Goal: Obtain resource: Download file/media

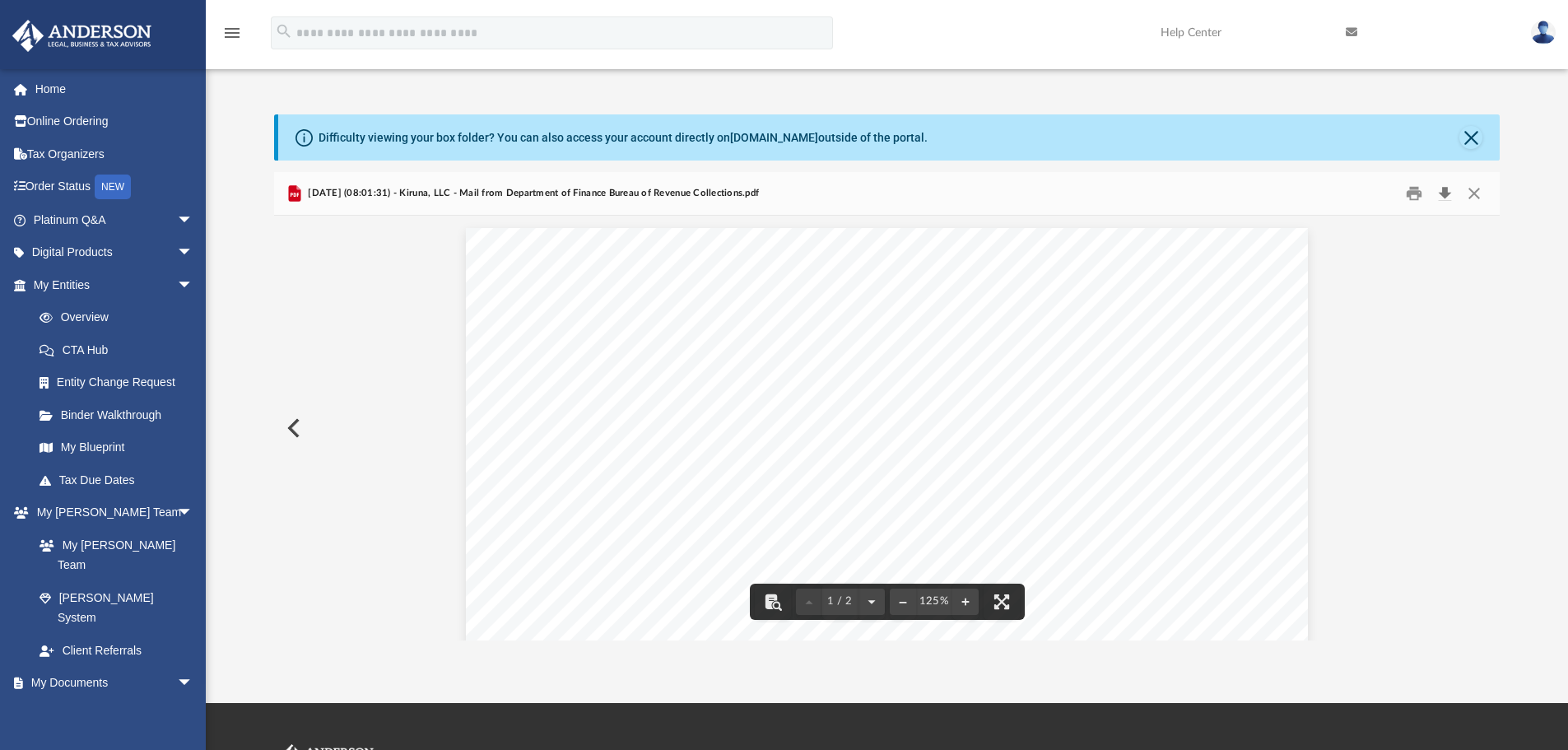
scroll to position [311, 1213]
click at [1472, 198] on button "Close" at bounding box center [1474, 194] width 30 height 26
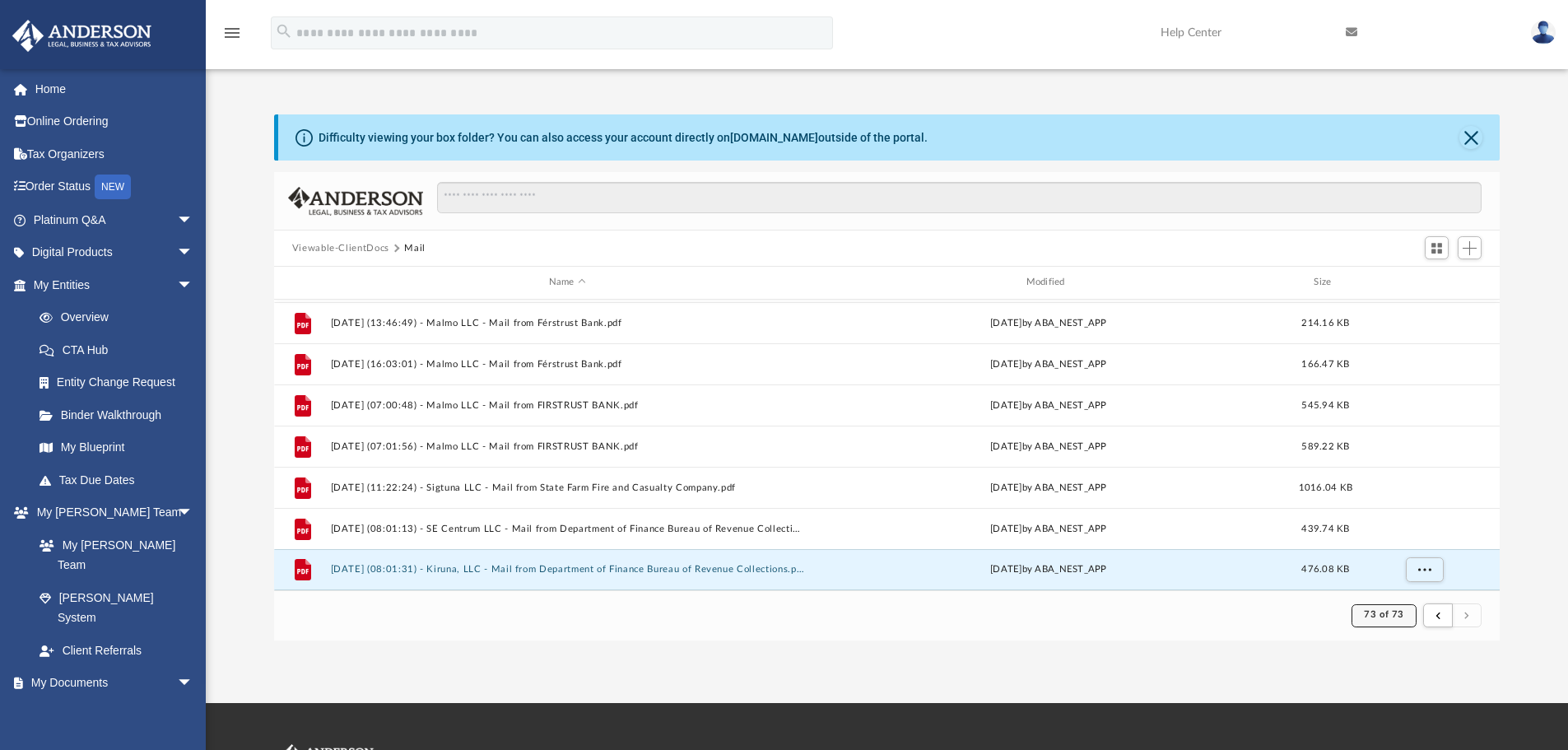
click at [1388, 612] on span "73 of 73" at bounding box center [1383, 614] width 39 height 9
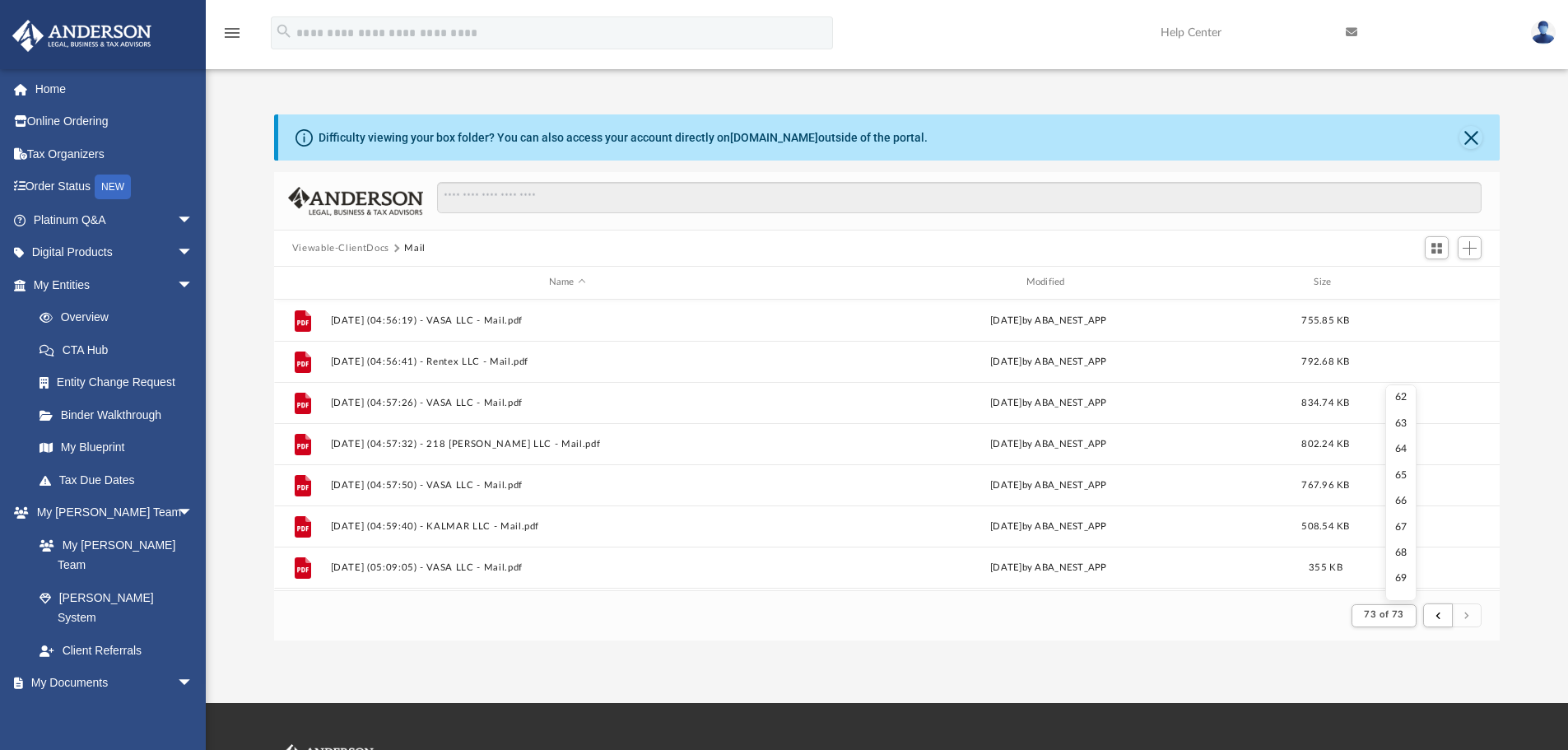
scroll to position [1609, 0]
click at [1399, 475] on ul "1 2 3 4 5 6 7 8 9 10 11 12 13 14 15 16 17 18 19 20 21 22 23 24 25 26 27 28 29 3…" at bounding box center [1401, 492] width 32 height 216
click at [1395, 472] on li "66" at bounding box center [1401, 475] width 12 height 17
click at [1382, 621] on button "73 of 73" at bounding box center [1383, 616] width 64 height 23
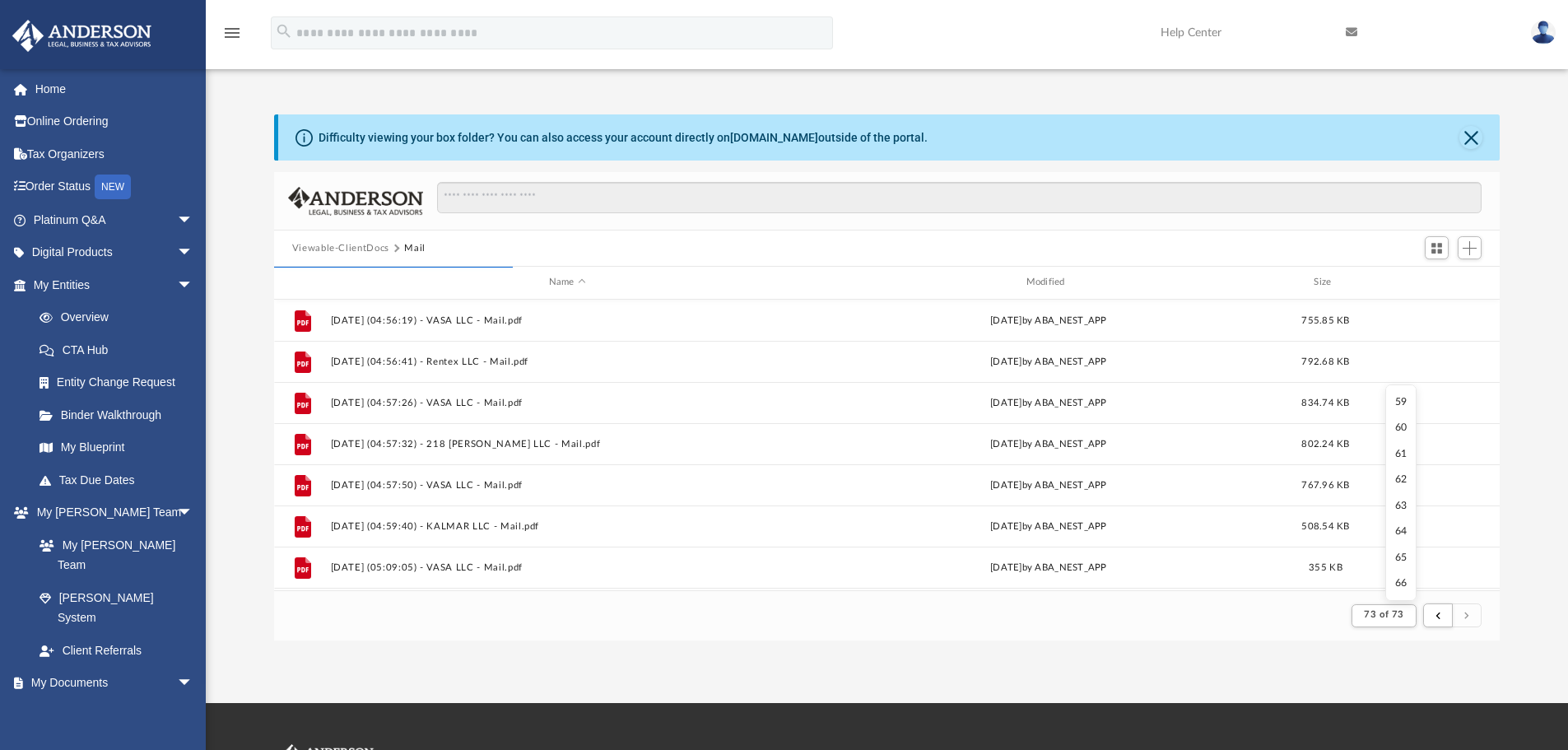
click at [1395, 585] on li "66" at bounding box center [1401, 583] width 12 height 17
click at [1478, 135] on button "Close" at bounding box center [1471, 137] width 23 height 23
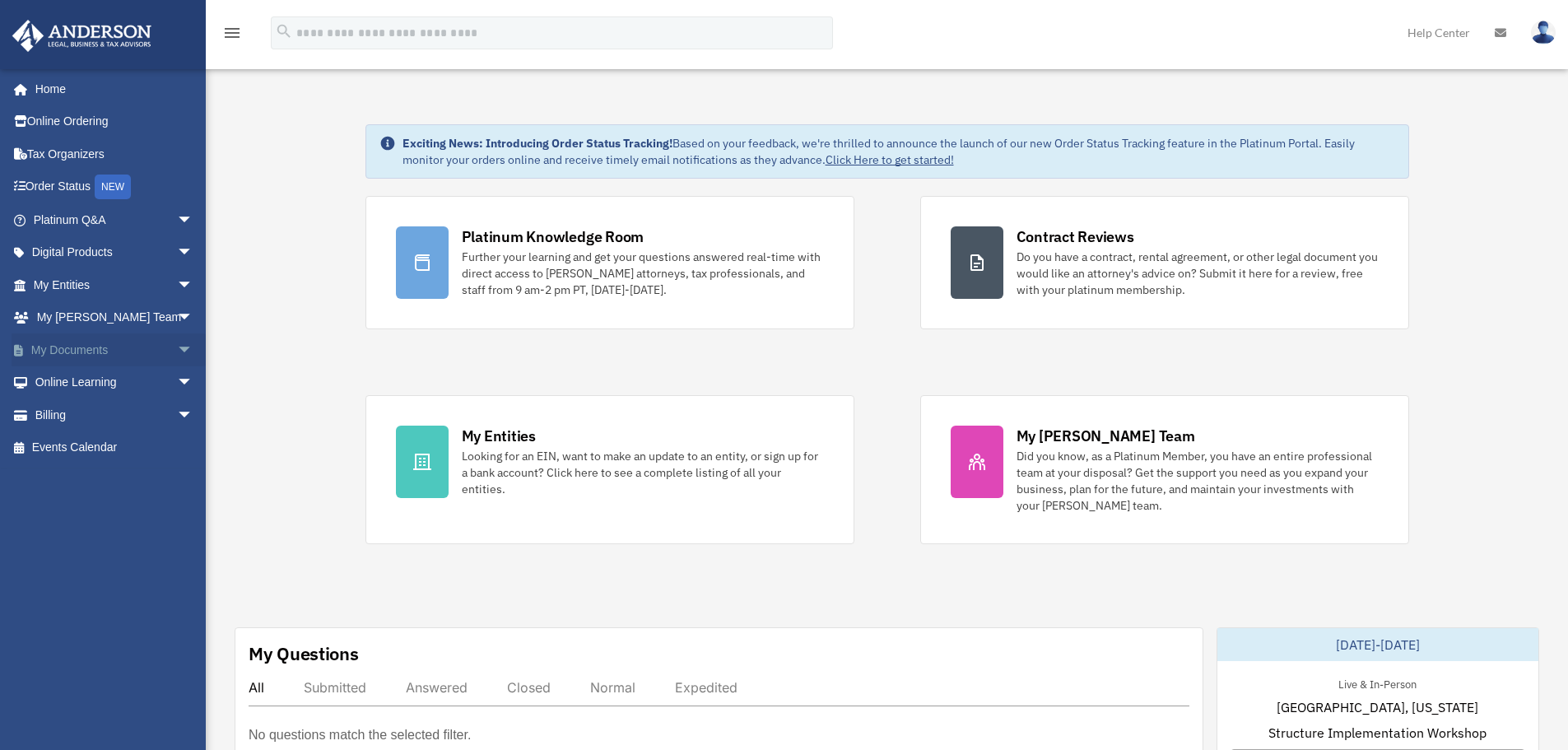
click at [177, 349] on span "arrow_drop_down" at bounding box center [193, 350] width 33 height 34
click at [108, 384] on link "Box" at bounding box center [120, 382] width 195 height 33
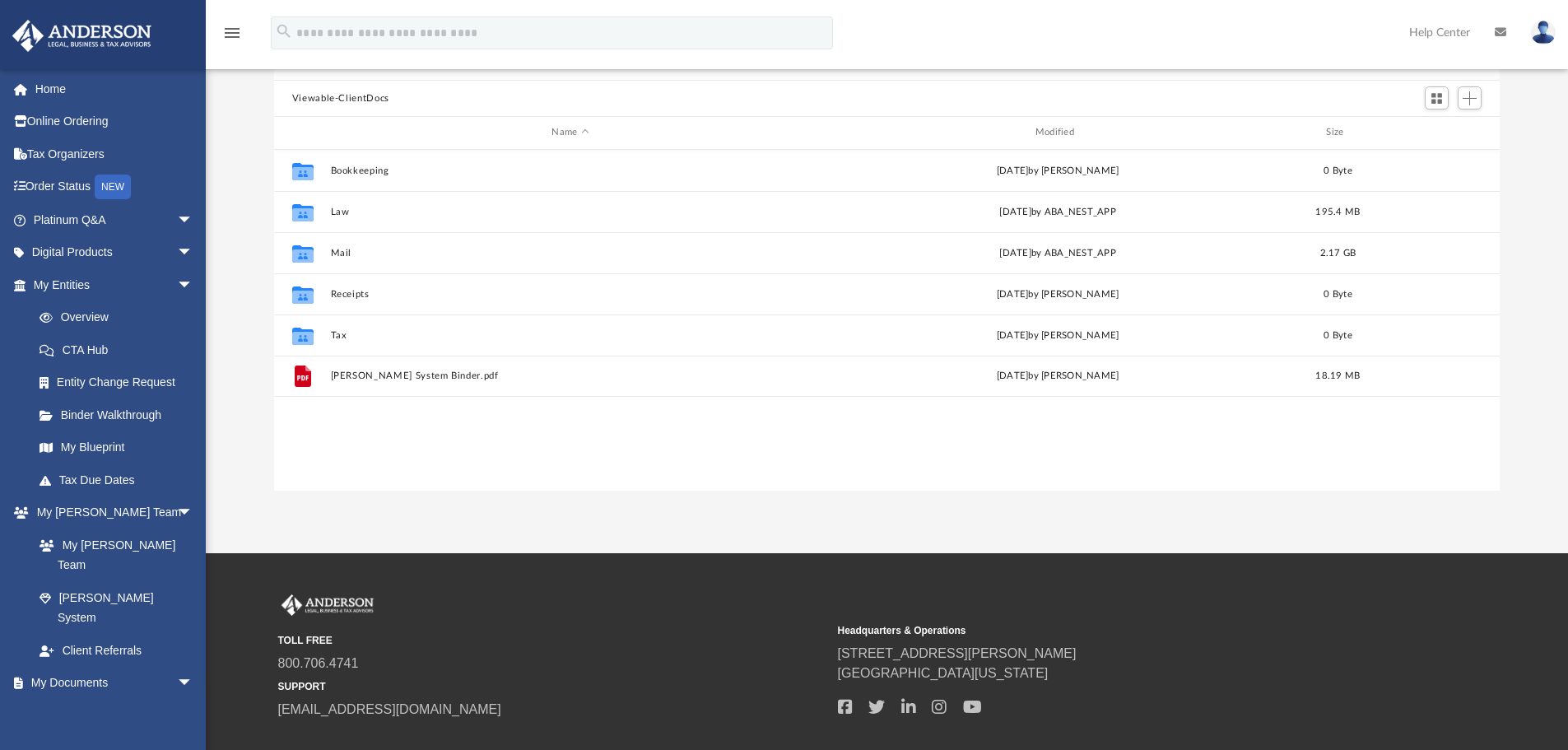
scroll to position [164, 0]
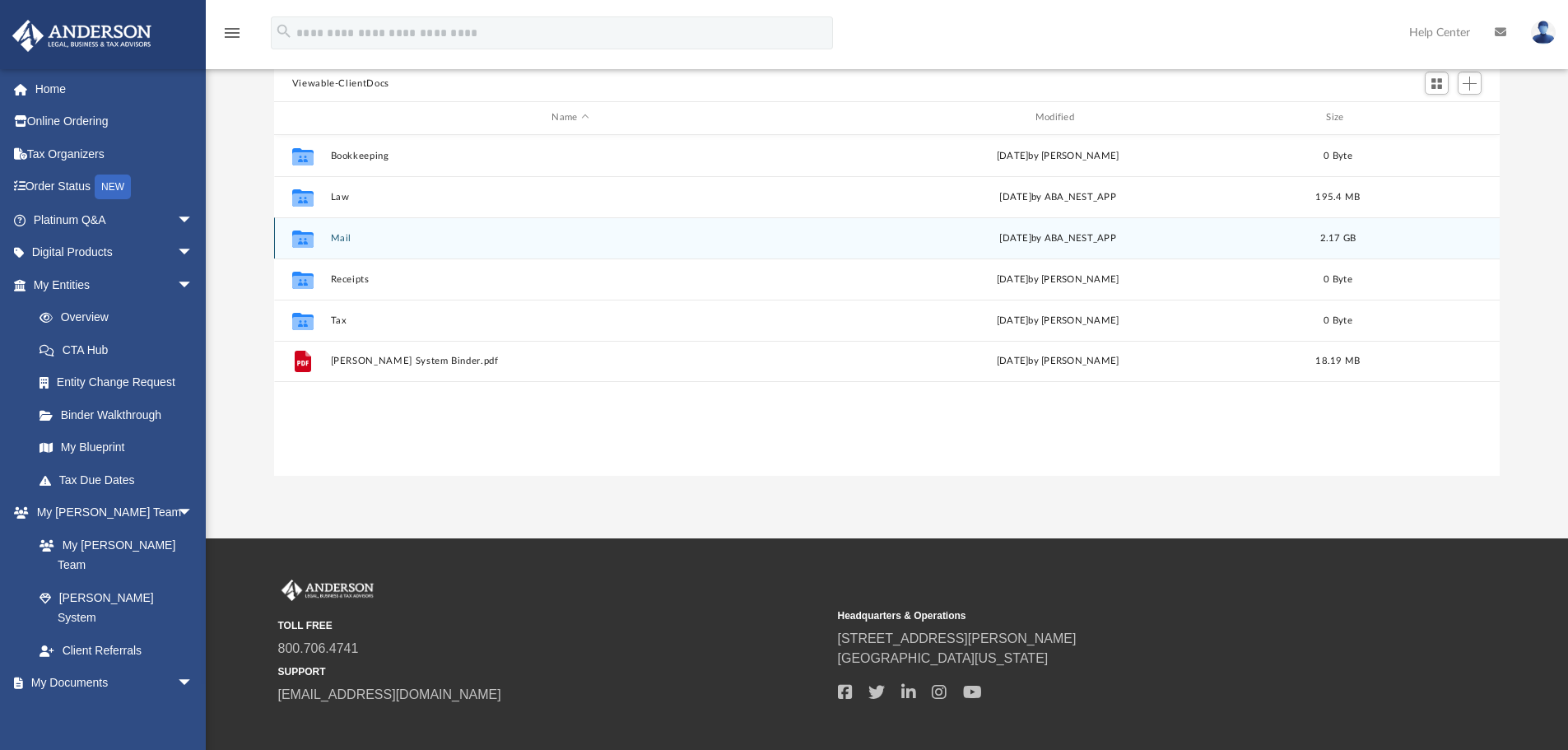
click at [398, 245] on div "Collaborated Folder Mail [DATE] by ABA_NEST_APP 2.17 GB" at bounding box center [886, 237] width 1226 height 41
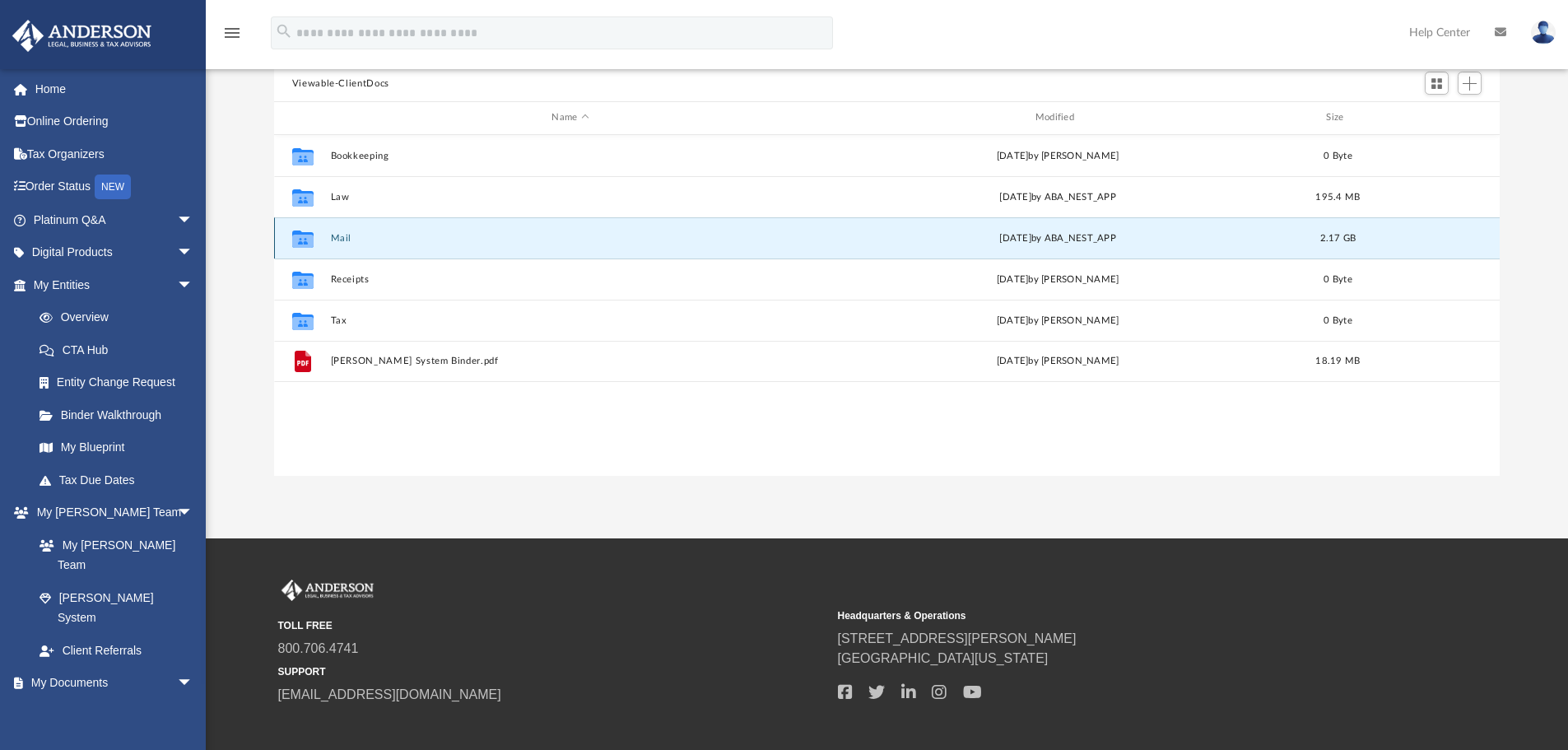
click at [398, 245] on div "Collaborated Folder Mail [DATE] by ABA_NEST_APP 2.17 GB" at bounding box center [886, 237] width 1226 height 41
click at [323, 245] on div "Collaborated Folder" at bounding box center [302, 237] width 41 height 26
click at [452, 239] on button "Mail" at bounding box center [570, 238] width 480 height 11
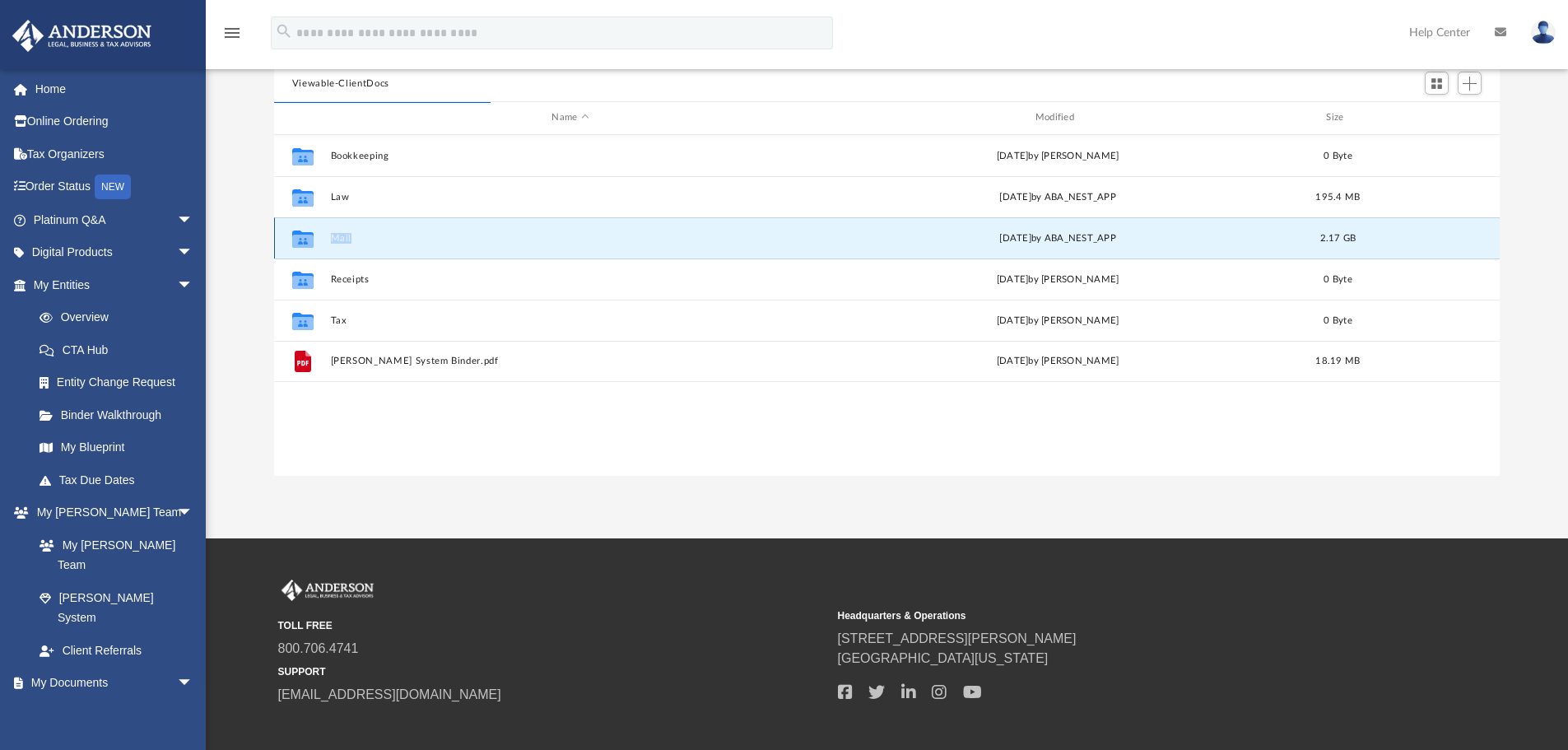
click at [470, 243] on button "Mail" at bounding box center [570, 238] width 480 height 11
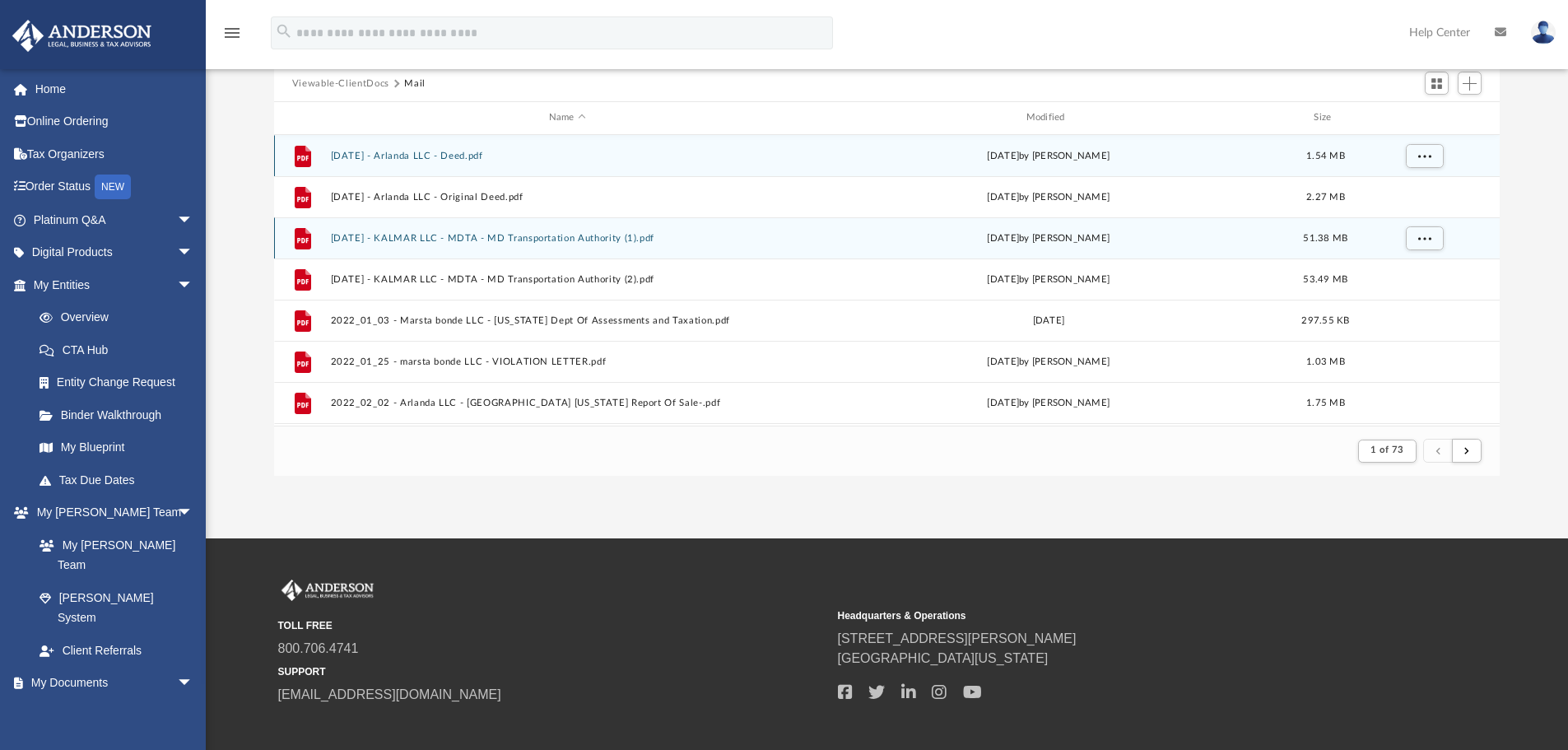
scroll to position [83, 0]
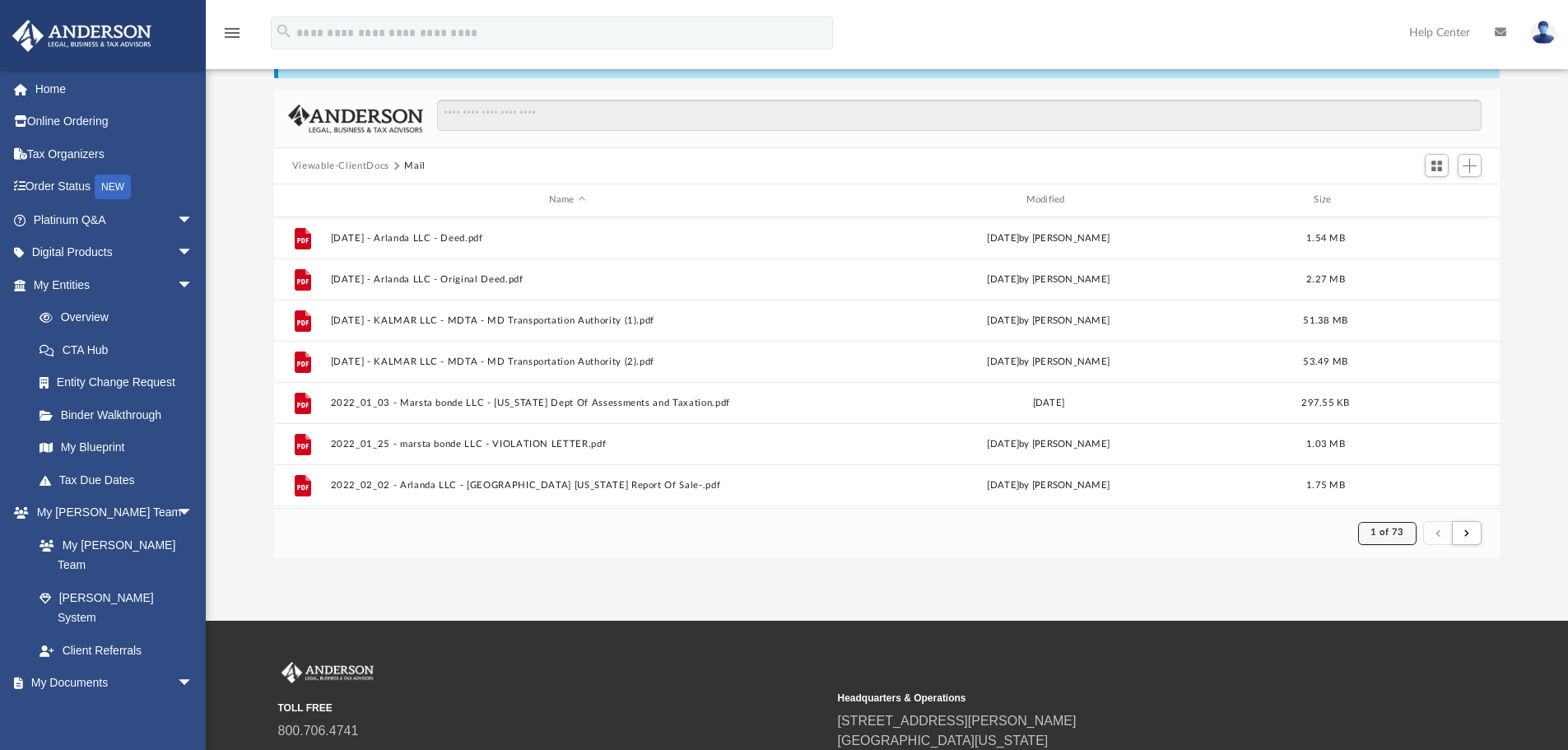
click at [1387, 538] on button "1 of 73" at bounding box center [1387, 533] width 59 height 23
click at [1395, 311] on li "66" at bounding box center [1401, 311] width 12 height 17
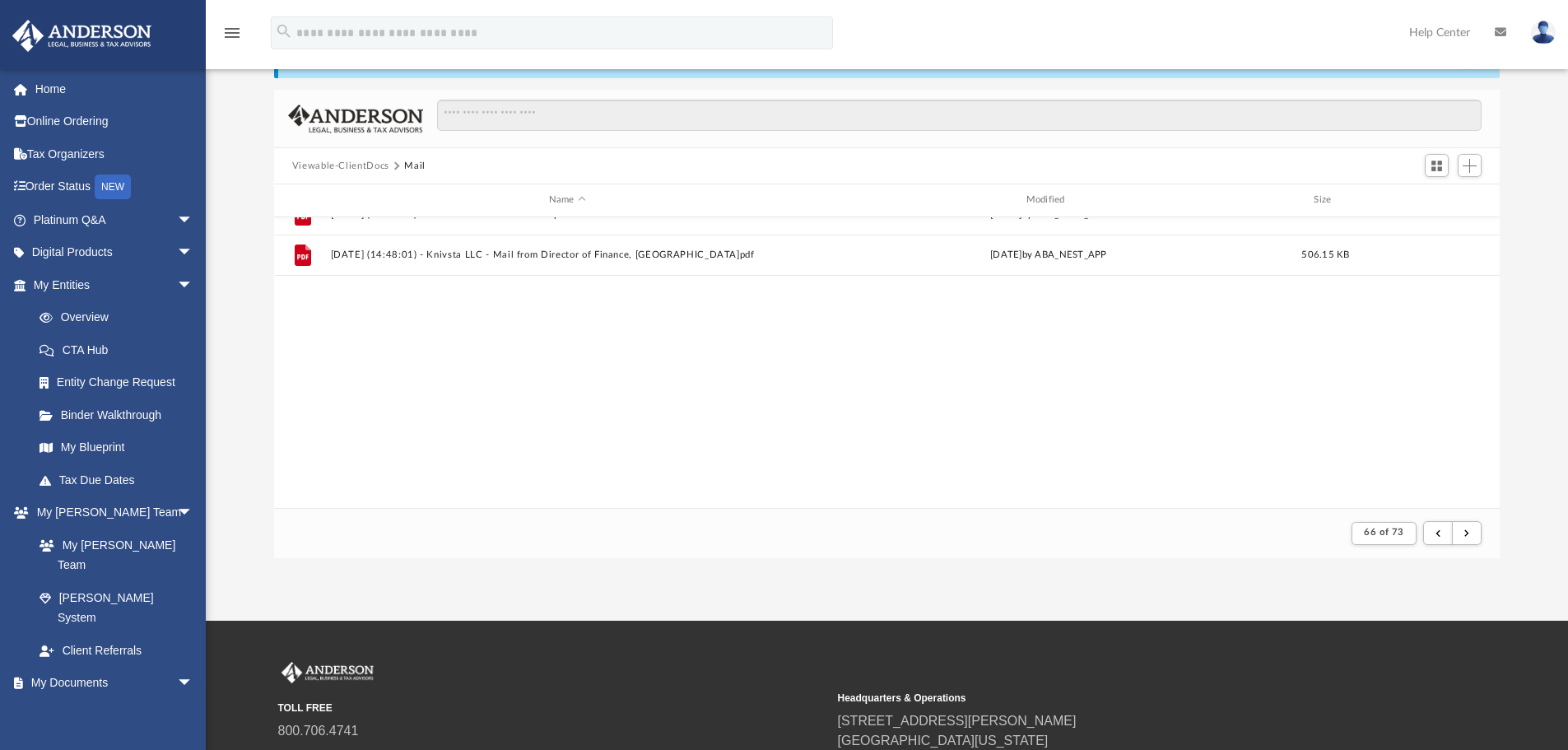
scroll to position [1767, 0]
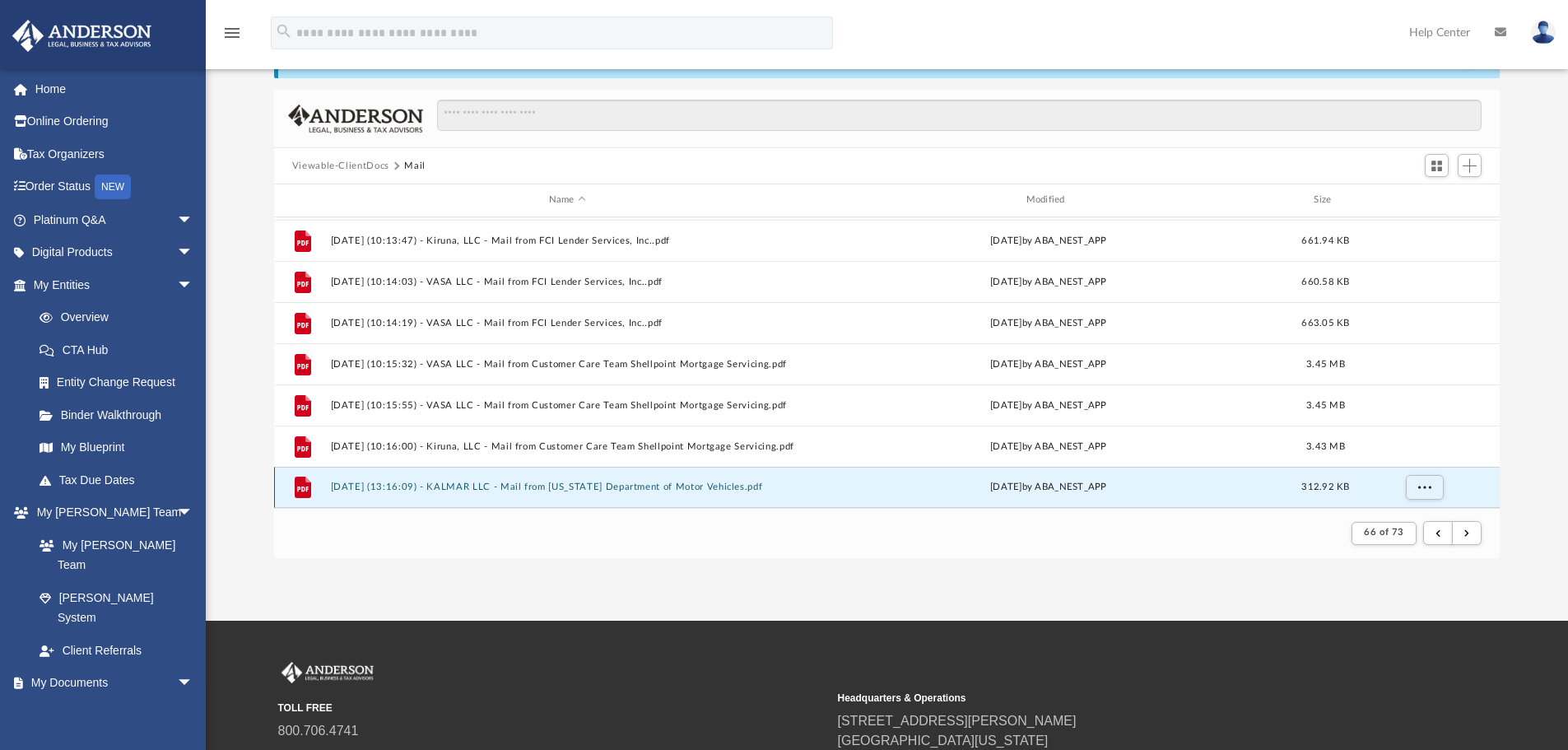
click at [619, 481] on button "2025.05.21 (13:16:09) - KALMAR LLC - Mail from Virginia Department of Motor Veh…" at bounding box center [567, 486] width 474 height 11
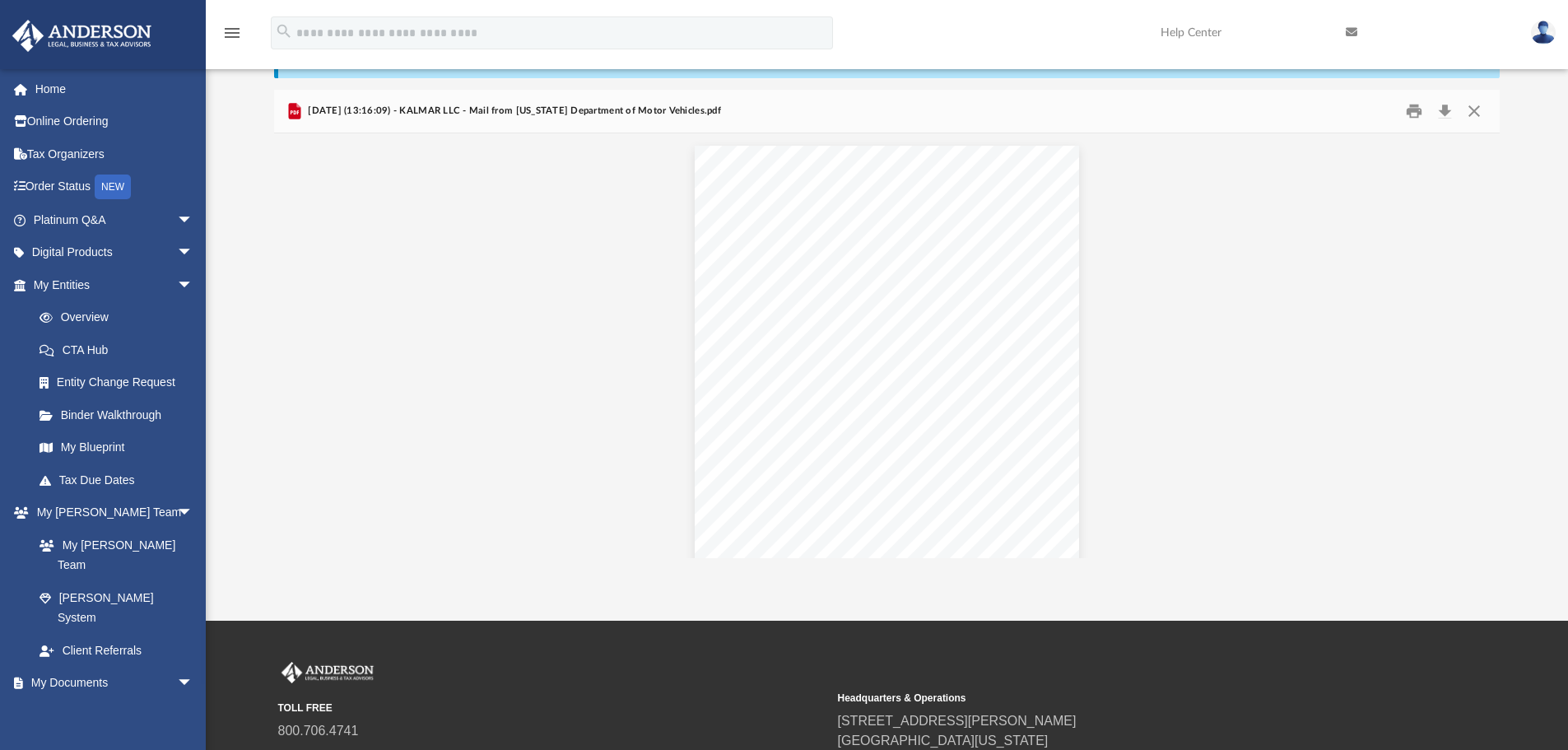
scroll to position [900, 0]
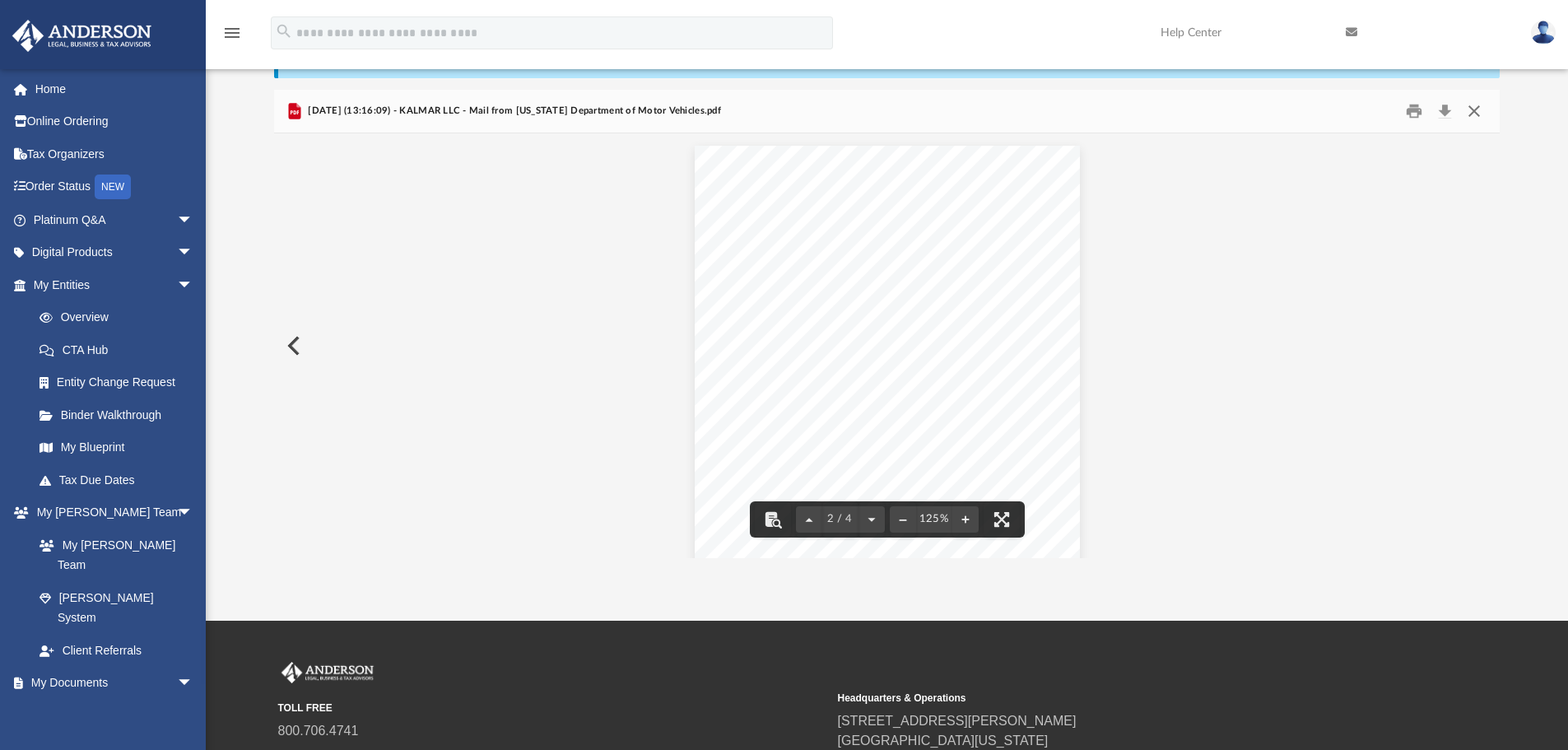
click at [1484, 120] on button "Close" at bounding box center [1474, 111] width 30 height 26
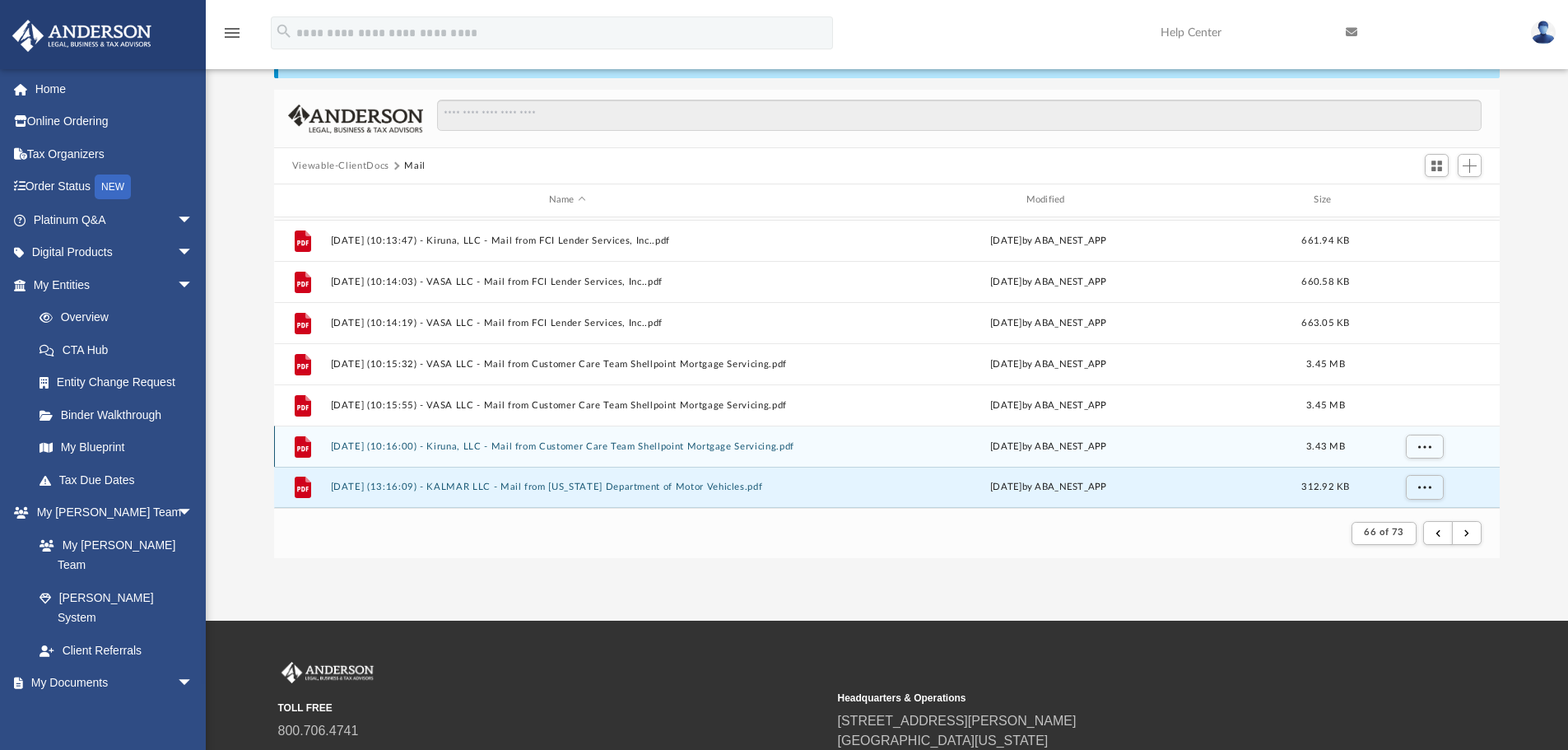
click at [1133, 437] on div "File 2025.05.20 (10:16:00) - Kiruna, LLC - Mail from Customer Care Team Shellpo…" at bounding box center [886, 446] width 1226 height 41
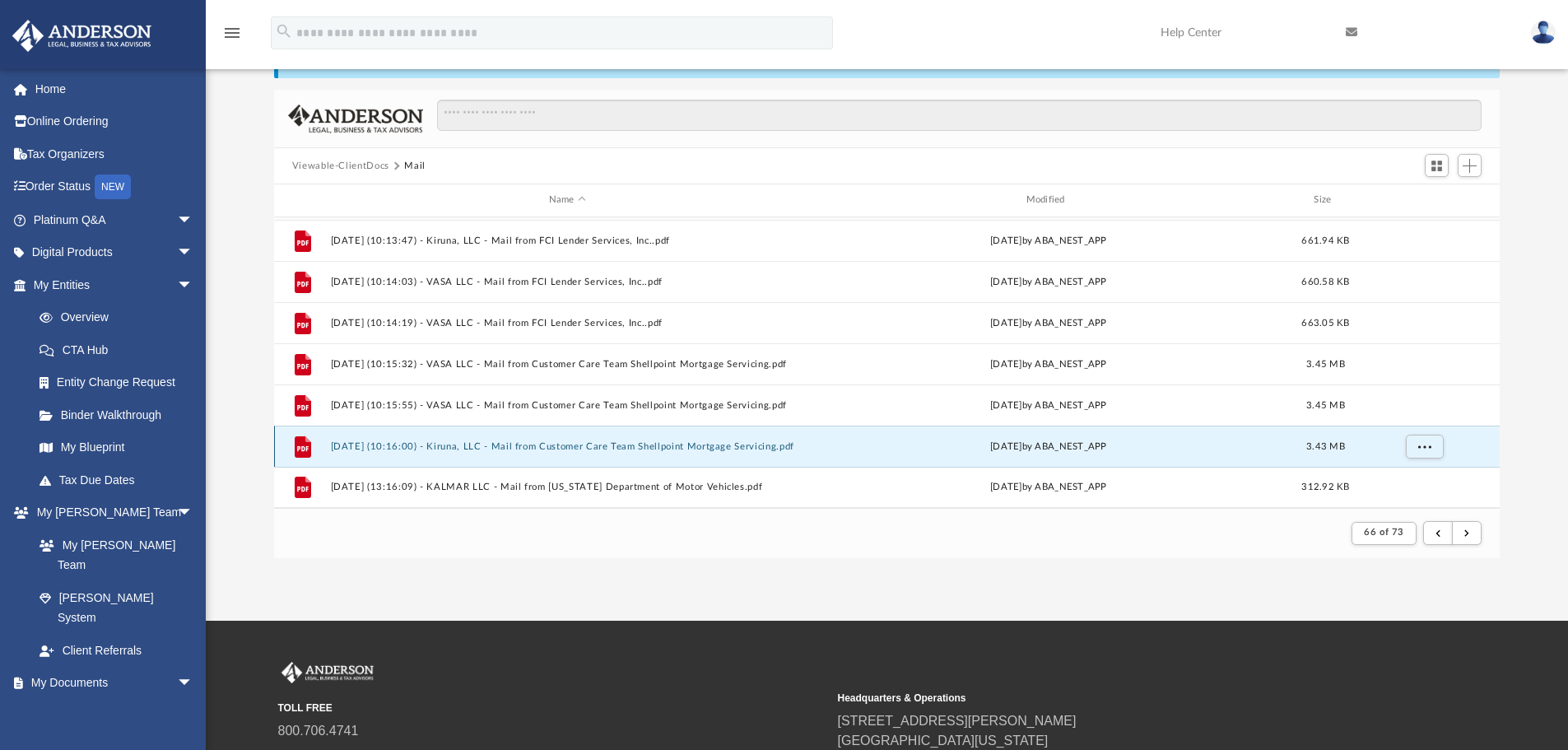
click at [1073, 445] on div "Tue May 20 2025 by ABA_NEST_APP" at bounding box center [1049, 446] width 474 height 14
click at [1430, 447] on span "More options" at bounding box center [1424, 445] width 13 height 9
click at [1415, 381] on li "Preview" at bounding box center [1410, 386] width 48 height 17
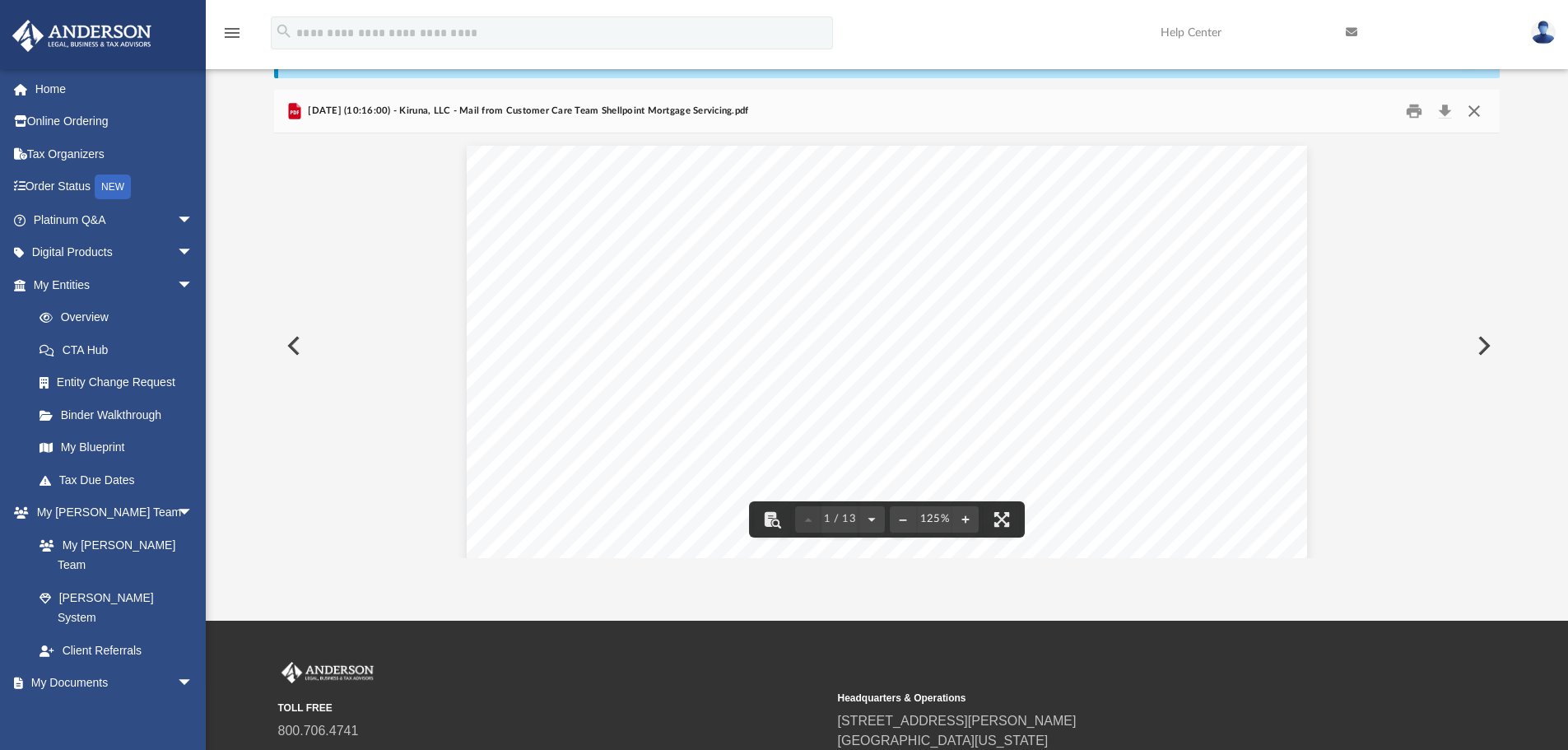
click at [1477, 110] on button "Close" at bounding box center [1474, 111] width 30 height 26
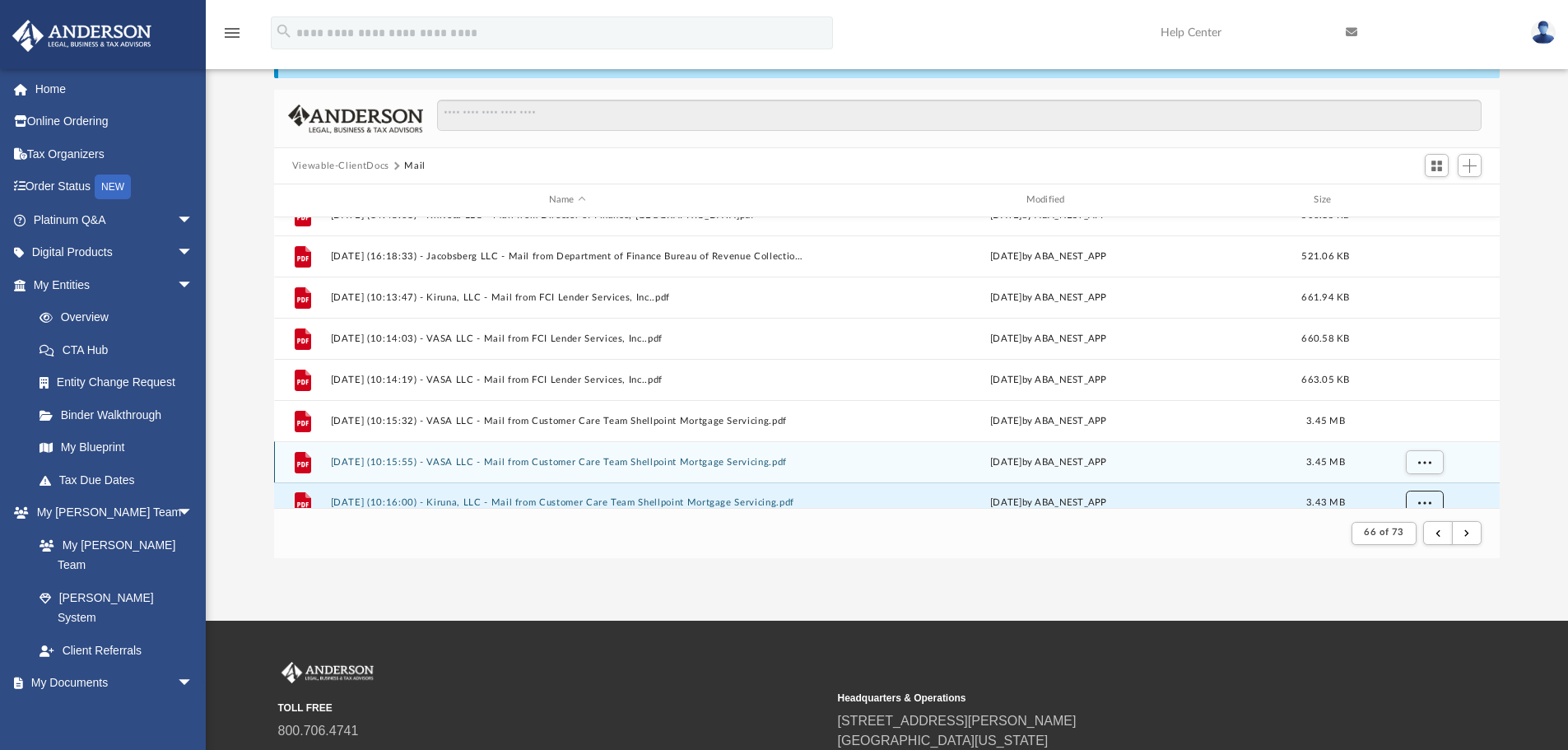
scroll to position [1685, 0]
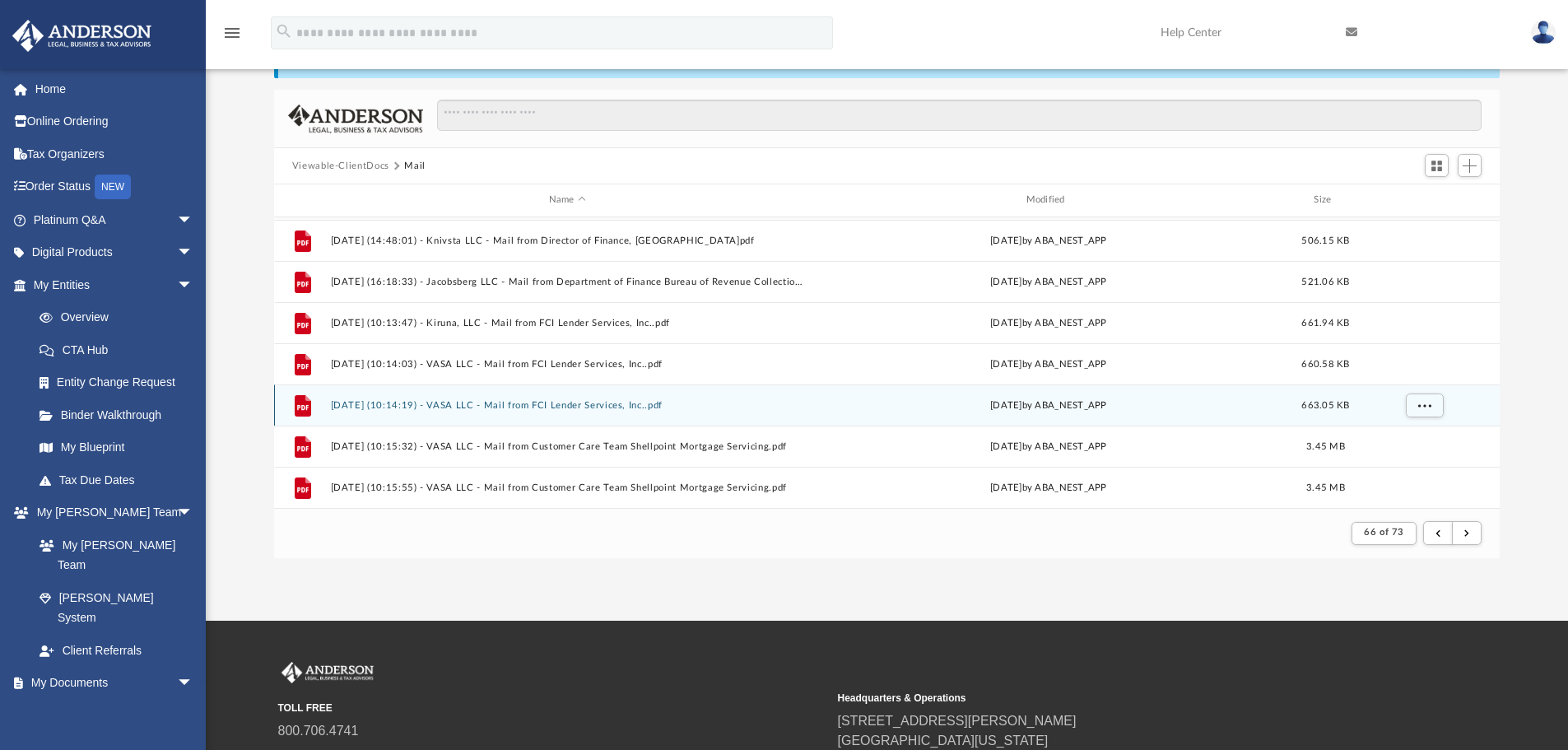
click at [667, 410] on button "2025.05.20 (10:14:19) - VASA LLC - Mail from FCI Lender Services, Inc..pdf" at bounding box center [567, 405] width 474 height 11
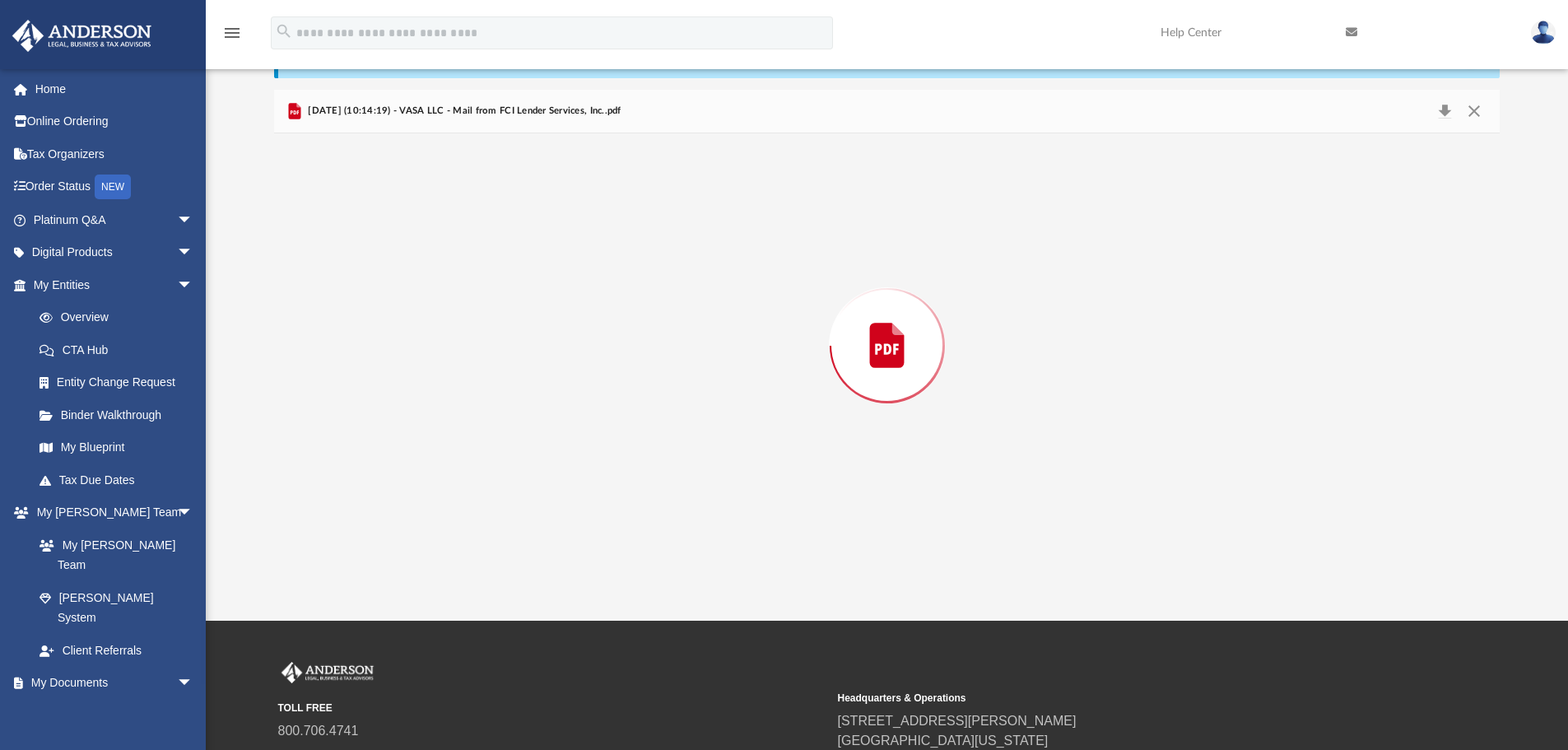
click at [667, 410] on div "Preview" at bounding box center [886, 346] width 1226 height 424
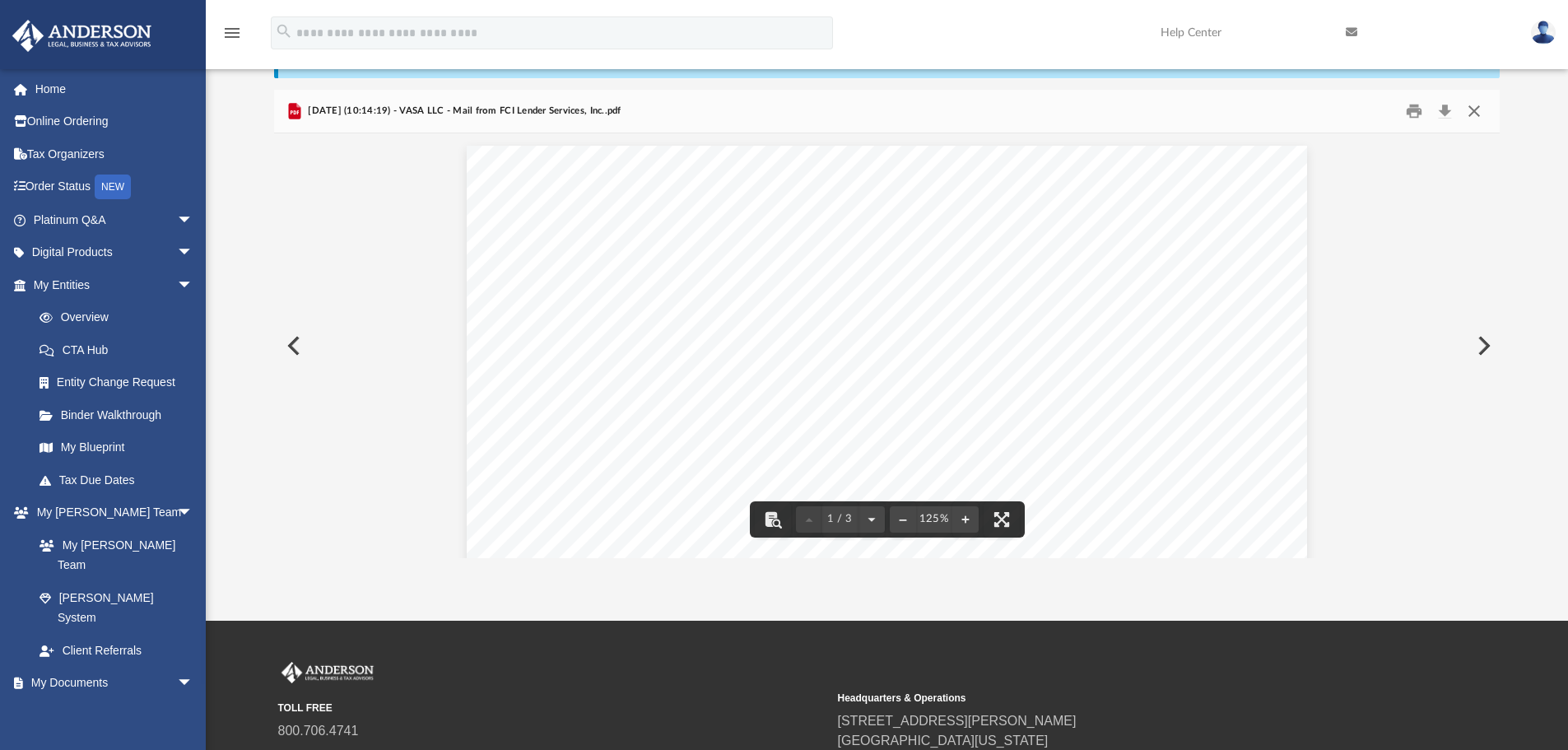
click at [1481, 110] on button "Close" at bounding box center [1474, 111] width 30 height 26
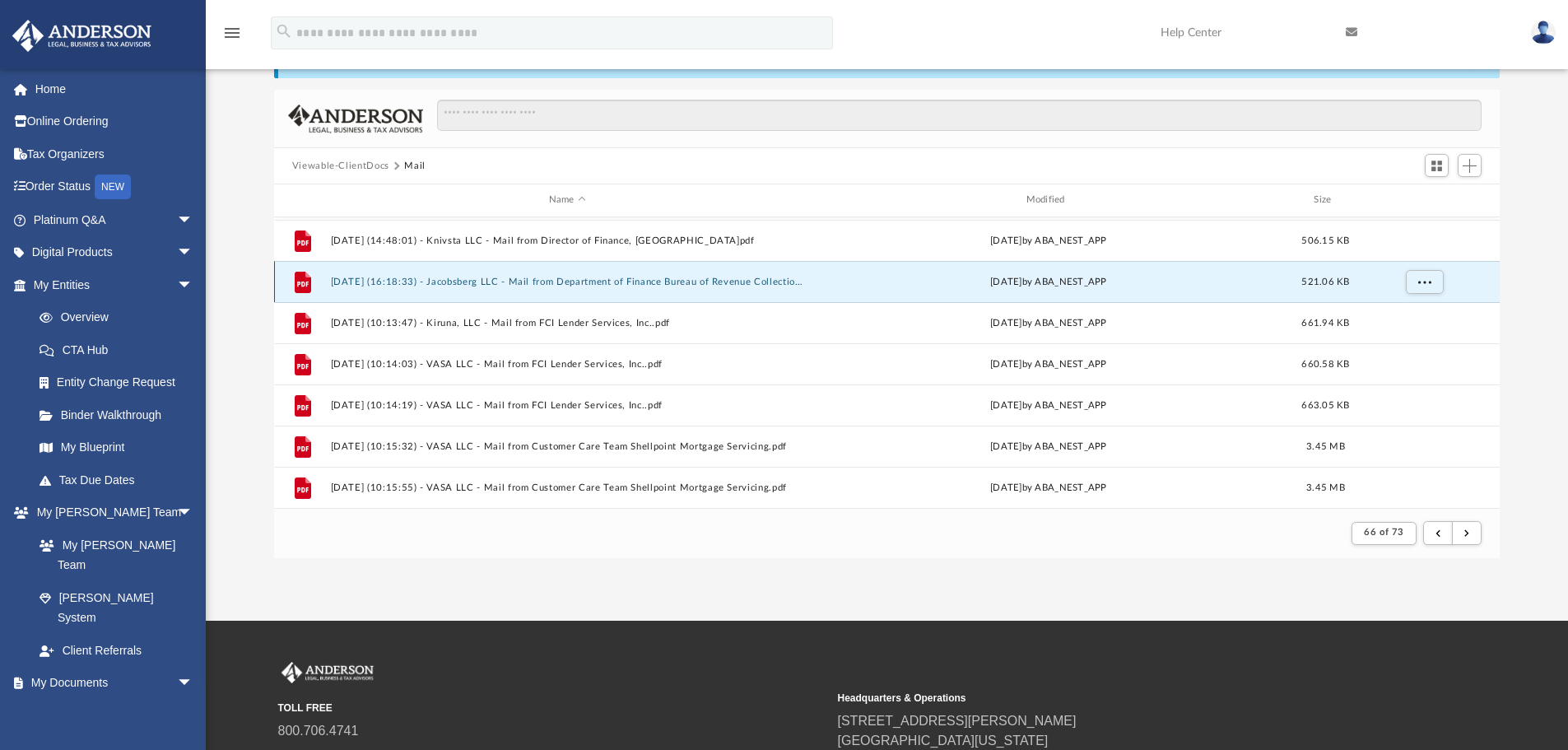
click at [775, 281] on button "2025.05.19 (16:18:33) - Jacobsberg LLC - Mail from Department of Finance Bureau…" at bounding box center [567, 281] width 474 height 11
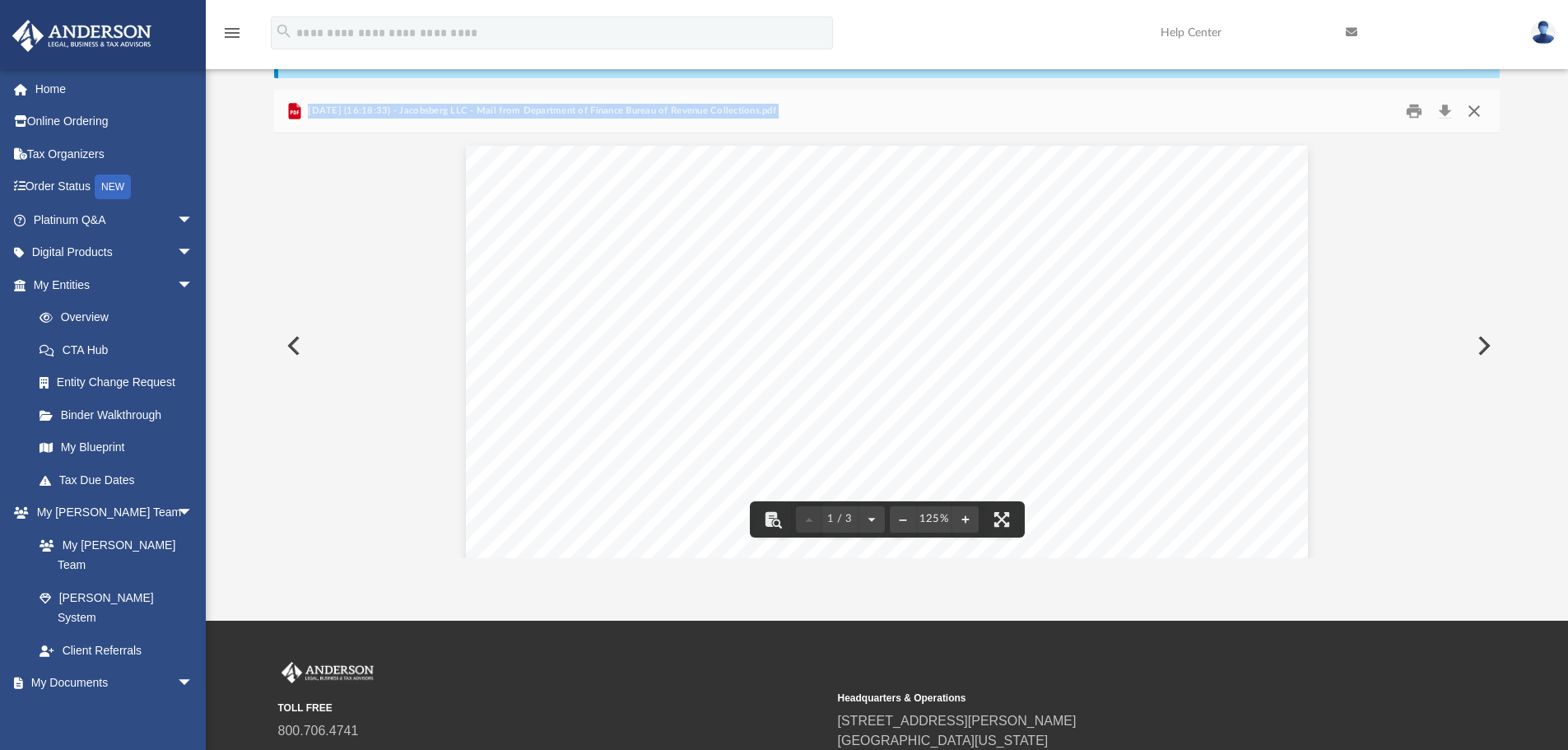
click at [1474, 112] on button "Close" at bounding box center [1474, 111] width 30 height 26
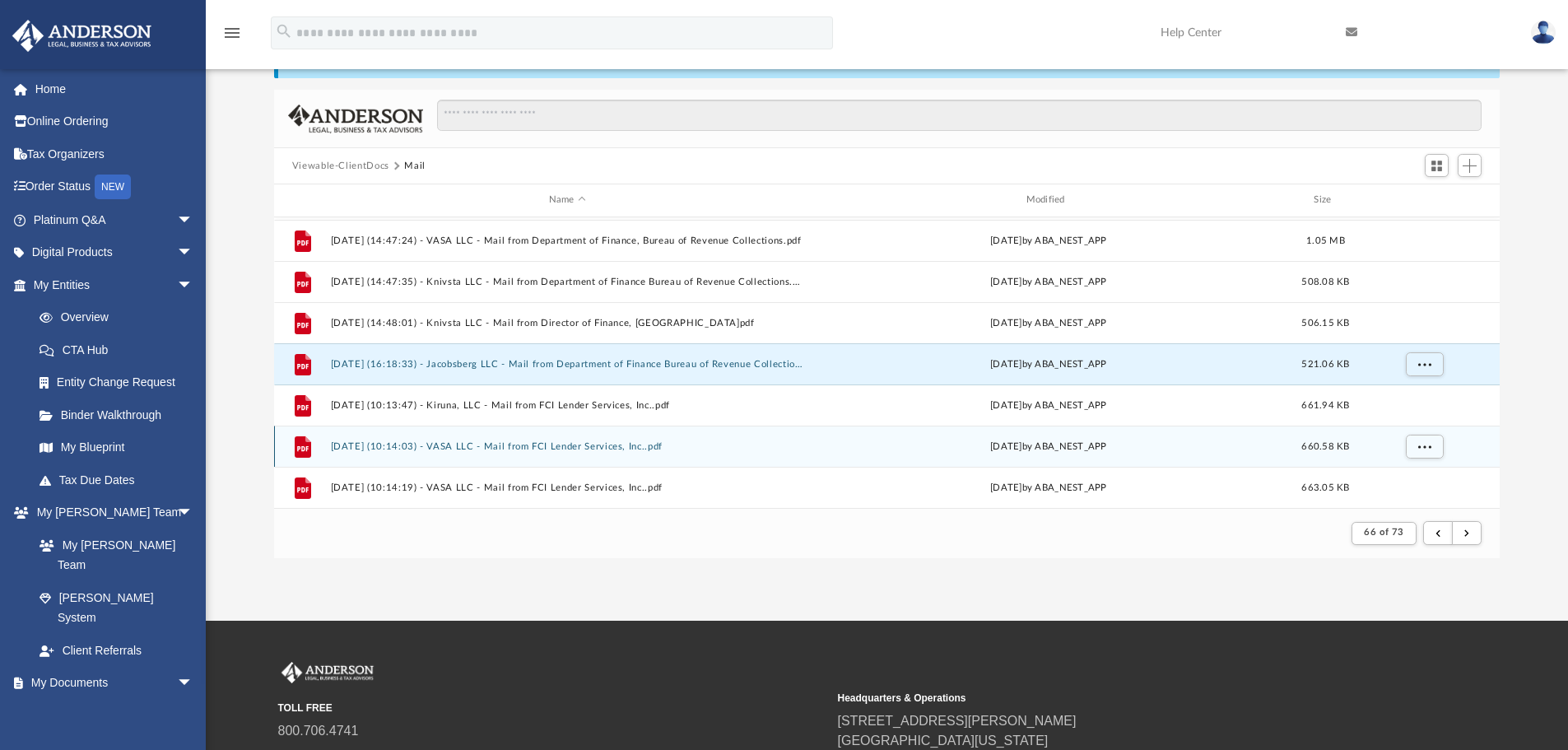
scroll to position [1520, 0]
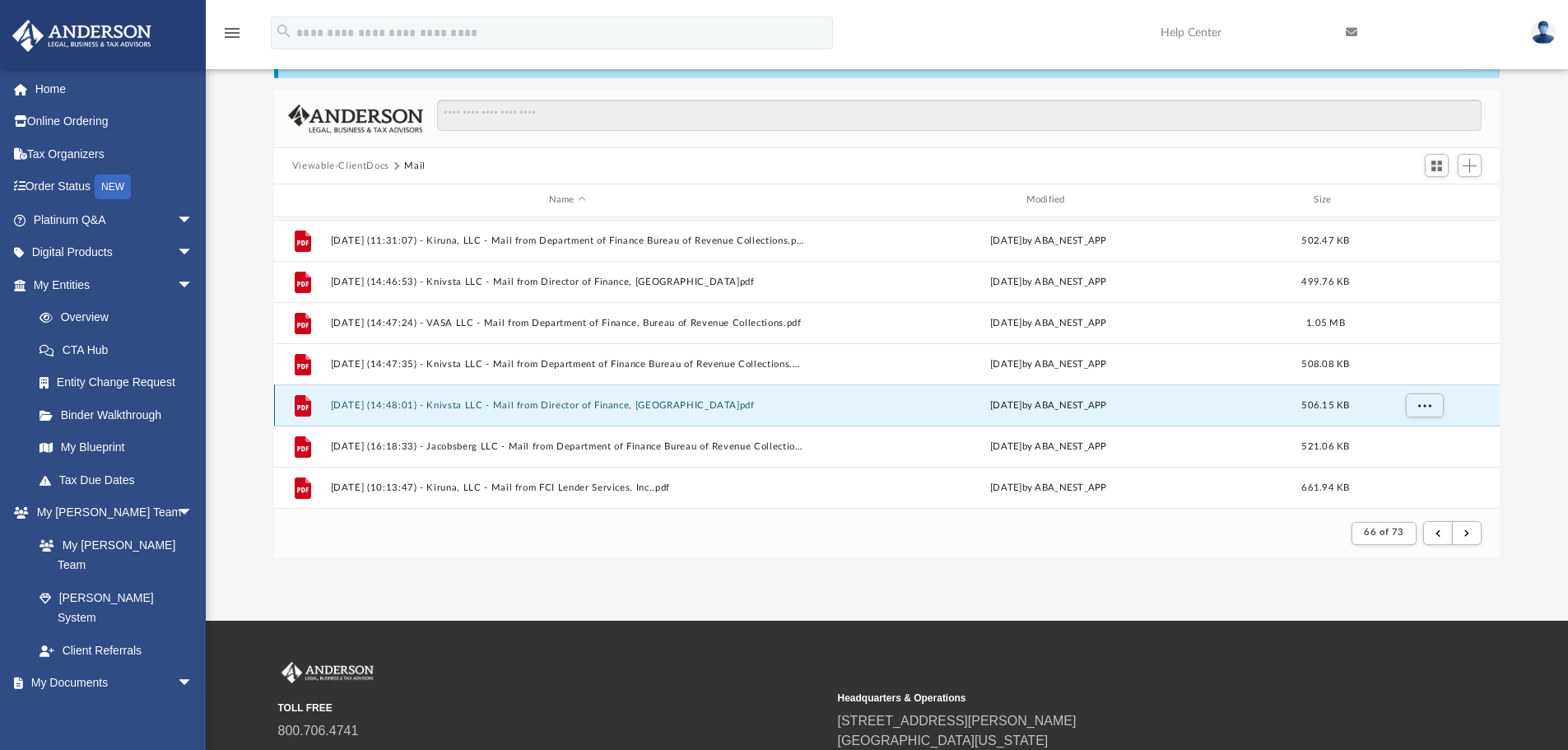
click at [733, 409] on button "2025.05.19 (14:48:01) - Knivsta LLC - Mail from Director of Finance, Baltimore …" at bounding box center [567, 405] width 474 height 11
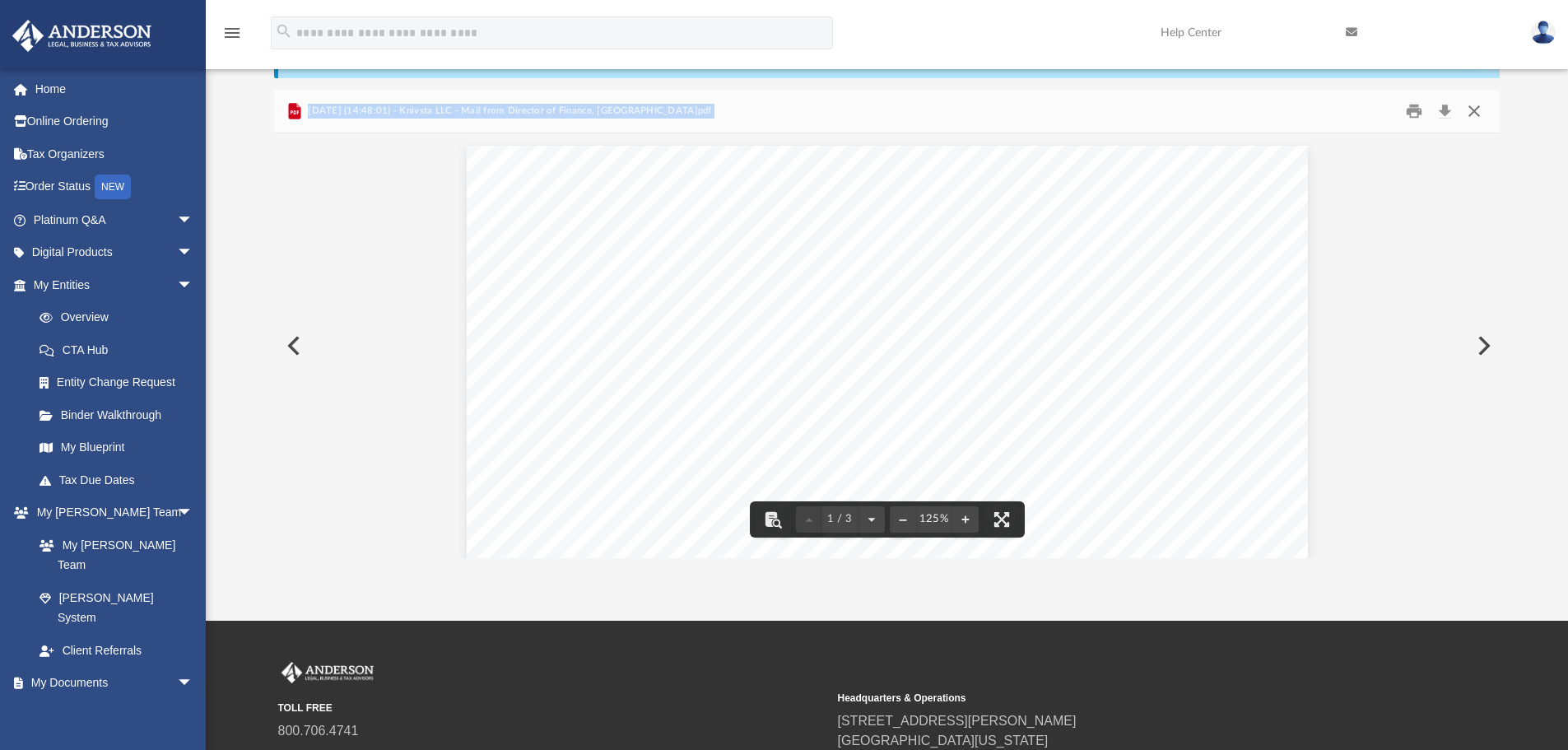
click at [1478, 107] on button "Close" at bounding box center [1474, 111] width 30 height 26
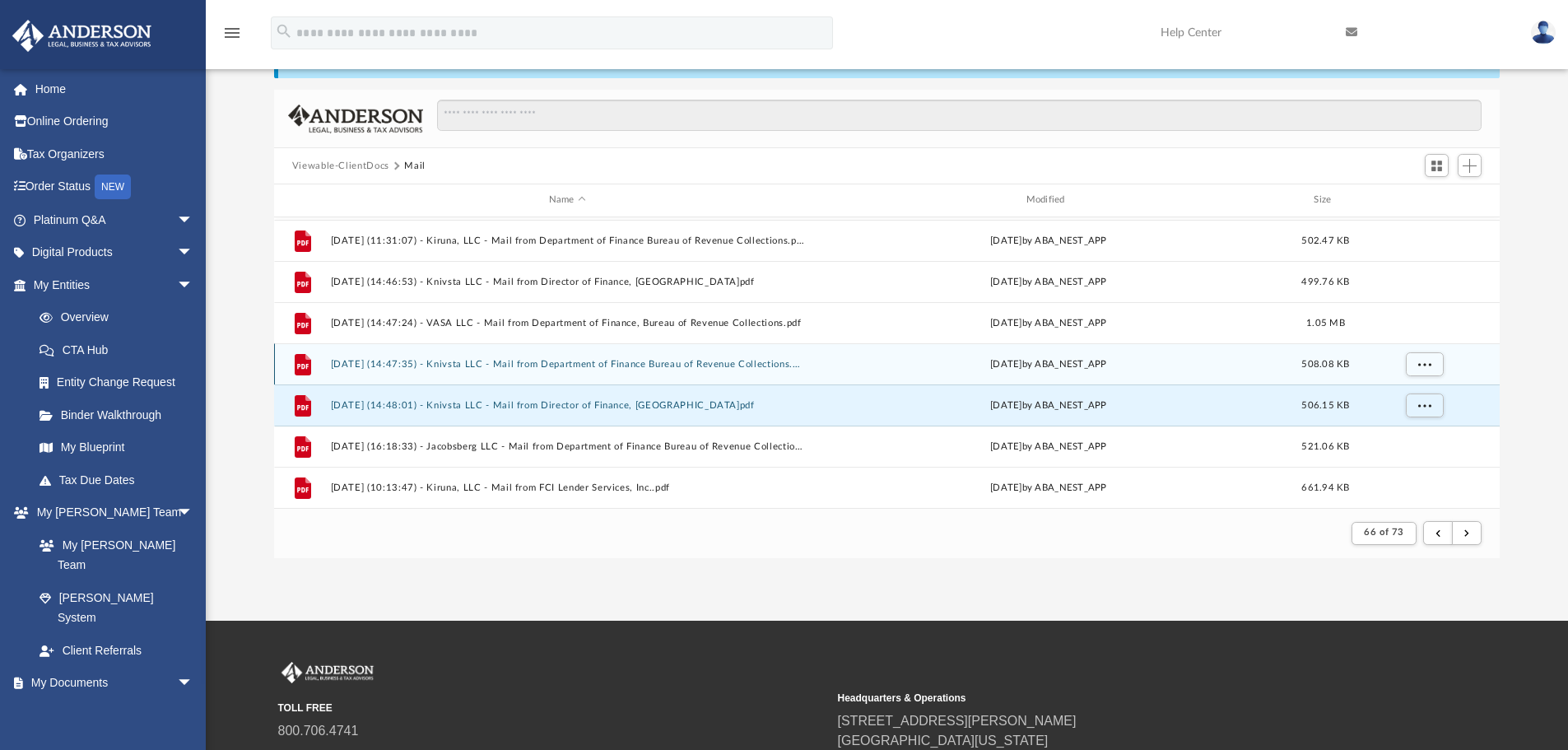
click at [559, 374] on div "File 2025.05.19 (14:47:35) - Knivsta LLC - Mail from Department of Finance Bure…" at bounding box center [886, 363] width 1226 height 41
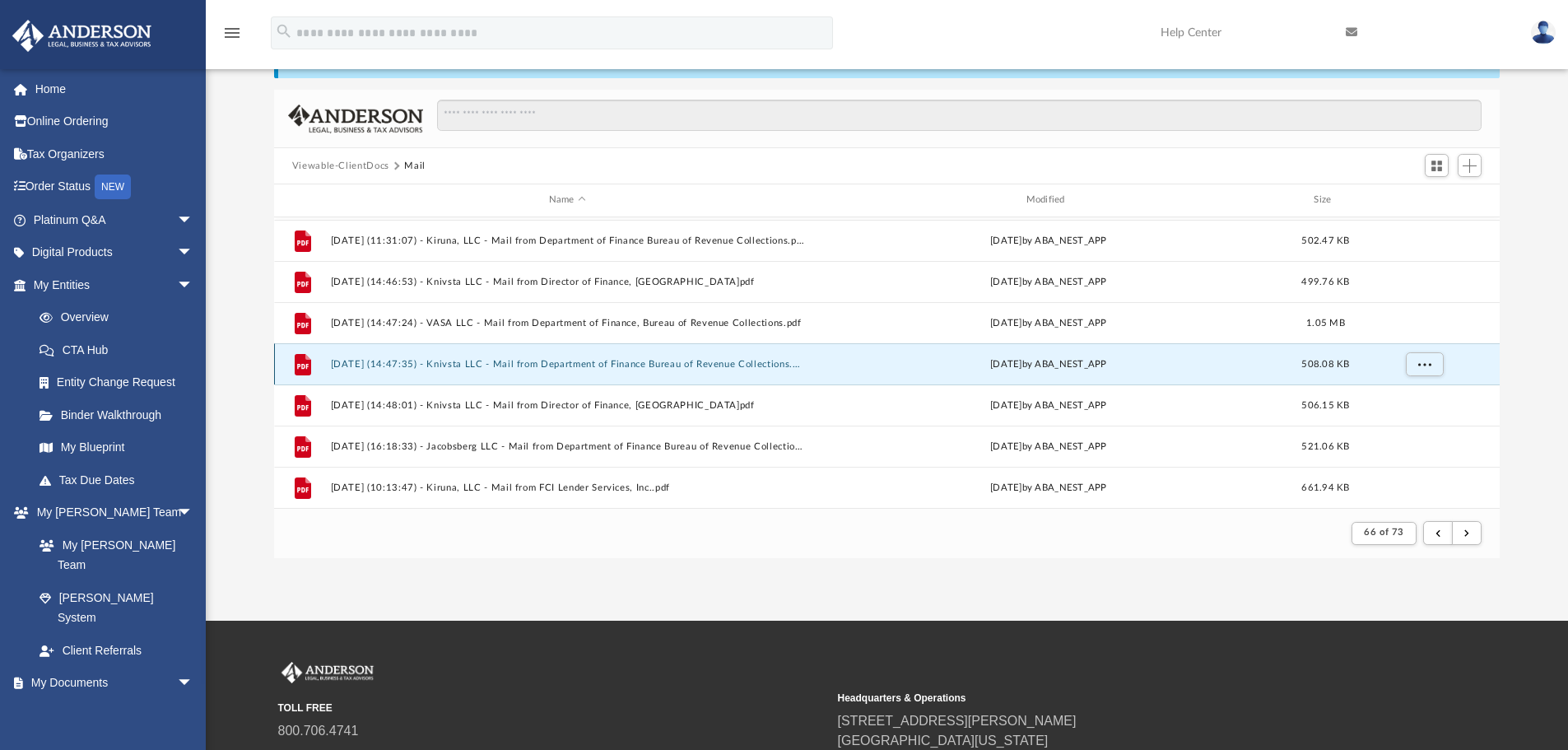
click at [484, 368] on button "2025.05.19 (14:47:35) - Knivsta LLC - Mail from Department of Finance Bureau of…" at bounding box center [567, 364] width 474 height 11
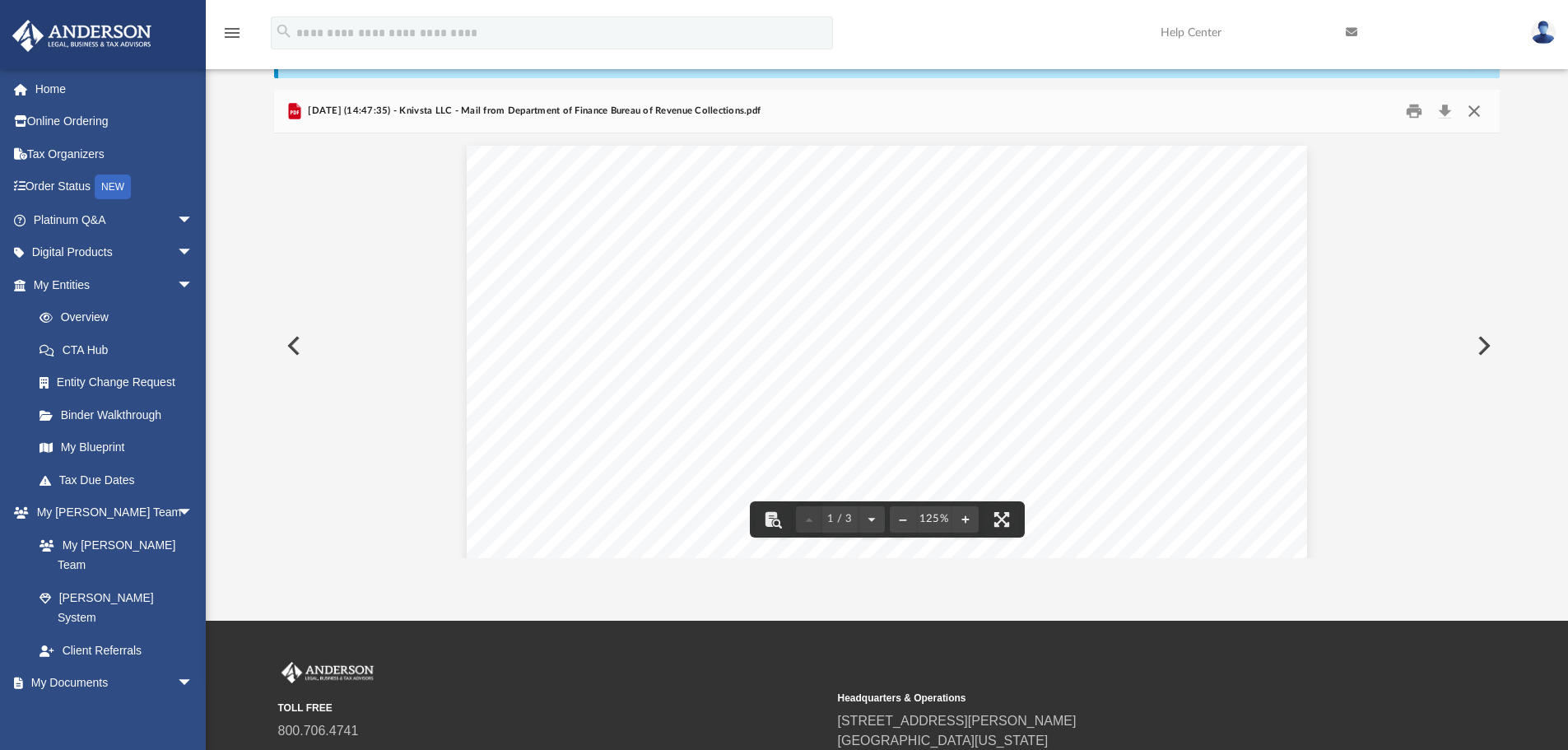
click at [1479, 110] on button "Close" at bounding box center [1474, 111] width 30 height 26
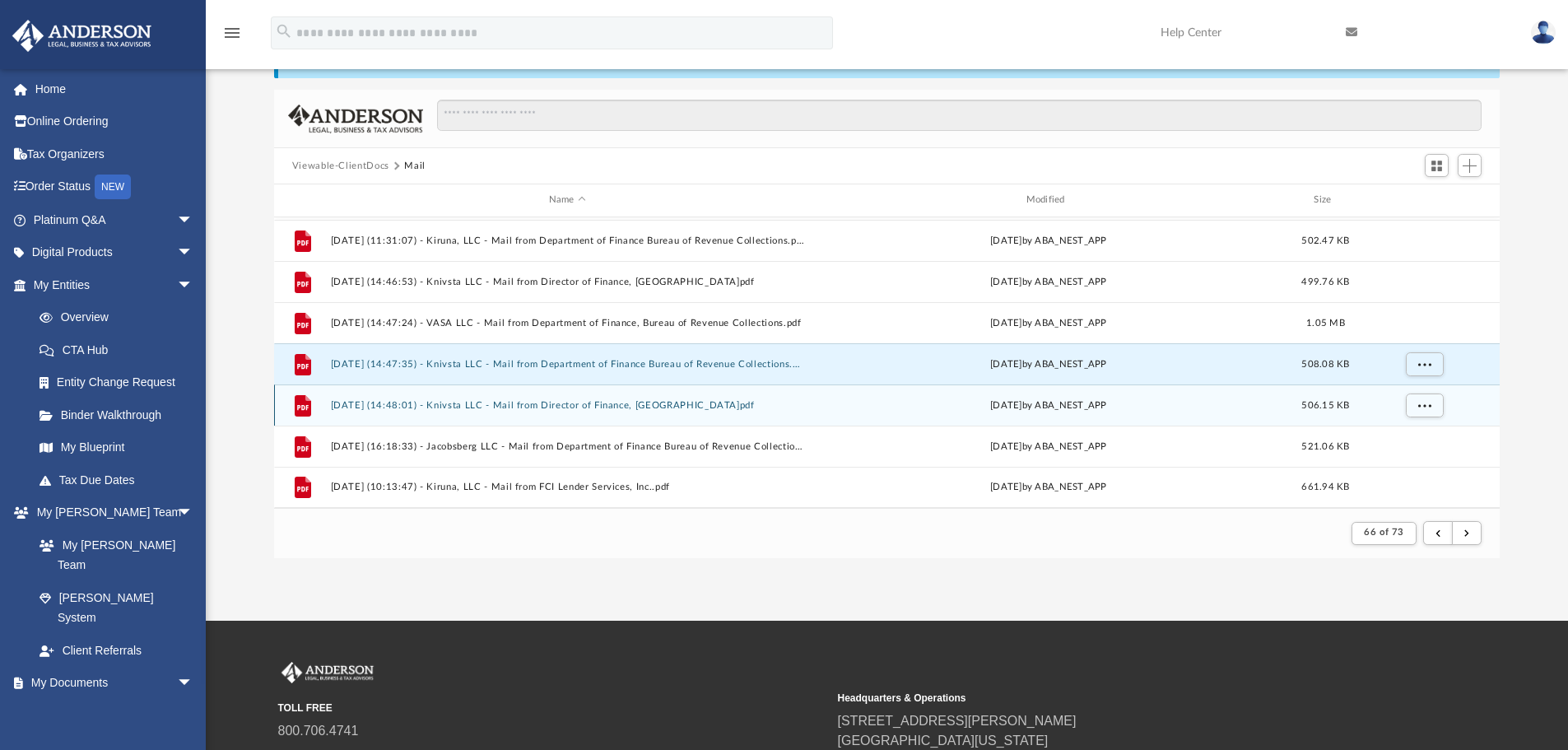
scroll to position [1438, 0]
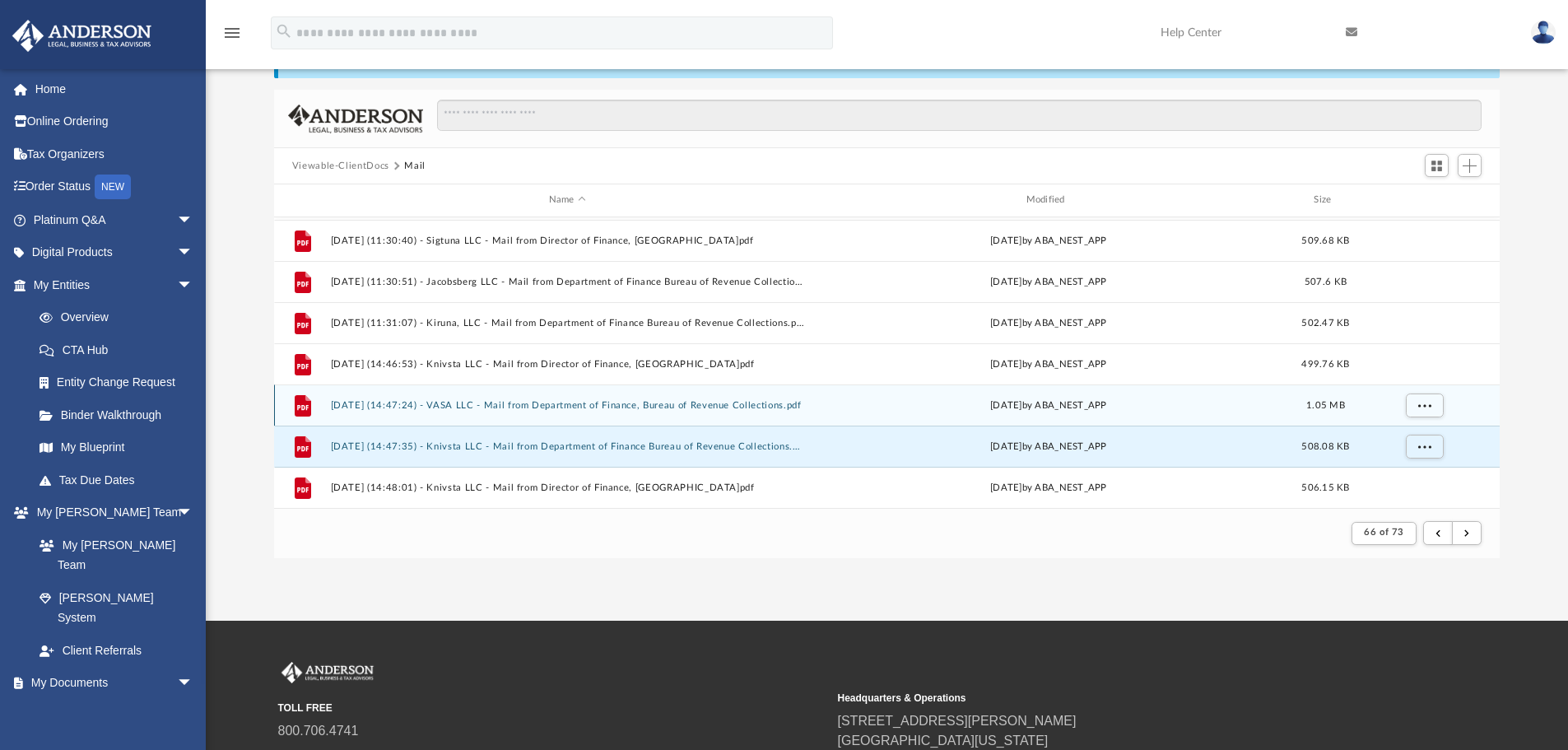
click at [559, 401] on button "2025.05.19 (14:47:24) - VASA LLC - Mail from Department of Finance, Bureau of R…" at bounding box center [567, 405] width 474 height 11
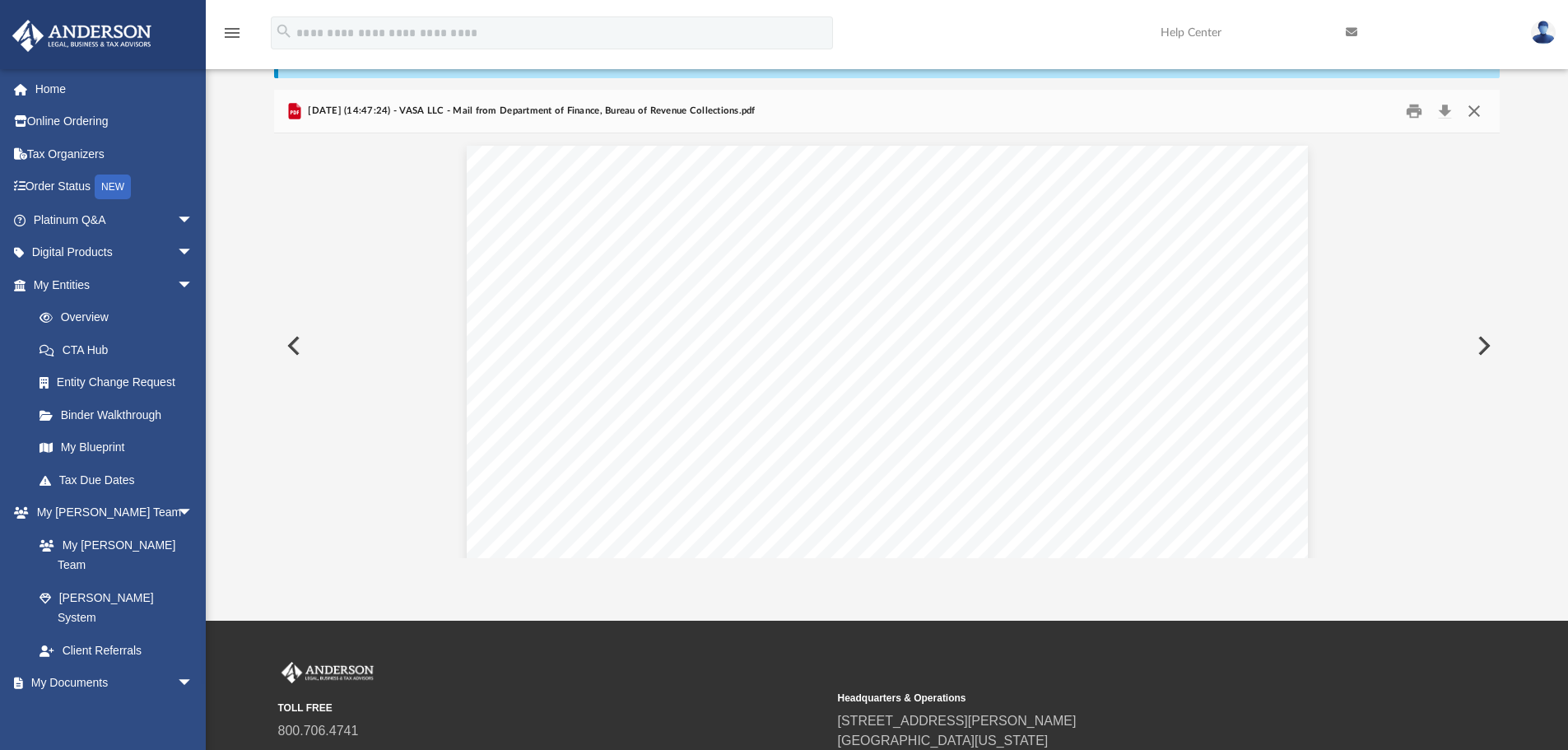
click at [1472, 110] on button "Close" at bounding box center [1474, 111] width 30 height 26
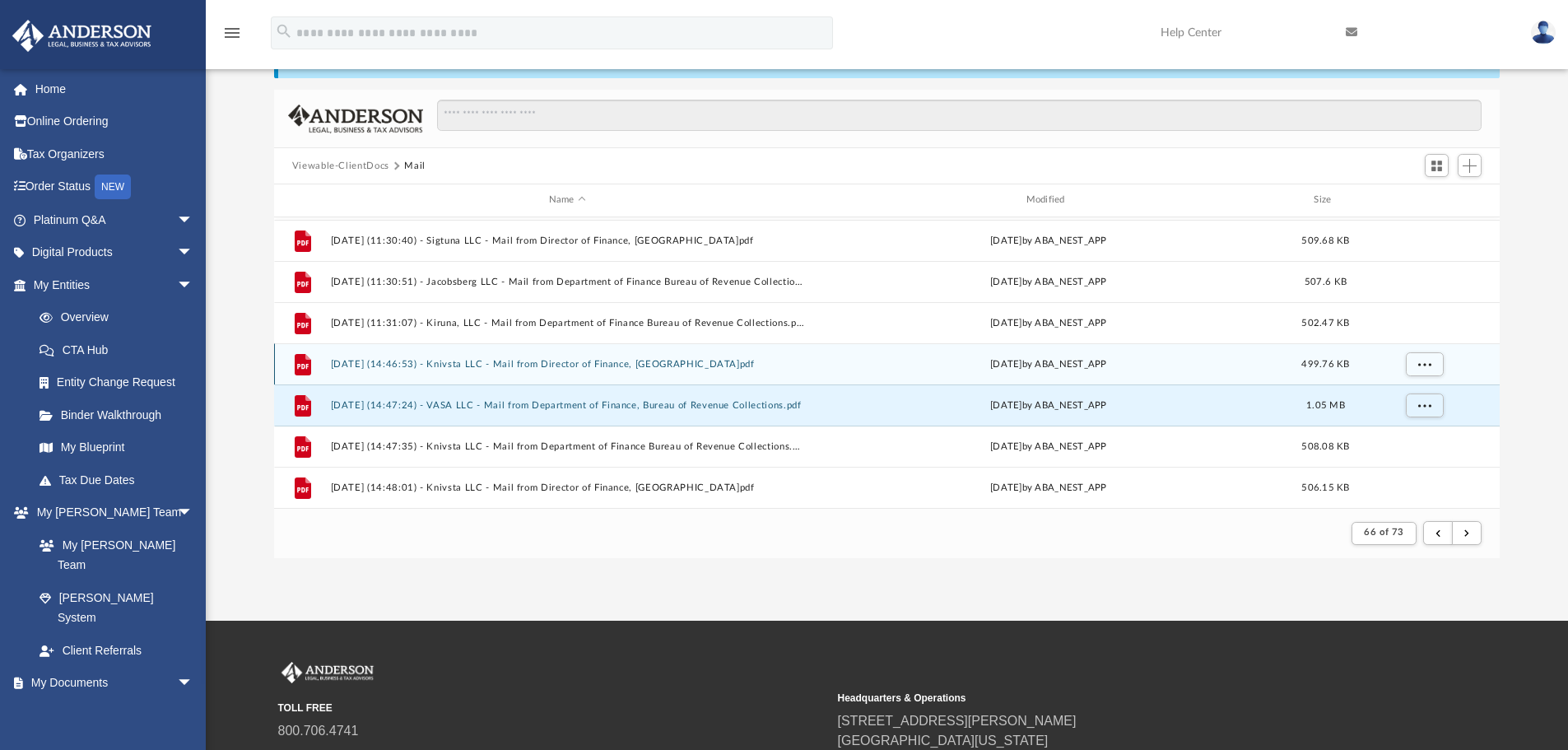
click at [626, 356] on div "File 2025.05.19 (14:46:53) - Knivsta LLC - Mail from Director of Finance, Balti…" at bounding box center [886, 363] width 1226 height 41
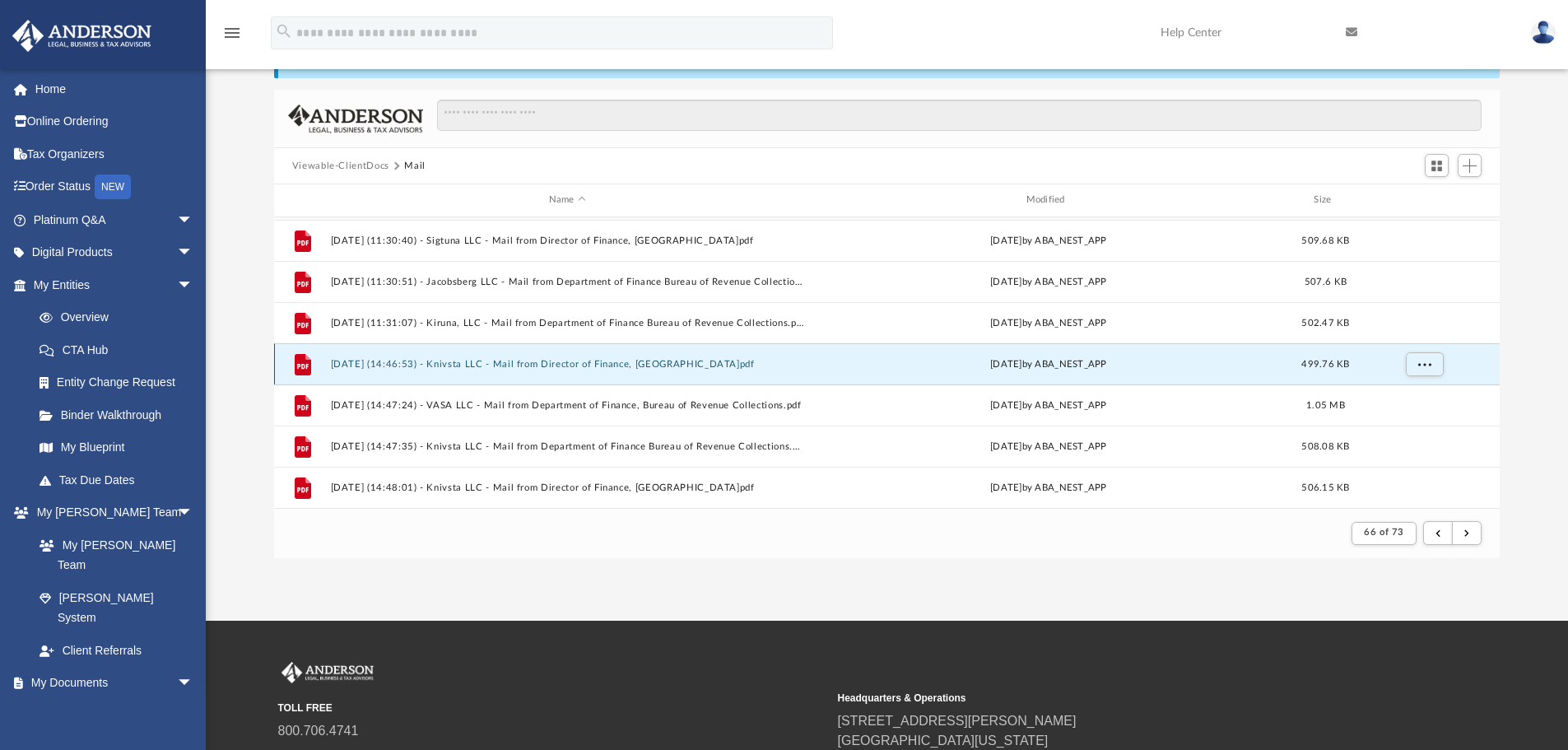
click at [642, 363] on button "2025.05.19 (14:46:53) - Knivsta LLC - Mail from Director of Finance, Baltimore …" at bounding box center [567, 364] width 474 height 11
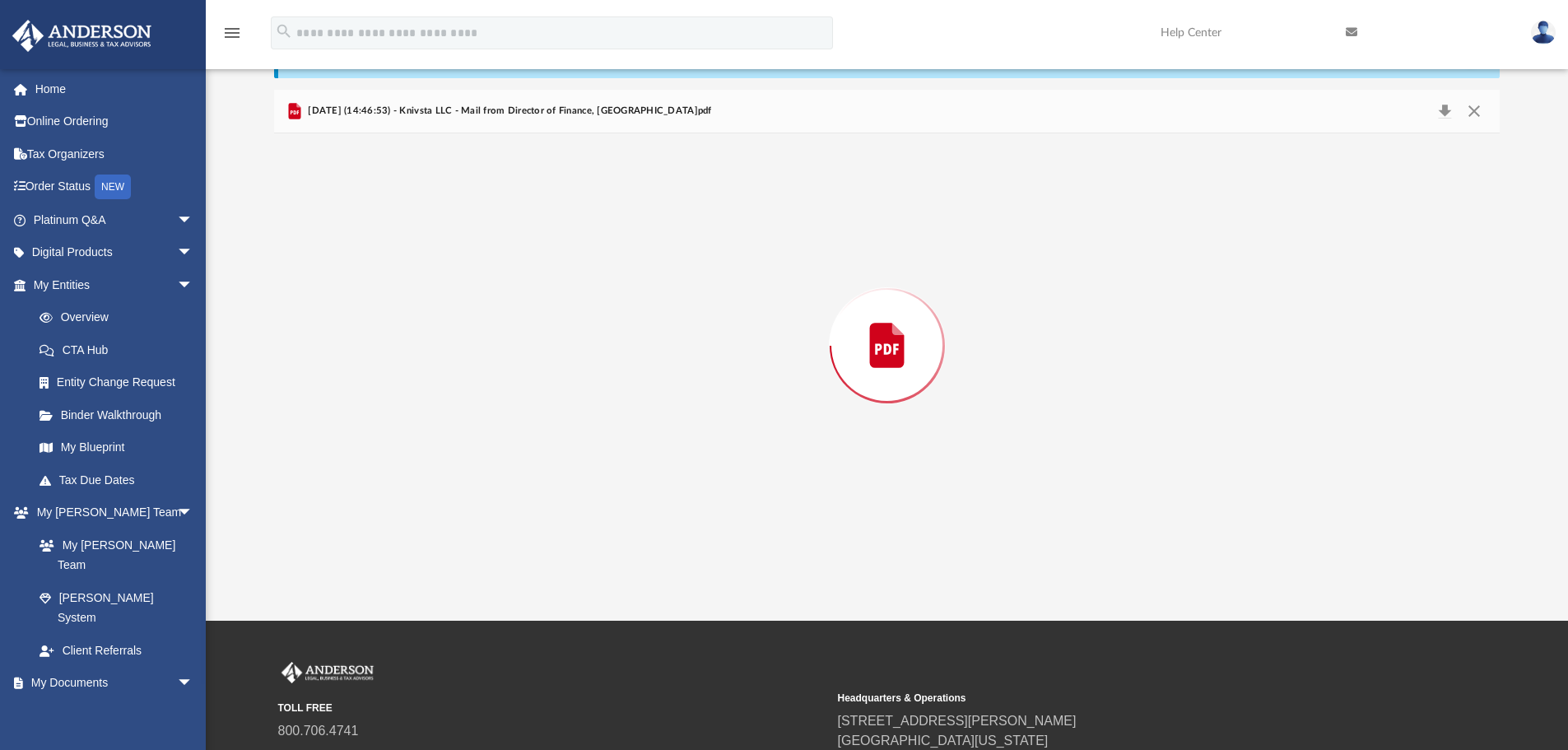
click at [642, 363] on div "Preview" at bounding box center [886, 346] width 1226 height 424
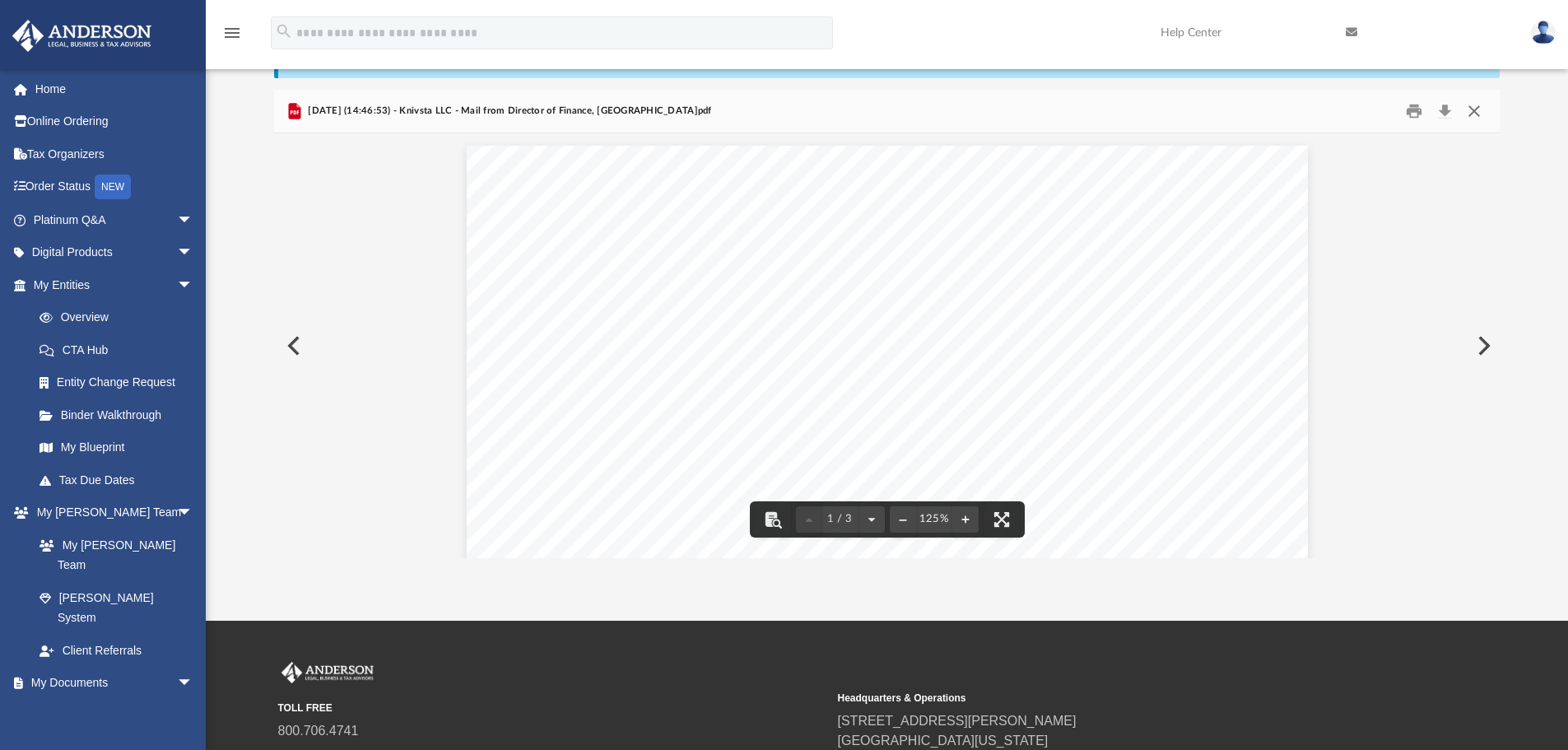
click at [1477, 109] on button "Close" at bounding box center [1474, 111] width 30 height 26
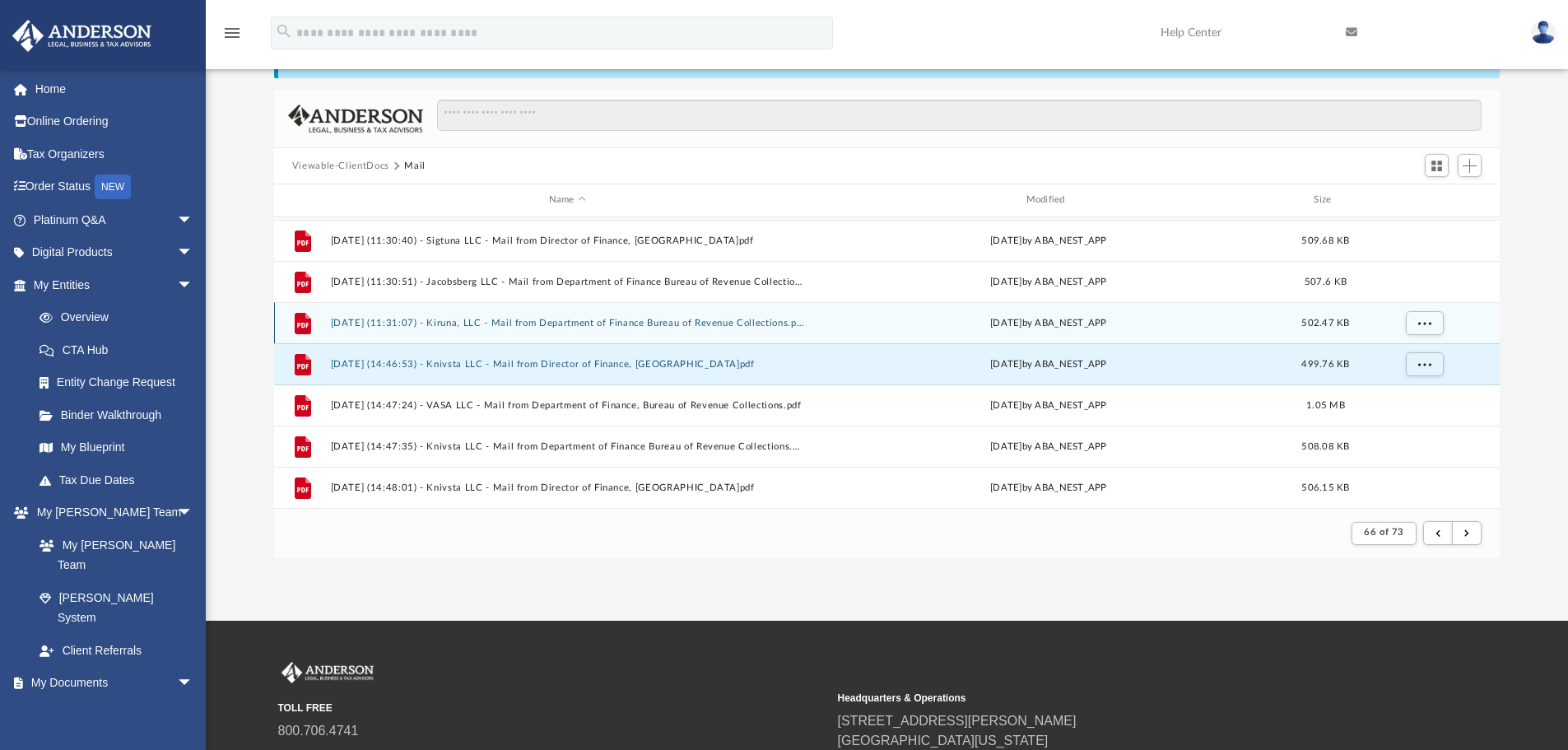
click at [786, 331] on div "File 2025.05.19 (11:31:07) - Kiruna, LLC - Mail from Department of Finance Bure…" at bounding box center [886, 323] width 1226 height 41
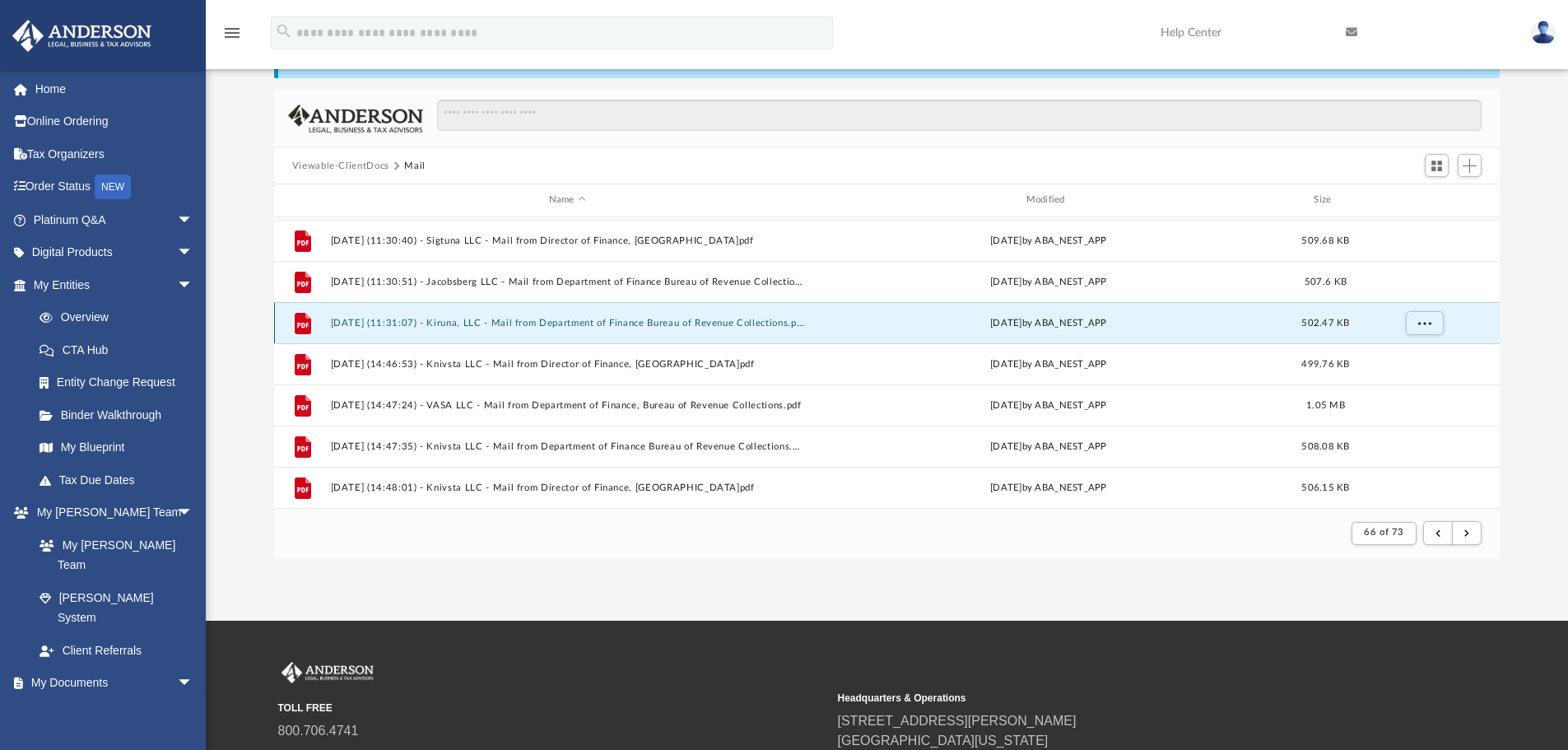
click at [758, 324] on button "2025.05.19 (11:31:07) - Kiruna, LLC - Mail from Department of Finance Bureau of…" at bounding box center [567, 323] width 474 height 11
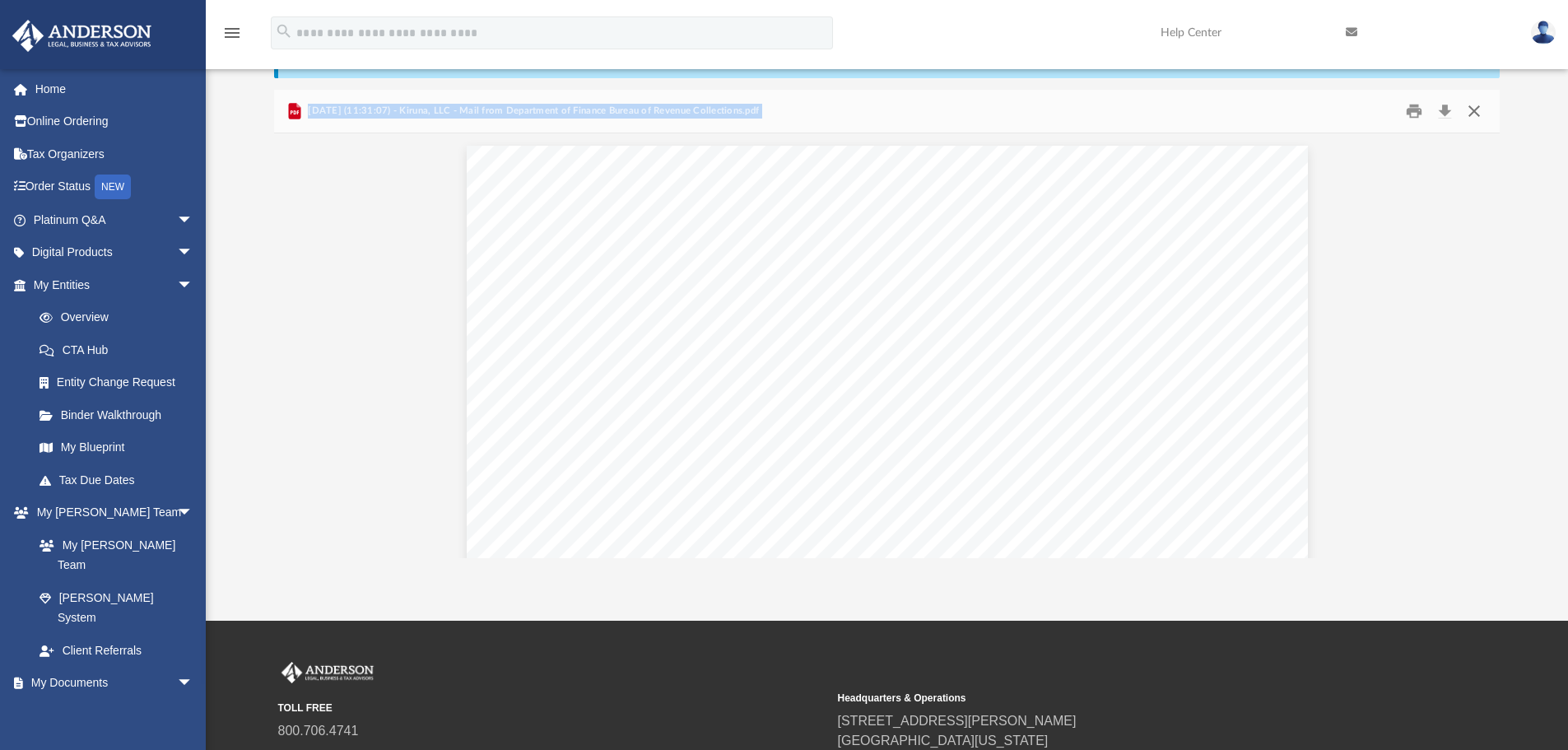
click at [1484, 120] on button "Close" at bounding box center [1474, 111] width 30 height 26
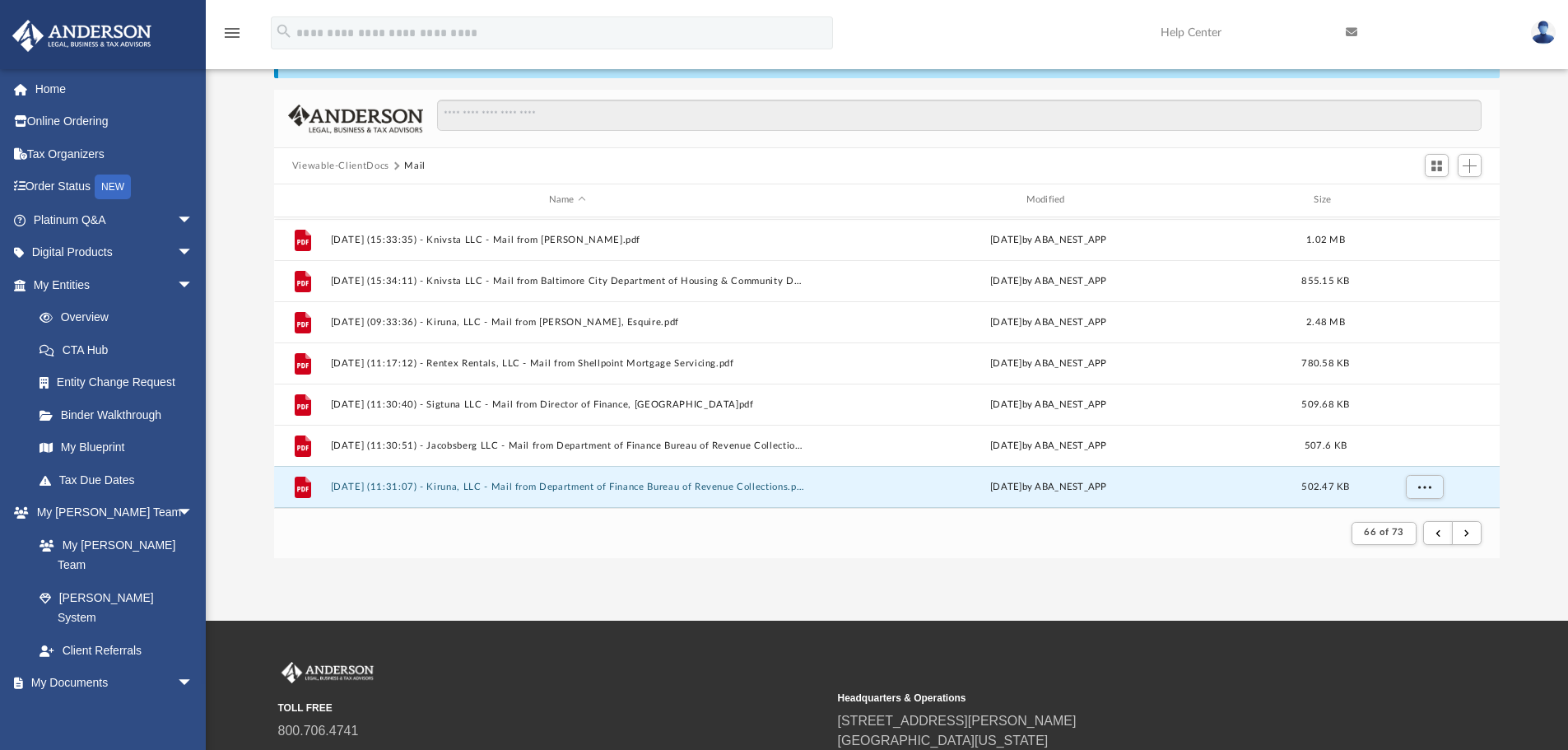
scroll to position [1273, 0]
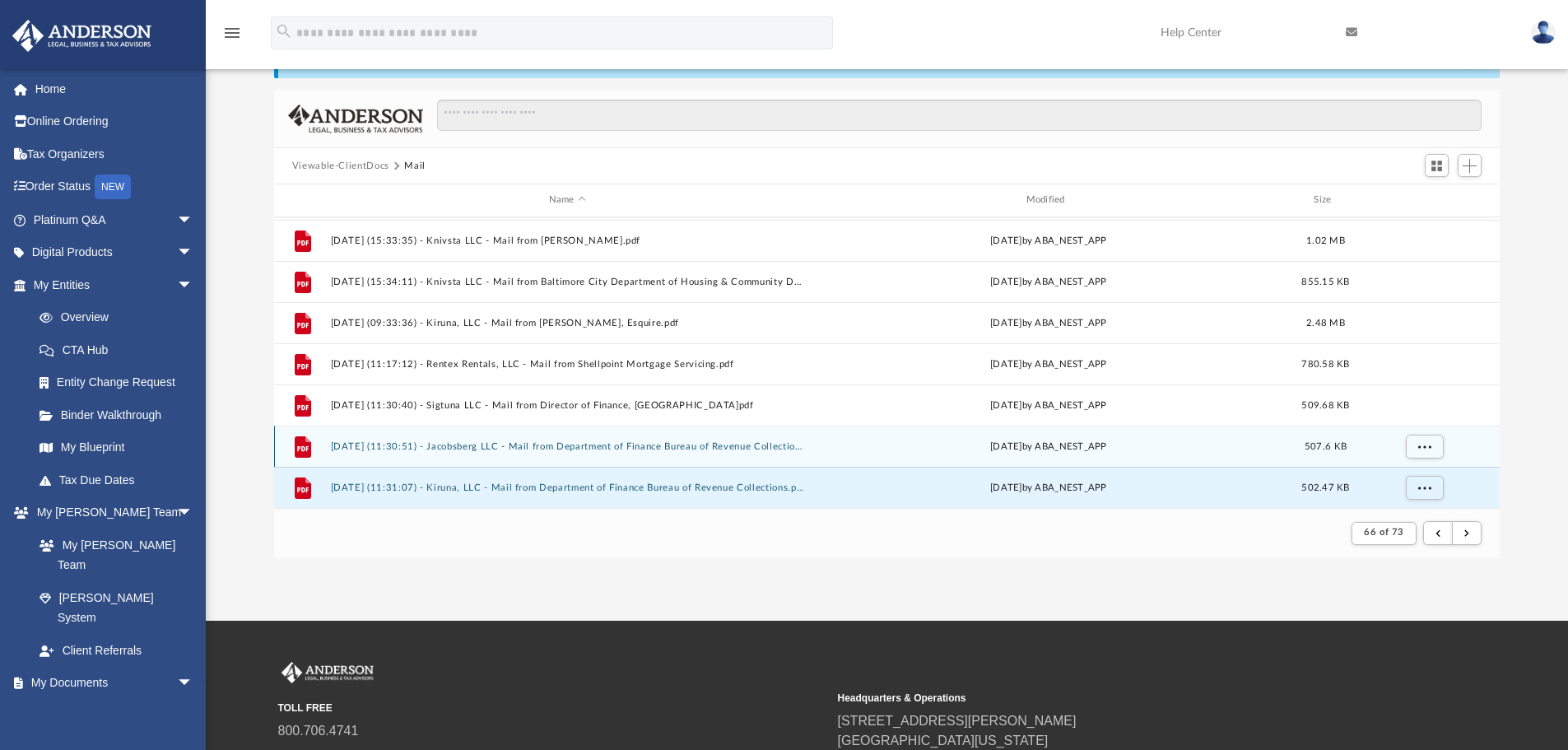
click at [716, 442] on button "2025.05.19 (11:30:51) - Jacobsberg LLC - Mail from Department of Finance Bureau…" at bounding box center [567, 446] width 474 height 11
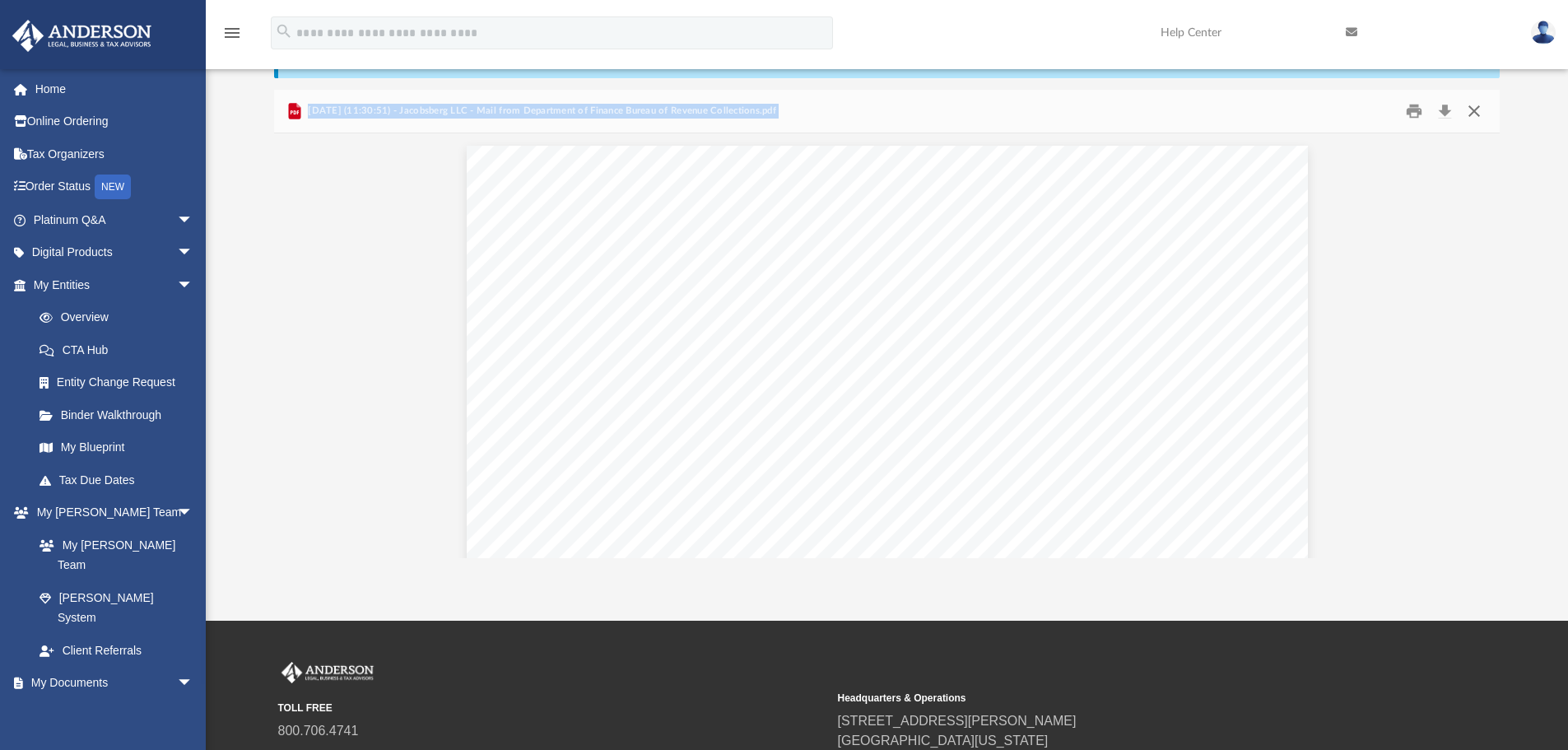
click at [1481, 109] on button "Close" at bounding box center [1474, 111] width 30 height 26
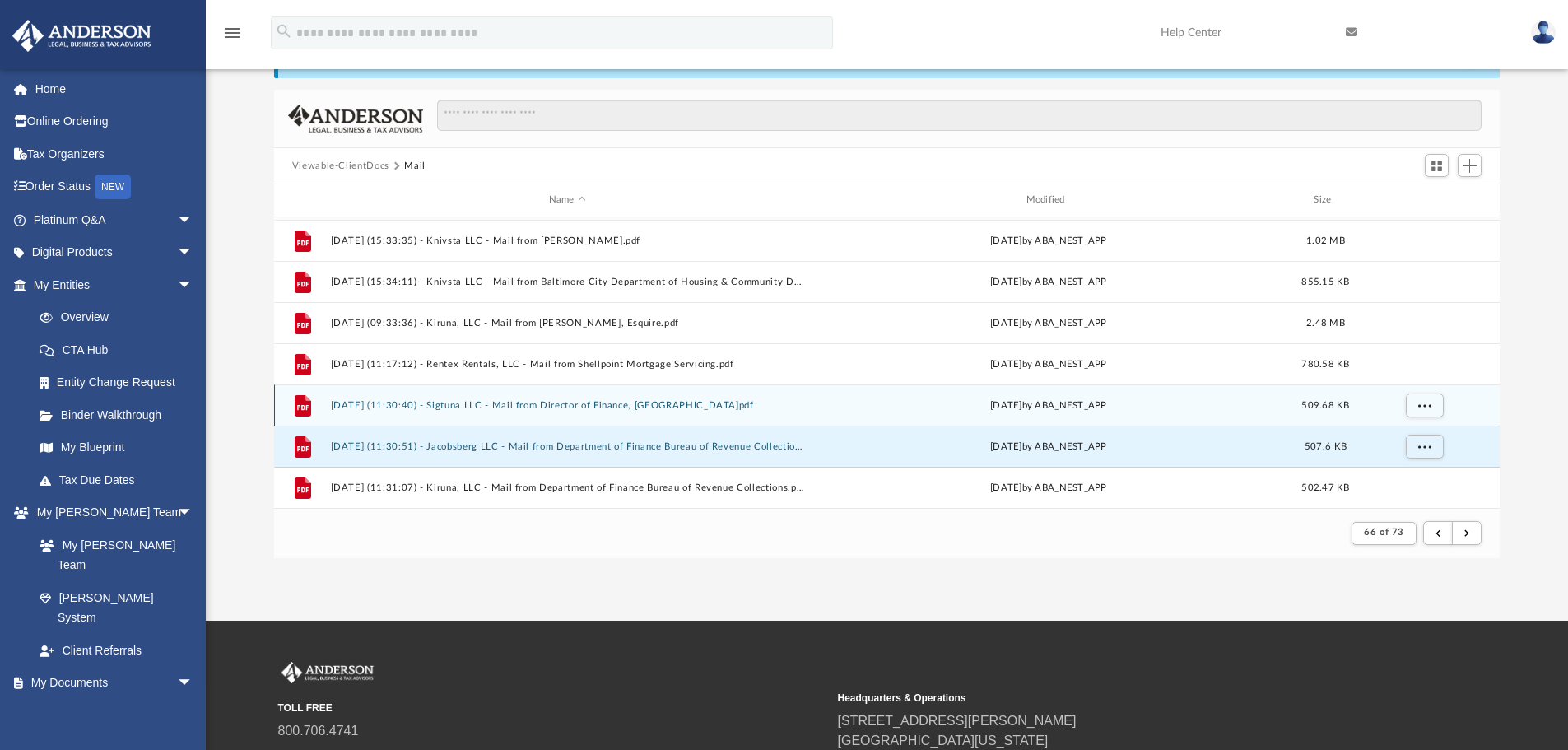
click at [644, 418] on div "File 2025.05.19 (11:30:40) - Sigtuna LLC - Mail from Director of Finance, Balti…" at bounding box center [886, 404] width 1226 height 41
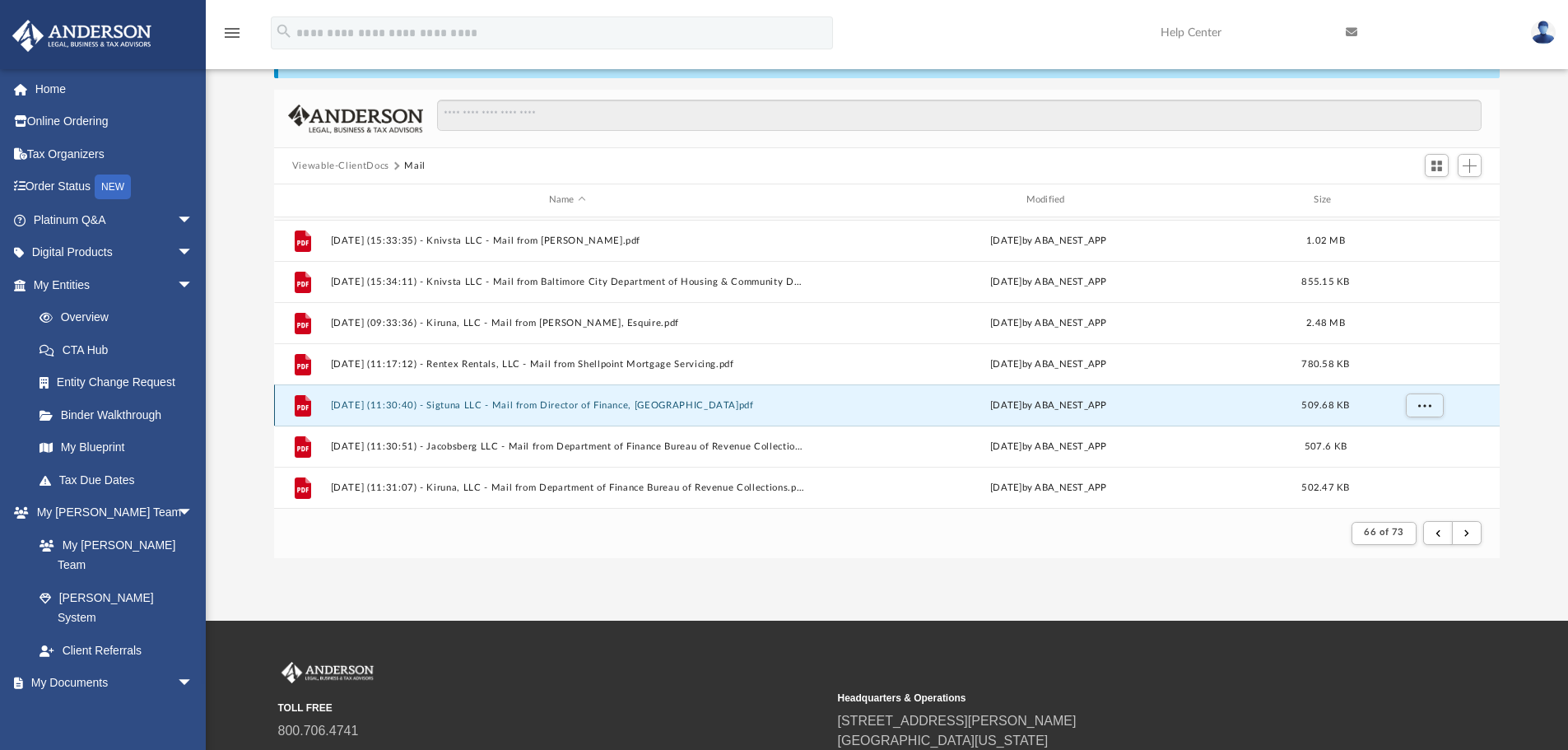
click at [644, 410] on button "2025.05.19 (11:30:40) - Sigtuna LLC - Mail from Director of Finance, Baltimore …" at bounding box center [567, 405] width 474 height 11
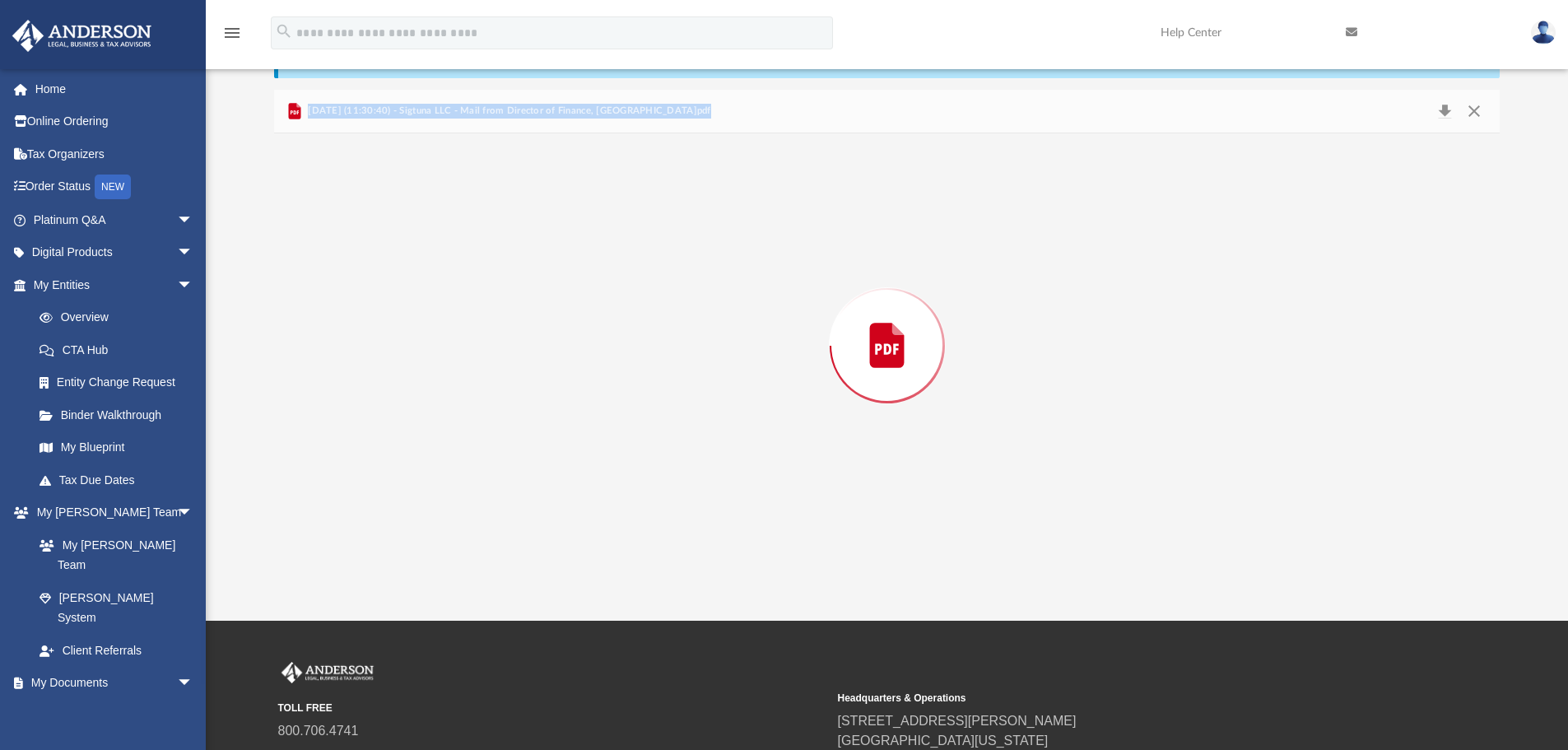
click at [644, 410] on div "Preview" at bounding box center [886, 346] width 1226 height 424
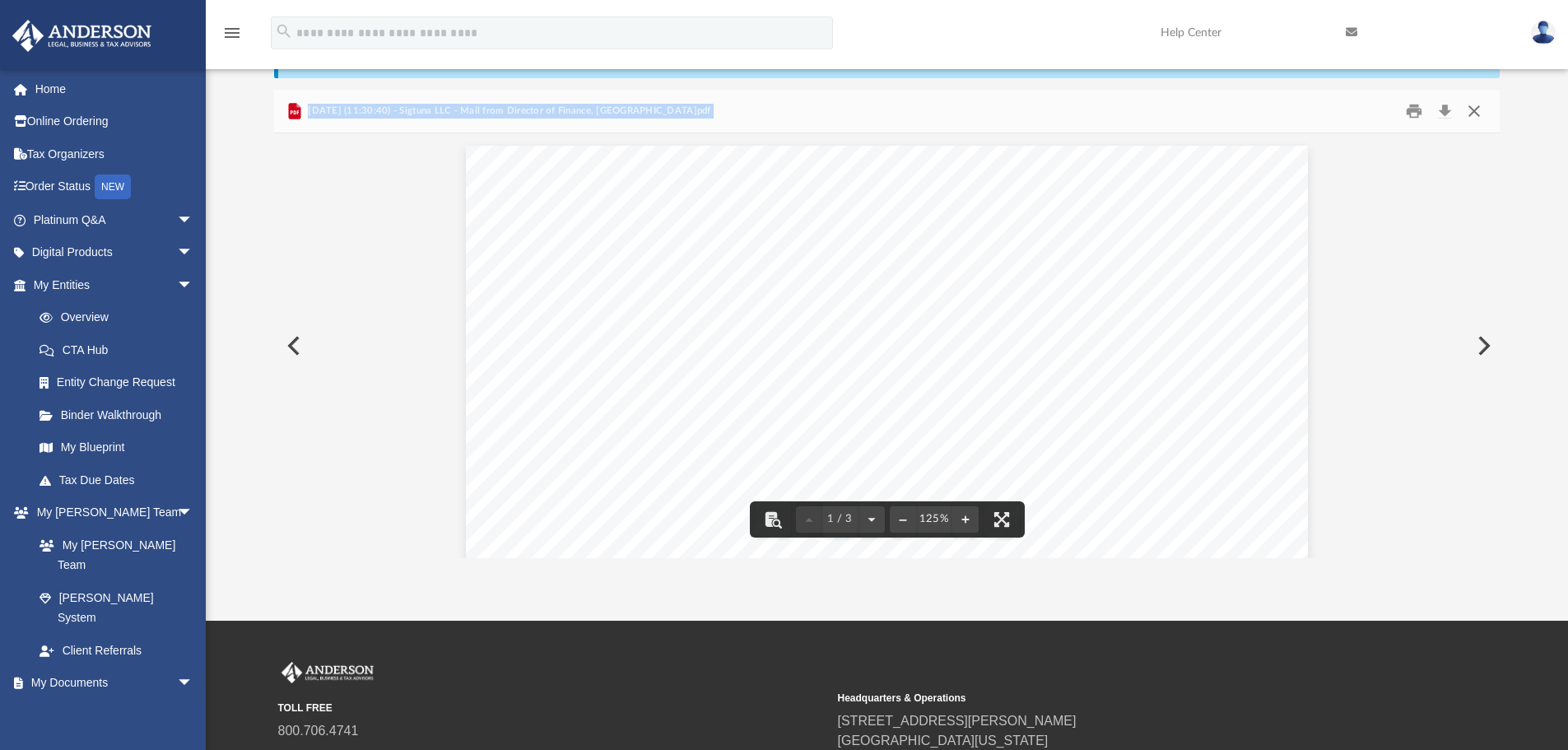
click at [1472, 112] on button "Close" at bounding box center [1474, 111] width 30 height 26
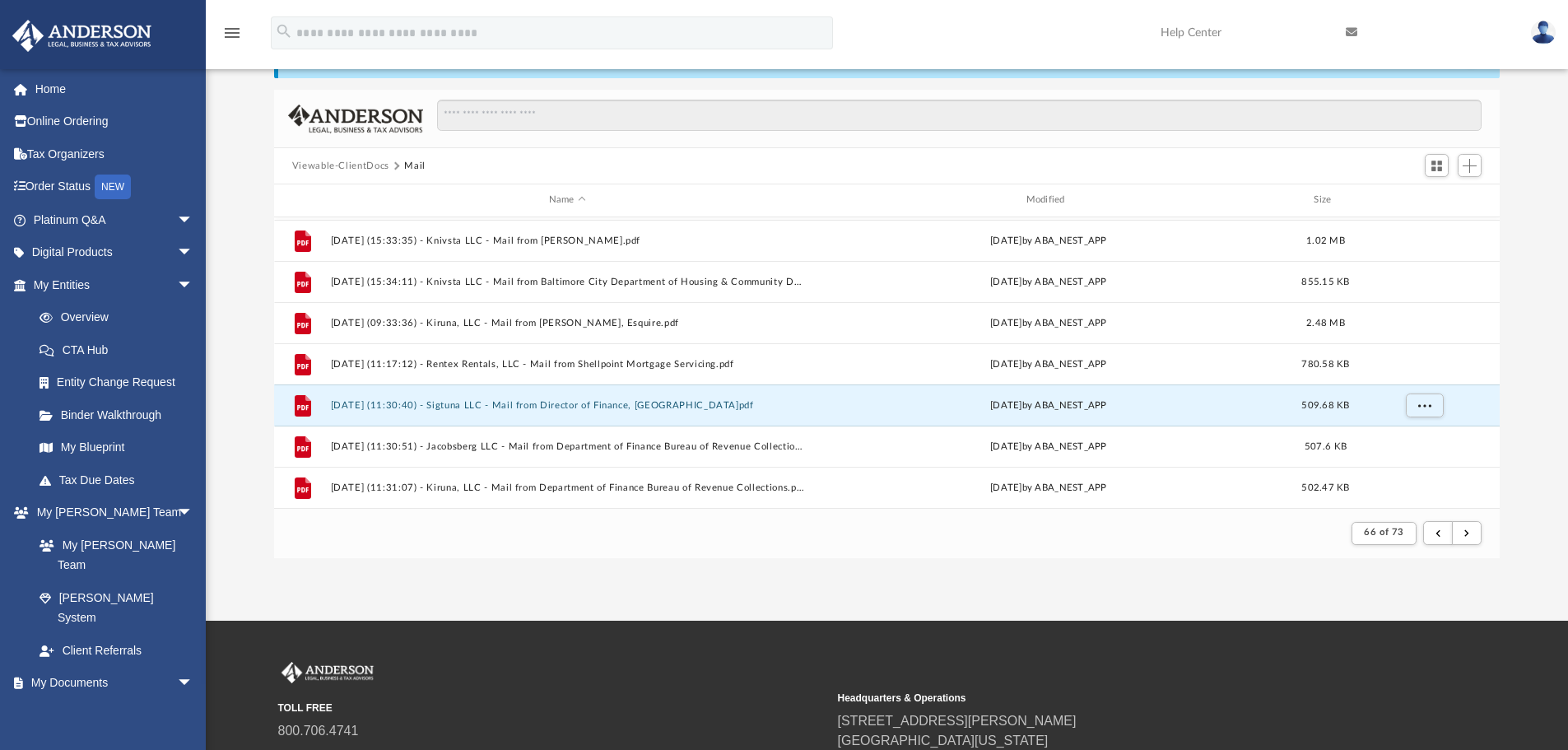
scroll to position [1191, 0]
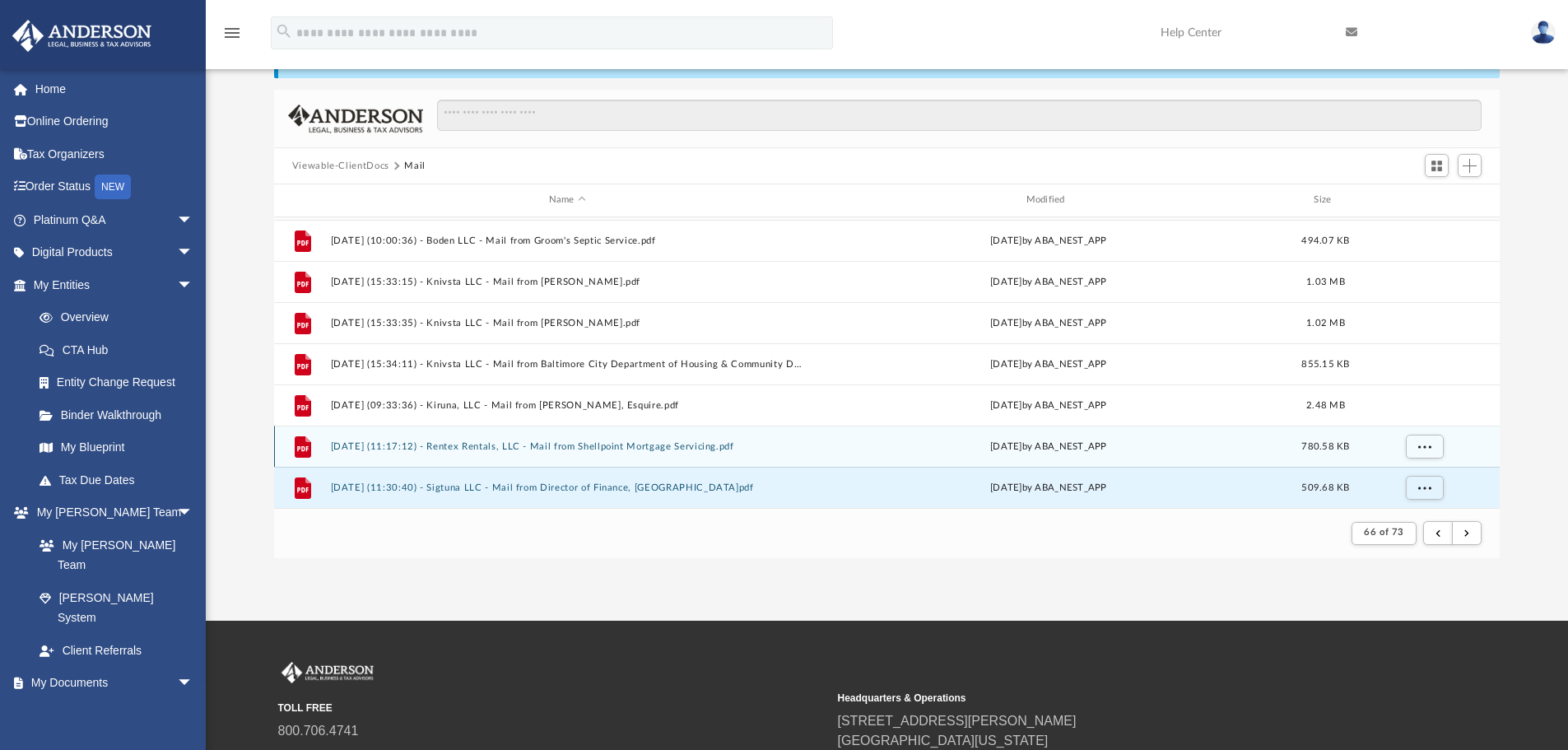
click at [524, 442] on button "2025.05.19 (11:17:12) - Rentex Rentals, LLC - Mail from Shellpoint Mortgage Ser…" at bounding box center [567, 446] width 474 height 11
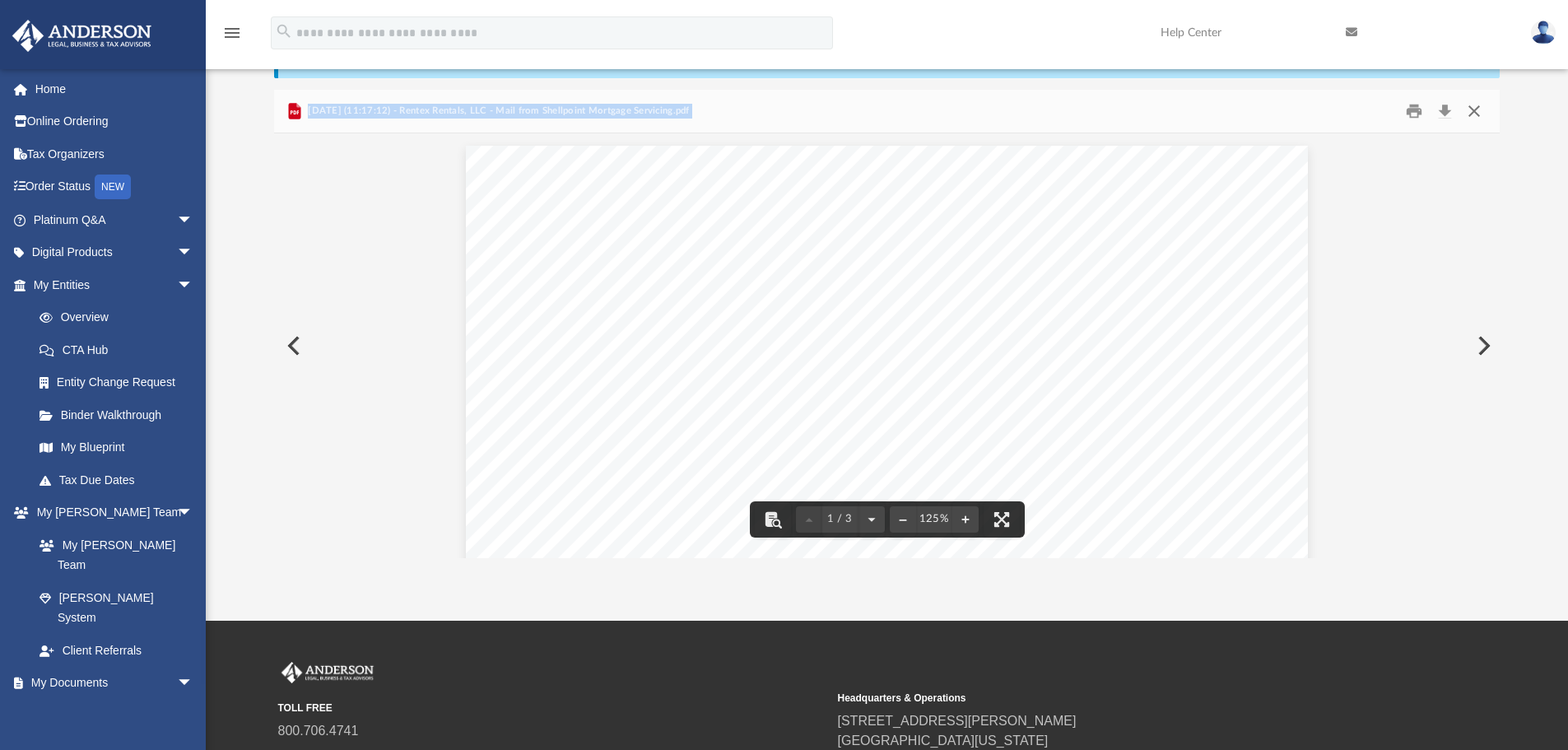
click at [1478, 108] on button "Close" at bounding box center [1474, 111] width 30 height 26
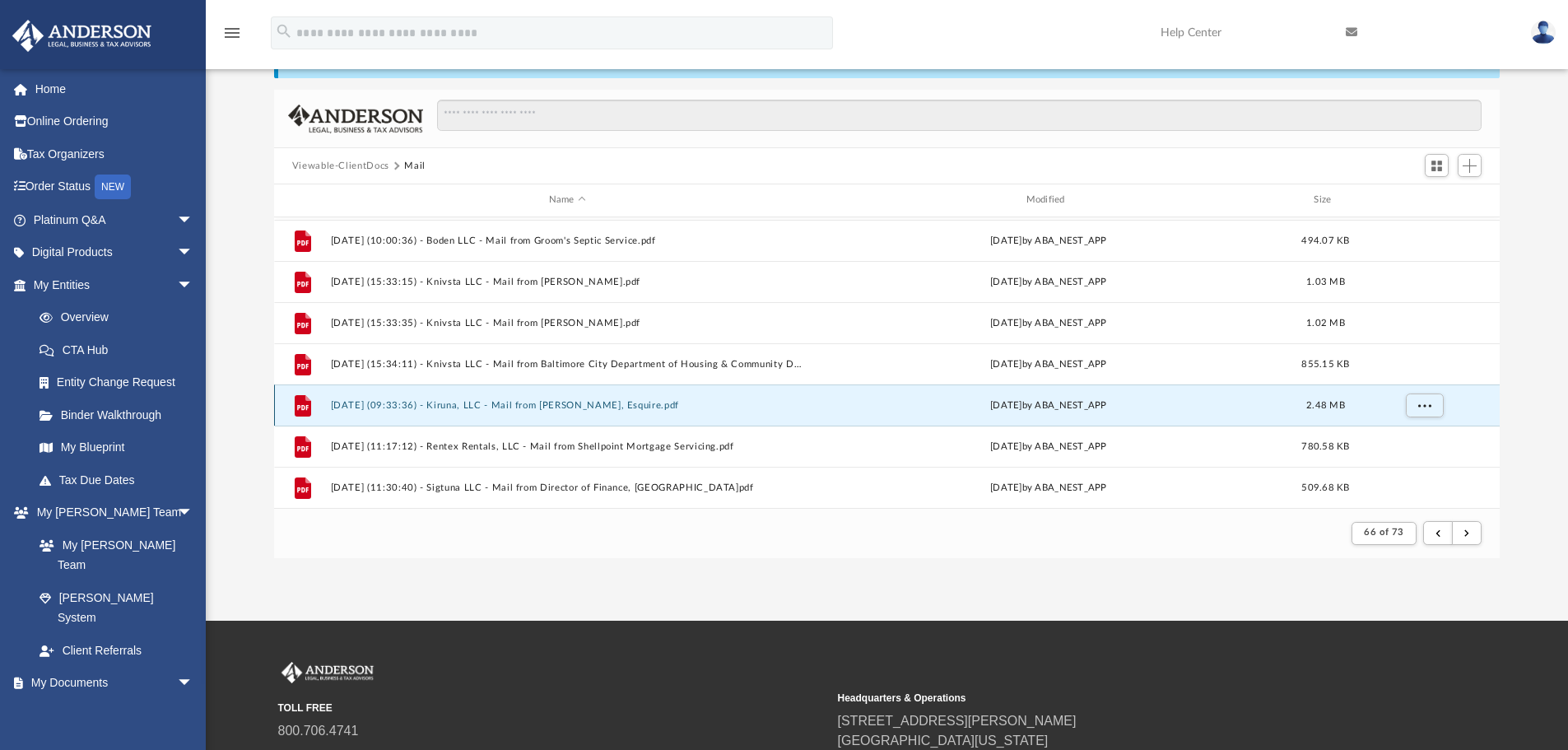
click at [538, 403] on button "2025.05.19 (09:33:36) - Kiruna, LLC - Mail from Kim Parker, Esquire.pdf" at bounding box center [567, 405] width 474 height 11
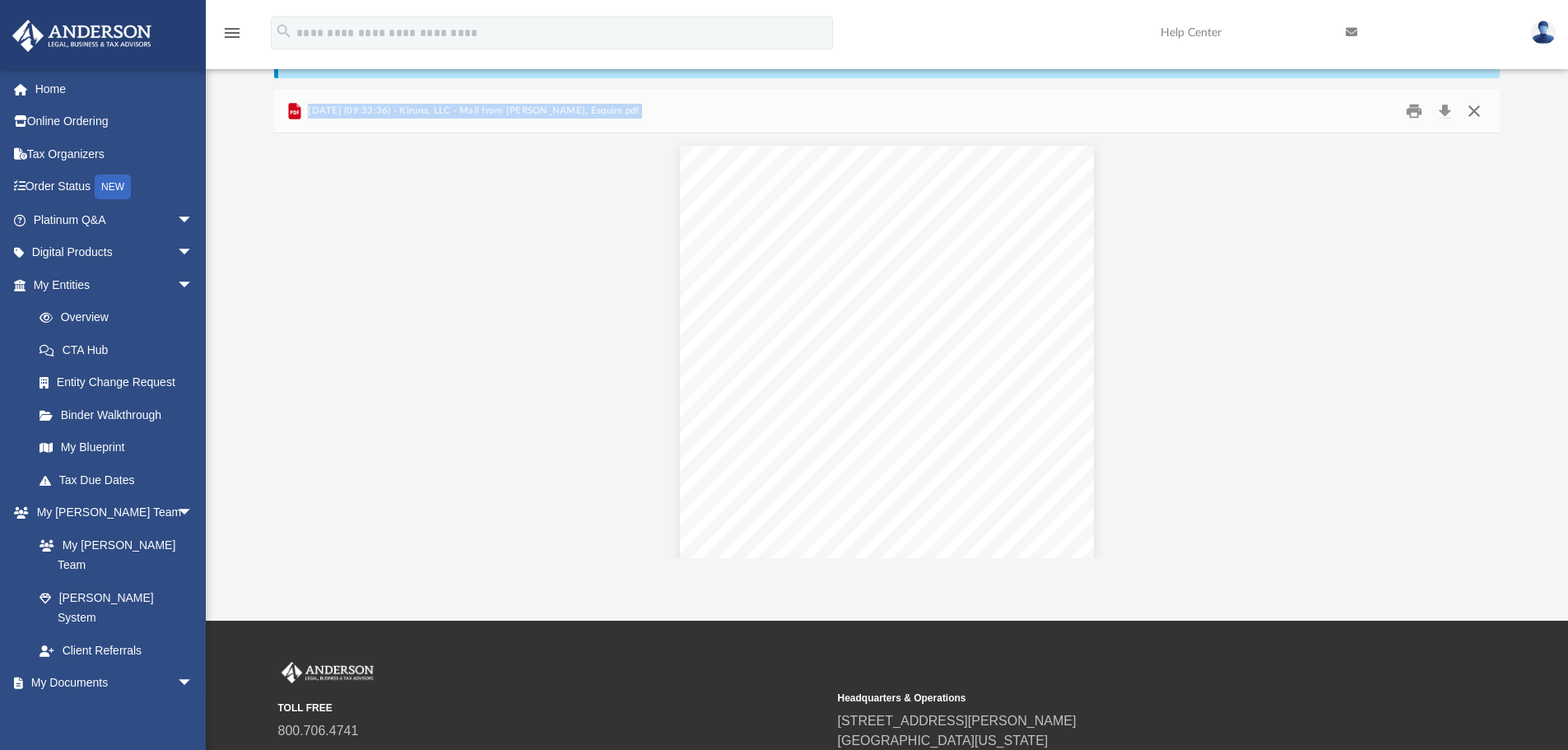
scroll to position [10926, 0]
click at [1476, 108] on button "Close" at bounding box center [1474, 111] width 30 height 26
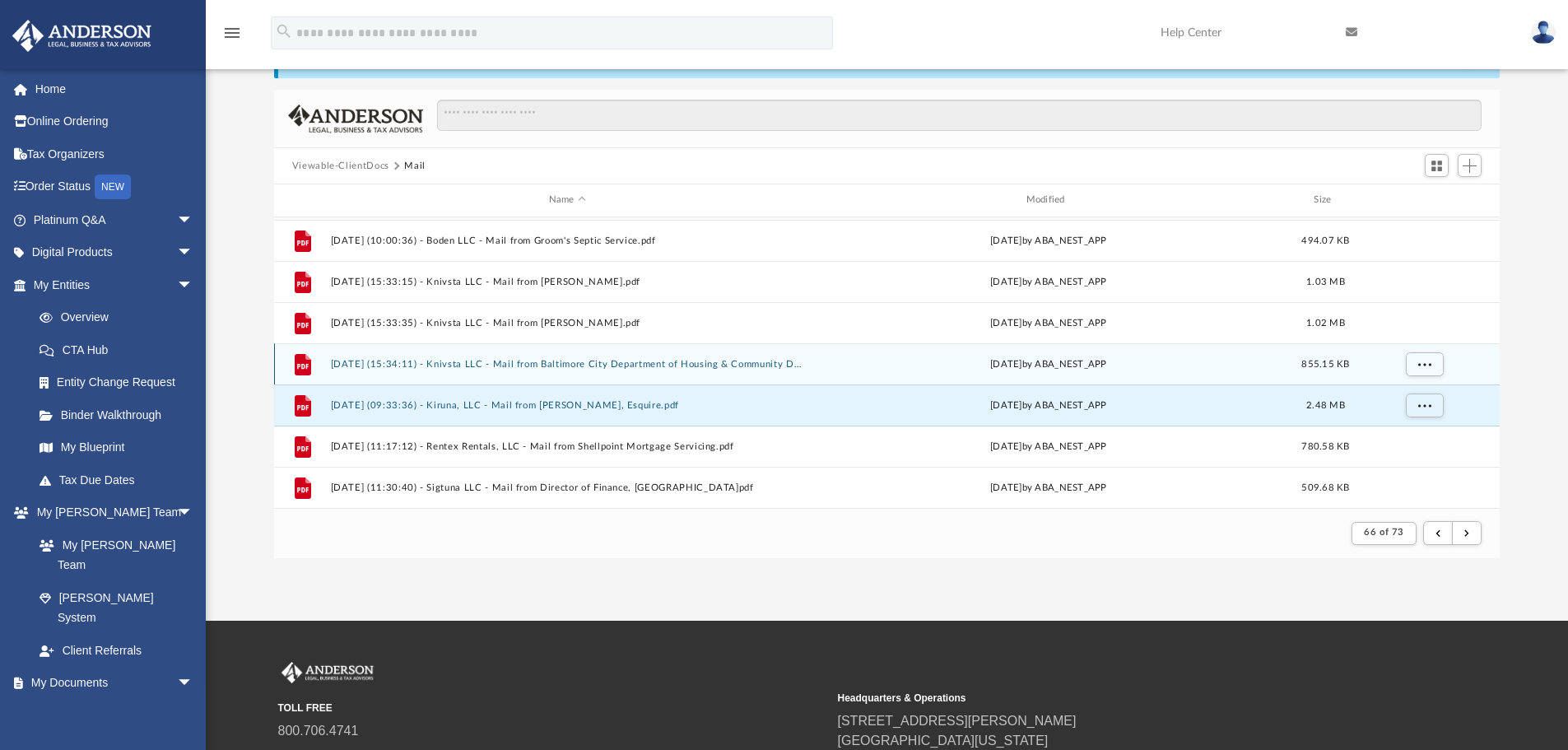
click at [734, 365] on button "2025.05.16 (15:34:11) - Knivsta LLC - Mail from Baltimore City Department of Ho…" at bounding box center [567, 364] width 474 height 11
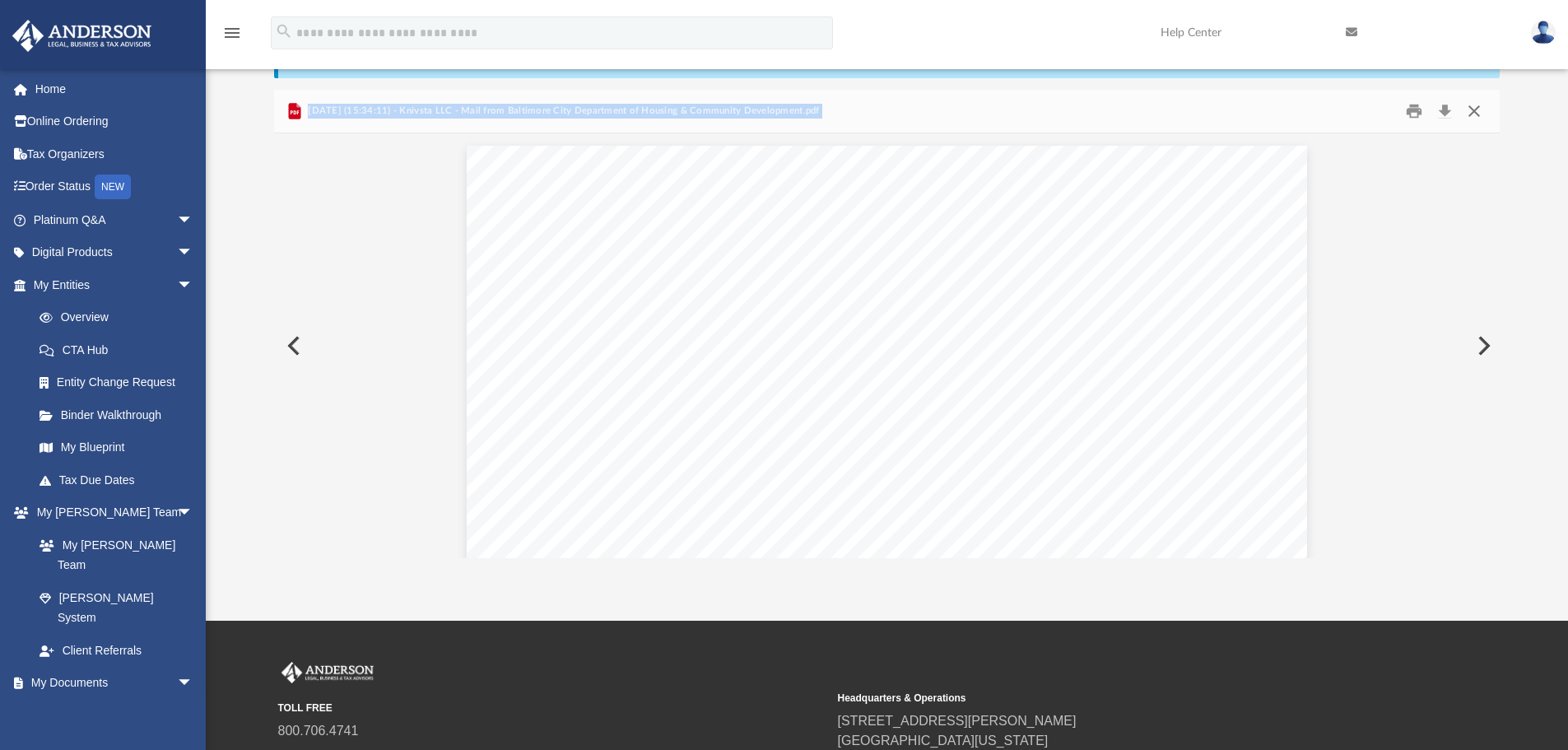
click at [1478, 115] on button "Close" at bounding box center [1474, 111] width 30 height 26
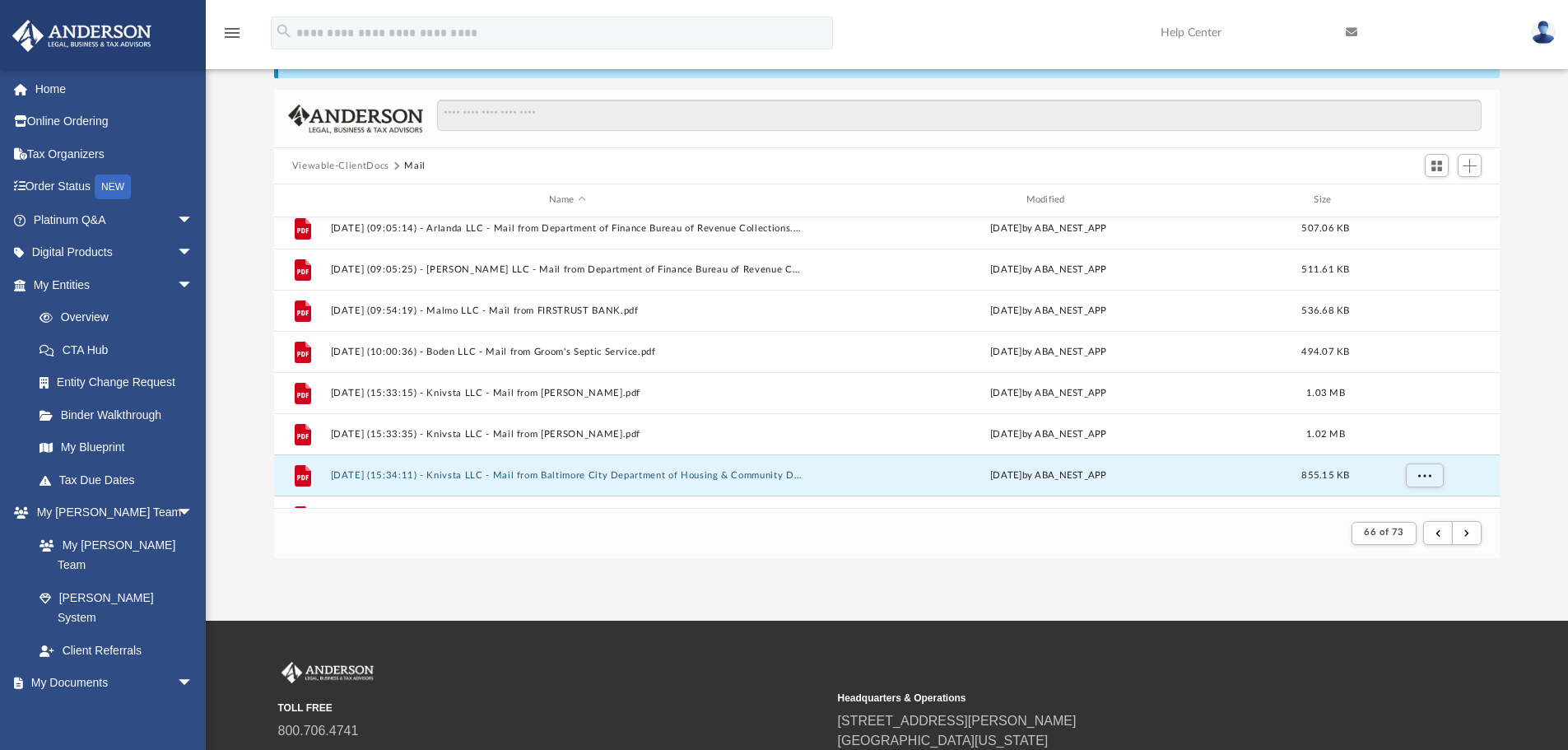
scroll to position [1109, 0]
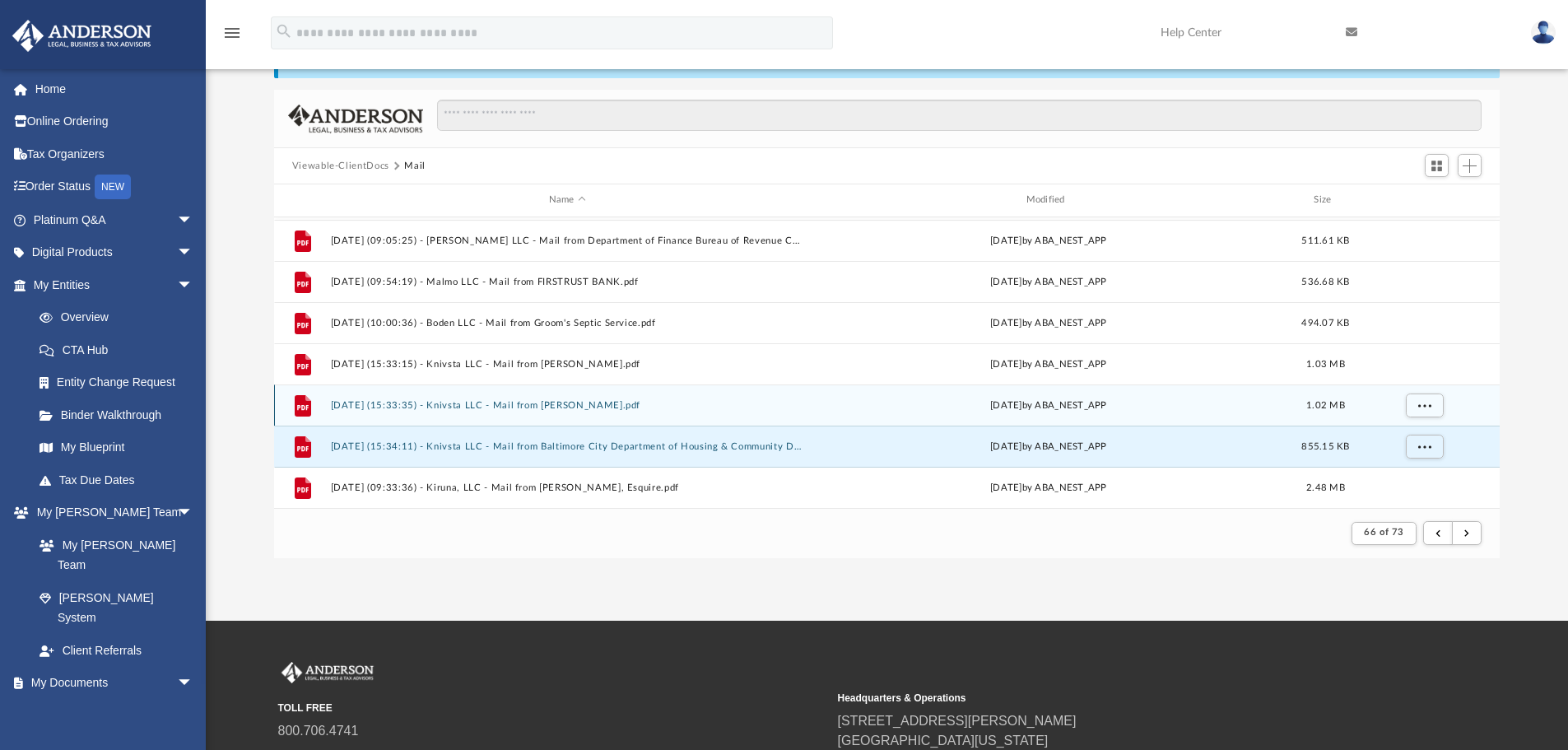
click at [625, 412] on div "File 2025.05.16 (15:33:35) - Knivsta LLC - Mail from Brandon M. Scott.pdf Fri M…" at bounding box center [886, 404] width 1226 height 41
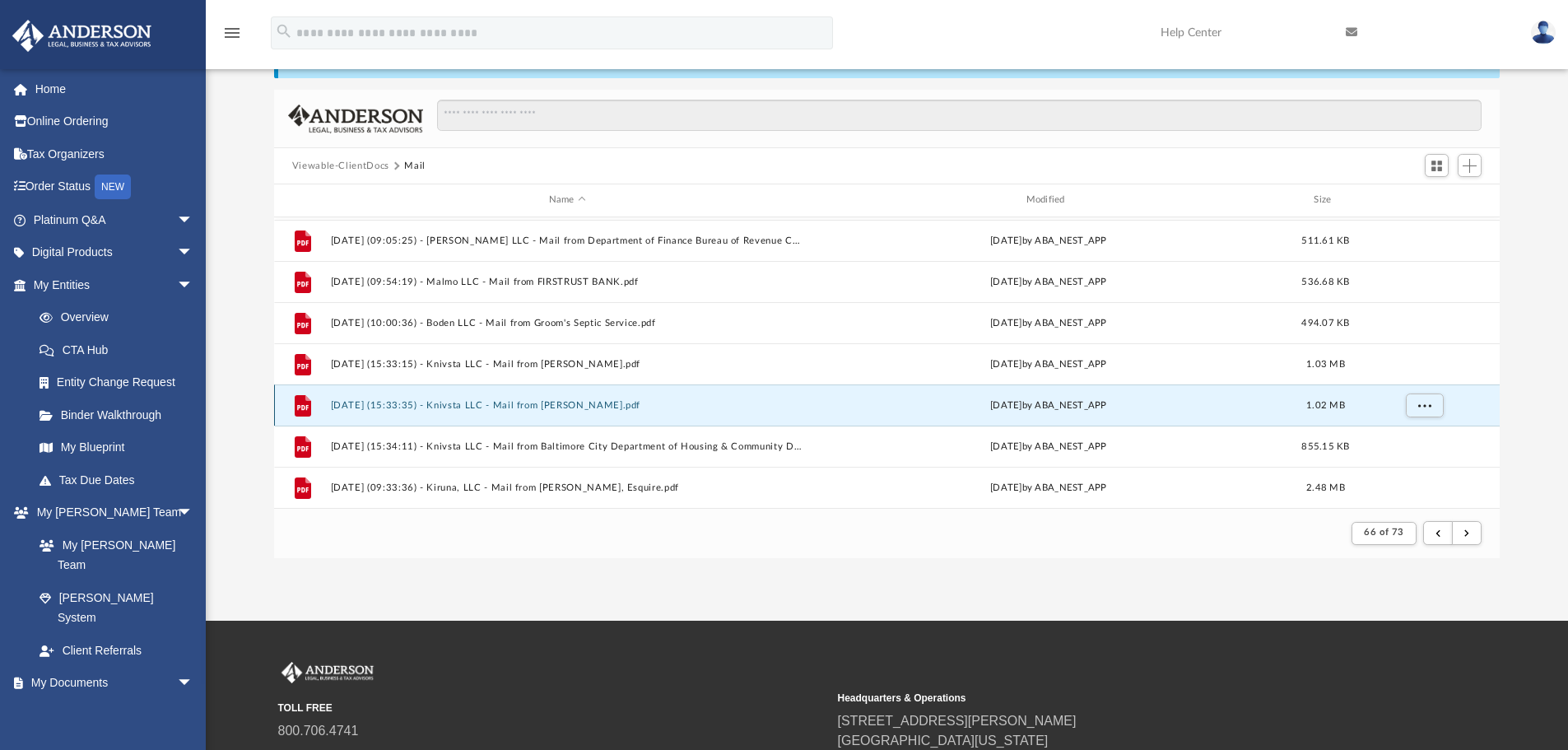
click at [627, 402] on button "2025.05.16 (15:33:35) - Knivsta LLC - Mail from Brandon M. Scott.pdf" at bounding box center [567, 405] width 474 height 11
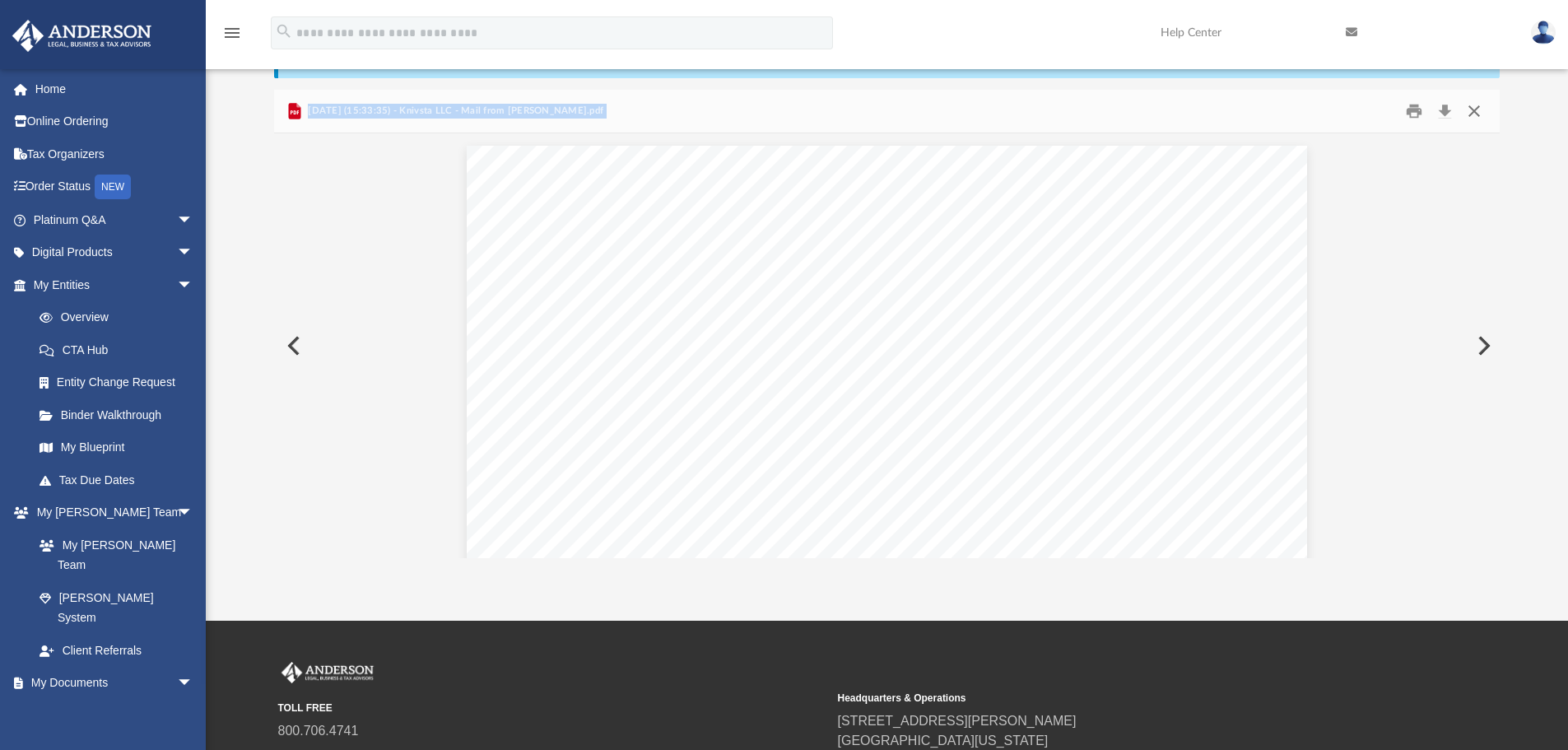
click at [1480, 110] on button "Close" at bounding box center [1474, 111] width 30 height 26
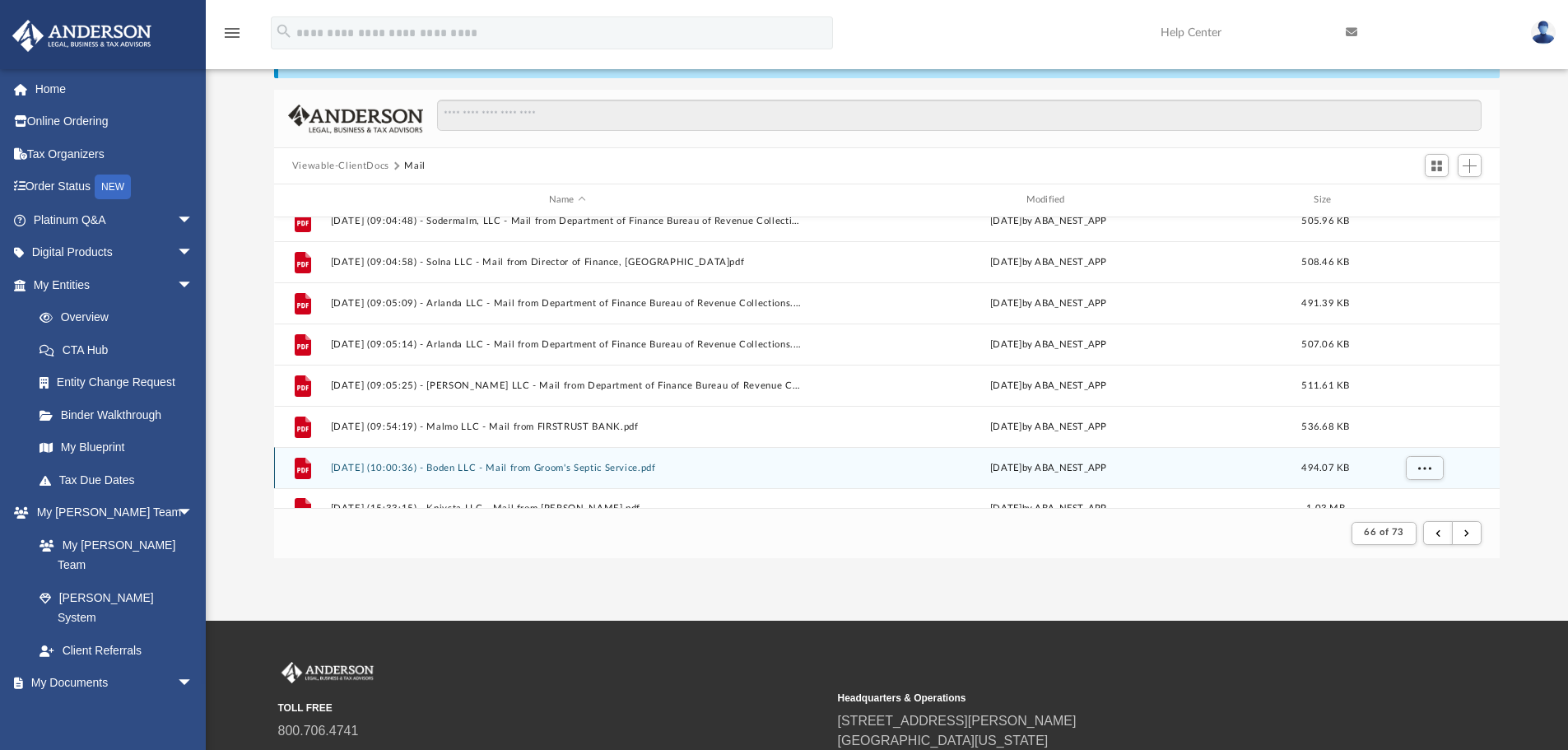
scroll to position [944, 0]
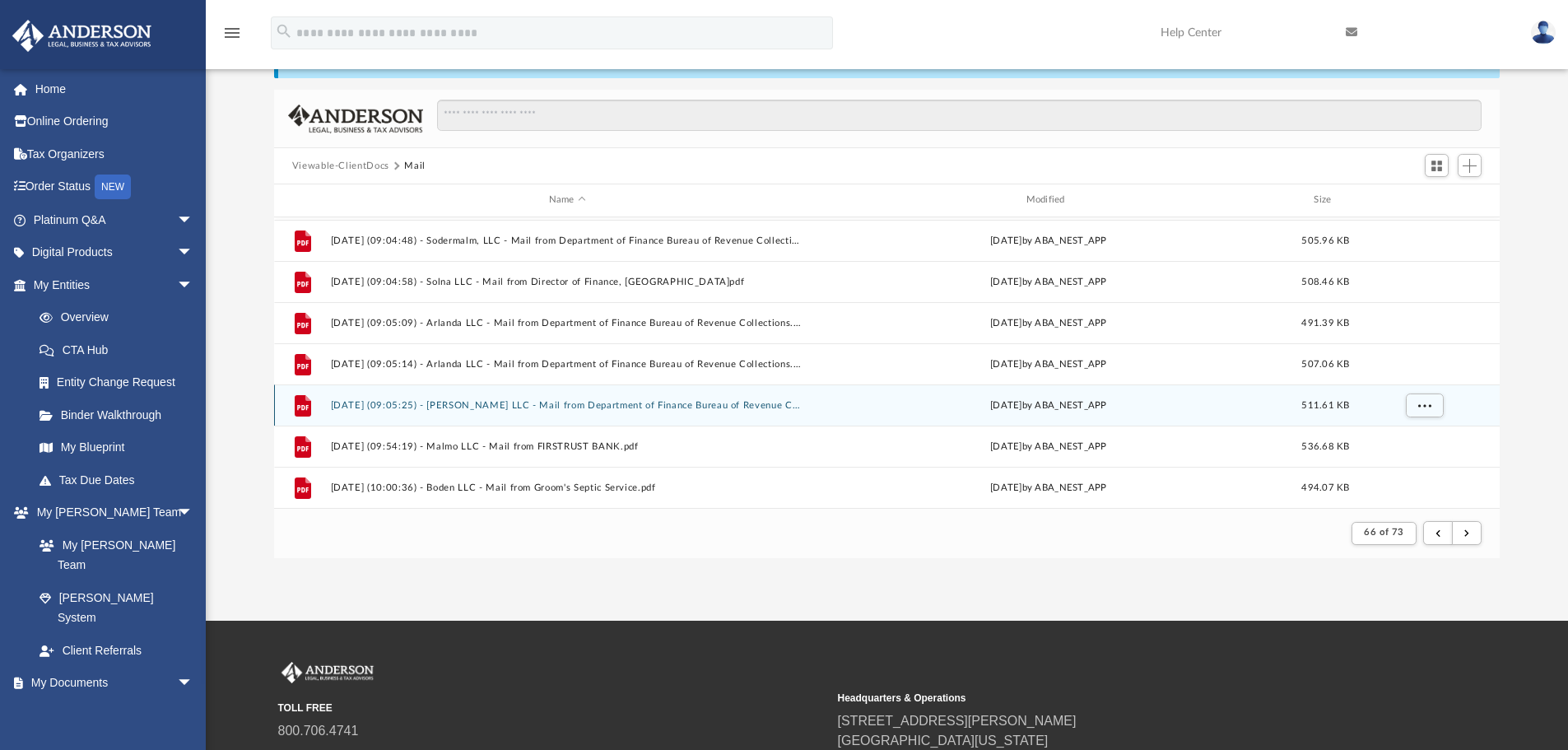
click at [773, 405] on button "2025.05.16 (09:05:25) - Lund LLC - Mail from Department of Finance Bureau of Re…" at bounding box center [567, 405] width 474 height 11
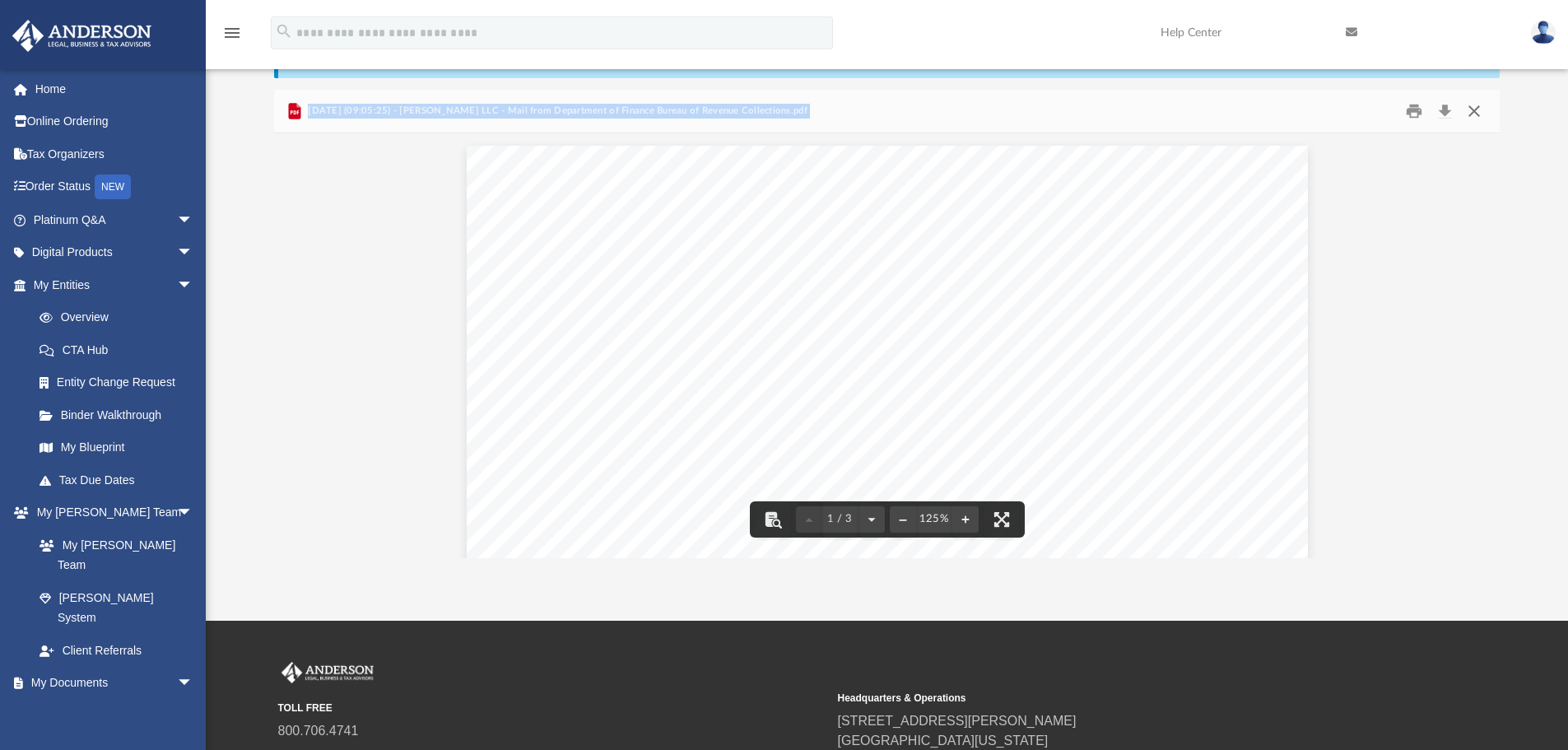
click at [1474, 109] on button "Close" at bounding box center [1474, 111] width 30 height 26
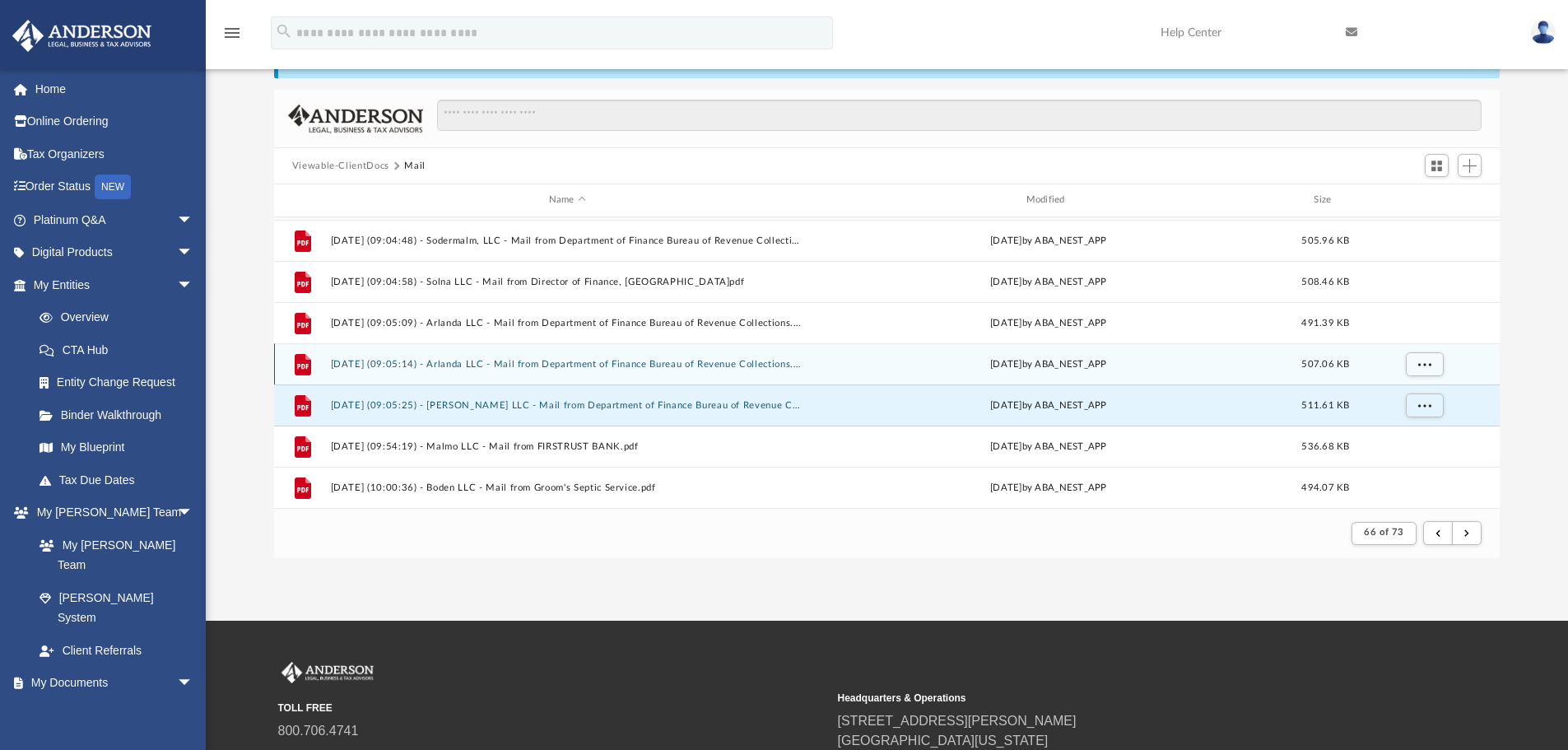
click at [544, 365] on button "2025.05.16 (09:05:14) - Arlanda LLC - Mail from Department of Finance Bureau of…" at bounding box center [567, 364] width 474 height 11
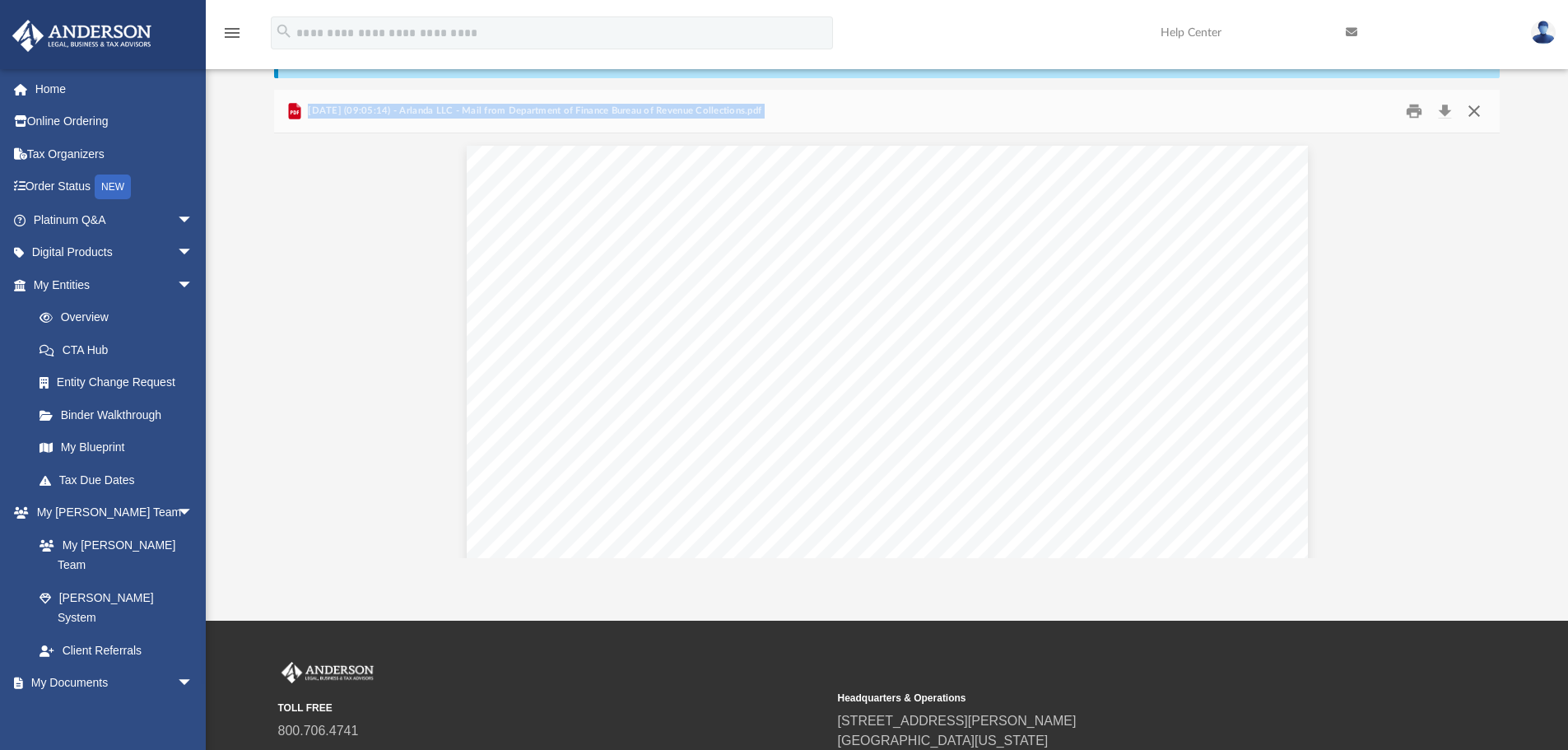
click at [1468, 115] on button "Close" at bounding box center [1474, 111] width 30 height 26
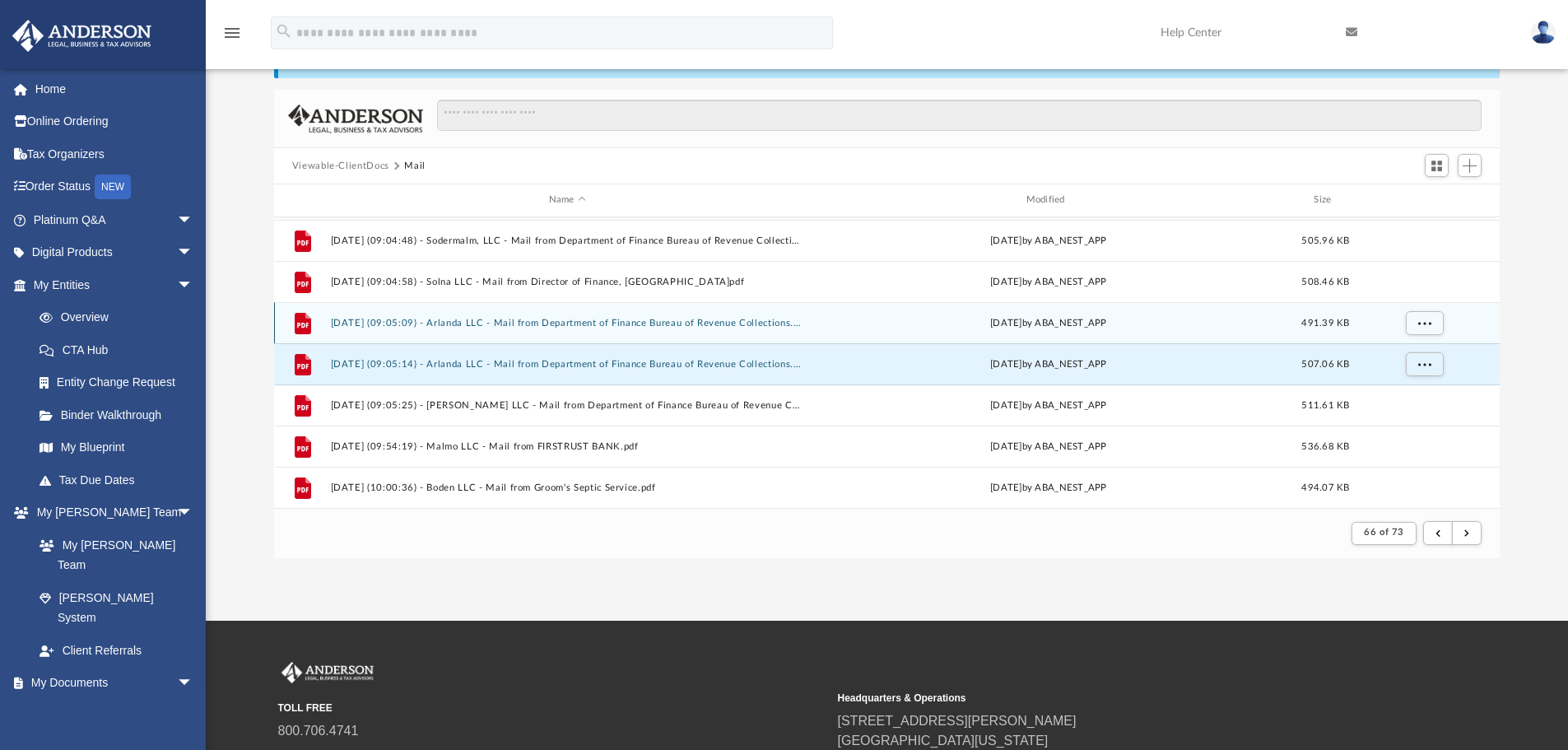
click at [633, 318] on button "2025.05.16 (09:05:09) - Arlanda LLC - Mail from Department of Finance Bureau of…" at bounding box center [567, 323] width 474 height 11
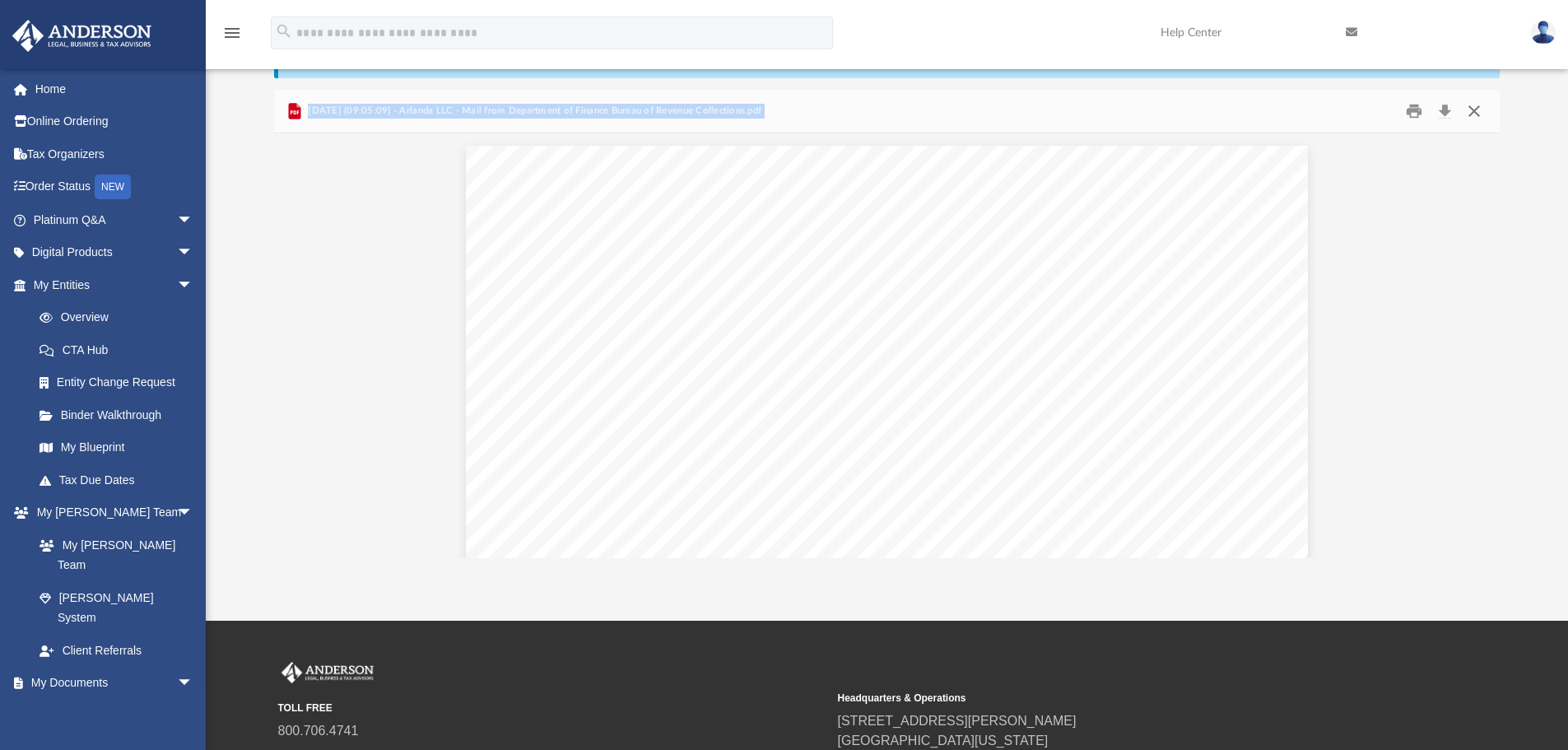
click at [1474, 107] on button "Close" at bounding box center [1474, 111] width 30 height 26
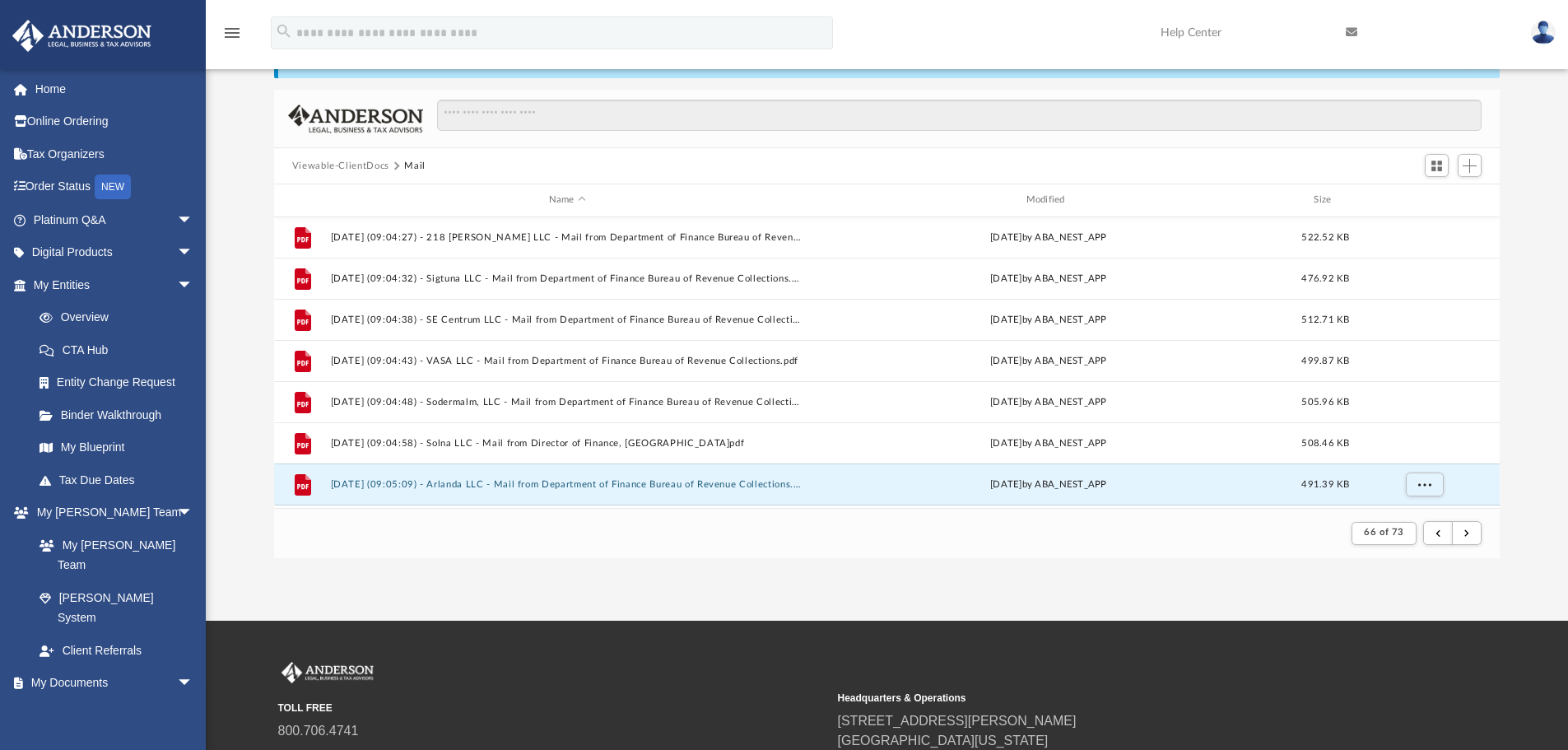
scroll to position [780, 0]
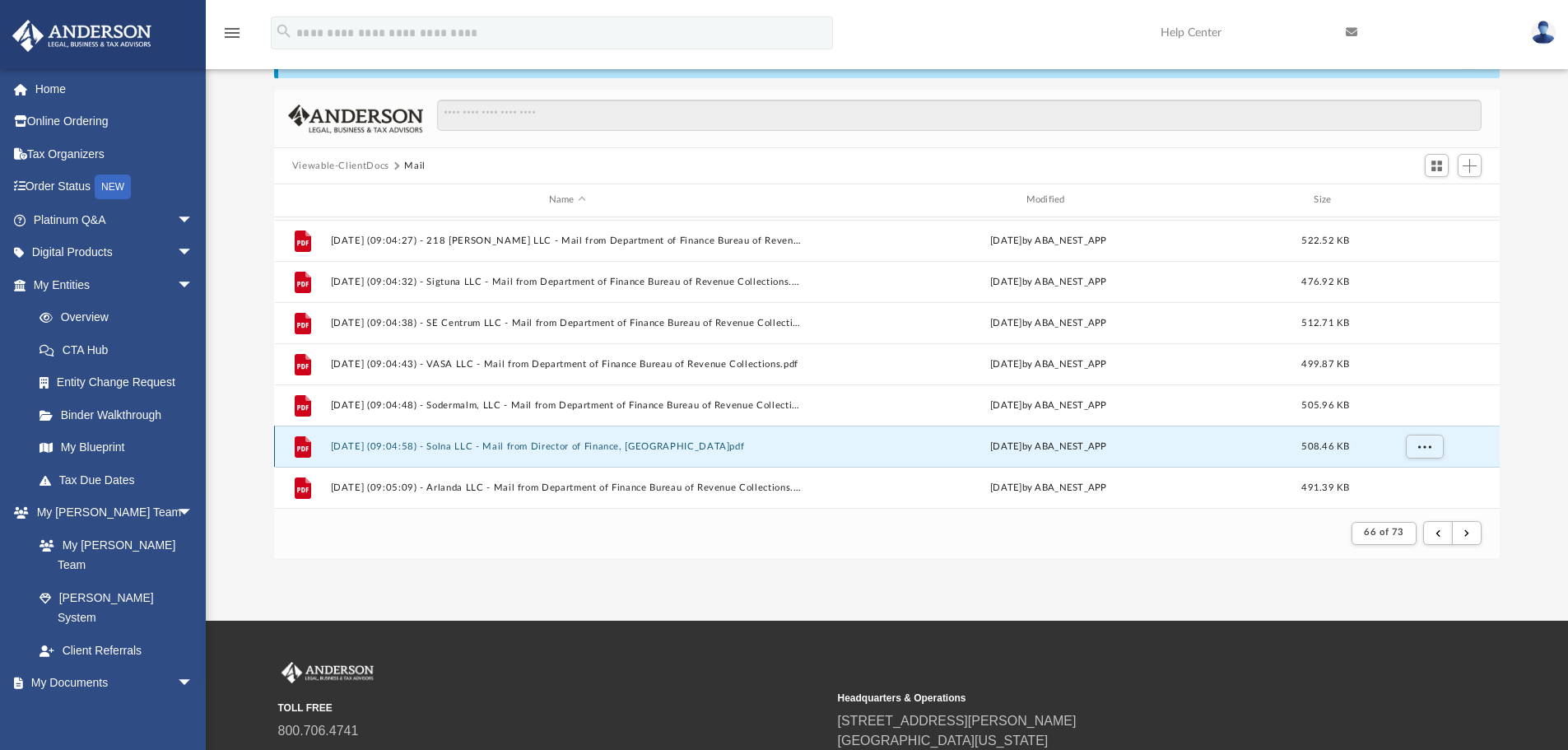
click at [671, 452] on button "2025.05.16 (09:04:58) - Solna LLC - Mail from Director of Finance, Baltimore Ci…" at bounding box center [567, 446] width 474 height 11
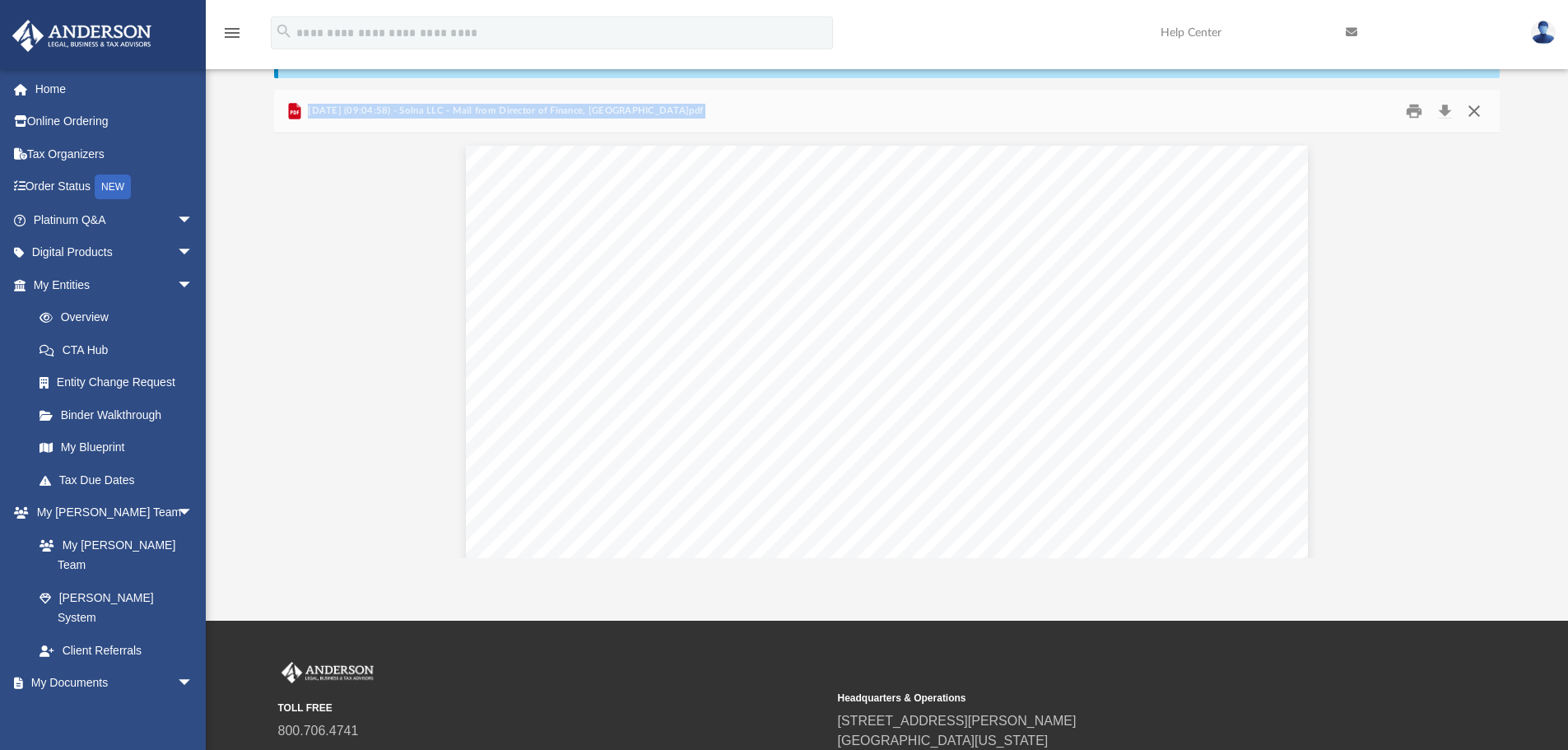
click at [1477, 107] on button "Close" at bounding box center [1474, 111] width 30 height 26
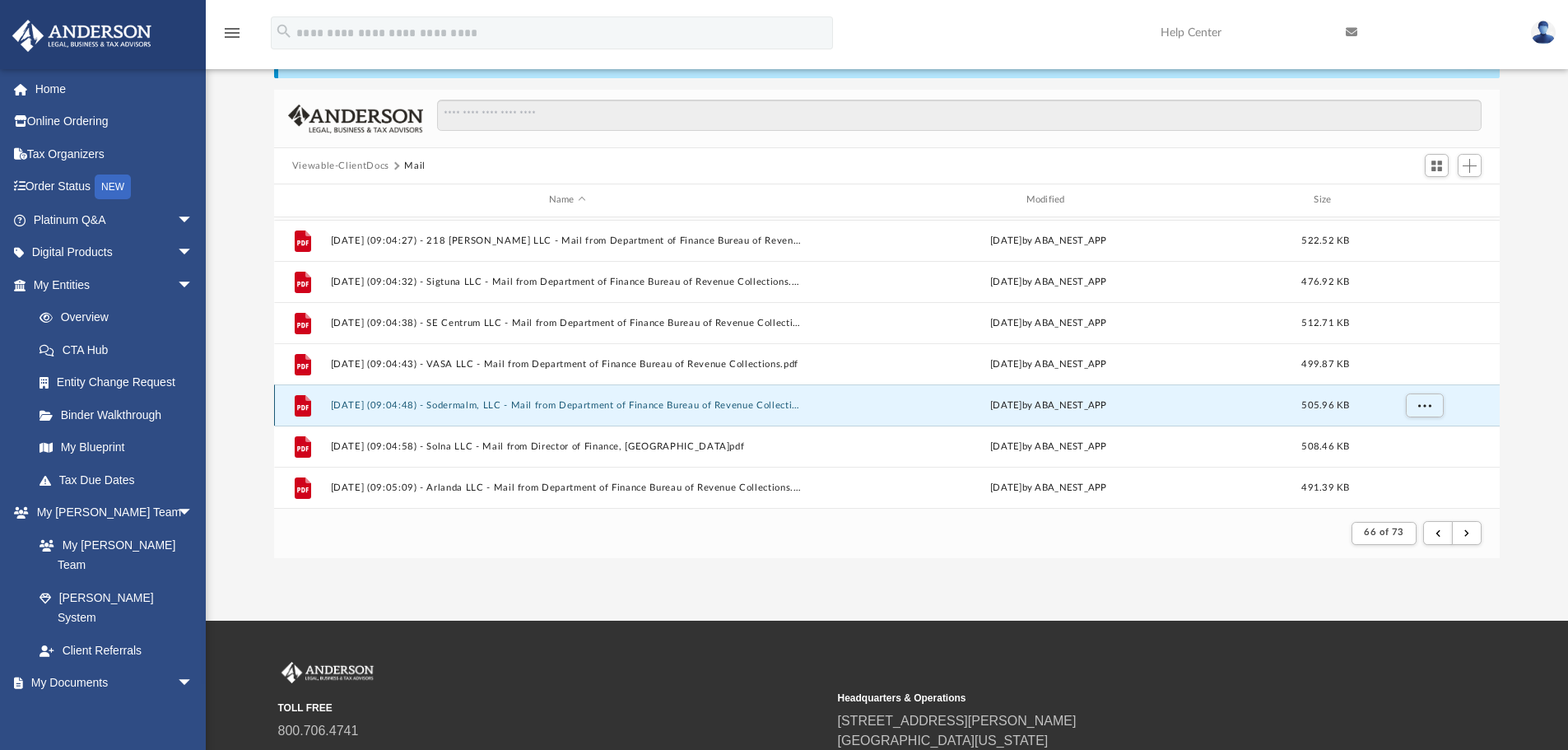
click at [669, 403] on button "2025.05.16 (09:04:48) - Sodermalm, LLC - Mail from Department of Finance Bureau…" at bounding box center [567, 405] width 474 height 11
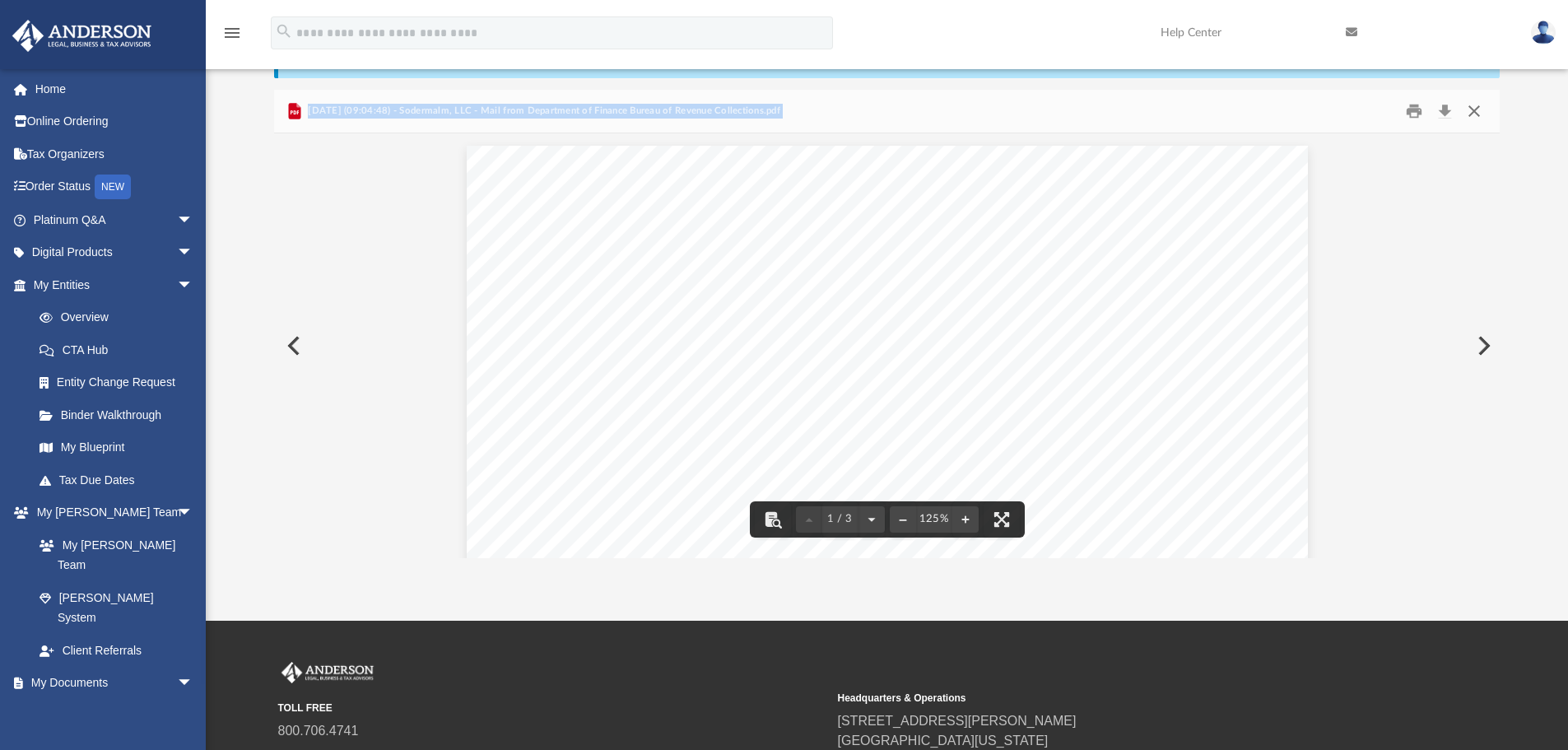
click at [1472, 107] on button "Close" at bounding box center [1474, 111] width 30 height 26
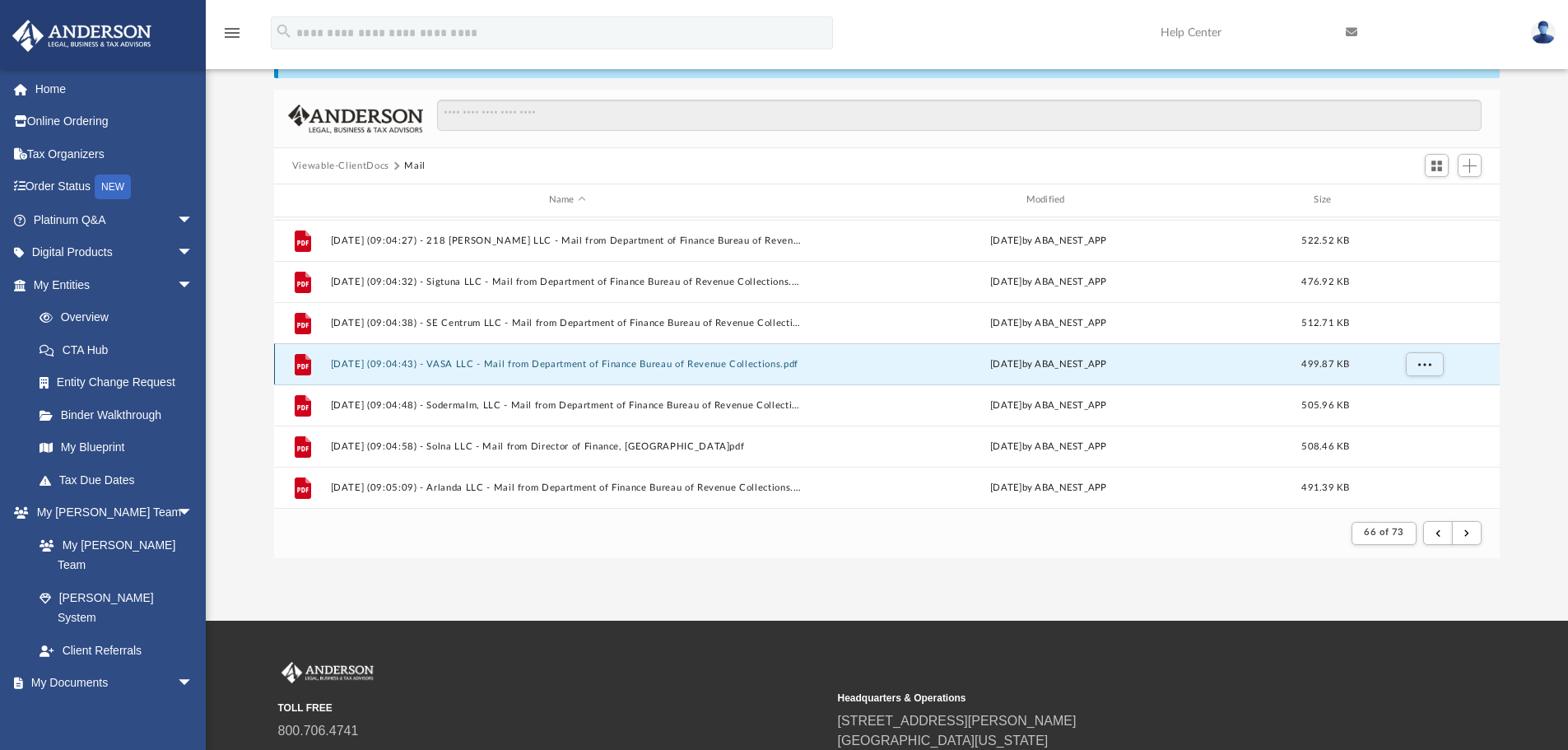
click at [775, 367] on button "2025.05.16 (09:04:43) - VASA LLC - Mail from Department of Finance Bureau of Re…" at bounding box center [567, 364] width 474 height 11
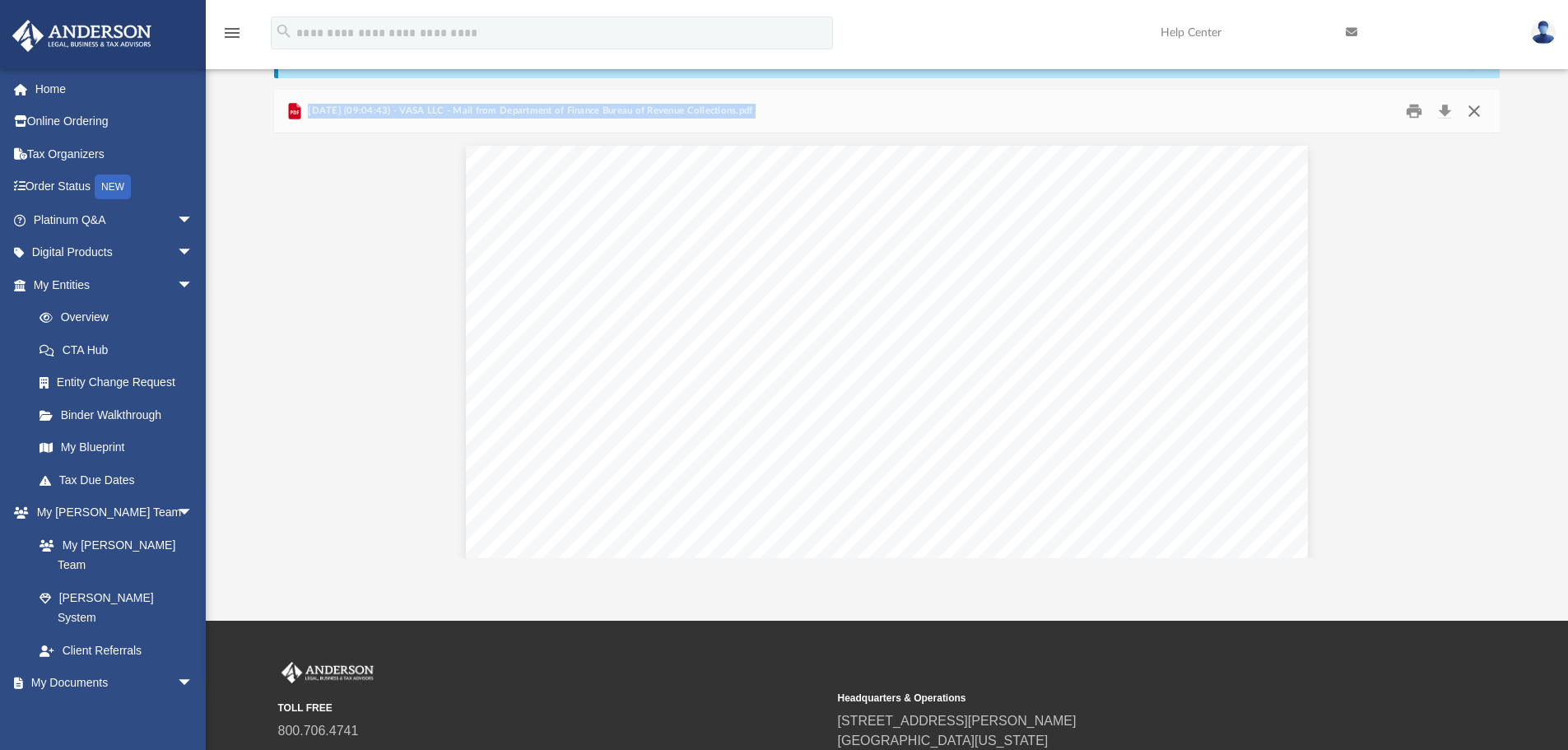
click at [1474, 105] on button "Close" at bounding box center [1474, 111] width 30 height 26
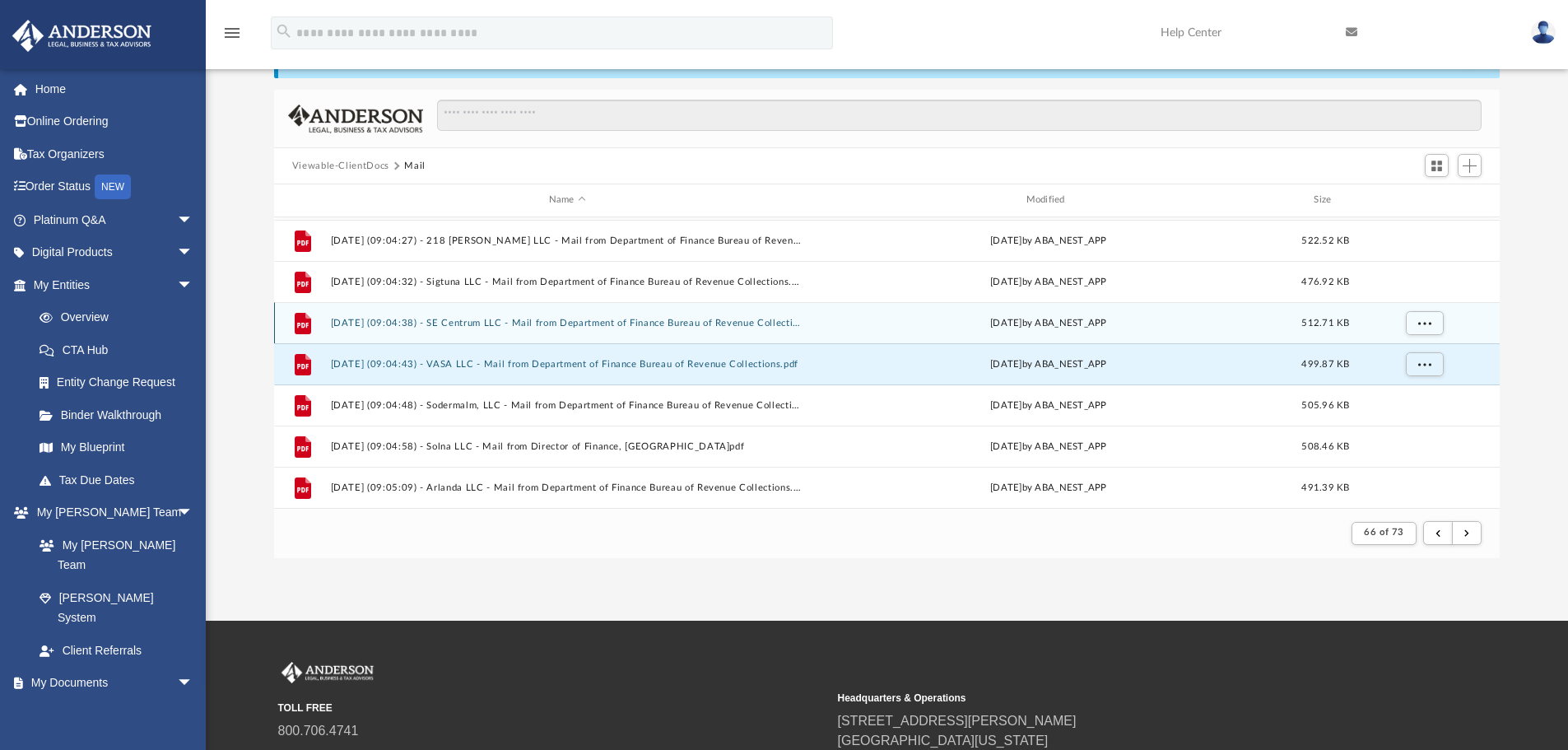
click at [730, 320] on button "2025.05.16 (09:04:38) - SE Centrum LLC - Mail from Department of Finance Bureau…" at bounding box center [567, 323] width 474 height 11
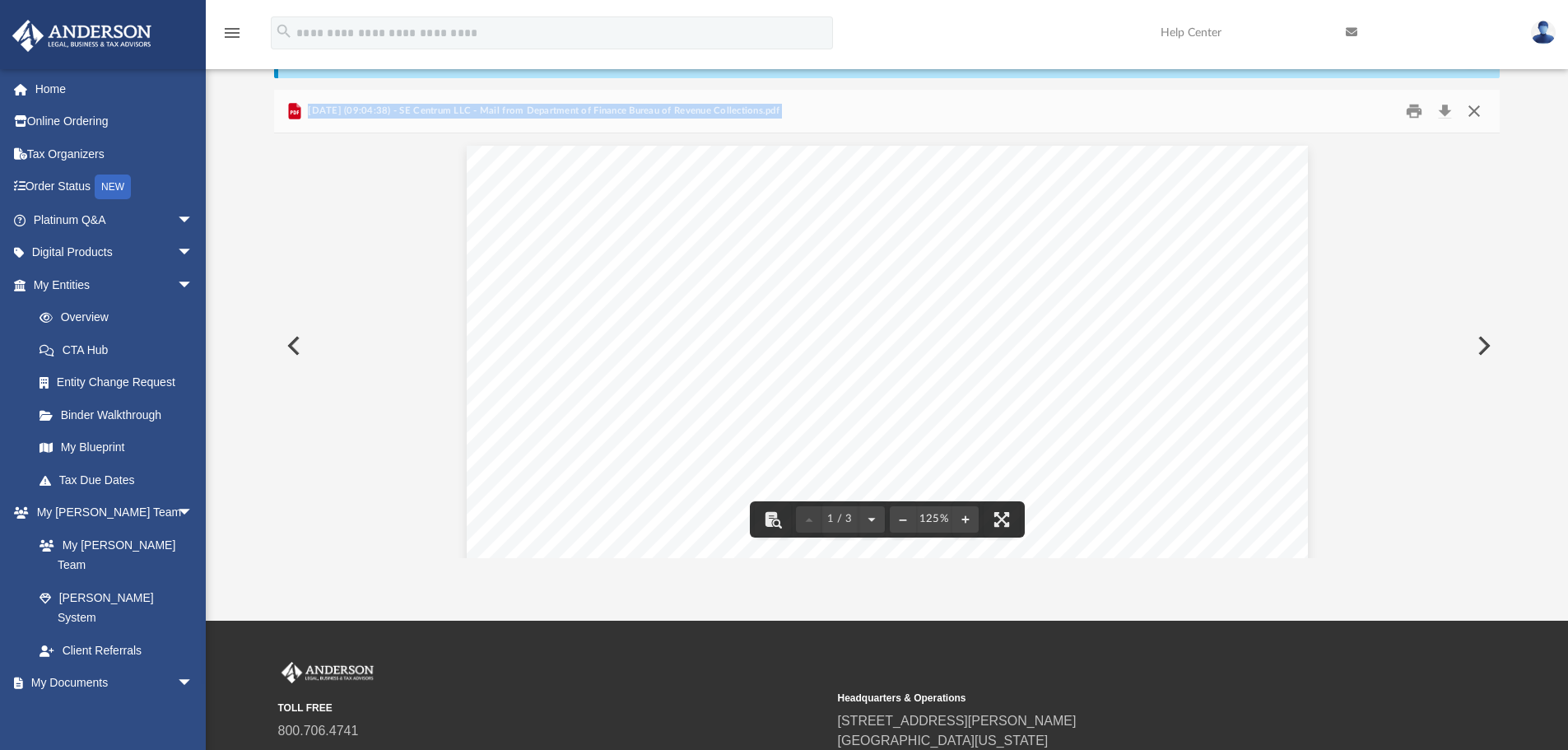
click at [1477, 113] on button "Close" at bounding box center [1474, 111] width 30 height 26
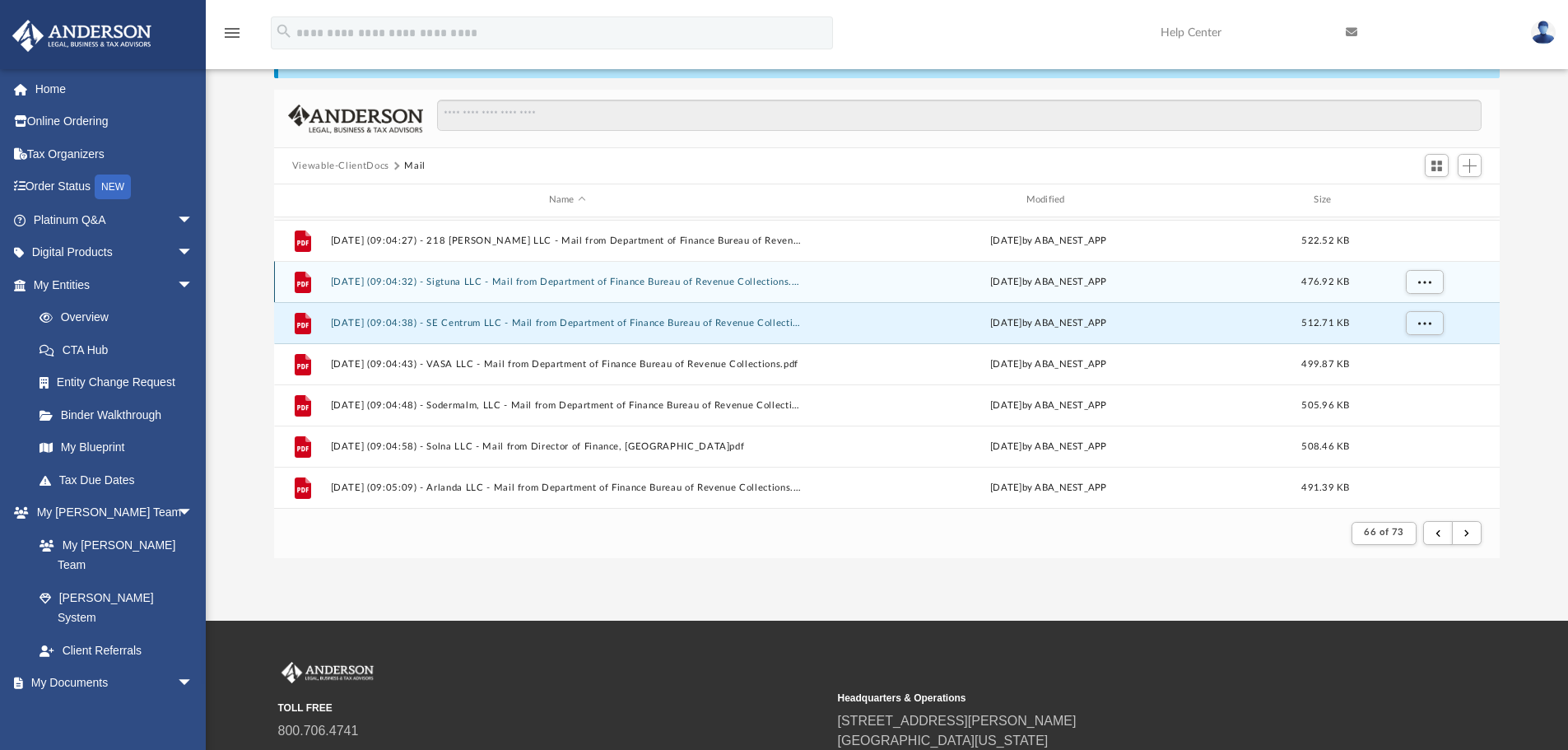
click at [519, 290] on div "File 2025.05.16 (09:04:32) - Sigtuna LLC - Mail from Department of Finance Bure…" at bounding box center [886, 281] width 1226 height 41
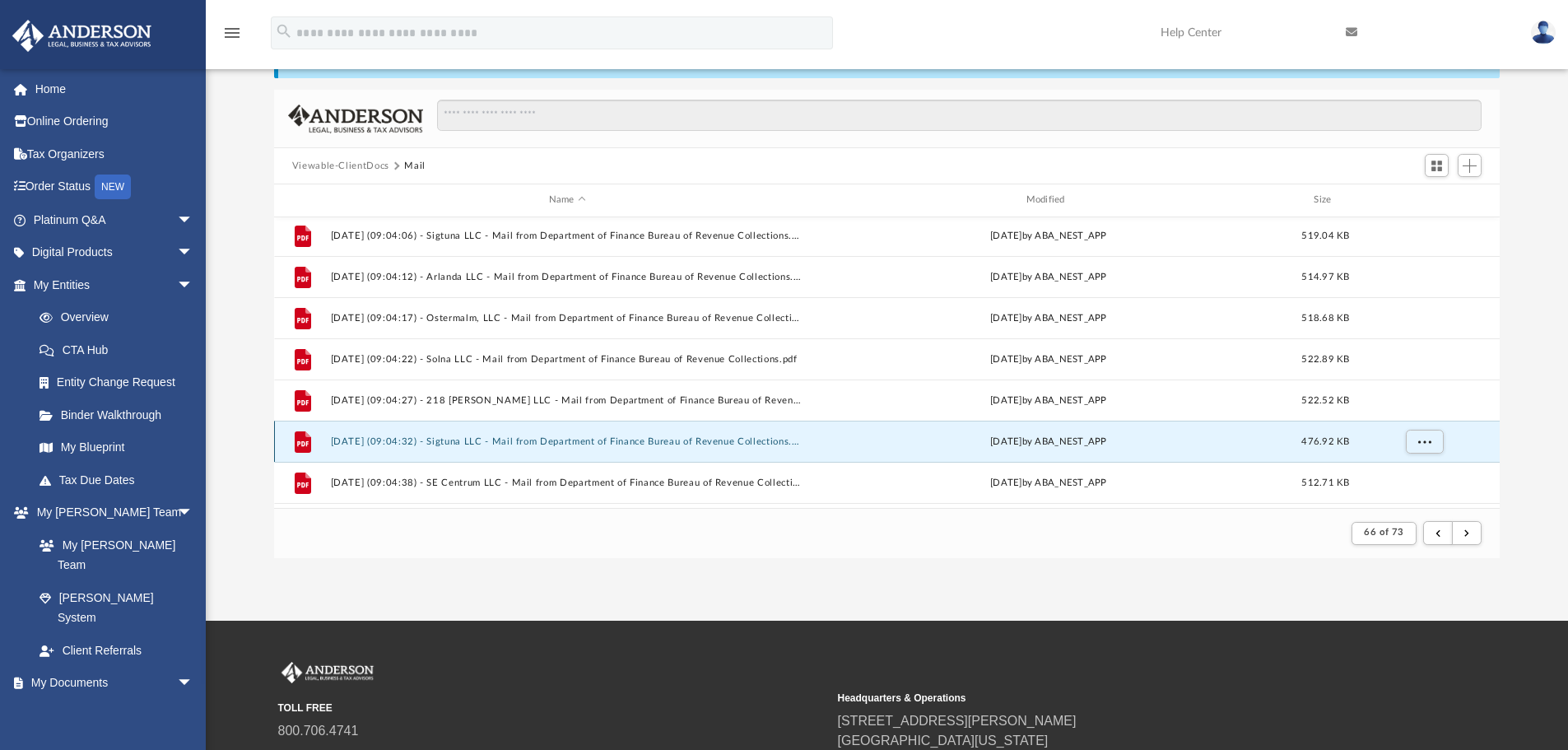
scroll to position [615, 0]
click at [675, 444] on button "2025.05.16 (09:04:32) - Sigtuna LLC - Mail from Department of Finance Bureau of…" at bounding box center [567, 446] width 474 height 11
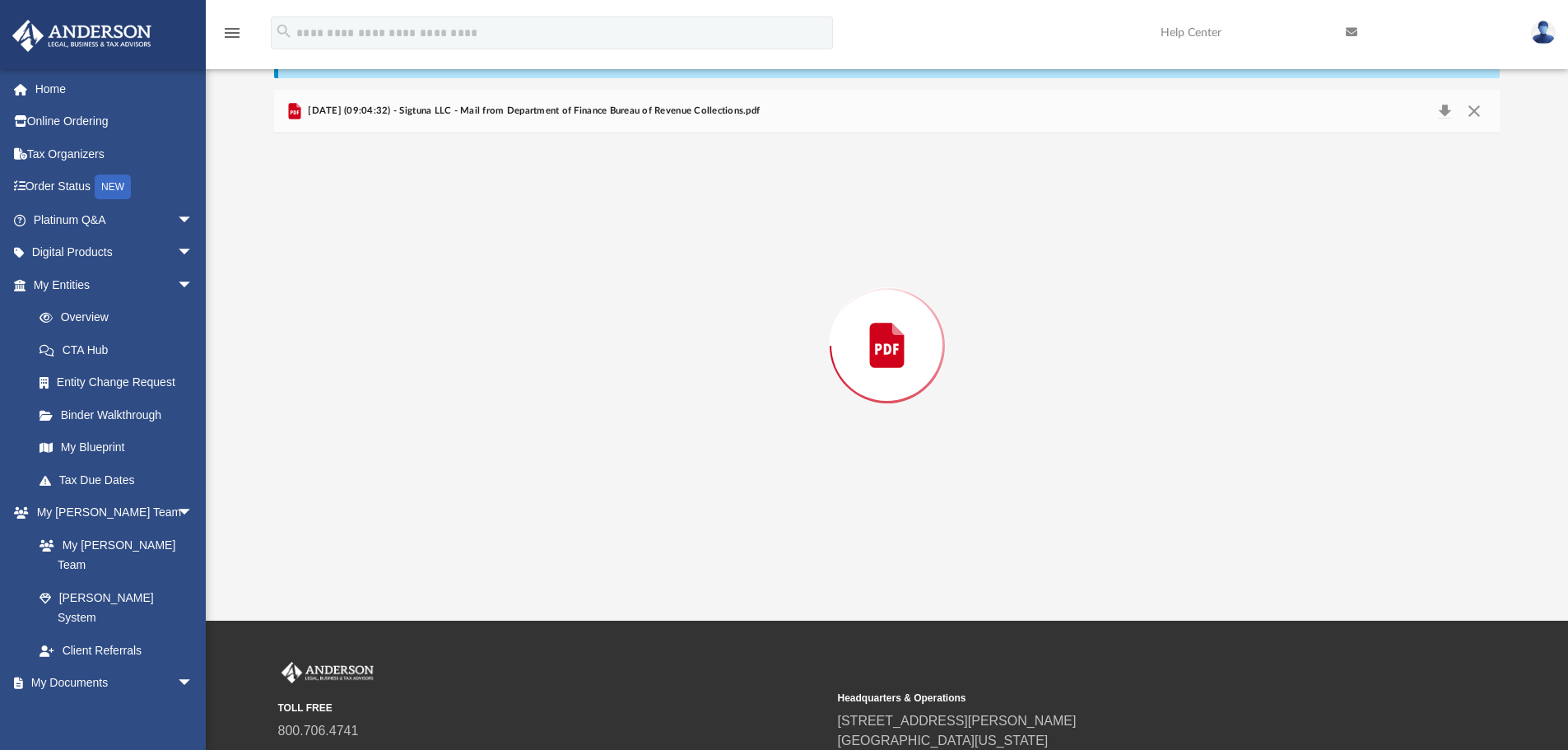
click at [675, 444] on div "Preview" at bounding box center [886, 346] width 1226 height 424
click at [1475, 107] on button "Close" at bounding box center [1474, 111] width 30 height 26
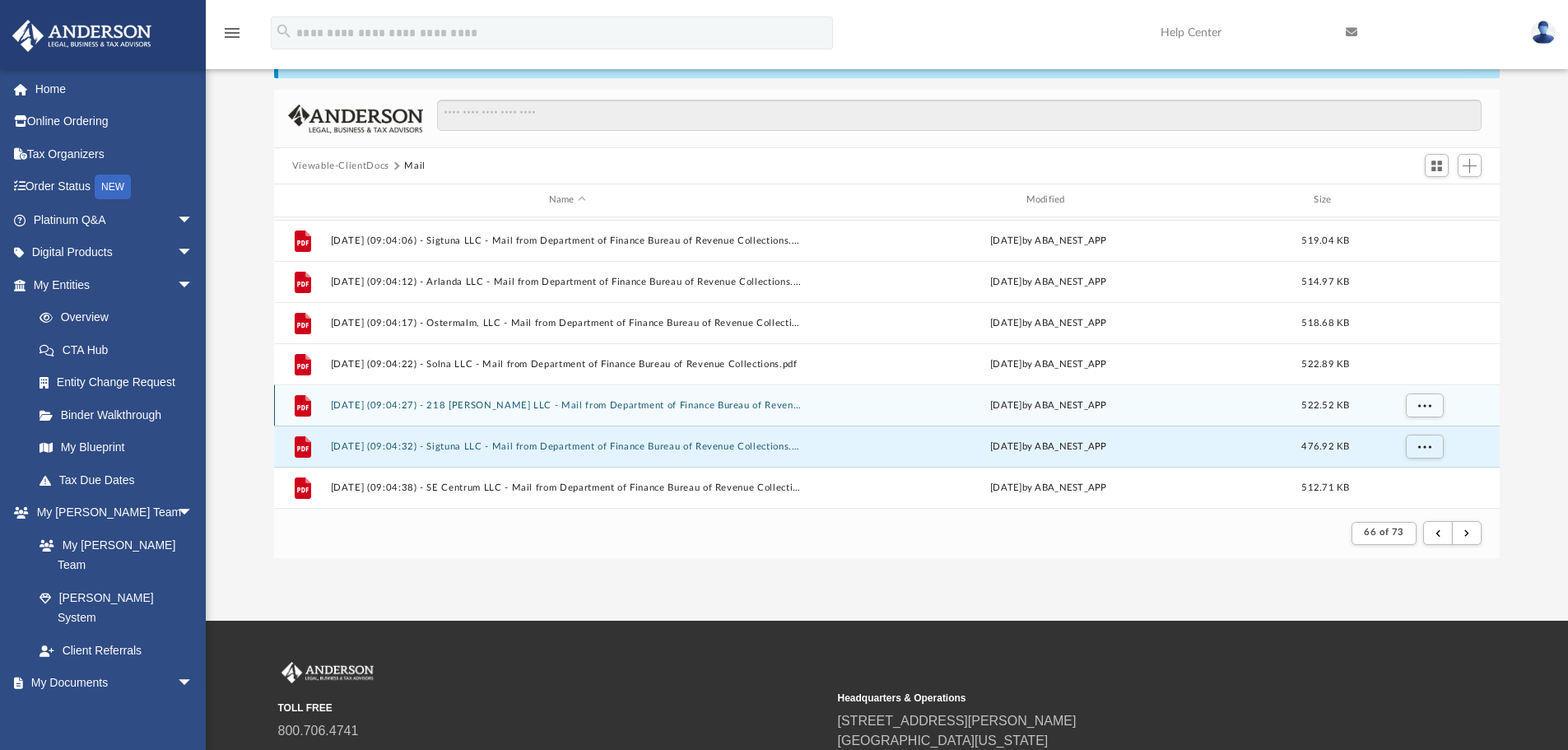
click at [692, 395] on div "File 2025.05.16 (09:04:27) - 218 Wolfe LLC - Mail from Department of Finance Bu…" at bounding box center [886, 404] width 1226 height 41
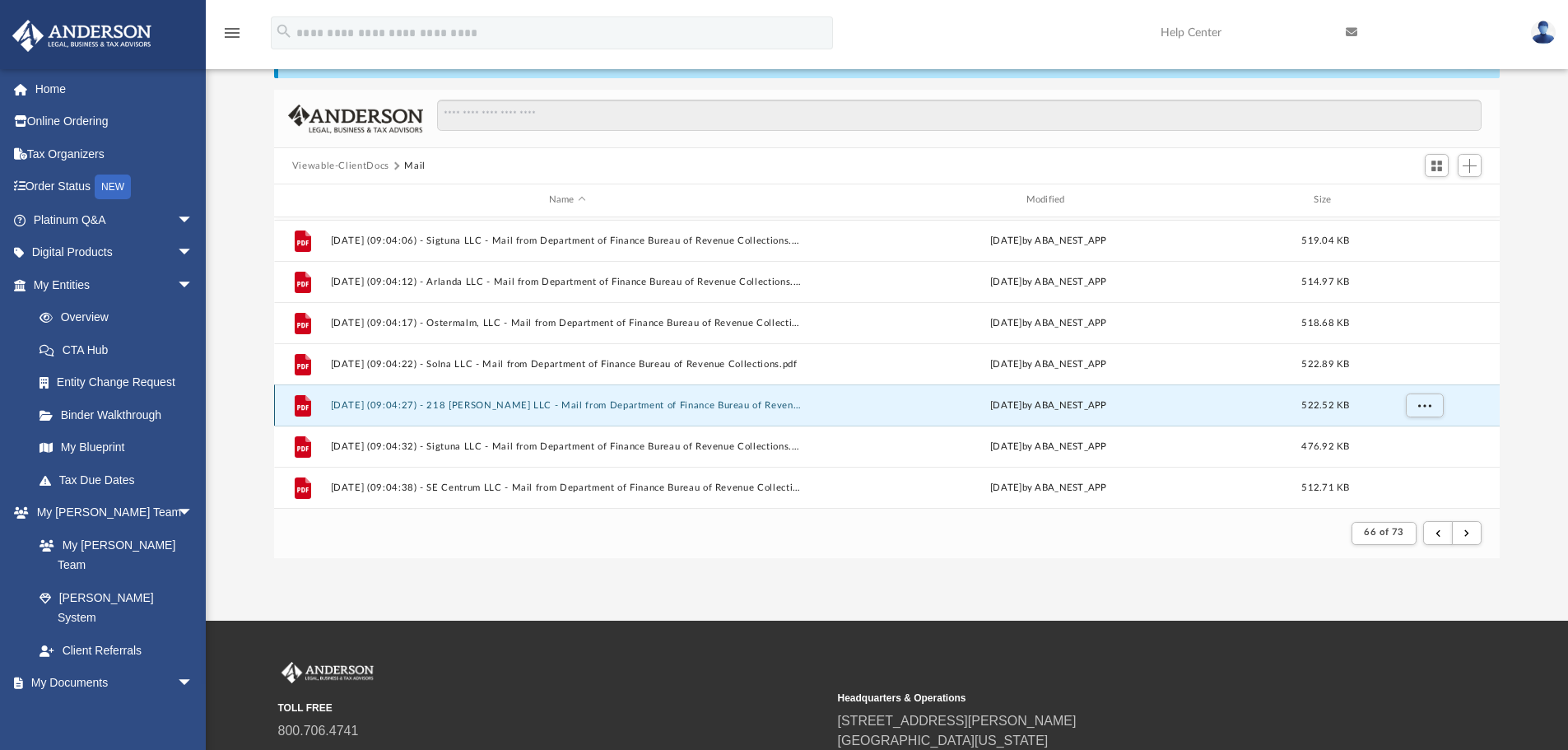
click at [684, 405] on button "2025.05.16 (09:04:27) - 218 Wolfe LLC - Mail from Department of Finance Bureau …" at bounding box center [567, 405] width 474 height 11
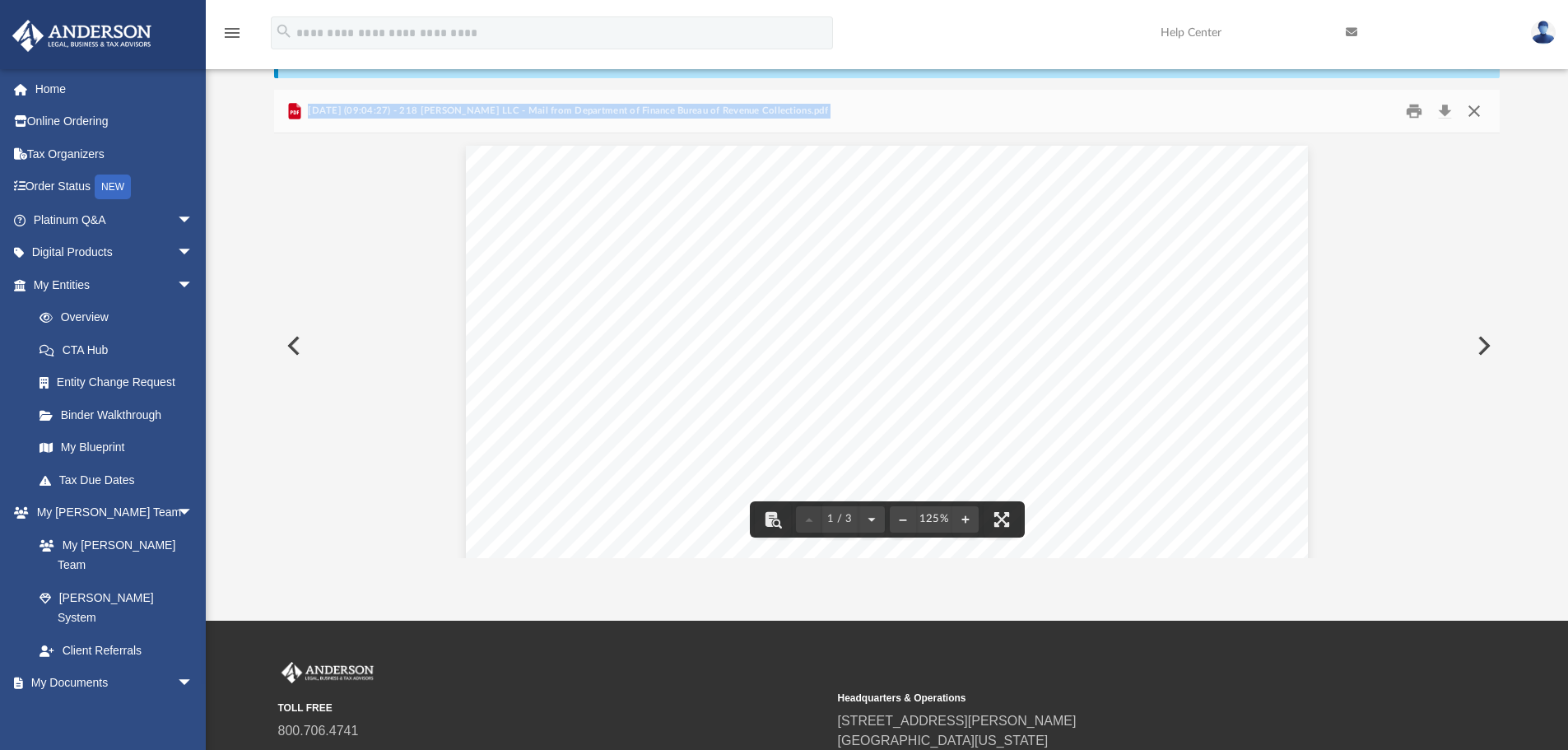
click at [1474, 108] on button "Close" at bounding box center [1474, 111] width 30 height 26
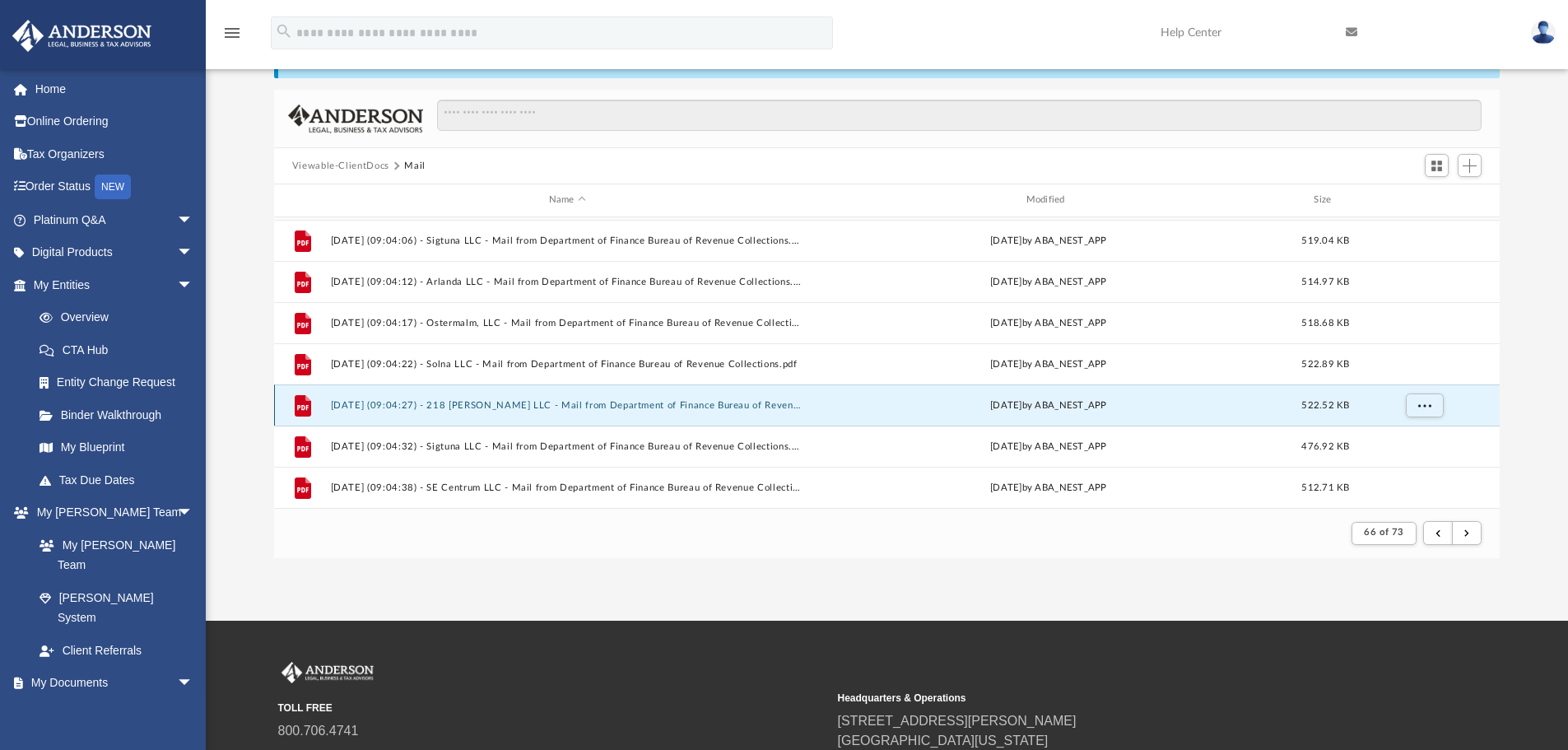
scroll to position [533, 0]
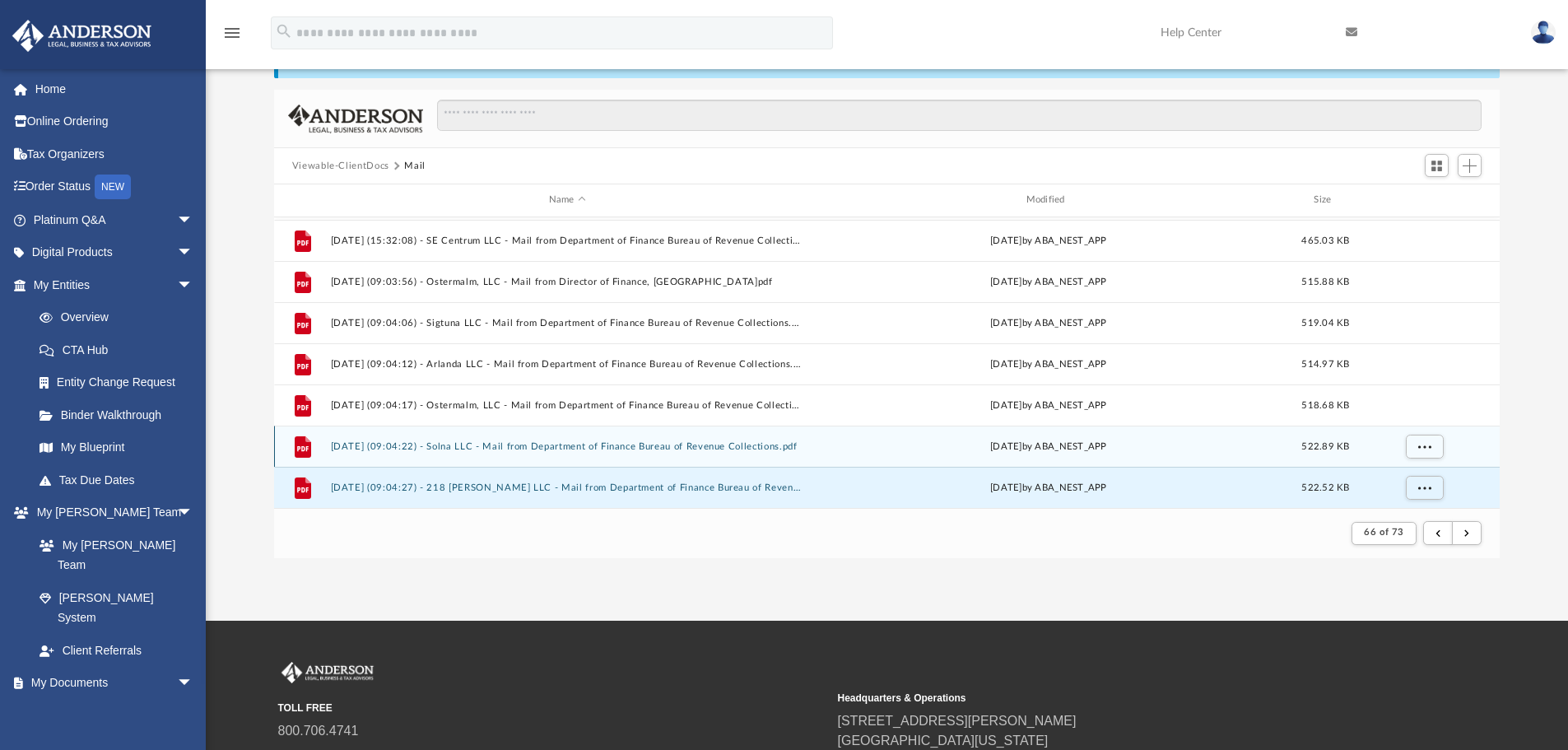
click at [621, 447] on button "2025.05.16 (09:04:22) - Solna LLC - Mail from Department of Finance Bureau of R…" at bounding box center [567, 446] width 474 height 11
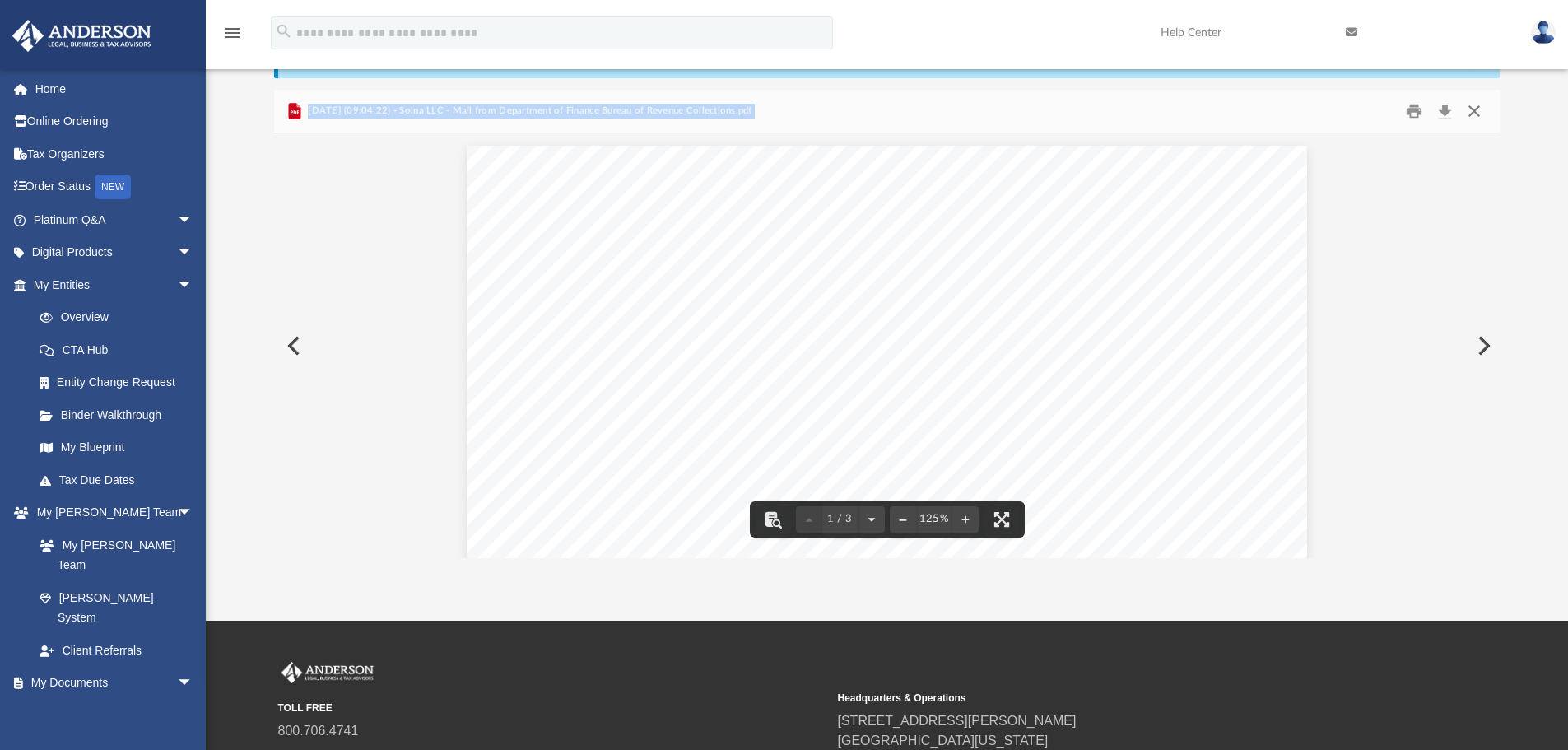
click at [1472, 111] on button "Close" at bounding box center [1474, 111] width 30 height 26
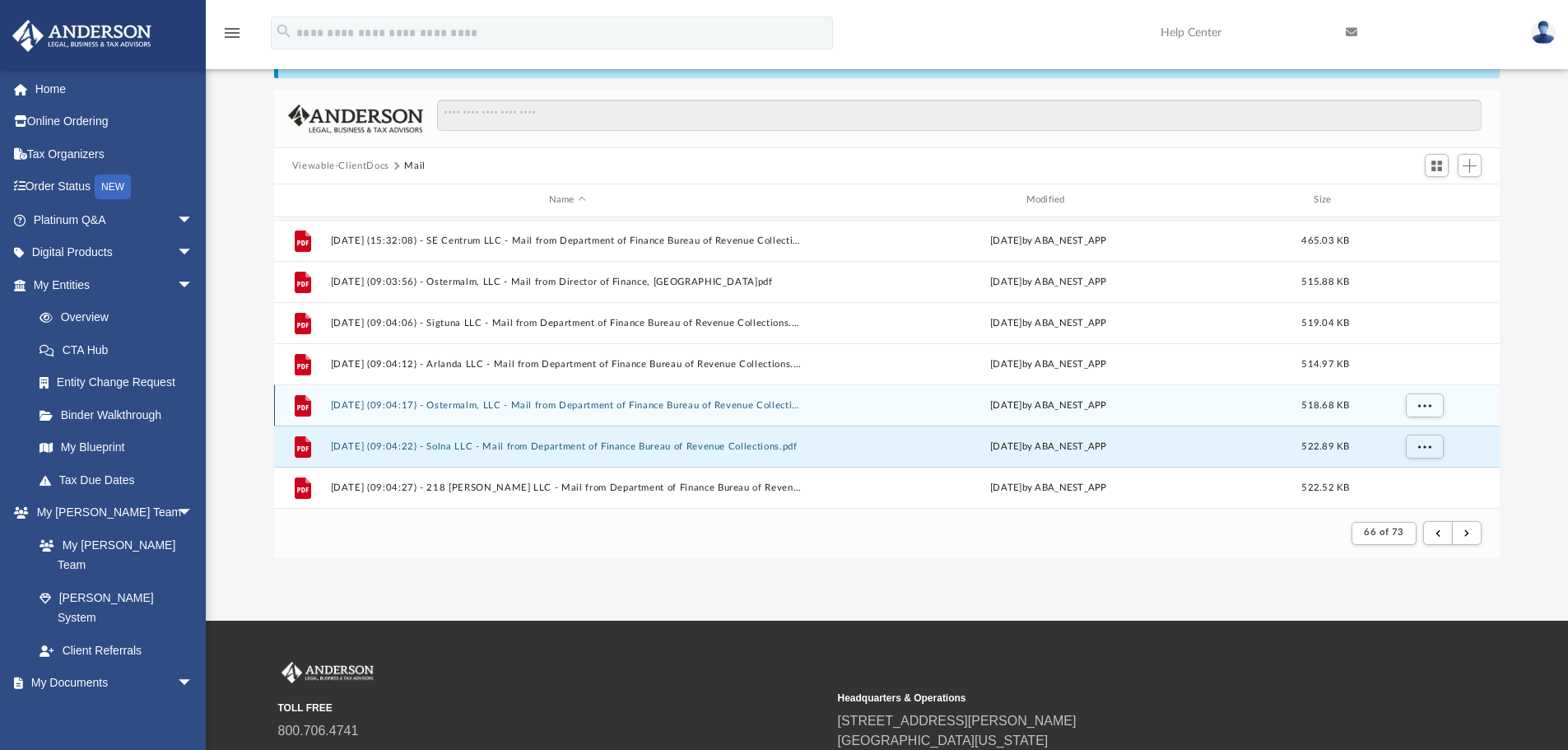
click at [633, 412] on div "File 2025.05.16 (09:04:17) - Ostermalm, LLC - Mail from Department of Finance B…" at bounding box center [886, 404] width 1226 height 41
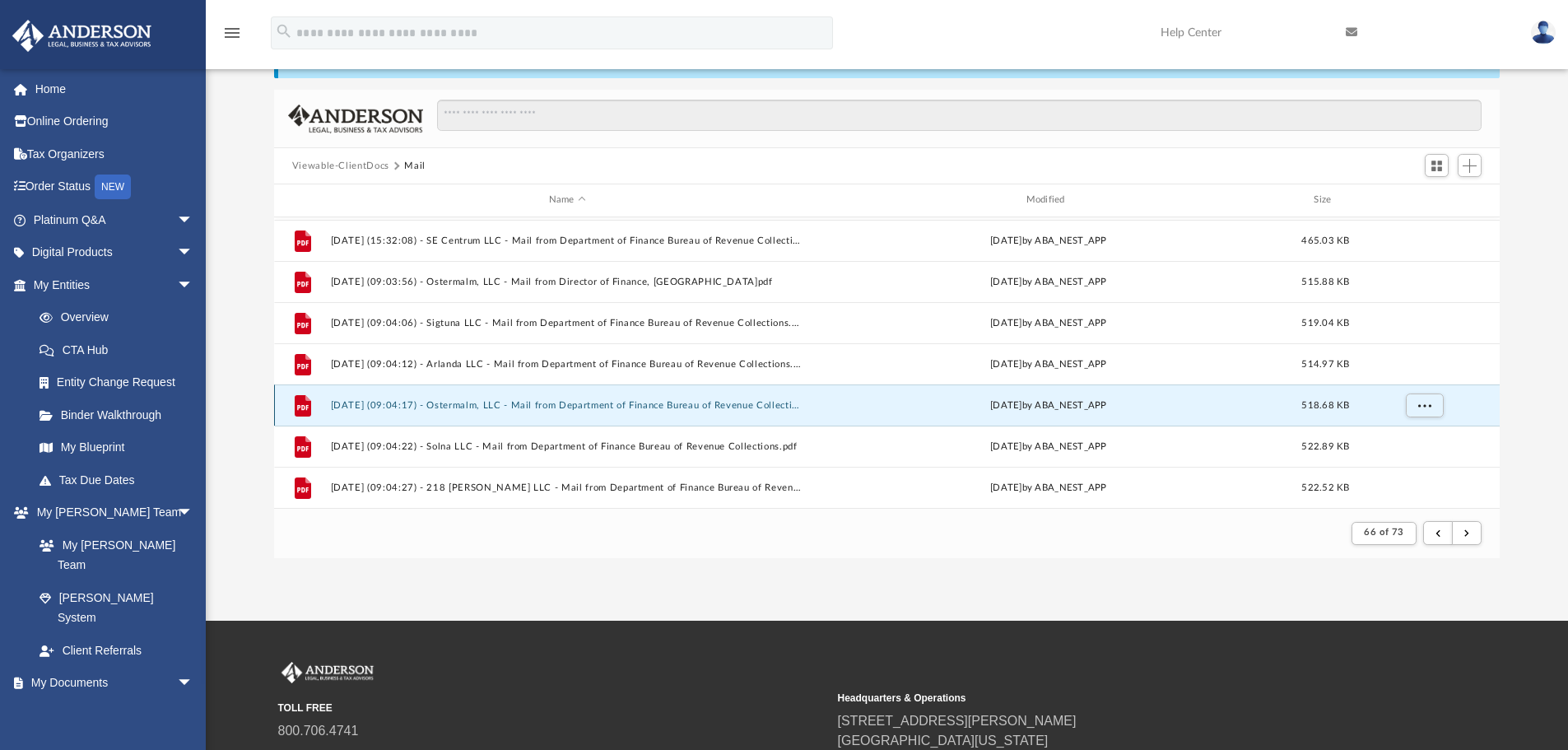
click at [636, 409] on button "2025.05.16 (09:04:17) - Ostermalm, LLC - Mail from Department of Finance Bureau…" at bounding box center [567, 405] width 474 height 11
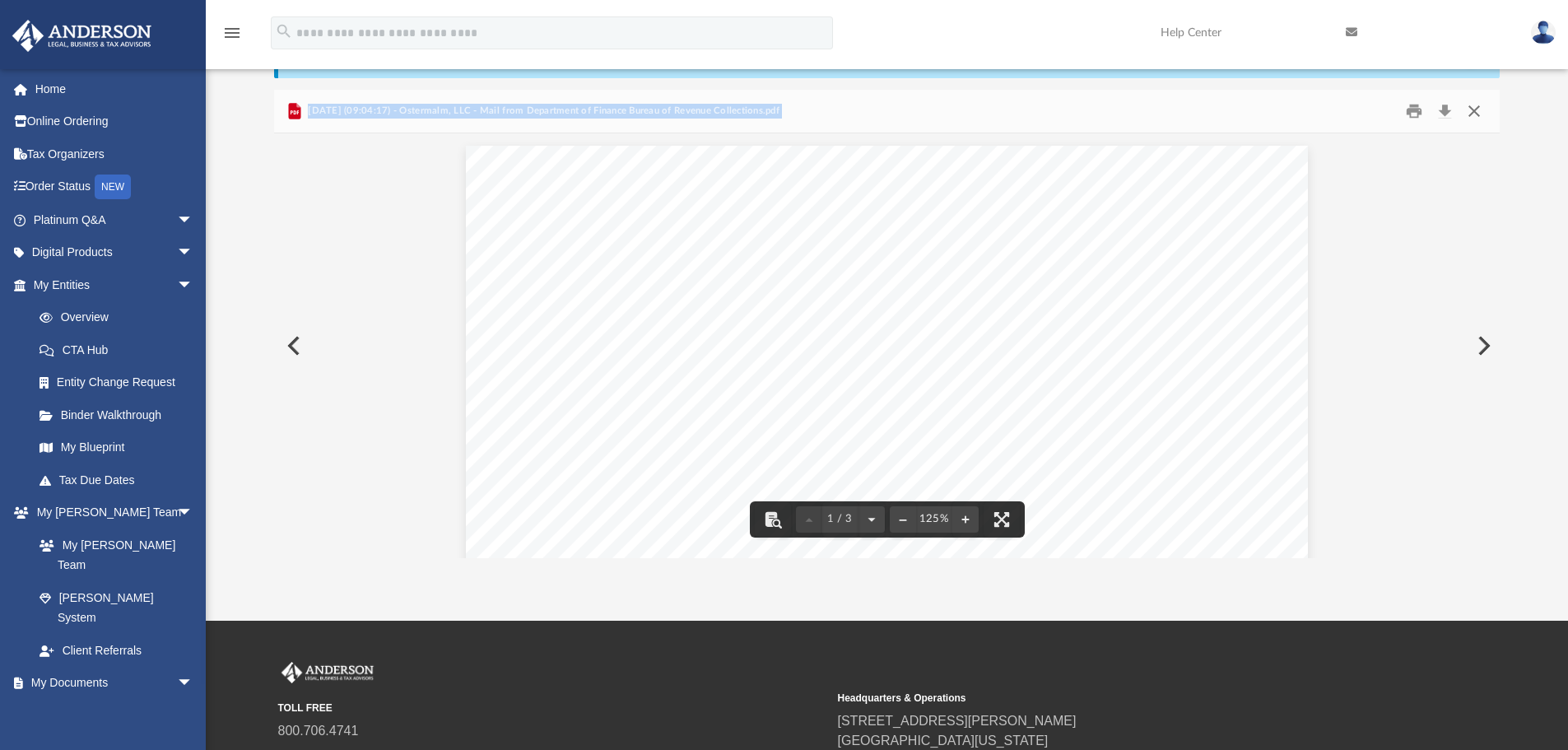
click at [1473, 113] on button "Close" at bounding box center [1474, 111] width 30 height 26
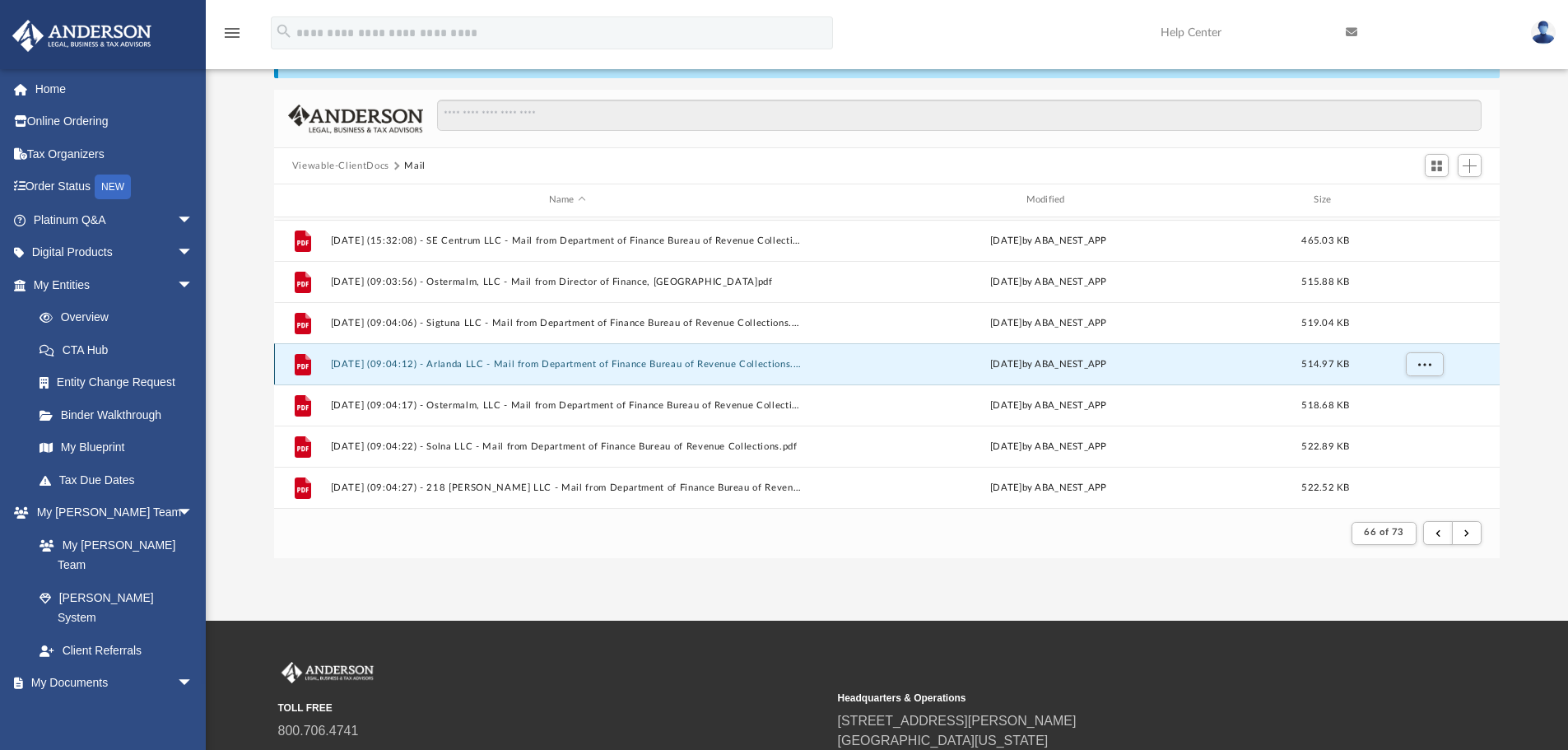
click at [728, 364] on button "2025.05.16 (09:04:12) - Arlanda LLC - Mail from Department of Finance Bureau of…" at bounding box center [567, 364] width 474 height 11
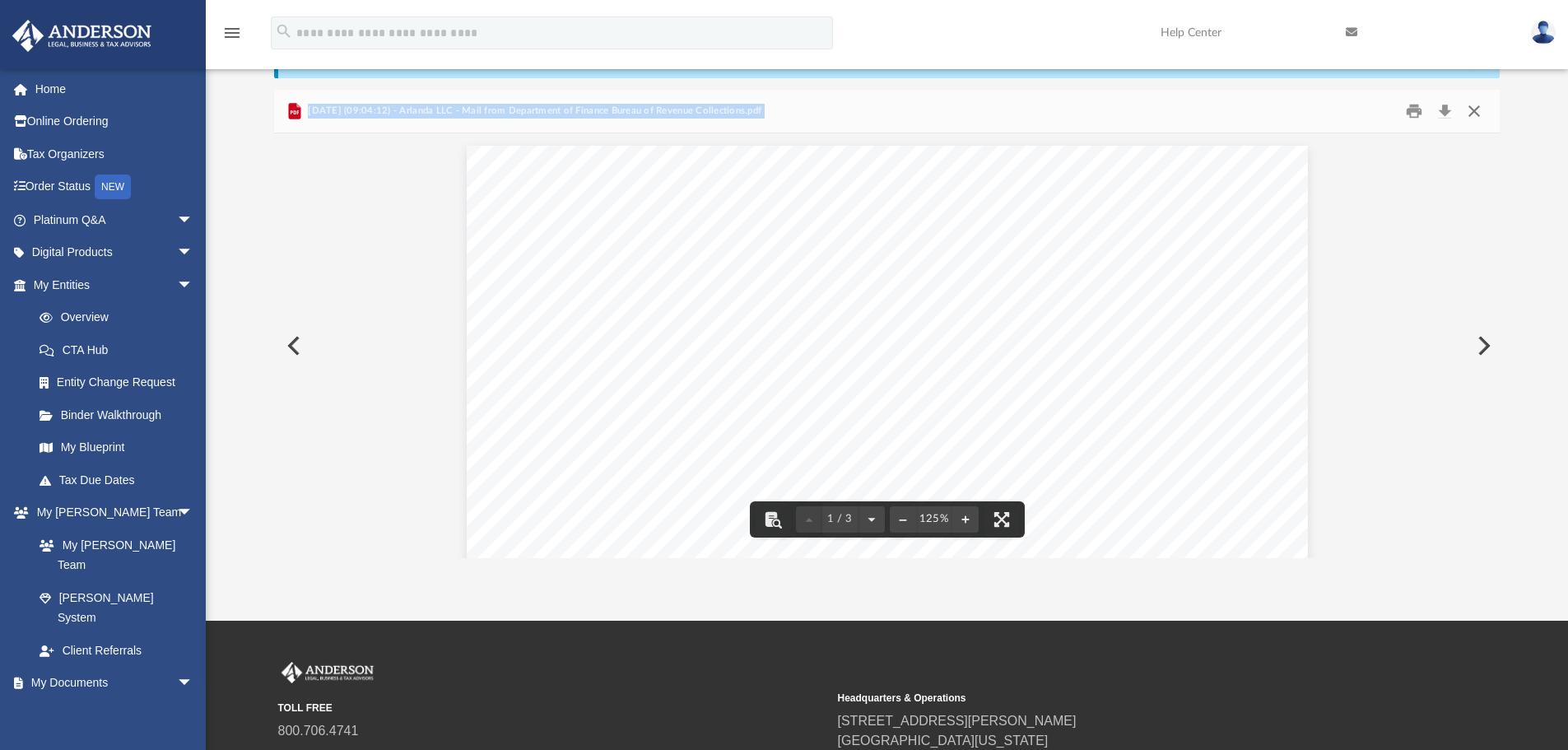
click at [1473, 112] on button "Close" at bounding box center [1474, 111] width 30 height 26
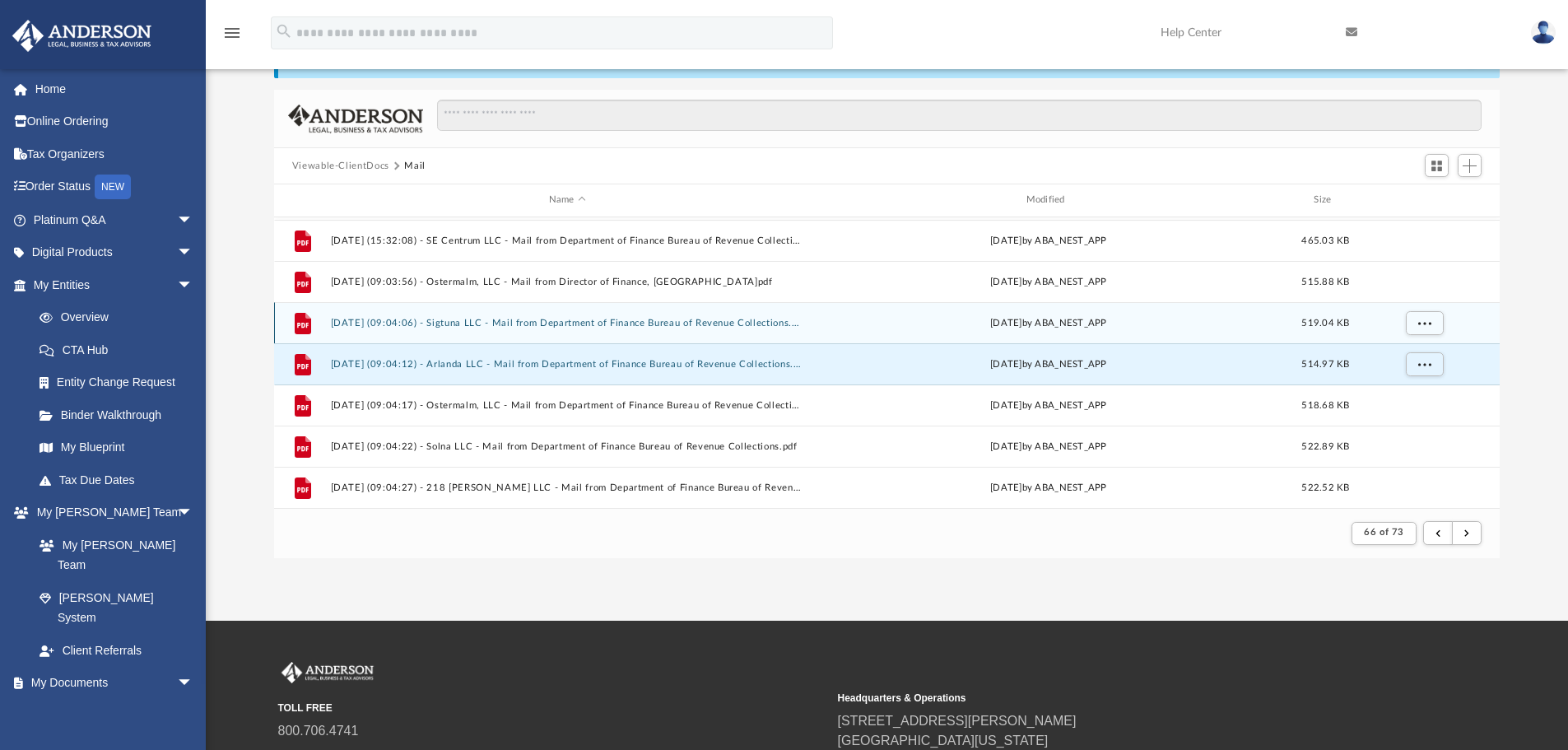
click at [681, 324] on button "2025.05.16 (09:04:06) - Sigtuna LLC - Mail from Department of Finance Bureau of…" at bounding box center [567, 323] width 474 height 11
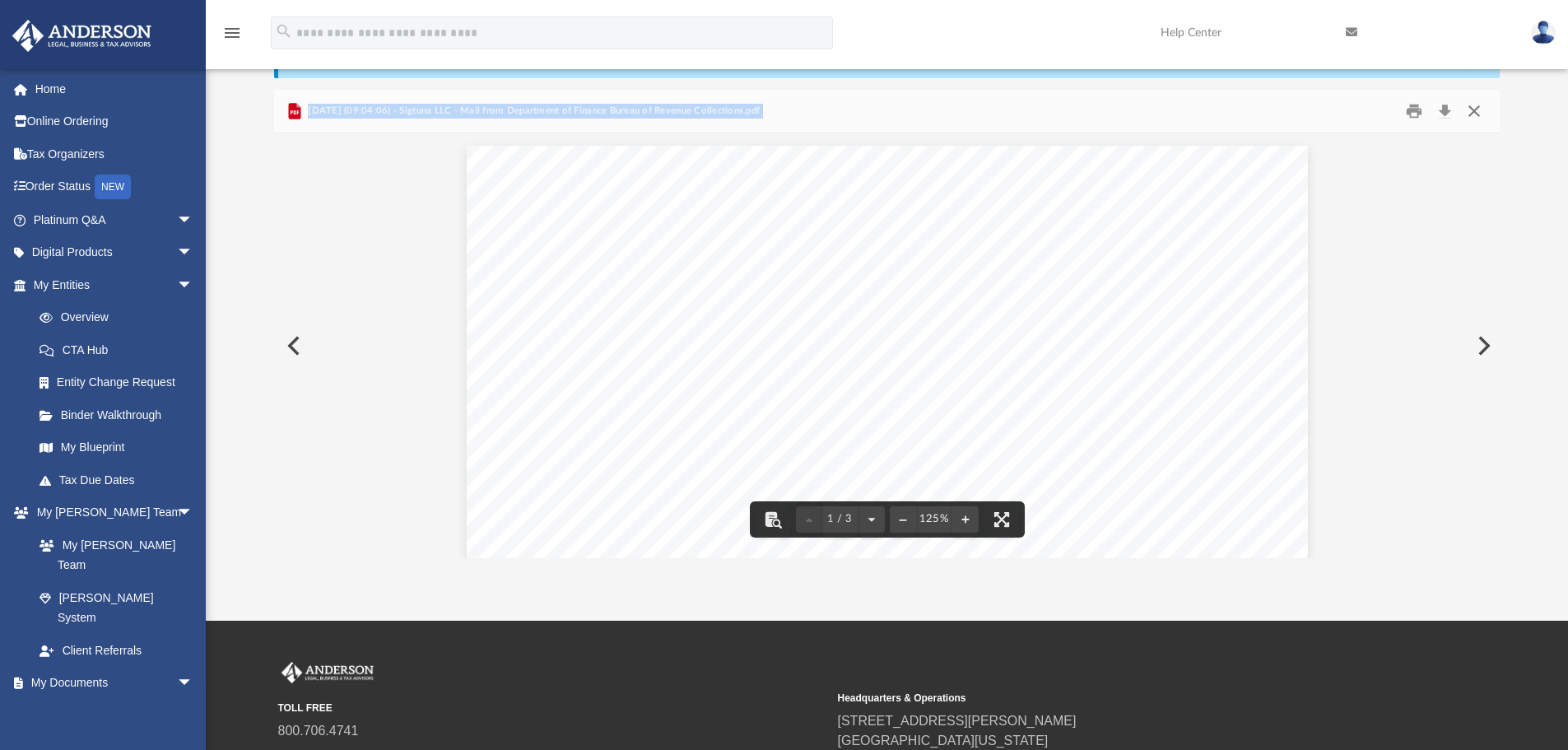
click at [1473, 110] on button "Close" at bounding box center [1474, 111] width 30 height 26
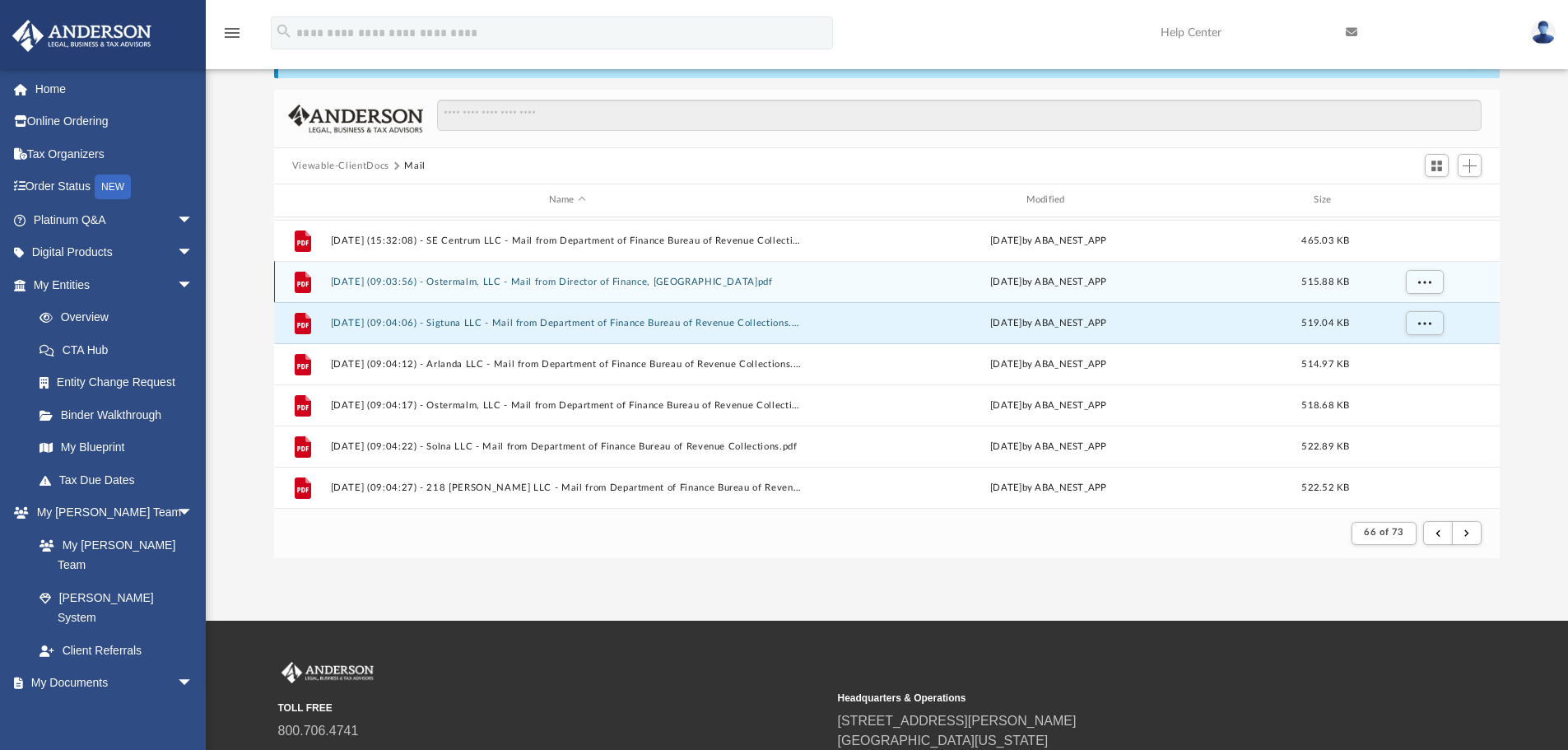
click at [565, 277] on button "2025.05.16 (09:03:56) - Ostermalm, LLC - Mail from Director of Finance, Baltimo…" at bounding box center [567, 281] width 474 height 11
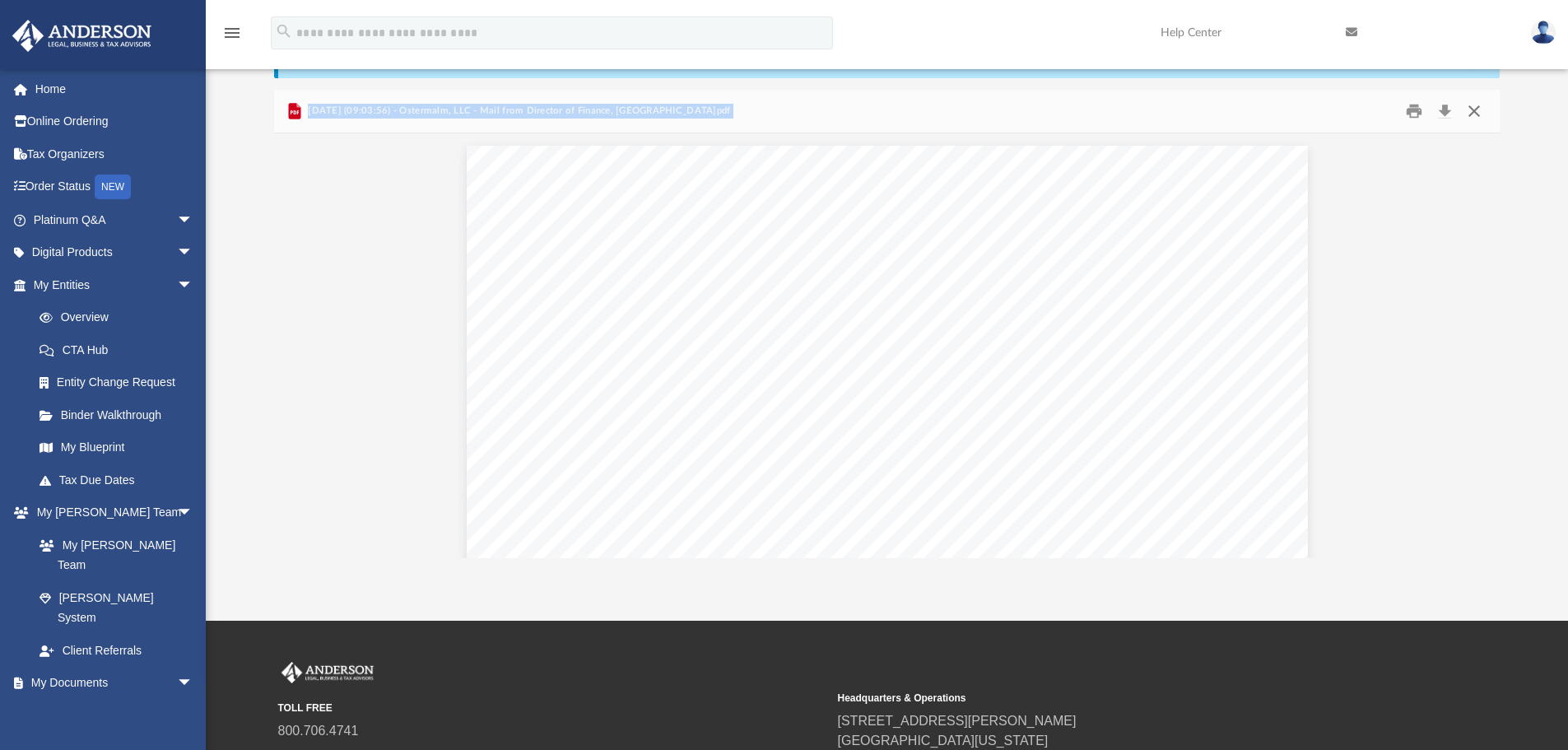
click at [1478, 114] on button "Close" at bounding box center [1474, 111] width 30 height 26
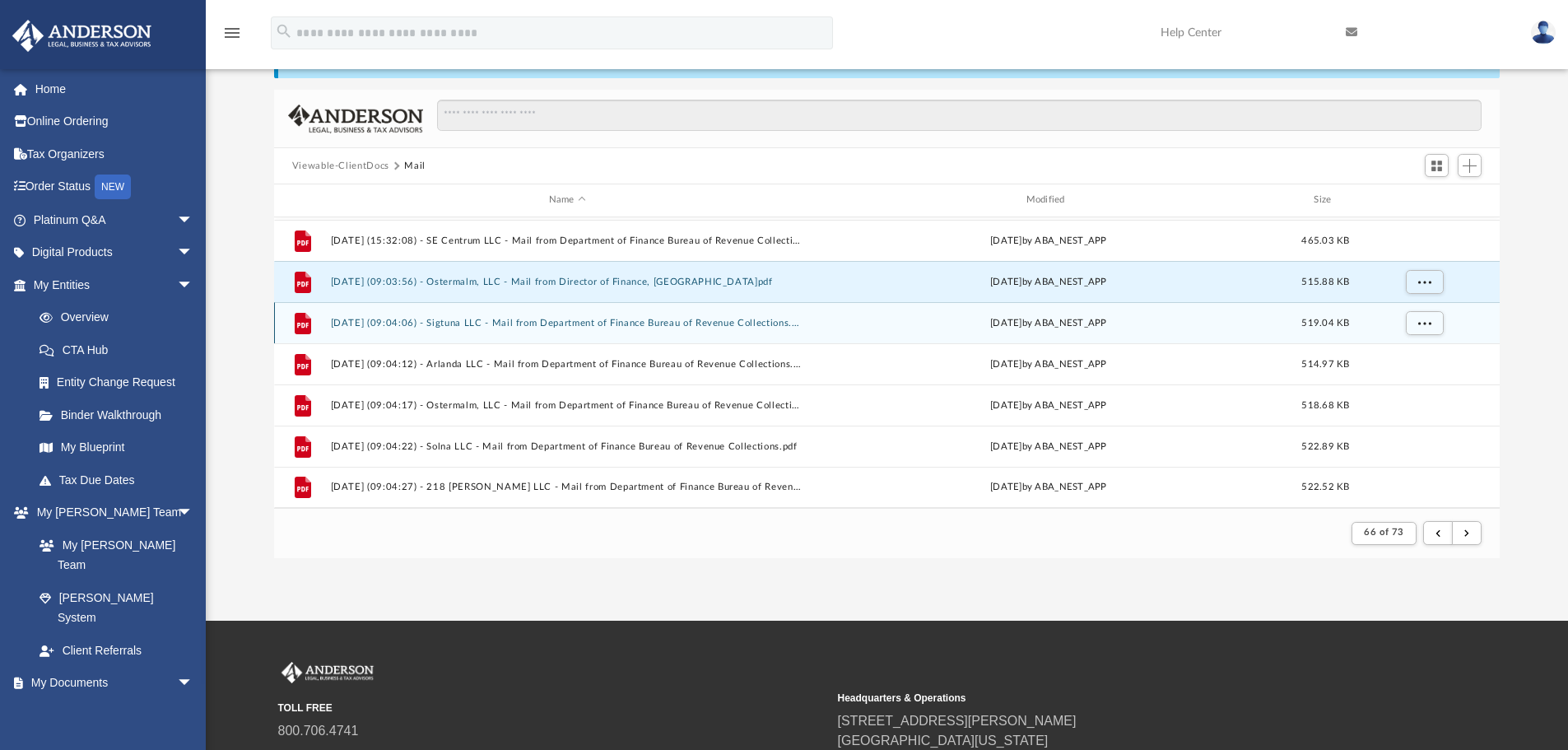
scroll to position [368, 0]
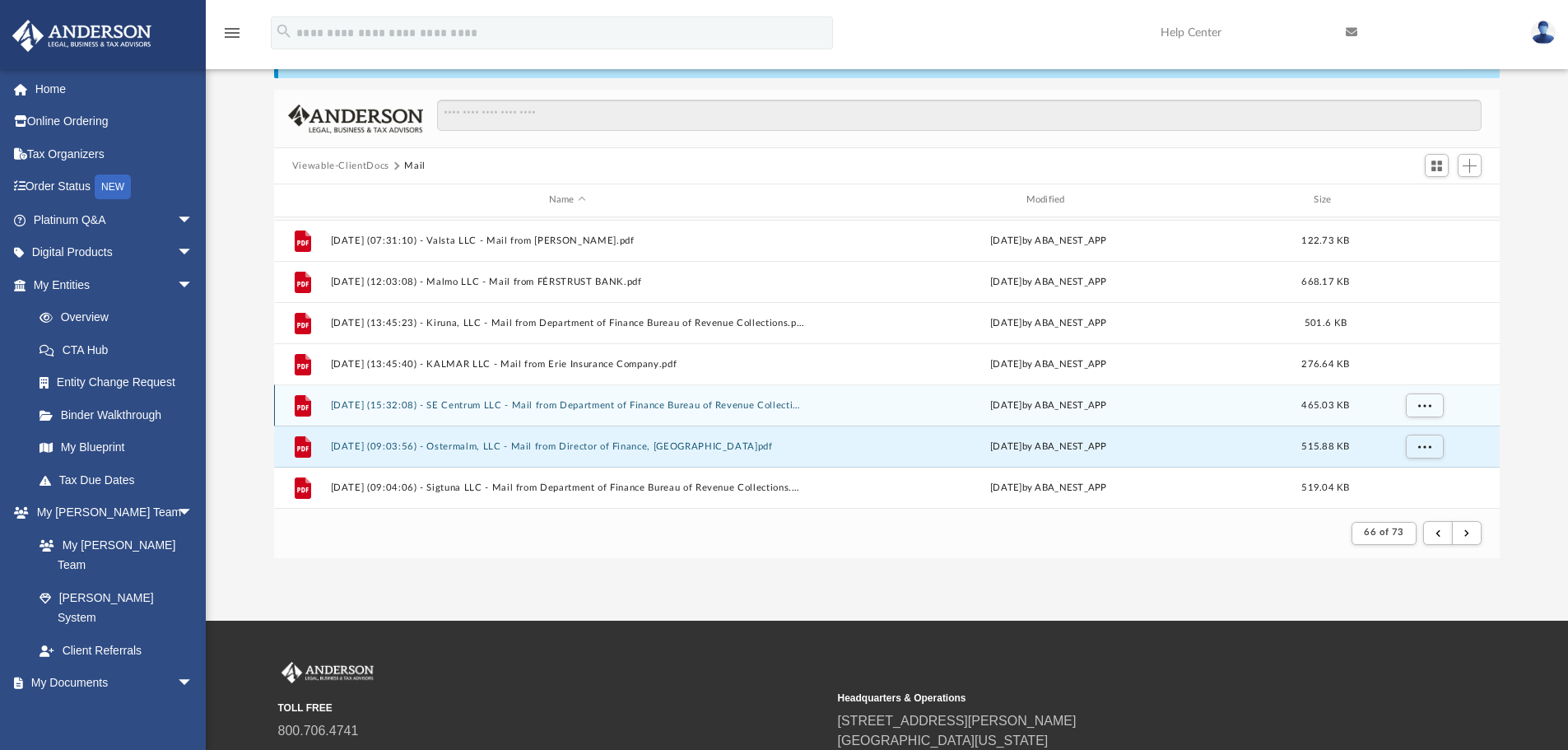
click at [700, 412] on div "File 2025.05.15 (15:32:08) - SE Centrum LLC - Mail from Department of Finance B…" at bounding box center [886, 404] width 1226 height 41
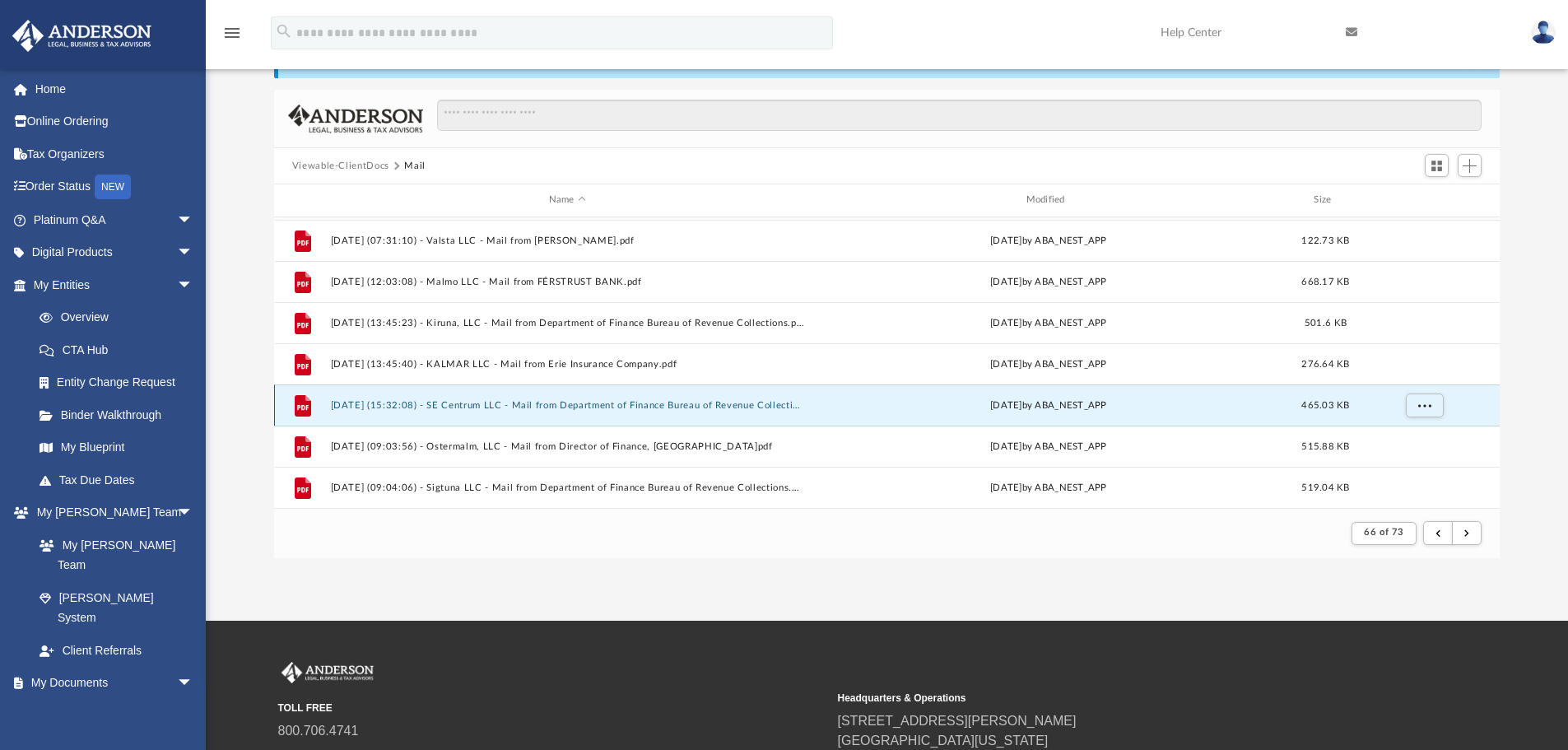
click at [704, 409] on button "2025.05.15 (15:32:08) - SE Centrum LLC - Mail from Department of Finance Bureau…" at bounding box center [567, 405] width 474 height 11
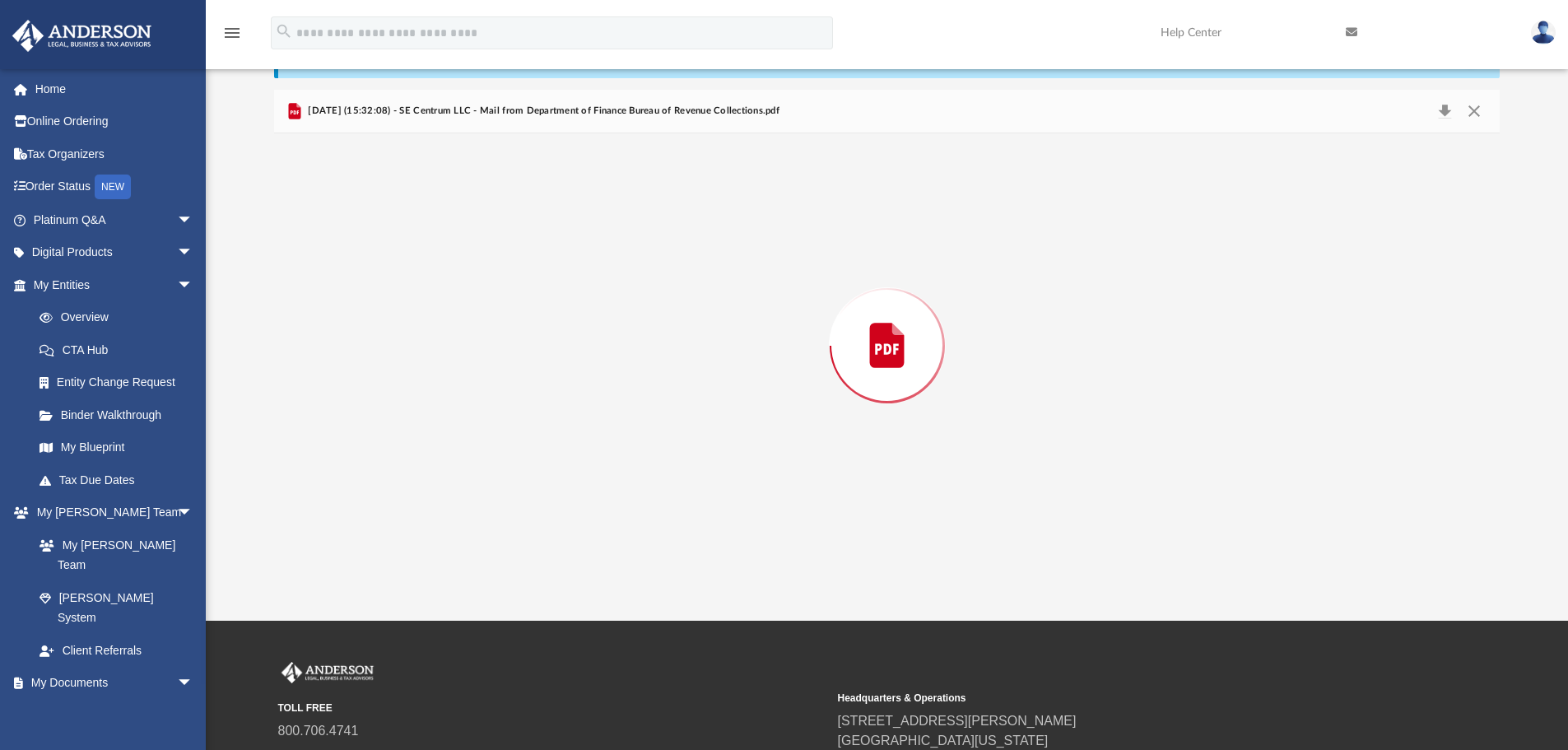
click at [704, 409] on div "Preview" at bounding box center [886, 346] width 1226 height 424
click at [1480, 113] on button "Close" at bounding box center [1474, 111] width 30 height 26
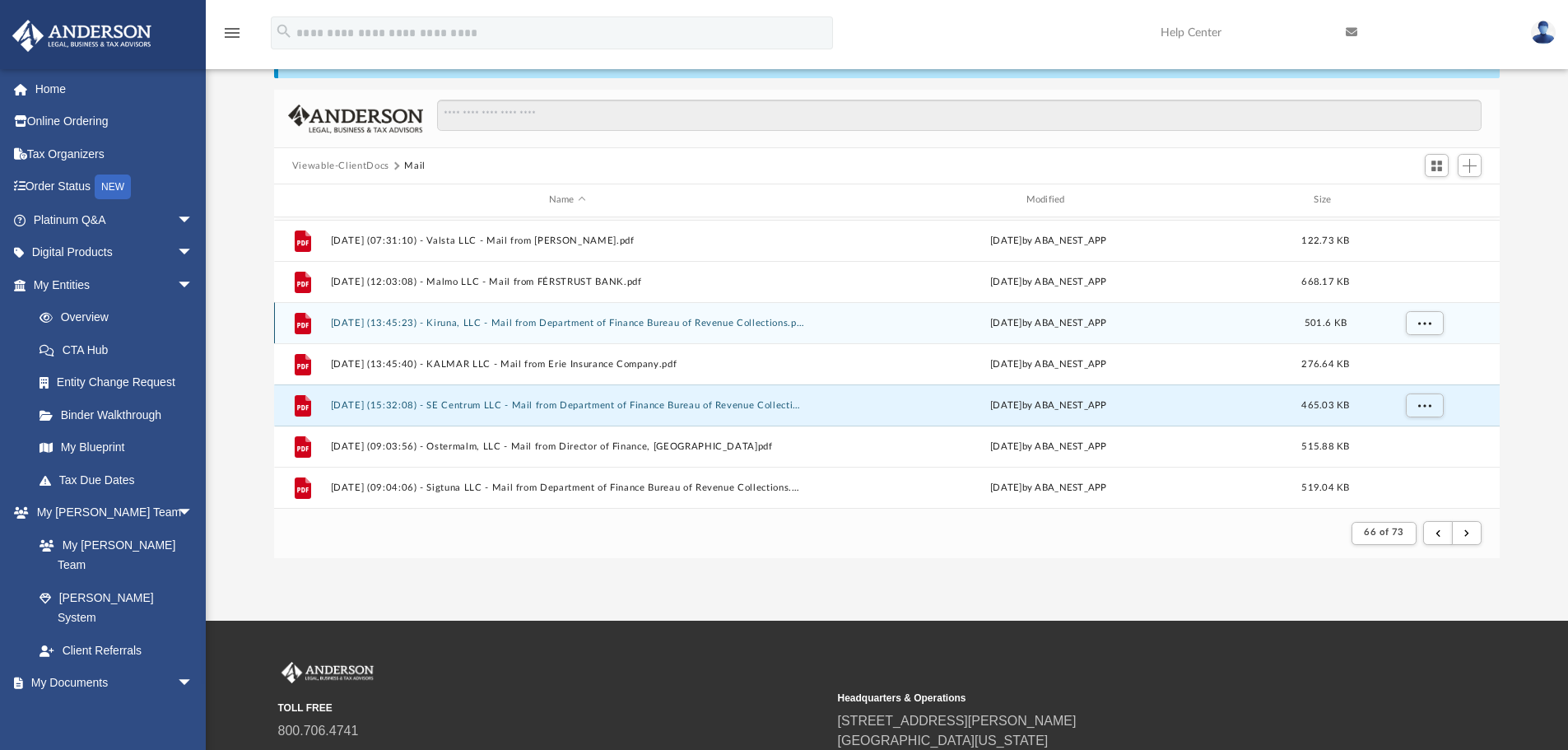
click at [616, 322] on button "2025.05.15 (13:45:23) - Kiruna, LLC - Mail from Department of Finance Bureau of…" at bounding box center [567, 323] width 474 height 11
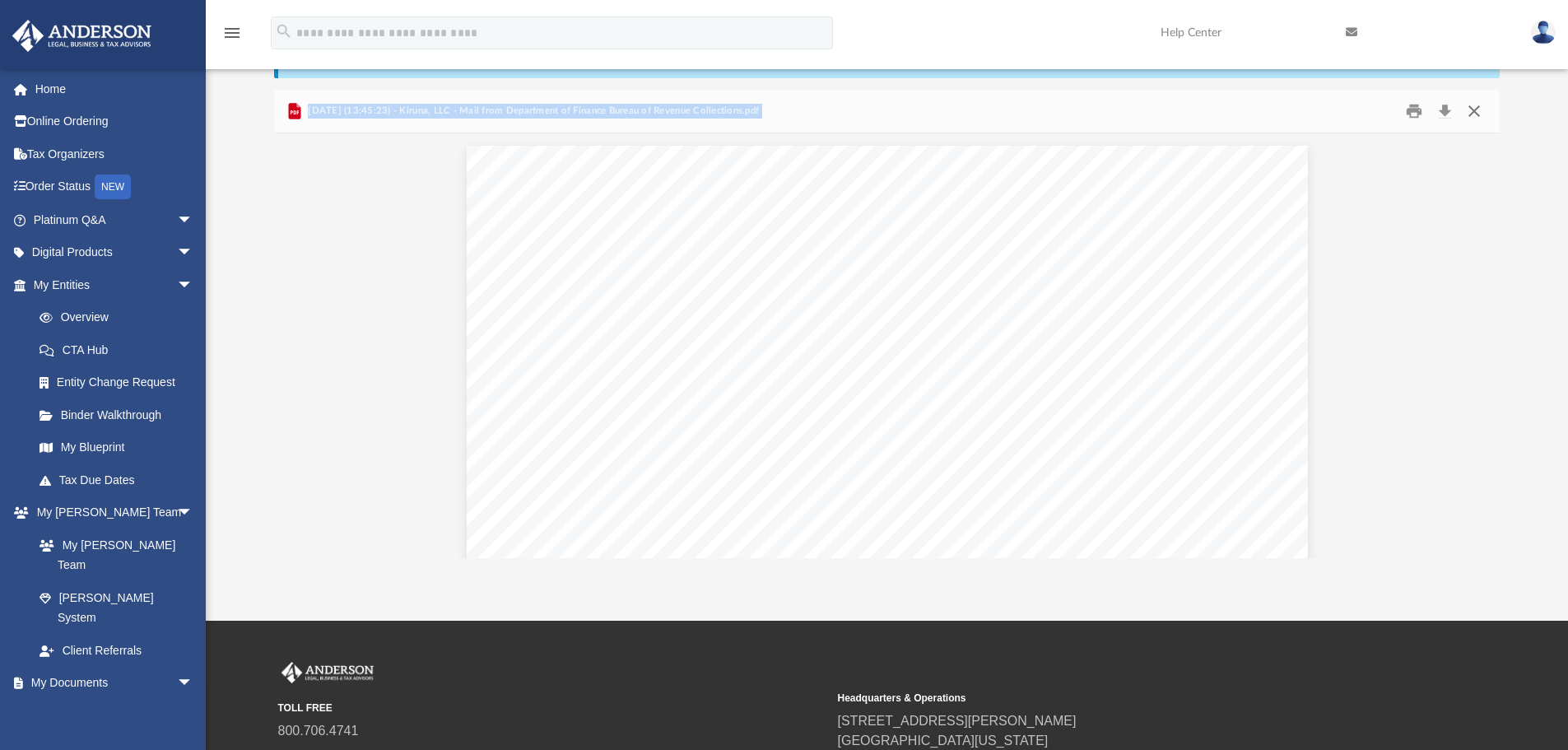
click at [1472, 114] on button "Close" at bounding box center [1474, 111] width 30 height 26
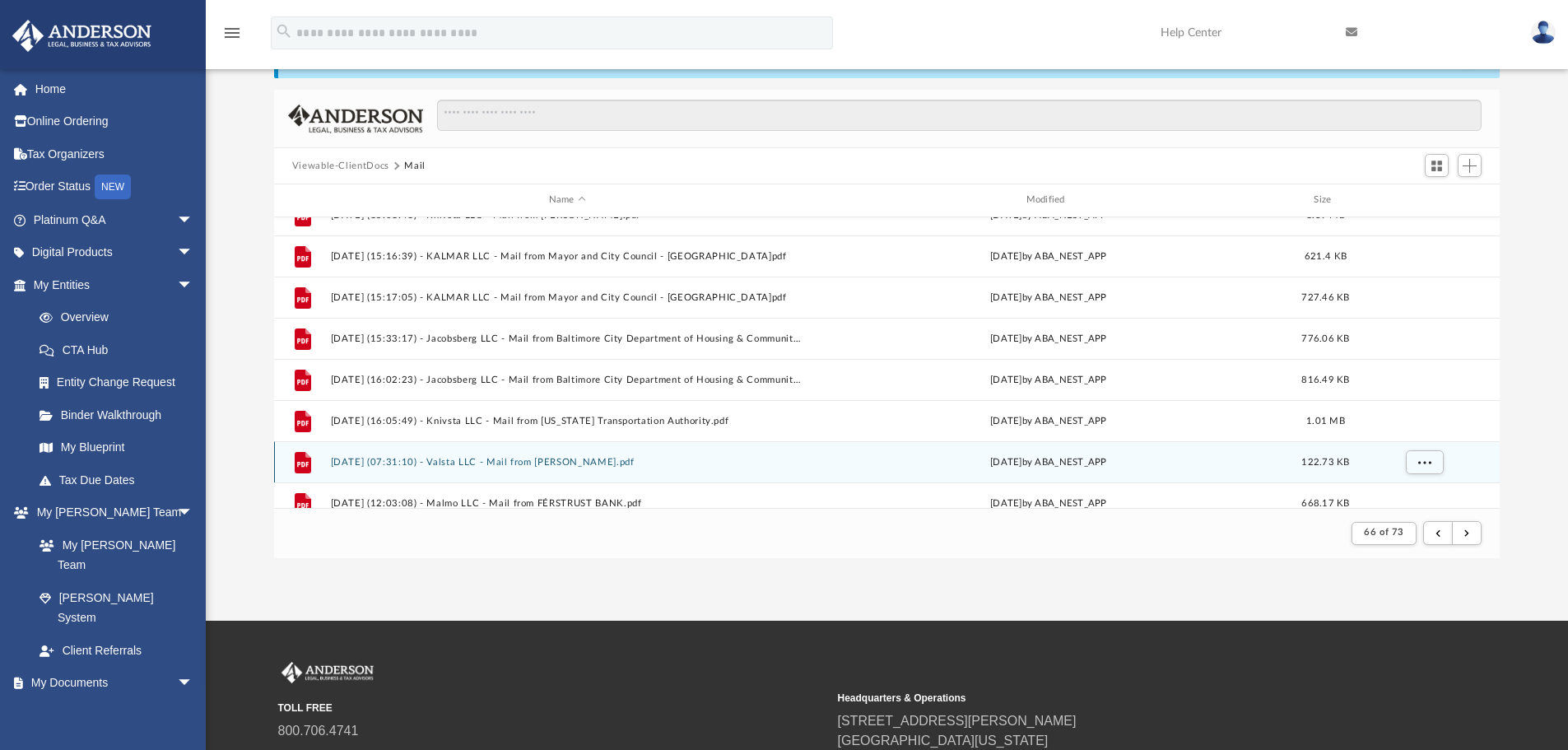
scroll to position [121, 0]
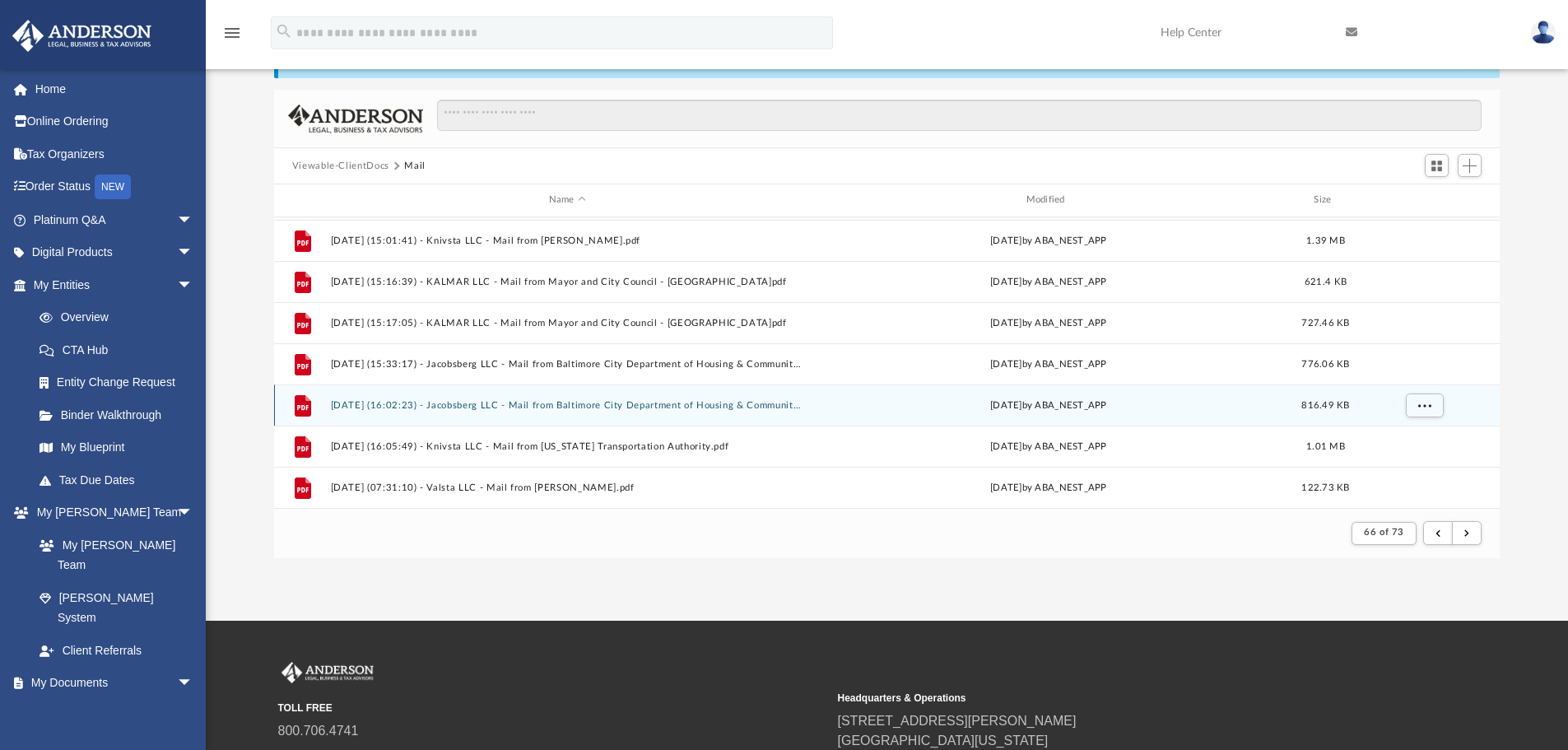
click at [692, 409] on button "2025.05.14 (16:02:23) - Jacobsberg LLC - Mail from Baltimore City Department of…" at bounding box center [567, 405] width 474 height 11
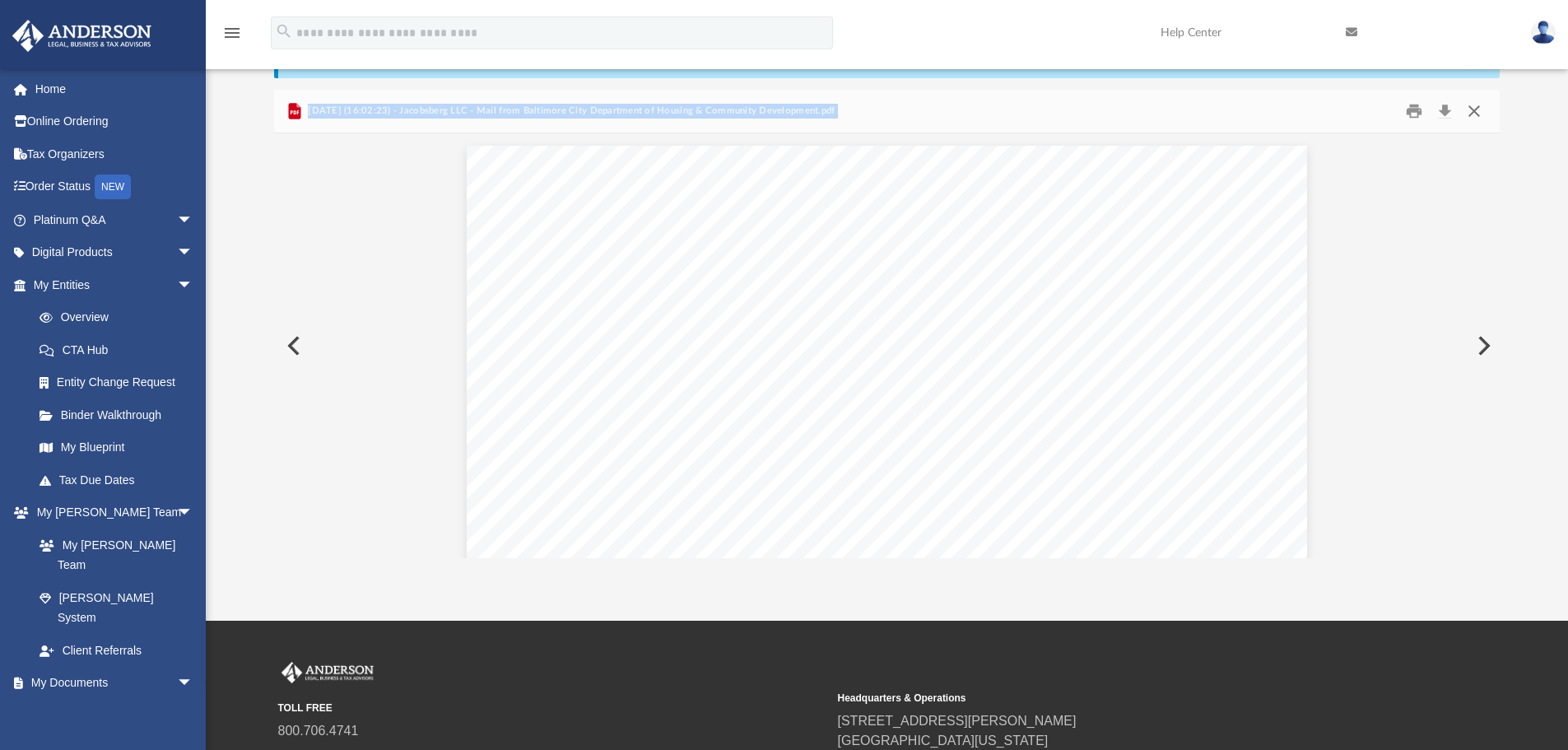
click at [1480, 107] on button "Close" at bounding box center [1474, 111] width 30 height 26
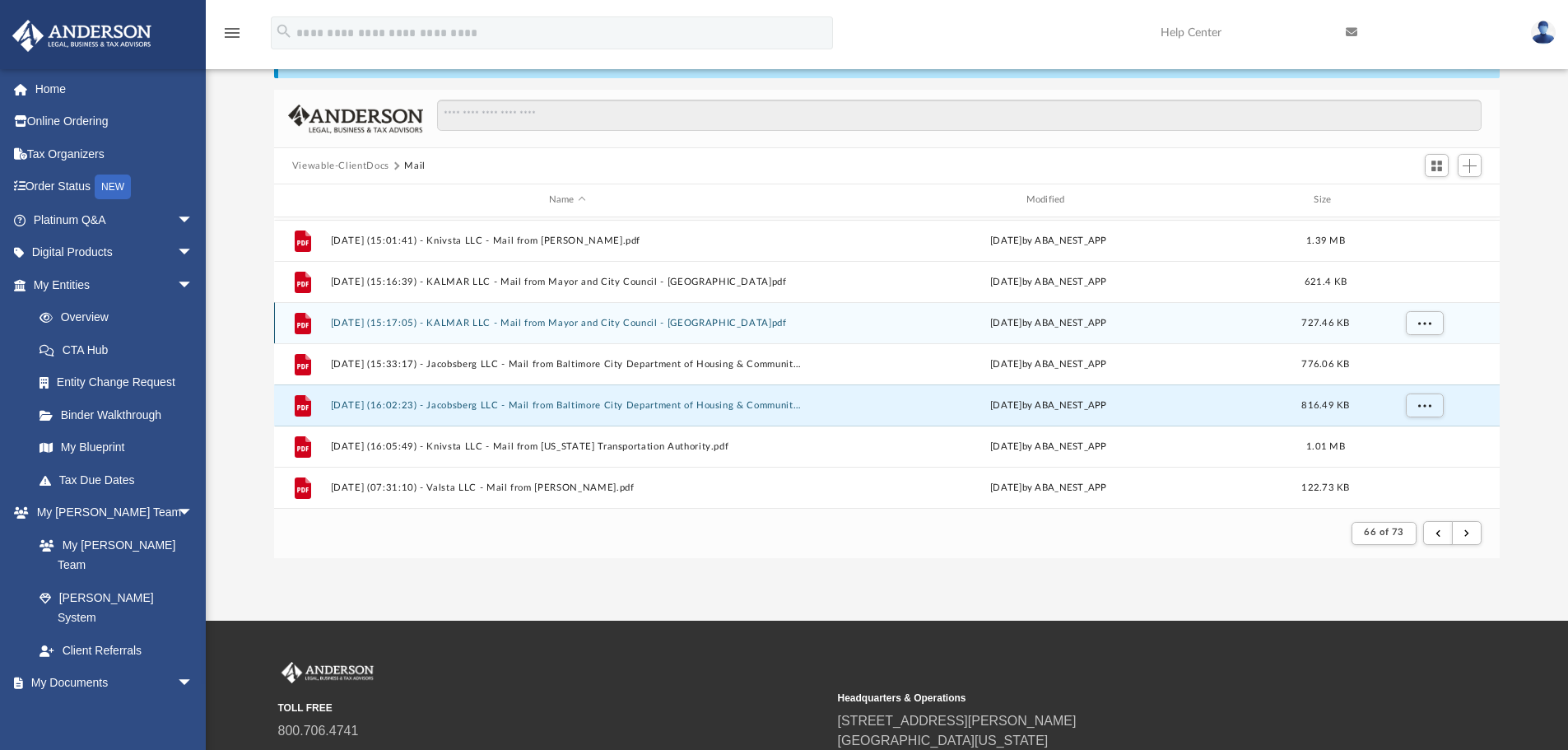
click at [666, 324] on button "2025.05.14 (15:17:05) - KALMAR LLC - Mail from Mayor and City Council - Baltimo…" at bounding box center [567, 323] width 474 height 11
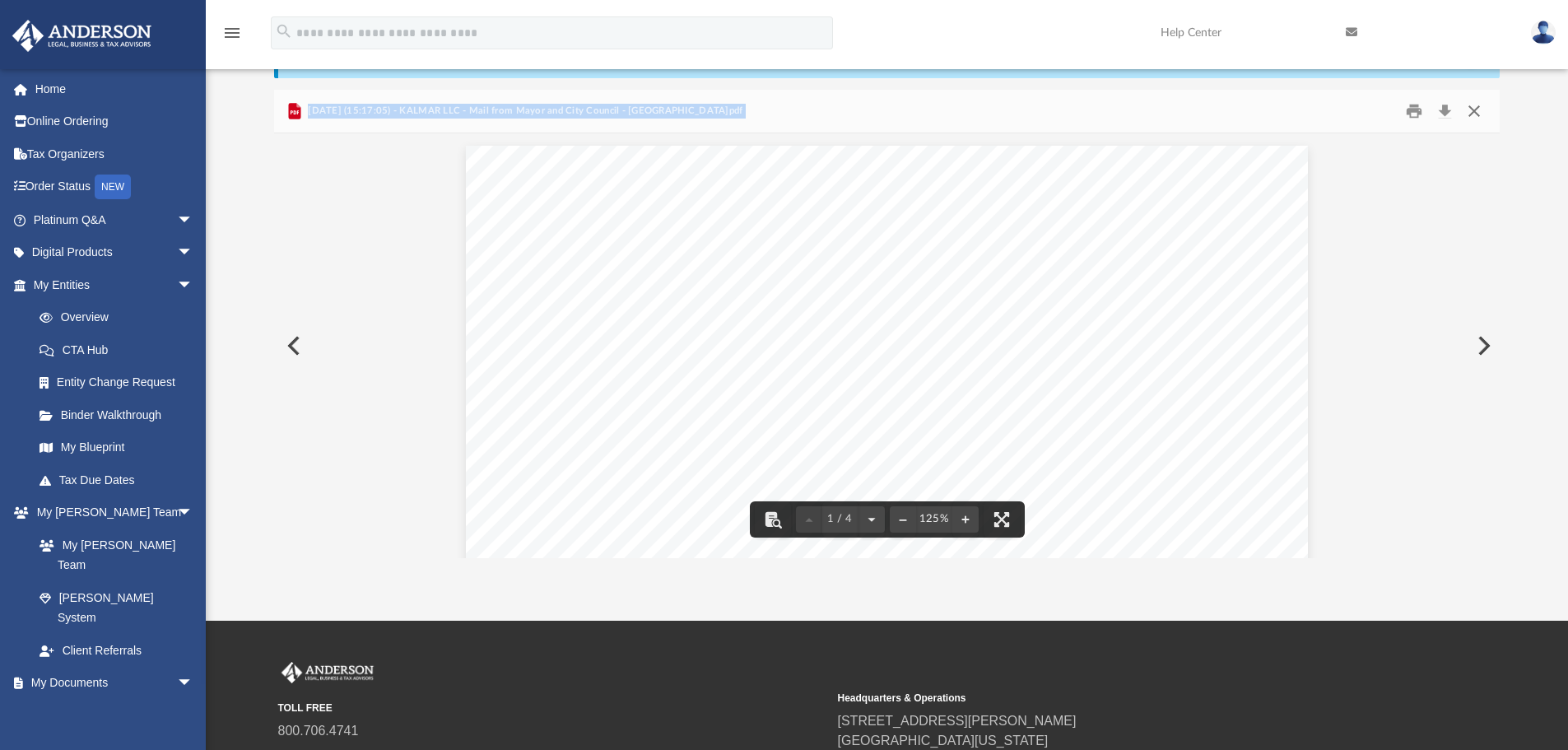
click at [1479, 115] on button "Close" at bounding box center [1474, 111] width 30 height 26
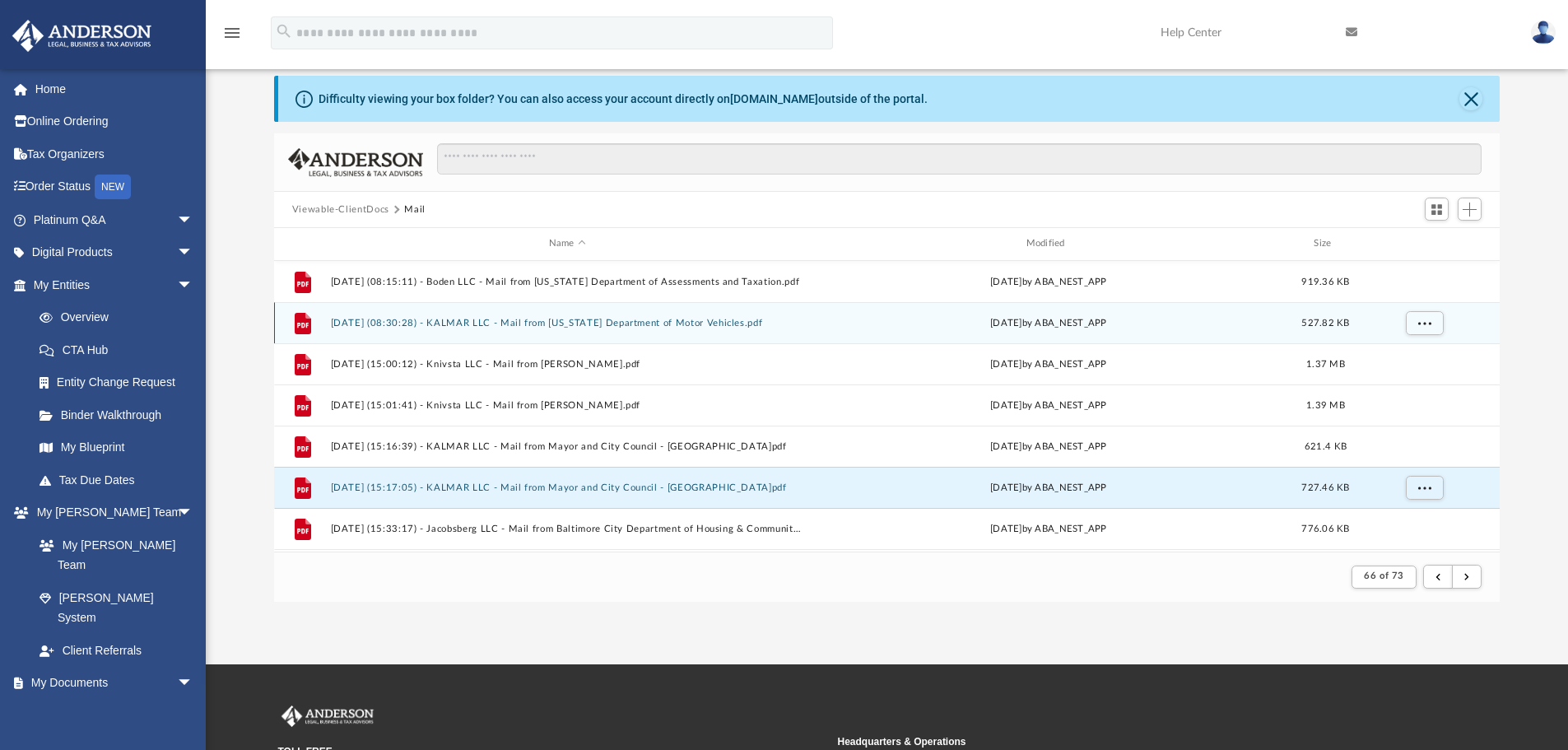
scroll to position [0, 0]
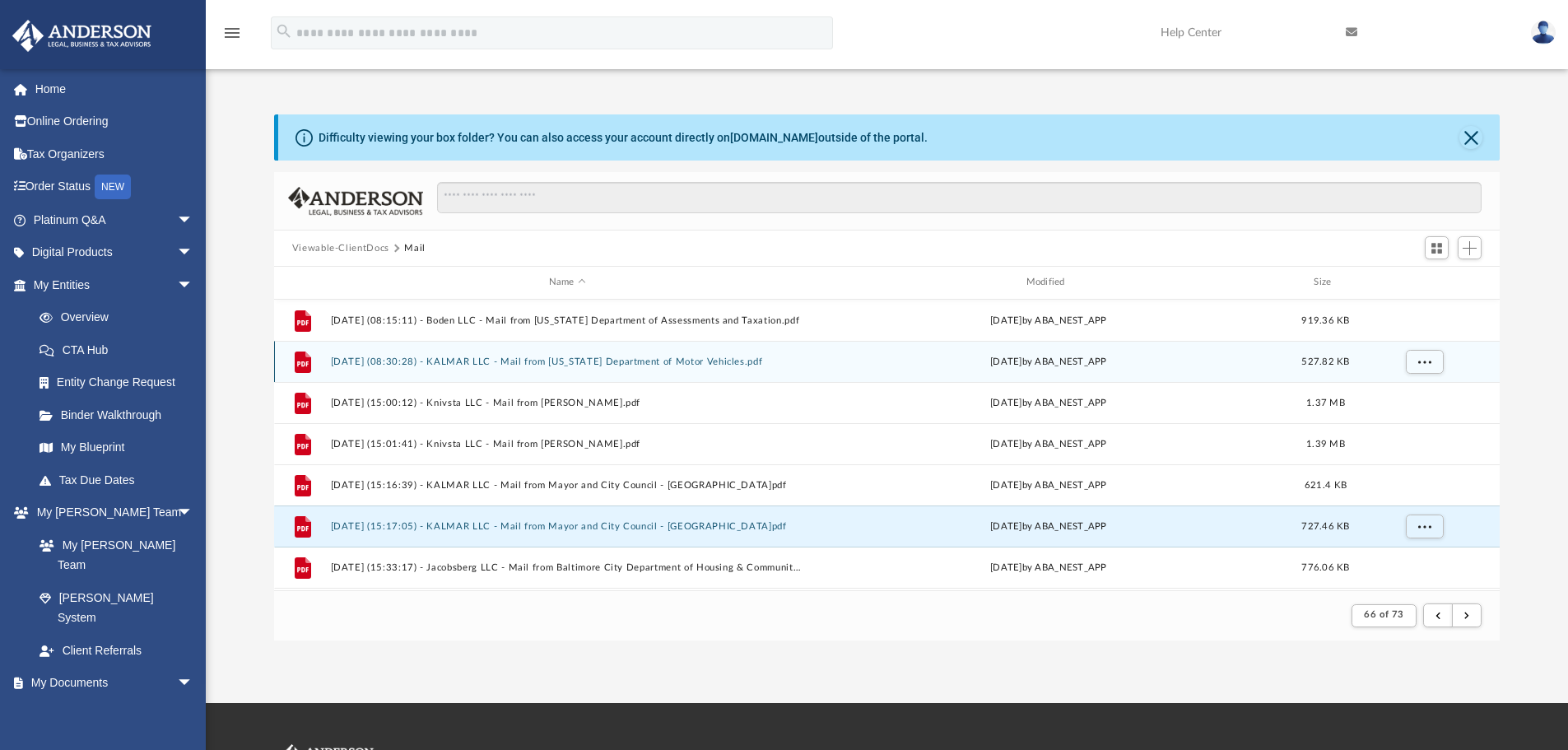
click at [648, 353] on div "File 2025.05.08 (08:30:28) - KALMAR LLC - Mail from Virginia Department of Moto…" at bounding box center [886, 361] width 1226 height 41
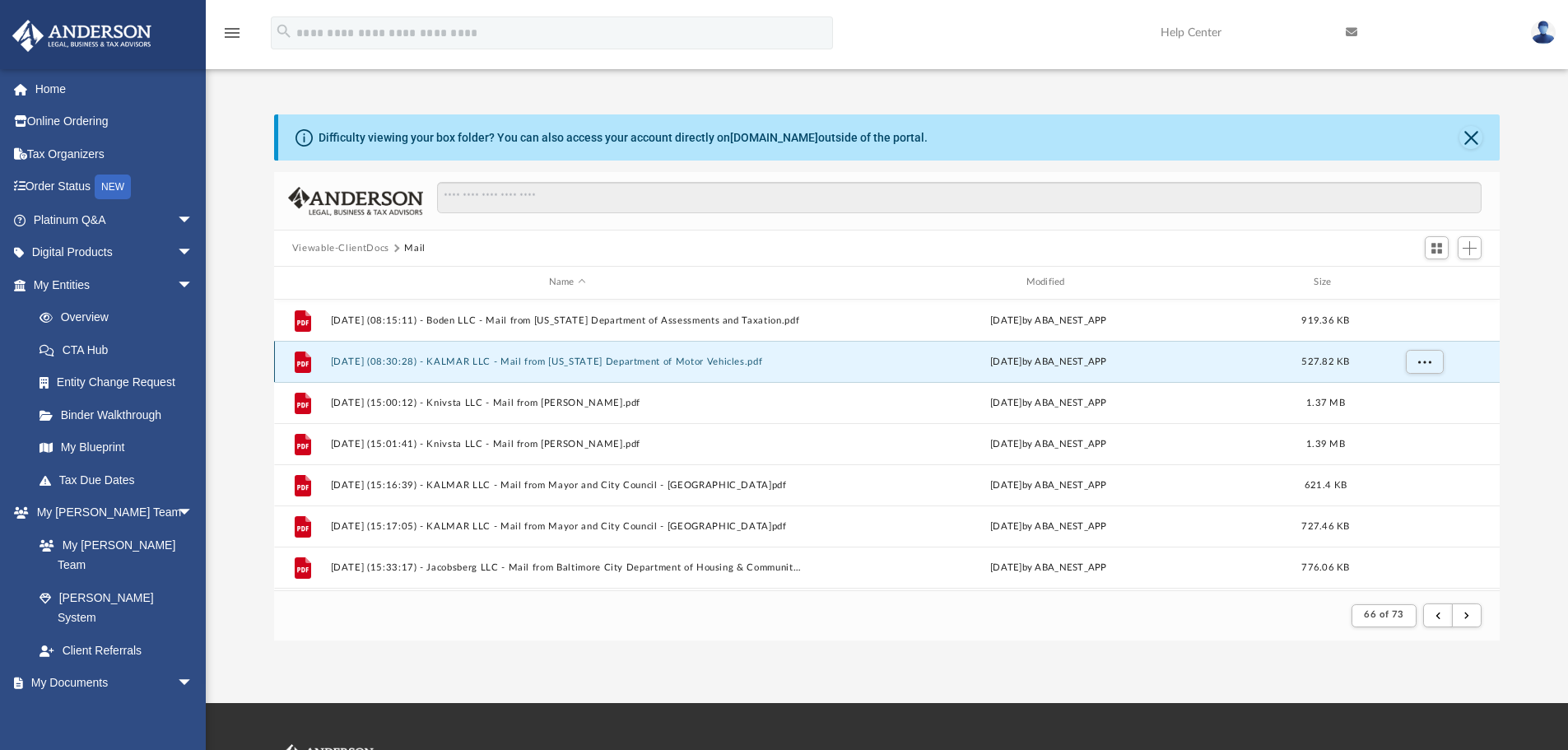
click at [642, 366] on button "2025.05.08 (08:30:28) - KALMAR LLC - Mail from Virginia Department of Motor Veh…" at bounding box center [567, 361] width 474 height 11
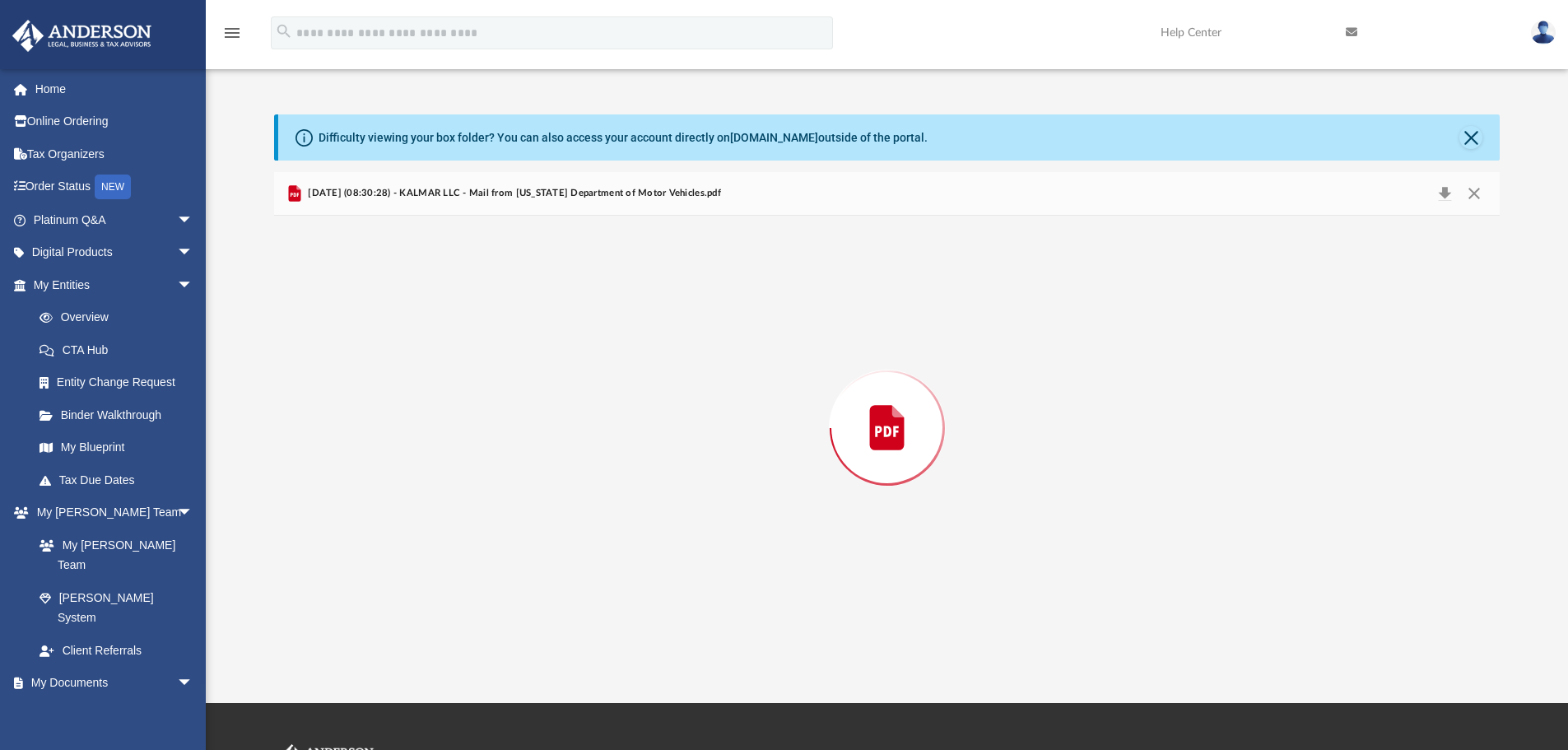
click at [642, 366] on div "Preview" at bounding box center [886, 428] width 1226 height 424
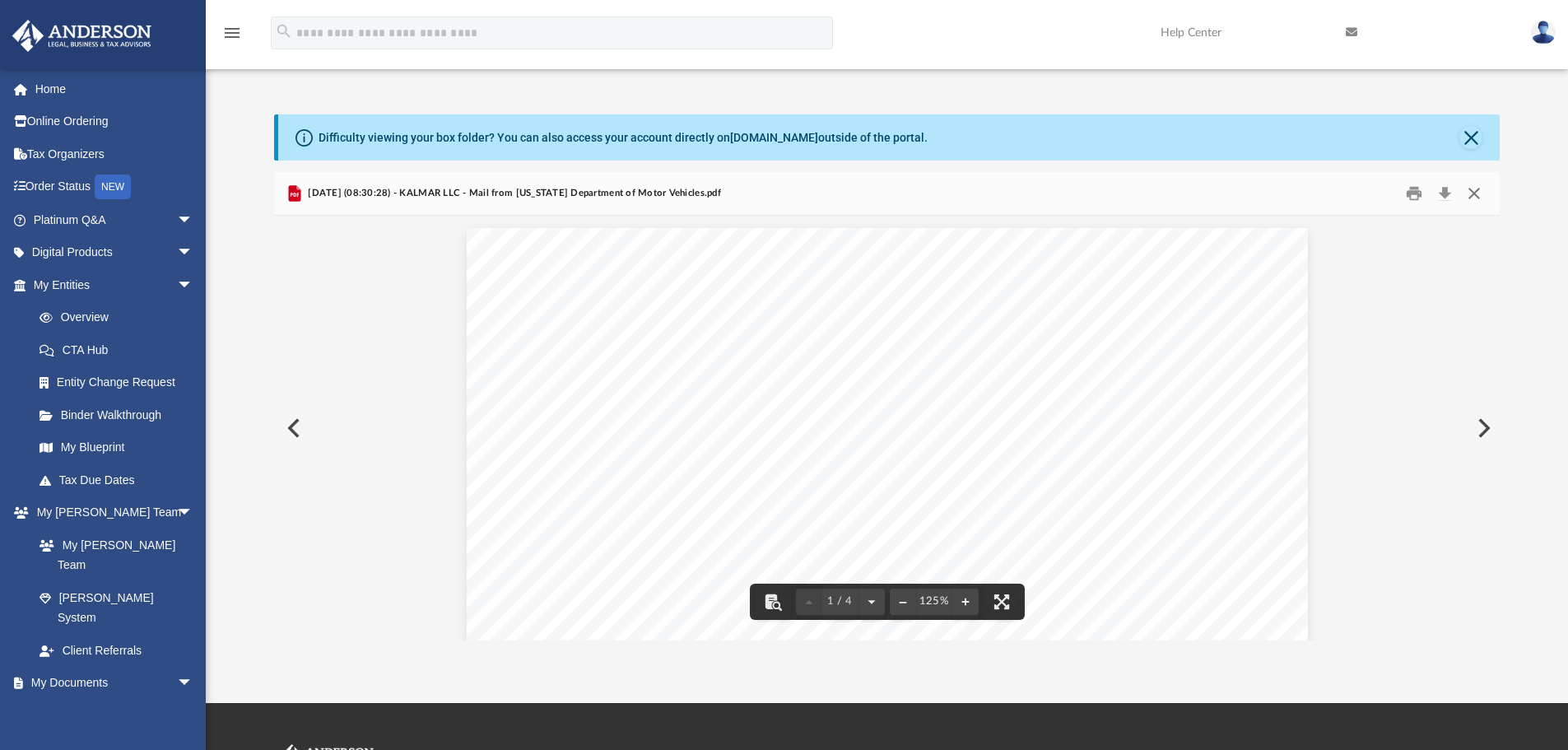
click at [1480, 189] on button "Close" at bounding box center [1474, 194] width 30 height 26
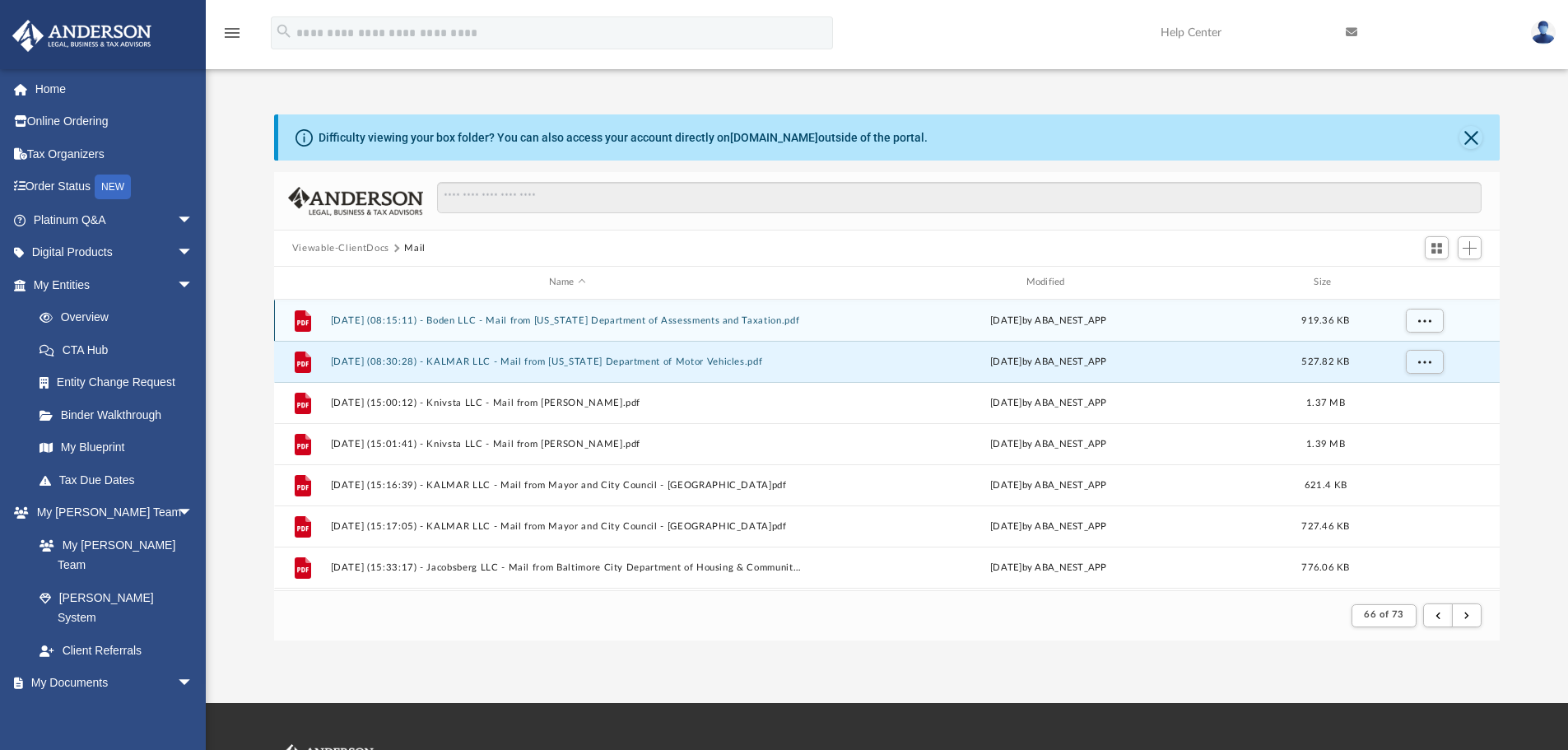
click at [765, 324] on button "2025.05.08 (08:15:11) - Boden LLC - Mail from Maryland Department of Assessment…" at bounding box center [567, 320] width 474 height 11
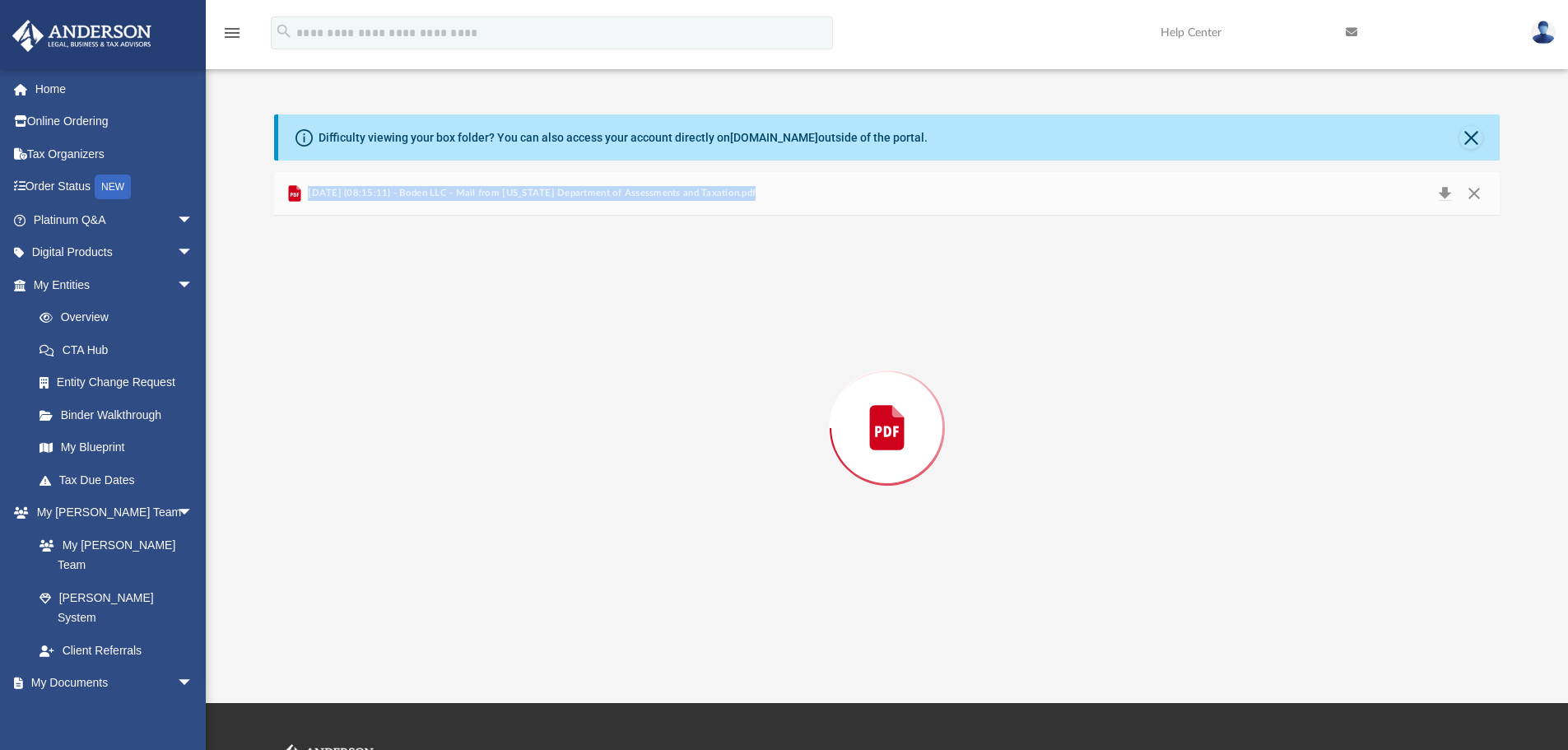
click at [765, 324] on div "Preview" at bounding box center [886, 428] width 1226 height 424
click at [1477, 196] on button "Close" at bounding box center [1474, 194] width 30 height 26
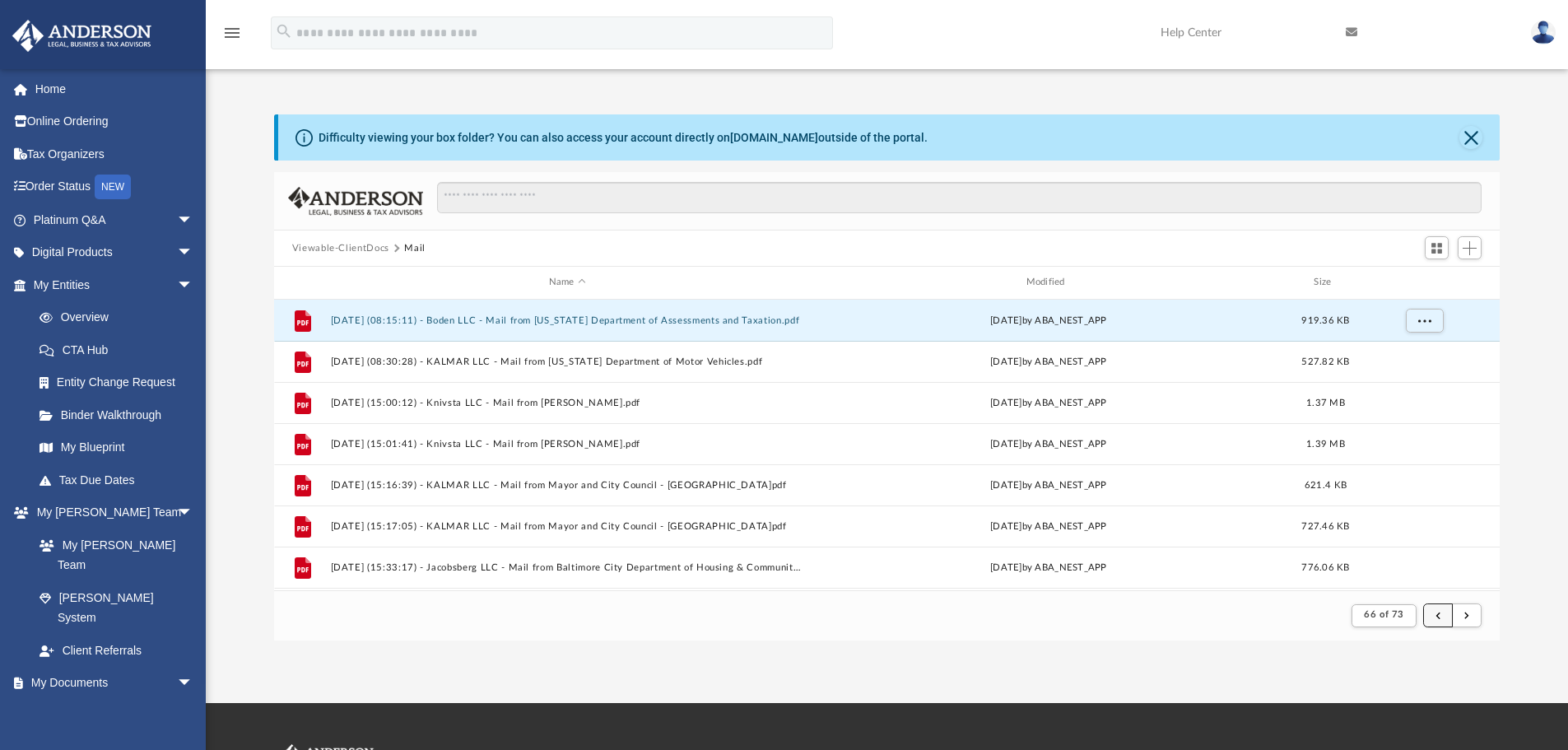
click at [1437, 619] on button "submit" at bounding box center [1437, 615] width 30 height 24
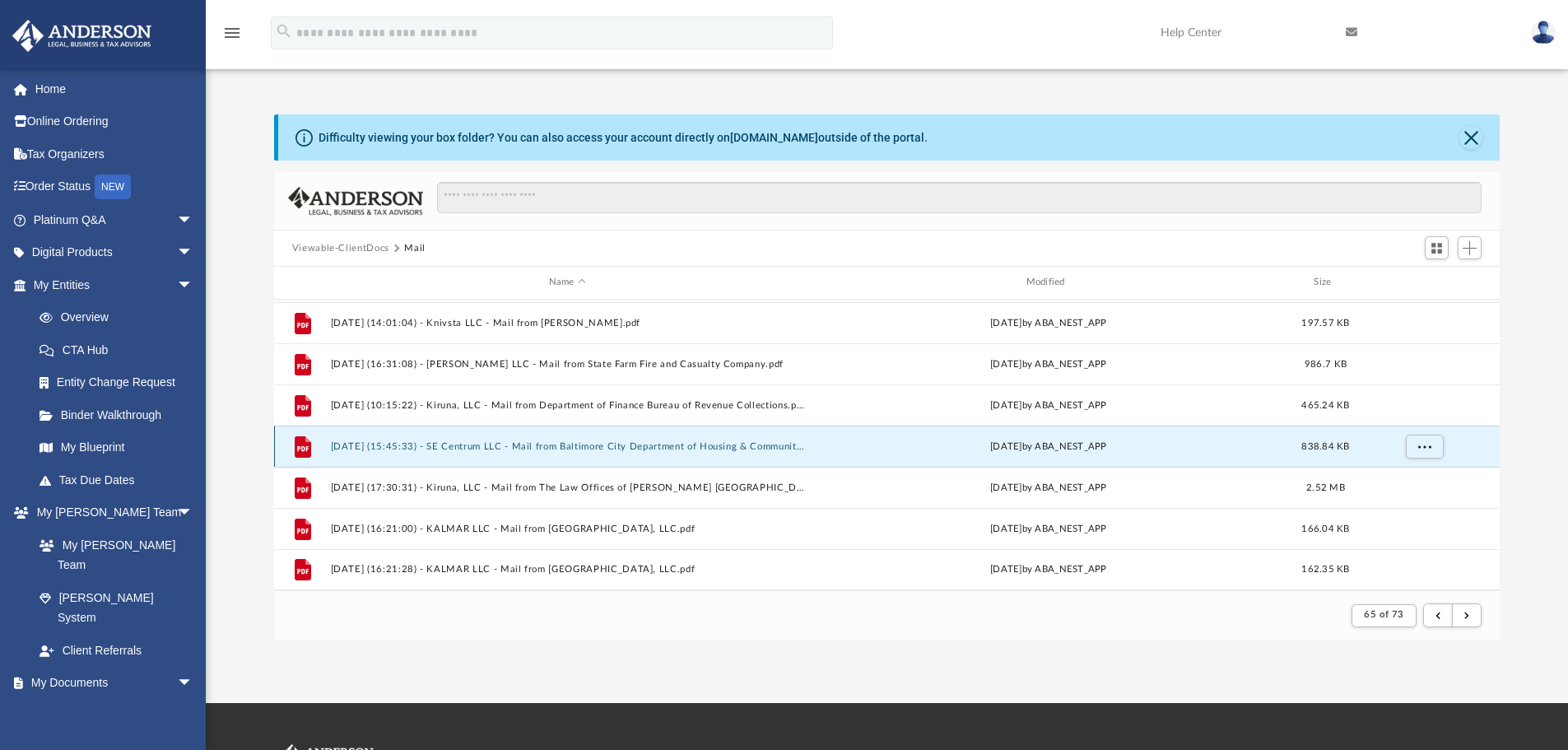
click at [700, 447] on button "2025.05.02 (15:45:33) - SE Centrum LLC - Mail from Baltimore City Department of…" at bounding box center [567, 446] width 474 height 11
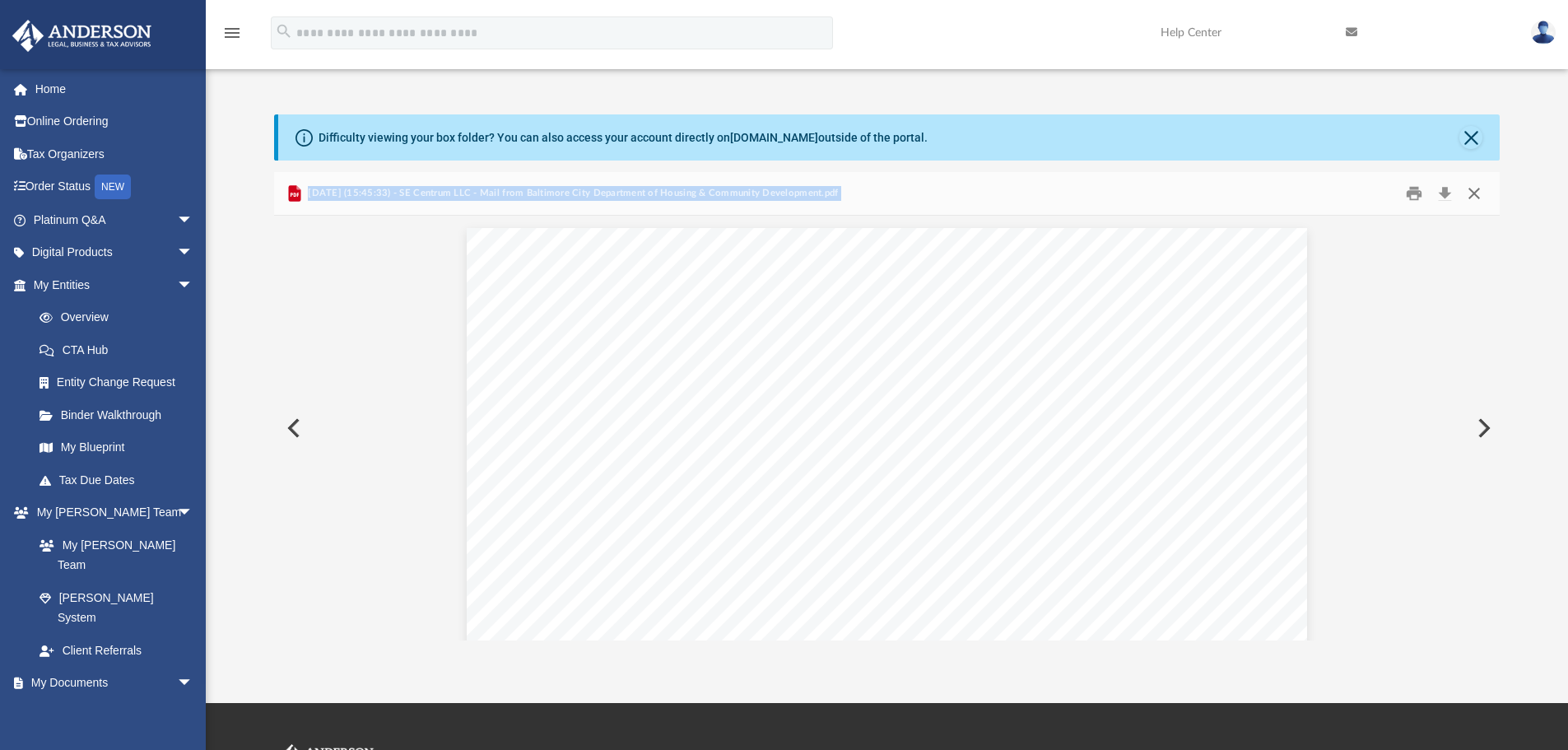
click at [1478, 199] on button "Close" at bounding box center [1474, 194] width 30 height 26
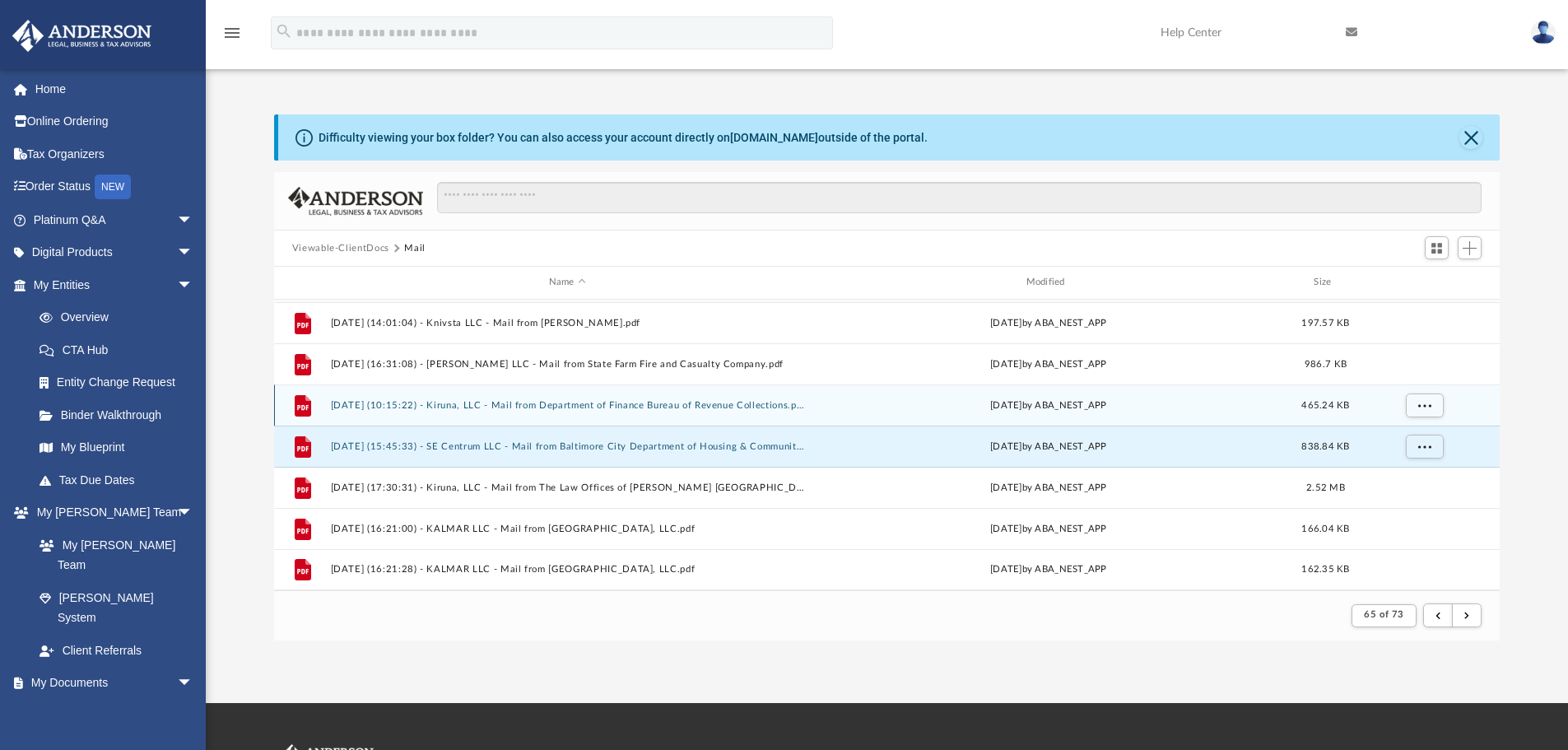
click at [723, 408] on button "2025.05.02 (10:15:22) - Kiruna, LLC - Mail from Department of Finance Bureau of…" at bounding box center [567, 405] width 474 height 11
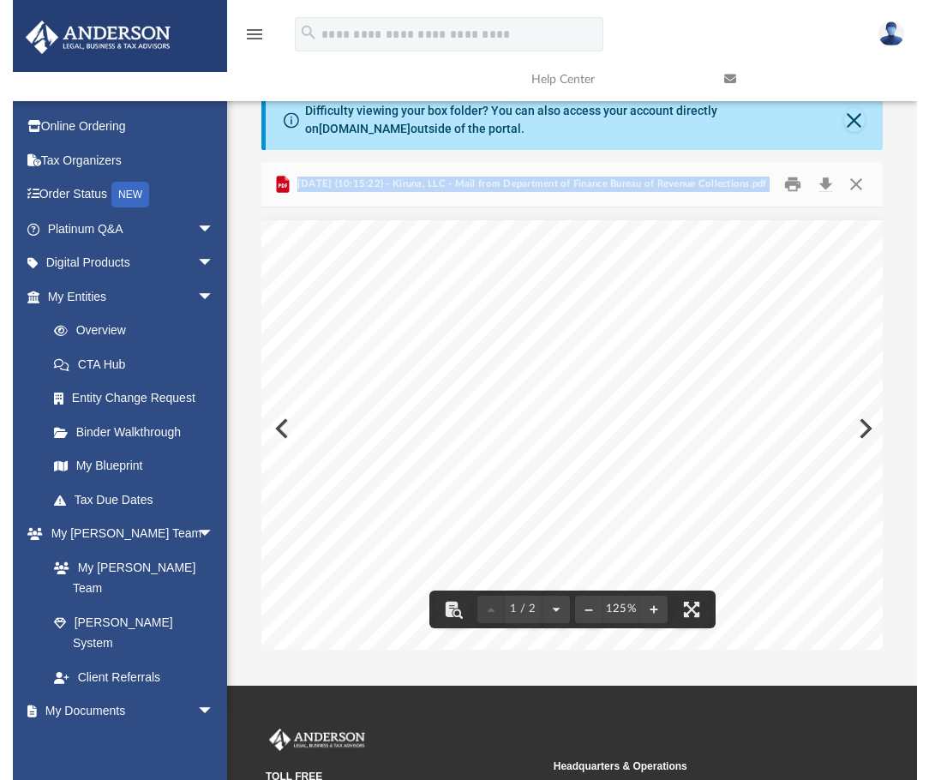
scroll to position [324, 608]
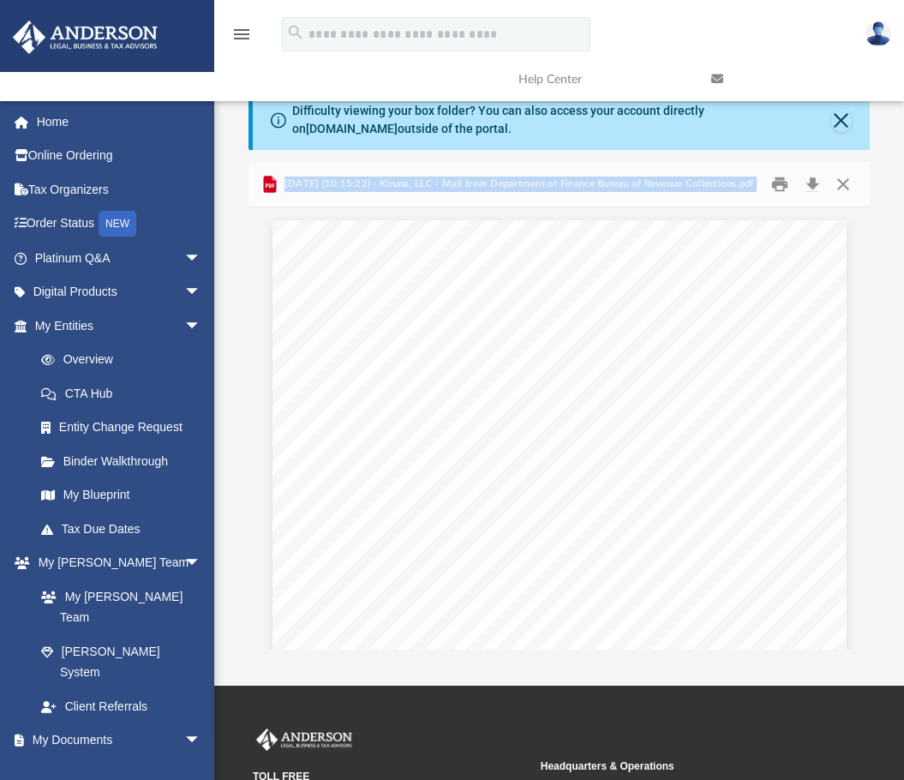
click at [693, 206] on div "2025.05.02 (10:15:22) - Kiruna, LLC - Mail from Department of Finance Bureau of…" at bounding box center [559, 184] width 621 height 45
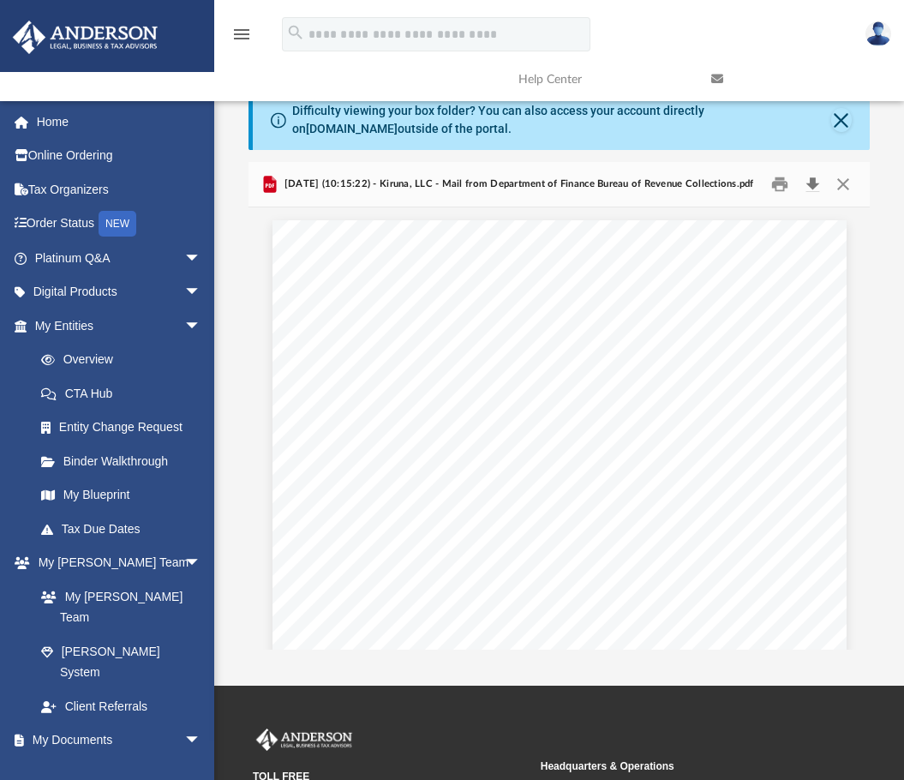
click at [819, 182] on button "Download" at bounding box center [812, 184] width 31 height 27
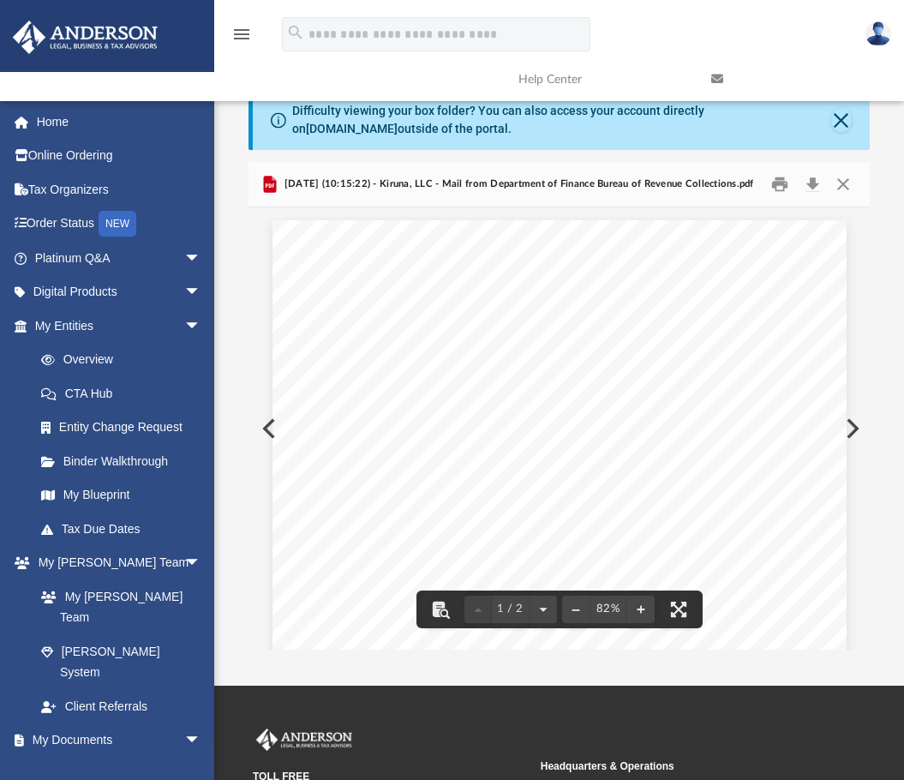
click at [655, 229] on div "Page 1" at bounding box center [560, 589] width 574 height 739
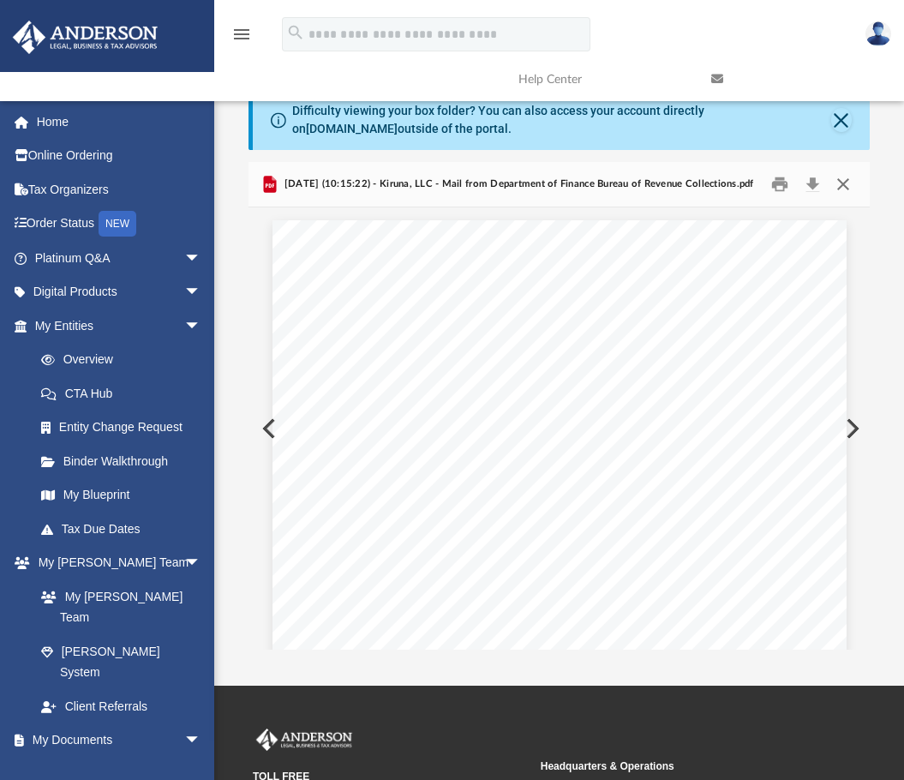
click at [845, 189] on button "Close" at bounding box center [842, 184] width 31 height 27
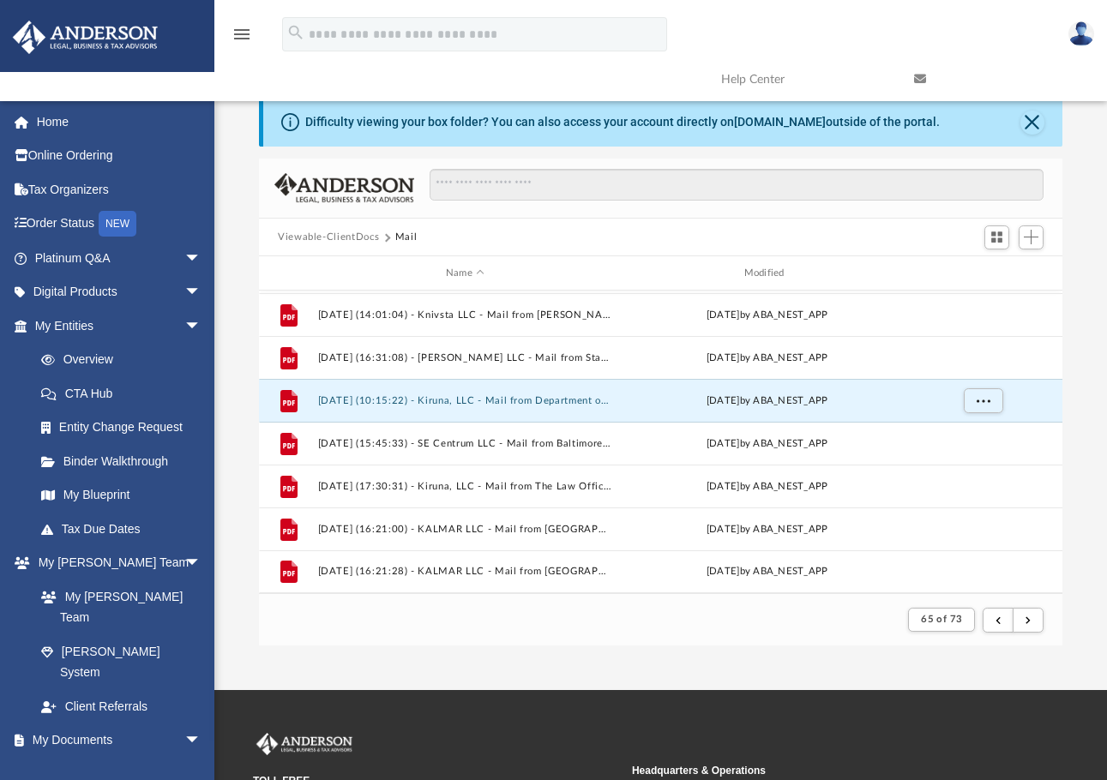
scroll to position [324, 790]
click at [981, 397] on span "More options" at bounding box center [983, 400] width 14 height 9
click at [963, 436] on li "Preview" at bounding box center [968, 436] width 50 height 18
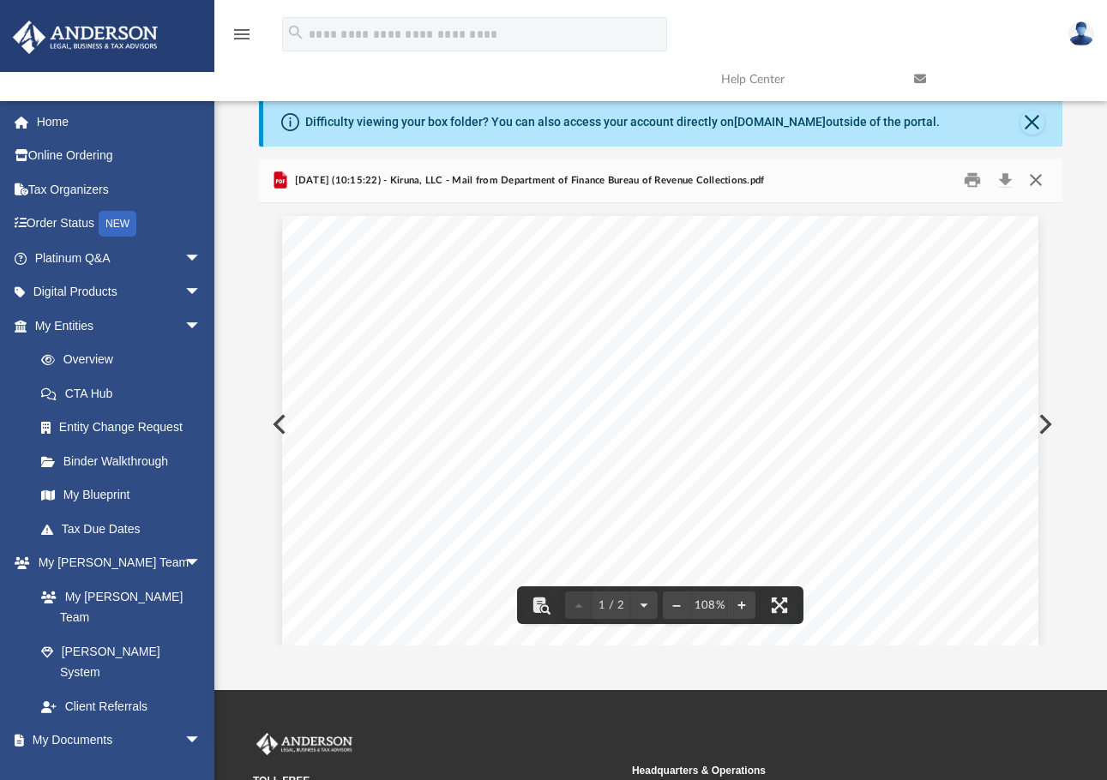
click at [1035, 177] on button "Close" at bounding box center [1035, 180] width 31 height 27
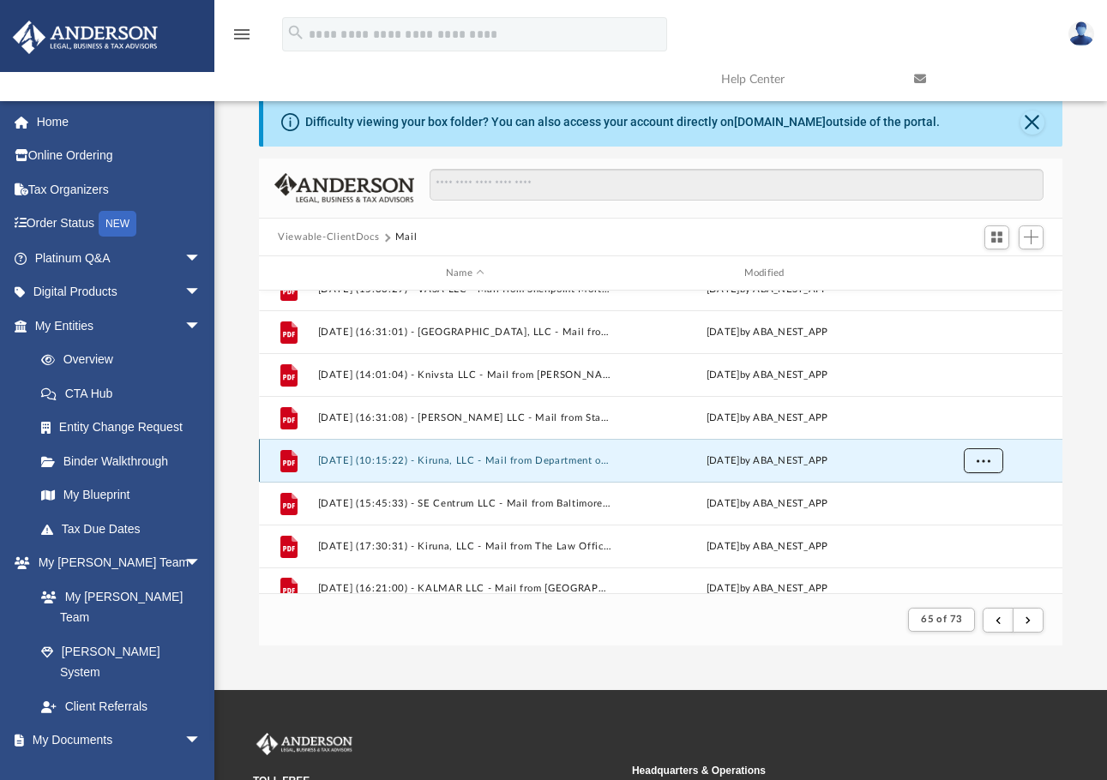
scroll to position [1755, 0]
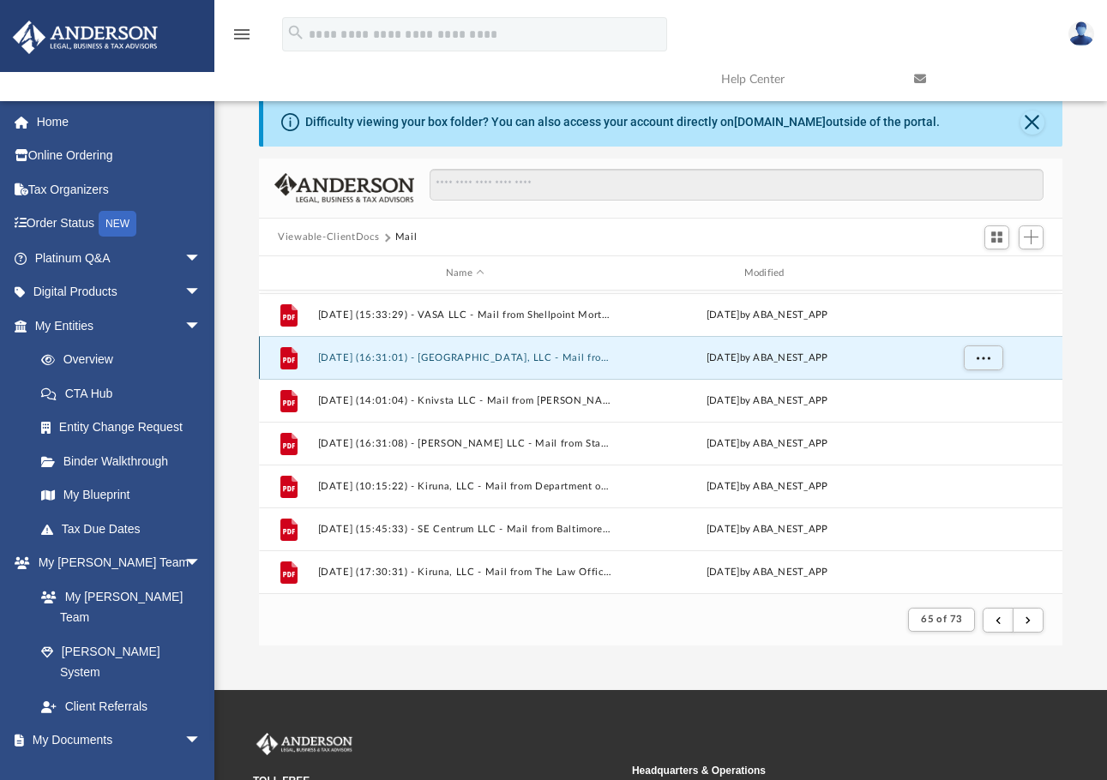
click at [568, 358] on button "2025.04.30 (16:31:01) - Kiruna, LLC - Mail from Baltimore City Department of Pu…" at bounding box center [465, 357] width 295 height 11
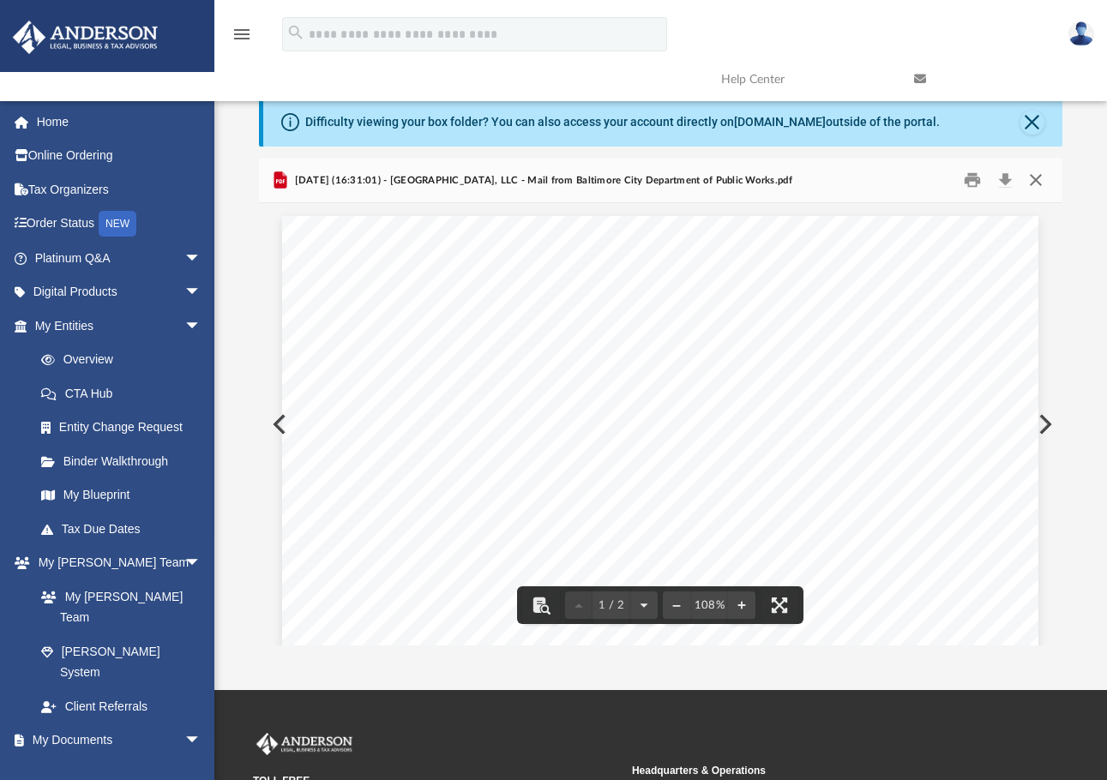
click at [1030, 183] on button "Close" at bounding box center [1035, 180] width 31 height 27
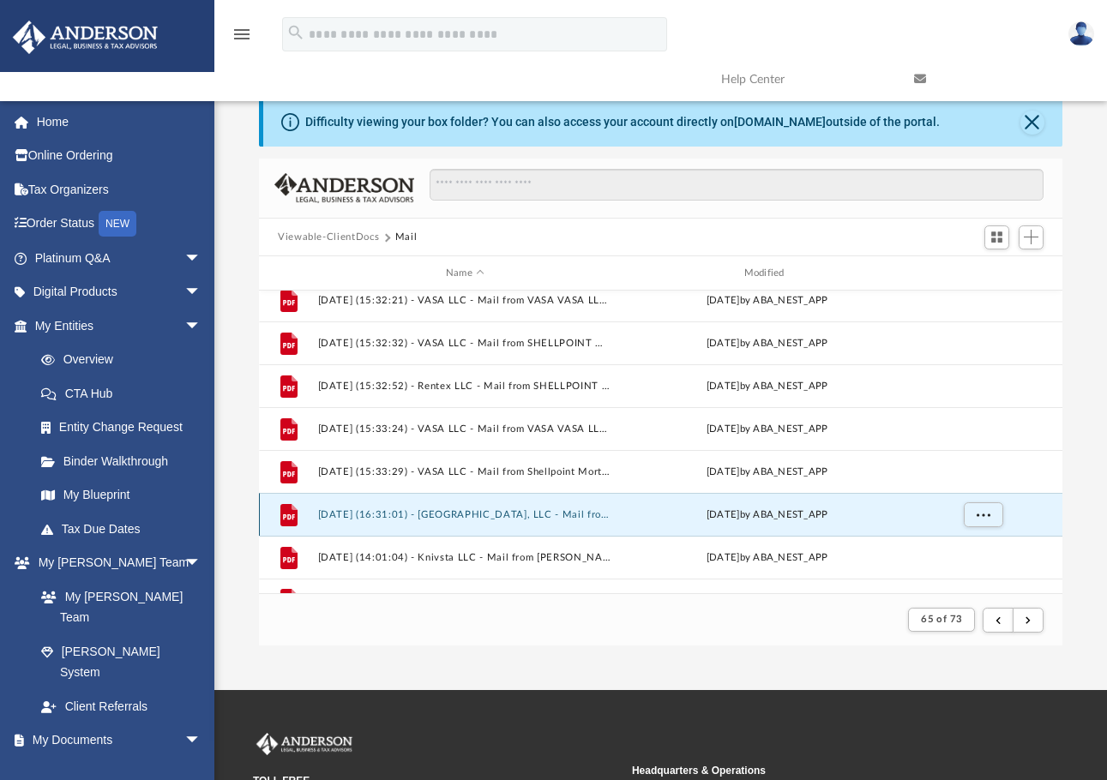
scroll to position [1583, 0]
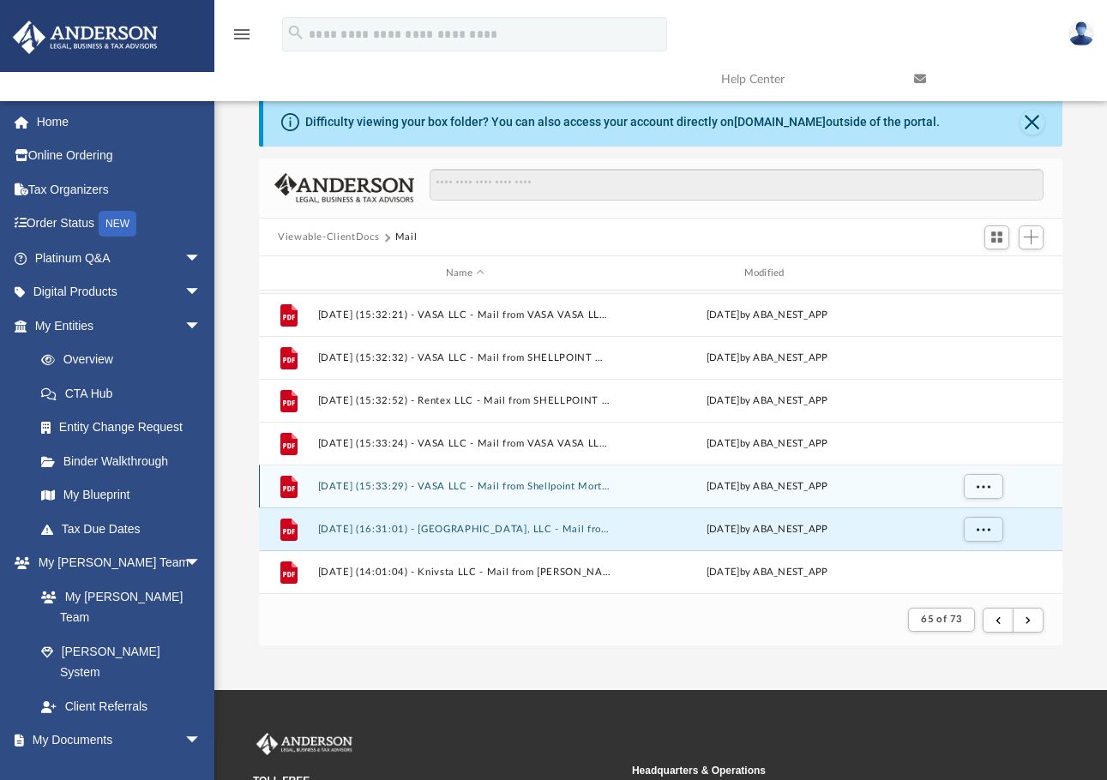
click at [578, 485] on button "2025.04.29 (15:33:29) - VASA LLC - Mail from Shellpoint Mortgage Servicing.pdf" at bounding box center [465, 486] width 295 height 11
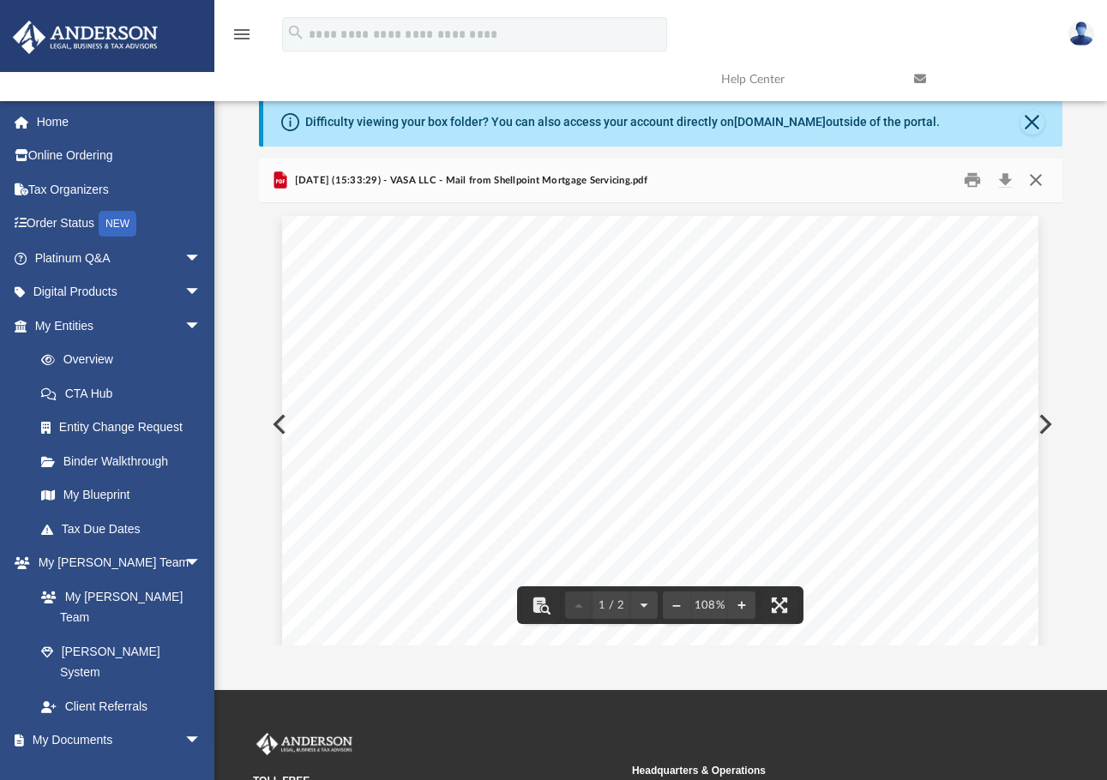
click at [1031, 176] on button "Close" at bounding box center [1035, 180] width 31 height 27
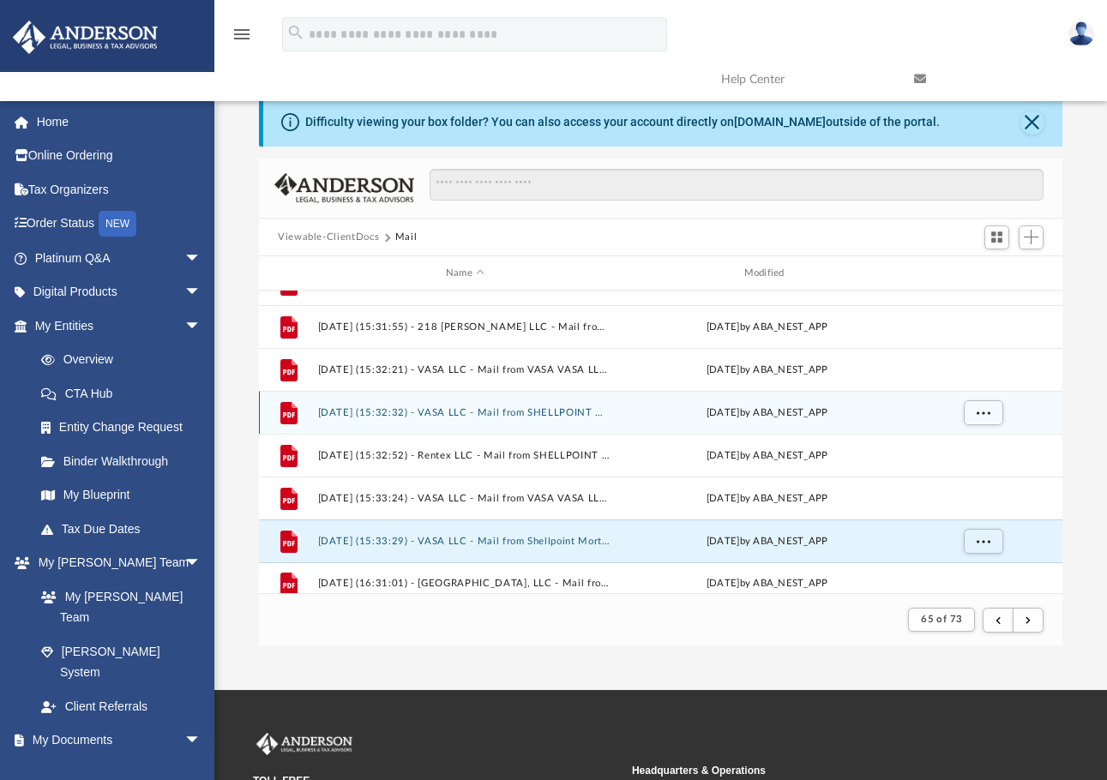
scroll to position [1497, 0]
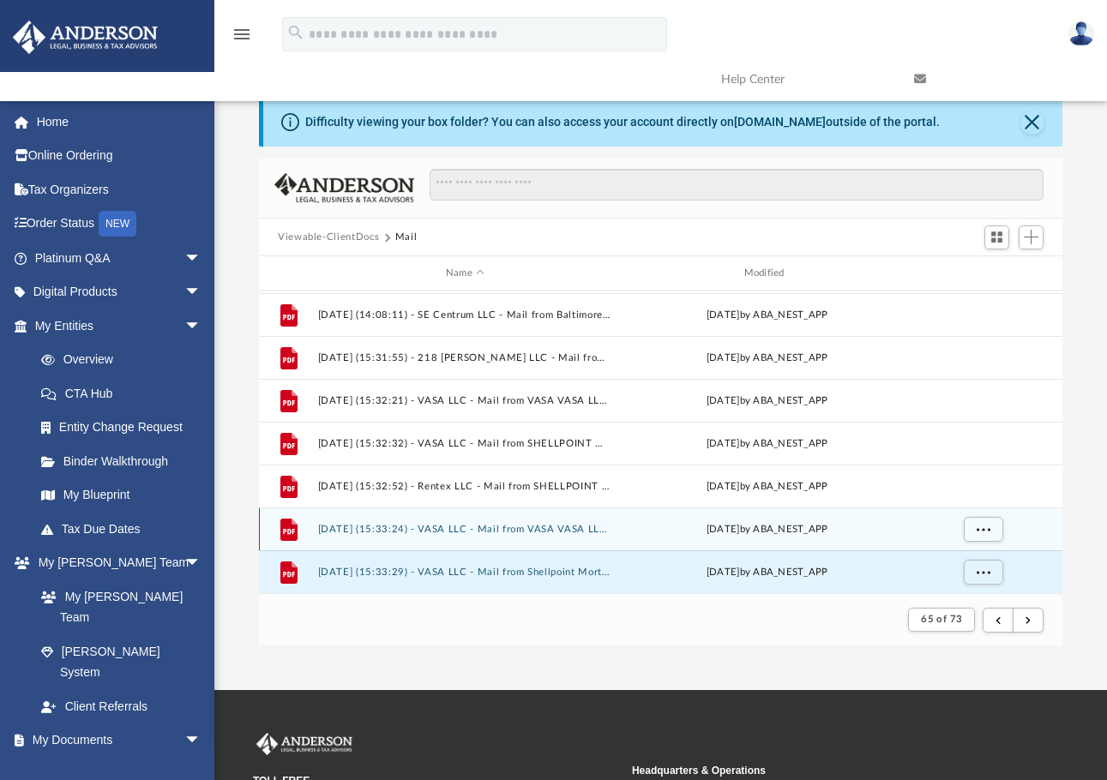
click at [536, 532] on button "2025.04.29 (15:33:24) - VASA LLC - Mail from VASA VASA LLC, A MARYLAND LIMITED …" at bounding box center [465, 529] width 295 height 11
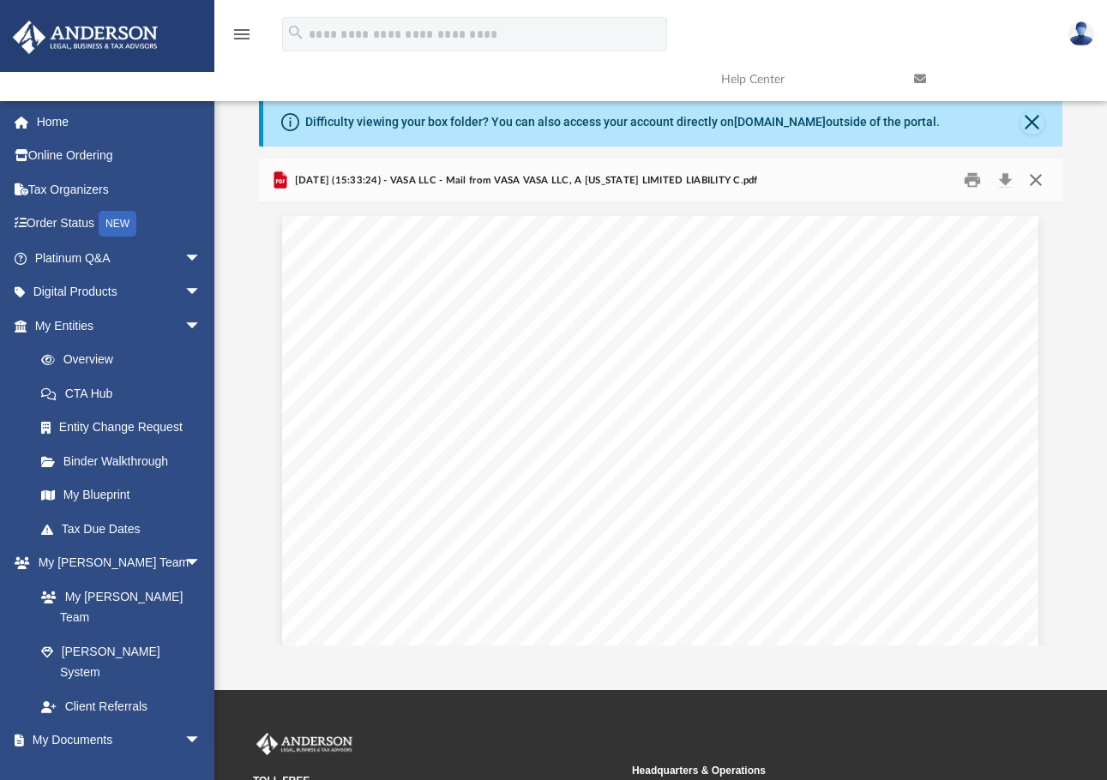
click at [1037, 186] on button "Close" at bounding box center [1035, 180] width 31 height 27
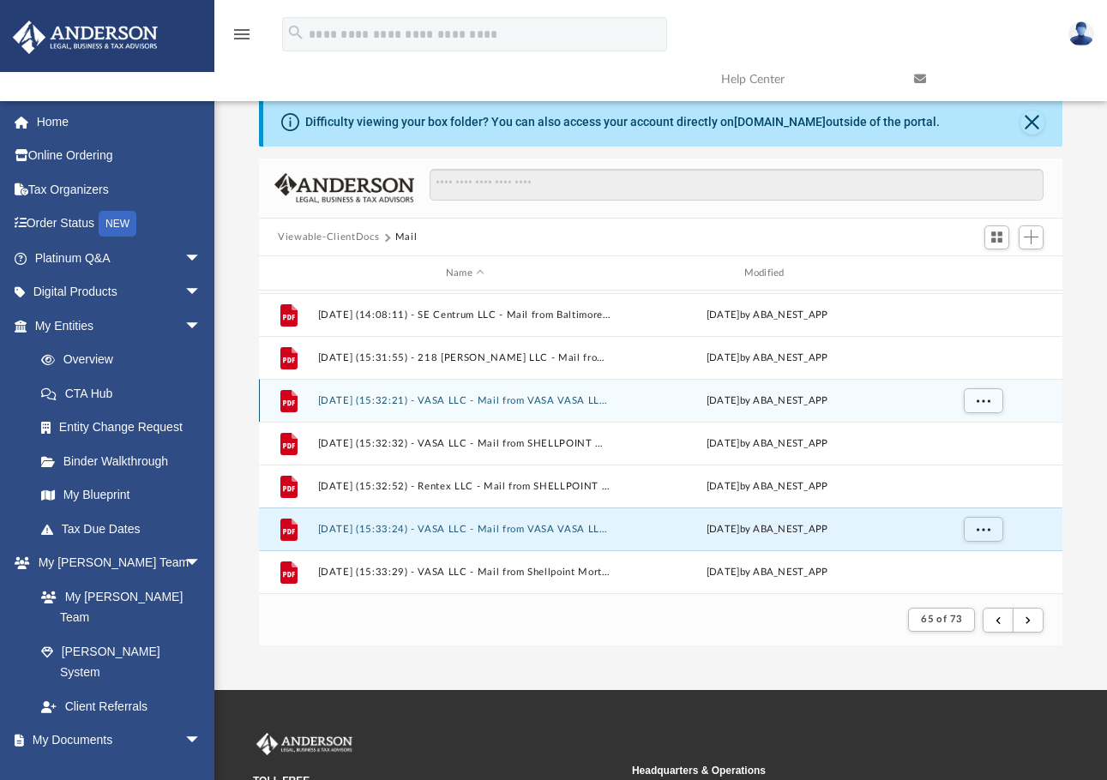
scroll to position [1412, 0]
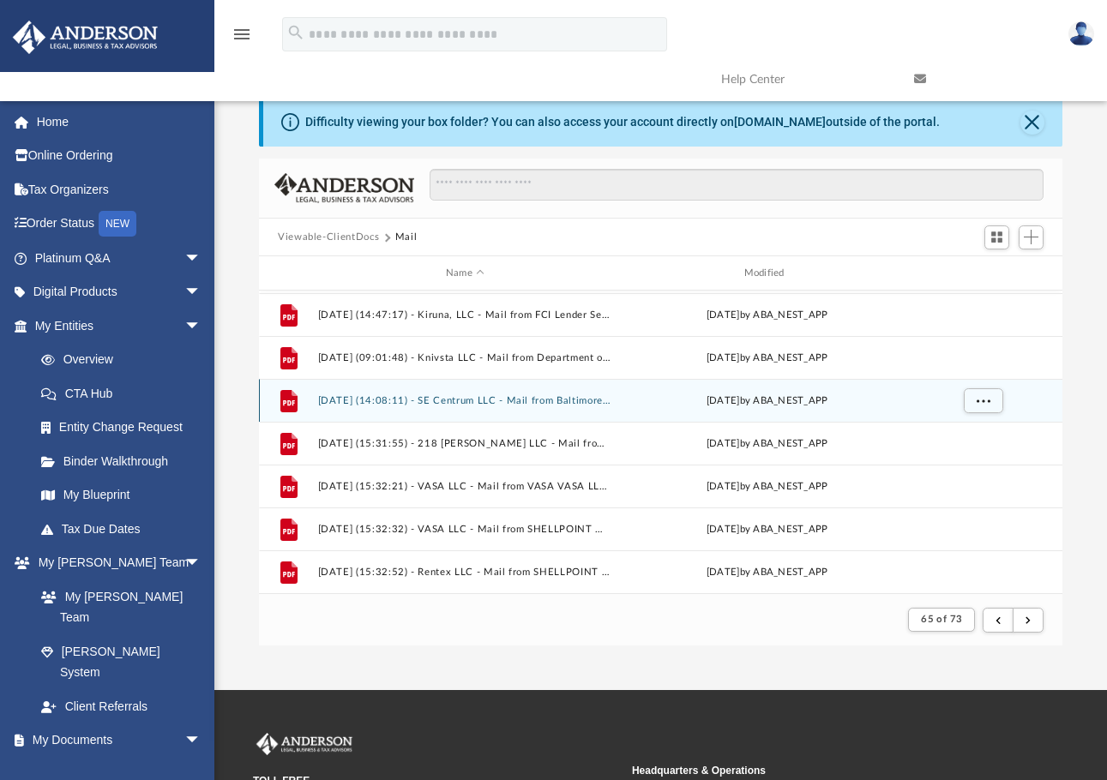
click at [433, 393] on div "File 2025.04.29 (14:08:11) - SE Centrum LLC - Mail from Baltimore City Departme…" at bounding box center [660, 400] width 803 height 43
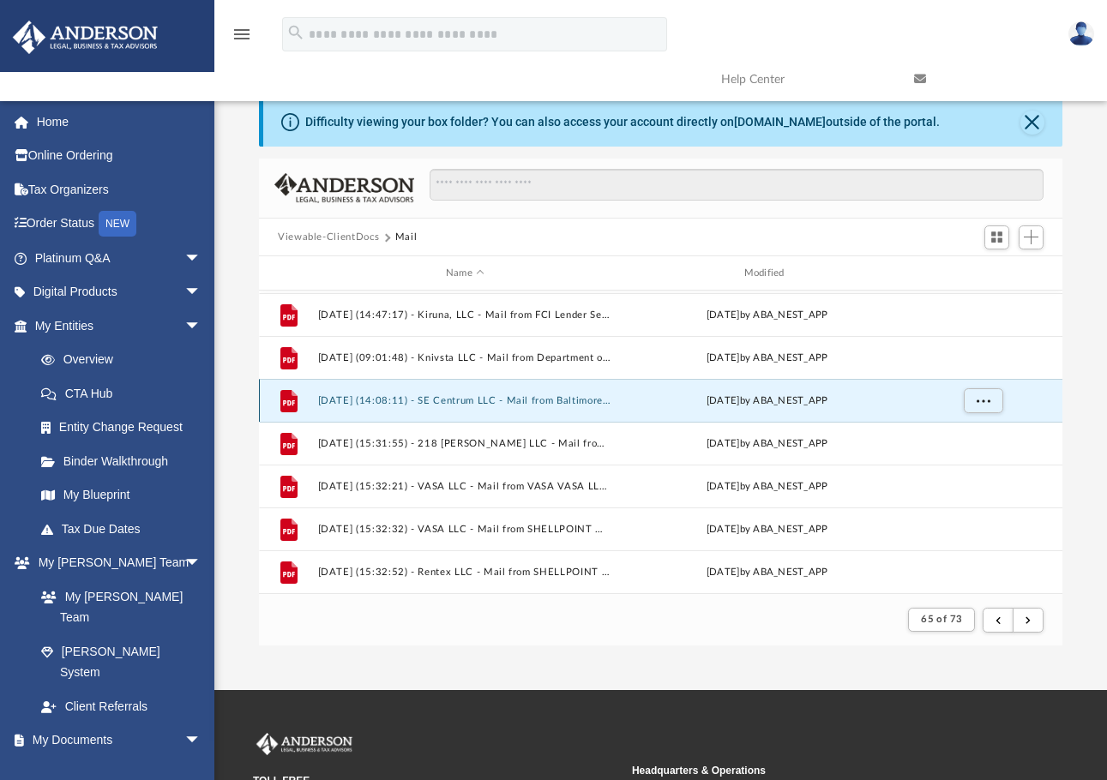
click at [492, 407] on div "File 2025.04.29 (14:08:11) - SE Centrum LLC - Mail from Baltimore City Departme…" at bounding box center [660, 400] width 803 height 43
click at [992, 398] on button "More options" at bounding box center [982, 401] width 39 height 26
click at [961, 433] on li "Preview" at bounding box center [968, 436] width 50 height 18
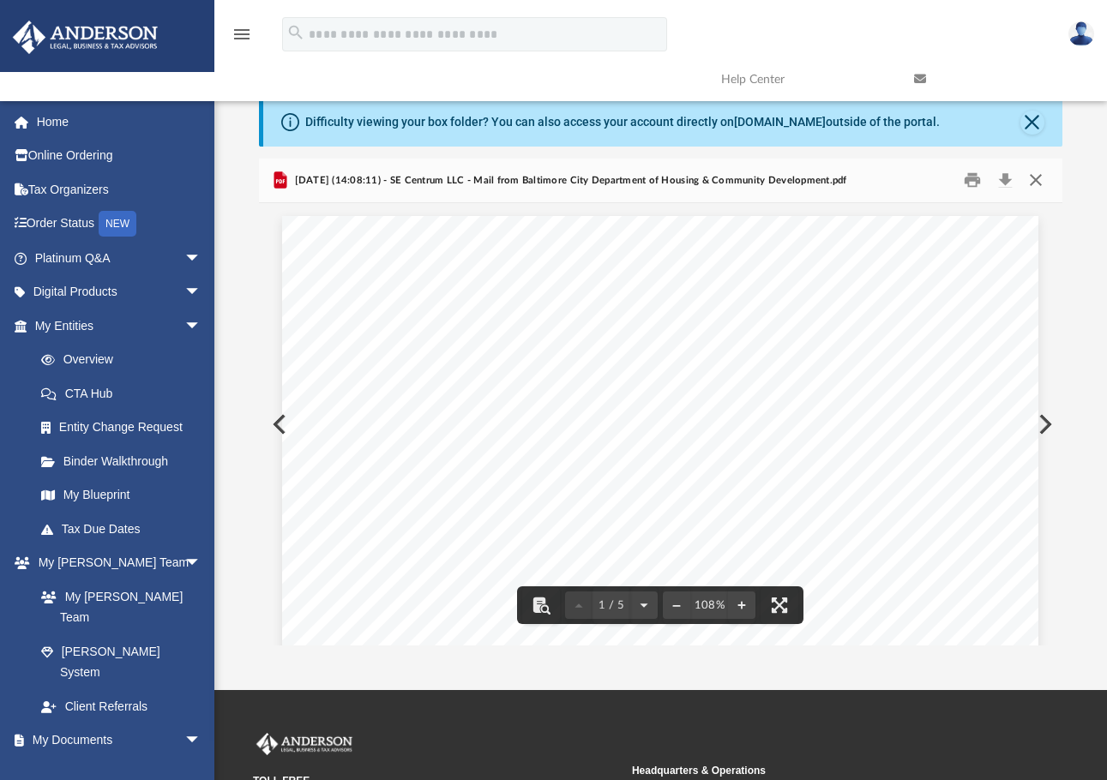
click at [1041, 183] on button "Close" at bounding box center [1035, 180] width 31 height 27
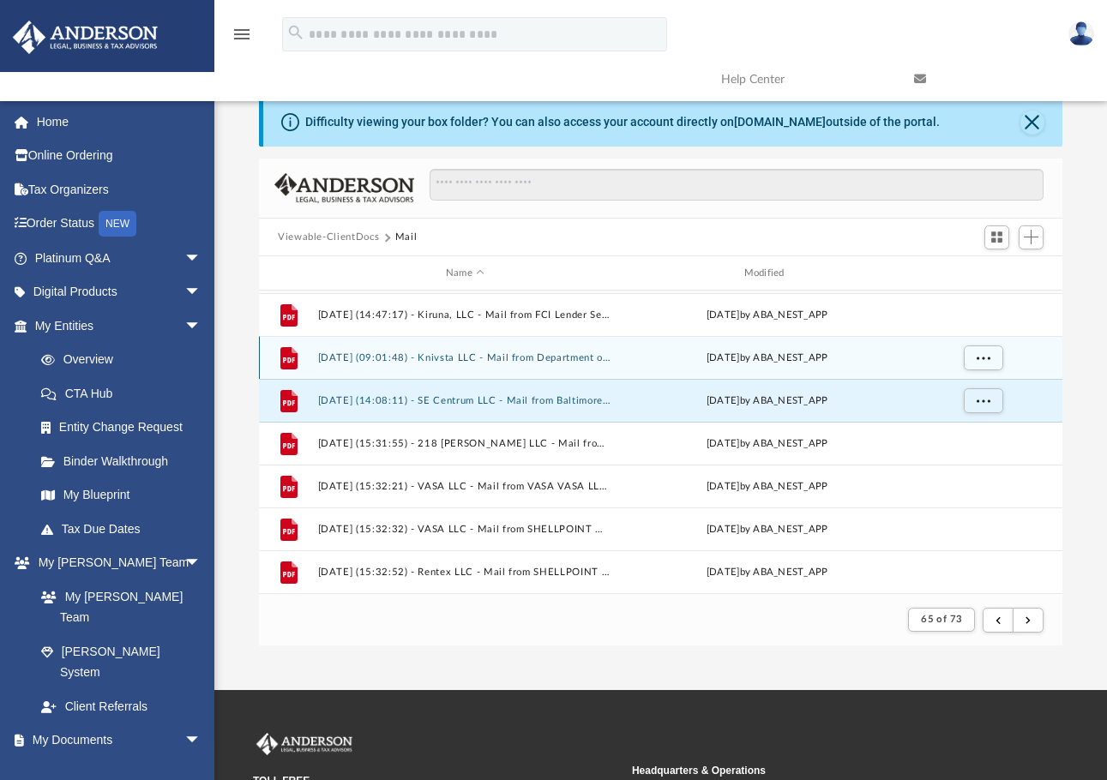
click at [599, 367] on div "File 2025.04.29 (09:01:48) - Knivsta LLC - Mail from Department of Finance Bure…" at bounding box center [660, 357] width 803 height 43
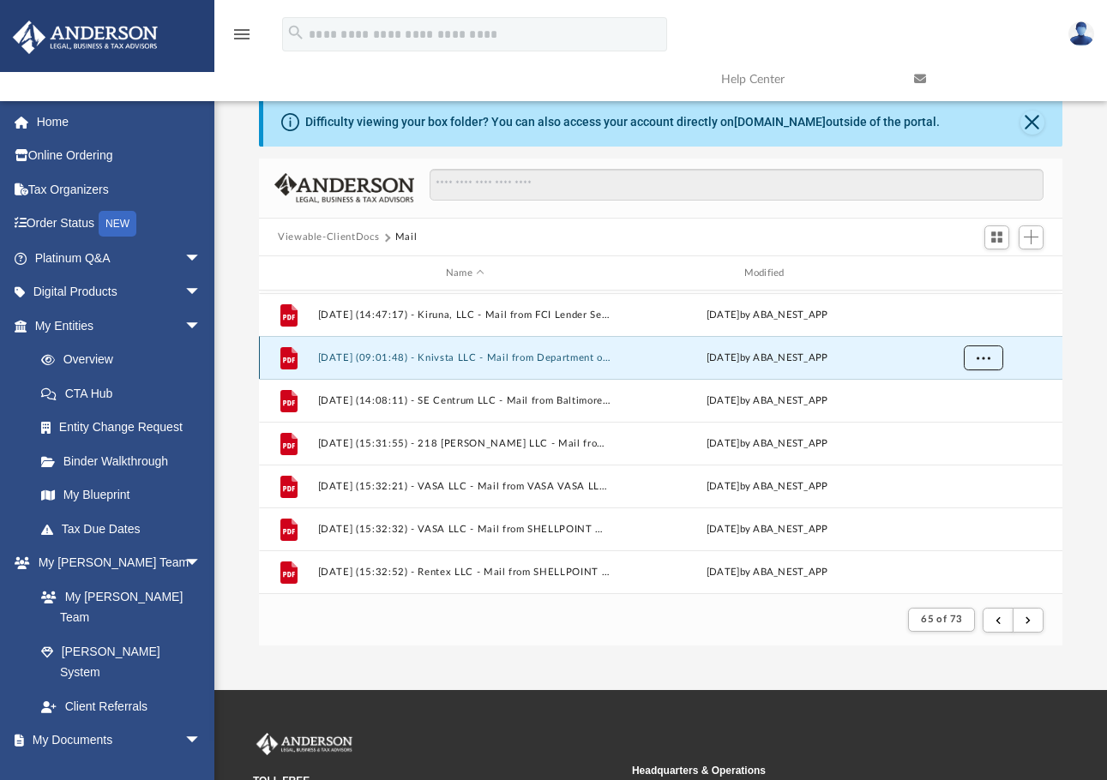
click at [997, 360] on button "More options" at bounding box center [982, 358] width 39 height 26
click at [971, 397] on li "Preview" at bounding box center [968, 393] width 50 height 18
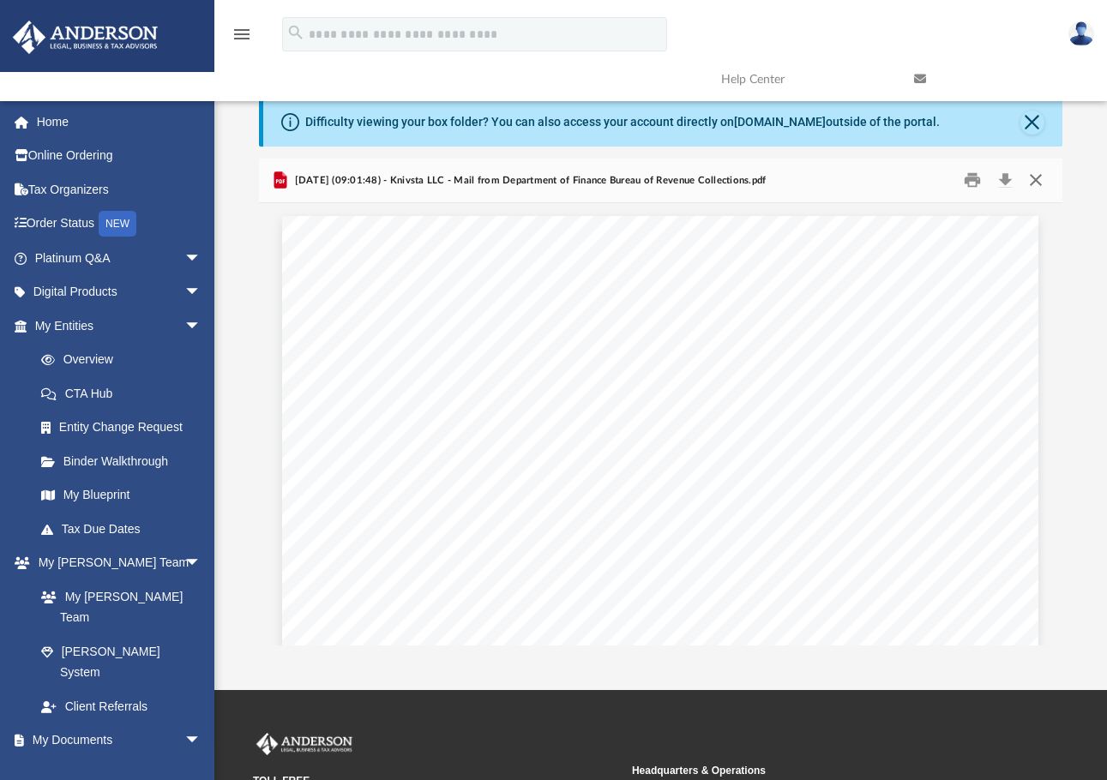
click at [1036, 183] on button "Close" at bounding box center [1035, 180] width 31 height 27
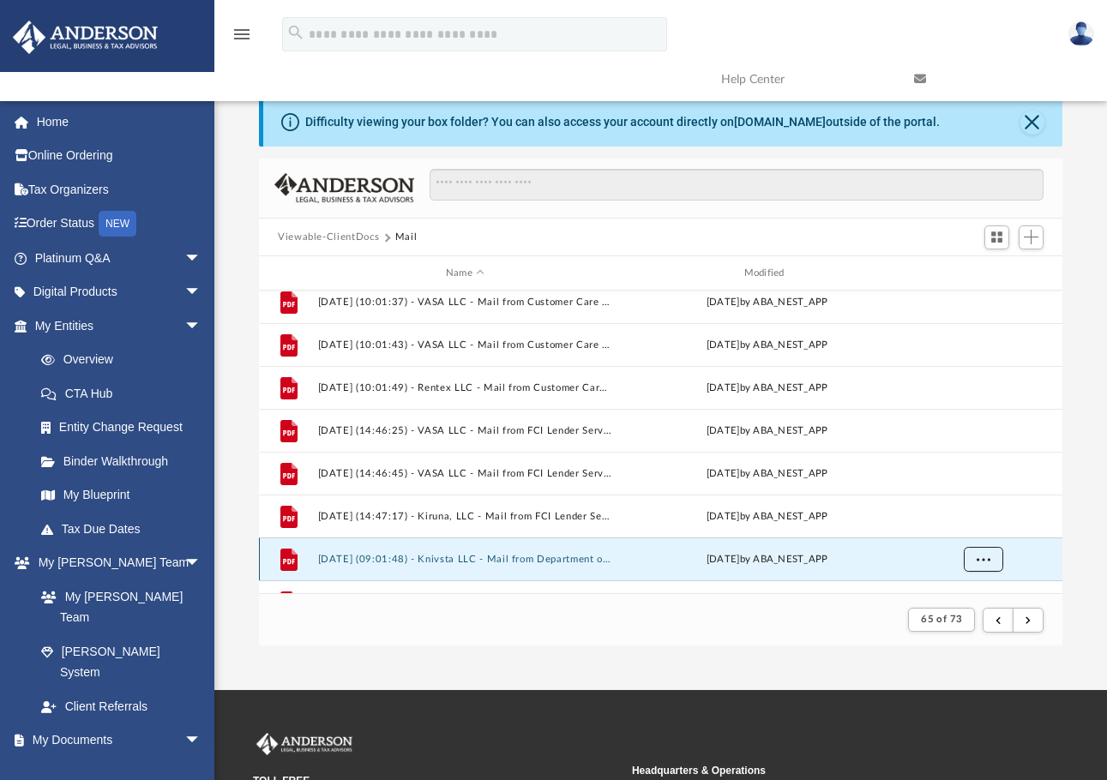
scroll to position [1240, 0]
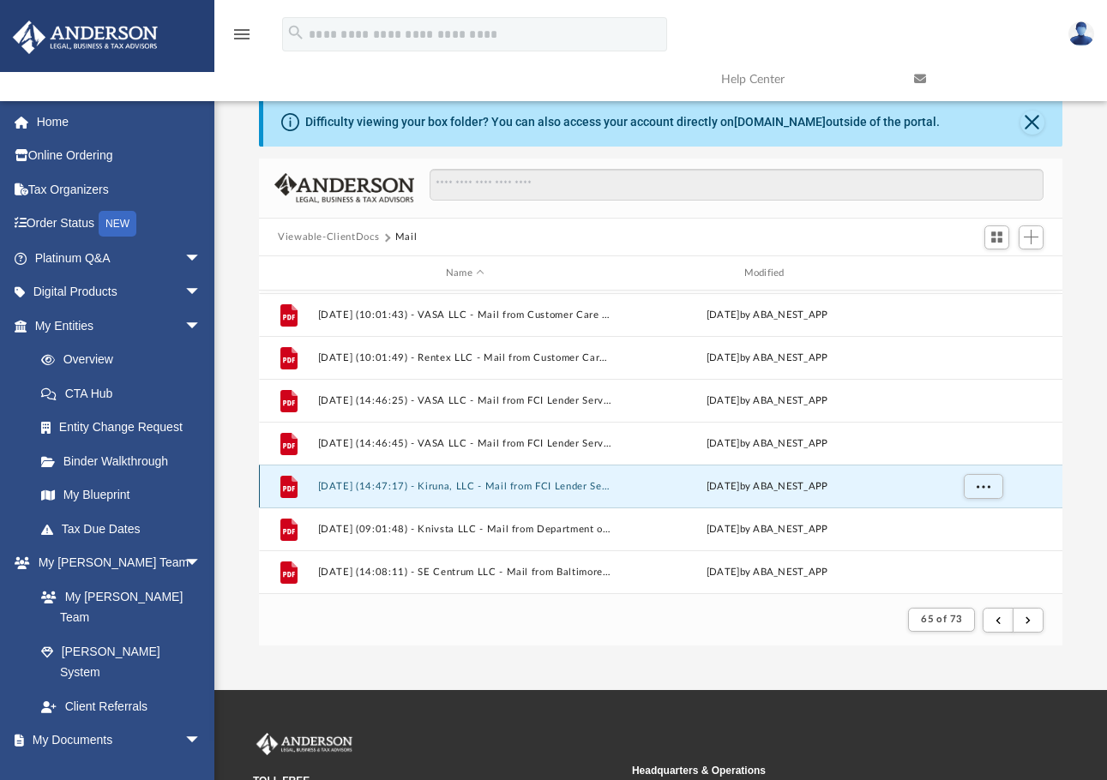
click at [580, 489] on button "2025.04.24 (14:47:17) - Kiruna, LLC - Mail from FCI Lender Services, Inc..pdf" at bounding box center [465, 486] width 295 height 11
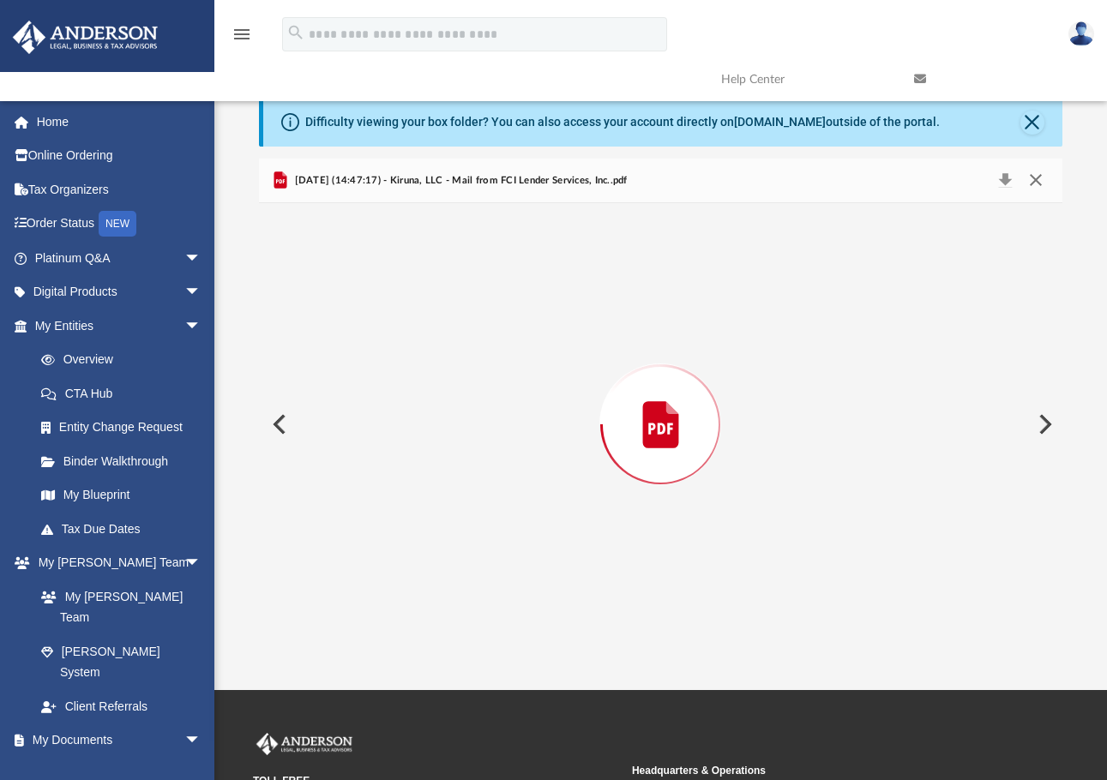
scroll to position [1991, 0]
click at [1039, 177] on button "Close" at bounding box center [1035, 180] width 31 height 27
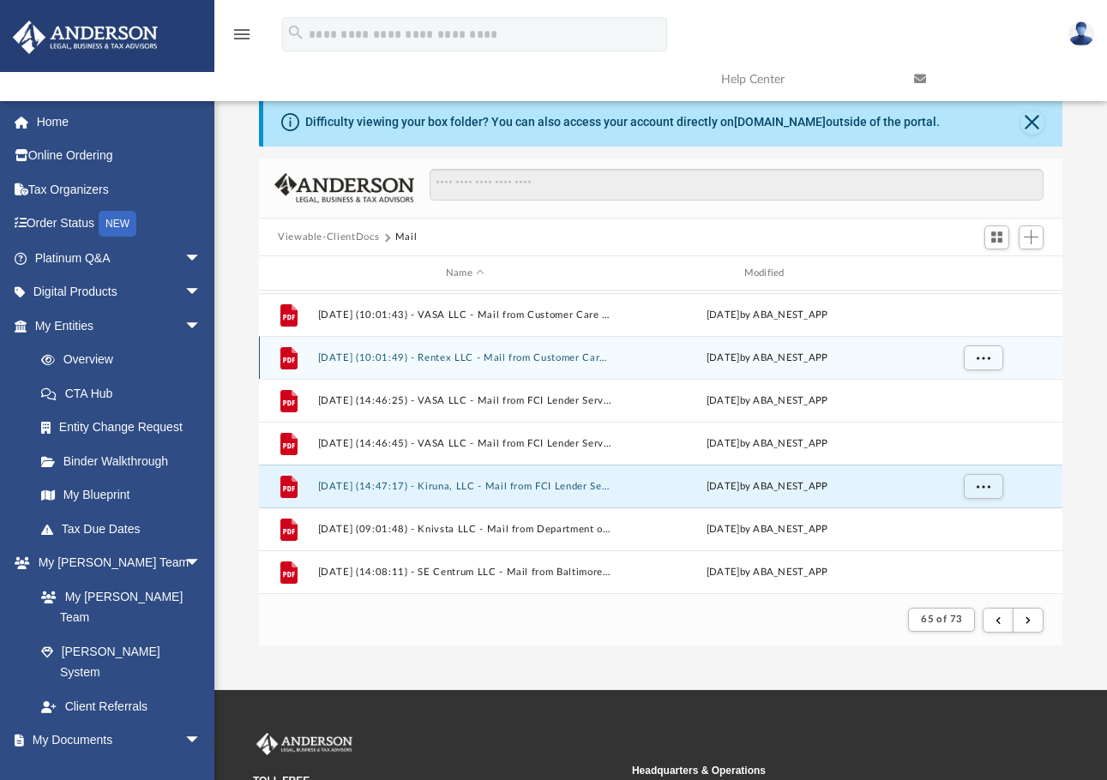
scroll to position [1155, 0]
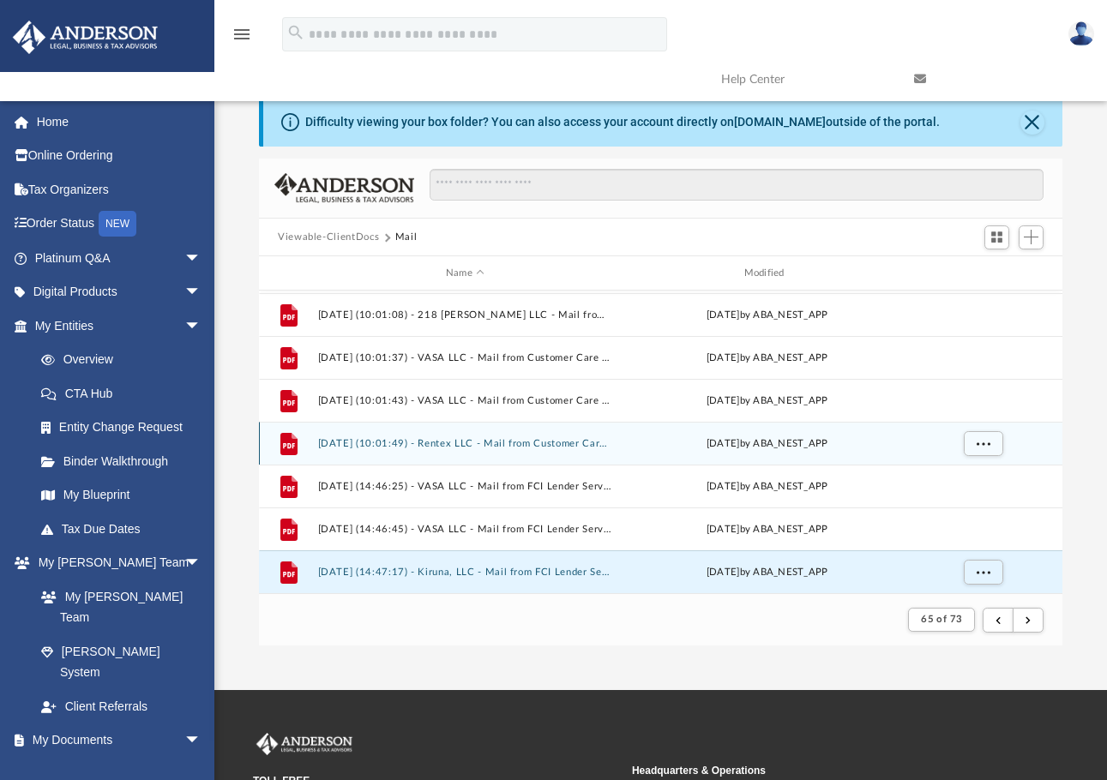
click at [614, 437] on div "File 2025.04.24 (10:01:49) - Rentex LLC - Mail from Customer Care Team Shellpoi…" at bounding box center [660, 443] width 803 height 43
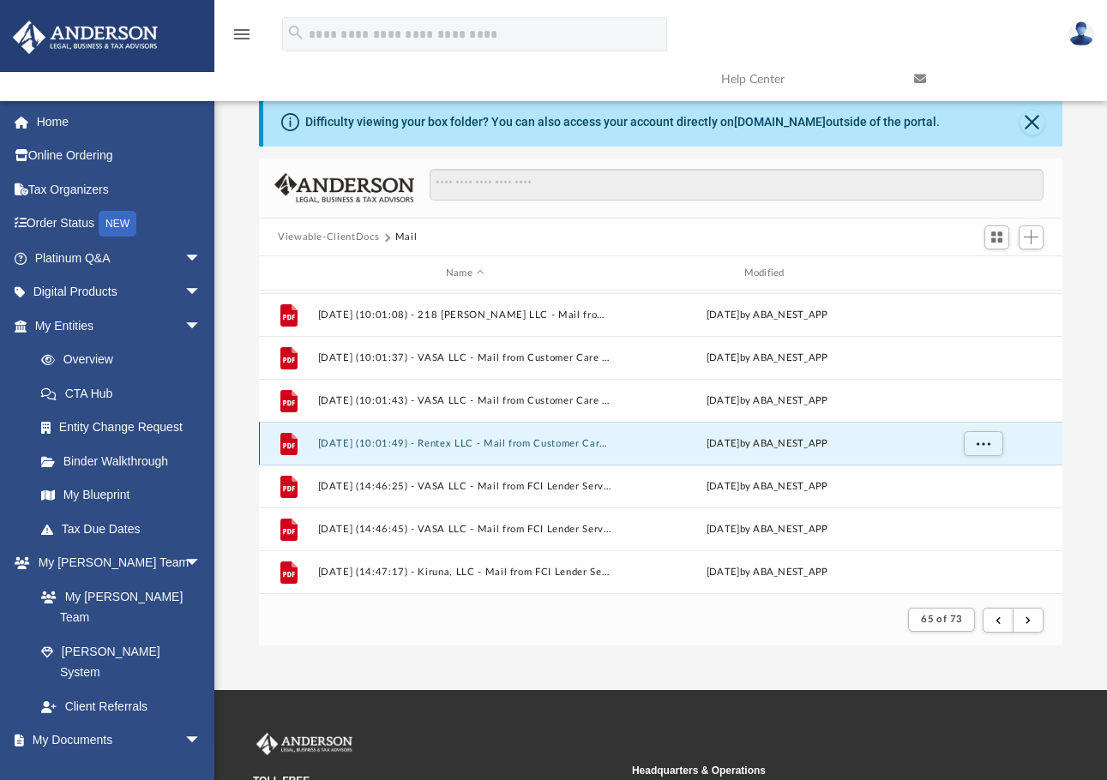
click at [616, 433] on div "File 2025.04.24 (10:01:49) - Rentex LLC - Mail from Customer Care Team Shellpoi…" at bounding box center [660, 443] width 803 height 43
click at [999, 447] on button "More options" at bounding box center [982, 444] width 39 height 26
click at [973, 479] on li "Preview" at bounding box center [968, 479] width 50 height 18
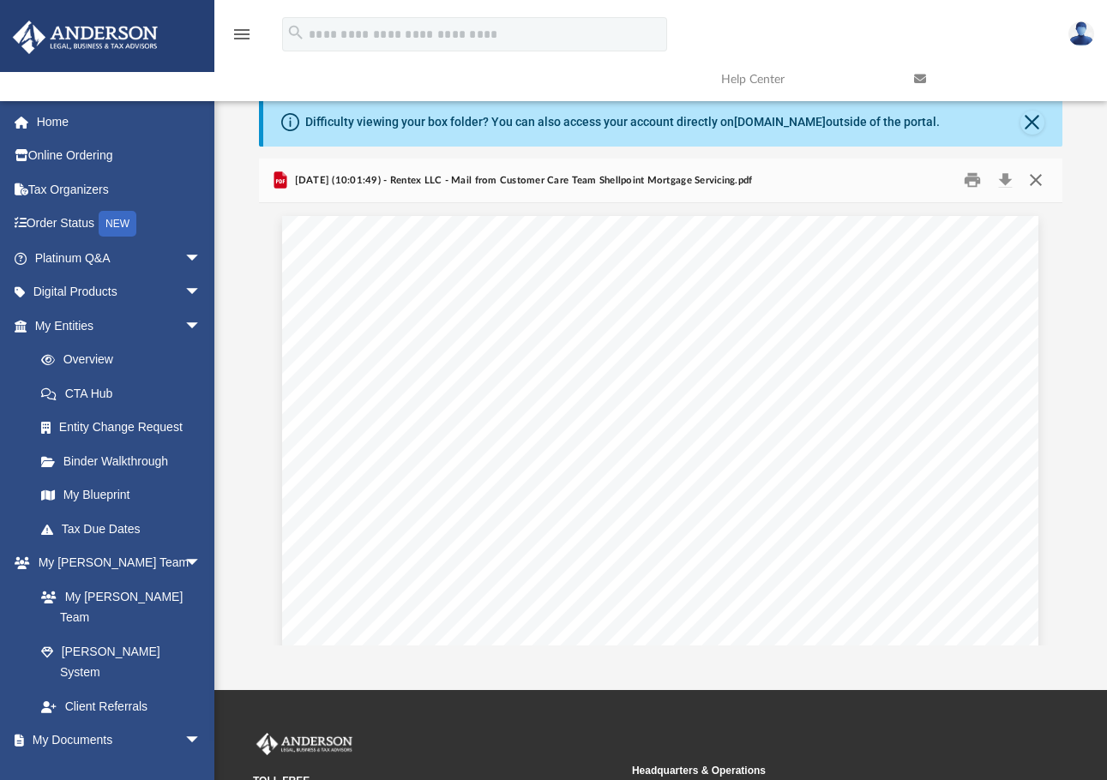
click at [1038, 180] on button "Close" at bounding box center [1035, 180] width 31 height 27
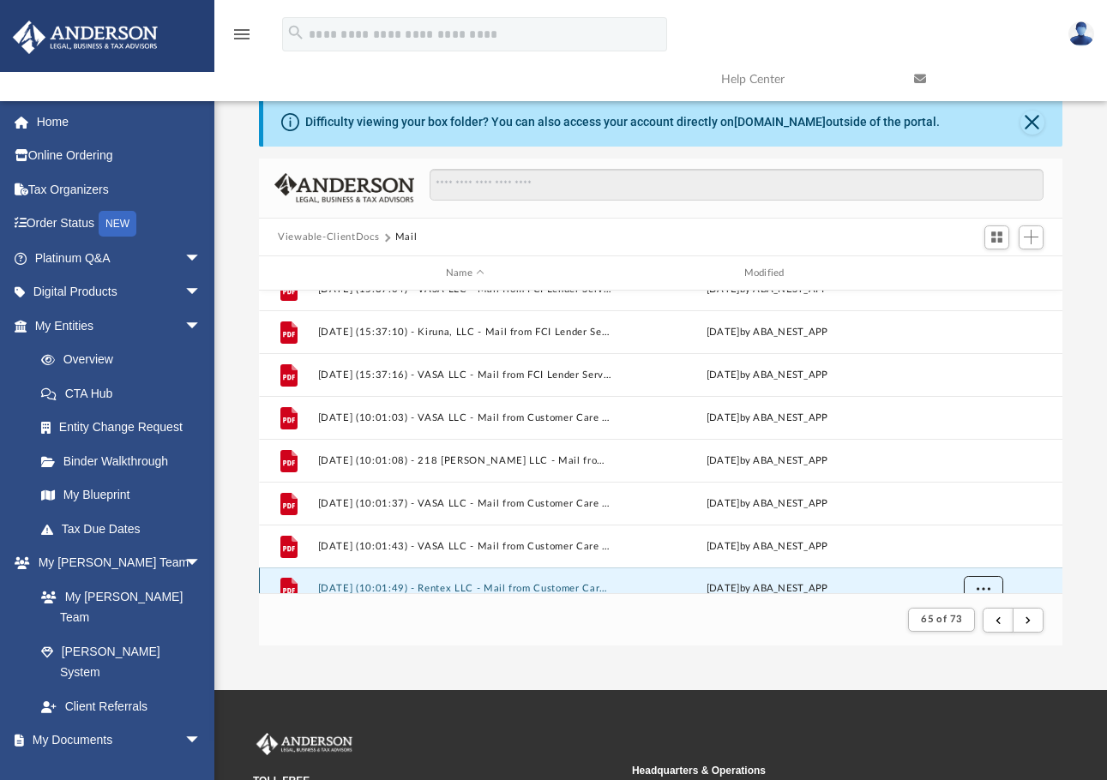
scroll to position [983, 0]
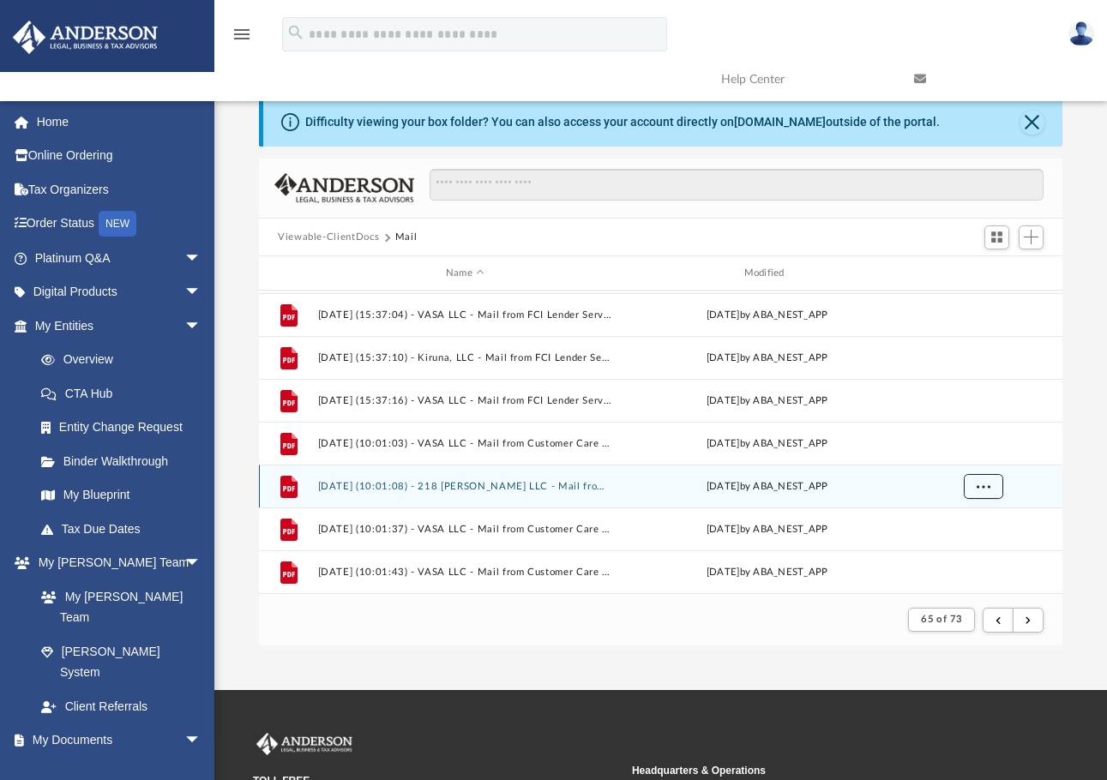
click at [984, 488] on span "More options" at bounding box center [983, 486] width 14 height 9
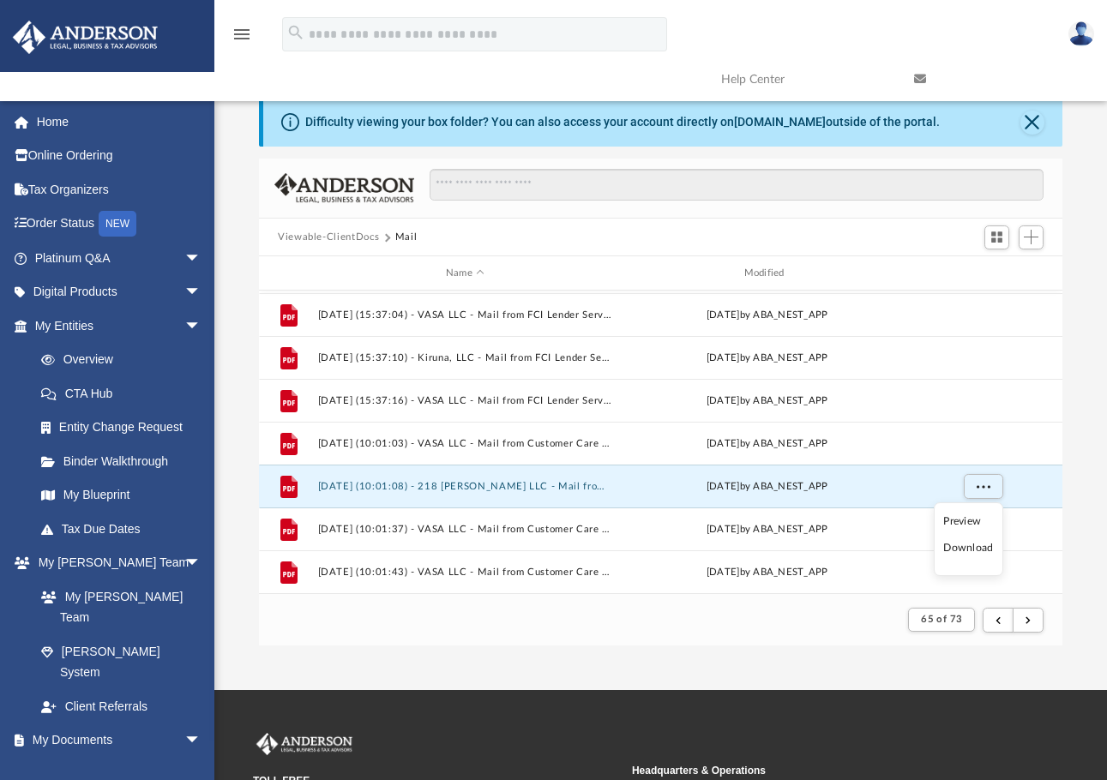
click at [962, 521] on li "Preview" at bounding box center [968, 522] width 50 height 18
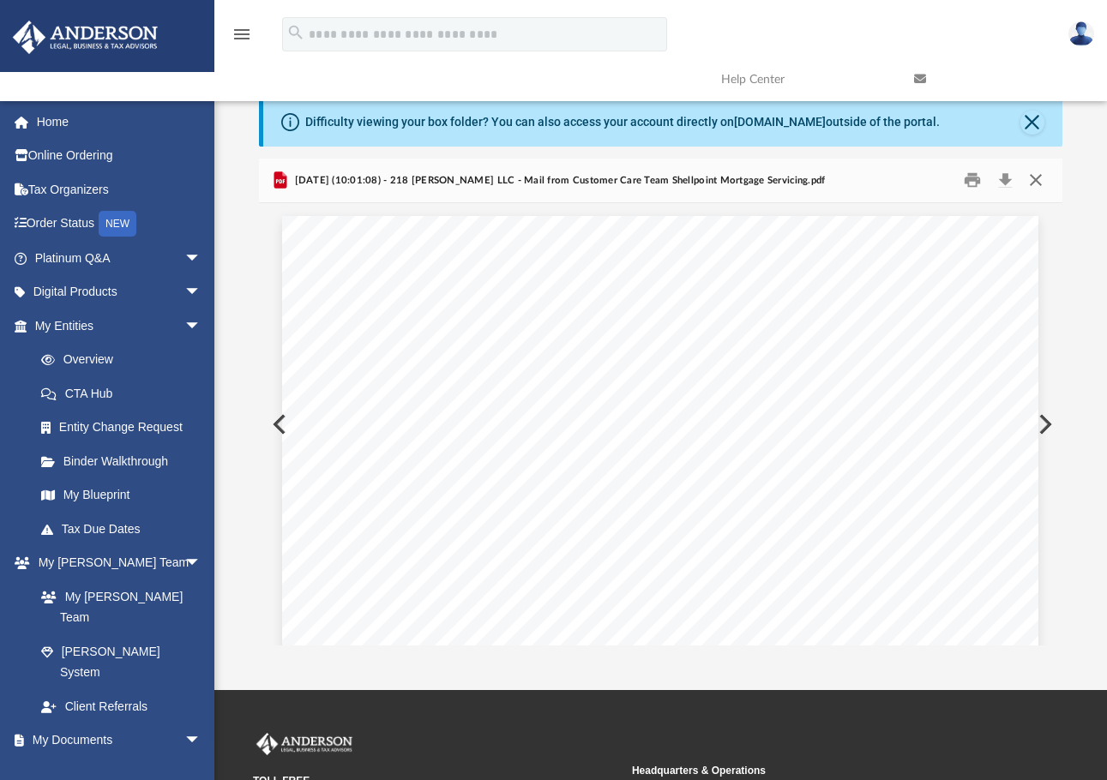
click at [1038, 182] on button "Close" at bounding box center [1035, 180] width 31 height 27
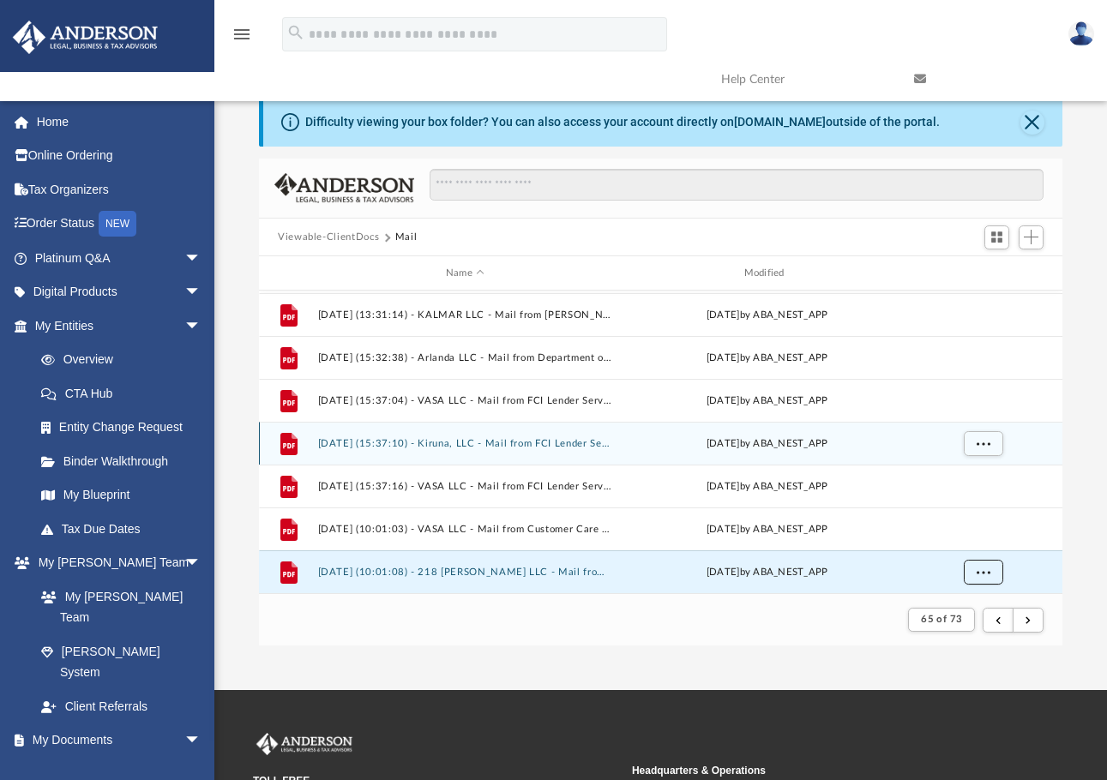
scroll to position [812, 0]
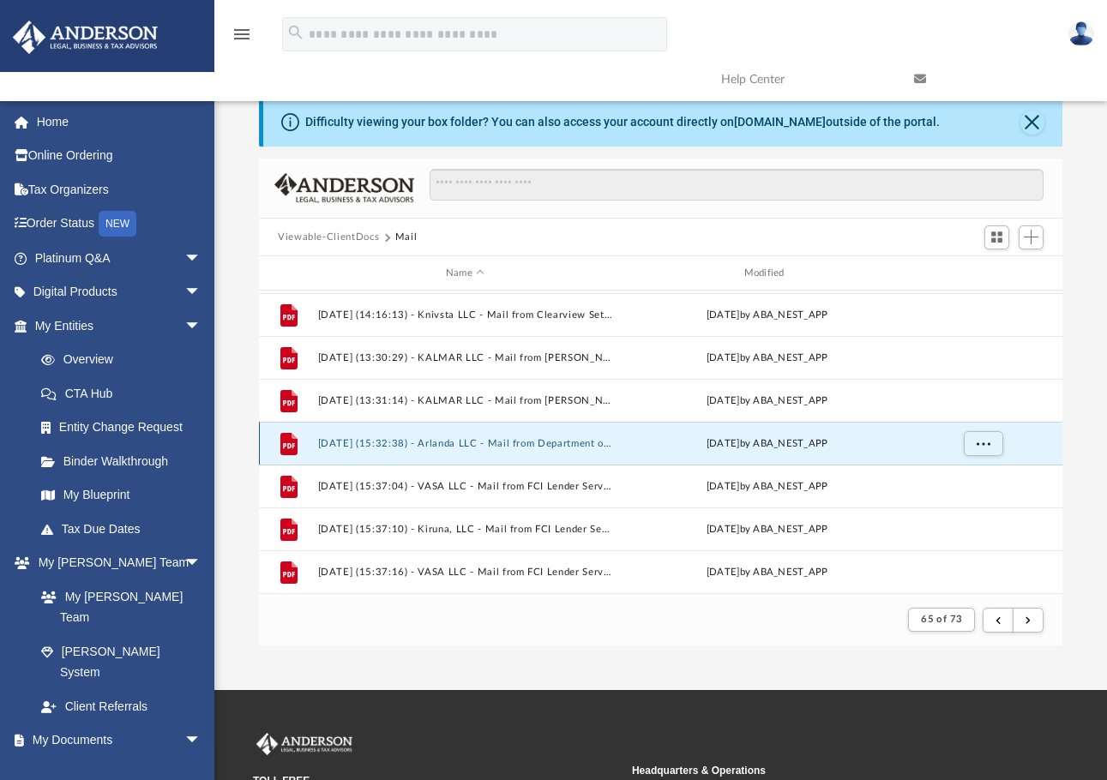
click at [537, 442] on button "2025.04.23 (15:32:38) - Arlanda LLC - Mail from Department of Finance Bureau of…" at bounding box center [465, 443] width 295 height 11
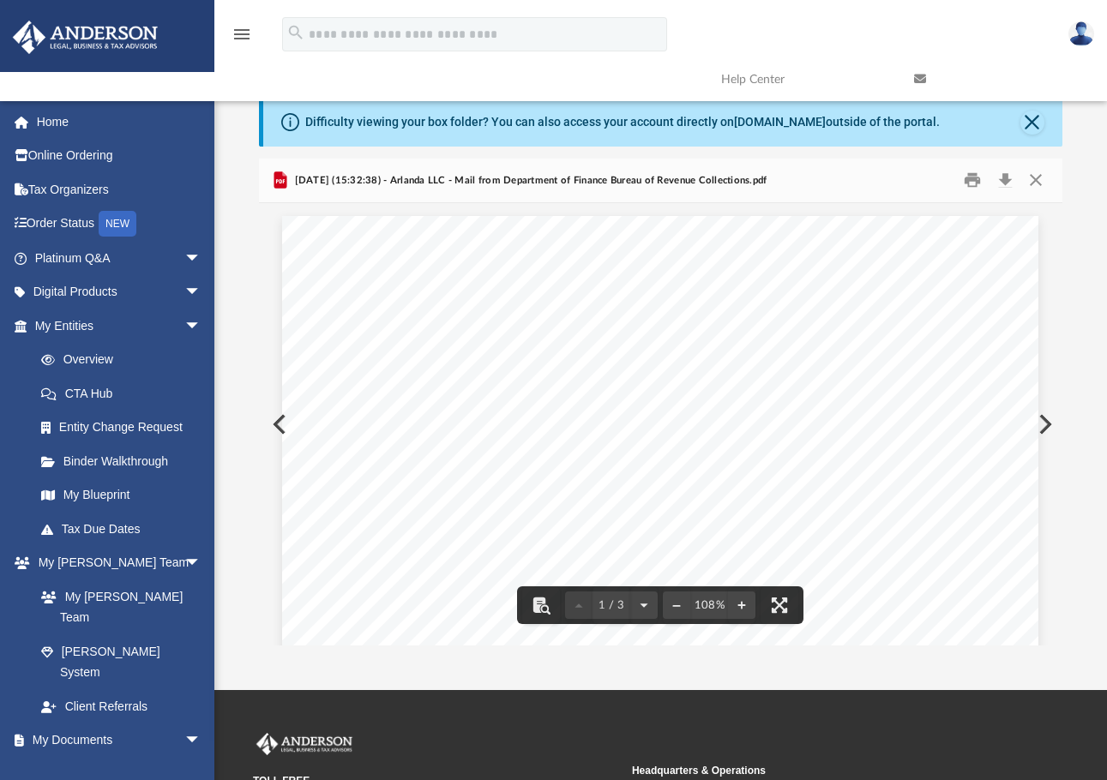
click at [605, 255] on div "Page 1" at bounding box center [660, 702] width 756 height 973
click at [1041, 177] on button "Close" at bounding box center [1035, 180] width 31 height 27
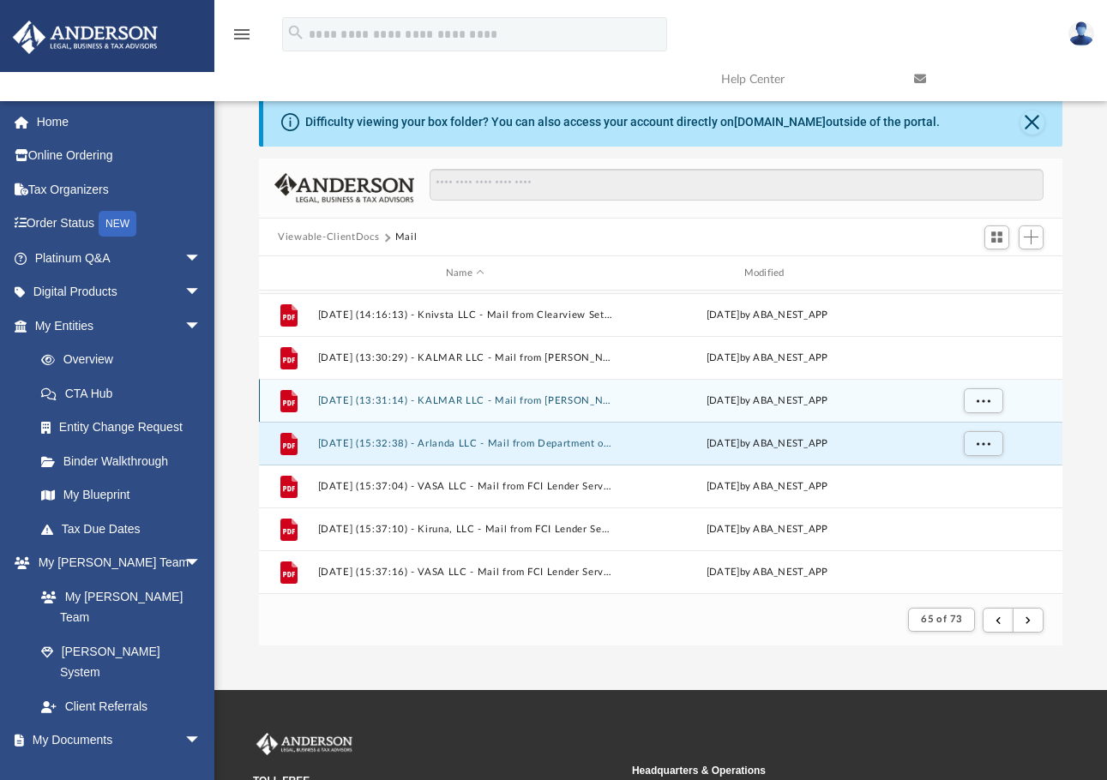
scroll to position [726, 0]
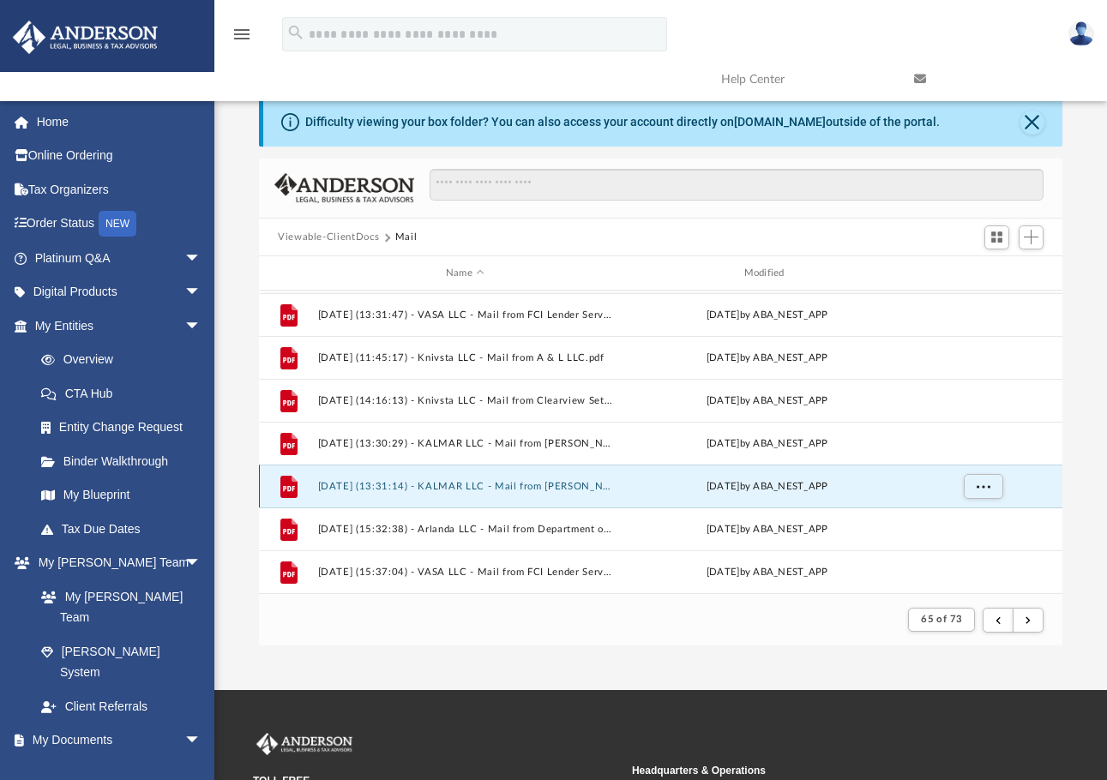
click at [593, 489] on button "2025.04.23 (13:31:14) - KALMAR LLC - Mail from Robin Truiett-Theodorson.pdf" at bounding box center [465, 486] width 295 height 11
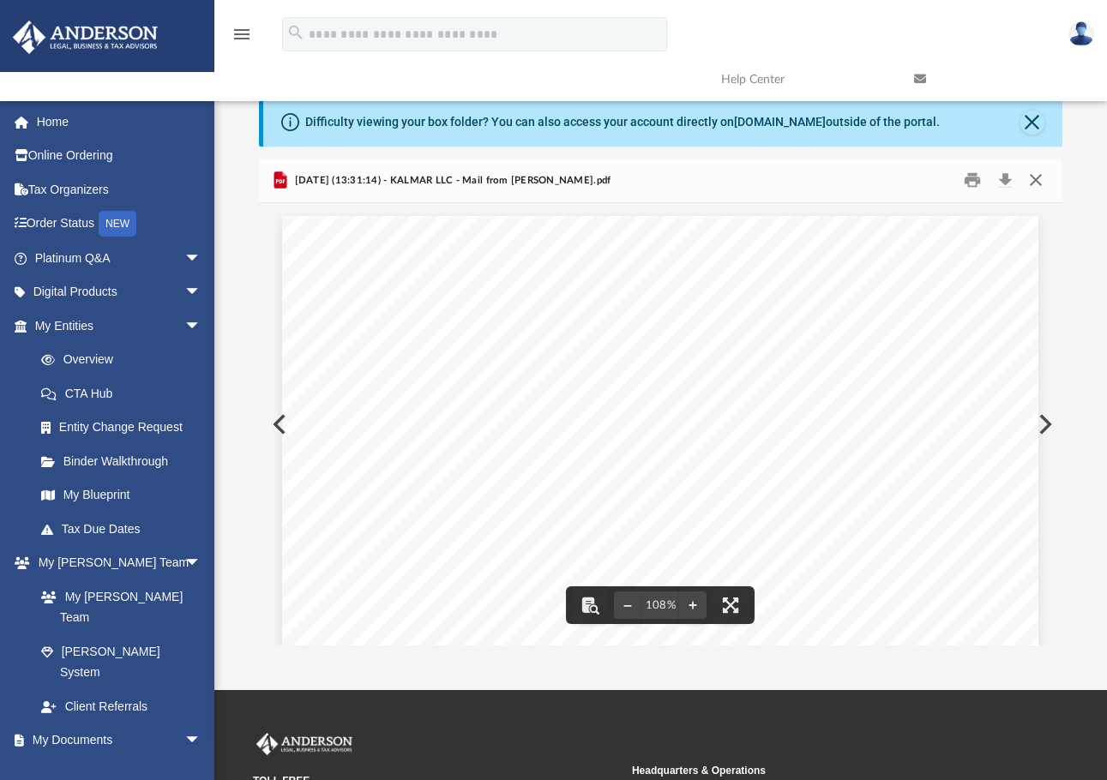
click at [1042, 183] on button "Close" at bounding box center [1035, 180] width 31 height 27
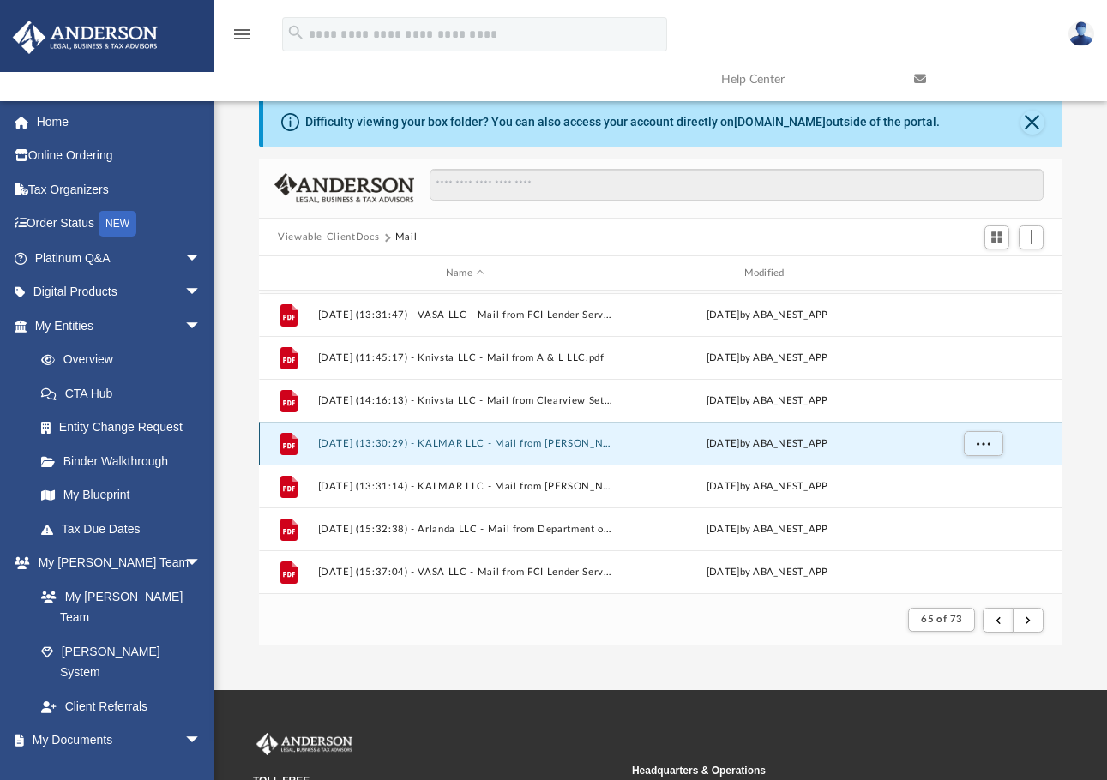
click at [568, 440] on button "2025.04.23 (13:30:29) - KALMAR LLC - Mail from Robin Truiett-Theodorson.pdf" at bounding box center [465, 443] width 295 height 11
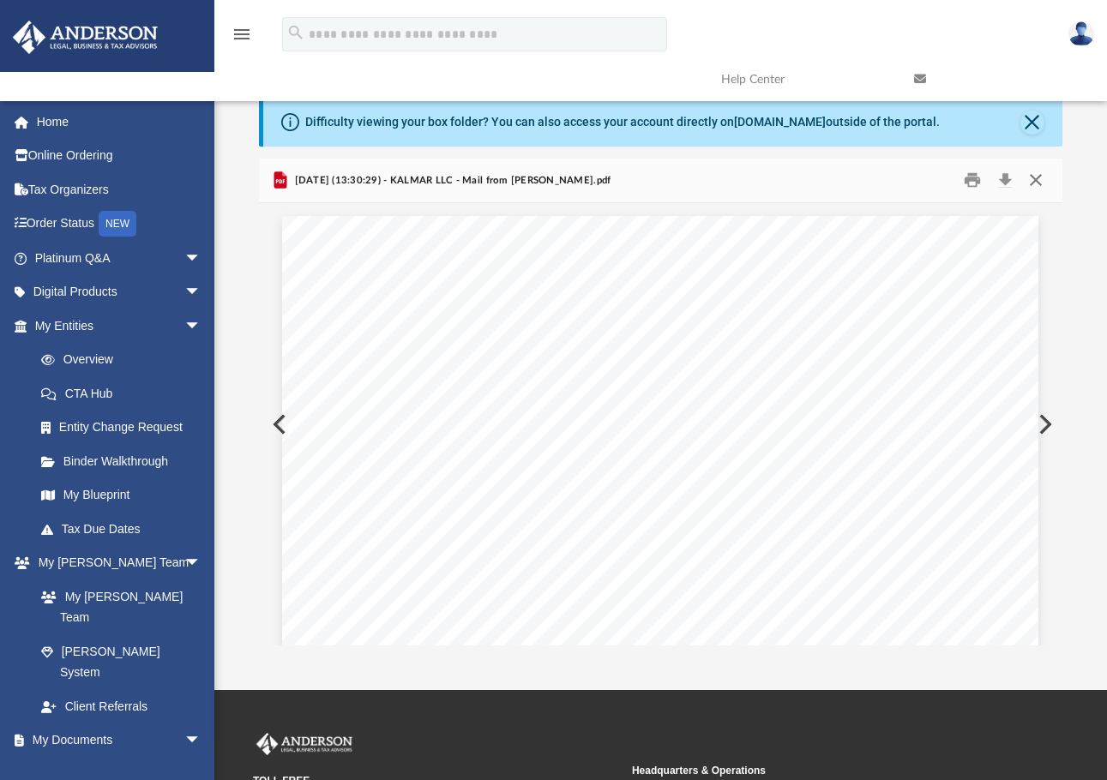
click at [1036, 179] on button "Close" at bounding box center [1035, 180] width 31 height 27
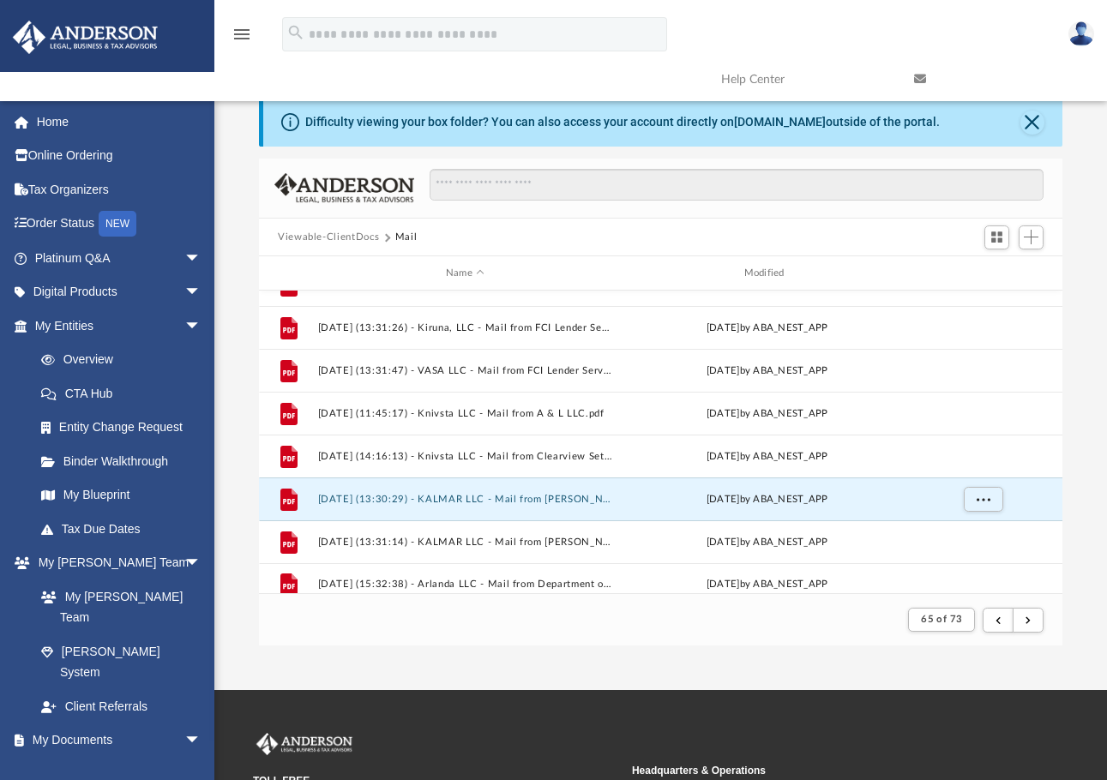
scroll to position [640, 0]
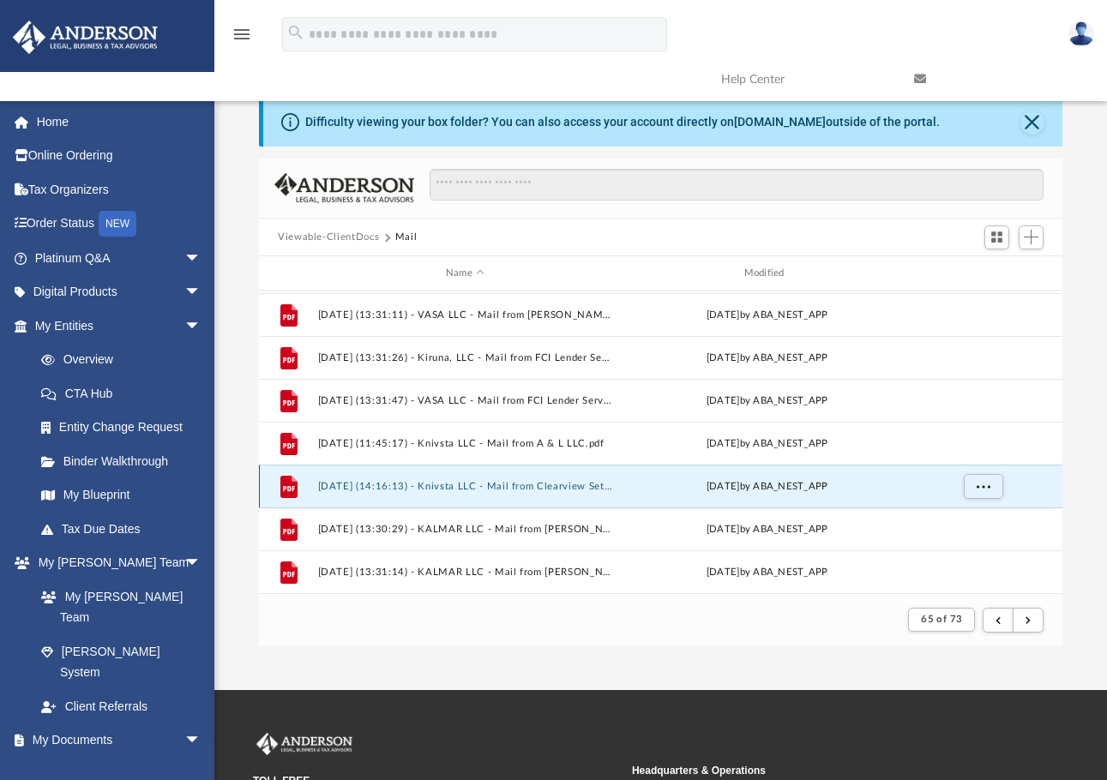
click at [543, 483] on button "2025.04.22 (14:16:13) - Knivsta LLC - Mail from Clearview Settlement Solutions,…" at bounding box center [465, 486] width 295 height 11
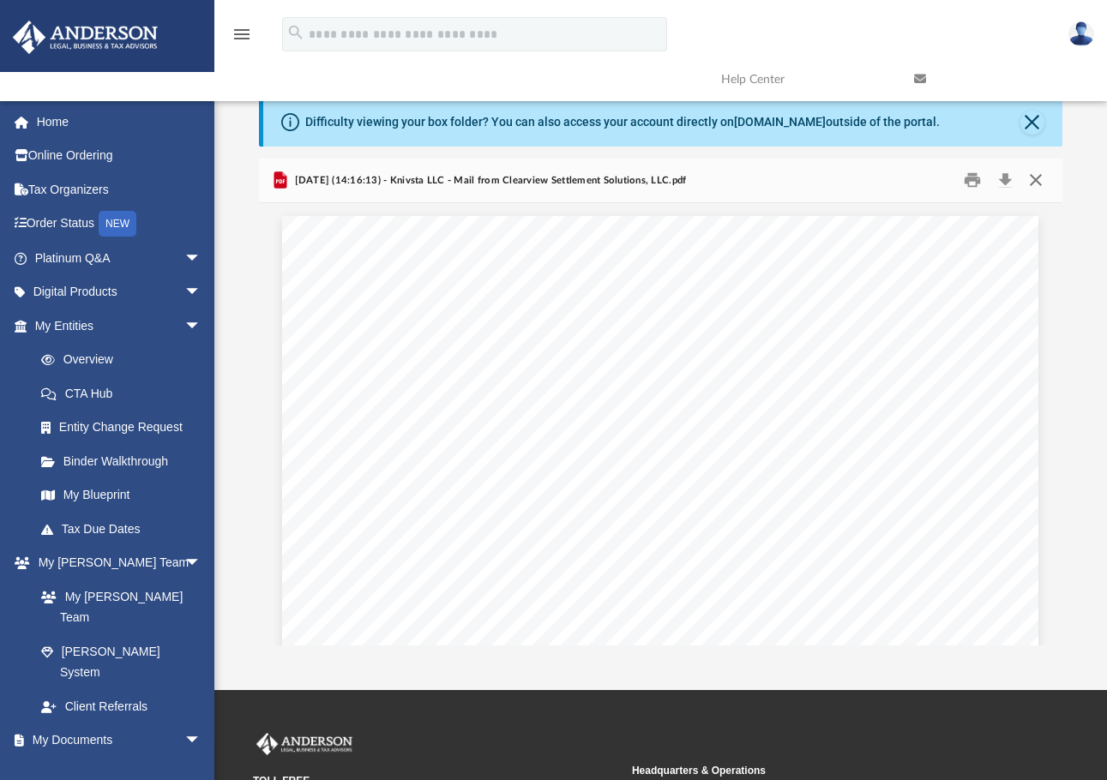
click at [1039, 181] on button "Close" at bounding box center [1035, 180] width 31 height 27
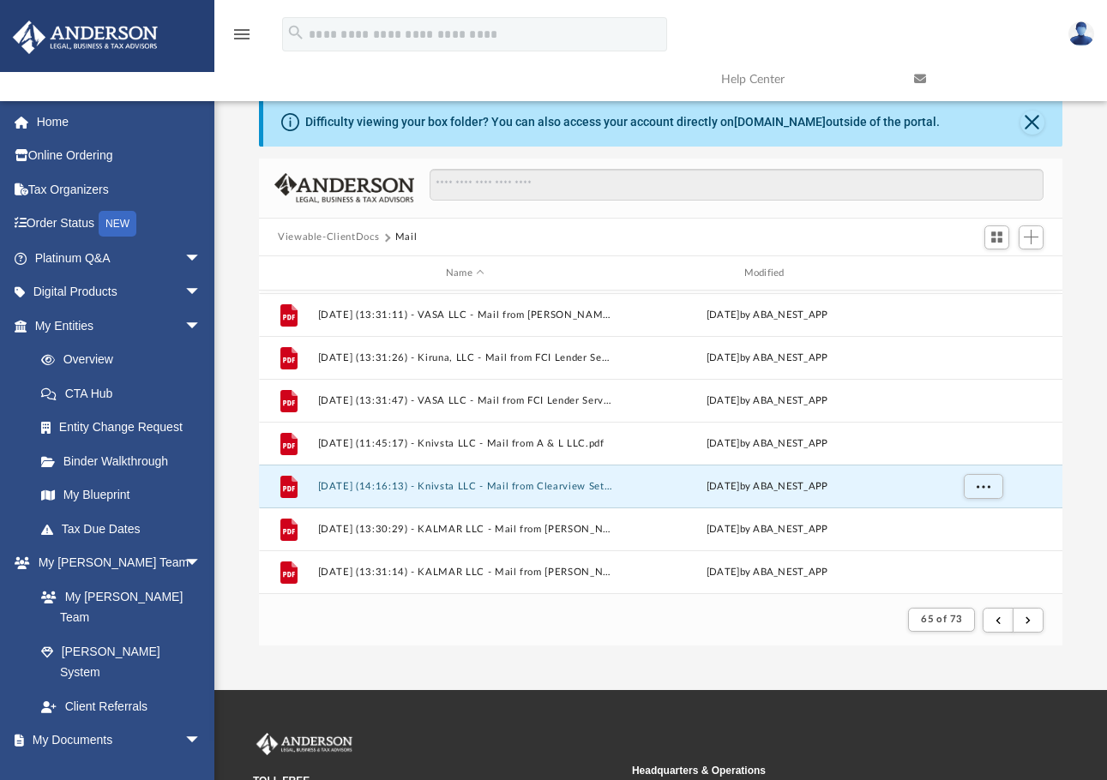
scroll to position [555, 0]
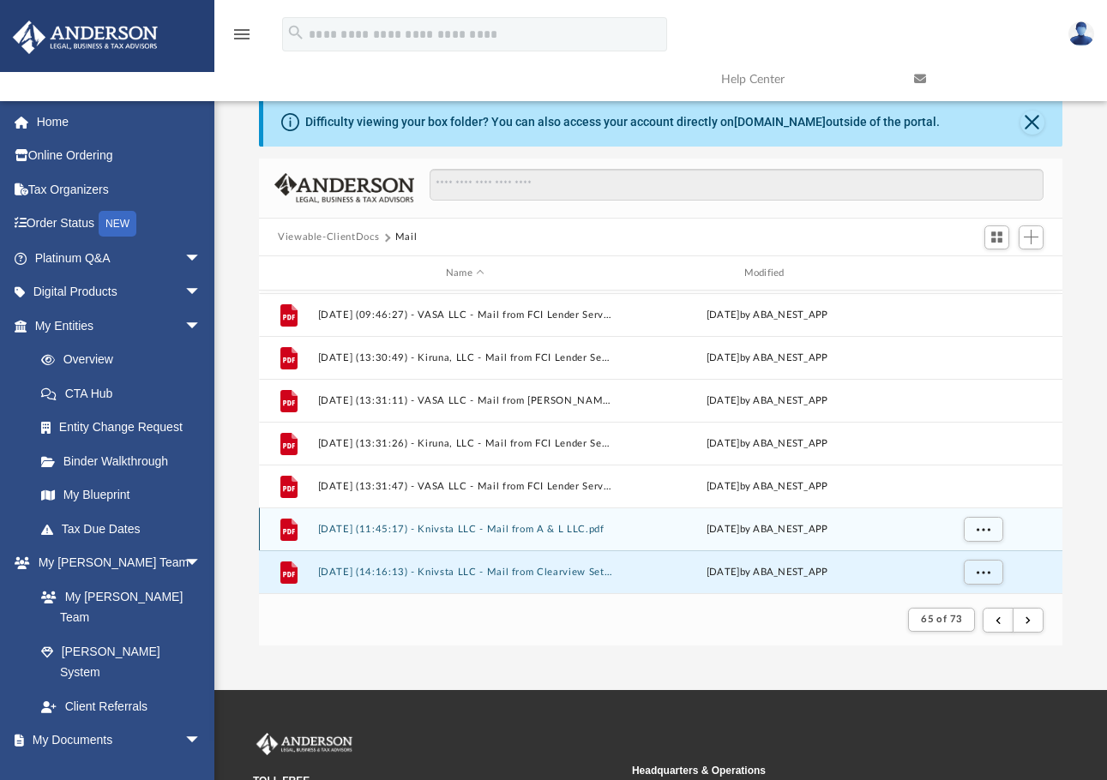
click at [505, 525] on button "2025.04.22 (11:45:17) - Knivsta LLC - Mail from A & L LLC.pdf" at bounding box center [465, 529] width 295 height 11
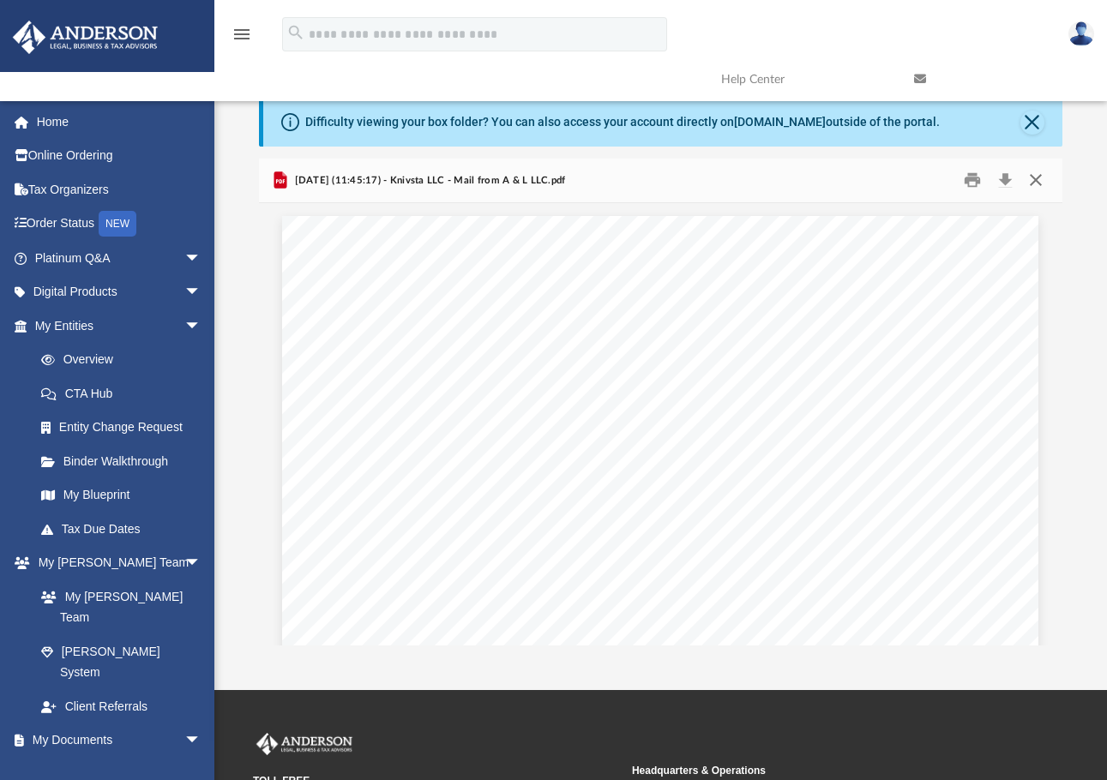
click at [1041, 177] on button "Close" at bounding box center [1035, 180] width 31 height 27
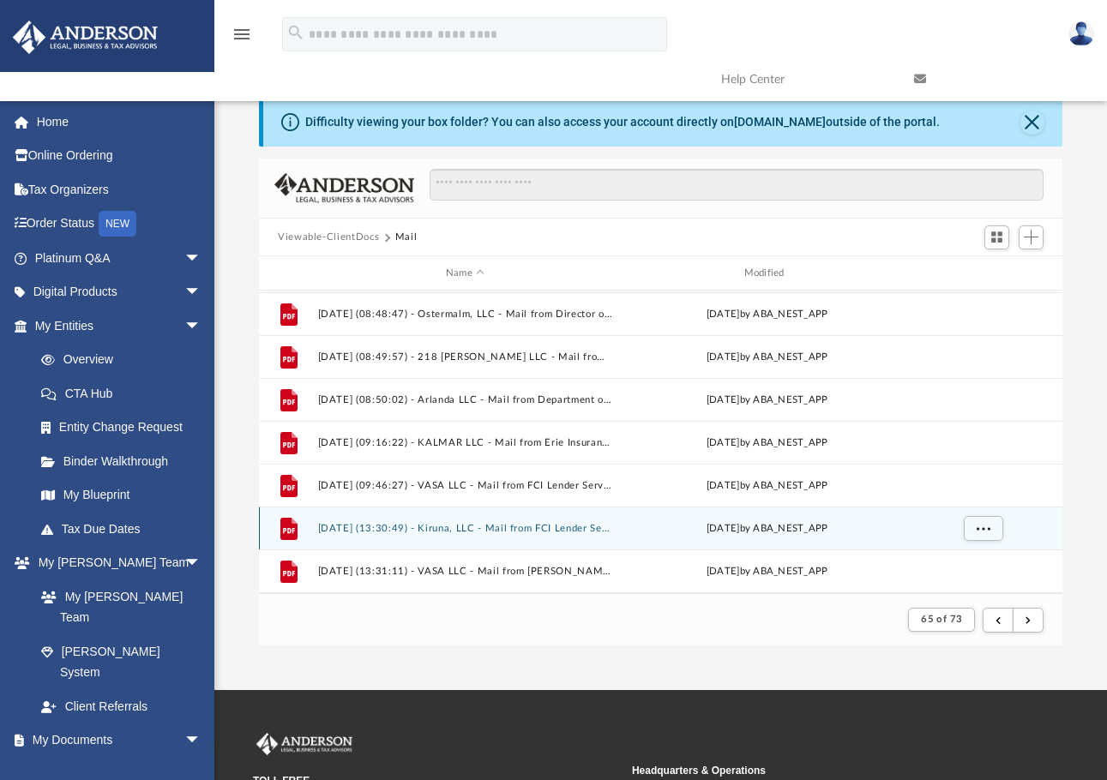
scroll to position [383, 0]
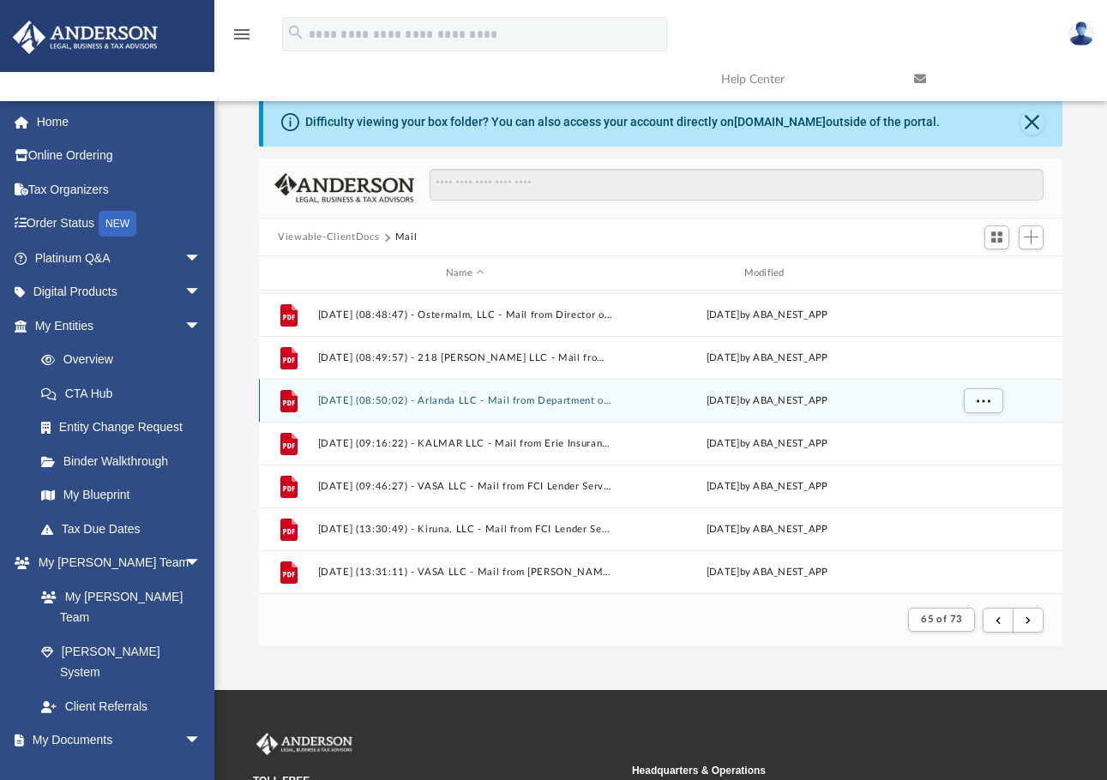
click at [565, 405] on button "2025.04.18 (08:50:02) - Arlanda LLC - Mail from Department of Finance Bureau of…" at bounding box center [465, 400] width 295 height 11
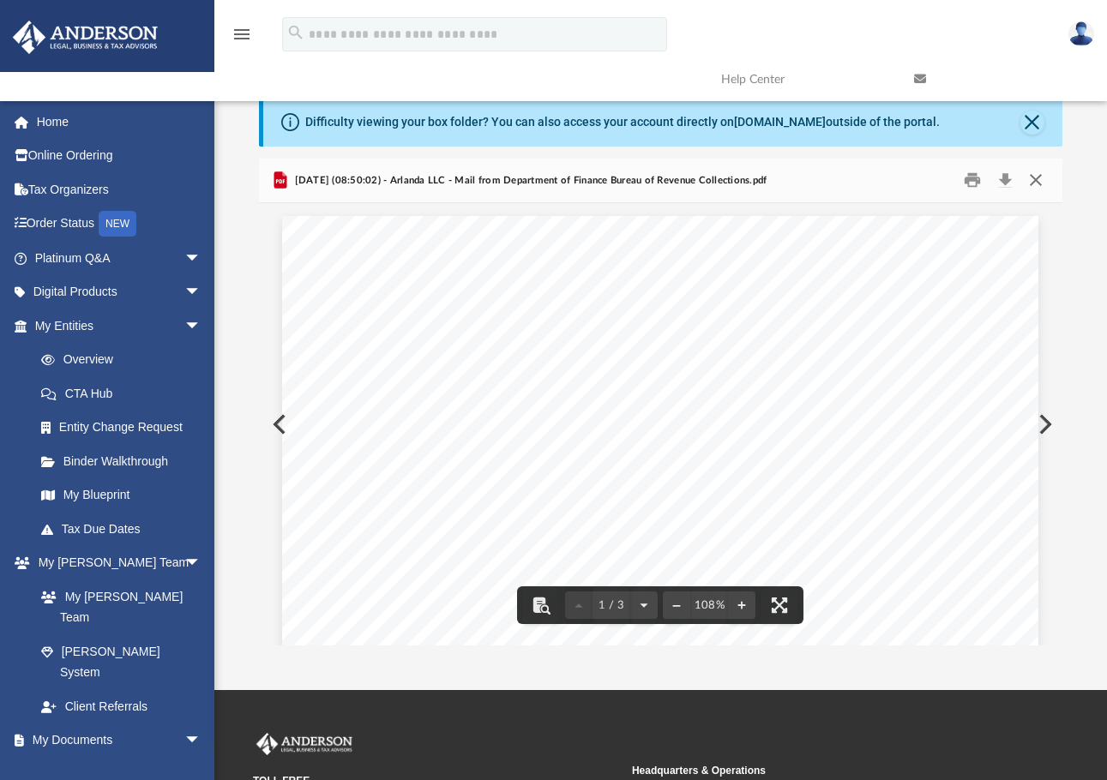
click at [1032, 185] on button "Close" at bounding box center [1035, 180] width 31 height 27
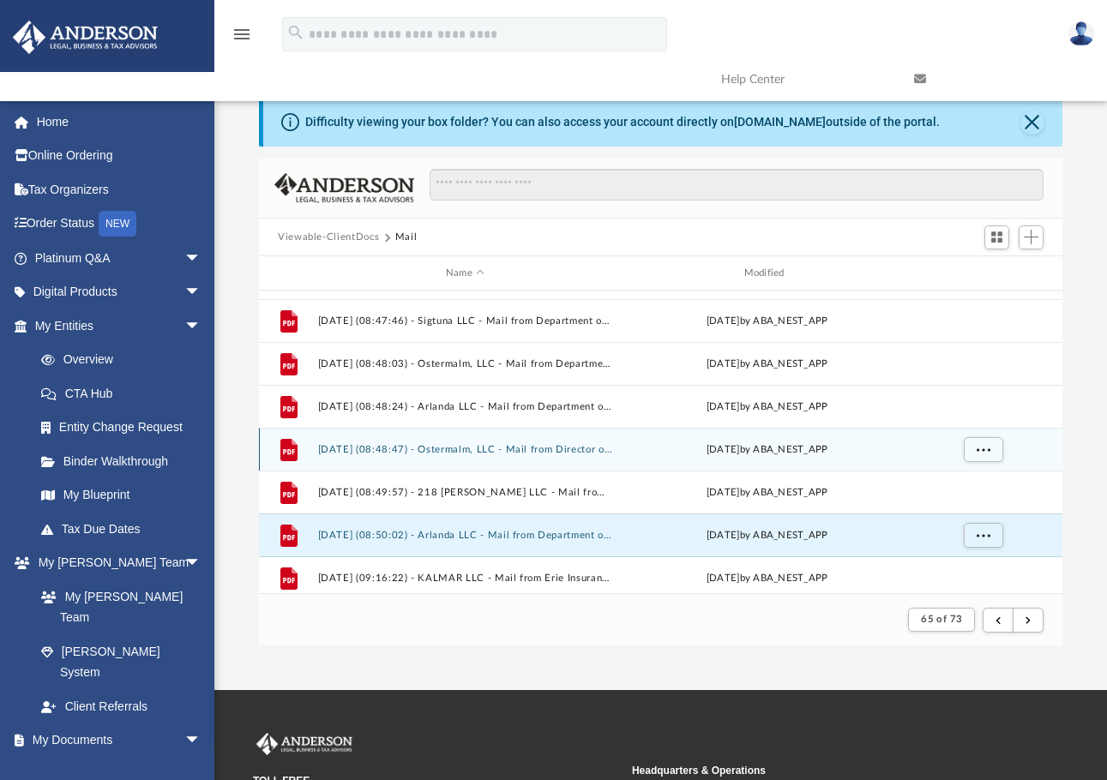
scroll to position [212, 0]
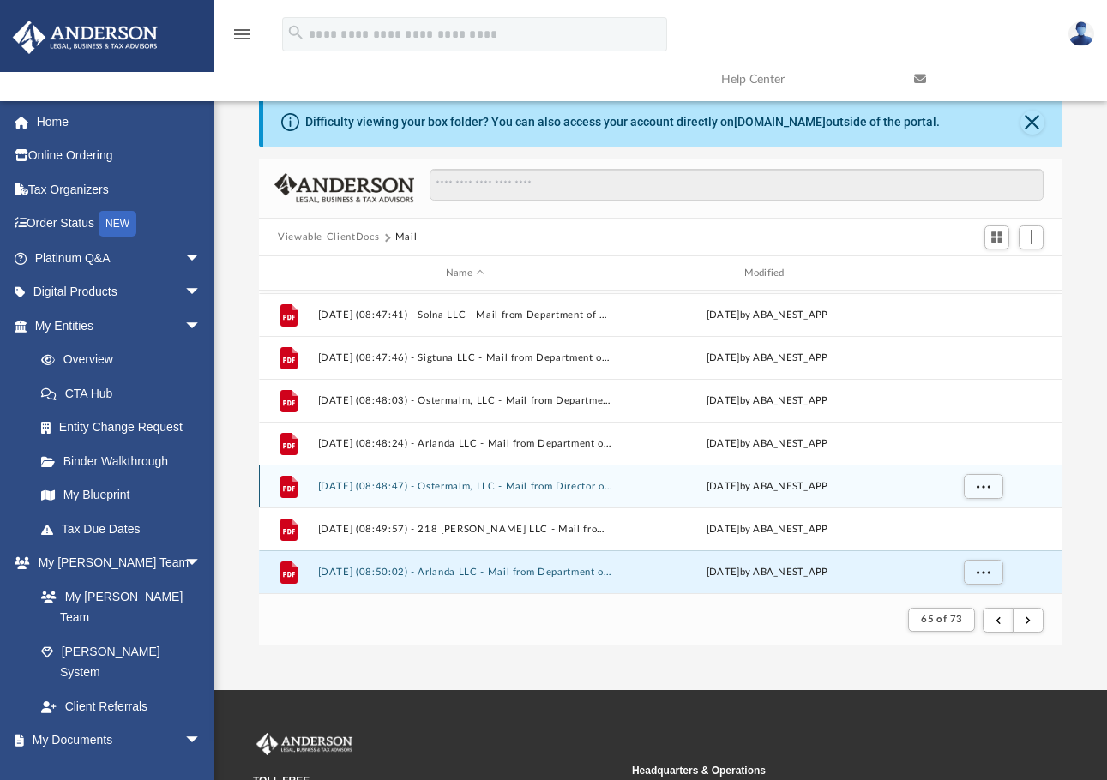
click at [531, 500] on div "File 2025.04.18 (08:48:47) - Ostermalm, LLC - Mail from Director of Finance, Ba…" at bounding box center [660, 486] width 803 height 43
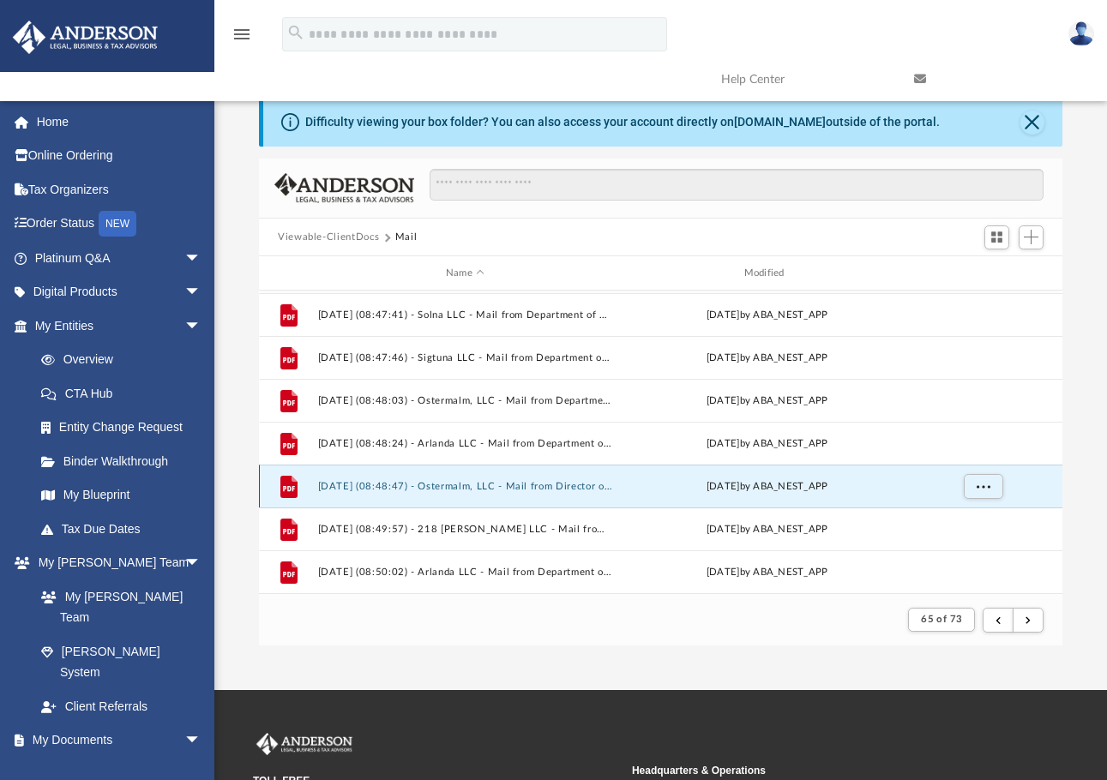
click at [557, 483] on button "2025.04.18 (08:48:47) - Ostermalm, LLC - Mail from Director of Finance, Baltimo…" at bounding box center [465, 486] width 295 height 11
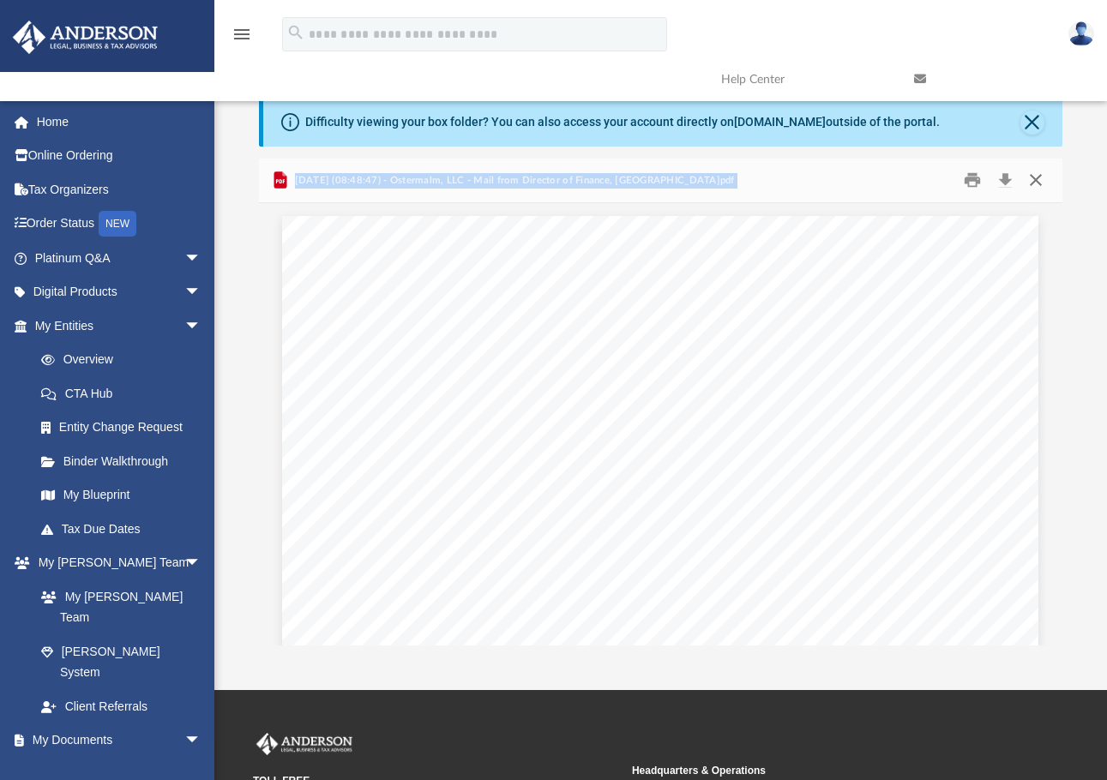
click at [1041, 171] on button "Close" at bounding box center [1035, 180] width 31 height 27
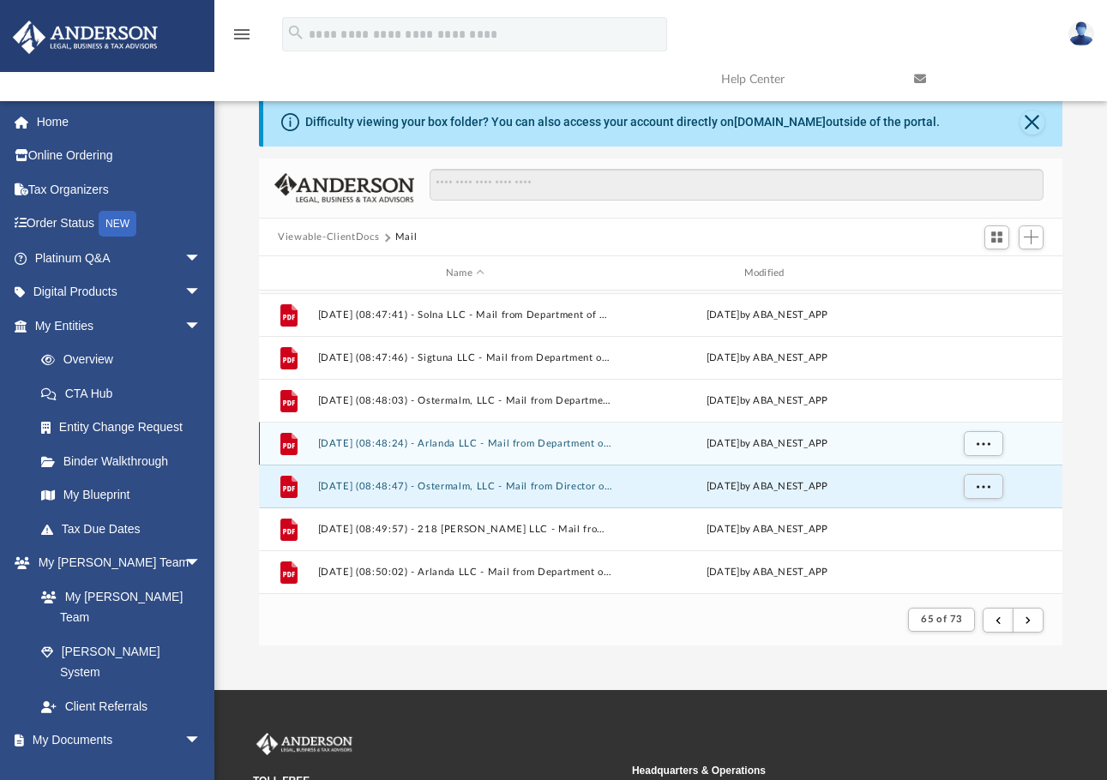
click at [511, 440] on button "2025.04.18 (08:48:24) - Arlanda LLC - Mail from Department of Finance Bureau of…" at bounding box center [465, 443] width 295 height 11
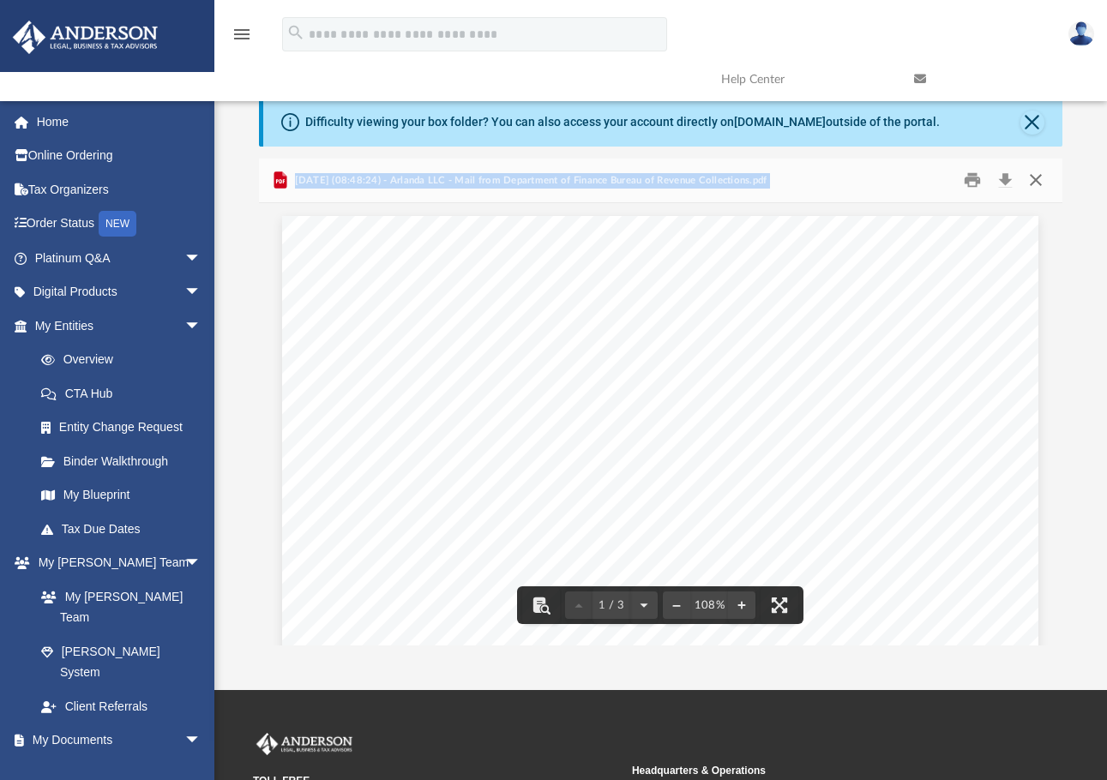
click at [1050, 193] on button "Close" at bounding box center [1035, 180] width 31 height 27
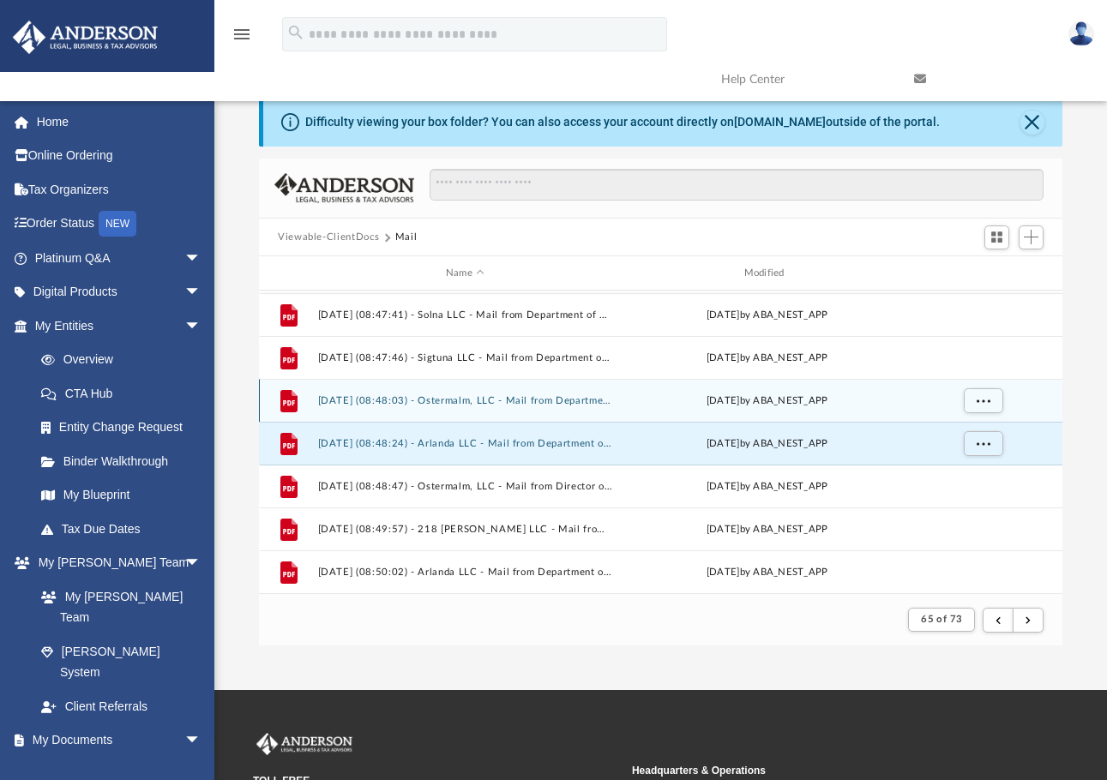
click at [549, 399] on button "2025.04.18 (08:48:03) - Ostermalm, LLC - Mail from Department of Finance Bureau…" at bounding box center [465, 400] width 295 height 11
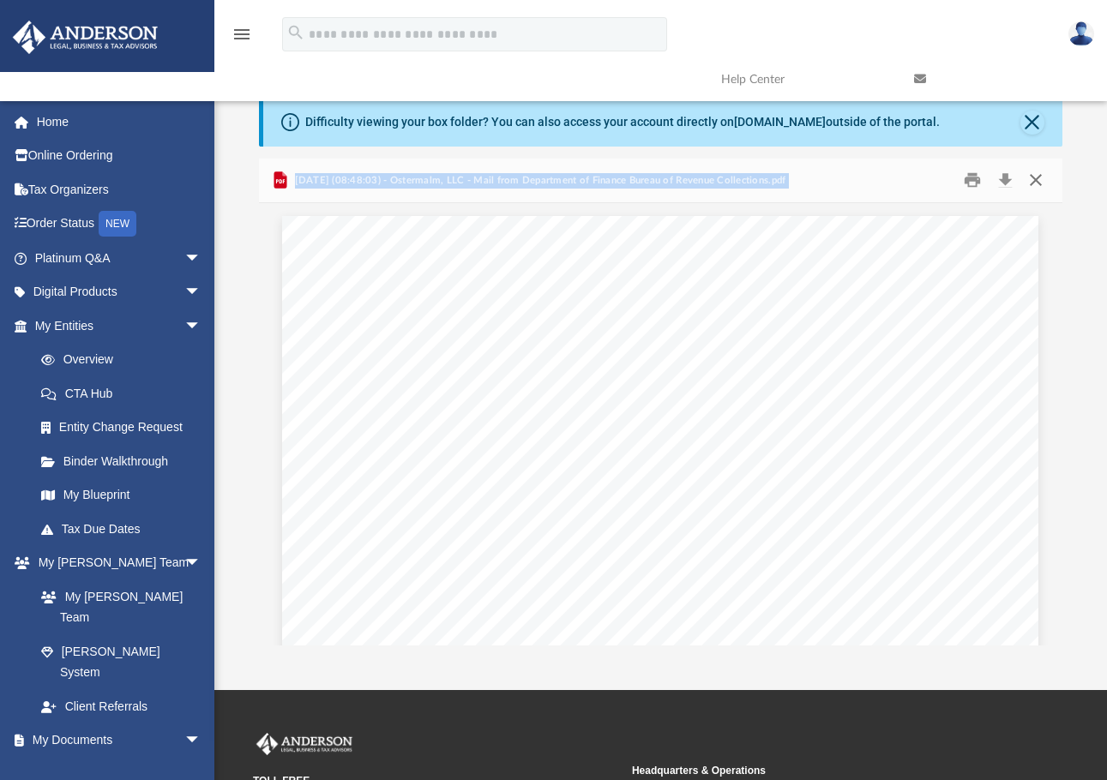
click at [1037, 177] on button "Close" at bounding box center [1035, 180] width 31 height 27
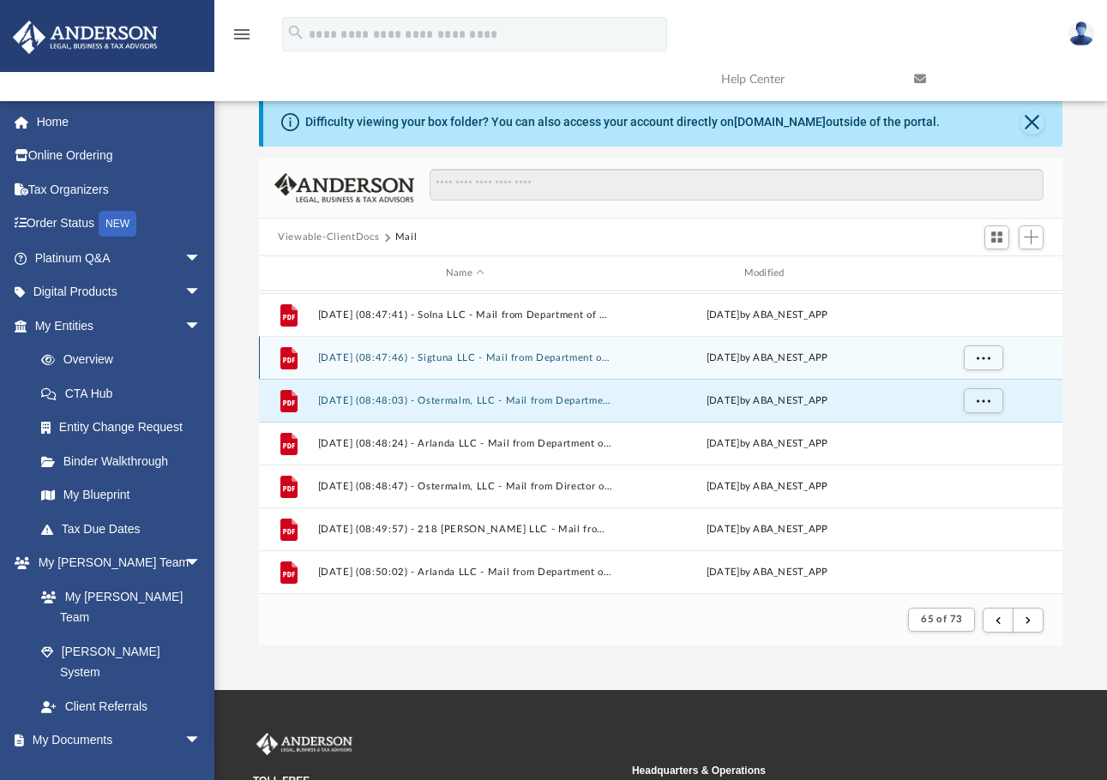
click at [514, 359] on button "2025.04.18 (08:47:46) - Sigtuna LLC - Mail from Department of Finance Bureau of…" at bounding box center [465, 357] width 295 height 11
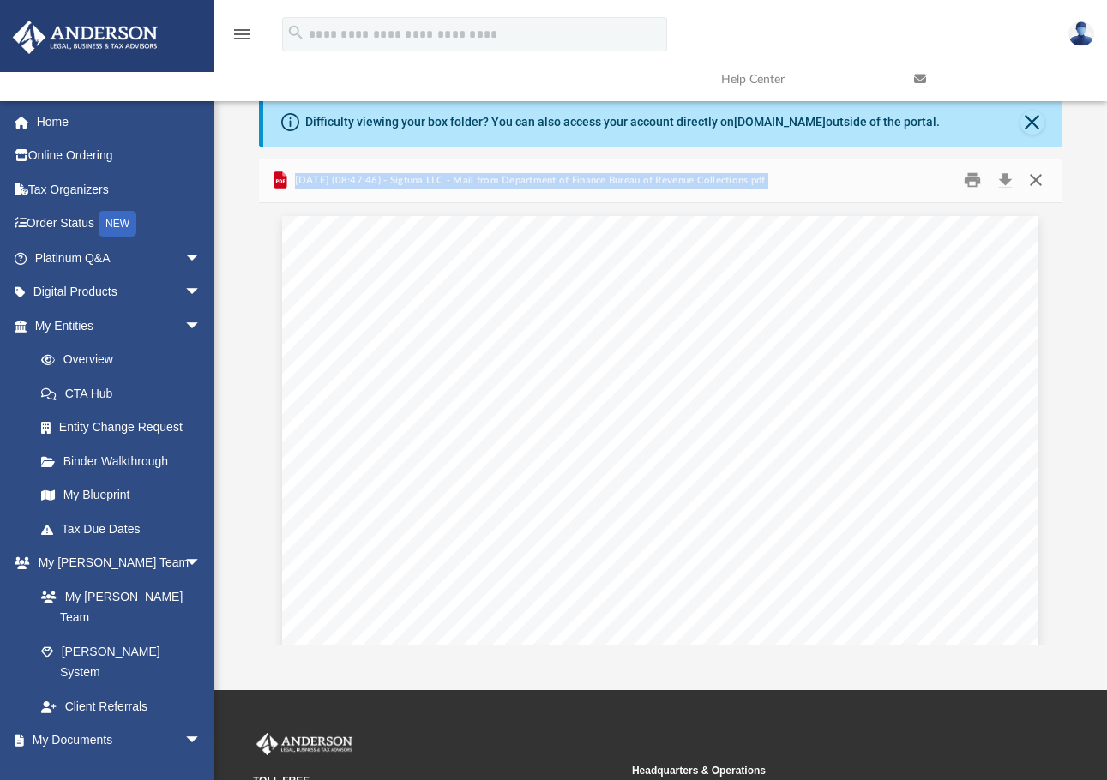
click at [1036, 178] on button "Close" at bounding box center [1035, 180] width 31 height 27
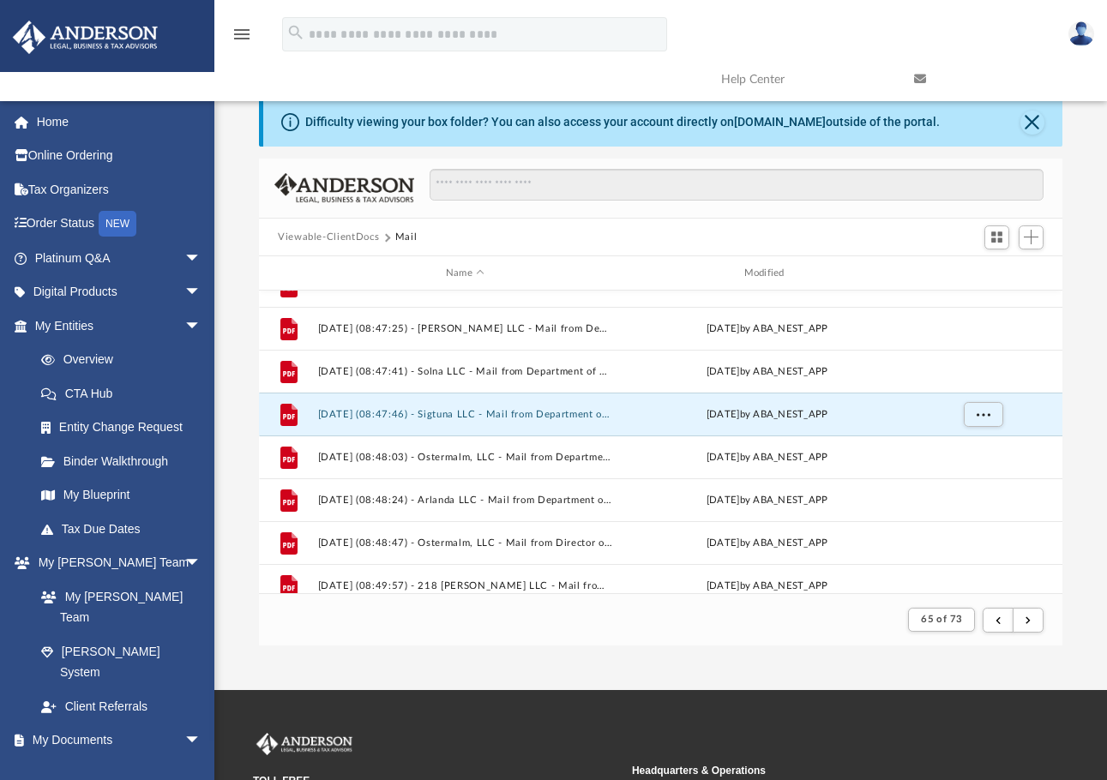
scroll to position [40, 0]
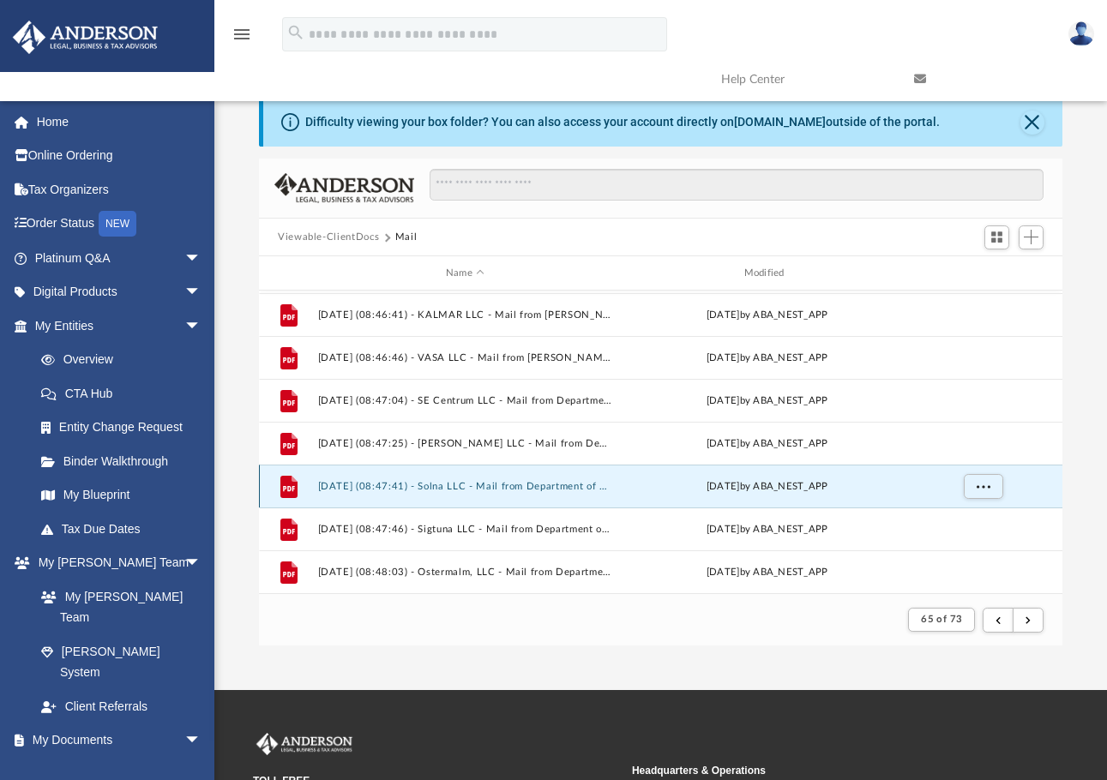
click at [561, 481] on button "2025.04.18 (08:47:41) - Solna LLC - Mail from Department of Finance Bureau of R…" at bounding box center [465, 486] width 295 height 11
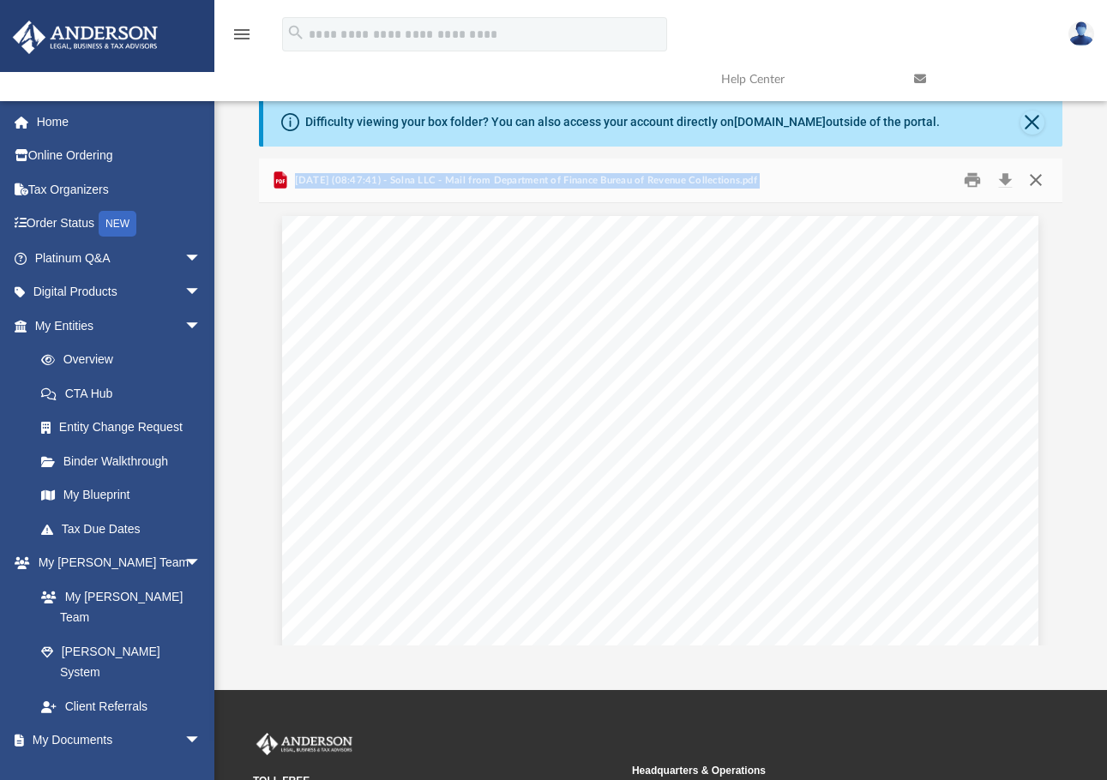
click at [1033, 177] on button "Close" at bounding box center [1035, 180] width 31 height 27
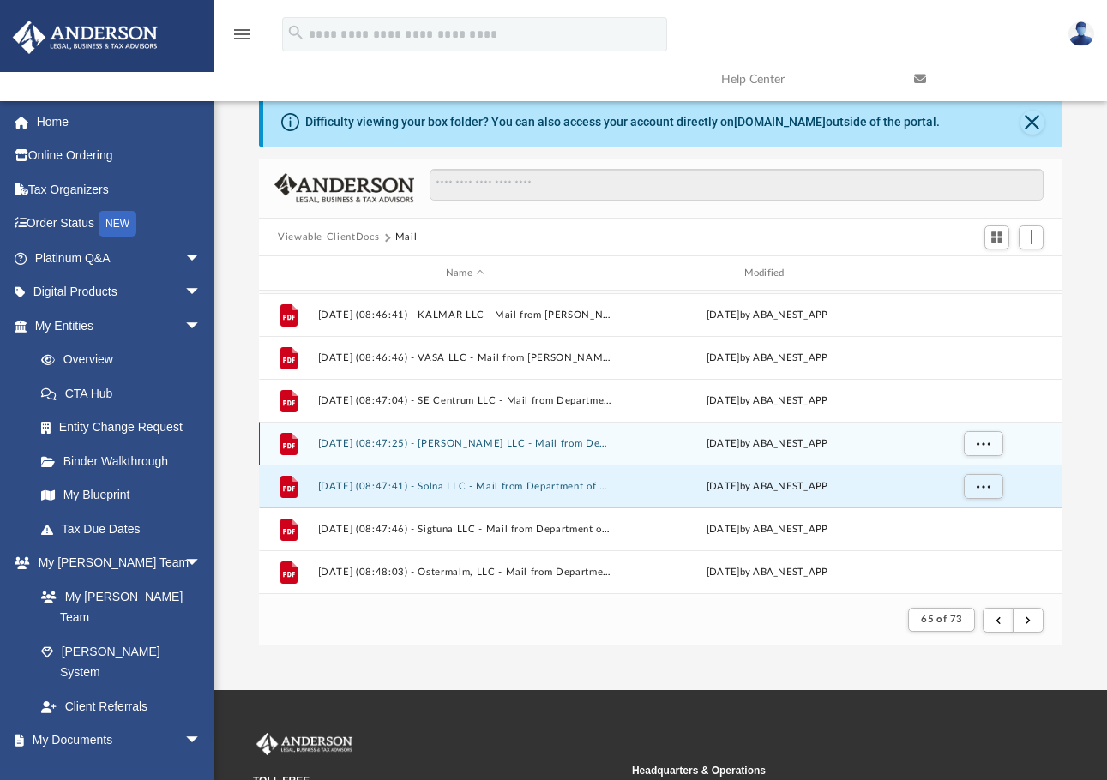
click at [510, 430] on div "File 2025.04.18 (08:47:25) - Lund LLC - Mail from Department of Finance Bureau …" at bounding box center [660, 443] width 803 height 43
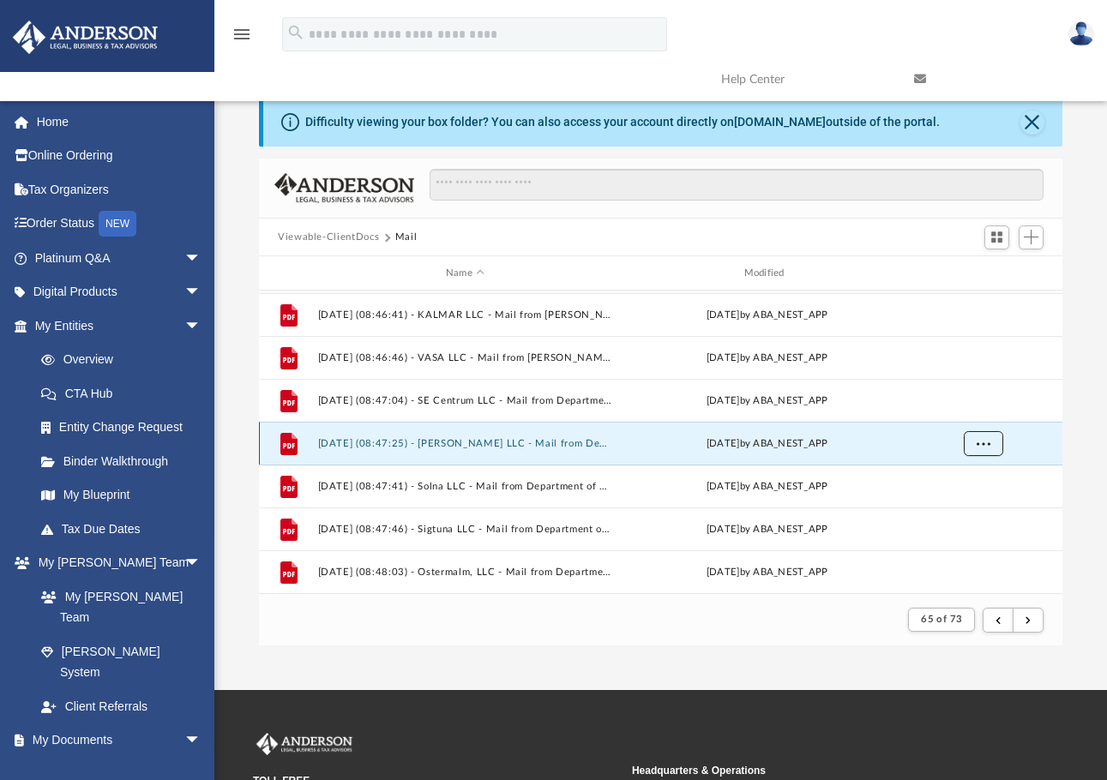
click at [980, 445] on span "More options" at bounding box center [983, 443] width 14 height 9
click at [955, 483] on li "Preview" at bounding box center [968, 479] width 50 height 18
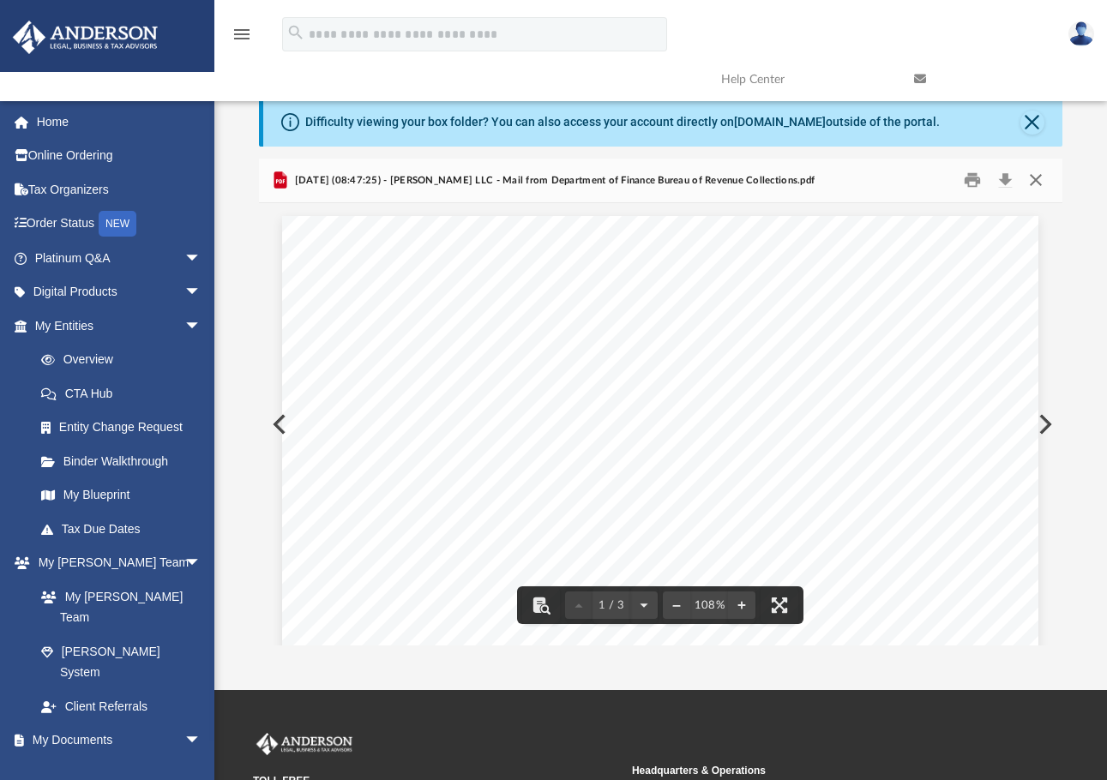
click at [1035, 183] on button "Close" at bounding box center [1035, 180] width 31 height 27
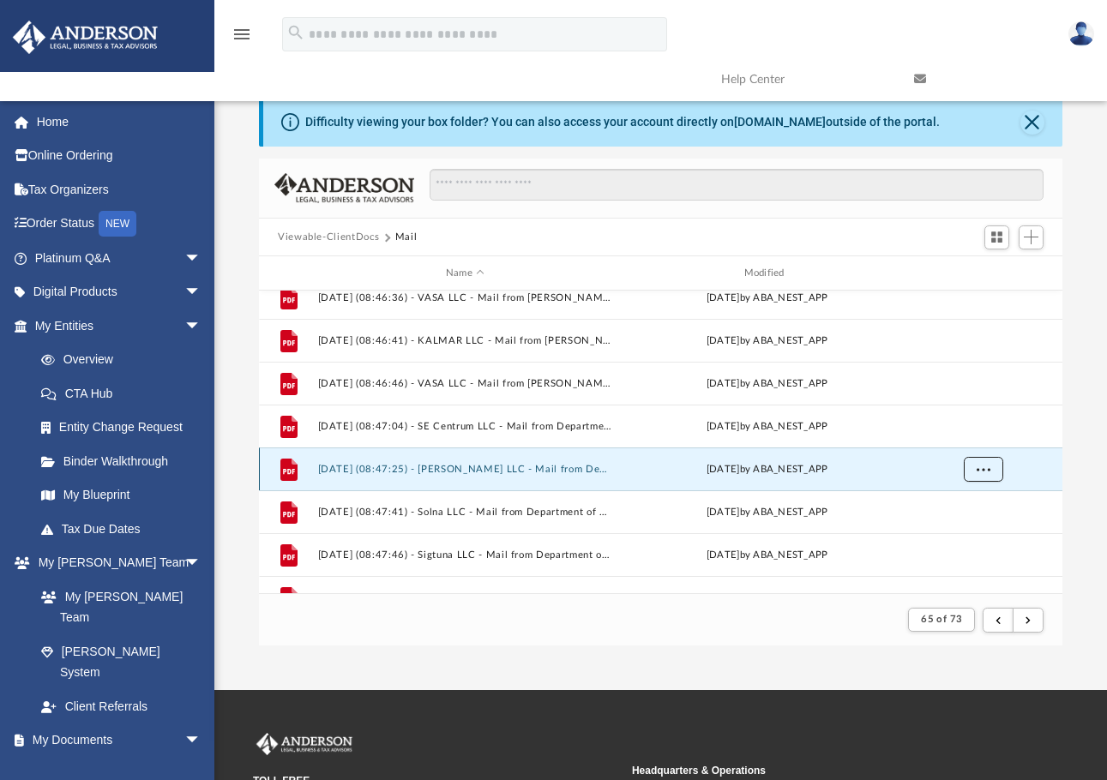
scroll to position [0, 0]
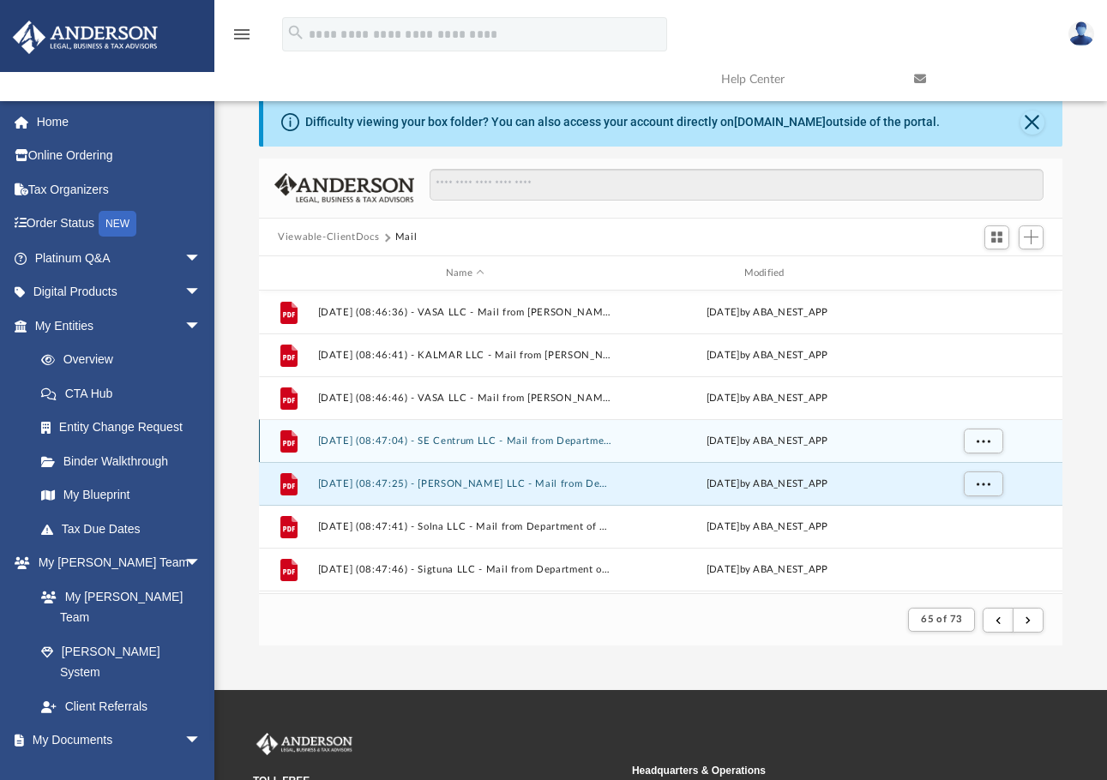
click at [616, 450] on div "File 2025.04.18 (08:47:04) - SE Centrum LLC - Mail from Department of Finance B…" at bounding box center [660, 440] width 803 height 43
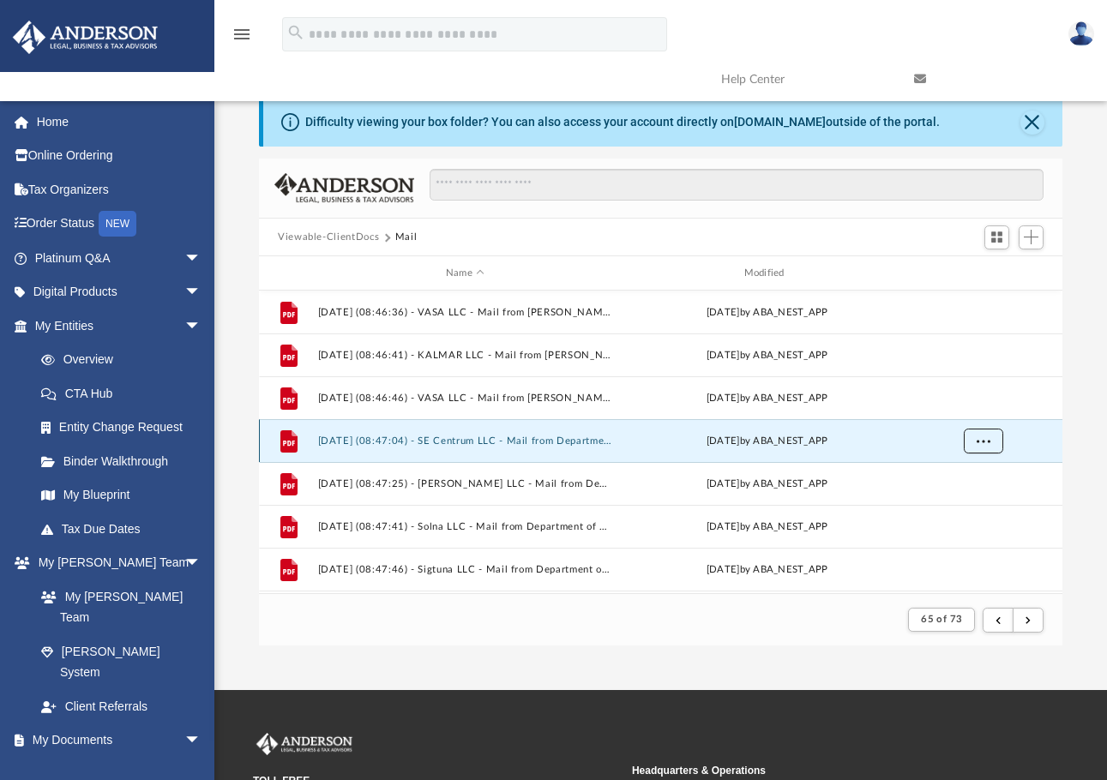
click at [990, 447] on button "More options" at bounding box center [982, 442] width 39 height 26
click at [957, 474] on li "Preview" at bounding box center [968, 476] width 50 height 18
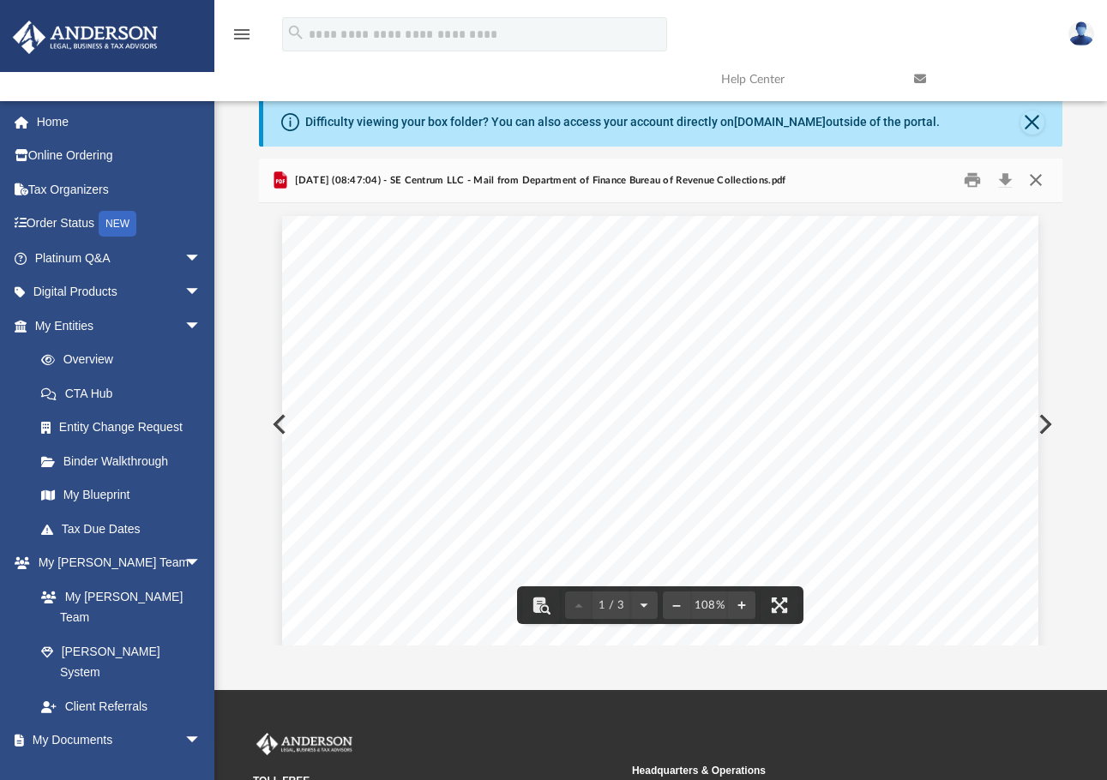
click at [1040, 177] on button "Close" at bounding box center [1035, 180] width 31 height 27
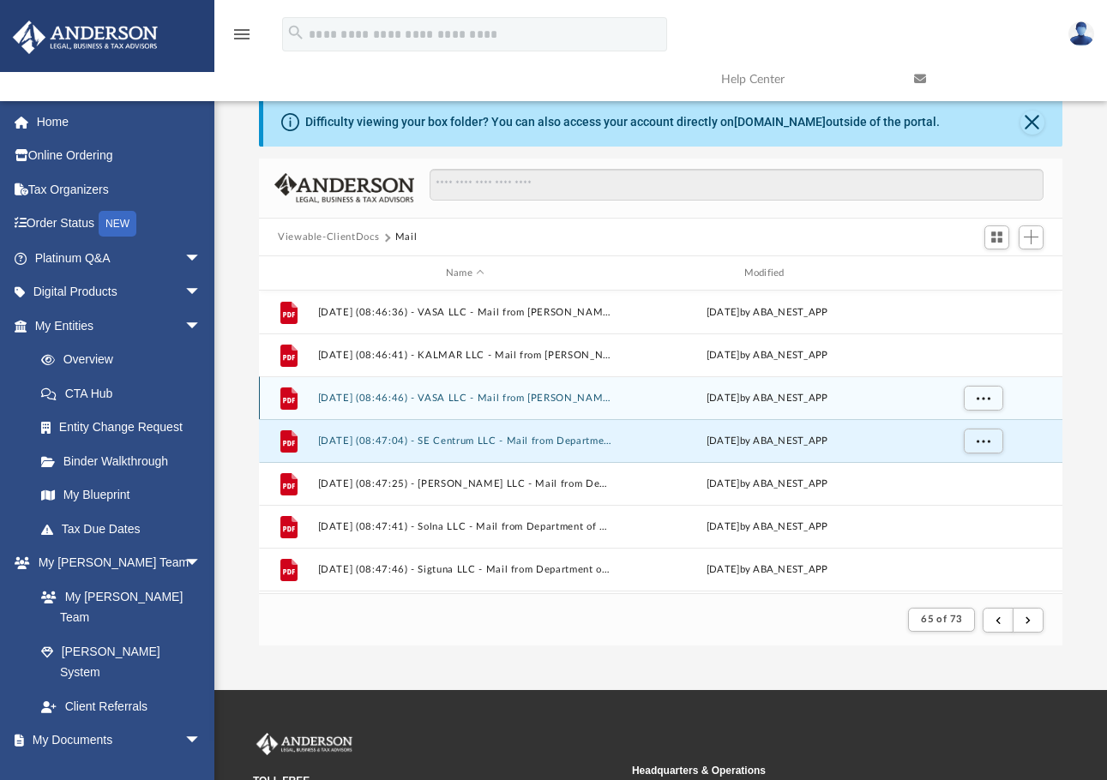
click at [524, 398] on button "2025.04.18 (08:46:46) - VASA LLC - Mail from Ed Scrivener.pdf" at bounding box center [465, 398] width 295 height 11
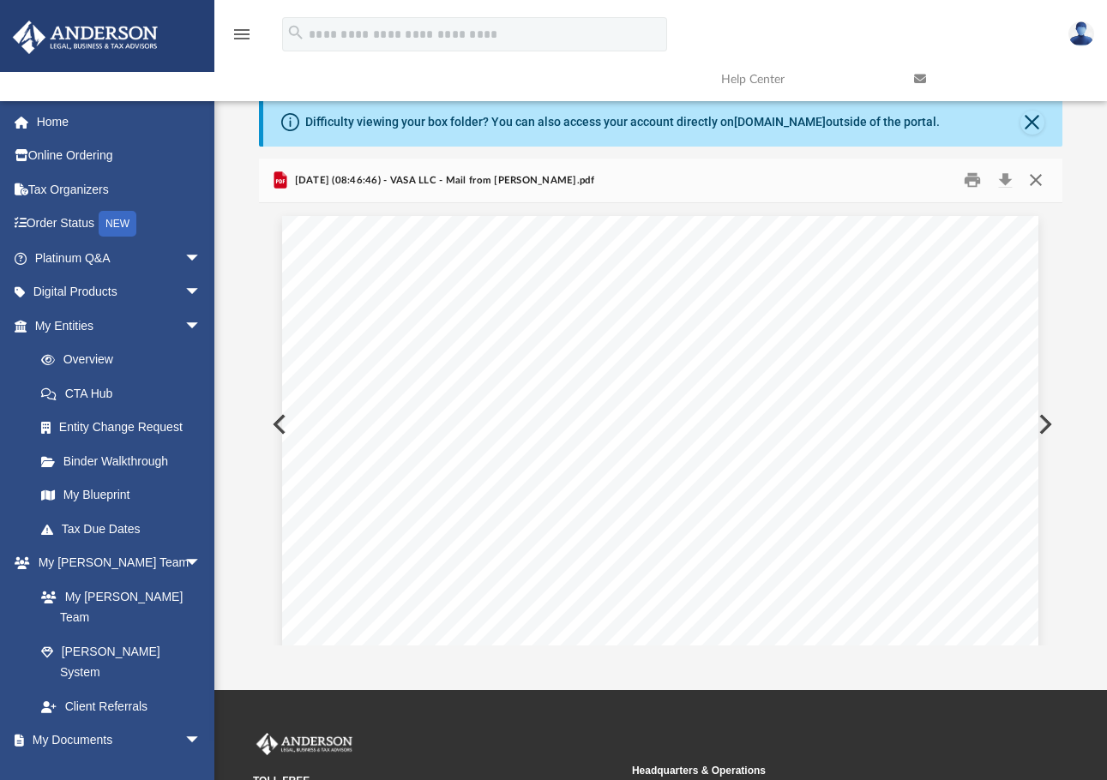
click at [1043, 178] on button "Close" at bounding box center [1035, 180] width 31 height 27
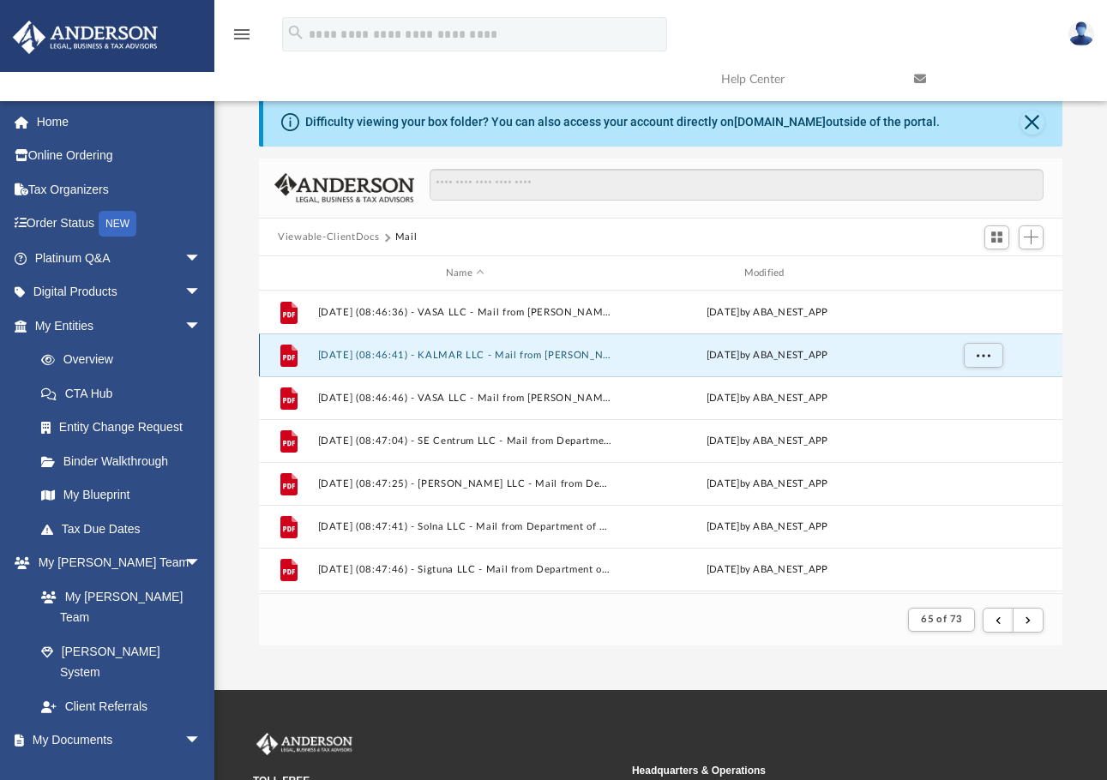
click at [583, 354] on button "2025.04.18 (08:46:41) - KALMAR LLC - Mail from Brandon M. Scott.pdf" at bounding box center [465, 355] width 295 height 11
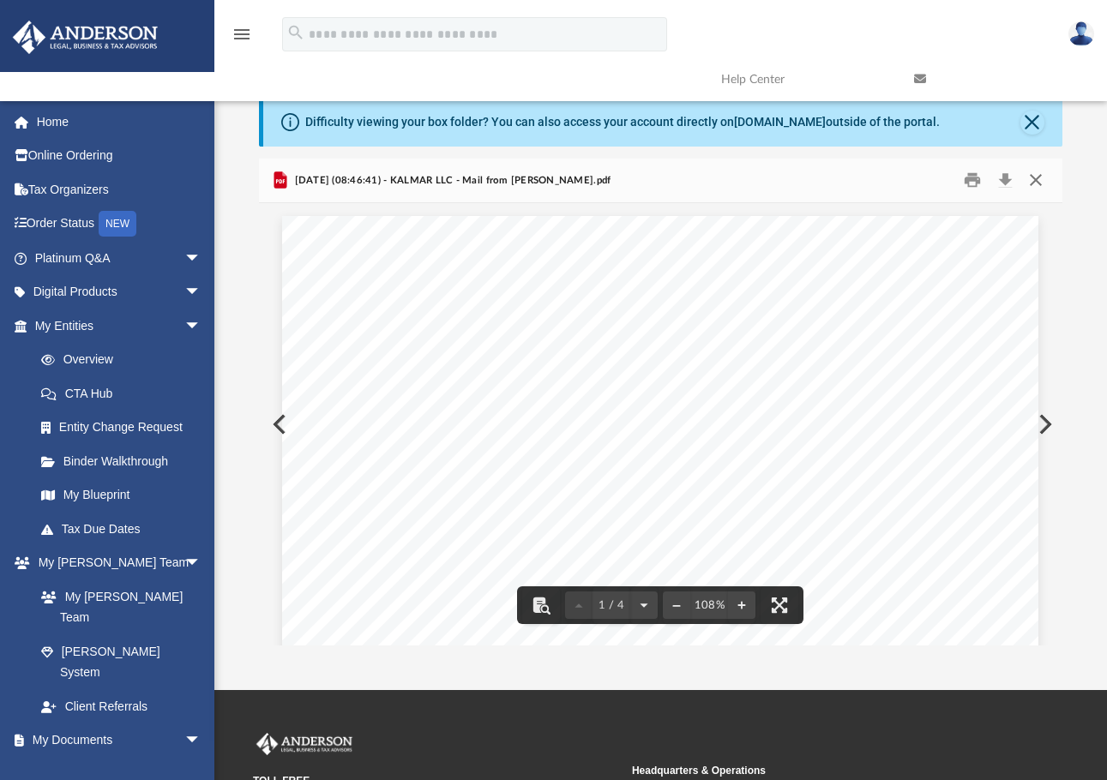
click at [1041, 177] on button "Close" at bounding box center [1035, 180] width 31 height 27
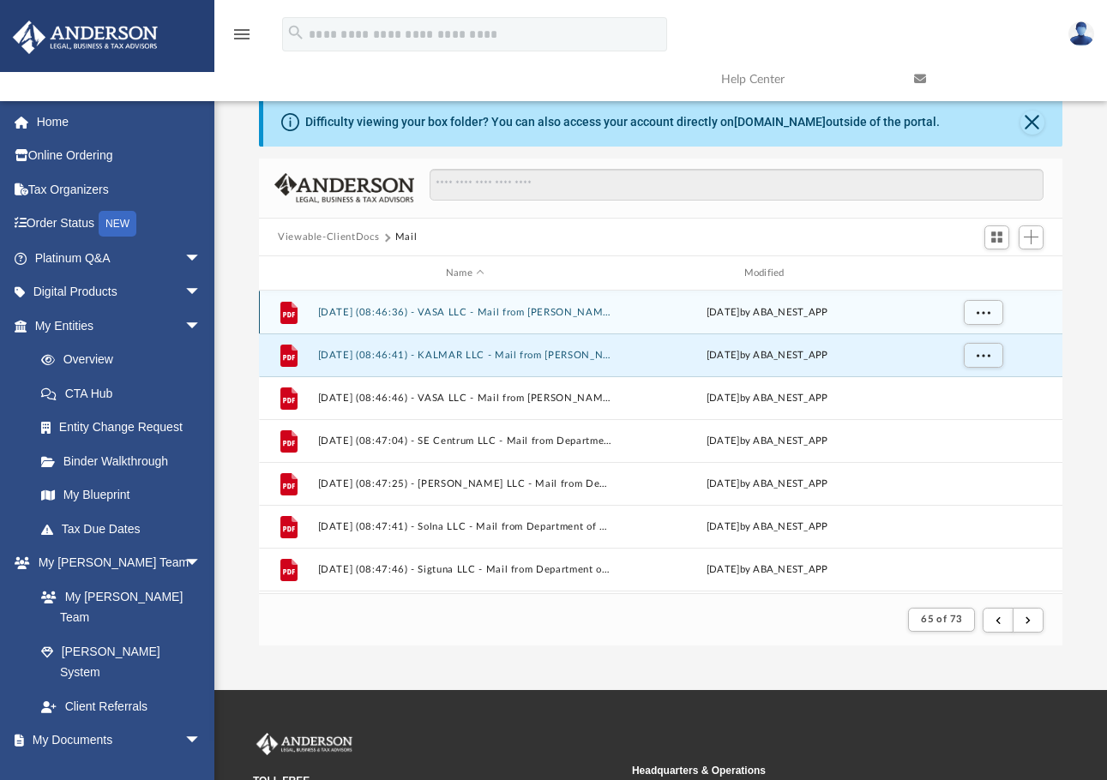
click at [543, 312] on button "2025.04.18 (08:46:36) - VASA LLC - Mail from Ed Scrivener.pdf" at bounding box center [465, 312] width 295 height 11
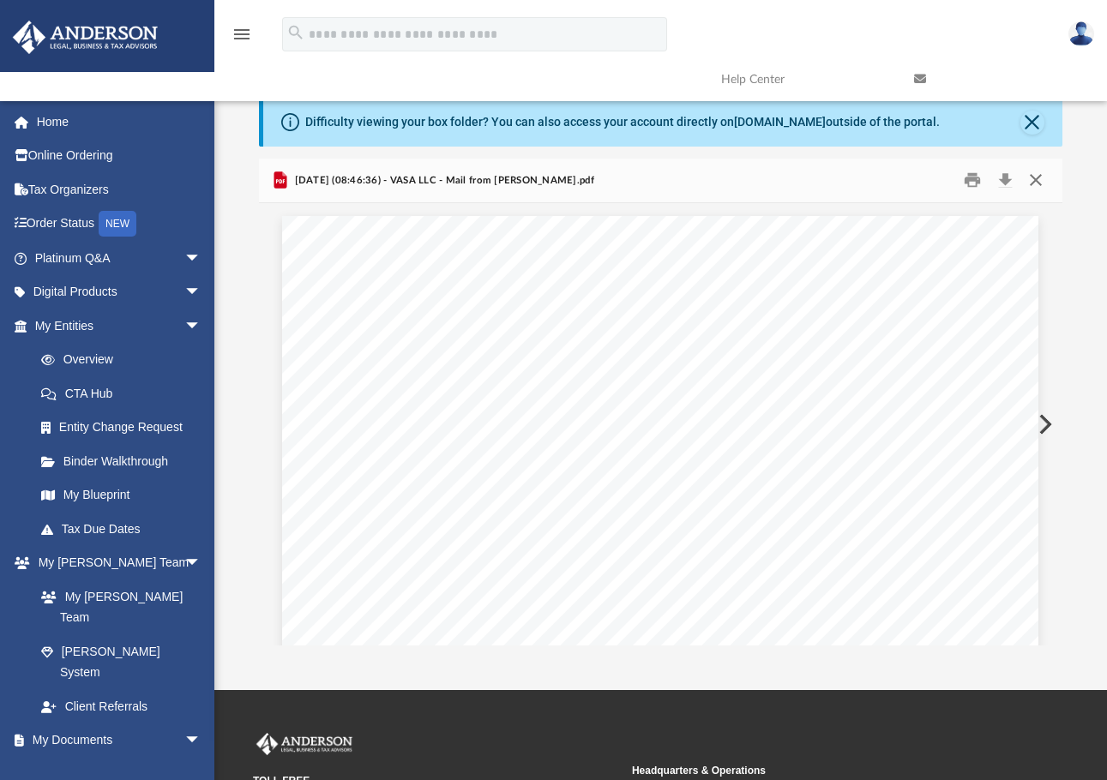
click at [1040, 183] on button "Close" at bounding box center [1035, 180] width 31 height 27
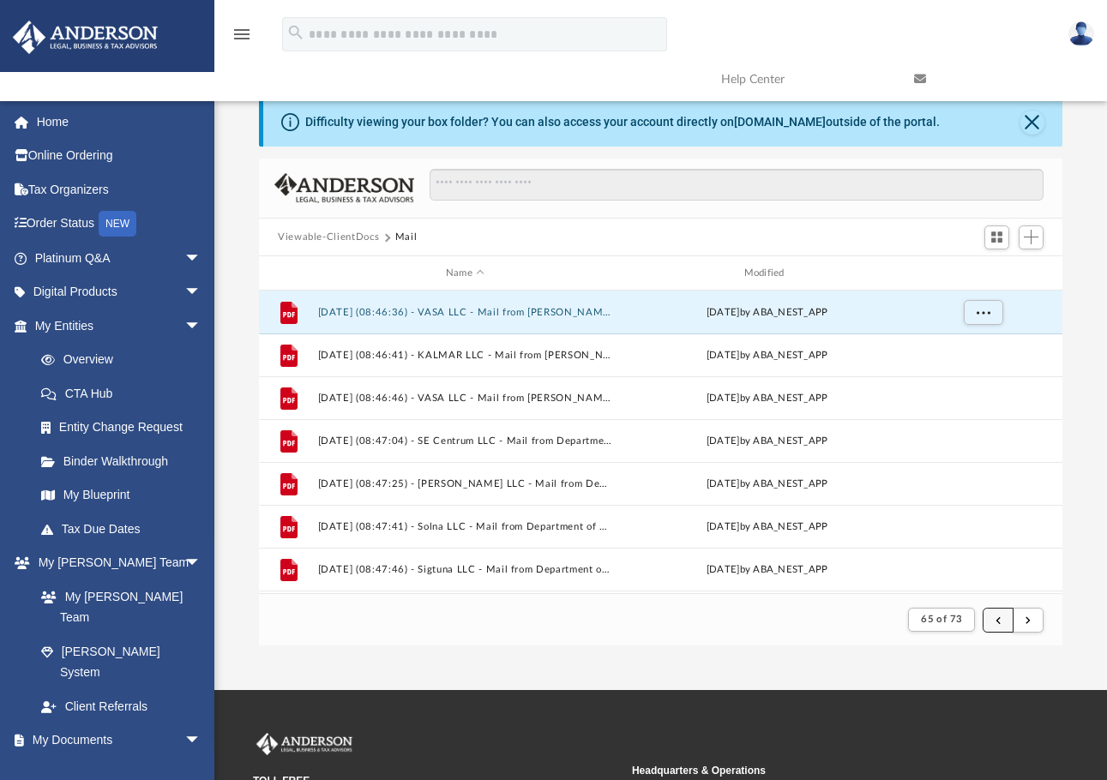
click at [996, 618] on span "submit" at bounding box center [997, 619] width 5 height 9
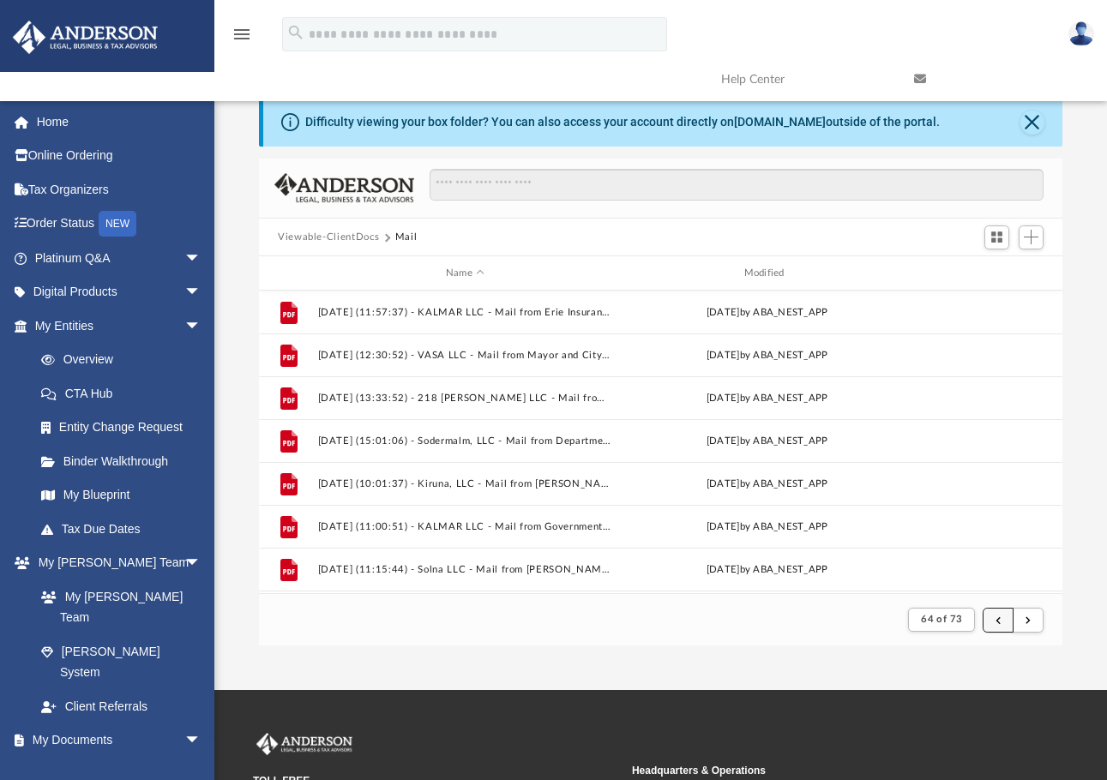
click at [996, 620] on span "submit" at bounding box center [997, 619] width 5 height 9
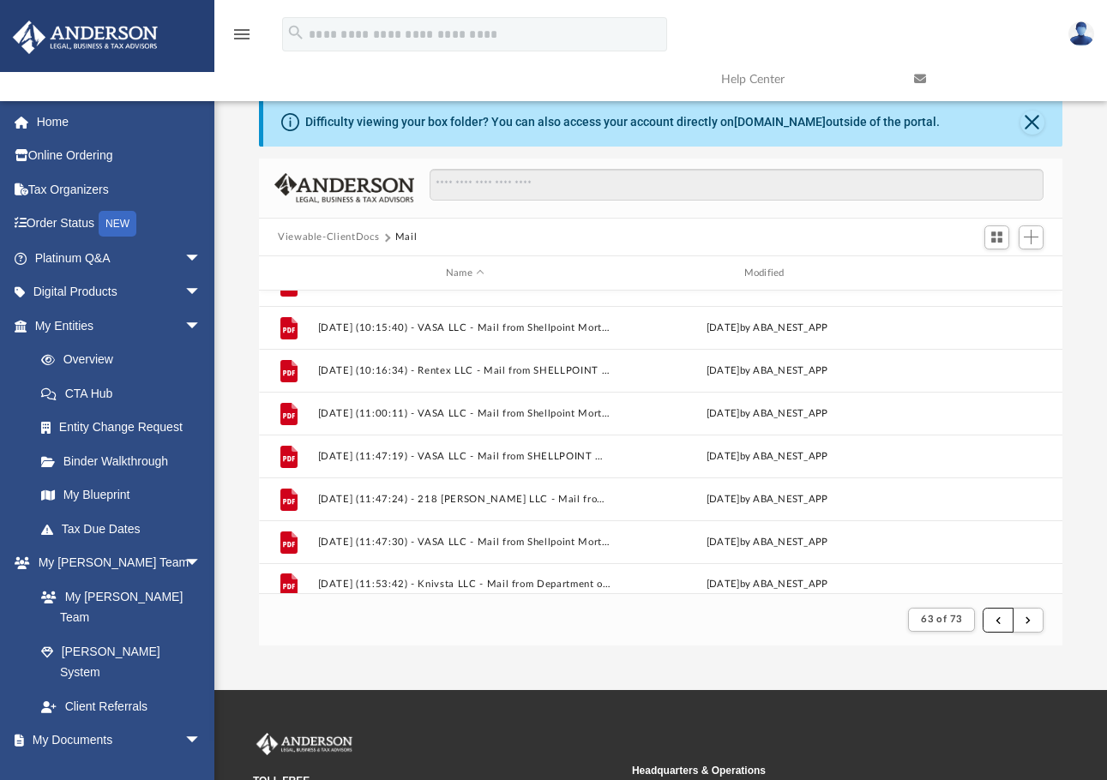
scroll to position [1840, 0]
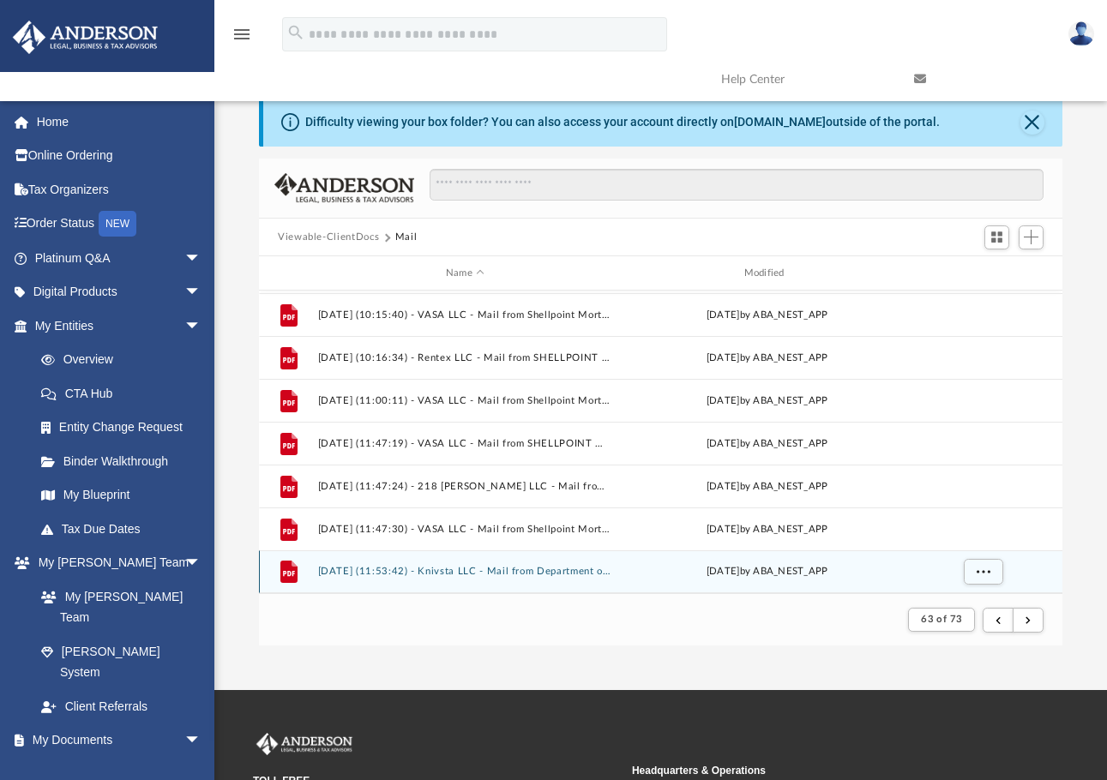
click at [551, 563] on div "File 2025.03.27 (11:53:42) - Knivsta LLC - Mail from Department of Finance Bure…" at bounding box center [660, 571] width 803 height 43
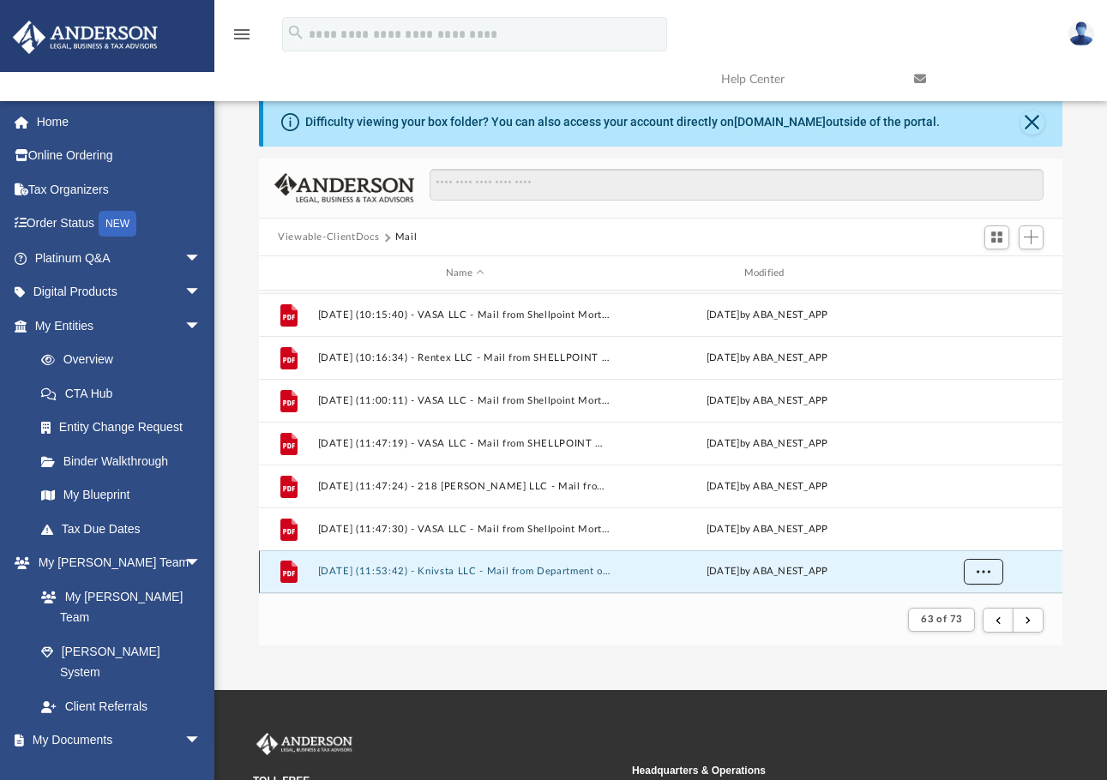
click at [986, 571] on span "More options" at bounding box center [983, 571] width 14 height 9
click at [969, 506] on li "Preview" at bounding box center [968, 509] width 50 height 18
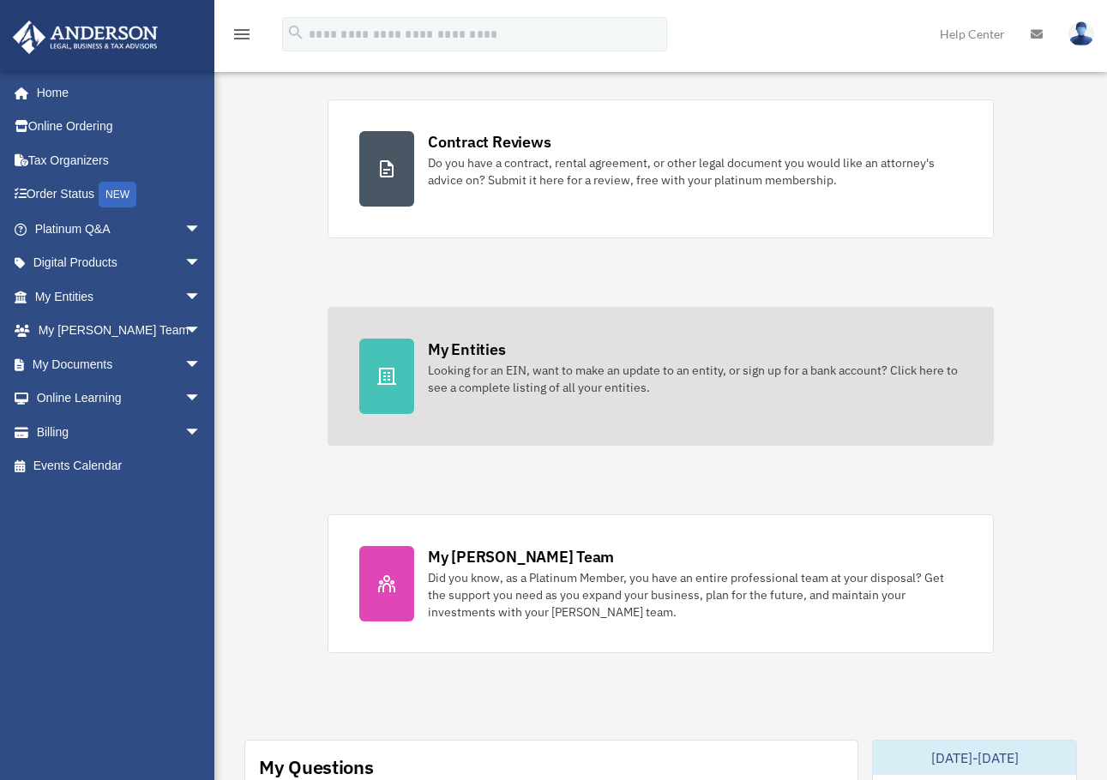
scroll to position [343, 0]
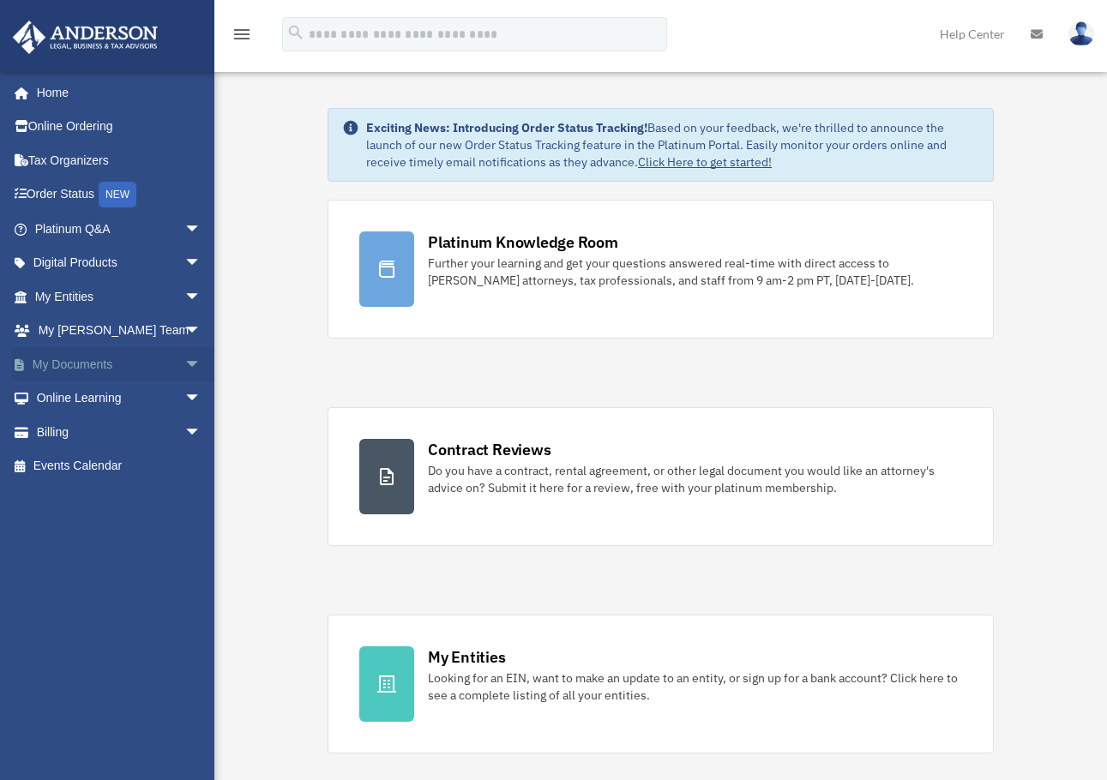
click at [105, 369] on link "My Documents arrow_drop_down" at bounding box center [119, 364] width 215 height 34
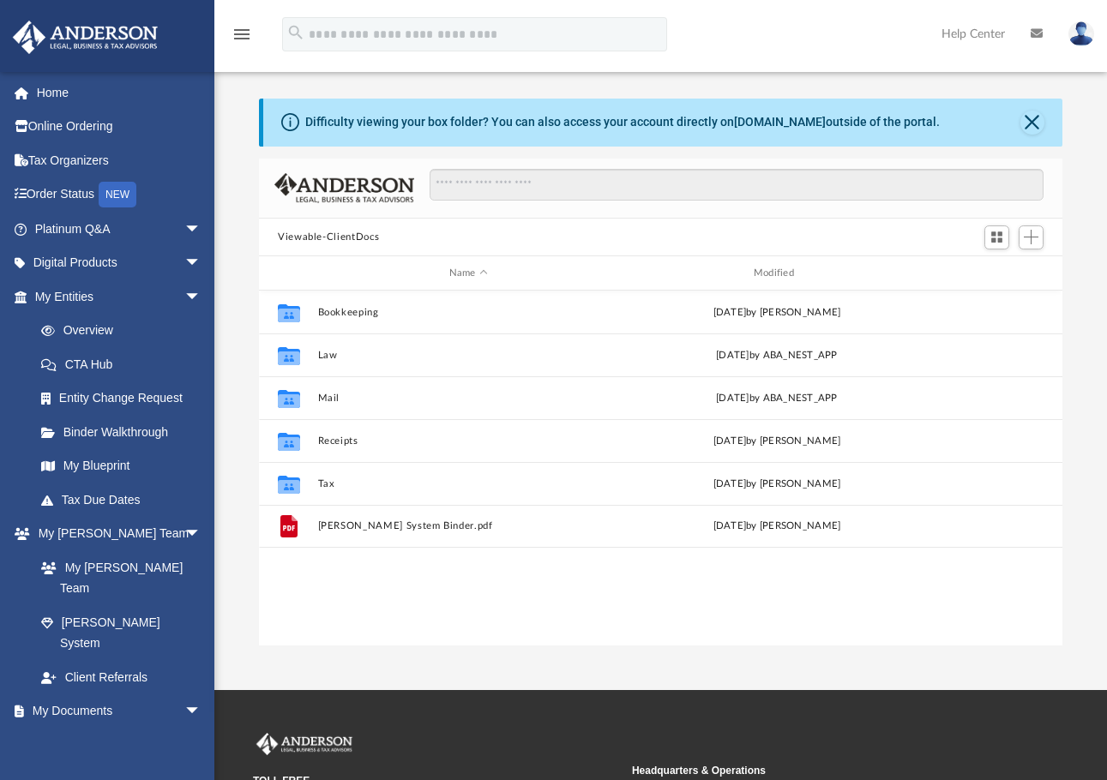
scroll to position [377, 790]
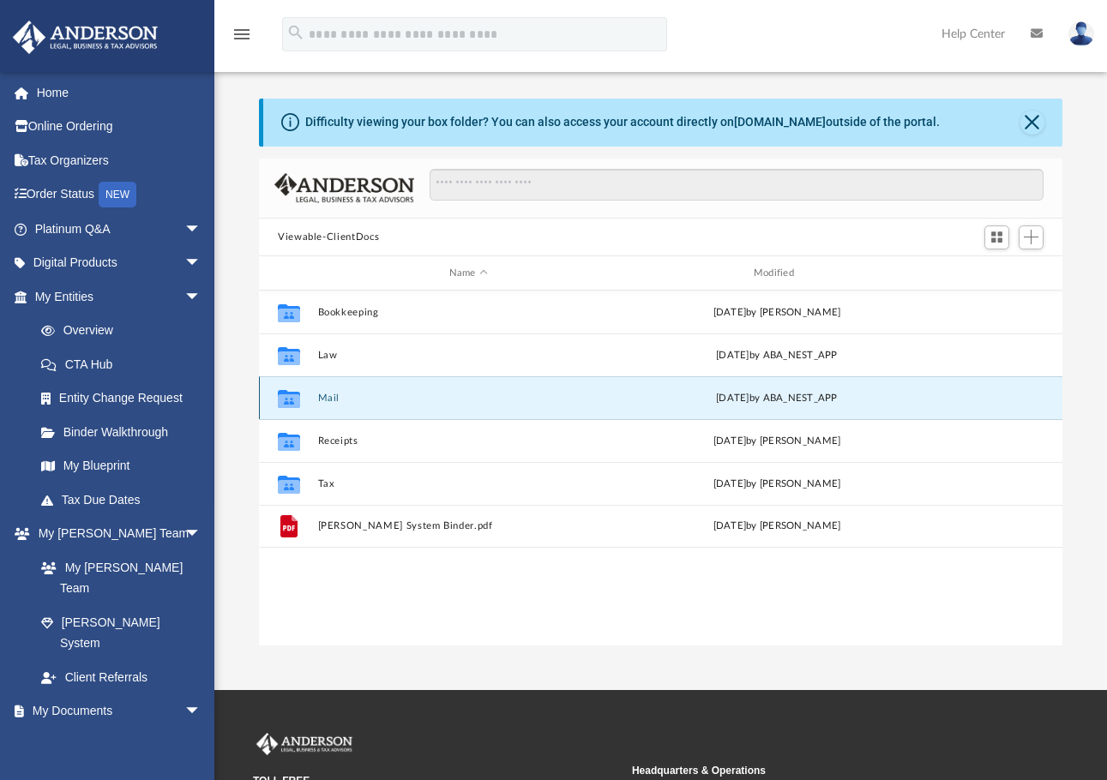
drag, startPoint x: 465, startPoint y: 402, endPoint x: 455, endPoint y: 407, distance: 10.7
click at [455, 407] on div "Collaborated Folder Mail [DATE] by ABA_NEST_APP" at bounding box center [660, 397] width 803 height 43
click at [441, 401] on button "Mail" at bounding box center [468, 398] width 301 height 11
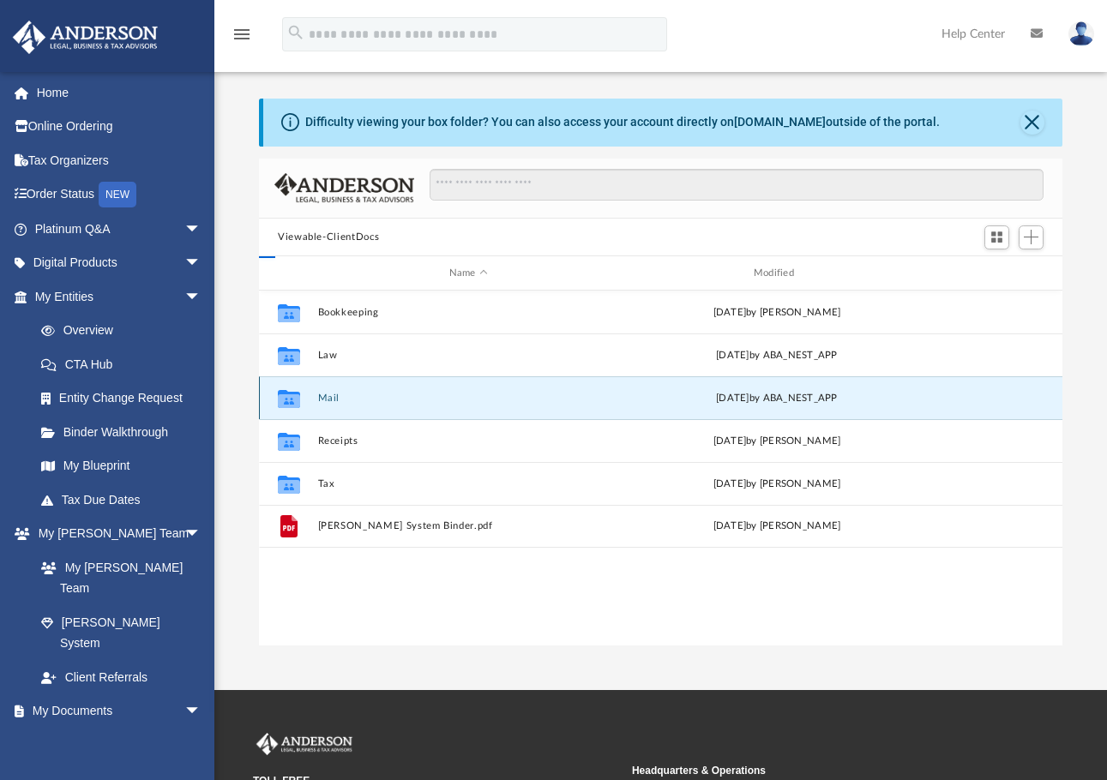
click at [441, 401] on button "Mail" at bounding box center [468, 398] width 301 height 11
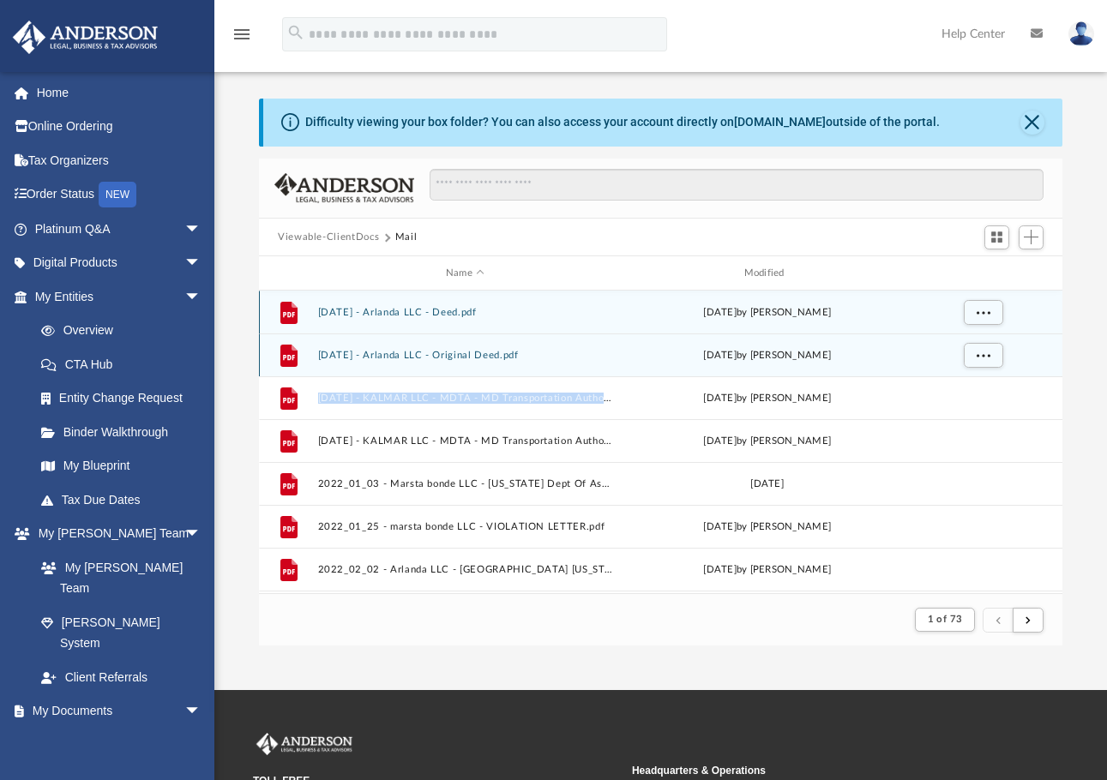
scroll to position [324, 790]
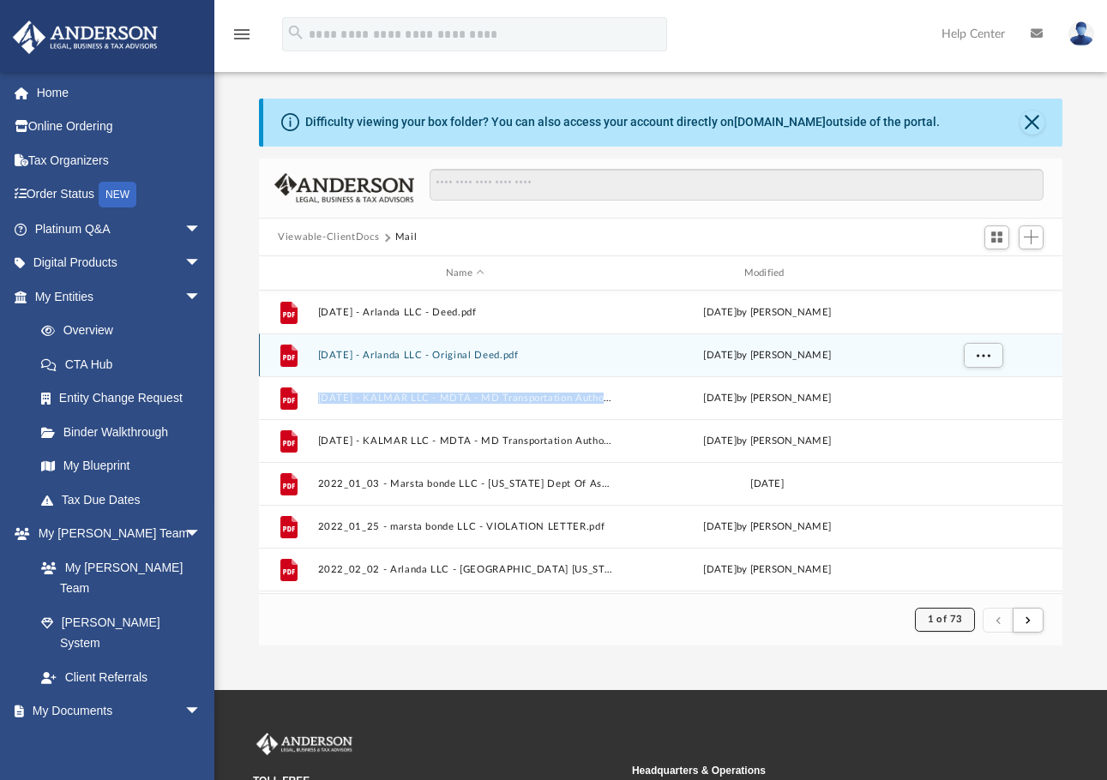
click at [944, 619] on span "1 of 73" at bounding box center [944, 619] width 35 height 9
click at [952, 476] on li "63" at bounding box center [958, 479] width 13 height 18
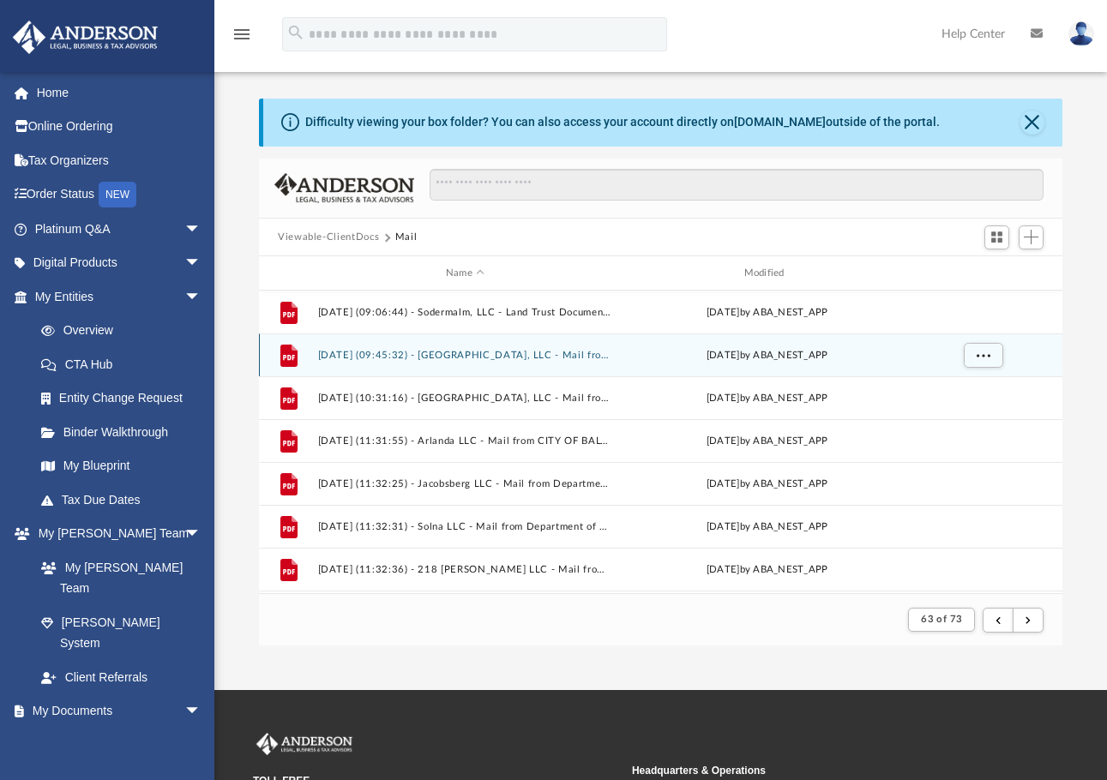
scroll to position [1840, 0]
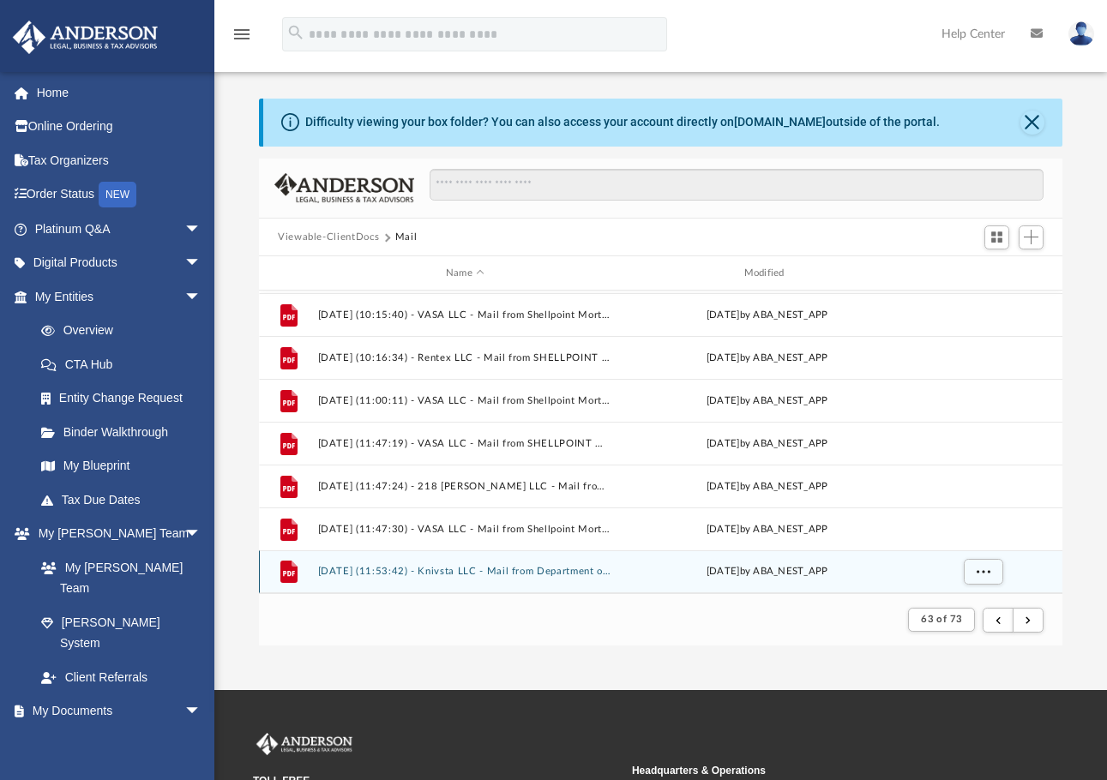
click at [579, 563] on div "File 2025.03.27 (11:53:42) - Knivsta LLC - Mail from Department of Finance Bure…" at bounding box center [660, 571] width 803 height 43
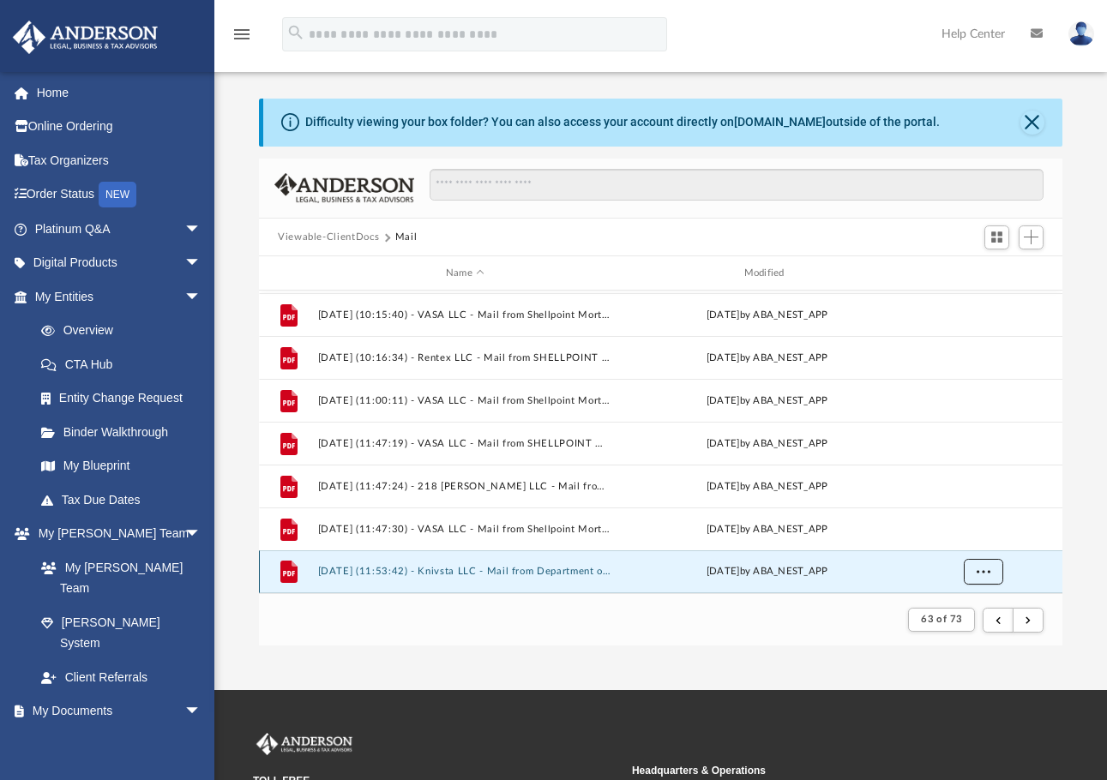
click at [990, 567] on button "More options" at bounding box center [982, 572] width 39 height 26
click at [961, 507] on li "Preview" at bounding box center [968, 509] width 50 height 18
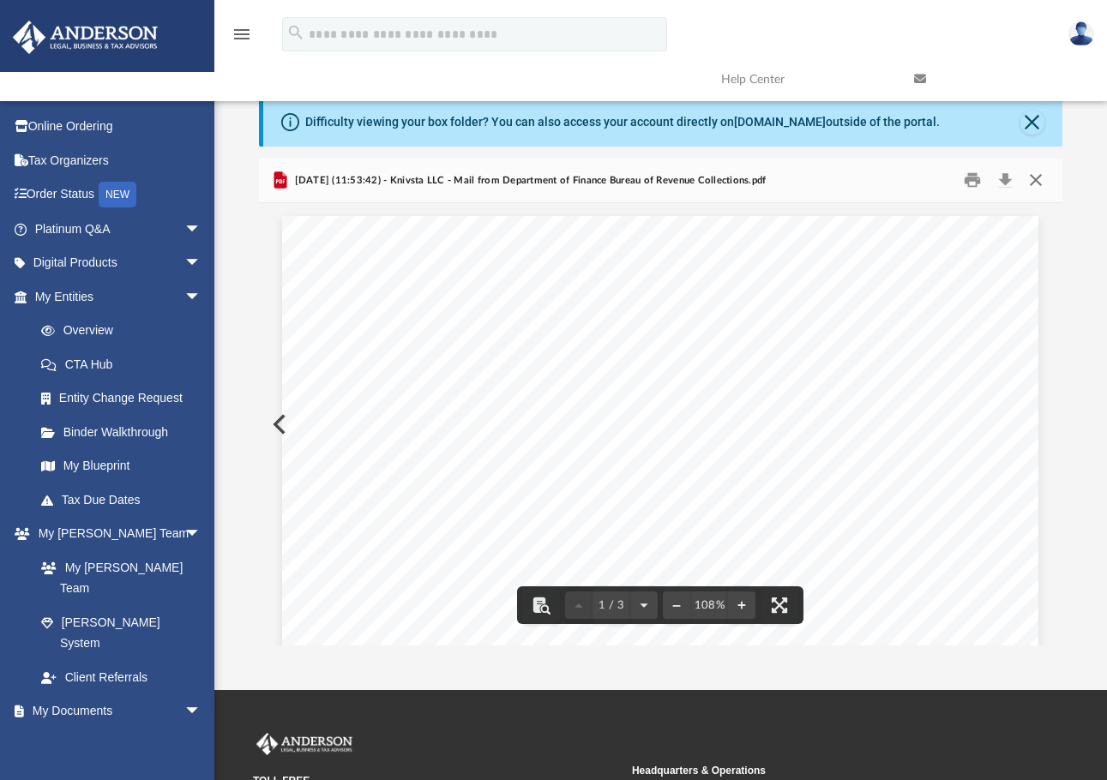
click at [1030, 173] on button "Close" at bounding box center [1035, 180] width 31 height 27
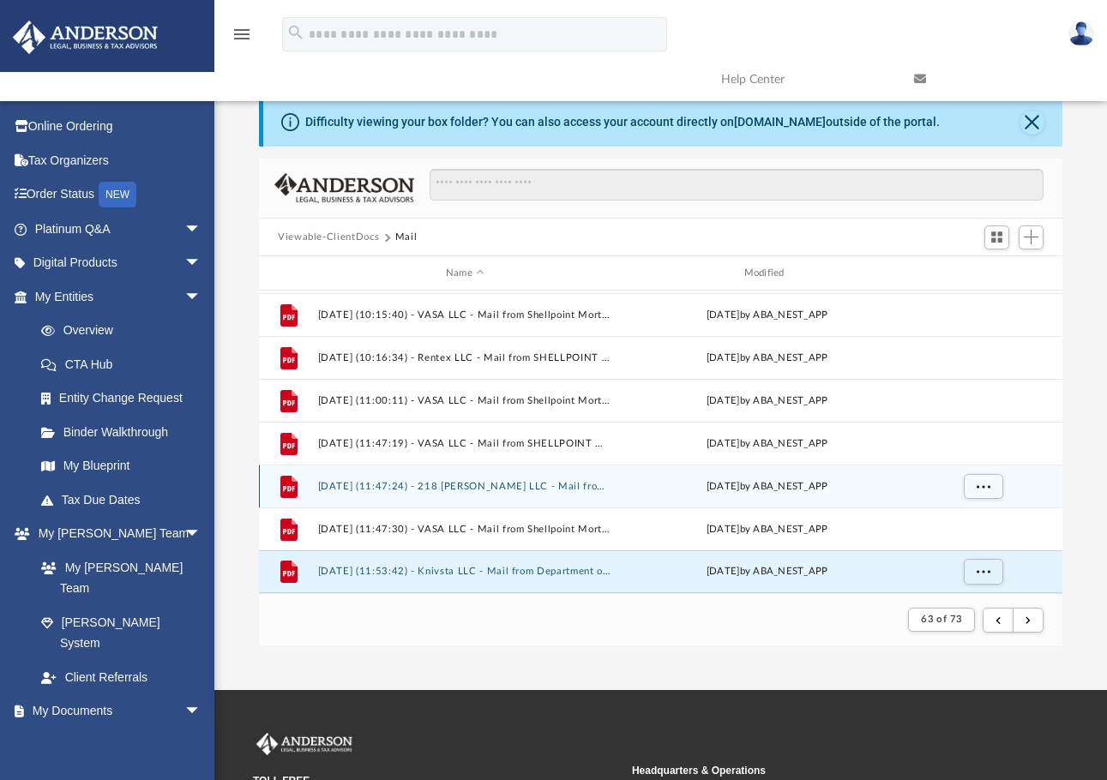
click at [504, 473] on div "File 2025.03.27 (11:47:24) - 218 Wolfe LLC - Mail from 218 WOLFE, LLC, A MARYLA…" at bounding box center [660, 486] width 803 height 43
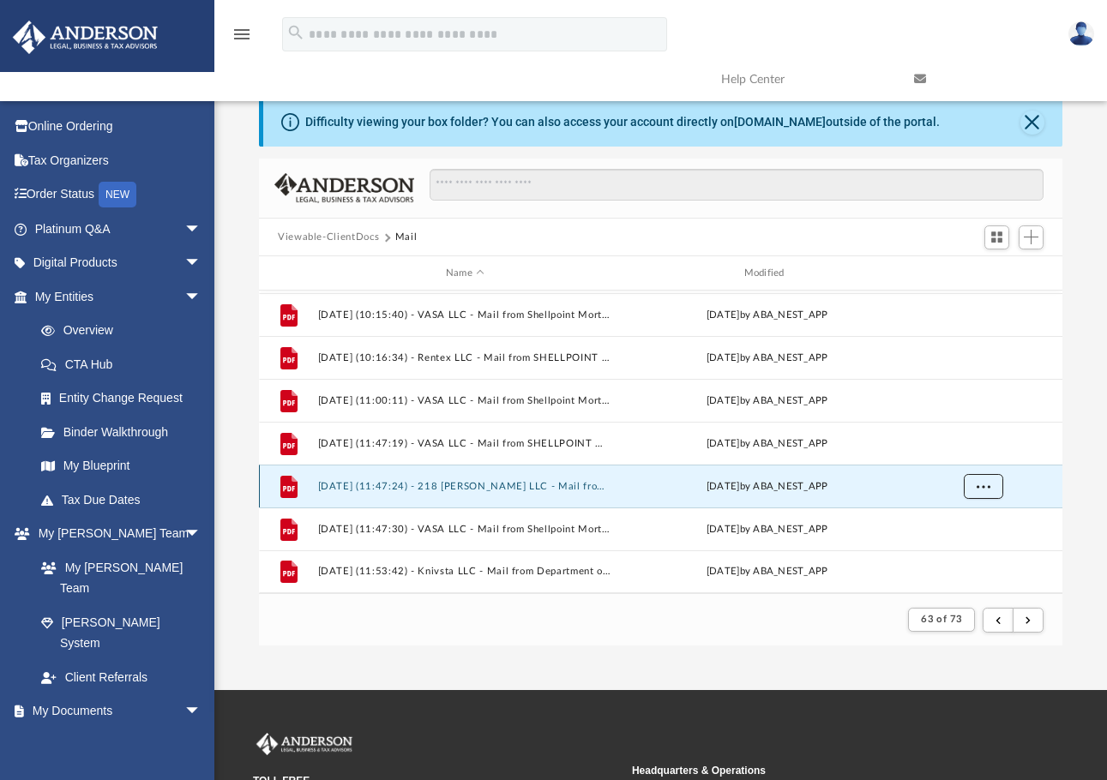
click at [992, 483] on button "More options" at bounding box center [982, 487] width 39 height 26
click at [975, 521] on li "Preview" at bounding box center [968, 522] width 50 height 18
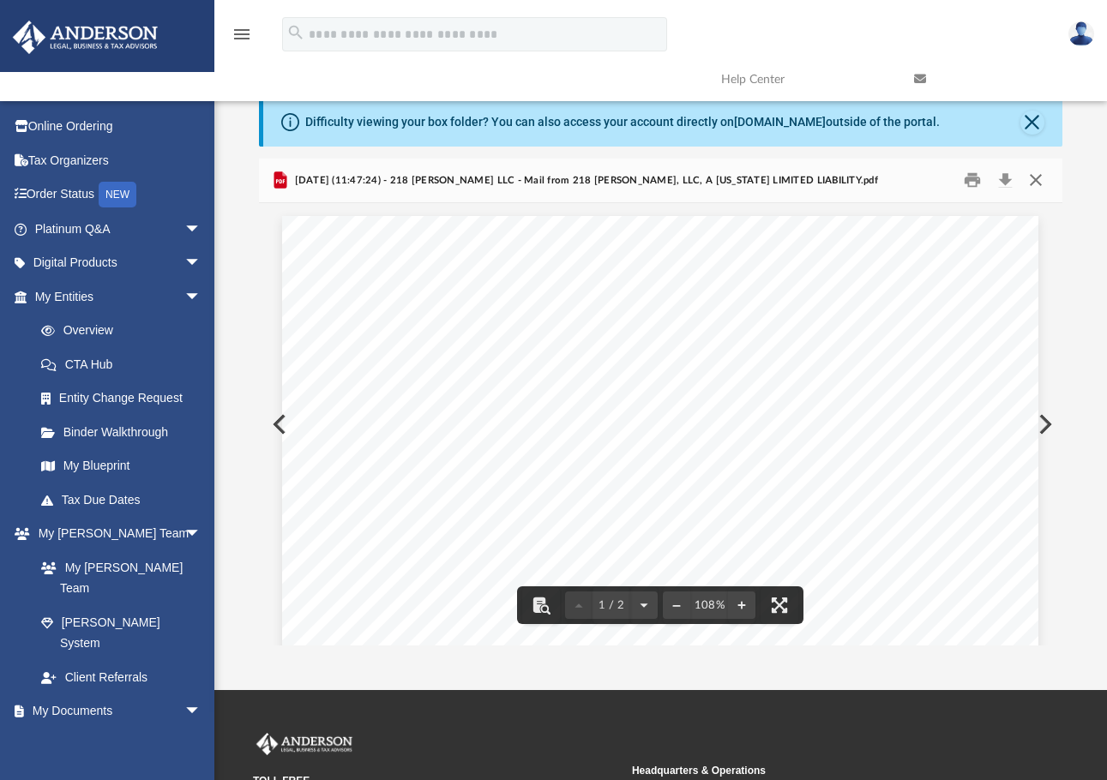
click at [1038, 170] on button "Close" at bounding box center [1035, 180] width 31 height 27
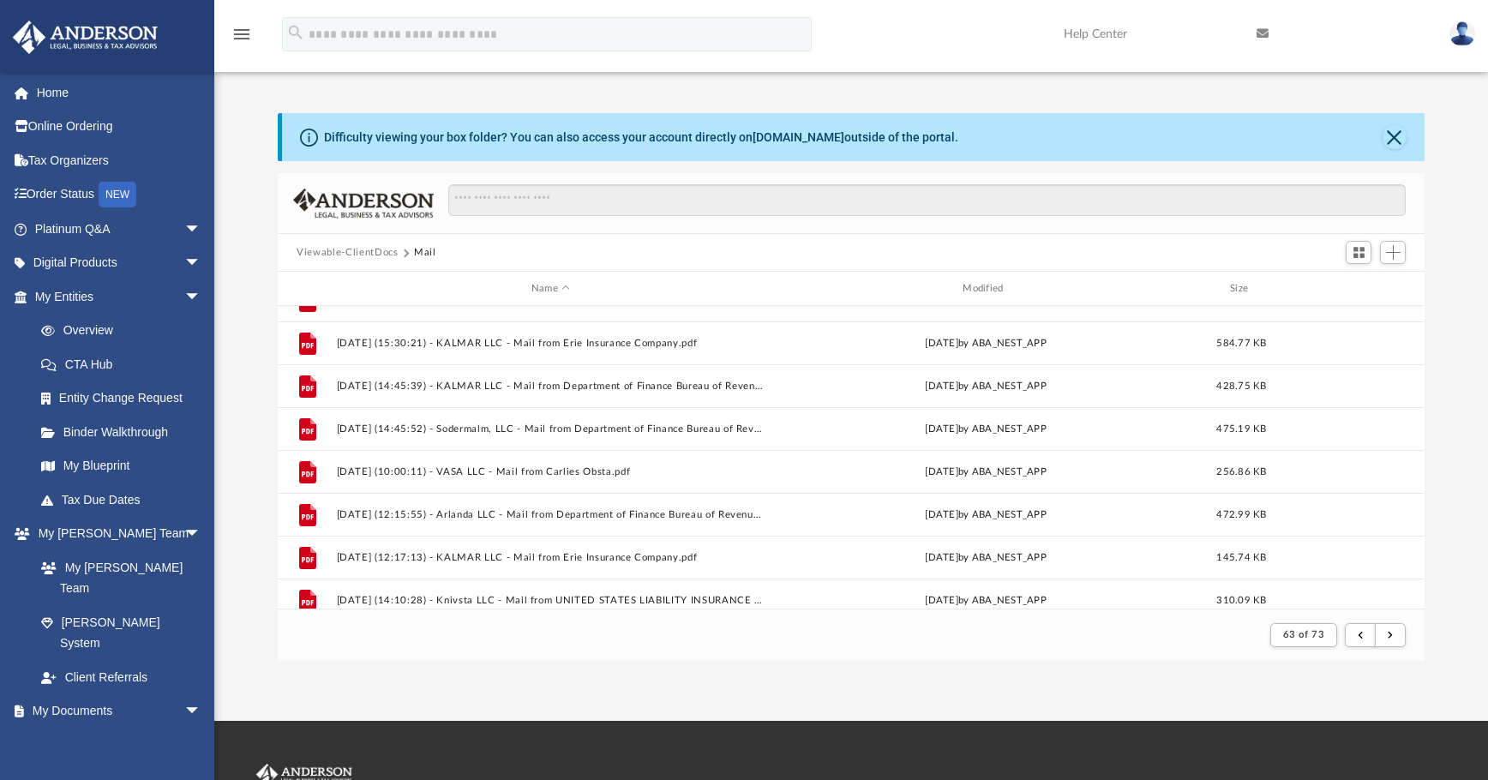
scroll to position [0, 0]
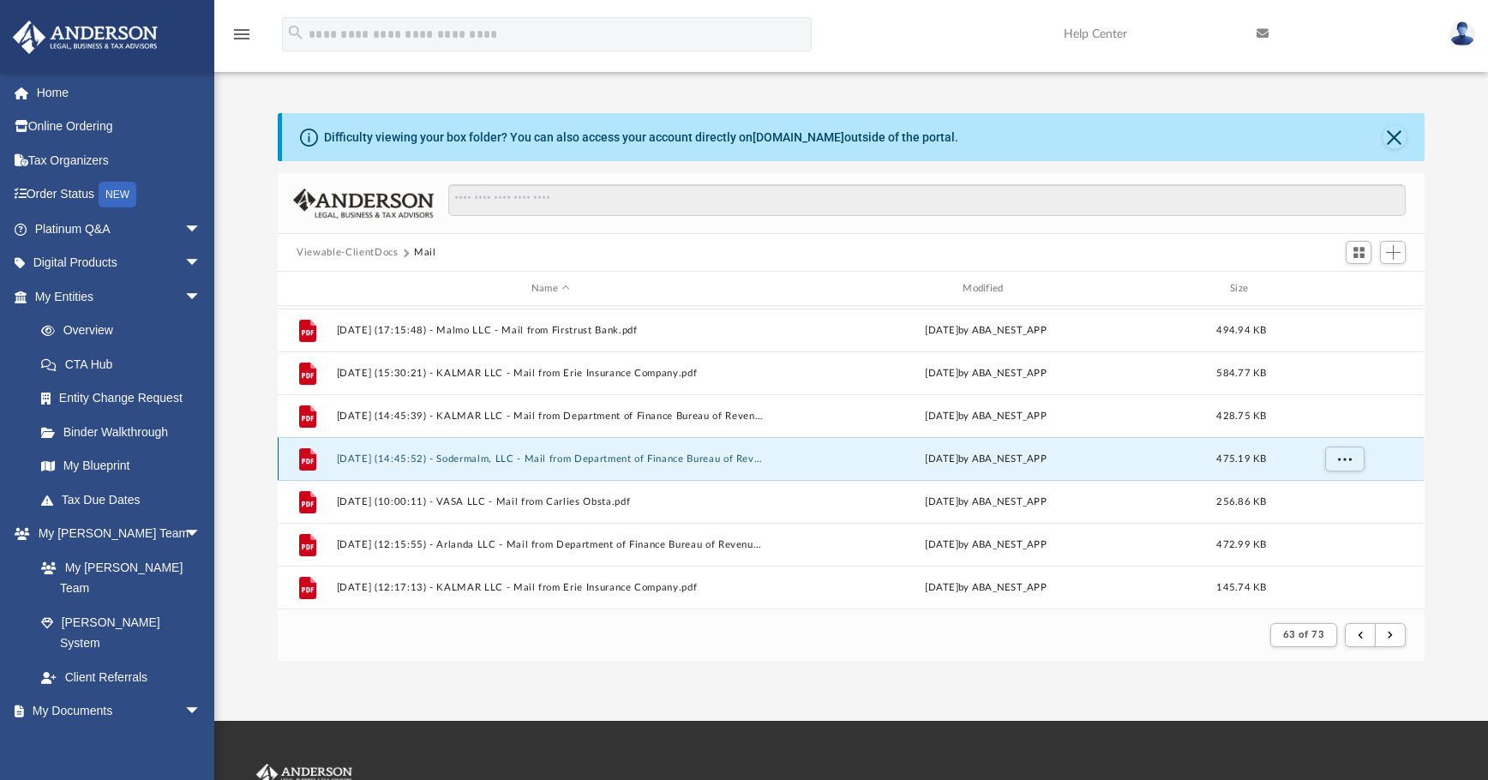
click at [711, 457] on button "2025.03.25 (14:45:52) - Sodermalm, LLC - Mail from Department of Finance Bureau…" at bounding box center [551, 458] width 428 height 11
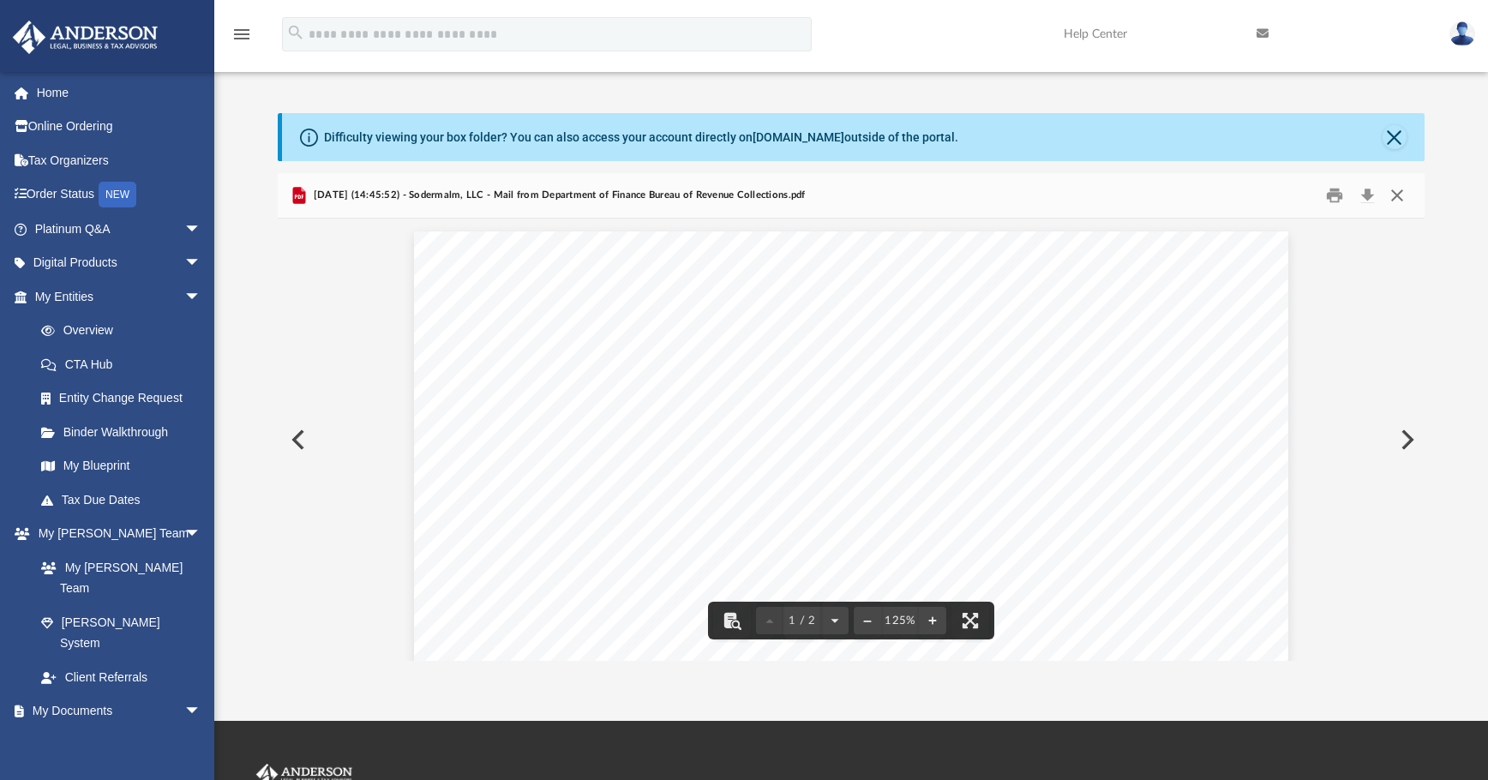
click at [1119, 194] on button "Close" at bounding box center [1397, 196] width 31 height 27
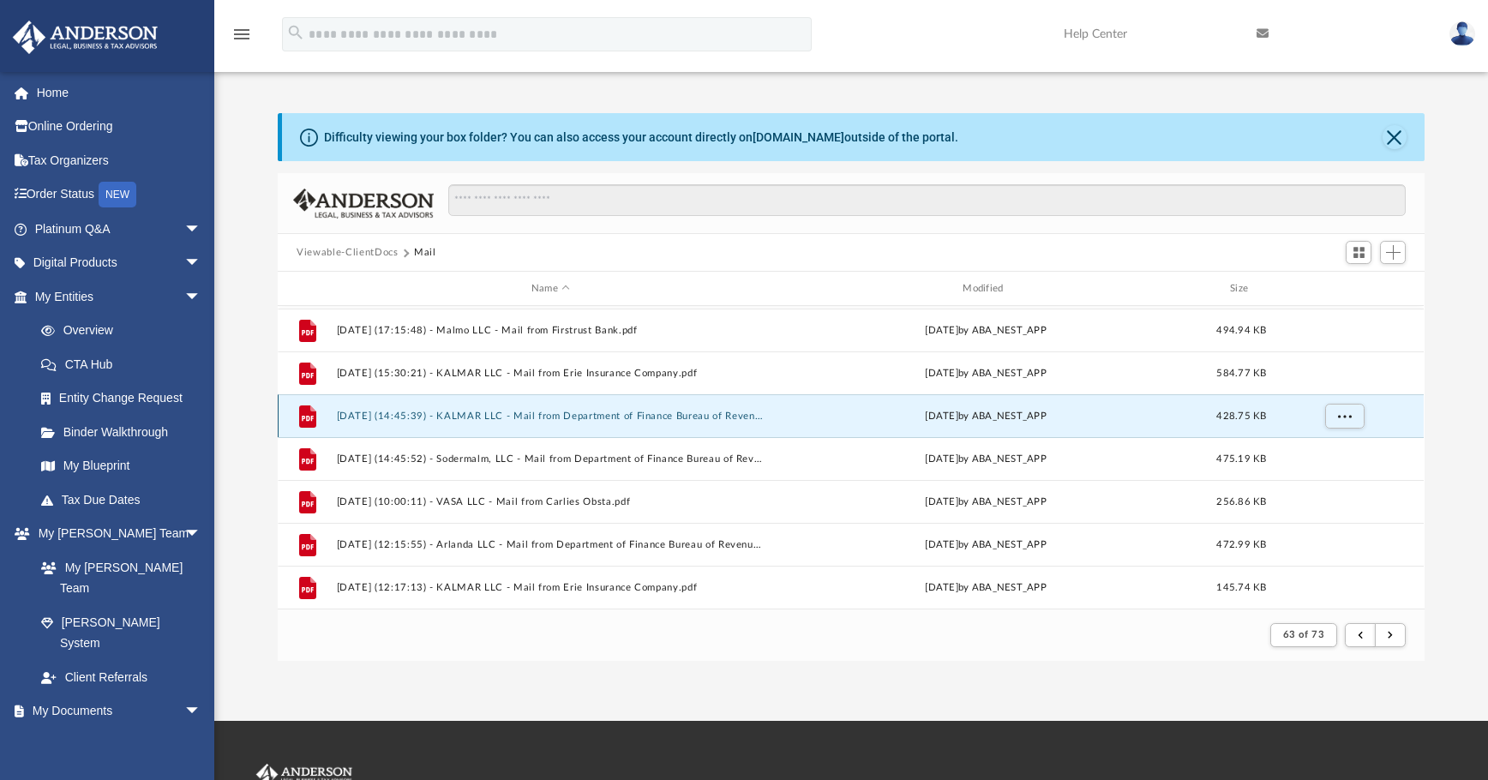
click at [694, 421] on button "2025.03.25 (14:45:39) - KALMAR LLC - Mail from Department of Finance Bureau of …" at bounding box center [551, 416] width 428 height 11
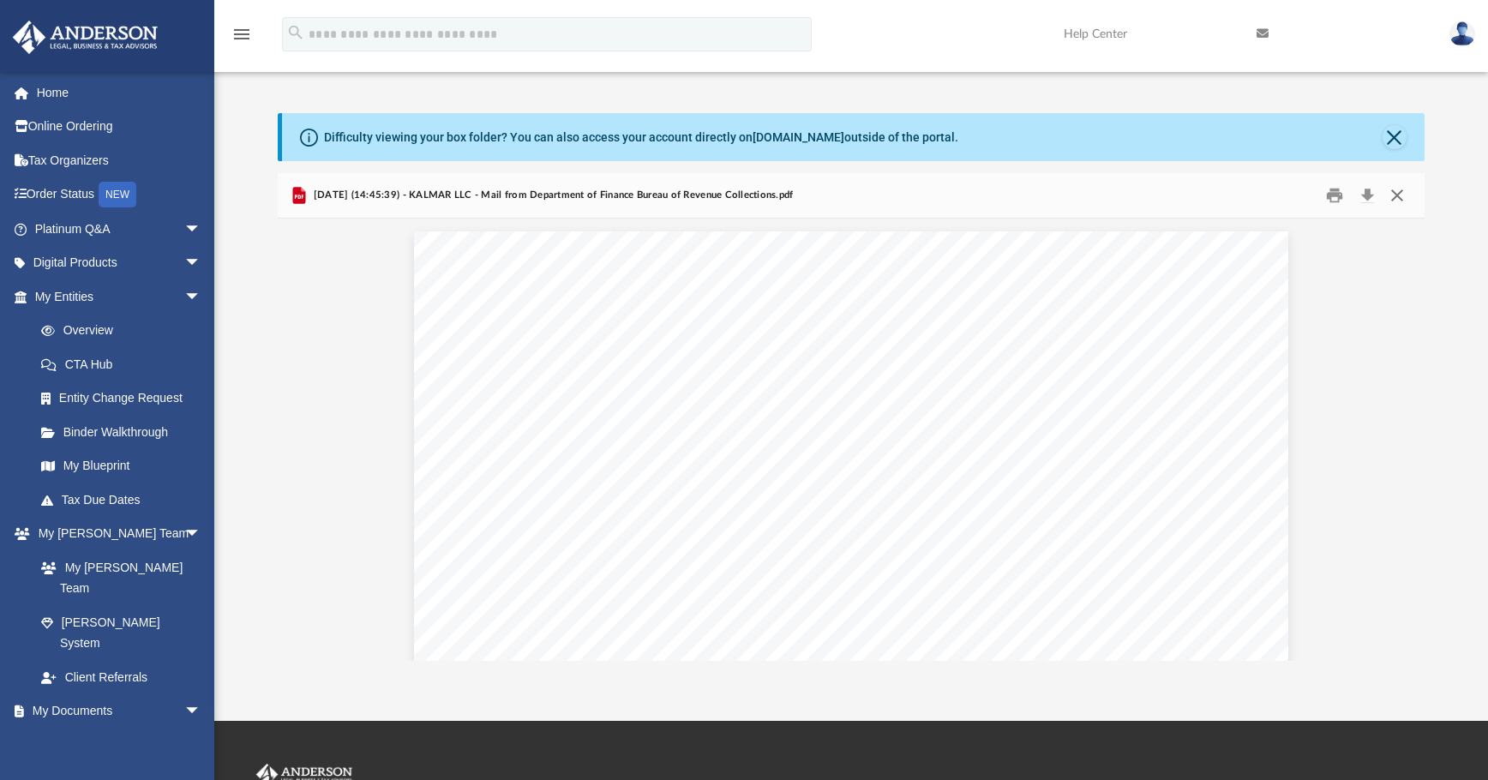
click at [1119, 194] on button "Close" at bounding box center [1397, 196] width 31 height 27
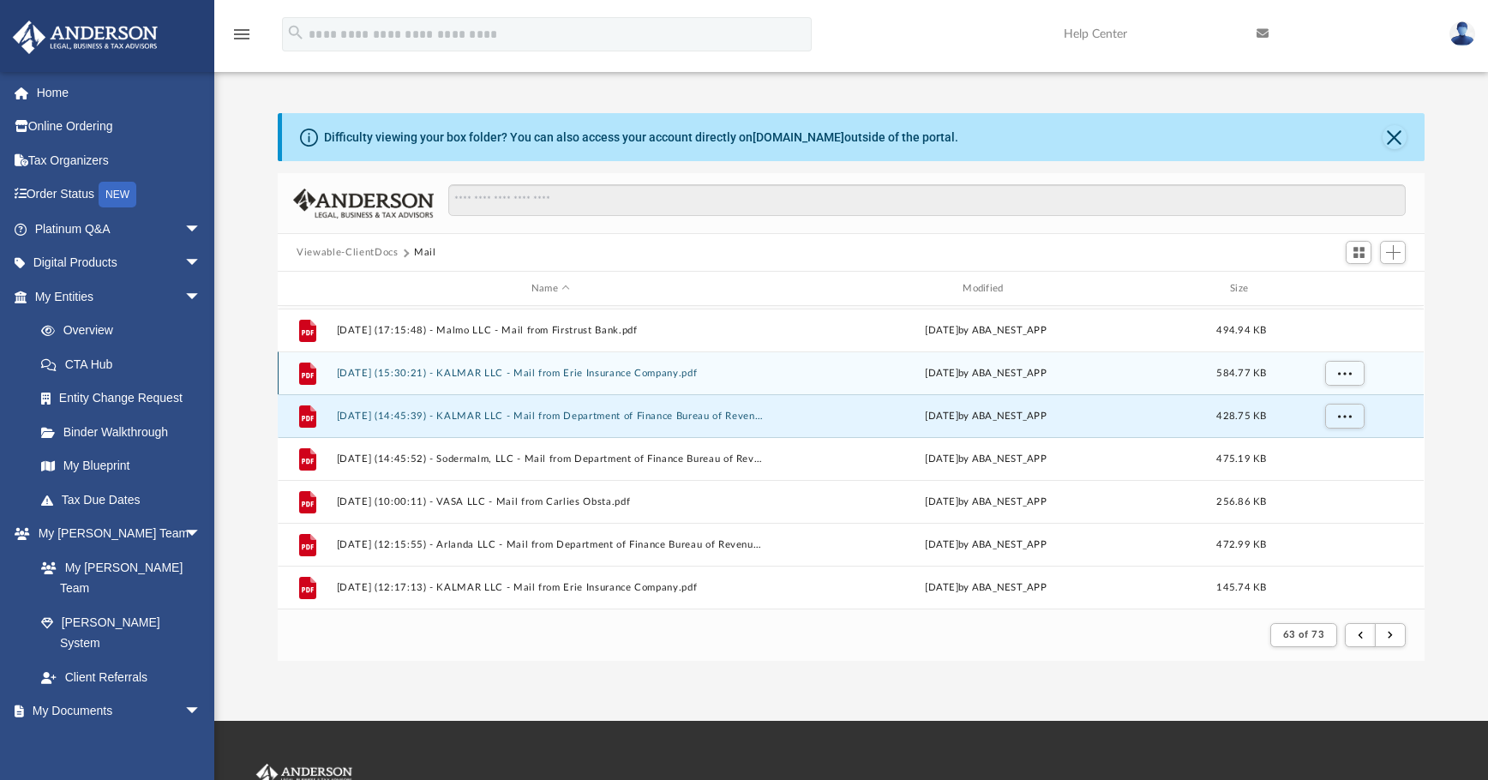
click at [660, 376] on button "2025.03.24 (15:30:21) - KALMAR LLC - Mail from Erie Insurance Company.pdf" at bounding box center [551, 373] width 428 height 11
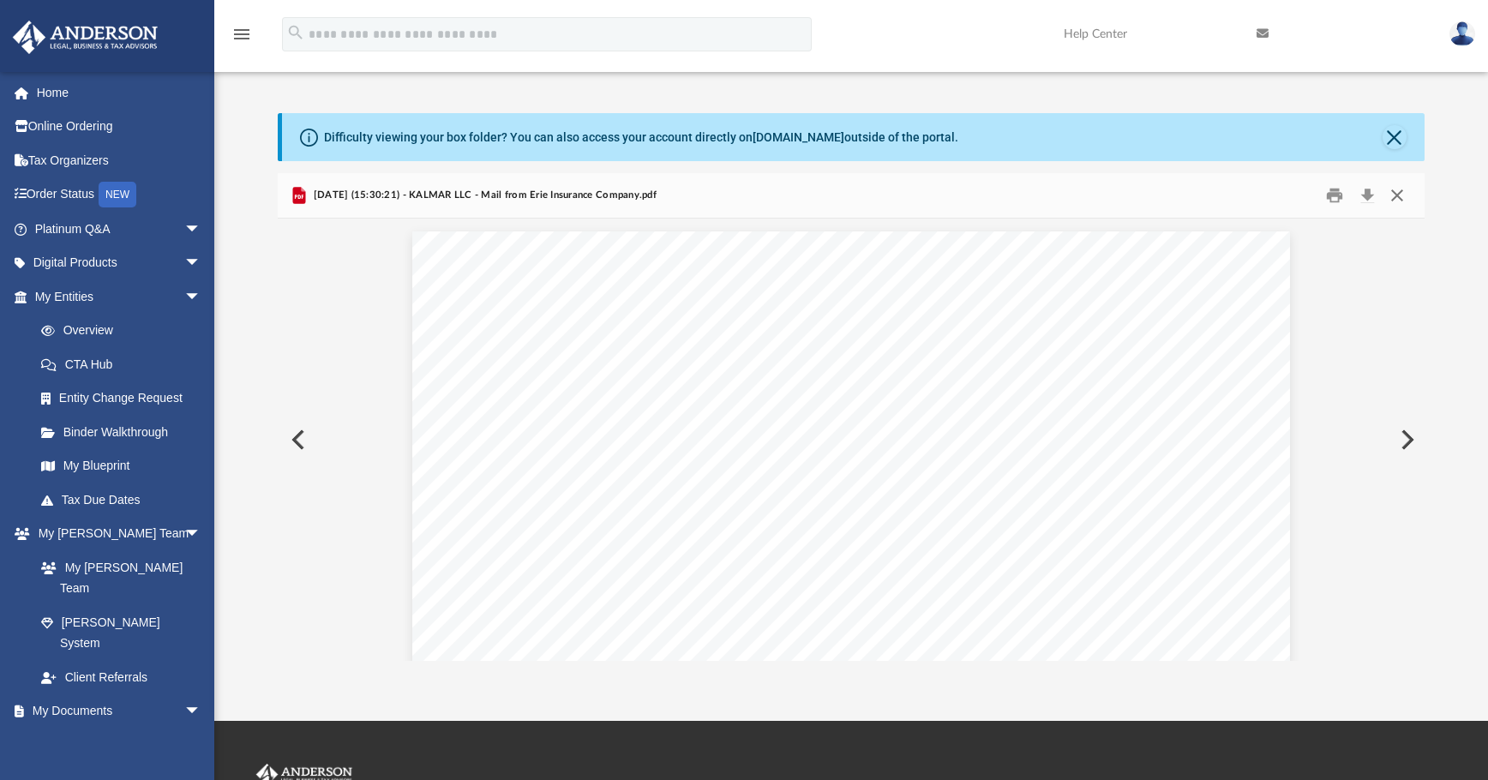
scroll to position [3472, 0]
click at [1119, 195] on button "Close" at bounding box center [1397, 196] width 31 height 27
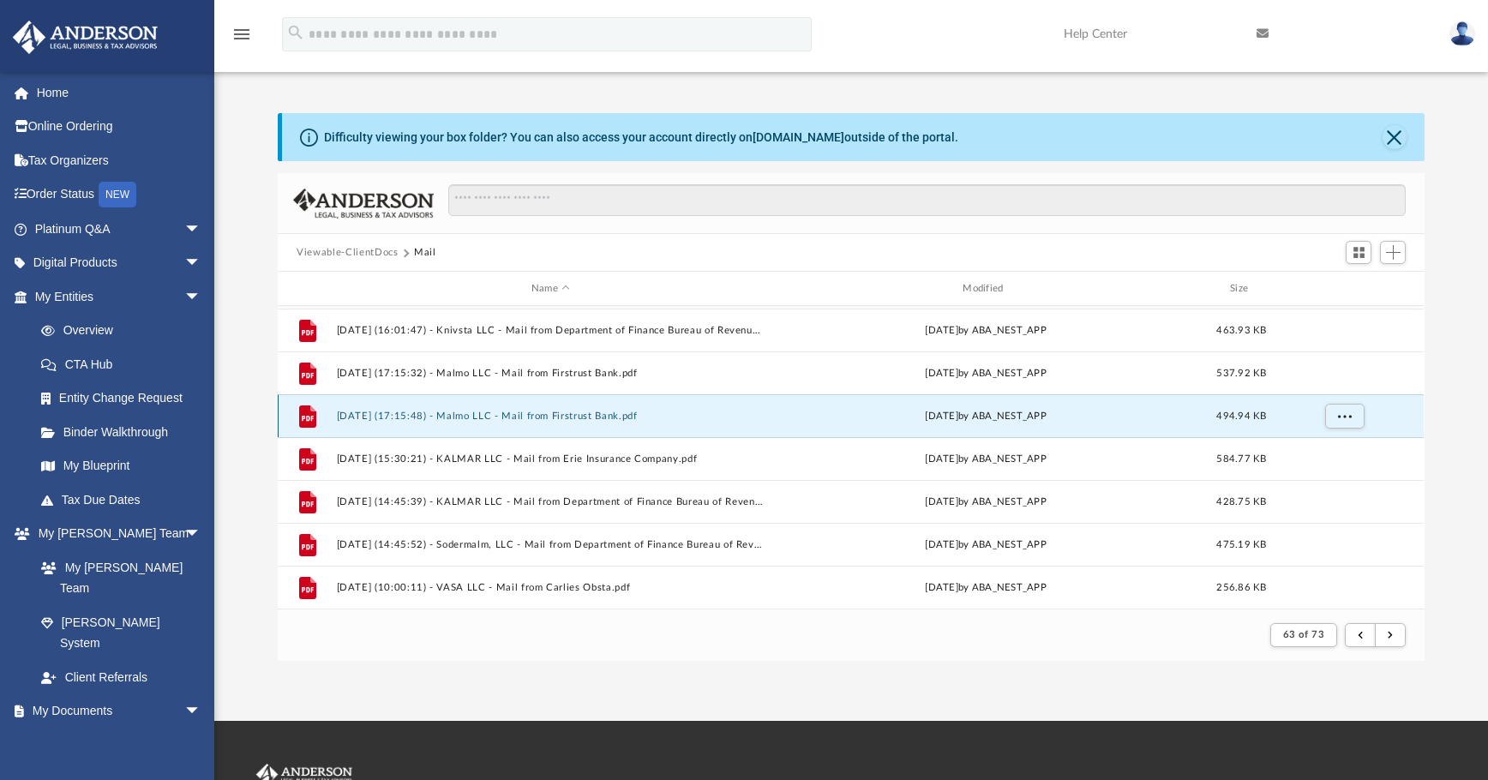
click at [596, 412] on button "2025.03.21 (17:15:48) - Malmo LLC - Mail from Firstrust Bank.pdf" at bounding box center [551, 416] width 428 height 11
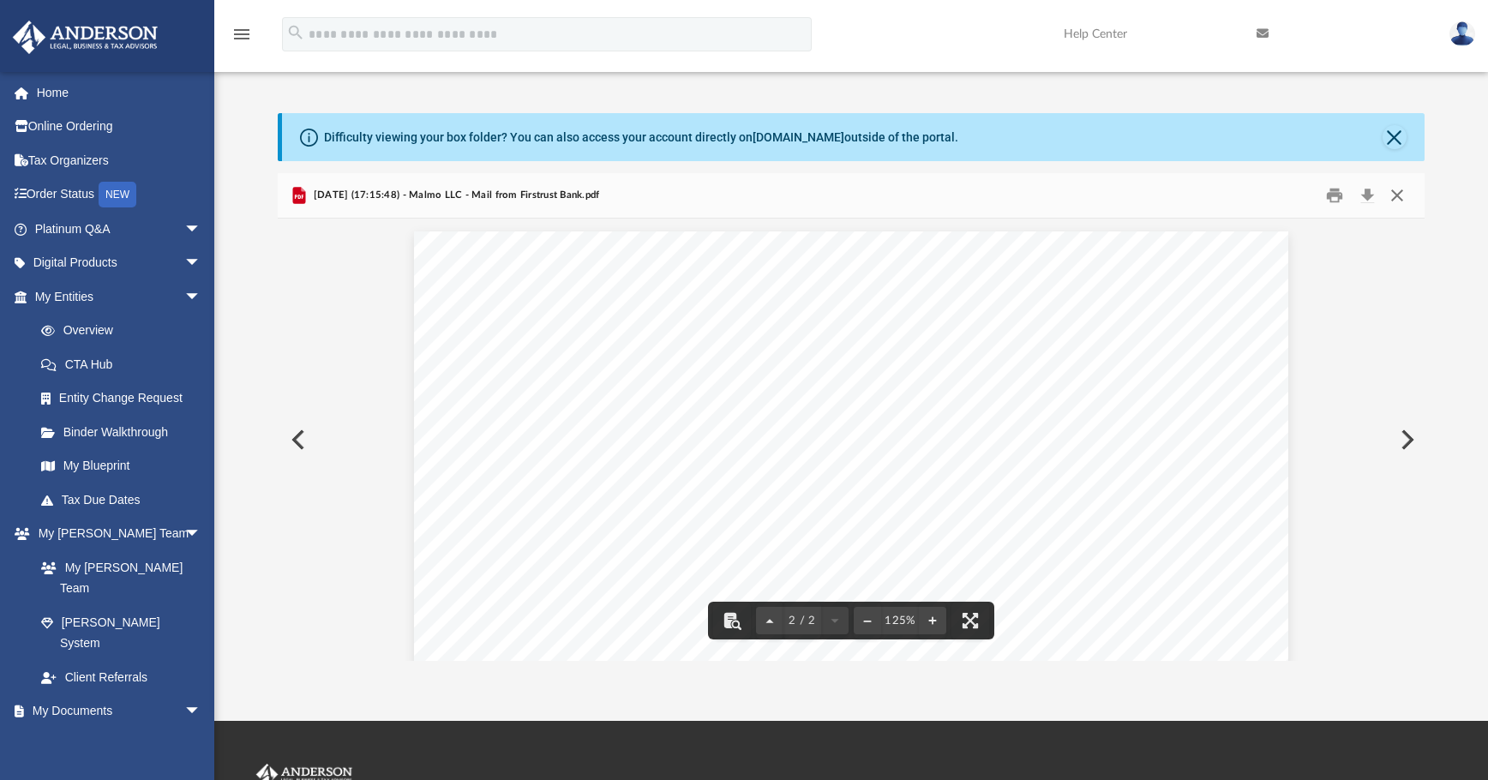
click at [1119, 195] on button "Close" at bounding box center [1397, 196] width 31 height 27
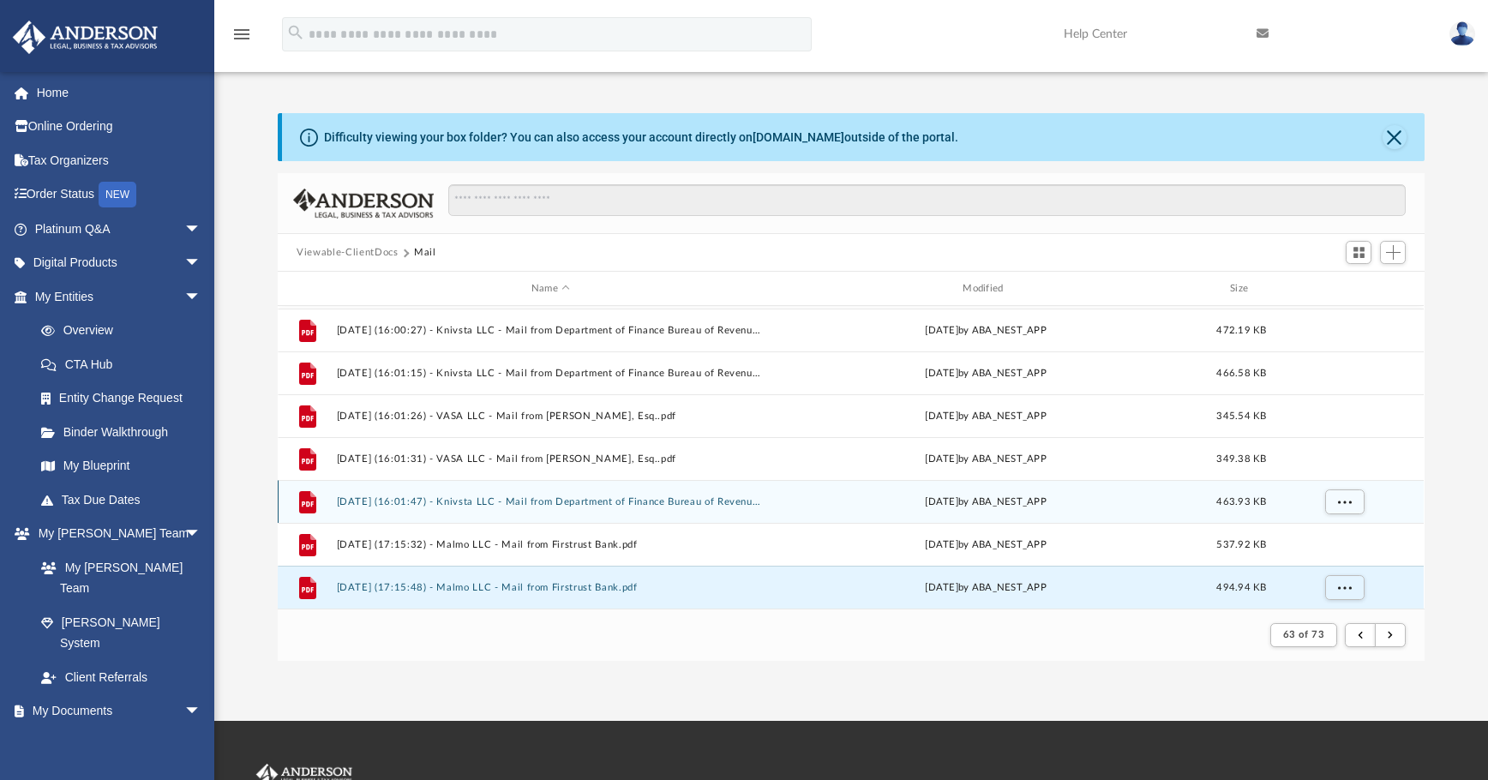
click at [711, 502] on button "2025.03.21 (16:01:47) - Knivsta LLC - Mail from Department of Finance Bureau of…" at bounding box center [551, 501] width 428 height 11
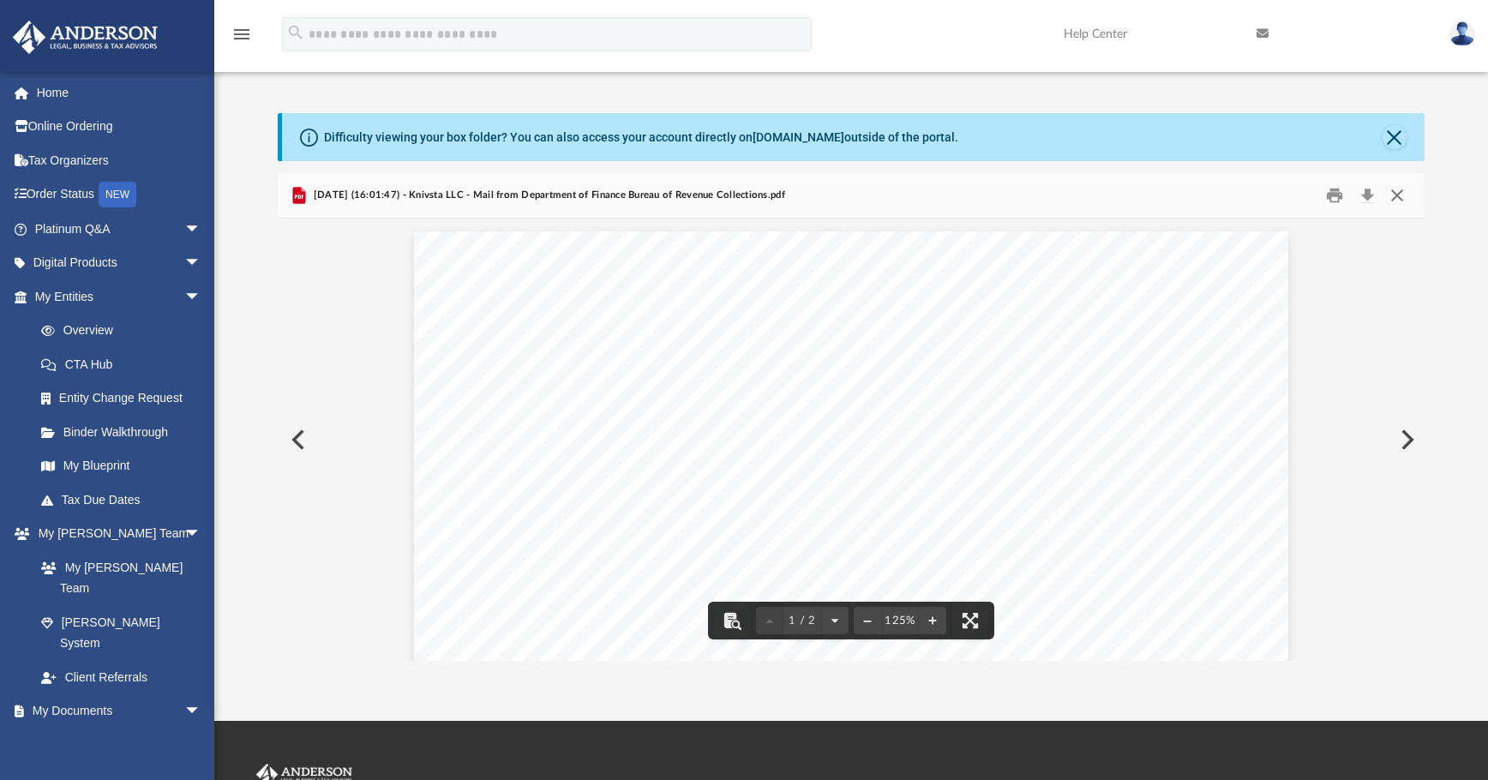
click at [1119, 196] on button "Close" at bounding box center [1397, 196] width 31 height 27
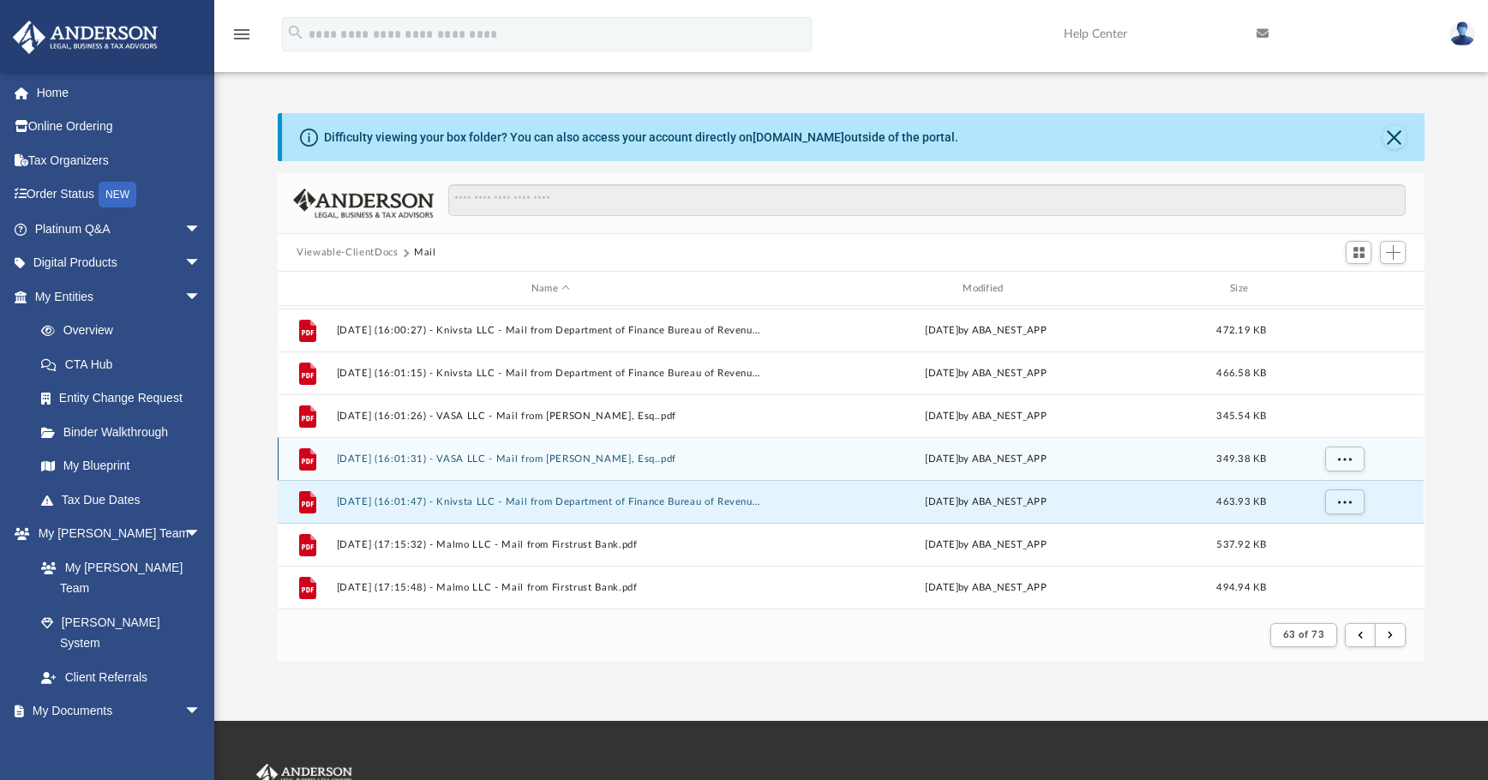
scroll to position [1155, 0]
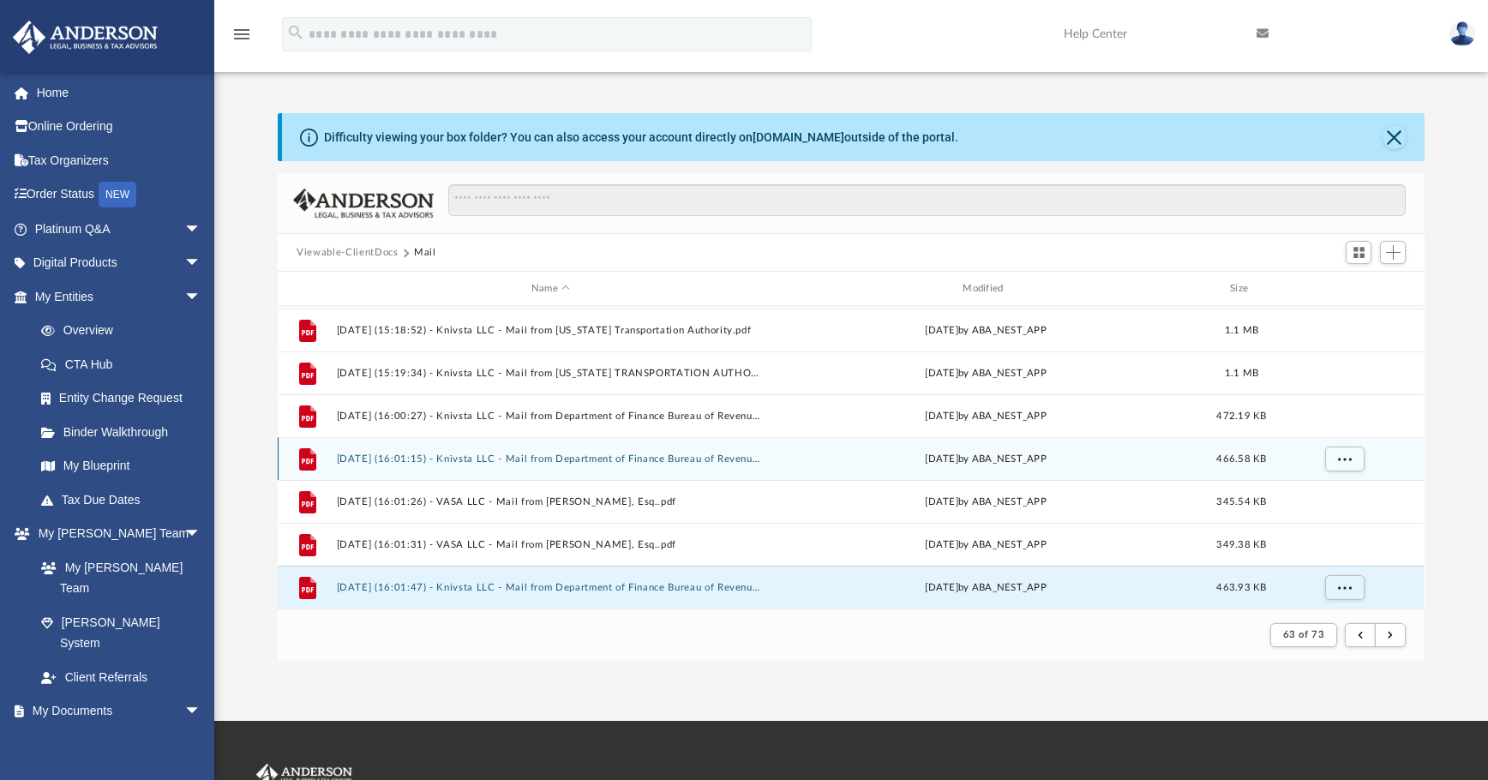
click at [673, 457] on button "2025.03.21 (16:01:15) - Knivsta LLC - Mail from Department of Finance Bureau of…" at bounding box center [551, 458] width 428 height 11
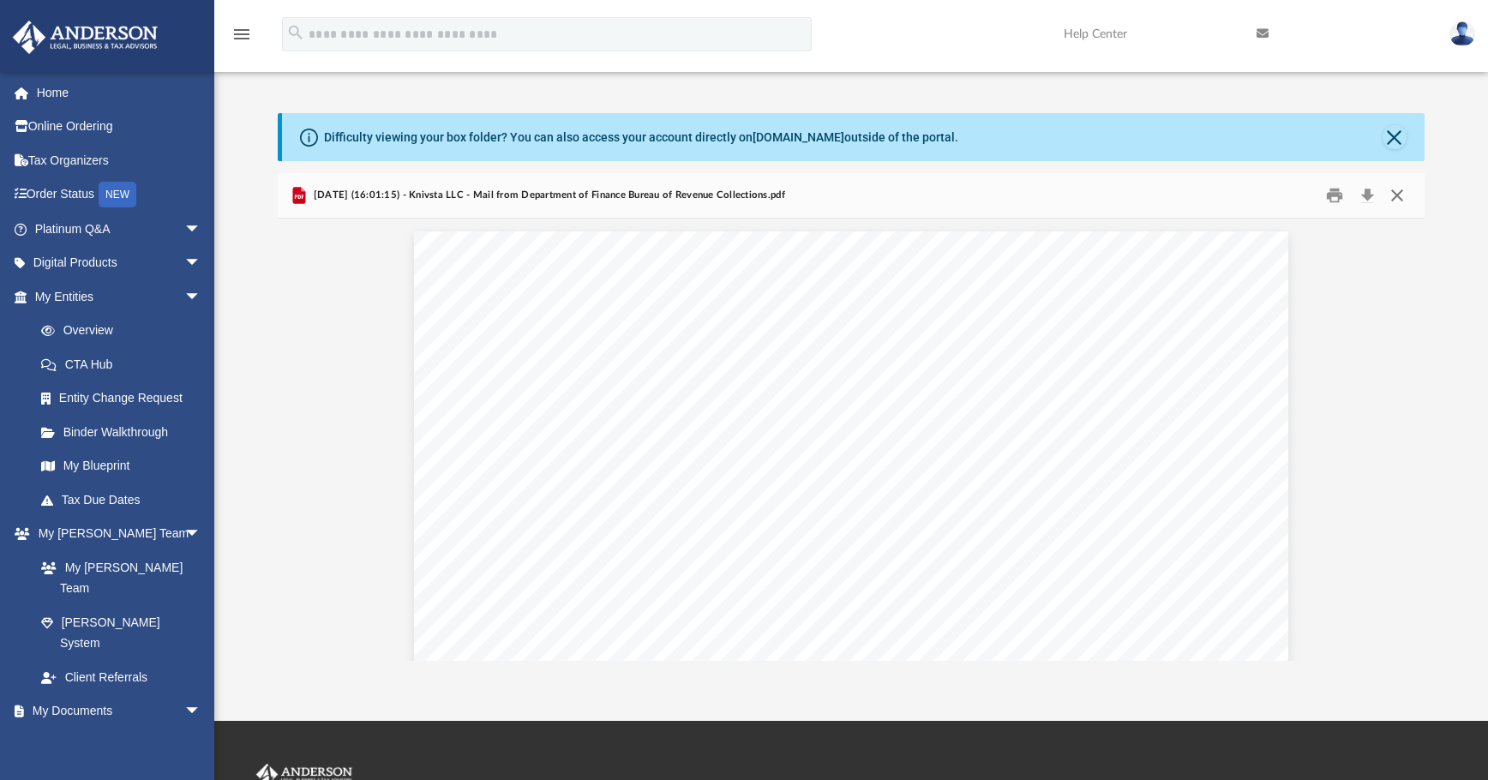
click at [1119, 196] on button "Close" at bounding box center [1397, 196] width 31 height 27
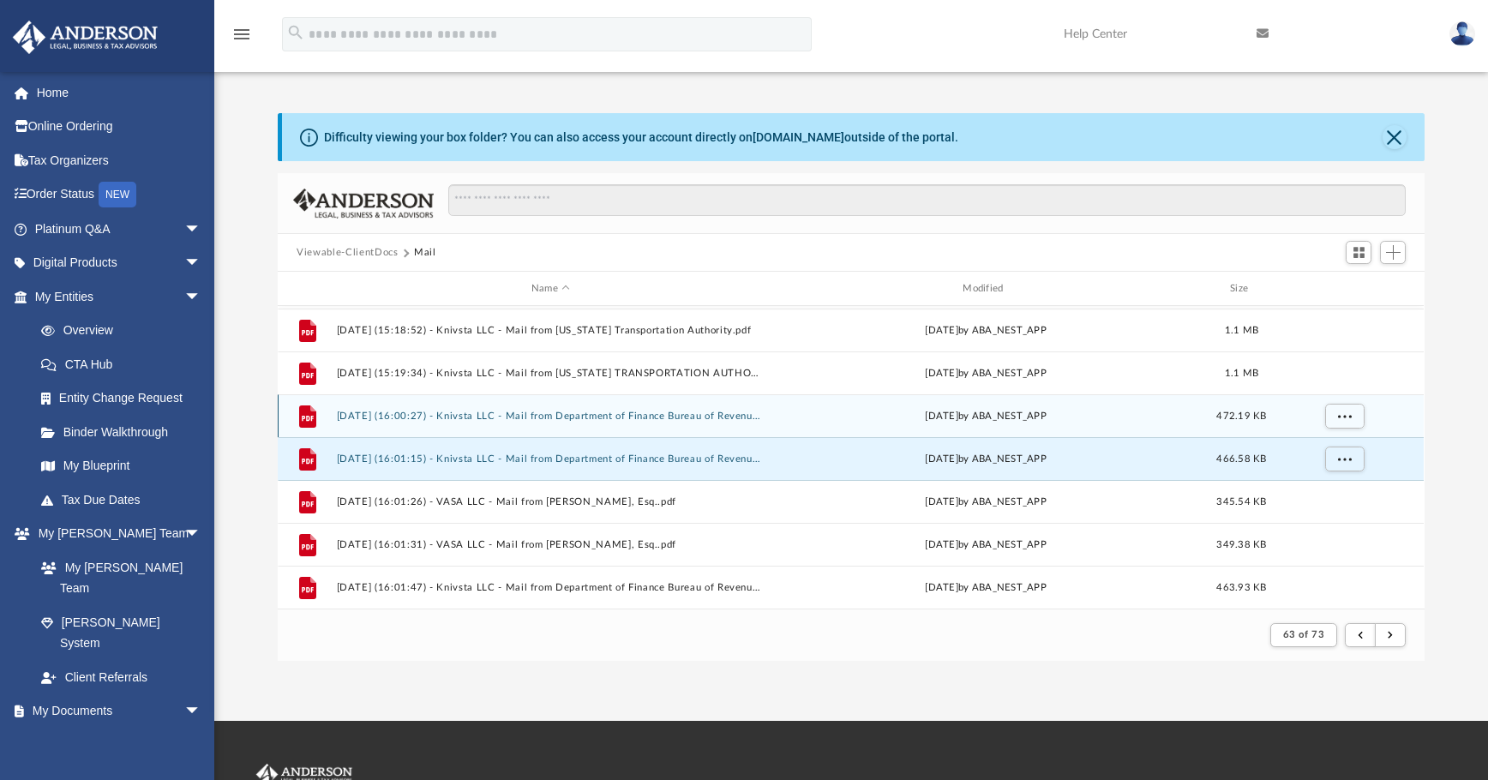
click at [749, 411] on button "2025.03.21 (16:00:27) - Knivsta LLC - Mail from Department of Finance Bureau of…" at bounding box center [551, 416] width 428 height 11
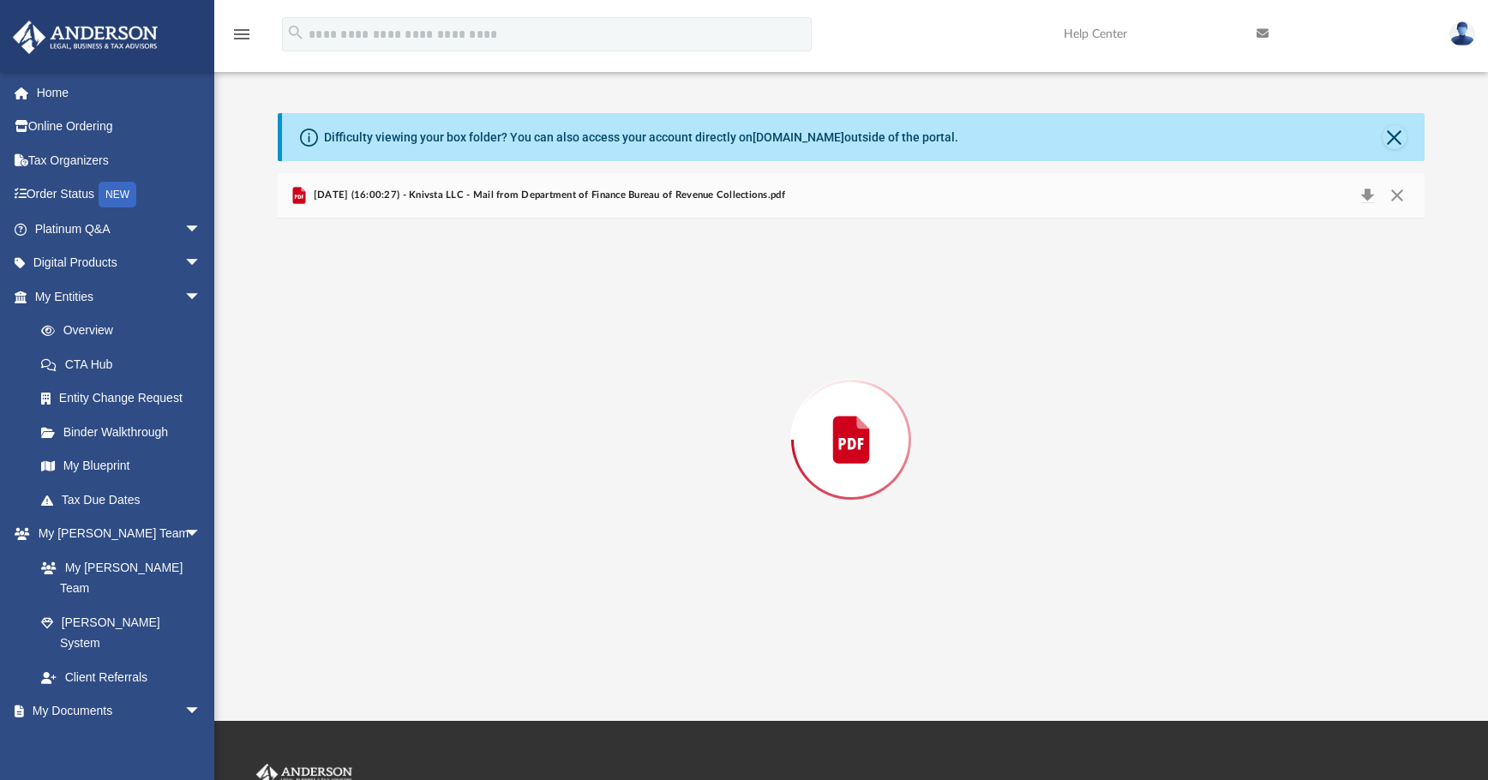
click at [749, 411] on div "Preview" at bounding box center [851, 440] width 1146 height 442
click at [1119, 195] on button "Close" at bounding box center [1397, 196] width 31 height 27
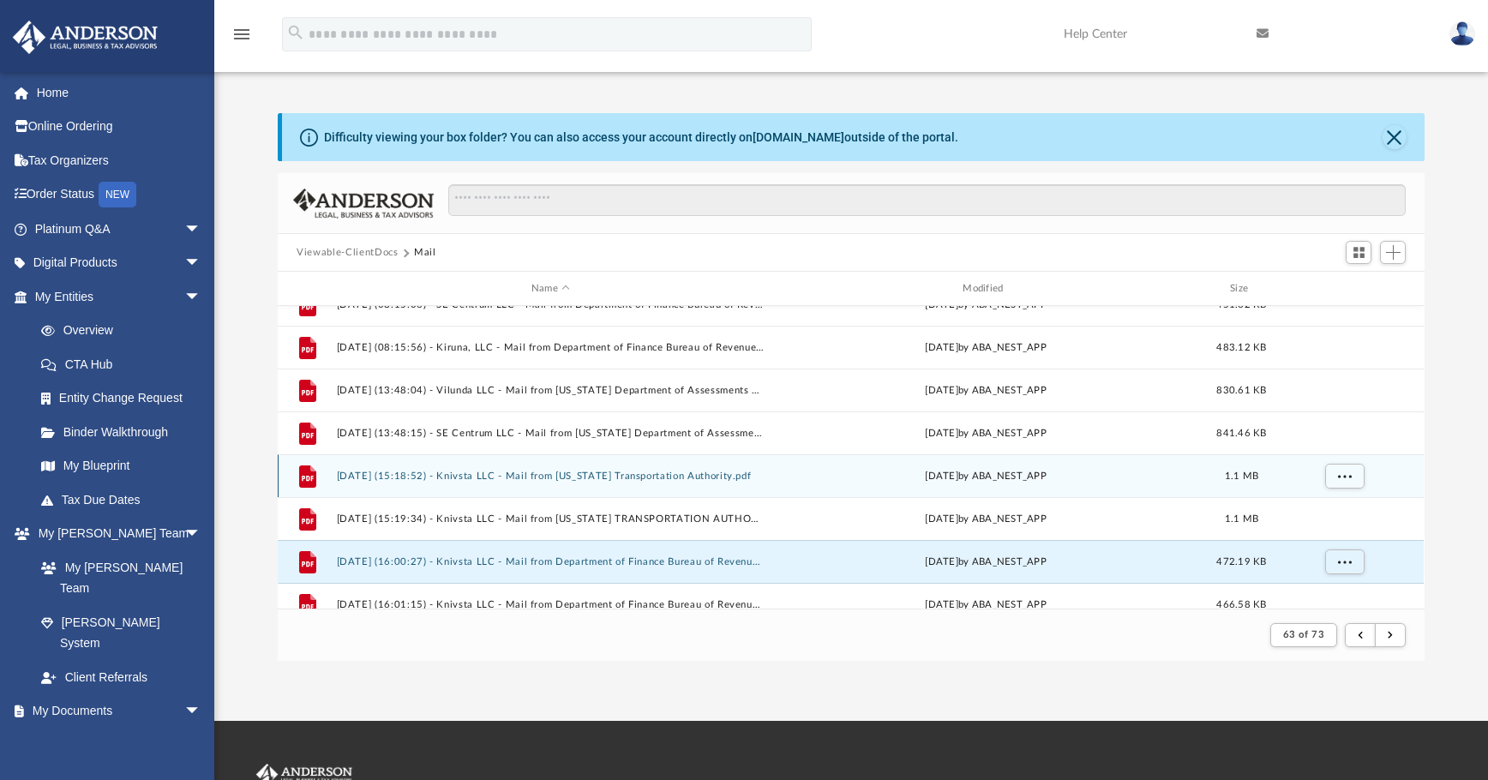
scroll to position [983, 0]
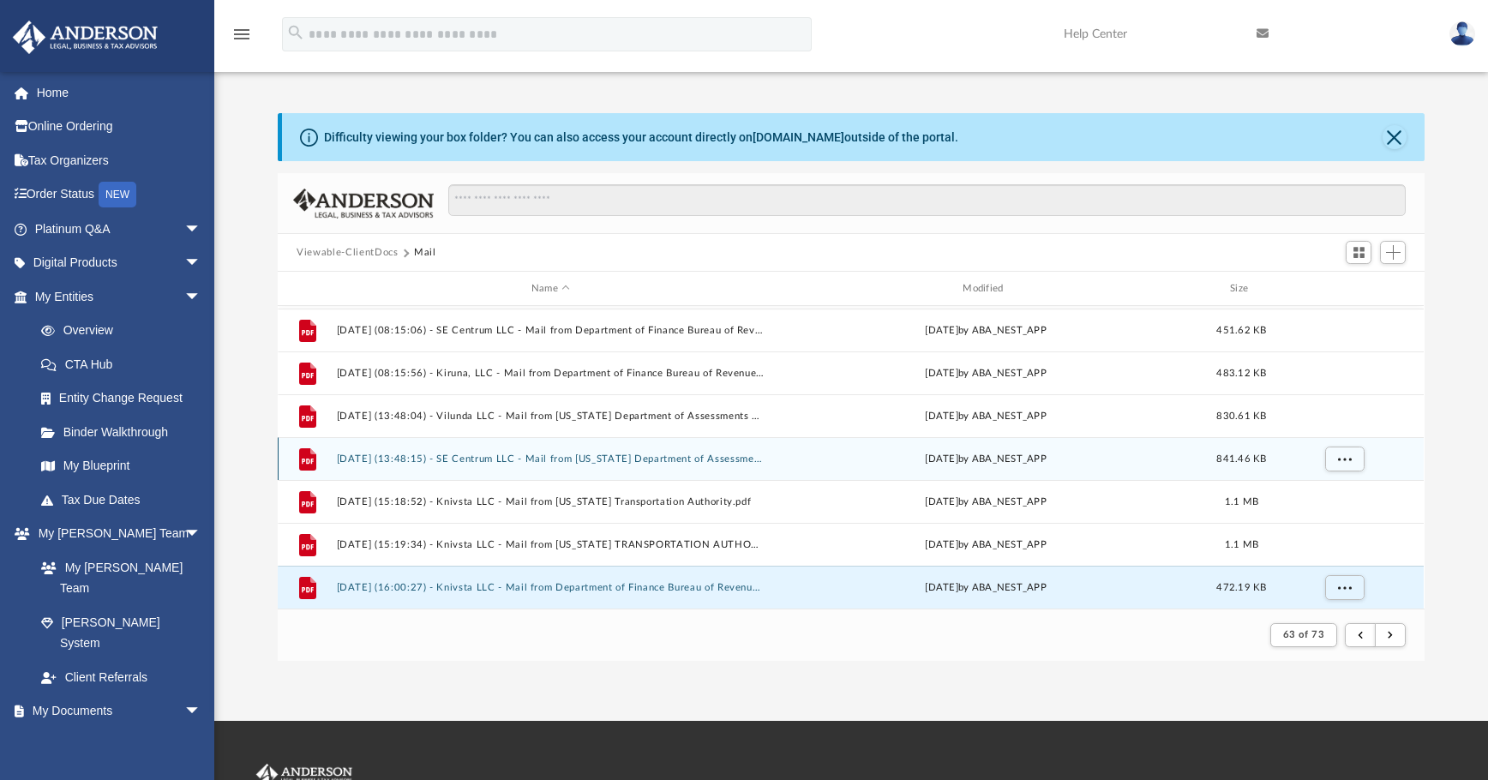
click at [639, 454] on button "2025.03.19 (13:48:15) - SE Centrum LLC - Mail from Maryland Department of Asses…" at bounding box center [551, 458] width 428 height 11
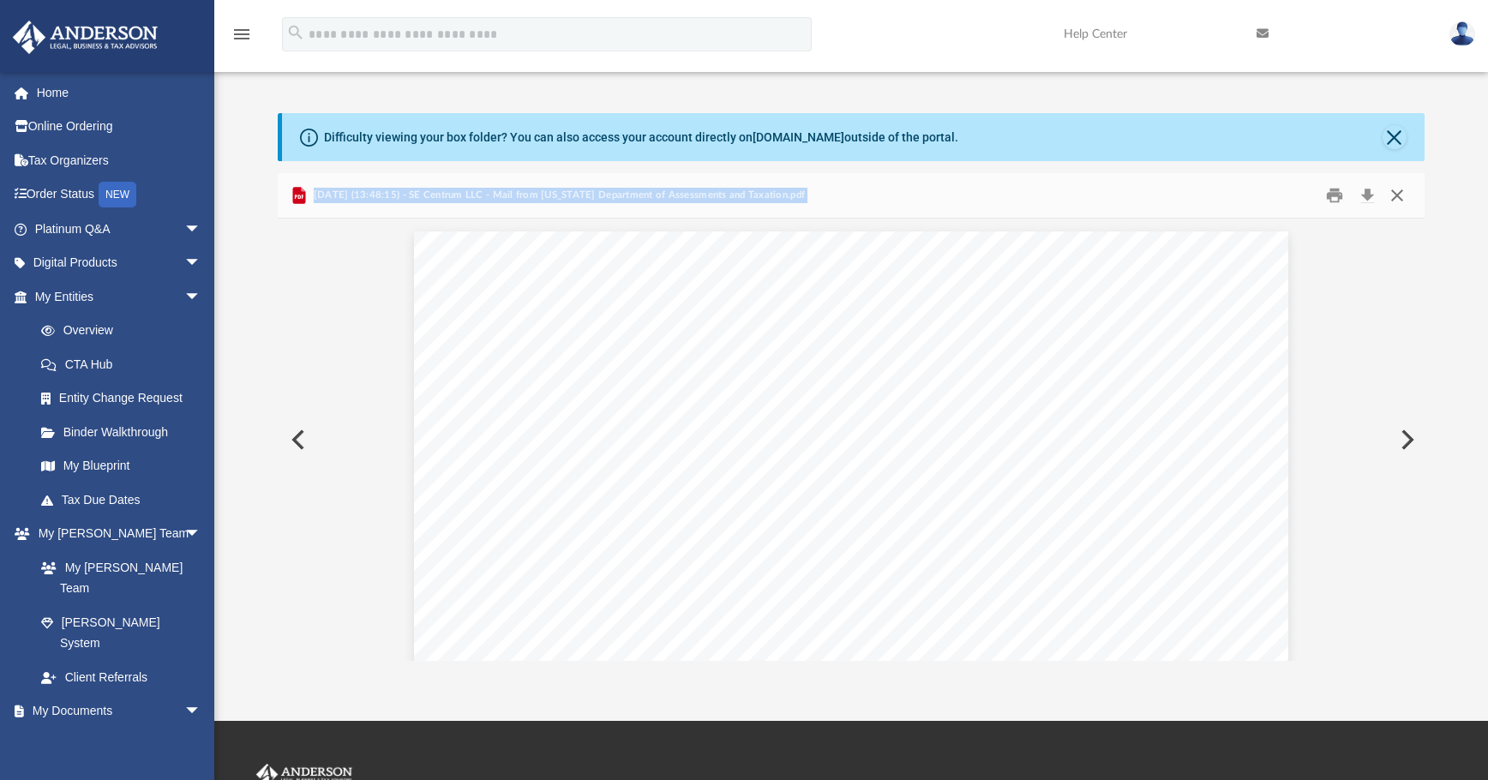
click at [1119, 197] on button "Close" at bounding box center [1397, 196] width 31 height 27
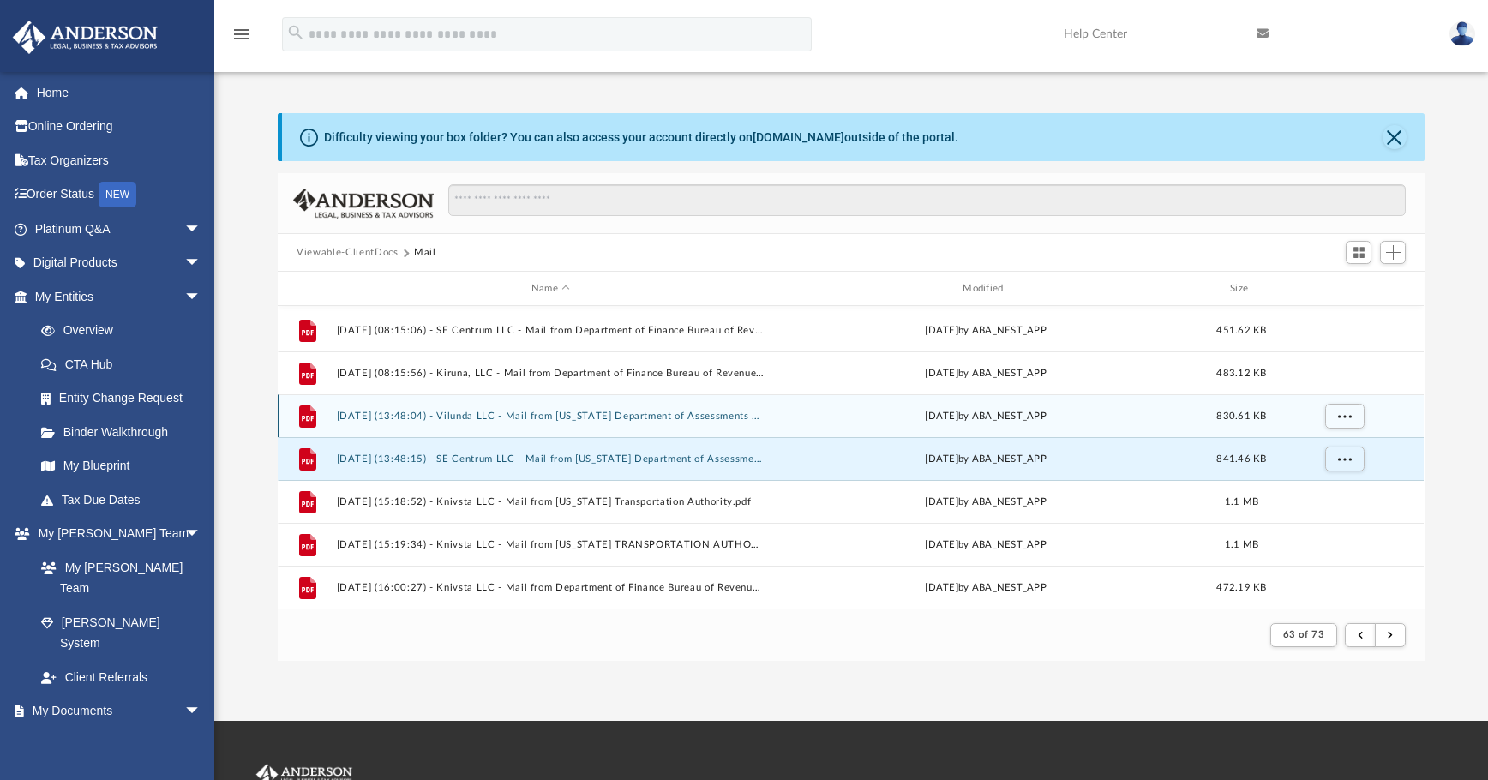
scroll to position [897, 0]
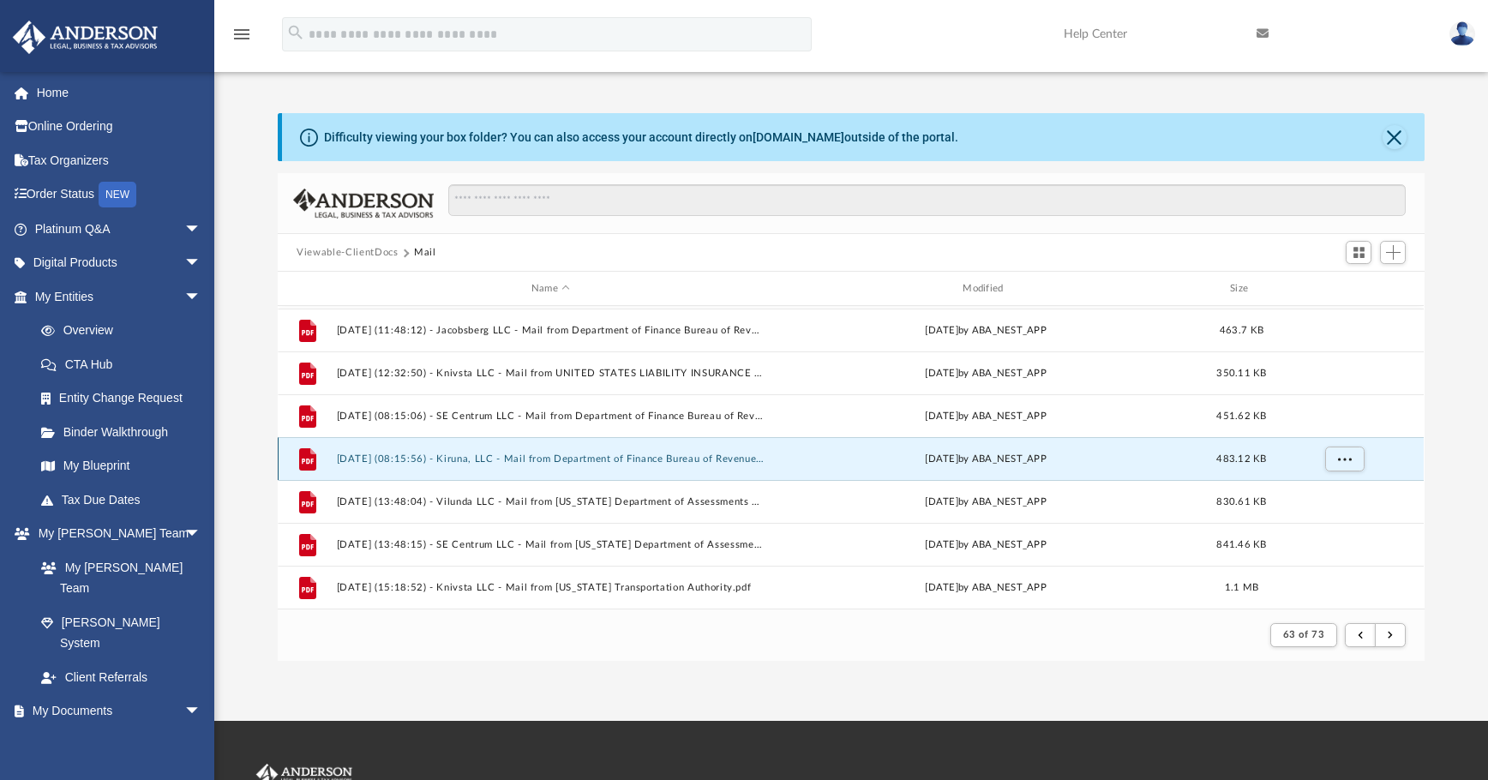
click at [609, 457] on button "2025.03.18 (08:15:56) - Kiruna, LLC - Mail from Department of Finance Bureau of…" at bounding box center [551, 458] width 428 height 11
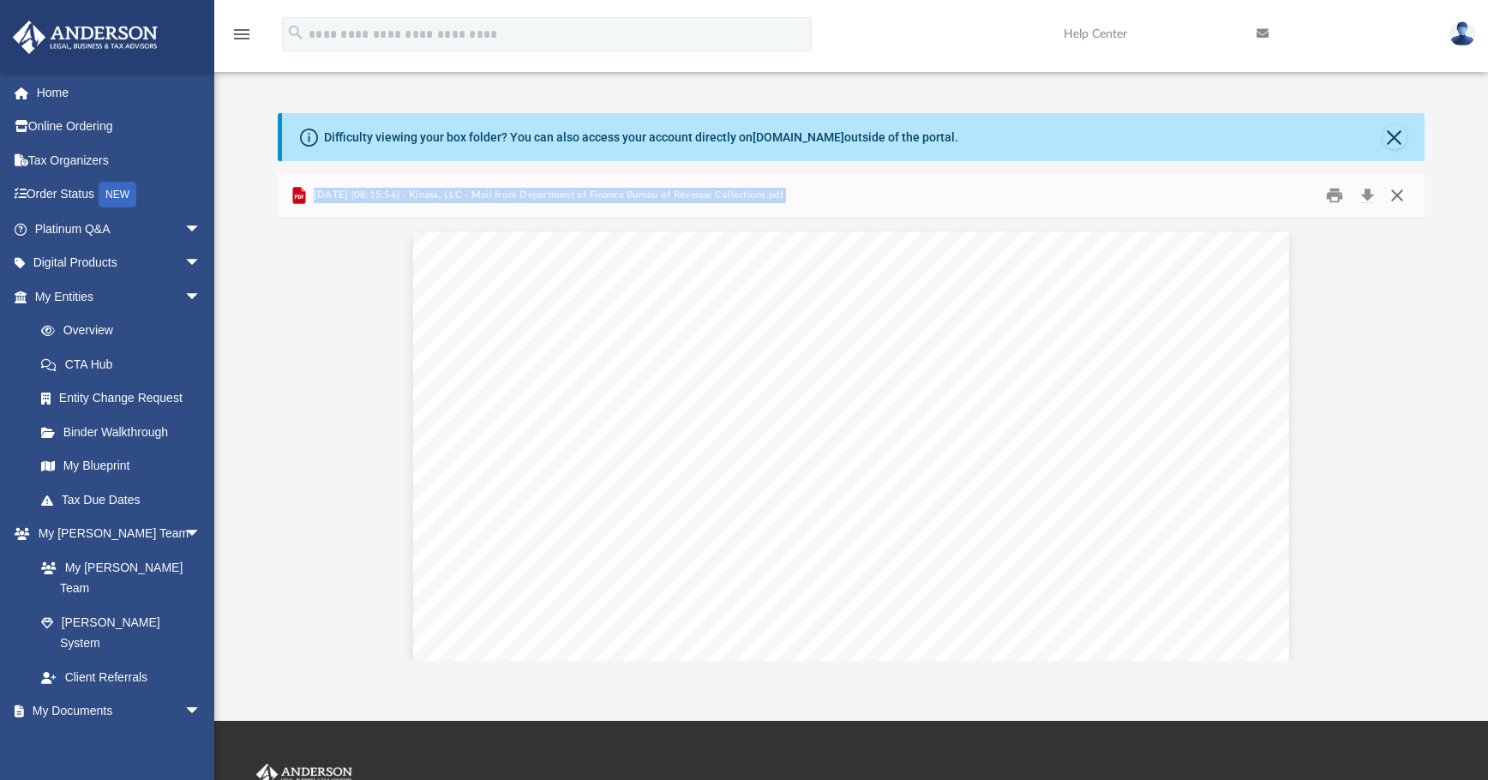
click at [1119, 193] on button "Close" at bounding box center [1397, 196] width 31 height 27
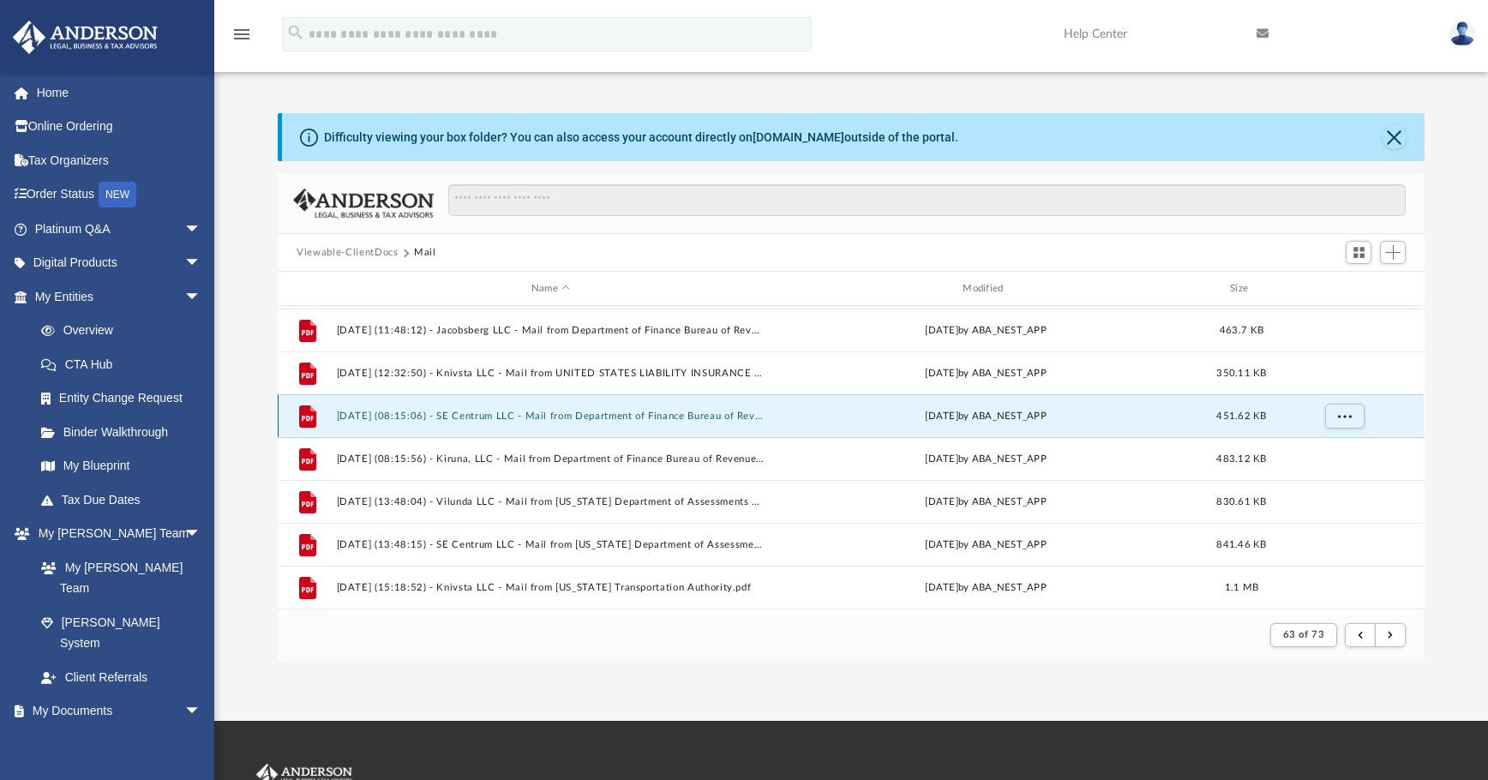
click at [615, 415] on button "2025.03.18 (08:15:06) - SE Centrum LLC - Mail from Department of Finance Bureau…" at bounding box center [551, 416] width 428 height 11
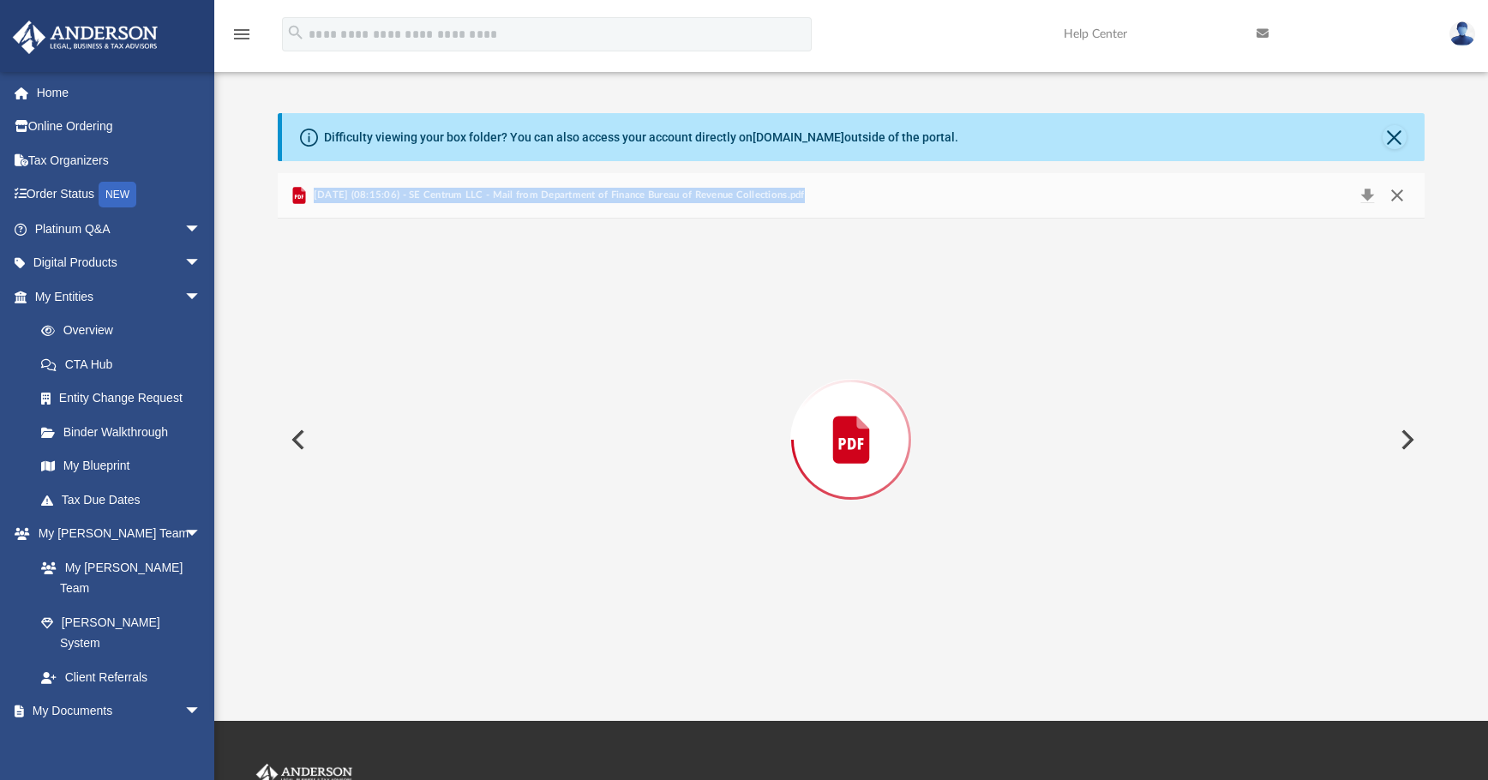
scroll to position [1159, 0]
click at [1119, 195] on button "Close" at bounding box center [1397, 196] width 31 height 27
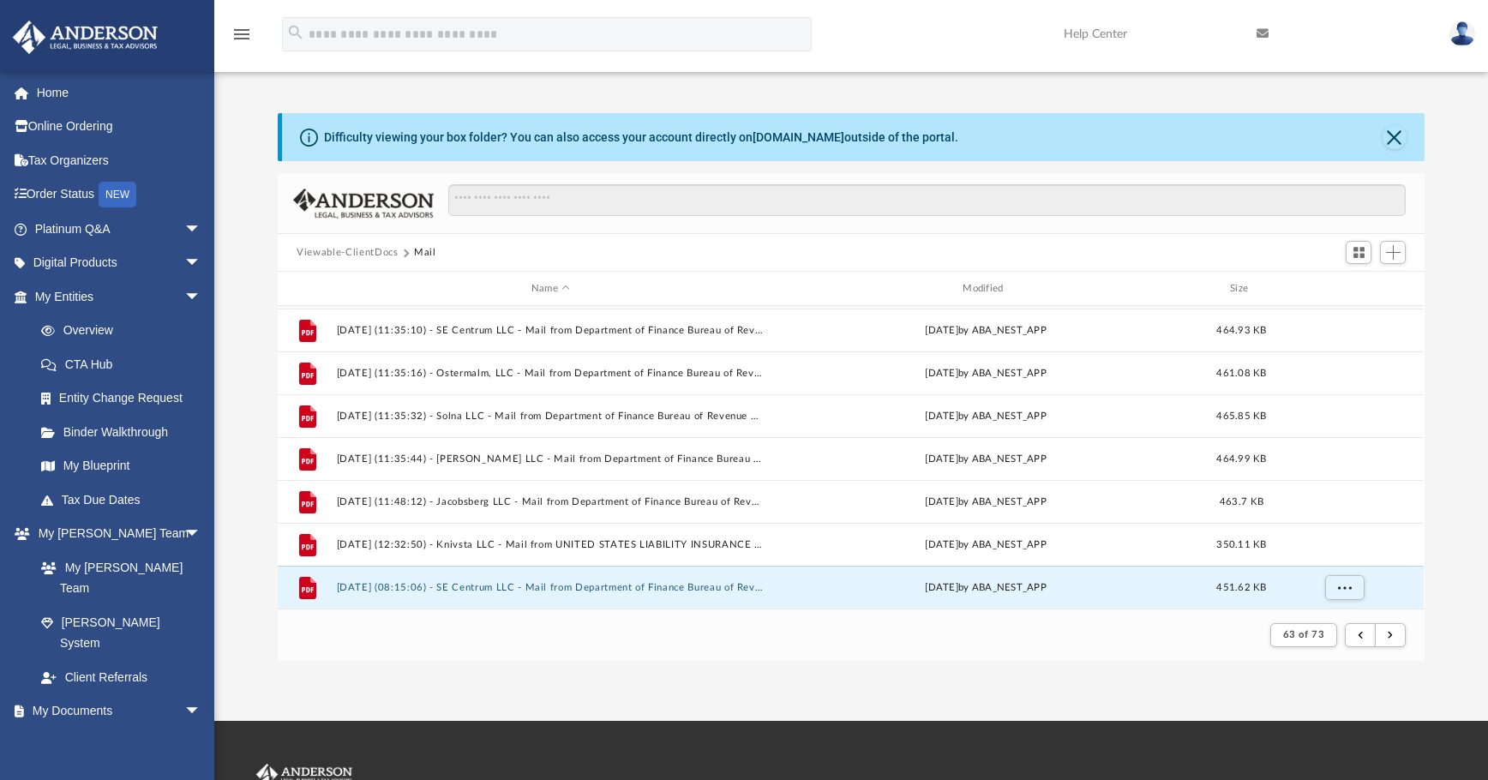
scroll to position [640, 0]
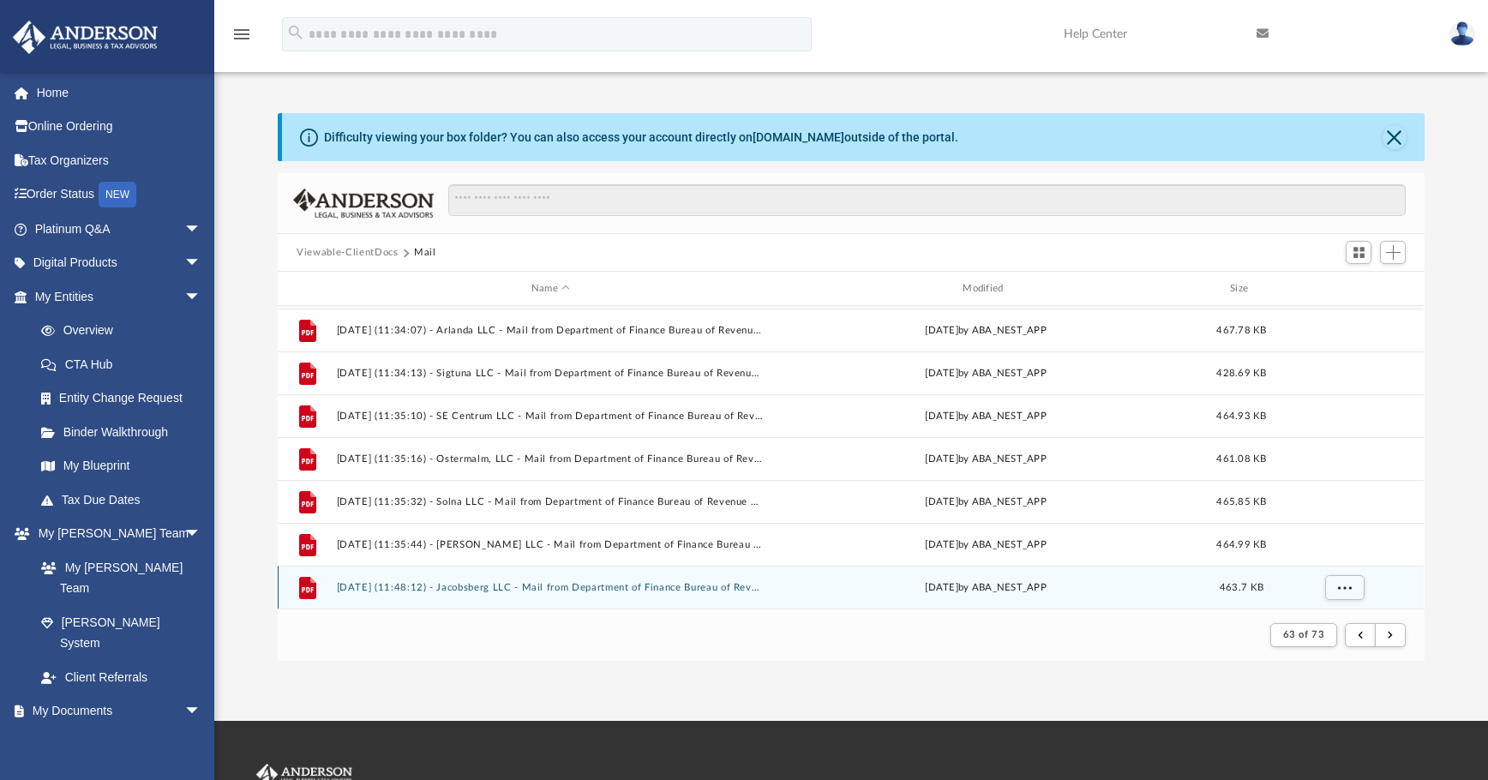
click at [587, 585] on button "2025.03.17 (11:48:12) - Jacobsberg LLC - Mail from Department of Finance Bureau…" at bounding box center [551, 587] width 428 height 11
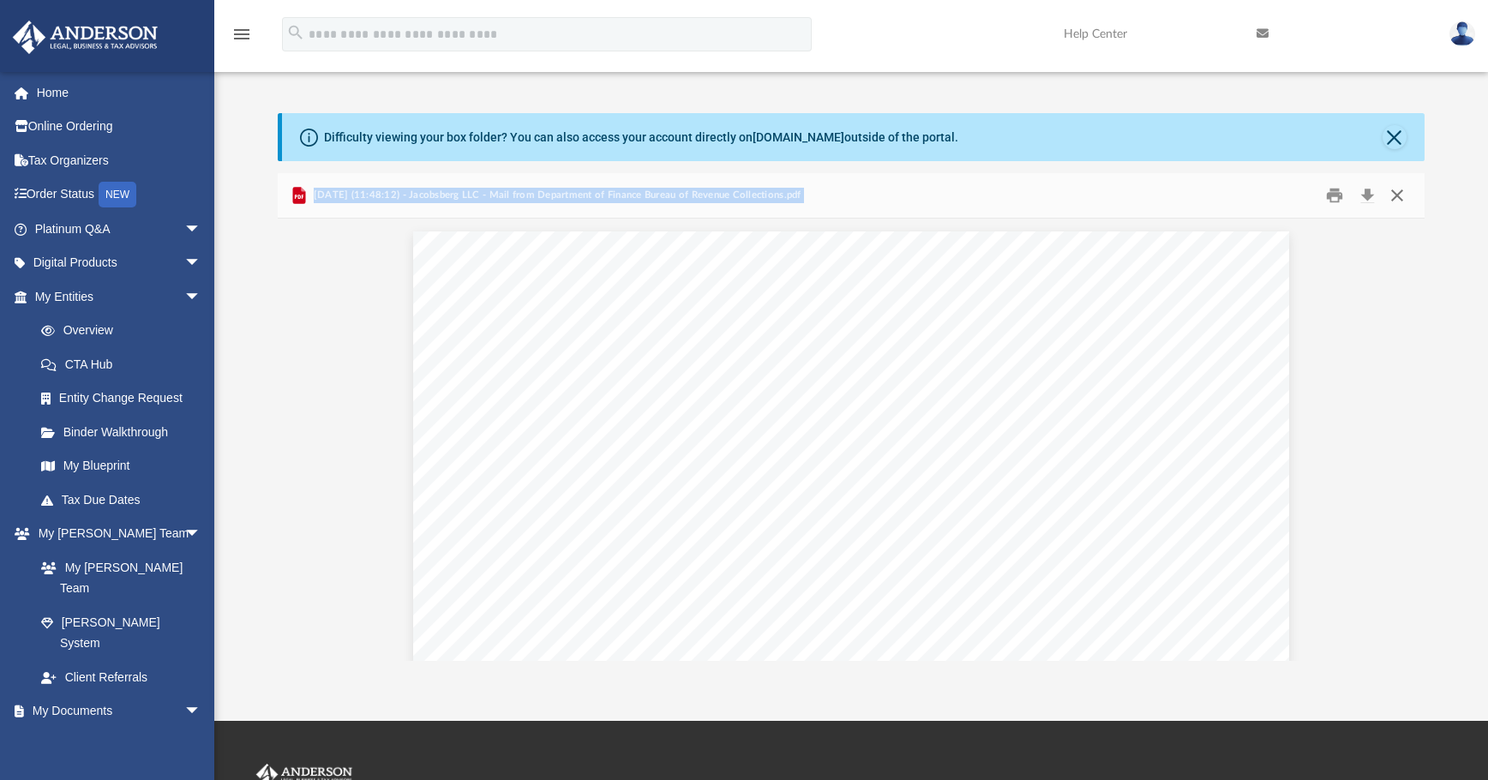
click at [1119, 198] on button "Close" at bounding box center [1397, 196] width 31 height 27
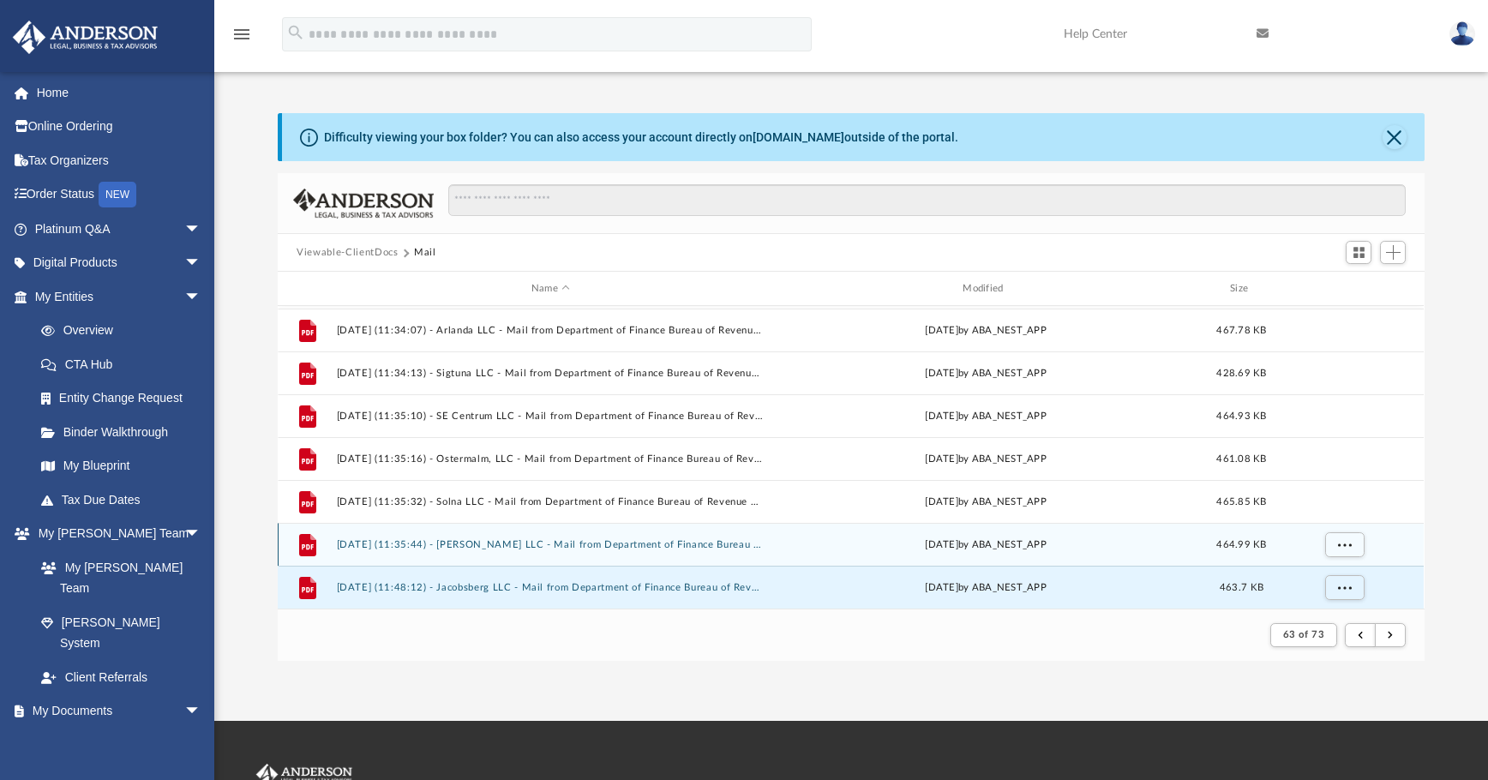
click at [561, 543] on button "2025.03.17 (11:35:44) - Lund LLC - Mail from Department of Finance Bureau of Re…" at bounding box center [551, 544] width 428 height 11
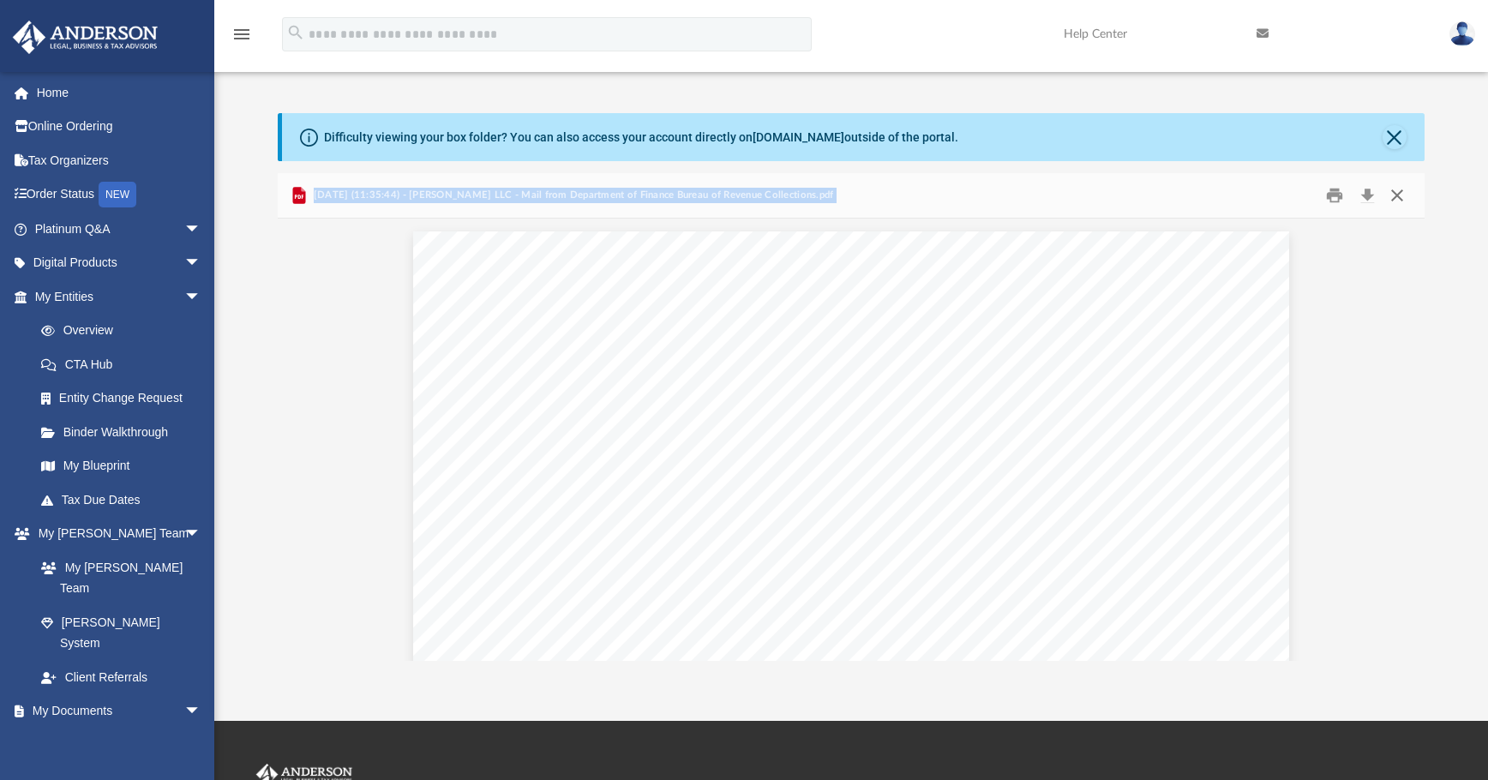
click at [1119, 202] on button "Close" at bounding box center [1397, 196] width 31 height 27
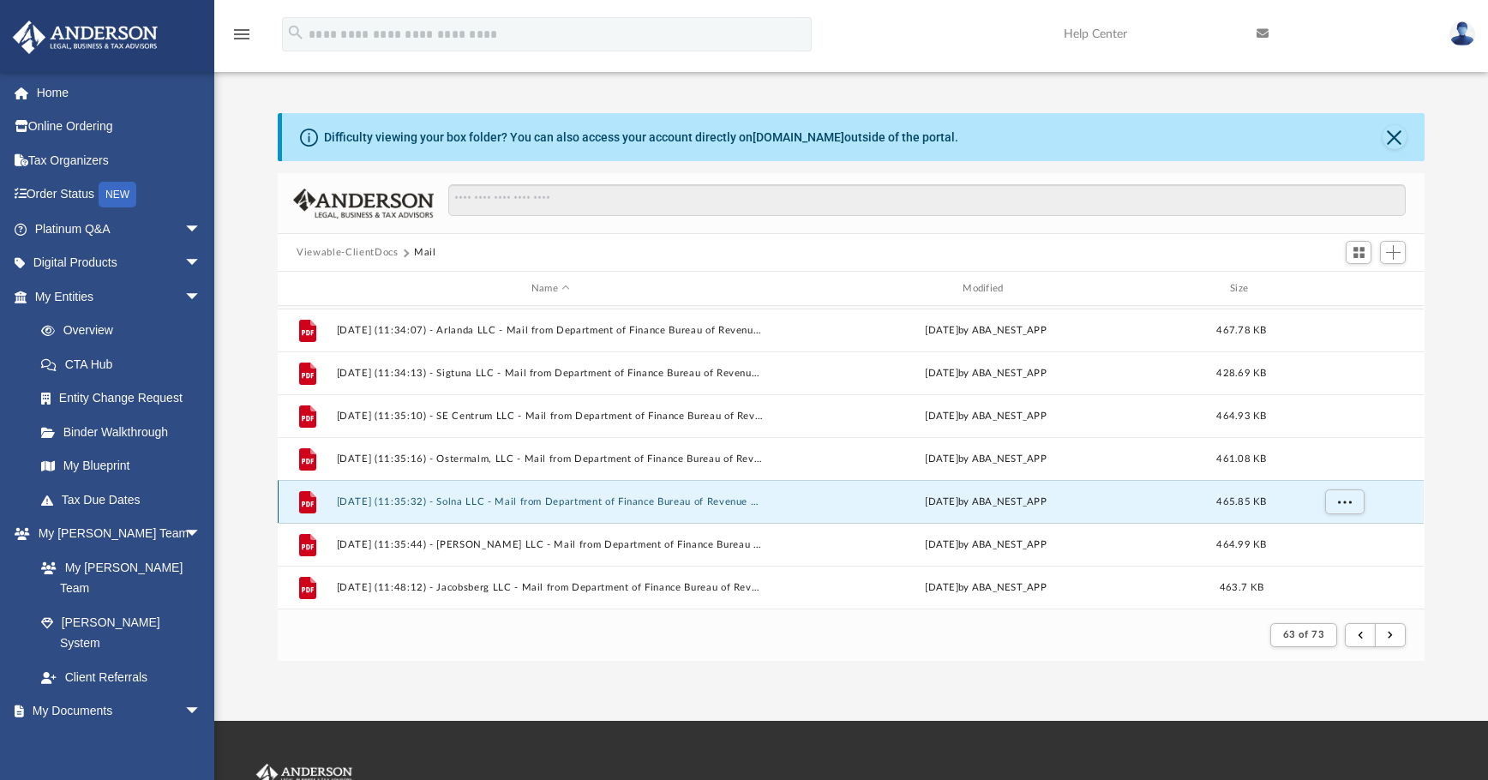
click at [487, 506] on button "2025.03.17 (11:35:32) - Solna LLC - Mail from Department of Finance Bureau of R…" at bounding box center [551, 501] width 428 height 11
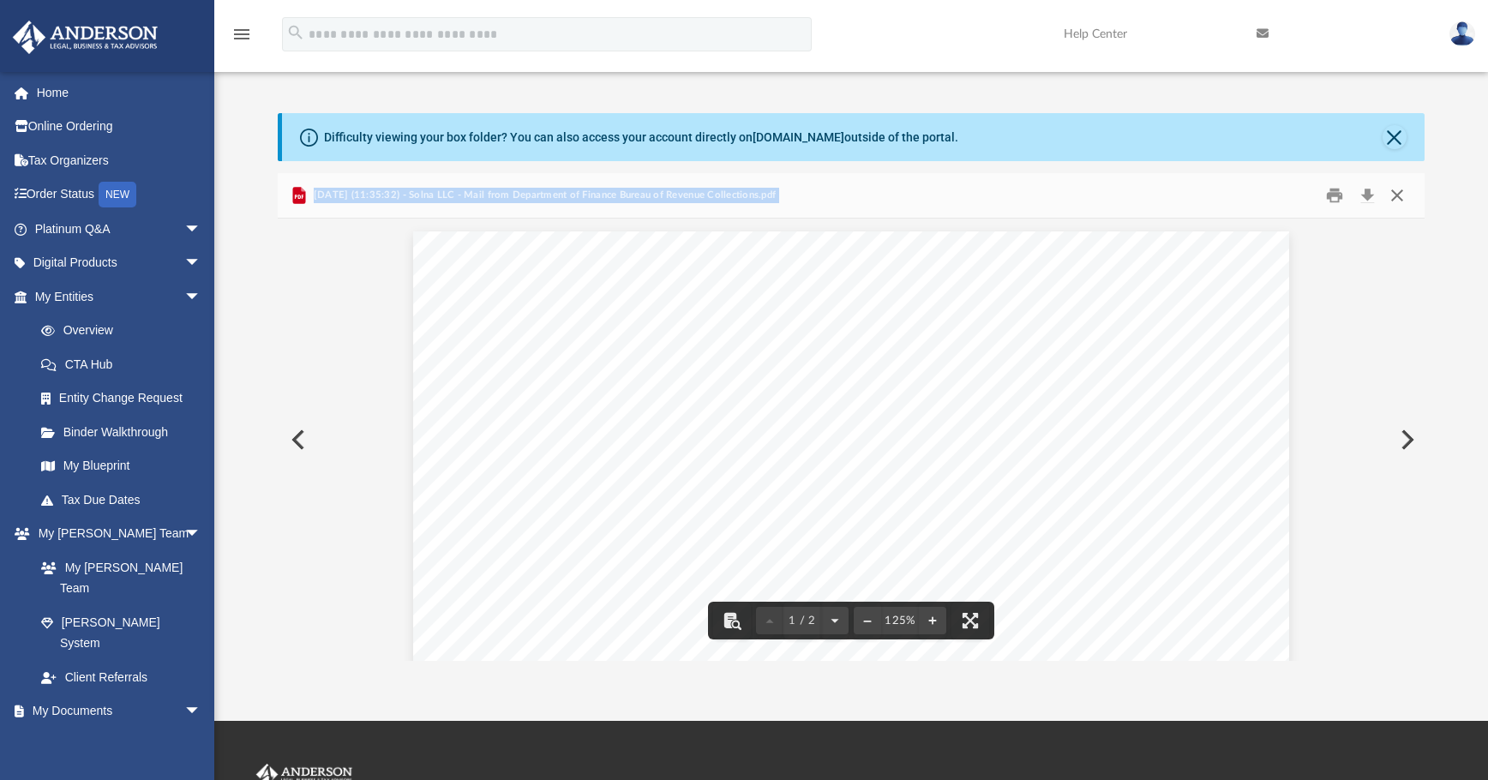
click at [1119, 196] on button "Close" at bounding box center [1397, 196] width 31 height 27
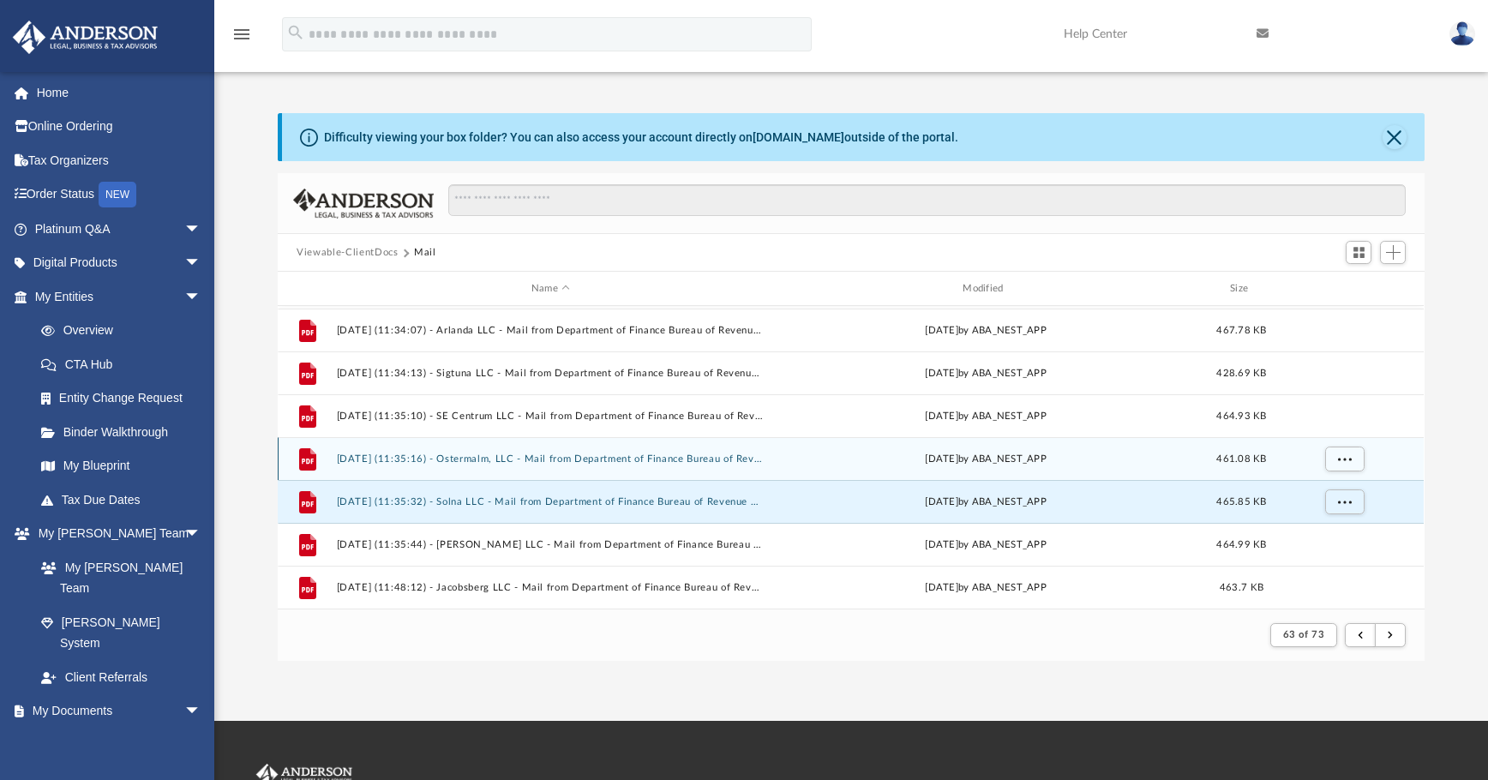
click at [661, 459] on button "2025.03.17 (11:35:16) - Ostermalm, LLC - Mail from Department of Finance Bureau…" at bounding box center [551, 458] width 428 height 11
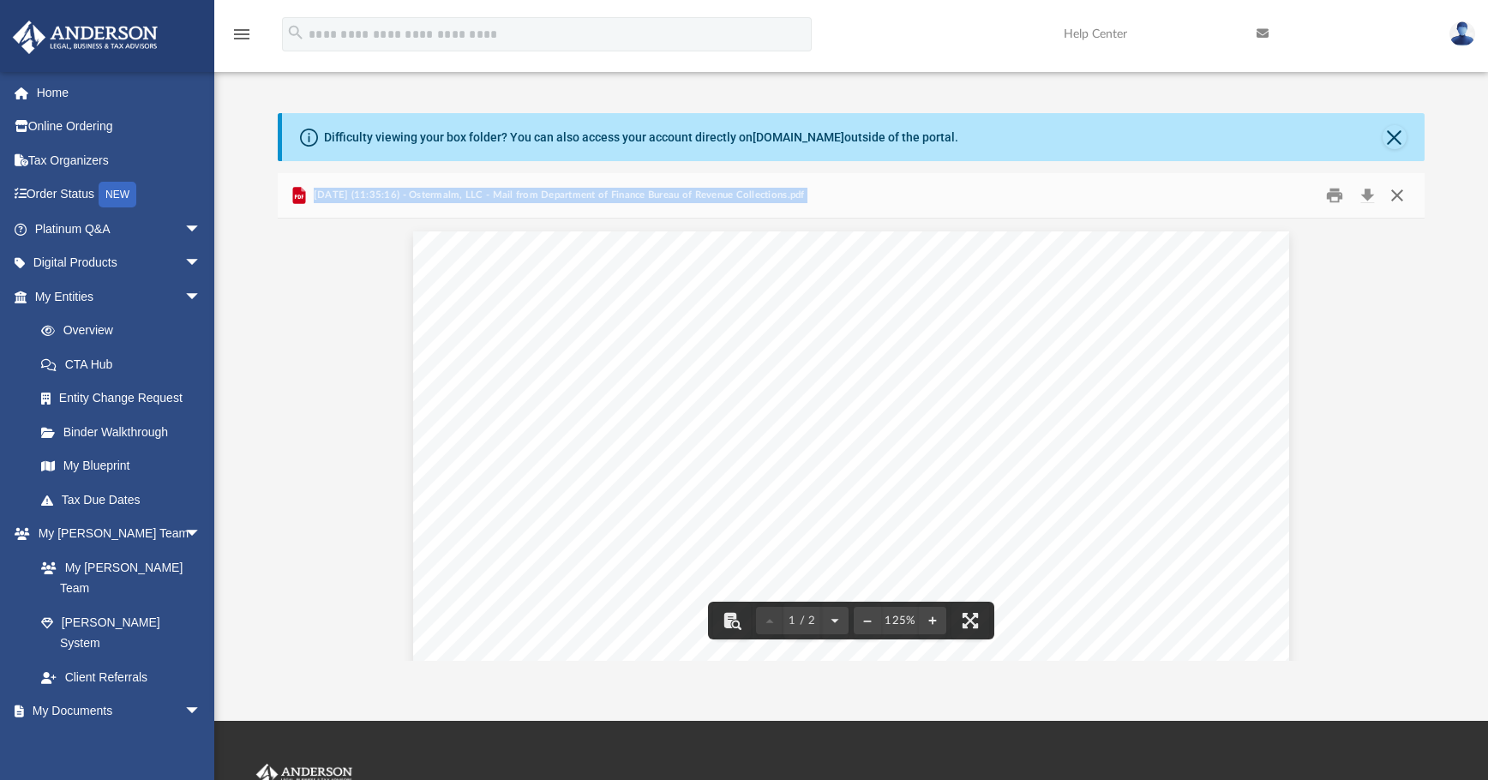
click at [1119, 197] on button "Close" at bounding box center [1397, 196] width 31 height 27
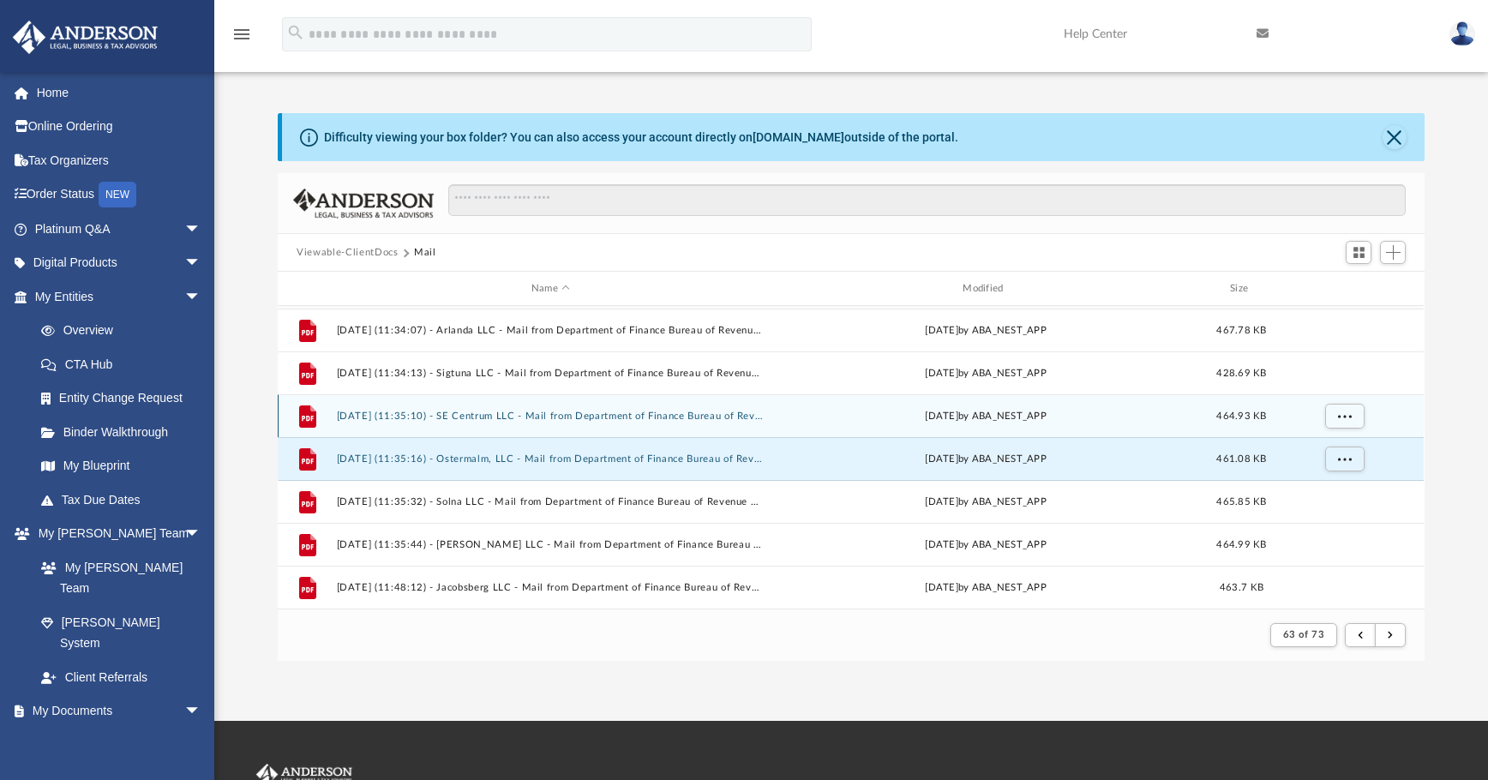
click at [626, 411] on button "2025.03.17 (11:35:10) - SE Centrum LLC - Mail from Department of Finance Bureau…" at bounding box center [551, 416] width 428 height 11
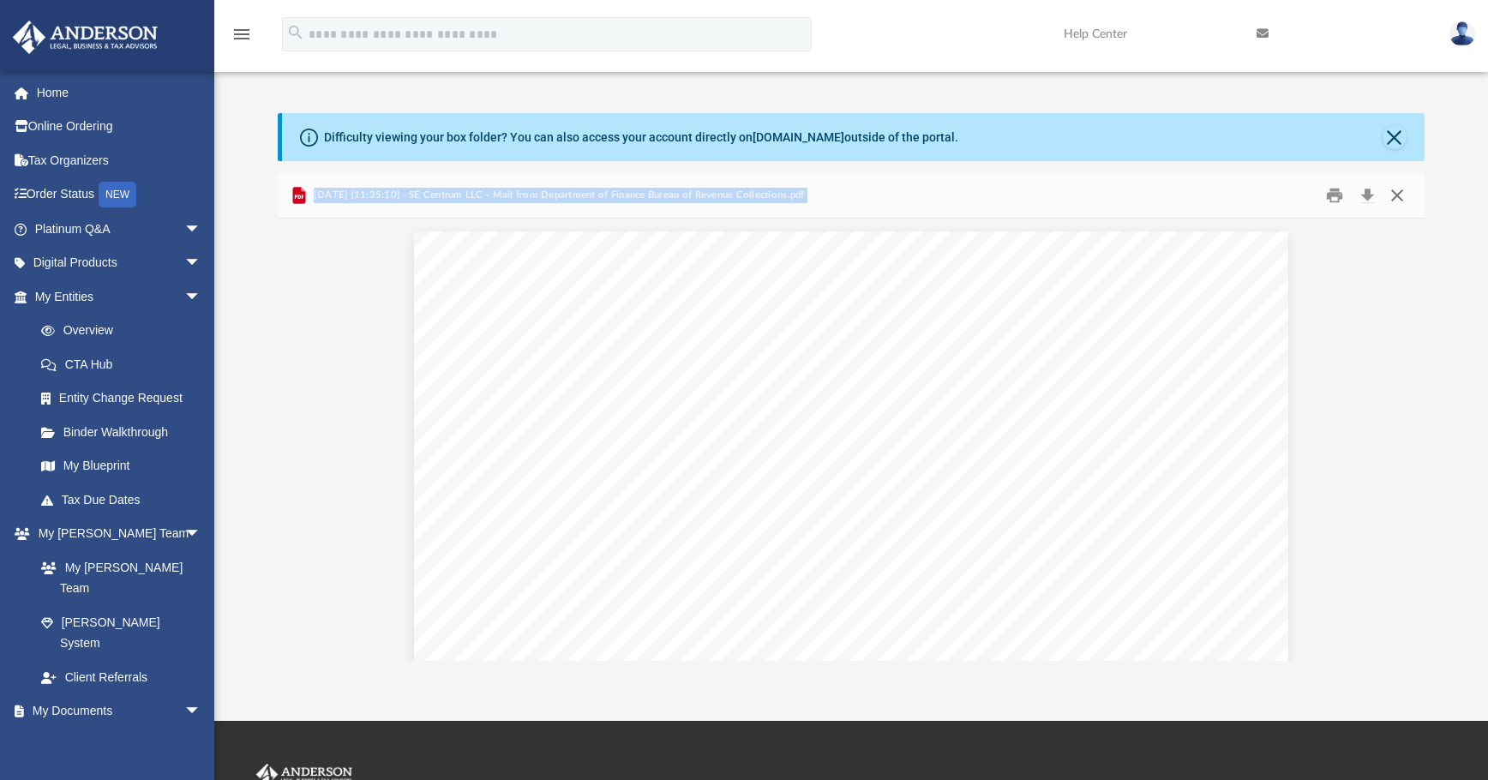
click at [1119, 189] on button "Close" at bounding box center [1397, 196] width 31 height 27
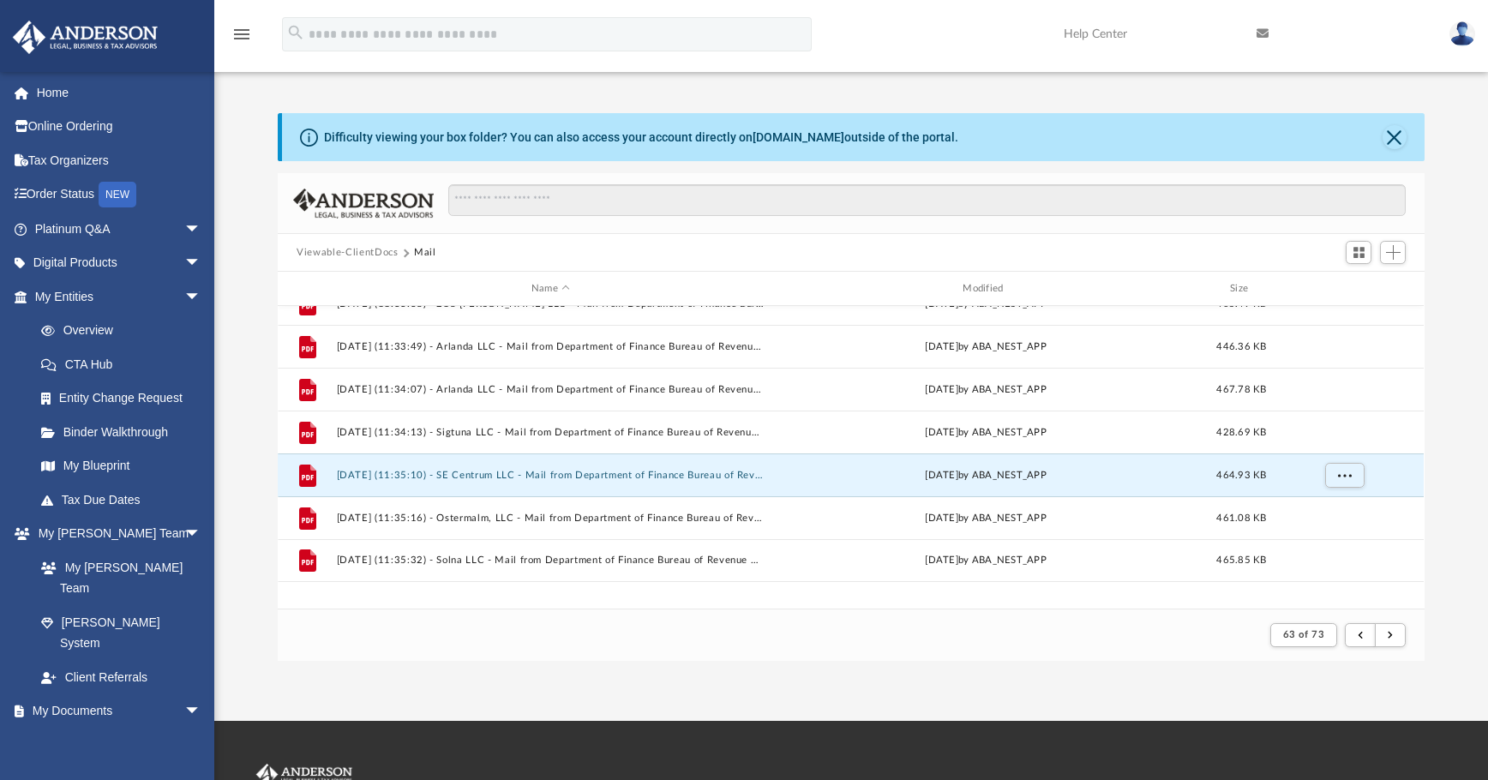
scroll to position [469, 0]
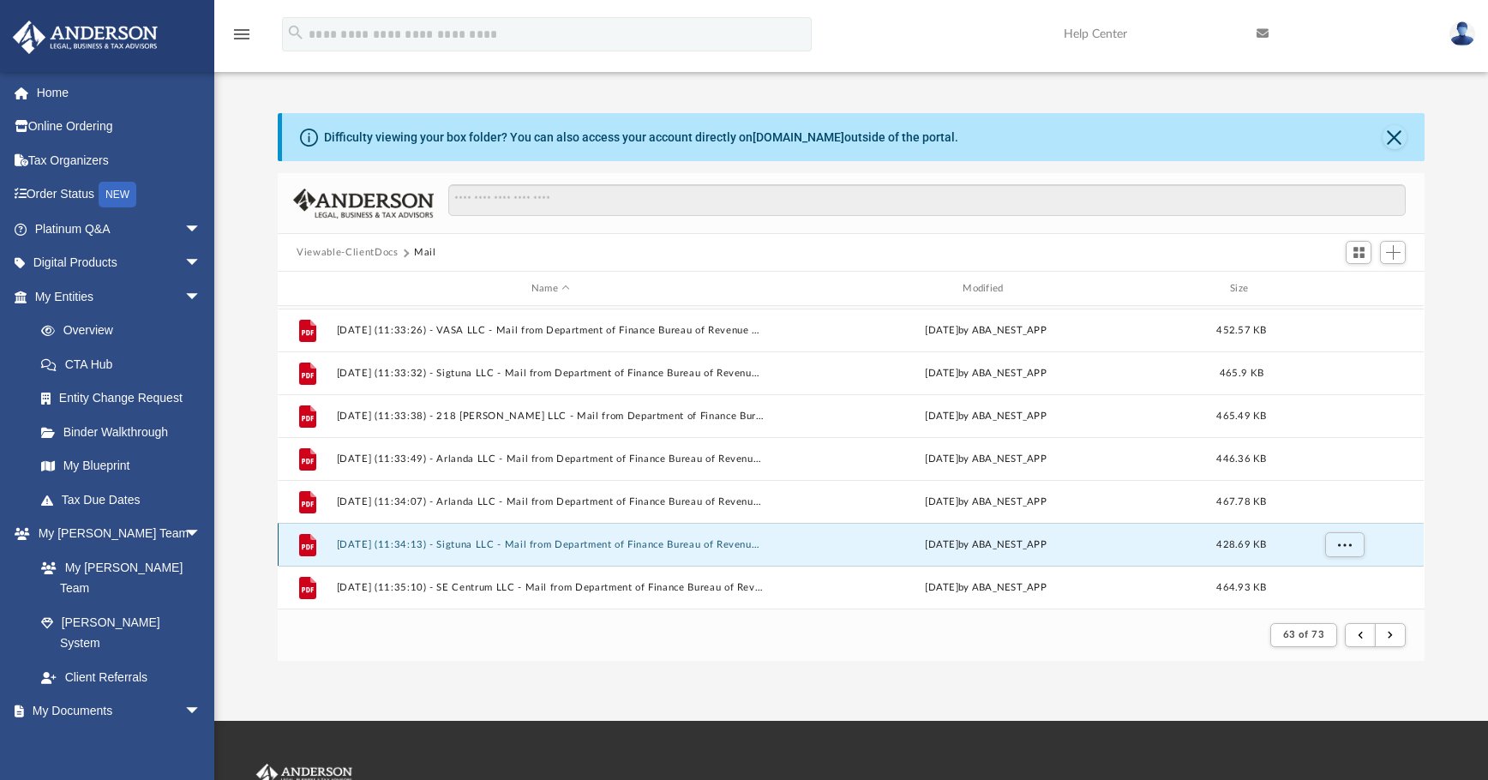
click at [698, 546] on button "2025.03.17 (11:34:13) - Sigtuna LLC - Mail from Department of Finance Bureau of…" at bounding box center [551, 544] width 428 height 11
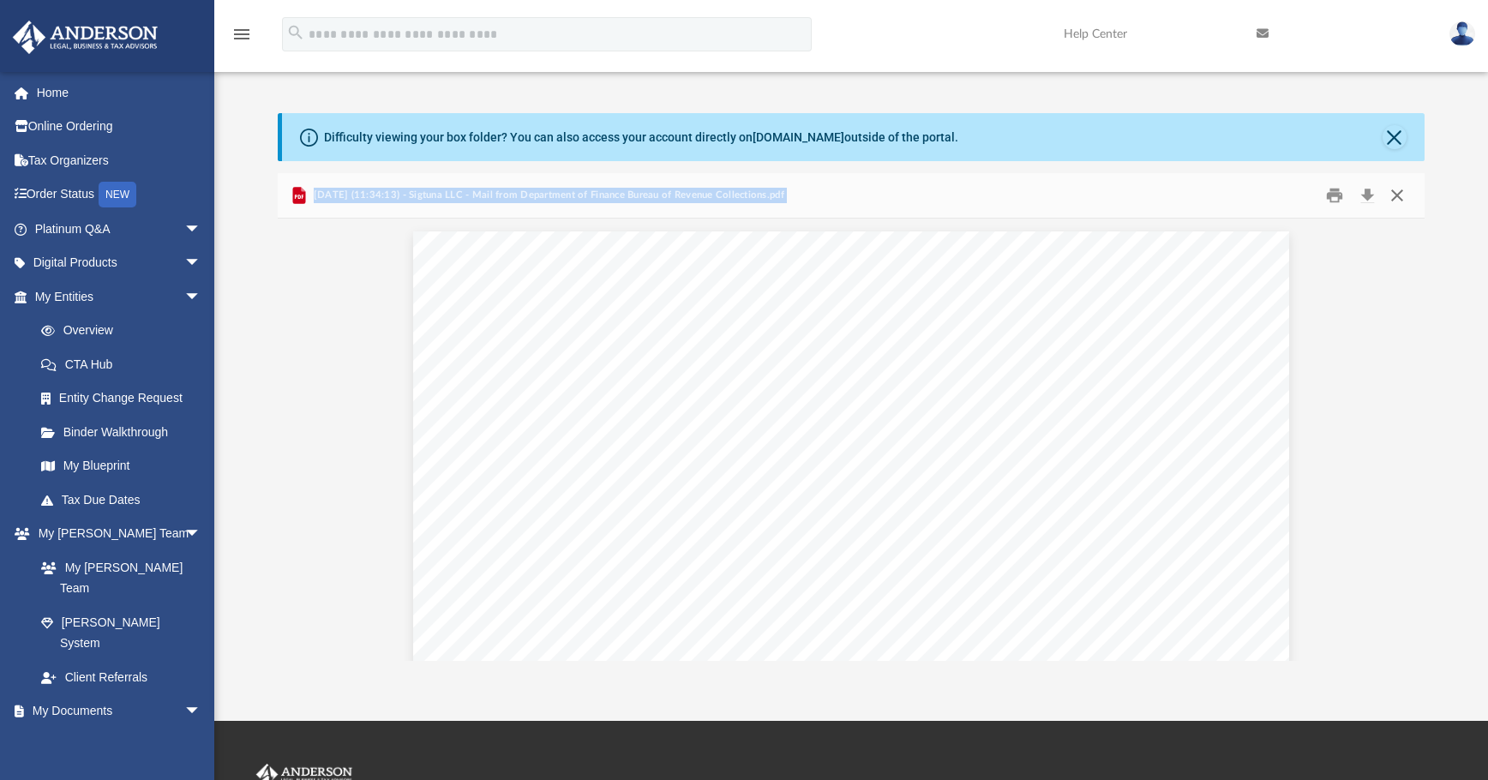
click at [1119, 189] on button "Close" at bounding box center [1397, 196] width 31 height 27
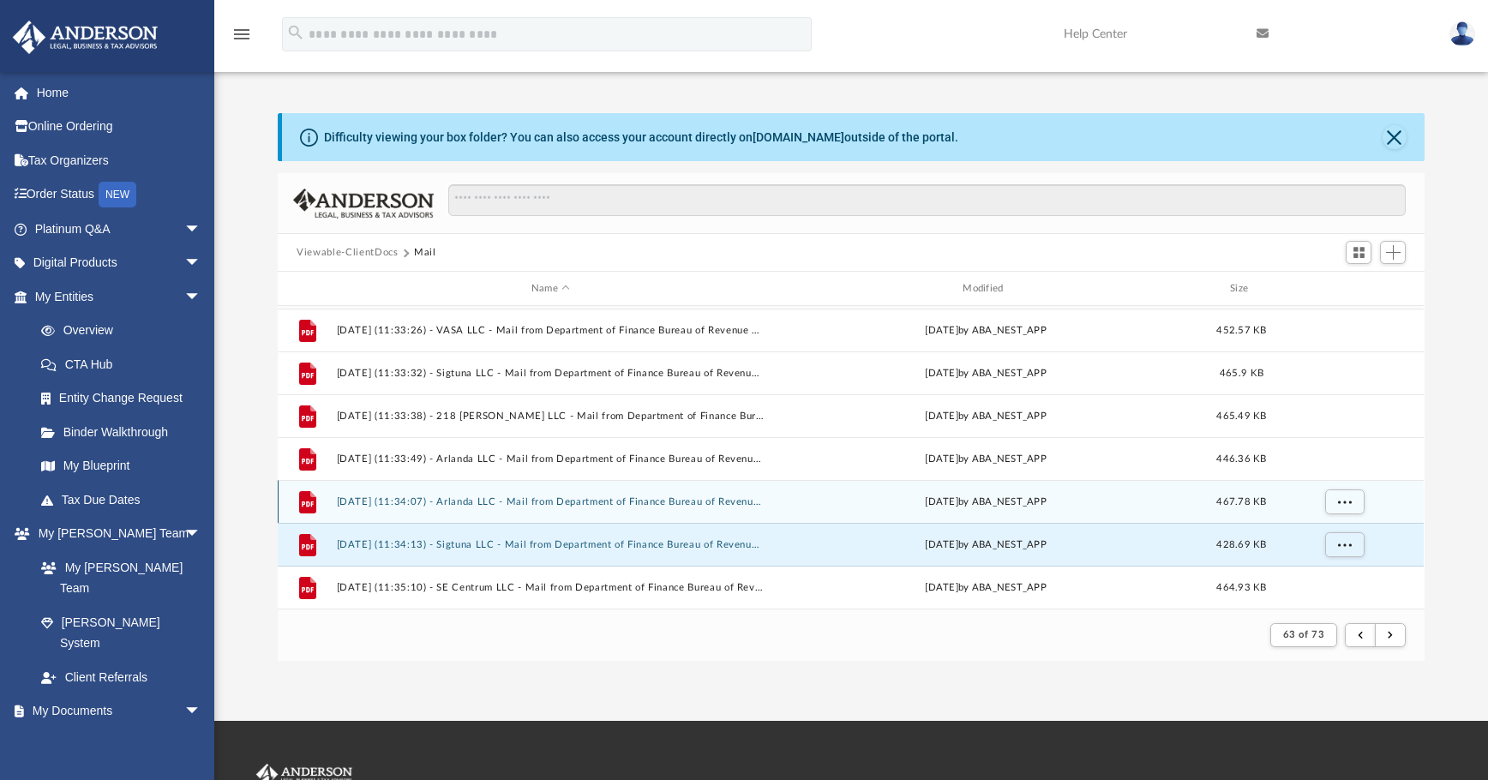
click at [689, 508] on div "File 2025.03.17 (11:34:07) - Arlanda LLC - Mail from Department of Finance Bure…" at bounding box center [851, 501] width 1146 height 43
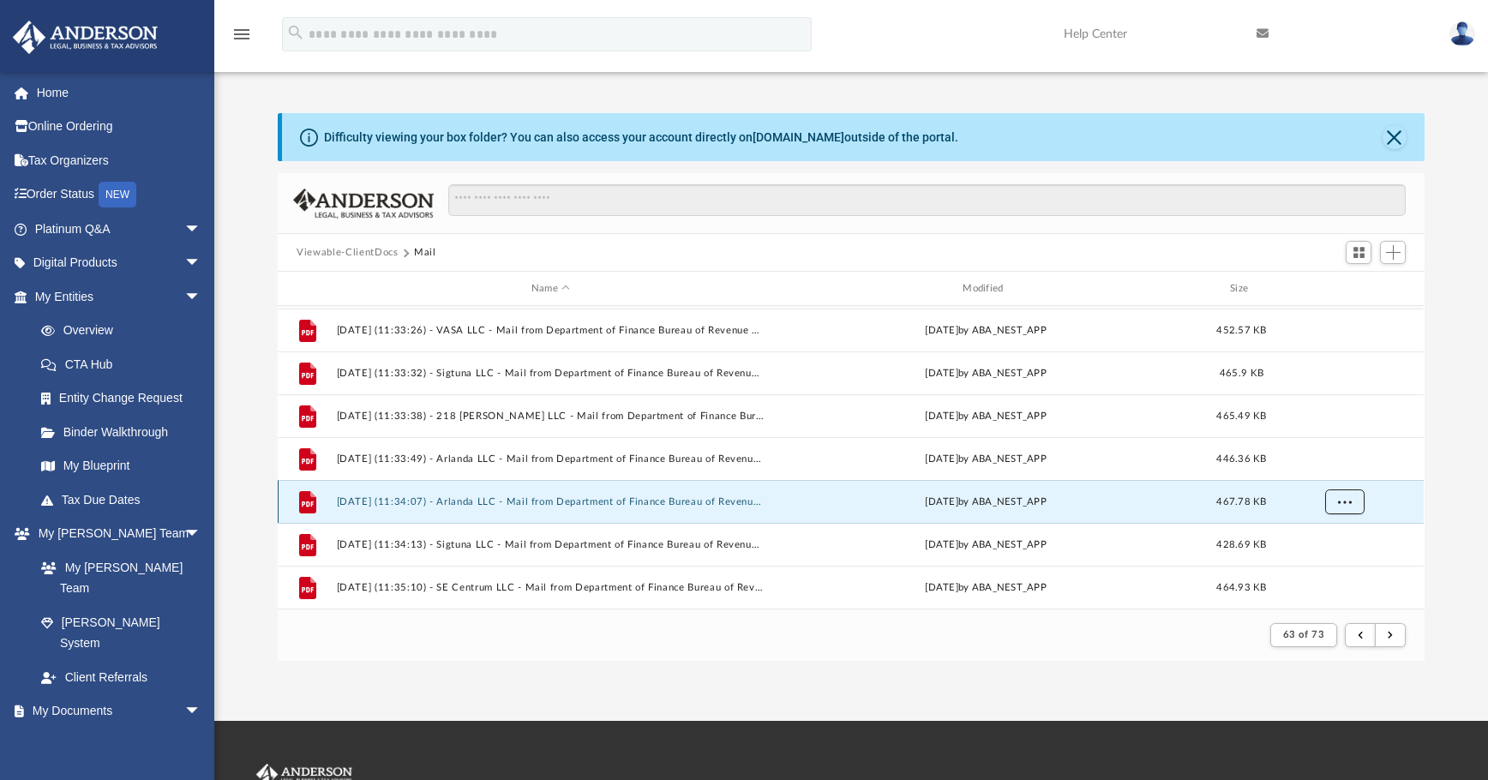
click at [1119, 506] on button "More options" at bounding box center [1344, 502] width 39 height 26
click at [1119, 537] on li "Preview" at bounding box center [1330, 537] width 50 height 18
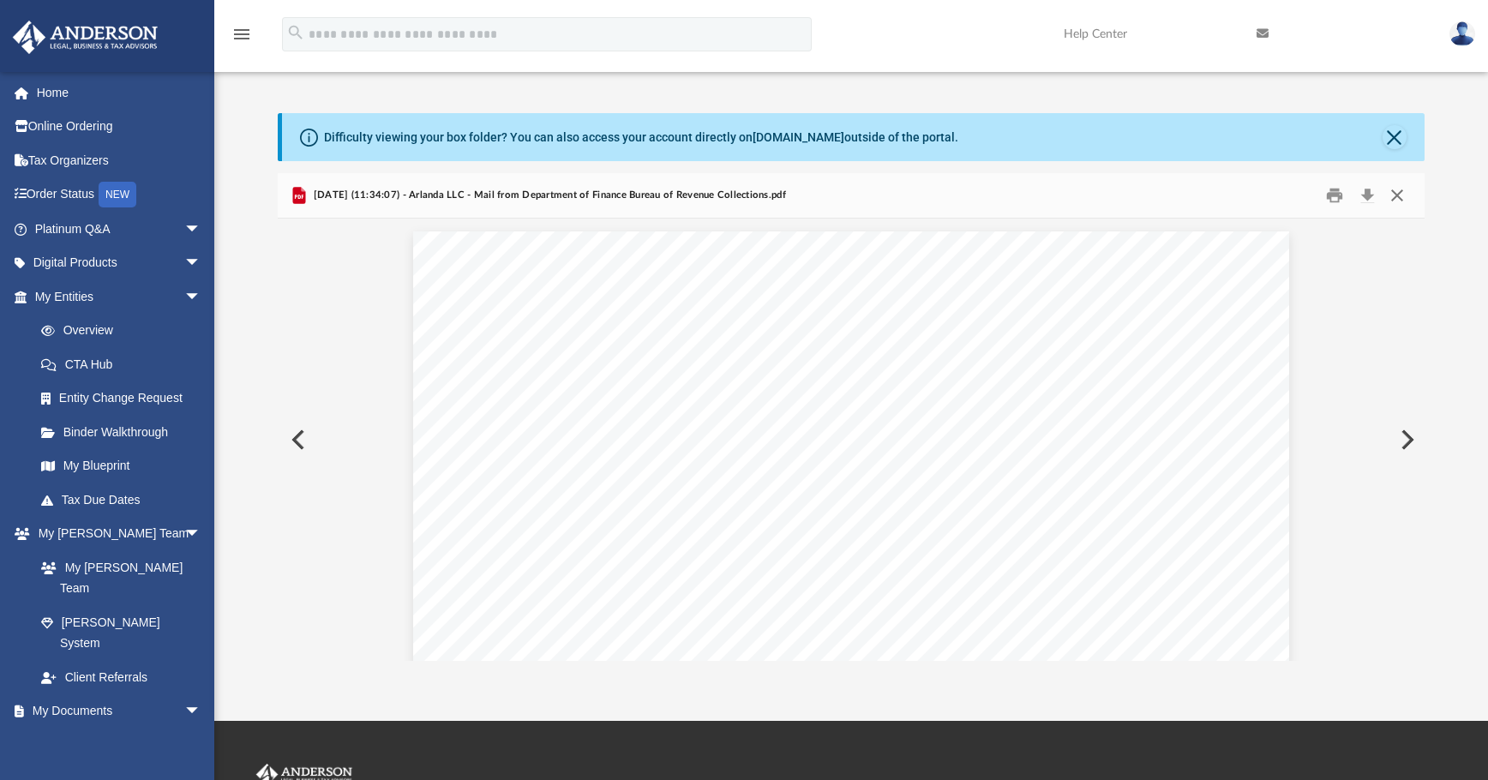
click at [1119, 193] on button "Close" at bounding box center [1397, 196] width 31 height 27
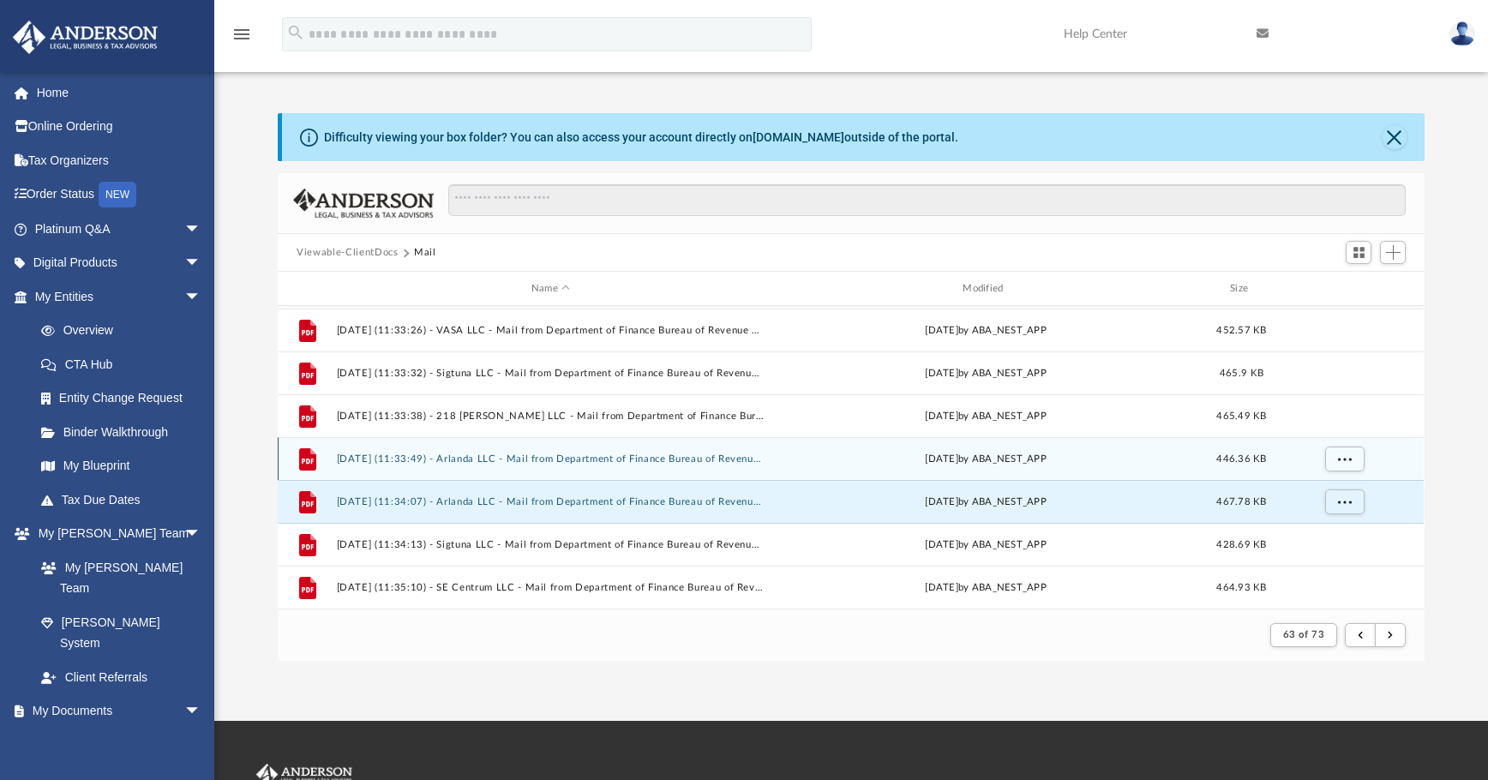
click at [675, 461] on button "2025.03.17 (11:33:49) - Arlanda LLC - Mail from Department of Finance Bureau of…" at bounding box center [551, 458] width 428 height 11
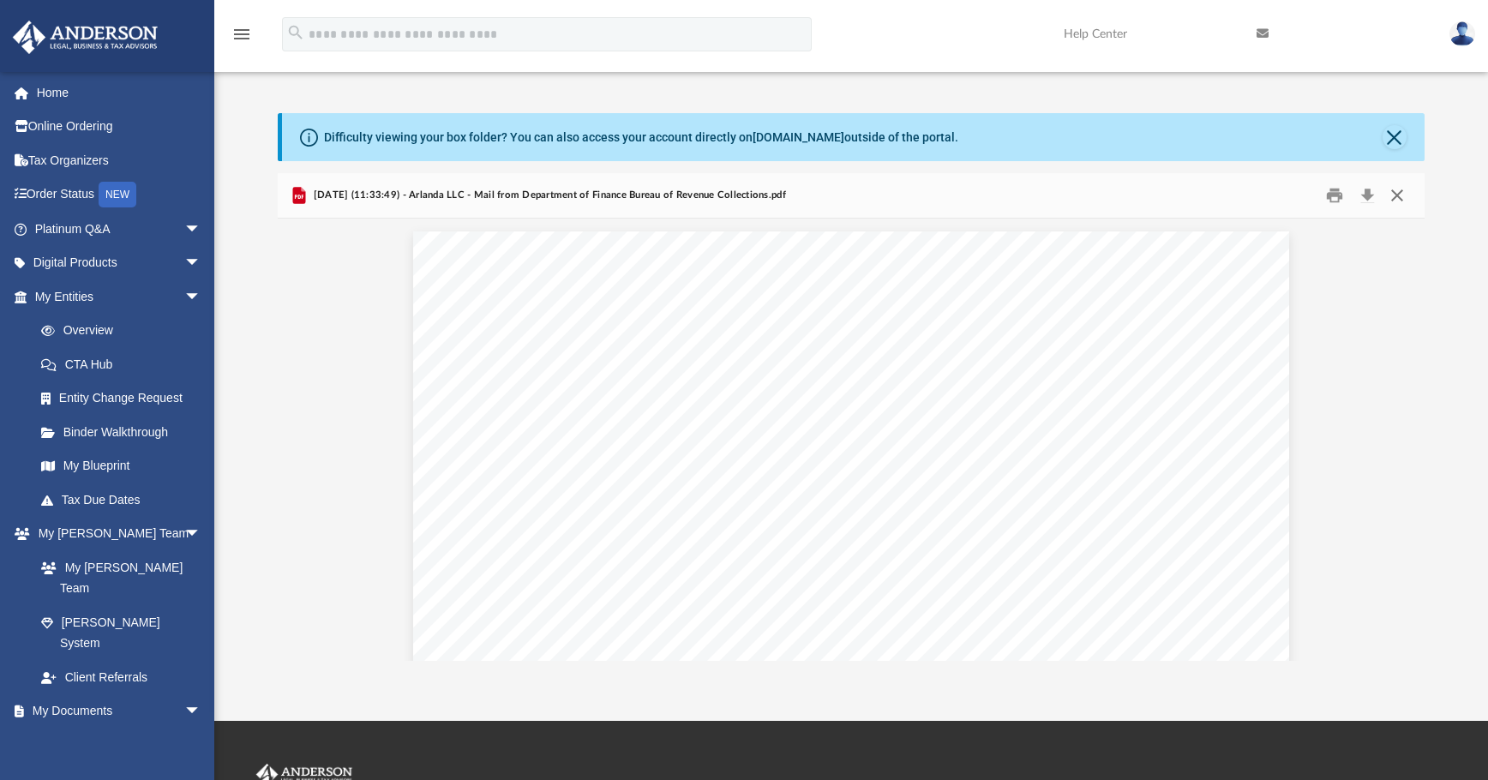
click at [1119, 195] on button "Close" at bounding box center [1397, 196] width 31 height 27
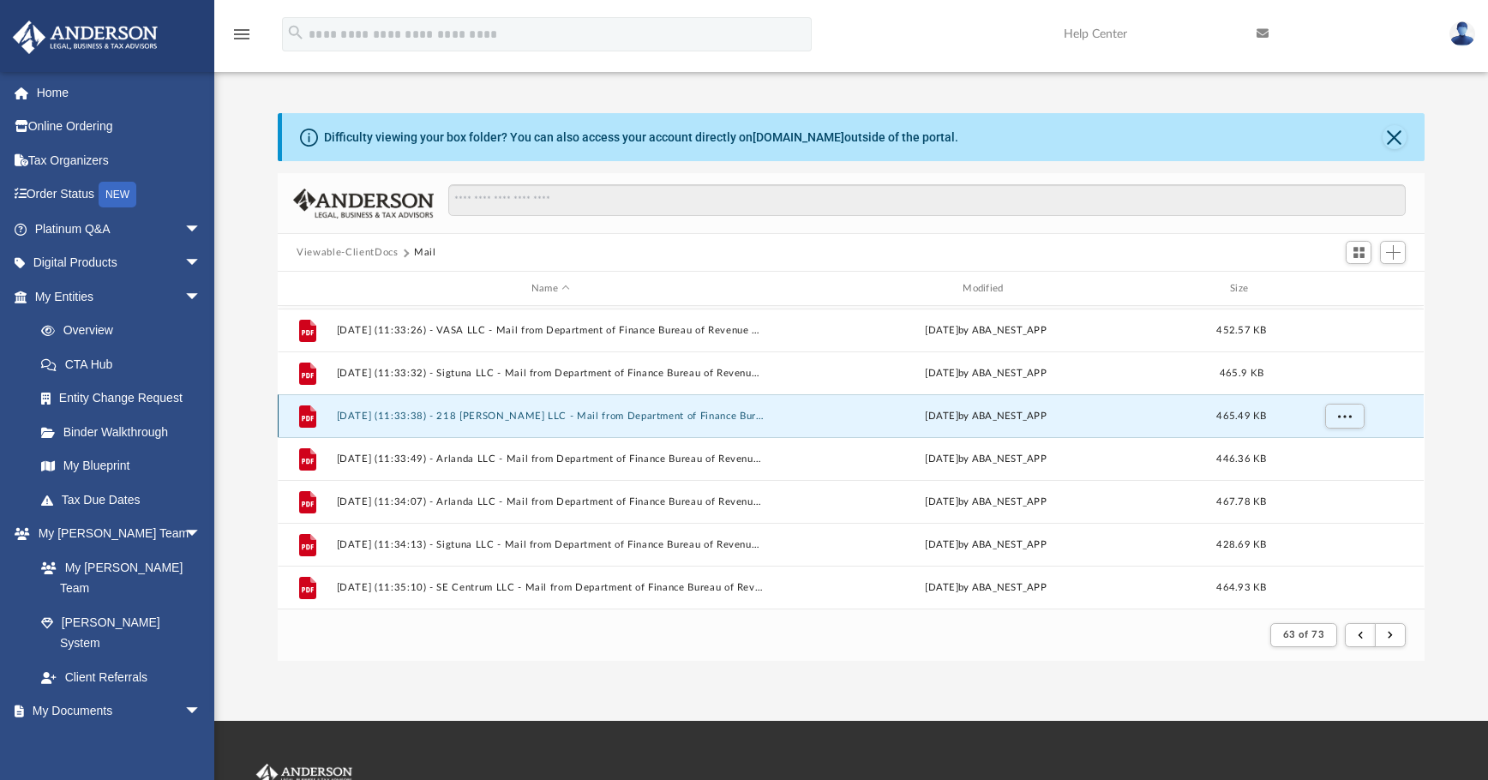
click at [585, 416] on button "2025.03.17 (11:33:38) - 218 Wolfe LLC - Mail from Department of Finance Bureau …" at bounding box center [551, 416] width 428 height 11
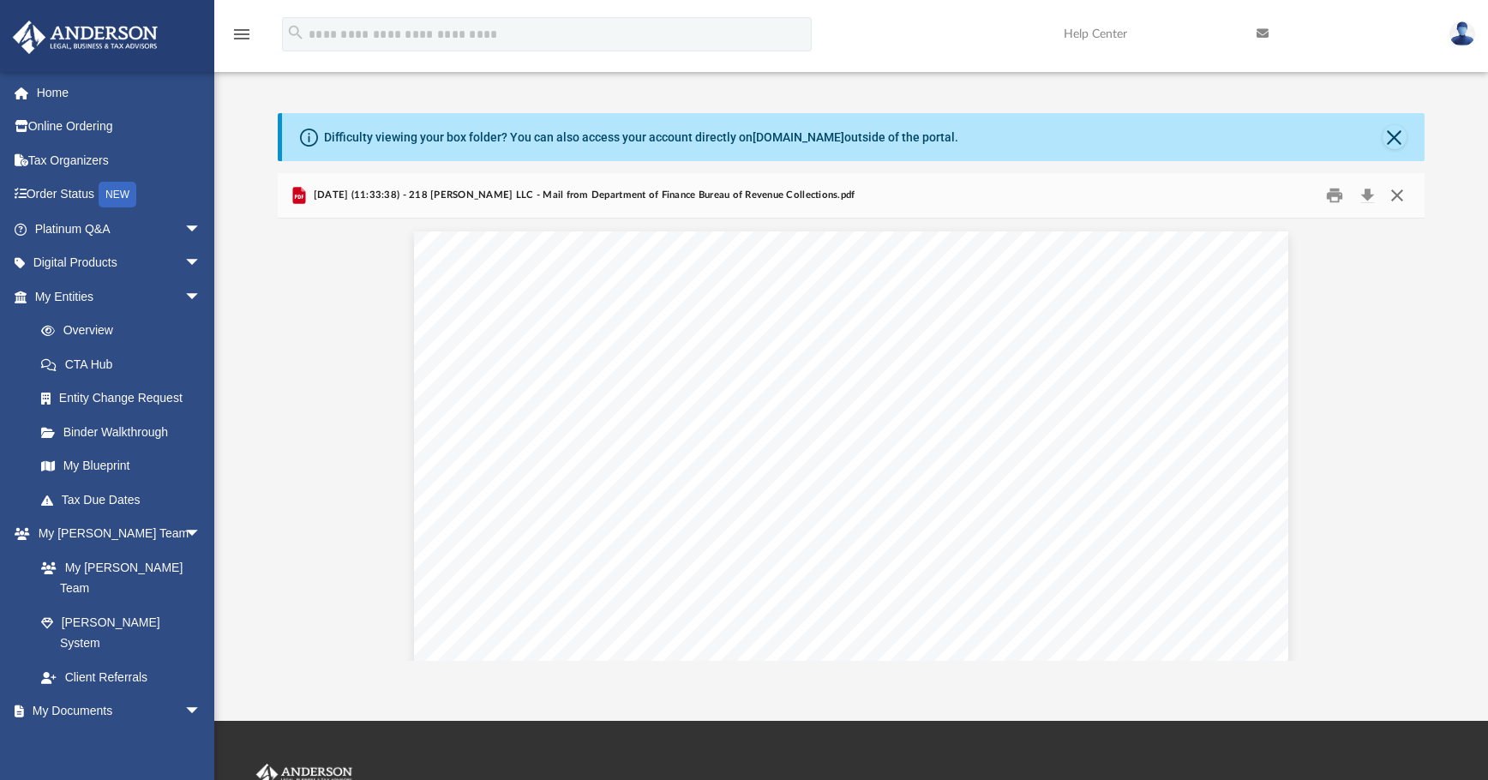
click at [1119, 190] on button "Close" at bounding box center [1397, 196] width 31 height 27
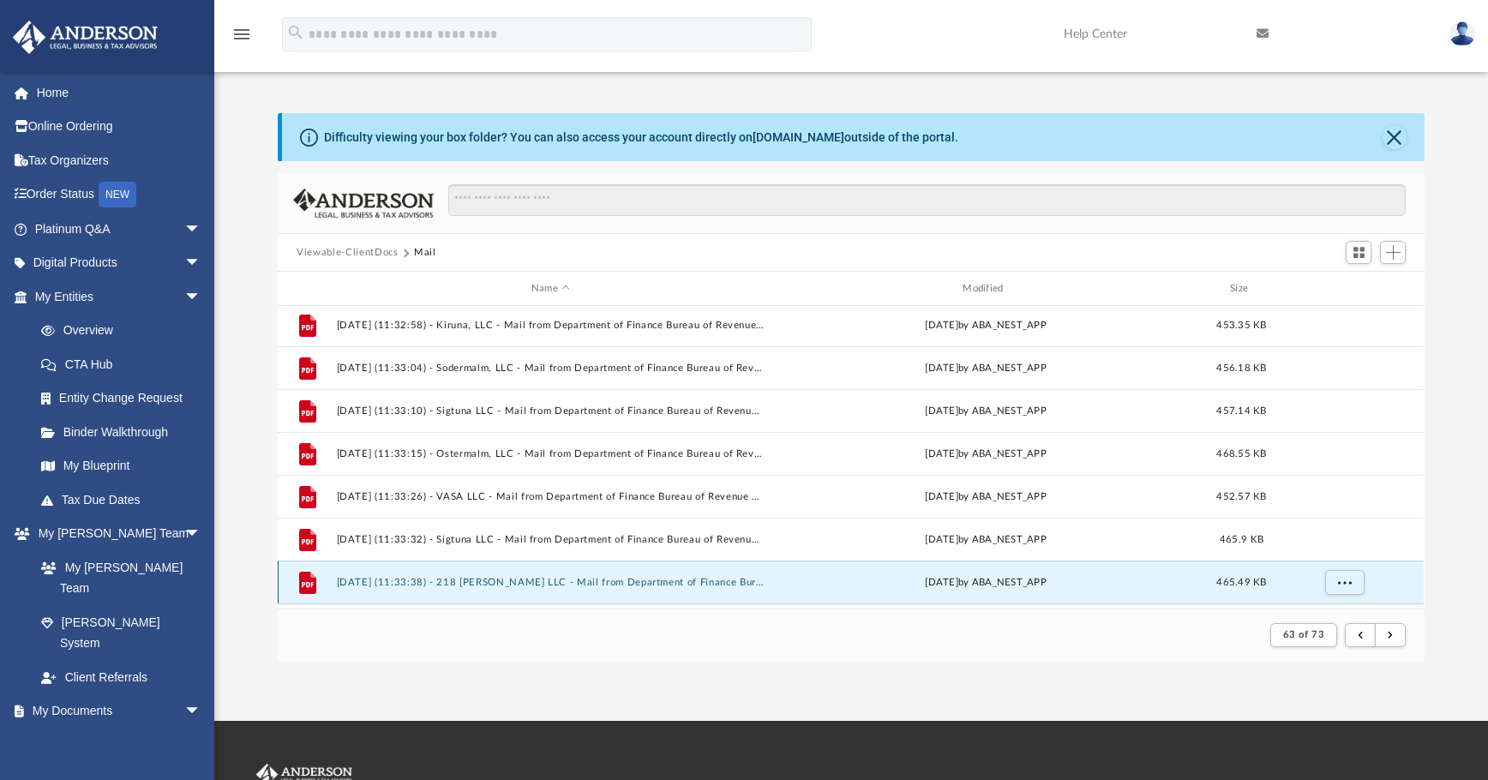
scroll to position [297, 0]
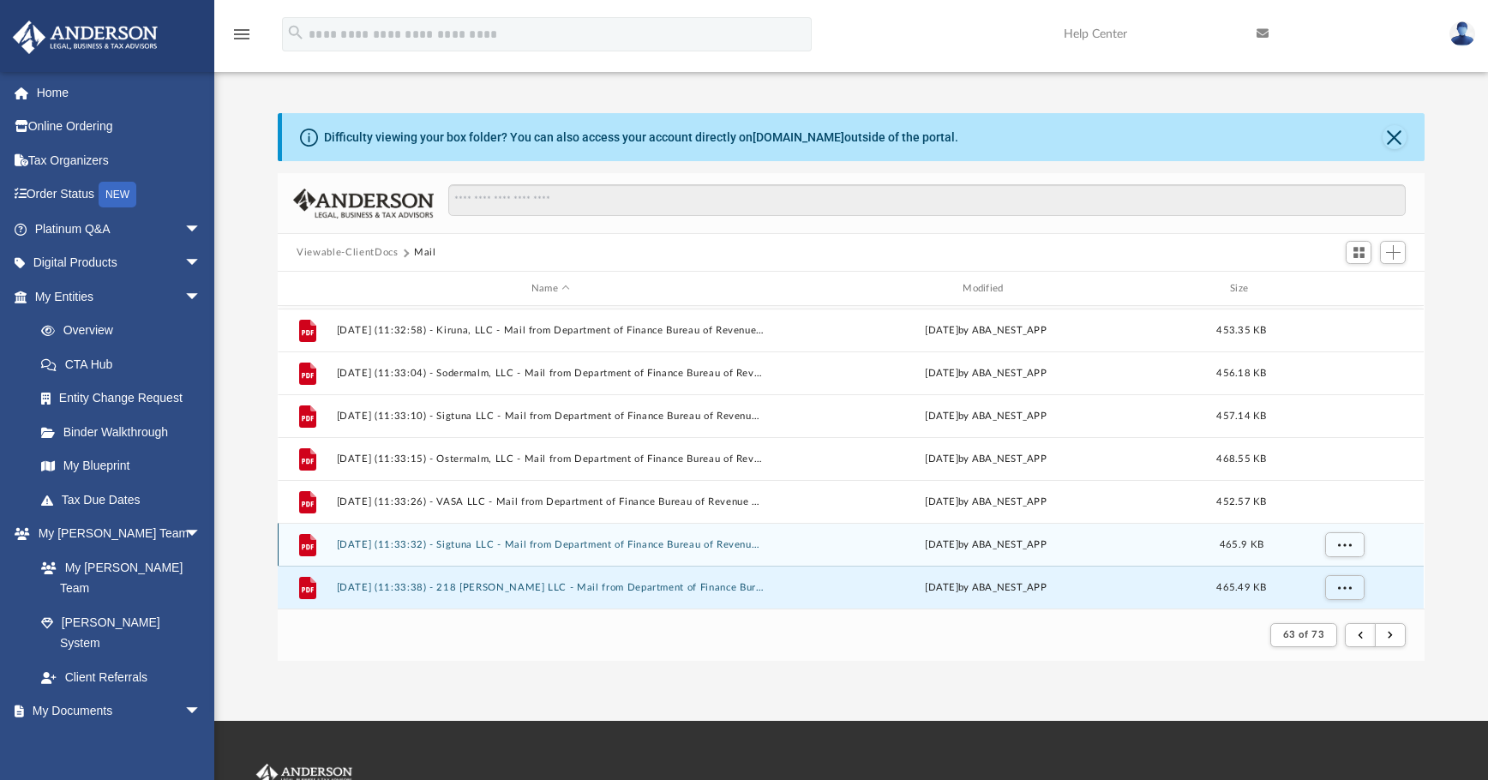
click at [617, 551] on div "File 2025.03.17 (11:33:32) - Sigtuna LLC - Mail from Department of Finance Bure…" at bounding box center [851, 544] width 1146 height 43
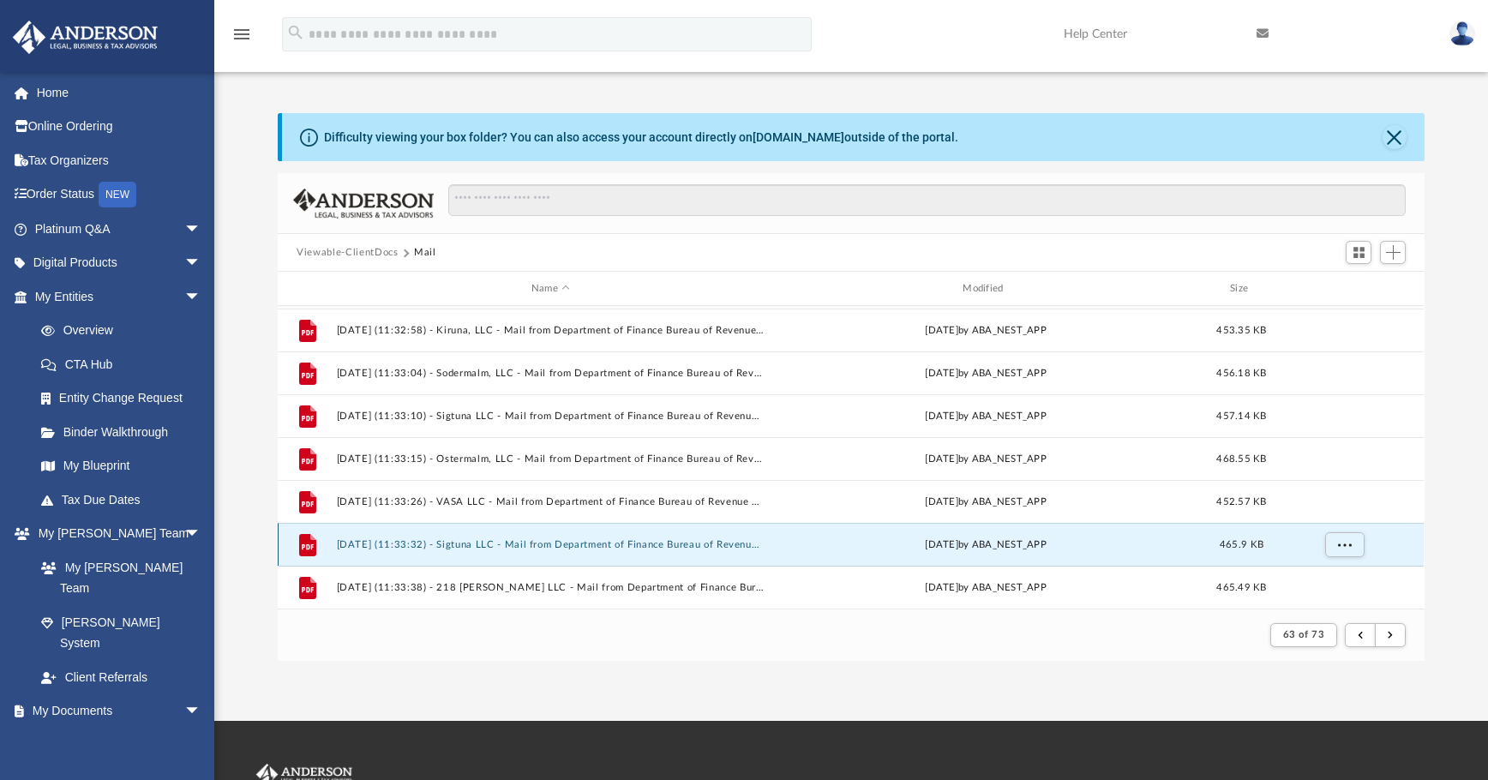
click at [567, 545] on button "2025.03.17 (11:33:32) - Sigtuna LLC - Mail from Department of Finance Bureau of…" at bounding box center [551, 544] width 428 height 11
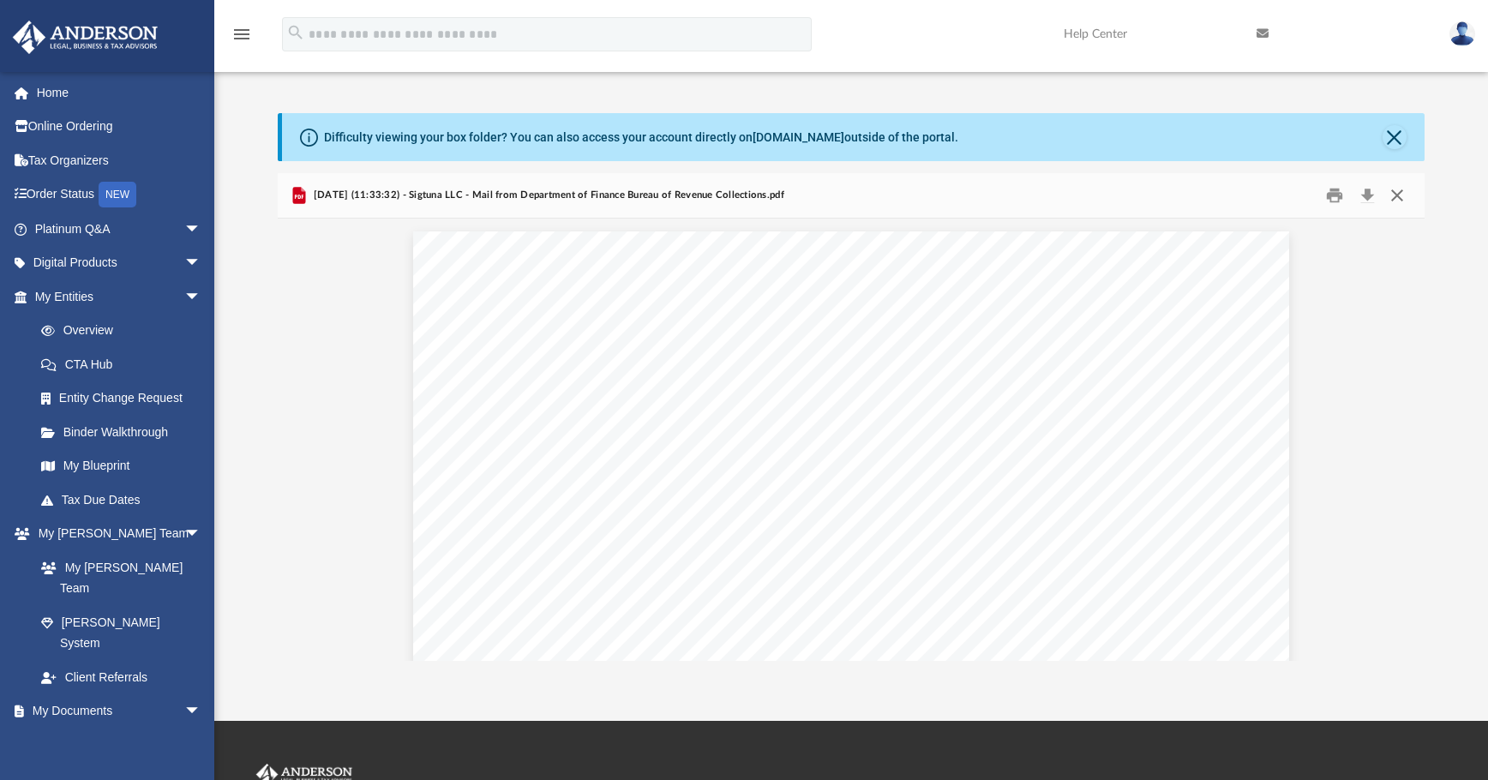
click at [1119, 201] on button "Close" at bounding box center [1397, 196] width 31 height 27
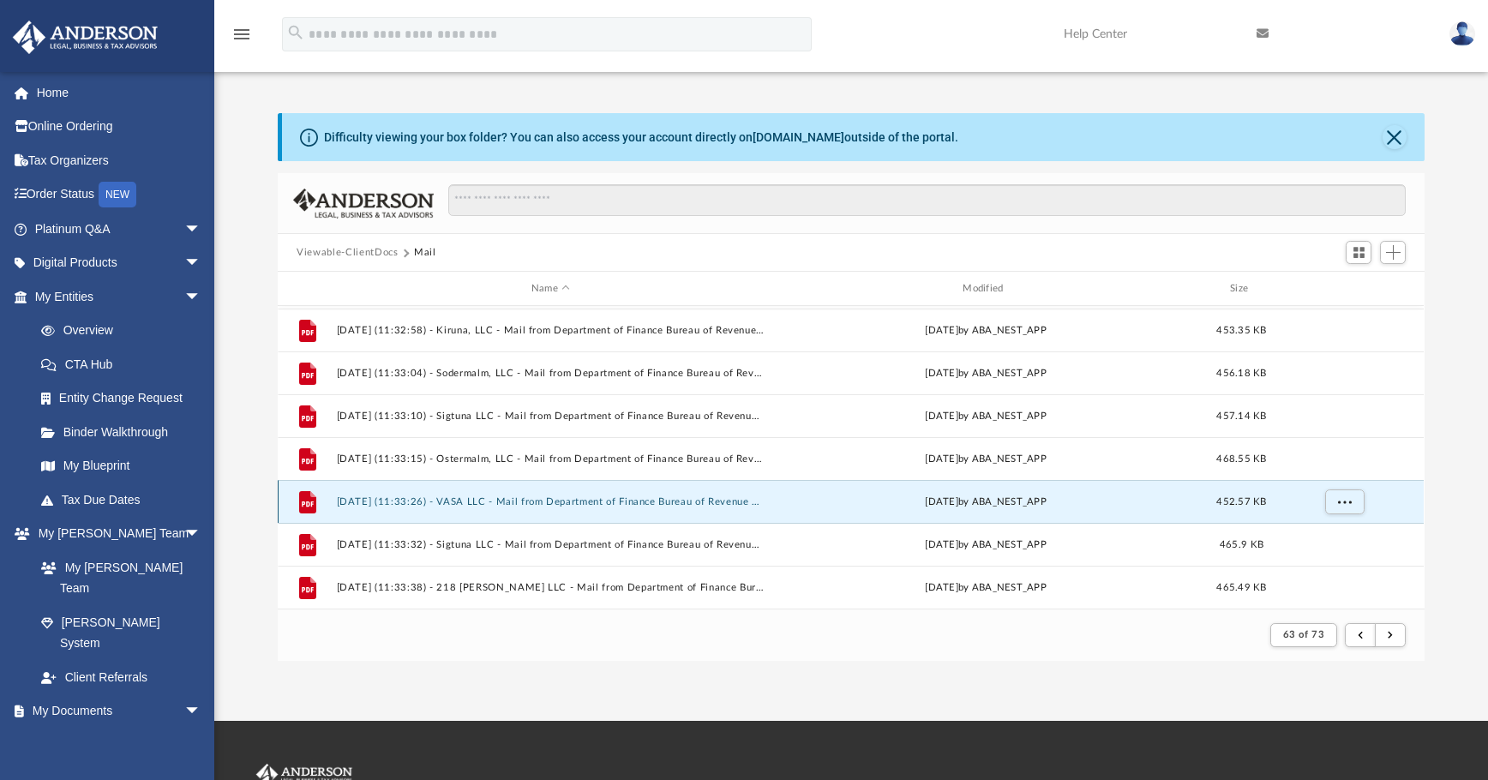
click at [566, 502] on button "2025.03.17 (11:33:26) - VASA LLC - Mail from Department of Finance Bureau of Re…" at bounding box center [551, 501] width 428 height 11
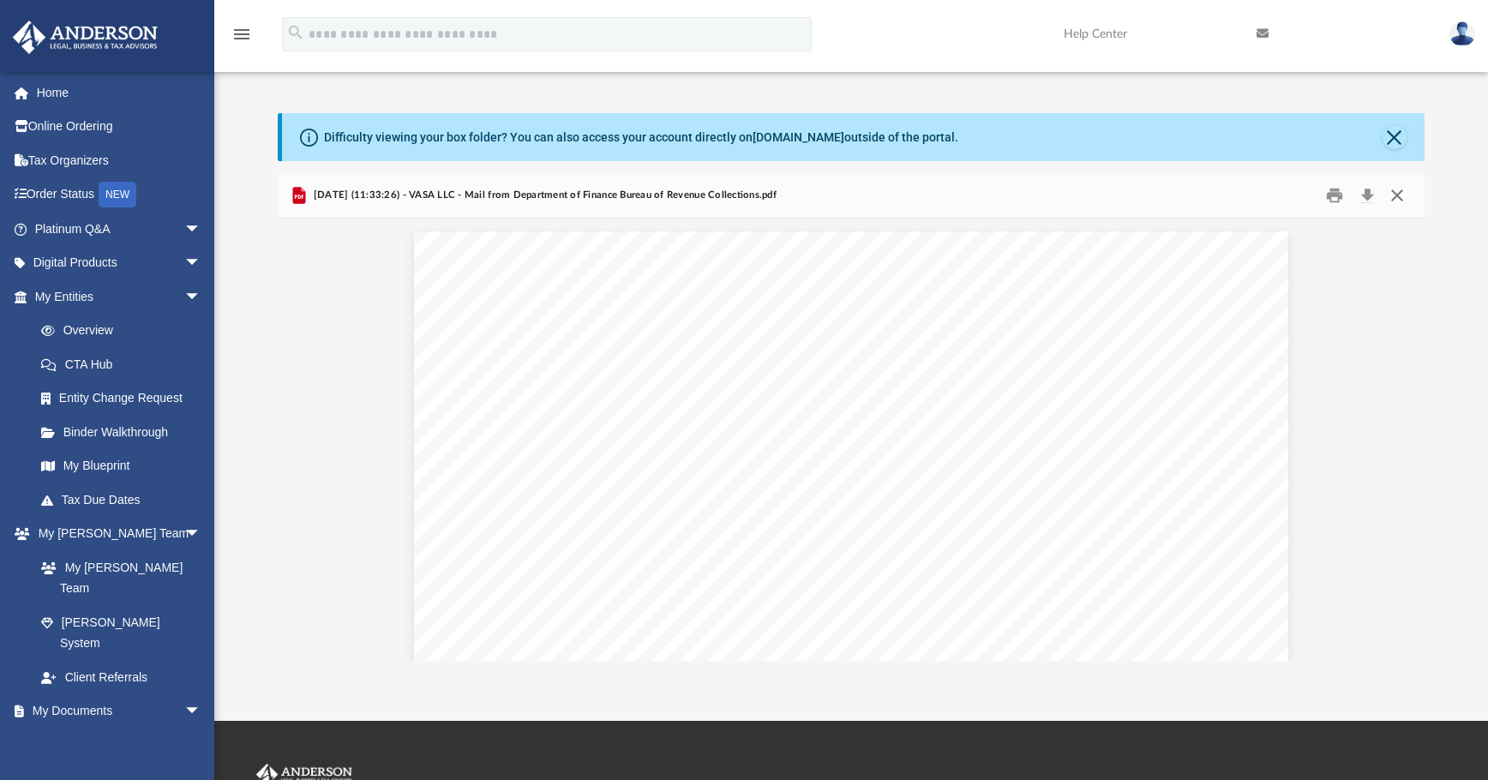
click at [1119, 194] on button "Close" at bounding box center [1397, 196] width 31 height 27
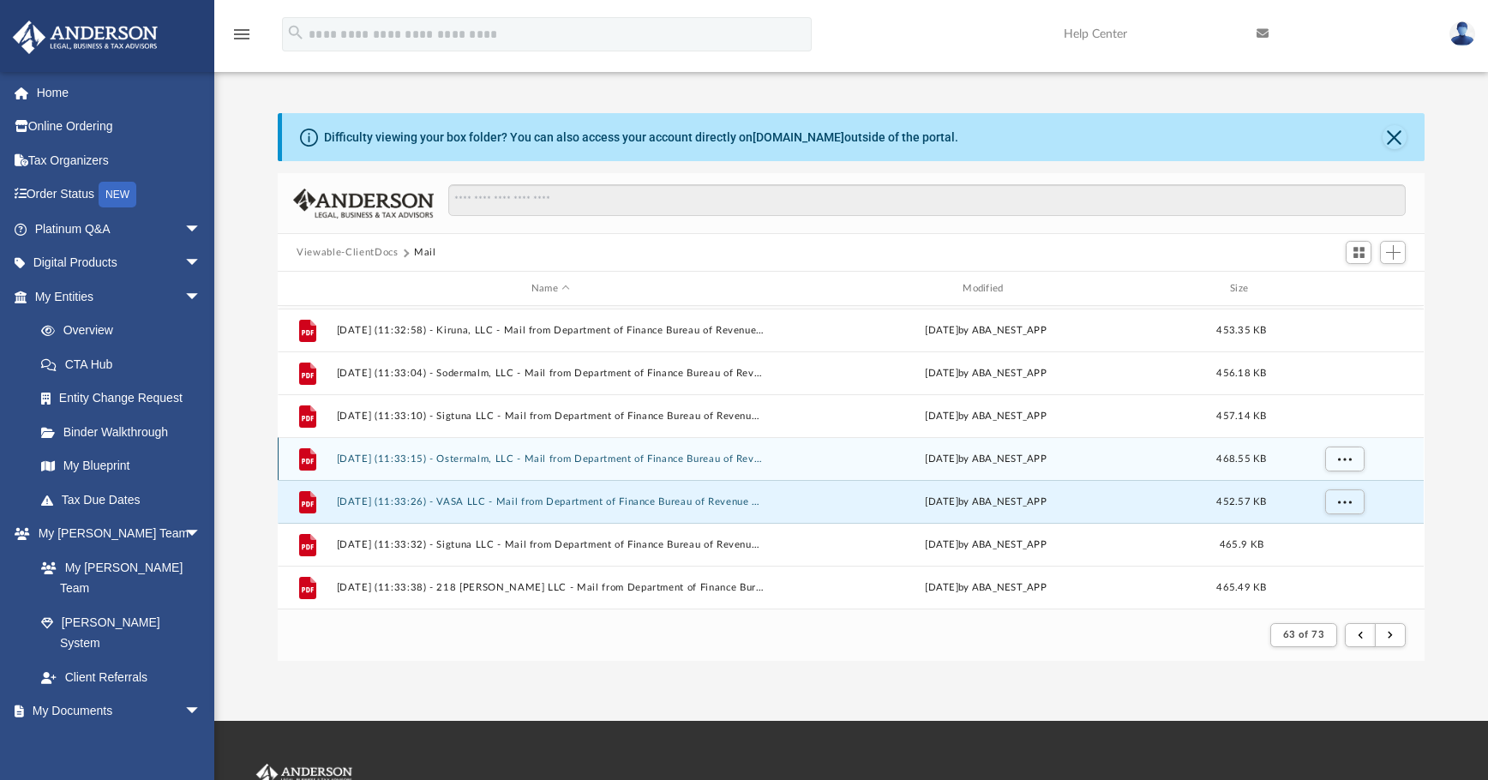
click at [549, 461] on button "2025.03.17 (11:33:15) - Ostermalm, LLC - Mail from Department of Finance Bureau…" at bounding box center [551, 458] width 428 height 11
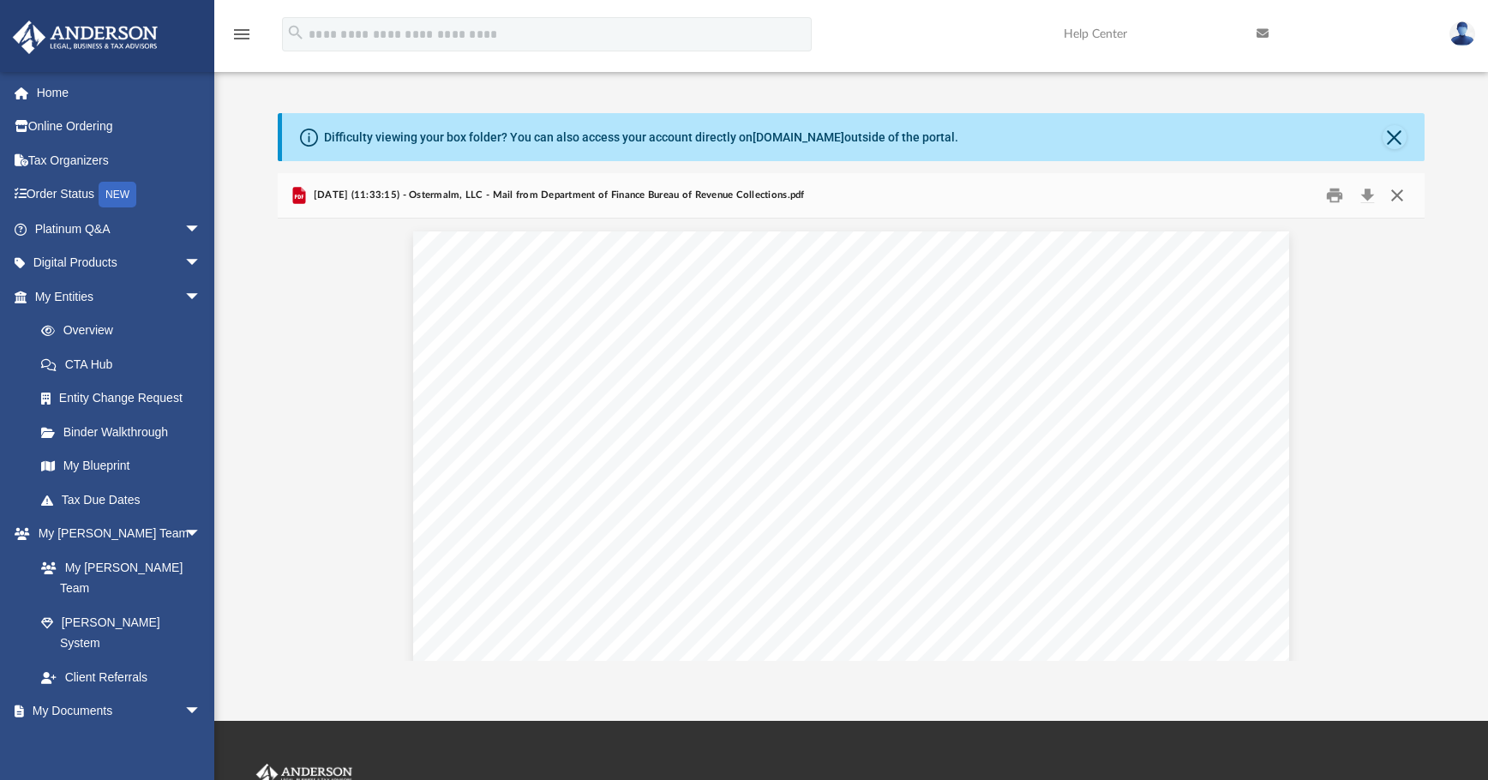
click at [1119, 200] on button "Close" at bounding box center [1397, 196] width 31 height 27
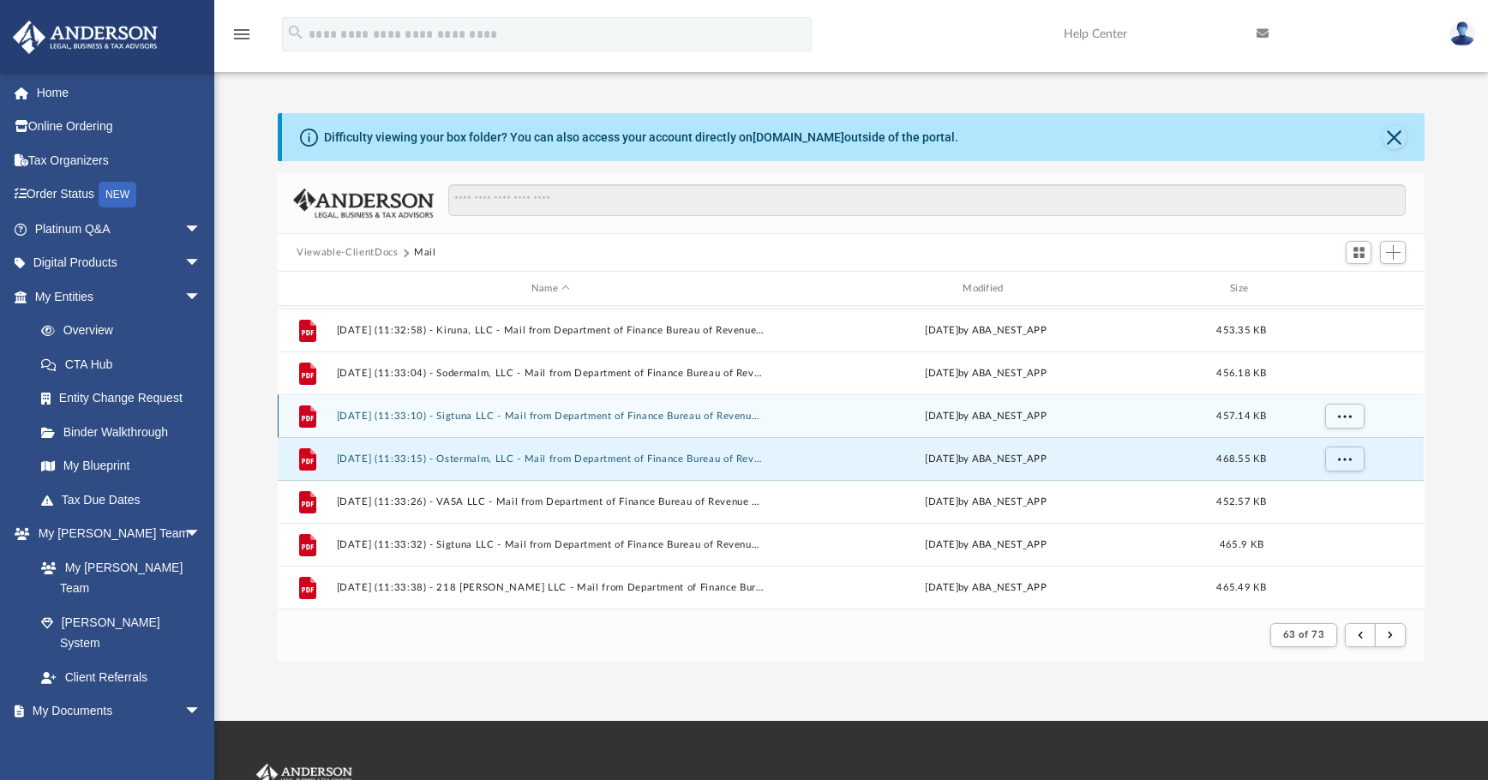
click at [672, 421] on button "2025.03.17 (11:33:10) - Sigtuna LLC - Mail from Department of Finance Bureau of…" at bounding box center [551, 416] width 428 height 11
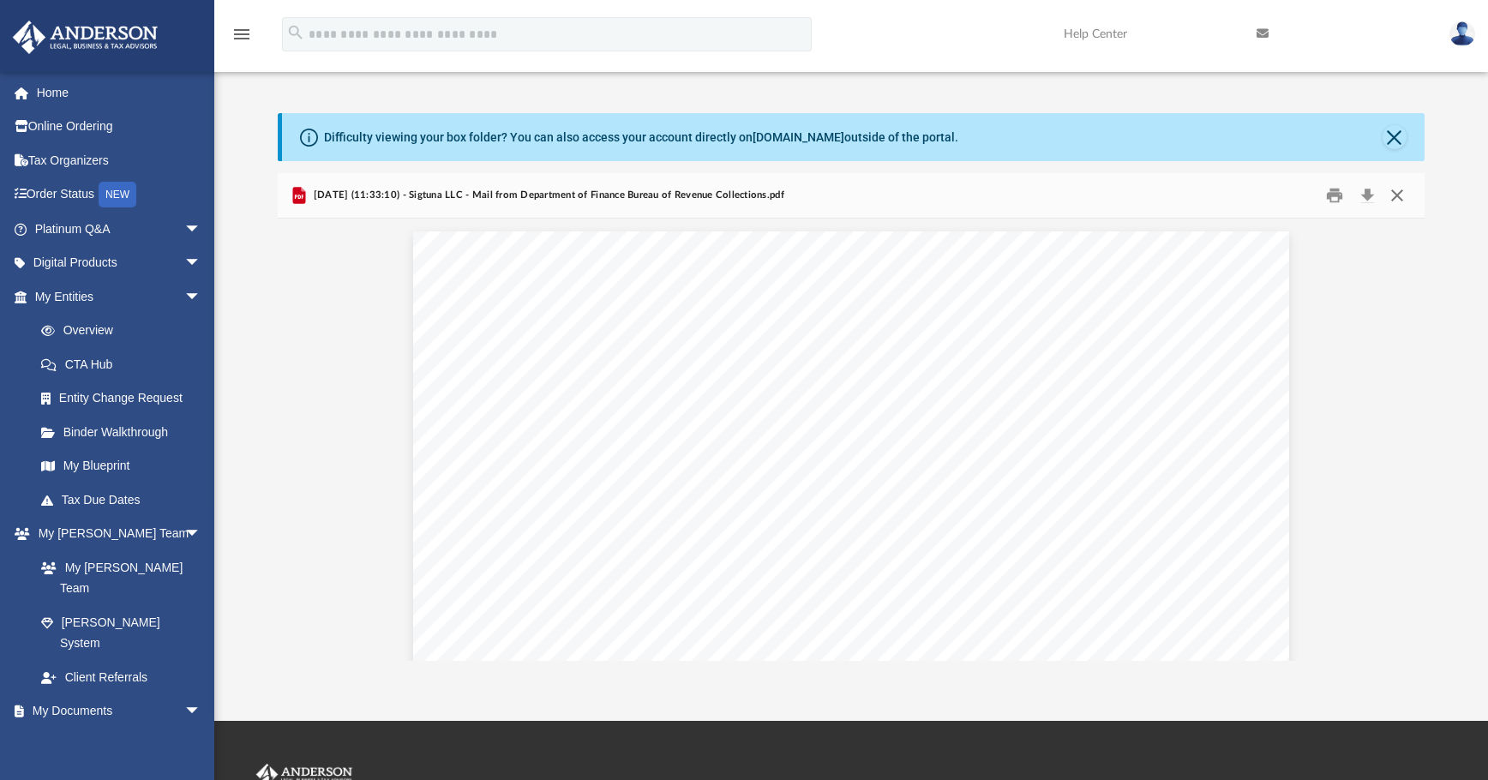
click at [1119, 189] on button "Close" at bounding box center [1397, 196] width 31 height 27
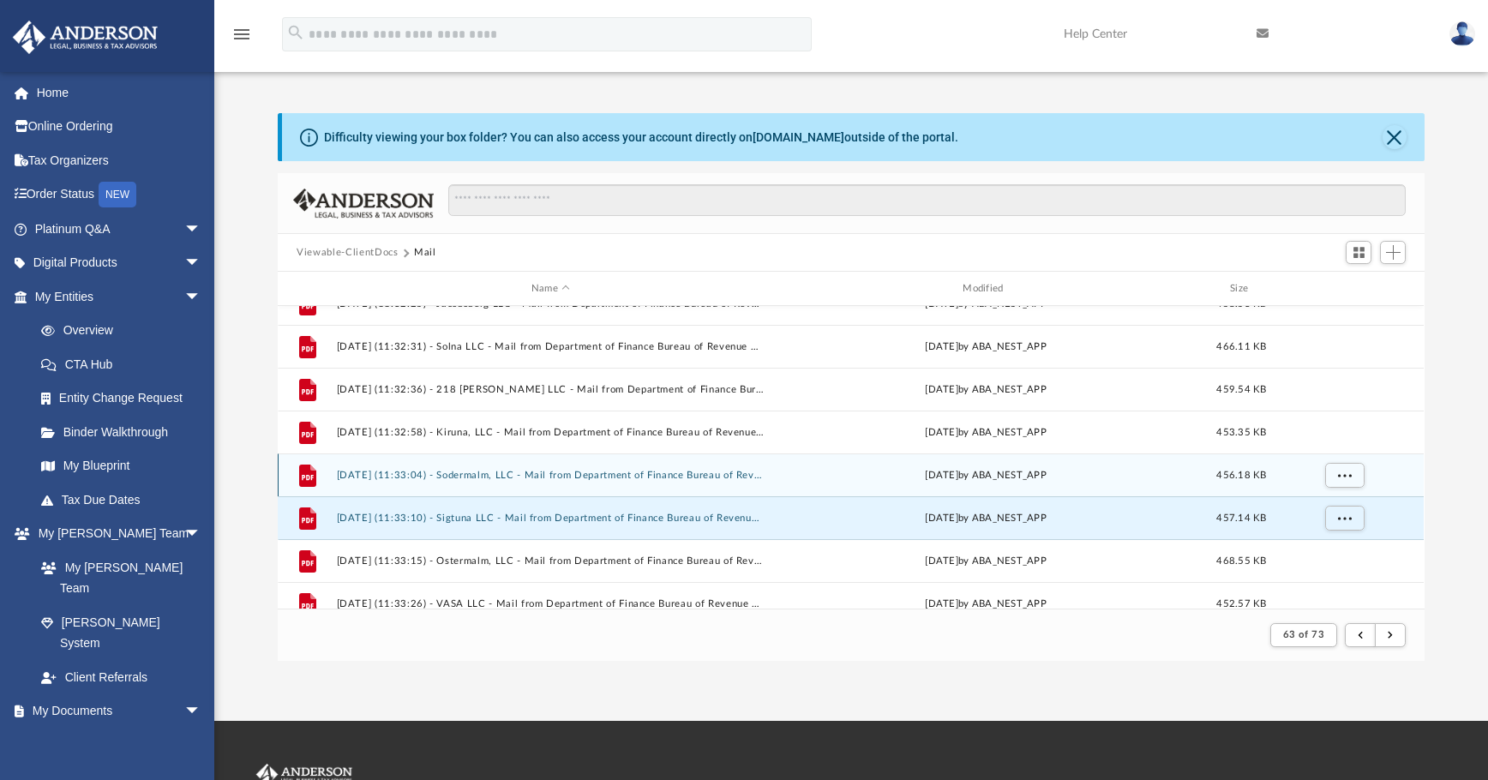
scroll to position [212, 0]
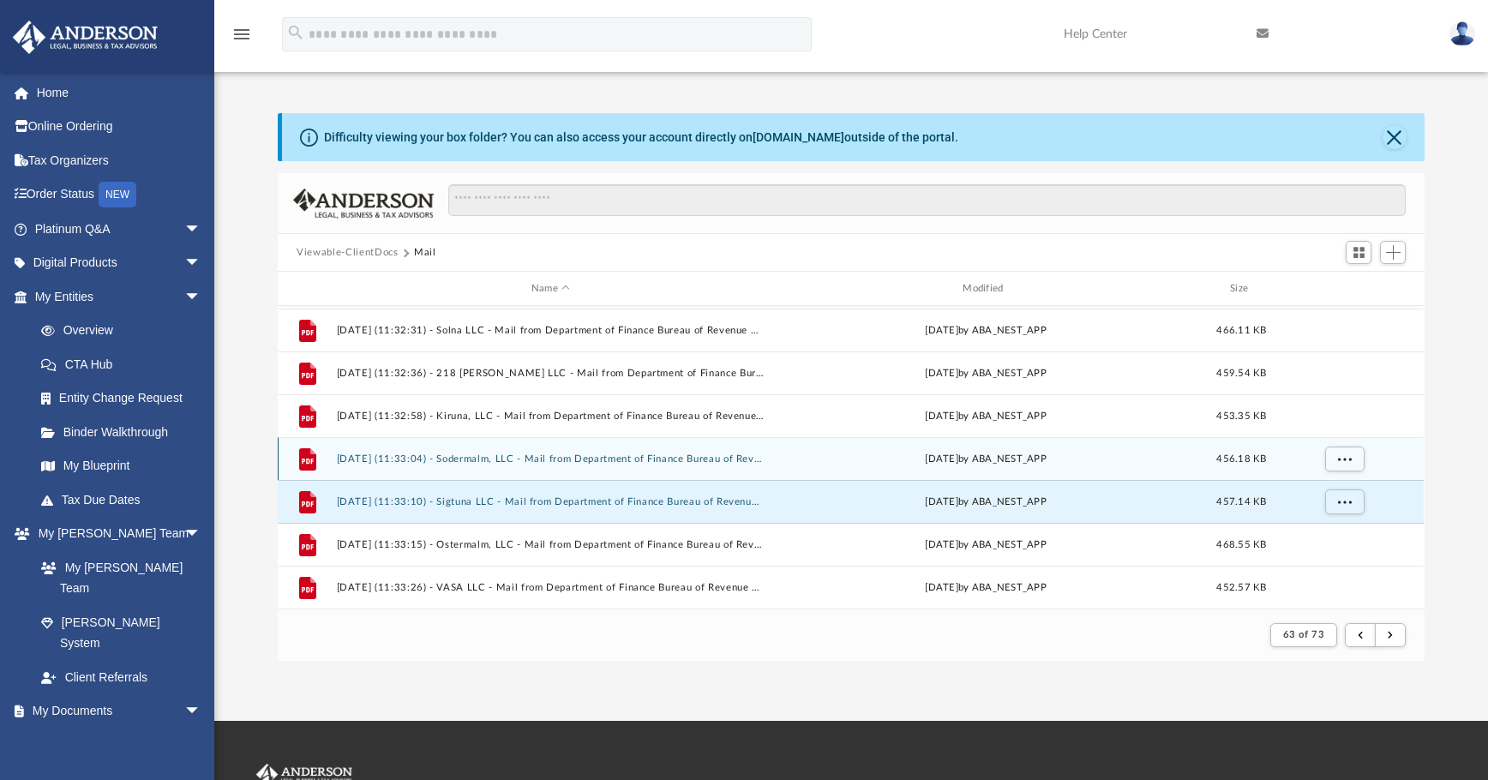
click at [631, 459] on button "2025.03.17 (11:33:04) - Sodermalm, LLC - Mail from Department of Finance Bureau…" at bounding box center [551, 458] width 428 height 11
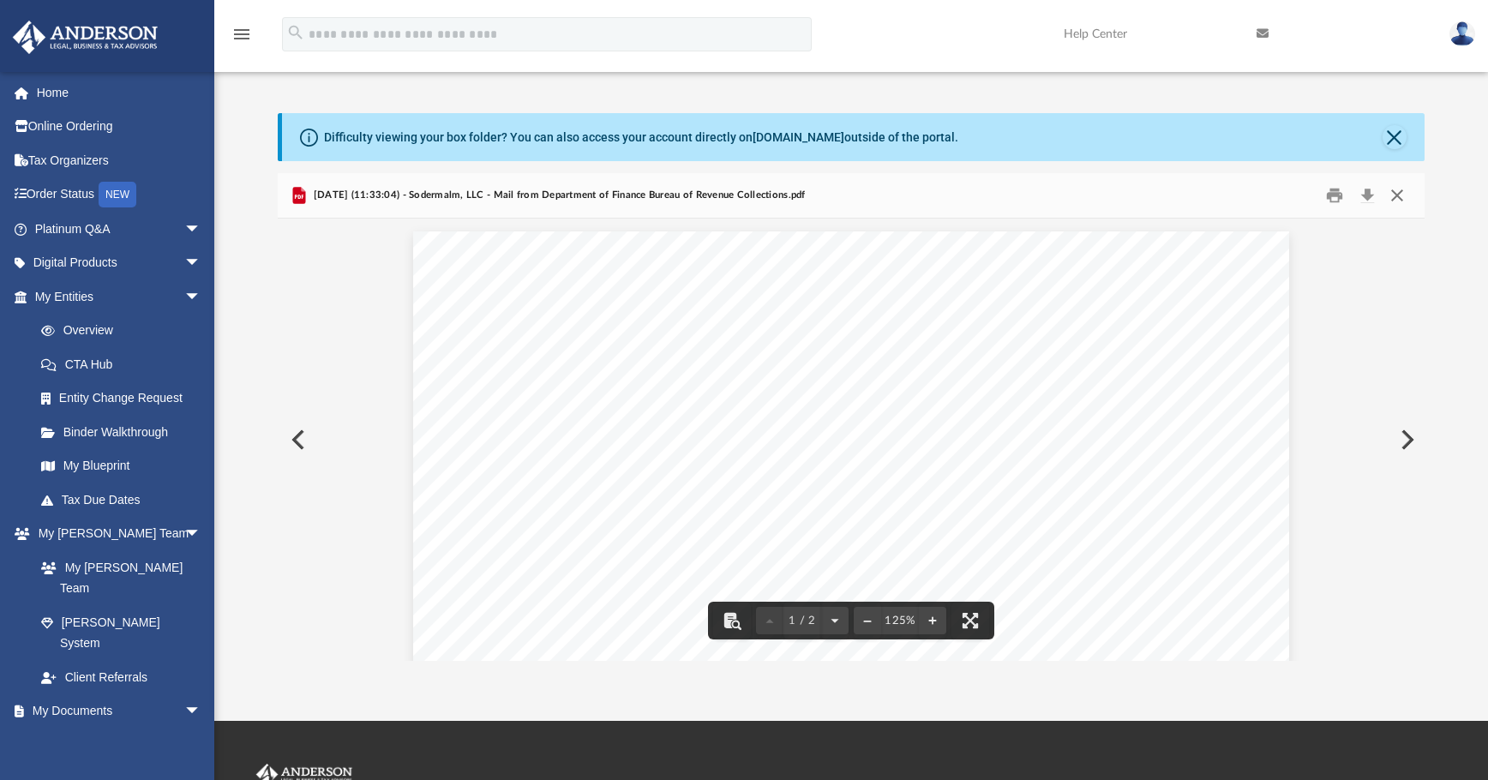
click at [1119, 202] on button "Close" at bounding box center [1397, 196] width 31 height 27
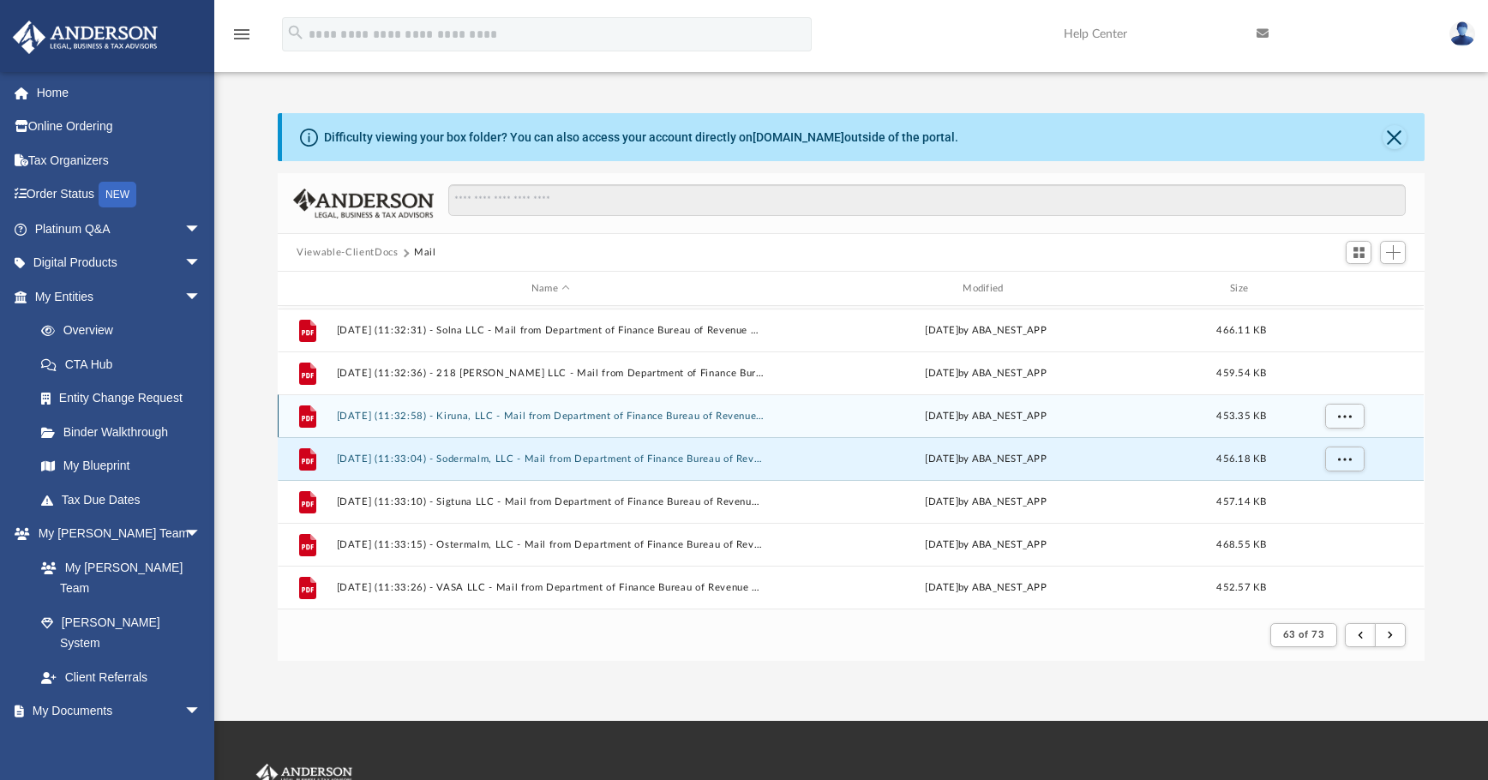
click at [699, 415] on button "2025.03.17 (11:32:58) - Kiruna, LLC - Mail from Department of Finance Bureau of…" at bounding box center [551, 416] width 428 height 11
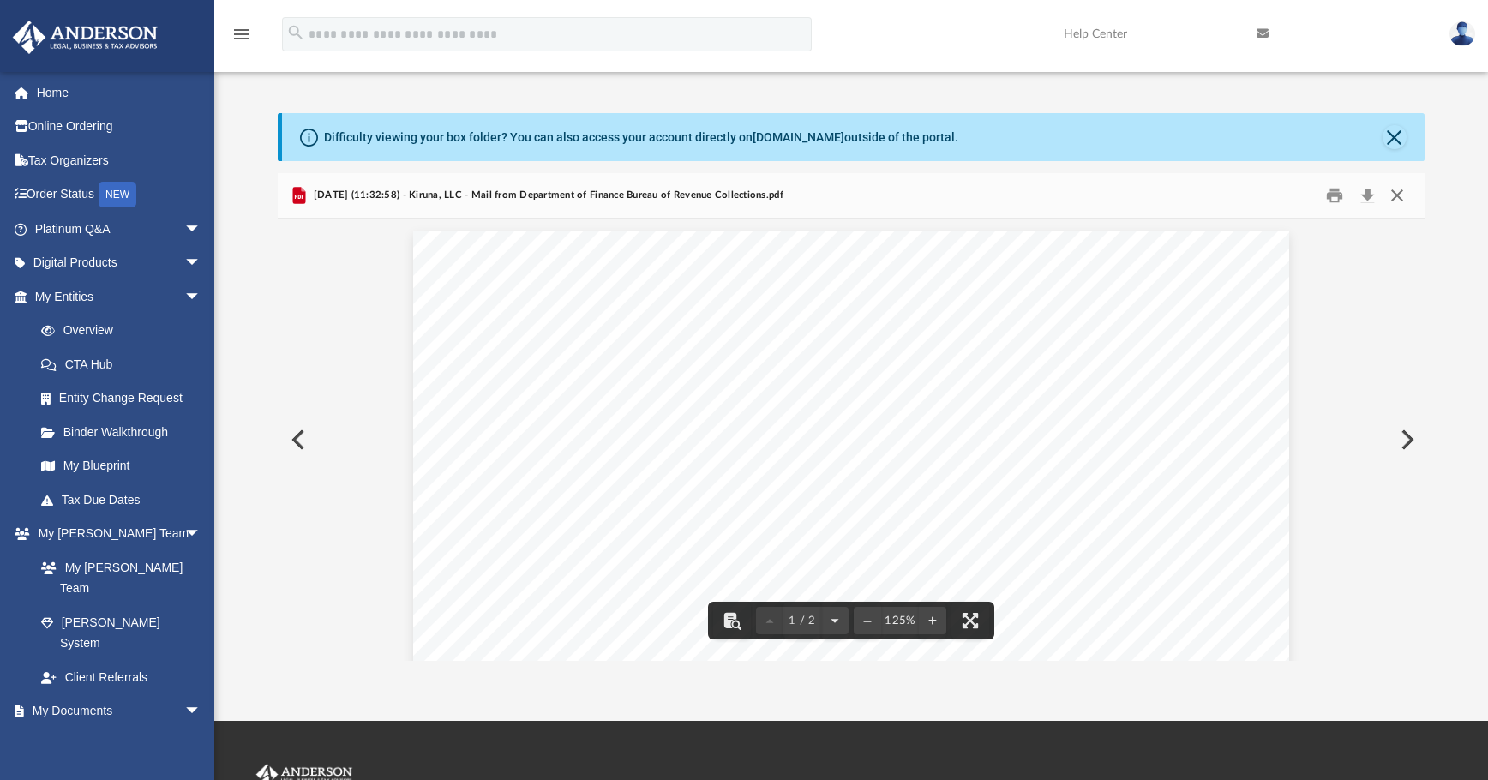
click at [1119, 195] on button "Close" at bounding box center [1397, 196] width 31 height 27
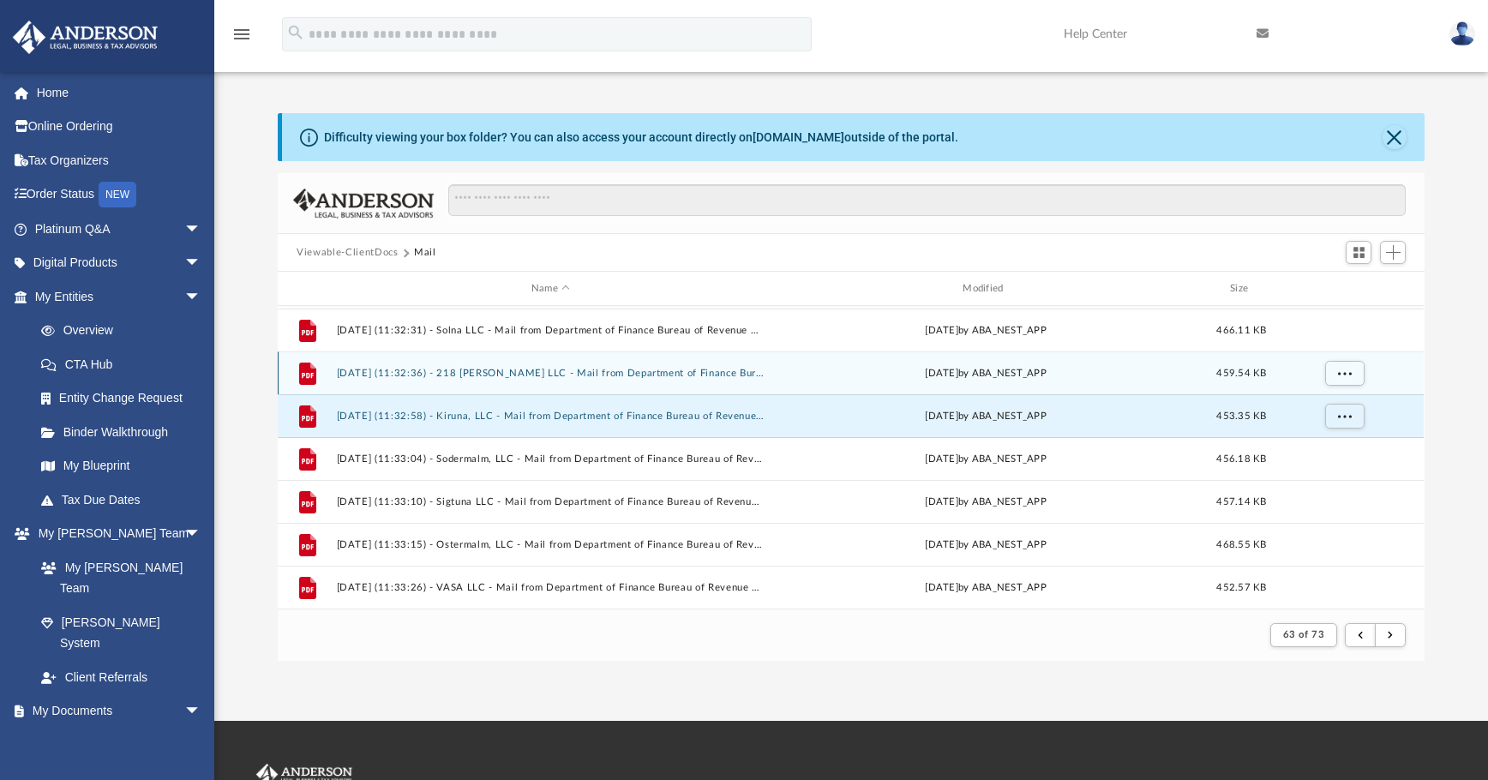
click at [718, 378] on button "2025.03.17 (11:32:36) - 218 Wolfe LLC - Mail from Department of Finance Bureau …" at bounding box center [551, 373] width 428 height 11
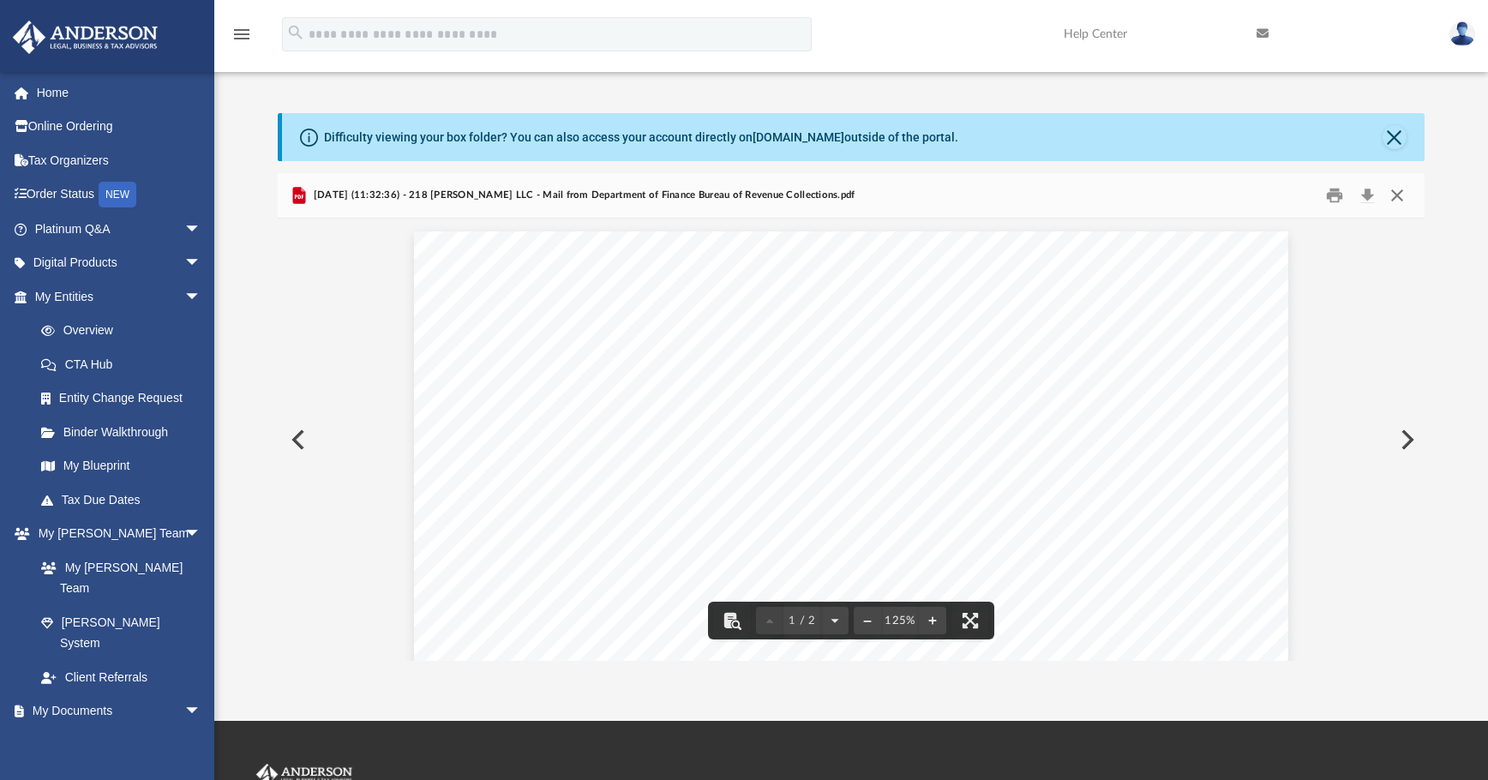
click at [1119, 197] on button "Close" at bounding box center [1397, 196] width 31 height 27
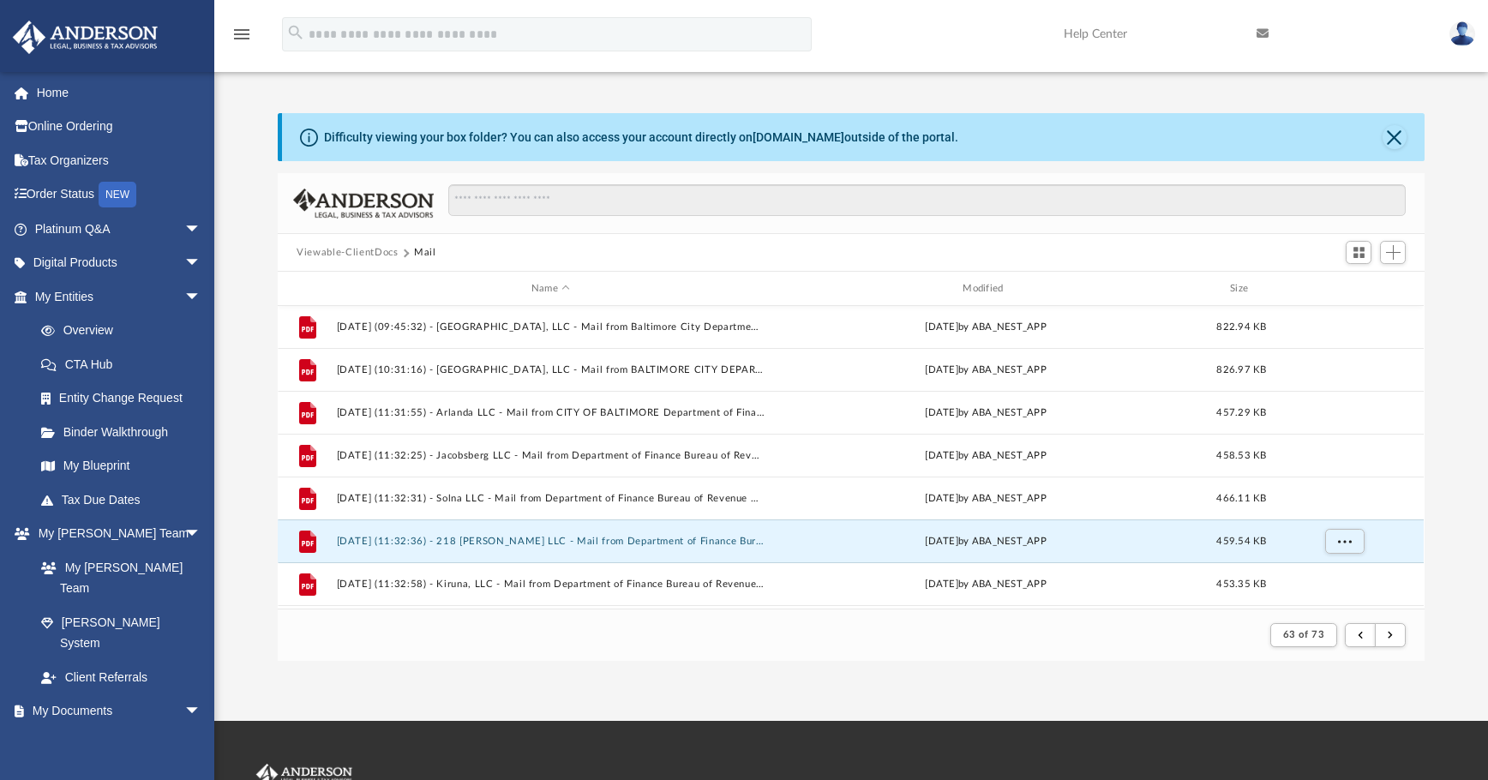
scroll to position [40, 0]
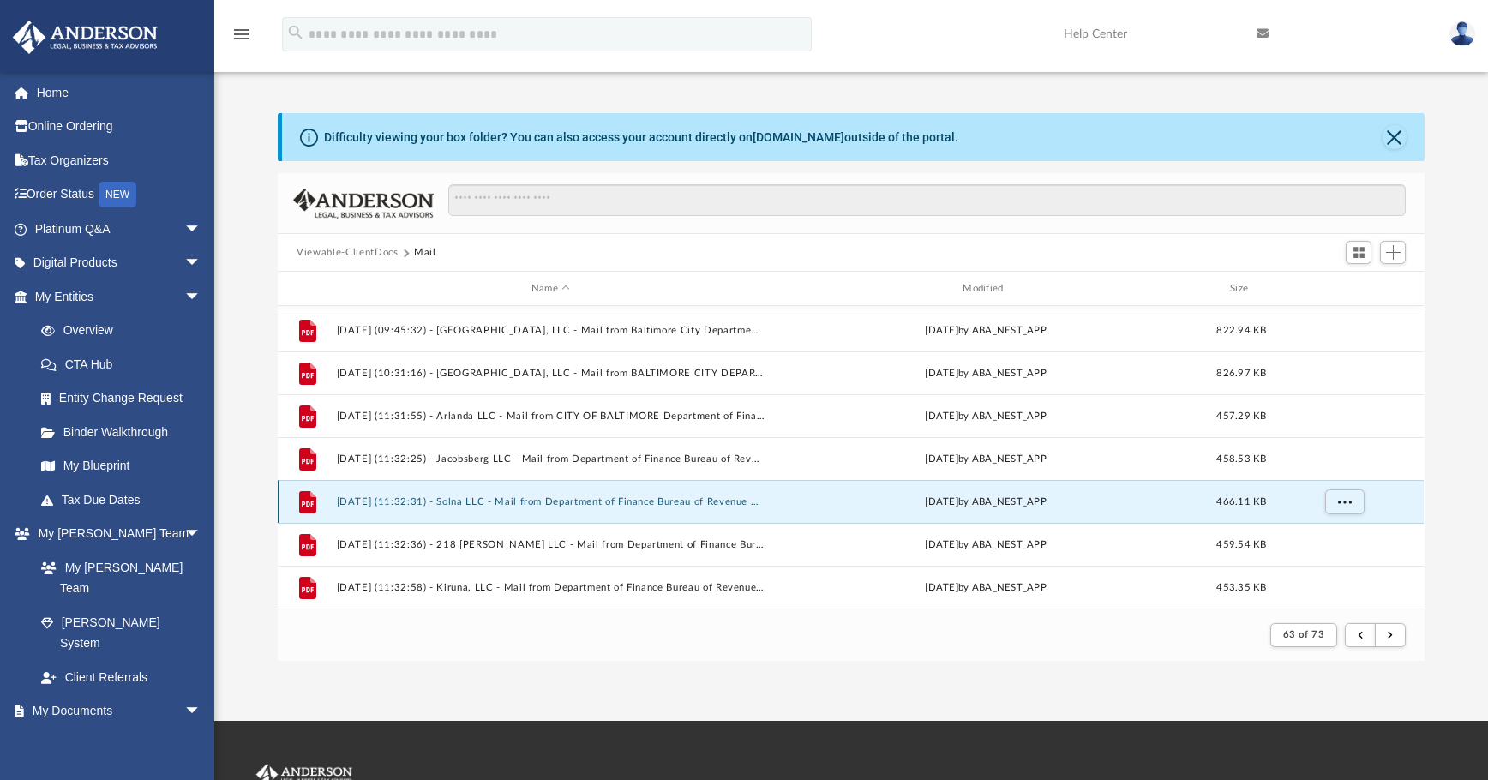
click at [674, 498] on button "2025.03.17 (11:32:31) - Solna LLC - Mail from Department of Finance Bureau of R…" at bounding box center [551, 501] width 428 height 11
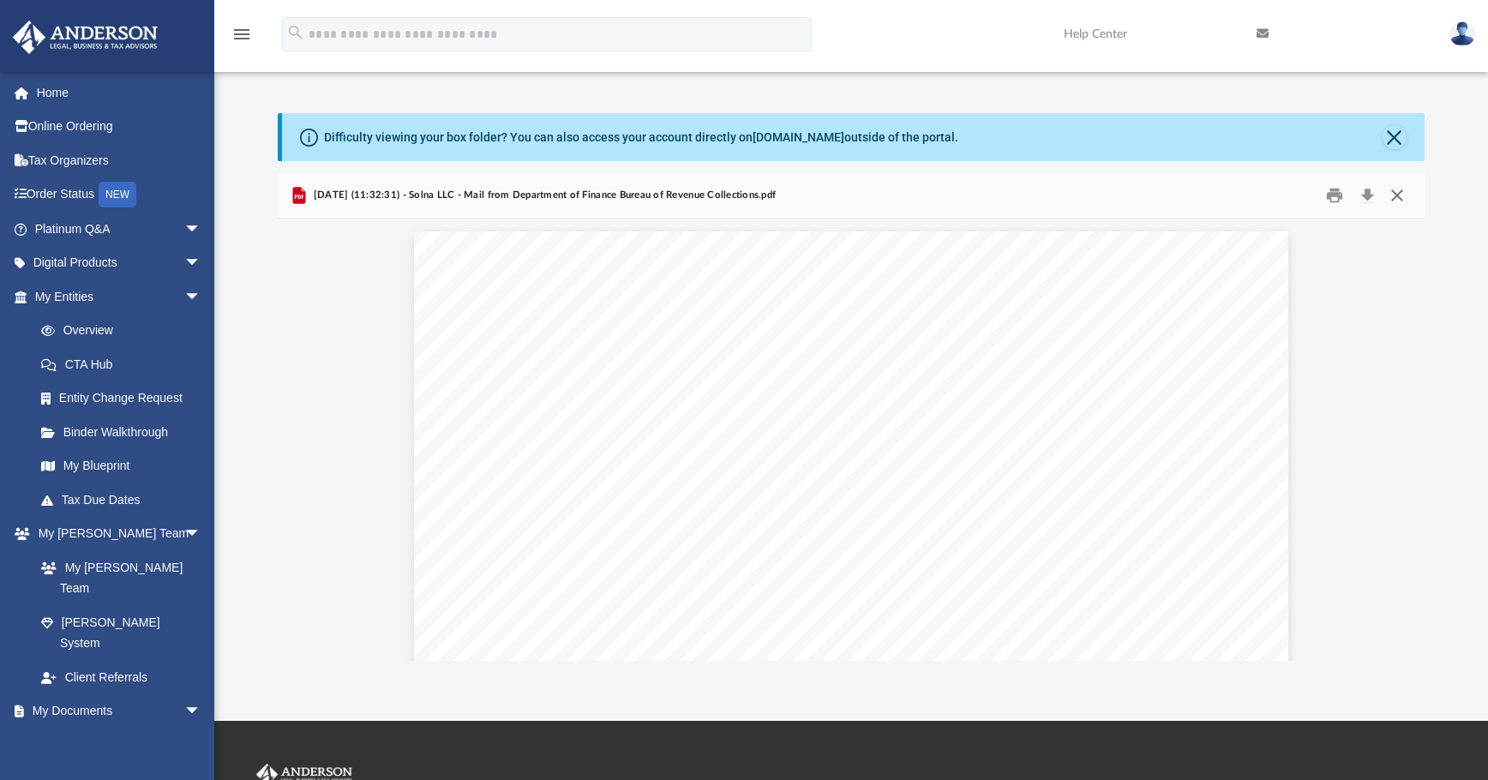
click at [1119, 195] on button "Close" at bounding box center [1397, 196] width 31 height 27
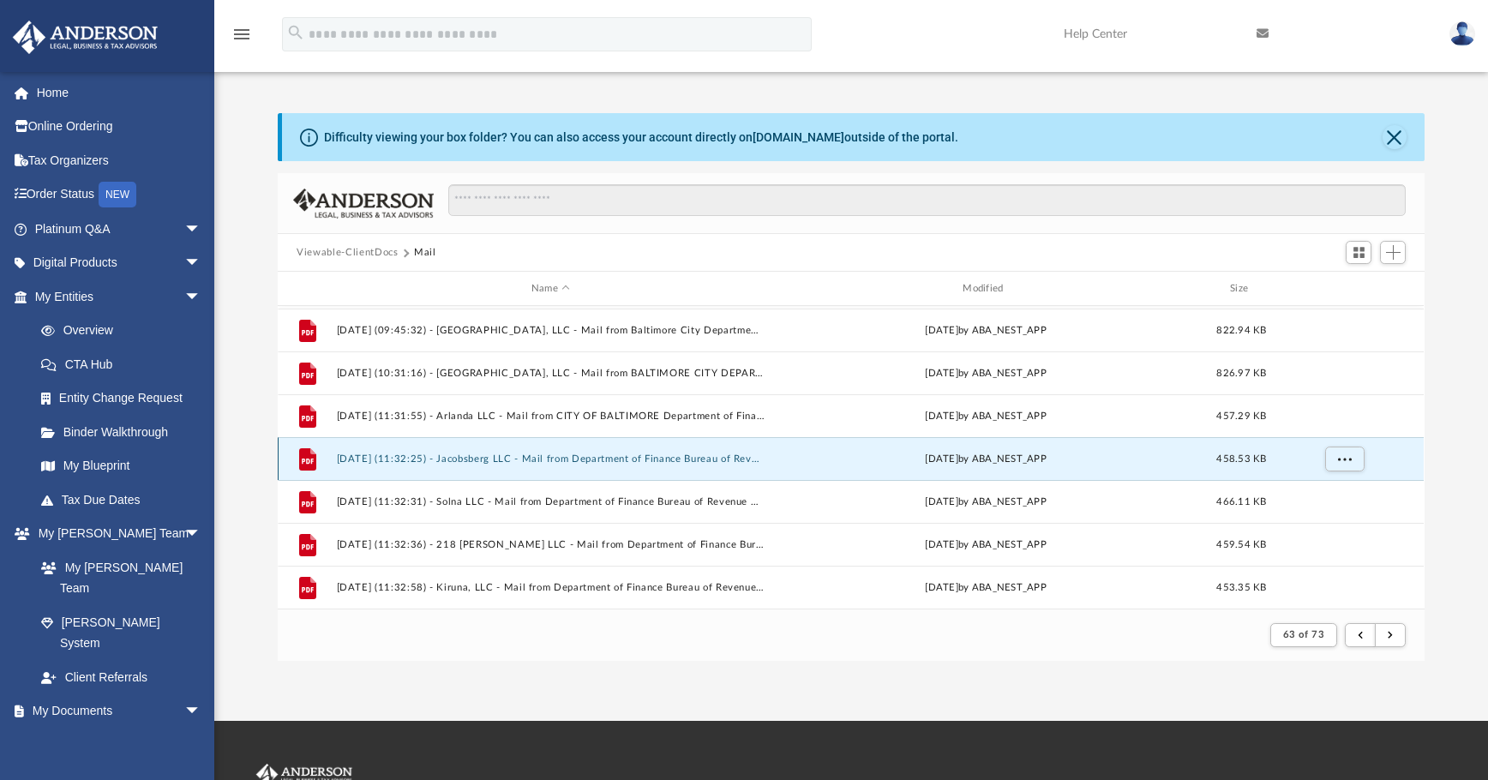
click at [611, 456] on button "2025.03.17 (11:32:25) - Jacobsberg LLC - Mail from Department of Finance Bureau…" at bounding box center [551, 458] width 428 height 11
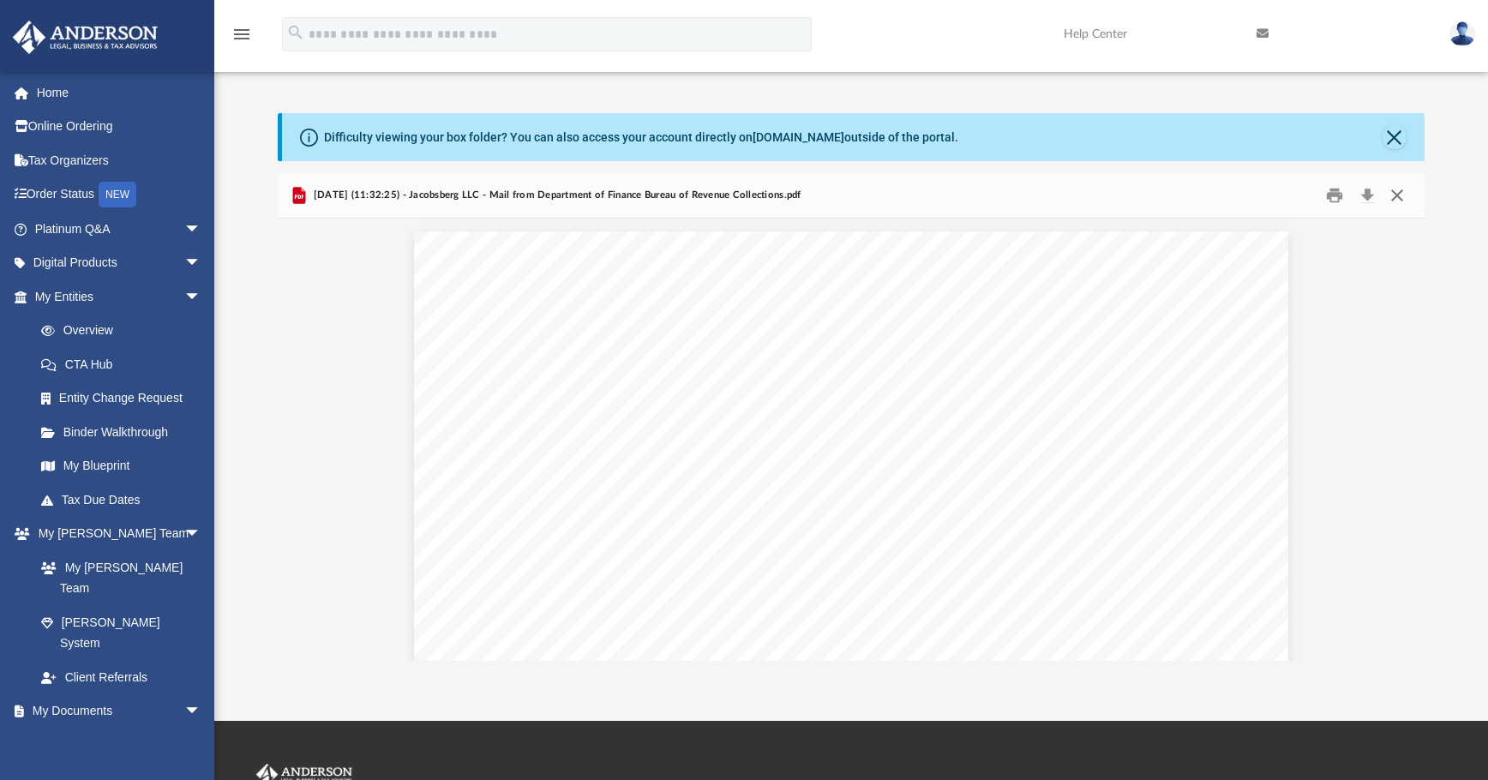
click at [1119, 199] on button "Close" at bounding box center [1397, 196] width 31 height 27
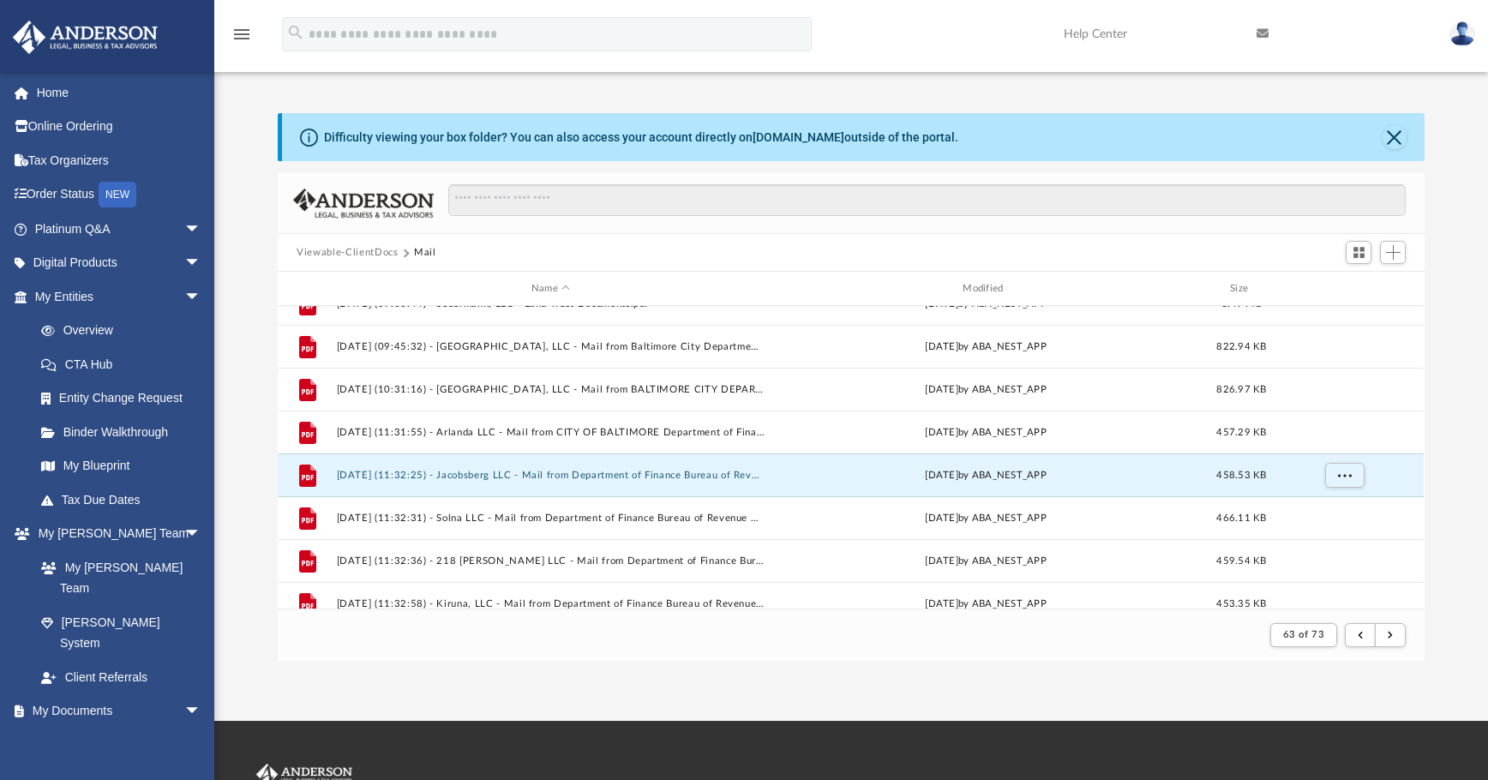
scroll to position [0, 0]
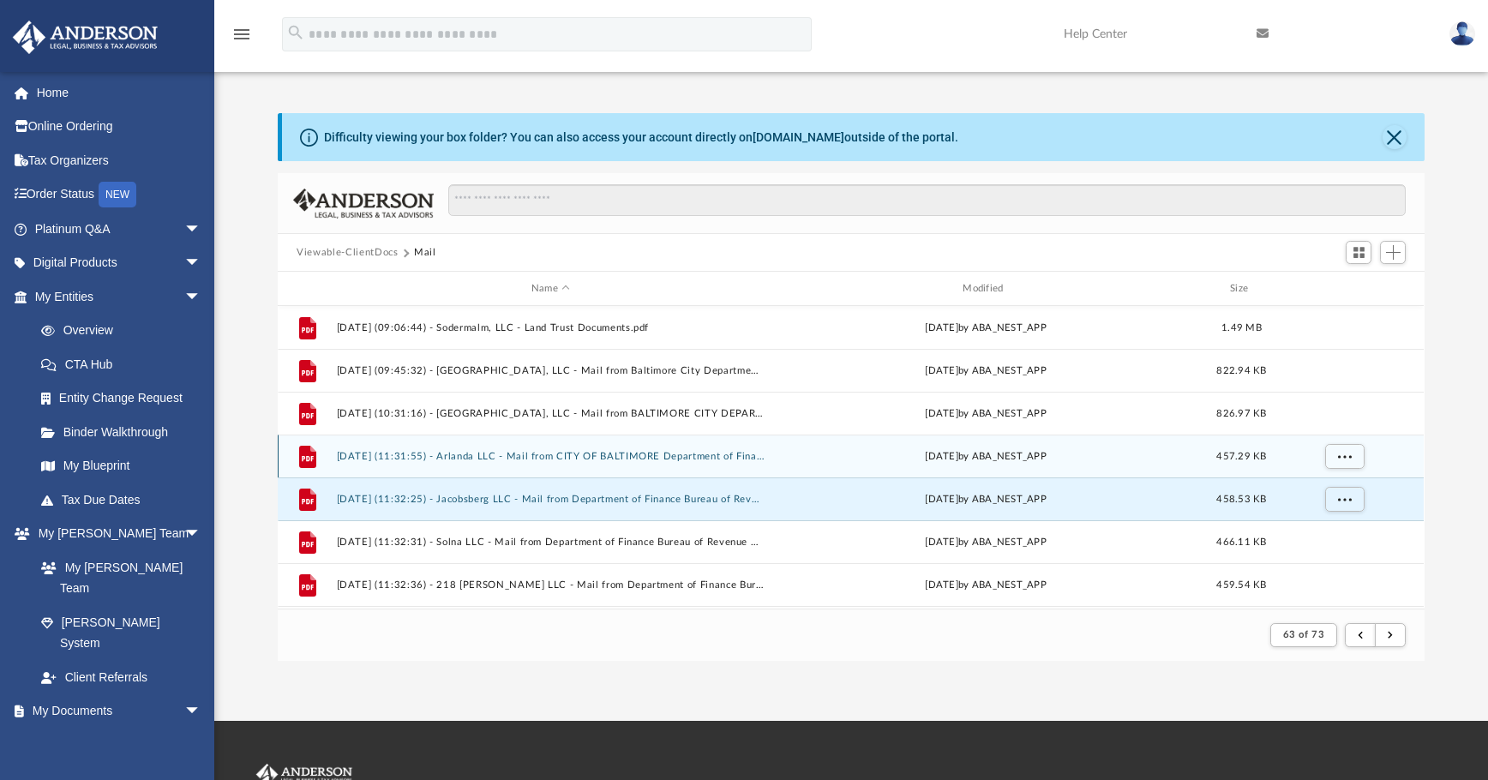
click at [622, 464] on div "File 2025.03.17 (11:31:55) - Arlanda LLC - Mail from CITY OF BALTIMORE Departme…" at bounding box center [851, 456] width 1146 height 43
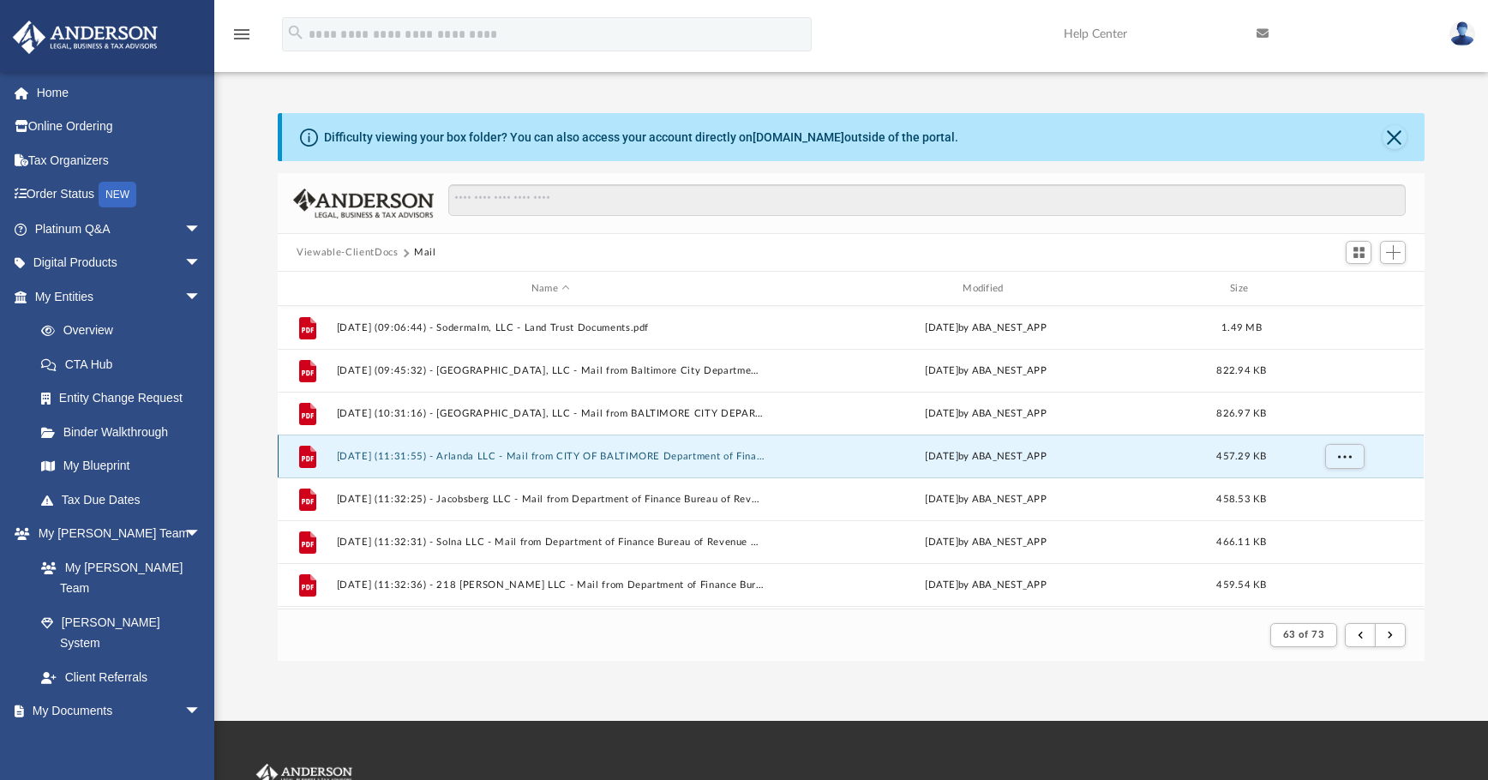
click at [621, 462] on button "2025.03.17 (11:31:55) - Arlanda LLC - Mail from CITY OF BALTIMORE Department of…" at bounding box center [551, 456] width 428 height 11
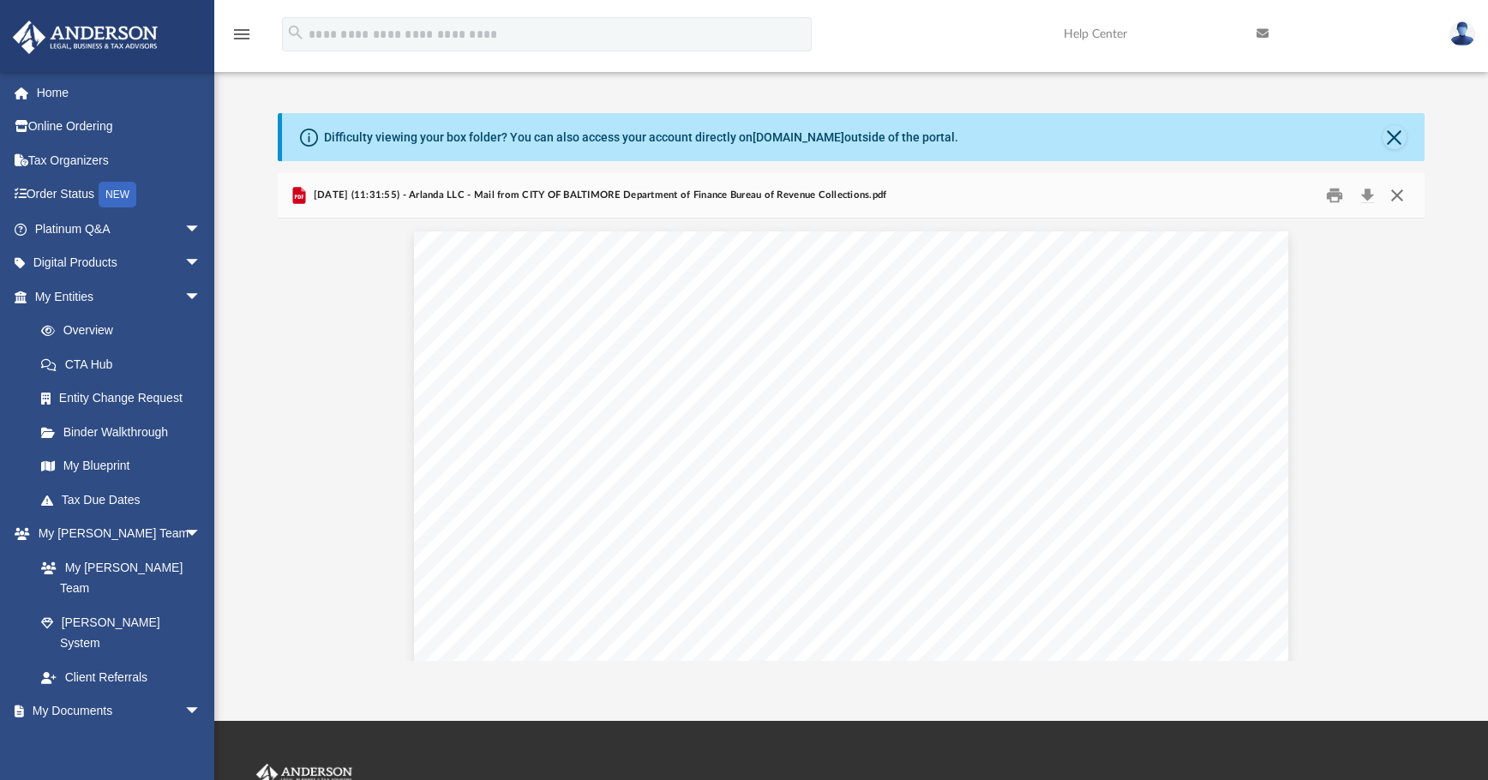
click at [1119, 193] on button "Close" at bounding box center [1397, 196] width 31 height 27
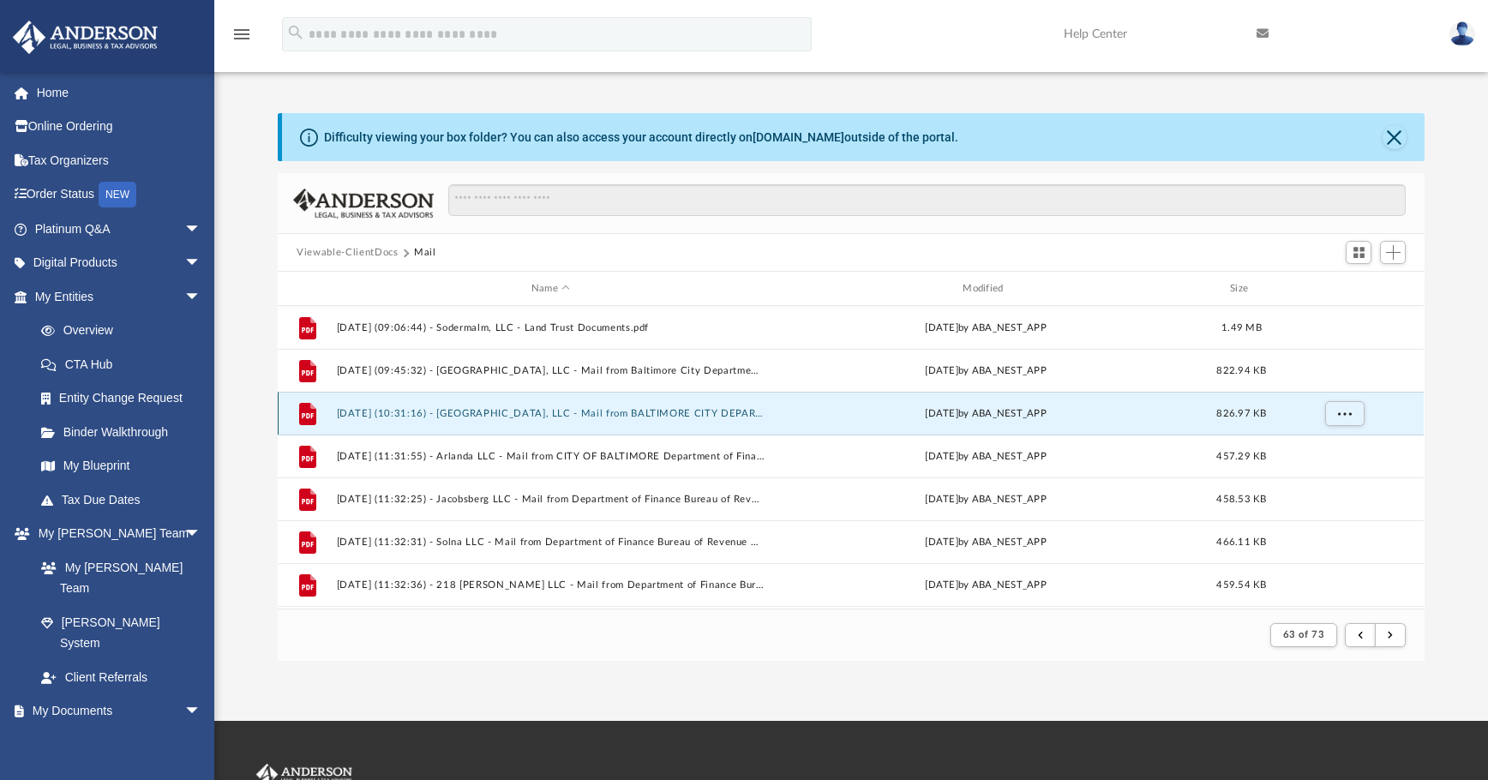
click at [677, 411] on button "2025.03.17 (10:31:16) - Ostermalm, LLC - Mail from BALTIMORE CITY DEPARTMENT OF…" at bounding box center [551, 413] width 428 height 11
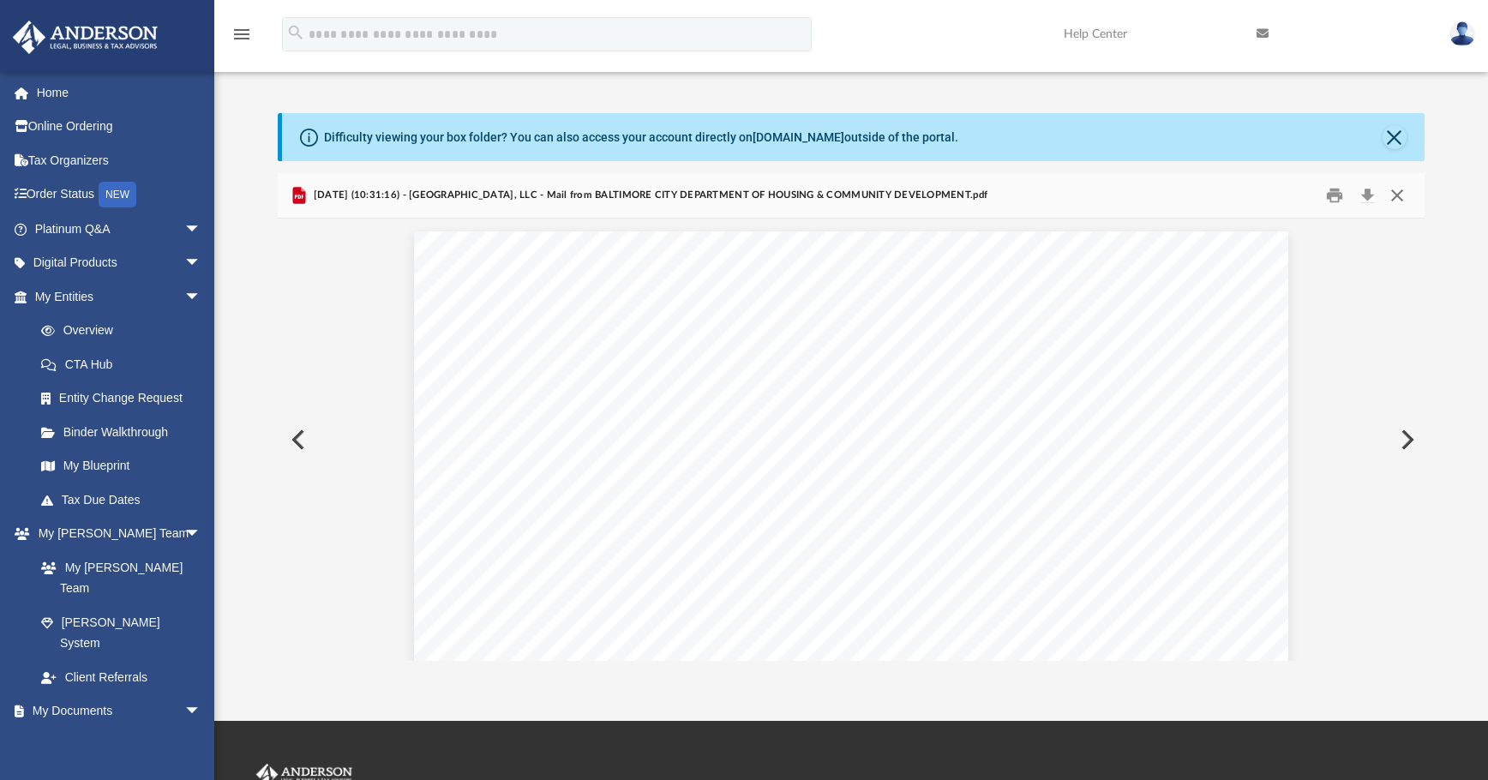
click at [1119, 191] on button "Close" at bounding box center [1397, 196] width 31 height 27
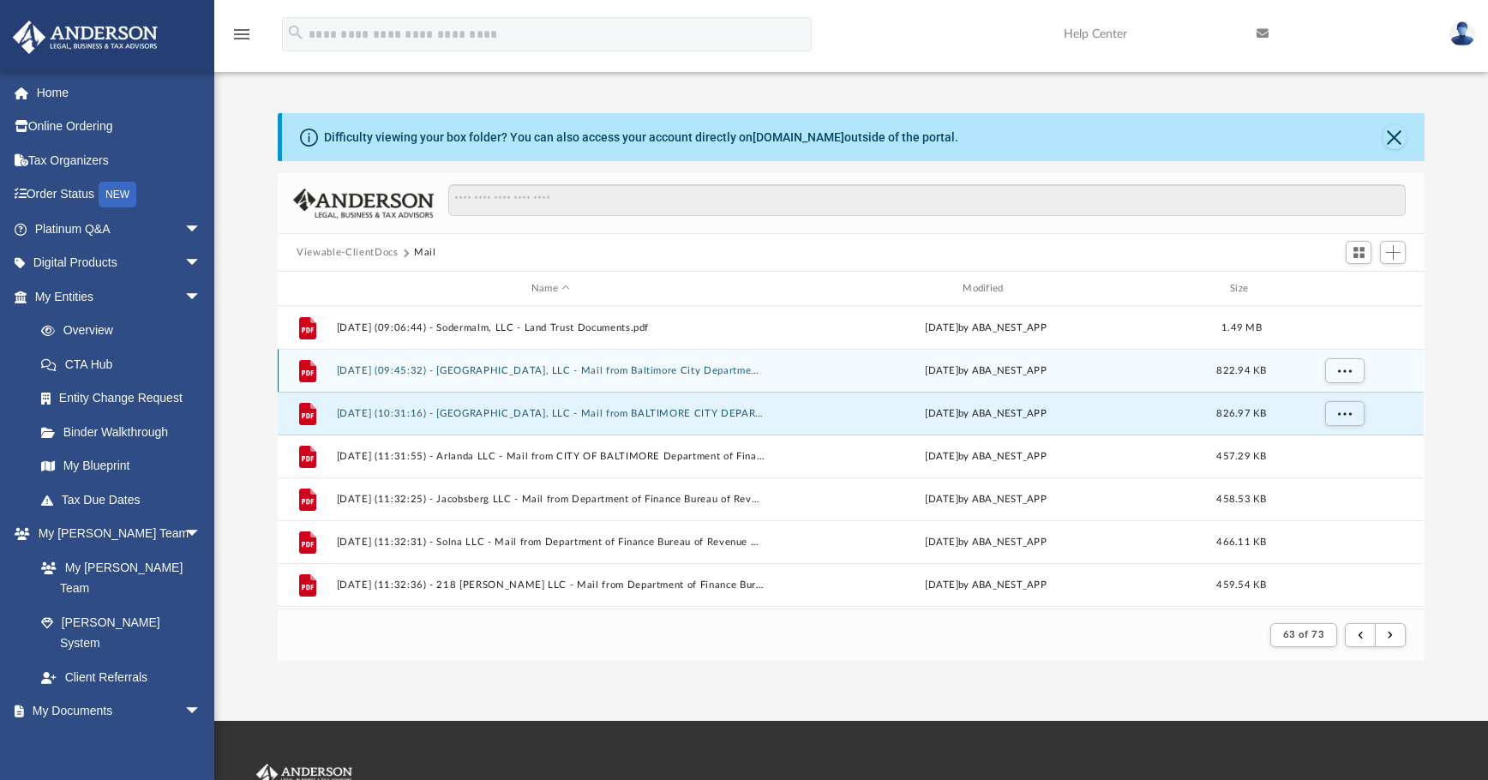
click at [693, 371] on button "2025.03.17 (09:45:32) - Ostermalm, LLC - Mail from Baltimore City Department of…" at bounding box center [551, 370] width 428 height 11
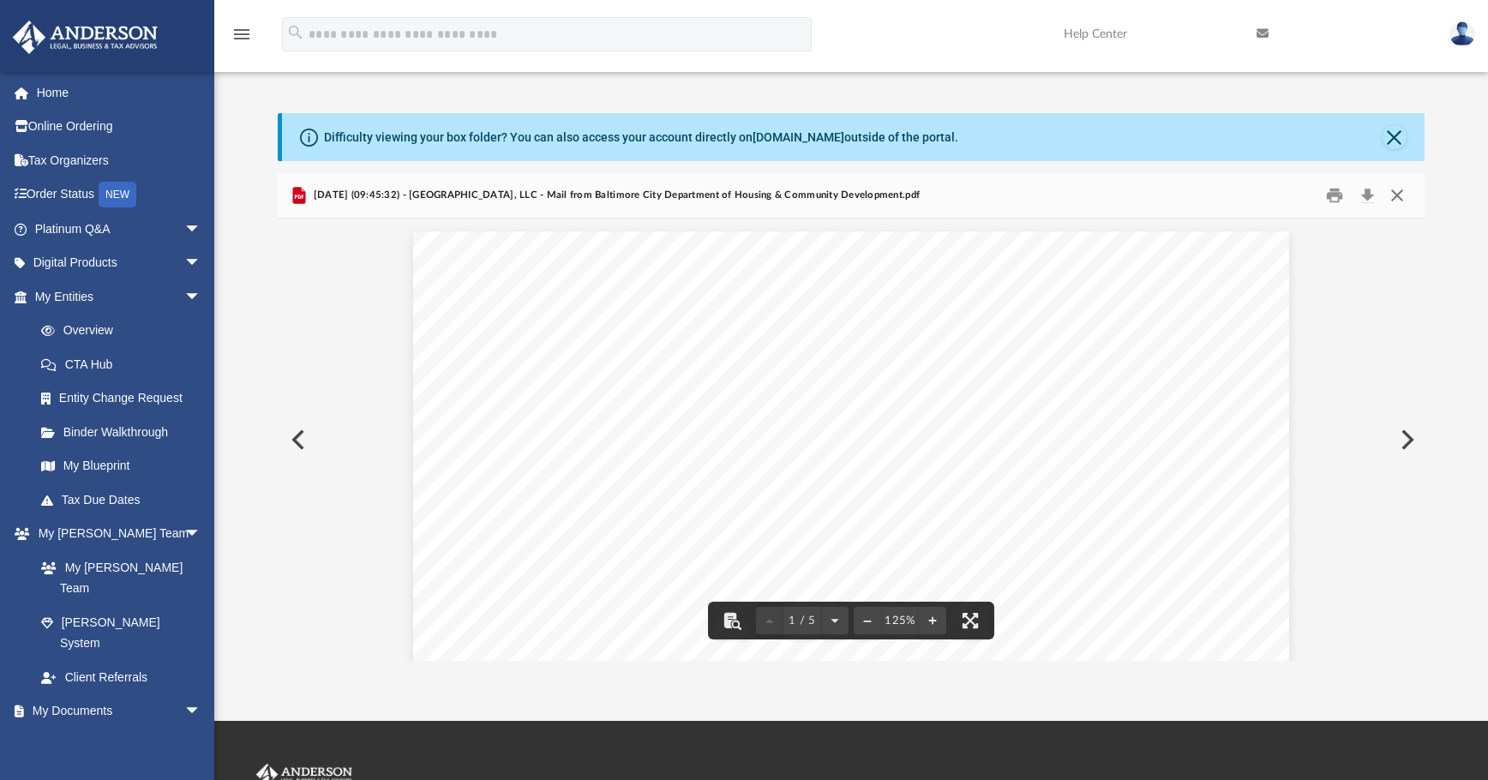
click at [1119, 192] on button "Close" at bounding box center [1397, 196] width 31 height 27
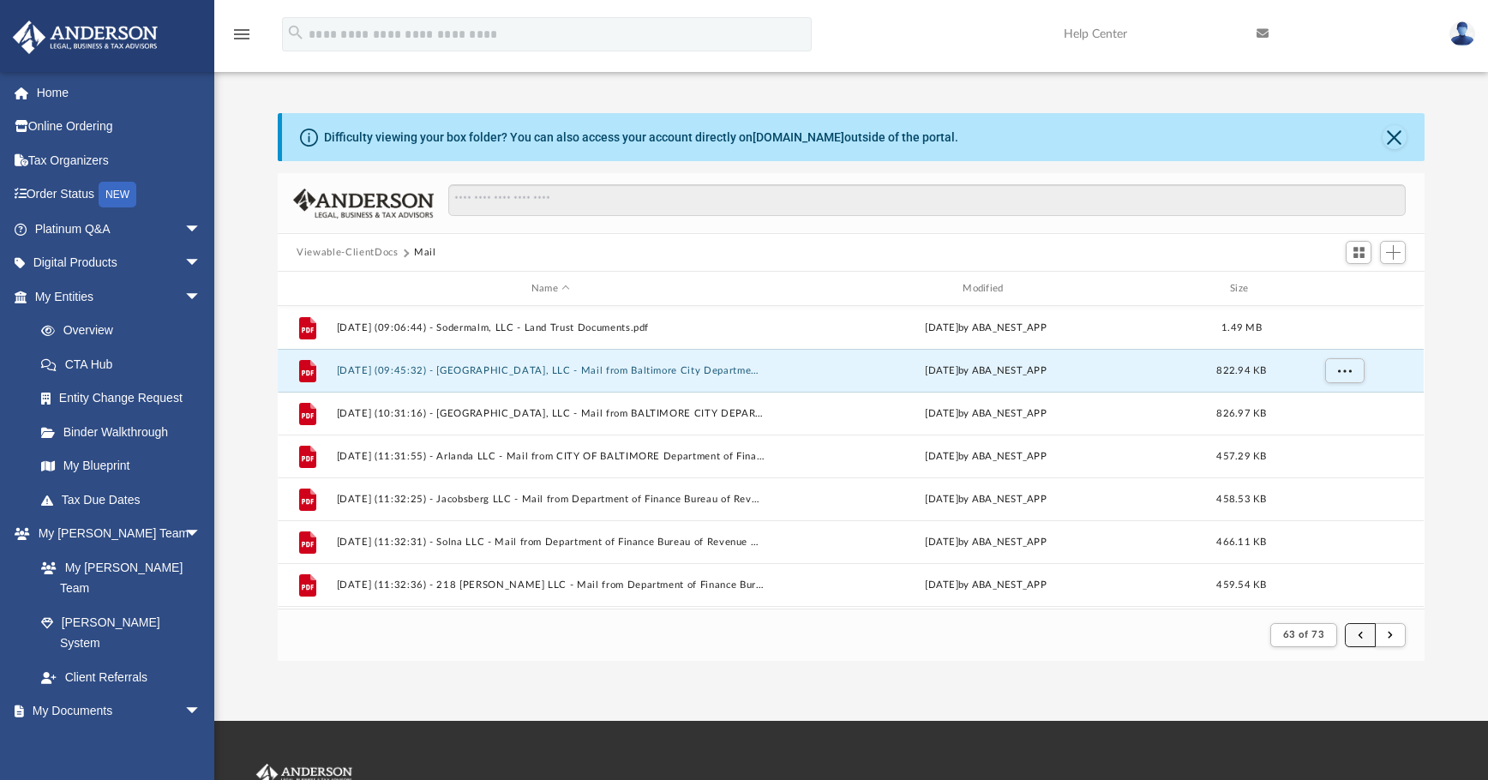
click at [1119, 633] on button "submit" at bounding box center [1360, 635] width 31 height 25
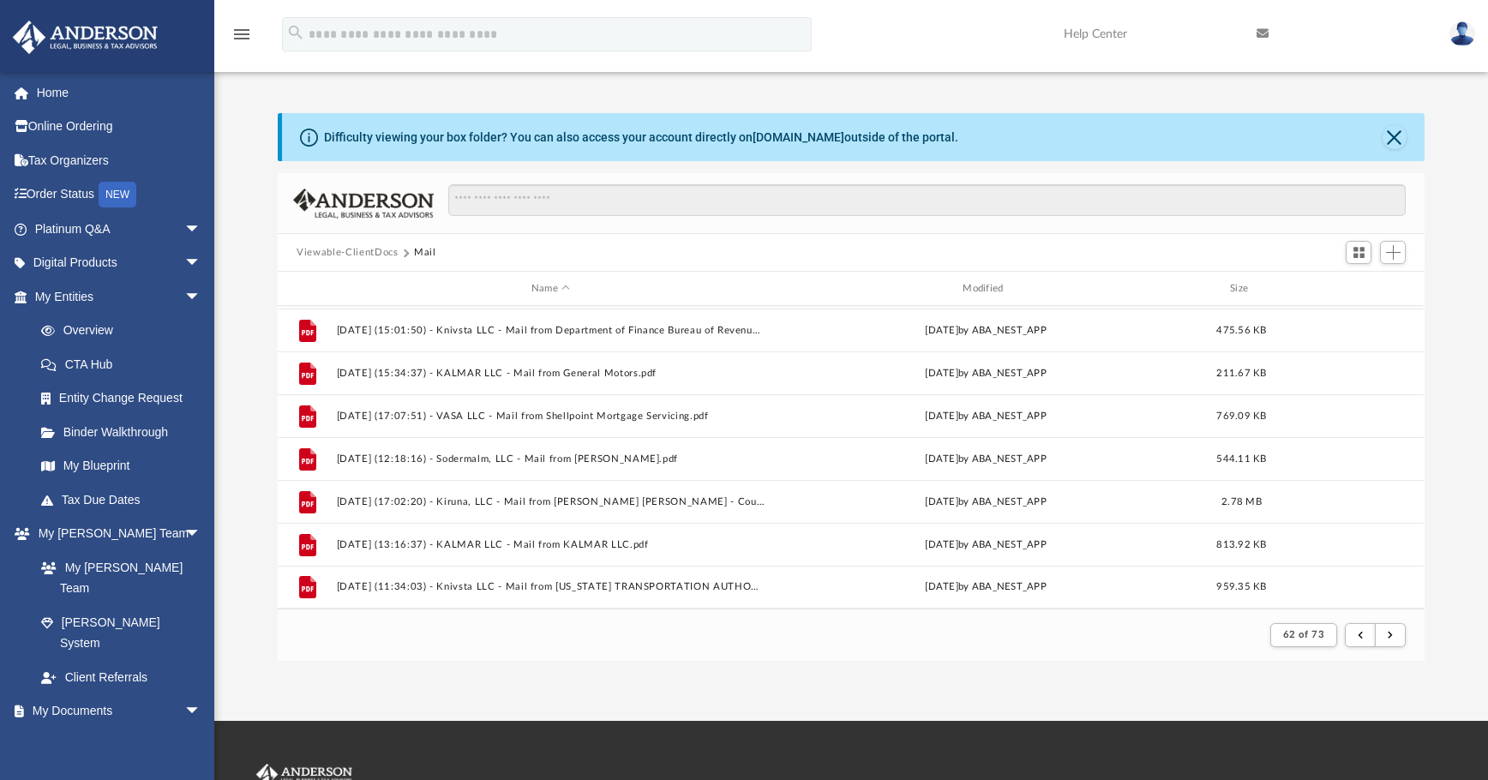
scroll to position [1583, 0]
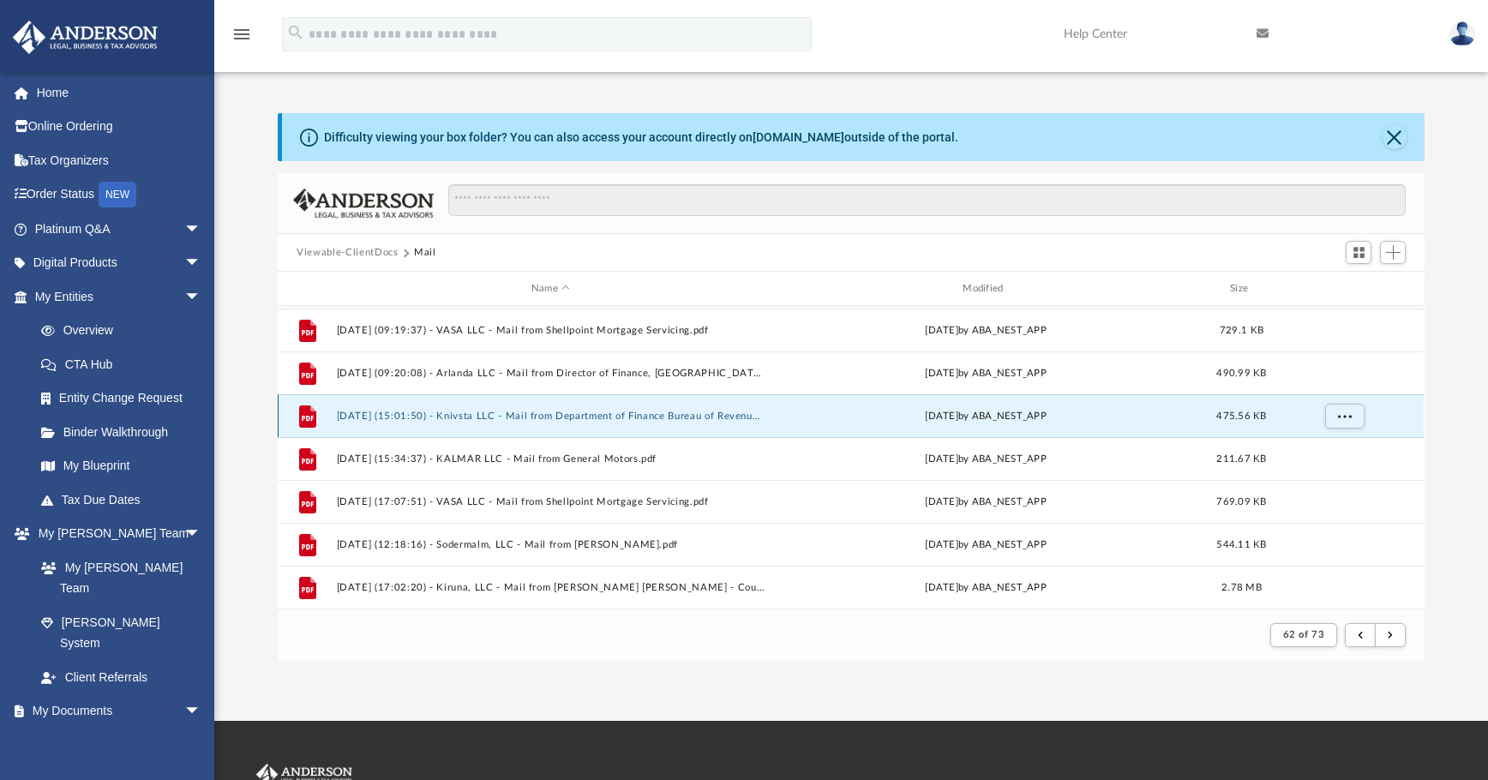
click at [603, 420] on button "2025.03.03 (15:01:50) - Knivsta LLC - Mail from Department of Finance Bureau of…" at bounding box center [551, 416] width 428 height 11
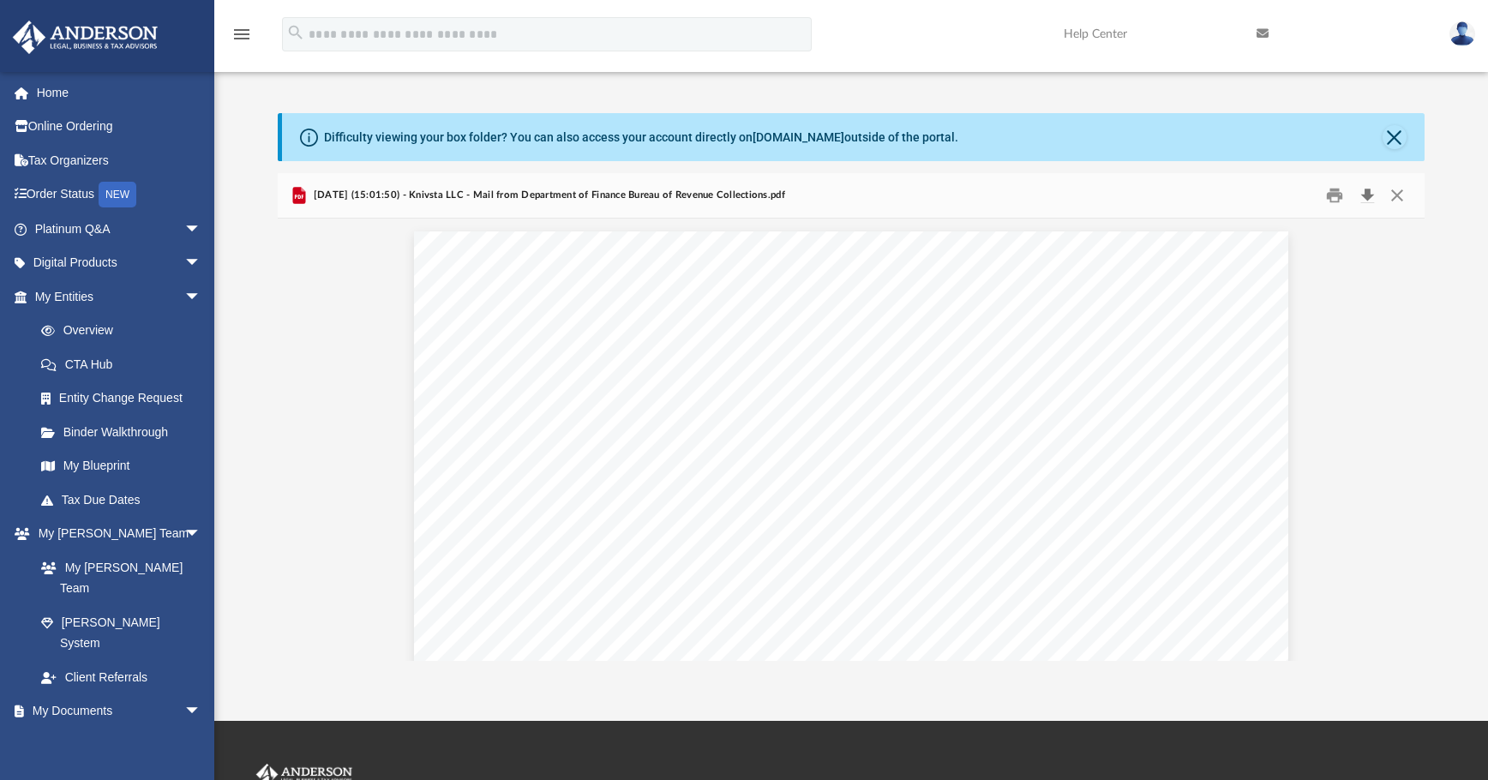
click at [1119, 205] on button "Download" at bounding box center [1367, 196] width 31 height 27
click at [1119, 201] on button "Close" at bounding box center [1397, 196] width 31 height 27
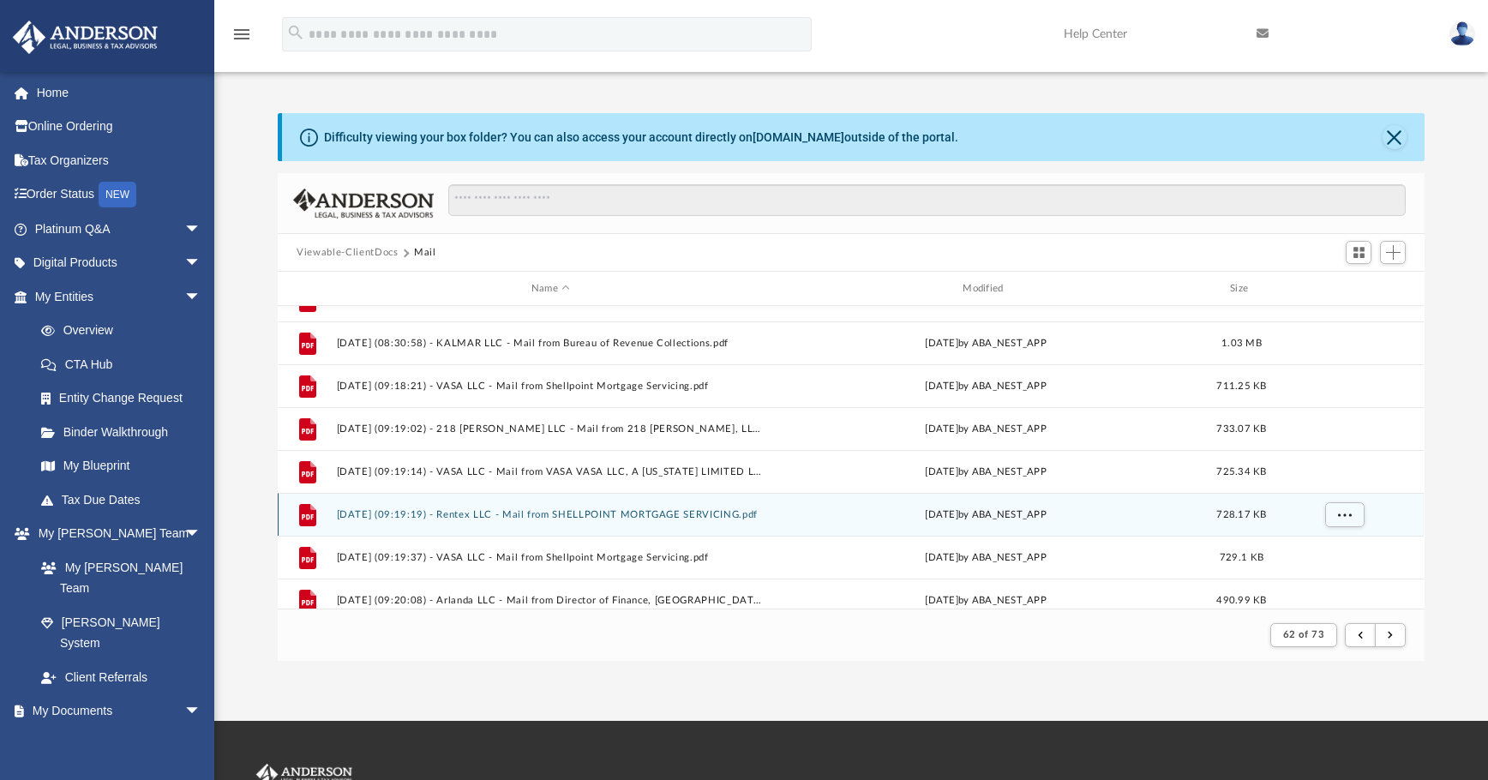
scroll to position [1326, 0]
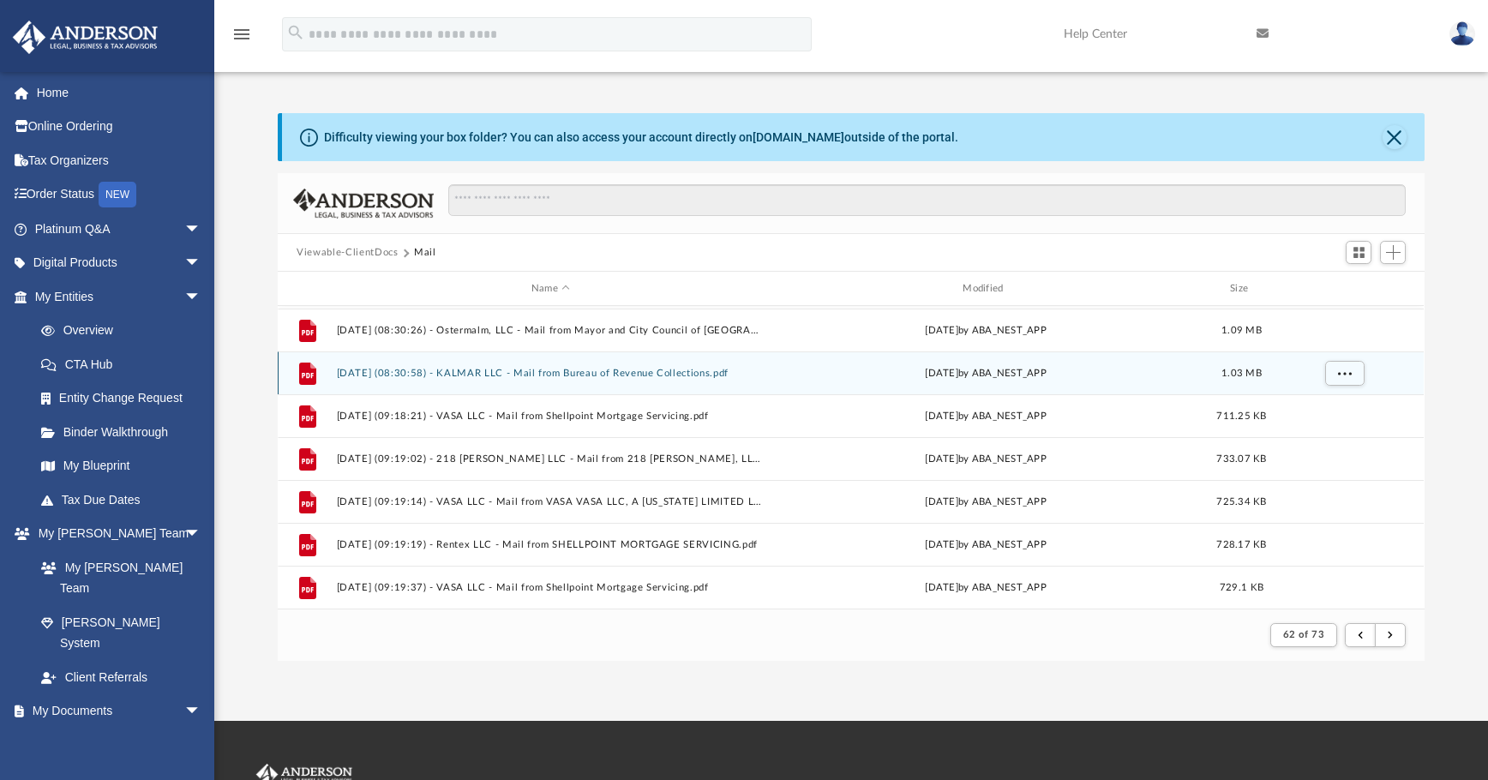
click at [650, 373] on button "2025.03.03 (08:30:58) - KALMAR LLC - Mail from Bureau of Revenue Collections.pdf" at bounding box center [551, 373] width 428 height 11
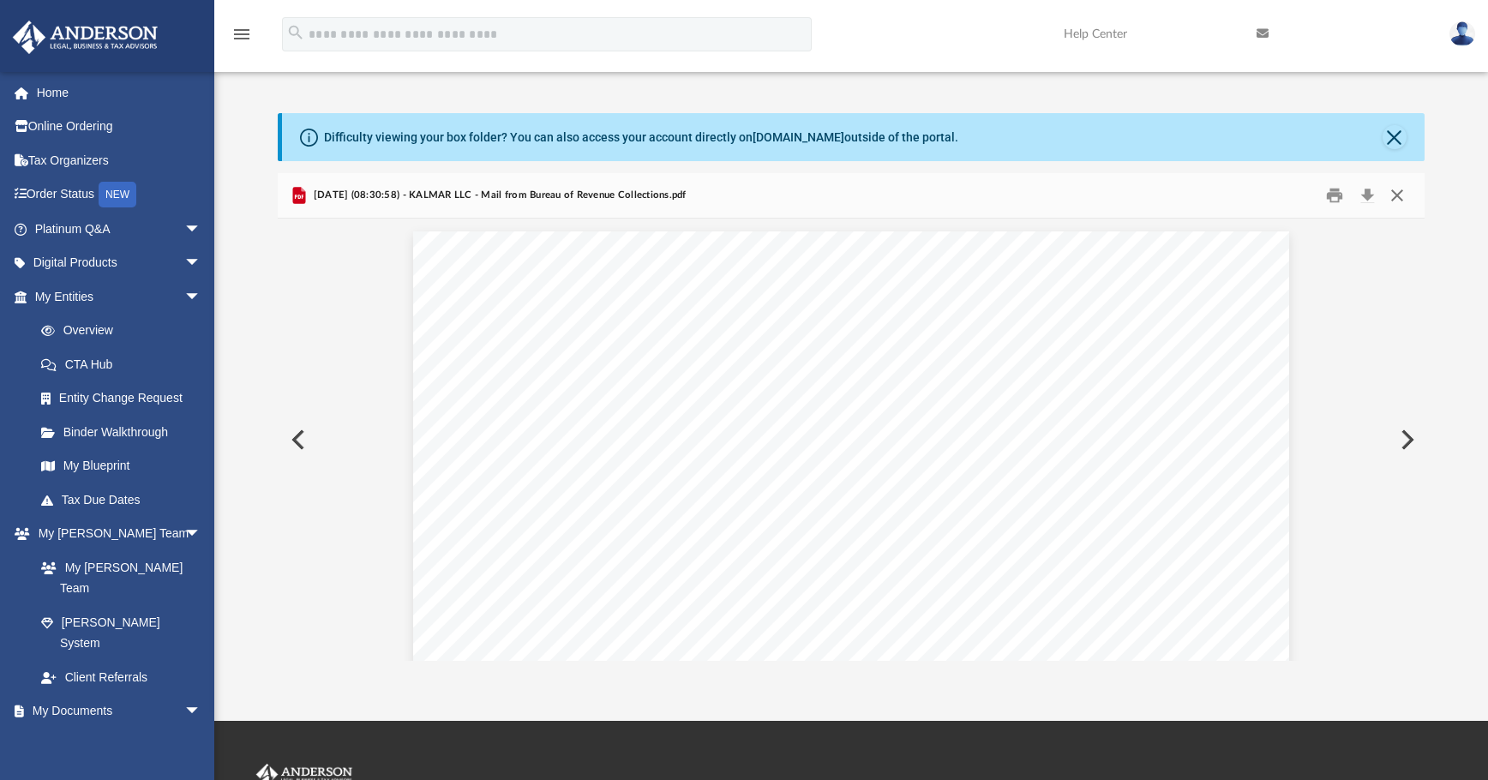
click at [1119, 198] on button "Close" at bounding box center [1397, 196] width 31 height 27
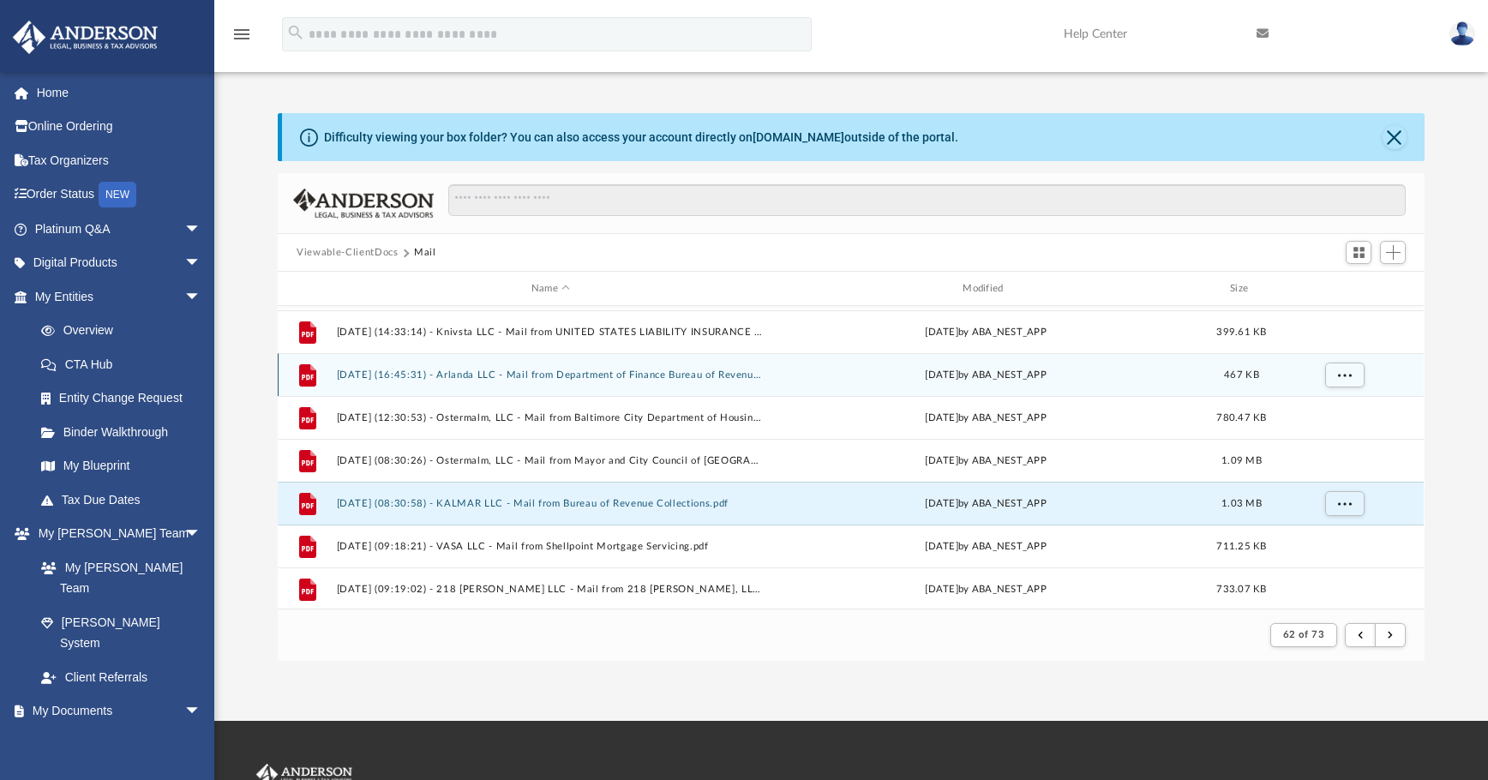
scroll to position [1240, 0]
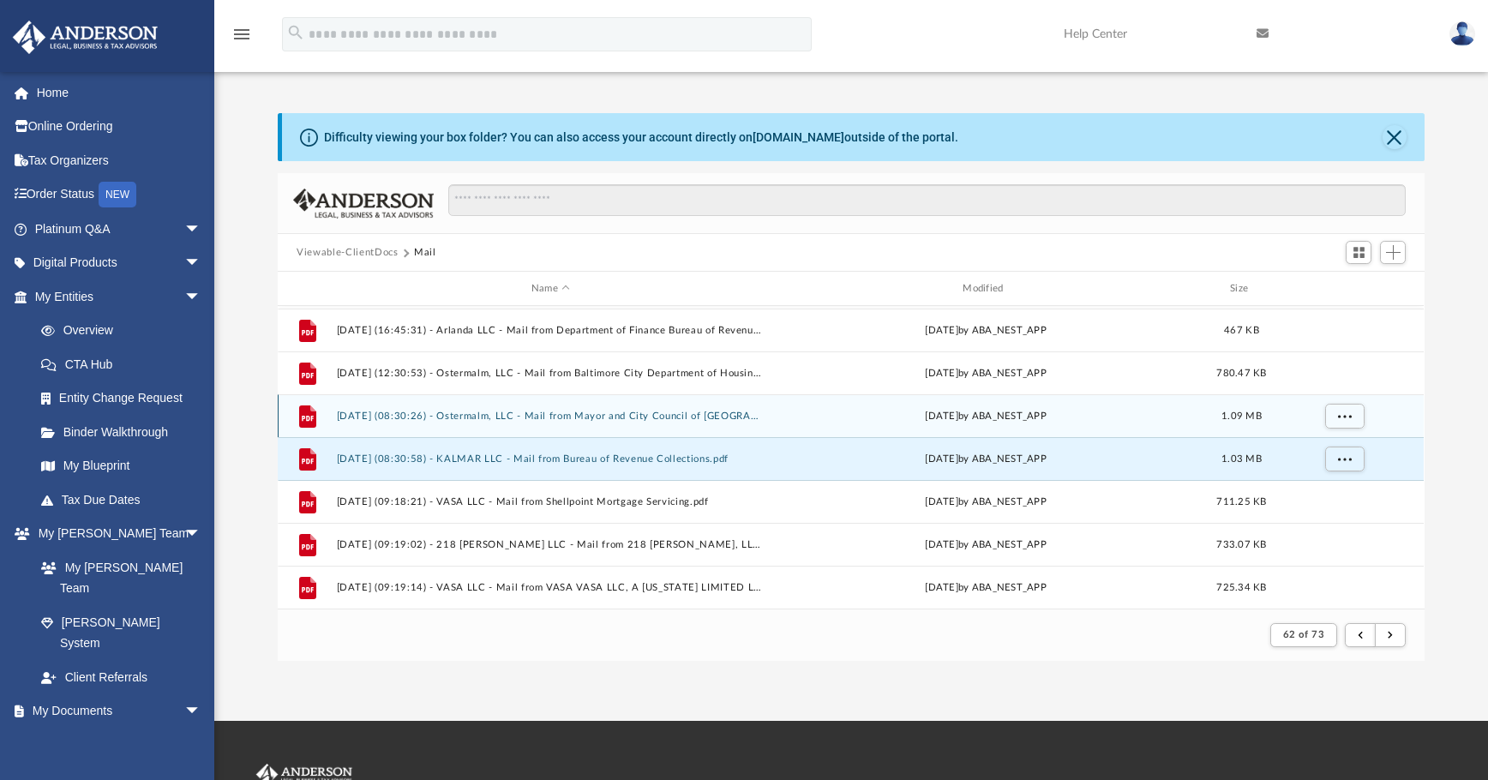
click at [603, 414] on button "2025.03.03 (08:30:26) - Ostermalm, LLC - Mail from Mayor and City Council of Ba…" at bounding box center [551, 416] width 428 height 11
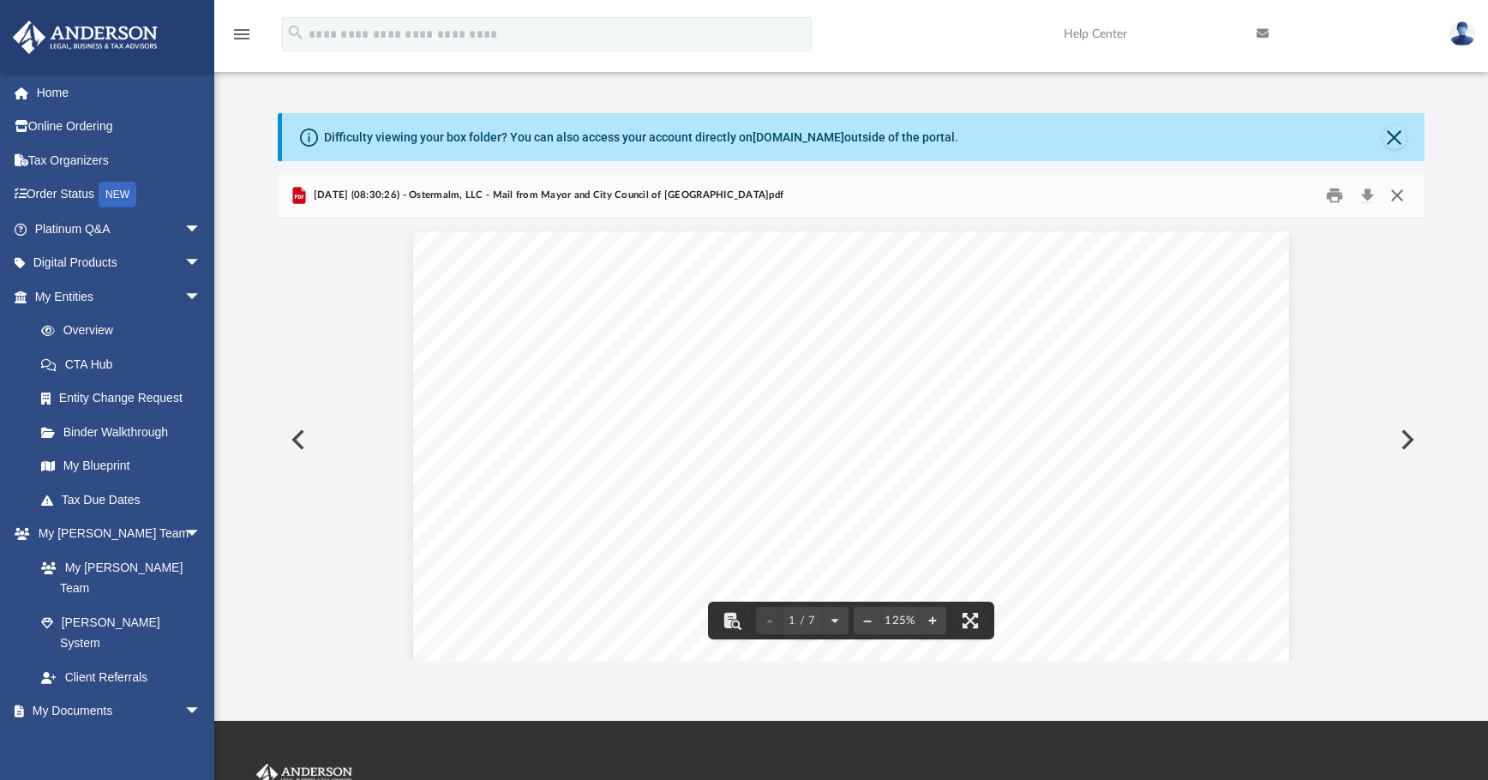
click at [1119, 193] on button "Close" at bounding box center [1397, 196] width 31 height 27
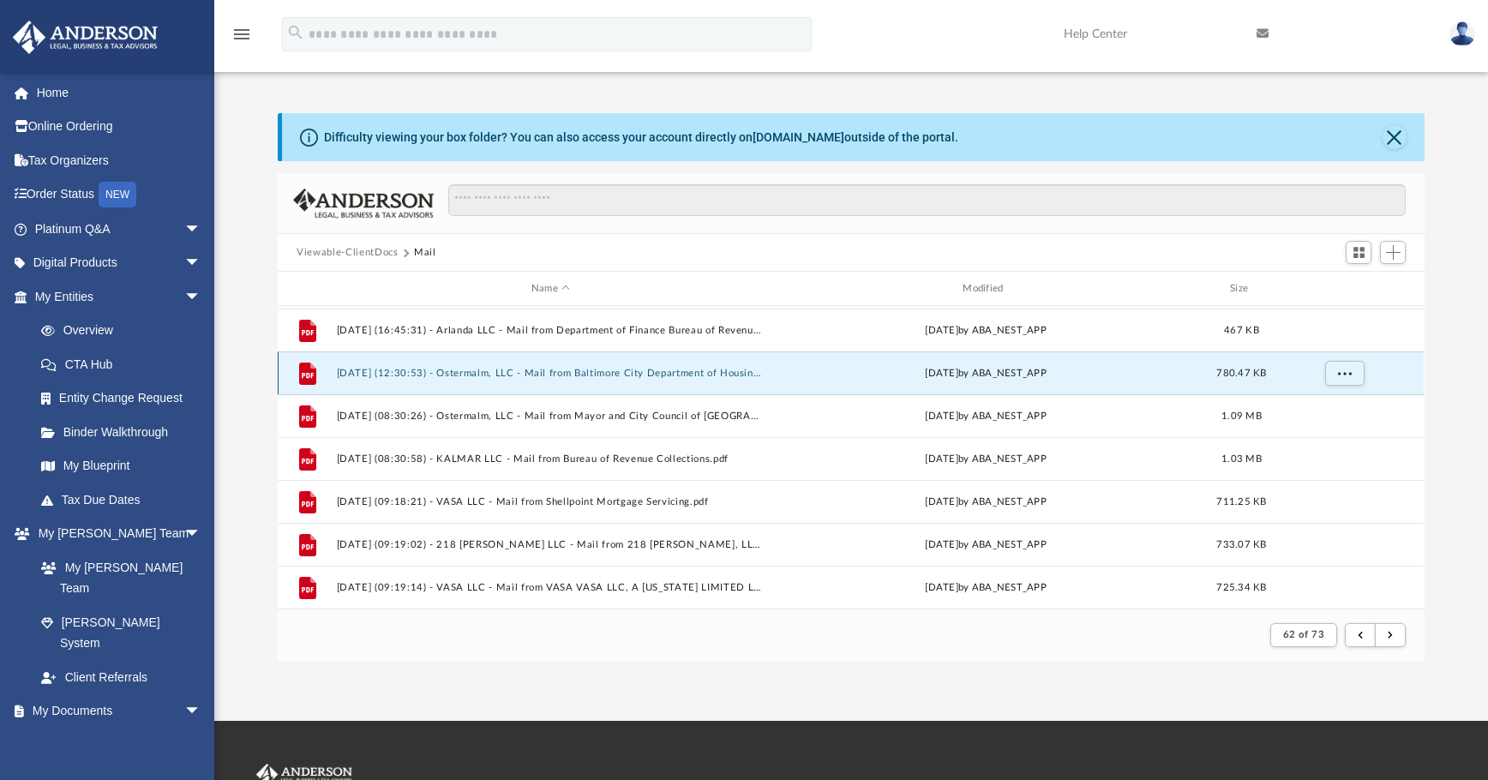
click at [544, 375] on button "2025.02.28 (12:30:53) - Ostermalm, LLC - Mail from Baltimore City Department of…" at bounding box center [551, 373] width 428 height 11
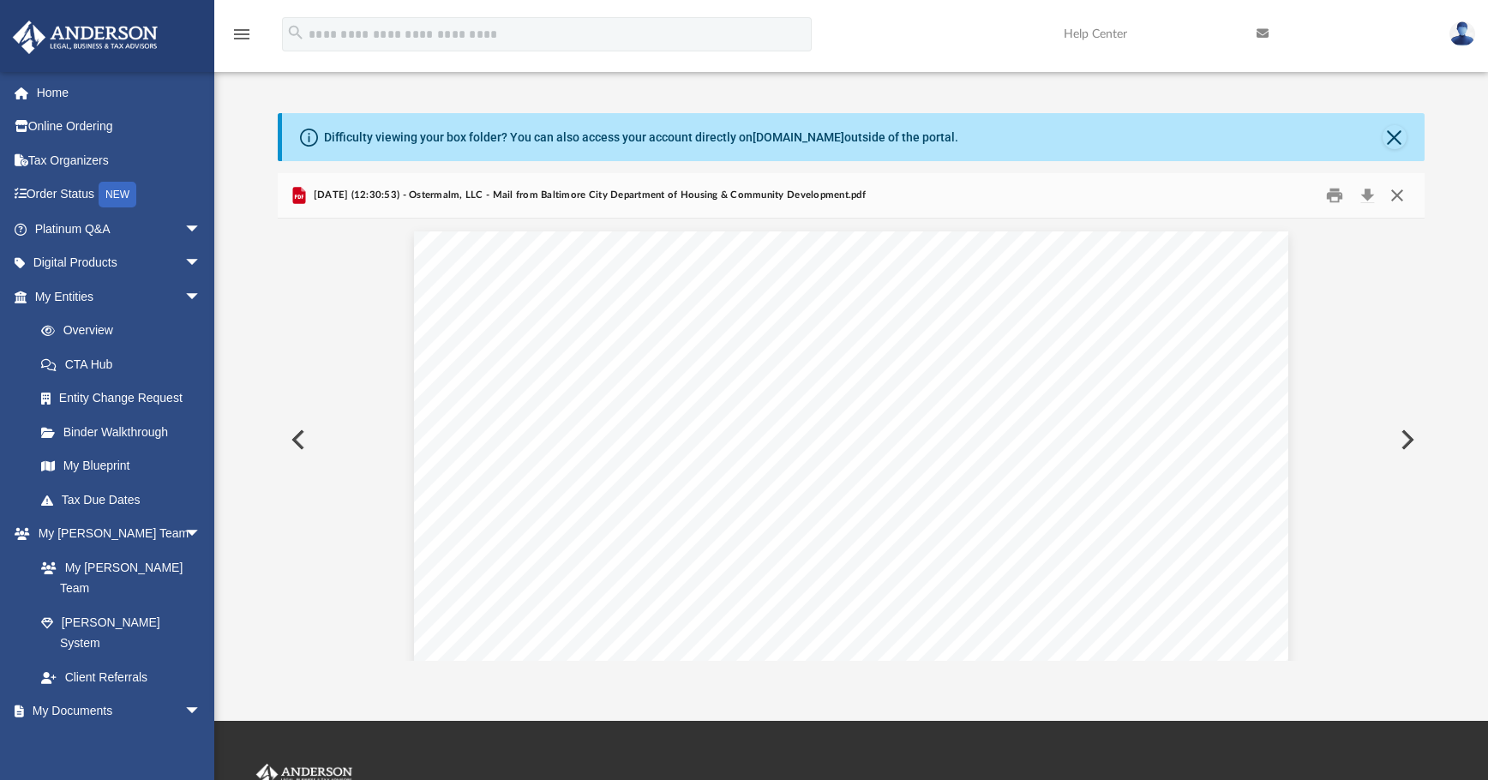
click at [1119, 196] on button "Close" at bounding box center [1397, 196] width 31 height 27
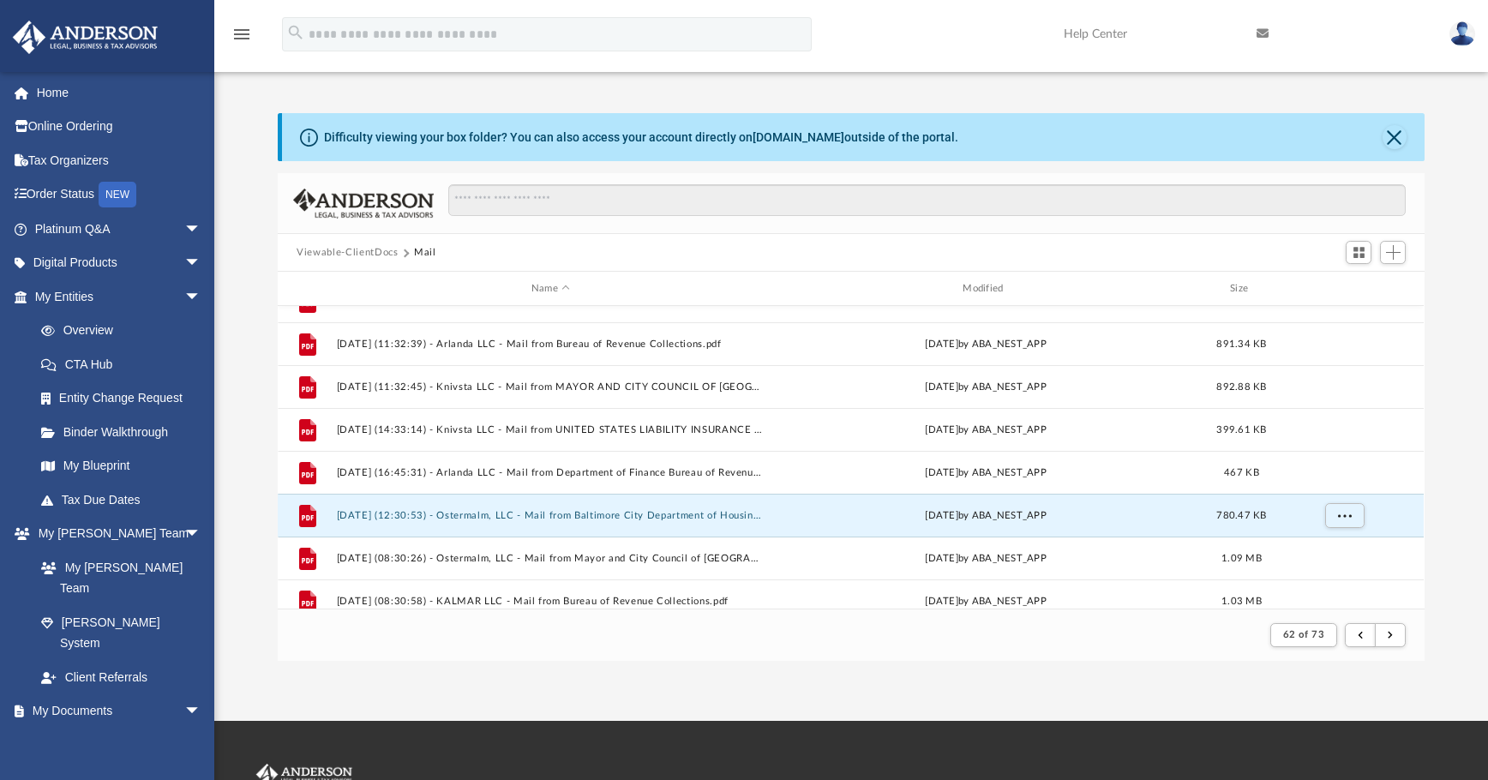
scroll to position [1069, 0]
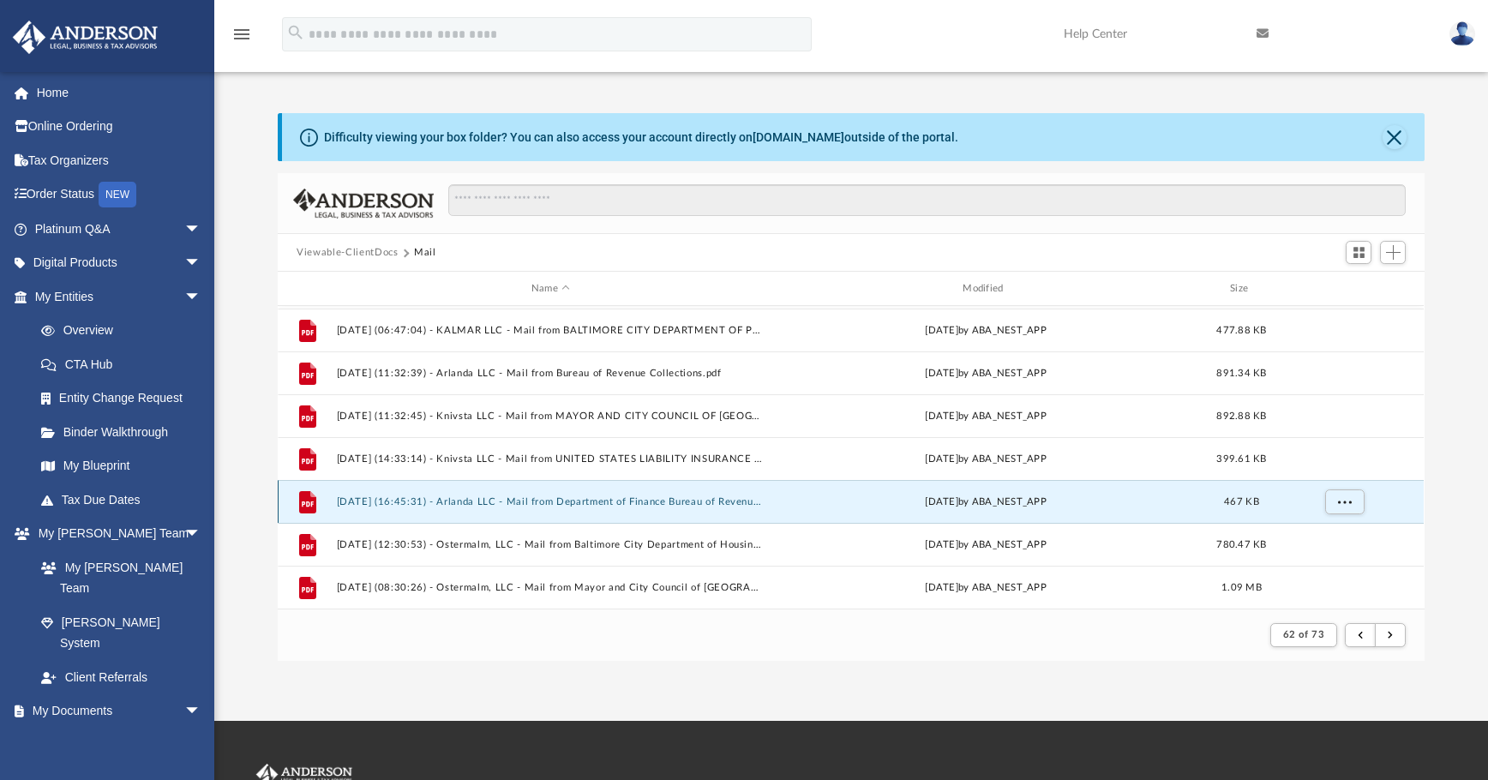
click at [742, 506] on button "2025.02.27 (16:45:31) - Arlanda LLC - Mail from Department of Finance Bureau of…" at bounding box center [551, 501] width 428 height 11
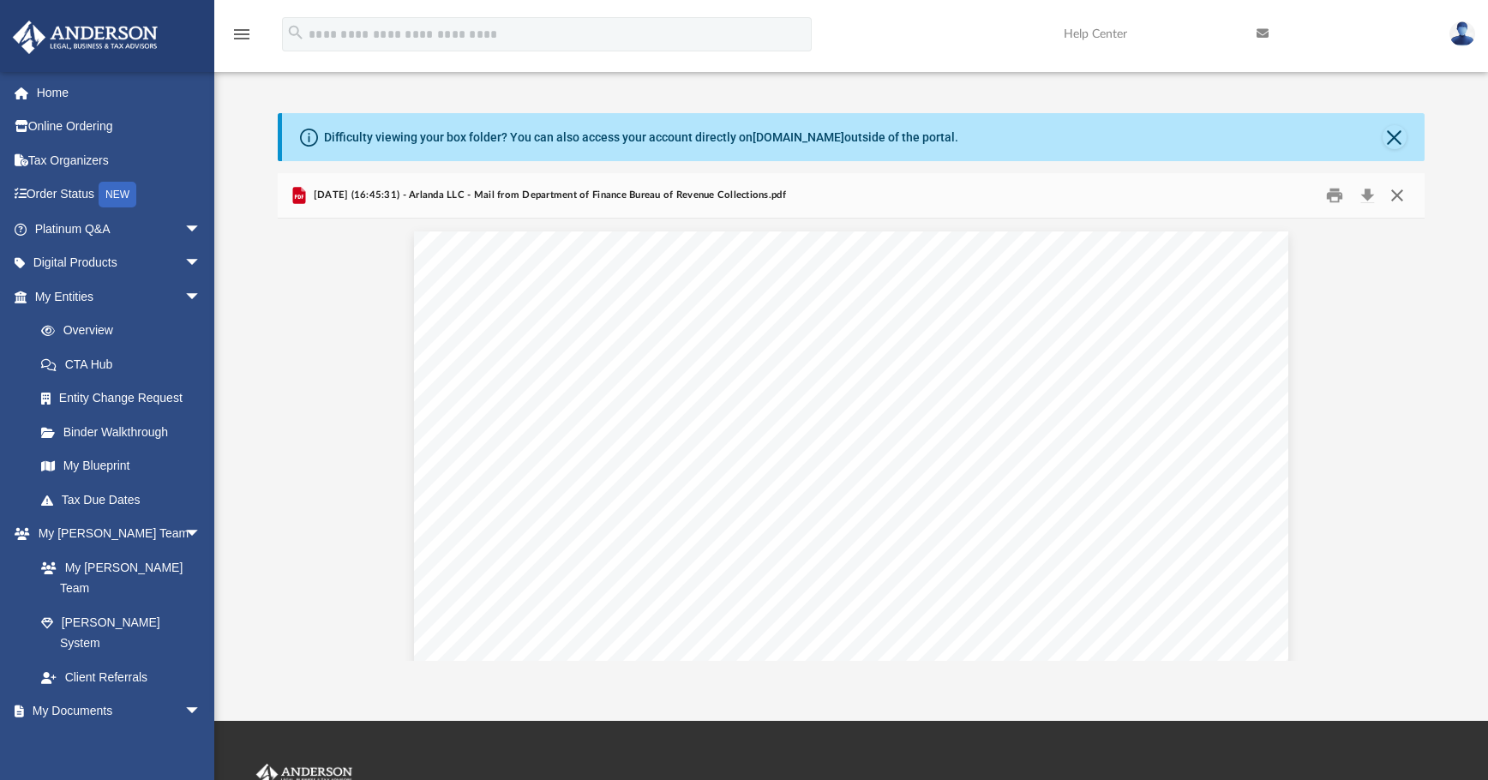
click at [1119, 198] on button "Close" at bounding box center [1397, 196] width 31 height 27
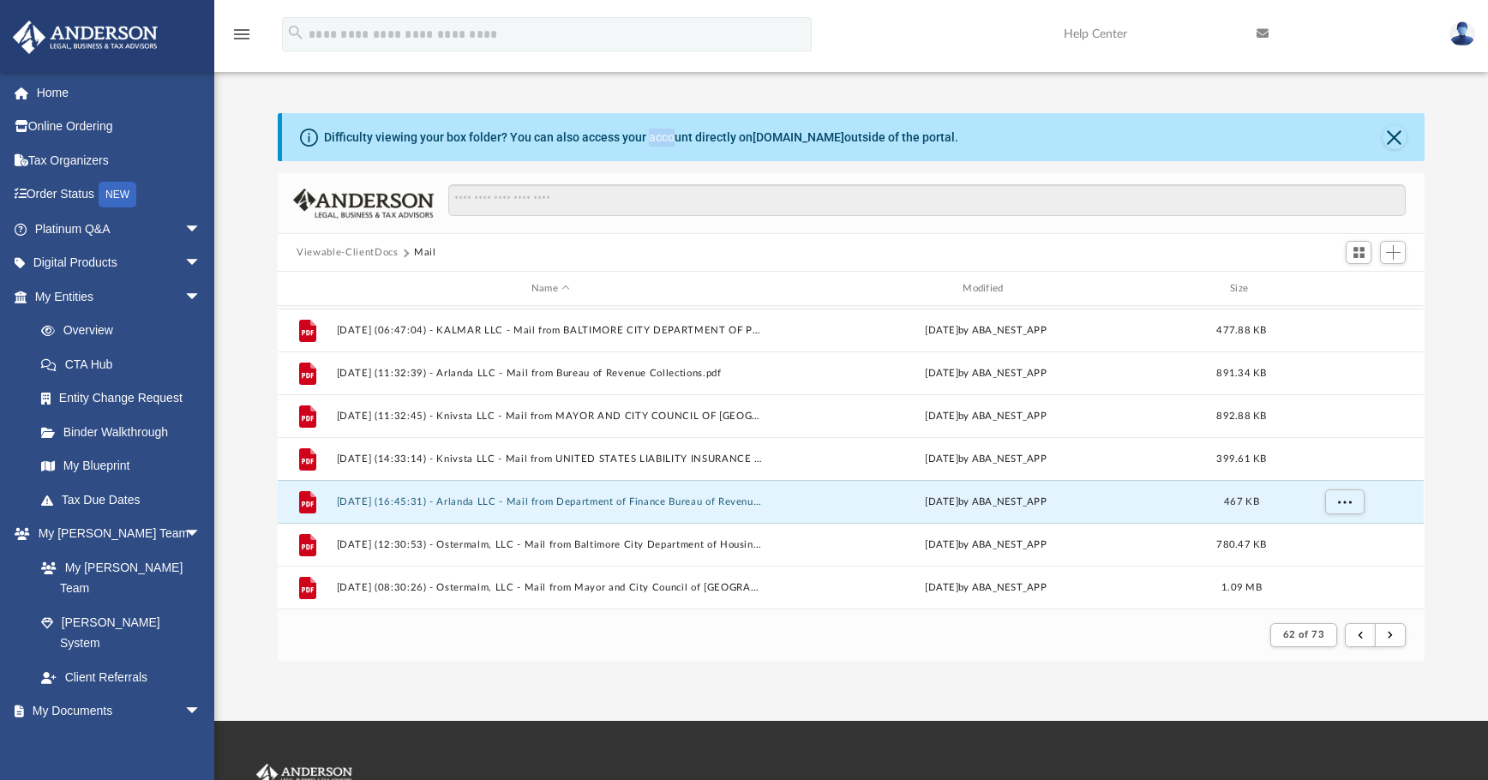
click at [651, 132] on div "Difficulty viewing your box folder? You can also access your account directly o…" at bounding box center [851, 369] width 1274 height 584
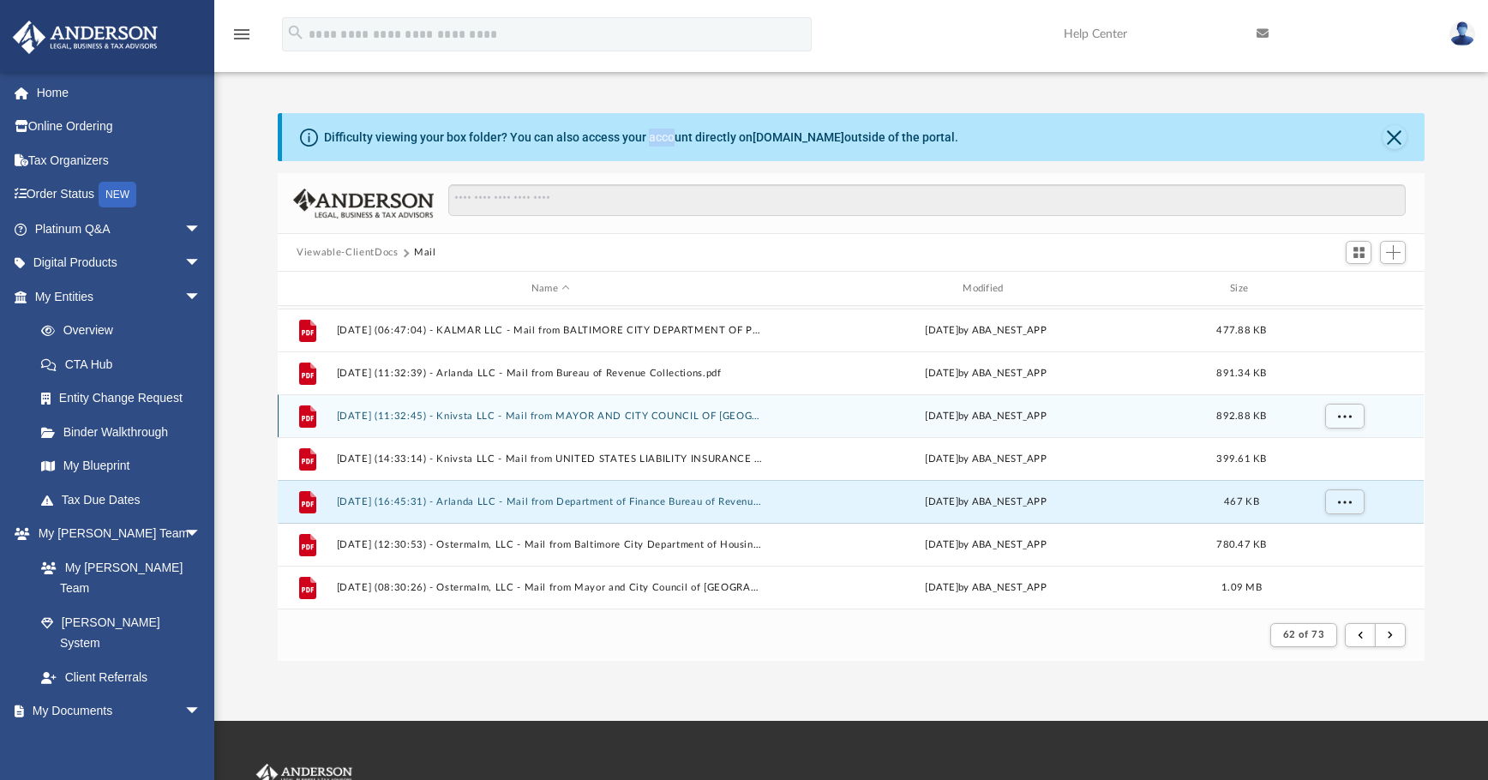
click at [704, 418] on button "2025.02.27 (11:32:45) - Knivsta LLC - Mail from MAYOR AND CITY COUNCIL OF BALTI…" at bounding box center [551, 416] width 428 height 11
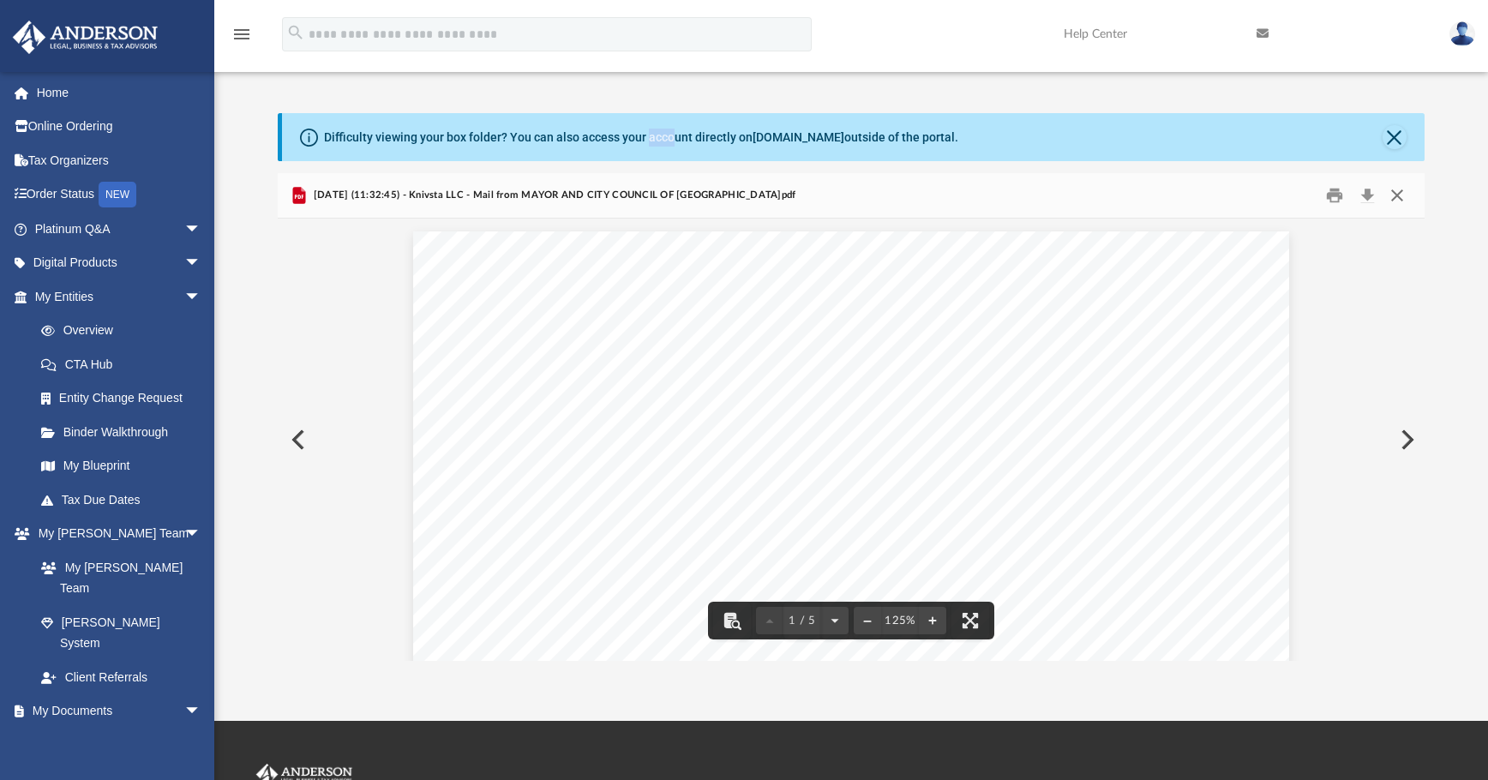
click at [1119, 195] on button "Close" at bounding box center [1397, 196] width 31 height 27
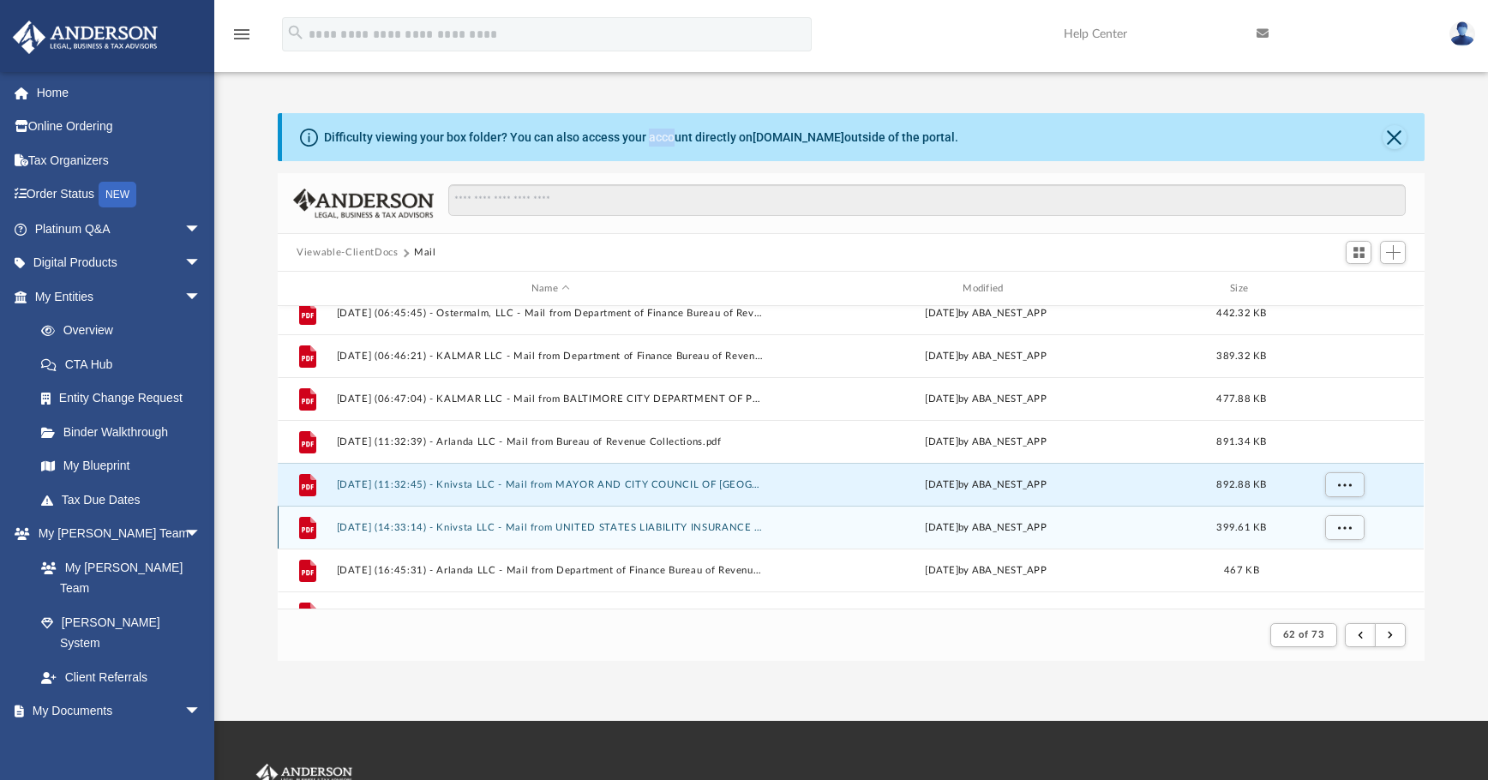
scroll to position [983, 0]
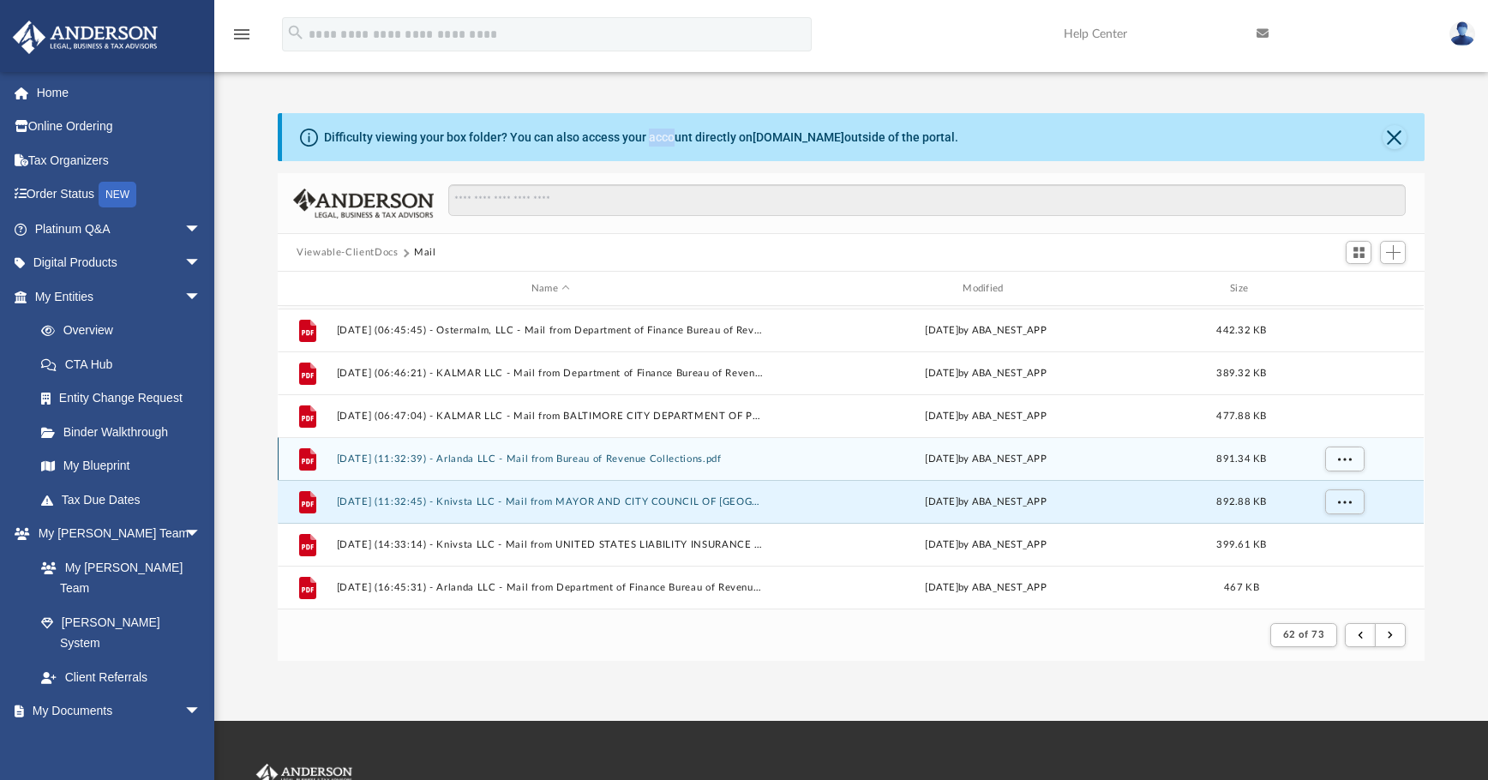
click at [705, 464] on button "2025.02.27 (11:32:39) - Arlanda LLC - Mail from Bureau of Revenue Collections.p…" at bounding box center [551, 458] width 428 height 11
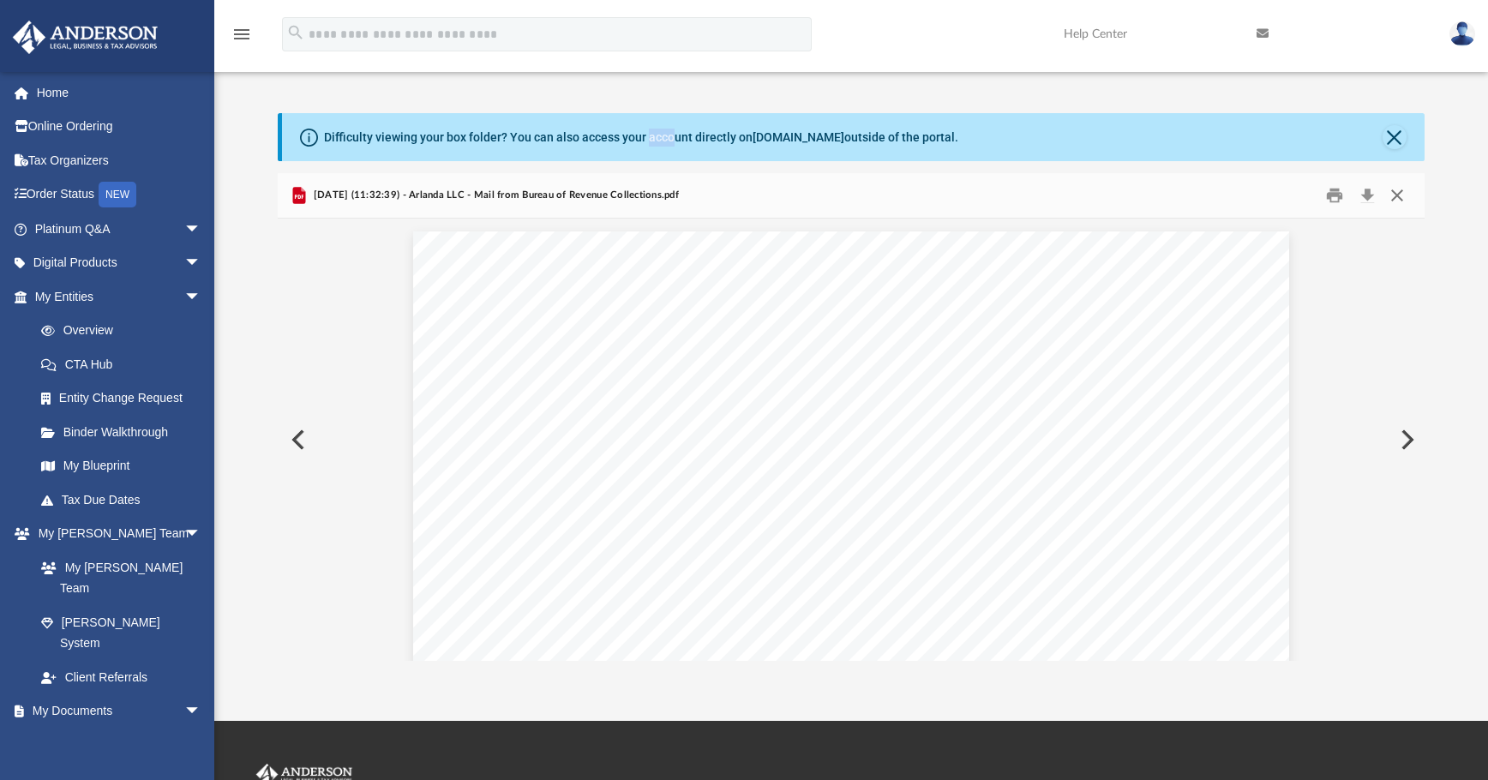
click at [1119, 198] on button "Close" at bounding box center [1397, 196] width 31 height 27
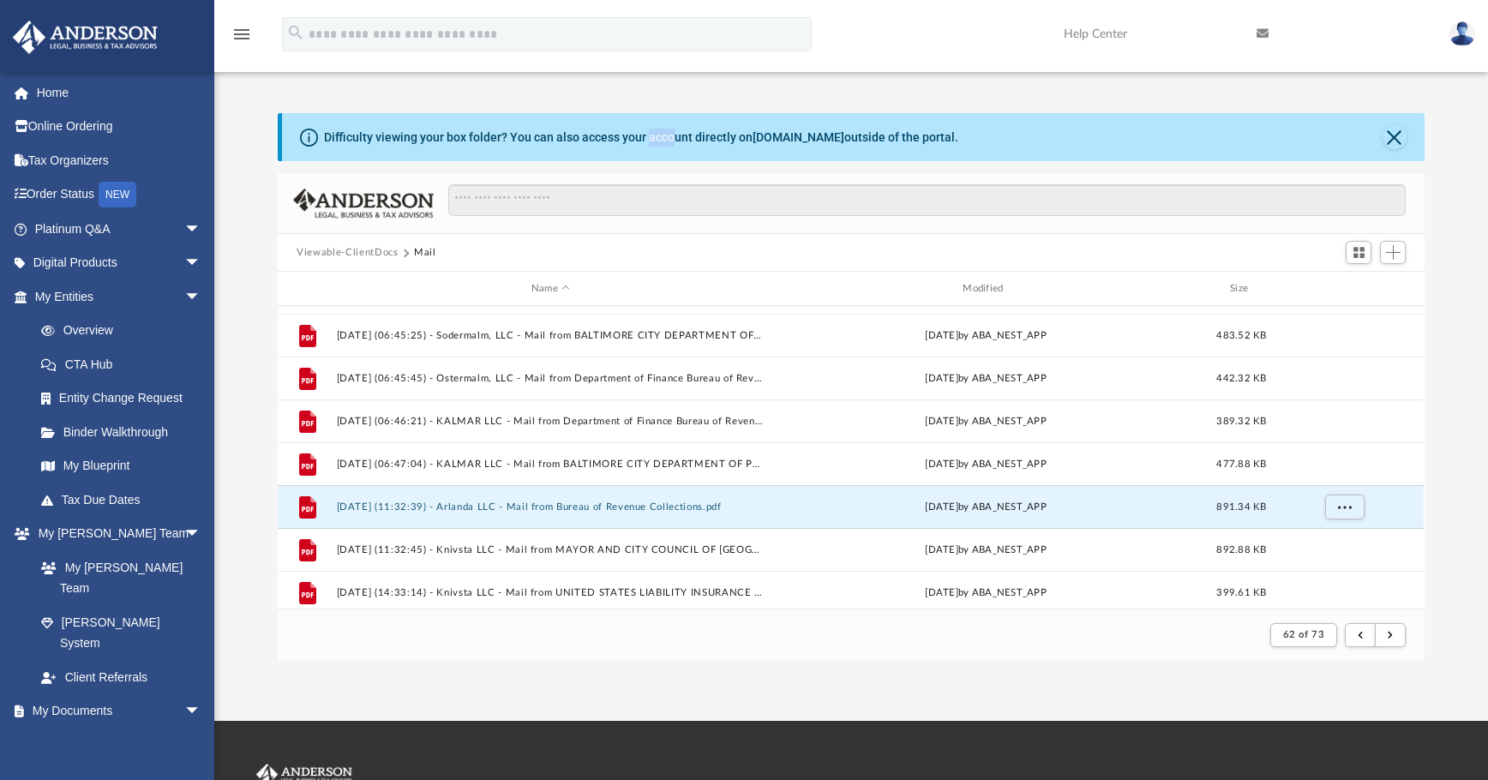
scroll to position [897, 0]
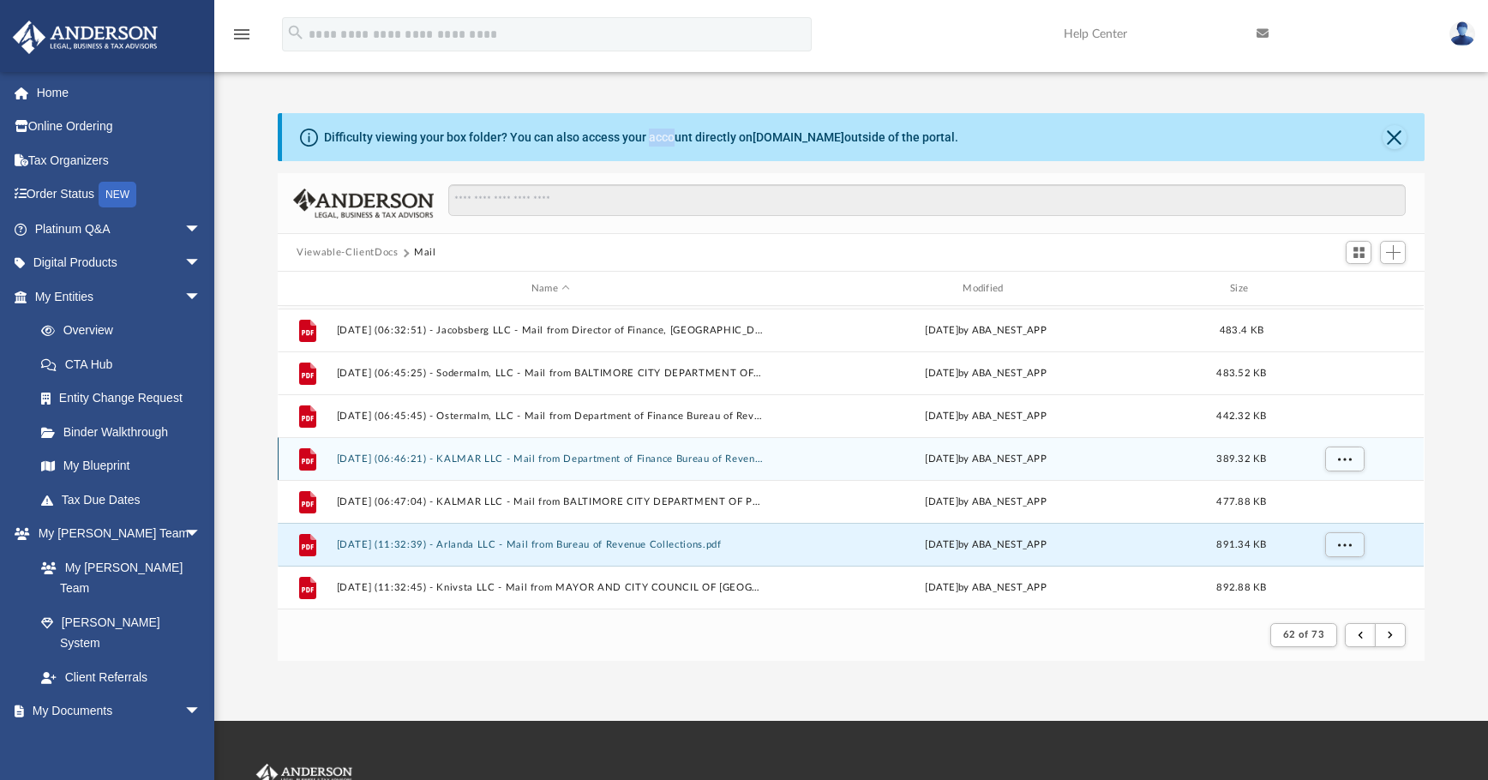
click at [741, 462] on button "2025.02.27 (06:46:21) - KALMAR LLC - Mail from Department of Finance Bureau of …" at bounding box center [551, 458] width 428 height 11
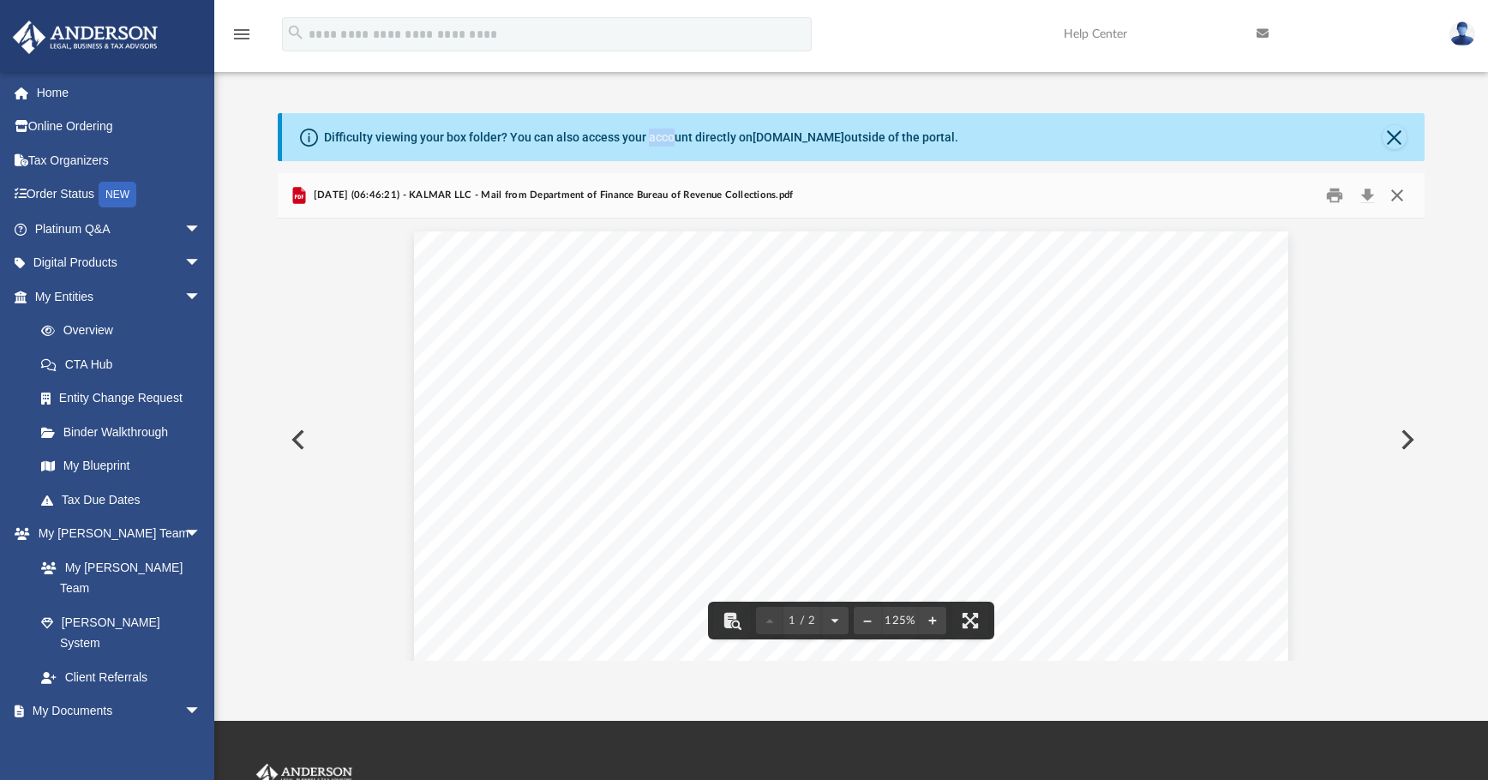
click at [1119, 189] on button "Close" at bounding box center [1397, 196] width 31 height 27
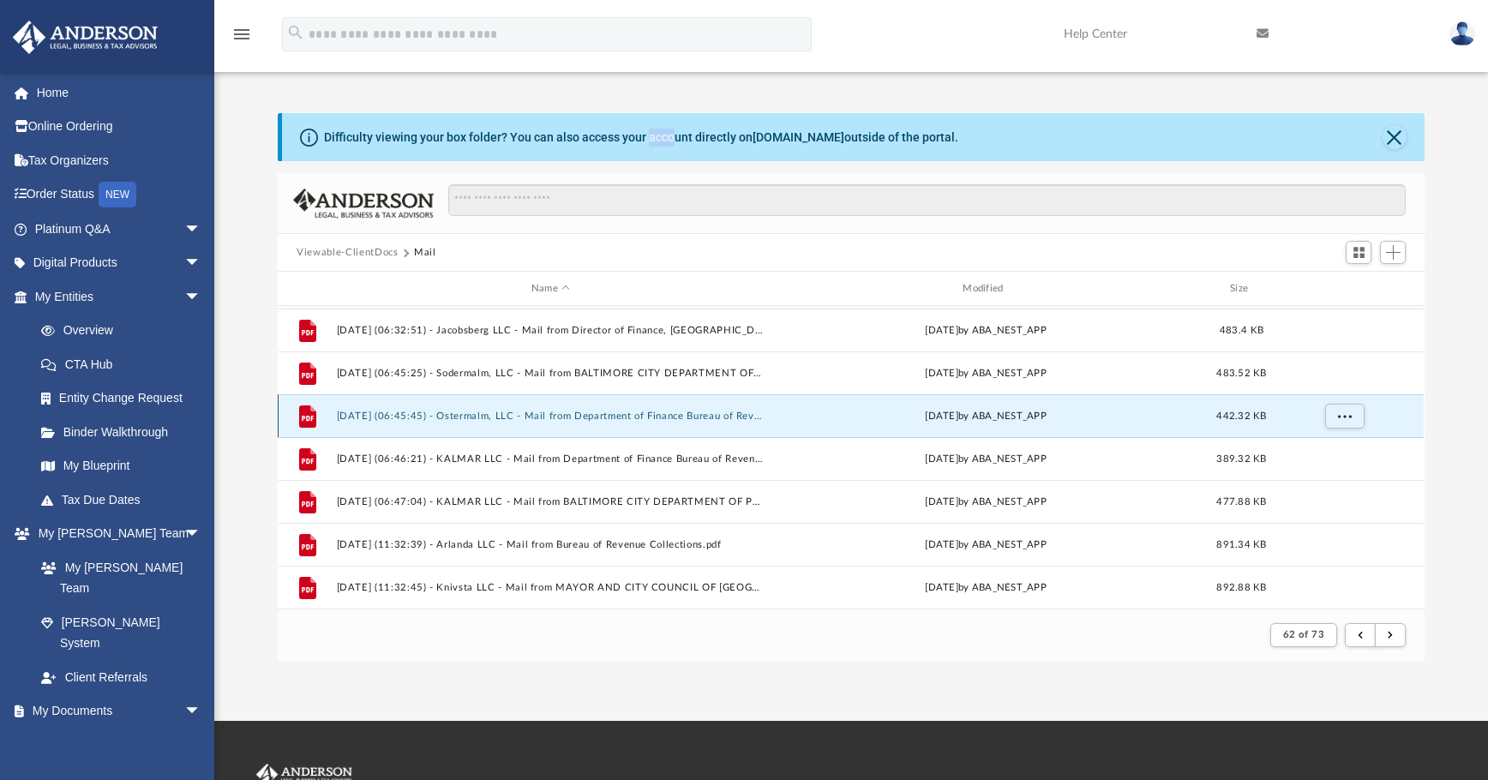
click at [597, 414] on button "2025.02.27 (06:45:45) - Ostermalm, LLC - Mail from Department of Finance Bureau…" at bounding box center [551, 416] width 428 height 11
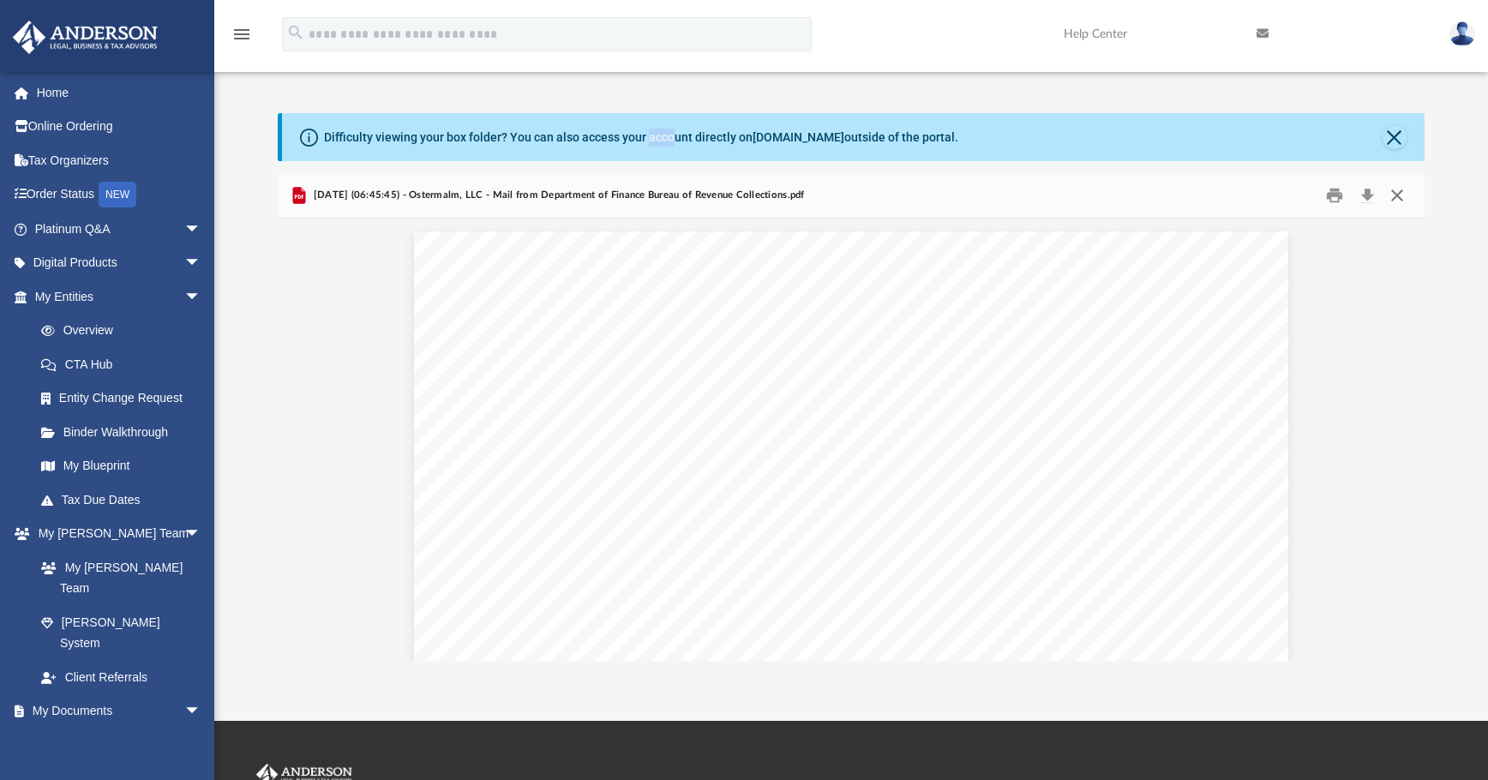
click at [1119, 196] on button "Close" at bounding box center [1397, 196] width 31 height 27
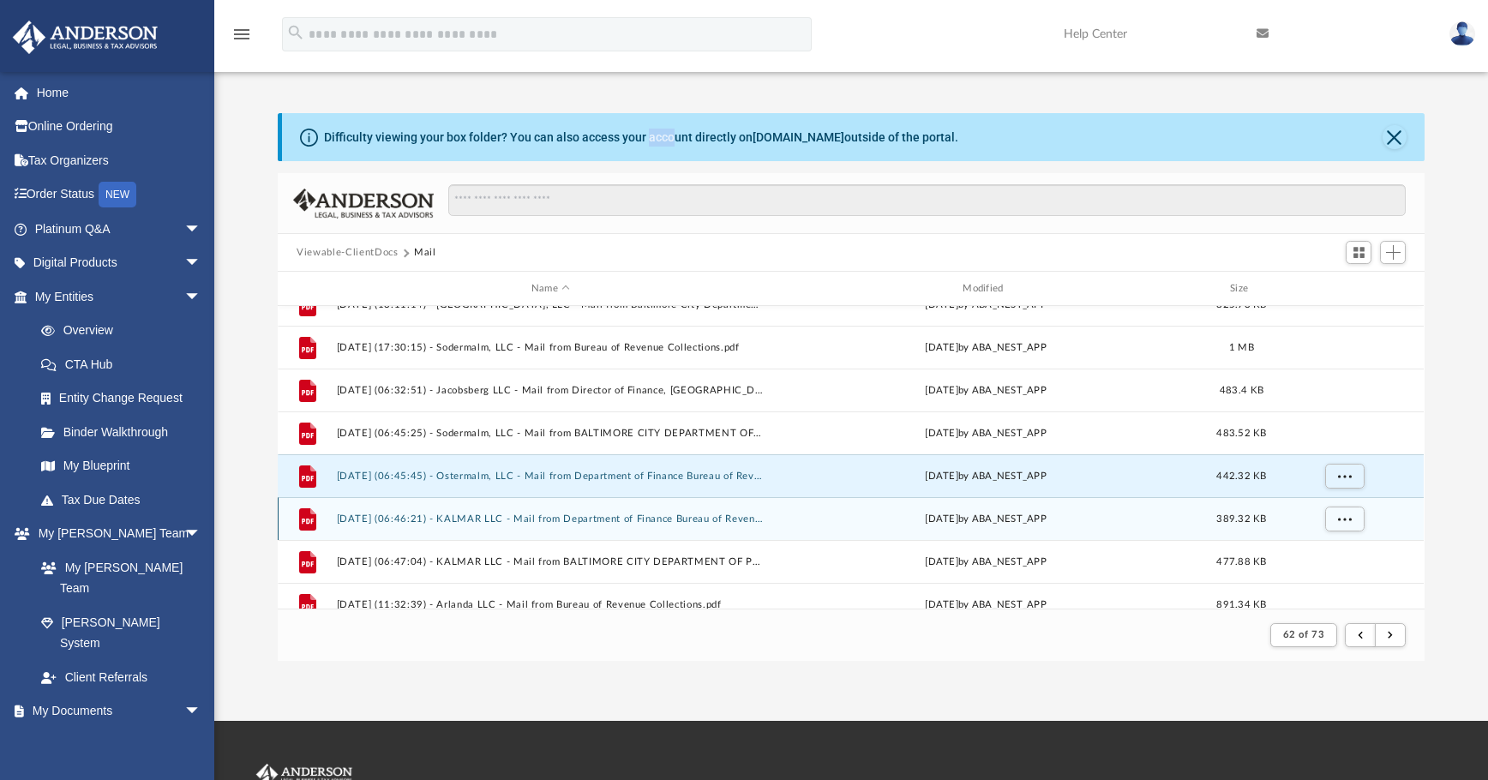
scroll to position [812, 0]
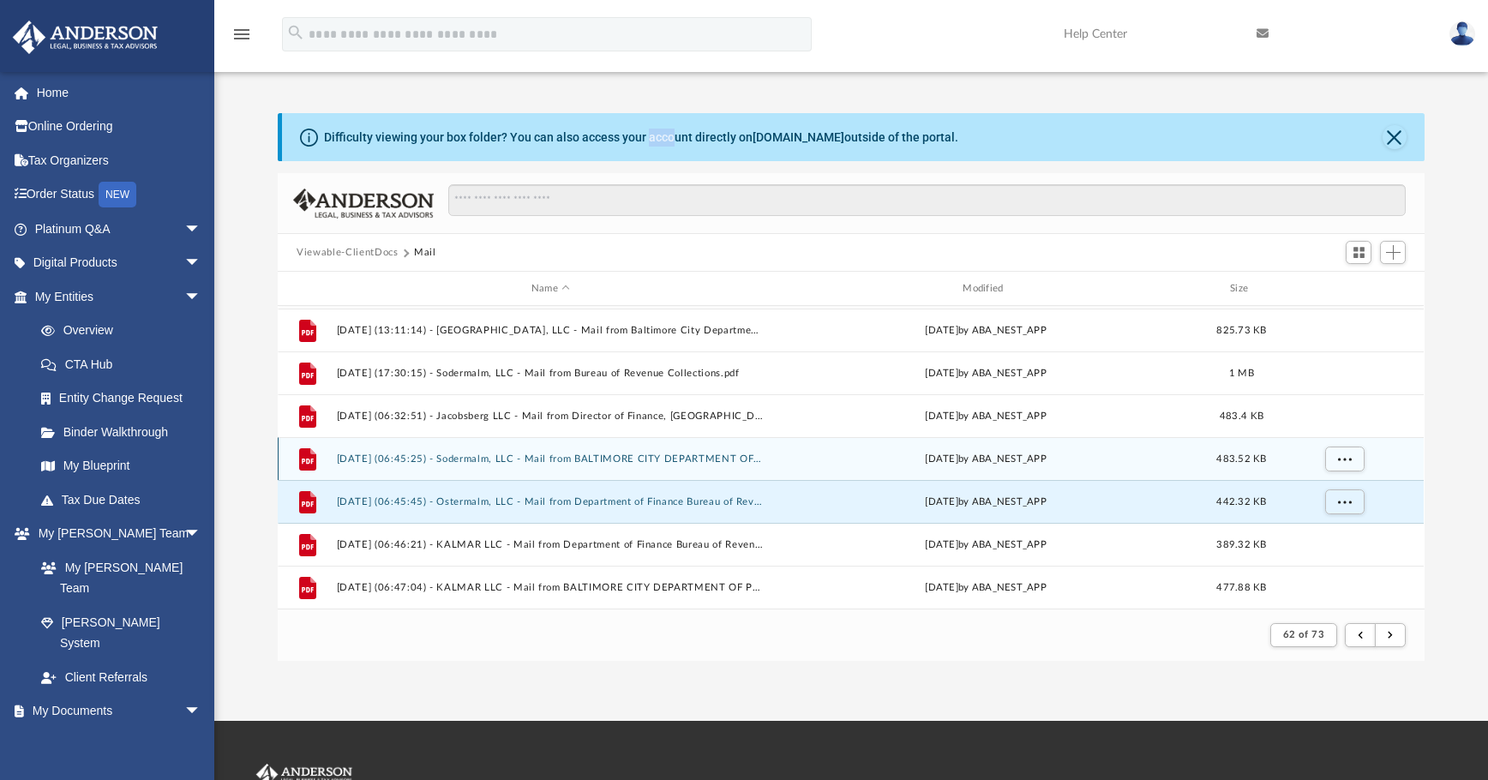
click at [646, 454] on button "2025.02.27 (06:45:25) - Sodermalm, LLC - Mail from BALTIMORE CITY DEPARTMENT OF…" at bounding box center [551, 458] width 428 height 11
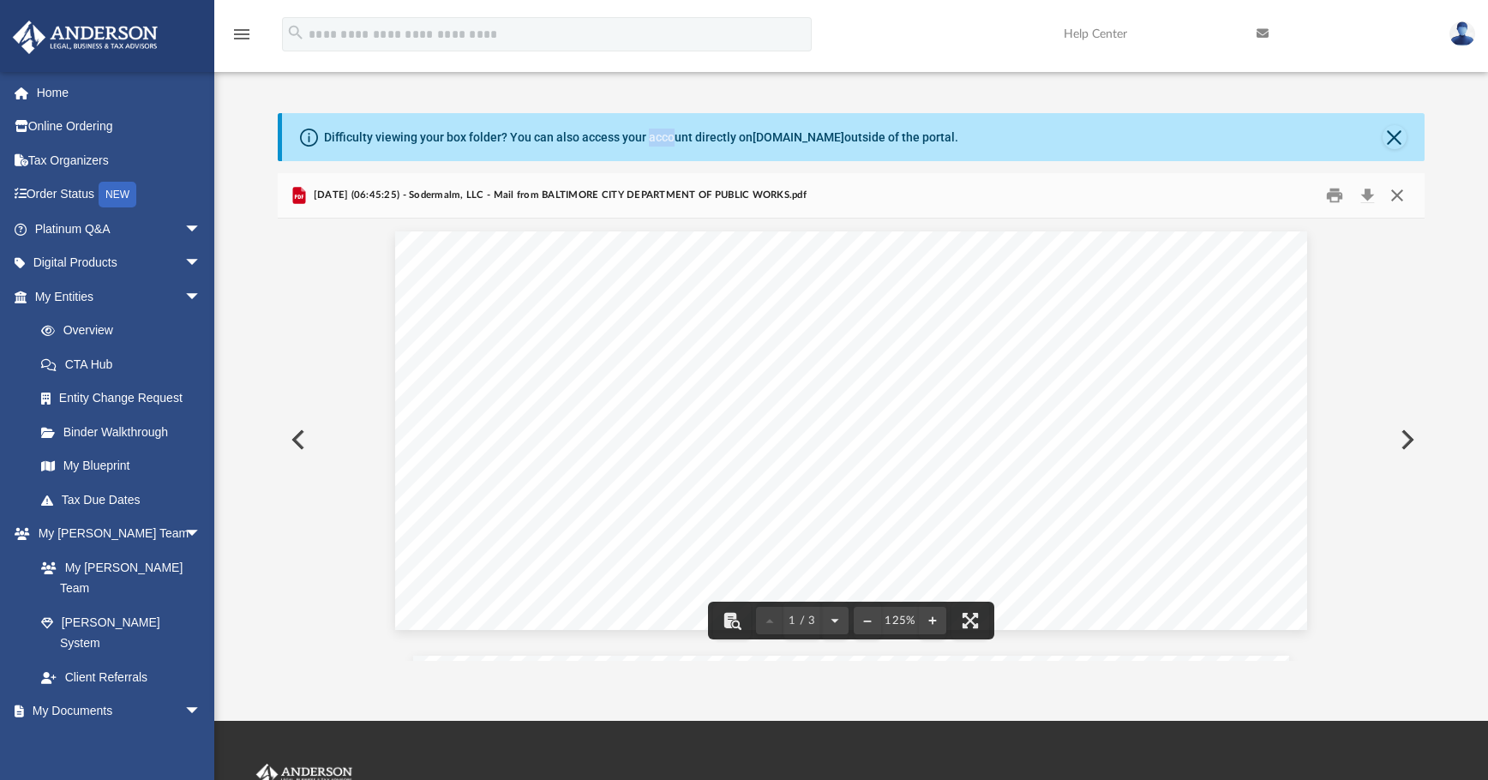
click at [1119, 195] on button "Close" at bounding box center [1397, 196] width 31 height 27
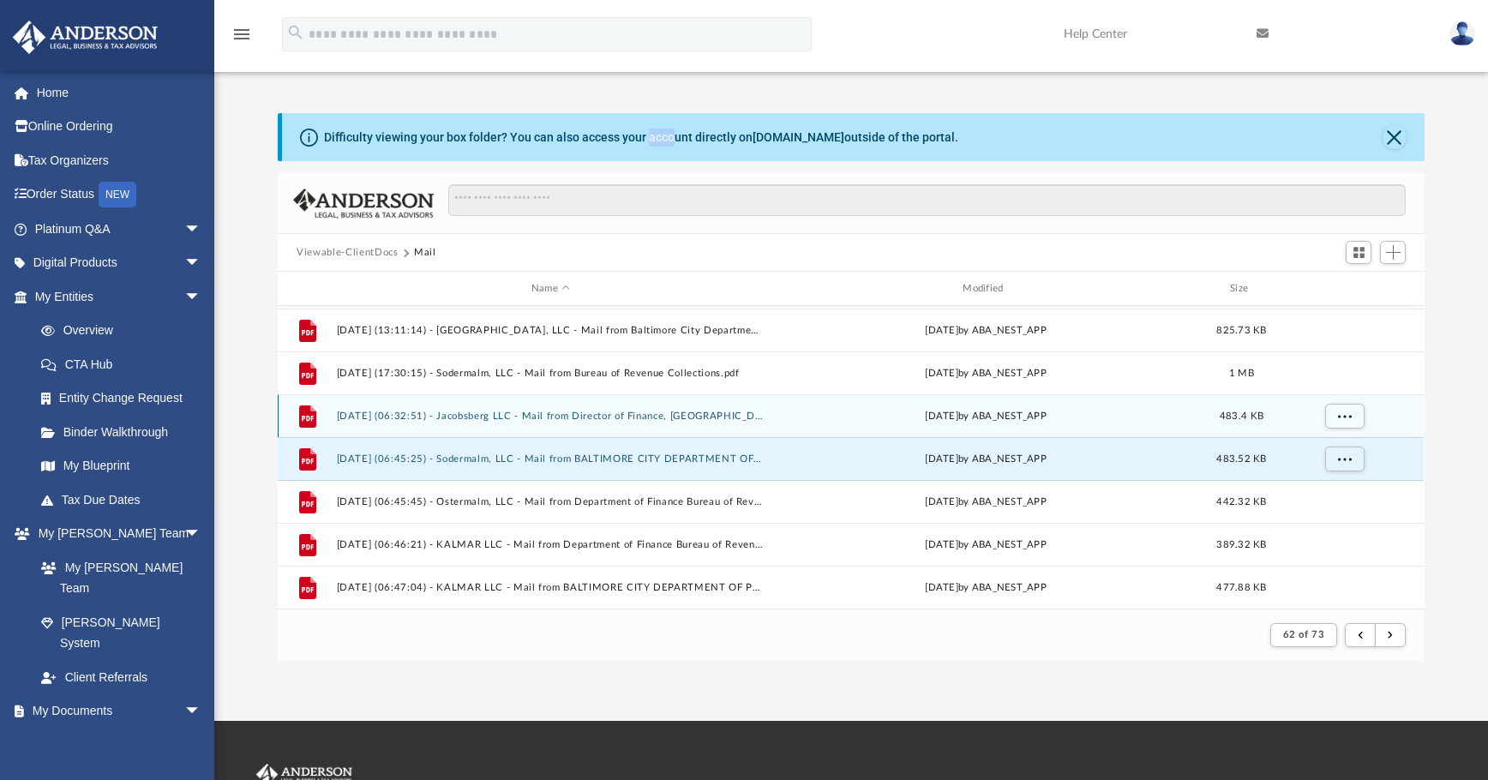
click at [677, 412] on button "2025.02.27 (06:32:51) - Jacobsberg LLC - Mail from Director of Finance, Baltimo…" at bounding box center [551, 416] width 428 height 11
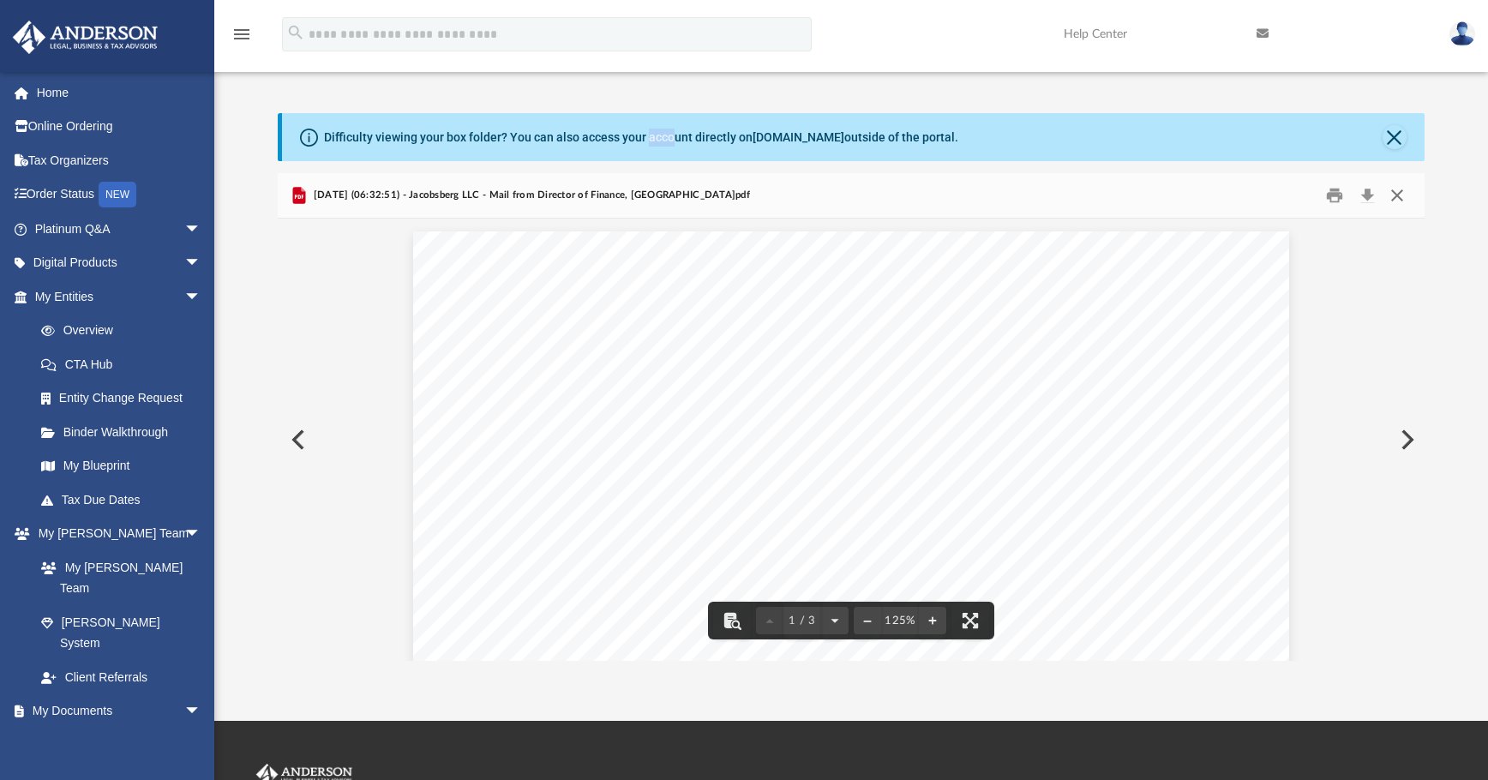
click at [1119, 192] on button "Close" at bounding box center [1397, 196] width 31 height 27
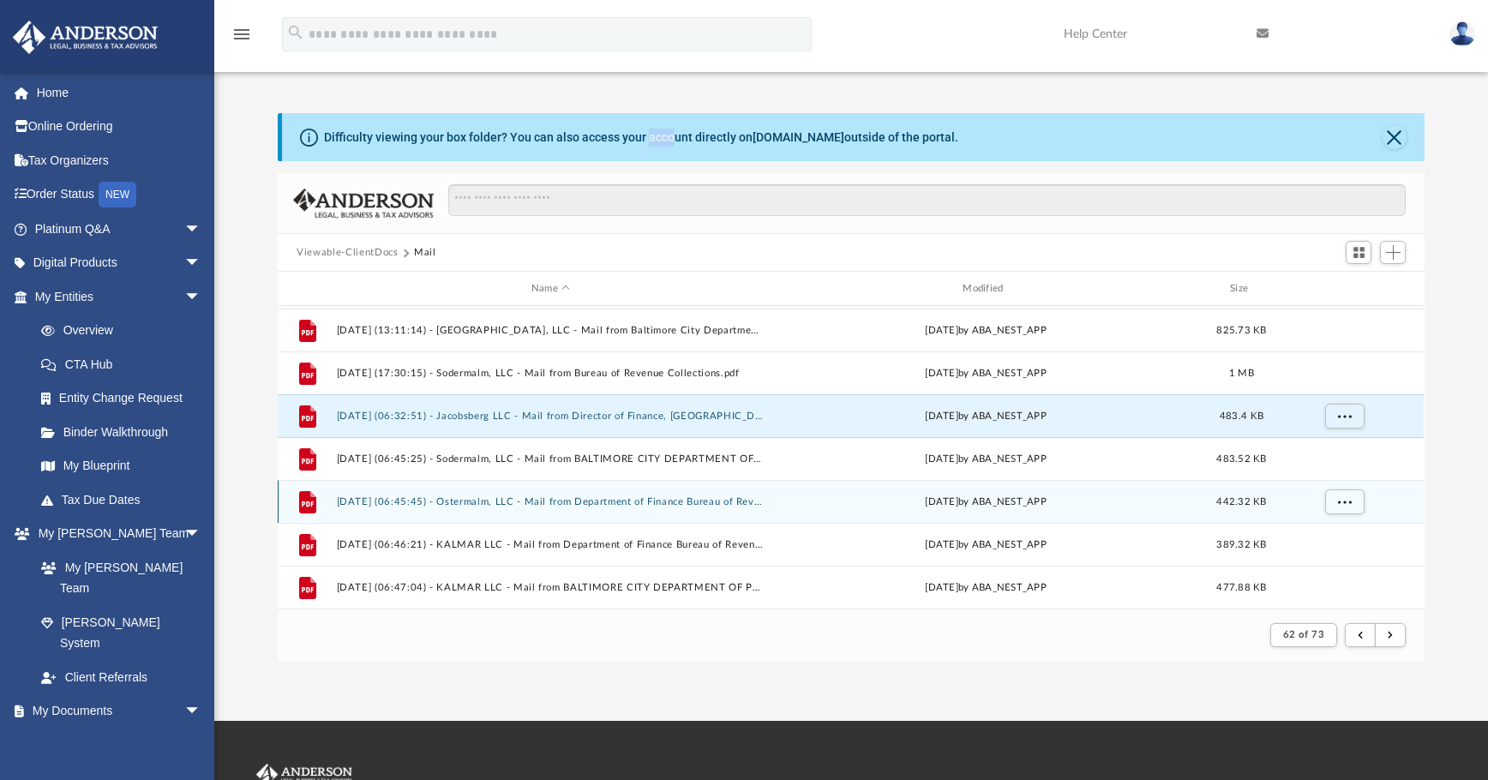
scroll to position [726, 0]
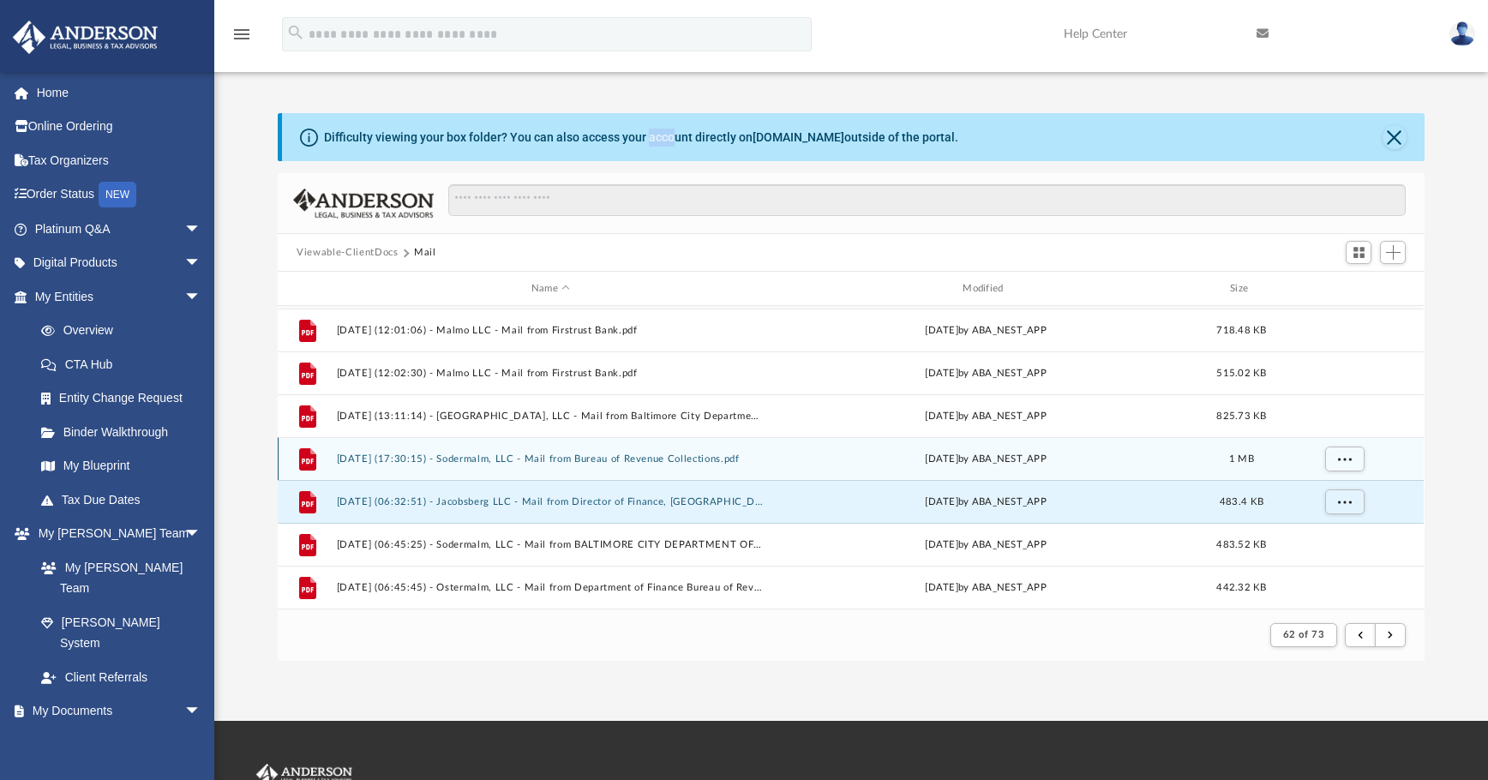
click at [669, 453] on button "2025.02.26 (17:30:15) - Sodermalm, LLC - Mail from Bureau of Revenue Collection…" at bounding box center [551, 458] width 428 height 11
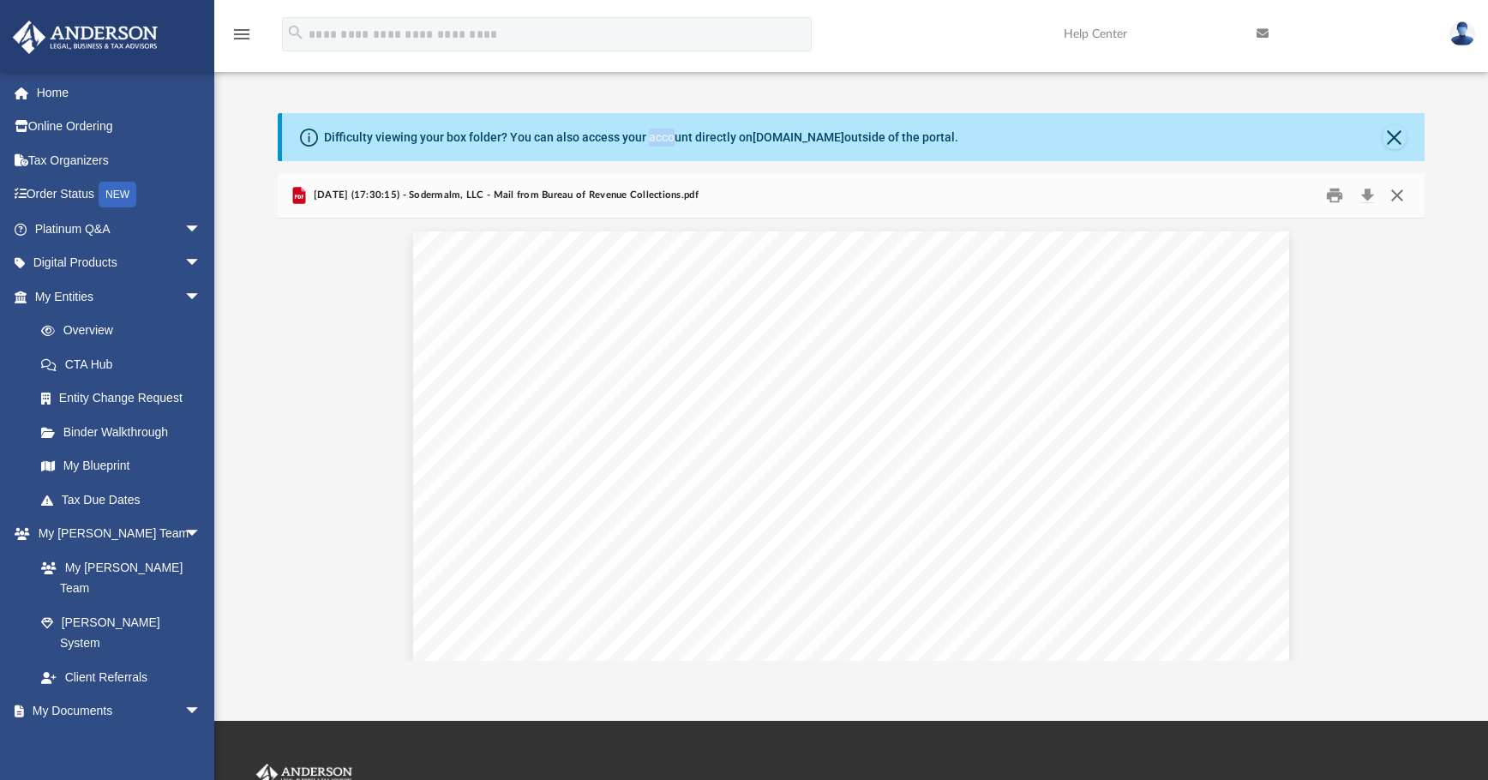
click at [1119, 189] on button "Close" at bounding box center [1397, 196] width 31 height 27
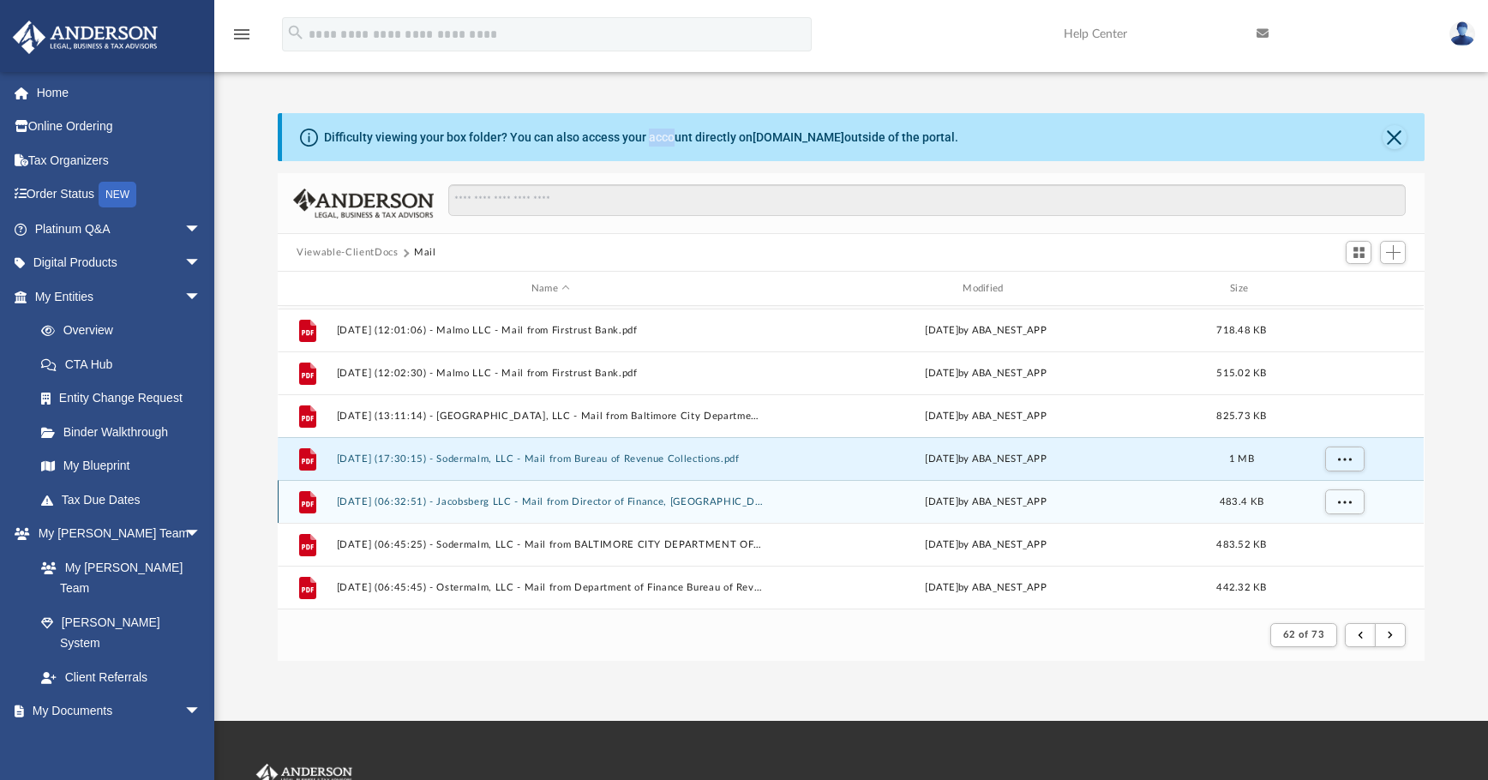
scroll to position [640, 0]
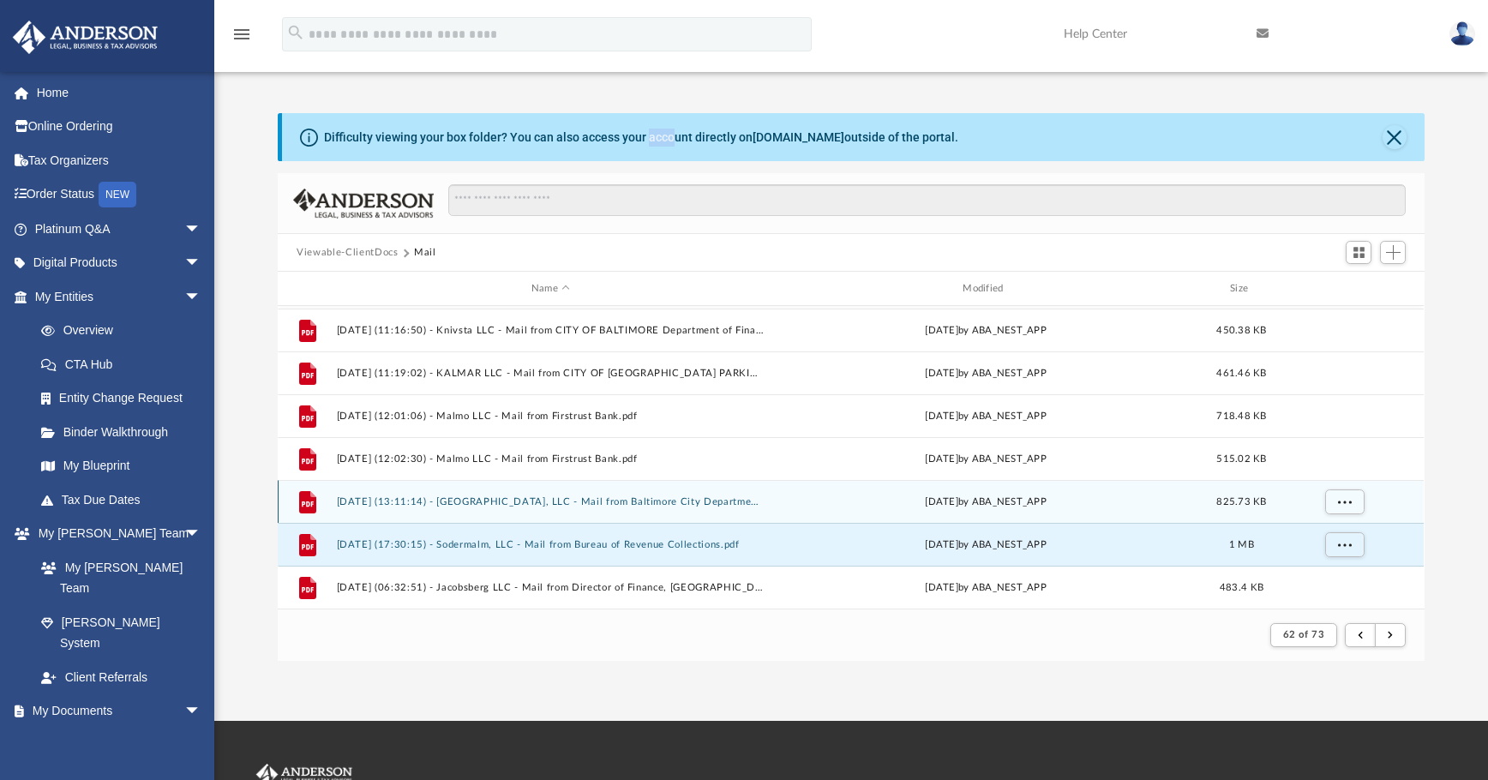
click at [719, 501] on button "2025.02.26 (13:11:14) - Ostermalm, LLC - Mail from Baltimore City Department of…" at bounding box center [551, 501] width 428 height 11
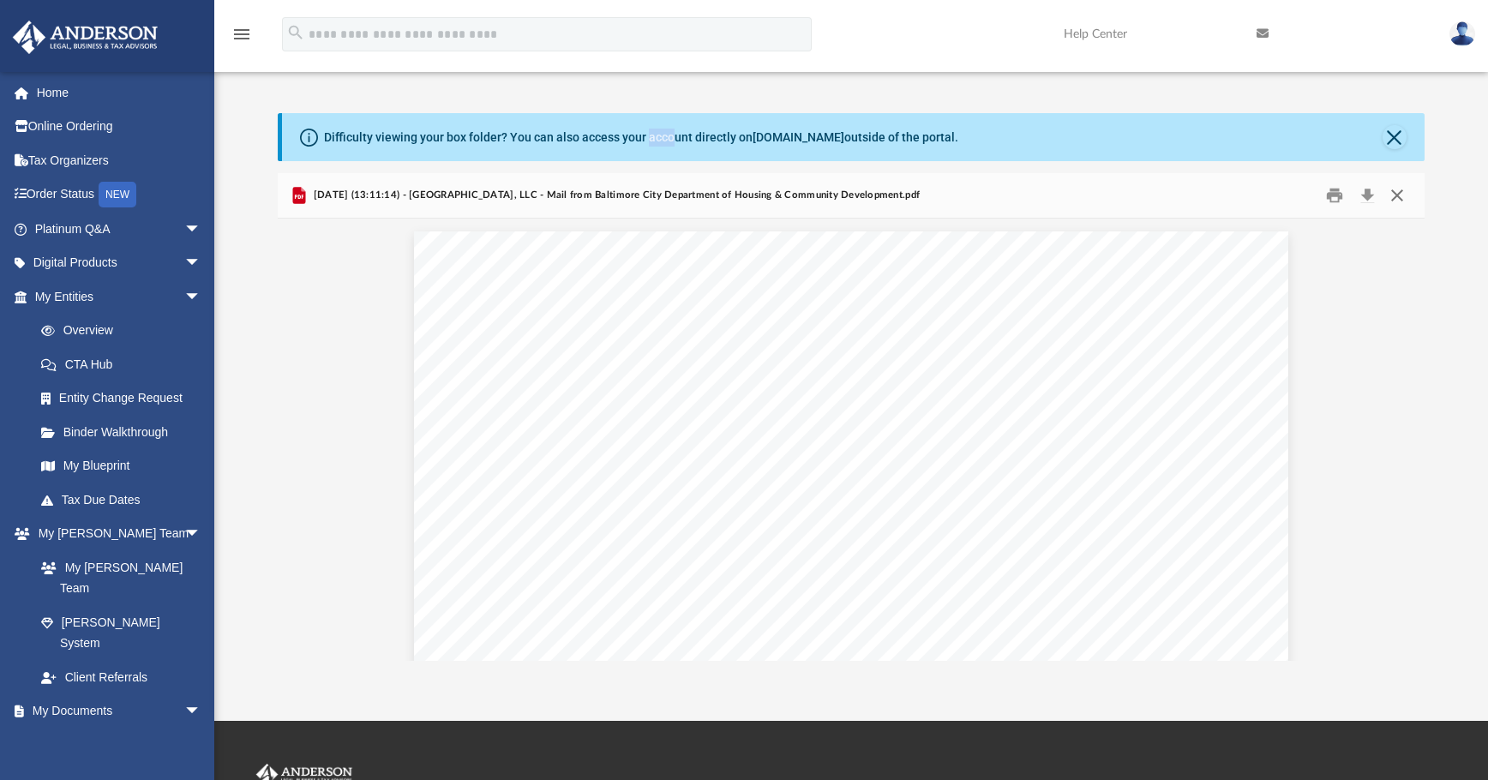
click at [1119, 199] on button "Close" at bounding box center [1397, 196] width 31 height 27
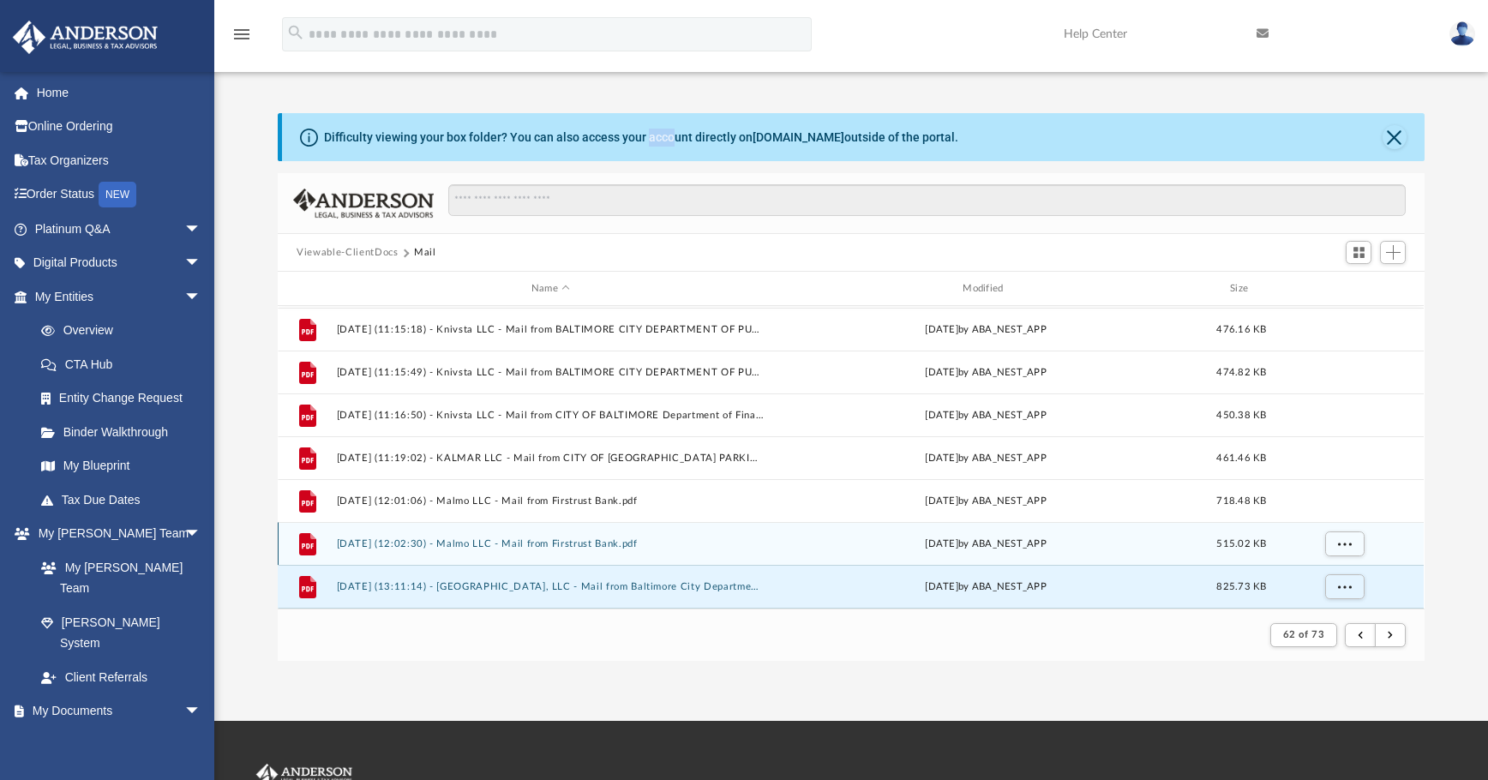
scroll to position [555, 0]
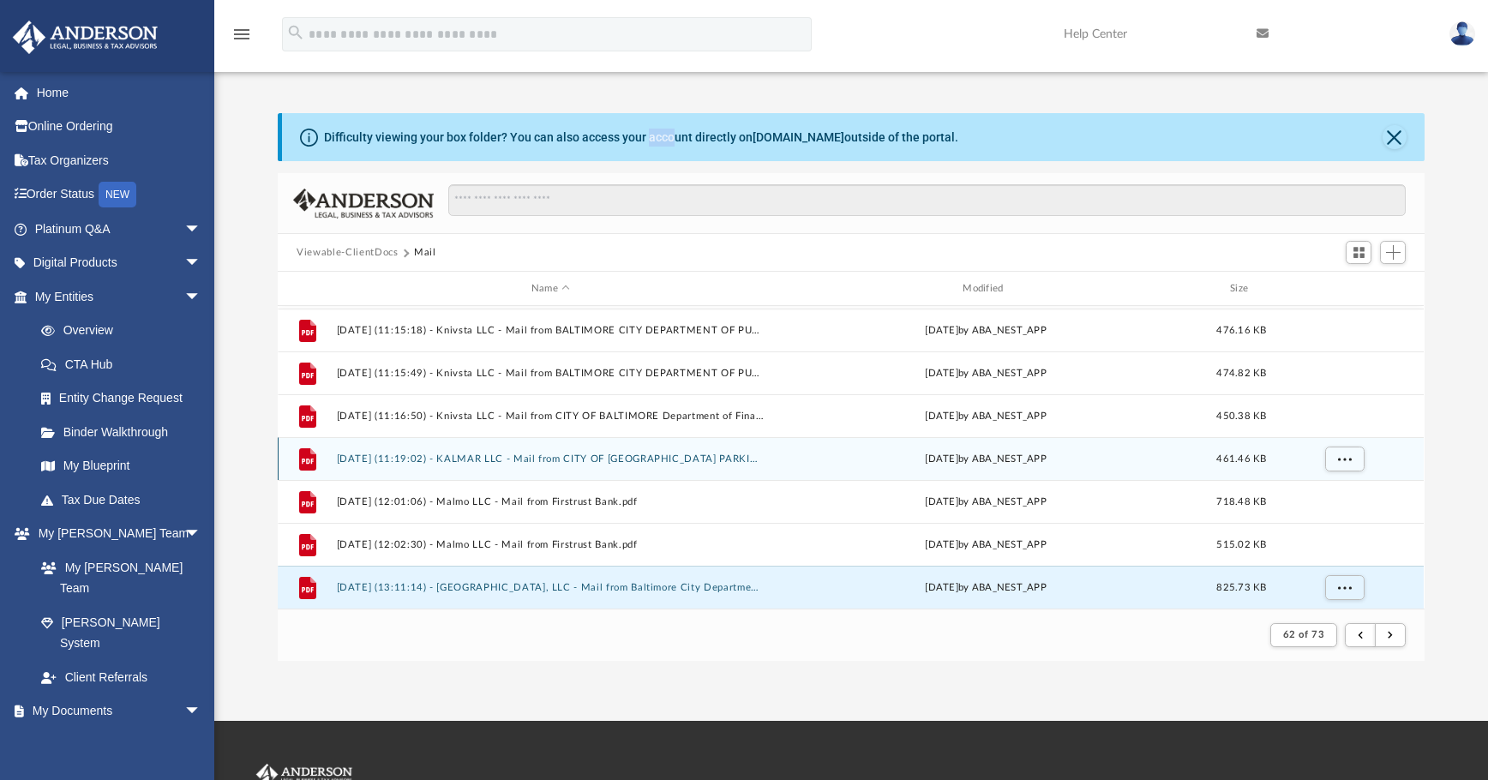
click at [659, 459] on button "2025.02.26 (11:19:02) - KALMAR LLC - Mail from CITY OF BALTIMORE PARKING FINE S…" at bounding box center [551, 458] width 428 height 11
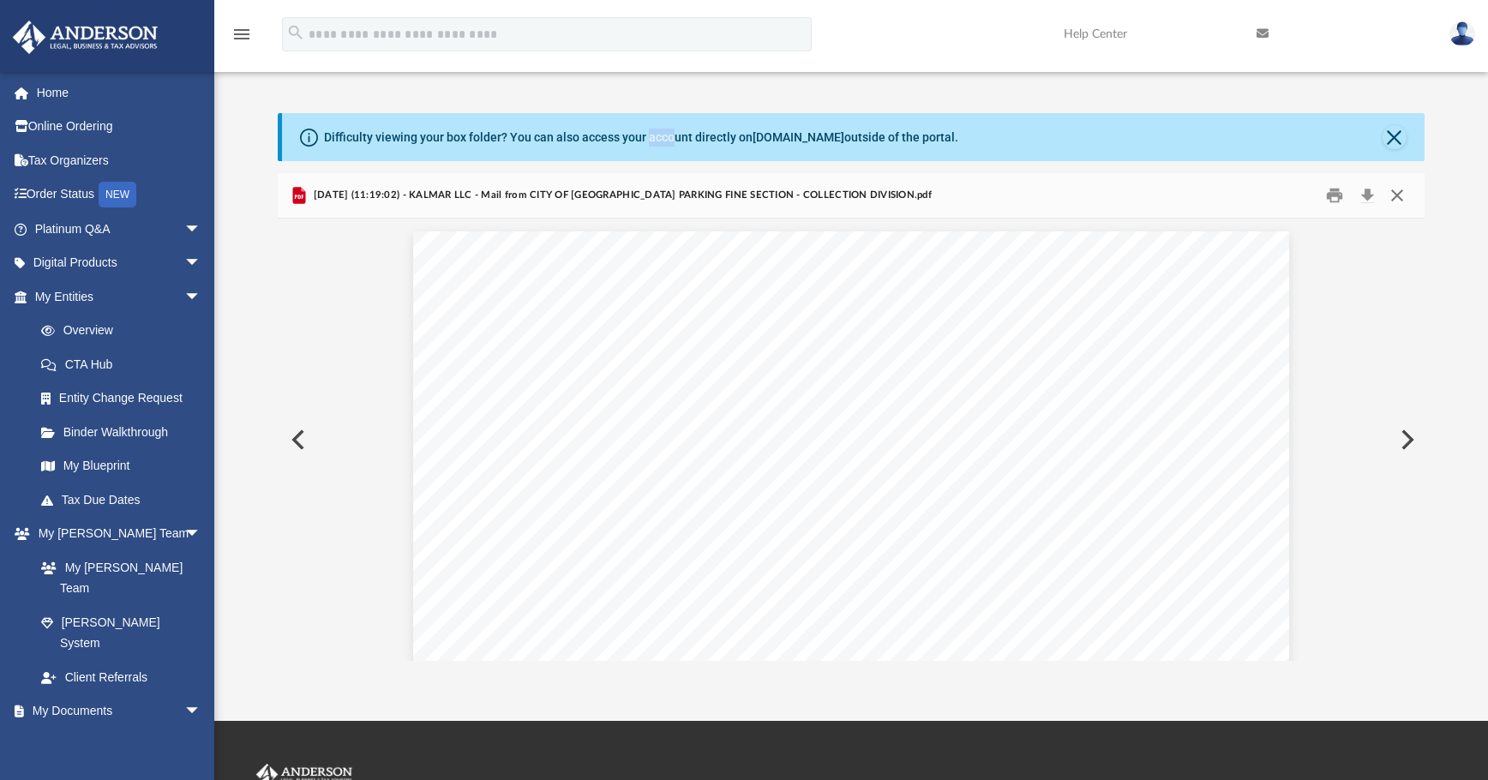
click at [1119, 200] on button "Close" at bounding box center [1397, 196] width 31 height 27
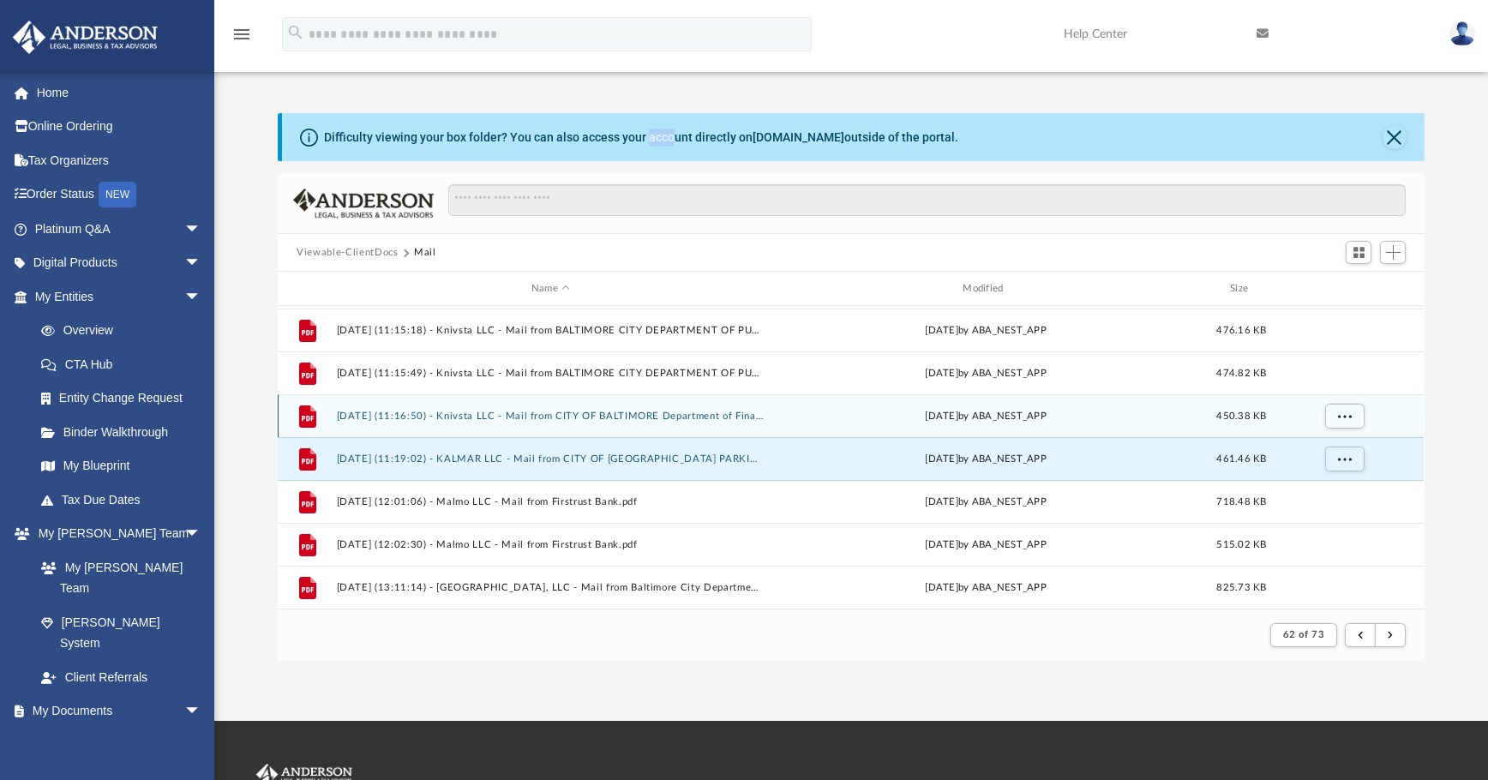
scroll to position [469, 0]
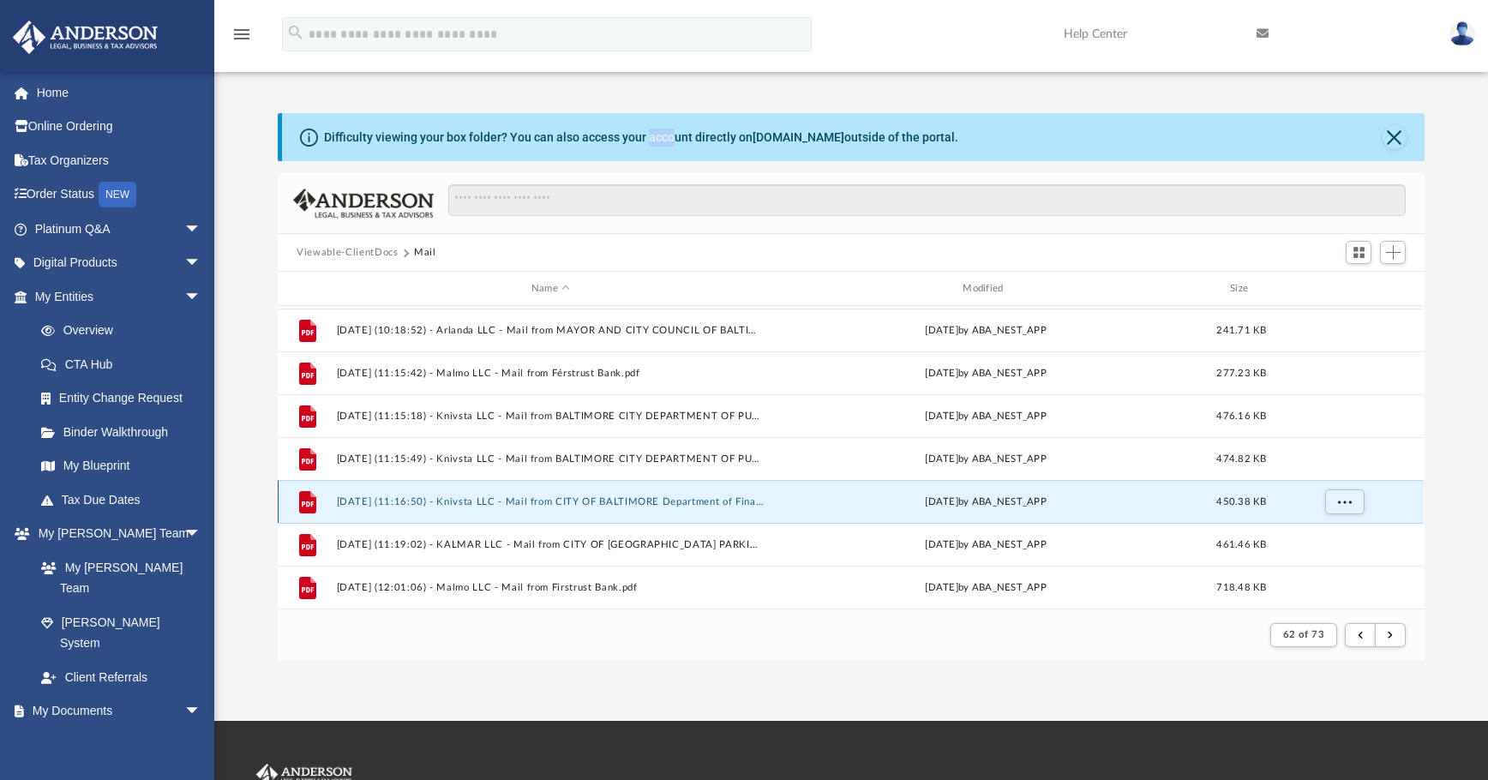
click at [706, 503] on button "2025.02.26 (11:16:50) - Knivsta LLC - Mail from CITY OF BALTIMORE Department of…" at bounding box center [551, 501] width 428 height 11
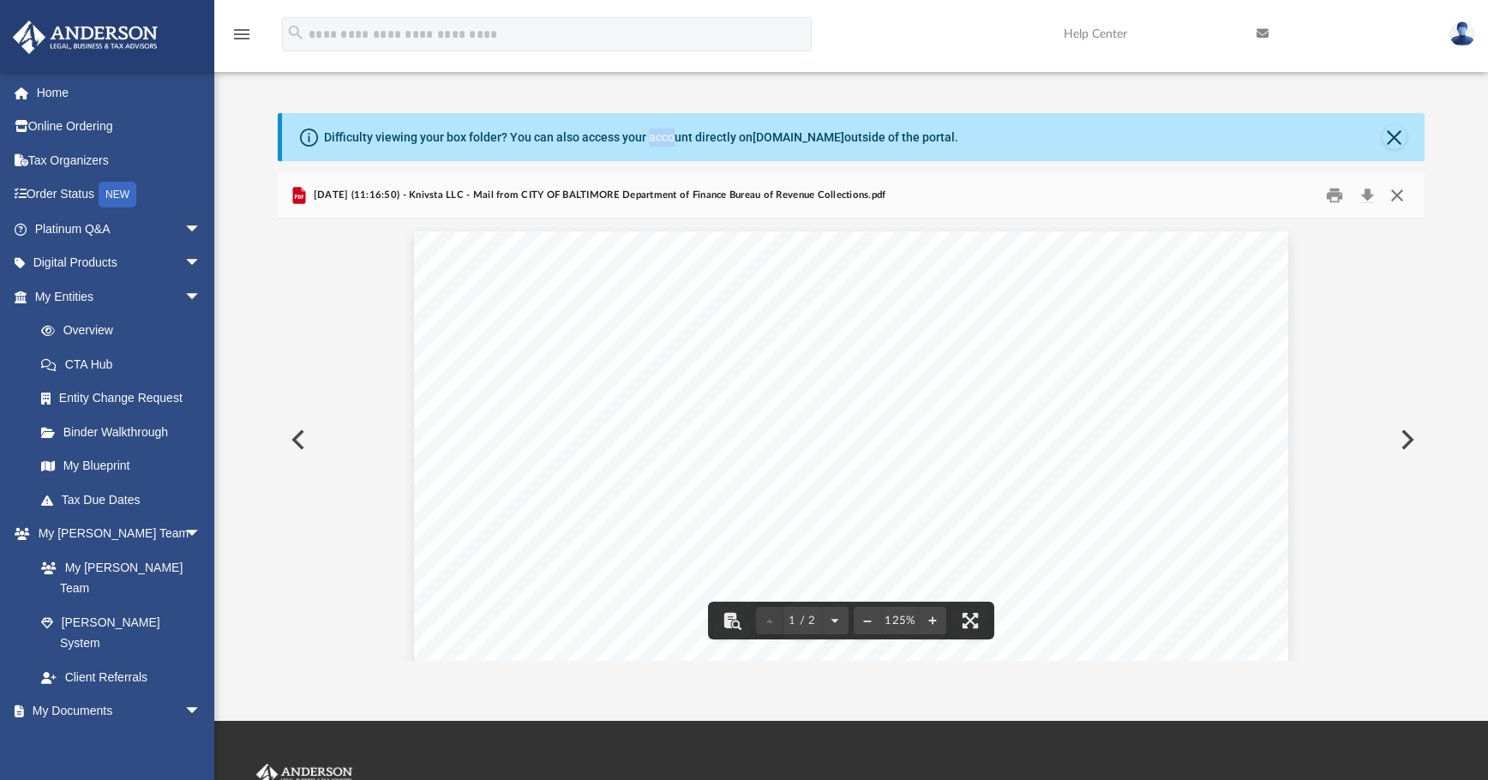
click at [1119, 202] on button "Close" at bounding box center [1397, 196] width 31 height 27
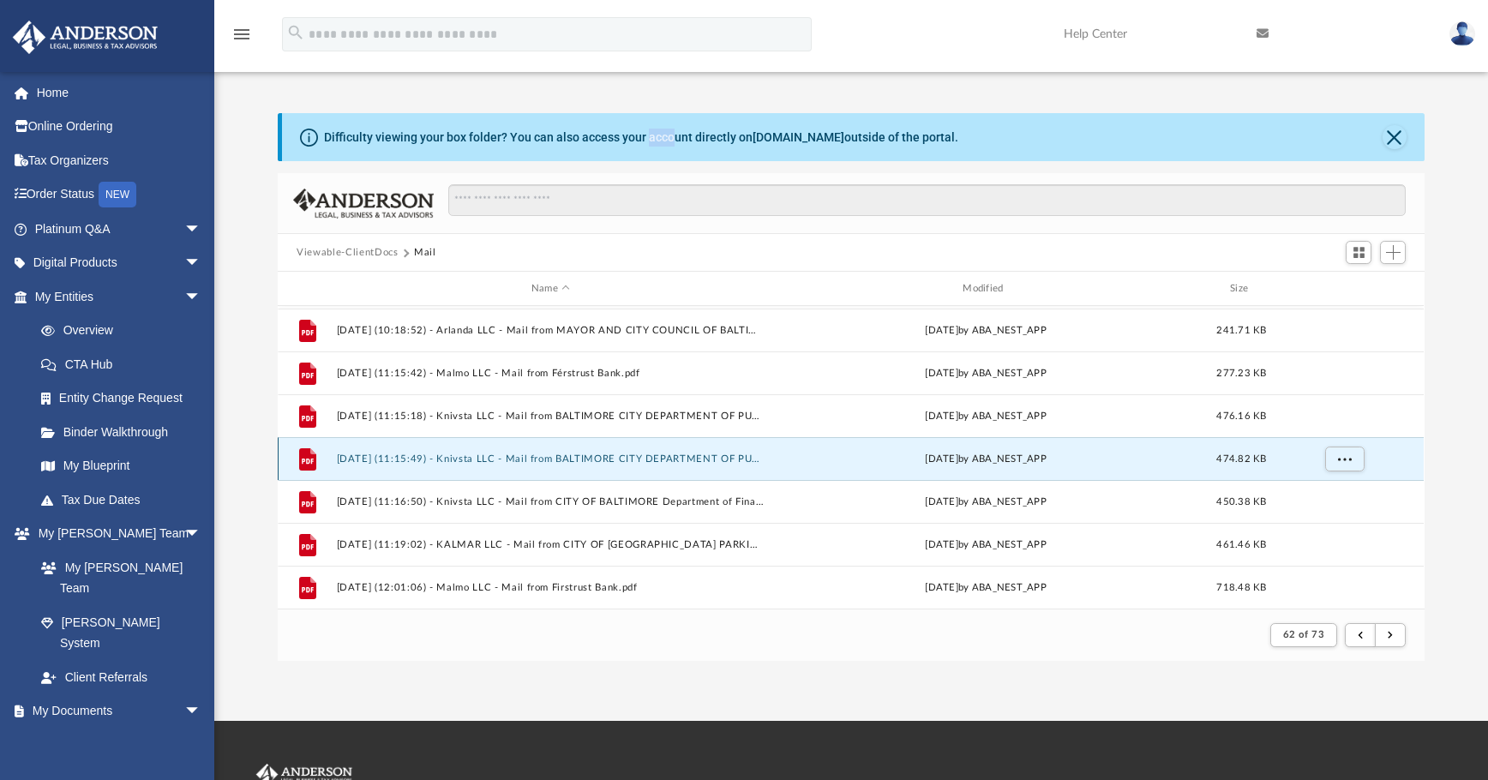
click at [619, 460] on button "2025.02.26 (11:15:49) - Knivsta LLC - Mail from BALTIMORE CITY DEPARTMENT OF PU…" at bounding box center [551, 458] width 428 height 11
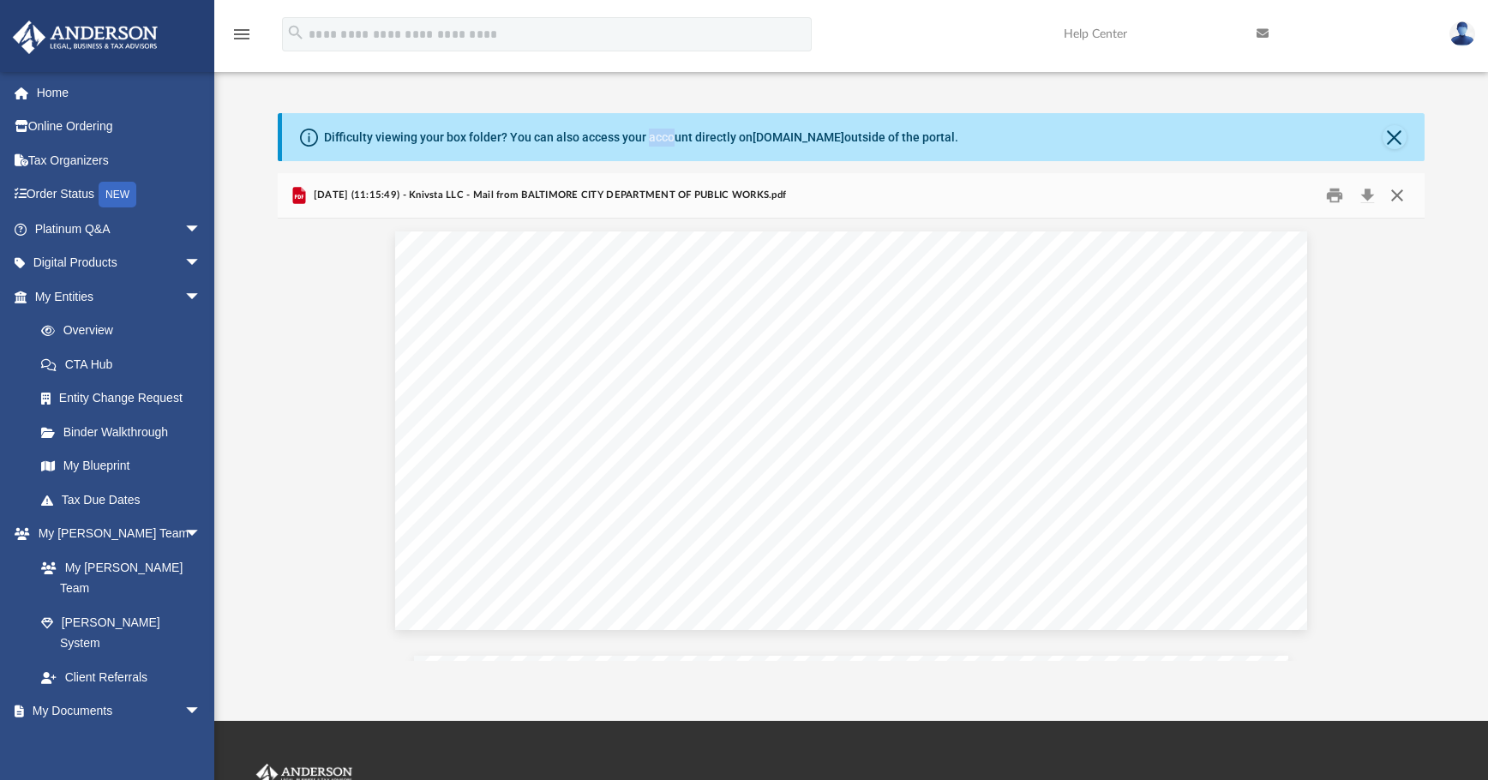
click at [1119, 195] on button "Close" at bounding box center [1397, 196] width 31 height 27
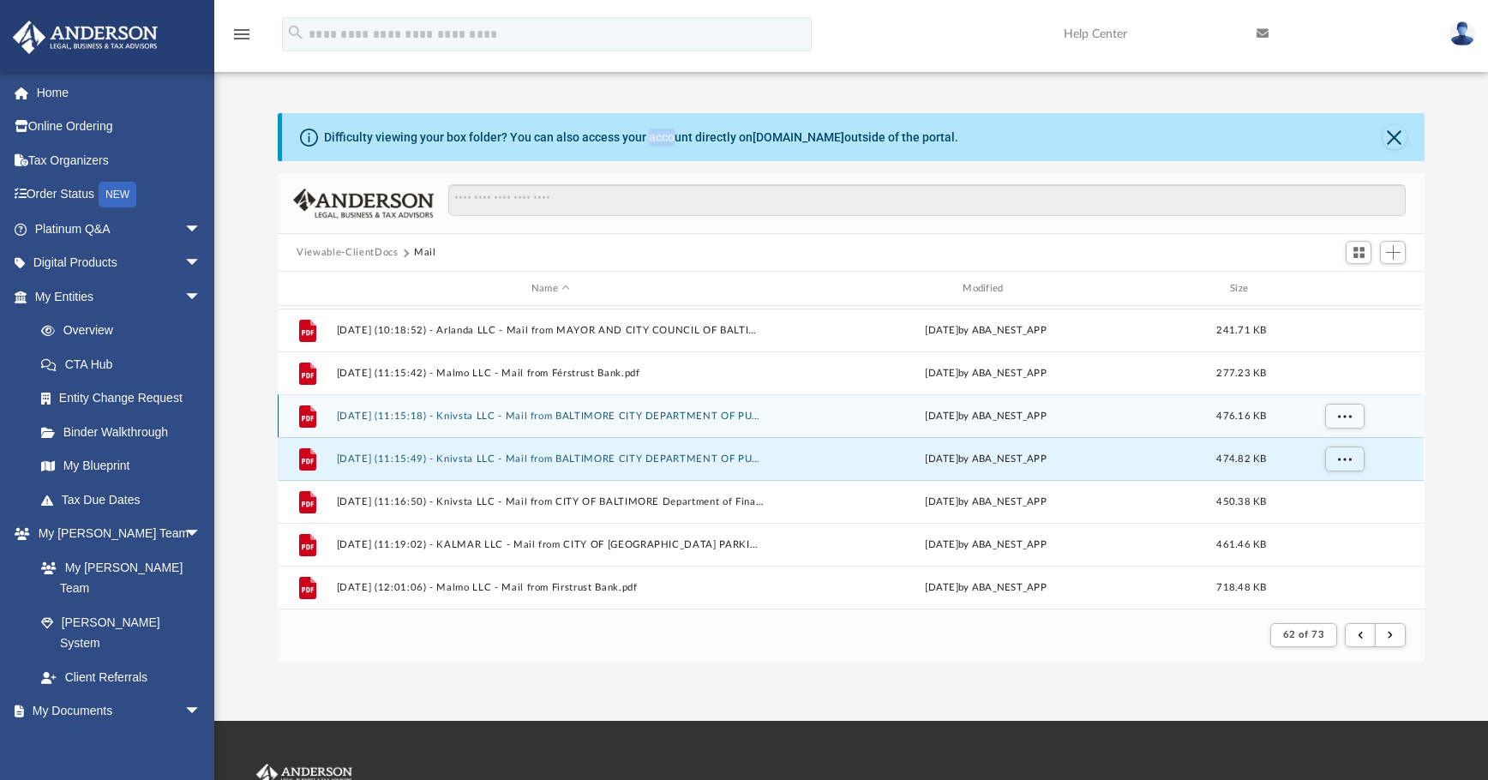
click at [669, 417] on button "2025.02.26 (11:15:18) - Knivsta LLC - Mail from BALTIMORE CITY DEPARTMENT OF PU…" at bounding box center [551, 416] width 428 height 11
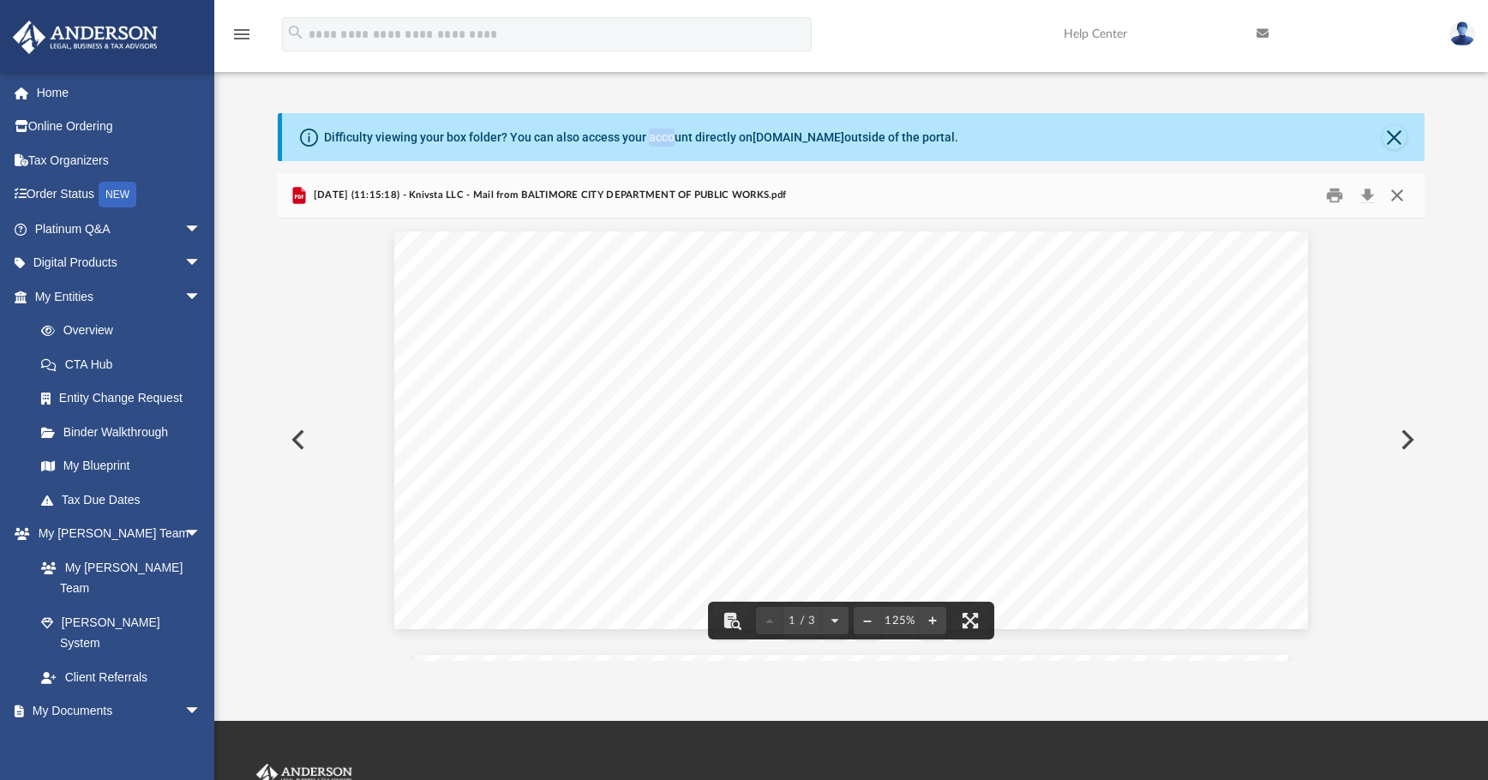
click at [1119, 193] on button "Close" at bounding box center [1397, 196] width 31 height 27
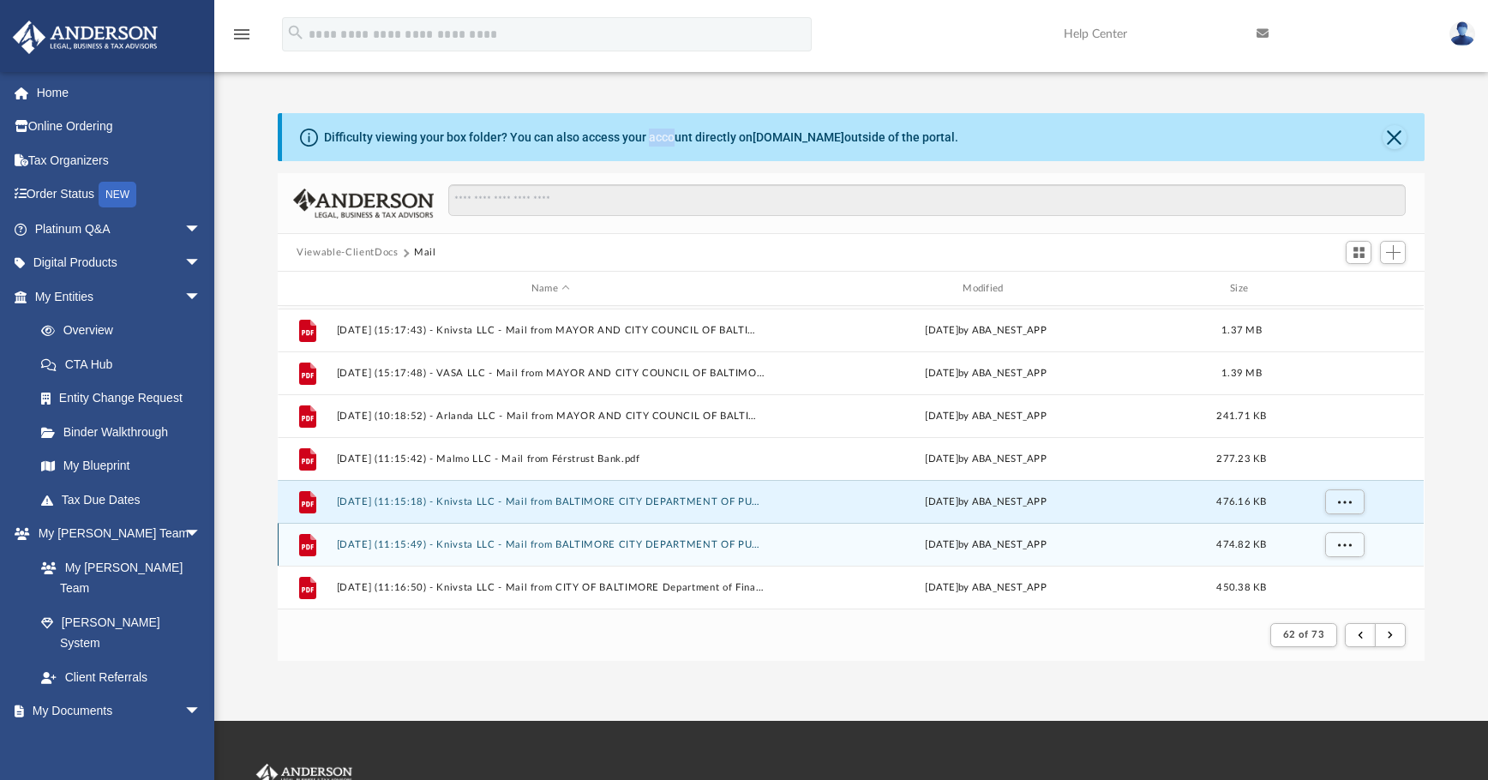
scroll to position [297, 0]
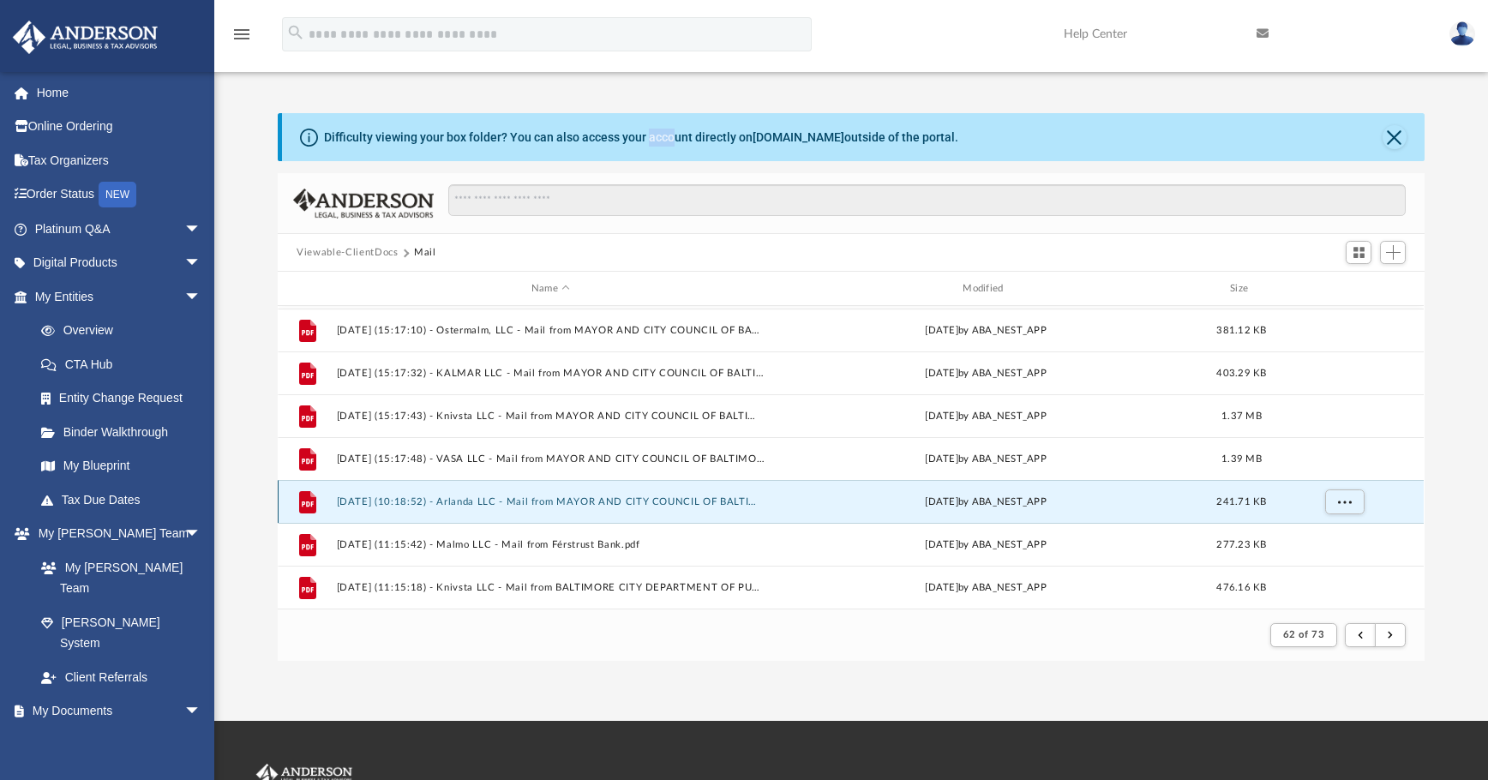
click at [681, 507] on button "2025.02.24 (10:18:52) - Arlanda LLC - Mail from MAYOR AND CITY COUNCIL OF BALTI…" at bounding box center [551, 501] width 428 height 11
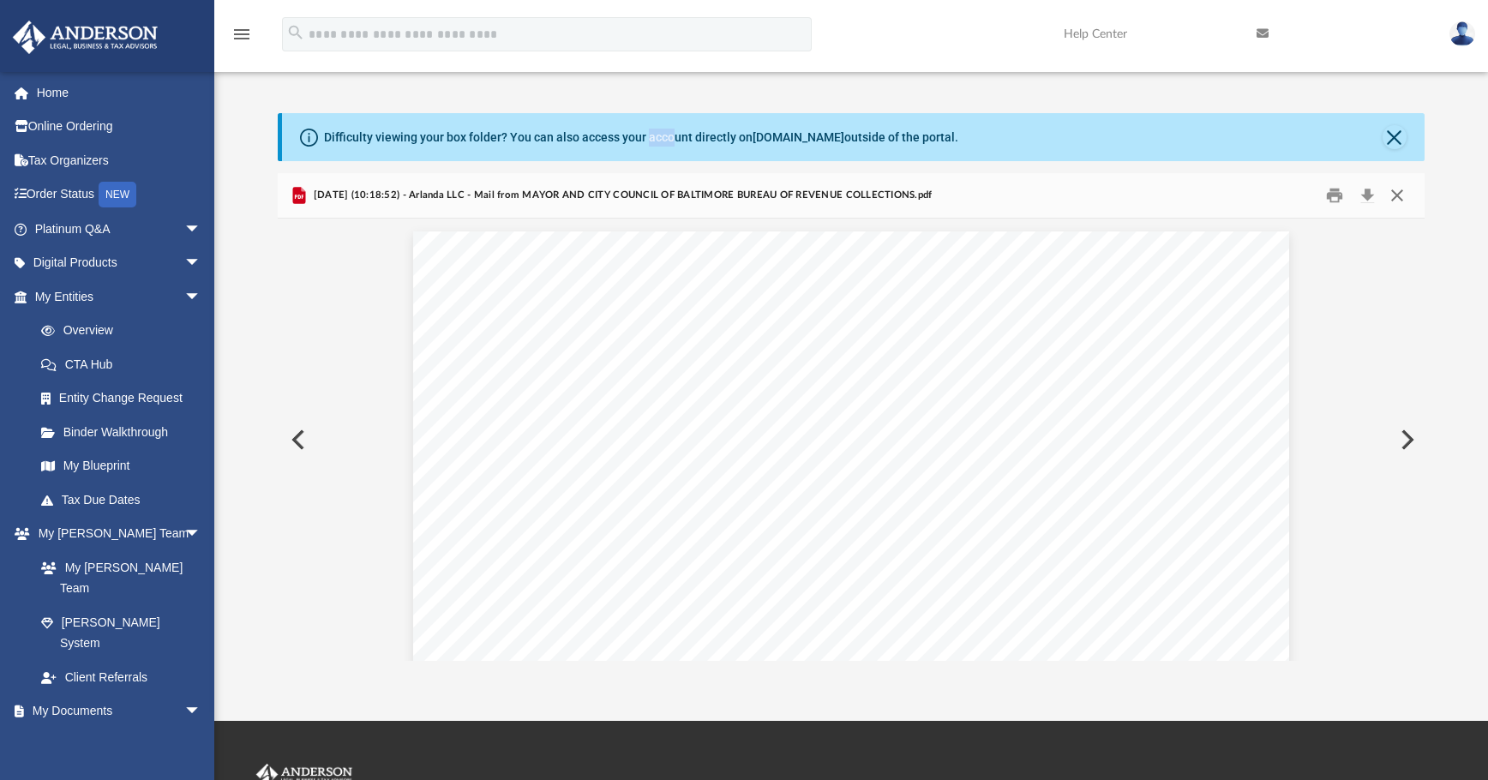
click at [1119, 198] on button "Close" at bounding box center [1397, 196] width 31 height 27
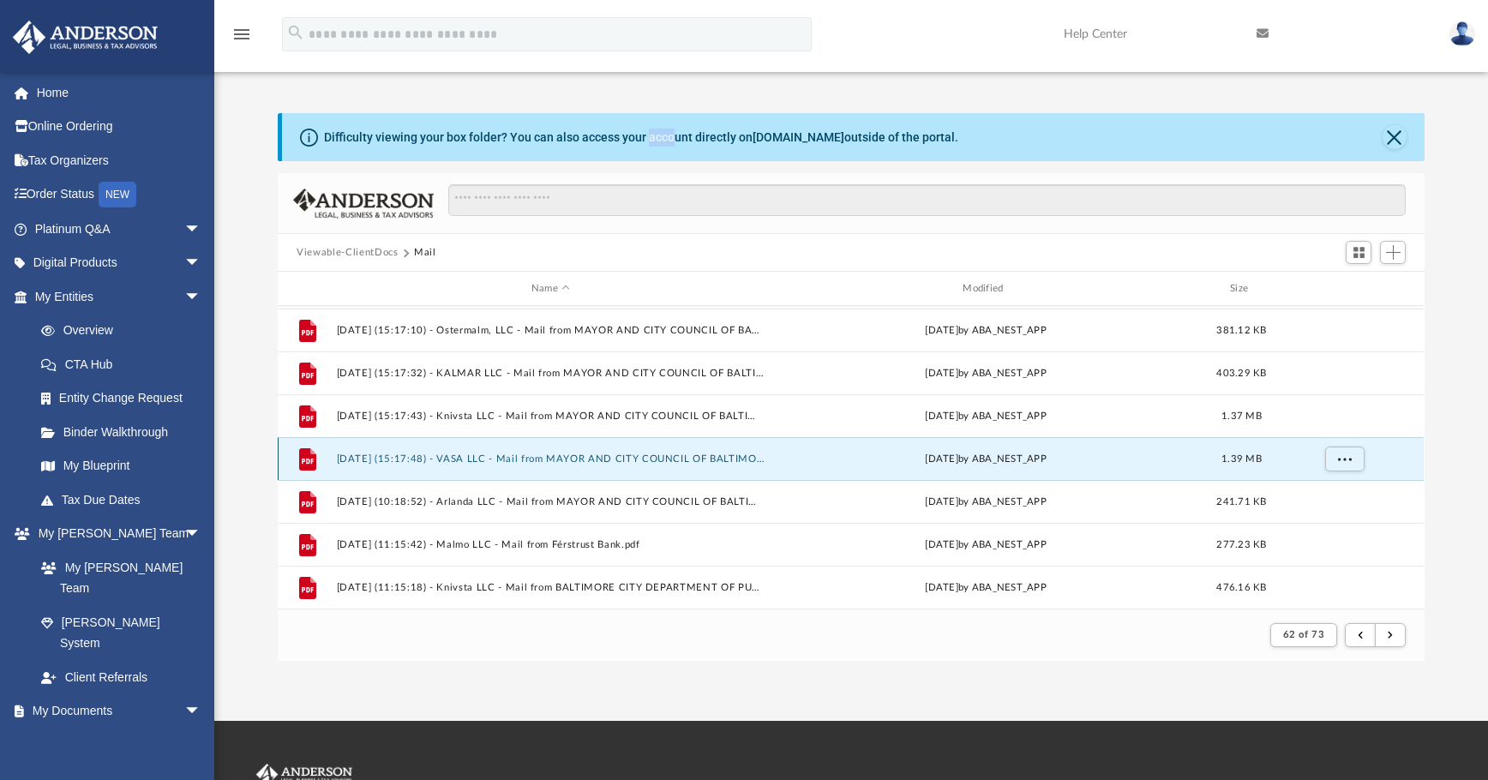
click at [604, 459] on button "2025.02.21 (15:17:48) - VASA LLC - Mail from MAYOR AND CITY COUNCIL OF BALTIMOR…" at bounding box center [551, 458] width 428 height 11
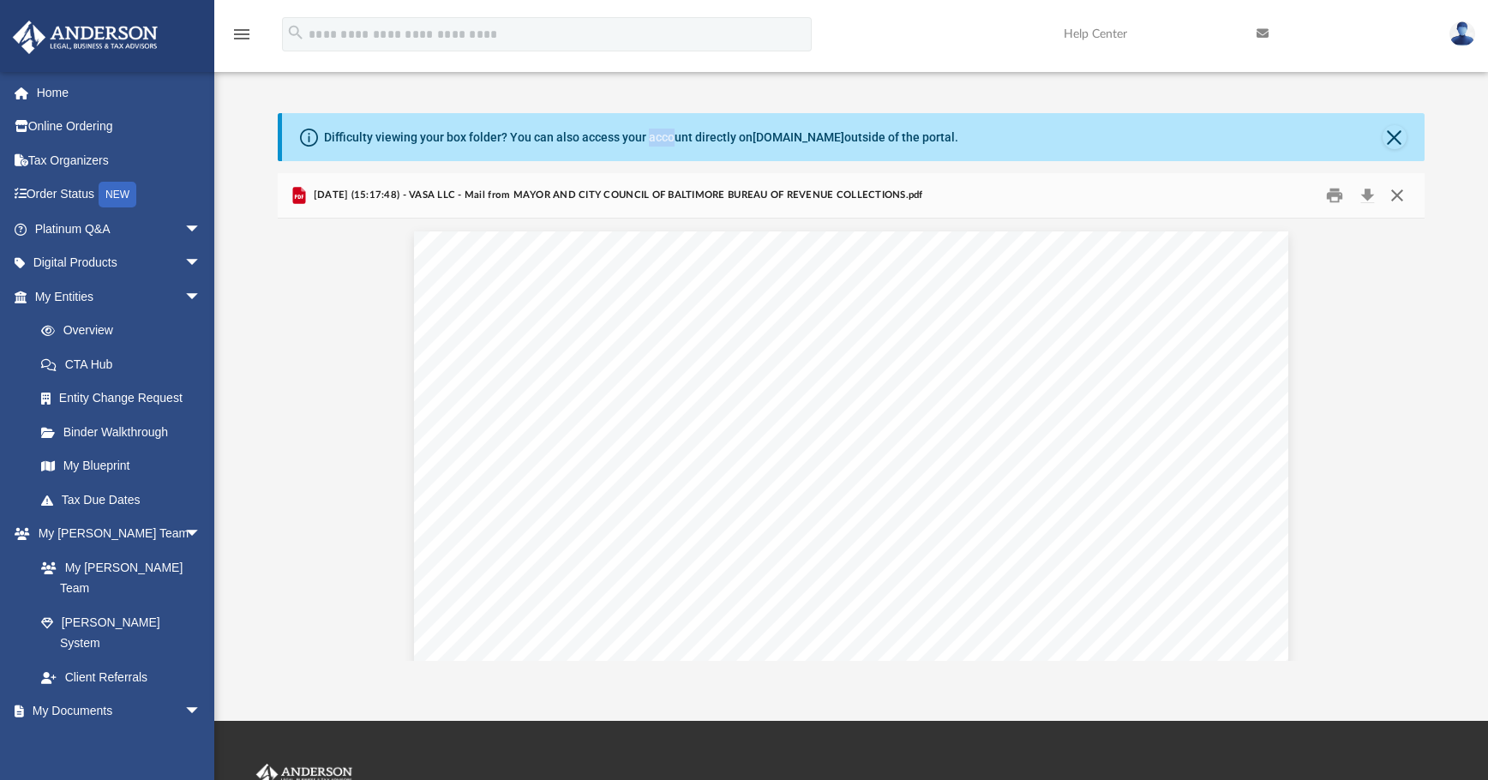
click at [1119, 201] on button "Close" at bounding box center [1397, 196] width 31 height 27
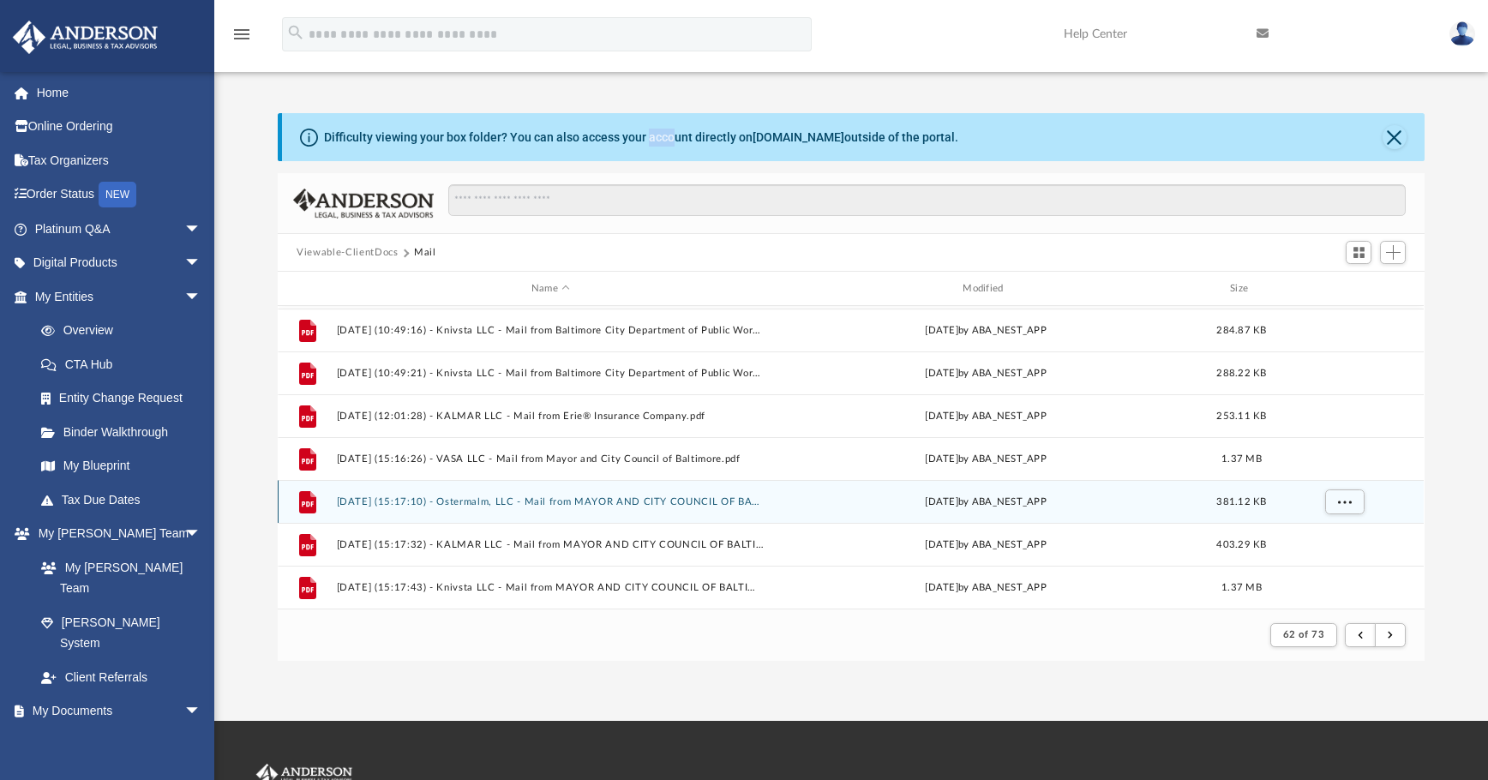
scroll to position [212, 0]
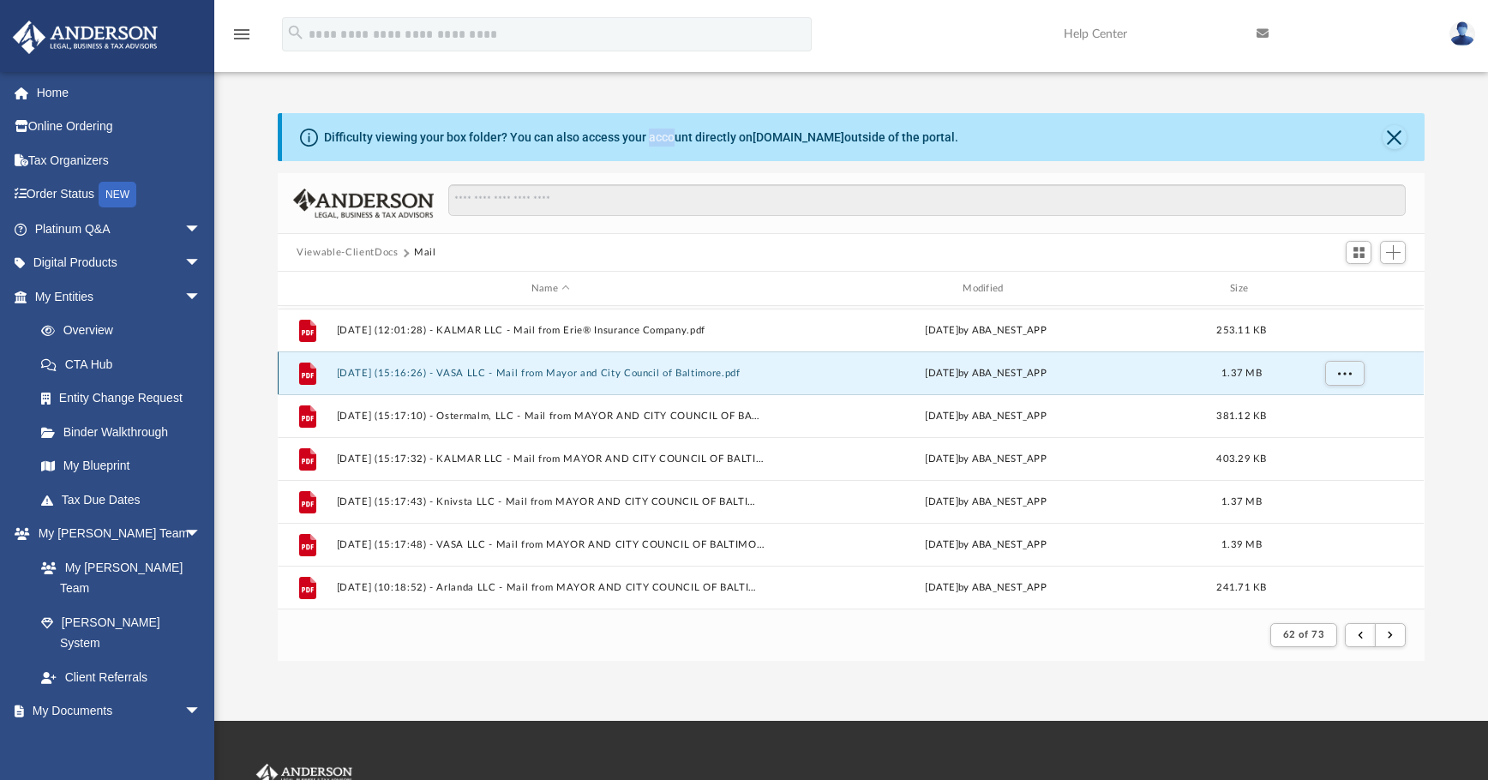
click at [702, 373] on button "2025.02.21 (15:16:26) - VASA LLC - Mail from Mayor and City Council of Baltimor…" at bounding box center [551, 373] width 428 height 11
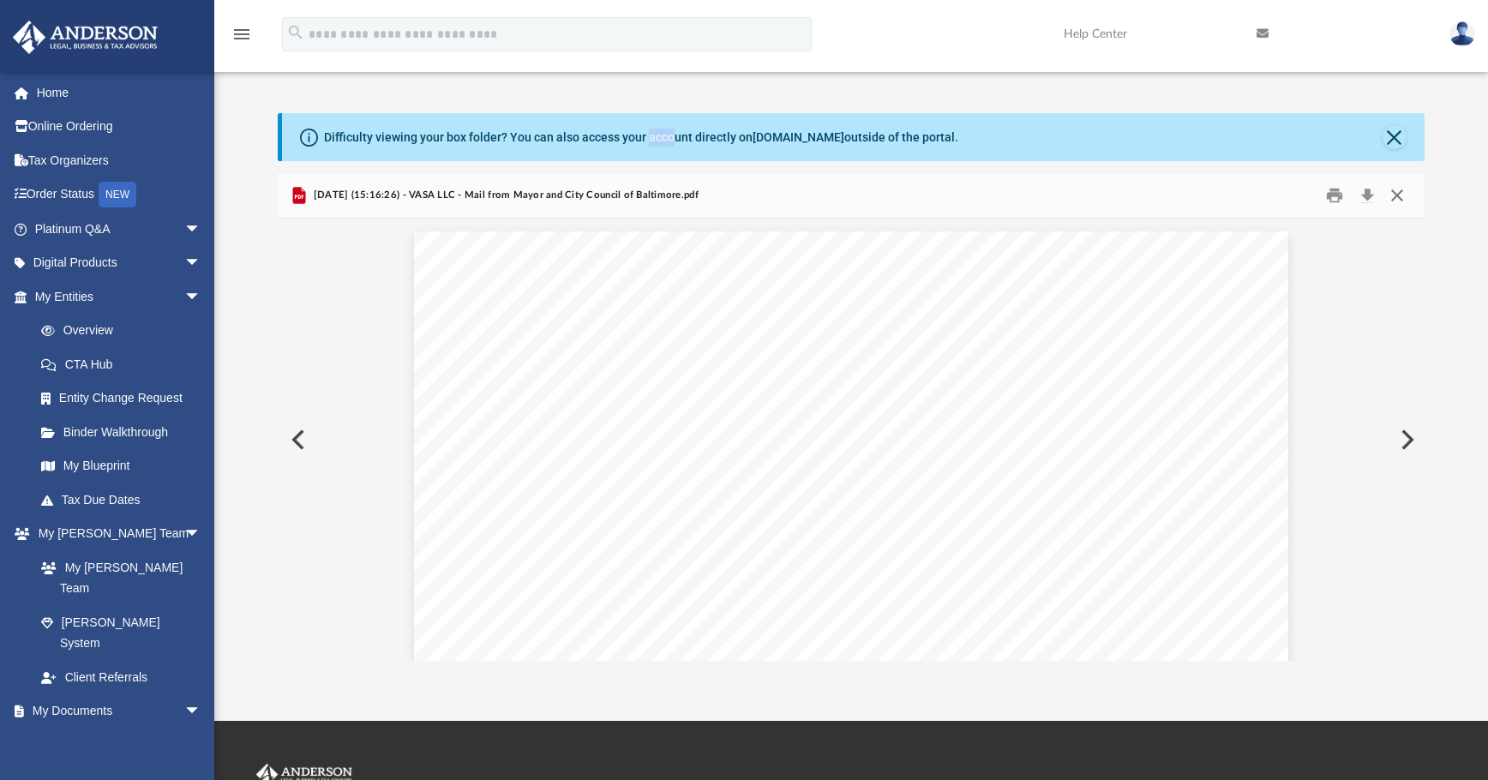
click at [1119, 195] on button "Close" at bounding box center [1397, 196] width 31 height 27
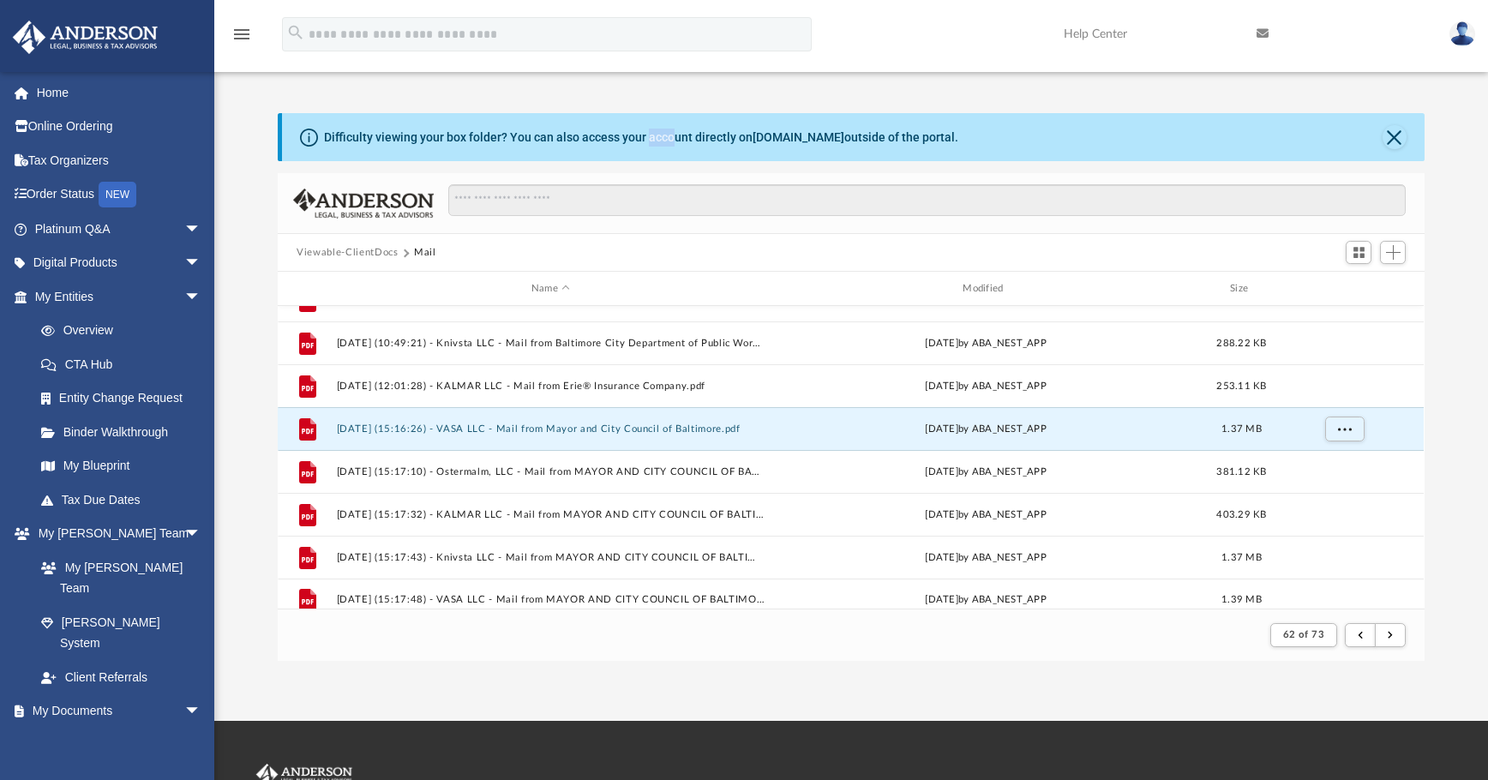
scroll to position [40, 0]
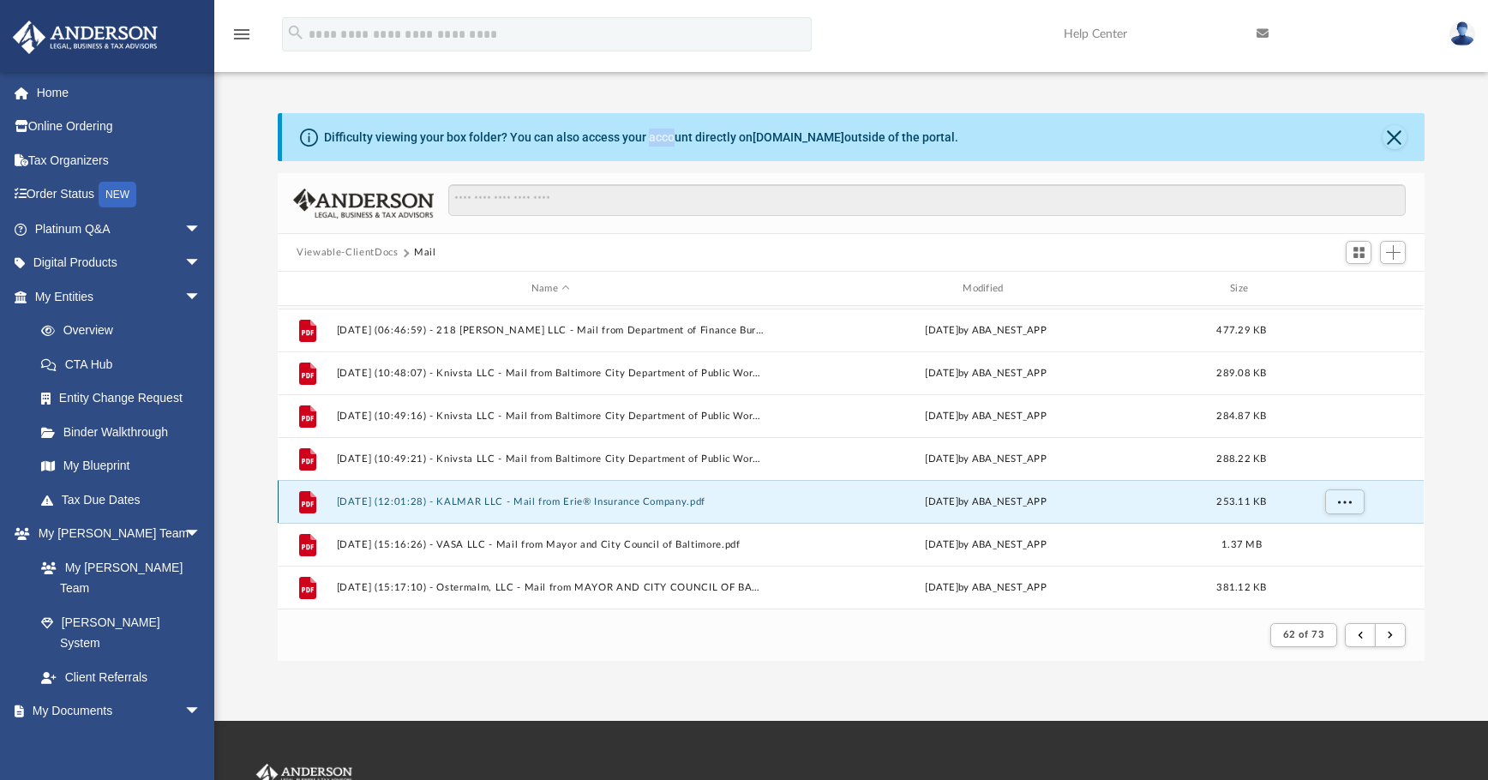
click at [701, 503] on button "2025.02.21 (12:01:28) - KALMAR LLC - Mail from Erie® Insurance Company.pdf" at bounding box center [551, 501] width 428 height 11
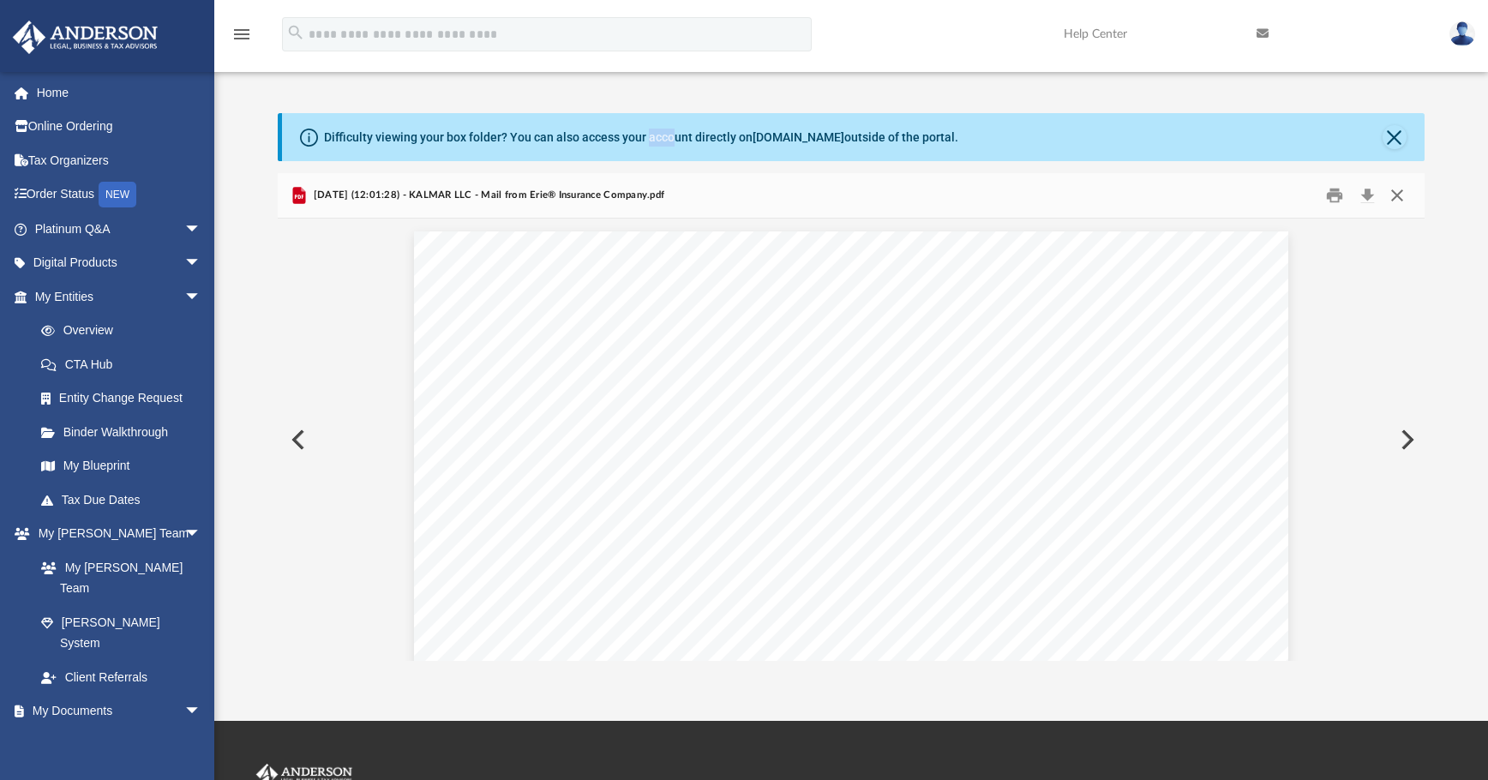
click at [1119, 191] on button "Close" at bounding box center [1397, 196] width 31 height 27
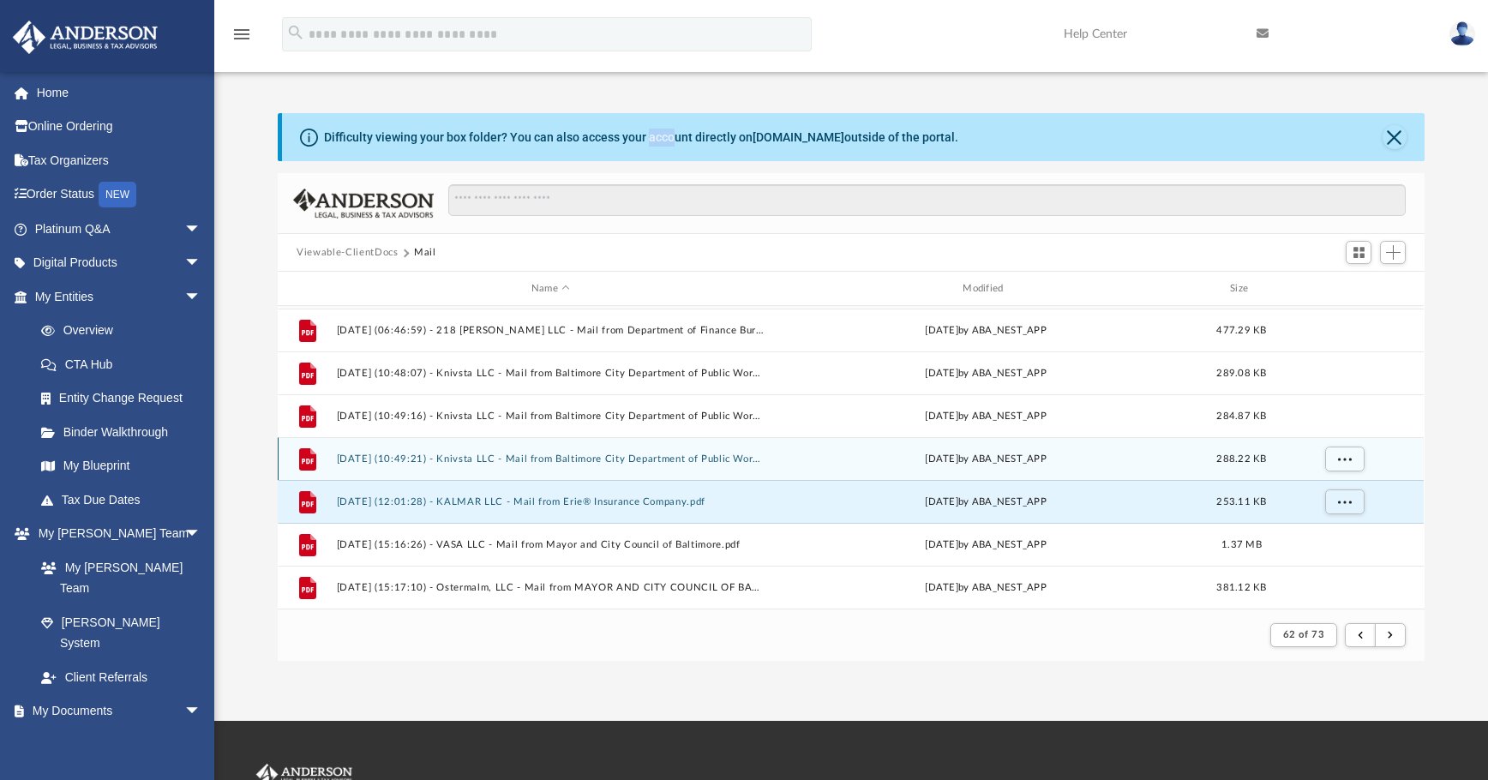
click at [666, 455] on button "2025.02.21 (10:49:21) - Knivsta LLC - Mail from Baltimore City Department of Pu…" at bounding box center [551, 458] width 428 height 11
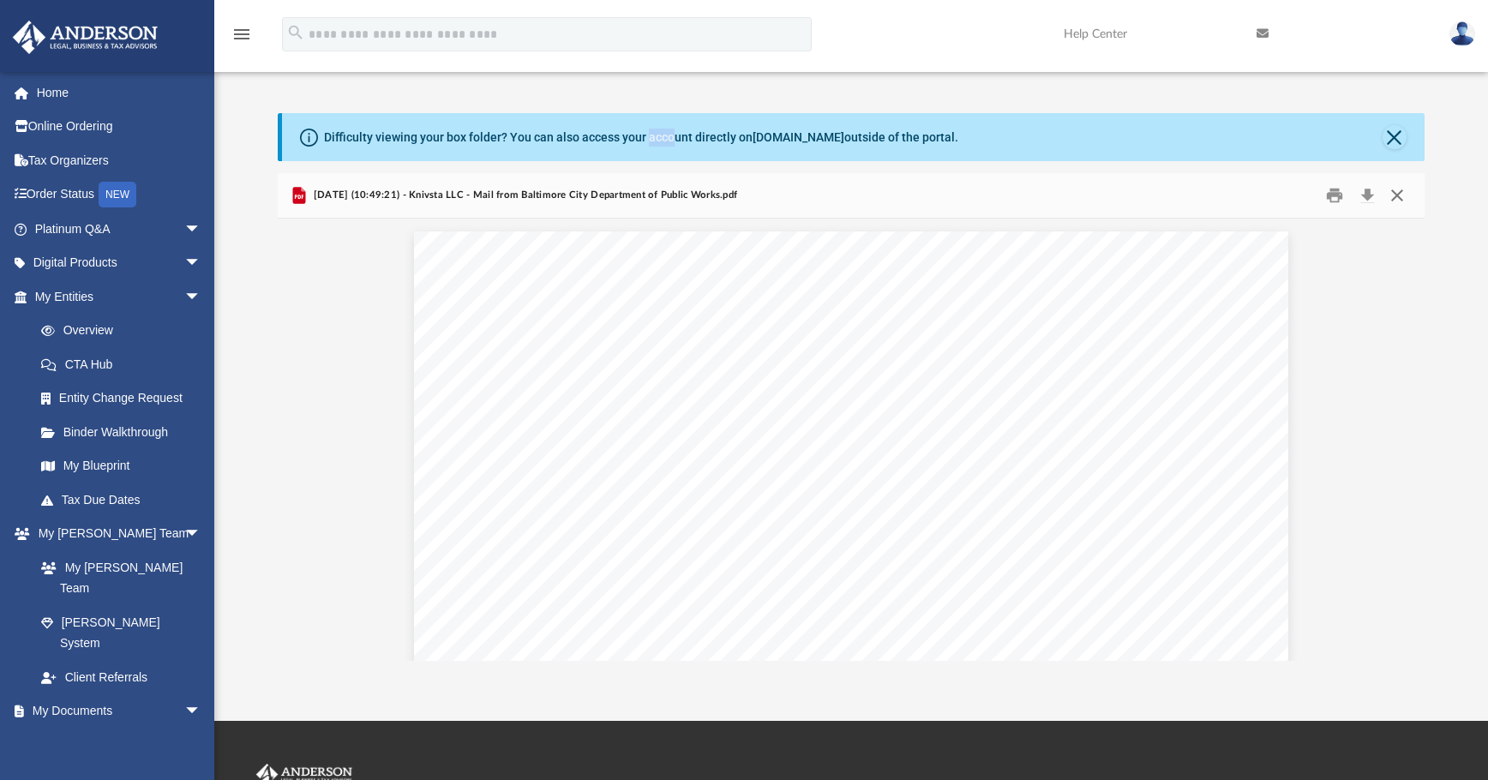
click at [1119, 194] on button "Close" at bounding box center [1397, 196] width 31 height 27
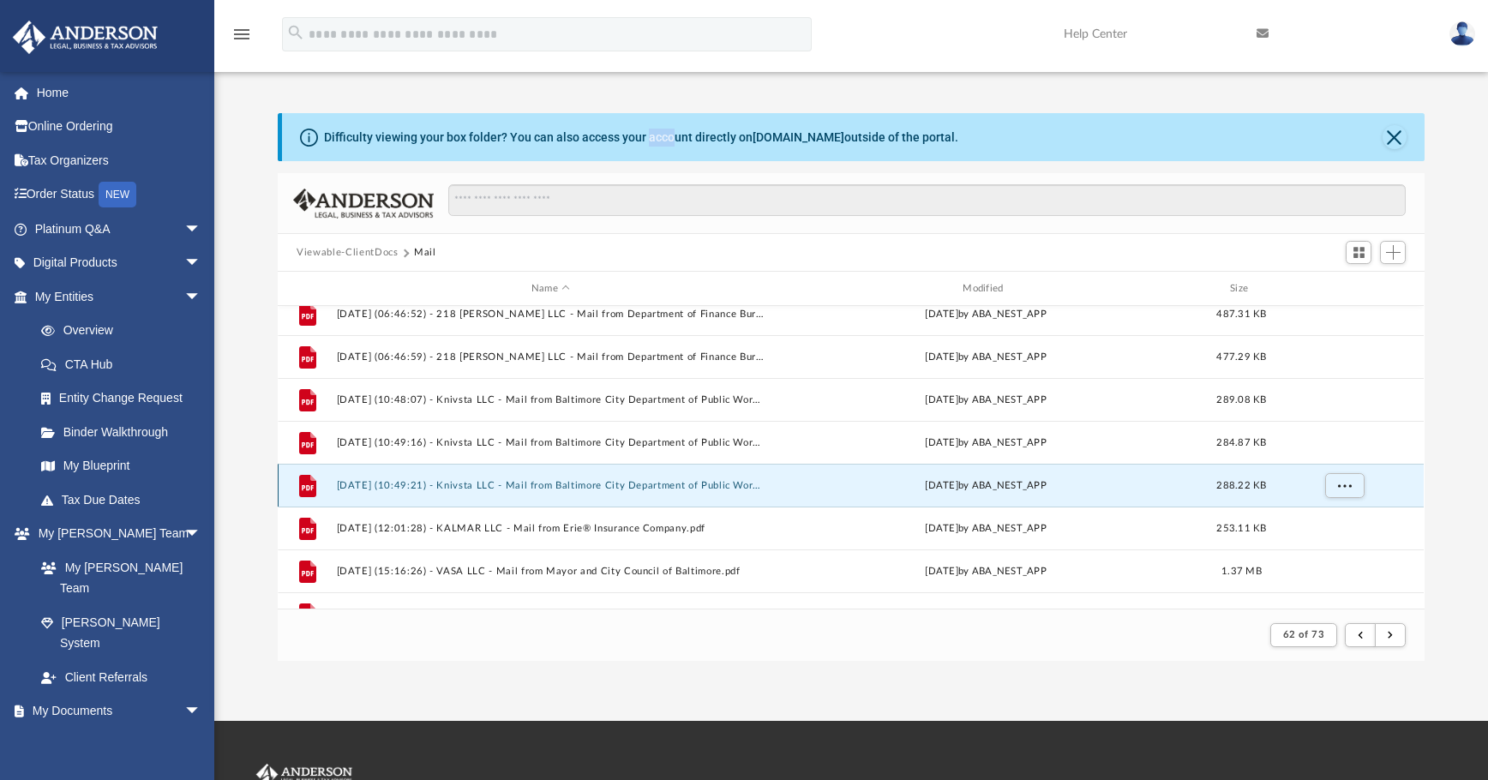
scroll to position [0, 0]
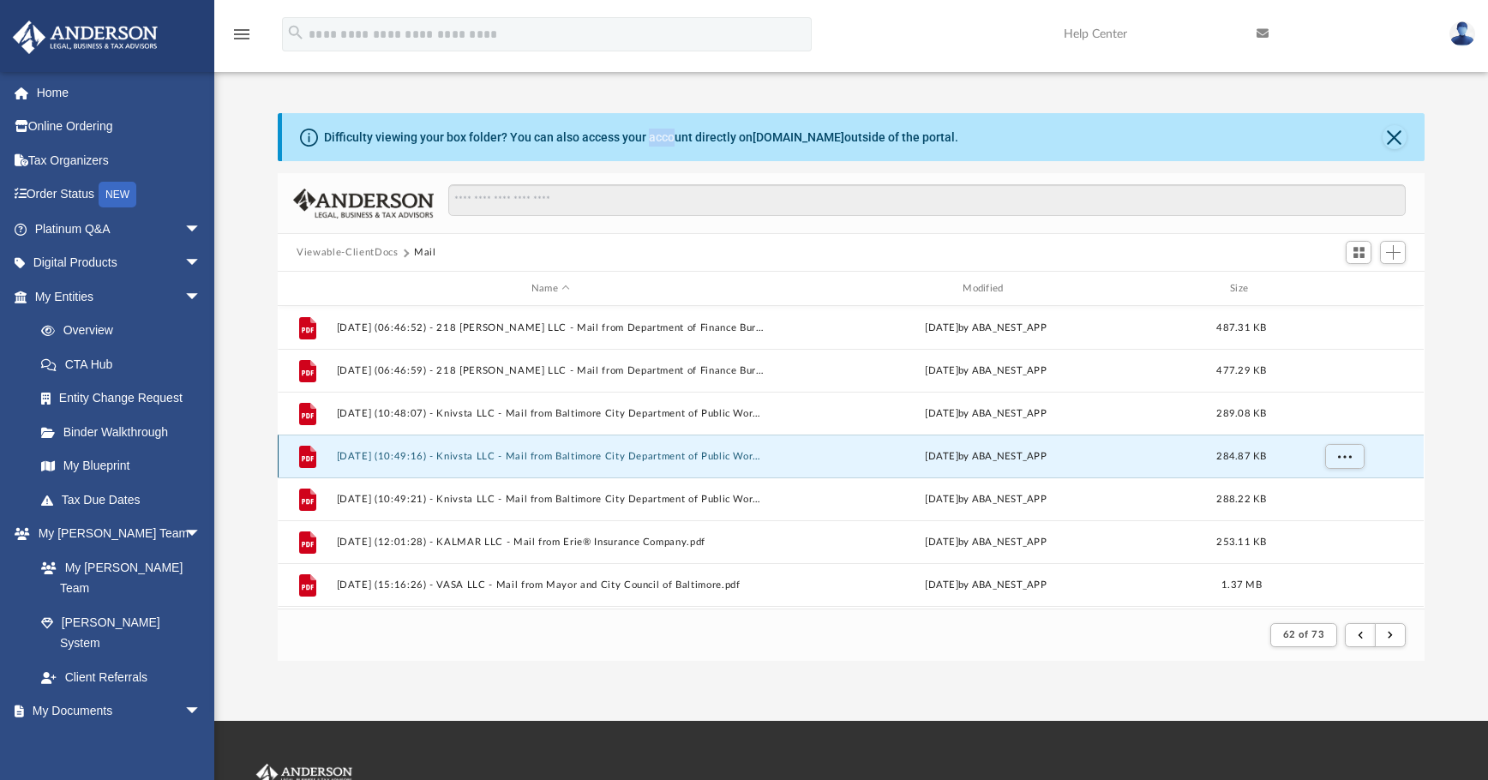
click at [660, 459] on button "2025.02.21 (10:49:16) - Knivsta LLC - Mail from Baltimore City Department of Pu…" at bounding box center [551, 456] width 428 height 11
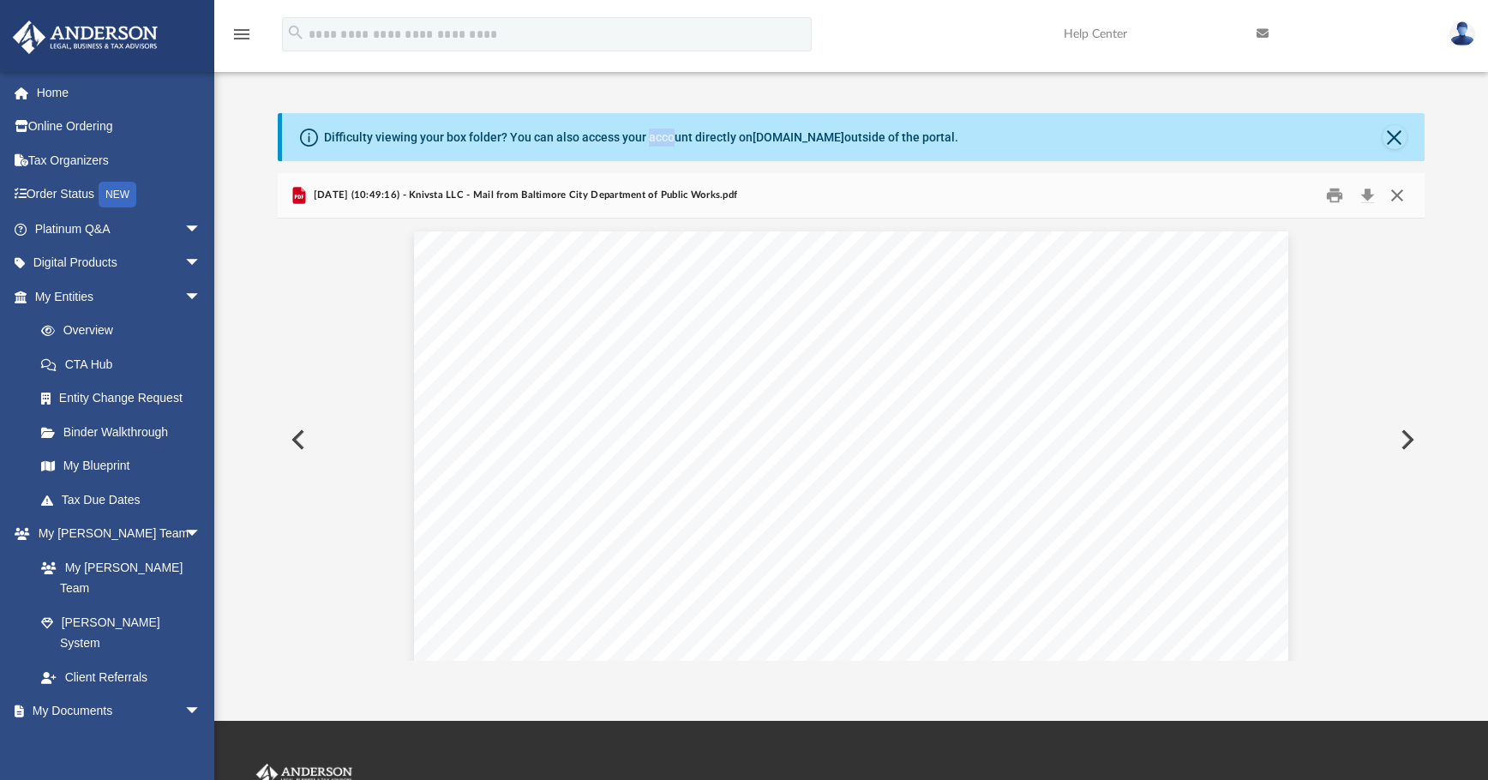
click at [1119, 197] on button "Close" at bounding box center [1397, 196] width 31 height 27
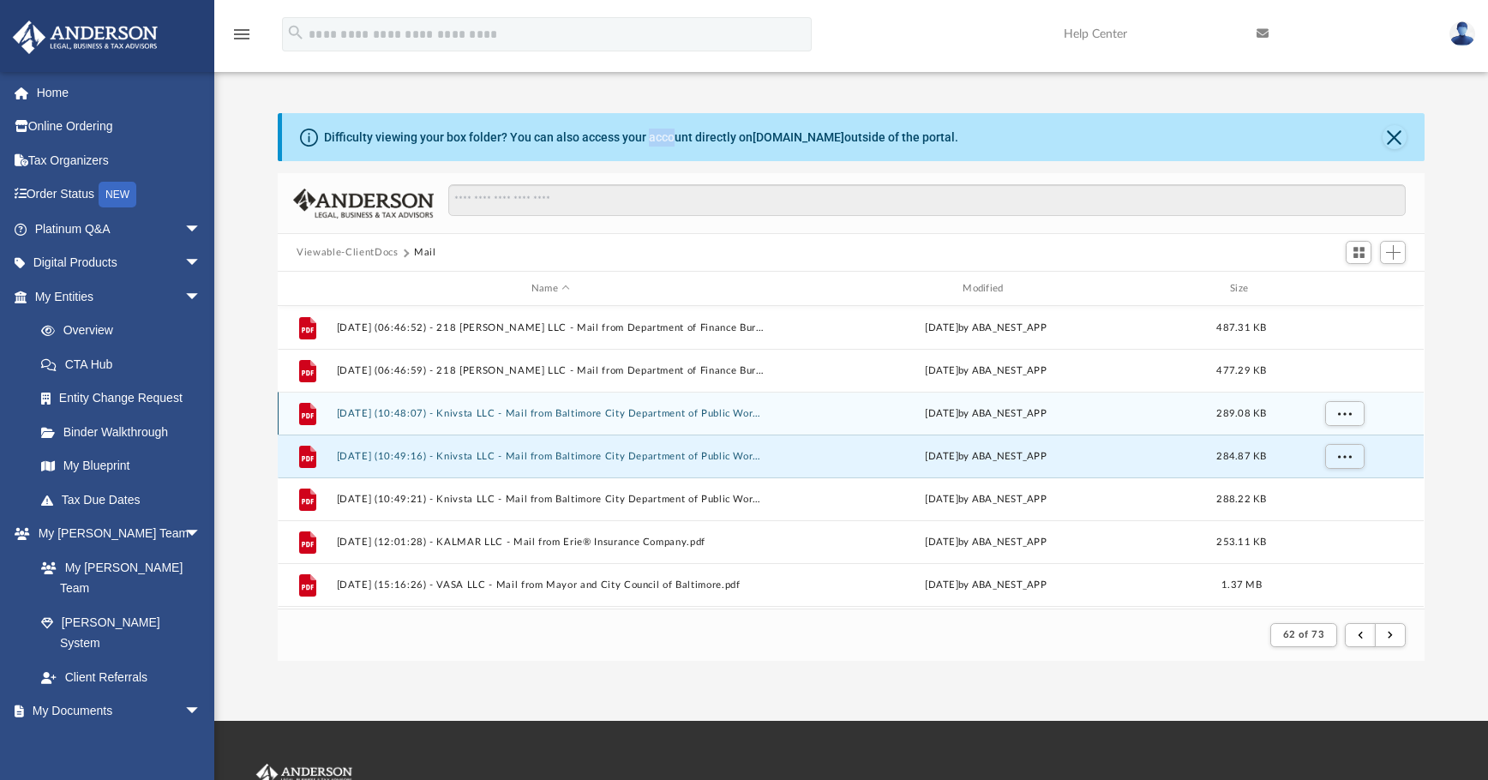
click at [667, 415] on button "2025.02.21 (10:48:07) - Knivsta LLC - Mail from Baltimore City Department of Pu…" at bounding box center [551, 413] width 428 height 11
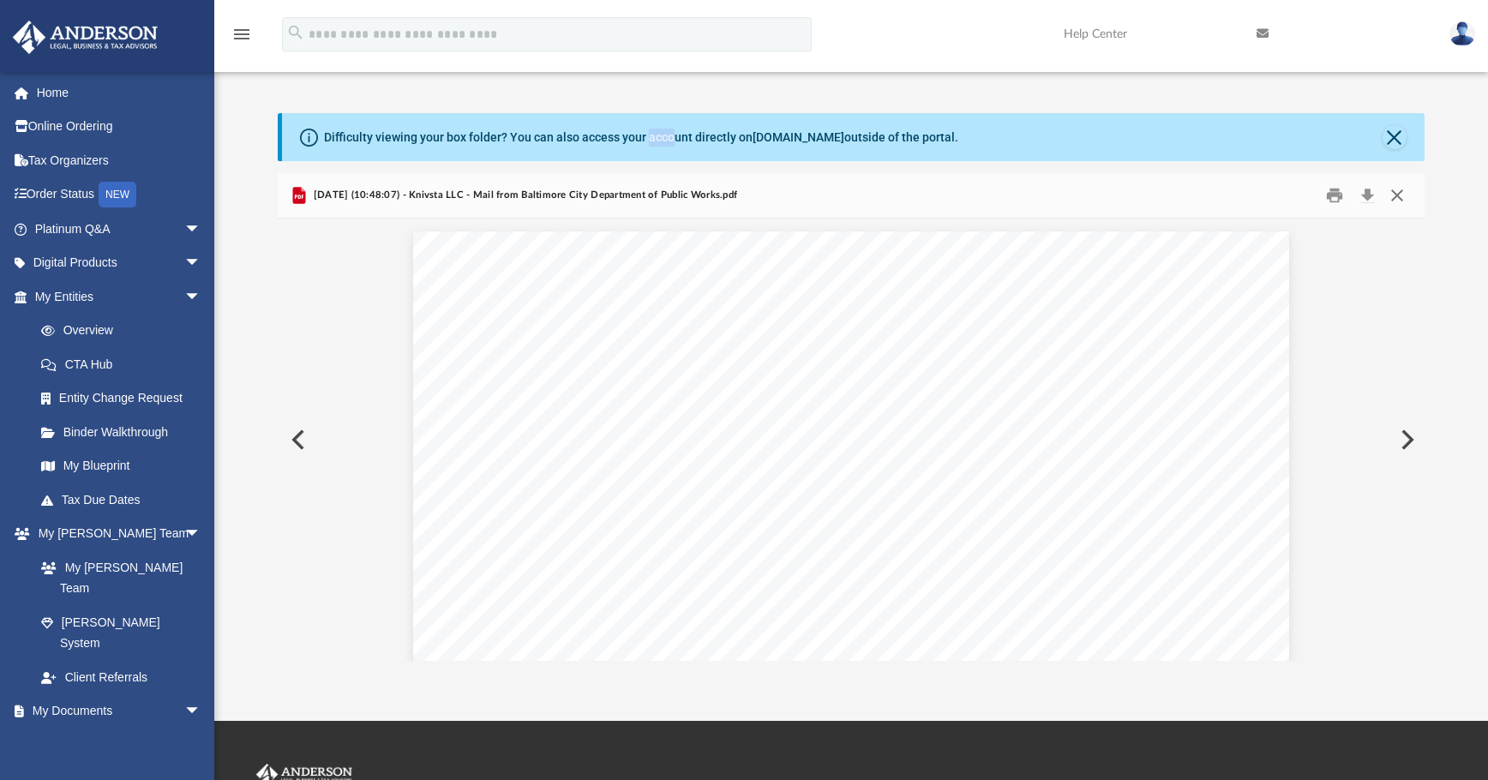
click at [1119, 196] on button "Close" at bounding box center [1397, 196] width 31 height 27
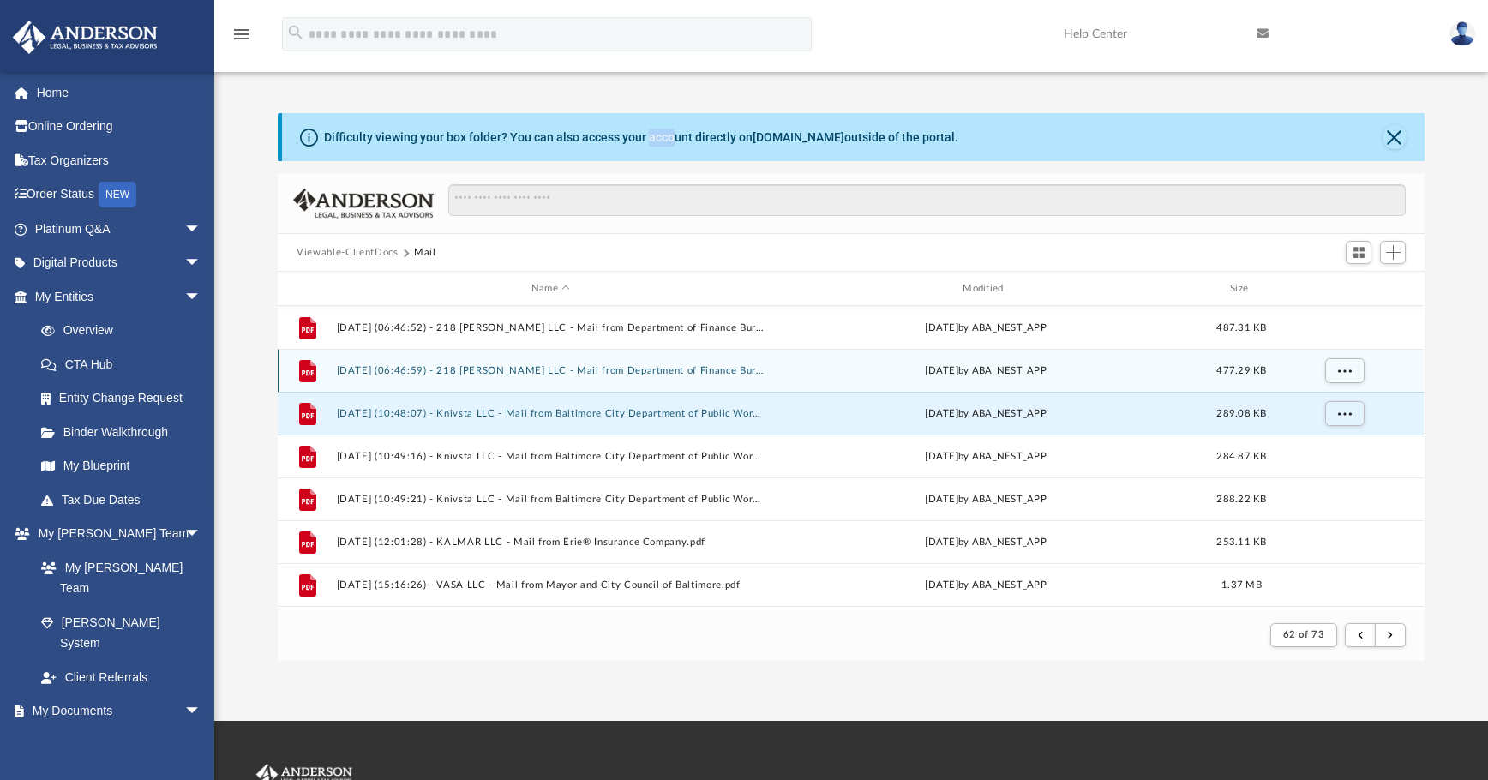
click at [699, 365] on button "2025.02.21 (06:46:59) - 218 Wolfe LLC - Mail from Department of Finance Bureau …" at bounding box center [551, 370] width 428 height 11
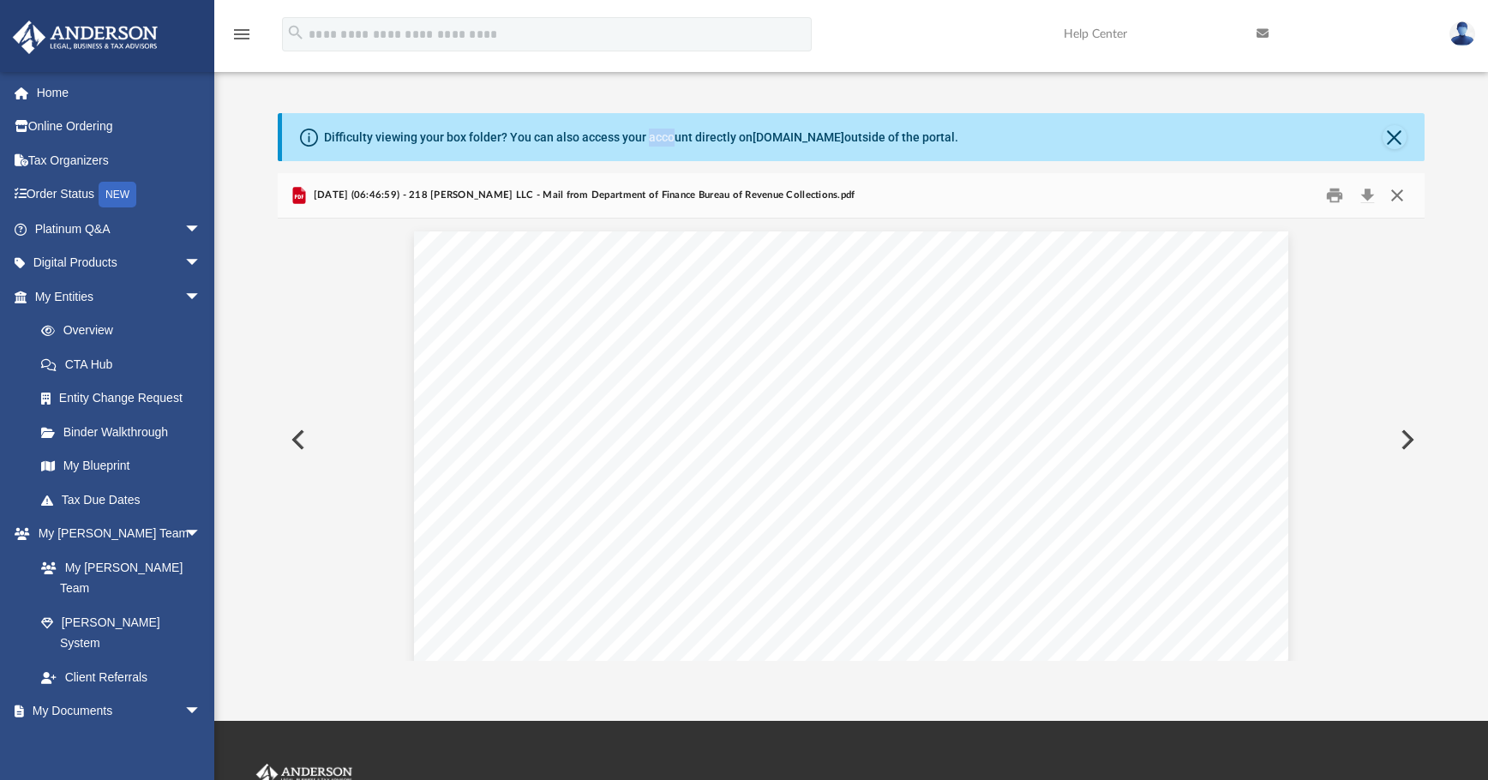
click at [1119, 198] on button "Close" at bounding box center [1397, 196] width 31 height 27
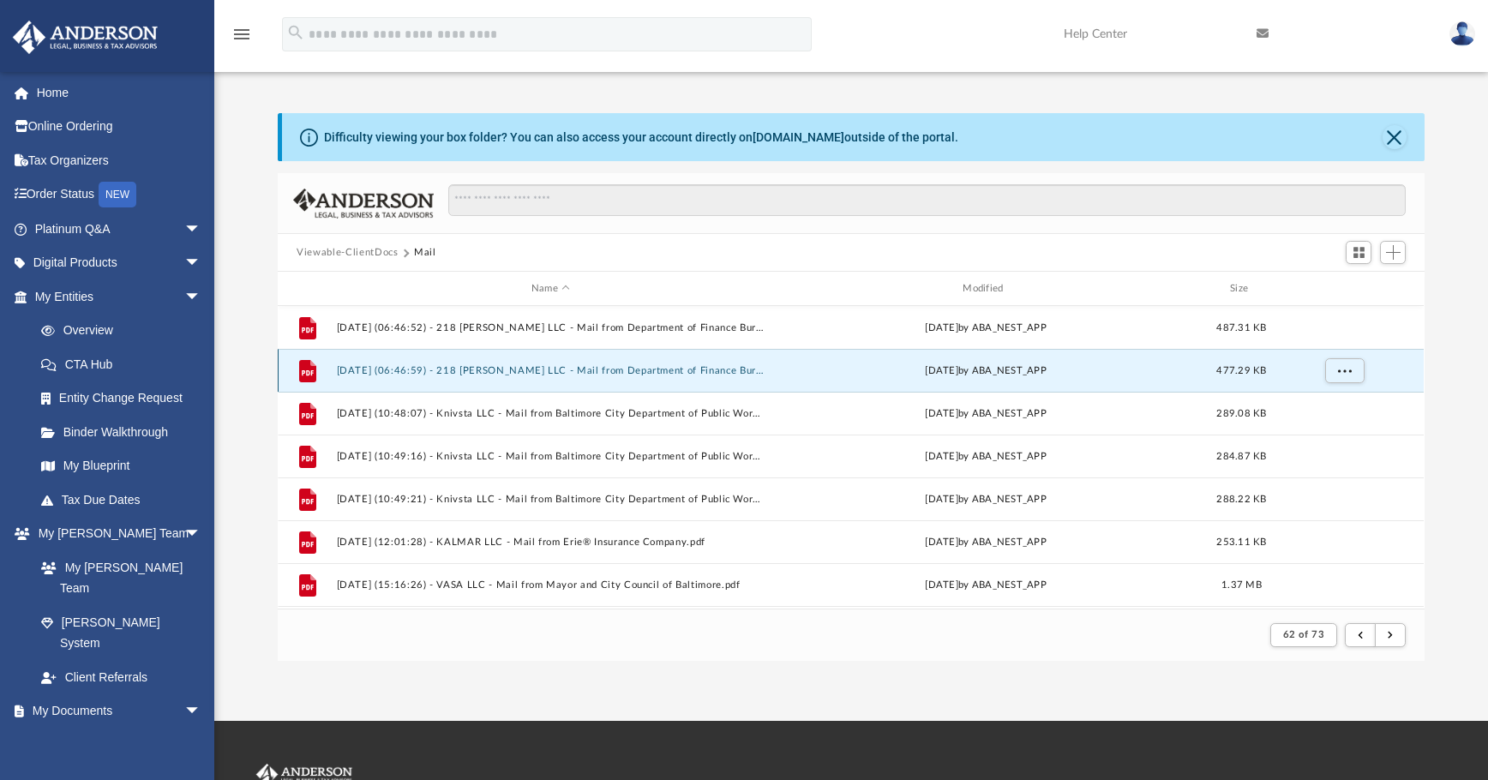
click at [666, 377] on div "File 2025.02.21 (06:46:59) - 218 Wolfe LLC - Mail from Department of Finance Bu…" at bounding box center [851, 370] width 1146 height 43
click at [648, 366] on button "2025.02.21 (06:46:59) - 218 Wolfe LLC - Mail from Department of Finance Bureau …" at bounding box center [551, 370] width 428 height 11
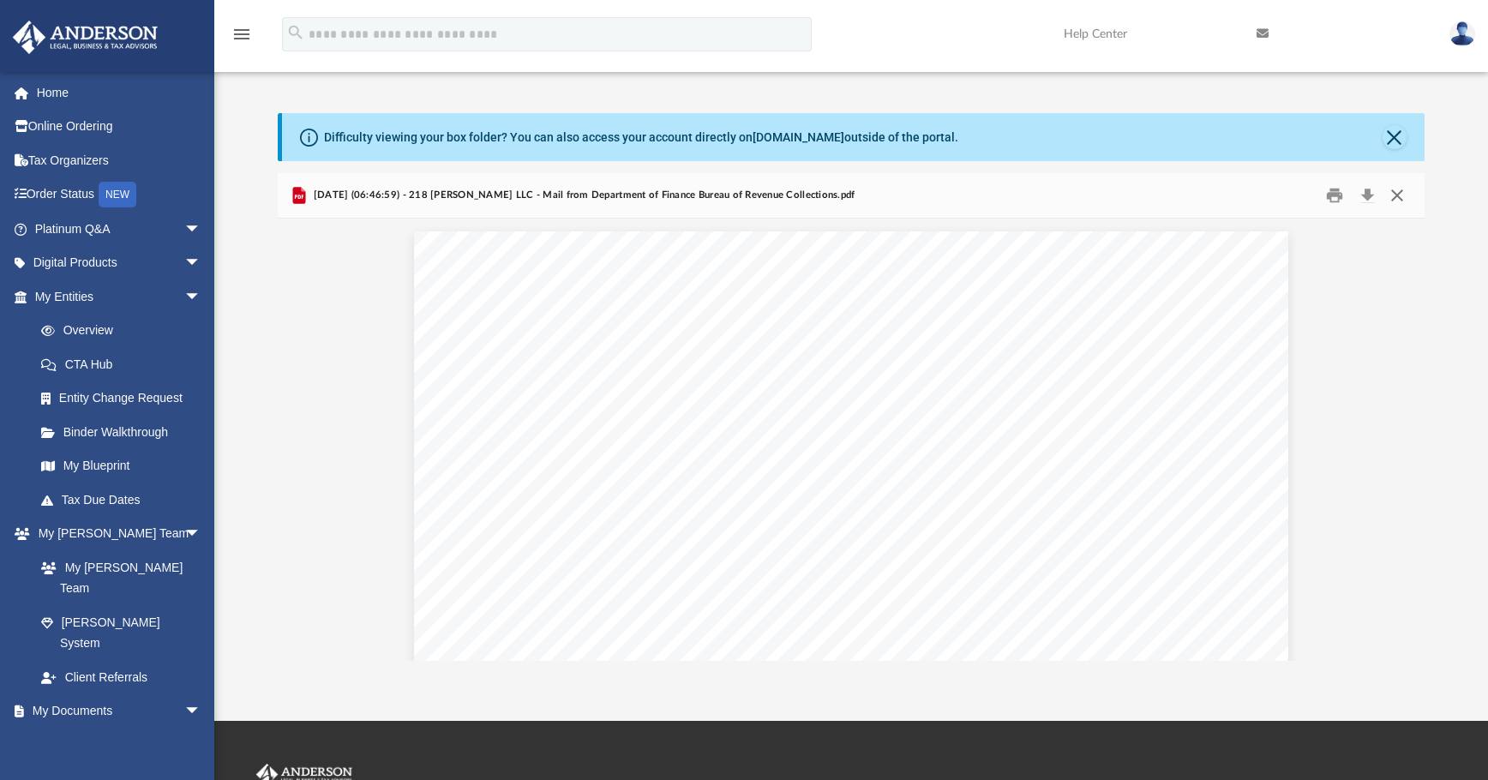
click at [1119, 188] on button "Close" at bounding box center [1397, 196] width 31 height 27
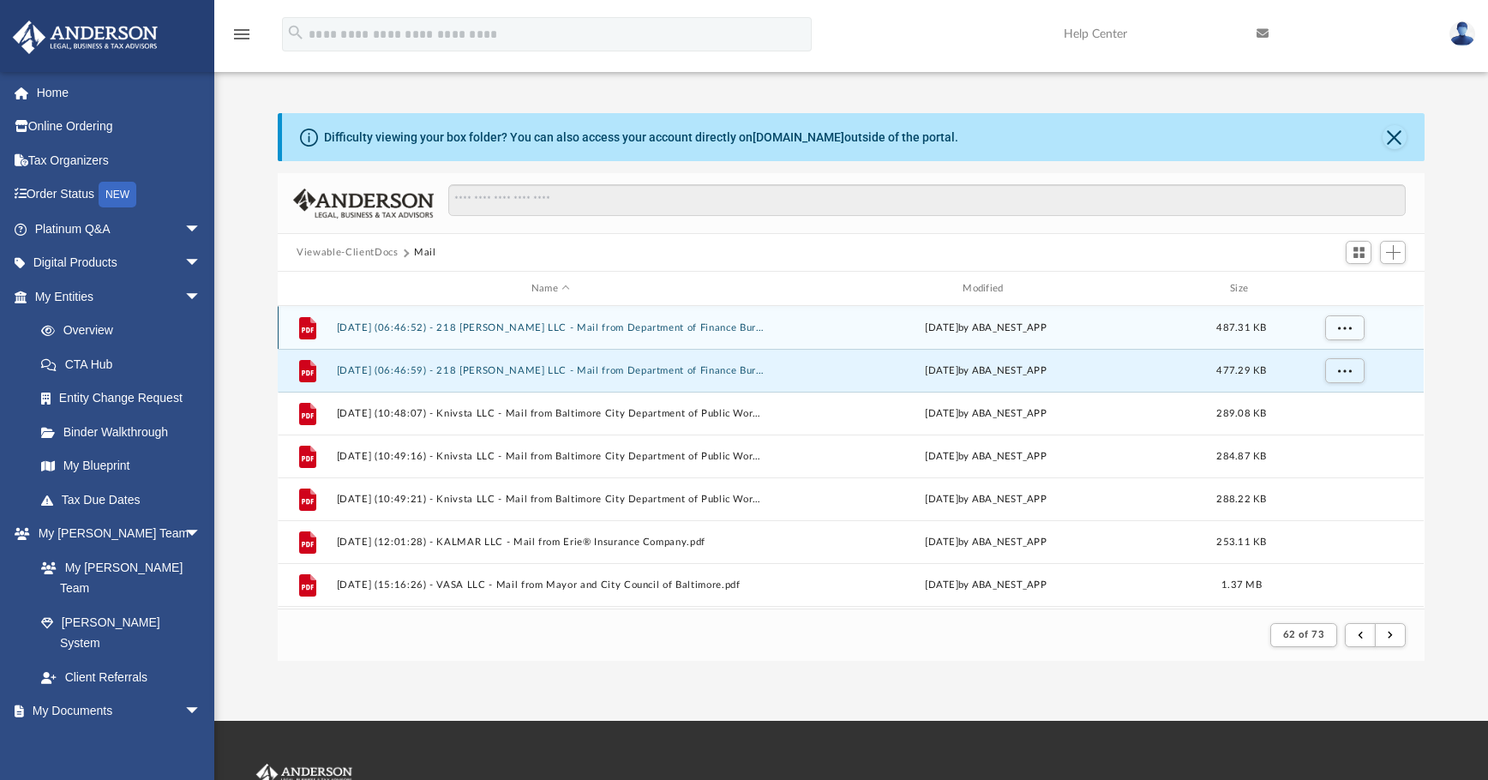
click at [711, 328] on button "2025.02.21 (06:46:52) - 218 Wolfe LLC - Mail from Department of Finance Bureau …" at bounding box center [551, 327] width 428 height 11
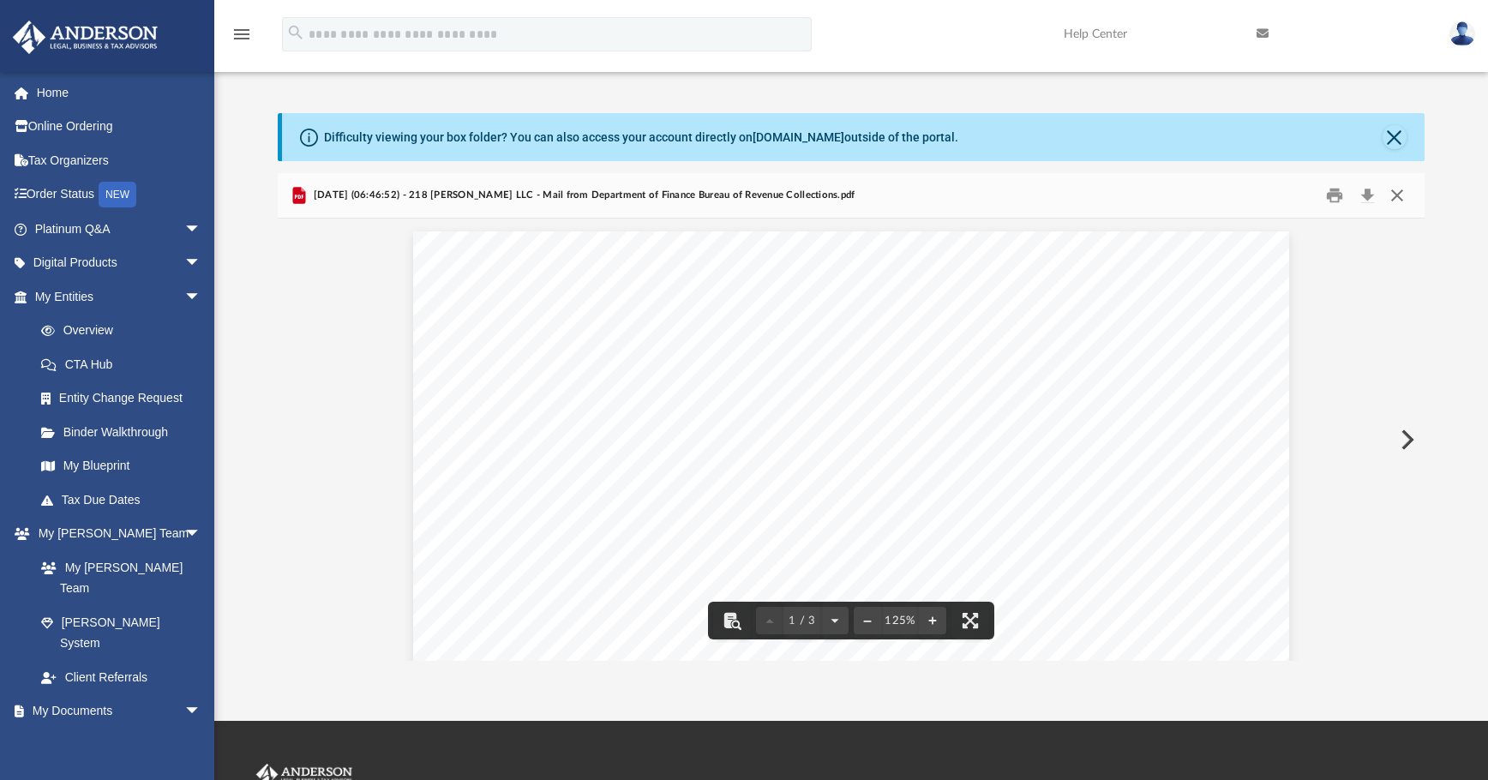
click at [1119, 195] on button "Close" at bounding box center [1397, 196] width 31 height 27
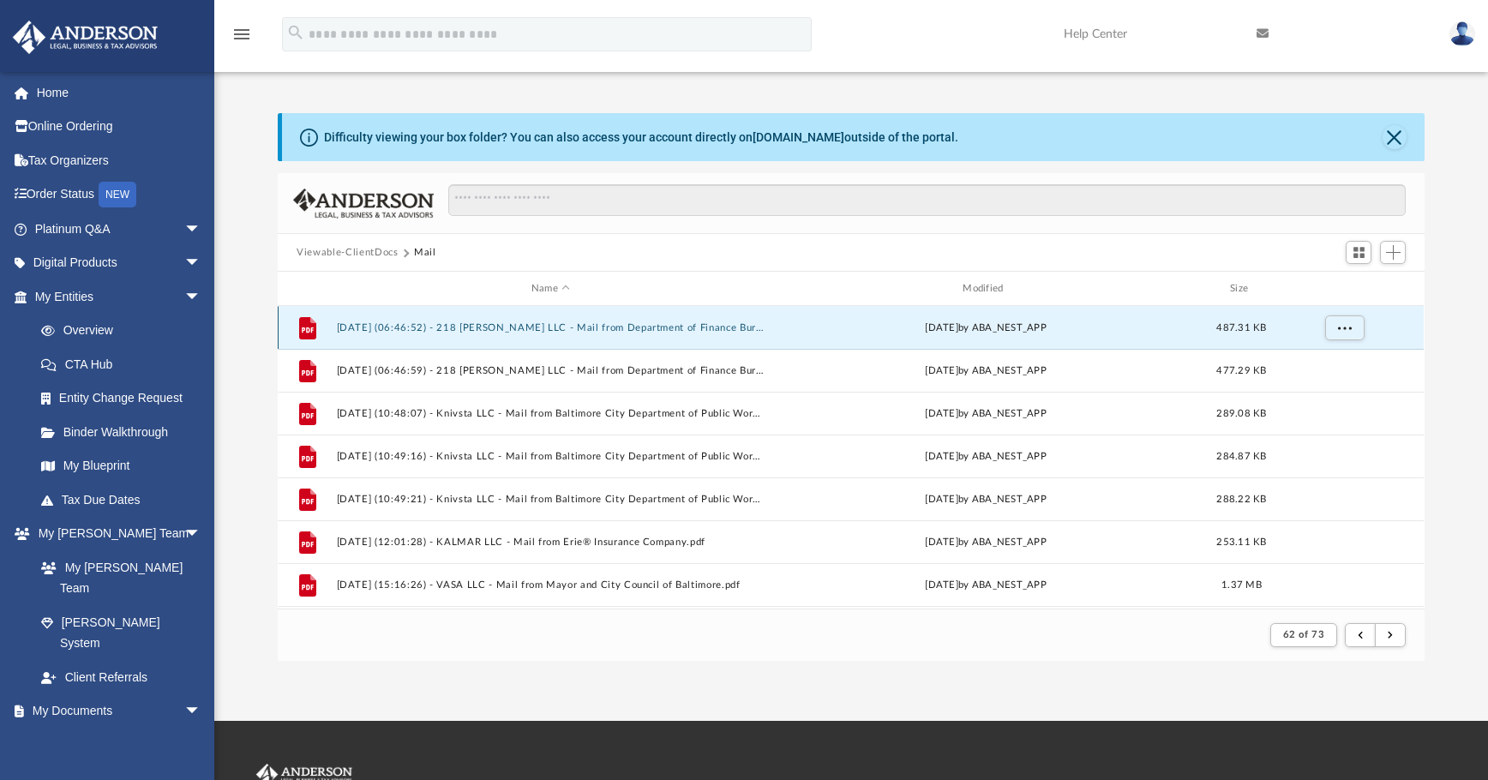
click at [596, 334] on div "File 2025.02.21 (06:46:52) - 218 Wolfe LLC - Mail from Department of Finance Bu…" at bounding box center [851, 327] width 1146 height 43
click at [599, 327] on button "2025.02.21 (06:46:52) - 218 Wolfe LLC - Mail from Department of Finance Bureau …" at bounding box center [551, 327] width 428 height 11
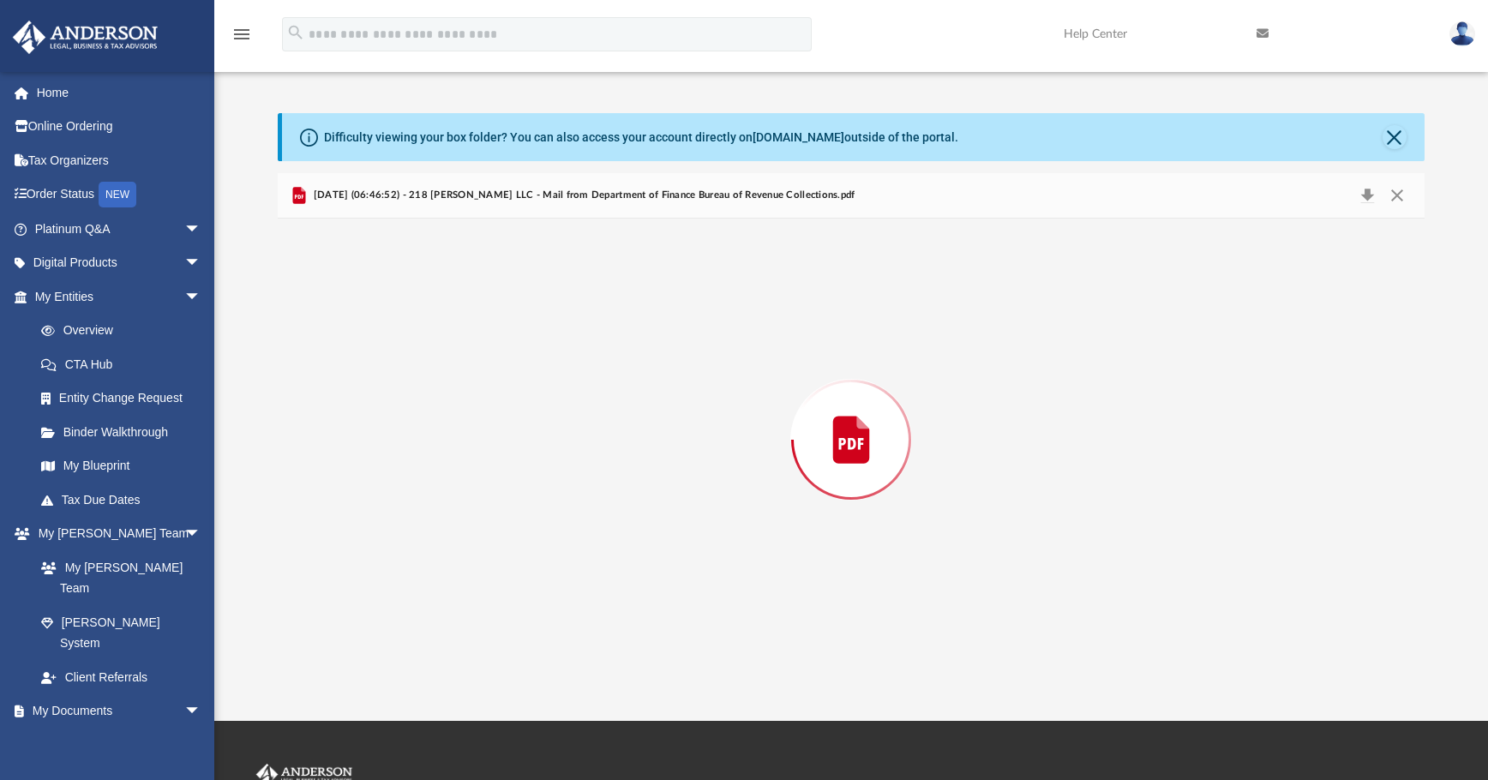
click at [599, 327] on div "Preview" at bounding box center [851, 440] width 1146 height 442
click at [1119, 195] on button "Download" at bounding box center [1367, 196] width 31 height 27
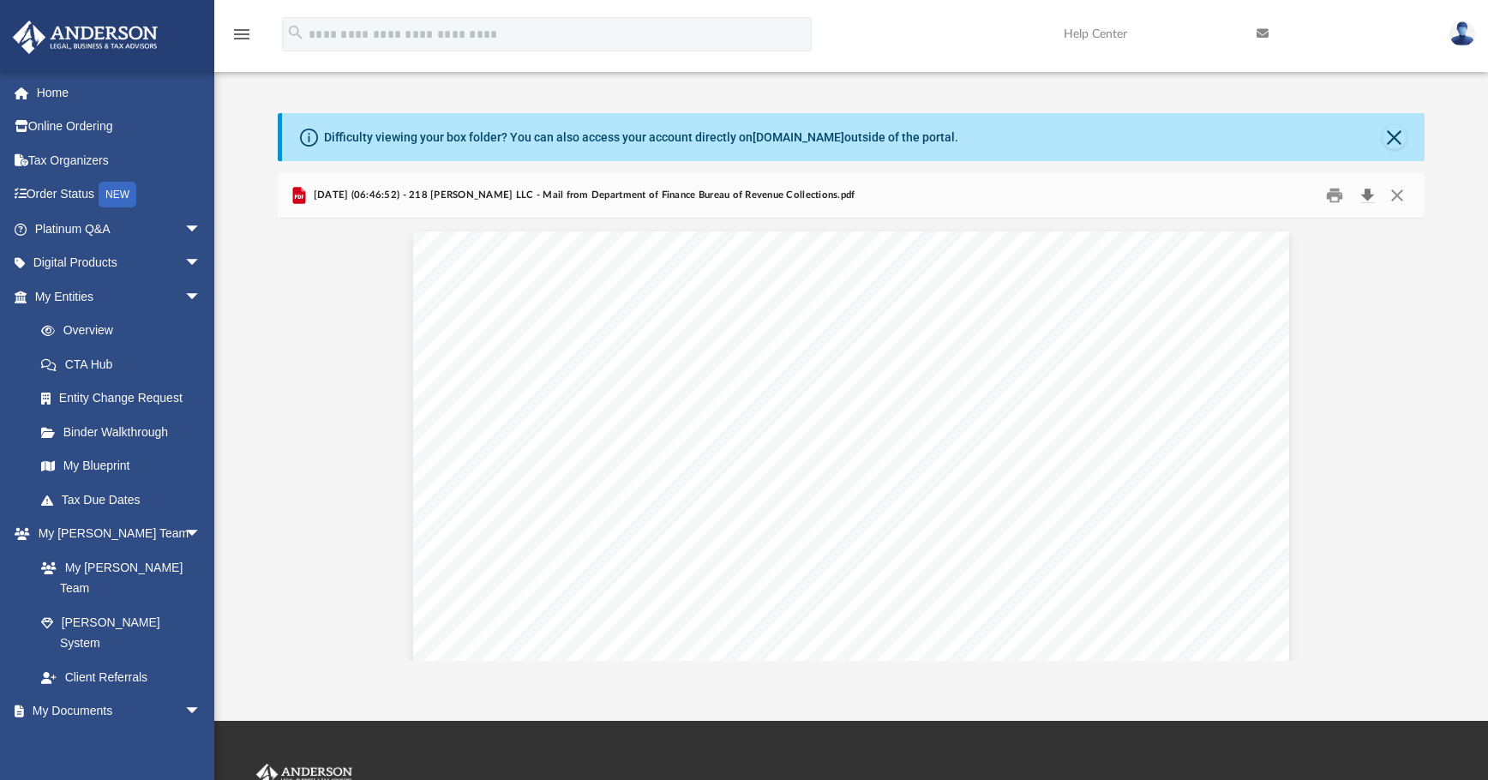
click at [1119, 195] on button "Download" at bounding box center [1367, 196] width 31 height 27
click at [627, 204] on div "2025.02.21 (06:46:52) - 218 Wolfe LLC - Mail from Department of Finance Bureau …" at bounding box center [572, 195] width 566 height 21
click at [1119, 192] on button "Close" at bounding box center [1397, 196] width 31 height 27
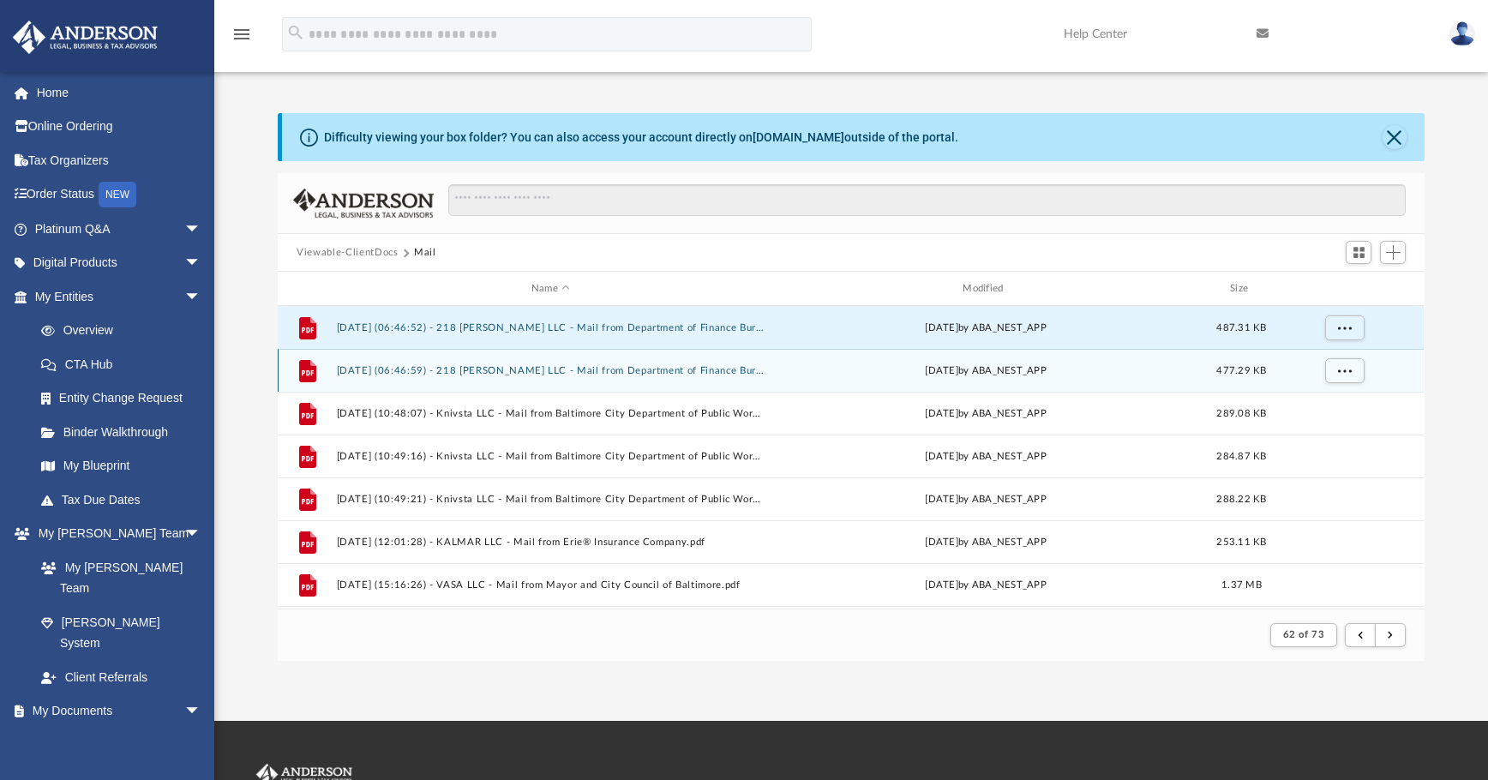
click at [581, 375] on button "2025.02.21 (06:46:59) - 218 Wolfe LLC - Mail from Department of Finance Bureau …" at bounding box center [551, 370] width 428 height 11
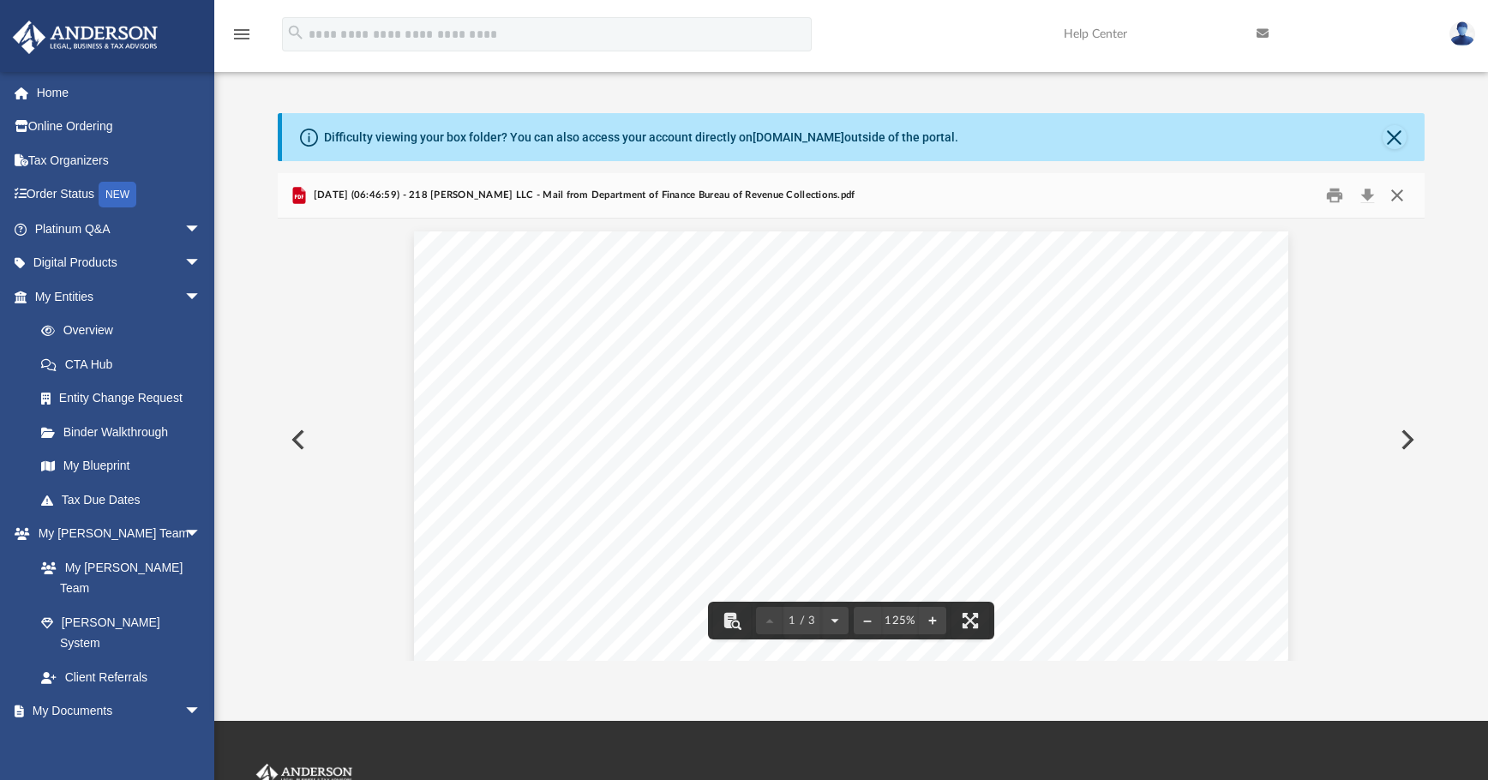
click at [1119, 195] on button "Close" at bounding box center [1397, 196] width 31 height 27
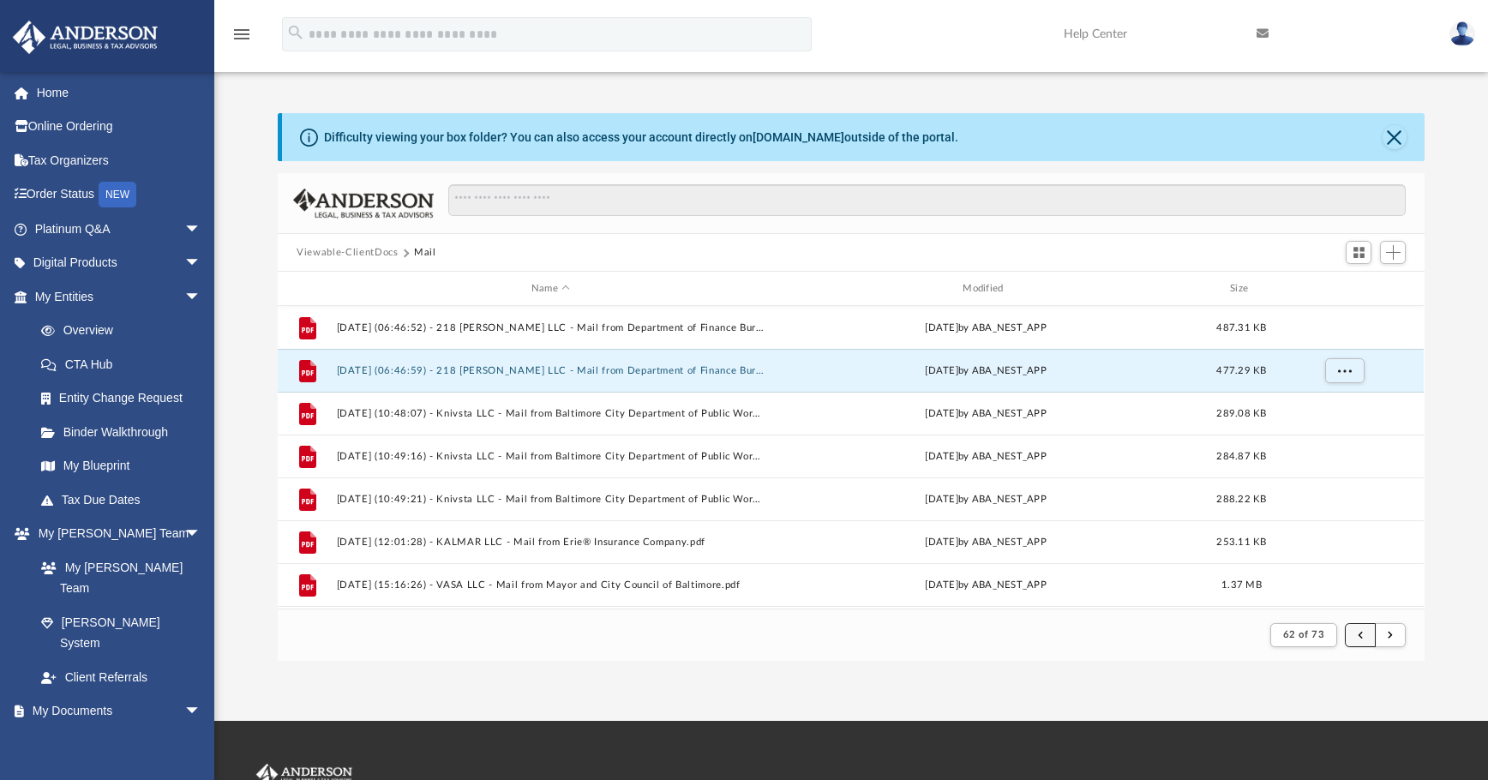
click at [1119, 629] on button "submit" at bounding box center [1360, 635] width 31 height 25
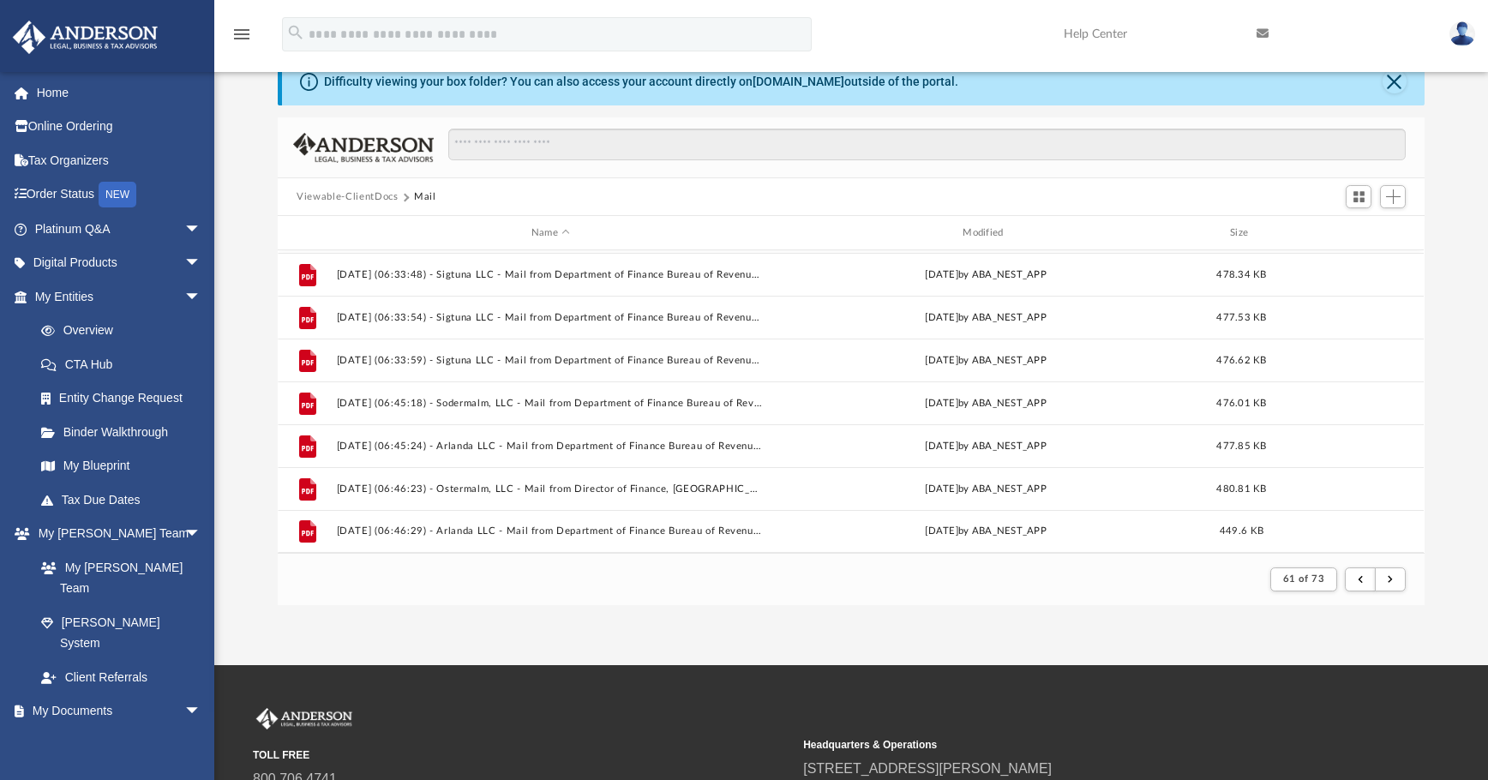
scroll to position [86, 0]
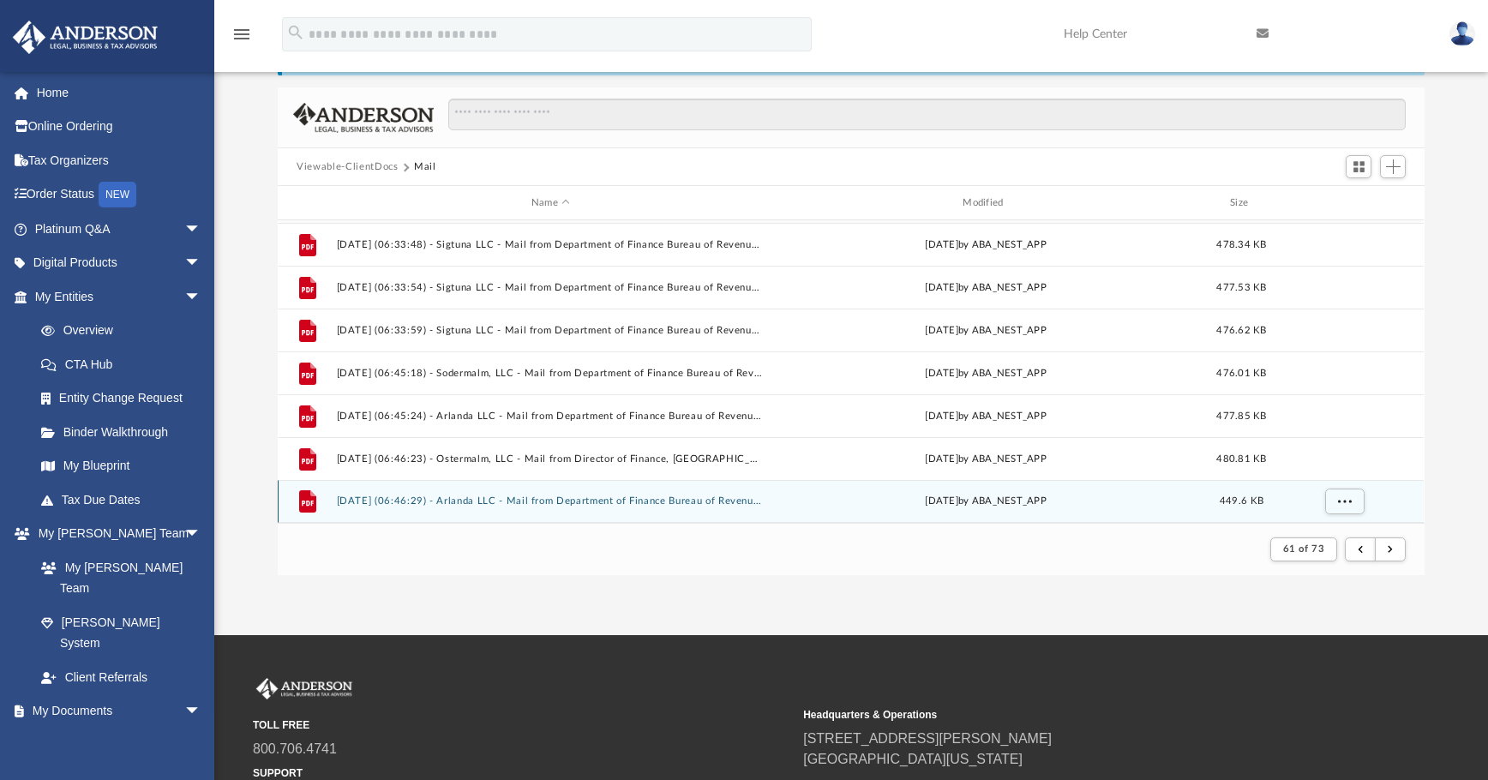
click at [657, 495] on div "File 2025.02.21 (06:46:29) - Arlanda LLC - Mail from Department of Finance Bure…" at bounding box center [851, 501] width 1146 height 43
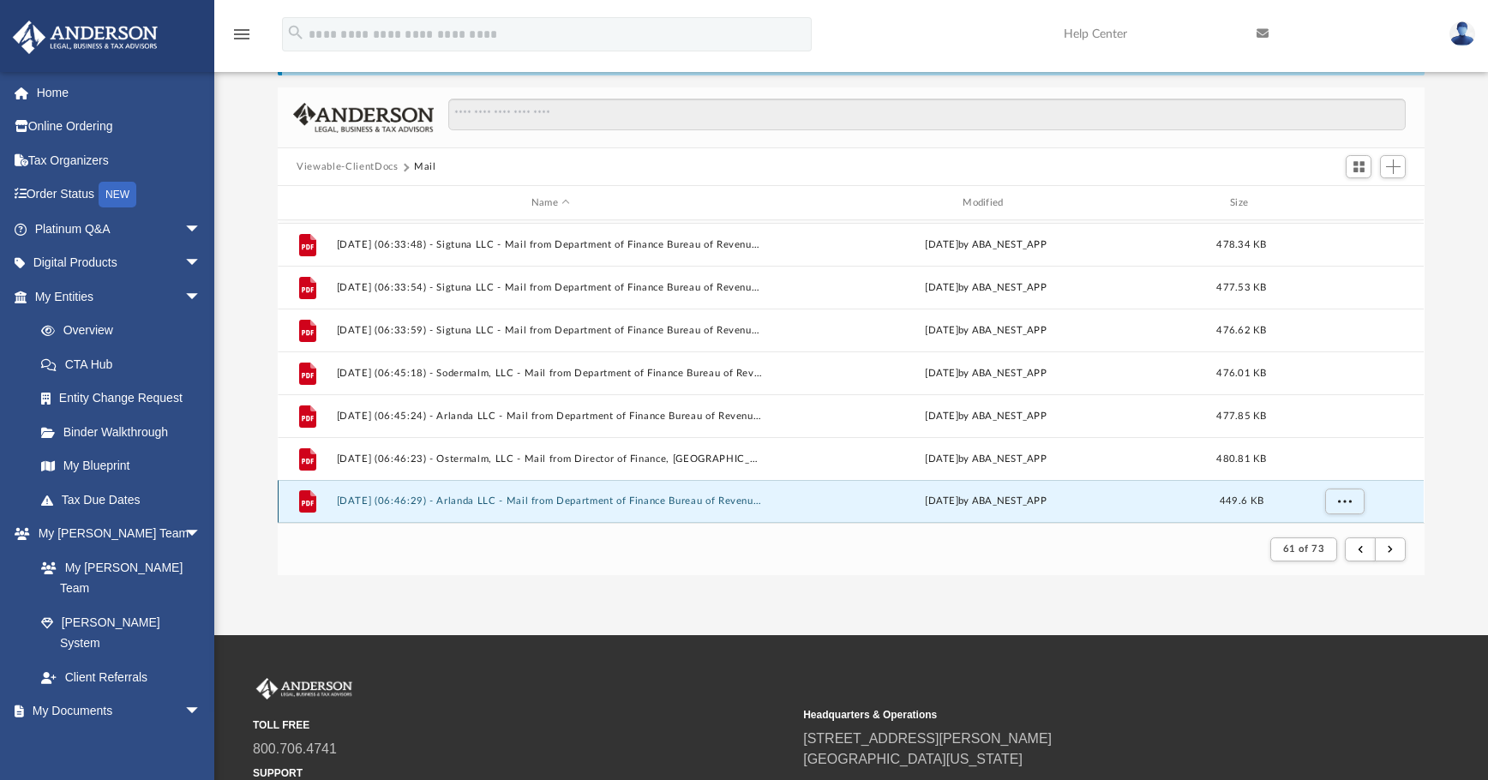
click at [657, 495] on div "File 2025.02.21 (06:46:29) - Arlanda LLC - Mail from Department of Finance Bure…" at bounding box center [851, 501] width 1146 height 43
click at [597, 505] on button "2025.02.21 (06:46:29) - Arlanda LLC - Mail from Department of Finance Bureau of…" at bounding box center [551, 500] width 428 height 11
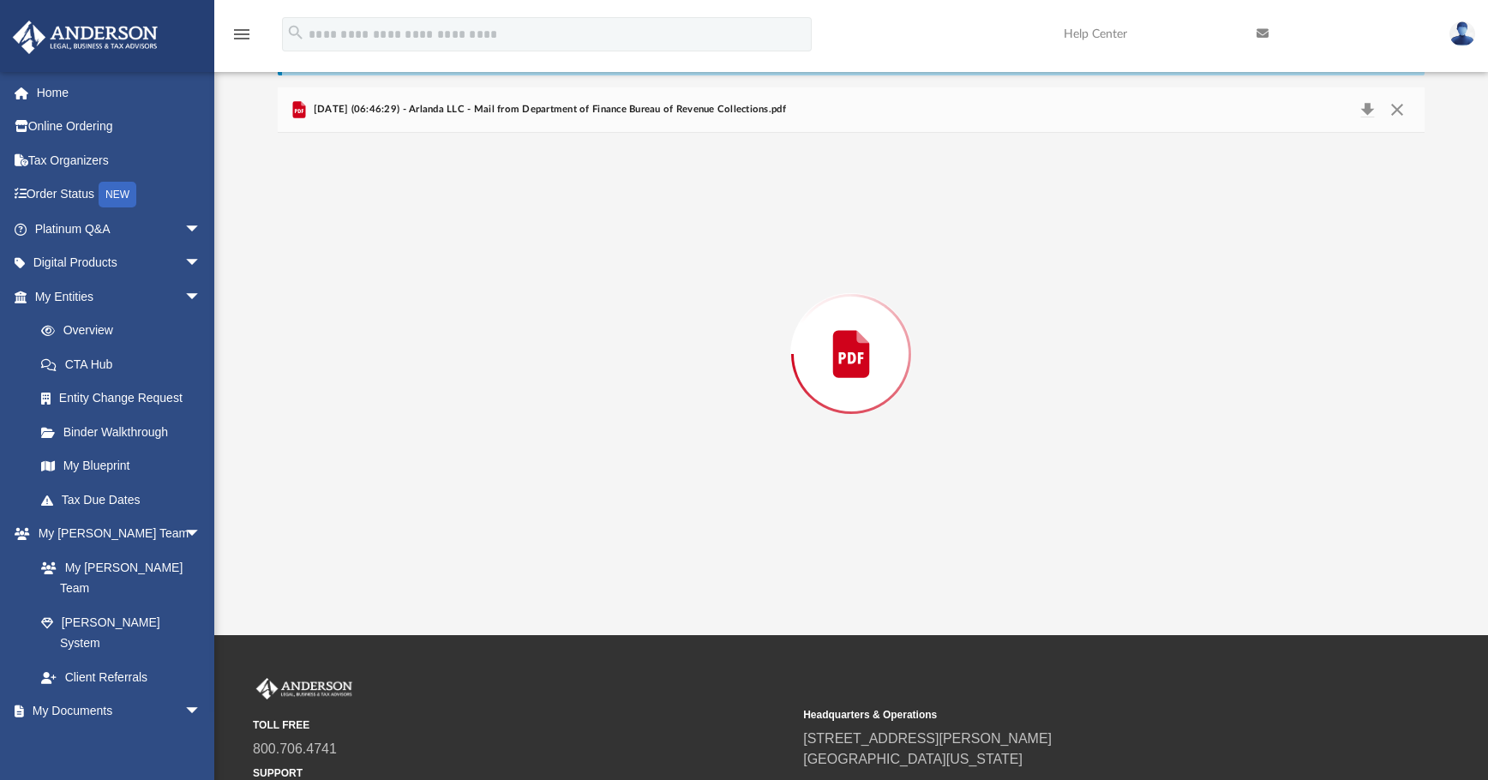
click at [597, 505] on div "Preview" at bounding box center [851, 354] width 1146 height 442
click at [1119, 115] on button "Close" at bounding box center [1397, 110] width 31 height 27
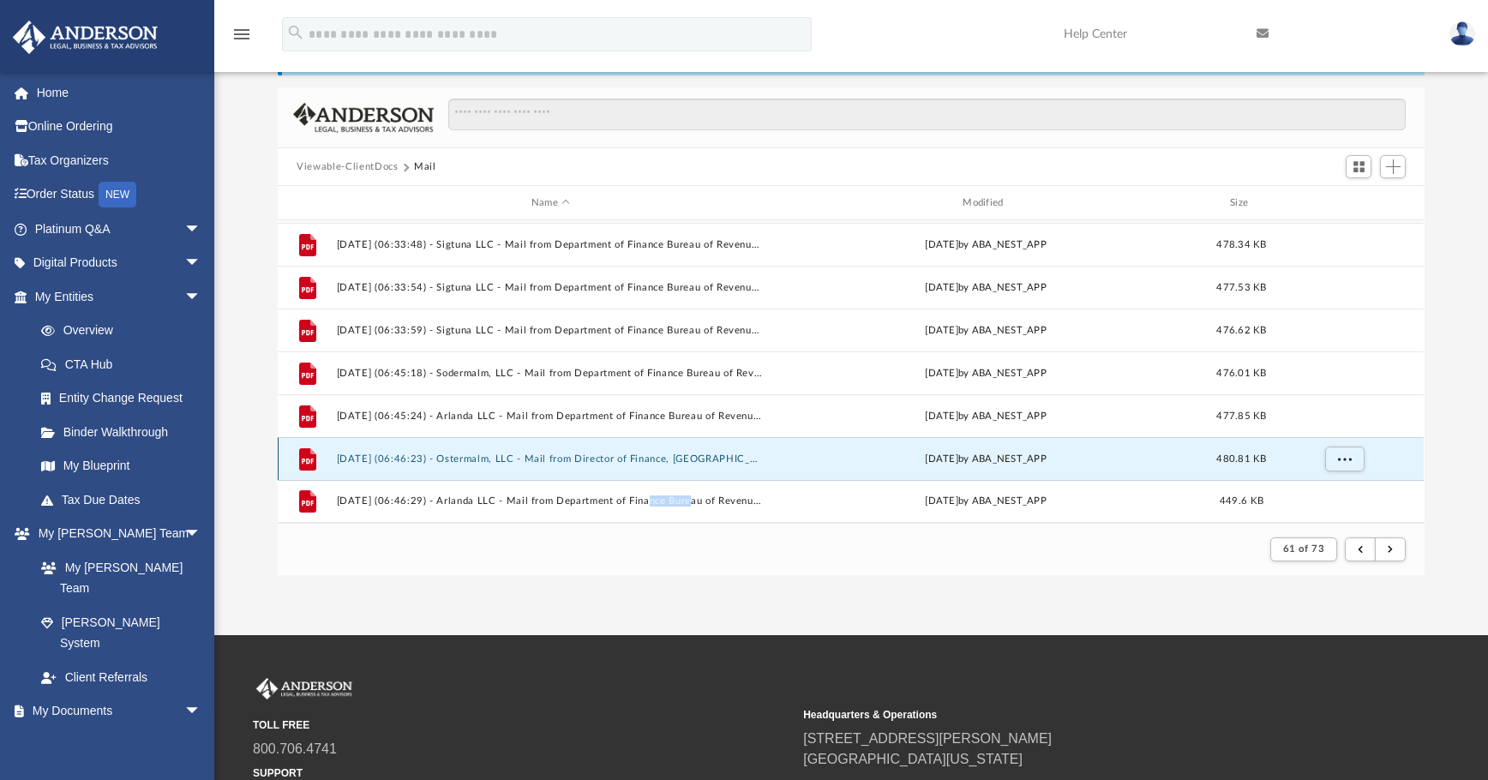
click at [479, 457] on button "2025.02.21 (06:46:23) - Ostermalm, LLC - Mail from Director of Finance, Baltimo…" at bounding box center [551, 458] width 428 height 11
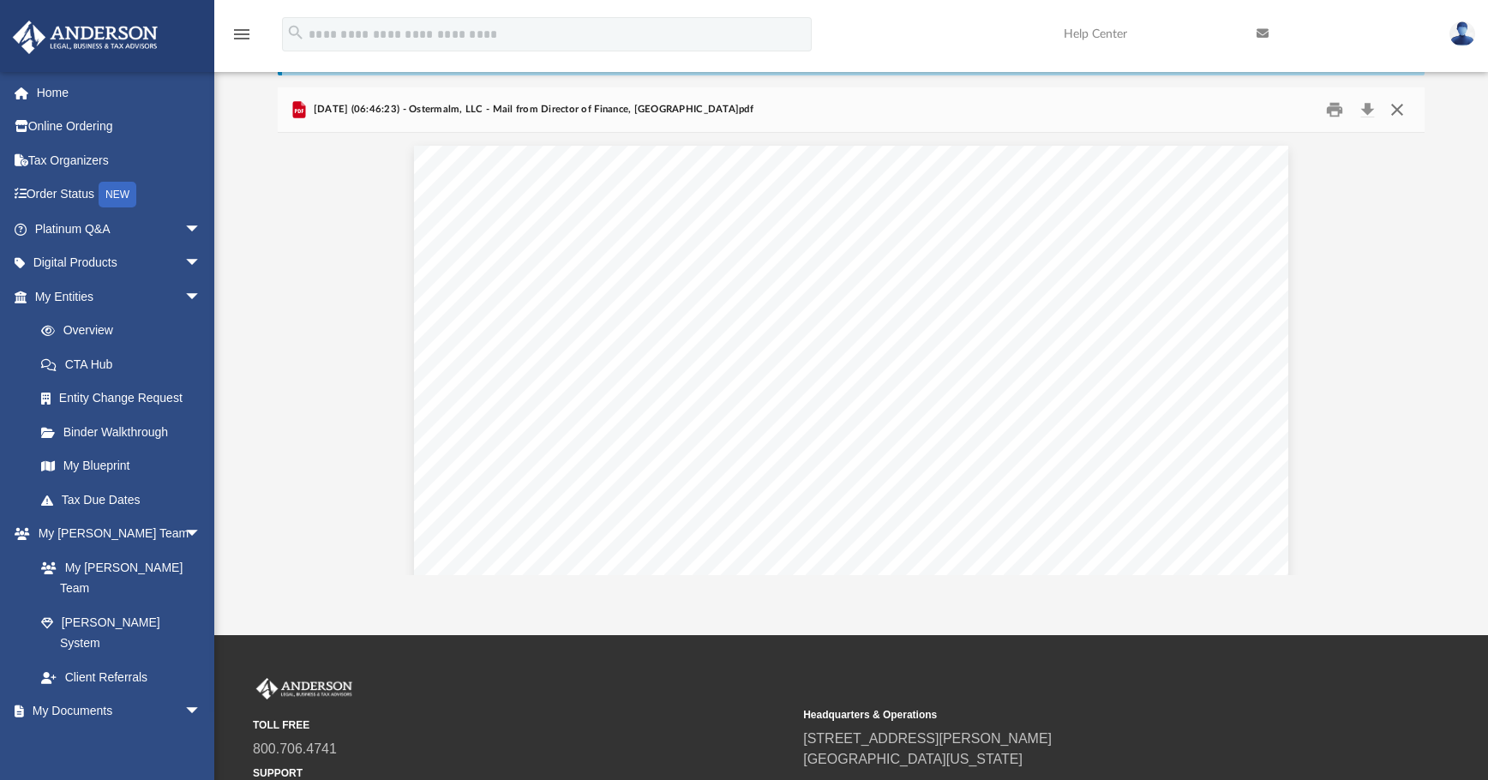
click at [1119, 108] on button "Close" at bounding box center [1397, 110] width 31 height 27
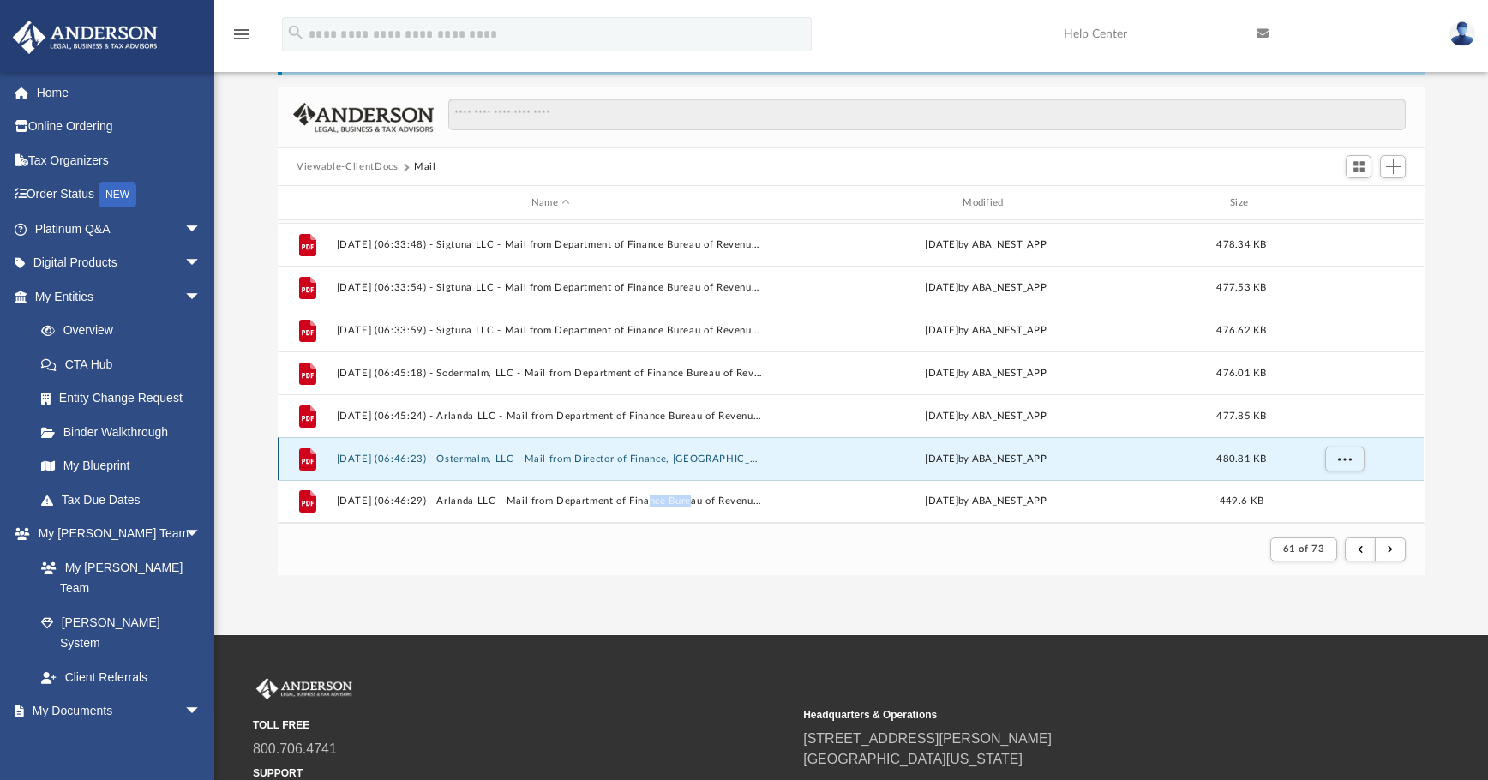
click at [558, 462] on button "2025.02.21 (06:46:23) - Ostermalm, LLC - Mail from Director of Finance, Baltimo…" at bounding box center [551, 458] width 428 height 11
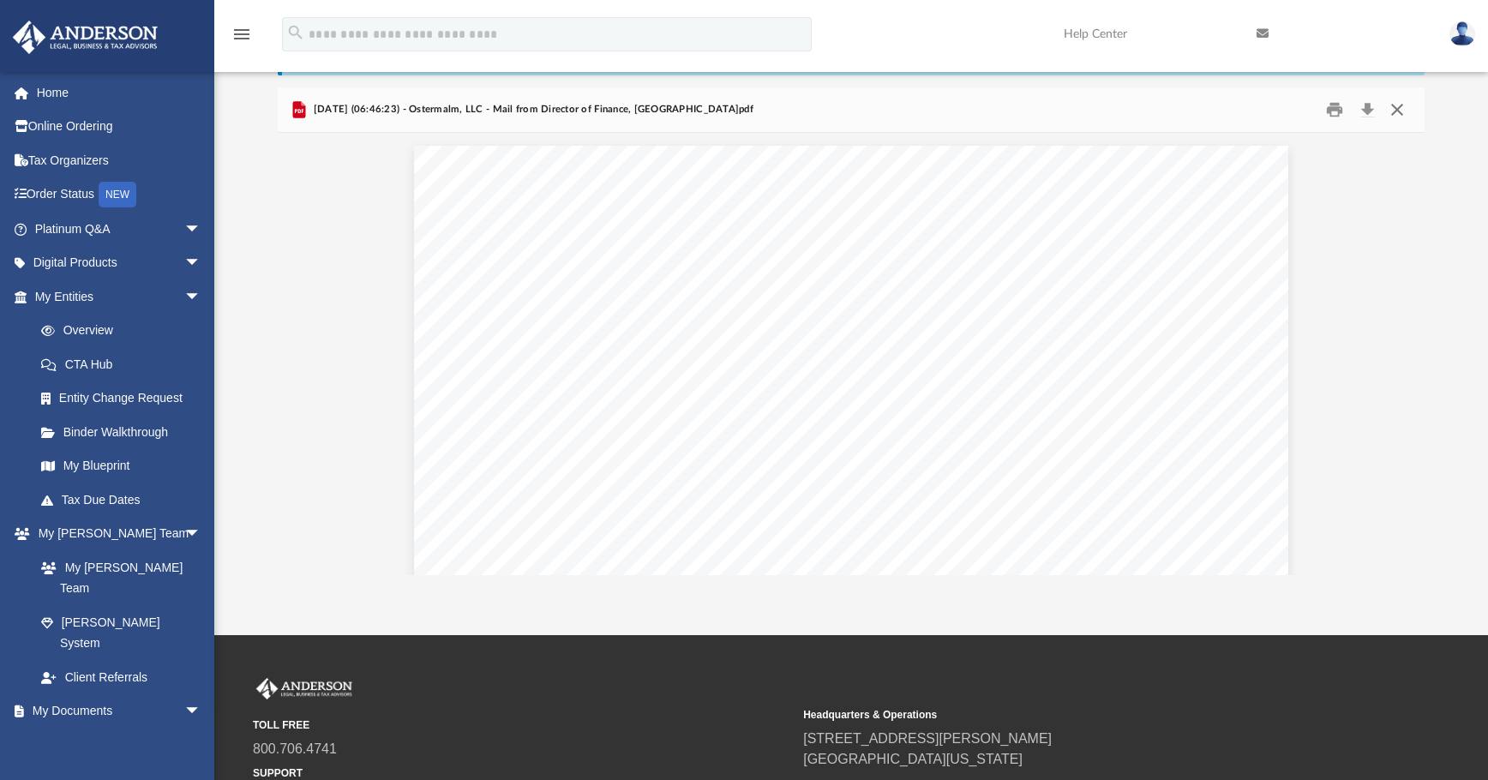
click at [1119, 106] on button "Close" at bounding box center [1397, 110] width 31 height 27
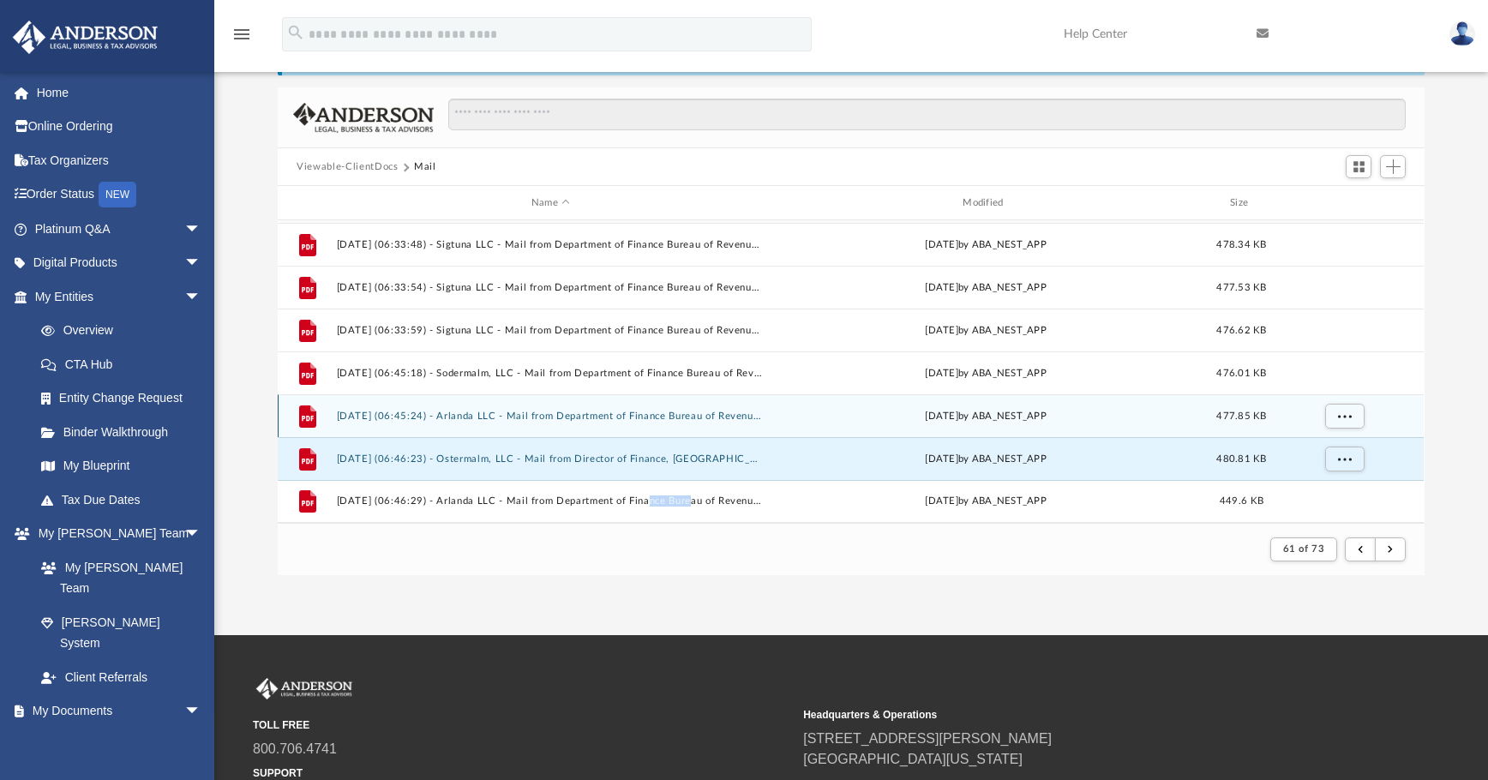
click at [429, 418] on button "2025.02.21 (06:45:24) - Arlanda LLC - Mail from Department of Finance Bureau of…" at bounding box center [551, 416] width 428 height 11
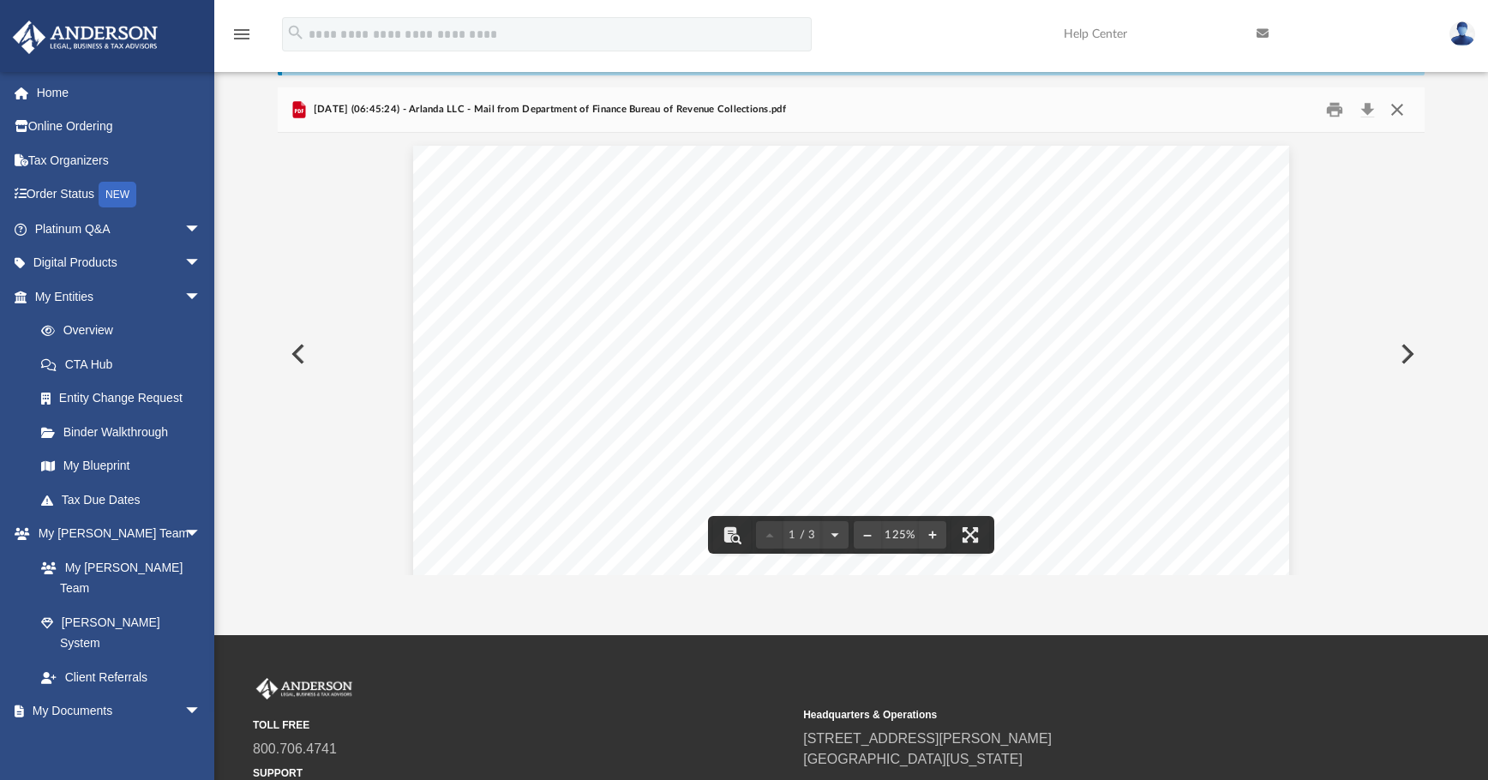
click at [1119, 113] on button "Close" at bounding box center [1397, 110] width 31 height 27
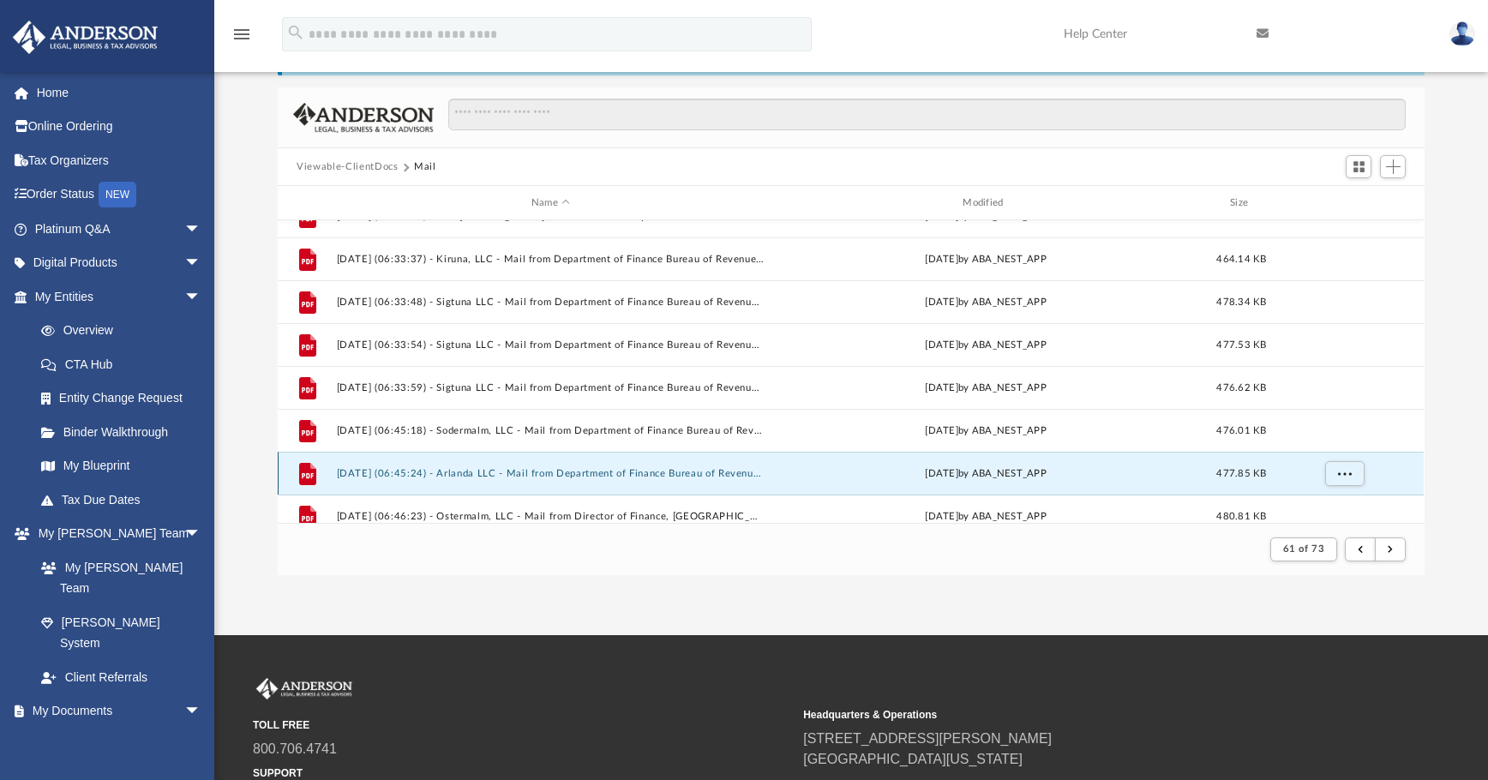
scroll to position [1755, 0]
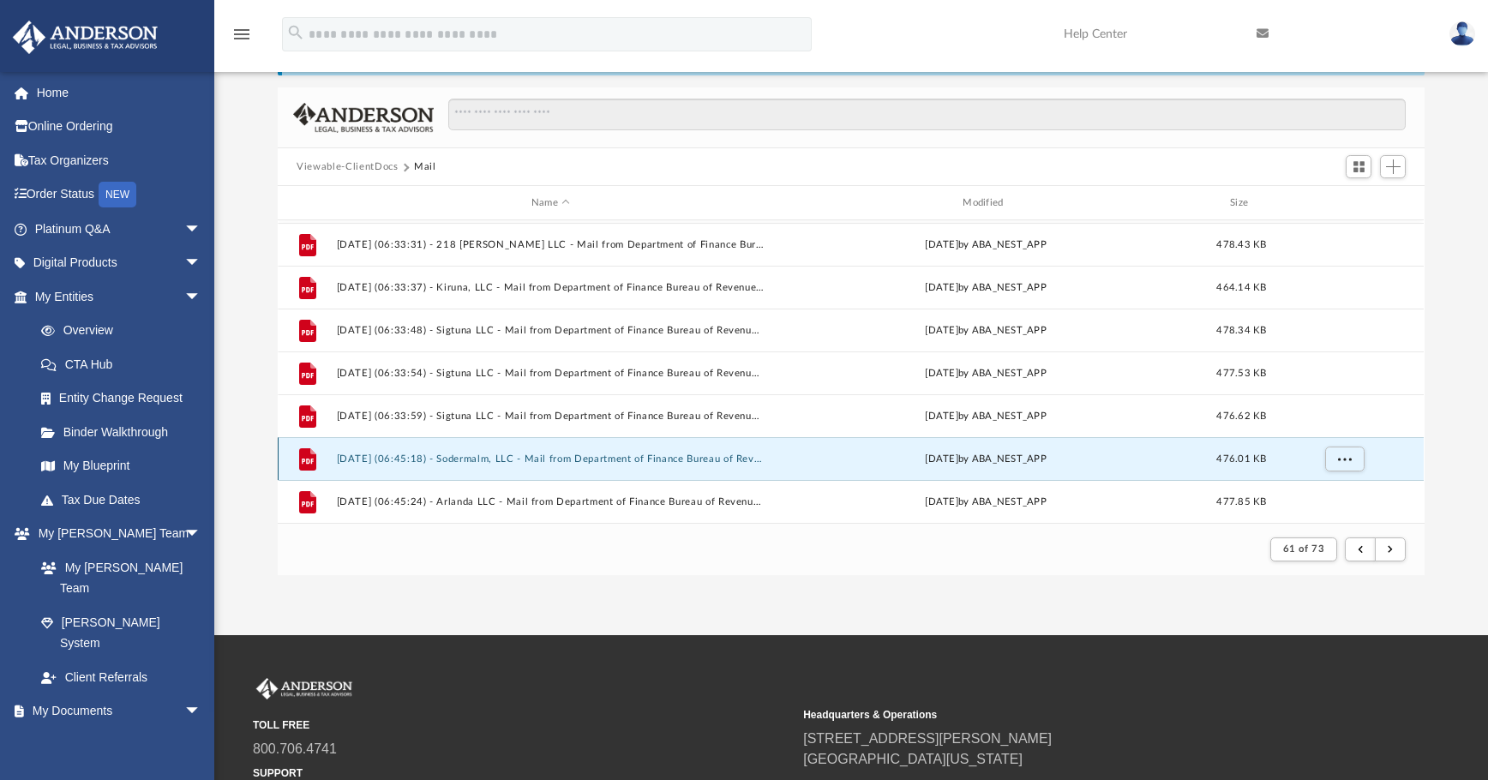
click at [471, 457] on button "2025.02.21 (06:45:18) - Sodermalm, LLC - Mail from Department of Finance Bureau…" at bounding box center [551, 458] width 428 height 11
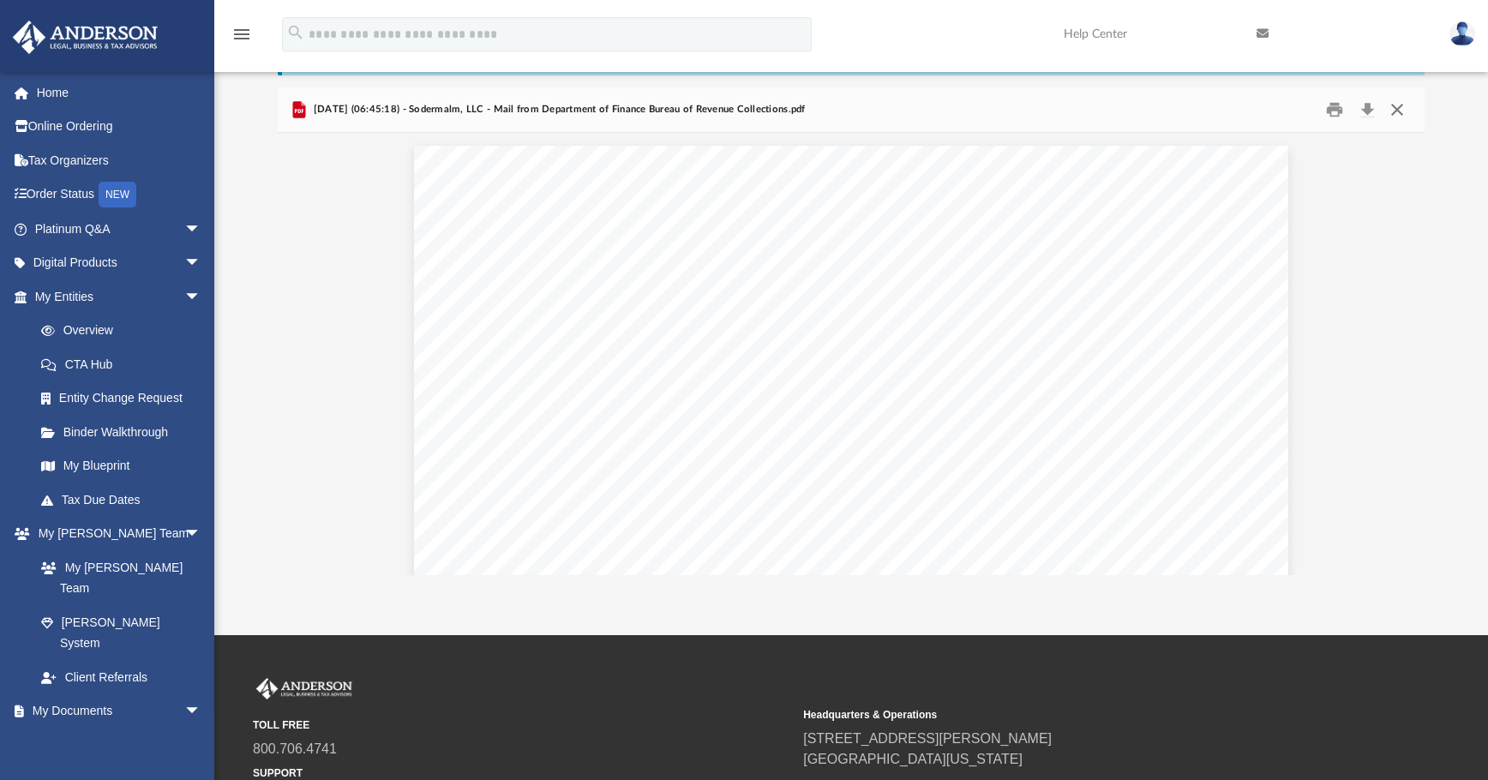
click at [1119, 111] on button "Close" at bounding box center [1397, 110] width 31 height 27
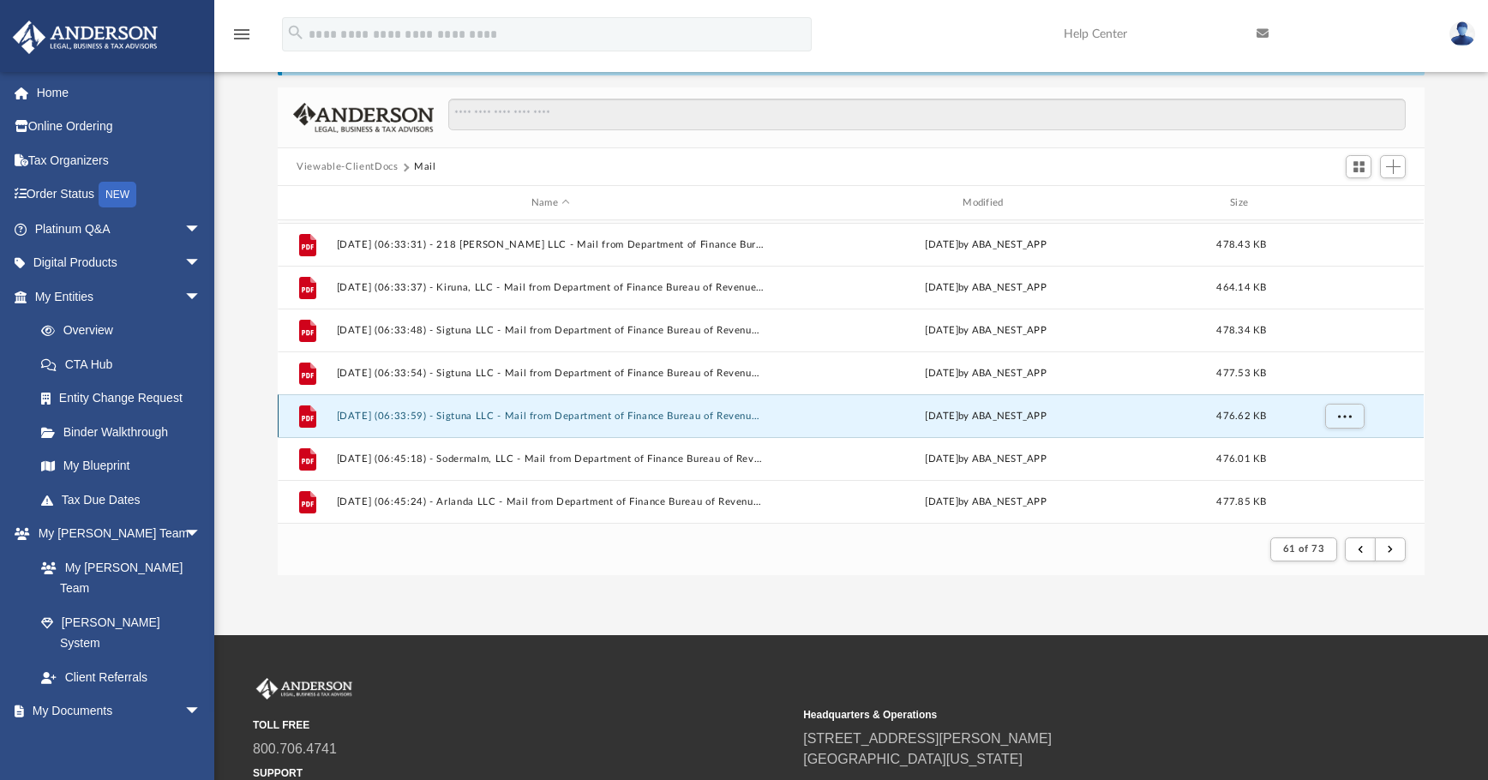
click at [405, 418] on button "2025.02.21 (06:33:59) - Sigtuna LLC - Mail from Department of Finance Bureau of…" at bounding box center [551, 416] width 428 height 11
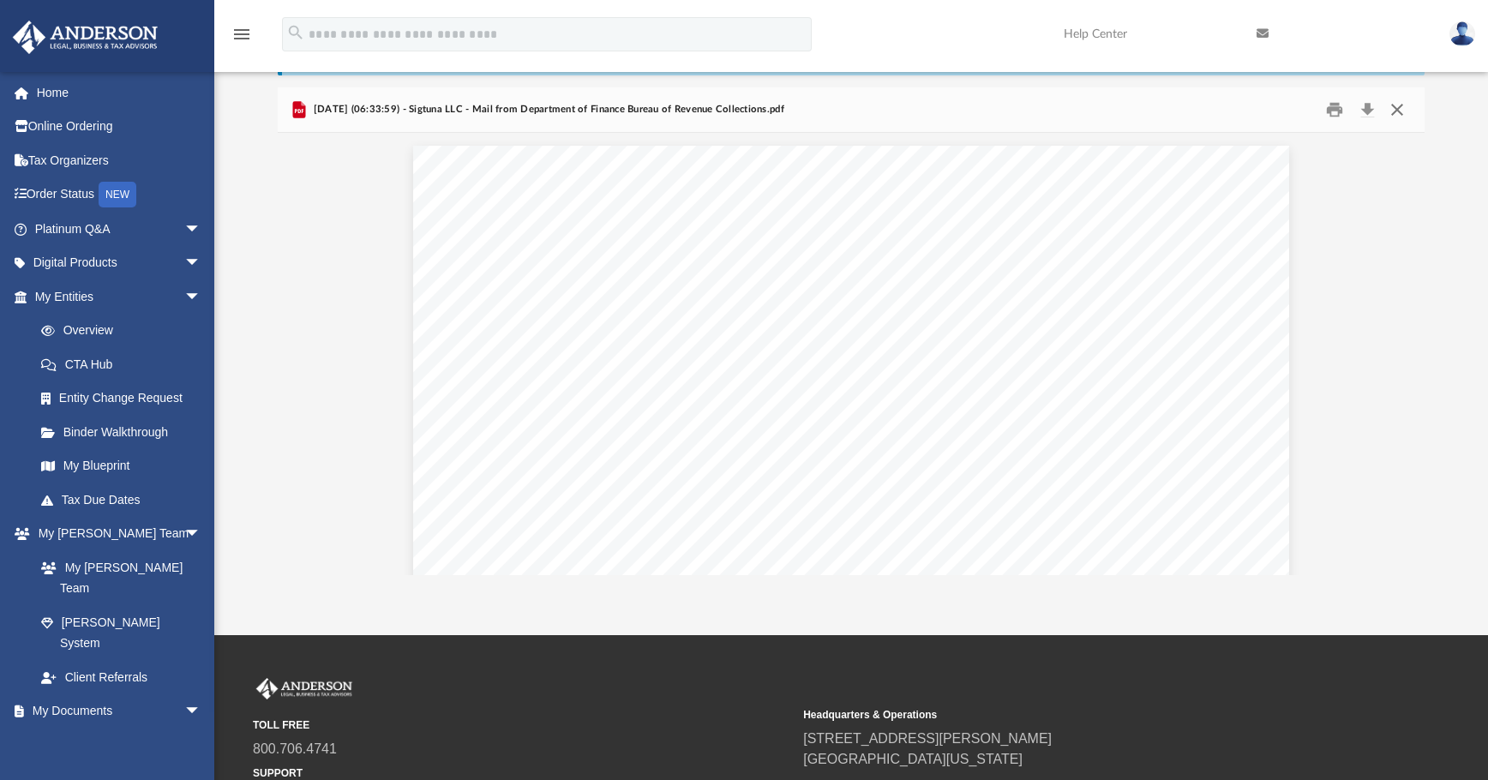
click at [1119, 109] on button "Close" at bounding box center [1397, 110] width 31 height 27
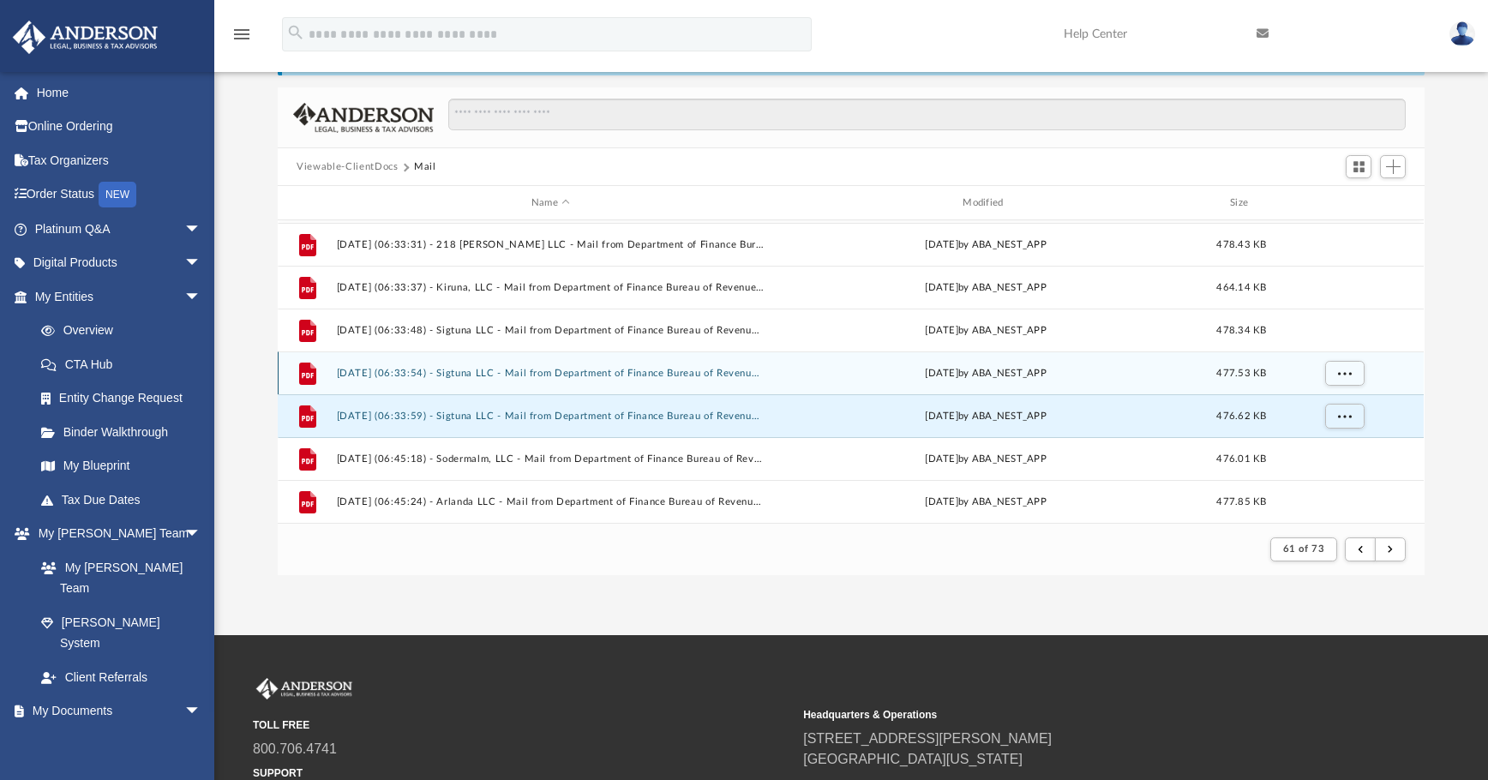
click at [598, 380] on div "File 2025.02.21 (06:33:54) - Sigtuna LLC - Mail from Department of Finance Bure…" at bounding box center [851, 372] width 1146 height 43
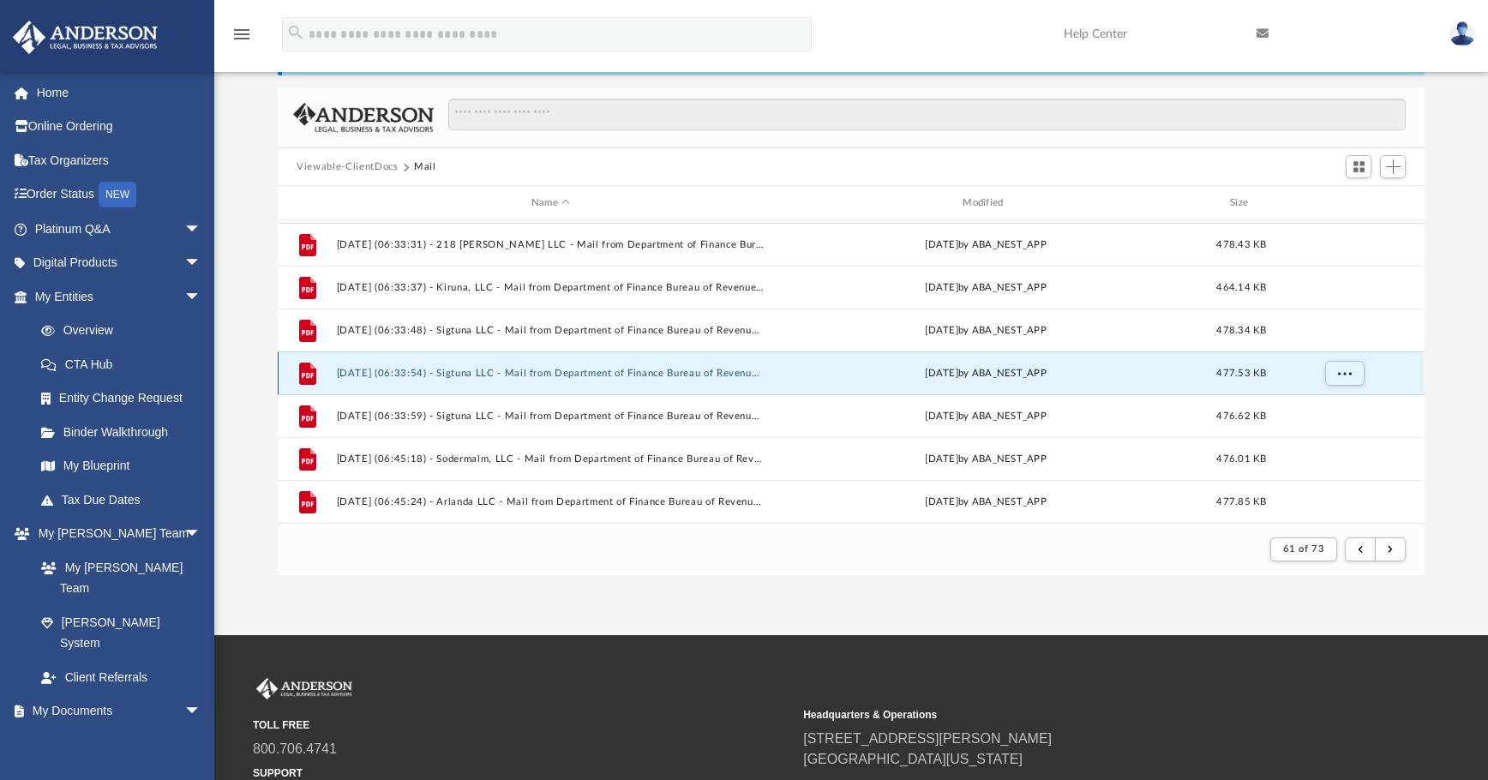
click at [603, 369] on button "2025.02.21 (06:33:54) - Sigtuna LLC - Mail from Department of Finance Bureau of…" at bounding box center [551, 373] width 428 height 11
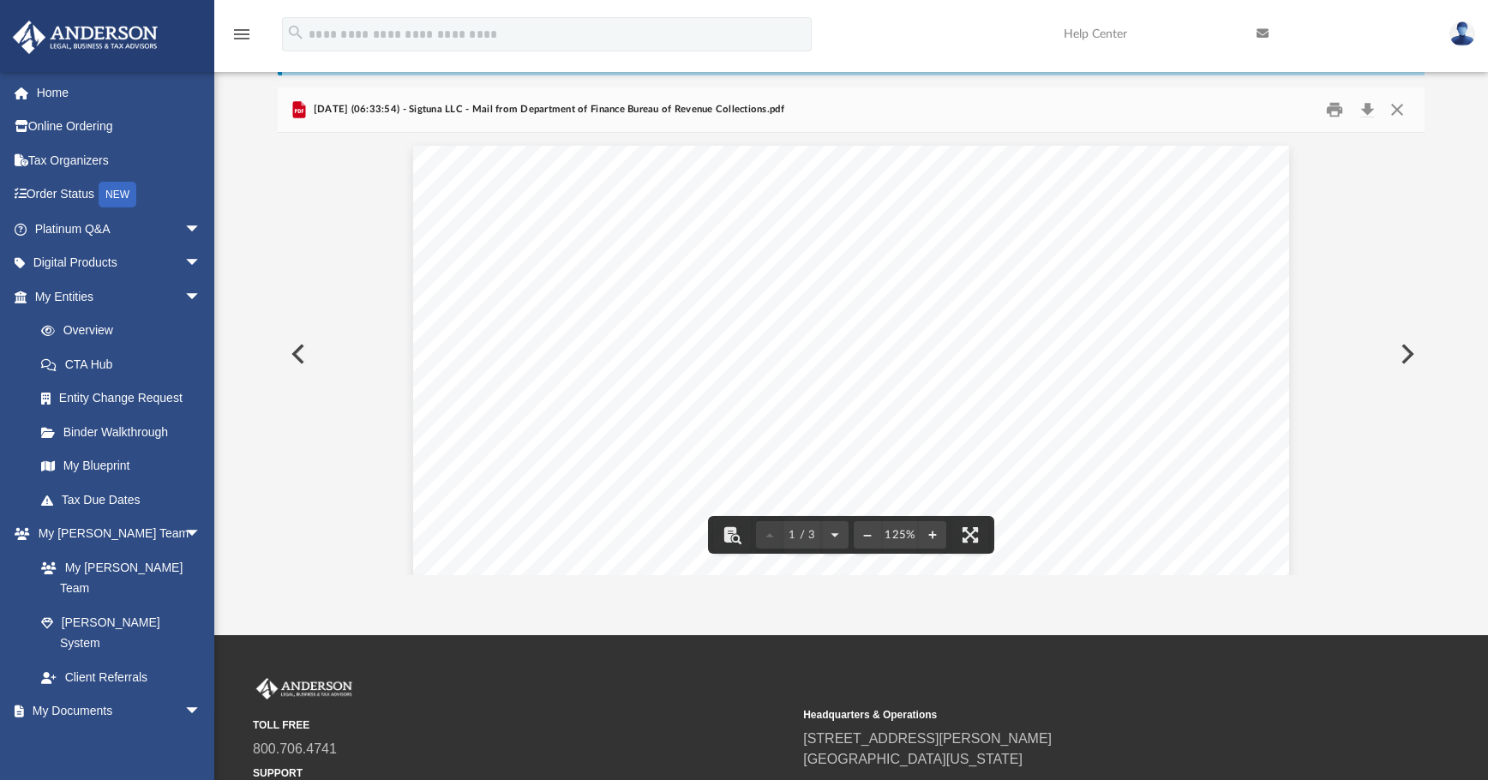
click at [438, 393] on div "Page 1" at bounding box center [851, 712] width 876 height 1133
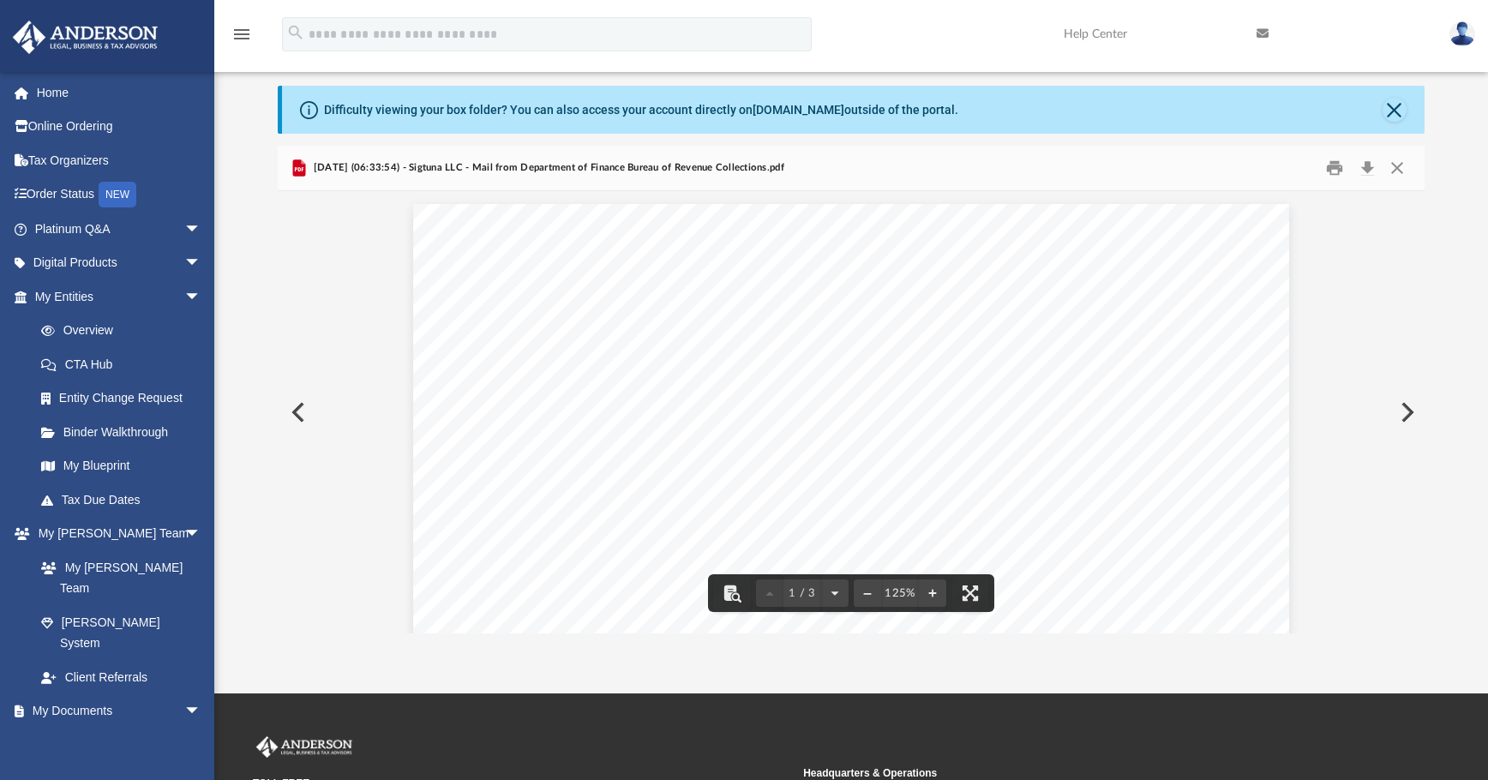
scroll to position [0, 0]
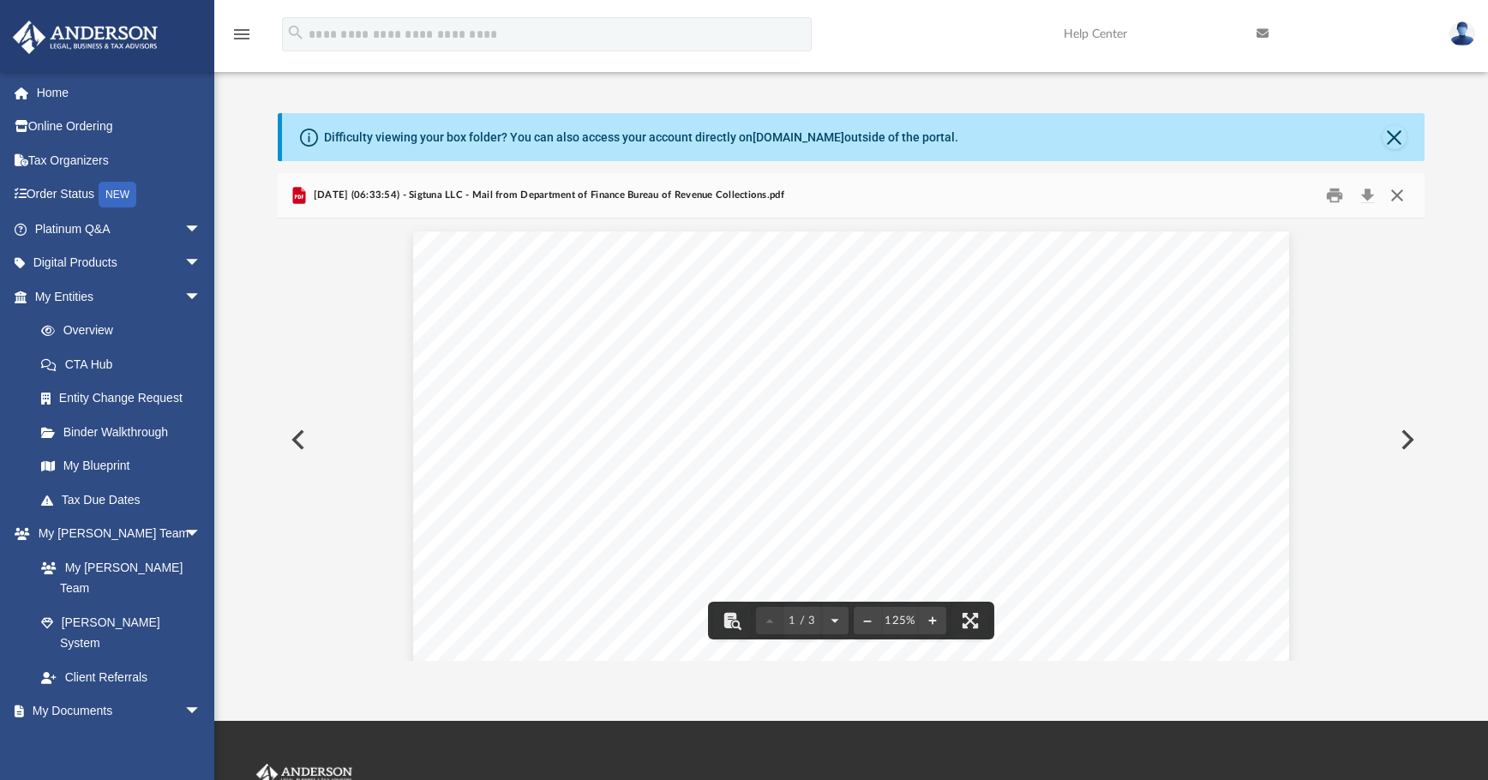
click at [1119, 191] on button "Close" at bounding box center [1397, 196] width 31 height 27
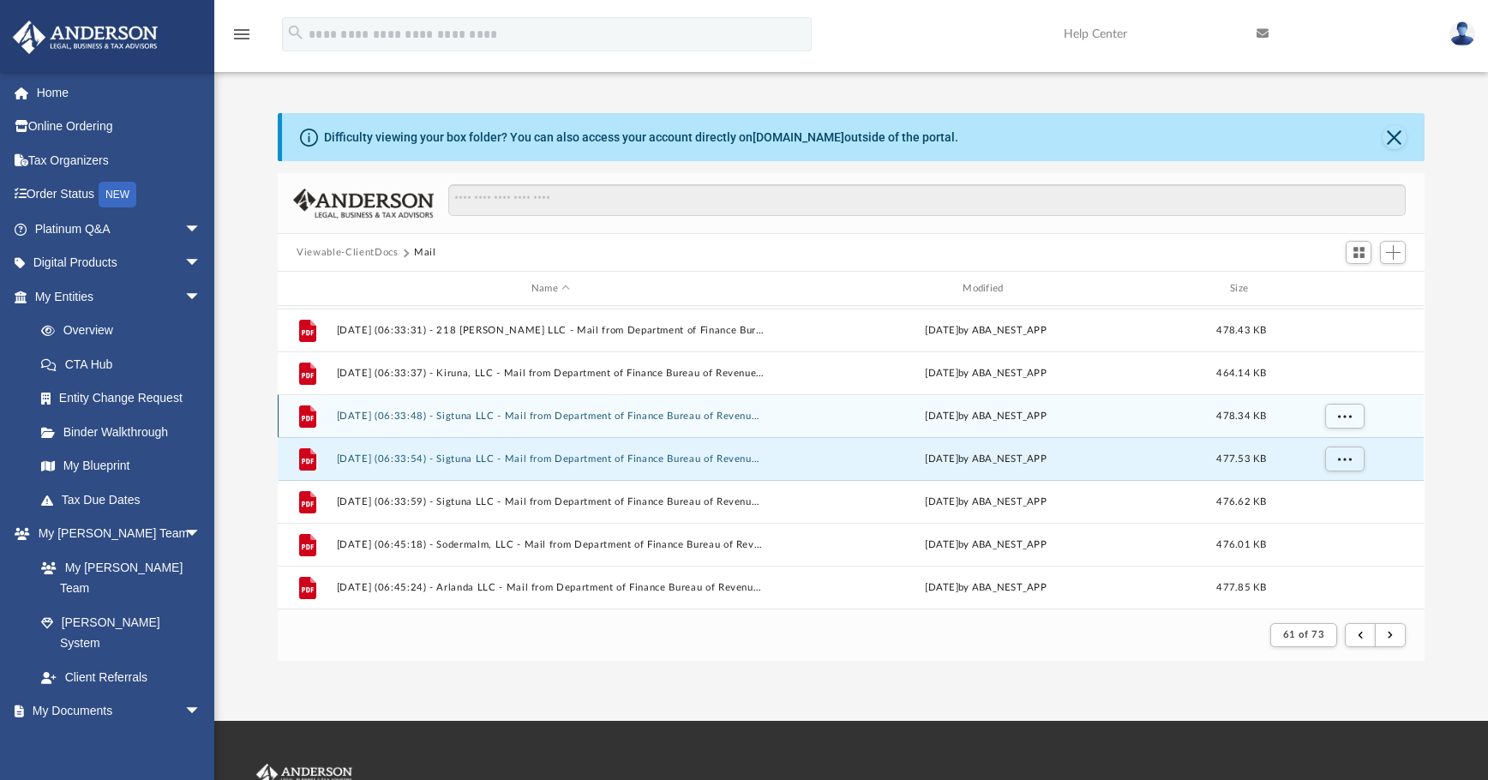
click at [537, 418] on button "2025.02.21 (06:33:48) - Sigtuna LLC - Mail from Department of Finance Bureau of…" at bounding box center [551, 416] width 428 height 11
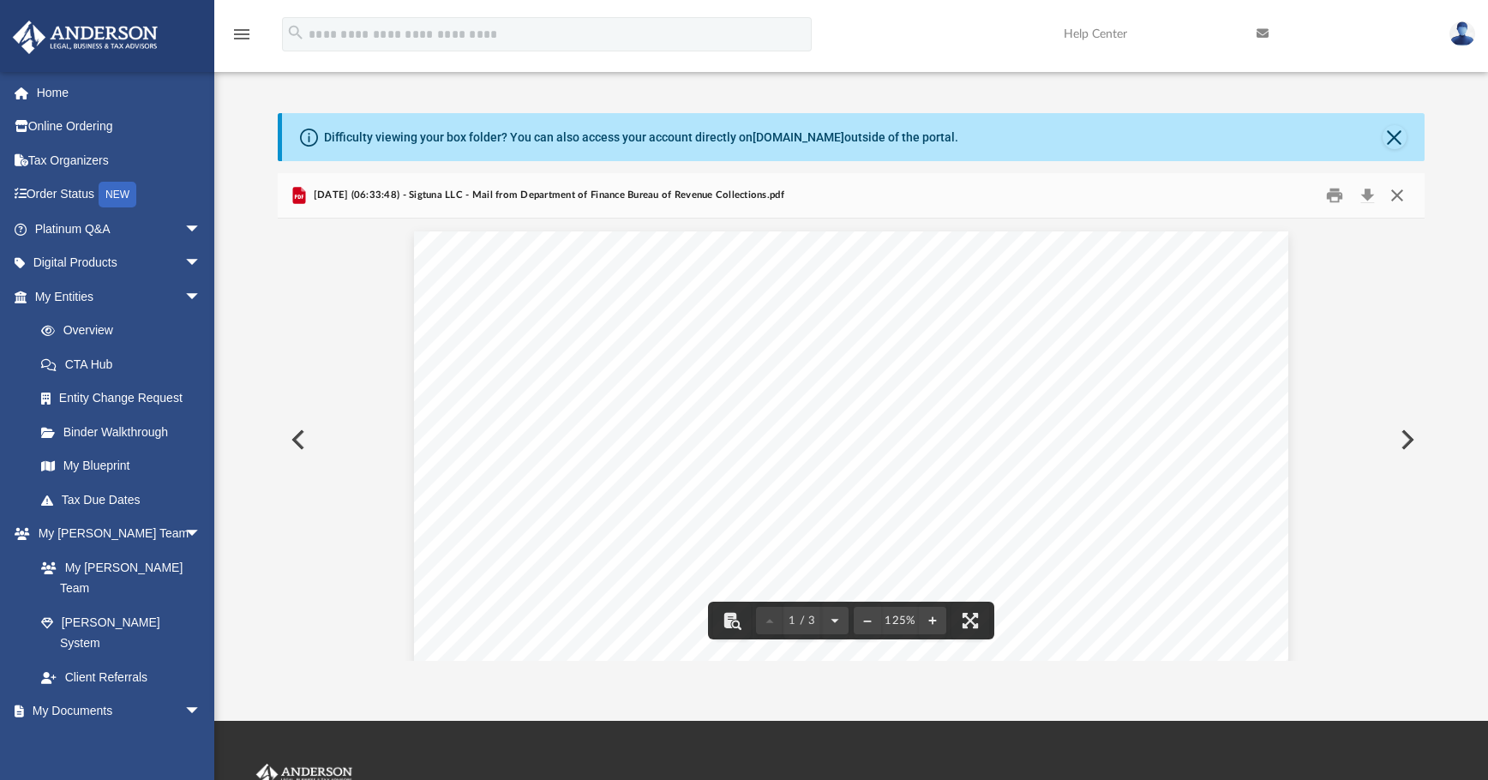
click at [1119, 199] on button "Close" at bounding box center [1397, 196] width 31 height 27
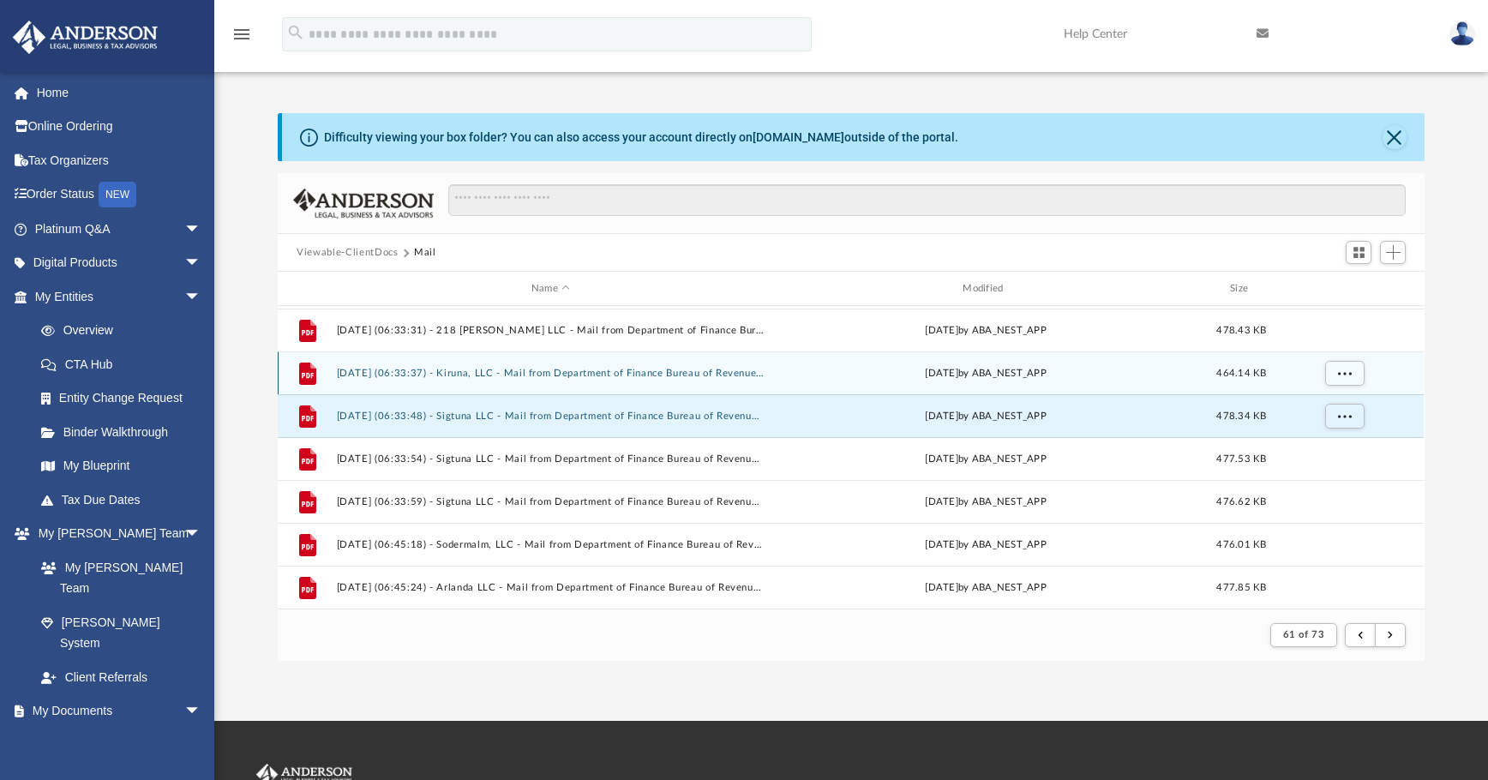
click at [575, 376] on button "2025.02.21 (06:33:37) - Kiruna, LLC - Mail from Department of Finance Bureau of…" at bounding box center [551, 373] width 428 height 11
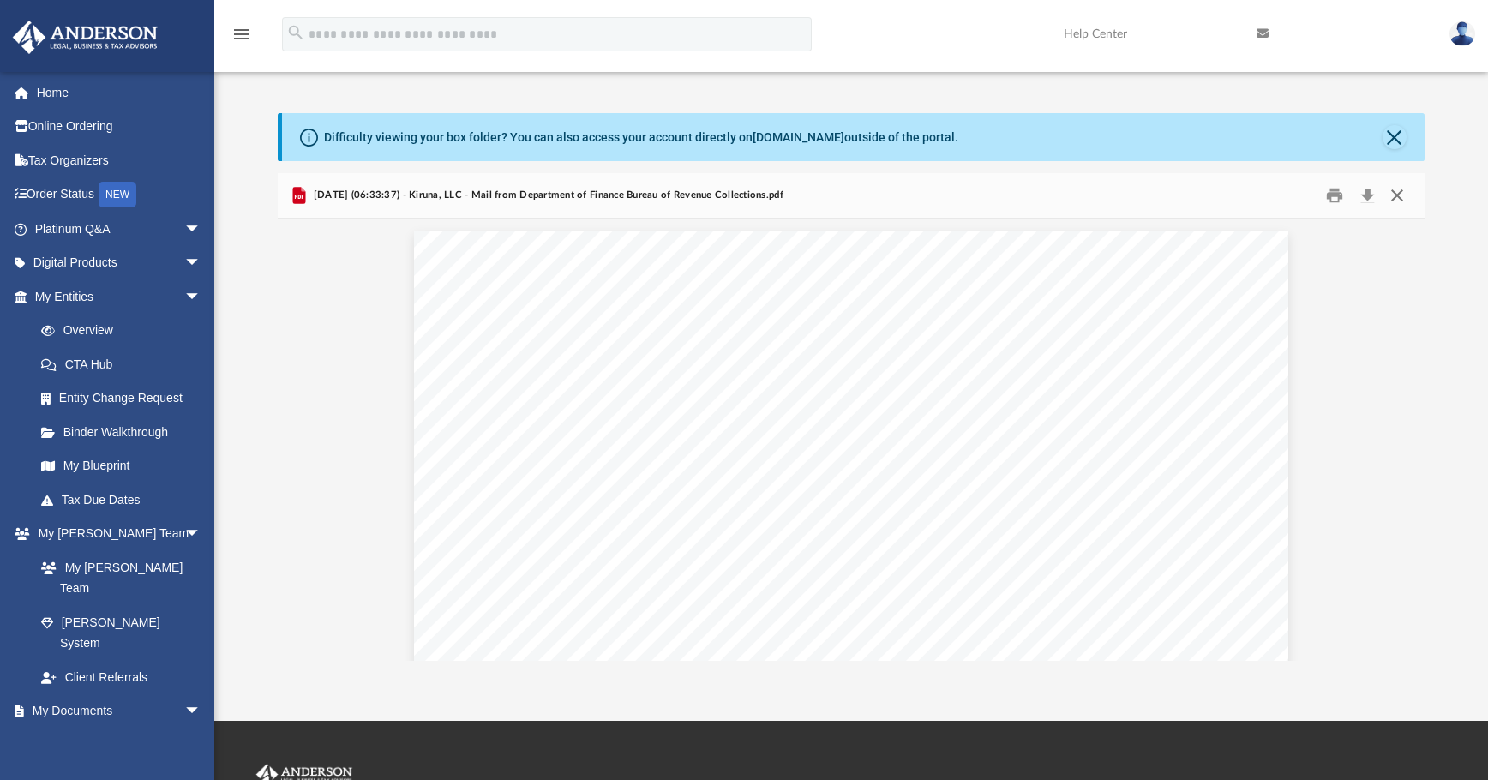
click at [1119, 198] on button "Close" at bounding box center [1397, 196] width 31 height 27
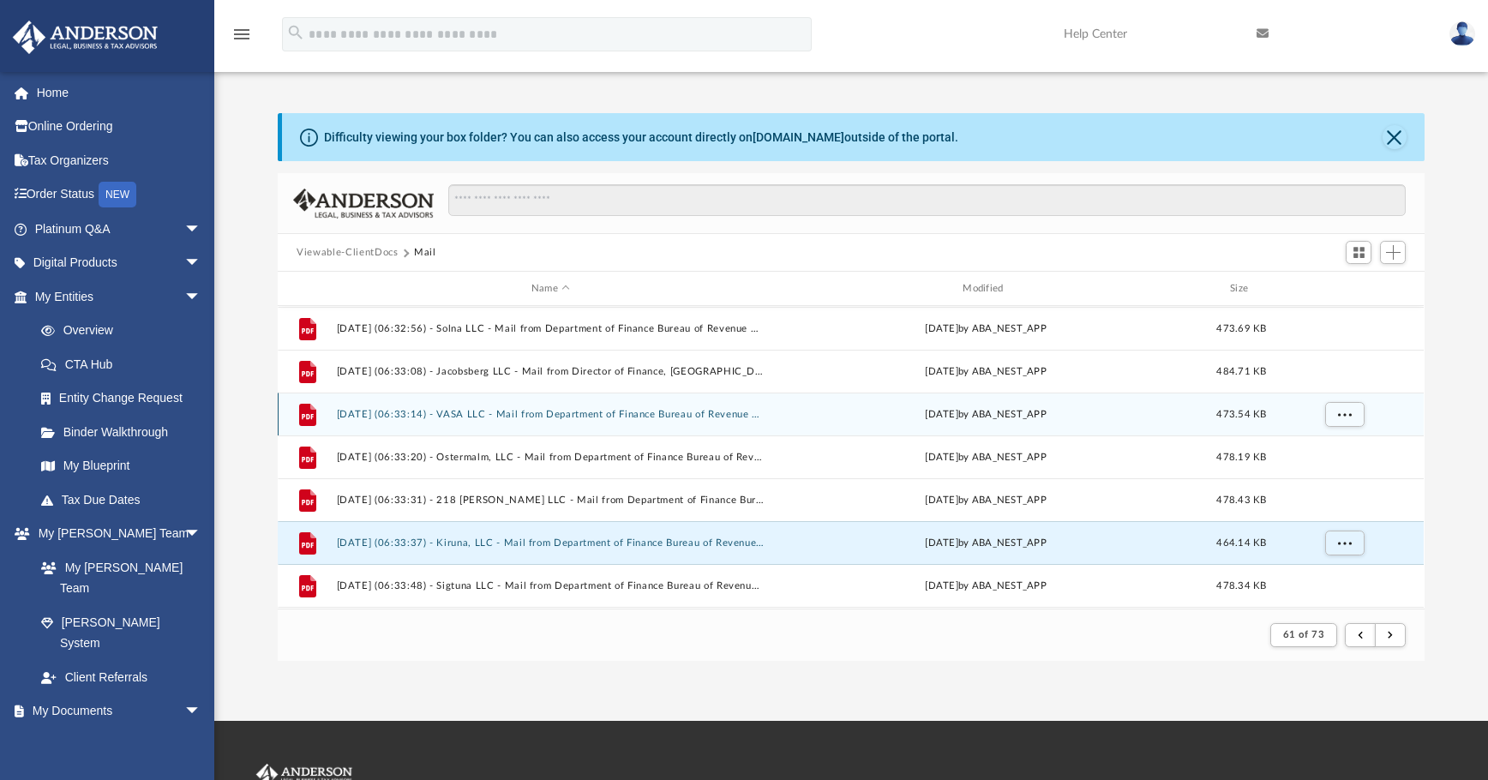
scroll to position [1583, 0]
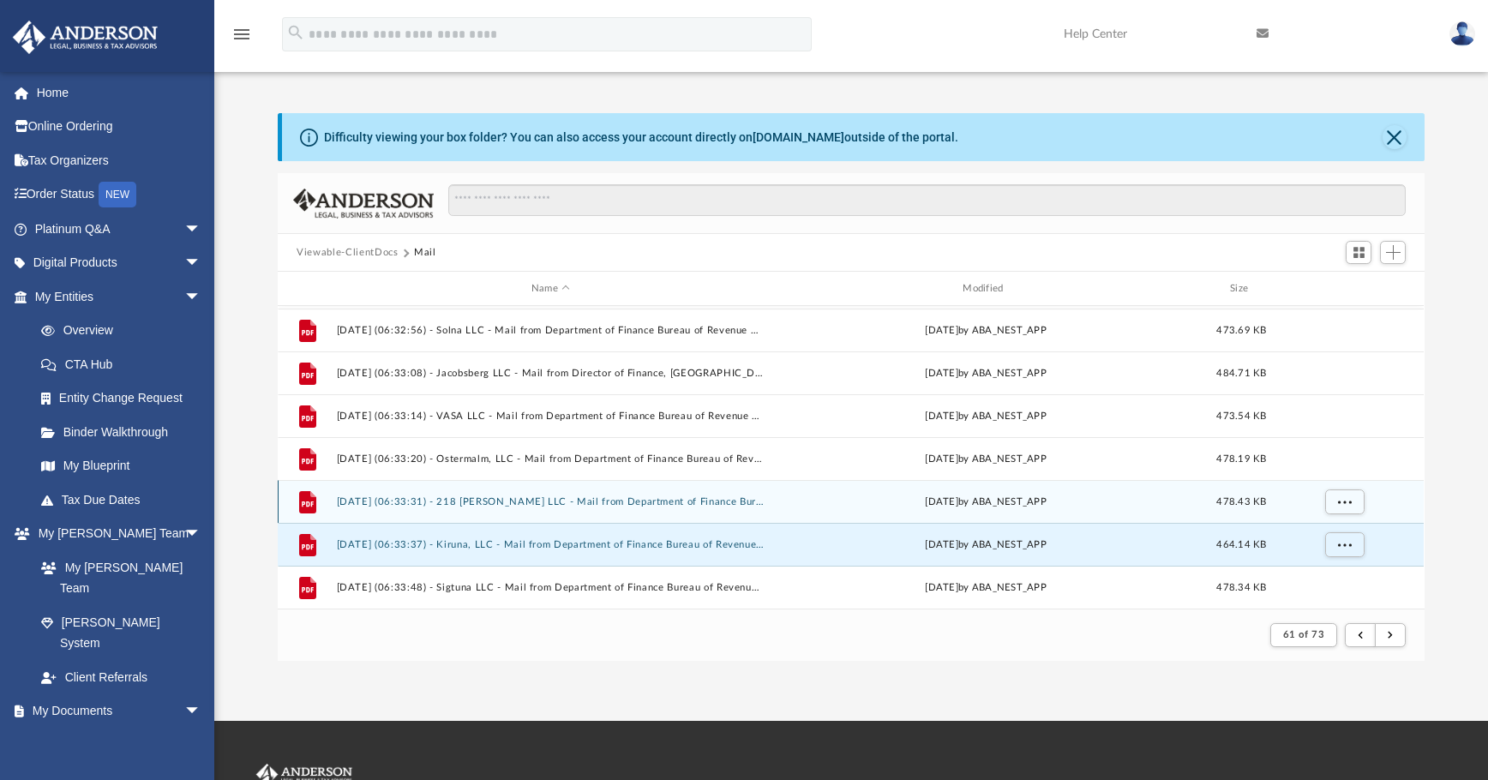
click at [619, 503] on button "2025.02.21 (06:33:31) - 218 Wolfe LLC - Mail from Department of Finance Bureau …" at bounding box center [551, 501] width 428 height 11
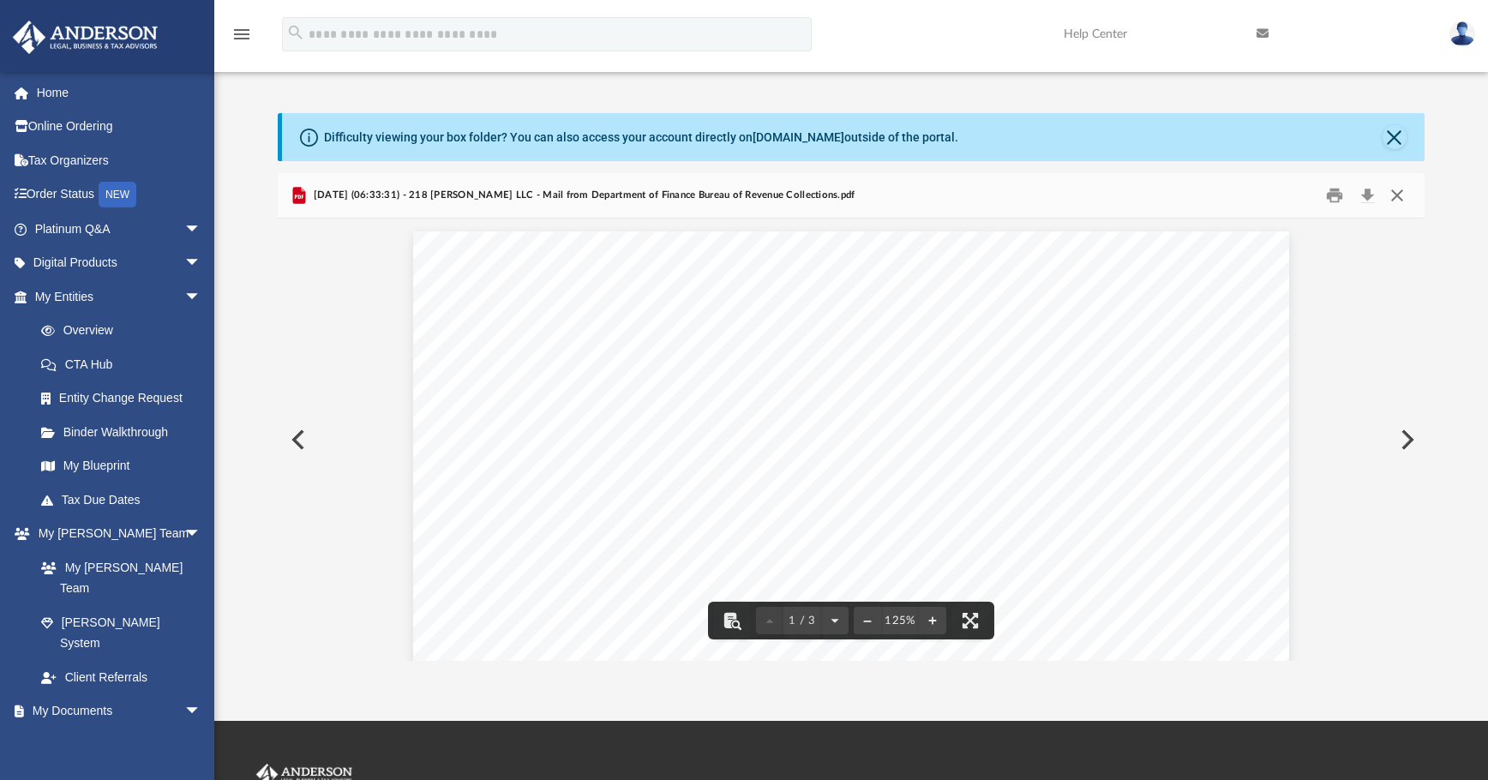
click at [1119, 195] on button "Close" at bounding box center [1397, 196] width 31 height 27
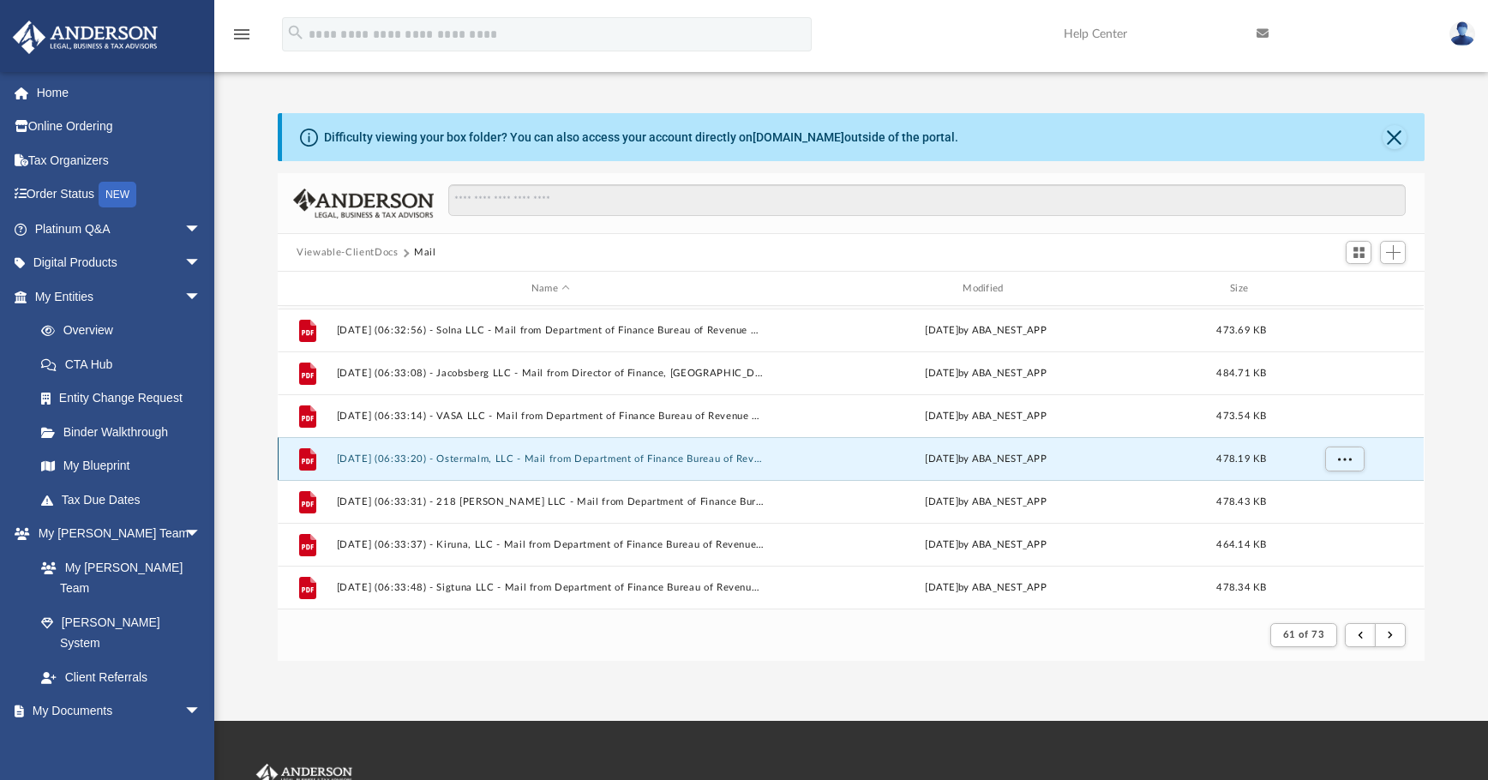
click at [590, 458] on button "2025.02.21 (06:33:20) - Ostermalm, LLC - Mail from Department of Finance Bureau…" at bounding box center [551, 458] width 428 height 11
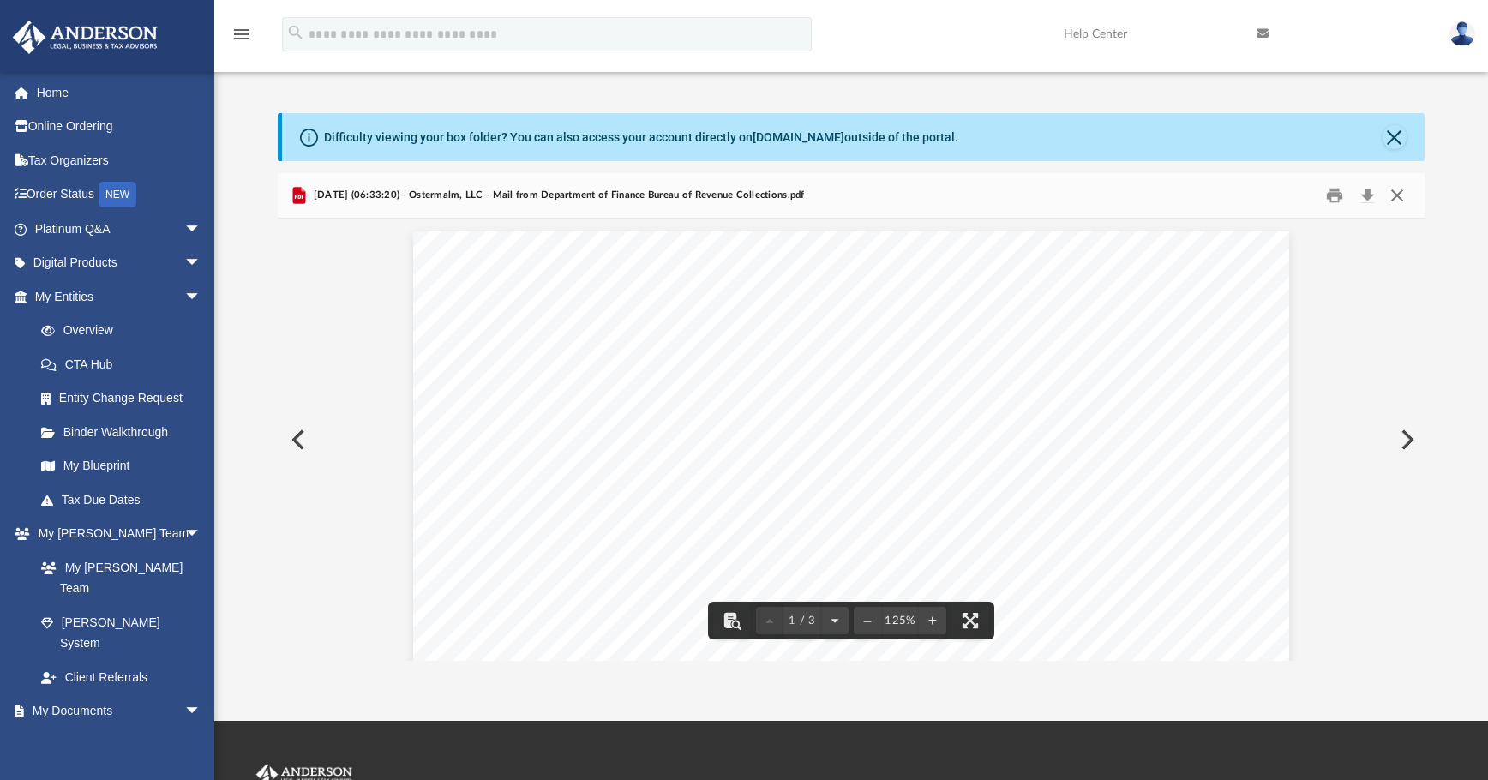
click at [1119, 189] on button "Close" at bounding box center [1397, 196] width 31 height 27
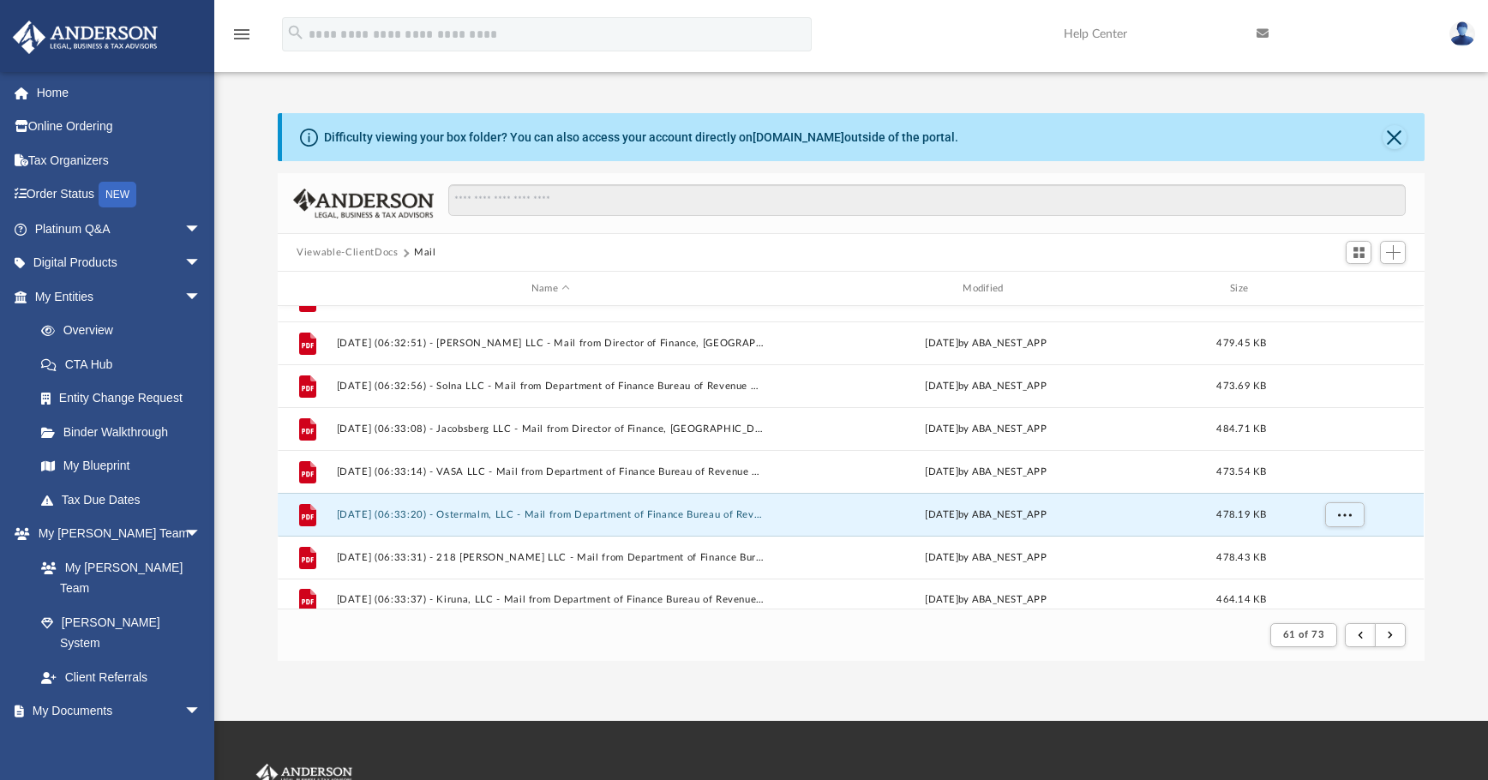
scroll to position [1497, 0]
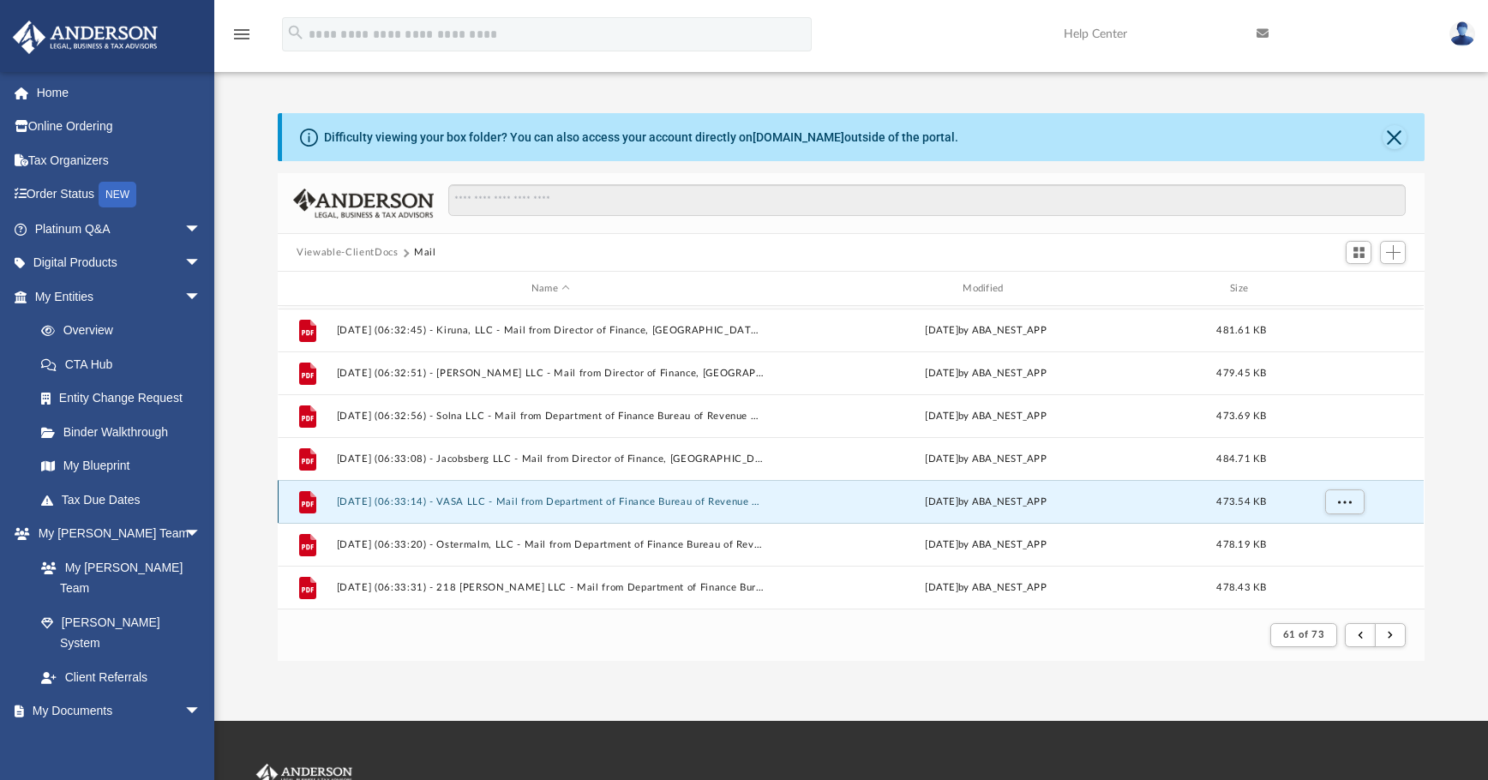
click at [639, 502] on button "2025.02.21 (06:33:14) - VASA LLC - Mail from Department of Finance Bureau of Re…" at bounding box center [551, 501] width 428 height 11
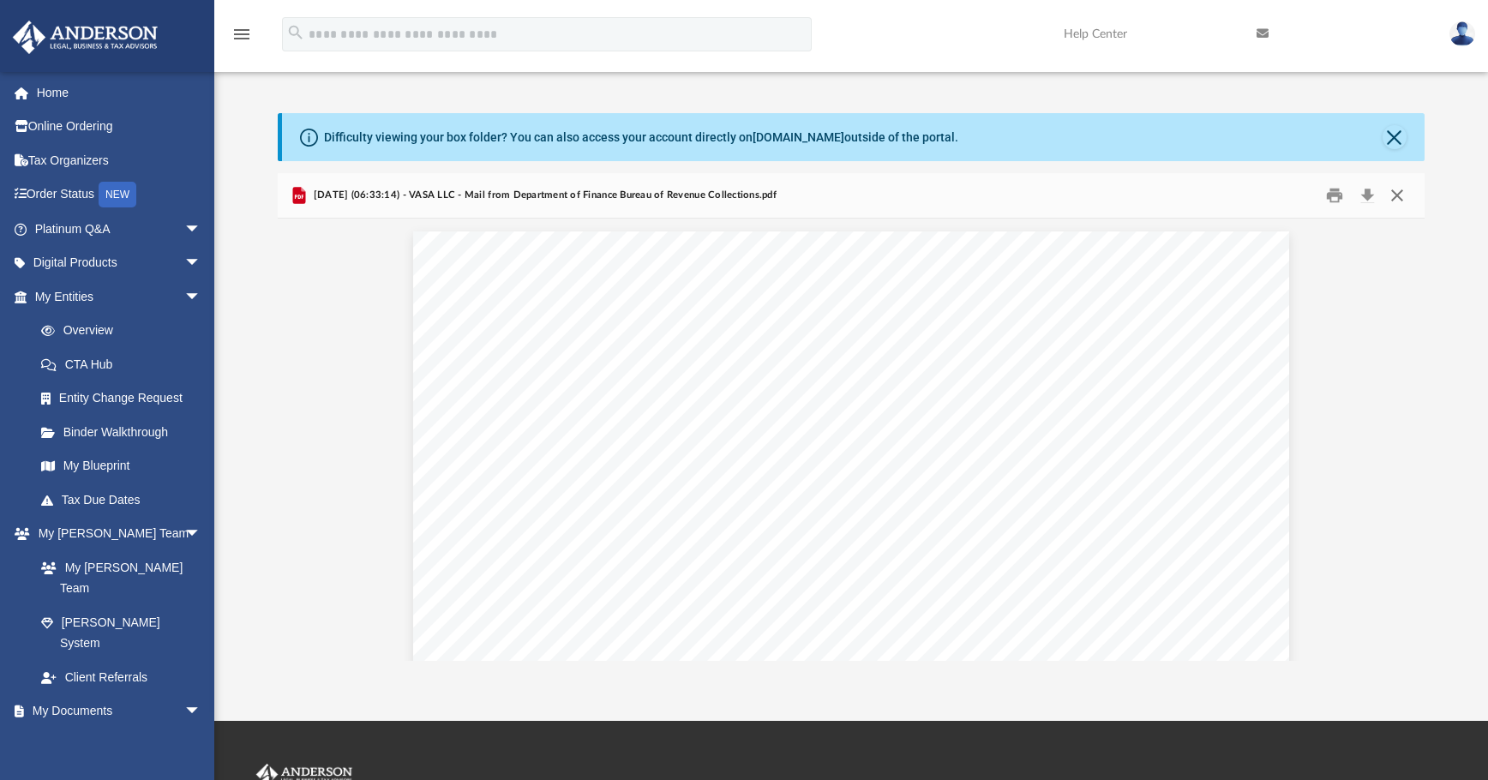
click at [1119, 200] on button "Close" at bounding box center [1397, 196] width 31 height 27
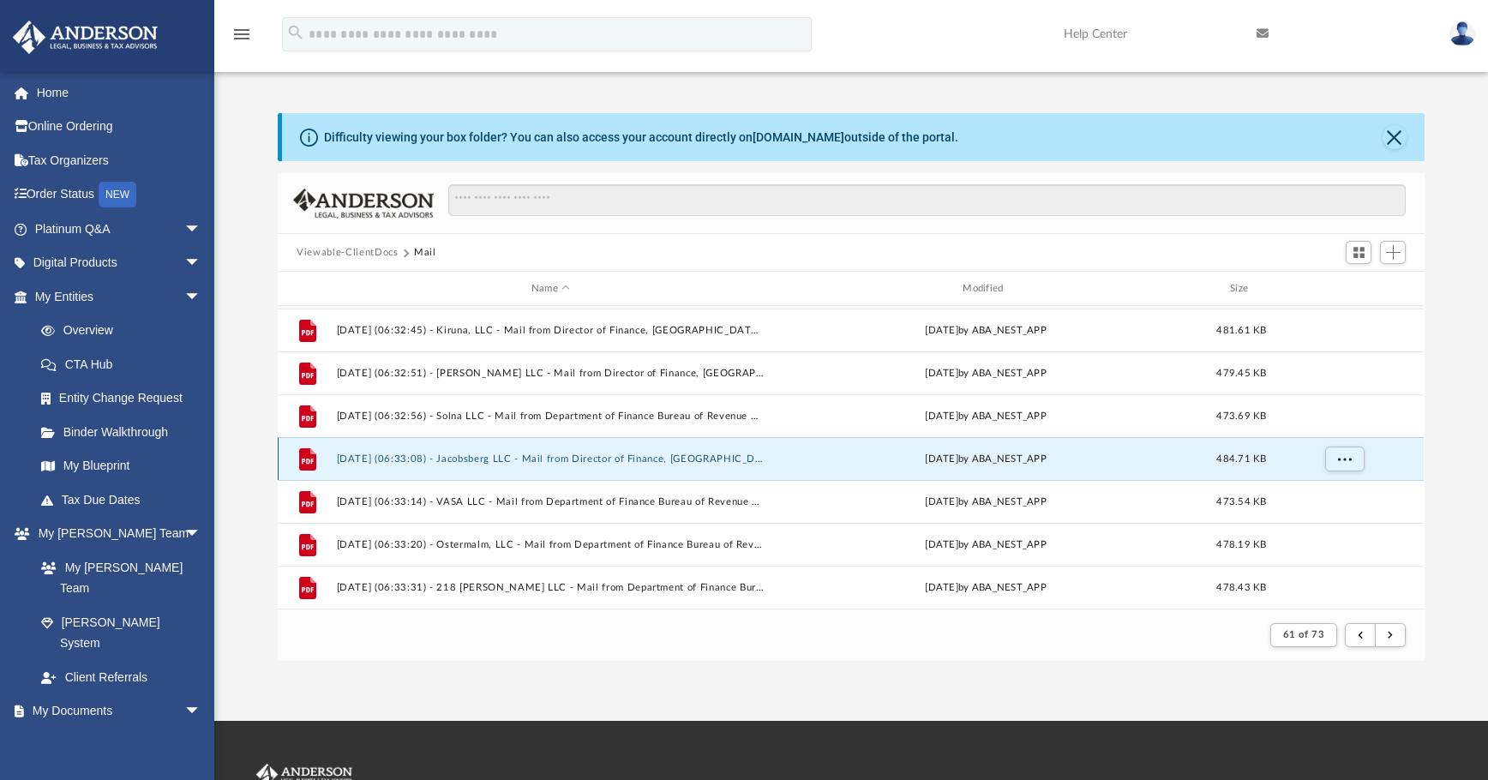
click at [718, 455] on button "2025.02.21 (06:33:08) - Jacobsberg LLC - Mail from Director of Finance, Baltimo…" at bounding box center [551, 458] width 428 height 11
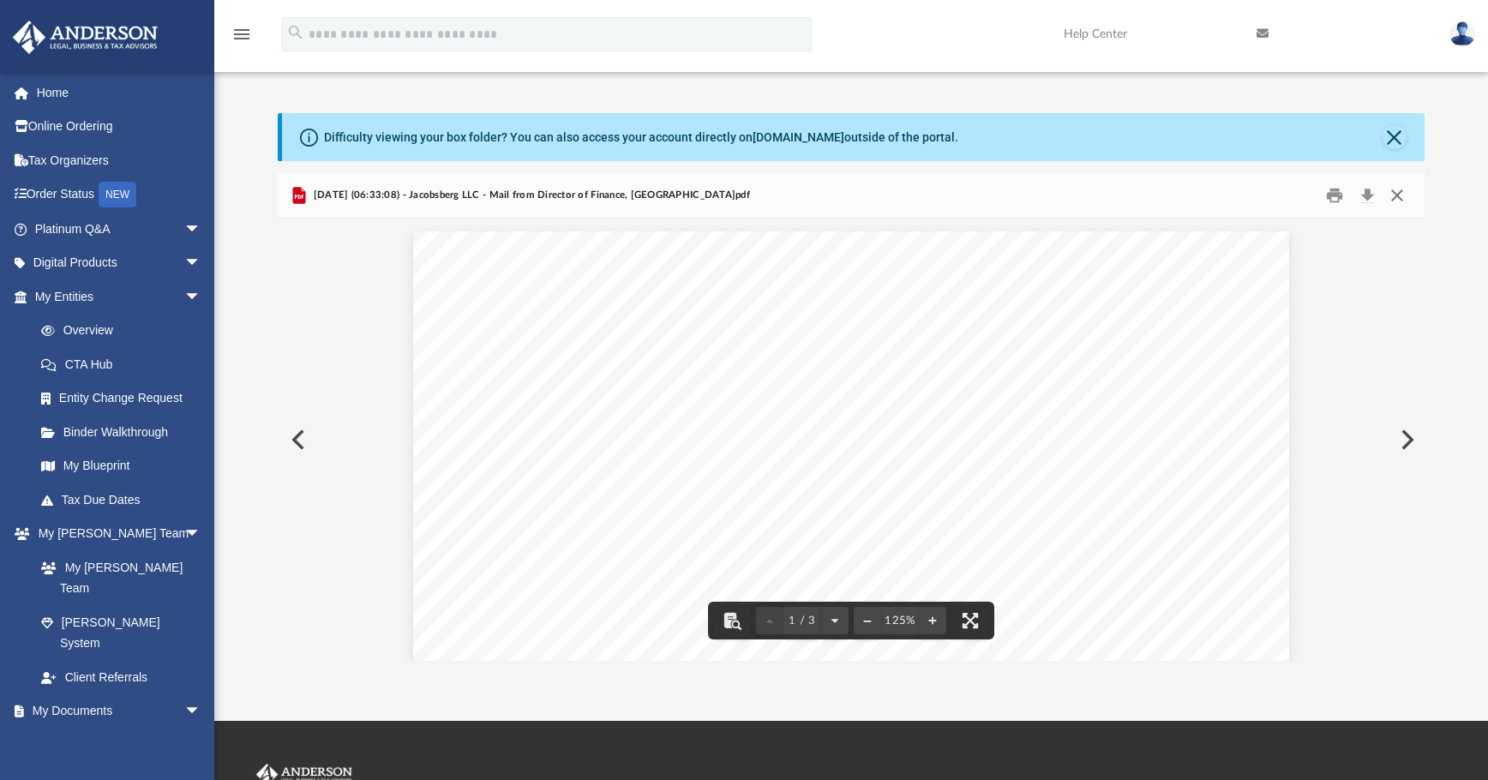
click at [1119, 194] on button "Close" at bounding box center [1397, 196] width 31 height 27
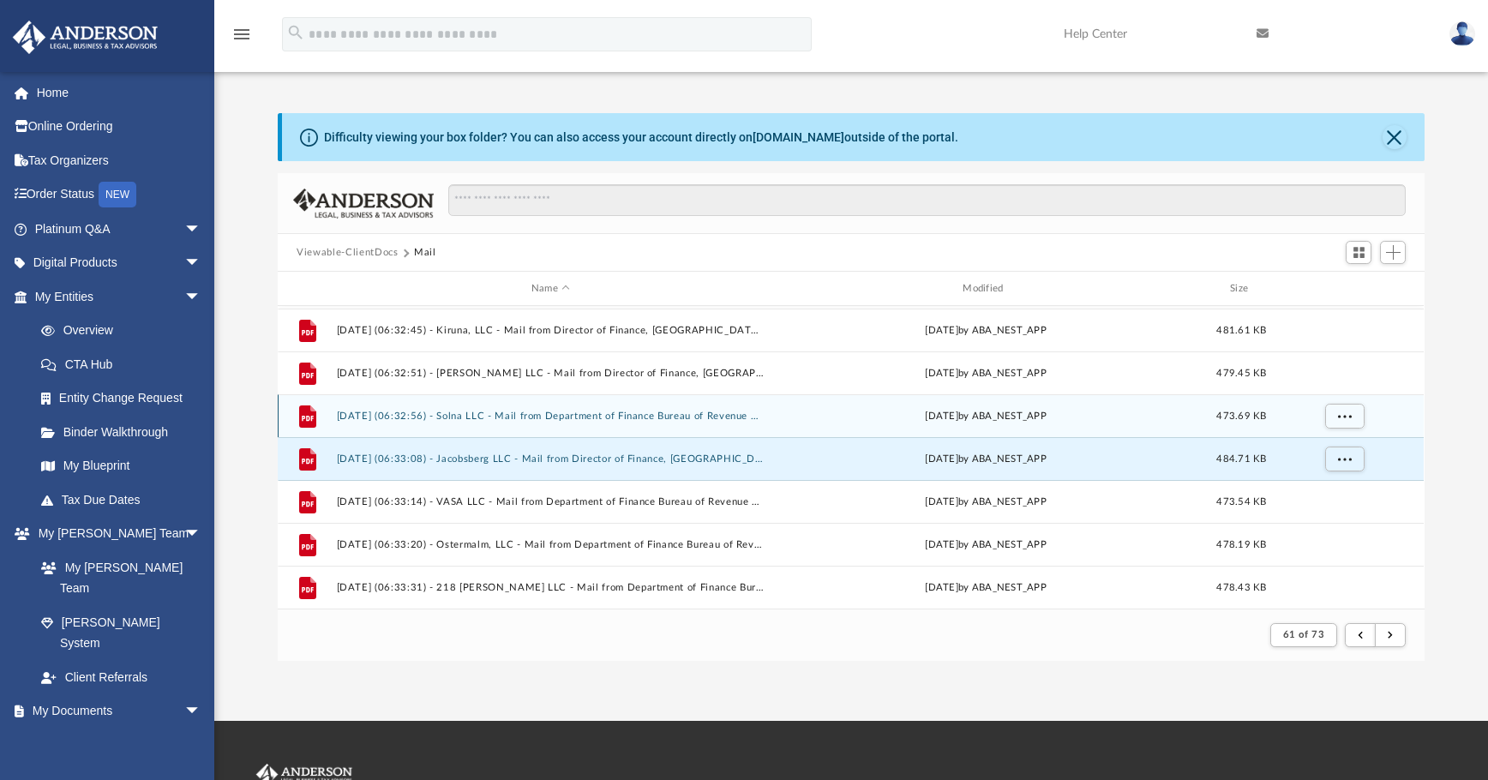
click at [582, 419] on button "2025.02.21 (06:32:56) - Solna LLC - Mail from Department of Finance Bureau of R…" at bounding box center [551, 416] width 428 height 11
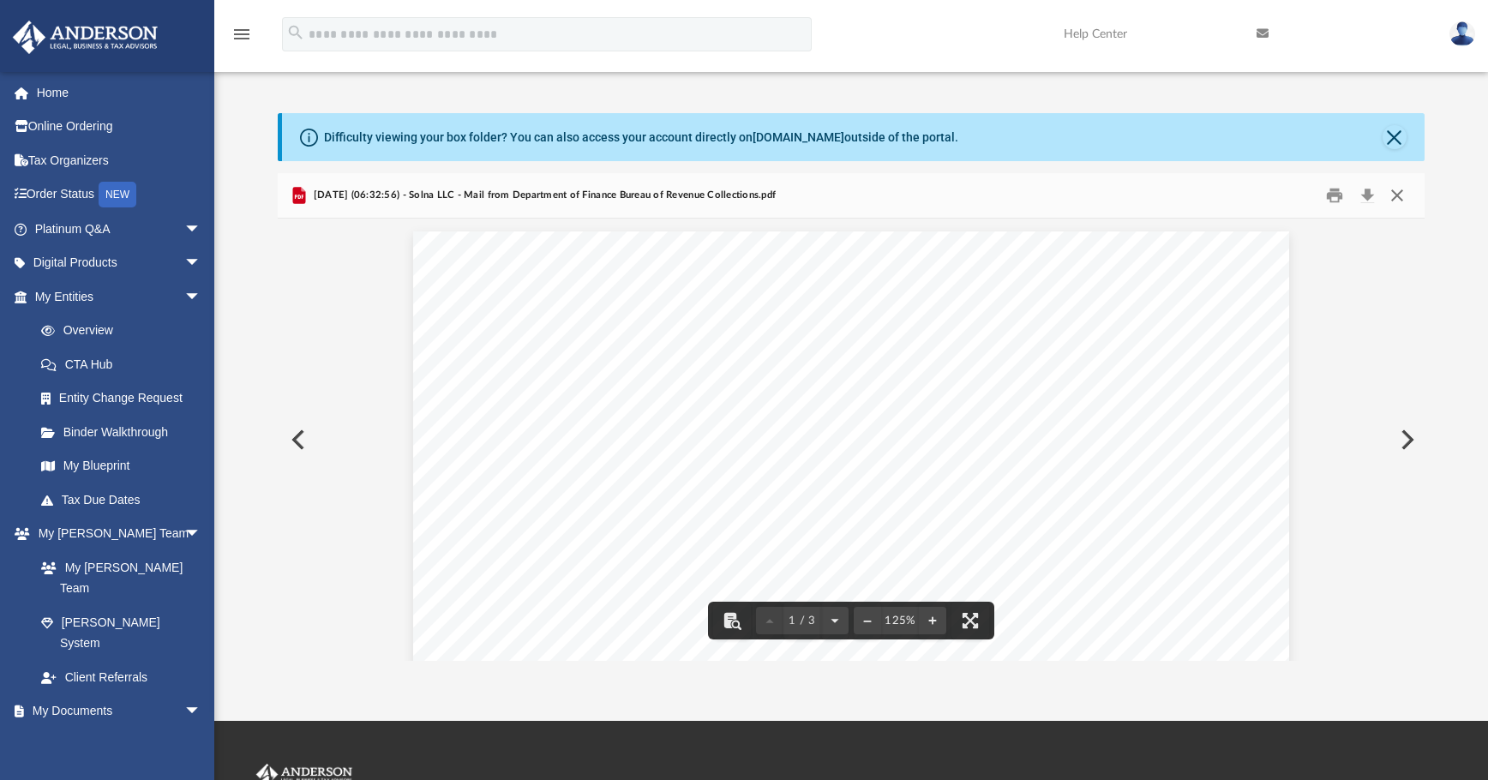
click at [1119, 200] on button "Close" at bounding box center [1397, 196] width 31 height 27
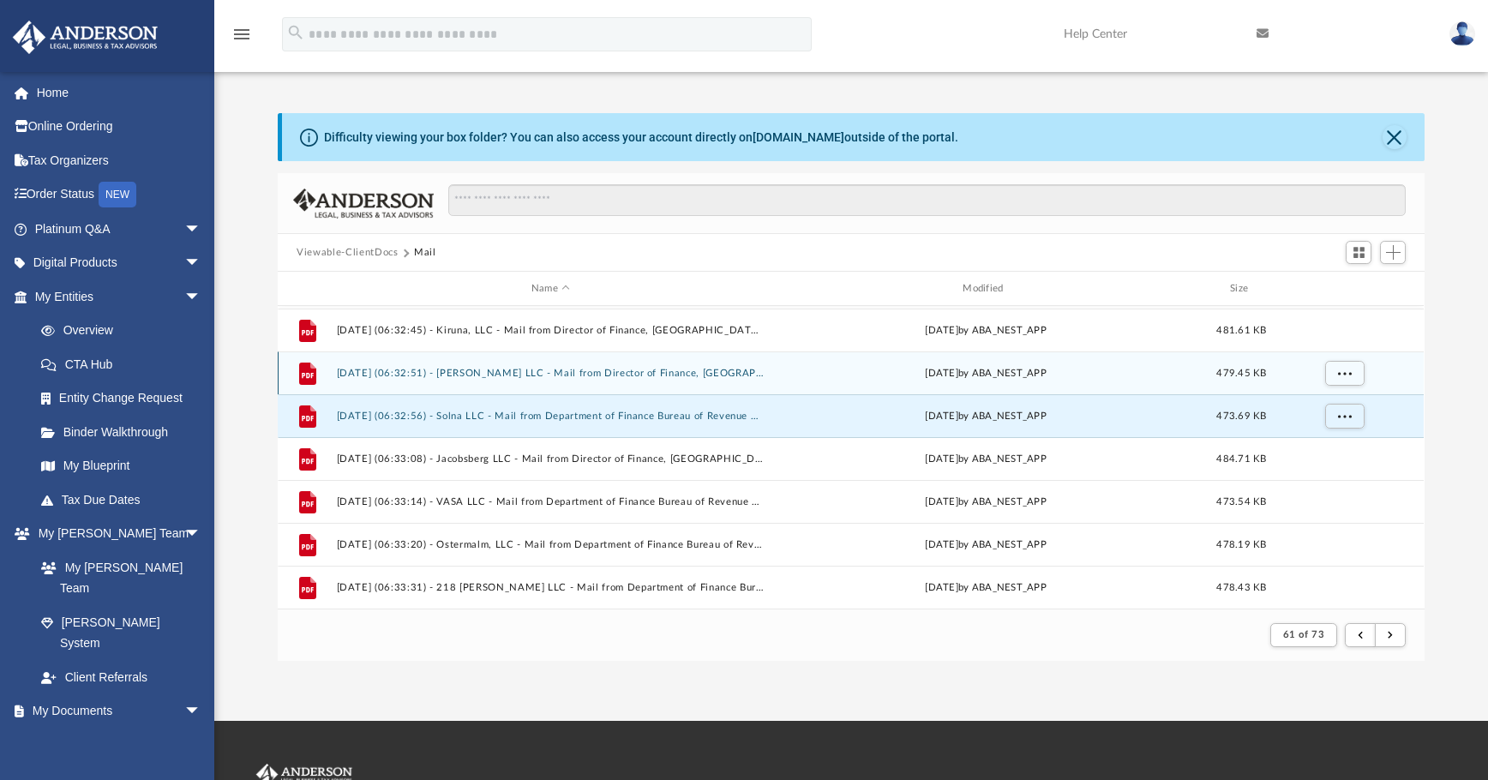
click at [661, 381] on div "File 2025.02.21 (06:32:51) - Lund LLC - Mail from Director of Finance, Baltimor…" at bounding box center [851, 372] width 1146 height 43
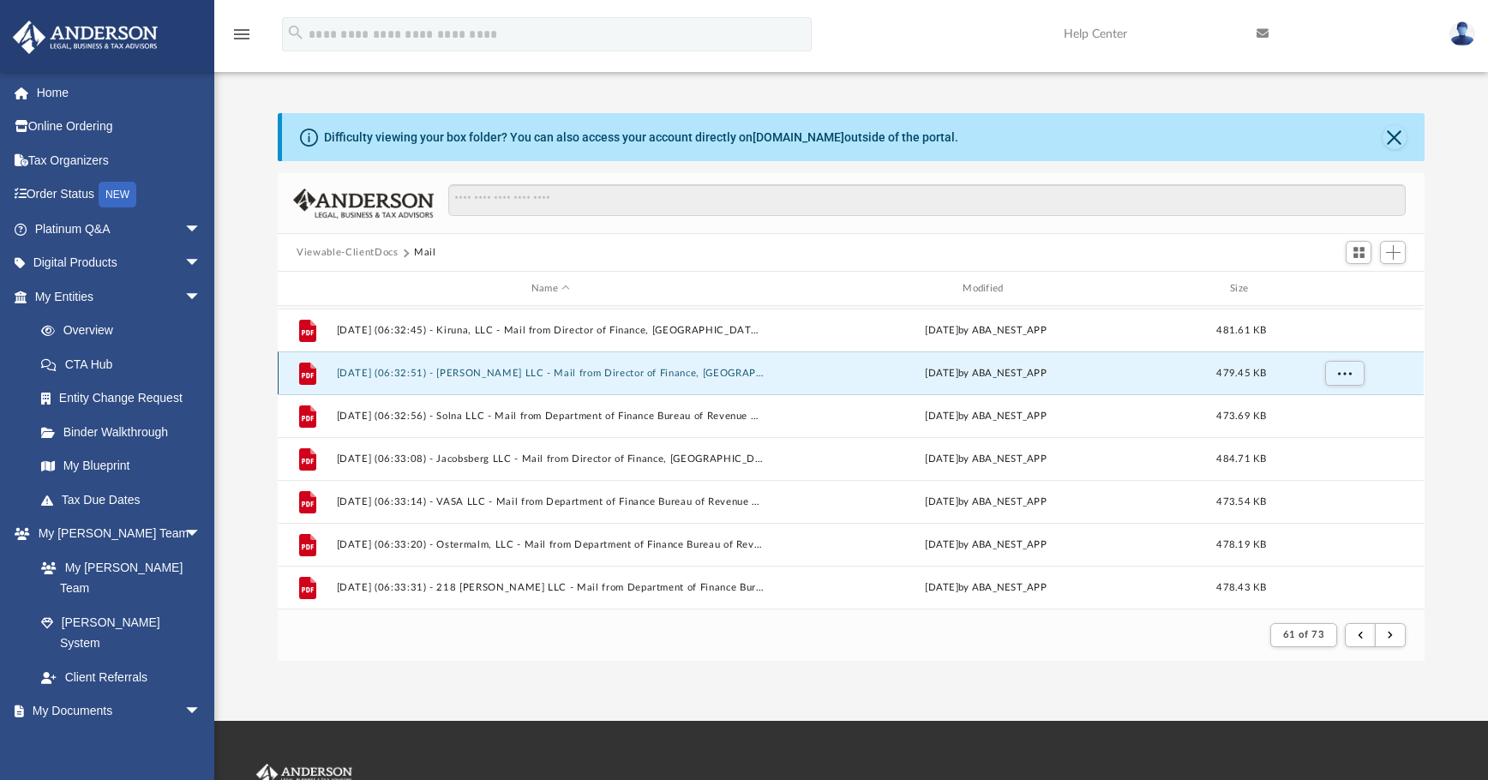
click at [661, 369] on button "2025.02.21 (06:32:51) - Lund LLC - Mail from Director of Finance, Baltimore Cit…" at bounding box center [551, 373] width 428 height 11
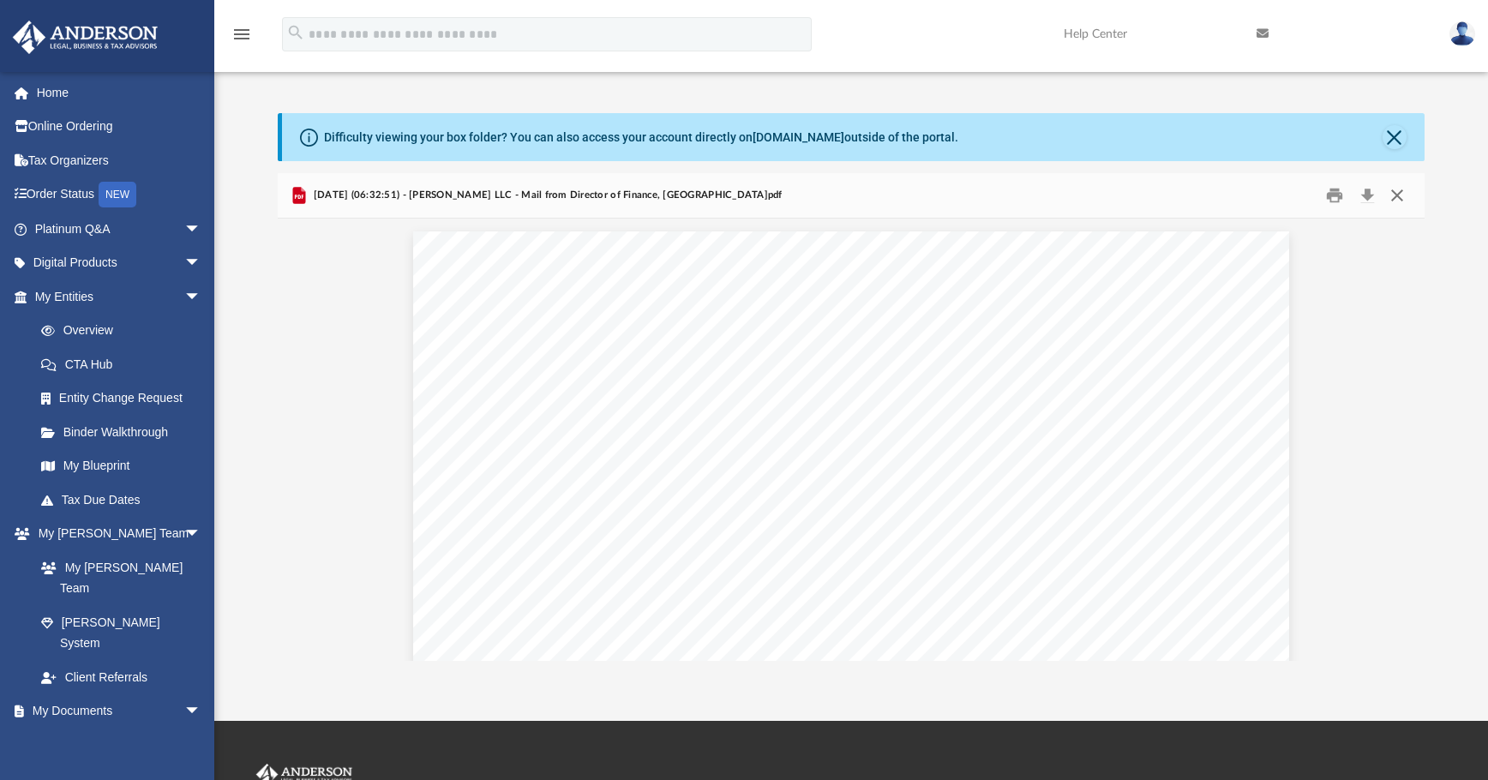
click at [1119, 194] on button "Close" at bounding box center [1397, 196] width 31 height 27
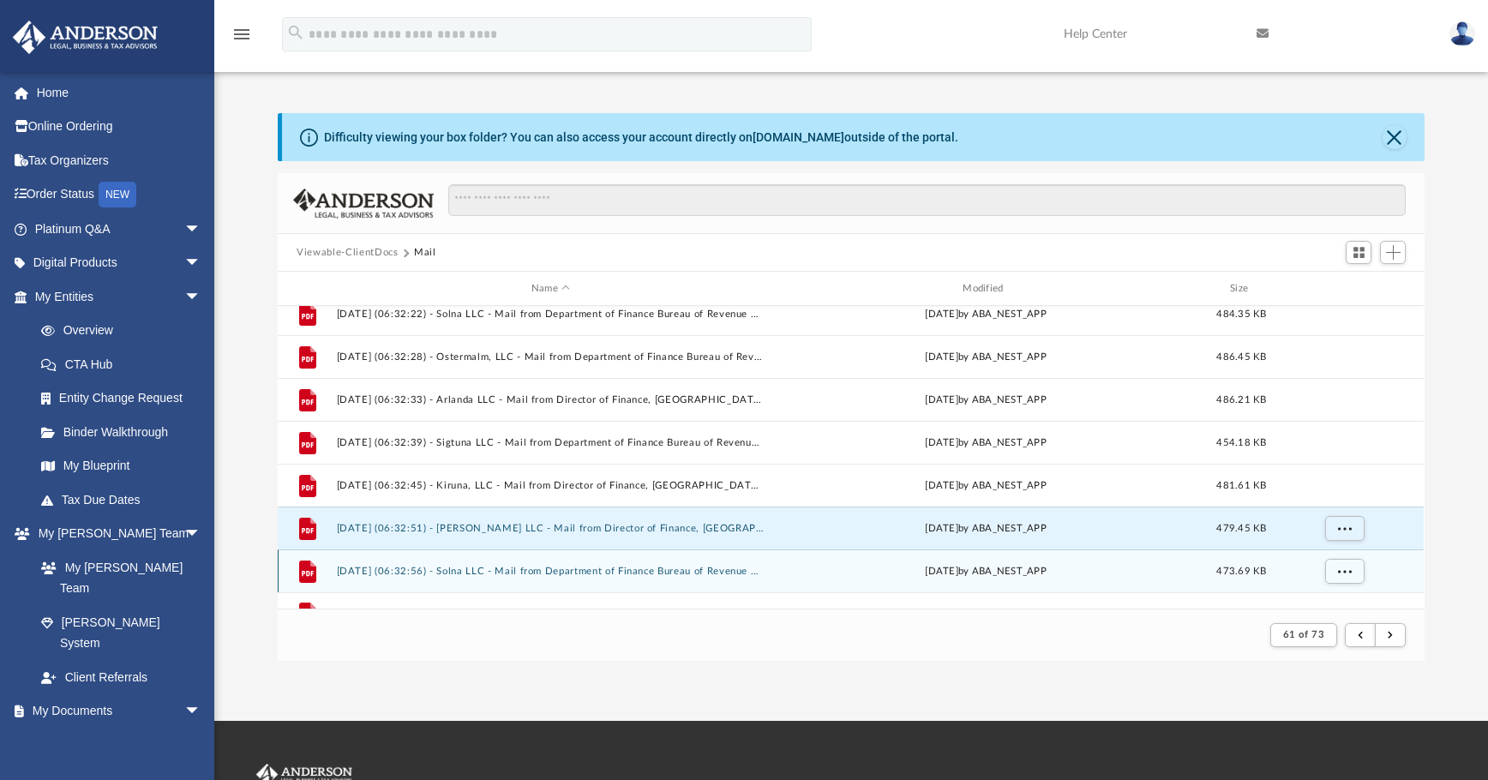
scroll to position [1326, 0]
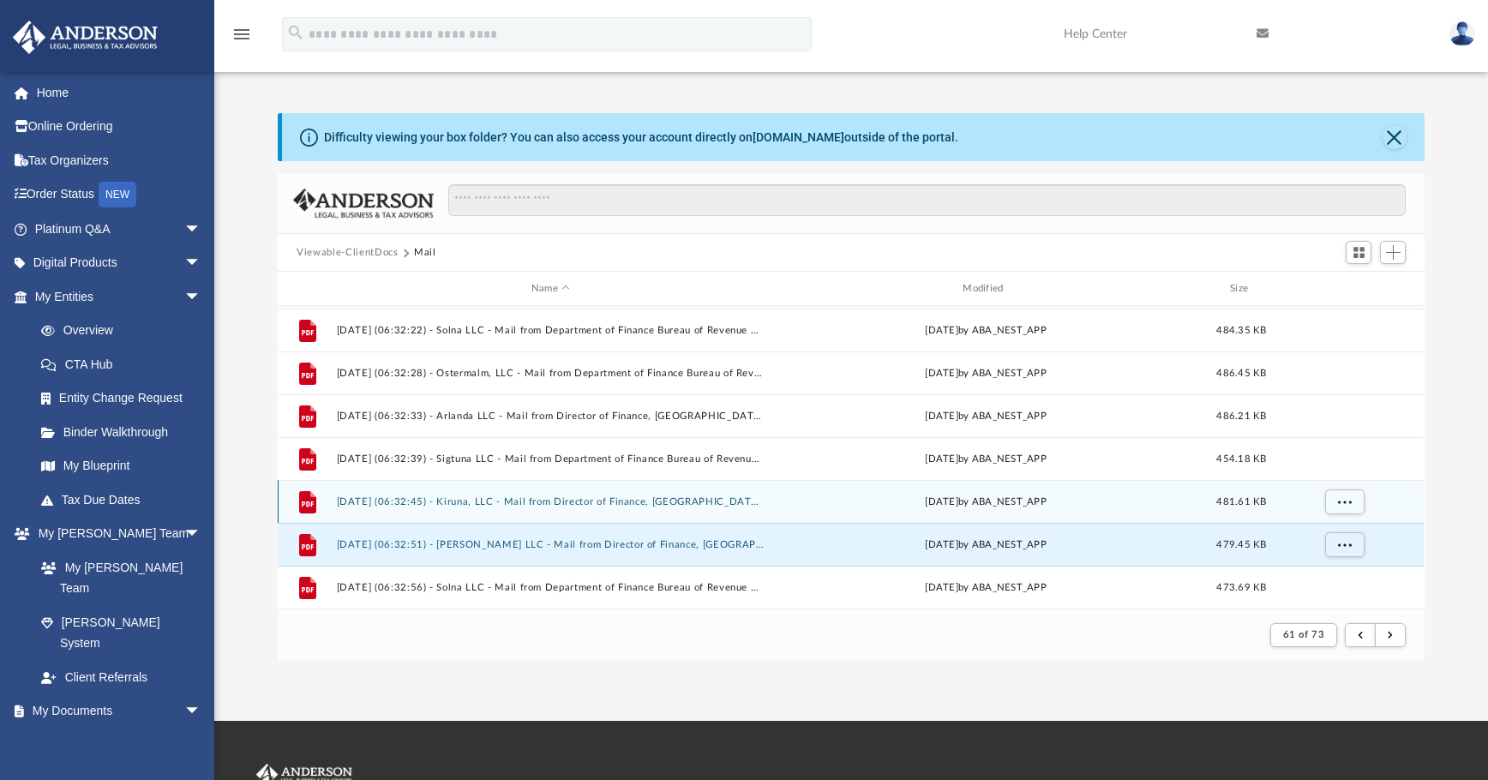
click at [681, 504] on button "2025.02.21 (06:32:45) - Kiruna, LLC - Mail from Director of Finance, Baltimore …" at bounding box center [551, 501] width 428 height 11
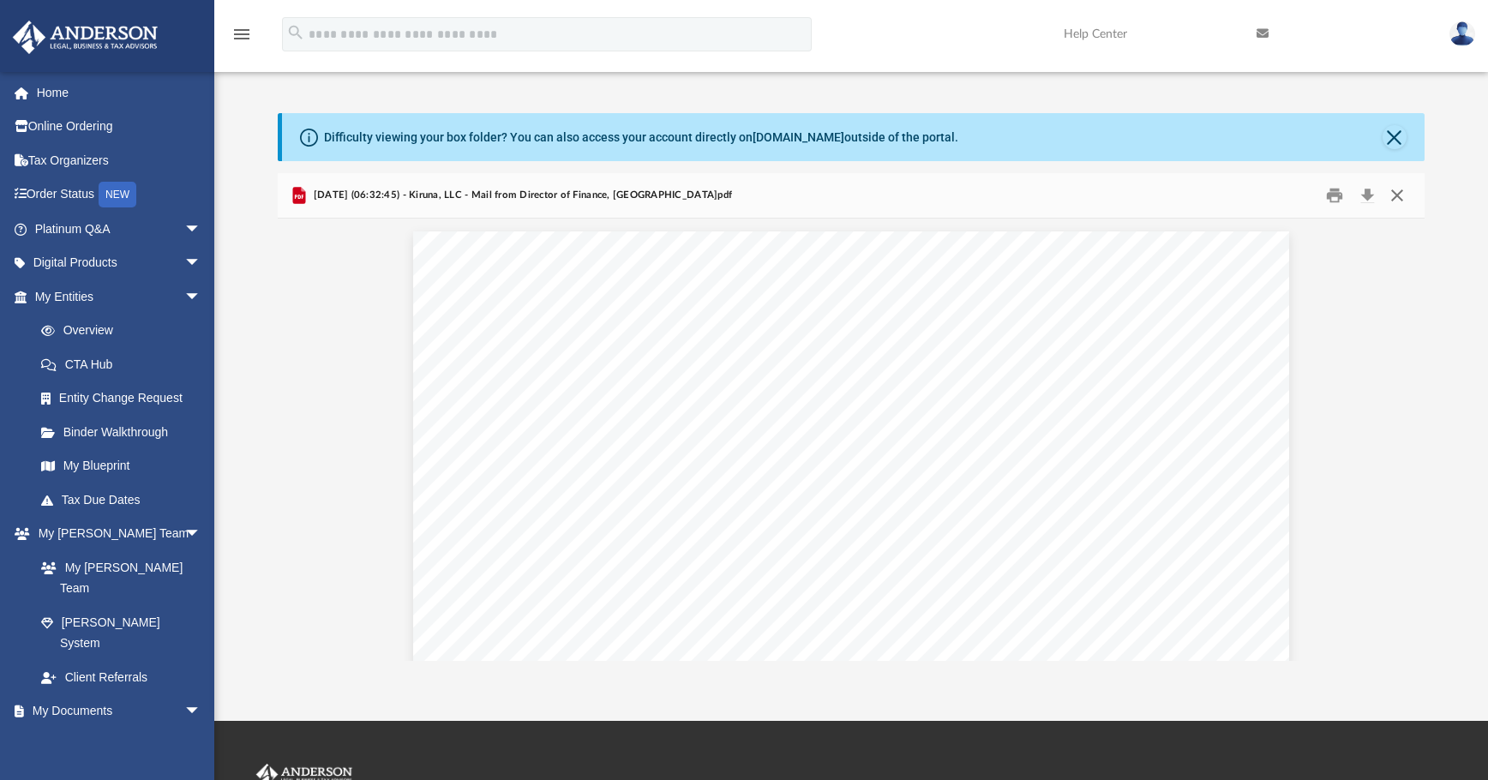
click at [1119, 196] on button "Close" at bounding box center [1397, 196] width 31 height 27
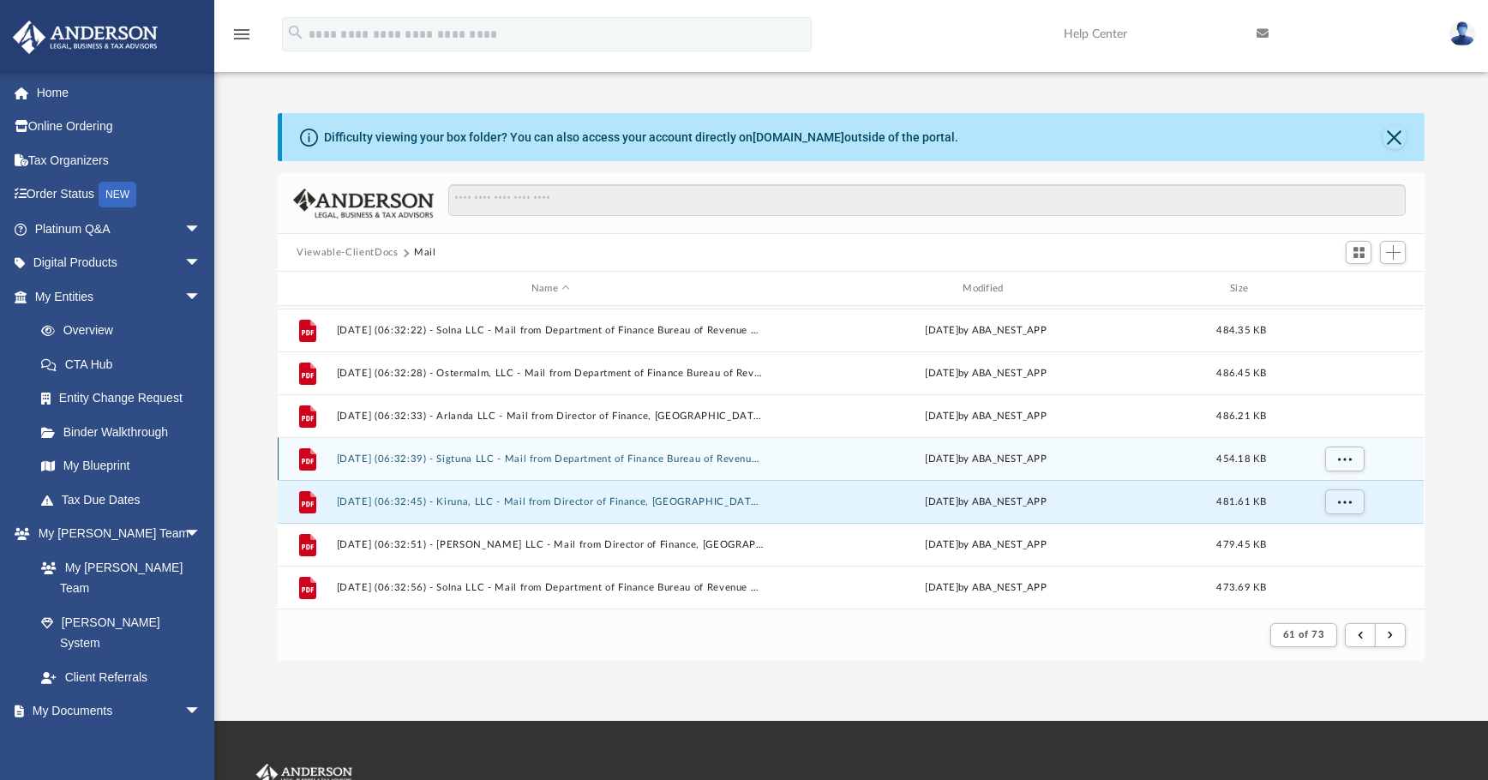
click at [548, 465] on div "File 2025.02.21 (06:32:39) - Sigtuna LLC - Mail from Department of Finance Bure…" at bounding box center [851, 458] width 1146 height 43
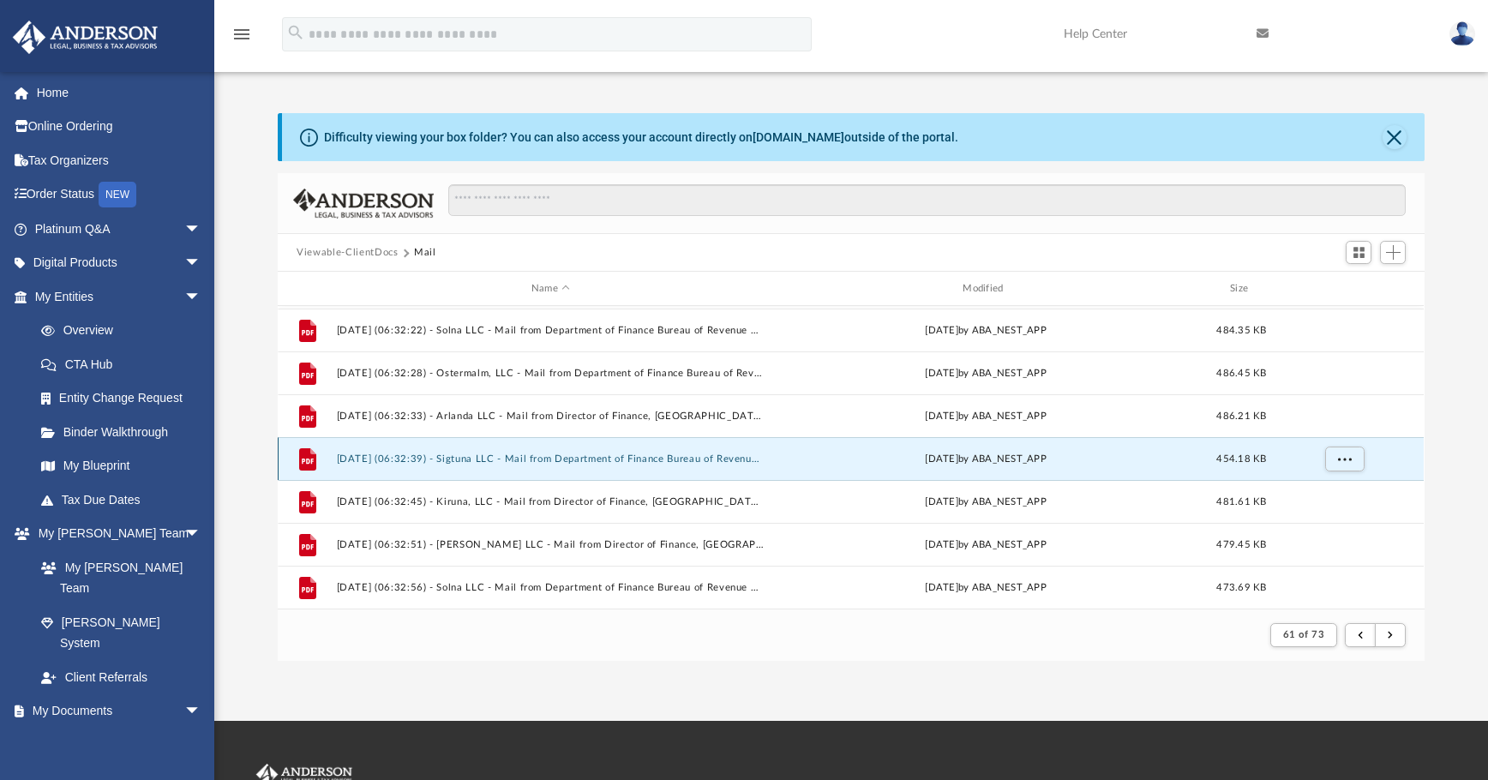
click at [618, 457] on button "2025.02.21 (06:32:39) - Sigtuna LLC - Mail from Department of Finance Bureau of…" at bounding box center [551, 458] width 428 height 11
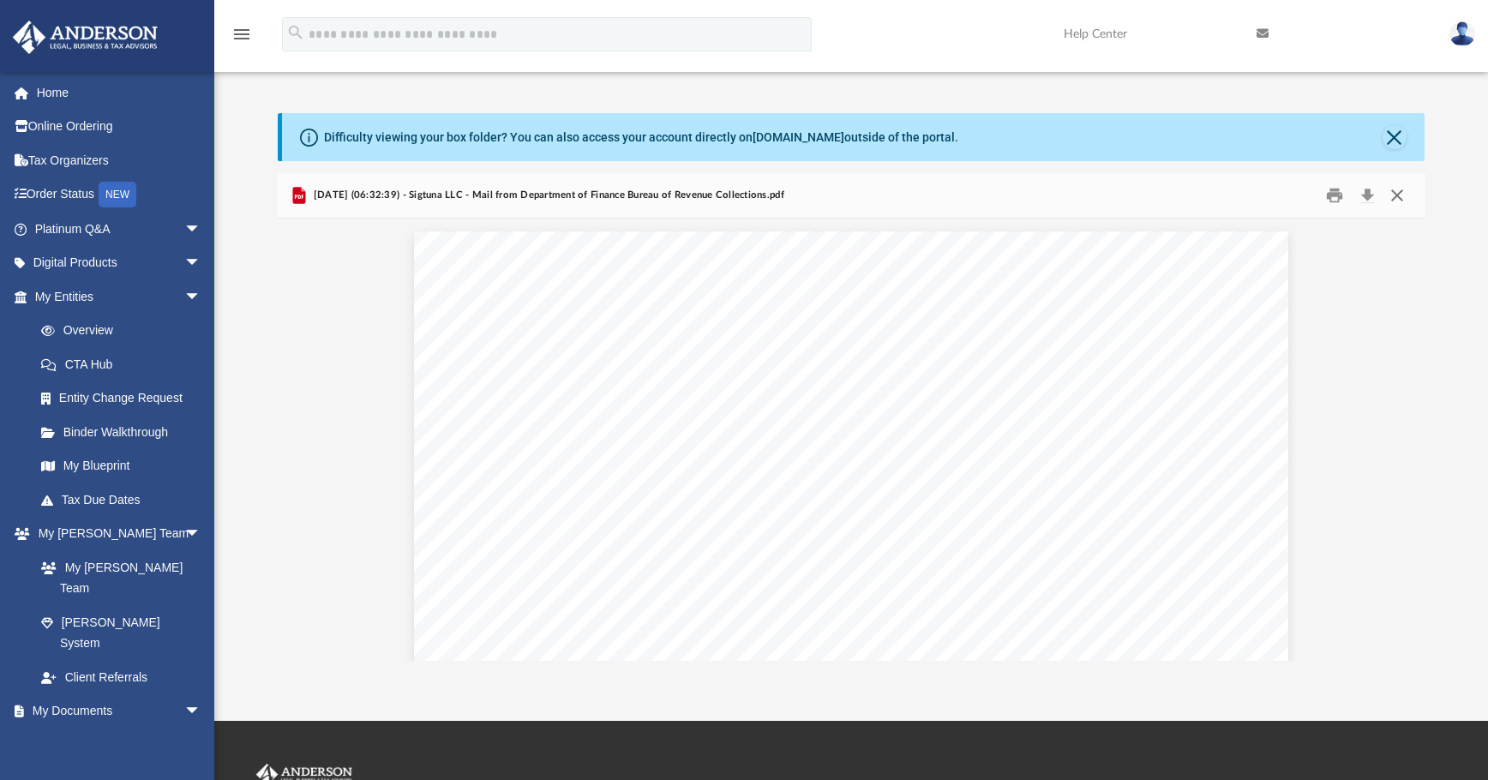
click at [1119, 194] on button "Close" at bounding box center [1397, 196] width 31 height 27
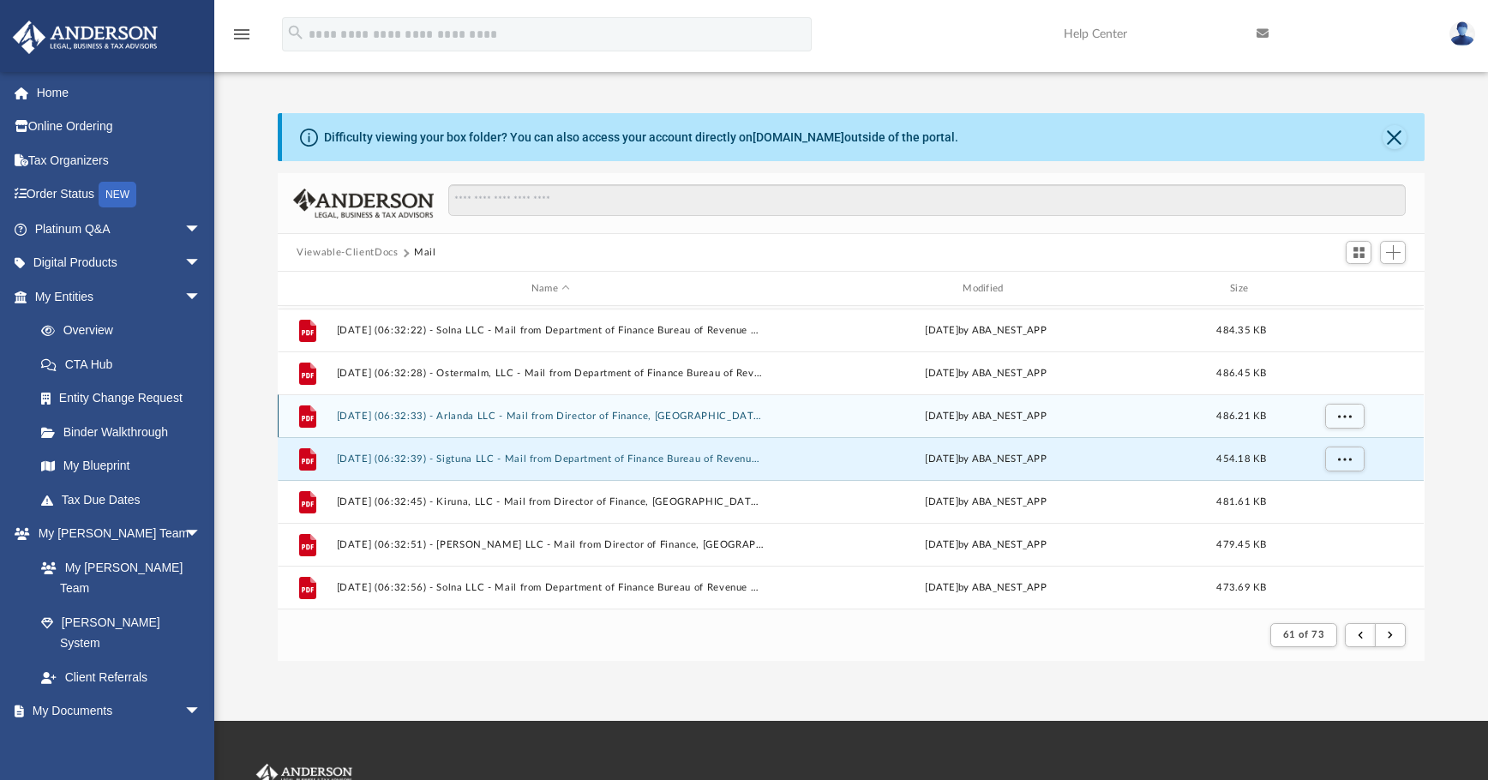
click at [483, 423] on div "File 2025.02.21 (06:32:33) - Arlanda LLC - Mail from Director of Finance, Balti…" at bounding box center [851, 415] width 1146 height 43
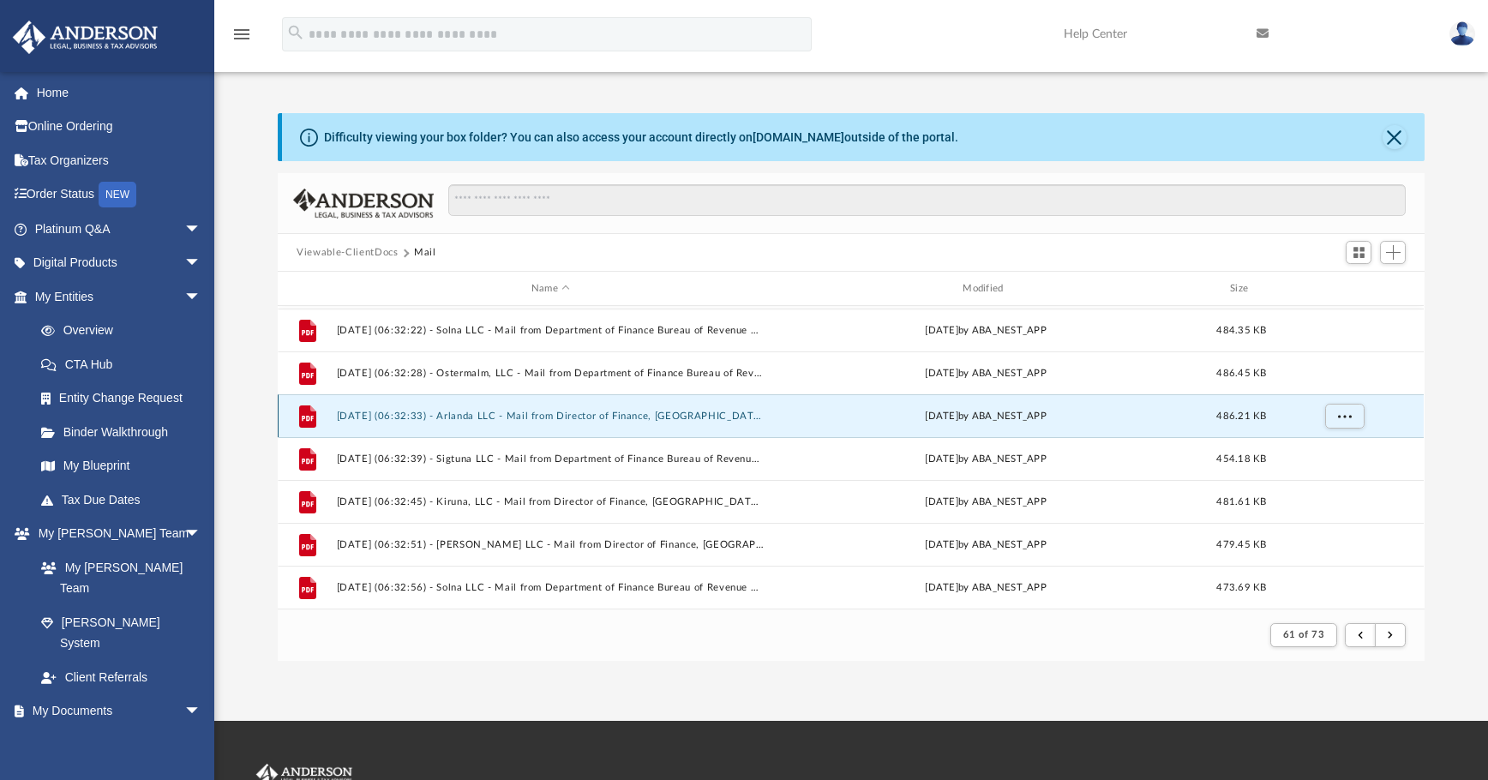
click at [583, 417] on button "2025.02.21 (06:32:33) - Arlanda LLC - Mail from Director of Finance, Baltimore …" at bounding box center [551, 416] width 428 height 11
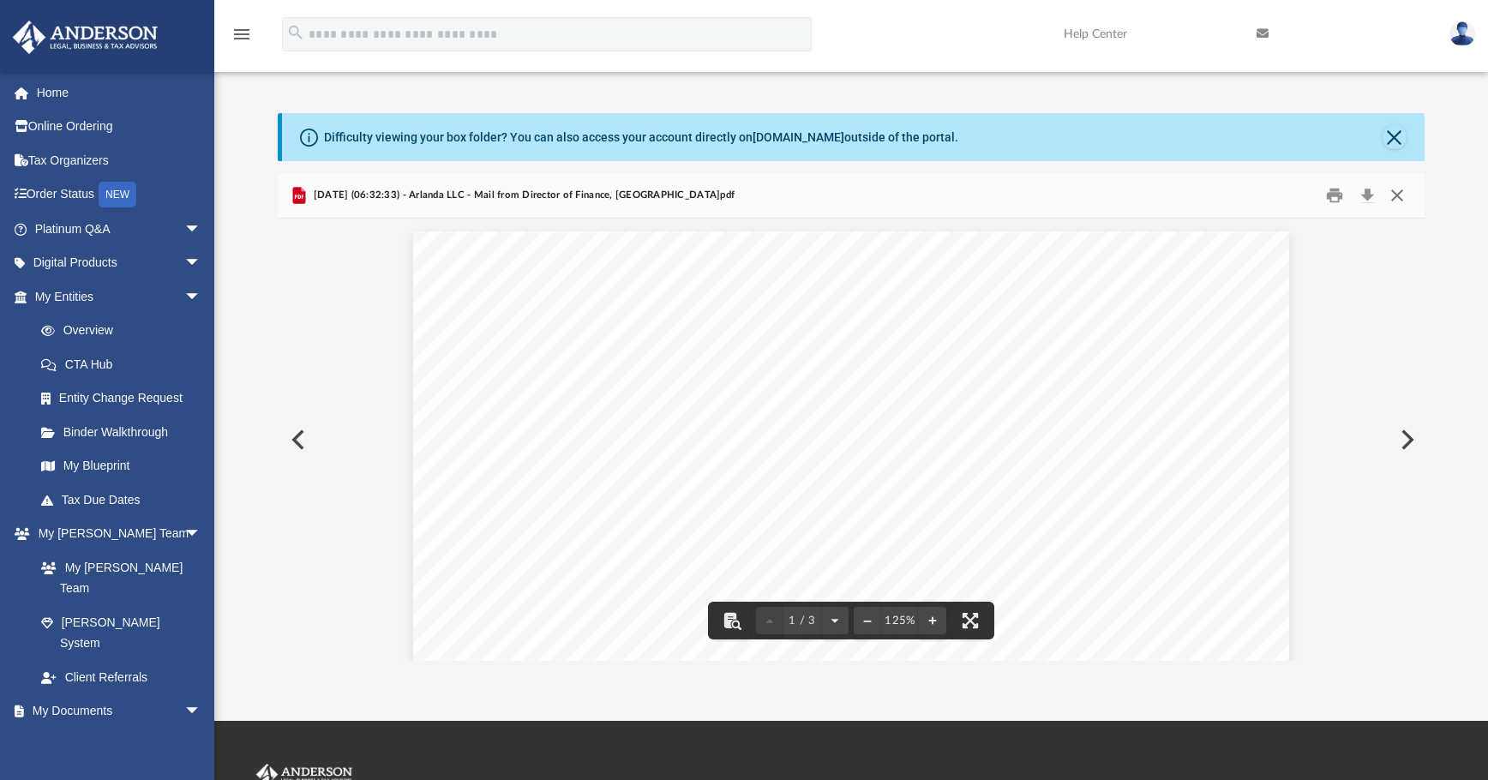
click at [1119, 199] on button "Close" at bounding box center [1397, 196] width 31 height 27
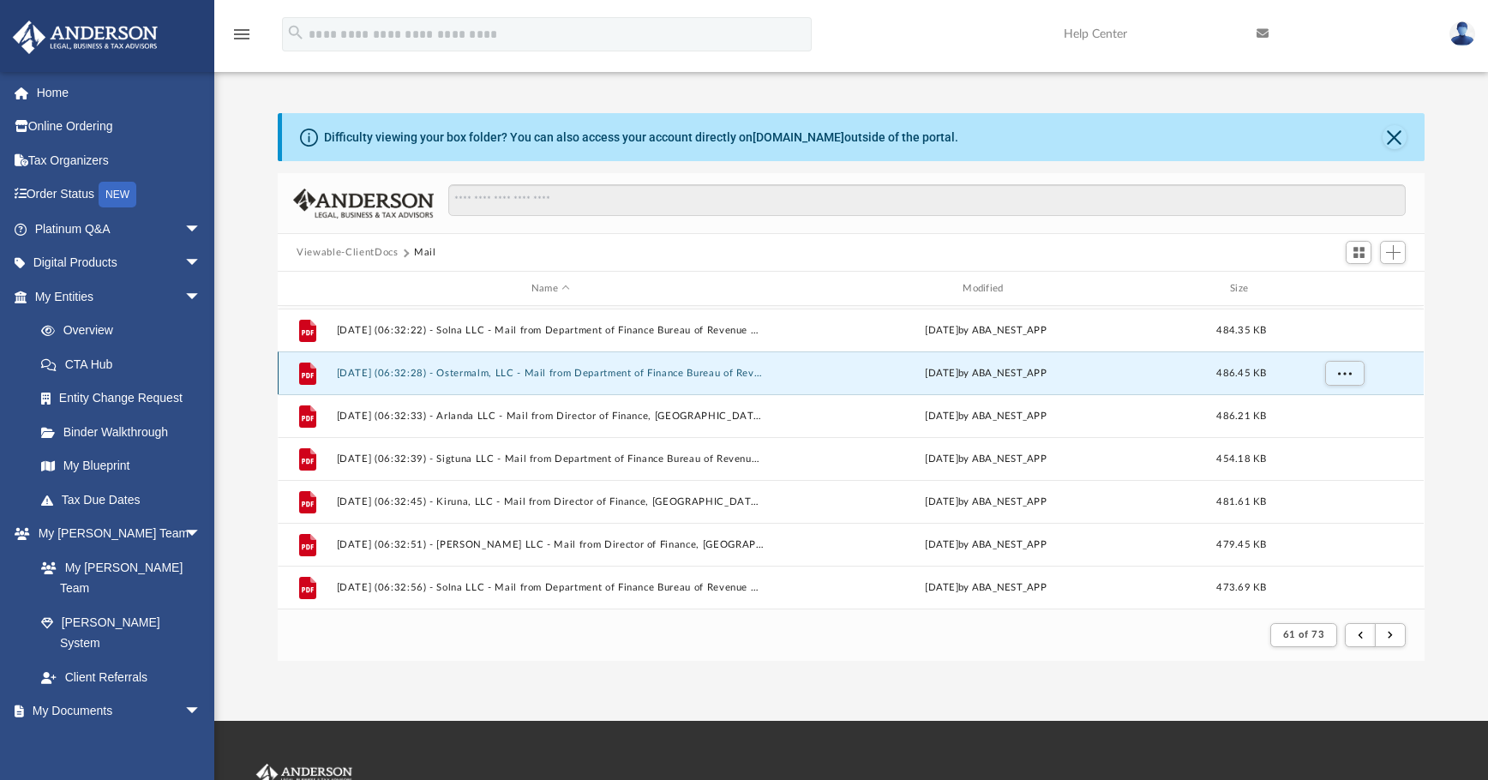
click at [582, 374] on button "2025.02.21 (06:32:28) - Ostermalm, LLC - Mail from Department of Finance Bureau…" at bounding box center [551, 373] width 428 height 11
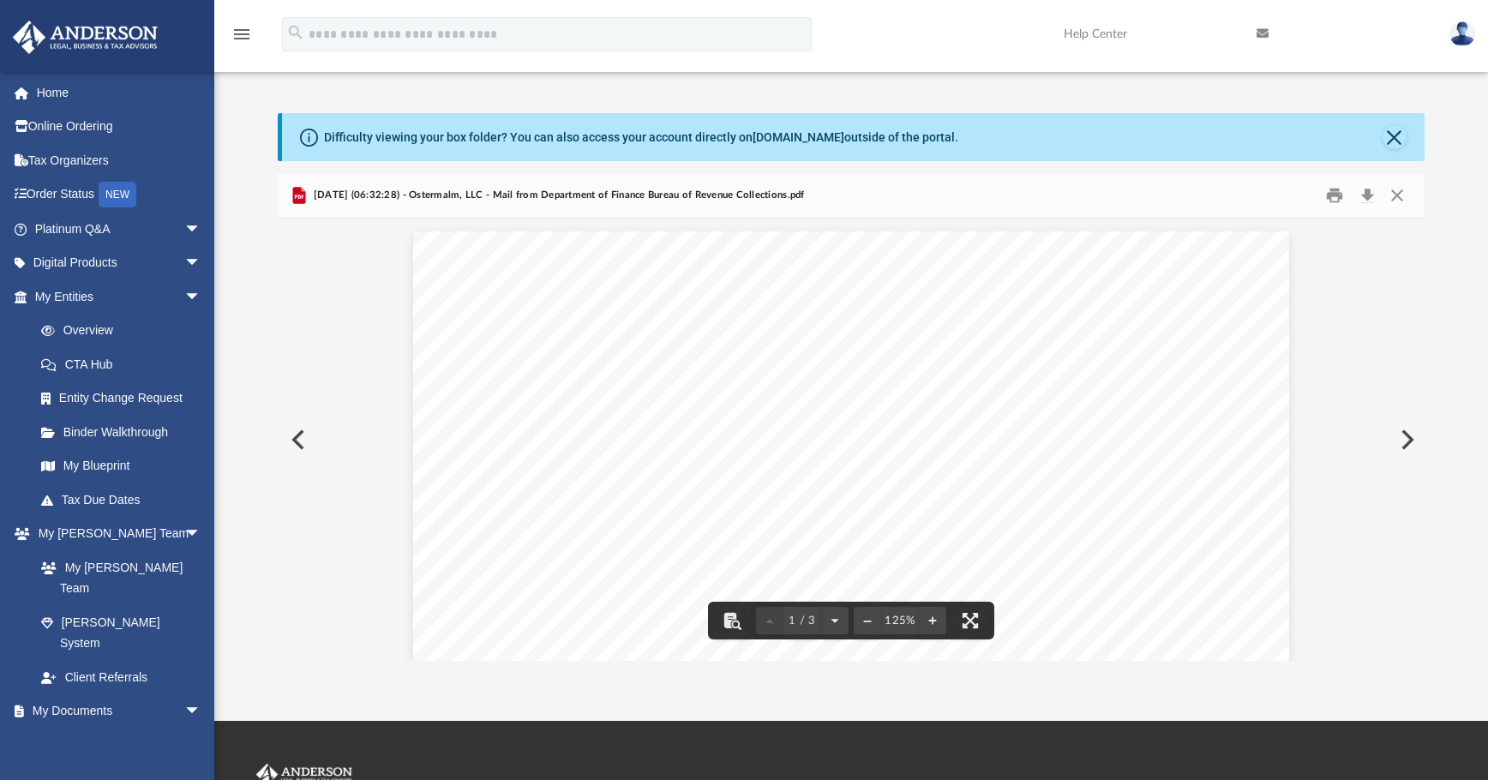
click at [1119, 192] on button "Download" at bounding box center [1367, 196] width 31 height 27
drag, startPoint x: 654, startPoint y: 285, endPoint x: 672, endPoint y: 279, distance: 19.3
click at [1119, 201] on button "Close" at bounding box center [1397, 196] width 31 height 27
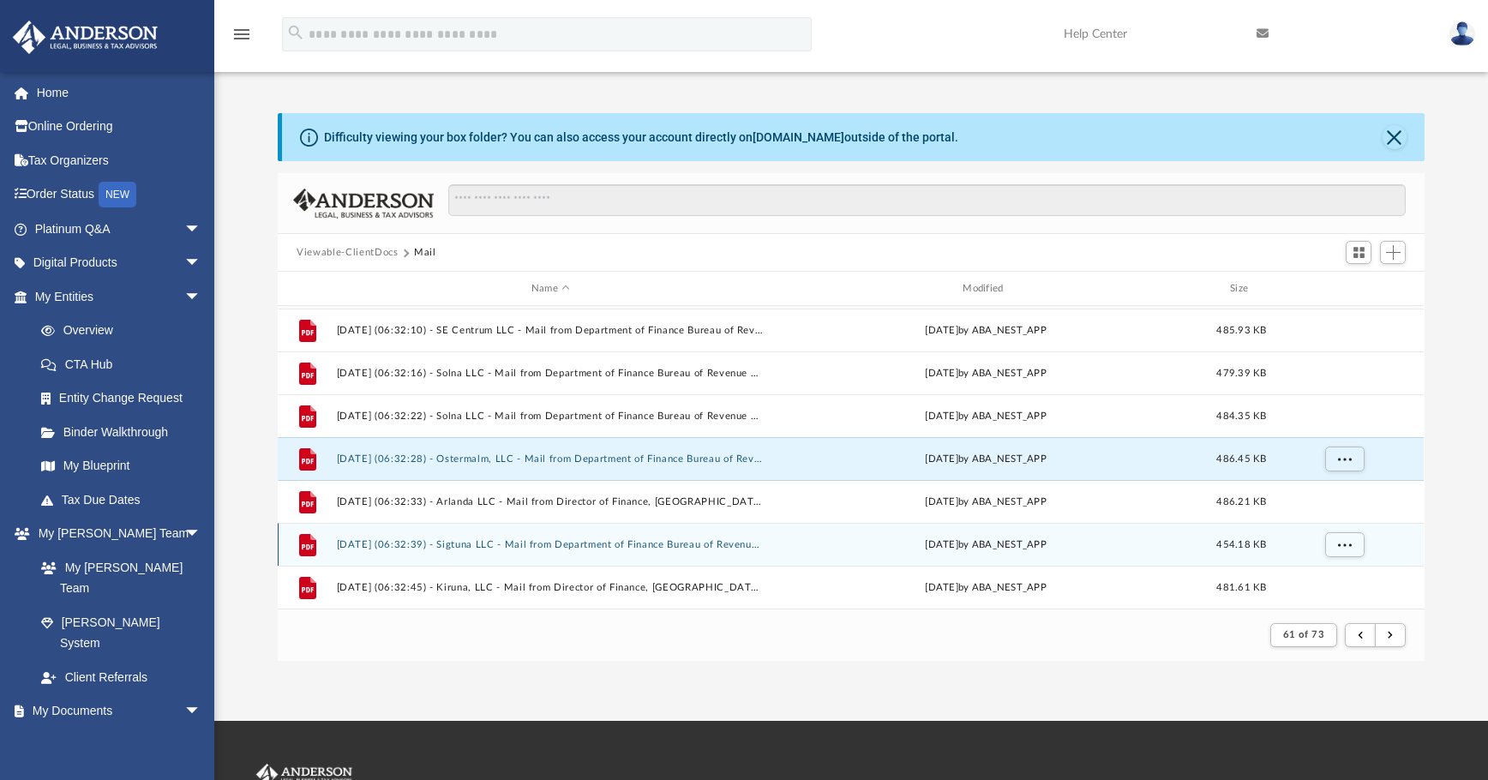
scroll to position [1155, 0]
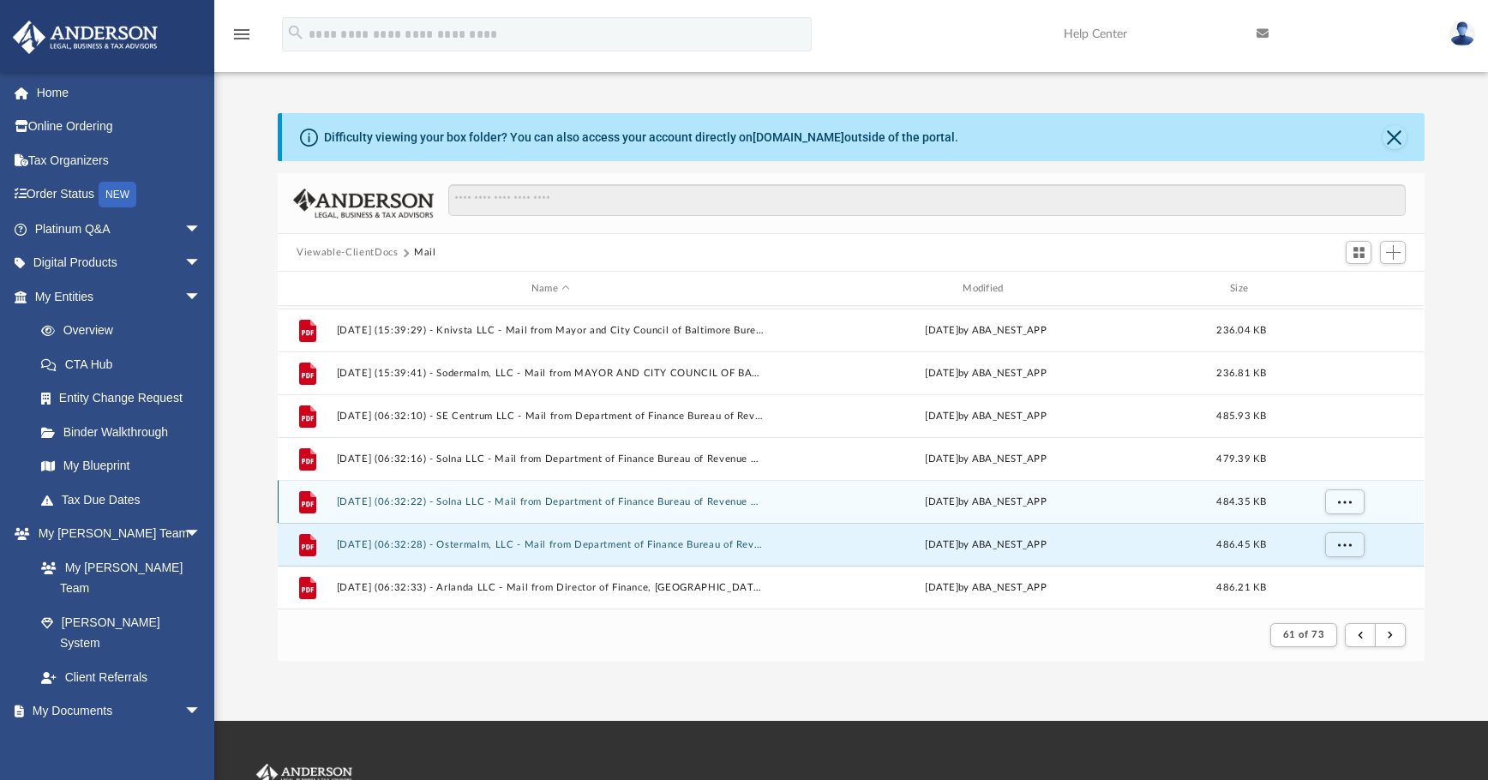
click at [710, 496] on button "2025.02.21 (06:32:22) - Solna LLC - Mail from Department of Finance Bureau of R…" at bounding box center [551, 501] width 428 height 11
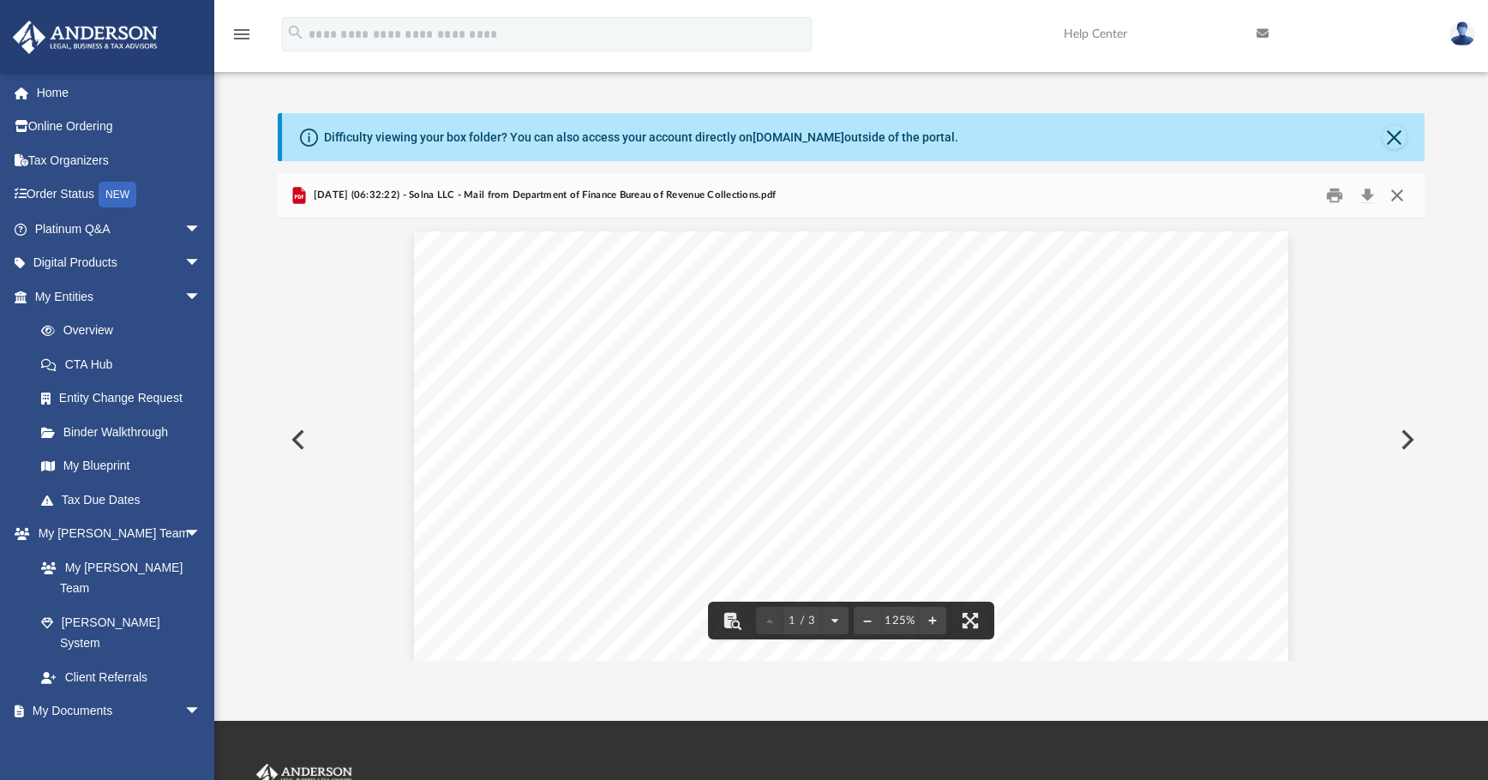
click at [1119, 195] on button "Close" at bounding box center [1397, 196] width 31 height 27
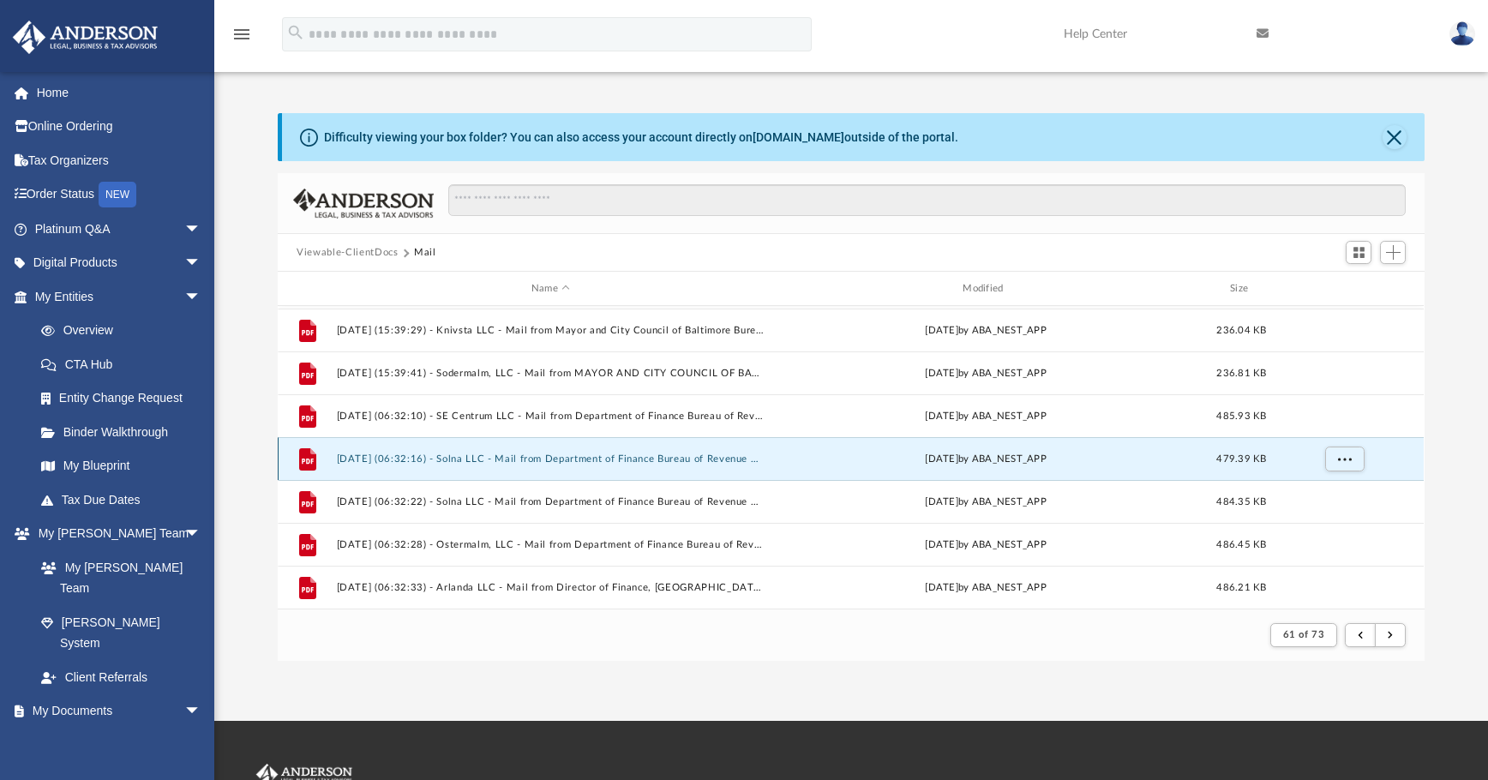
click at [576, 455] on button "2025.02.21 (06:32:16) - Solna LLC - Mail from Department of Finance Bureau of R…" at bounding box center [551, 458] width 428 height 11
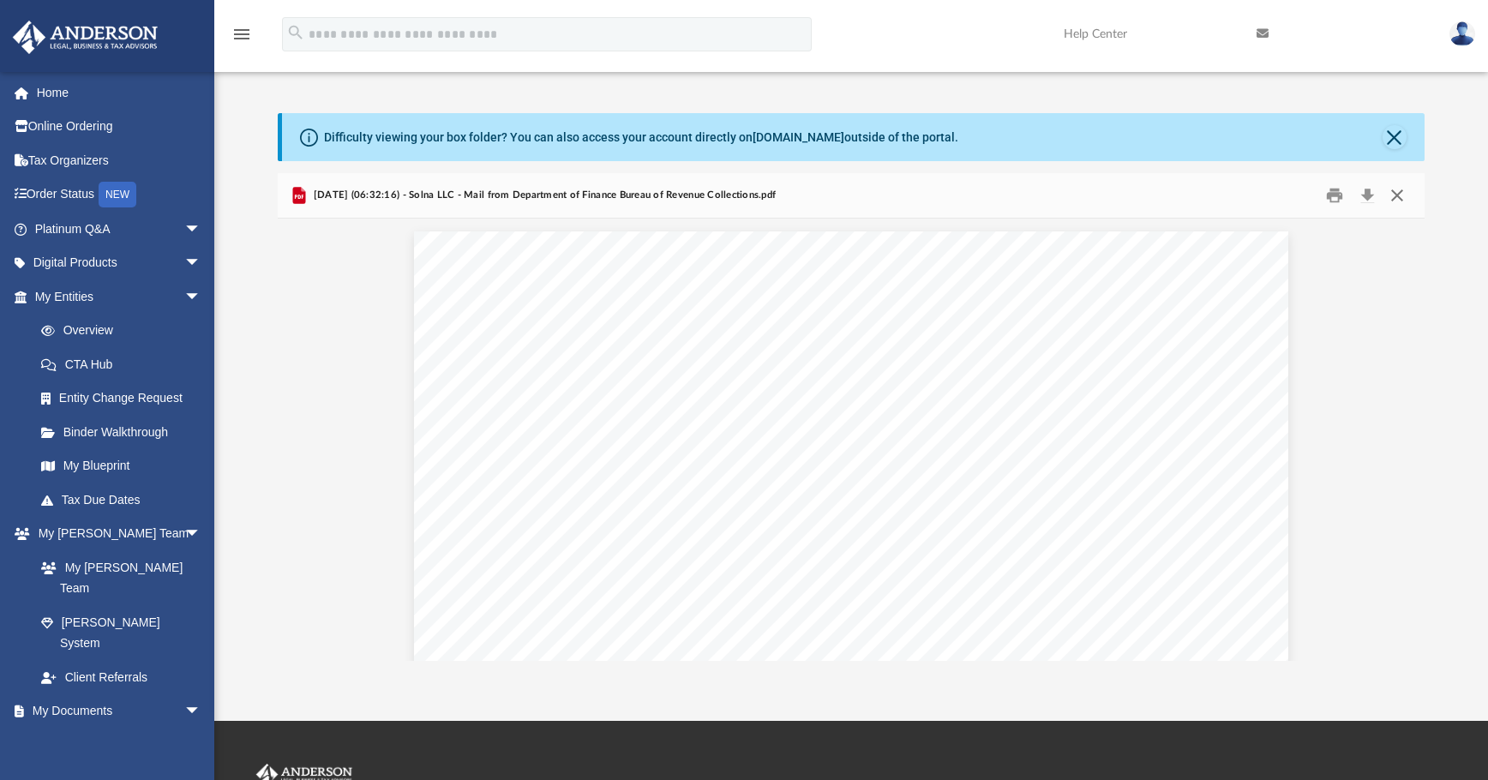
click at [1119, 196] on button "Close" at bounding box center [1397, 196] width 31 height 27
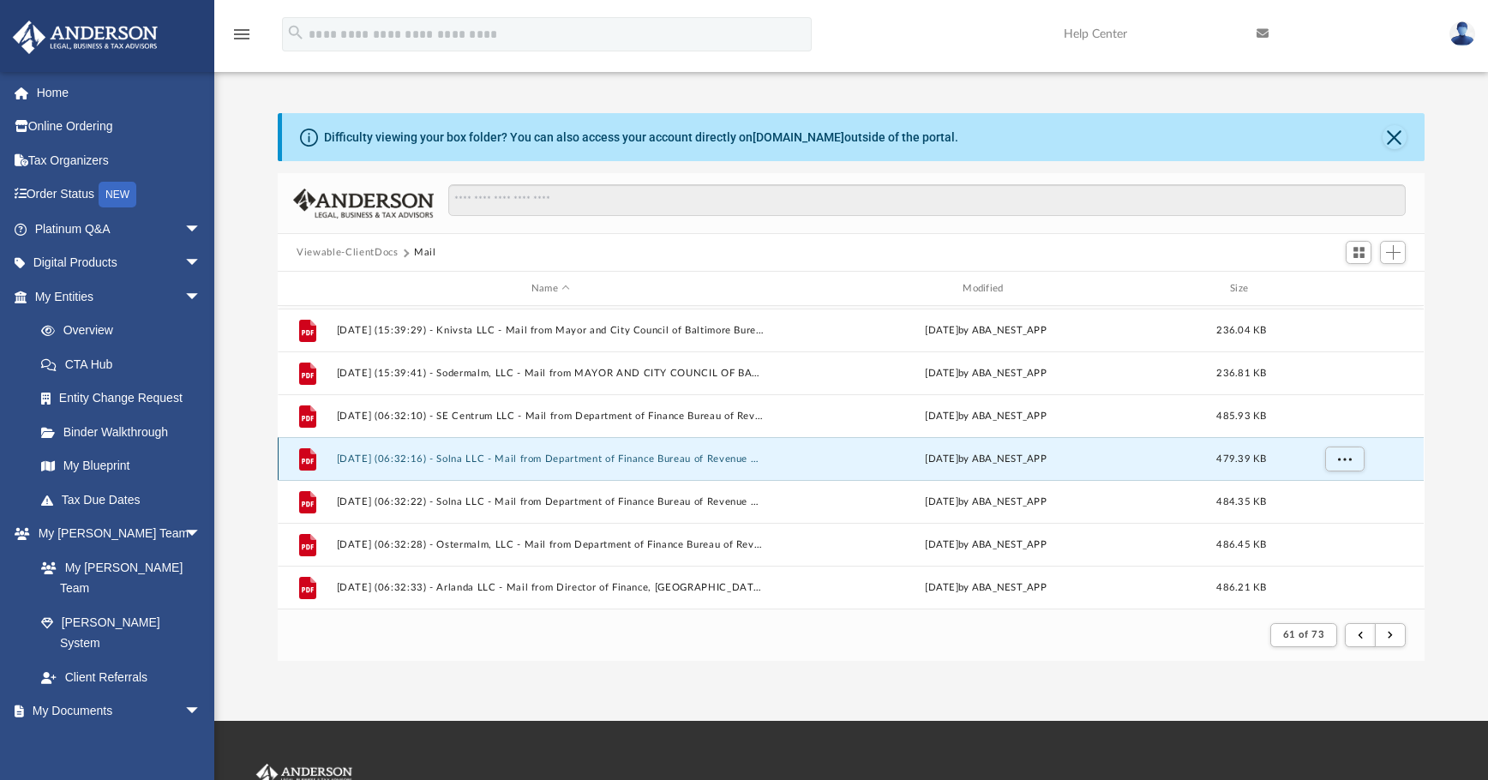
click at [624, 460] on button "2025.02.21 (06:32:16) - Solna LLC - Mail from Department of Finance Bureau of R…" at bounding box center [551, 458] width 428 height 11
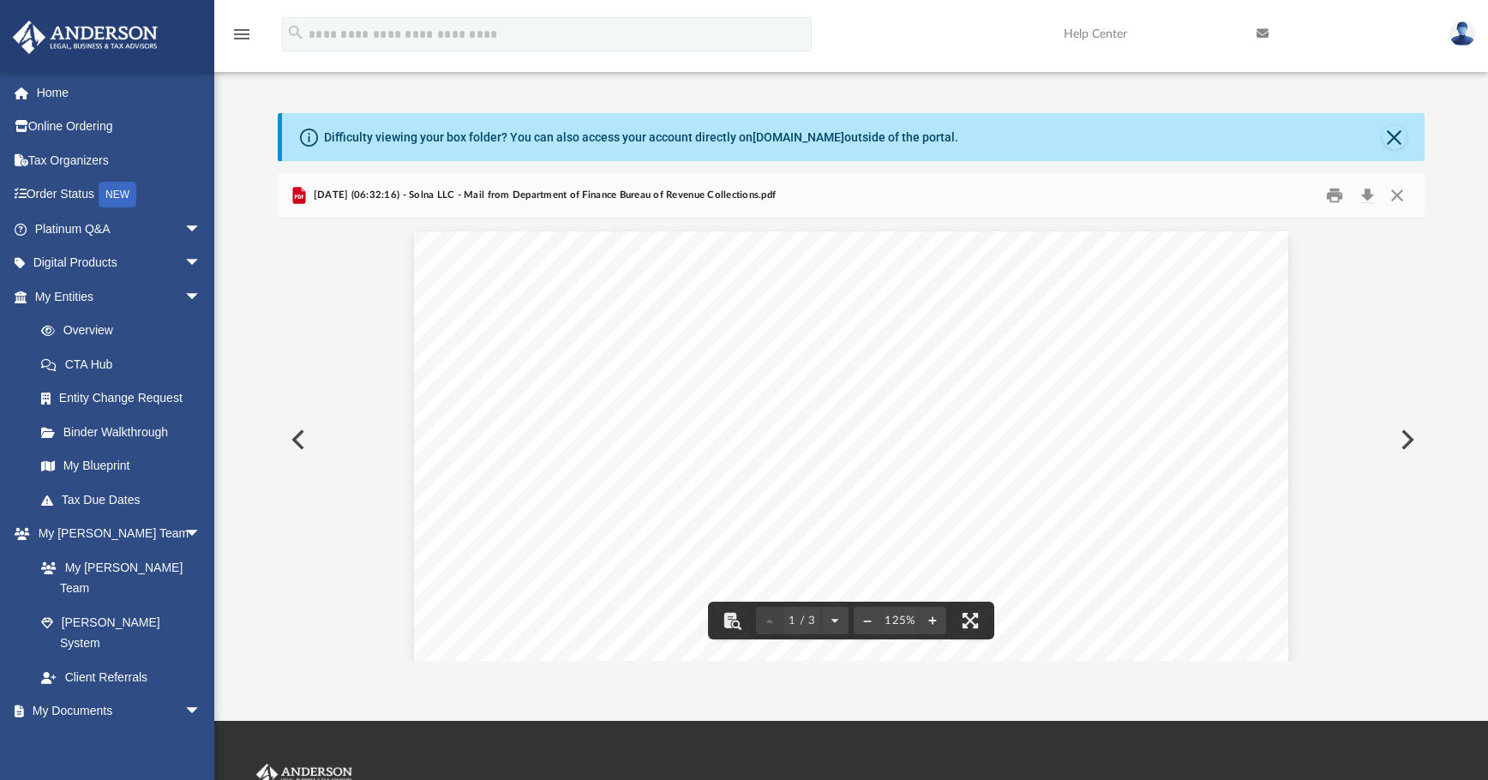
click at [1119, 191] on button "Download" at bounding box center [1367, 196] width 31 height 27
click at [1119, 192] on button "Close" at bounding box center [1397, 196] width 31 height 27
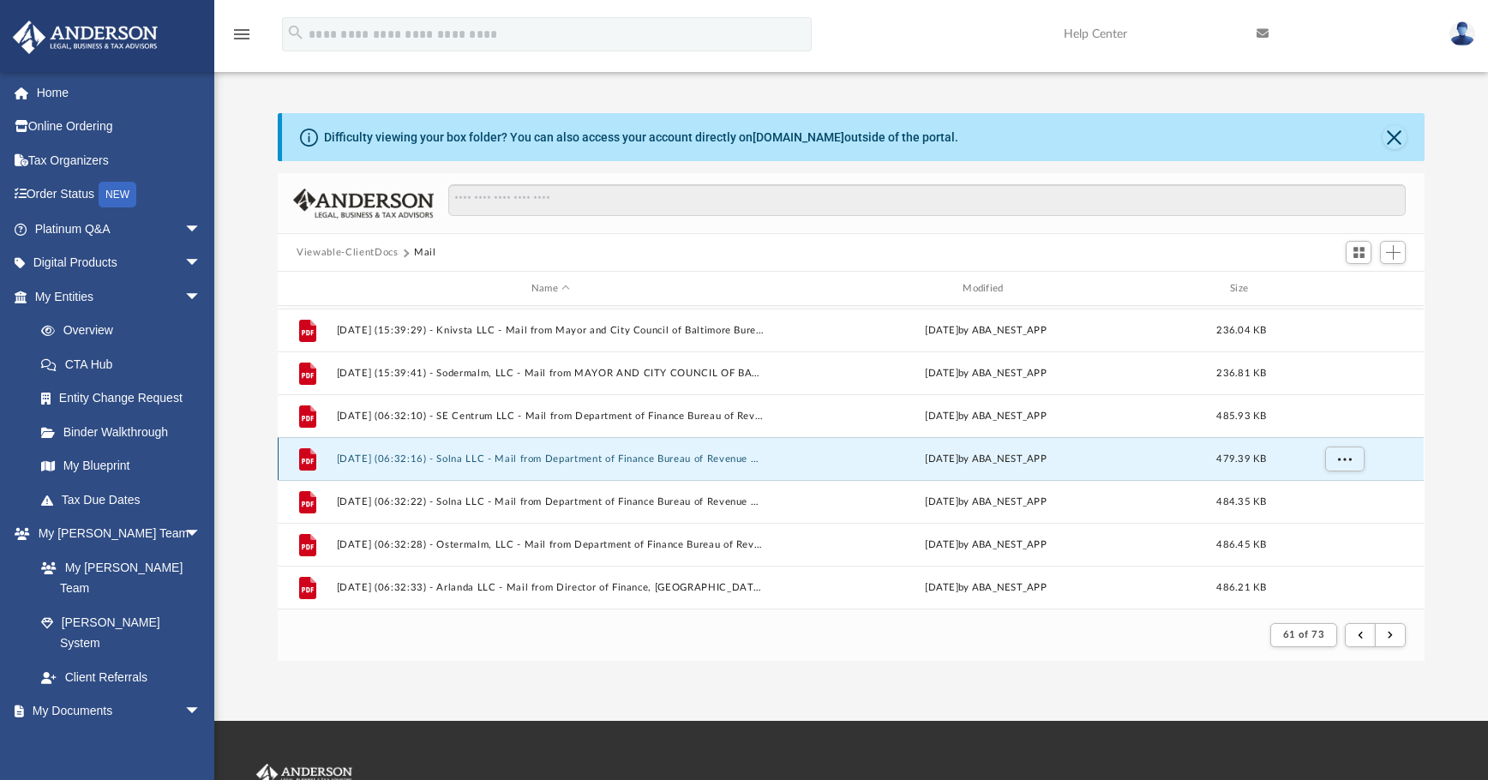
scroll to position [1069, 0]
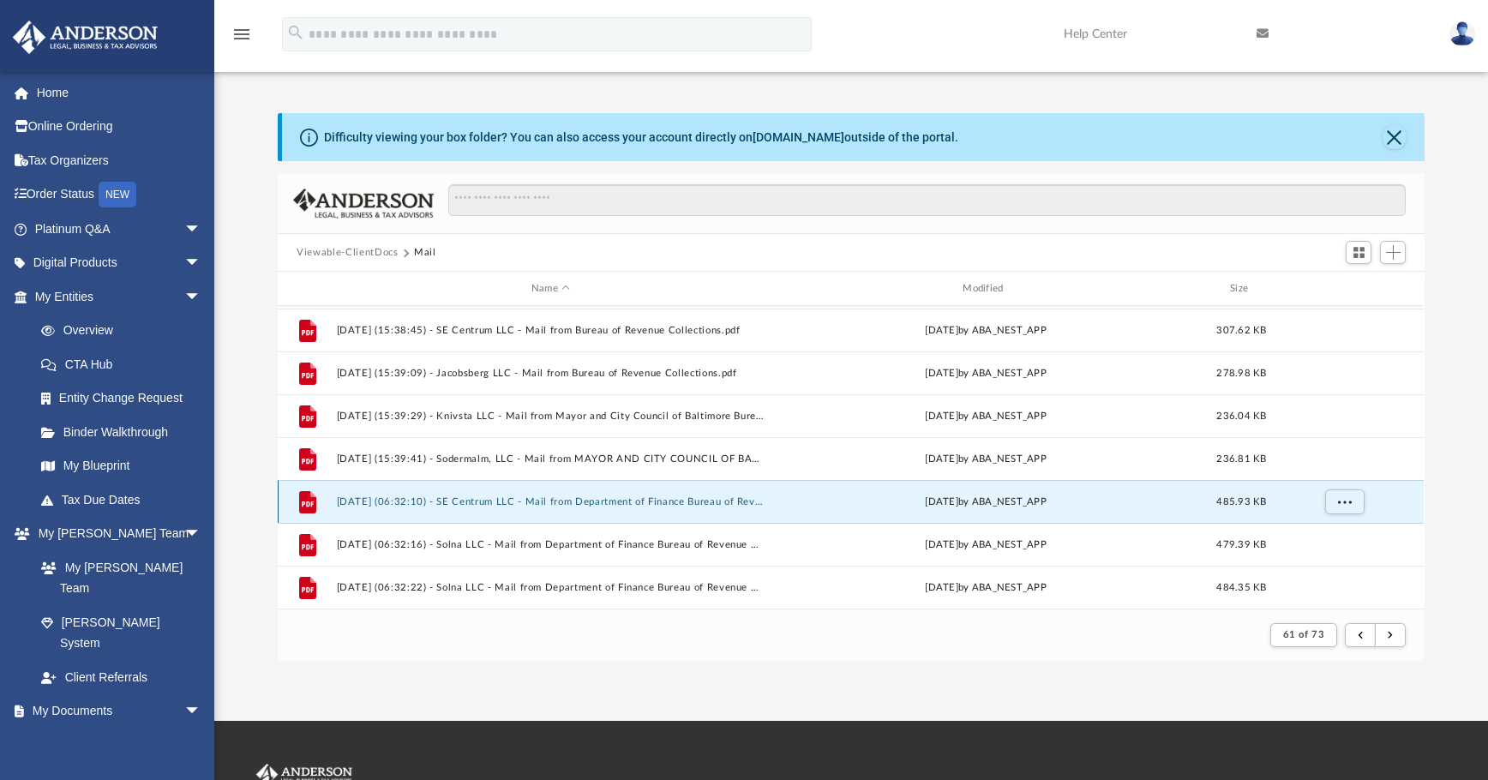
click at [609, 498] on button "2025.02.21 (06:32:10) - SE Centrum LLC - Mail from Department of Finance Bureau…" at bounding box center [551, 501] width 428 height 11
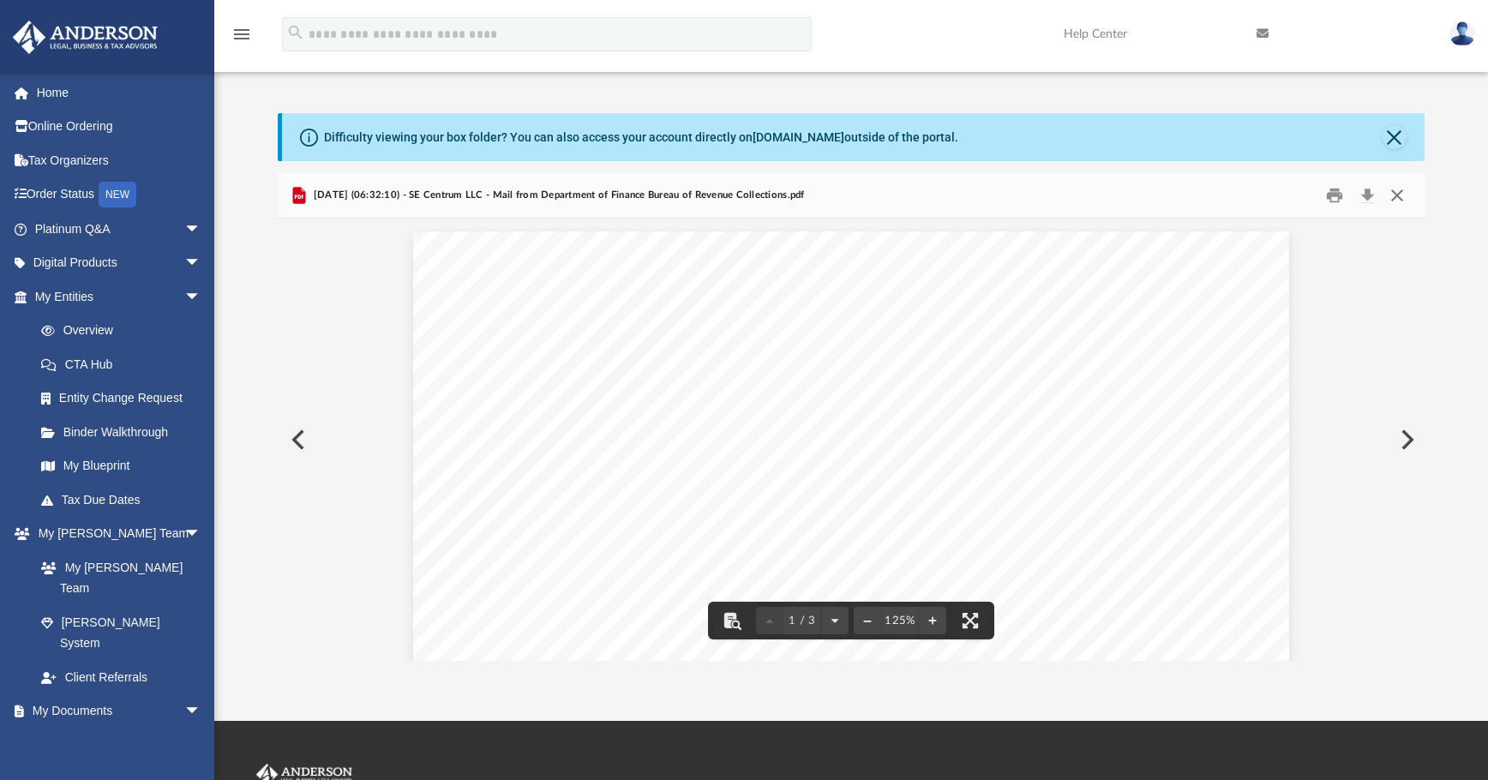
click at [1119, 196] on button "Close" at bounding box center [1397, 196] width 31 height 27
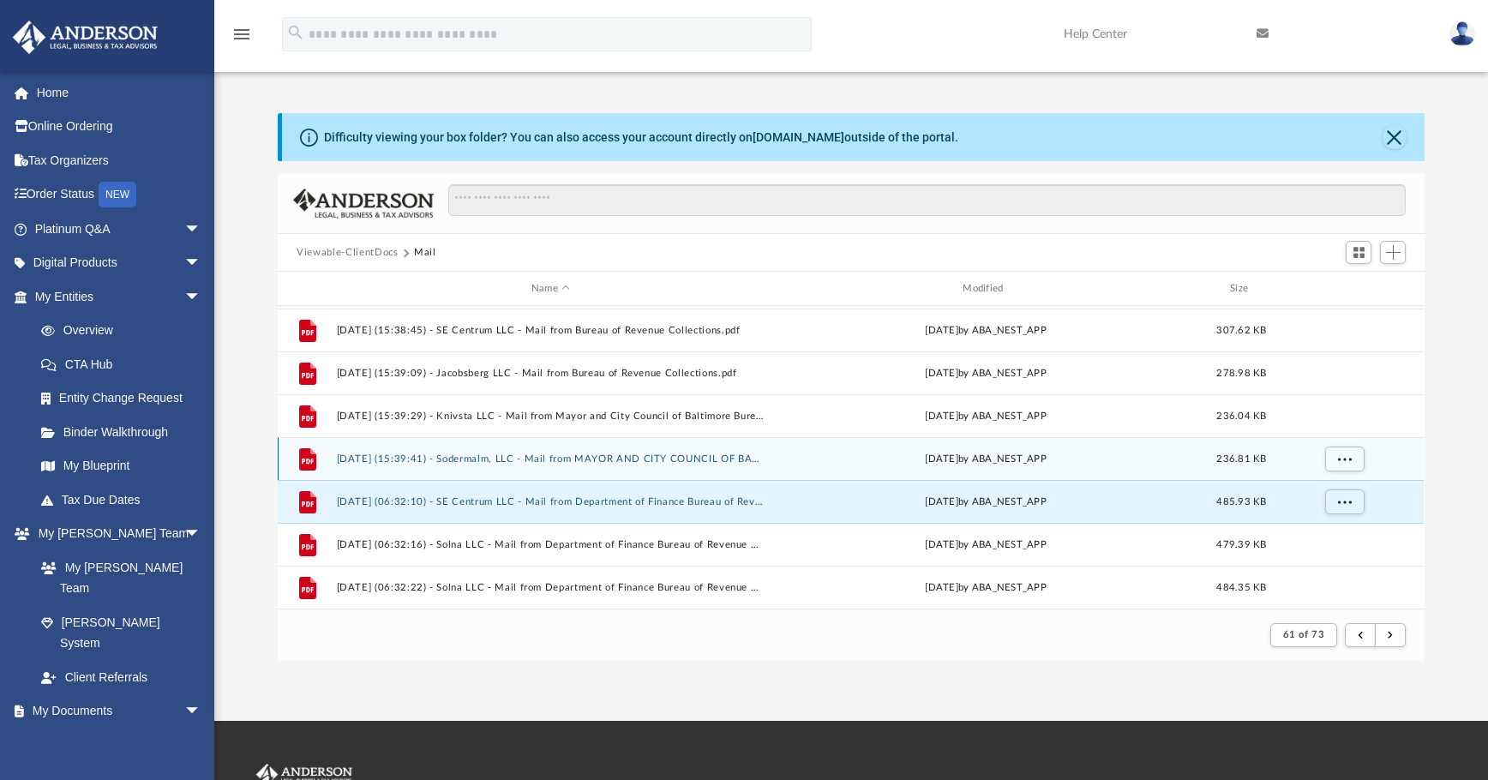
click at [492, 459] on button "2025.02.20 (15:39:41) - Sodermalm, LLC - Mail from MAYOR AND CITY COUNCIL OF BA…" at bounding box center [551, 458] width 428 height 11
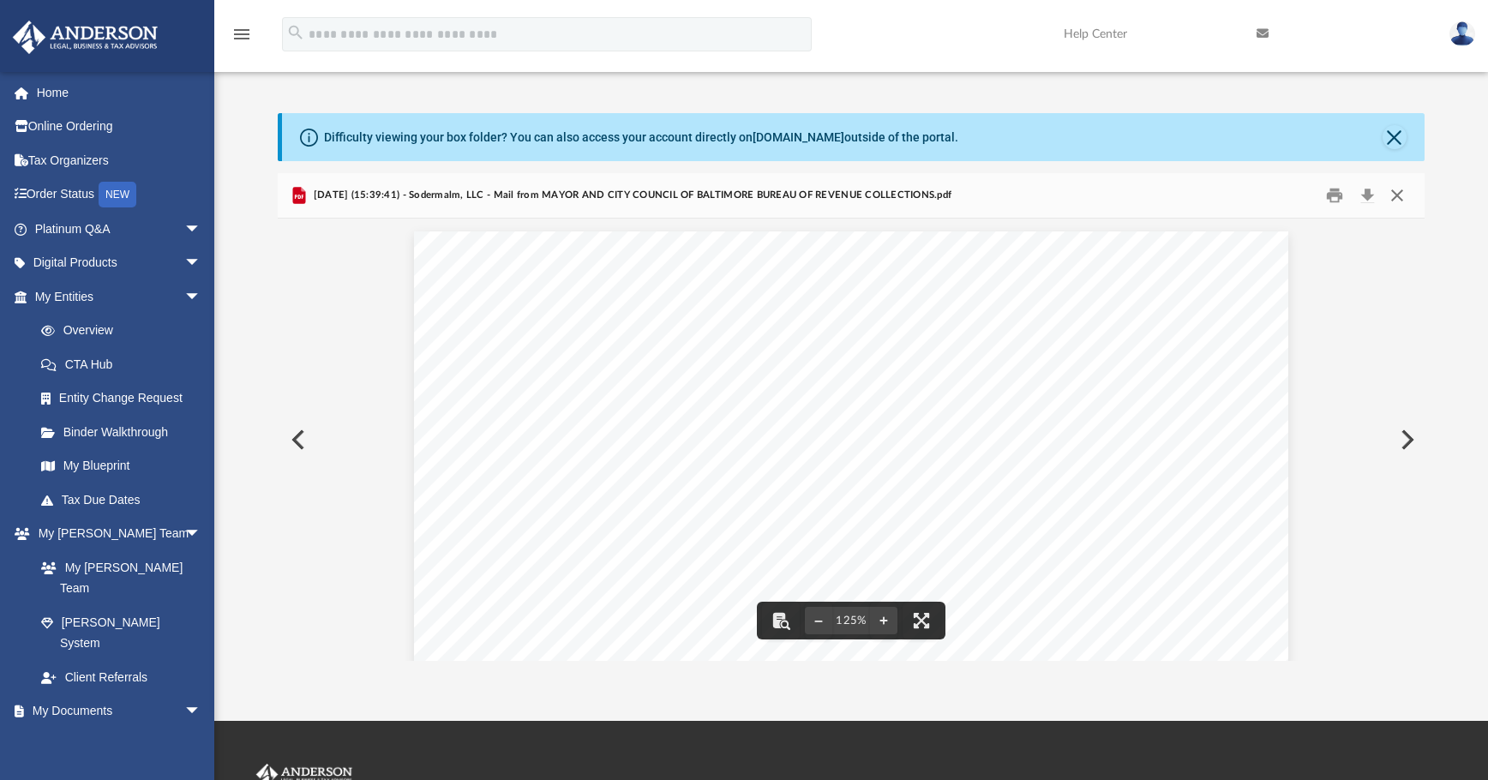
click at [1119, 200] on button "Close" at bounding box center [1397, 196] width 31 height 27
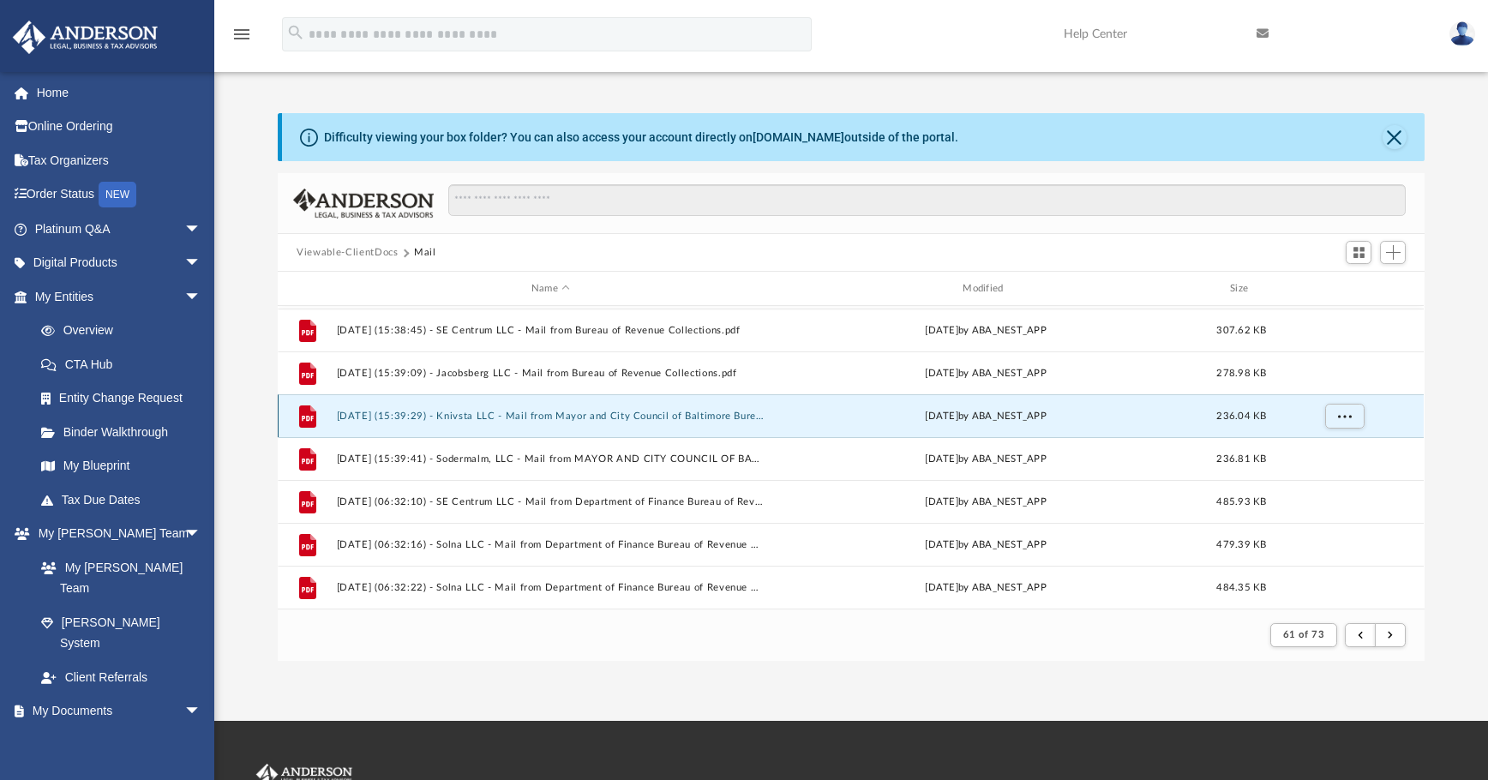
click at [545, 414] on button "2025.02.20 (15:39:29) - Knivsta LLC - Mail from Mayor and City Council of Balti…" at bounding box center [551, 416] width 428 height 11
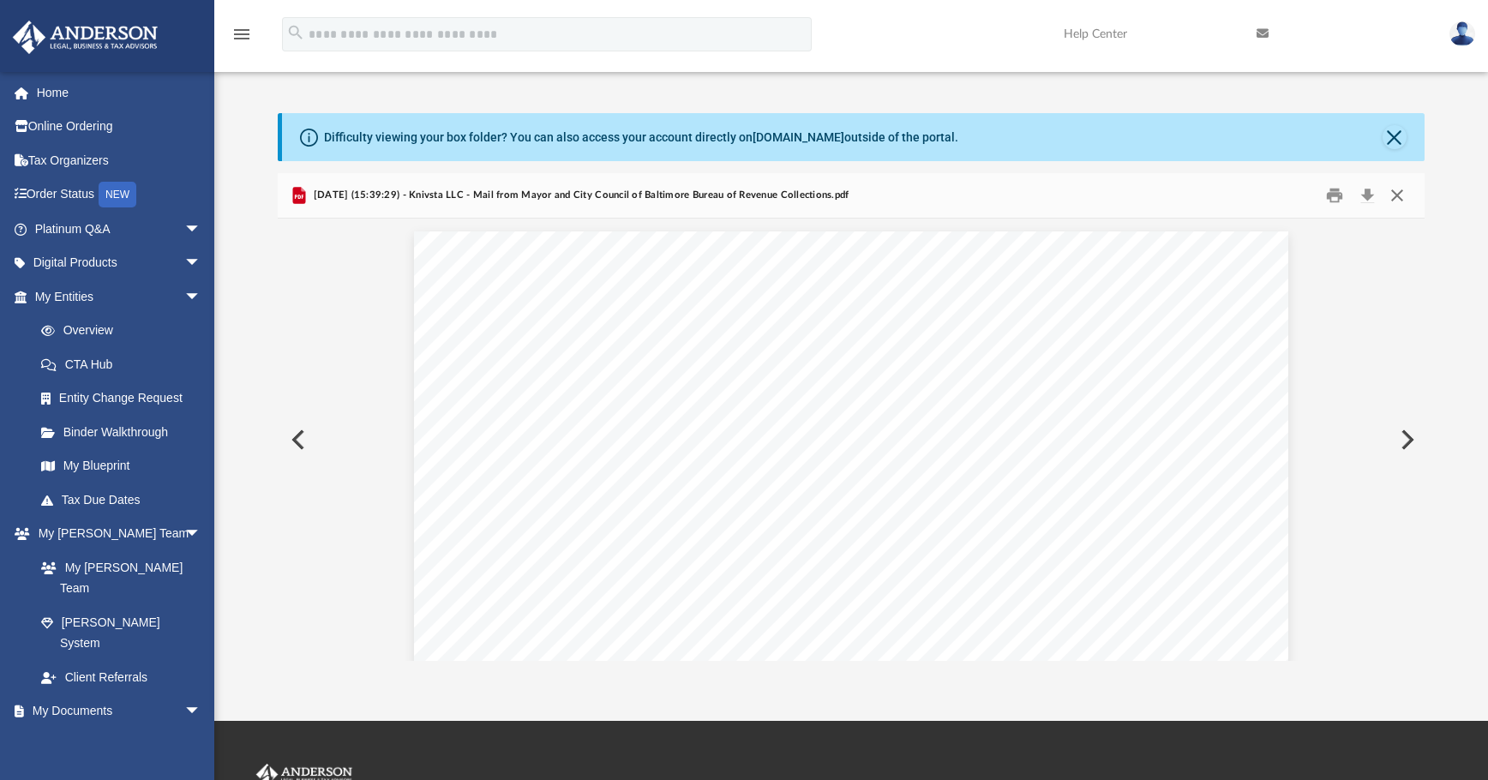
click at [1119, 195] on button "Close" at bounding box center [1397, 196] width 31 height 27
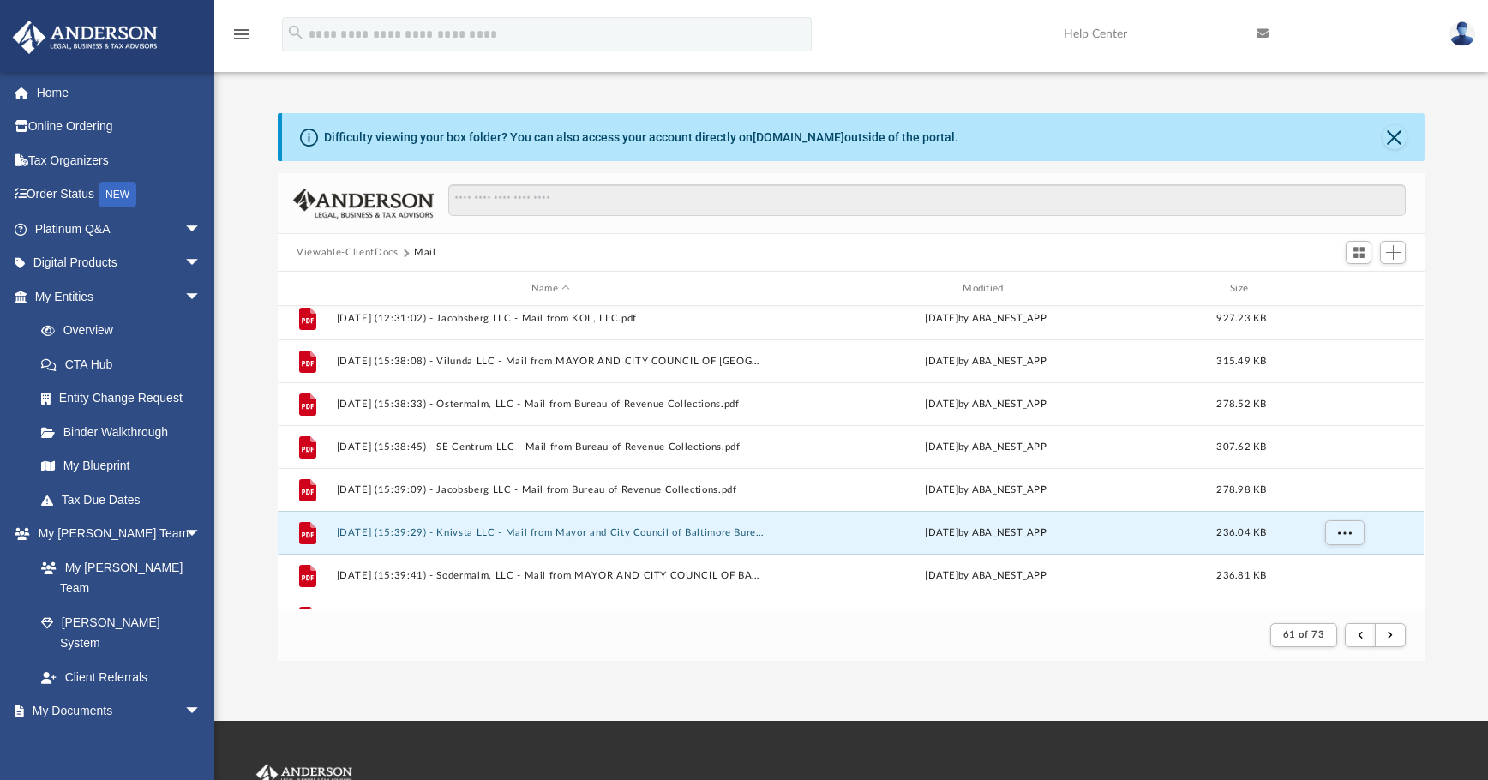
scroll to position [897, 0]
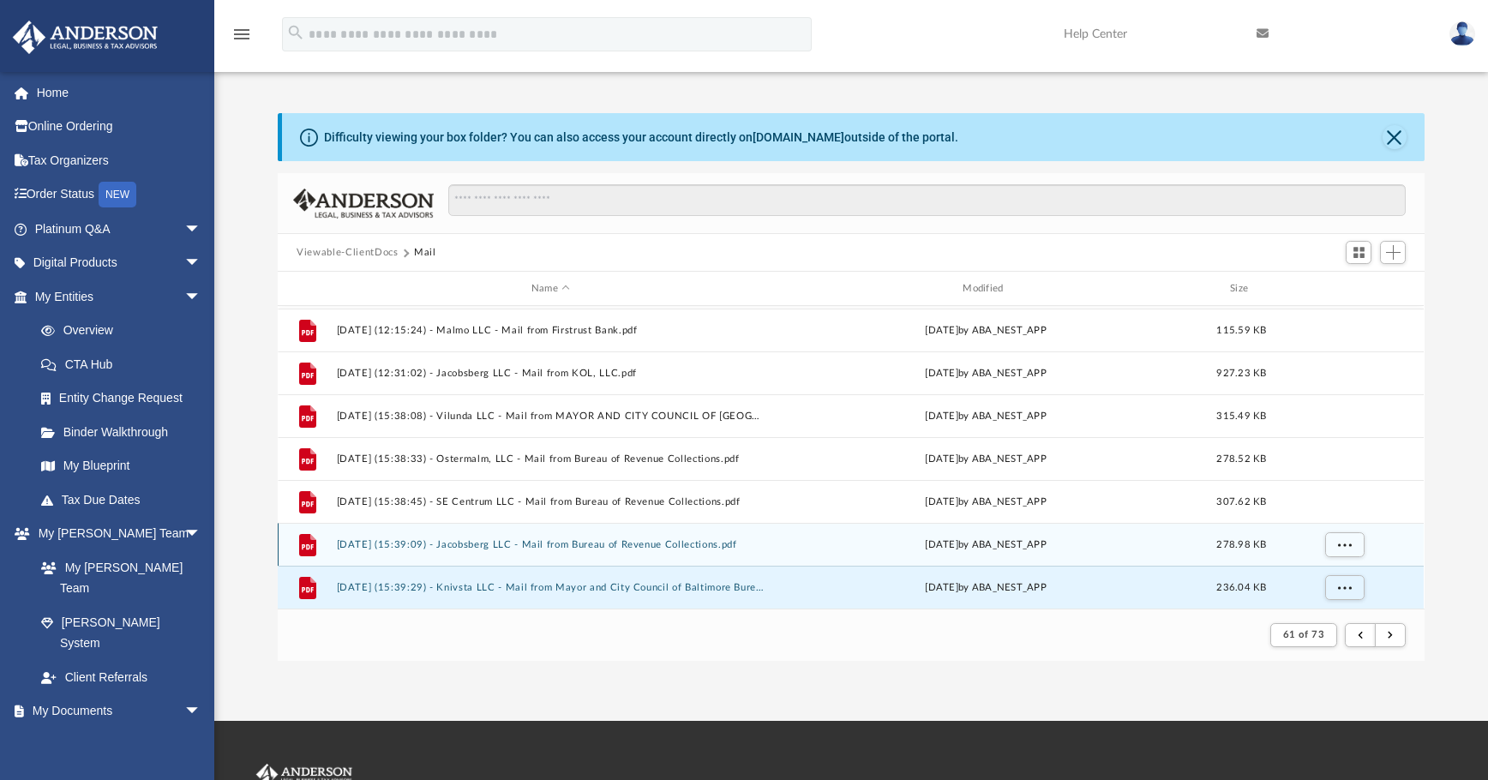
click at [582, 549] on button "2025.02.20 (15:39:09) - Jacobsberg LLC - Mail from Bureau of Revenue Collection…" at bounding box center [551, 544] width 428 height 11
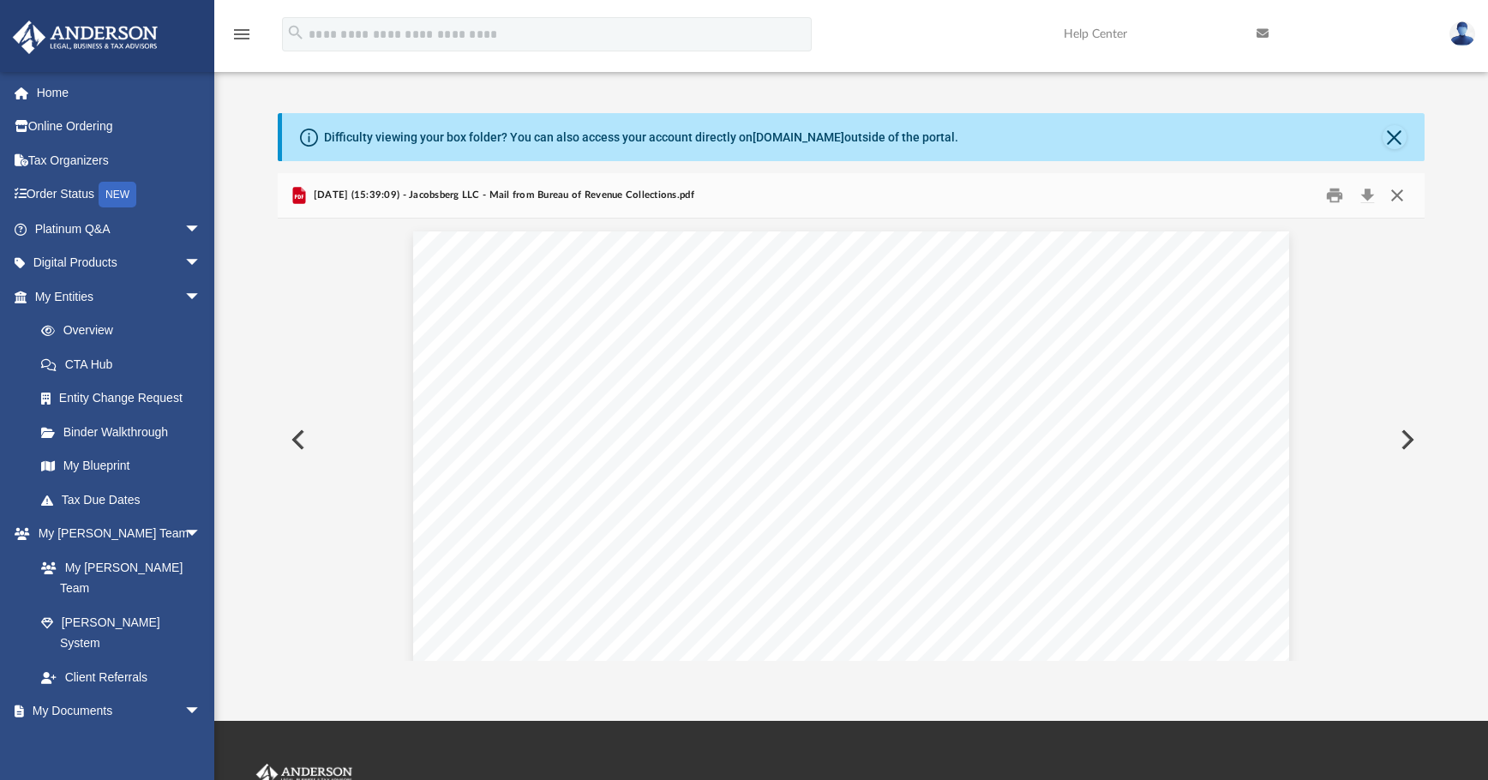
click at [1119, 197] on button "Close" at bounding box center [1397, 196] width 31 height 27
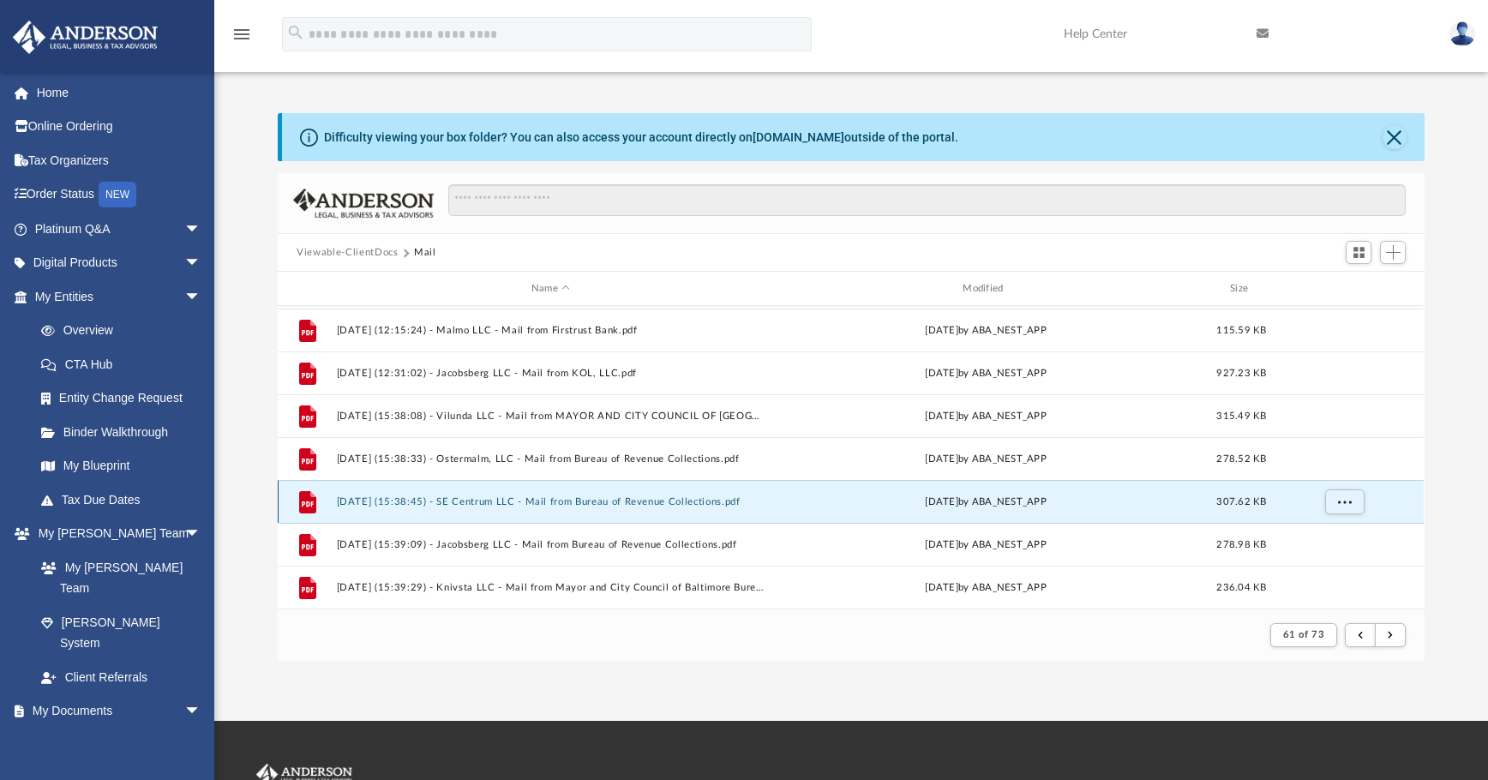
click at [679, 500] on button "2025.02.20 (15:38:45) - SE Centrum LLC - Mail from Bureau of Revenue Collection…" at bounding box center [551, 501] width 428 height 11
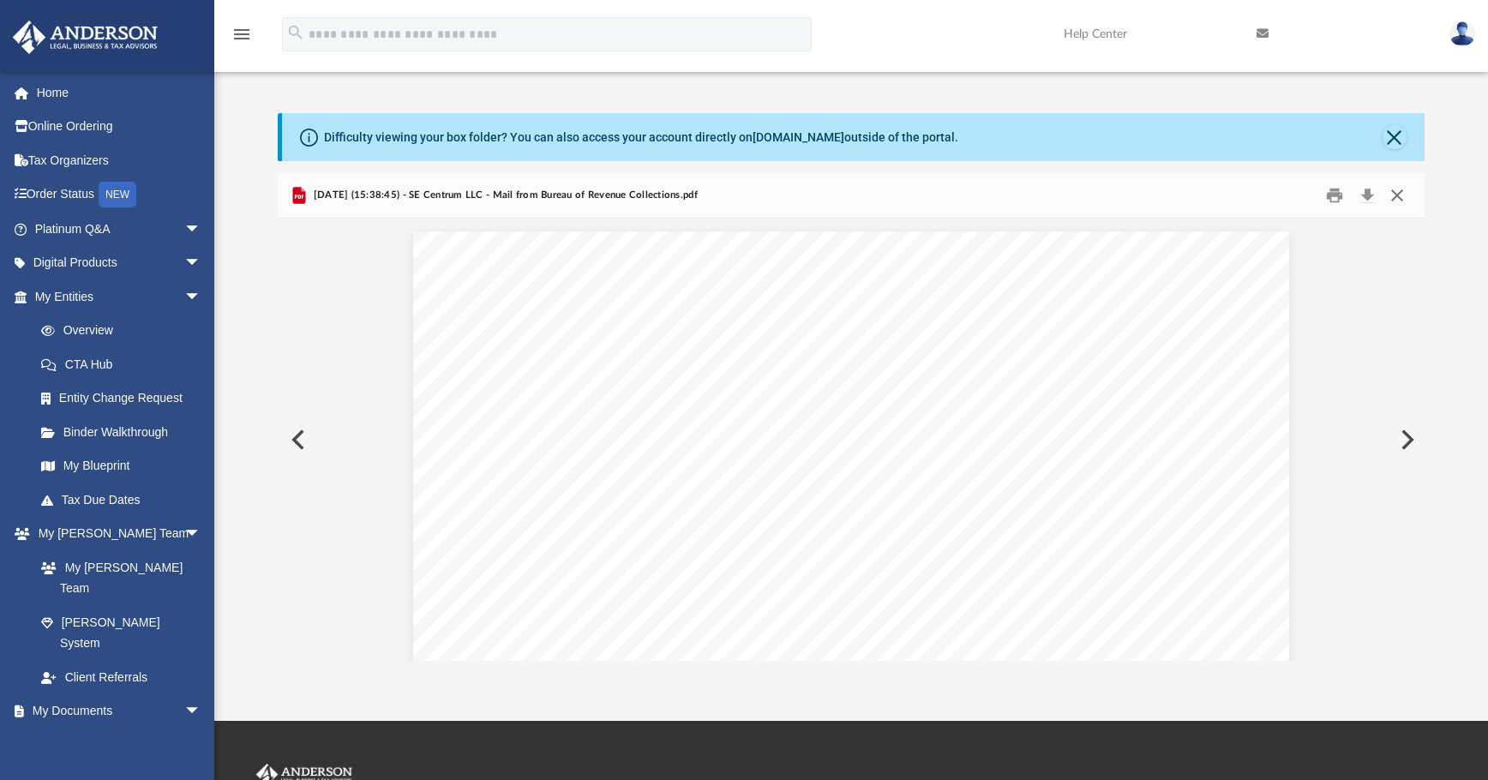
click at [1119, 195] on button "Close" at bounding box center [1397, 196] width 31 height 27
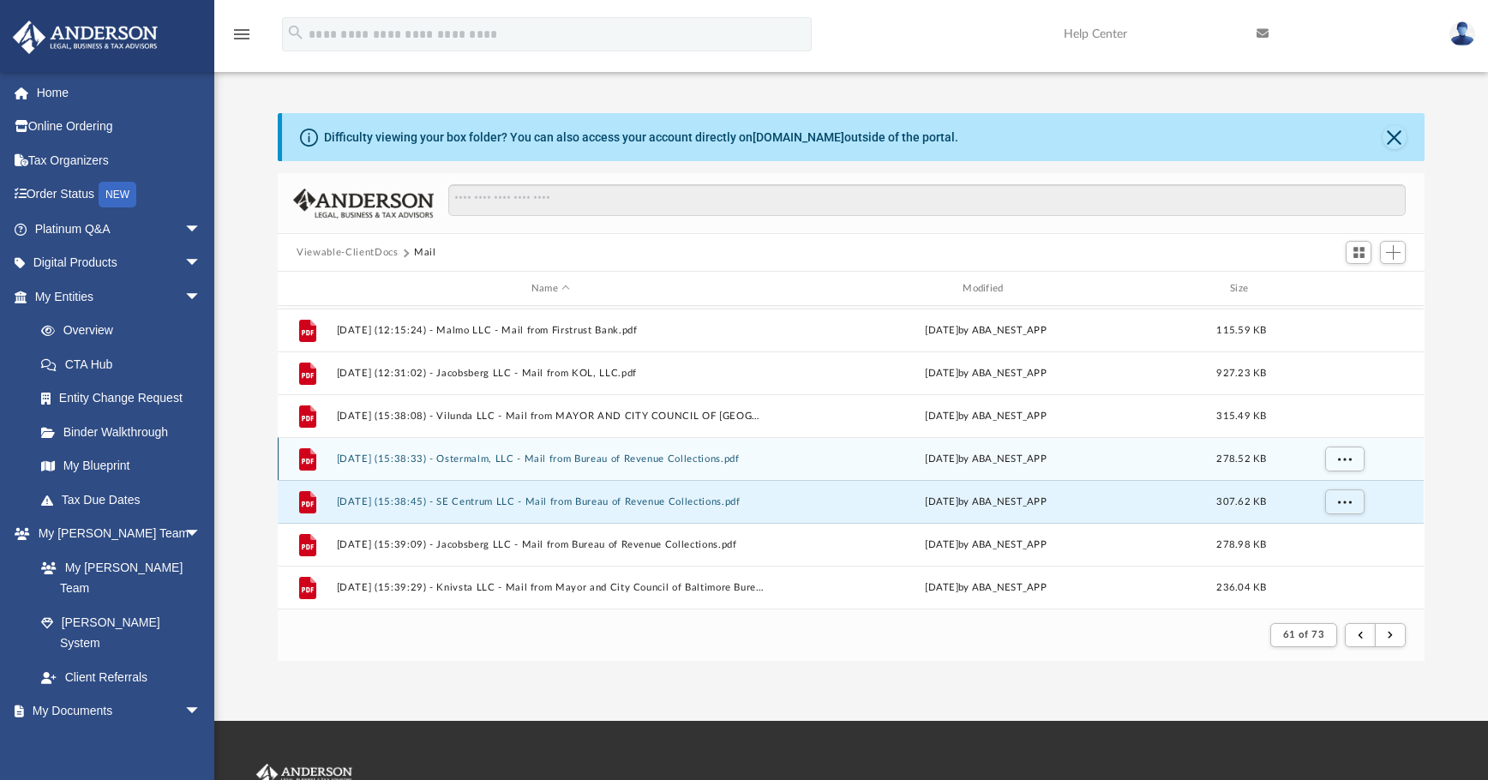
click at [656, 452] on div "File 2025.02.20 (15:38:33) - Ostermalm, LLC - Mail from Bureau of Revenue Colle…" at bounding box center [851, 458] width 1146 height 43
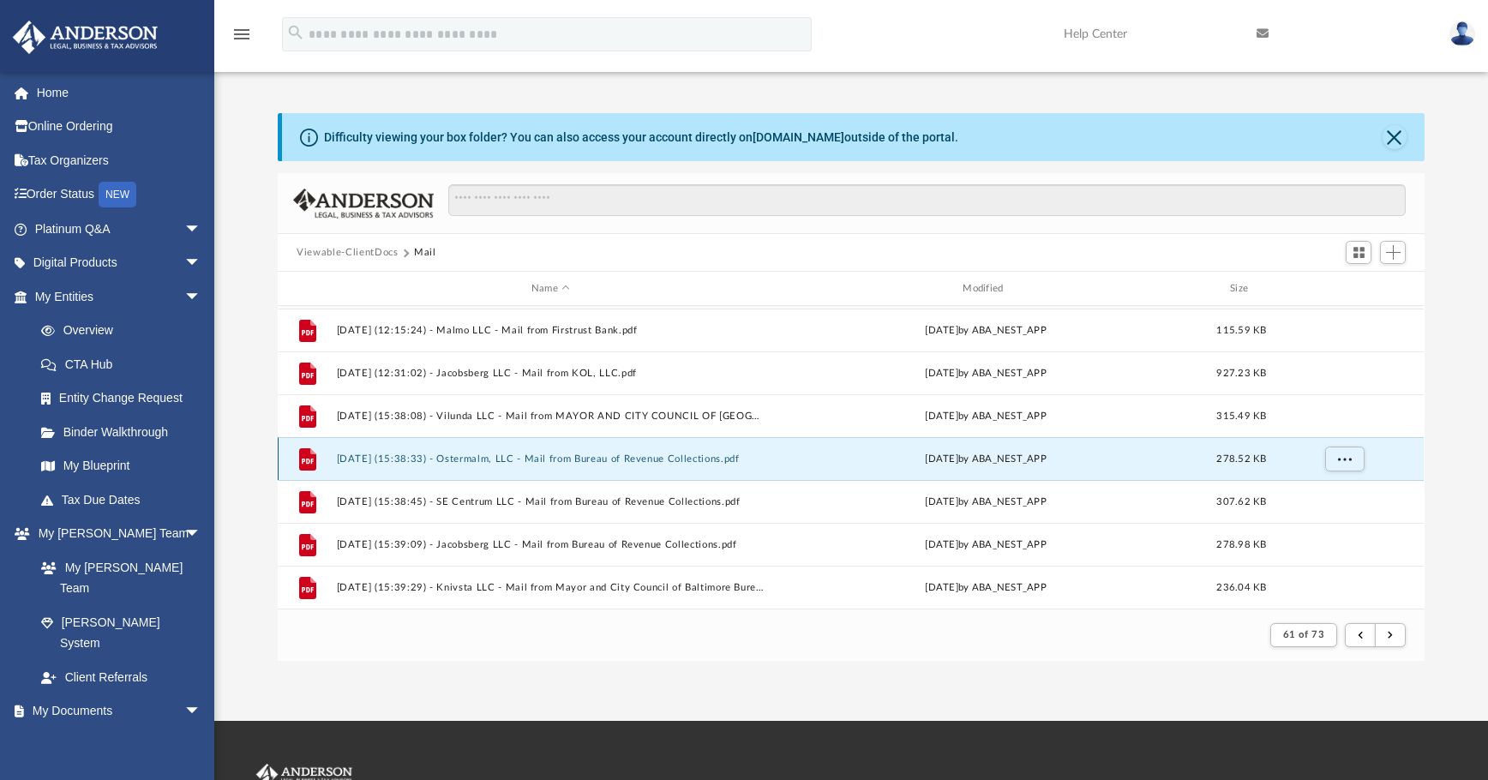
click at [596, 459] on button "2025.02.20 (15:38:33) - Ostermalm, LLC - Mail from Bureau of Revenue Collection…" at bounding box center [551, 458] width 428 height 11
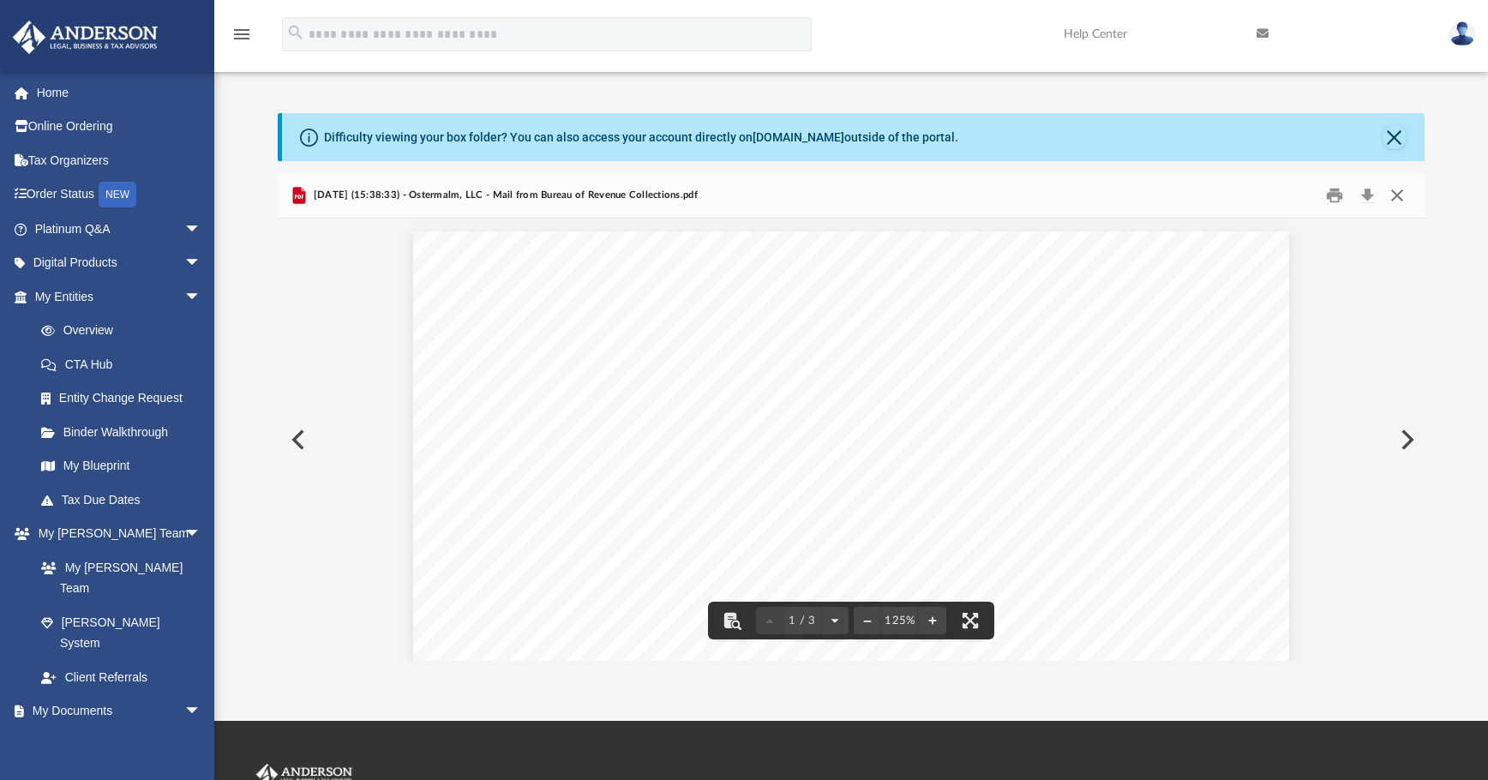
click at [1119, 199] on button "Close" at bounding box center [1397, 196] width 31 height 27
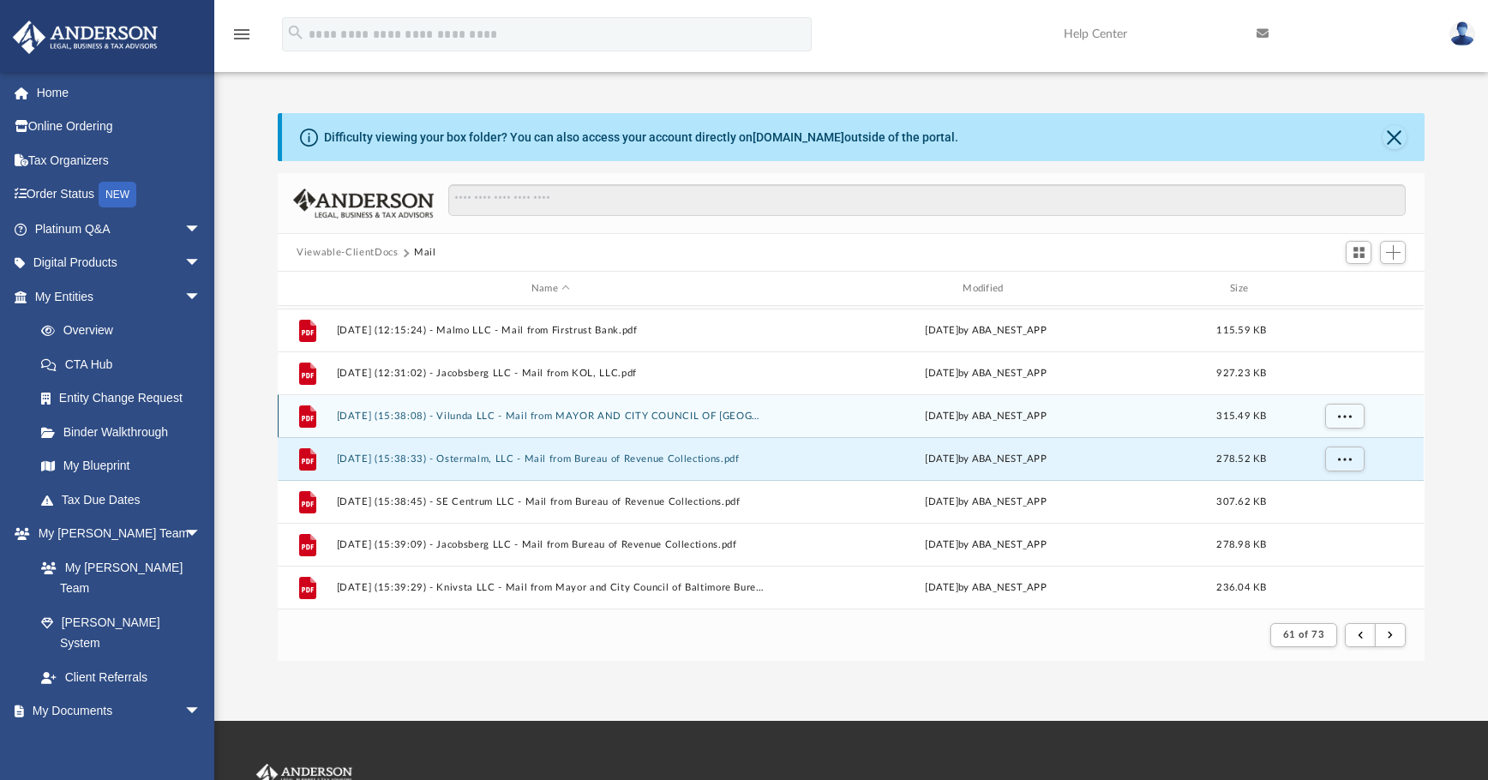
click at [591, 411] on button "2025.02.20 (15:38:08) - Vilunda LLC - Mail from MAYOR AND CITY COUNCIL OF BALTI…" at bounding box center [551, 416] width 428 height 11
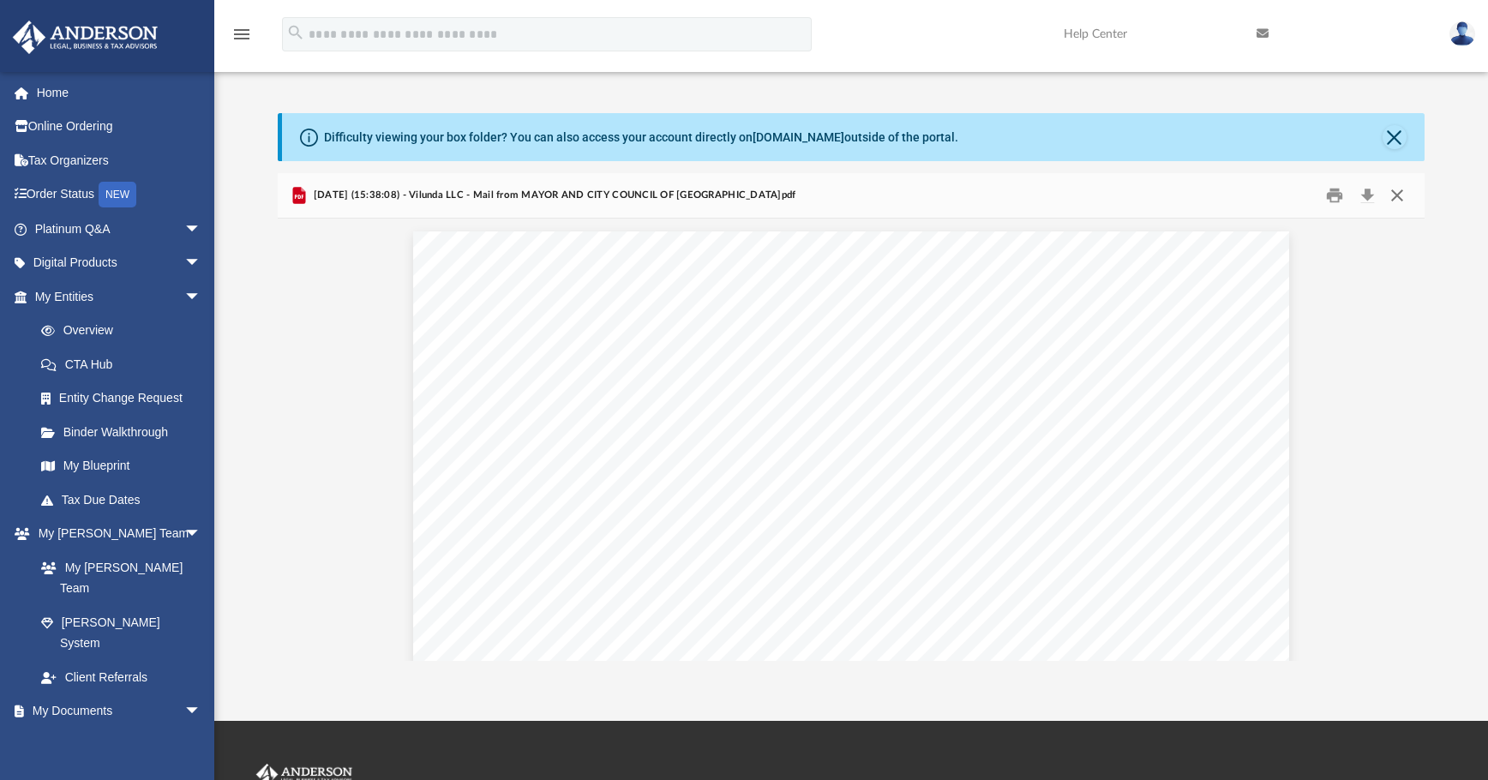
click at [1119, 195] on button "Close" at bounding box center [1397, 196] width 31 height 27
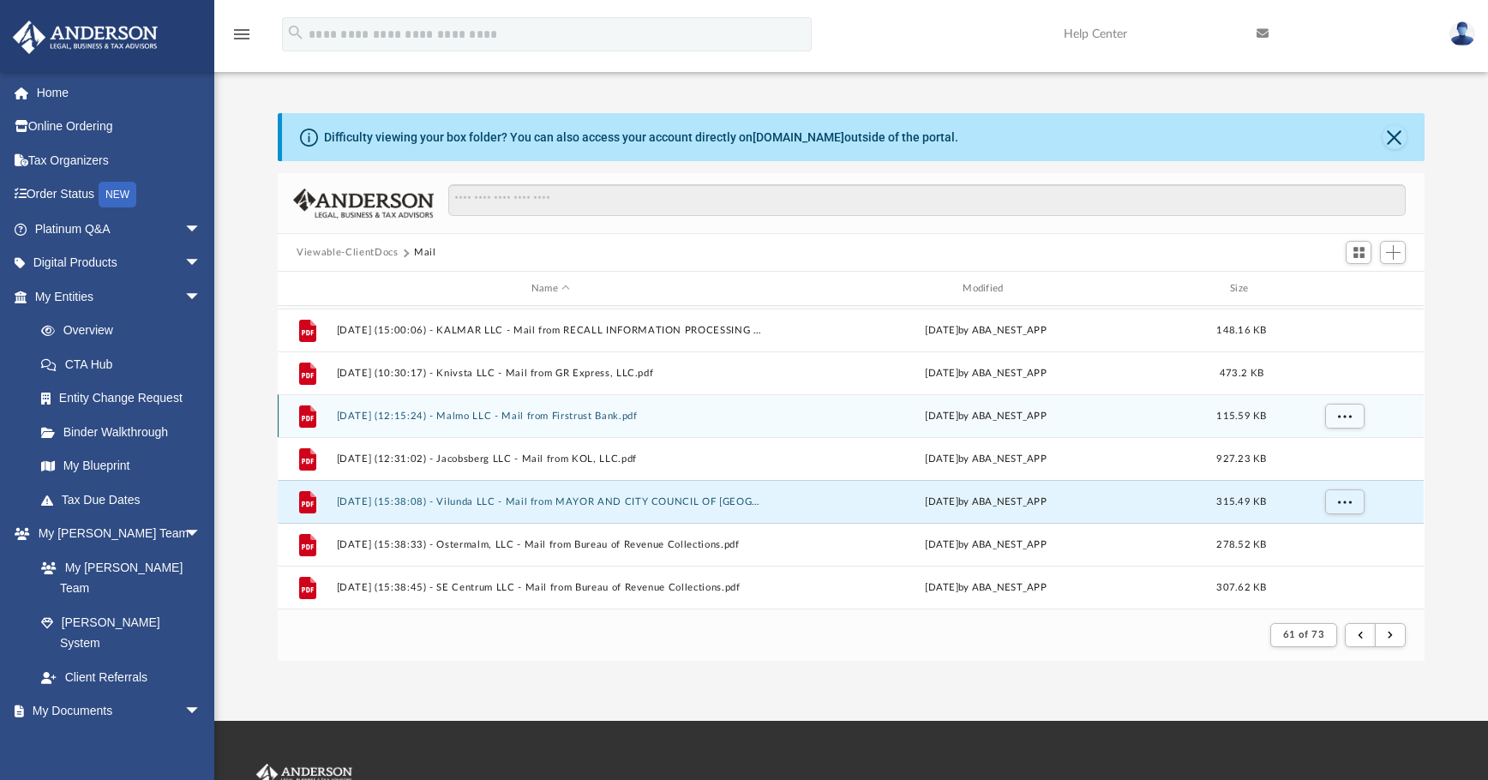
scroll to position [726, 0]
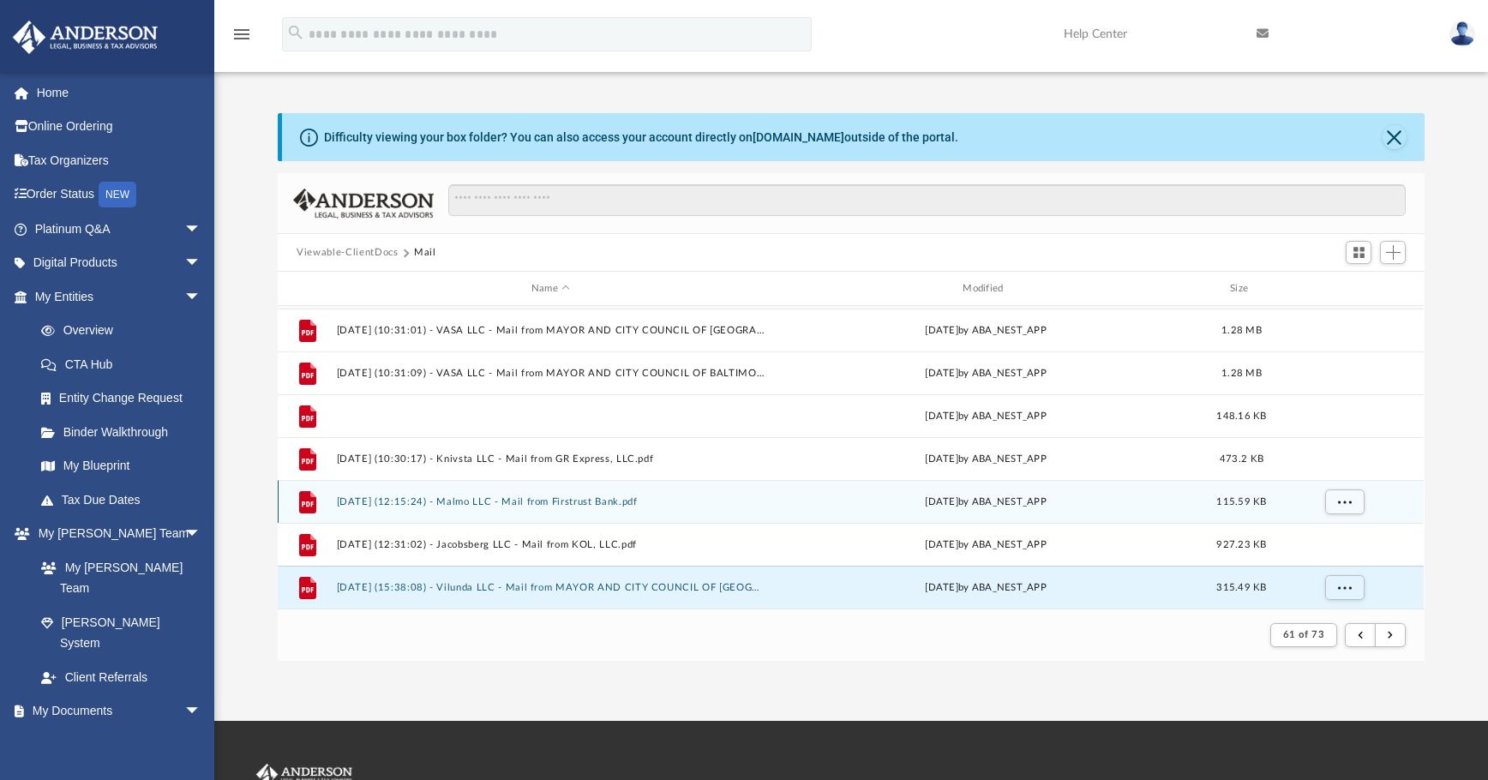
click at [587, 419] on button "2025.02.19 (15:00:06) - KALMAR LLC - Mail from RECALL INFORMATION PROCESSING CE…" at bounding box center [551, 416] width 428 height 11
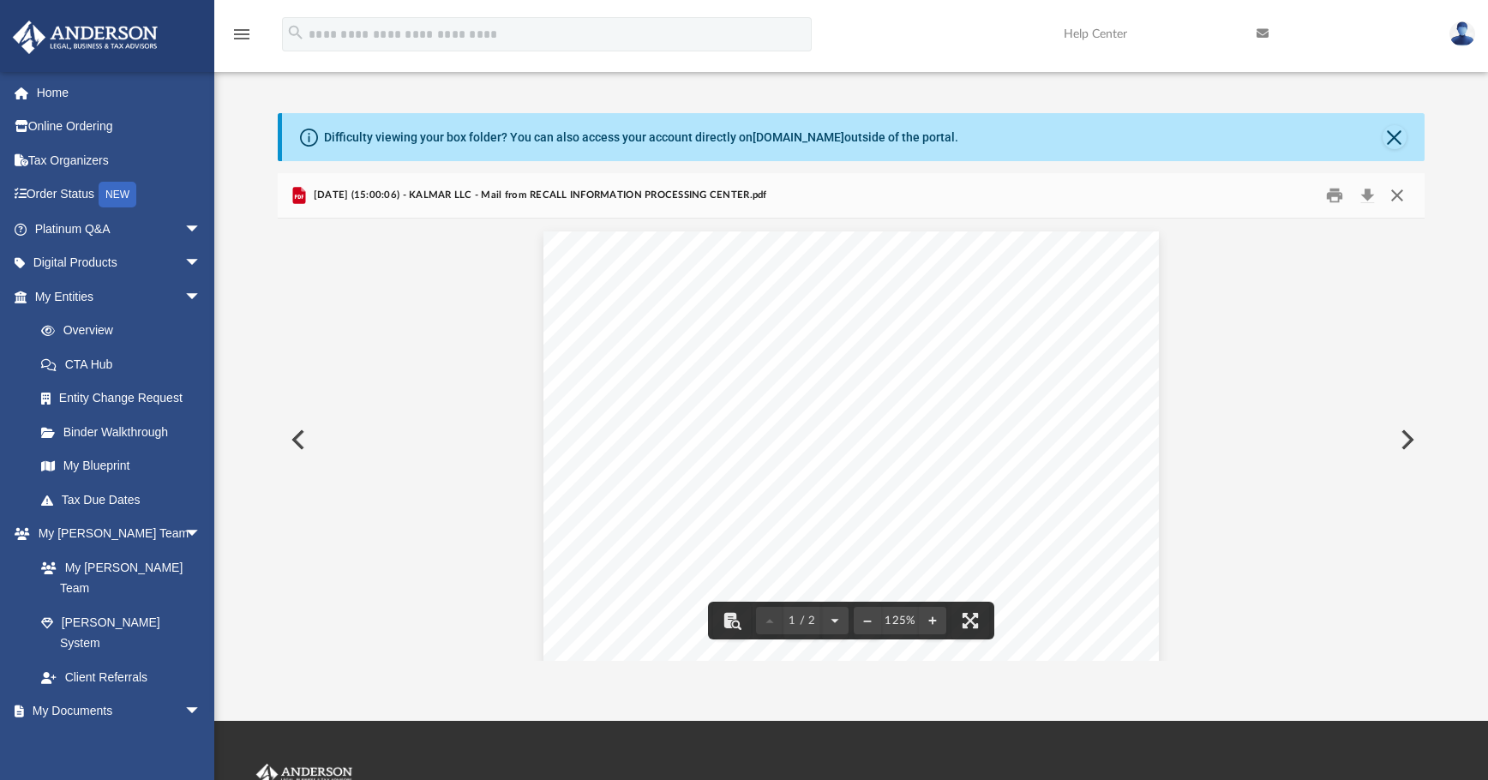
click at [1119, 202] on button "Close" at bounding box center [1397, 196] width 31 height 27
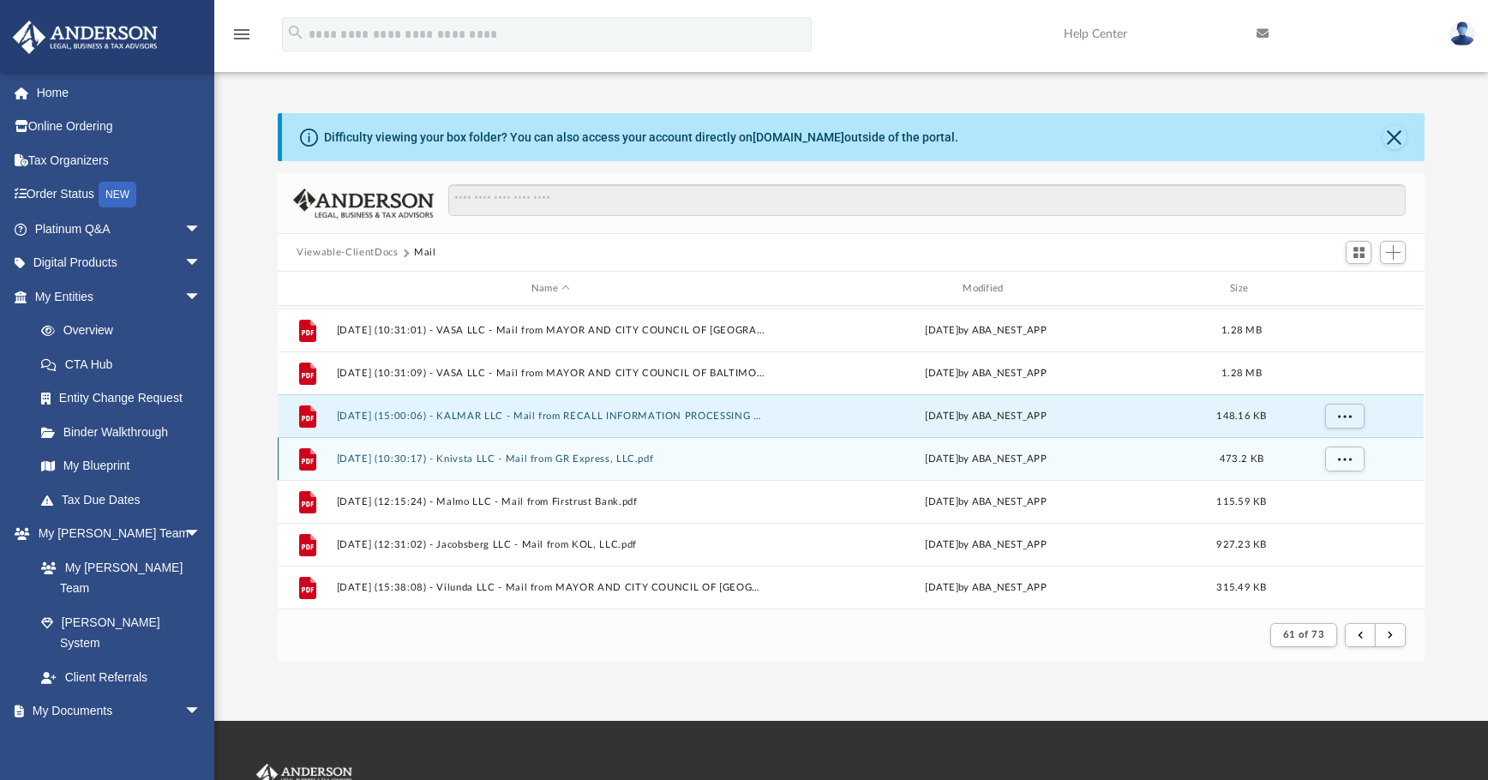
scroll to position [640, 0]
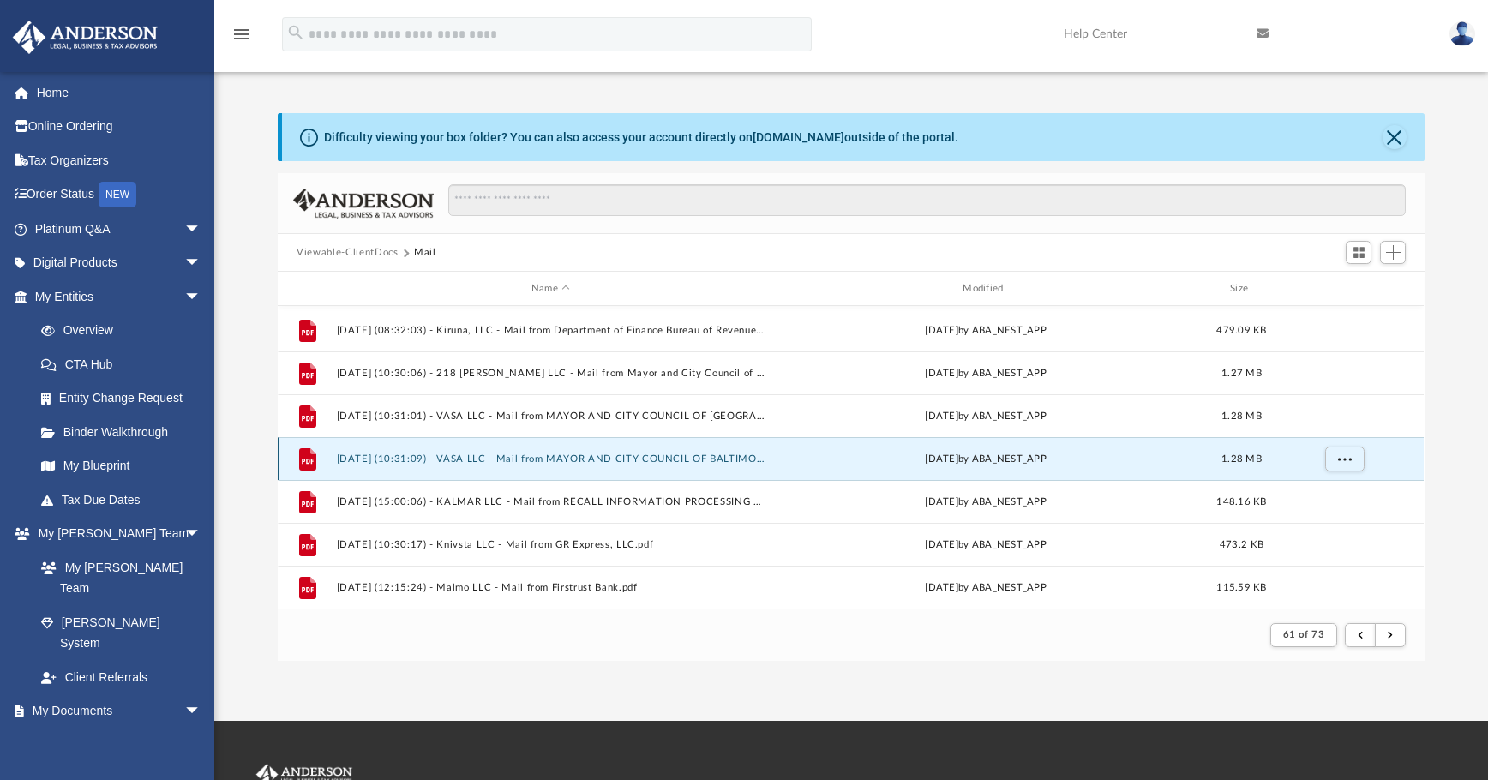
click at [689, 464] on button "2025.02.18 (10:31:09) - VASA LLC - Mail from MAYOR AND CITY COUNCIL OF BALTIMOR…" at bounding box center [551, 458] width 428 height 11
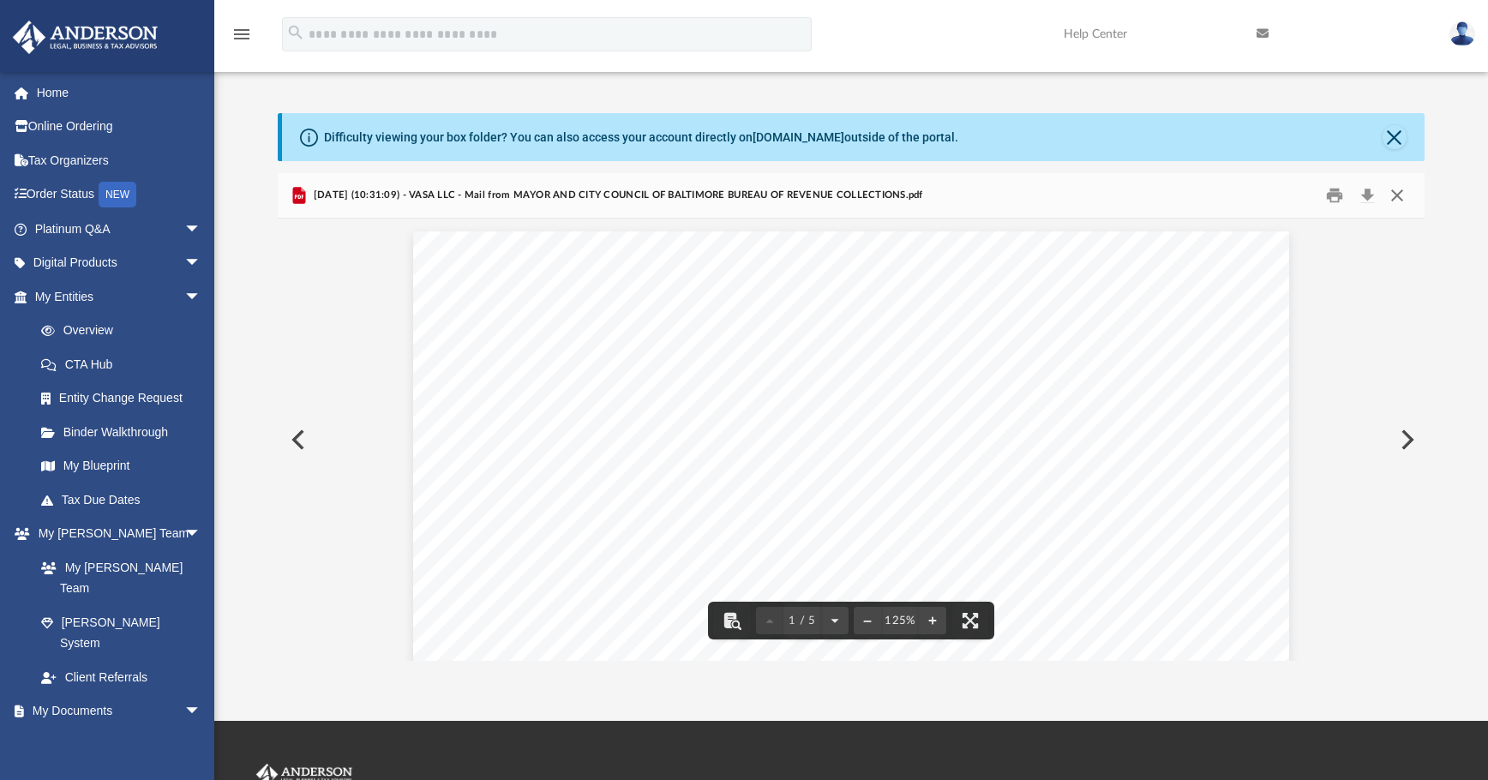
click at [1119, 200] on button "Close" at bounding box center [1397, 196] width 31 height 27
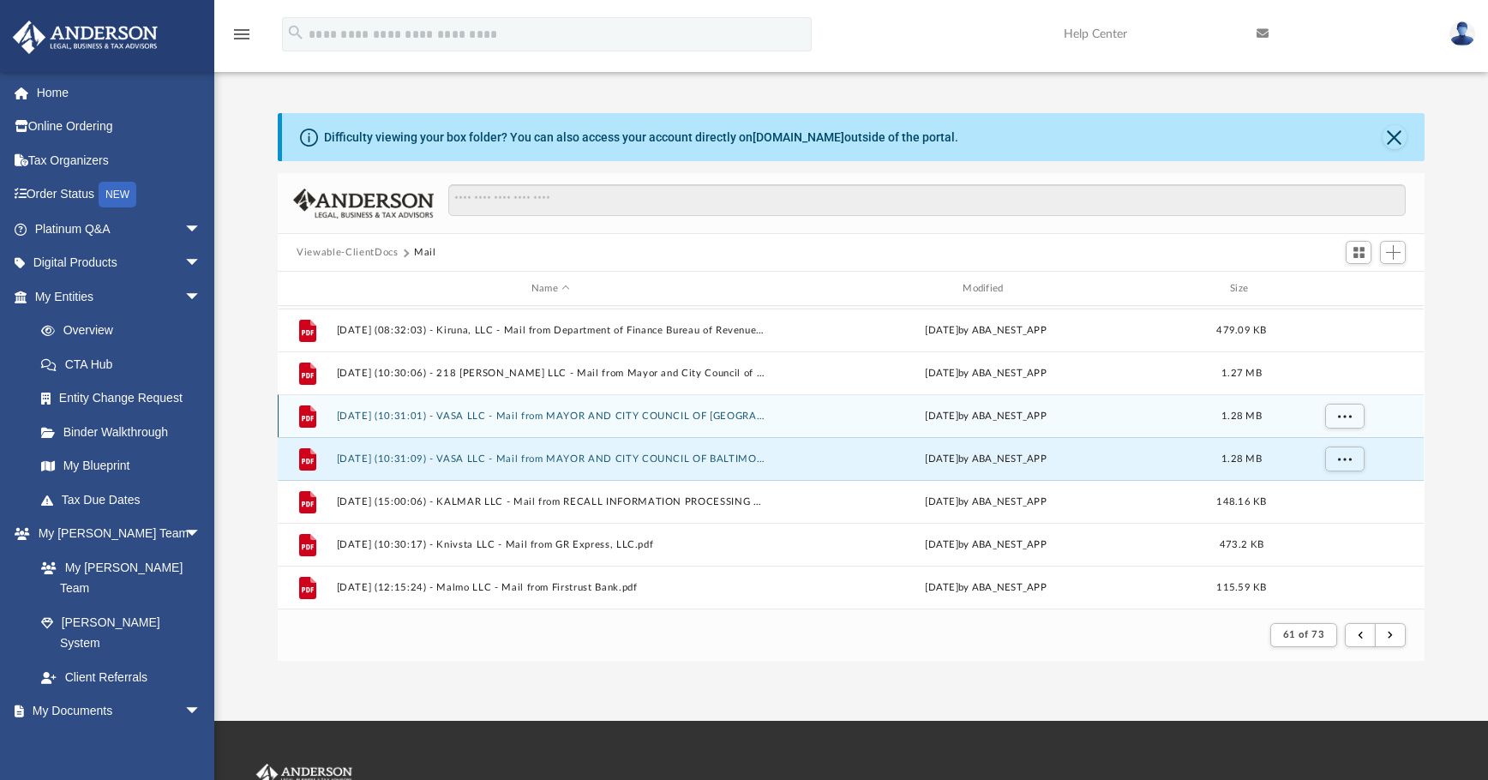
click at [675, 413] on button "2025.02.18 (10:31:01) - VASA LLC - Mail from MAYOR AND CITY COUNCIL OF BALTIMOR…" at bounding box center [551, 416] width 428 height 11
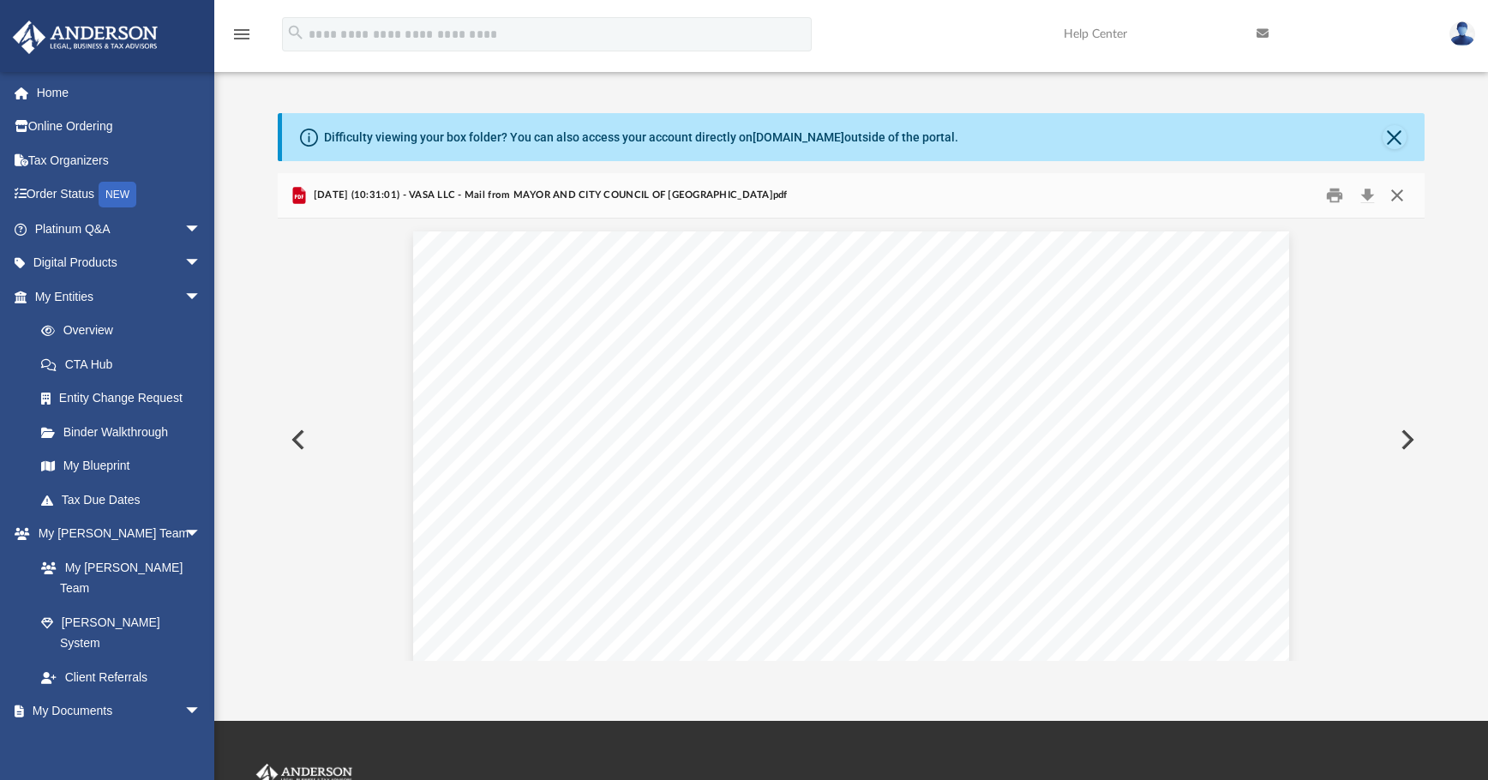
click at [1119, 196] on button "Close" at bounding box center [1397, 196] width 31 height 27
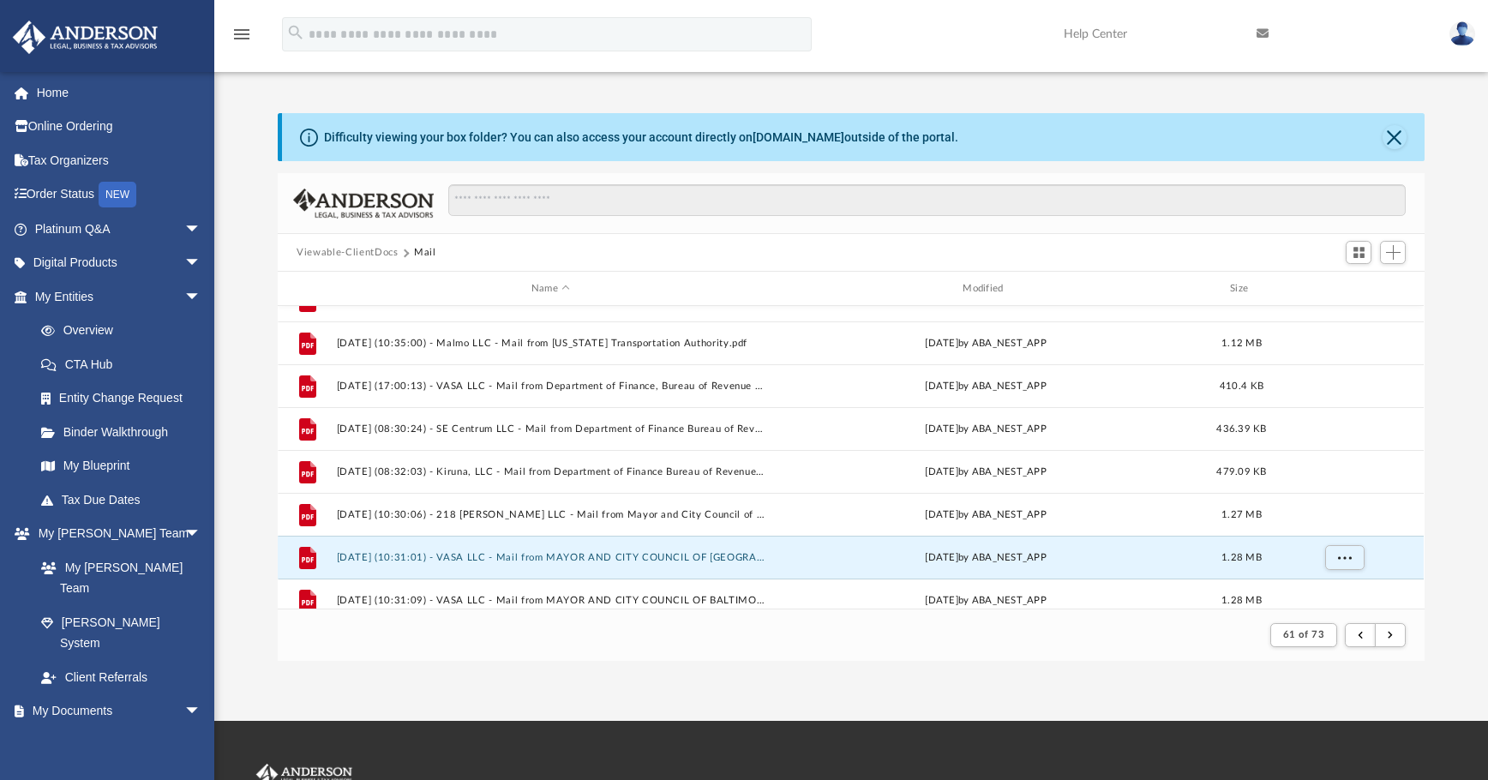
scroll to position [469, 0]
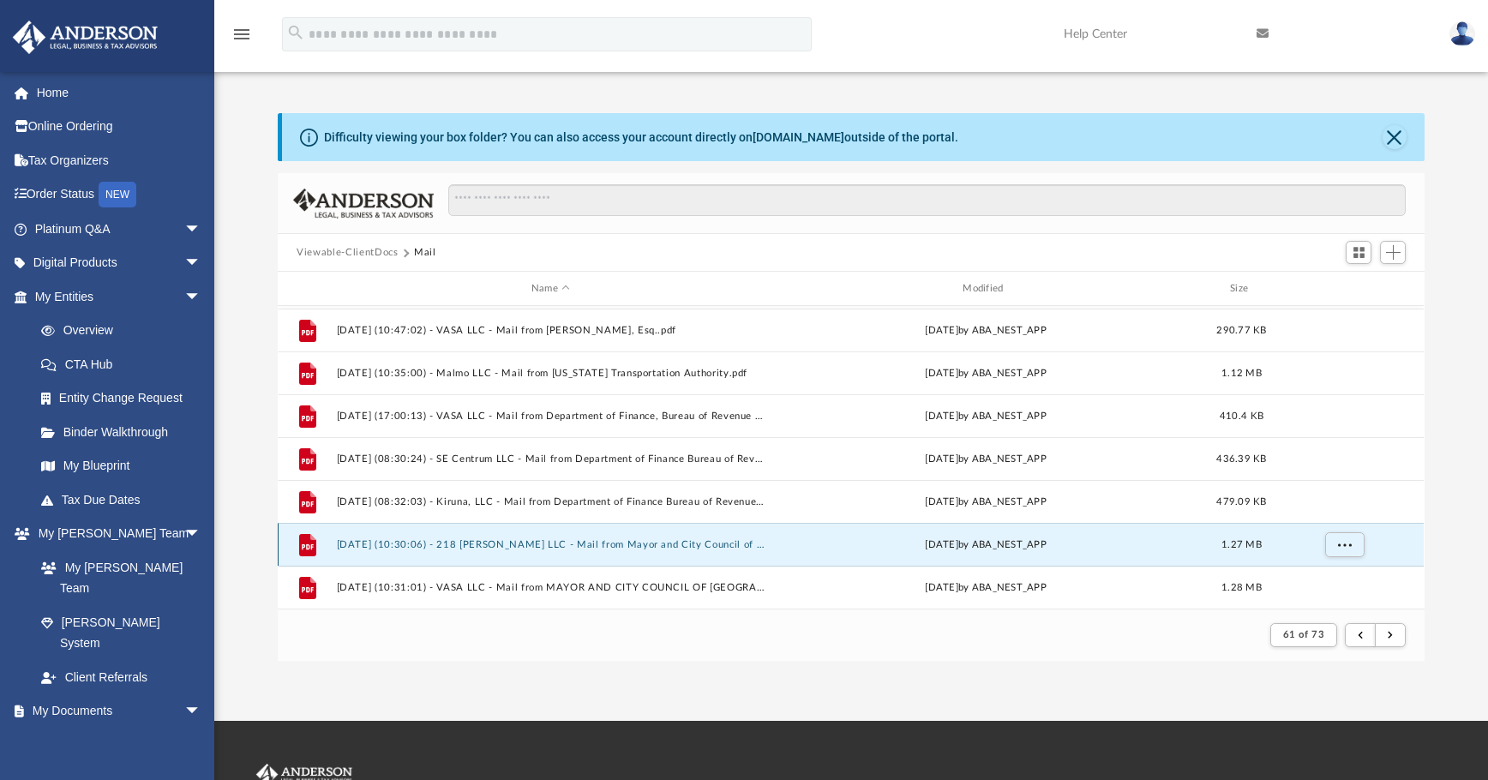
click at [551, 542] on button "2025.02.18 (10:30:06) - 218 Wolfe LLC - Mail from Mayor and City Council of Bal…" at bounding box center [551, 544] width 428 height 11
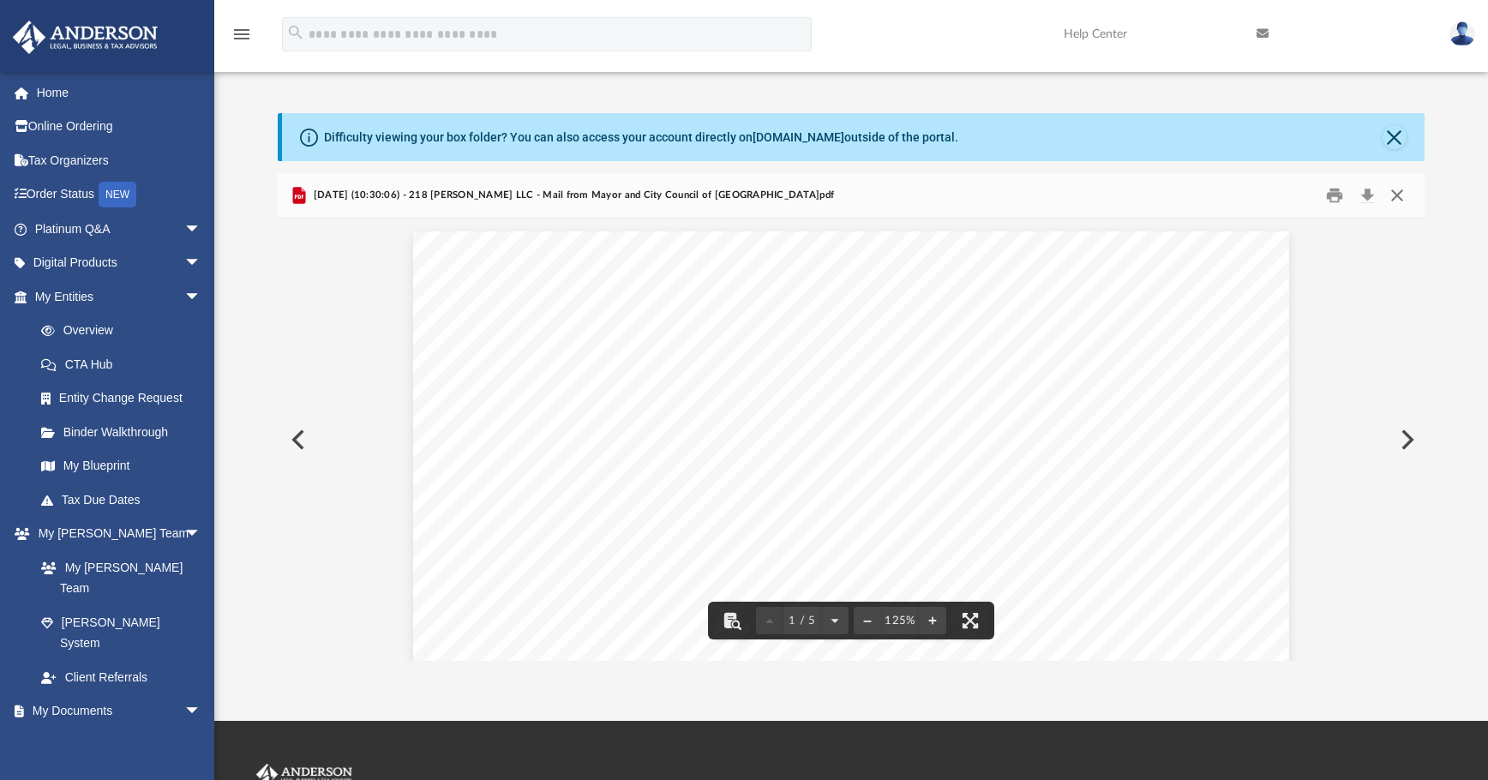
click at [1119, 199] on button "Close" at bounding box center [1397, 196] width 31 height 27
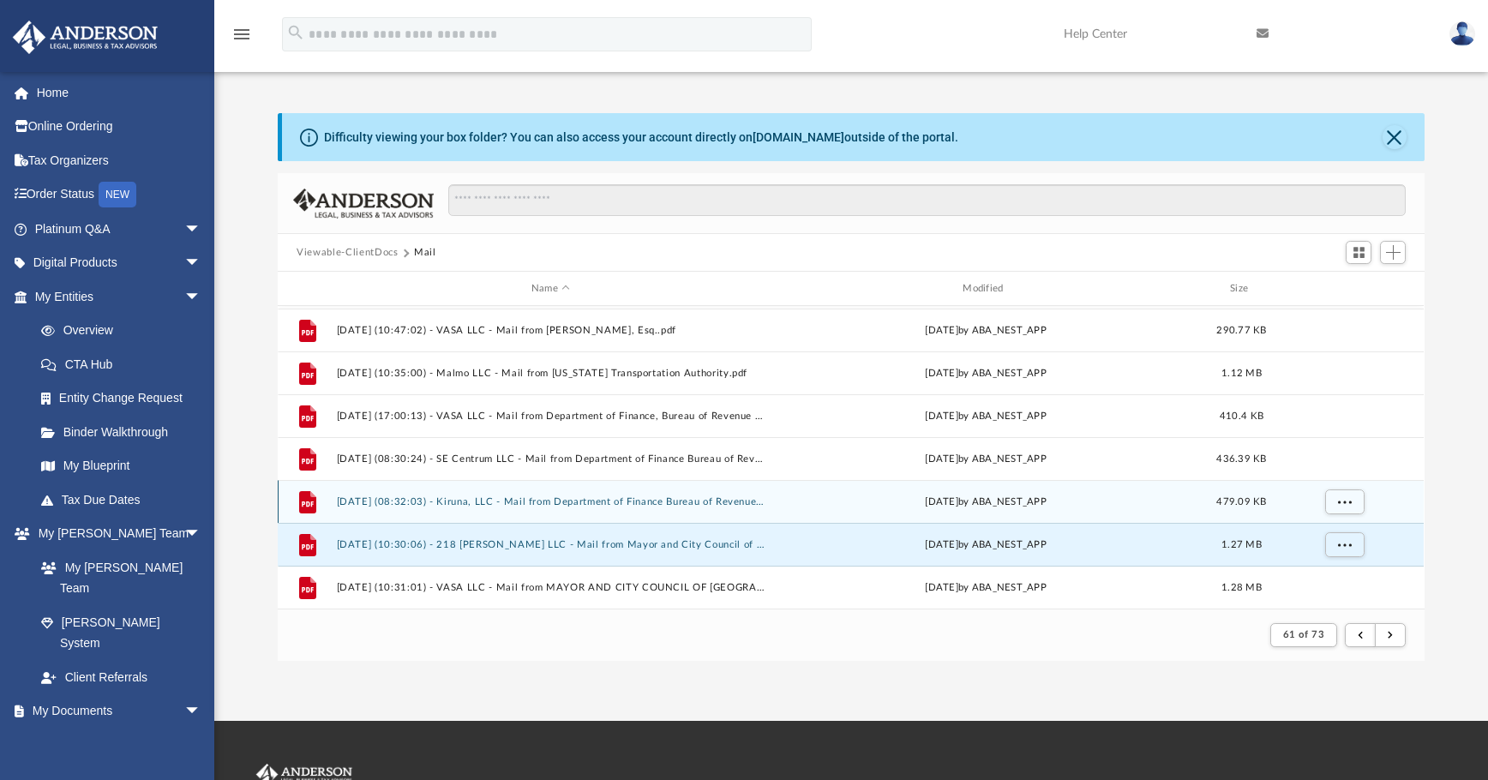
click at [574, 496] on button "2025.02.18 (08:32:03) - Kiruna, LLC - Mail from Department of Finance Bureau of…" at bounding box center [551, 501] width 428 height 11
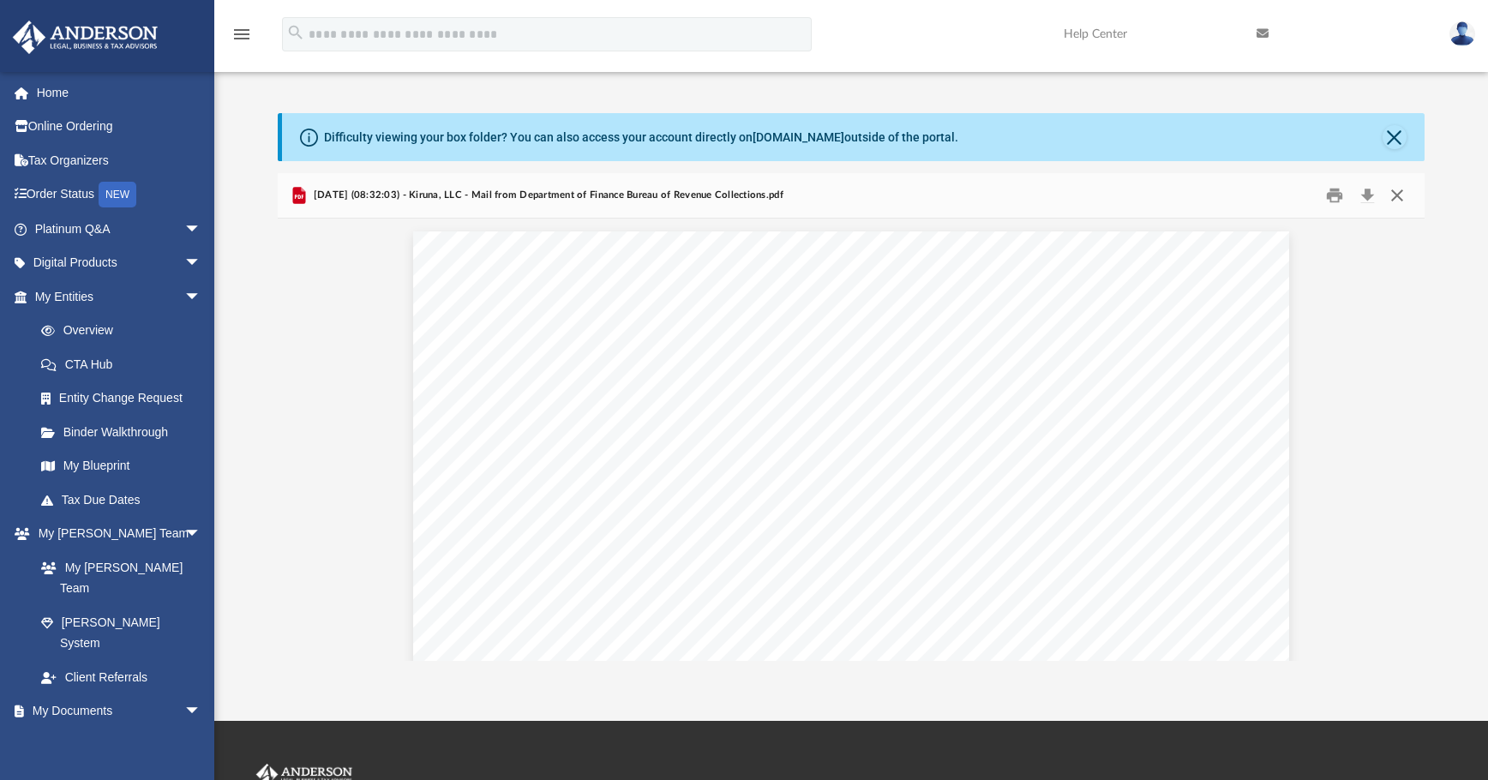
click at [1119, 199] on button "Close" at bounding box center [1397, 196] width 31 height 27
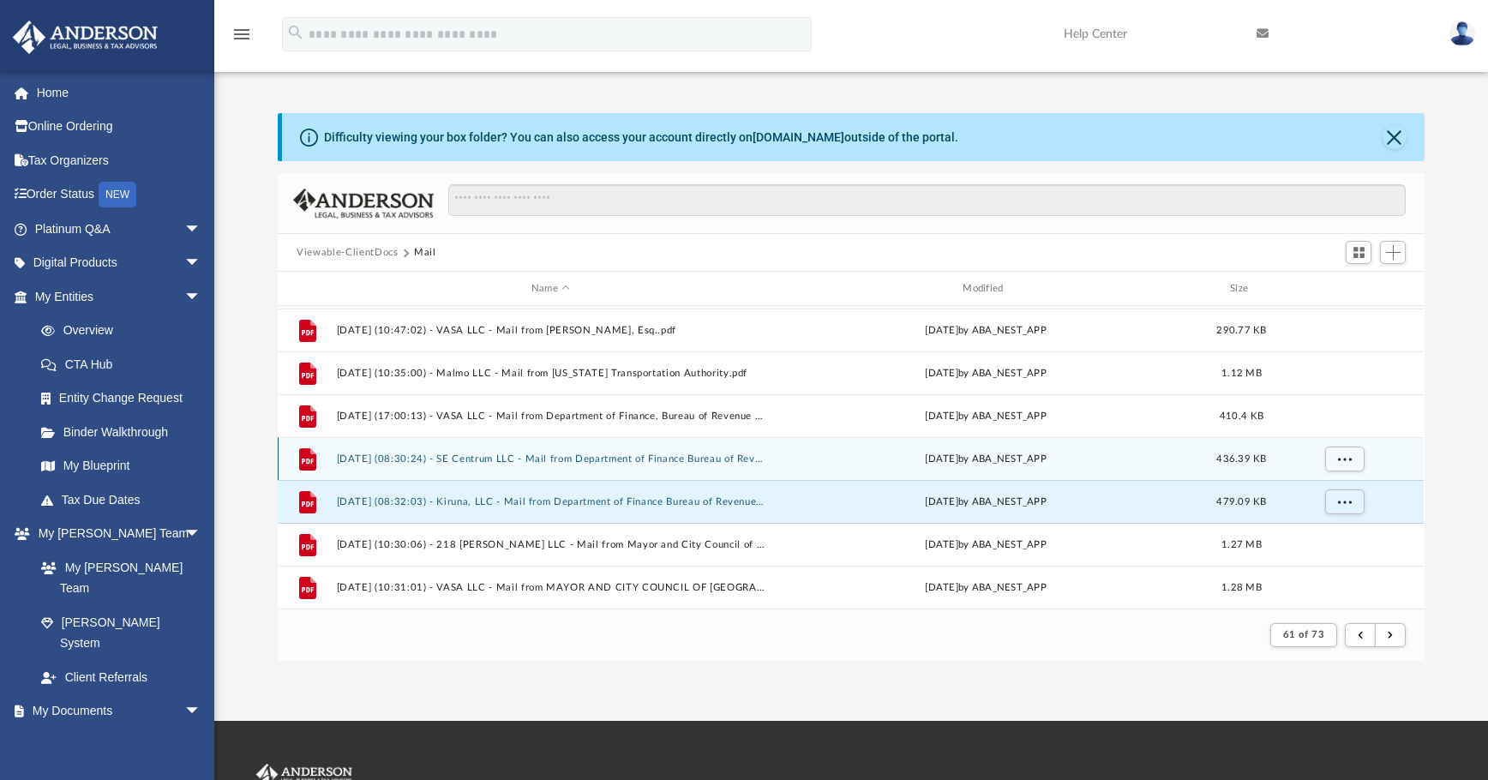
click at [520, 457] on button "2025.02.18 (08:30:24) - SE Centrum LLC - Mail from Department of Finance Bureau…" at bounding box center [551, 458] width 428 height 11
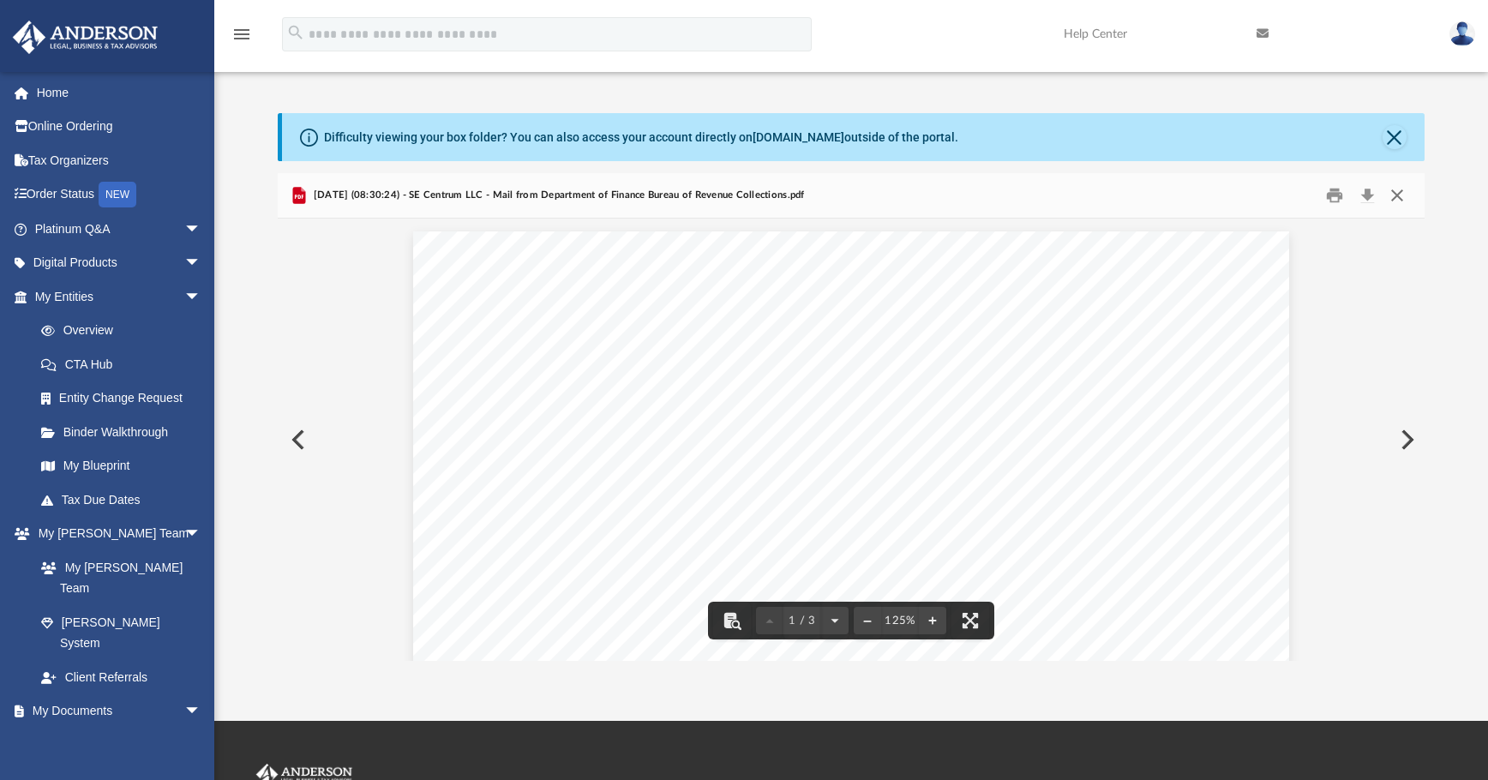
click at [1119, 200] on button "Close" at bounding box center [1397, 196] width 31 height 27
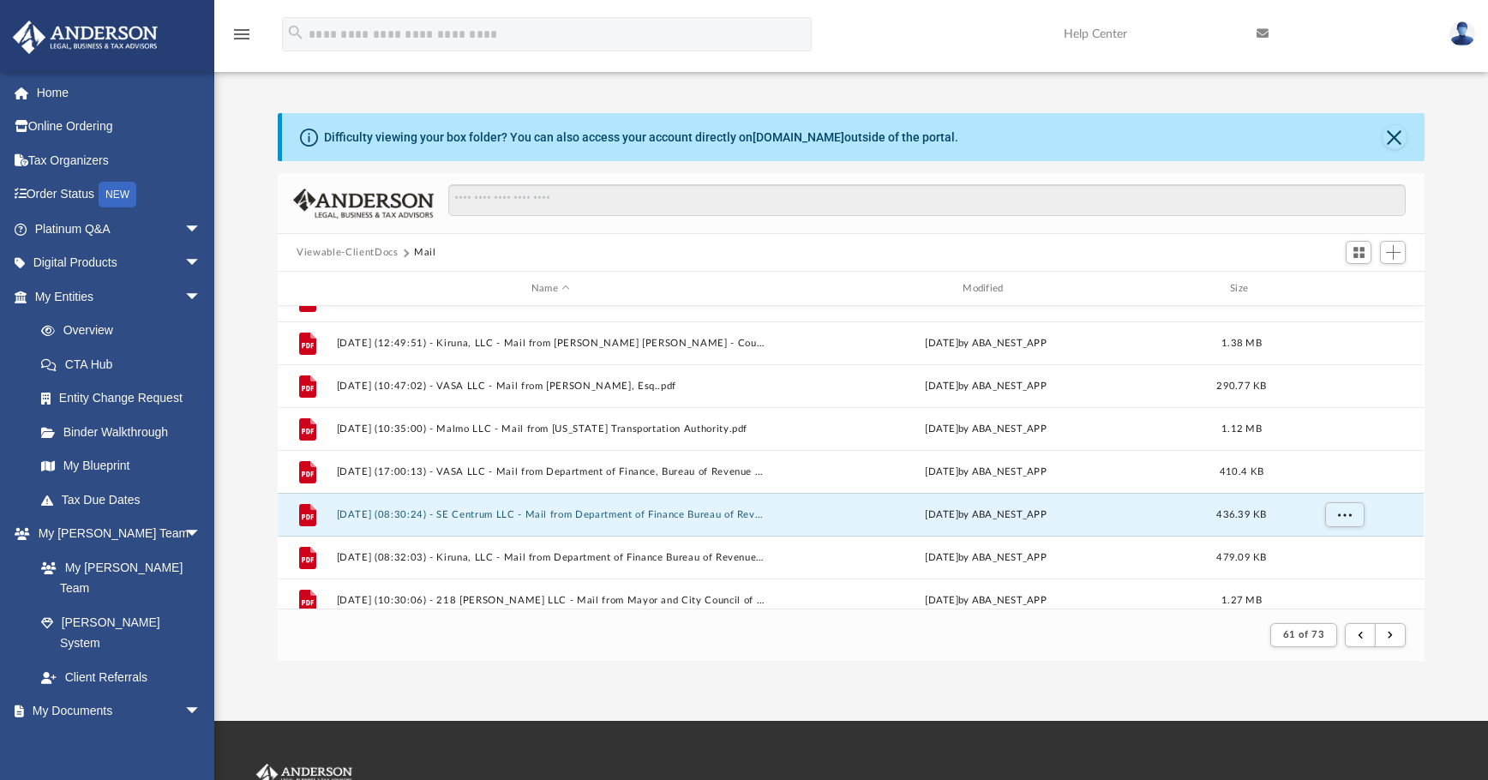
scroll to position [383, 0]
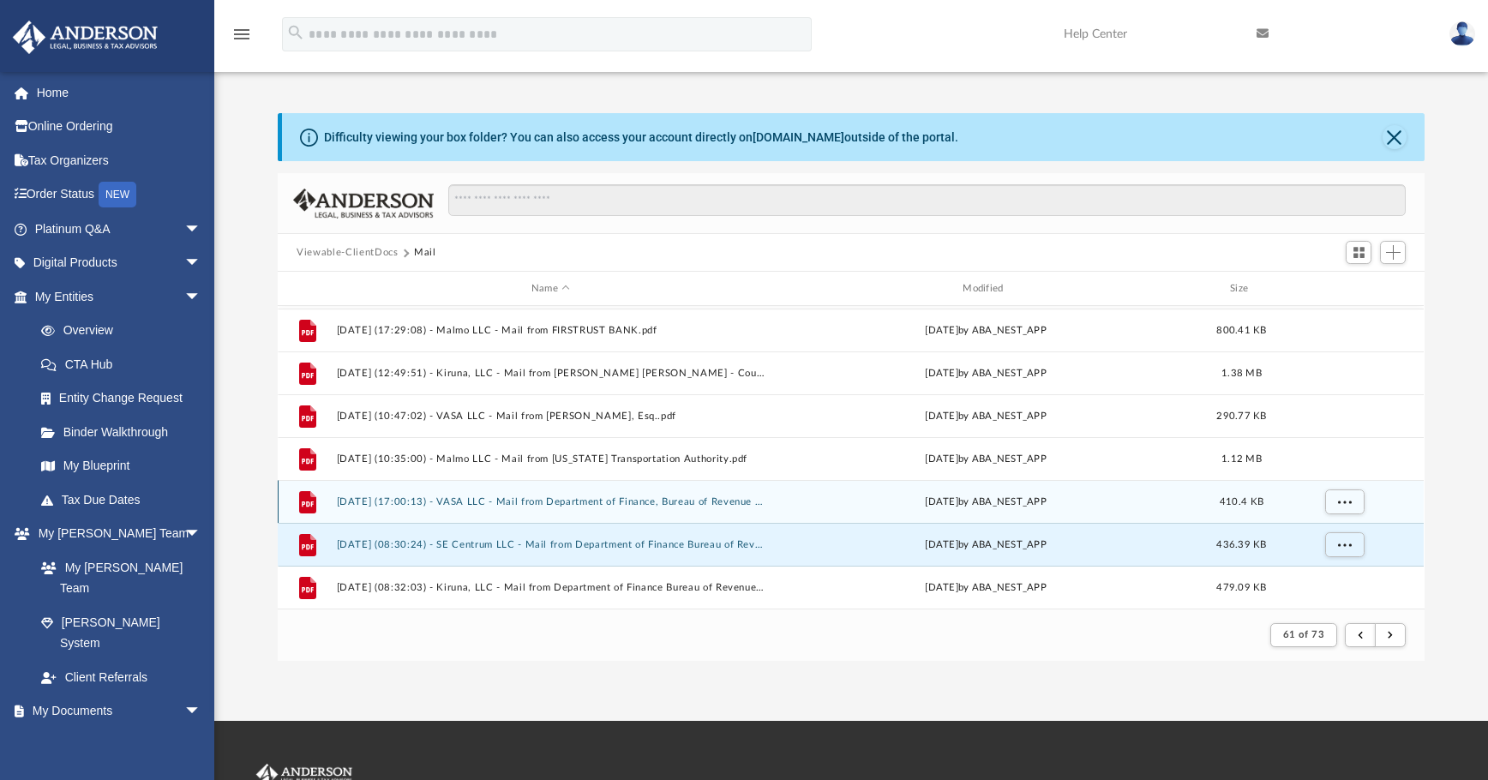
click at [534, 502] on button "2025.02.17 (17:00:13) - VASA LLC - Mail from Department of Finance, Bureau of R…" at bounding box center [551, 501] width 428 height 11
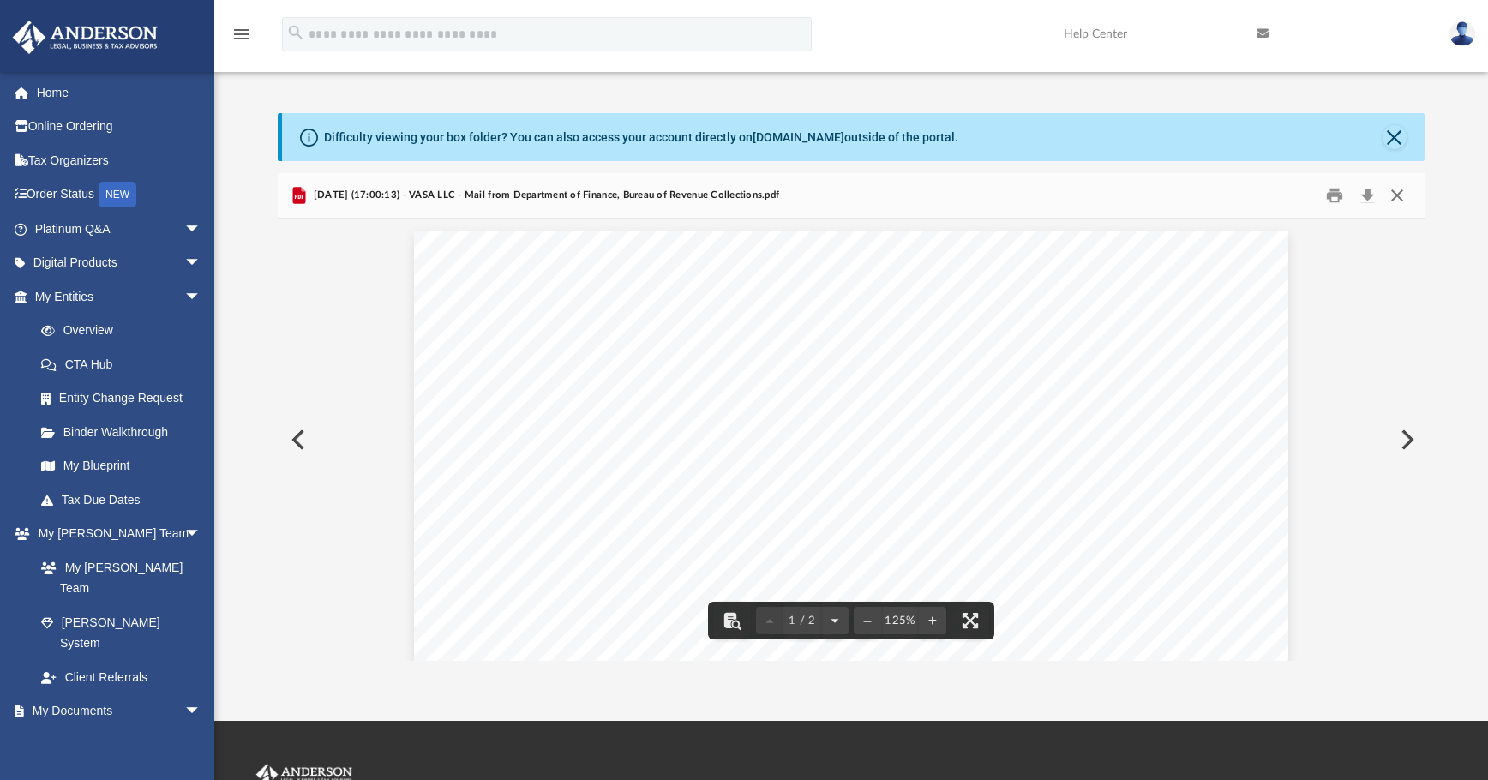
click at [1119, 197] on button "Close" at bounding box center [1397, 196] width 31 height 27
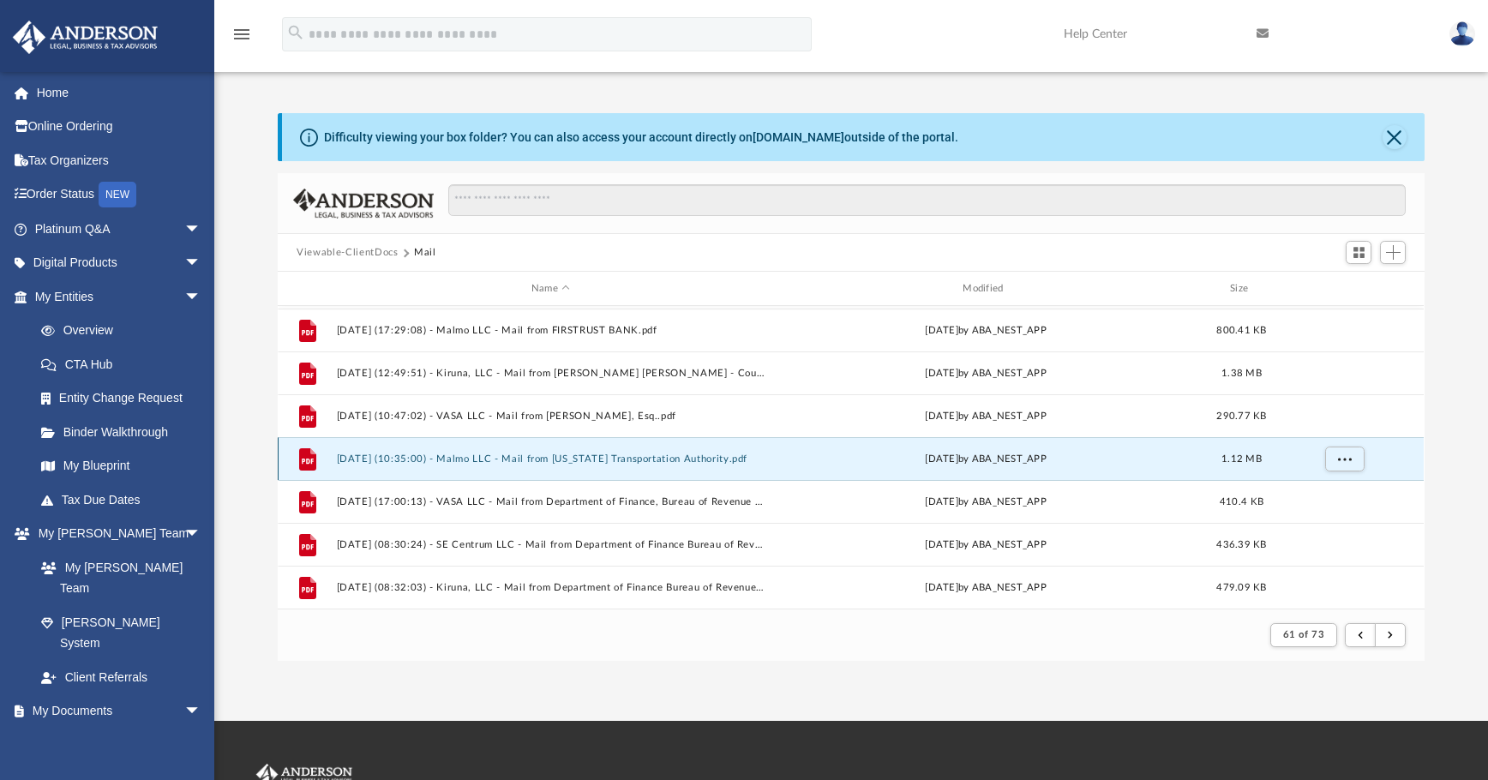
click at [544, 462] on button "2025.02.17 (10:35:00) - Malmo LLC - Mail from Maryland Transportation Authority…" at bounding box center [551, 458] width 428 height 11
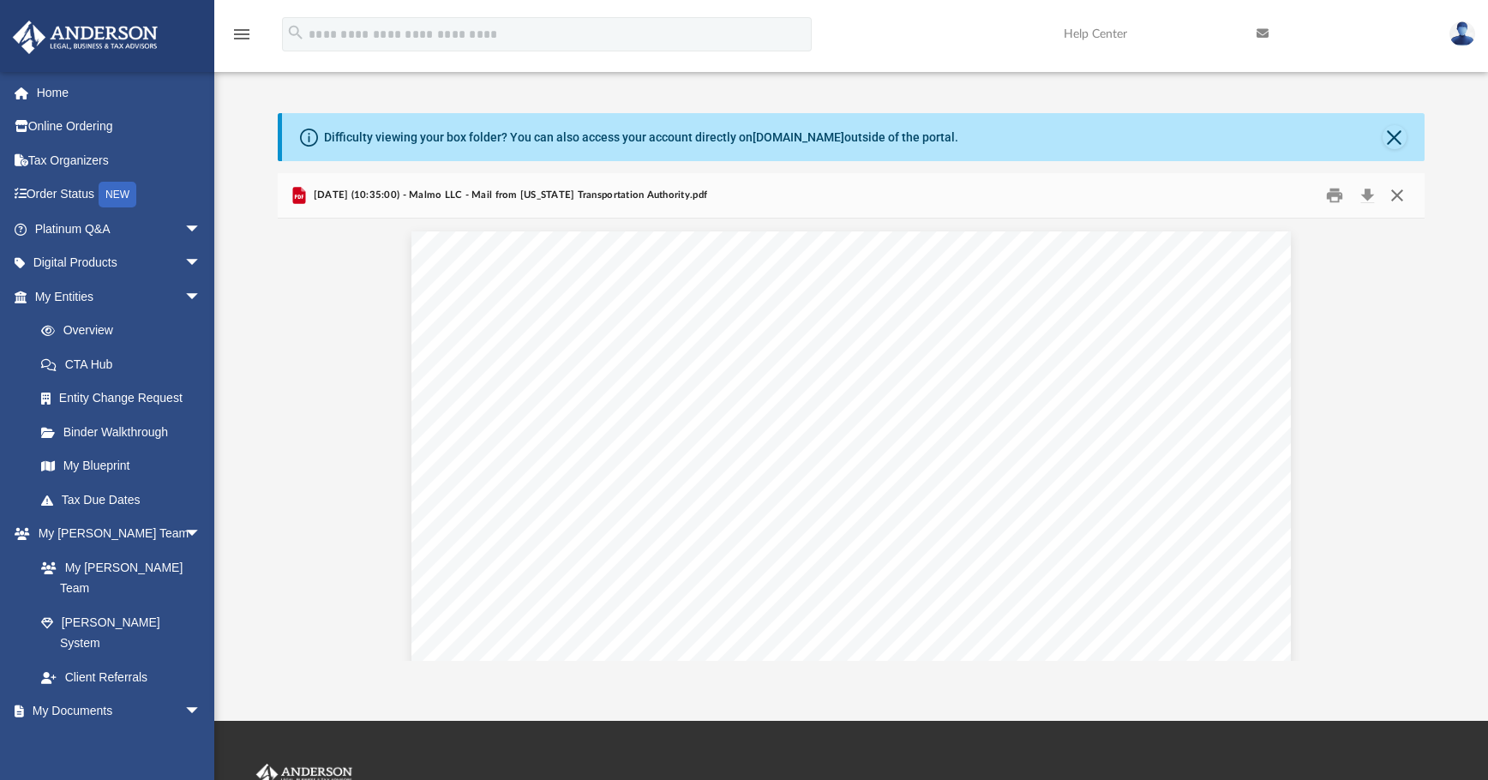
click at [1119, 202] on button "Close" at bounding box center [1397, 196] width 31 height 27
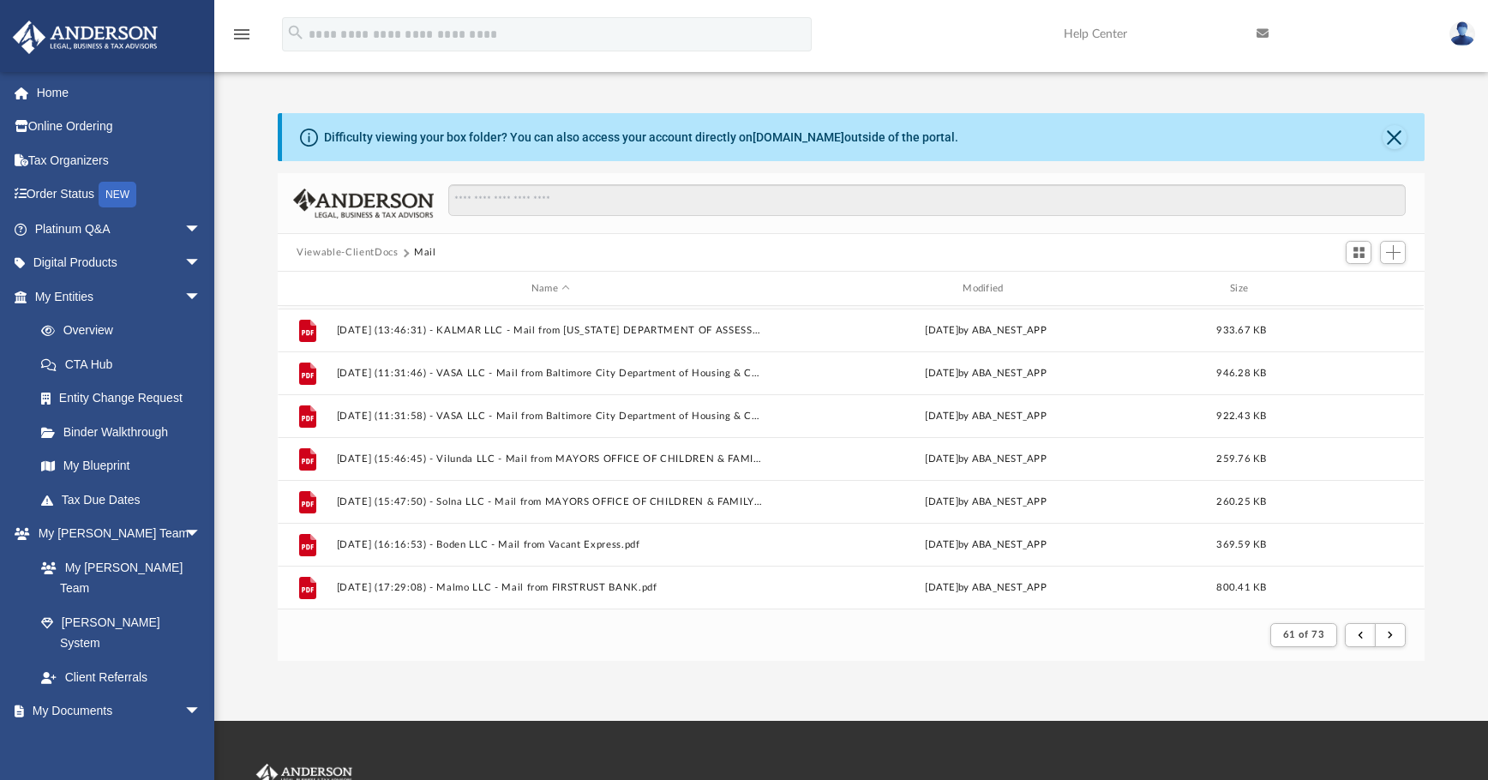
scroll to position [40, 0]
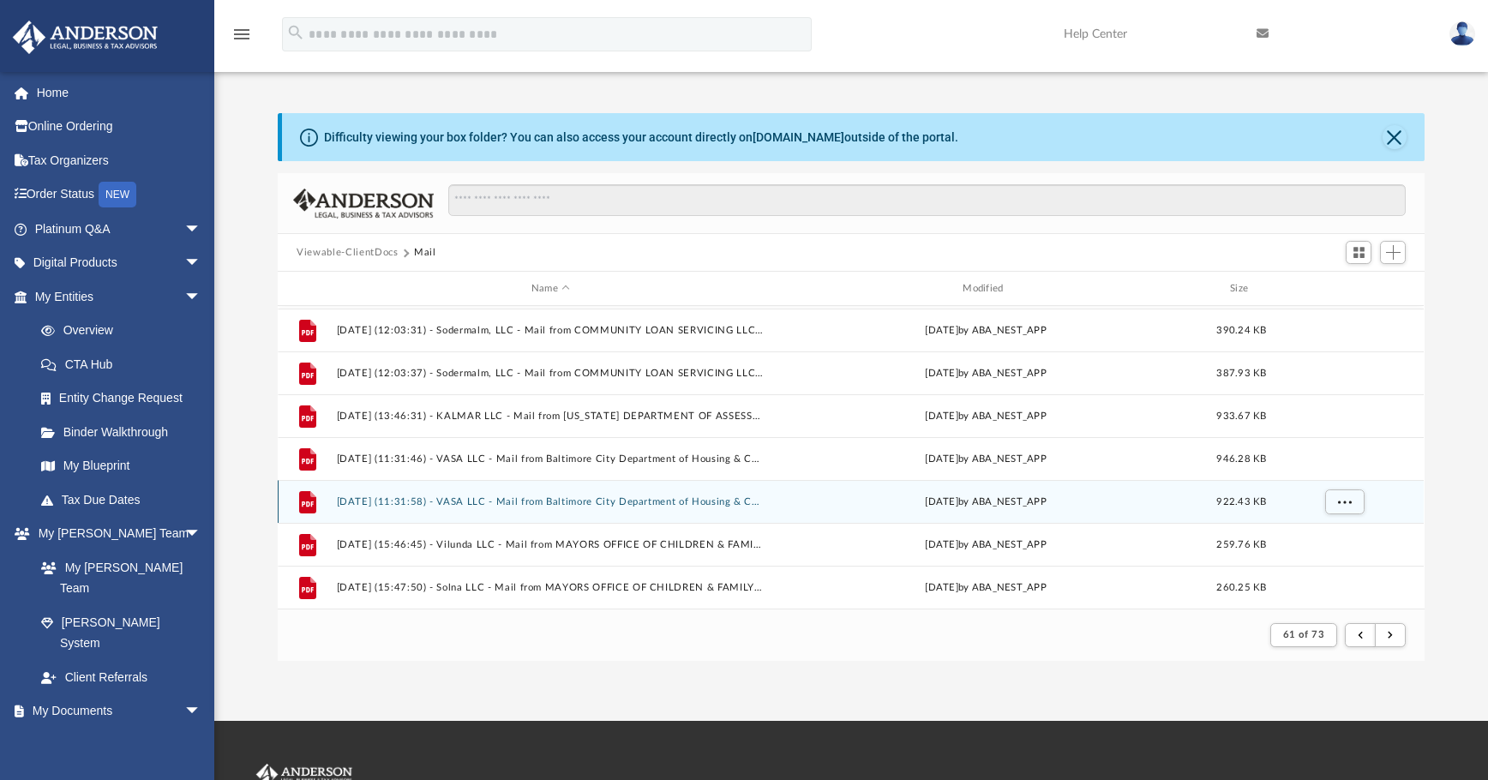
click at [645, 510] on div "File 2025.02.12 (11:31:58) - VASA LLC - Mail from Baltimore City Department of …" at bounding box center [851, 501] width 1146 height 43
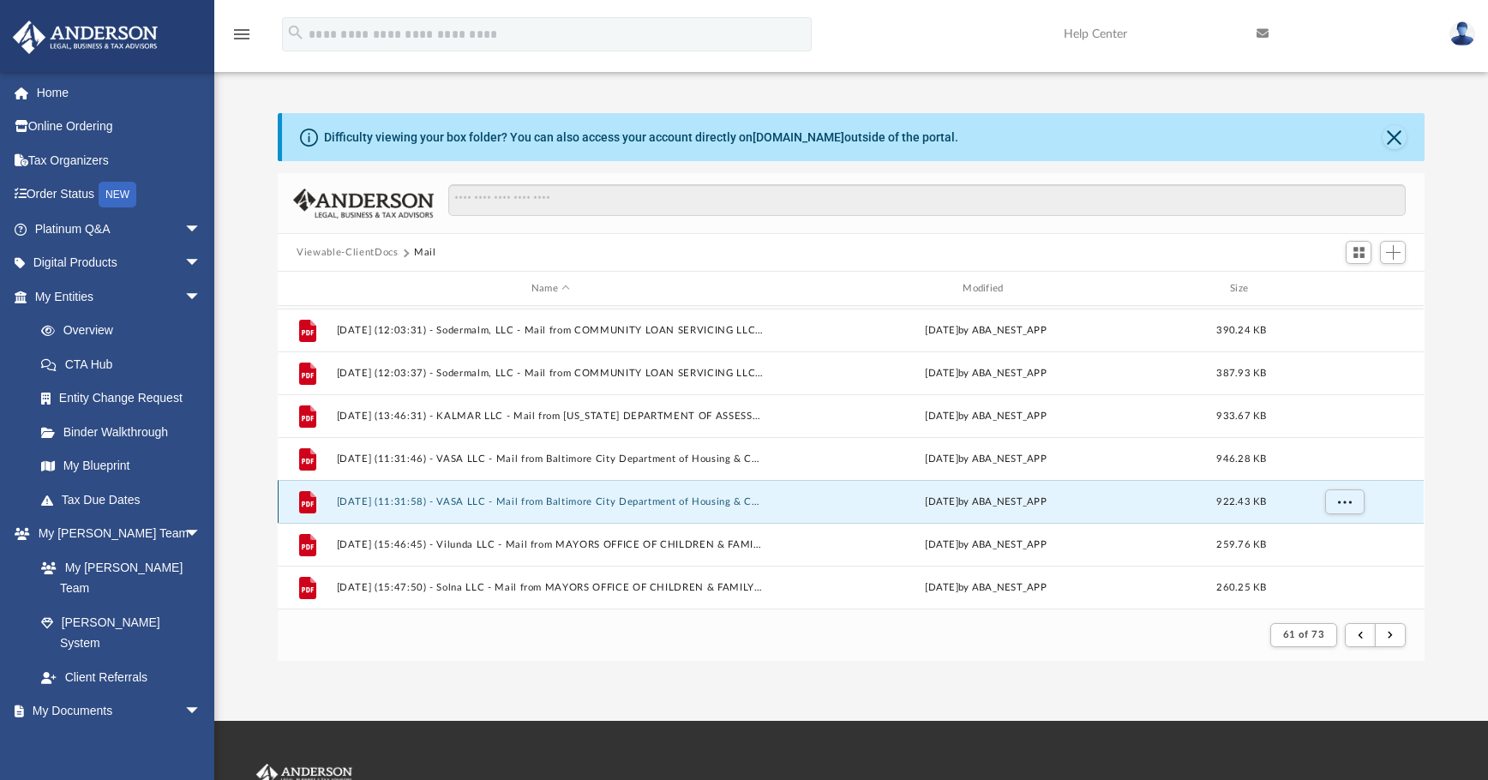
click at [616, 499] on button "2025.02.12 (11:31:58) - VASA LLC - Mail from Baltimore City Department of Housi…" at bounding box center [551, 501] width 428 height 11
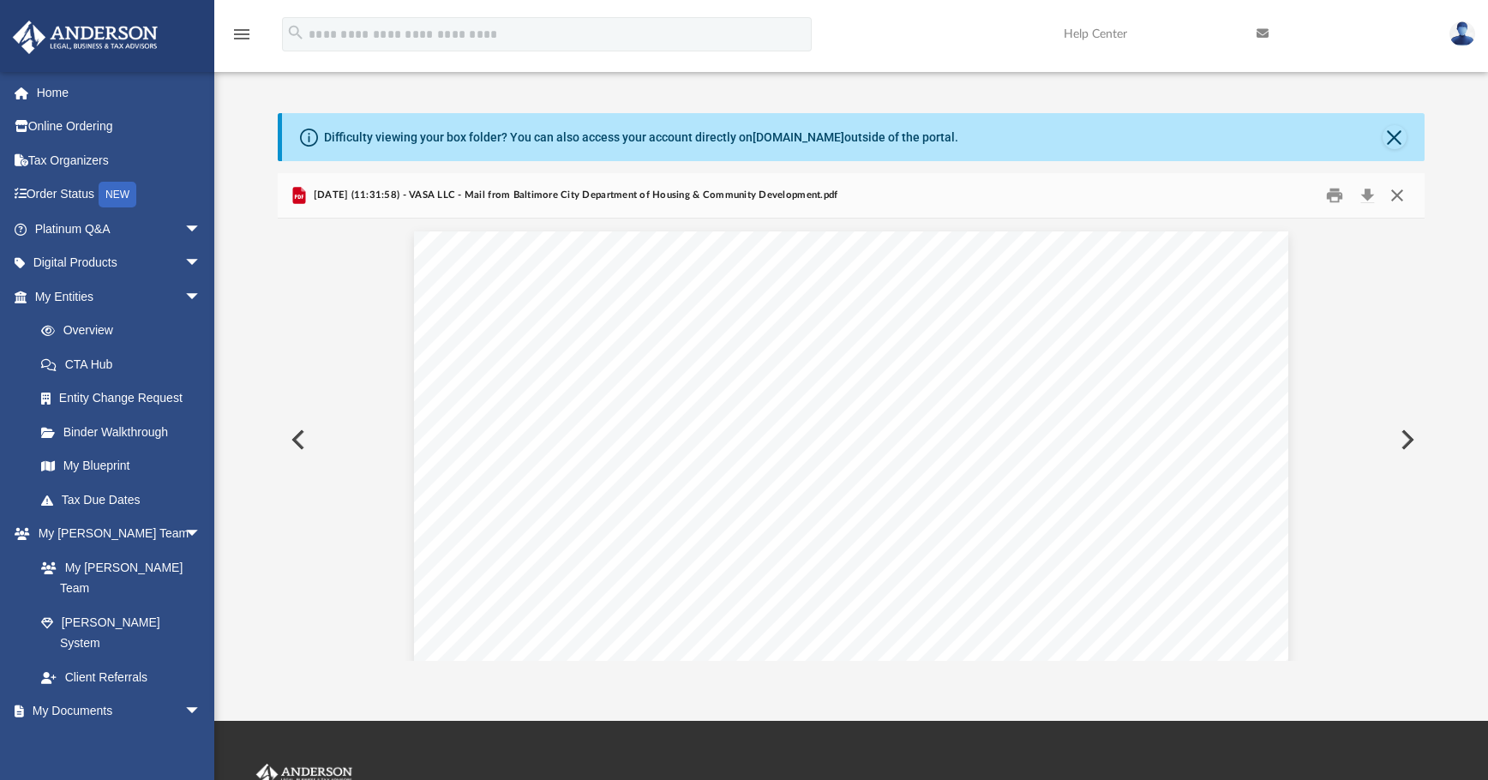
click at [1119, 192] on button "Close" at bounding box center [1397, 196] width 31 height 27
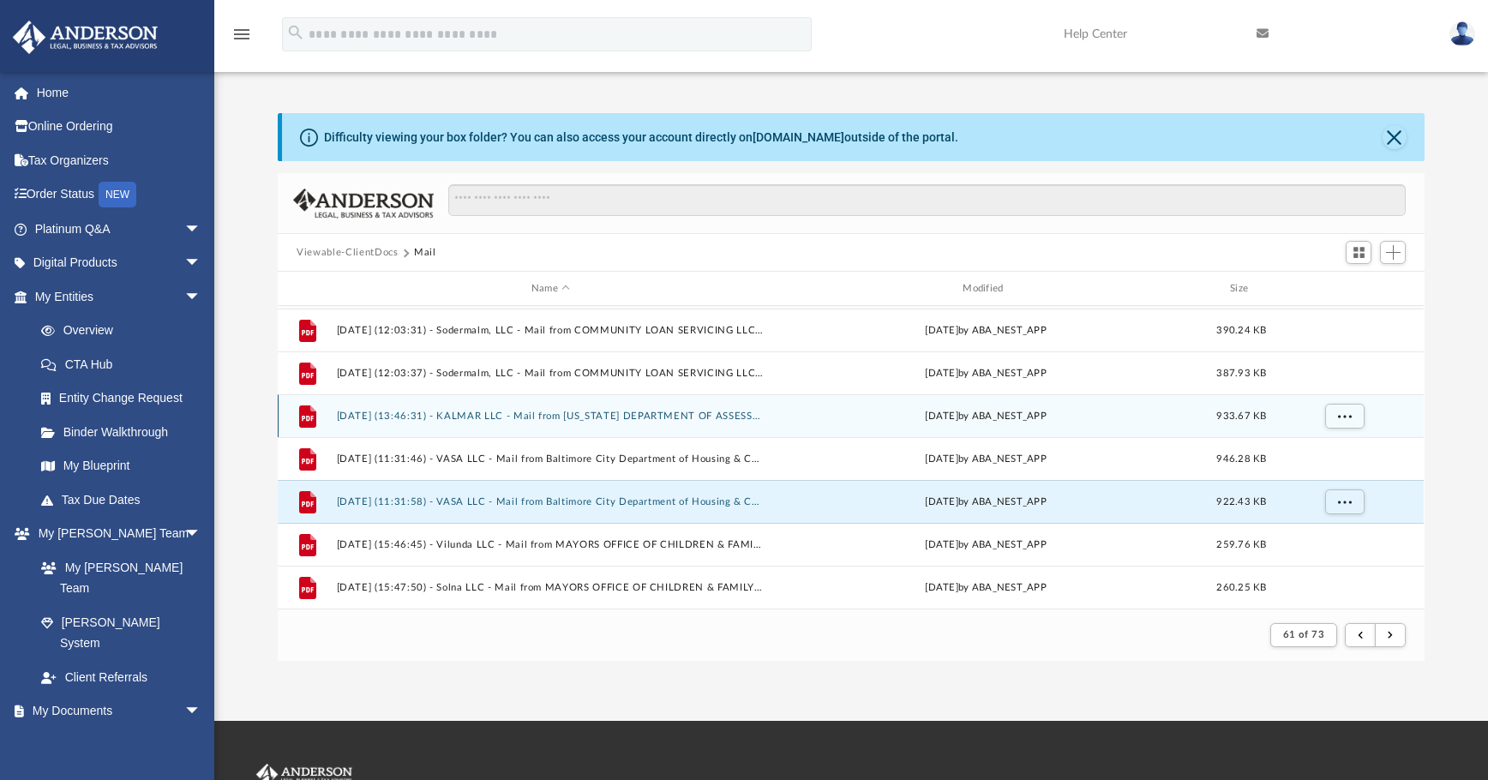
click at [574, 418] on button "2025.02.10 (13:46:31) - KALMAR LLC - Mail from Maryland DEPARTMENT OF ASSESSMEN…" at bounding box center [551, 416] width 428 height 11
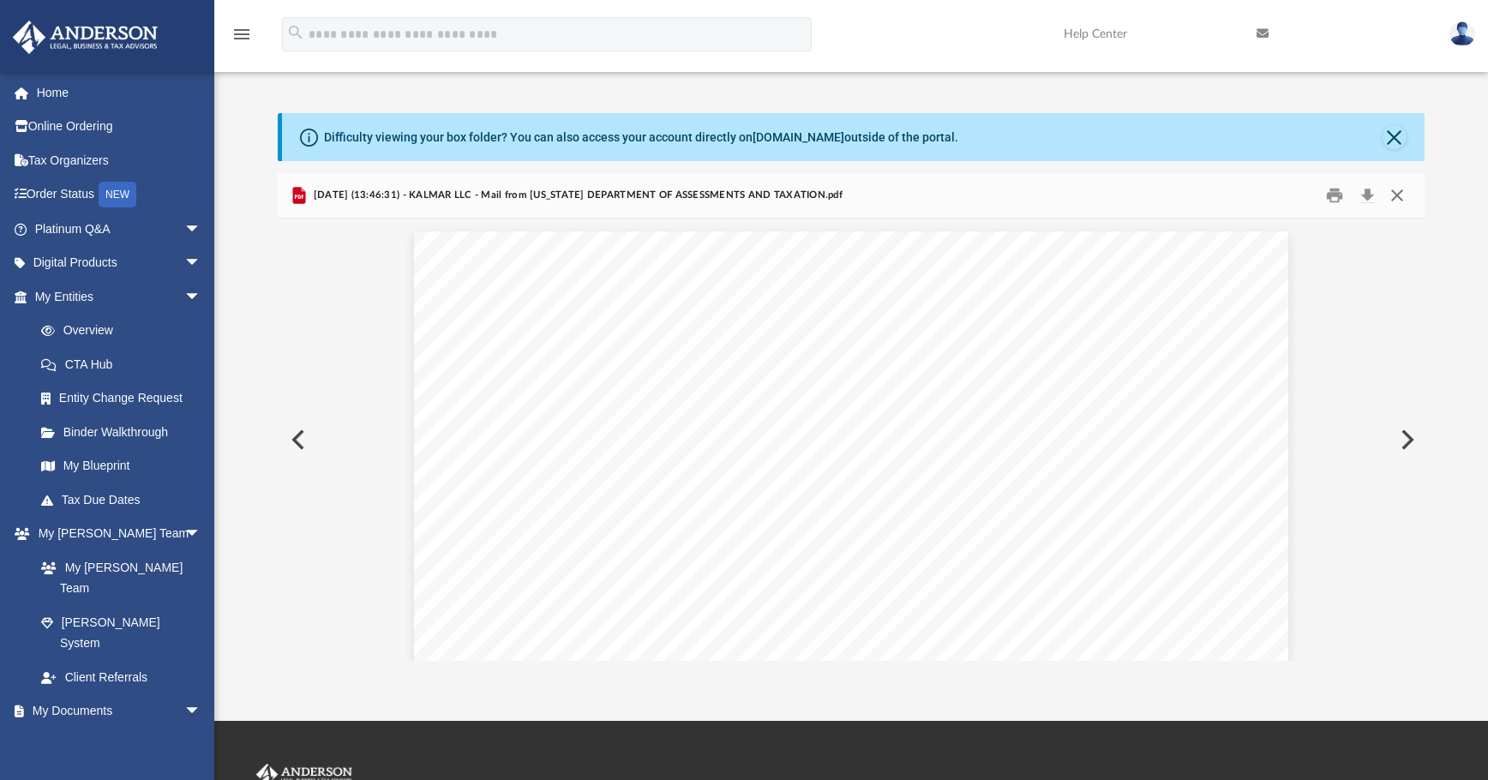
click at [1119, 197] on button "Close" at bounding box center [1397, 196] width 31 height 27
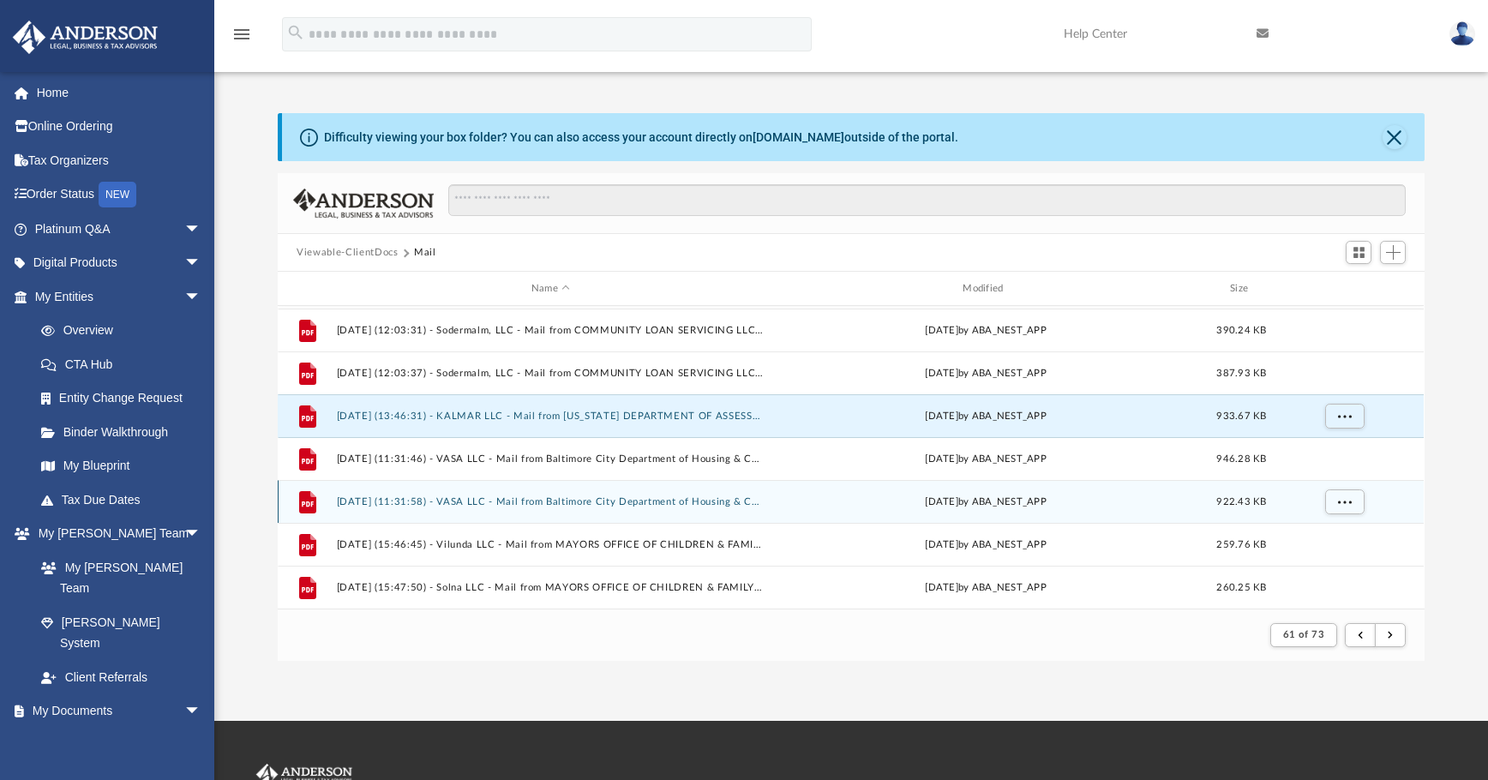
scroll to position [0, 0]
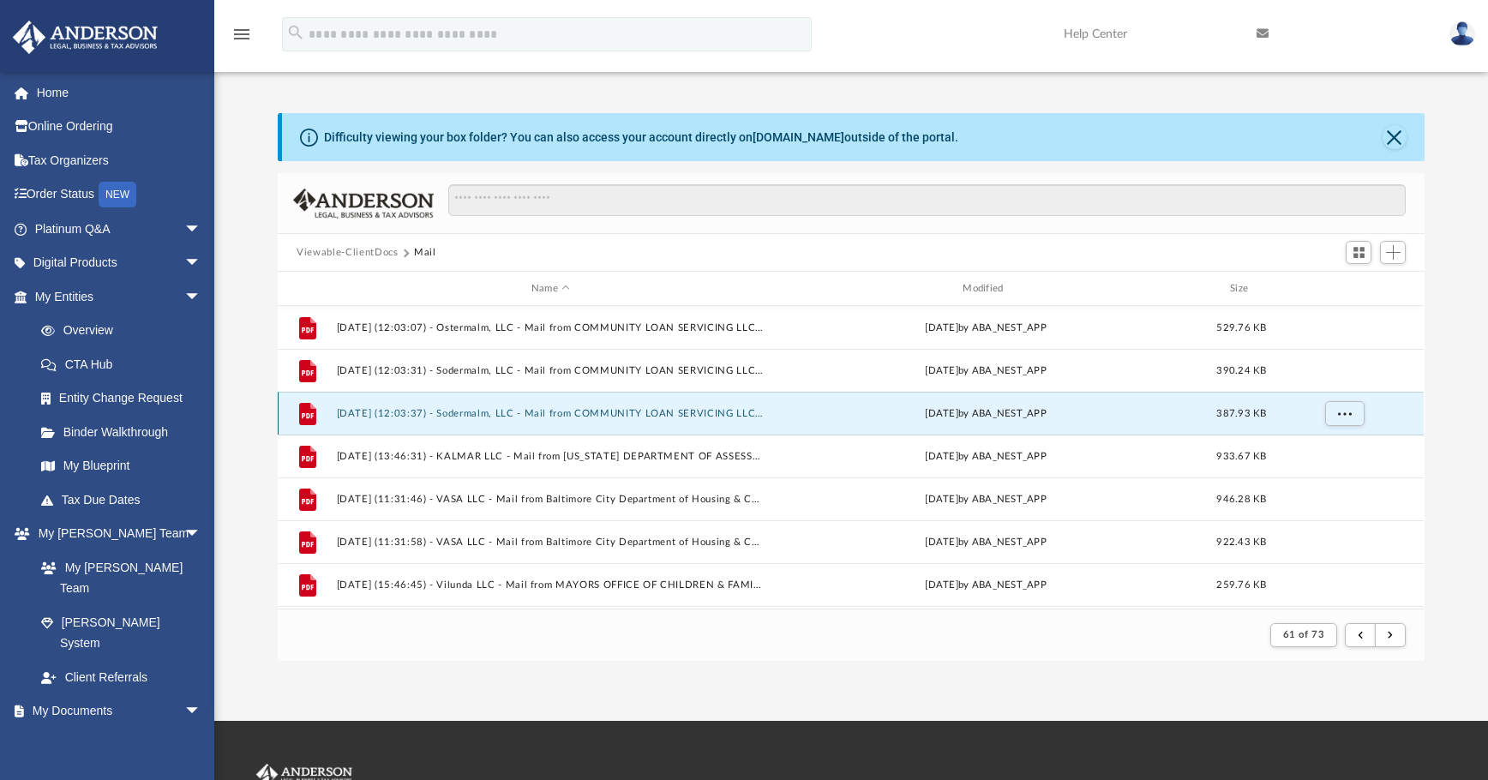
click at [669, 410] on button "2025.02.10 (12:03:37) - Sodermalm, LLC - Mail from COMMUNITY LOAN SERVICING LLC…" at bounding box center [551, 413] width 428 height 11
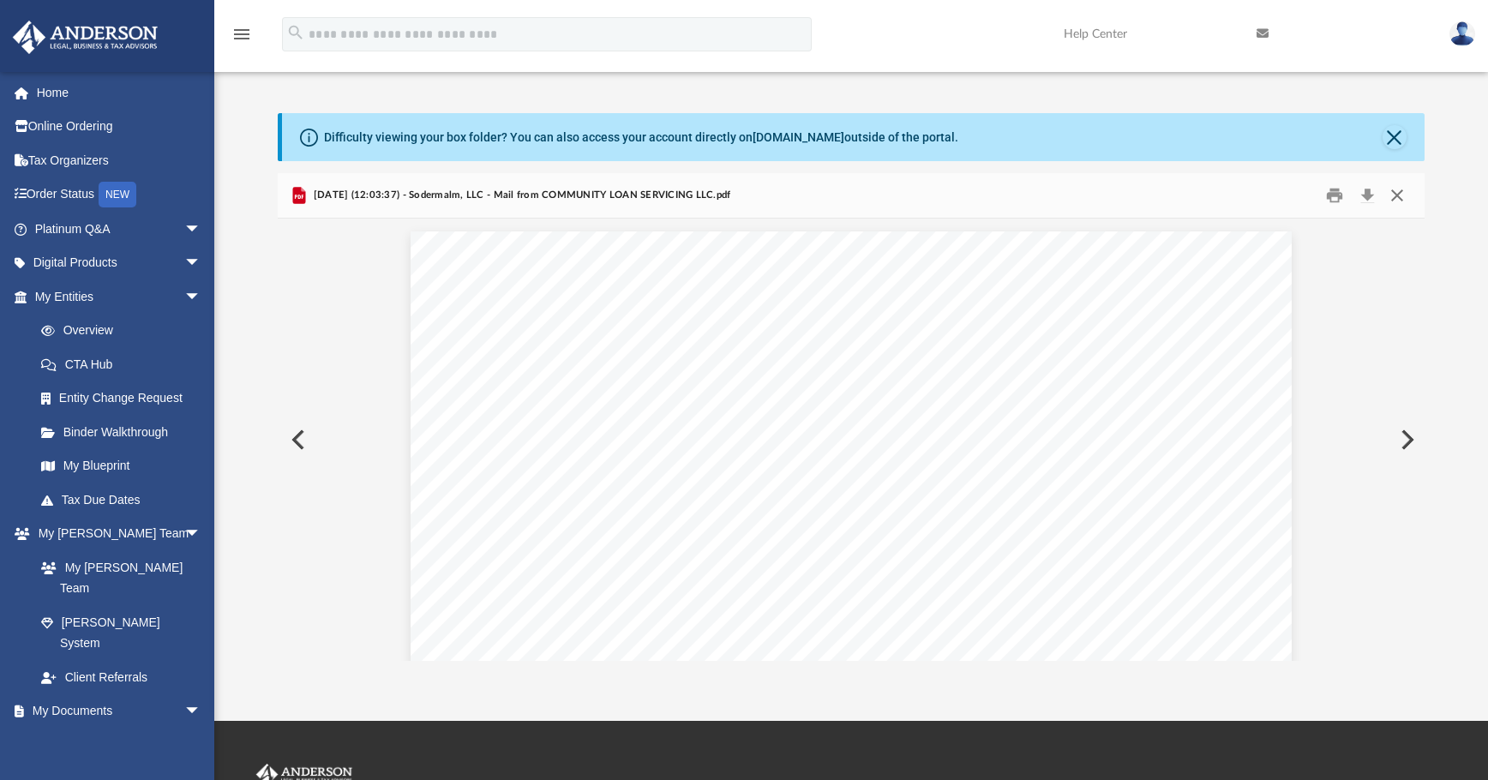
click at [1119, 192] on button "Close" at bounding box center [1397, 196] width 31 height 27
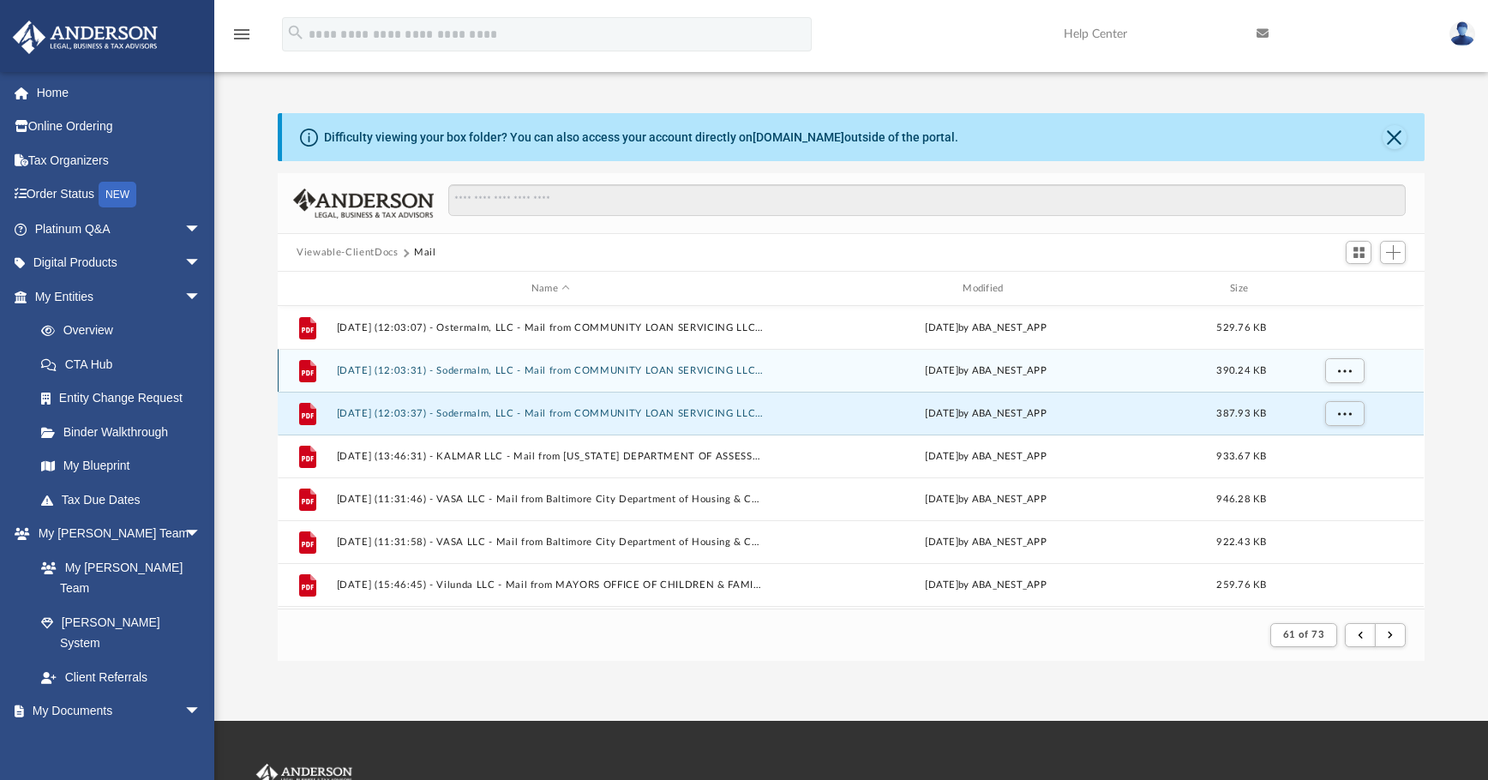
drag, startPoint x: 817, startPoint y: 359, endPoint x: 1258, endPoint y: 375, distance: 441.7
click at [1119, 375] on span "390.24 KB" at bounding box center [1242, 370] width 50 height 9
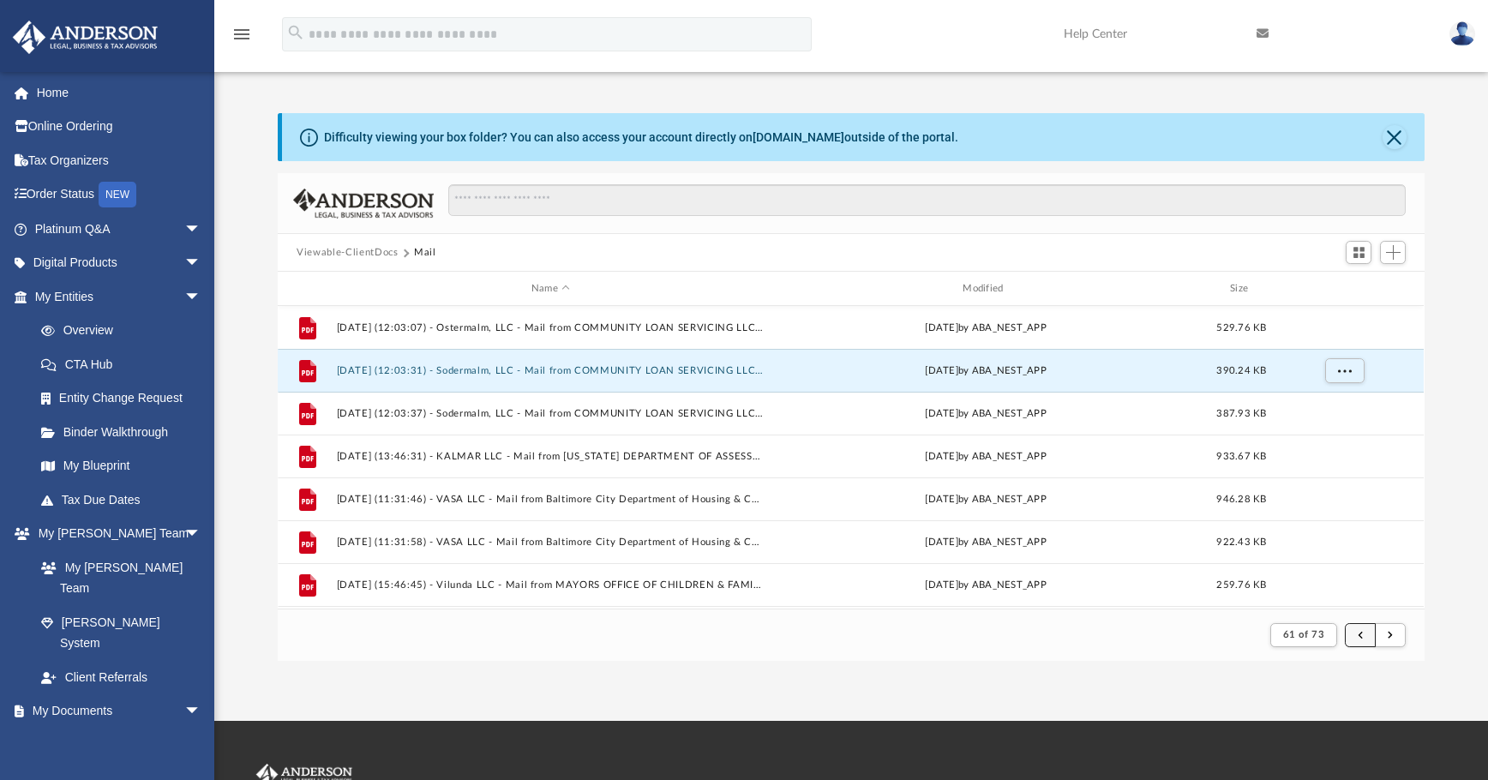
click at [1119, 634] on button "submit" at bounding box center [1360, 635] width 31 height 25
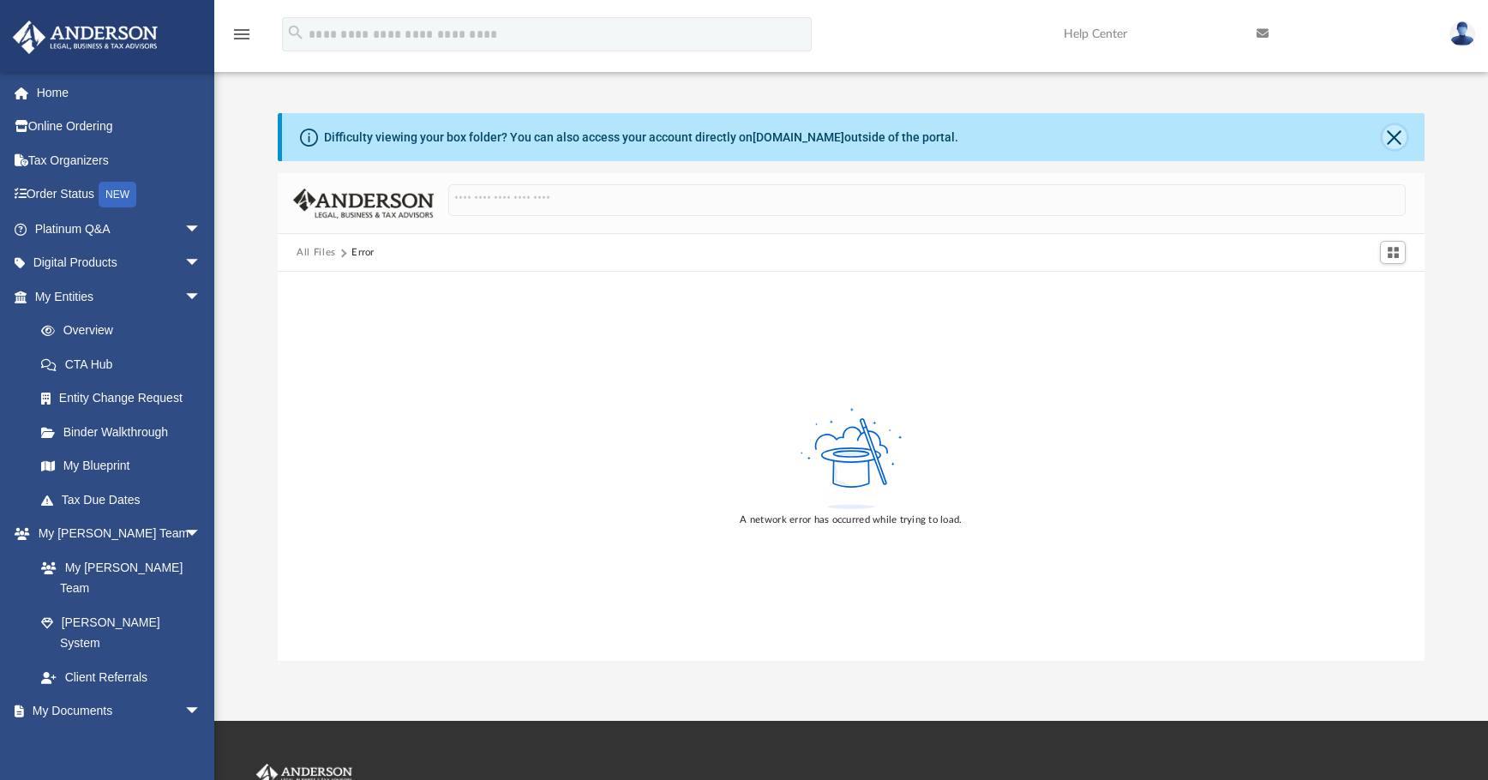
click at [1119, 138] on button "Close" at bounding box center [1395, 137] width 24 height 24
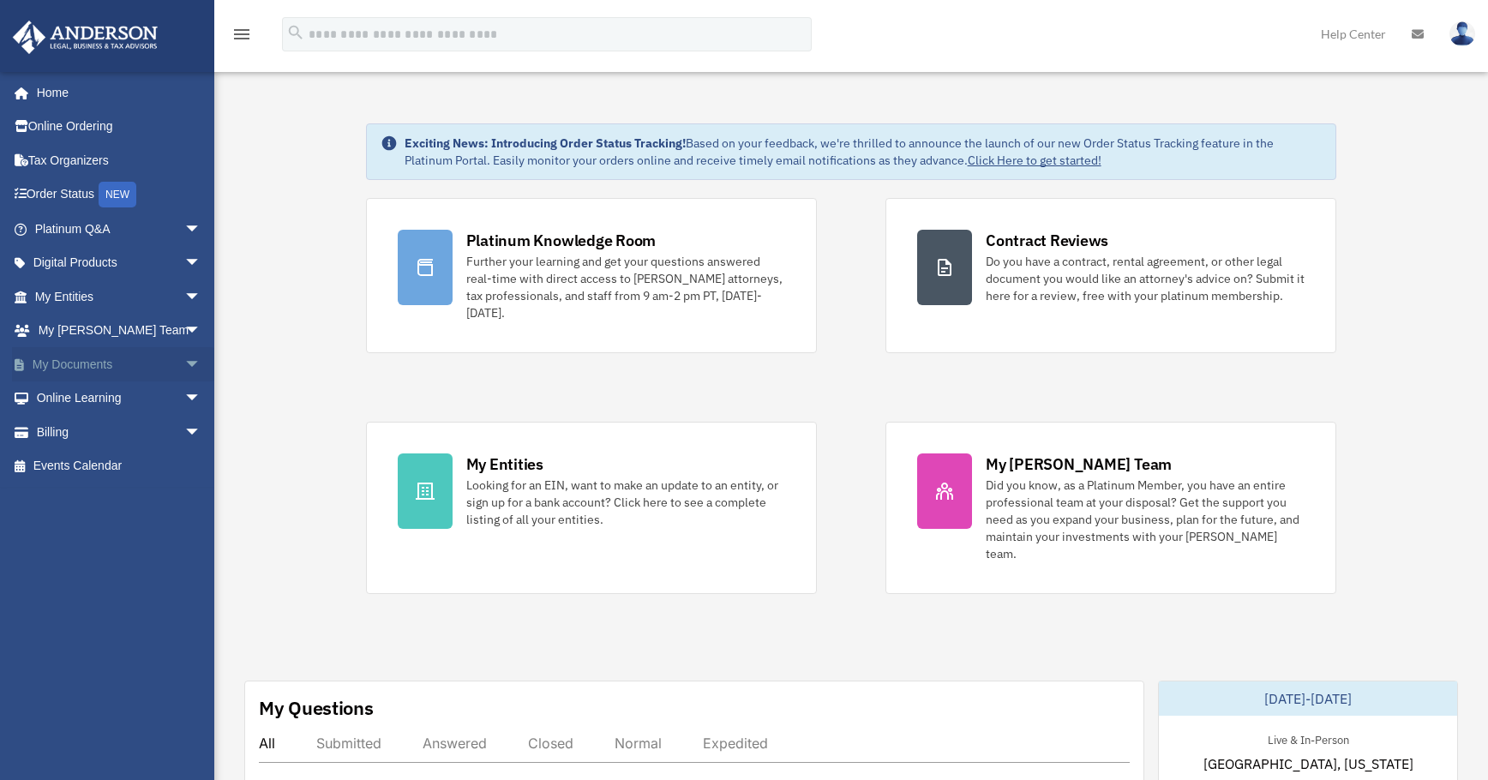
click at [184, 365] on span "arrow_drop_down" at bounding box center [201, 364] width 34 height 35
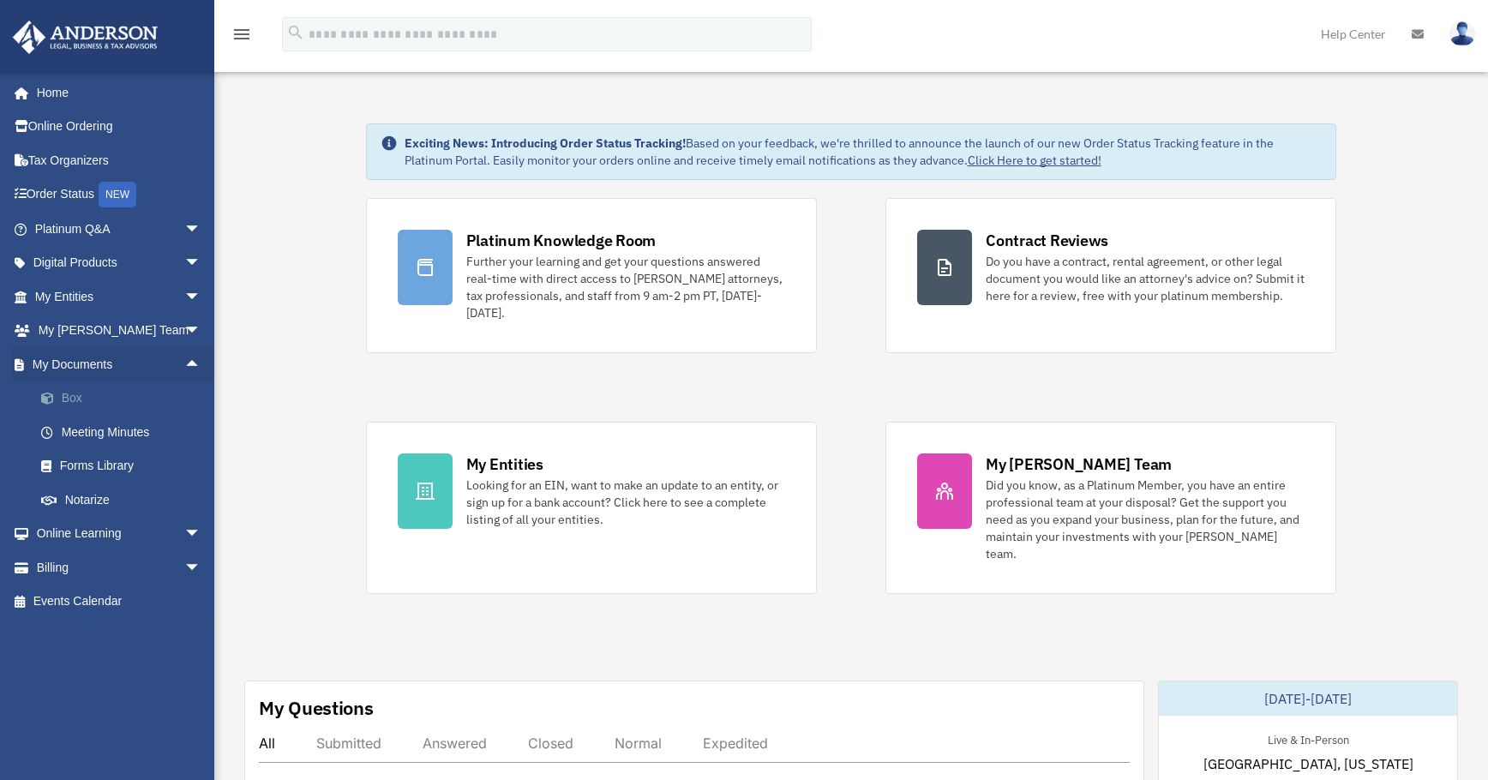
click at [80, 395] on link "Box" at bounding box center [125, 398] width 203 height 34
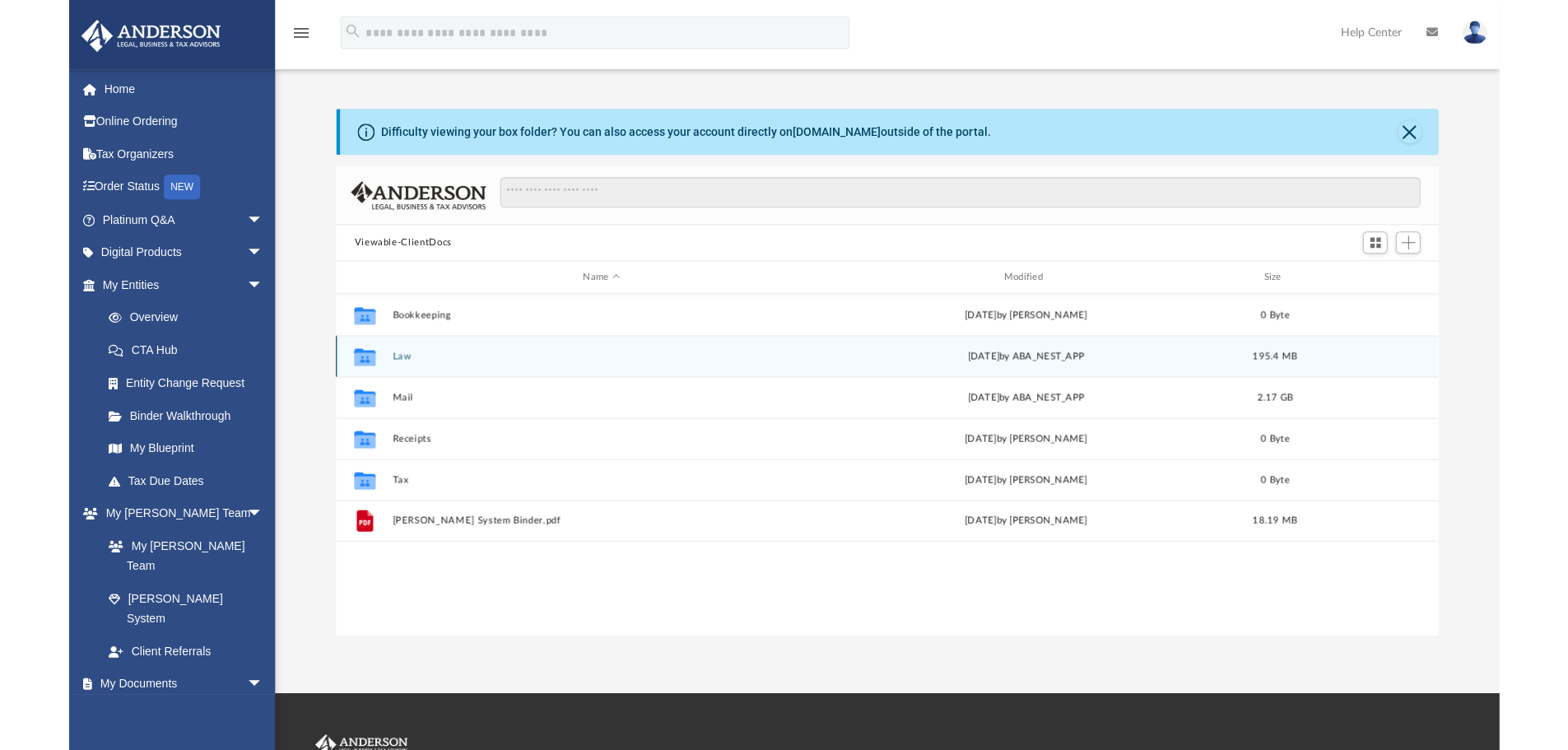
scroll to position [362, 1089]
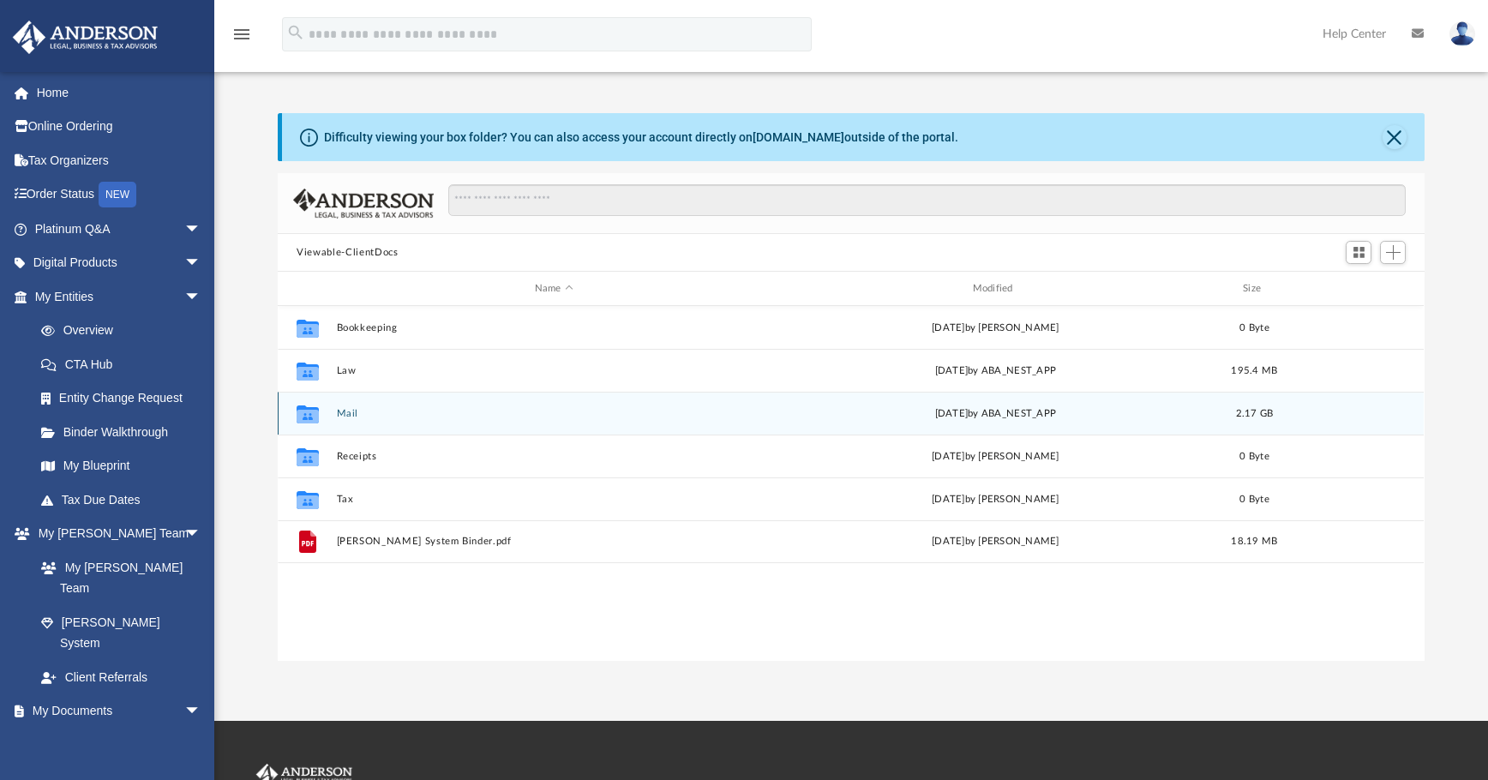
click at [383, 421] on div "Collaborated Folder Mail [DATE] by ABA_NEST_APP 2.17 GB" at bounding box center [851, 413] width 1146 height 43
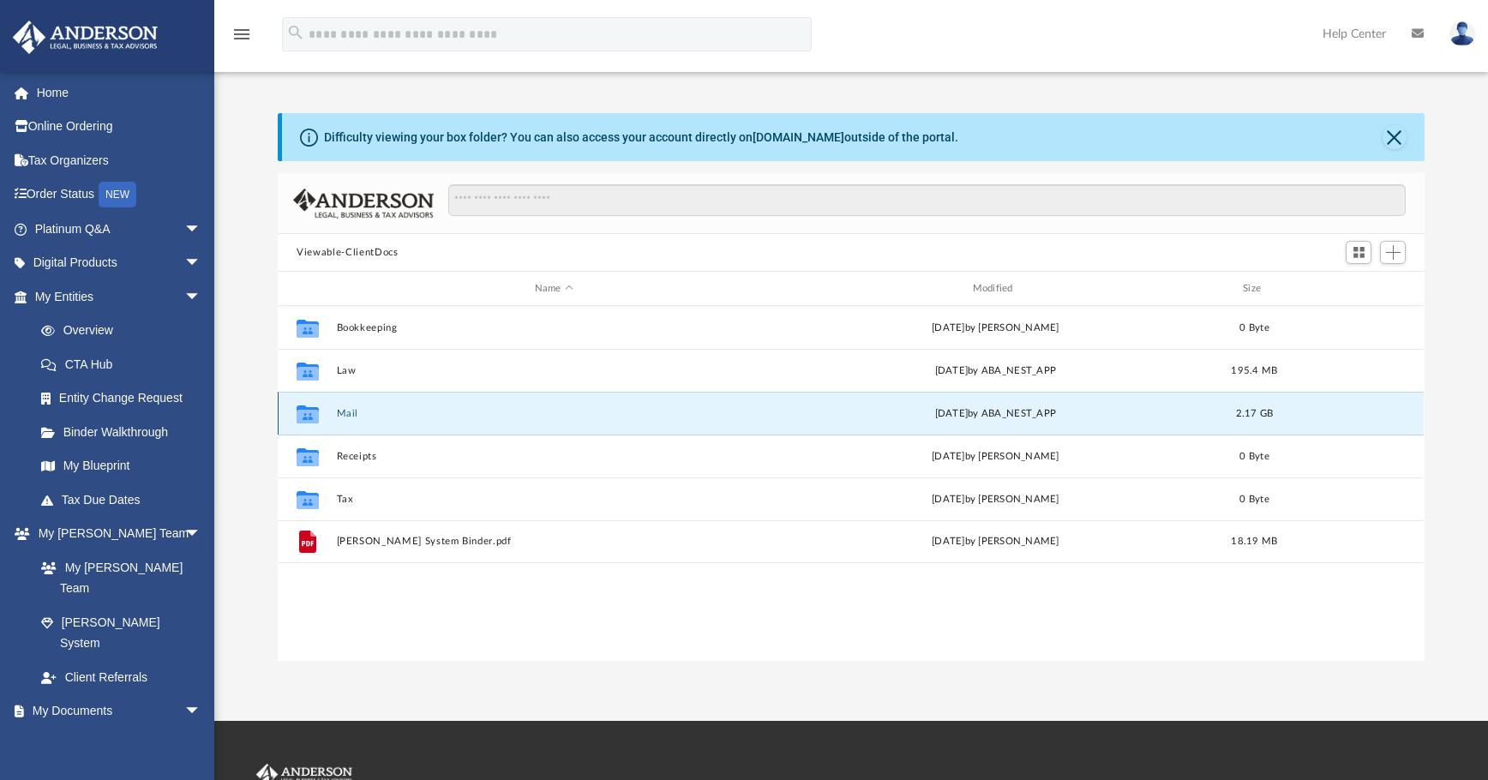
click at [383, 421] on div "Collaborated Folder Mail [DATE] by ABA_NEST_APP 2.17 GB" at bounding box center [851, 413] width 1146 height 43
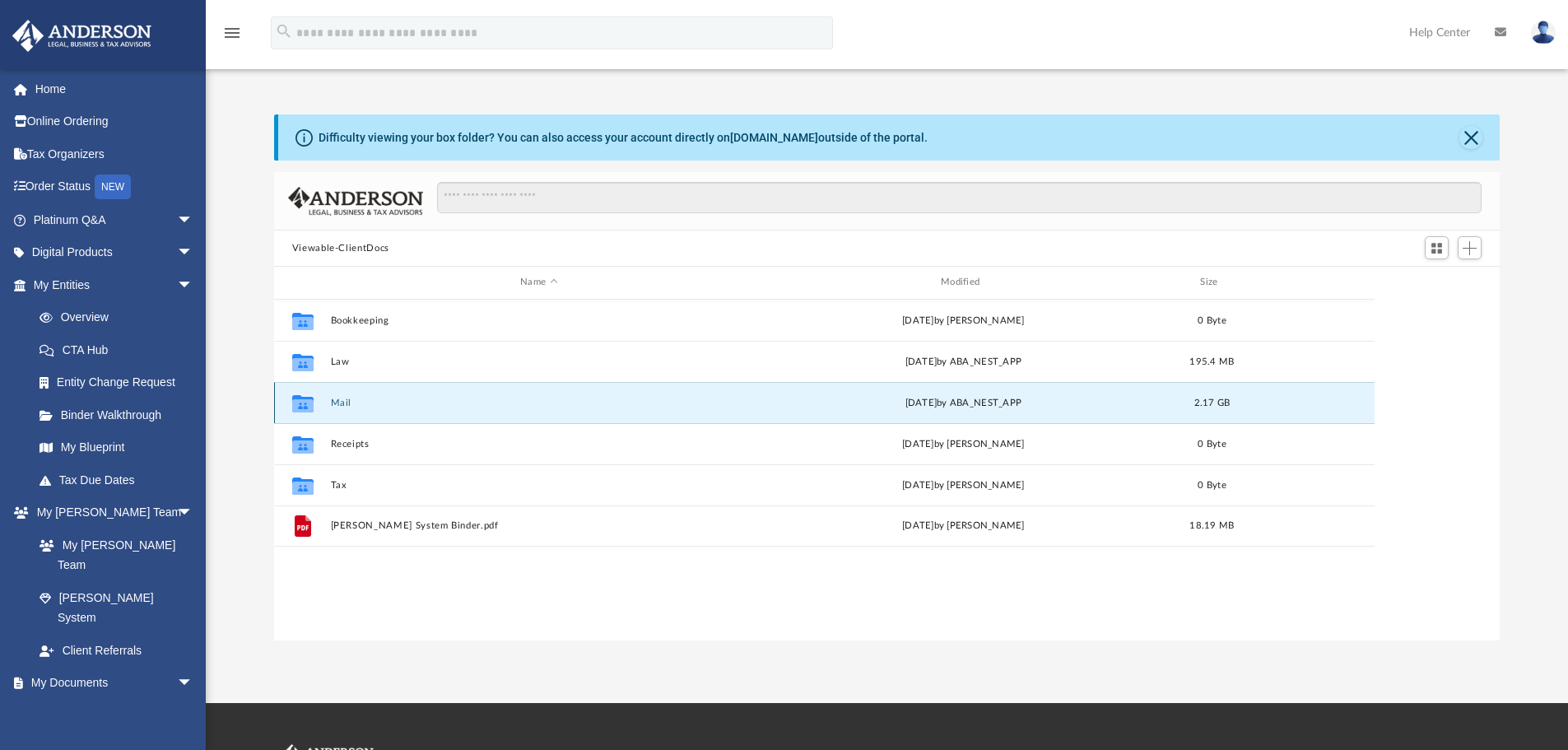
scroll to position [362, 1213]
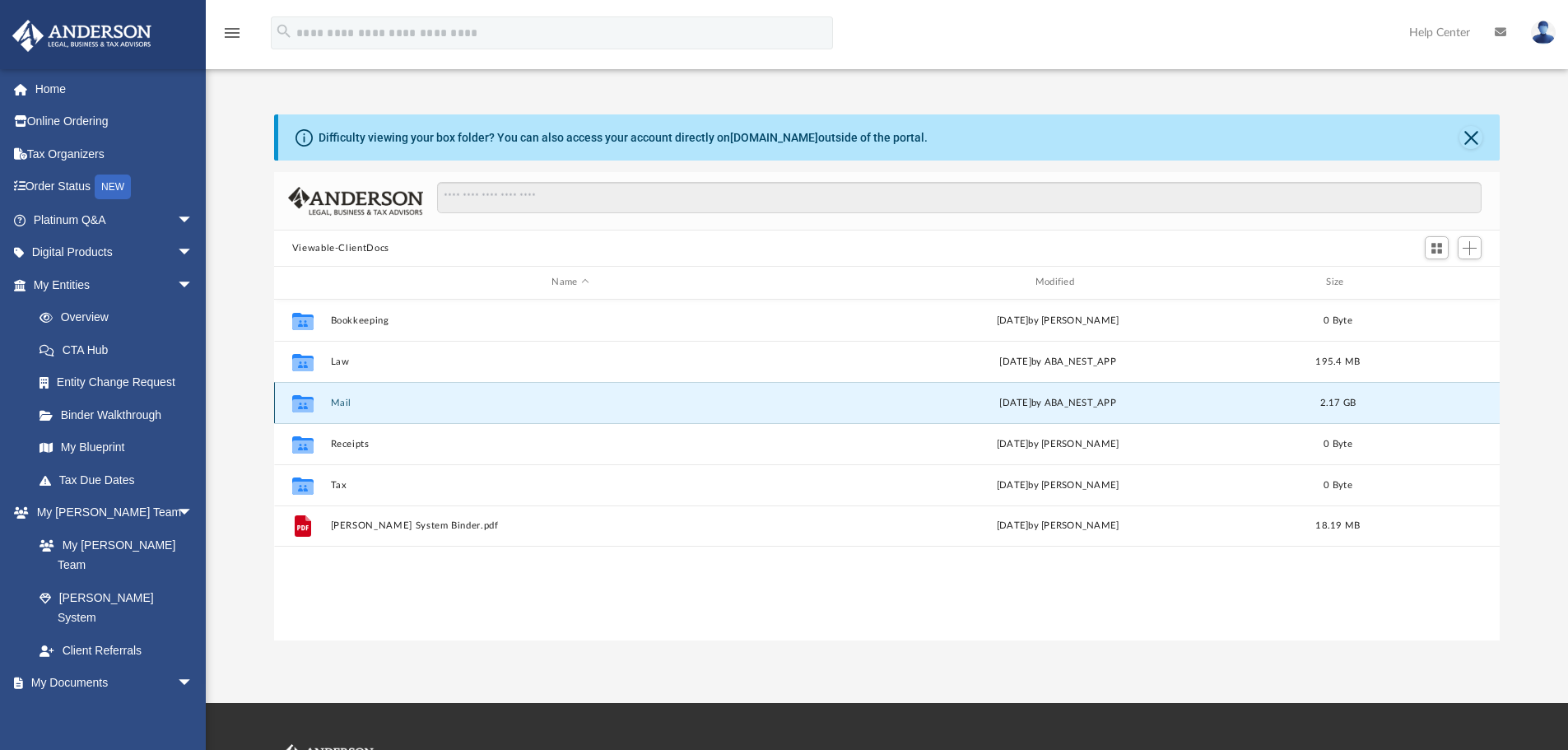
click at [627, 409] on div "Collaborated Folder Mail [DATE] by ABA_NEST_APP 2.17 GB" at bounding box center [886, 402] width 1226 height 41
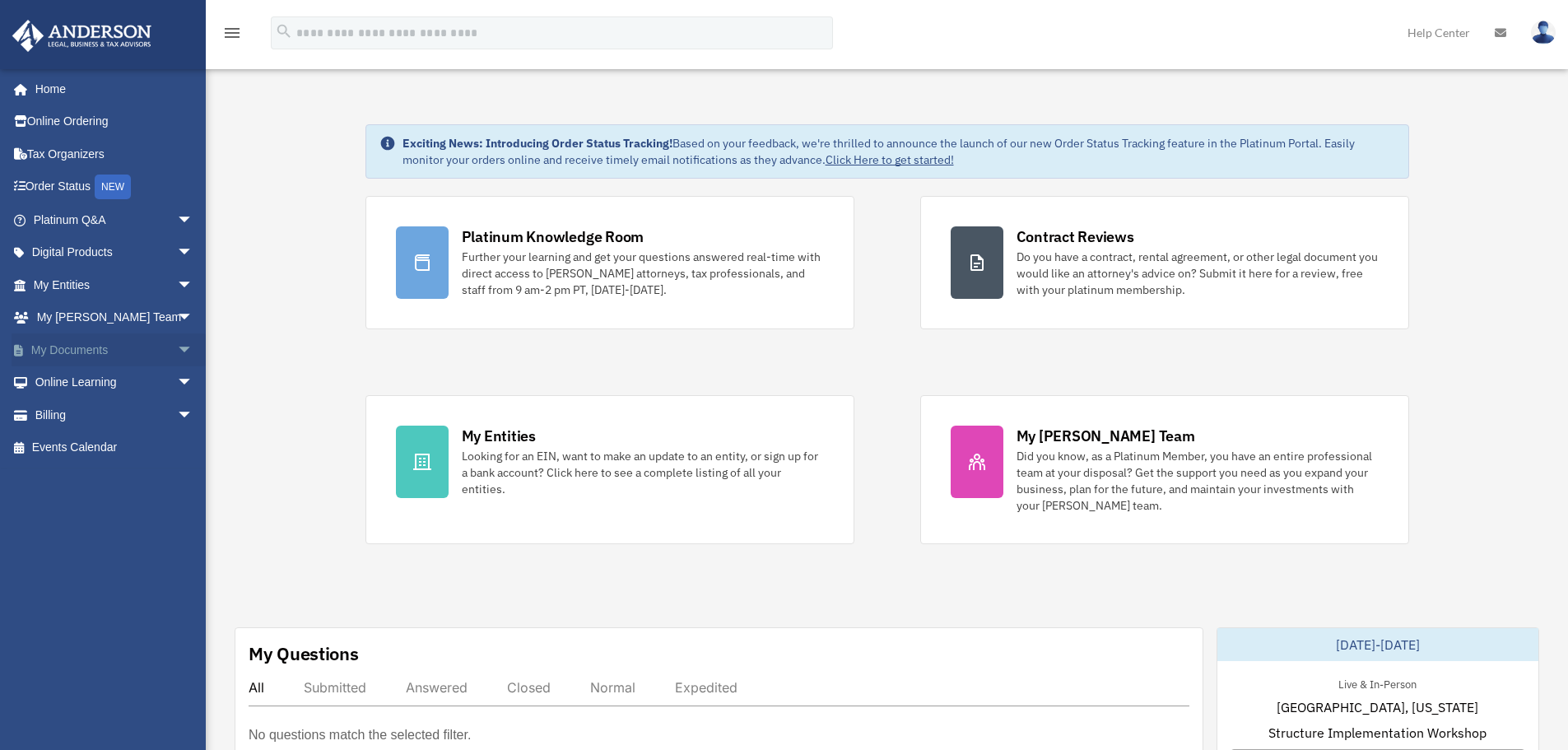
click at [178, 349] on span "arrow_drop_down" at bounding box center [193, 350] width 33 height 34
click at [72, 384] on link "Box" at bounding box center [120, 382] width 195 height 33
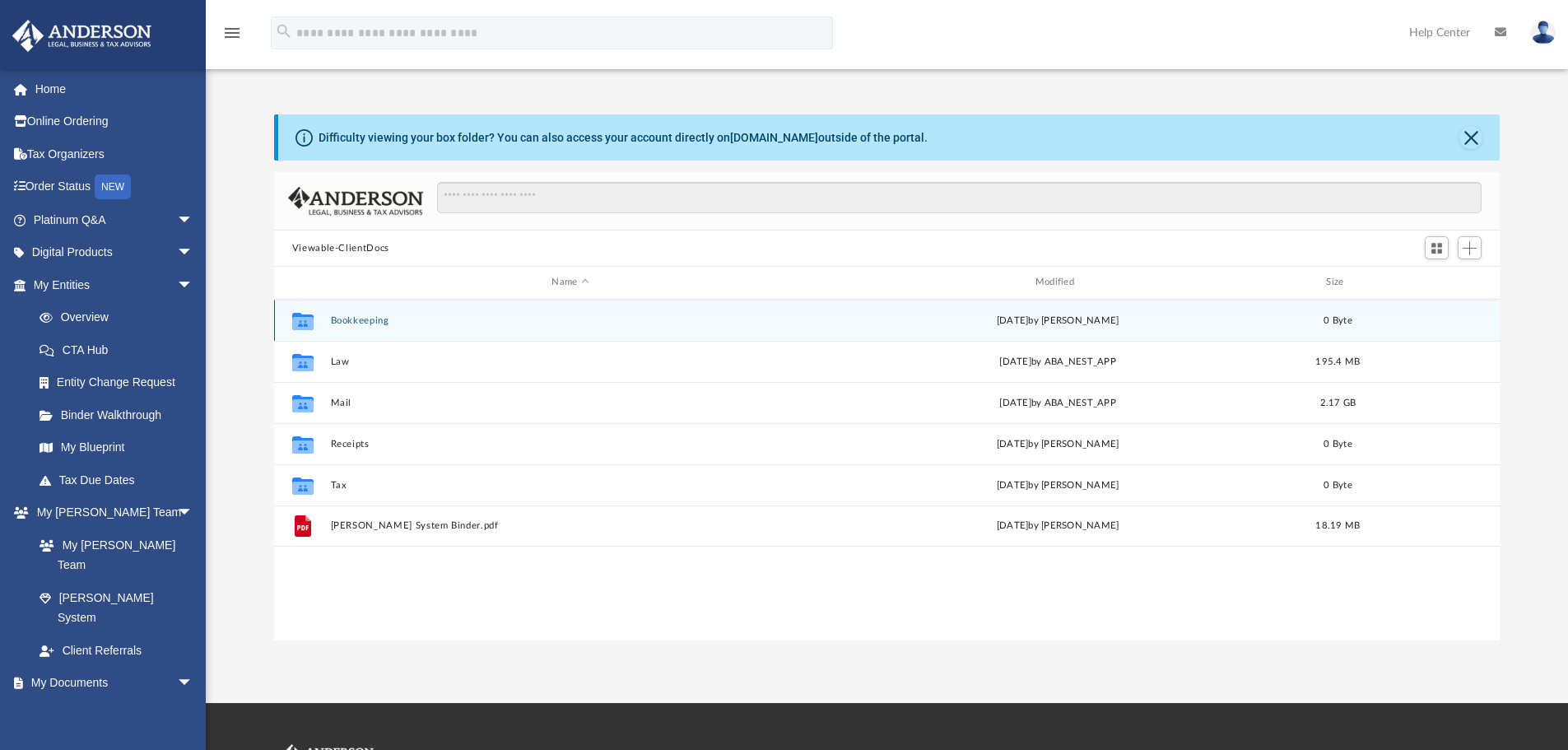
scroll to position [362, 1213]
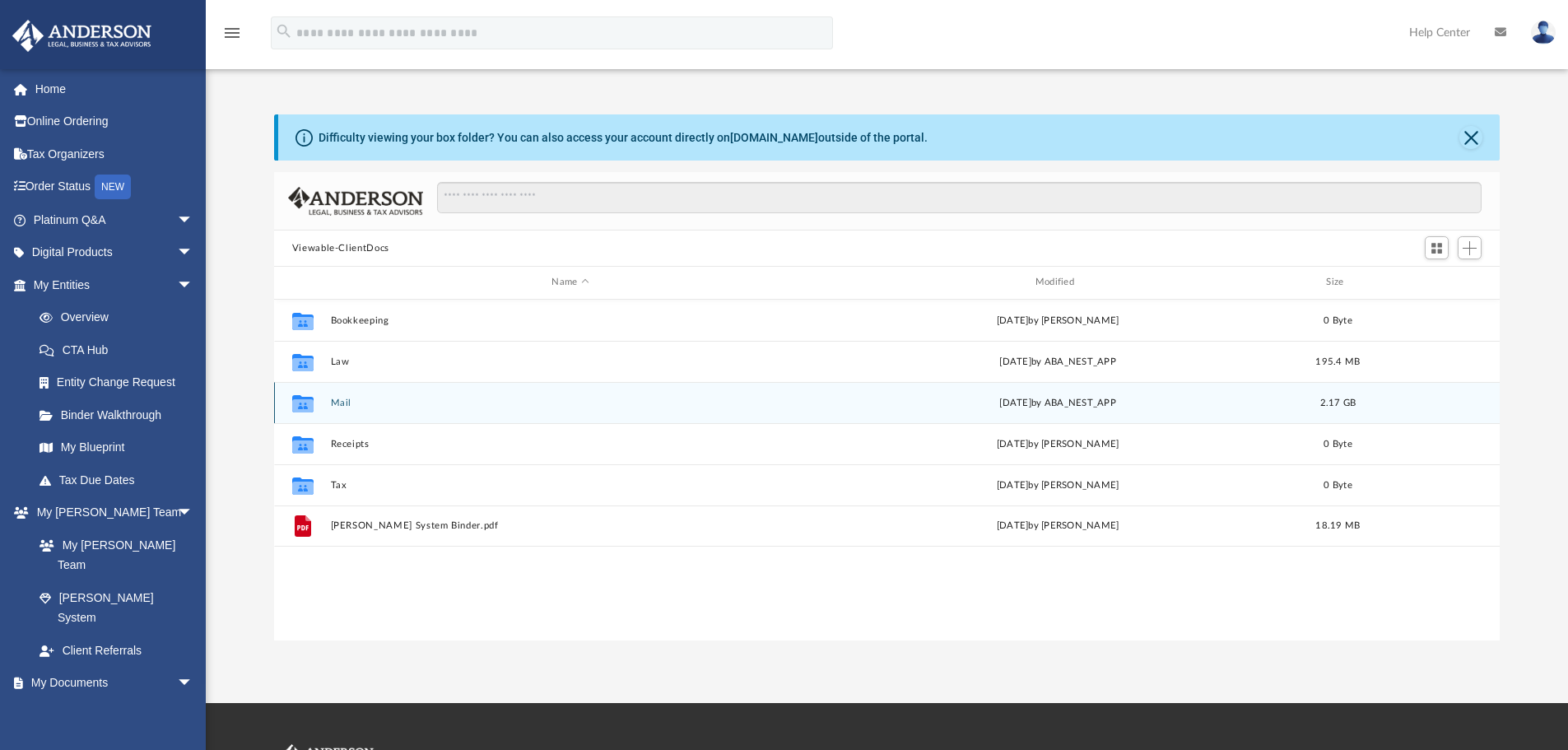
click at [367, 402] on button "Mail" at bounding box center [570, 402] width 480 height 11
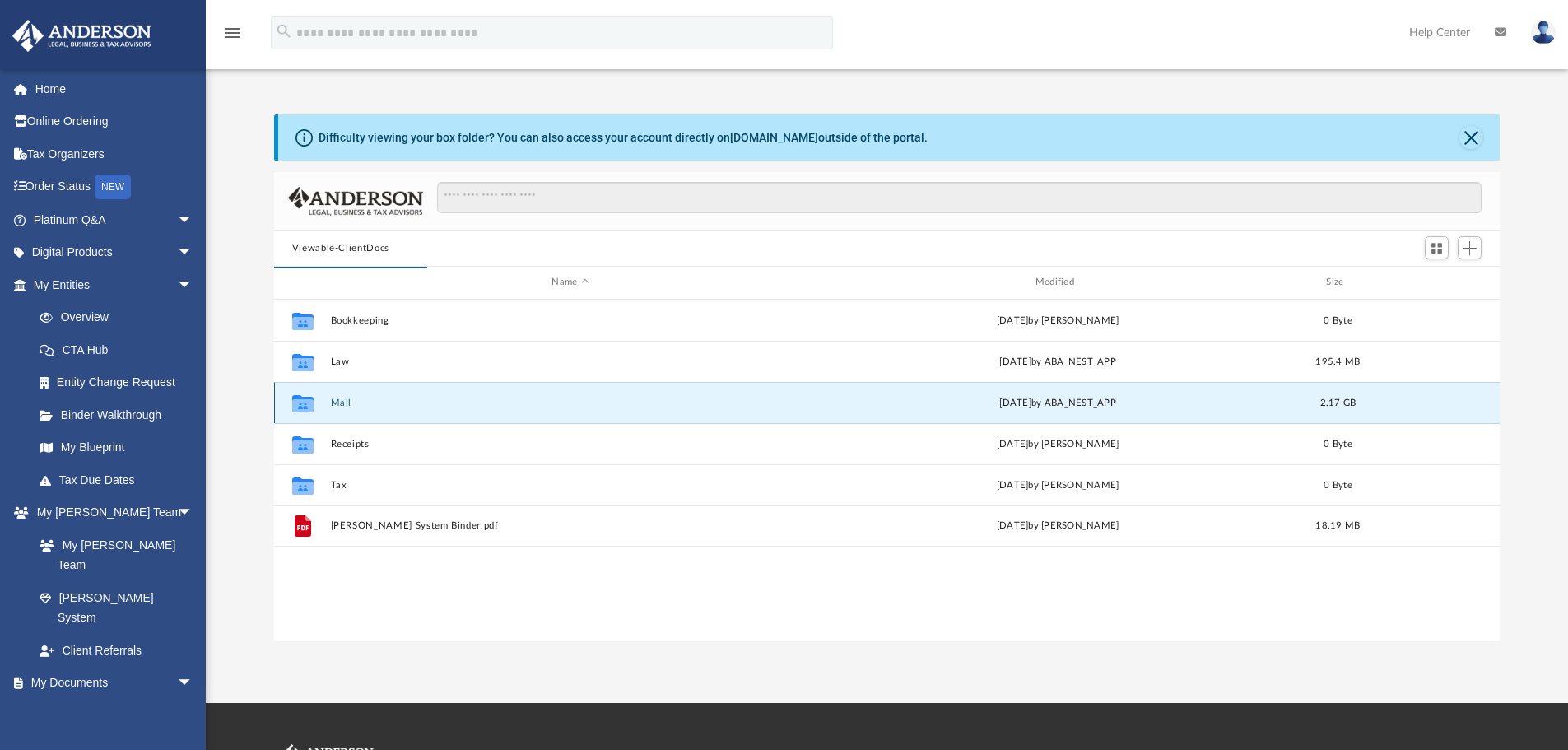
click at [444, 399] on button "Mail" at bounding box center [570, 402] width 480 height 11
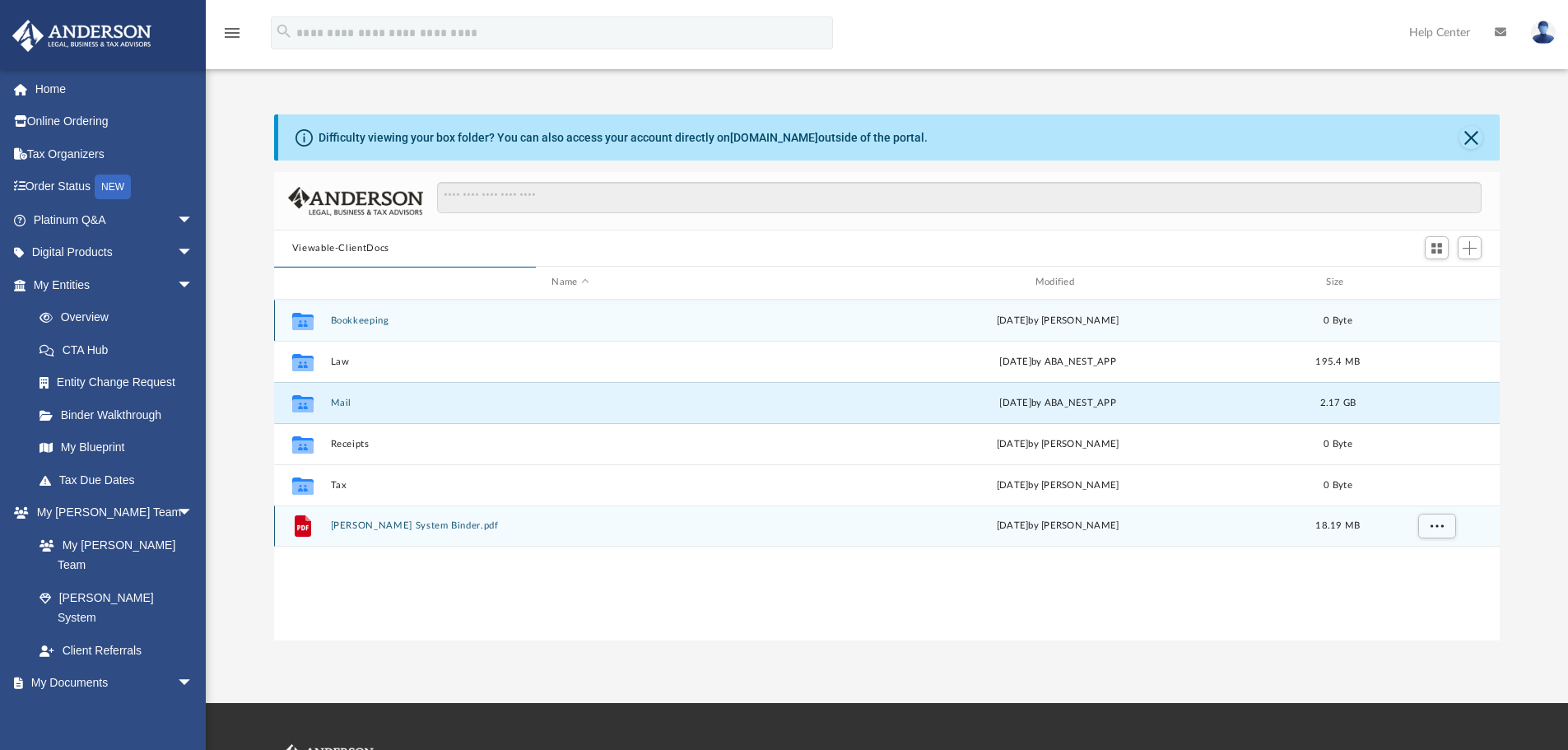
scroll to position [311, 1213]
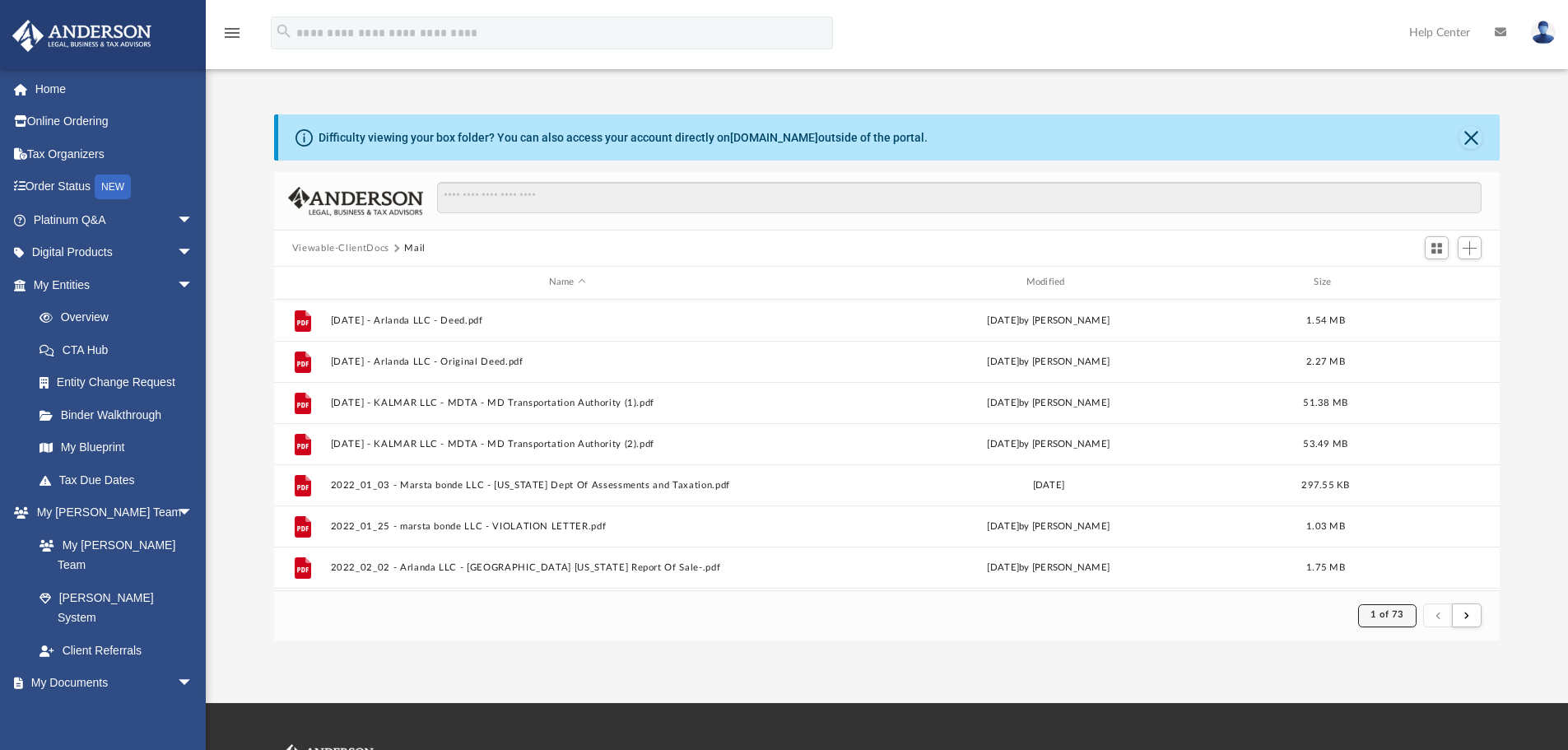
click at [1385, 618] on span "1 of 73" at bounding box center [1387, 614] width 34 height 9
click at [1395, 530] on li "60" at bounding box center [1401, 534] width 12 height 17
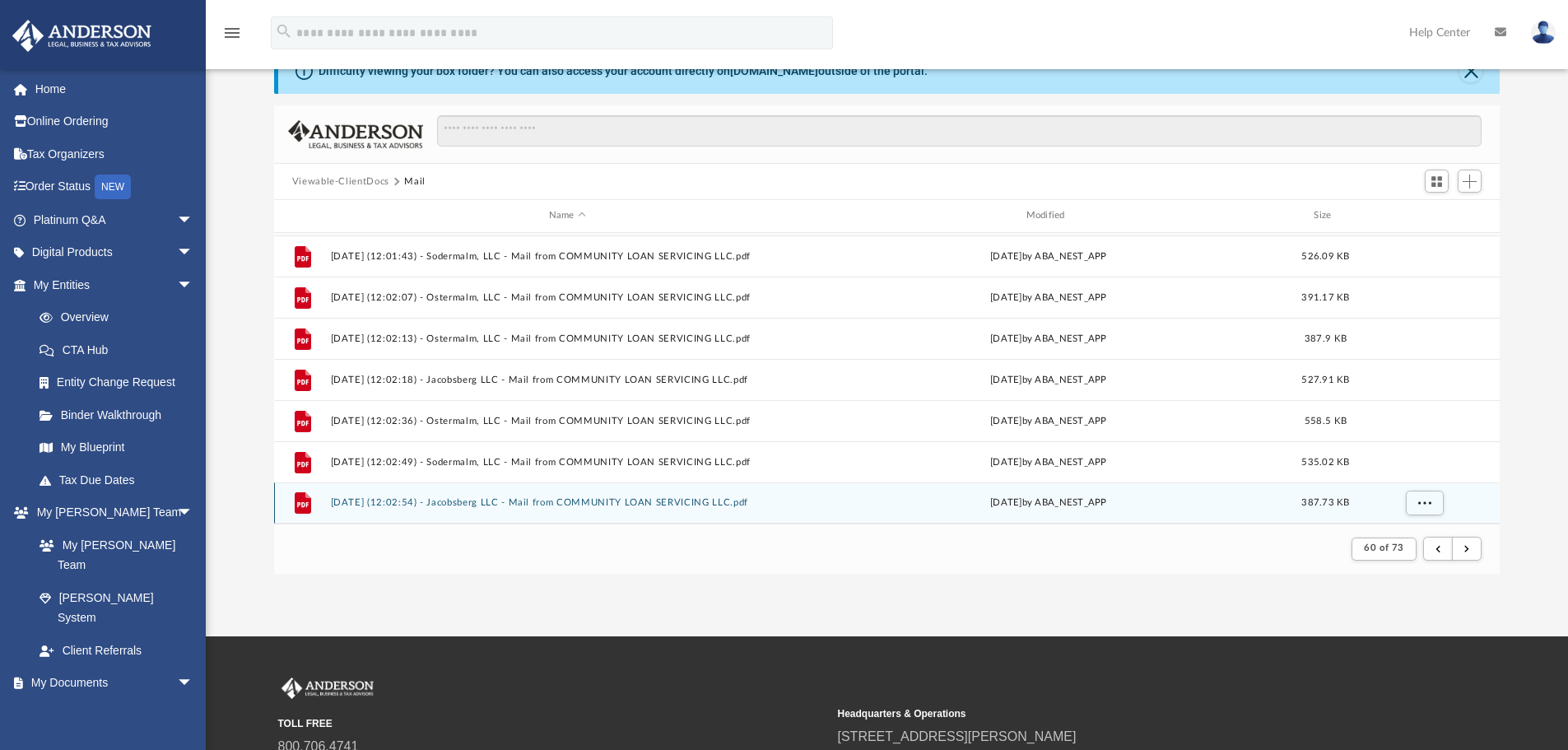
scroll to position [248, 0]
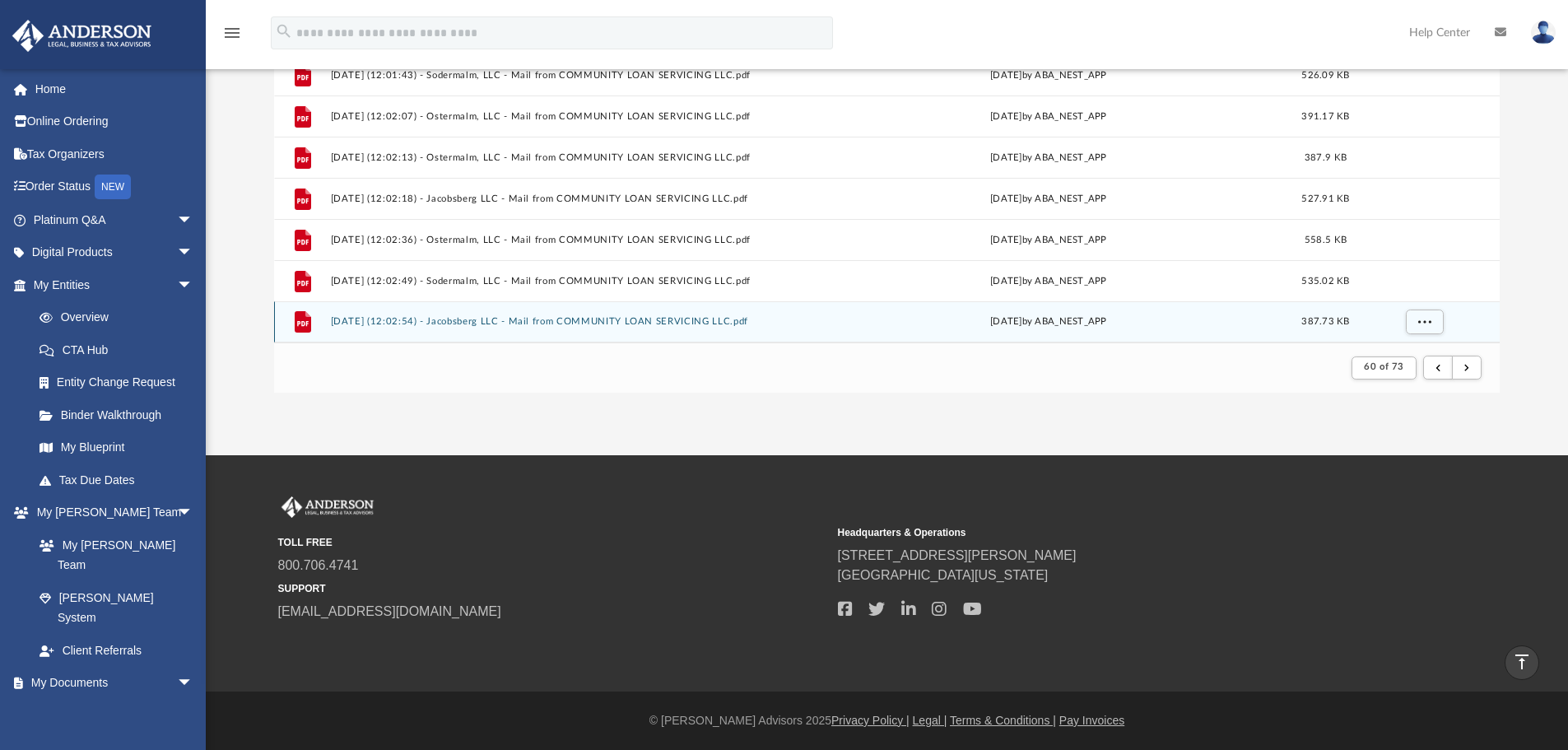
click at [596, 331] on div "File [DATE] (12:02:54) - Jacobsberg LLC - Mail from COMMUNITY LOAN SERVICING LL…" at bounding box center [886, 322] width 1226 height 41
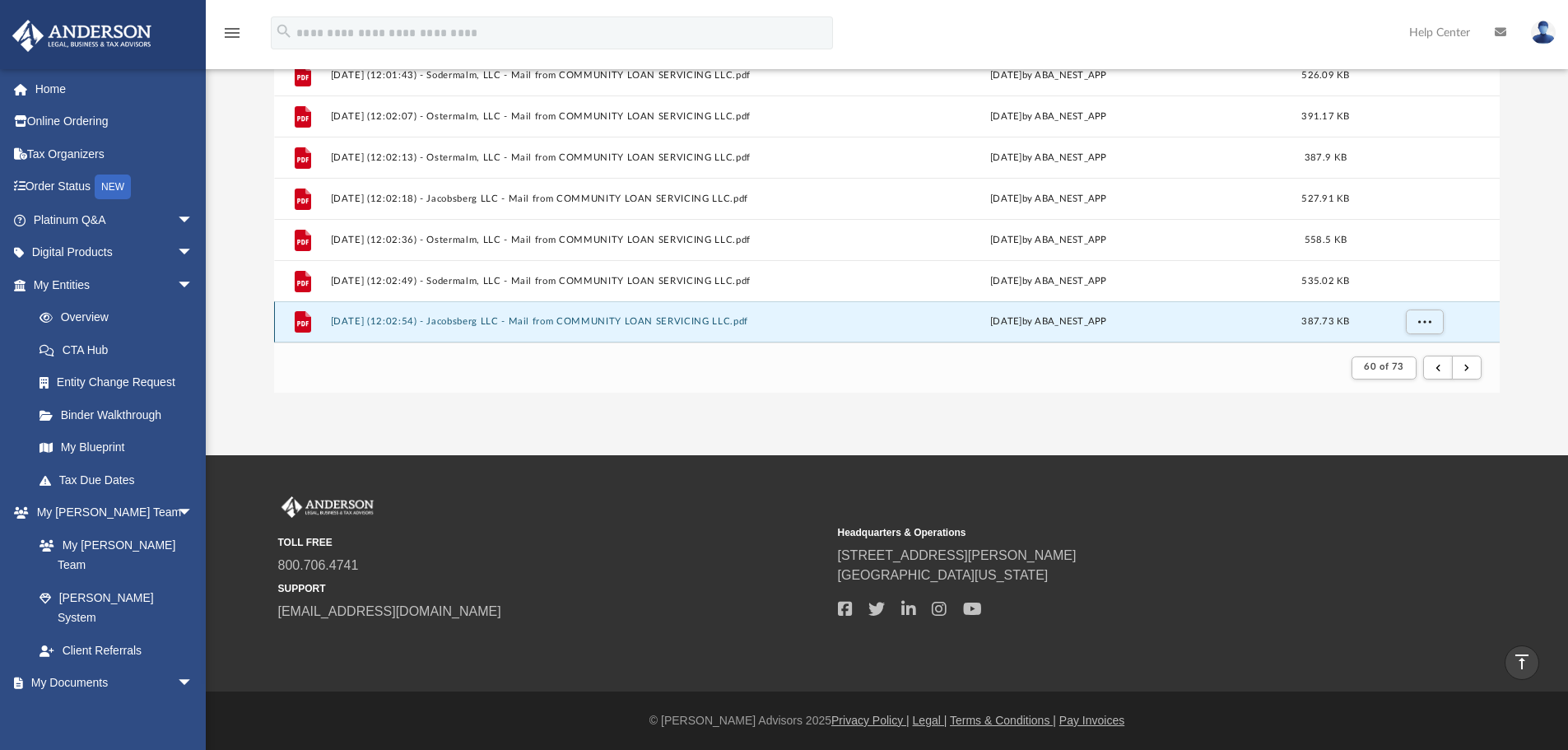
click at [596, 322] on button "[DATE] (12:02:54) - Jacobsberg LLC - Mail from COMMUNITY LOAN SERVICING LLC.pdf" at bounding box center [567, 321] width 474 height 11
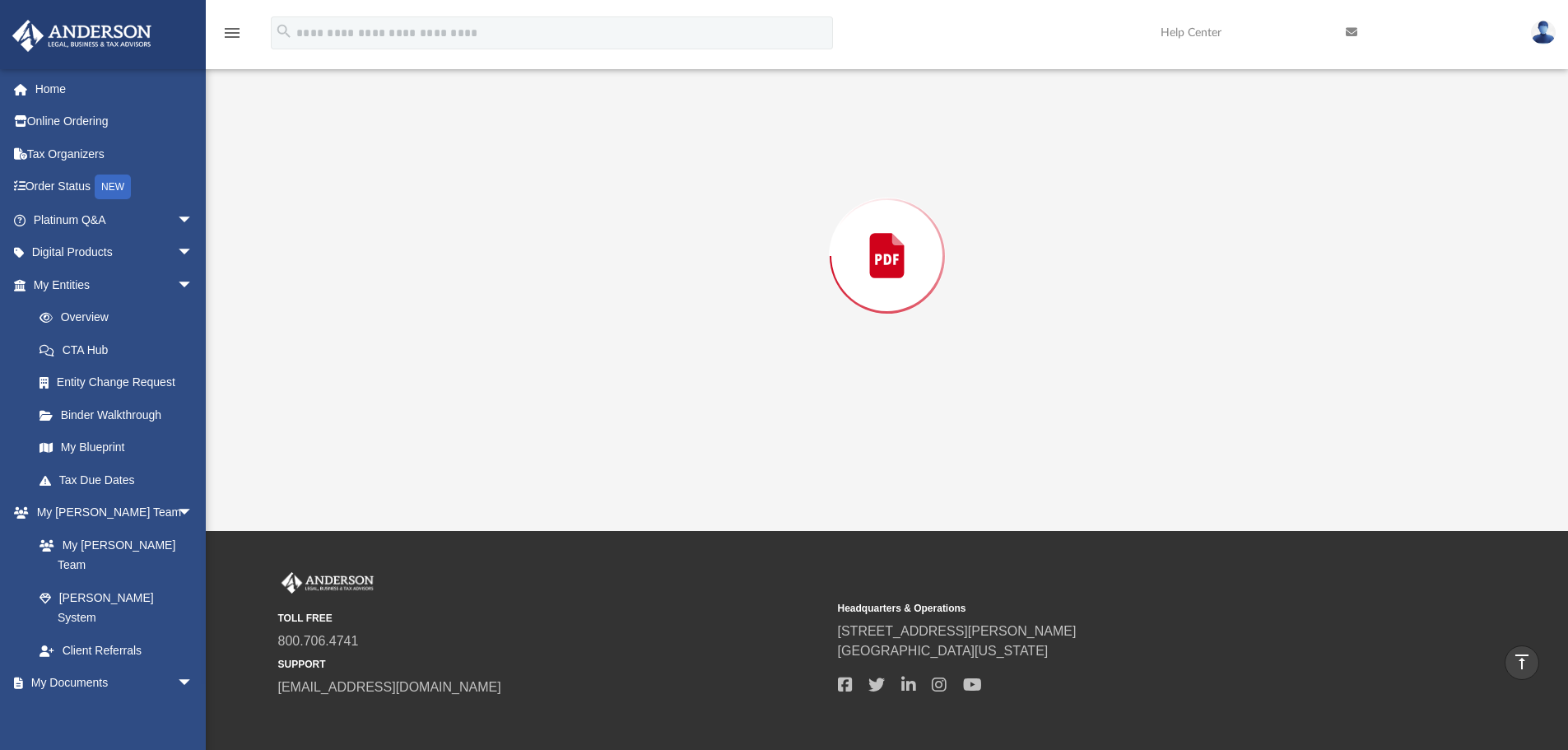
click at [596, 322] on div "Preview" at bounding box center [886, 255] width 1226 height 424
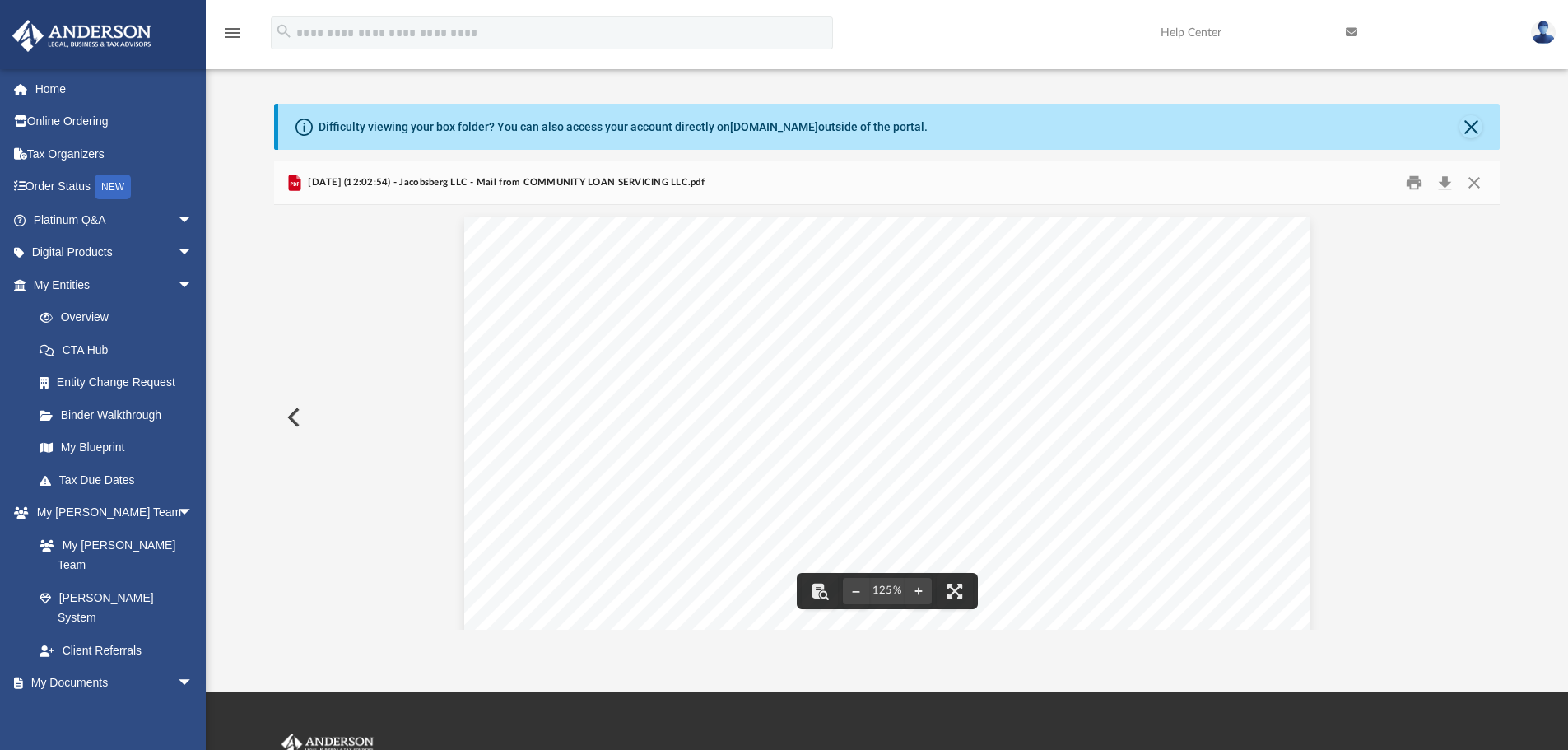
scroll to position [0, 0]
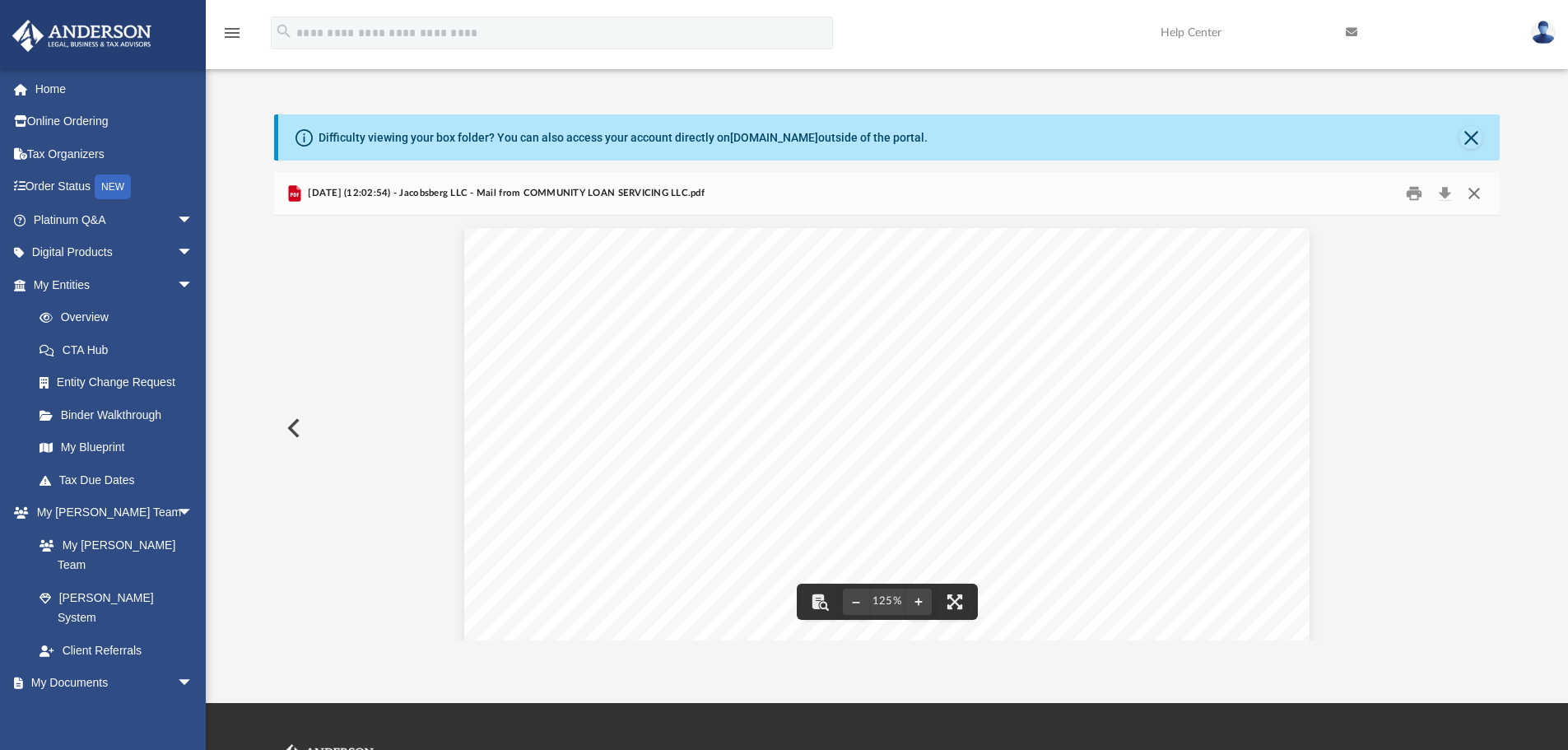
click at [1468, 191] on button "Close" at bounding box center [1474, 194] width 30 height 26
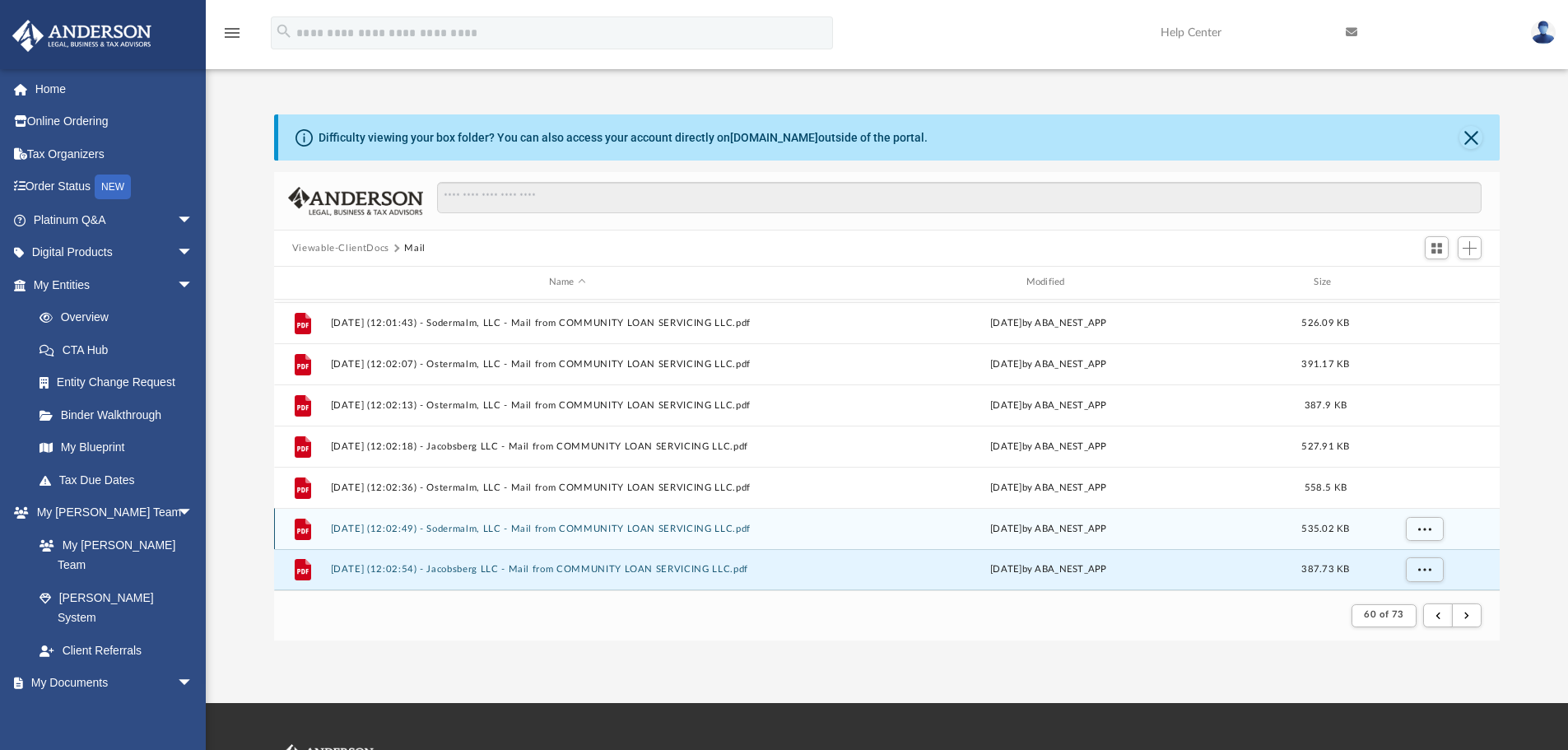
click at [553, 527] on button "2025.02.10 (12:02:49) - Sodermalm, LLC - Mail from COMMUNITY LOAN SERVICING LLC…" at bounding box center [567, 528] width 474 height 11
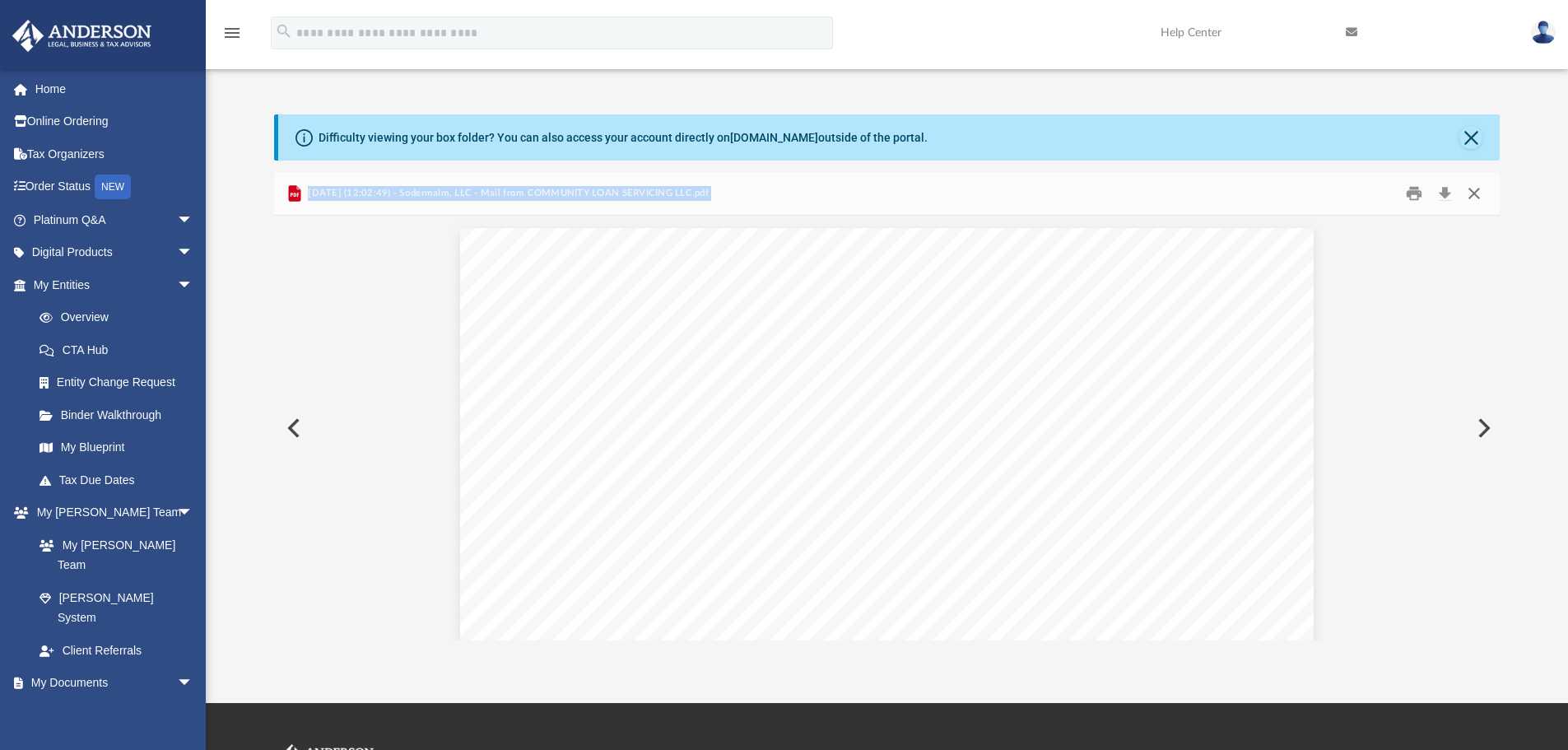
click at [1479, 194] on button "Close" at bounding box center [1474, 194] width 30 height 26
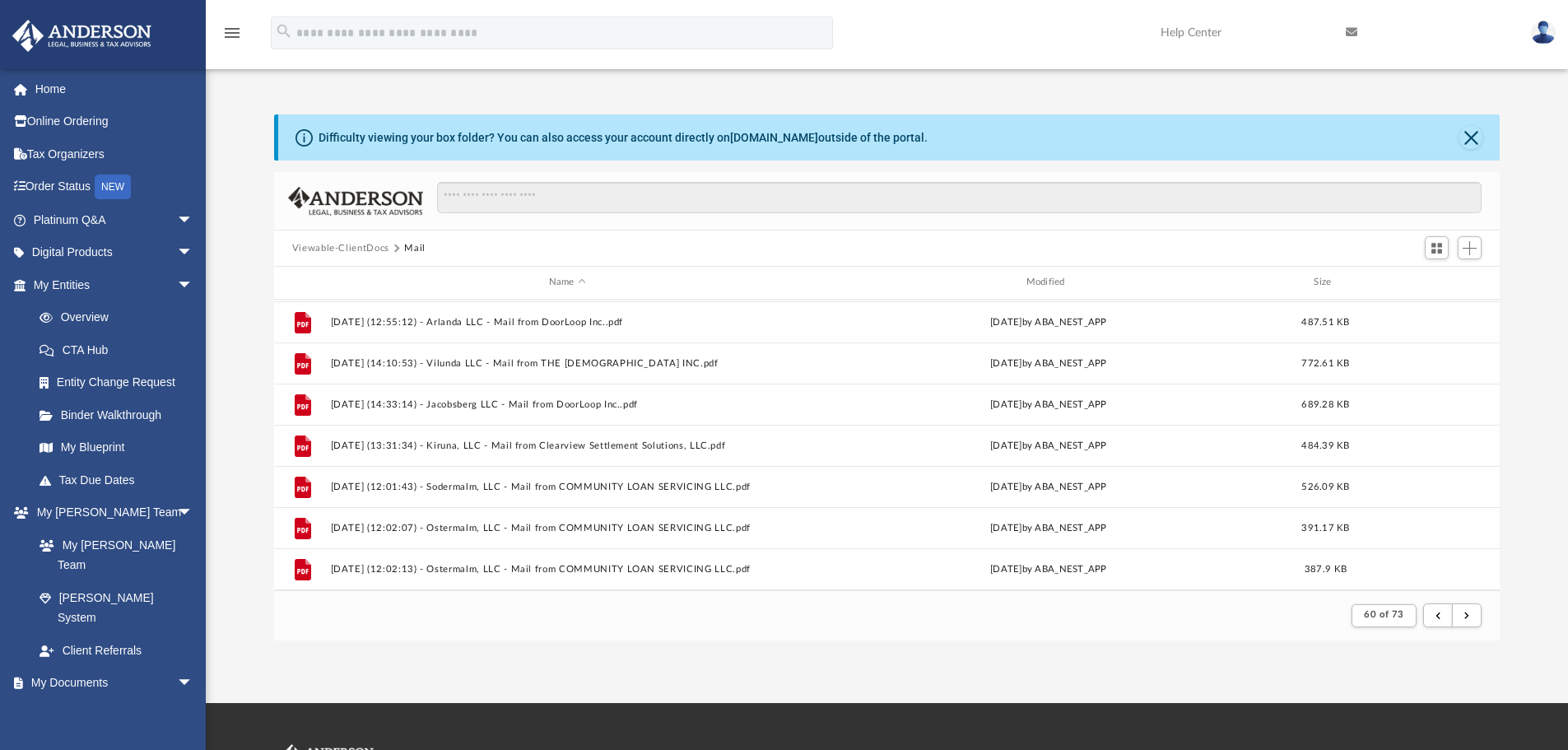
scroll to position [1603, 0]
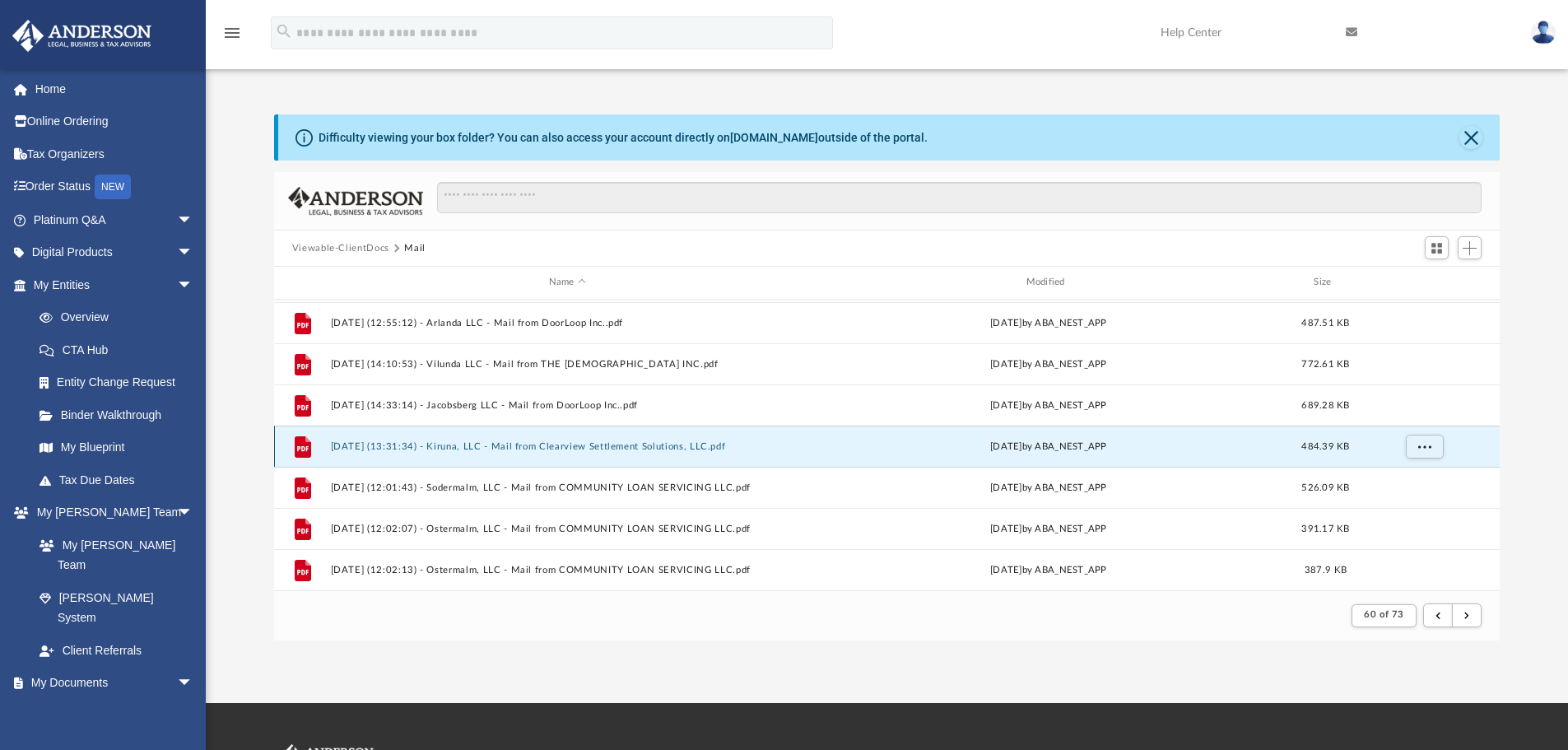
click at [639, 448] on button "2025.02.07 (13:31:34) - Kiruna, LLC - Mail from Clearview Settlement Solutions,…" at bounding box center [567, 446] width 474 height 11
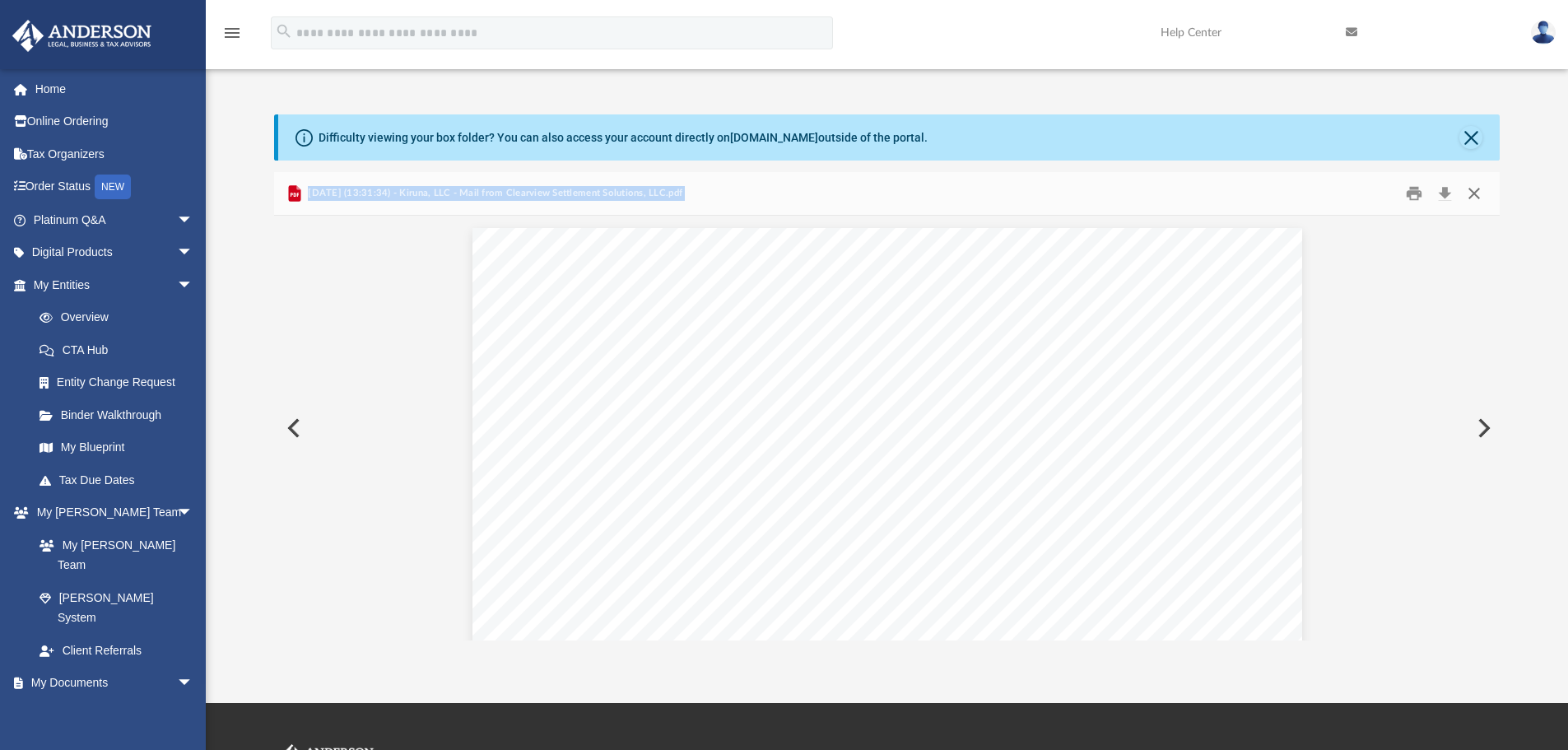
click at [1477, 195] on button "Close" at bounding box center [1474, 194] width 30 height 26
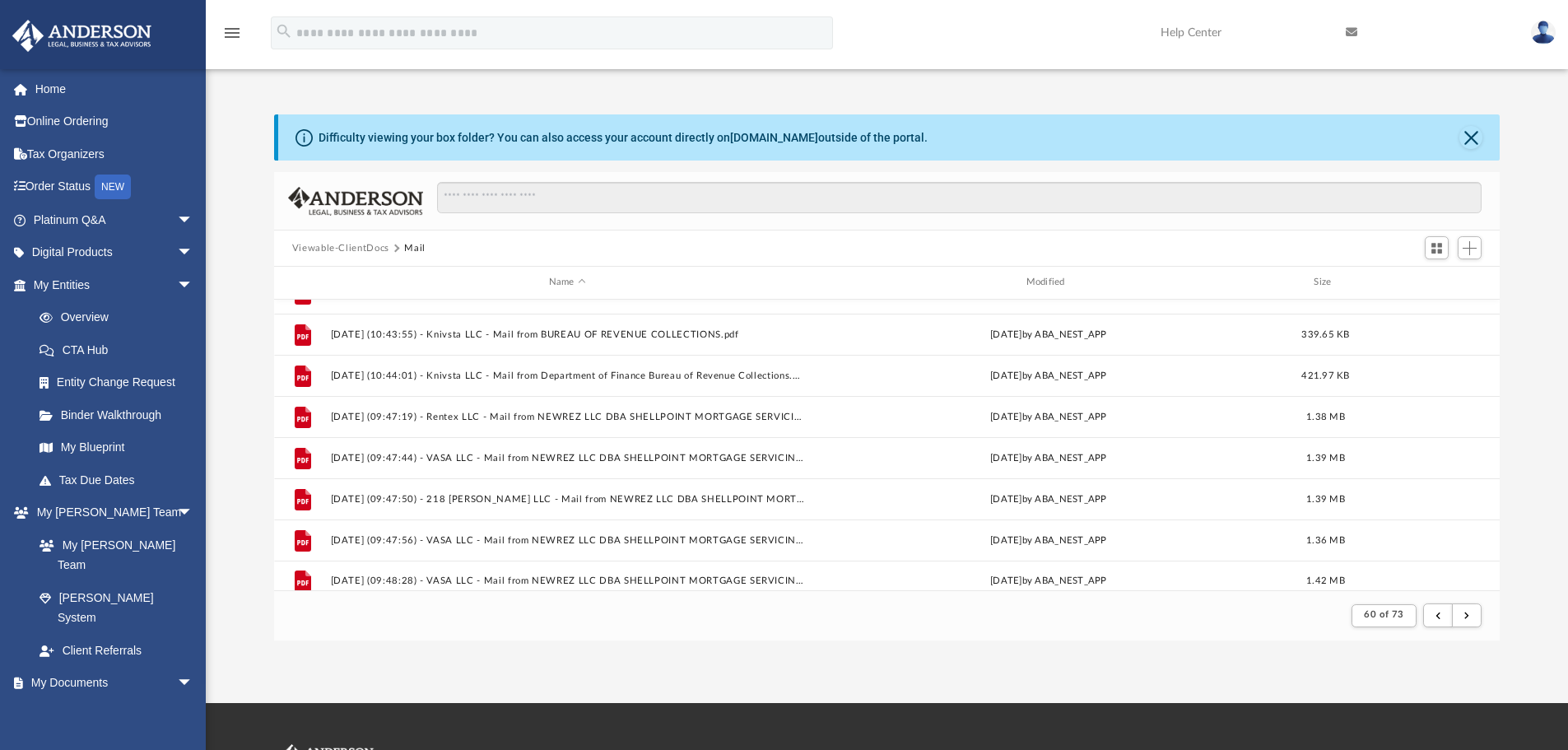
scroll to position [1191, 0]
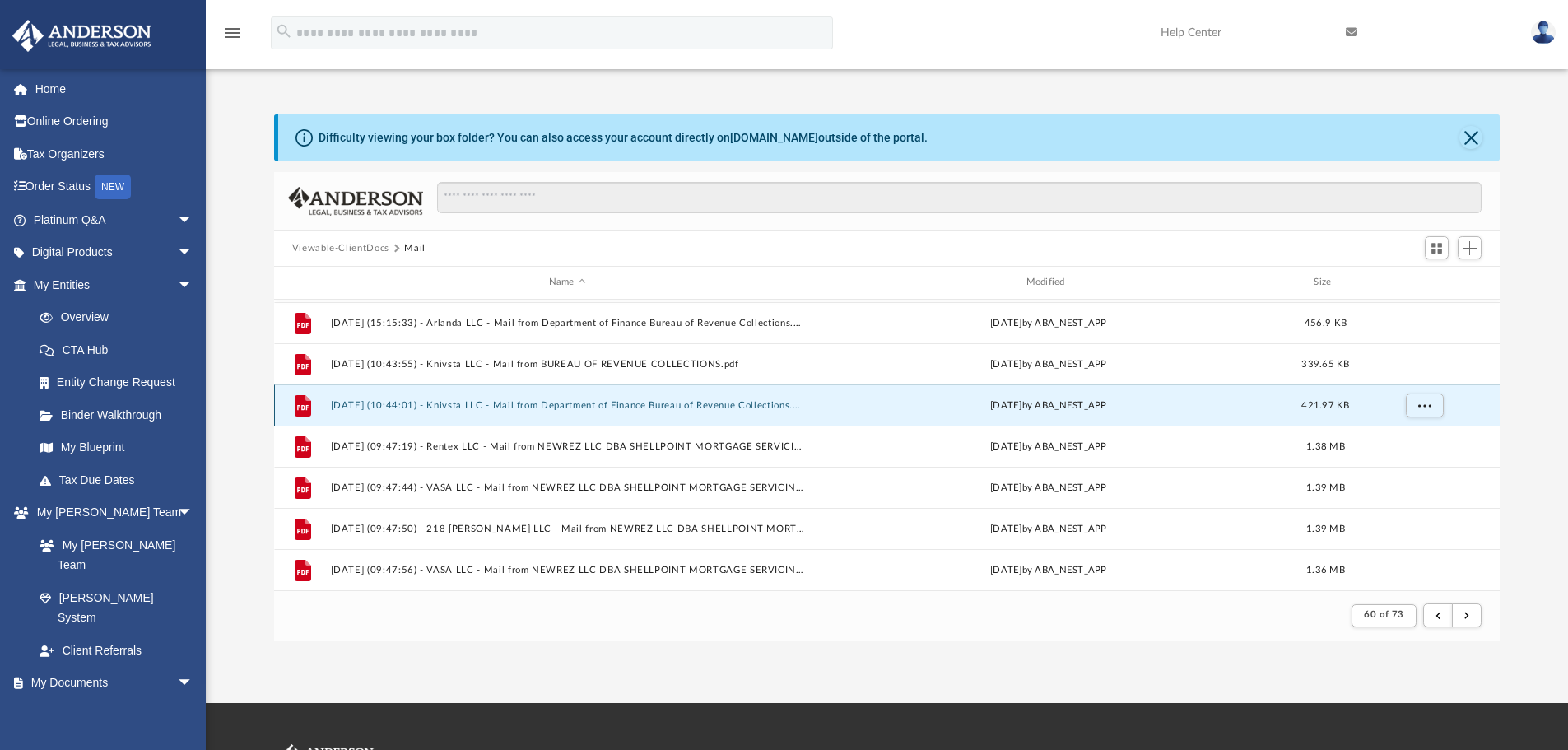
click at [625, 411] on button "2025.02.03 (10:44:01) - Knivsta LLC - Mail from Department of Finance Bureau of…" at bounding box center [567, 405] width 474 height 11
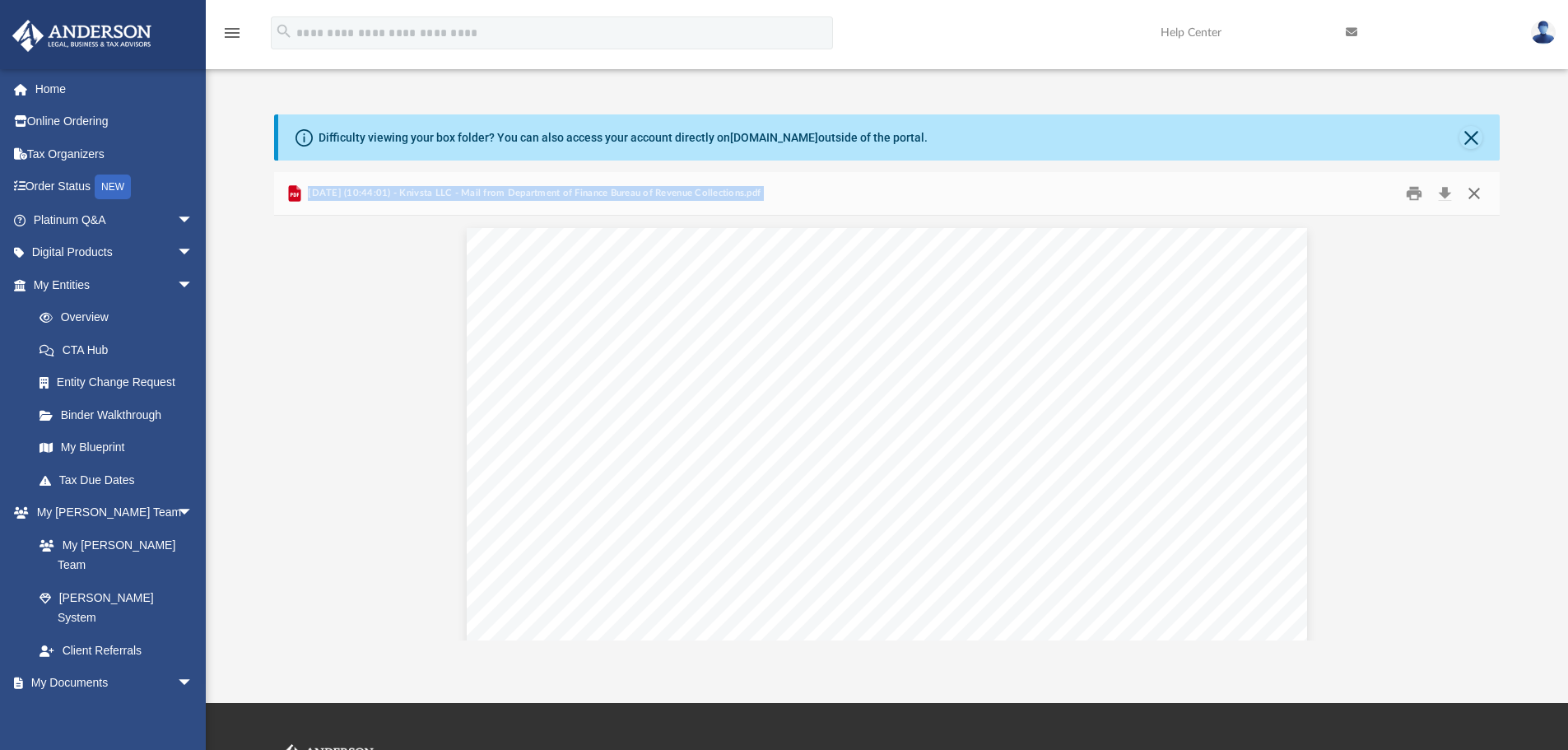
click at [1473, 198] on button "Close" at bounding box center [1474, 194] width 30 height 26
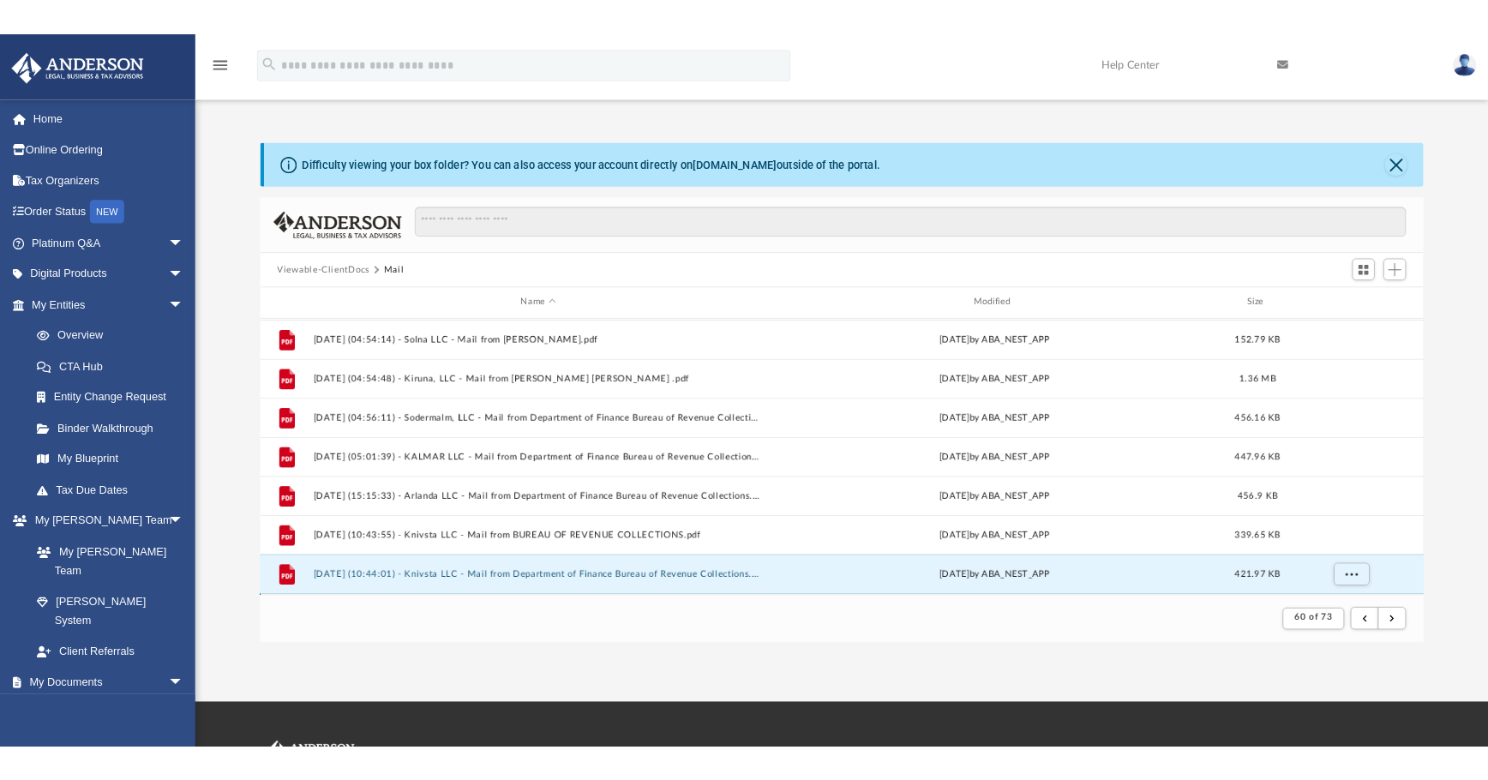
scroll to position [1069, 0]
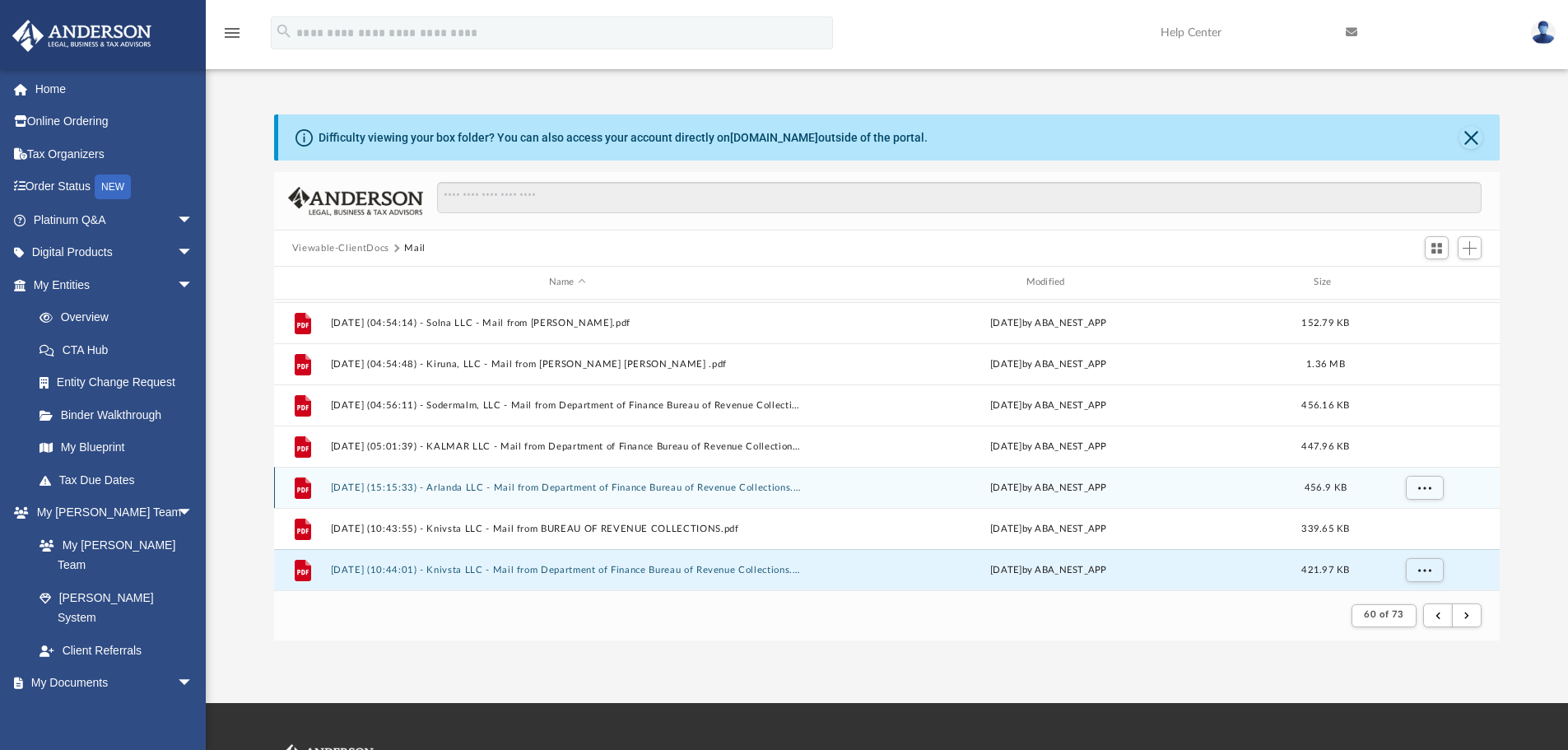
click at [683, 491] on button "2025.01.31 (15:15:33) - Arlanda LLC - Mail from Department of Finance Bureau of…" at bounding box center [567, 487] width 474 height 11
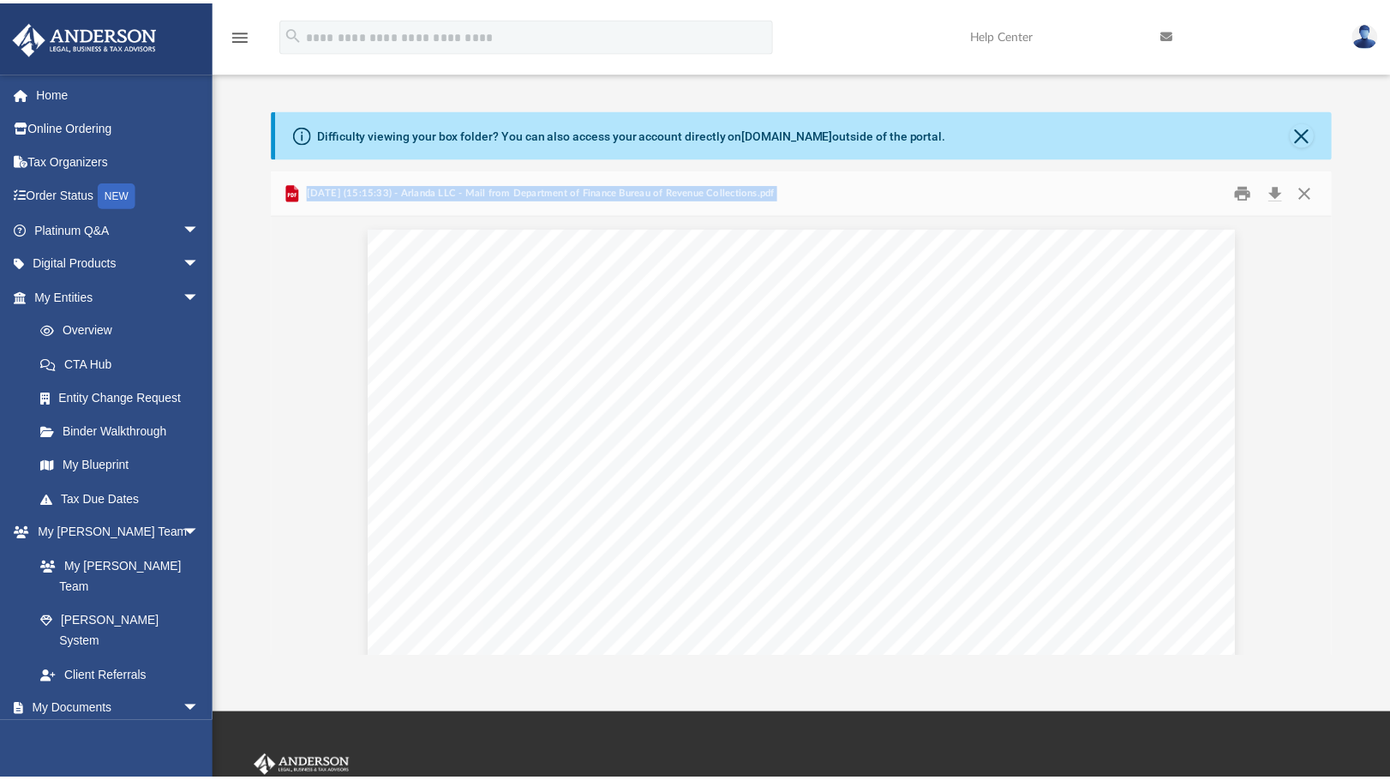
scroll to position [324, 1046]
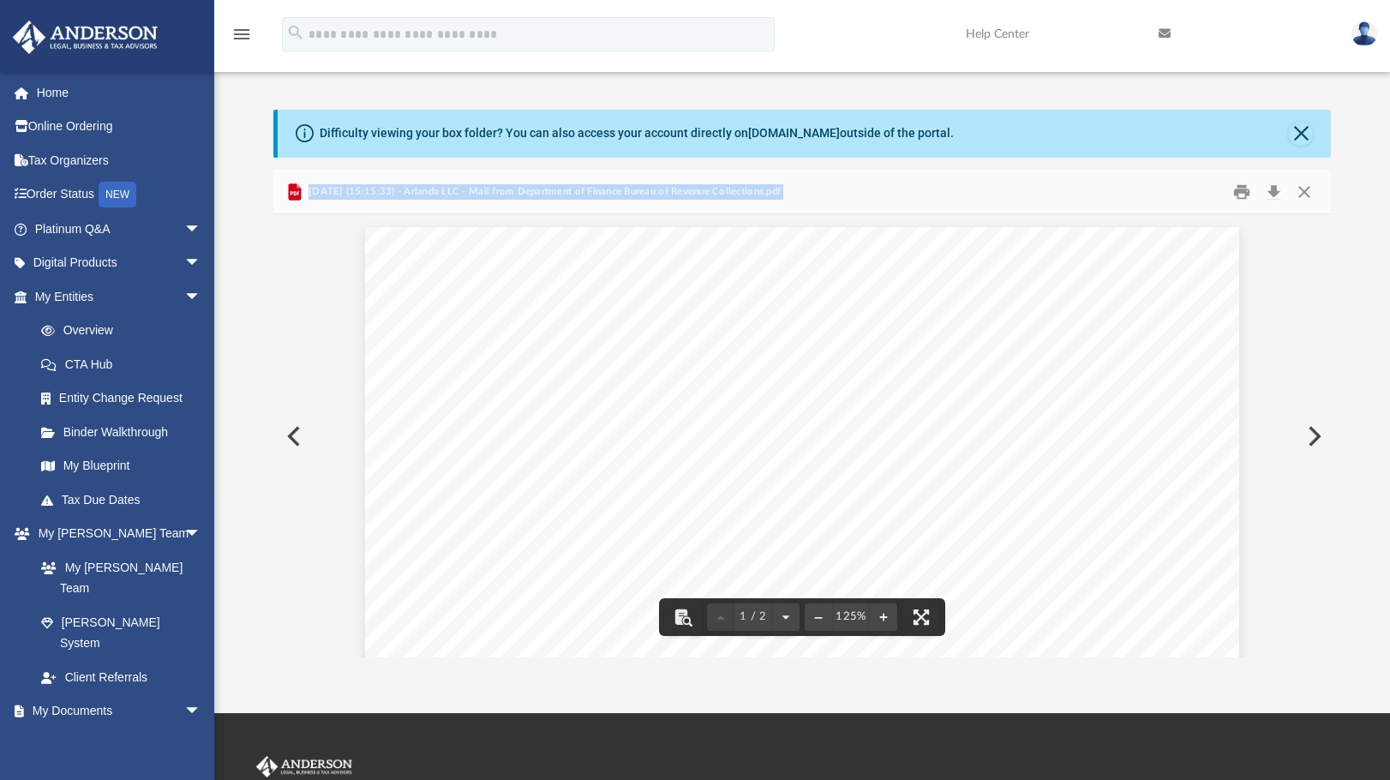
click at [627, 439] on div "Page 1" at bounding box center [802, 792] width 874 height 1131
click at [1307, 190] on button "Close" at bounding box center [1304, 191] width 31 height 27
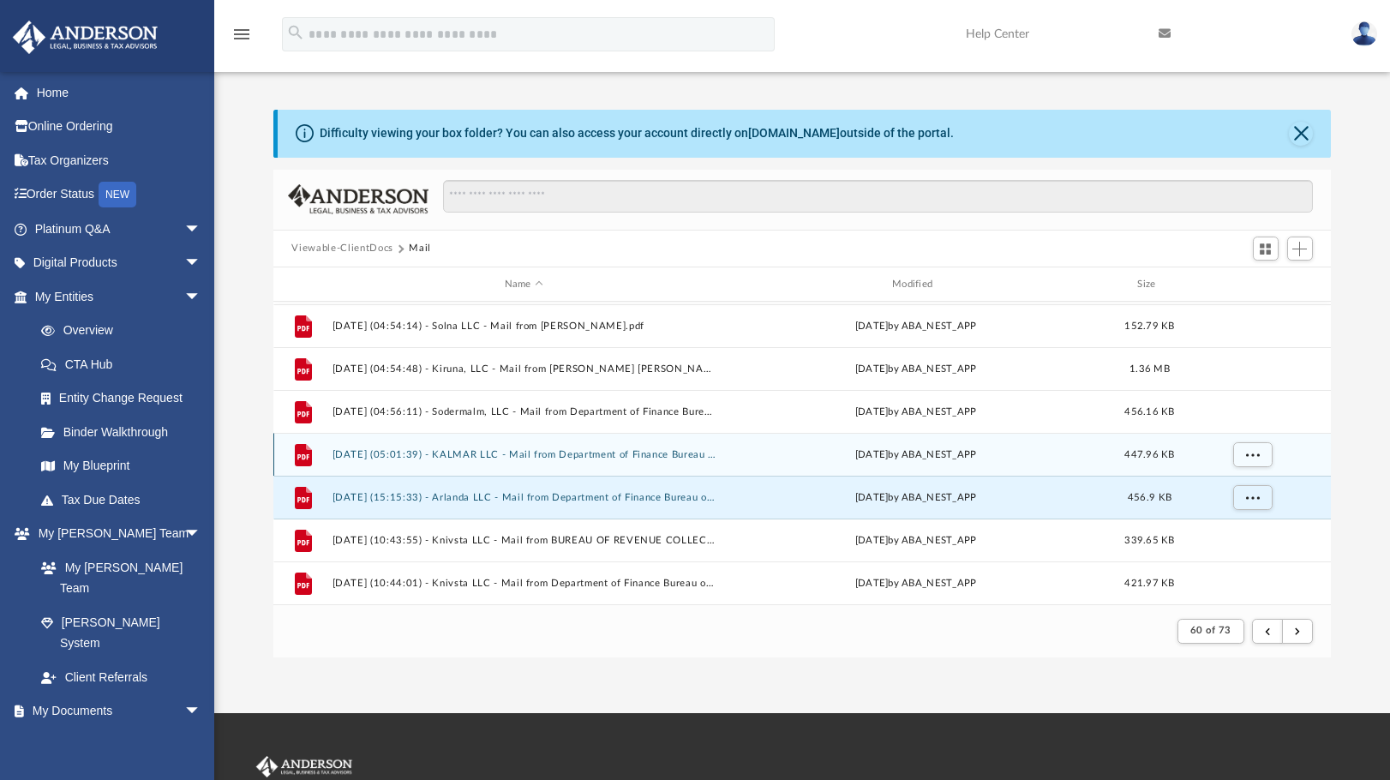
click at [701, 461] on div "File 2025.01.31 (05:01:39) - KALMAR LLC - Mail from Department of Finance Burea…" at bounding box center [802, 454] width 1059 height 43
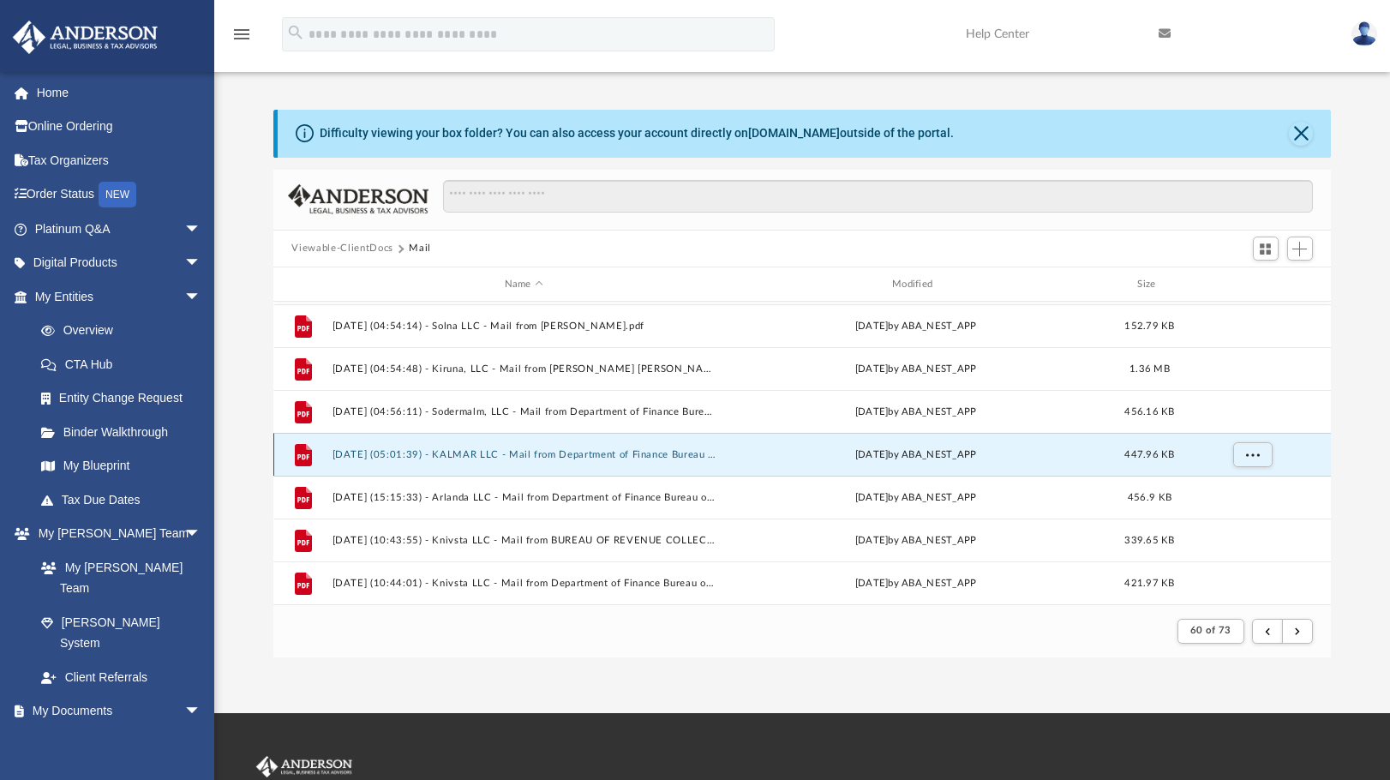
click at [591, 452] on button "2025.01.31 (05:01:39) - KALMAR LLC - Mail from Department of Finance Bureau of …" at bounding box center [524, 454] width 384 height 11
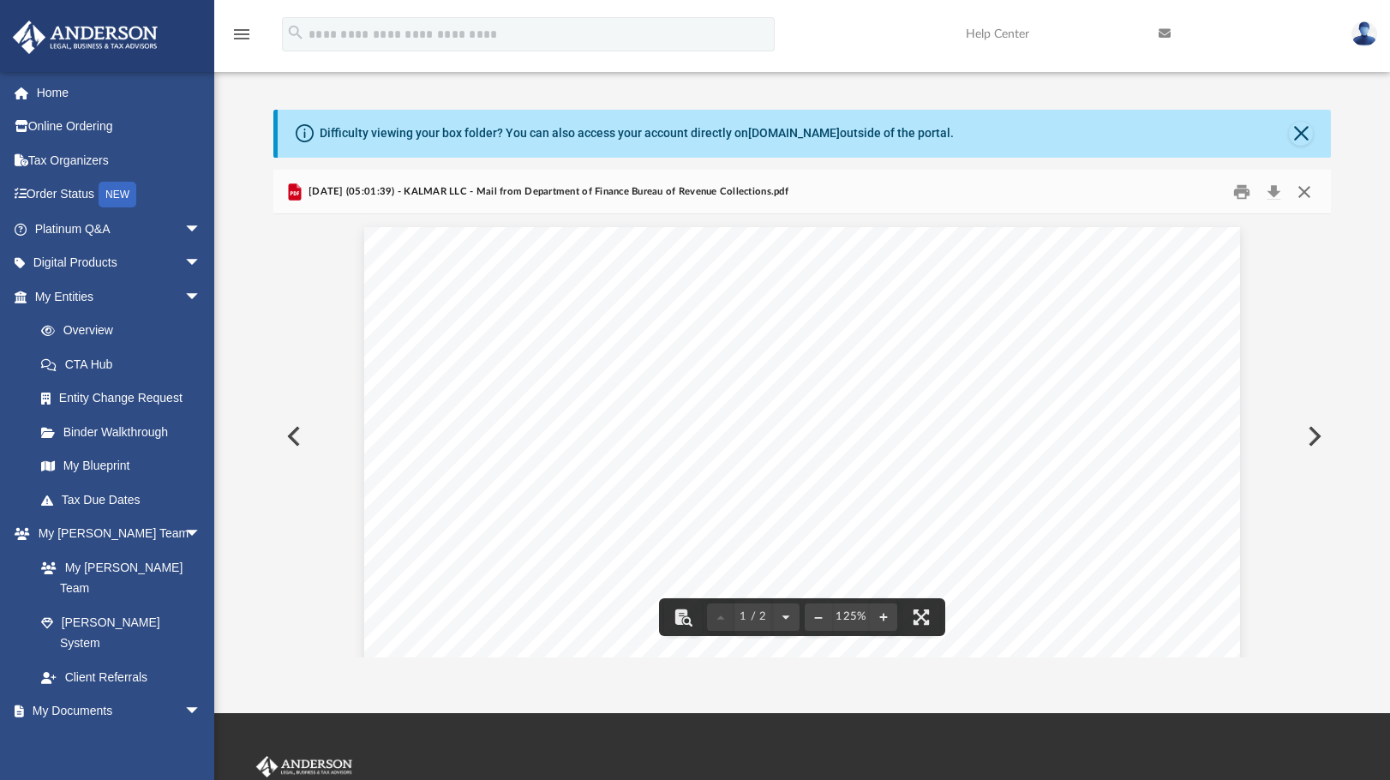
click at [1305, 195] on button "Close" at bounding box center [1304, 191] width 31 height 27
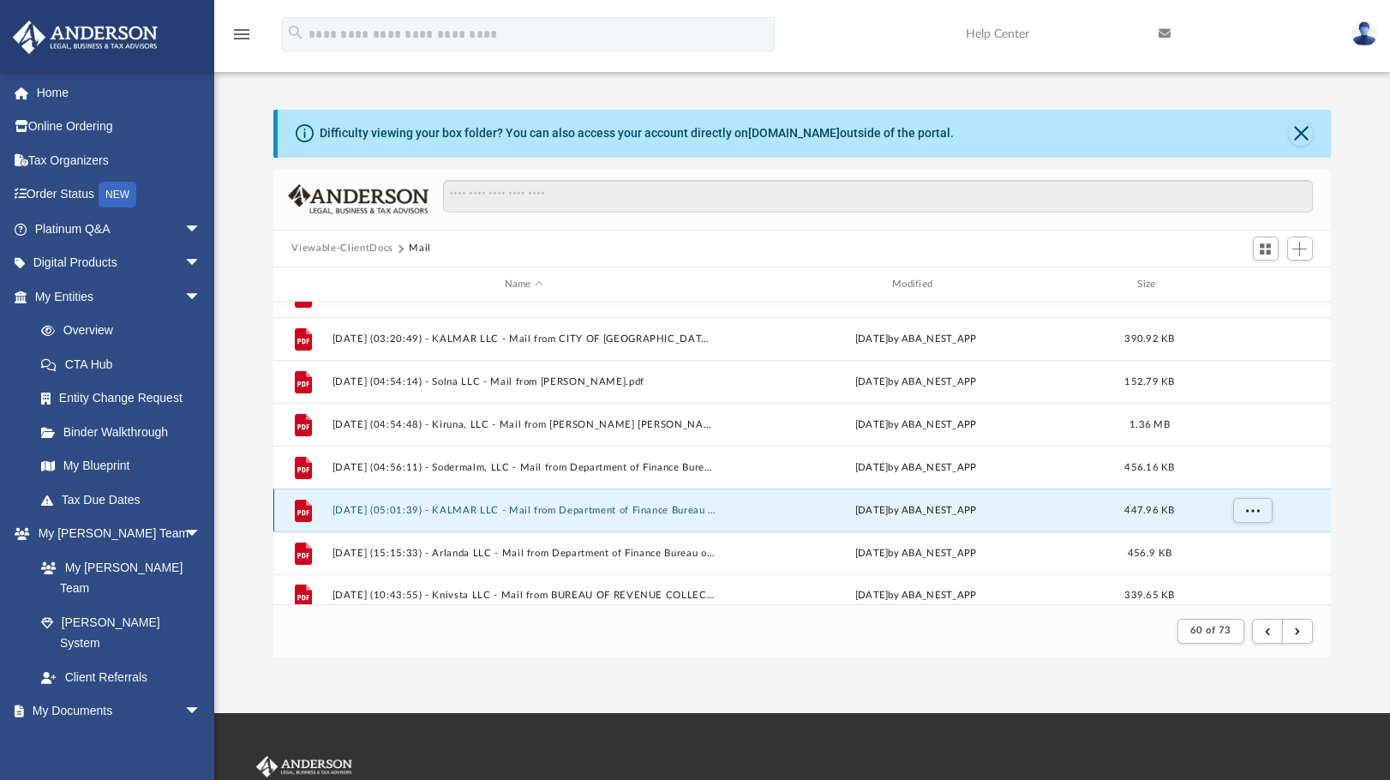
scroll to position [983, 0]
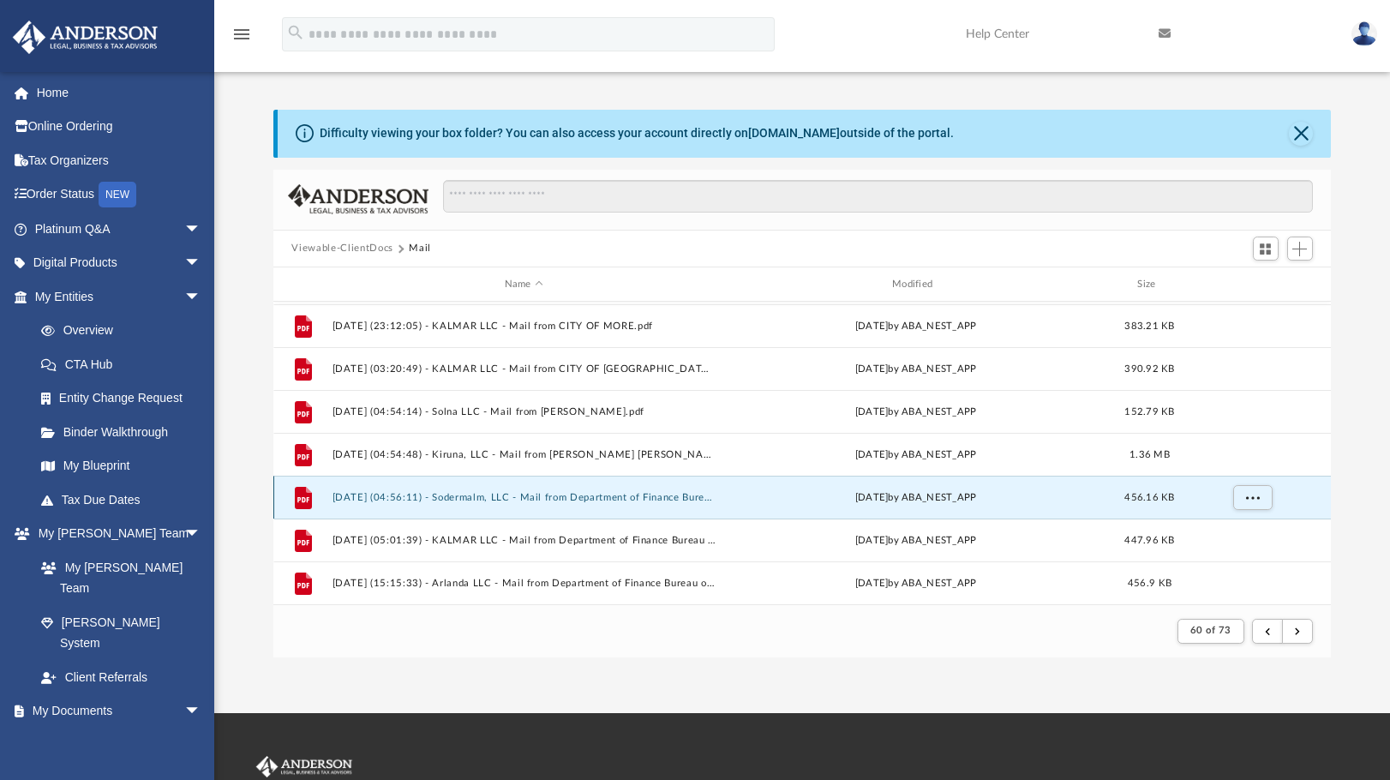
click at [467, 493] on button "2025.01.31 (04:56:11) - Sodermalm, LLC - Mail from Department of Finance Bureau…" at bounding box center [524, 497] width 384 height 11
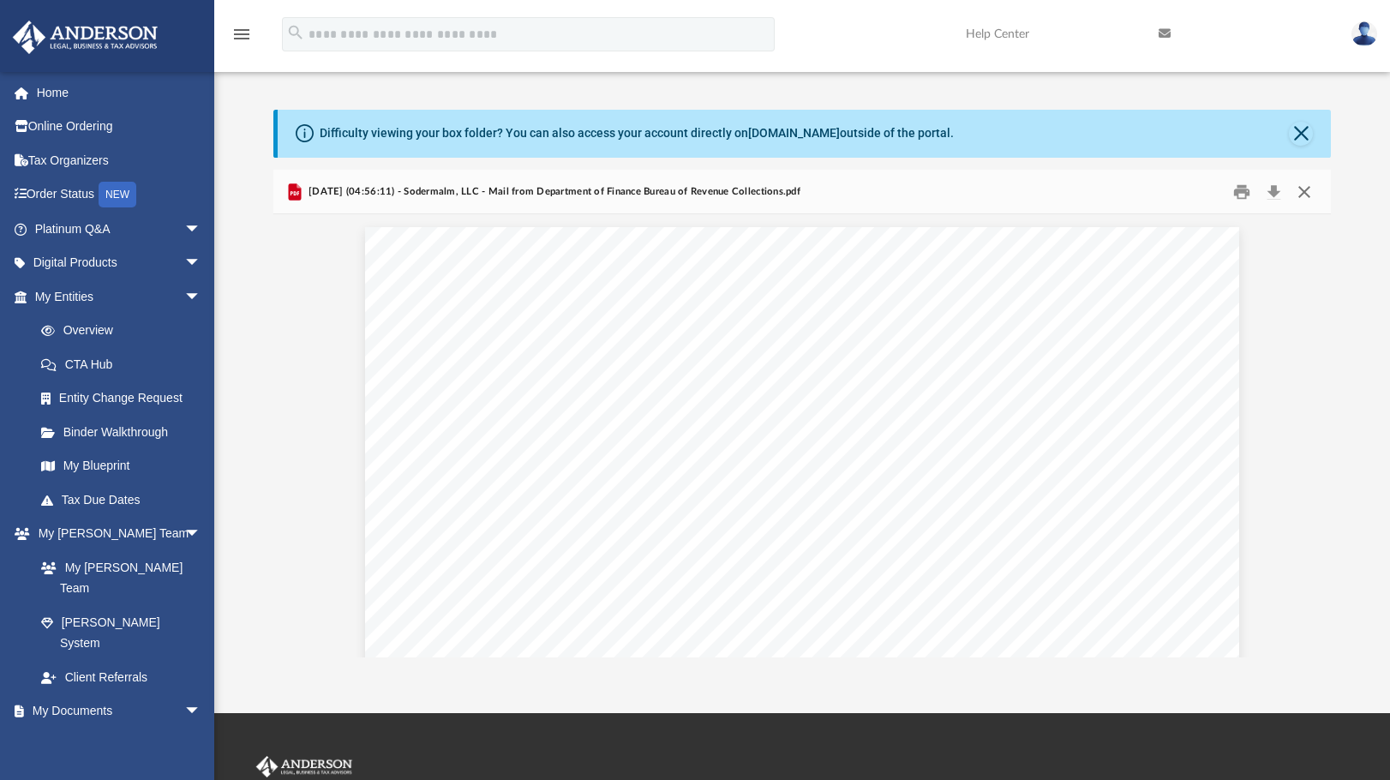
click at [1311, 191] on button "Close" at bounding box center [1304, 191] width 31 height 27
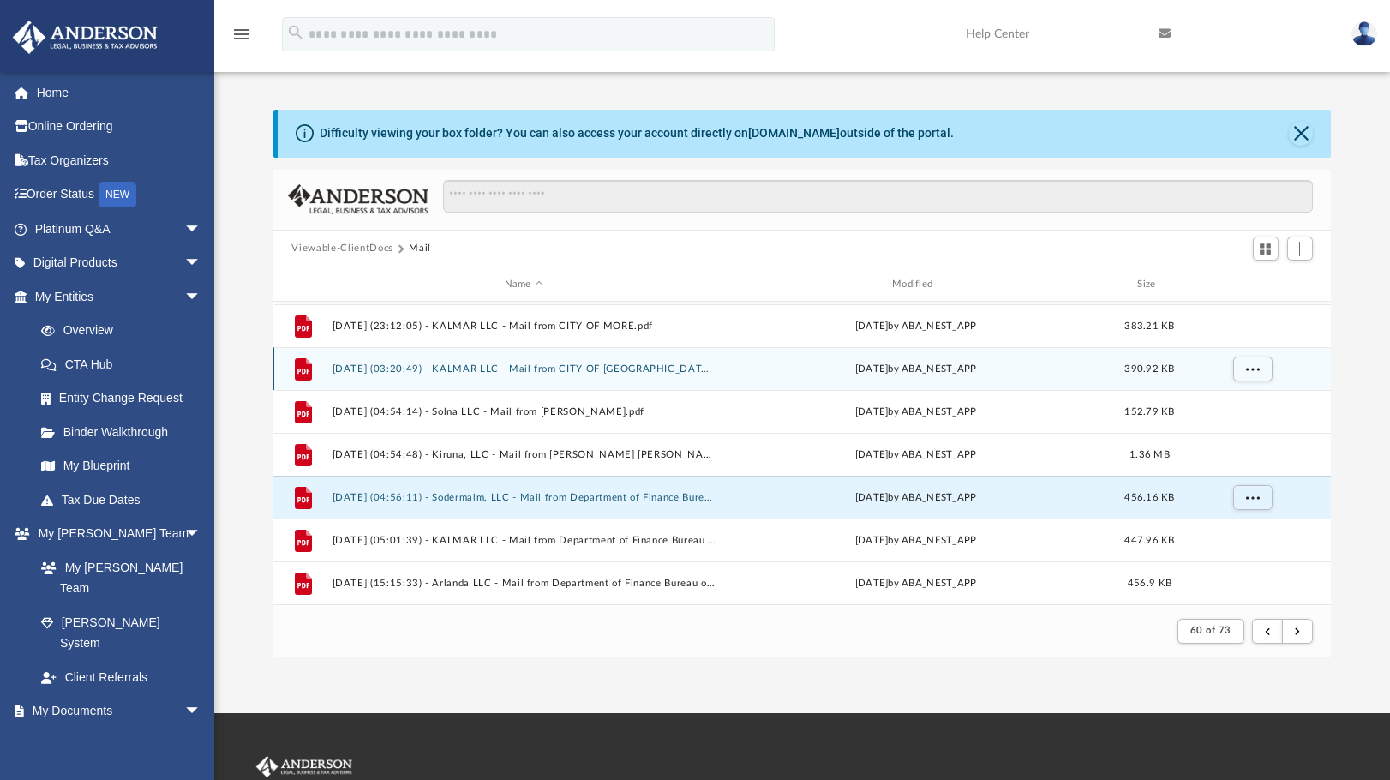
scroll to position [897, 0]
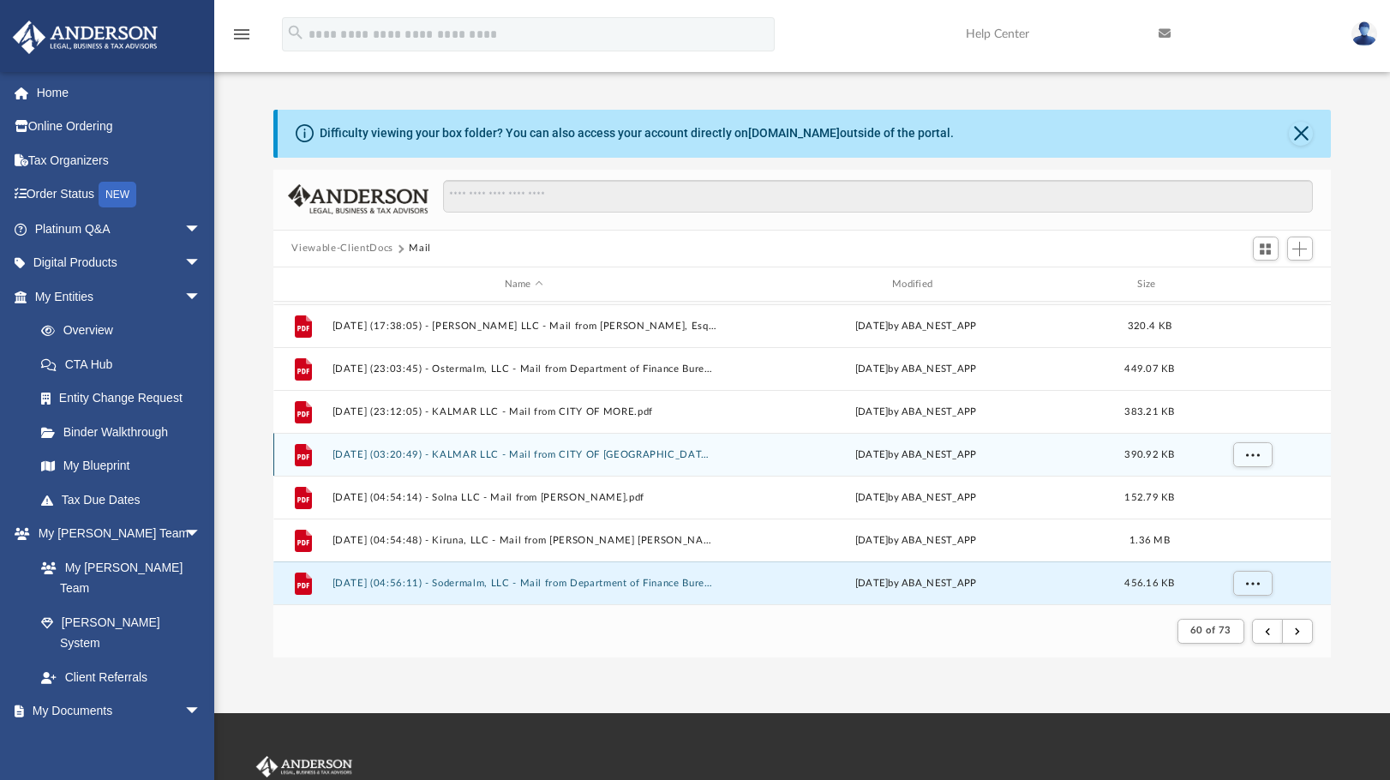
click at [530, 453] on button "2025.01.31 (03:20:49) - KALMAR LLC - Mail from CITY OF BALTIMORE PARKING FINES …" at bounding box center [524, 454] width 384 height 11
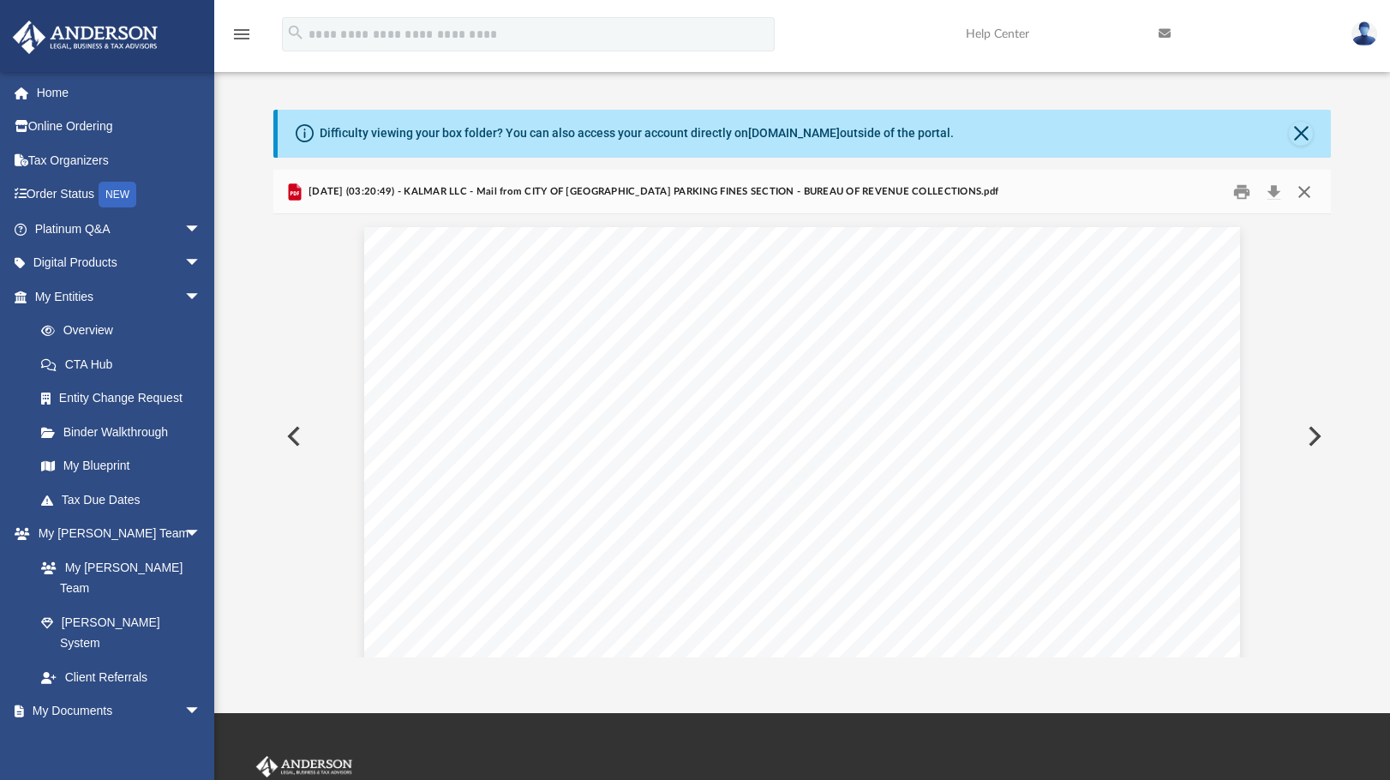
click at [1306, 190] on button "Close" at bounding box center [1304, 191] width 31 height 27
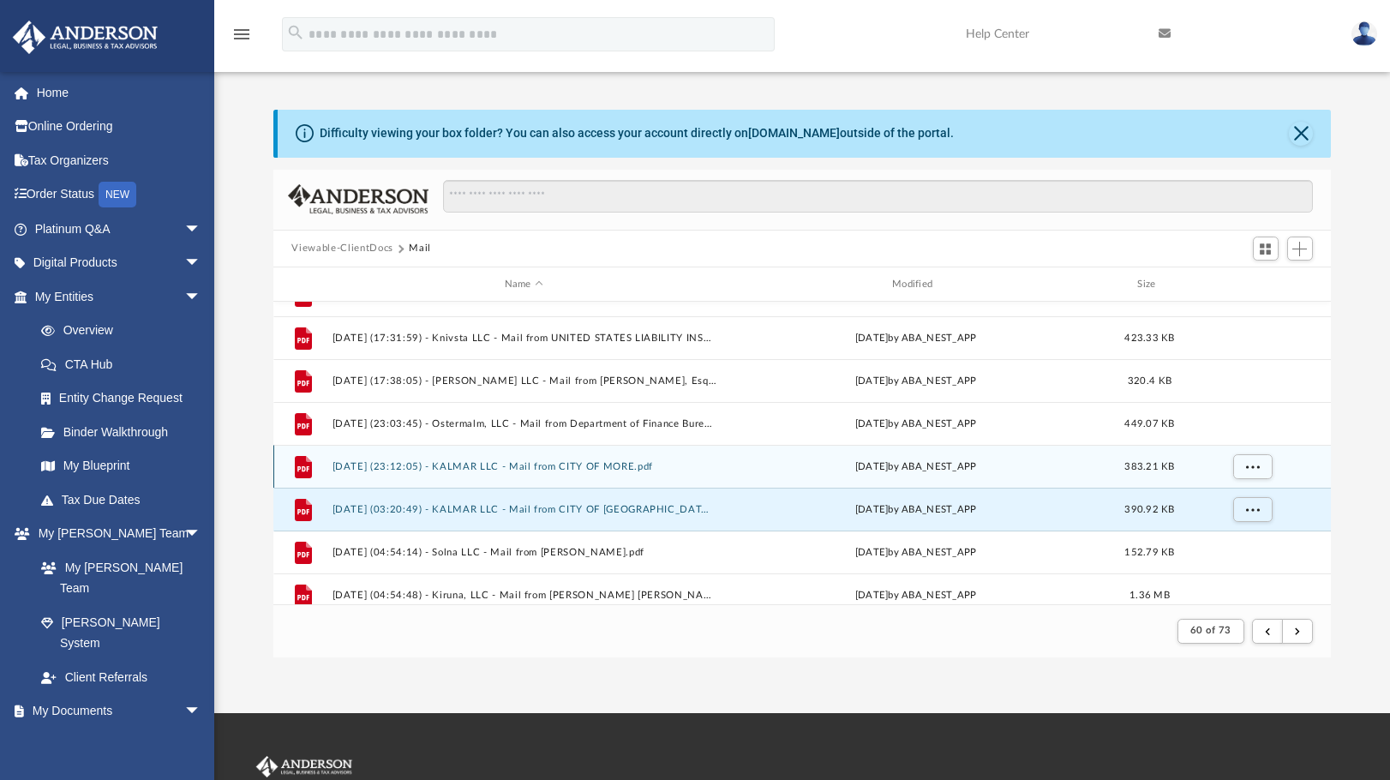
scroll to position [812, 0]
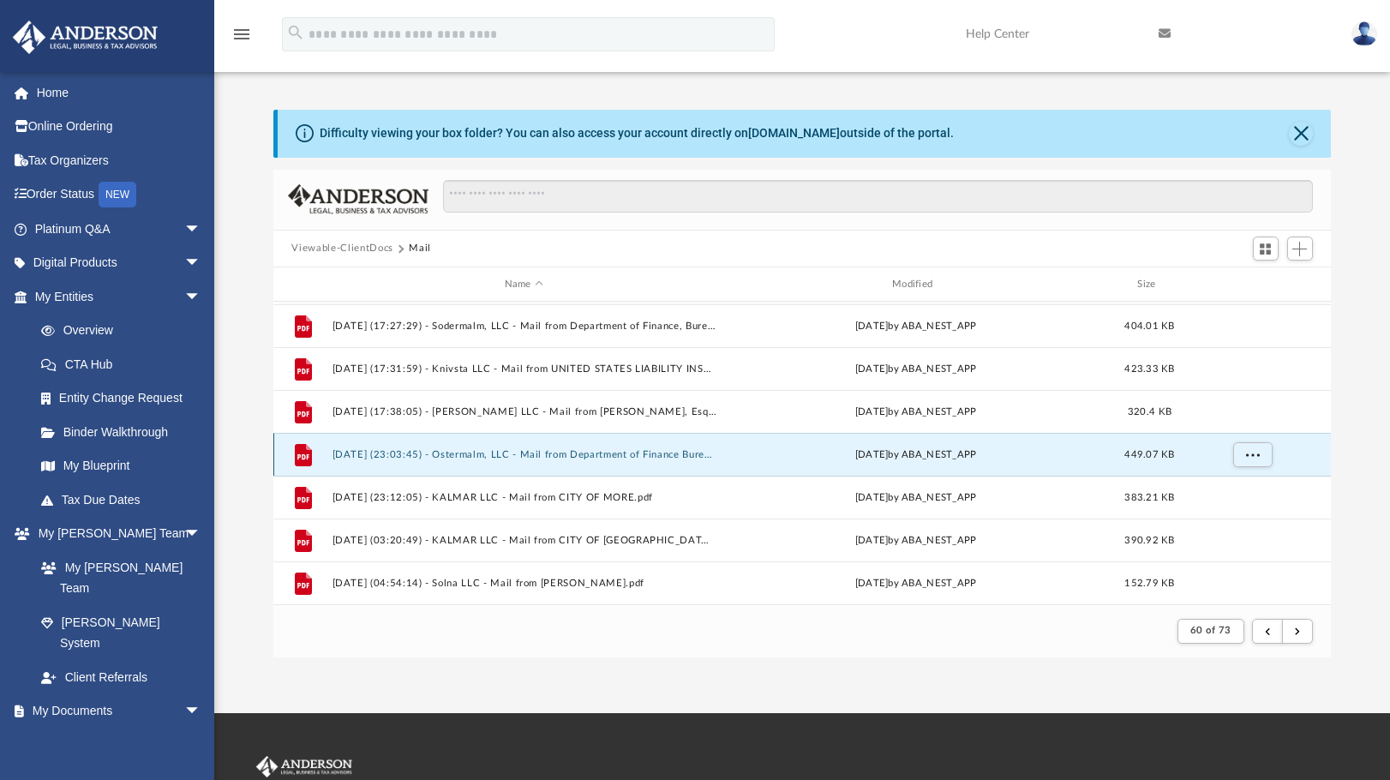
click at [601, 454] on button "2025.01.30 (23:03:45) - Ostermalm, LLC - Mail from Department of Finance Bureau…" at bounding box center [524, 454] width 384 height 11
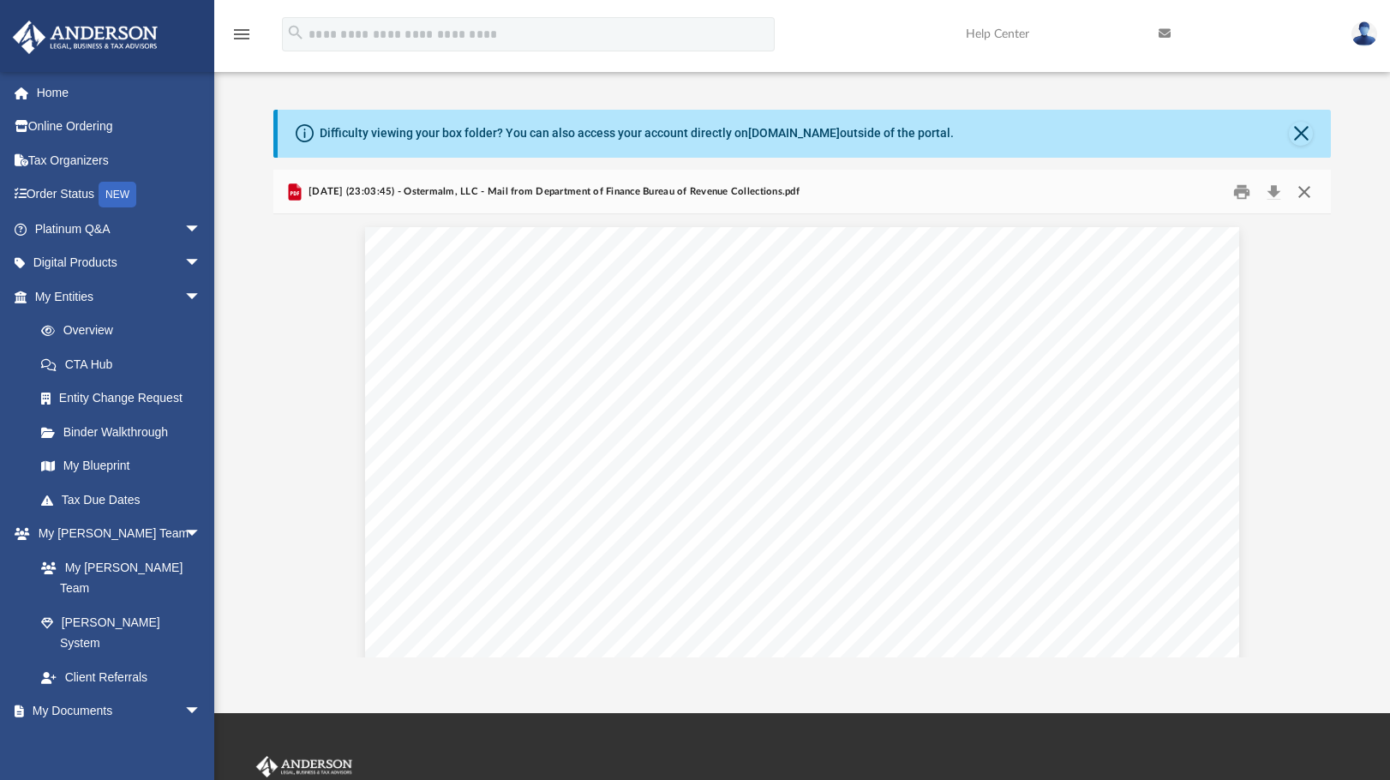
click at [1305, 193] on button "Close" at bounding box center [1304, 191] width 31 height 27
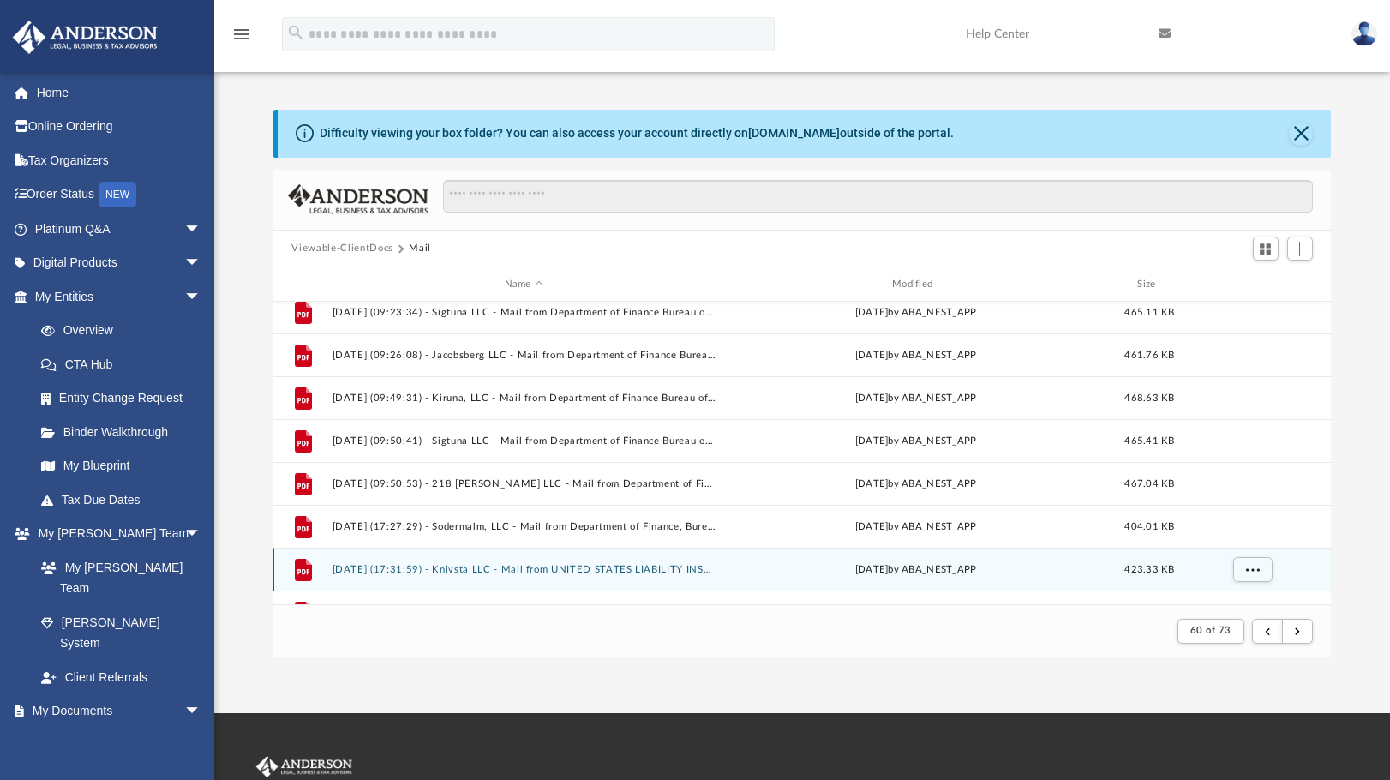
scroll to position [640, 0]
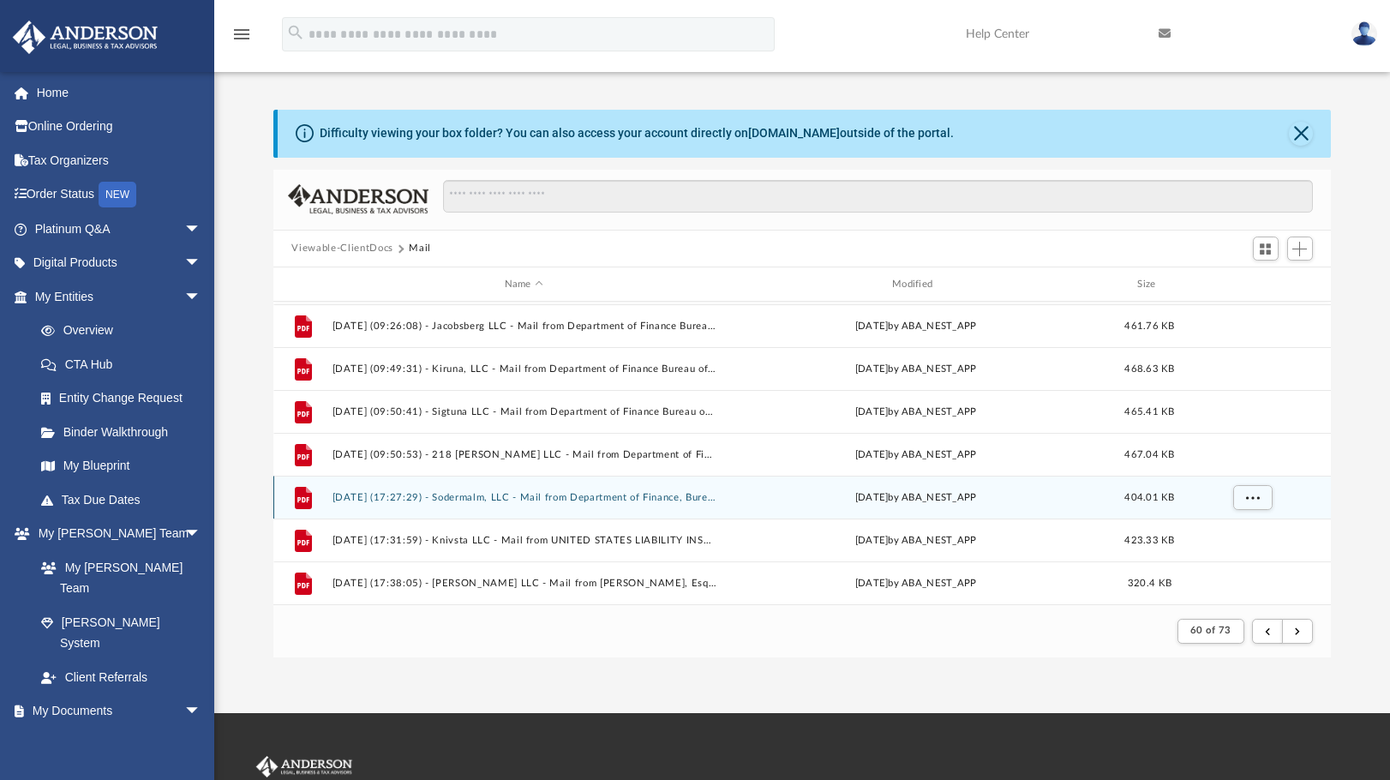
click at [600, 494] on button "2025.01.29 (17:27:29) - Sodermalm, LLC - Mail from Department of Finance, Burea…" at bounding box center [524, 497] width 384 height 11
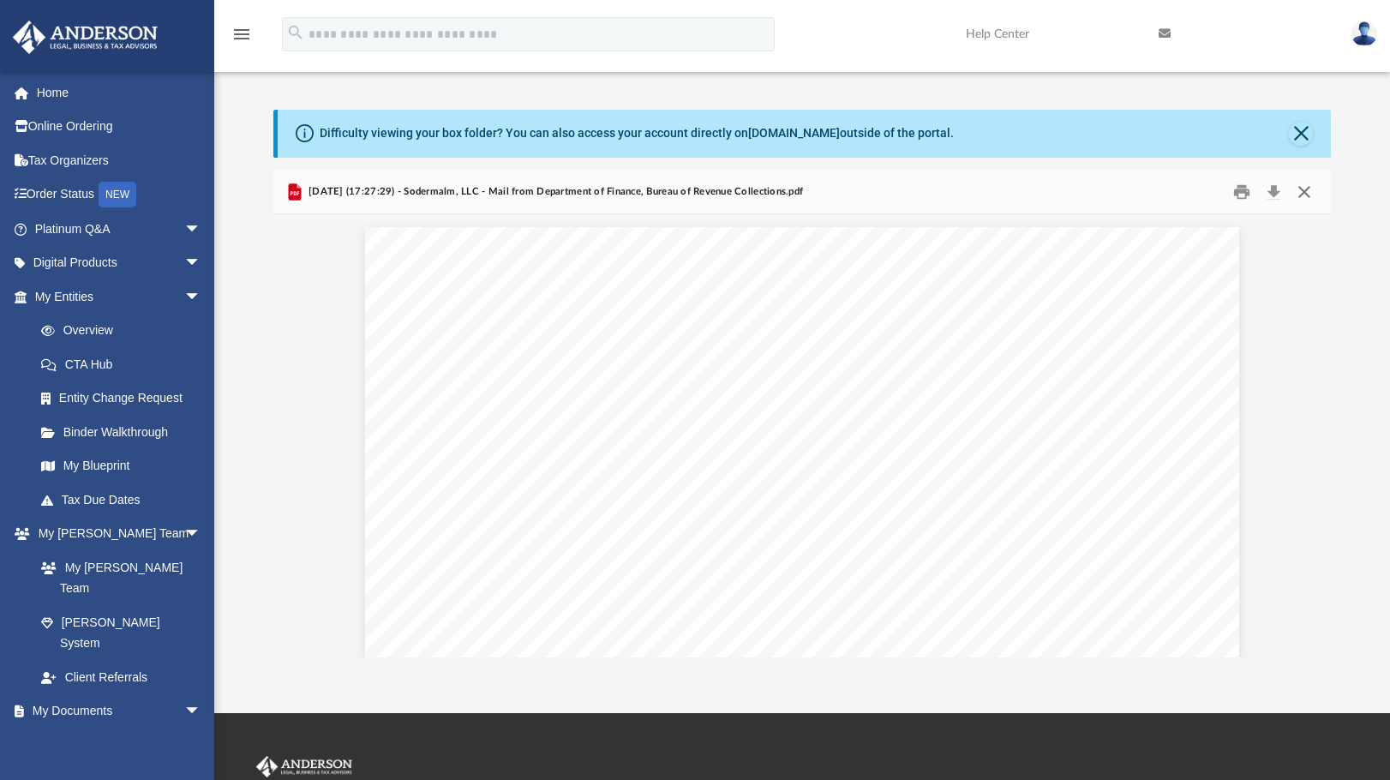
click at [1301, 187] on button "Close" at bounding box center [1304, 191] width 31 height 27
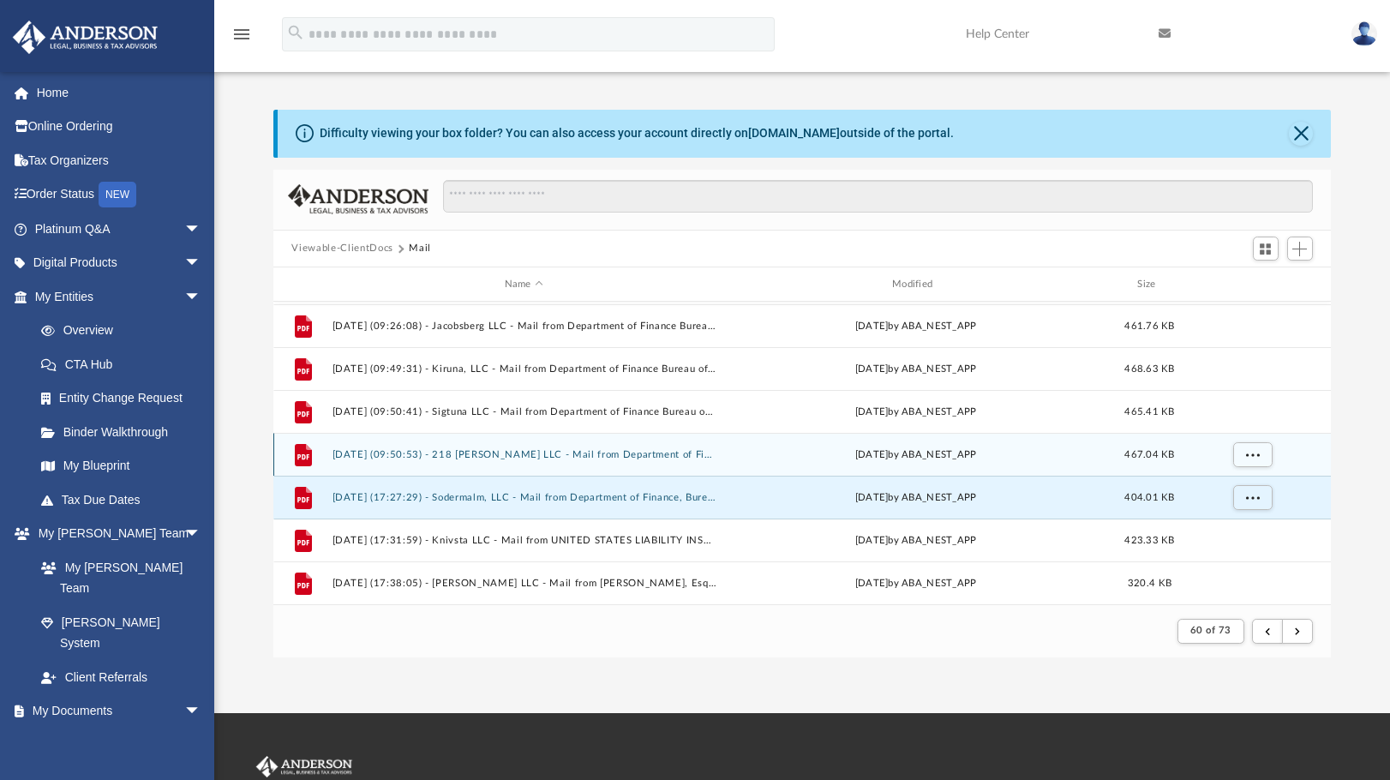
click at [578, 456] on button "2025.01.27 (09:50:53) - 218 Wolfe LLC - Mail from Department of Finance Bureau …" at bounding box center [524, 454] width 384 height 11
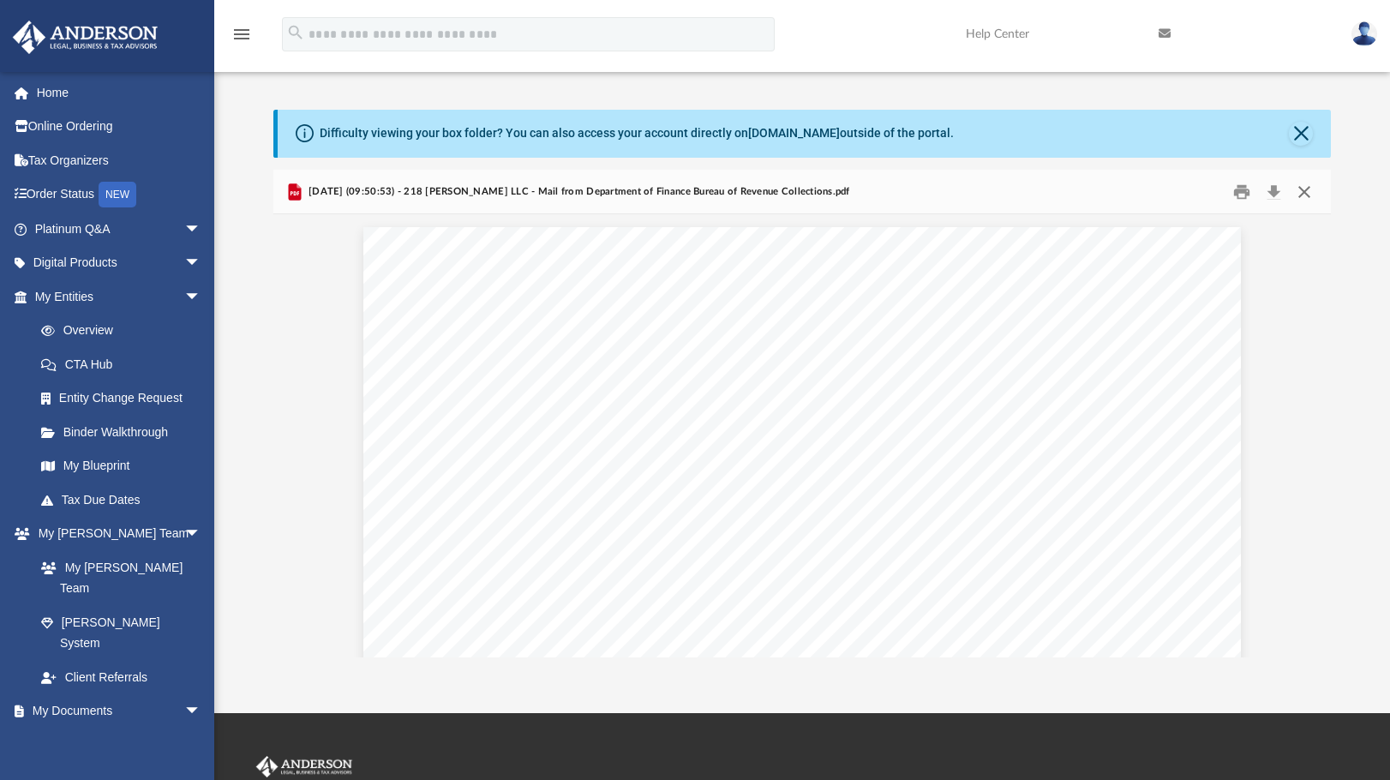
click at [1307, 195] on button "Close" at bounding box center [1304, 191] width 31 height 27
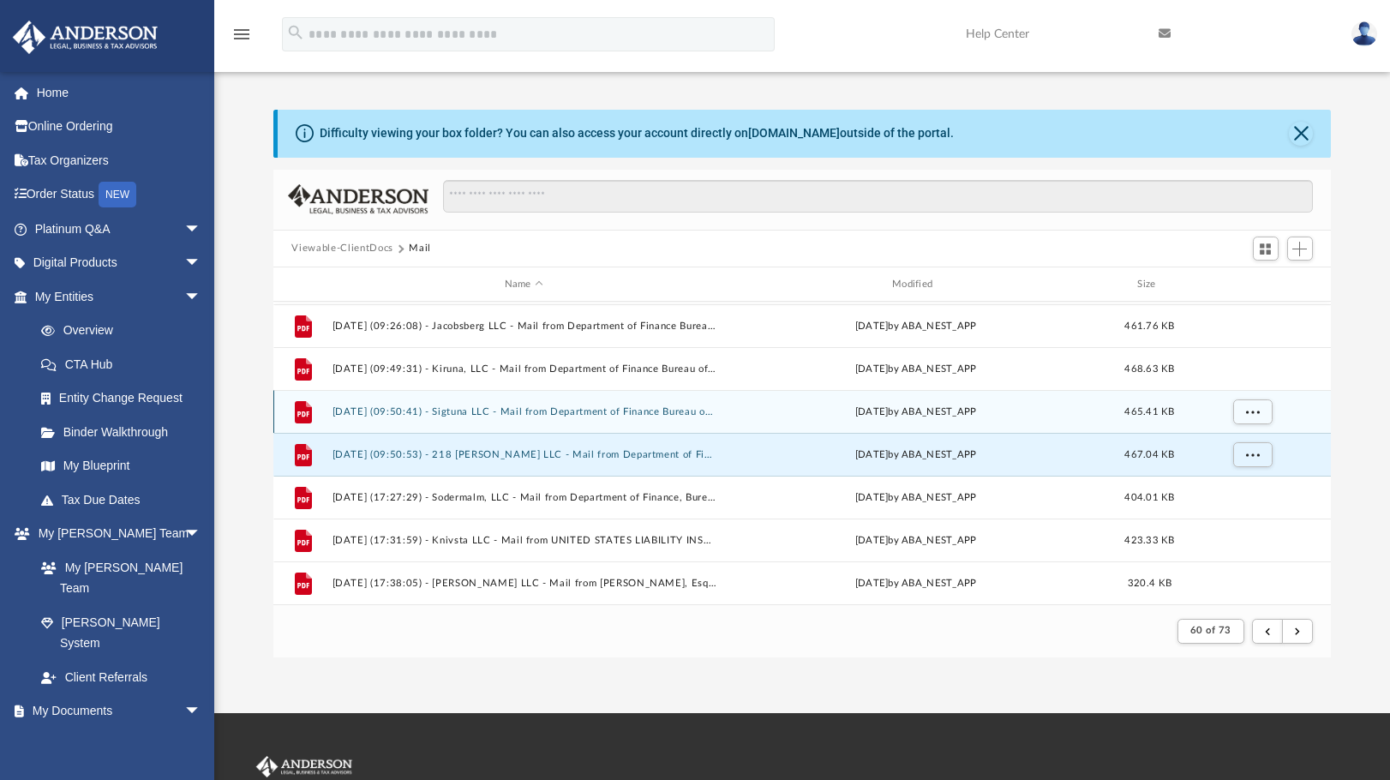
click at [629, 414] on button "2025.01.27 (09:50:41) - Sigtuna LLC - Mail from Department of Finance Bureau of…" at bounding box center [524, 411] width 384 height 11
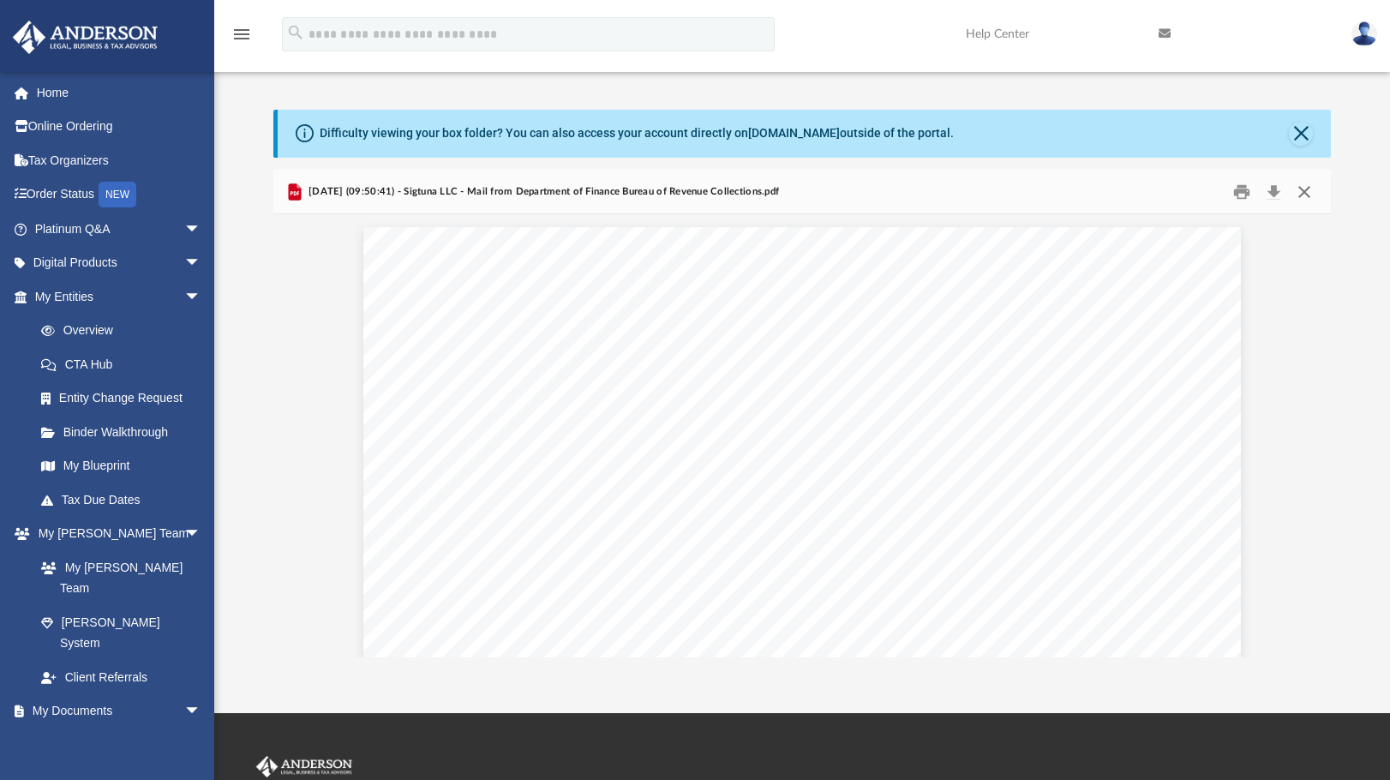
click at [1305, 190] on button "Close" at bounding box center [1304, 191] width 31 height 27
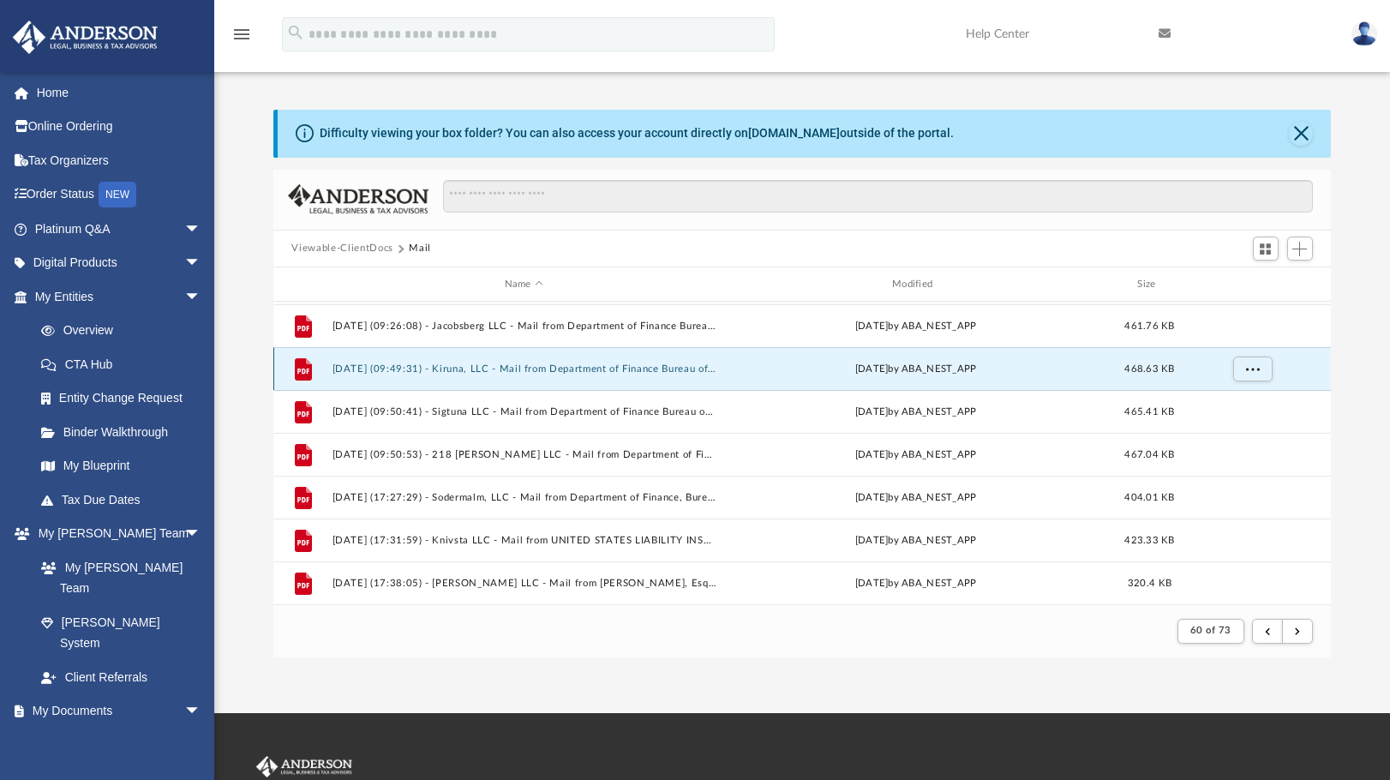
click at [634, 371] on button "2025.01.27 (09:49:31) - Kiruna, LLC - Mail from Department of Finance Bureau of…" at bounding box center [524, 368] width 384 height 11
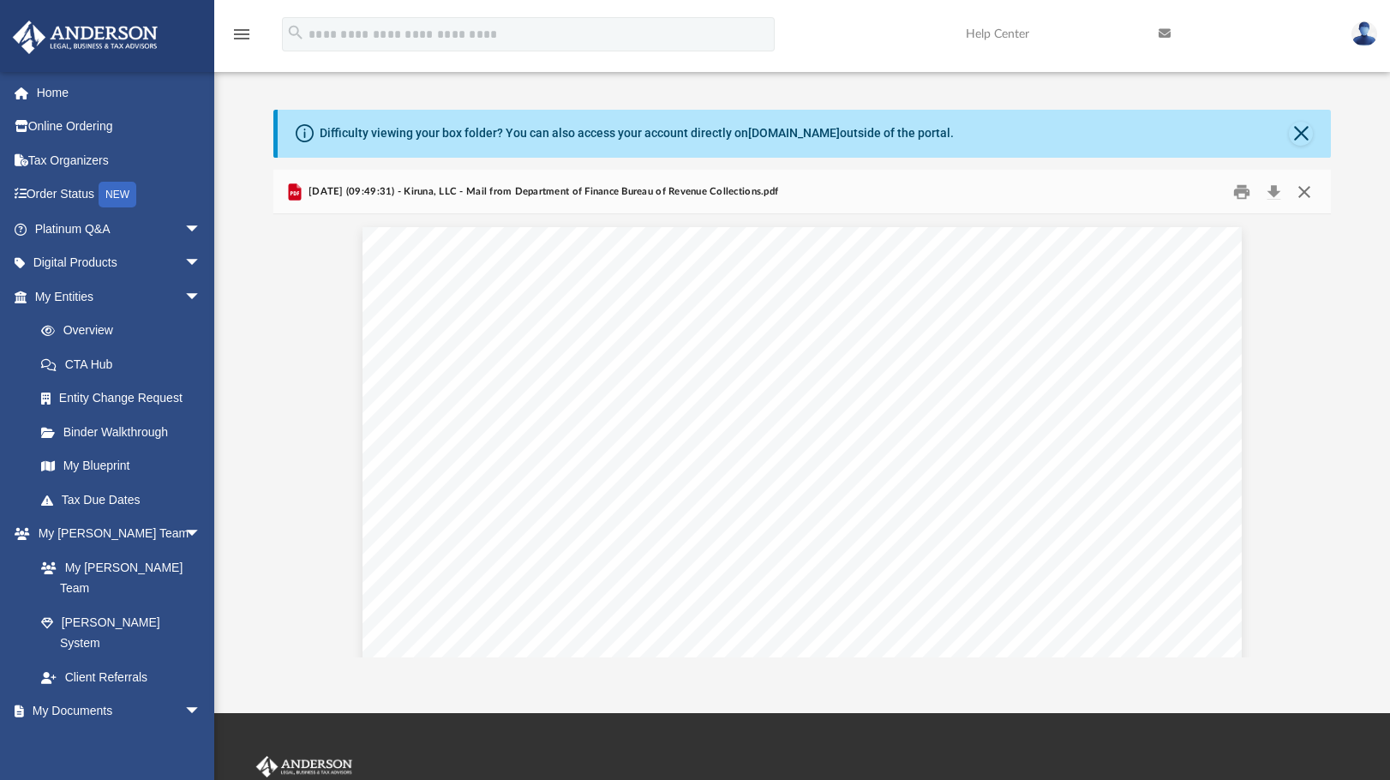
click at [1305, 190] on button "Close" at bounding box center [1304, 191] width 31 height 27
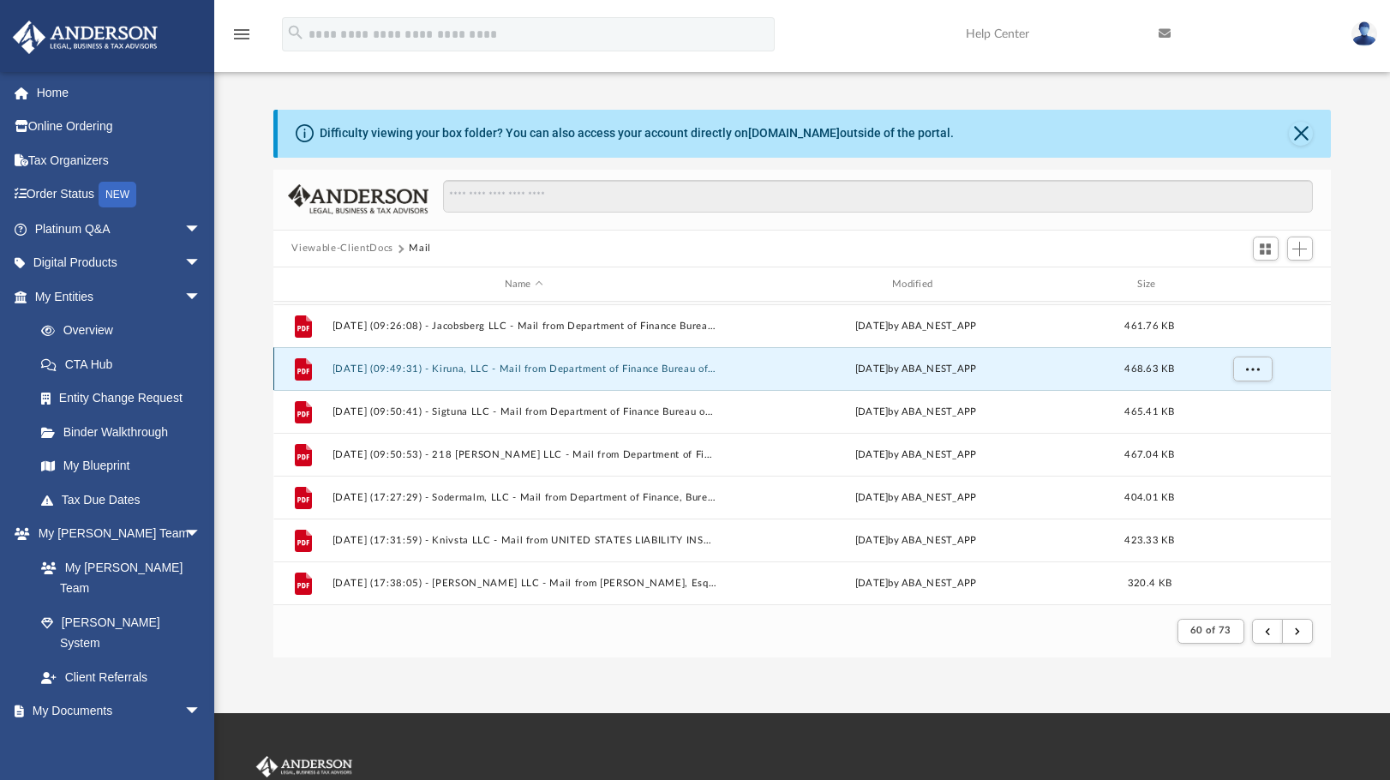
scroll to position [469, 0]
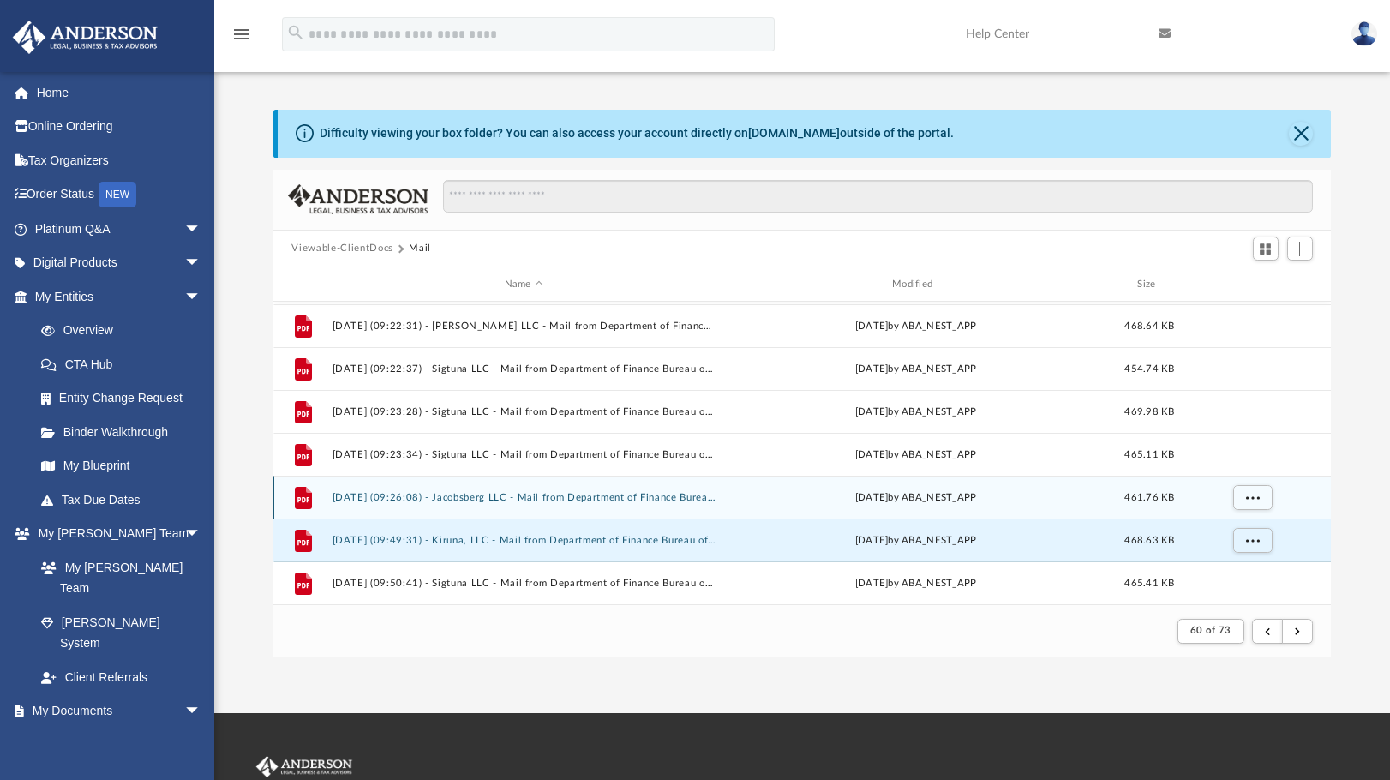
click at [648, 498] on button "2025.01.27 (09:26:08) - Jacobsberg LLC - Mail from Department of Finance Bureau…" at bounding box center [524, 497] width 384 height 11
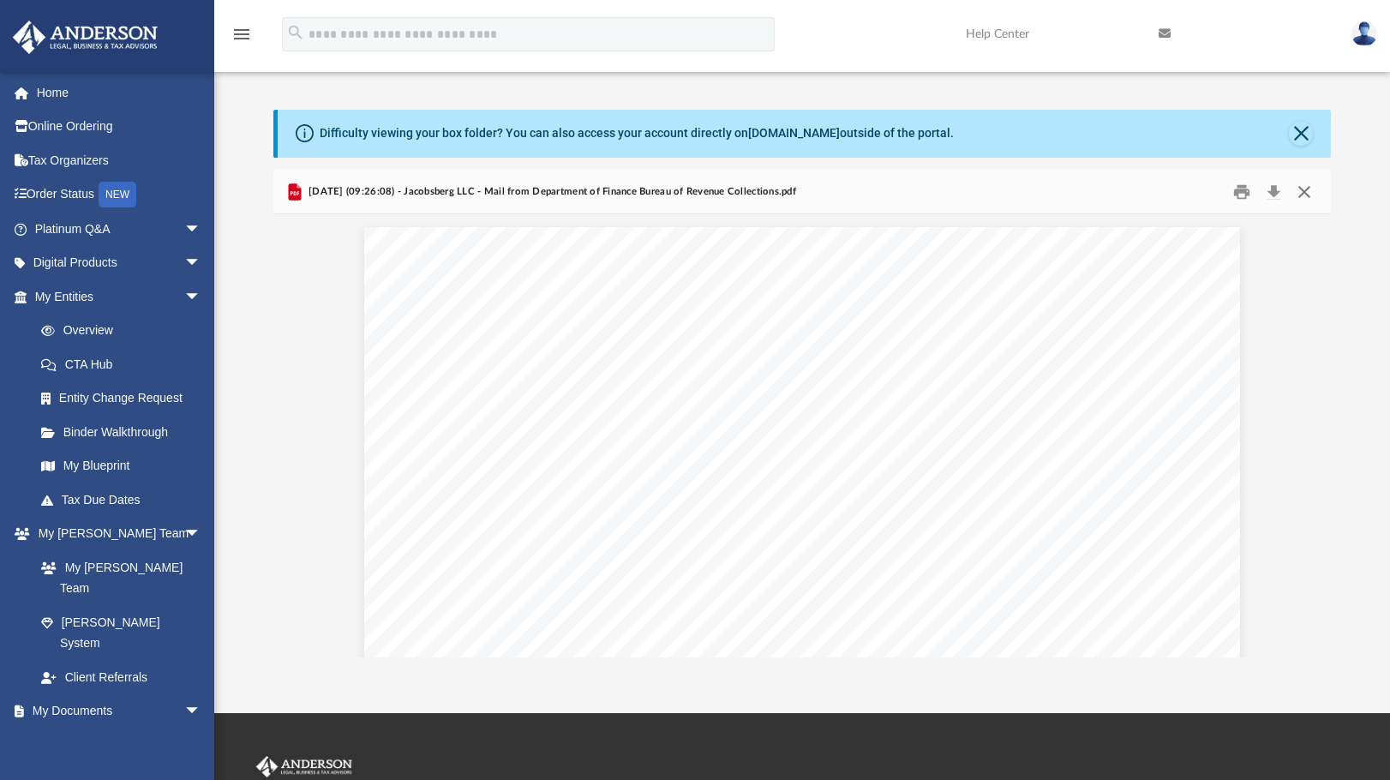
click at [1305, 187] on button "Close" at bounding box center [1304, 191] width 31 height 27
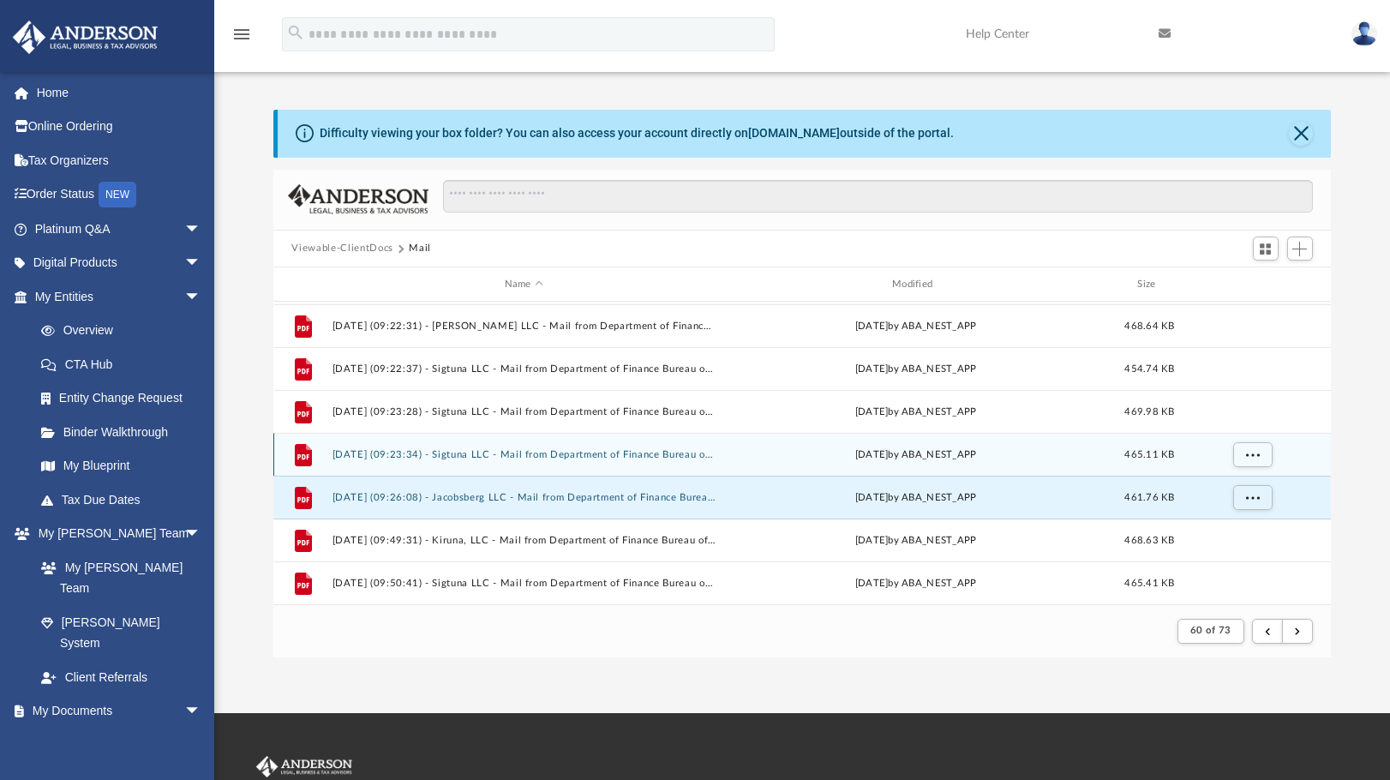
click at [534, 455] on button "2025.01.27 (09:23:34) - Sigtuna LLC - Mail from Department of Finance Bureau of…" at bounding box center [524, 454] width 384 height 11
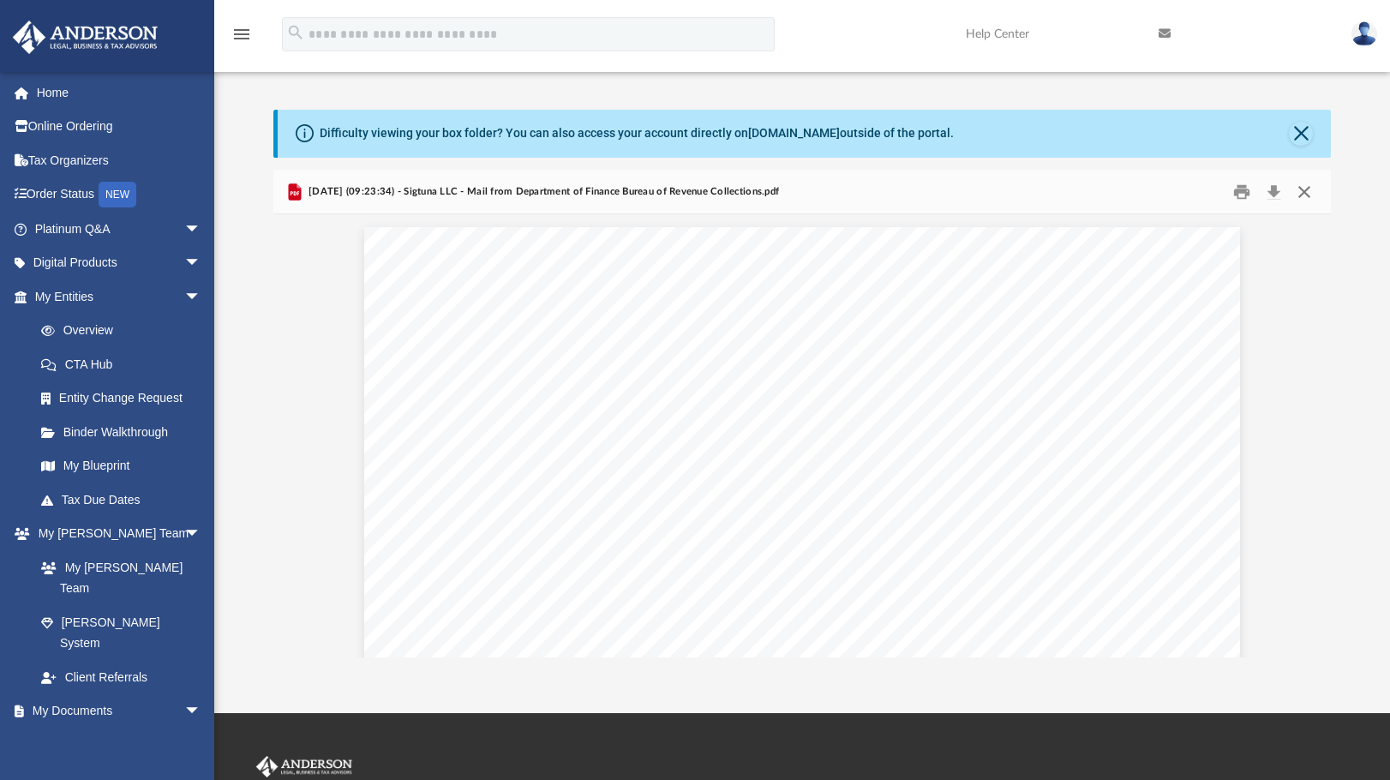
click at [1309, 189] on button "Close" at bounding box center [1304, 191] width 31 height 27
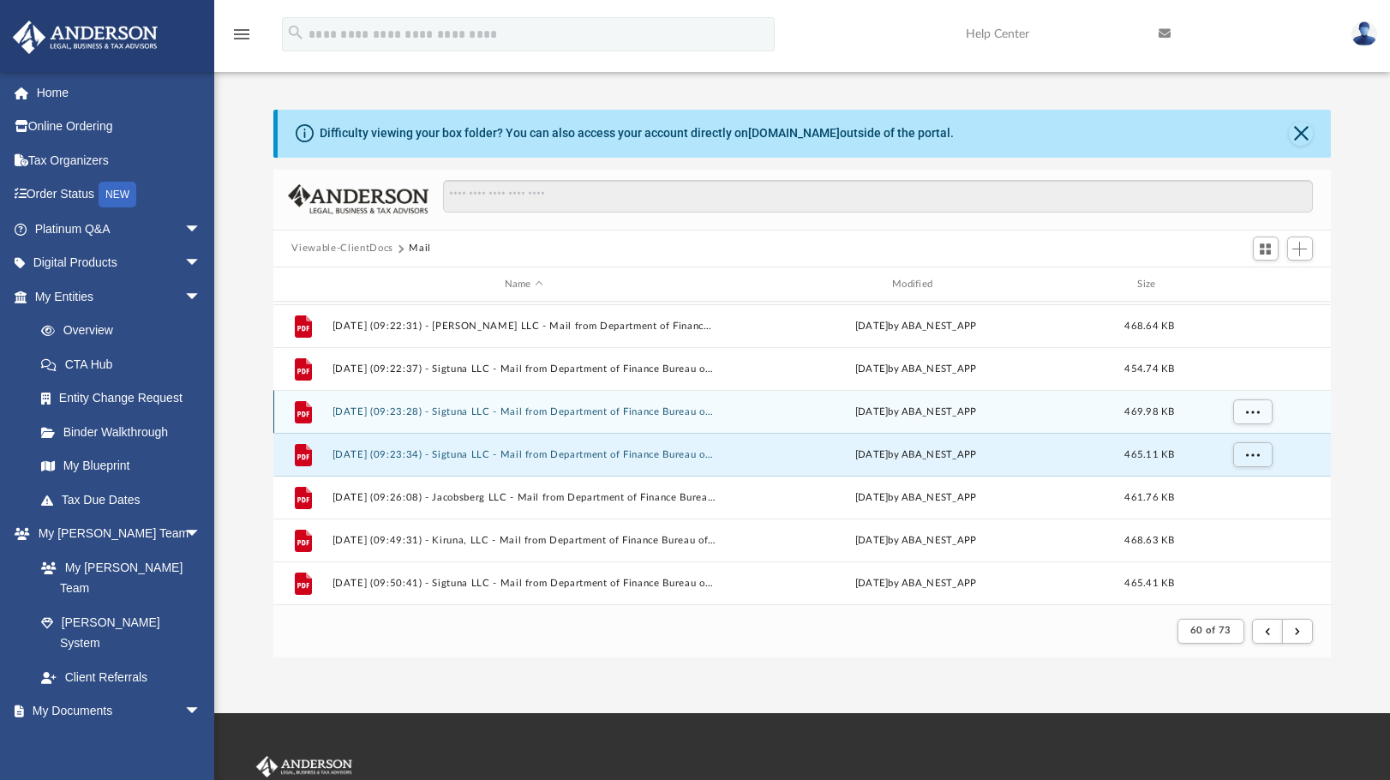
click at [543, 411] on button "2025.01.27 (09:23:28) - Sigtuna LLC - Mail from Department of Finance Bureau of…" at bounding box center [524, 411] width 384 height 11
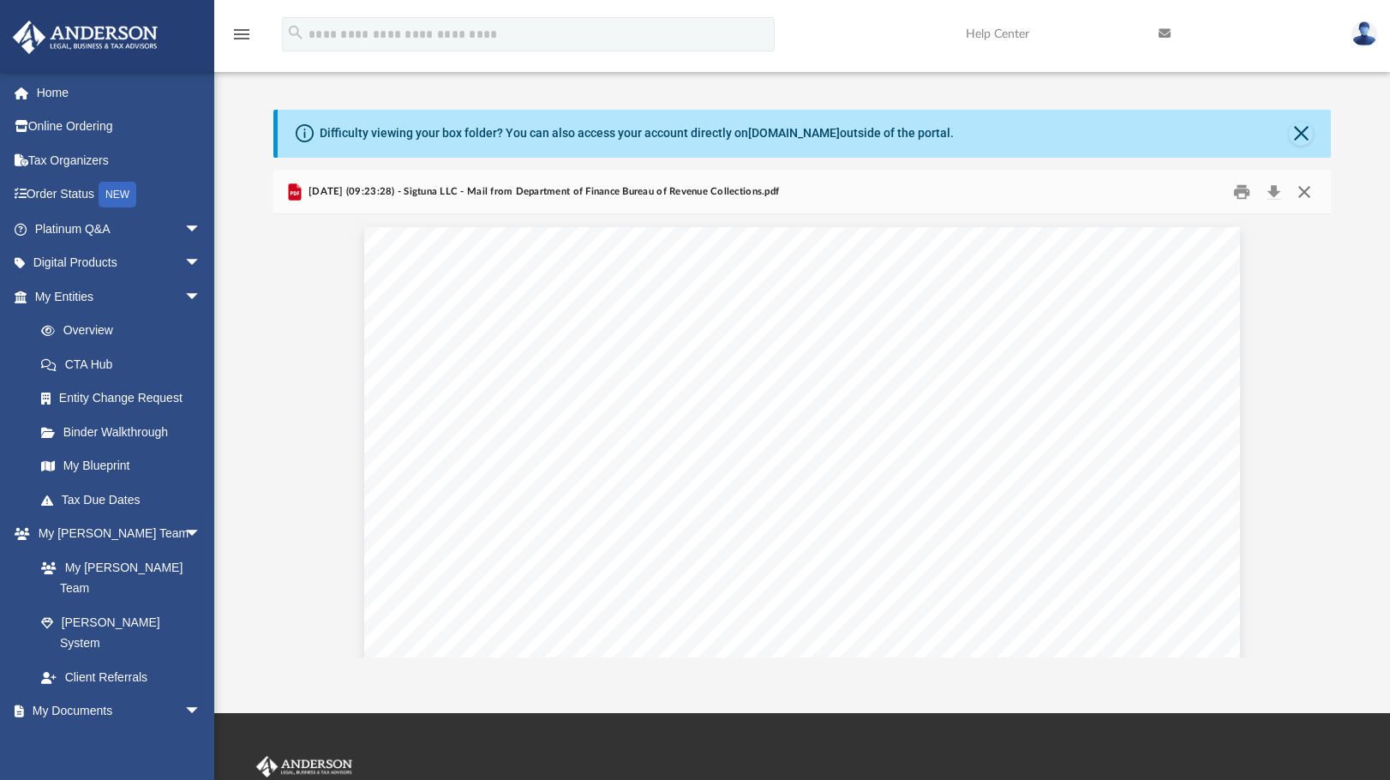
click at [1308, 189] on button "Close" at bounding box center [1304, 191] width 31 height 27
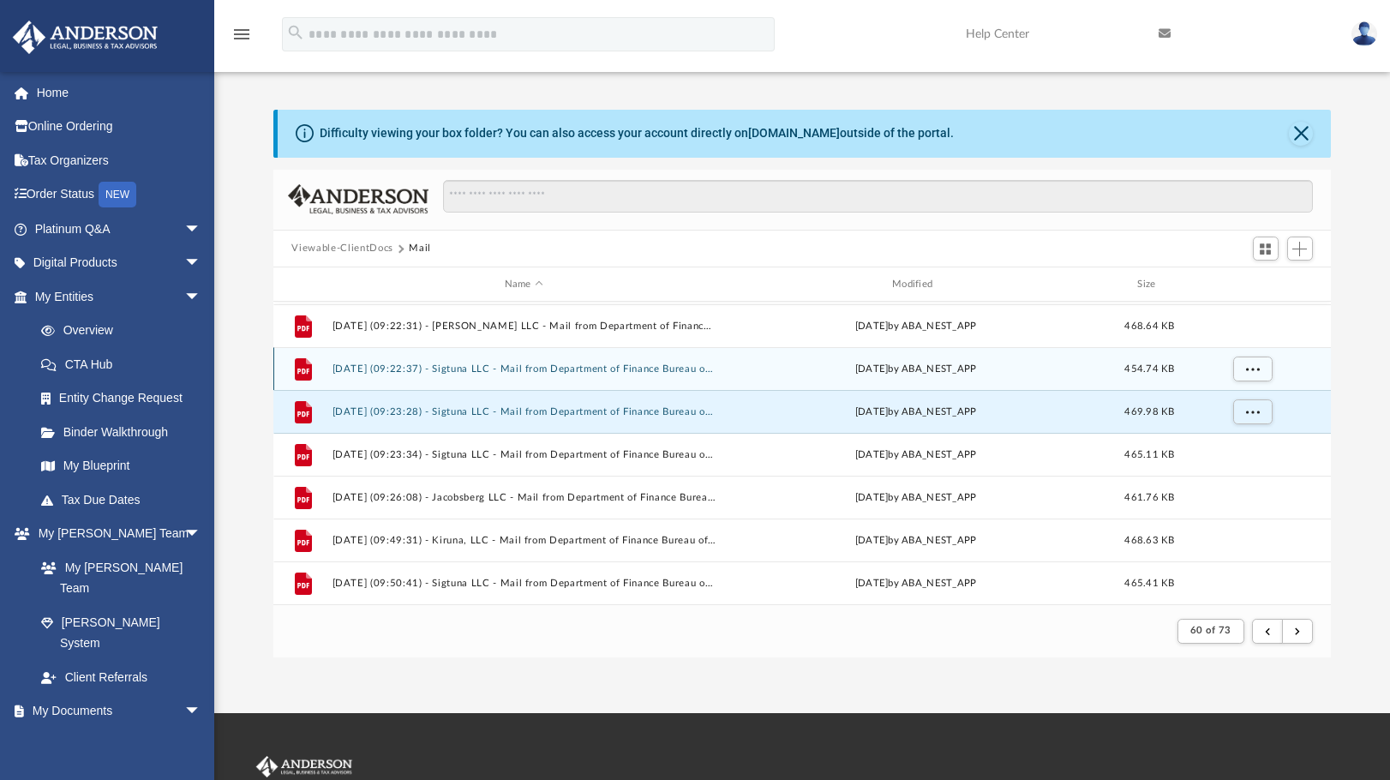
click at [597, 369] on button "2025.01.27 (09:22:37) - Sigtuna LLC - Mail from Department of Finance Bureau of…" at bounding box center [524, 368] width 384 height 11
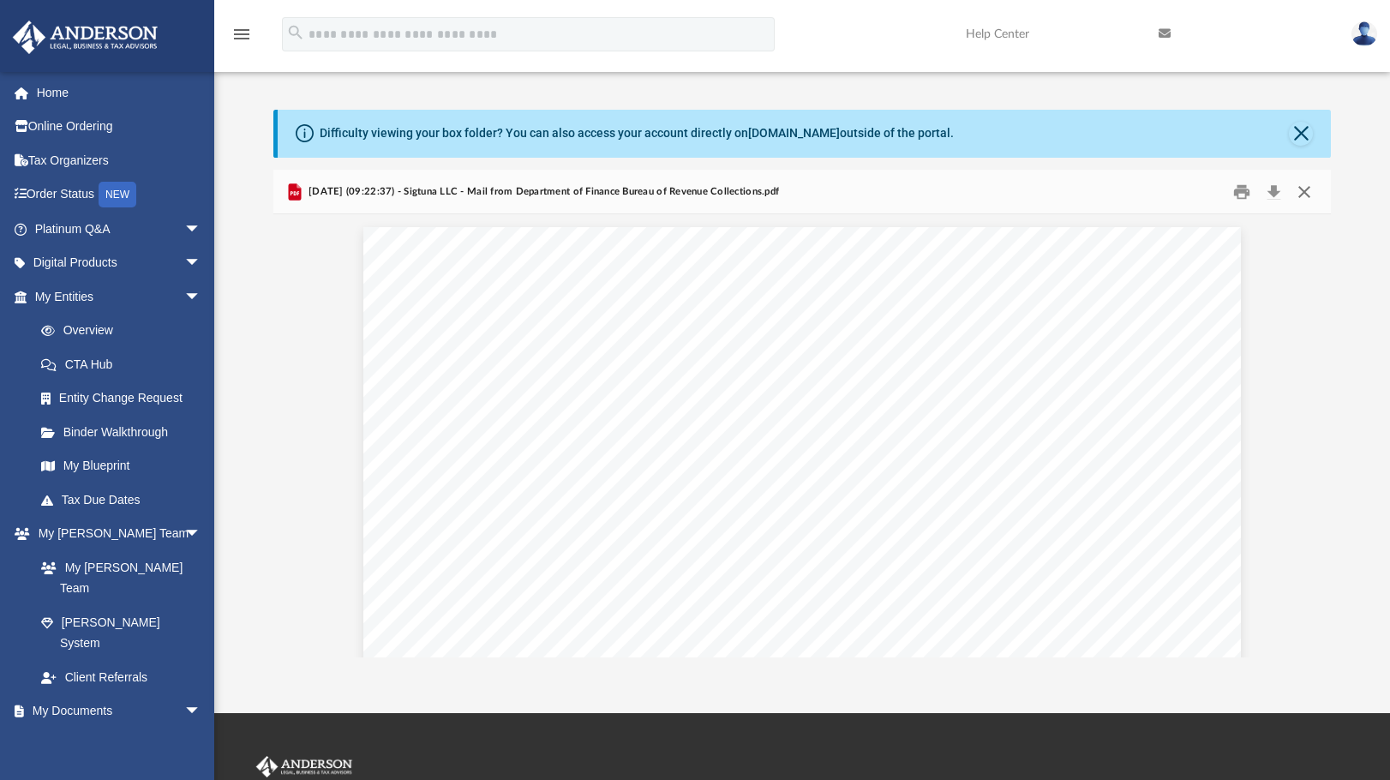
click at [1302, 194] on button "Close" at bounding box center [1304, 191] width 31 height 27
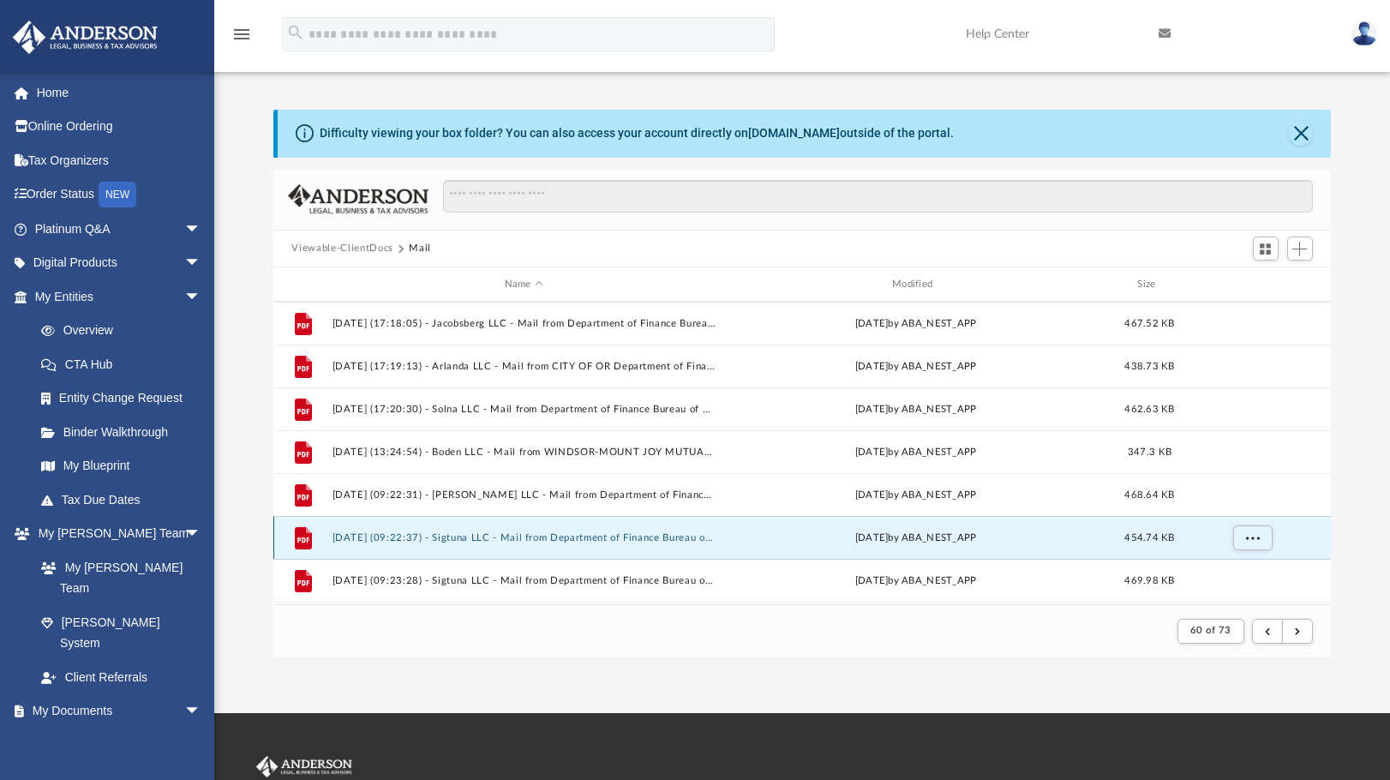
scroll to position [297, 0]
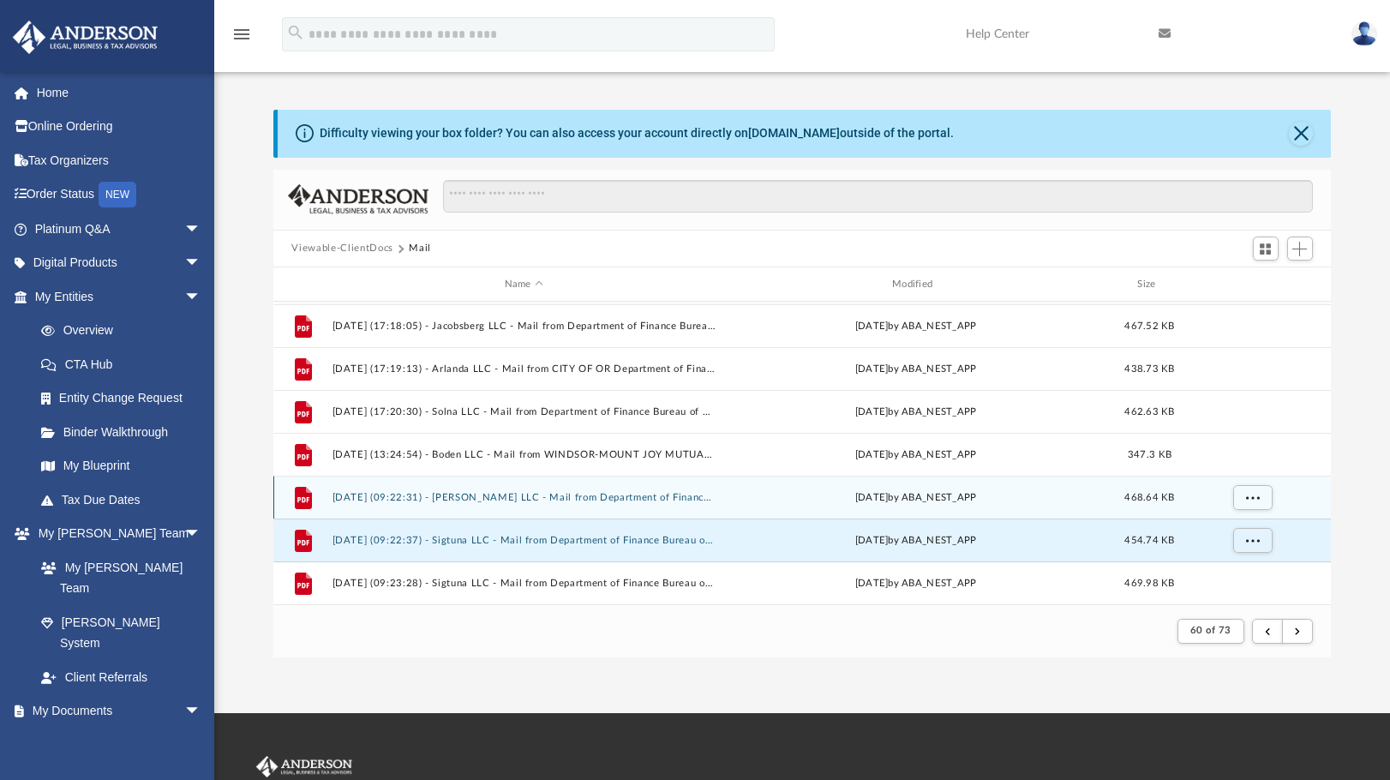
click at [605, 496] on button "2025.01.27 (09:22:31) - Lund LLC - Mail from Department of Finance Bureau of Re…" at bounding box center [524, 497] width 384 height 11
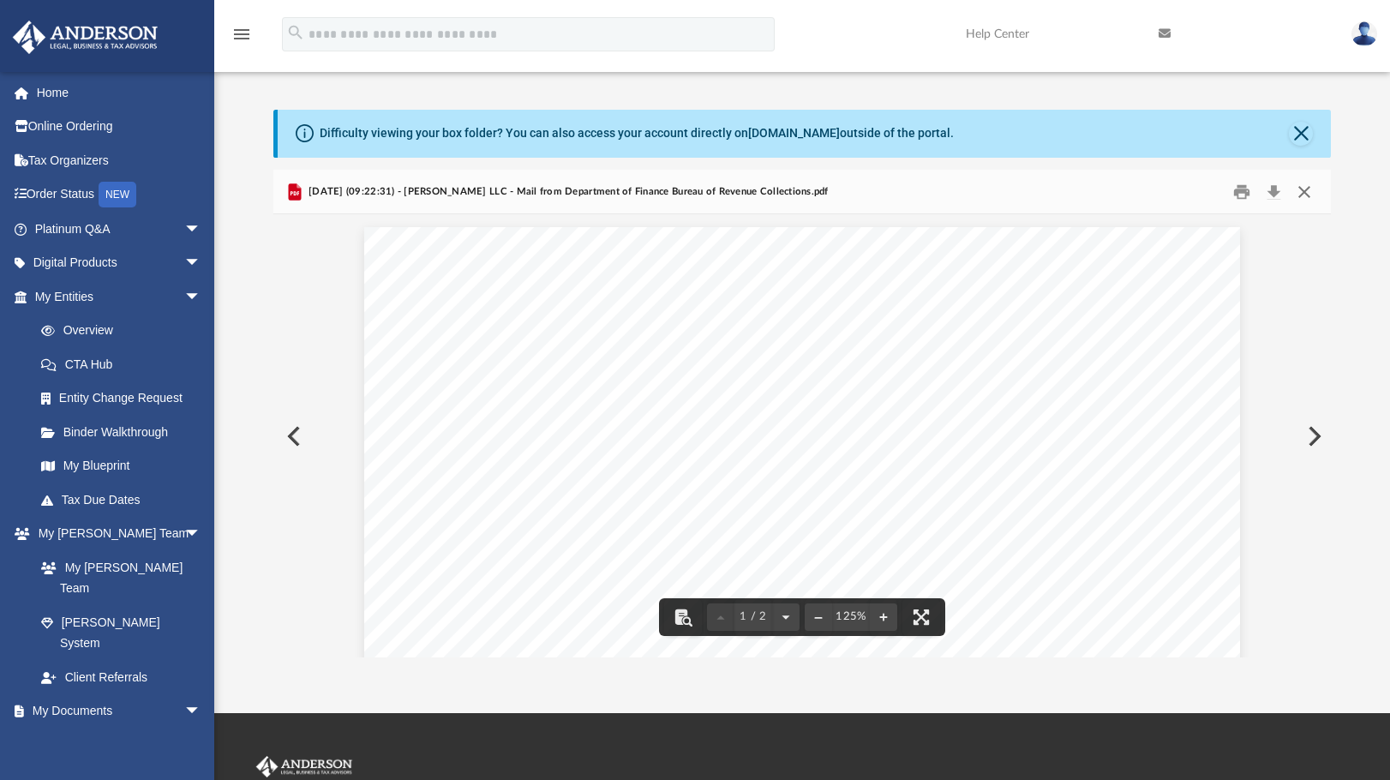
click at [1304, 192] on button "Close" at bounding box center [1304, 191] width 31 height 27
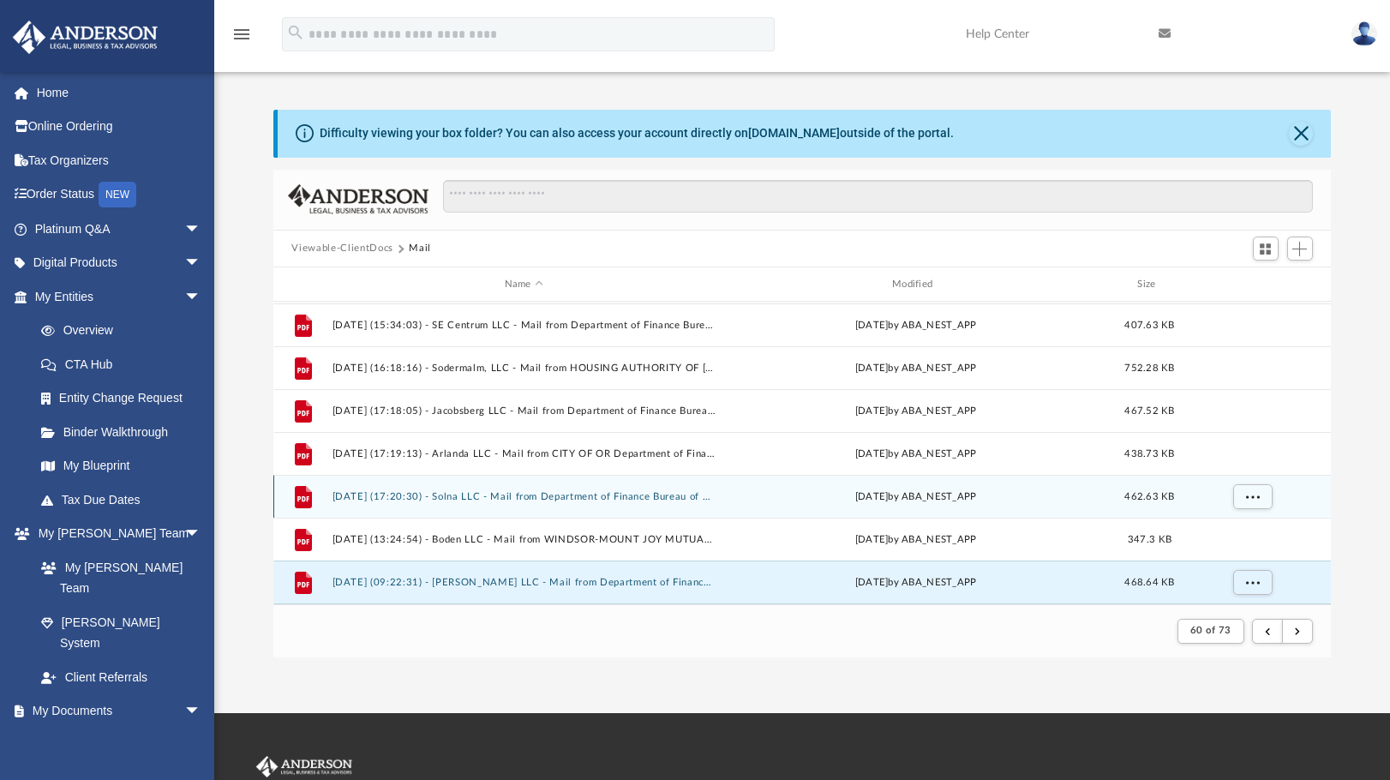
scroll to position [212, 0]
click at [592, 496] on button "2025.01.23 (17:20:30) - Solna LLC - Mail from Department of Finance Bureau of R…" at bounding box center [524, 497] width 384 height 11
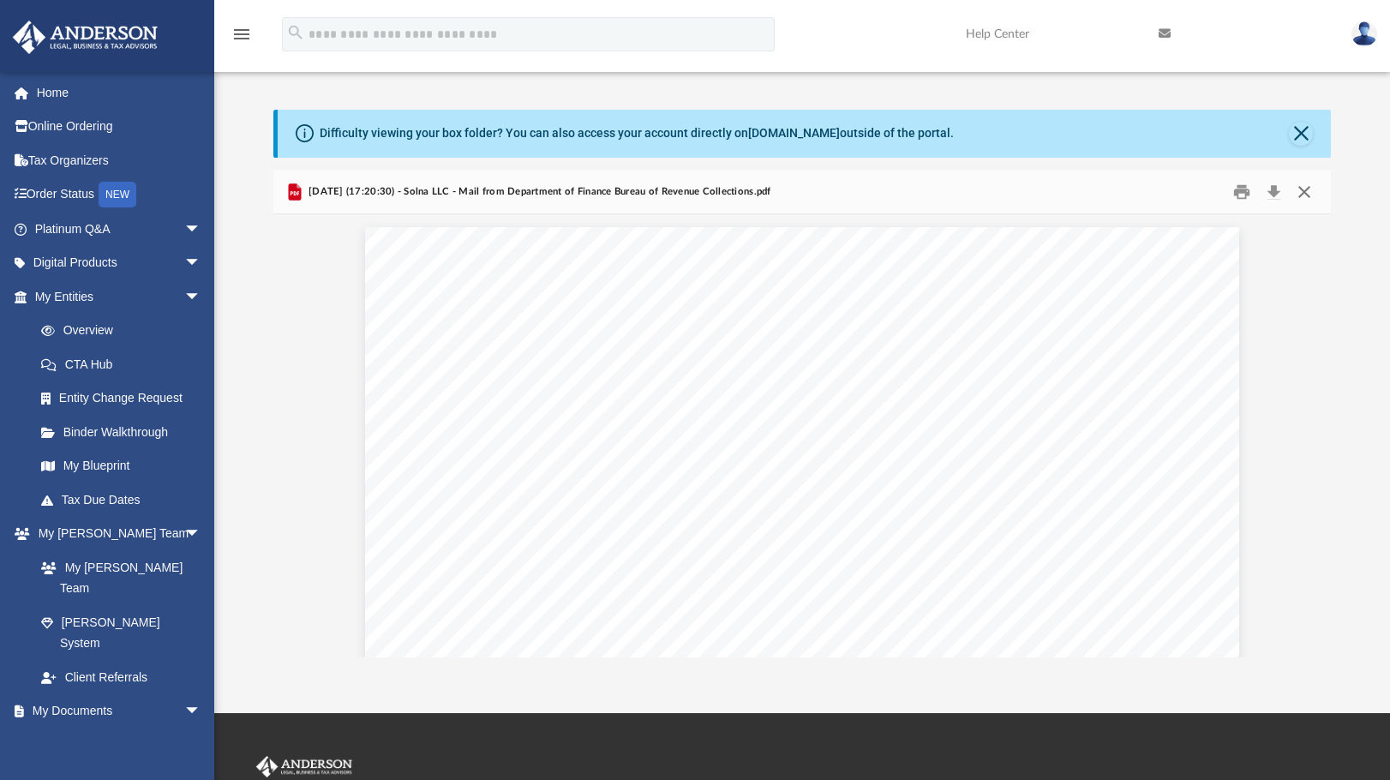
click at [1311, 189] on button "Close" at bounding box center [1304, 191] width 31 height 27
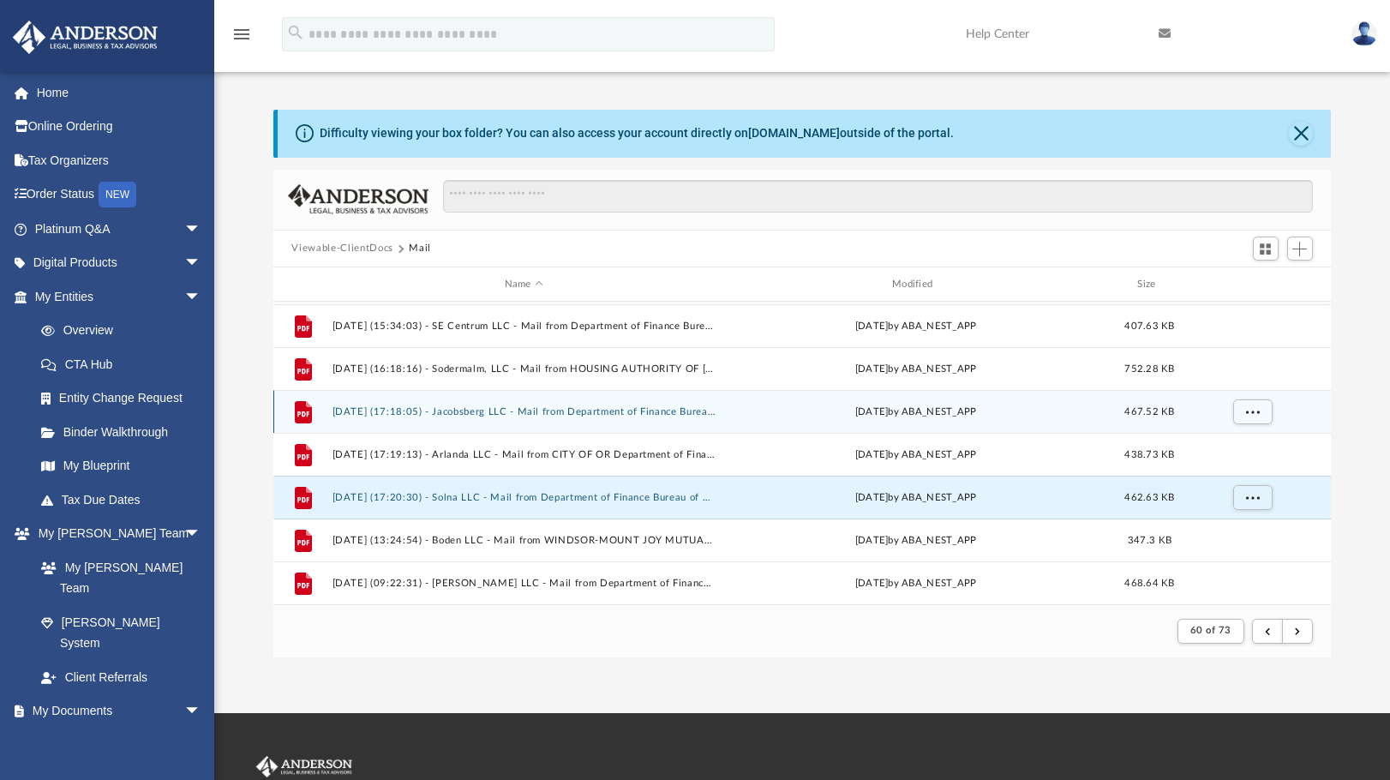
click at [556, 416] on button "2025.01.23 (17:18:05) - Jacobsberg LLC - Mail from Department of Finance Bureau…" at bounding box center [524, 411] width 384 height 11
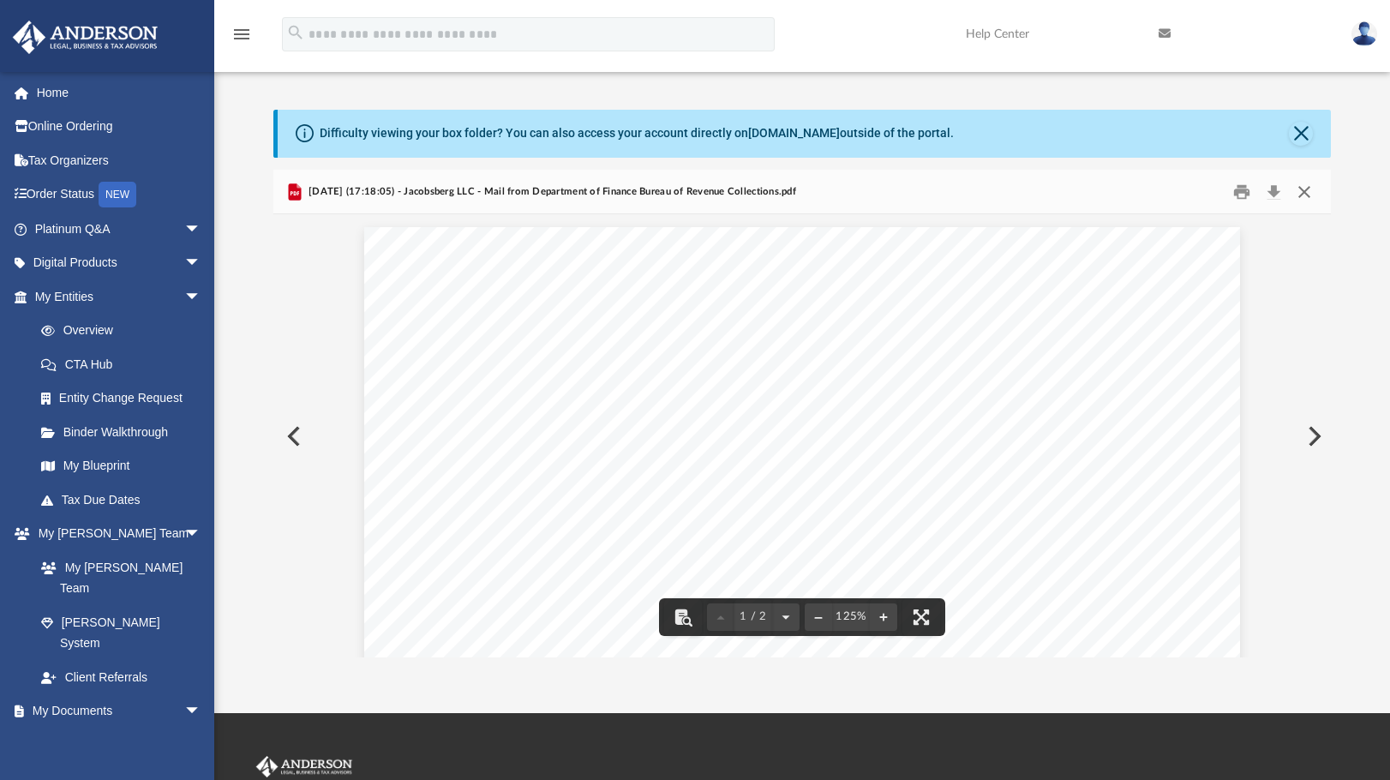
click at [1311, 184] on button "Close" at bounding box center [1304, 191] width 31 height 27
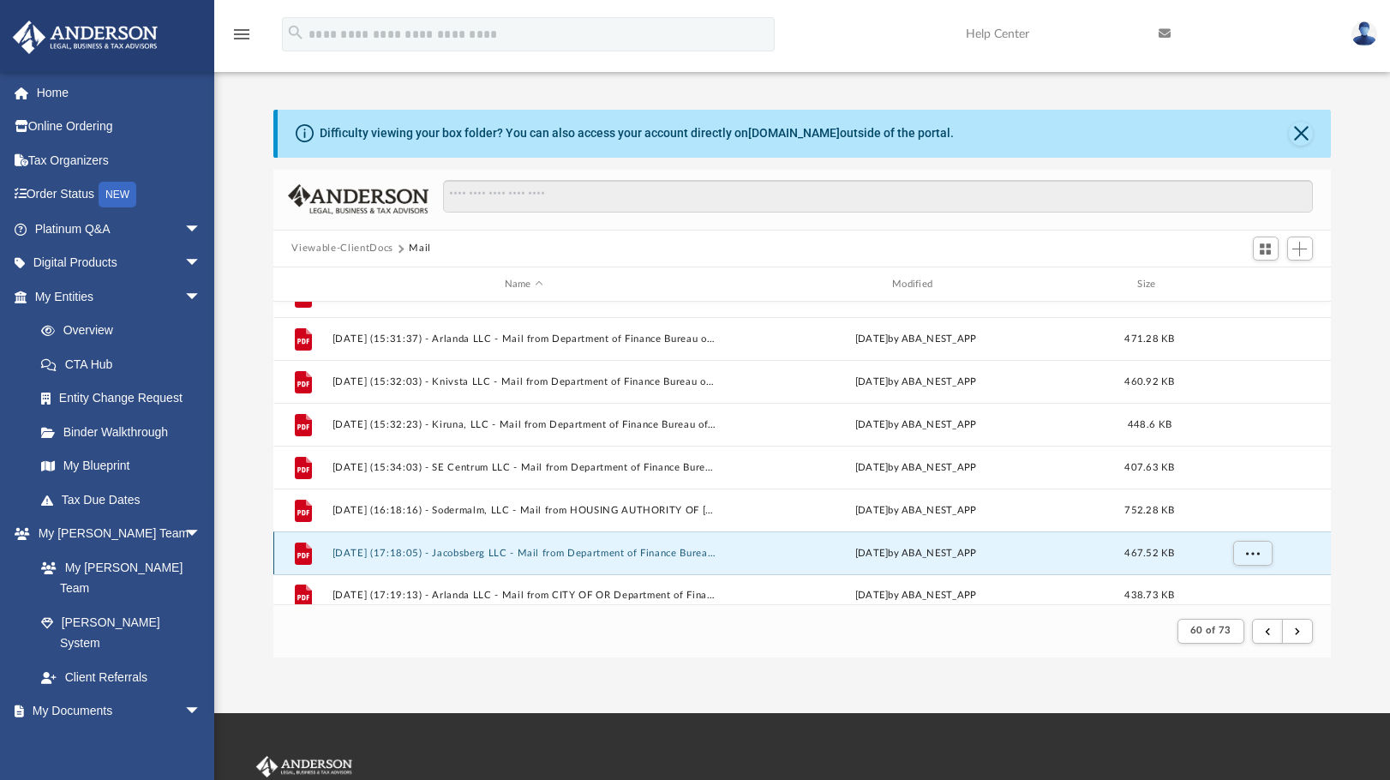
scroll to position [40, 0]
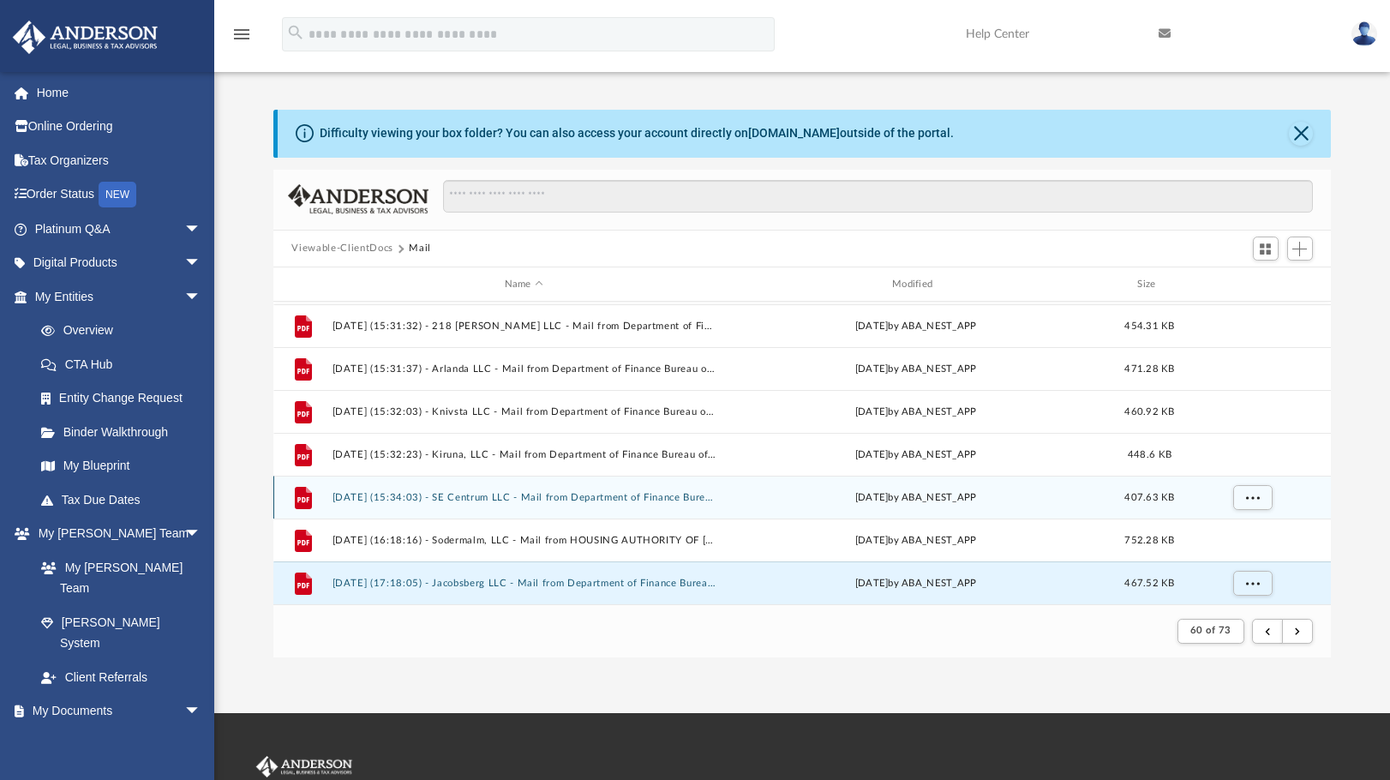
click at [579, 496] on button "2025.01.23 (15:34:03) - SE Centrum LLC - Mail from Department of Finance Bureau…" at bounding box center [524, 497] width 384 height 11
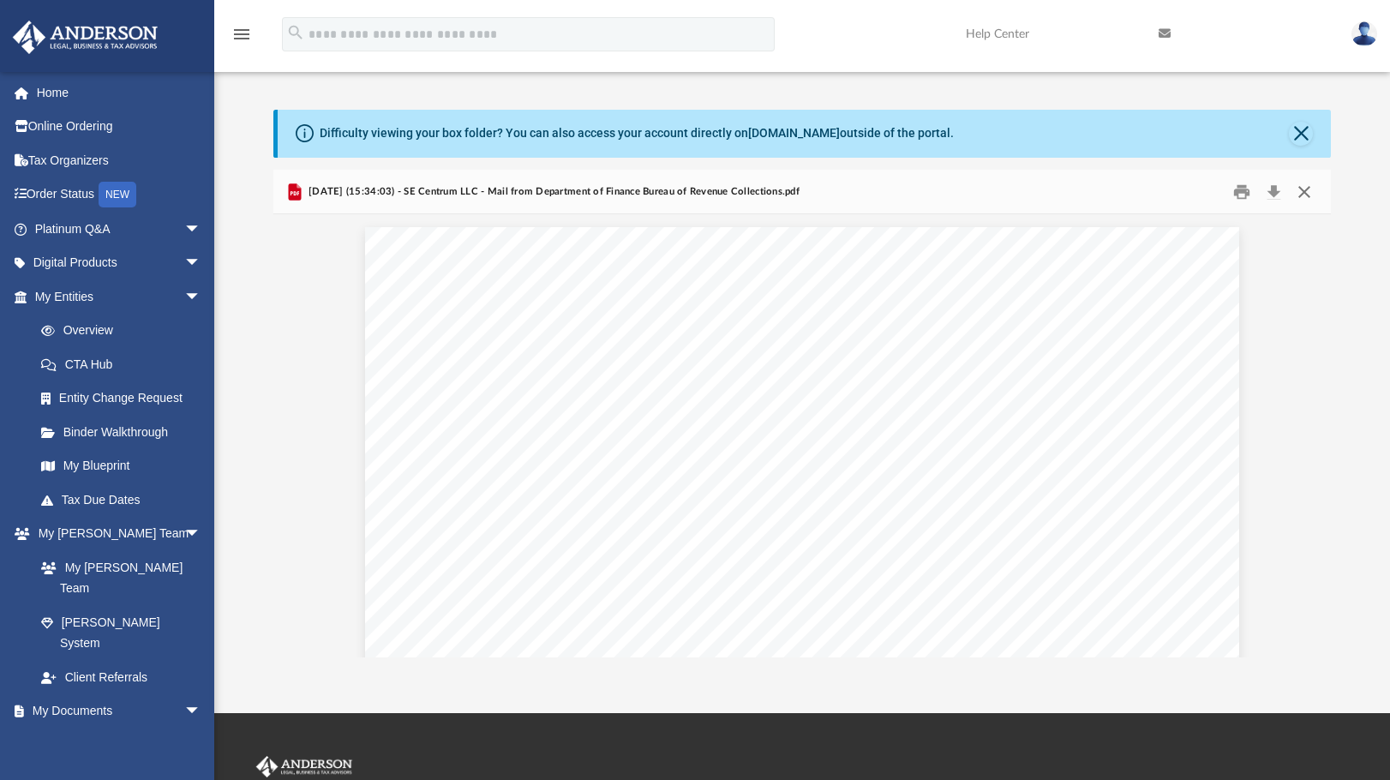
click at [1309, 198] on button "Close" at bounding box center [1304, 191] width 31 height 27
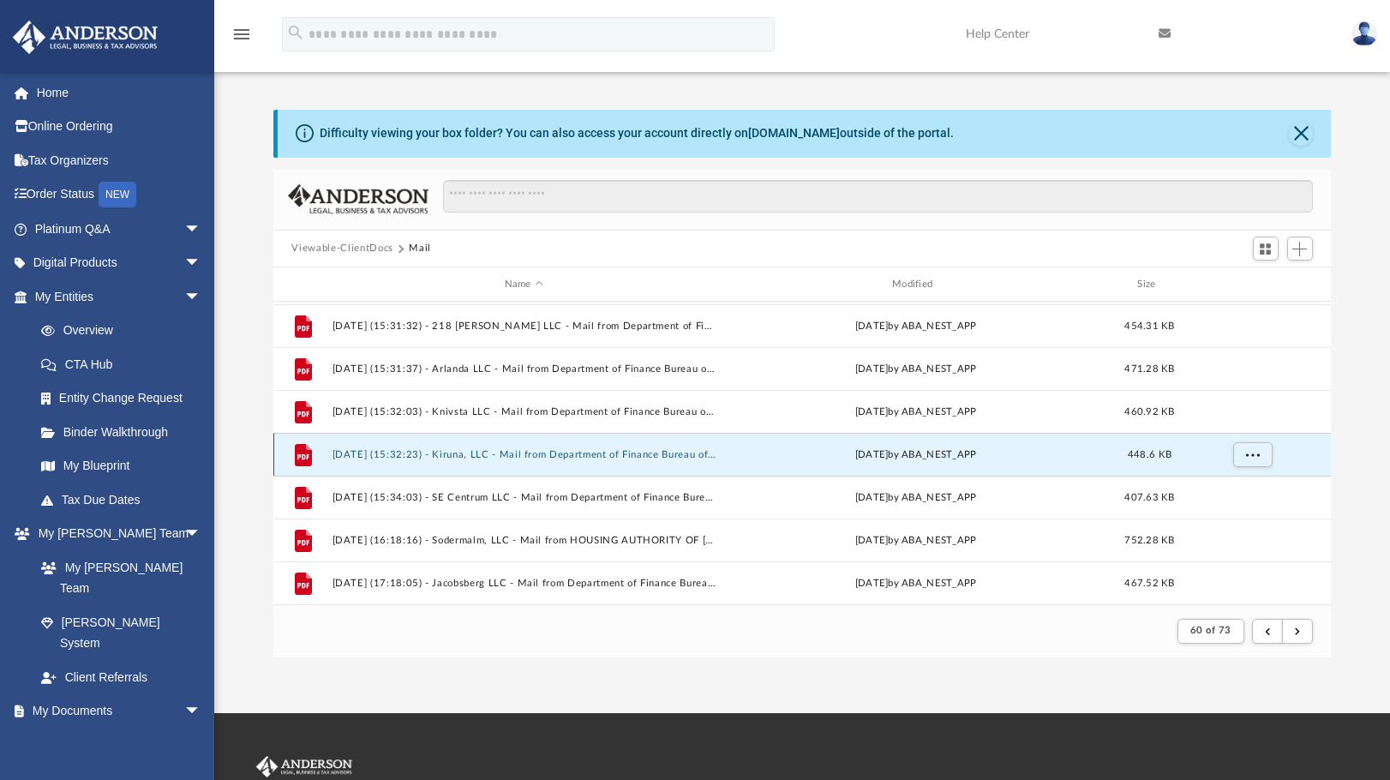
click at [595, 456] on button "2025.01.23 (15:32:23) - Kiruna, LLC - Mail from Department of Finance Bureau of…" at bounding box center [524, 454] width 384 height 11
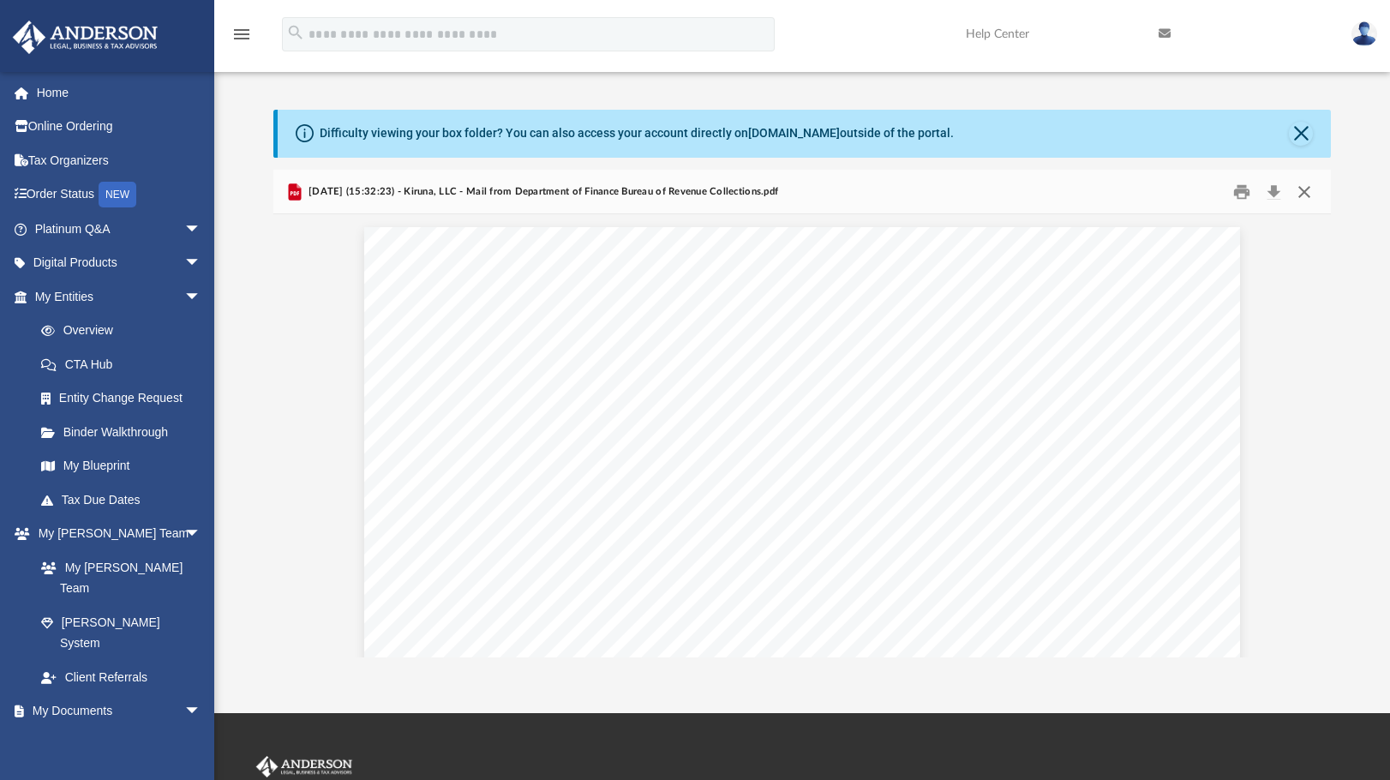
click at [1302, 195] on button "Close" at bounding box center [1304, 191] width 31 height 27
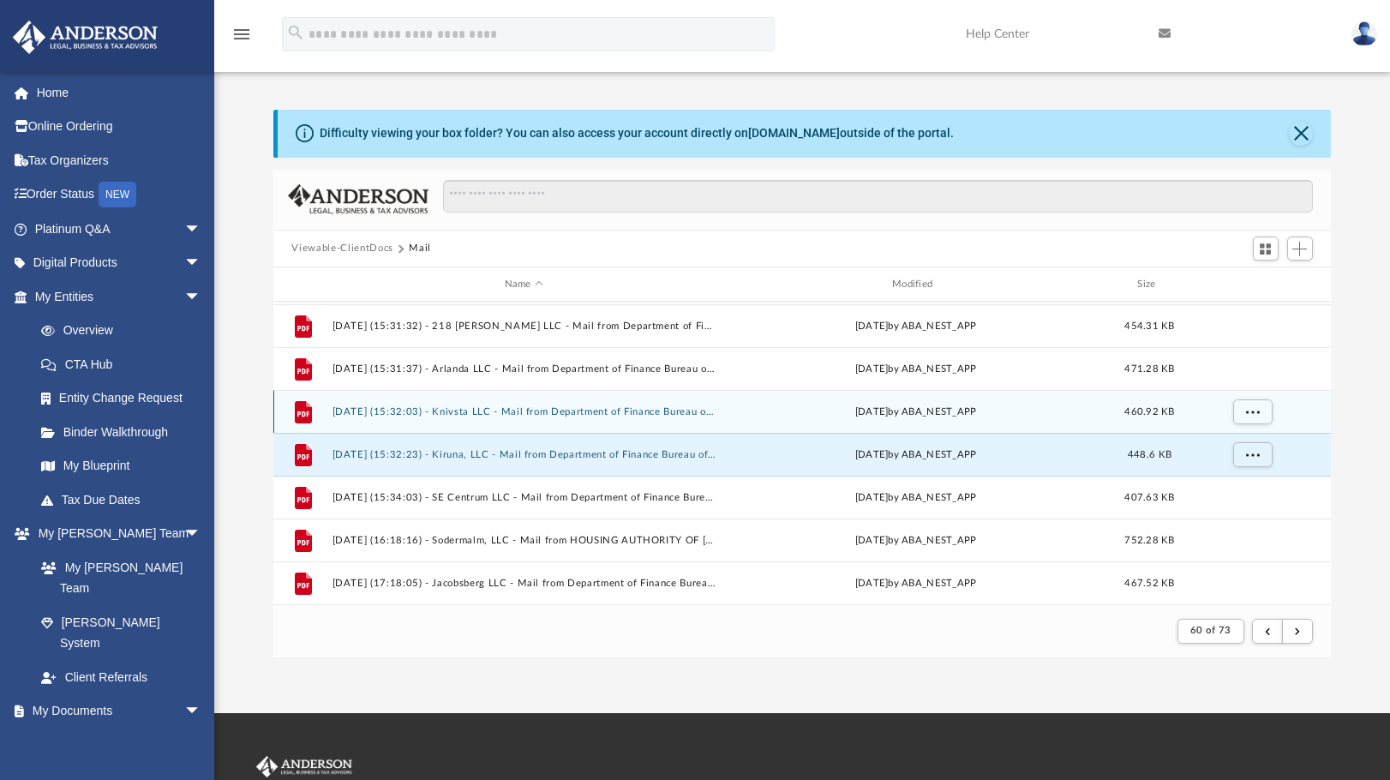
click at [557, 411] on button "2025.01.23 (15:32:03) - Knivsta LLC - Mail from Department of Finance Bureau of…" at bounding box center [524, 411] width 384 height 11
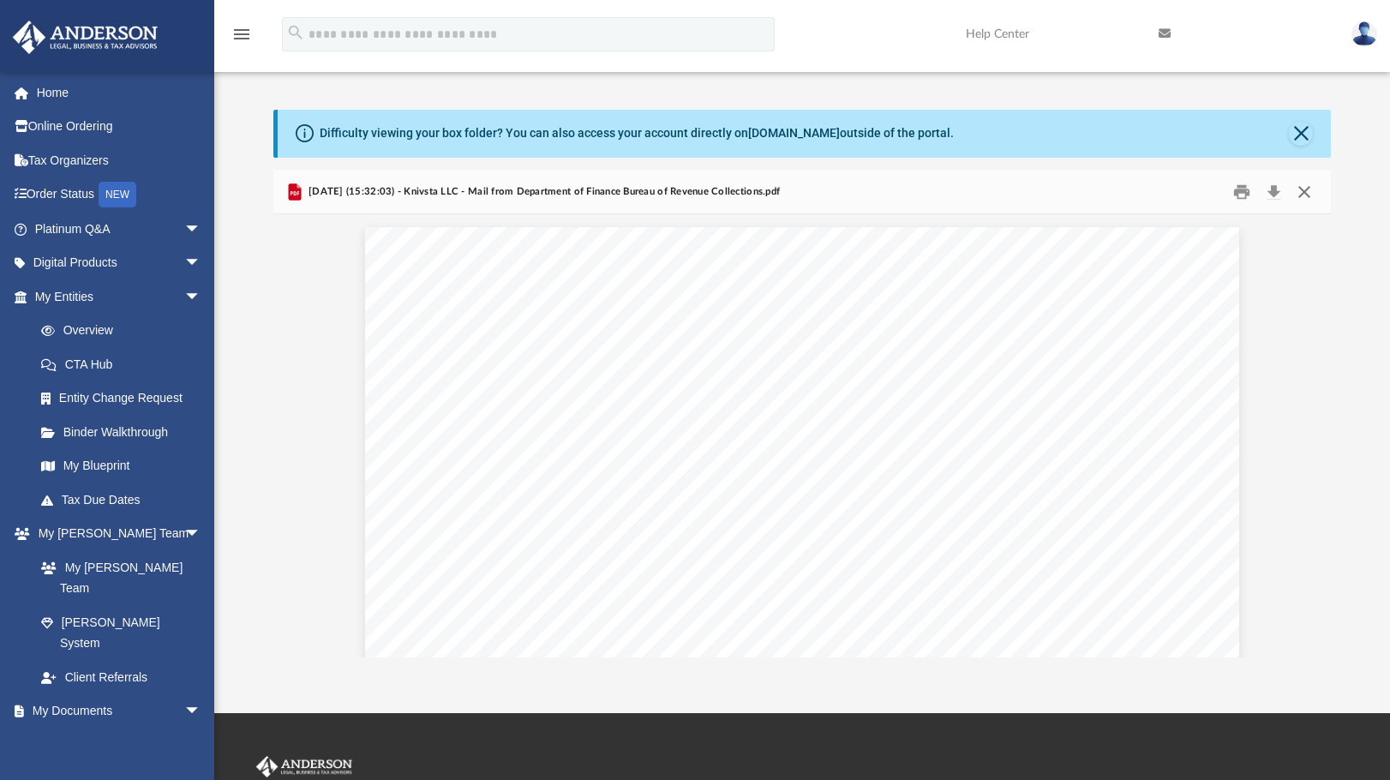
click at [1309, 193] on button "Close" at bounding box center [1304, 191] width 31 height 27
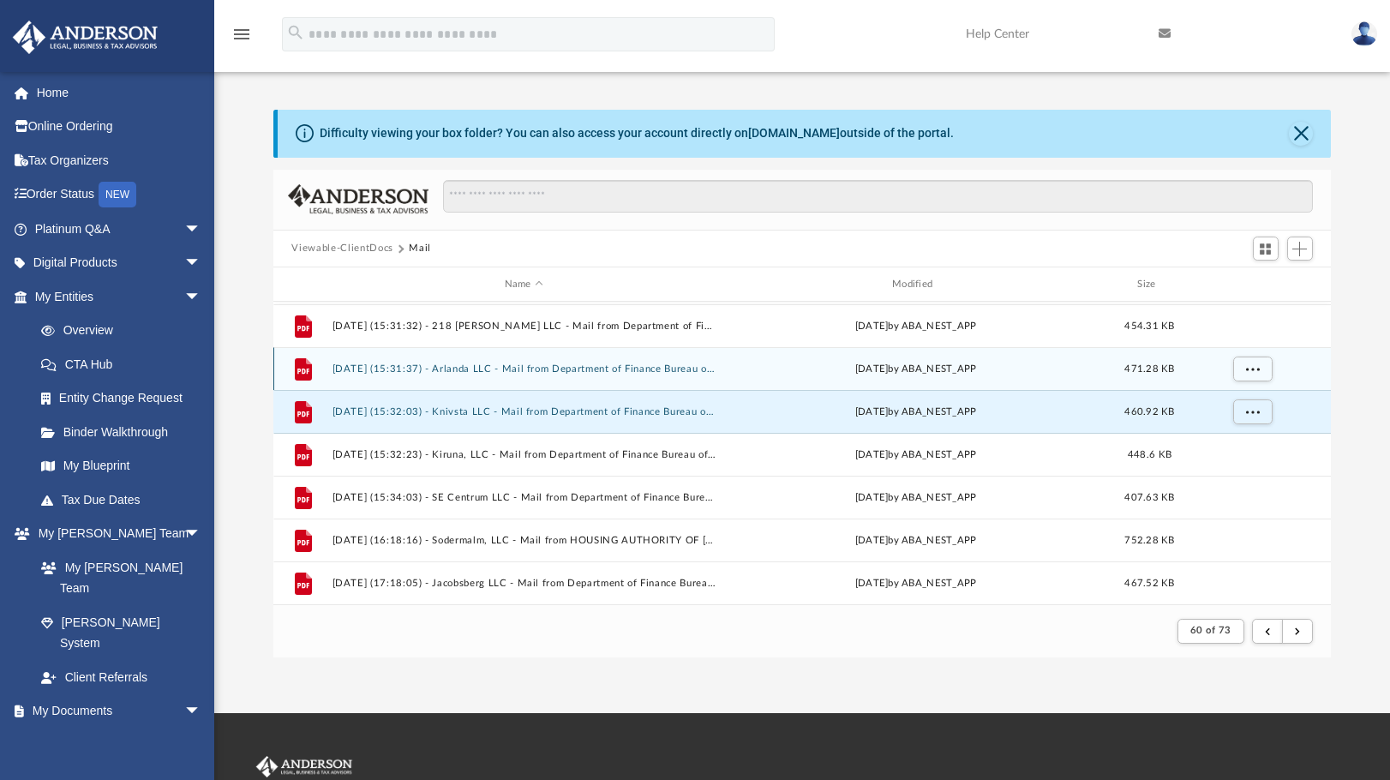
click at [523, 379] on div "File 2025.01.23 (15:31:37) - Arlanda LLC - Mail from Department of Finance Bure…" at bounding box center [802, 368] width 1059 height 43
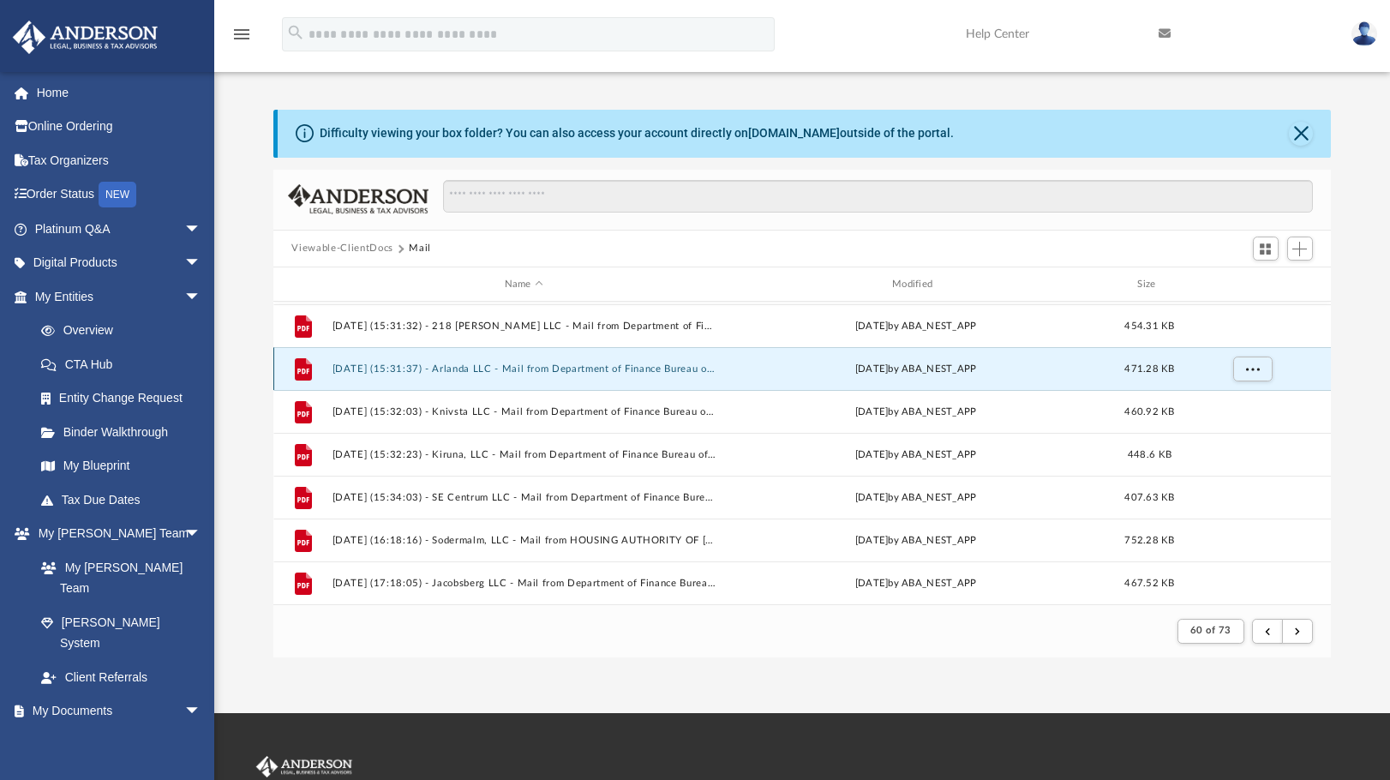
click at [560, 363] on button "2025.01.23 (15:31:37) - Arlanda LLC - Mail from Department of Finance Bureau of…" at bounding box center [524, 368] width 384 height 11
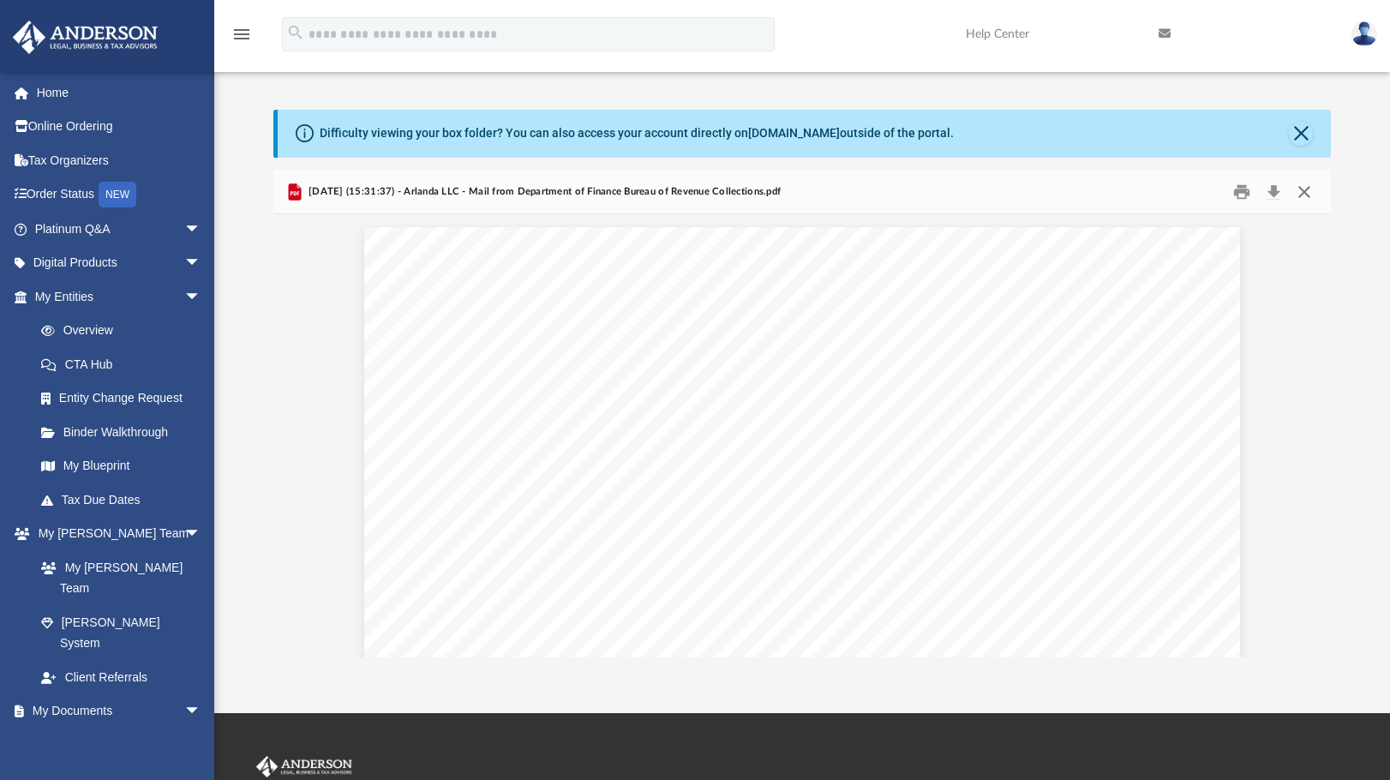
click at [1304, 195] on button "Close" at bounding box center [1304, 191] width 31 height 27
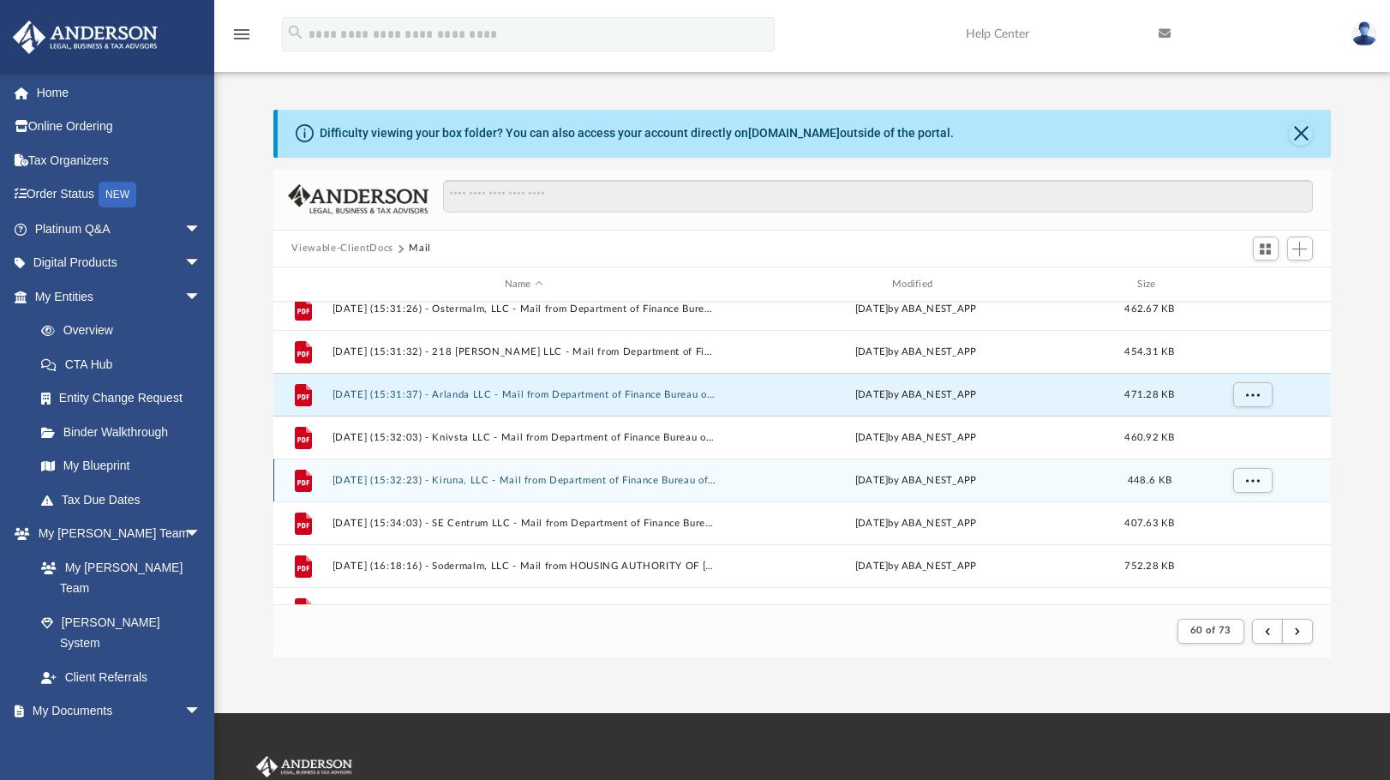
scroll to position [0, 0]
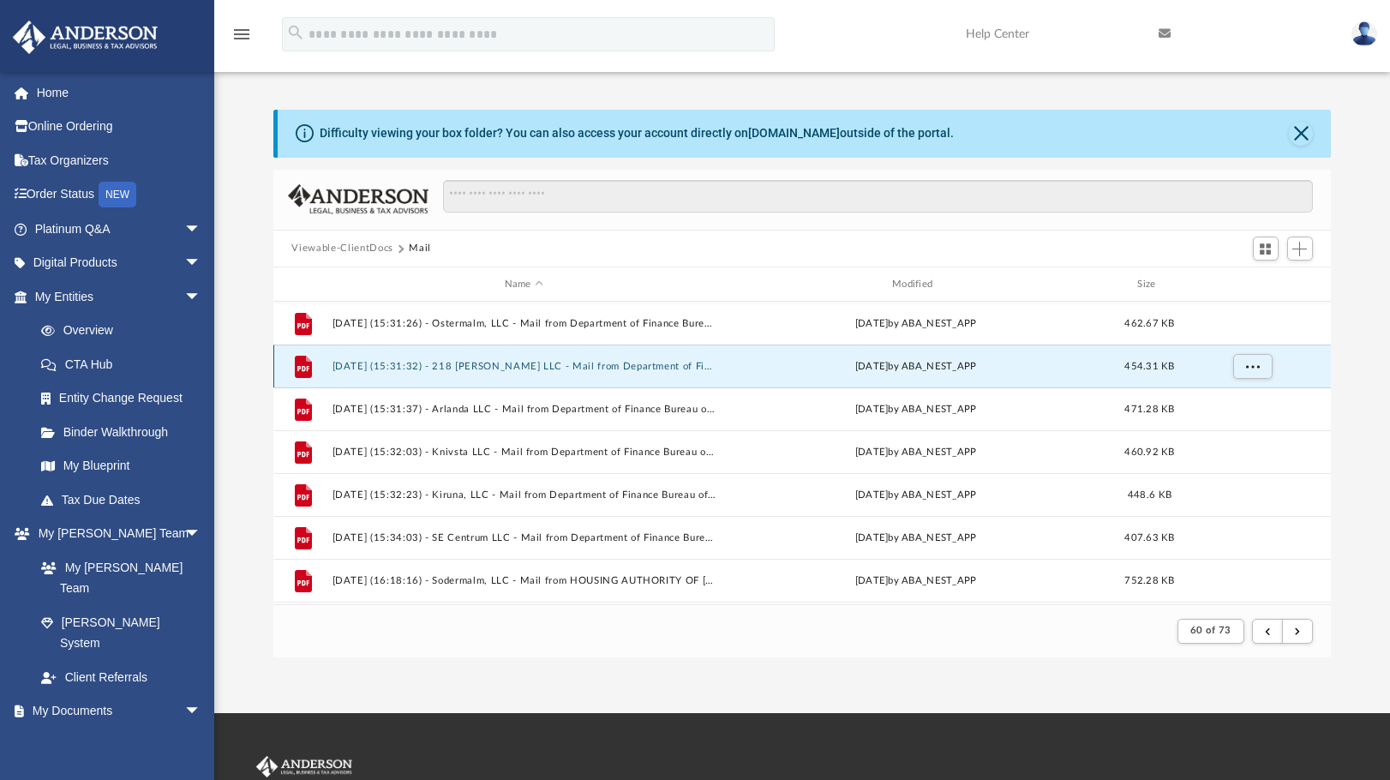
click at [616, 368] on button "2025.01.23 (15:31:32) - 218 Wolfe LLC - Mail from Department of Finance Bureau …" at bounding box center [524, 366] width 384 height 11
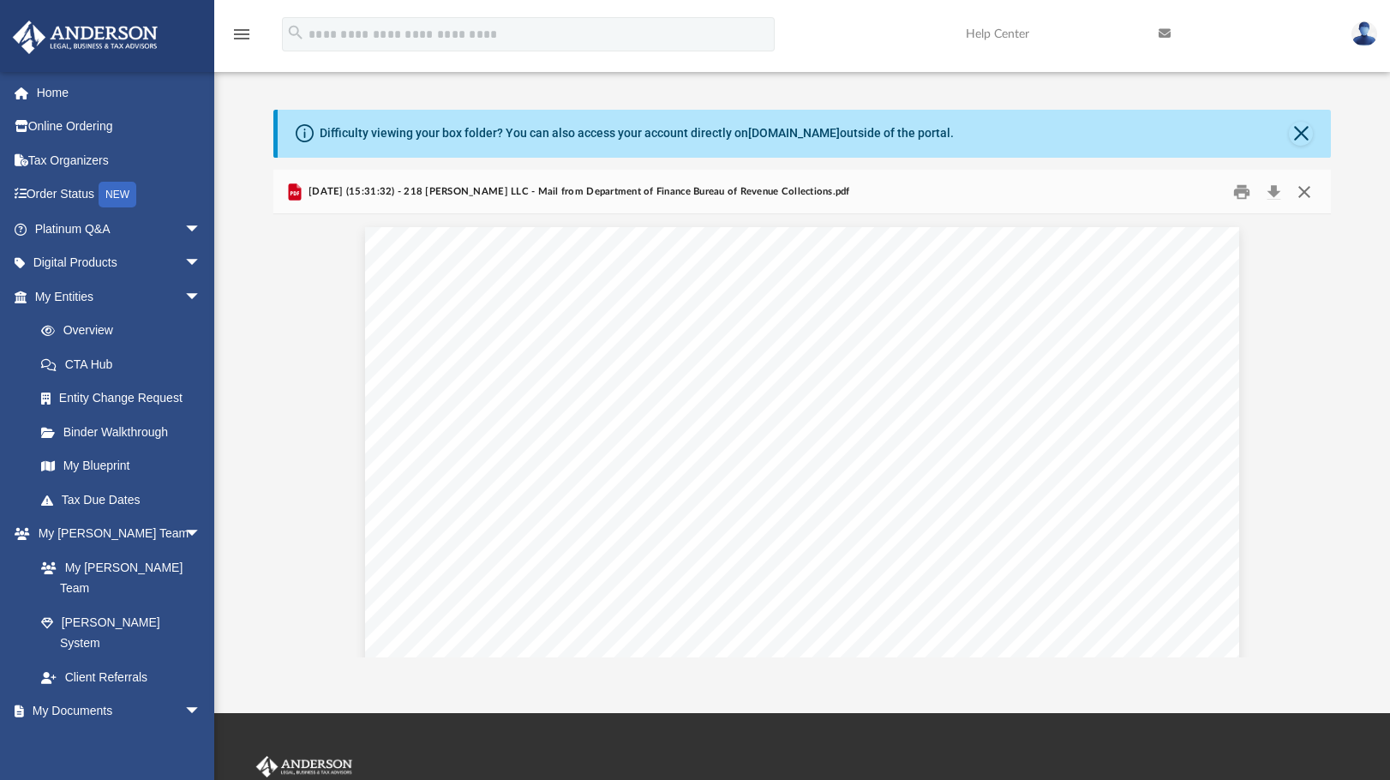
click at [1310, 192] on button "Close" at bounding box center [1304, 191] width 31 height 27
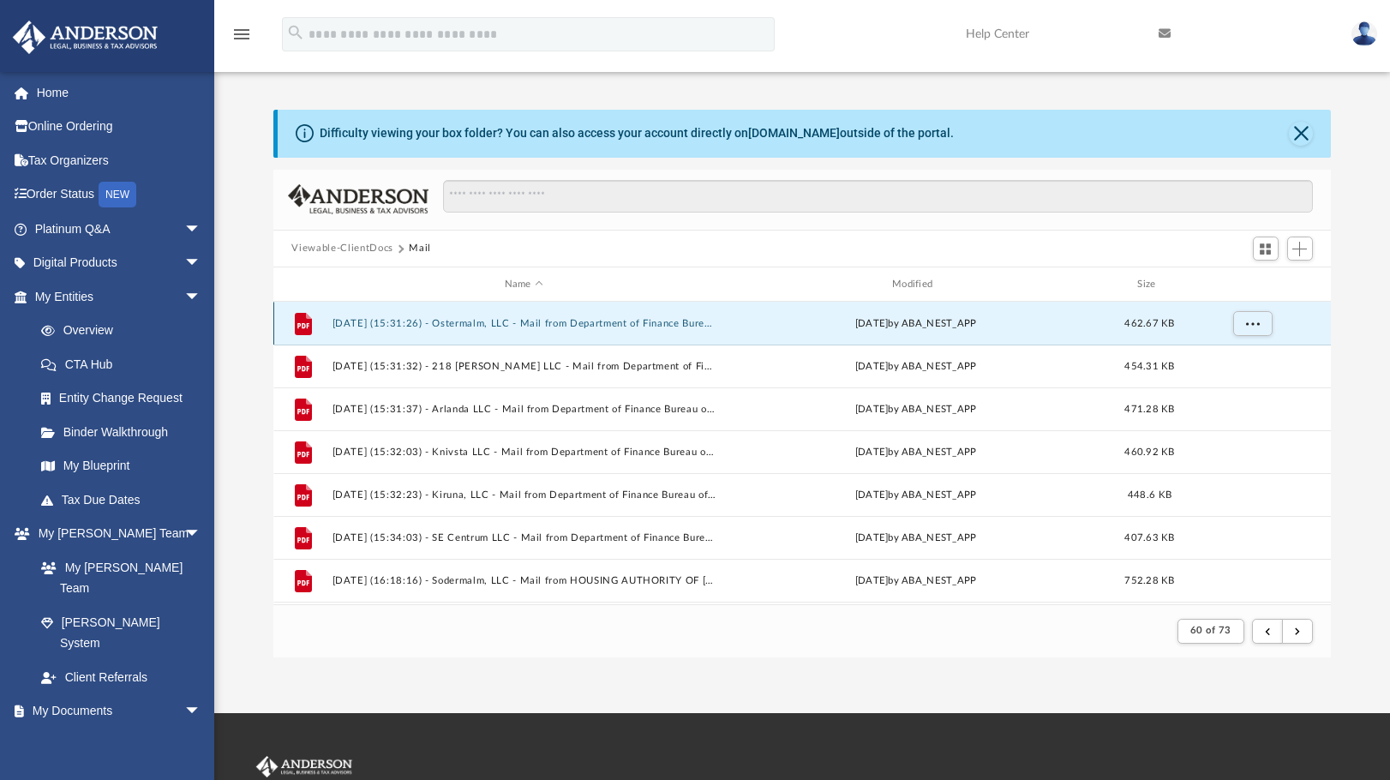
click at [573, 323] on button "2025.01.23 (15:31:26) - Ostermalm, LLC - Mail from Department of Finance Bureau…" at bounding box center [524, 323] width 384 height 11
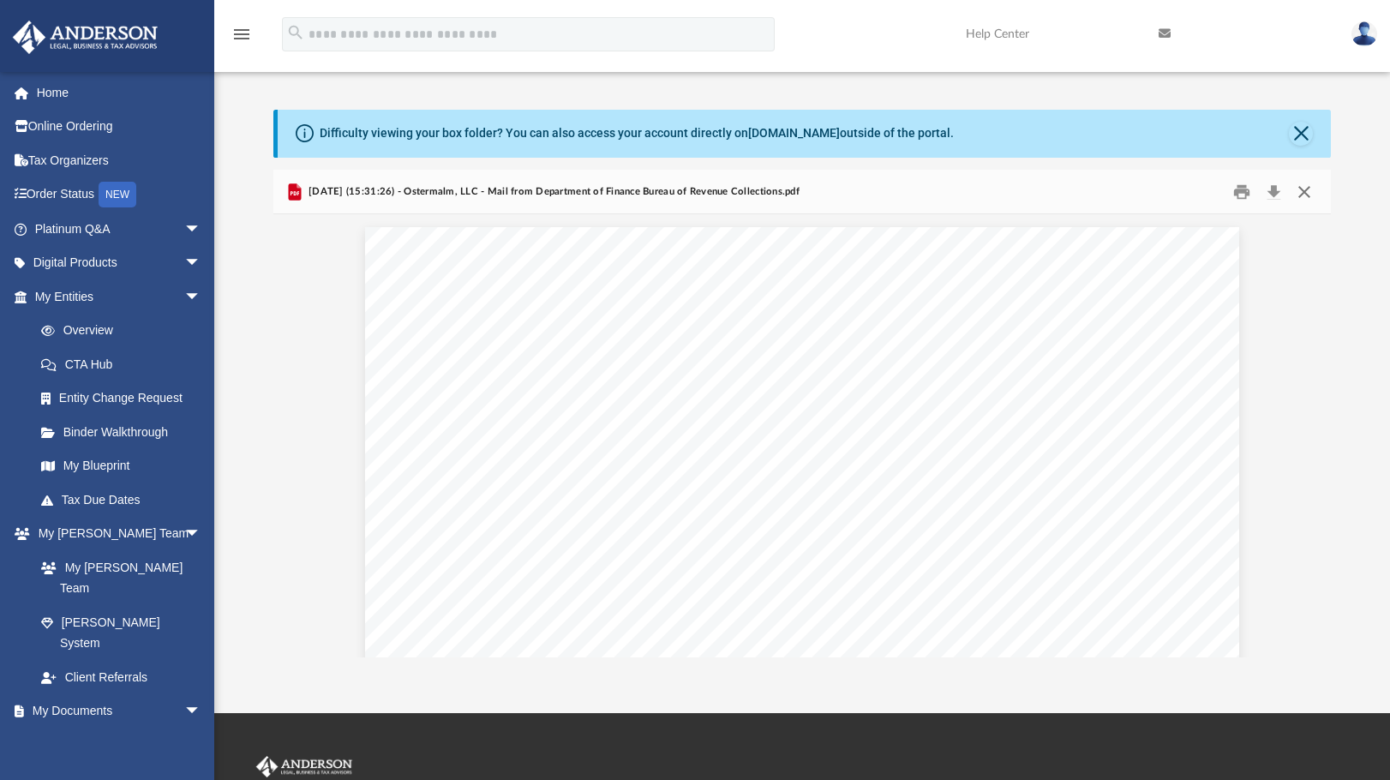
click at [1309, 191] on button "Close" at bounding box center [1304, 191] width 31 height 27
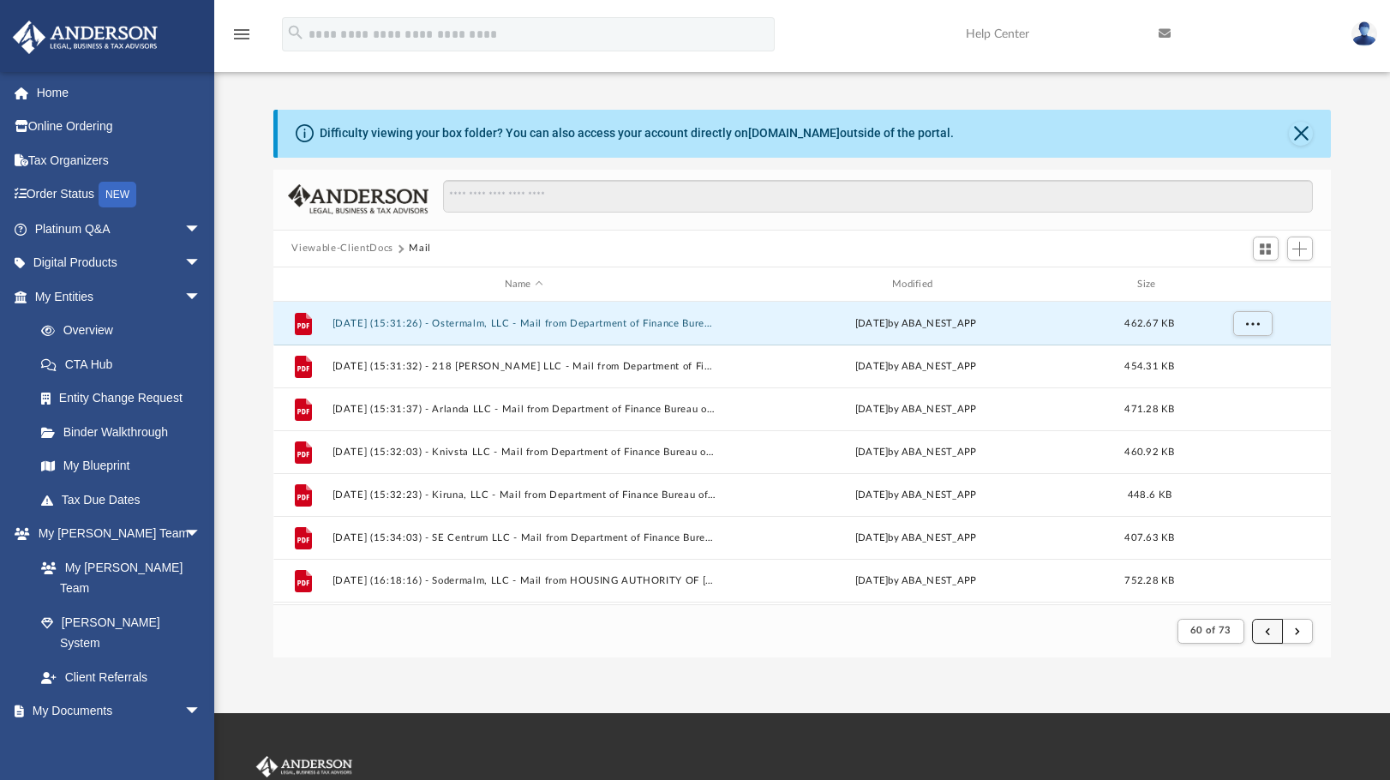
click at [1268, 632] on span "submit" at bounding box center [1267, 630] width 5 height 9
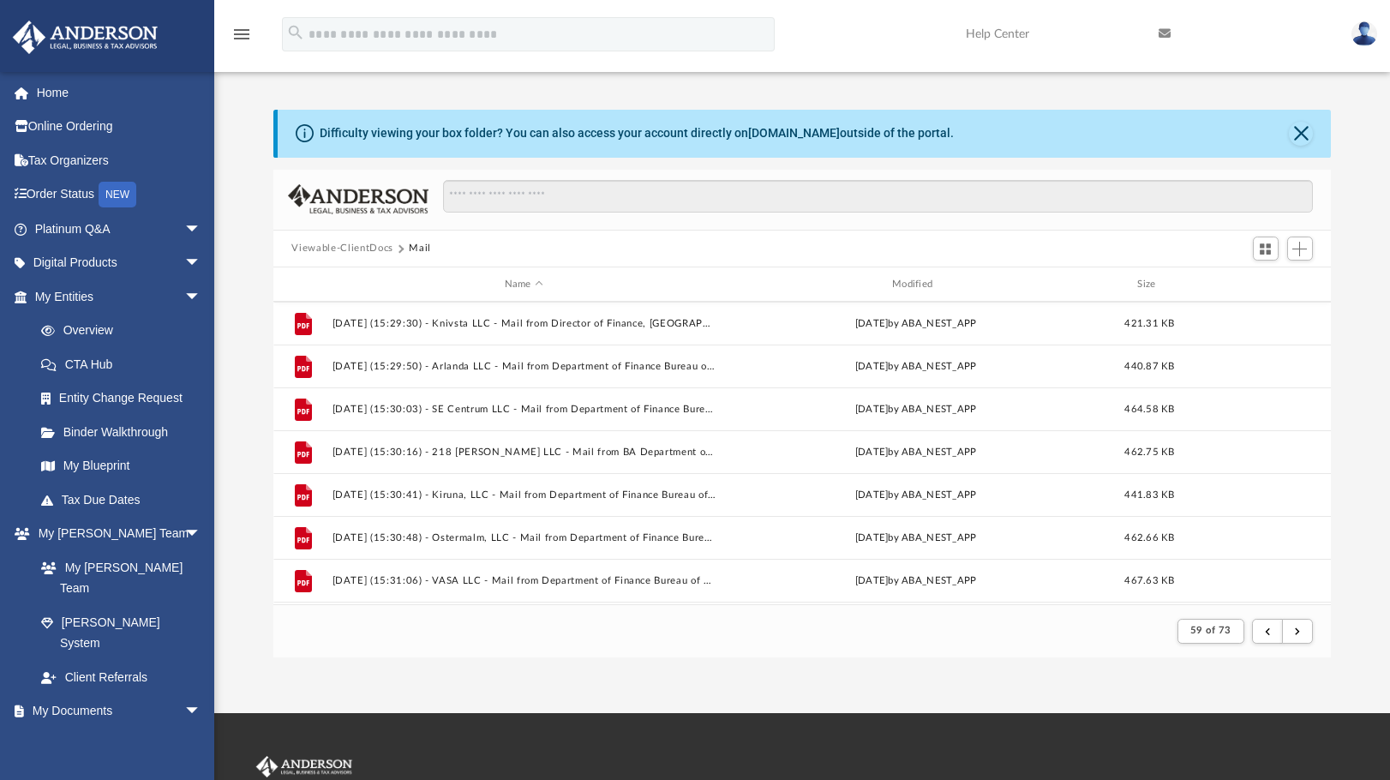
scroll to position [1840, 0]
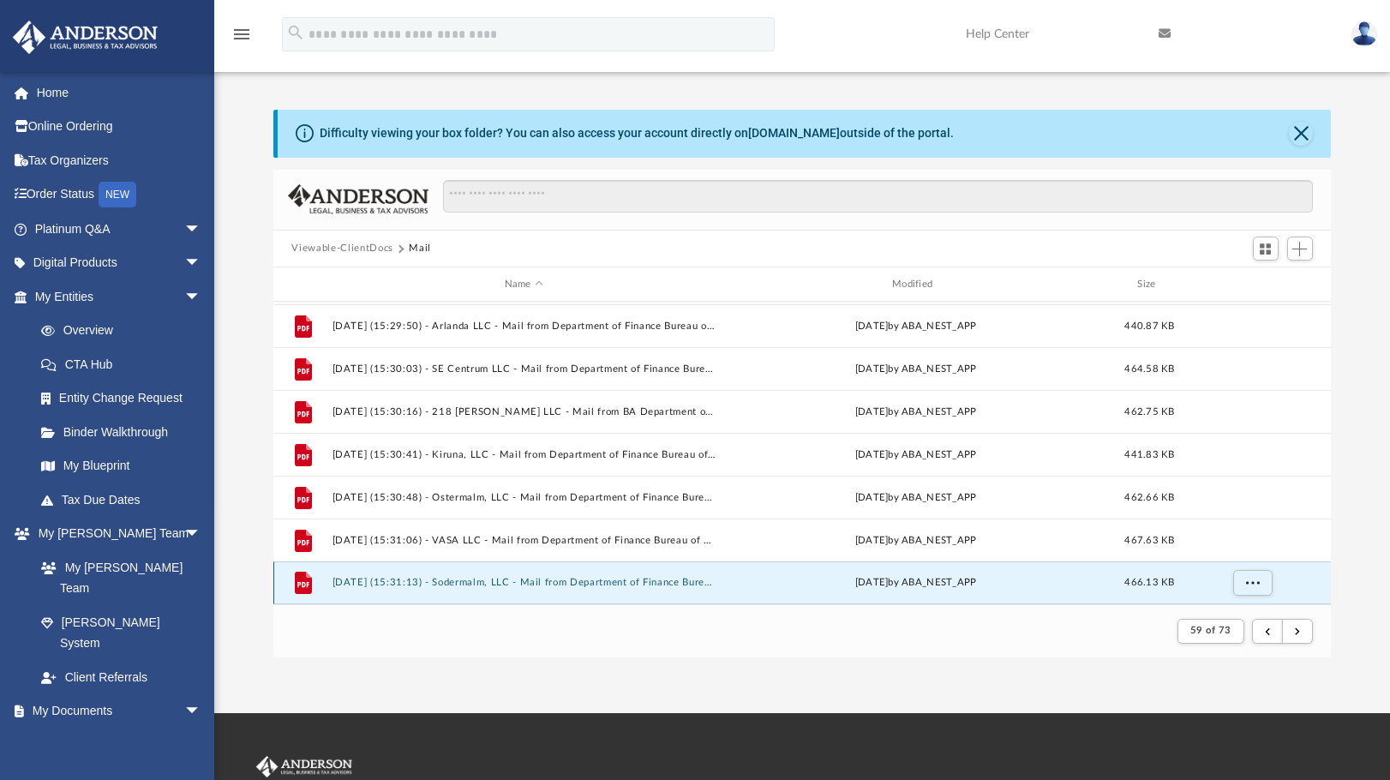
click at [554, 586] on button "2025.01.23 (15:31:13) - Sodermalm, LLC - Mail from Department of Finance Bureau…" at bounding box center [524, 583] width 384 height 11
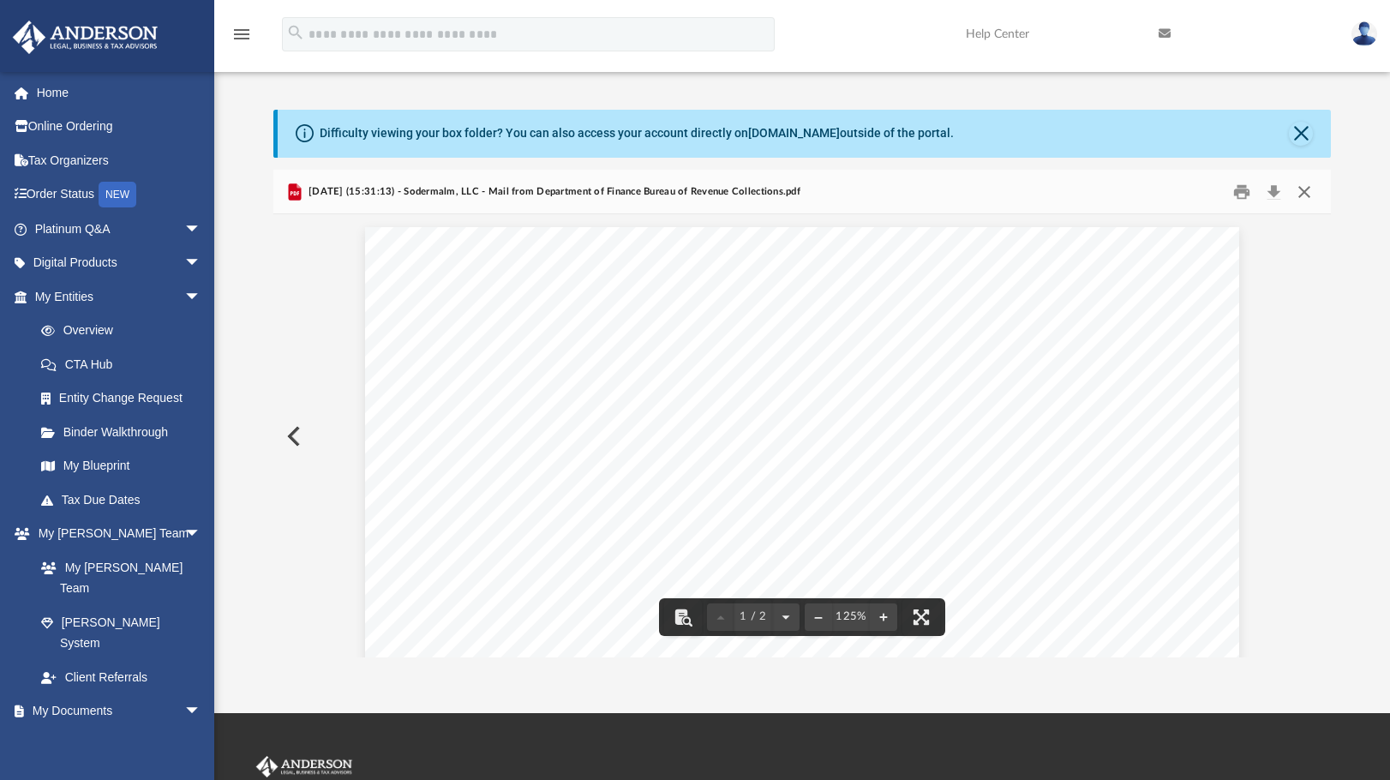
click at [1309, 189] on button "Close" at bounding box center [1304, 191] width 31 height 27
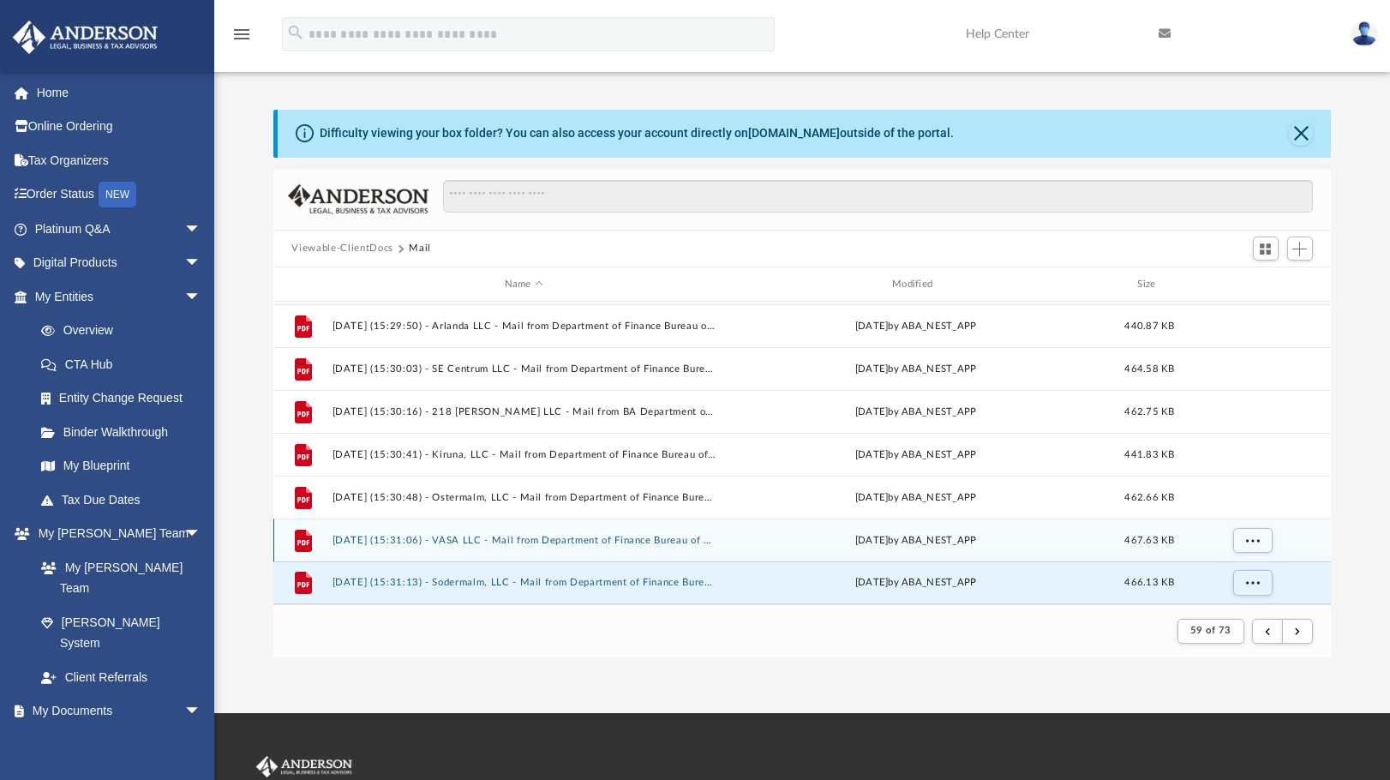
click at [573, 530] on div "File 2025.01.23 (15:31:06) - VASA LLC - Mail from Department of Finance Bureau …" at bounding box center [802, 540] width 1059 height 43
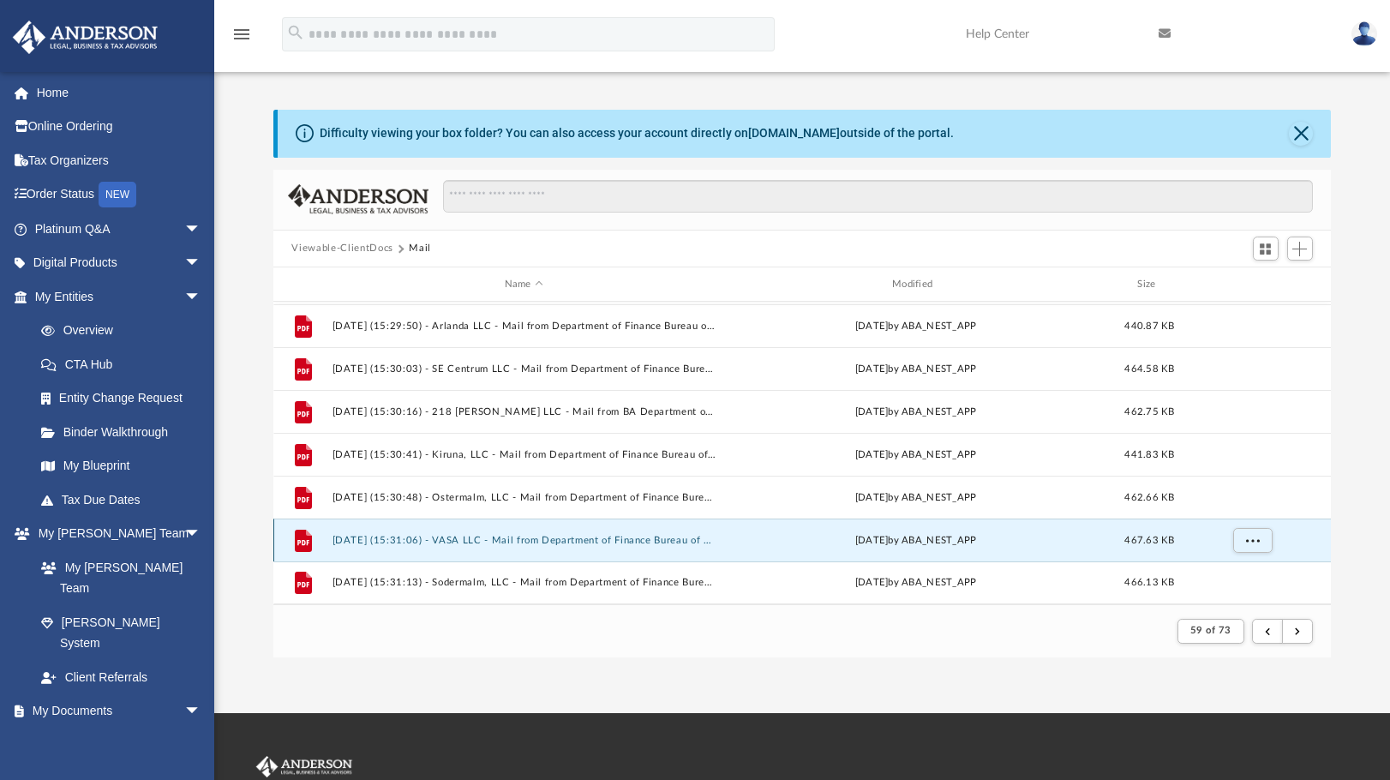
click at [573, 540] on button "2025.01.23 (15:31:06) - VASA LLC - Mail from Department of Finance Bureau of Re…" at bounding box center [524, 540] width 384 height 11
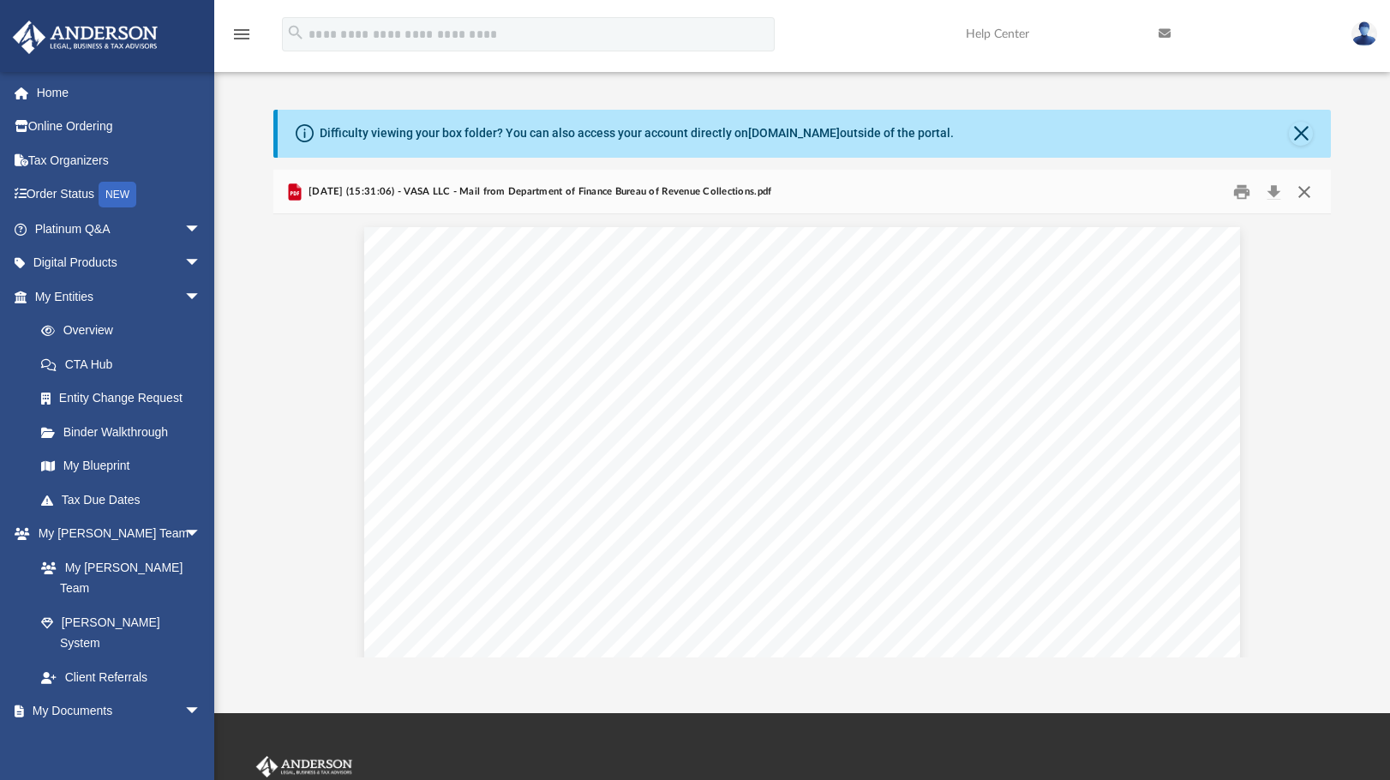
click at [1308, 196] on button "Close" at bounding box center [1304, 191] width 31 height 27
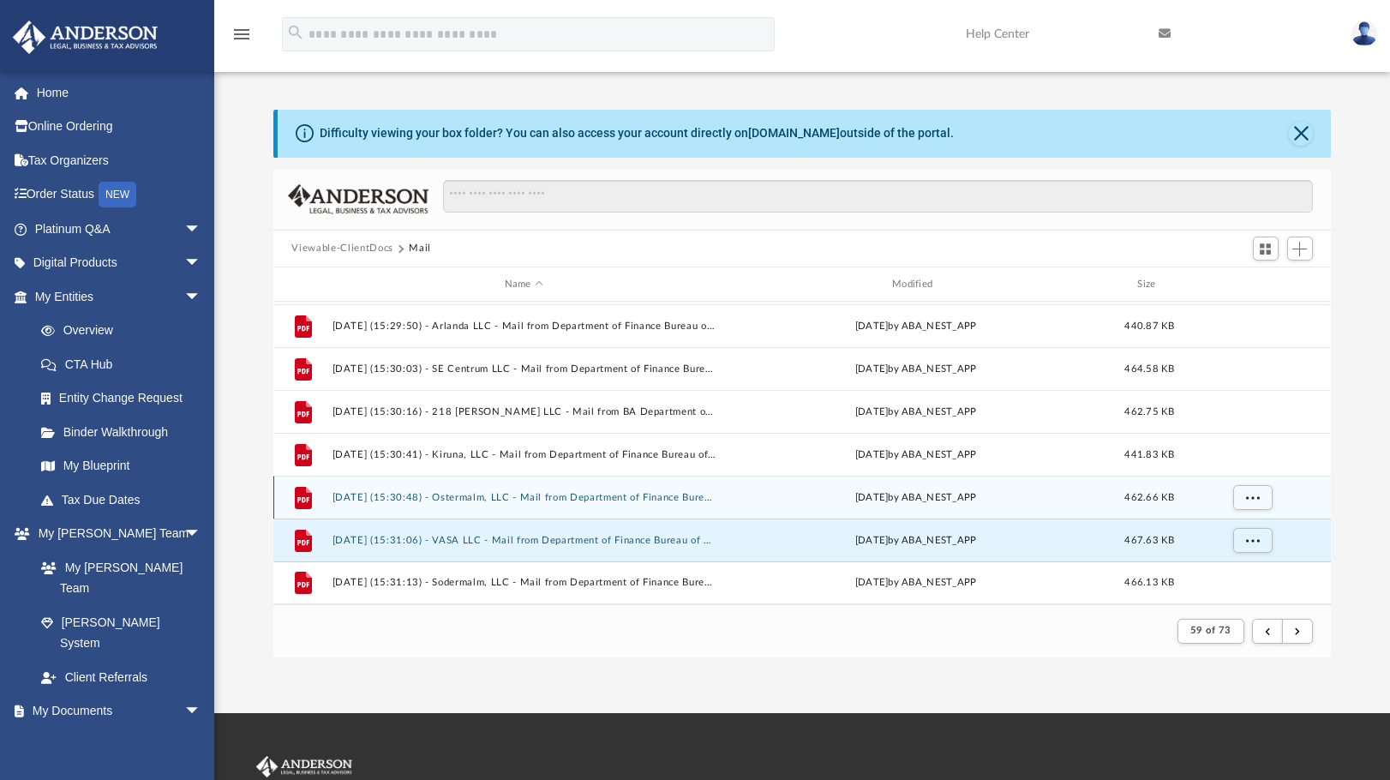
click at [605, 496] on button "2025.01.23 (15:30:48) - Ostermalm, LLC - Mail from Department of Finance Bureau…" at bounding box center [524, 497] width 384 height 11
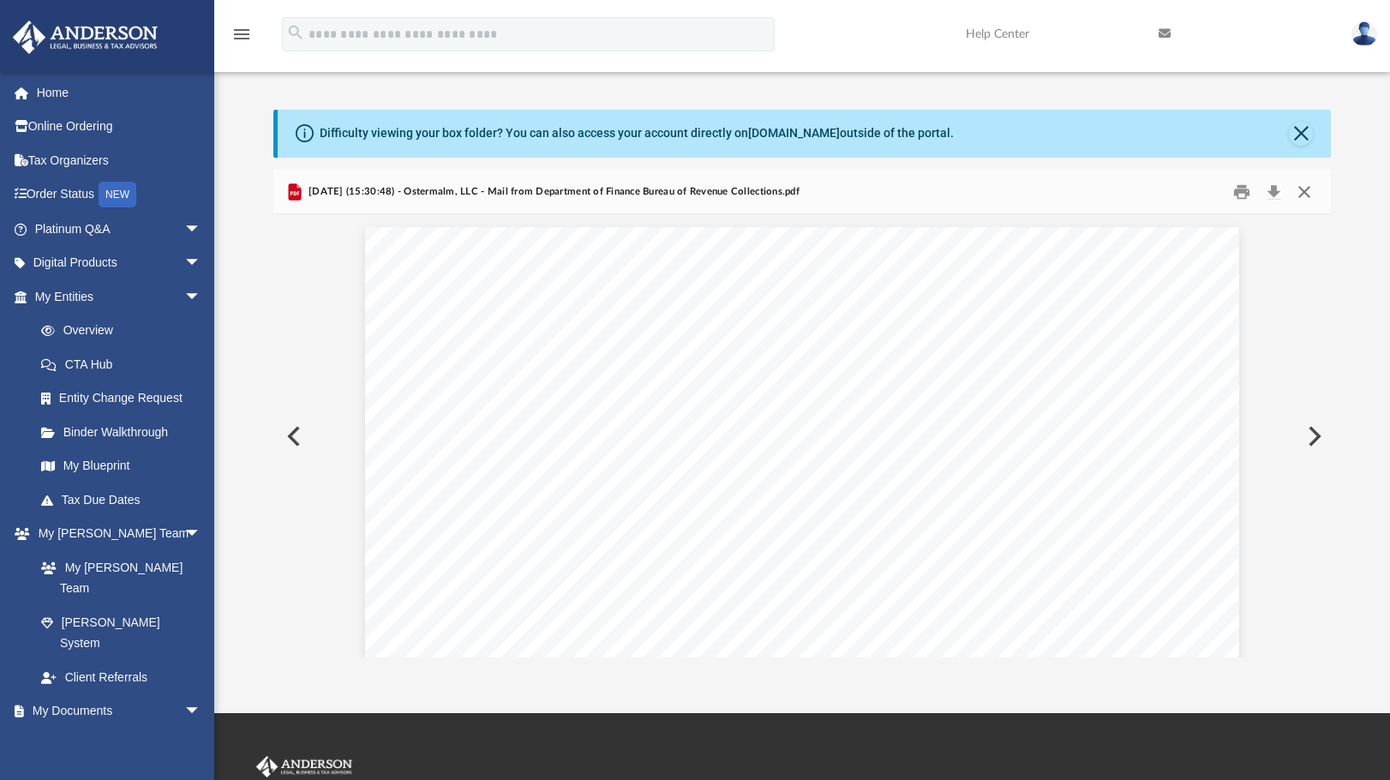
click at [1311, 186] on button "Close" at bounding box center [1304, 191] width 31 height 27
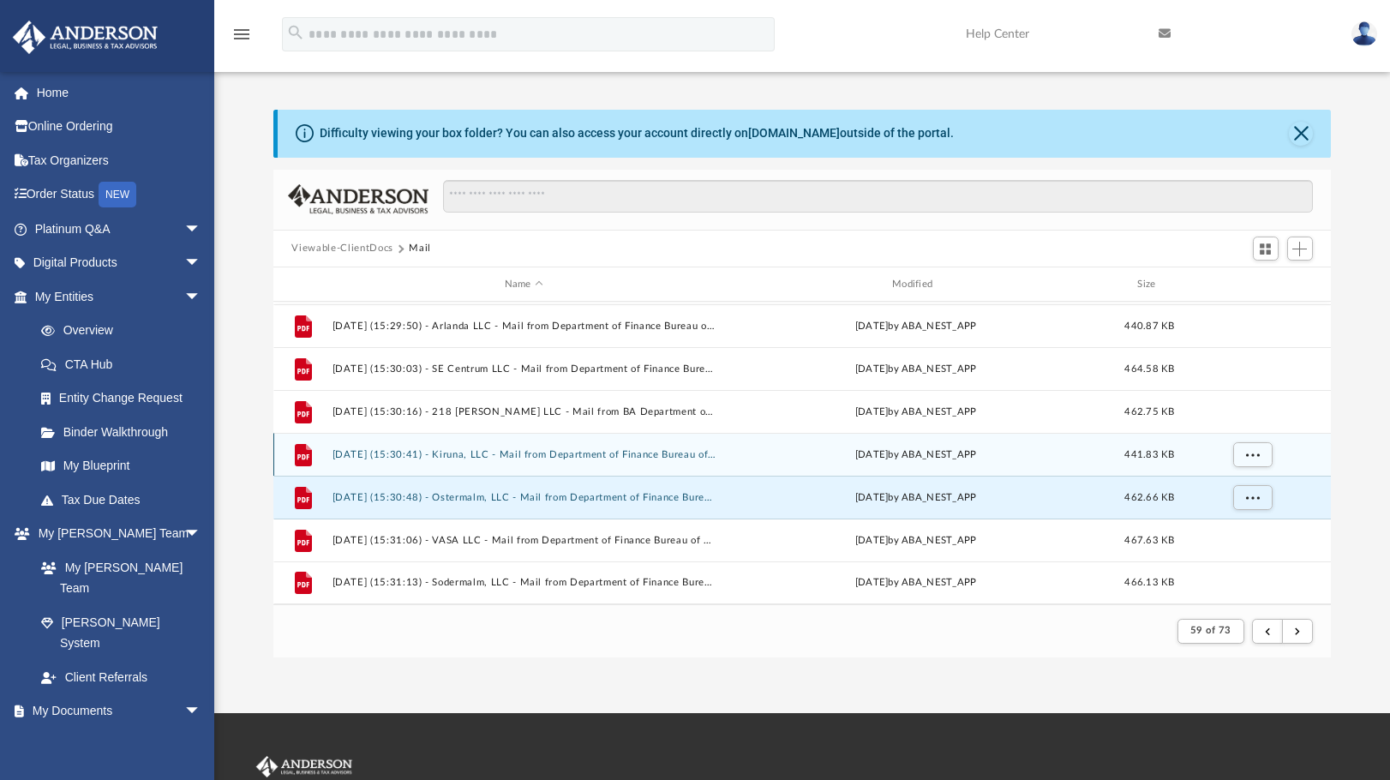
click at [487, 456] on button "2025.01.23 (15:30:41) - Kiruna, LLC - Mail from Department of Finance Bureau of…" at bounding box center [524, 454] width 384 height 11
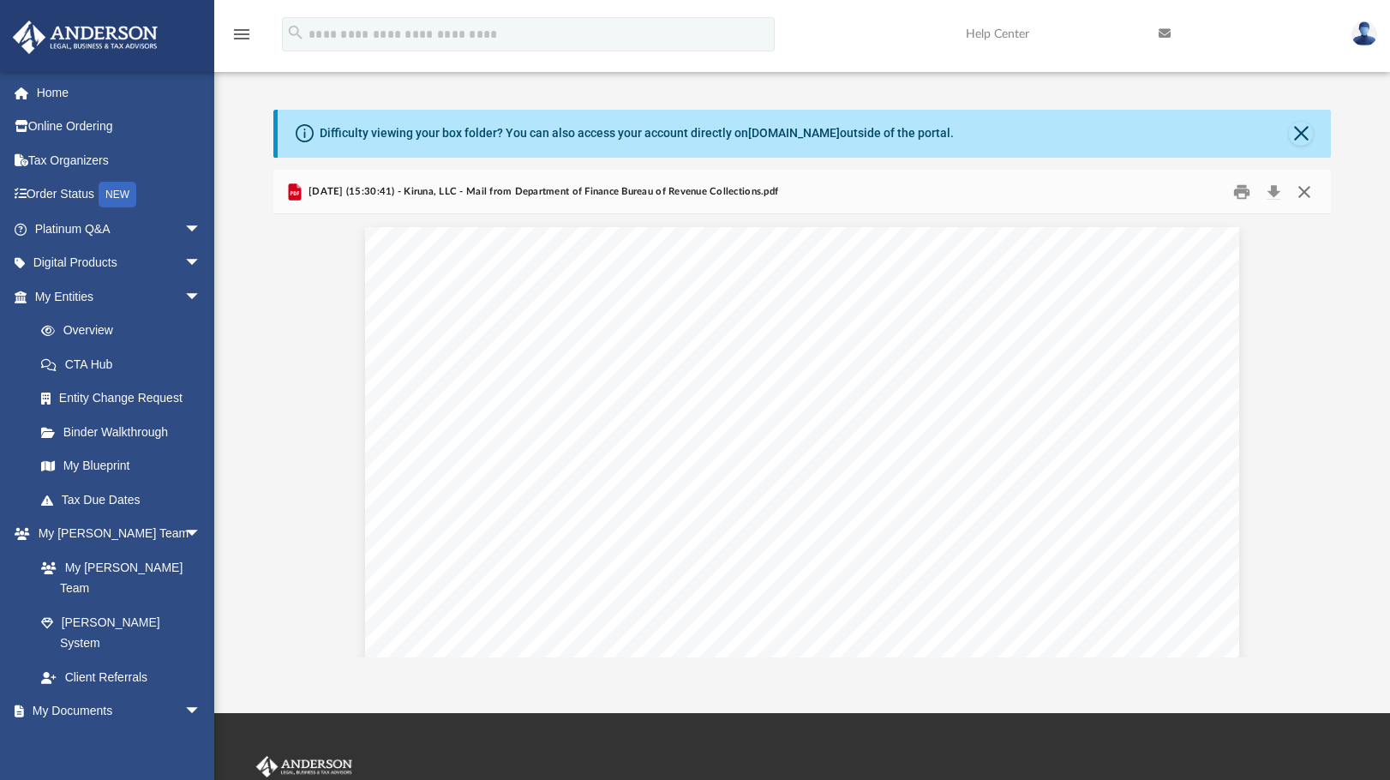
click at [1305, 198] on button "Close" at bounding box center [1304, 191] width 31 height 27
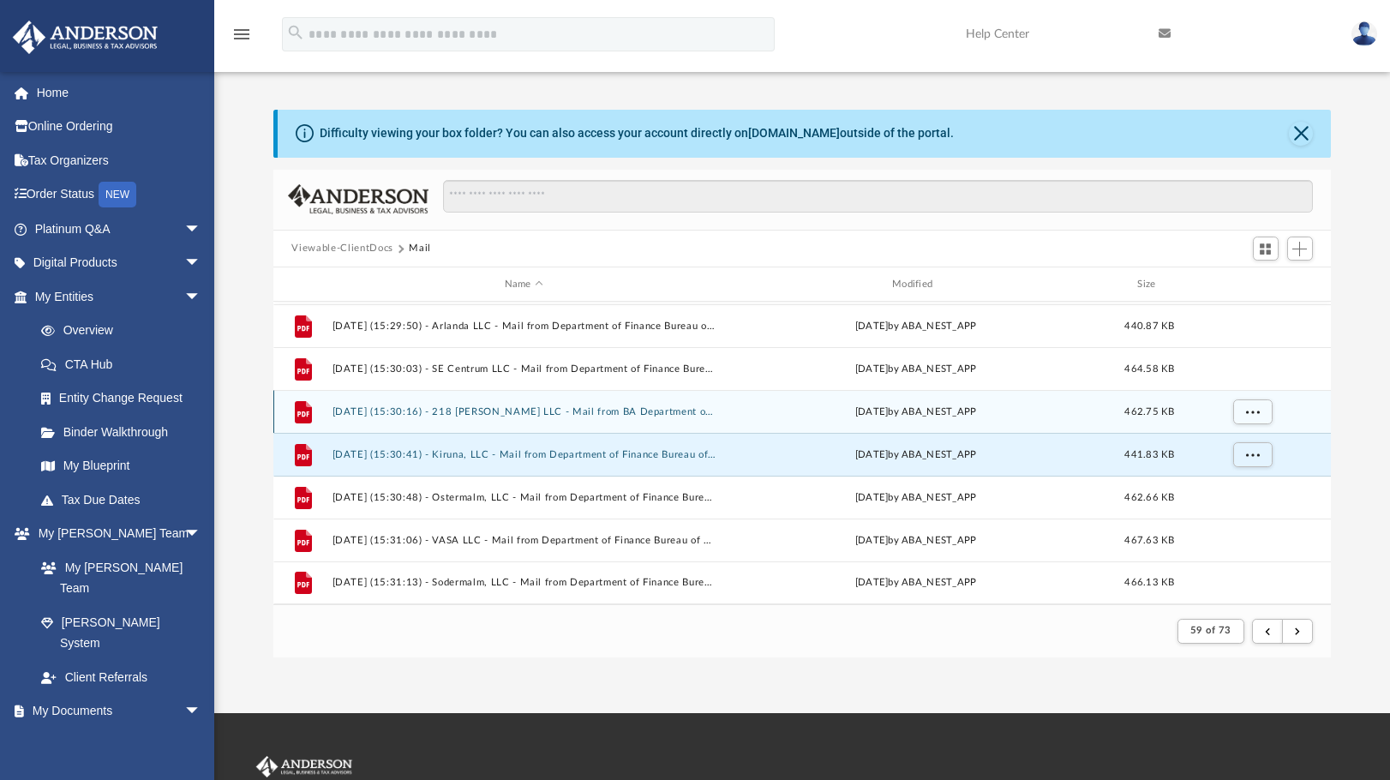
click at [468, 409] on button "2025.01.23 (15:30:16) - 218 Wolfe LLC - Mail from BA Department of Finance Bure…" at bounding box center [524, 411] width 384 height 11
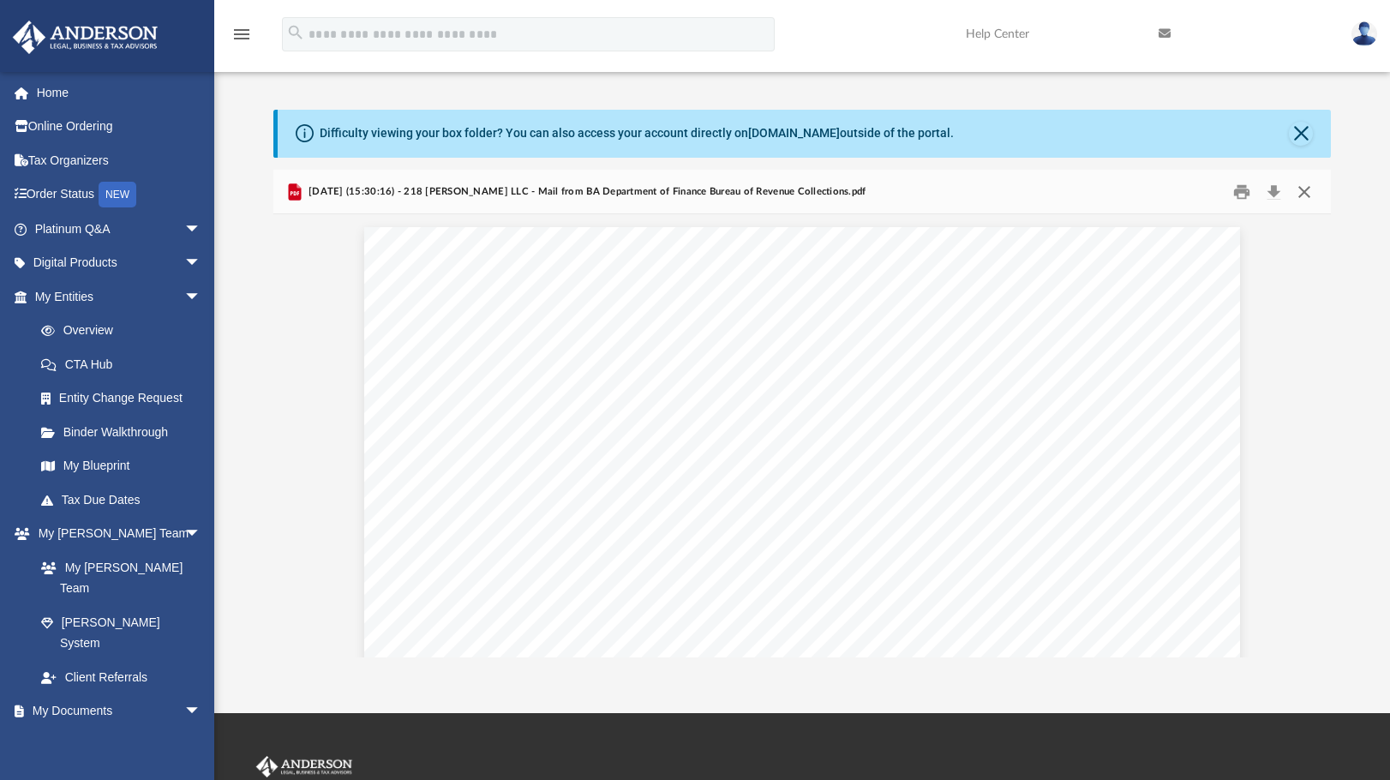
click at [1305, 194] on button "Close" at bounding box center [1304, 191] width 31 height 27
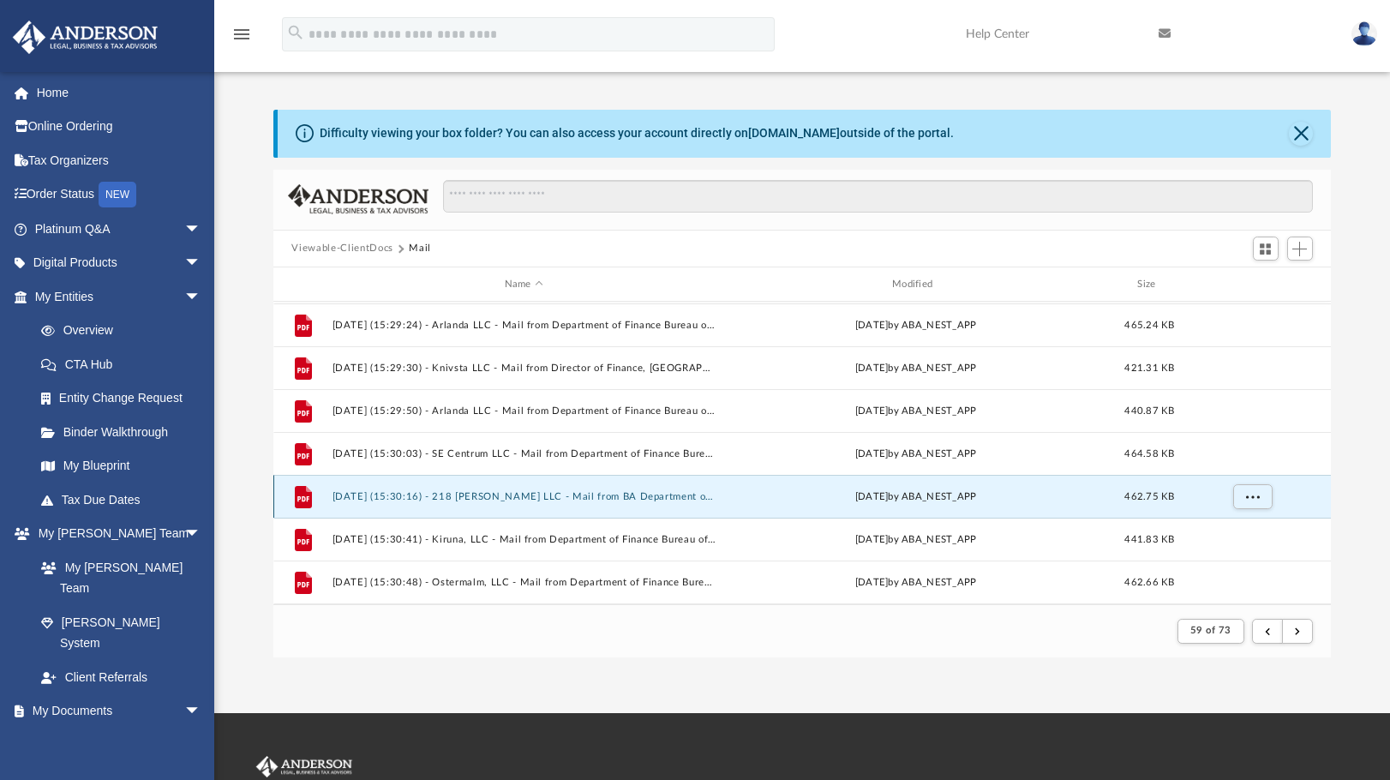
scroll to position [1755, 0]
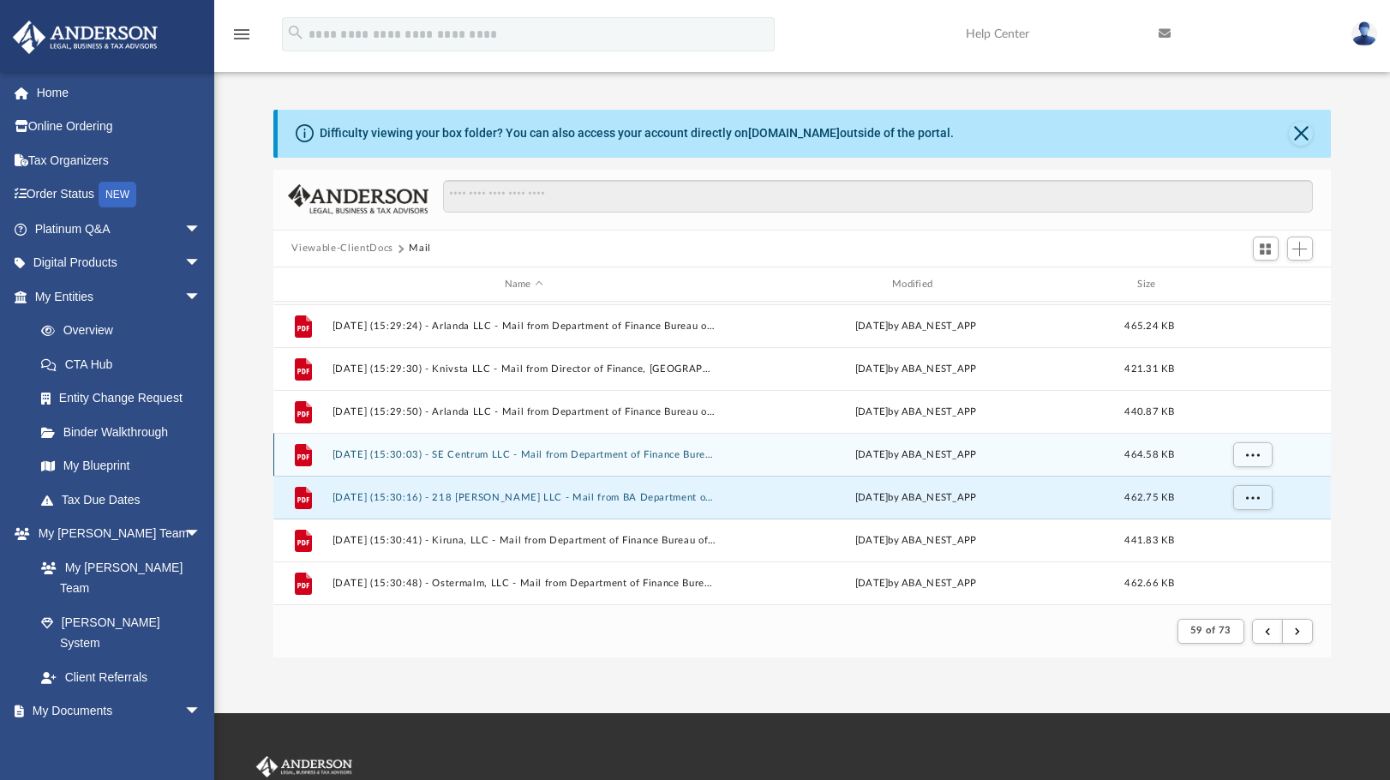
click at [615, 453] on button "2025.01.23 (15:30:03) - SE Centrum LLC - Mail from Department of Finance Bureau…" at bounding box center [524, 454] width 384 height 11
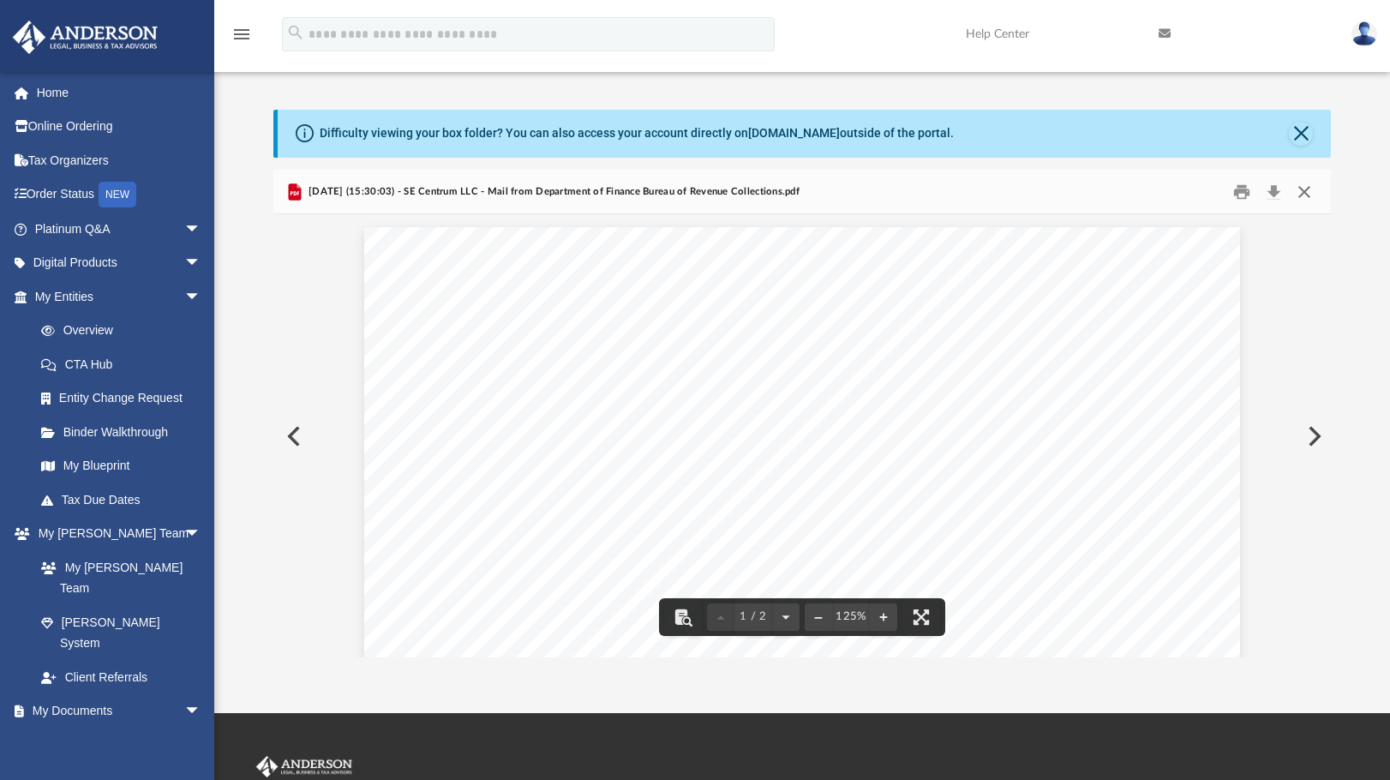
click at [1305, 193] on button "Close" at bounding box center [1304, 191] width 31 height 27
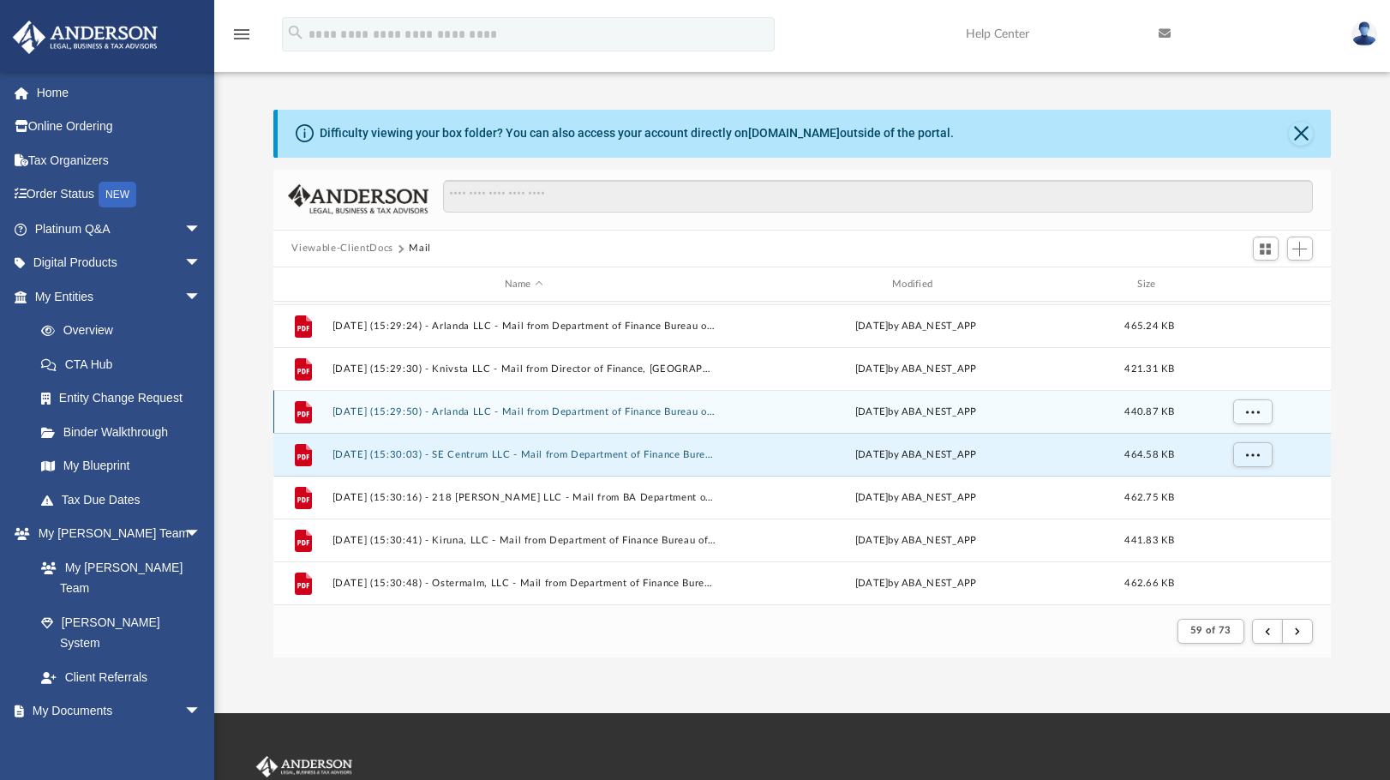
click at [560, 411] on button "2025.01.23 (15:29:50) - Arlanda LLC - Mail from Department of Finance Bureau of…" at bounding box center [524, 411] width 384 height 11
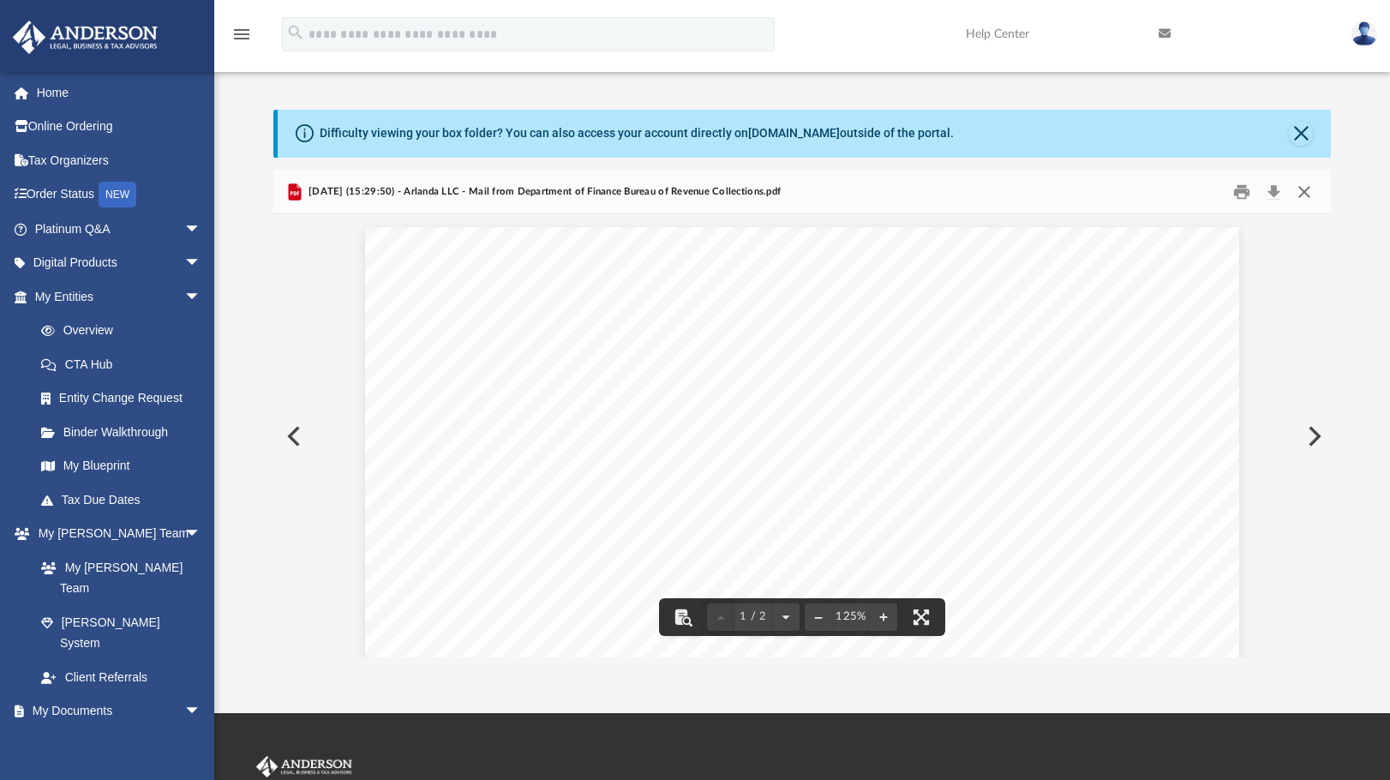
click at [1313, 192] on button "Close" at bounding box center [1304, 191] width 31 height 27
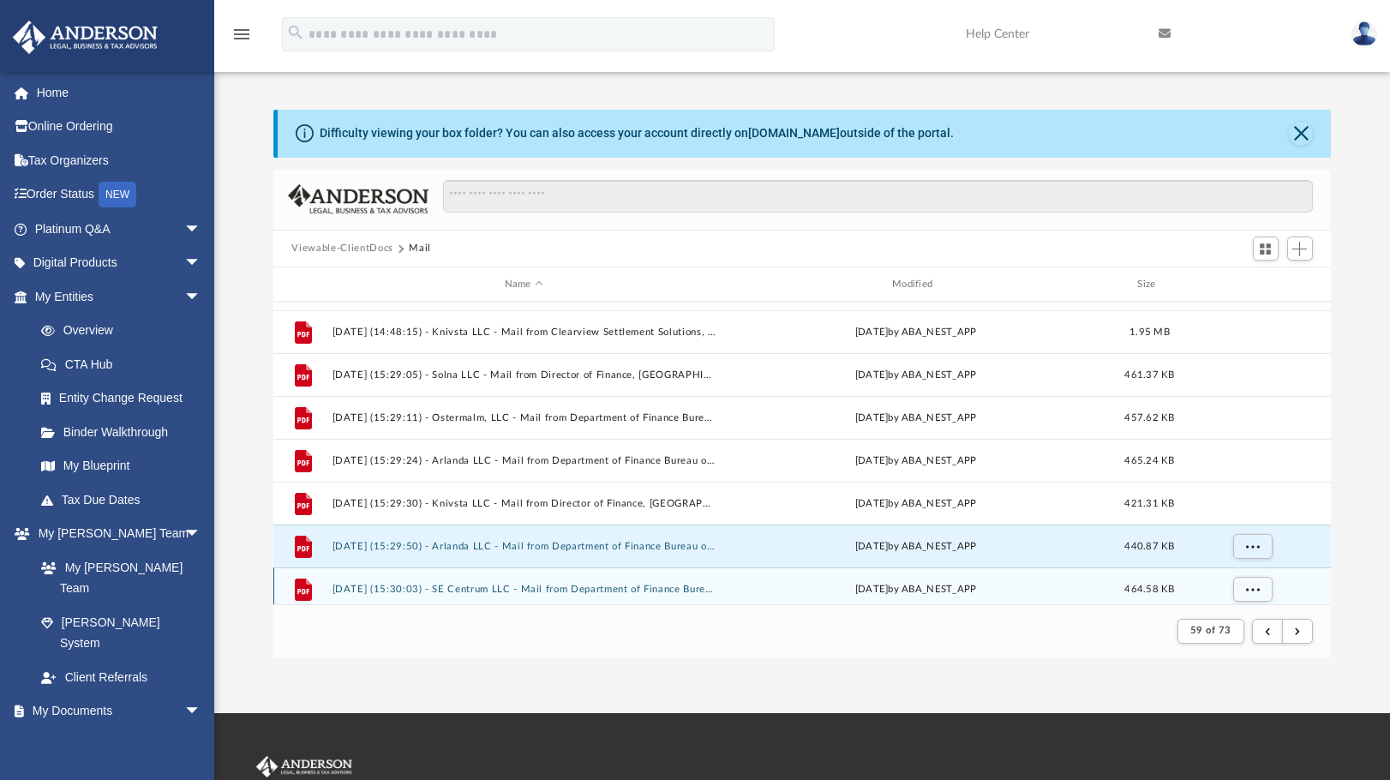
scroll to position [1583, 0]
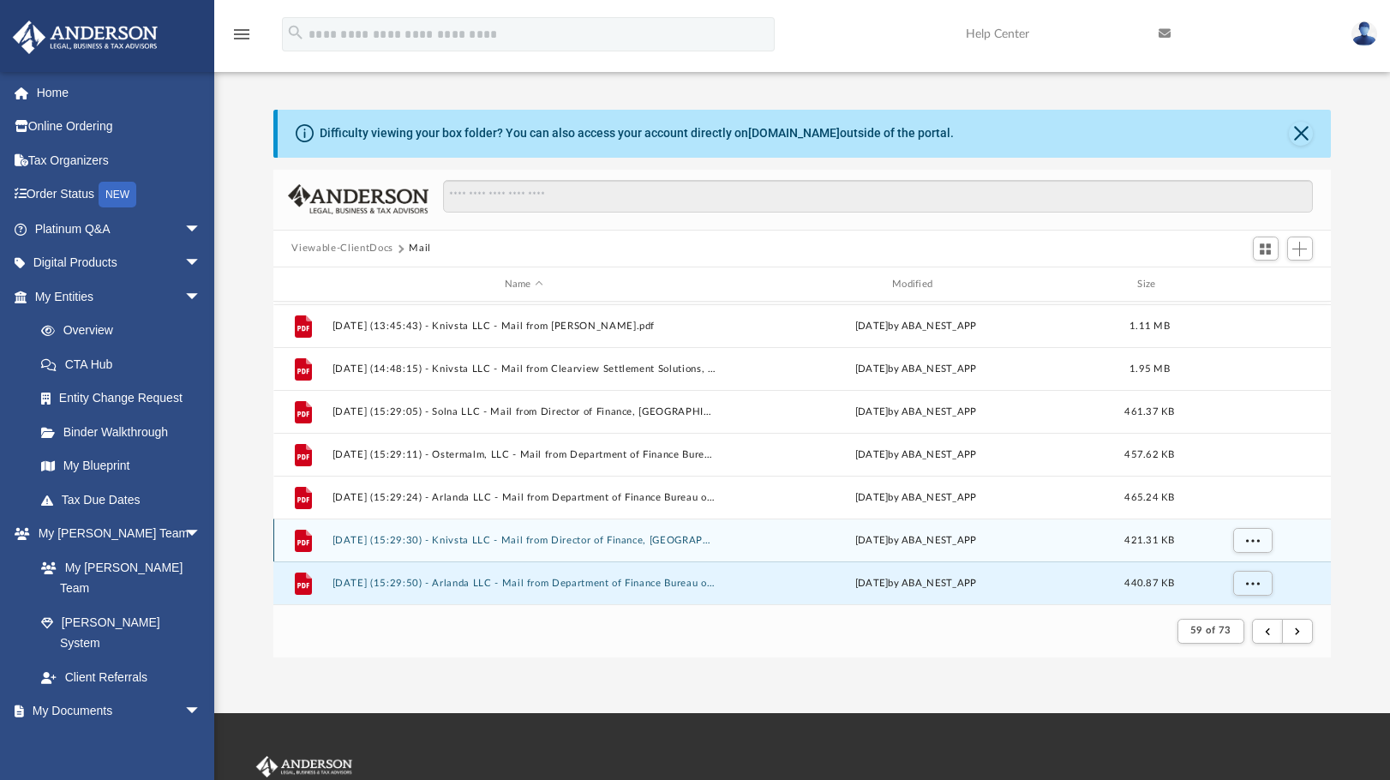
click at [581, 544] on button "2025.01.23 (15:29:30) - Knivsta LLC - Mail from Director of Finance, Baltimore …" at bounding box center [524, 540] width 384 height 11
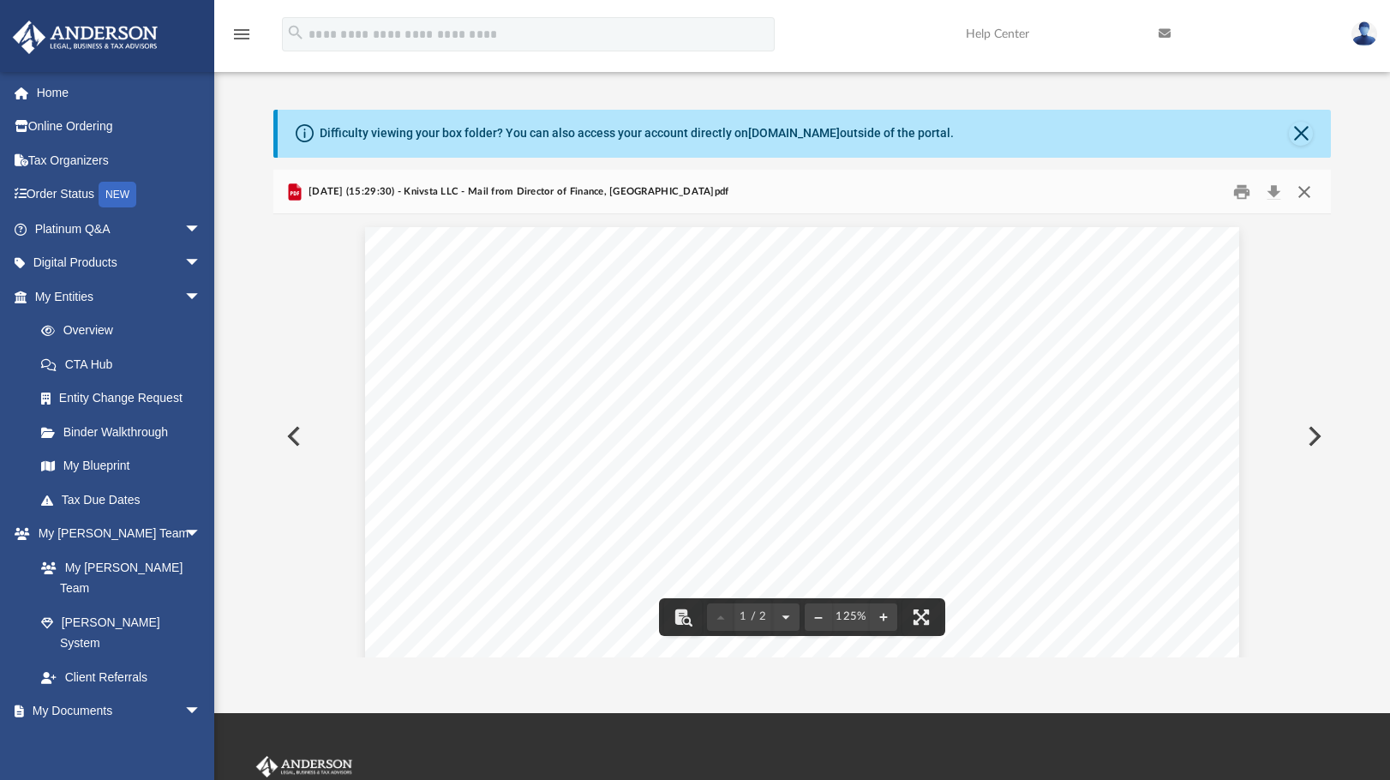
click at [1301, 198] on button "Close" at bounding box center [1304, 191] width 31 height 27
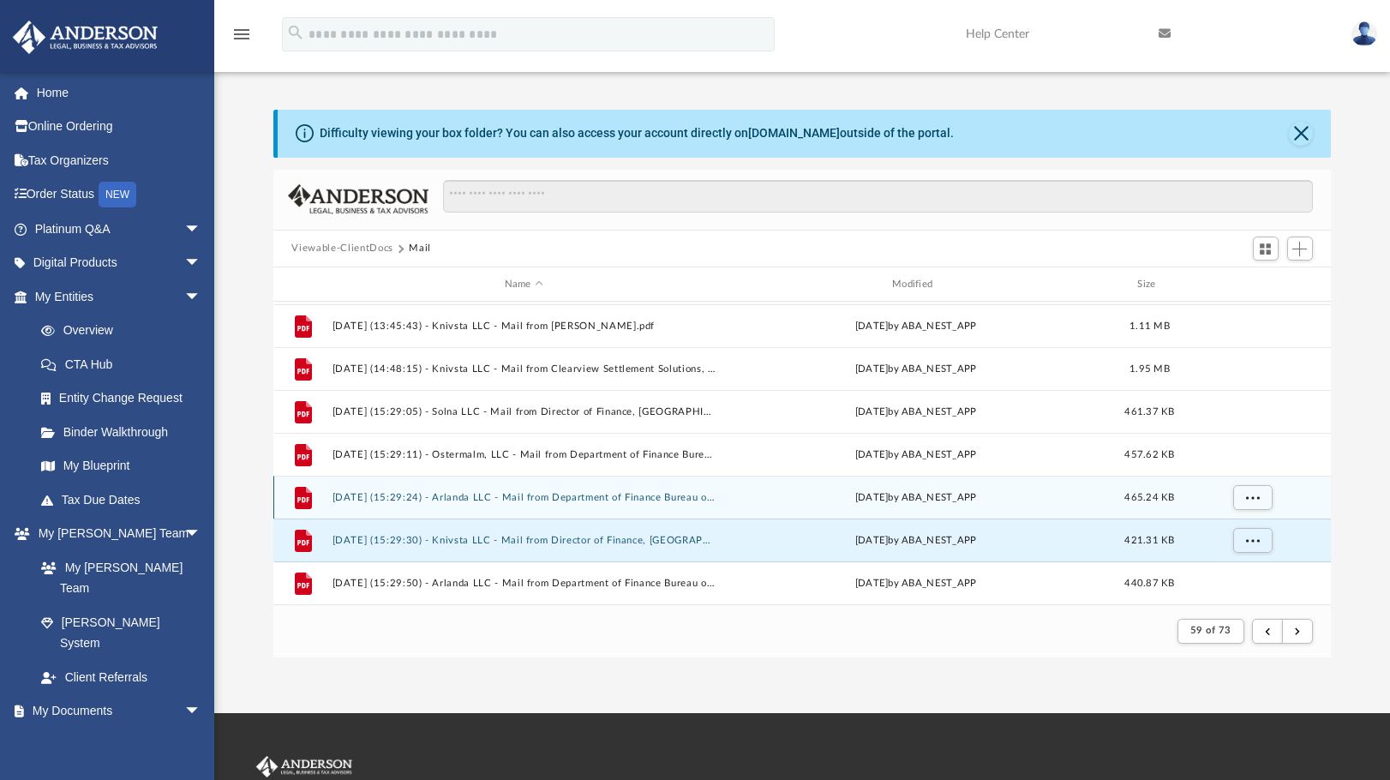
click at [495, 496] on button "2025.01.23 (15:29:24) - Arlanda LLC - Mail from Department of Finance Bureau of…" at bounding box center [524, 497] width 384 height 11
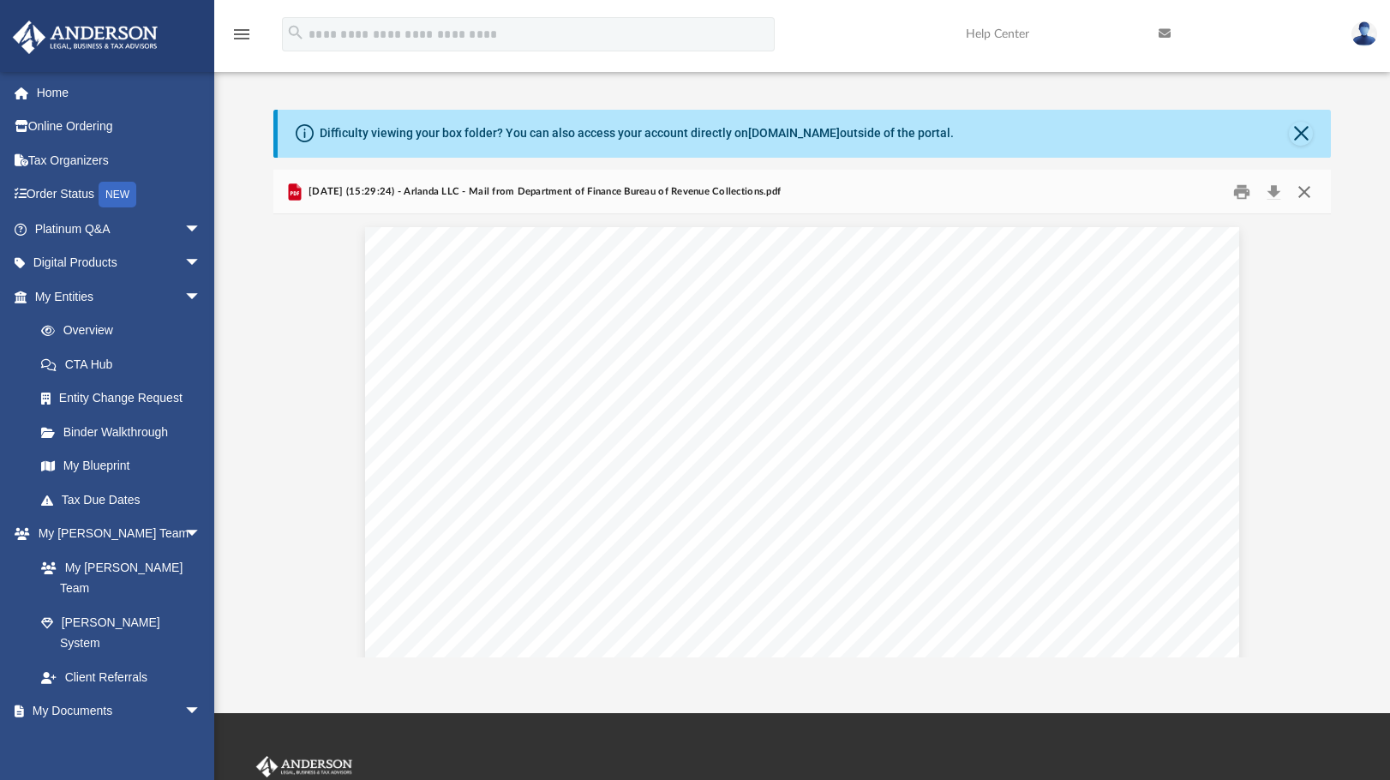
click at [1308, 200] on button "Close" at bounding box center [1304, 191] width 31 height 27
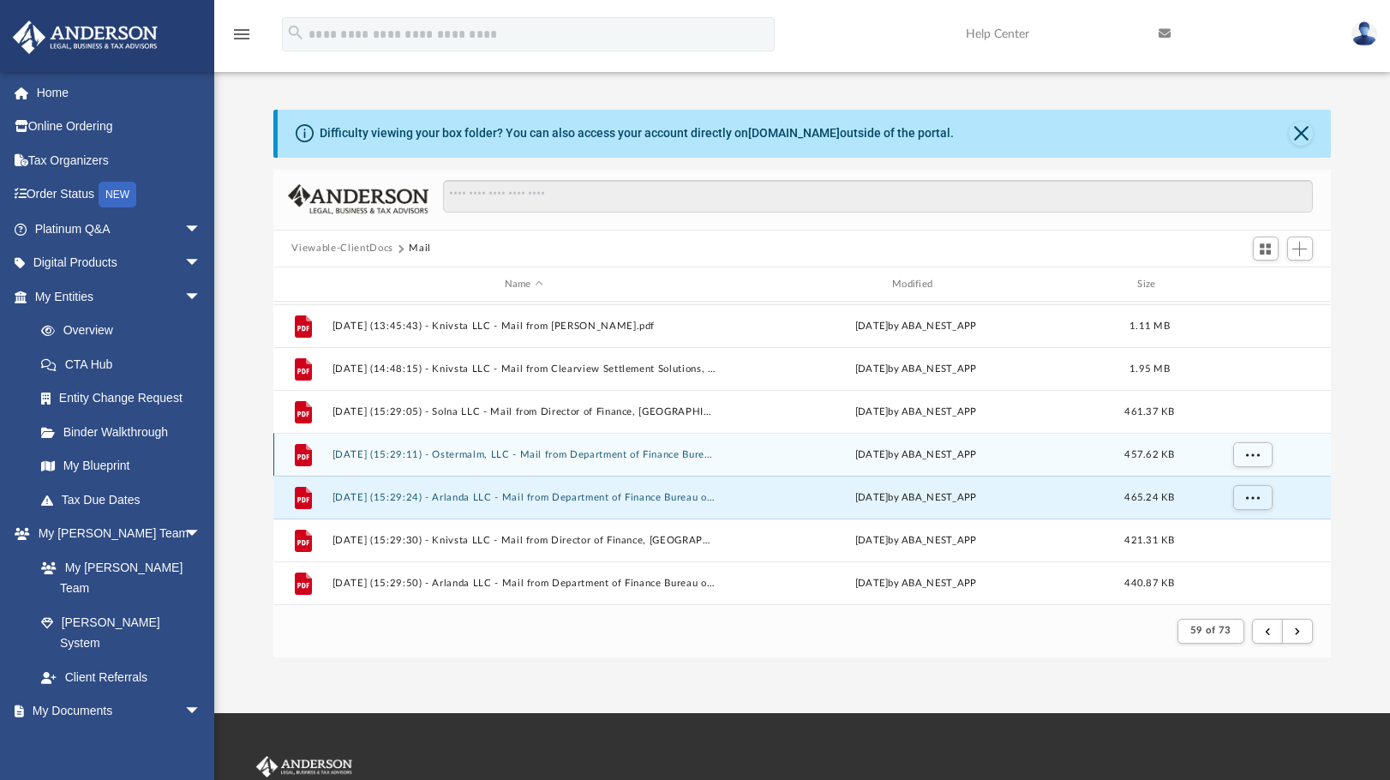
click at [551, 449] on button "2025.01.23 (15:29:11) - Ostermalm, LLC - Mail from Department of Finance Bureau…" at bounding box center [524, 454] width 384 height 11
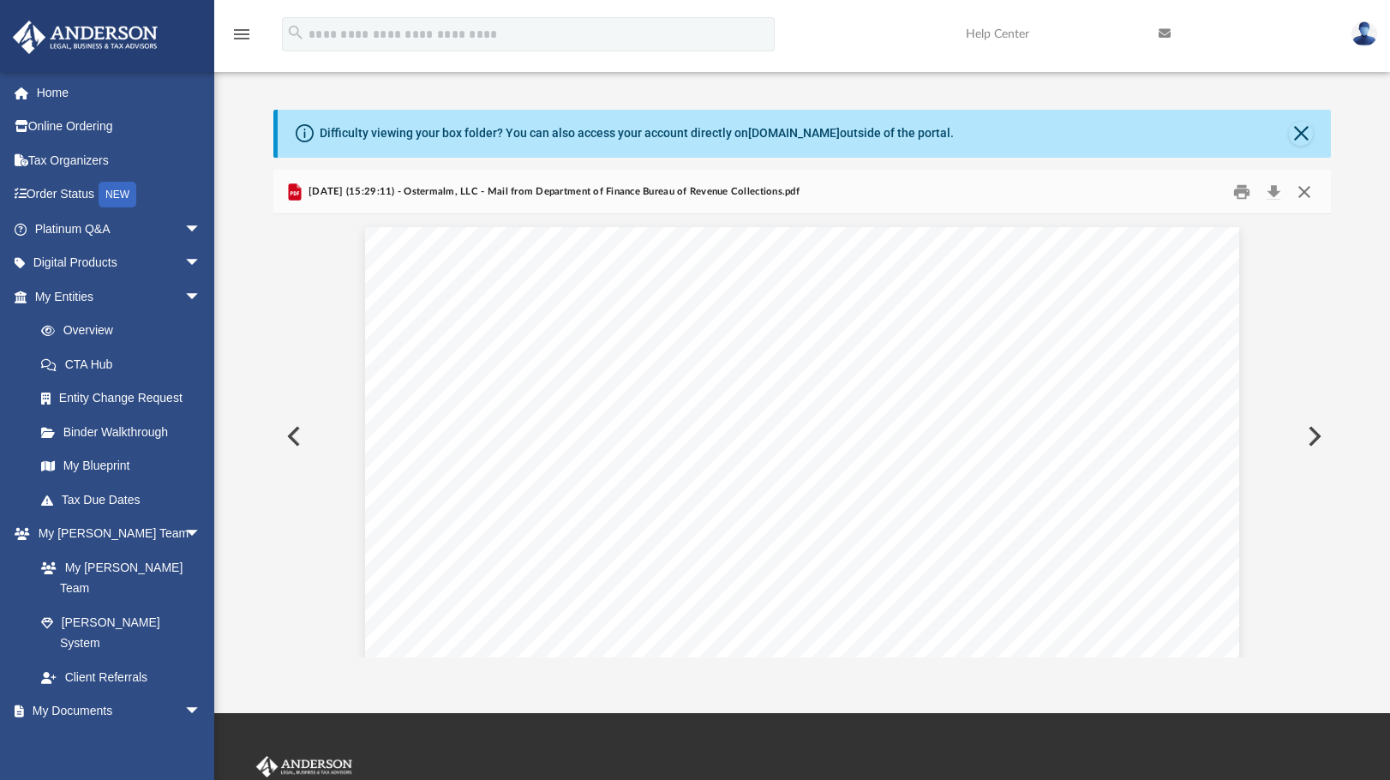
click at [1306, 191] on button "Close" at bounding box center [1304, 191] width 31 height 27
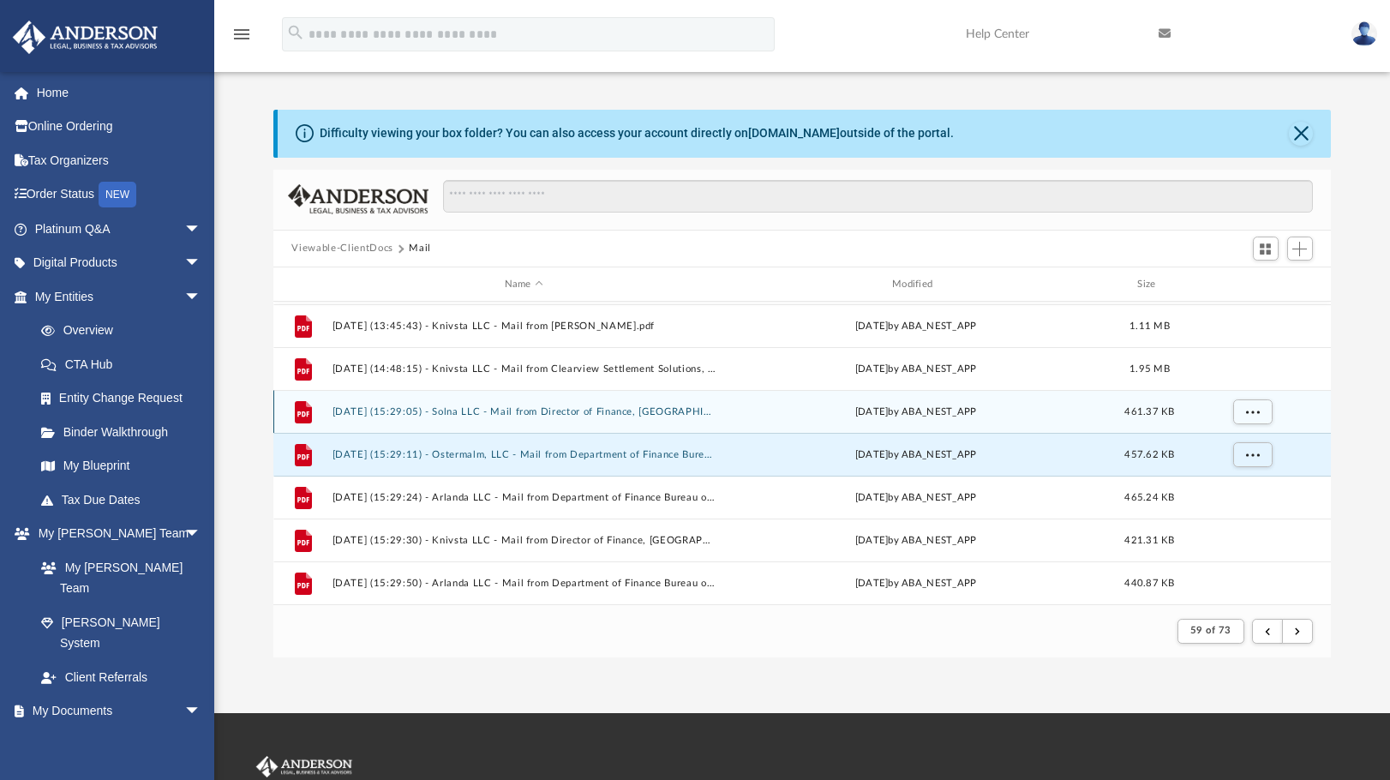
click at [516, 412] on button "2025.01.23 (15:29:05) - Solna LLC - Mail from Director of Finance, Baltimore Ci…" at bounding box center [524, 411] width 384 height 11
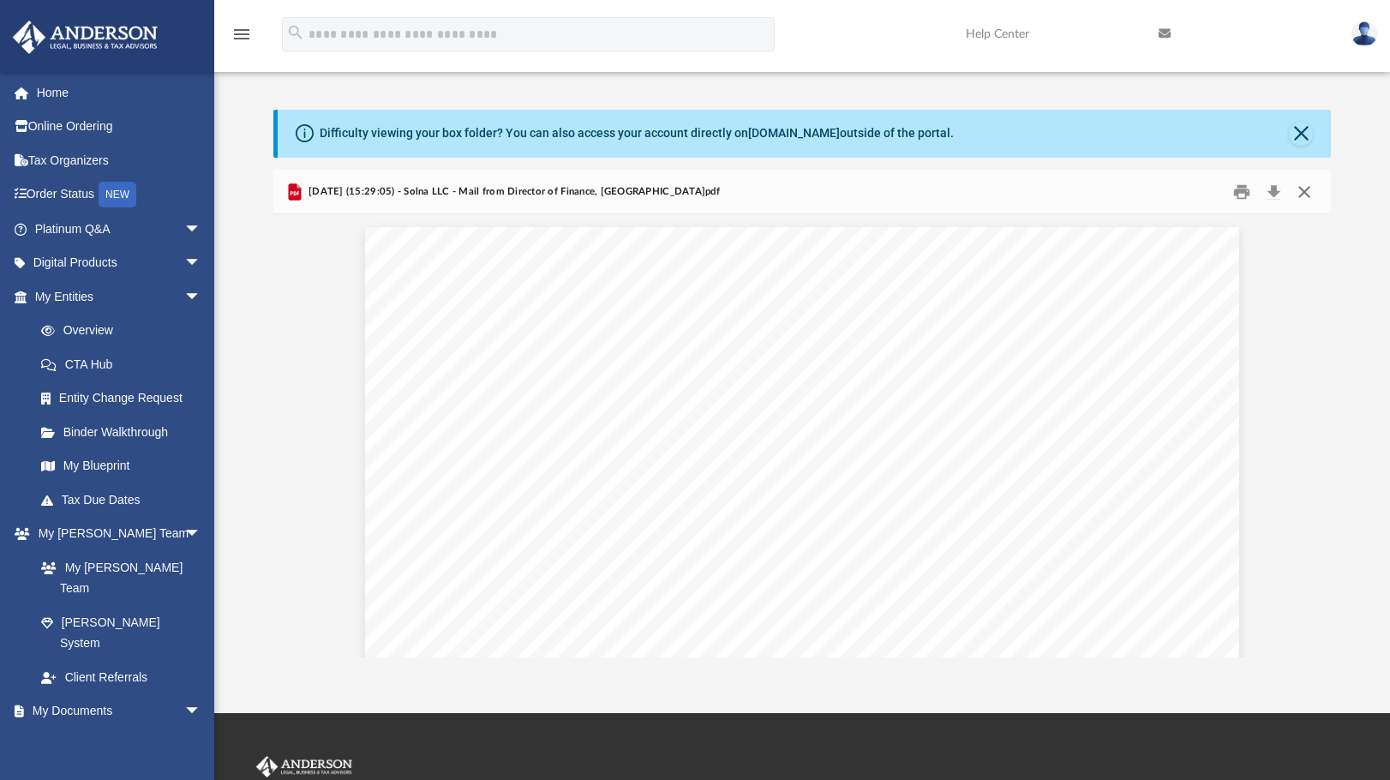
click at [1304, 192] on button "Close" at bounding box center [1304, 191] width 31 height 27
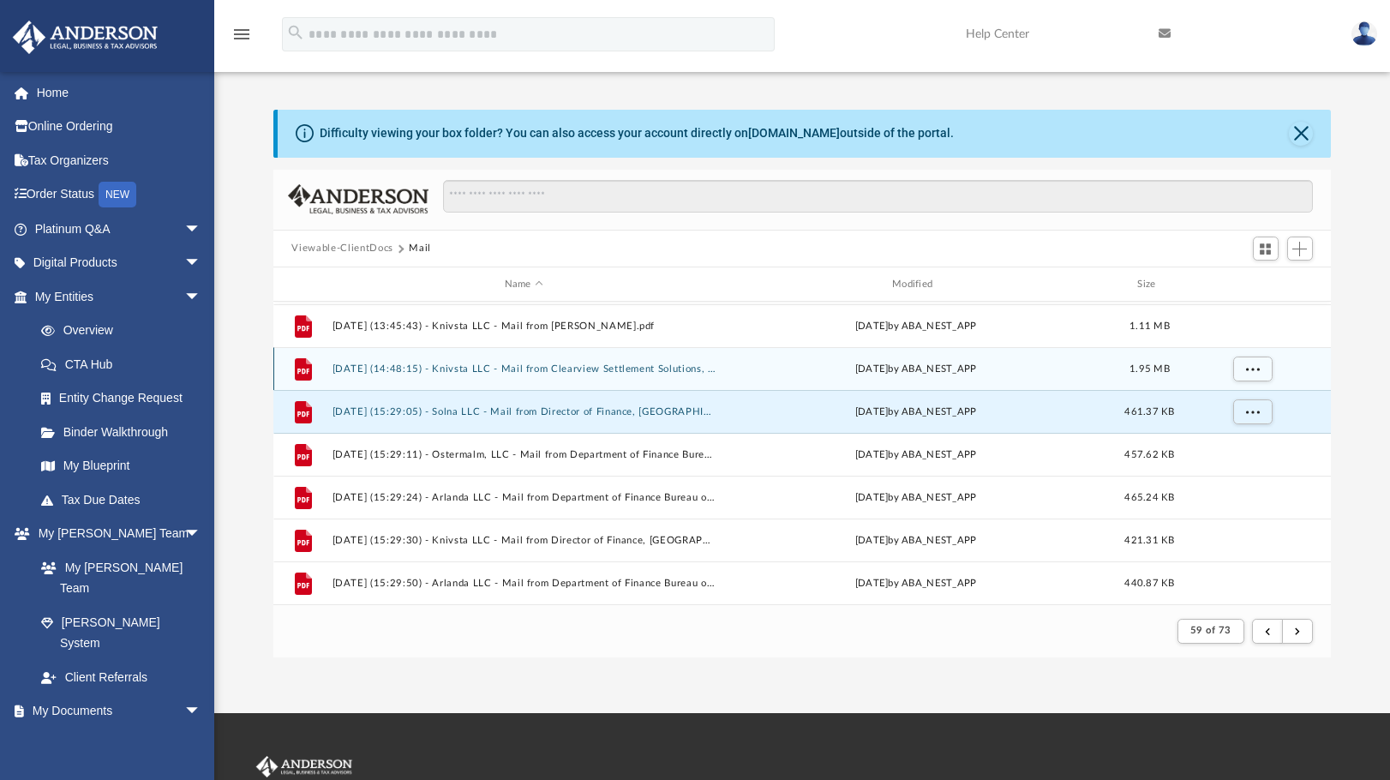
click at [543, 368] on button "2025.01.23 (14:48:15) - Knivsta LLC - Mail from Clearview Settlement Solutions,…" at bounding box center [524, 368] width 384 height 11
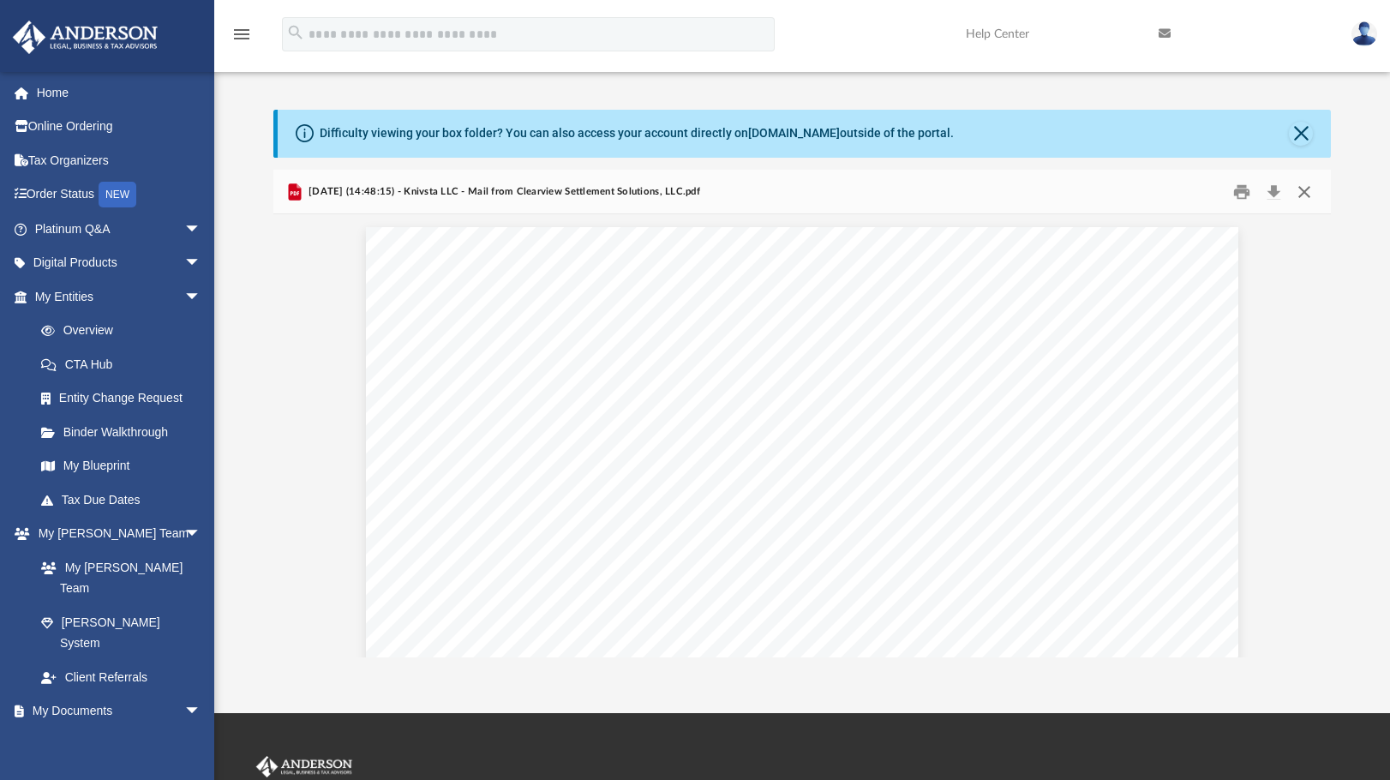
click at [1304, 195] on button "Close" at bounding box center [1304, 191] width 31 height 27
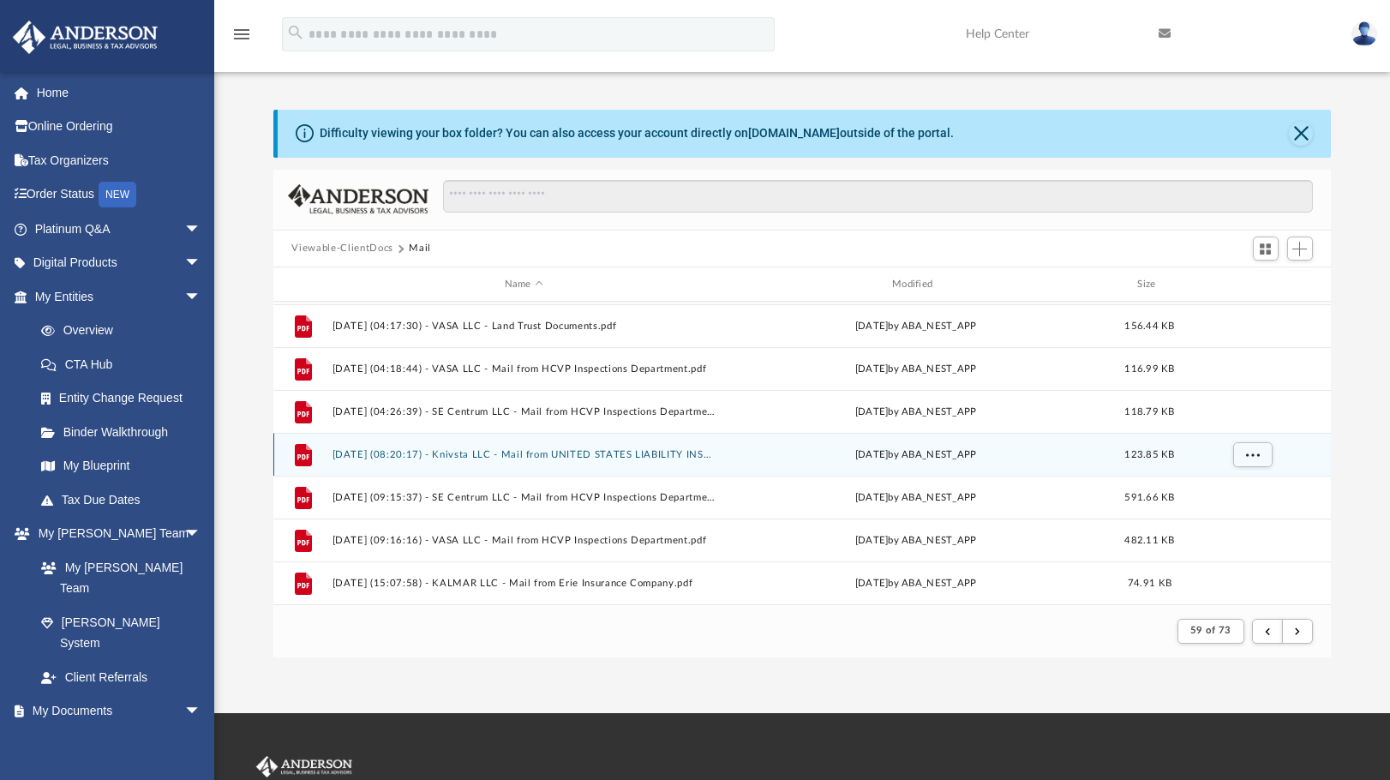
scroll to position [1155, 0]
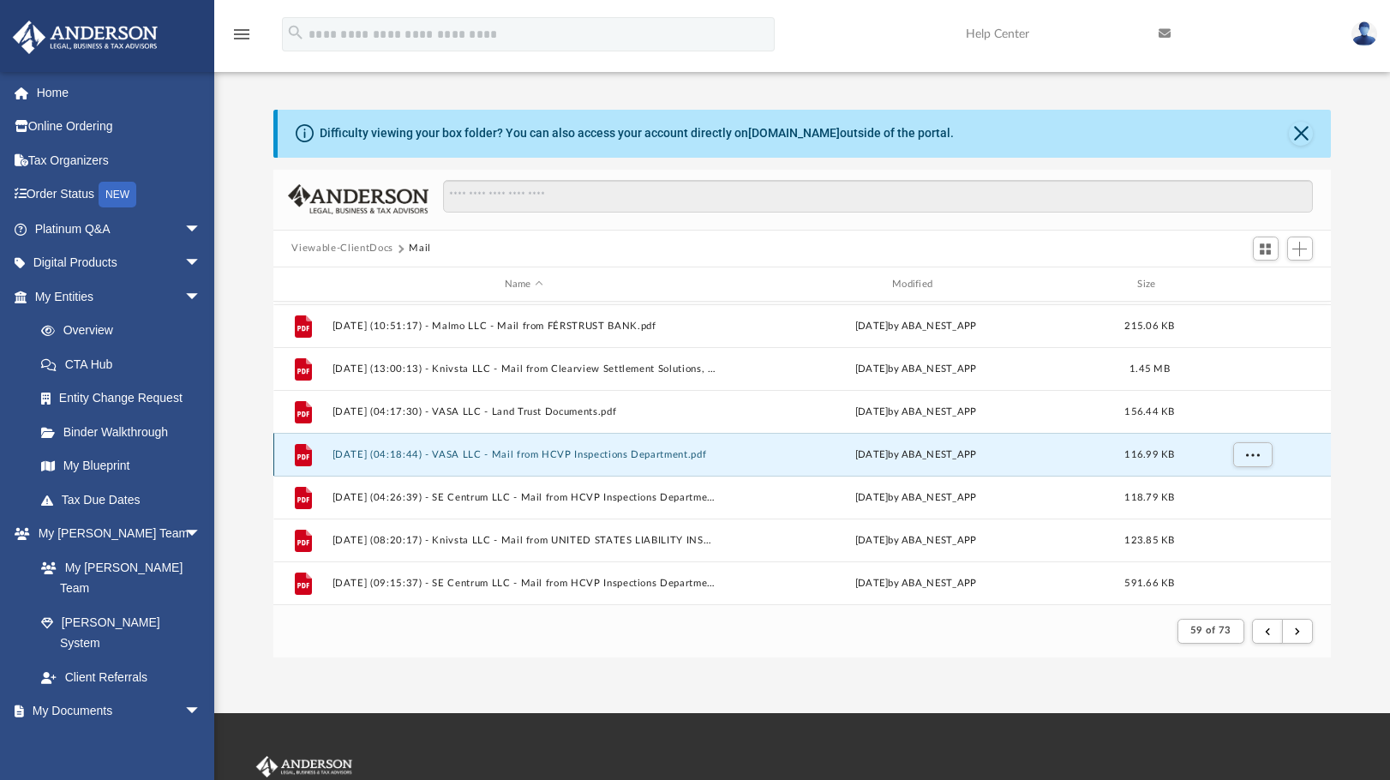
click at [609, 449] on button "2025.01.22 (04:18:44) - VASA LLC - Mail from HCVP Inspections Department.pdf" at bounding box center [524, 454] width 384 height 11
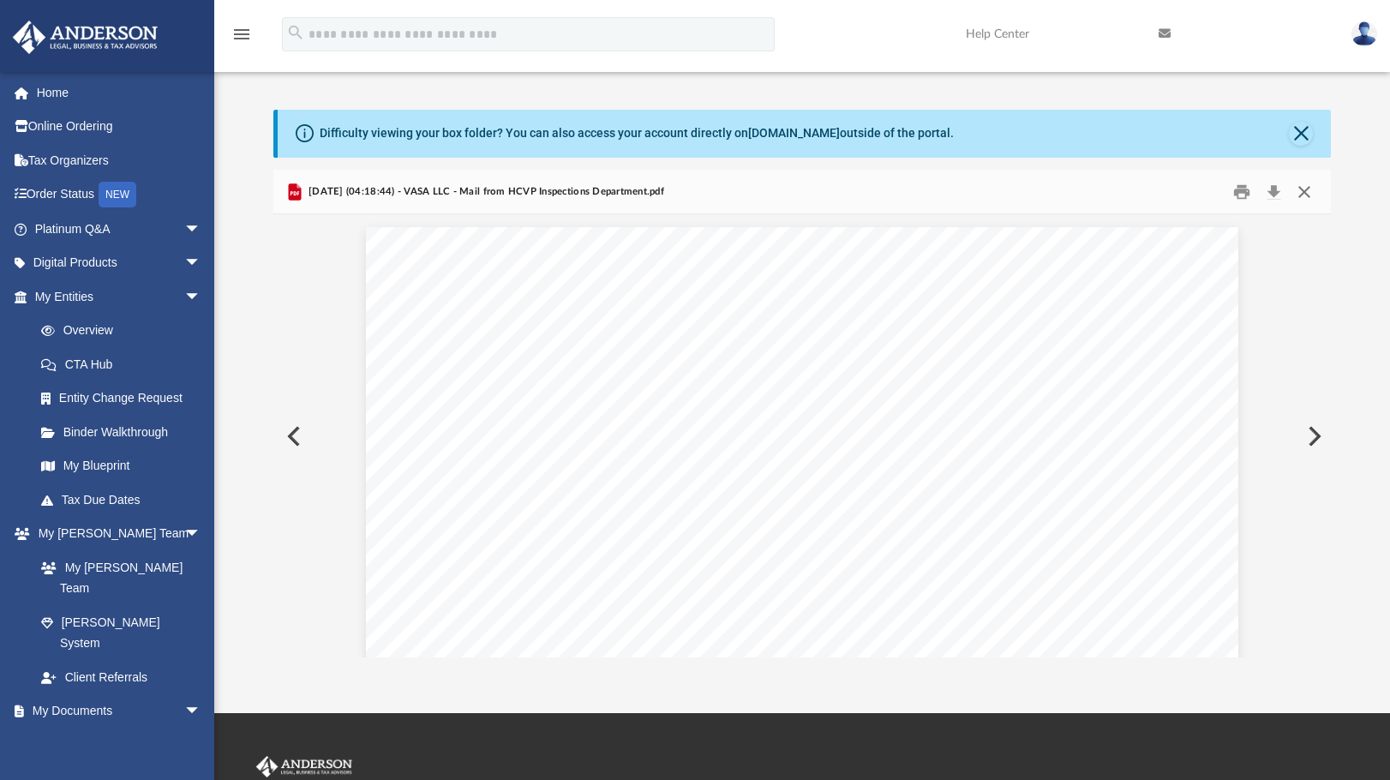
click at [1305, 190] on button "Close" at bounding box center [1304, 191] width 31 height 27
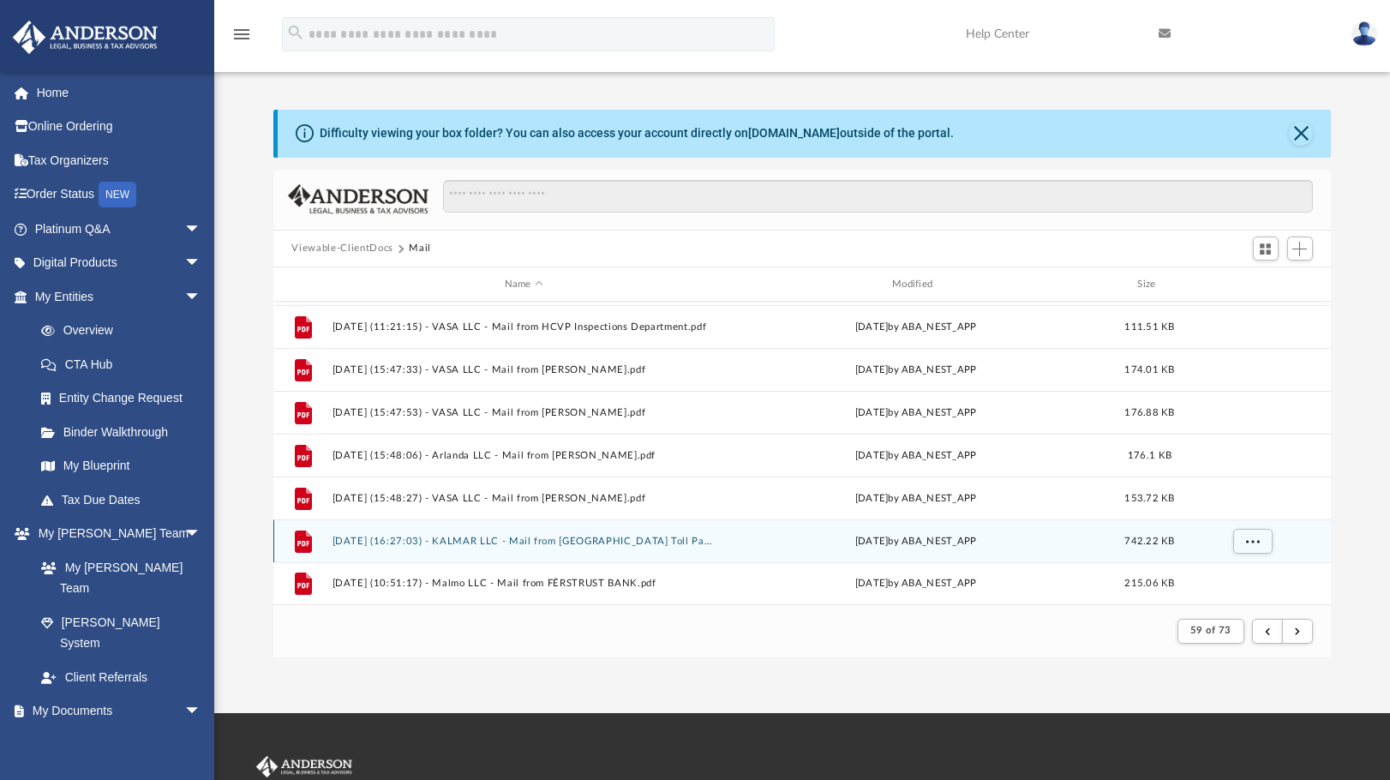
scroll to position [812, 0]
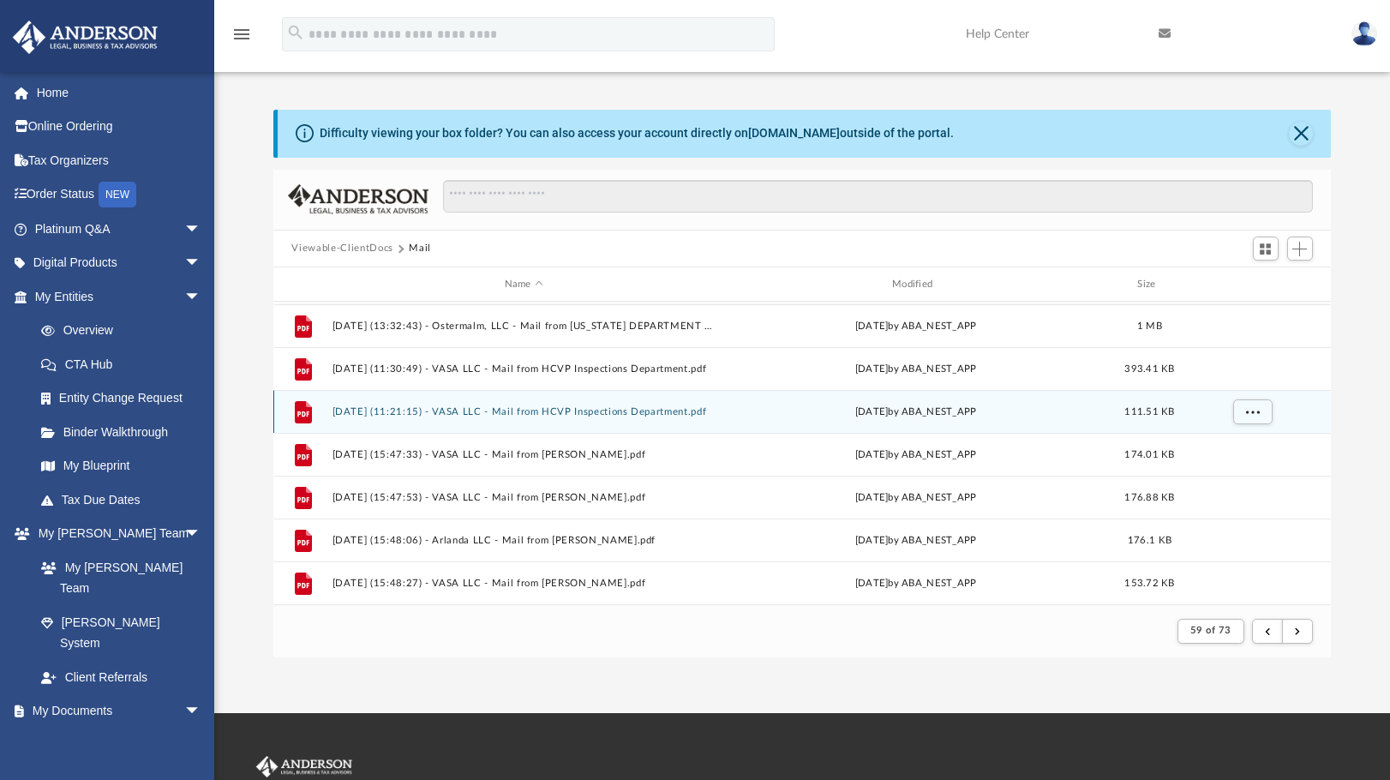
click at [717, 422] on div "File 2025.01.14 (11:21:15) - VASA LLC - Mail from HCVP Inspections Department.p…" at bounding box center [802, 411] width 1059 height 43
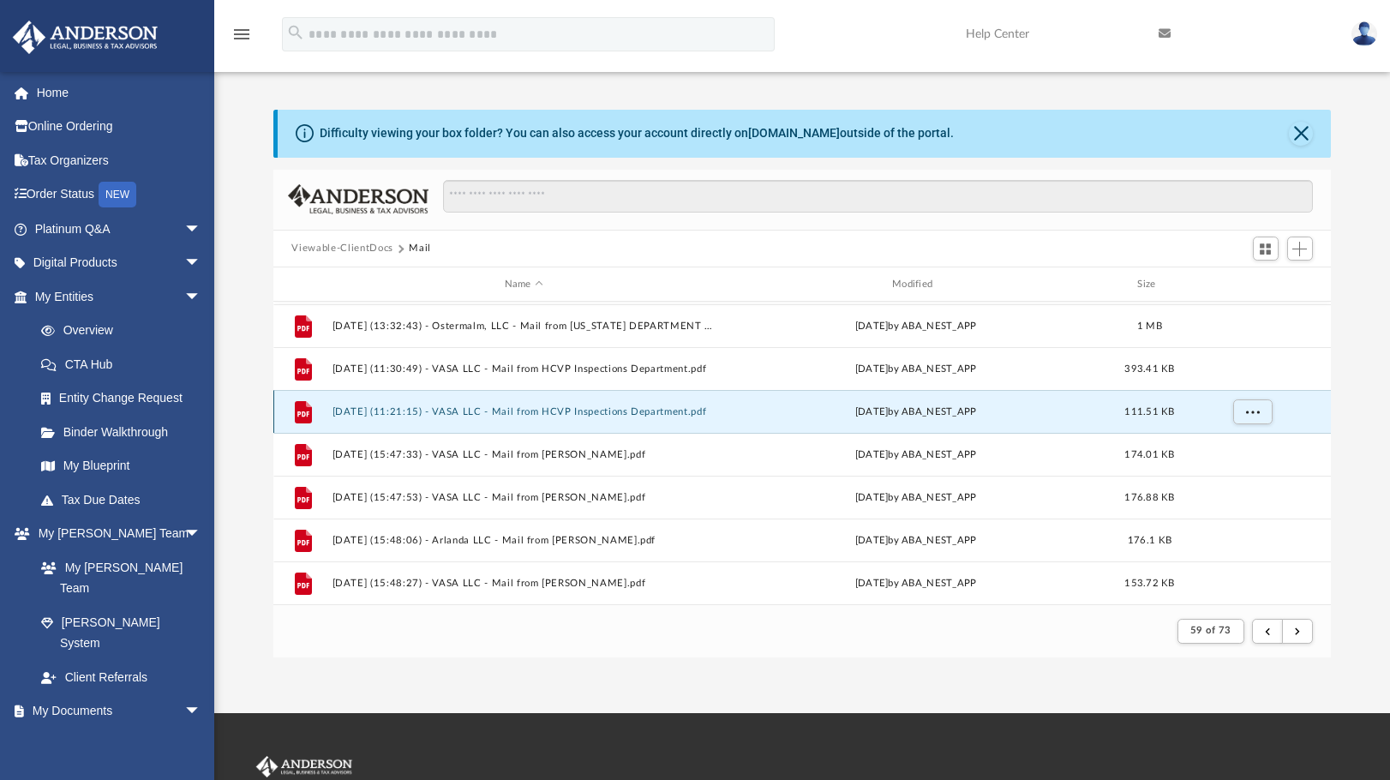
click at [681, 419] on div "File 2025.01.14 (11:21:15) - VASA LLC - Mail from HCVP Inspections Department.p…" at bounding box center [802, 411] width 1059 height 43
click at [657, 406] on button "2025.01.14 (11:21:15) - VASA LLC - Mail from HCVP Inspections Department.pdf" at bounding box center [524, 411] width 384 height 11
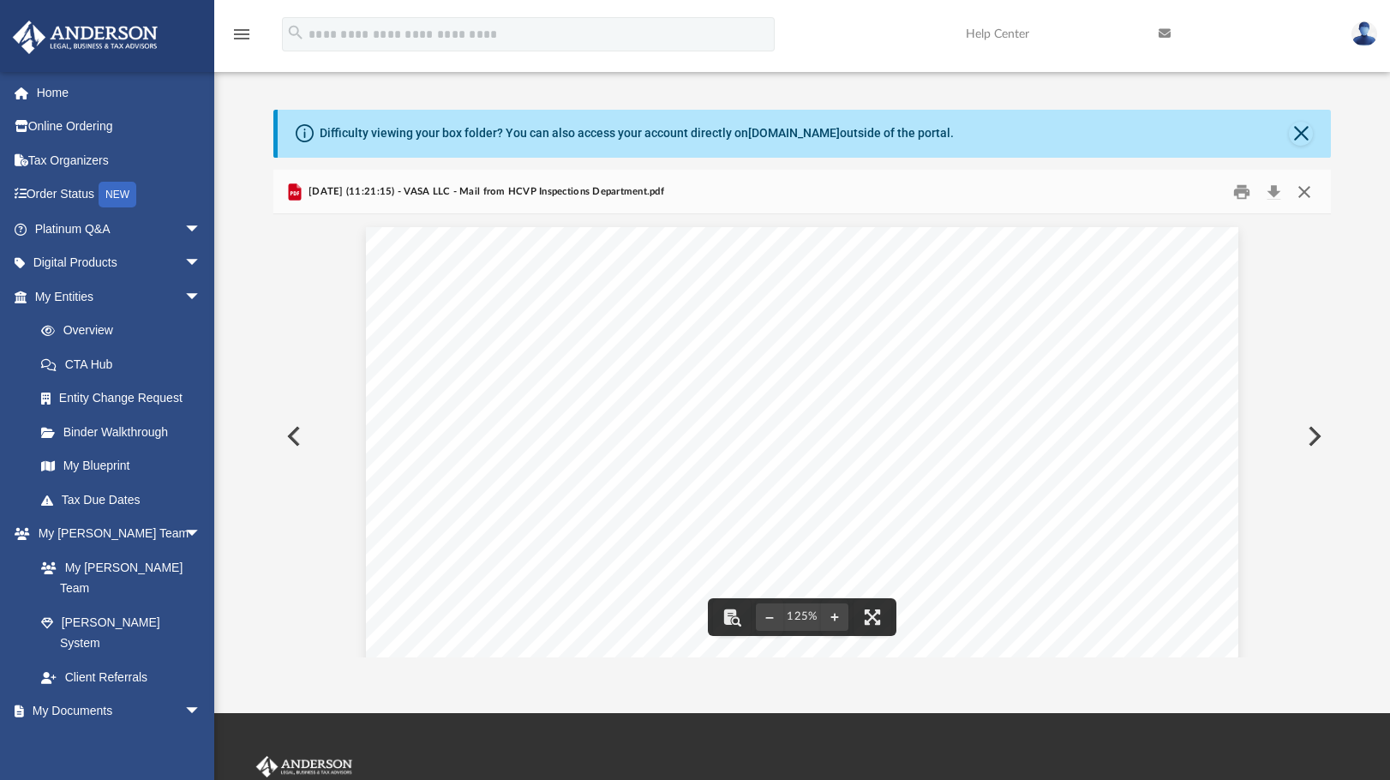
click at [1303, 192] on button "Close" at bounding box center [1304, 191] width 31 height 27
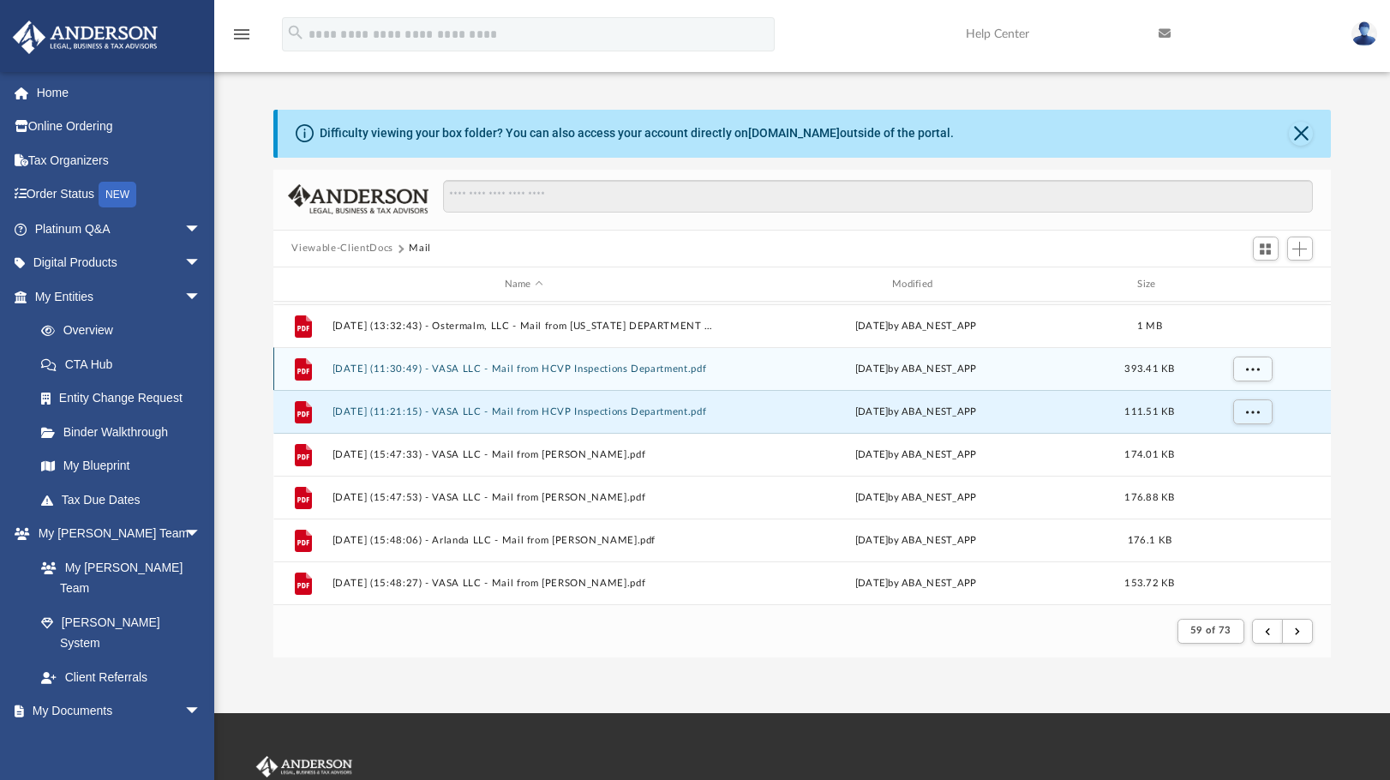
click at [537, 368] on button "2025.01.13 (11:30:49) - VASA LLC - Mail from HCVP Inspections Department.pdf" at bounding box center [524, 368] width 384 height 11
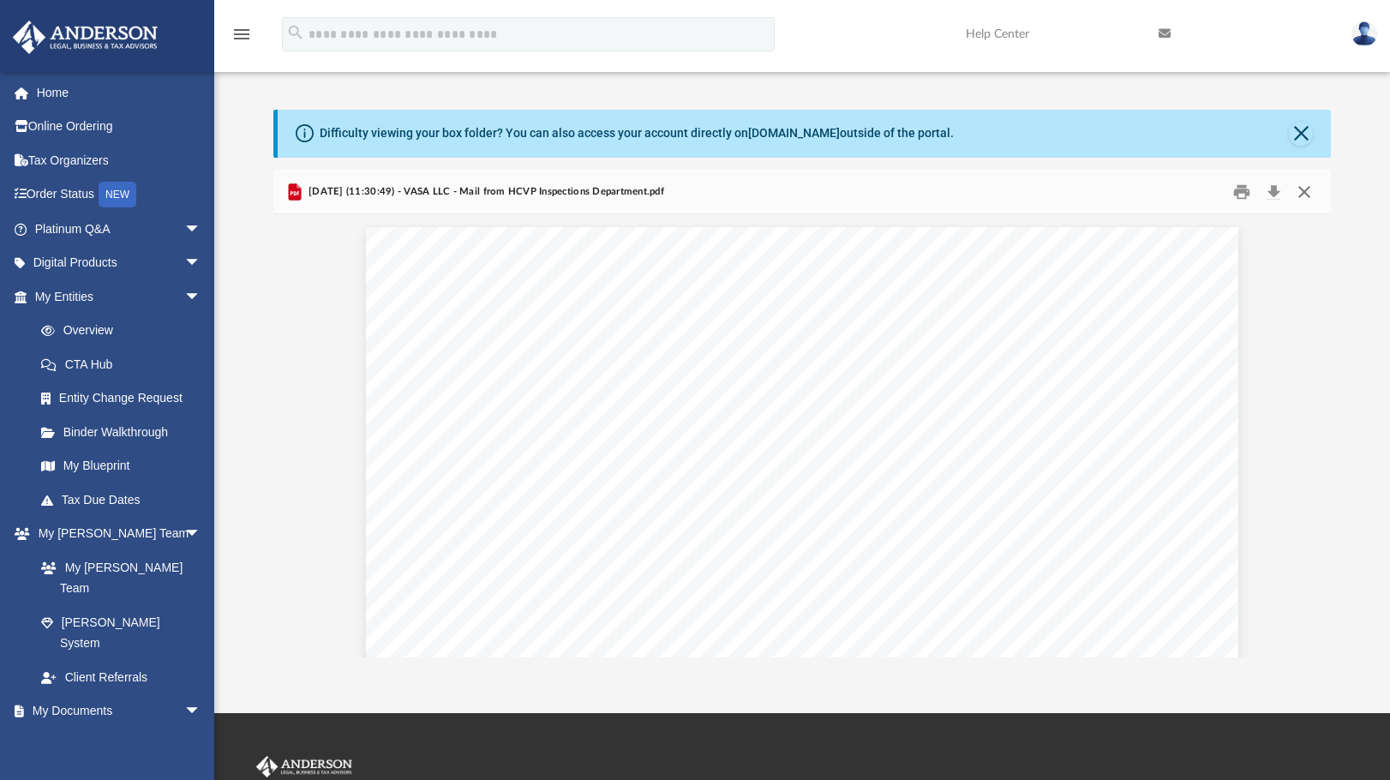
click at [1305, 192] on button "Close" at bounding box center [1304, 191] width 31 height 27
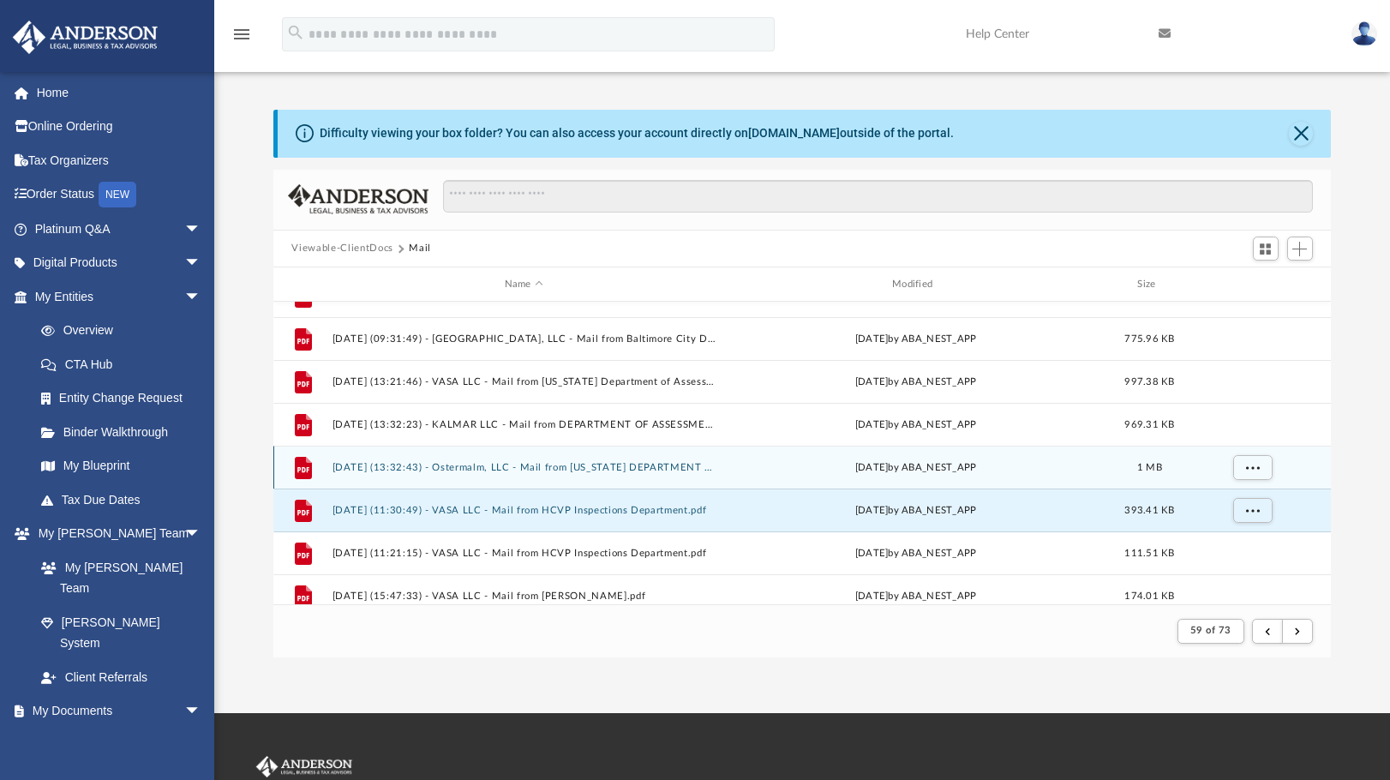
scroll to position [640, 0]
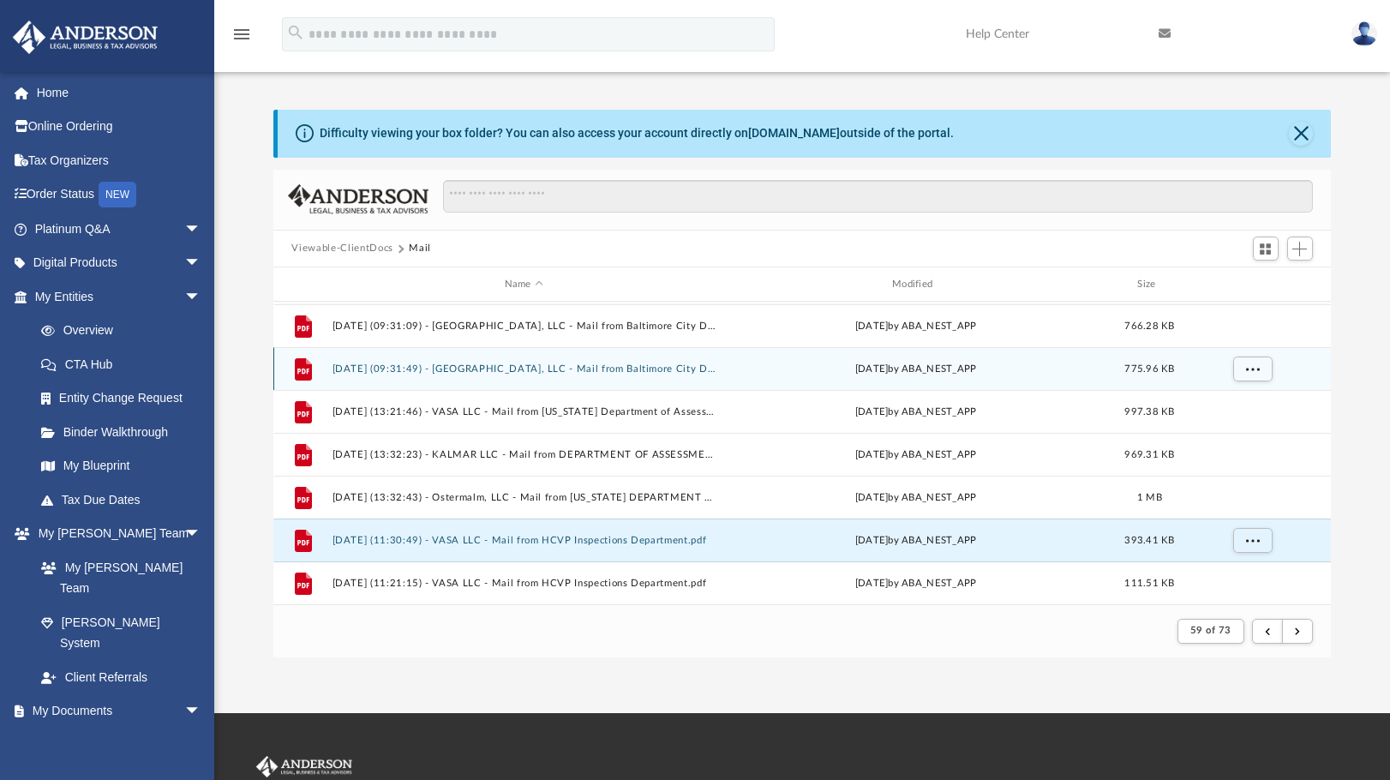
click at [646, 375] on button "2025.01.08 (09:31:49) - Kiruna, LLC - Mail from Baltimore City Department of Ho…" at bounding box center [524, 368] width 384 height 11
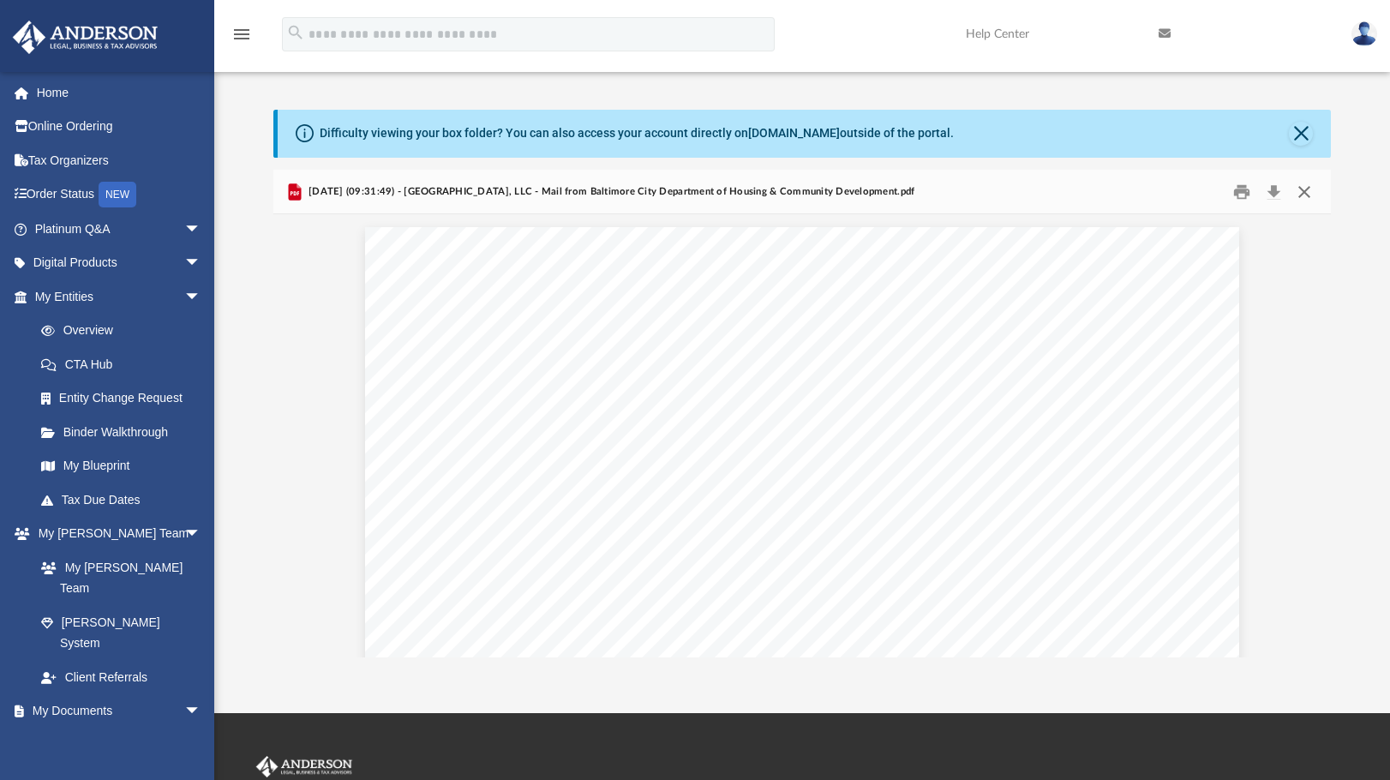
click at [1306, 185] on button "Close" at bounding box center [1304, 191] width 31 height 27
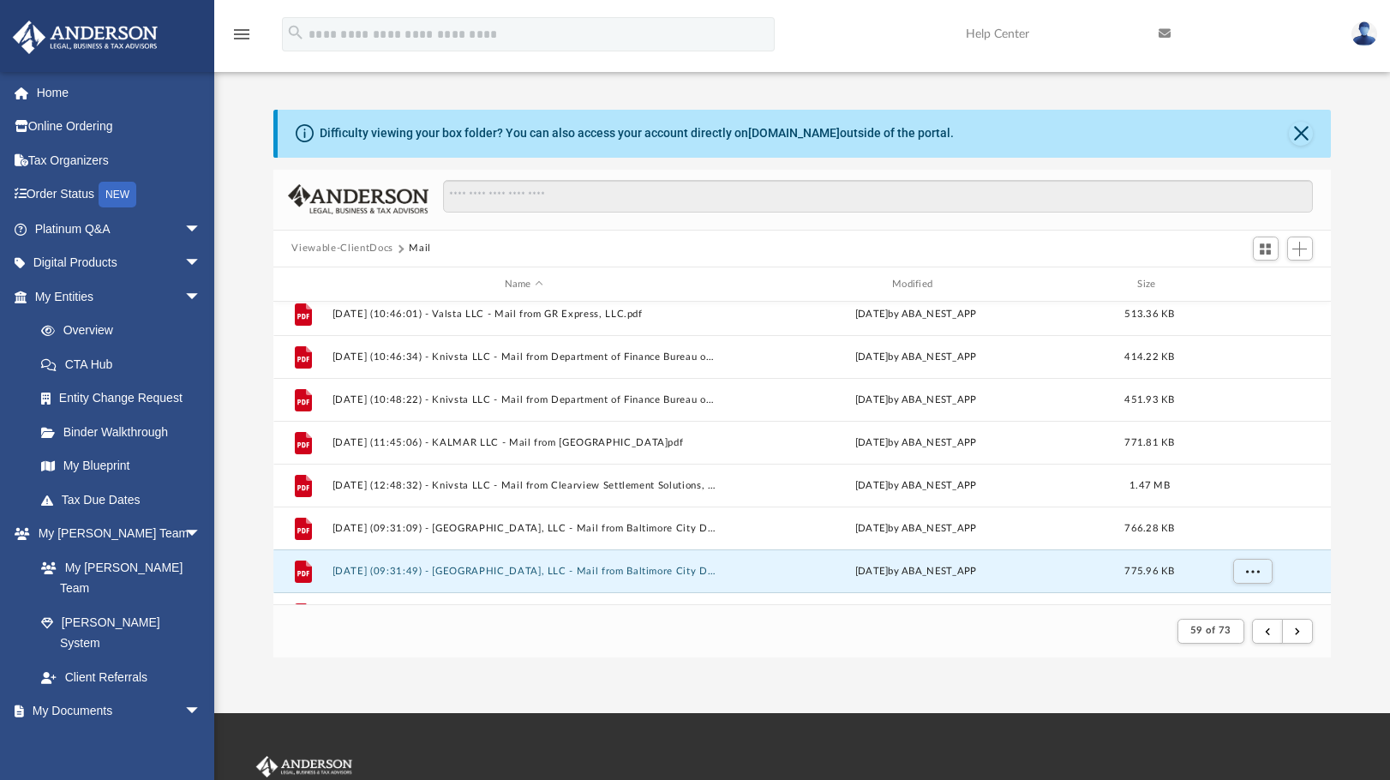
scroll to position [469, 0]
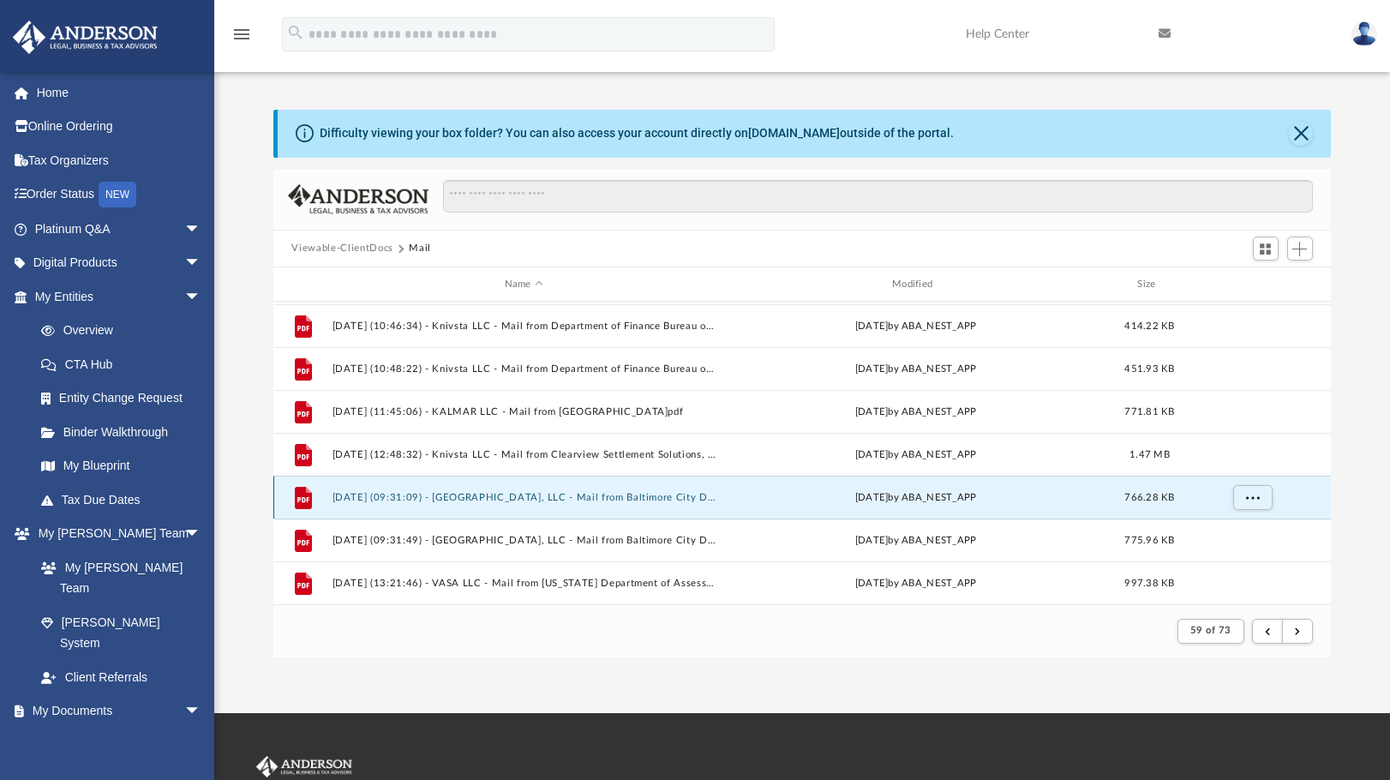
click at [613, 497] on button "2025.01.08 (09:31:09) - Kiruna, LLC - Mail from Baltimore City Department of Ho…" at bounding box center [524, 497] width 384 height 11
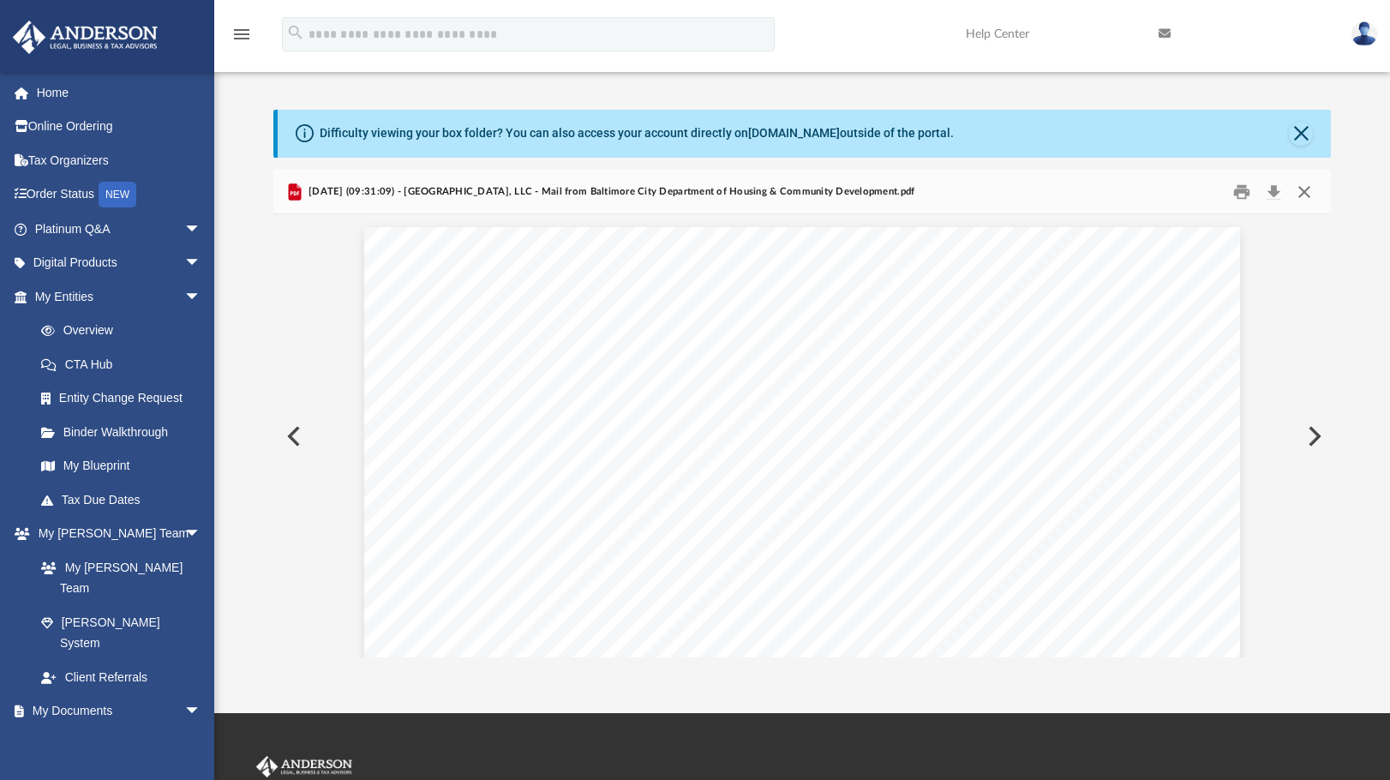
click at [1306, 187] on button "Close" at bounding box center [1304, 191] width 31 height 27
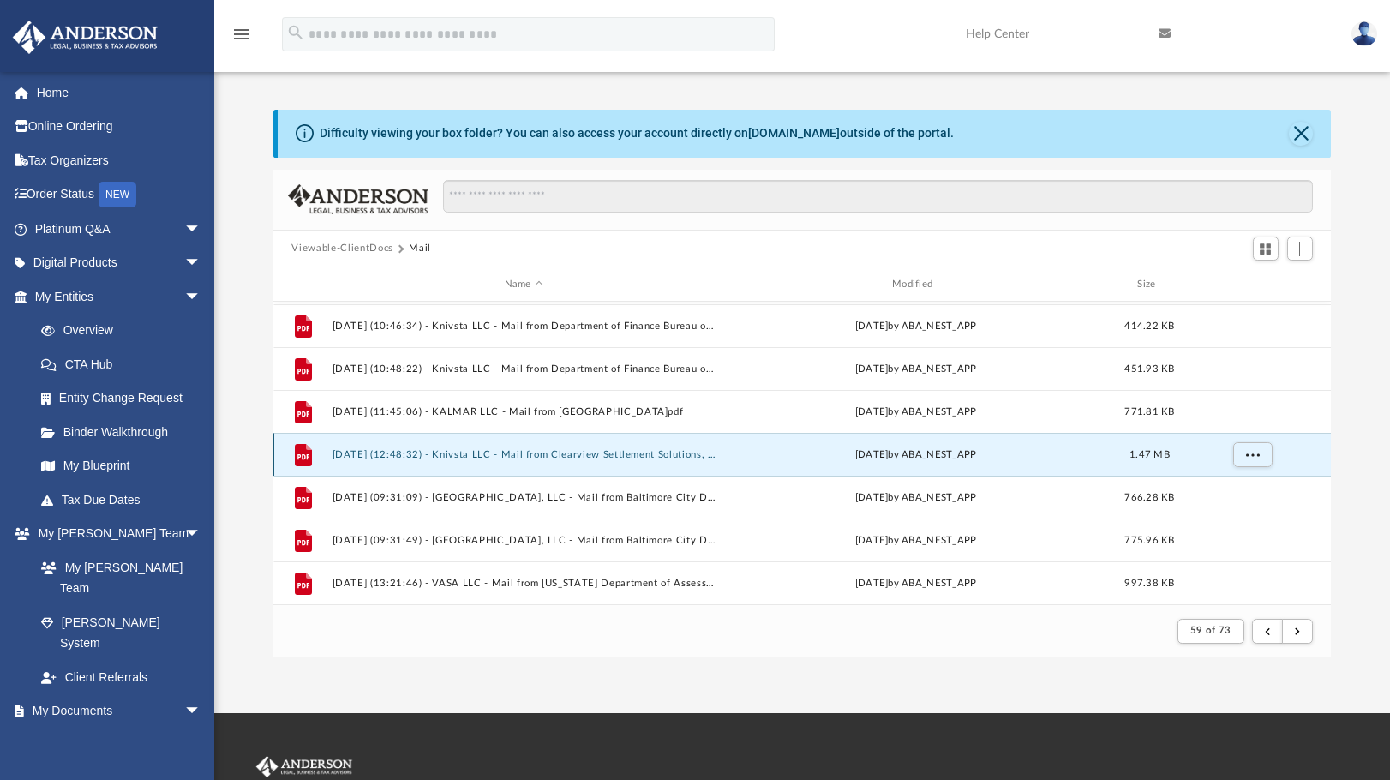
click at [531, 453] on button "2025.01.07 (12:48:32) - Knivsta LLC - Mail from Clearview Settlement Solutions,…" at bounding box center [524, 454] width 384 height 11
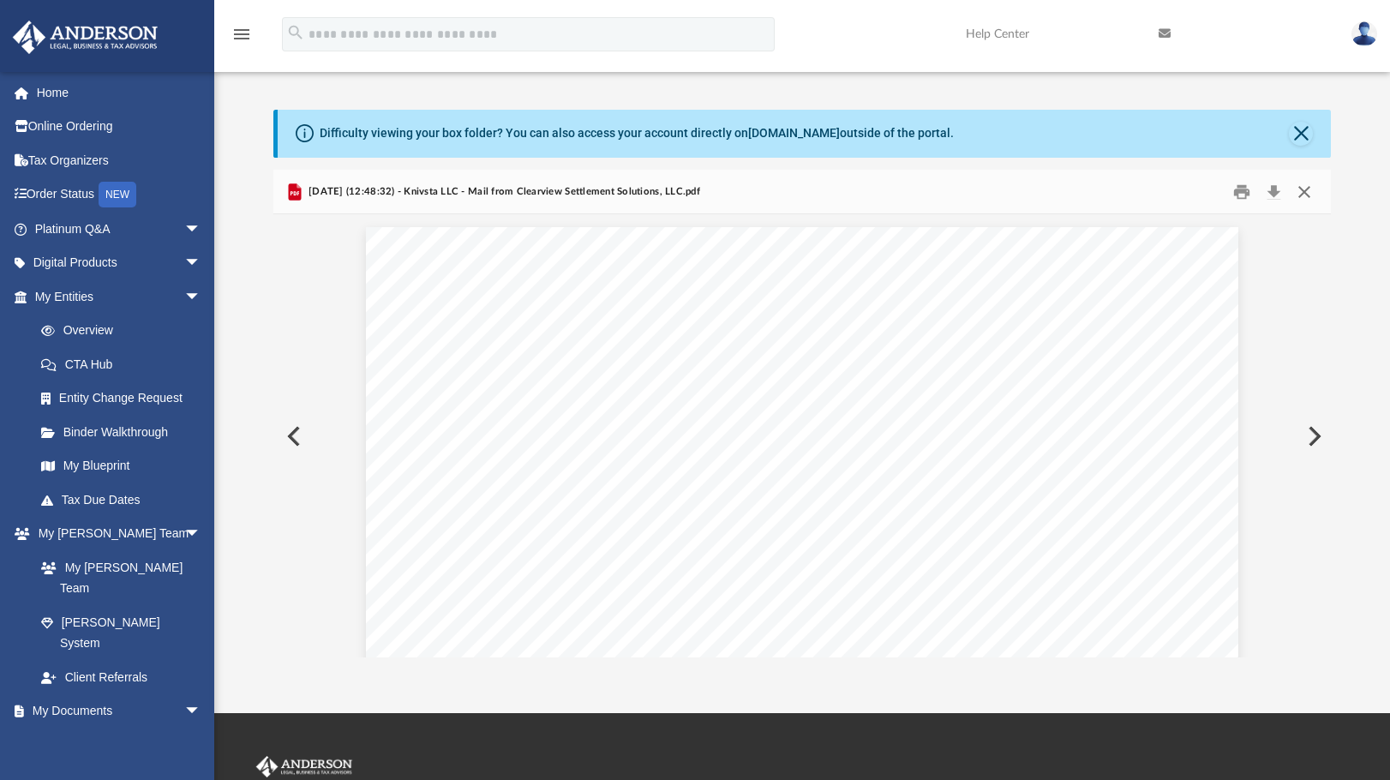
click at [1305, 189] on button "Close" at bounding box center [1304, 191] width 31 height 27
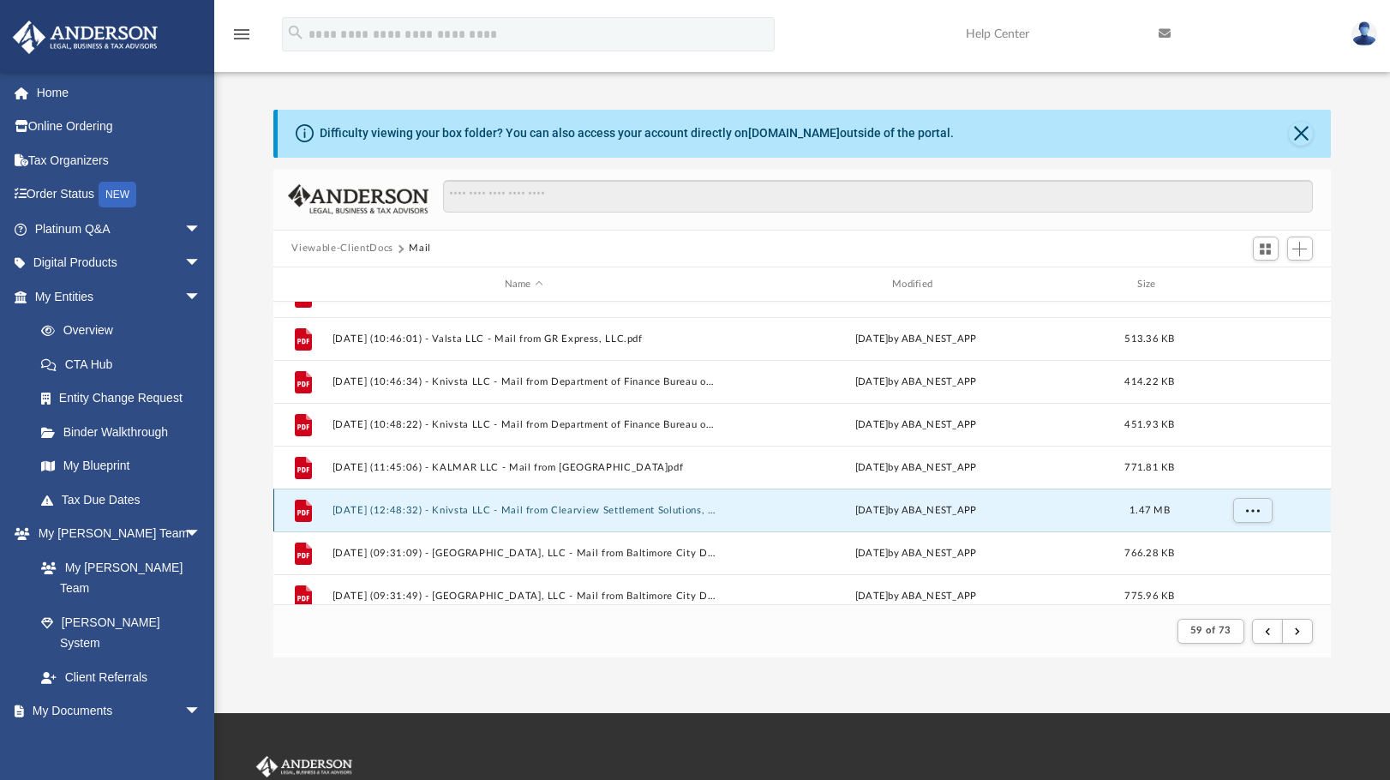
scroll to position [383, 0]
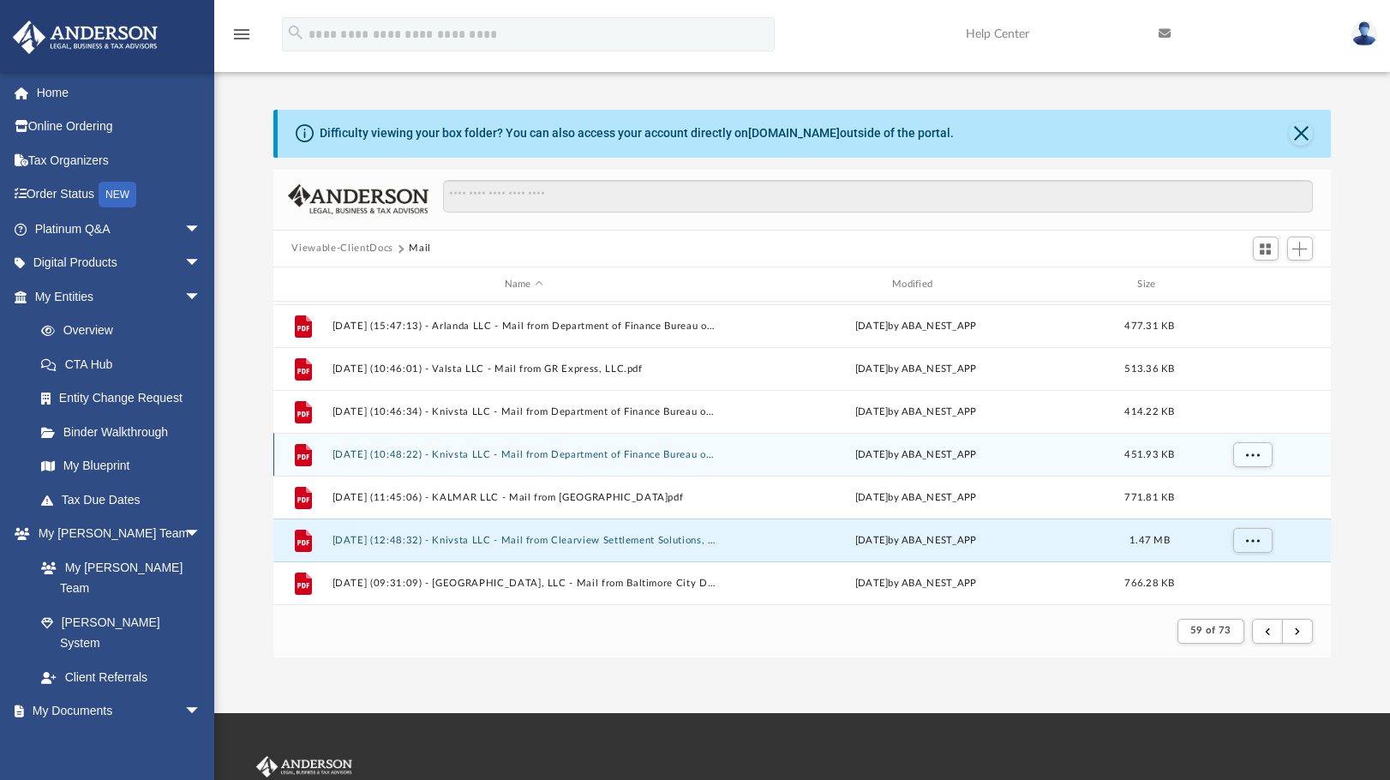
click at [567, 456] on button "2025.01.07 (10:48:22) - Knivsta LLC - Mail from Department of Finance Bureau of…" at bounding box center [524, 454] width 384 height 11
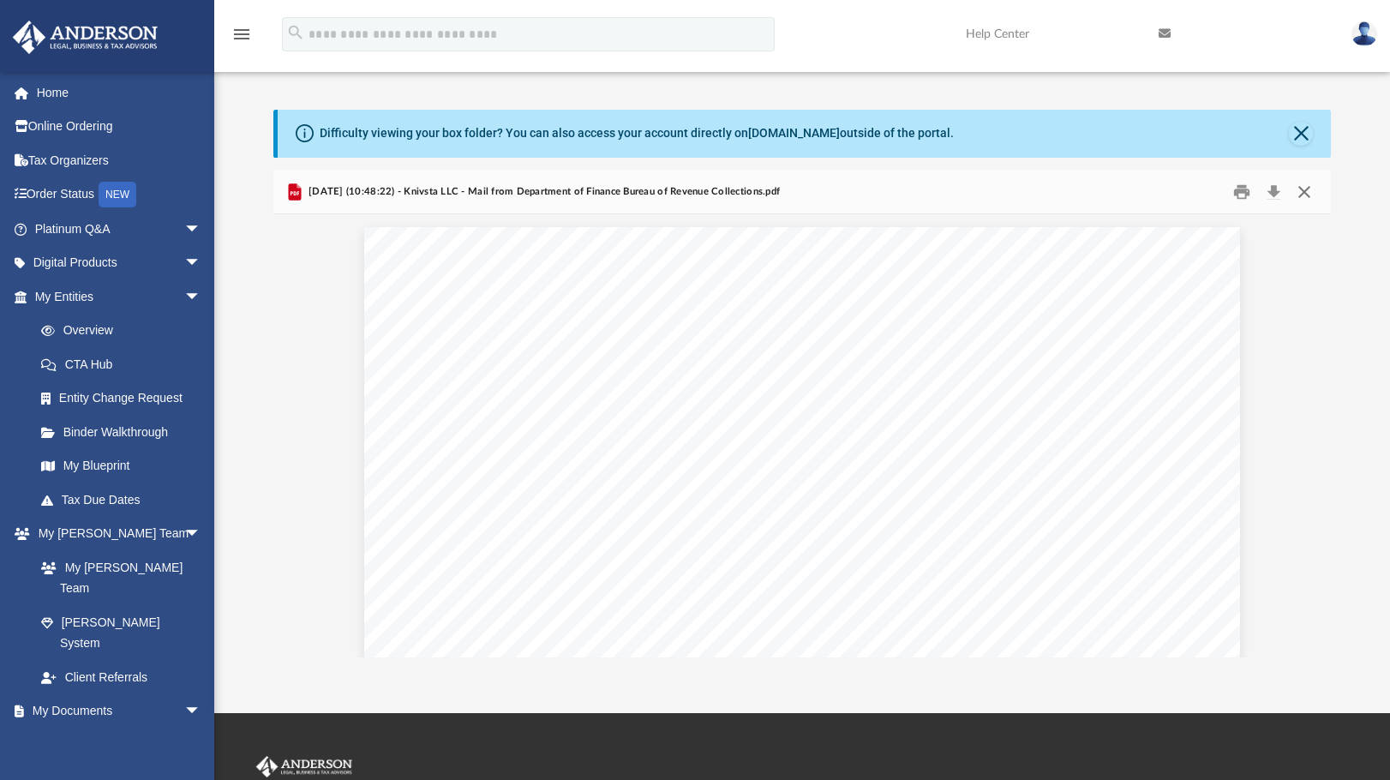
click at [1309, 191] on button "Close" at bounding box center [1304, 191] width 31 height 27
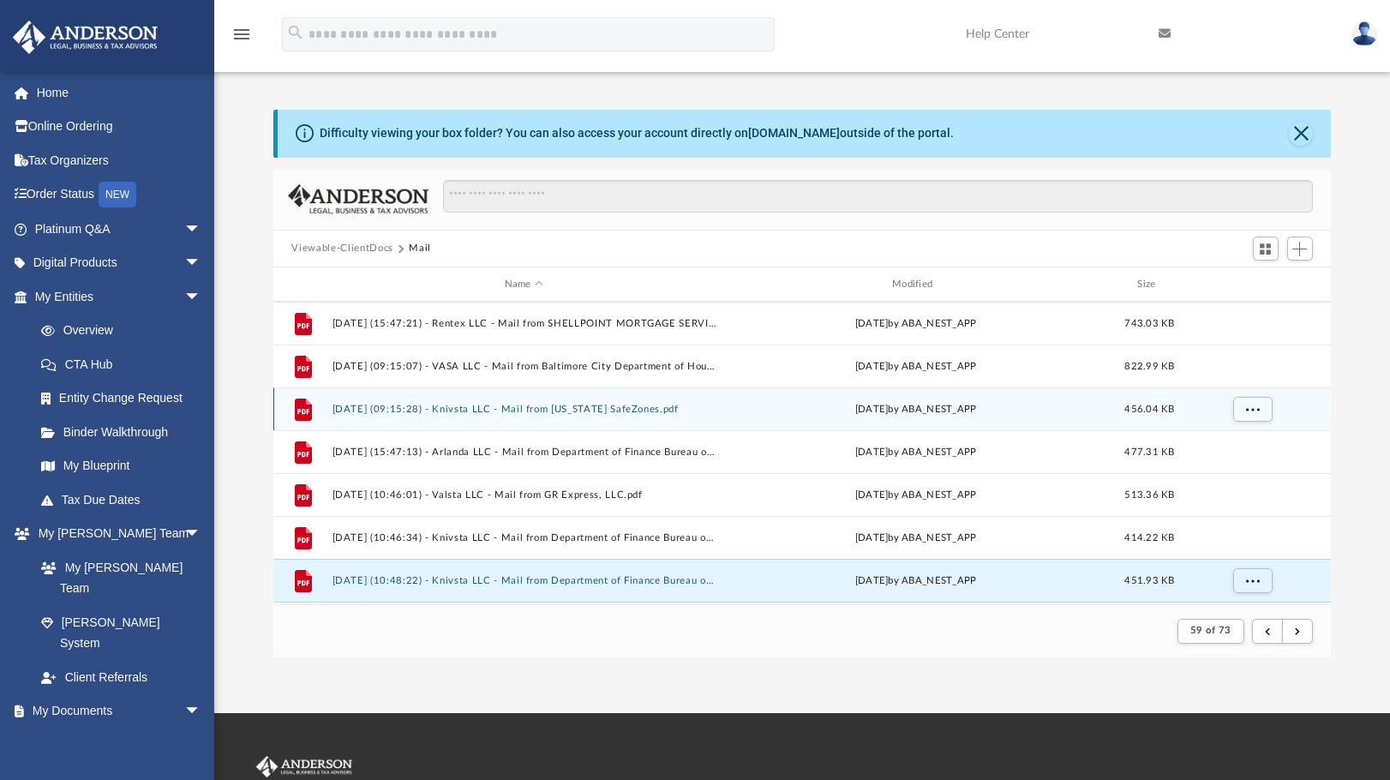
scroll to position [297, 0]
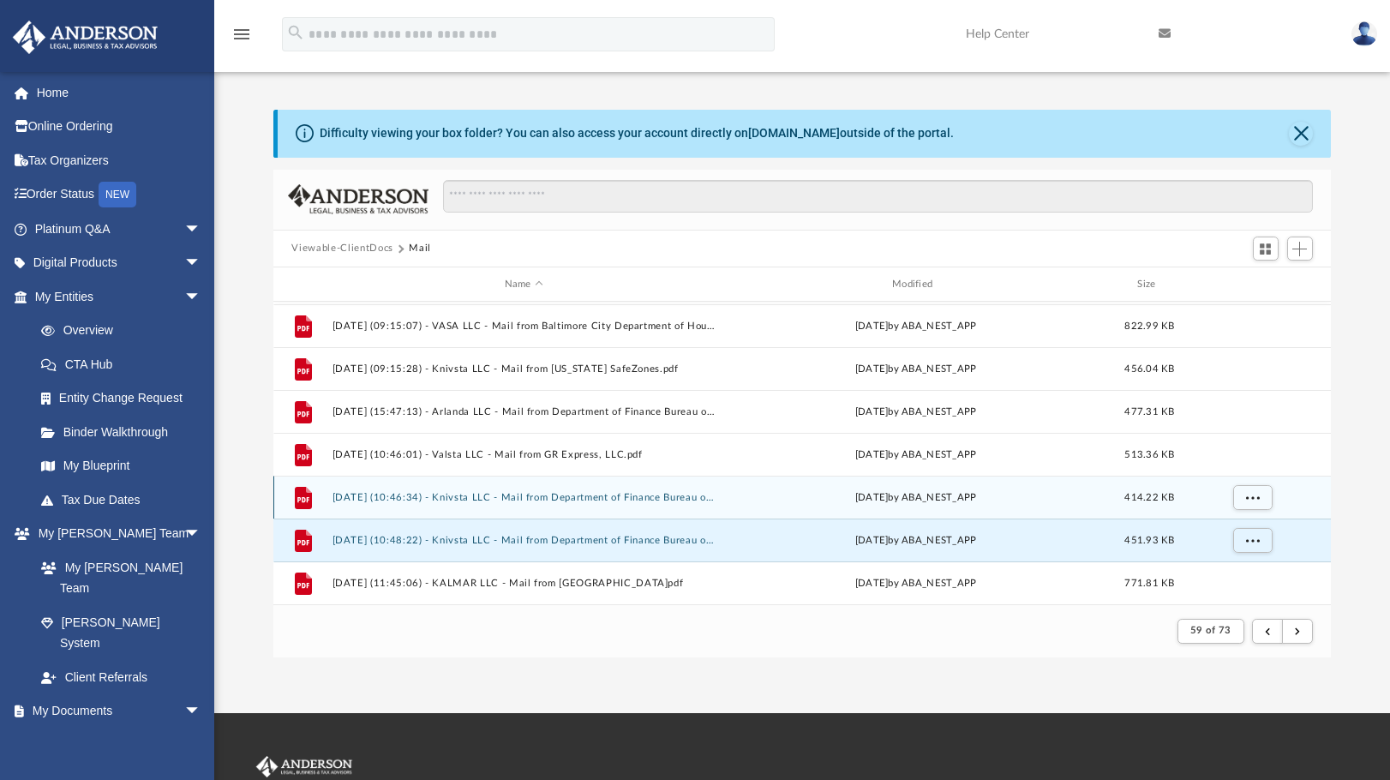
click at [476, 495] on button "2025.01.07 (10:46:34) - Knivsta LLC - Mail from Department of Finance Bureau of…" at bounding box center [524, 497] width 384 height 11
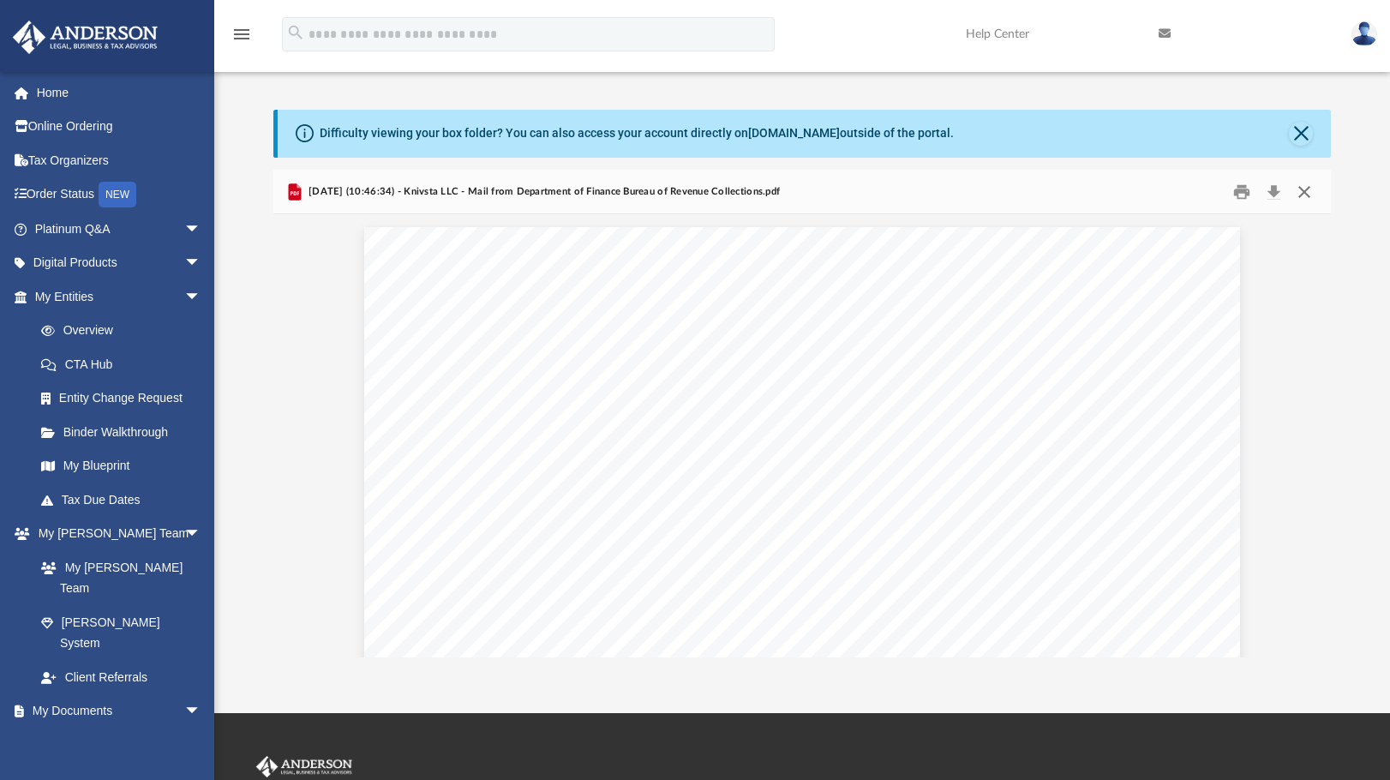
click at [1308, 194] on button "Close" at bounding box center [1304, 191] width 31 height 27
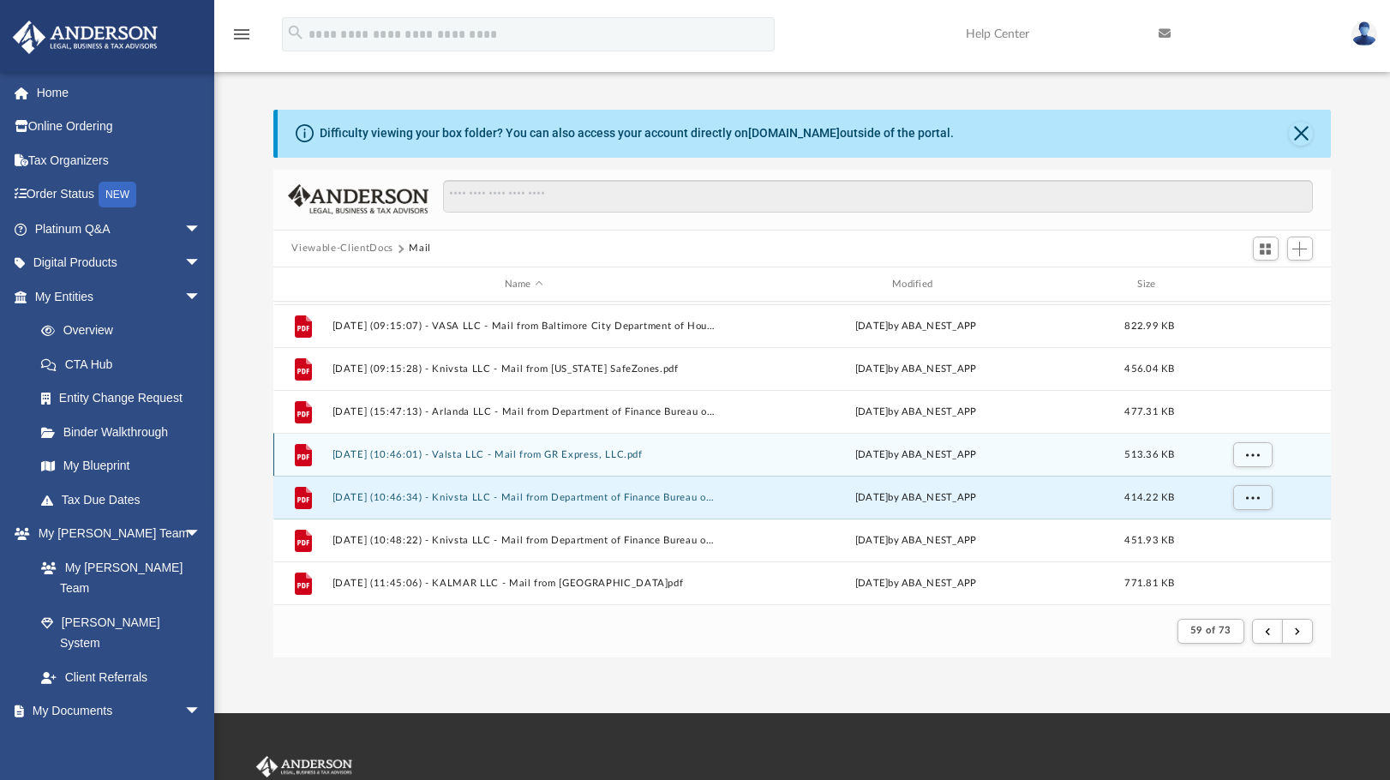
click at [426, 462] on div "File 2025.01.07 (10:46:01) - Valsta LLC - Mail from GR Express, LLC.pdf Tue Jan…" at bounding box center [802, 454] width 1059 height 43
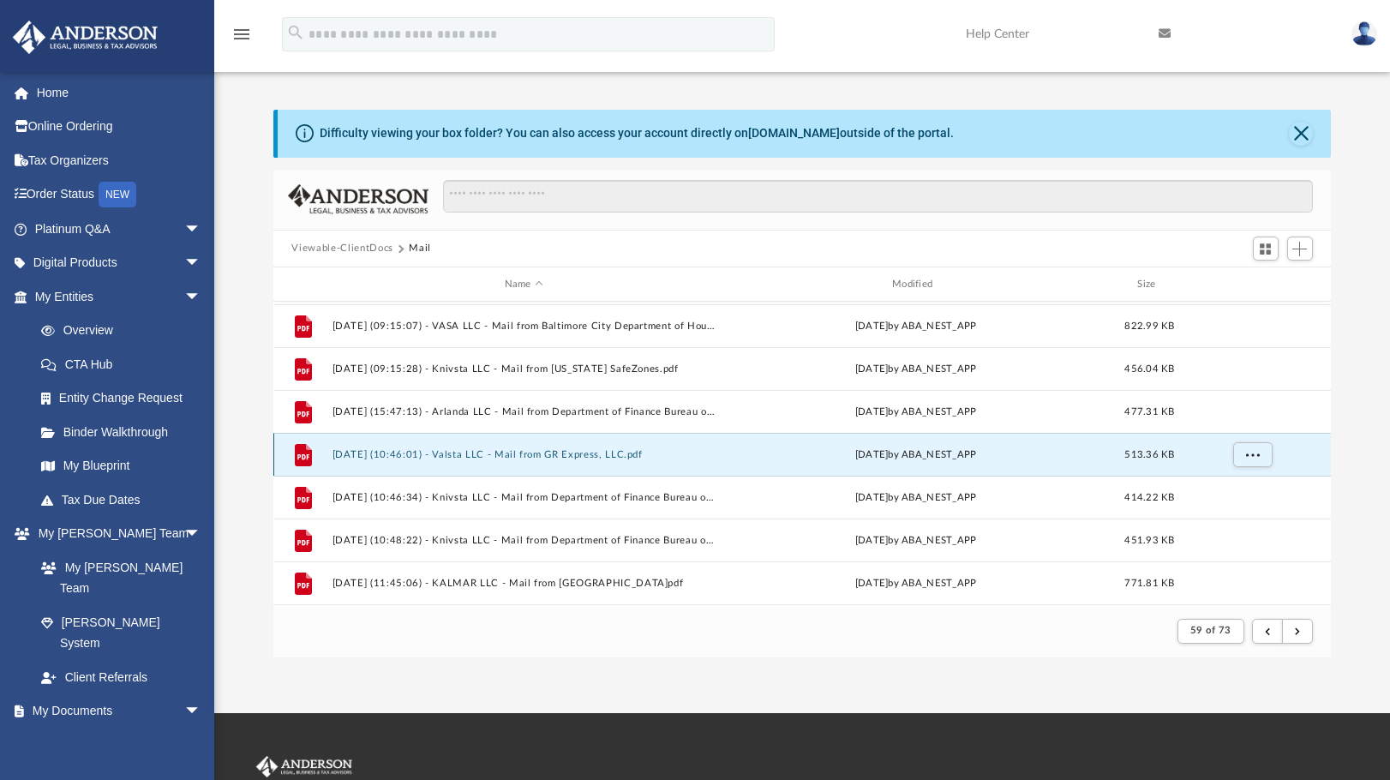
click at [479, 459] on button "2025.01.07 (10:46:01) - Valsta LLC - Mail from GR Express, LLC.pdf" at bounding box center [524, 454] width 384 height 11
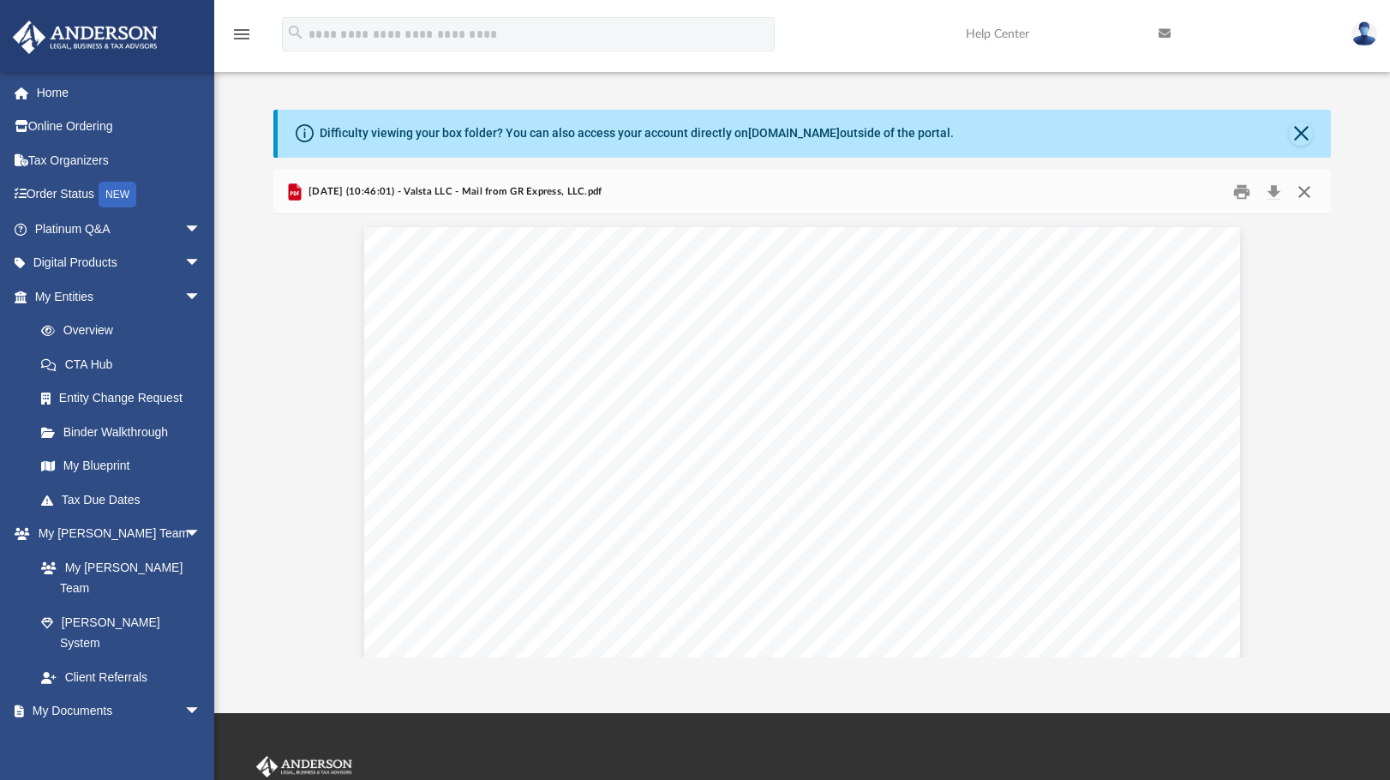
click at [1303, 193] on button "Close" at bounding box center [1304, 191] width 31 height 27
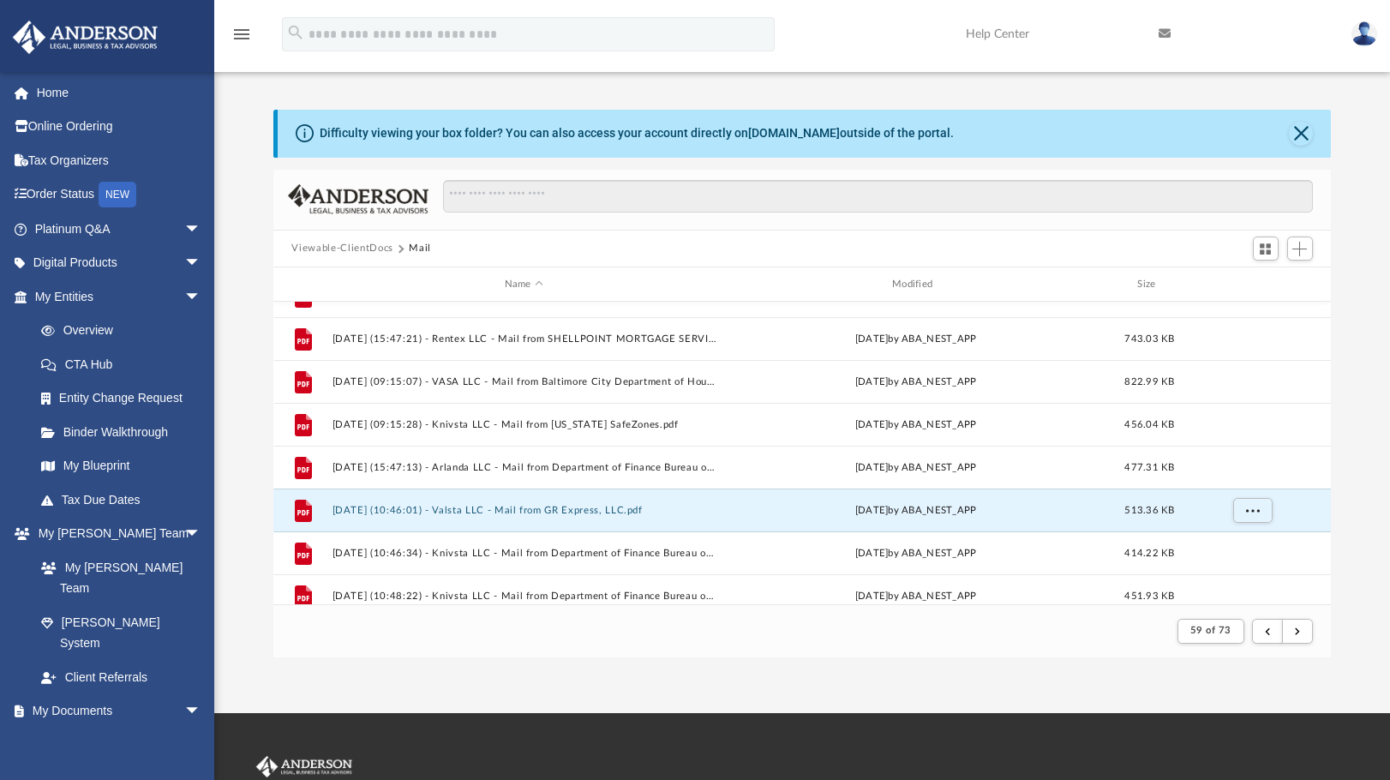
scroll to position [212, 0]
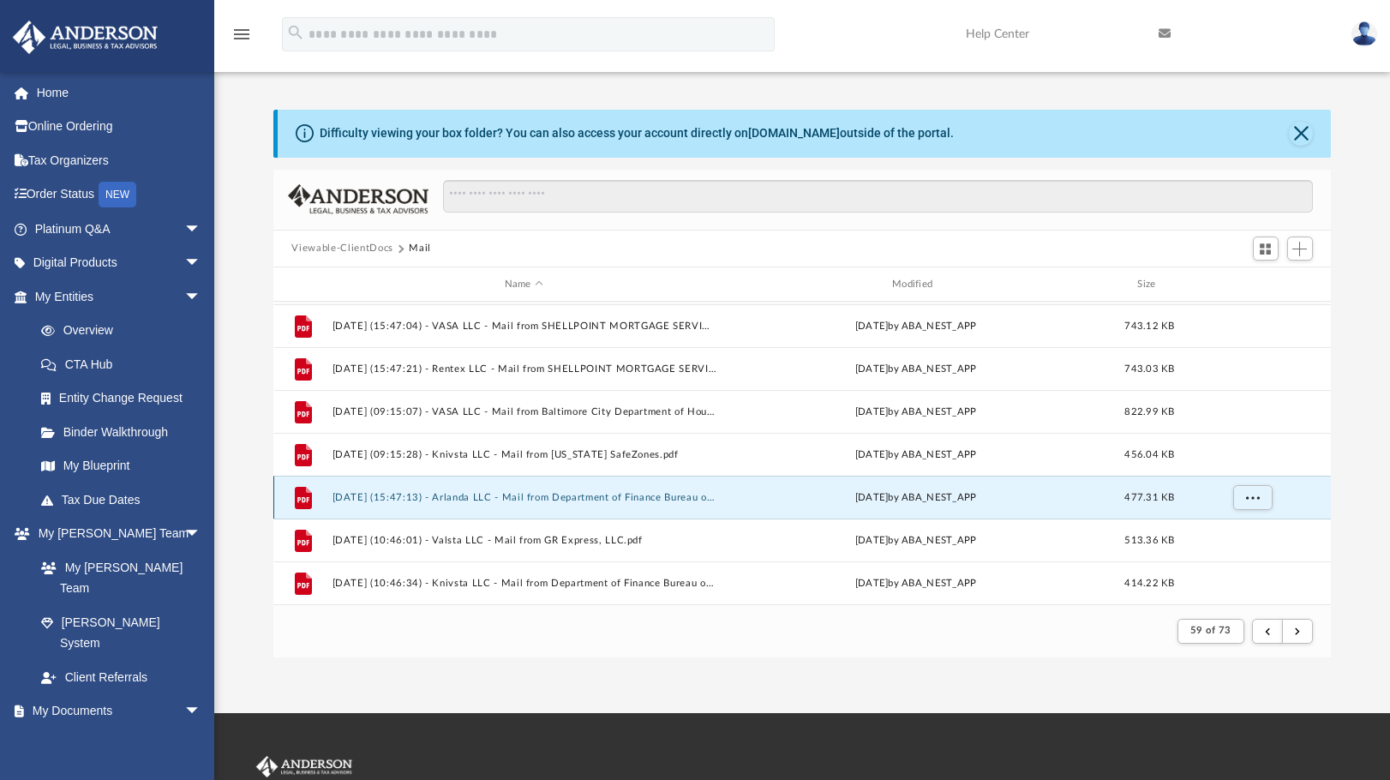
click at [571, 494] on button "2025.01.06 (15:47:13) - Arlanda LLC - Mail from Department of Finance Bureau of…" at bounding box center [524, 497] width 384 height 11
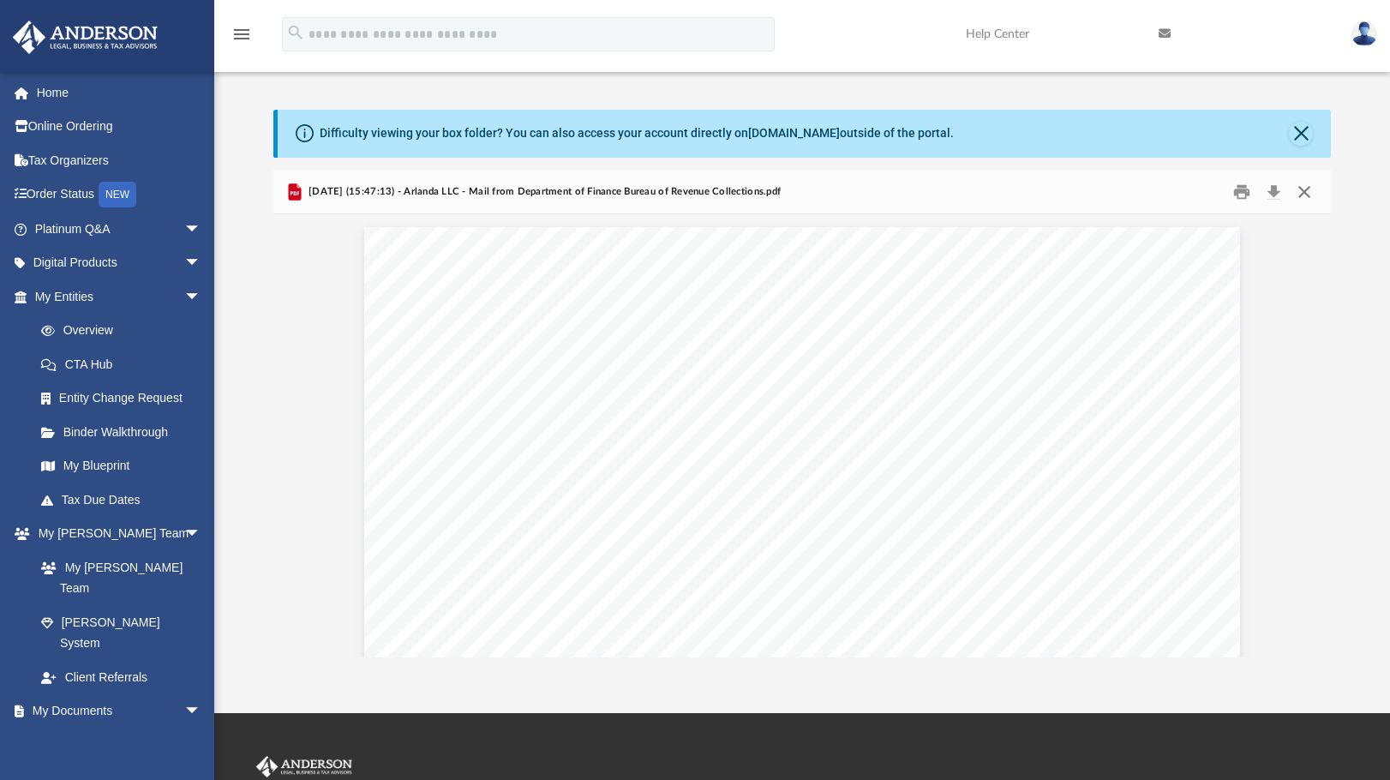
click at [1314, 189] on button "Close" at bounding box center [1304, 191] width 31 height 27
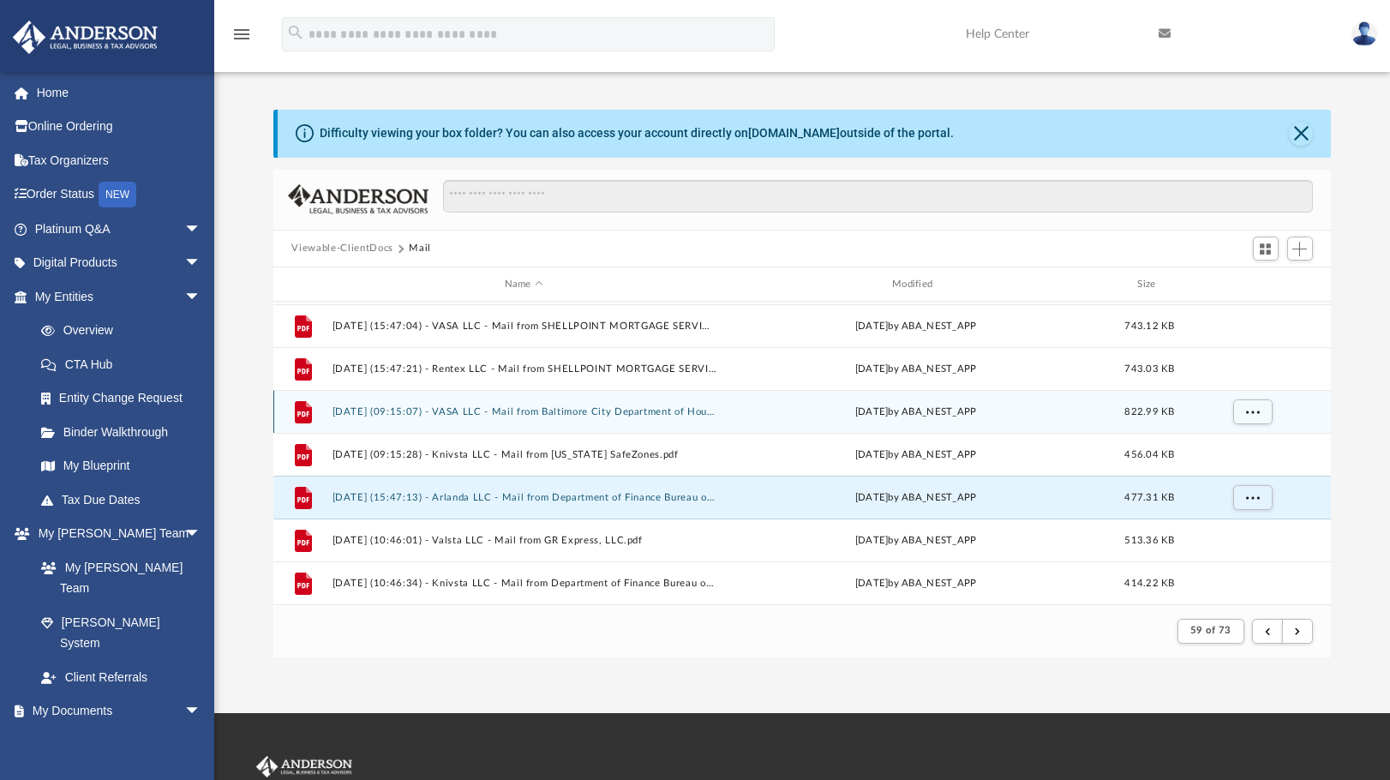
click at [606, 415] on button "2025.01.06 (09:15:07) - VASA LLC - Mail from Baltimore City Department of Housi…" at bounding box center [524, 411] width 384 height 11
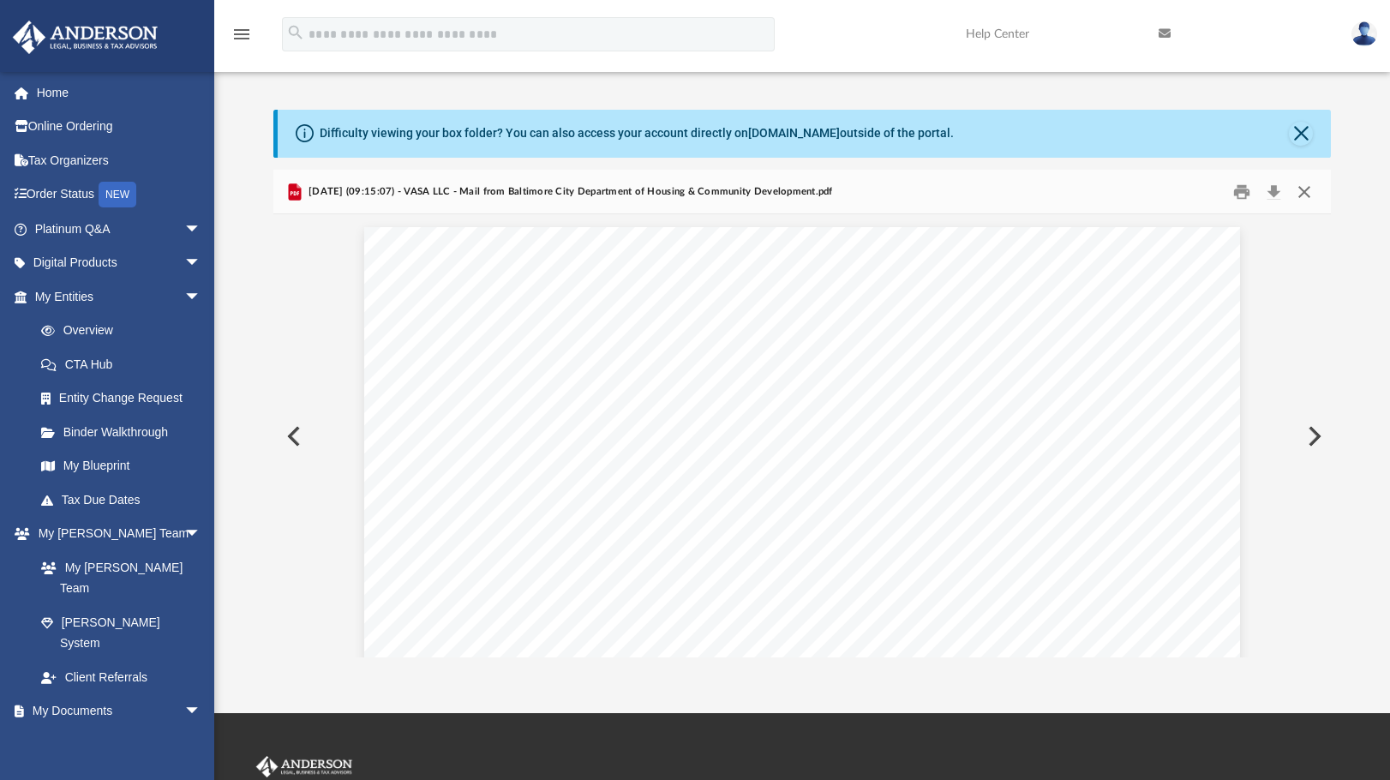
click at [1320, 189] on button "Close" at bounding box center [1304, 191] width 31 height 27
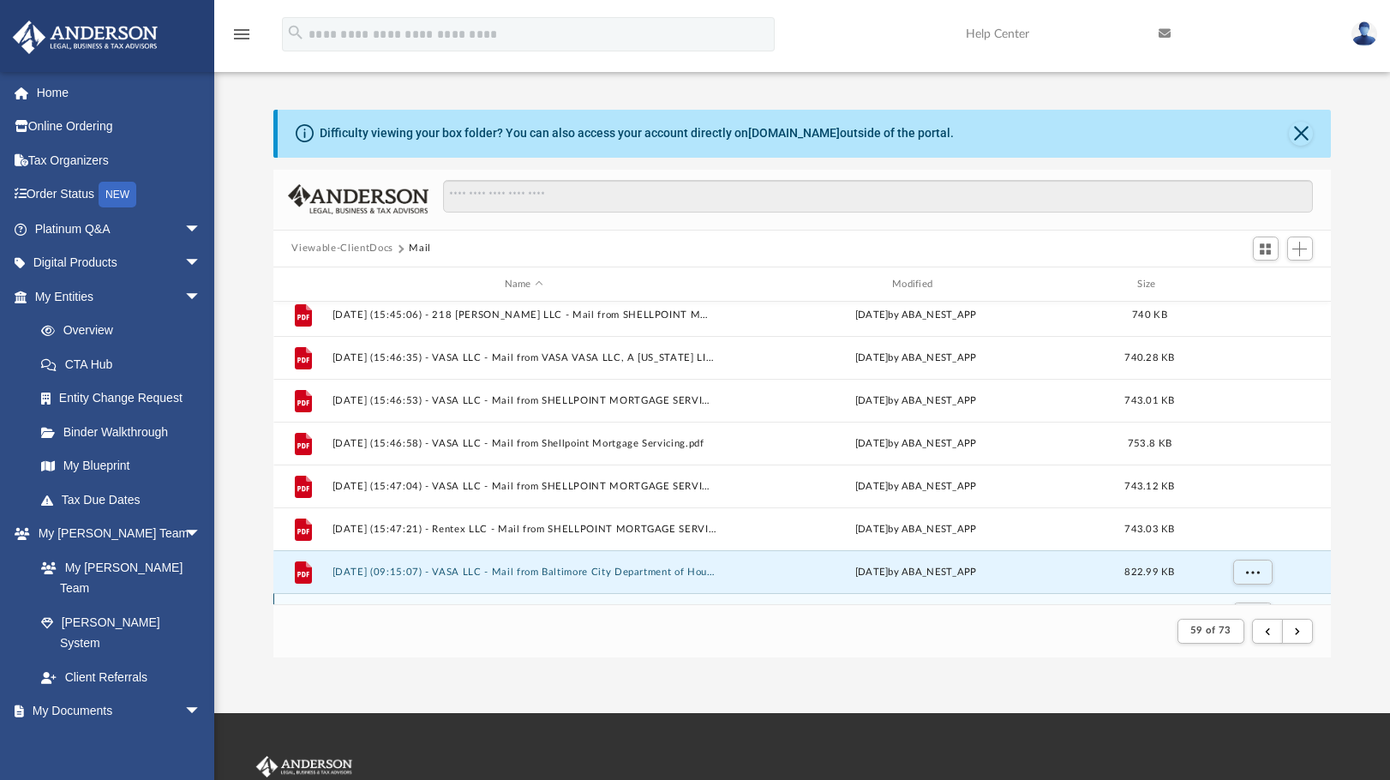
scroll to position [40, 0]
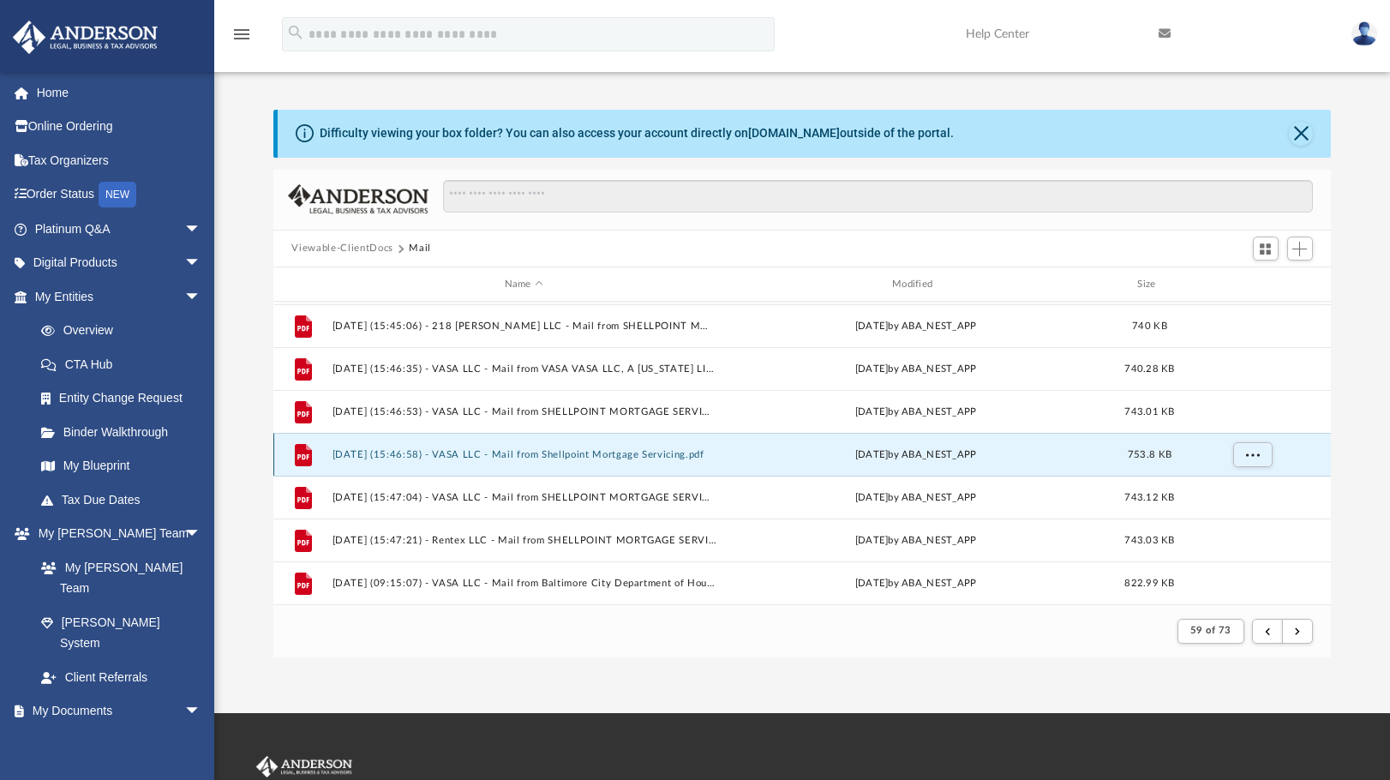
click at [677, 457] on button "2025.01.03 (15:46:58) - VASA LLC - Mail from Shellpoint Mortgage Servicing.pdf" at bounding box center [524, 454] width 384 height 11
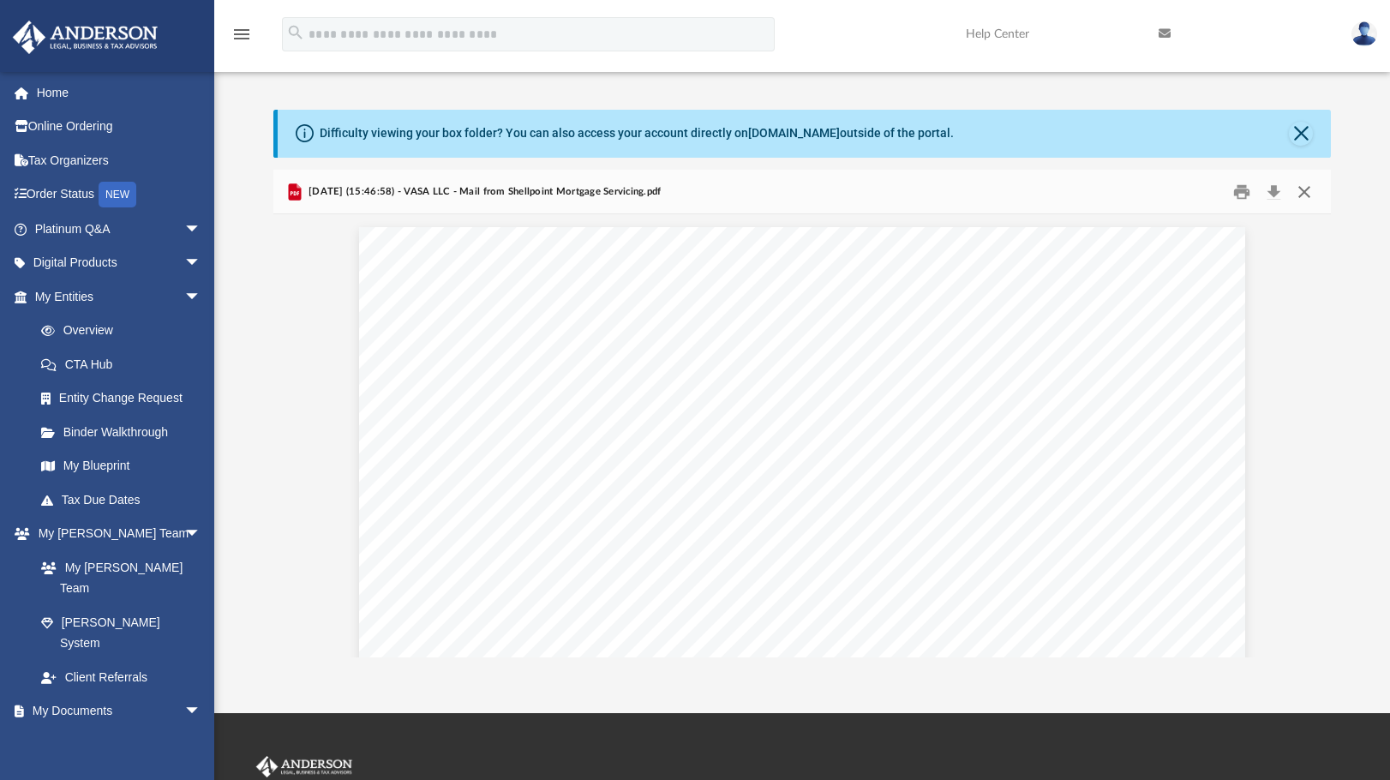
click at [1305, 191] on button "Close" at bounding box center [1304, 191] width 31 height 27
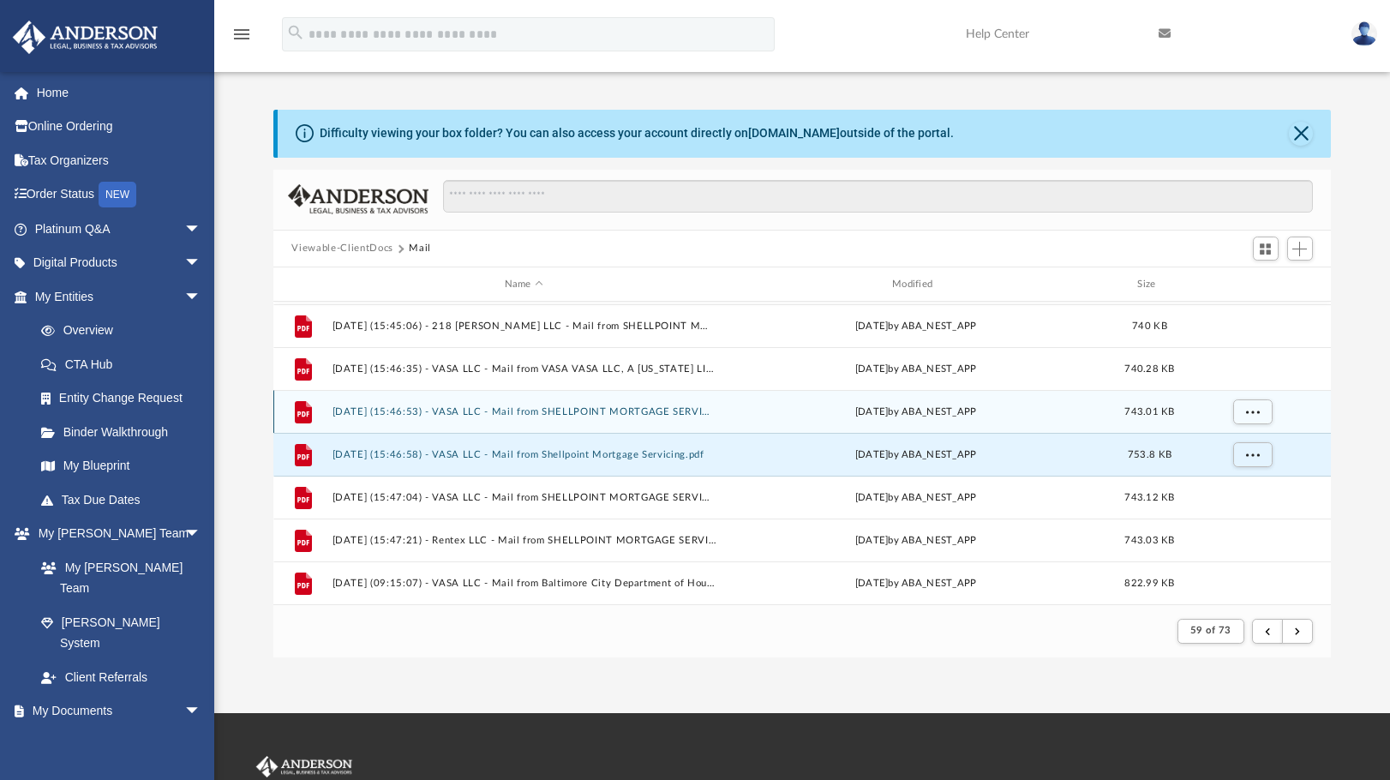
scroll to position [0, 0]
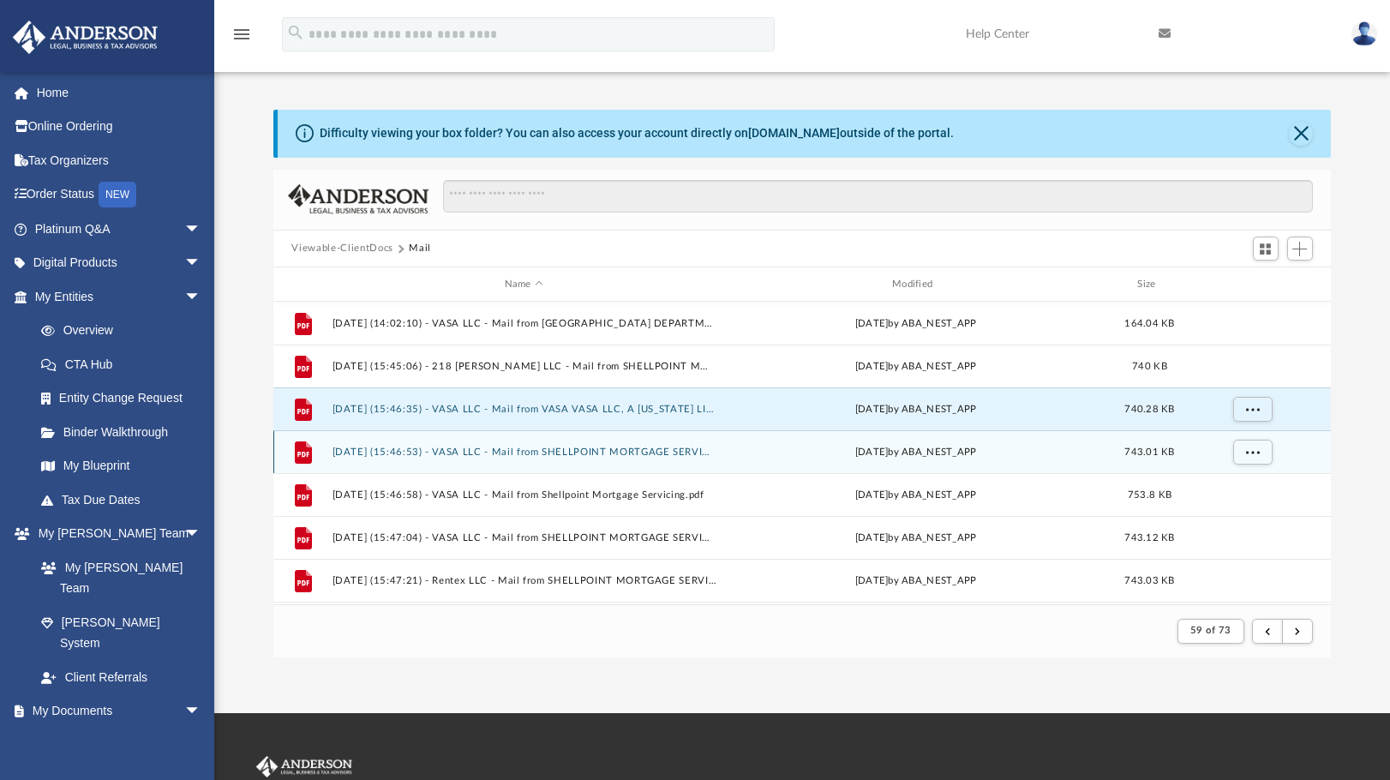
click at [585, 412] on button "2025.01.03 (15:46:35) - VASA LLC - Mail from VASA VASA LLC, A MARYLAND LIMITED …" at bounding box center [524, 409] width 384 height 11
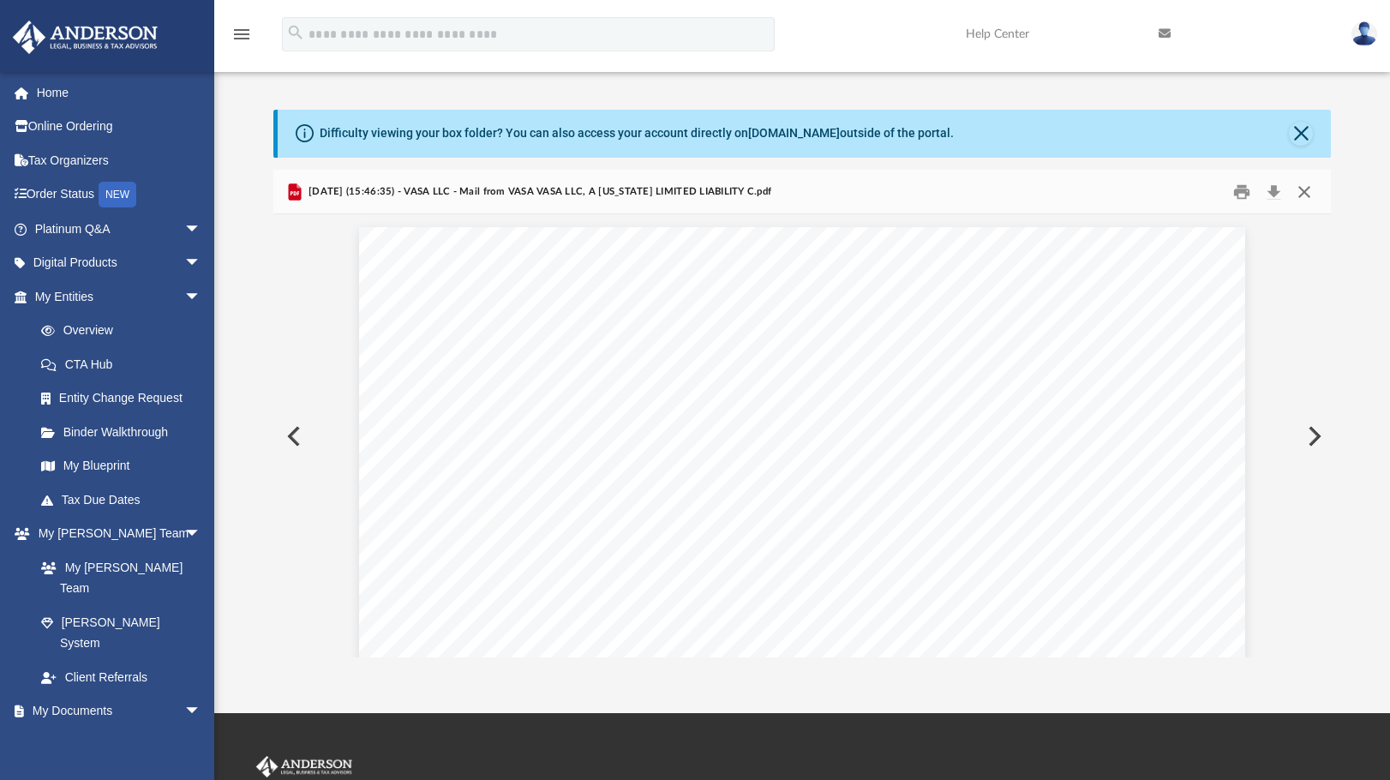
click at [1312, 190] on button "Close" at bounding box center [1304, 191] width 31 height 27
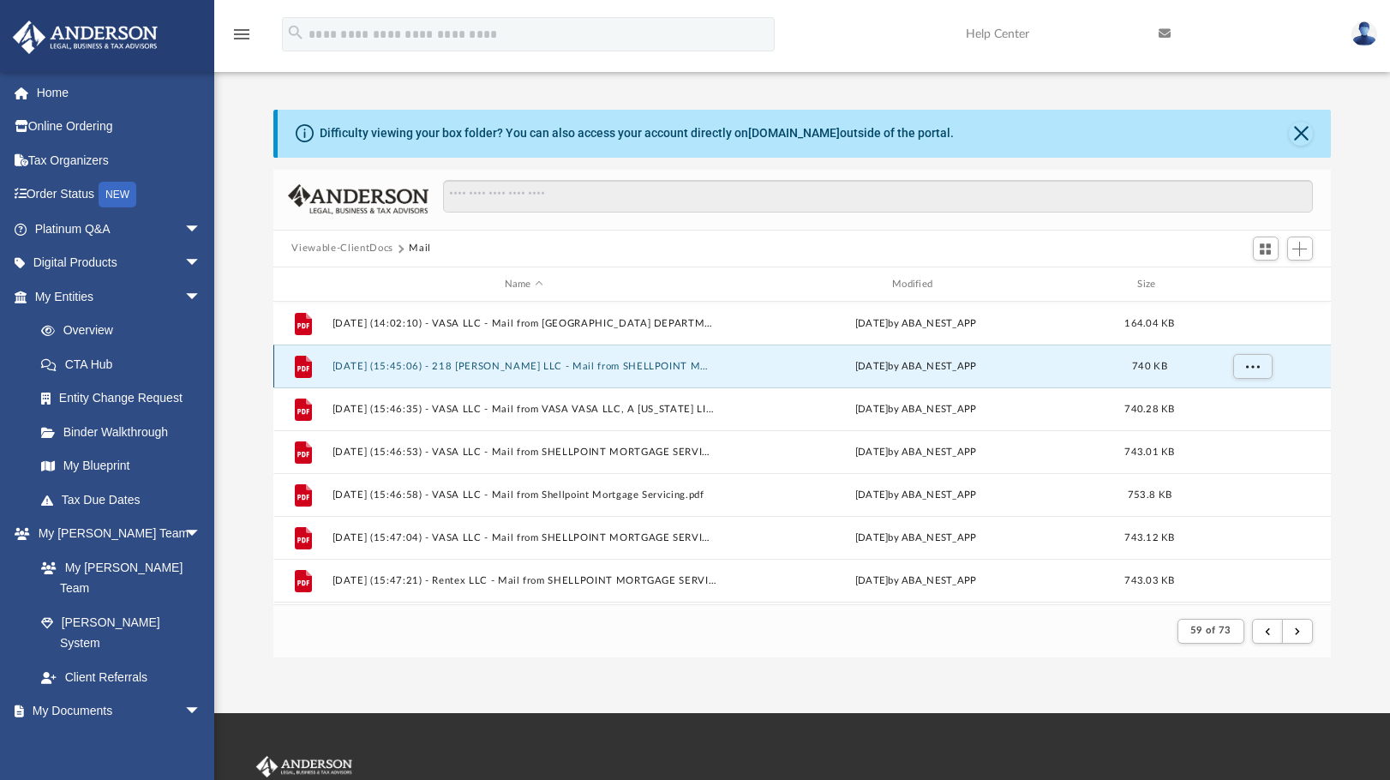
click at [659, 363] on button "2025.01.03 (15:45:06) - 218 Wolfe LLC - Mail from SHELLPOINT MORTGAGE SERVICING…" at bounding box center [524, 366] width 384 height 11
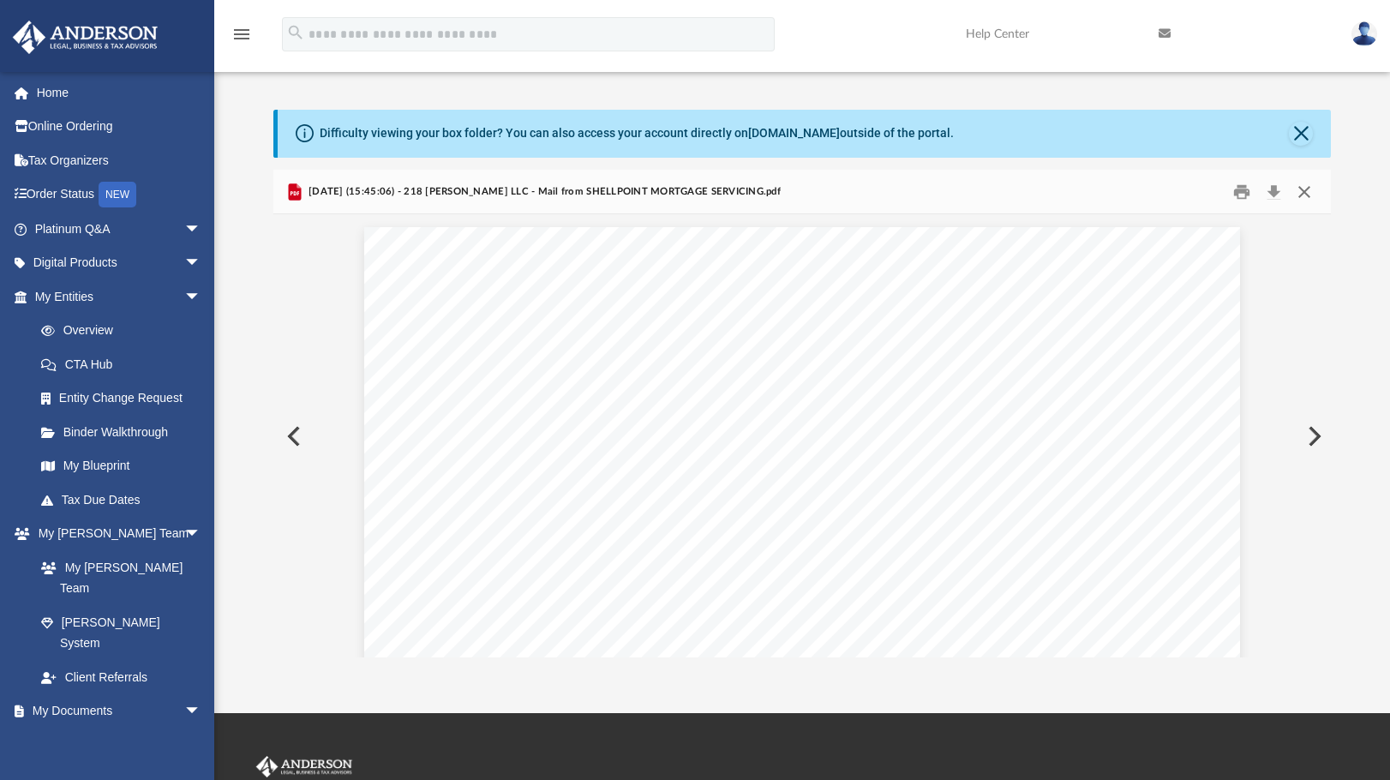
click at [1306, 189] on button "Close" at bounding box center [1304, 191] width 31 height 27
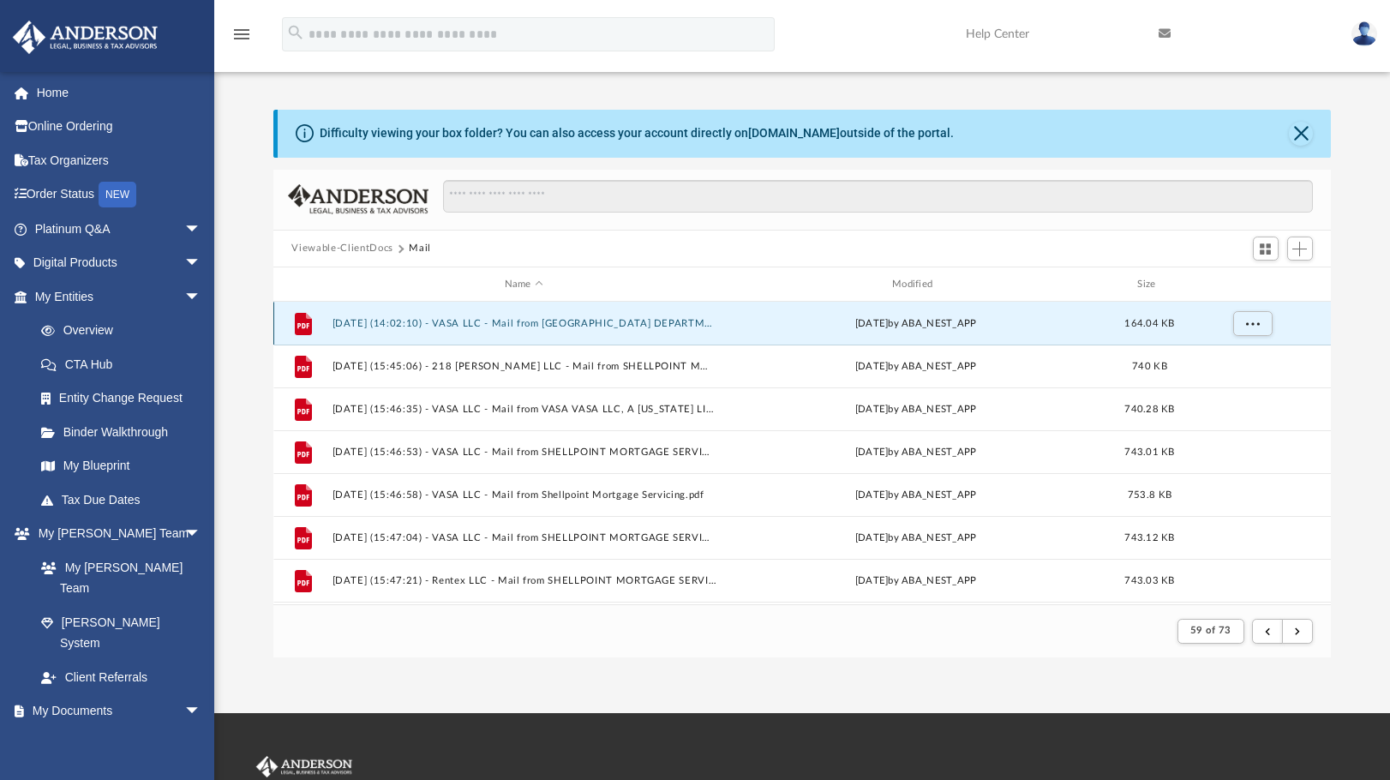
click at [590, 321] on button "2025.01.03 (14:02:10) - VASA LLC - Mail from BALTIMORE CITY DEPARTMENT OF HOUSI…" at bounding box center [524, 323] width 384 height 11
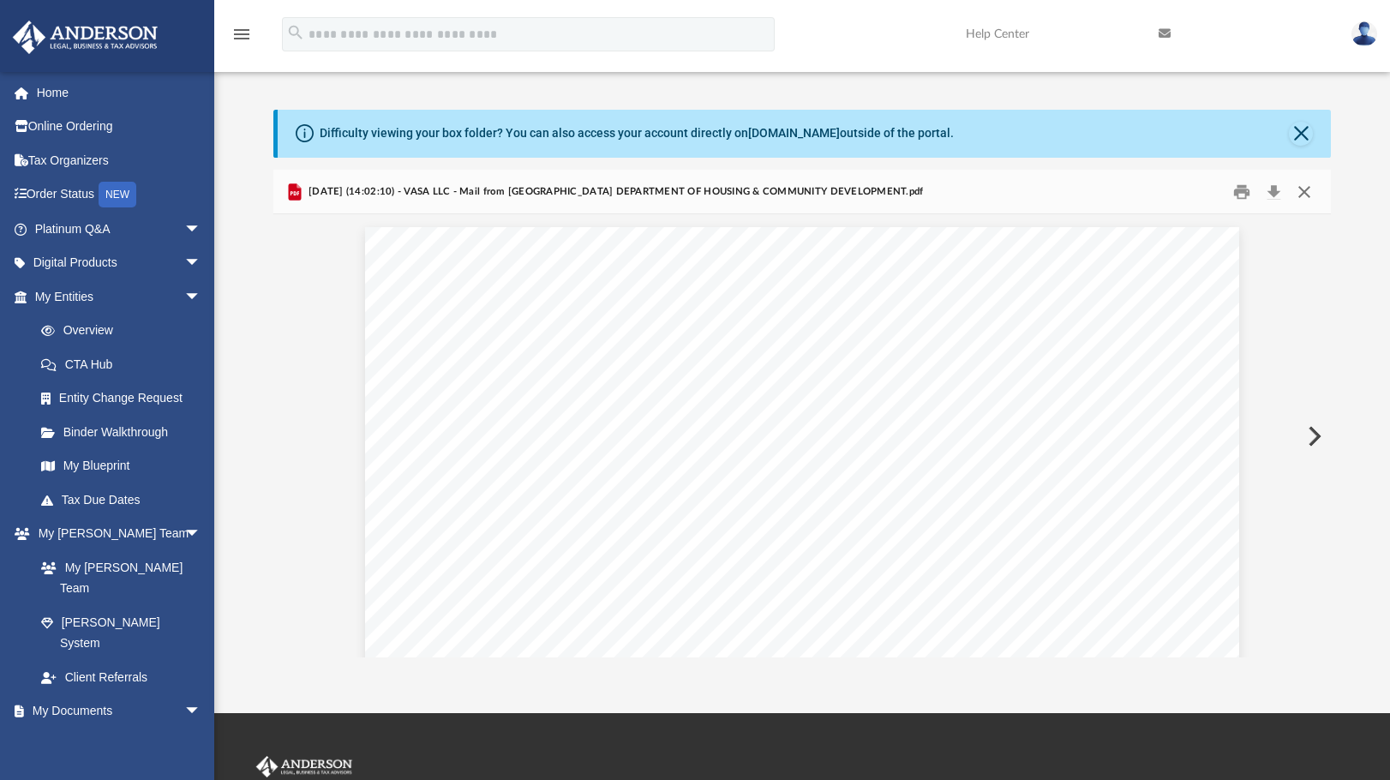
click at [1303, 187] on button "Close" at bounding box center [1304, 191] width 31 height 27
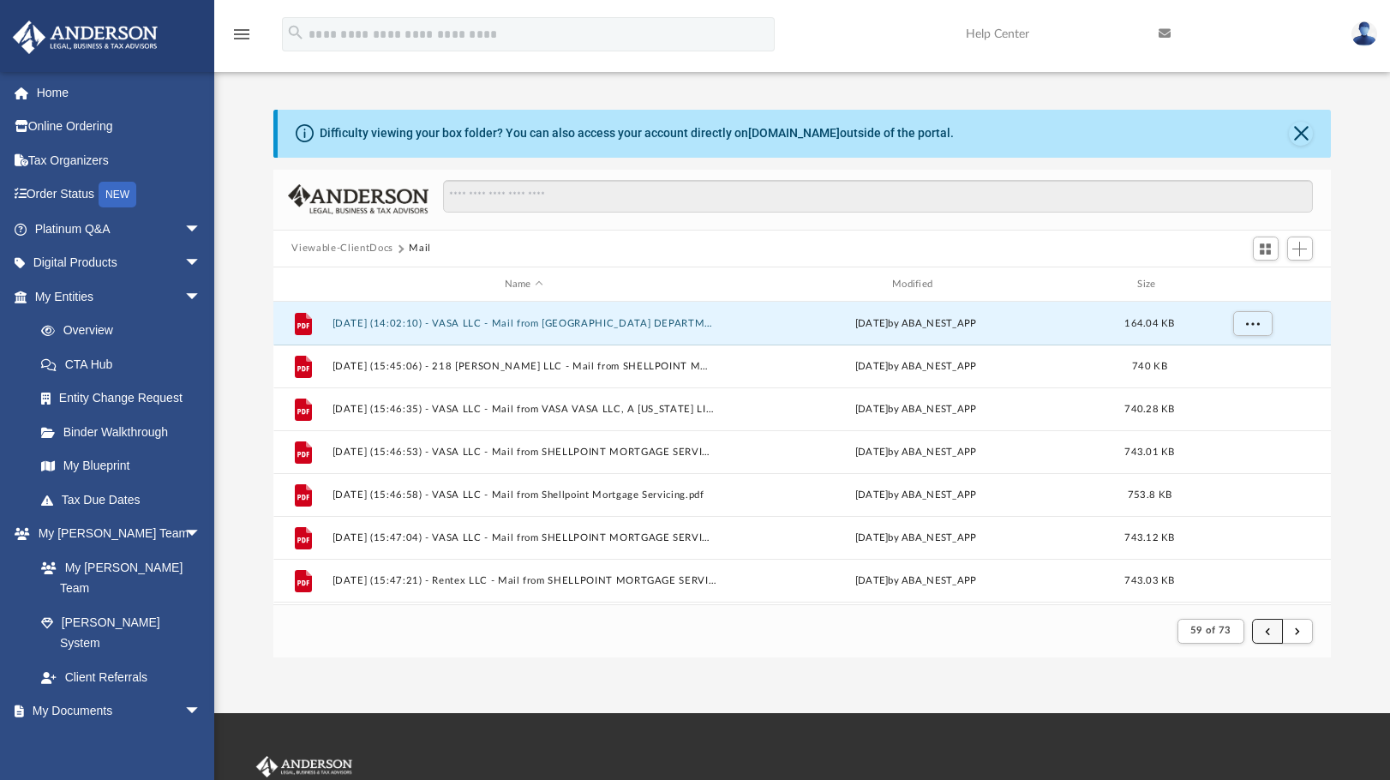
click at [1265, 627] on span "submit" at bounding box center [1267, 630] width 5 height 9
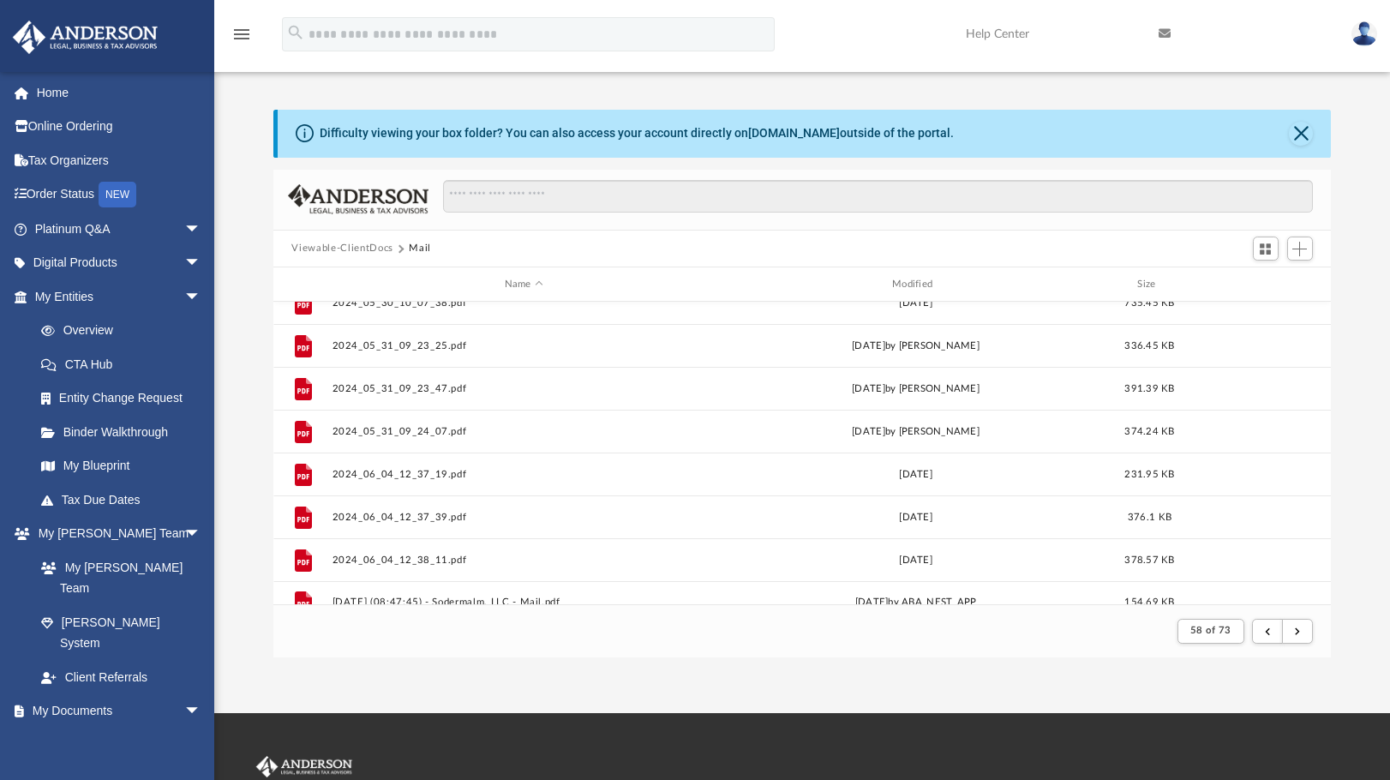
scroll to position [1840, 0]
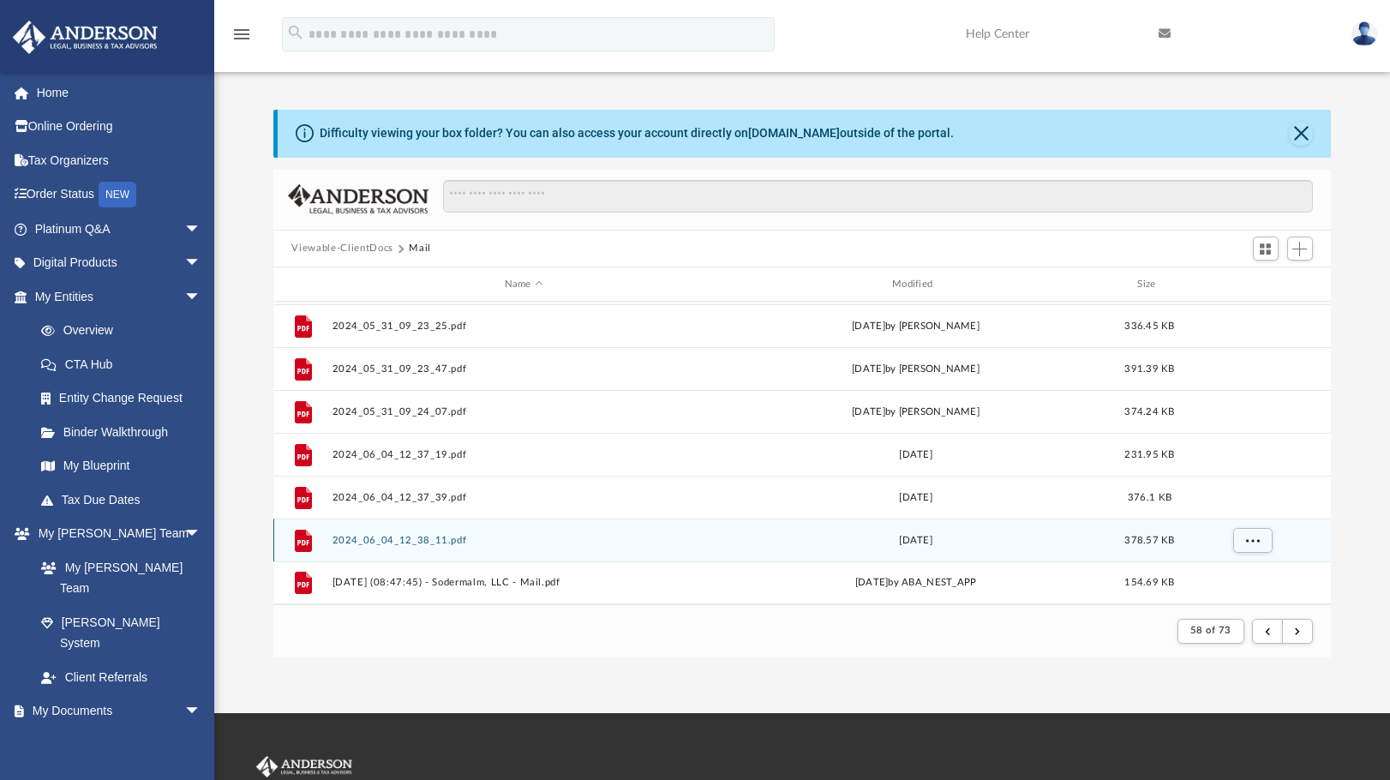
click at [867, 549] on div "File 2024_06_04_12_38_11.pdf Tue Jun 4 2024 378.57 KB" at bounding box center [802, 540] width 1059 height 43
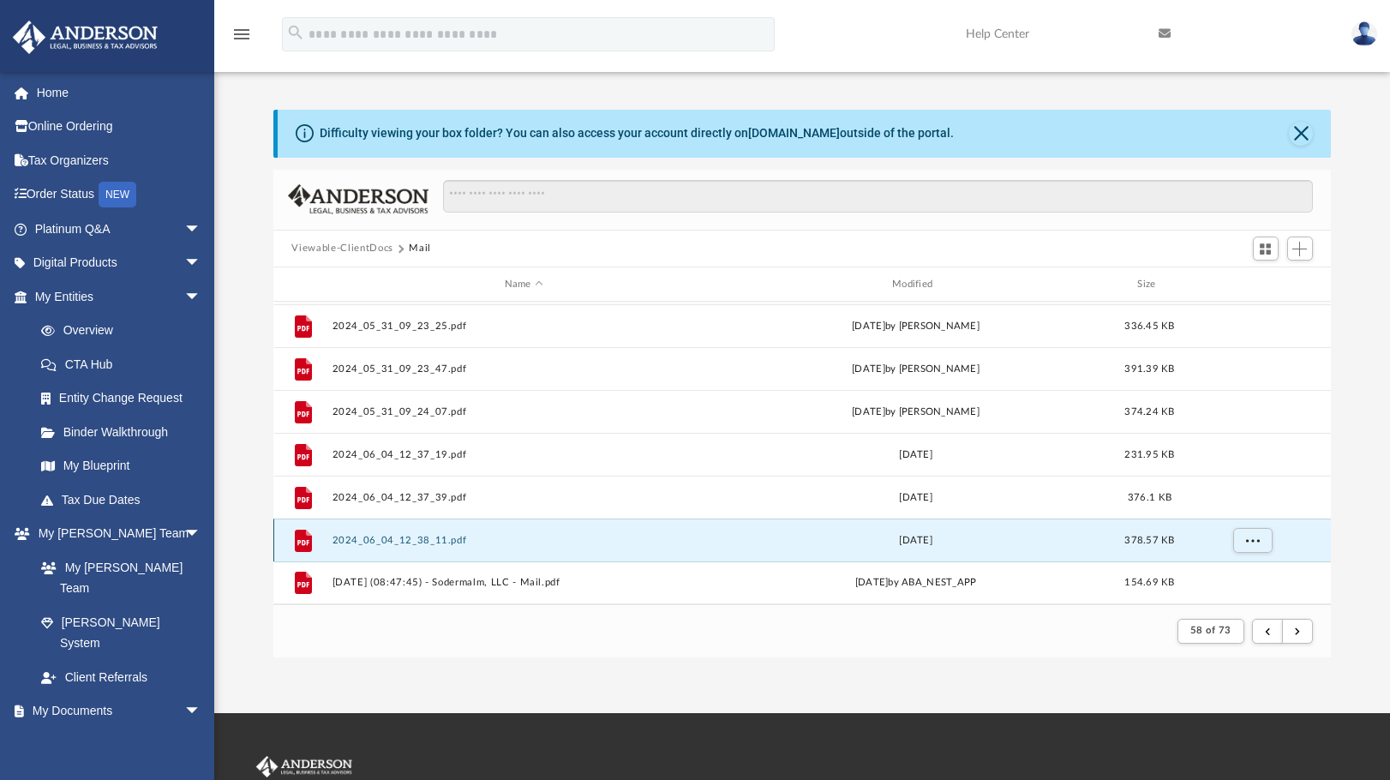
click at [867, 548] on div "Tue Jun 4 2024" at bounding box center [915, 540] width 384 height 15
click at [903, 547] on div "Tue Jun 4 2024" at bounding box center [915, 540] width 384 height 15
click at [912, 542] on div "Tue Jun 4 2024" at bounding box center [915, 540] width 384 height 15
click at [439, 537] on button "2024_06_04_12_38_11.pdf" at bounding box center [524, 540] width 384 height 11
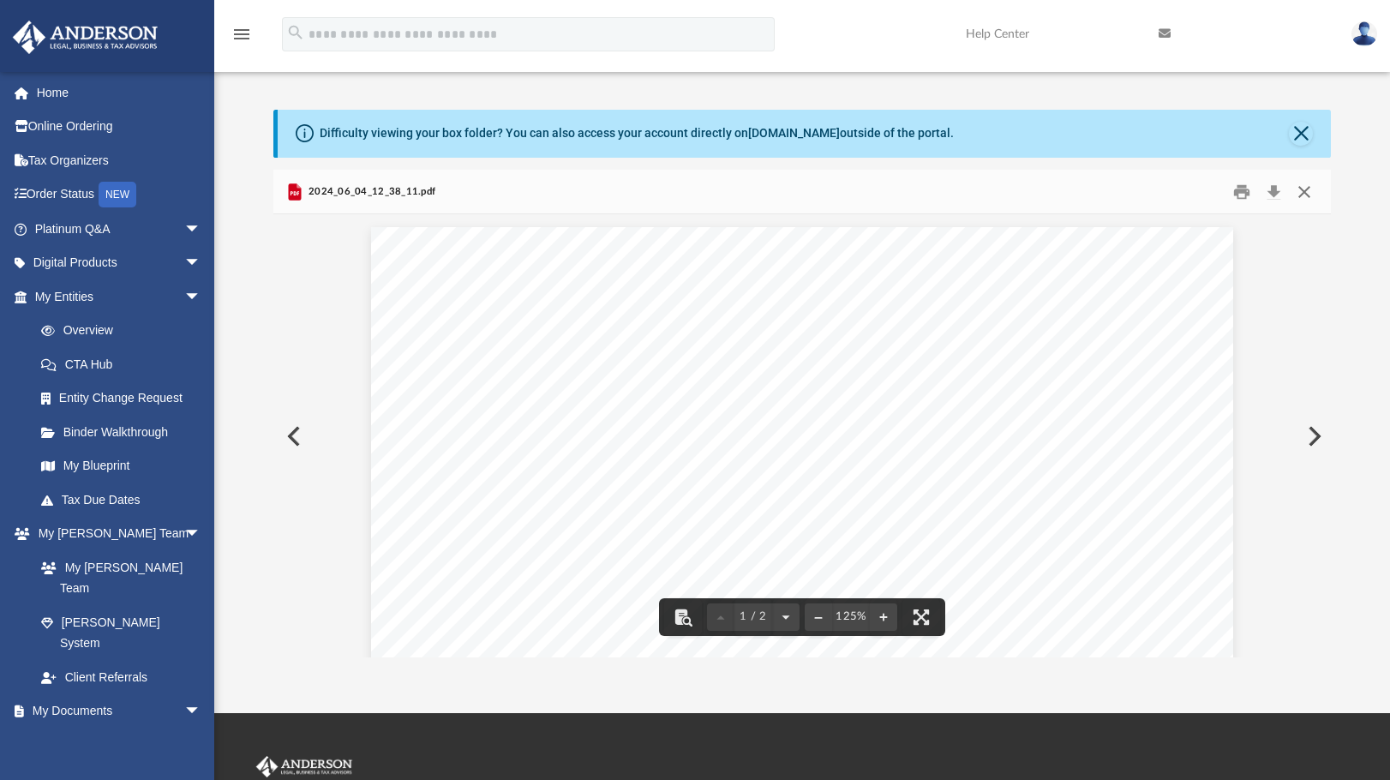
click at [1309, 194] on button "Close" at bounding box center [1304, 191] width 31 height 27
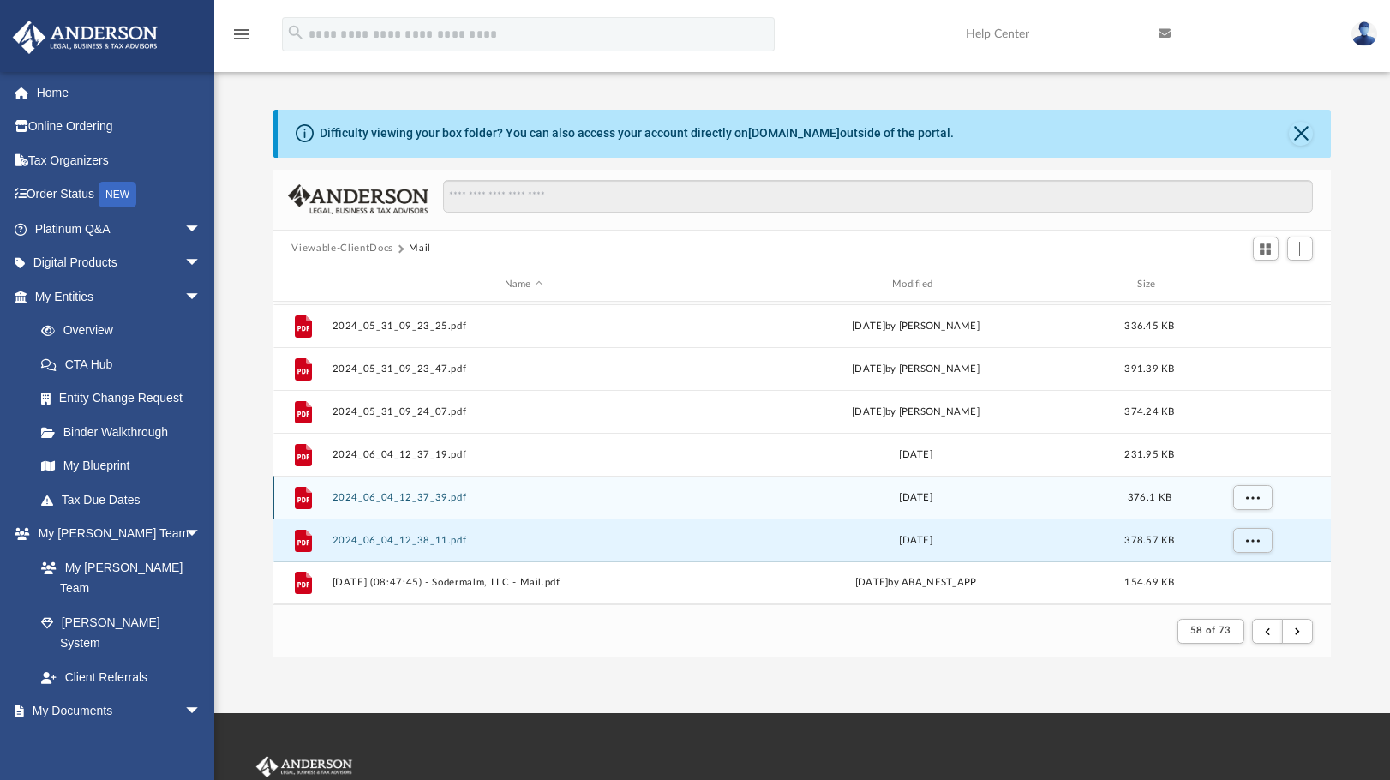
click at [395, 497] on button "2024_06_04_12_37_39.pdf" at bounding box center [524, 497] width 384 height 11
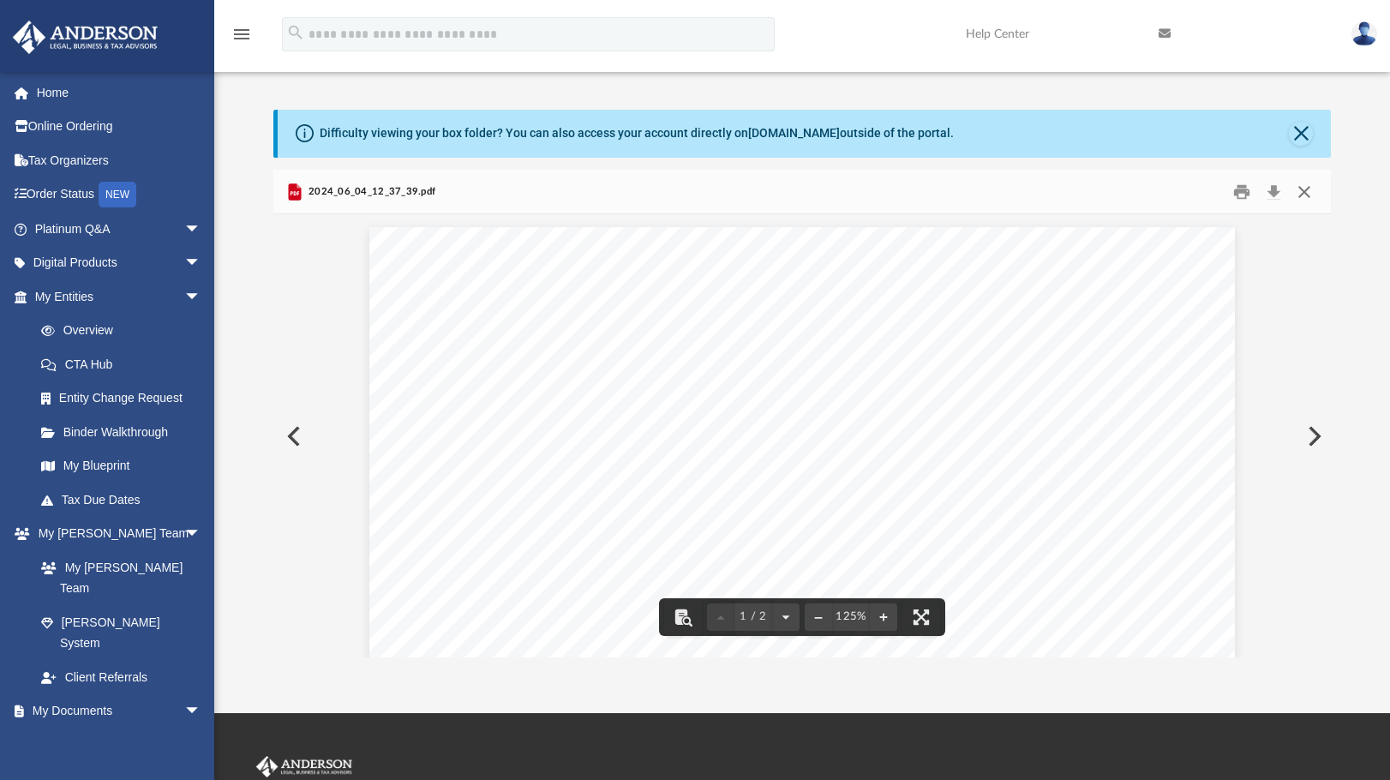
click at [1299, 195] on button "Close" at bounding box center [1304, 191] width 31 height 27
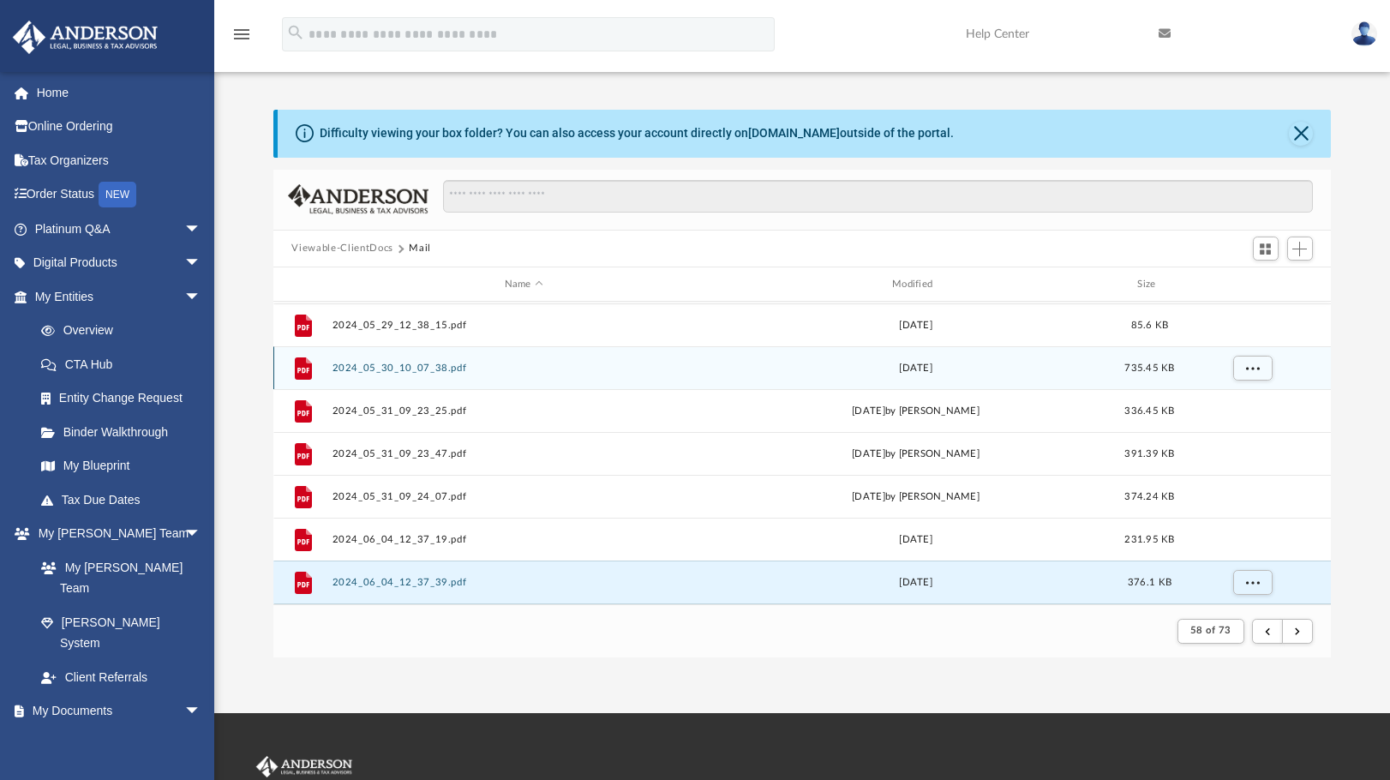
scroll to position [1755, 0]
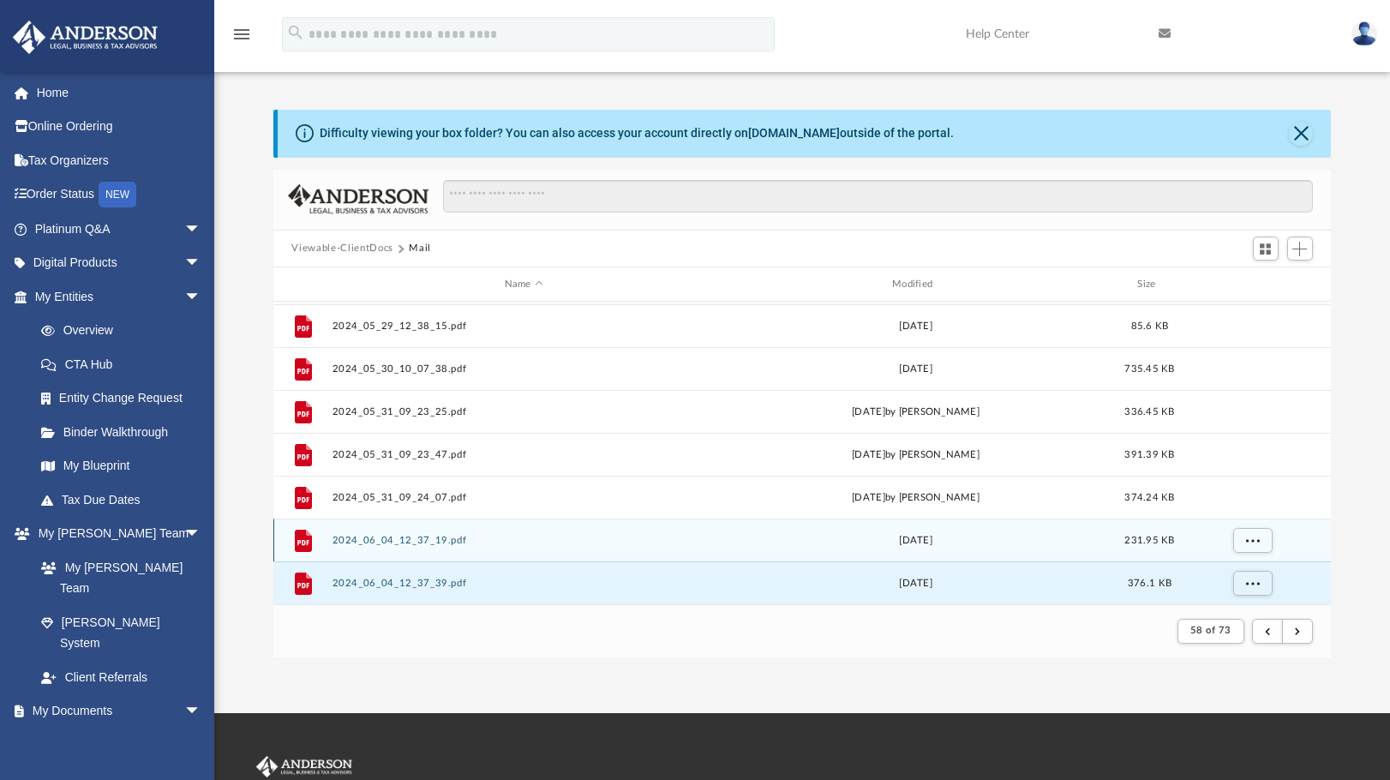
click at [443, 538] on button "2024_06_04_12_37_19.pdf" at bounding box center [524, 540] width 384 height 11
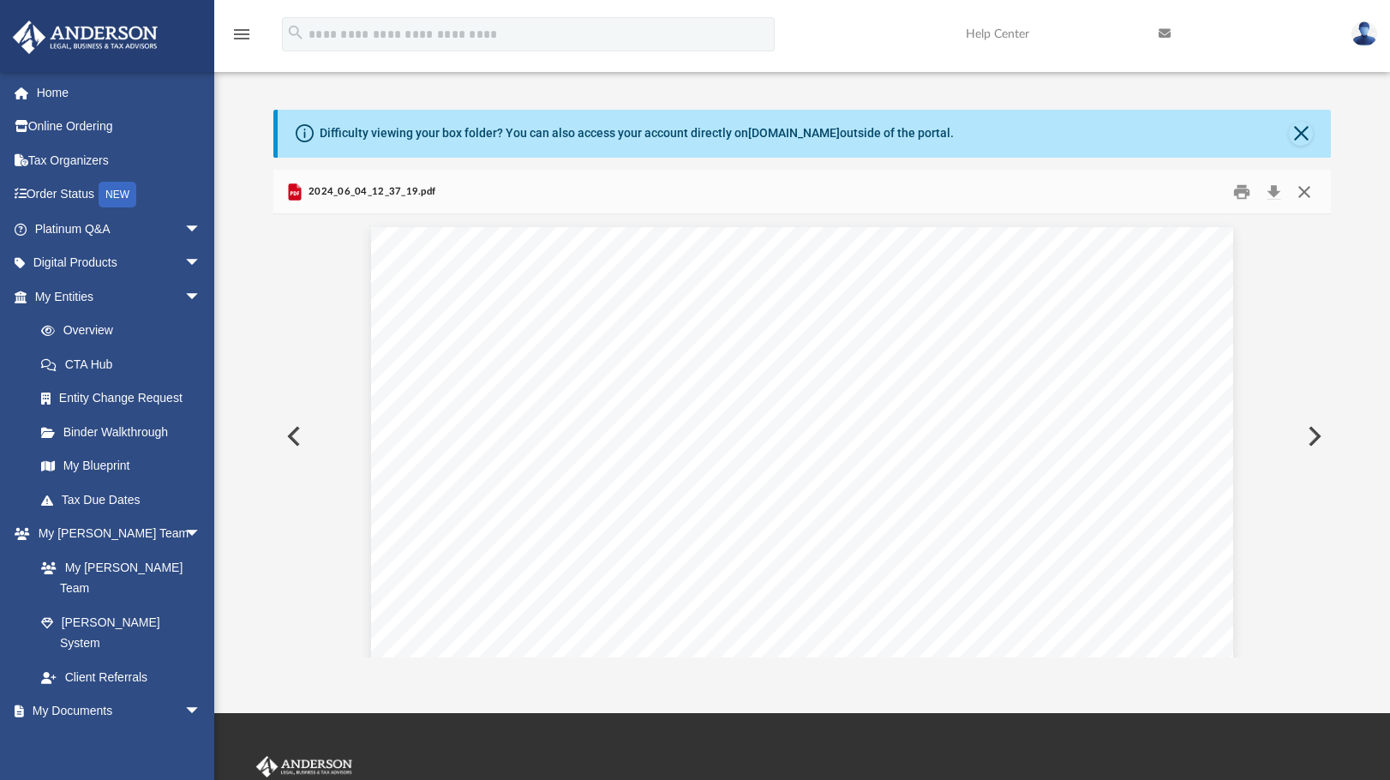
click at [1309, 190] on button "Close" at bounding box center [1304, 191] width 31 height 27
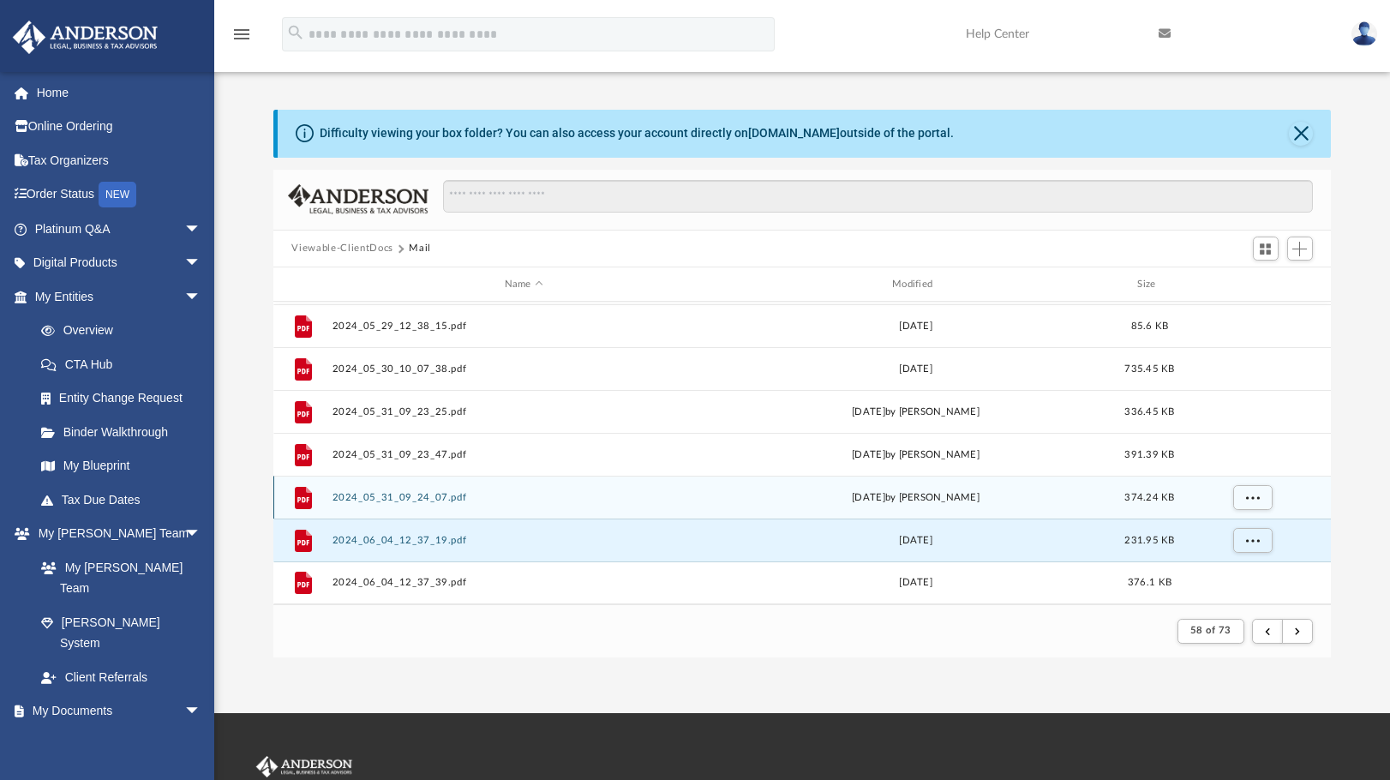
scroll to position [1669, 0]
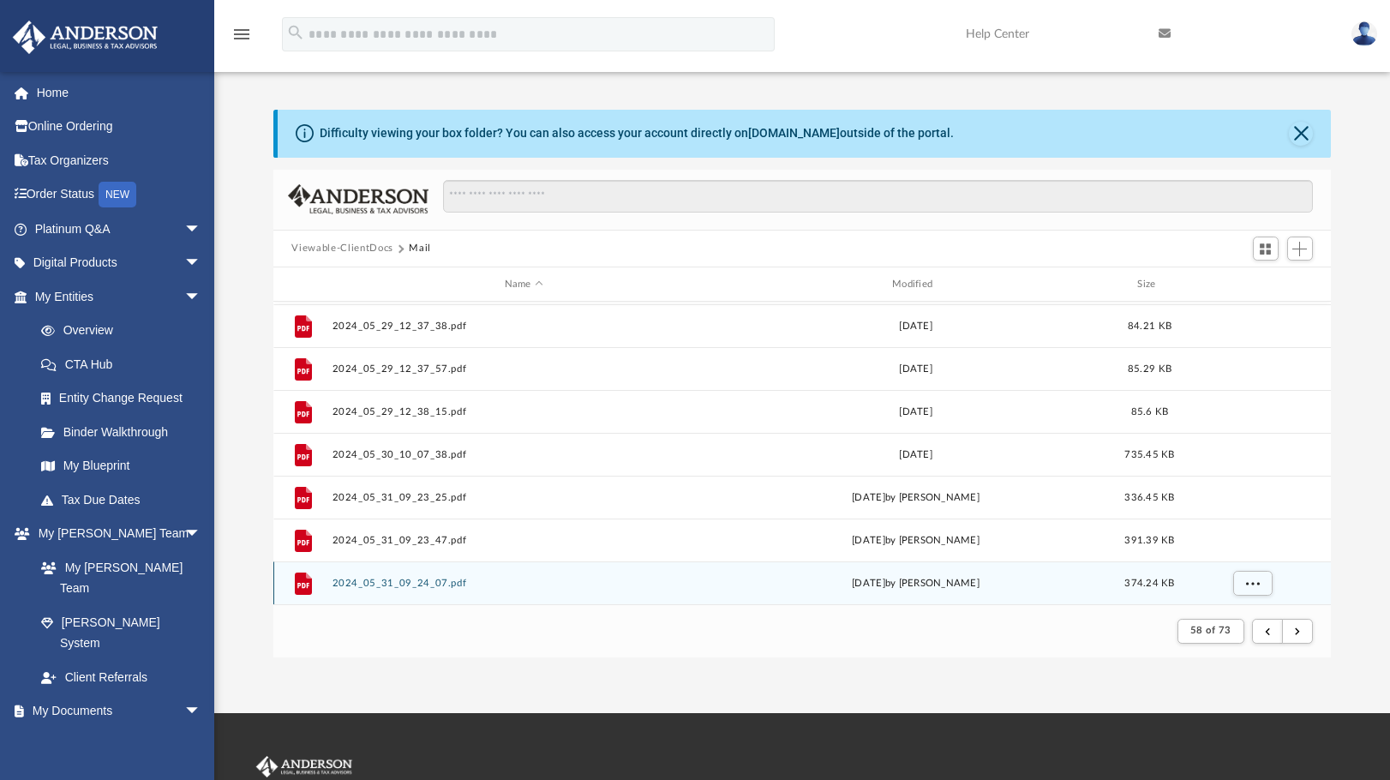
click at [451, 576] on div "File 2024_05_31_09_24_07.pdf Fri May 31 2024 by Karla Gurrola 374.24 KB" at bounding box center [802, 582] width 1059 height 43
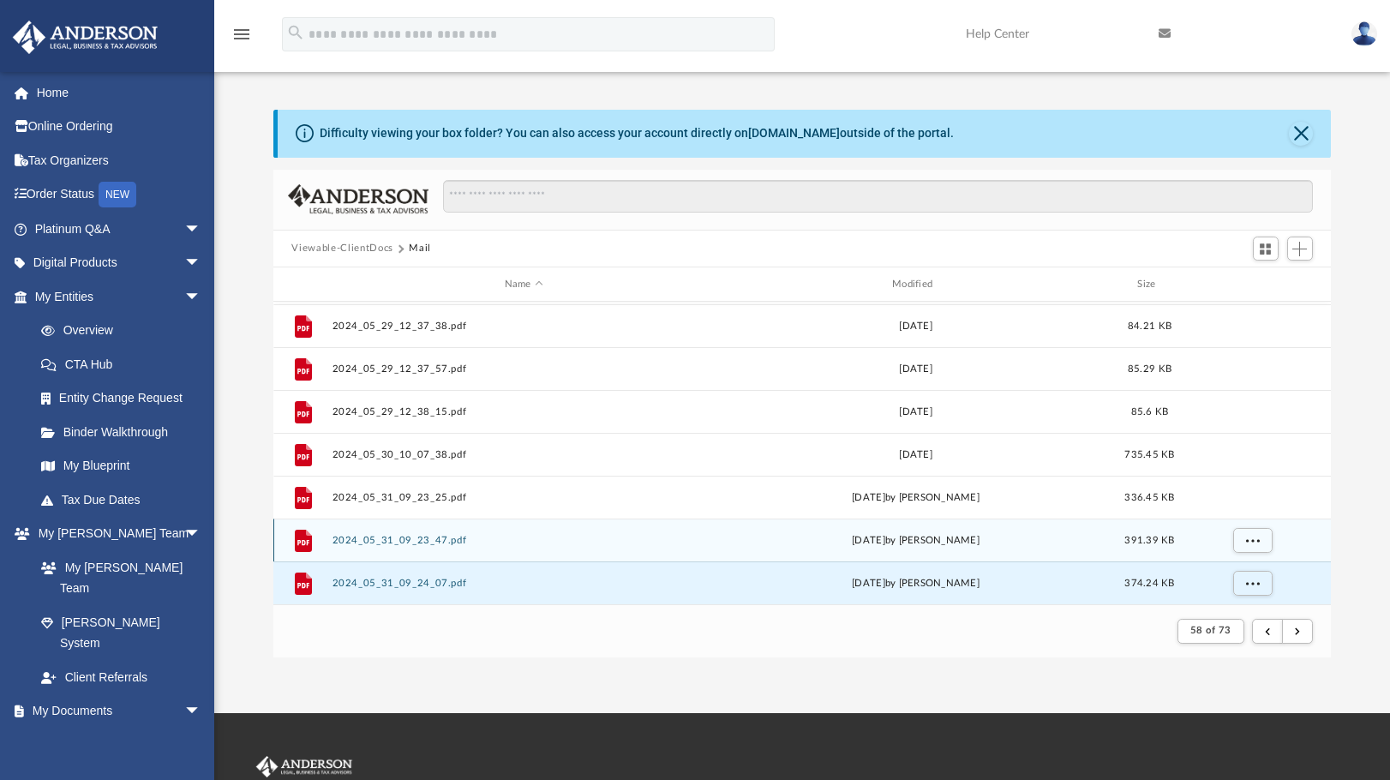
click at [433, 537] on button "2024_05_31_09_23_47.pdf" at bounding box center [524, 540] width 384 height 11
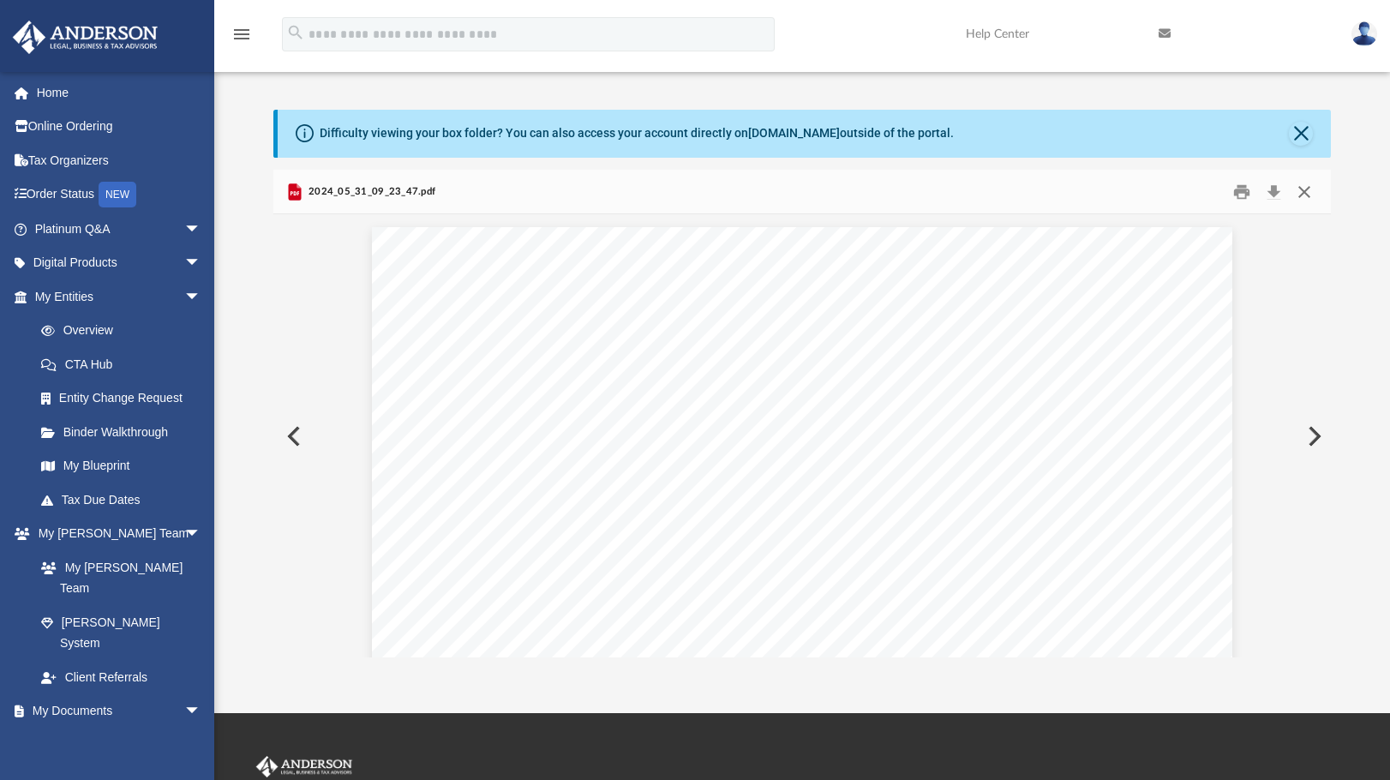
click at [1298, 188] on button "Close" at bounding box center [1304, 191] width 31 height 27
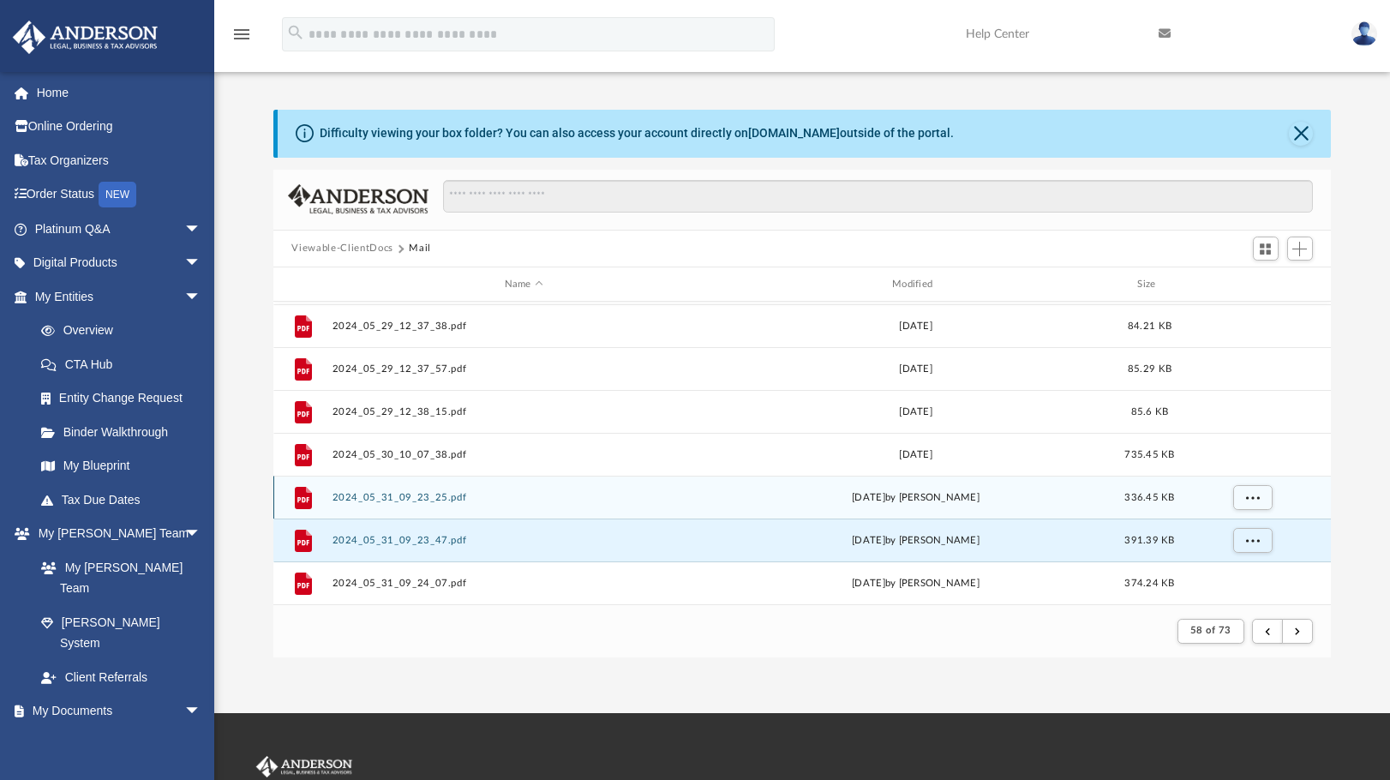
click at [394, 489] on div "File 2024_05_31_09_23_25.pdf Fri May 31 2024 by Karla Gurrola 336.45 KB" at bounding box center [802, 497] width 1059 height 43
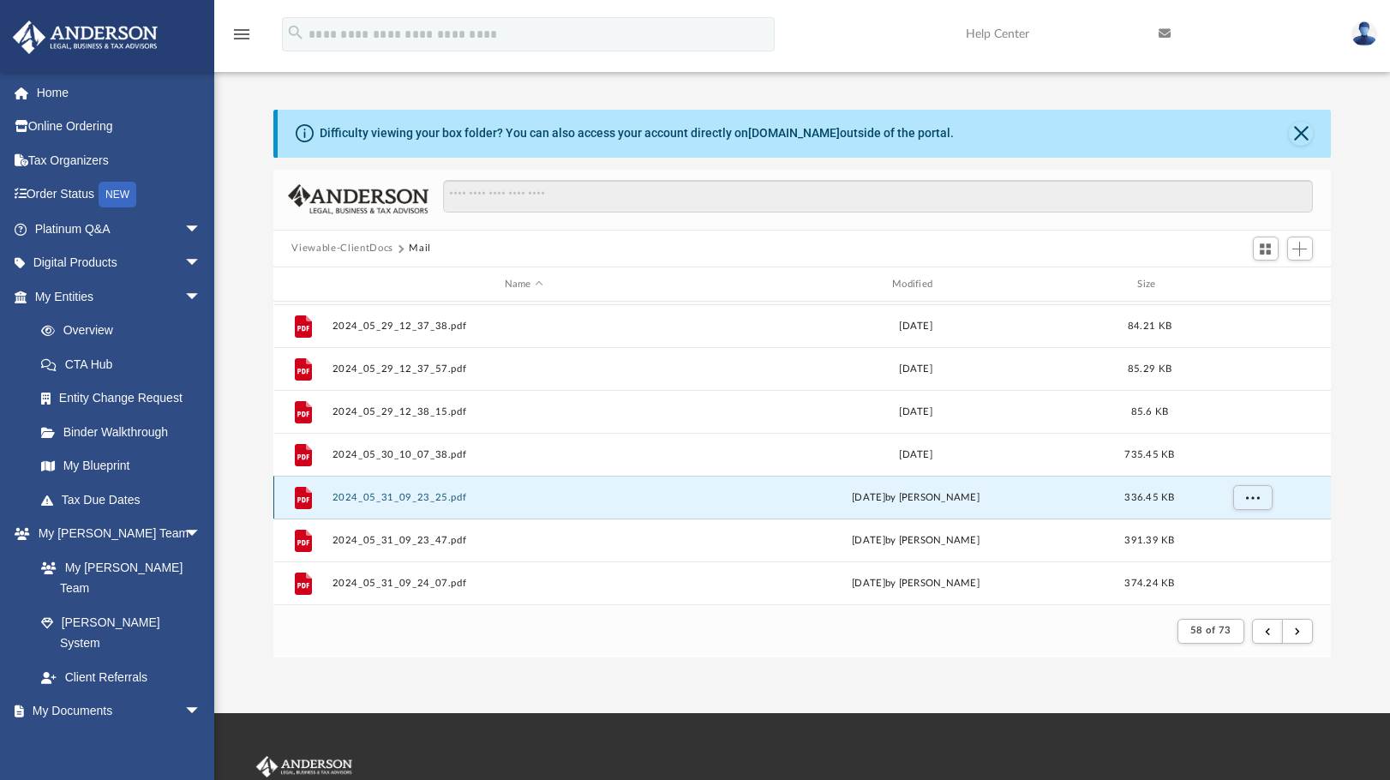
click at [395, 501] on button "2024_05_31_09_23_25.pdf" at bounding box center [524, 497] width 384 height 11
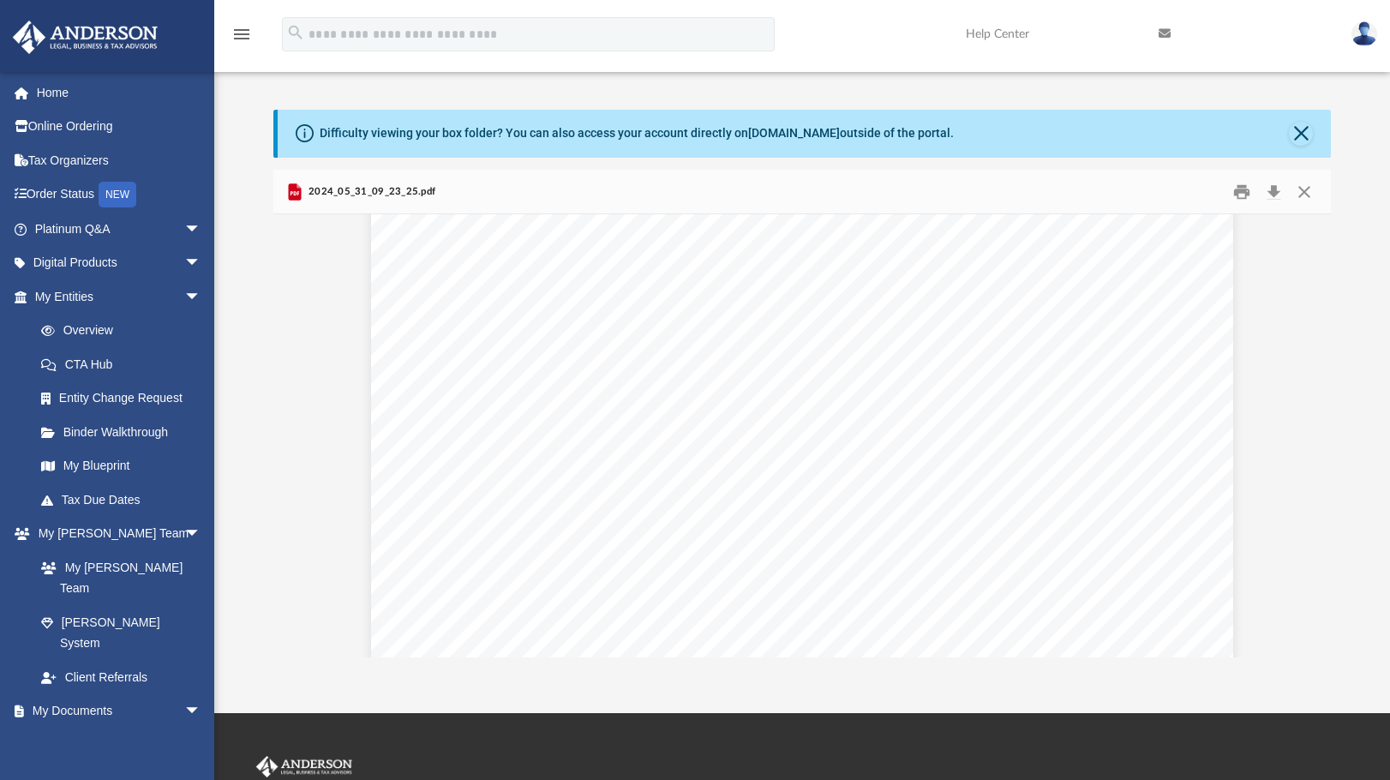
scroll to position [0, 0]
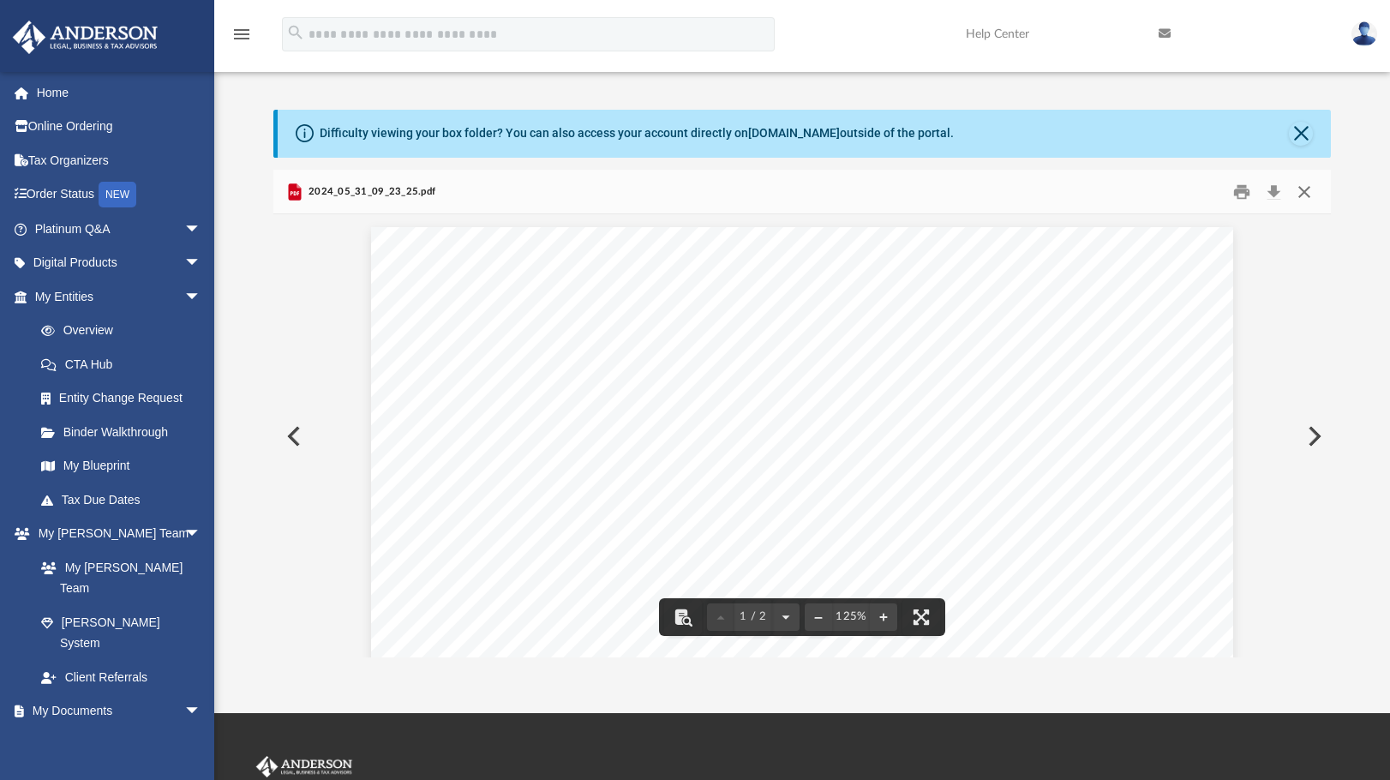
click at [1309, 191] on button "Close" at bounding box center [1304, 191] width 31 height 27
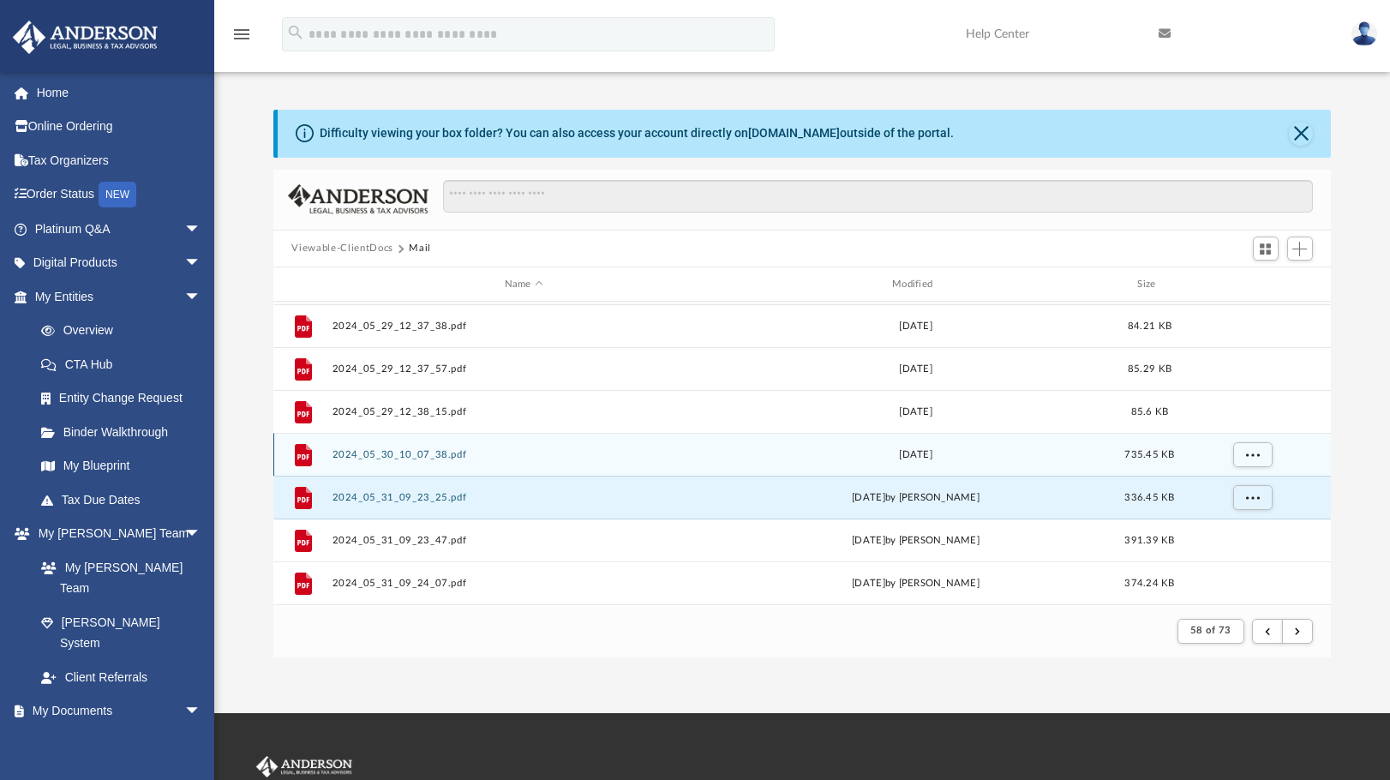
click at [416, 453] on button "2024_05_30_10_07_38.pdf" at bounding box center [524, 454] width 384 height 11
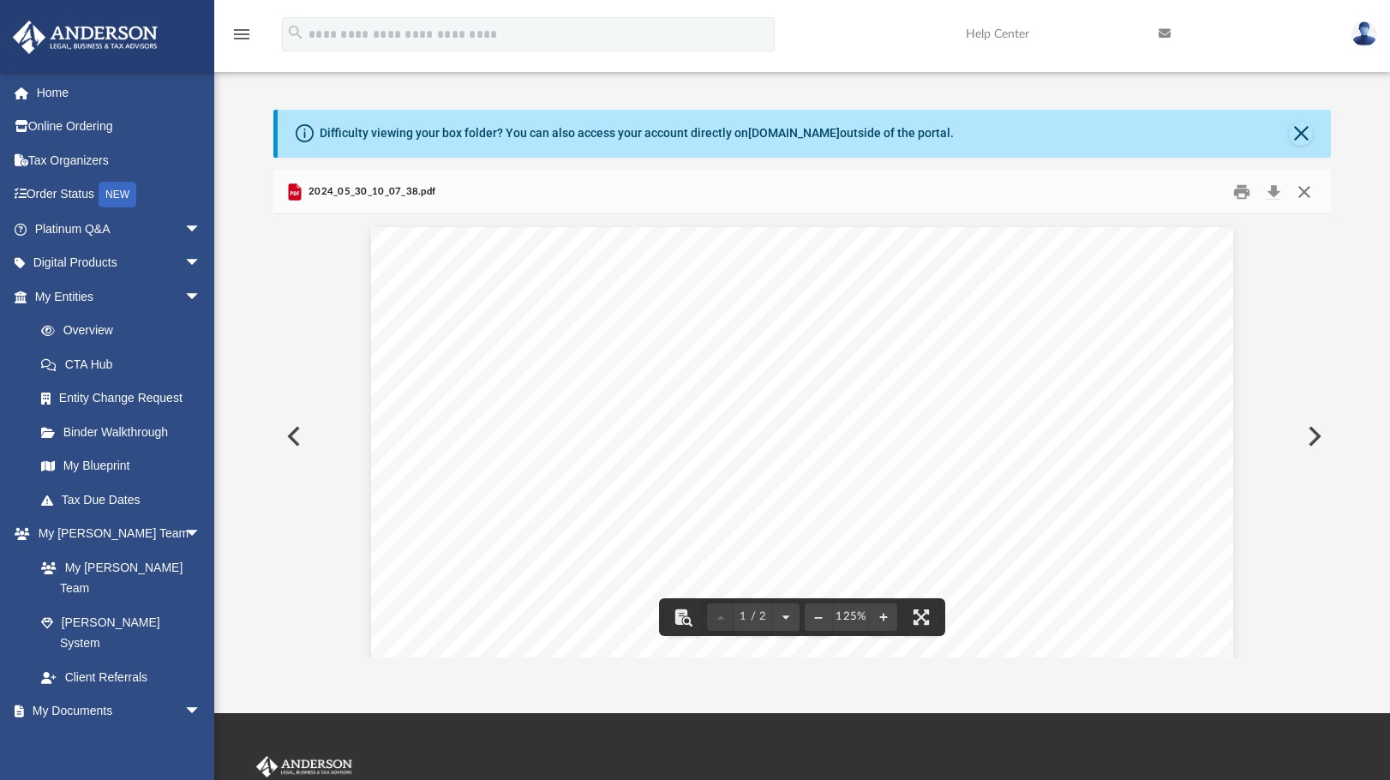
click at [1302, 189] on button "Close" at bounding box center [1304, 191] width 31 height 27
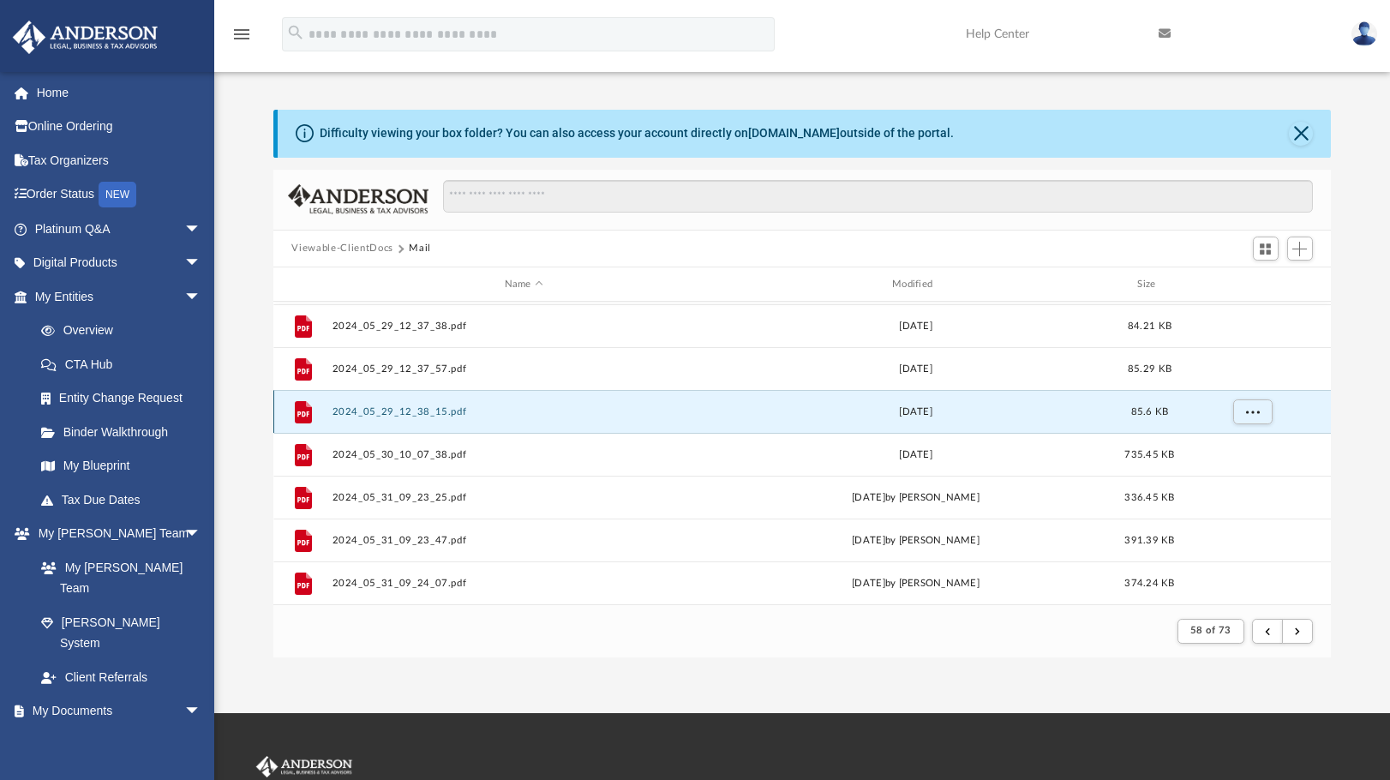
click at [453, 411] on button "2024_05_29_12_38_15.pdf" at bounding box center [524, 411] width 384 height 11
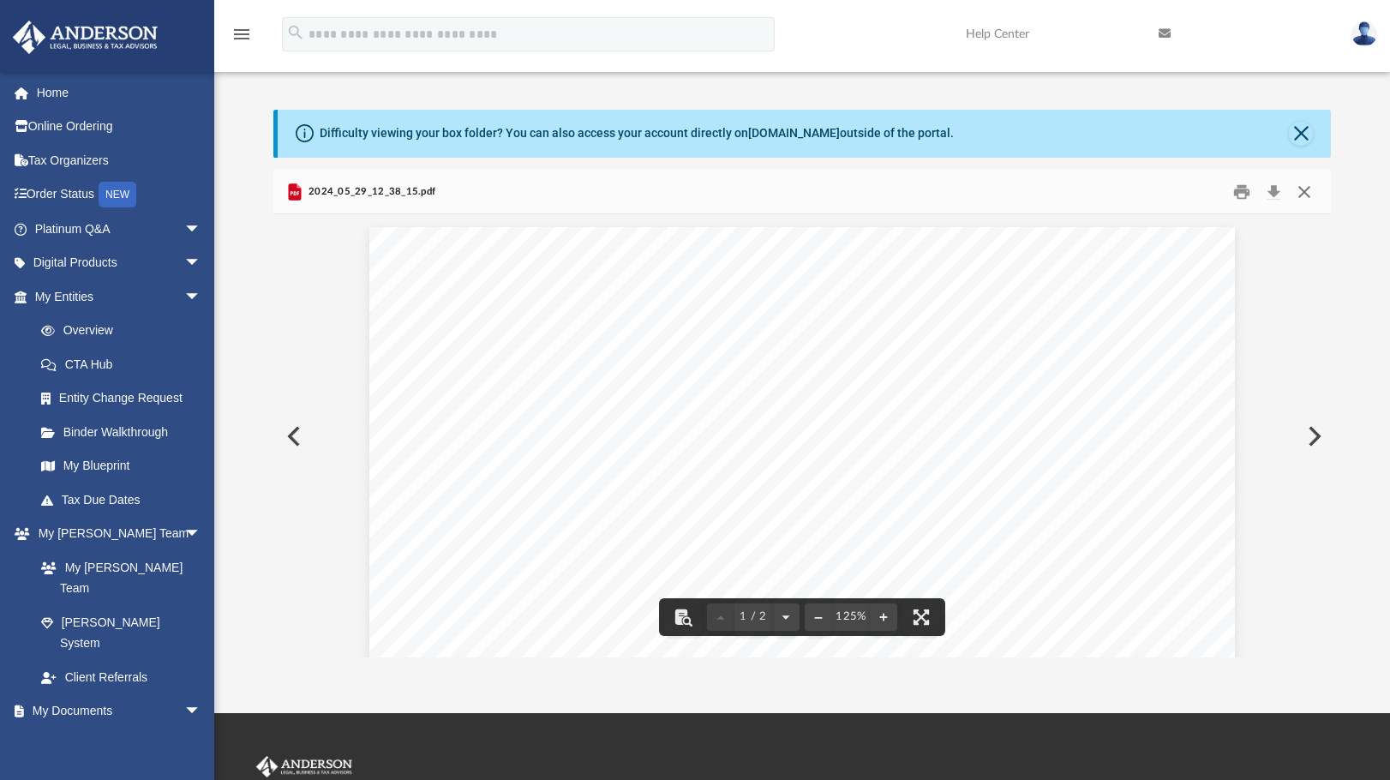
click at [1310, 194] on button "Close" at bounding box center [1304, 191] width 31 height 27
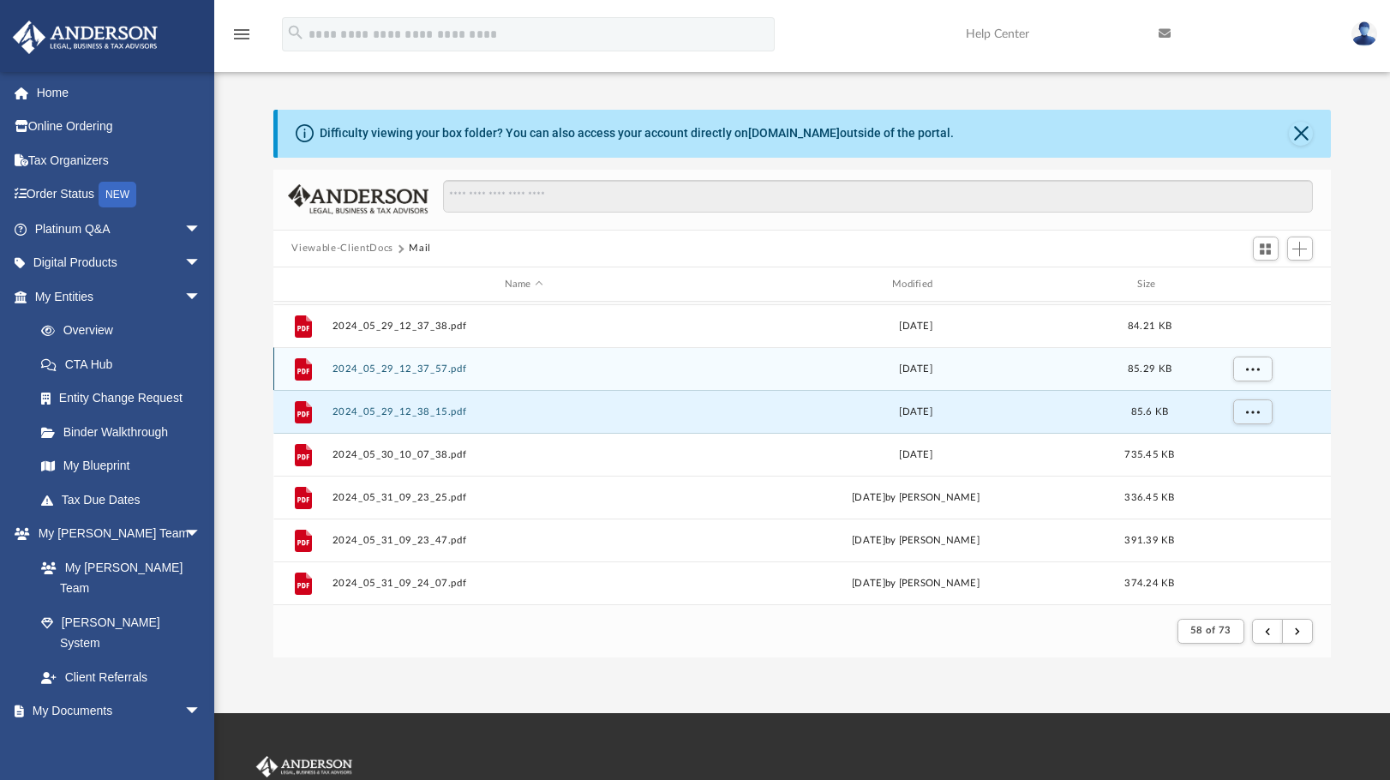
click at [387, 376] on div "File 2024_05_29_12_37_57.pdf Wed May 29 2024 85.29 KB" at bounding box center [802, 368] width 1059 height 43
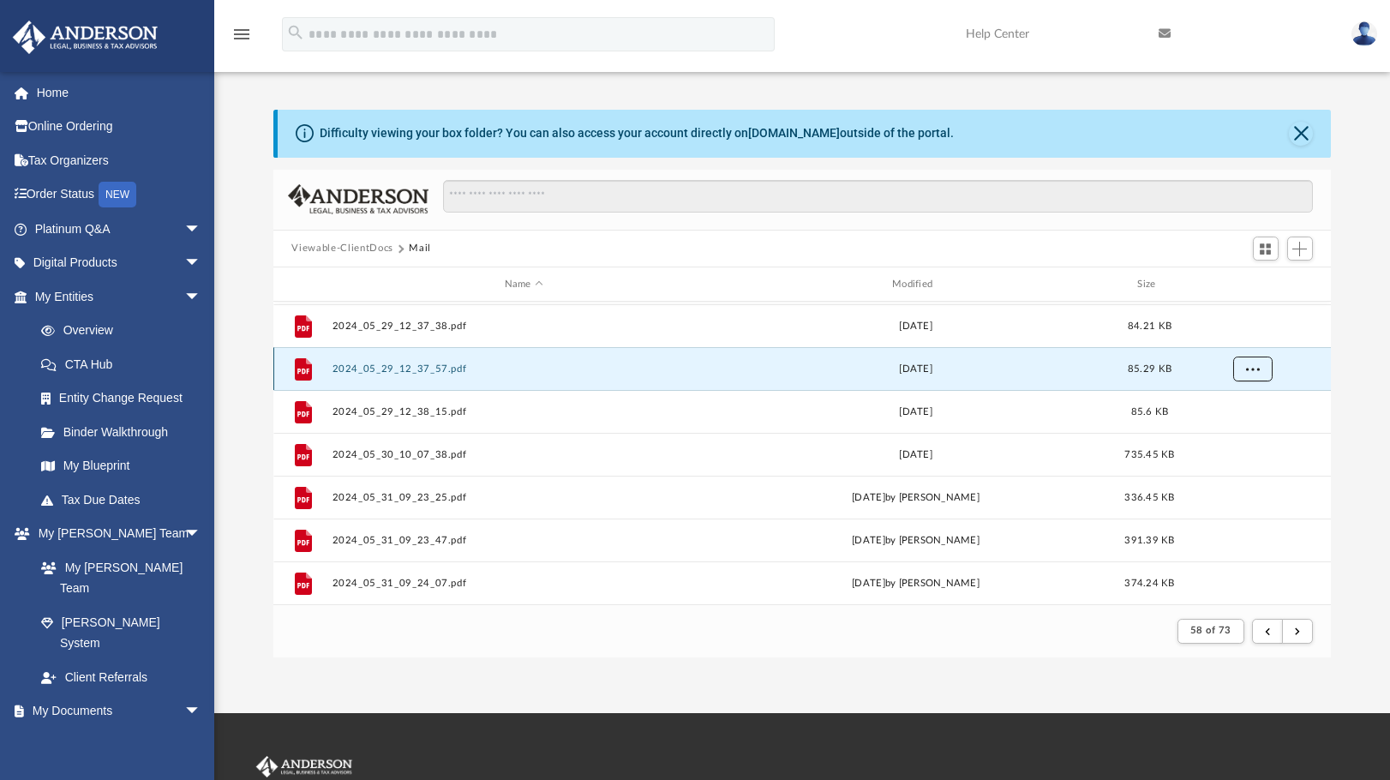
click at [1257, 368] on span "More options" at bounding box center [1252, 368] width 14 height 9
click at [1245, 408] on li "Preview" at bounding box center [1237, 405] width 50 height 18
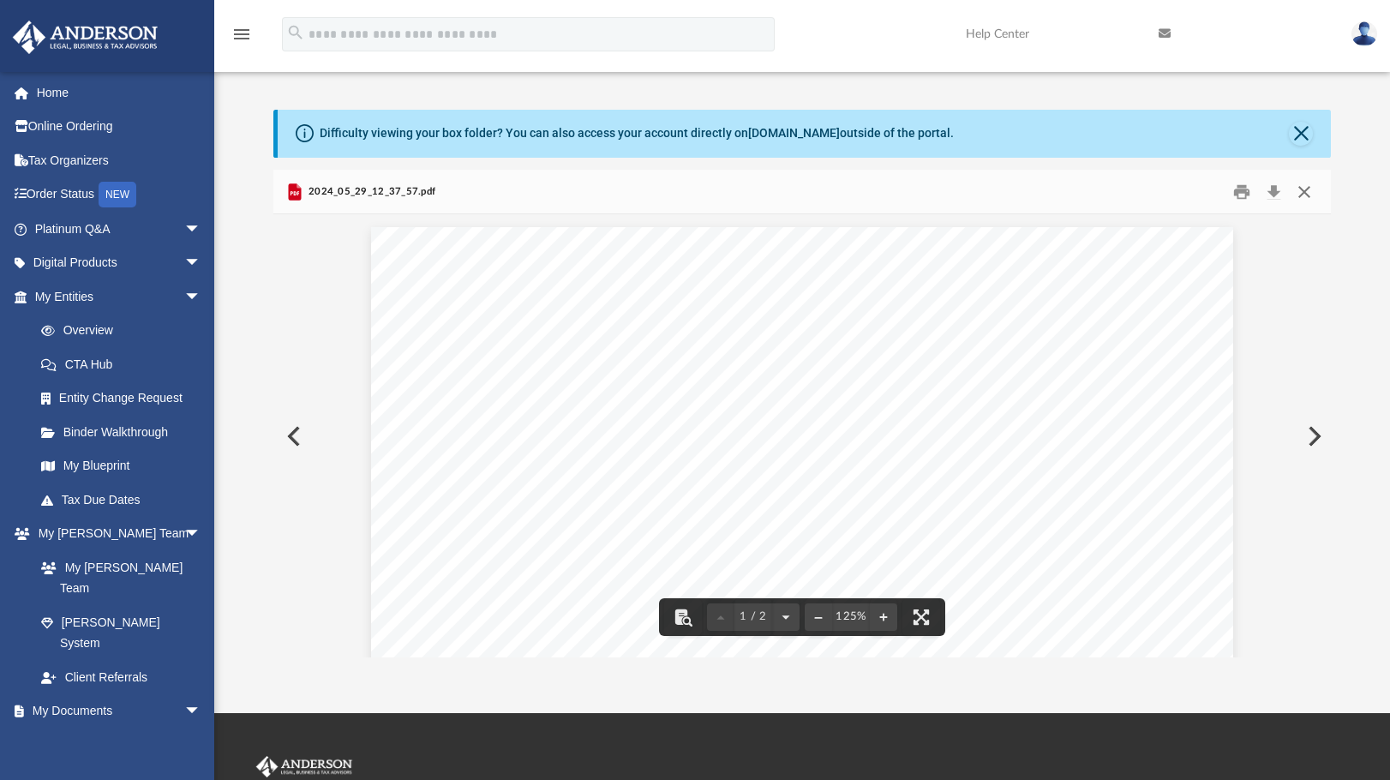
click at [1304, 191] on button "Close" at bounding box center [1304, 191] width 31 height 27
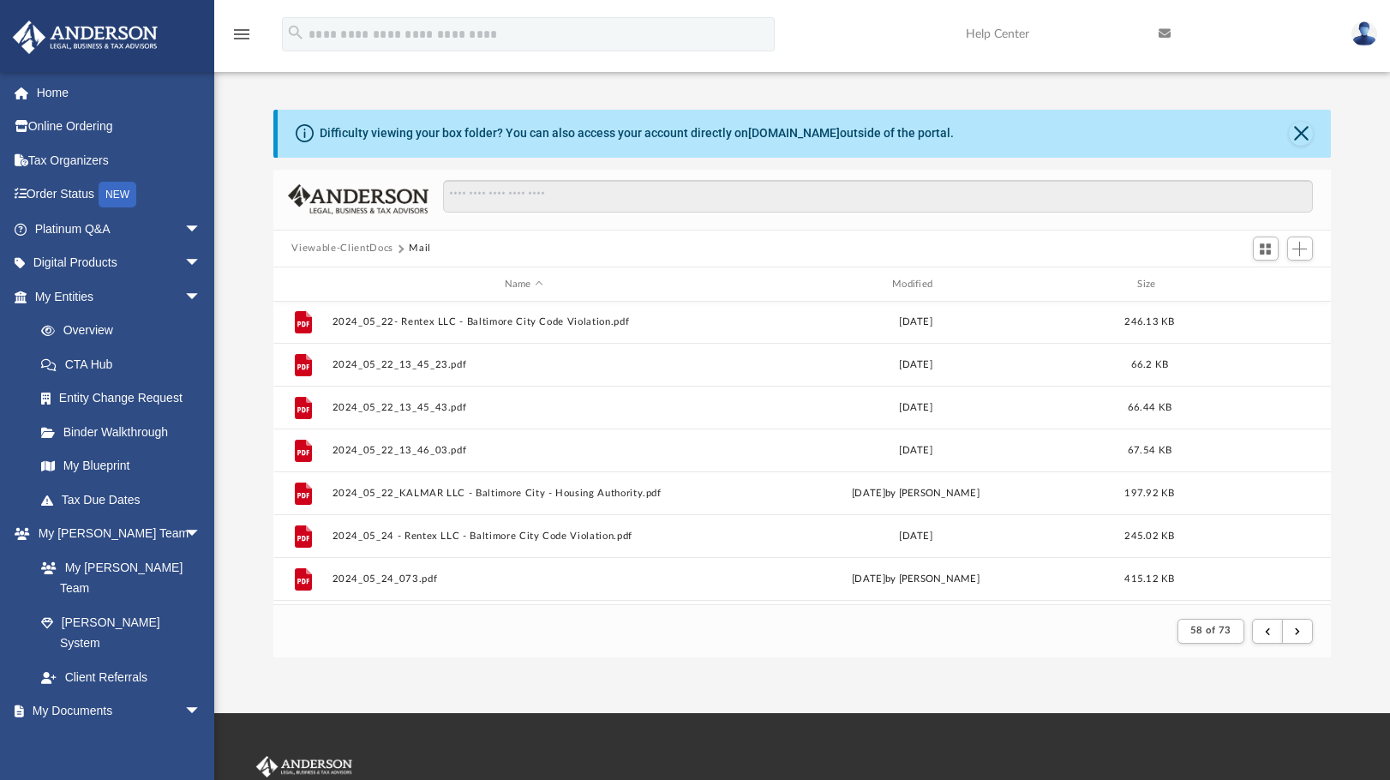
scroll to position [1155, 0]
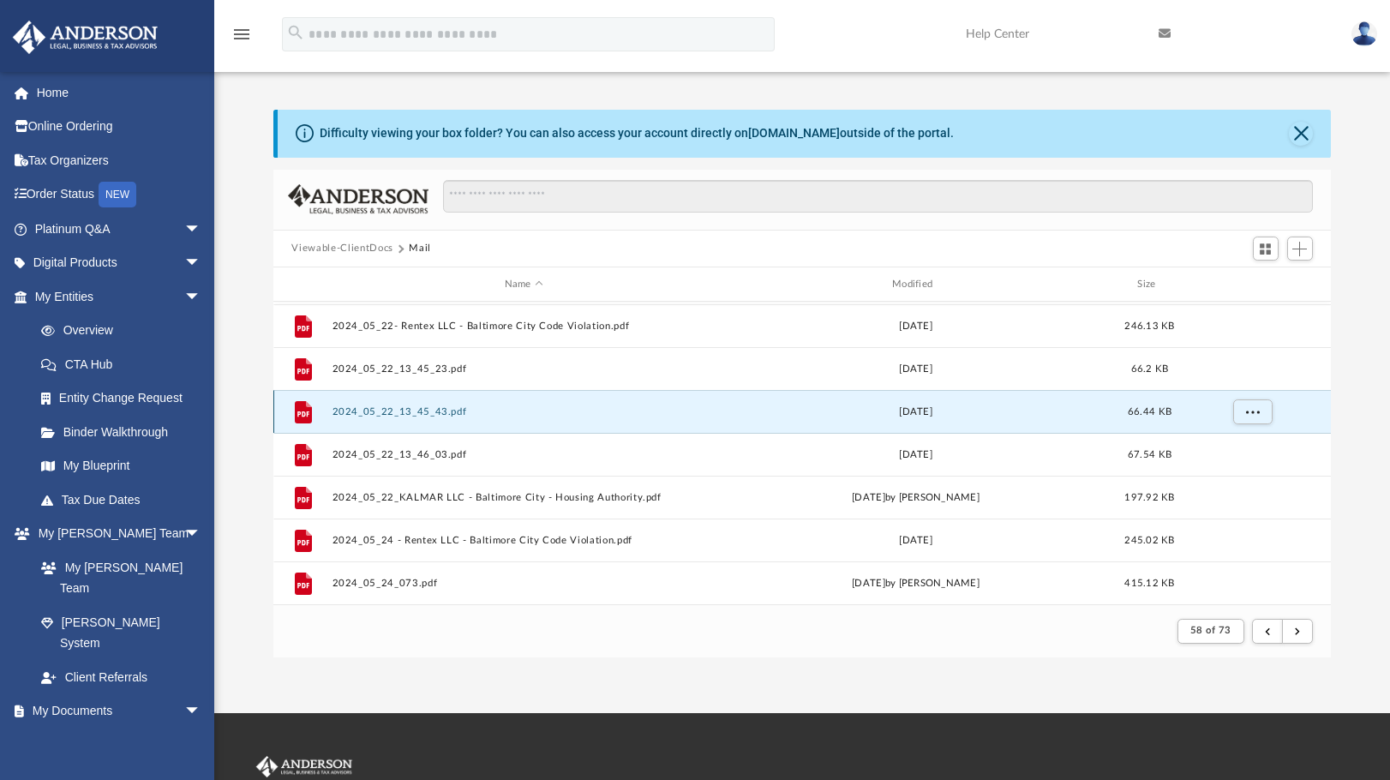
click at [526, 413] on button "2024_05_22_13_45_43.pdf" at bounding box center [524, 411] width 384 height 11
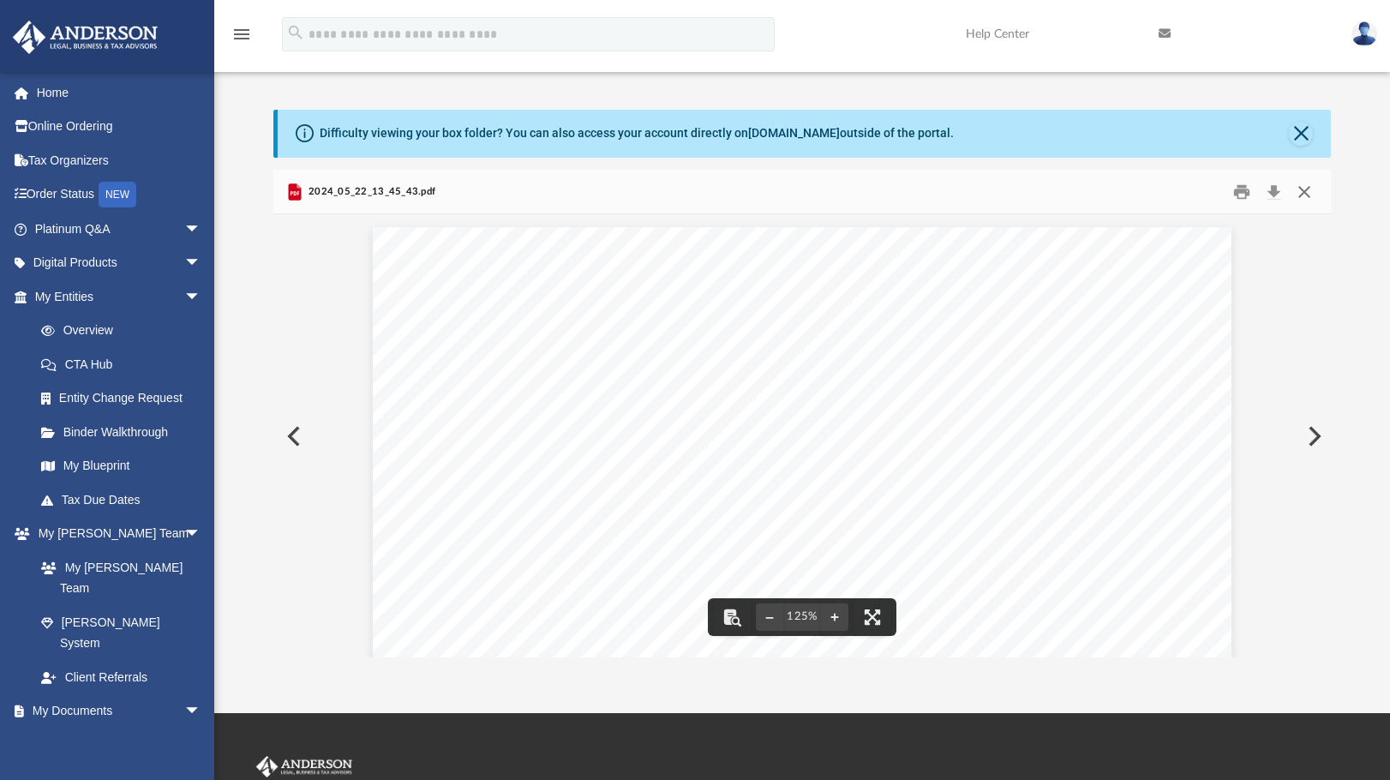
click at [1306, 195] on button "Close" at bounding box center [1304, 191] width 31 height 27
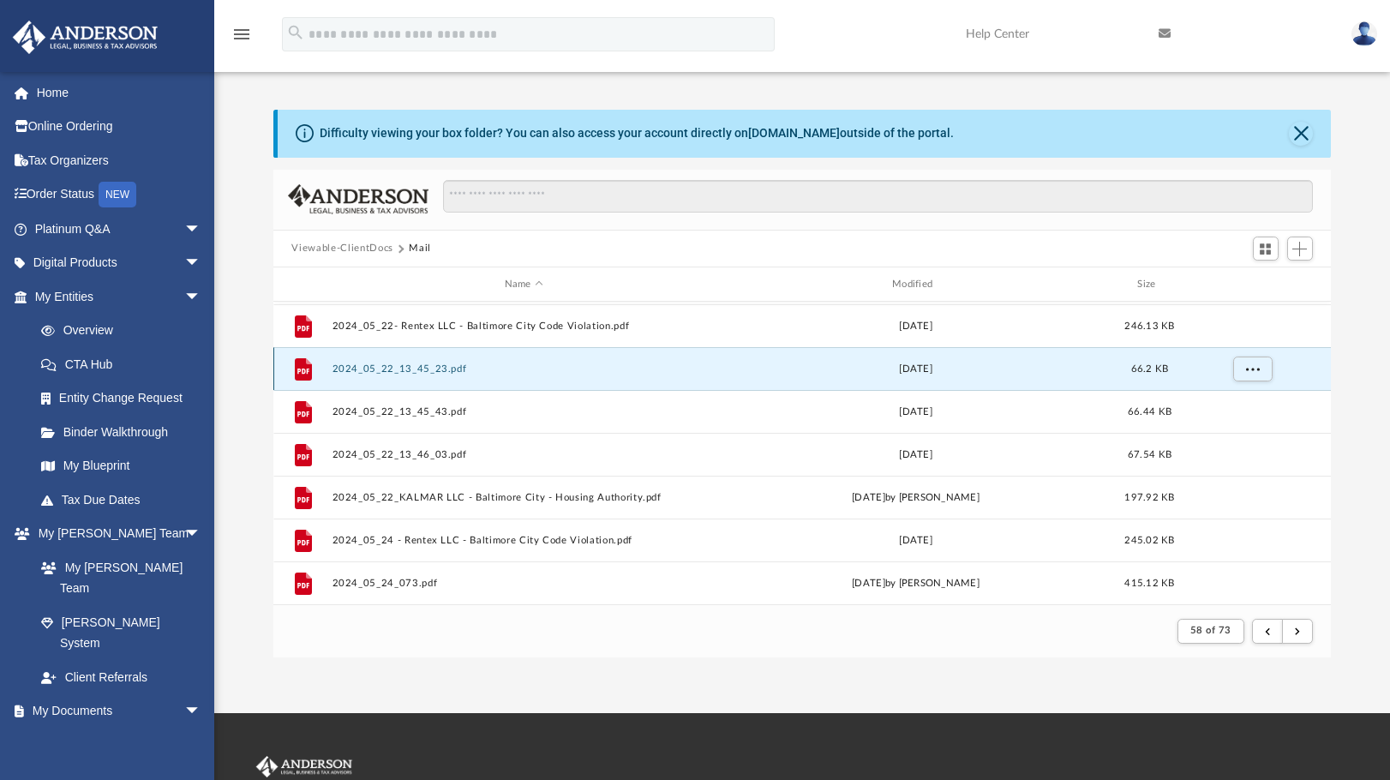
click at [432, 373] on button "2024_05_22_13_45_23.pdf" at bounding box center [524, 368] width 384 height 11
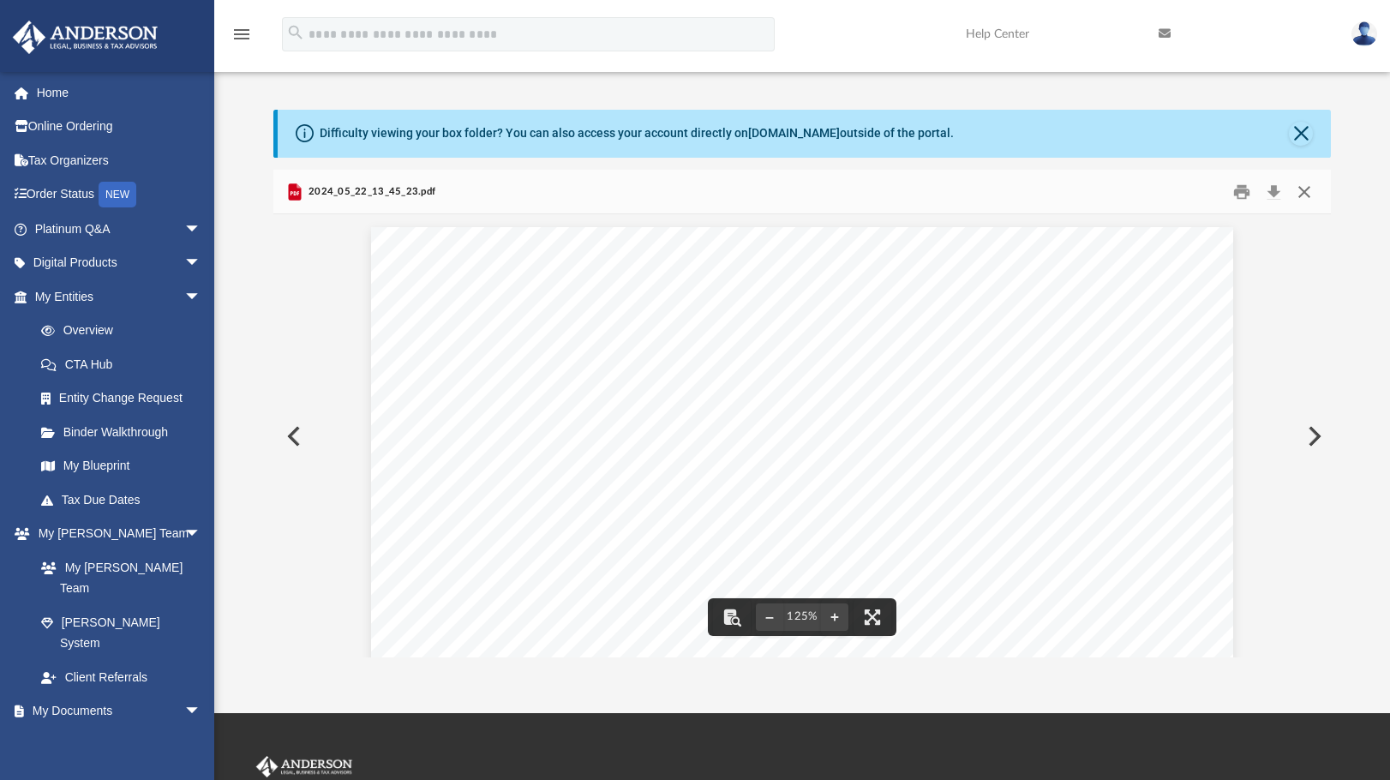
click at [1302, 188] on button "Close" at bounding box center [1304, 191] width 31 height 27
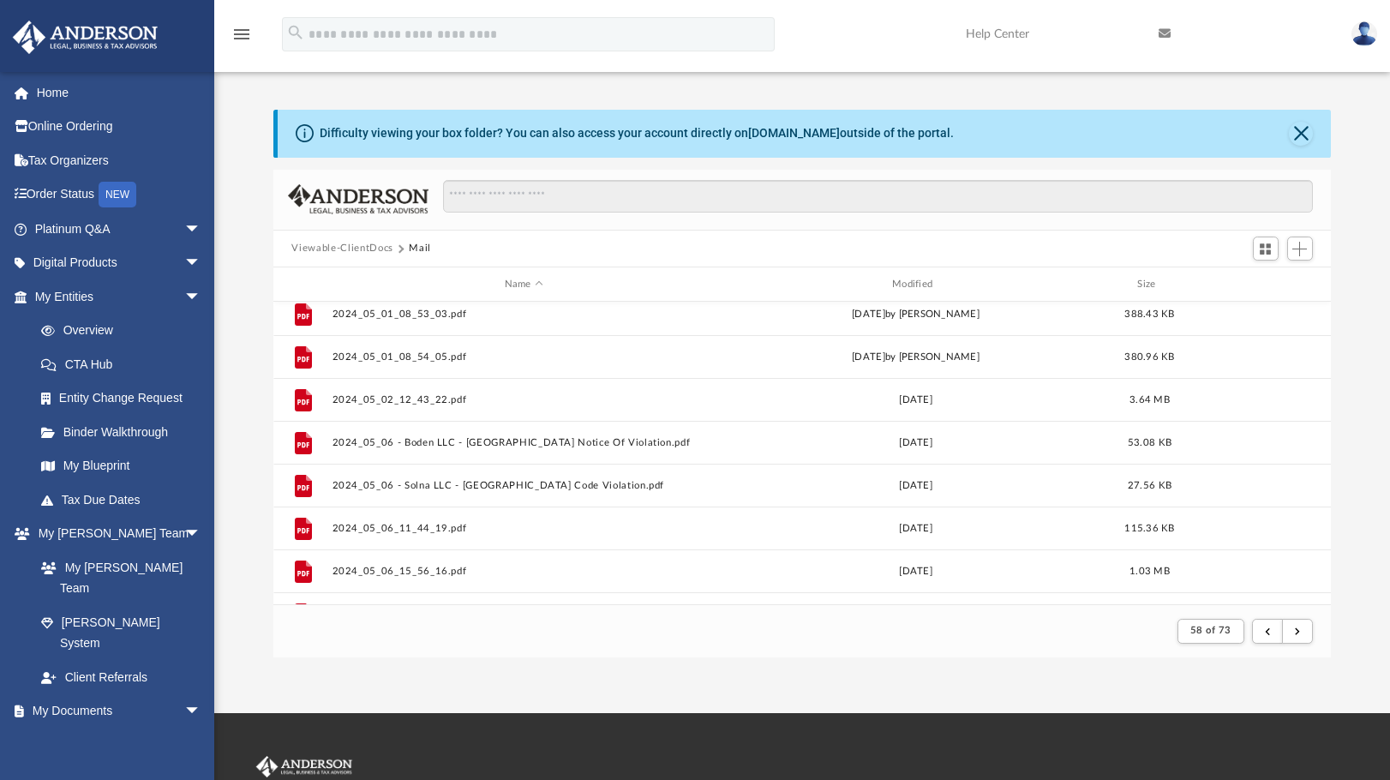
scroll to position [0, 0]
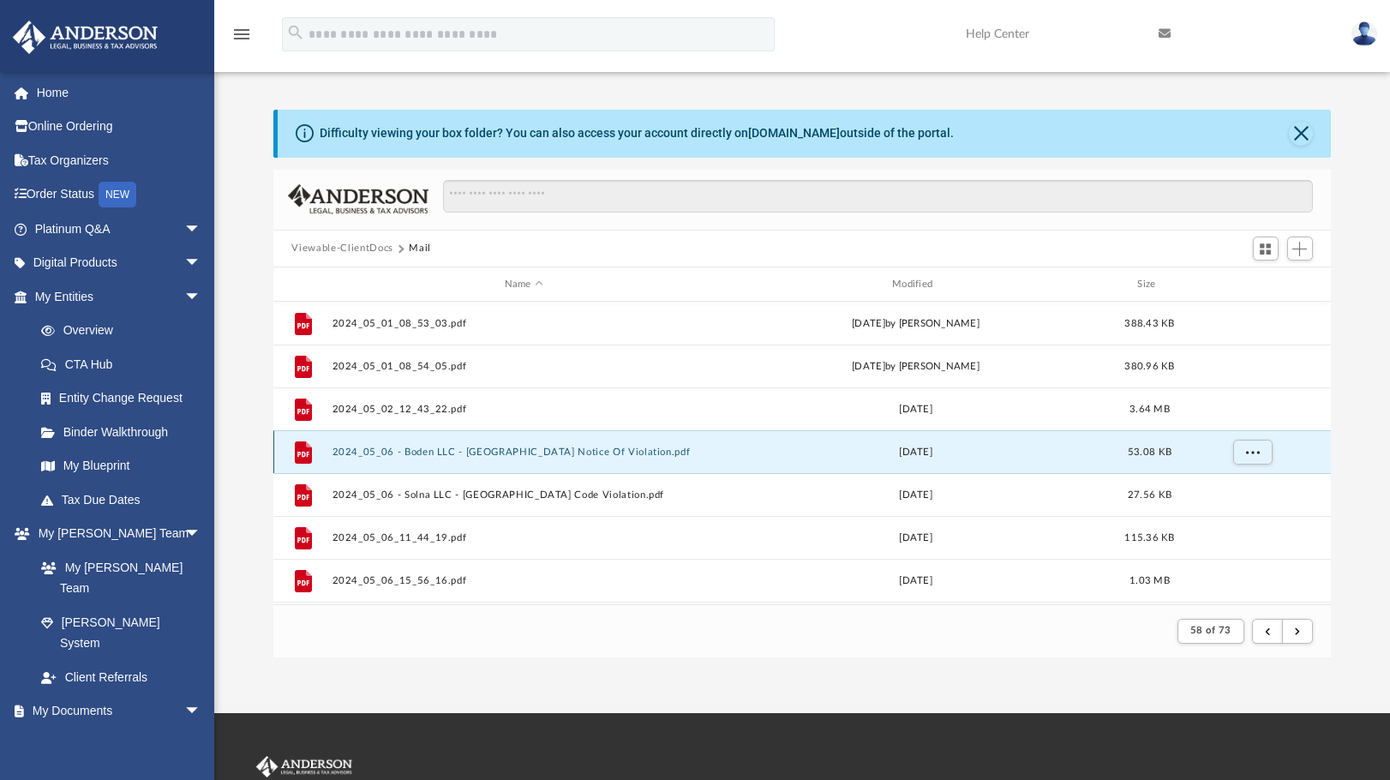
click at [581, 453] on button "2024_05_06 - Boden LLC - Baltimore City Notice Of Violation.pdf" at bounding box center [524, 452] width 384 height 11
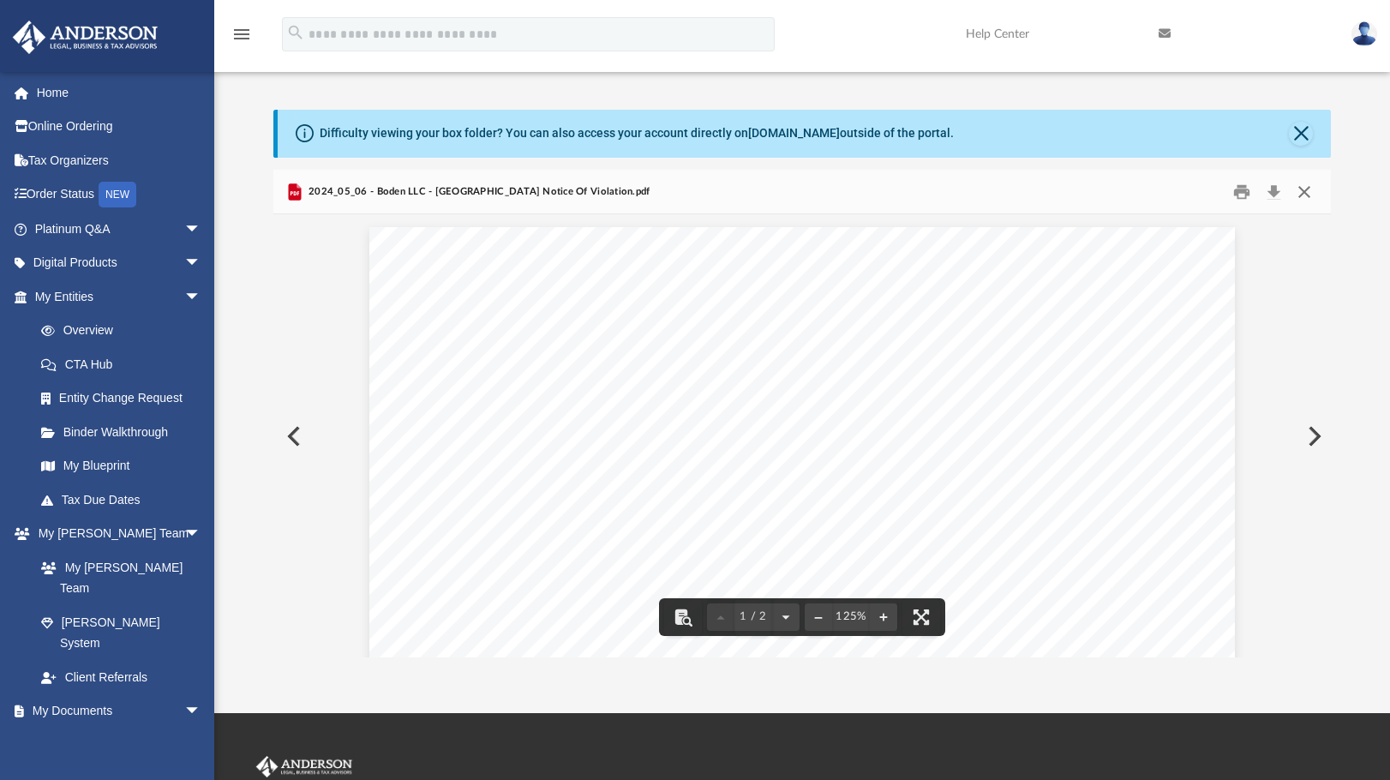
click at [1308, 201] on button "Close" at bounding box center [1304, 191] width 31 height 27
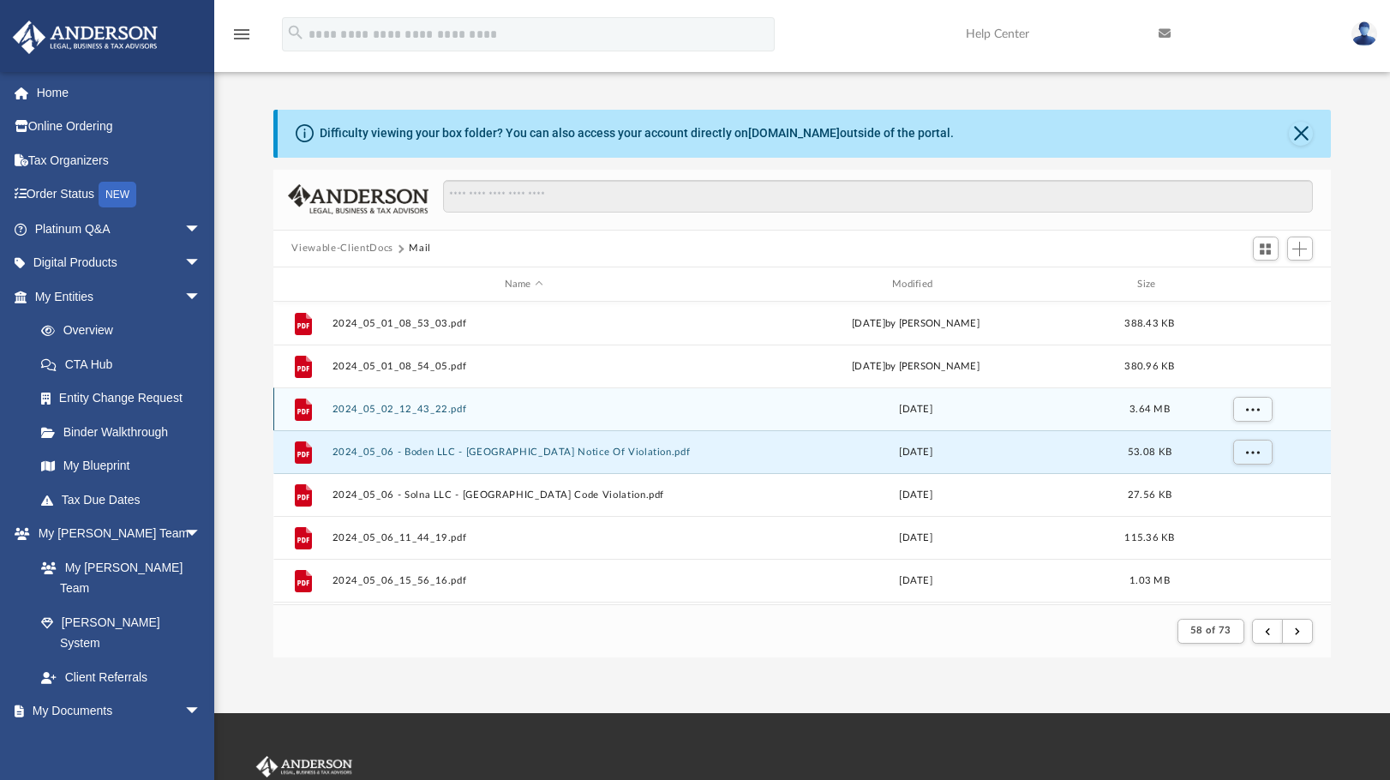
click at [484, 406] on button "2024_05_02_12_43_22.pdf" at bounding box center [524, 409] width 384 height 11
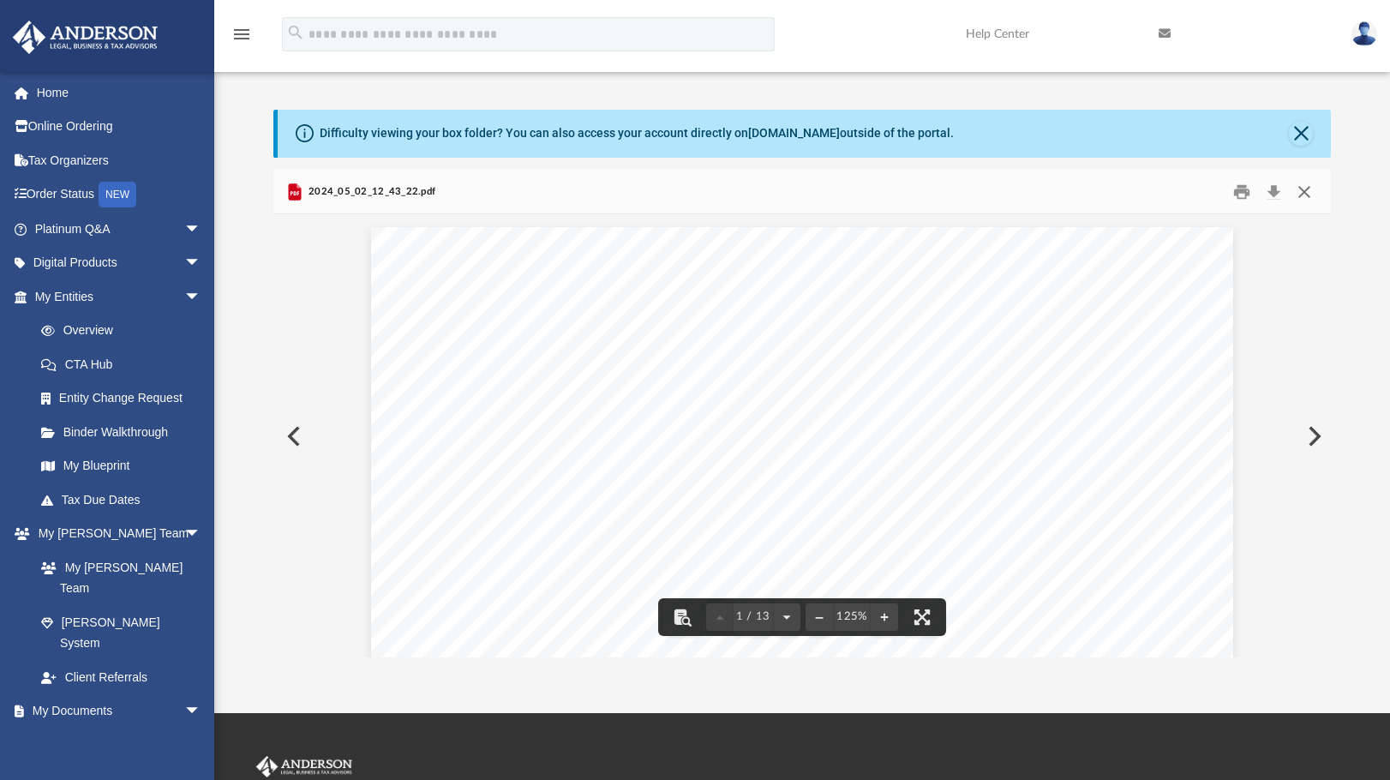
click at [1302, 195] on button "Close" at bounding box center [1304, 191] width 31 height 27
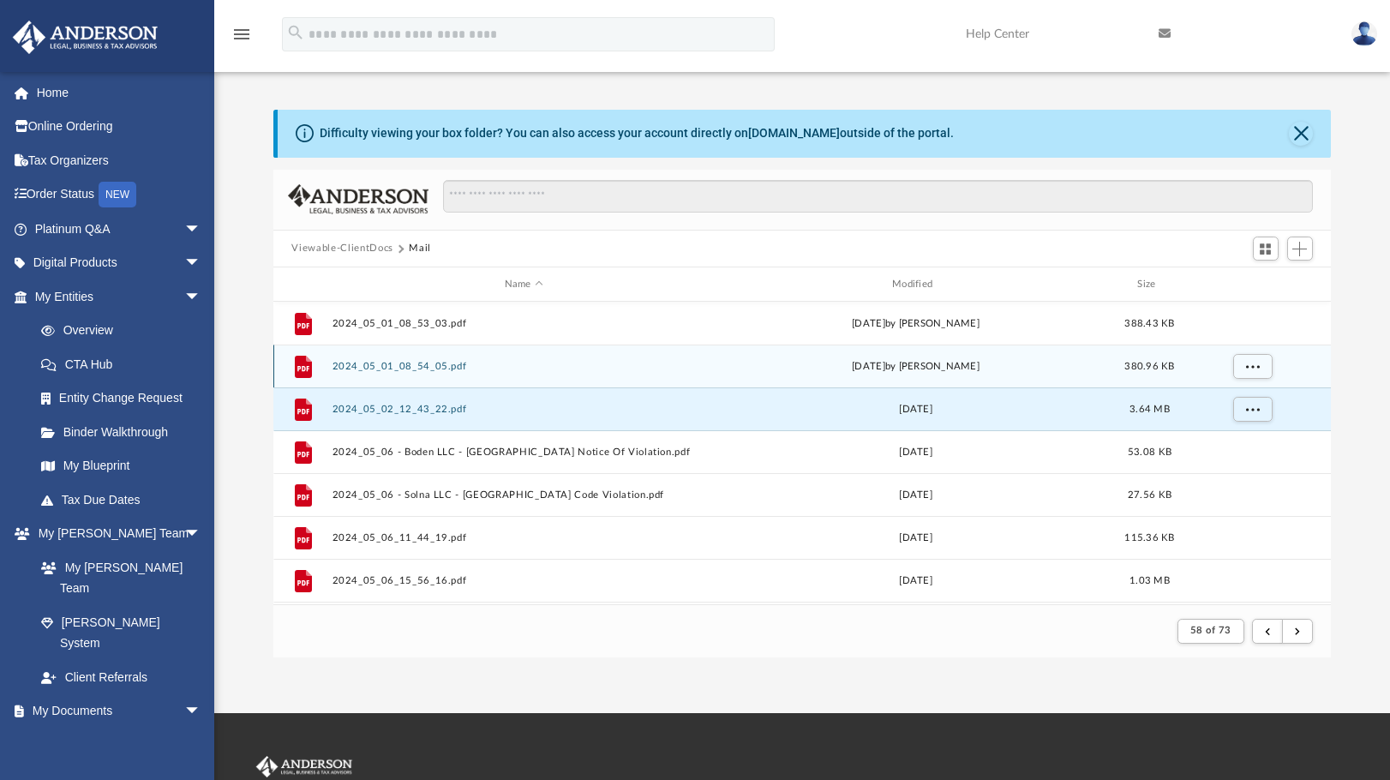
click at [421, 365] on button "2024_05_01_08_54_05.pdf" at bounding box center [524, 366] width 384 height 11
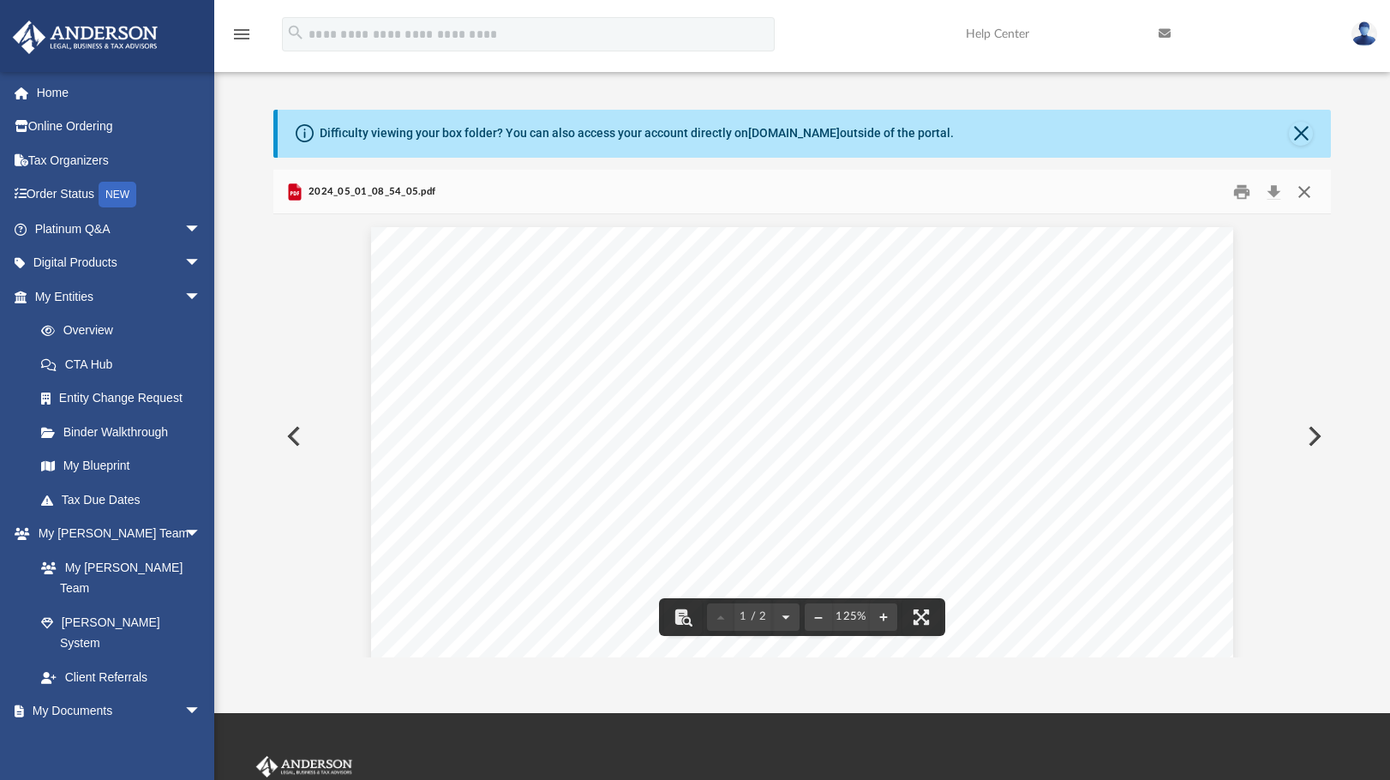
click at [1316, 191] on button "Close" at bounding box center [1304, 191] width 31 height 27
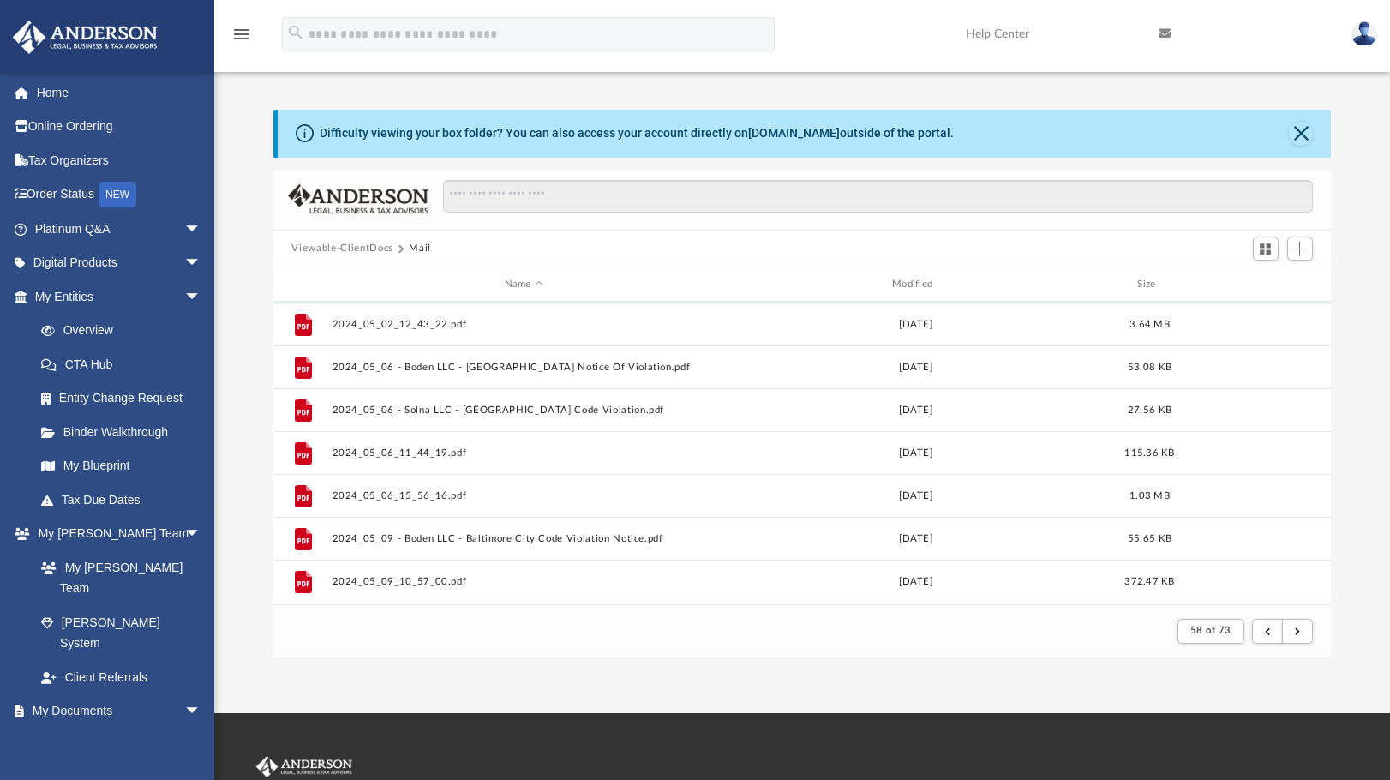
scroll to position [86, 0]
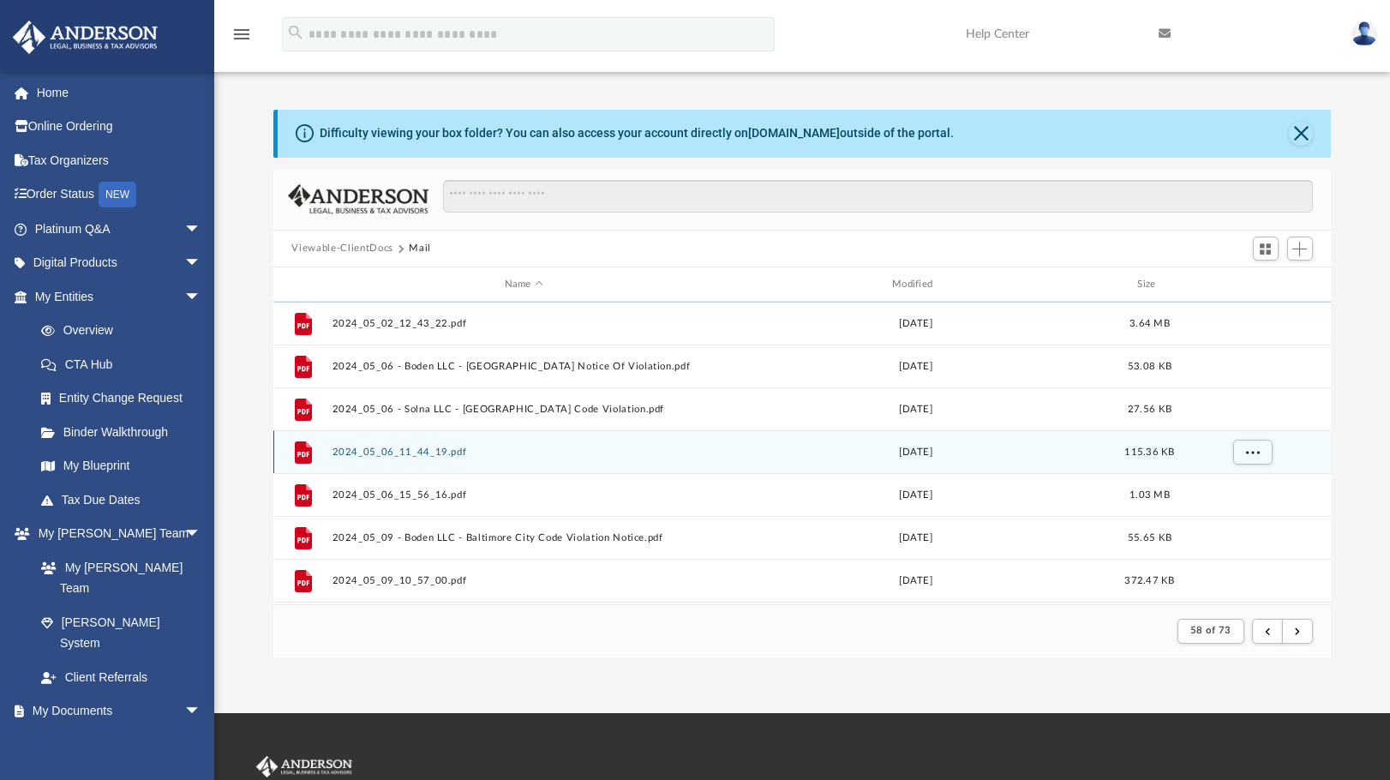
click at [441, 448] on button "2024_05_06_11_44_19.pdf" at bounding box center [524, 452] width 384 height 11
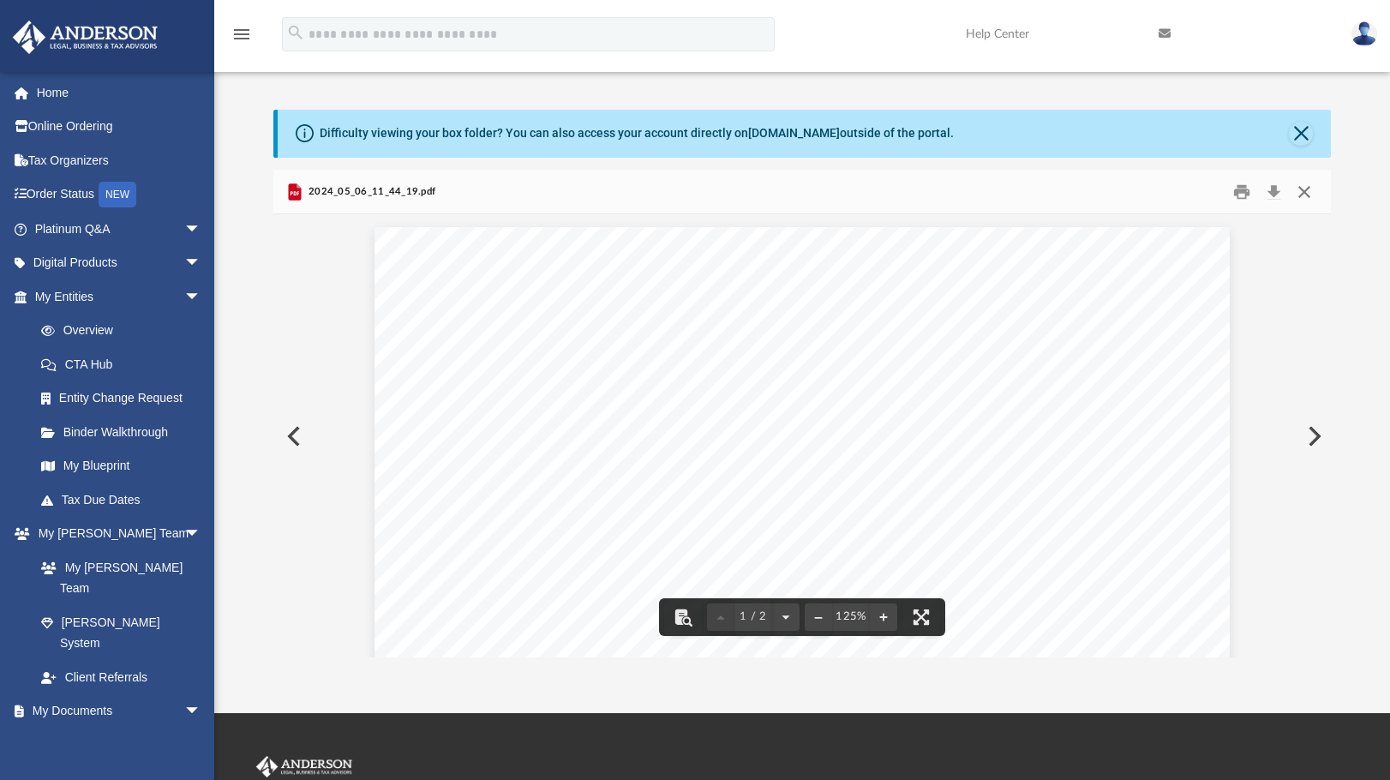
click at [1301, 200] on button "Close" at bounding box center [1304, 191] width 31 height 27
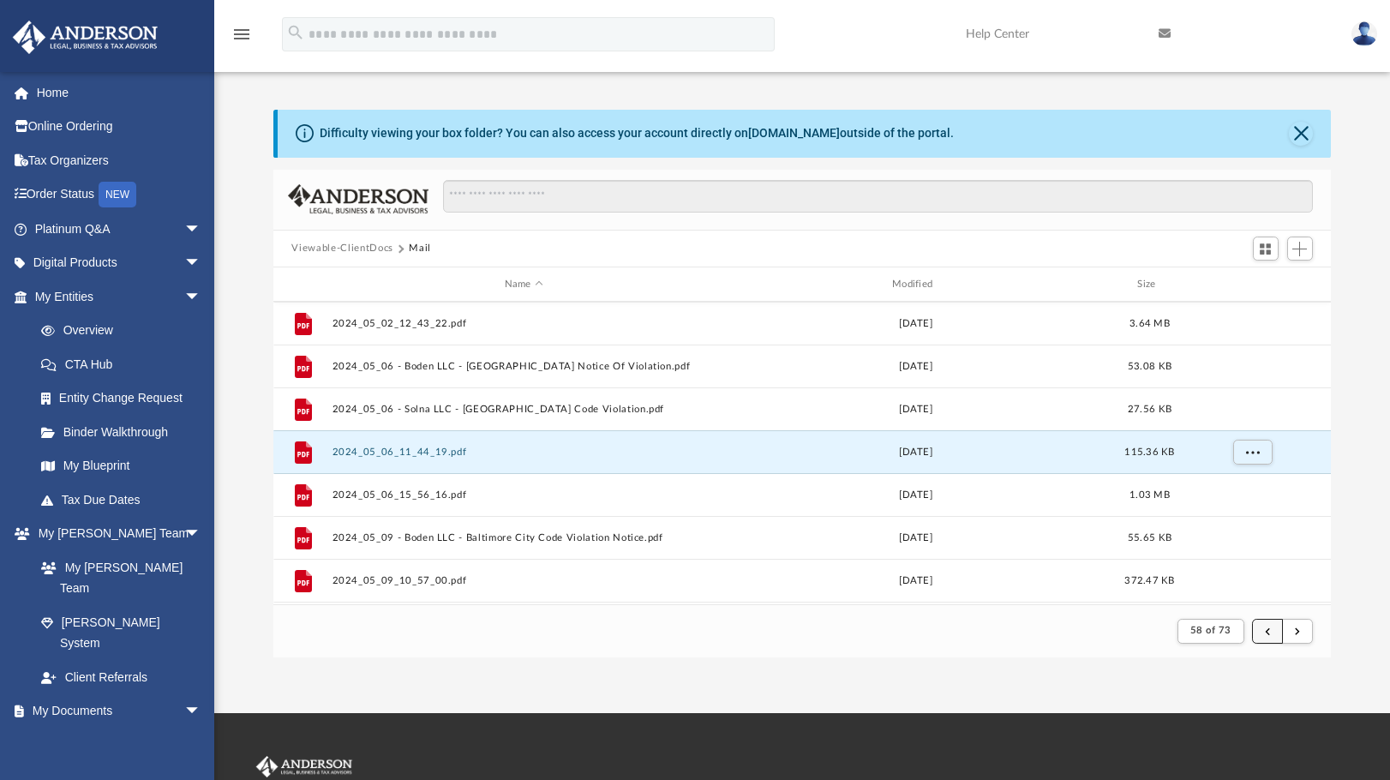
click at [1264, 633] on button "submit" at bounding box center [1267, 631] width 31 height 25
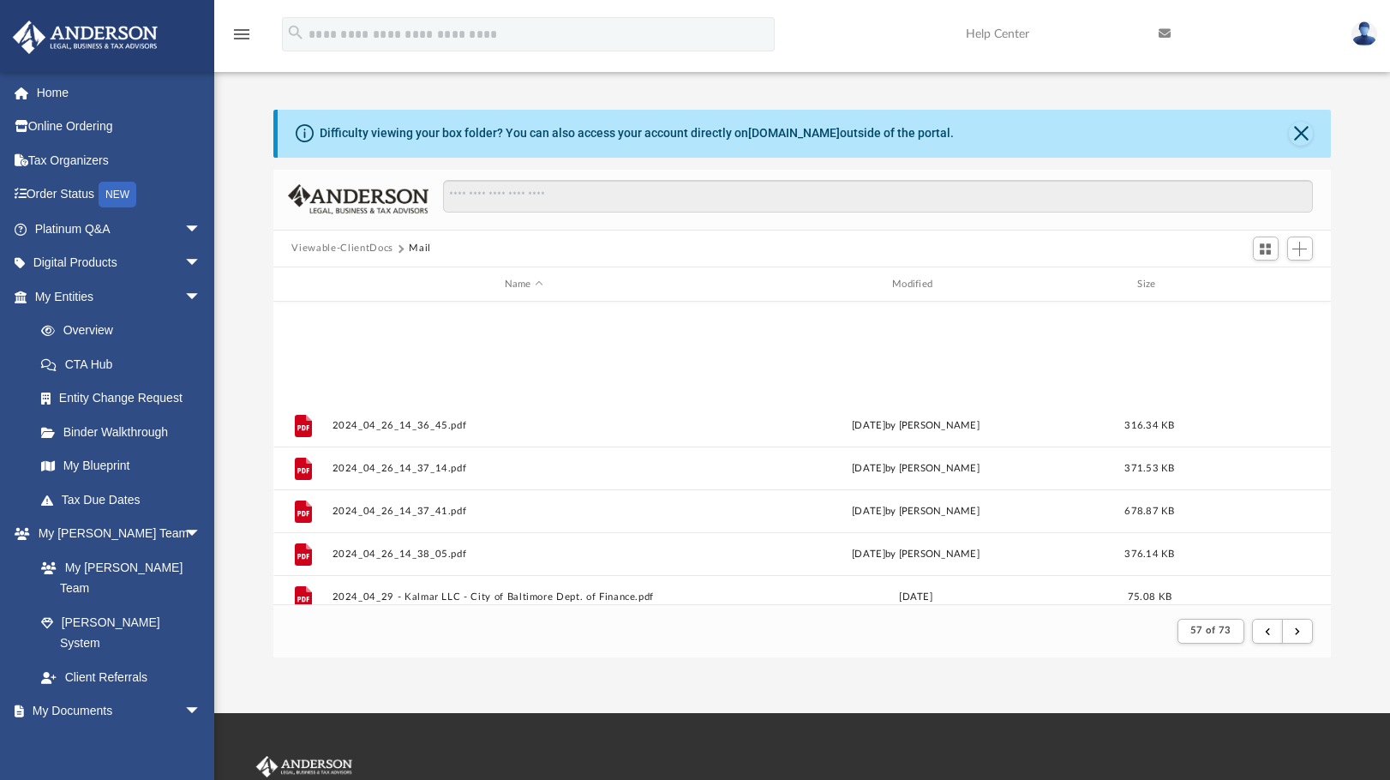
scroll to position [1840, 0]
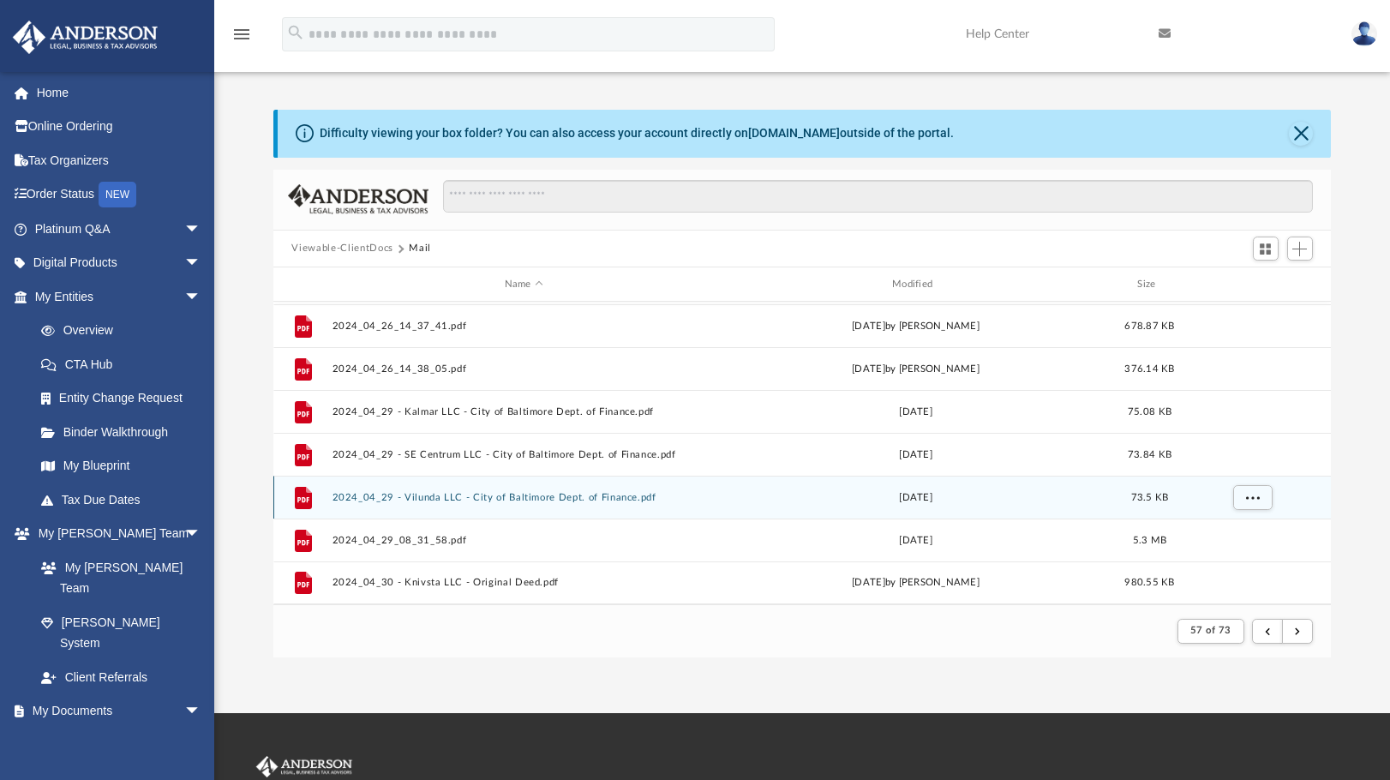
click at [531, 496] on button "2024_04_29 - Vilunda LLC - City of Baltimore Dept. of Finance.pdf" at bounding box center [524, 497] width 384 height 11
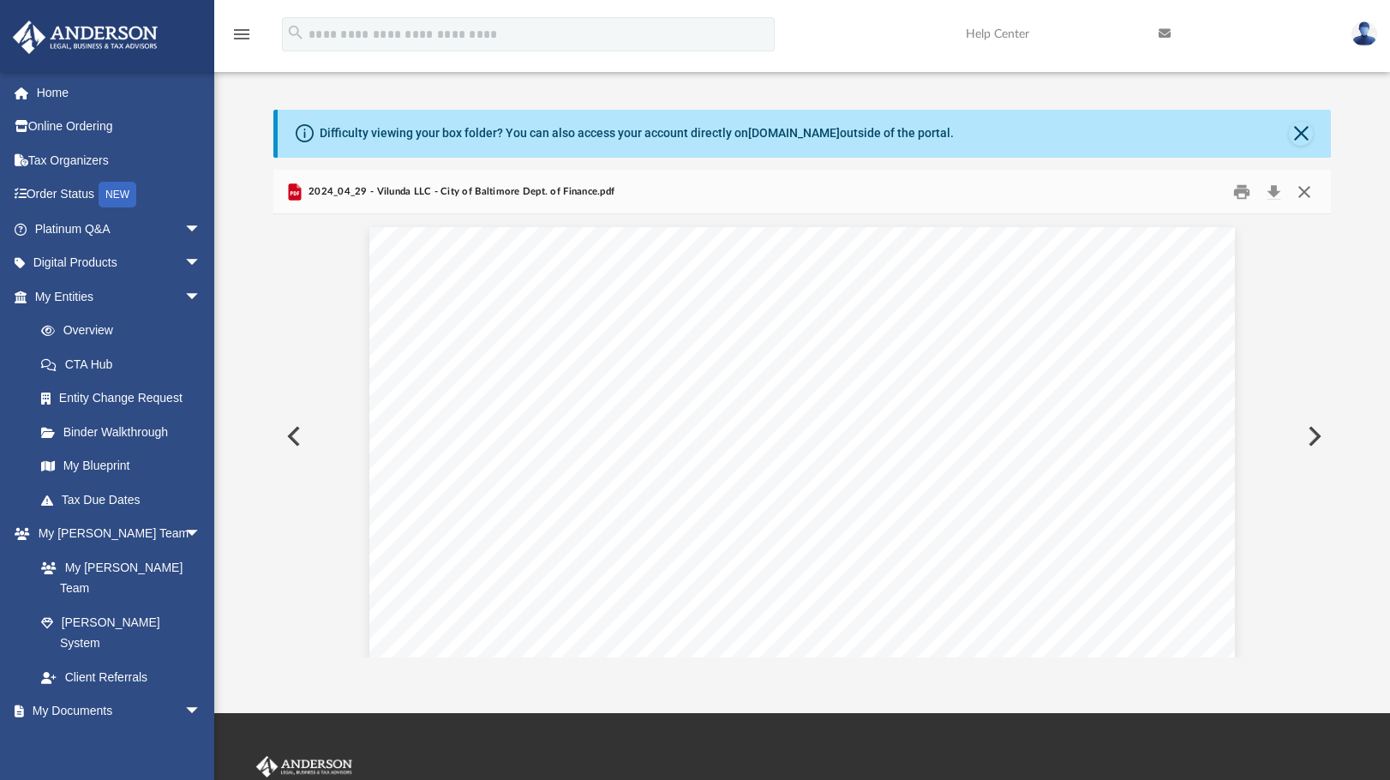
click at [1303, 191] on button "Close" at bounding box center [1304, 191] width 31 height 27
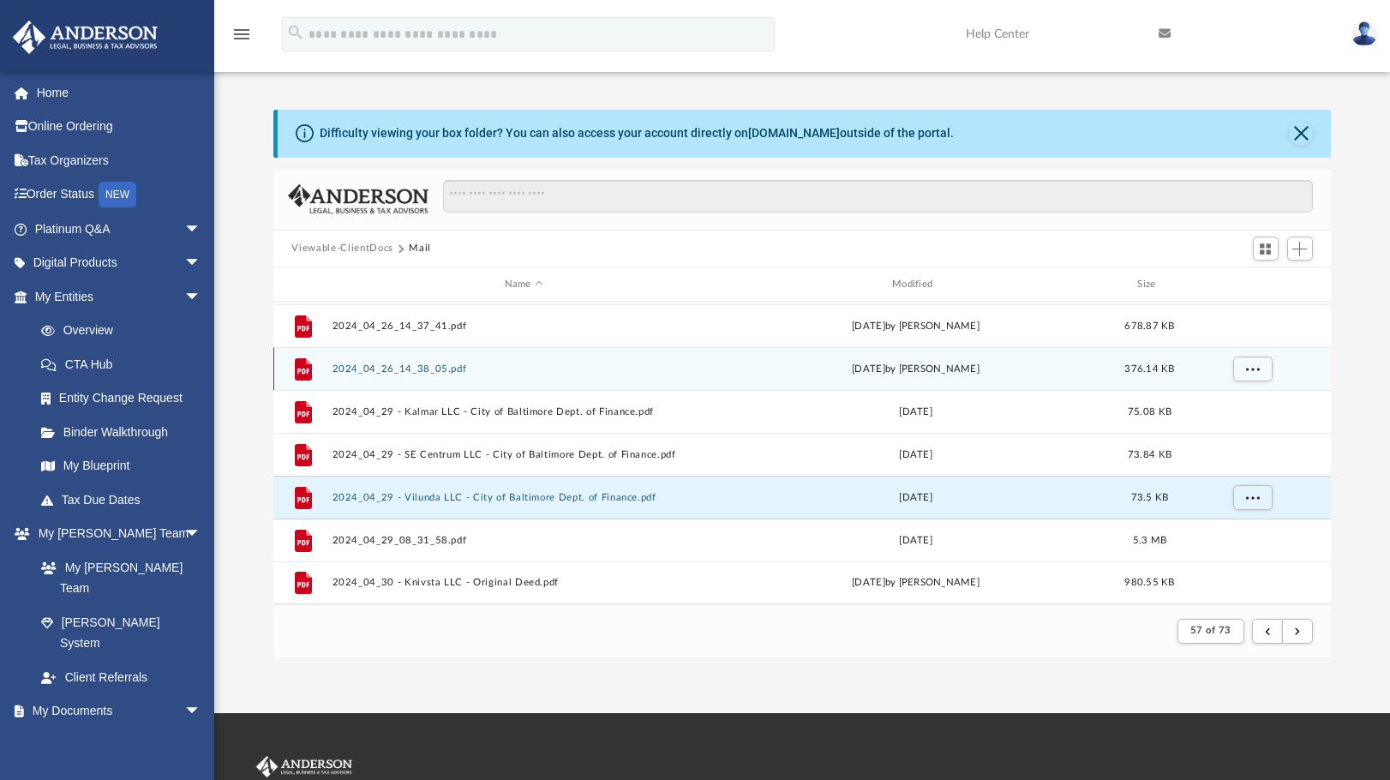
click at [441, 370] on button "2024_04_26_14_38_05.pdf" at bounding box center [524, 368] width 384 height 11
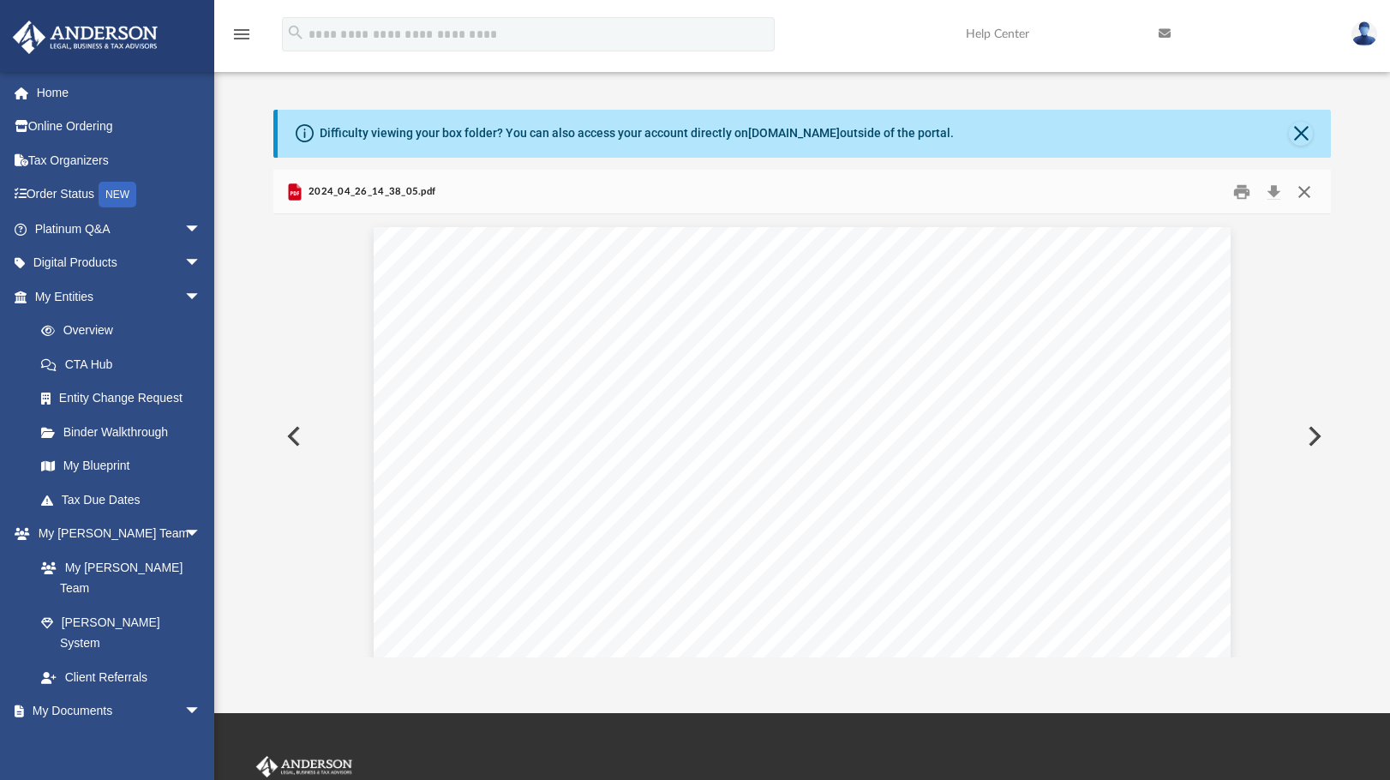
click at [1316, 189] on button "Close" at bounding box center [1304, 191] width 31 height 27
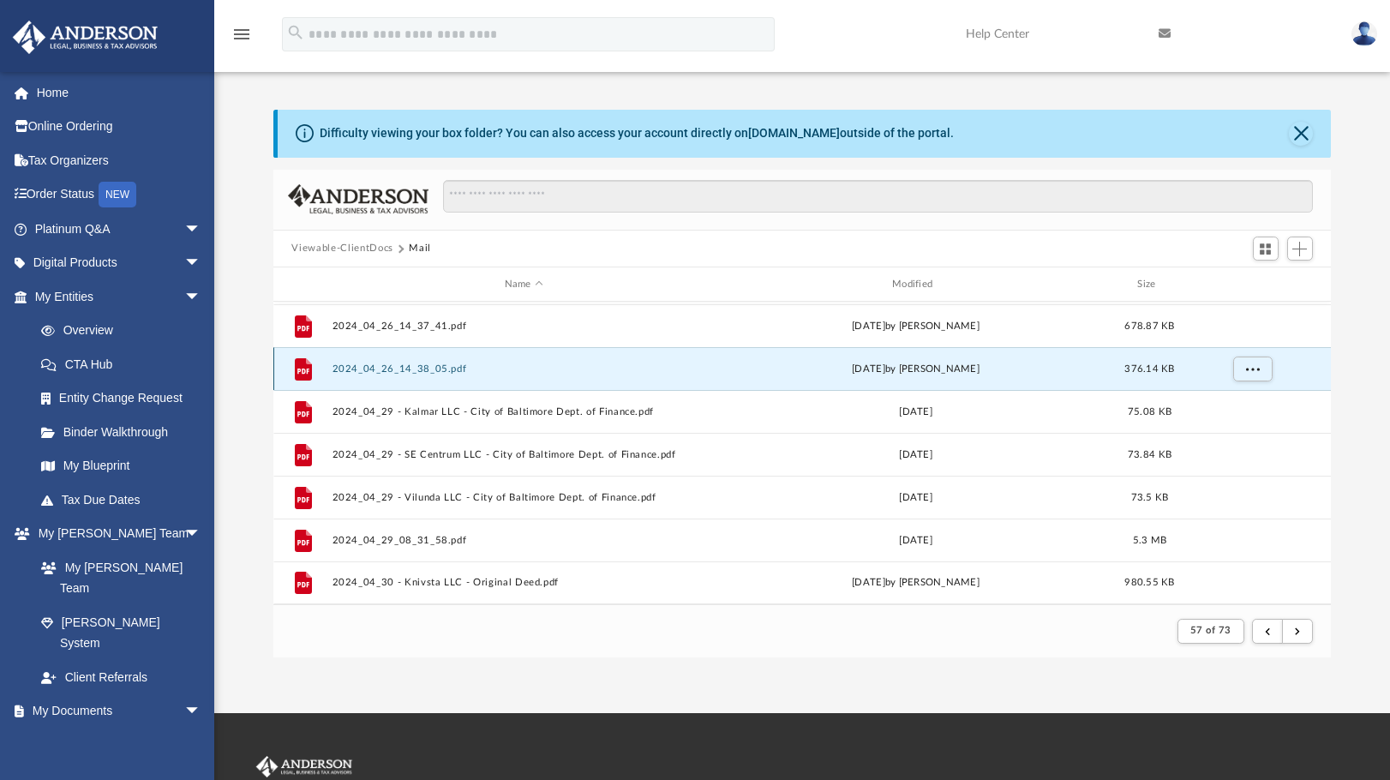
click at [429, 362] on div "File 2024_04_26_14_38_05.pdf Fri Apr 26 2024 by Karla Gurrola 376.14 KB" at bounding box center [802, 368] width 1059 height 43
click at [441, 365] on button "2024_04_26_14_38_05.pdf" at bounding box center [524, 368] width 384 height 11
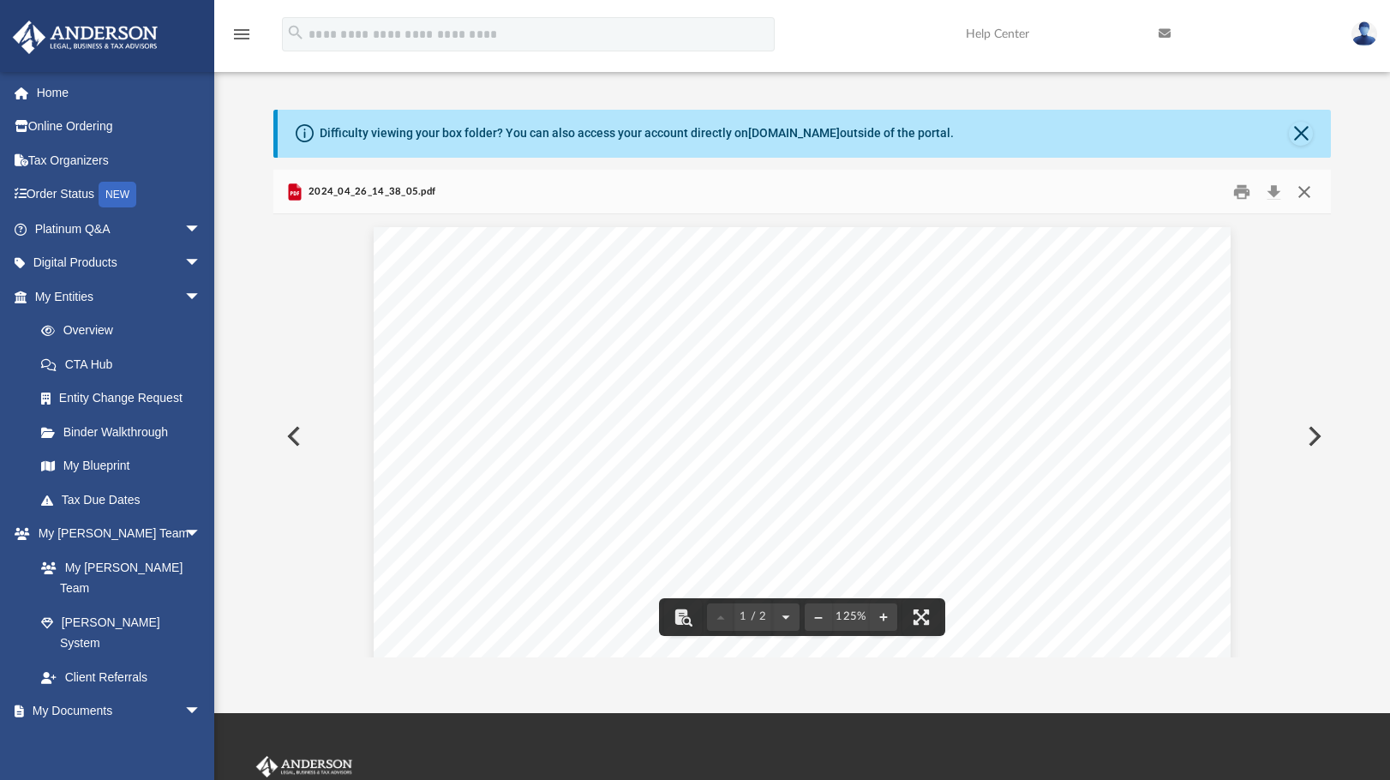
click at [1307, 196] on button "Close" at bounding box center [1304, 191] width 31 height 27
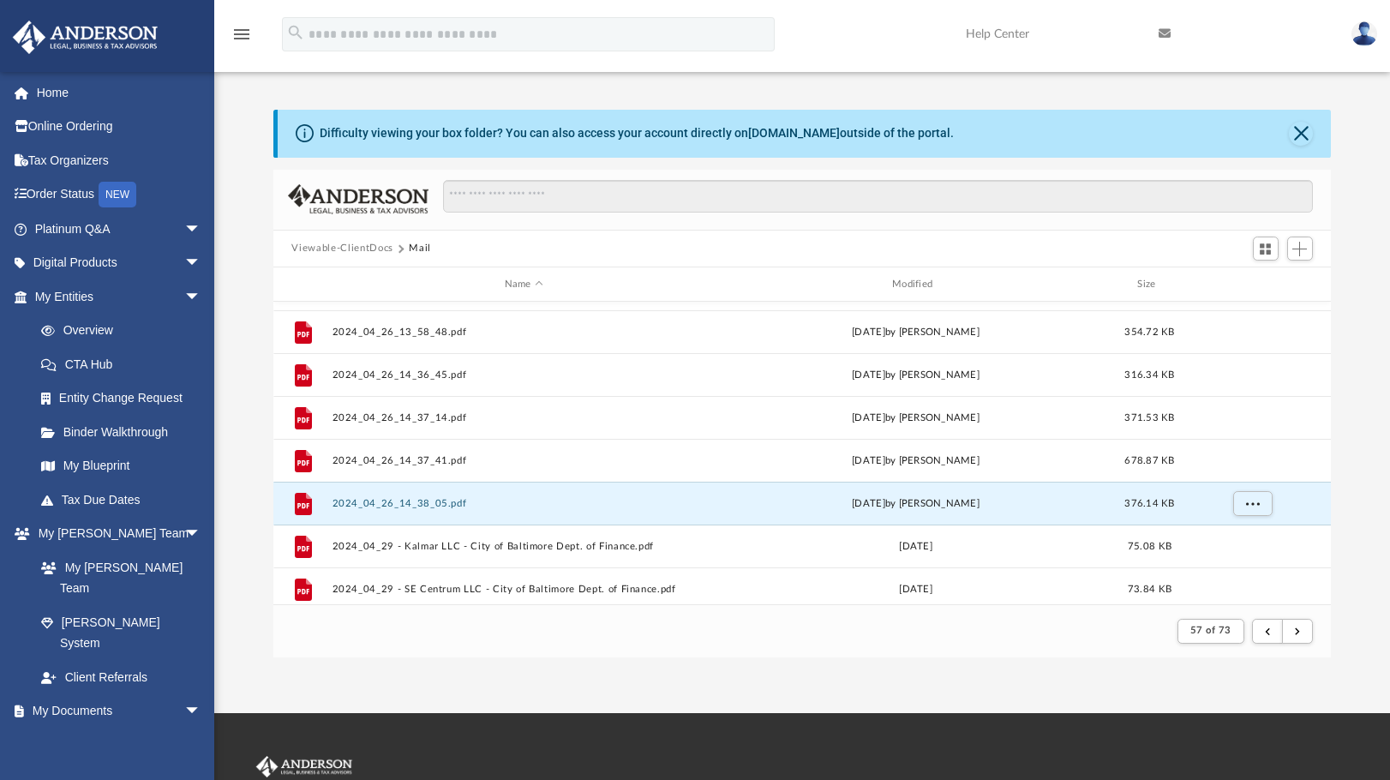
scroll to position [1669, 0]
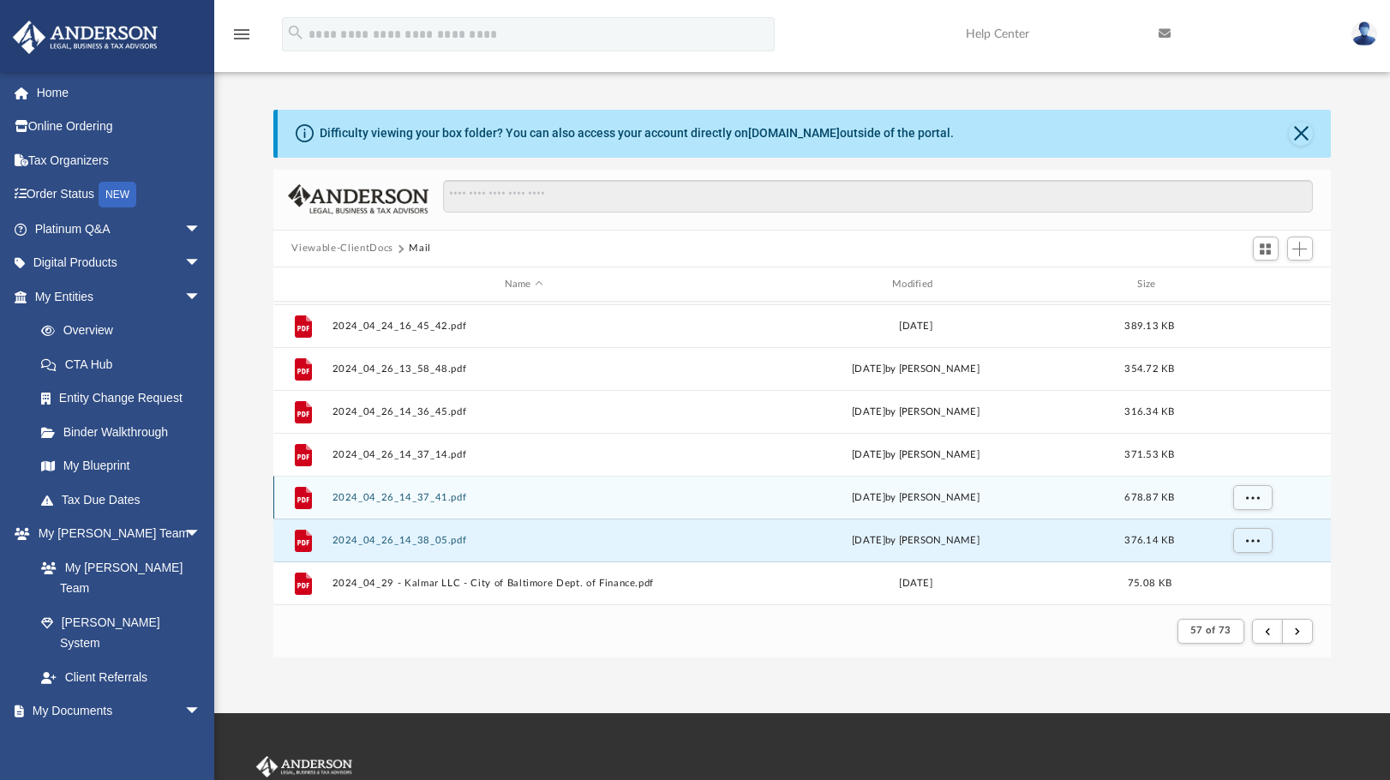
click at [443, 499] on button "2024_04_26_14_37_41.pdf" at bounding box center [524, 497] width 384 height 11
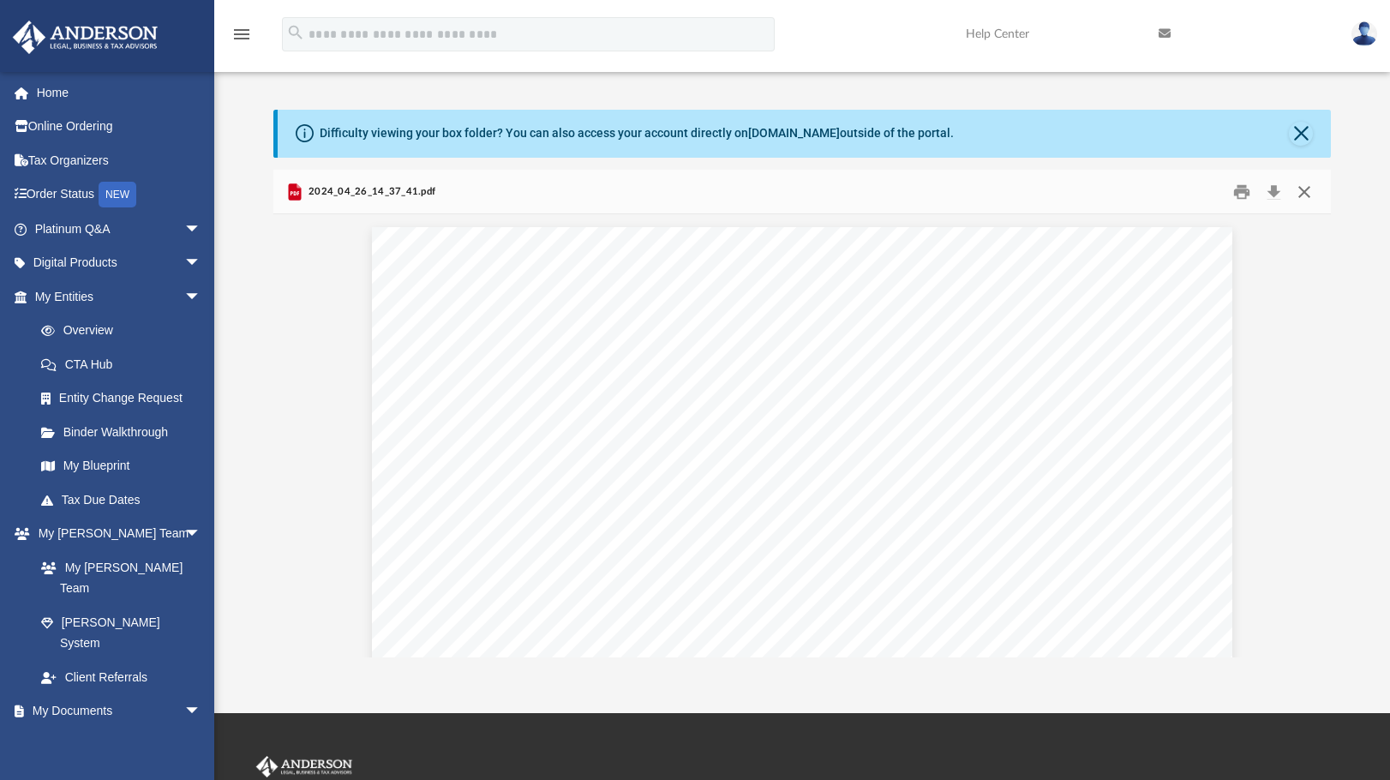
click at [1307, 193] on button "Close" at bounding box center [1304, 191] width 31 height 27
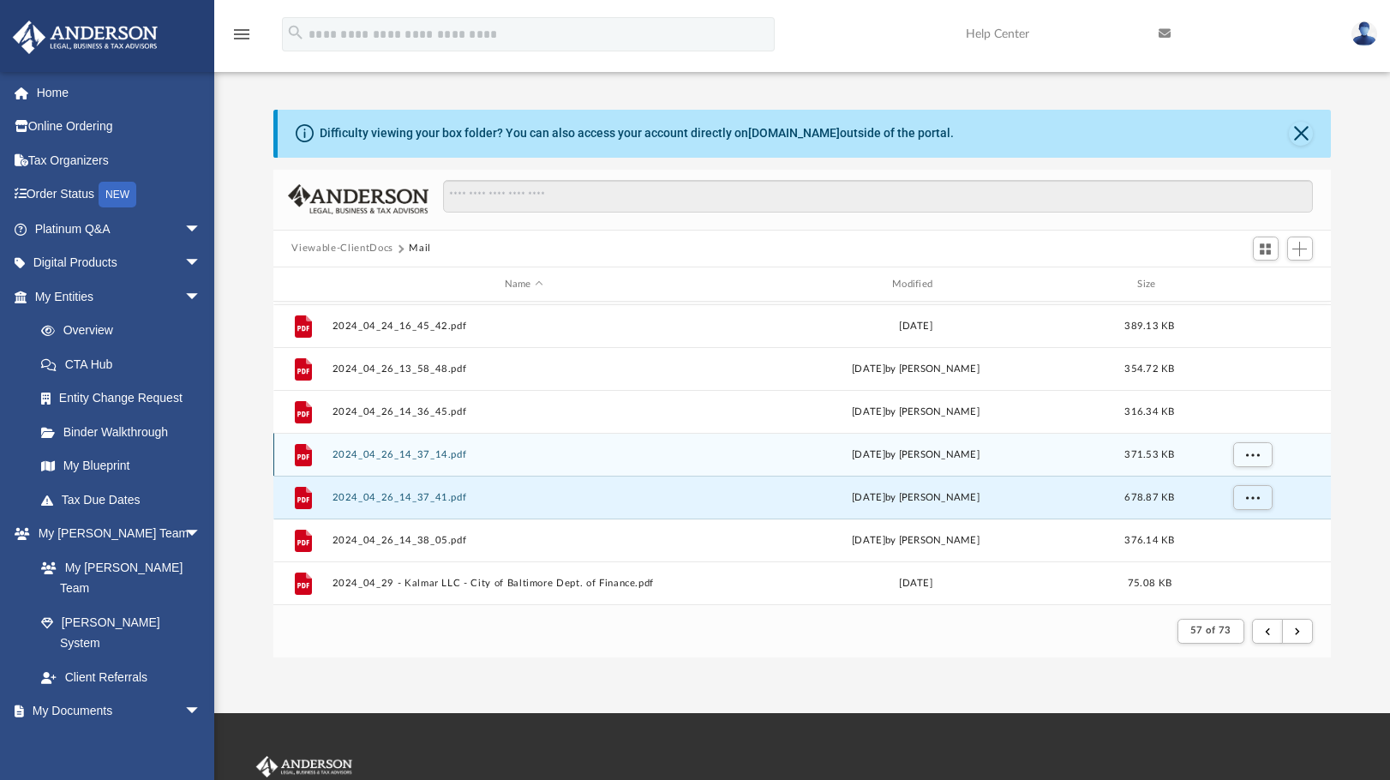
click at [371, 457] on button "2024_04_26_14_37_14.pdf" at bounding box center [524, 454] width 384 height 11
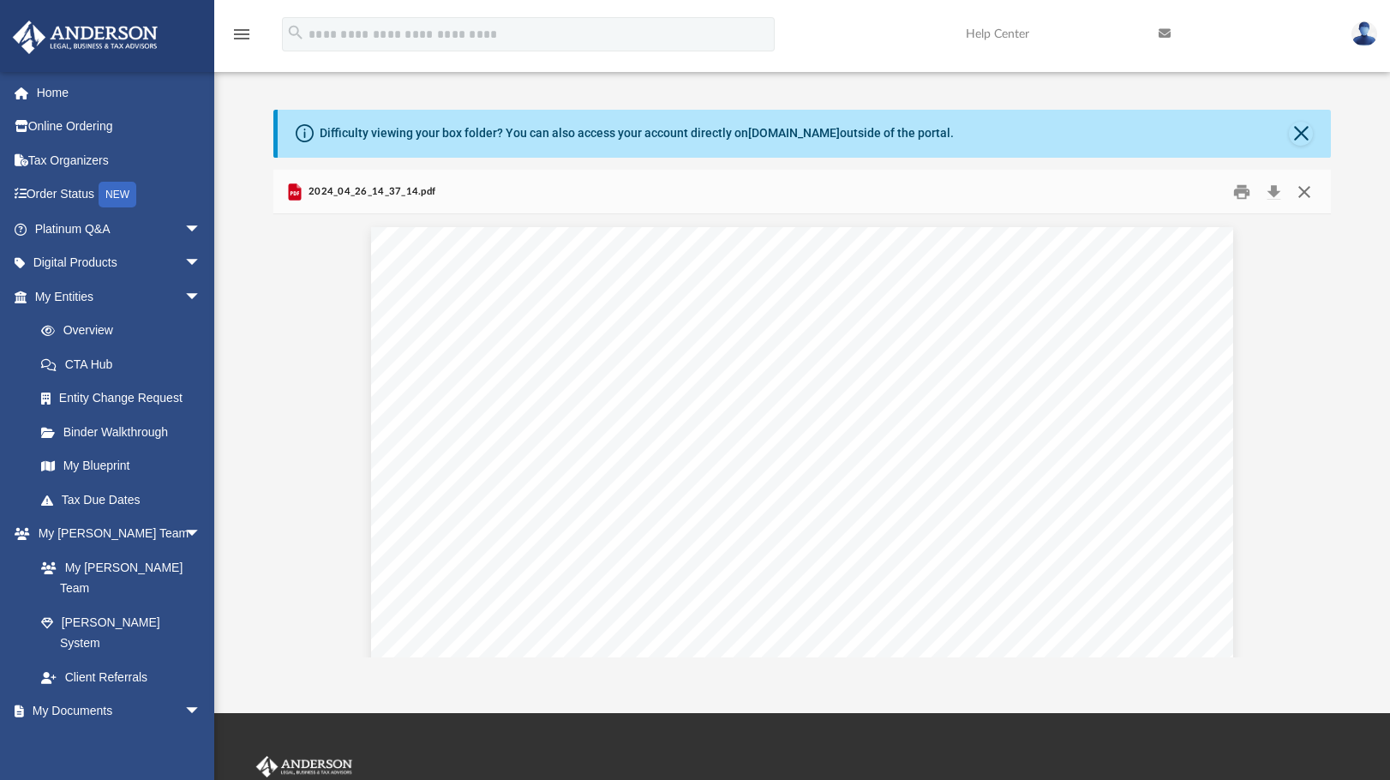
click at [1309, 189] on button "Close" at bounding box center [1304, 191] width 31 height 27
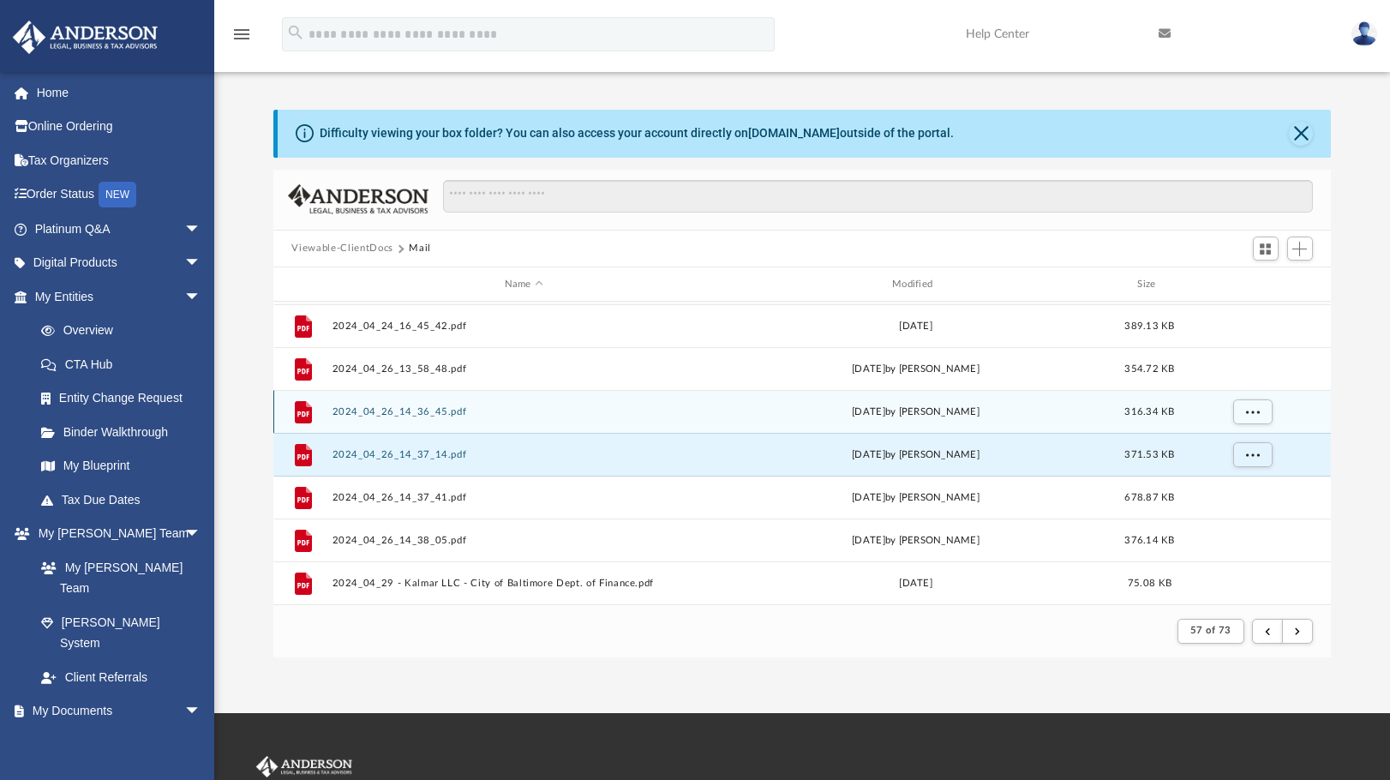
click at [386, 412] on button "2024_04_26_14_36_45.pdf" at bounding box center [524, 411] width 384 height 11
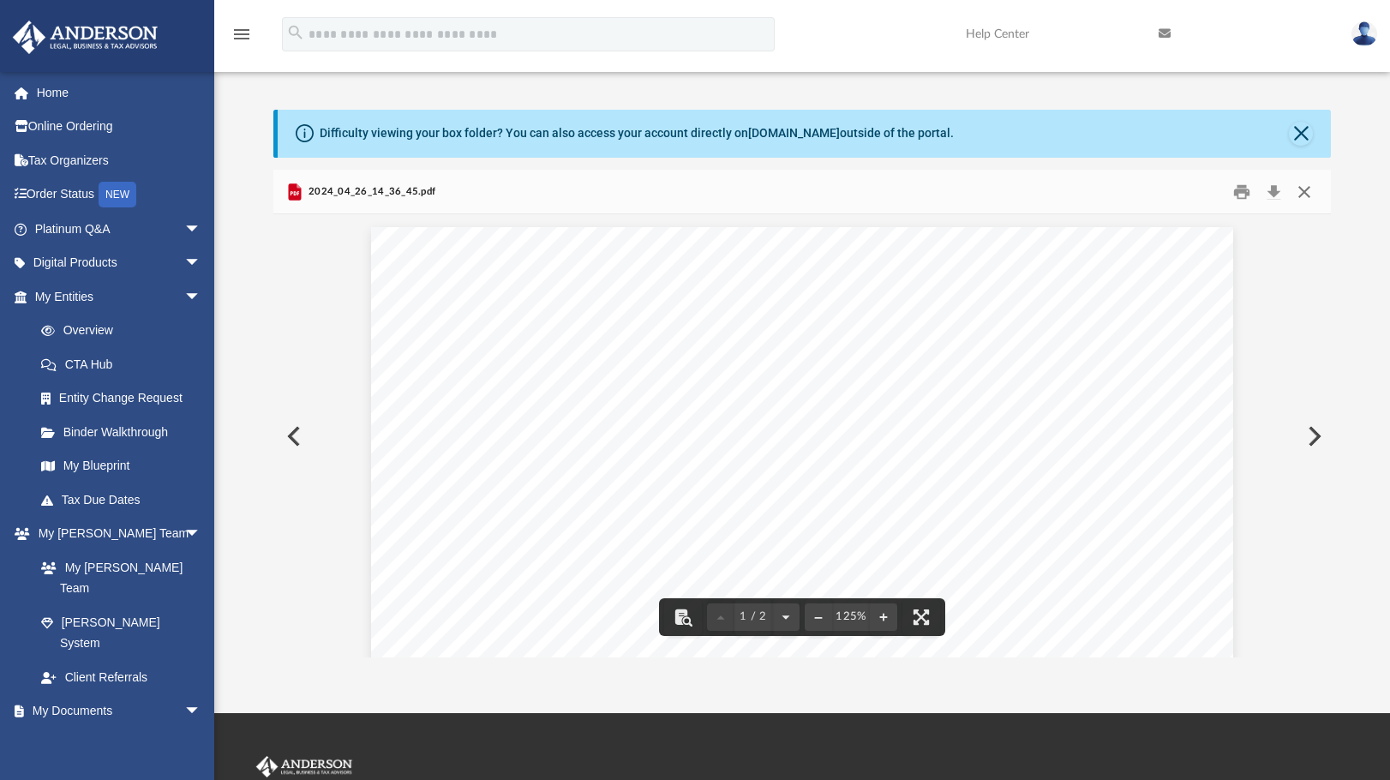
click at [1314, 192] on button "Close" at bounding box center [1304, 191] width 31 height 27
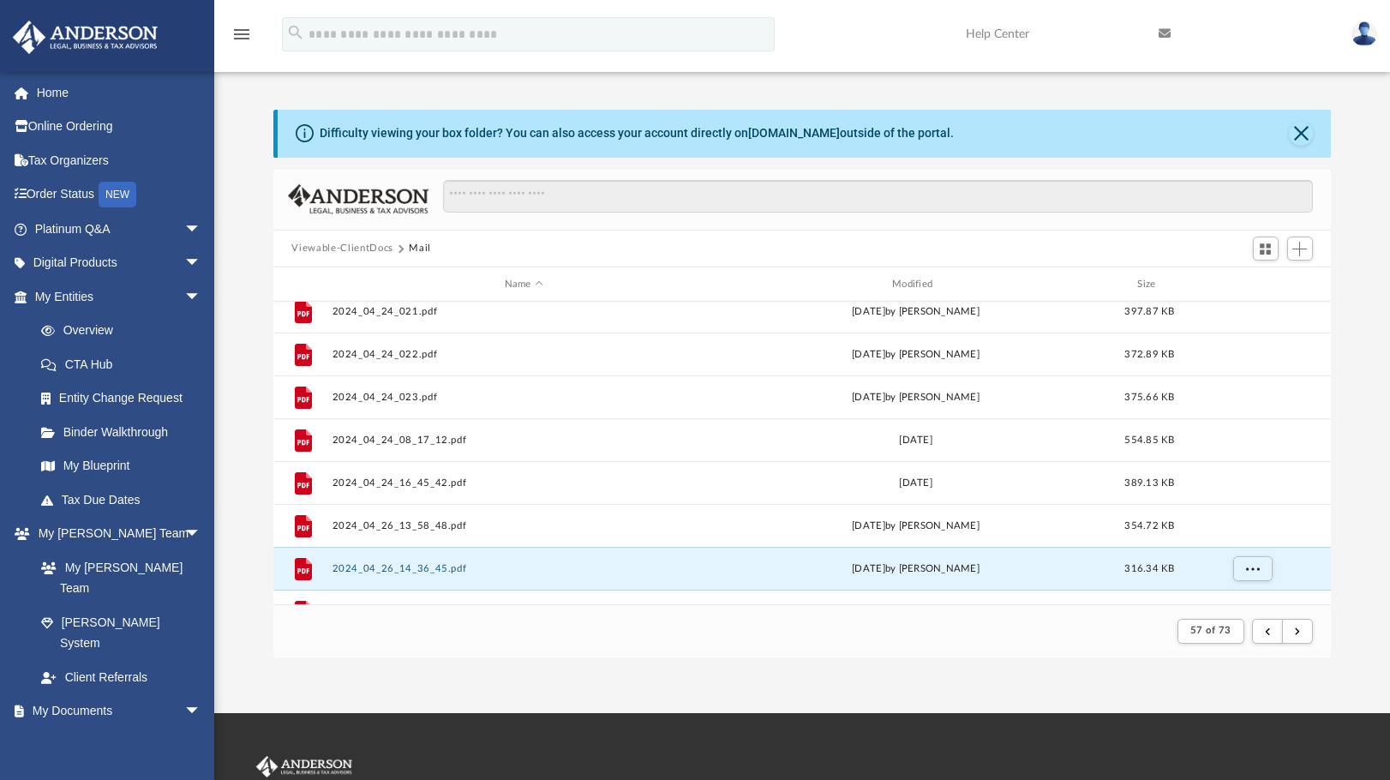
scroll to position [1497, 0]
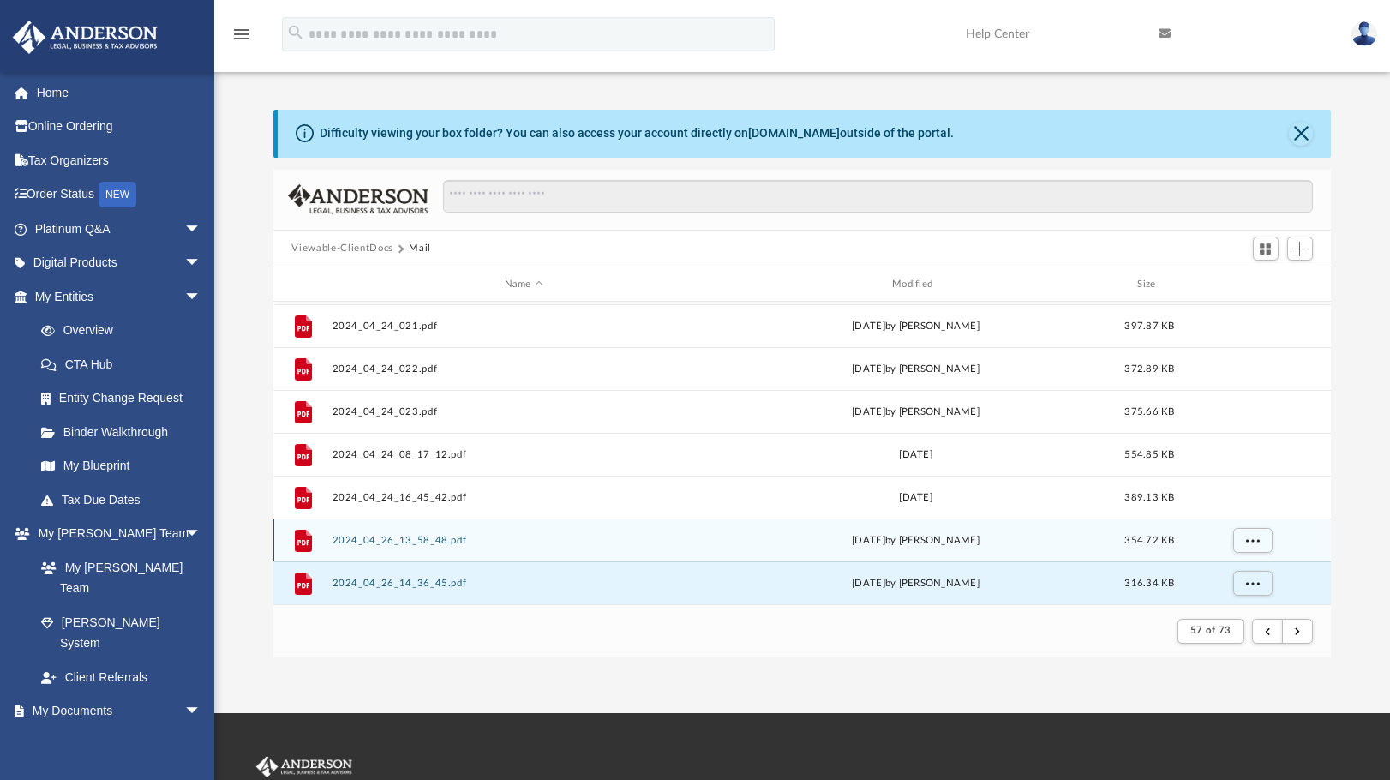
click at [405, 531] on div "File 2024_04_26_13_58_48.pdf Fri Apr 26 2024 by Karla Gurrola 354.72 KB" at bounding box center [802, 540] width 1059 height 43
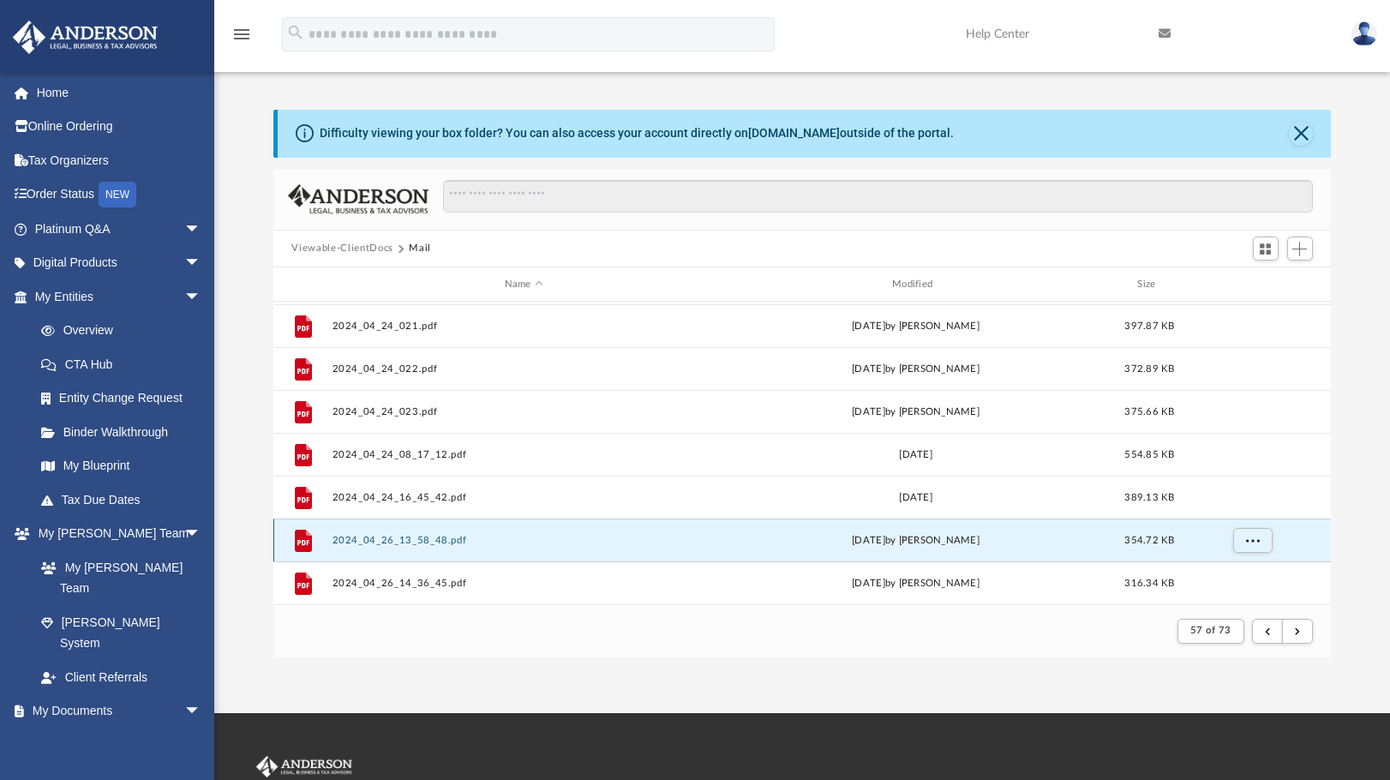
click at [429, 538] on button "2024_04_26_13_58_48.pdf" at bounding box center [524, 540] width 384 height 11
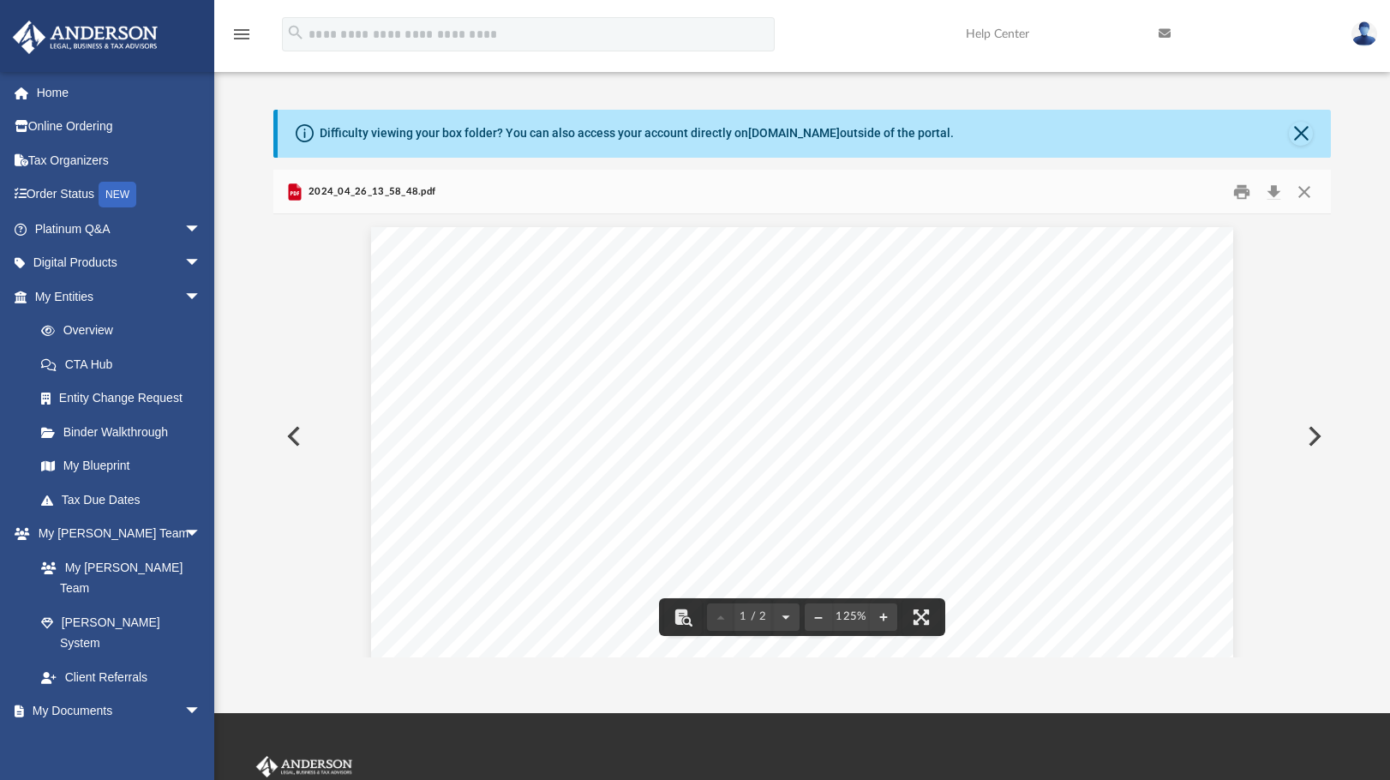
click at [651, 345] on div "Page 1" at bounding box center [802, 791] width 862 height 1128
click at [763, 358] on div "Page 1" at bounding box center [802, 791] width 862 height 1128
click at [1271, 193] on button "Download" at bounding box center [1274, 191] width 31 height 27
click at [771, 350] on div "Page 1" at bounding box center [802, 791] width 862 height 1128
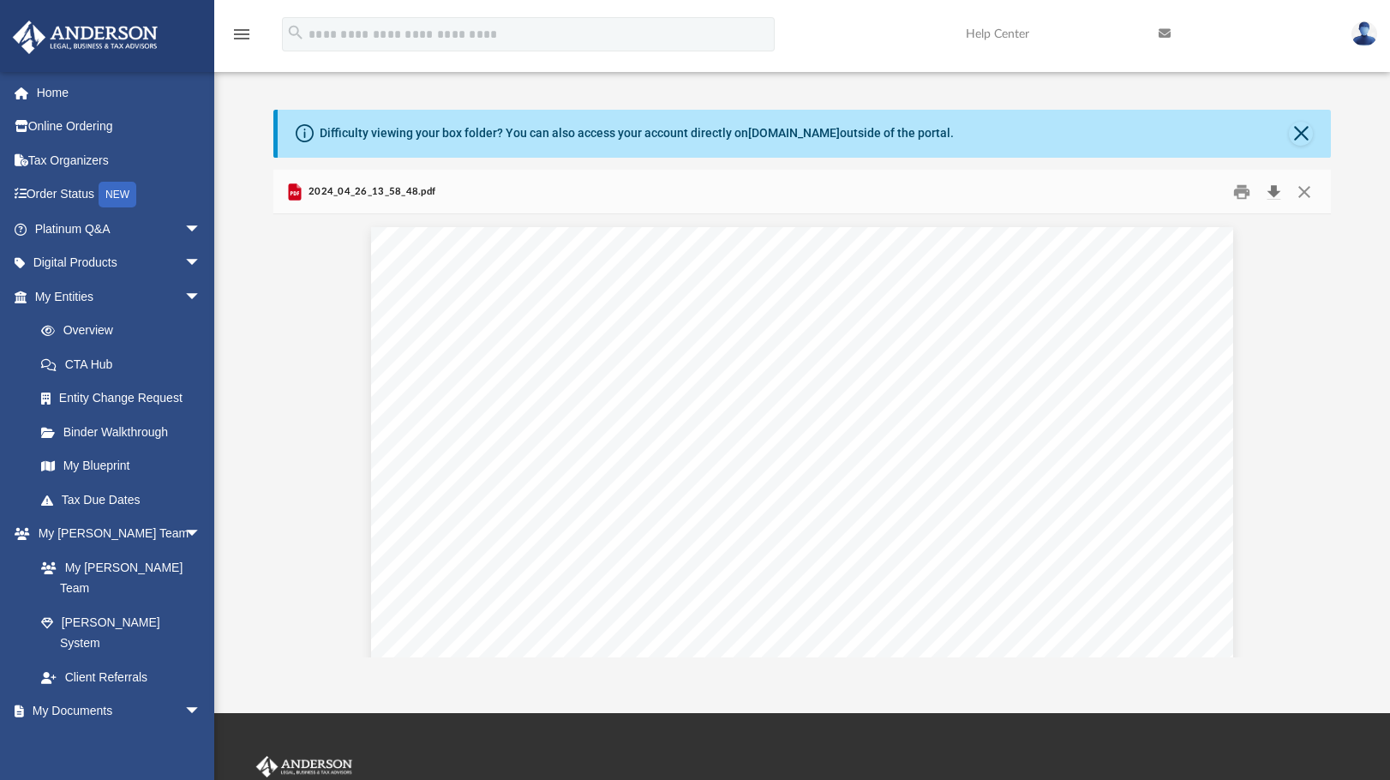
click at [1276, 191] on button "Download" at bounding box center [1274, 191] width 31 height 27
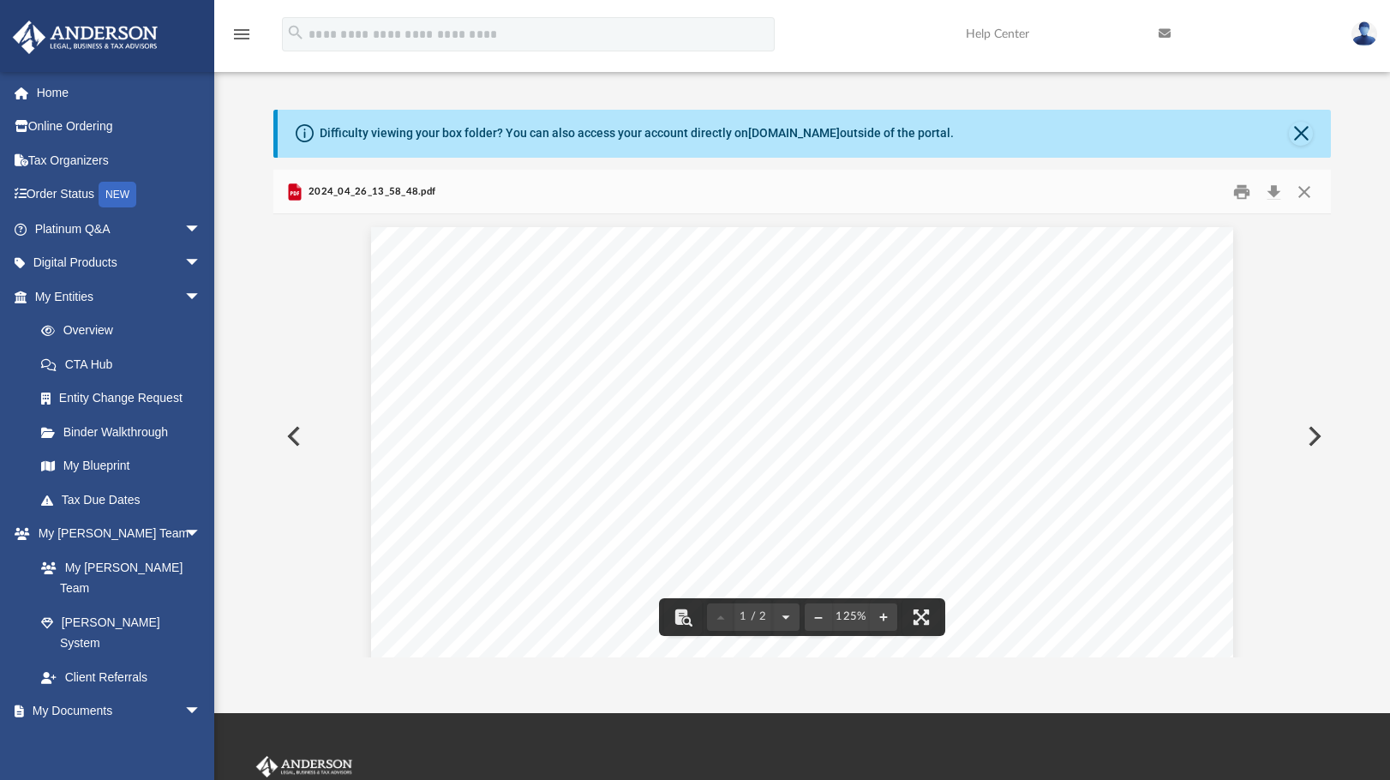
click at [879, 367] on div "Page 1" at bounding box center [802, 791] width 862 height 1128
click at [545, 371] on div "Page 1" at bounding box center [802, 791] width 862 height 1128
click at [627, 228] on div "Page 1" at bounding box center [802, 791] width 862 height 1128
click at [1300, 199] on button "Close" at bounding box center [1304, 191] width 31 height 27
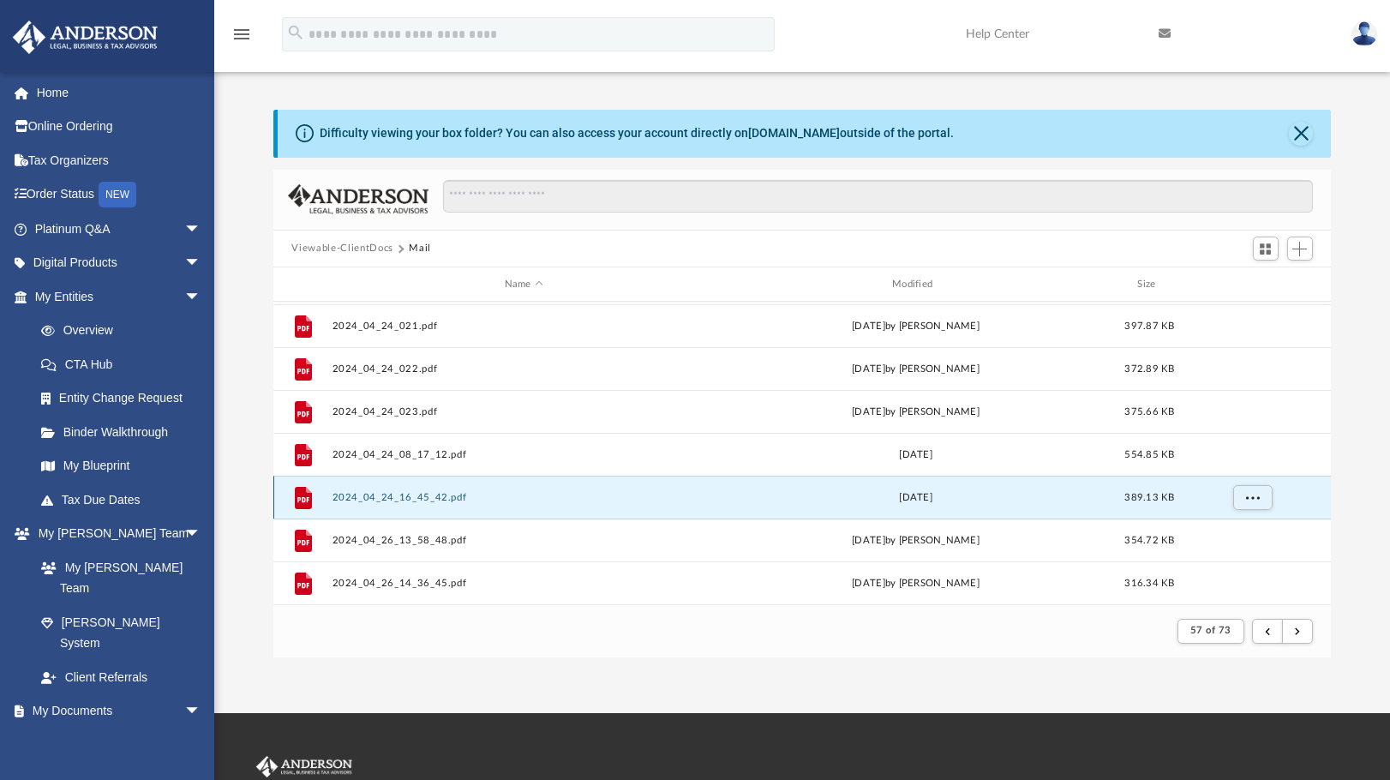
click at [433, 497] on button "2024_04_24_16_45_42.pdf" at bounding box center [524, 497] width 384 height 11
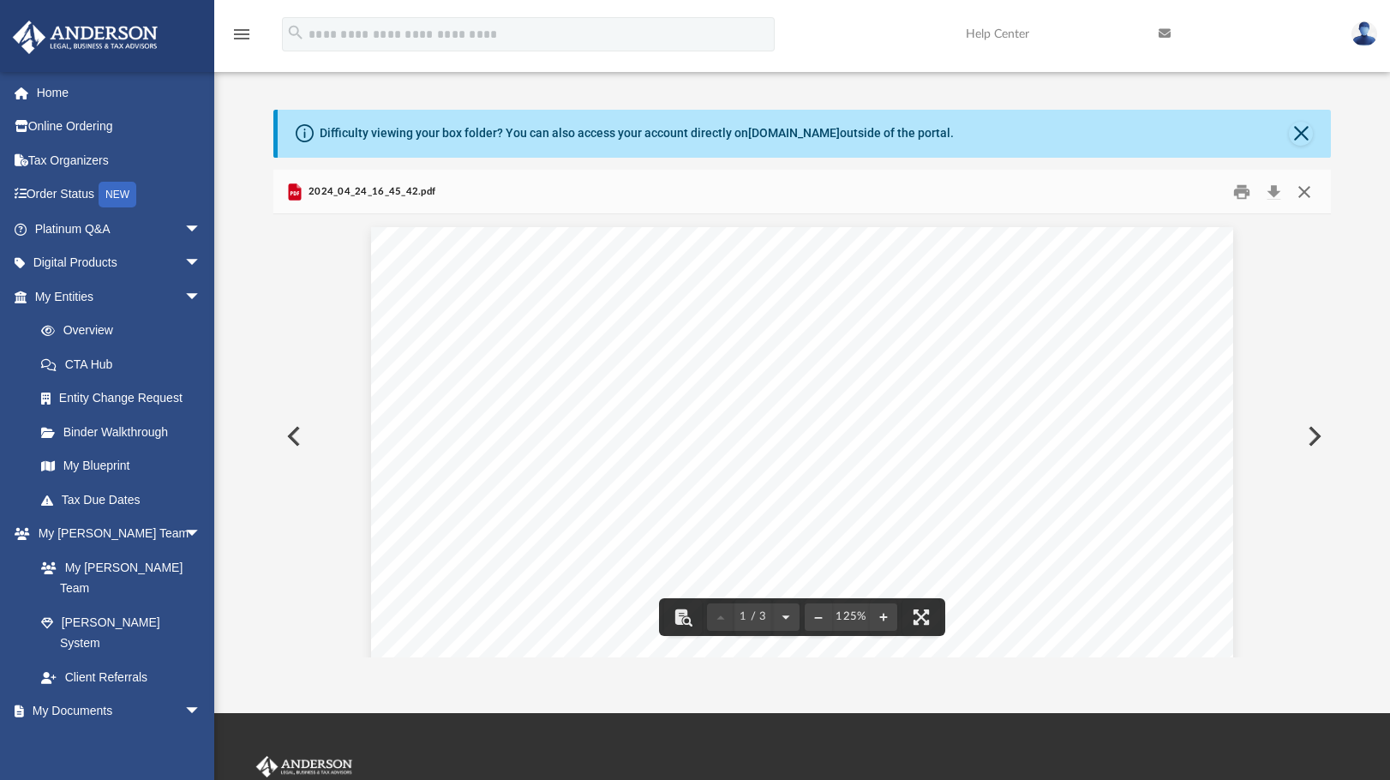
click at [1302, 193] on button "Close" at bounding box center [1304, 191] width 31 height 27
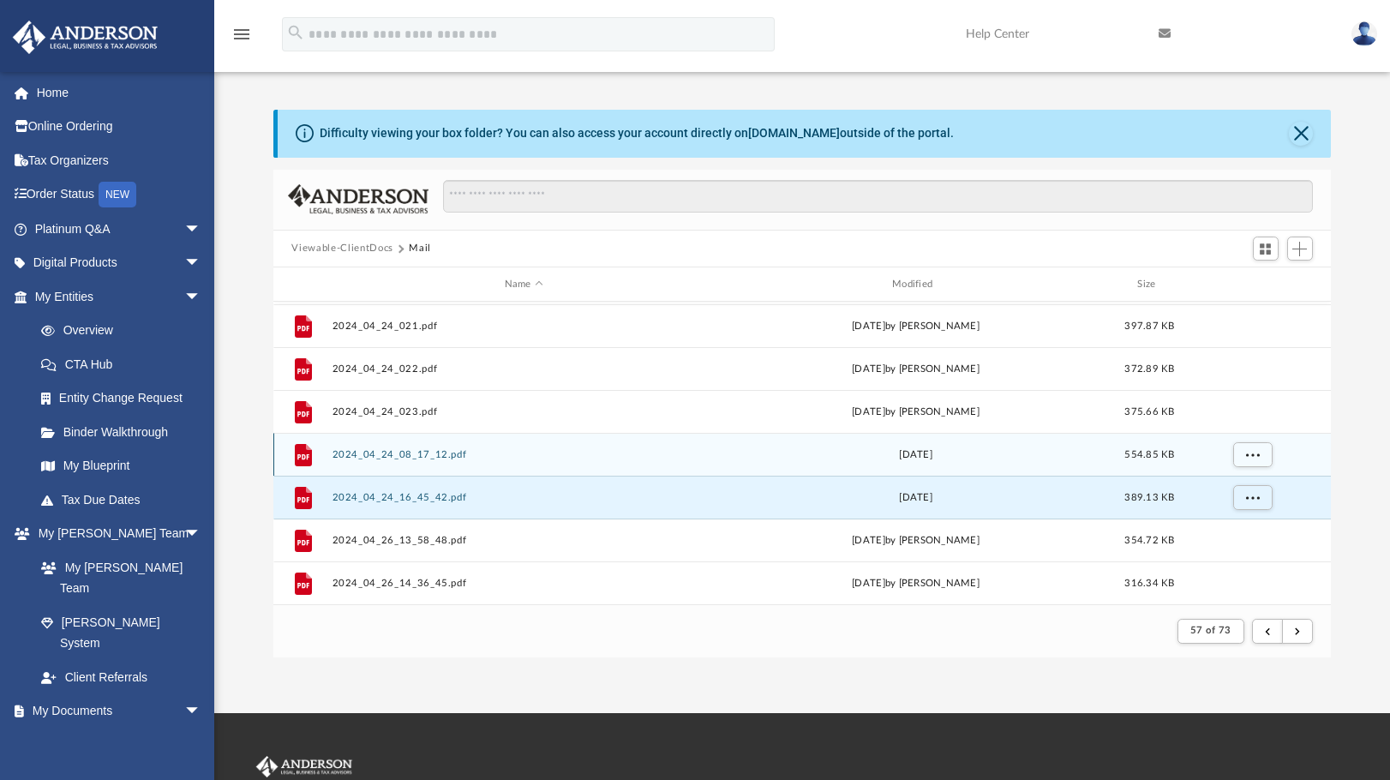
click at [456, 454] on button "2024_04_24_08_17_12.pdf" at bounding box center [524, 454] width 384 height 11
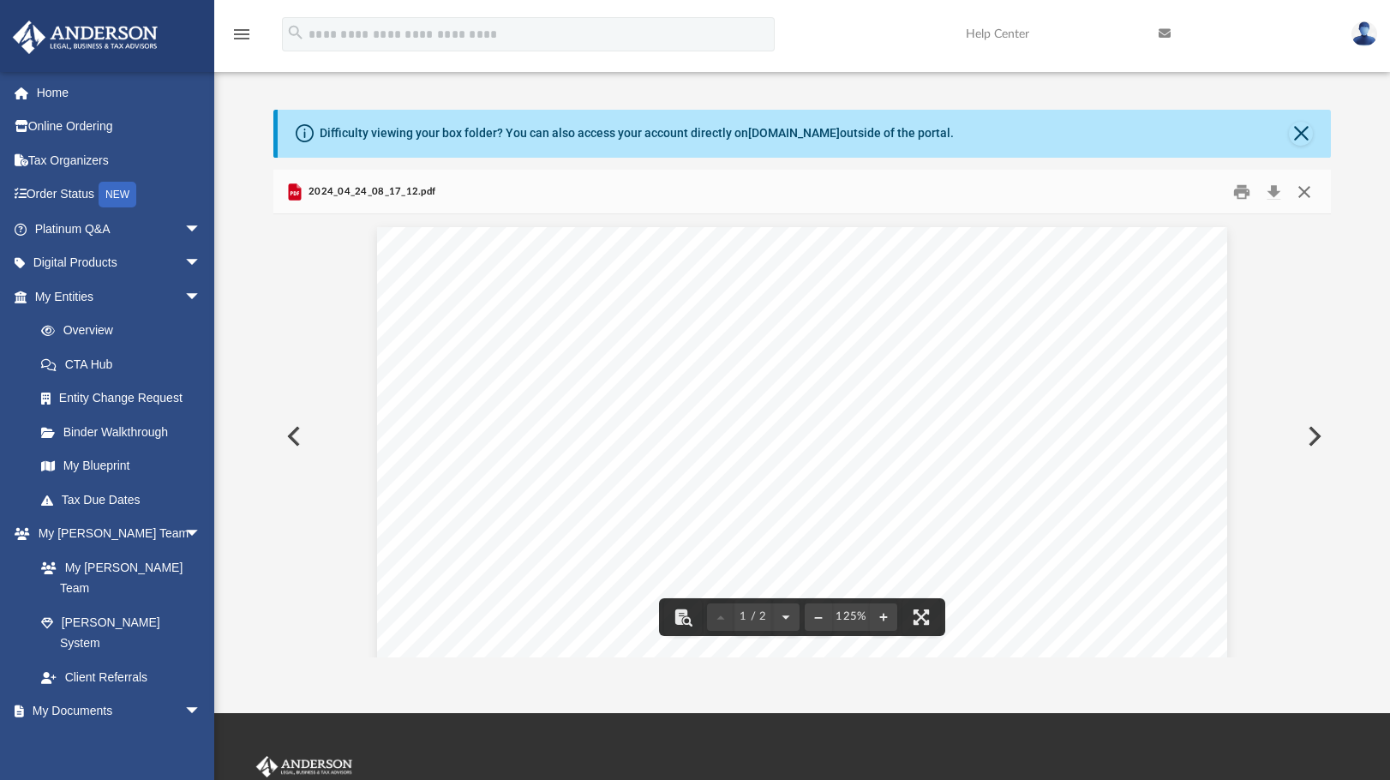
click at [1307, 188] on button "Close" at bounding box center [1304, 191] width 31 height 27
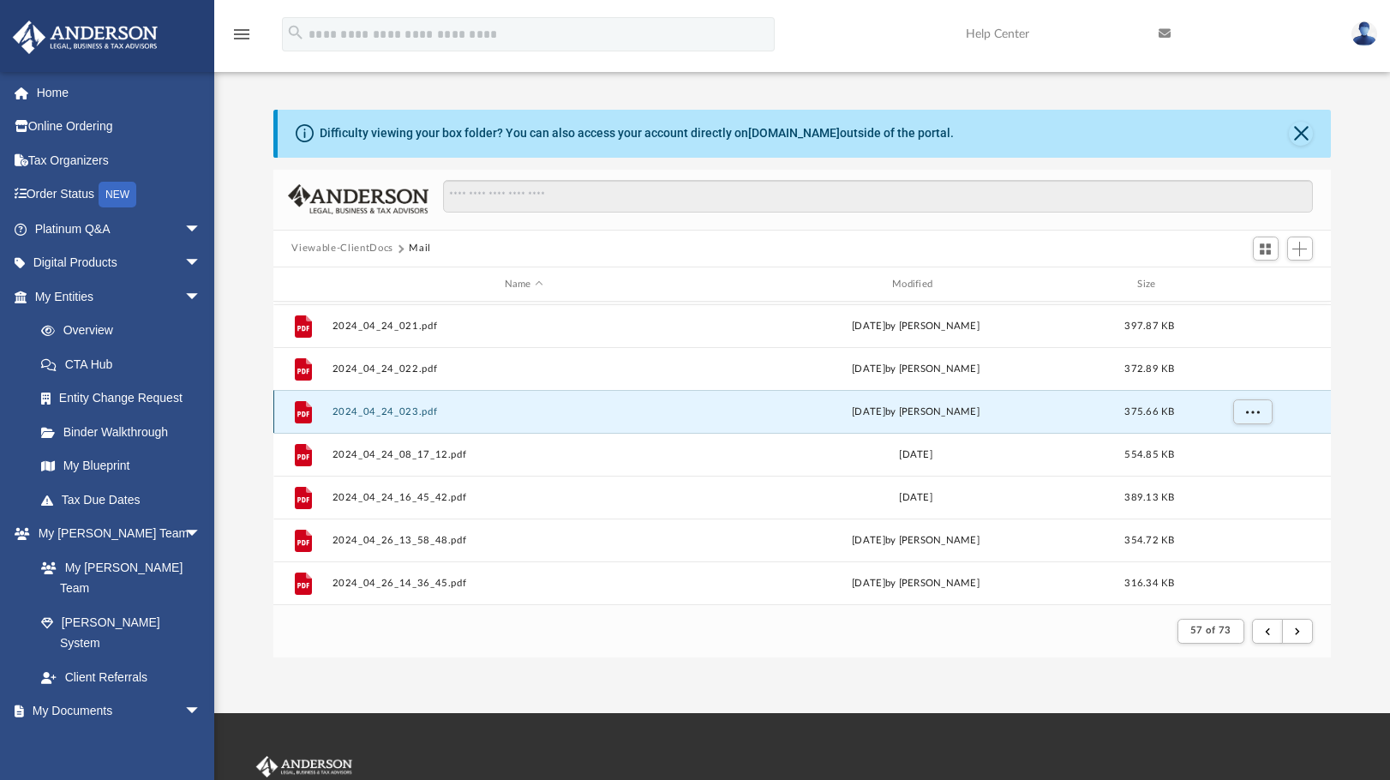
click at [426, 408] on button "2024_04_24_023.pdf" at bounding box center [524, 411] width 384 height 11
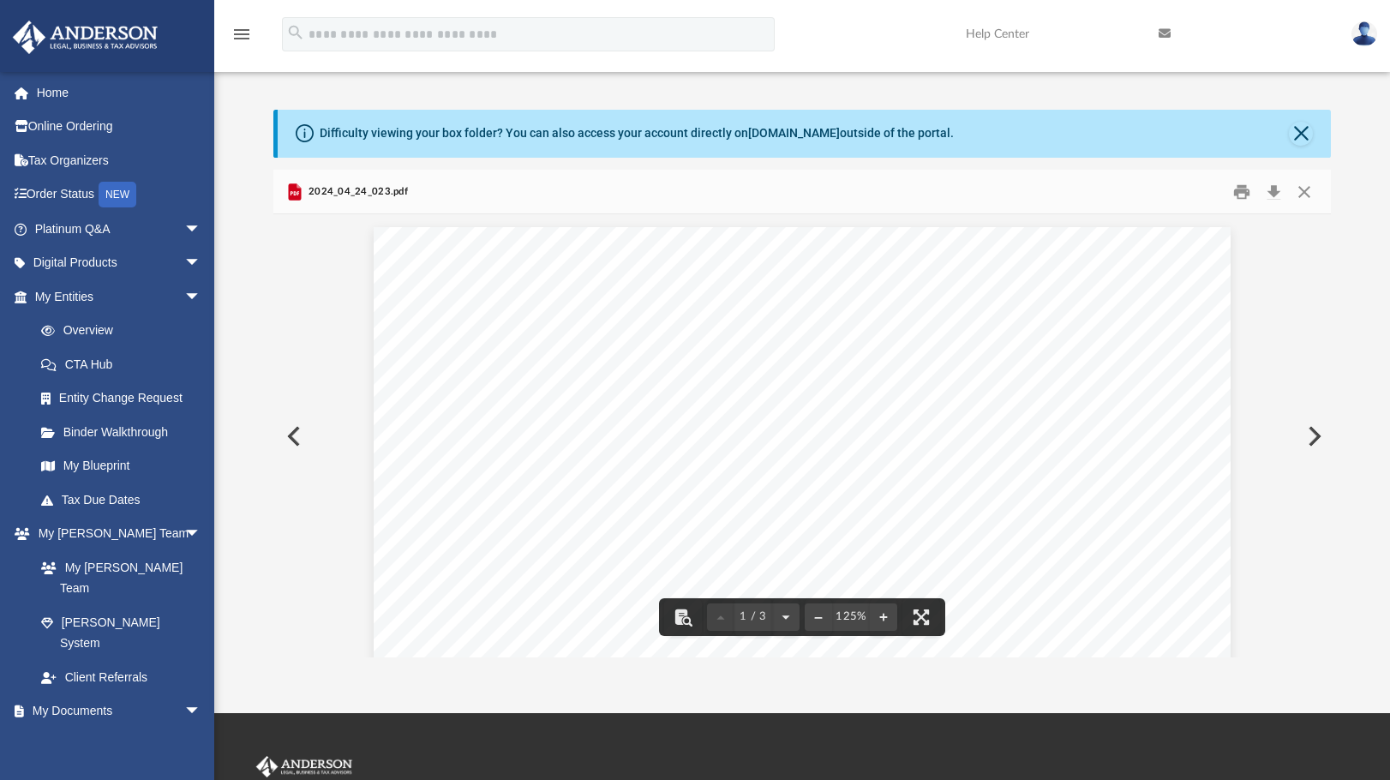
click at [618, 390] on div "Page 1" at bounding box center [803, 790] width 858 height 1127
click at [1270, 191] on button "Download" at bounding box center [1274, 191] width 31 height 27
click at [1309, 190] on button "Close" at bounding box center [1304, 191] width 31 height 27
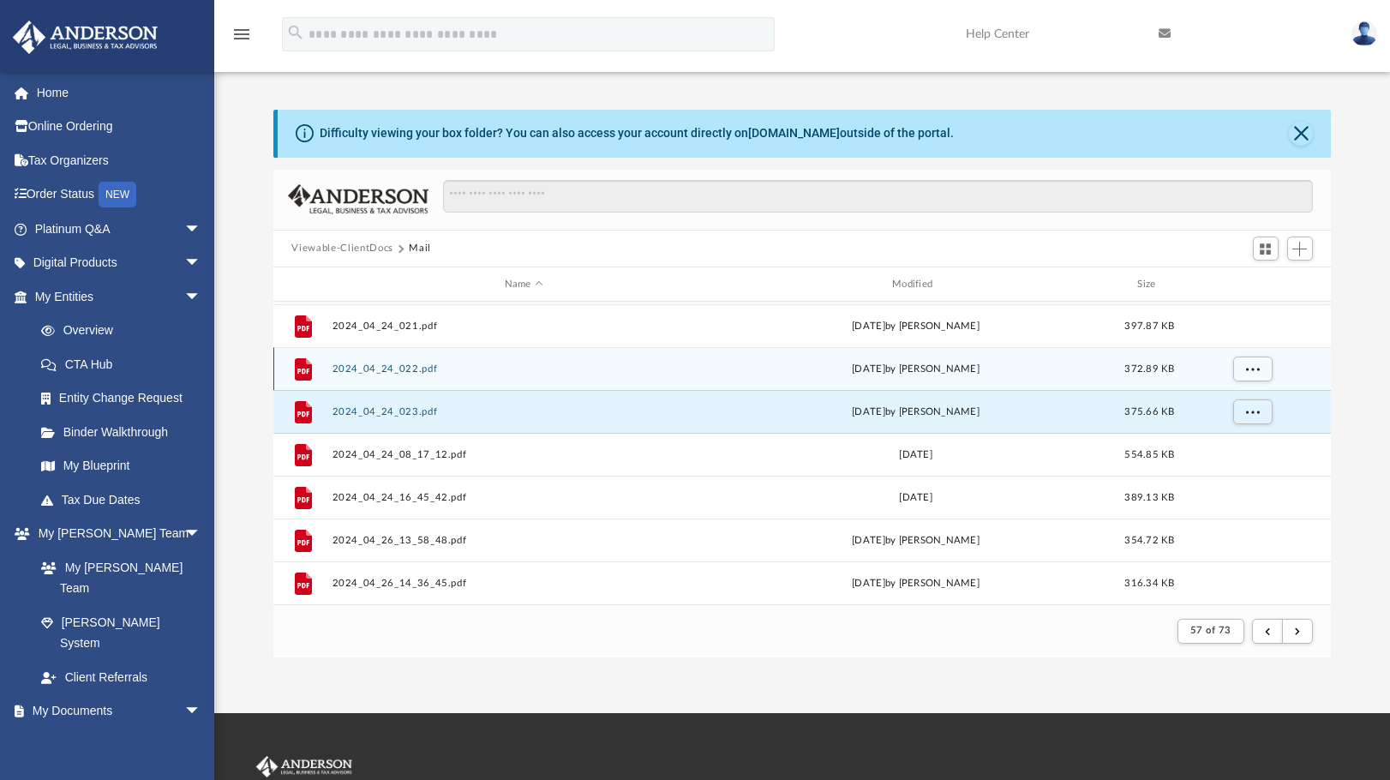
click at [420, 366] on button "2024_04_24_022.pdf" at bounding box center [524, 368] width 384 height 11
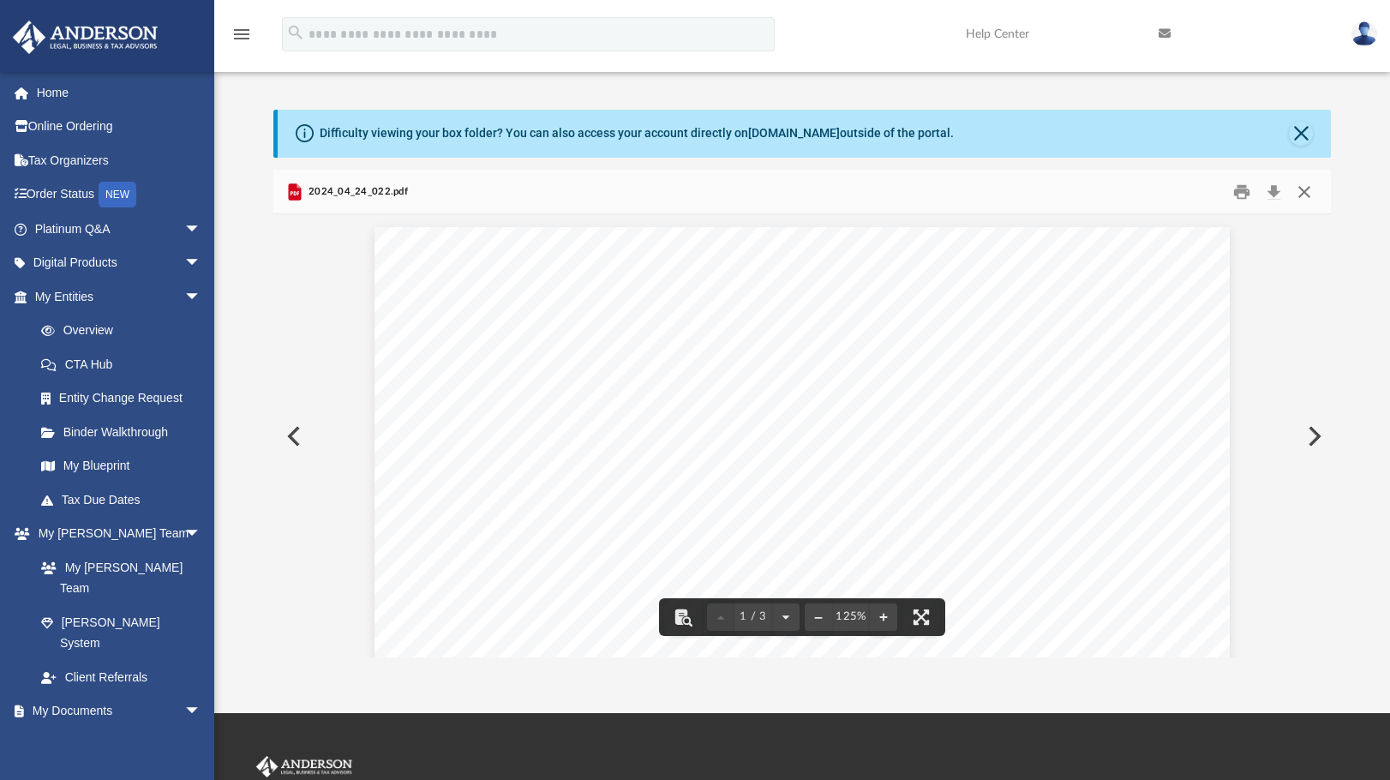
click at [1301, 183] on button "Close" at bounding box center [1304, 191] width 31 height 27
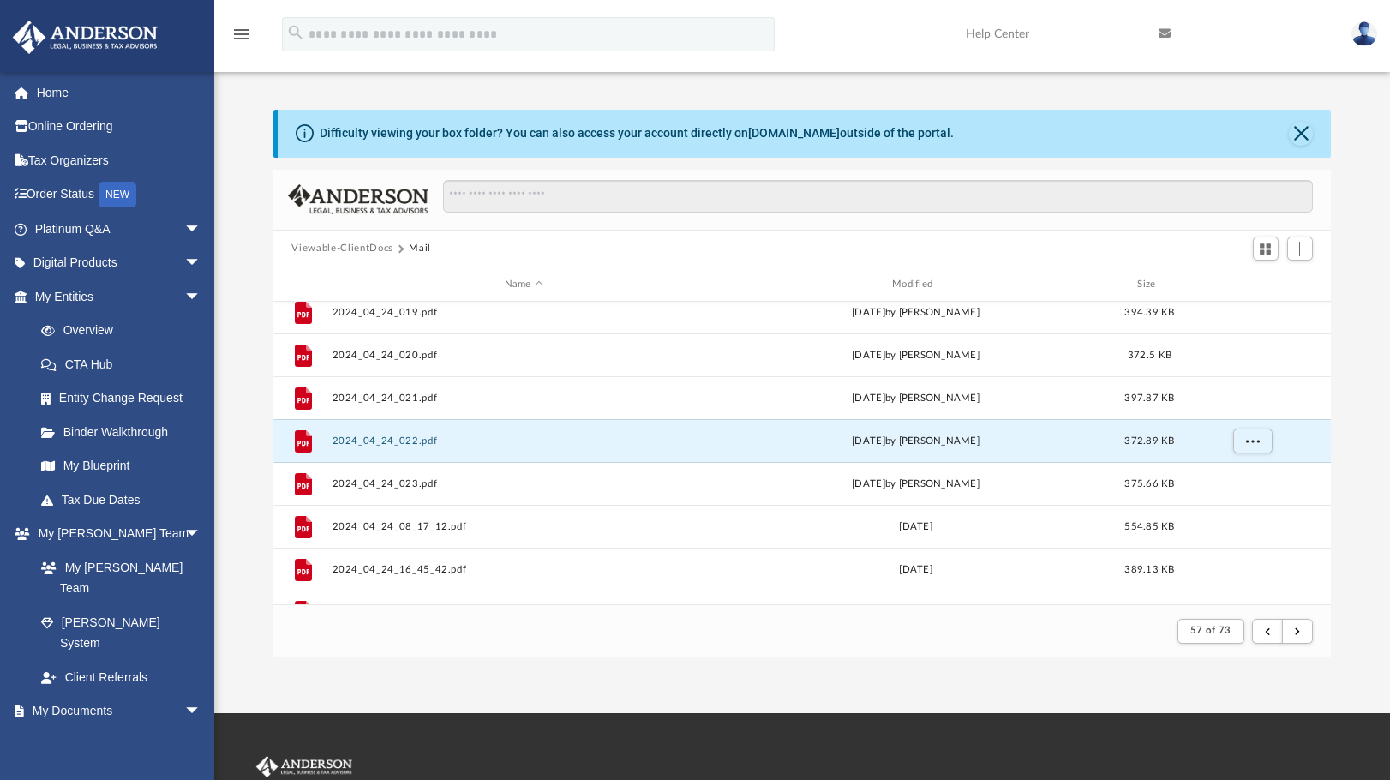
scroll to position [1326, 0]
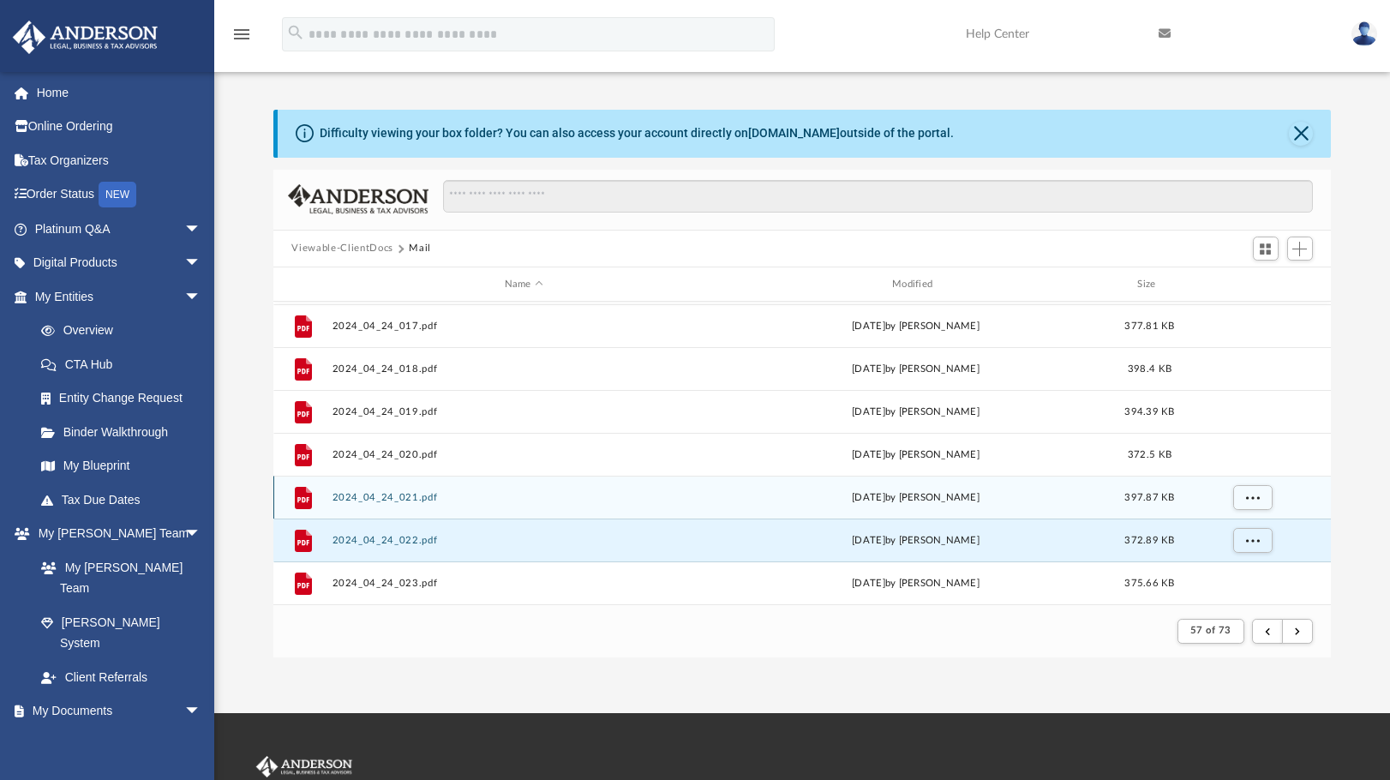
click at [394, 501] on button "2024_04_24_021.pdf" at bounding box center [524, 497] width 384 height 11
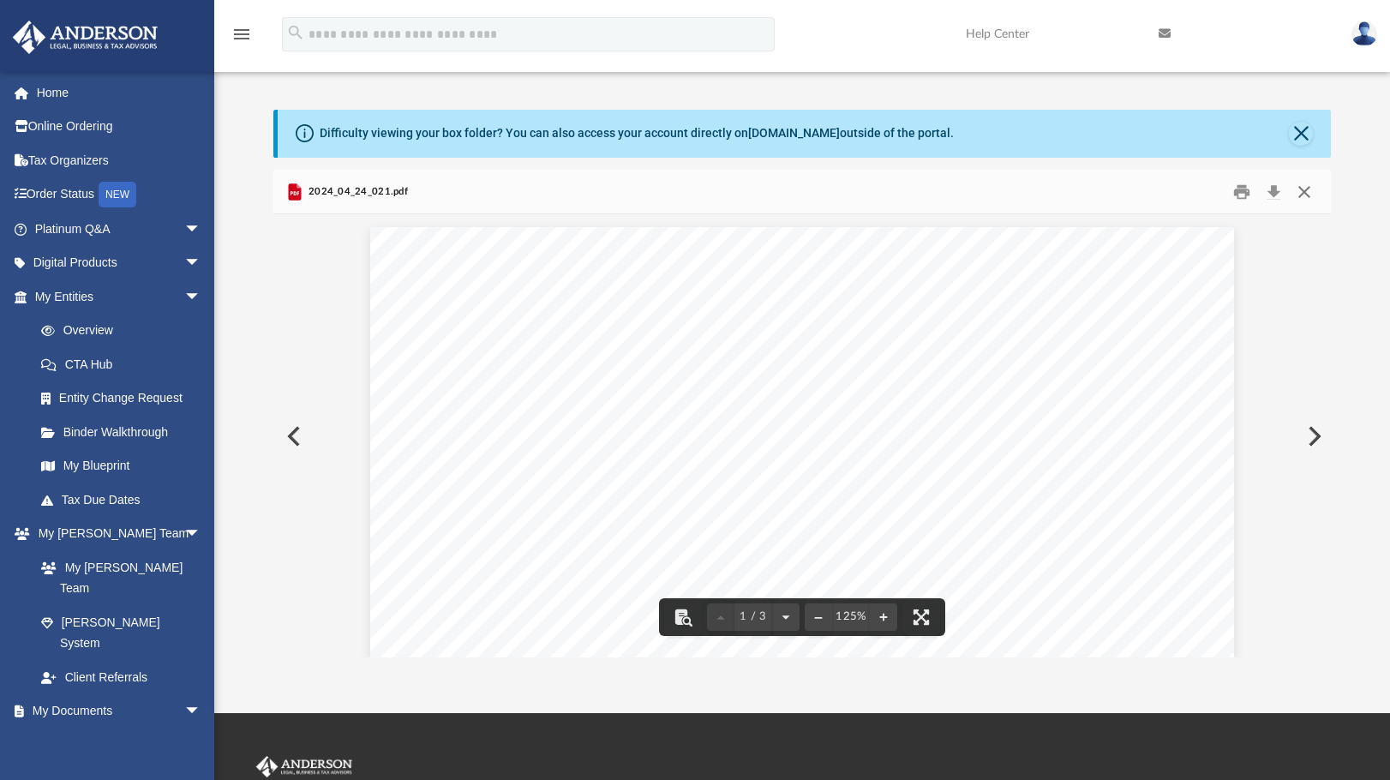
click at [1305, 192] on button "Close" at bounding box center [1304, 191] width 31 height 27
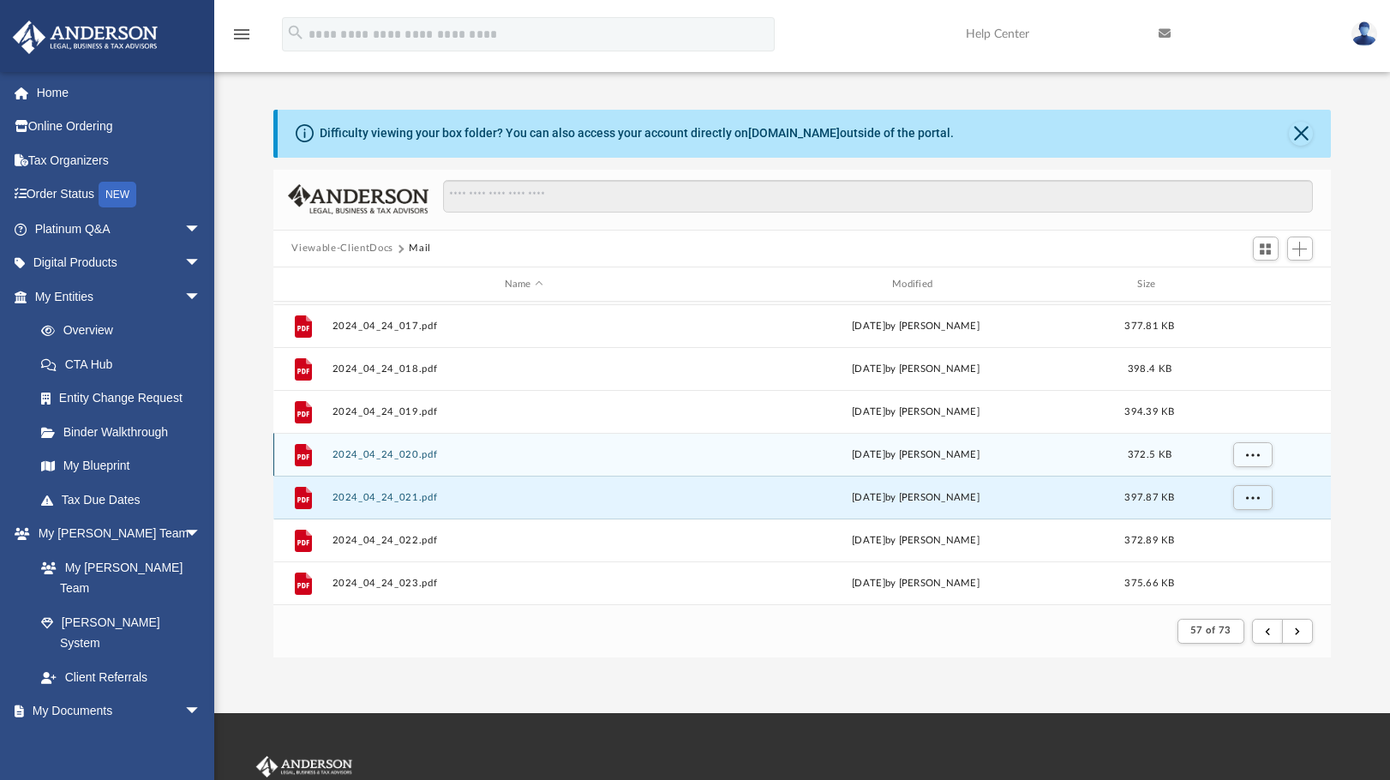
click at [377, 455] on button "2024_04_24_020.pdf" at bounding box center [524, 454] width 384 height 11
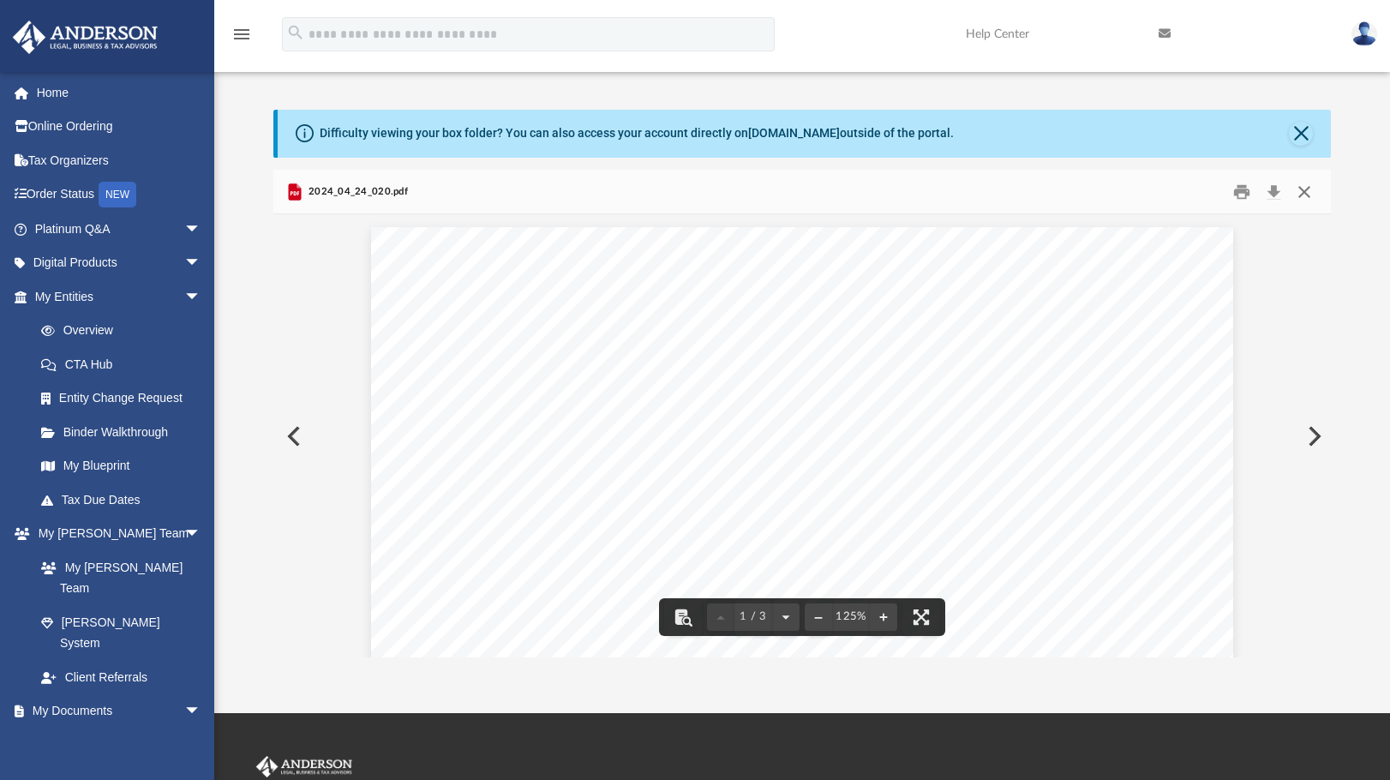
click at [1309, 193] on button "Close" at bounding box center [1304, 191] width 31 height 27
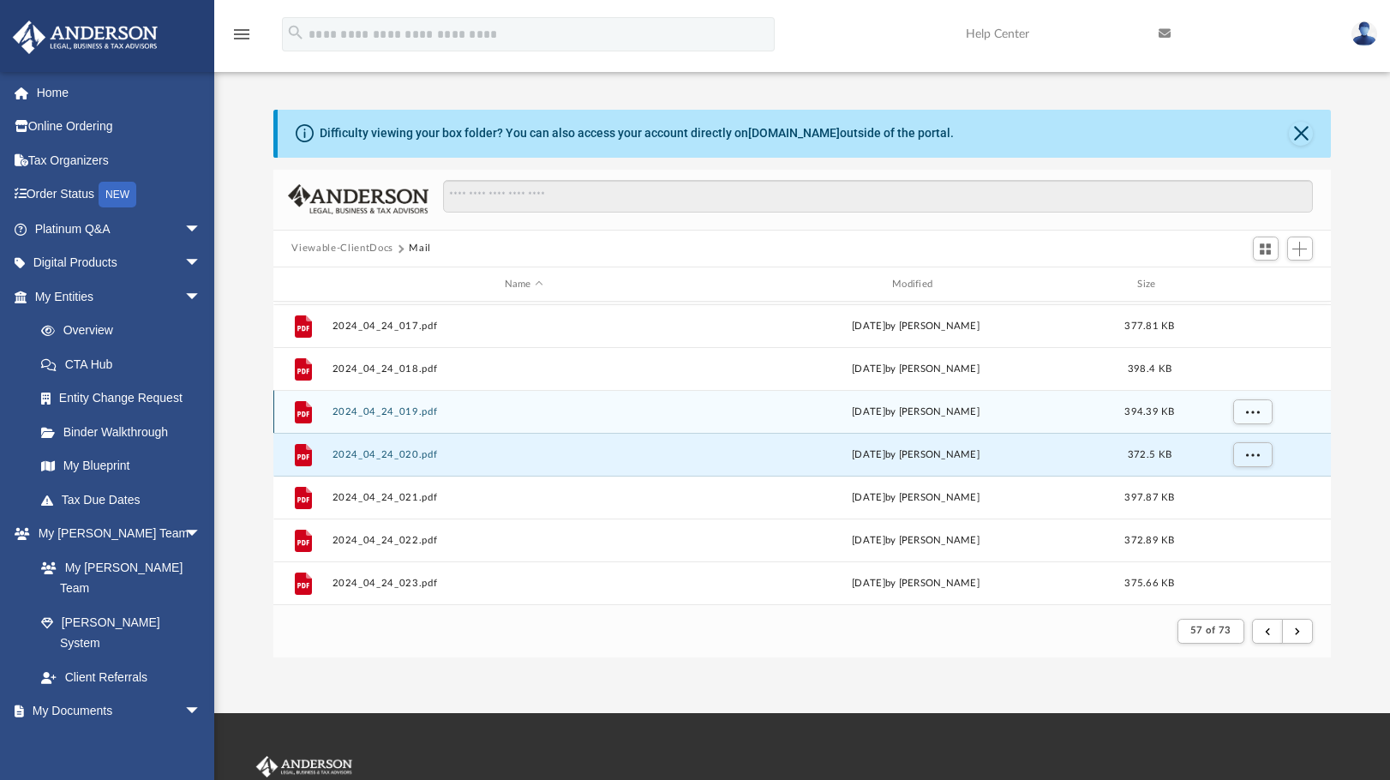
click at [402, 417] on button "2024_04_24_019.pdf" at bounding box center [524, 411] width 384 height 11
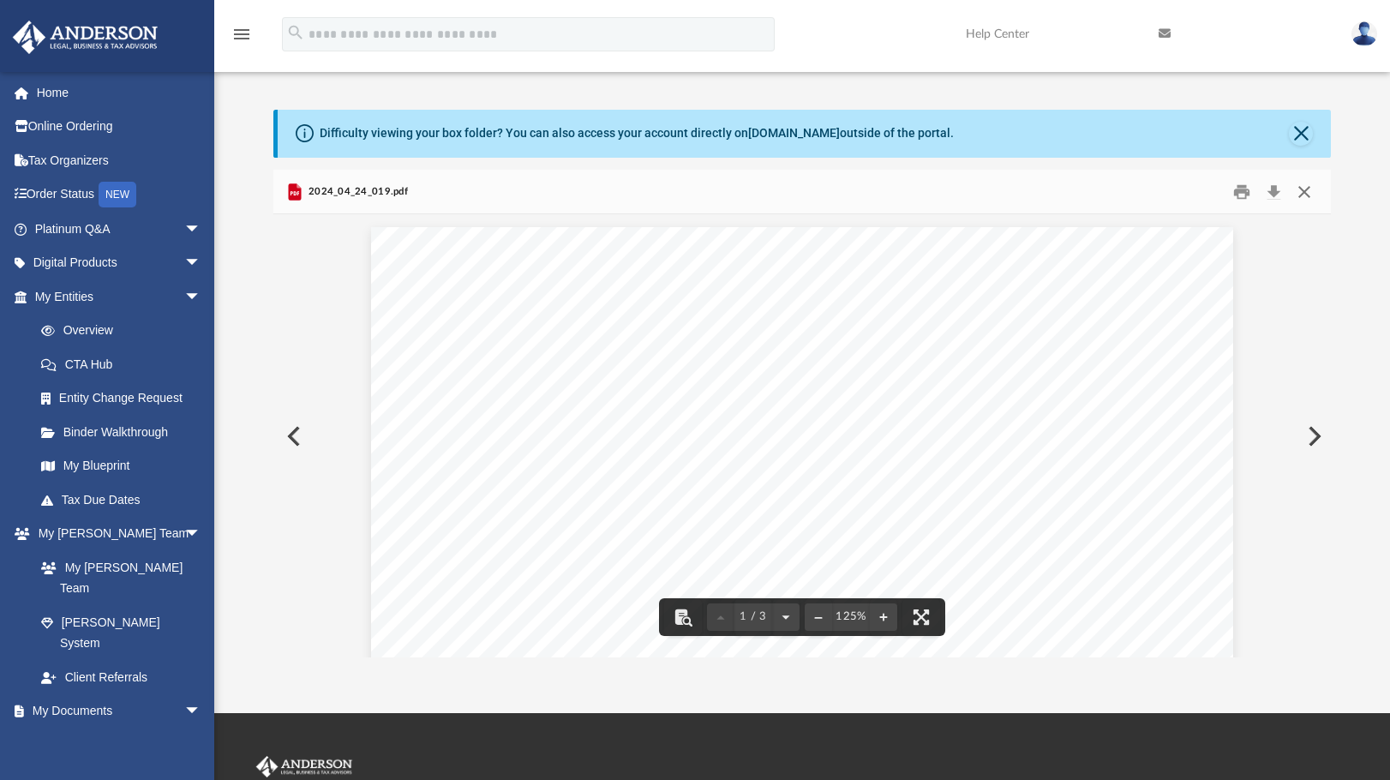
click at [1299, 196] on button "Close" at bounding box center [1304, 191] width 31 height 27
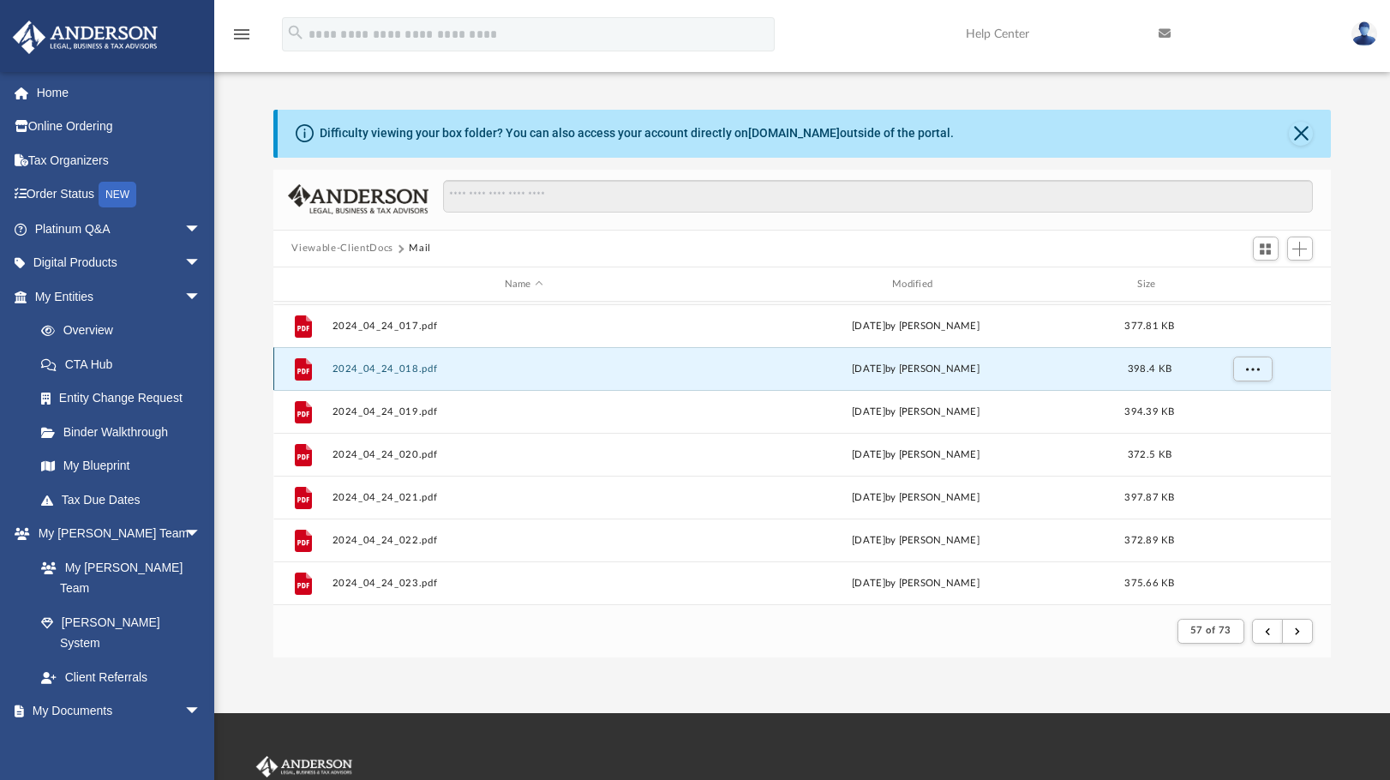
click at [378, 367] on button "2024_04_24_018.pdf" at bounding box center [524, 368] width 384 height 11
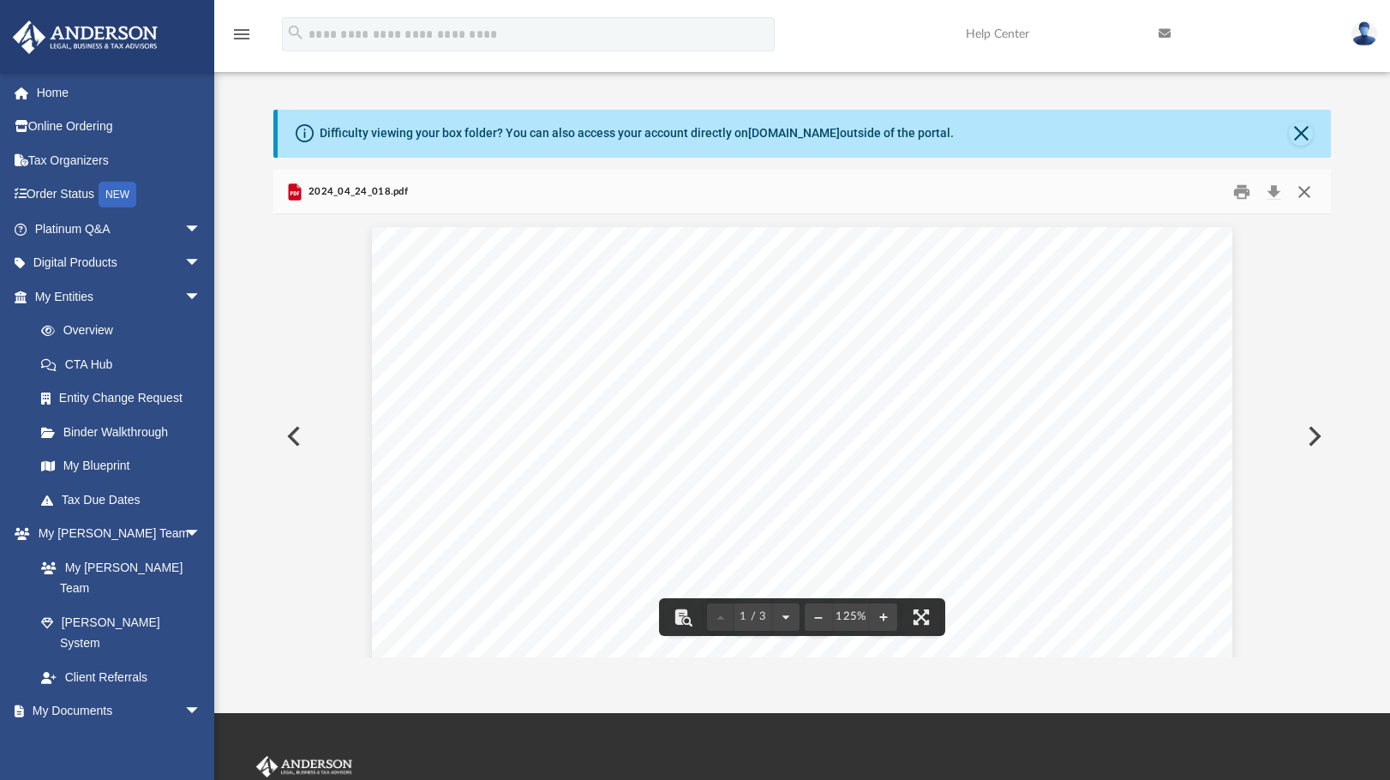
click at [1307, 193] on button "Close" at bounding box center [1304, 191] width 31 height 27
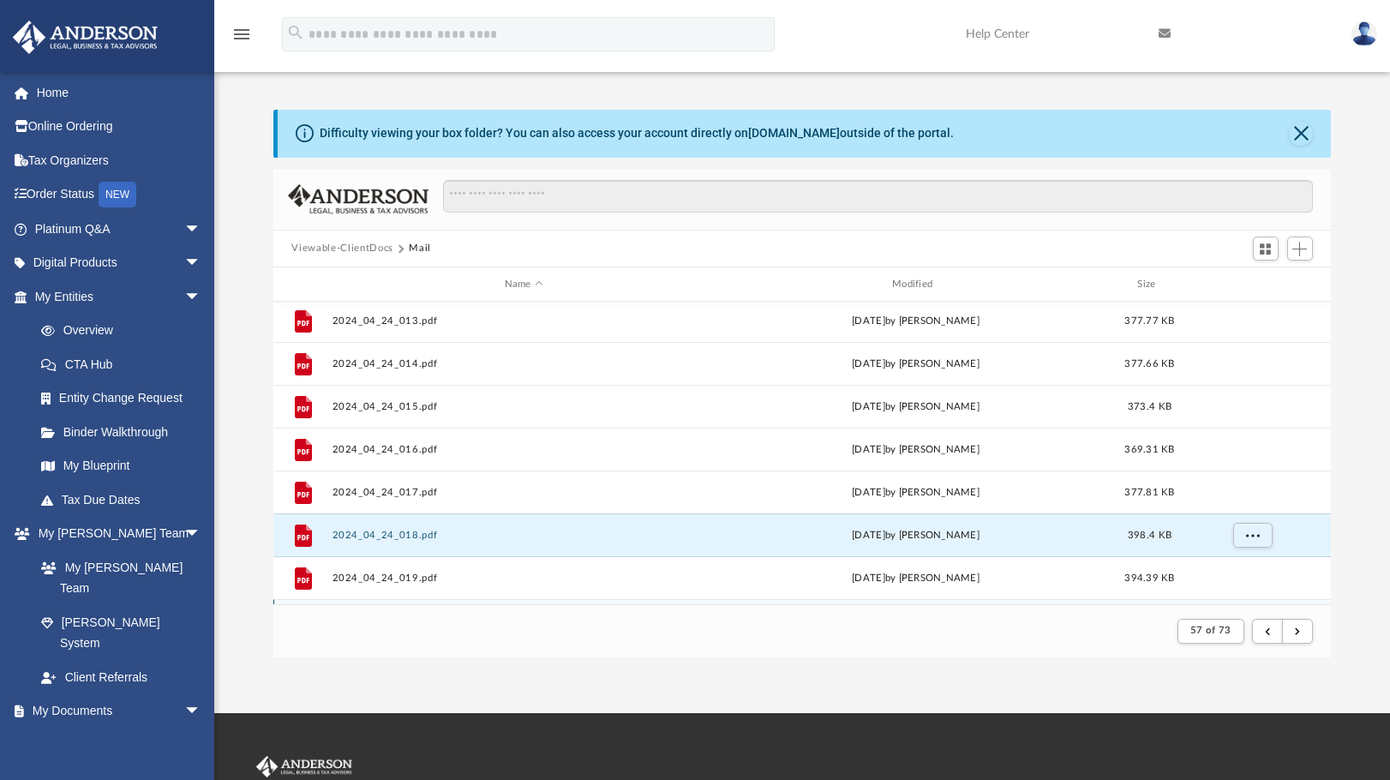
scroll to position [1155, 0]
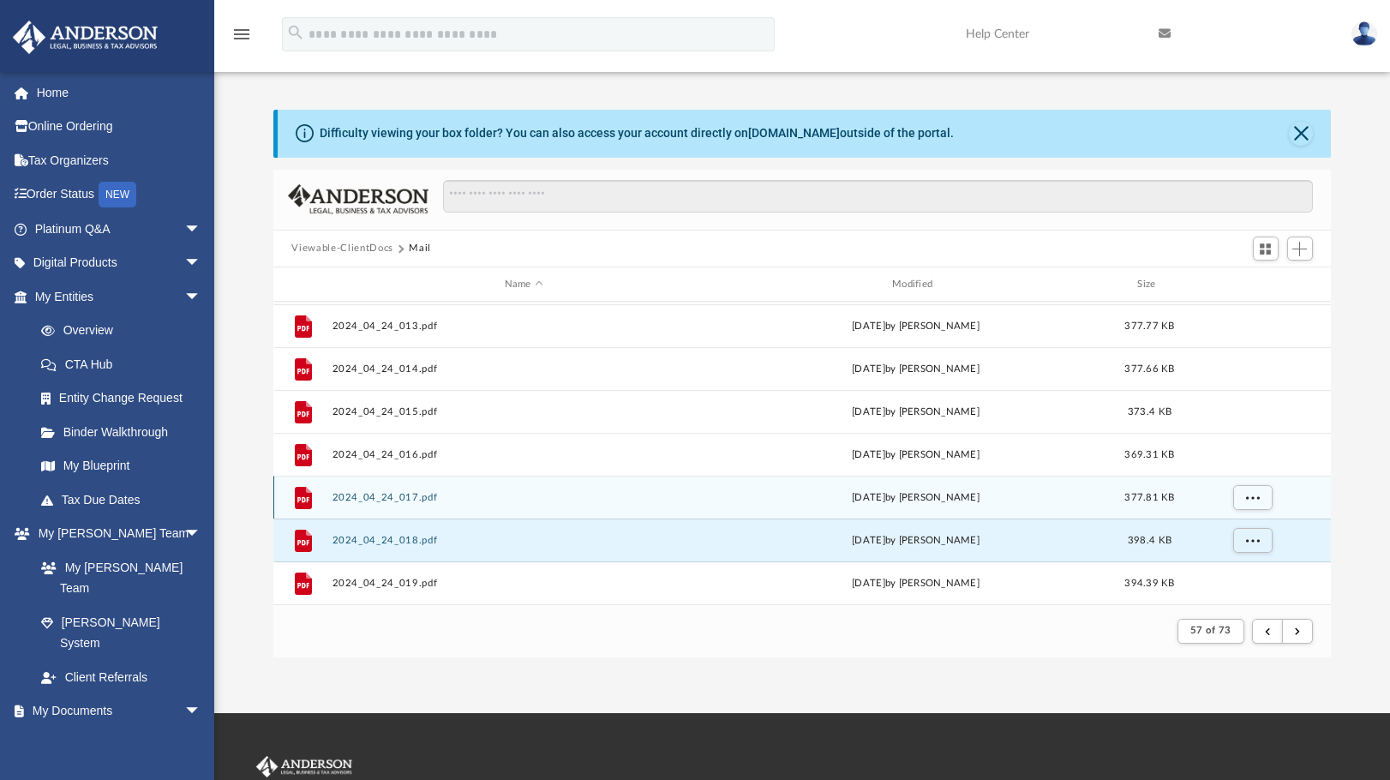
click at [403, 500] on button "2024_04_24_017.pdf" at bounding box center [524, 497] width 384 height 11
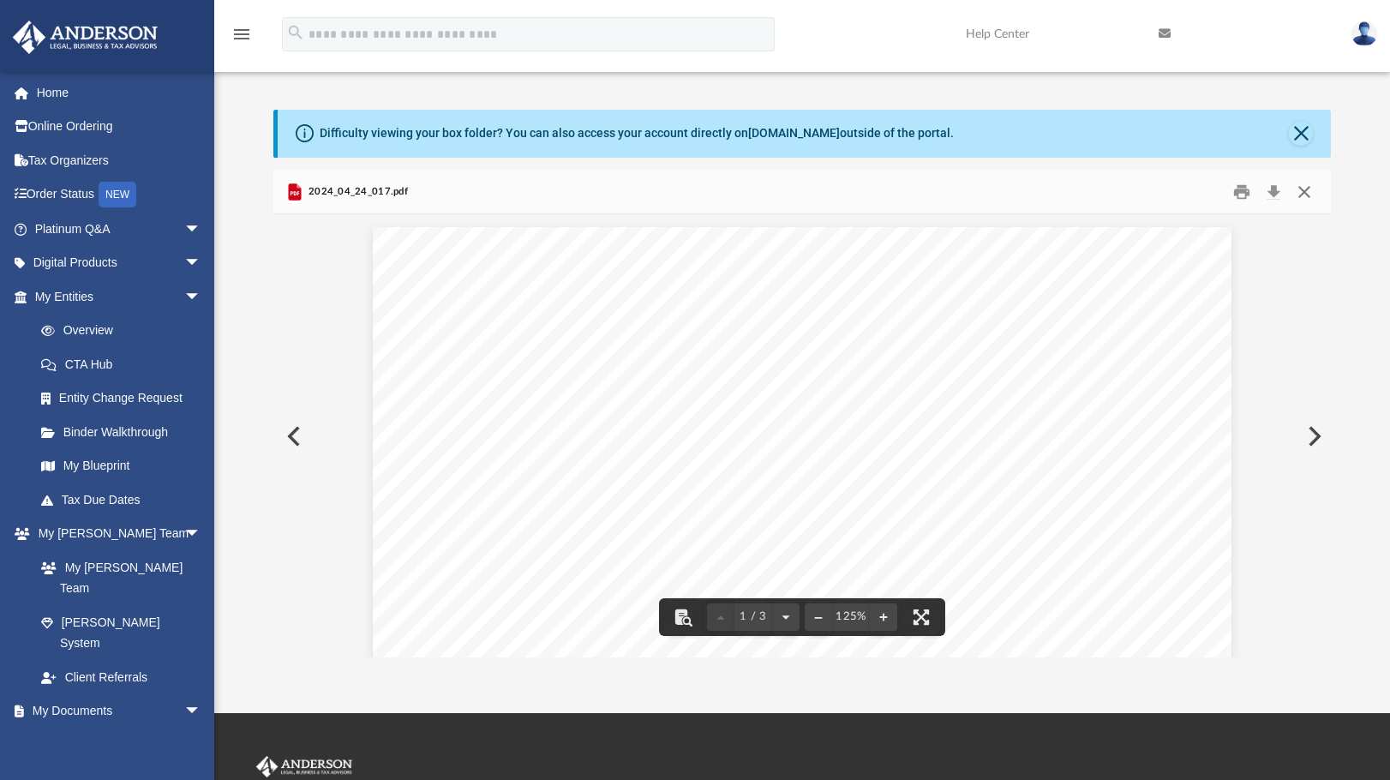
click at [1311, 189] on button "Close" at bounding box center [1304, 191] width 31 height 27
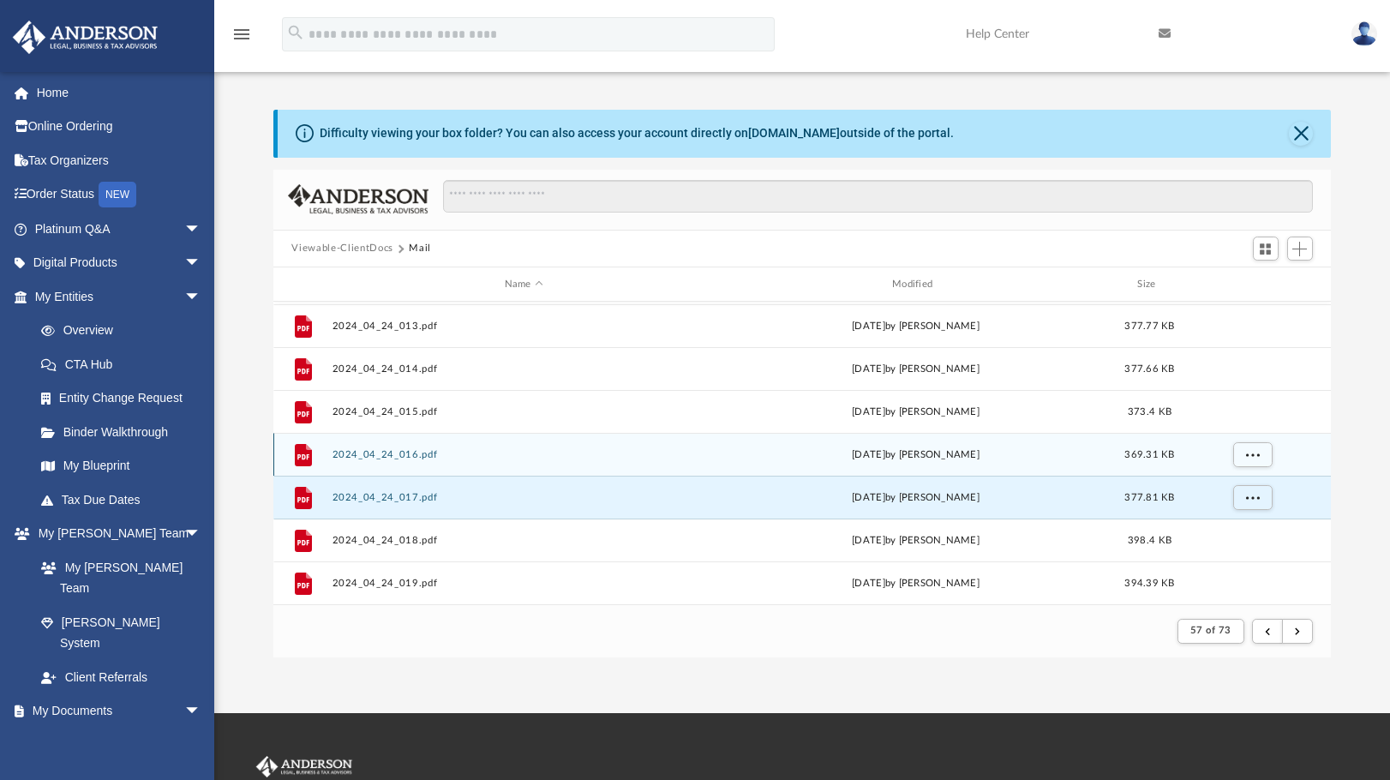
click at [387, 454] on button "2024_04_24_016.pdf" at bounding box center [524, 454] width 384 height 11
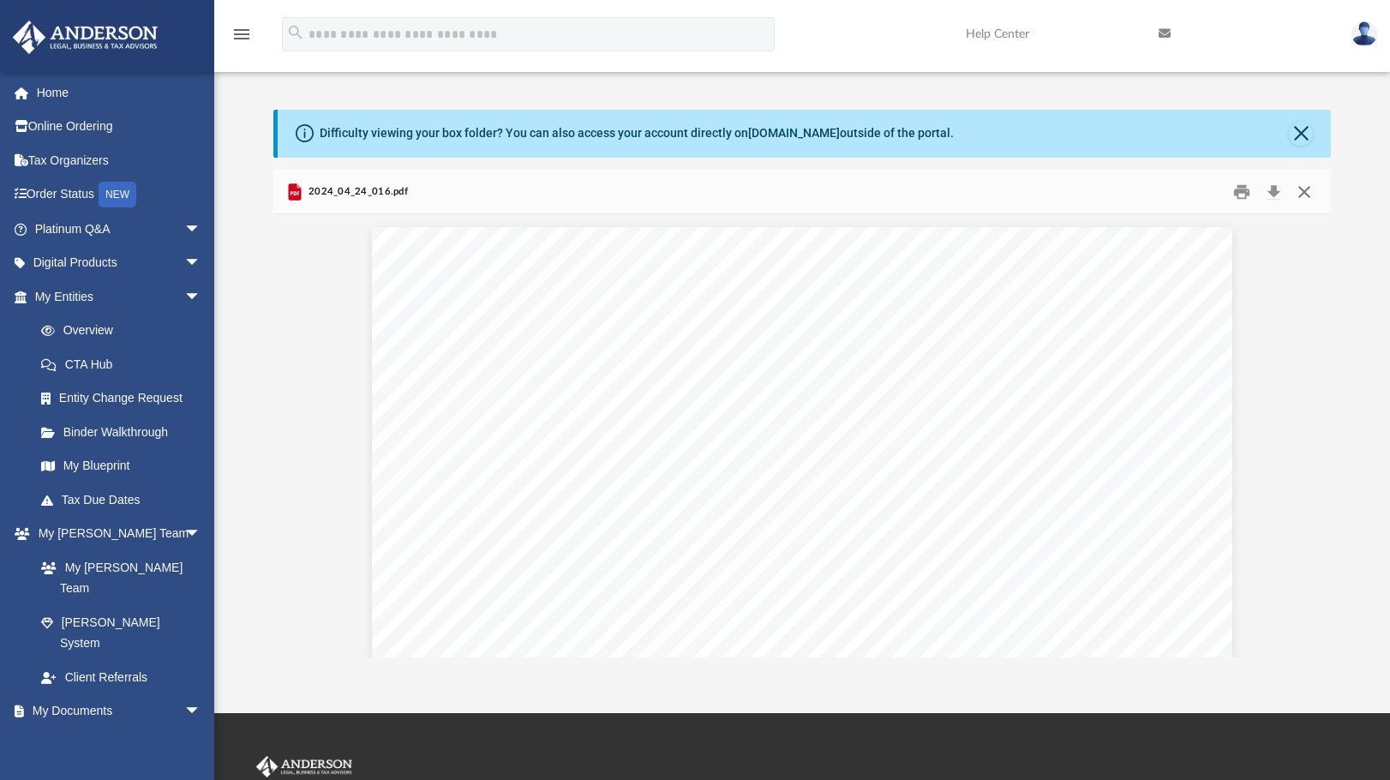
click at [1307, 196] on button "Close" at bounding box center [1304, 191] width 31 height 27
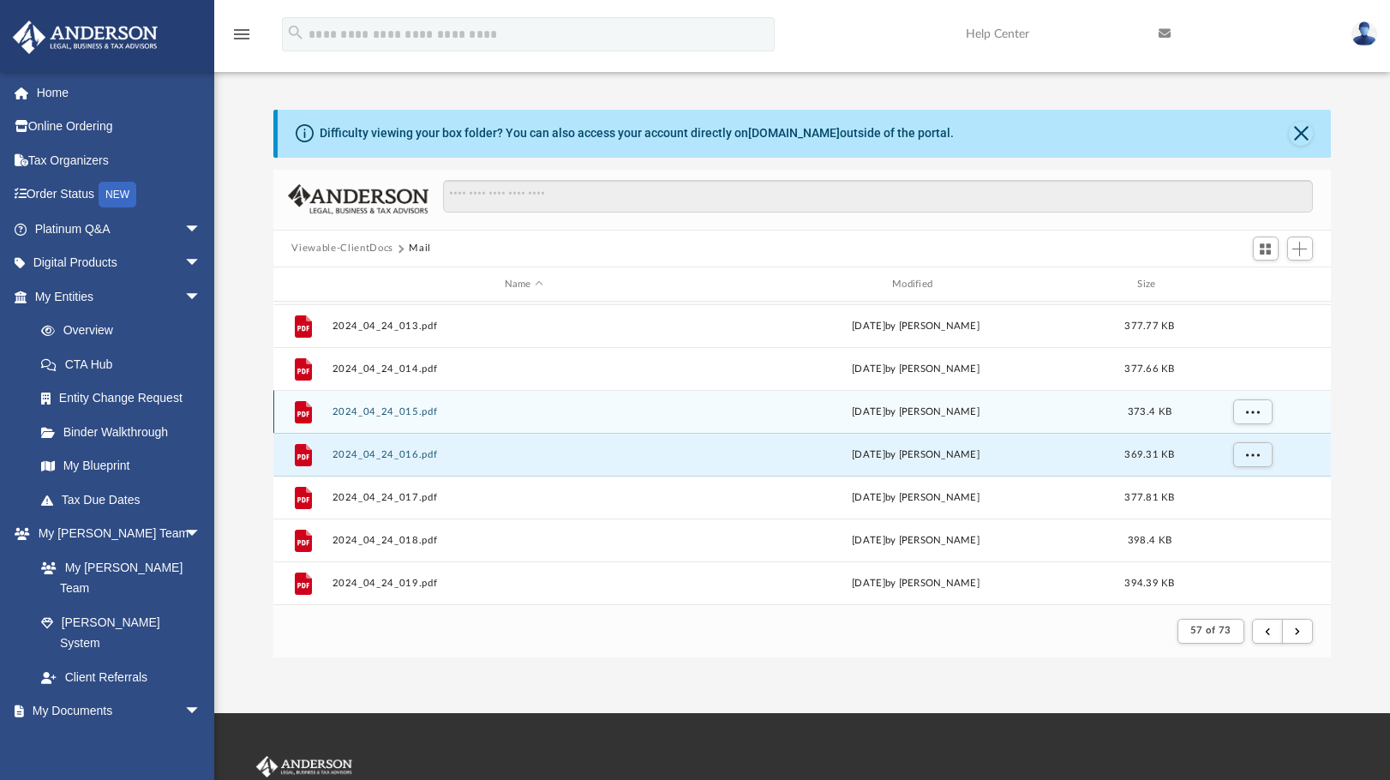
click at [390, 413] on button "2024_04_24_015.pdf" at bounding box center [524, 411] width 384 height 11
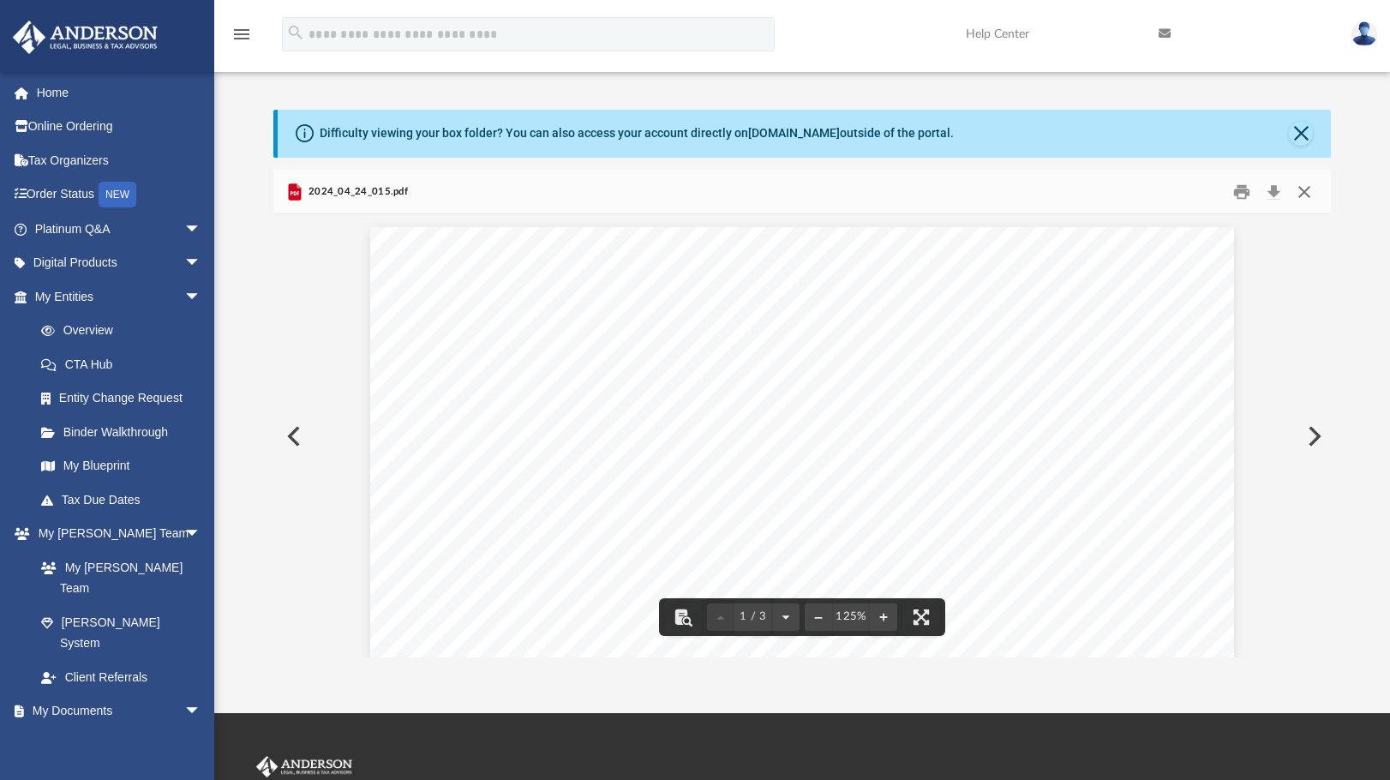
click at [1305, 191] on button "Close" at bounding box center [1304, 191] width 31 height 27
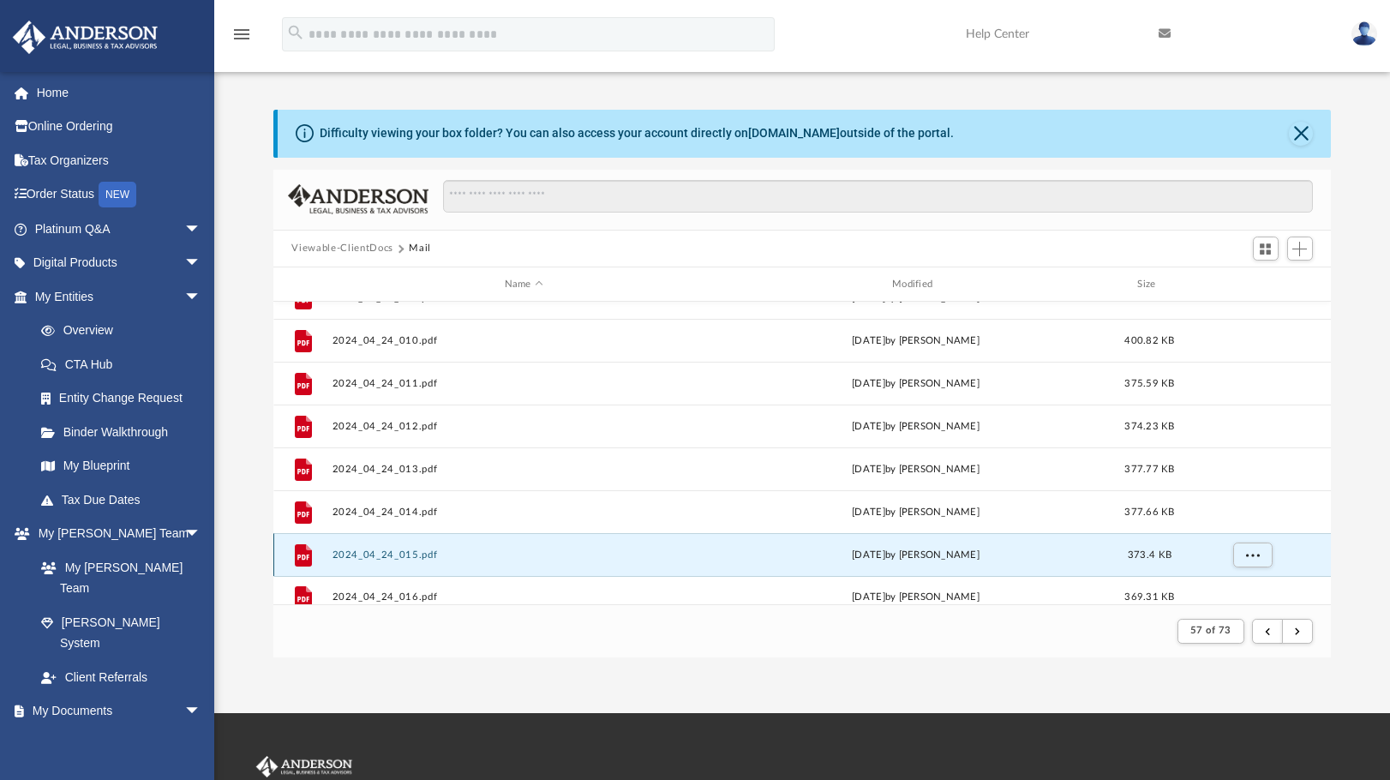
scroll to position [983, 0]
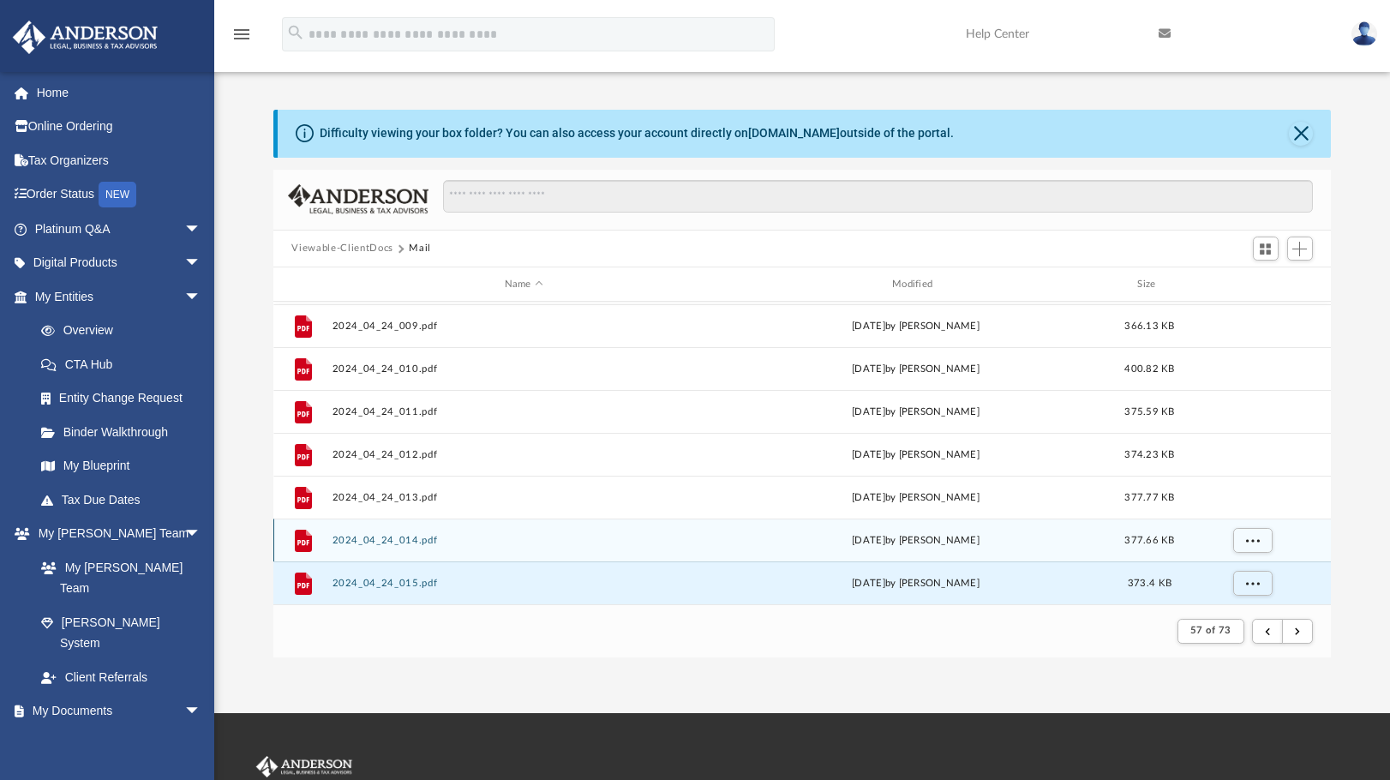
click at [385, 539] on button "2024_04_24_014.pdf" at bounding box center [524, 540] width 384 height 11
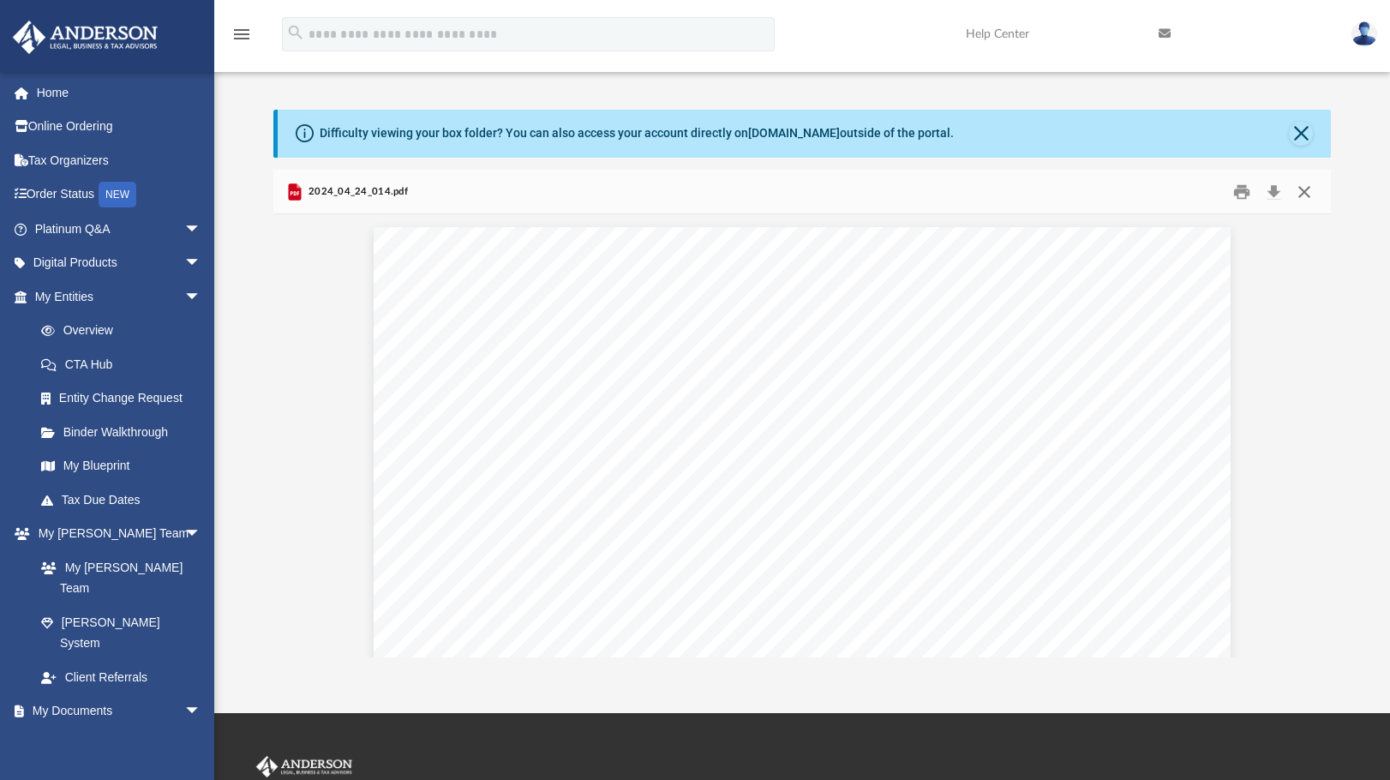
click at [1303, 196] on button "Close" at bounding box center [1304, 191] width 31 height 27
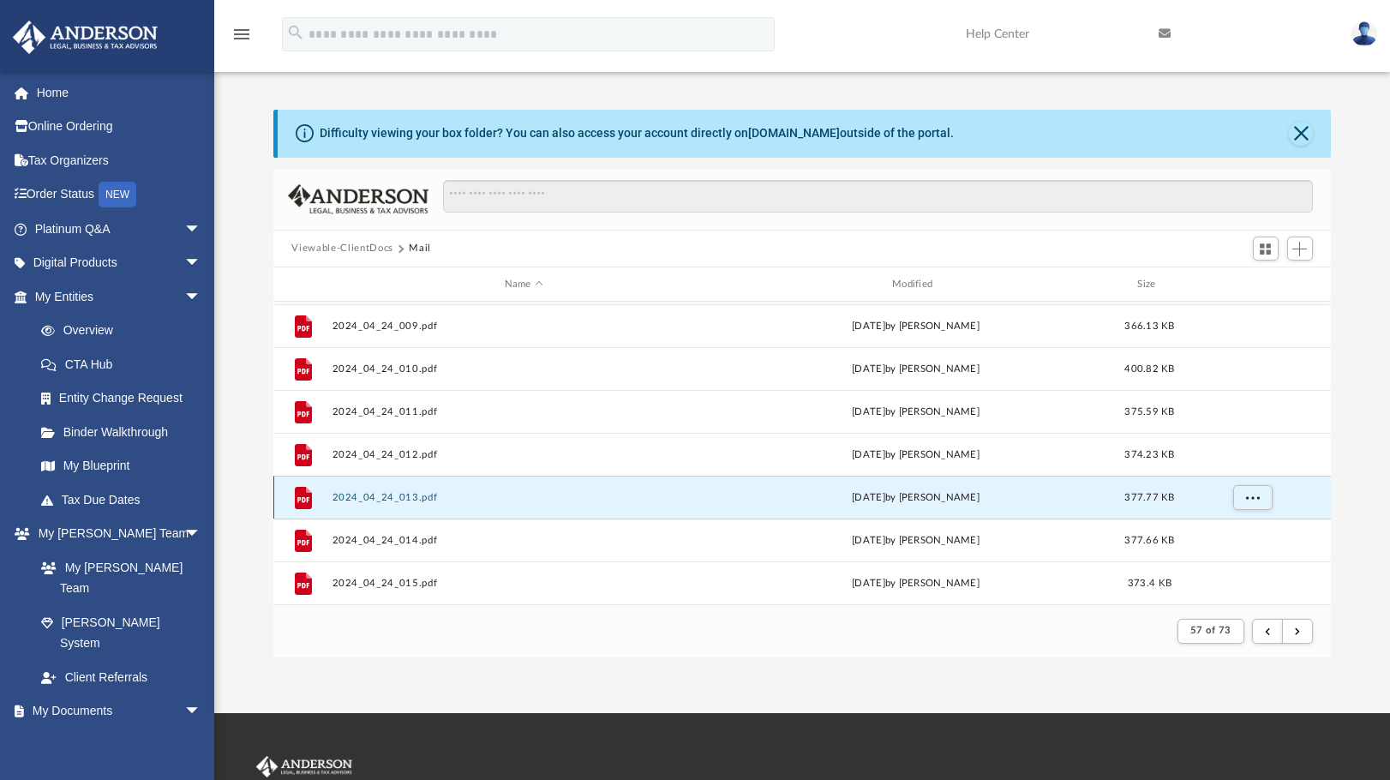
click at [379, 495] on button "2024_04_24_013.pdf" at bounding box center [524, 497] width 384 height 11
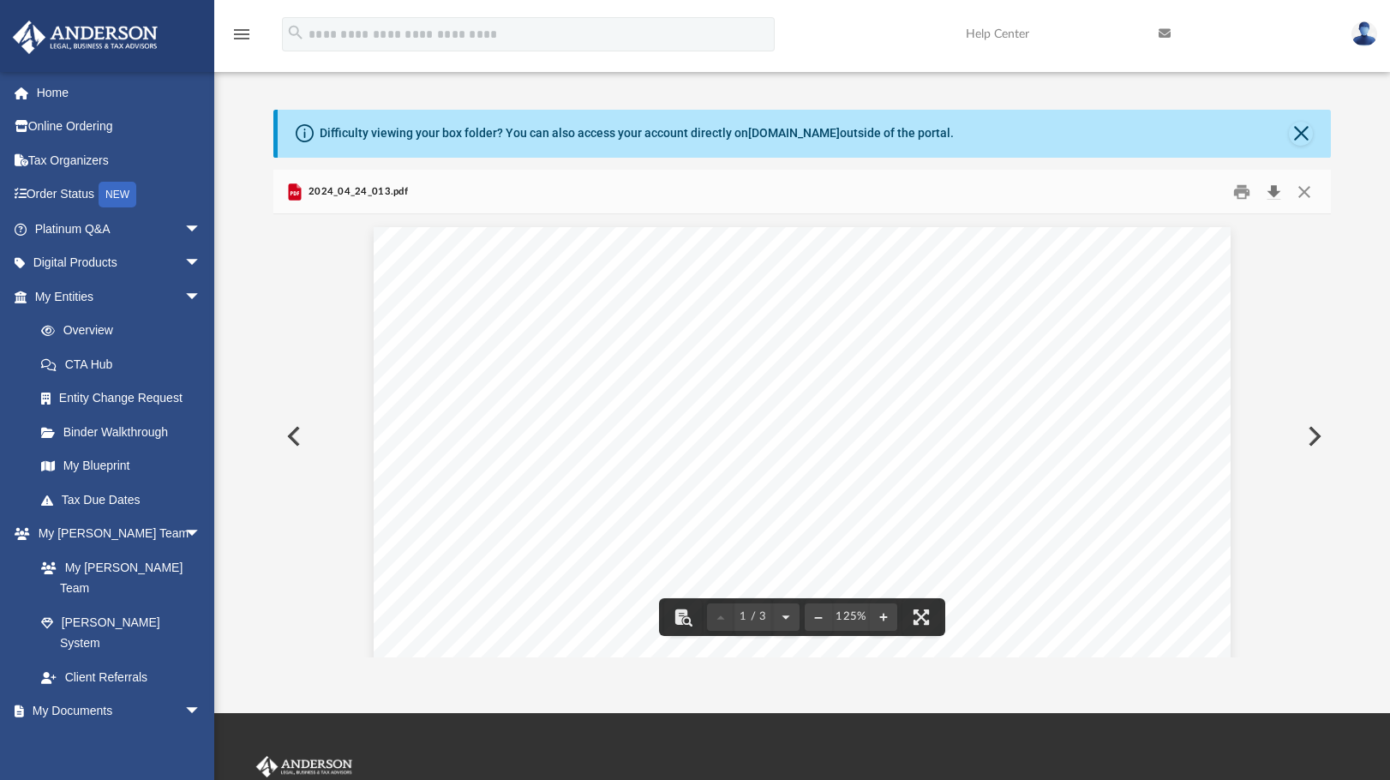
click at [1273, 191] on button "Download" at bounding box center [1274, 191] width 31 height 27
click at [587, 385] on div "Page 1" at bounding box center [802, 789] width 857 height 1125
click at [1298, 189] on button "Close" at bounding box center [1304, 191] width 31 height 27
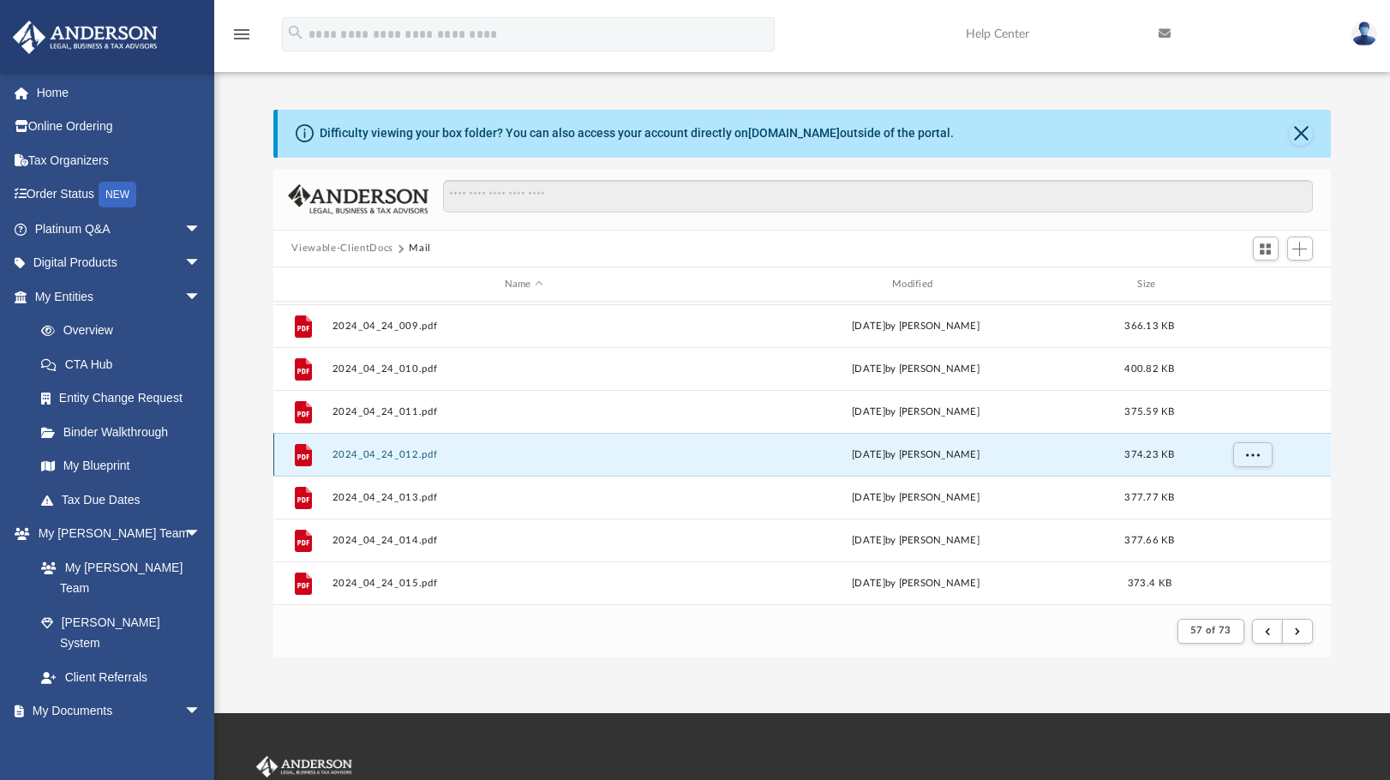
click at [393, 454] on button "2024_04_24_012.pdf" at bounding box center [524, 454] width 384 height 11
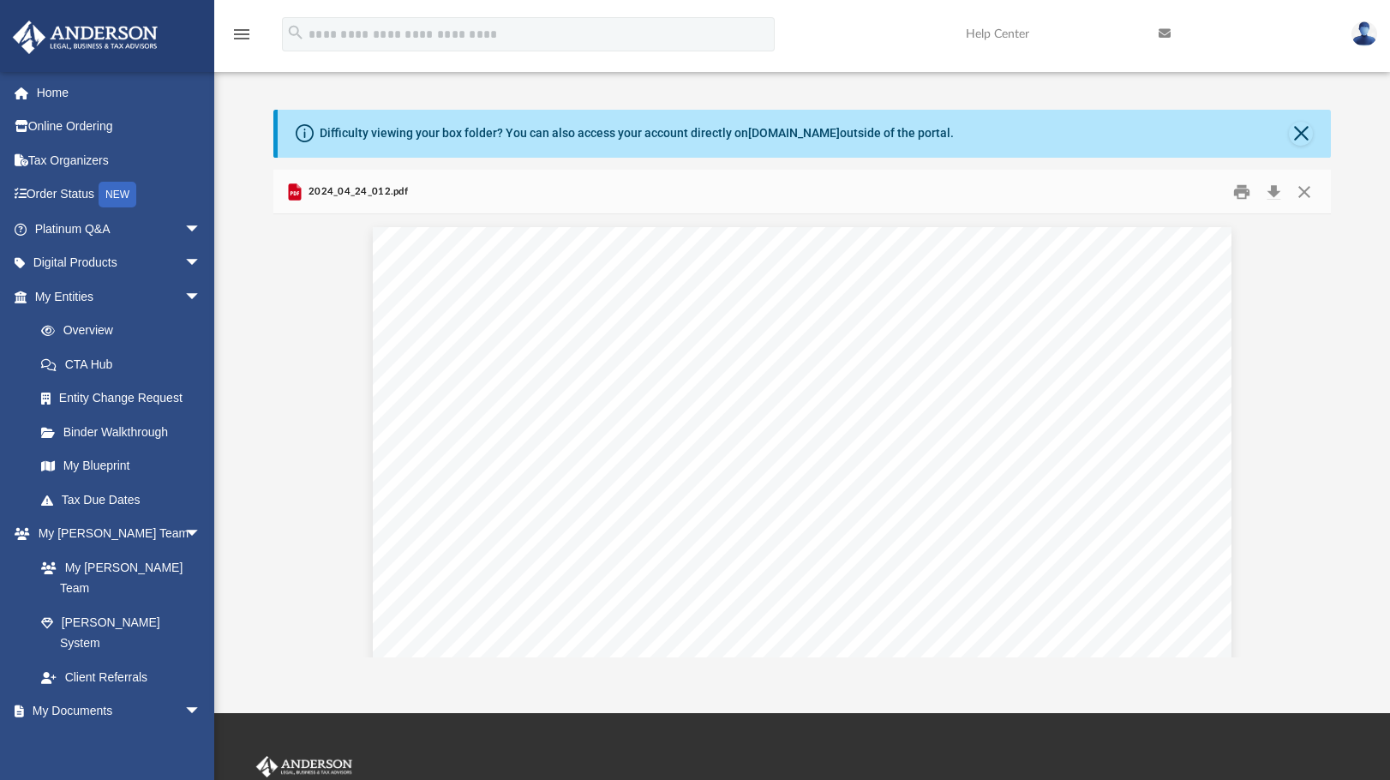
click at [623, 401] on div "Page 1" at bounding box center [802, 789] width 859 height 1125
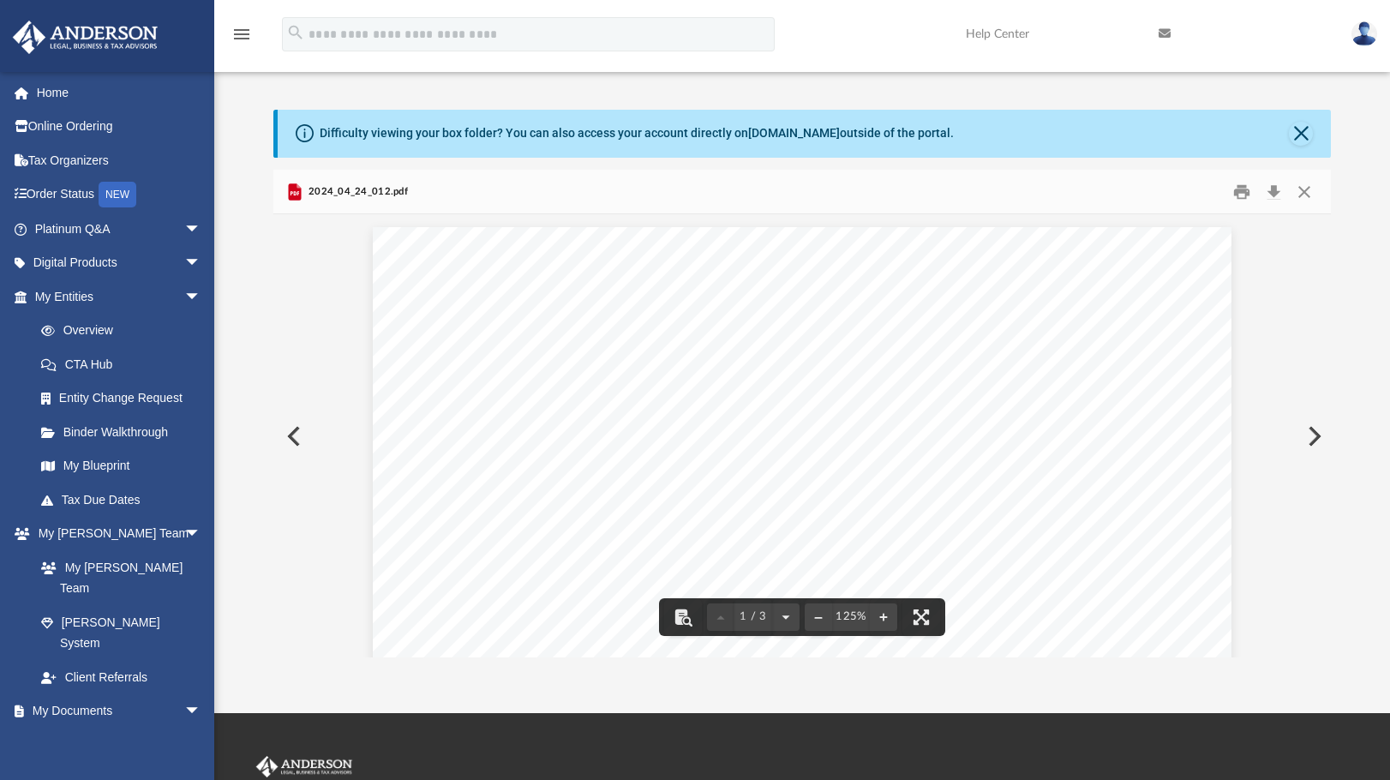
click at [634, 353] on div "Page 1" at bounding box center [802, 789] width 859 height 1125
click at [621, 416] on div "Page 1" at bounding box center [802, 789] width 859 height 1125
click at [1306, 193] on button "Close" at bounding box center [1304, 191] width 31 height 27
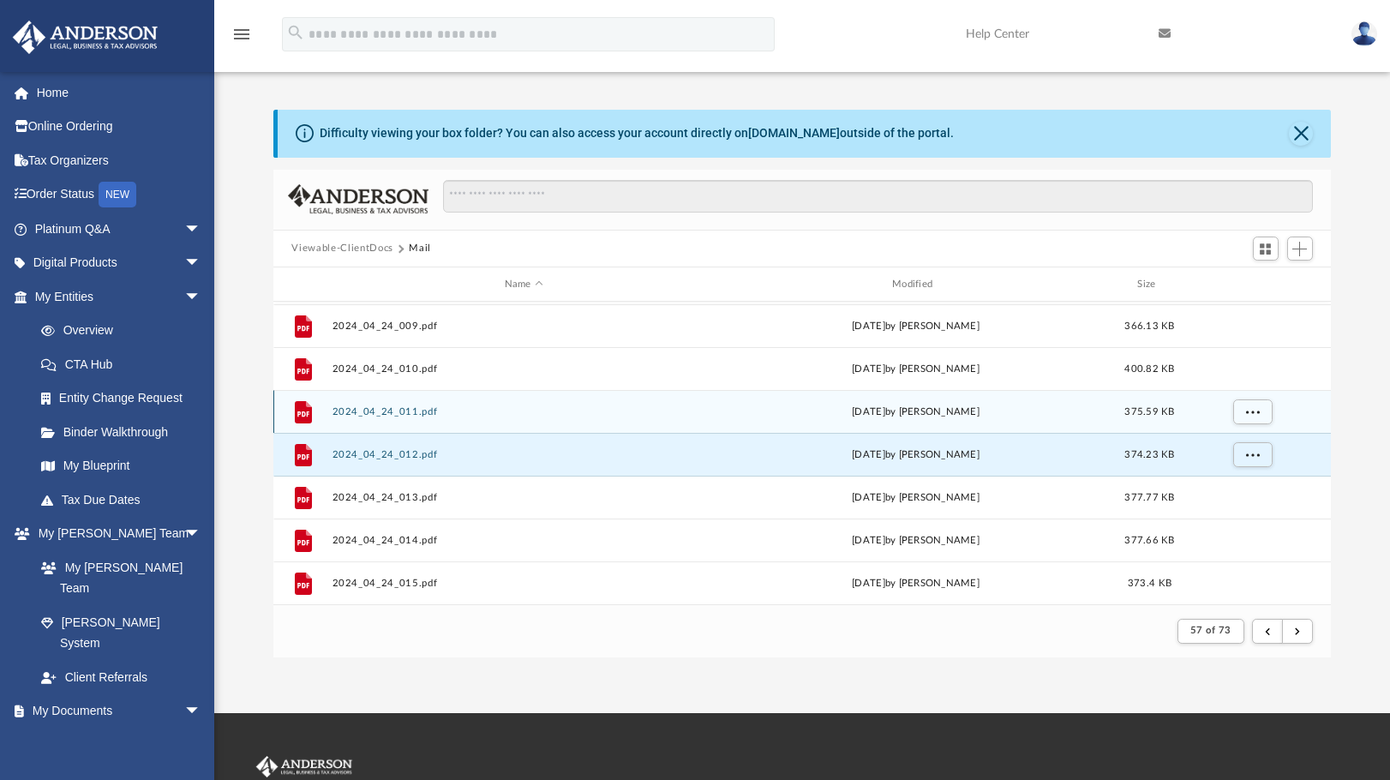
click at [363, 411] on button "2024_04_24_011.pdf" at bounding box center [524, 411] width 384 height 11
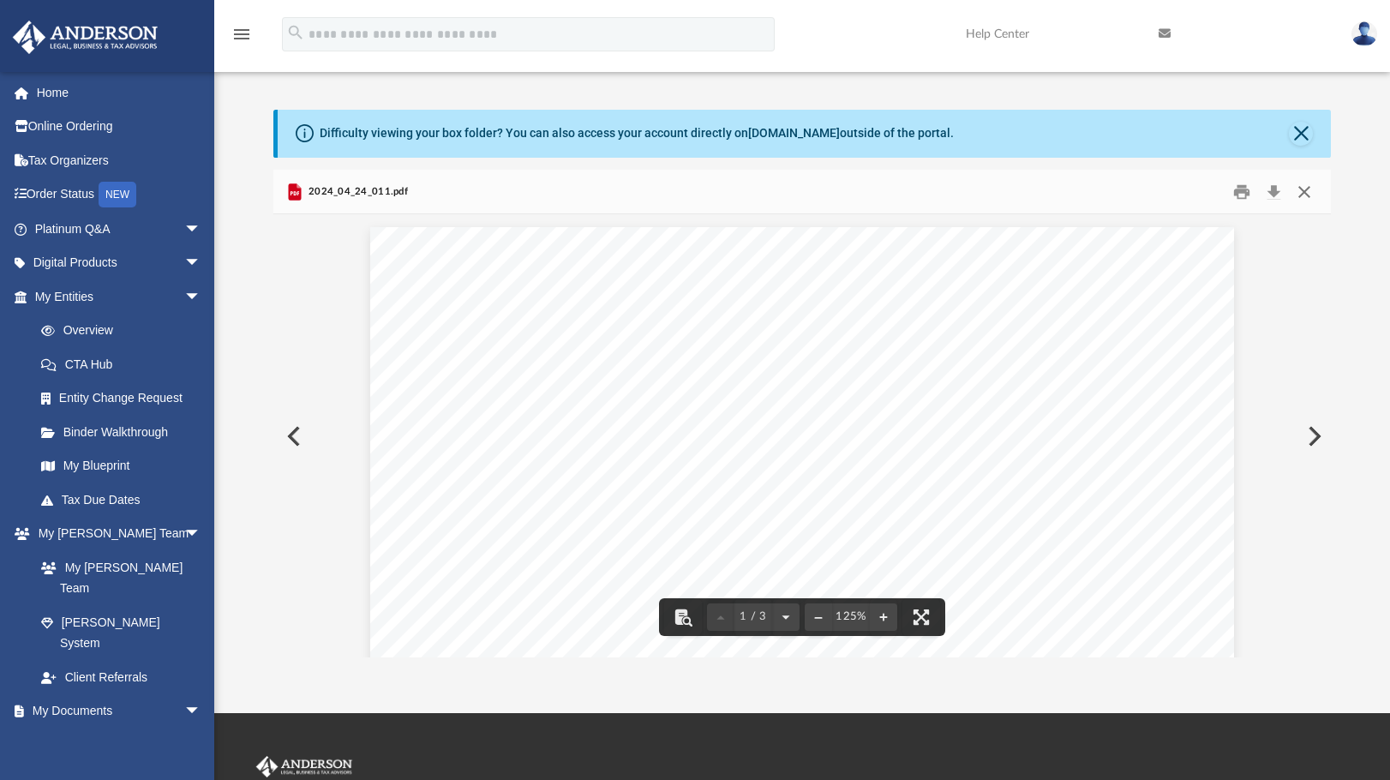
click at [1308, 191] on button "Close" at bounding box center [1304, 191] width 31 height 27
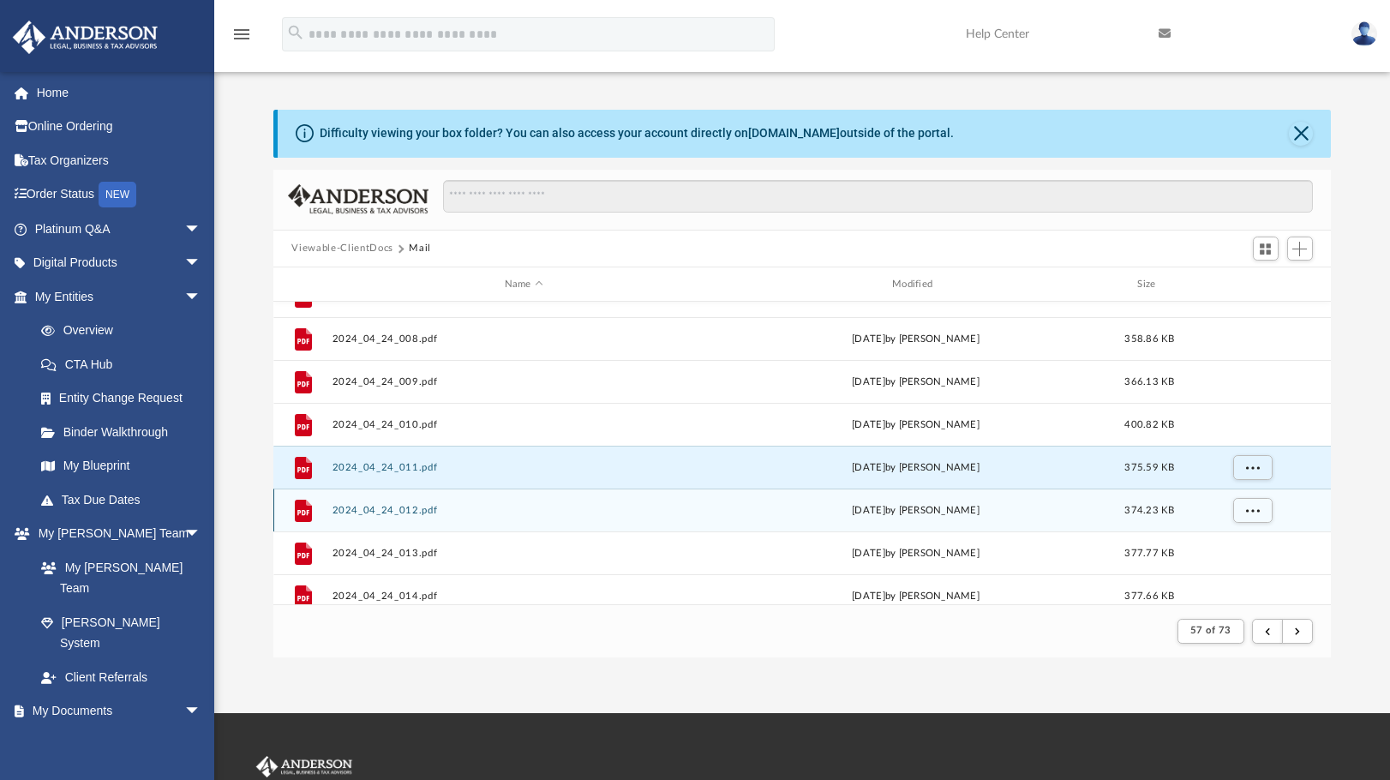
scroll to position [897, 0]
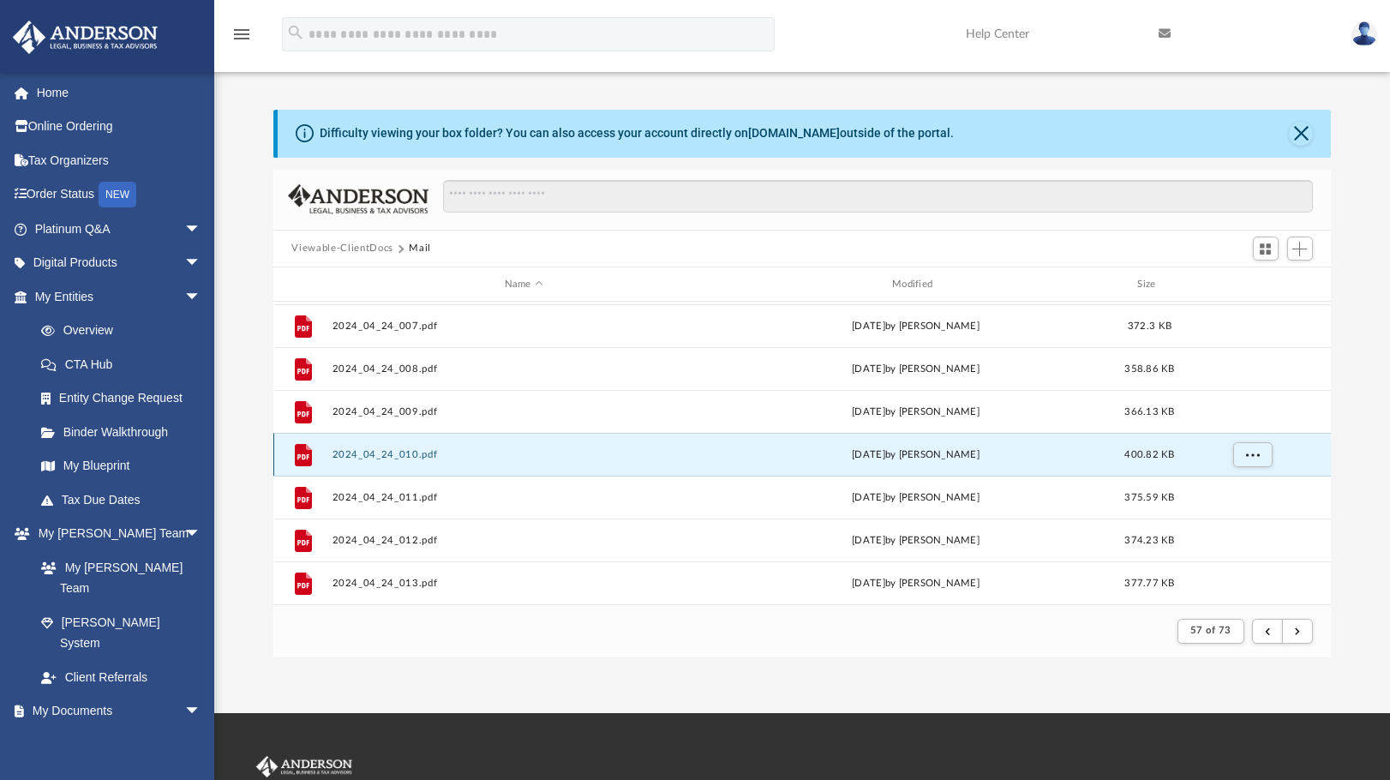
click at [396, 450] on button "2024_04_24_010.pdf" at bounding box center [524, 454] width 384 height 11
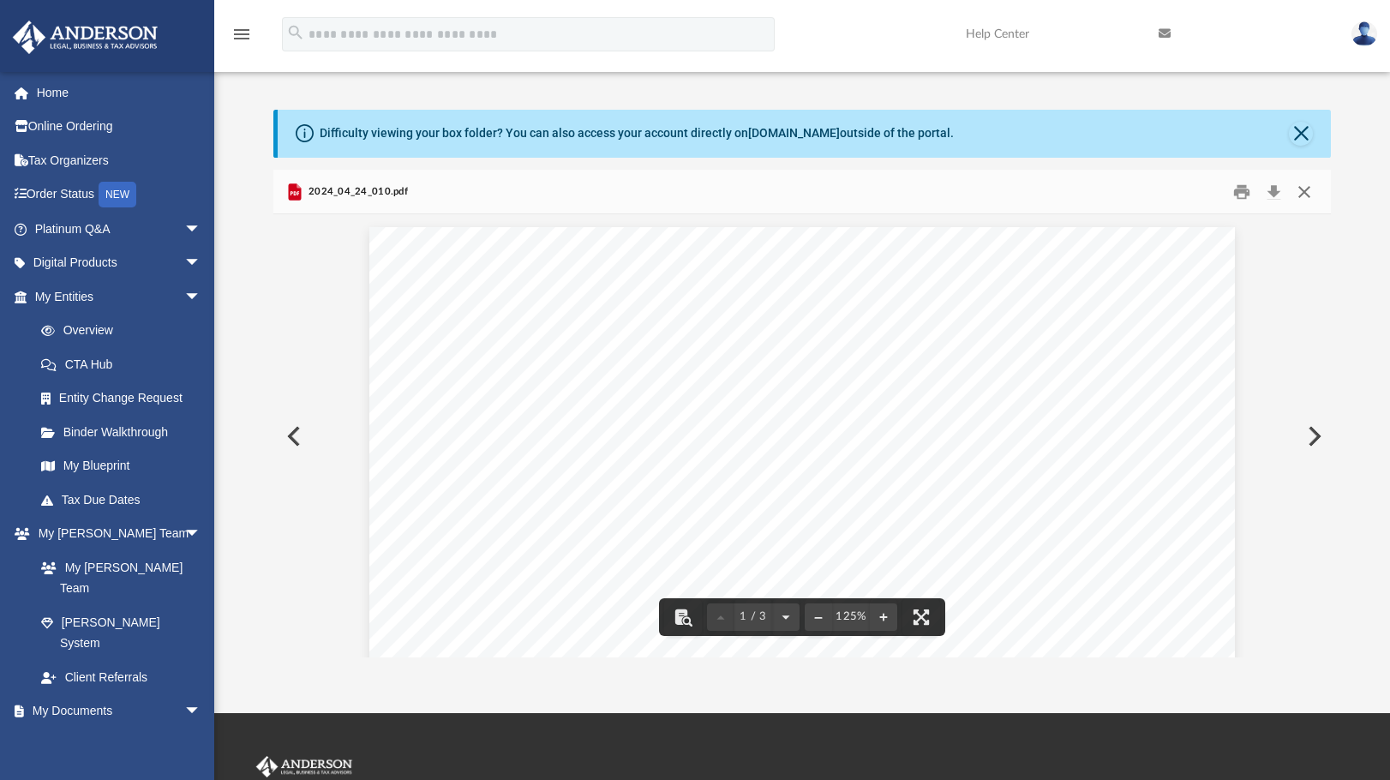
click at [1312, 193] on button "Close" at bounding box center [1304, 191] width 31 height 27
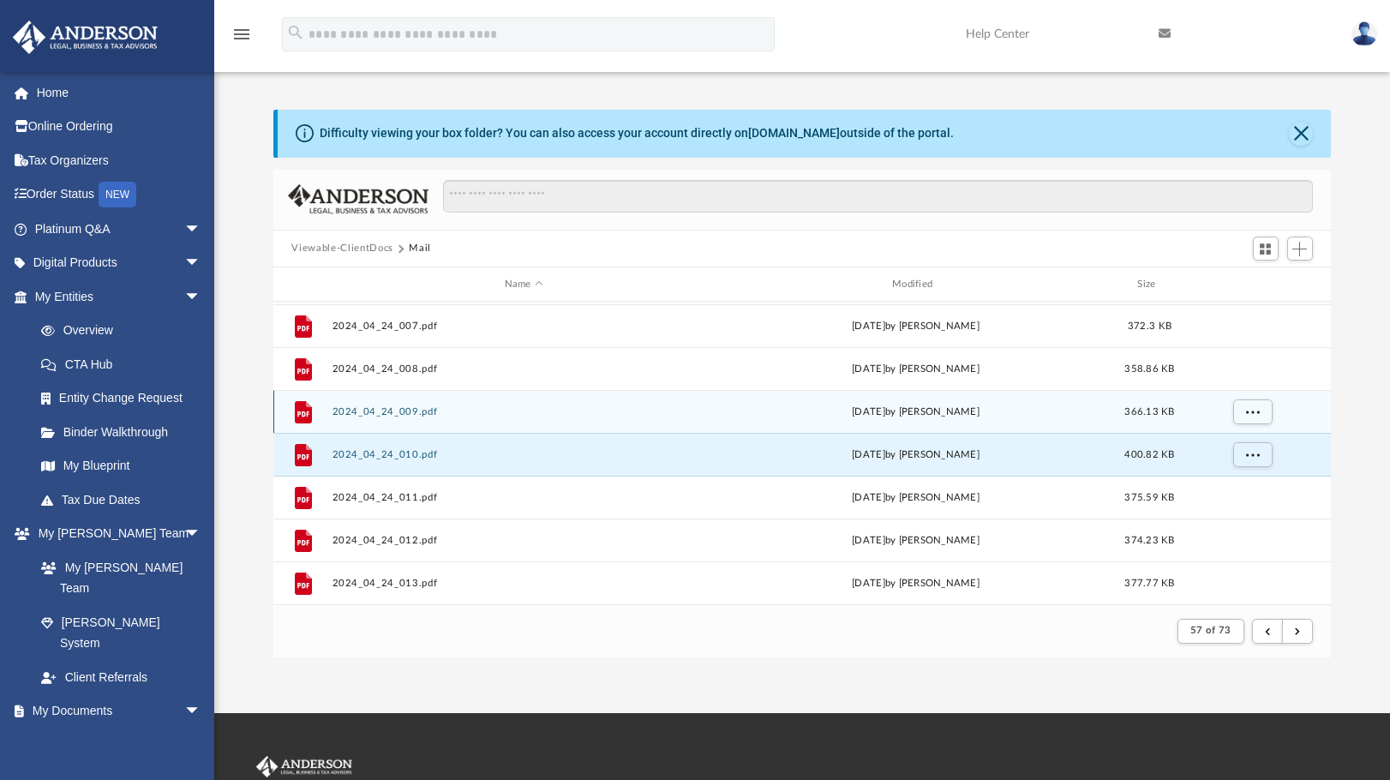
click at [384, 417] on button "2024_04_24_009.pdf" at bounding box center [524, 411] width 384 height 11
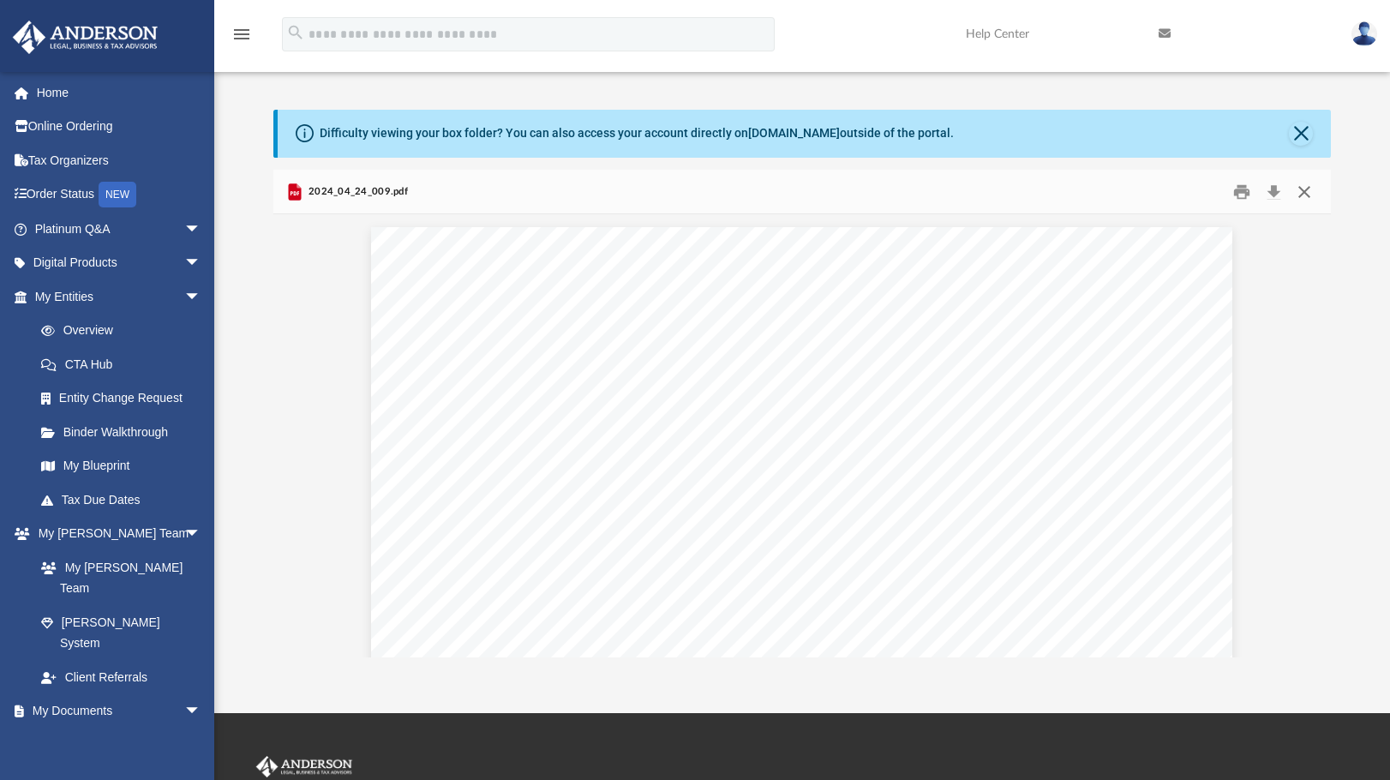
click at [1303, 197] on button "Close" at bounding box center [1304, 191] width 31 height 27
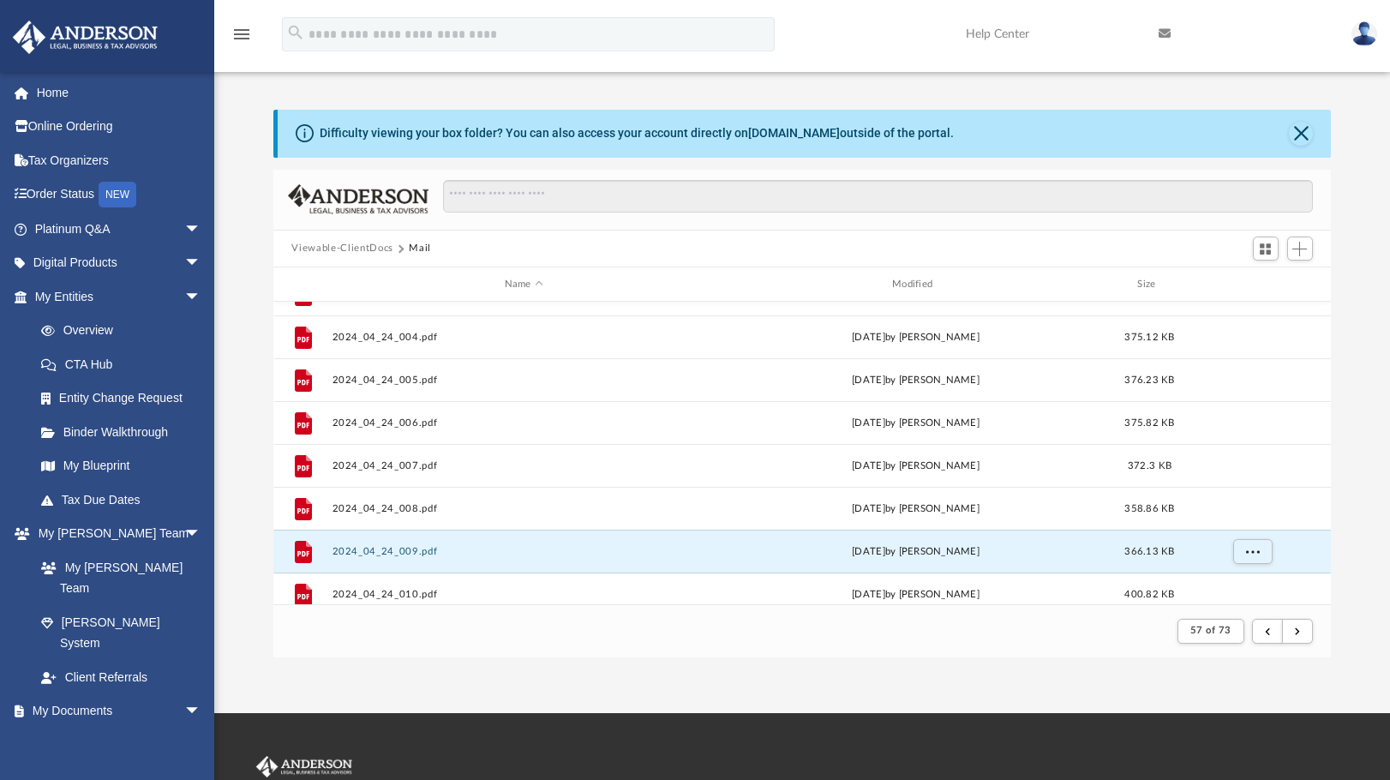
scroll to position [726, 0]
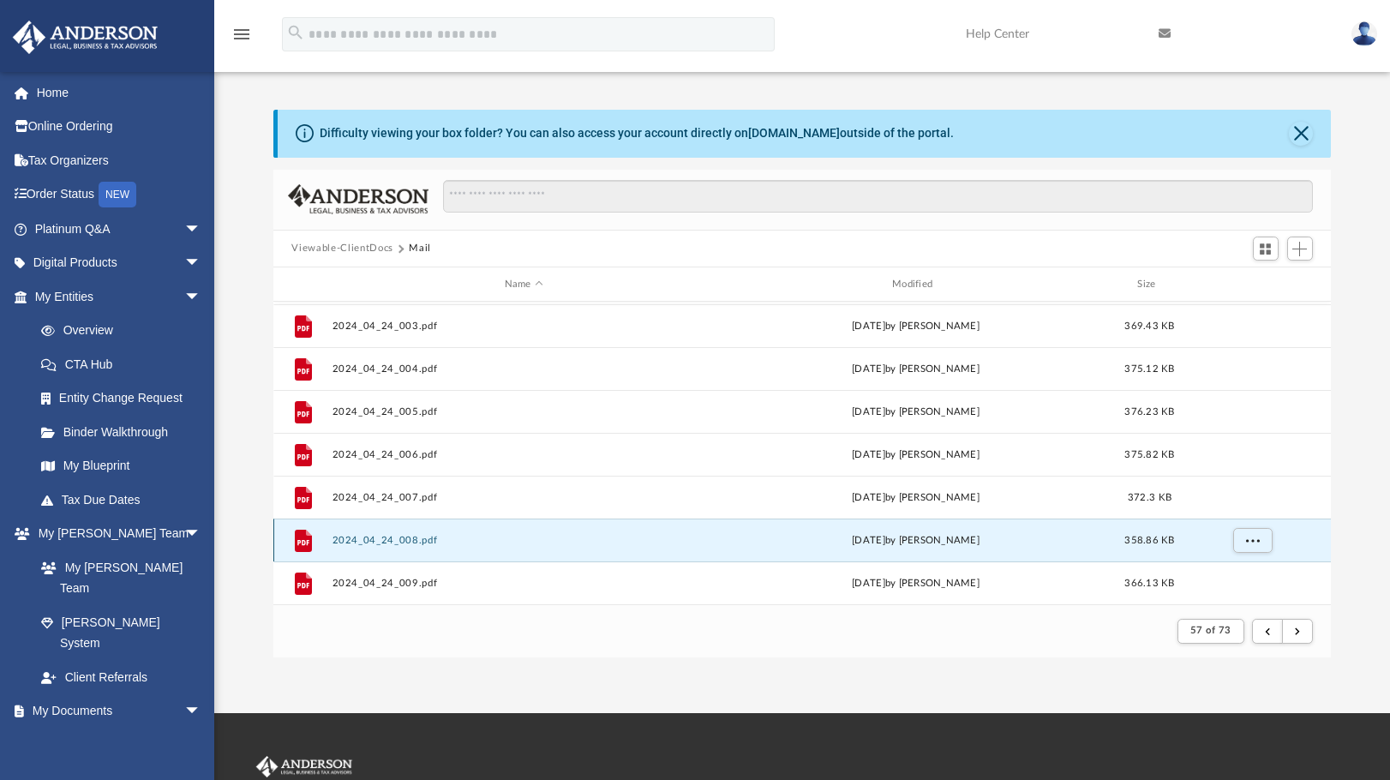
click at [355, 535] on button "2024_04_24_008.pdf" at bounding box center [524, 540] width 384 height 11
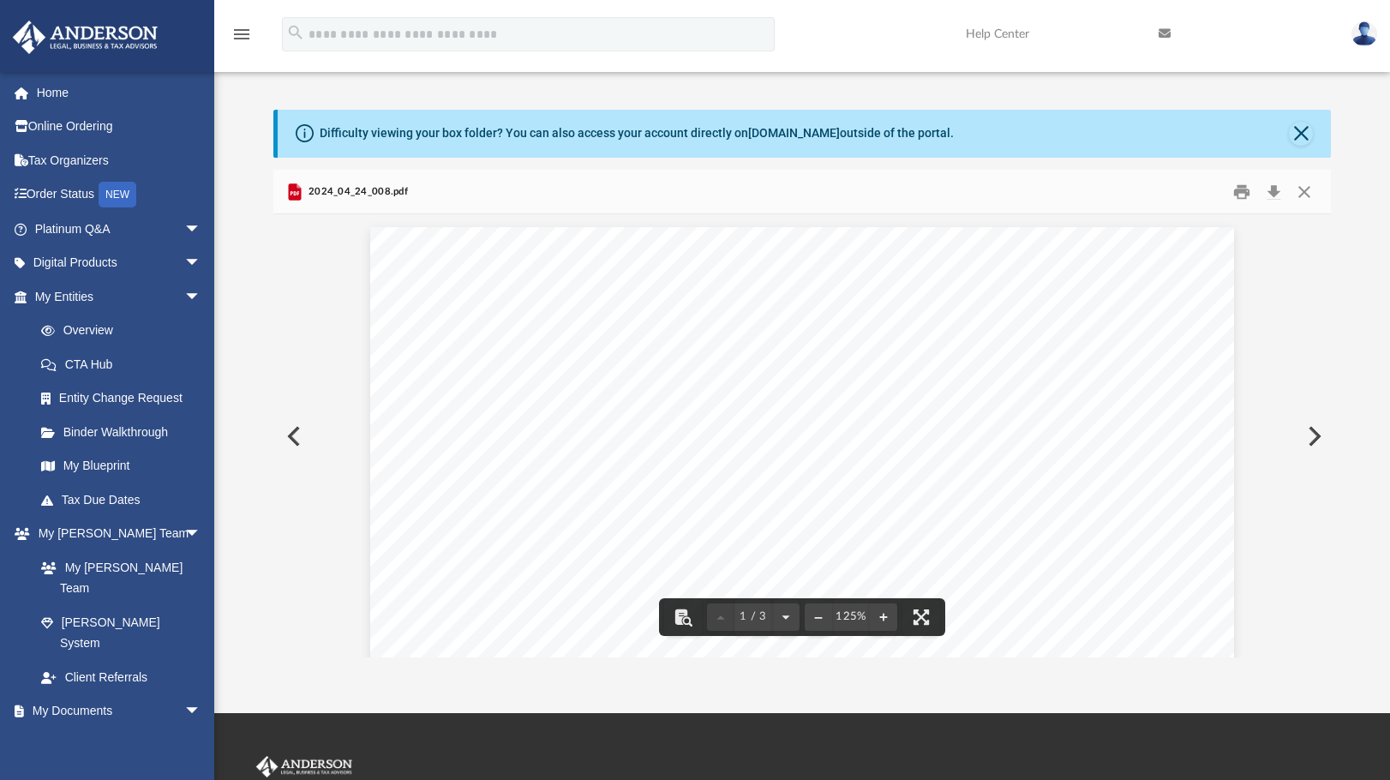
click at [596, 334] on div "Page 1" at bounding box center [801, 790] width 863 height 1126
click at [693, 435] on div "Page 1" at bounding box center [801, 790] width 863 height 1126
click at [1304, 189] on button "Close" at bounding box center [1304, 191] width 31 height 27
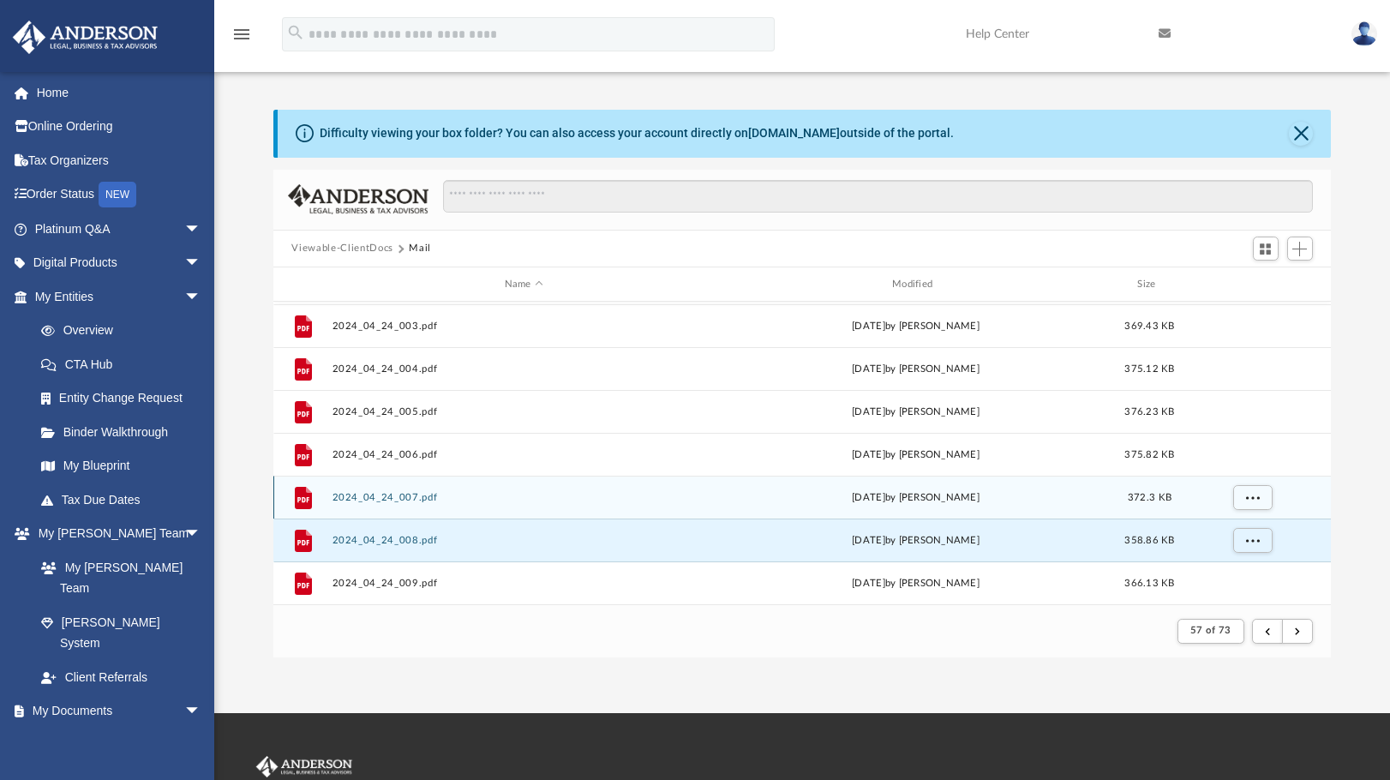
click at [383, 496] on button "2024_04_24_007.pdf" at bounding box center [524, 497] width 384 height 11
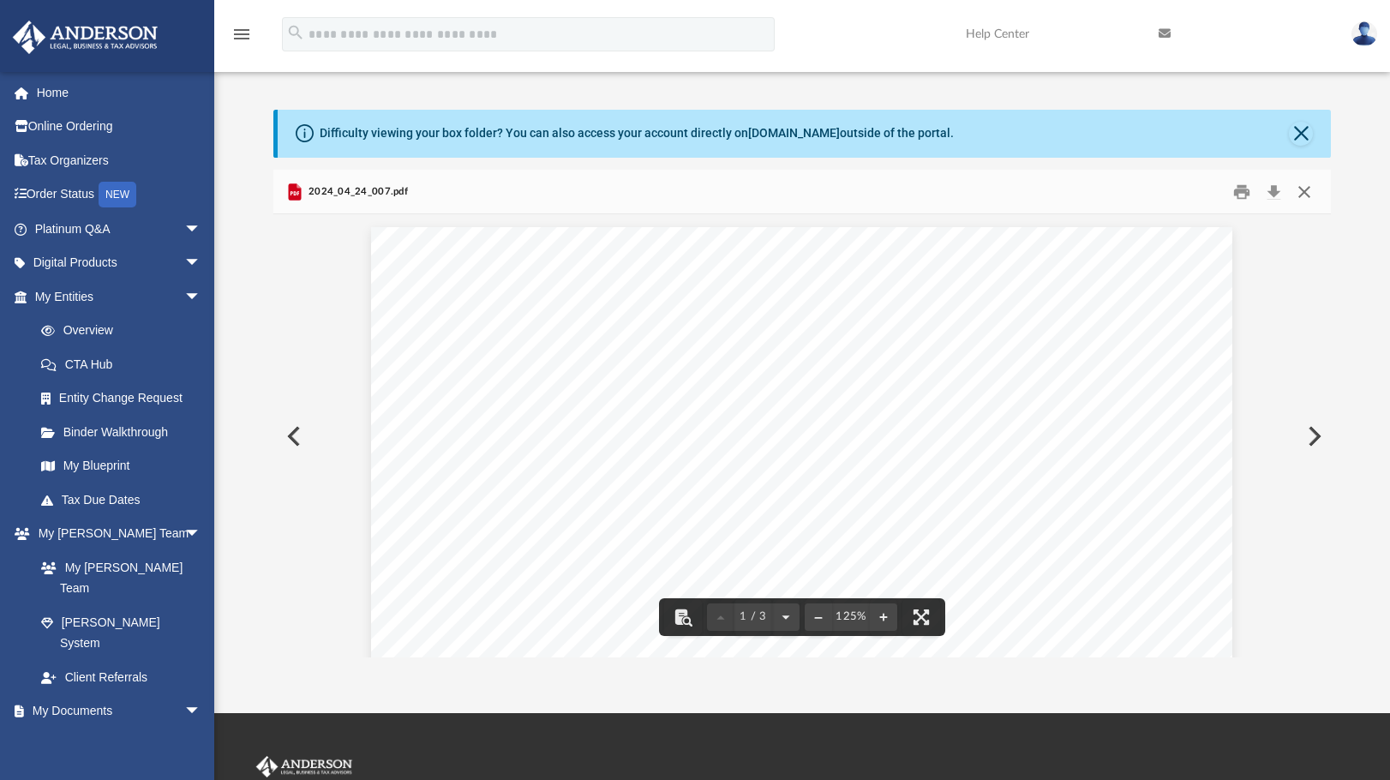
click at [1299, 197] on button "Close" at bounding box center [1304, 191] width 31 height 27
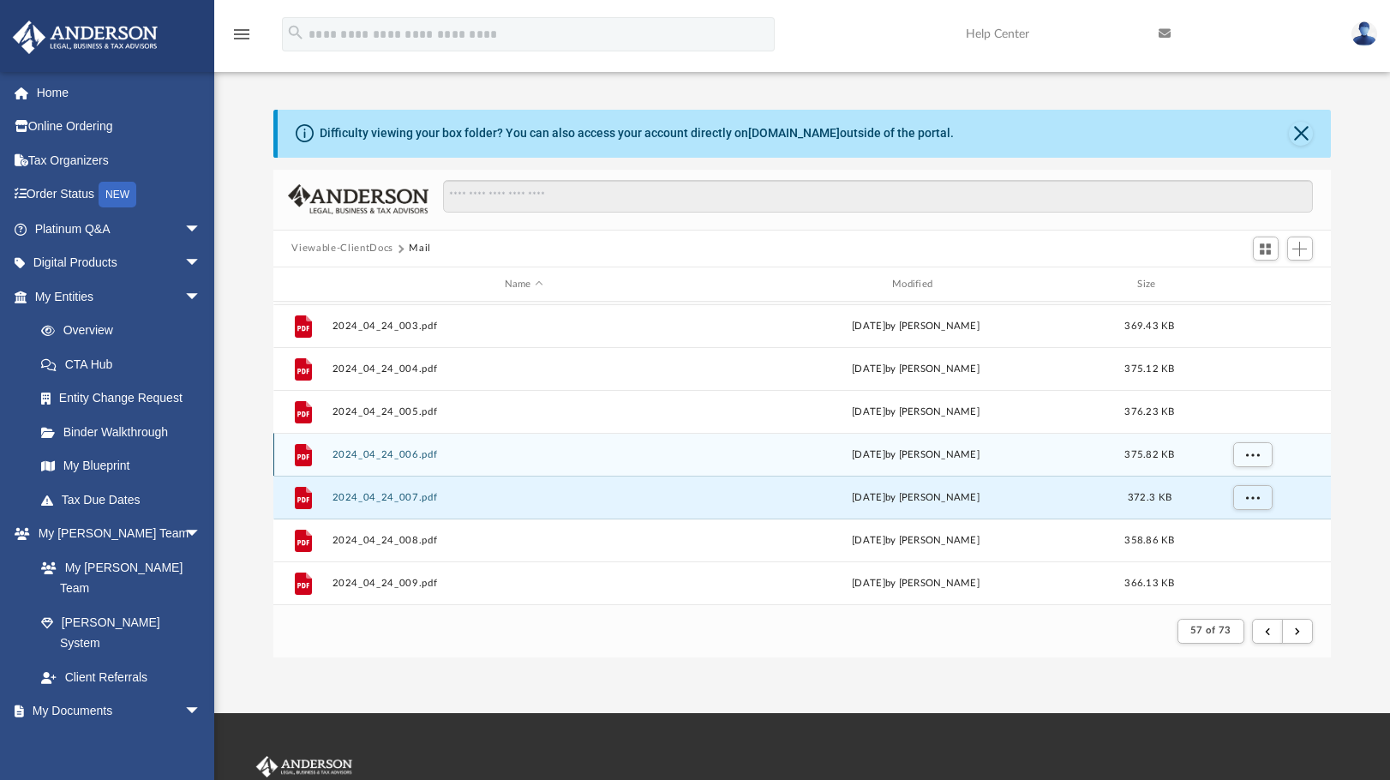
click at [388, 451] on button "2024_04_24_006.pdf" at bounding box center [524, 454] width 384 height 11
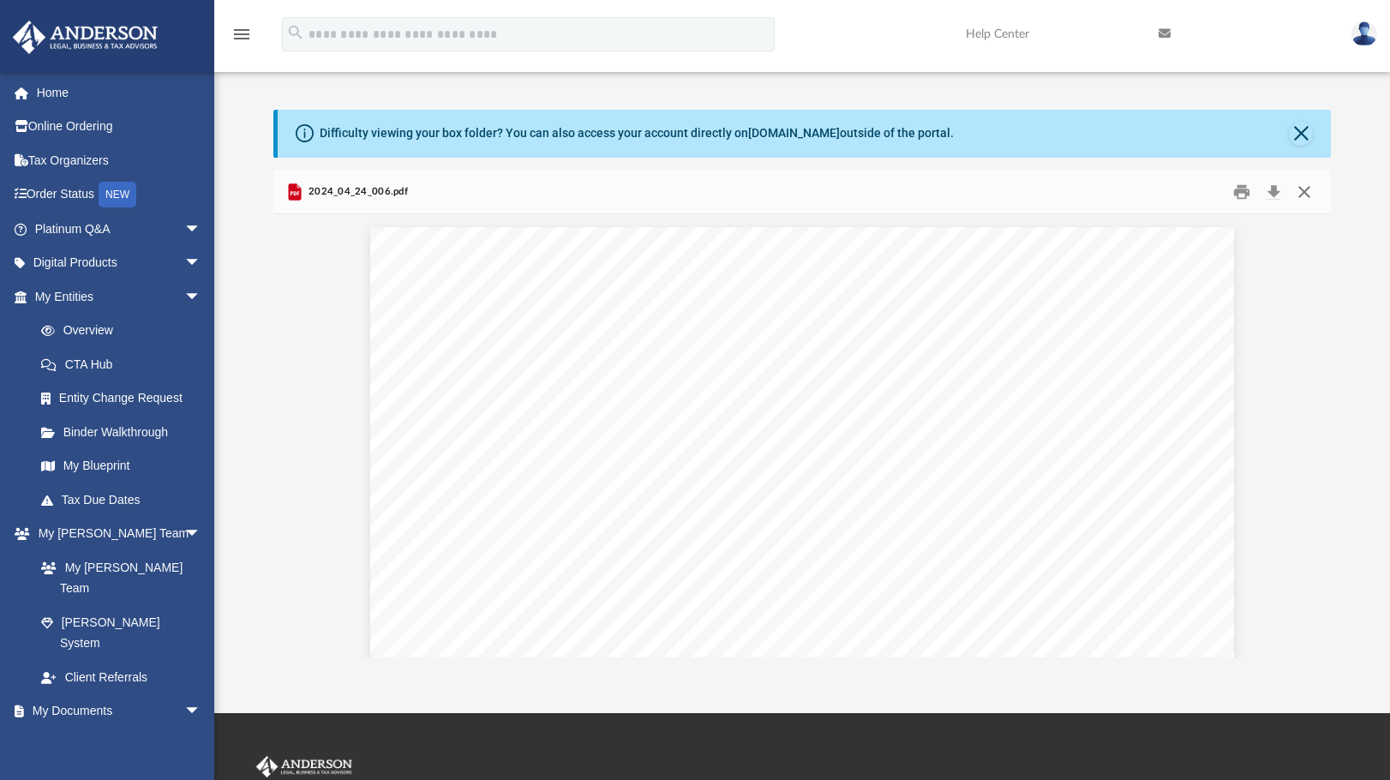
click at [1307, 189] on button "Close" at bounding box center [1304, 191] width 31 height 27
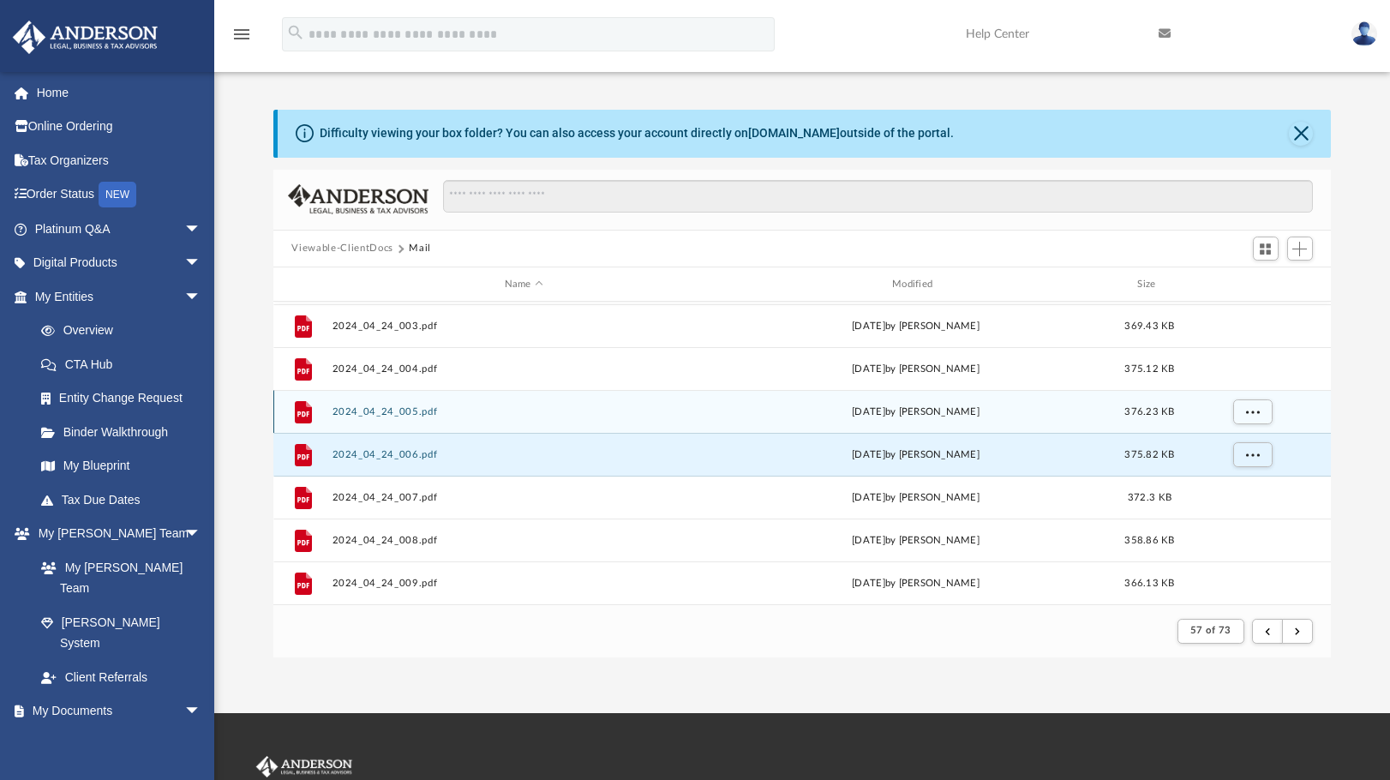
click at [379, 414] on button "2024_04_24_005.pdf" at bounding box center [524, 411] width 384 height 11
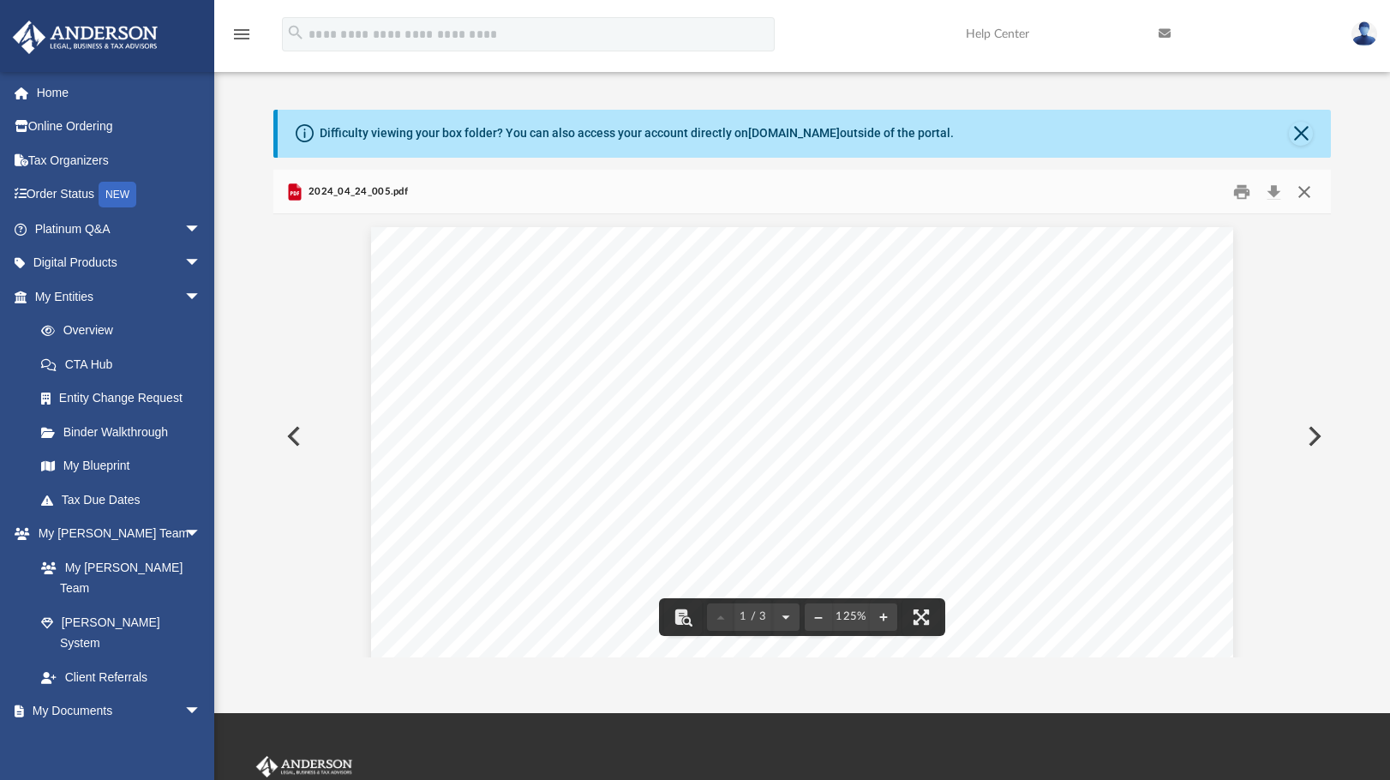
click at [1306, 191] on button "Close" at bounding box center [1304, 191] width 31 height 27
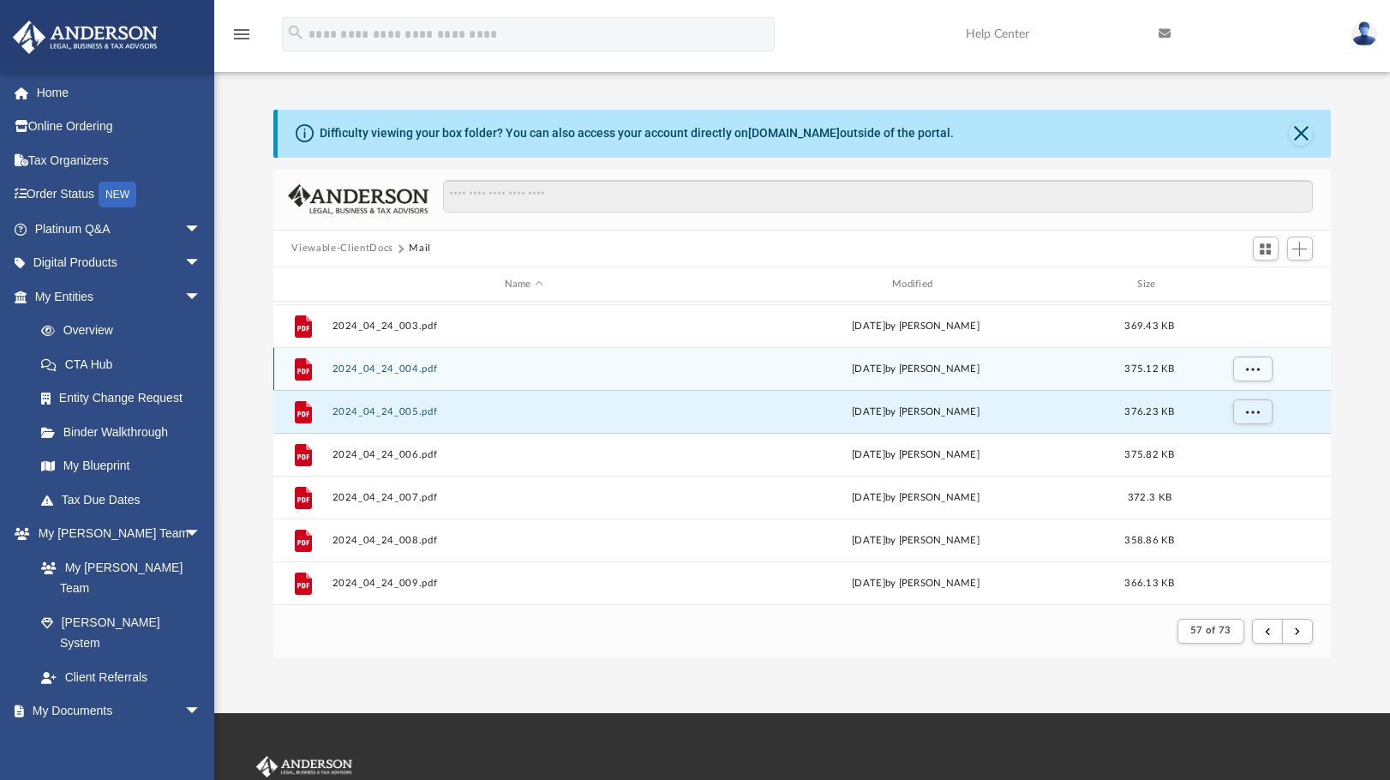
click at [411, 369] on button "2024_04_24_004.pdf" at bounding box center [524, 368] width 384 height 11
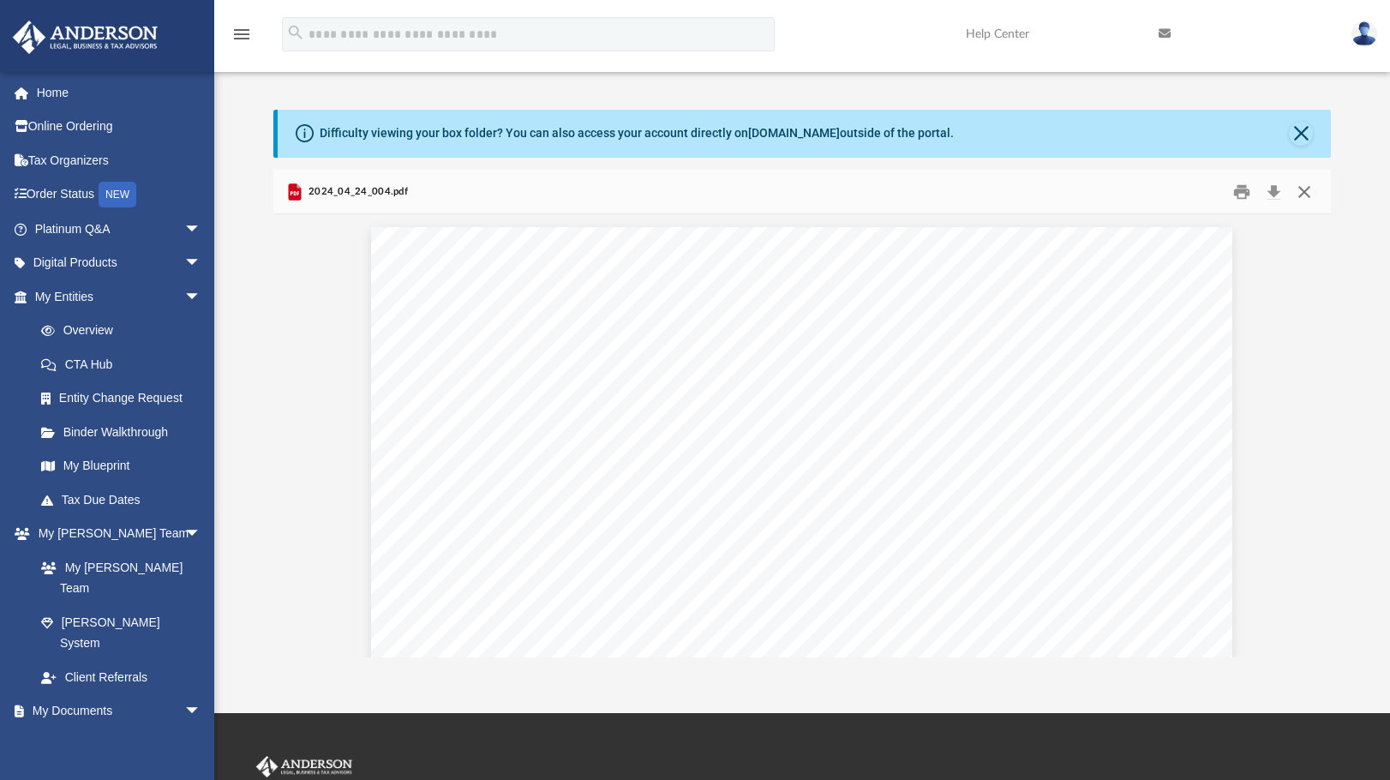
click at [1305, 188] on button "Close" at bounding box center [1304, 191] width 31 height 27
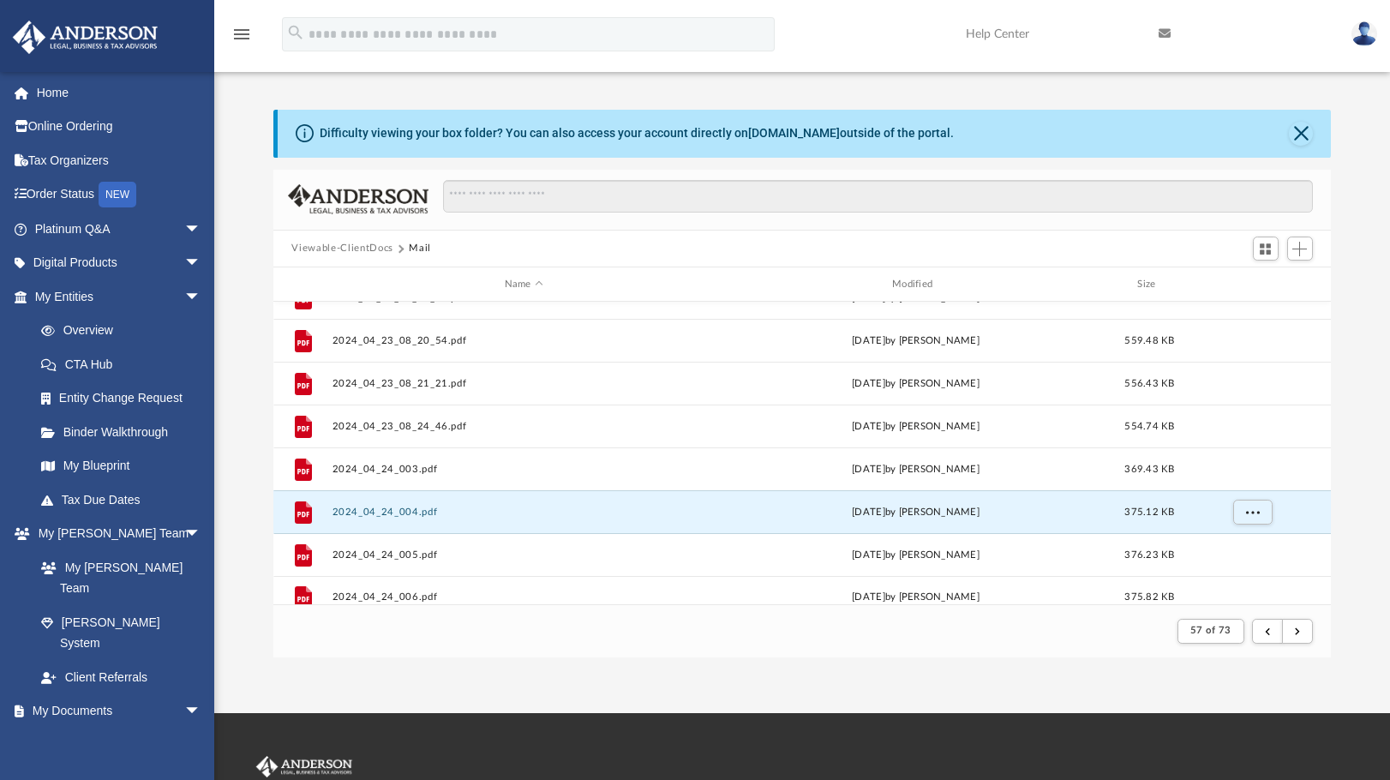
scroll to position [555, 0]
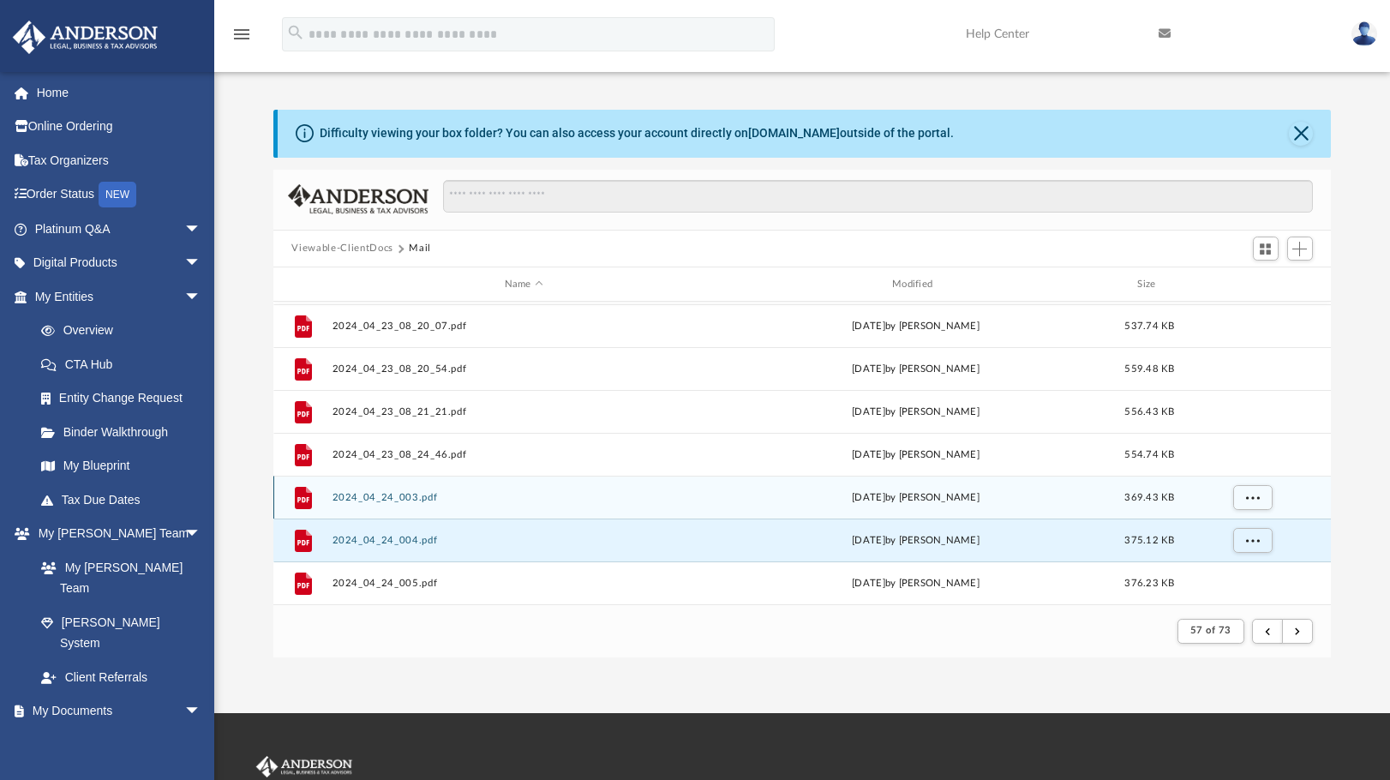
click at [379, 498] on button "2024_04_24_003.pdf" at bounding box center [524, 497] width 384 height 11
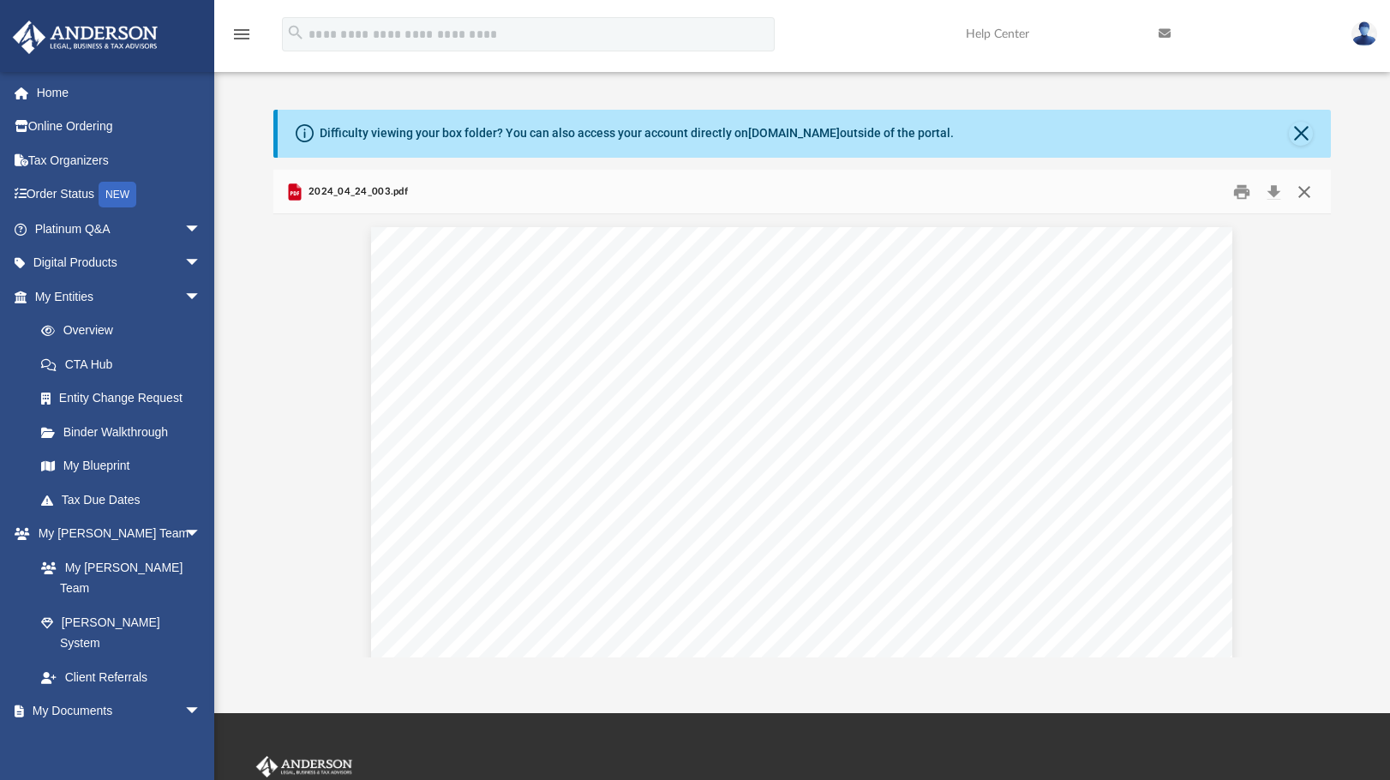
click at [1302, 189] on button "Close" at bounding box center [1304, 191] width 31 height 27
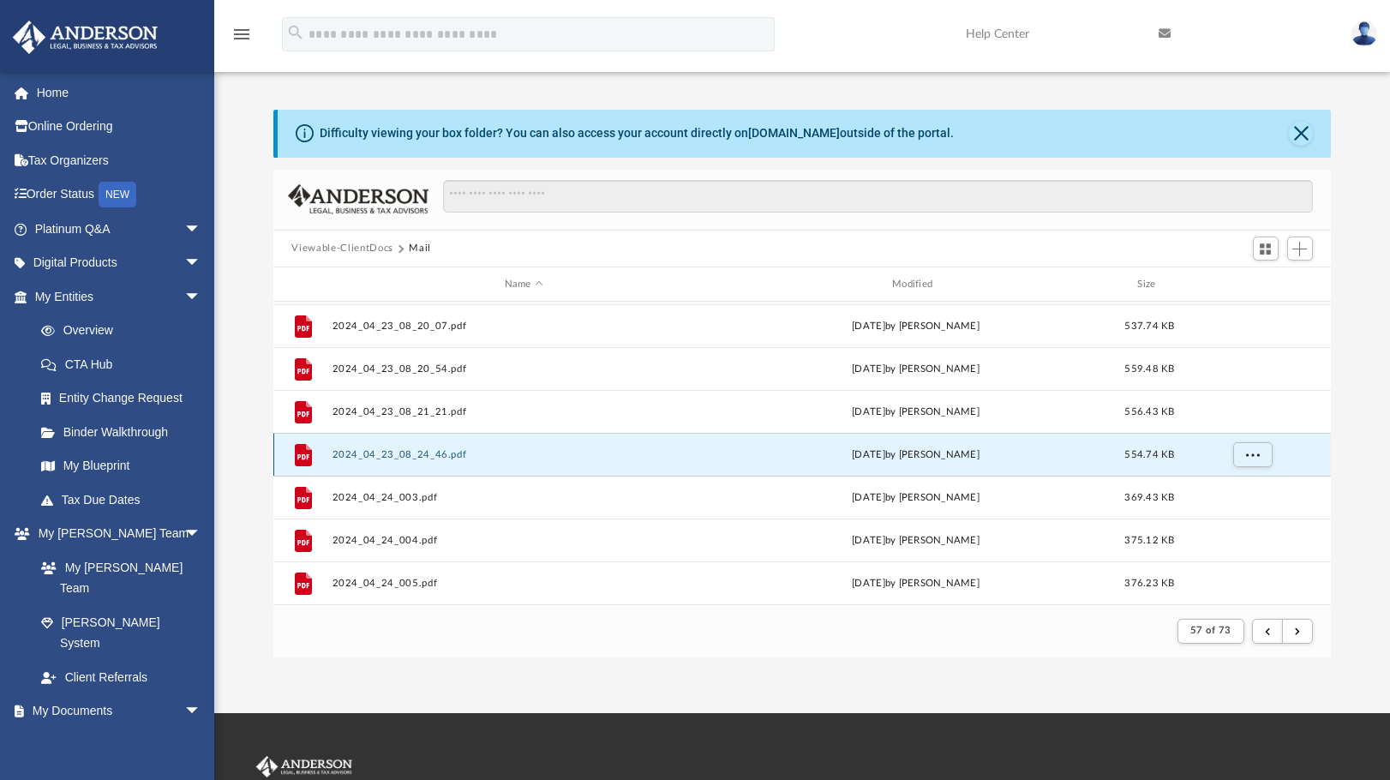
click at [378, 456] on button "2024_04_23_08_24_46.pdf" at bounding box center [524, 454] width 384 height 11
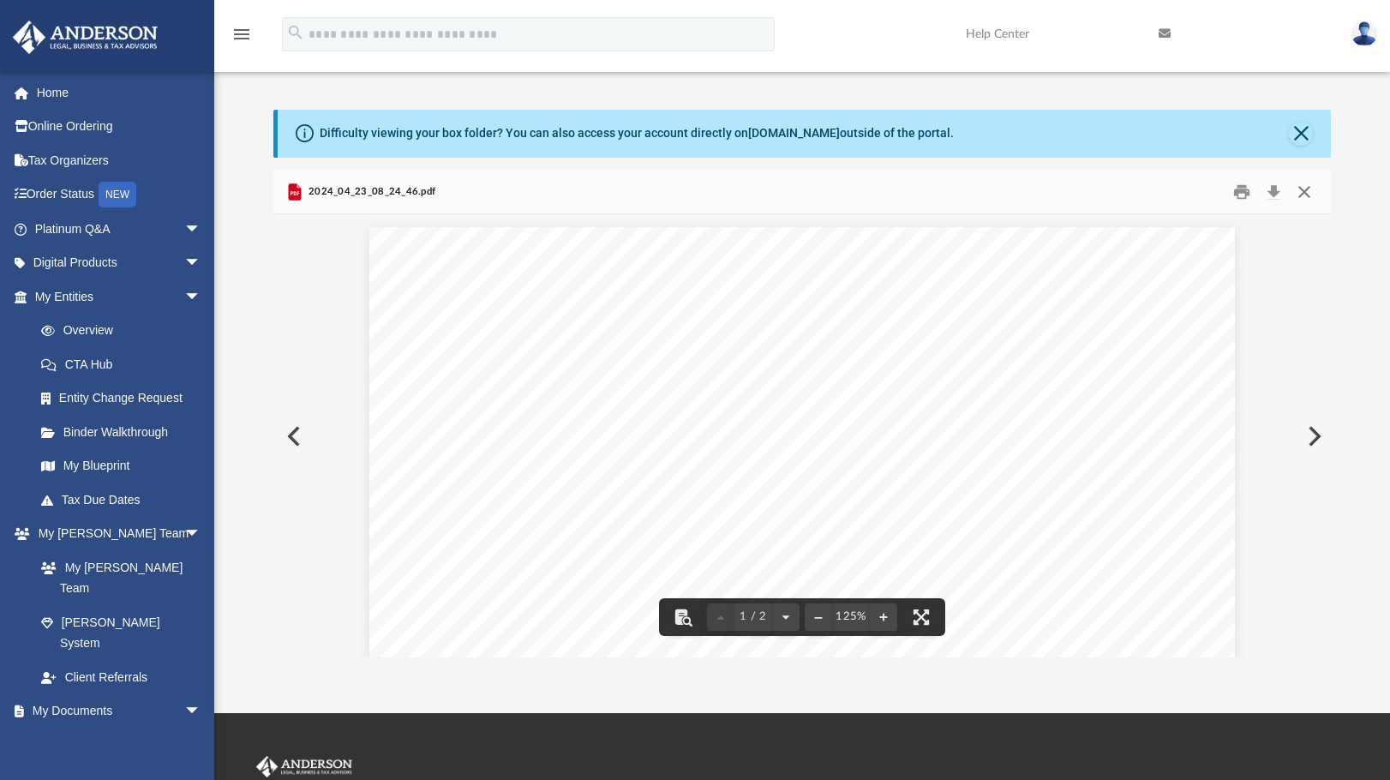
click at [1307, 198] on button "Close" at bounding box center [1304, 191] width 31 height 27
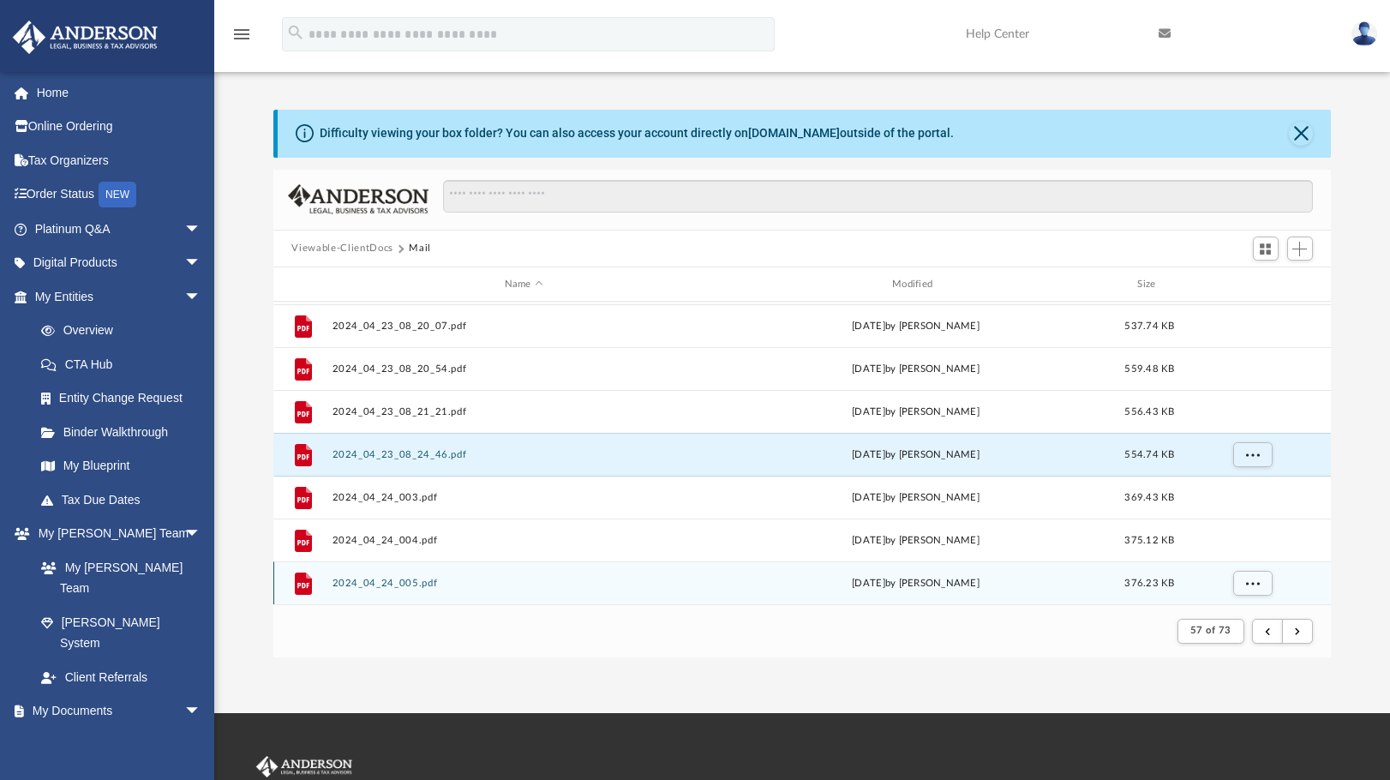
scroll to position [469, 0]
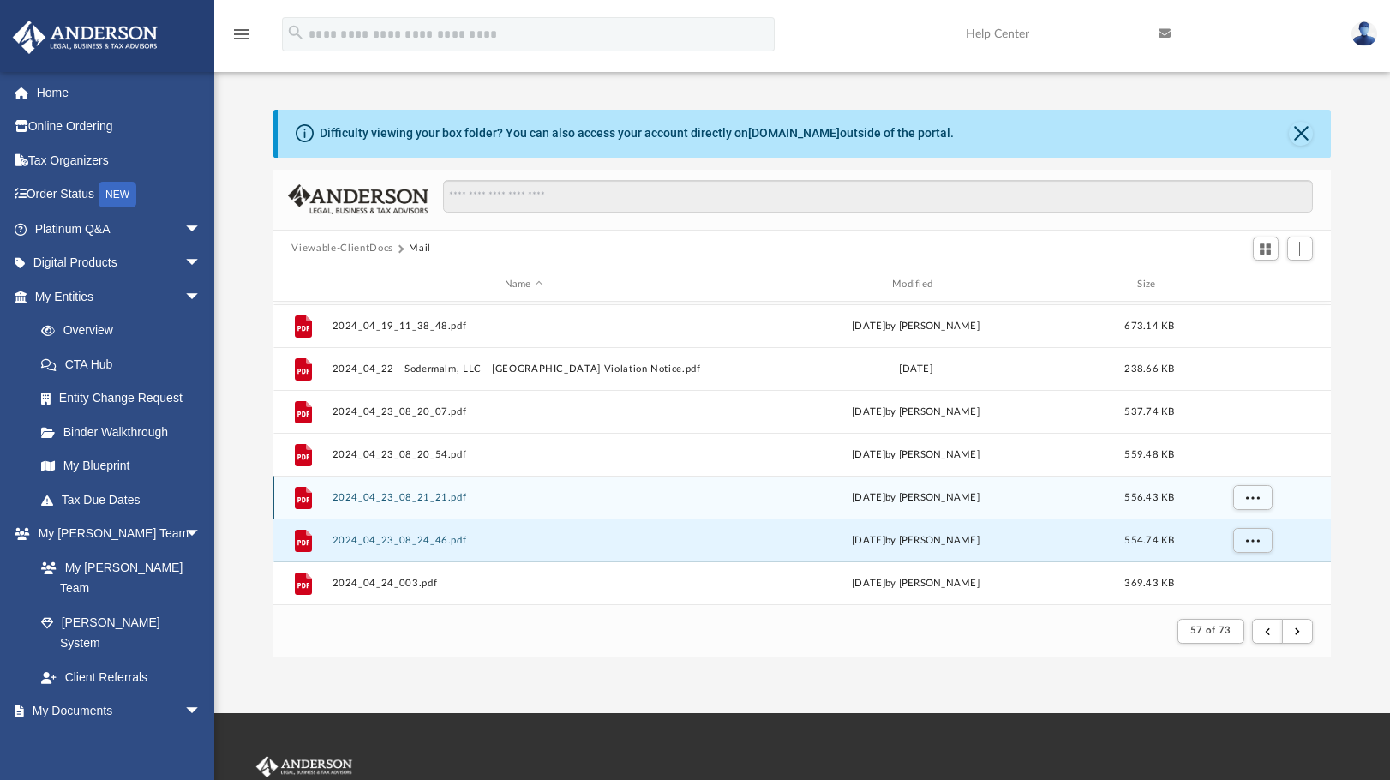
click at [404, 501] on button "2024_04_23_08_21_21.pdf" at bounding box center [524, 497] width 384 height 11
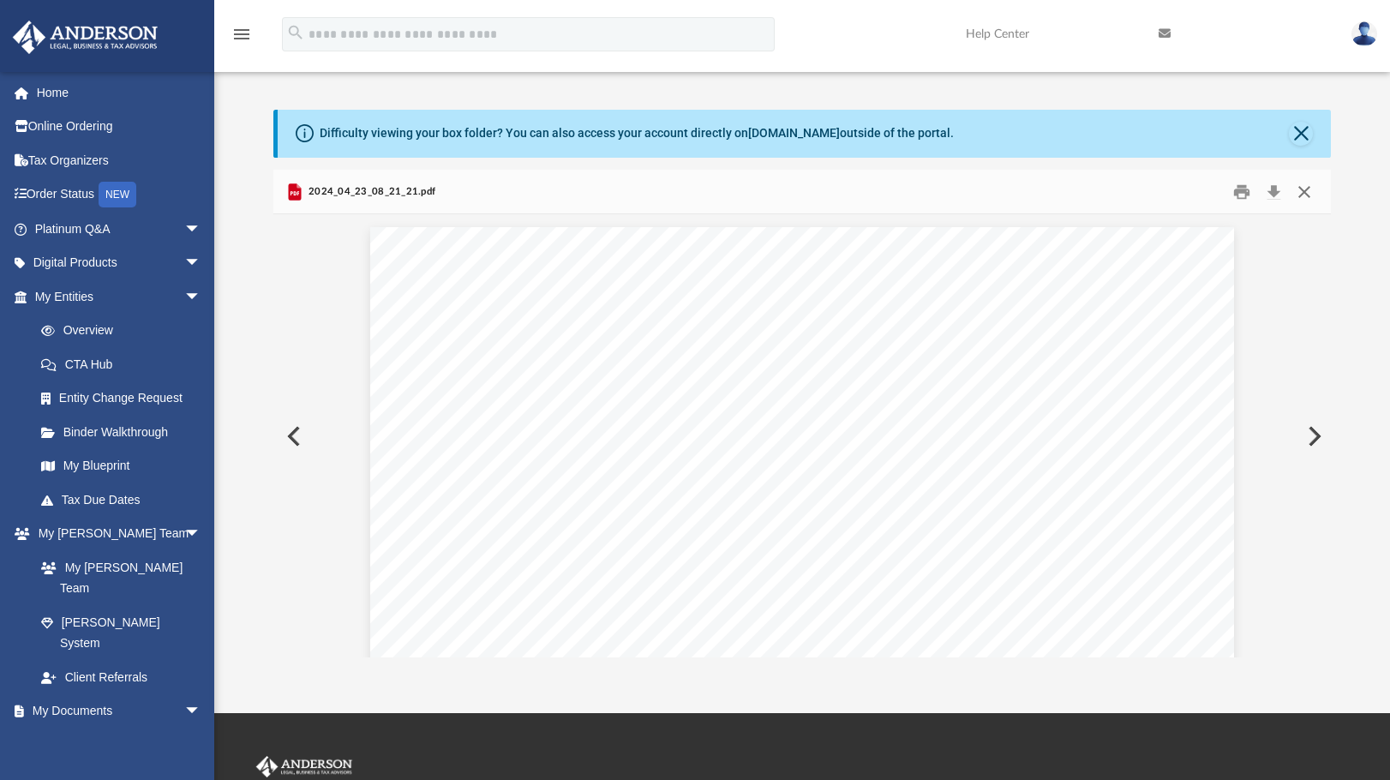
click at [1304, 189] on button "Close" at bounding box center [1304, 191] width 31 height 27
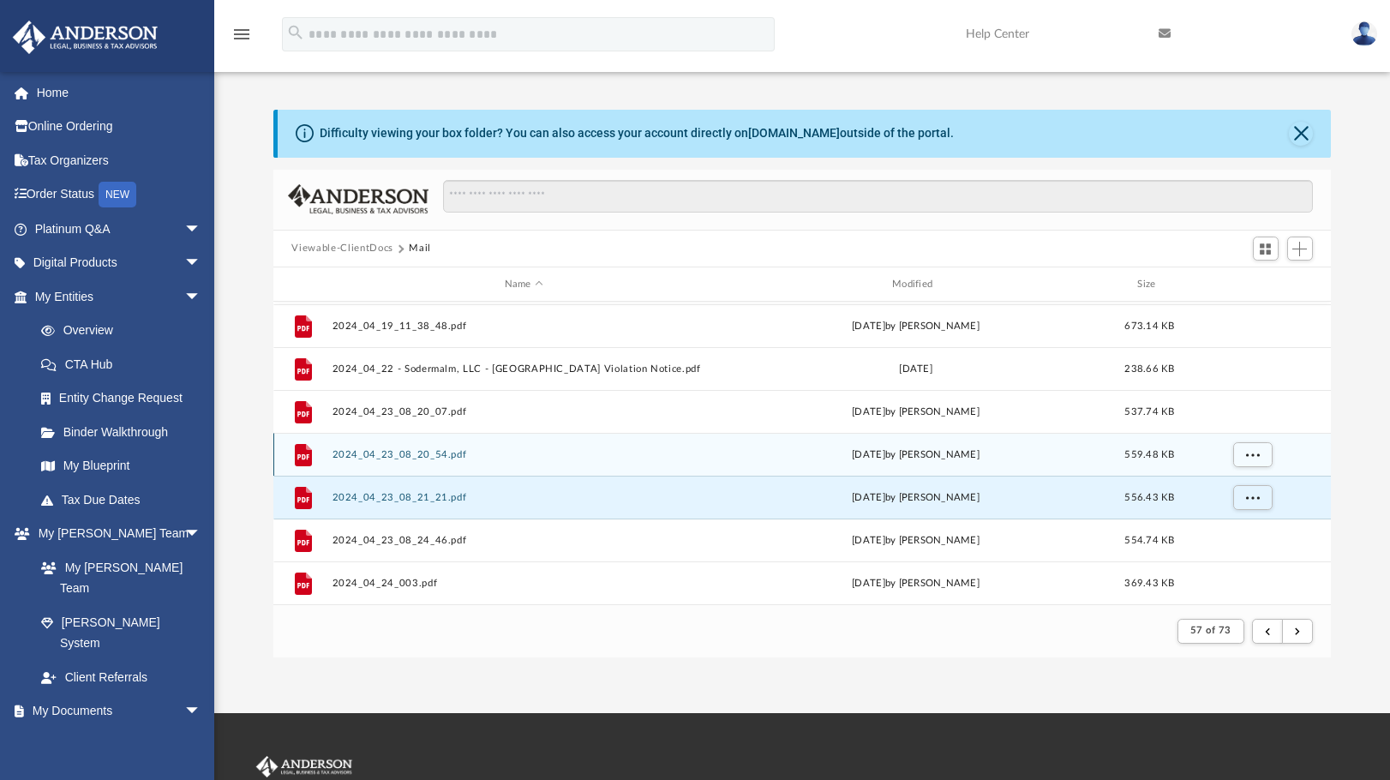
click at [386, 453] on button "2024_04_23_08_20_54.pdf" at bounding box center [524, 454] width 384 height 11
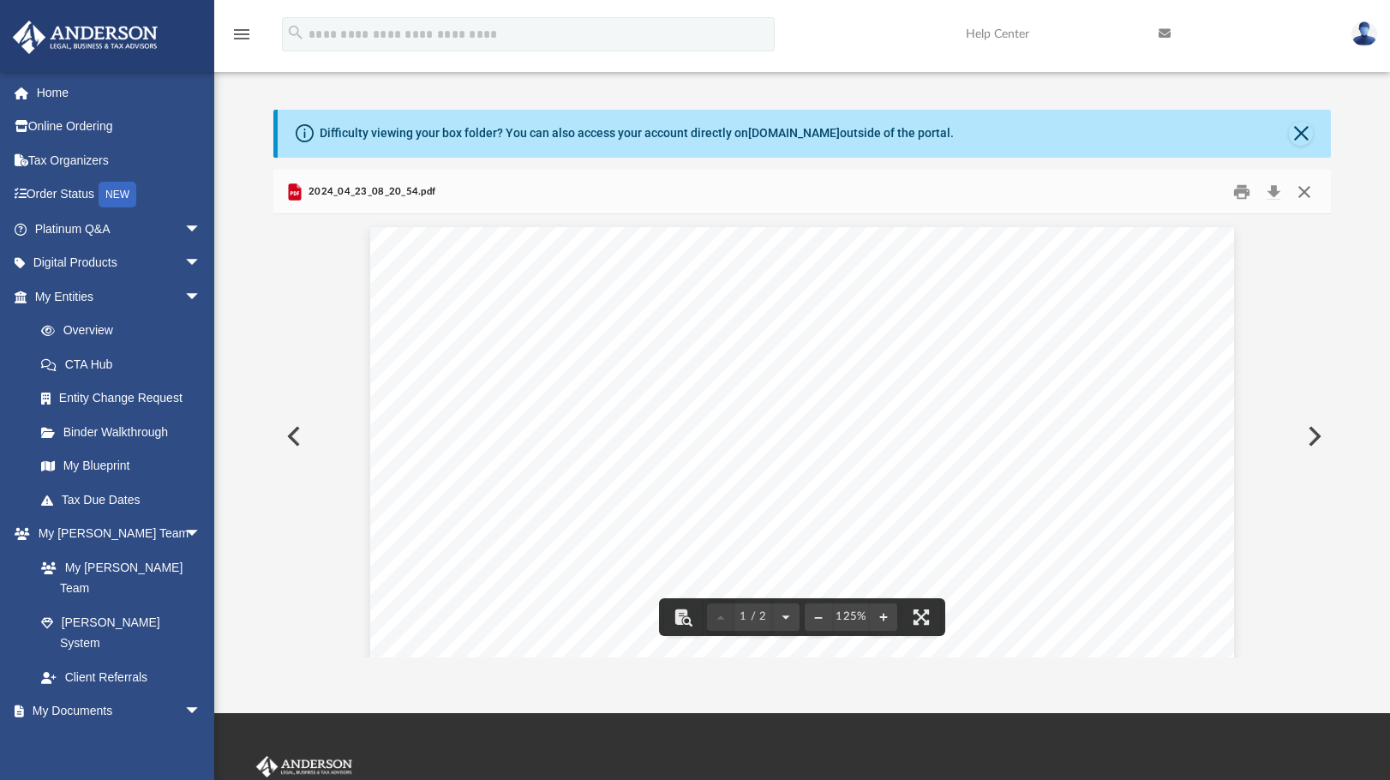
click at [1300, 196] on button "Close" at bounding box center [1304, 191] width 31 height 27
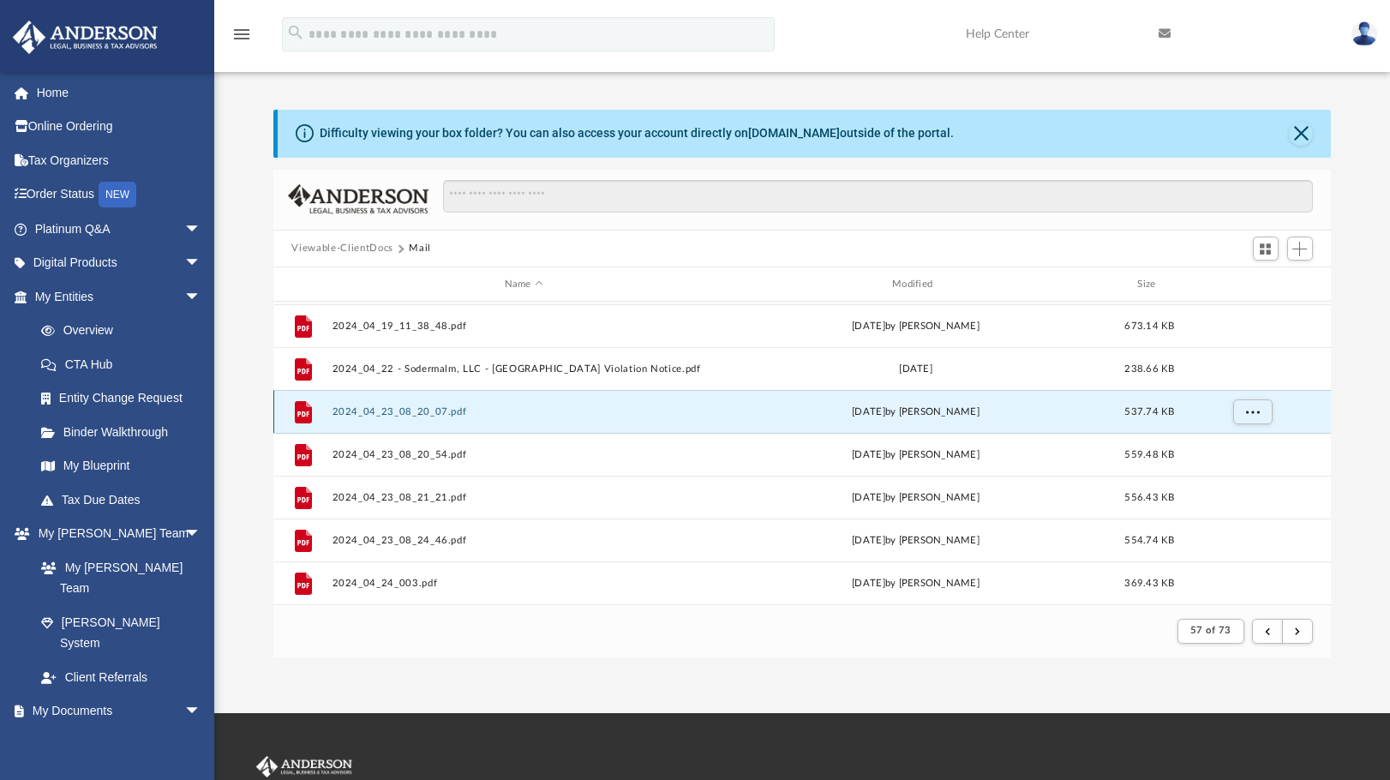
click at [437, 412] on button "2024_04_23_08_20_07.pdf" at bounding box center [524, 411] width 384 height 11
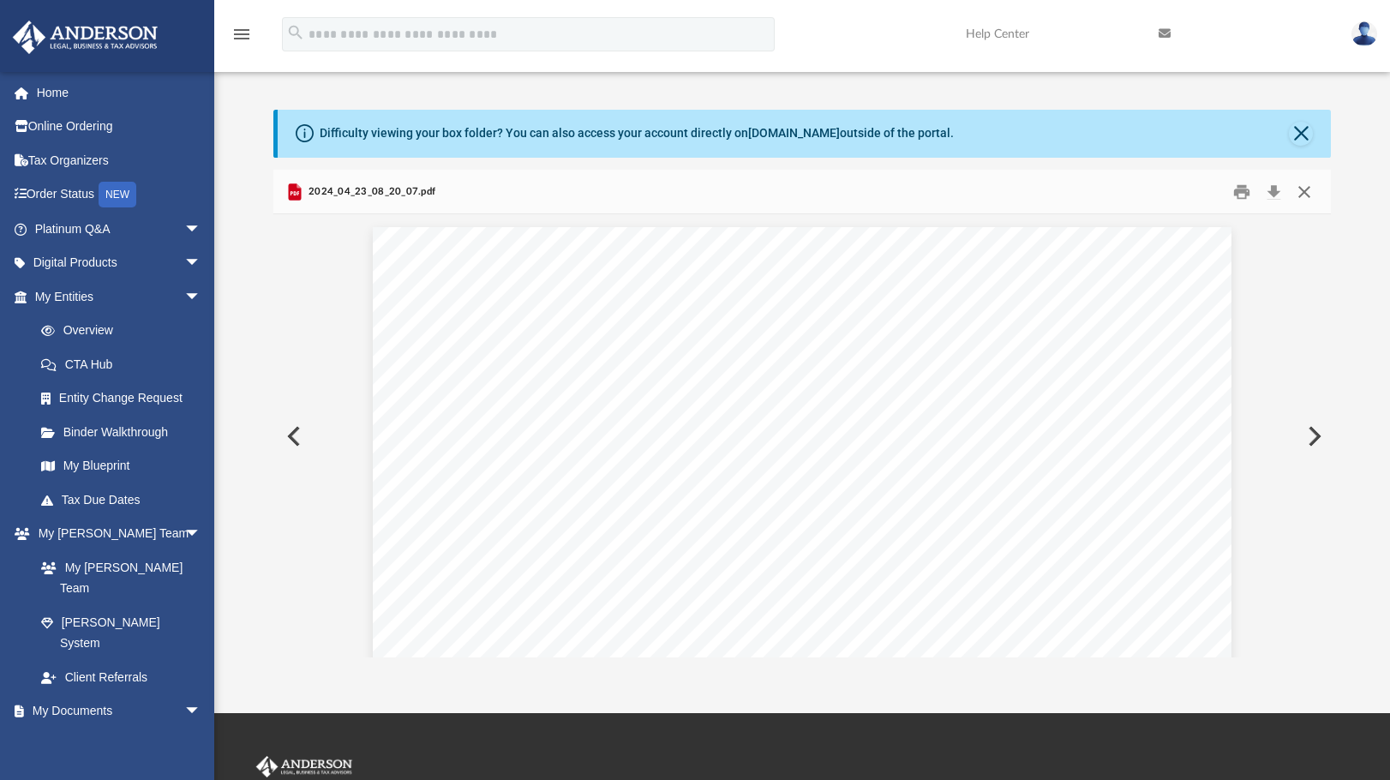
click at [1307, 194] on button "Close" at bounding box center [1304, 191] width 31 height 27
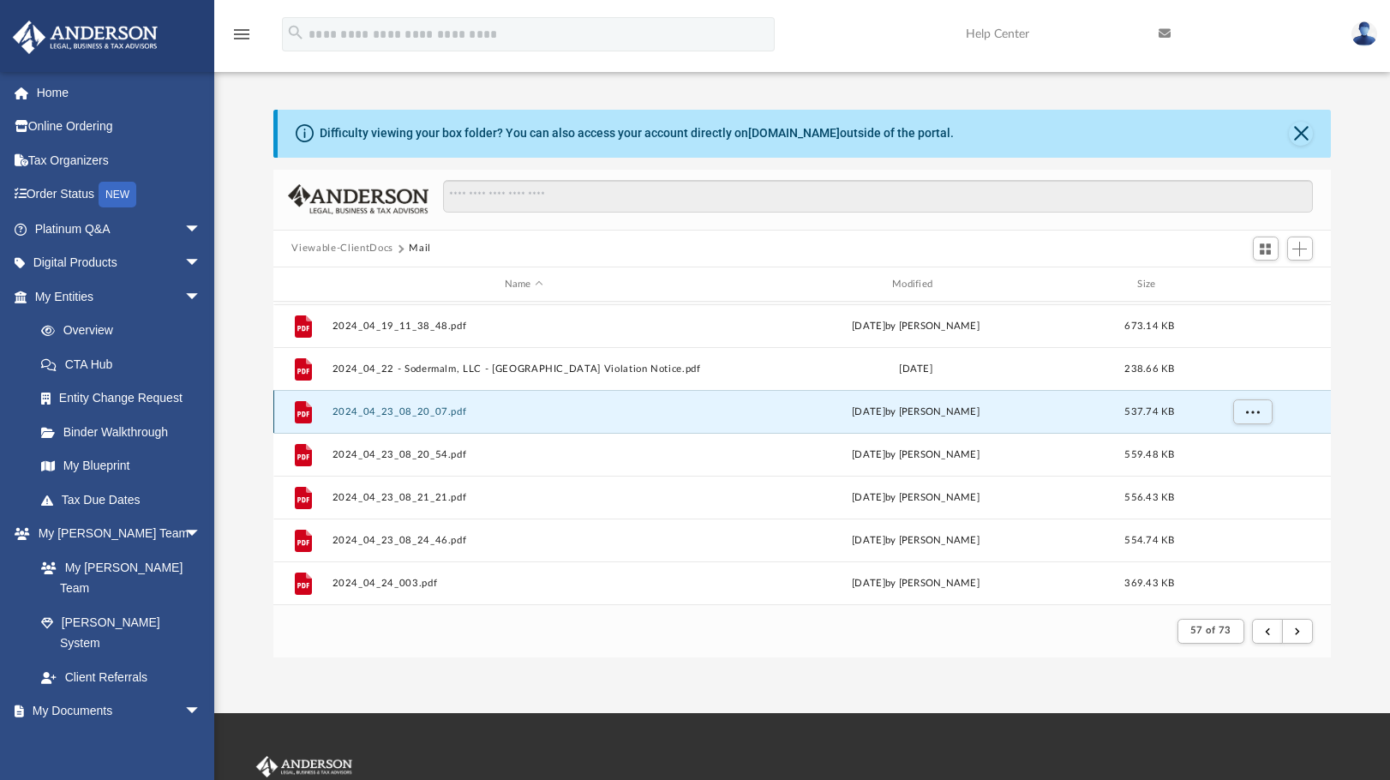
scroll to position [383, 0]
click at [423, 413] on button "2024_04_19_11_38_48.pdf" at bounding box center [524, 411] width 384 height 11
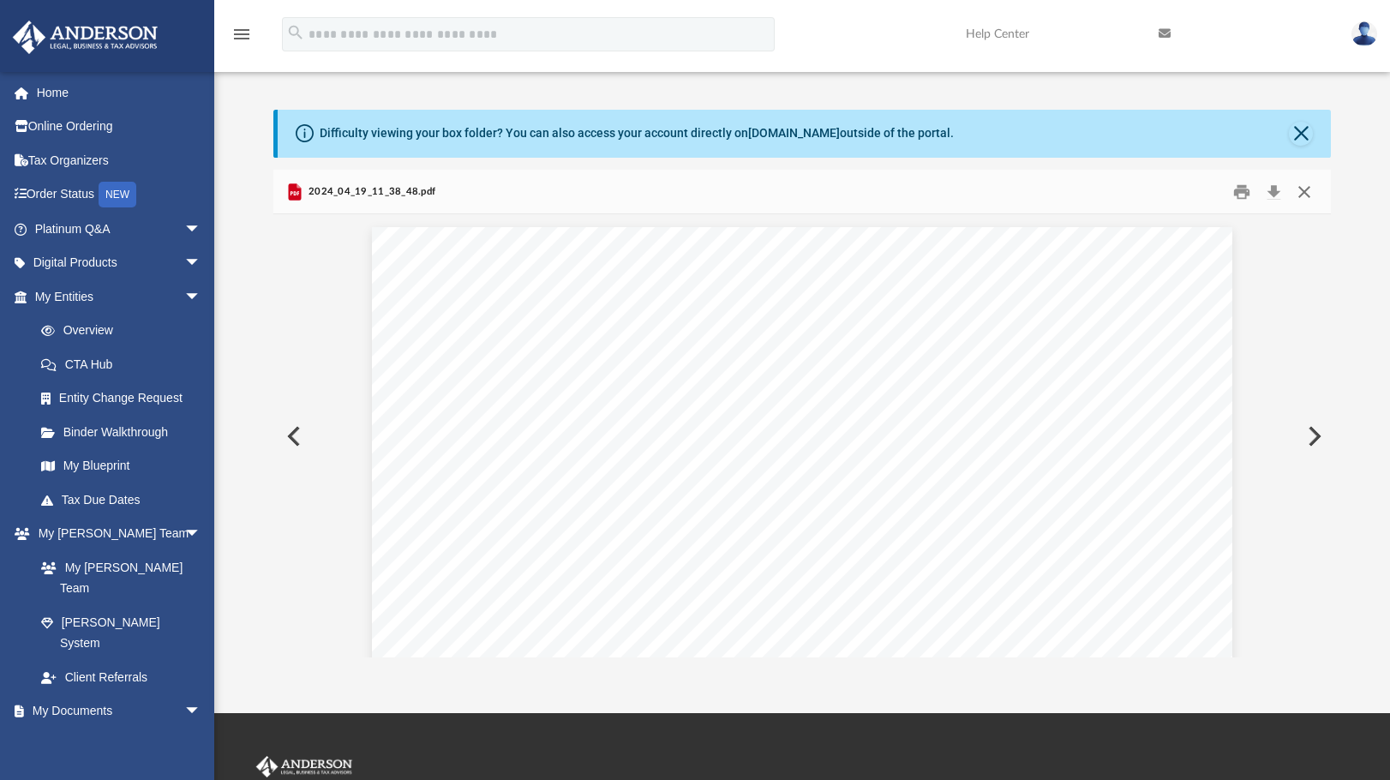
click at [1305, 190] on button "Close" at bounding box center [1304, 191] width 31 height 27
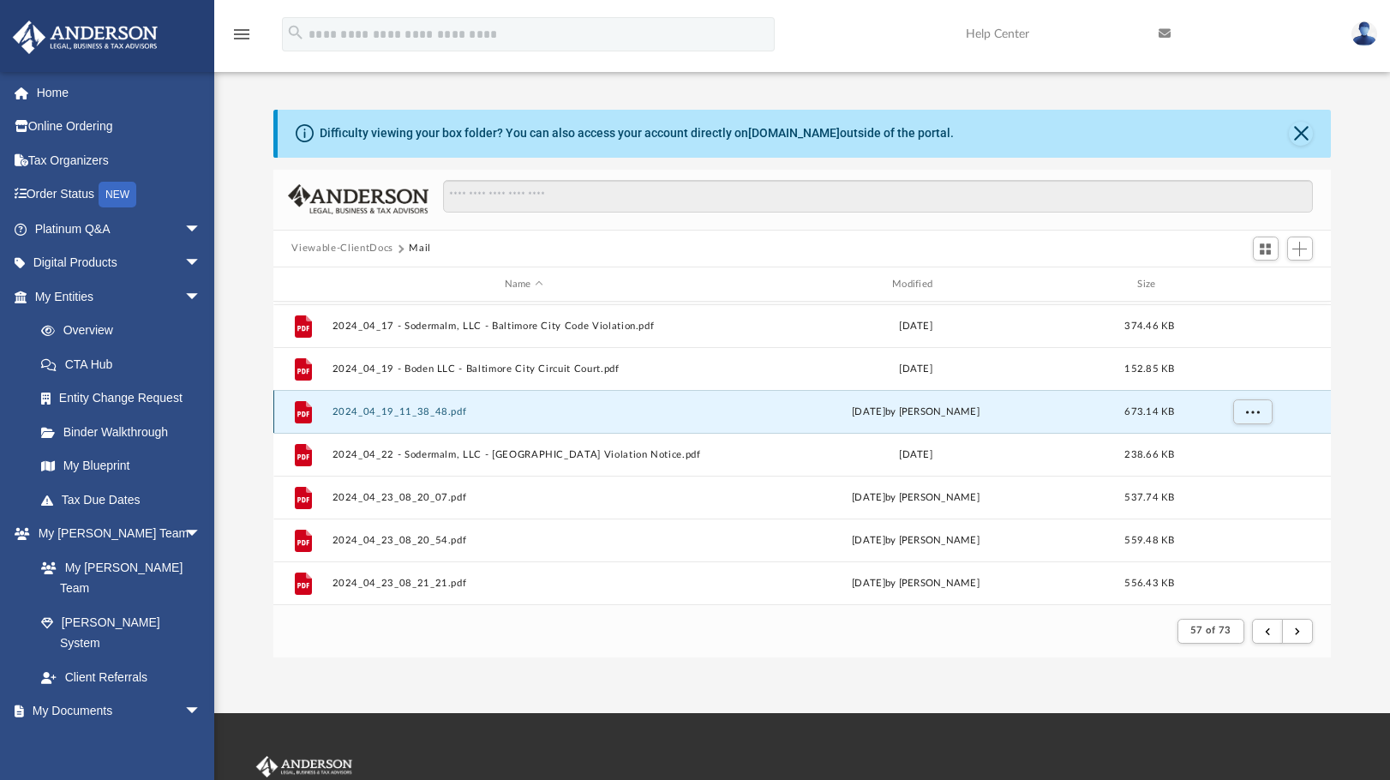
click at [390, 412] on button "2024_04_19_11_38_48.pdf" at bounding box center [524, 411] width 384 height 11
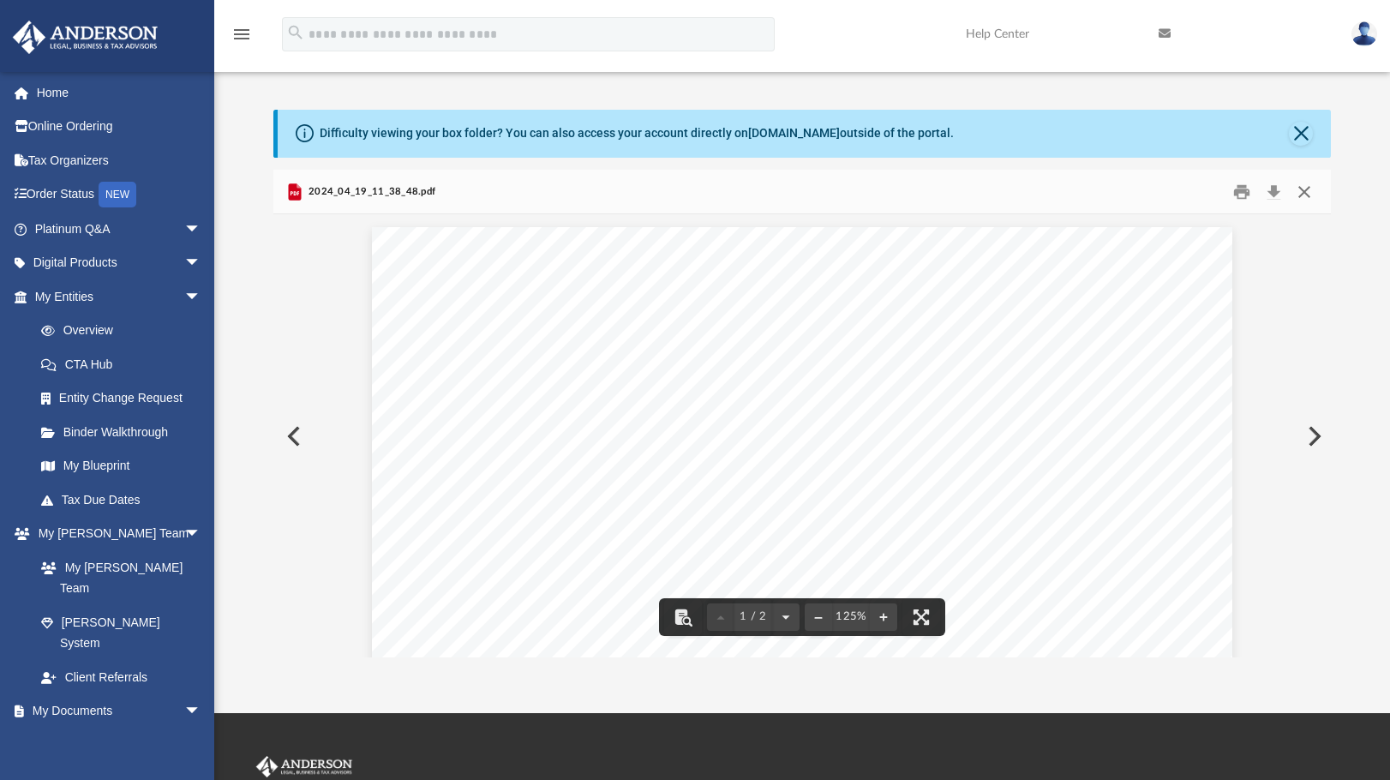
click at [1306, 191] on button "Close" at bounding box center [1304, 191] width 31 height 27
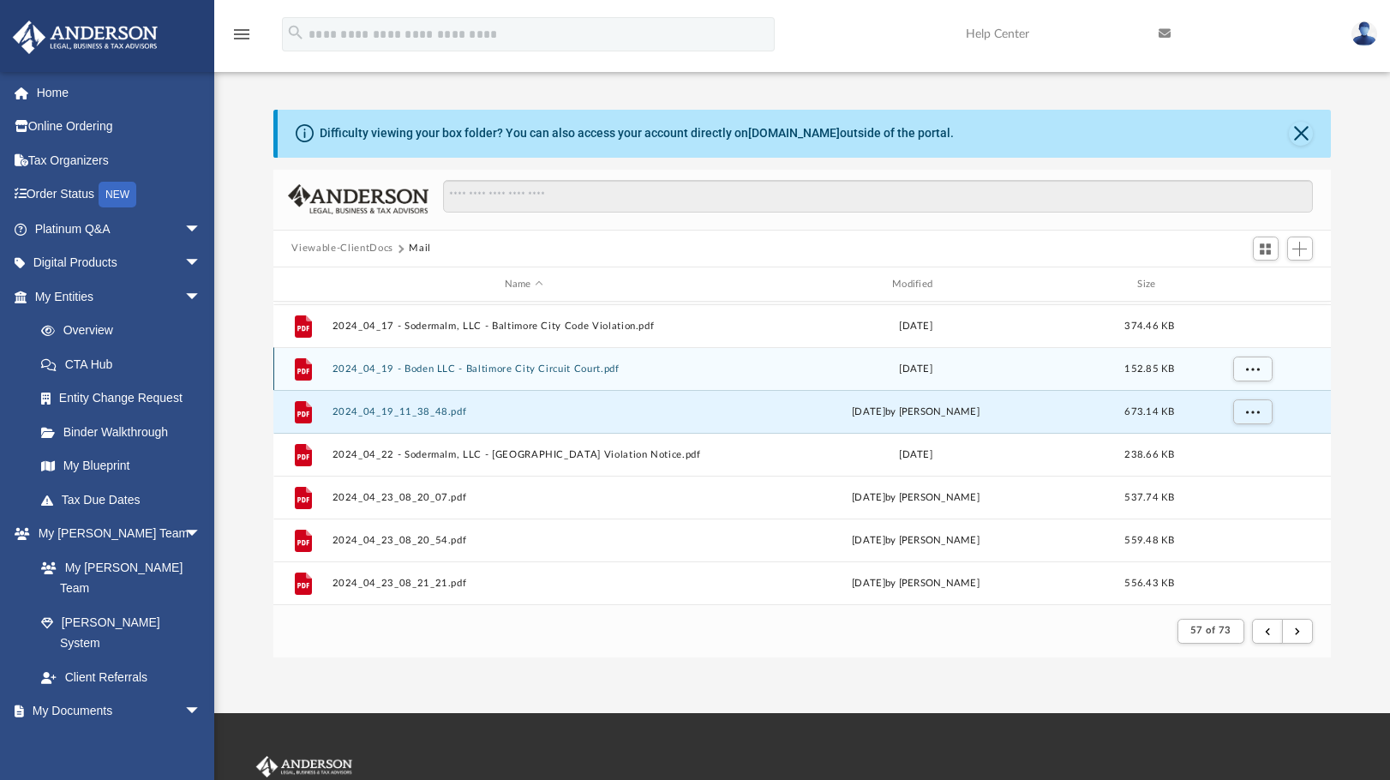
click at [429, 365] on button "2024_04_19 - Boden LLC - Baltimore City Circuit Court.pdf" at bounding box center [524, 368] width 384 height 11
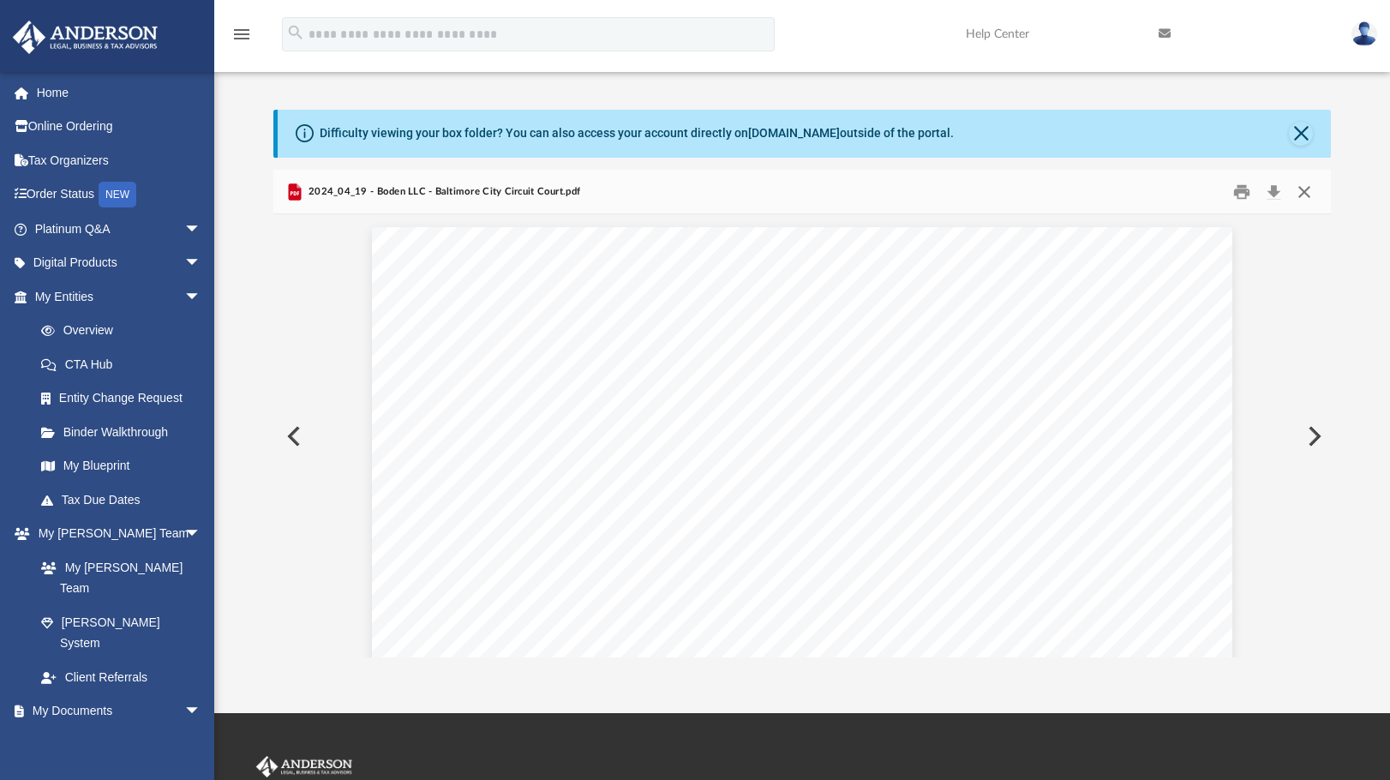
click at [1301, 199] on button "Close" at bounding box center [1304, 191] width 31 height 27
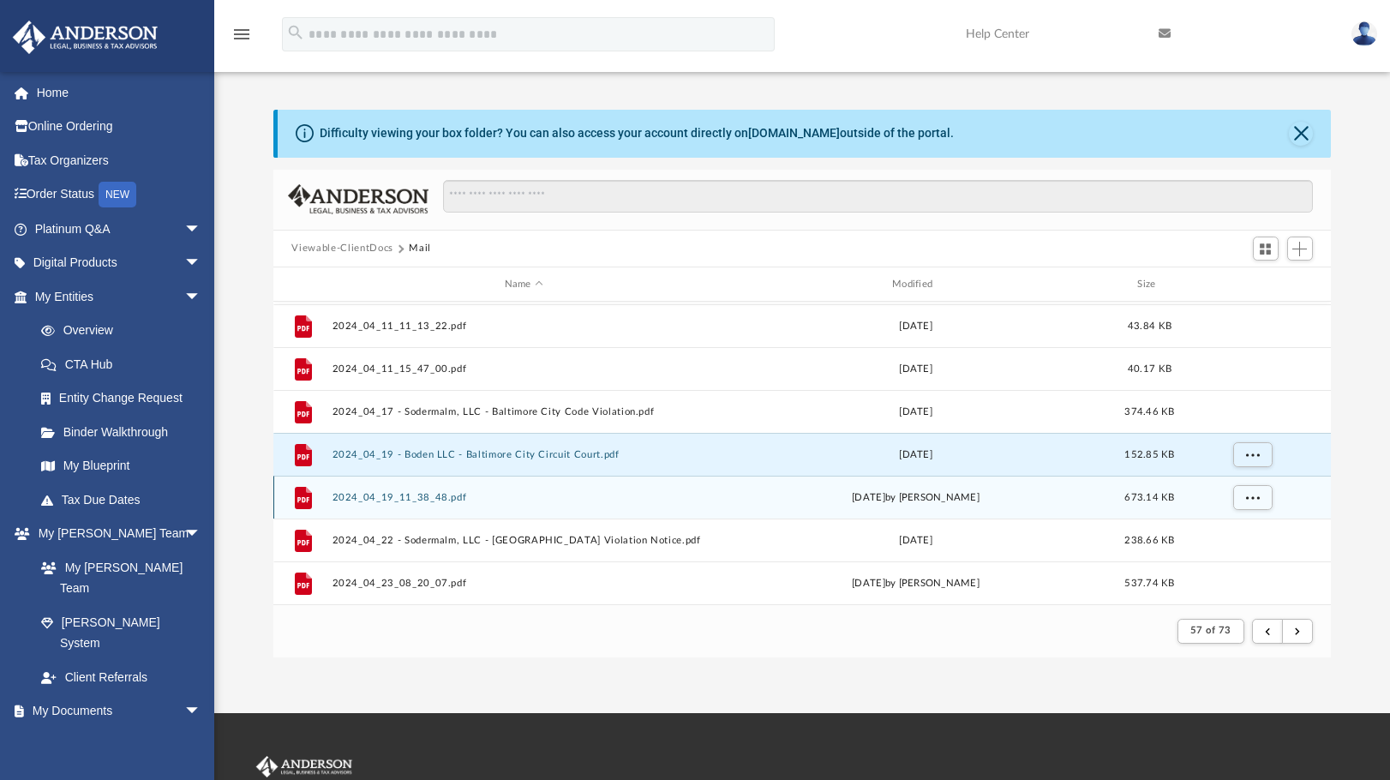
scroll to position [212, 0]
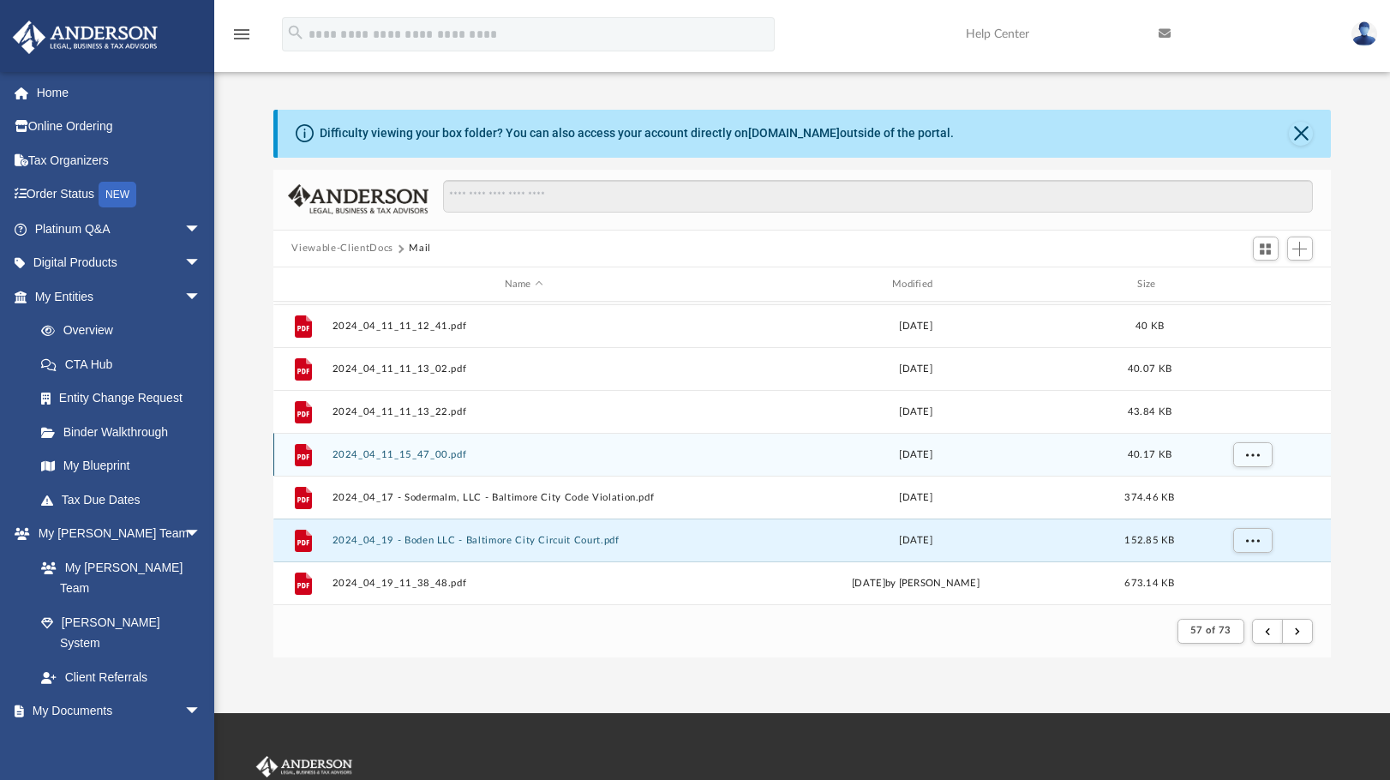
click at [411, 455] on button "2024_04_11_15_47_00.pdf" at bounding box center [524, 454] width 384 height 11
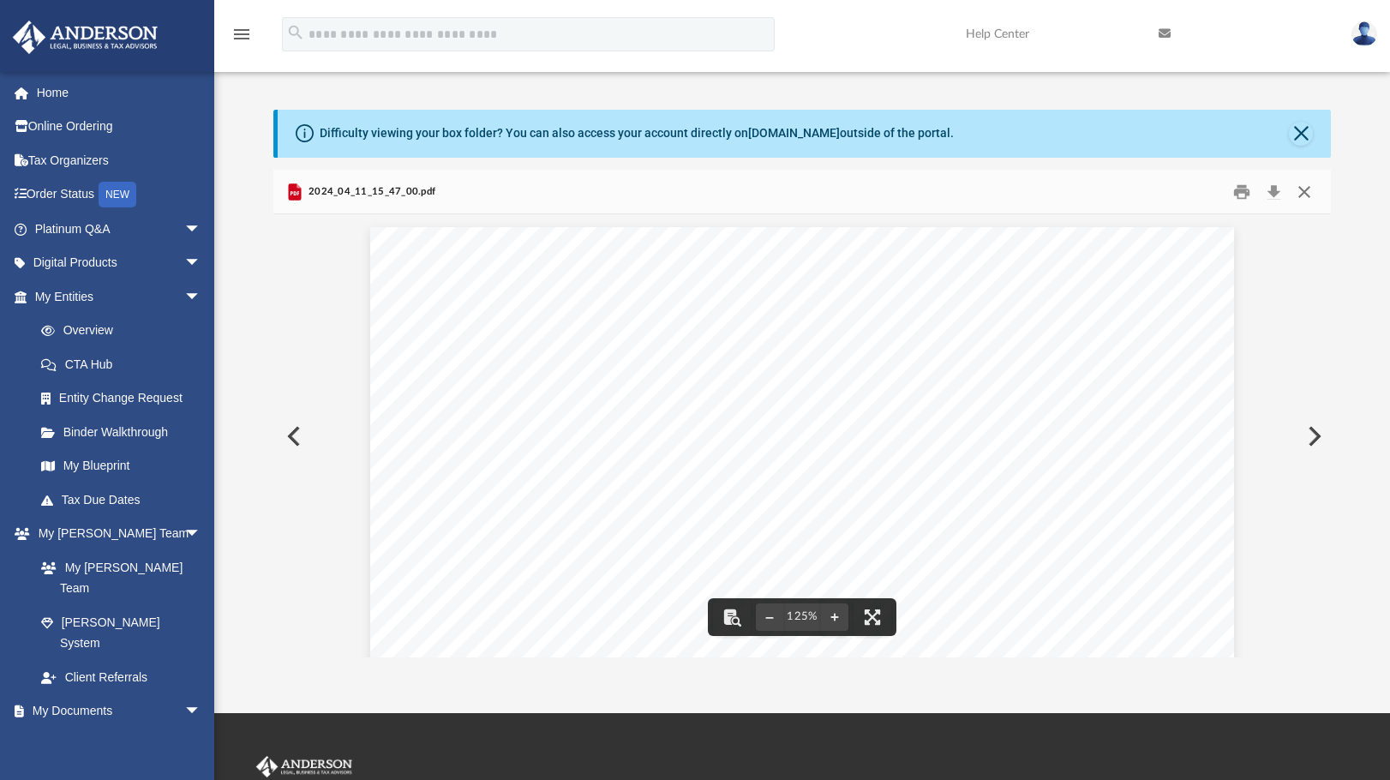
click at [1302, 196] on button "Close" at bounding box center [1304, 191] width 31 height 27
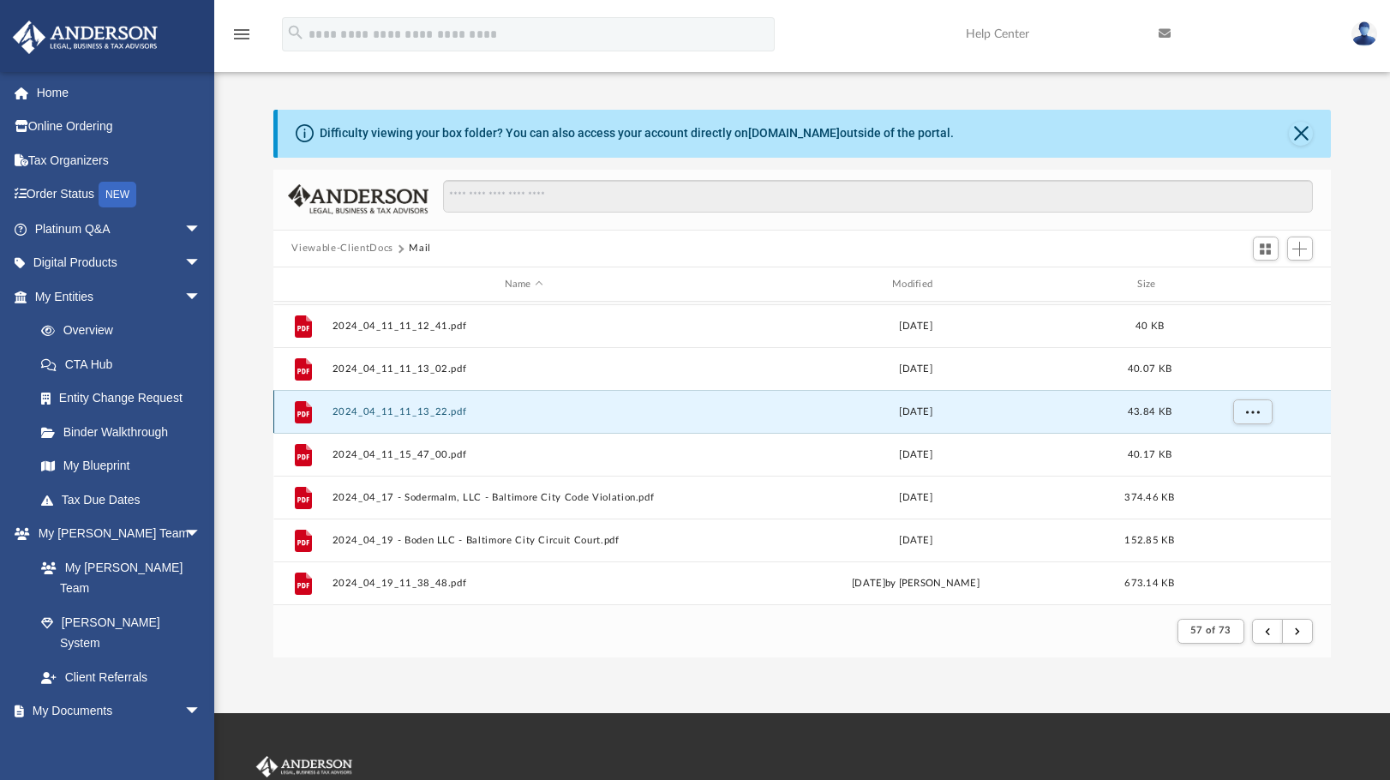
click at [393, 414] on button "2024_04_11_11_13_22.pdf" at bounding box center [524, 411] width 384 height 11
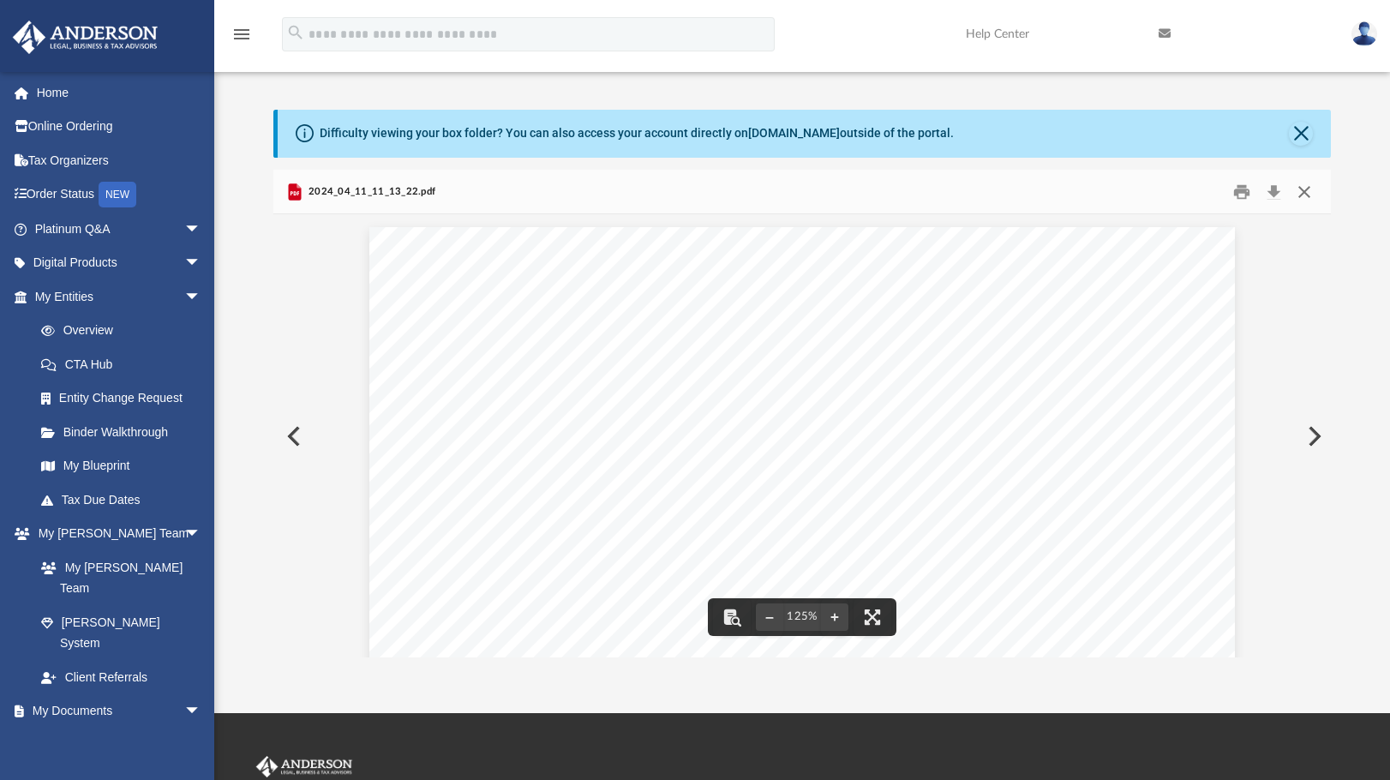
click at [1304, 188] on button "Close" at bounding box center [1304, 191] width 31 height 27
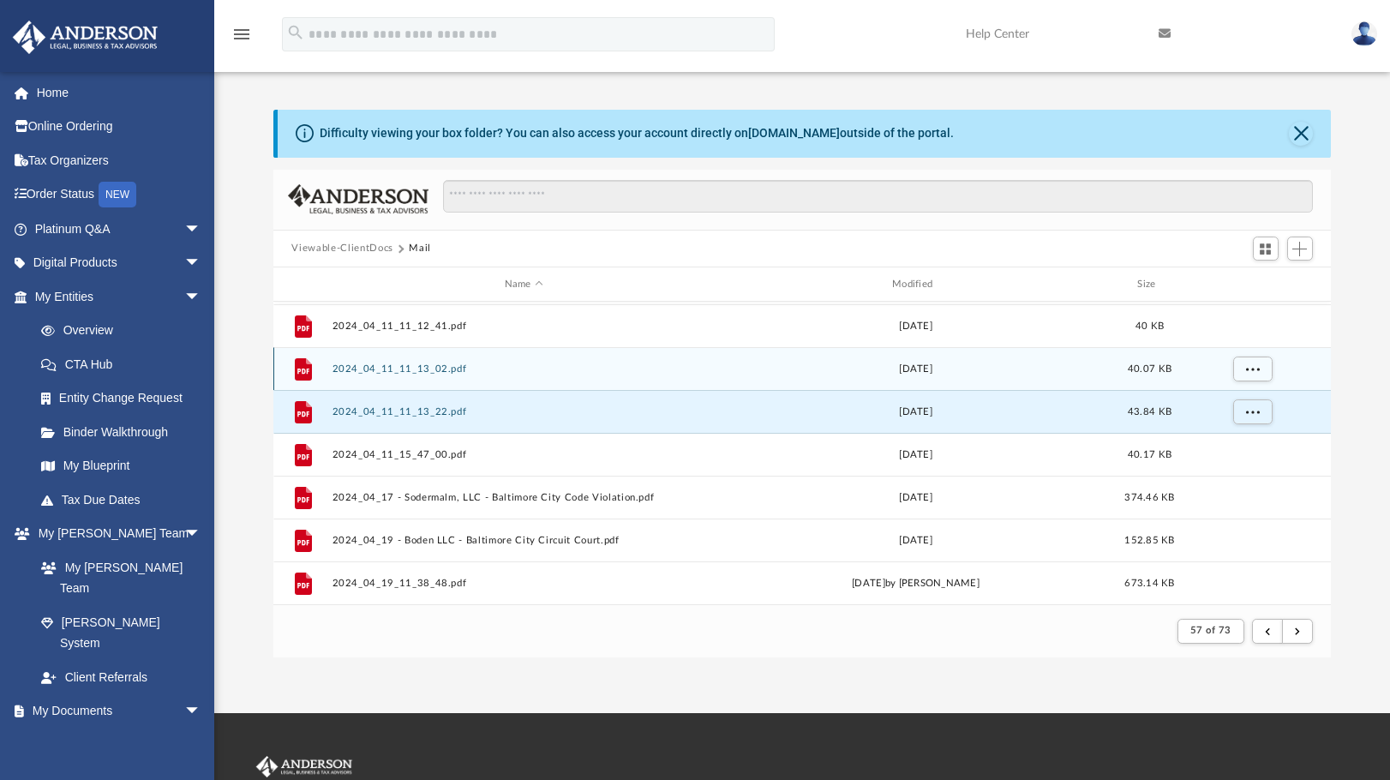
scroll to position [126, 0]
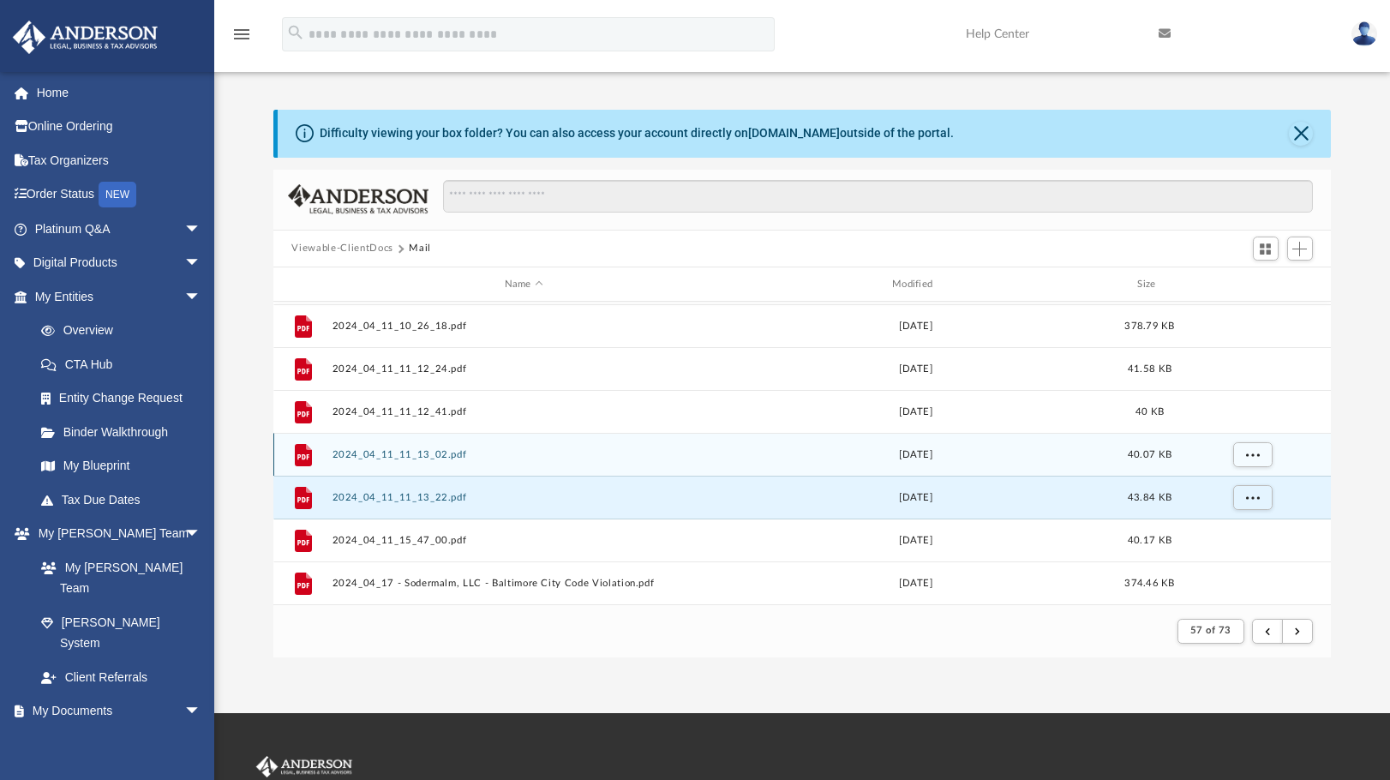
click at [408, 451] on button "2024_04_11_11_13_02.pdf" at bounding box center [524, 454] width 384 height 11
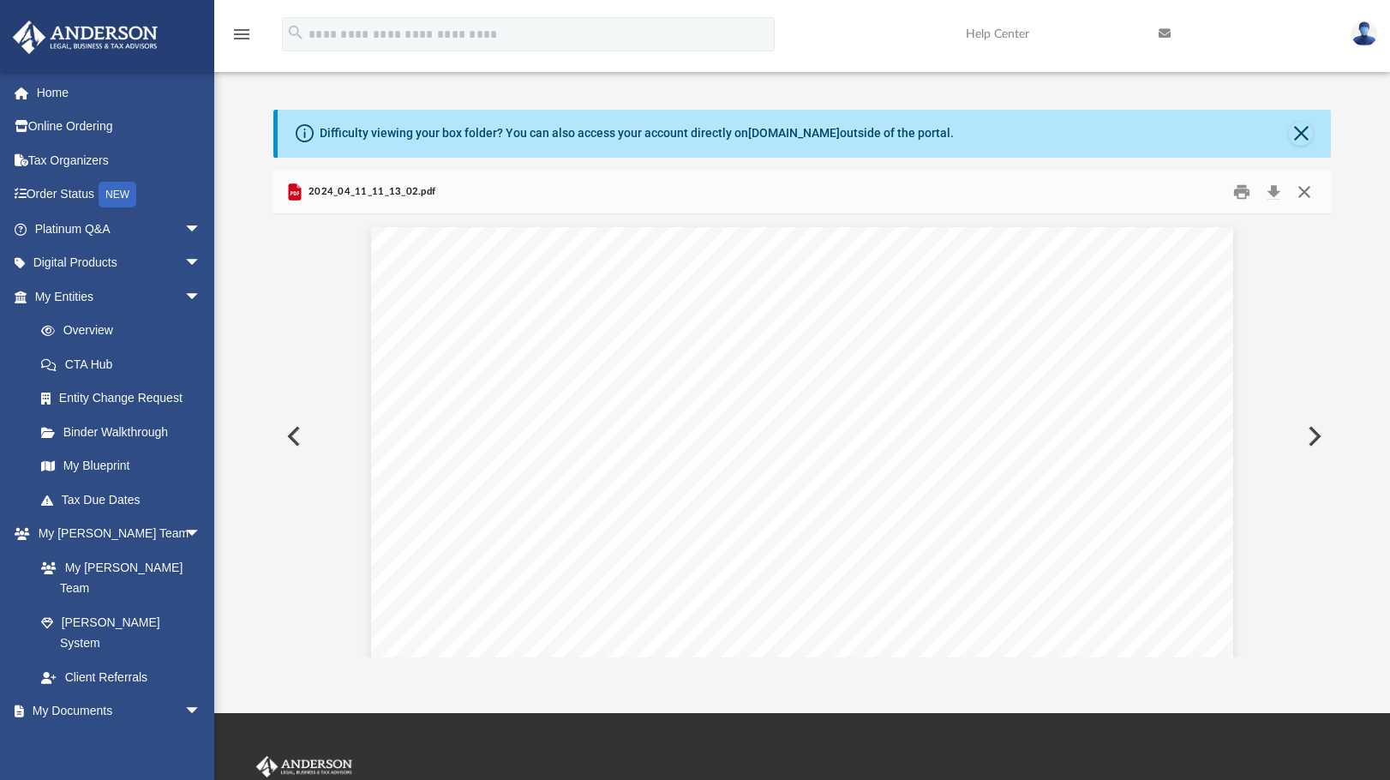
click at [1295, 193] on button "Close" at bounding box center [1304, 191] width 31 height 27
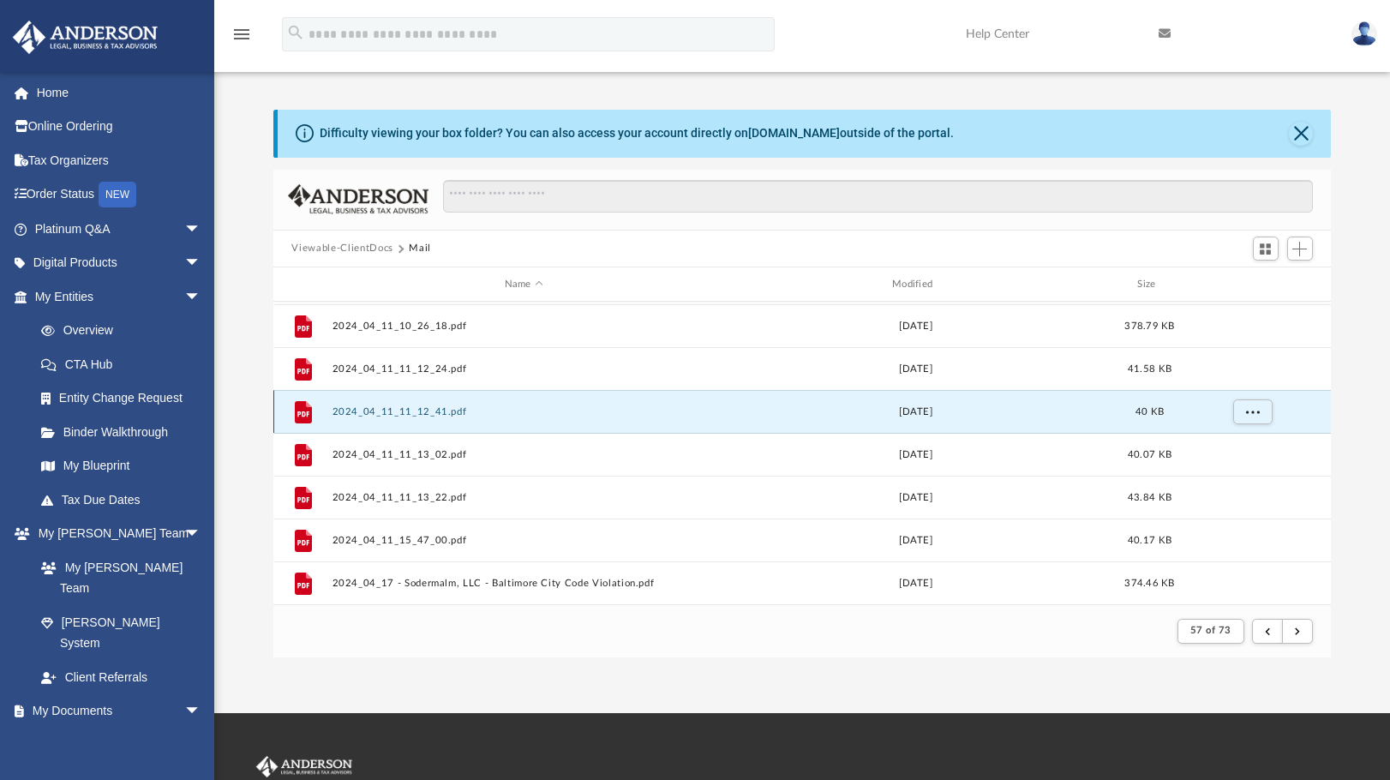
click at [382, 408] on button "2024_04_11_11_12_41.pdf" at bounding box center [524, 411] width 384 height 11
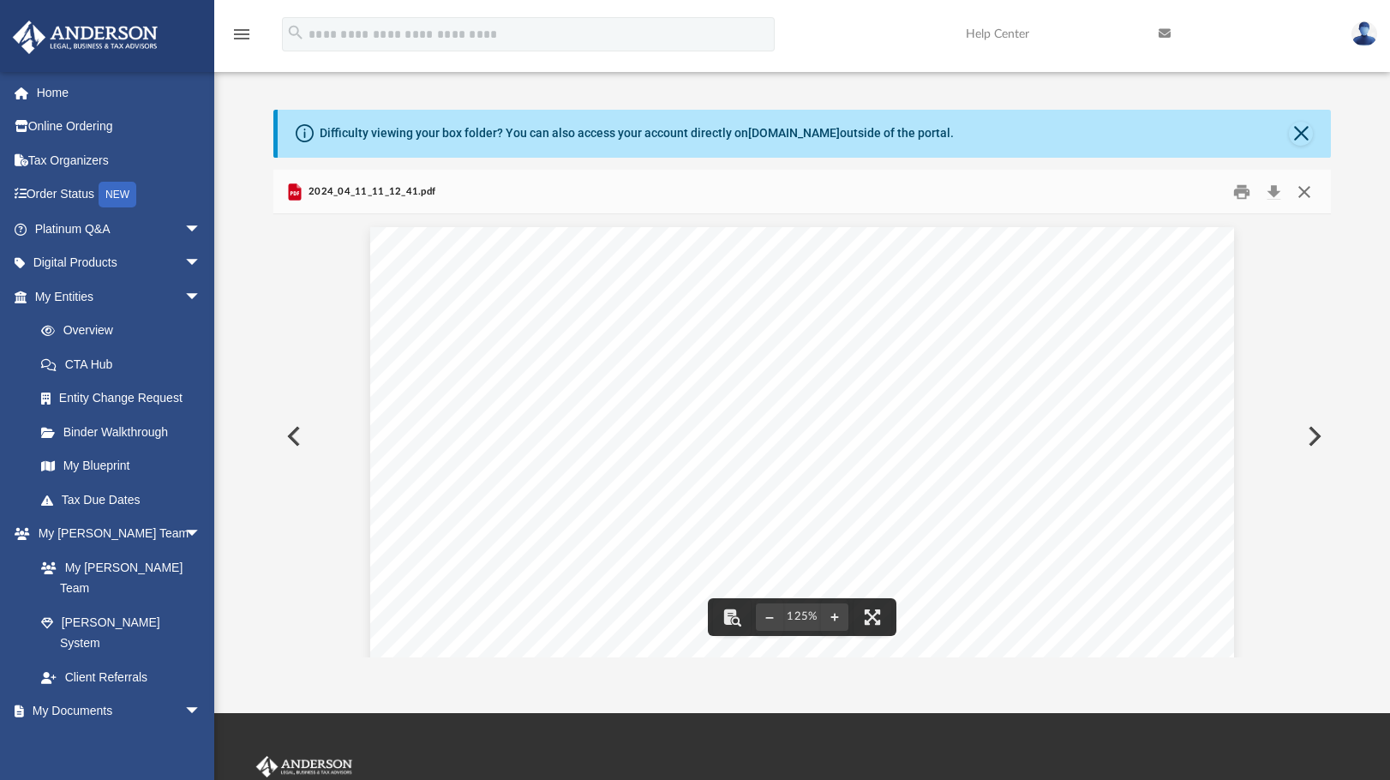
click at [1312, 195] on button "Close" at bounding box center [1304, 191] width 31 height 27
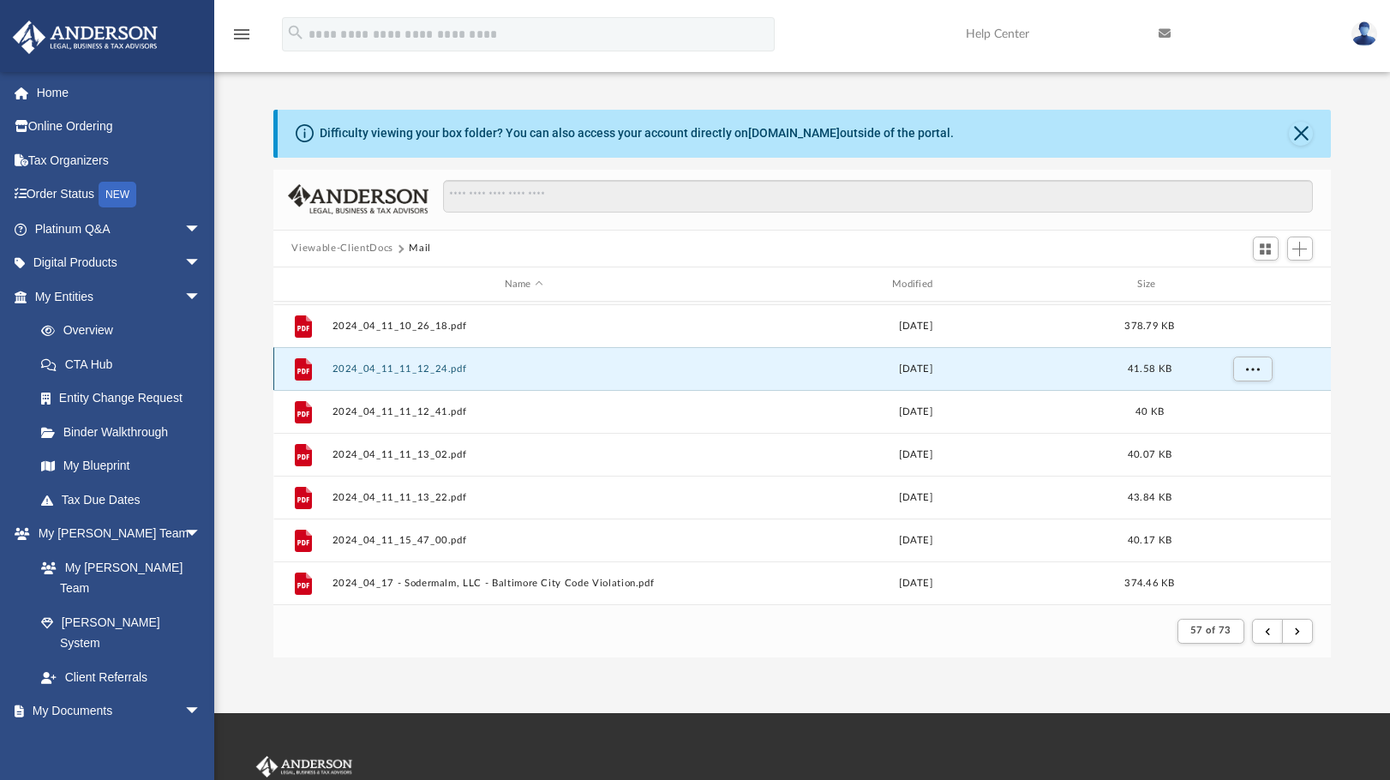
click at [427, 370] on button "2024_04_11_11_12_24.pdf" at bounding box center [524, 368] width 384 height 11
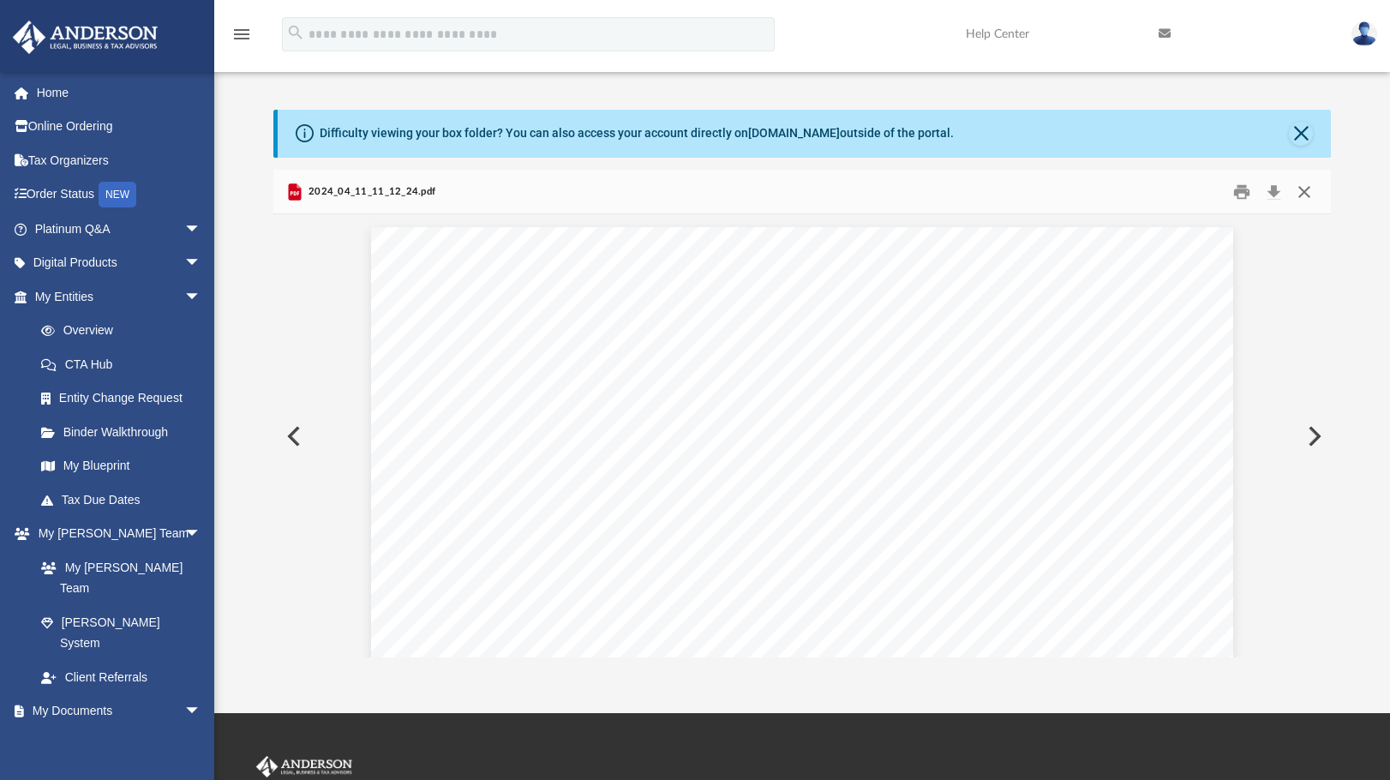
click at [1305, 191] on button "Close" at bounding box center [1304, 191] width 31 height 27
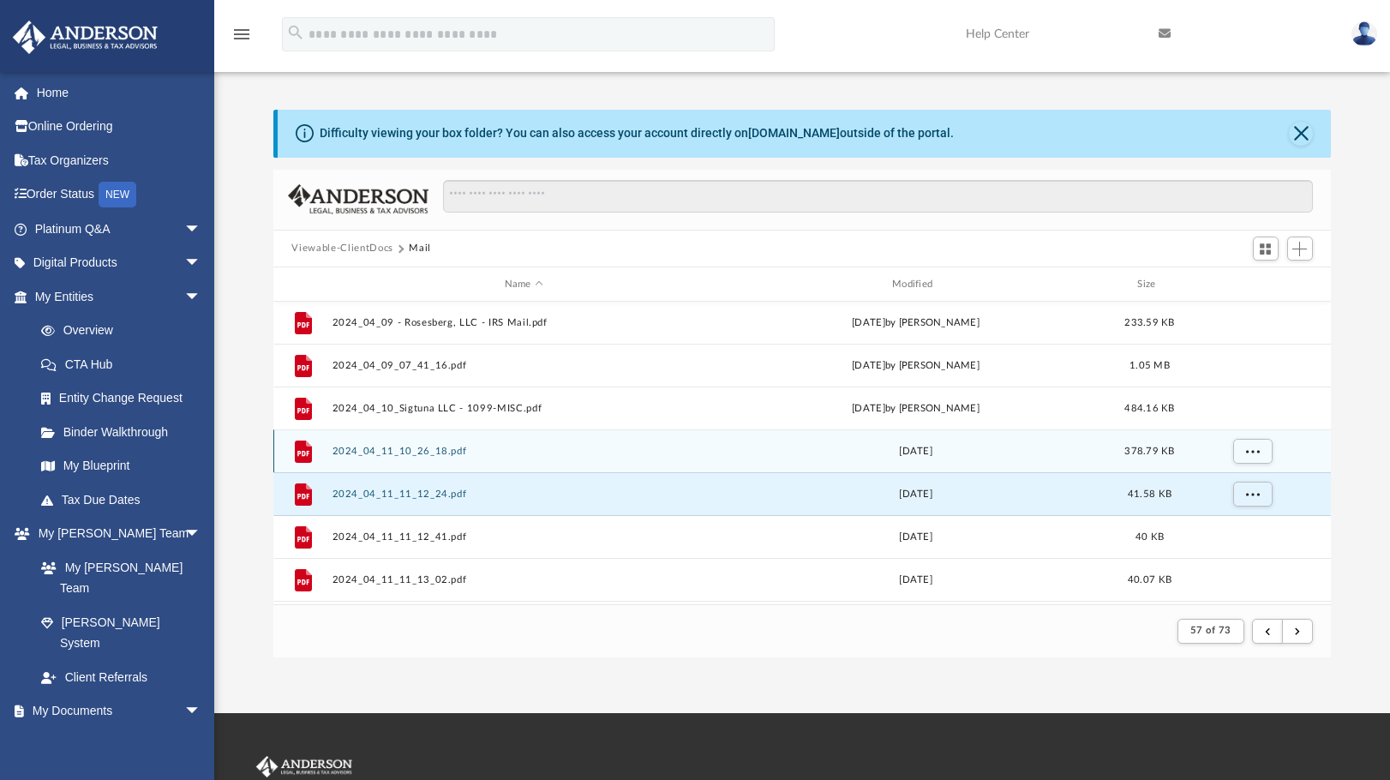
scroll to position [0, 0]
click at [417, 444] on div "File 2024_04_11_10_26_18.pdf Thu Apr 11 2024 378.79 KB" at bounding box center [802, 451] width 1059 height 43
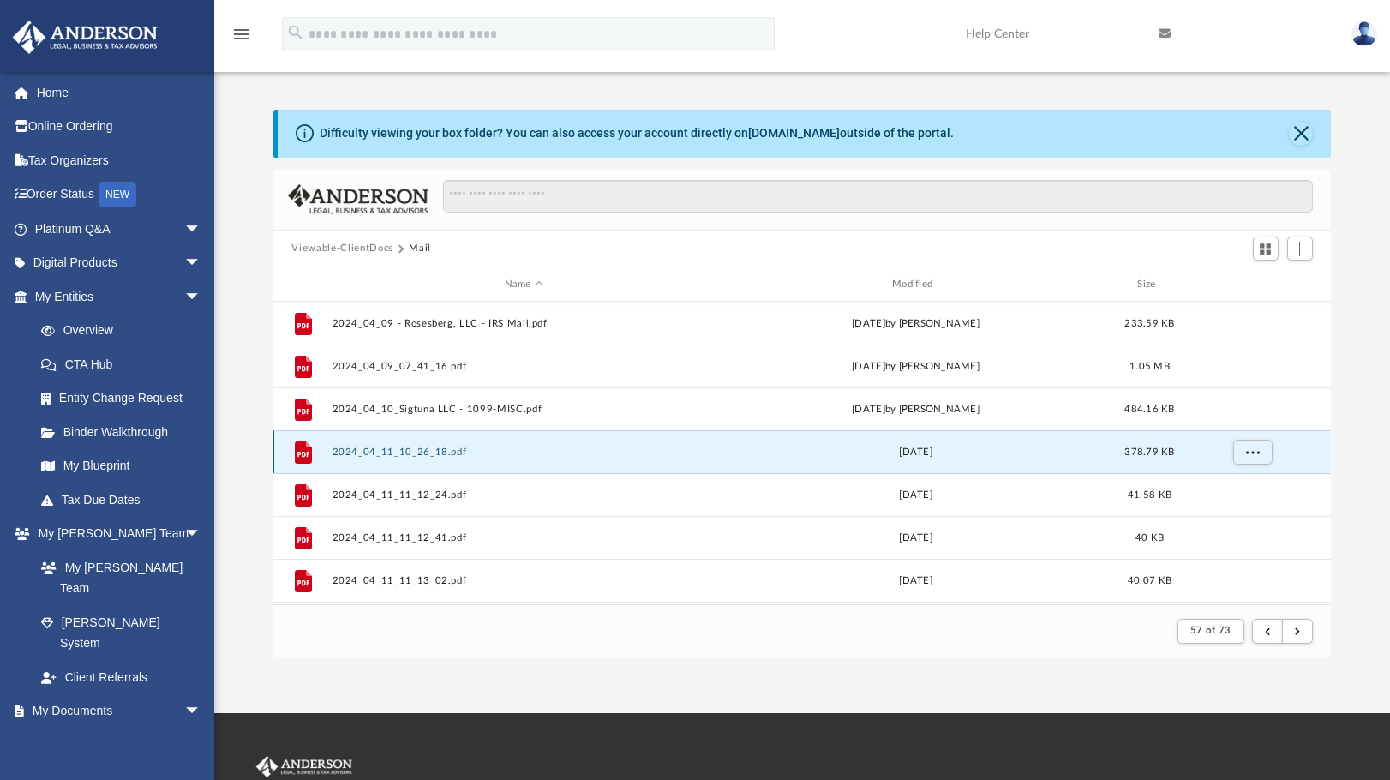
click at [392, 456] on button "2024_04_11_10_26_18.pdf" at bounding box center [524, 452] width 384 height 11
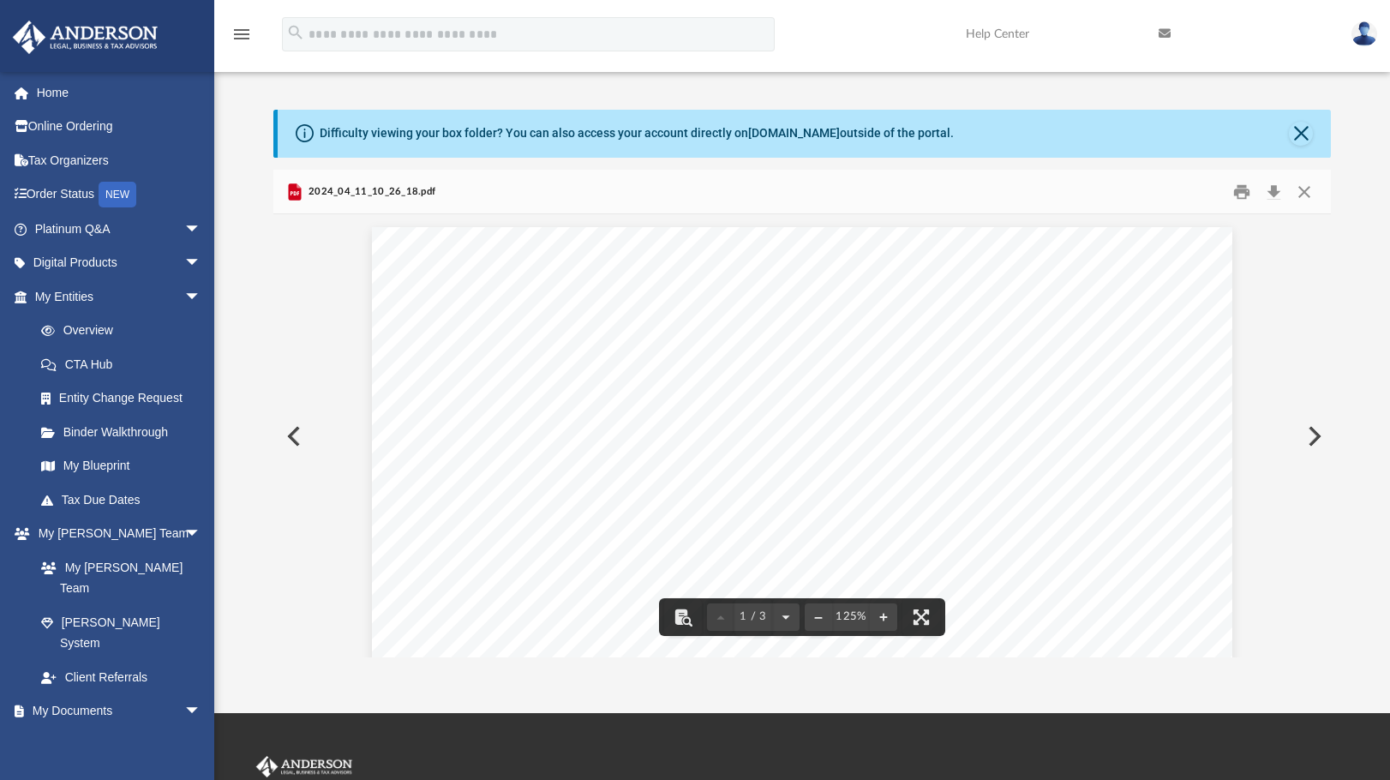
click at [618, 357] on div "Page 1" at bounding box center [802, 790] width 861 height 1126
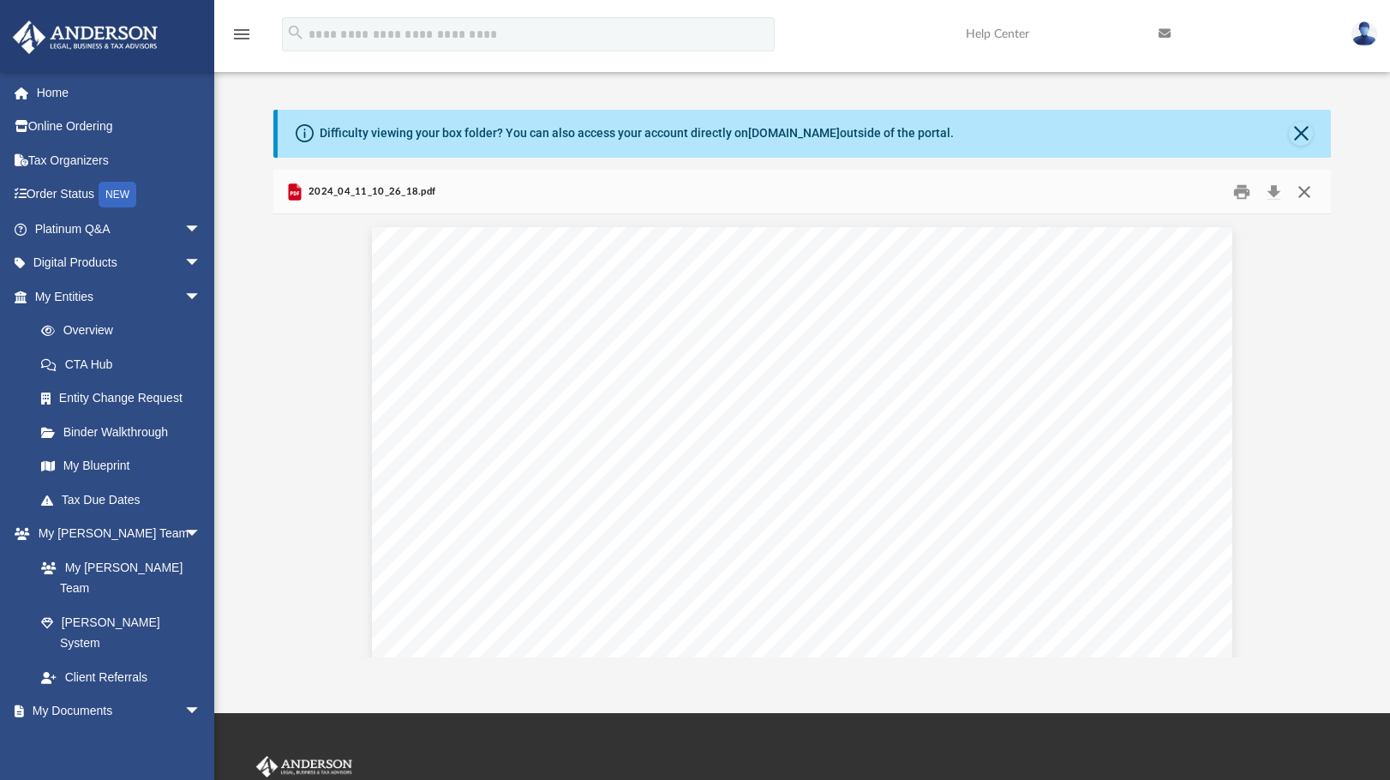
click at [1308, 192] on button "Close" at bounding box center [1304, 191] width 31 height 27
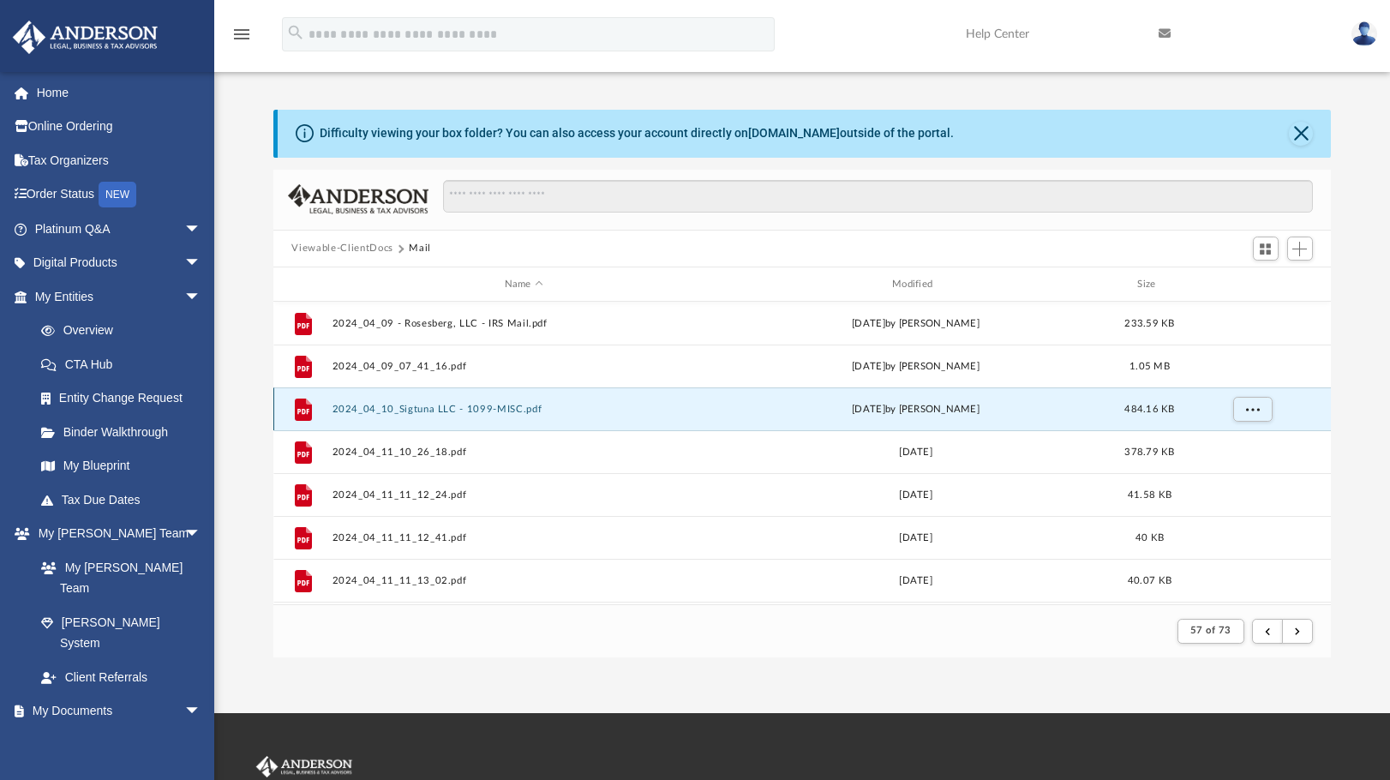
click at [392, 411] on button "2024_04_10_Sigtuna LLC - 1099-MISC.pdf" at bounding box center [524, 409] width 384 height 11
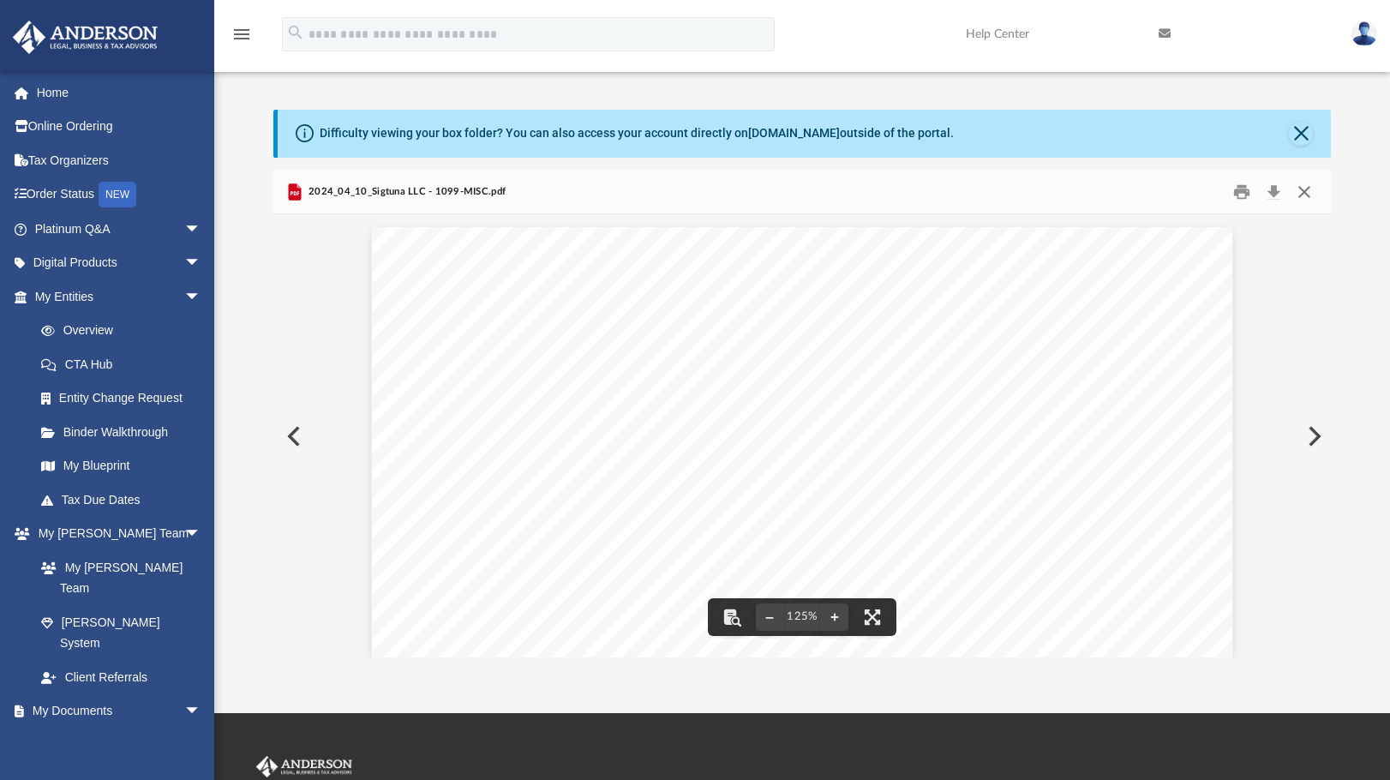
click at [1311, 189] on button "Close" at bounding box center [1304, 191] width 31 height 27
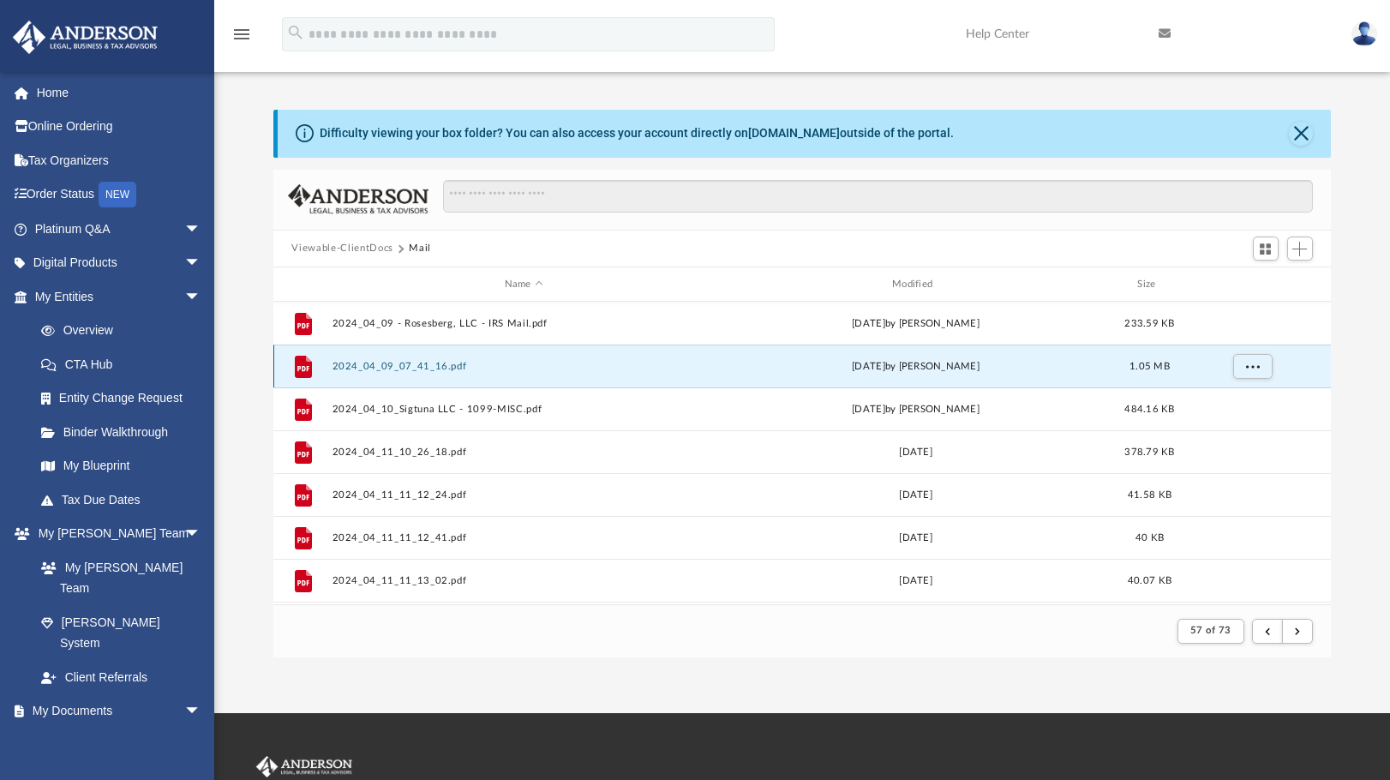
click at [424, 369] on button "2024_04_09_07_41_16.pdf" at bounding box center [524, 366] width 384 height 11
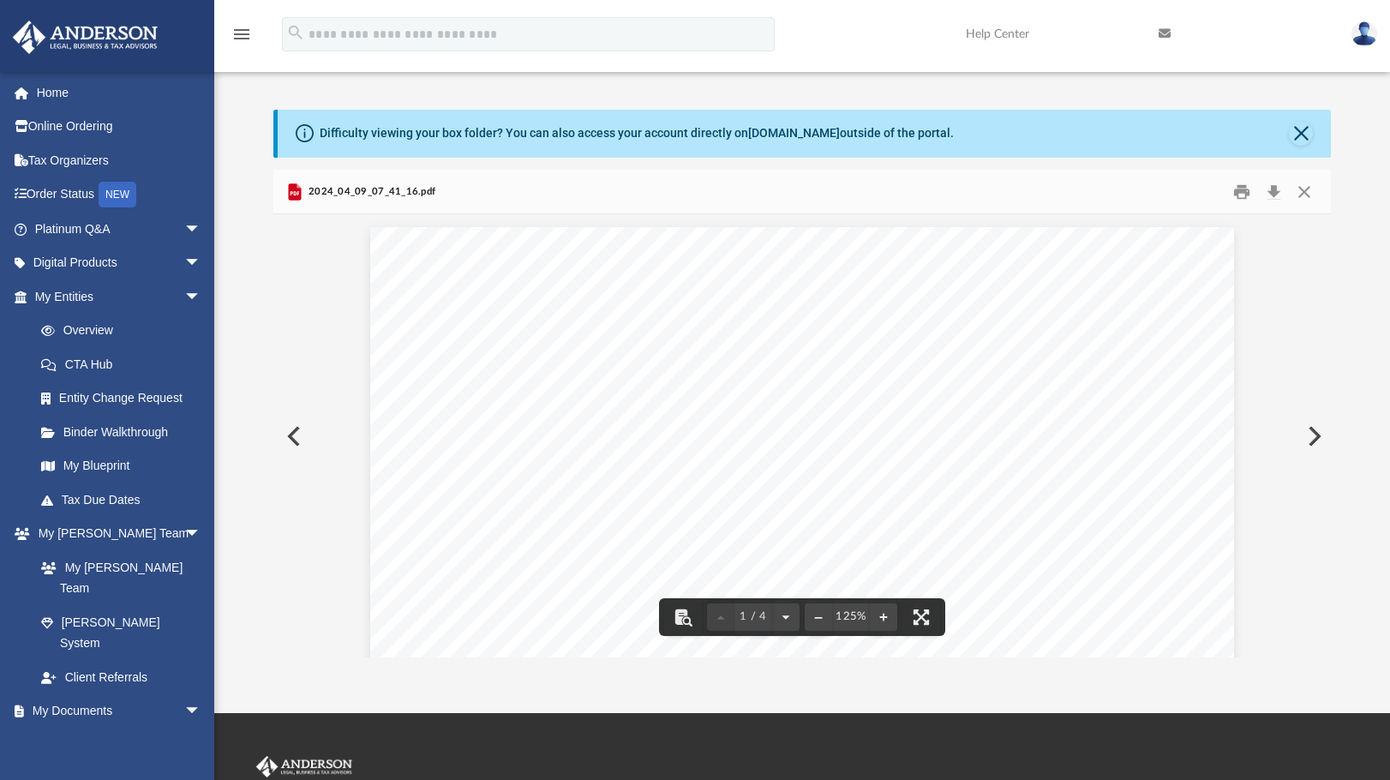
click at [677, 291] on div "Page 1" at bounding box center [801, 791] width 863 height 1128
click at [1307, 191] on button "Close" at bounding box center [1304, 191] width 31 height 27
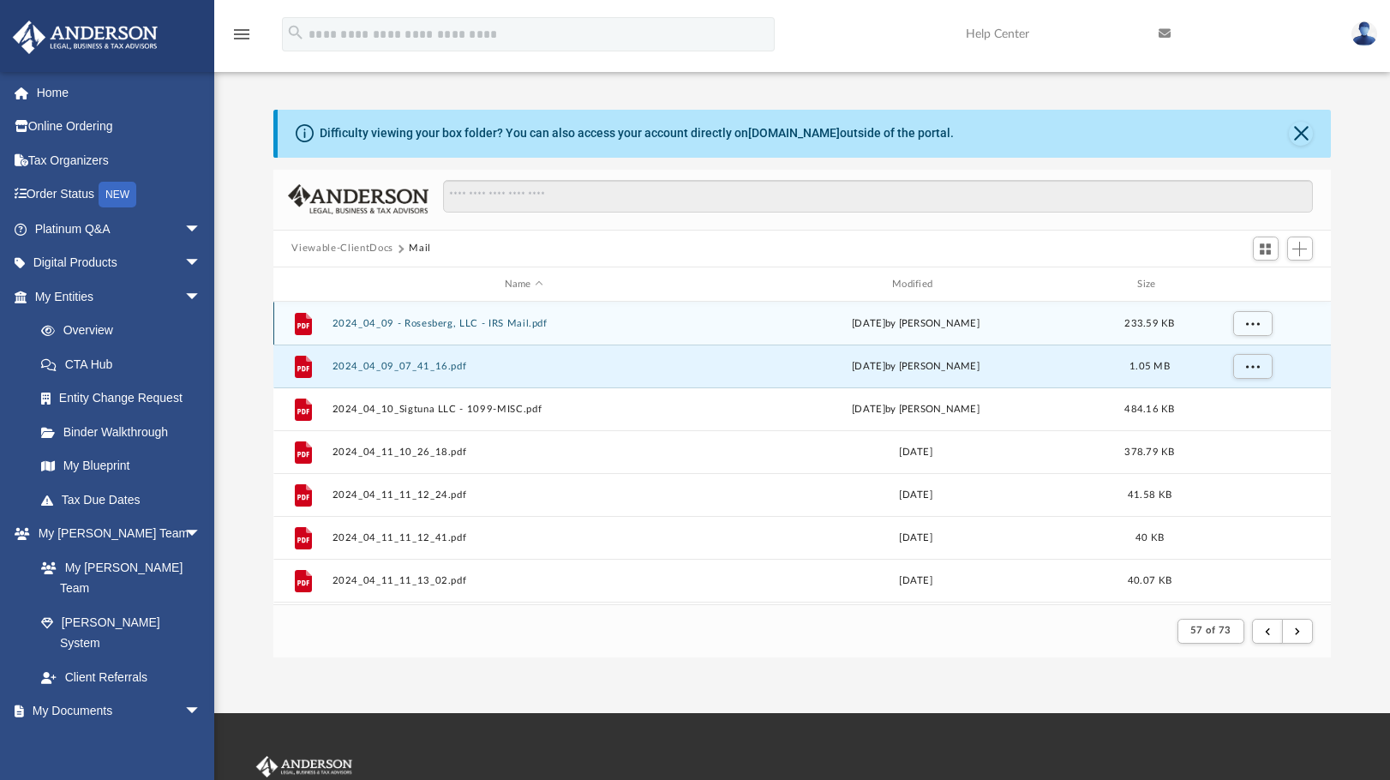
click at [418, 327] on button "2024_04_09 - Rosesberg, LLC - IRS Mail.pdf" at bounding box center [524, 323] width 384 height 11
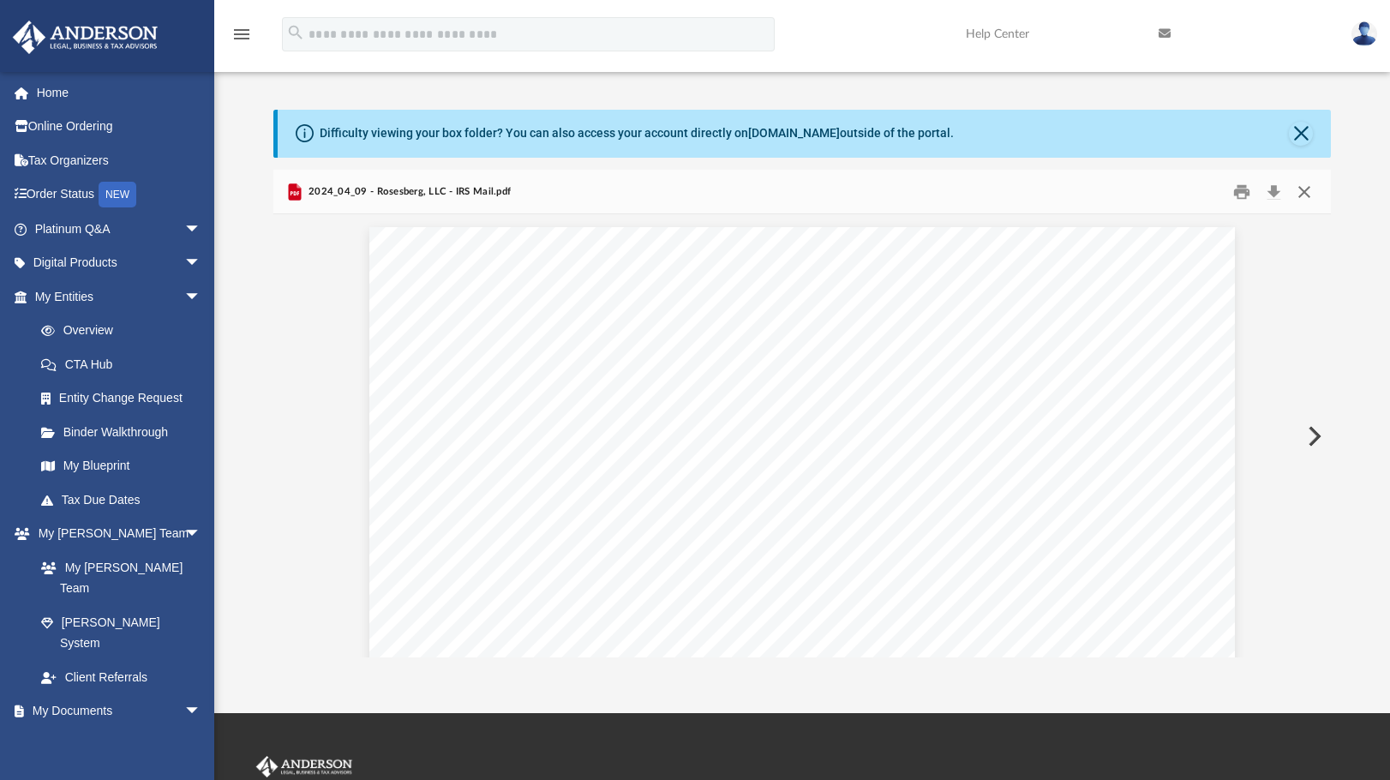
click at [1310, 190] on button "Close" at bounding box center [1304, 191] width 31 height 27
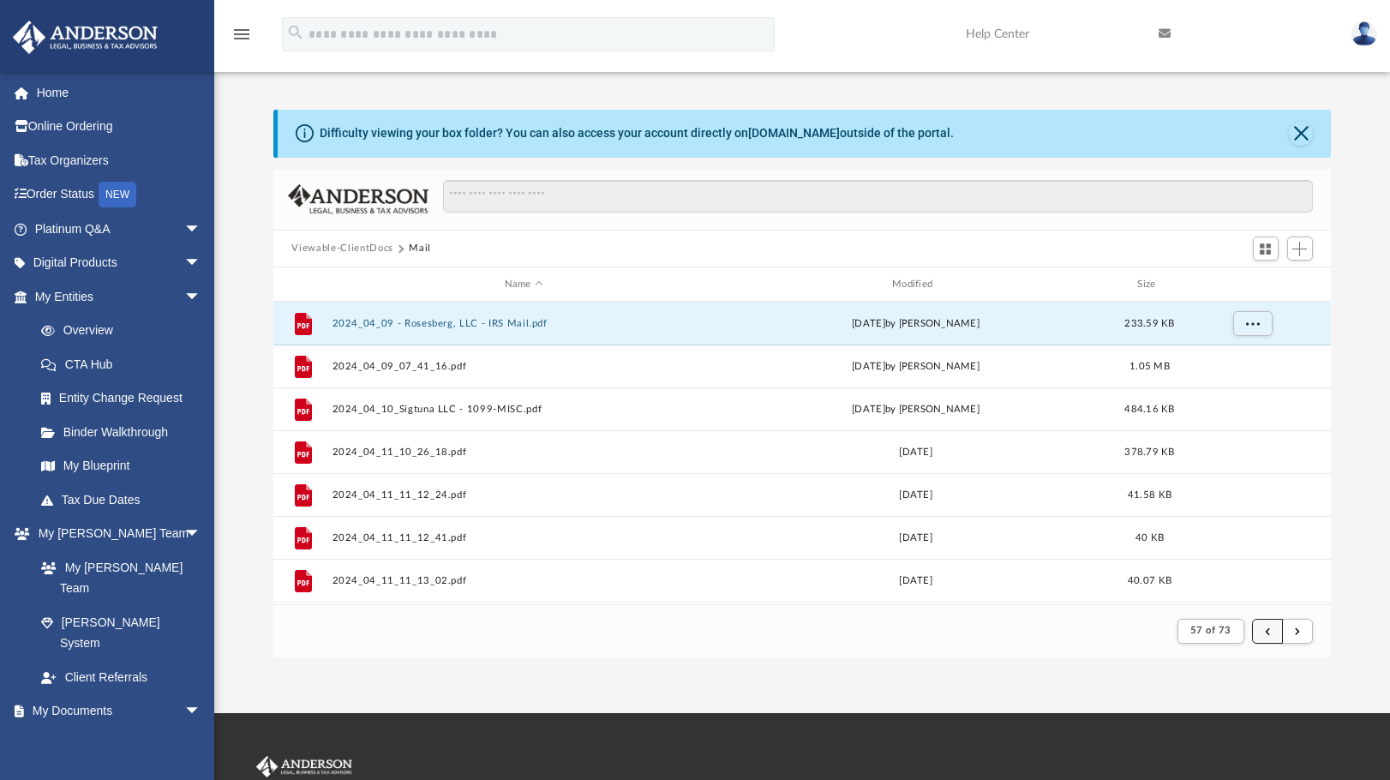
click at [1263, 629] on button "submit" at bounding box center [1267, 631] width 31 height 25
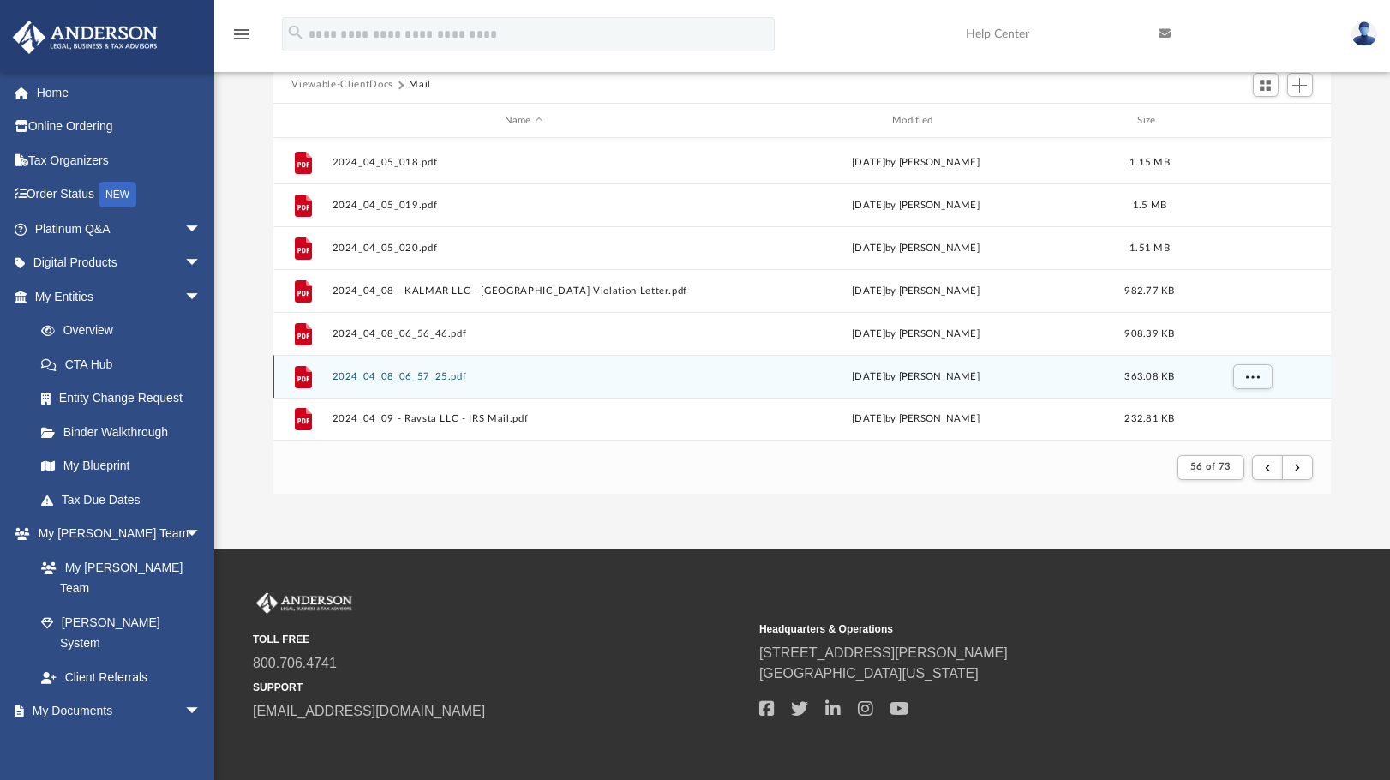
scroll to position [239, 0]
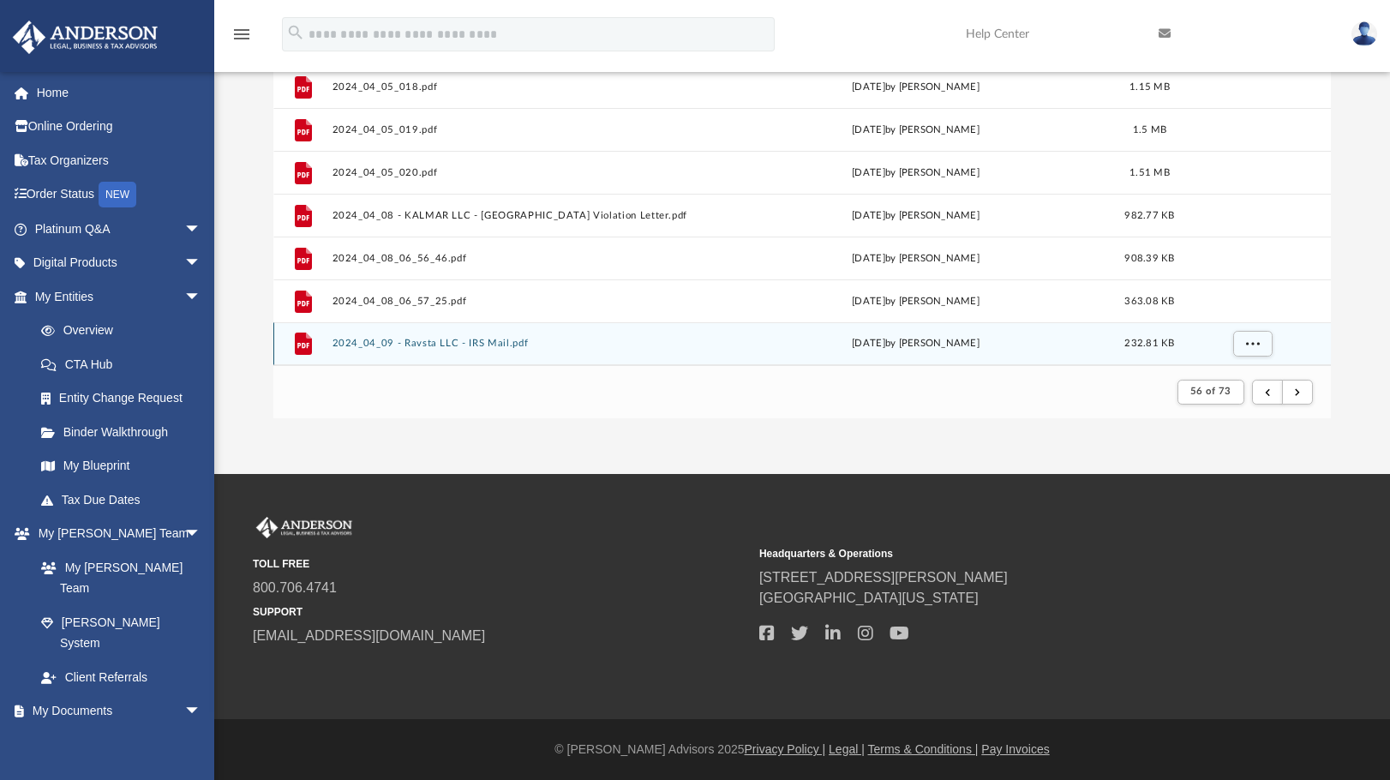
click at [400, 342] on button "2024_04_09 - Ravsta LLC - IRS Mail.pdf" at bounding box center [524, 344] width 384 height 11
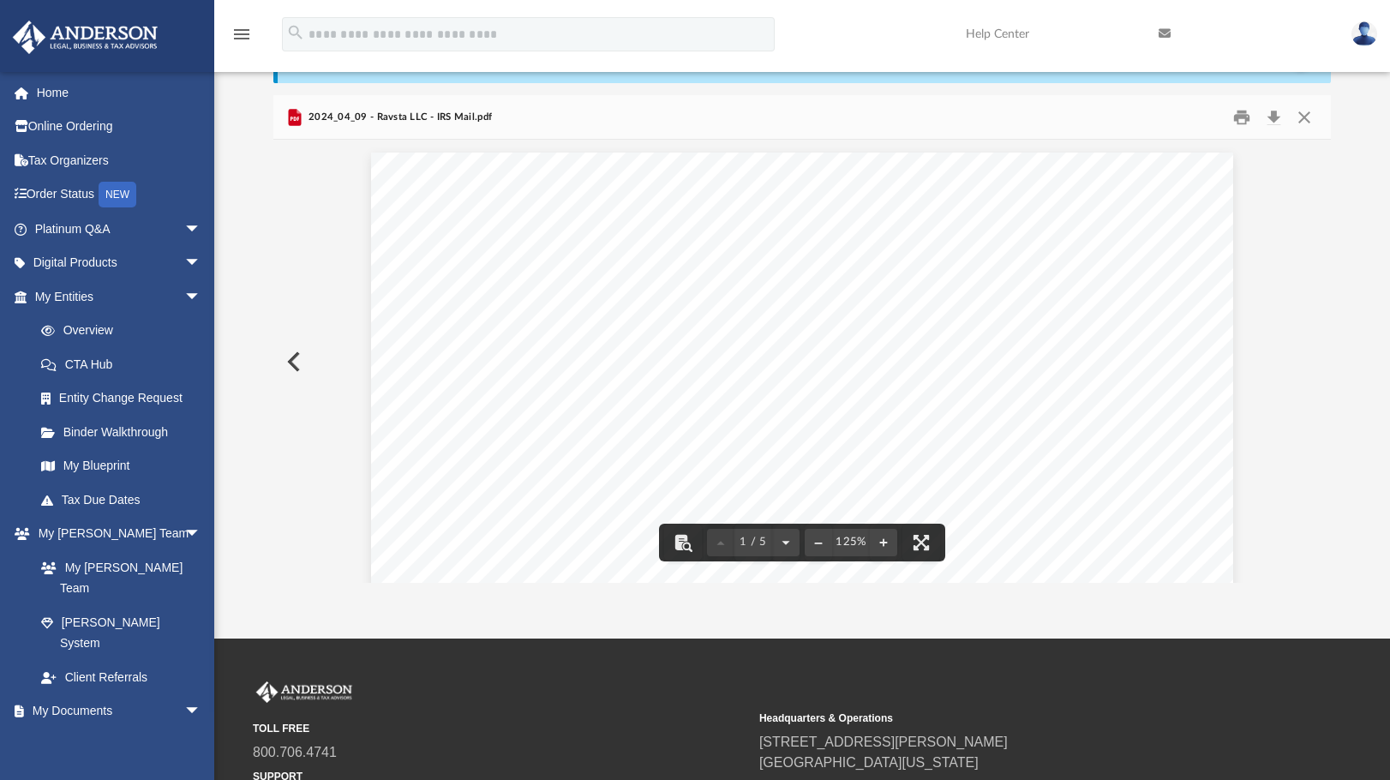
scroll to position [0, 0]
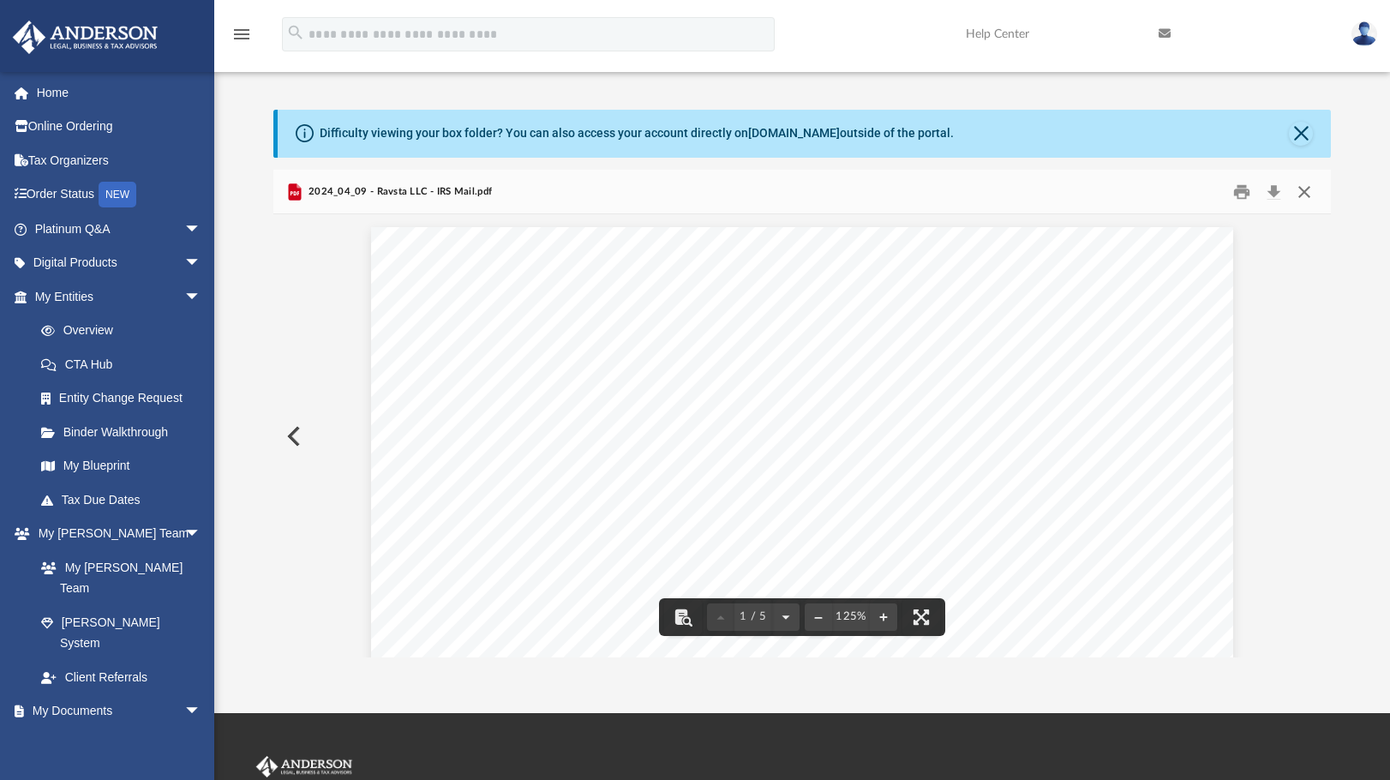
click at [1307, 191] on button "Close" at bounding box center [1304, 191] width 31 height 27
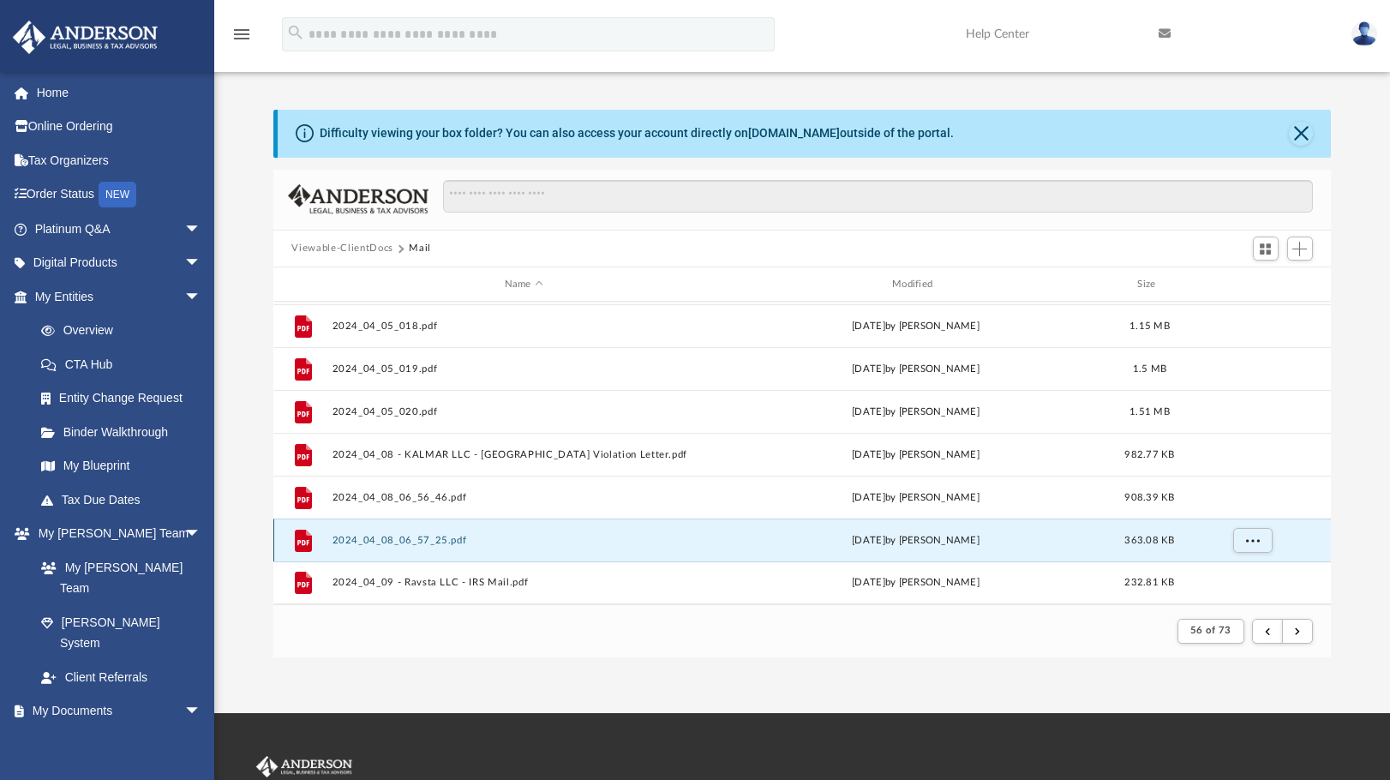
click at [439, 535] on button "2024_04_08_06_57_25.pdf" at bounding box center [524, 540] width 384 height 11
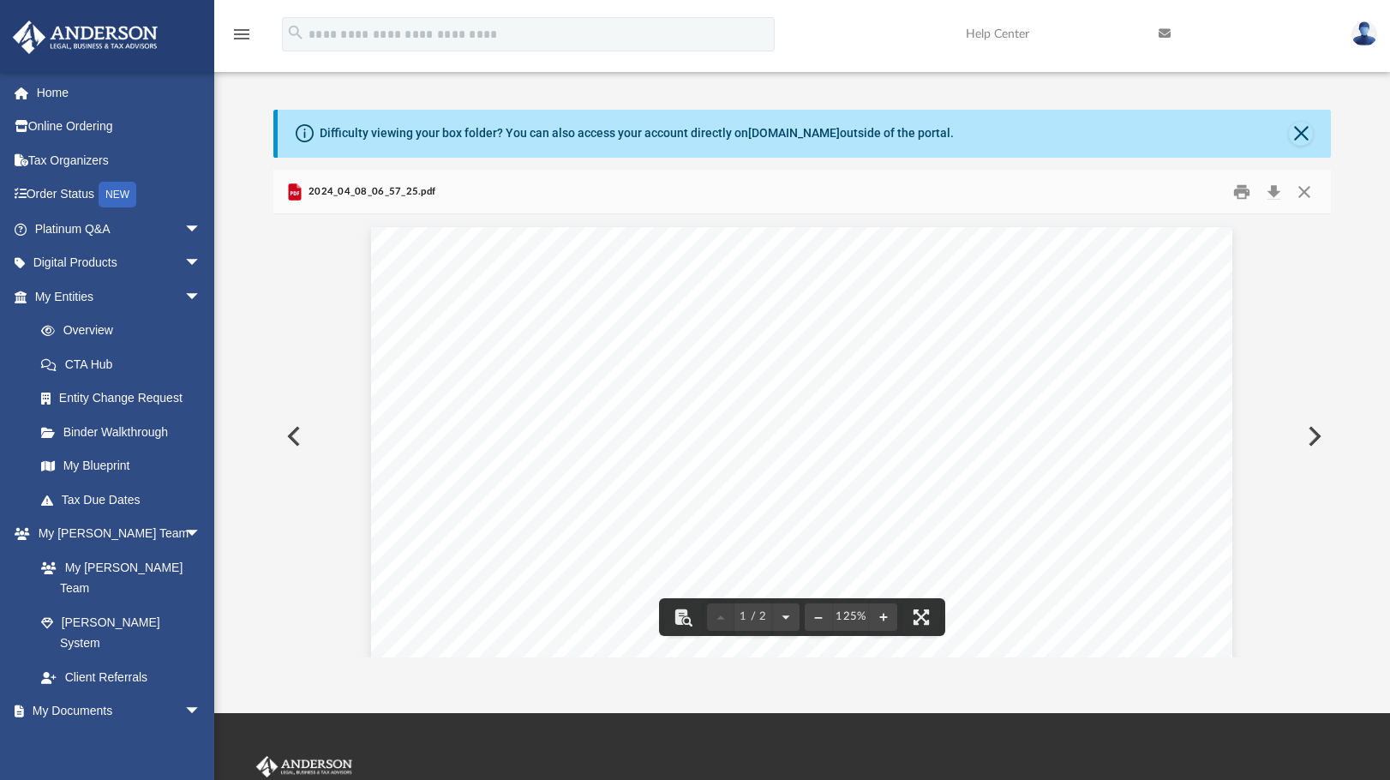
click at [624, 351] on div "Page 1" at bounding box center [801, 792] width 861 height 1130
click at [1301, 189] on button "Close" at bounding box center [1304, 191] width 31 height 27
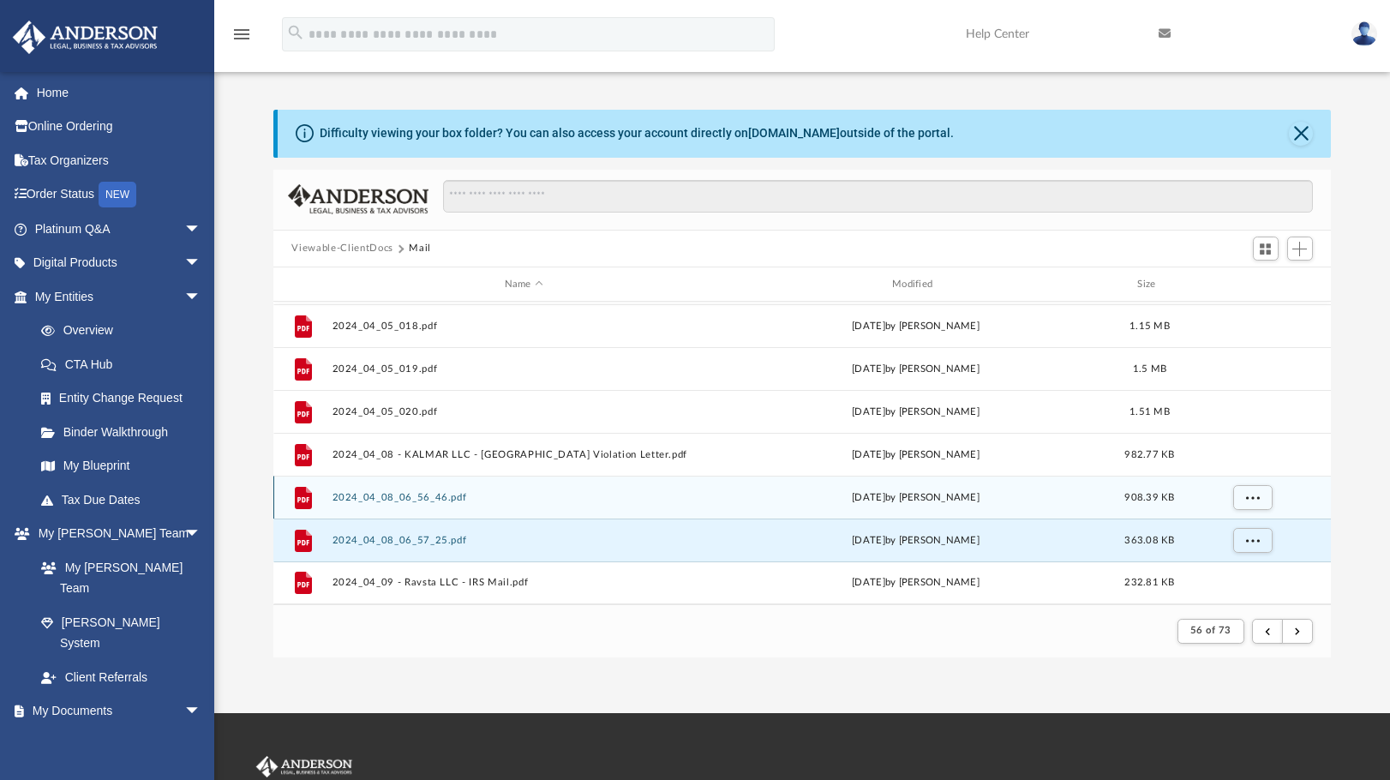
click at [405, 489] on div "File 2024_04_08_06_56_46.pdf Mon Apr 8 2024 by Karla Gurrola 908.39 KB" at bounding box center [802, 497] width 1059 height 43
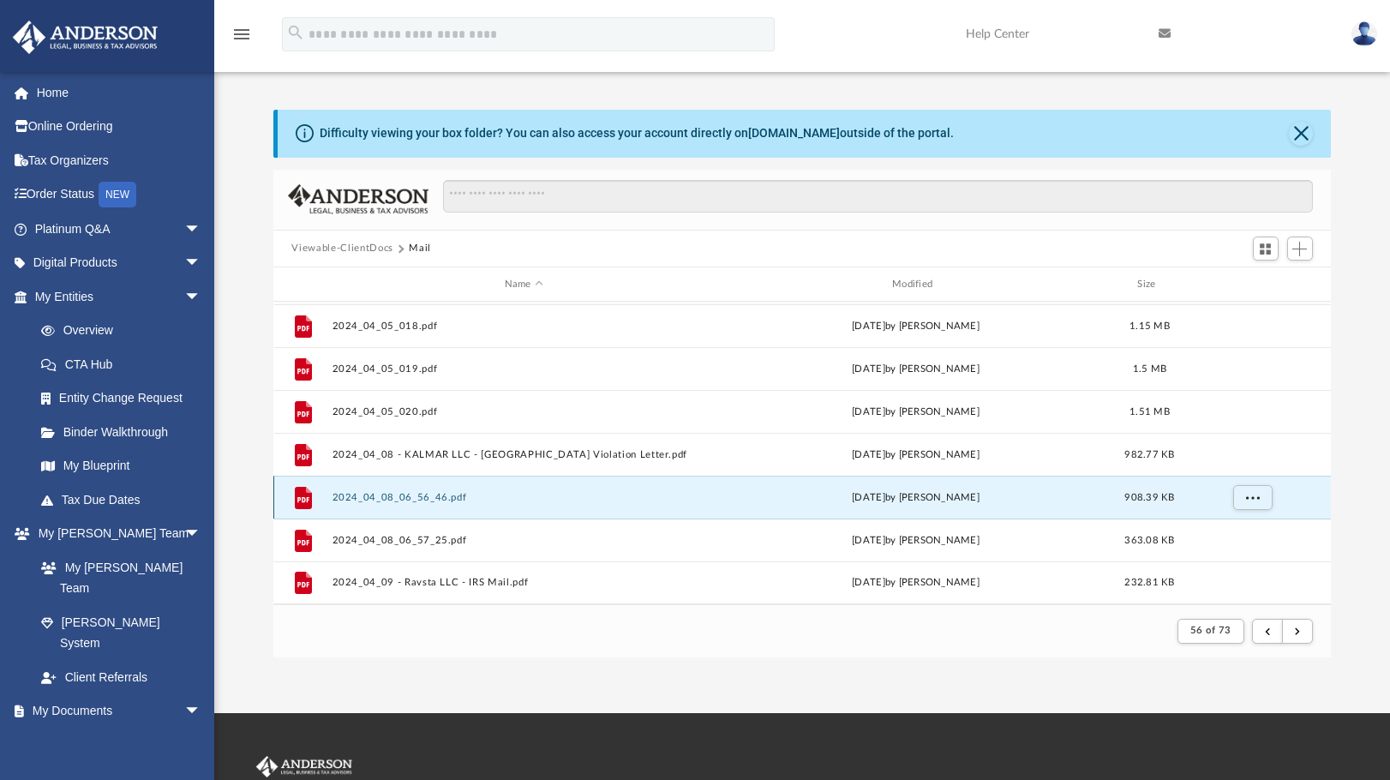
click at [399, 501] on button "2024_04_08_06_56_46.pdf" at bounding box center [524, 497] width 384 height 11
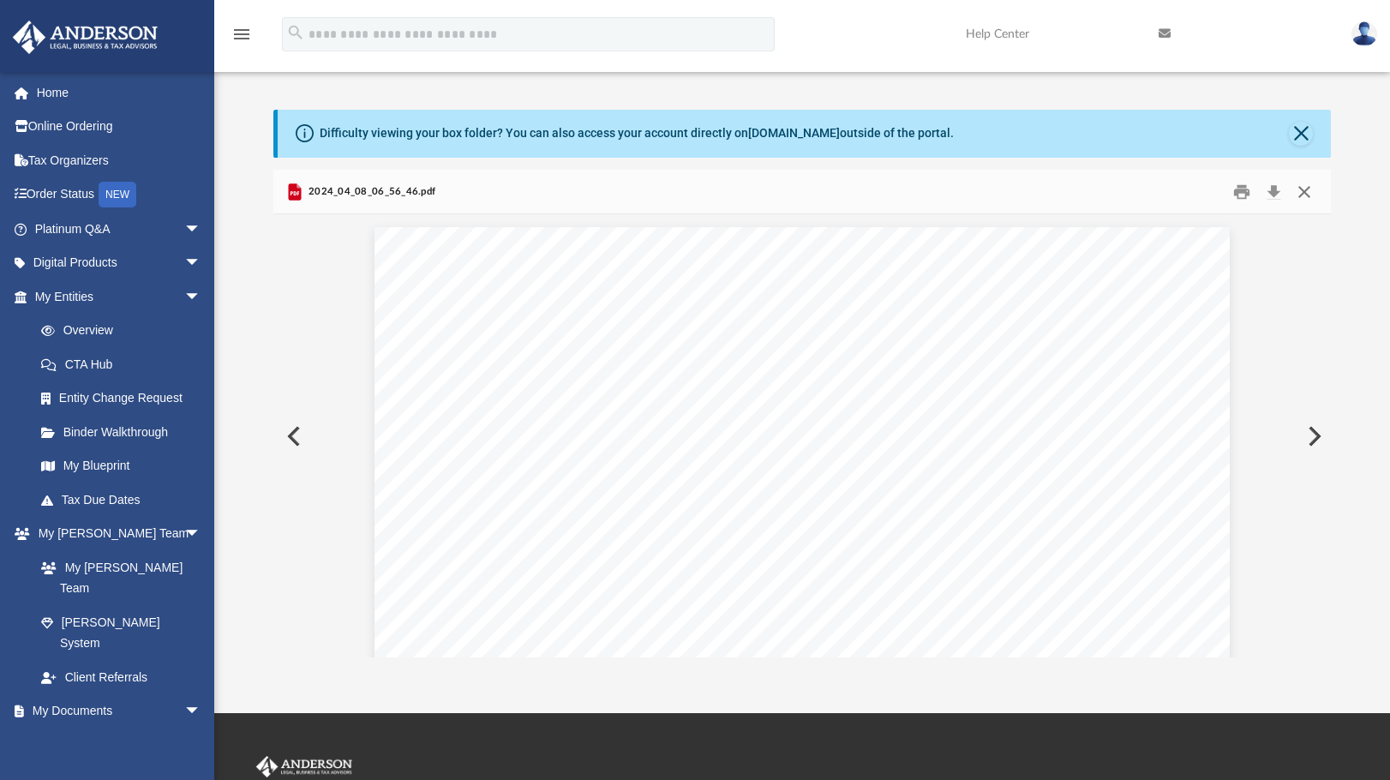
click at [1304, 191] on button "Close" at bounding box center [1304, 191] width 31 height 27
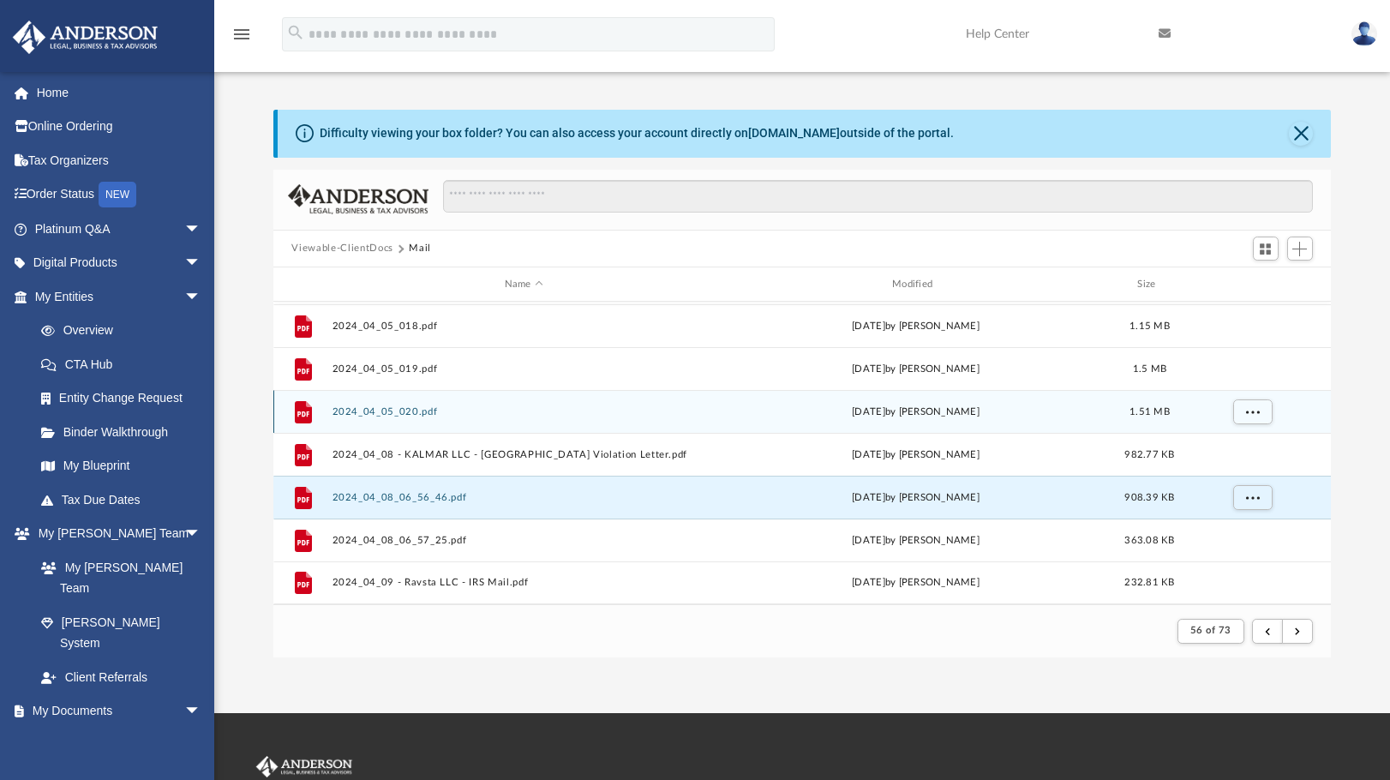
click at [413, 402] on div "File 2024_04_05_020.pdf Fri Apr 5 2024 by Ramona Roby 1.51 MB" at bounding box center [802, 411] width 1059 height 43
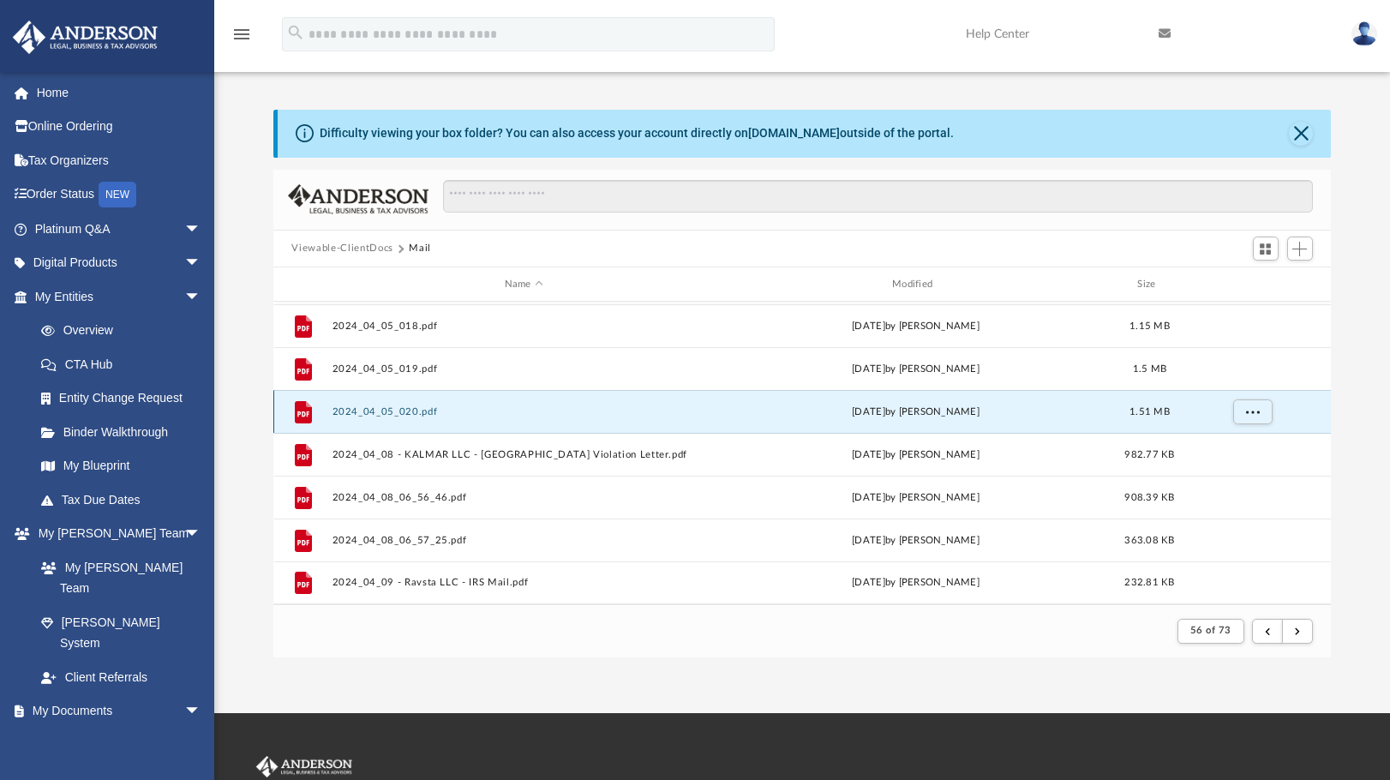
click at [405, 406] on button "2024_04_05_020.pdf" at bounding box center [524, 411] width 384 height 11
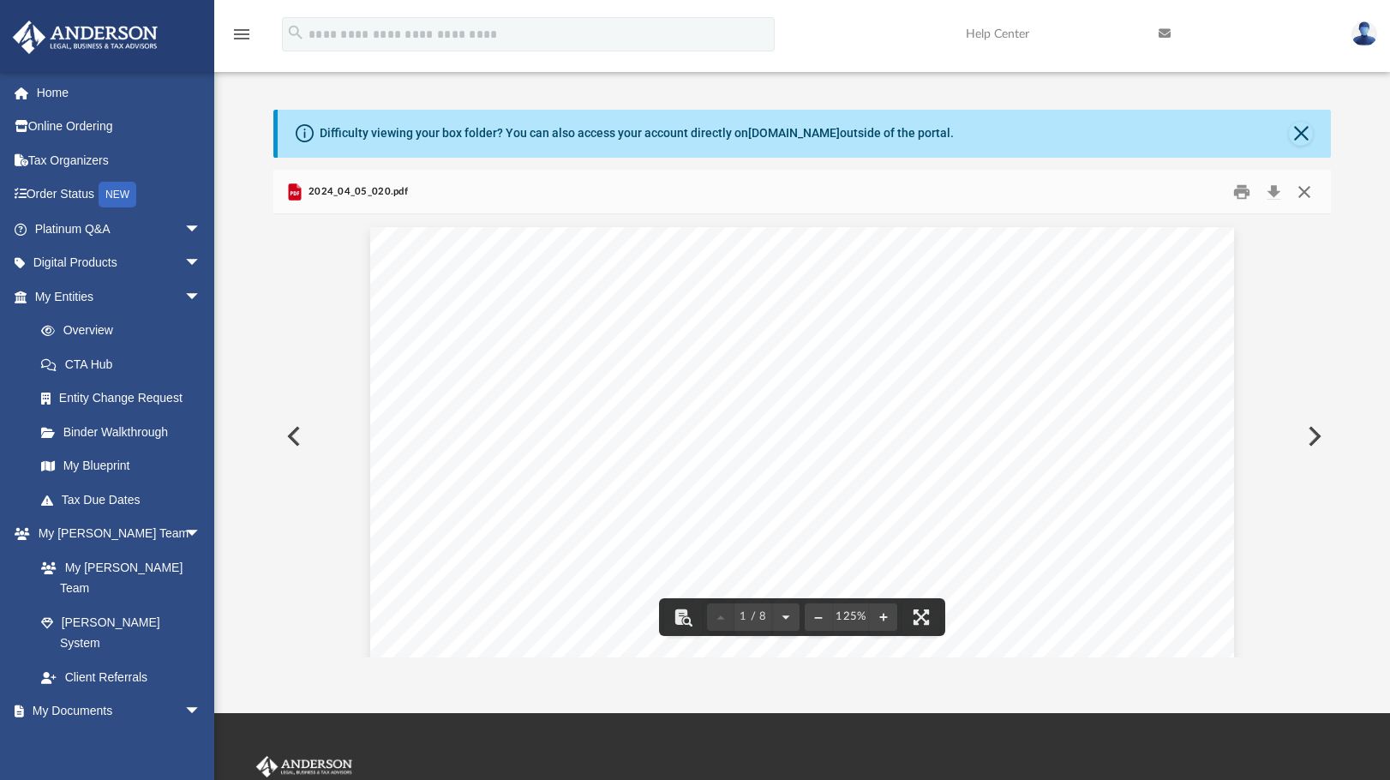
click at [1304, 192] on button "Close" at bounding box center [1304, 191] width 31 height 27
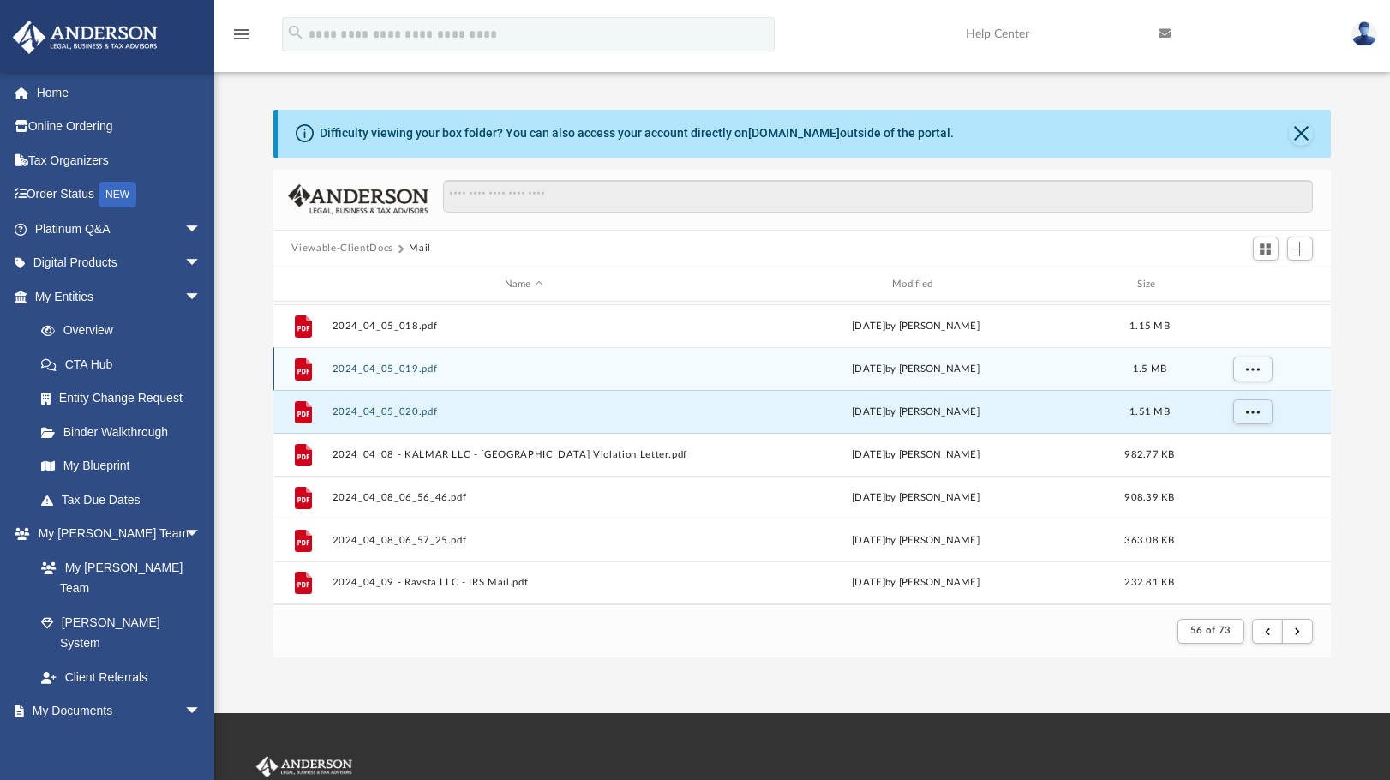
click at [385, 369] on button "2024_04_05_019.pdf" at bounding box center [524, 368] width 384 height 11
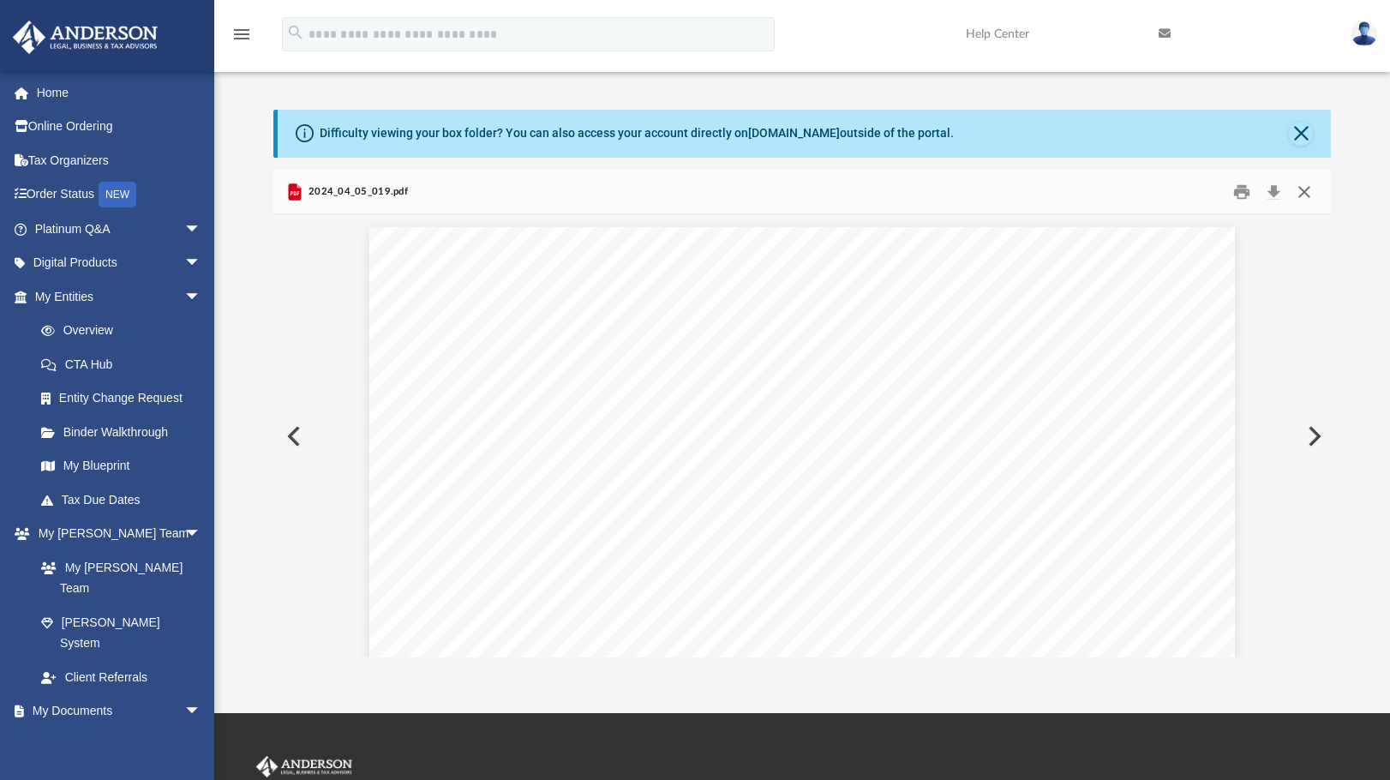
click at [1310, 193] on button "Close" at bounding box center [1304, 191] width 31 height 27
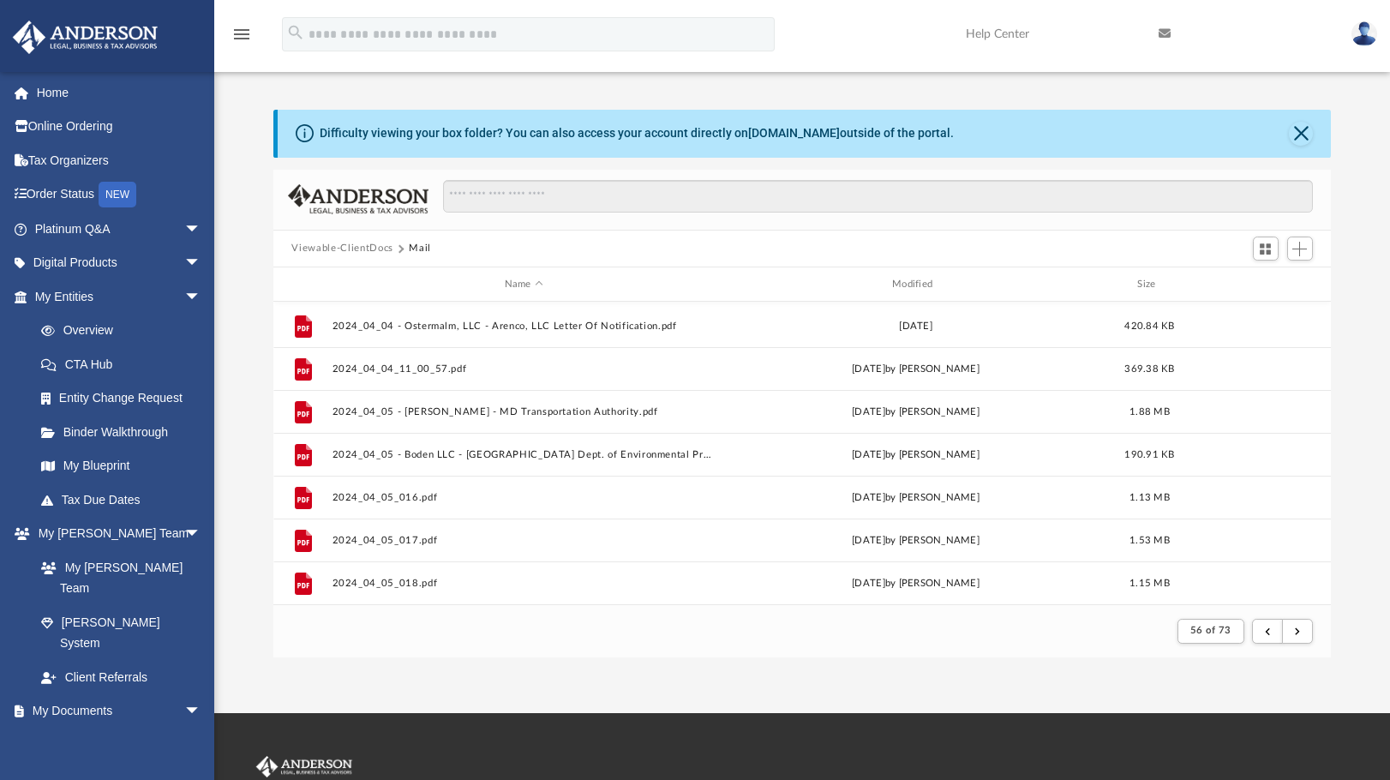
scroll to position [1669, 0]
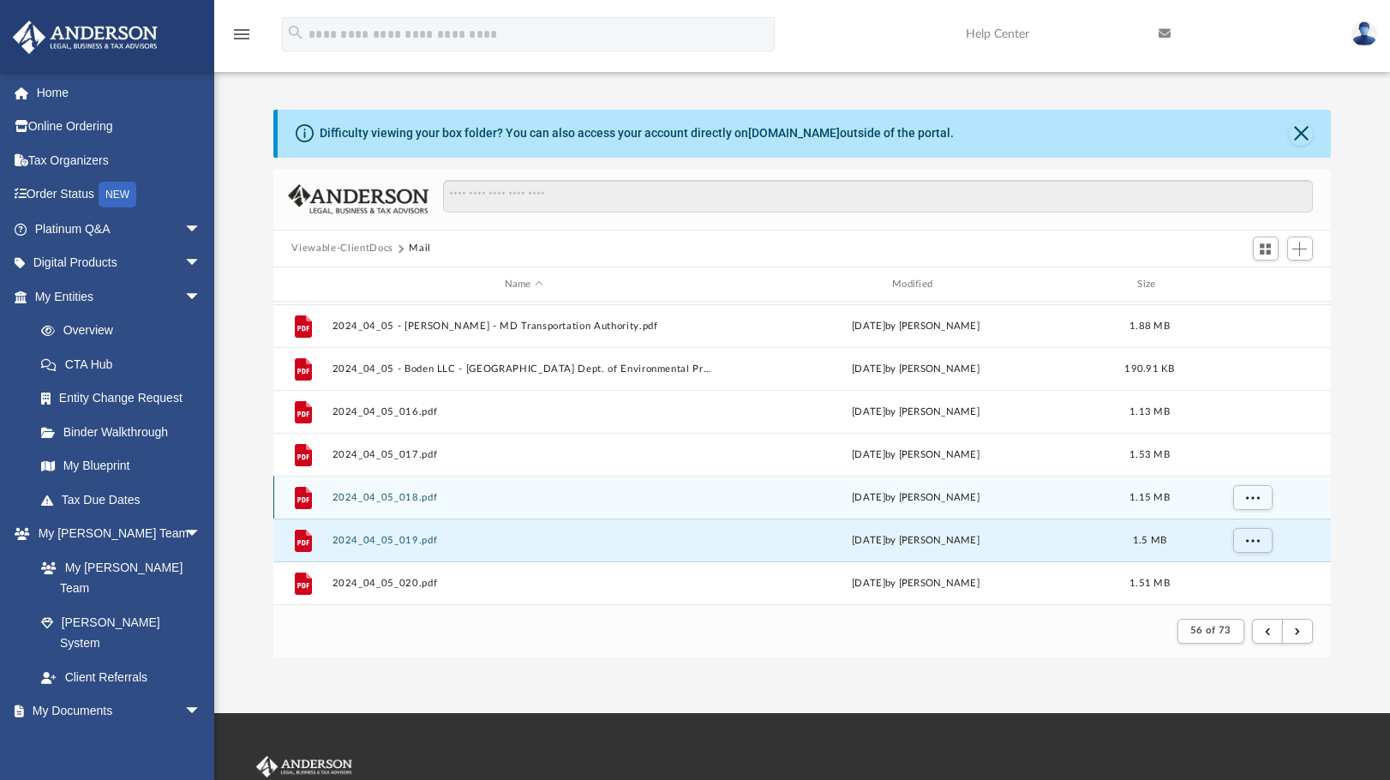
click at [421, 496] on button "2024_04_05_018.pdf" at bounding box center [524, 497] width 384 height 11
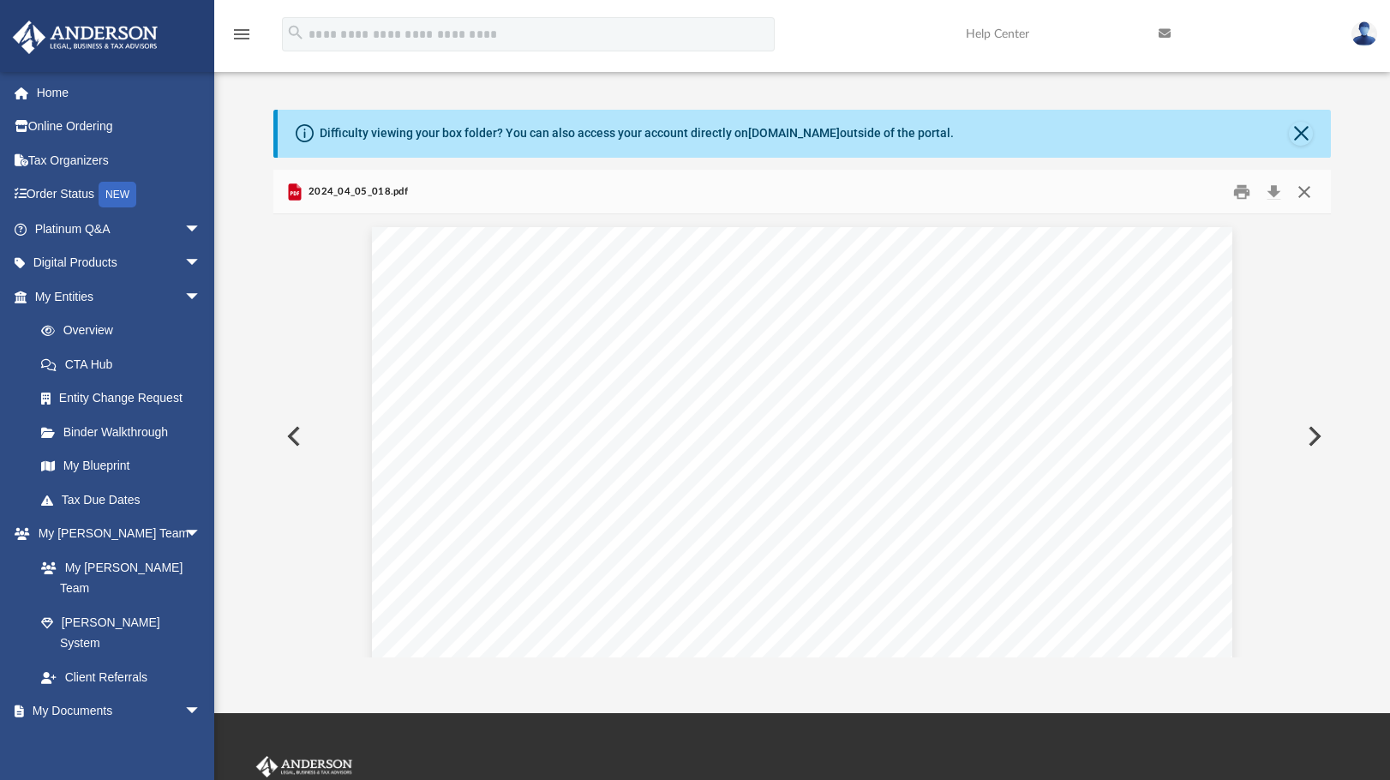
click at [1305, 195] on button "Close" at bounding box center [1304, 191] width 31 height 27
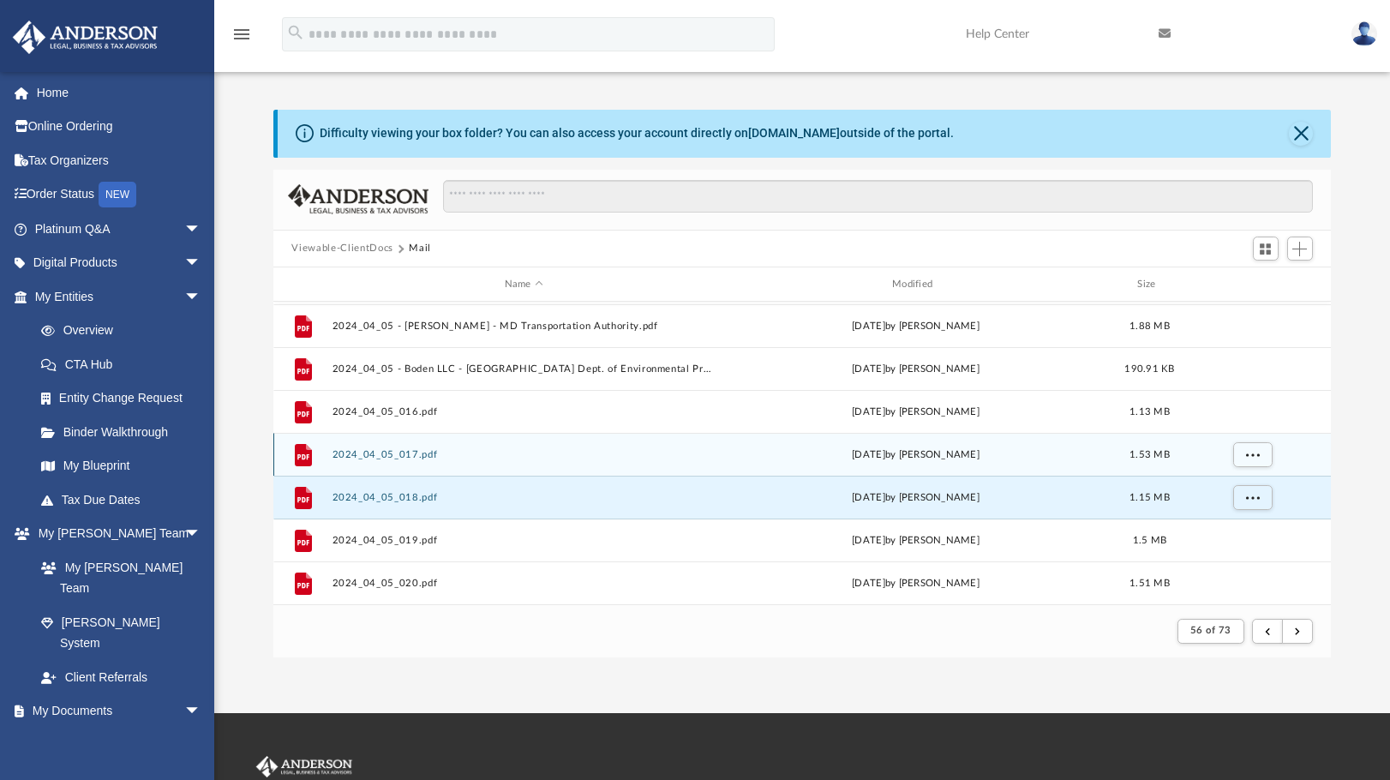
click at [395, 453] on button "2024_04_05_017.pdf" at bounding box center [524, 454] width 384 height 11
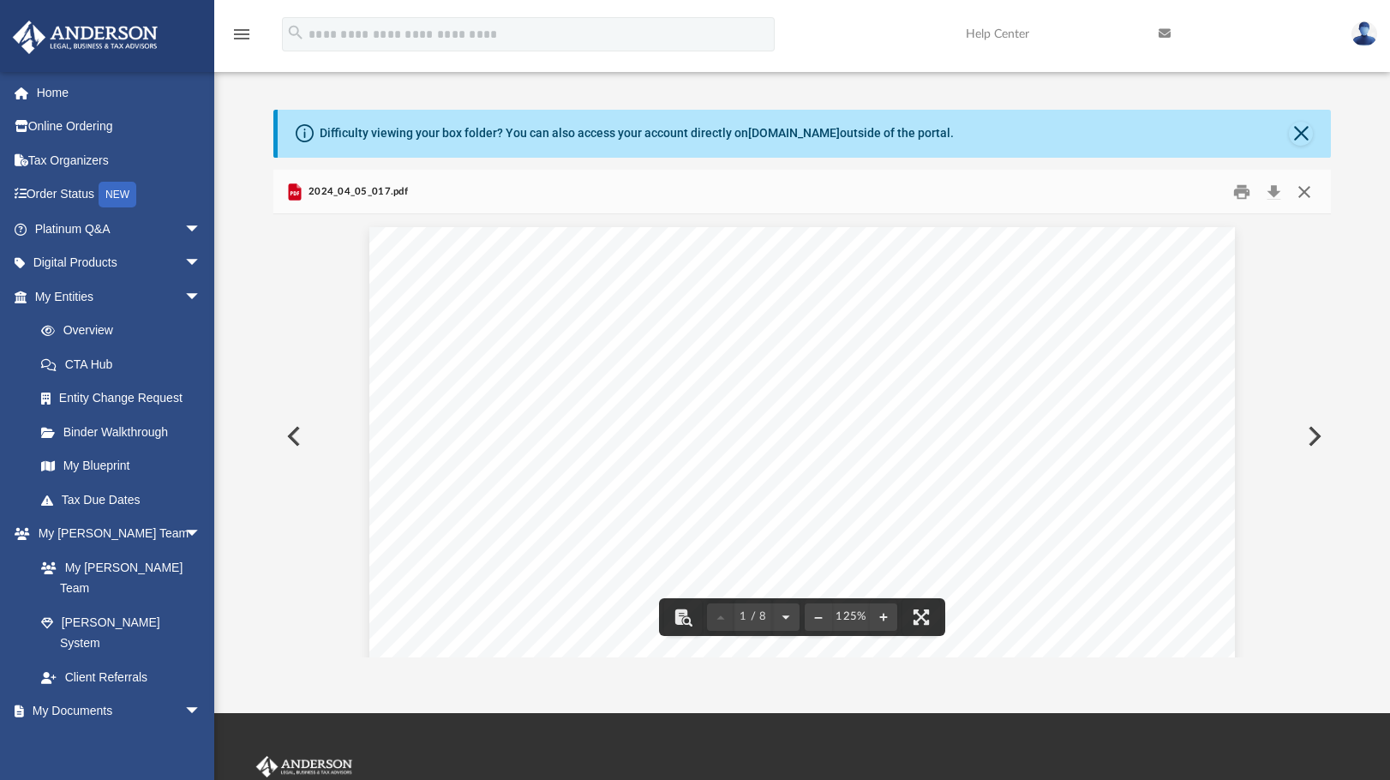
click at [1305, 194] on button "Close" at bounding box center [1304, 191] width 31 height 27
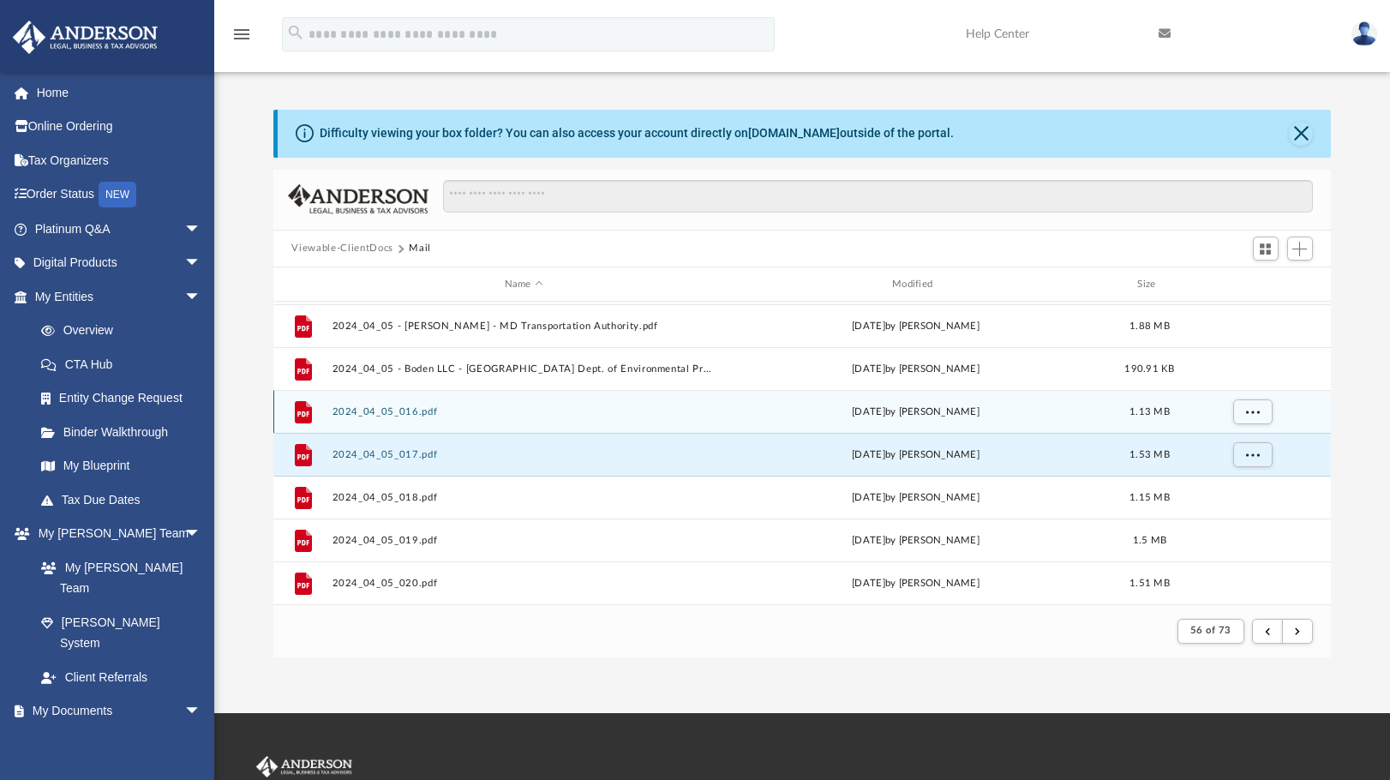
click at [421, 416] on button "2024_04_05_016.pdf" at bounding box center [524, 411] width 384 height 11
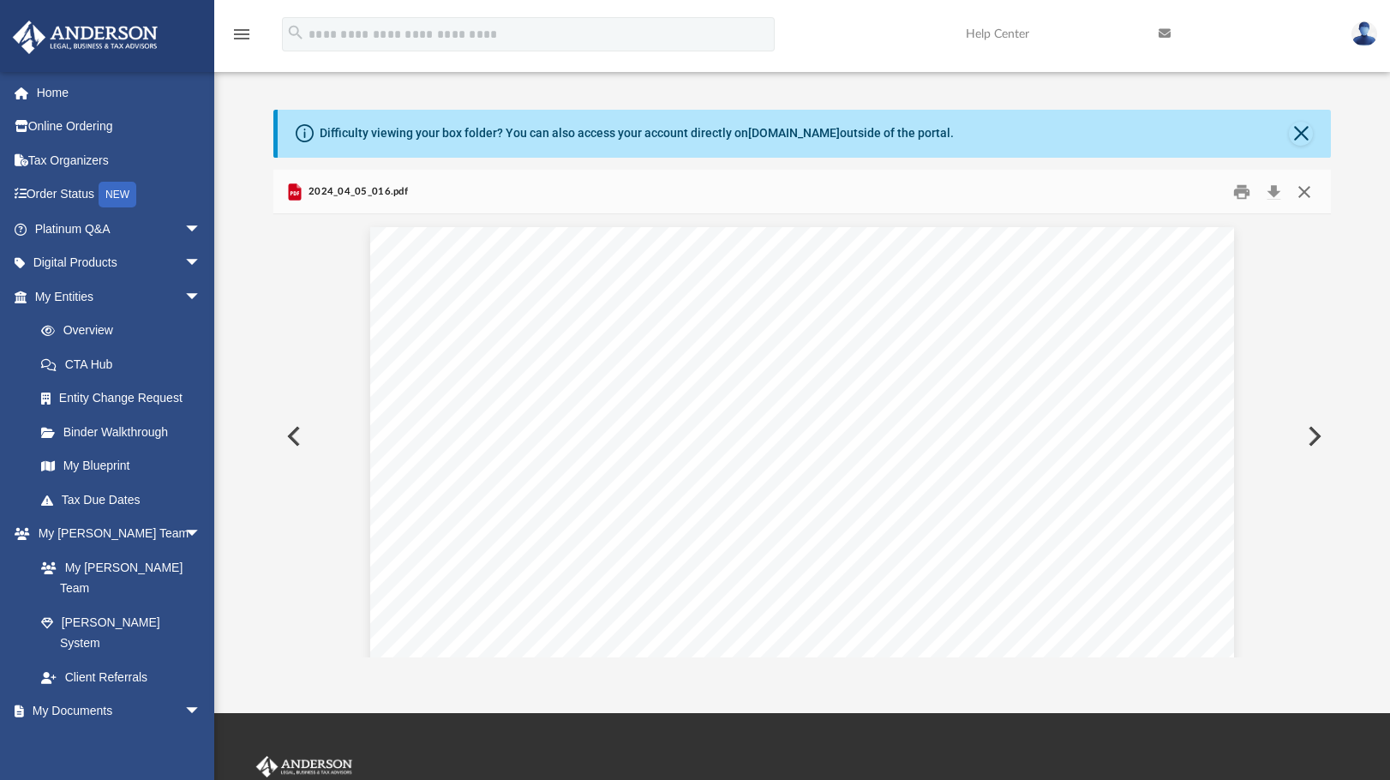
click at [1307, 194] on button "Close" at bounding box center [1304, 191] width 31 height 27
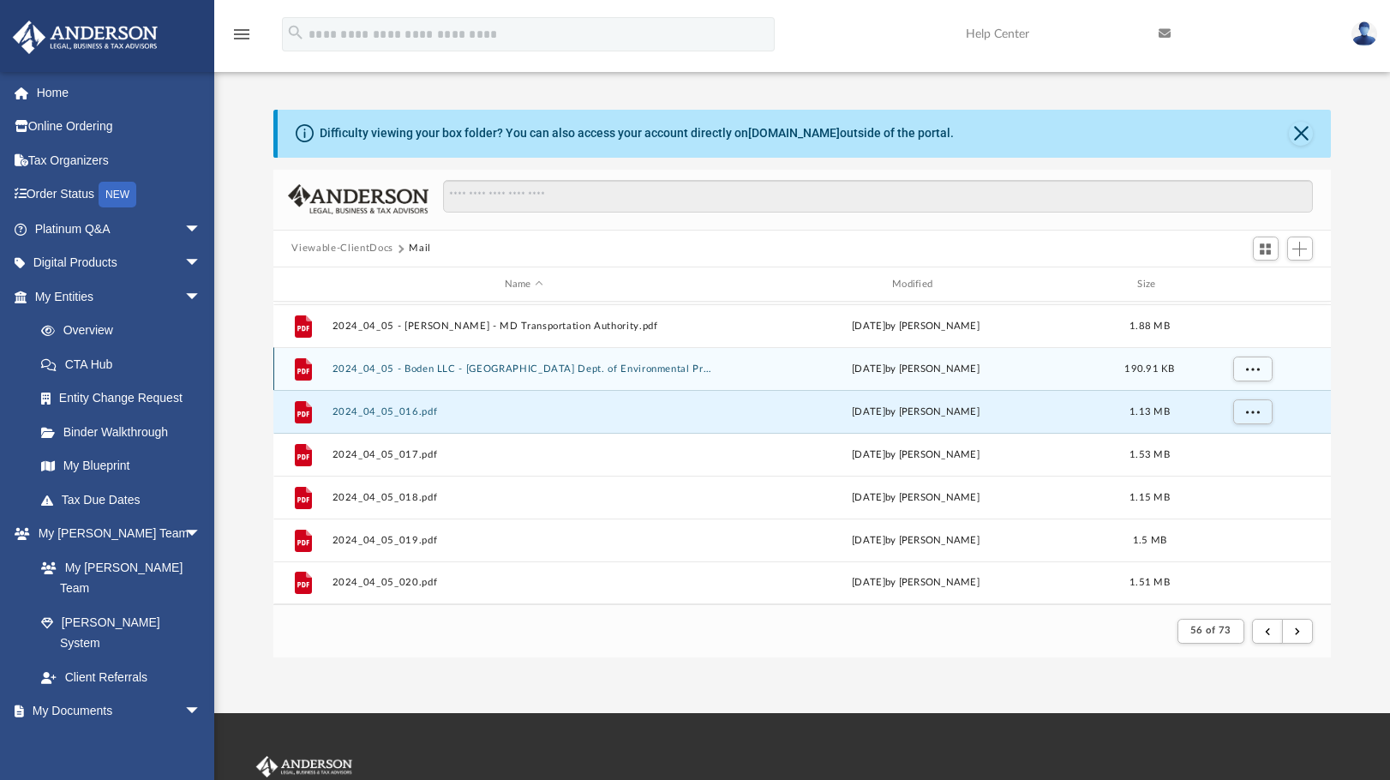
scroll to position [1583, 0]
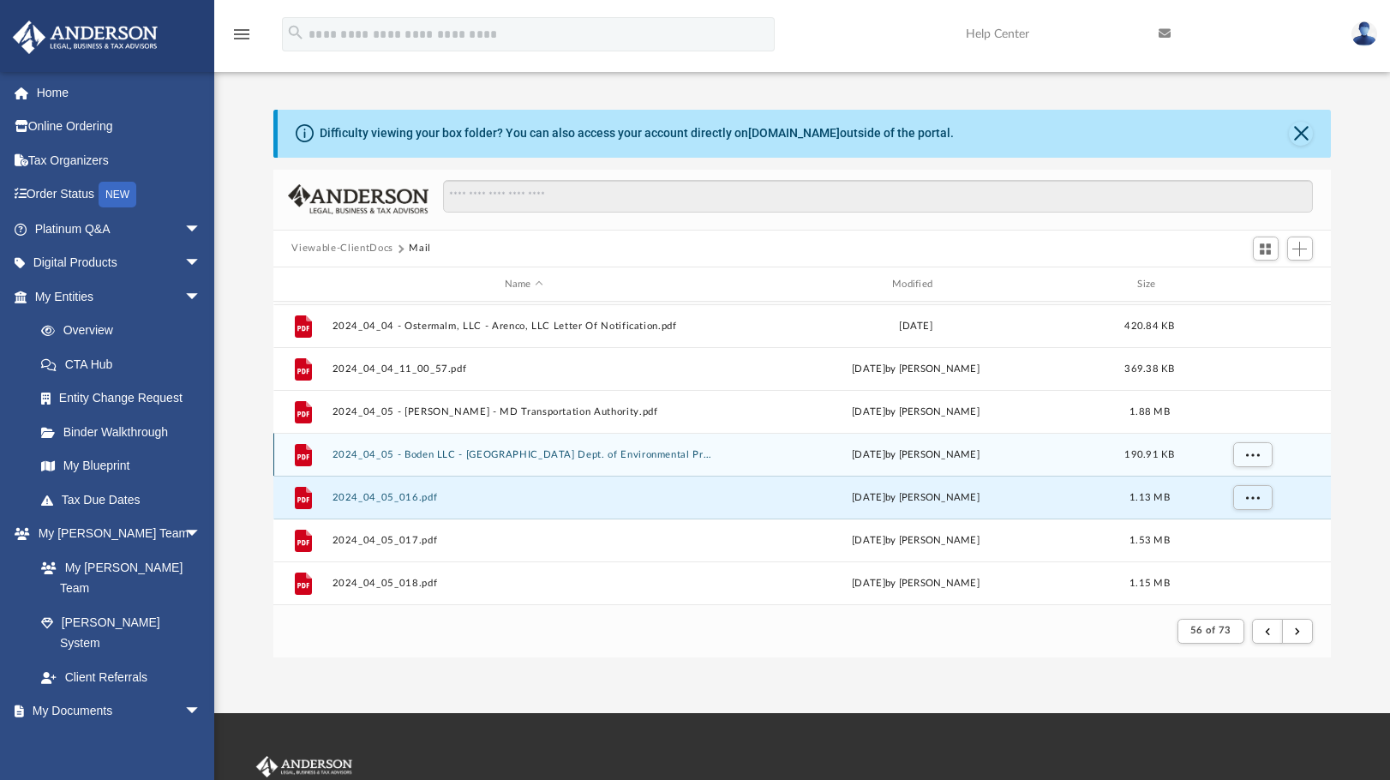
click at [471, 453] on button "2024_04_05 - Boden LLC - Baltimore County Dept. of Environmental Protections an…" at bounding box center [524, 454] width 384 height 11
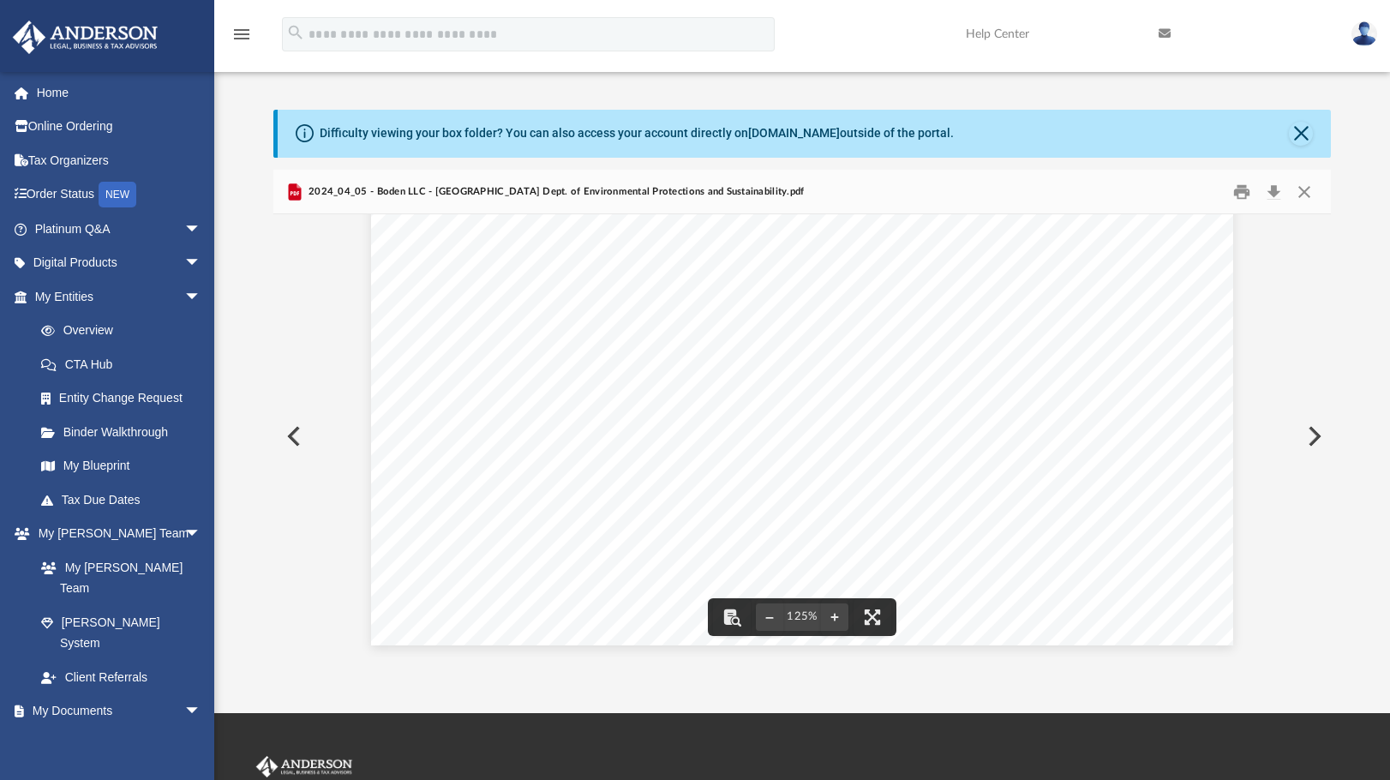
scroll to position [706, 0]
click at [1302, 191] on button "Close" at bounding box center [1304, 191] width 31 height 27
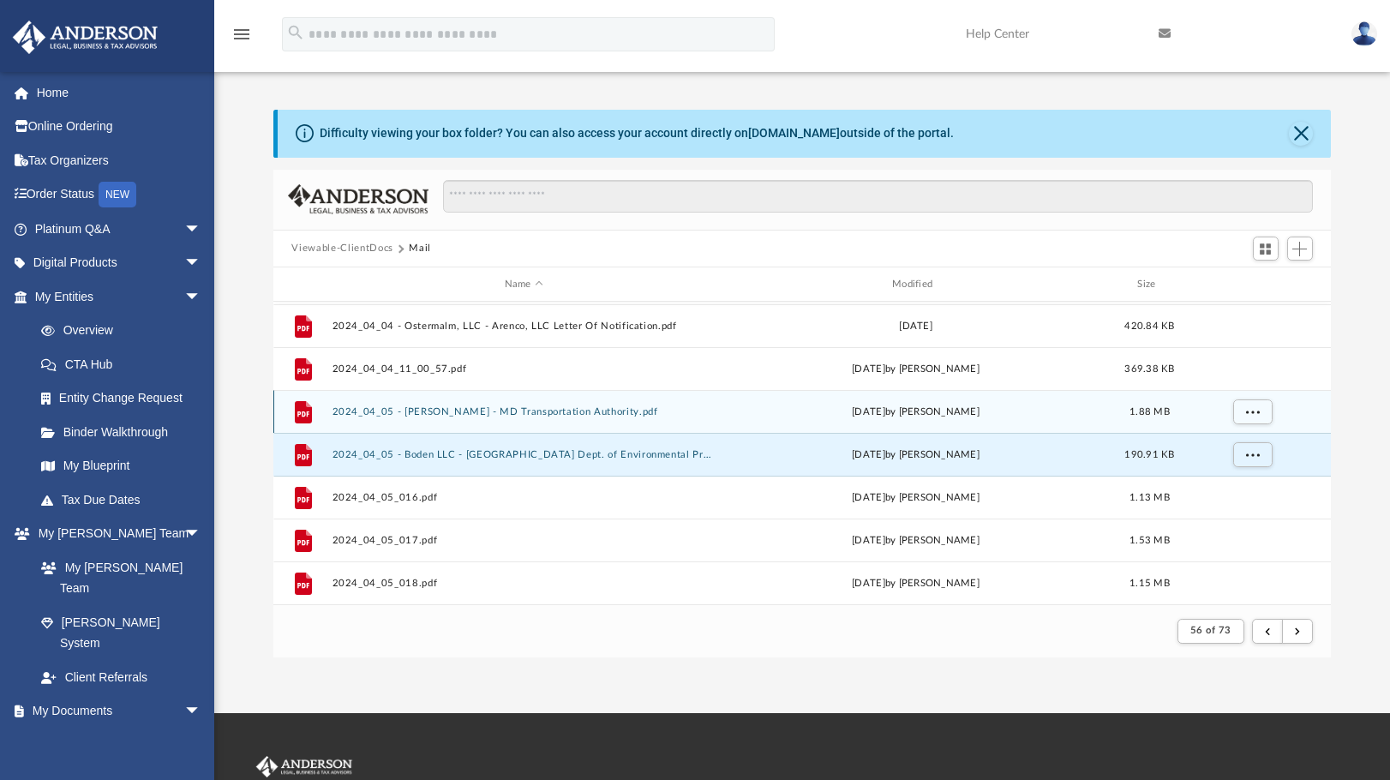
click at [550, 413] on button "2024_04_05 - Assaad, Elie - MD Transportation Authority.pdf" at bounding box center [524, 411] width 384 height 11
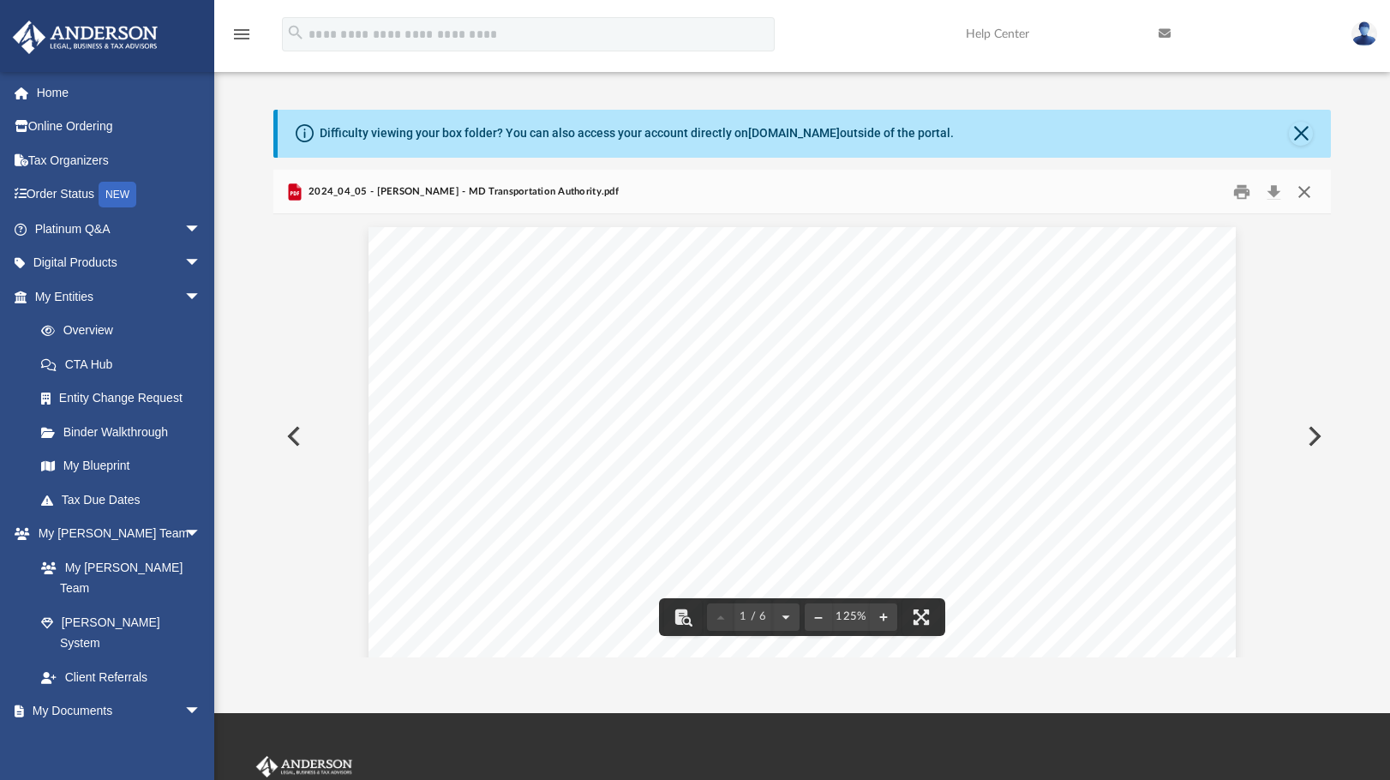
click at [1311, 195] on button "Close" at bounding box center [1304, 191] width 31 height 27
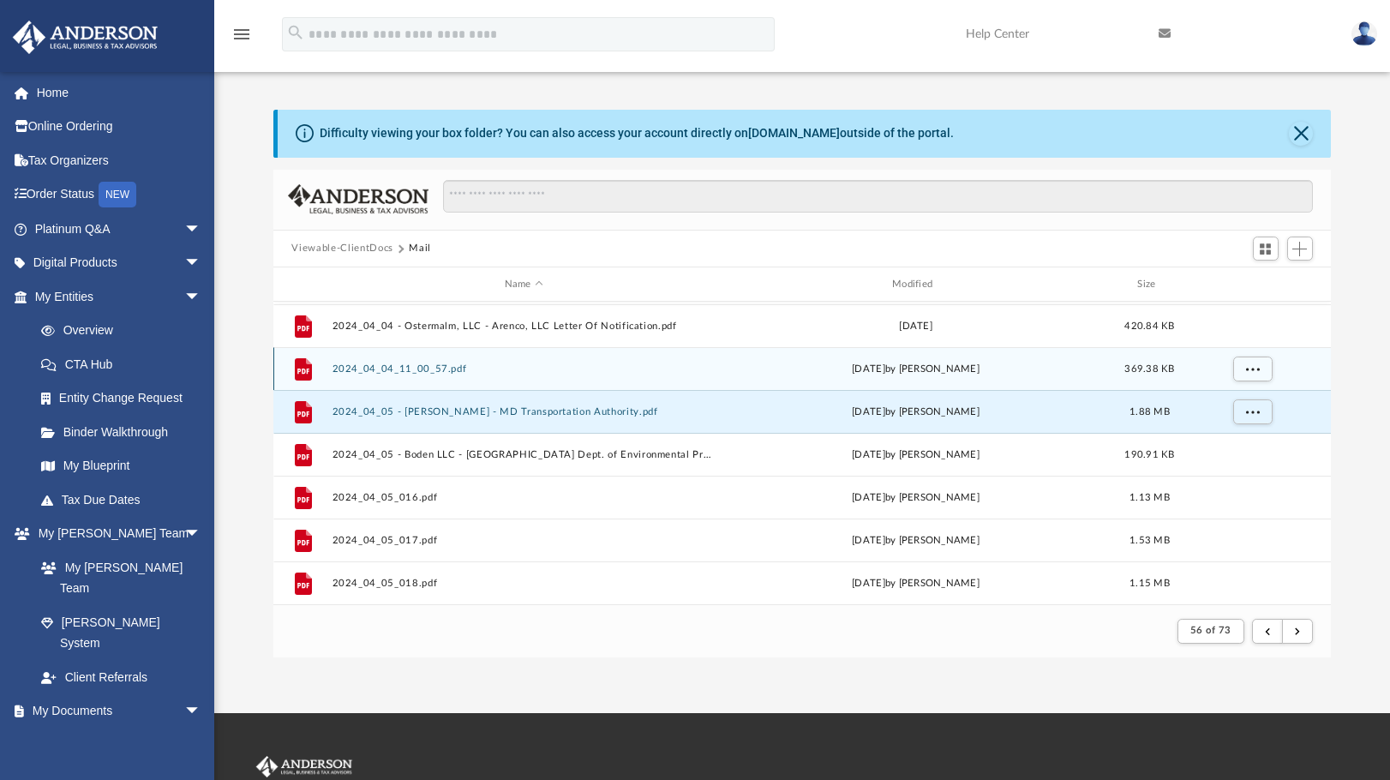
click at [433, 371] on button "2024_04_04_11_00_57.pdf" at bounding box center [524, 368] width 384 height 11
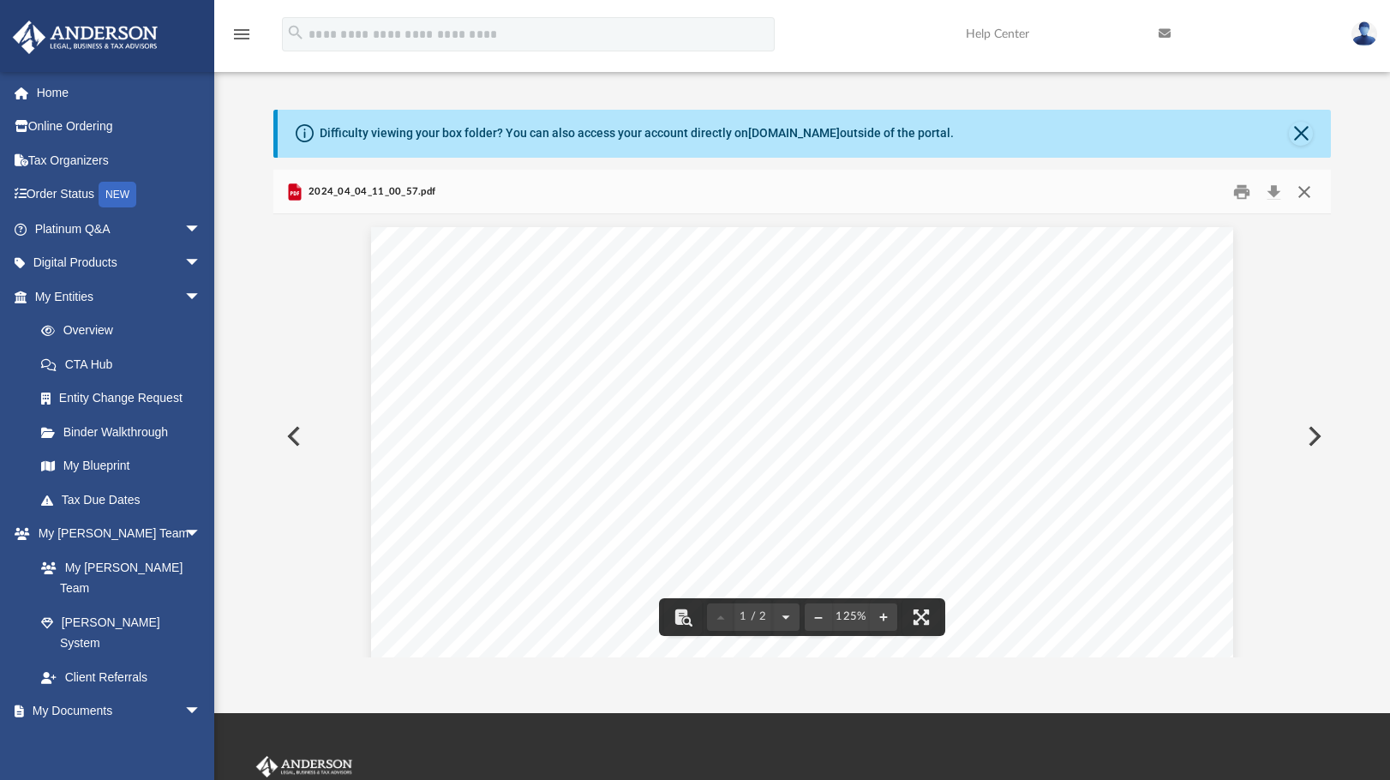
click at [1305, 189] on button "Close" at bounding box center [1304, 191] width 31 height 27
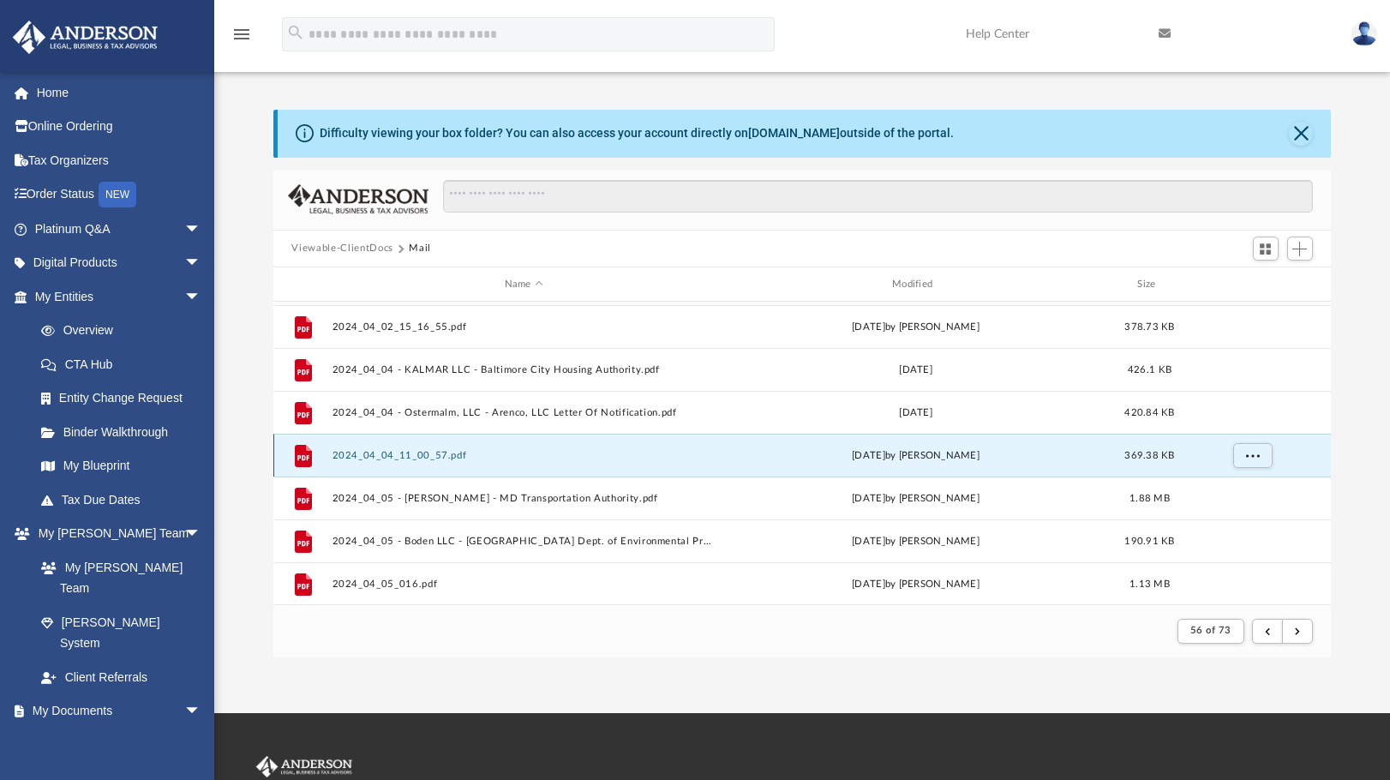
scroll to position [1412, 0]
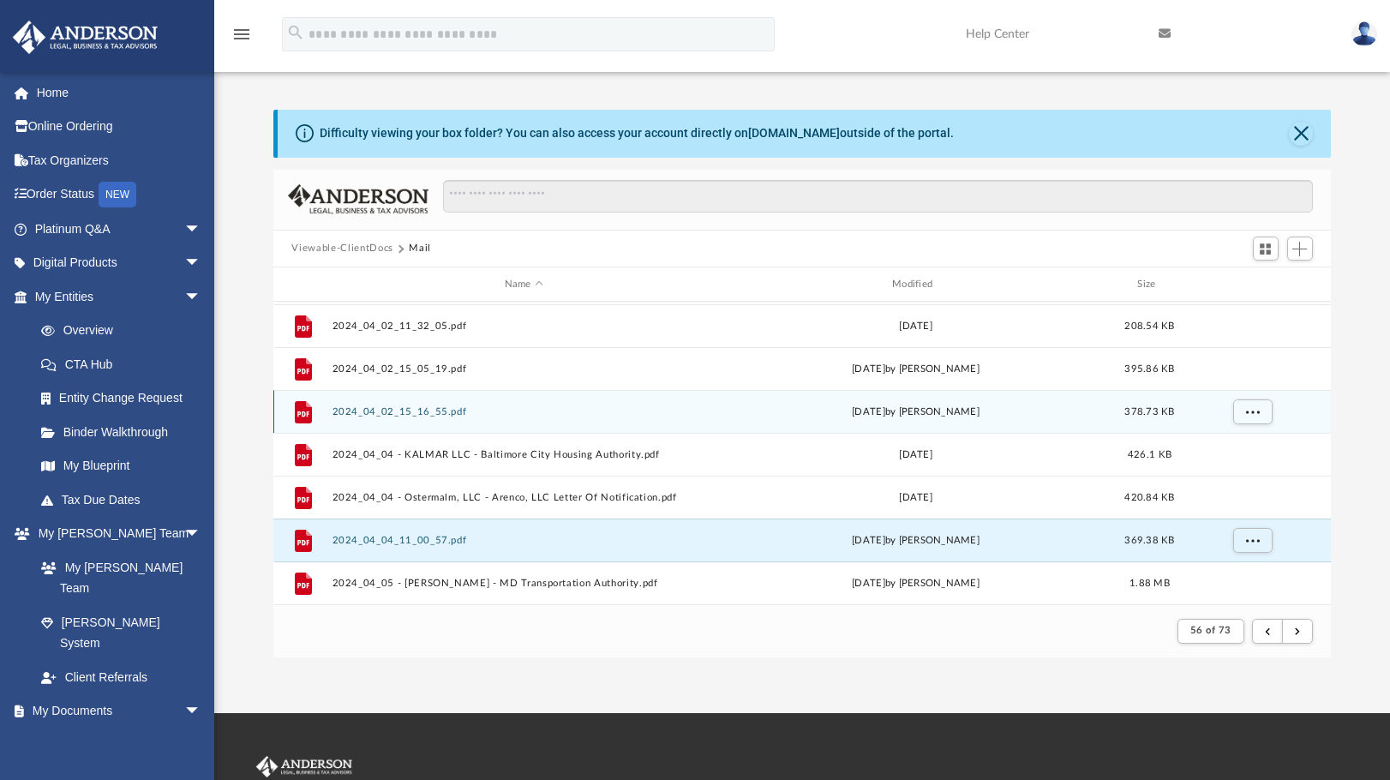
click at [414, 418] on div "File 2024_04_02_15_16_55.pdf Tue Apr 2 2024 by Aryelle Vinson 378.73 KB" at bounding box center [802, 411] width 1059 height 43
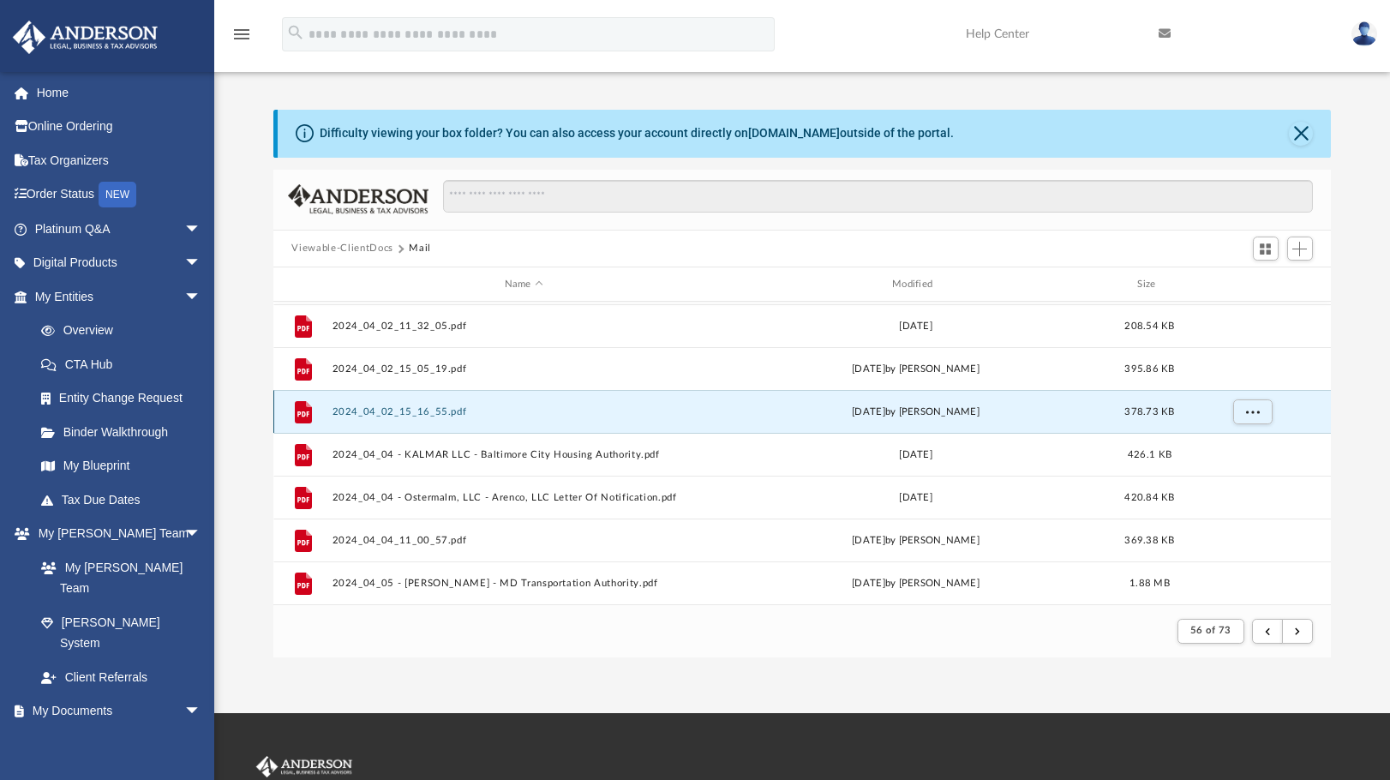
click at [411, 410] on button "2024_04_02_15_16_55.pdf" at bounding box center [524, 411] width 384 height 11
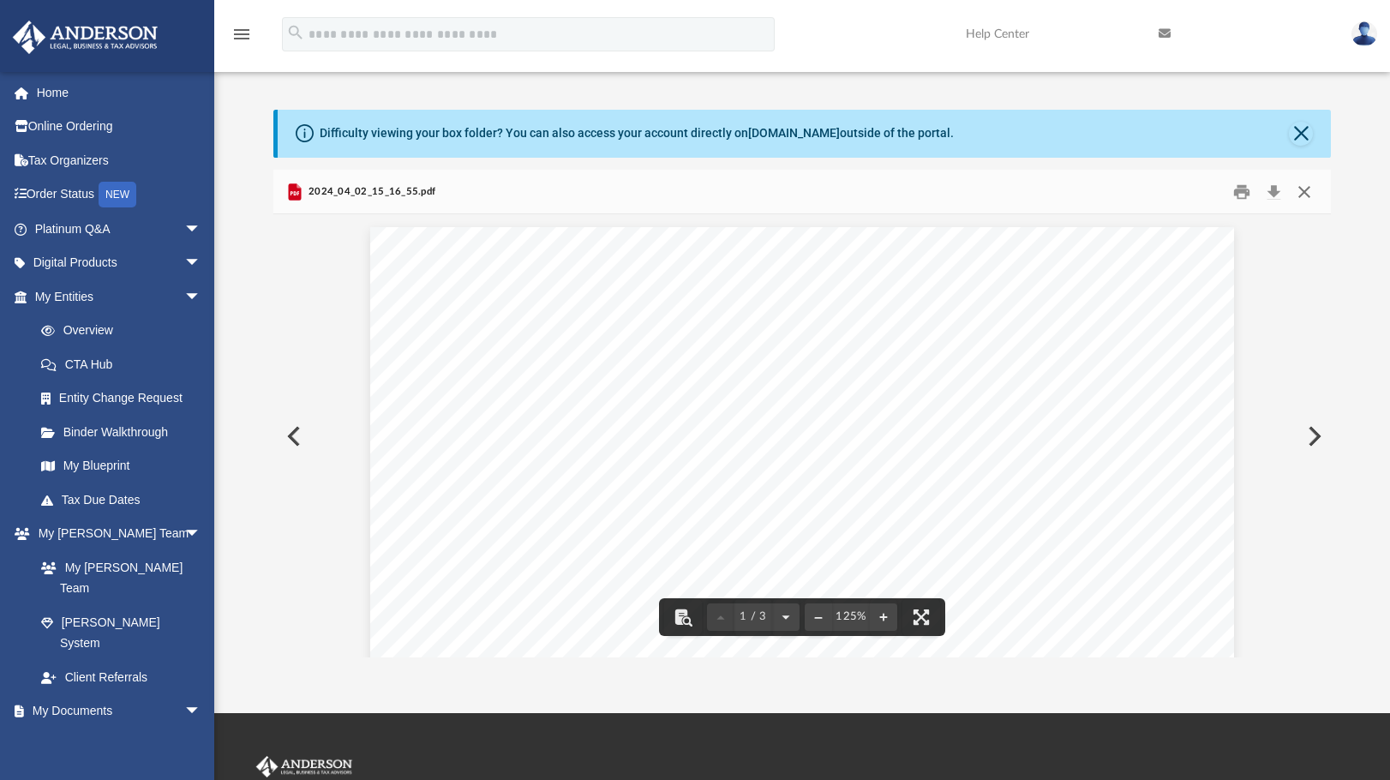
click at [1314, 197] on button "Close" at bounding box center [1304, 191] width 31 height 27
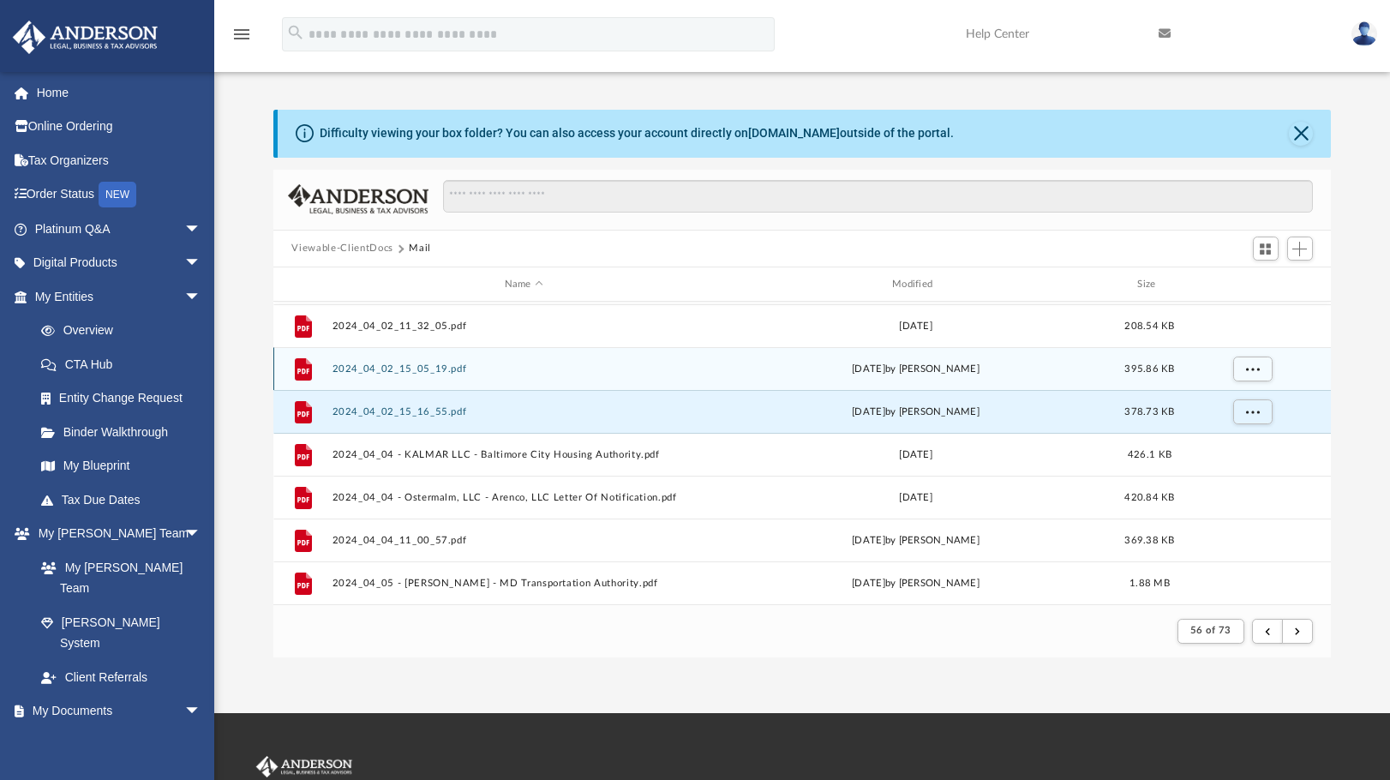
click at [426, 369] on button "2024_04_02_15_05_19.pdf" at bounding box center [524, 368] width 384 height 11
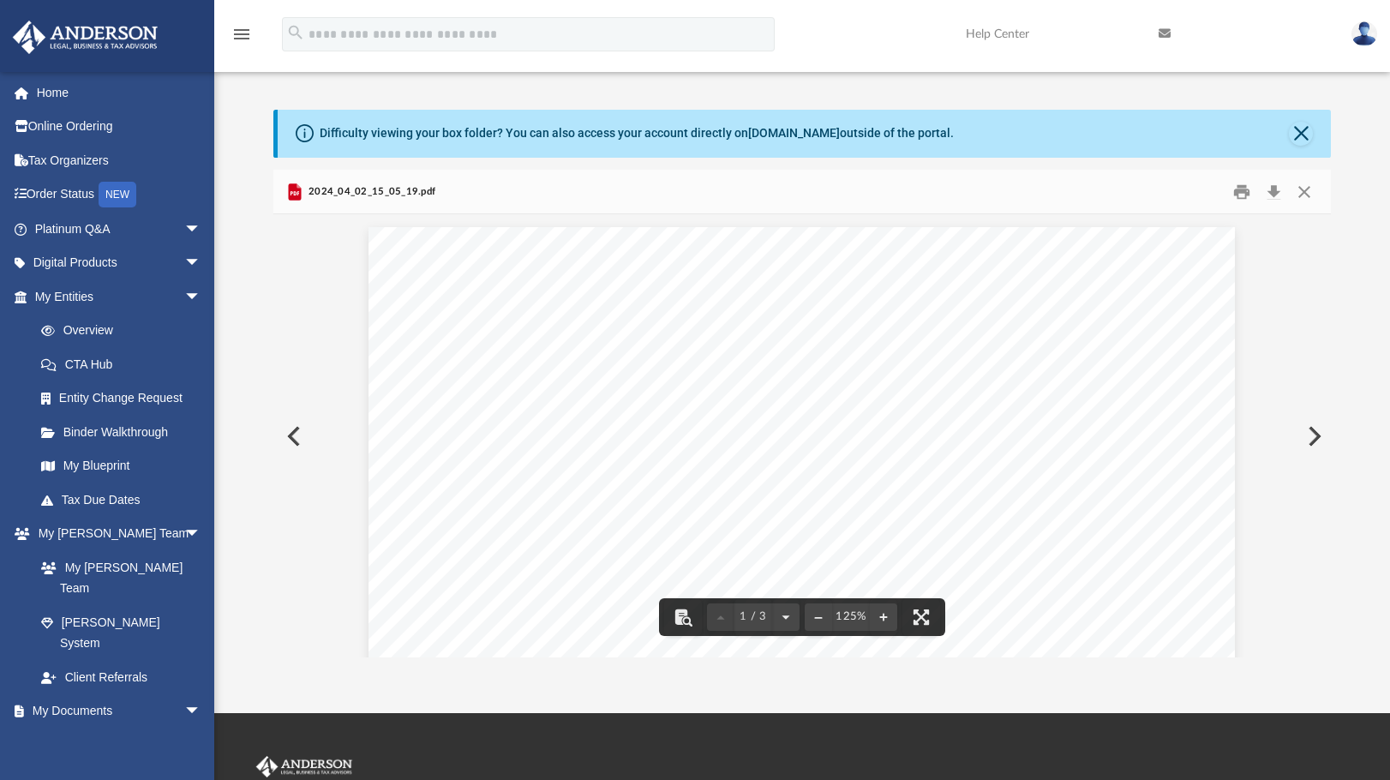
click at [657, 394] on div "Page 1" at bounding box center [802, 791] width 867 height 1128
click at [1299, 191] on button "Close" at bounding box center [1304, 191] width 31 height 27
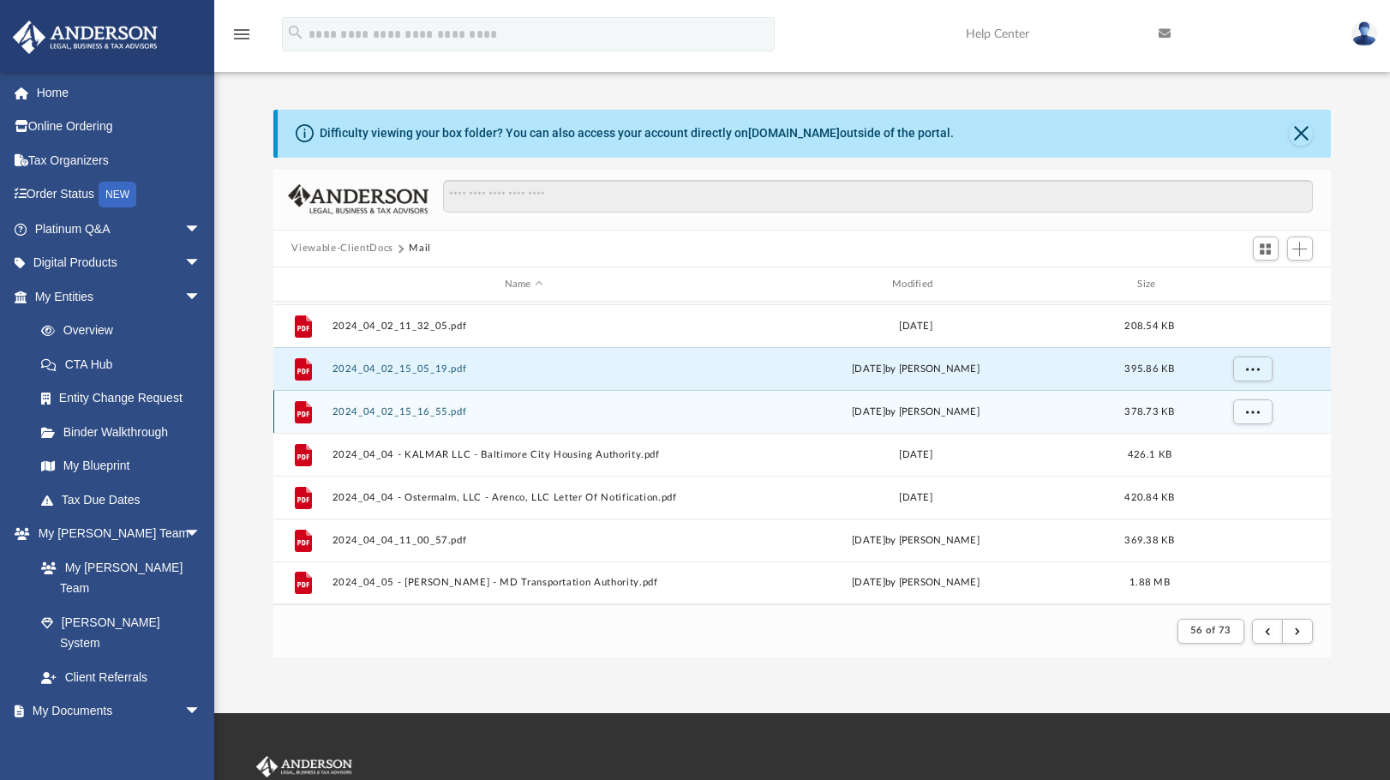
scroll to position [1326, 0]
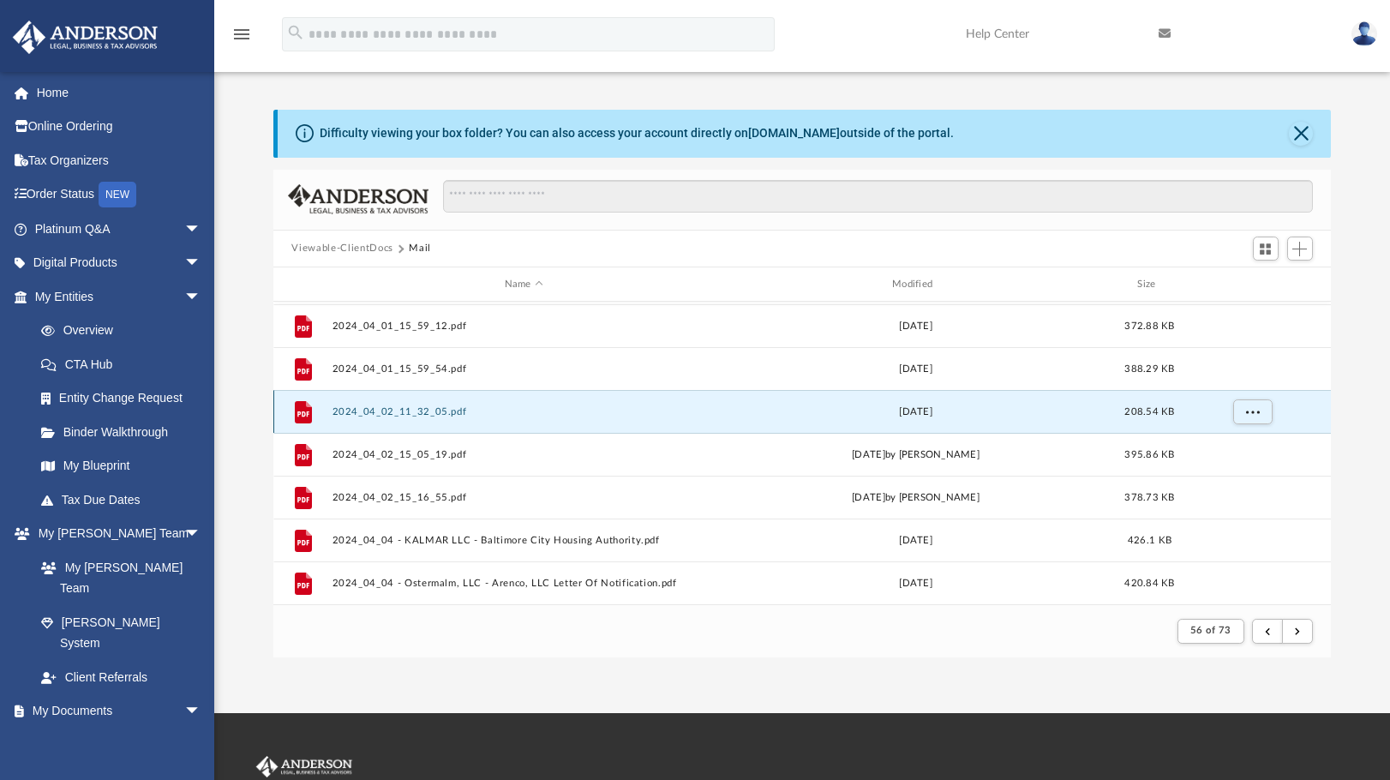
click at [445, 413] on button "2024_04_02_11_32_05.pdf" at bounding box center [524, 411] width 384 height 11
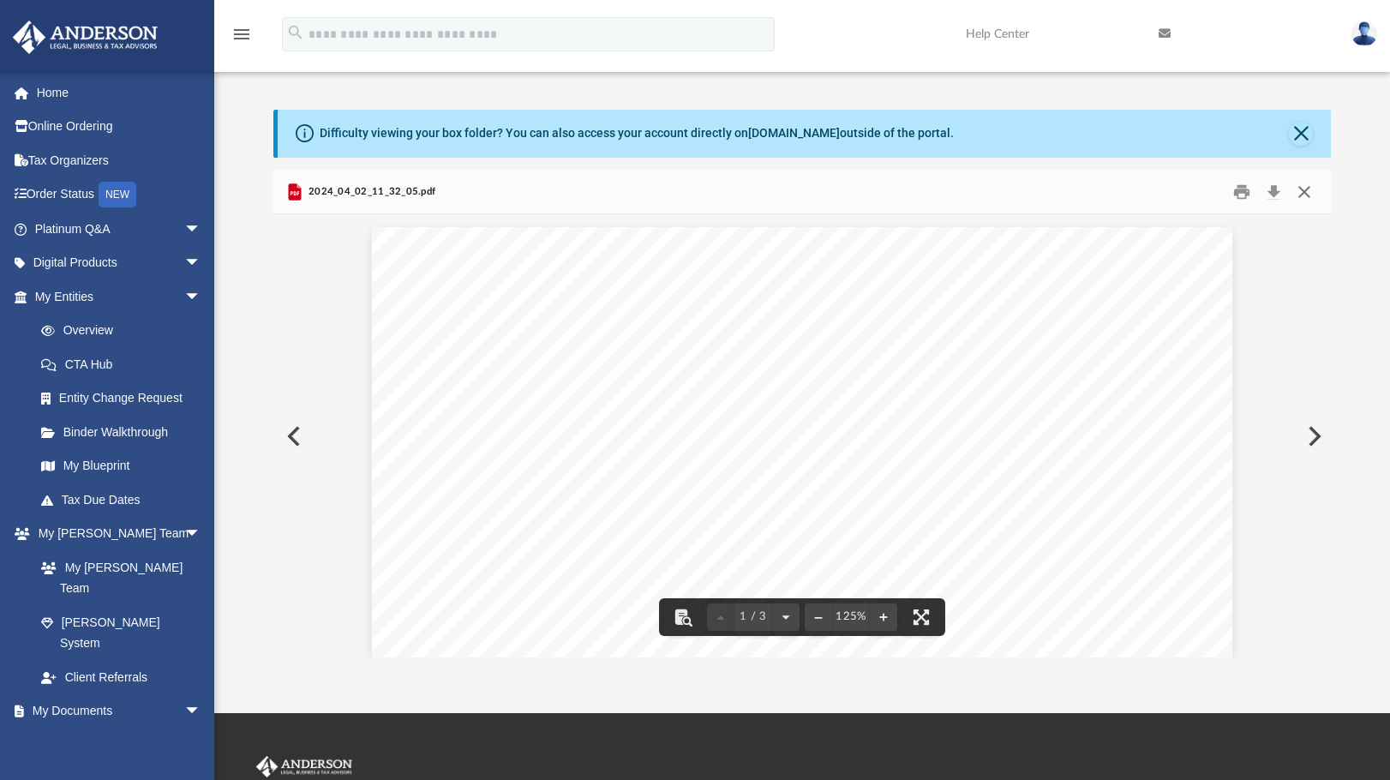
click at [1306, 192] on button "Close" at bounding box center [1304, 191] width 31 height 27
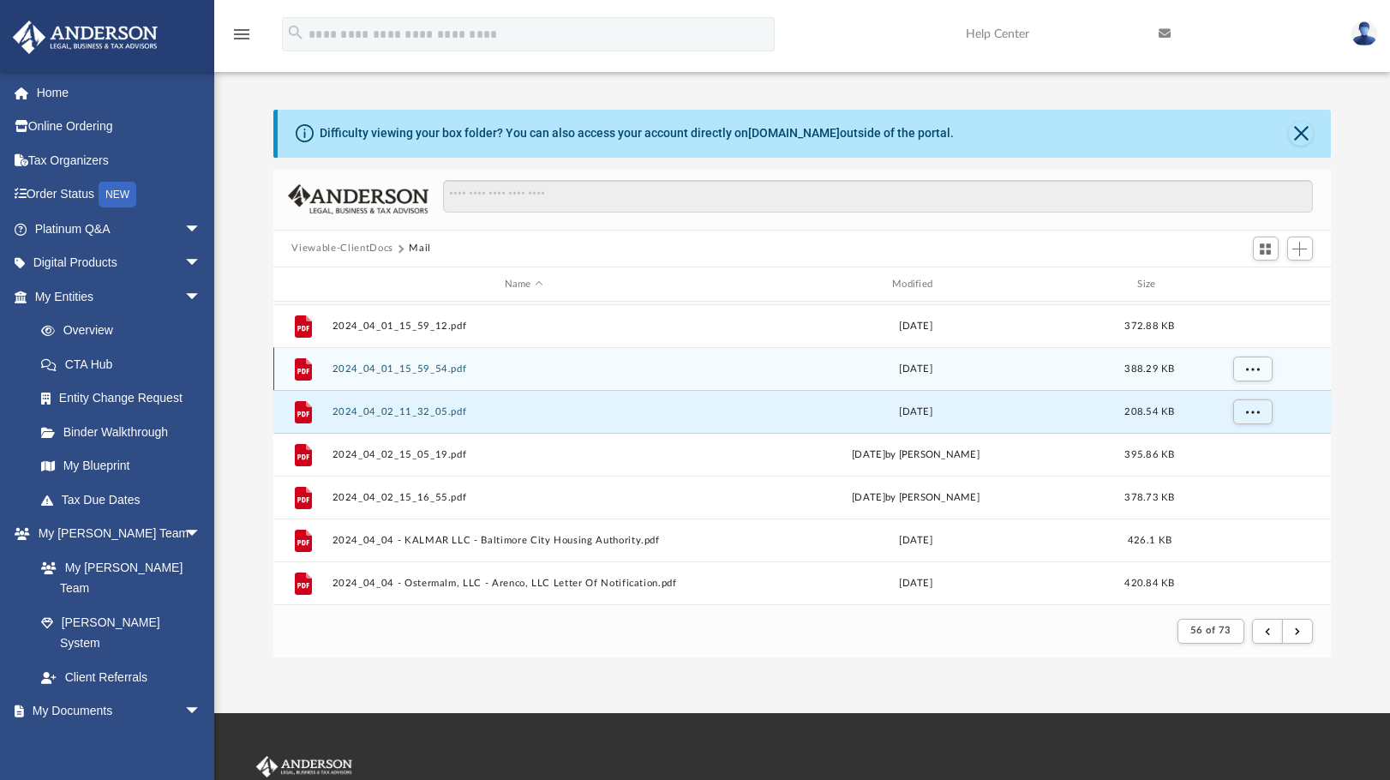
click at [397, 370] on button "2024_04_01_15_59_54.pdf" at bounding box center [524, 368] width 384 height 11
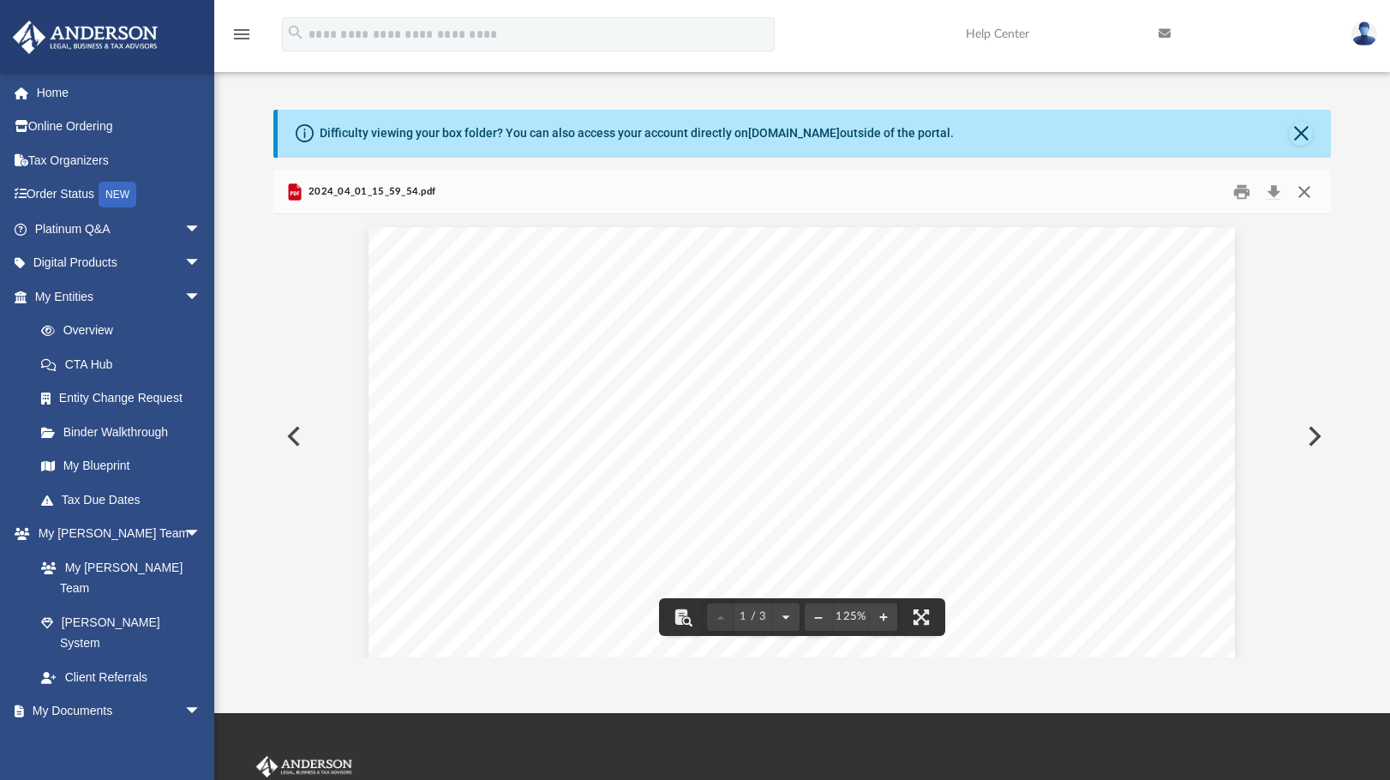
click at [1309, 195] on button "Close" at bounding box center [1304, 191] width 31 height 27
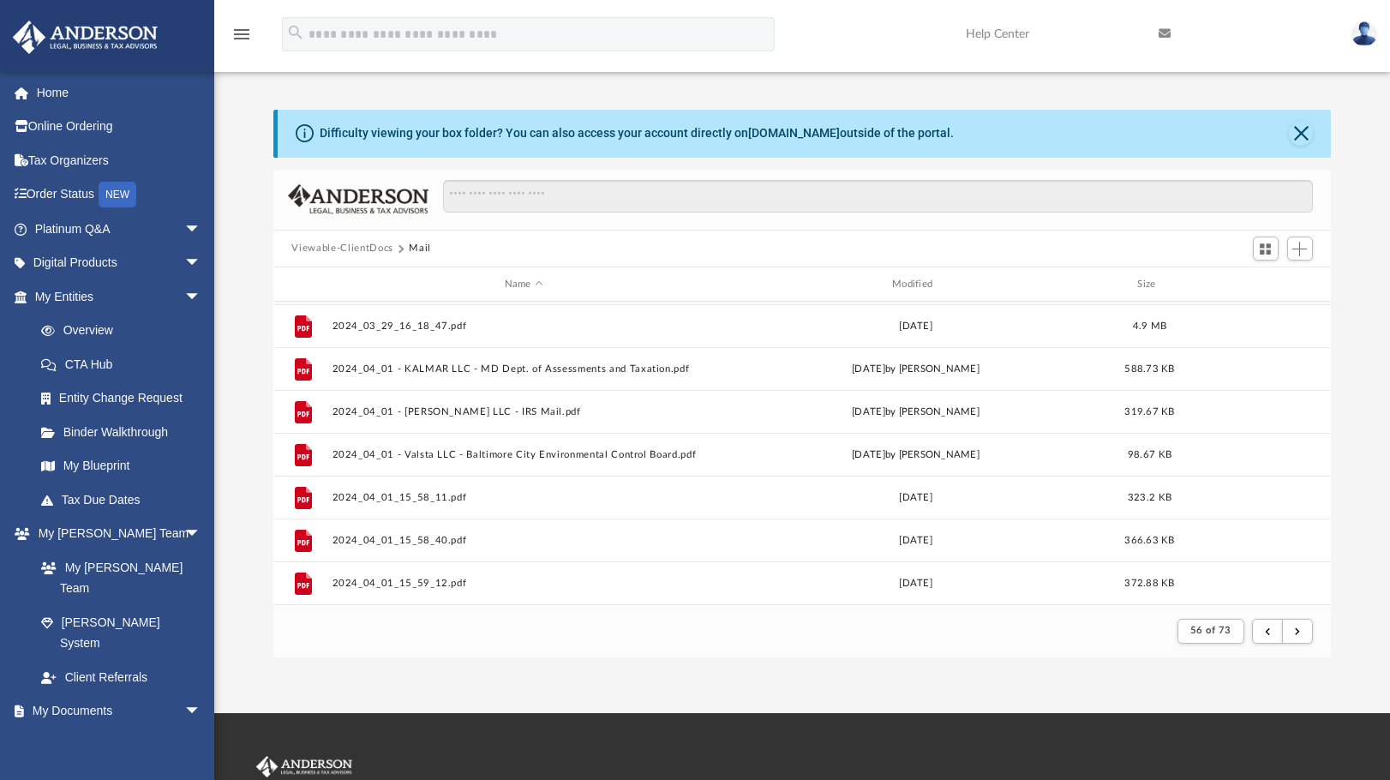
scroll to position [1155, 0]
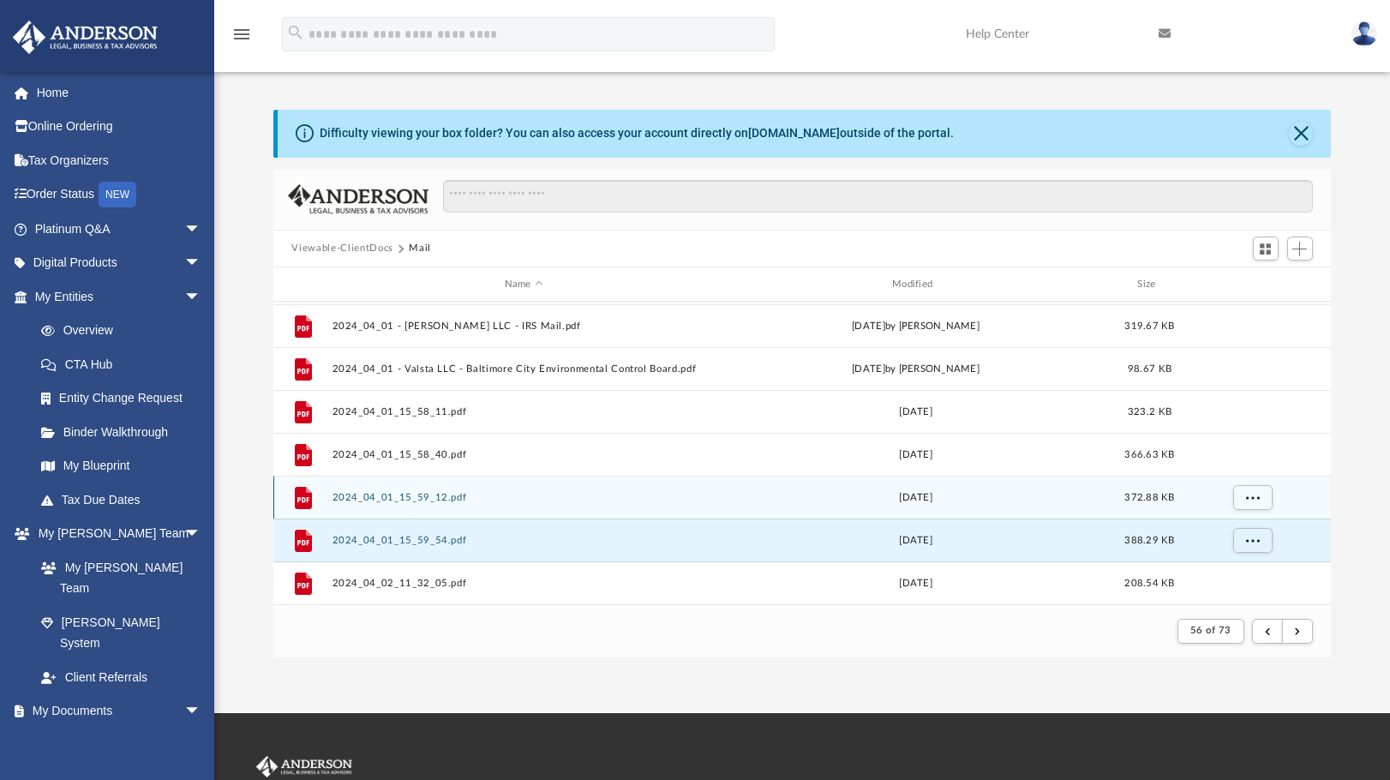
click at [417, 499] on button "2024_04_01_15_59_12.pdf" at bounding box center [524, 497] width 384 height 11
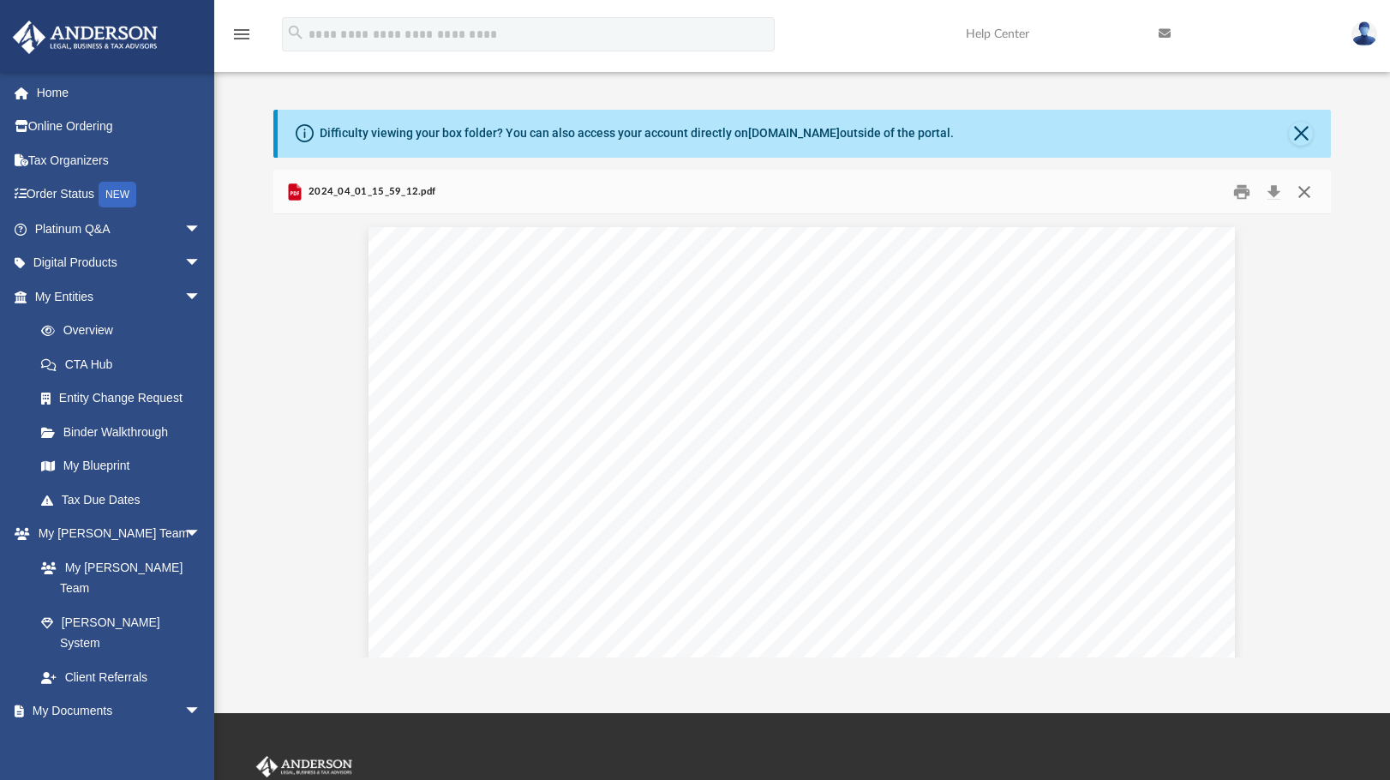
click at [1301, 188] on button "Close" at bounding box center [1304, 191] width 31 height 27
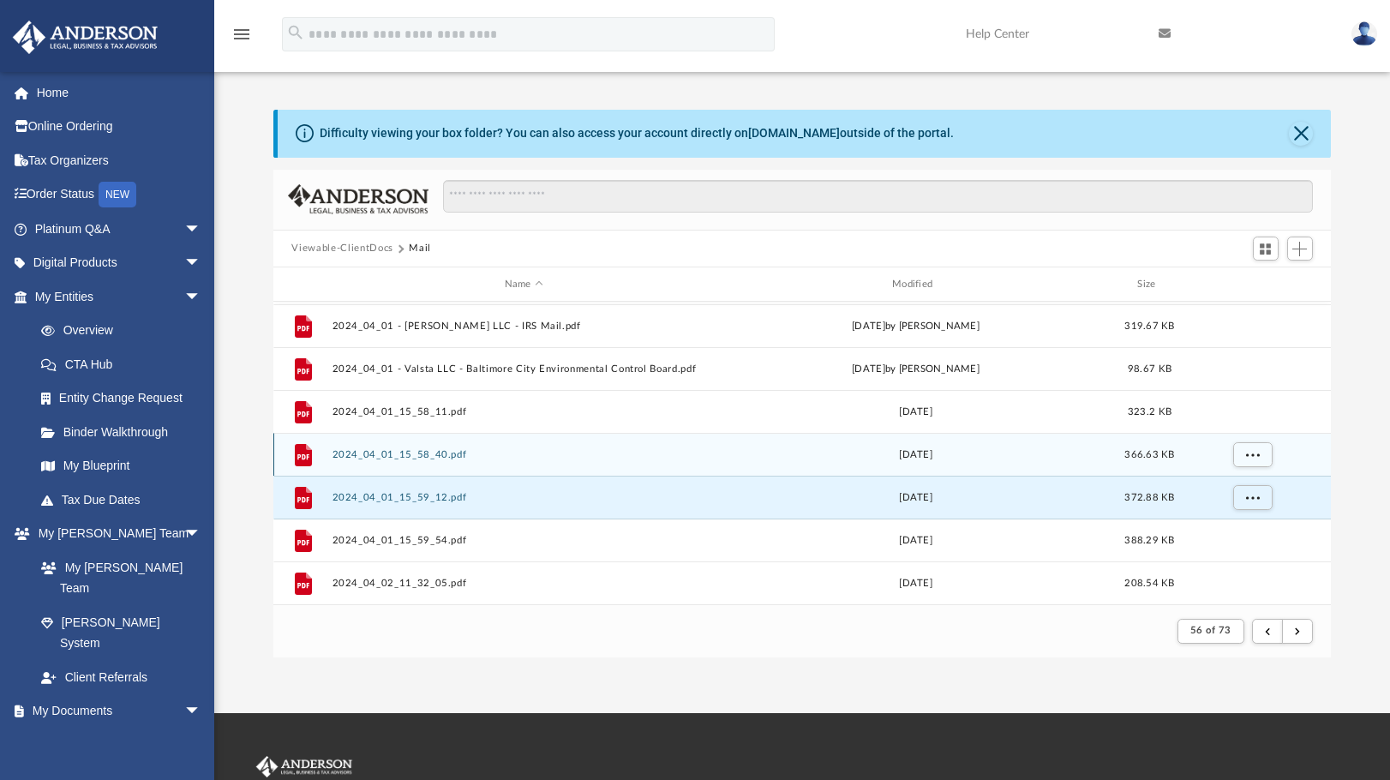
click at [404, 452] on button "2024_04_01_15_58_40.pdf" at bounding box center [524, 454] width 384 height 11
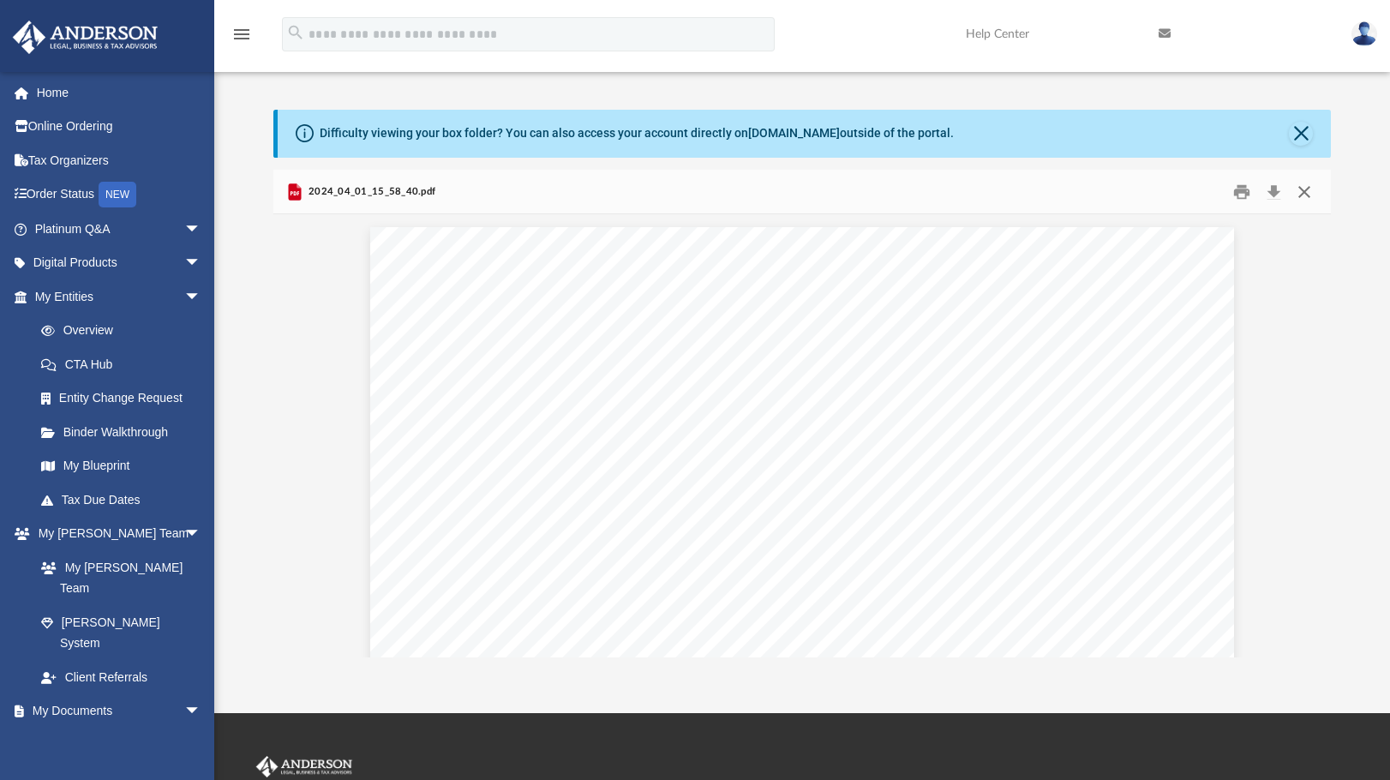
click at [1306, 188] on button "Close" at bounding box center [1304, 191] width 31 height 27
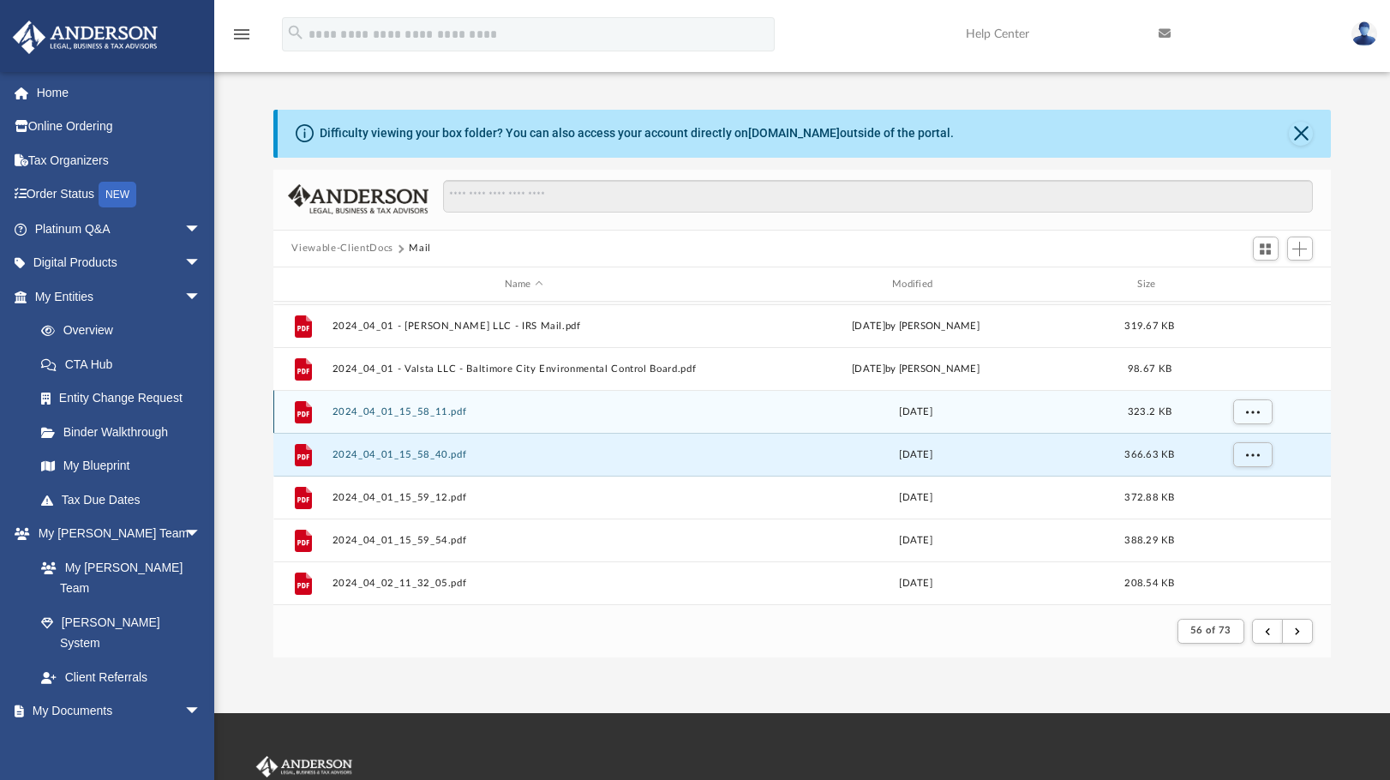
click at [423, 411] on button "2024_04_01_15_58_11.pdf" at bounding box center [524, 411] width 384 height 11
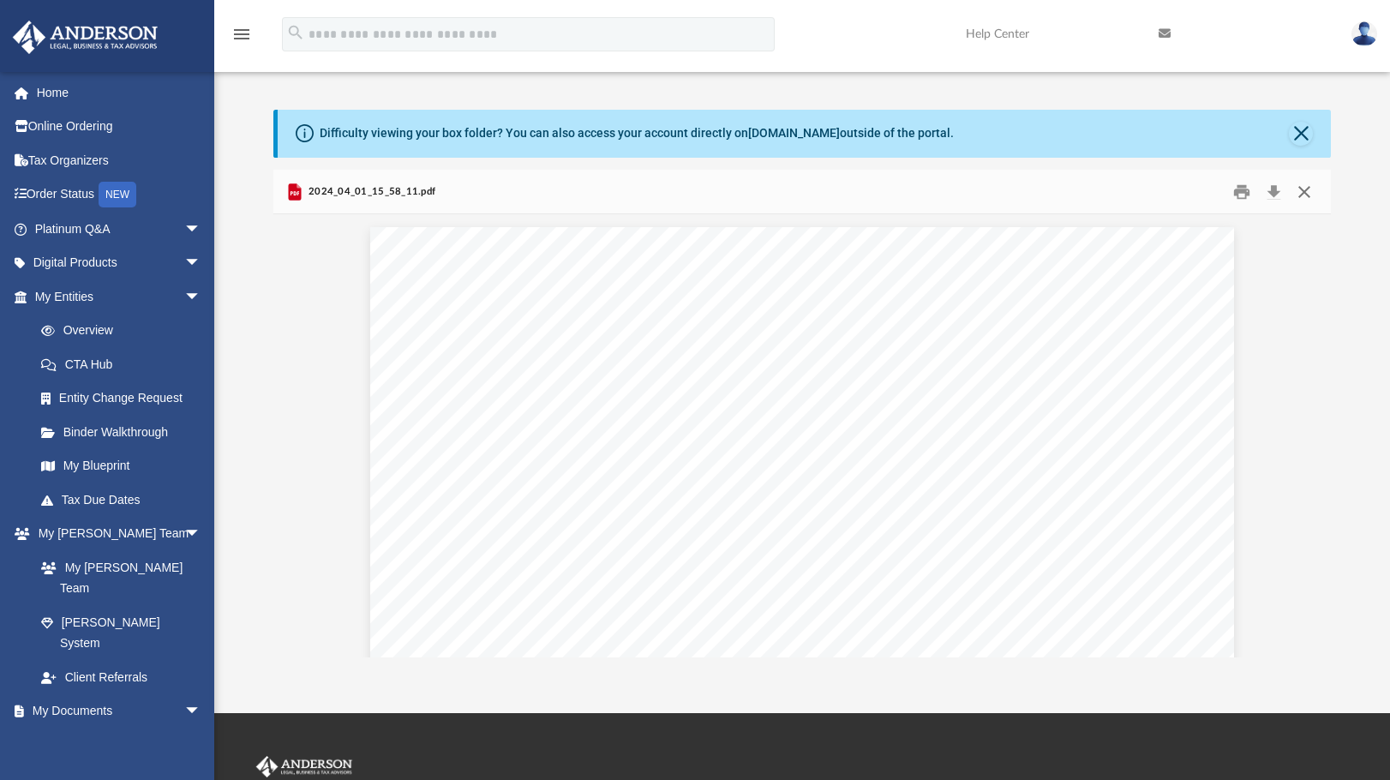
click at [1300, 195] on button "Close" at bounding box center [1304, 191] width 31 height 27
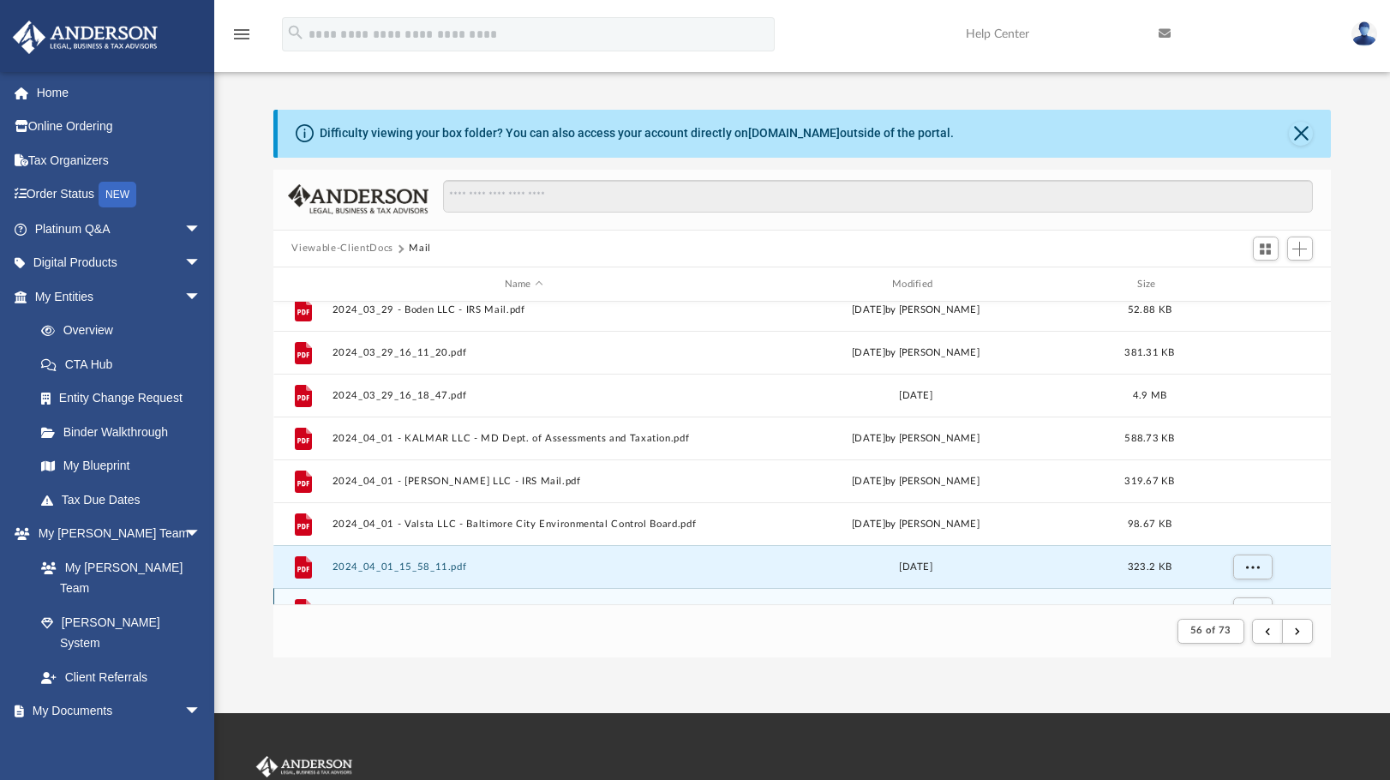
scroll to position [983, 0]
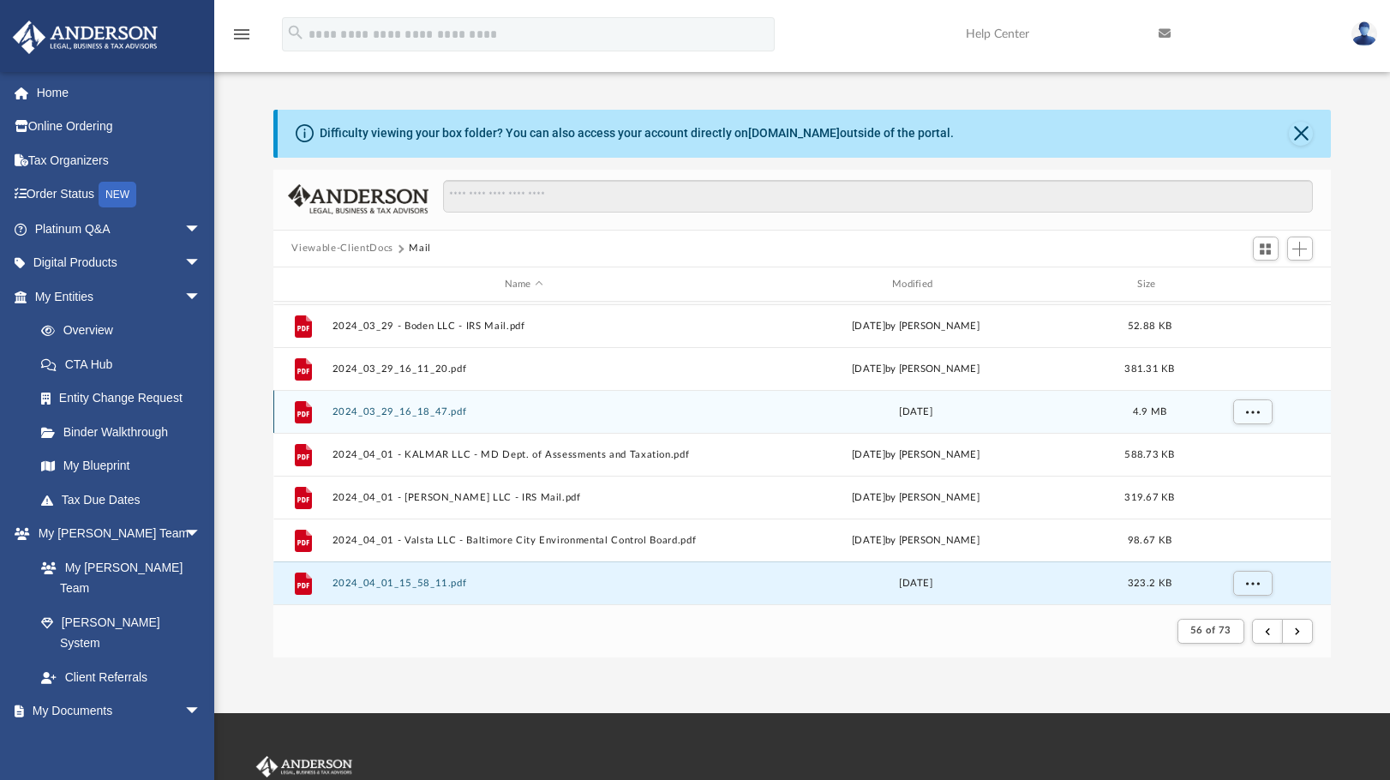
click at [408, 419] on div "File 2024_03_29_16_18_47.pdf Fri Mar 29 2024 4.9 MB" at bounding box center [802, 411] width 1059 height 43
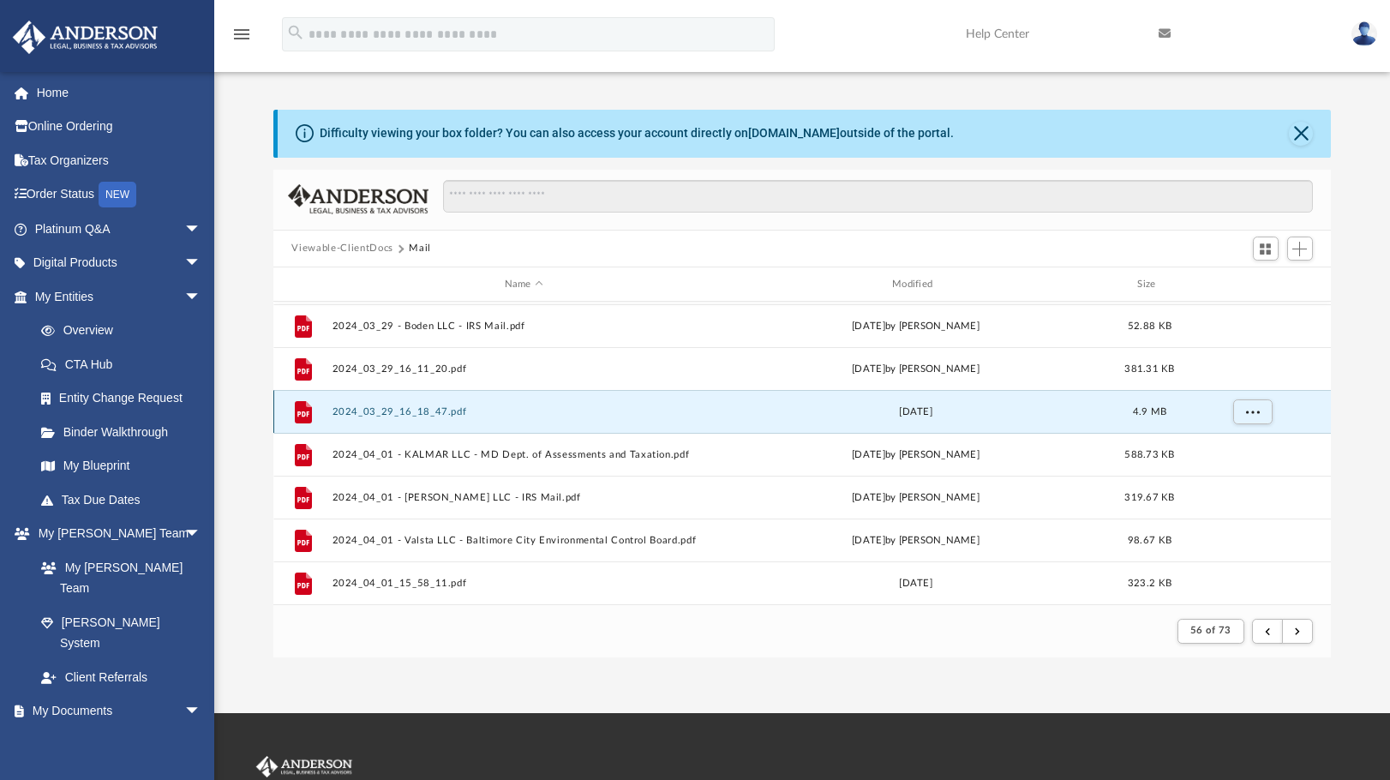
click at [405, 406] on button "2024_03_29_16_18_47.pdf" at bounding box center [524, 411] width 384 height 11
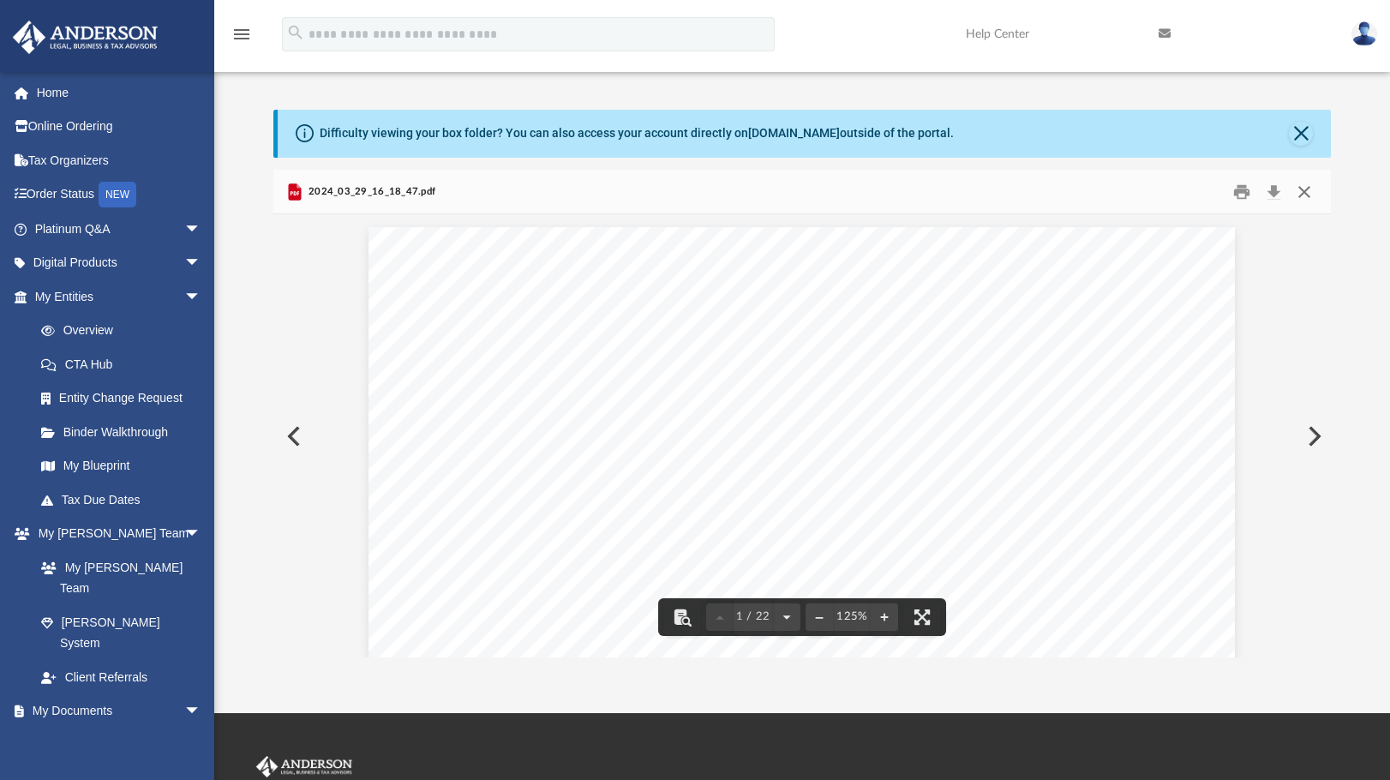
click at [1307, 192] on button "Close" at bounding box center [1304, 191] width 31 height 27
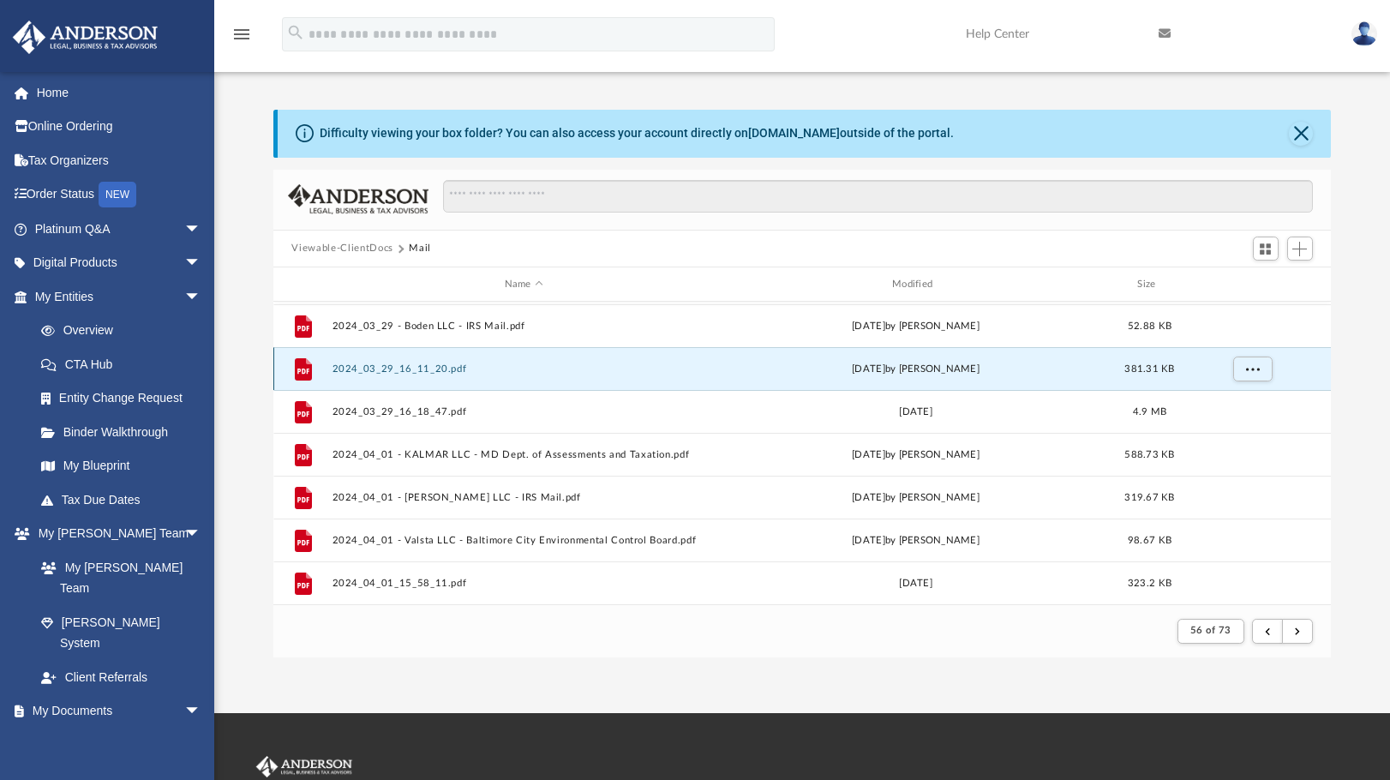
click at [432, 372] on button "2024_03_29_16_11_20.pdf" at bounding box center [524, 368] width 384 height 11
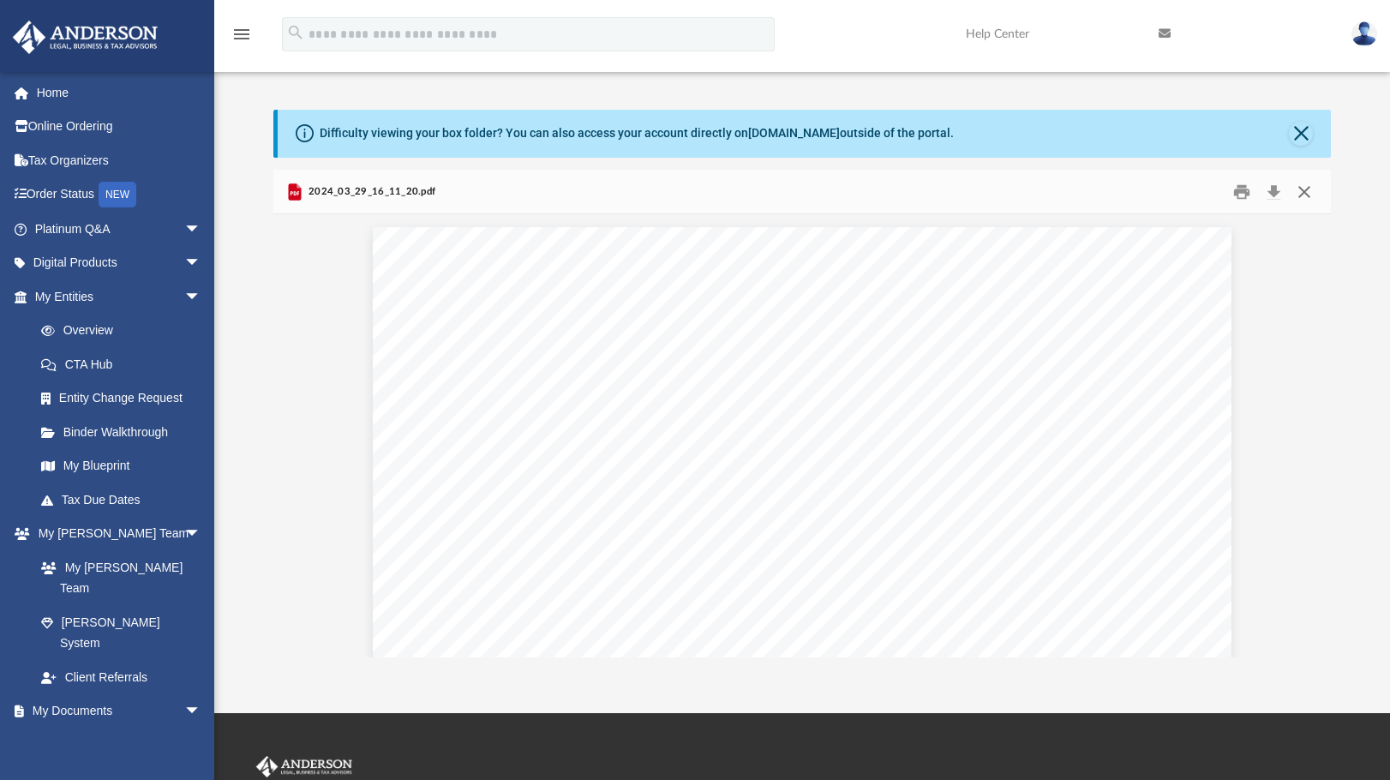
click at [1301, 201] on button "Close" at bounding box center [1304, 191] width 31 height 27
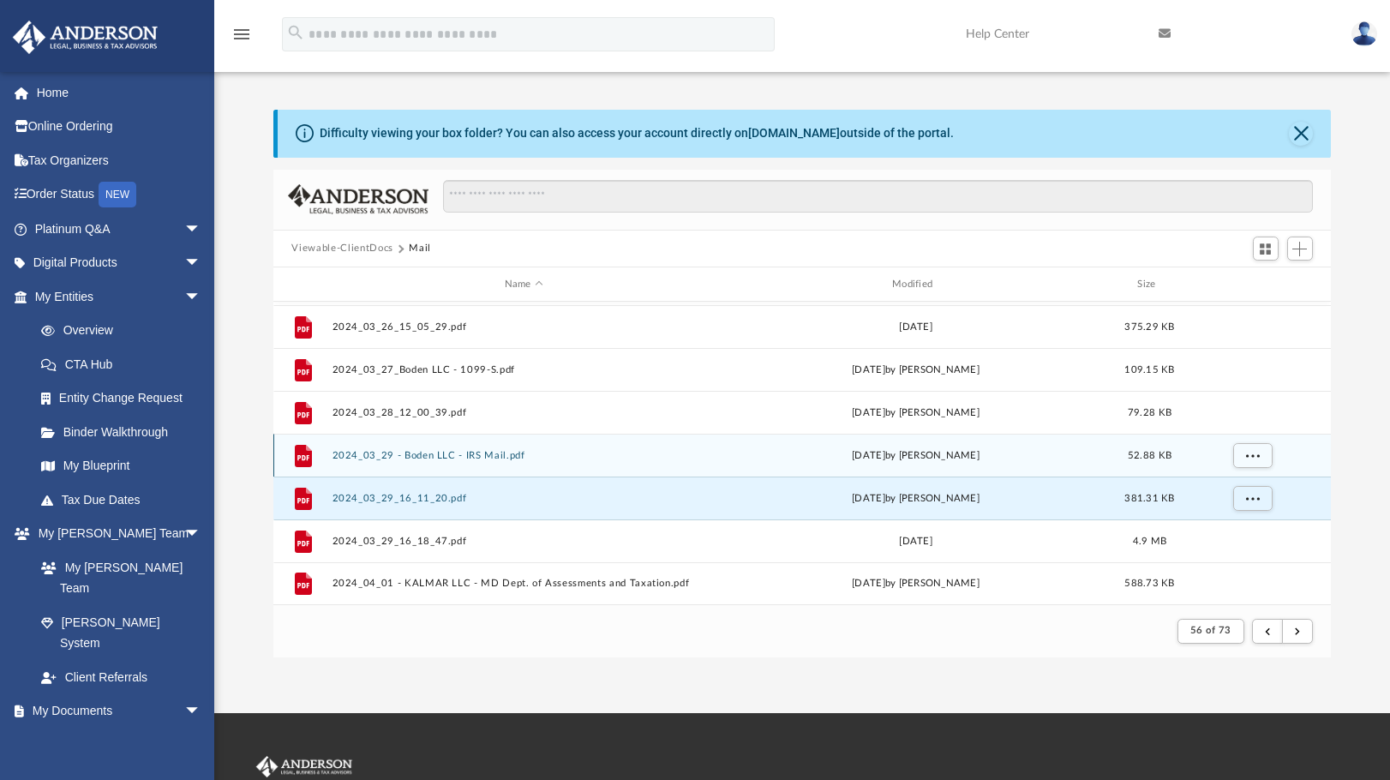
scroll to position [812, 0]
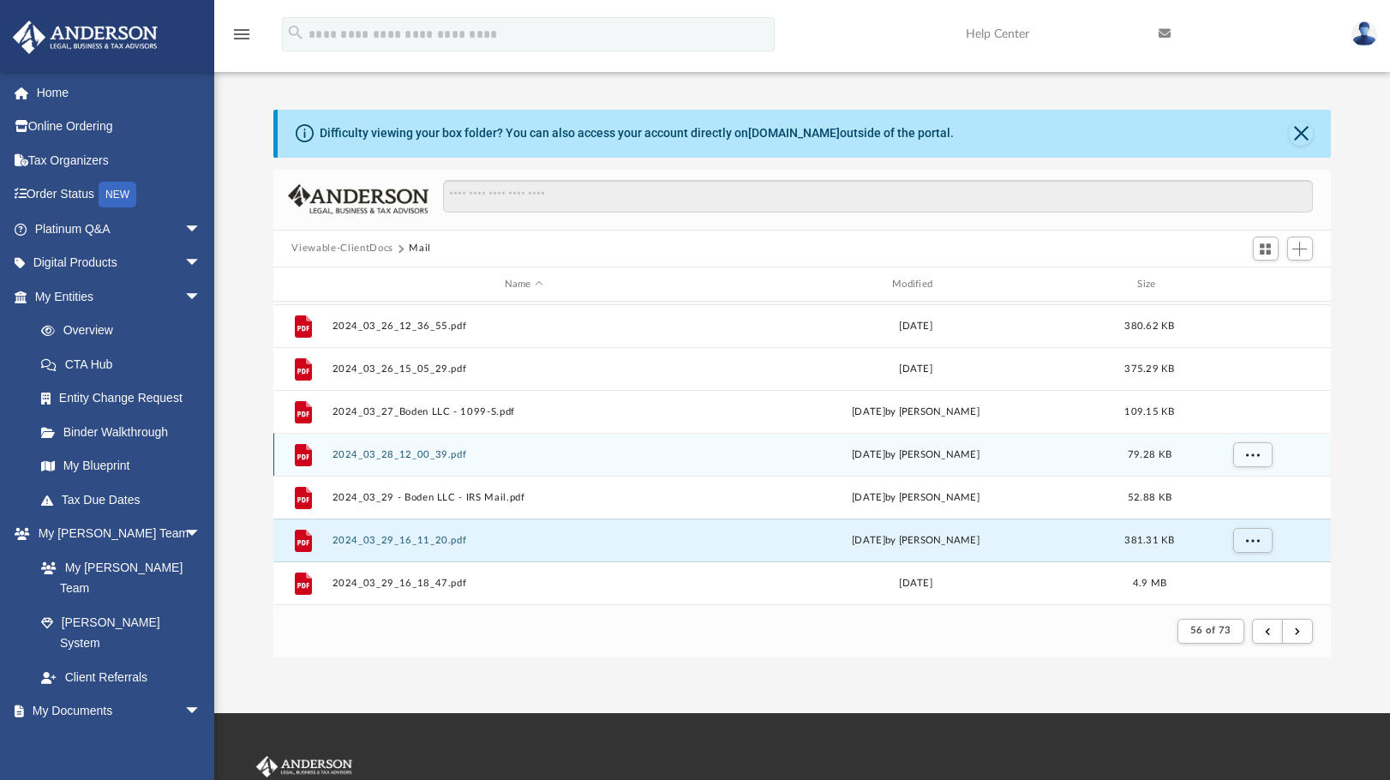
click at [443, 449] on button "2024_03_28_12_00_39.pdf" at bounding box center [524, 454] width 384 height 11
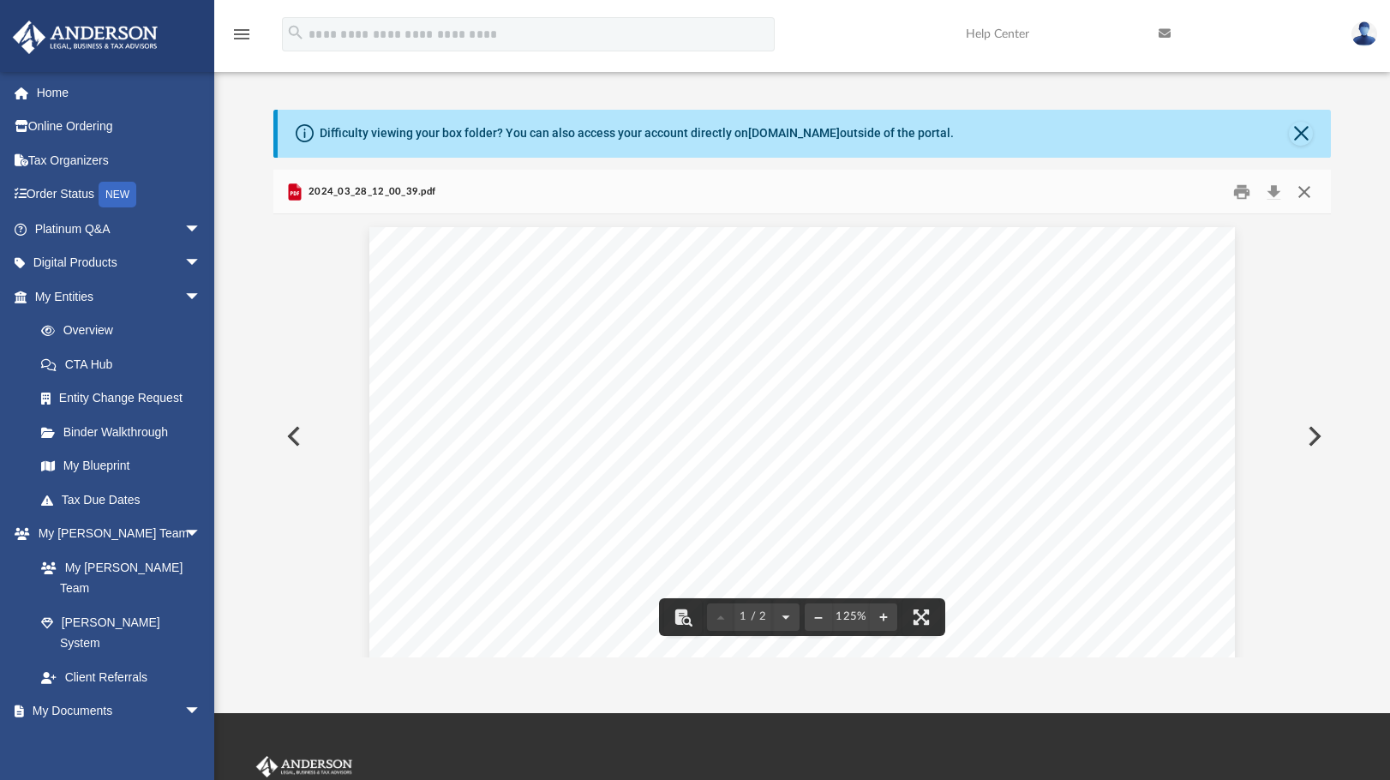
click at [1307, 198] on button "Close" at bounding box center [1304, 191] width 31 height 27
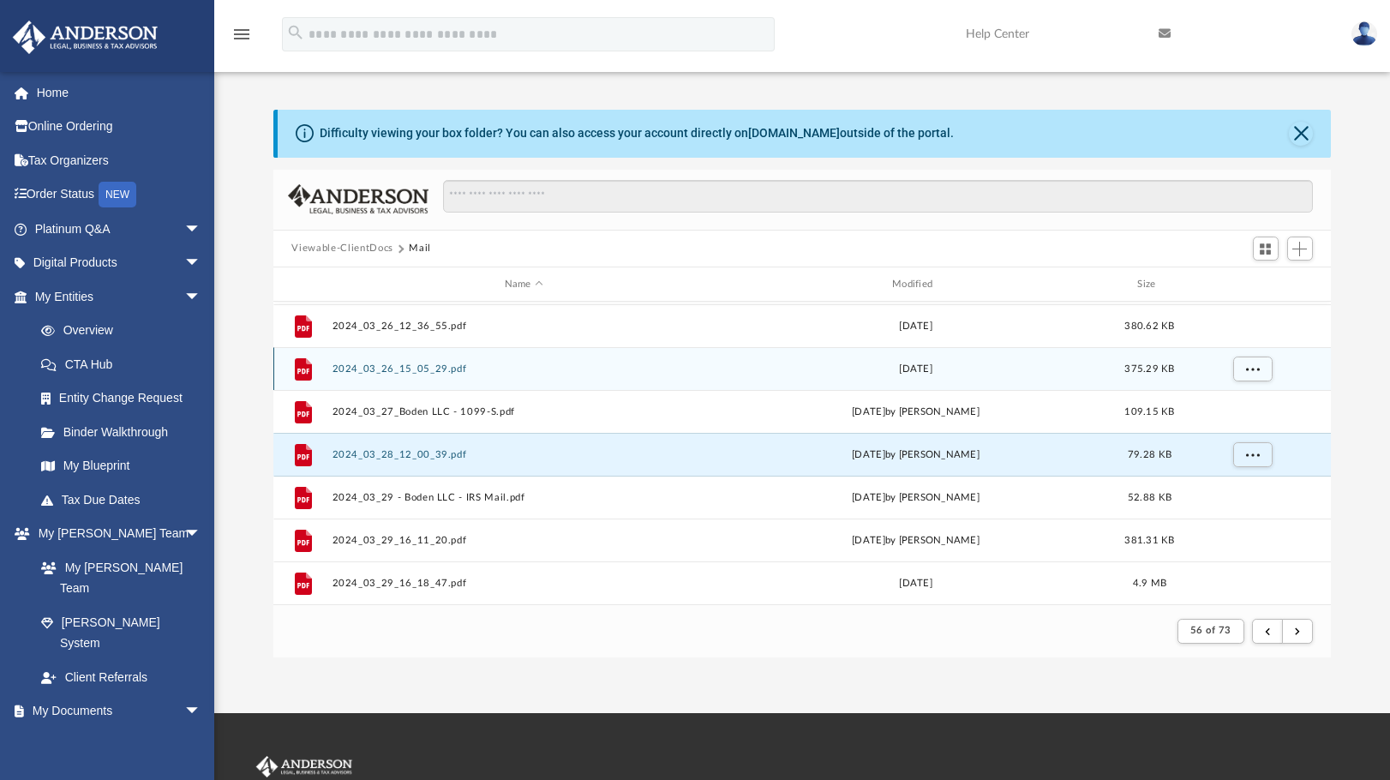
click at [384, 370] on button "2024_03_26_15_05_29.pdf" at bounding box center [524, 368] width 384 height 11
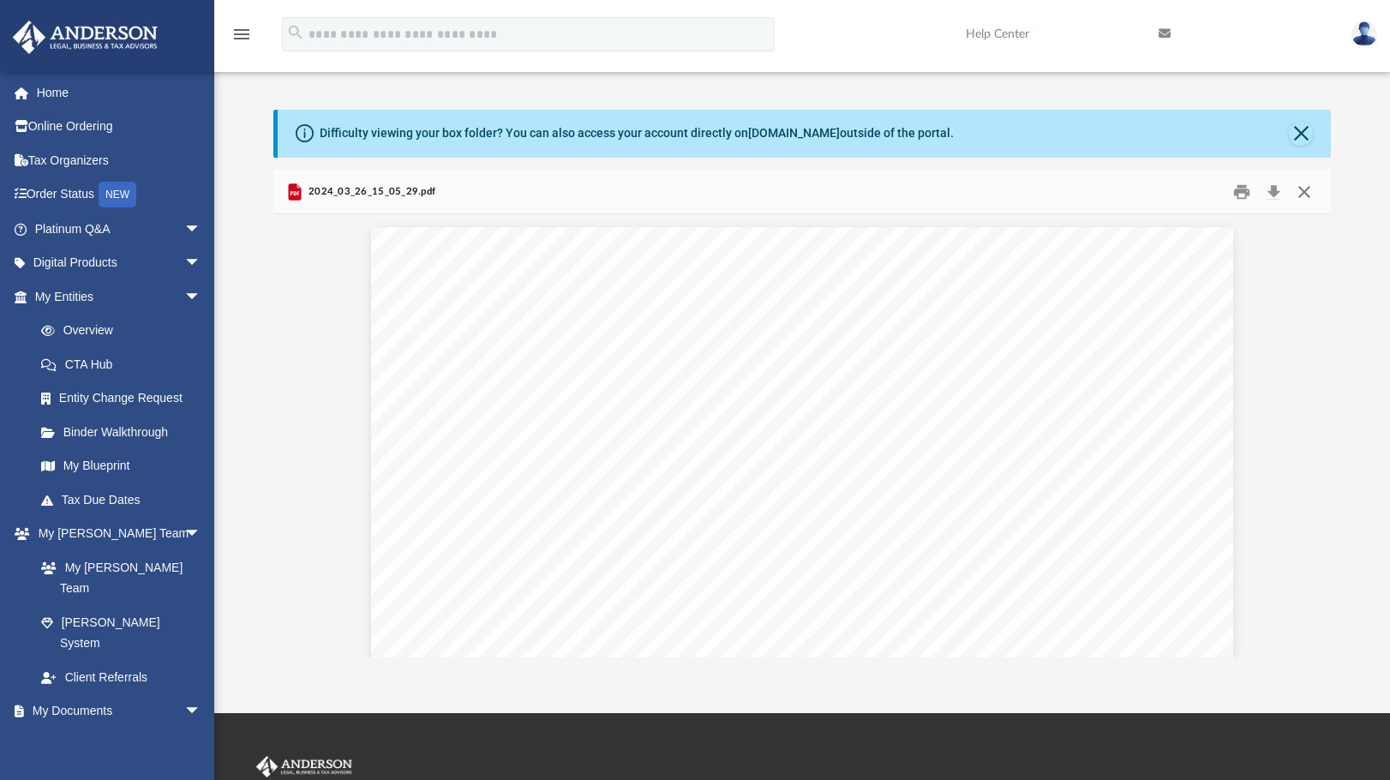
click at [1306, 192] on button "Close" at bounding box center [1304, 191] width 31 height 27
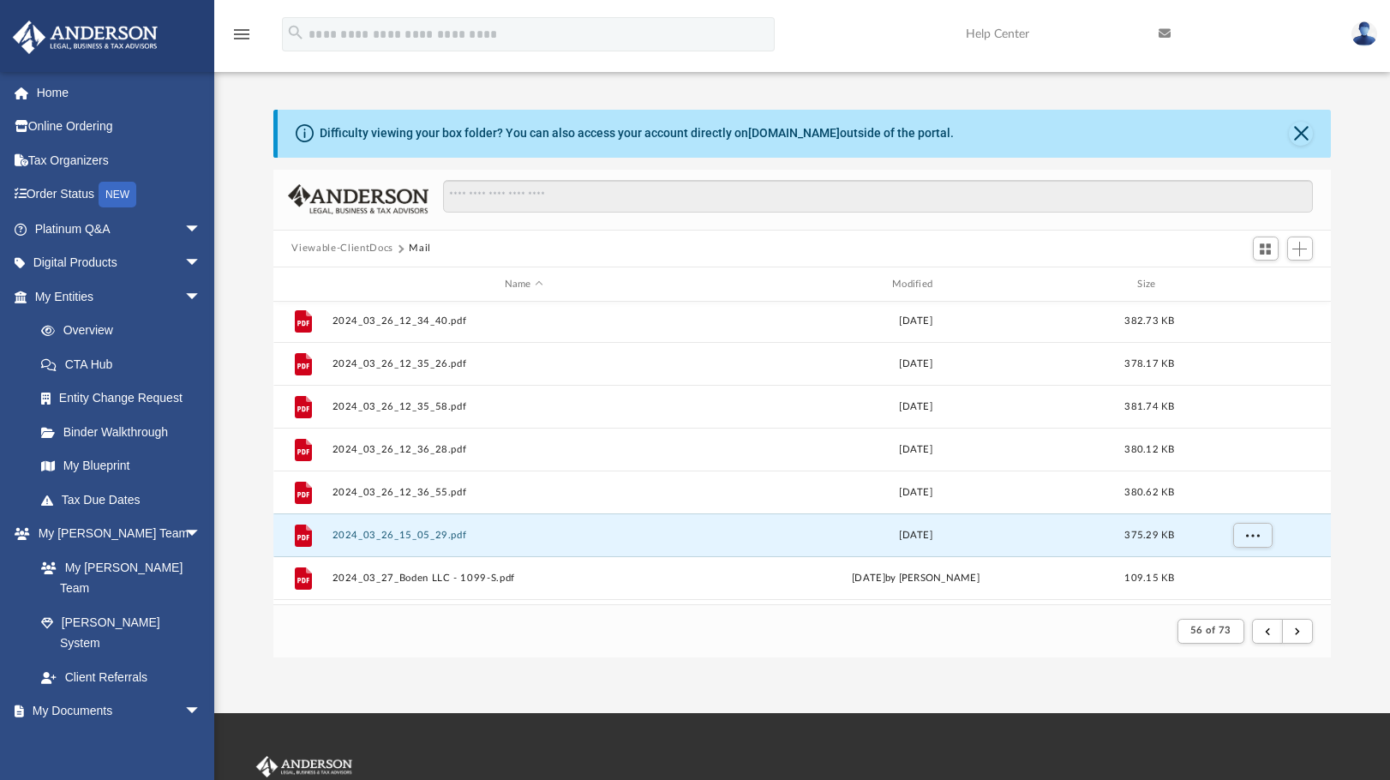
scroll to position [640, 0]
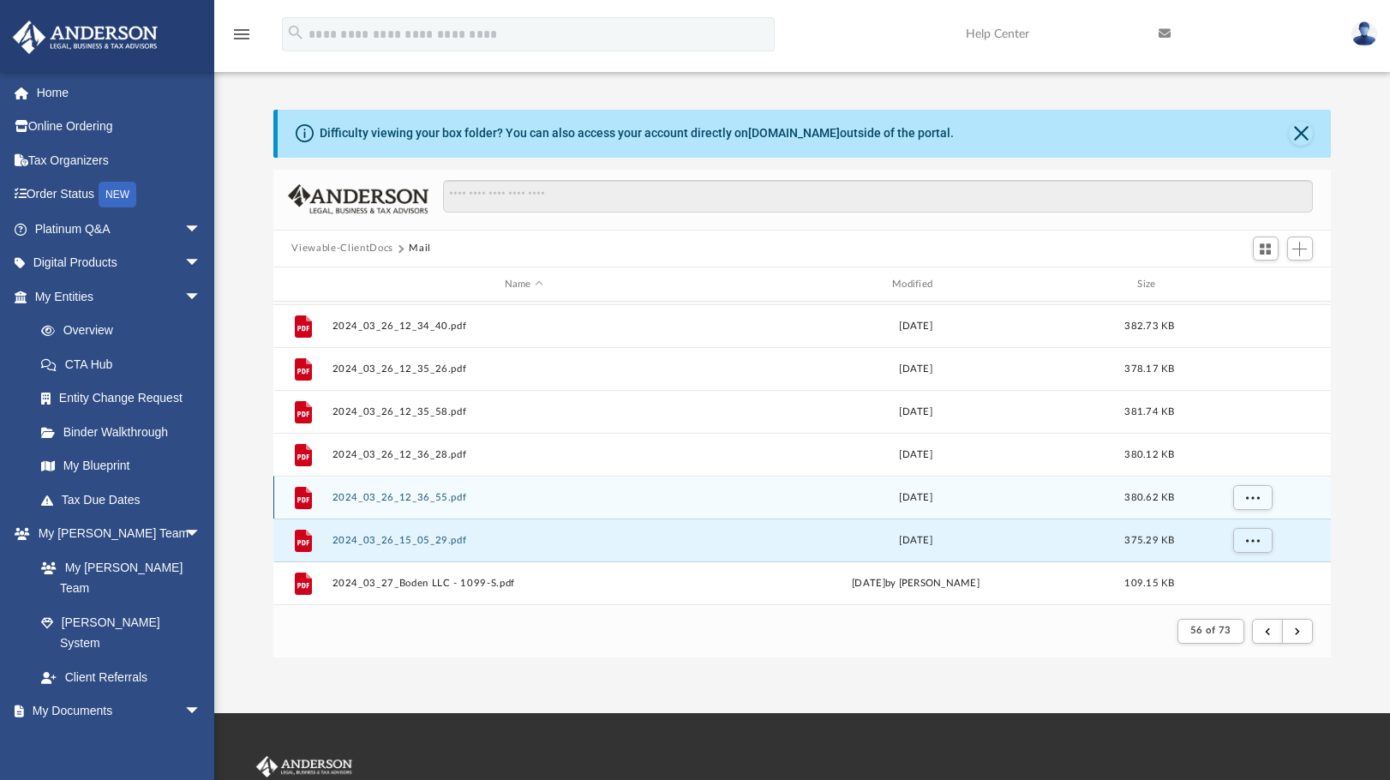
click at [419, 494] on button "2024_03_26_12_36_55.pdf" at bounding box center [524, 497] width 384 height 11
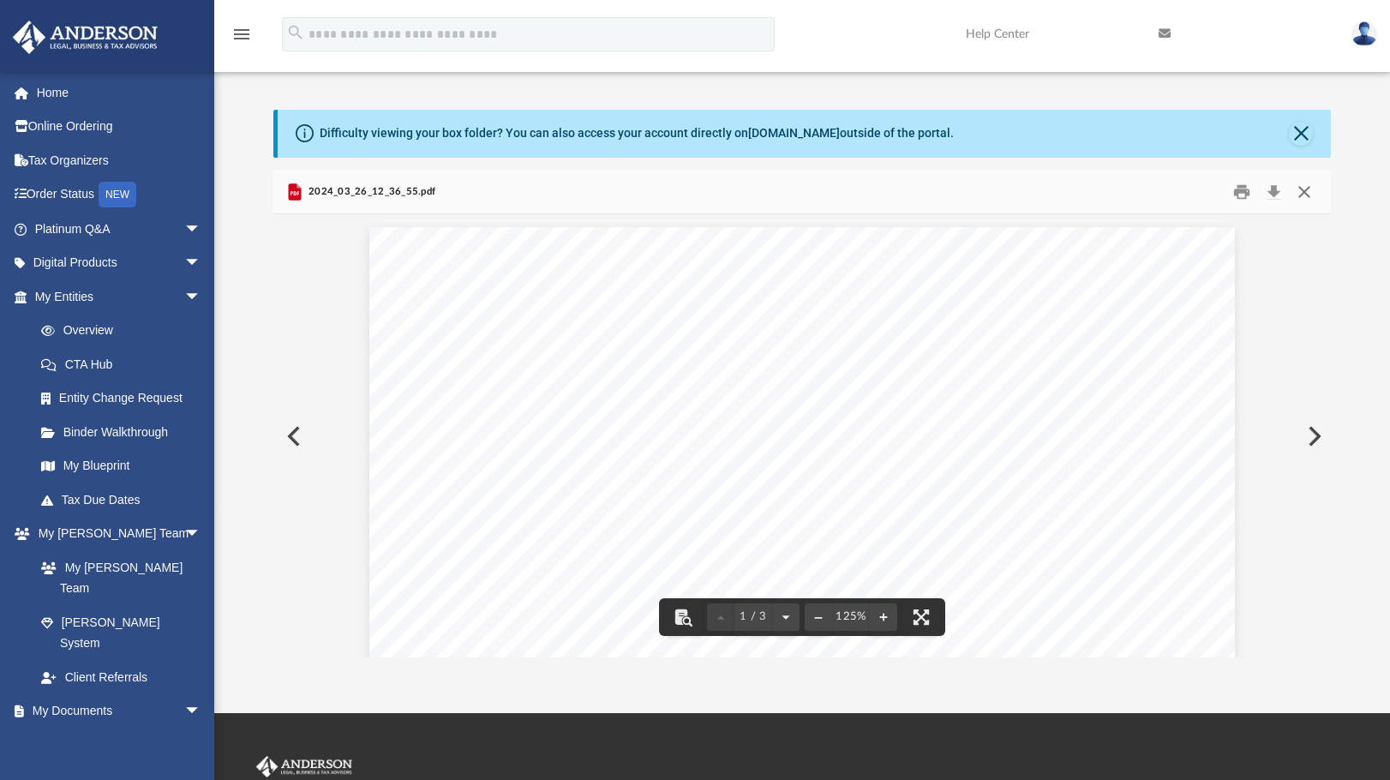
click at [1304, 197] on button "Close" at bounding box center [1304, 191] width 31 height 27
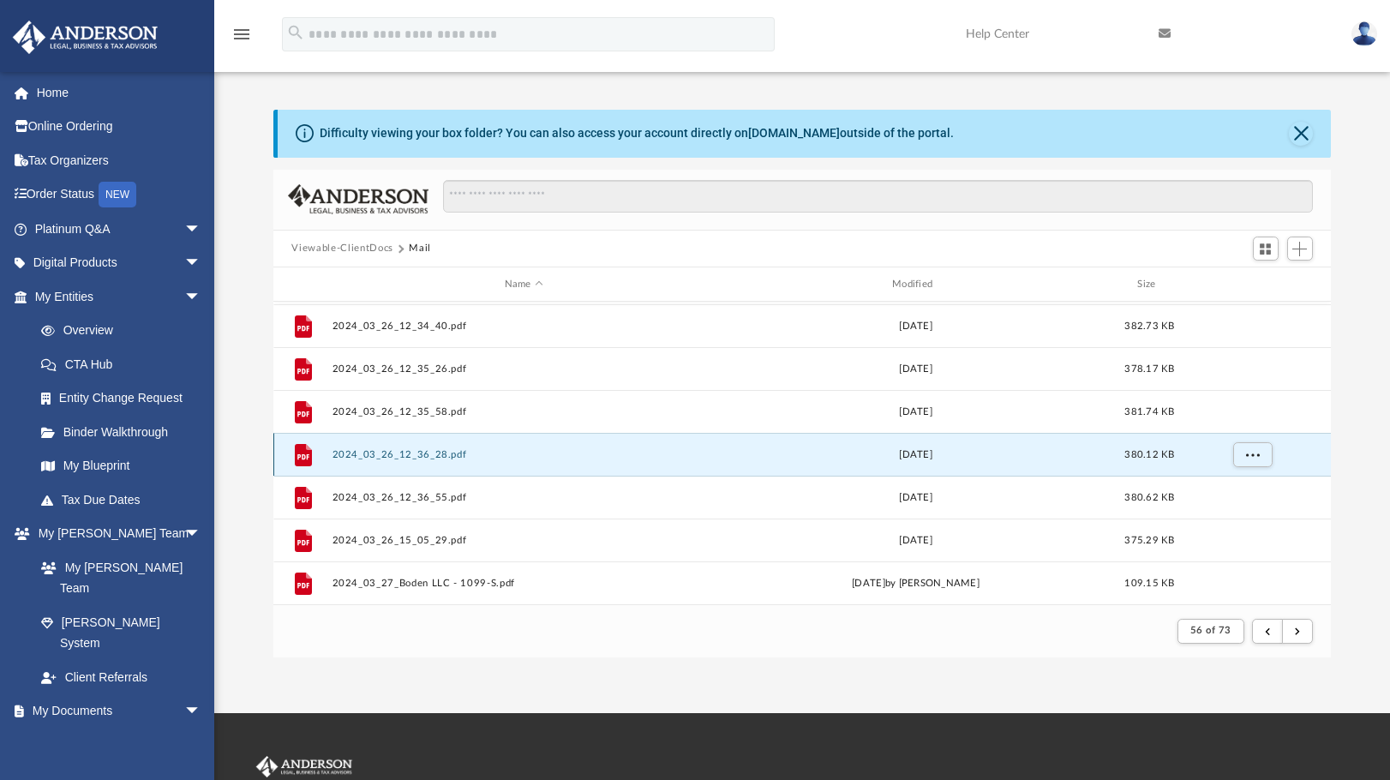
click at [415, 449] on button "2024_03_26_12_36_28.pdf" at bounding box center [524, 454] width 384 height 11
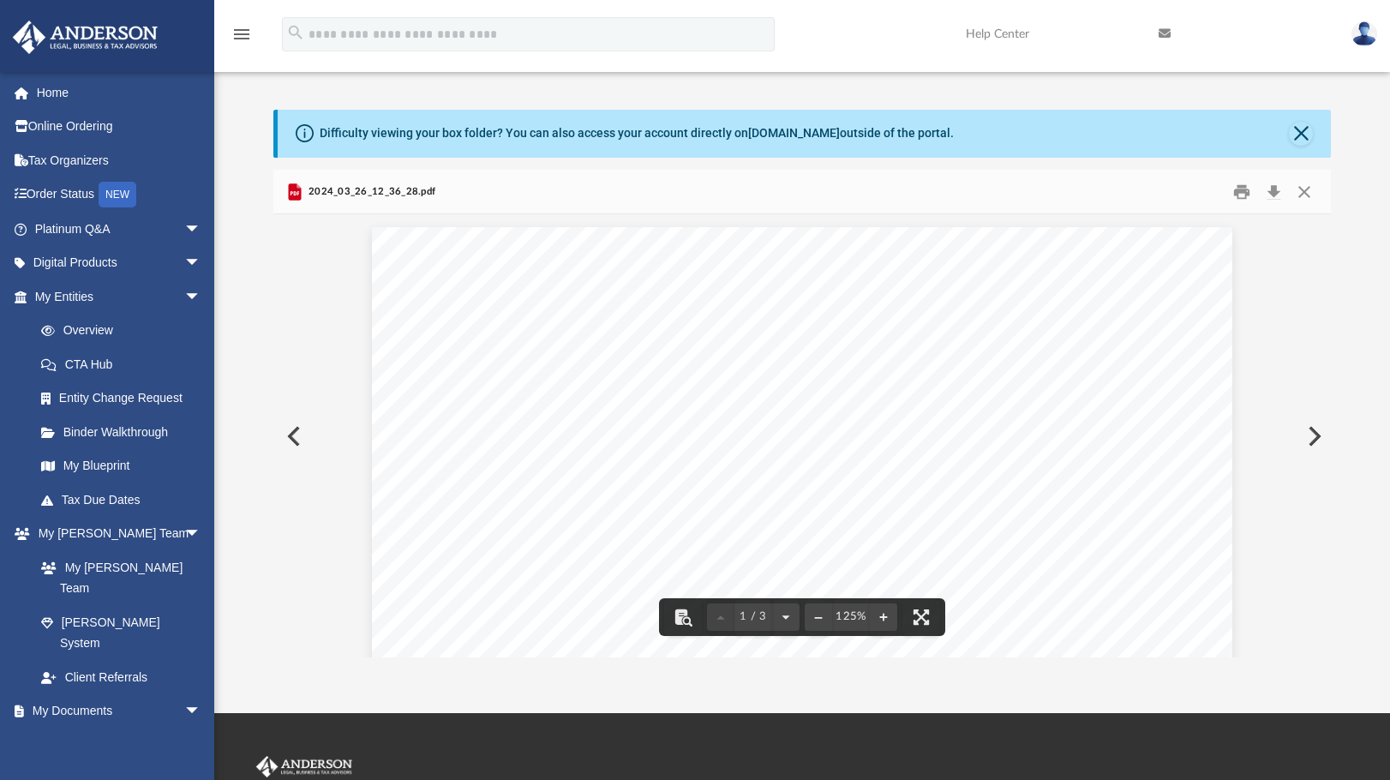
click at [592, 349] on div "Page 1" at bounding box center [802, 788] width 861 height 1123
click at [1272, 189] on button "Download" at bounding box center [1274, 191] width 31 height 27
click at [372, 300] on div "Page 1" at bounding box center [802, 788] width 861 height 1123
click at [1305, 190] on button "Close" at bounding box center [1304, 191] width 31 height 27
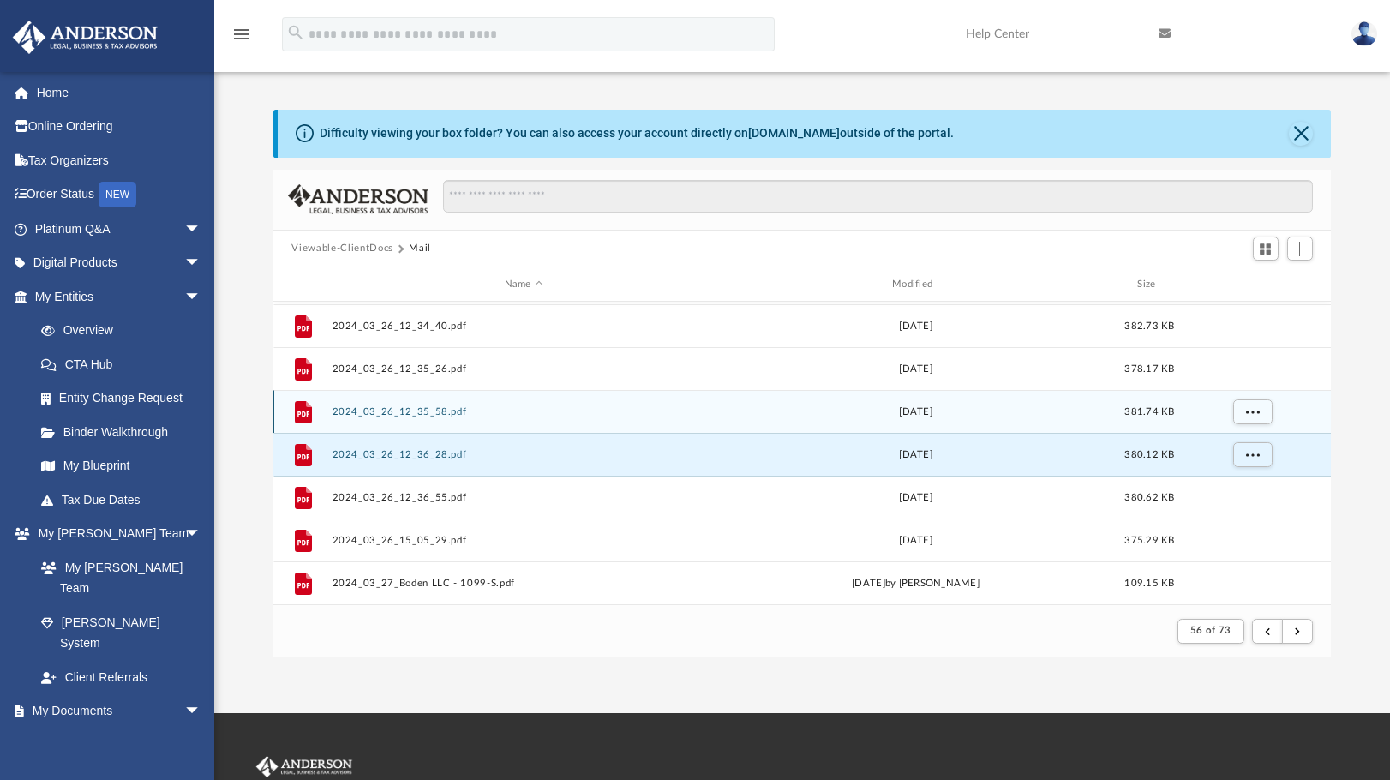
click at [376, 411] on button "2024_03_26_12_35_58.pdf" at bounding box center [524, 411] width 384 height 11
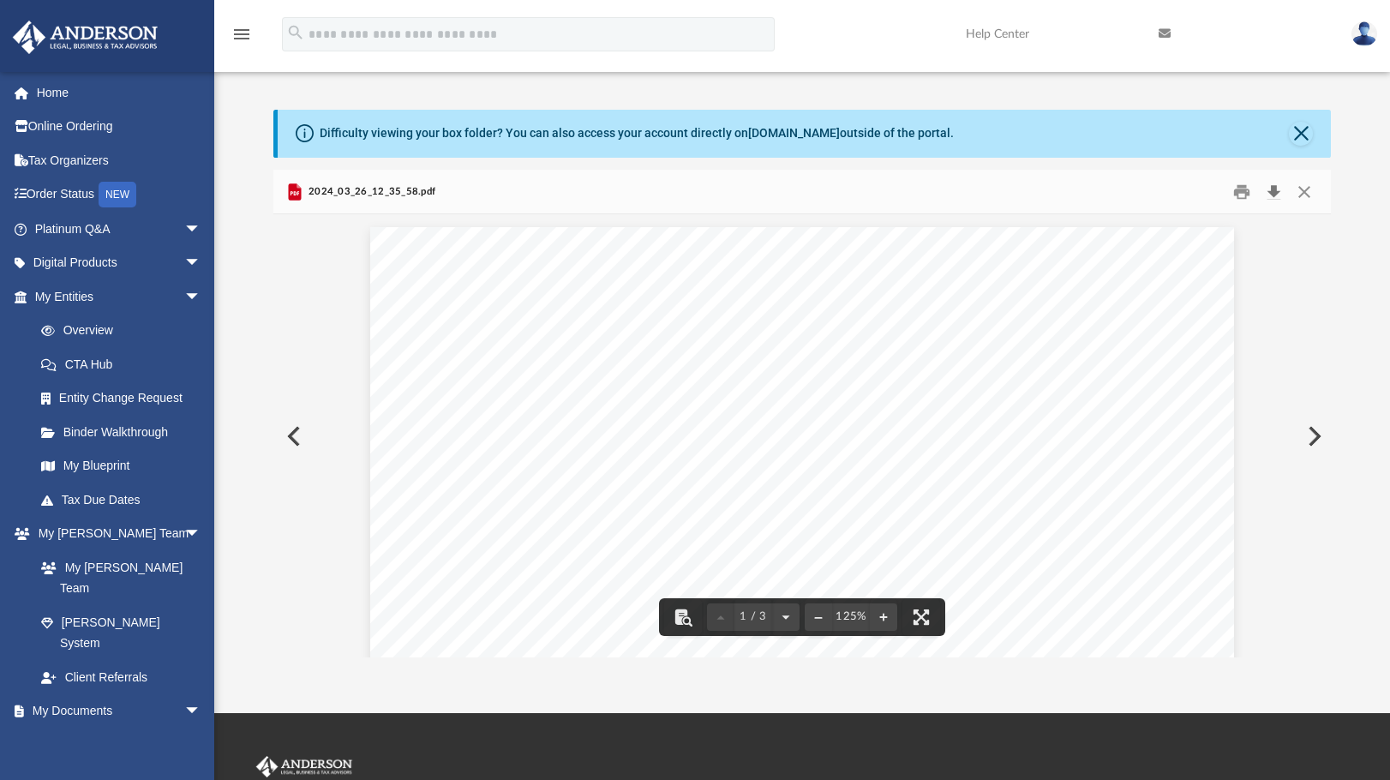
click at [1271, 194] on button "Download" at bounding box center [1274, 191] width 31 height 27
click at [471, 524] on div "Page 1" at bounding box center [802, 790] width 864 height 1126
click at [1299, 190] on button "Close" at bounding box center [1304, 191] width 31 height 27
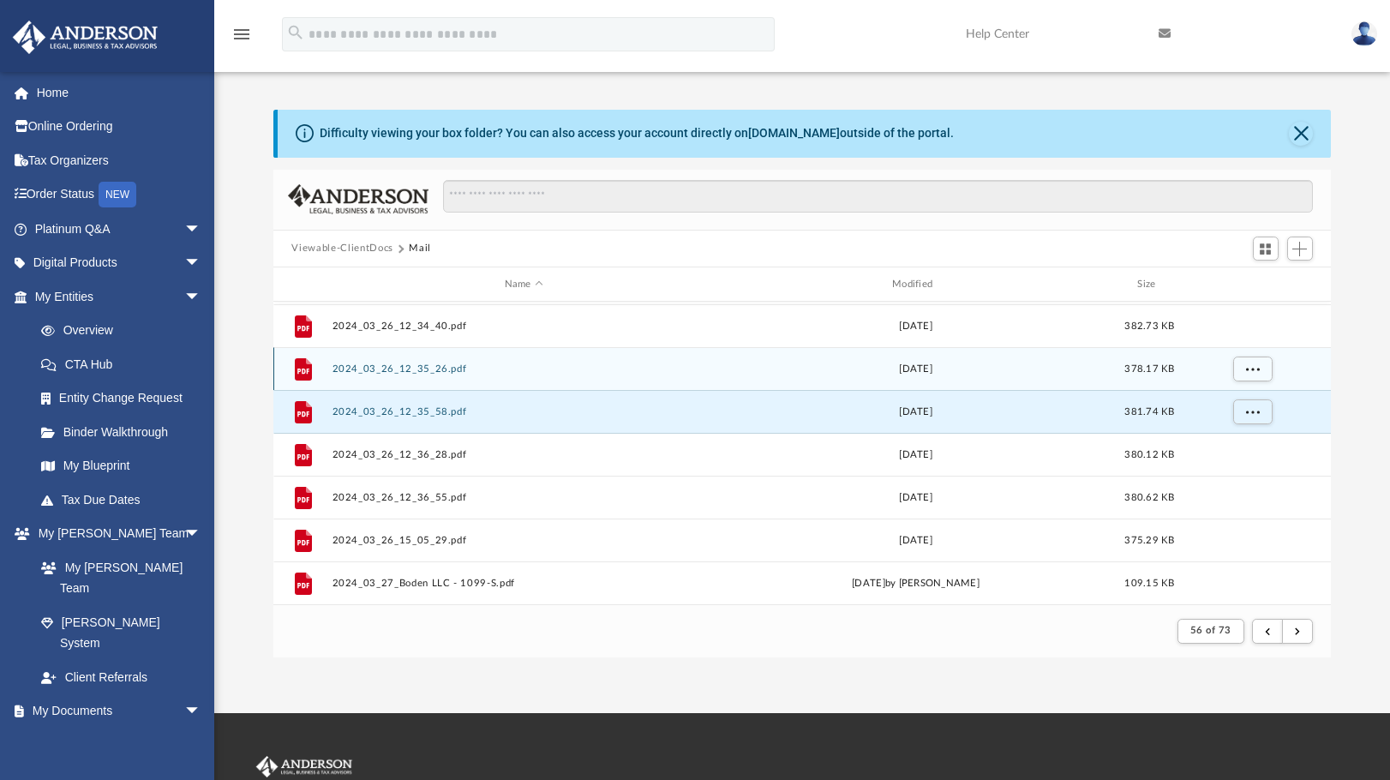
click at [374, 371] on button "2024_03_26_12_35_26.pdf" at bounding box center [524, 368] width 384 height 11
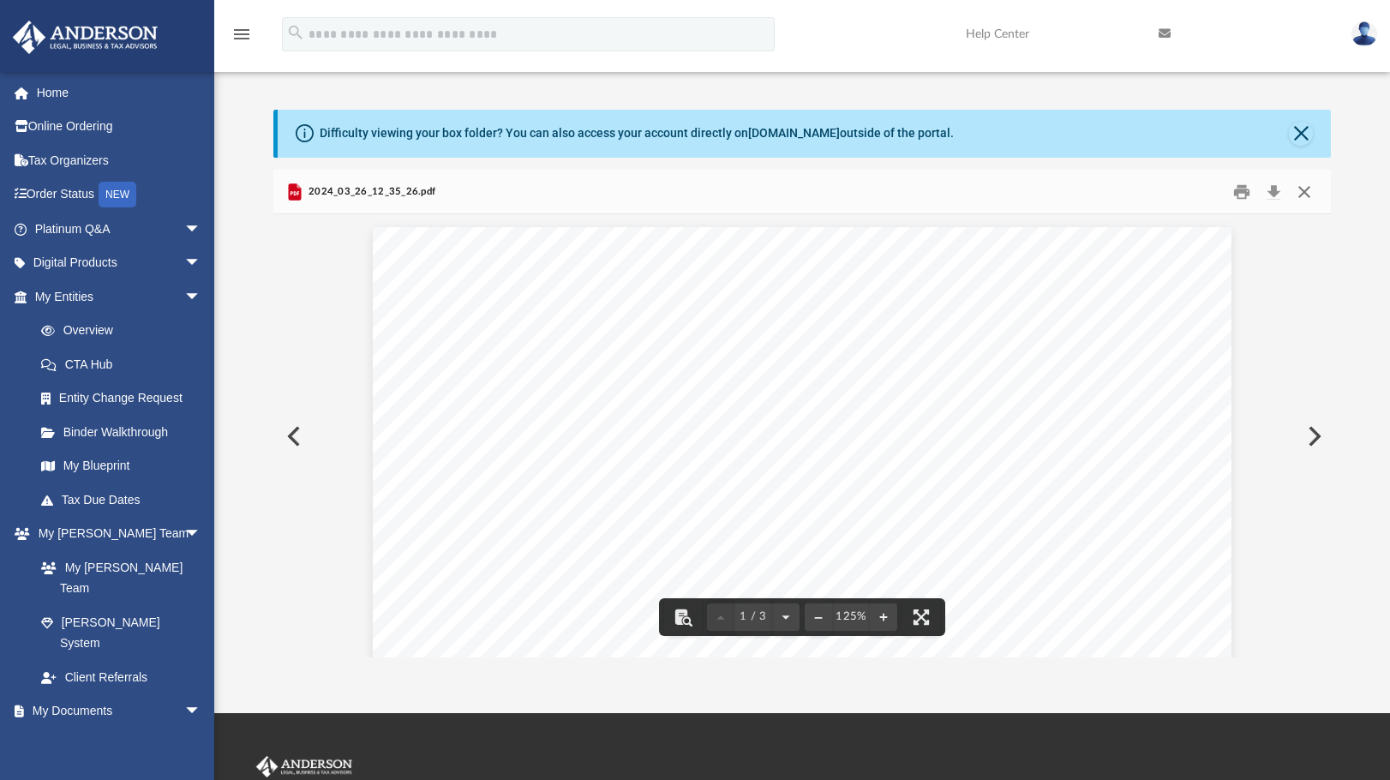
click at [1306, 191] on button "Close" at bounding box center [1304, 191] width 31 height 27
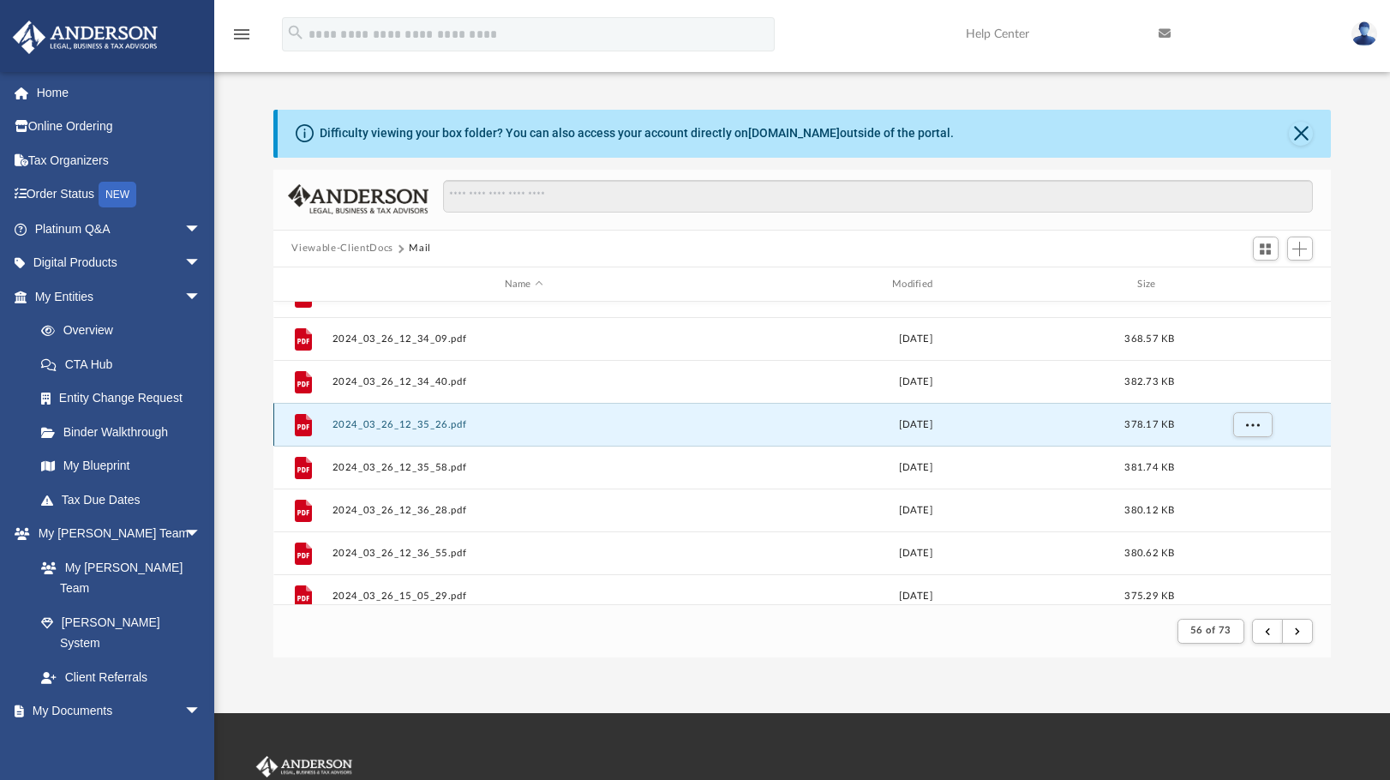
scroll to position [555, 0]
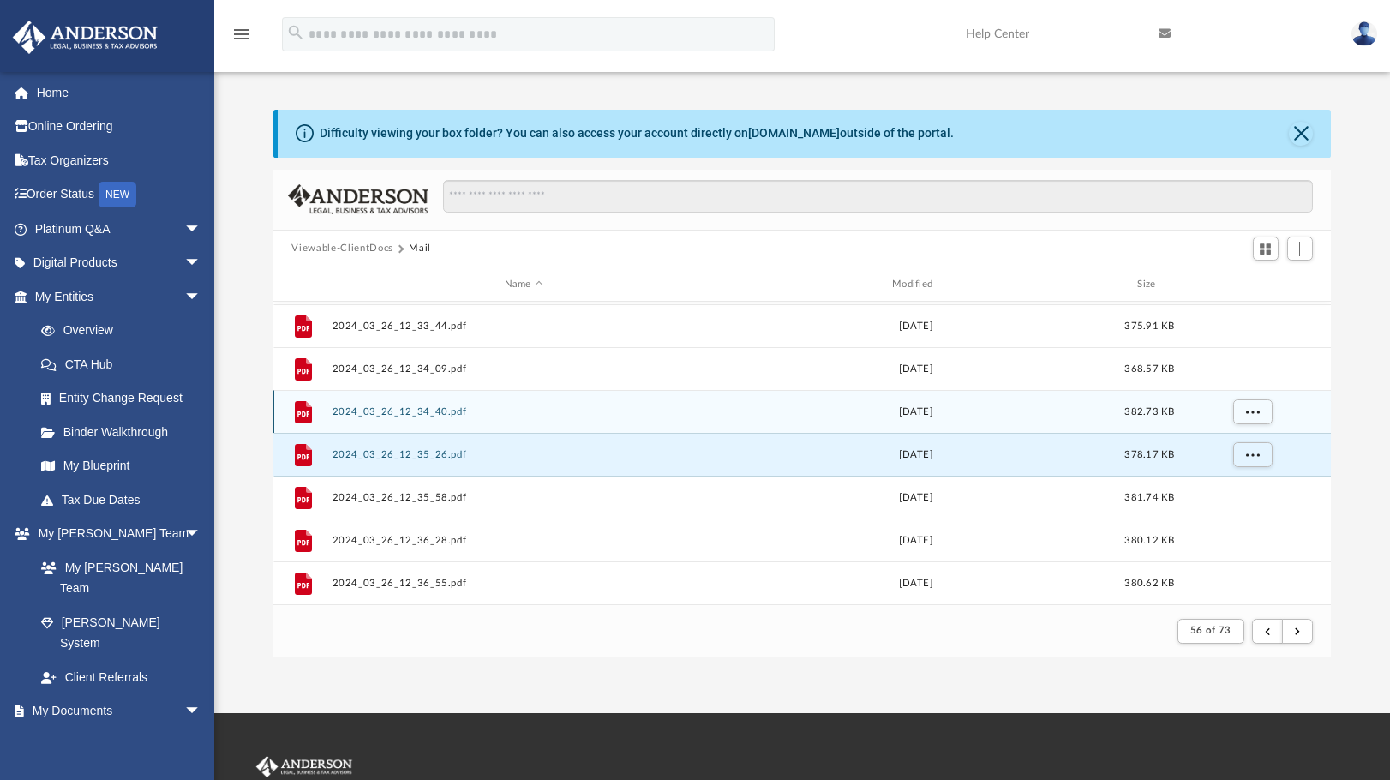
click at [389, 407] on button "2024_03_26_12_34_40.pdf" at bounding box center [524, 411] width 384 height 11
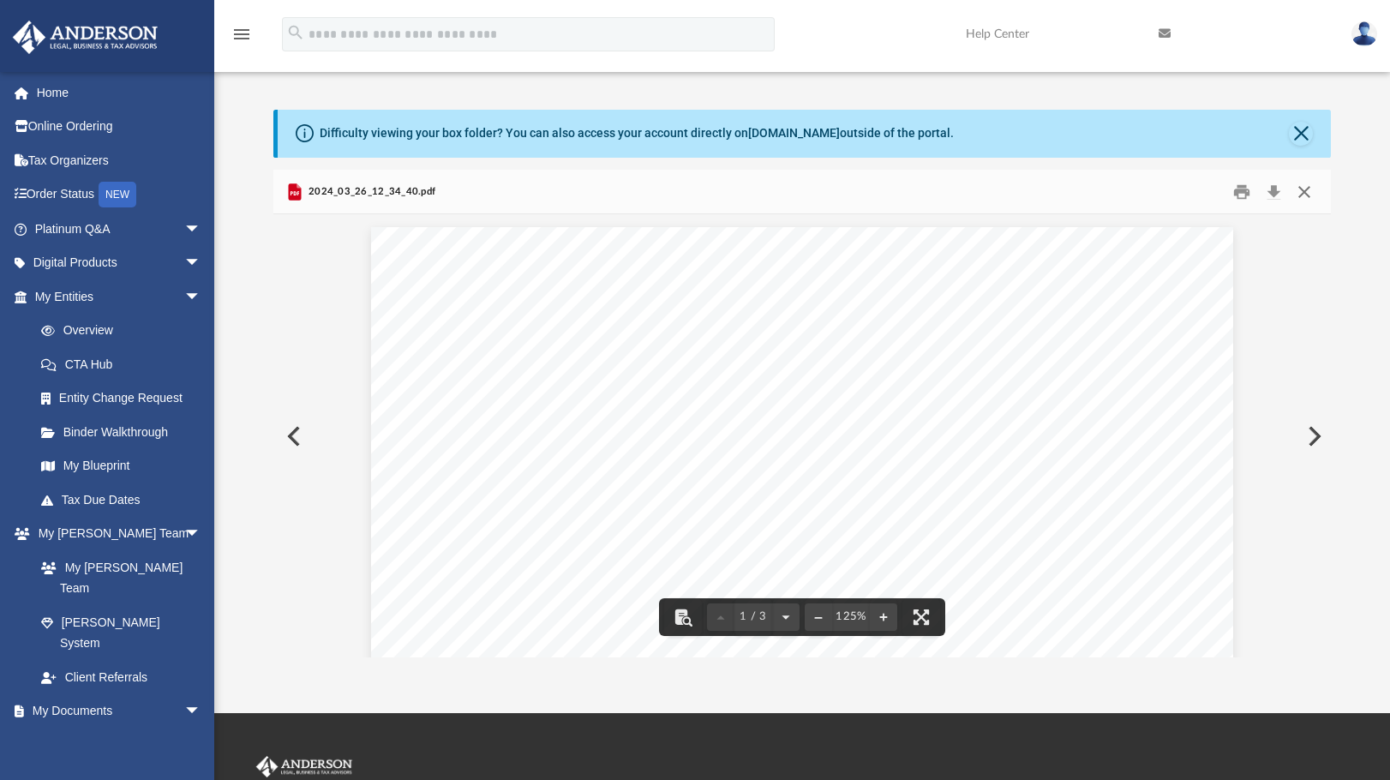
click at [1301, 184] on button "Close" at bounding box center [1304, 191] width 31 height 27
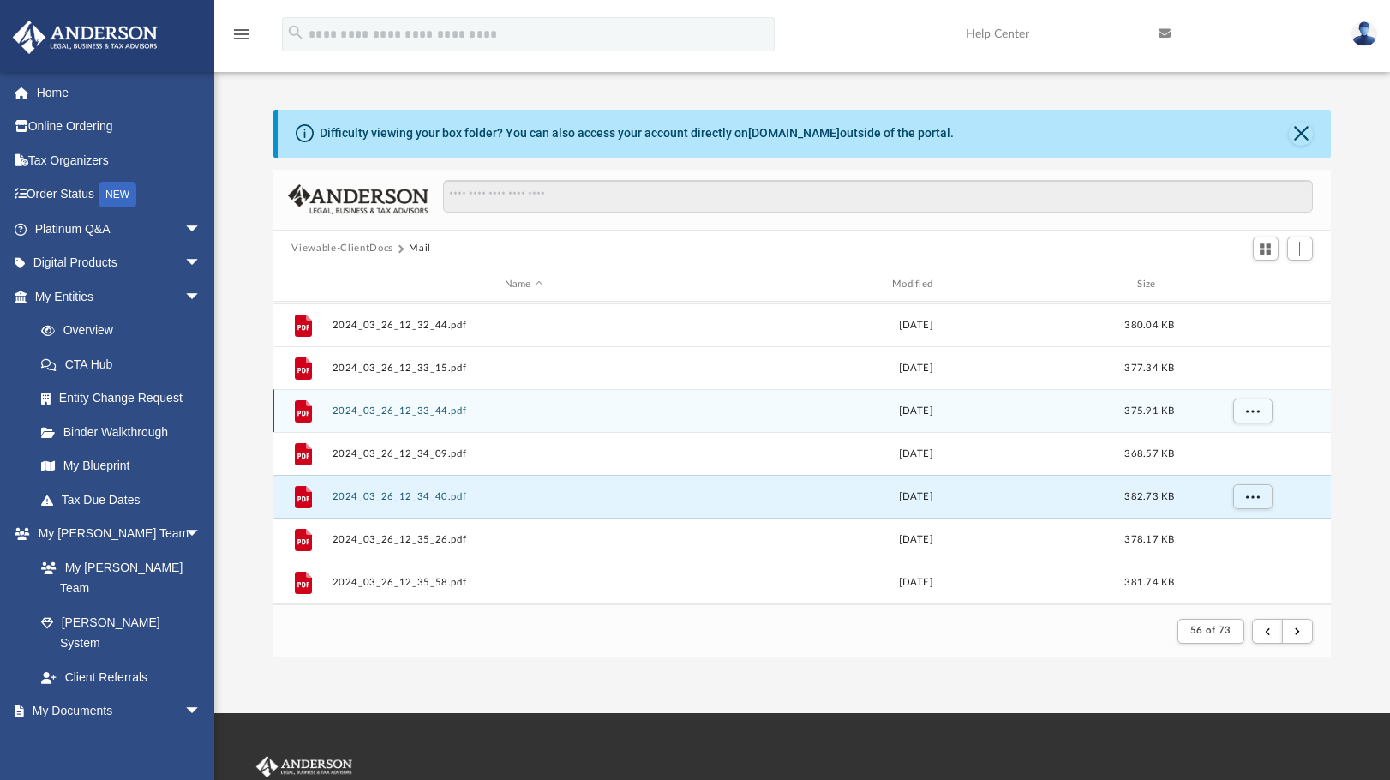
scroll to position [469, 0]
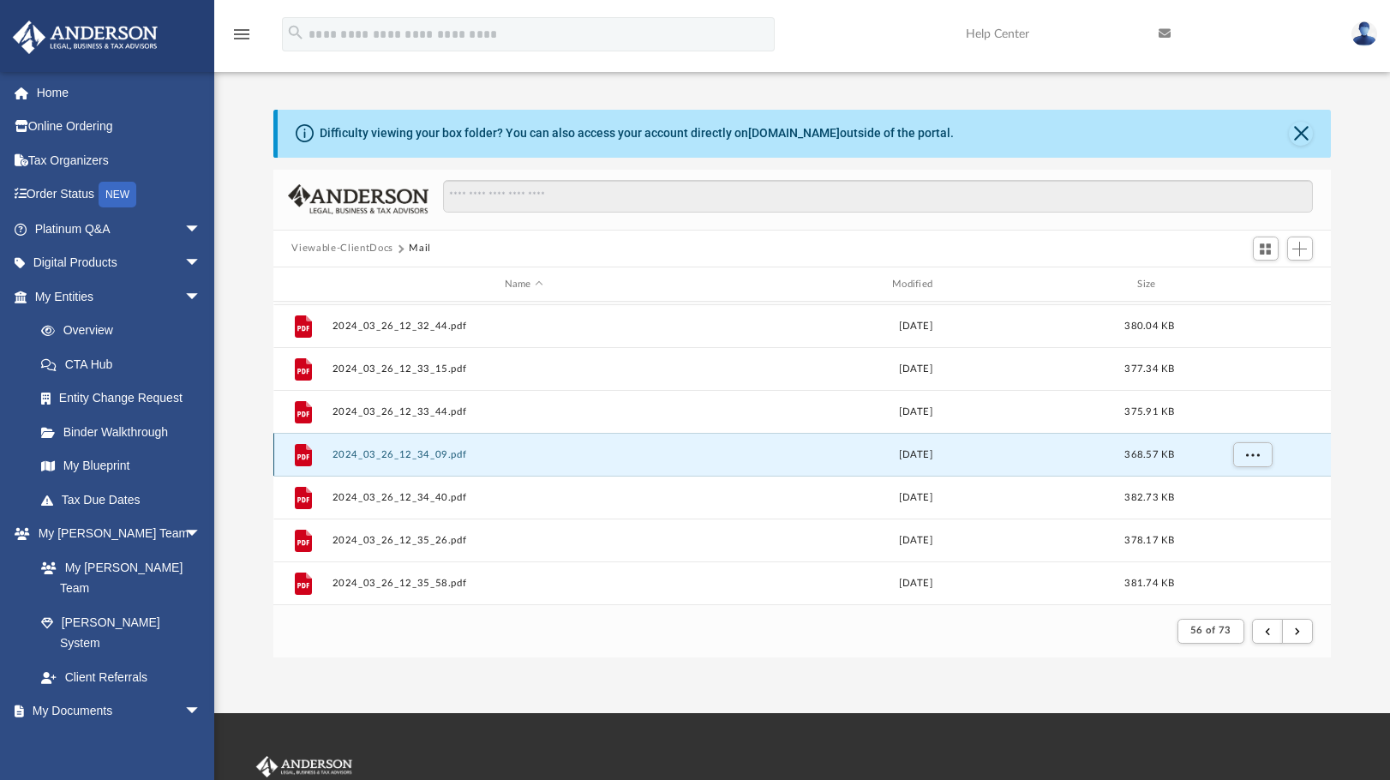
click at [408, 453] on button "2024_03_26_12_34_09.pdf" at bounding box center [524, 454] width 384 height 11
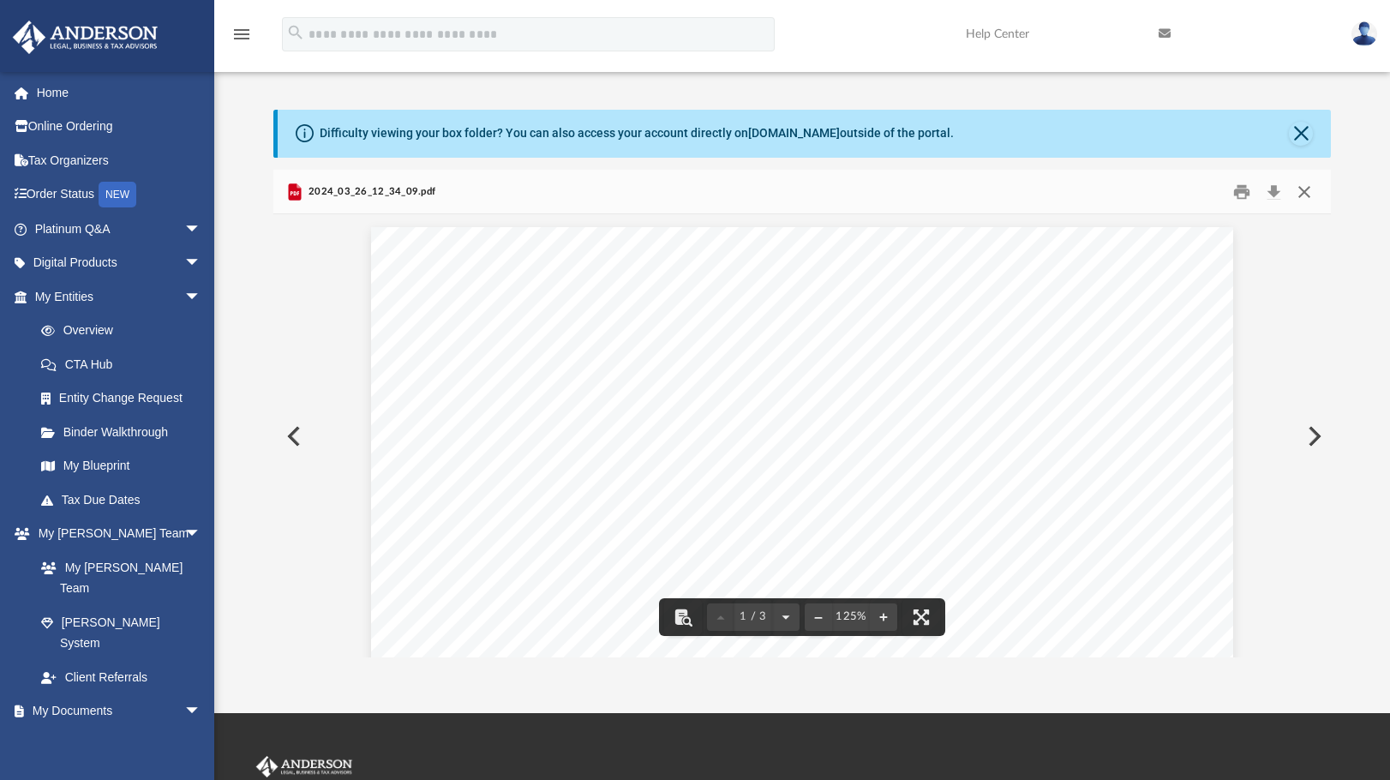
click at [1305, 189] on button "Close" at bounding box center [1304, 191] width 31 height 27
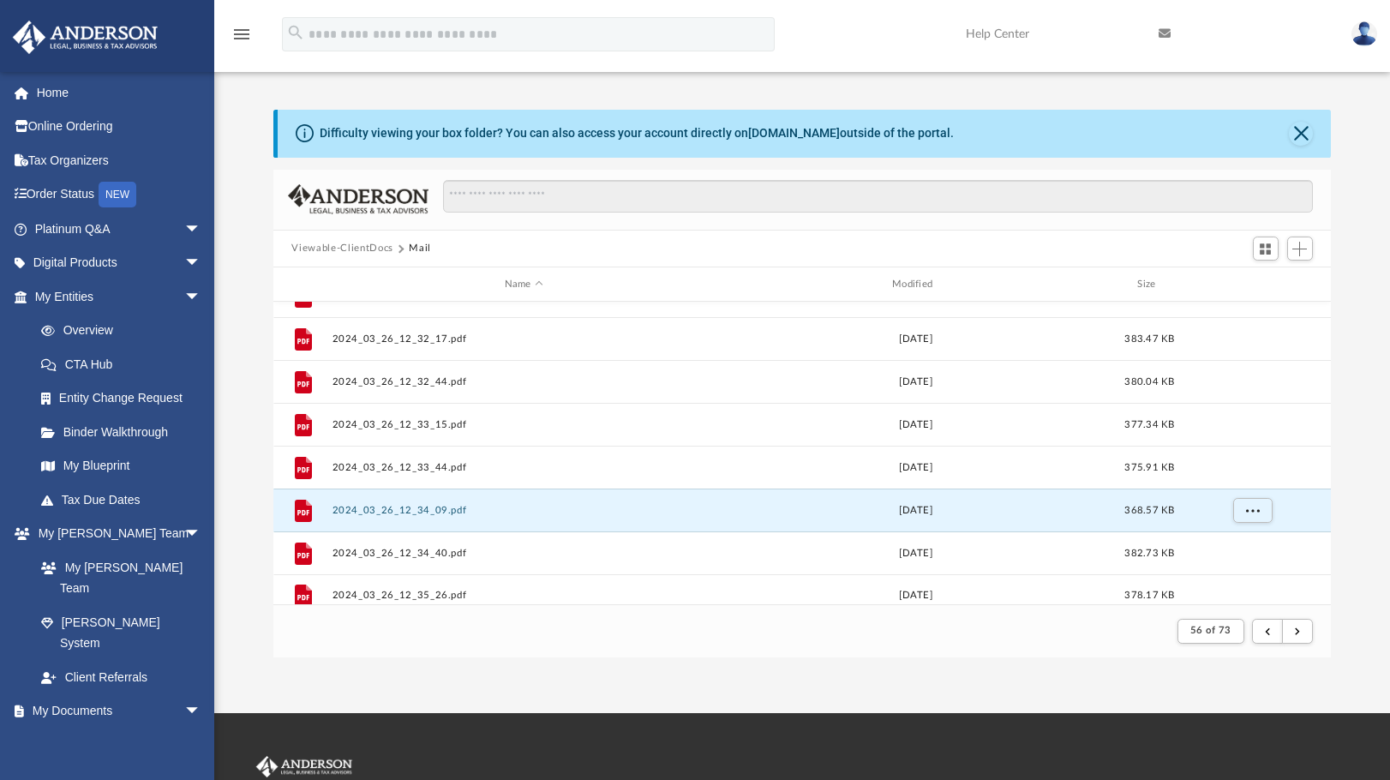
scroll to position [383, 0]
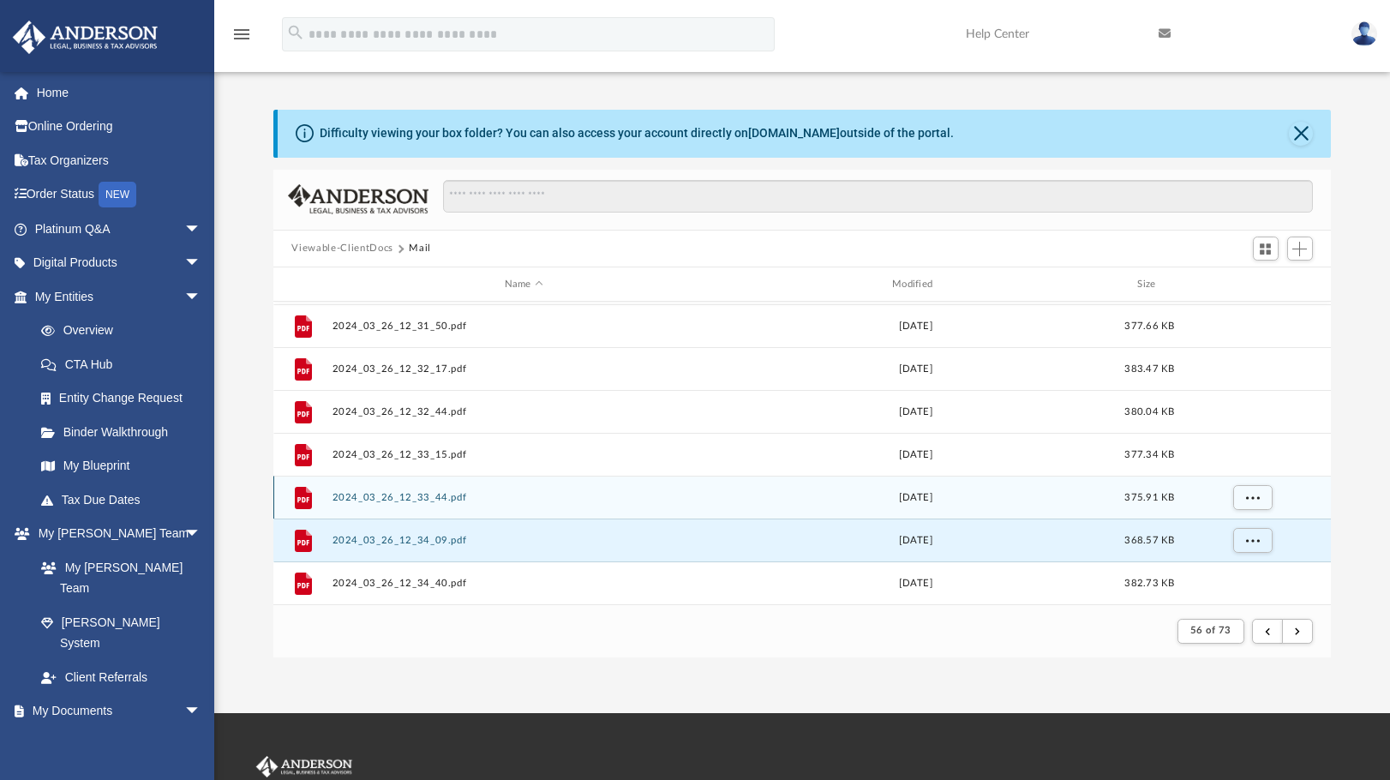
click at [406, 489] on div "File 2024_03_26_12_33_44.pdf Tue Mar 26 2024 375.91 KB" at bounding box center [802, 497] width 1059 height 43
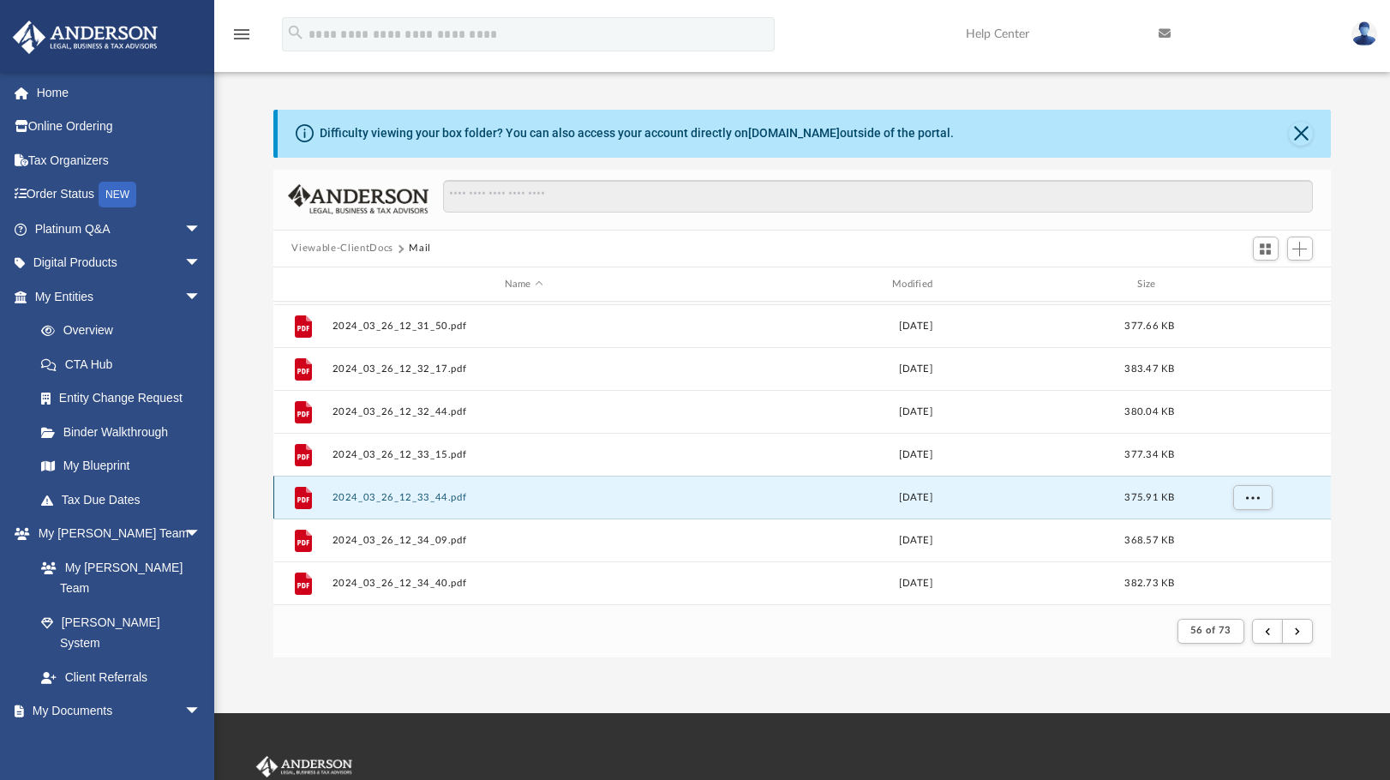
click at [399, 495] on button "2024_03_26_12_33_44.pdf" at bounding box center [524, 497] width 384 height 11
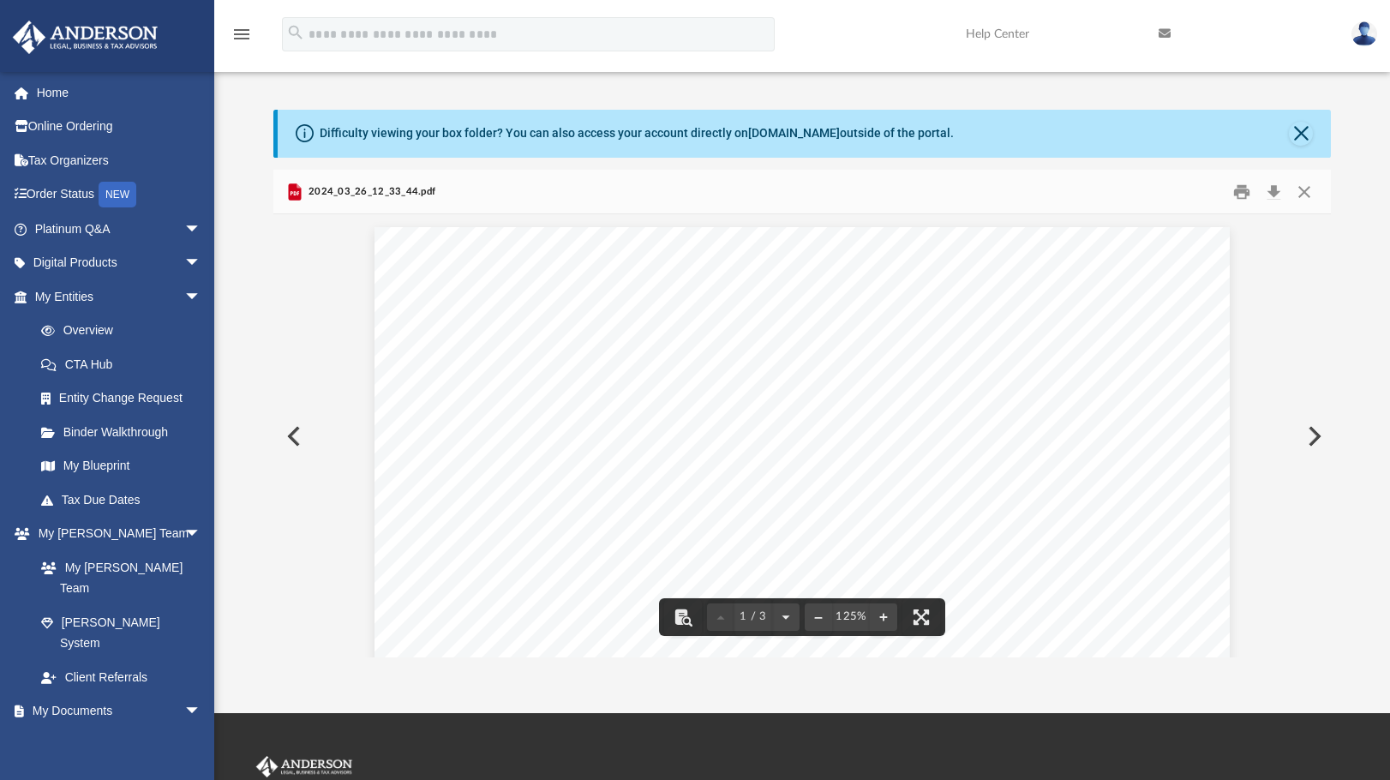
click at [690, 424] on div "Page 1" at bounding box center [802, 789] width 855 height 1125
click at [1275, 189] on button "Download" at bounding box center [1274, 191] width 31 height 27
click at [651, 355] on div "Page 1" at bounding box center [802, 789] width 855 height 1125
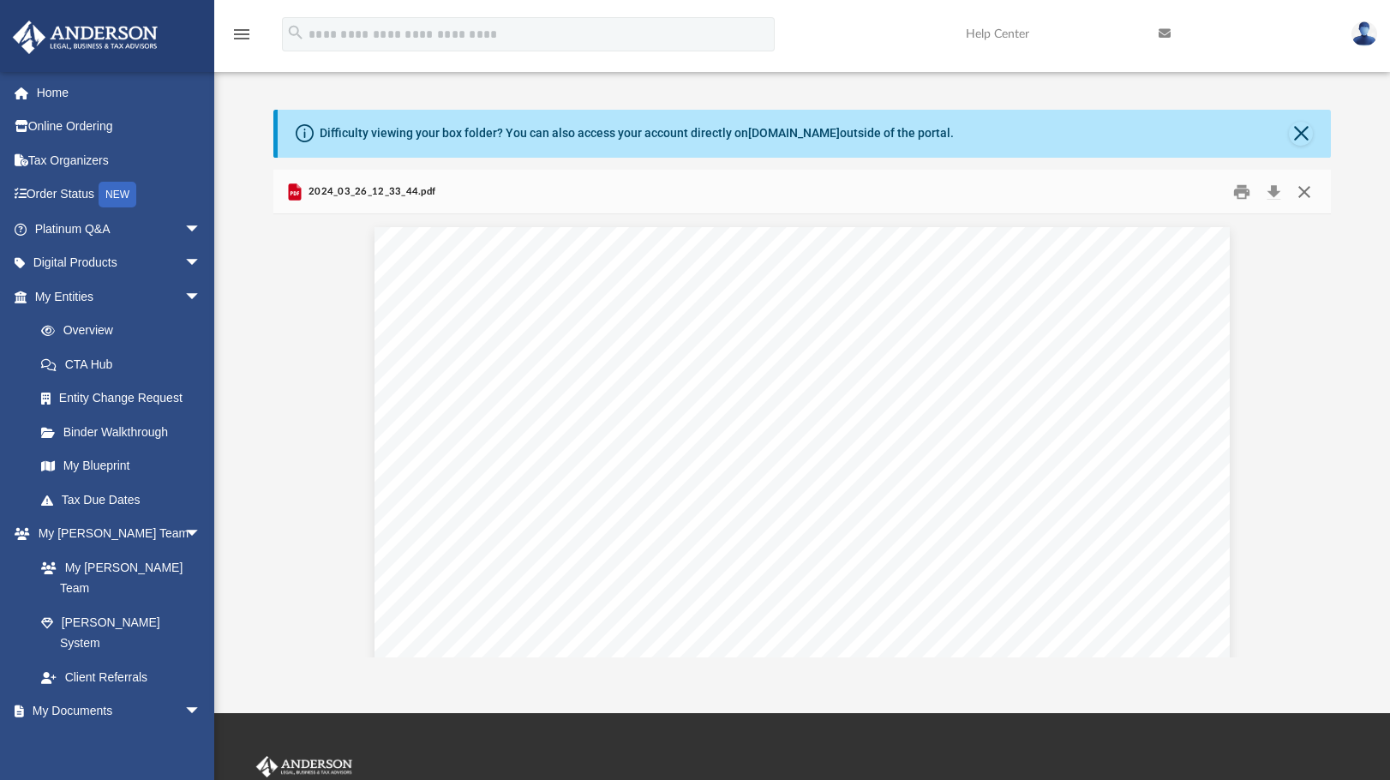
click at [1304, 190] on button "Close" at bounding box center [1304, 191] width 31 height 27
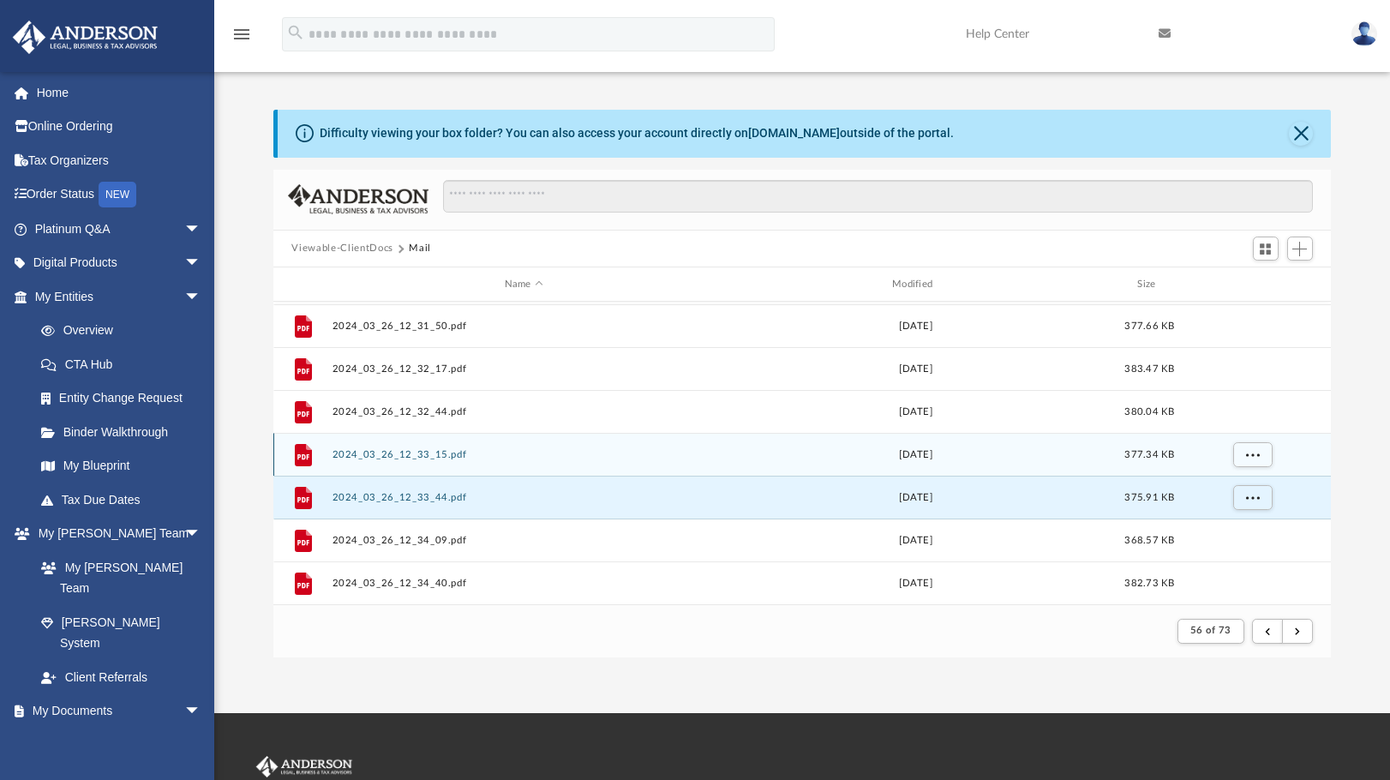
click at [400, 457] on button "2024_03_26_12_33_15.pdf" at bounding box center [524, 454] width 384 height 11
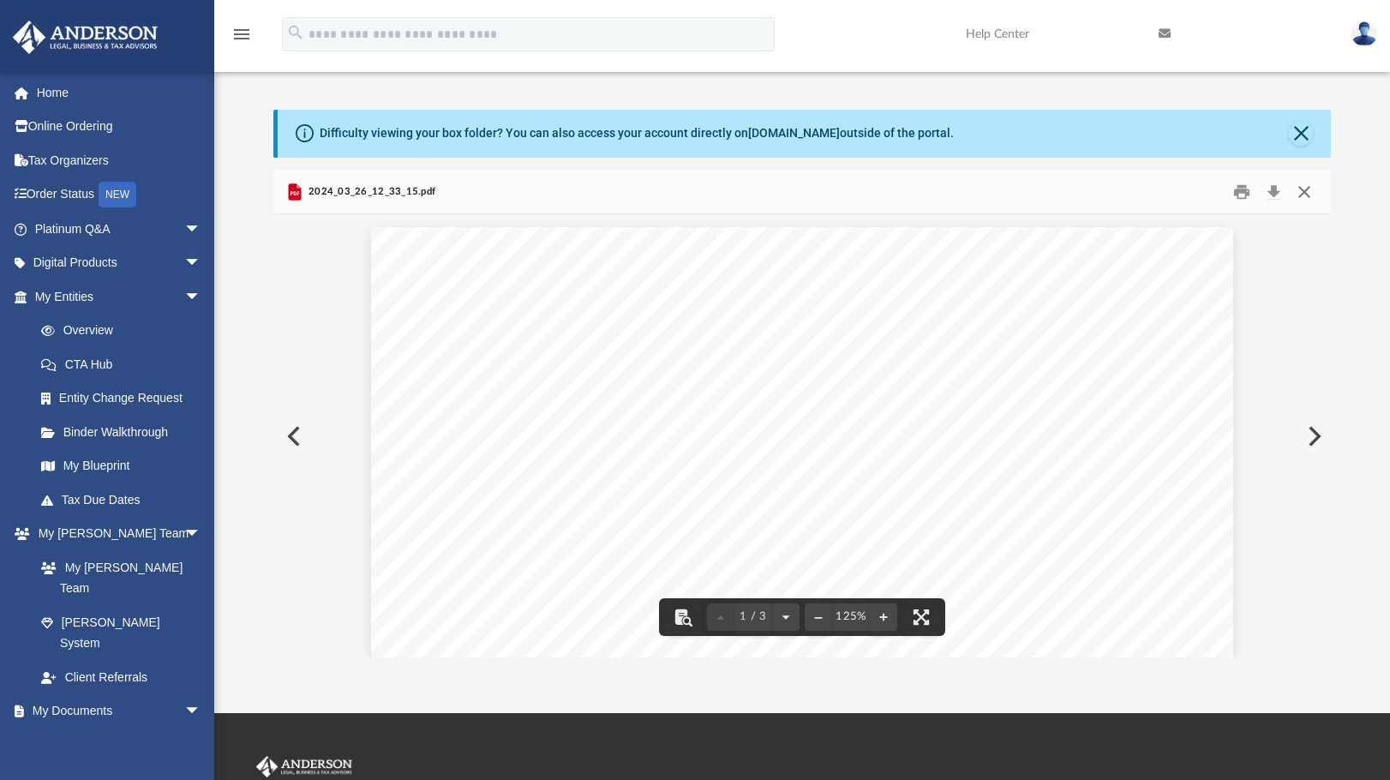
click at [1306, 181] on button "Close" at bounding box center [1304, 191] width 31 height 27
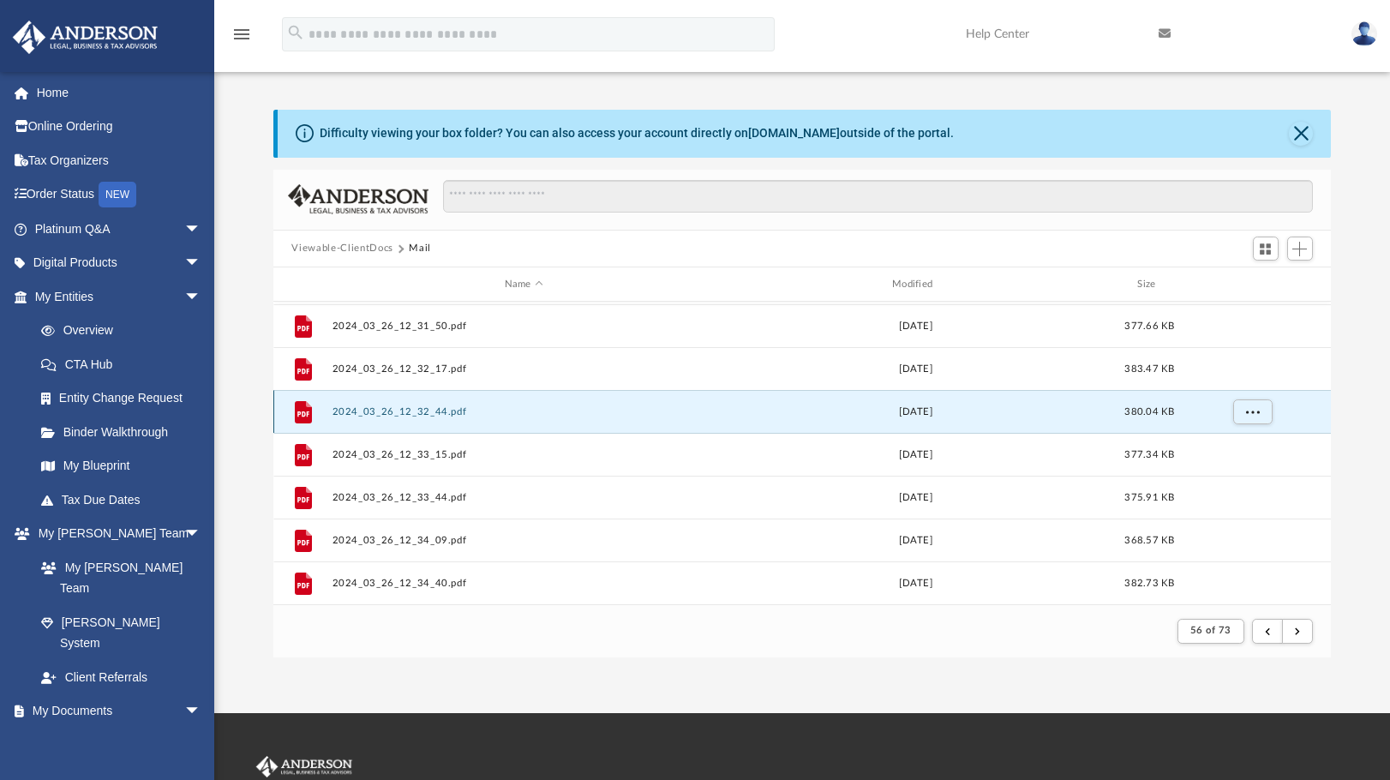
click at [413, 411] on button "2024_03_26_12_32_44.pdf" at bounding box center [524, 411] width 384 height 11
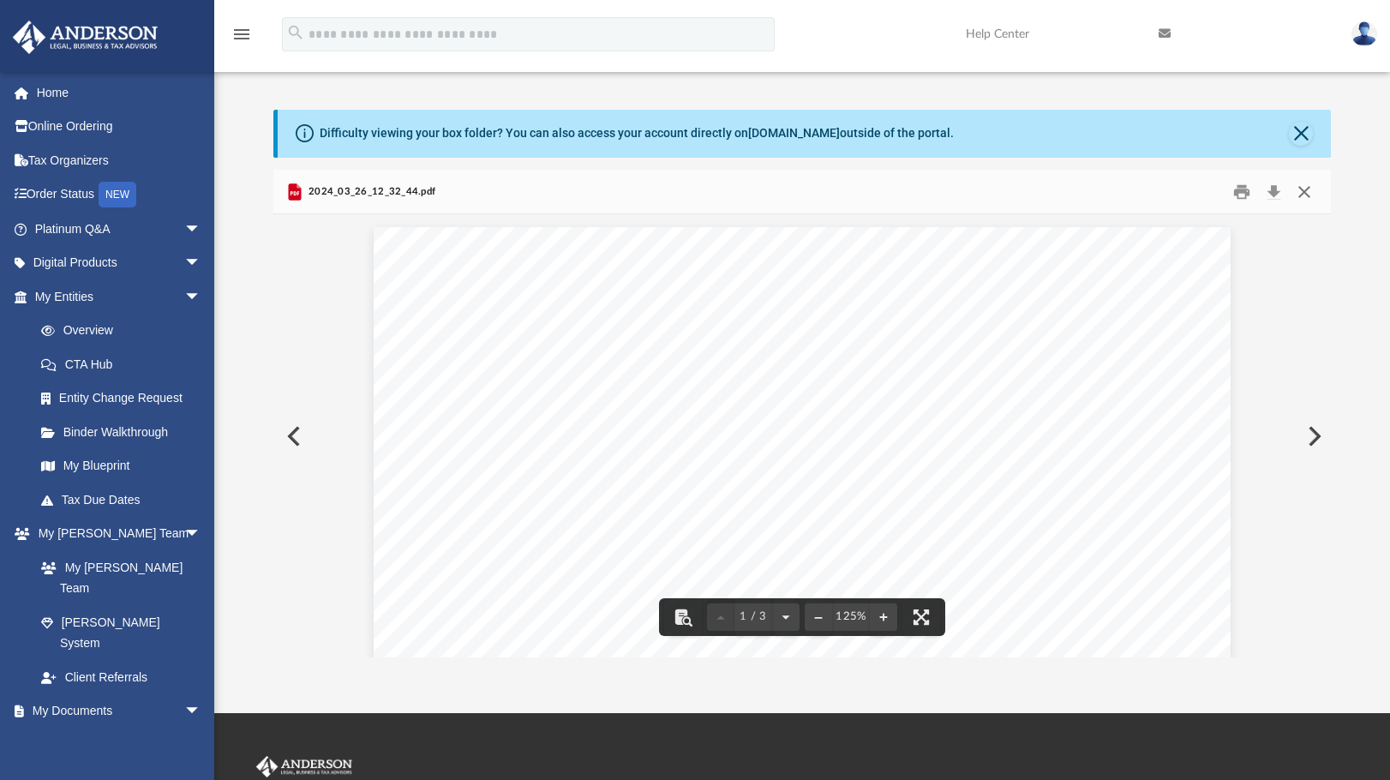
click at [1307, 183] on button "Close" at bounding box center [1304, 191] width 31 height 27
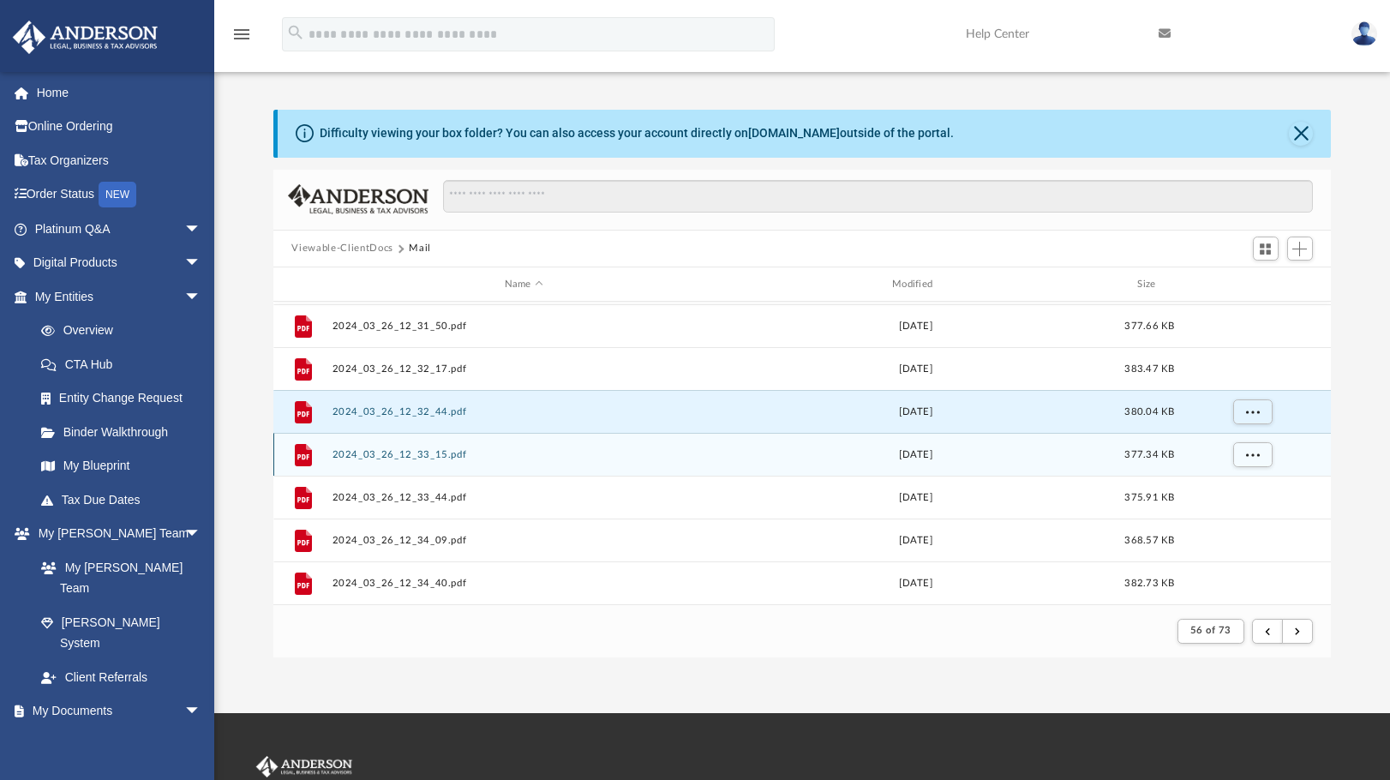
scroll to position [297, 0]
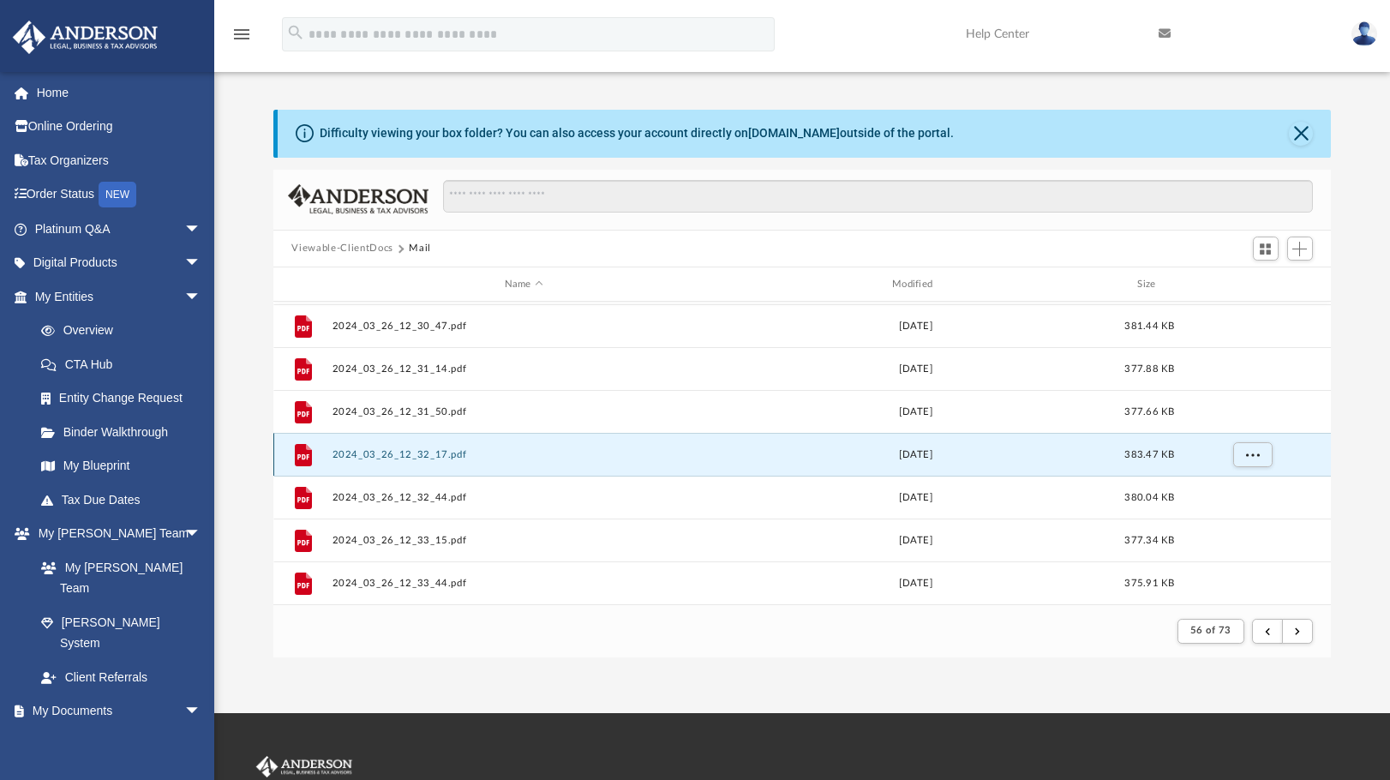
click at [435, 453] on button "2024_03_26_12_32_17.pdf" at bounding box center [524, 454] width 384 height 11
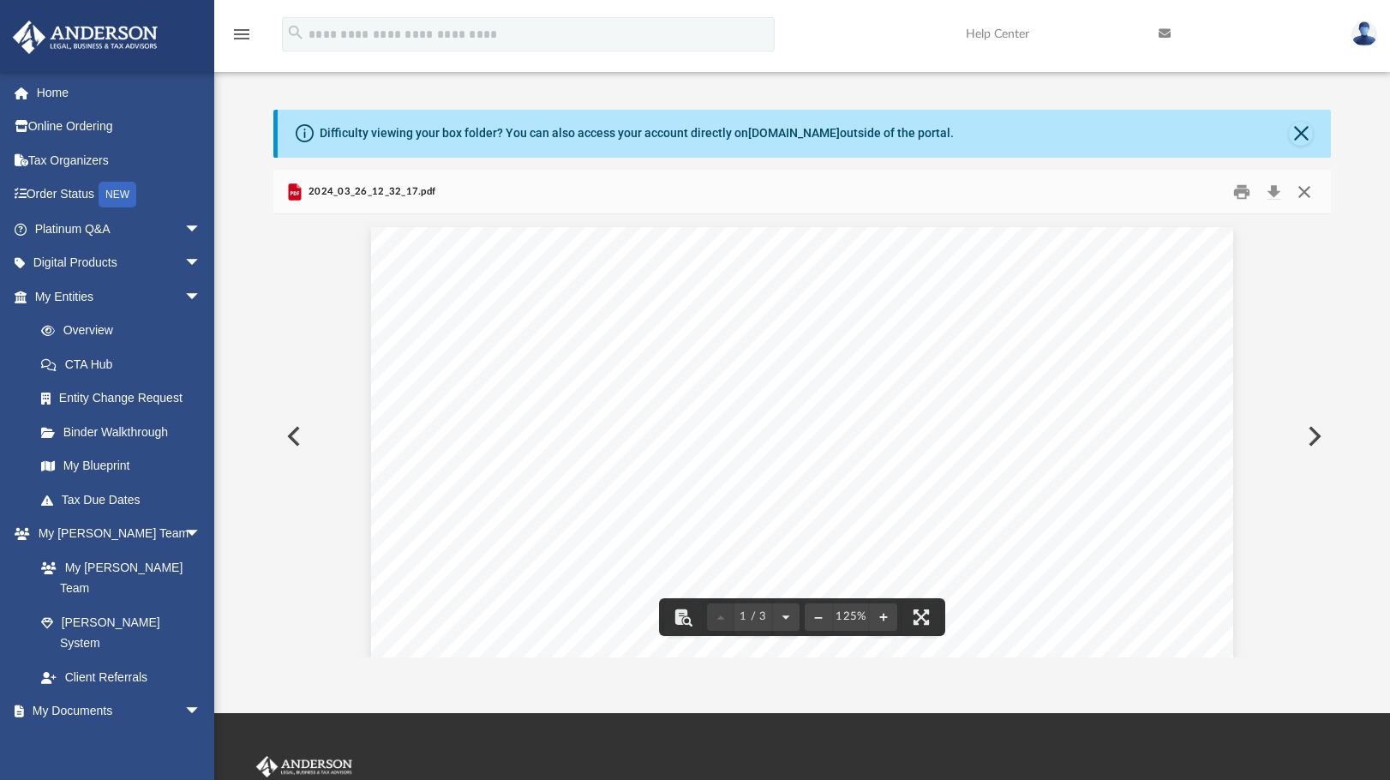
click at [1300, 191] on button "Close" at bounding box center [1304, 191] width 31 height 27
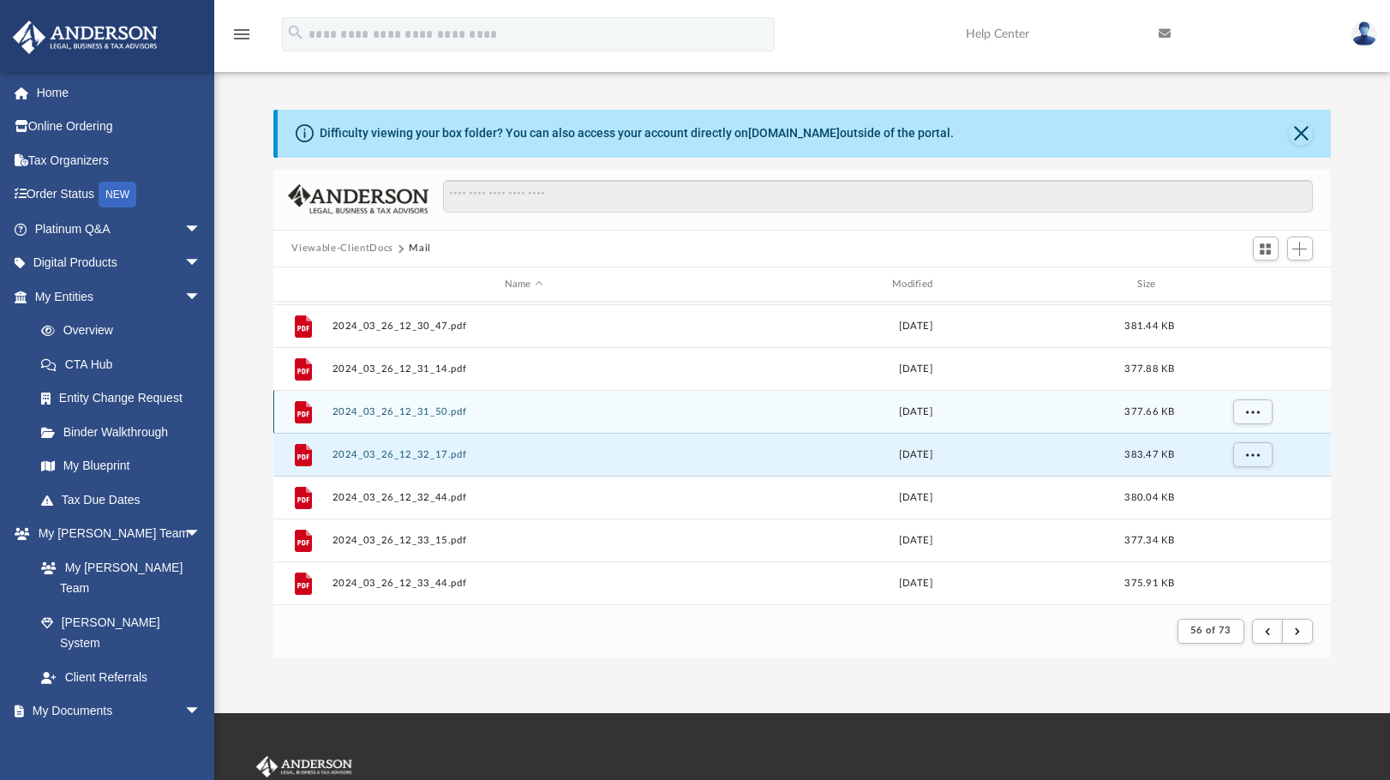
click at [420, 405] on div "File 2024_03_26_12_31_50.pdf Tue Mar 26 2024 377.66 KB" at bounding box center [802, 411] width 1059 height 43
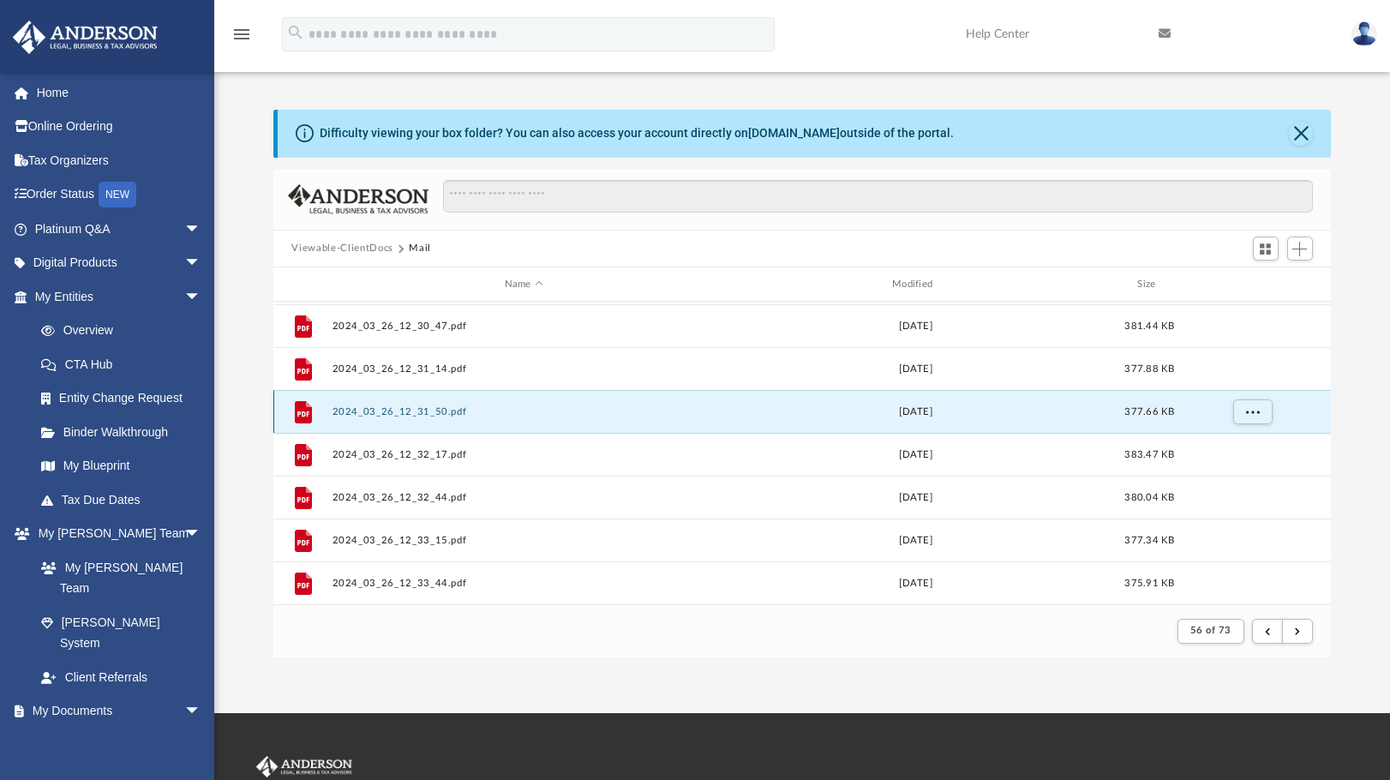
click at [405, 411] on button "2024_03_26_12_31_50.pdf" at bounding box center [524, 411] width 384 height 11
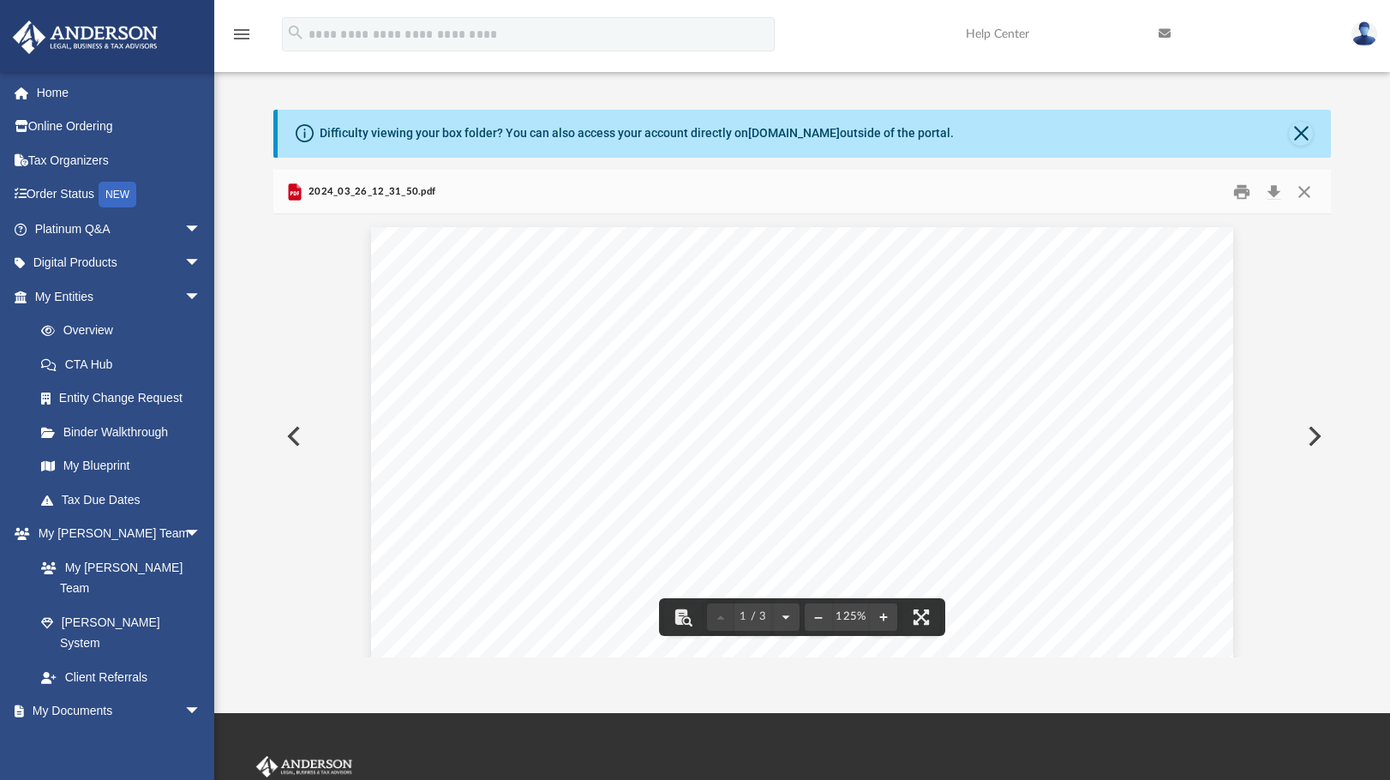
click at [671, 277] on div "Page 1" at bounding box center [802, 791] width 862 height 1128
click at [1275, 193] on button "Download" at bounding box center [1274, 191] width 31 height 27
click at [881, 318] on div "Page 1" at bounding box center [802, 791] width 862 height 1128
click at [639, 248] on div "Page 1" at bounding box center [802, 791] width 862 height 1128
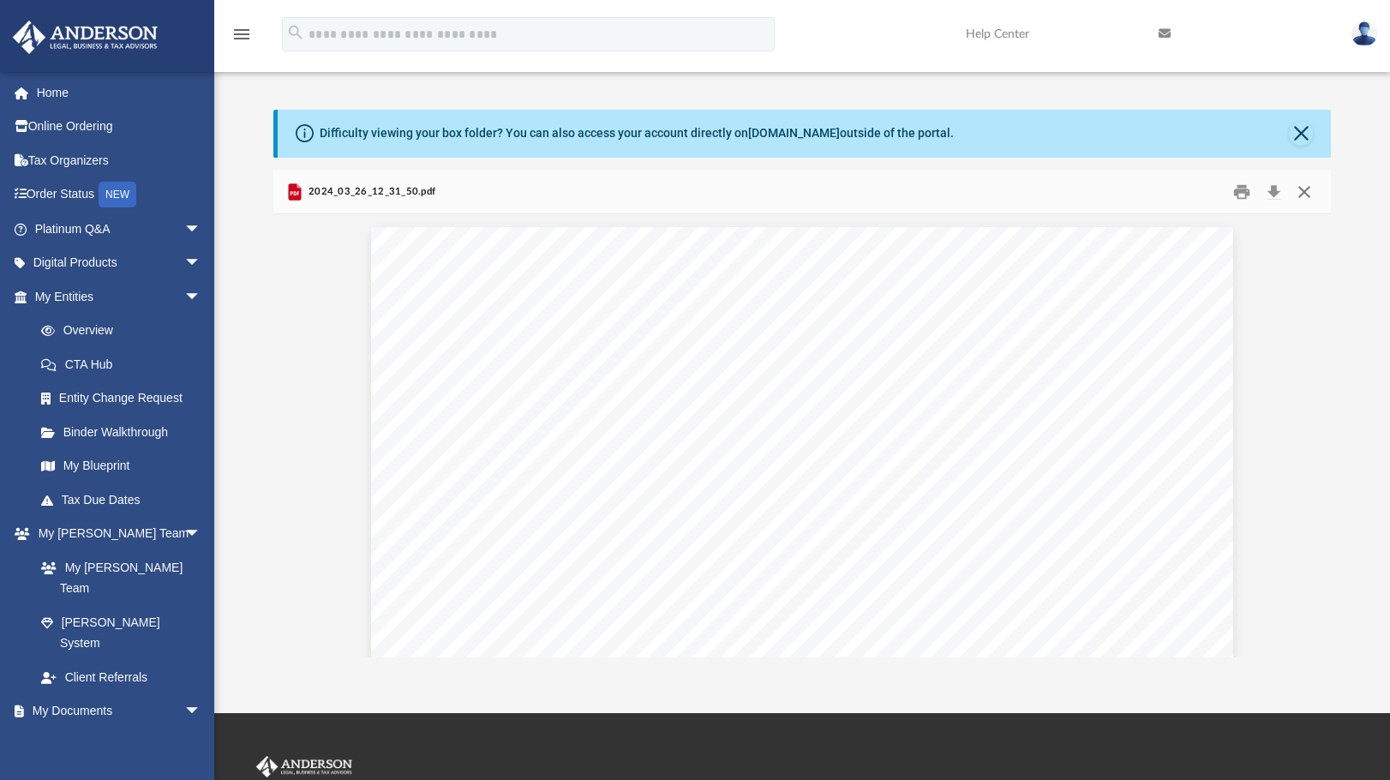
click at [1299, 195] on button "Close" at bounding box center [1304, 191] width 31 height 27
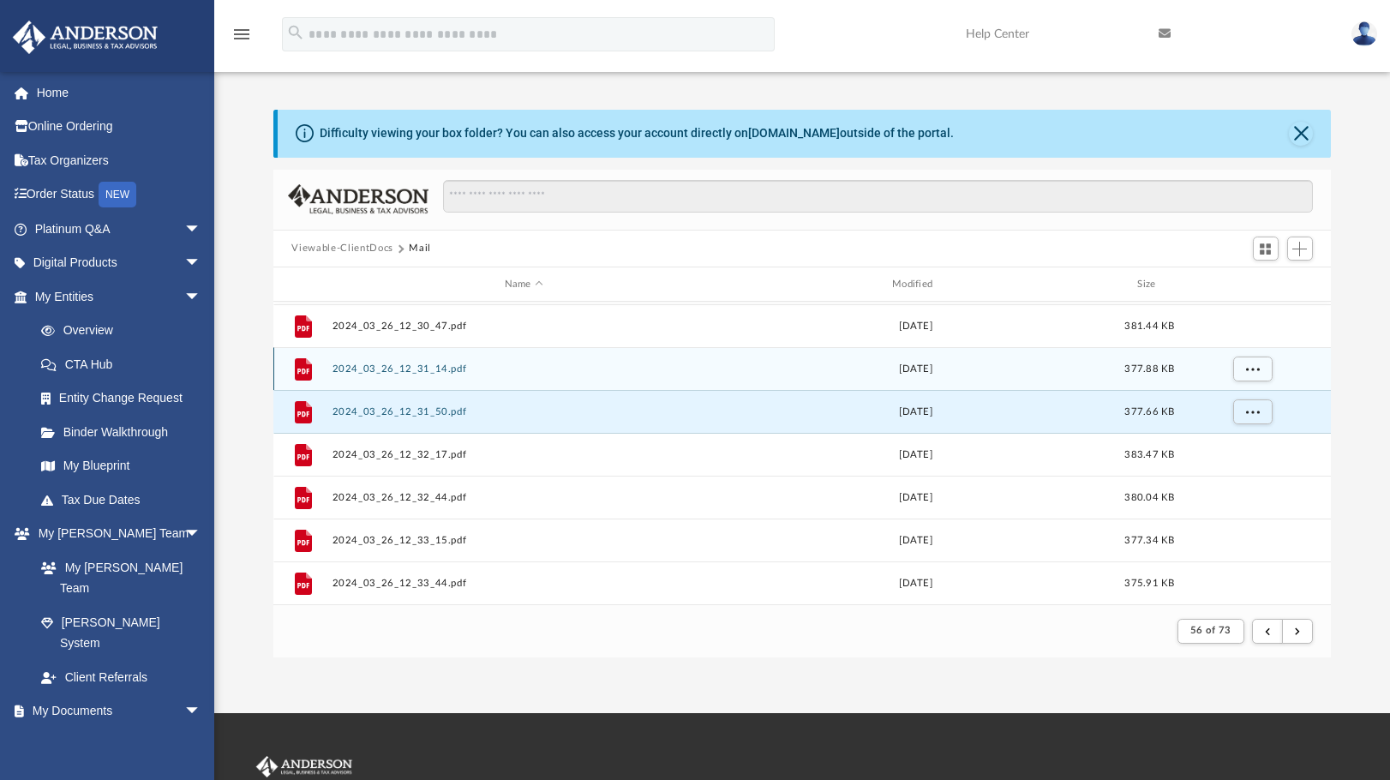
click at [405, 374] on button "2024_03_26_12_31_14.pdf" at bounding box center [524, 368] width 384 height 11
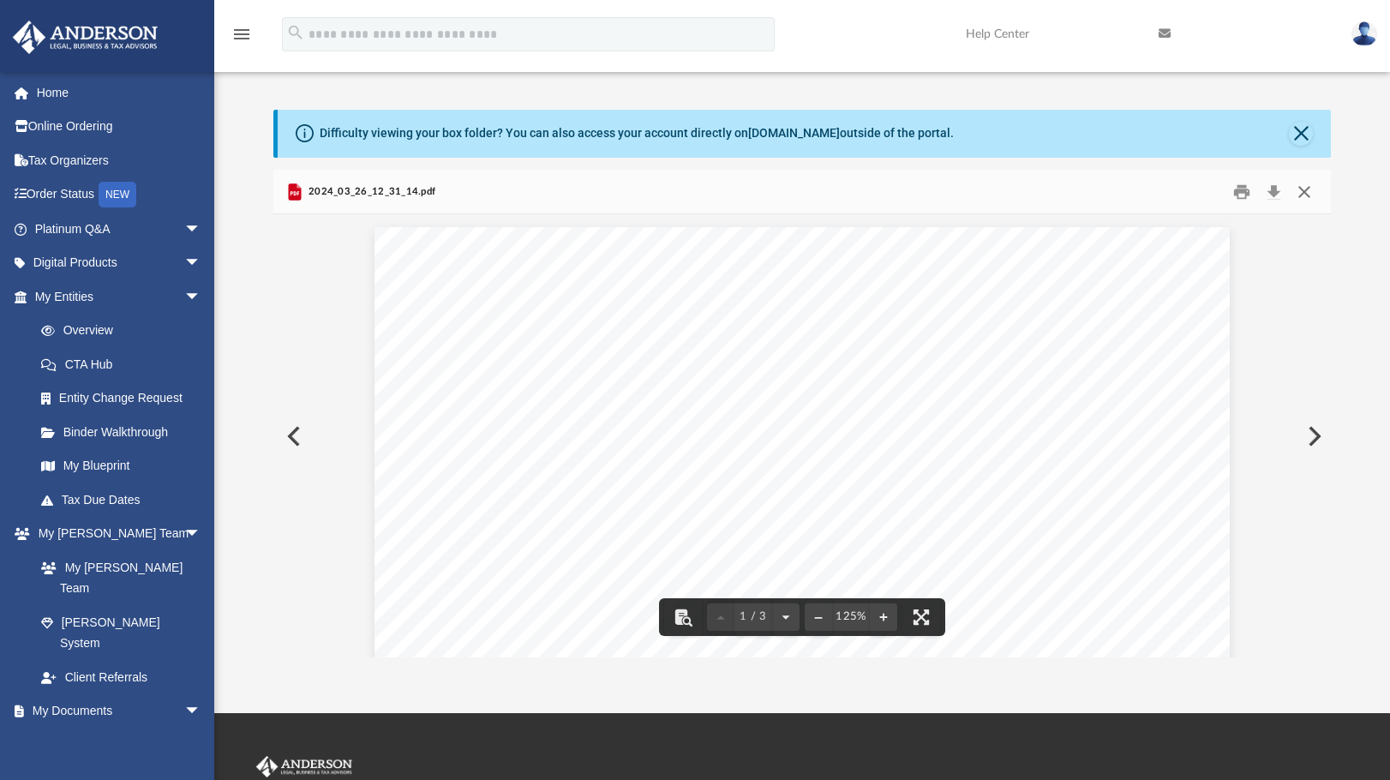
click at [1304, 195] on button "Close" at bounding box center [1304, 191] width 31 height 27
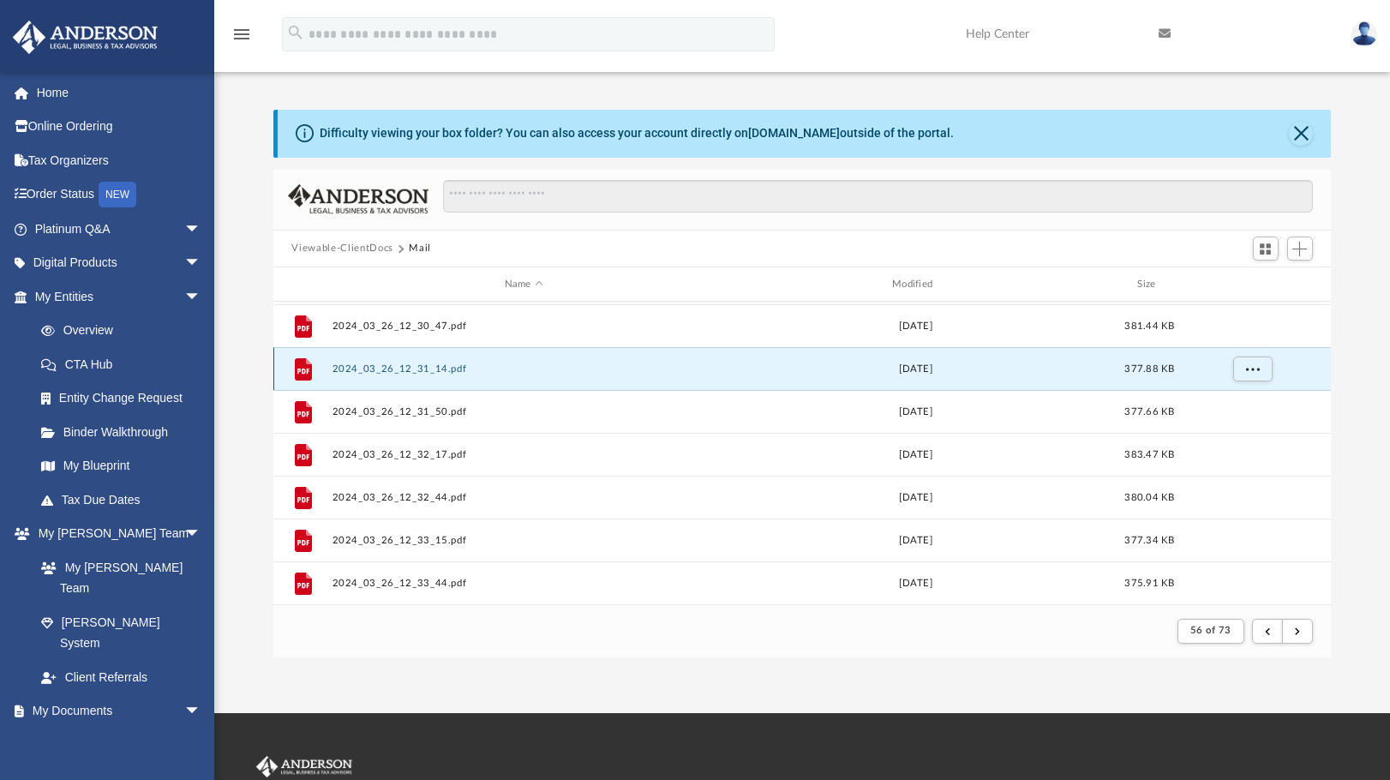
click at [416, 373] on button "2024_03_26_12_31_14.pdf" at bounding box center [524, 368] width 384 height 11
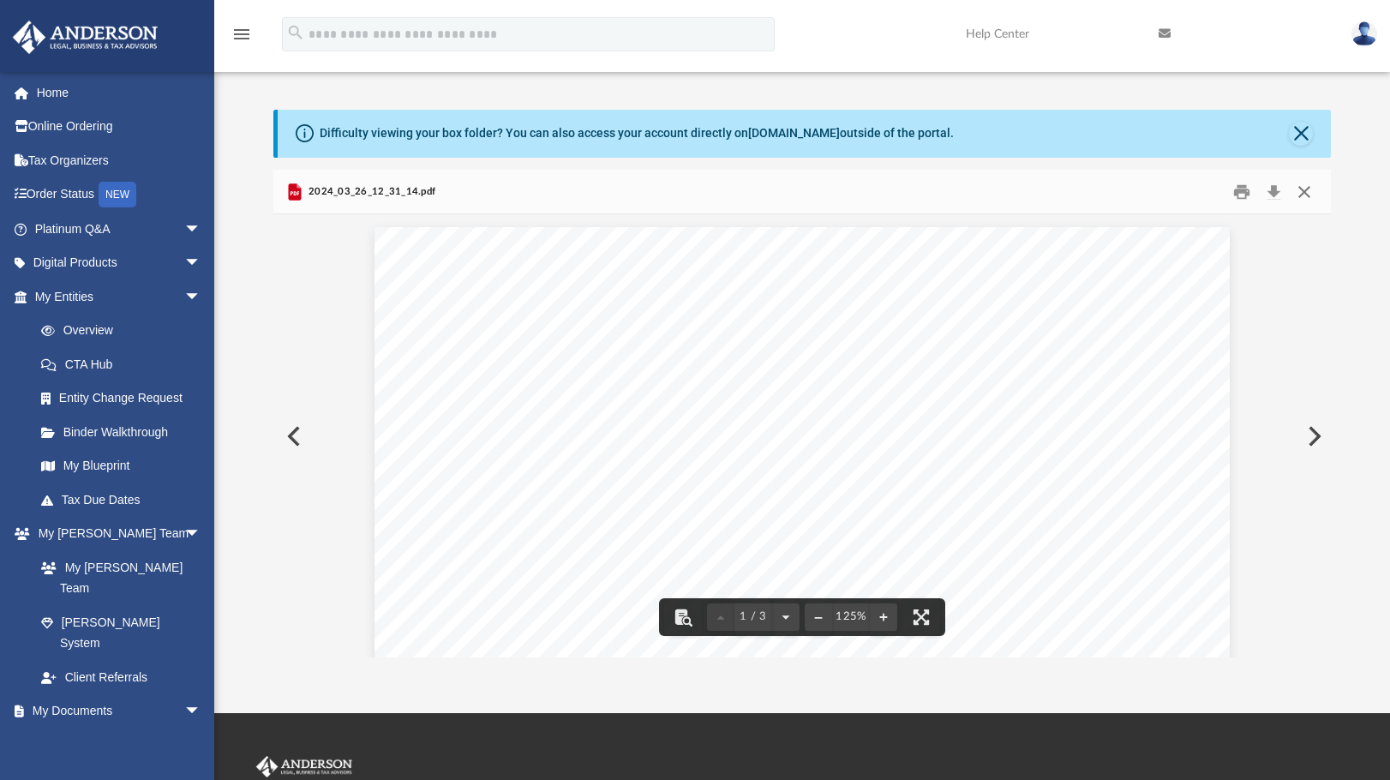
click at [1304, 194] on button "Close" at bounding box center [1304, 191] width 31 height 27
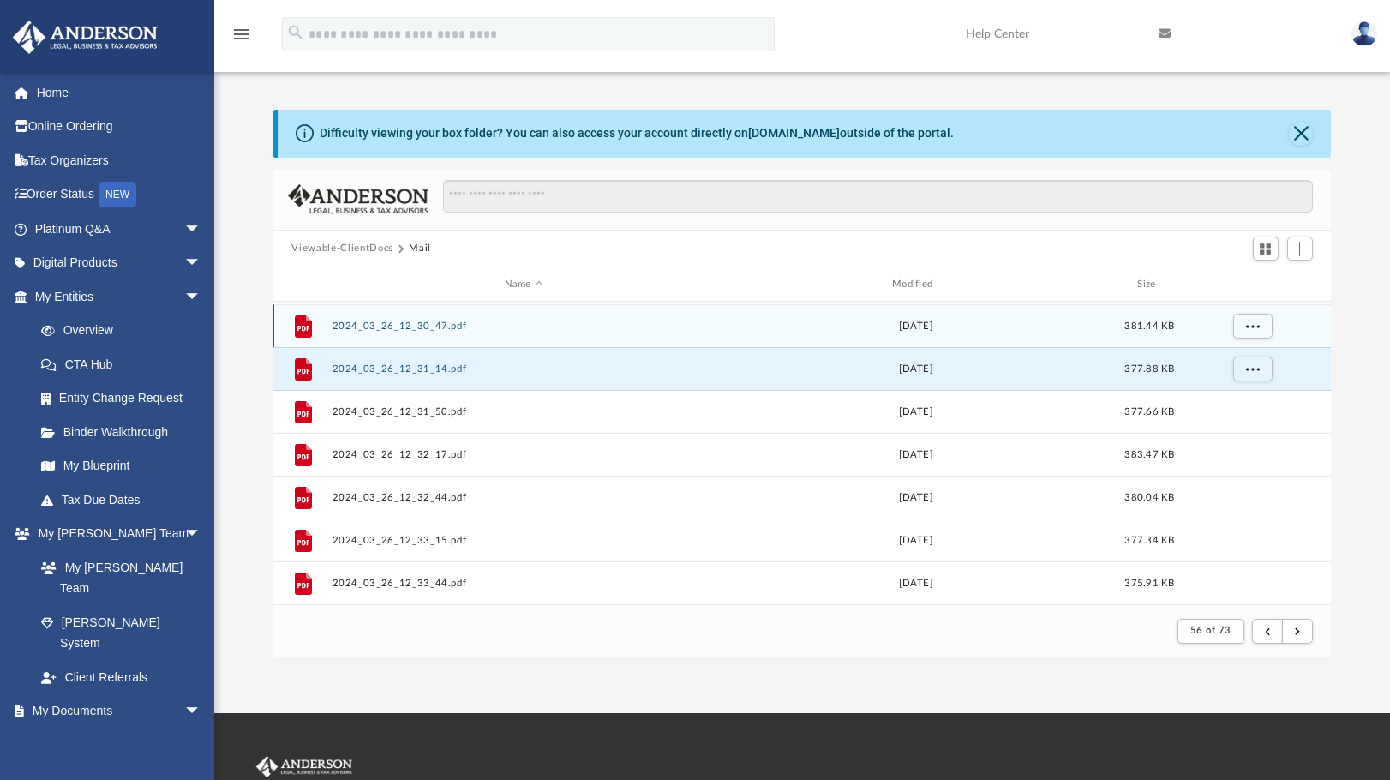
click at [406, 327] on button "2024_03_26_12_30_47.pdf" at bounding box center [524, 326] width 384 height 11
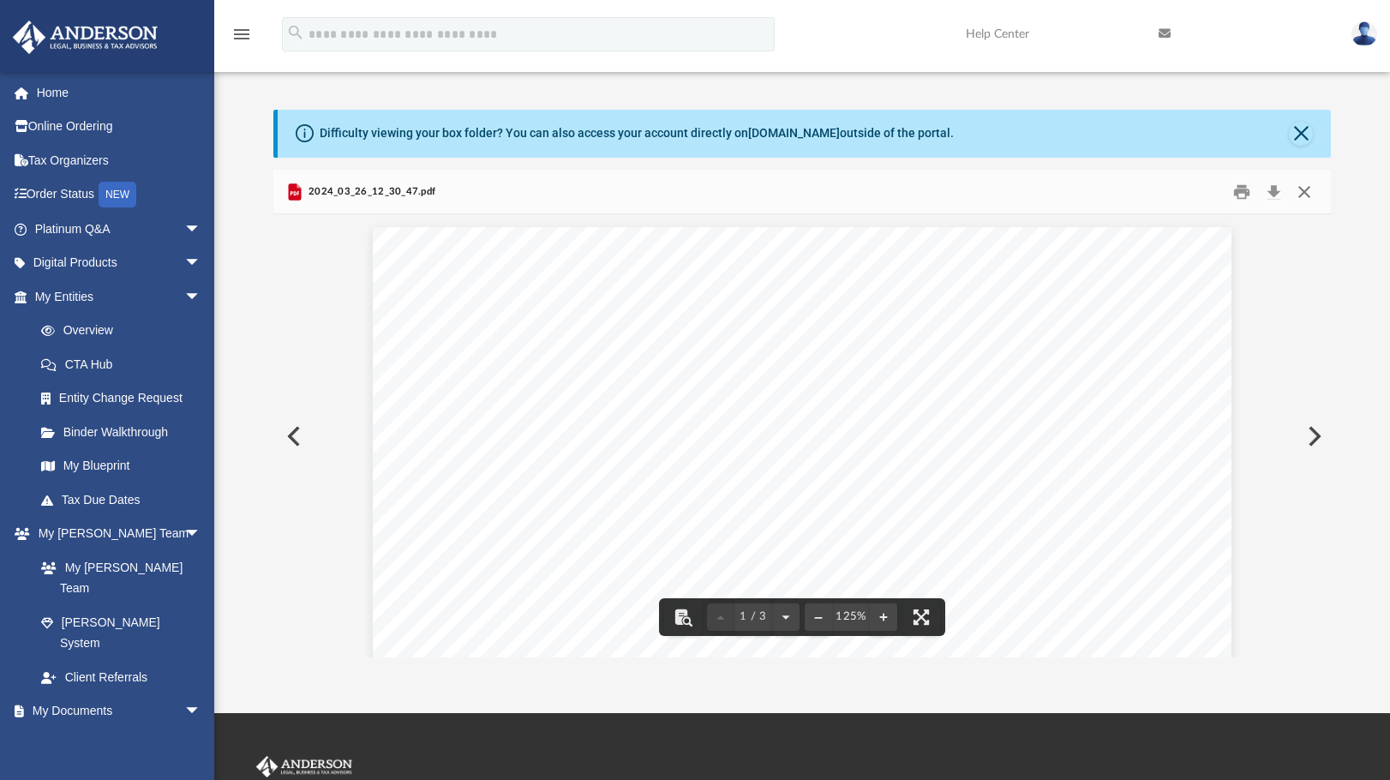
click at [1305, 189] on button "Close" at bounding box center [1304, 191] width 31 height 27
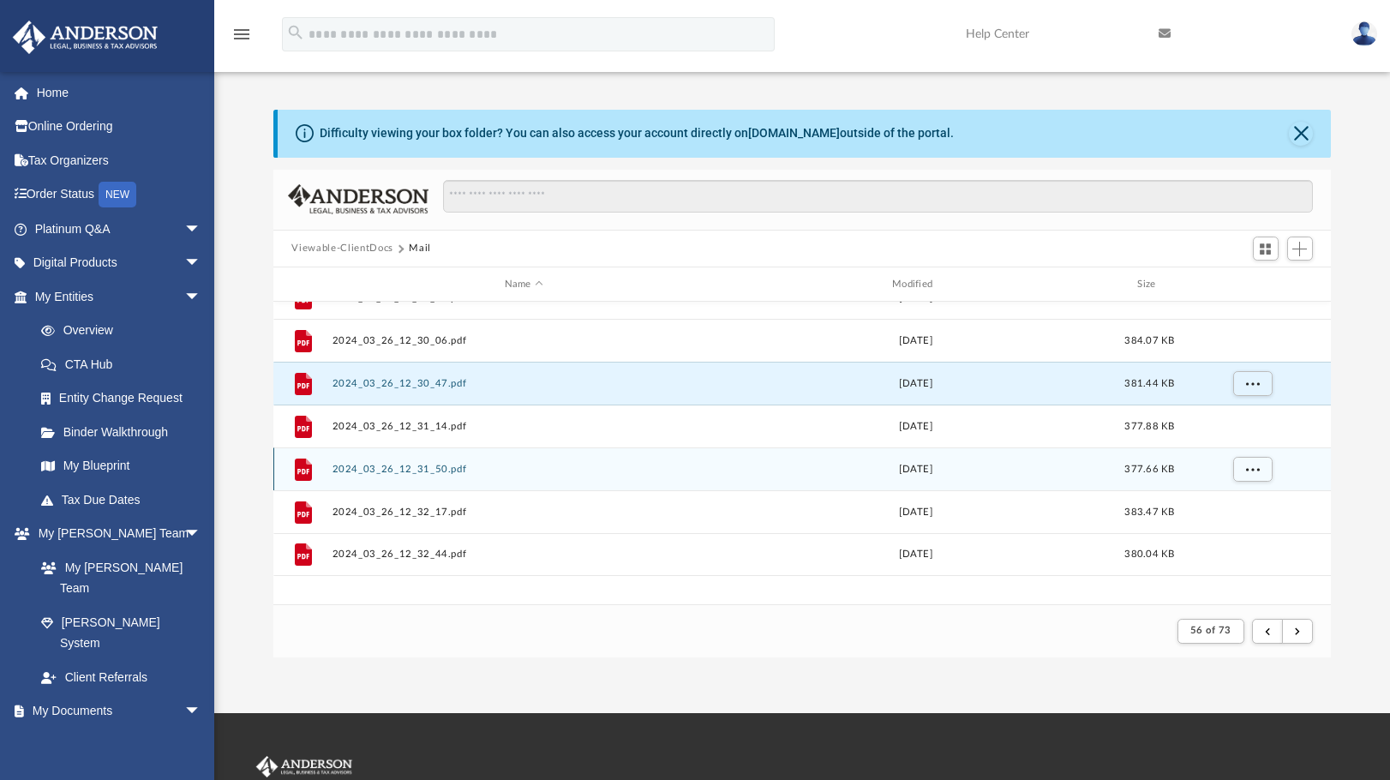
scroll to position [126, 0]
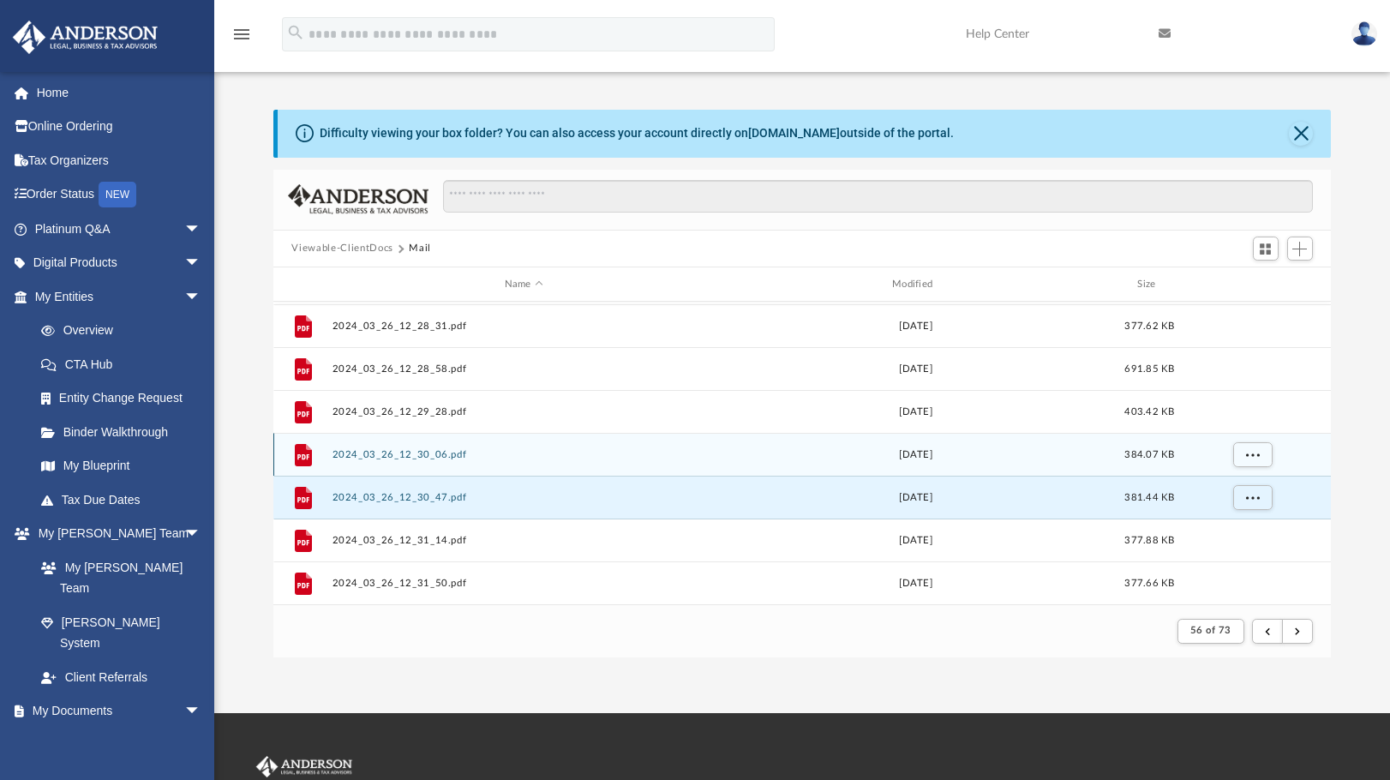
click at [382, 452] on button "2024_03_26_12_30_06.pdf" at bounding box center [524, 454] width 384 height 11
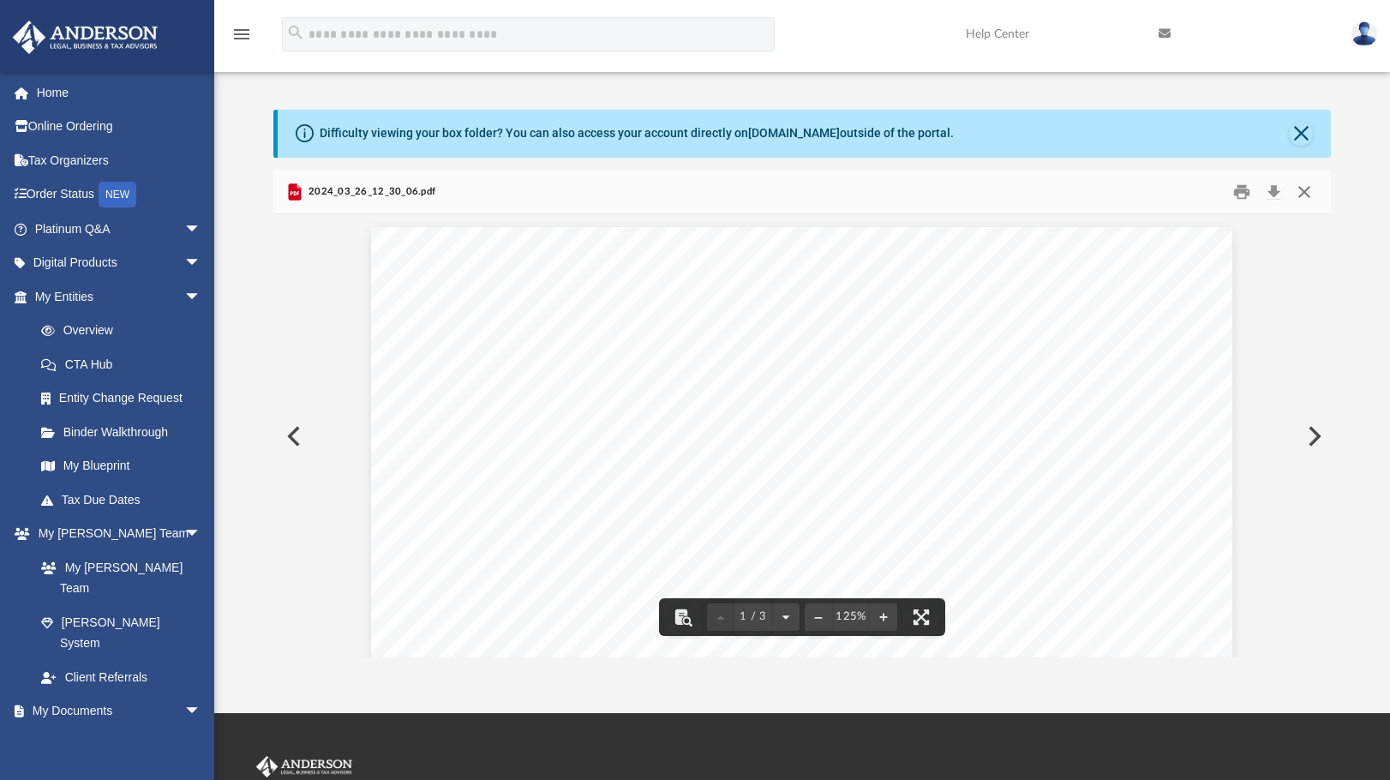
click at [1305, 189] on button "Close" at bounding box center [1304, 191] width 31 height 27
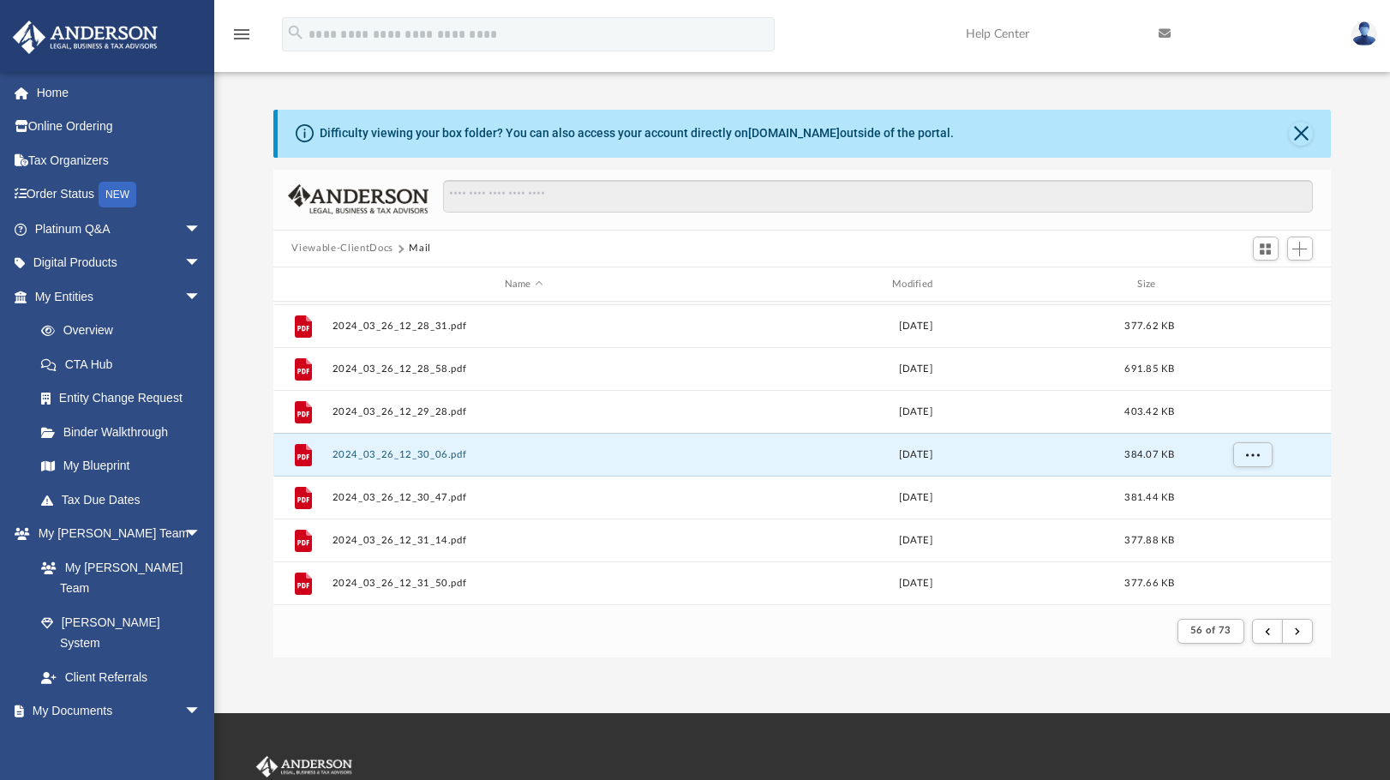
scroll to position [40, 0]
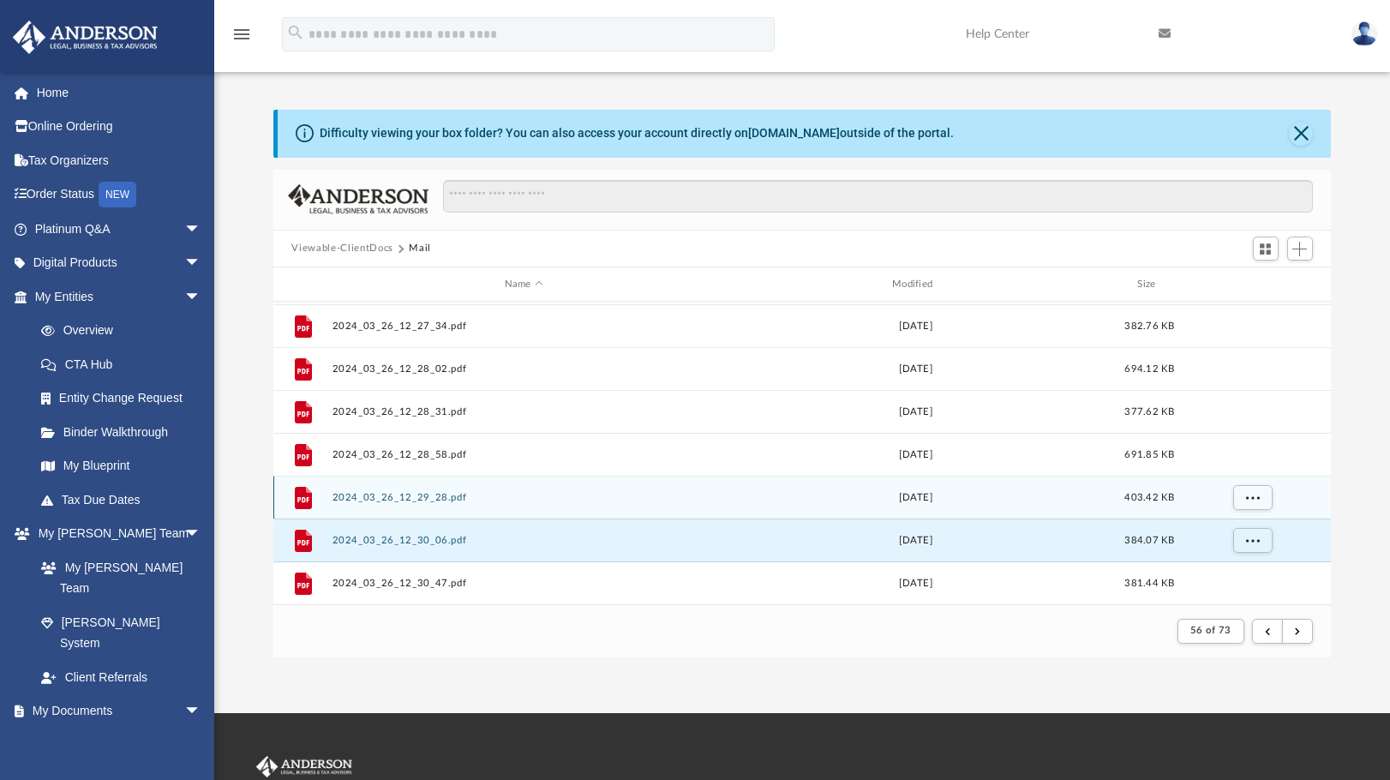
click at [405, 495] on button "2024_03_26_12_29_28.pdf" at bounding box center [524, 497] width 384 height 11
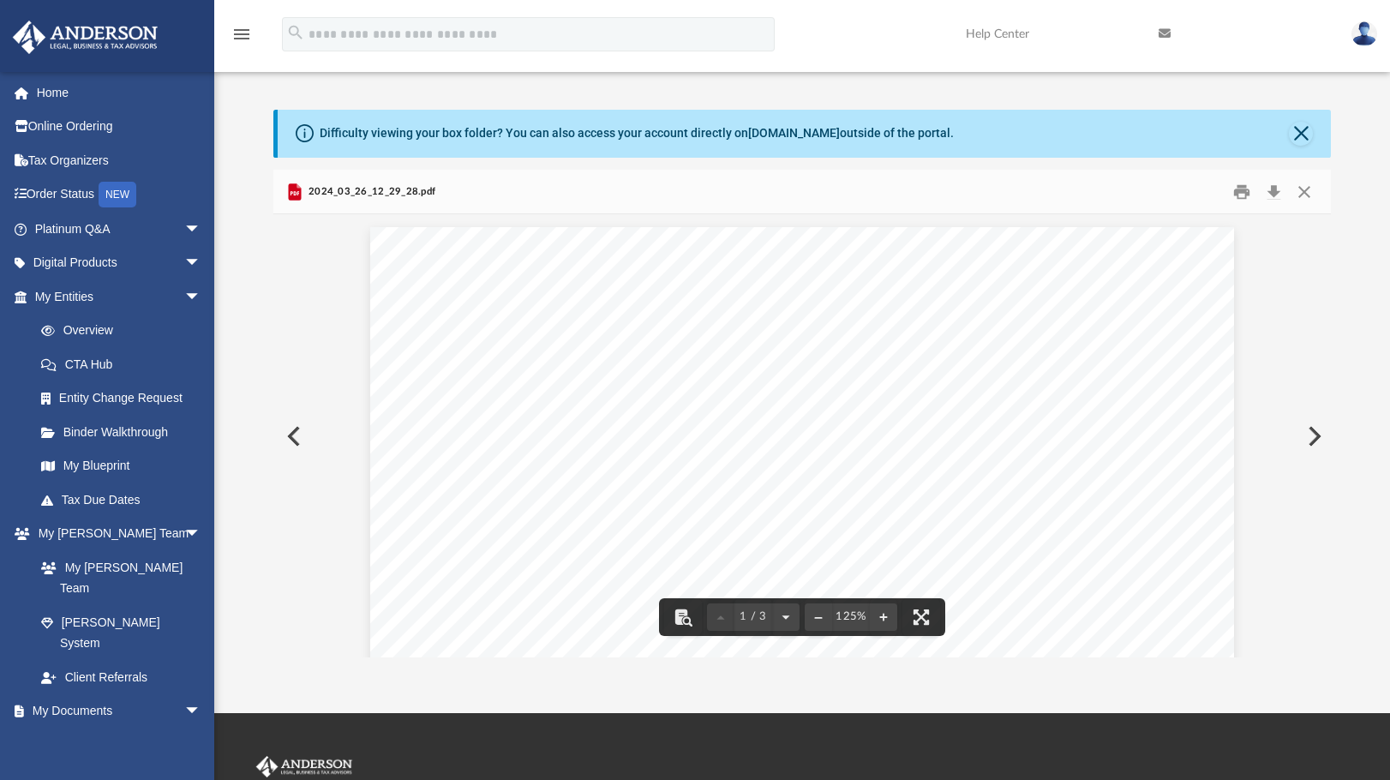
click at [663, 357] on div "Page 1" at bounding box center [802, 789] width 864 height 1125
click at [655, 443] on div "Page 1" at bounding box center [802, 789] width 864 height 1125
click at [1309, 192] on button "Close" at bounding box center [1304, 191] width 31 height 27
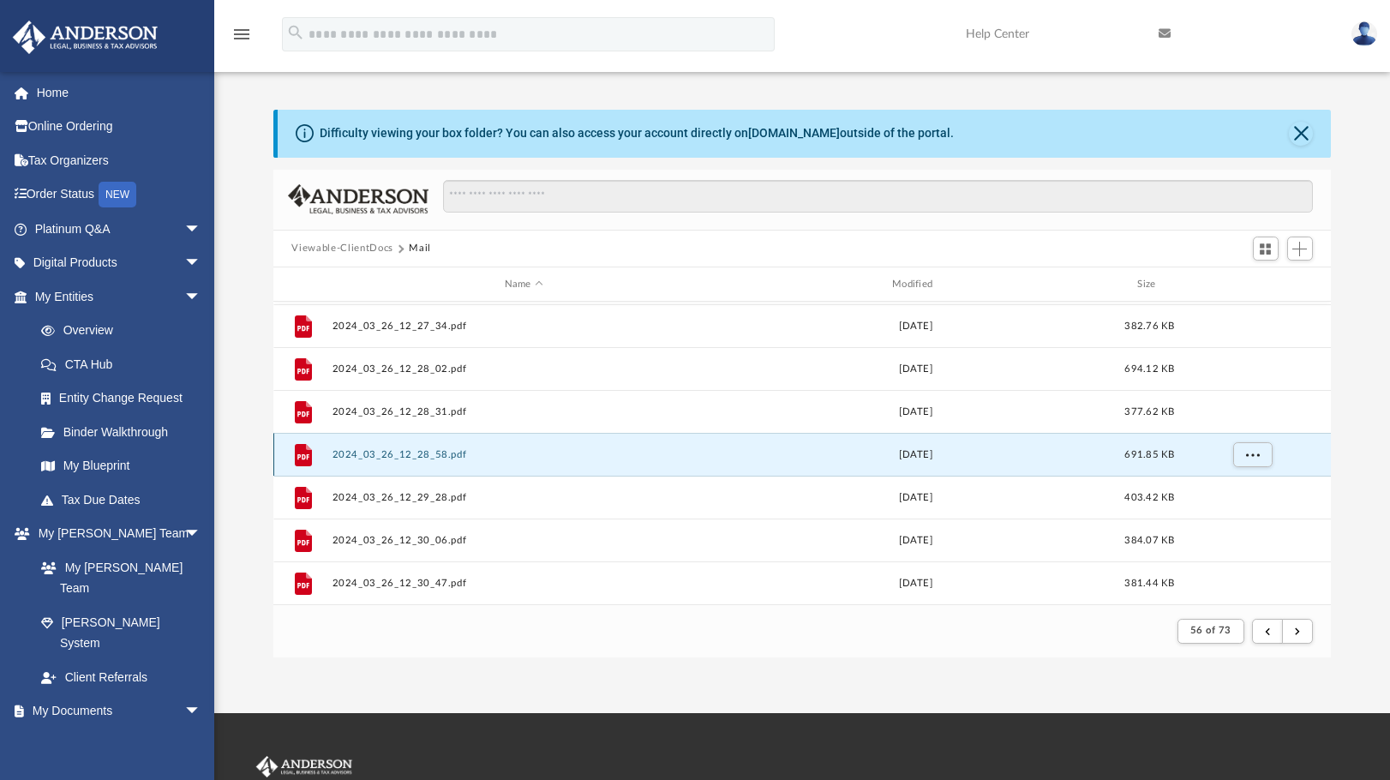
click at [381, 453] on button "2024_03_26_12_28_58.pdf" at bounding box center [524, 454] width 384 height 11
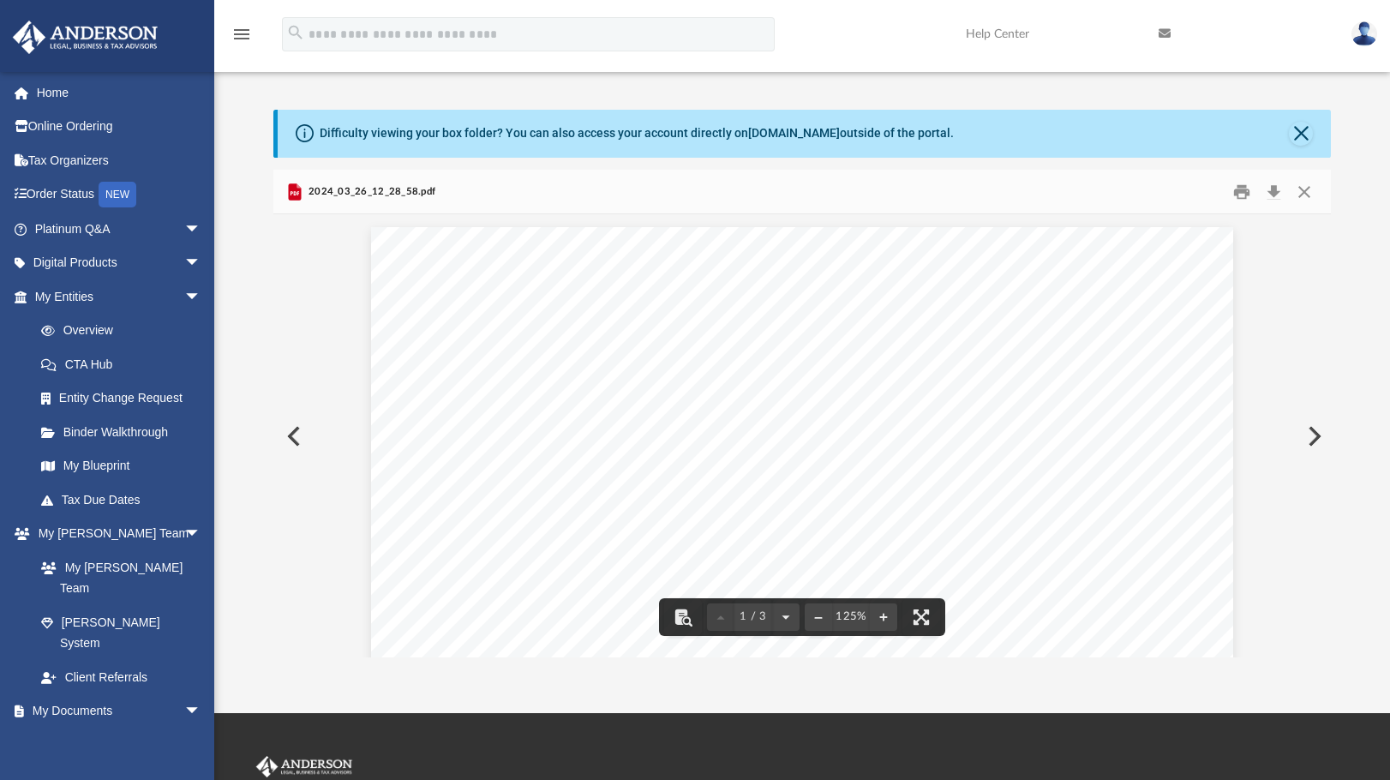
click at [611, 499] on div "Page 1" at bounding box center [802, 790] width 862 height 1126
click at [1308, 196] on button "Close" at bounding box center [1304, 191] width 31 height 27
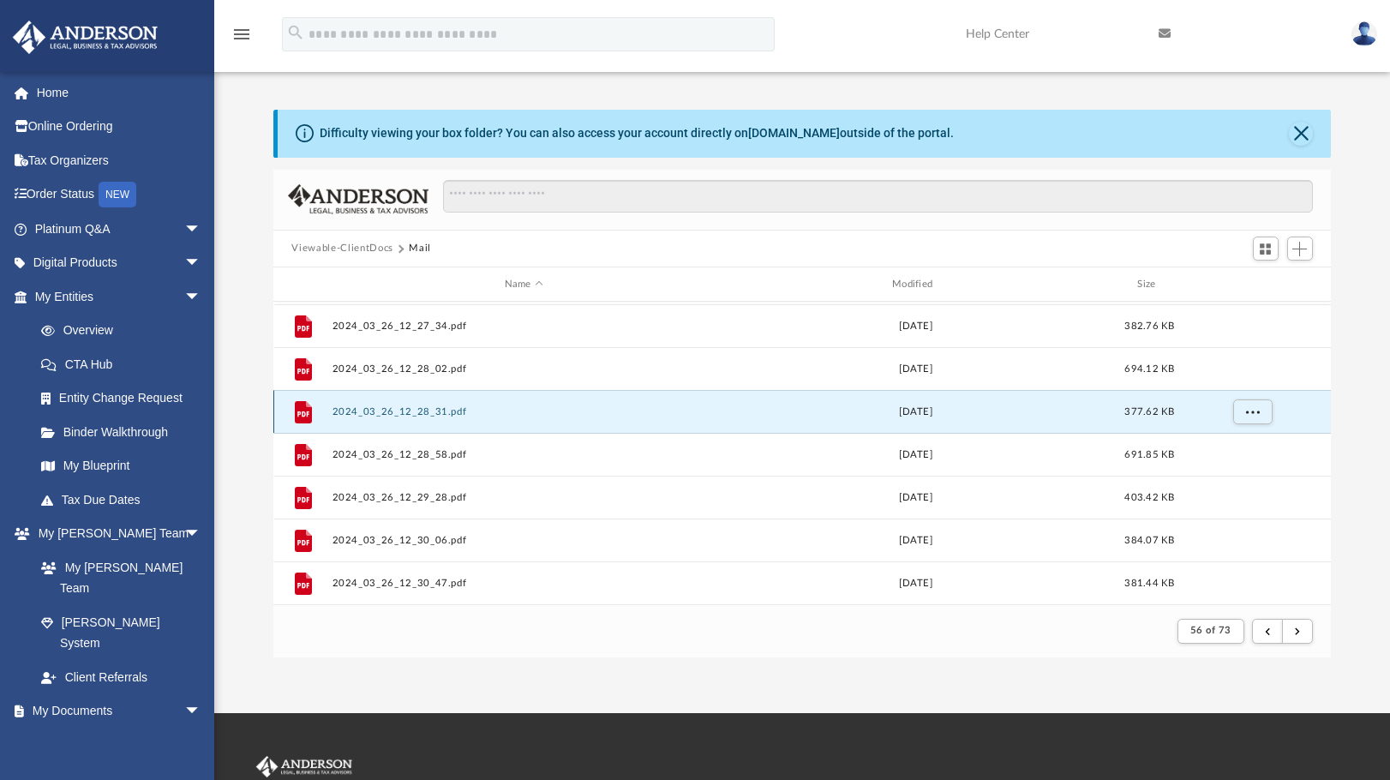
click at [364, 410] on button "2024_03_26_12_28_31.pdf" at bounding box center [524, 411] width 384 height 11
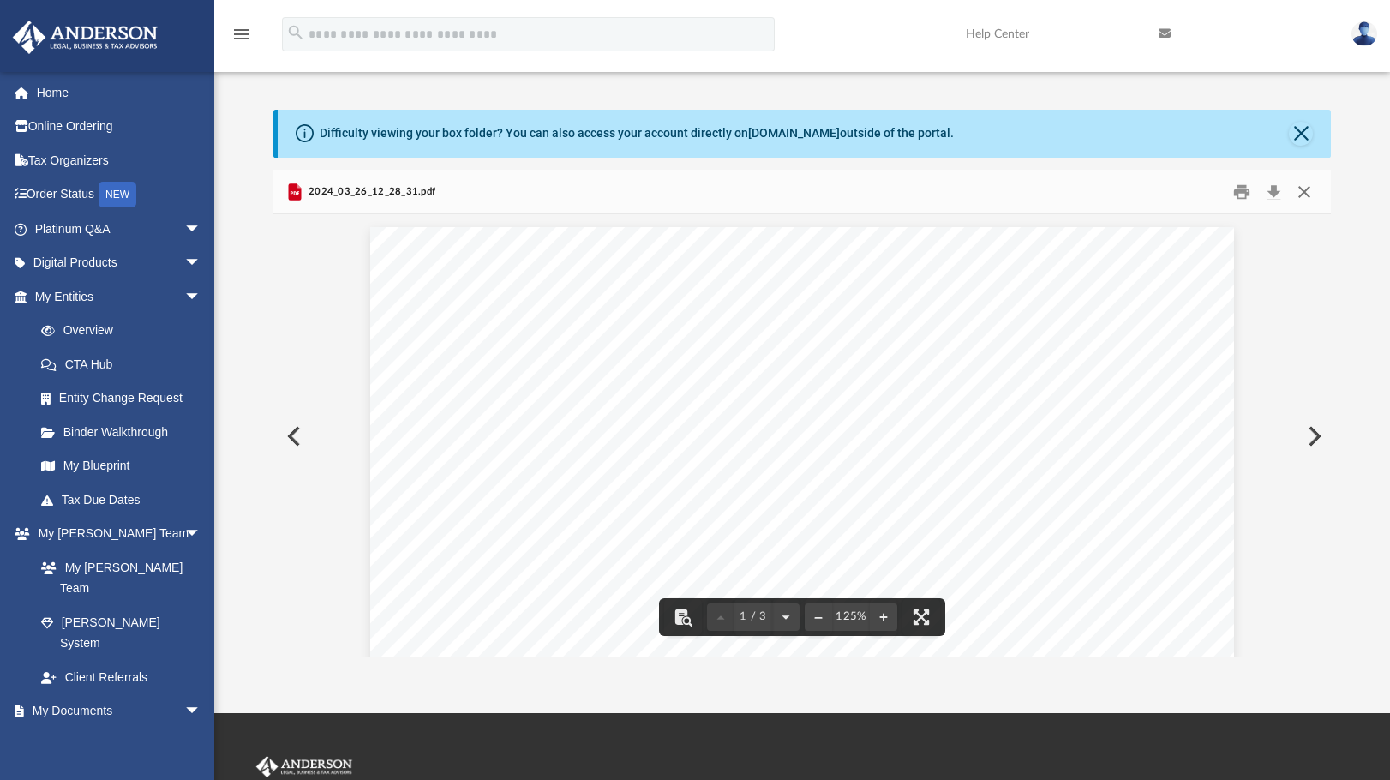
click at [1305, 188] on button "Close" at bounding box center [1304, 191] width 31 height 27
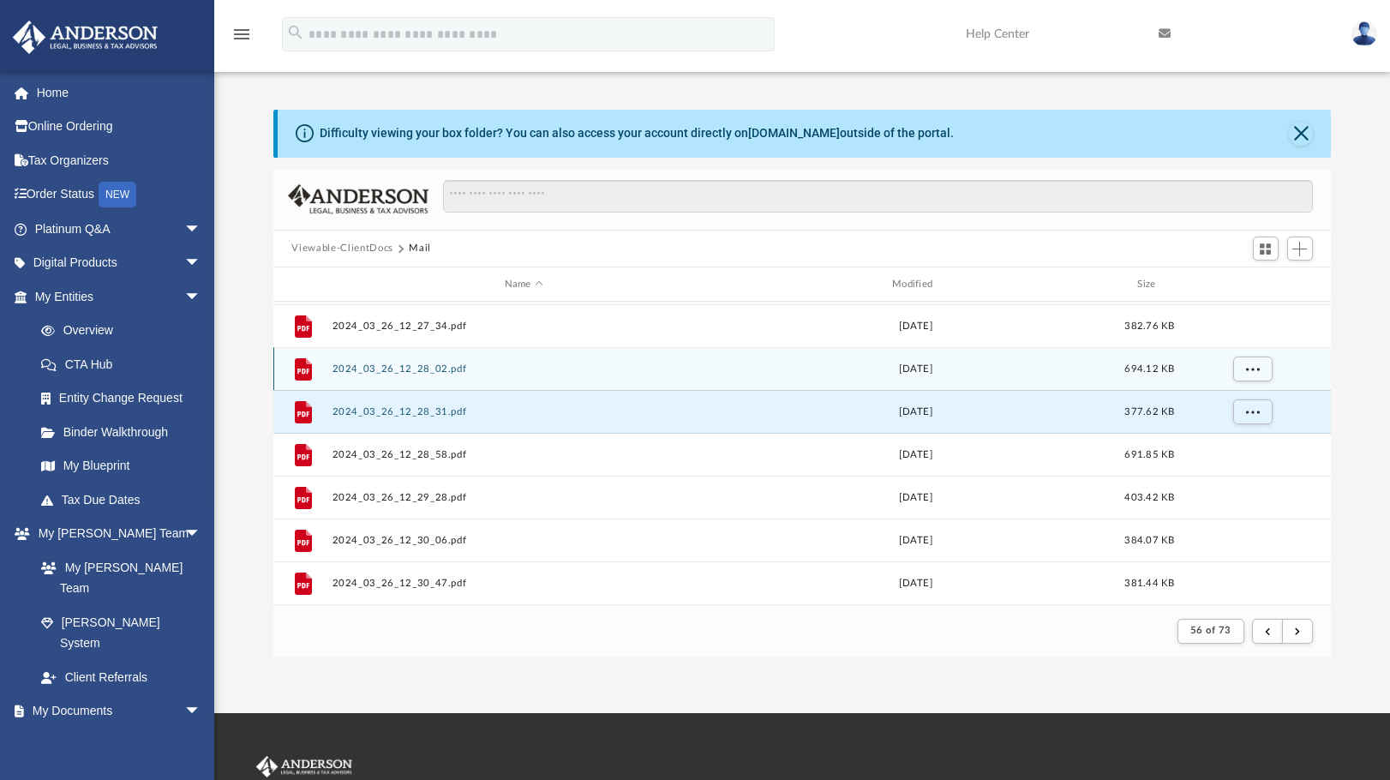
click at [421, 378] on div "File 2024_03_26_12_28_02.pdf Tue Mar 26 2024 694.12 KB" at bounding box center [802, 368] width 1059 height 43
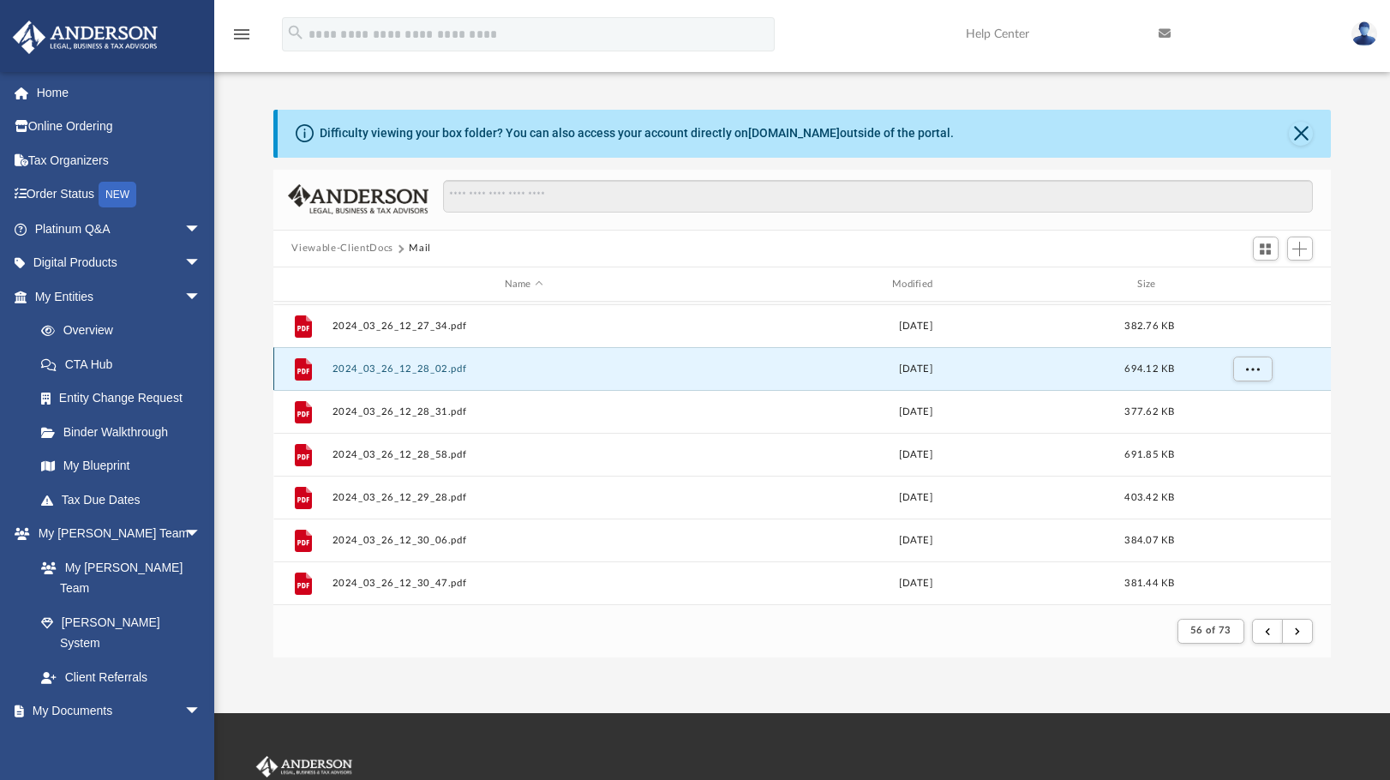
click at [421, 367] on button "2024_03_26_12_28_02.pdf" at bounding box center [524, 368] width 384 height 11
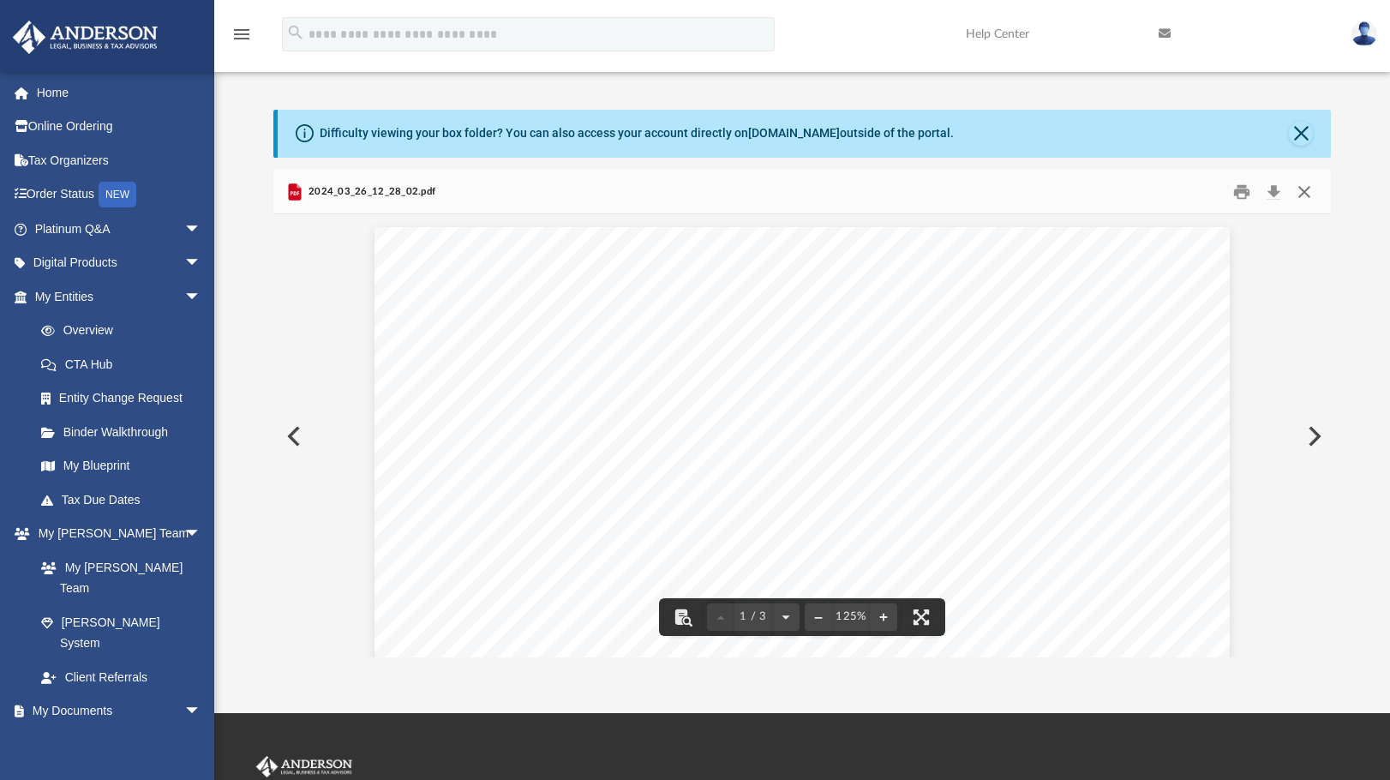
click at [1308, 190] on button "Close" at bounding box center [1304, 191] width 31 height 27
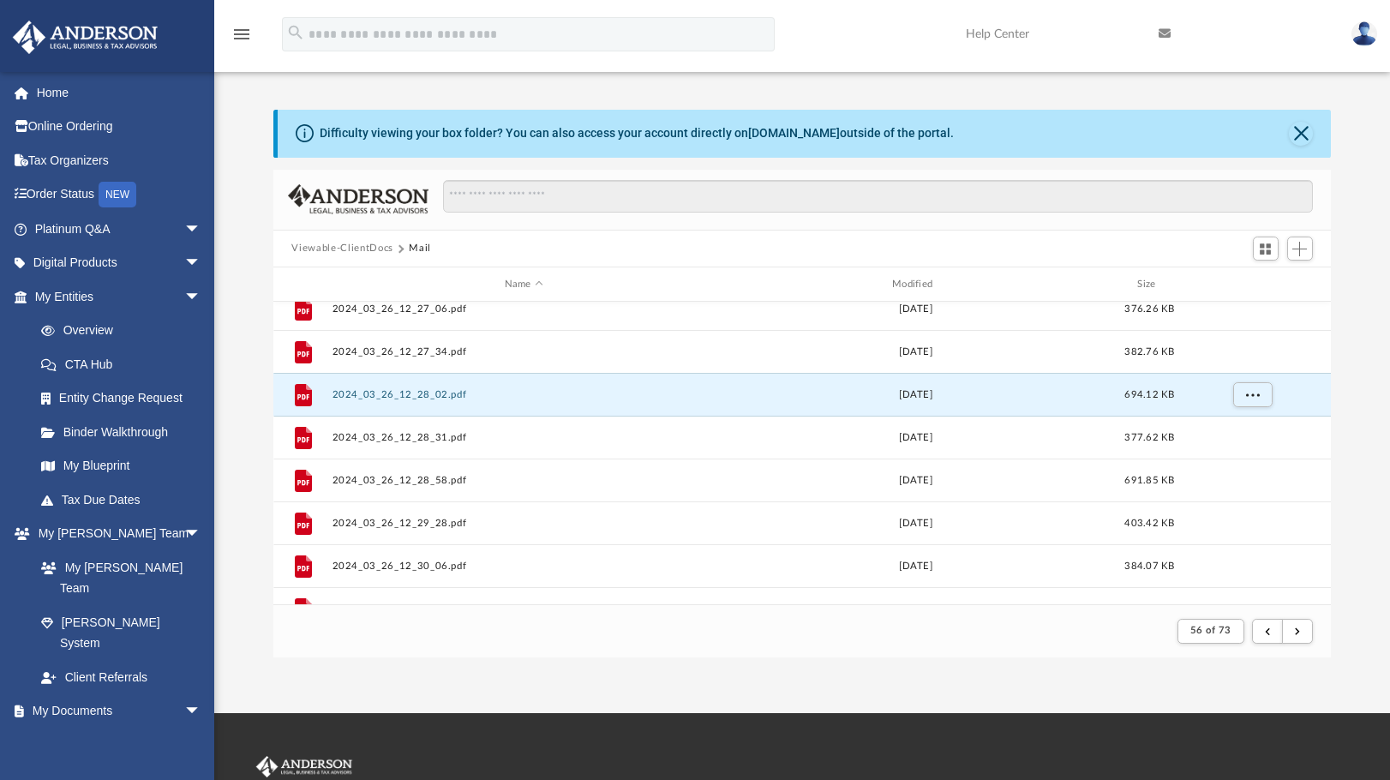
scroll to position [0, 0]
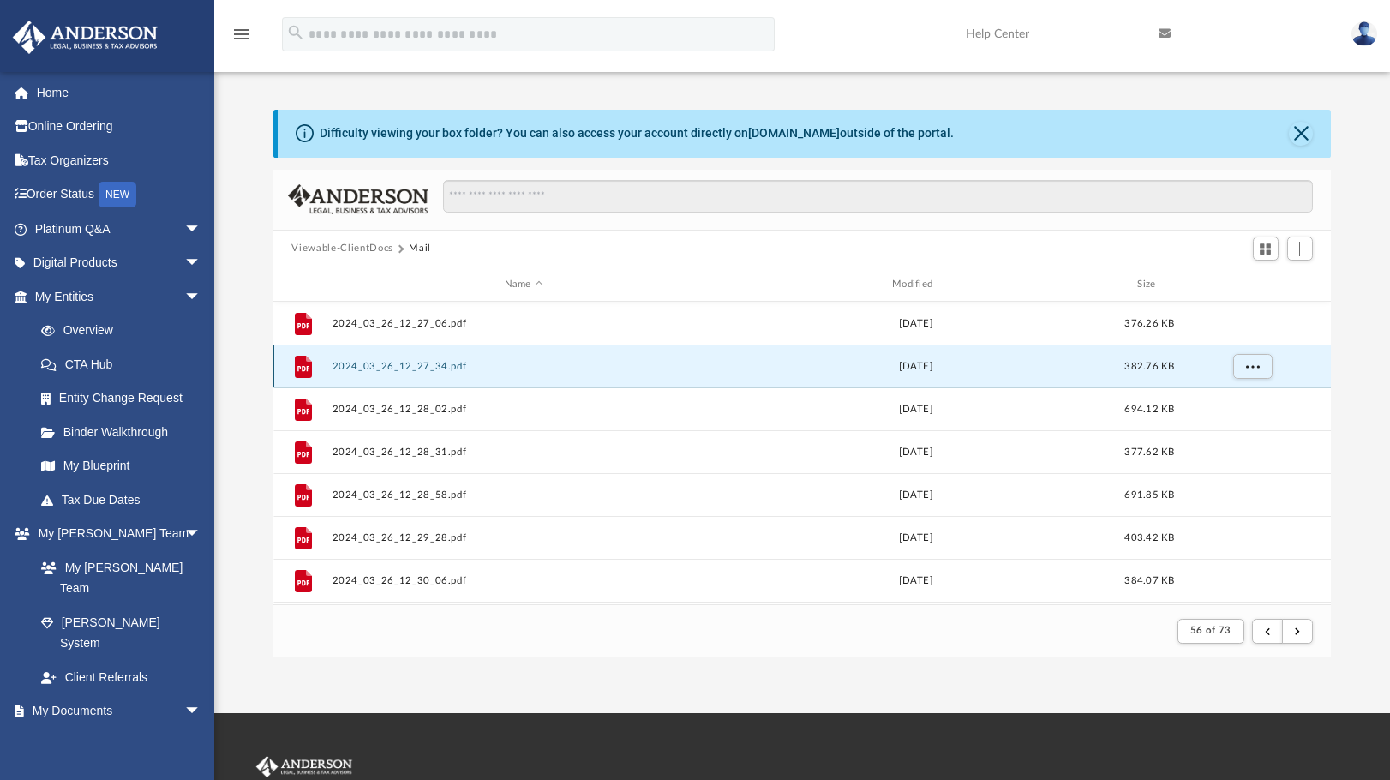
click at [412, 368] on button "2024_03_26_12_27_34.pdf" at bounding box center [524, 366] width 384 height 11
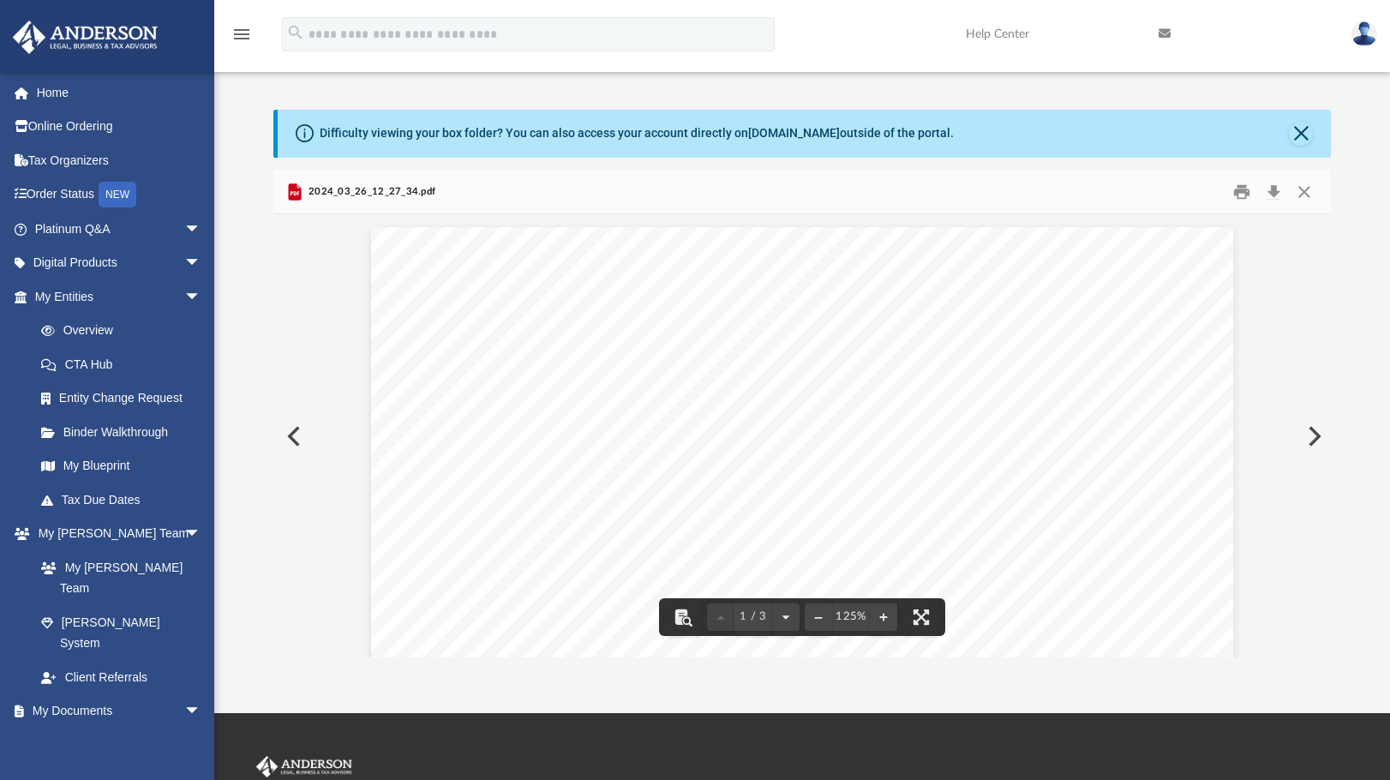
click at [695, 381] on div "Page 1" at bounding box center [802, 790] width 862 height 1127
click at [1304, 195] on button "Close" at bounding box center [1304, 191] width 31 height 27
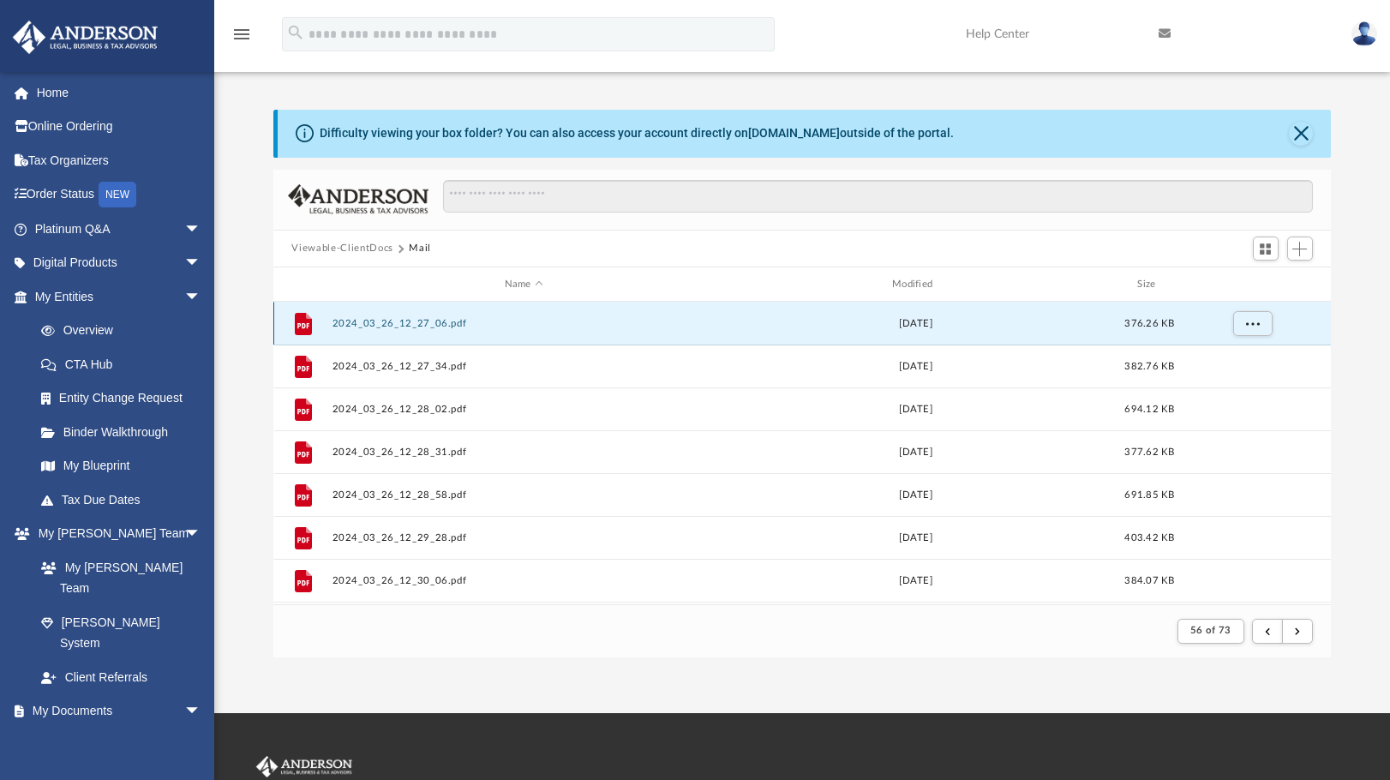
click at [434, 319] on button "2024_03_26_12_27_06.pdf" at bounding box center [524, 323] width 384 height 11
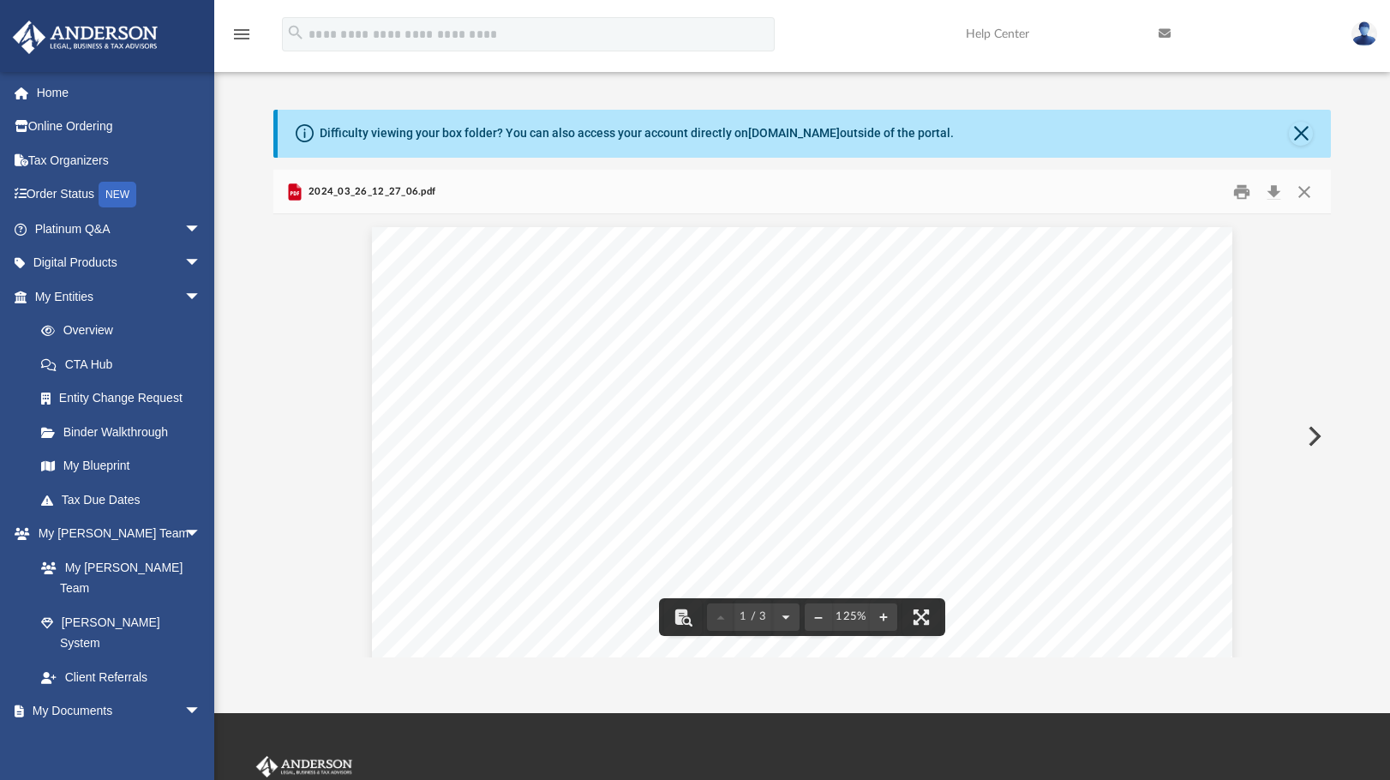
click at [711, 611] on div "1 / 3" at bounding box center [753, 616] width 93 height 27
click at [1301, 194] on button "Close" at bounding box center [1304, 191] width 31 height 27
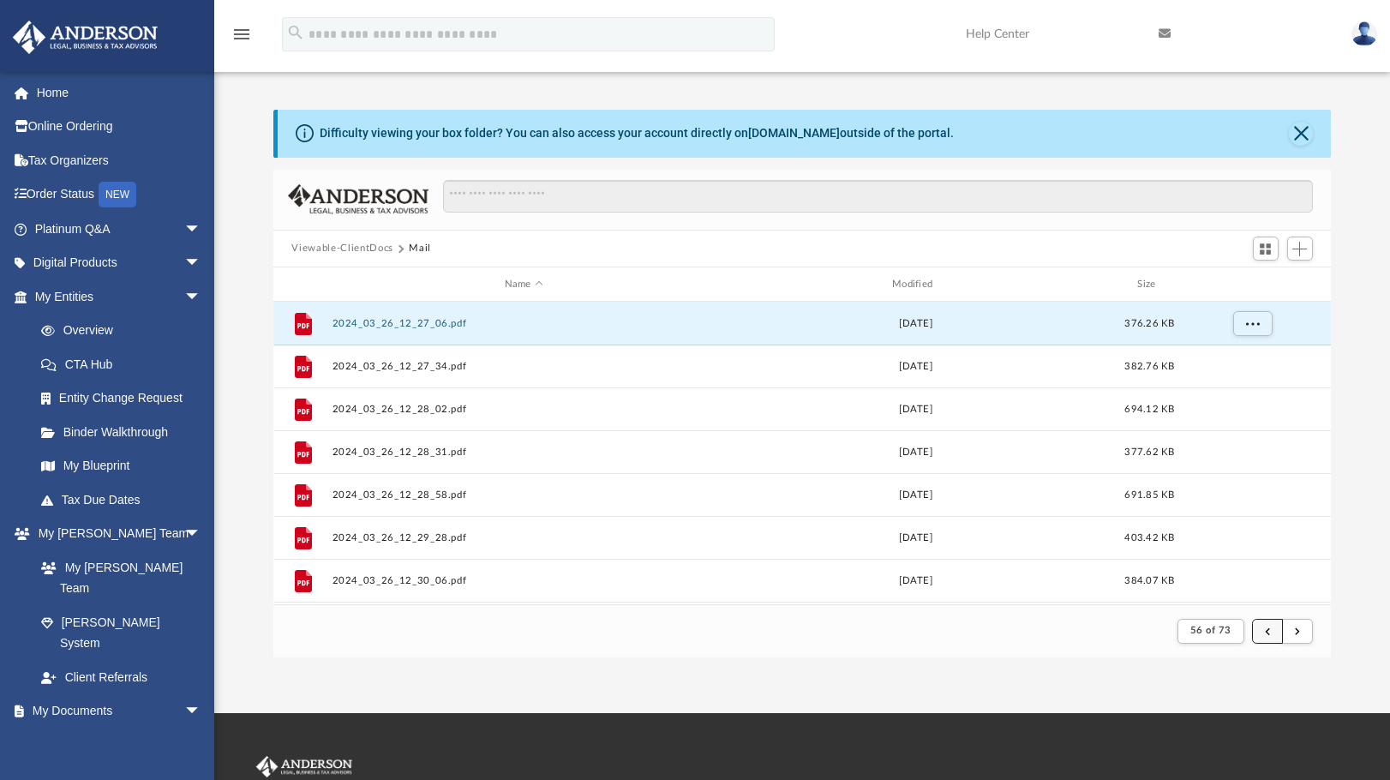
click at [1263, 633] on button "submit" at bounding box center [1267, 631] width 31 height 25
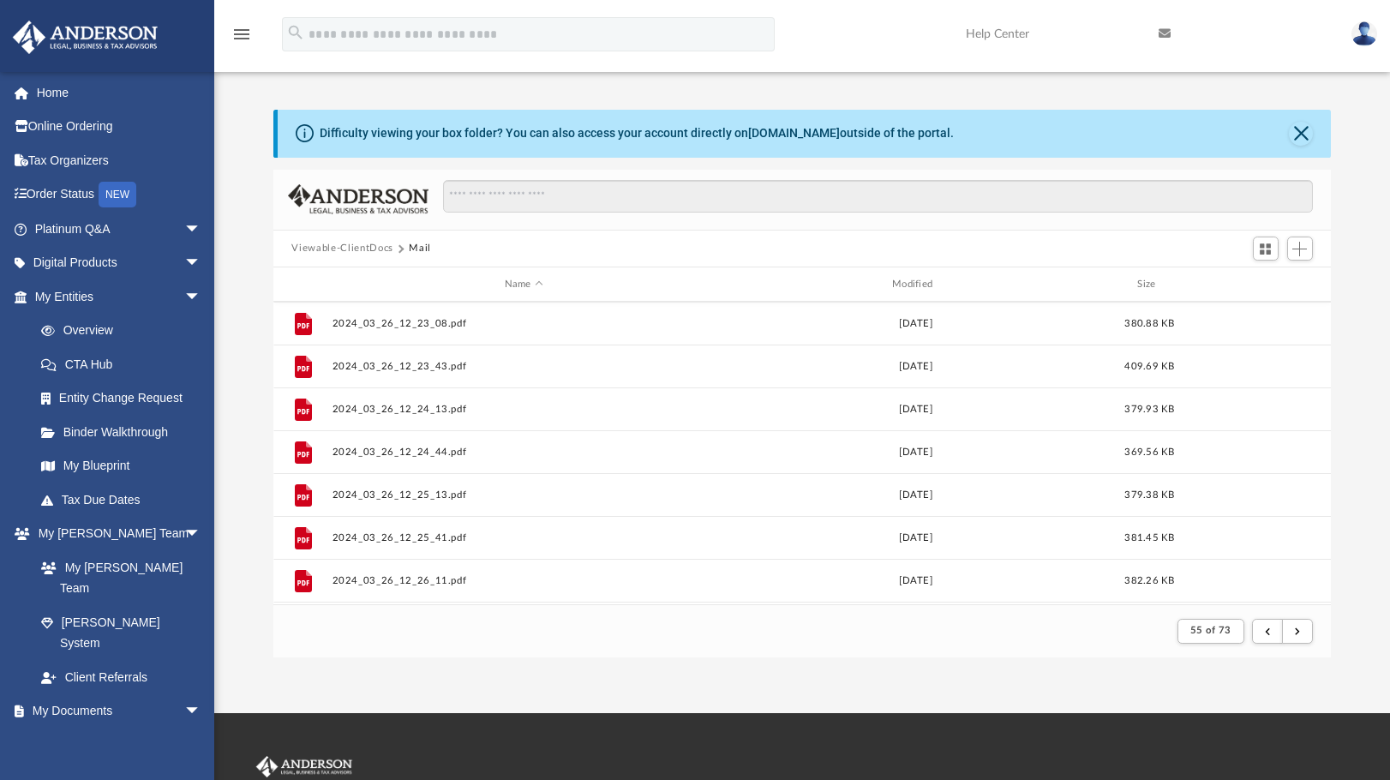
scroll to position [1840, 0]
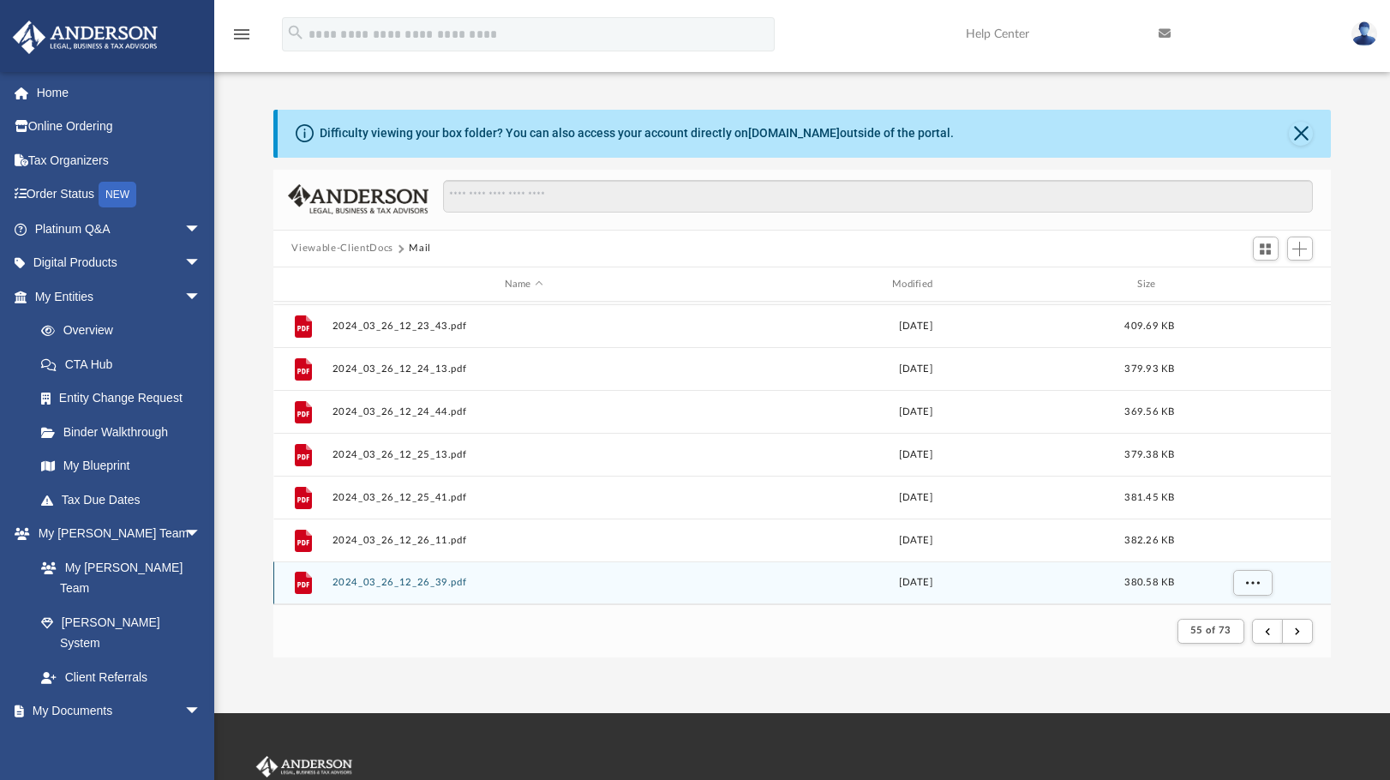
click at [412, 579] on button "2024_03_26_12_26_39.pdf" at bounding box center [524, 583] width 384 height 11
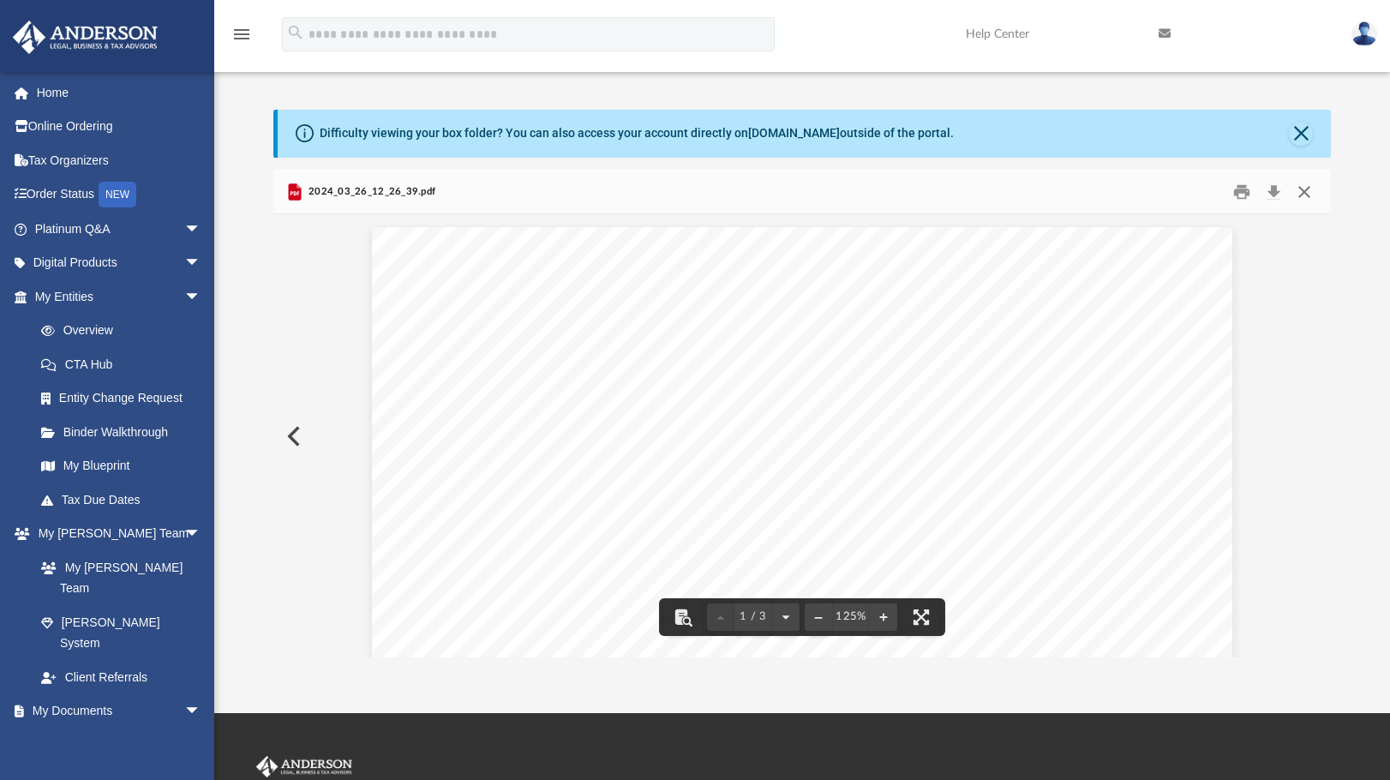
click at [1306, 182] on button "Close" at bounding box center [1304, 191] width 31 height 27
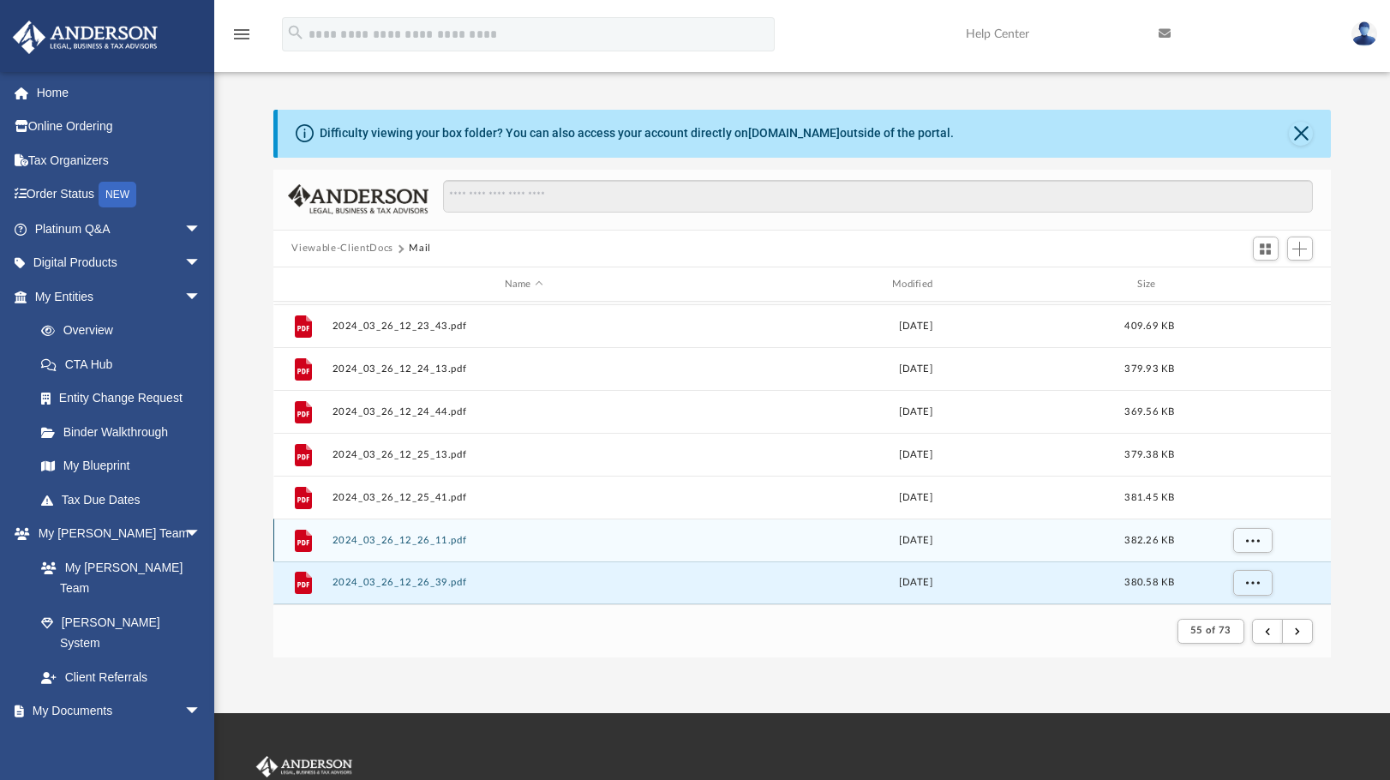
click at [367, 537] on button "2024_03_26_12_26_11.pdf" at bounding box center [524, 540] width 384 height 11
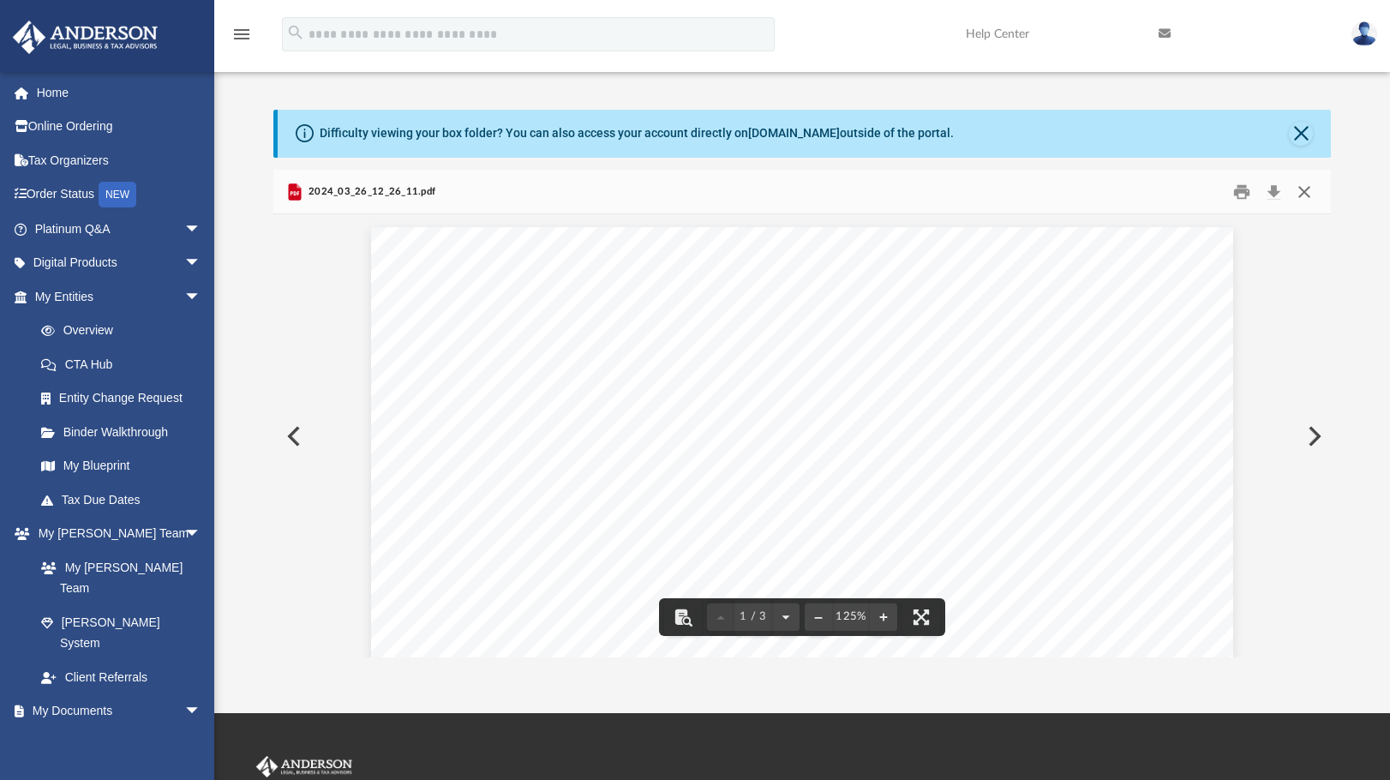
click at [1305, 193] on button "Close" at bounding box center [1304, 191] width 31 height 27
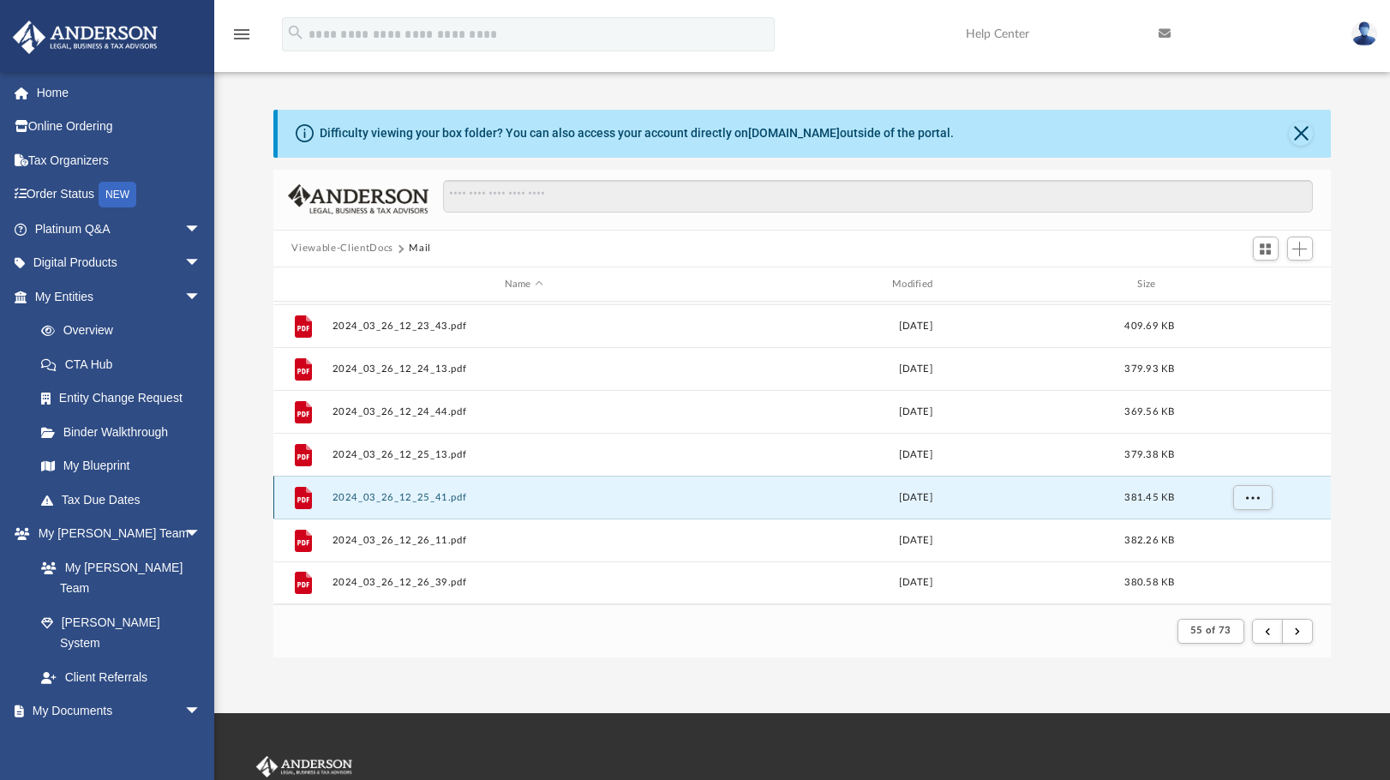
click at [411, 501] on button "2024_03_26_12_25_41.pdf" at bounding box center [524, 497] width 384 height 11
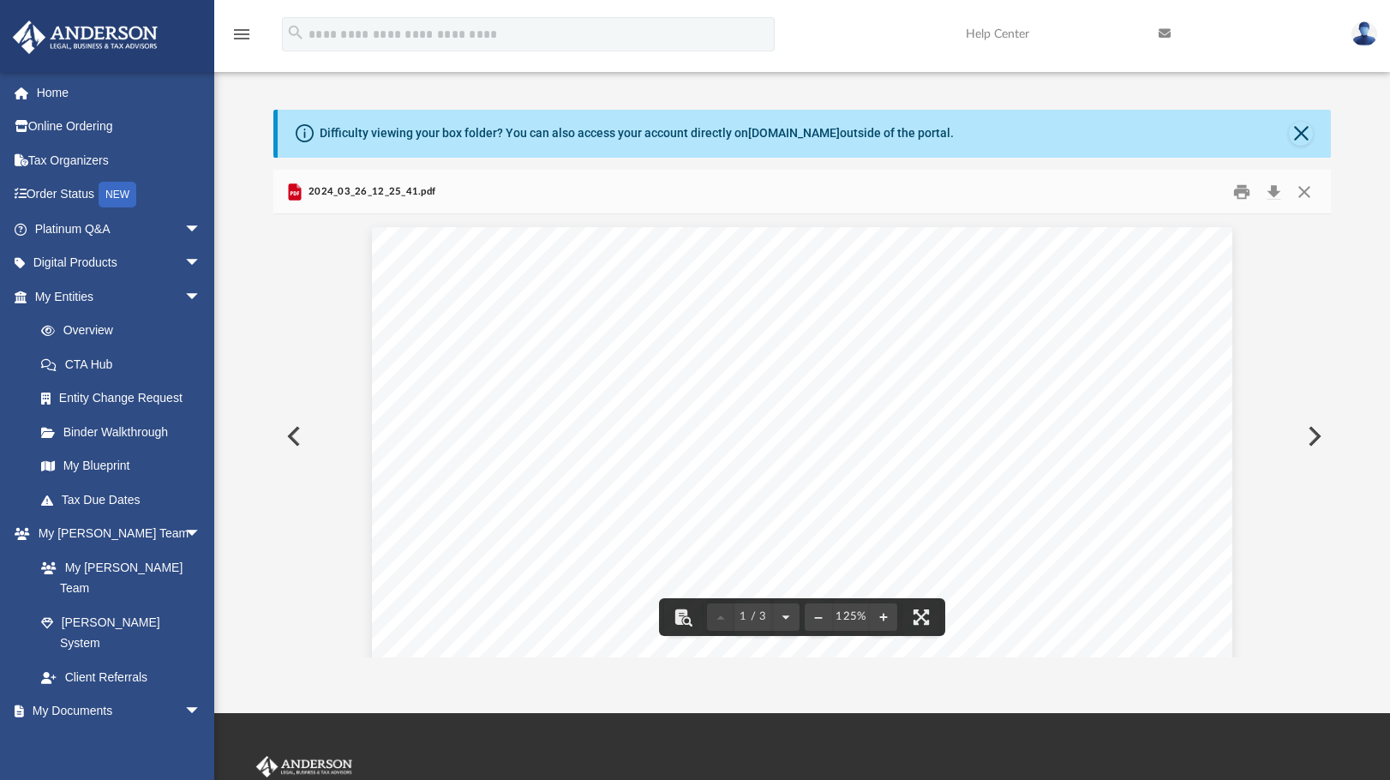
click at [698, 382] on div "Page 1" at bounding box center [802, 791] width 860 height 1128
click at [1274, 197] on button "Download" at bounding box center [1274, 191] width 31 height 27
click at [625, 437] on div "Page 1" at bounding box center [802, 791] width 860 height 1128
click at [1299, 192] on button "Close" at bounding box center [1304, 191] width 31 height 27
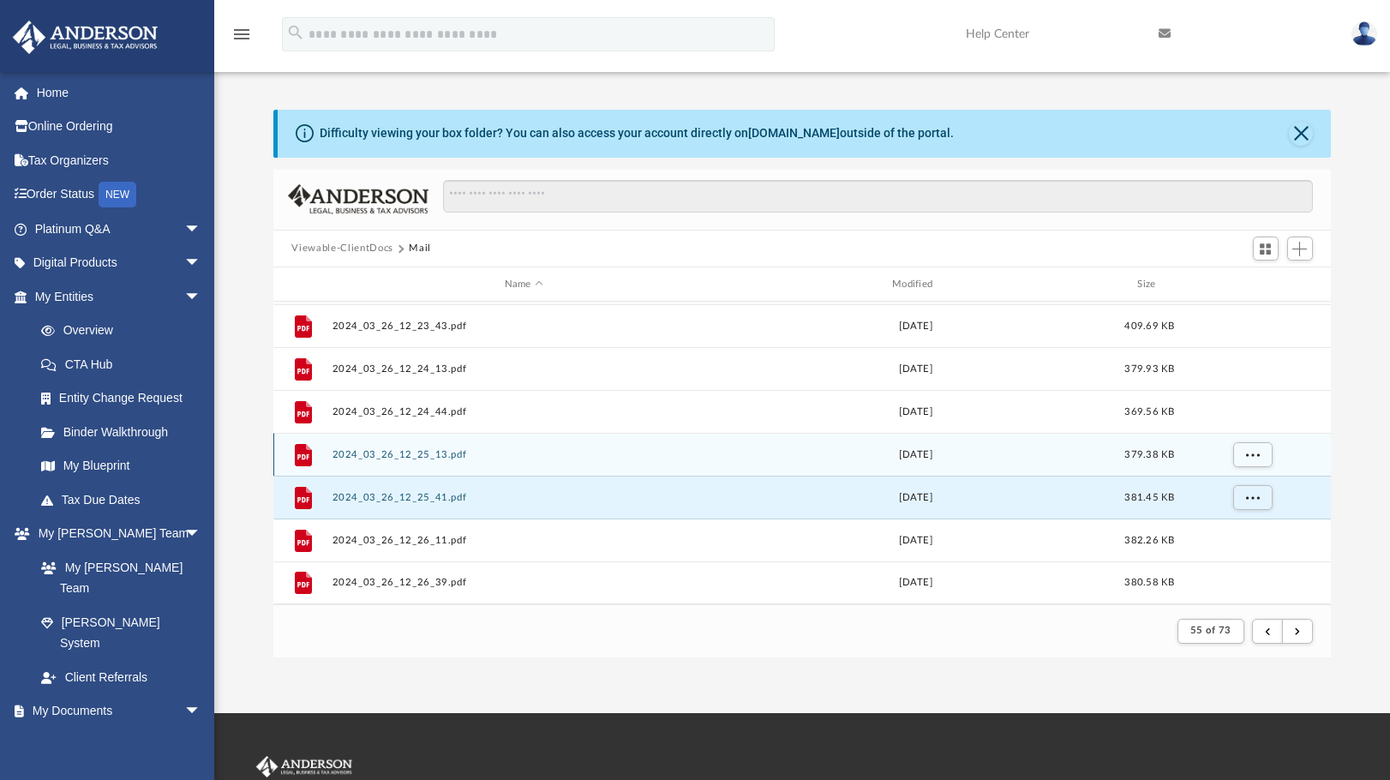
click at [391, 458] on button "2024_03_26_12_25_13.pdf" at bounding box center [524, 454] width 384 height 11
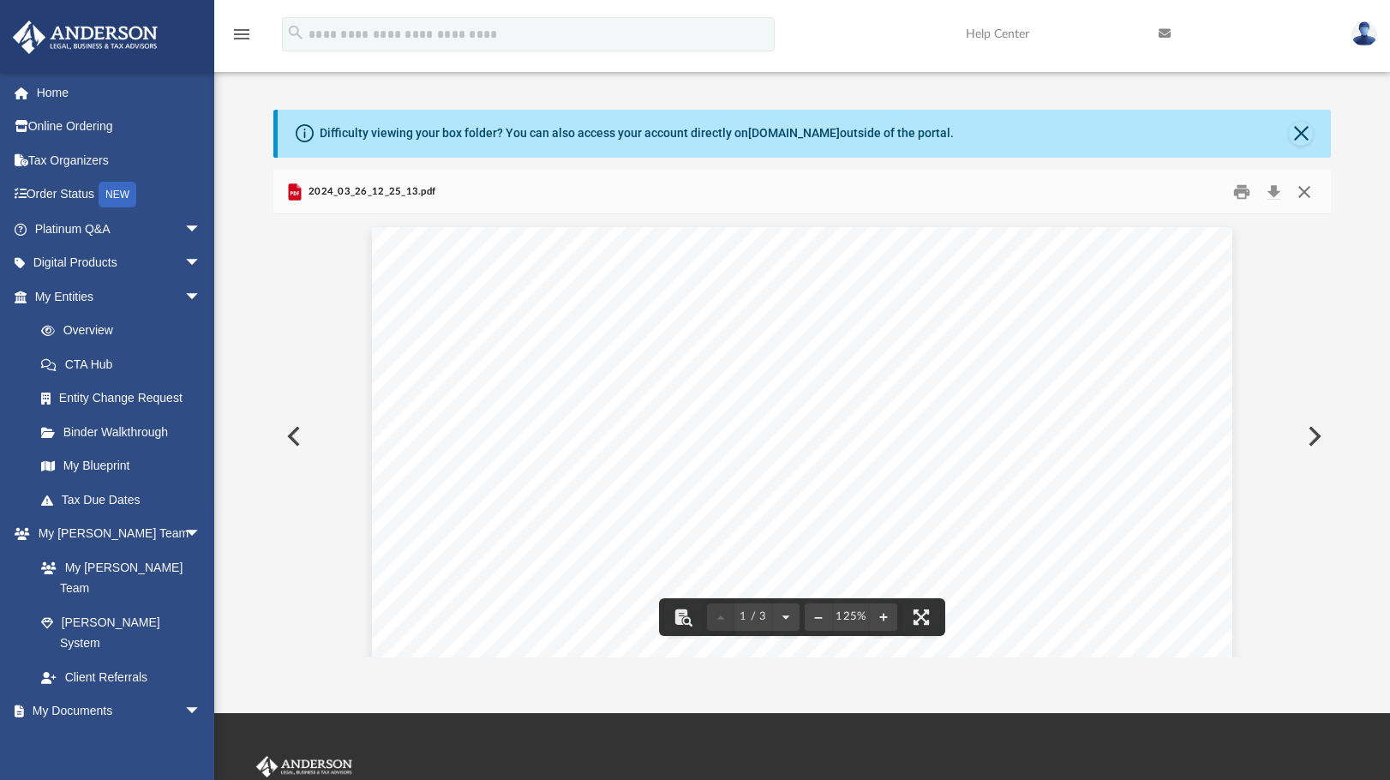
click at [1307, 190] on button "Close" at bounding box center [1304, 191] width 31 height 27
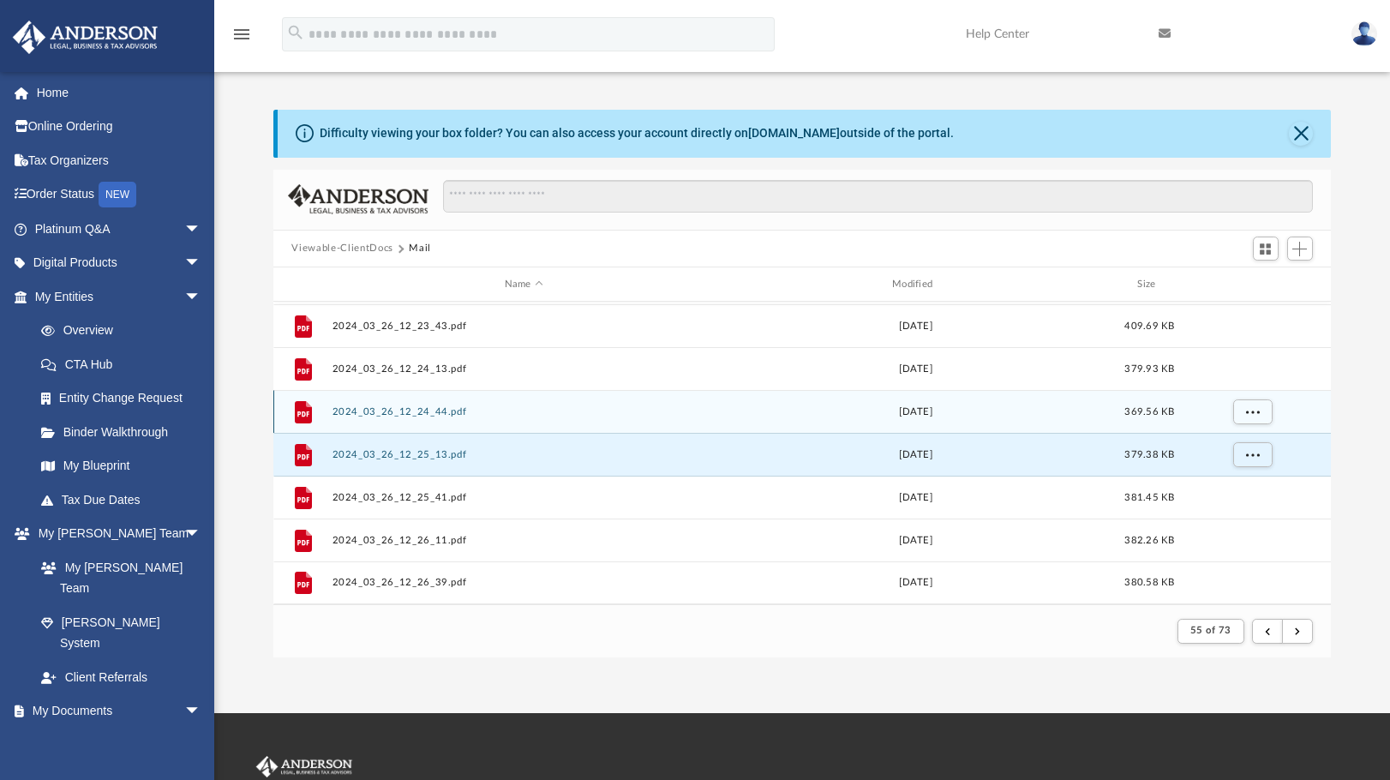
click at [408, 409] on button "2024_03_26_12_24_44.pdf" at bounding box center [524, 411] width 384 height 11
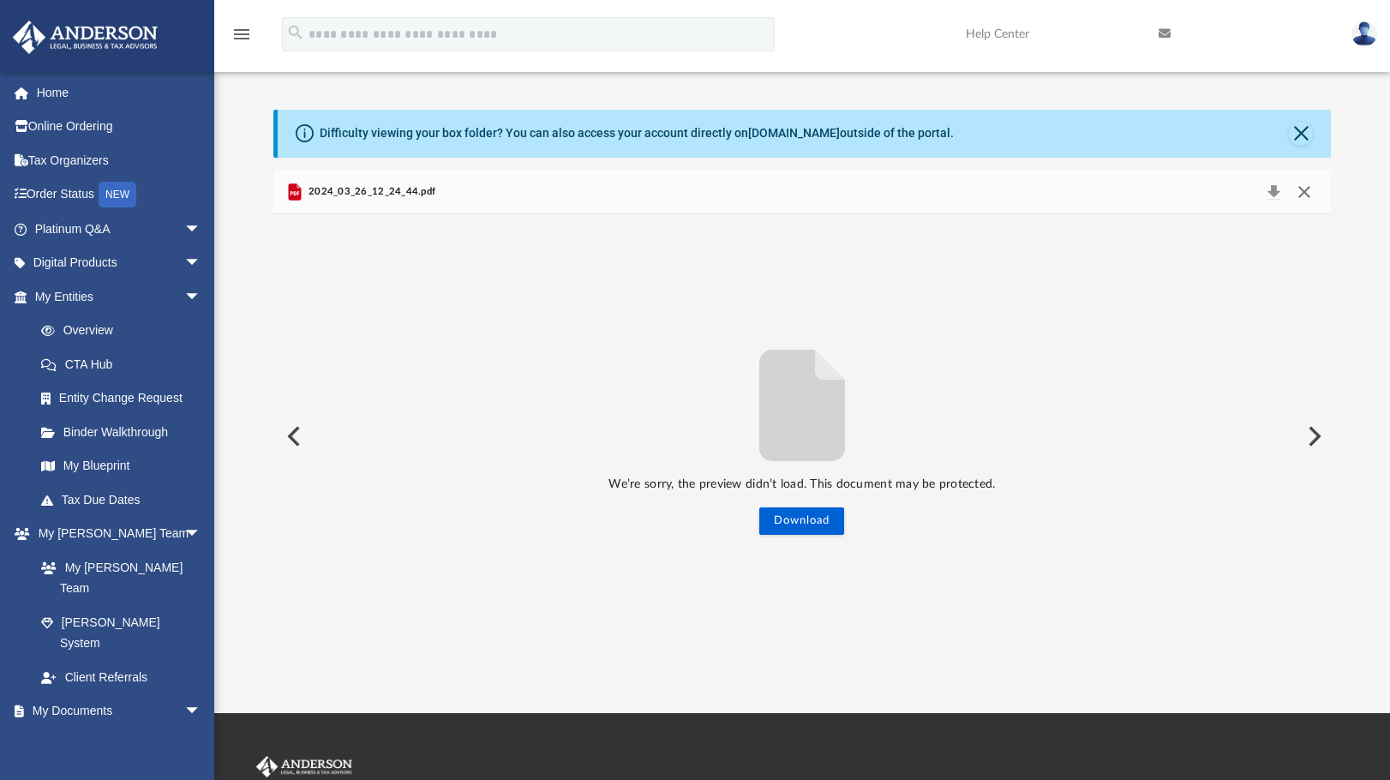
click at [1299, 190] on button "Close" at bounding box center [1304, 192] width 31 height 24
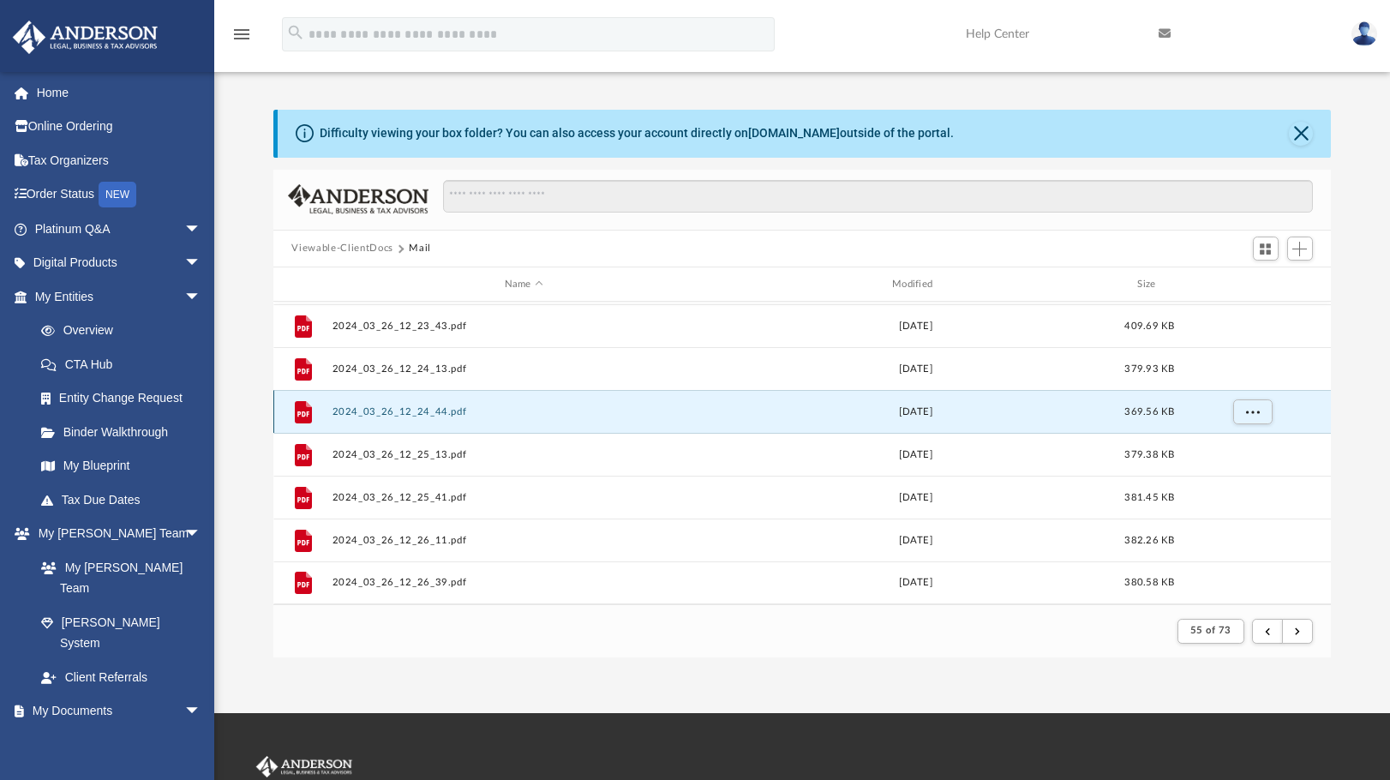
click at [1173, 415] on span "369.56 KB" at bounding box center [1150, 411] width 50 height 9
click at [352, 411] on button "2024_03_26_12_24_44.pdf" at bounding box center [524, 411] width 384 height 11
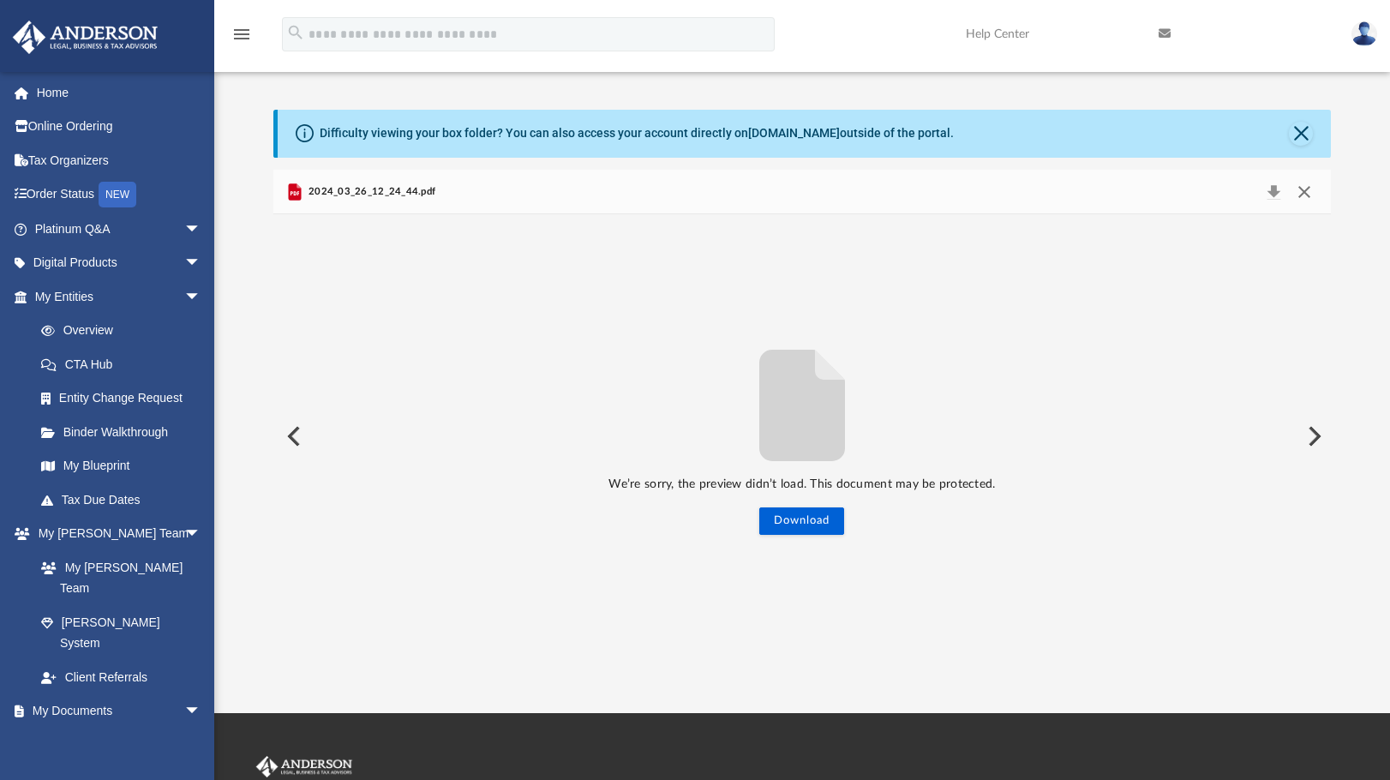
click at [1302, 197] on button "Close" at bounding box center [1304, 192] width 31 height 24
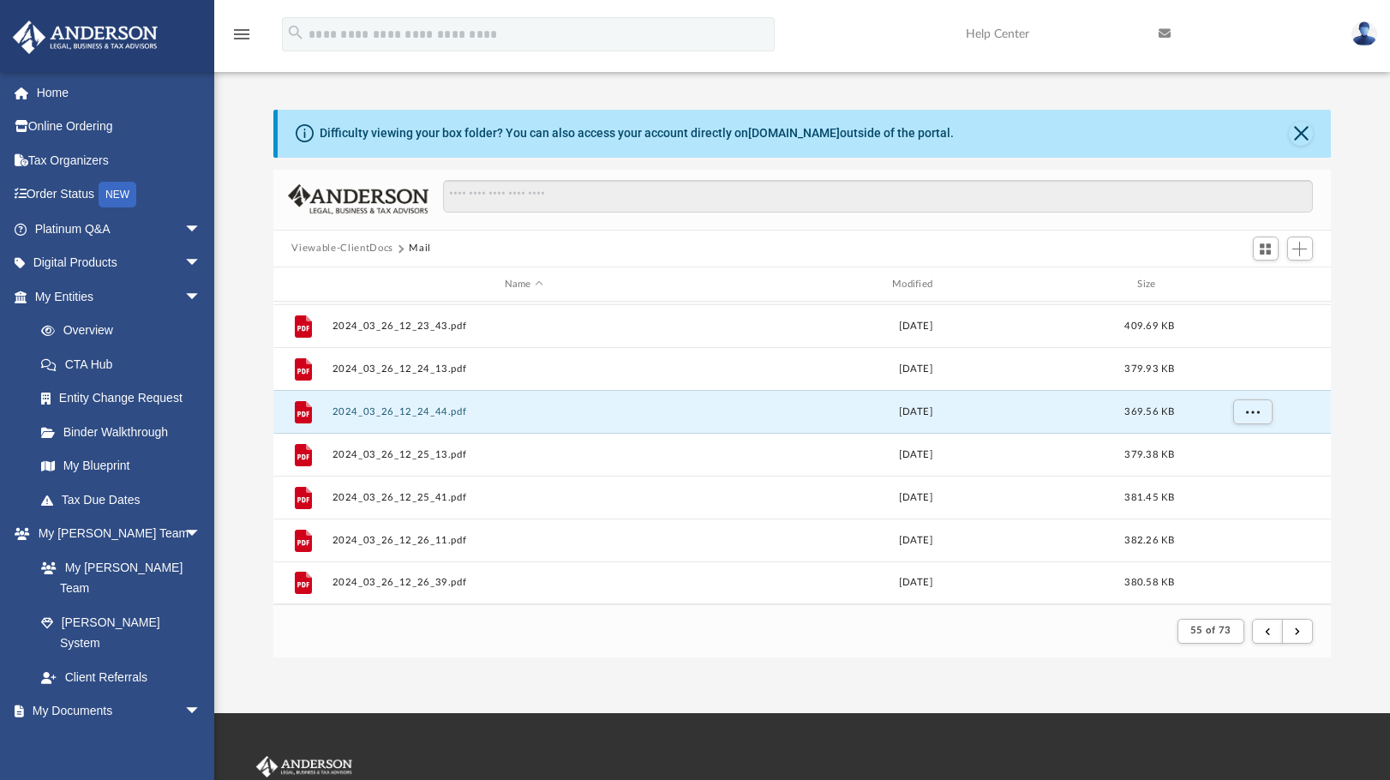
click at [1305, 97] on div "Difficulty viewing your box folder? You can also access your account directly o…" at bounding box center [802, 366] width 1176 height 584
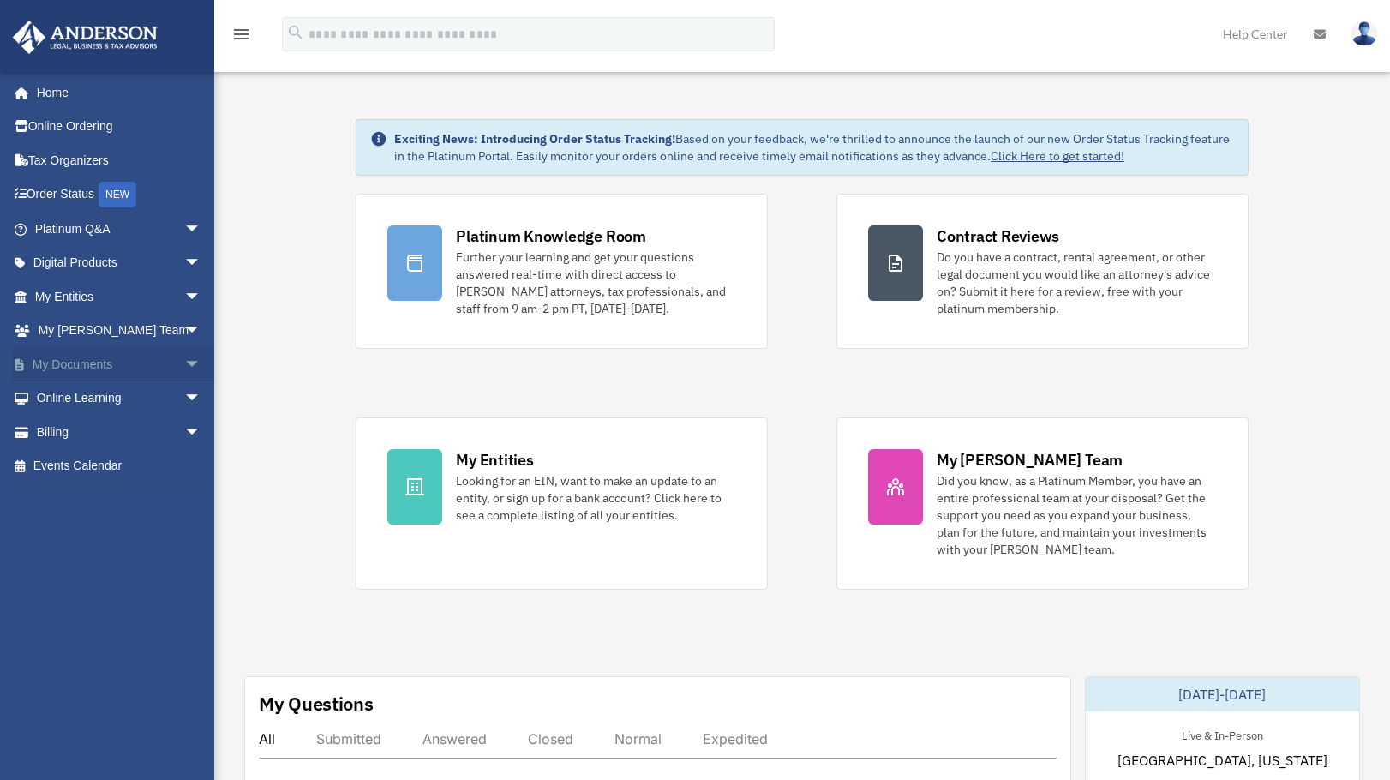
click at [87, 359] on link "My Documents arrow_drop_down" at bounding box center [119, 364] width 215 height 34
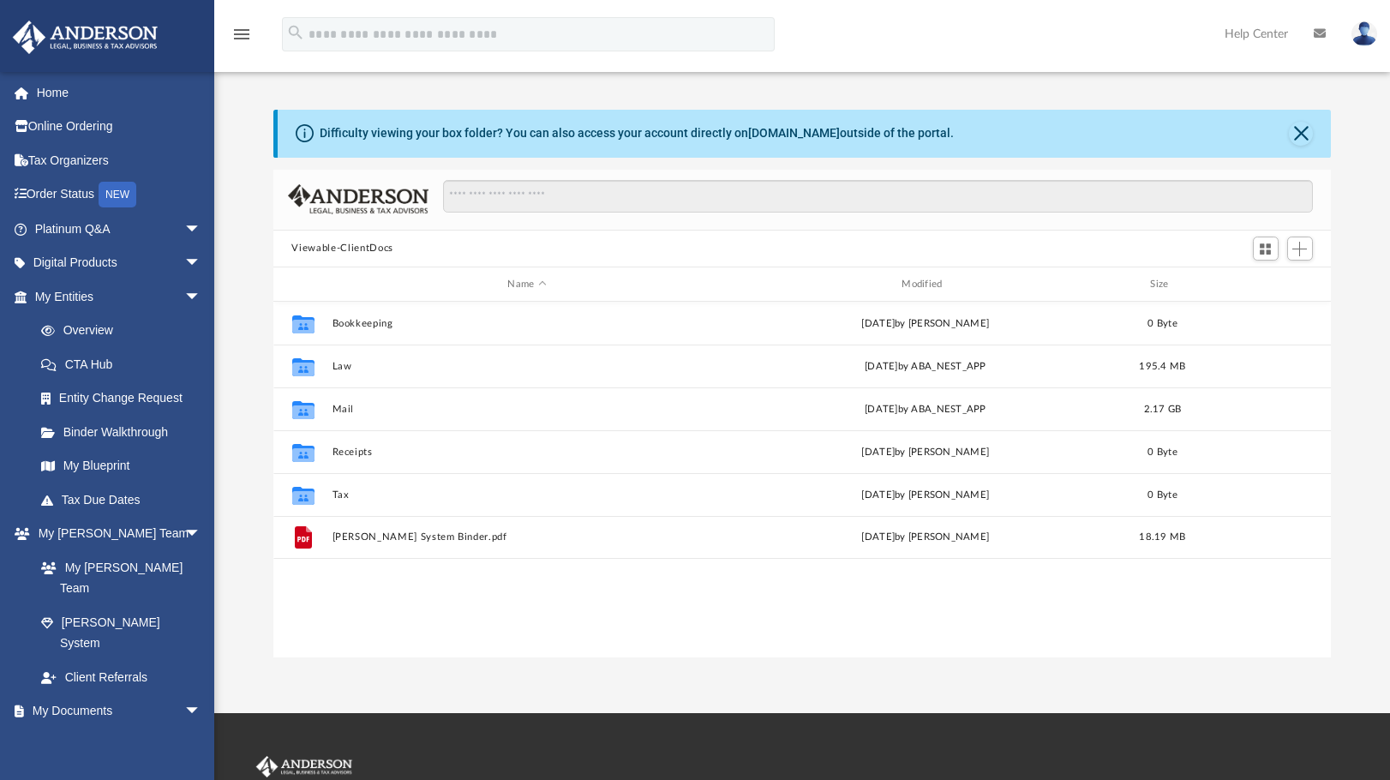
scroll to position [377, 1046]
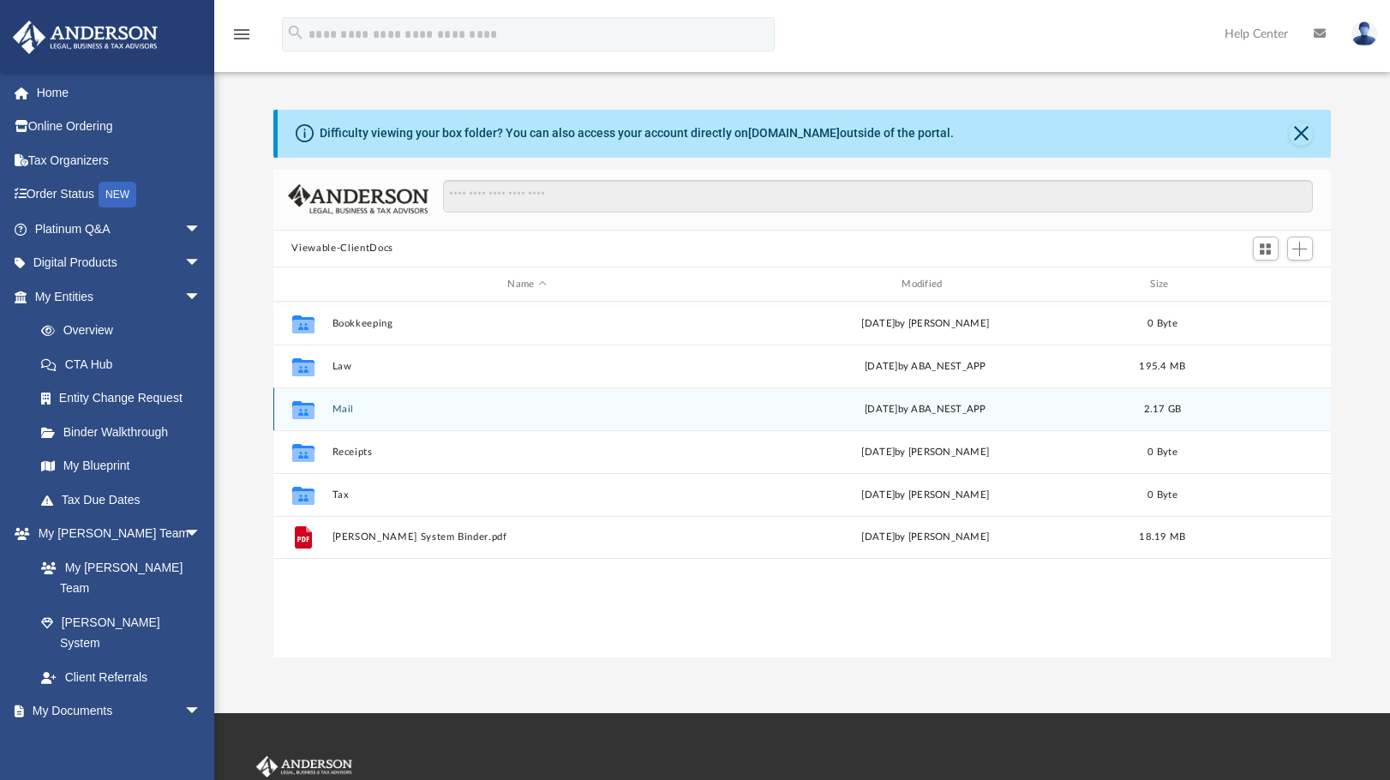
click at [326, 407] on div "Collaborated Folder Mail [DATE] by ABA_NEST_APP 2.17 GB" at bounding box center [802, 408] width 1059 height 43
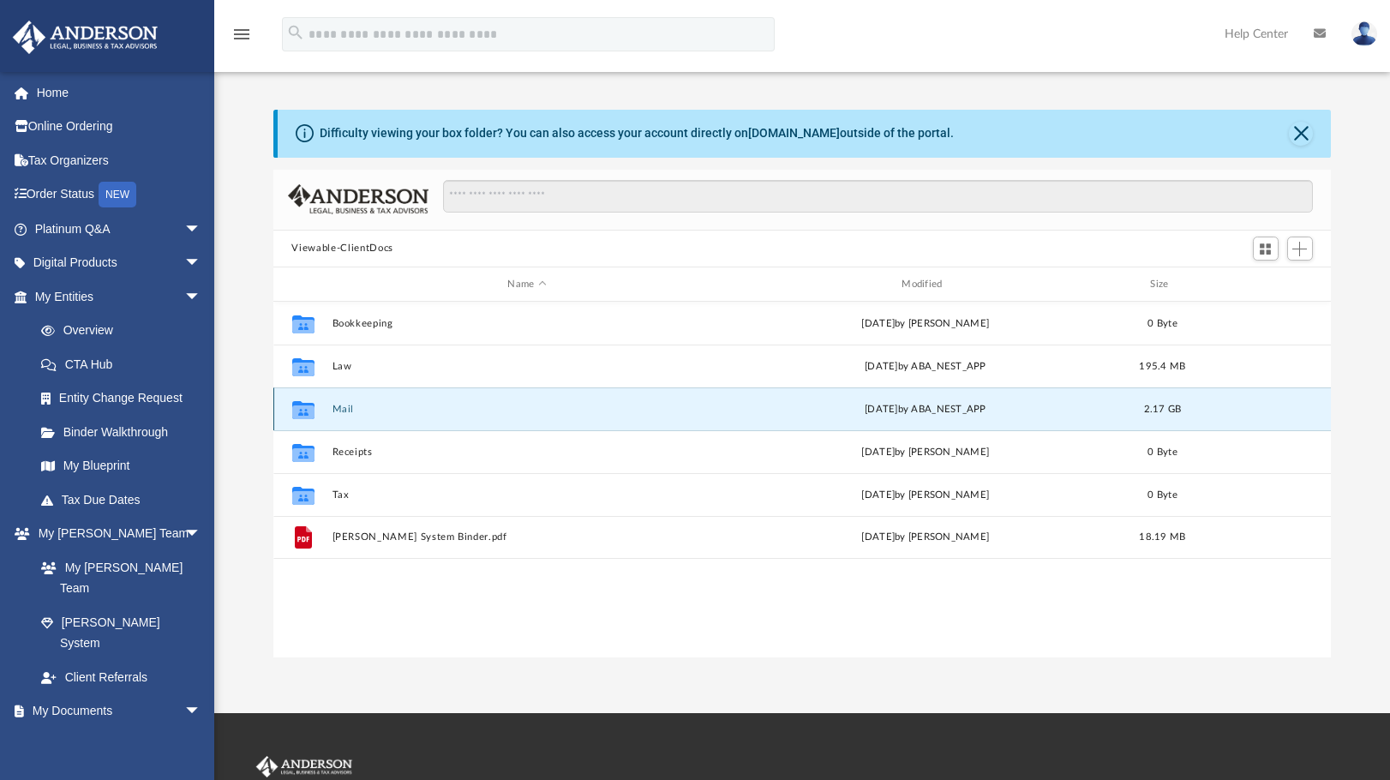
click at [339, 399] on div "Collaborated Folder Mail [DATE] by ABA_NEST_APP 2.17 GB" at bounding box center [802, 408] width 1059 height 43
click at [339, 409] on button "Mail" at bounding box center [527, 409] width 391 height 11
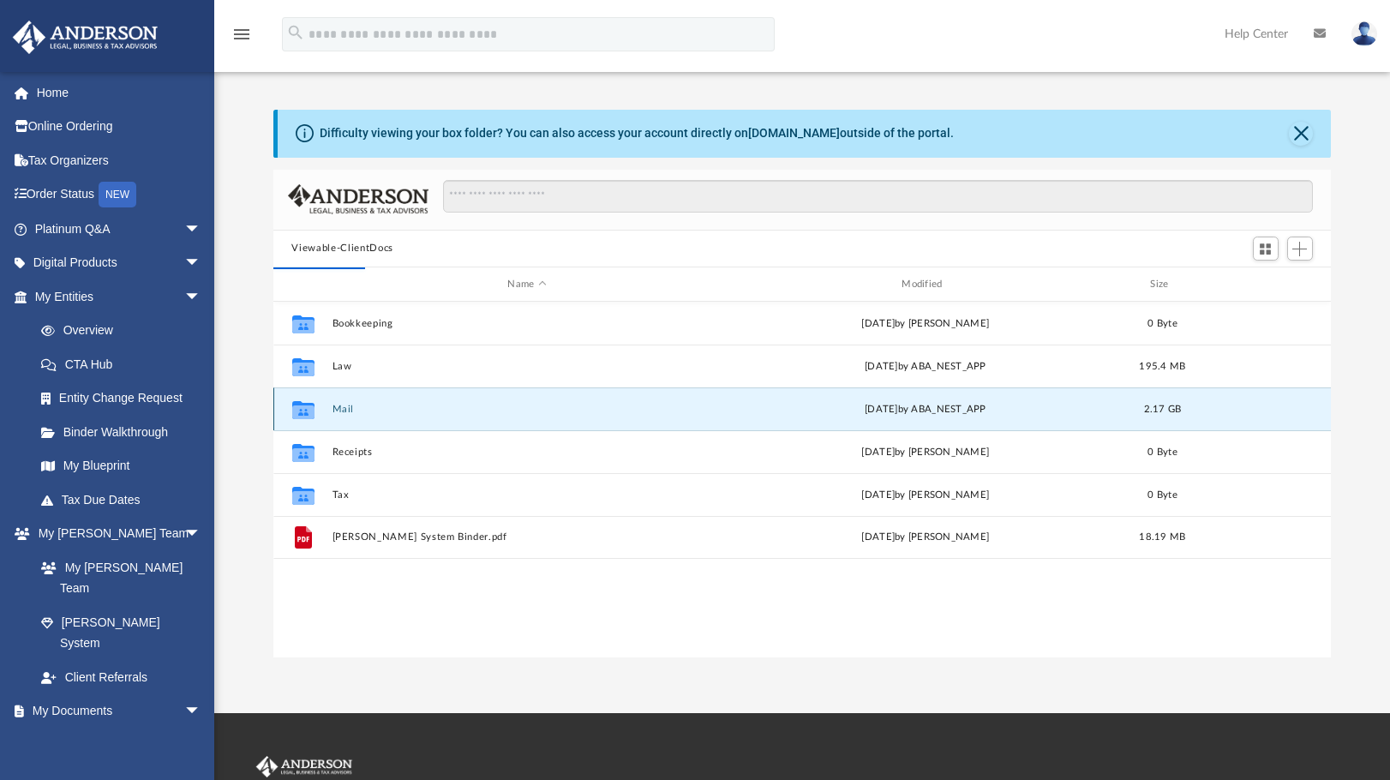
click at [339, 409] on button "Mail" at bounding box center [527, 409] width 391 height 11
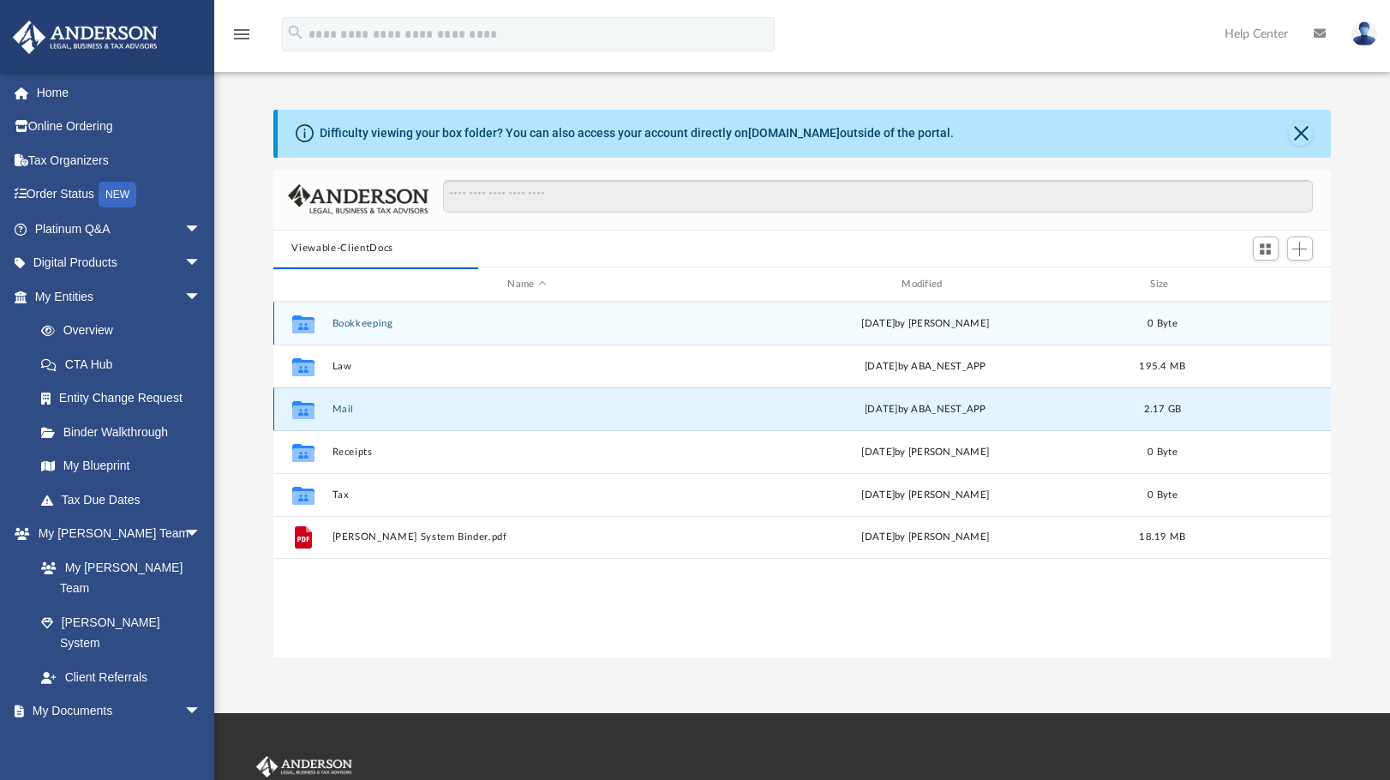
scroll to position [324, 1046]
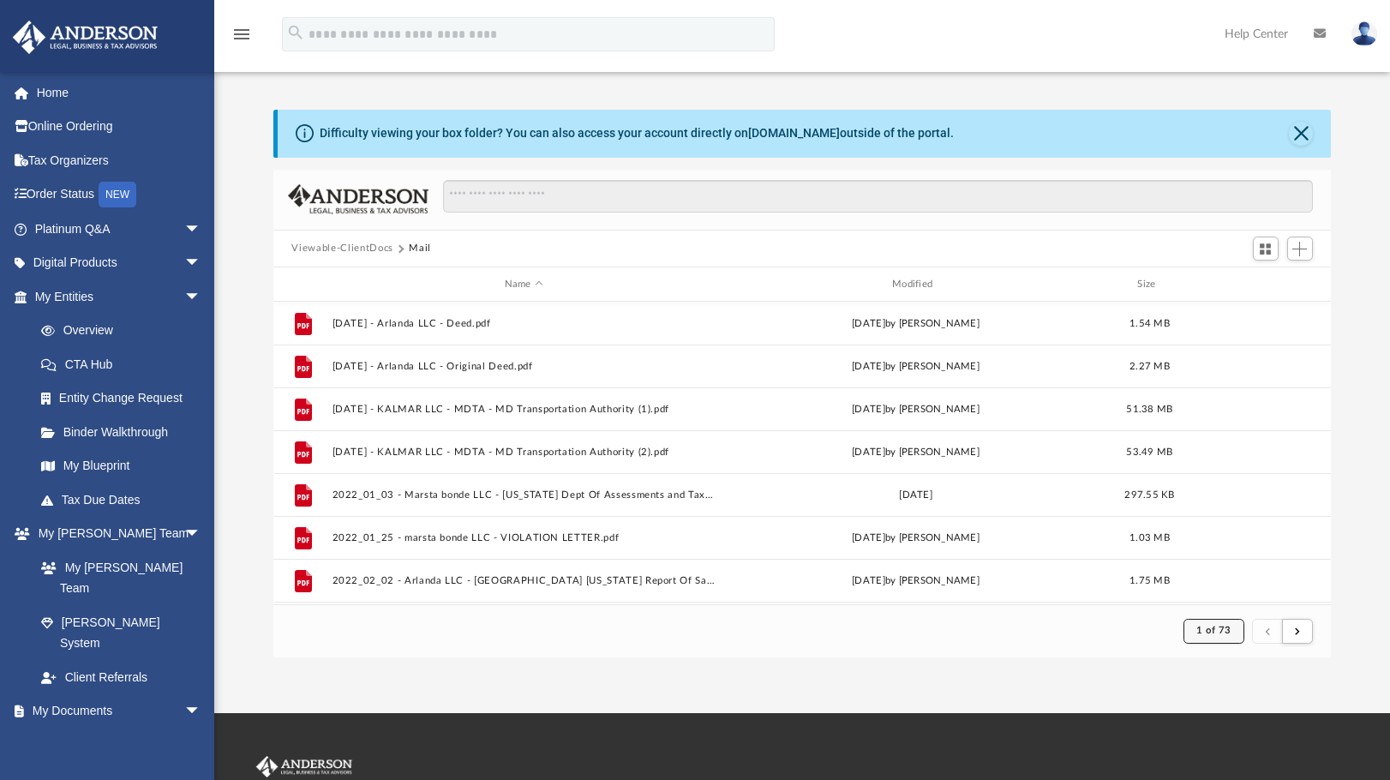
click at [1204, 631] on span "1 of 73" at bounding box center [1214, 630] width 35 height 9
click at [1207, 634] on span "1 of 73" at bounding box center [1214, 630] width 35 height 9
click at [1222, 567] on li "55" at bounding box center [1228, 570] width 13 height 18
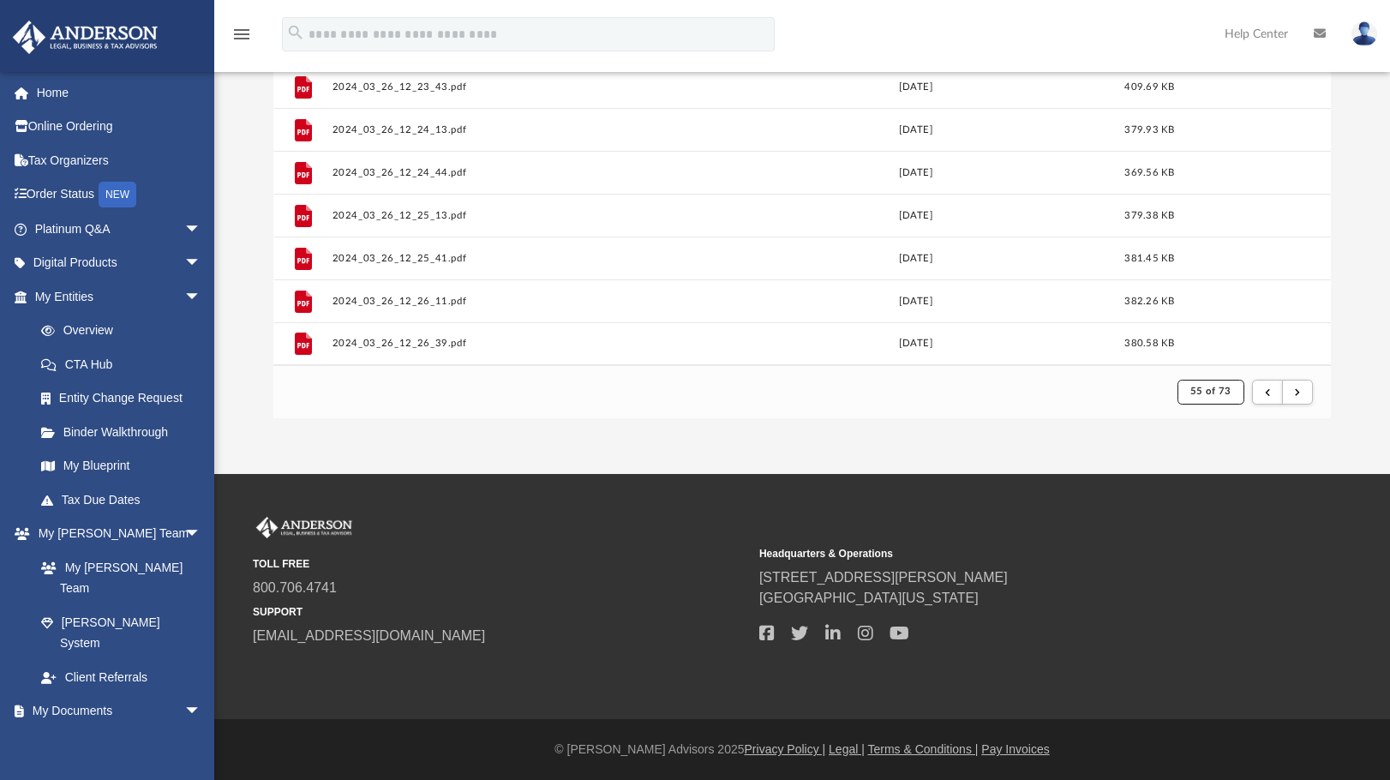
scroll to position [0, 0]
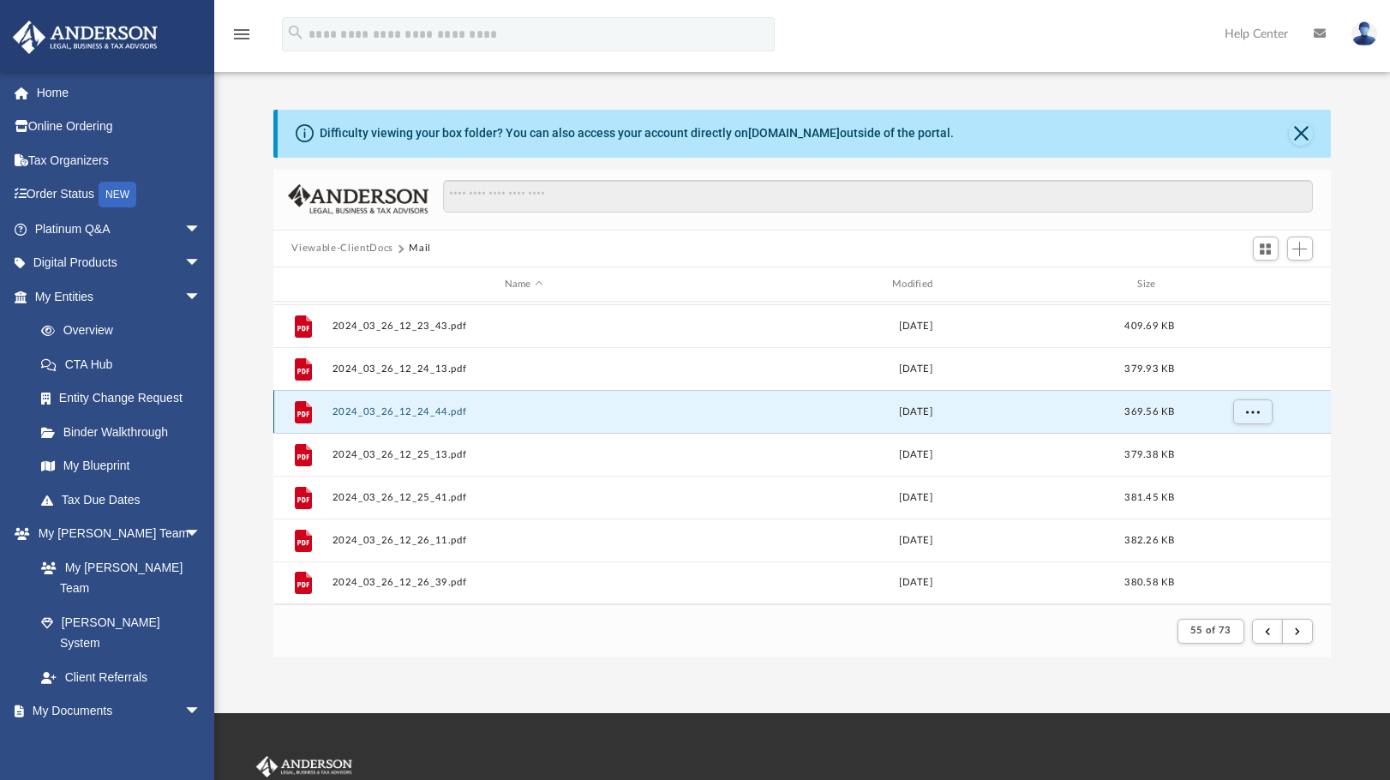
click at [373, 412] on button "2024_03_26_12_24_44.pdf" at bounding box center [524, 411] width 384 height 11
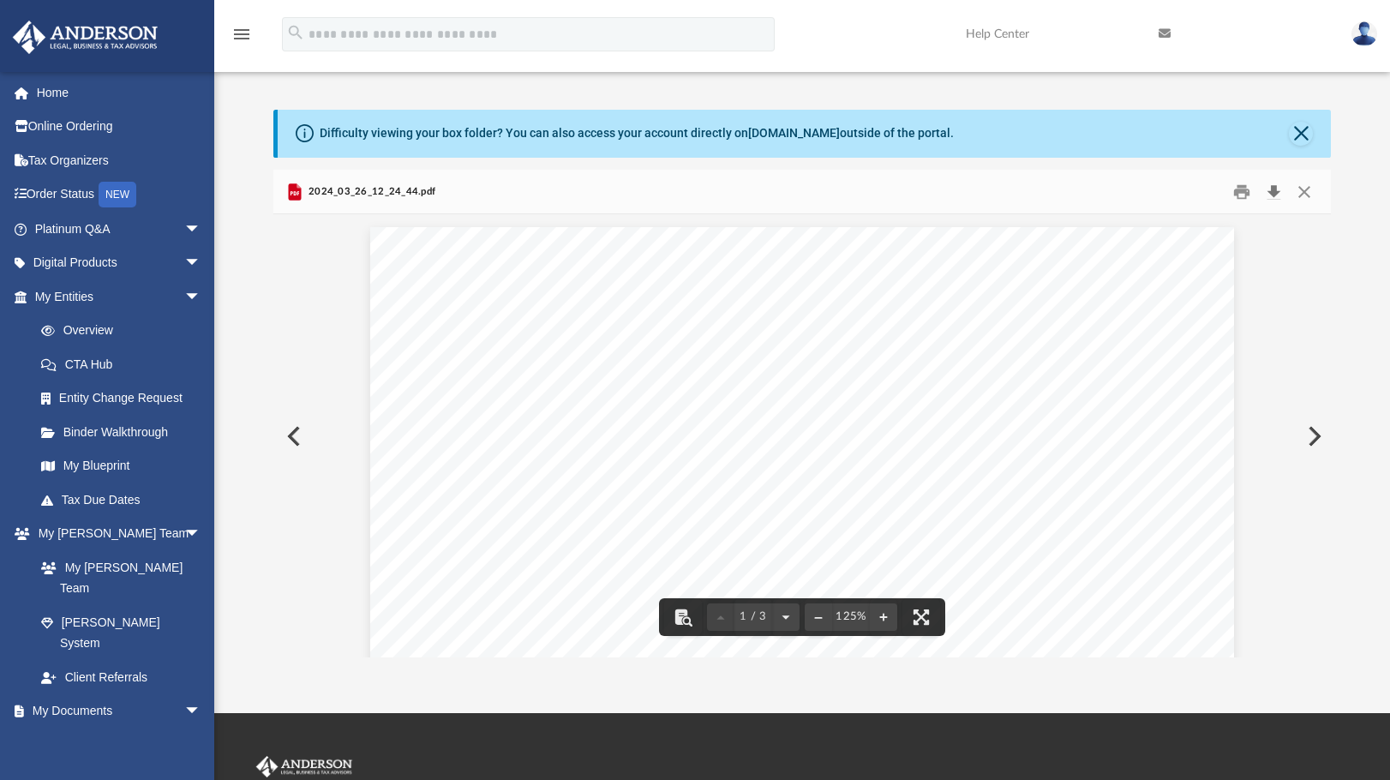
click at [1274, 193] on button "Download" at bounding box center [1274, 191] width 31 height 27
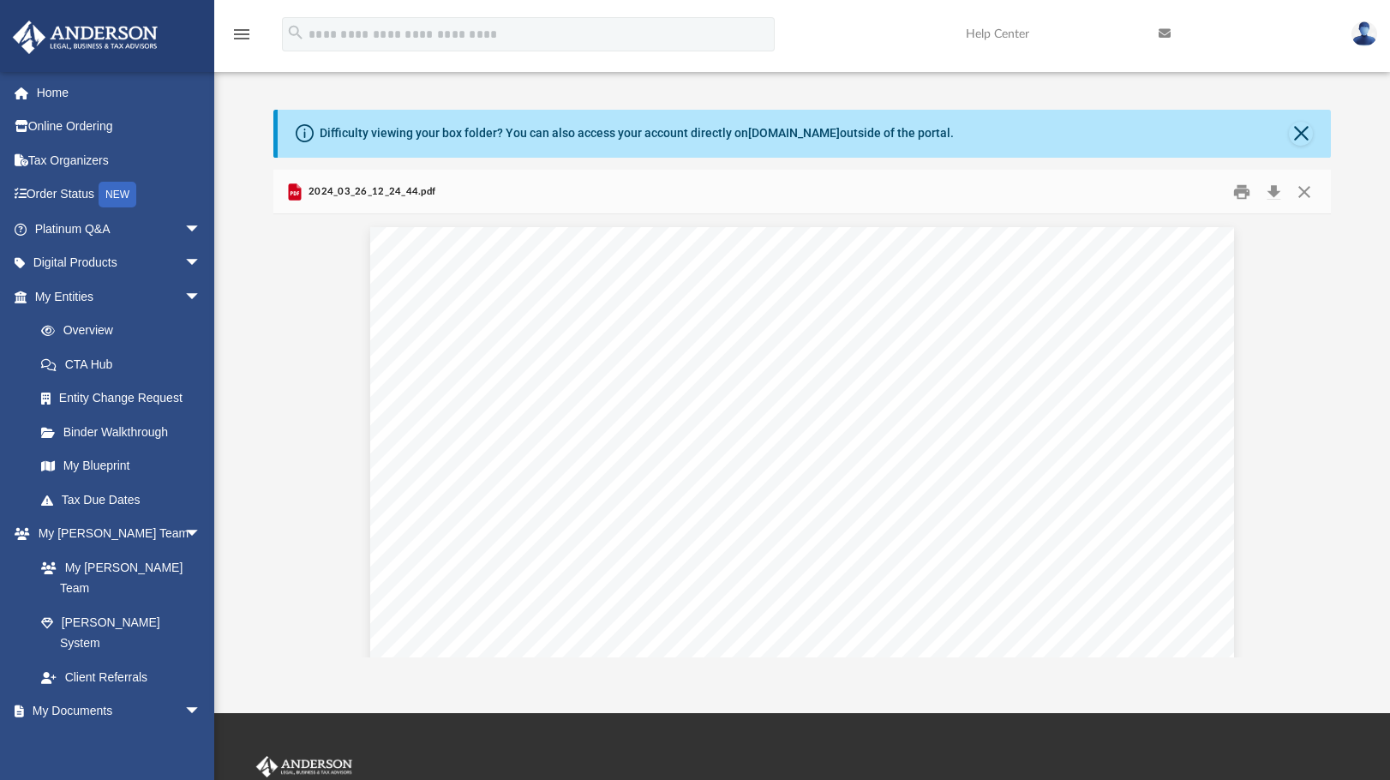
click at [579, 30] on input "search" at bounding box center [528, 34] width 493 height 34
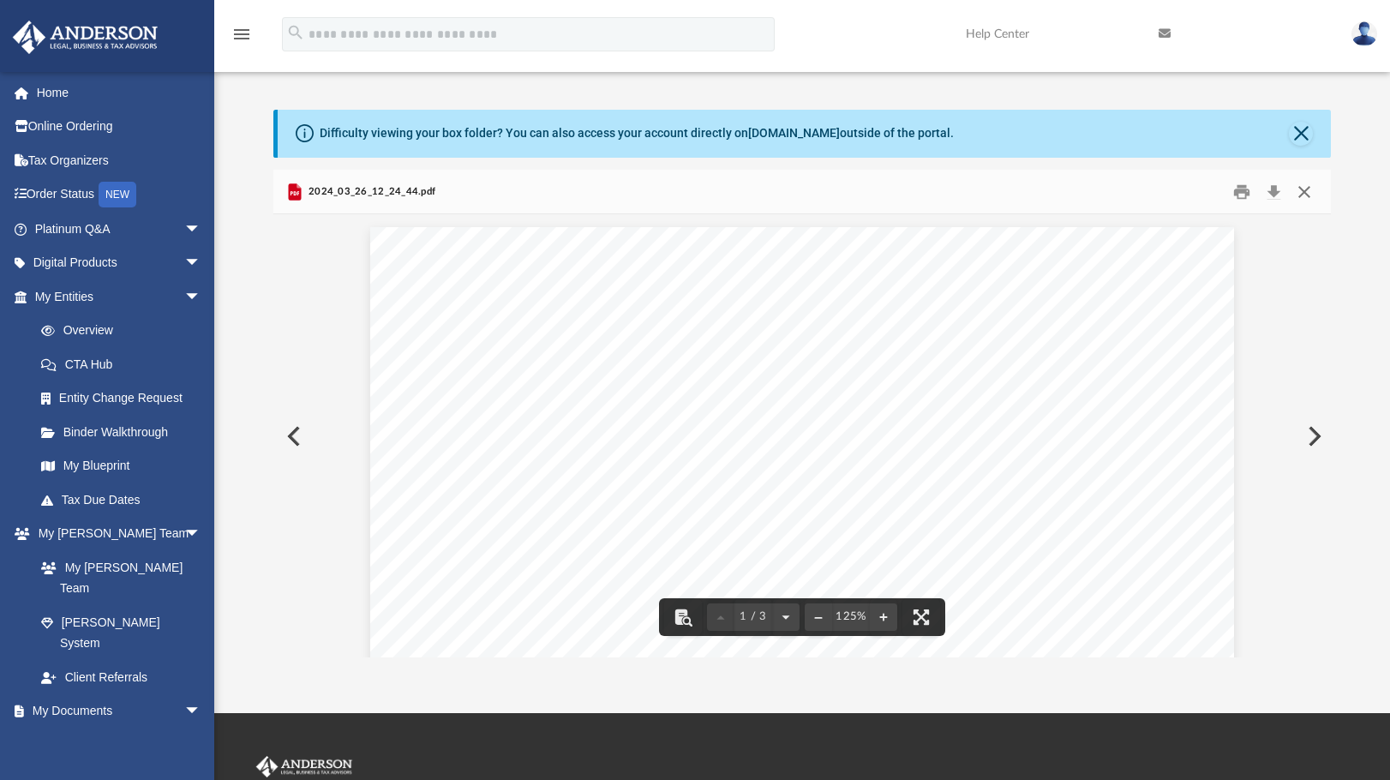
click at [1306, 196] on button "Close" at bounding box center [1304, 191] width 31 height 27
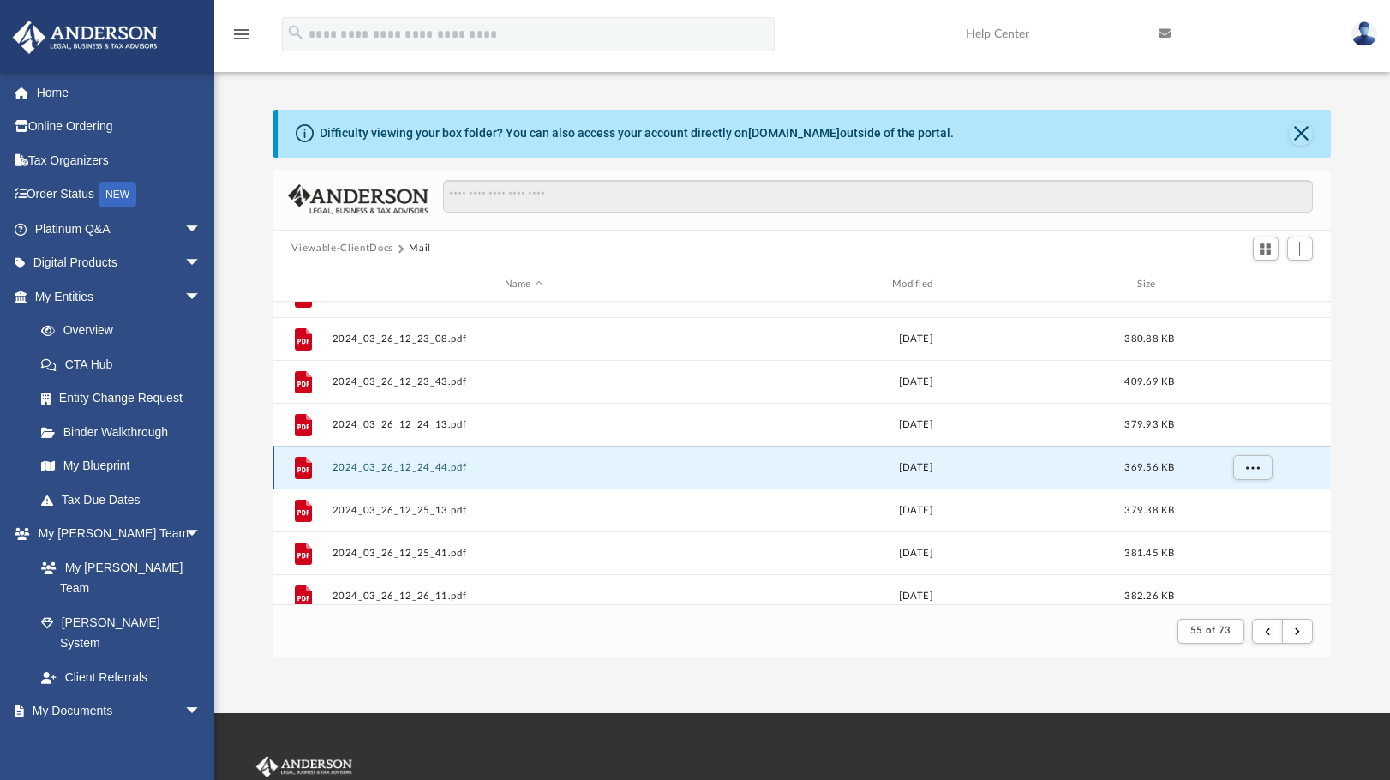
scroll to position [1755, 0]
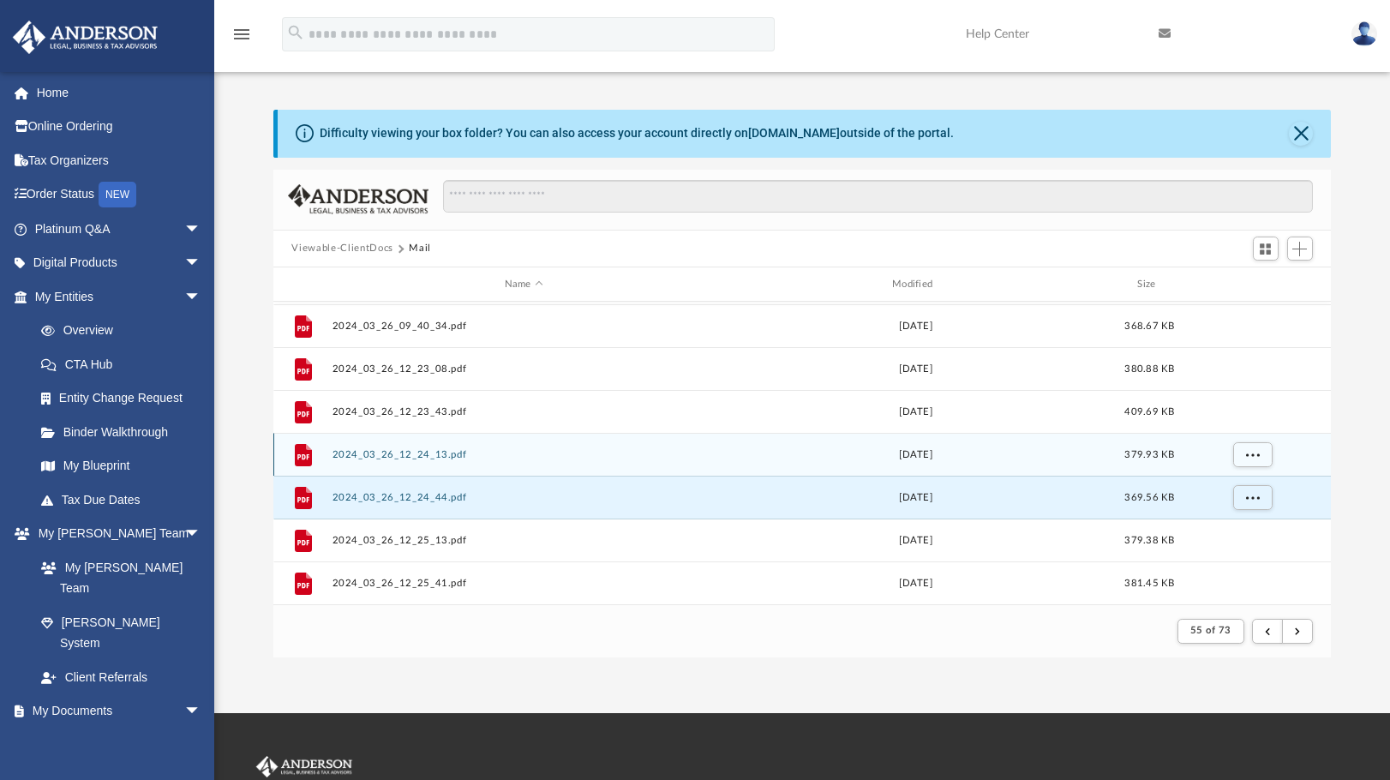
click at [393, 453] on button "2024_03_26_12_24_13.pdf" at bounding box center [524, 454] width 384 height 11
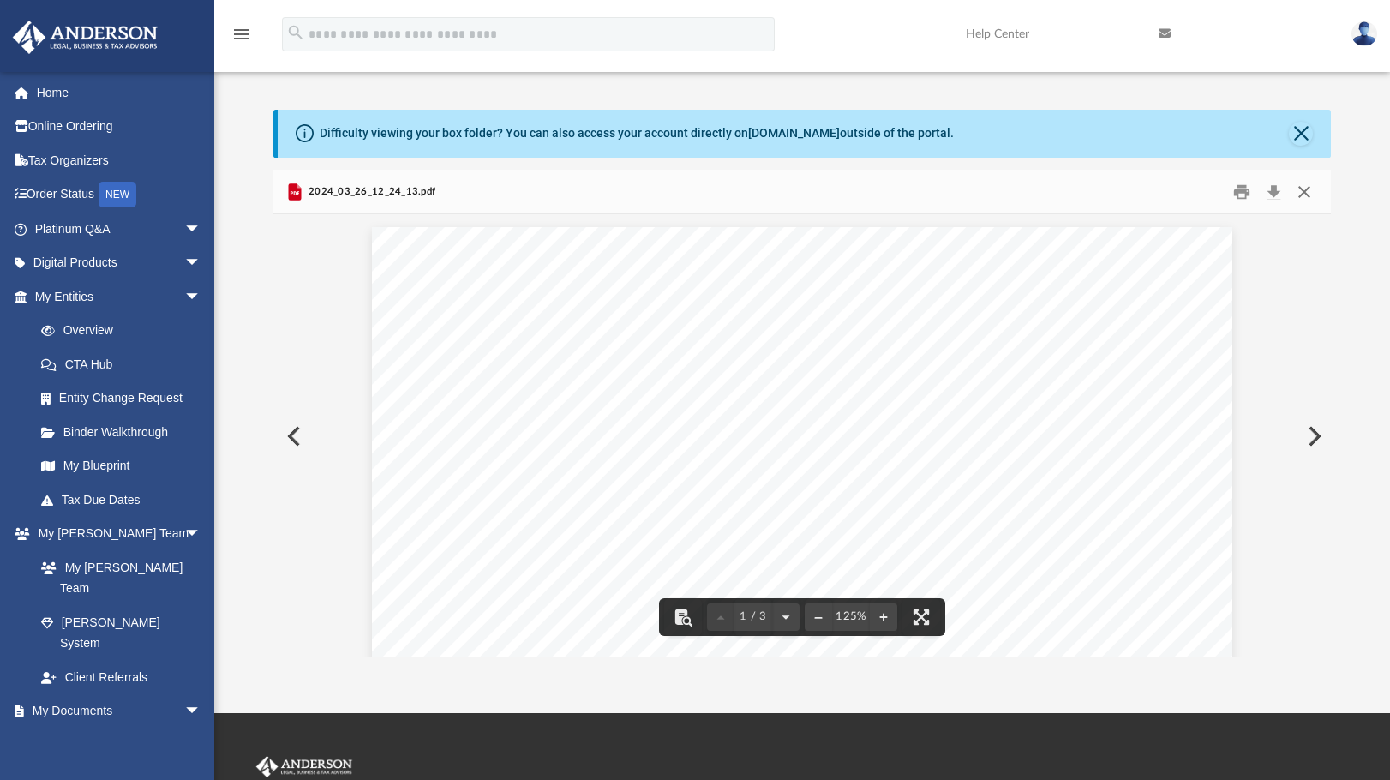
click at [1305, 195] on button "Close" at bounding box center [1304, 191] width 31 height 27
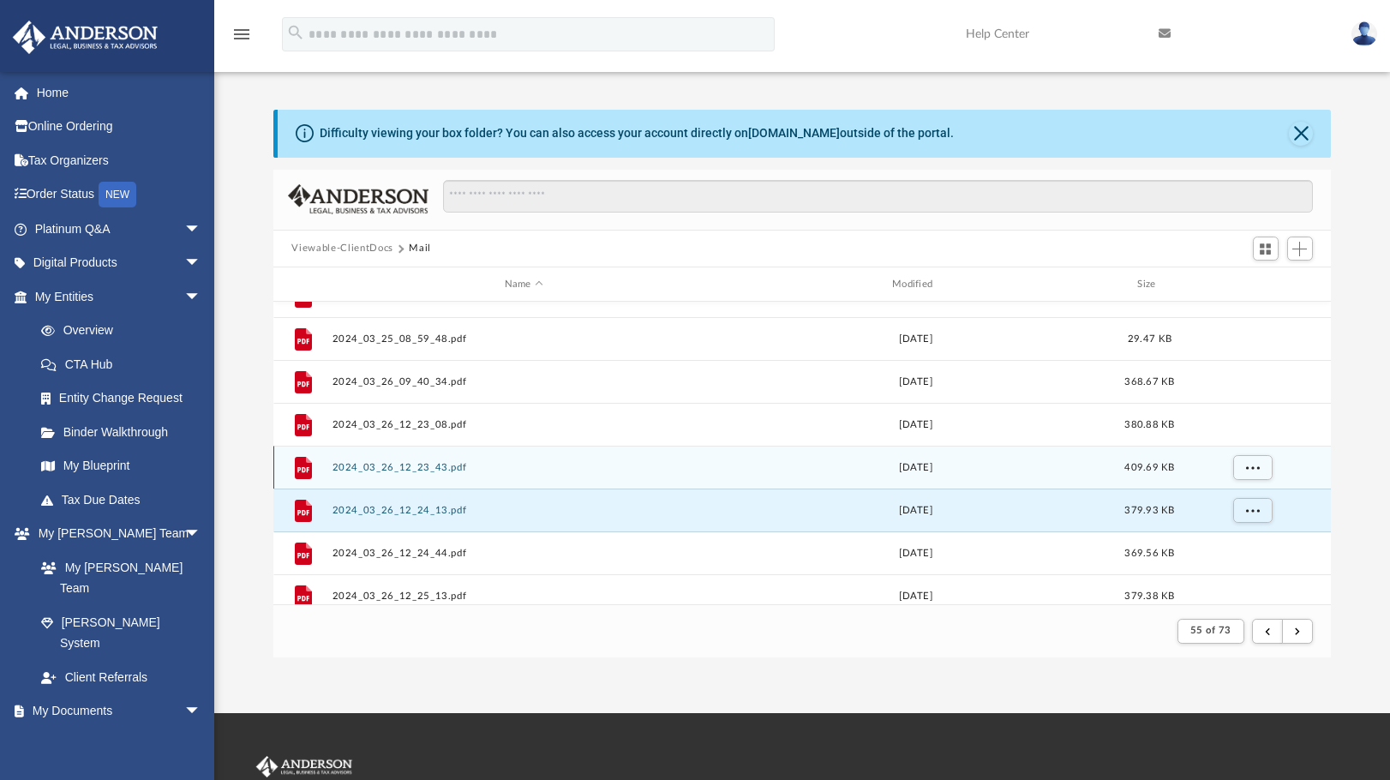
scroll to position [1669, 0]
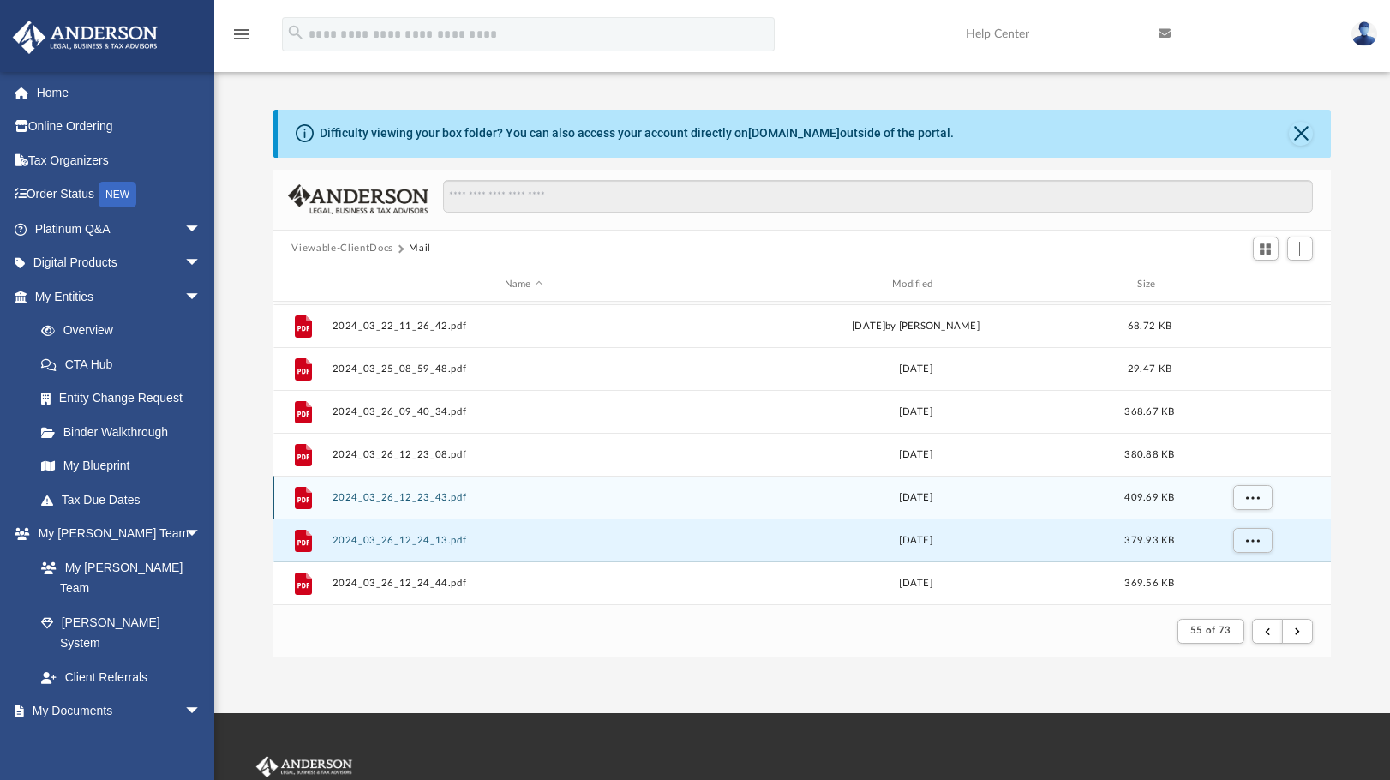
click at [363, 497] on button "2024_03_26_12_23_43.pdf" at bounding box center [524, 497] width 384 height 11
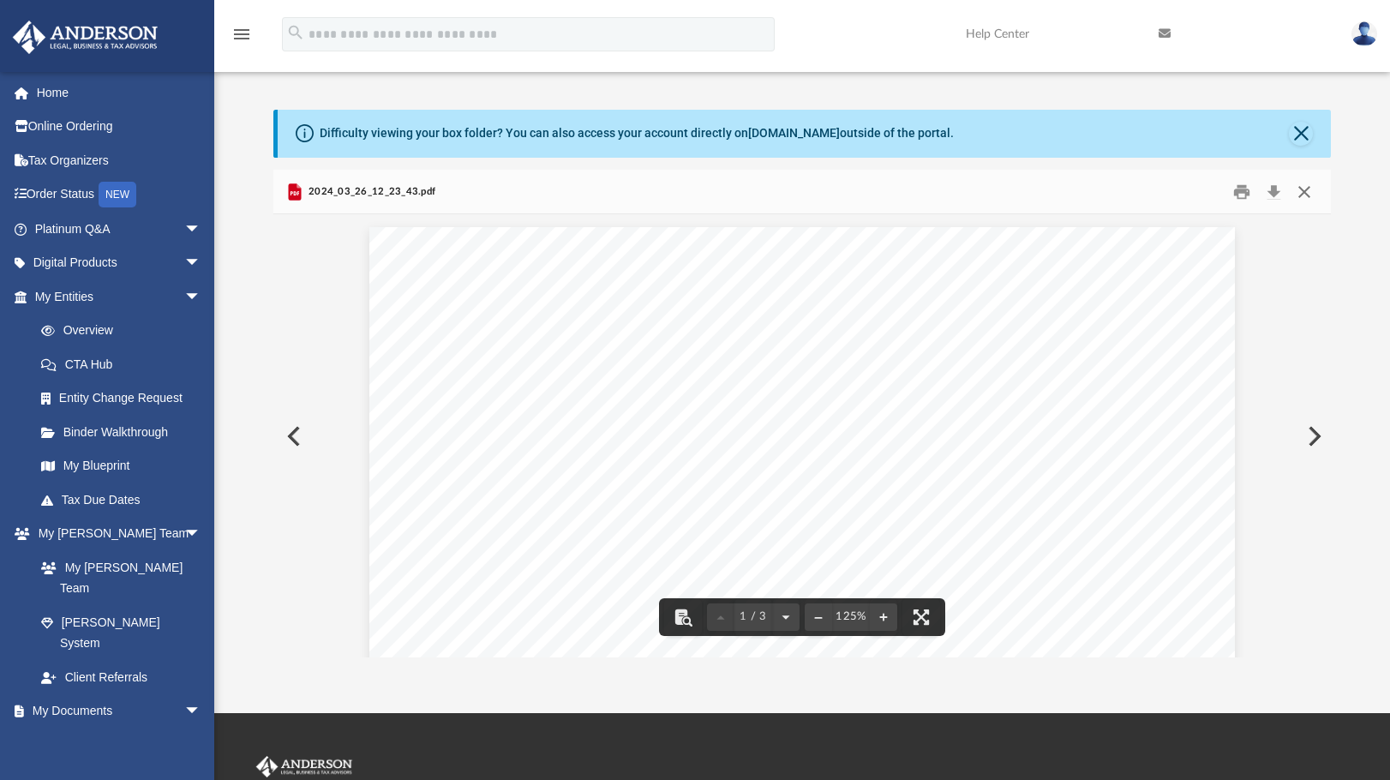
click at [1304, 187] on button "Close" at bounding box center [1304, 191] width 31 height 27
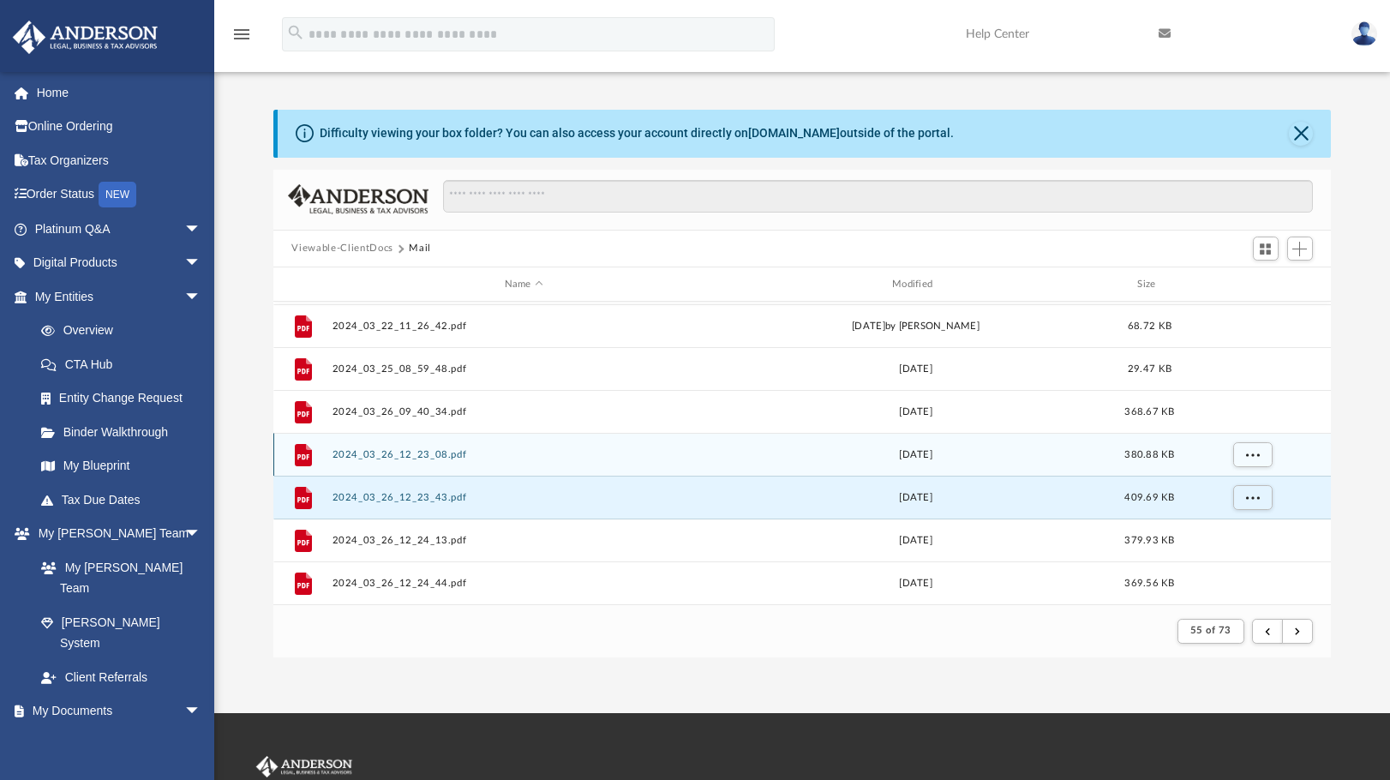
click at [413, 454] on button "2024_03_26_12_23_08.pdf" at bounding box center [524, 454] width 384 height 11
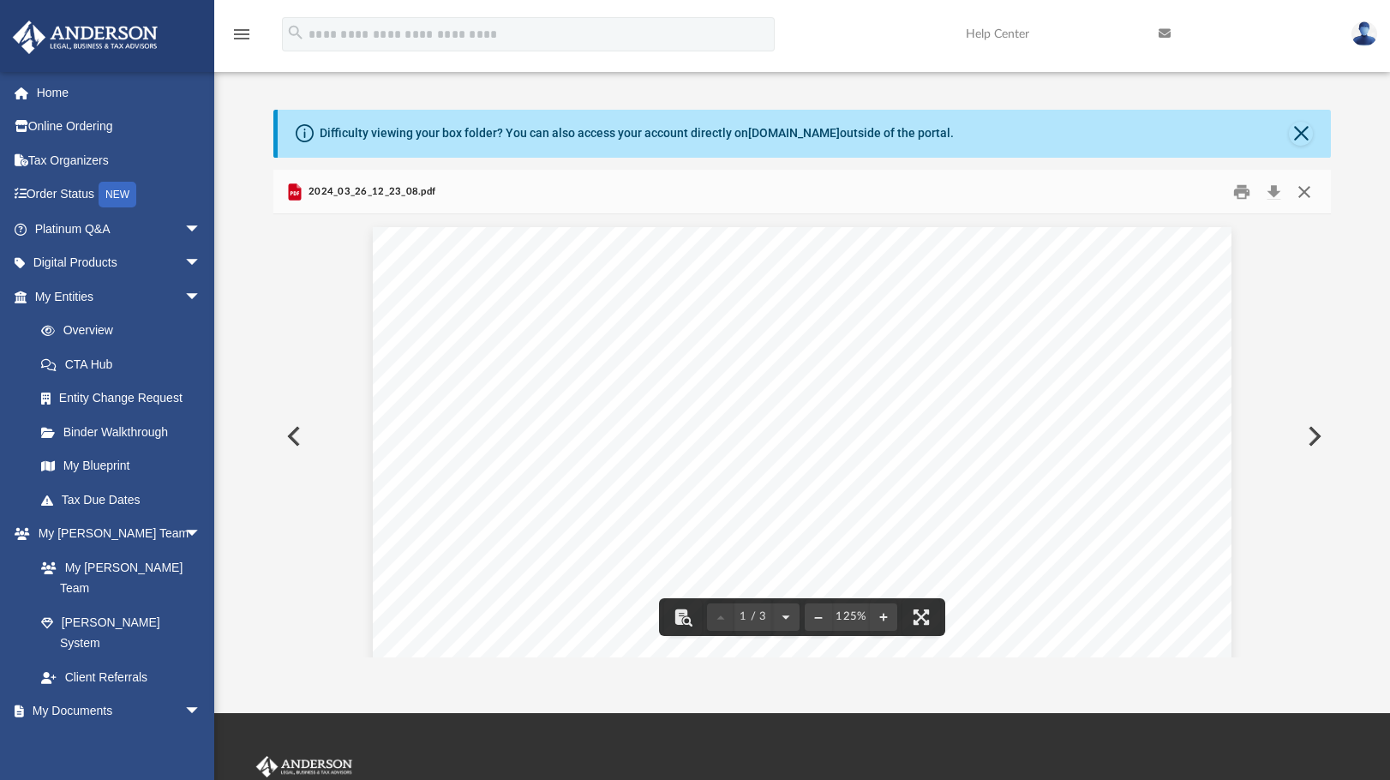
click at [1311, 204] on button "Close" at bounding box center [1304, 191] width 31 height 27
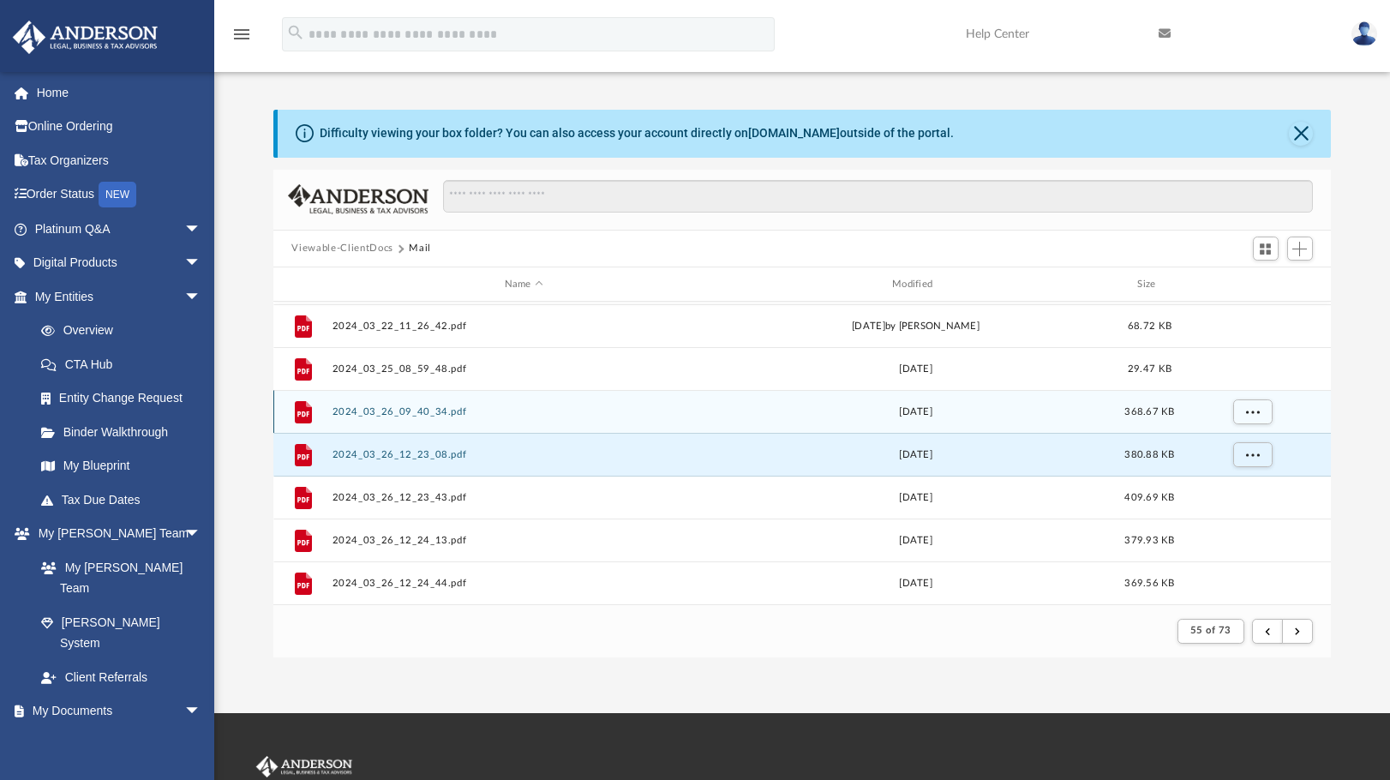
click at [355, 416] on button "2024_03_26_09_40_34.pdf" at bounding box center [524, 411] width 384 height 11
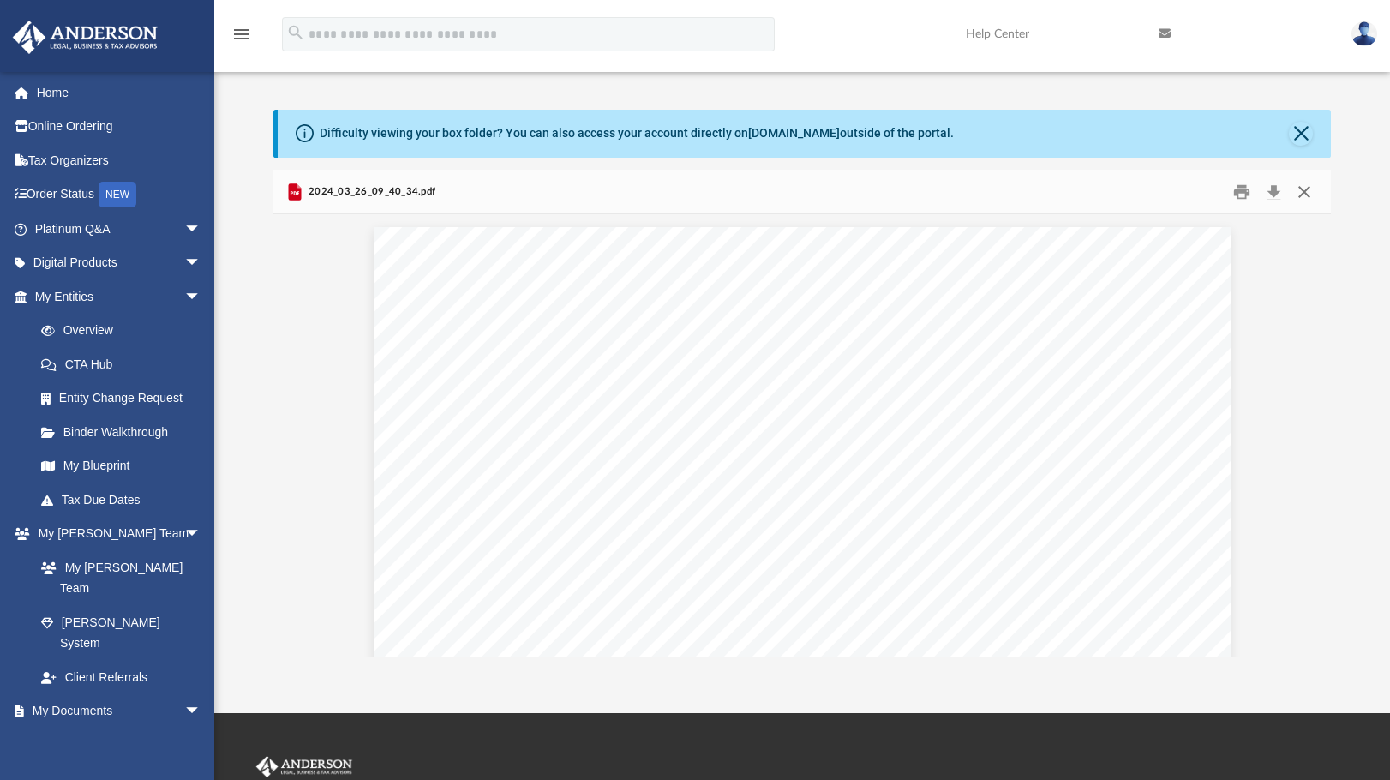
click at [1311, 195] on button "Close" at bounding box center [1304, 191] width 31 height 27
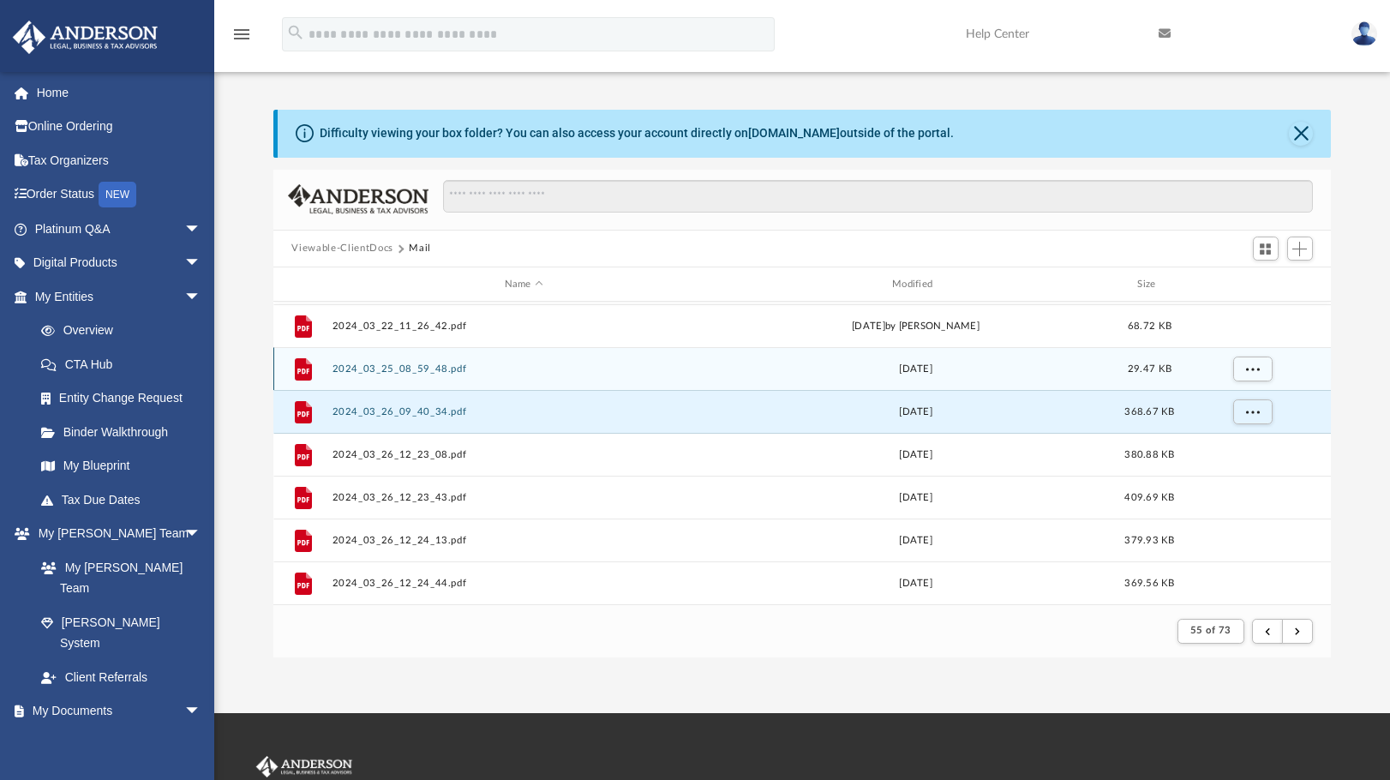
click at [414, 362] on div "File 2024_03_25_08_59_48.pdf [DATE] 29.47 KB" at bounding box center [802, 368] width 1059 height 43
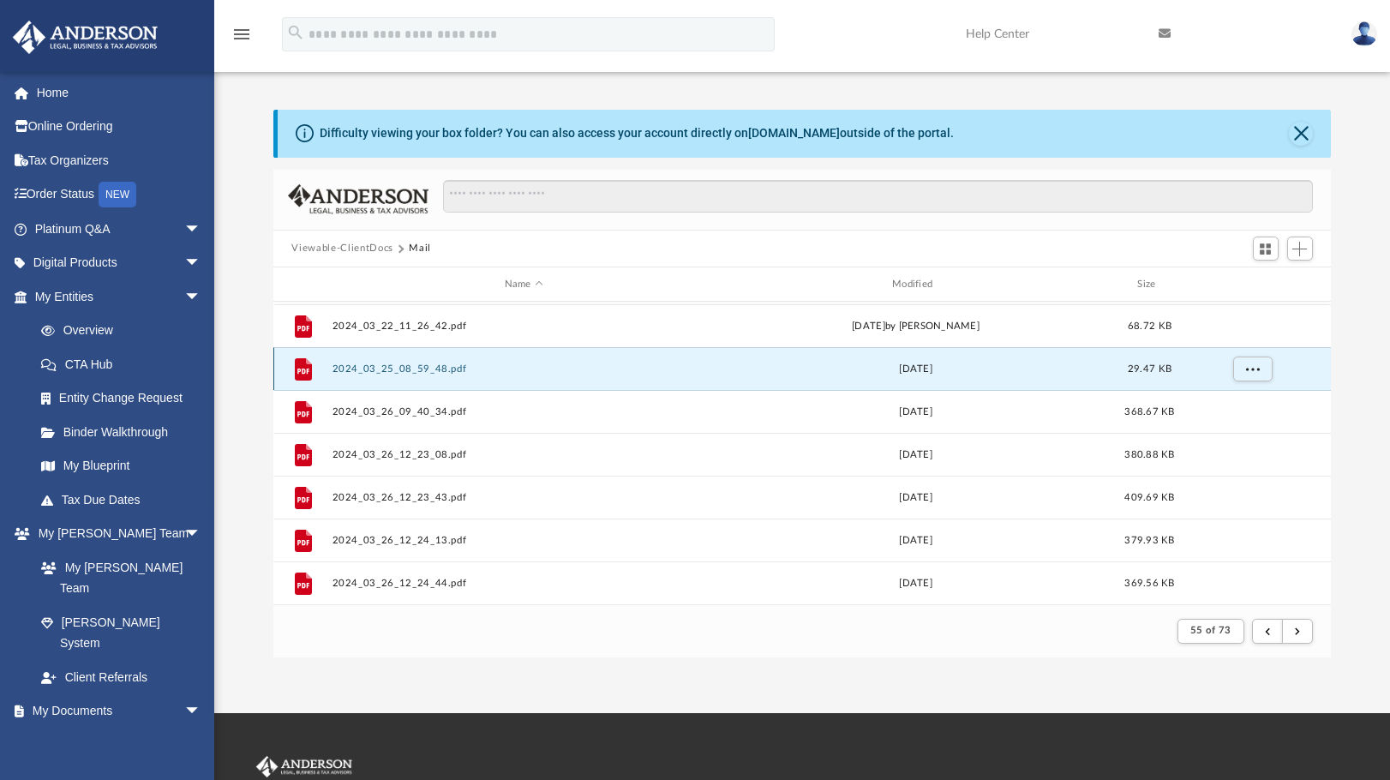
click at [405, 369] on button "2024_03_25_08_59_48.pdf" at bounding box center [524, 368] width 384 height 11
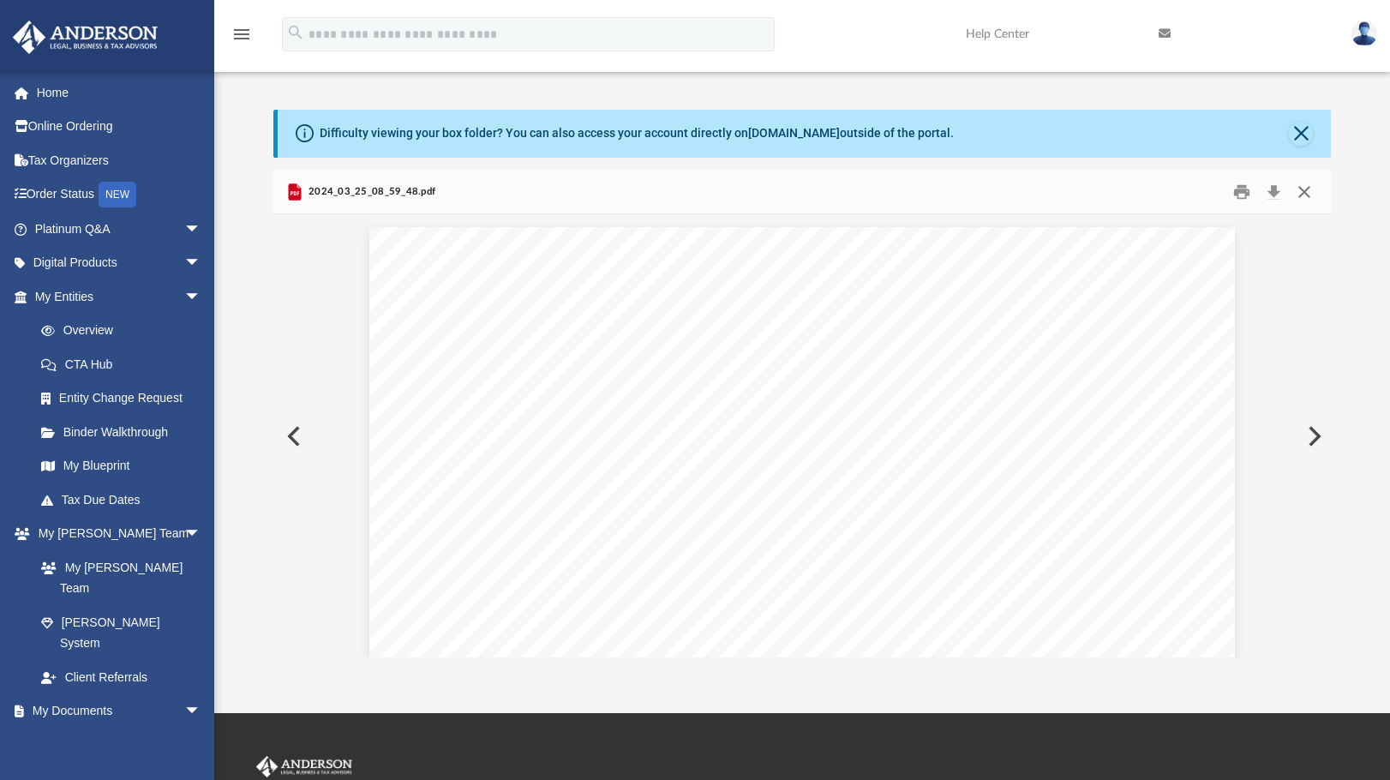
click at [1305, 200] on button "Close" at bounding box center [1304, 191] width 31 height 27
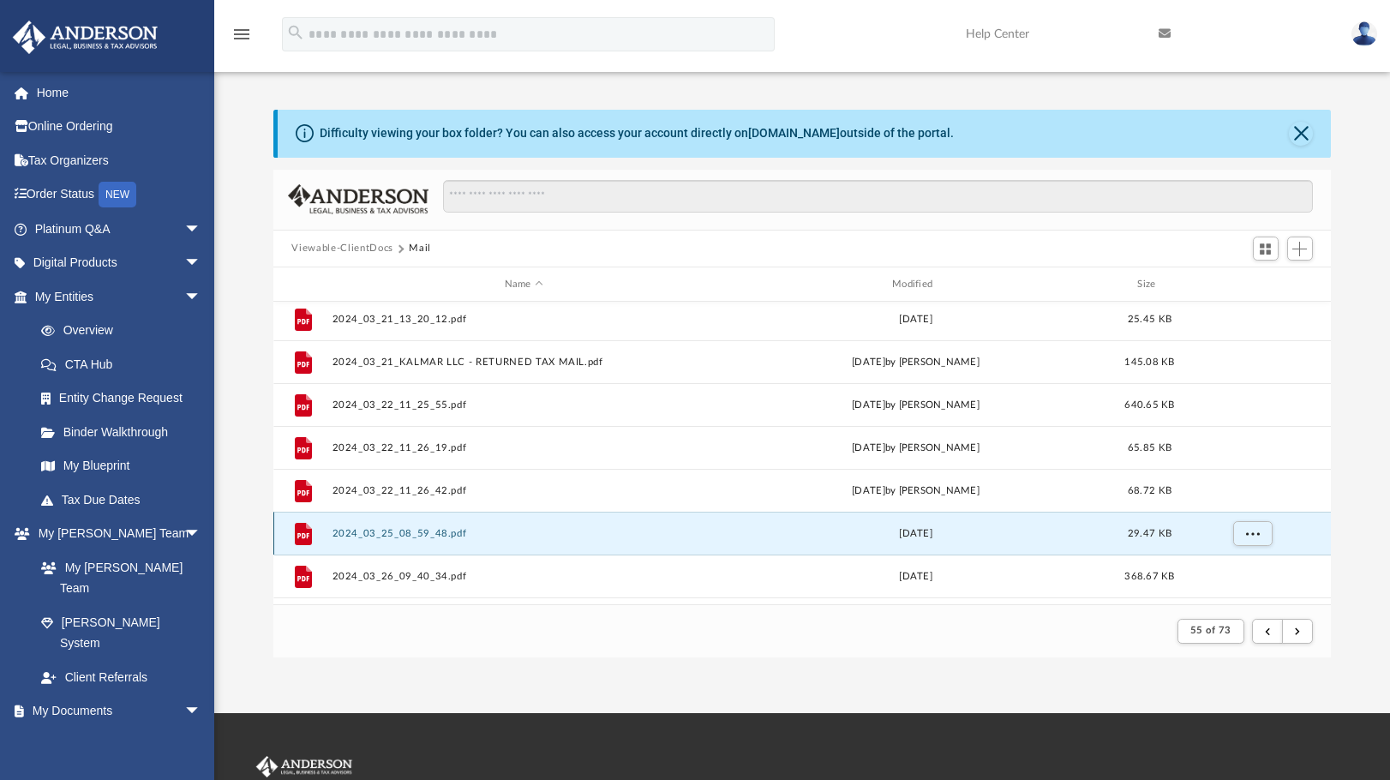
scroll to position [1497, 0]
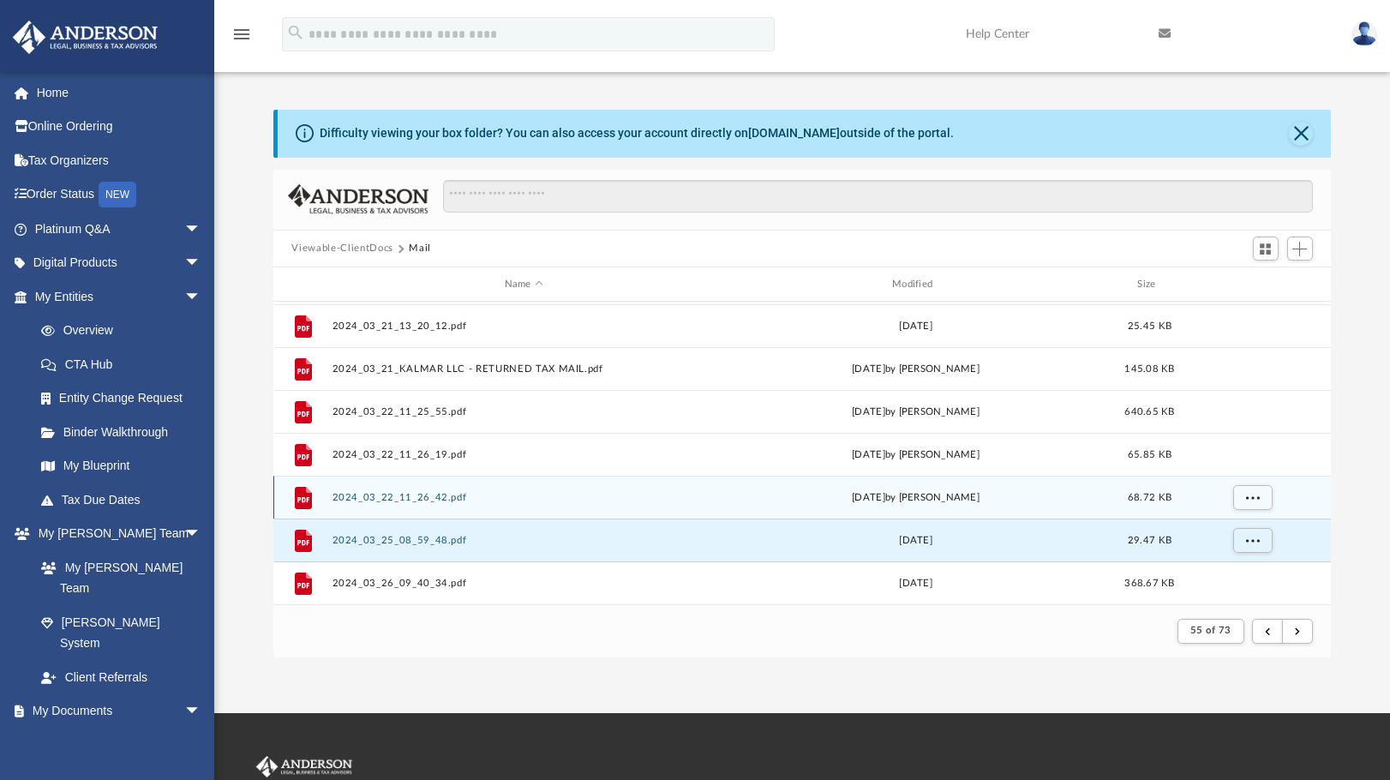
click at [414, 504] on div "File 2024_03_22_11_26_42.pdf [DATE] by [PERSON_NAME] 68.72 KB" at bounding box center [802, 497] width 1059 height 43
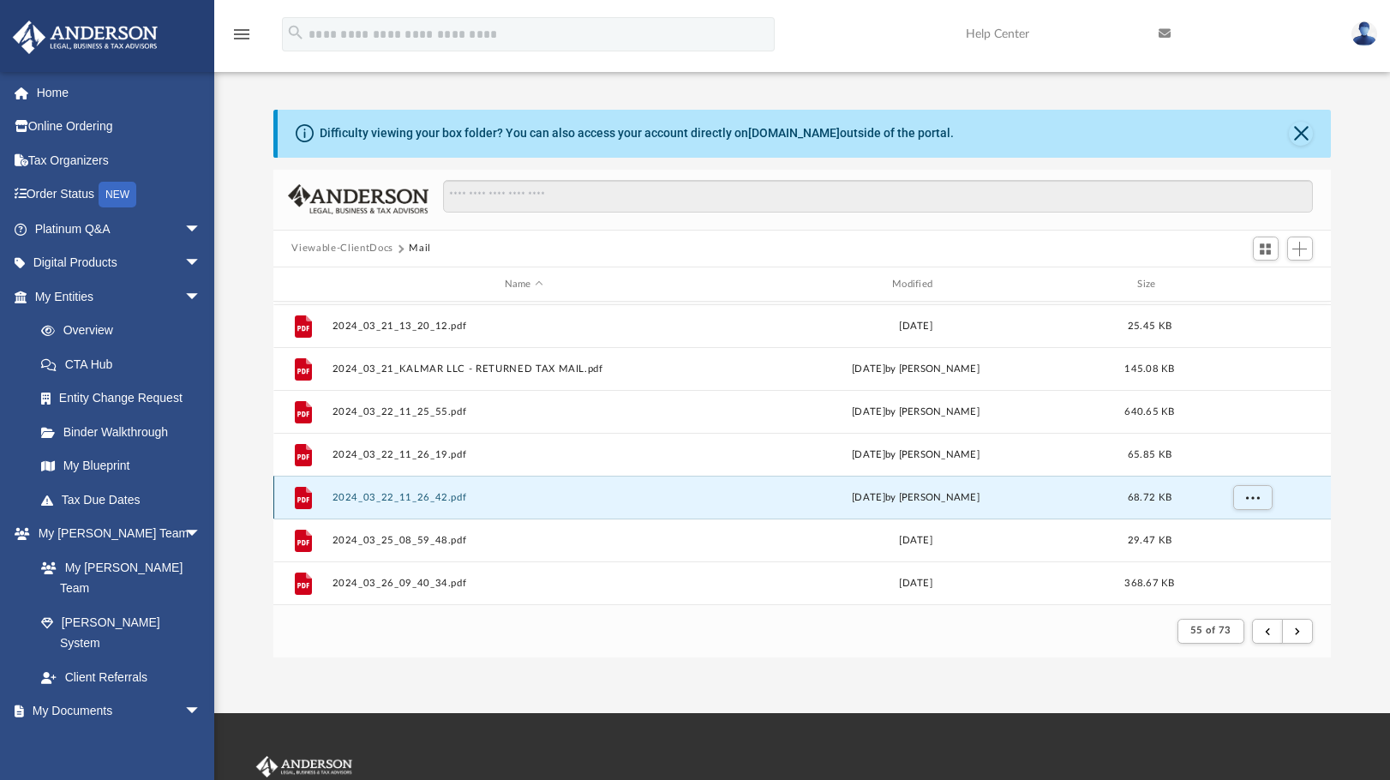
click at [417, 496] on button "2024_03_22_11_26_42.pdf" at bounding box center [524, 497] width 384 height 11
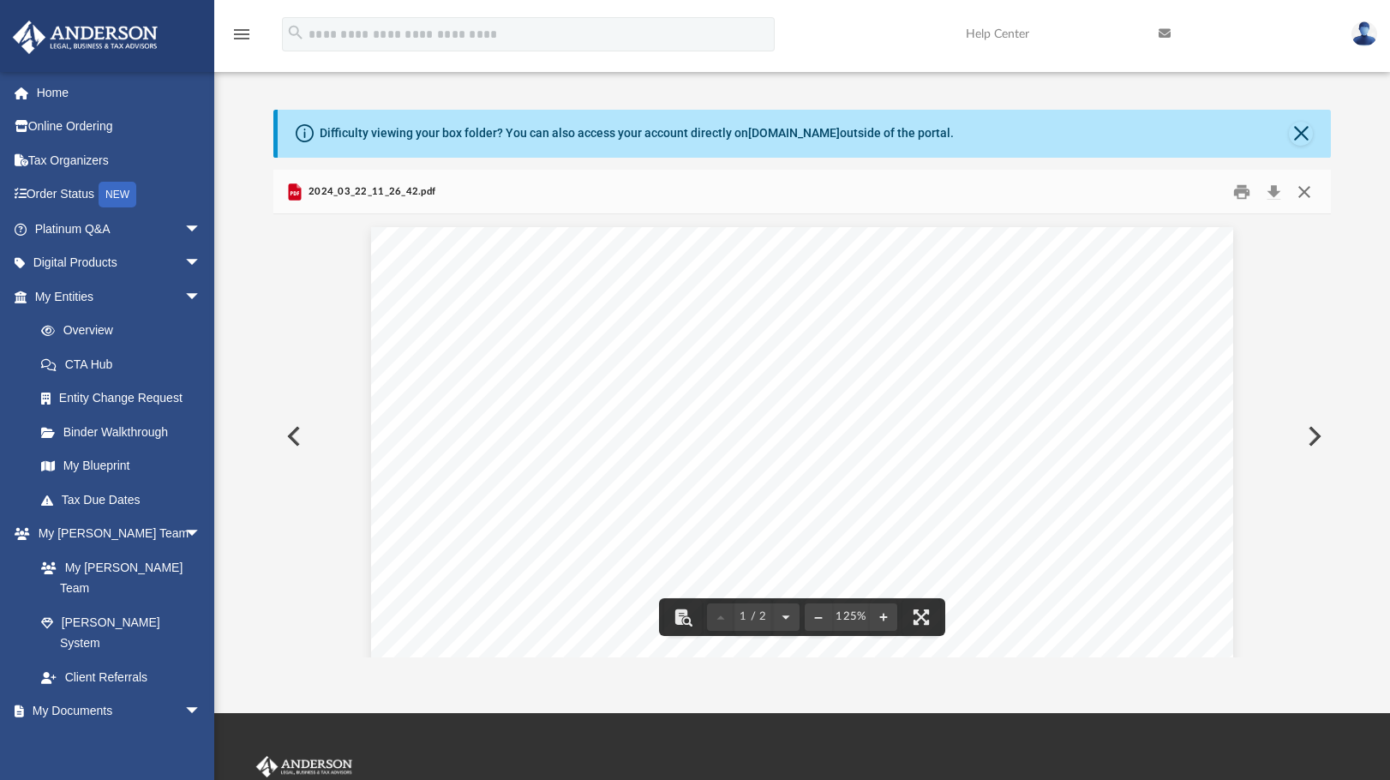
click at [1301, 183] on button "Close" at bounding box center [1304, 191] width 31 height 27
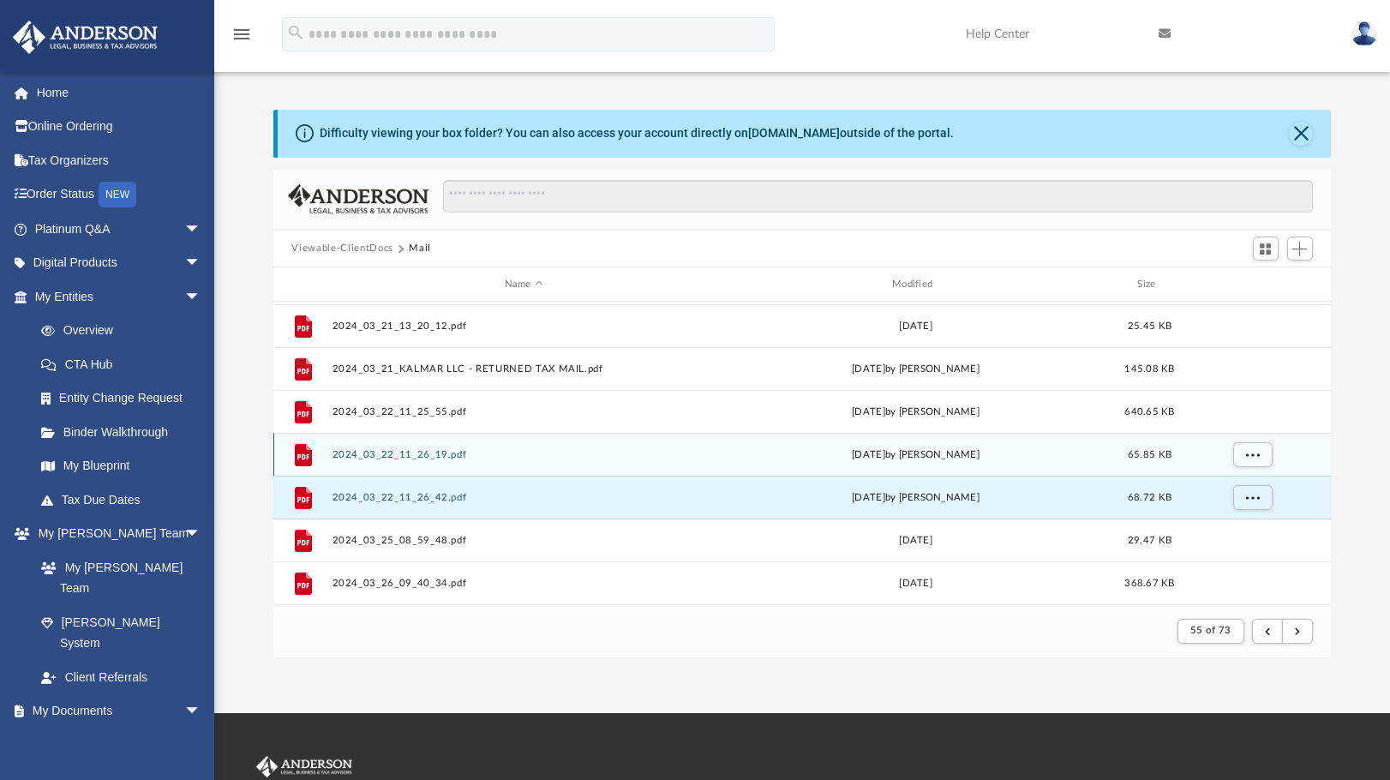
click at [413, 449] on button "2024_03_22_11_26_19.pdf" at bounding box center [524, 454] width 384 height 11
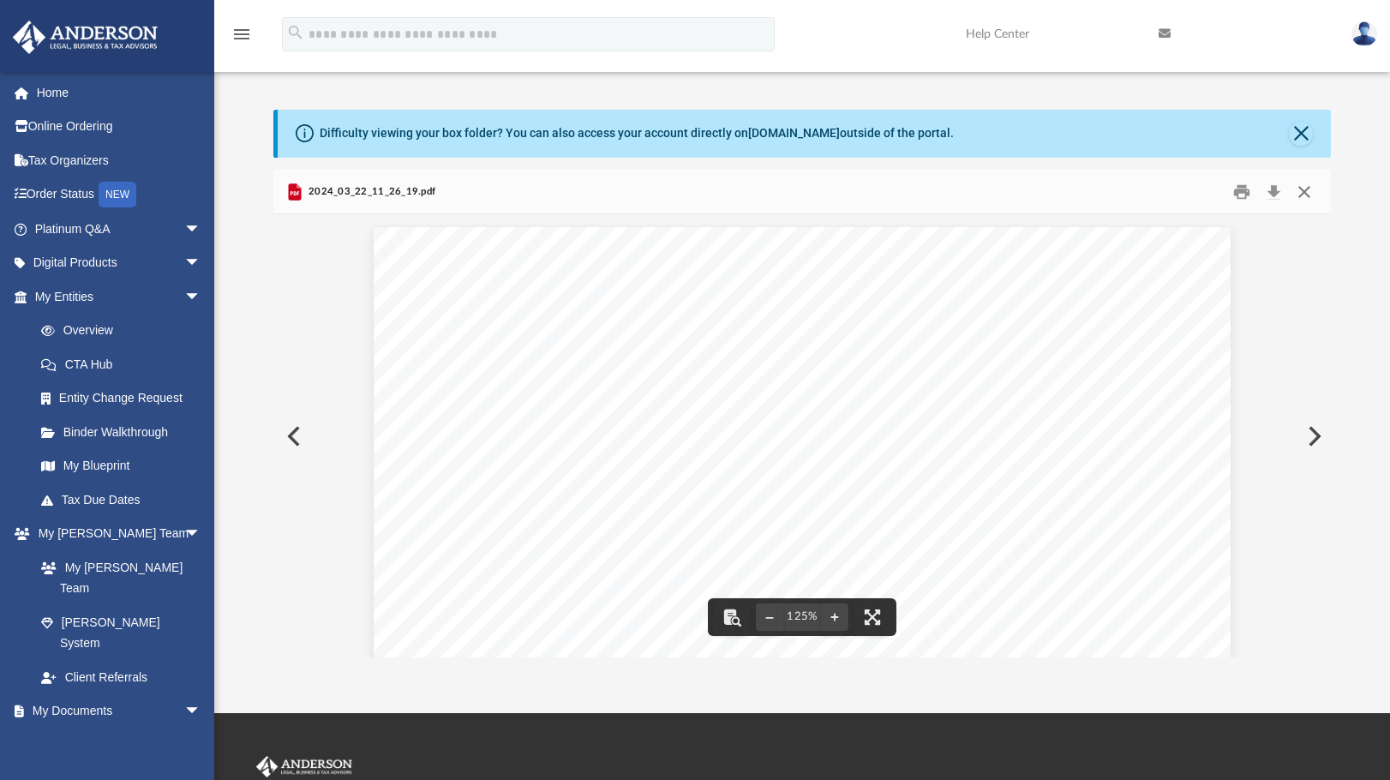
click at [1310, 195] on button "Close" at bounding box center [1304, 191] width 31 height 27
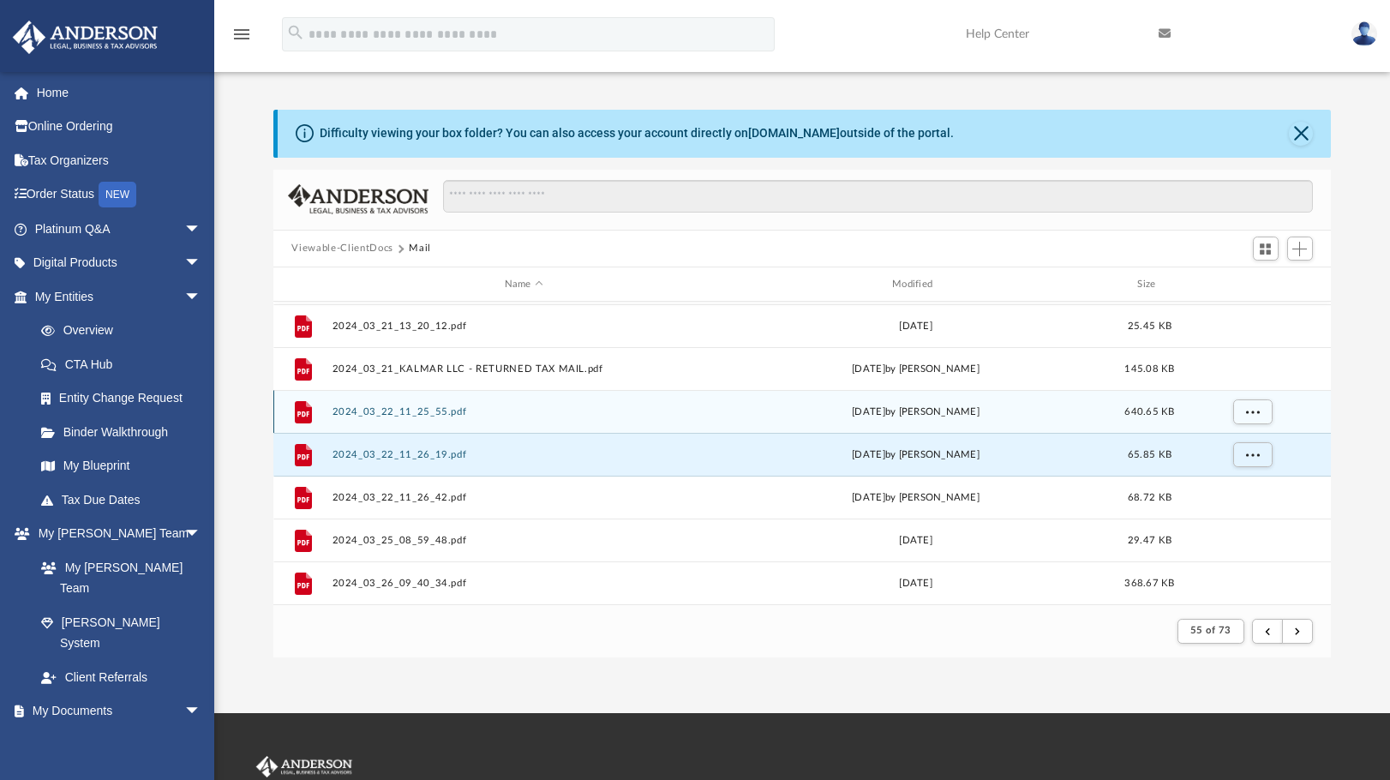
click at [393, 409] on button "2024_03_22_11_25_55.pdf" at bounding box center [524, 411] width 384 height 11
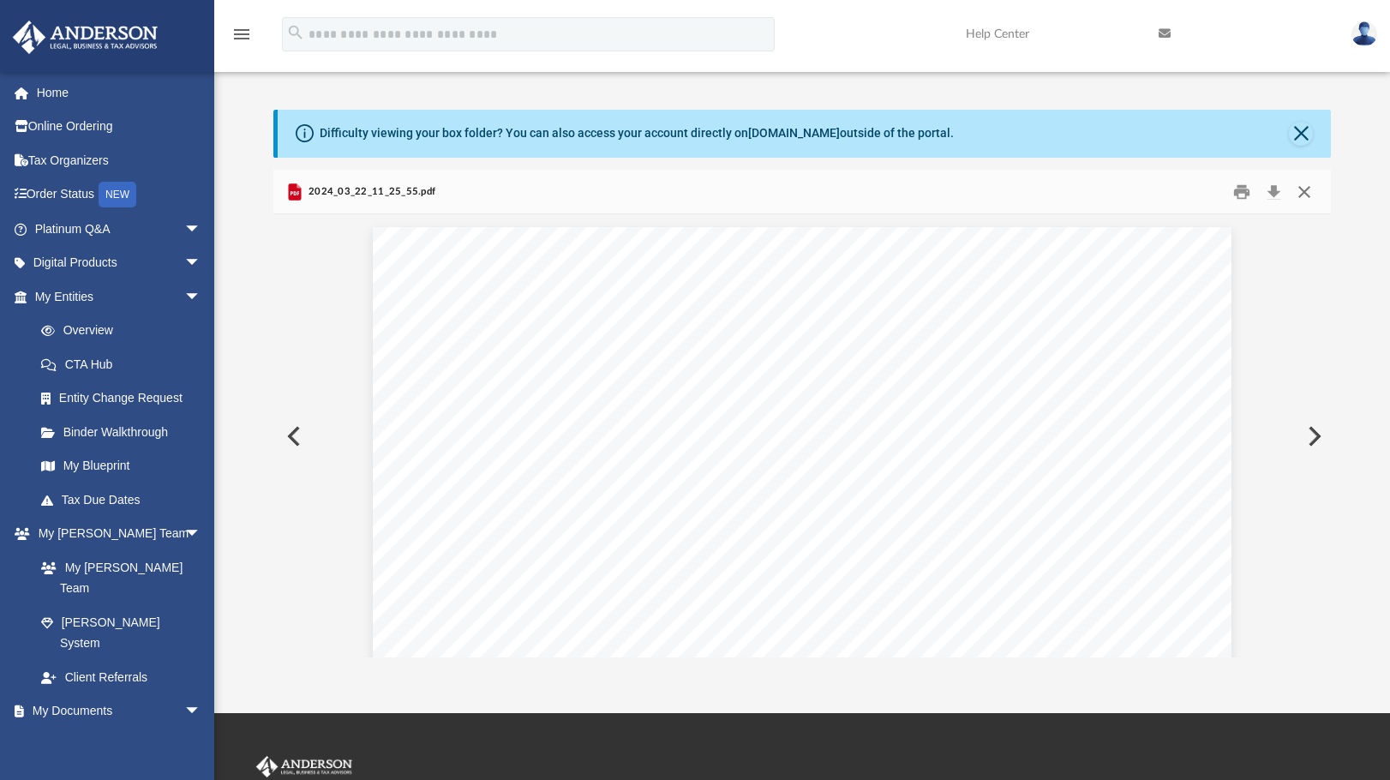
click at [1310, 192] on button "Close" at bounding box center [1304, 191] width 31 height 27
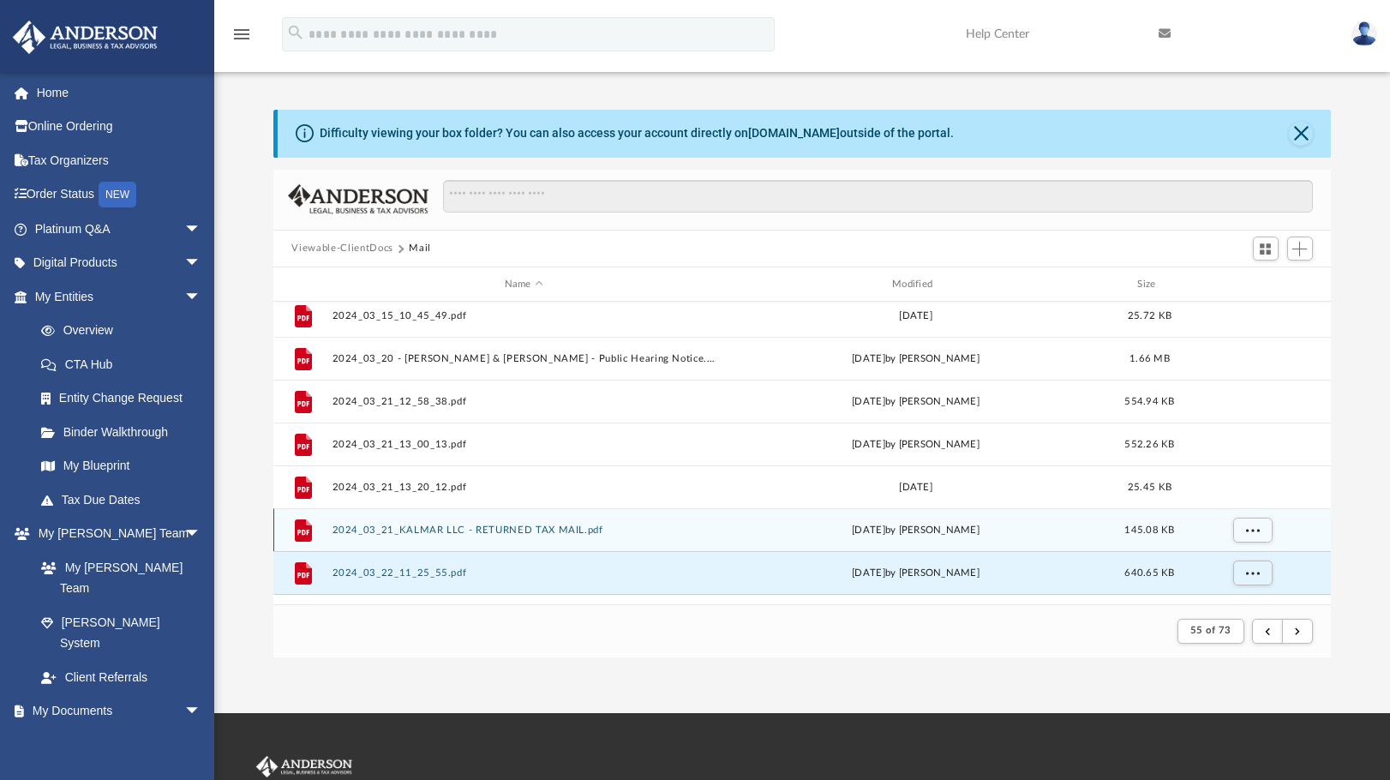
scroll to position [1326, 0]
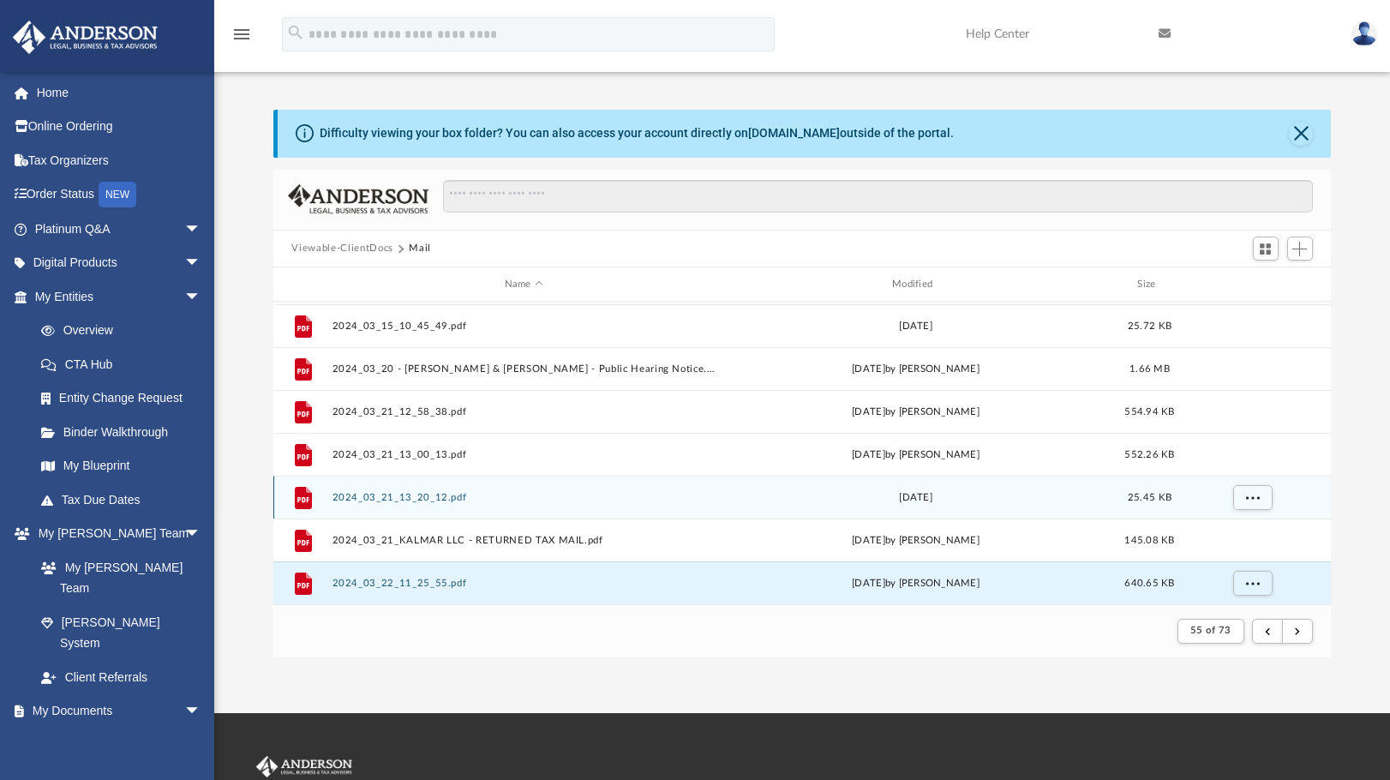
click at [426, 496] on button "2024_03_21_13_20_12.pdf" at bounding box center [524, 497] width 384 height 11
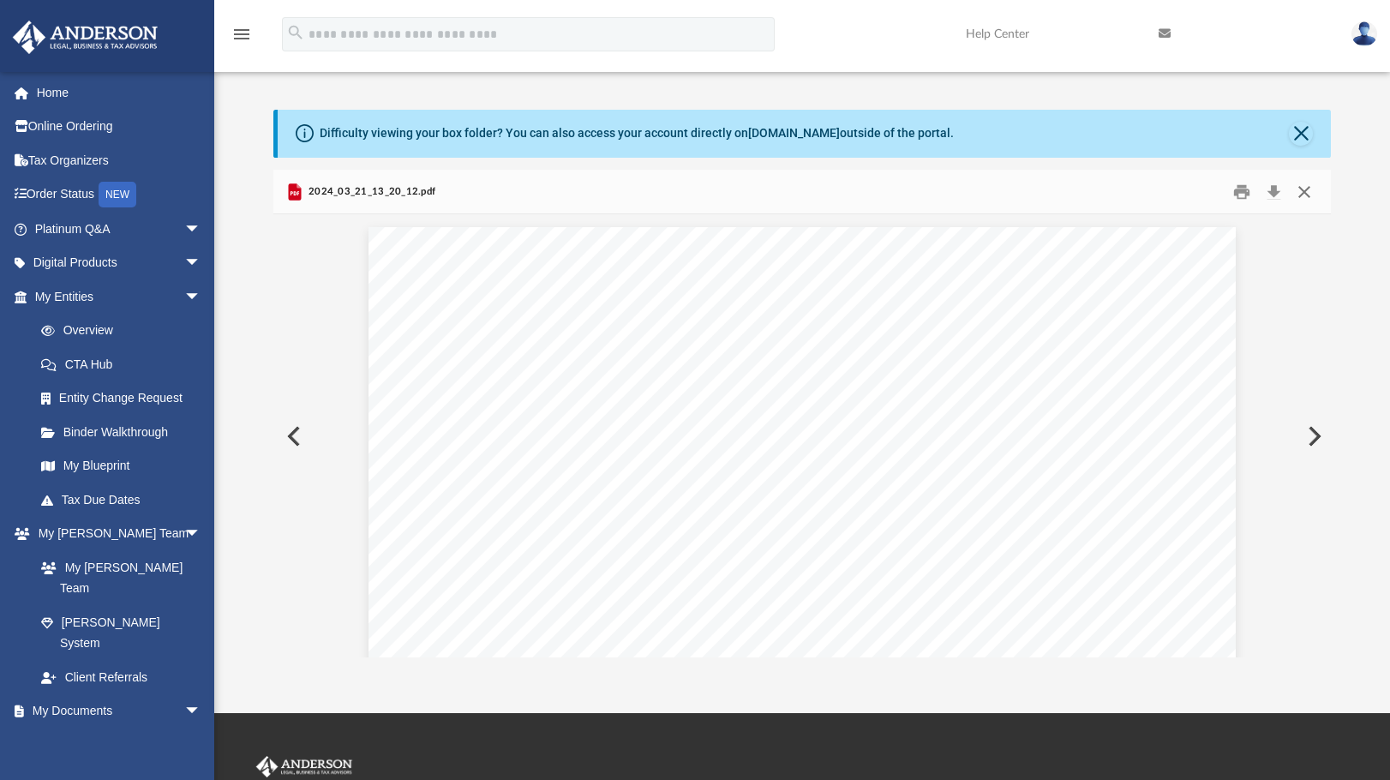
click at [1315, 192] on button "Close" at bounding box center [1304, 191] width 31 height 27
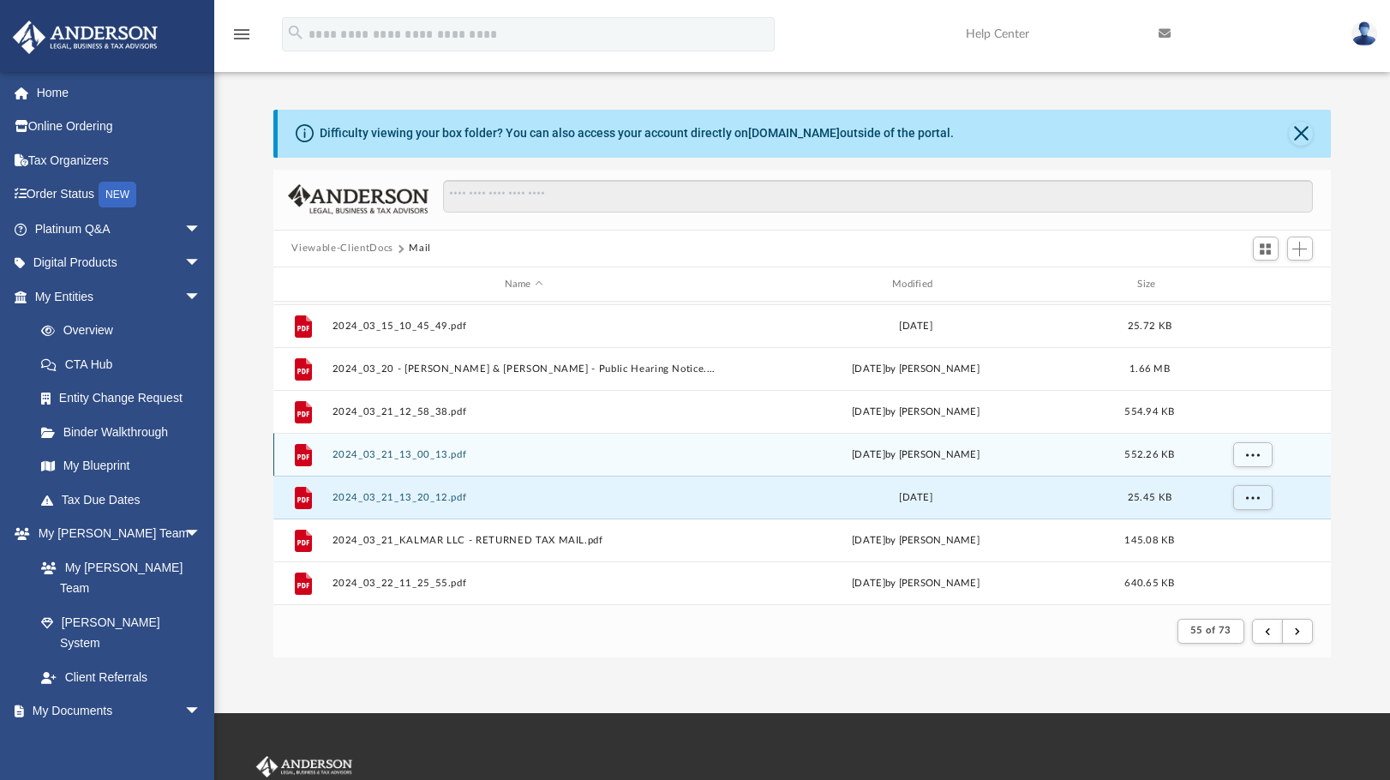
click at [413, 453] on button "2024_03_21_13_00_13.pdf" at bounding box center [524, 454] width 384 height 11
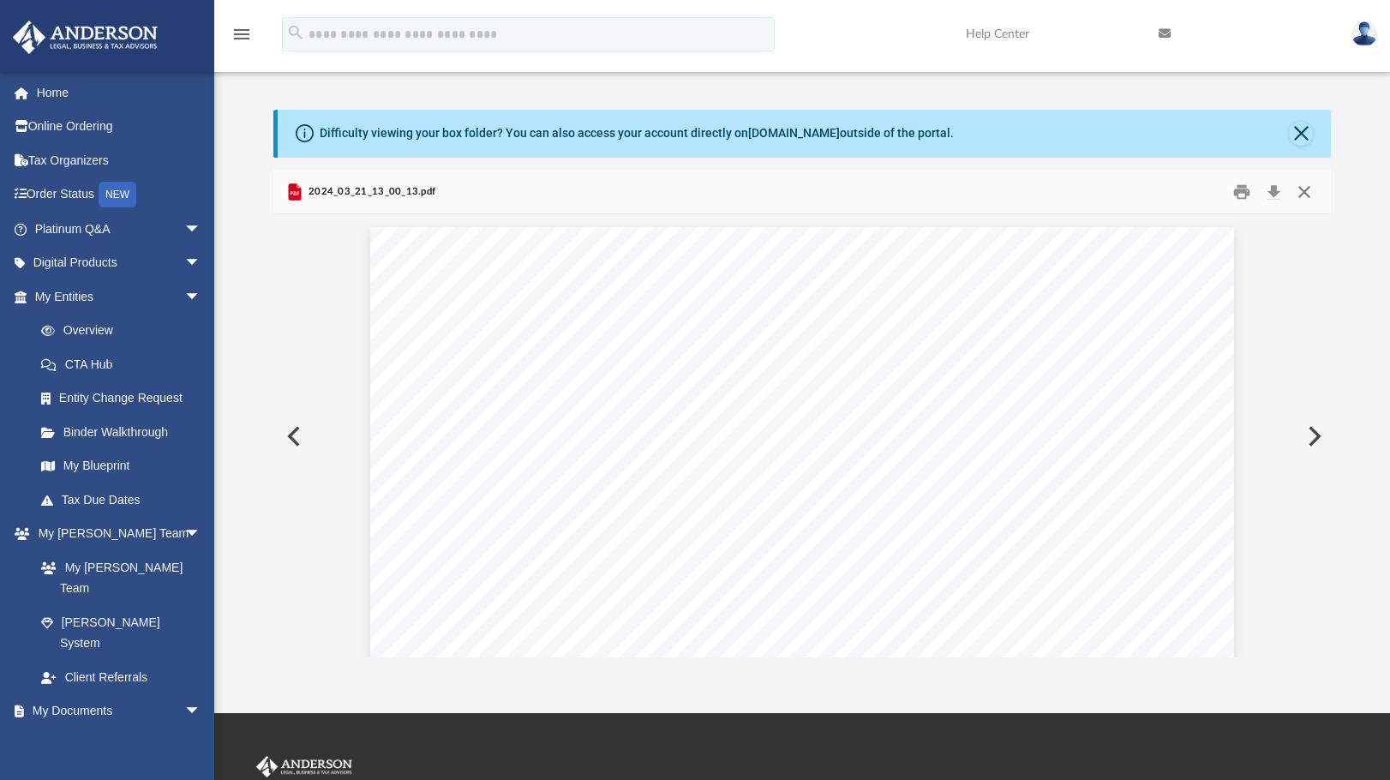
click at [1302, 195] on button "Close" at bounding box center [1304, 191] width 31 height 27
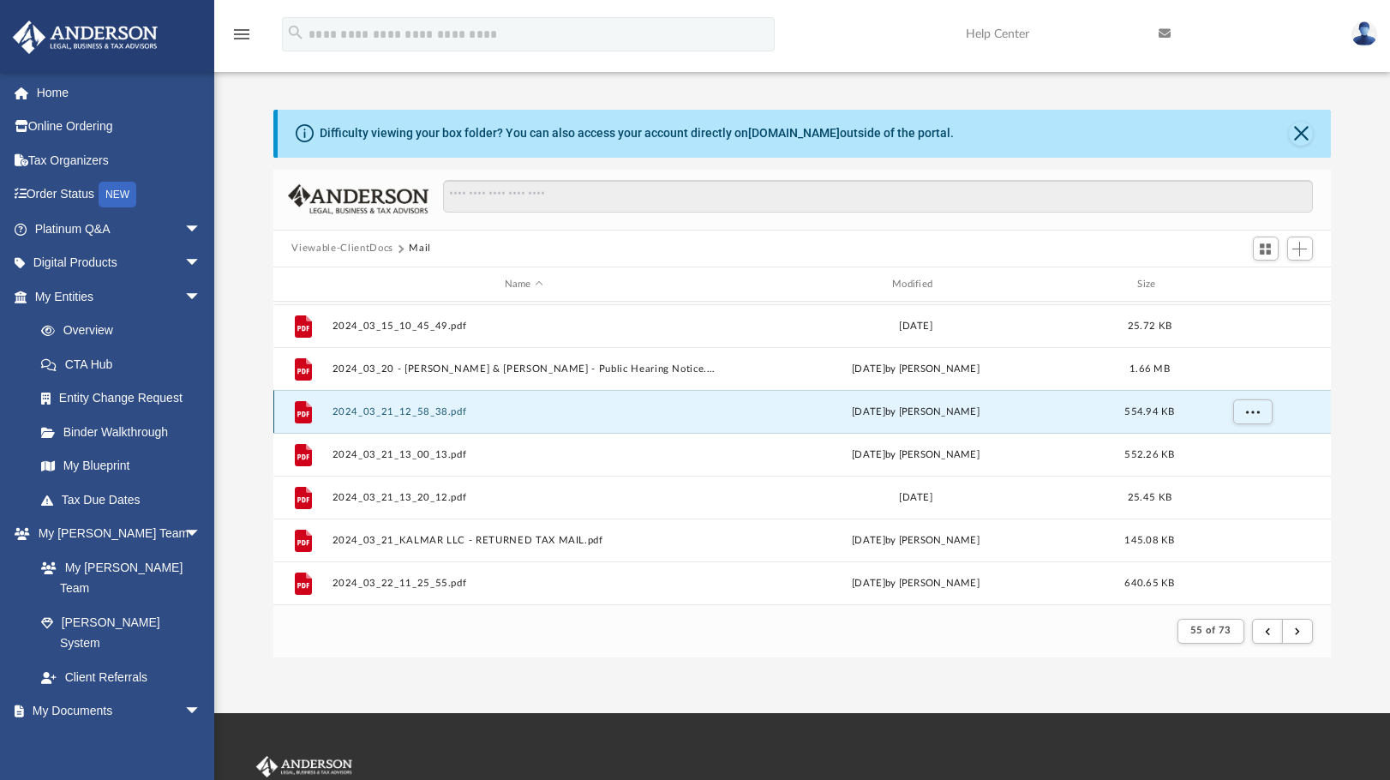
click at [423, 414] on button "2024_03_21_12_58_38.pdf" at bounding box center [524, 411] width 384 height 11
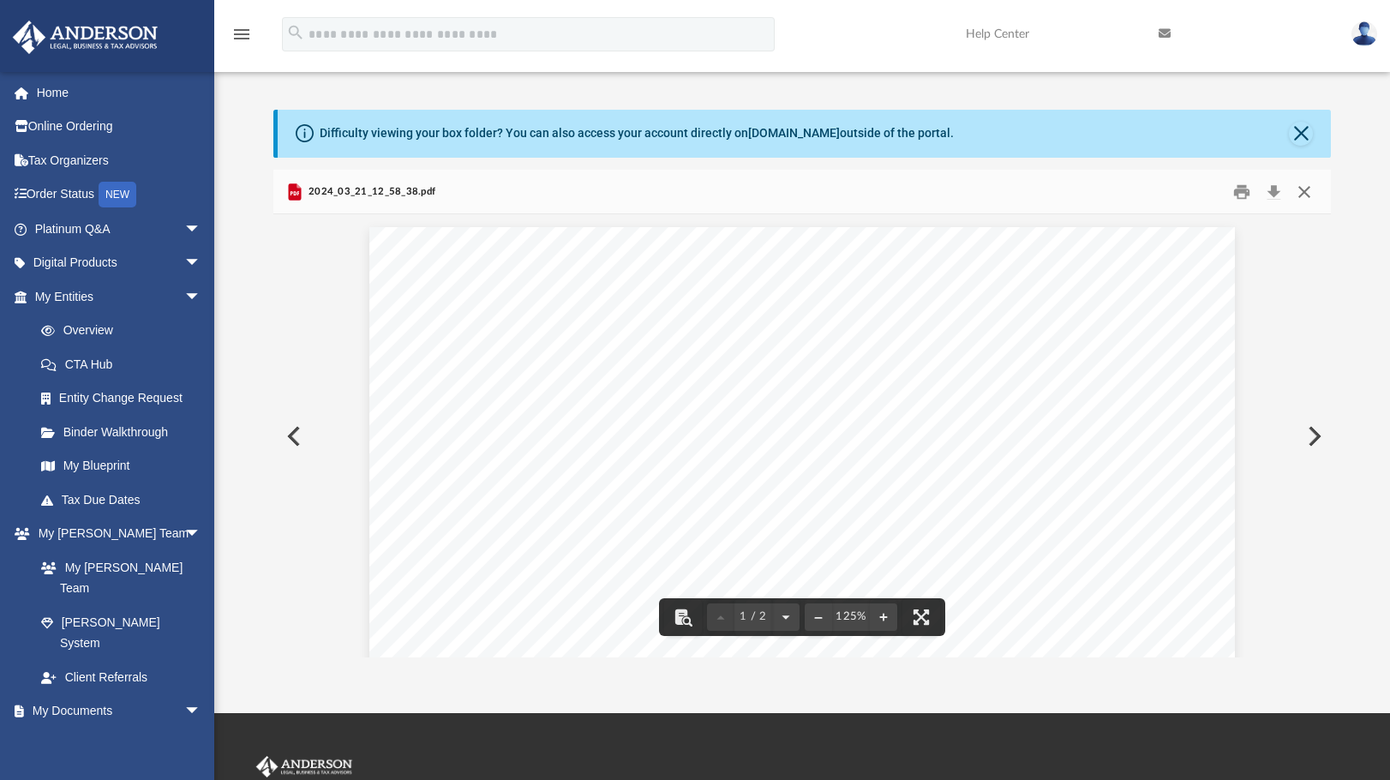
click at [1311, 197] on button "Close" at bounding box center [1304, 191] width 31 height 27
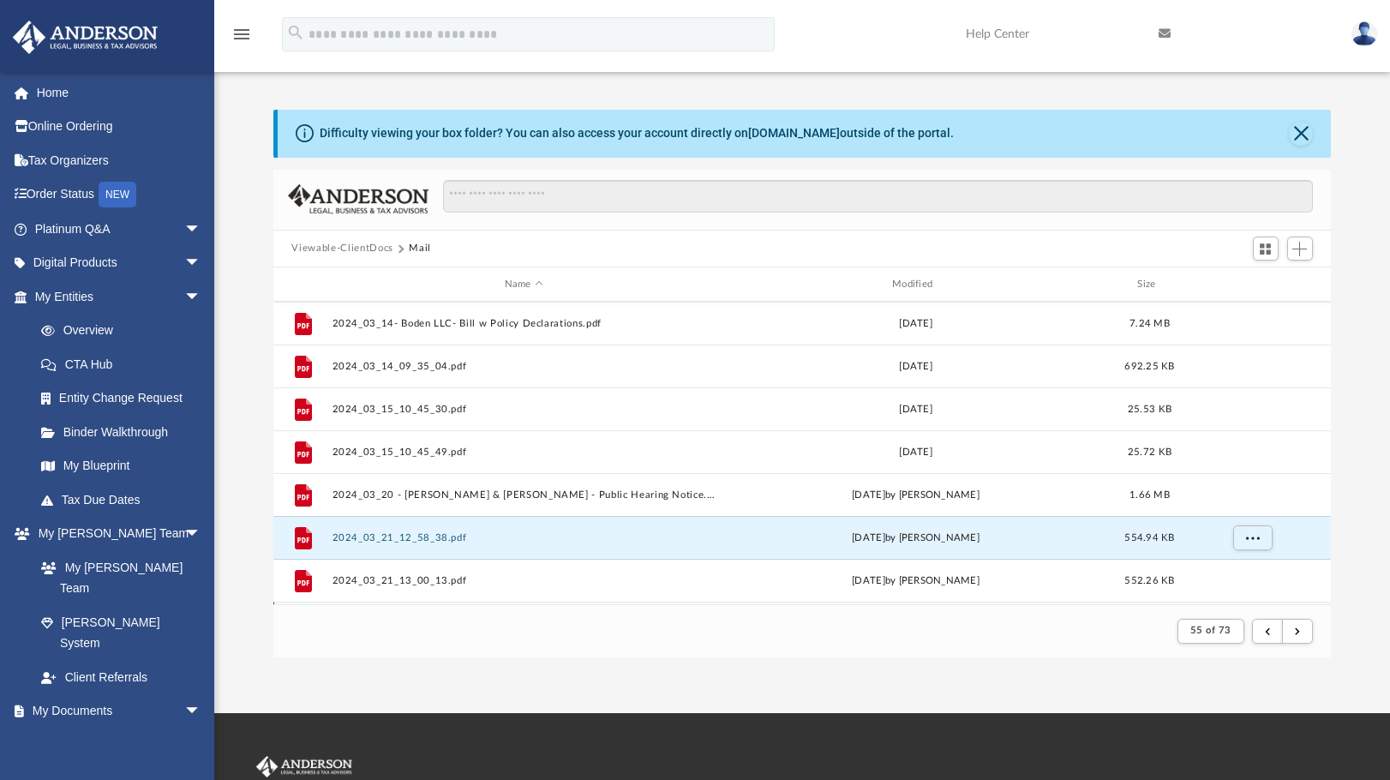
scroll to position [1155, 0]
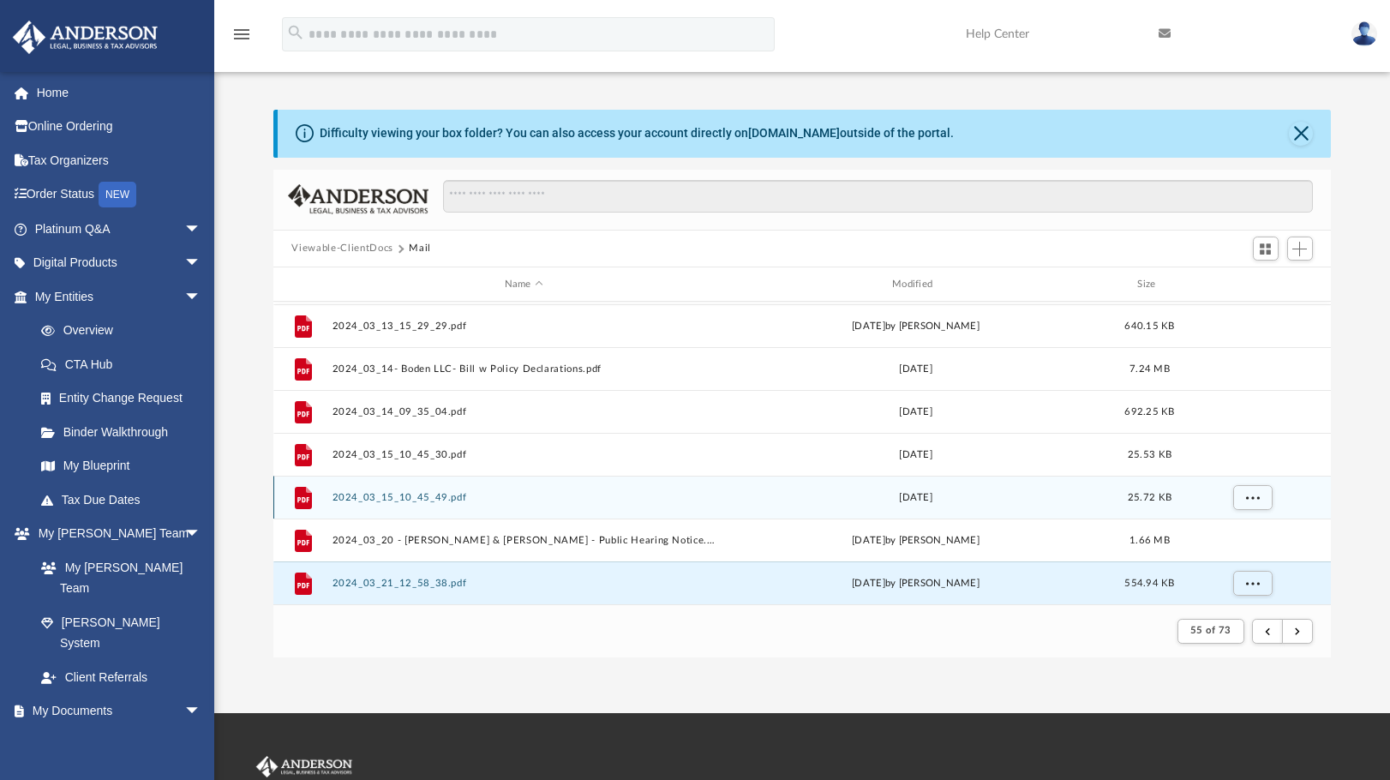
click at [426, 500] on button "2024_03_15_10_45_49.pdf" at bounding box center [524, 497] width 384 height 11
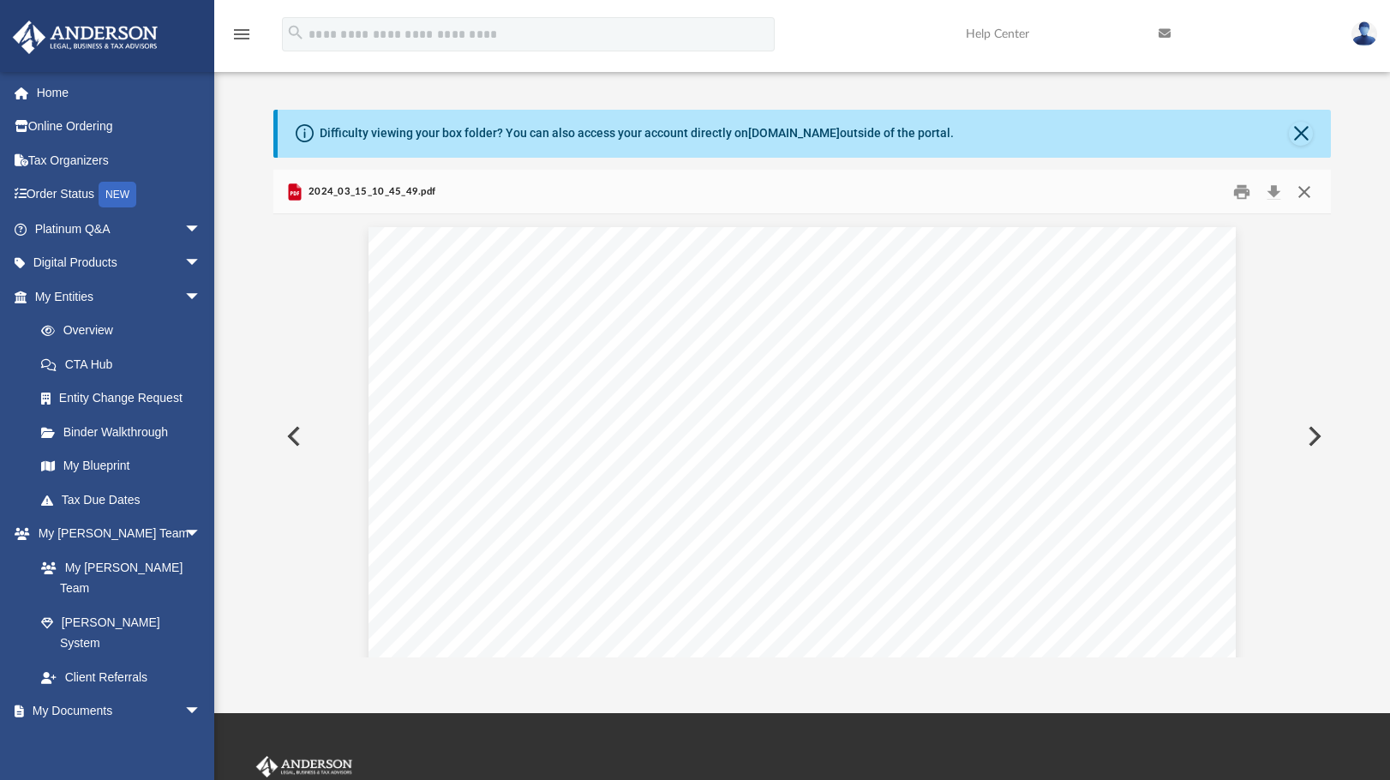
click at [1305, 192] on button "Close" at bounding box center [1304, 191] width 31 height 27
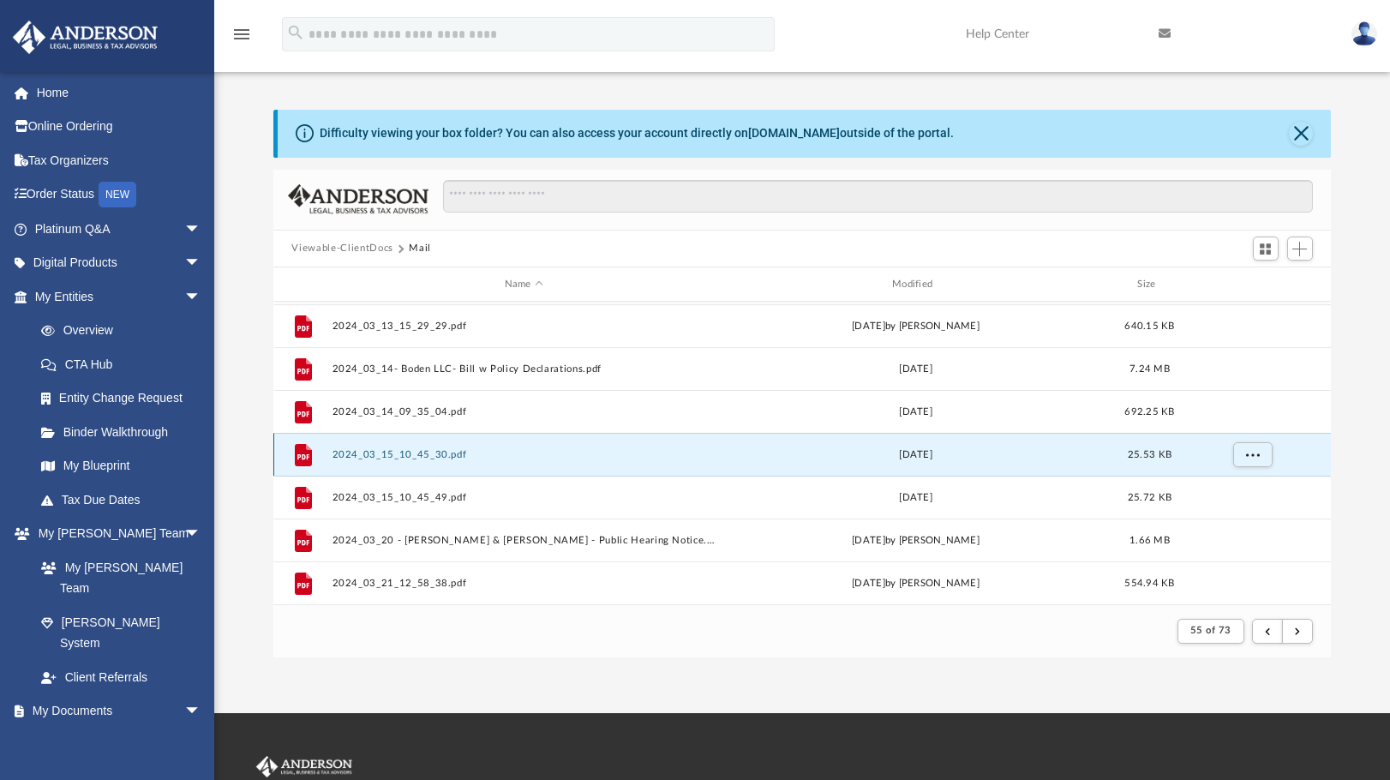
click at [393, 453] on button "2024_03_15_10_45_30.pdf" at bounding box center [524, 454] width 384 height 11
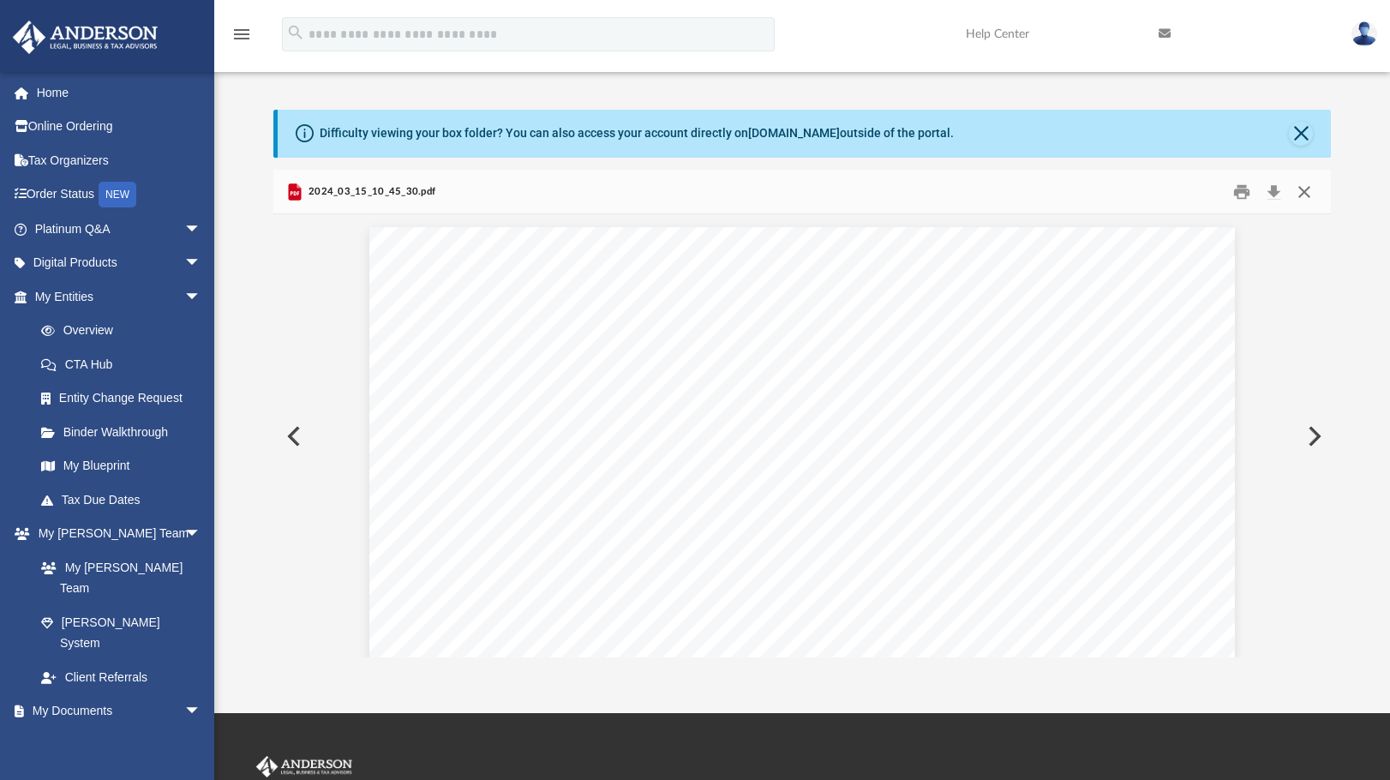
click at [1308, 191] on button "Close" at bounding box center [1304, 191] width 31 height 27
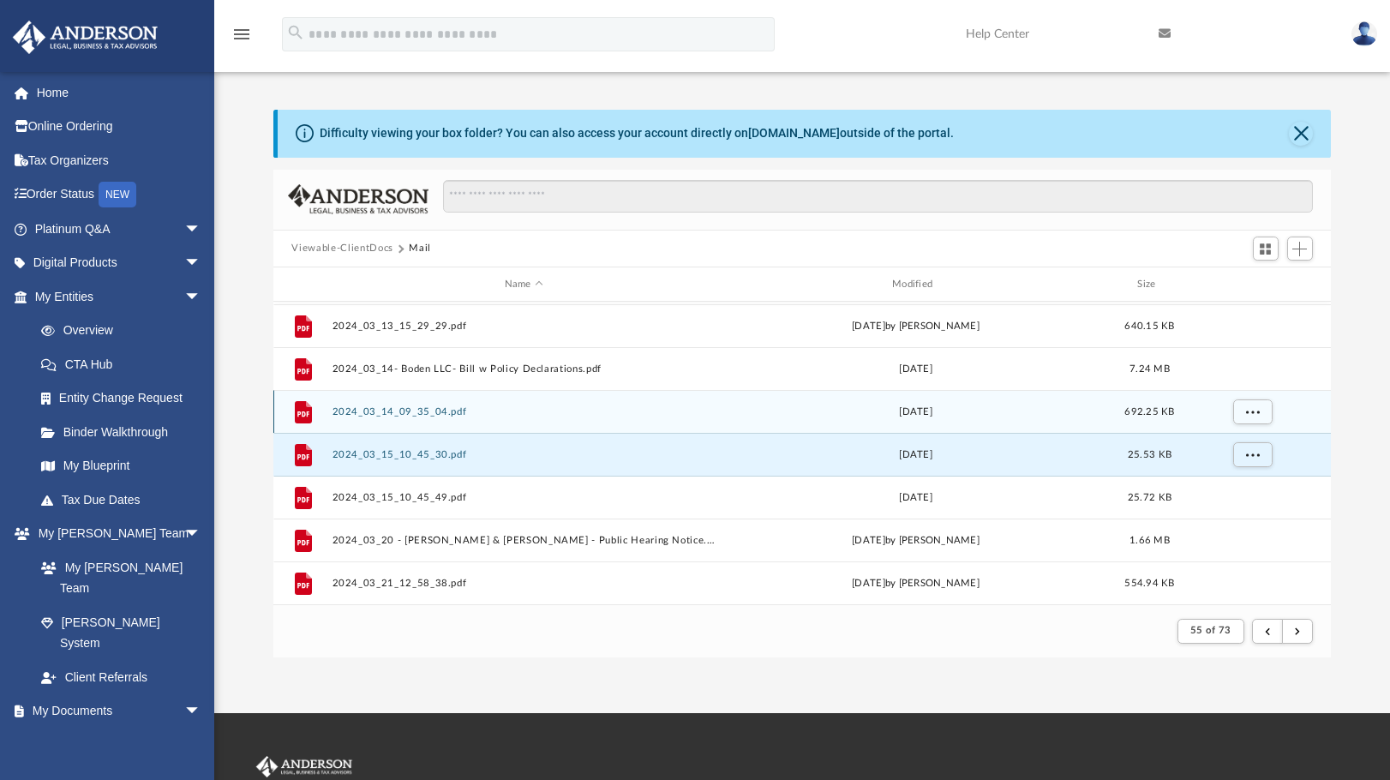
click at [401, 407] on button "2024_03_14_09_35_04.pdf" at bounding box center [524, 411] width 384 height 11
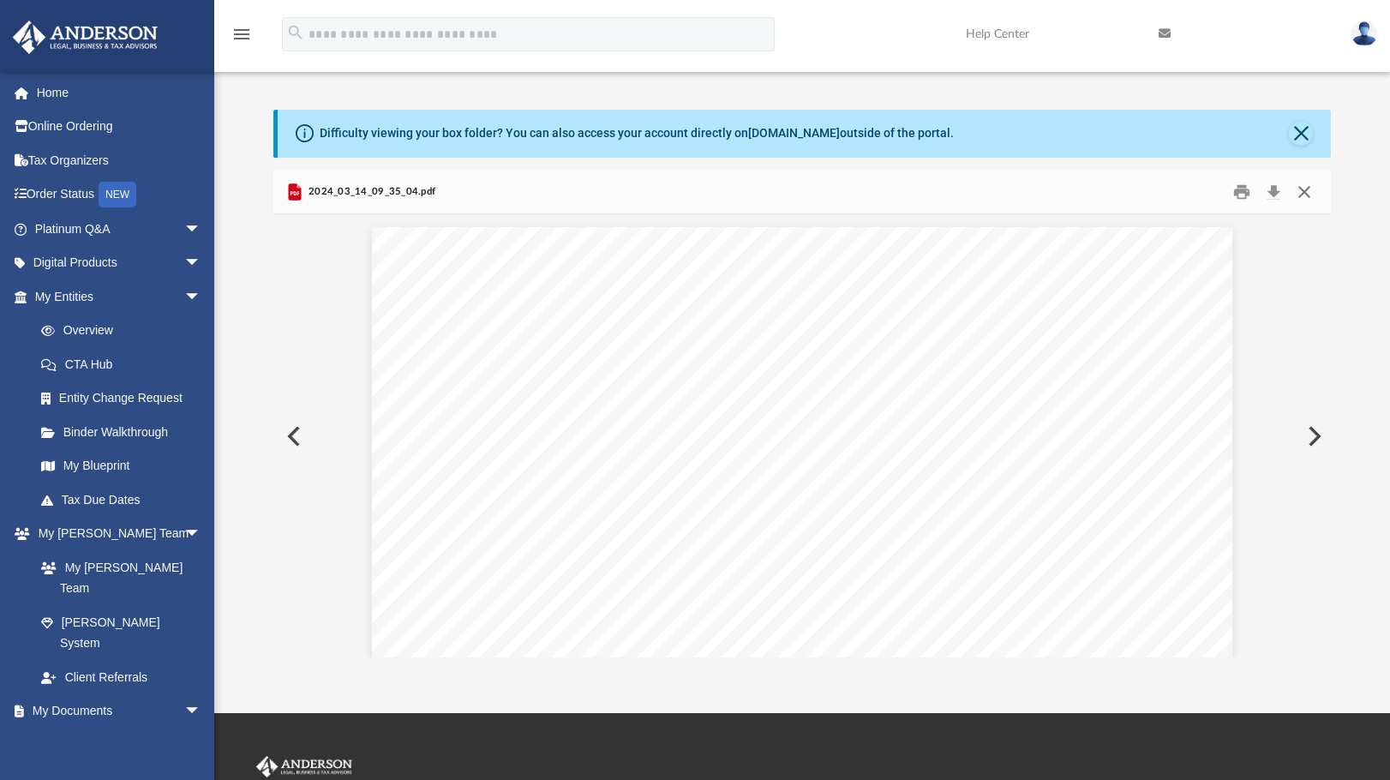
click at [1304, 195] on button "Close" at bounding box center [1304, 191] width 31 height 27
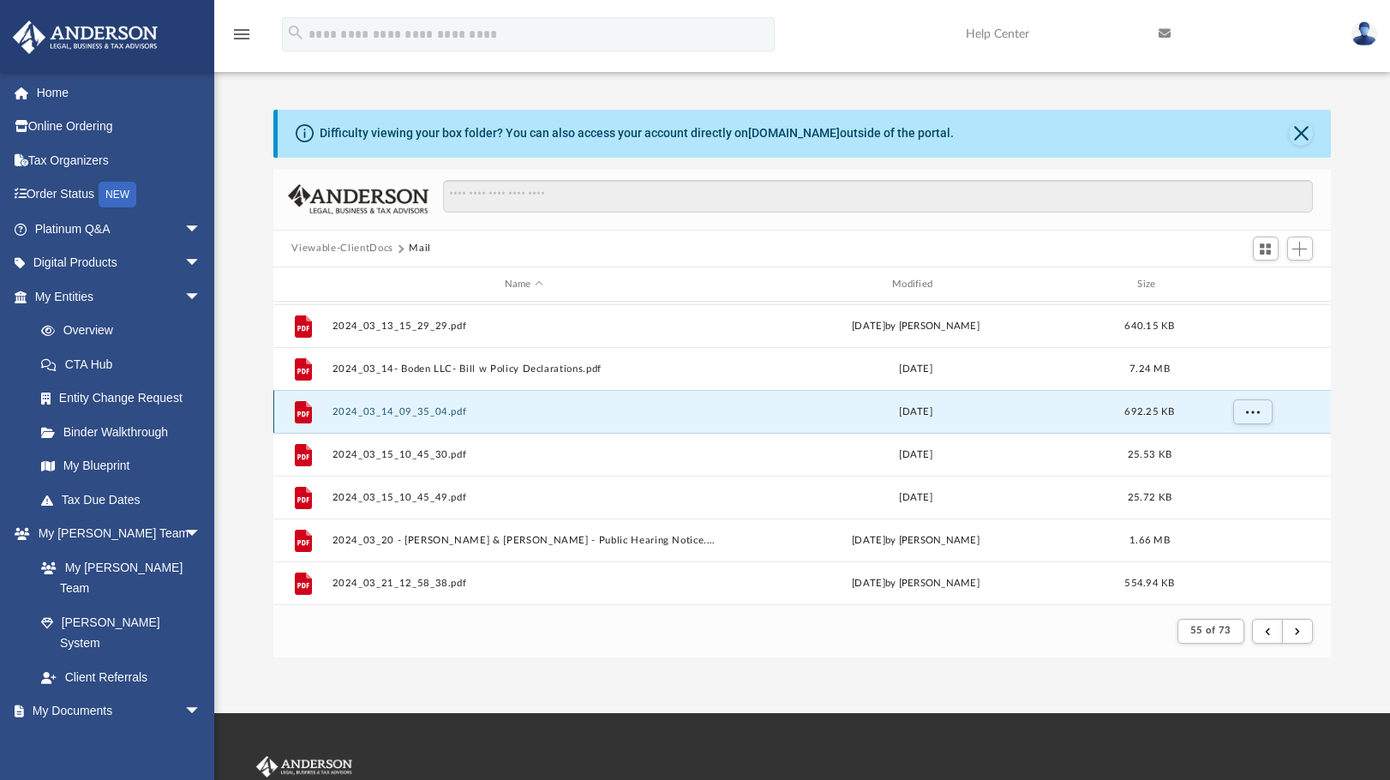
click at [429, 415] on button "2024_03_14_09_35_04.pdf" at bounding box center [524, 411] width 384 height 11
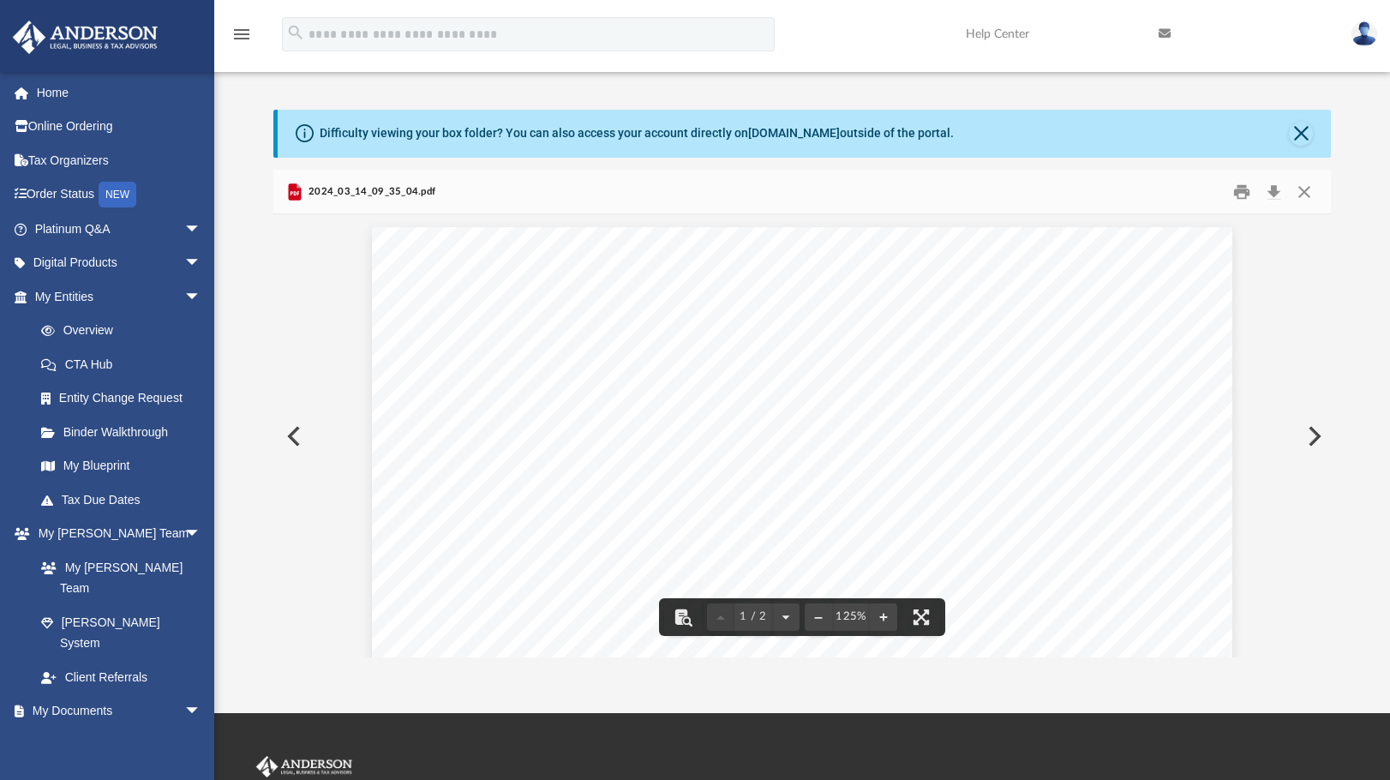
click at [669, 280] on div "Page 1" at bounding box center [802, 789] width 860 height 1125
click at [1305, 189] on button "Close" at bounding box center [1304, 191] width 31 height 27
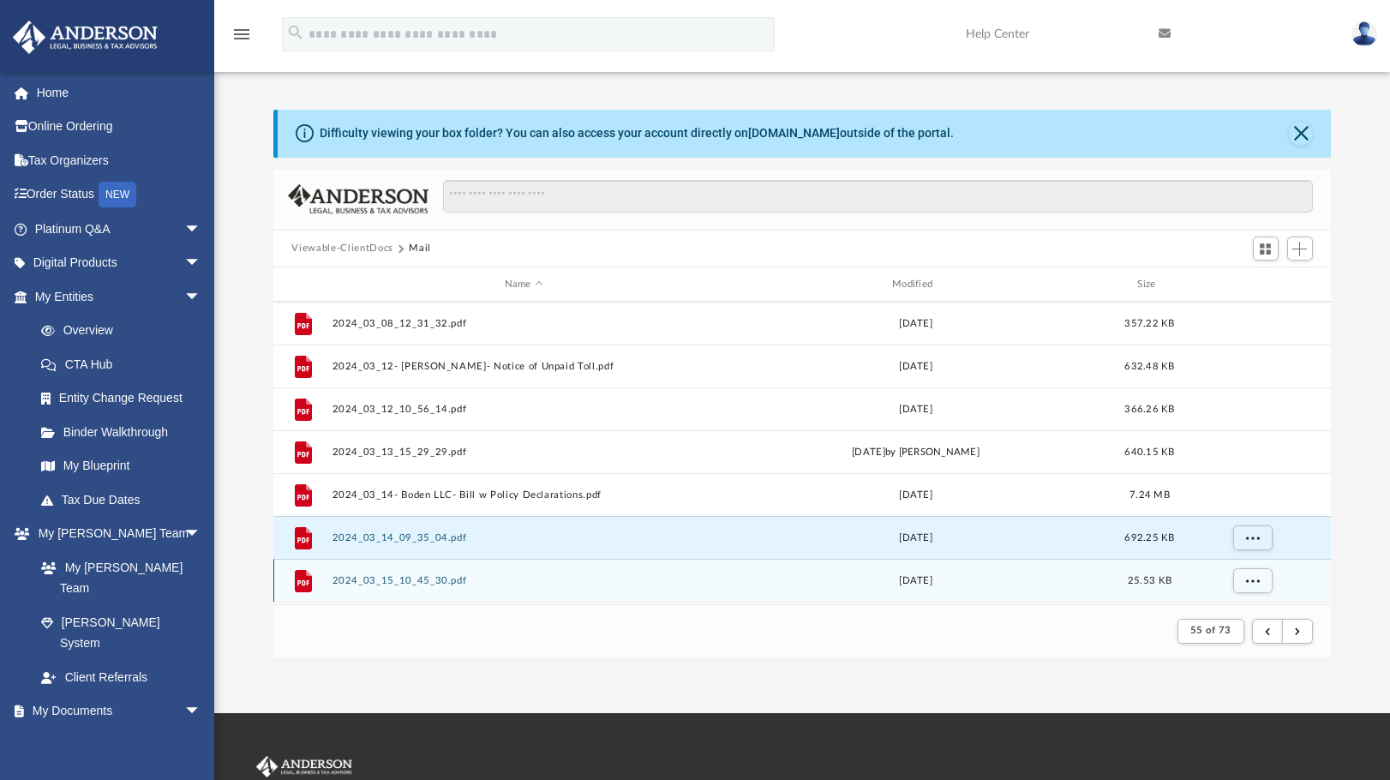
scroll to position [983, 0]
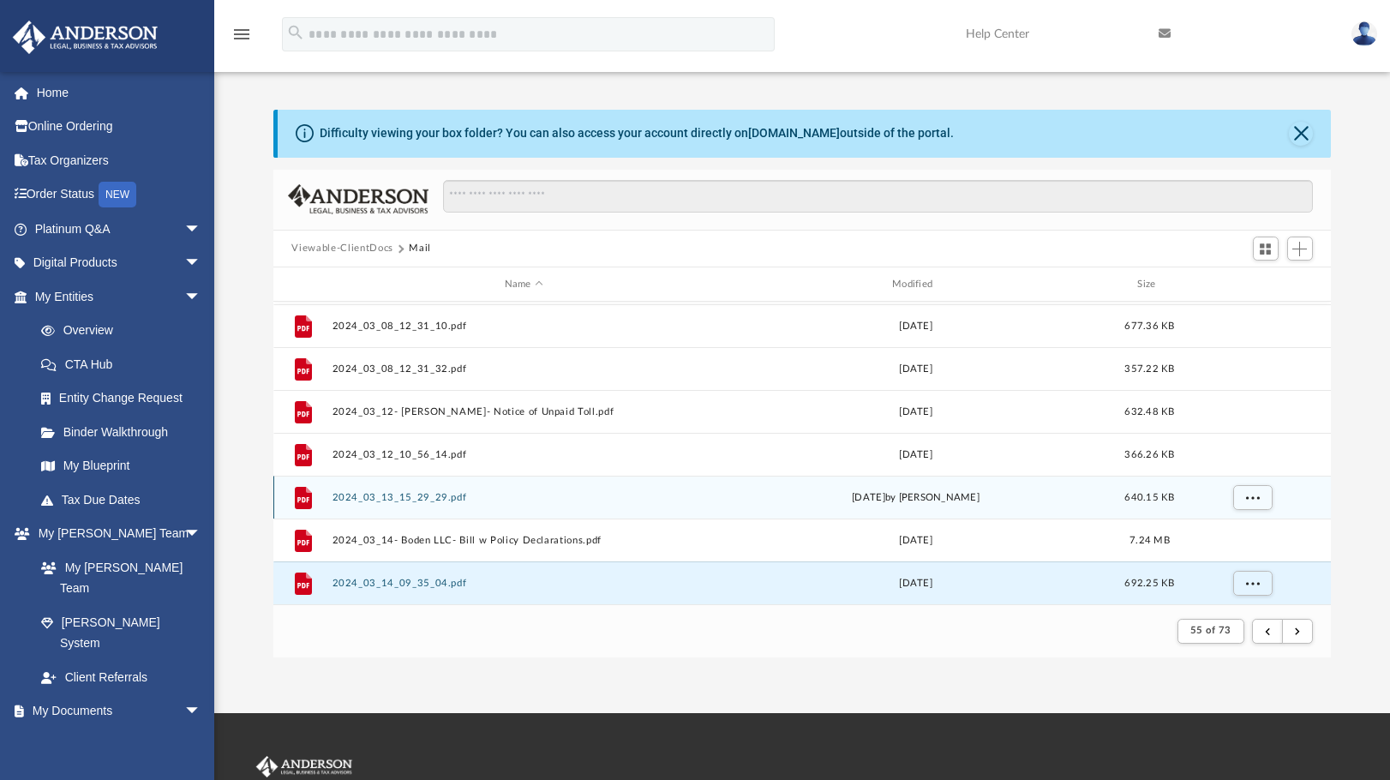
click at [411, 500] on button "2024_03_13_15_29_29.pdf" at bounding box center [524, 497] width 384 height 11
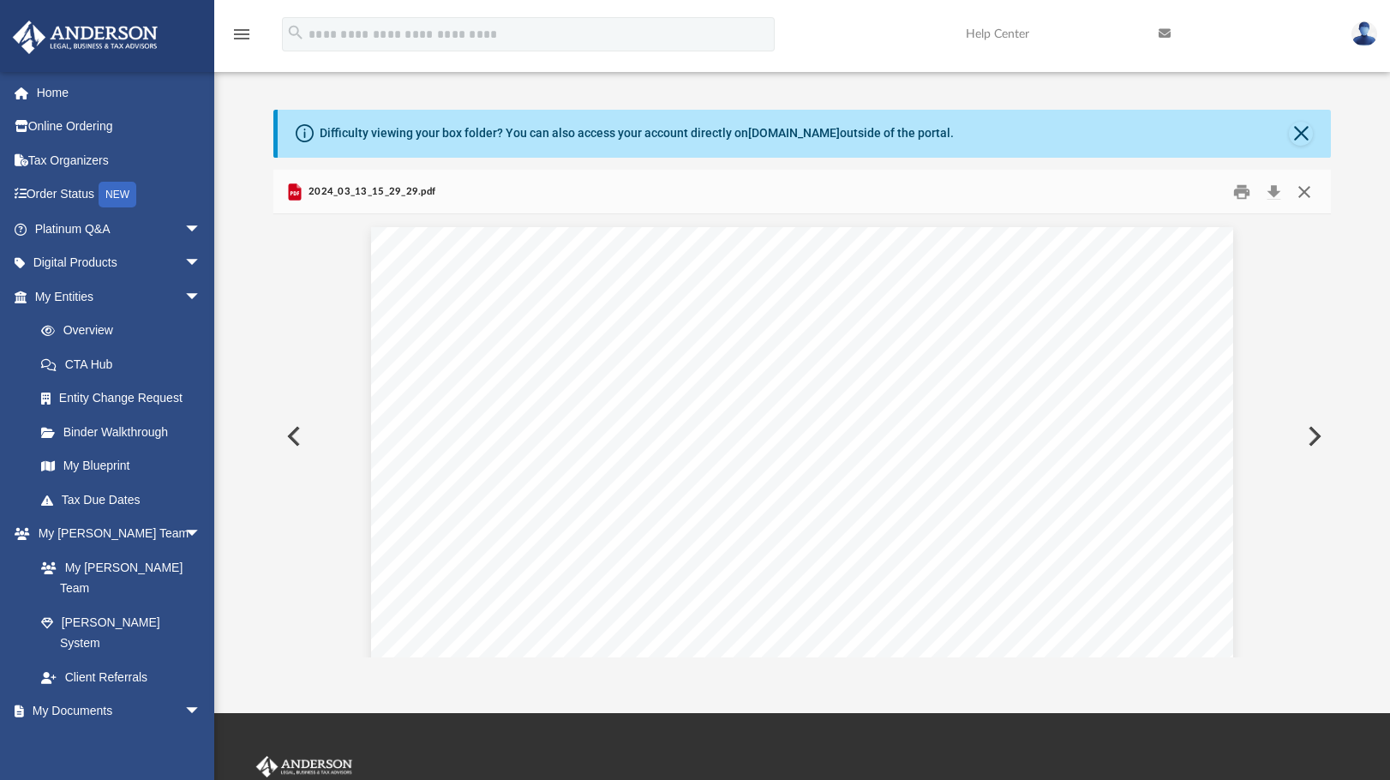
click at [1305, 195] on button "Close" at bounding box center [1304, 191] width 31 height 27
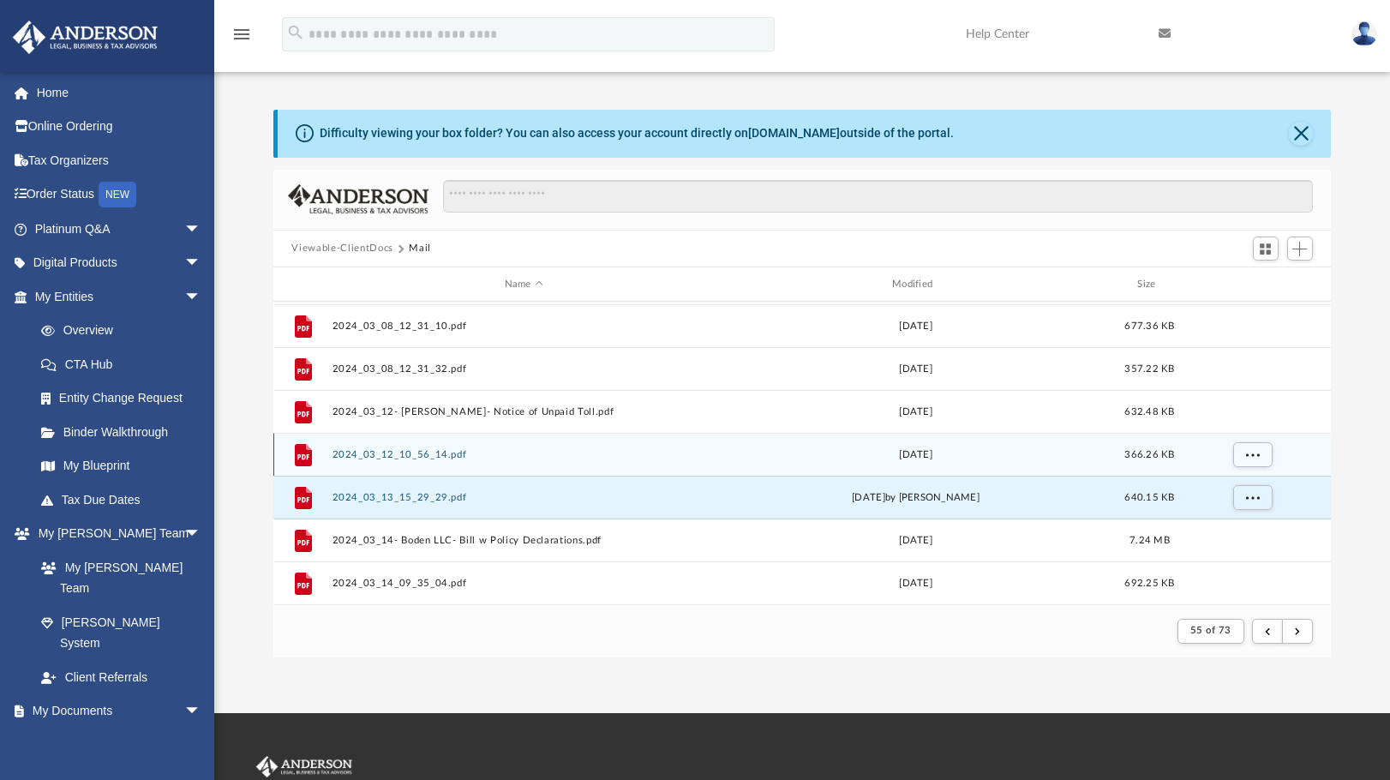
click at [388, 454] on button "2024_03_12_10_56_14.pdf" at bounding box center [524, 454] width 384 height 11
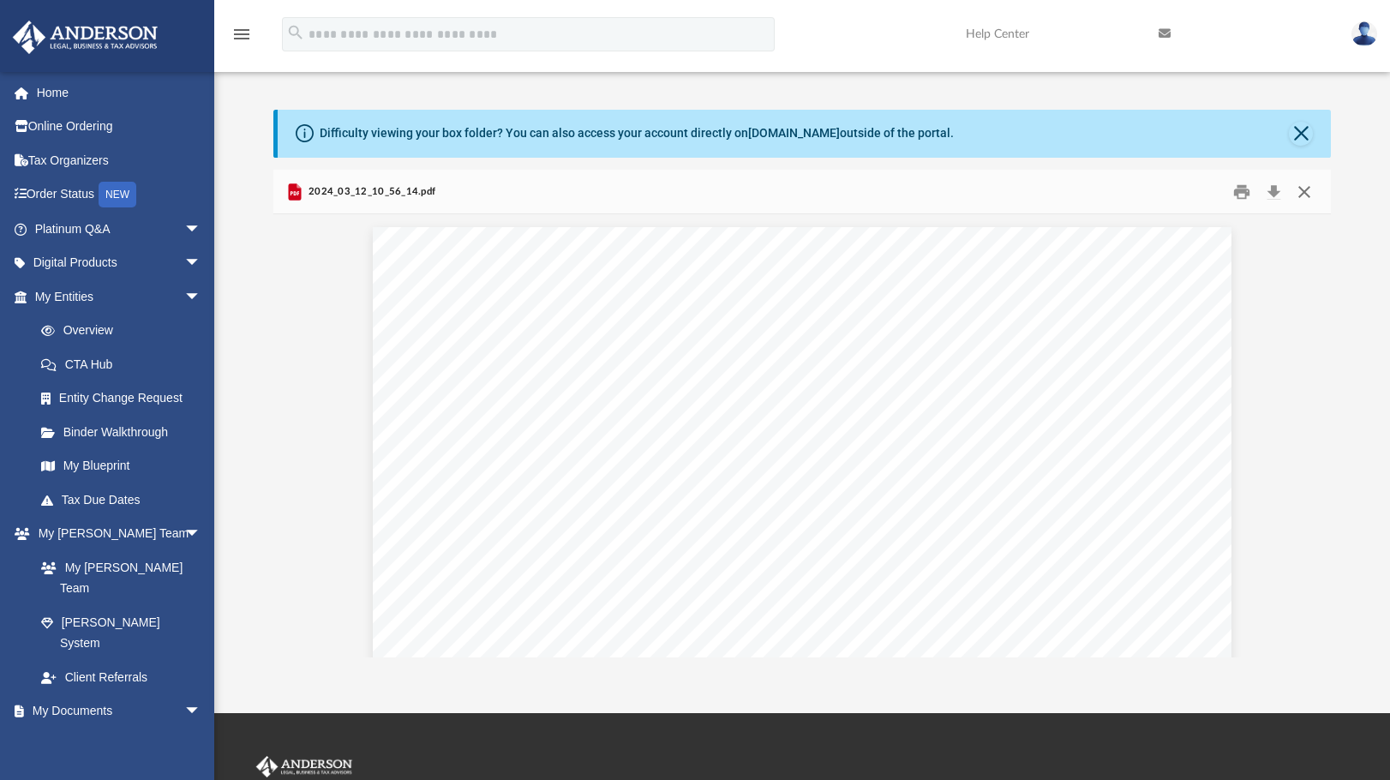
click at [1305, 195] on button "Close" at bounding box center [1304, 191] width 31 height 27
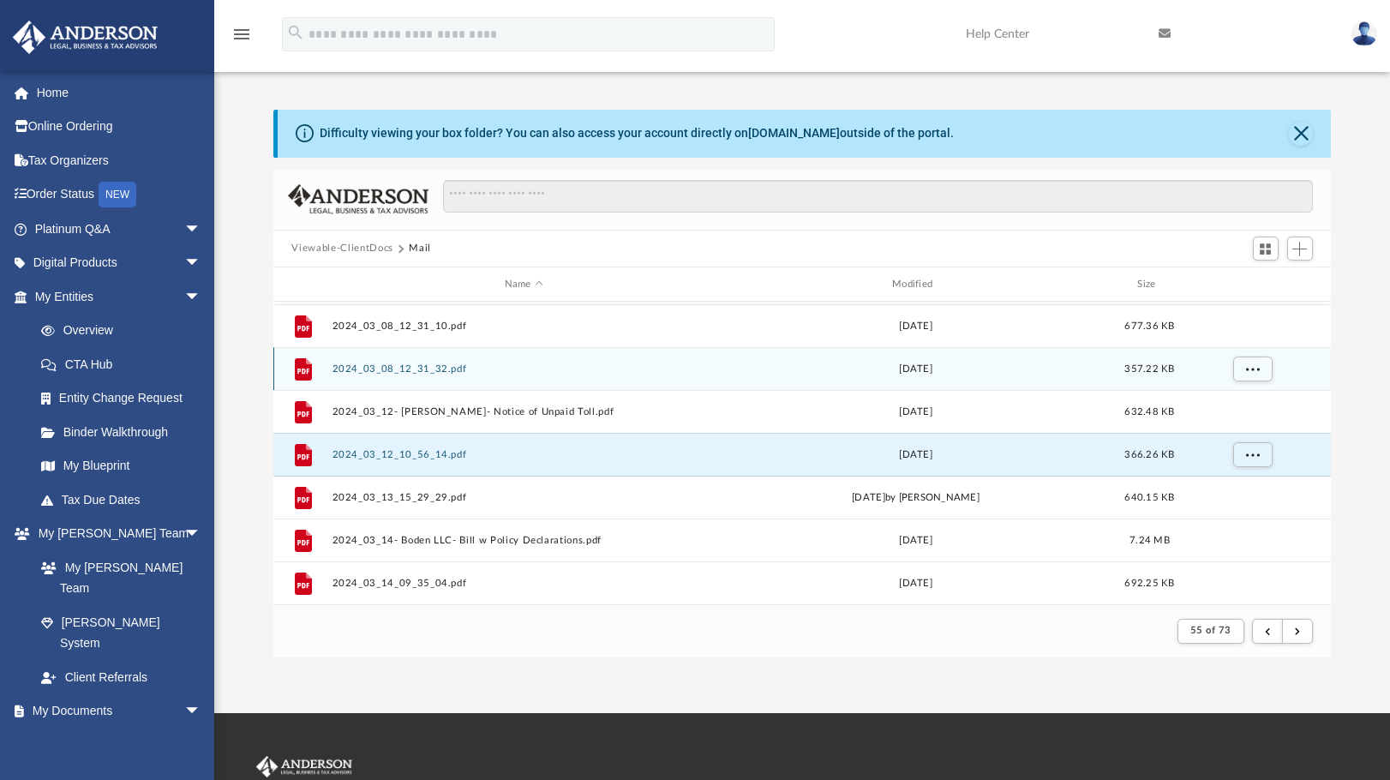
click at [377, 364] on button "2024_03_08_12_31_32.pdf" at bounding box center [524, 368] width 384 height 11
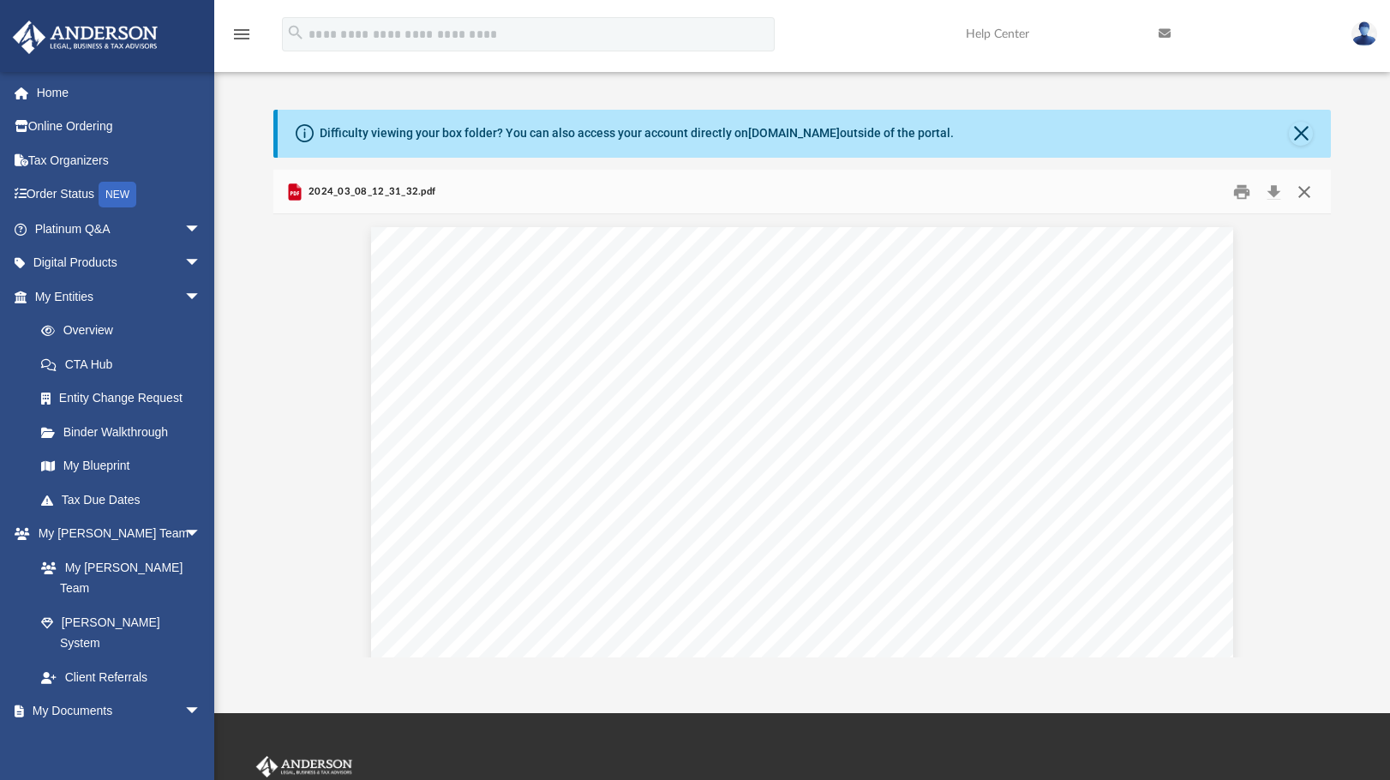
click at [1305, 196] on button "Close" at bounding box center [1304, 191] width 31 height 27
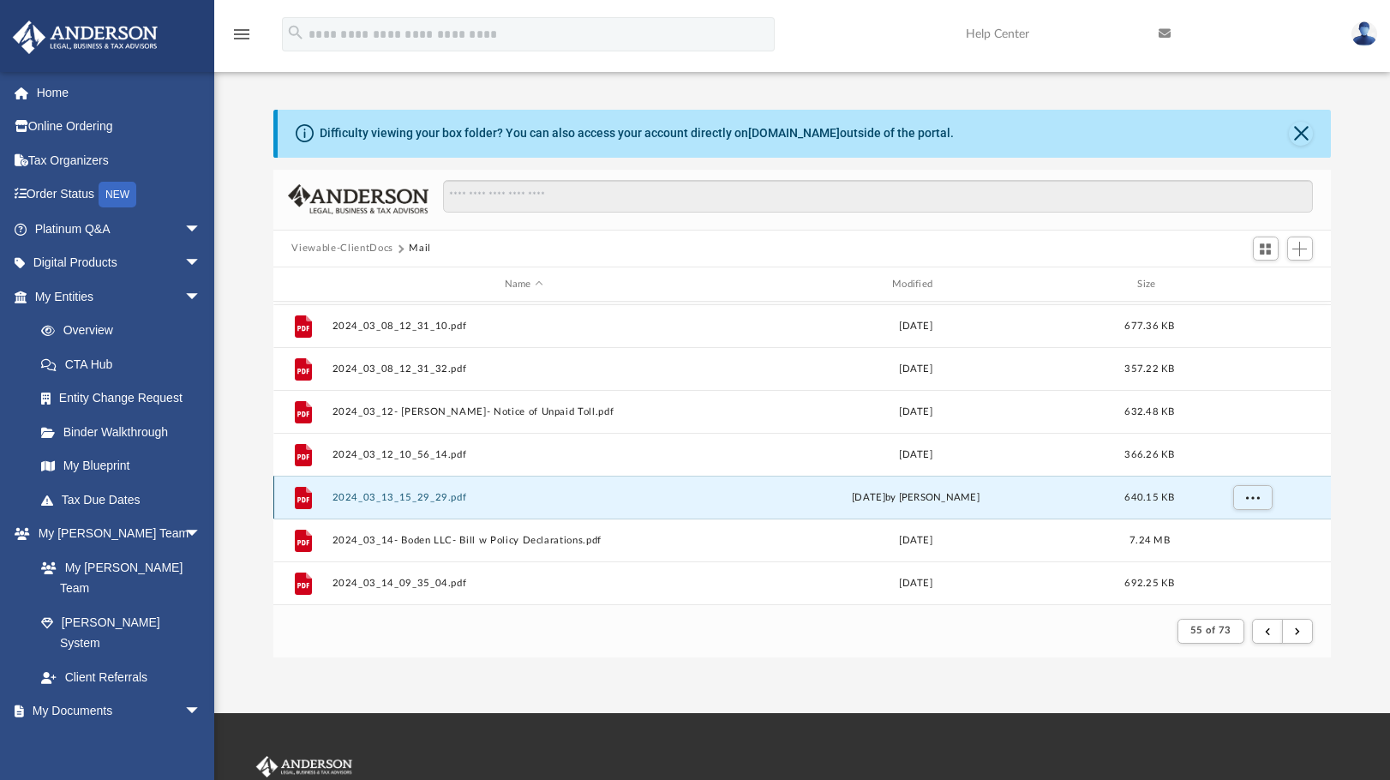
click at [375, 498] on button "2024_03_13_15_29_29.pdf" at bounding box center [524, 497] width 384 height 11
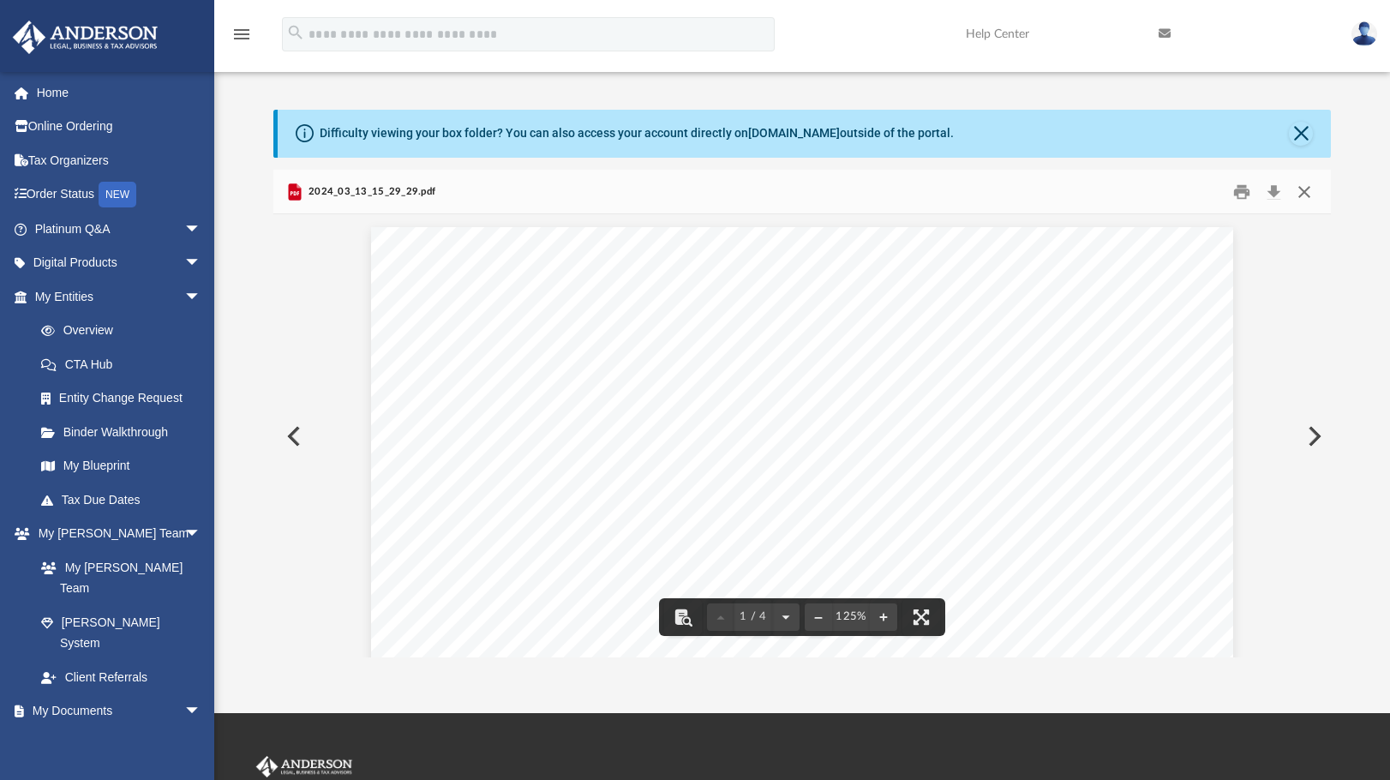
click at [1302, 195] on button "Close" at bounding box center [1304, 191] width 31 height 27
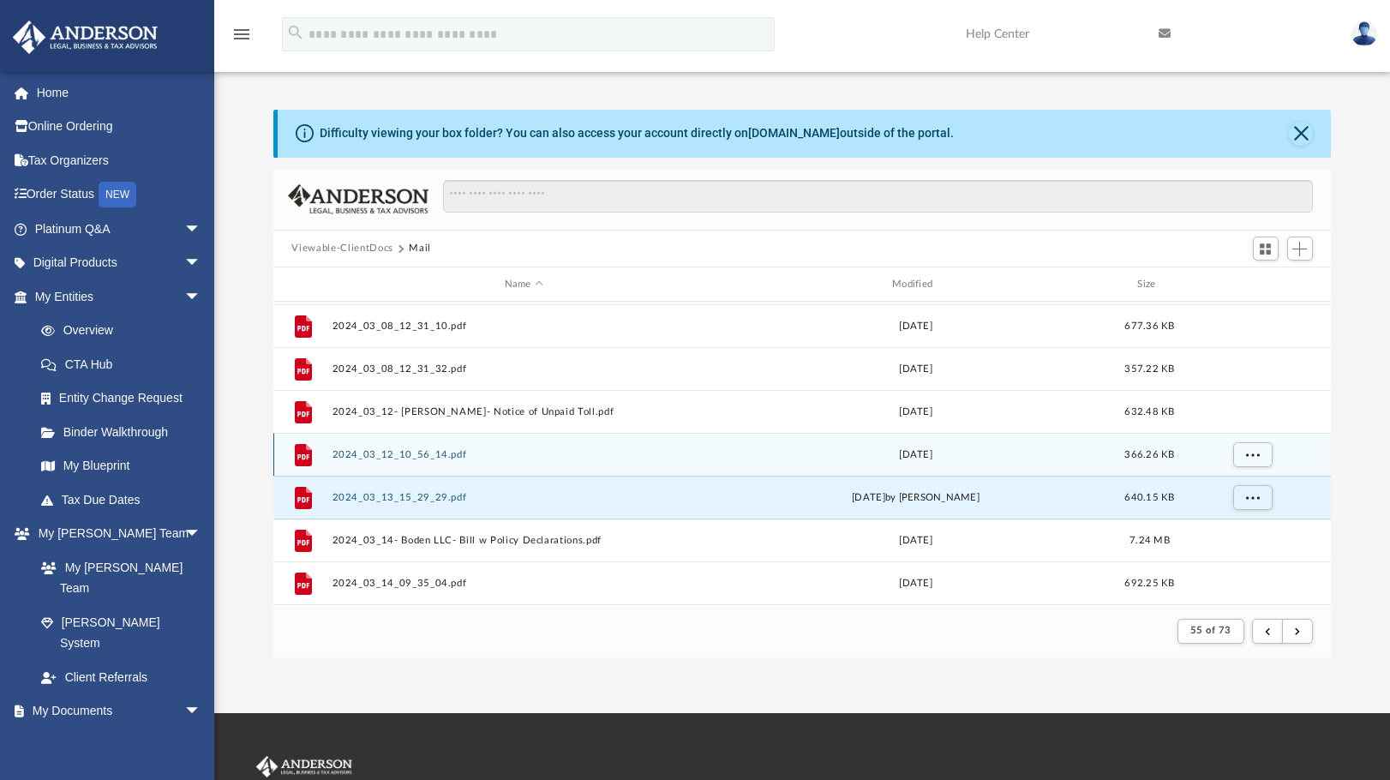
click at [388, 457] on button "2024_03_12_10_56_14.pdf" at bounding box center [524, 454] width 384 height 11
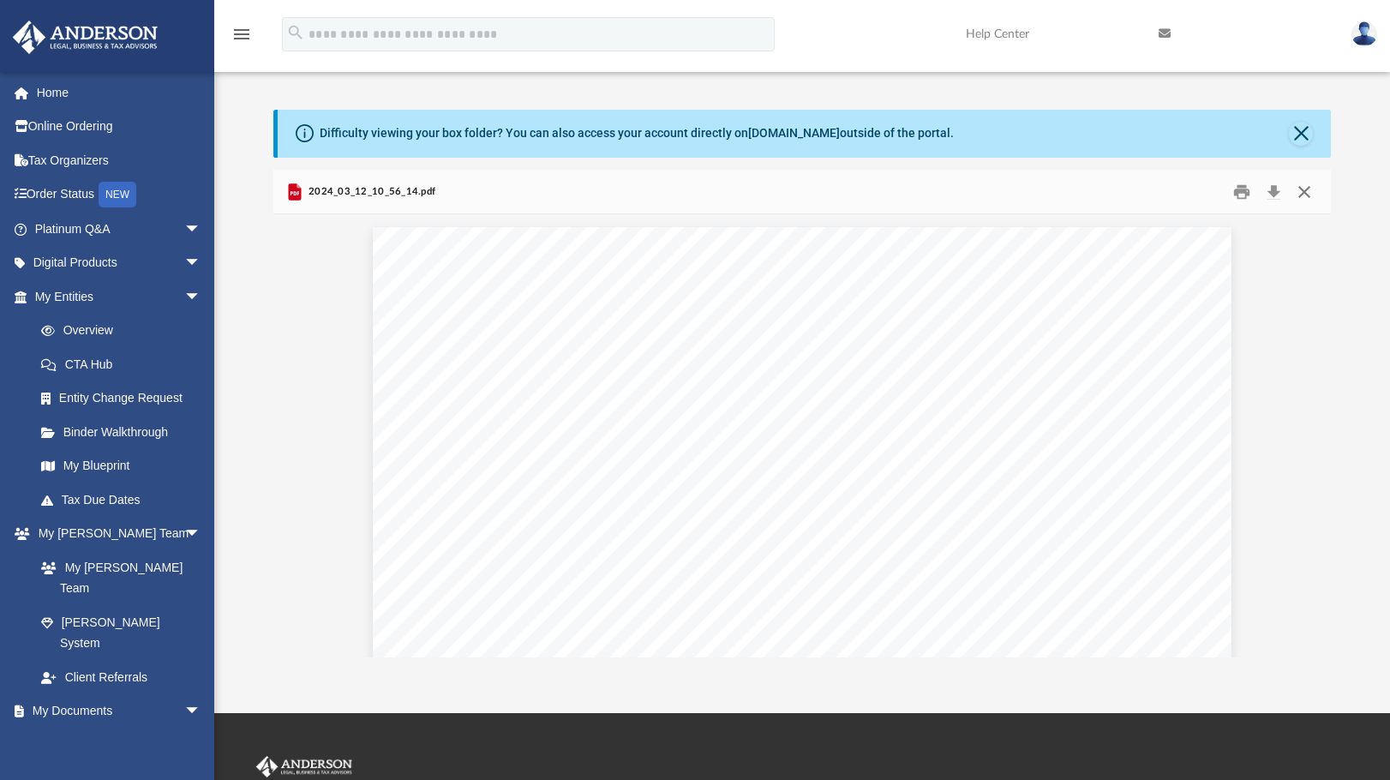
click at [1316, 191] on button "Close" at bounding box center [1304, 191] width 31 height 27
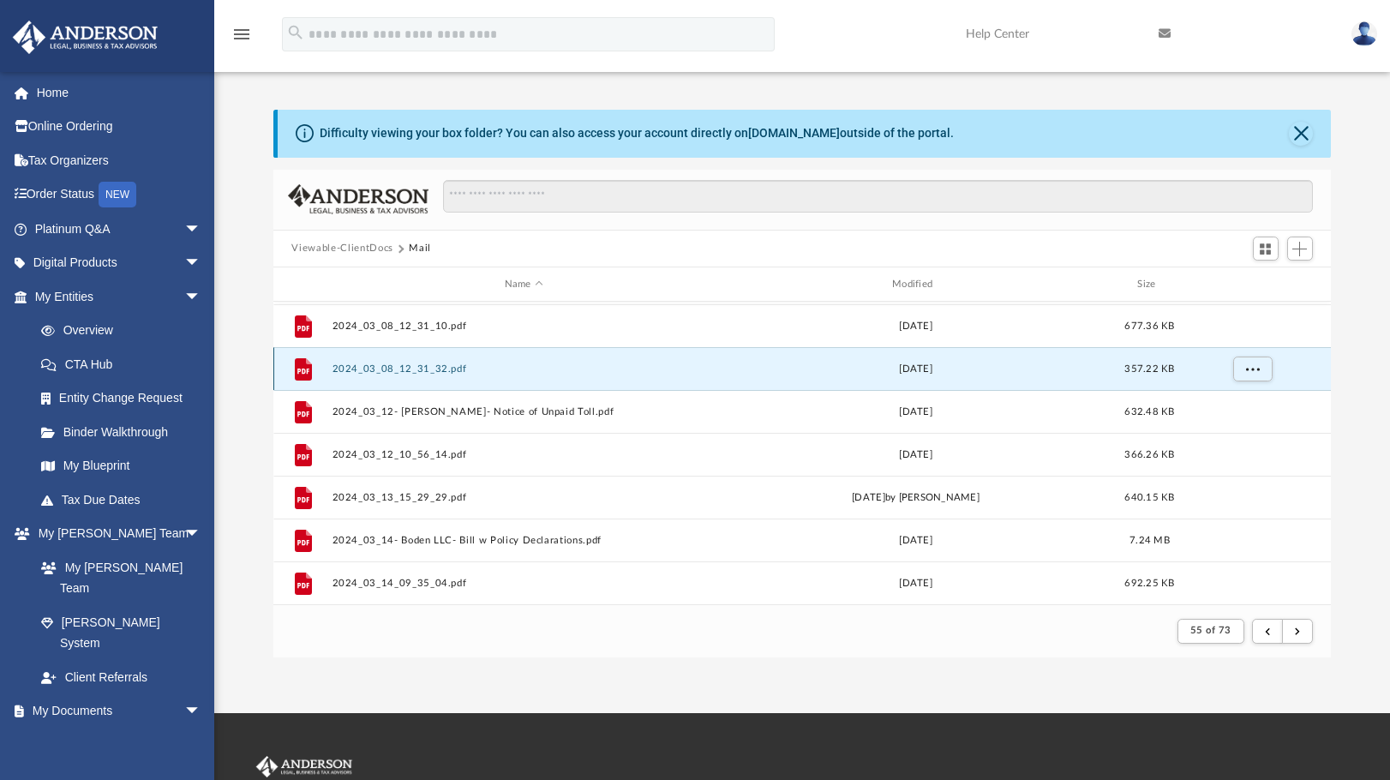
click at [401, 371] on button "2024_03_08_12_31_32.pdf" at bounding box center [524, 368] width 384 height 11
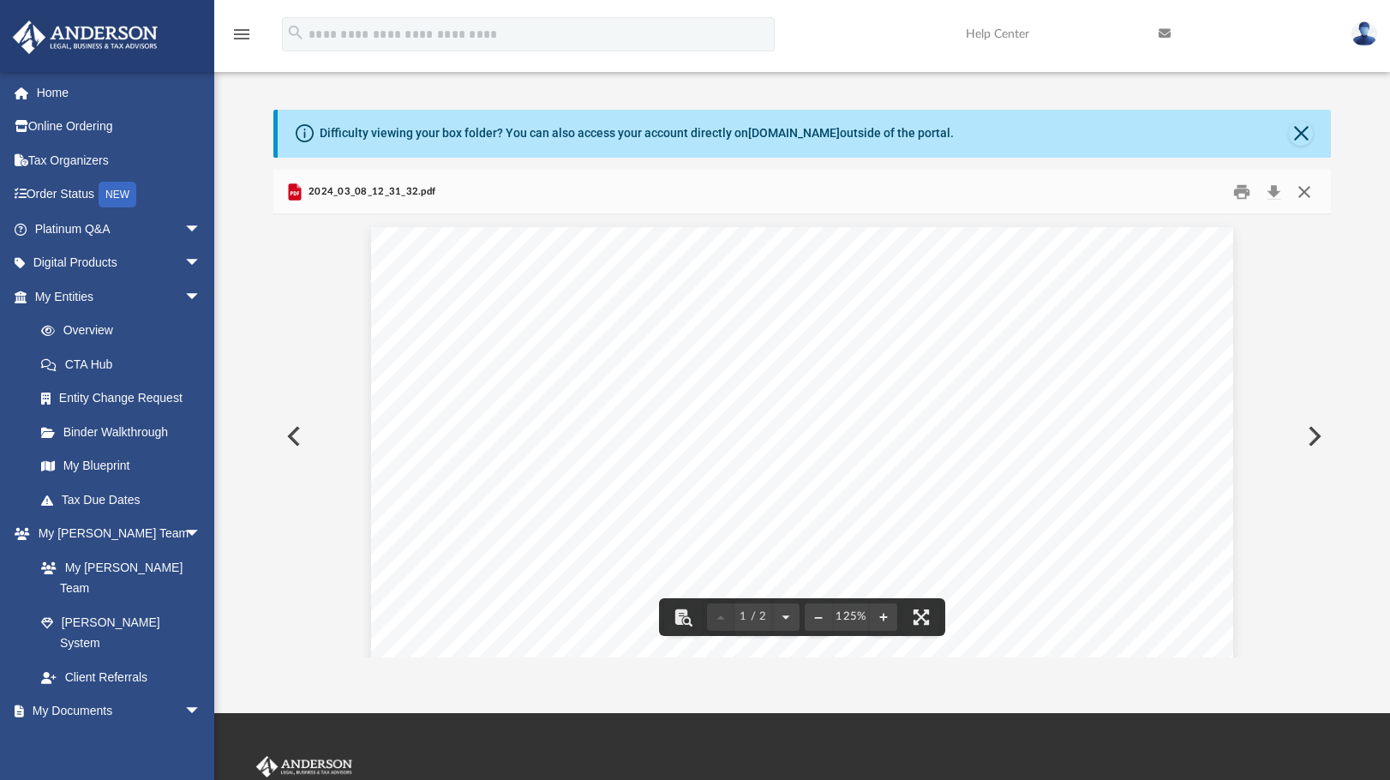
click at [1304, 186] on button "Close" at bounding box center [1304, 191] width 31 height 27
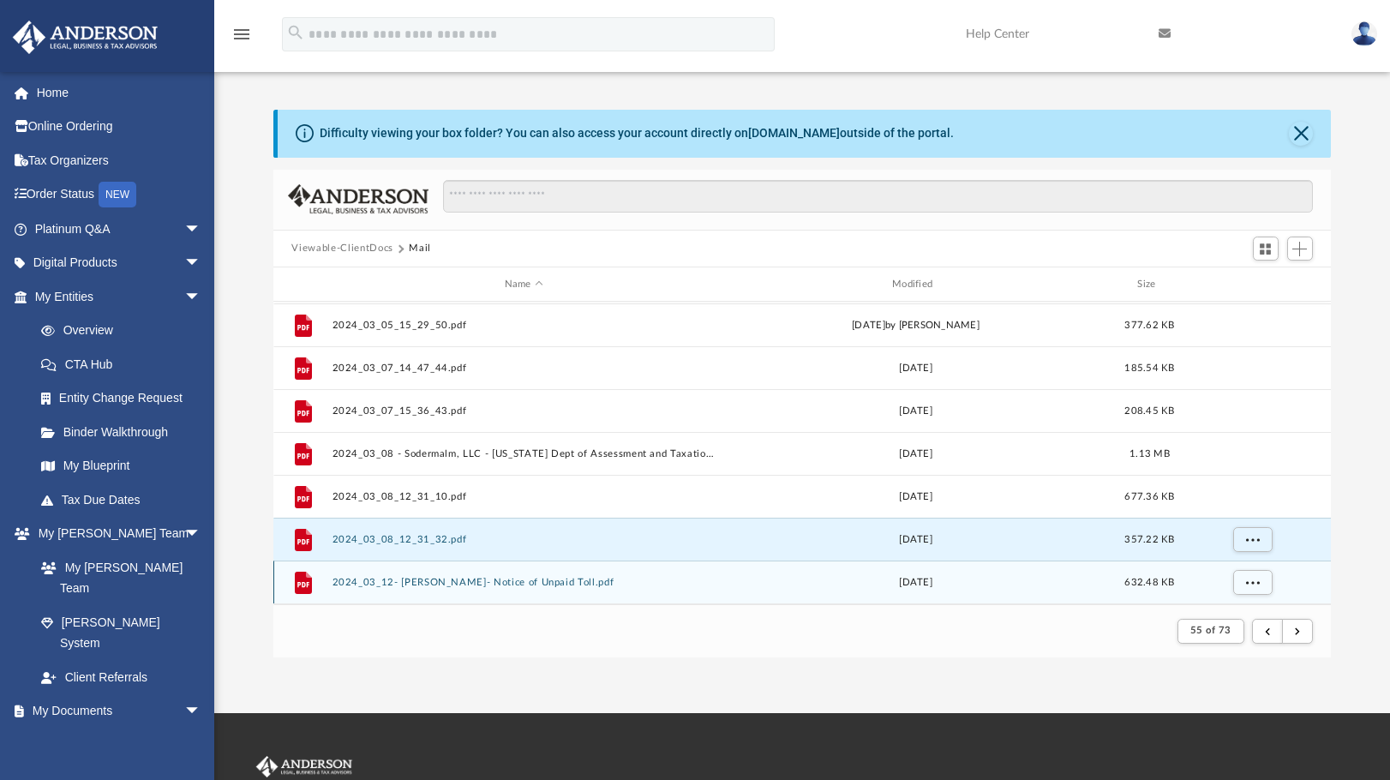
scroll to position [812, 0]
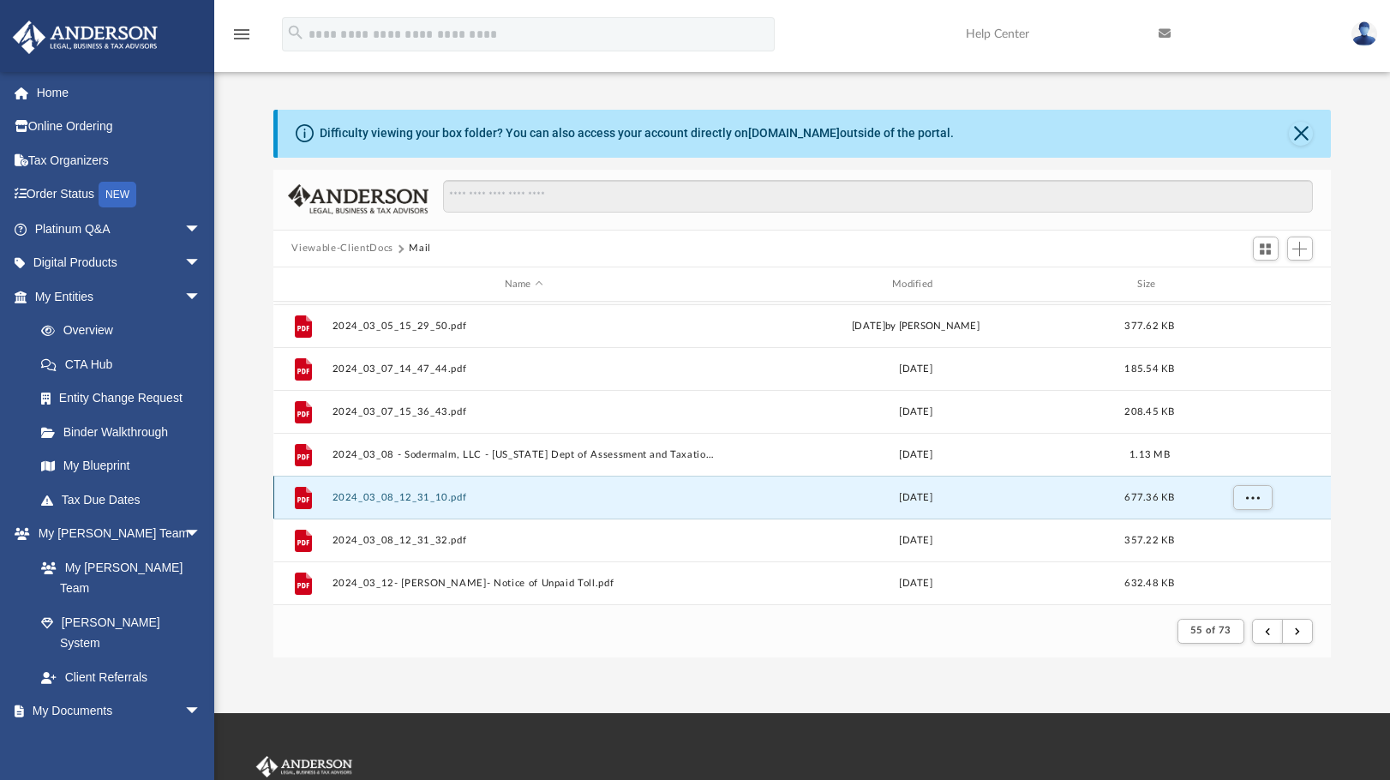
click at [450, 500] on button "2024_03_08_12_31_10.pdf" at bounding box center [524, 497] width 384 height 11
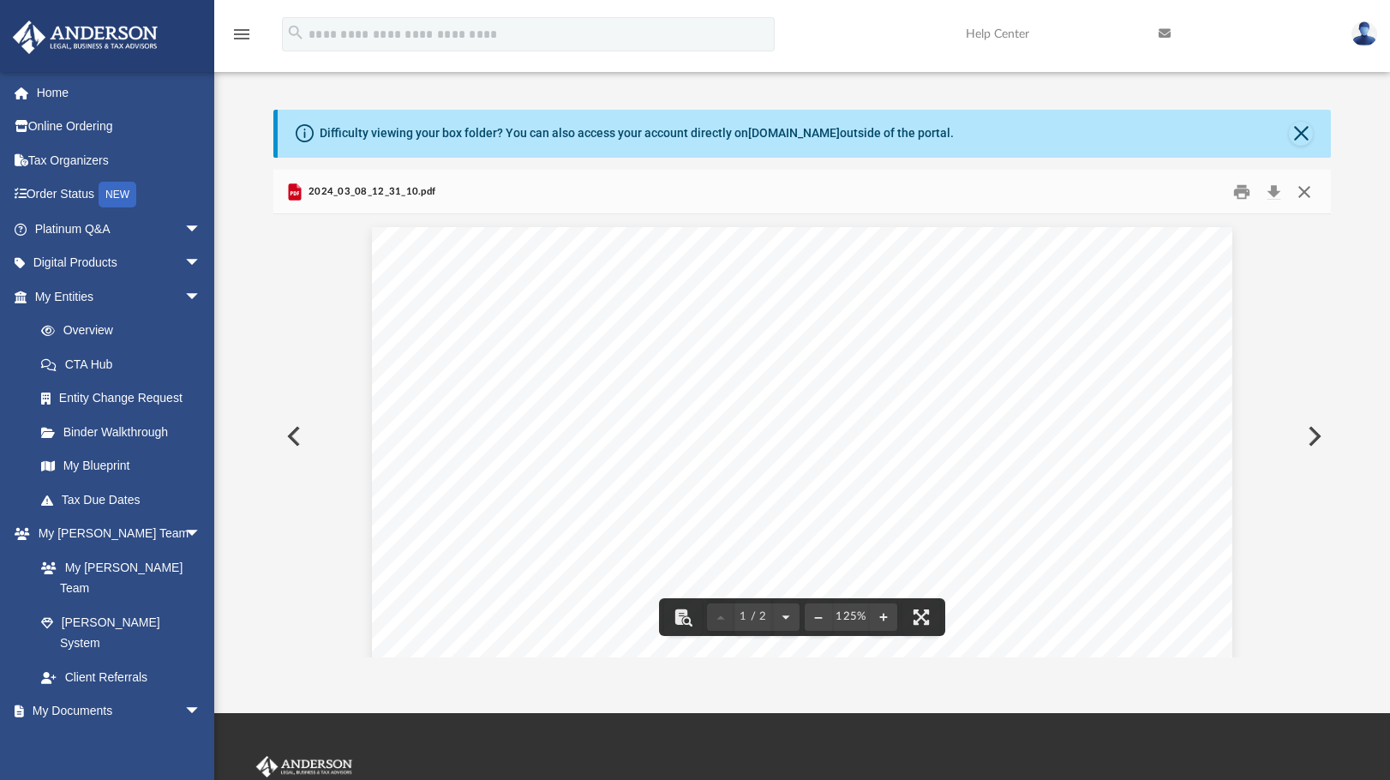
click at [1308, 195] on button "Close" at bounding box center [1304, 191] width 31 height 27
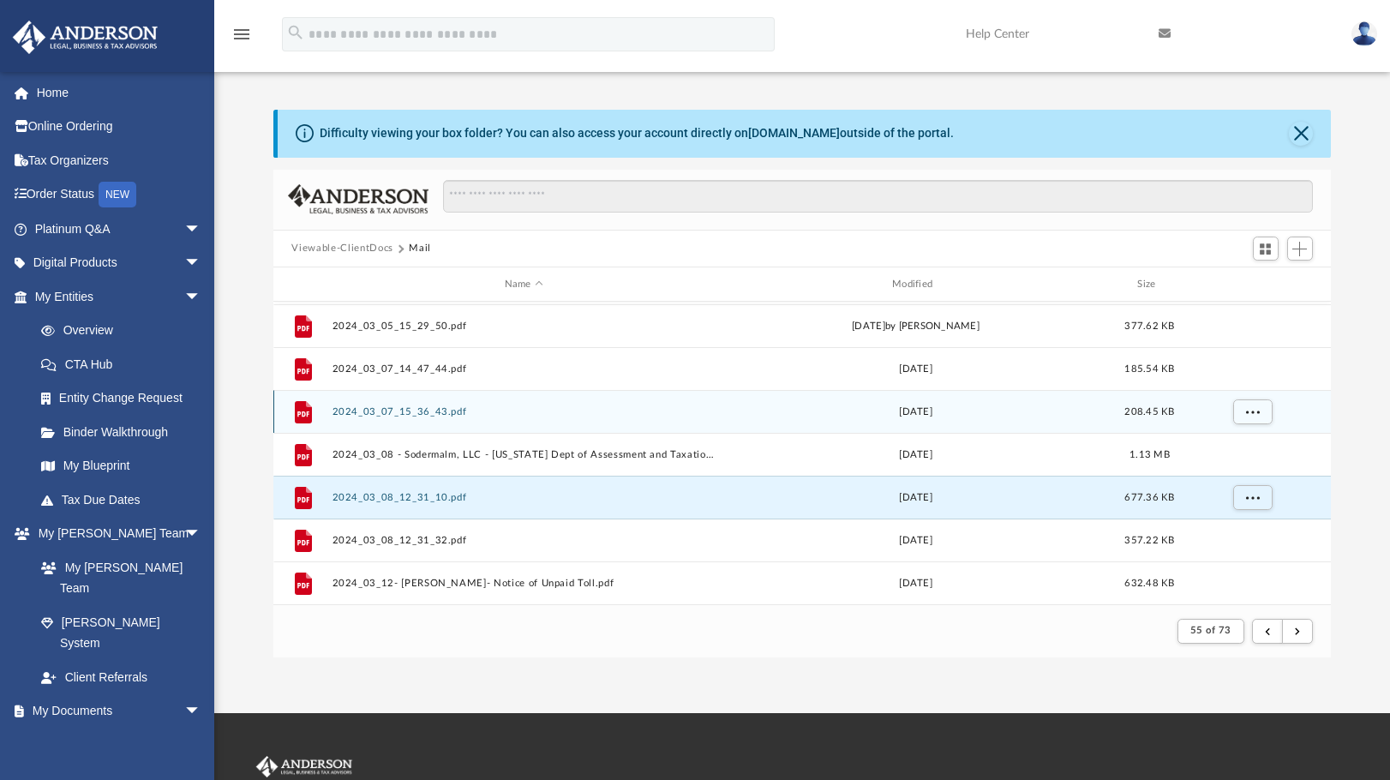
click at [392, 411] on button "2024_03_07_15_36_43.pdf" at bounding box center [524, 411] width 384 height 11
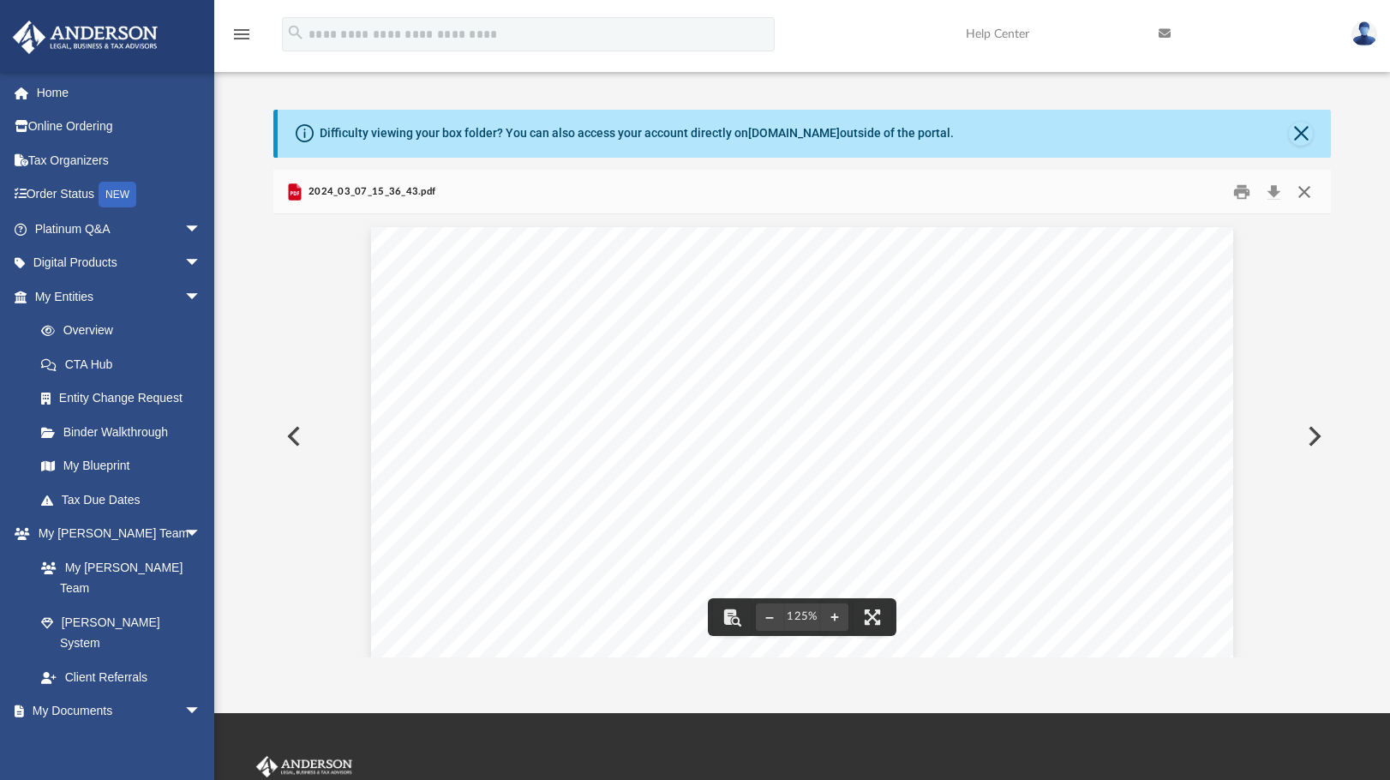
click at [1305, 189] on button "Close" at bounding box center [1304, 191] width 31 height 27
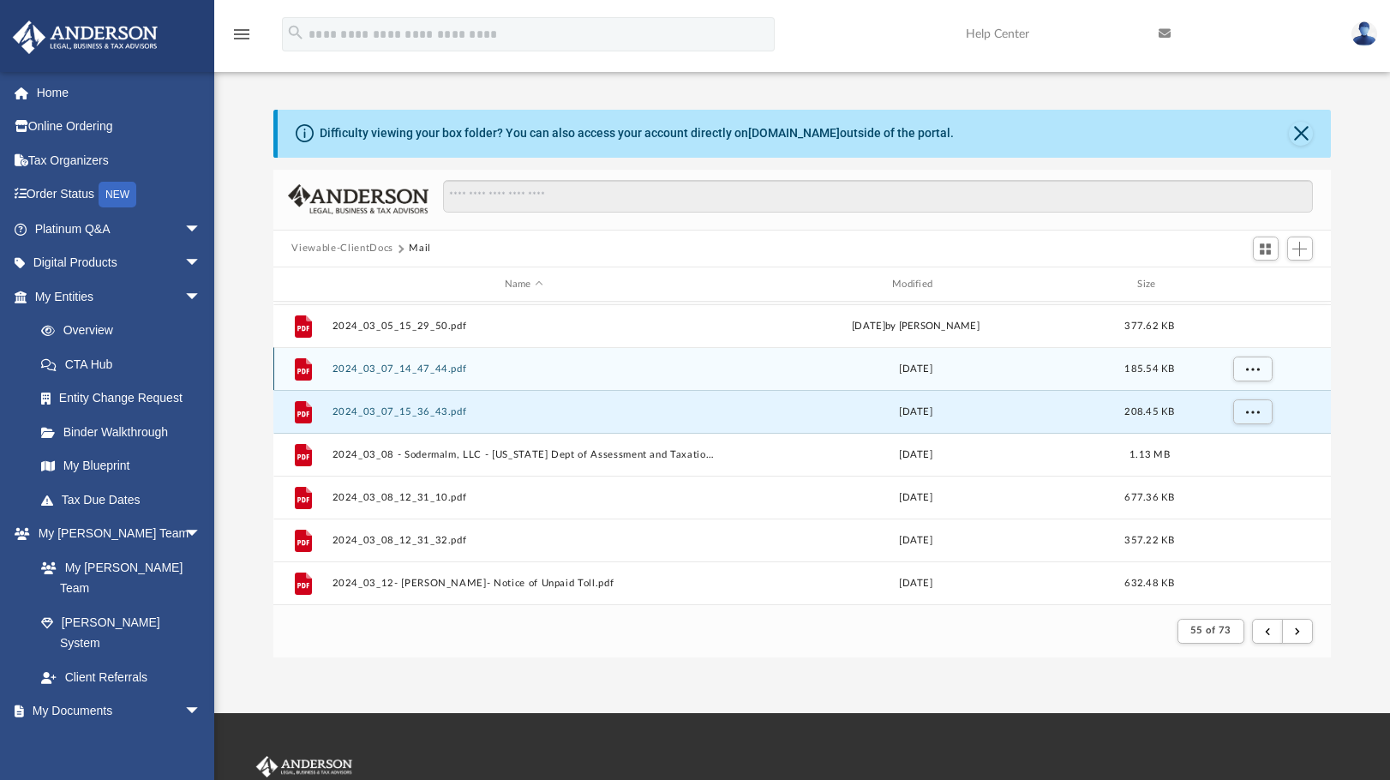
click at [378, 369] on button "2024_03_07_14_47_44.pdf" at bounding box center [524, 368] width 384 height 11
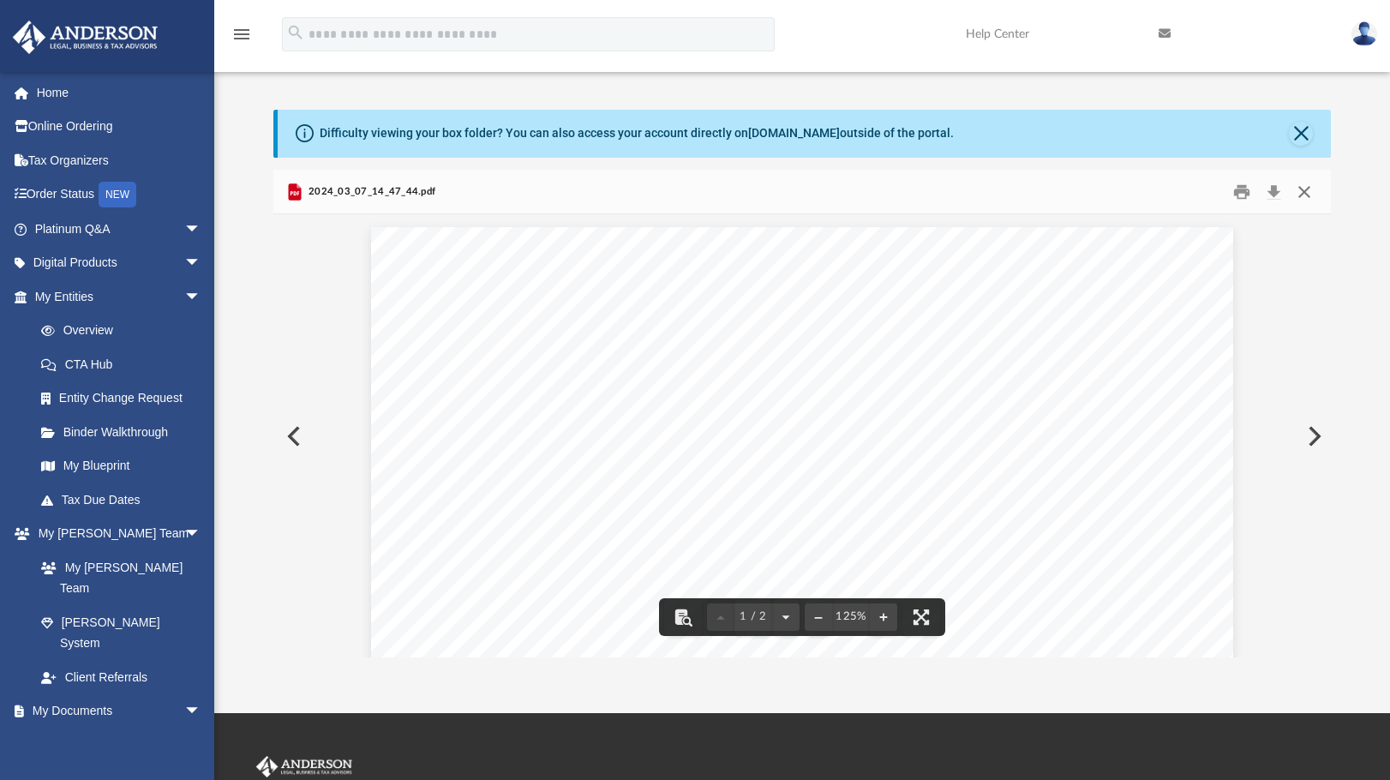
click at [1309, 195] on button "Close" at bounding box center [1304, 191] width 31 height 27
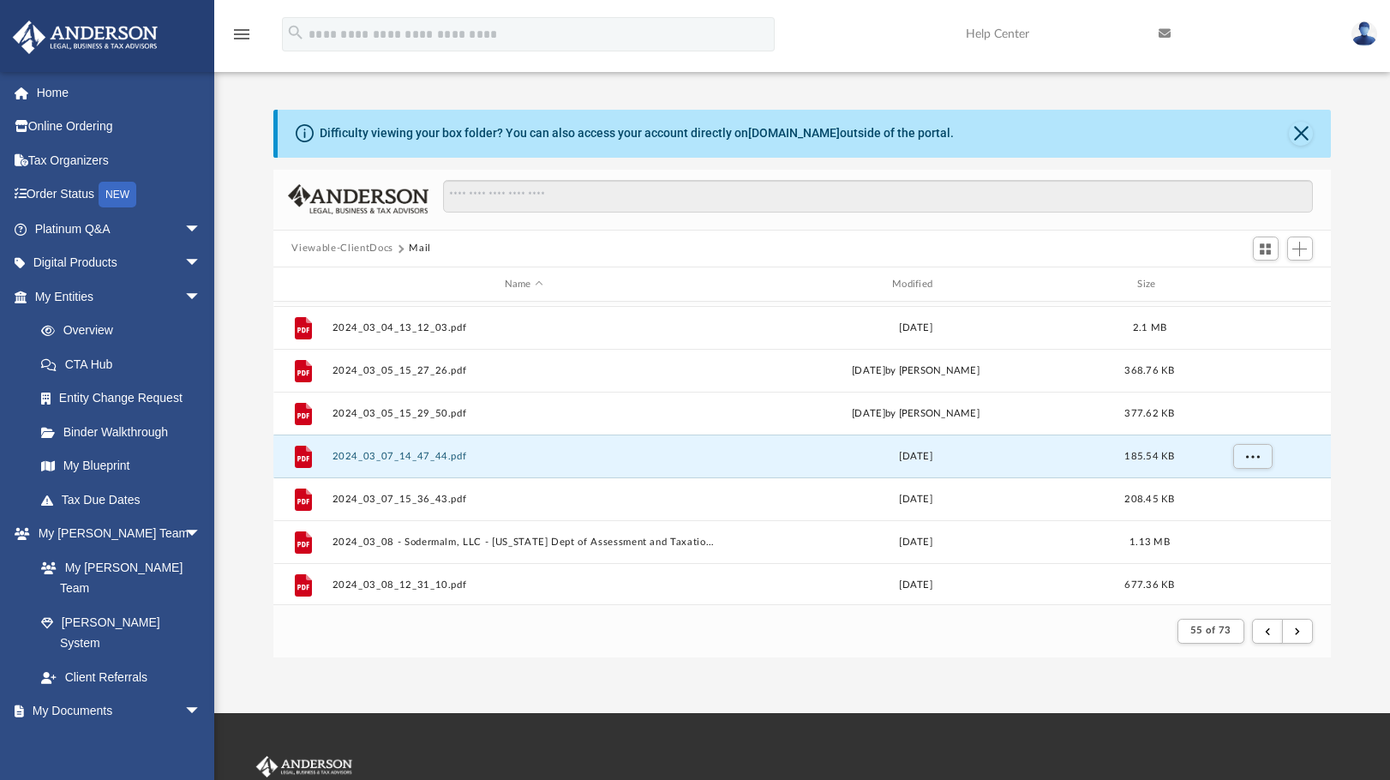
scroll to position [640, 0]
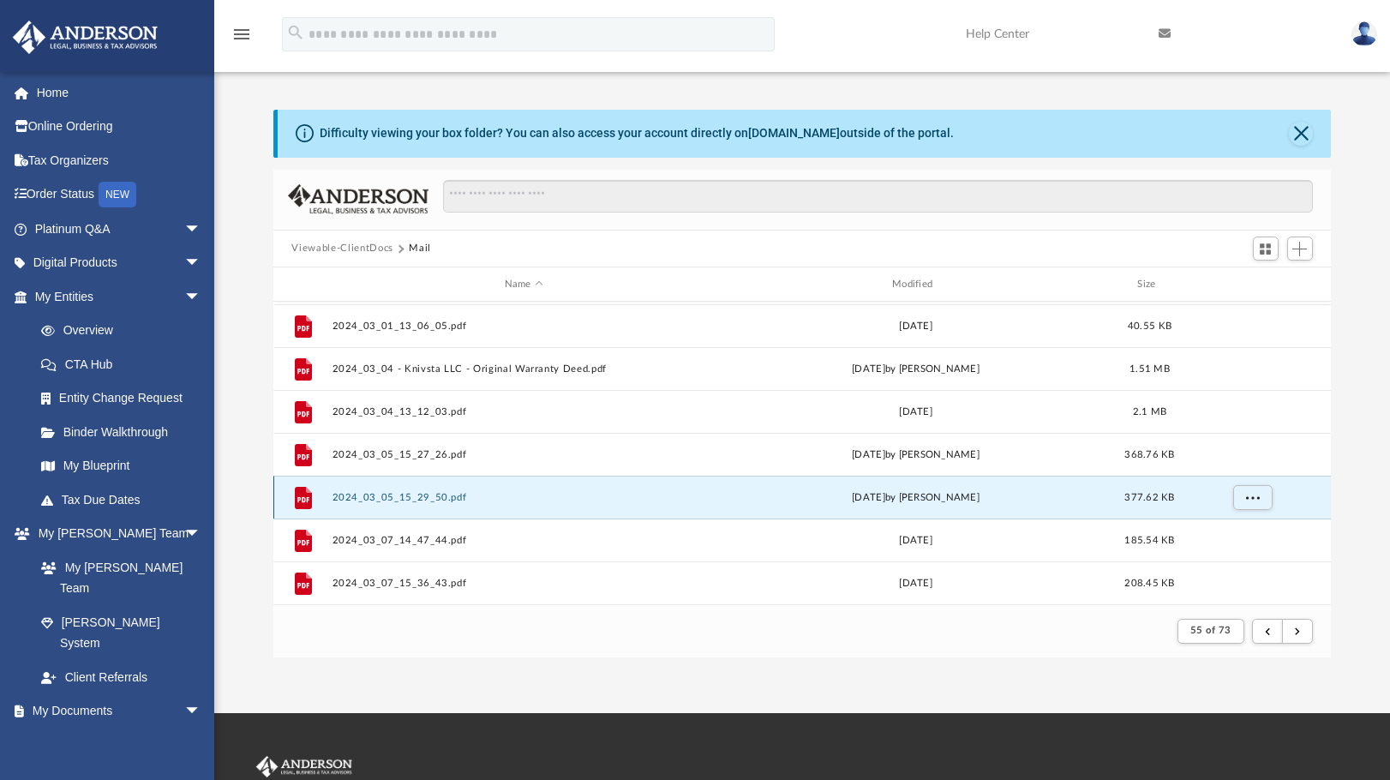
click at [410, 502] on button "2024_03_05_15_29_50.pdf" at bounding box center [524, 497] width 384 height 11
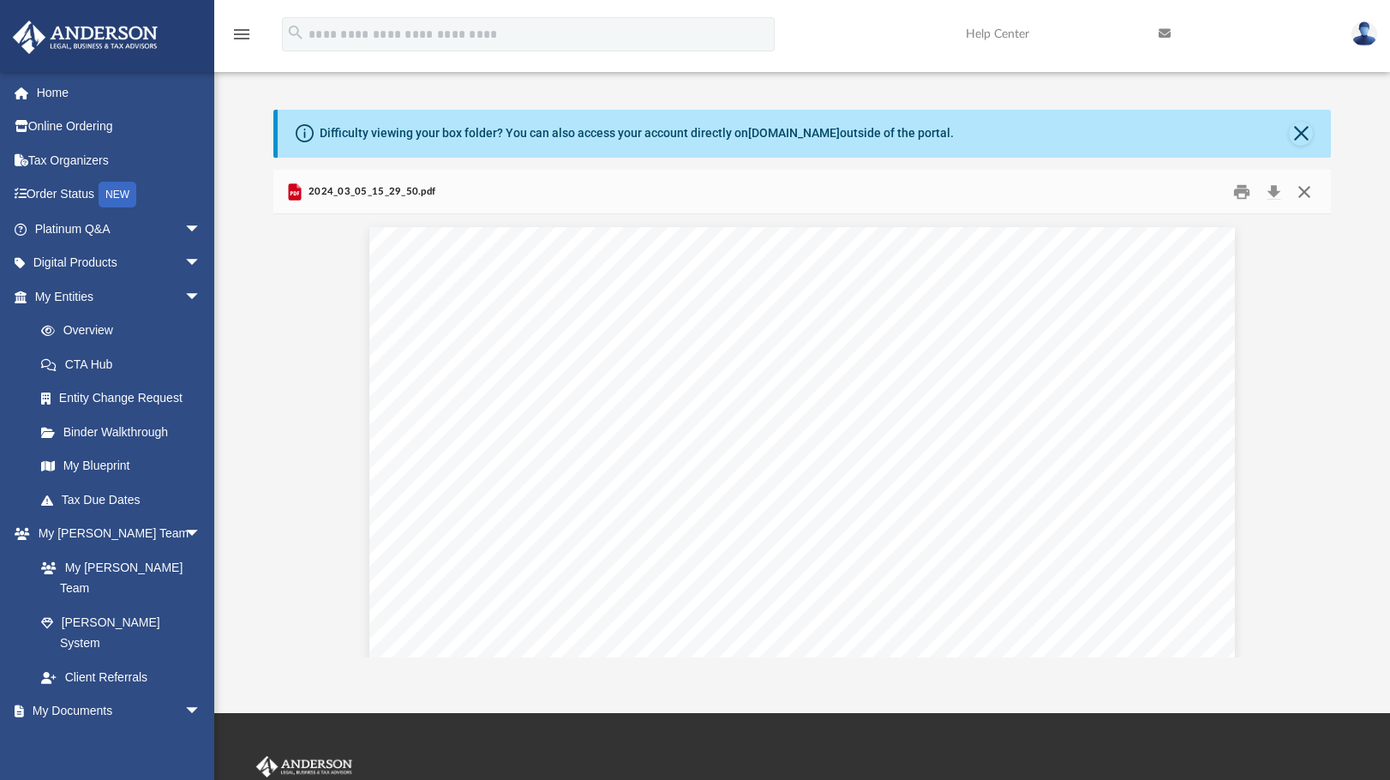
click at [1310, 189] on button "Close" at bounding box center [1304, 191] width 31 height 27
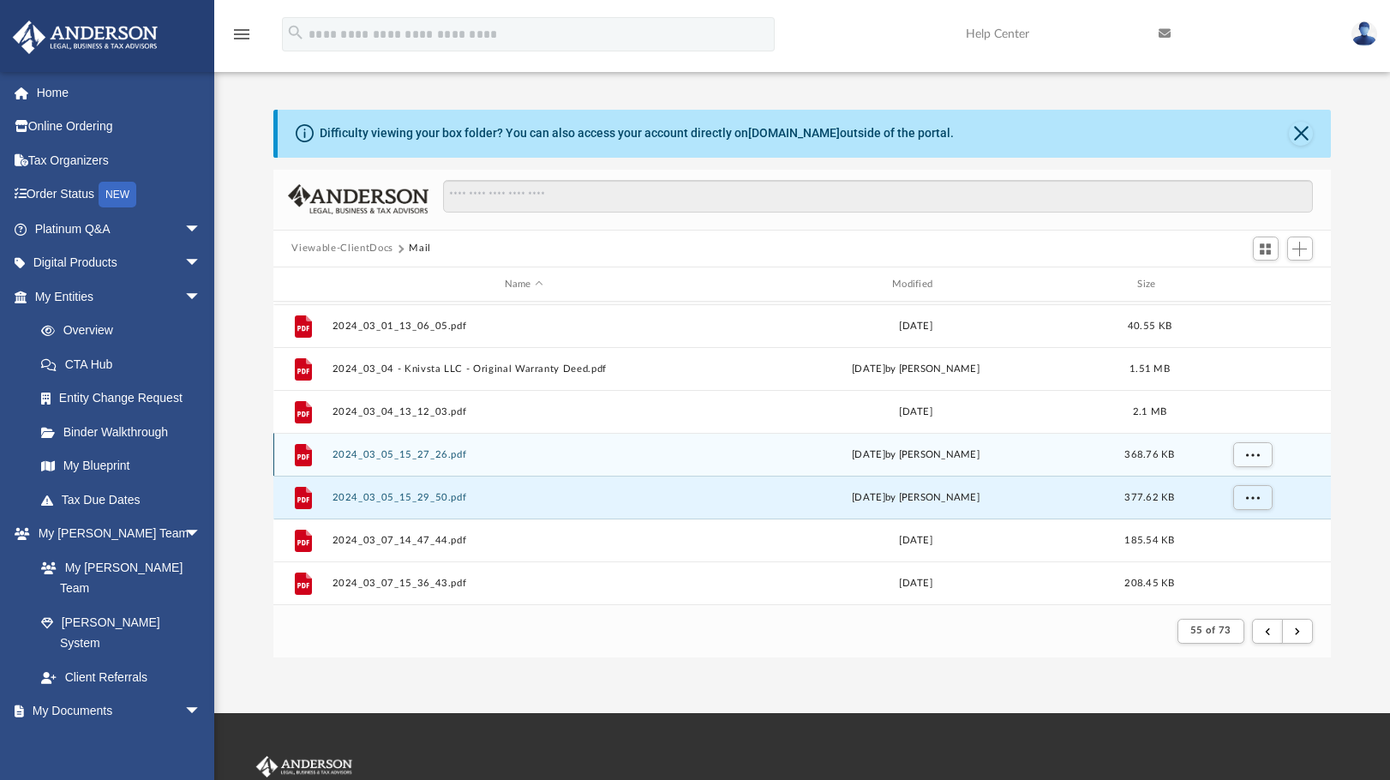
click at [353, 458] on button "2024_03_05_15_27_26.pdf" at bounding box center [524, 454] width 384 height 11
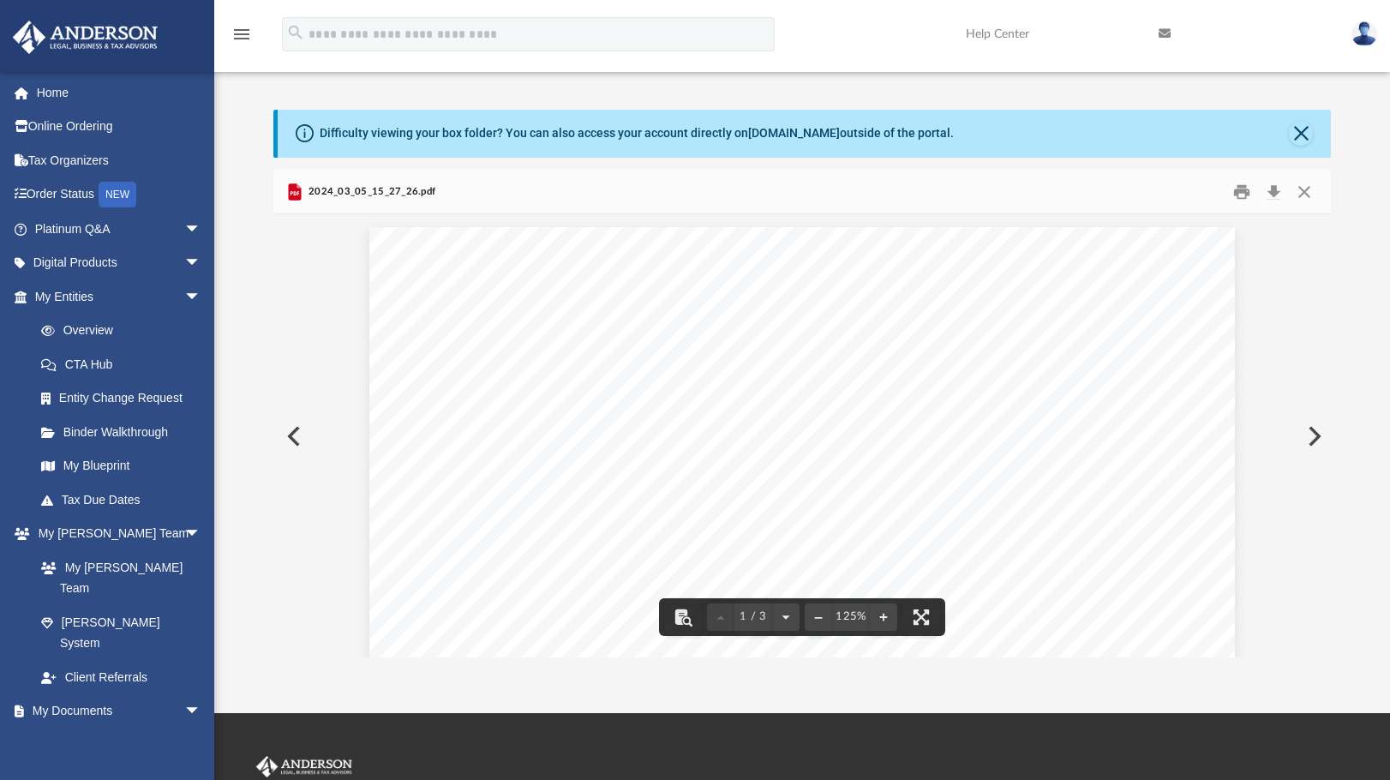
click at [664, 356] on div "Page 1" at bounding box center [802, 790] width 866 height 1127
click at [1302, 189] on button "Close" at bounding box center [1304, 191] width 31 height 27
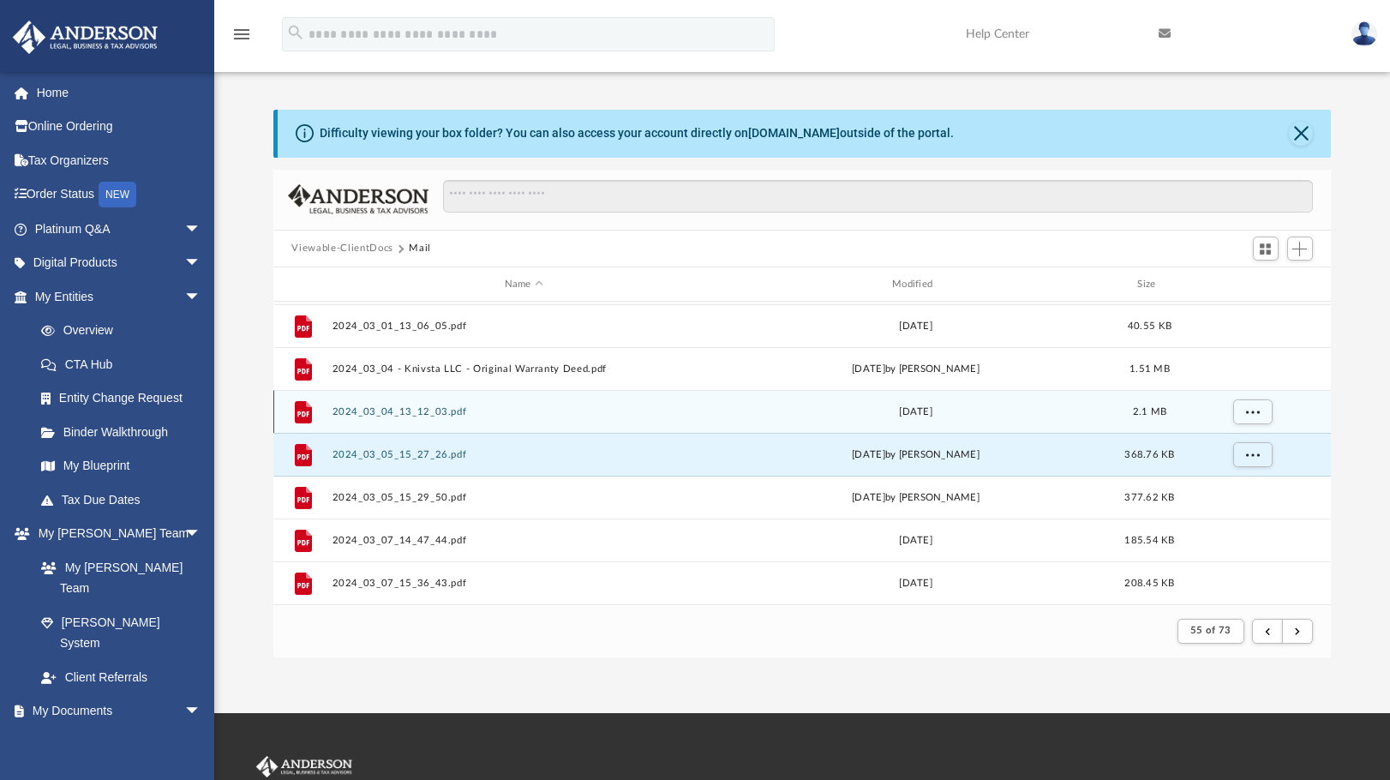
click at [410, 422] on div "File 2024_03_04_13_12_03.pdf [DATE] 2.1 MB" at bounding box center [802, 411] width 1059 height 43
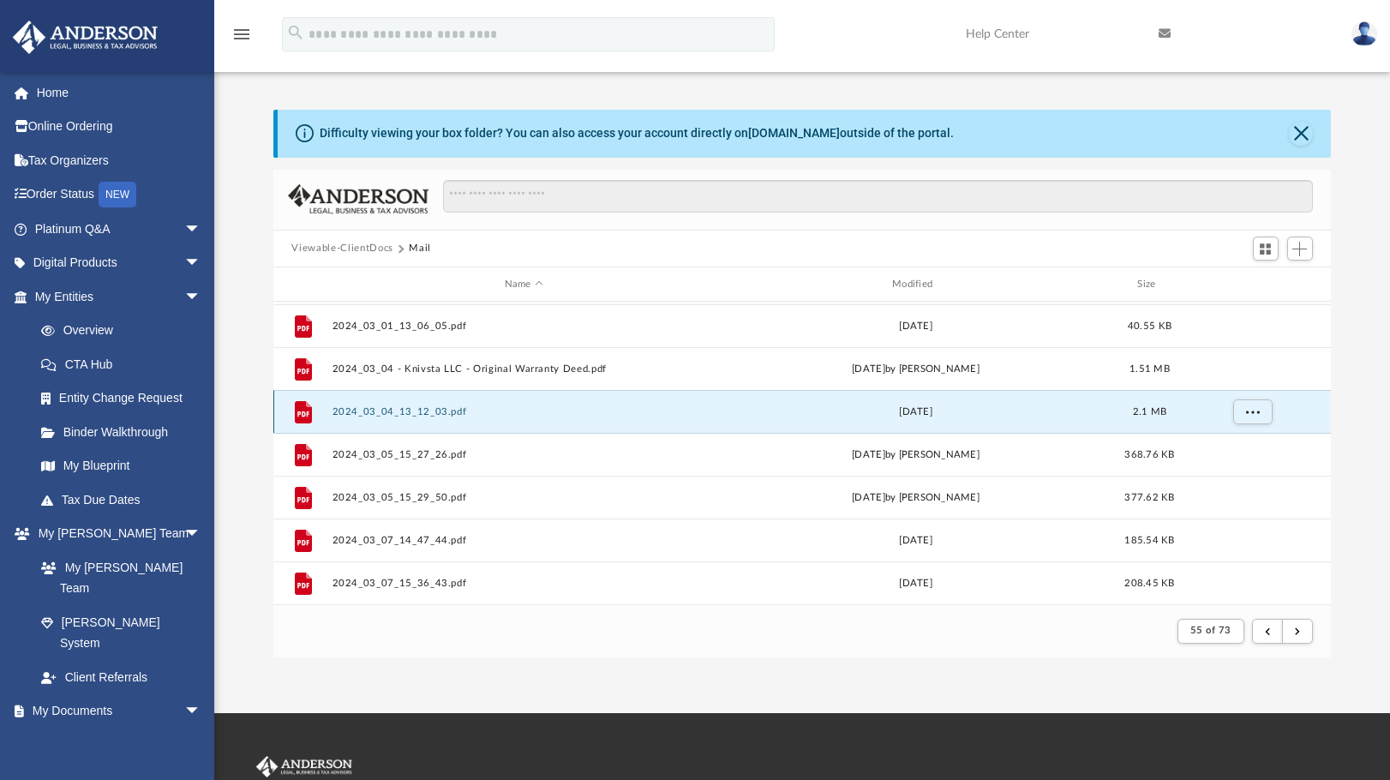
click at [414, 411] on button "2024_03_04_13_12_03.pdf" at bounding box center [524, 411] width 384 height 11
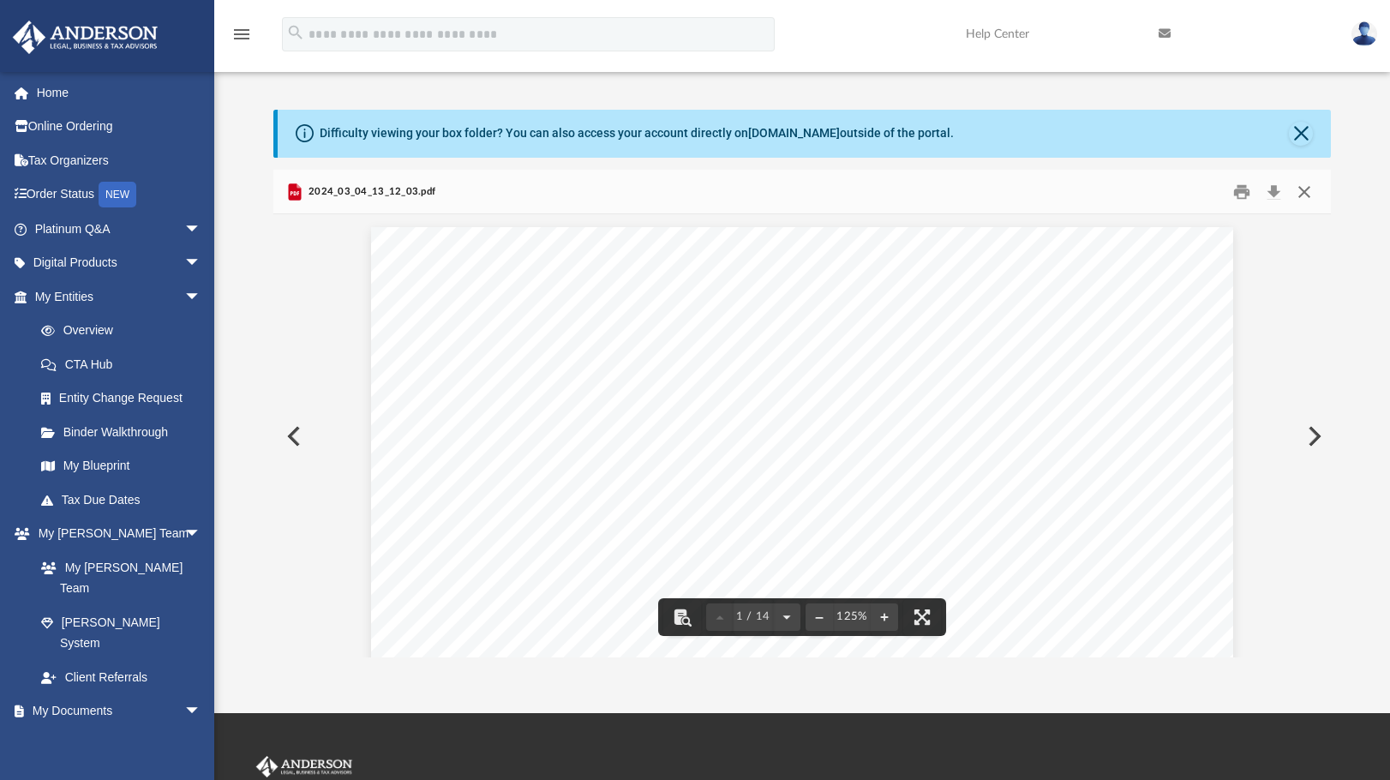
click at [1304, 188] on button "Close" at bounding box center [1304, 191] width 31 height 27
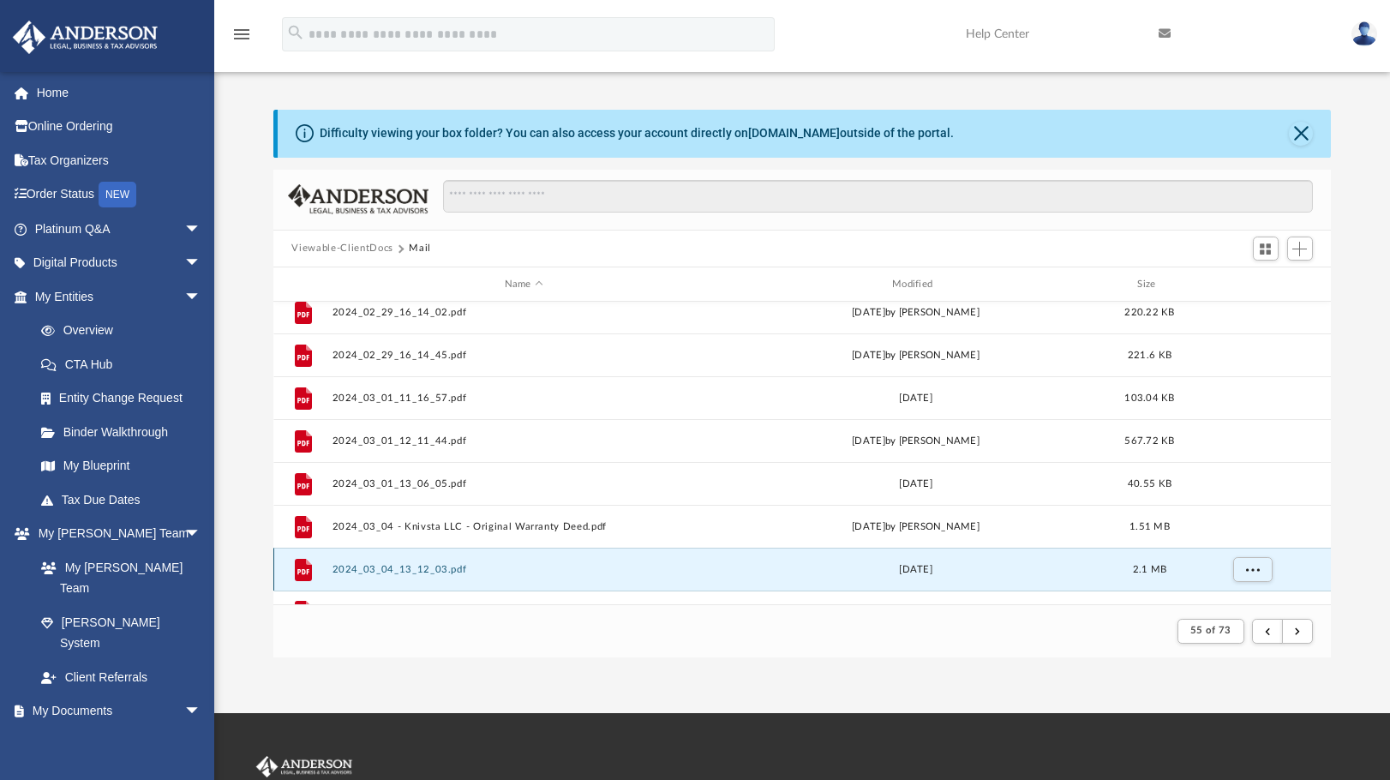
scroll to position [469, 0]
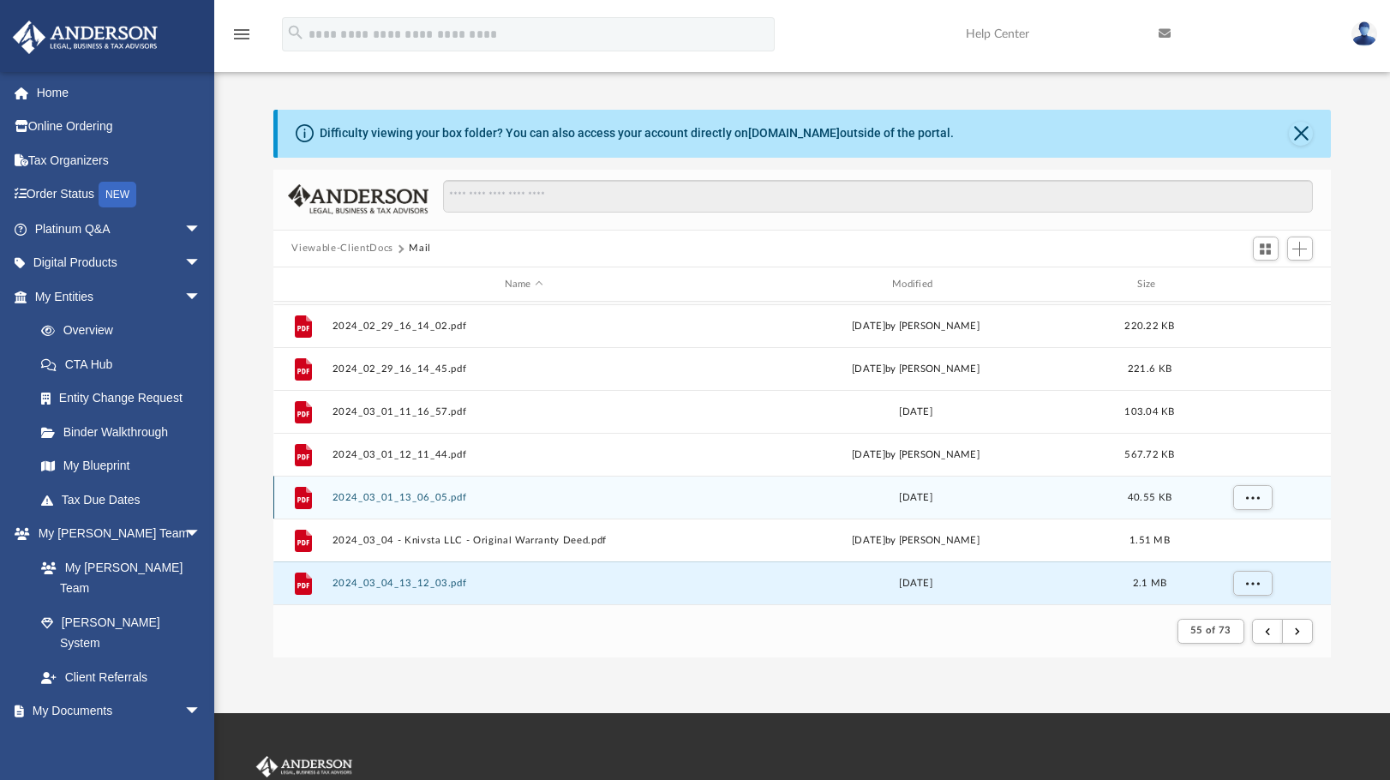
click at [411, 497] on button "2024_03_01_13_06_05.pdf" at bounding box center [524, 497] width 384 height 11
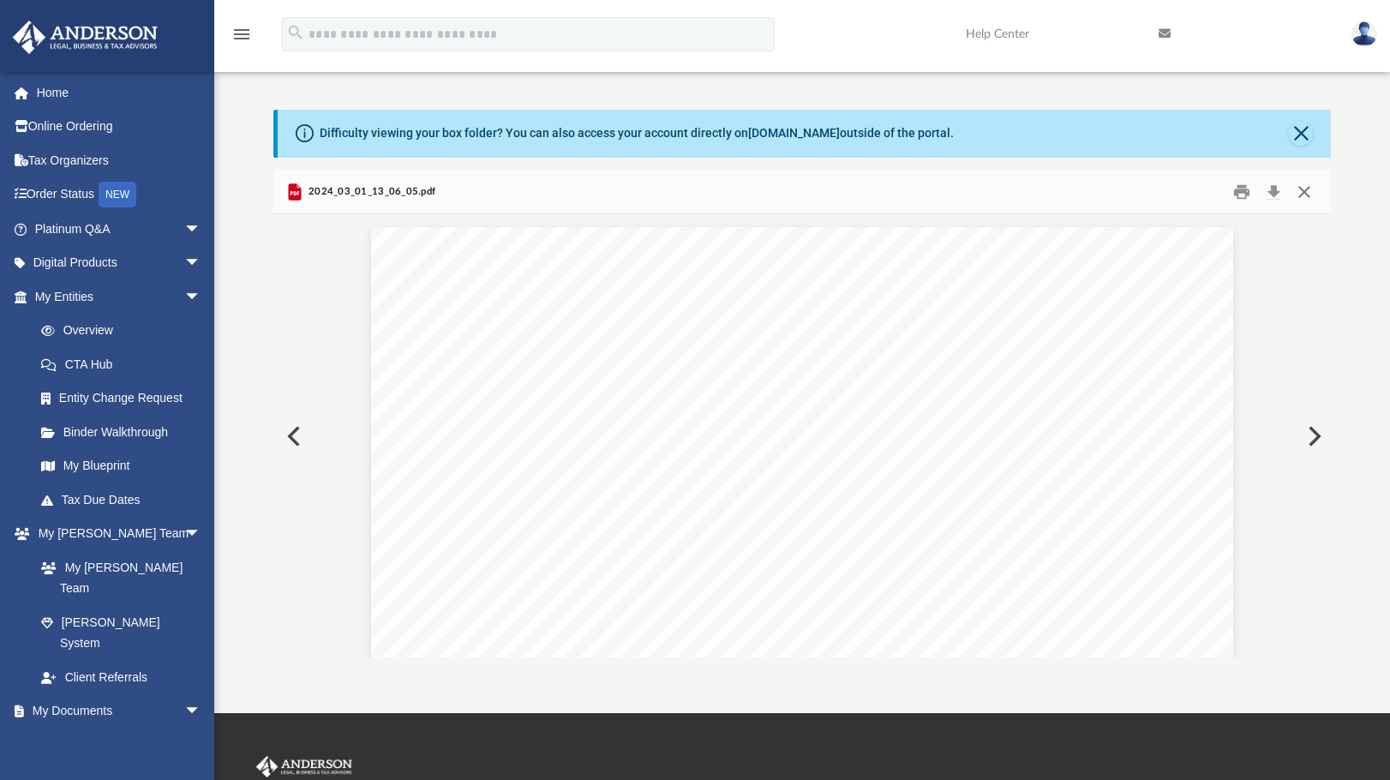
click at [1309, 199] on button "Close" at bounding box center [1304, 191] width 31 height 27
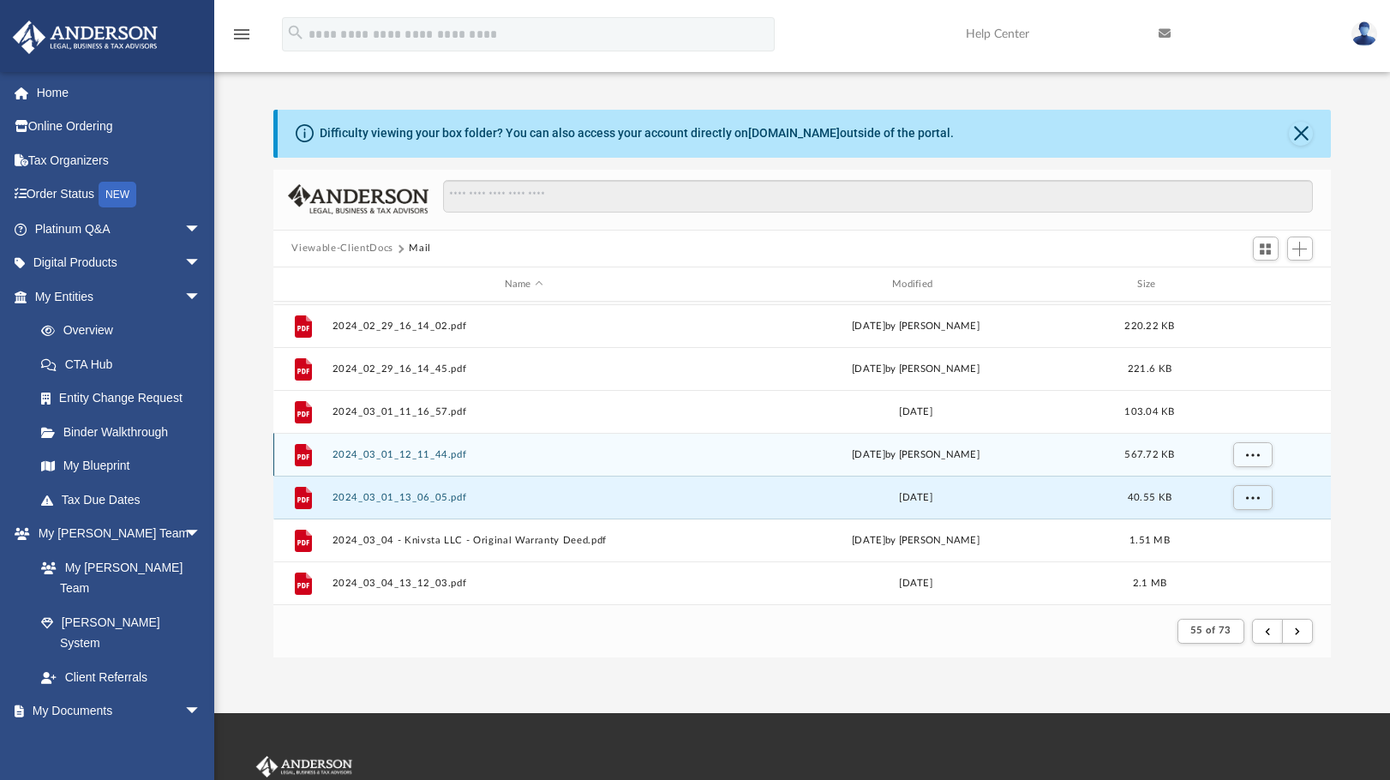
click at [393, 452] on button "2024_03_01_12_11_44.pdf" at bounding box center [524, 454] width 384 height 11
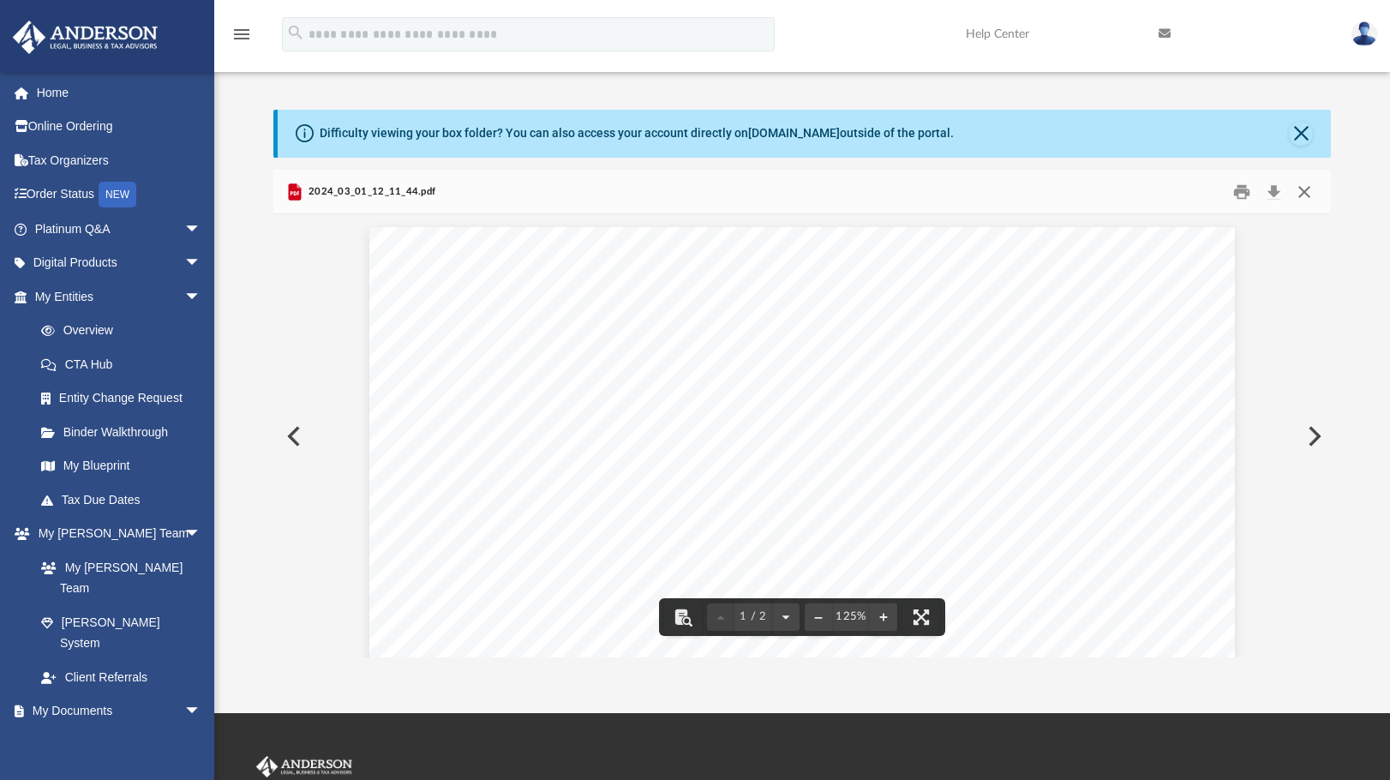
click at [1305, 200] on button "Close" at bounding box center [1304, 191] width 31 height 27
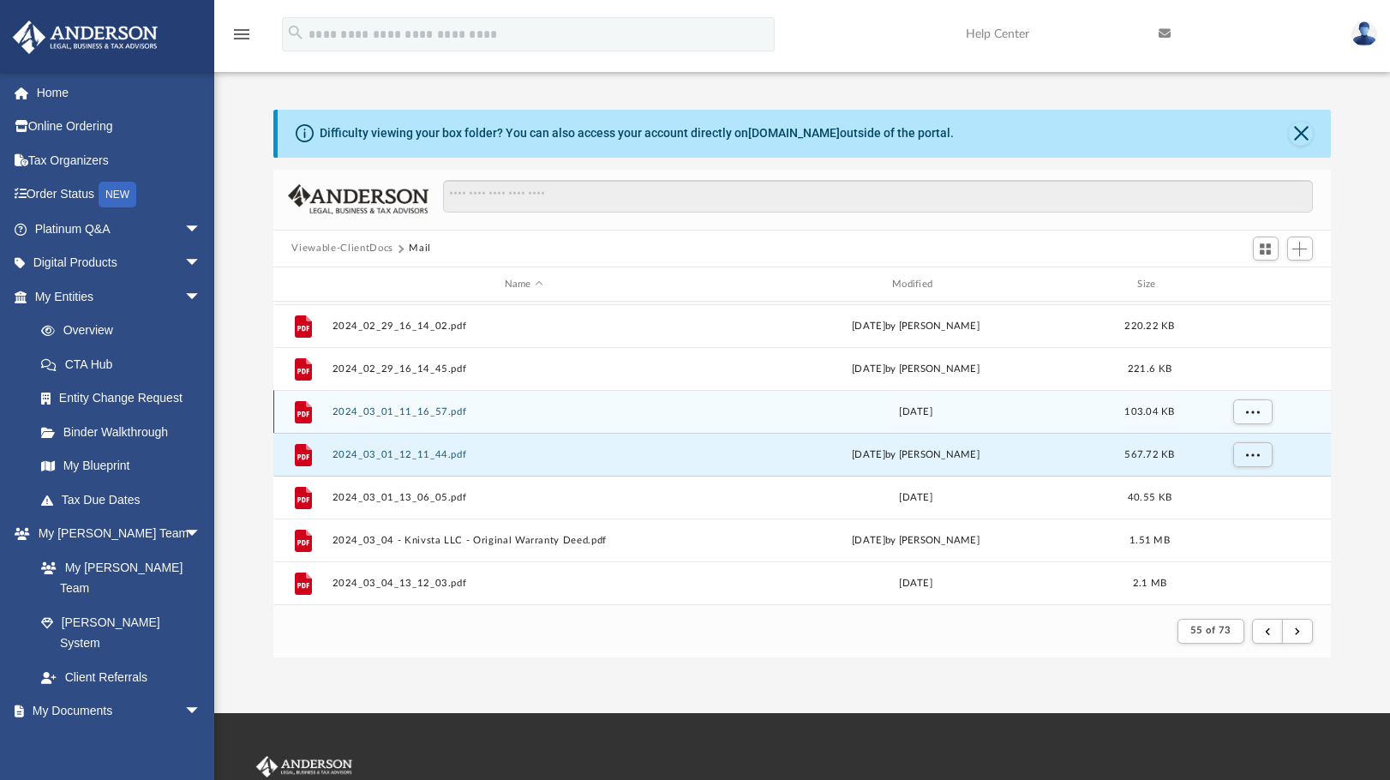
click at [421, 420] on div "File 2024_03_01_11_16_57.pdf [DATE] 103.04 KB" at bounding box center [802, 411] width 1059 height 43
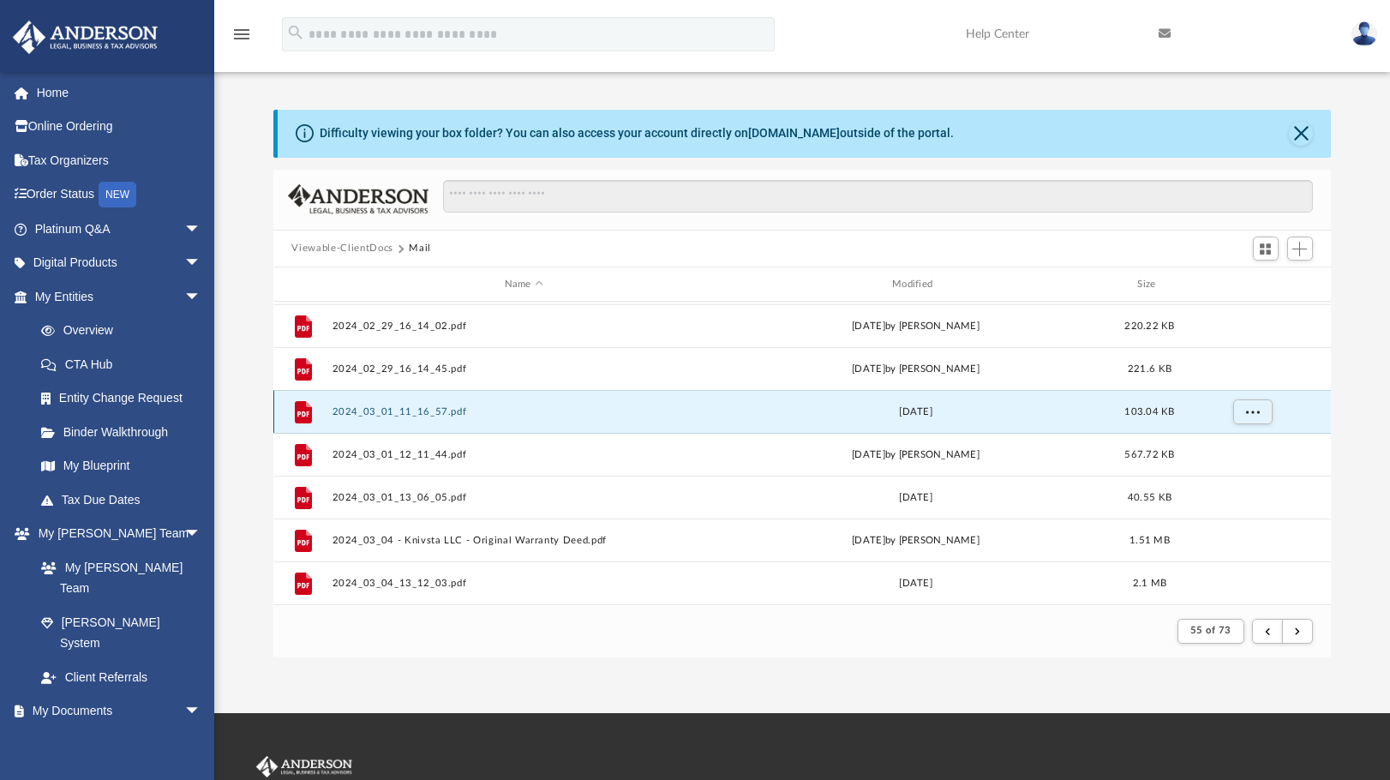
click at [386, 418] on div "File 2024_03_01_11_16_57.pdf [DATE] 103.04 KB" at bounding box center [802, 411] width 1059 height 43
click at [401, 403] on div "File 2024_03_01_11_16_57.pdf [DATE] 103.04 KB" at bounding box center [802, 411] width 1059 height 43
click at [399, 409] on button "2024_03_01_11_16_57.pdf" at bounding box center [524, 411] width 384 height 11
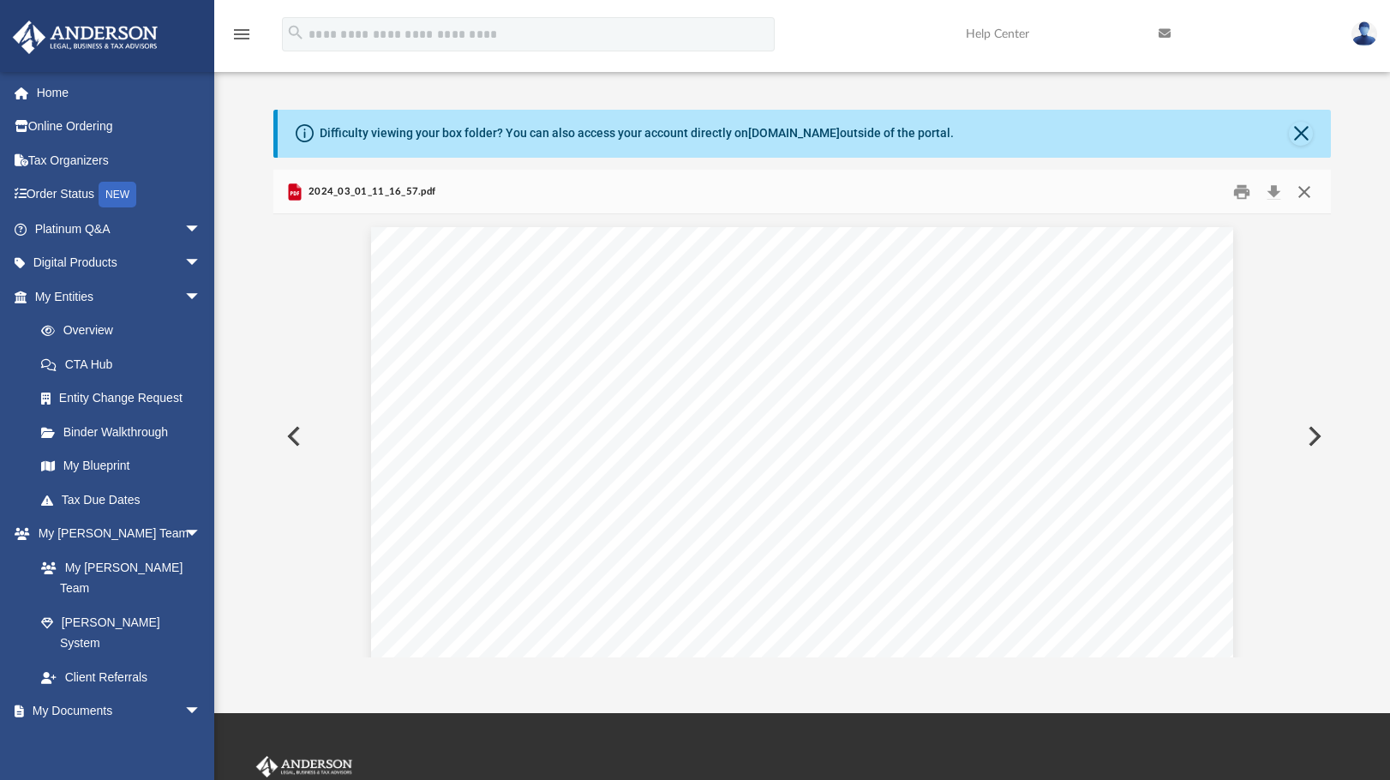
click at [1306, 192] on button "Close" at bounding box center [1304, 191] width 31 height 27
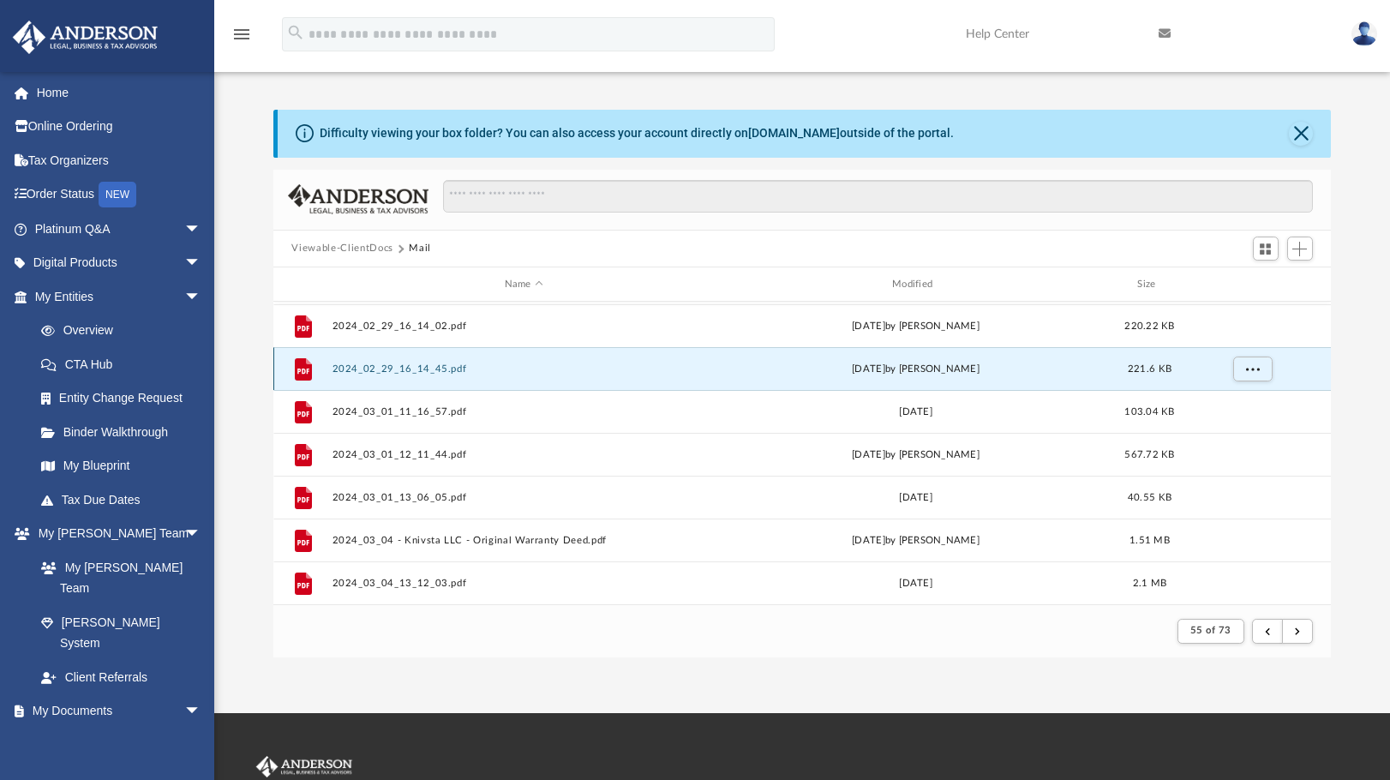
click at [388, 369] on button "2024_02_29_16_14_45.pdf" at bounding box center [524, 368] width 384 height 11
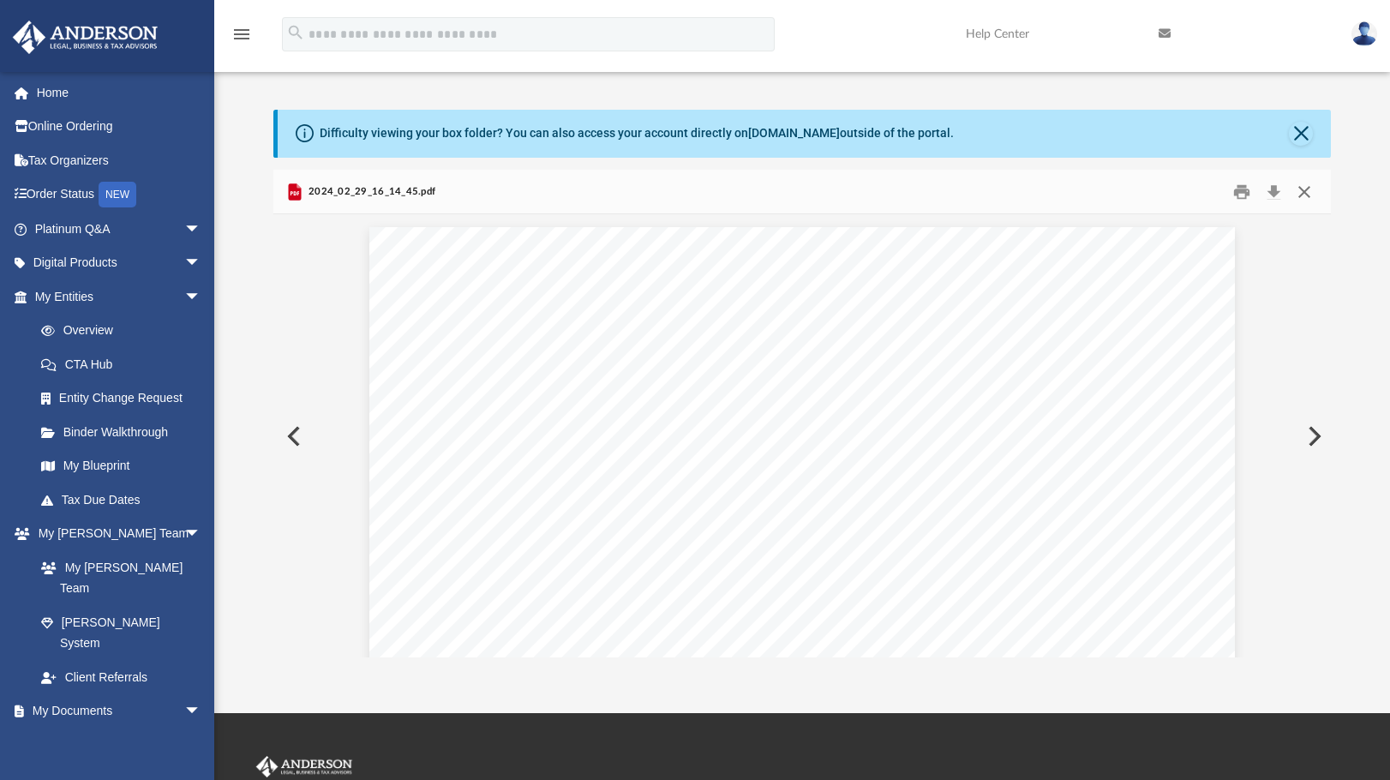
click at [1299, 194] on button "Close" at bounding box center [1304, 191] width 31 height 27
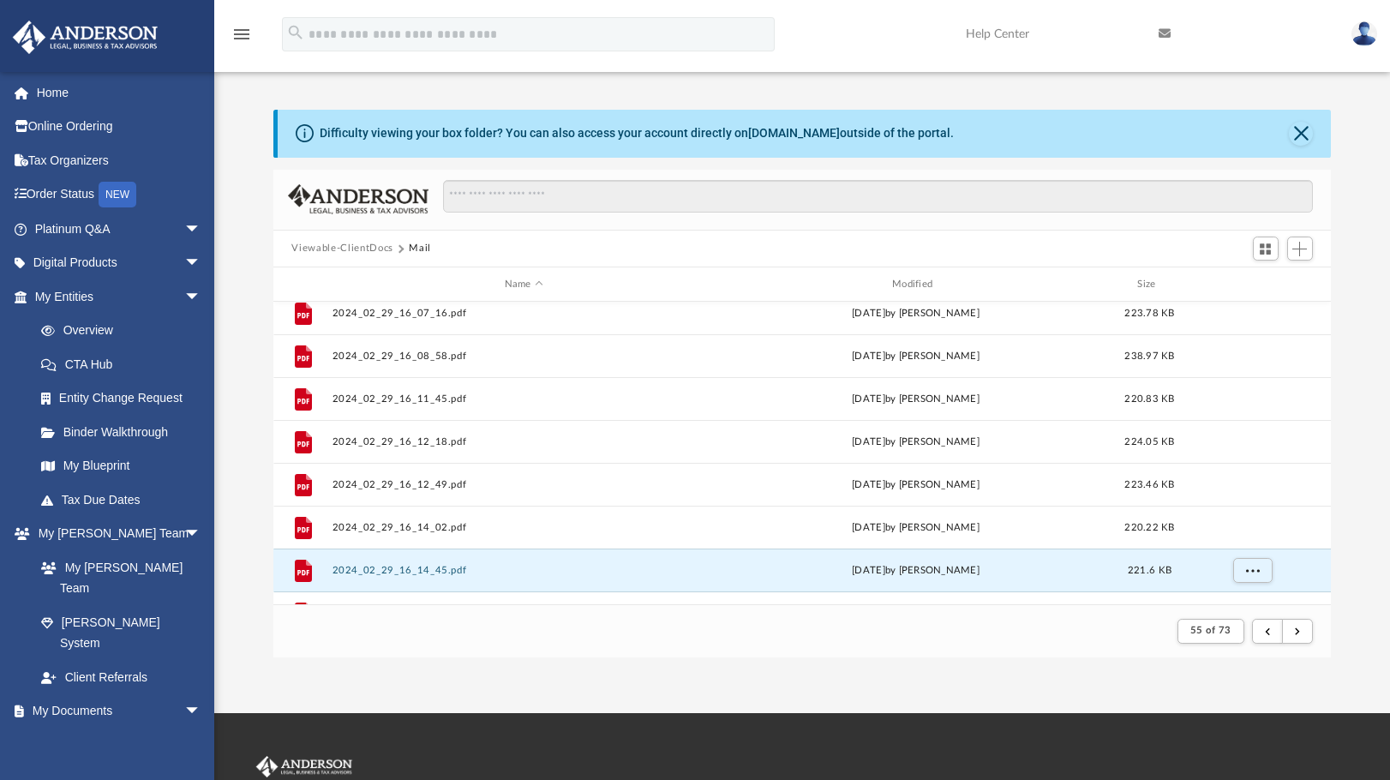
scroll to position [297, 0]
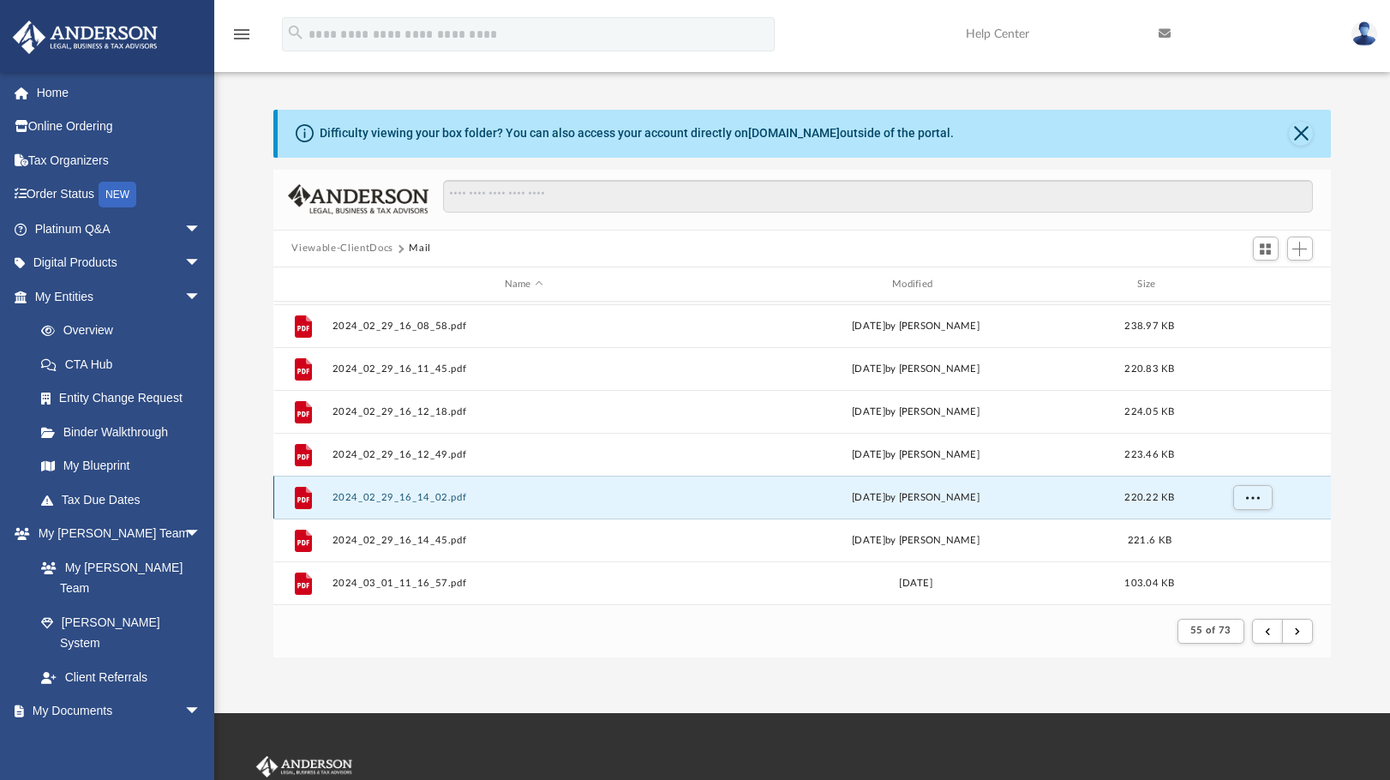
click at [392, 495] on button "2024_02_29_16_14_02.pdf" at bounding box center [524, 497] width 384 height 11
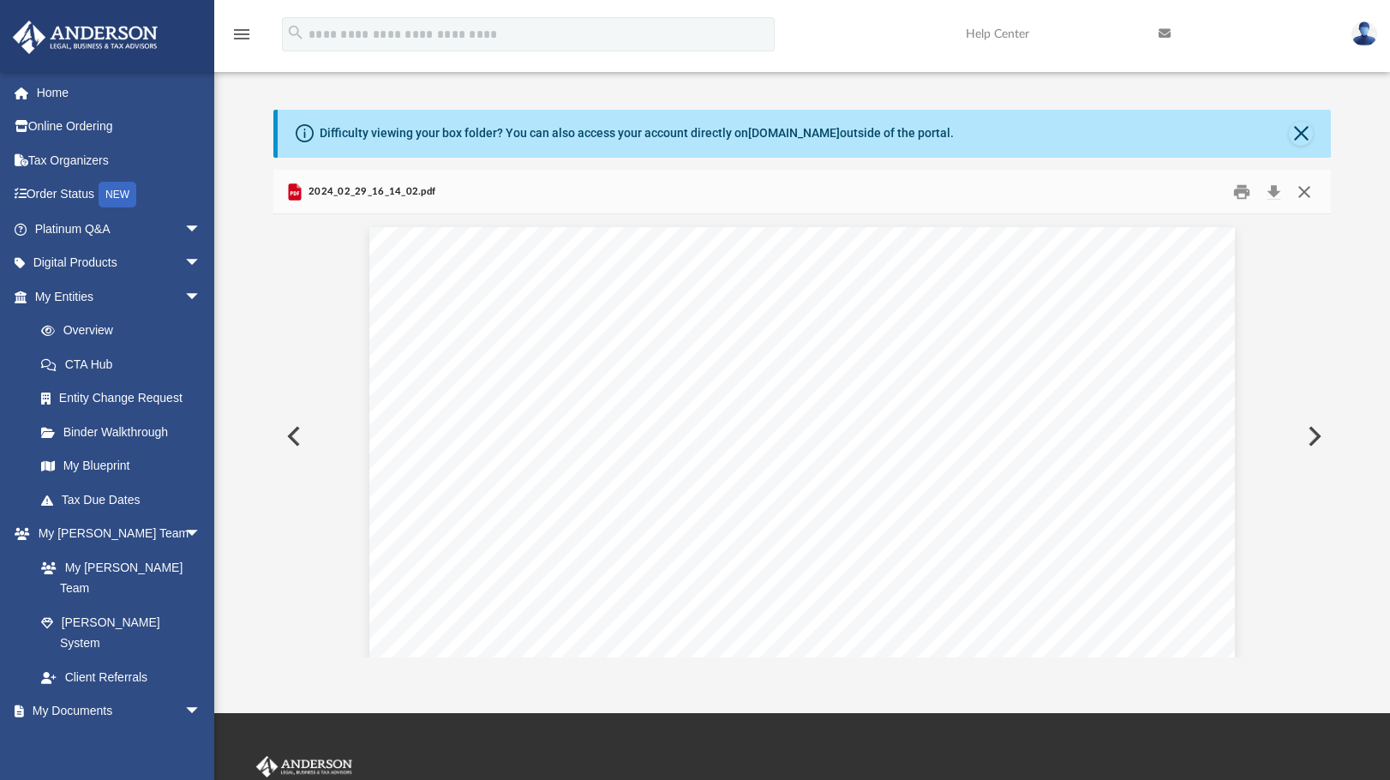
click at [1308, 185] on button "Close" at bounding box center [1304, 191] width 31 height 27
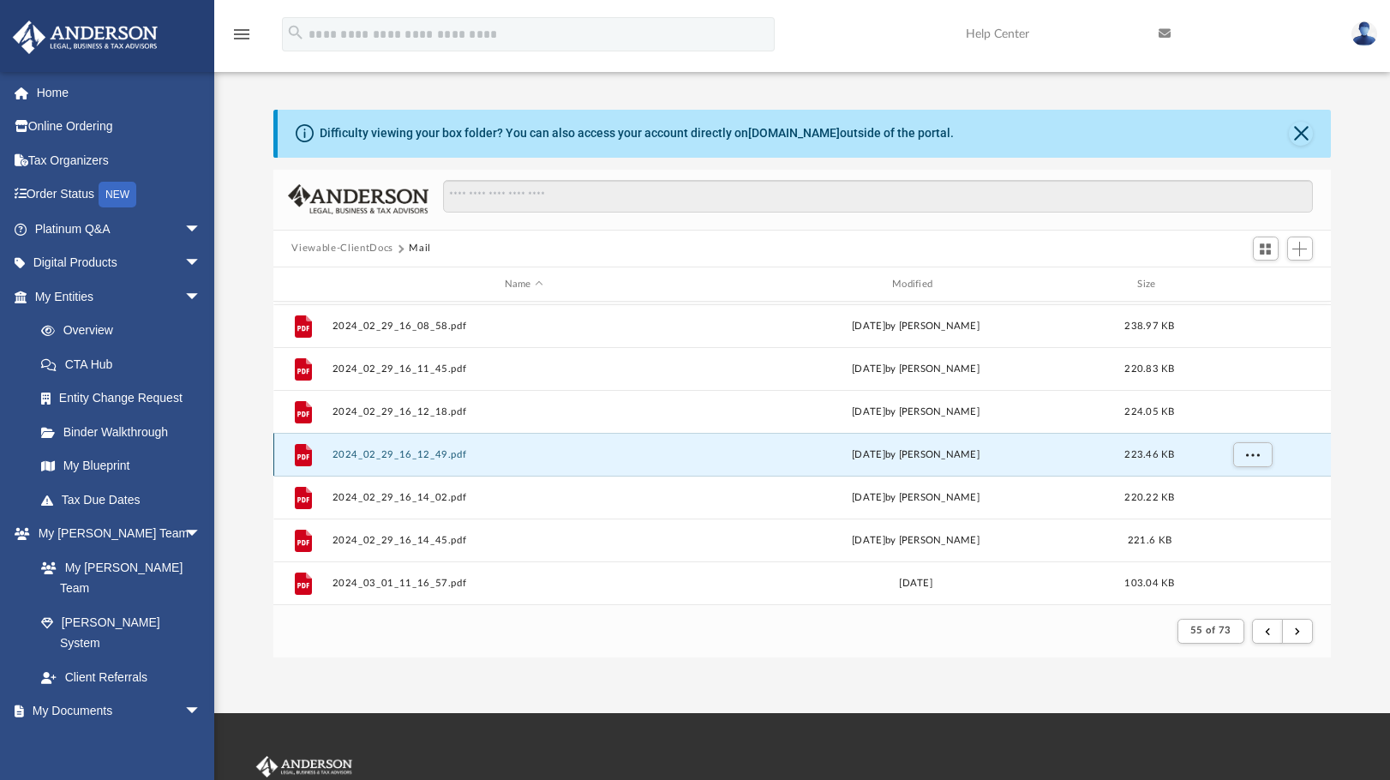
click at [387, 453] on button "2024_02_29_16_12_49.pdf" at bounding box center [524, 454] width 384 height 11
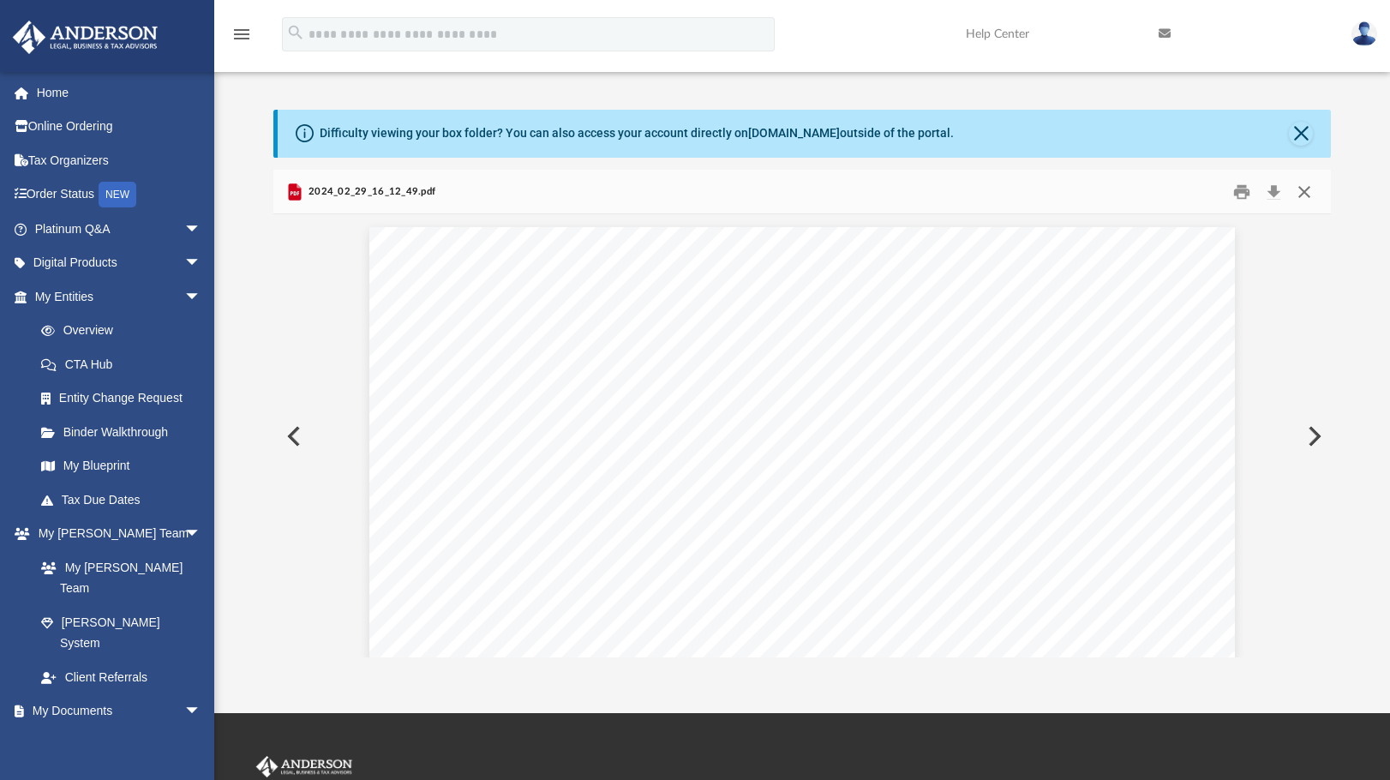
click at [1313, 190] on button "Close" at bounding box center [1304, 191] width 31 height 27
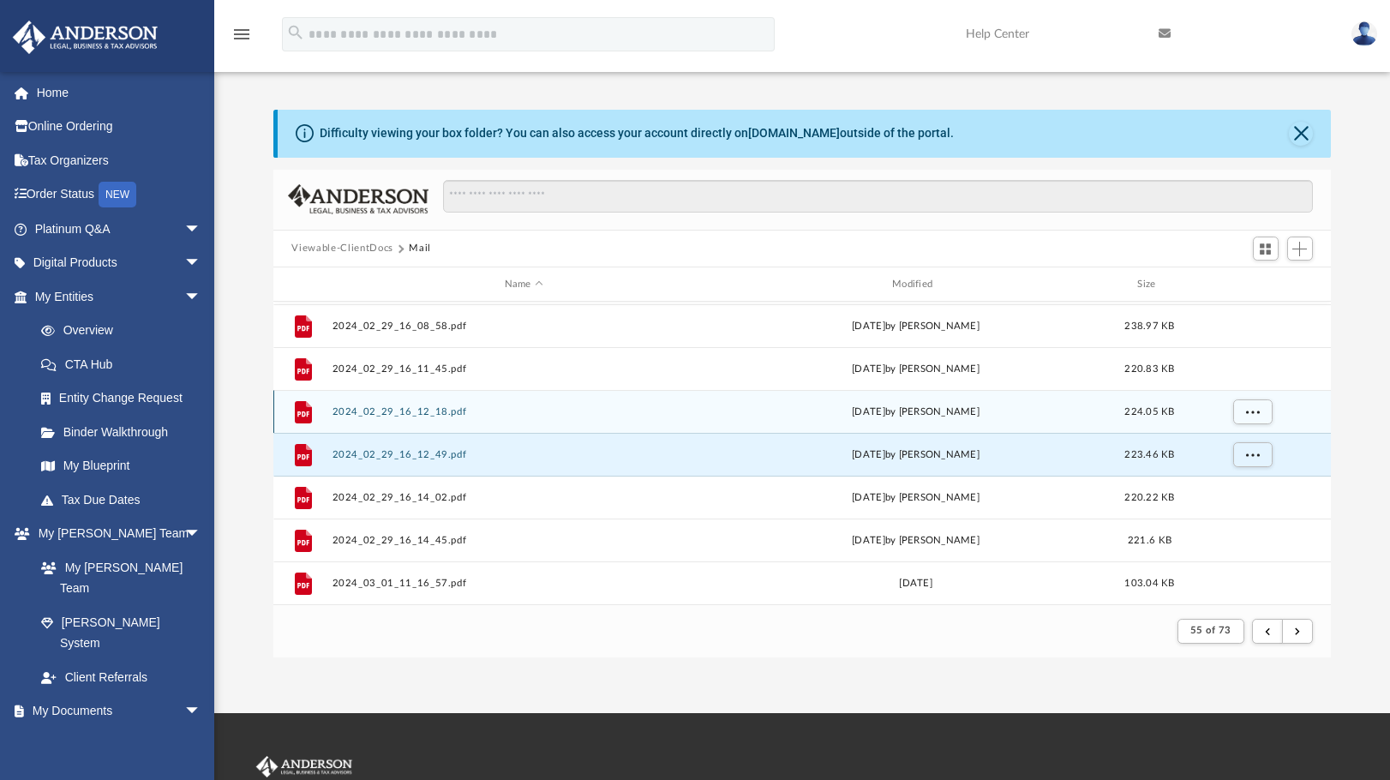
click at [388, 403] on div "File 2024_02_29_16_12_18.pdf [DATE] by [PERSON_NAME] 224.05 KB" at bounding box center [802, 411] width 1059 height 43
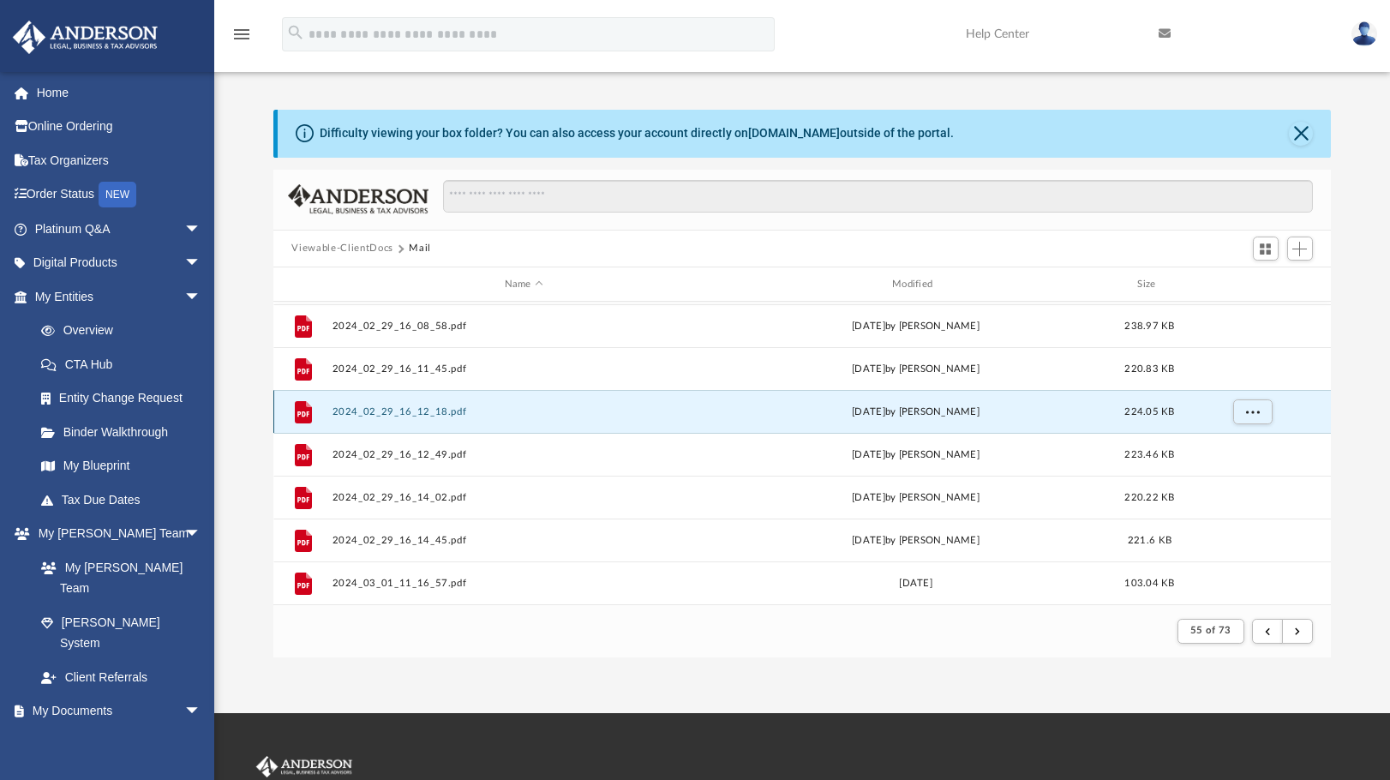
click at [387, 411] on button "2024_02_29_16_12_18.pdf" at bounding box center [524, 411] width 384 height 11
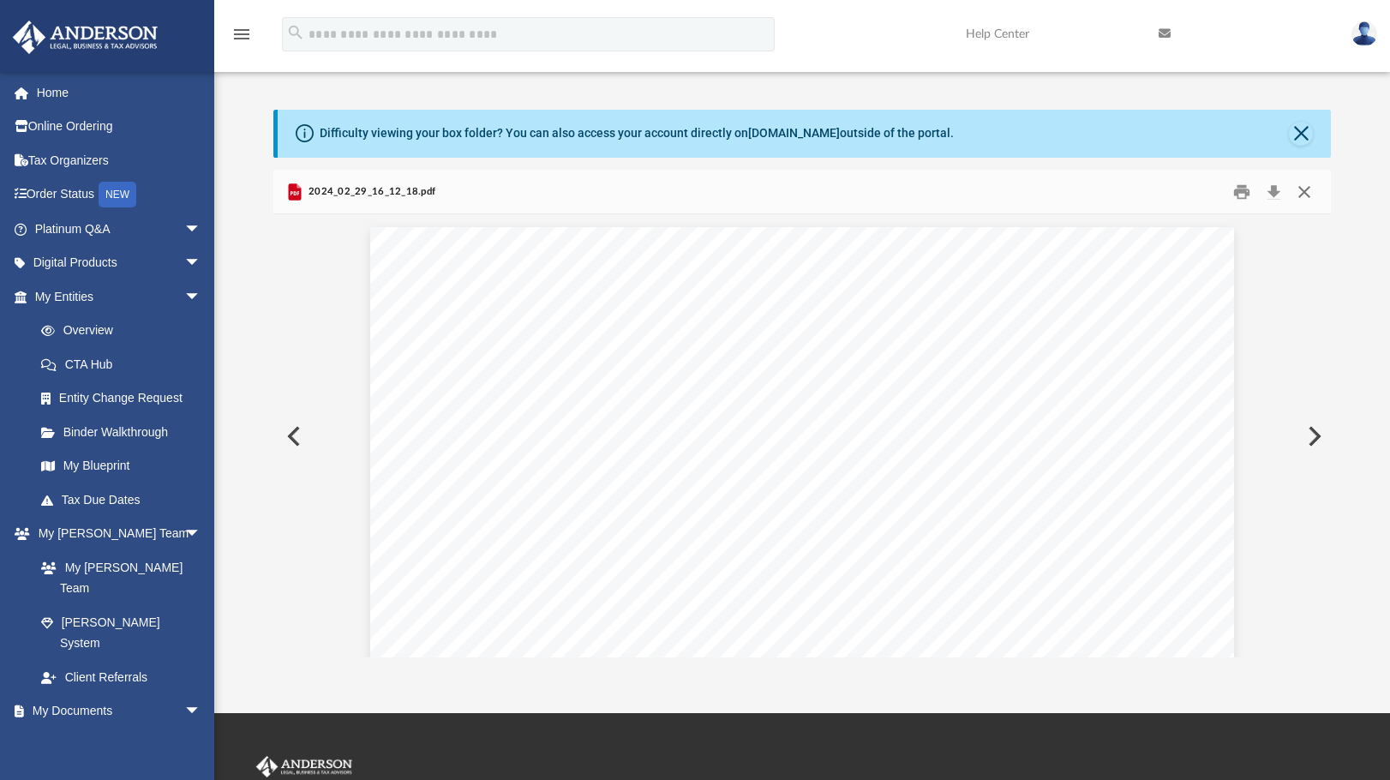
click at [1305, 194] on button "Close" at bounding box center [1304, 191] width 31 height 27
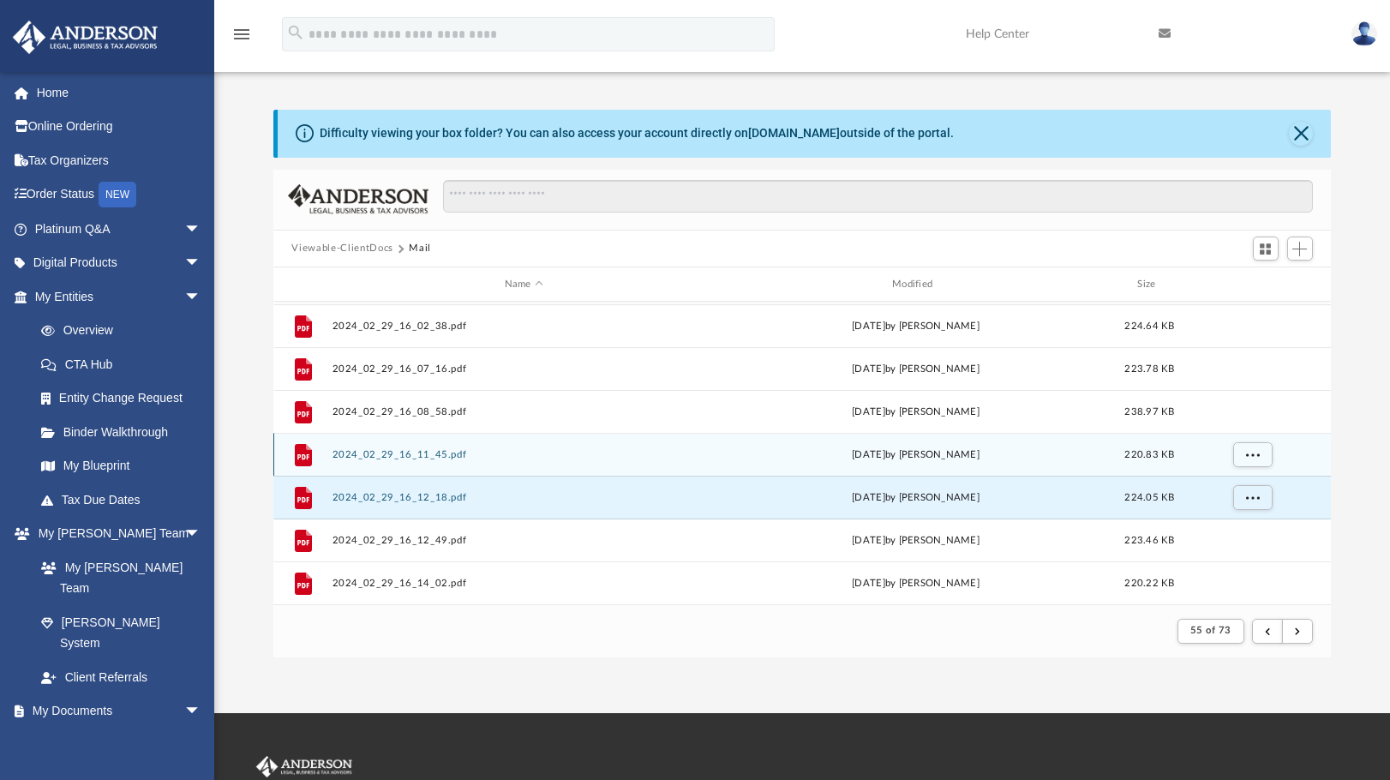
scroll to position [126, 0]
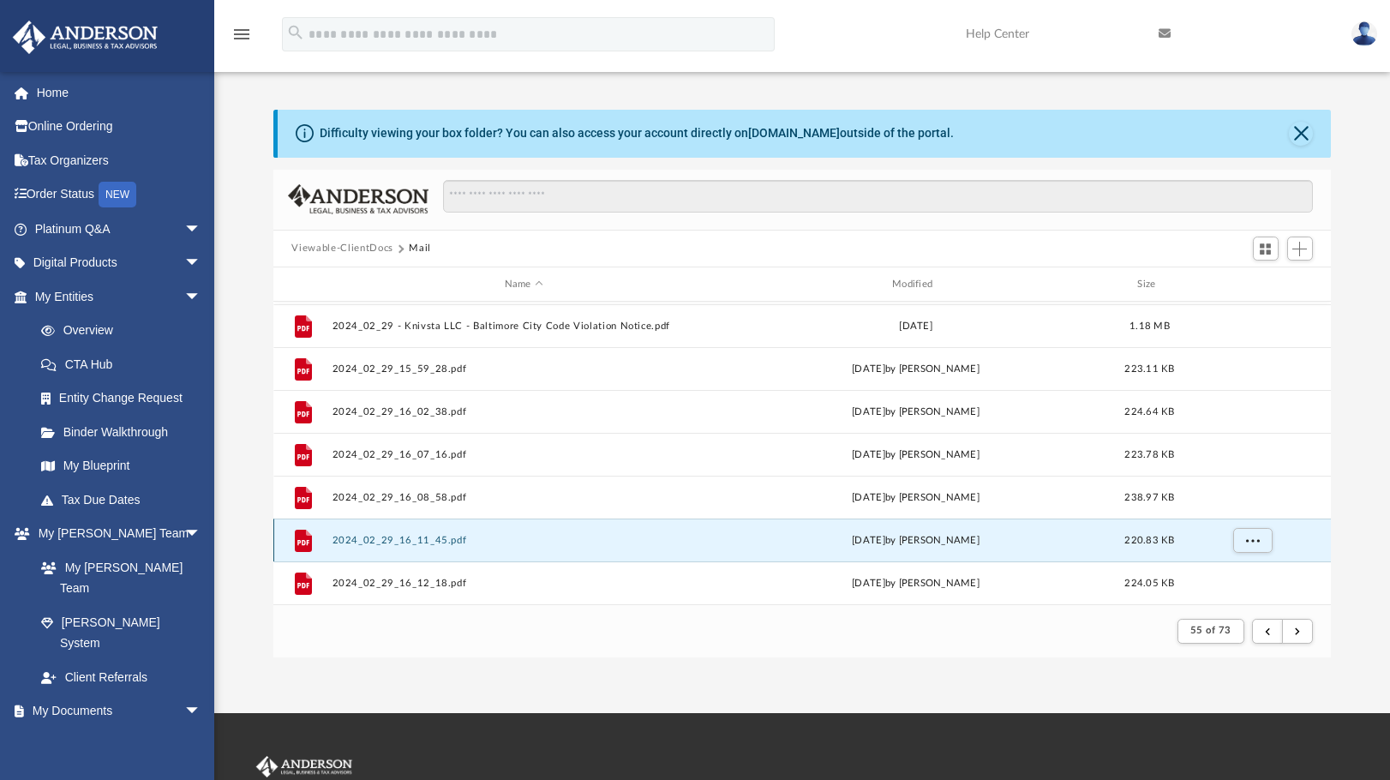
click at [379, 544] on button "2024_02_29_16_11_45.pdf" at bounding box center [524, 540] width 384 height 11
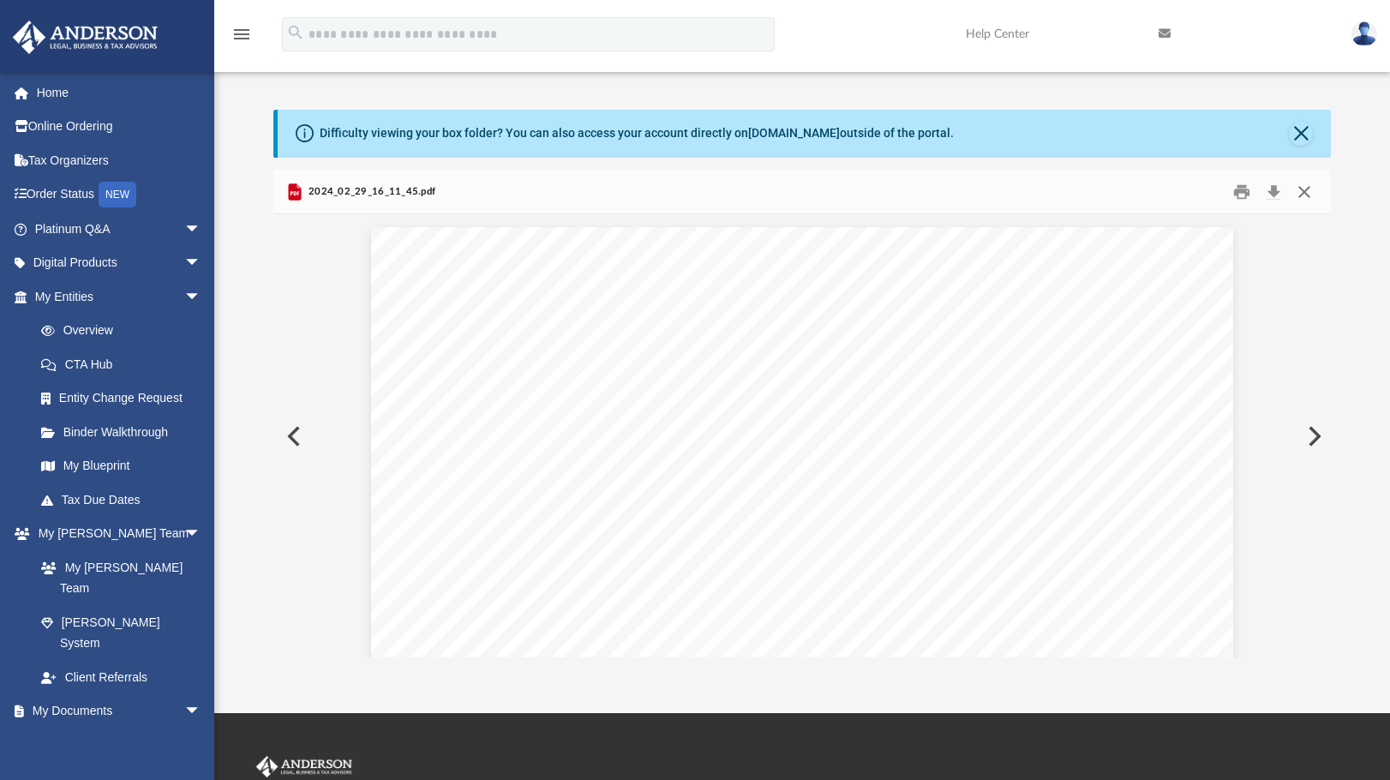
click at [1311, 195] on button "Close" at bounding box center [1304, 191] width 31 height 27
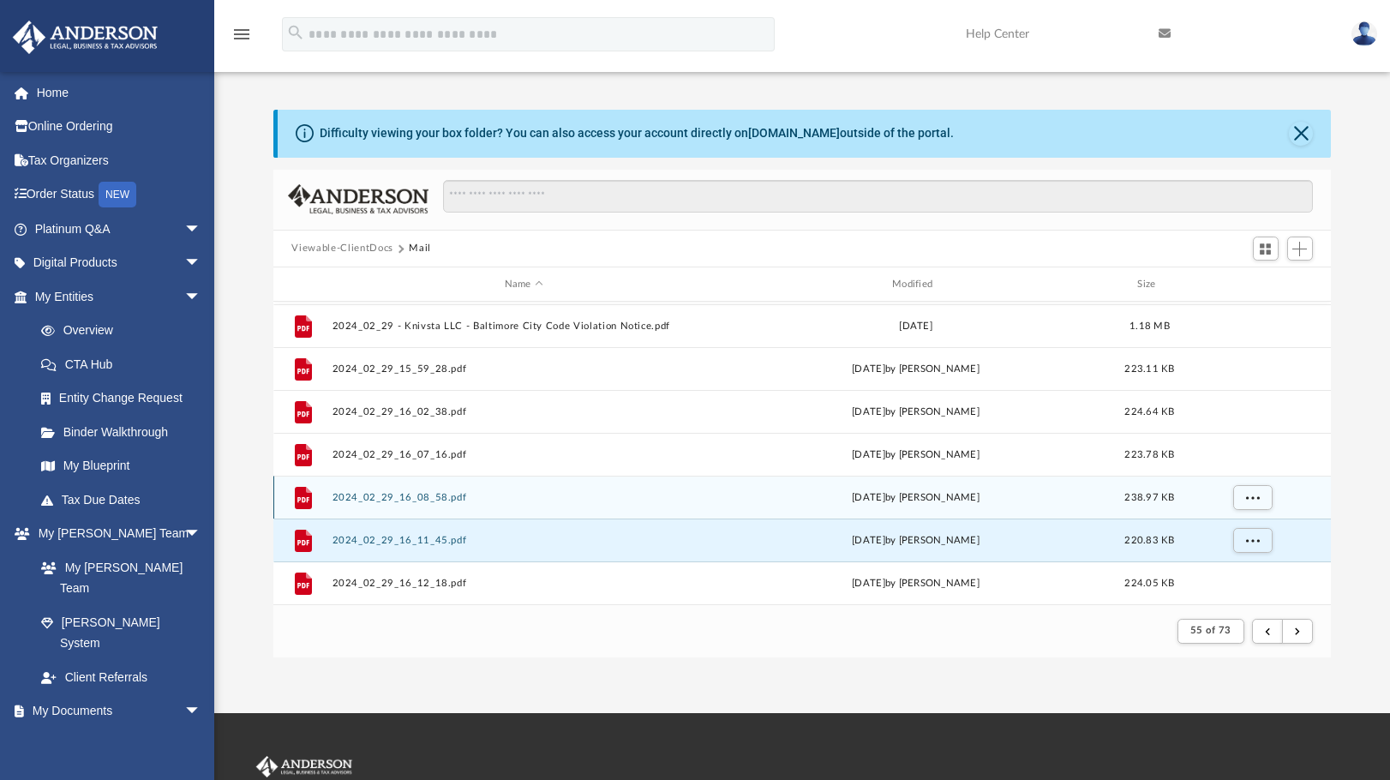
click at [399, 494] on button "2024_02_29_16_08_58.pdf" at bounding box center [524, 497] width 384 height 11
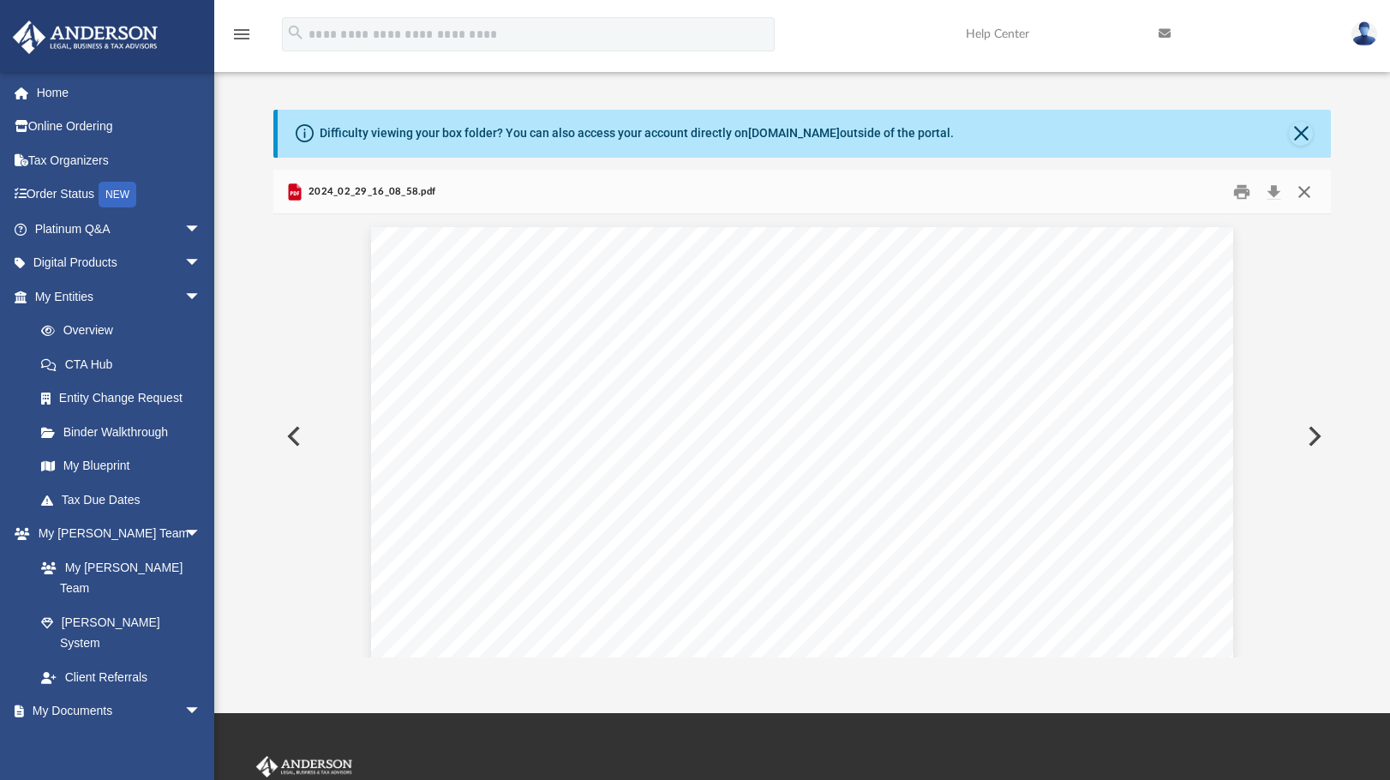
click at [1305, 183] on button "Close" at bounding box center [1304, 191] width 31 height 27
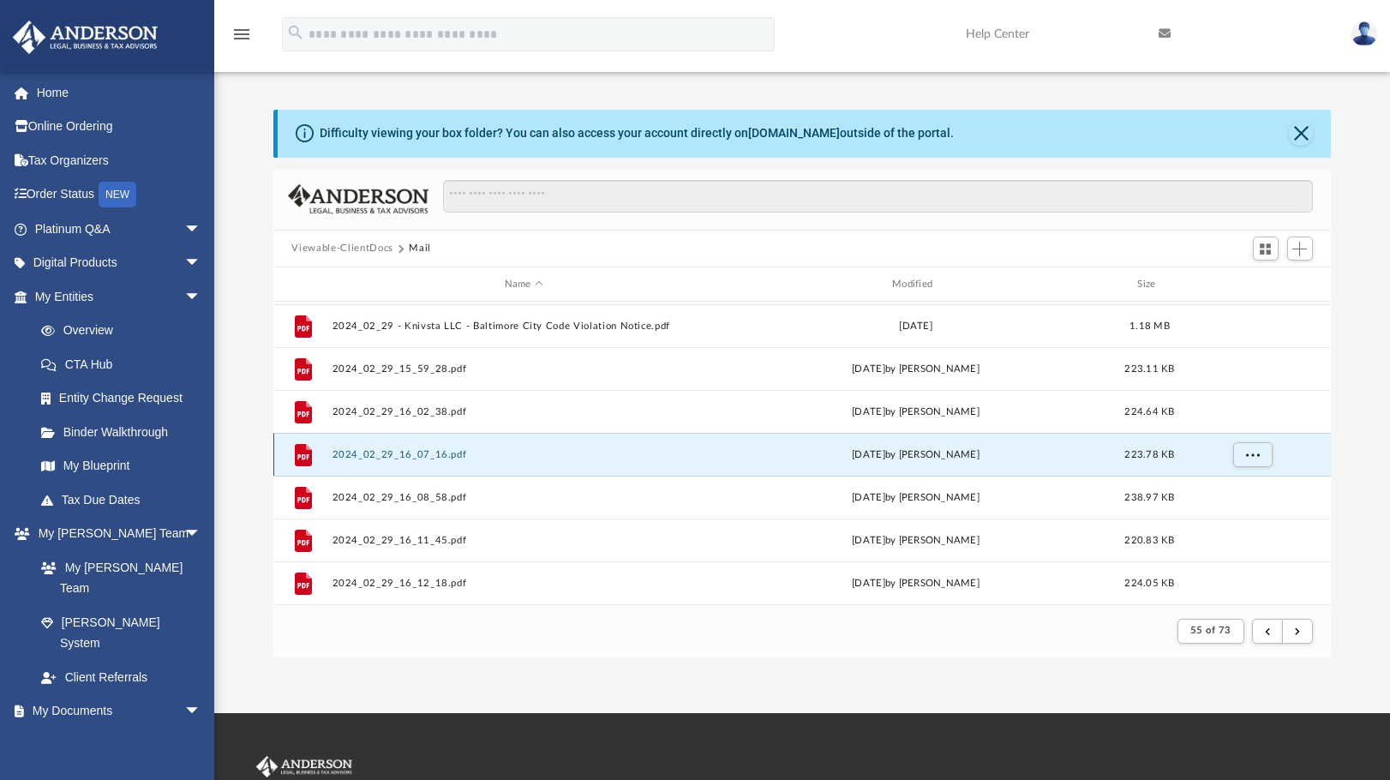
click at [381, 454] on button "2024_02_29_16_07_16.pdf" at bounding box center [524, 454] width 384 height 11
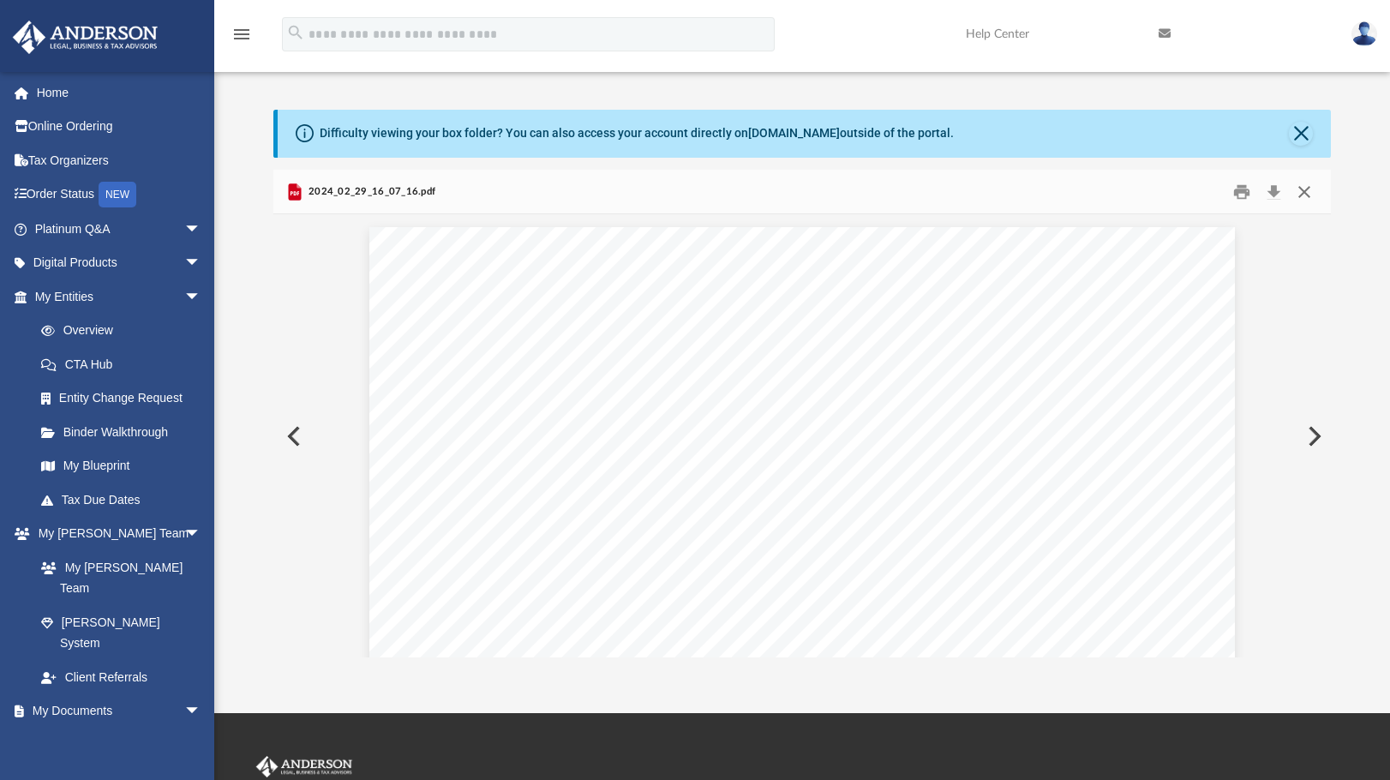
click at [1307, 193] on button "Close" at bounding box center [1304, 191] width 31 height 27
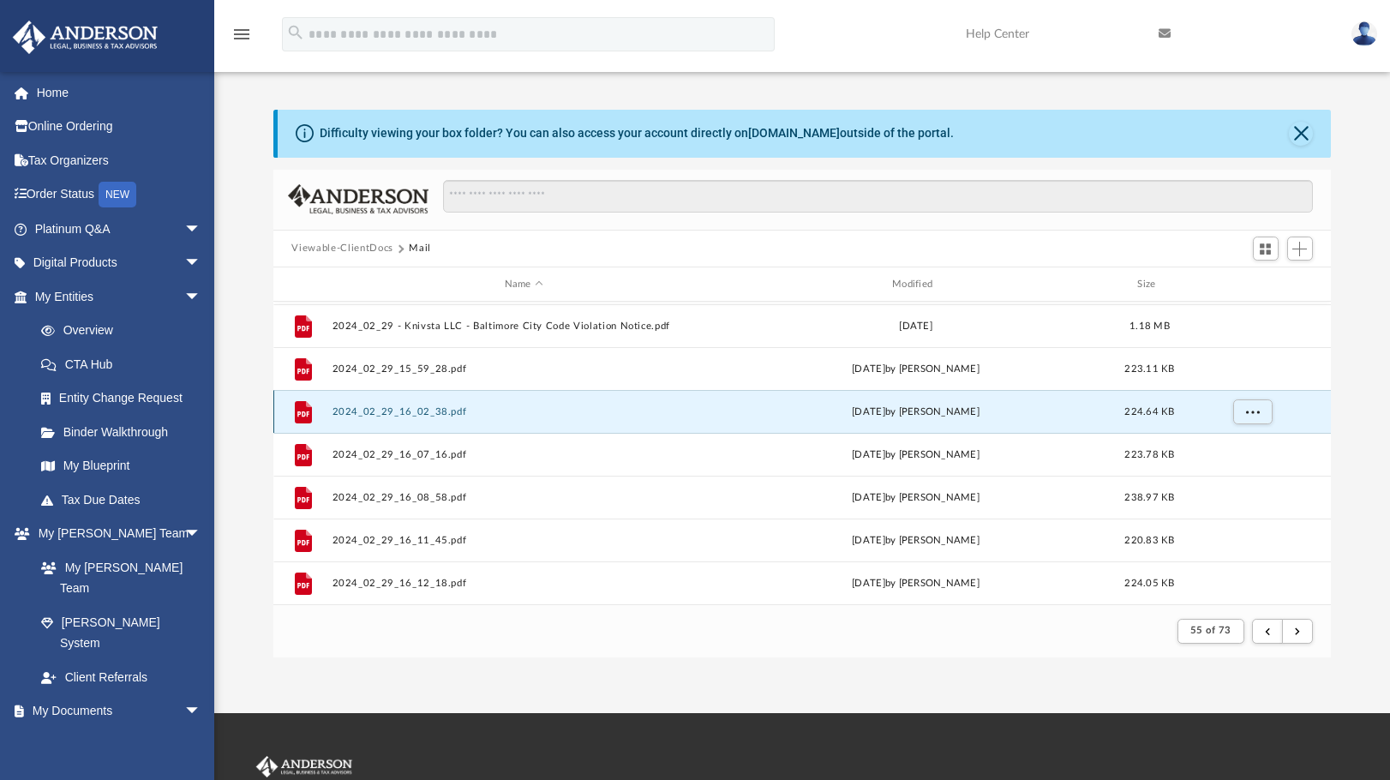
click at [401, 408] on button "2024_02_29_16_02_38.pdf" at bounding box center [524, 411] width 384 height 11
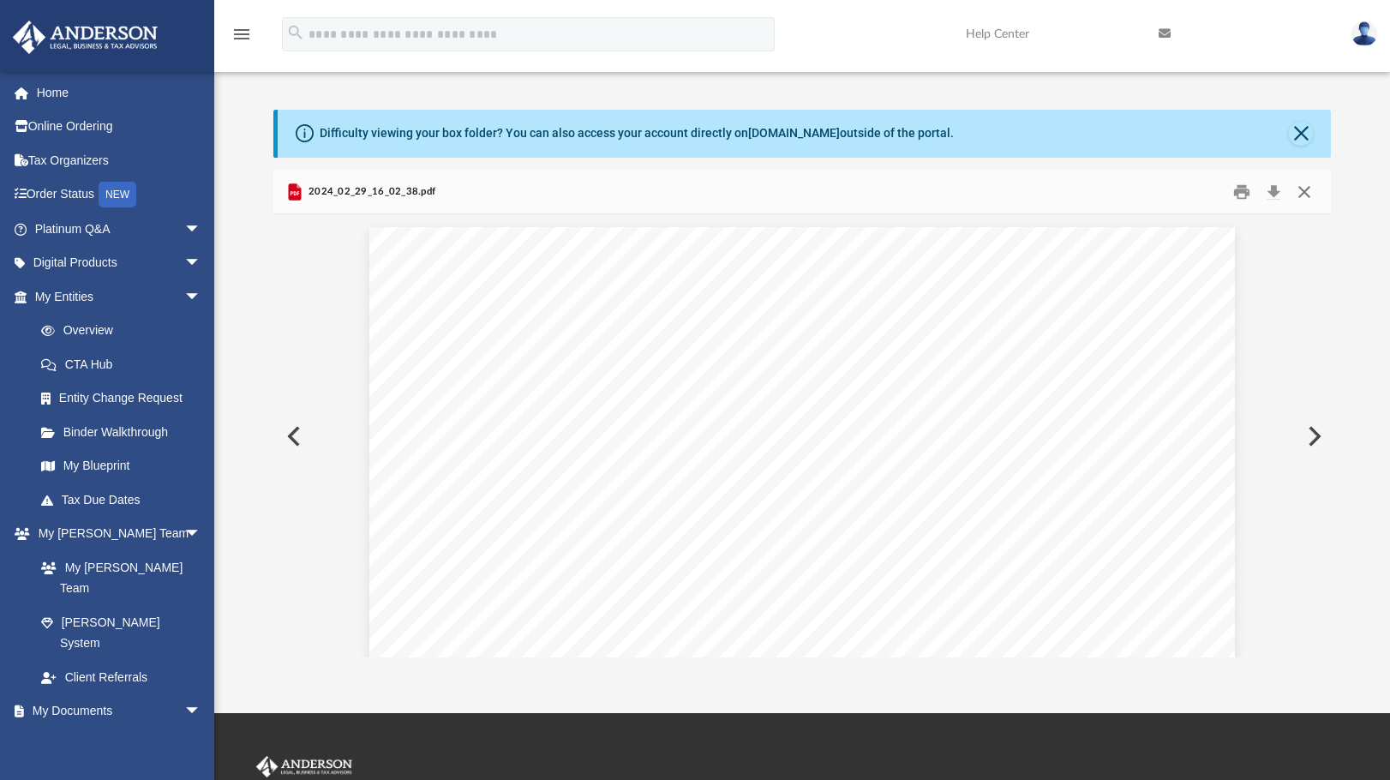
click at [1305, 189] on button "Close" at bounding box center [1304, 191] width 31 height 27
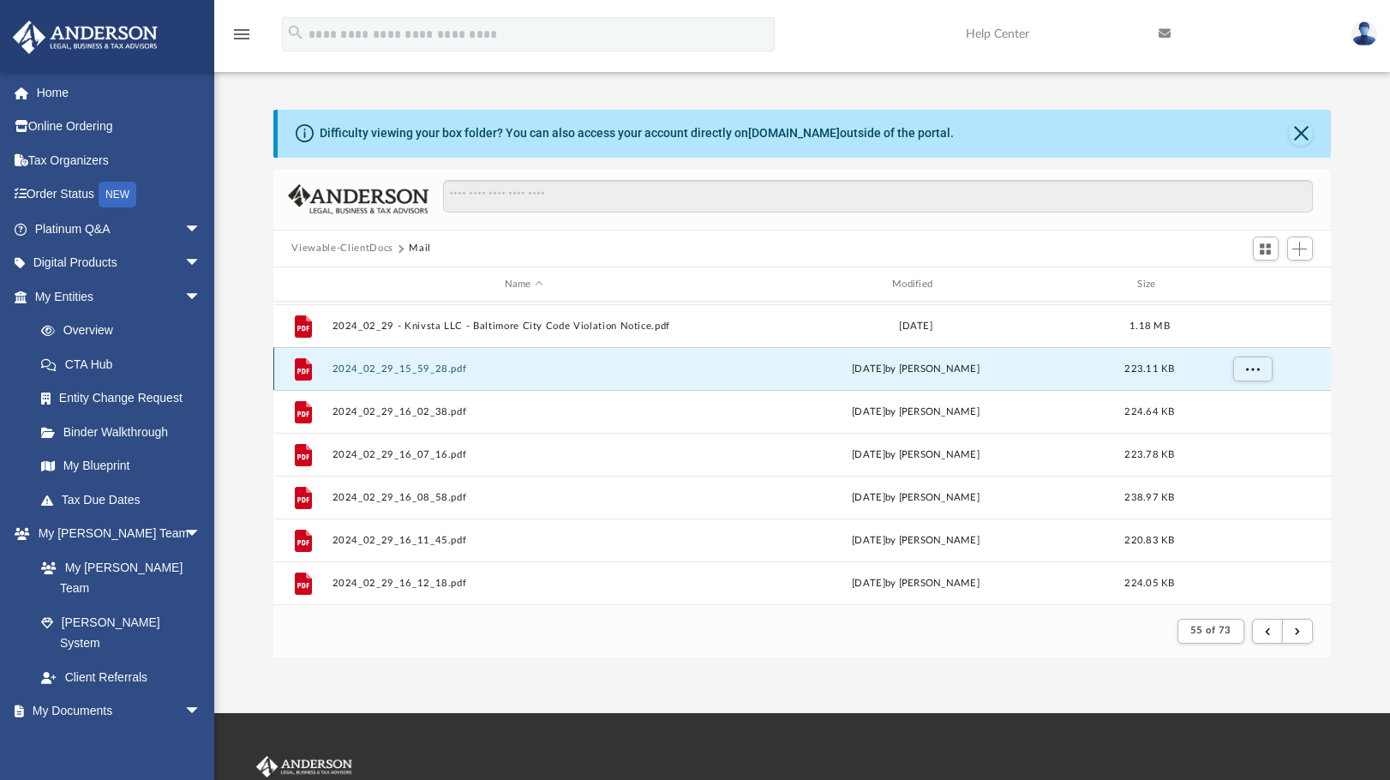
click at [399, 375] on button "2024_02_29_15_59_28.pdf" at bounding box center [524, 368] width 384 height 11
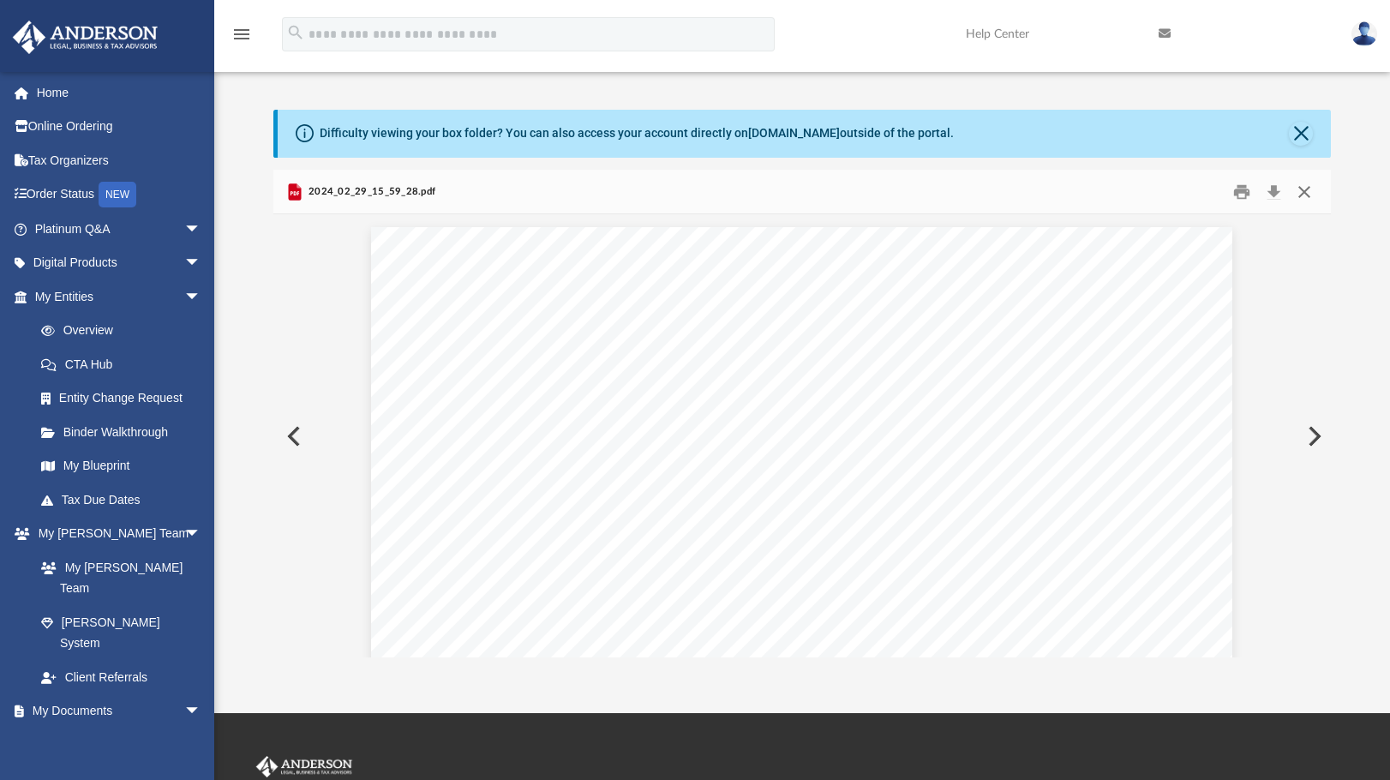
click at [1309, 190] on button "Close" at bounding box center [1304, 191] width 31 height 27
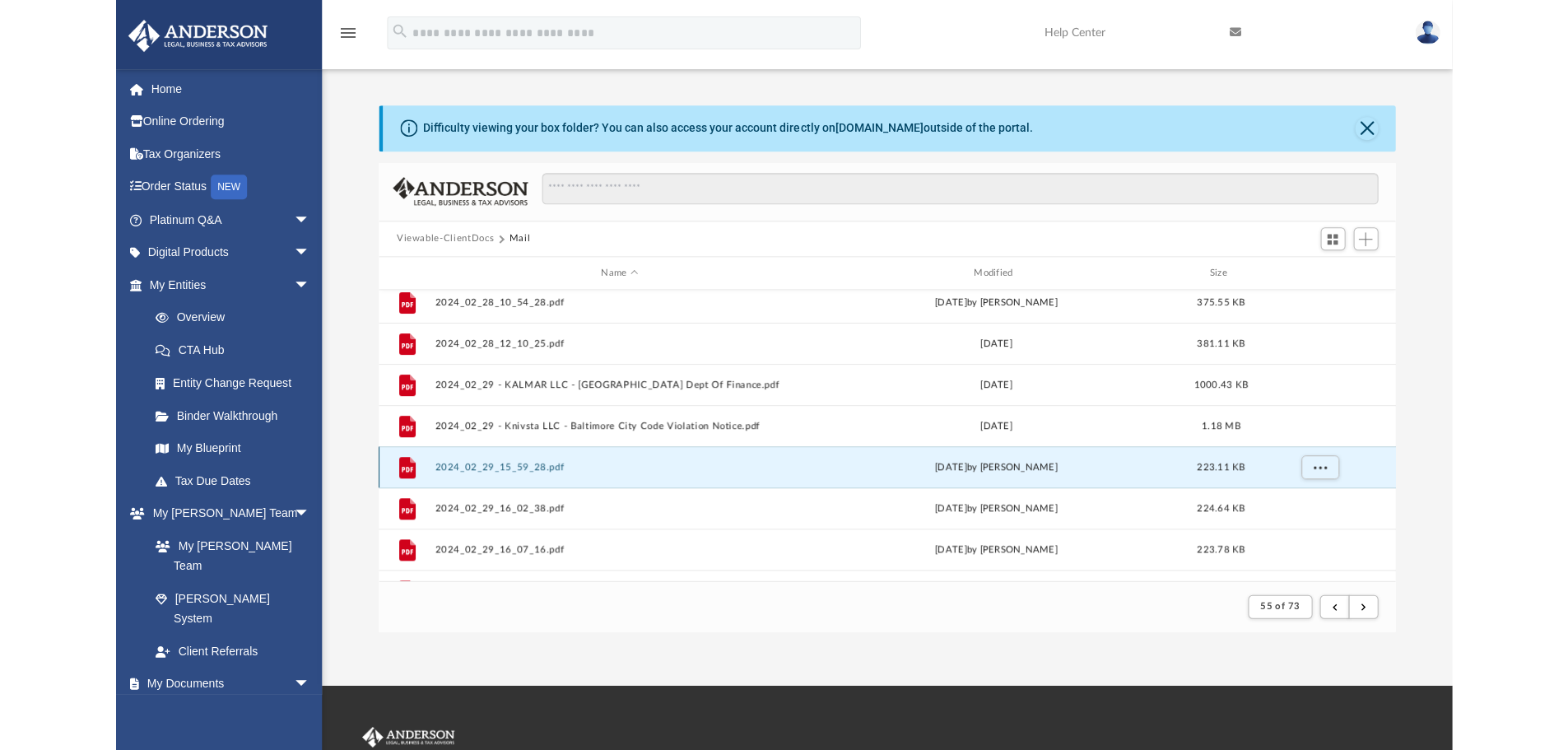
scroll to position [0, 0]
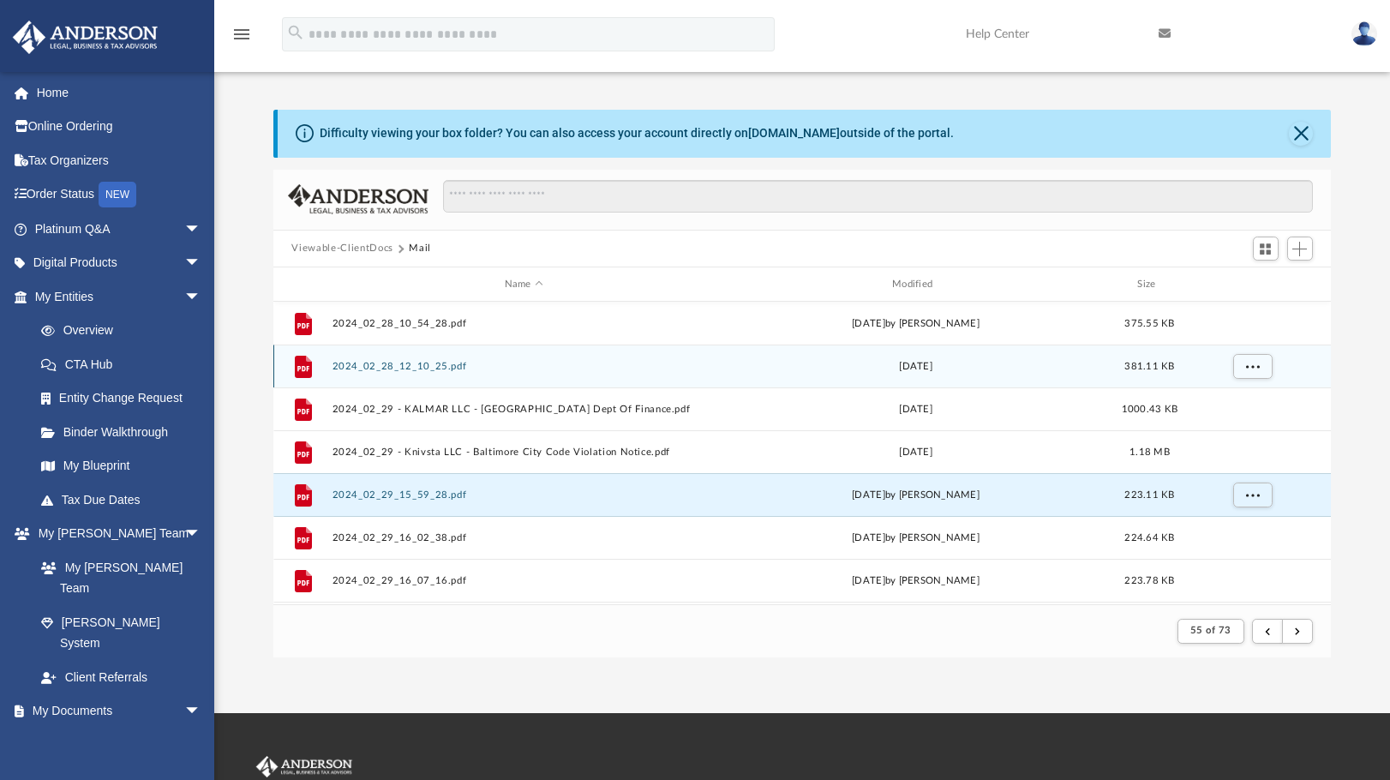
click at [425, 363] on button "2024_02_28_12_10_25.pdf" at bounding box center [524, 366] width 384 height 11
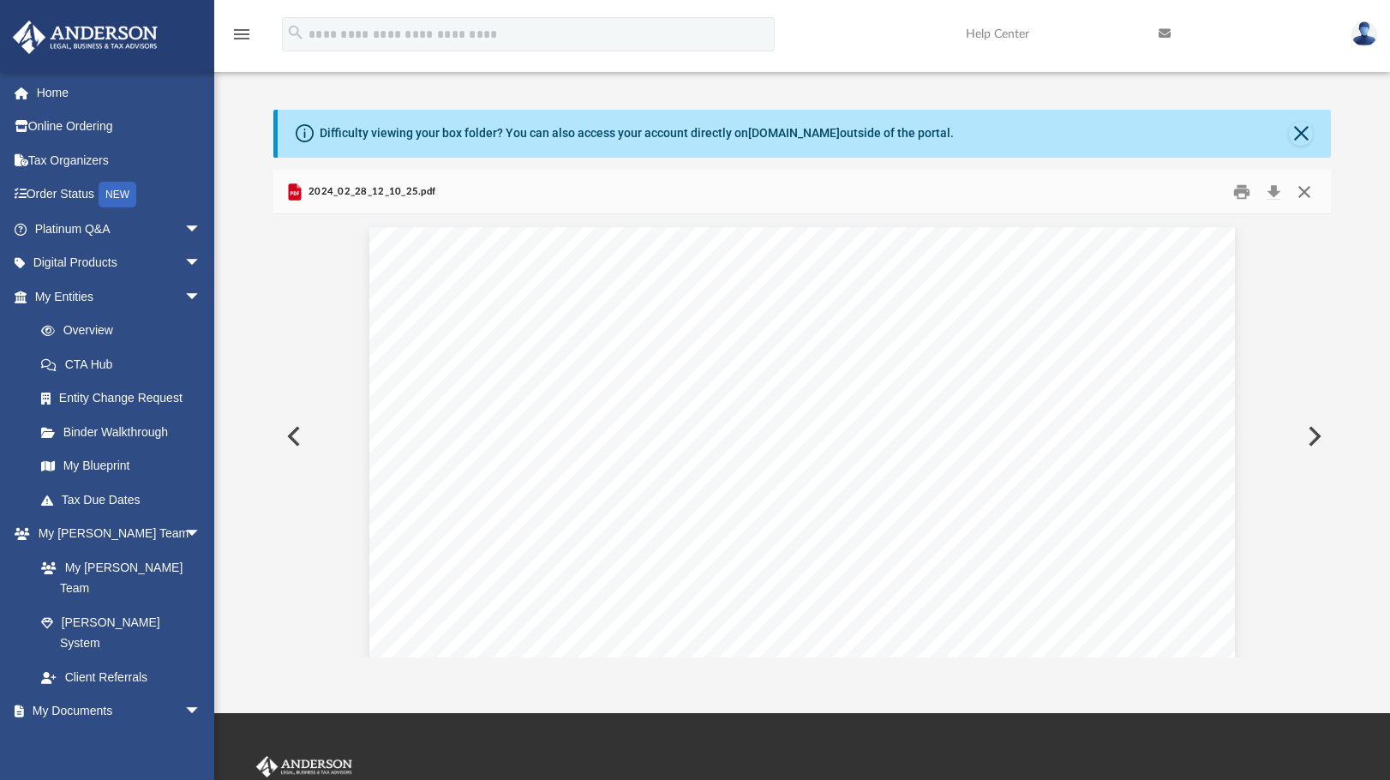
click at [1304, 194] on button "Close" at bounding box center [1304, 191] width 31 height 27
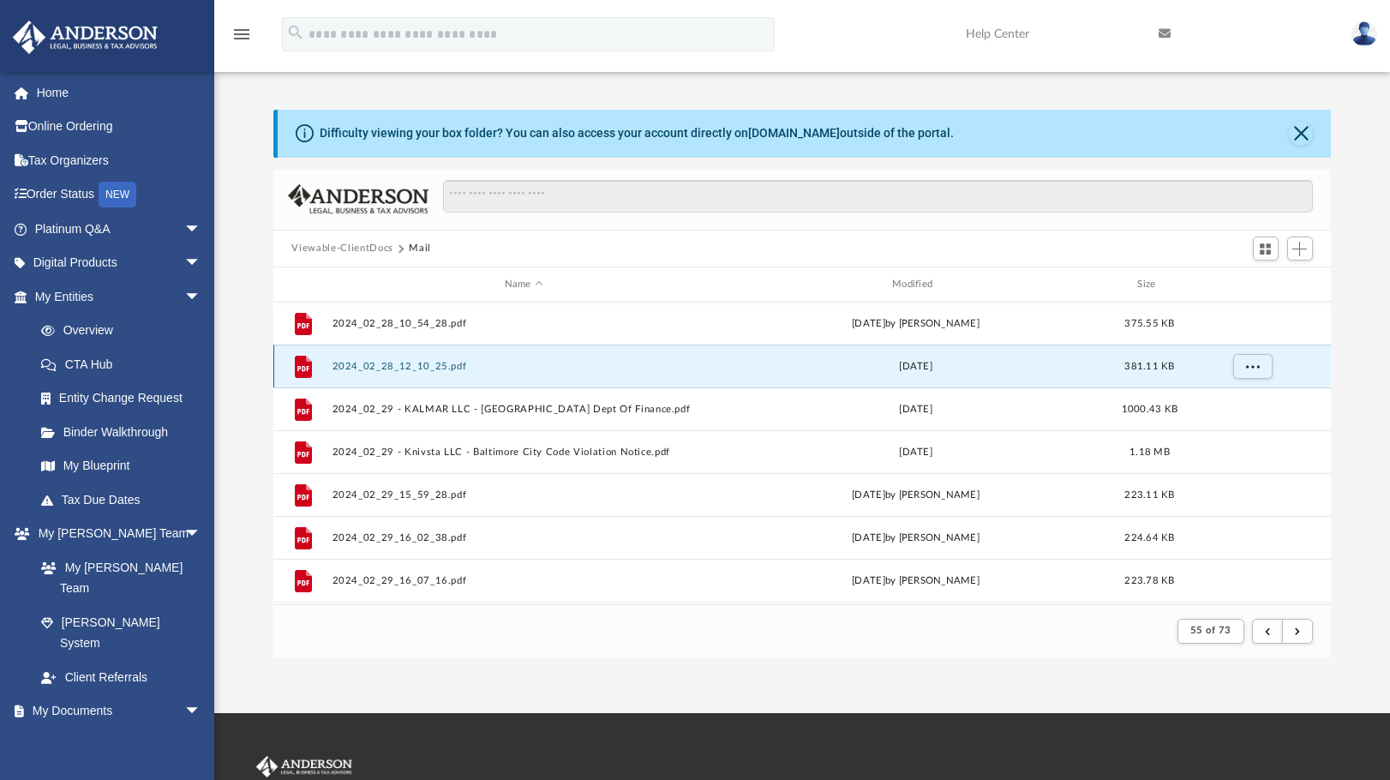
click at [381, 364] on button "2024_02_28_12_10_25.pdf" at bounding box center [524, 366] width 384 height 11
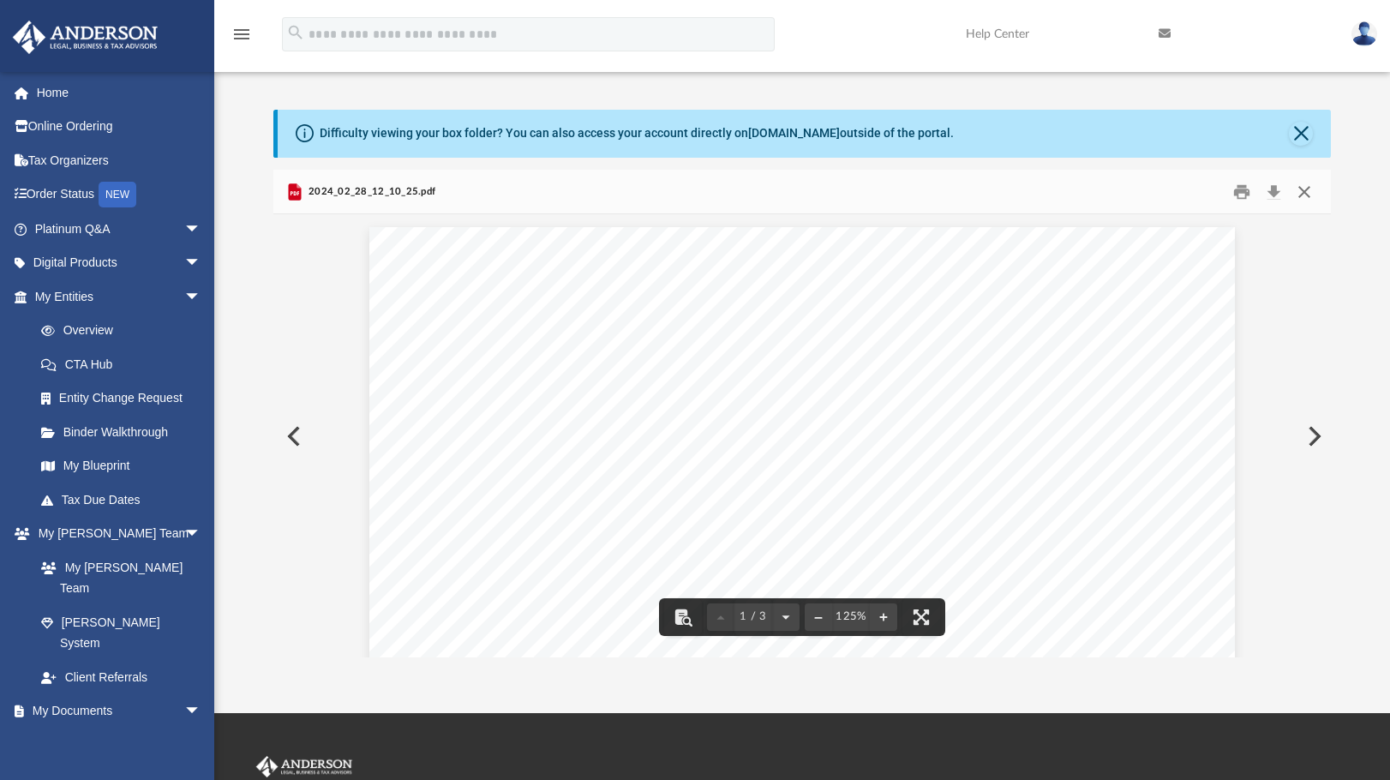
click at [1299, 190] on button "Close" at bounding box center [1304, 191] width 31 height 27
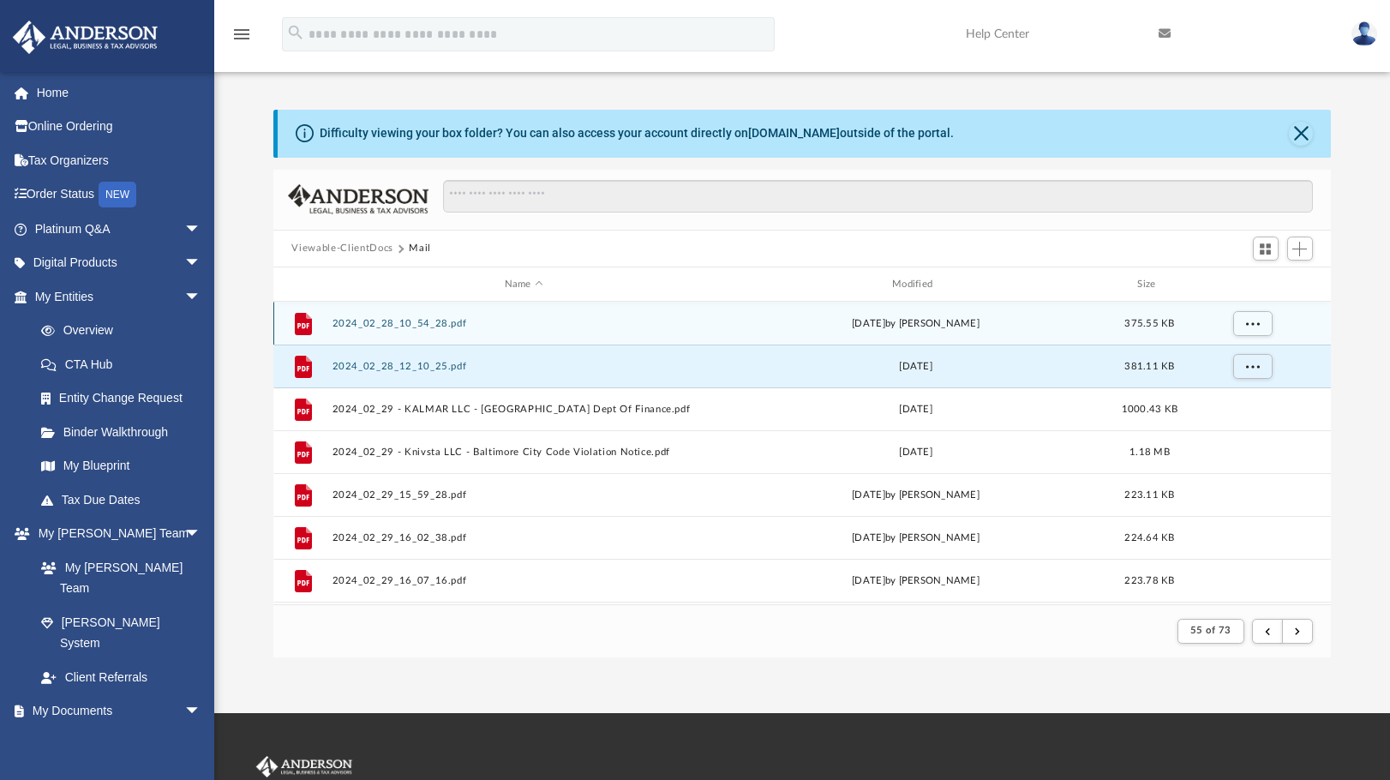
click at [402, 322] on button "2024_02_28_10_54_28.pdf" at bounding box center [524, 323] width 384 height 11
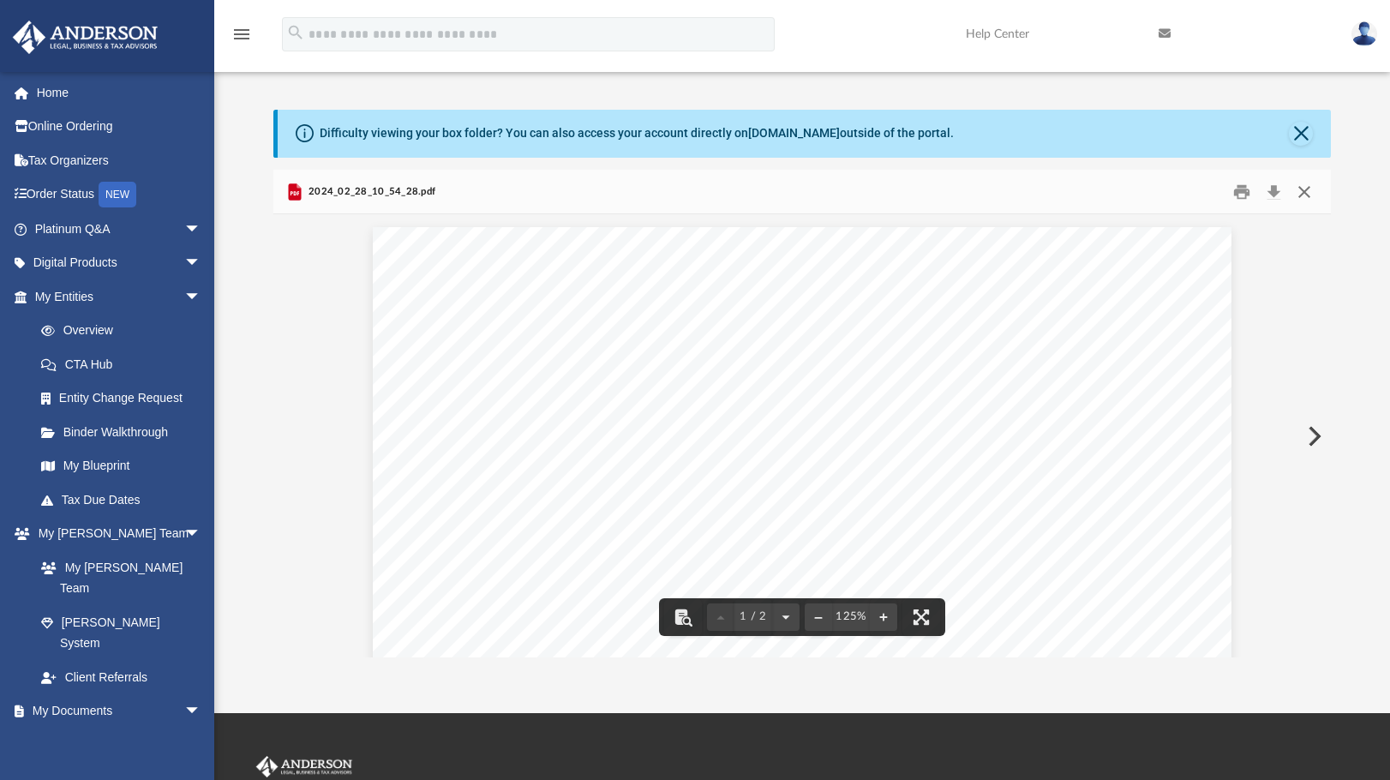
click at [1303, 194] on button "Close" at bounding box center [1304, 191] width 31 height 27
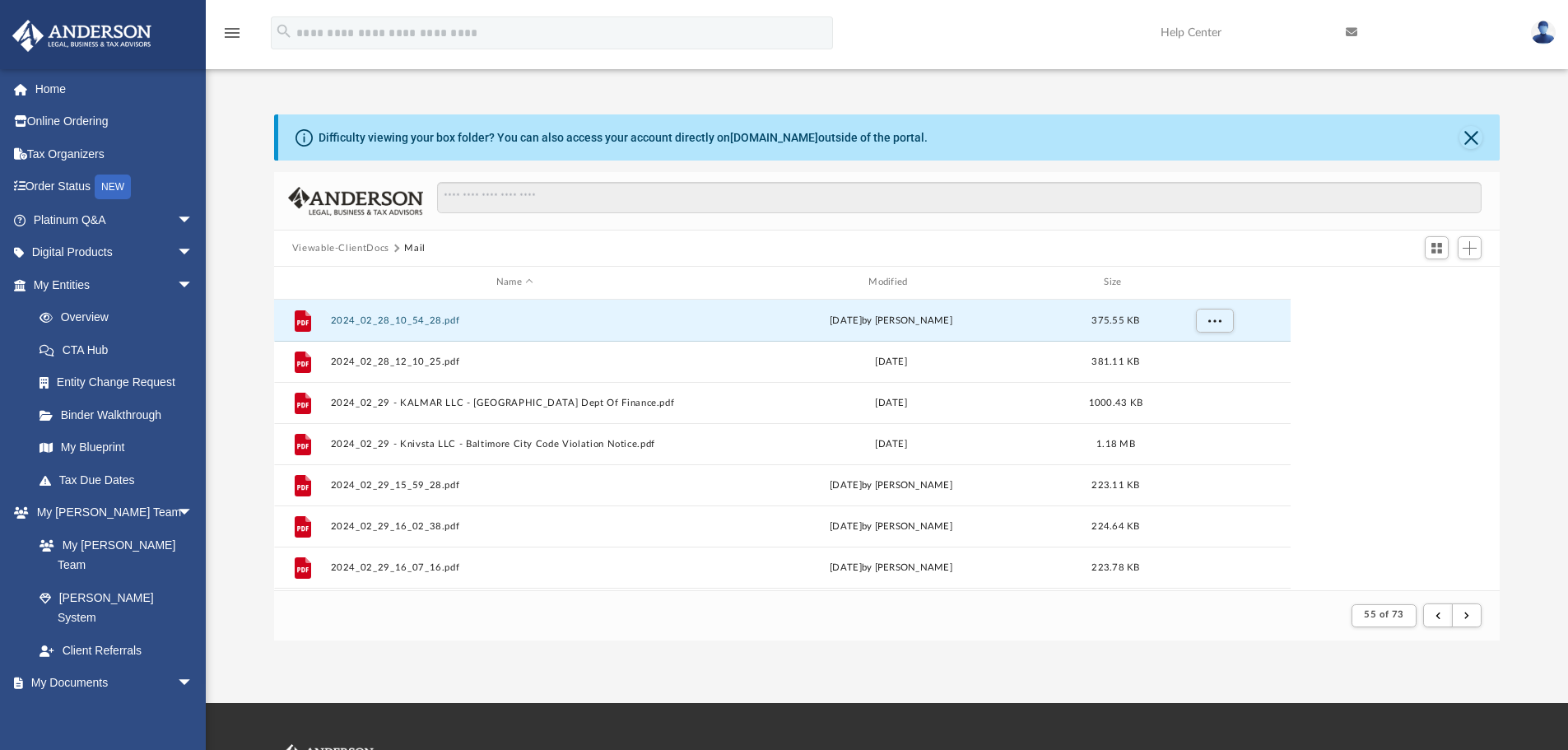
scroll to position [311, 1213]
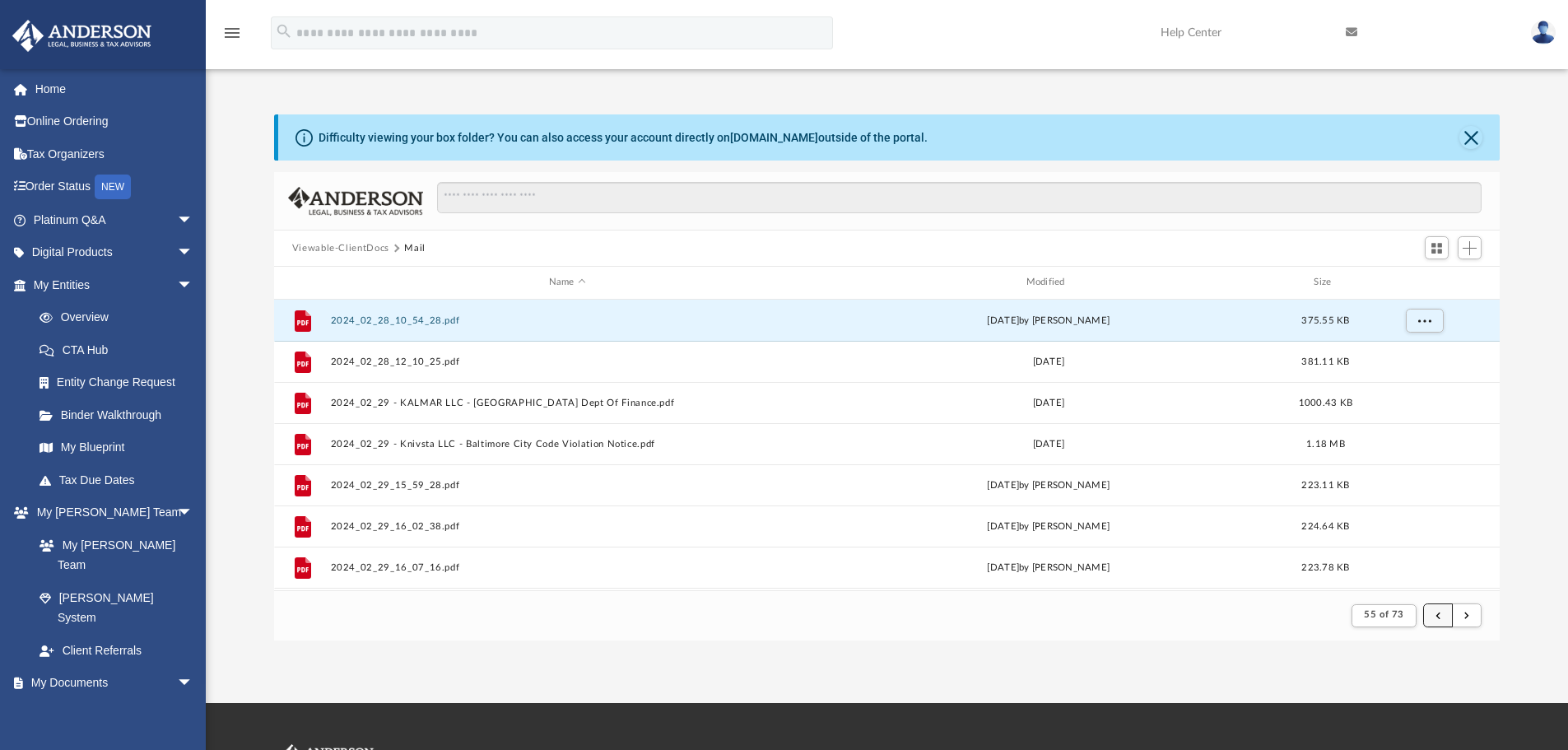
click at [1346, 614] on button "submit" at bounding box center [1437, 615] width 30 height 24
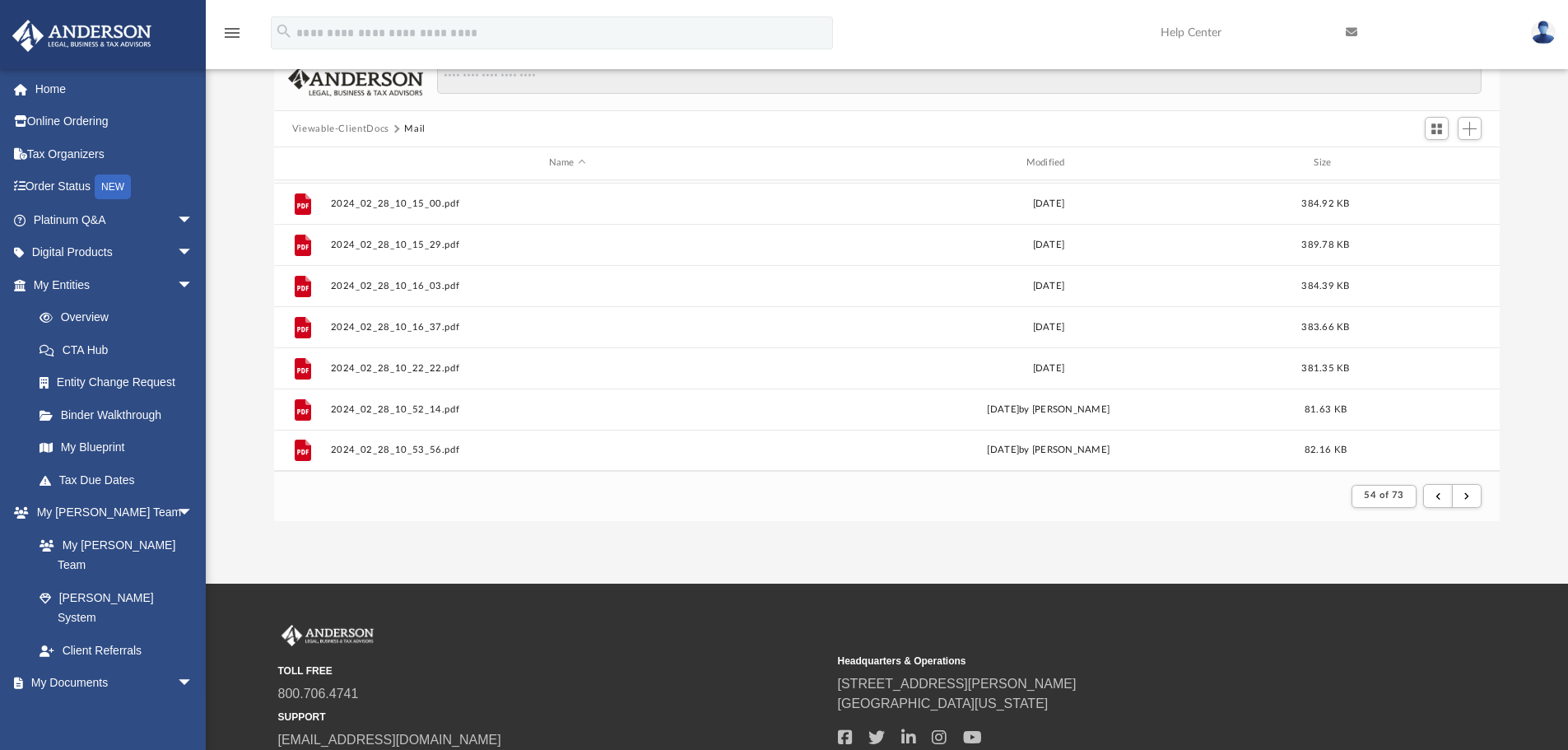
scroll to position [248, 0]
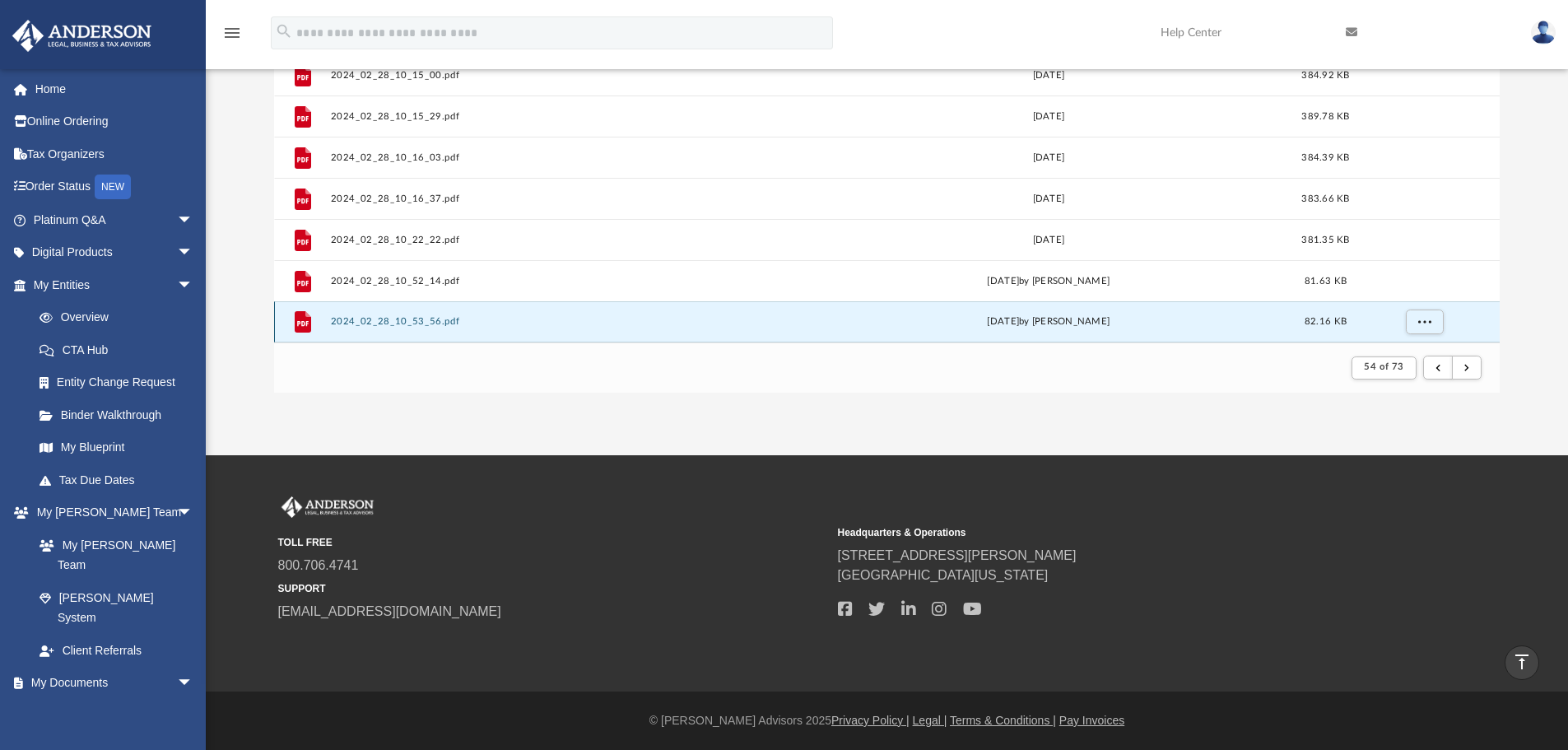
click at [402, 322] on button "2024_02_28_10_53_56.pdf" at bounding box center [567, 321] width 474 height 11
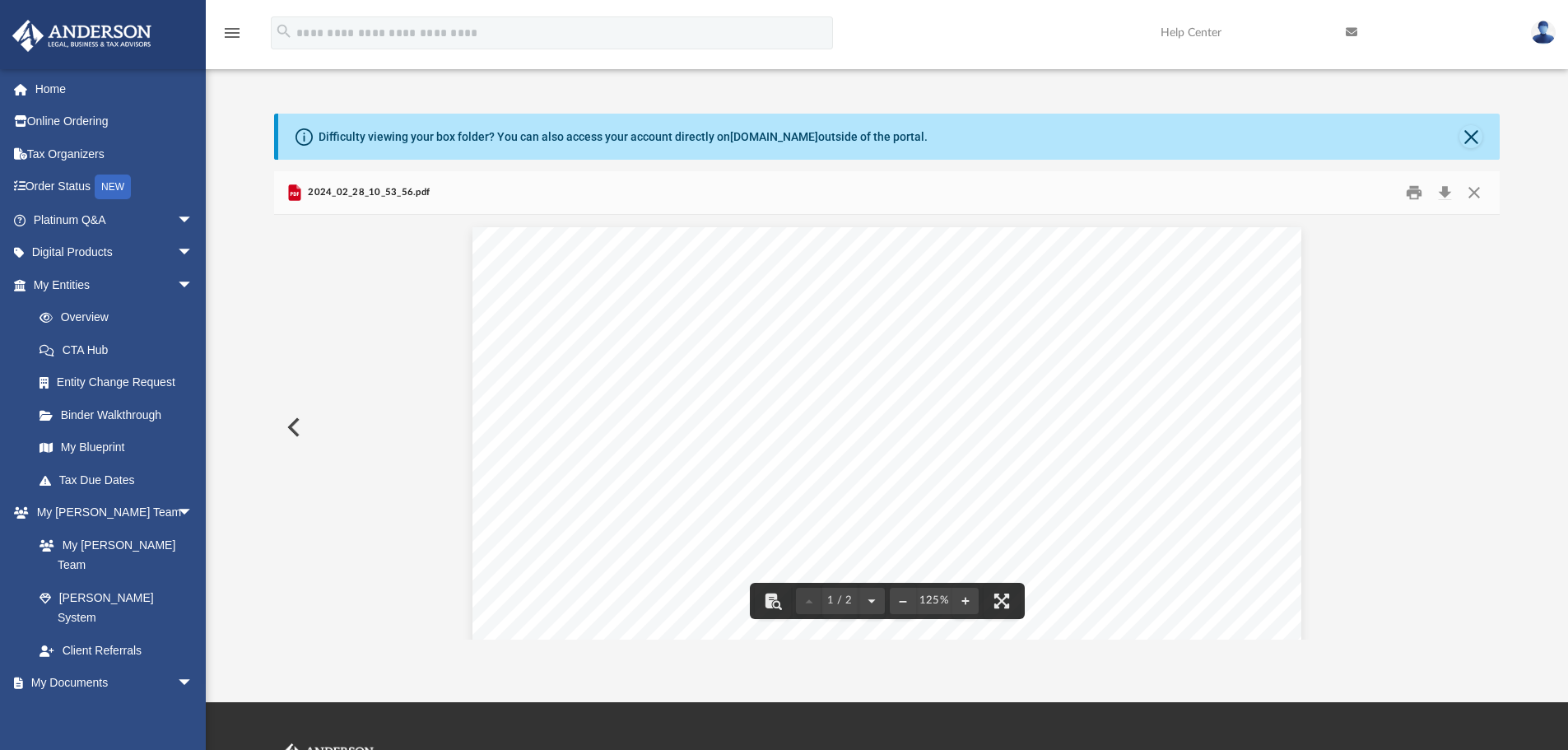
scroll to position [0, 0]
click at [1346, 194] on button "Close" at bounding box center [1474, 194] width 30 height 26
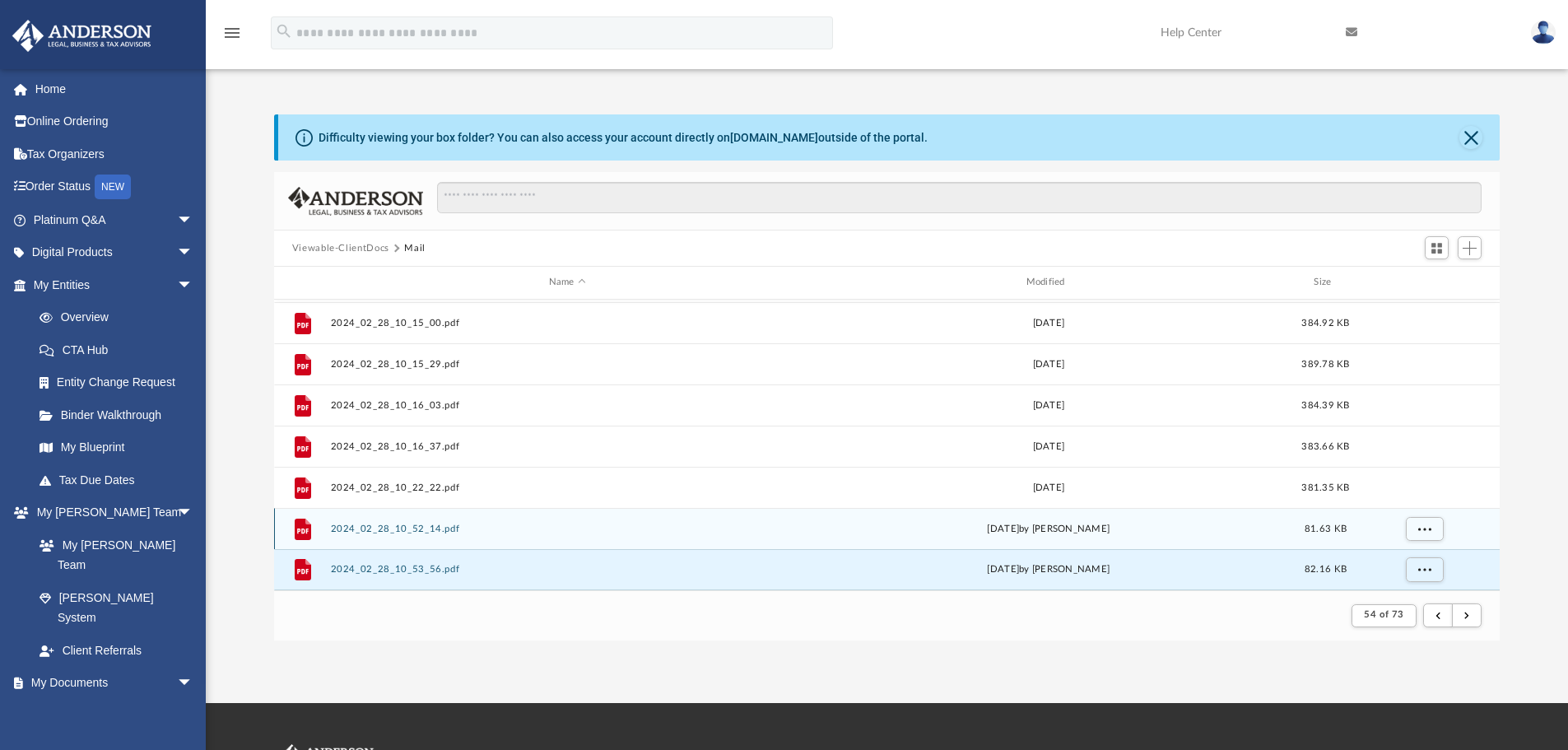
click at [412, 527] on button "2024_02_28_10_52_14.pdf" at bounding box center [567, 528] width 474 height 11
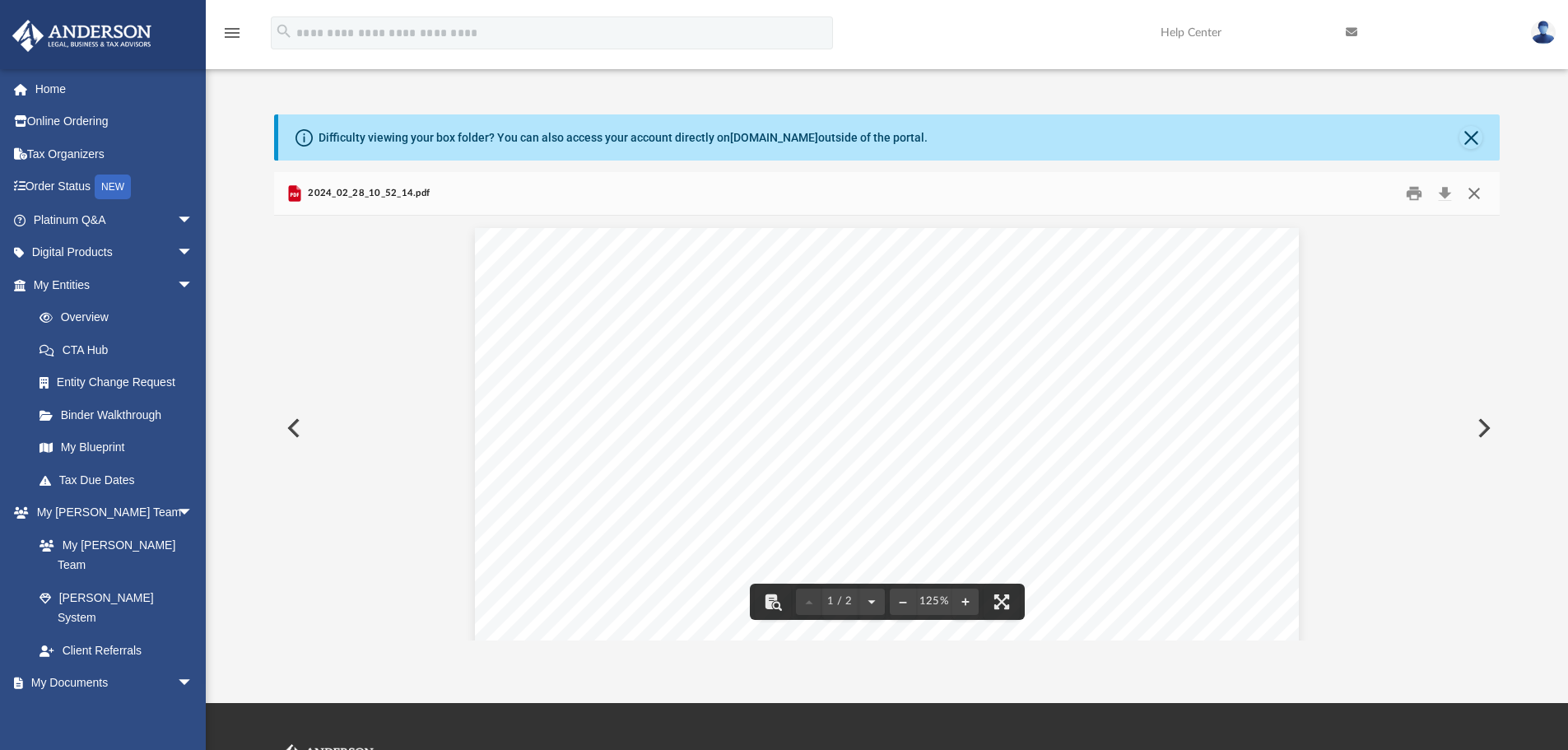
click at [1346, 193] on button "Close" at bounding box center [1474, 194] width 30 height 26
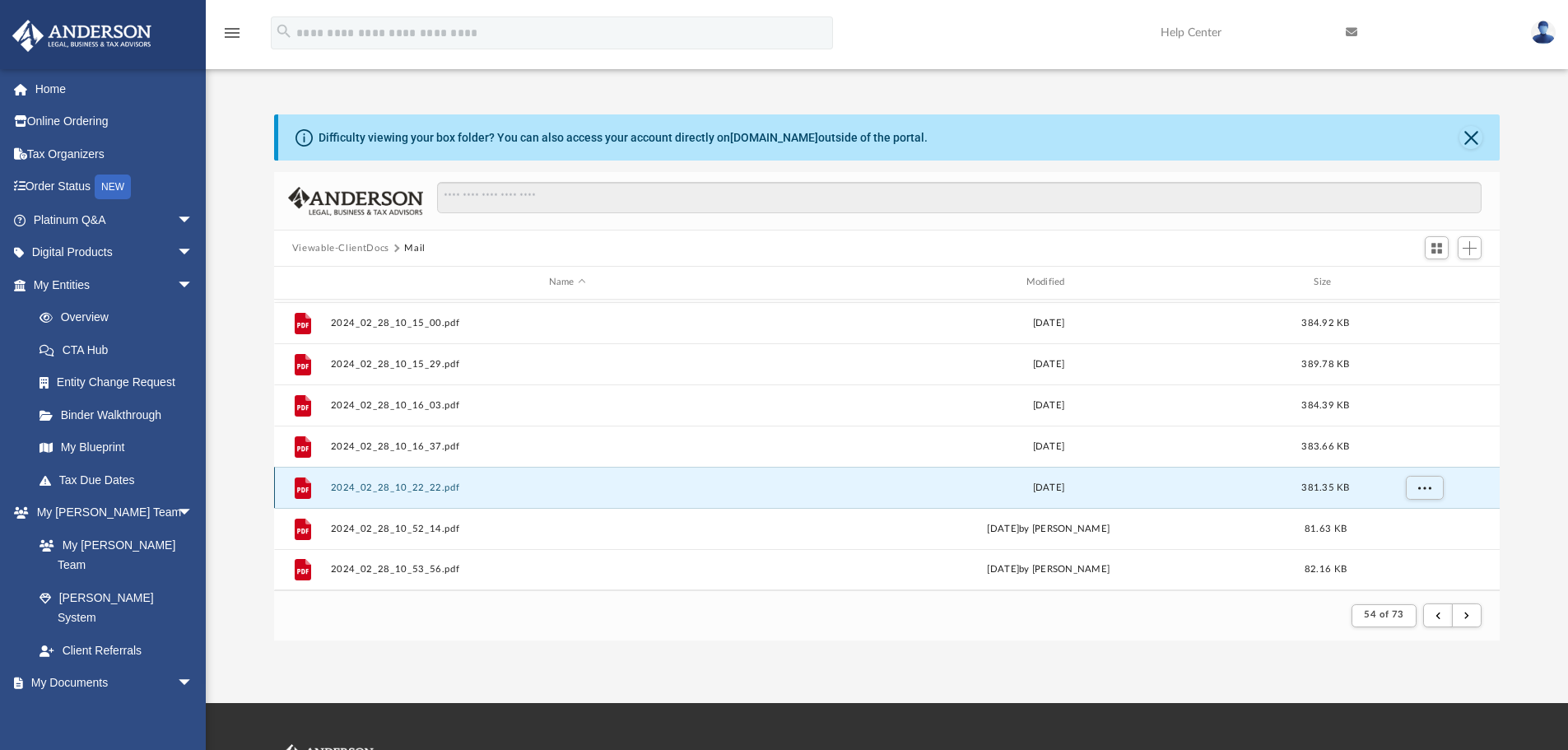
click at [400, 487] on button "2024_02_28_10_22_22.pdf" at bounding box center [567, 487] width 474 height 11
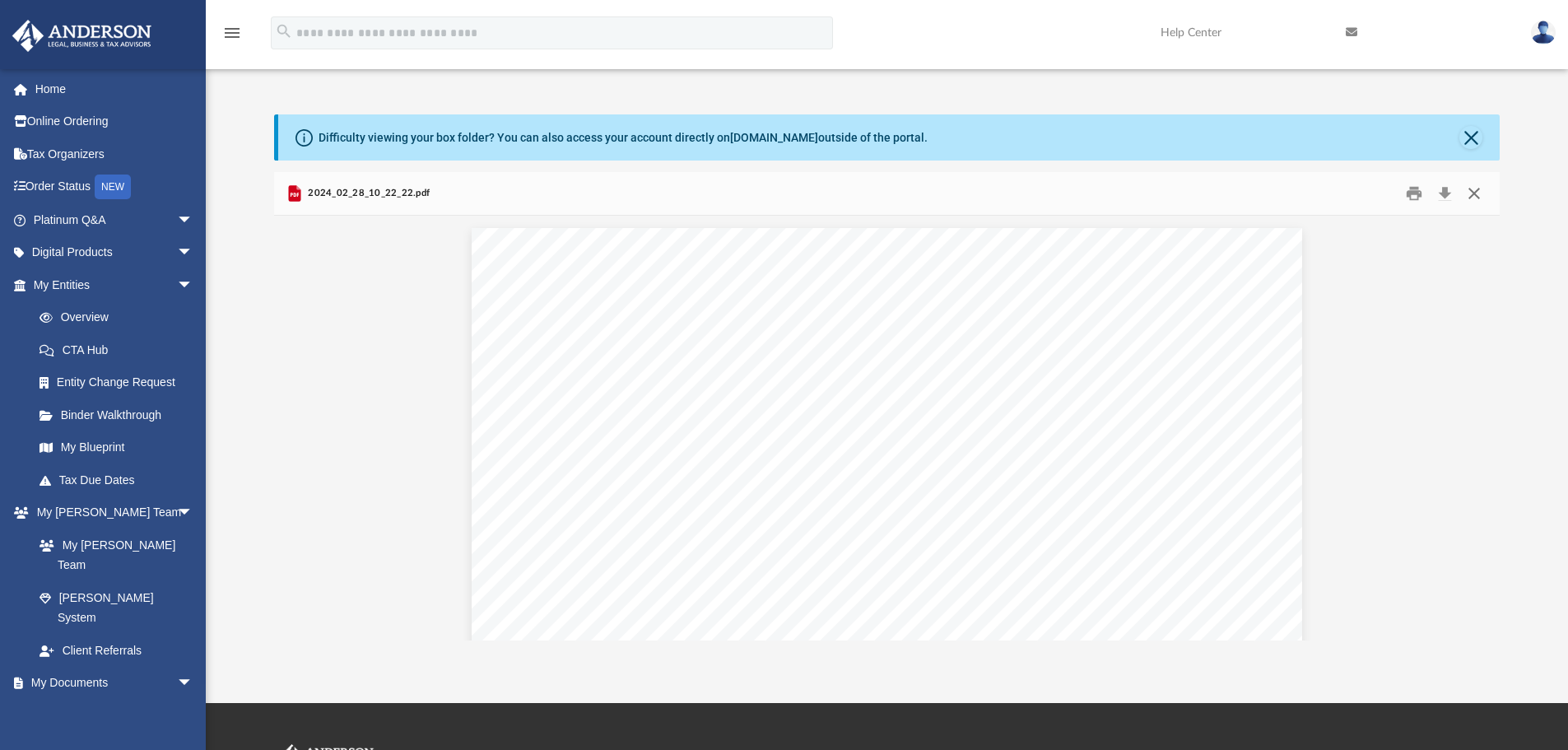
click at [1346, 193] on button "Close" at bounding box center [1474, 194] width 30 height 26
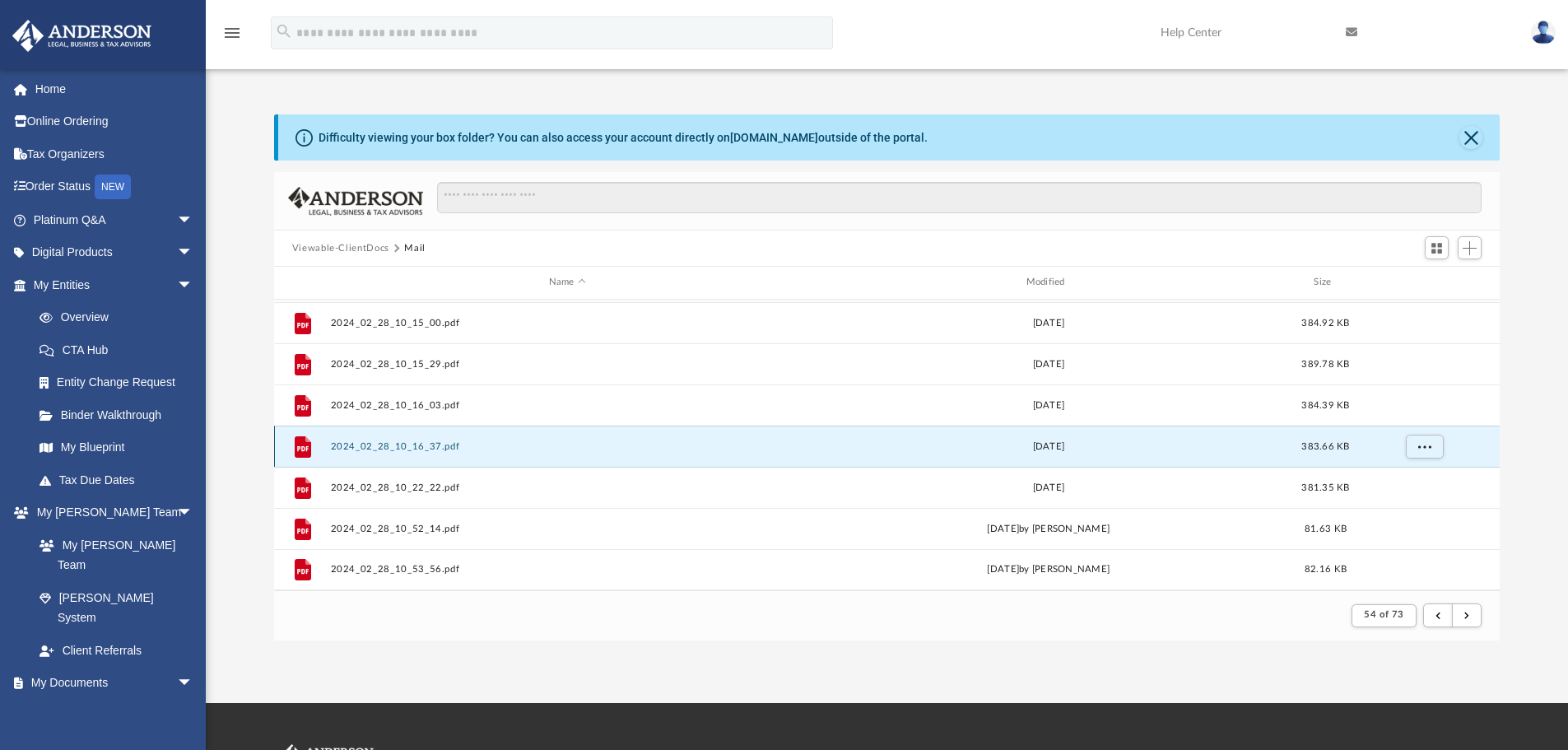
click at [415, 450] on button "2024_02_28_10_16_37.pdf" at bounding box center [567, 446] width 474 height 11
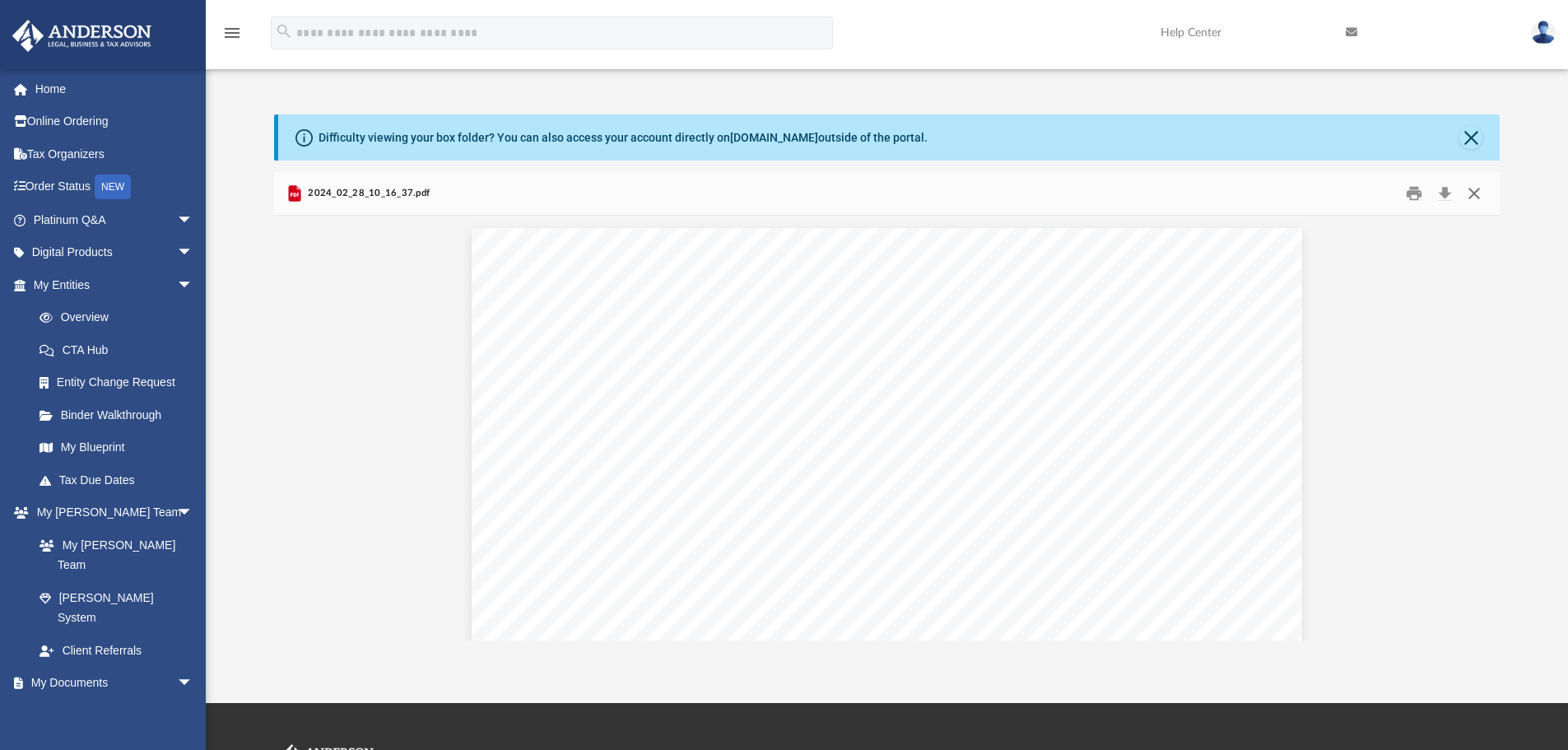
click at [1346, 194] on button "Close" at bounding box center [1474, 194] width 30 height 26
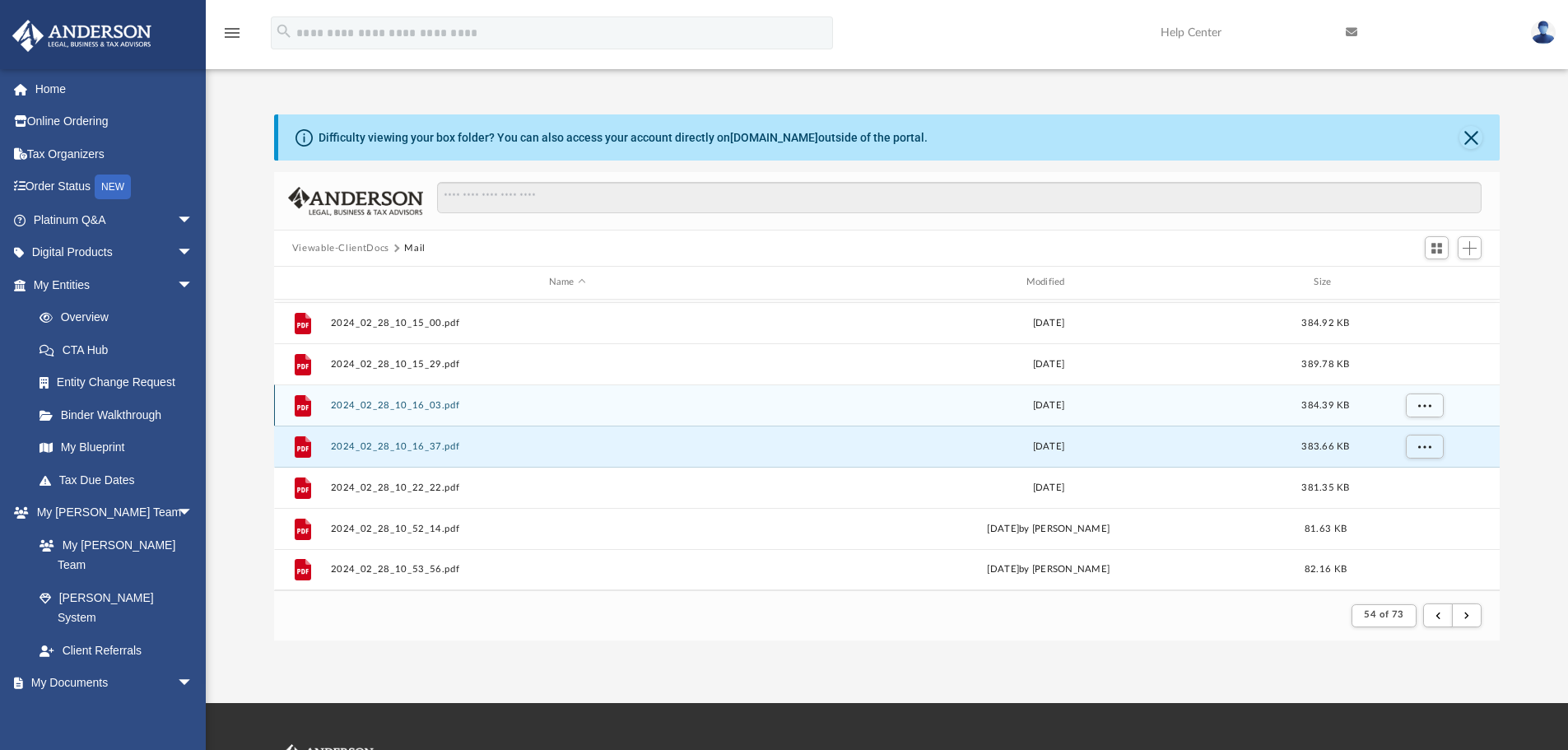
click at [402, 402] on button "2024_02_28_10_16_03.pdf" at bounding box center [567, 405] width 474 height 11
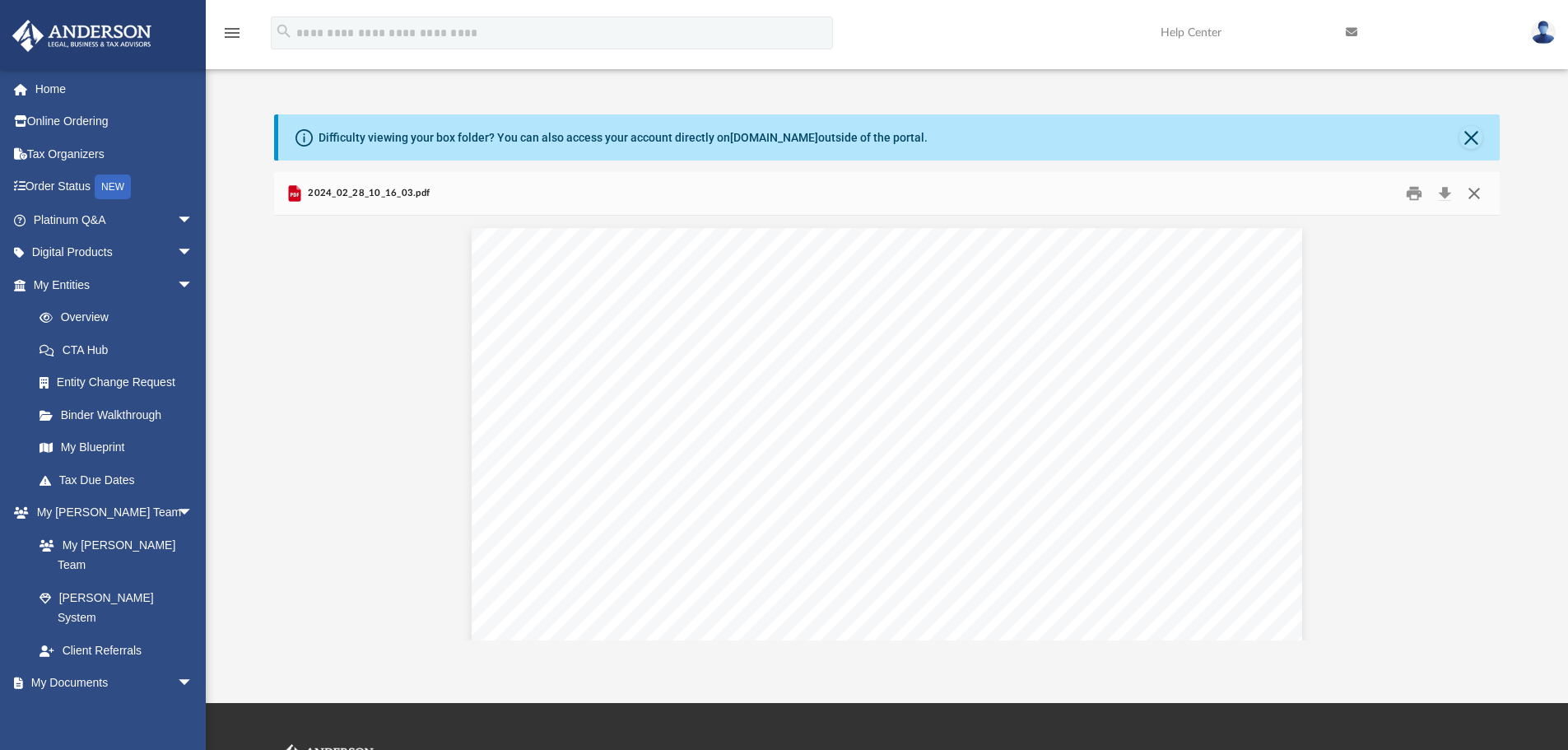
click at [1346, 195] on button "Close" at bounding box center [1474, 194] width 30 height 26
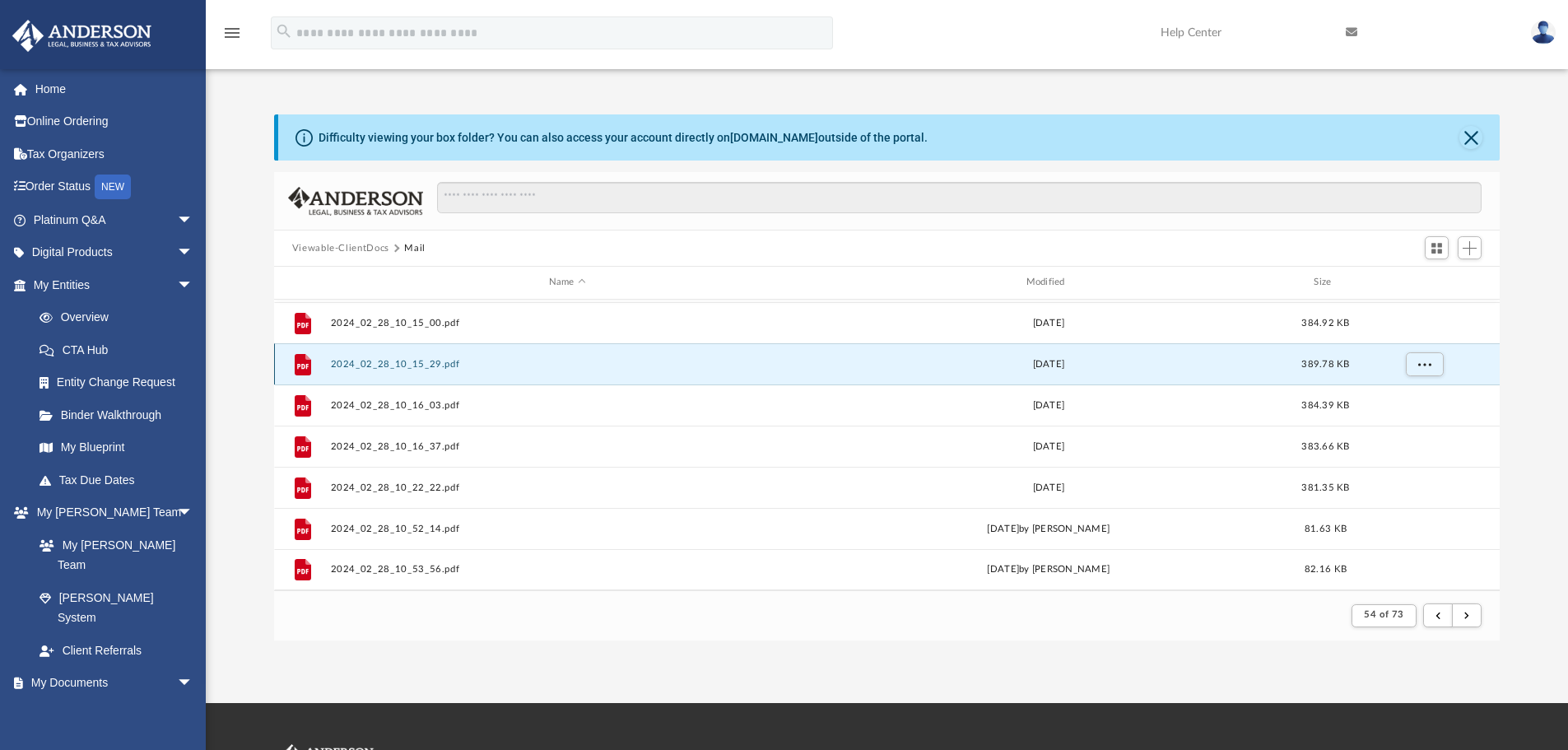
click at [408, 366] on button "2024_02_28_10_15_29.pdf" at bounding box center [567, 364] width 474 height 11
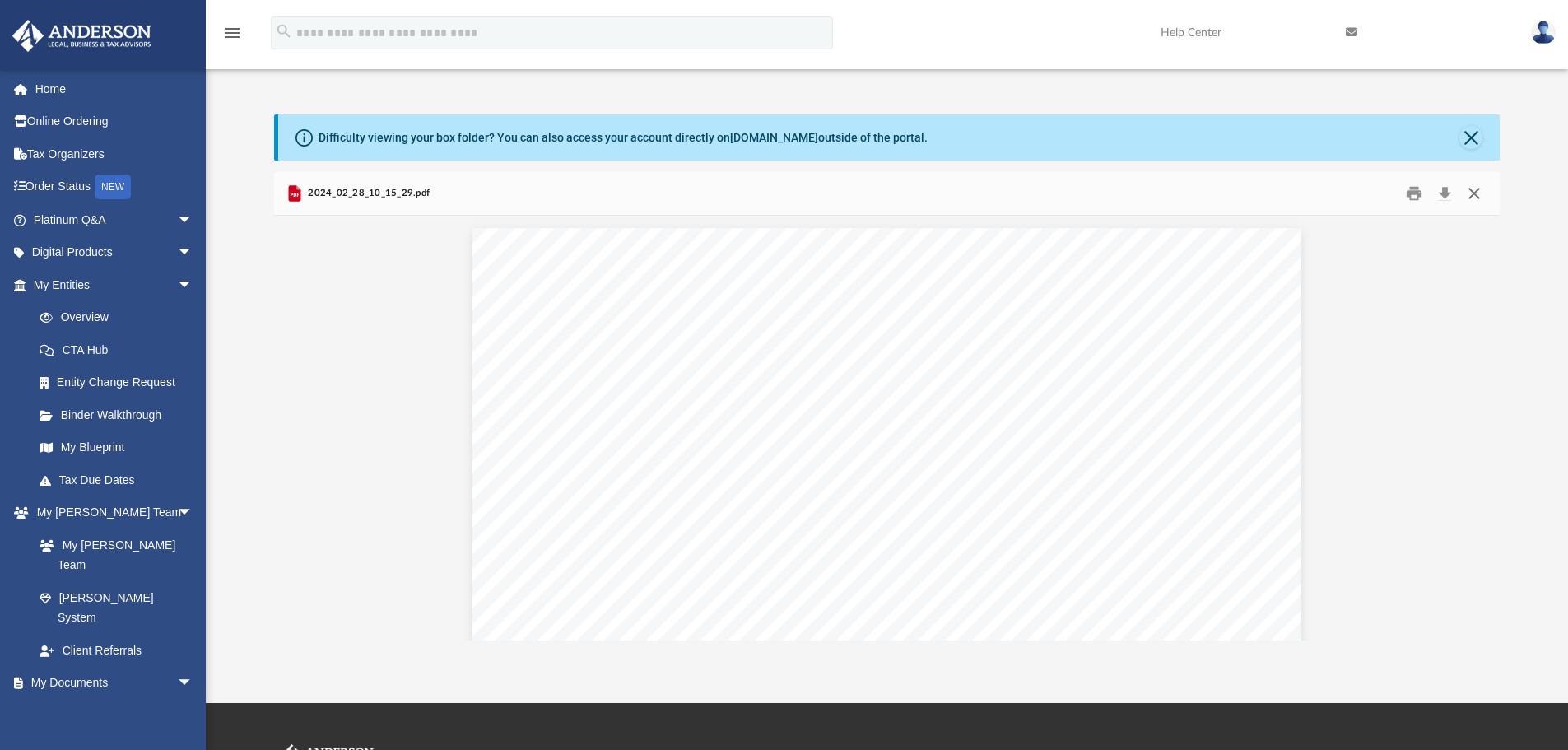
click at [1346, 199] on button "Close" at bounding box center [1474, 194] width 30 height 26
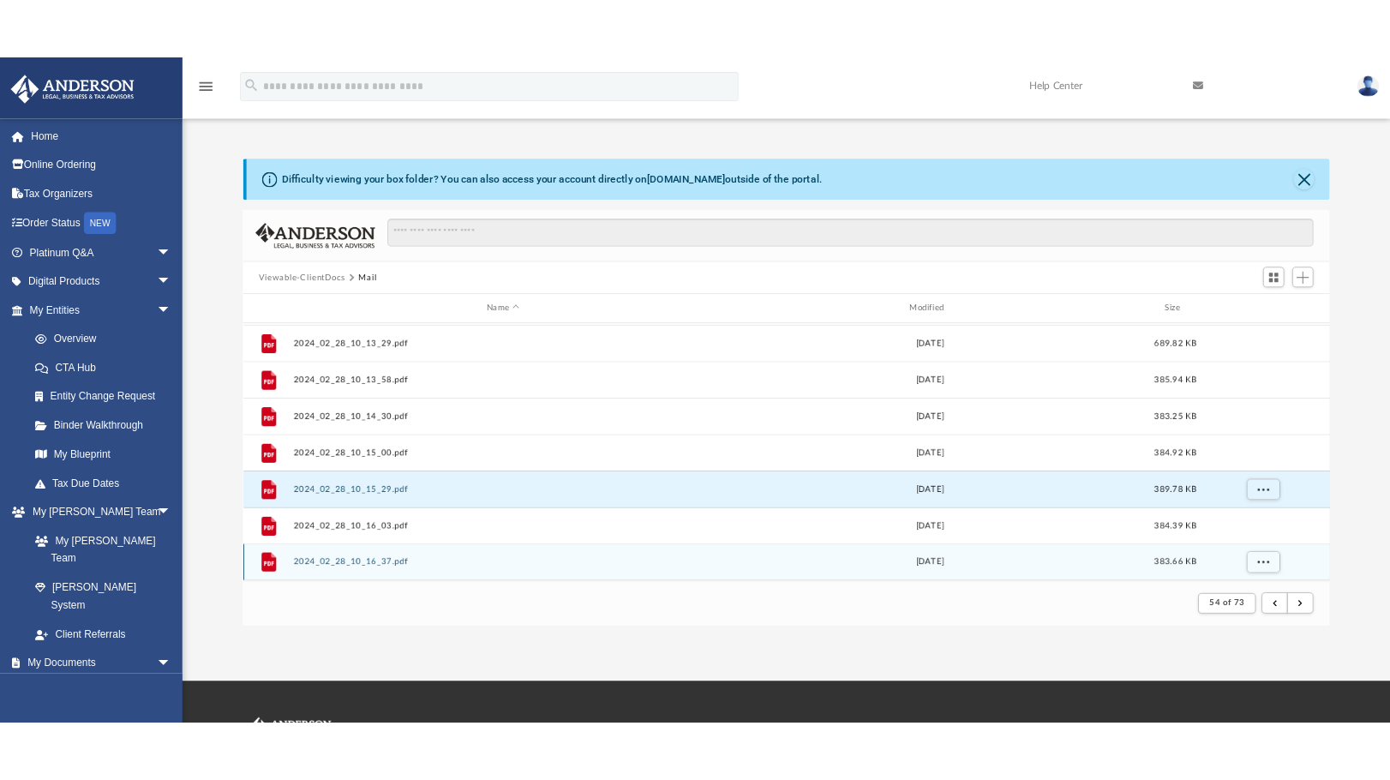
scroll to position [1669, 0]
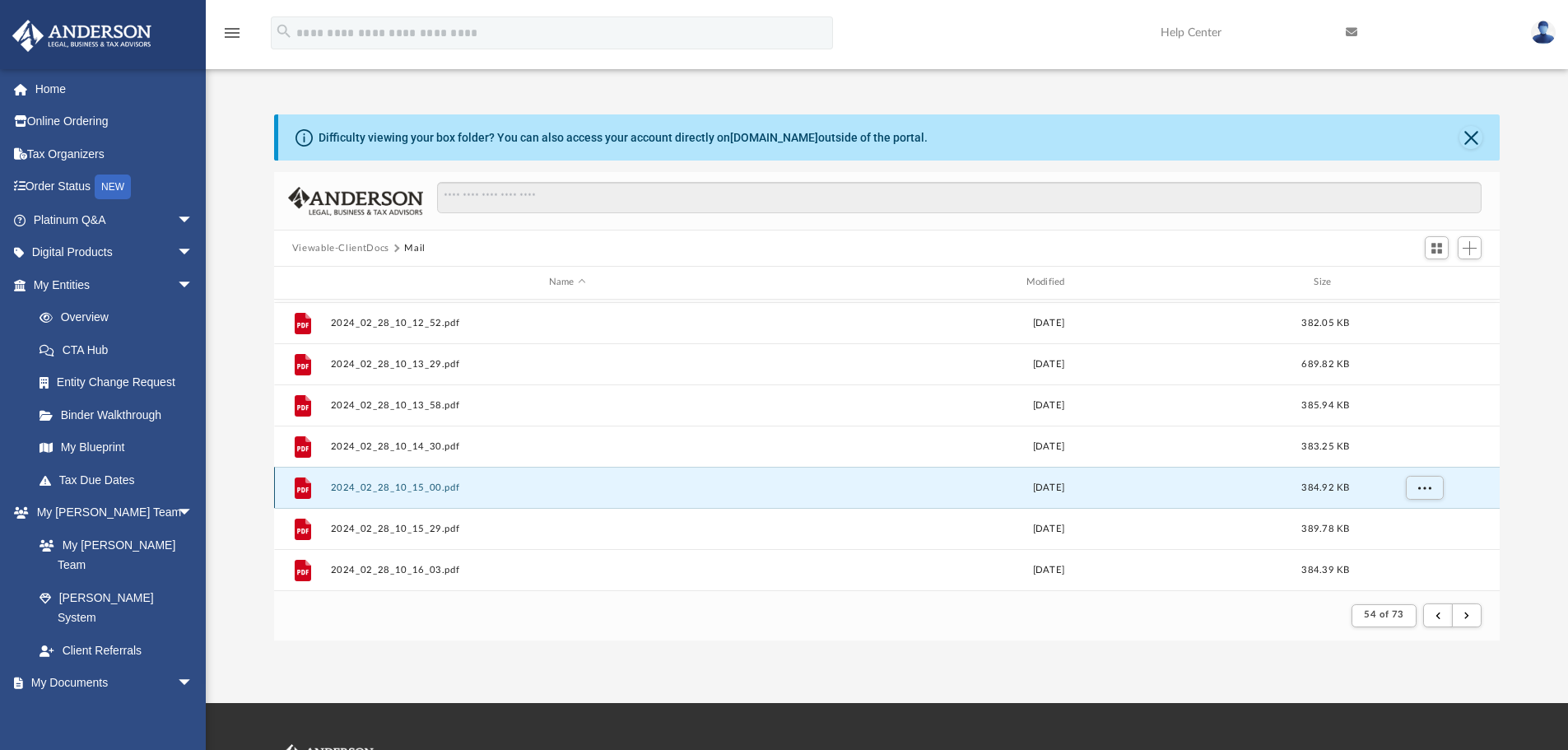
click at [422, 493] on button "2024_02_28_10_15_00.pdf" at bounding box center [567, 487] width 474 height 11
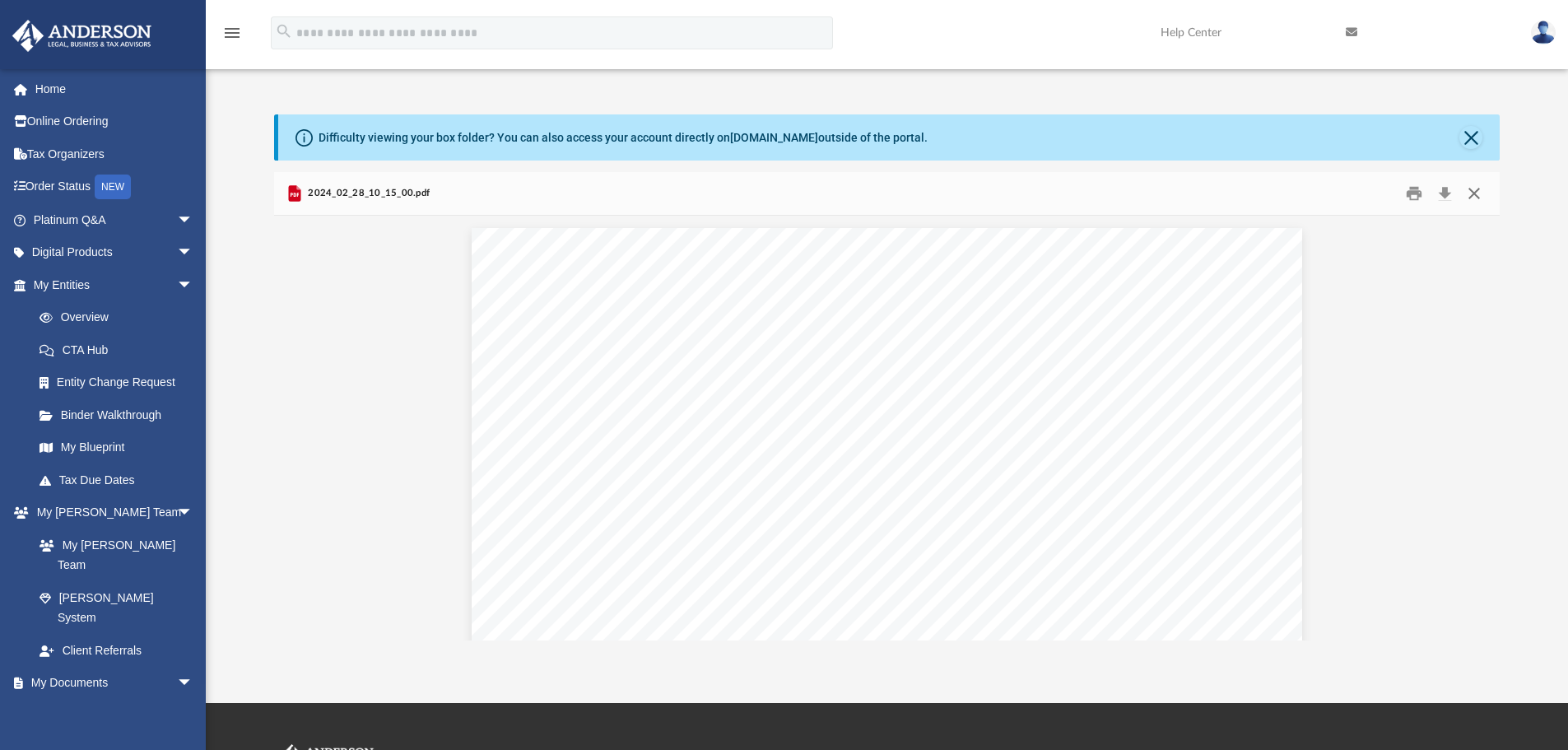
click at [1346, 196] on button "Close" at bounding box center [1474, 194] width 30 height 26
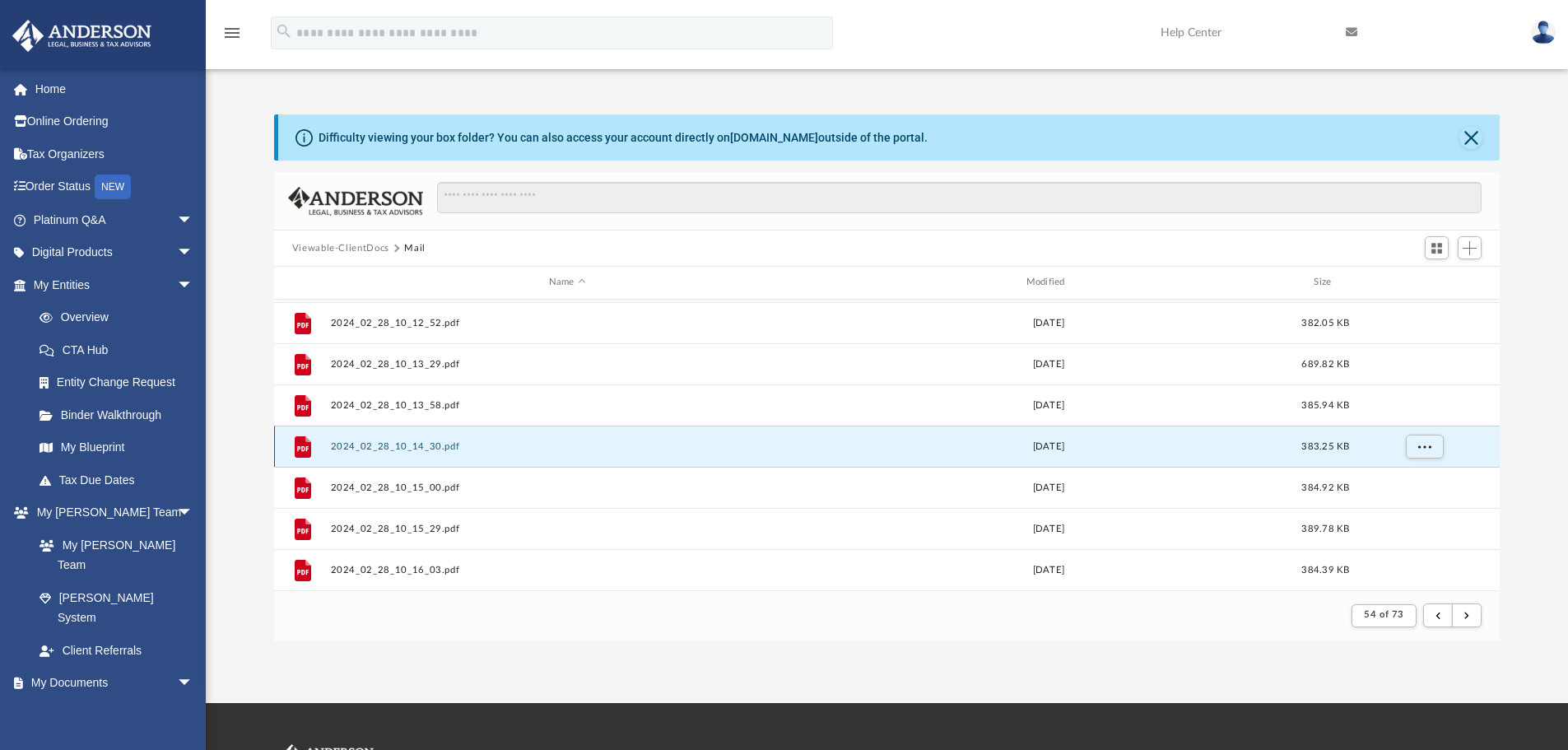
click at [356, 451] on button "2024_02_28_10_14_30.pdf" at bounding box center [567, 446] width 474 height 11
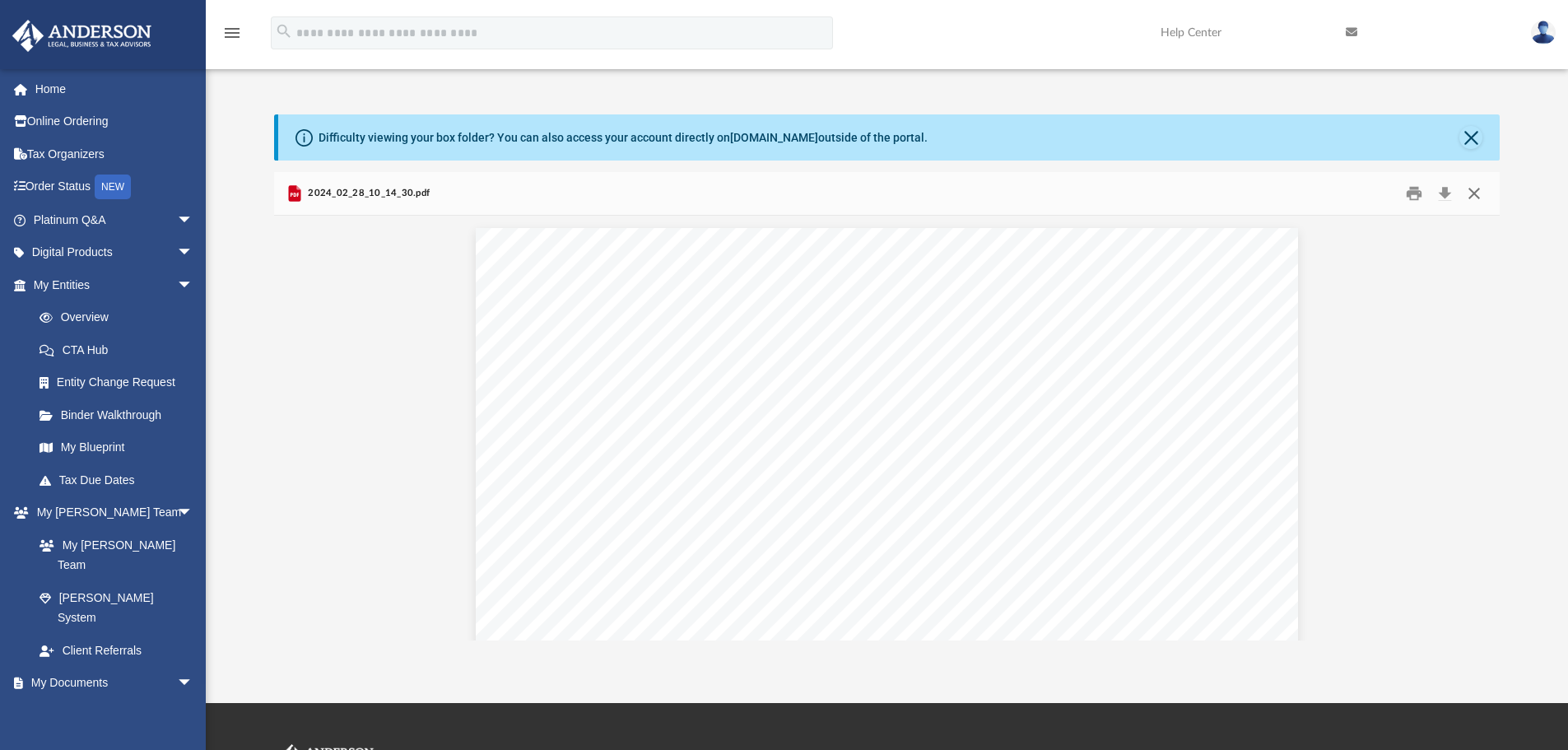
click at [1346, 197] on button "Close" at bounding box center [1474, 194] width 30 height 26
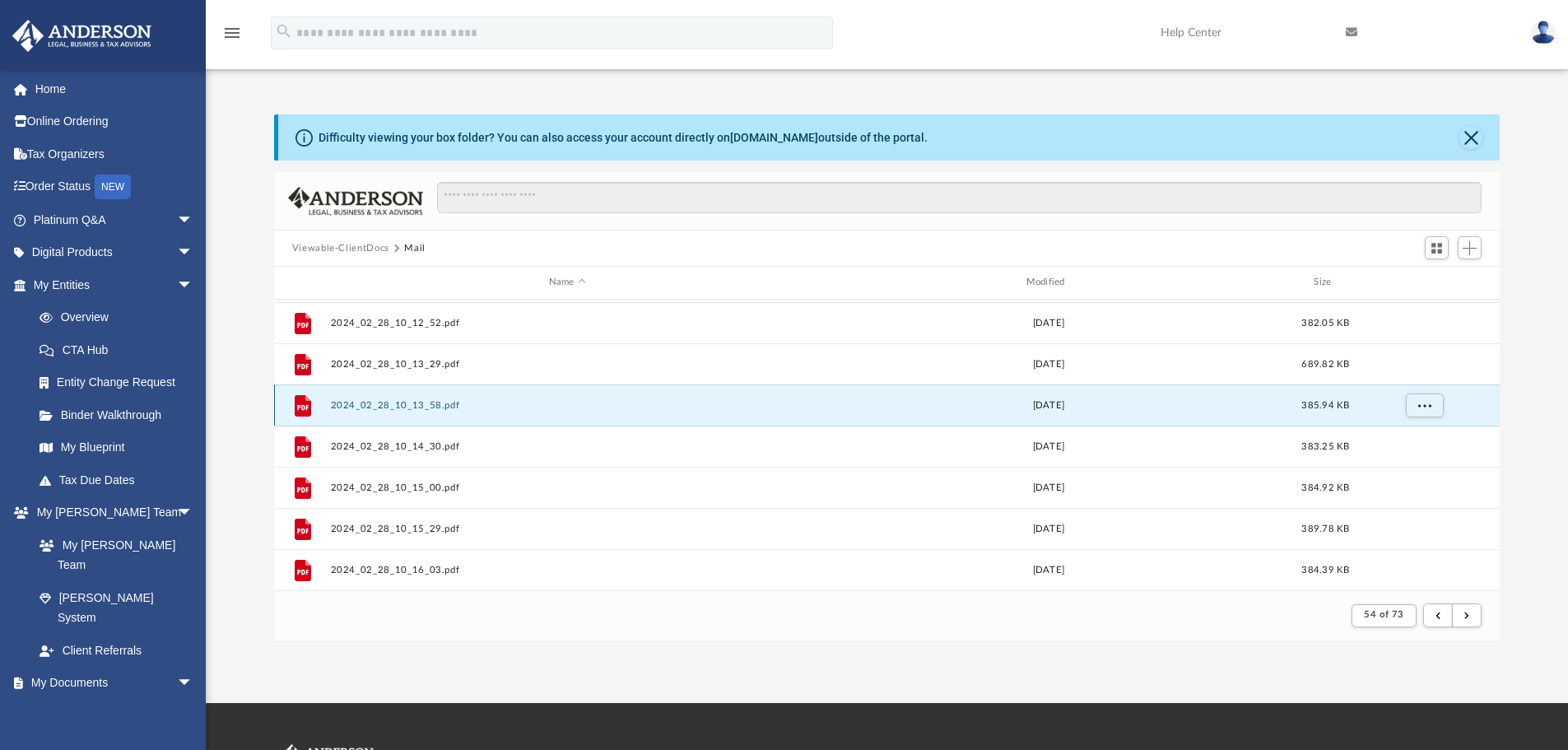
click at [398, 410] on button "2024_02_28_10_13_58.pdf" at bounding box center [567, 405] width 474 height 11
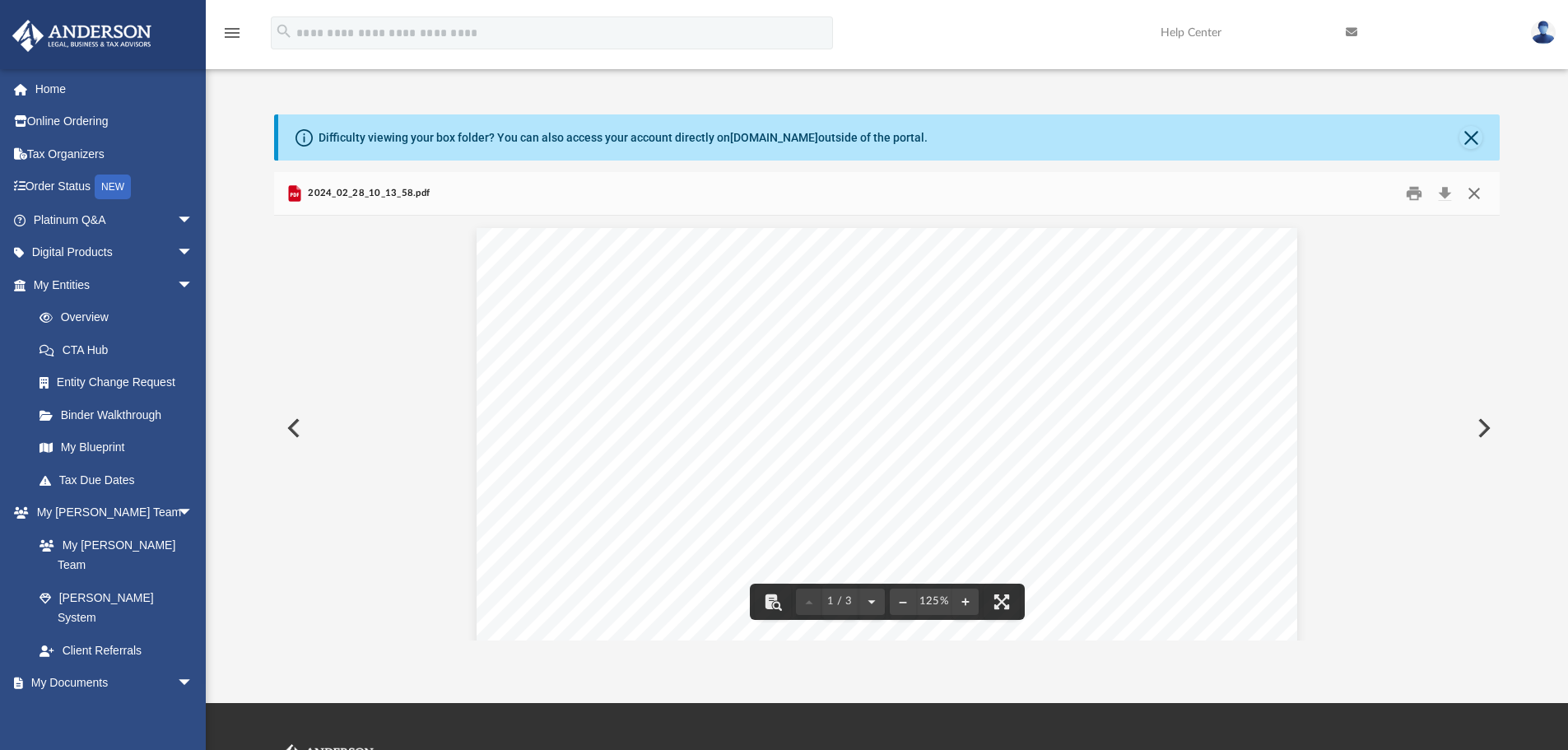
click at [1346, 196] on button "Close" at bounding box center [1474, 194] width 30 height 26
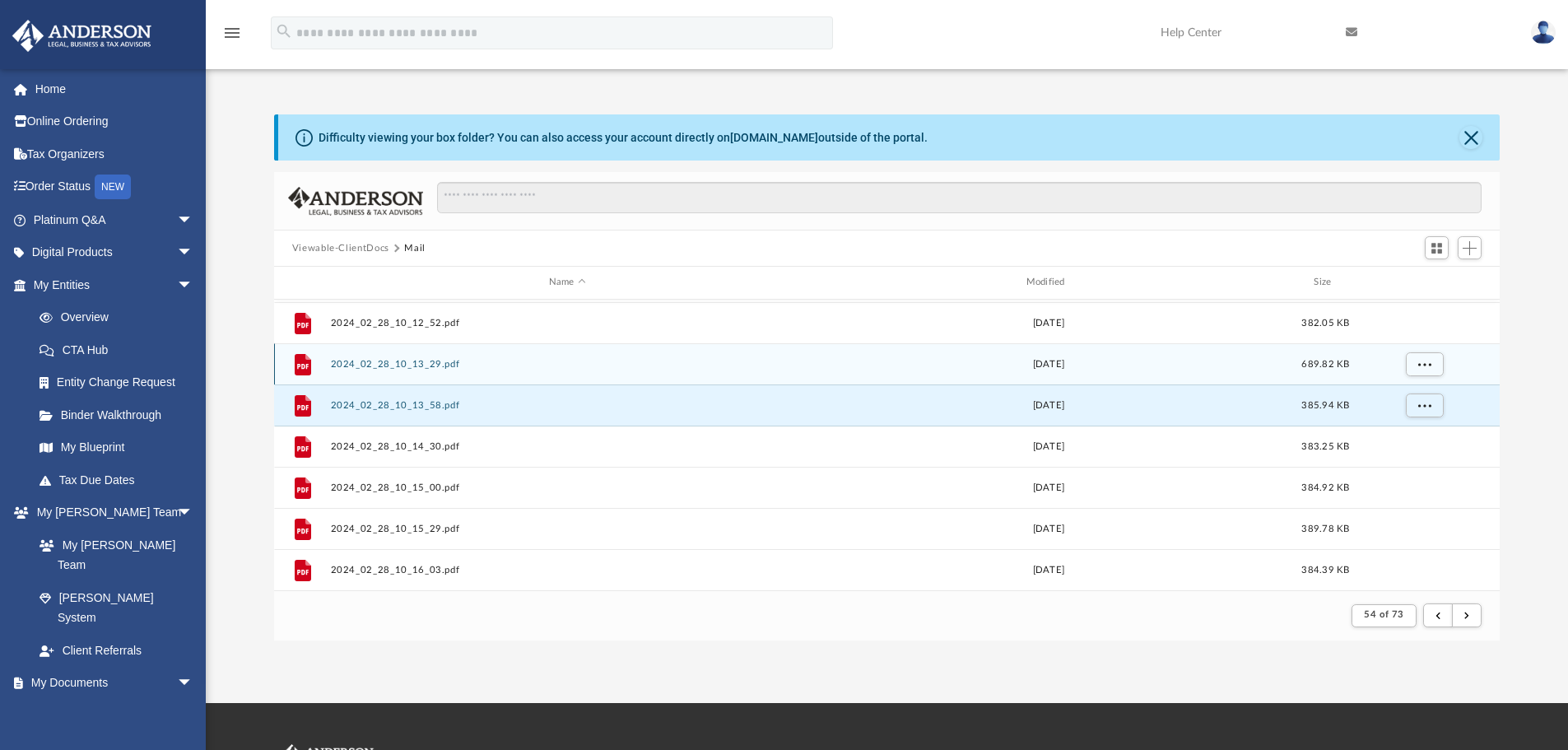
click at [408, 365] on button "2024_02_28_10_13_29.pdf" at bounding box center [567, 364] width 474 height 11
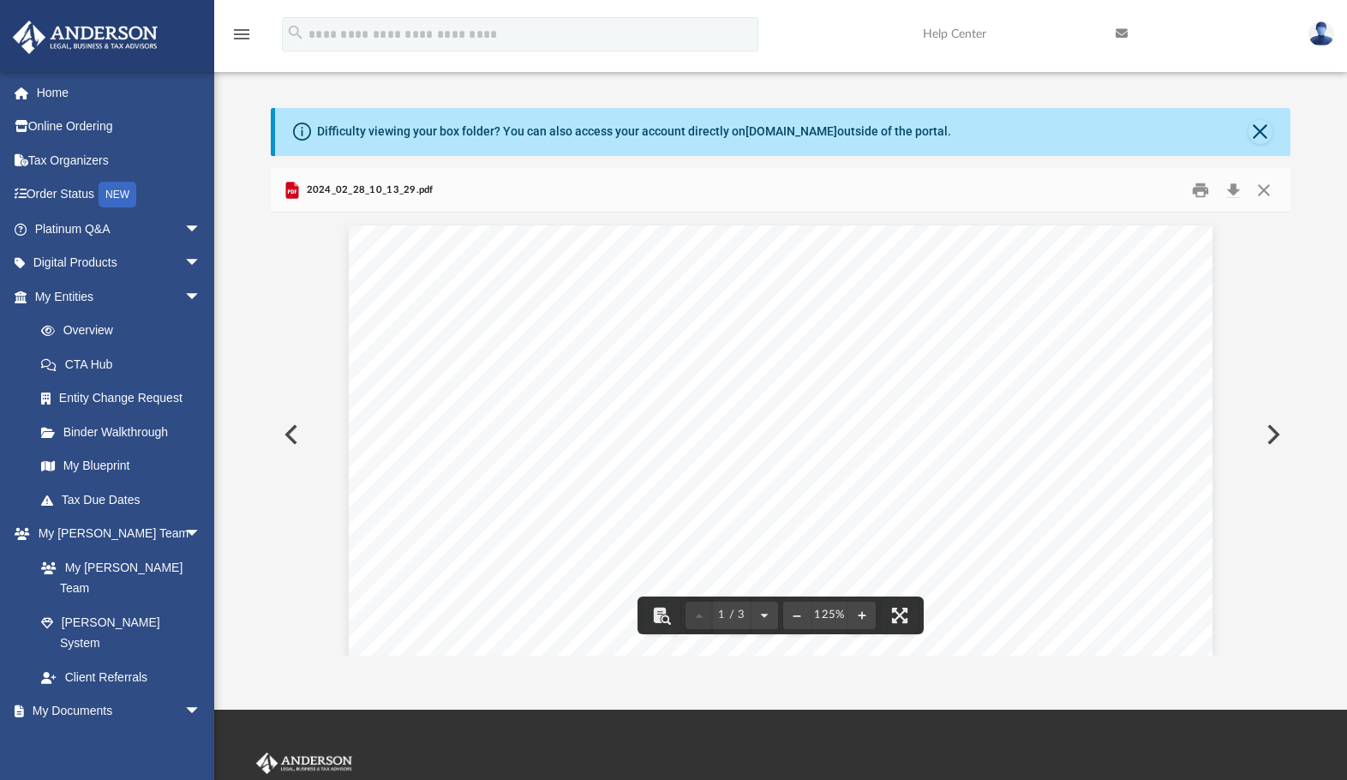
scroll to position [324, 1007]
click at [1269, 194] on button "Close" at bounding box center [1264, 190] width 31 height 27
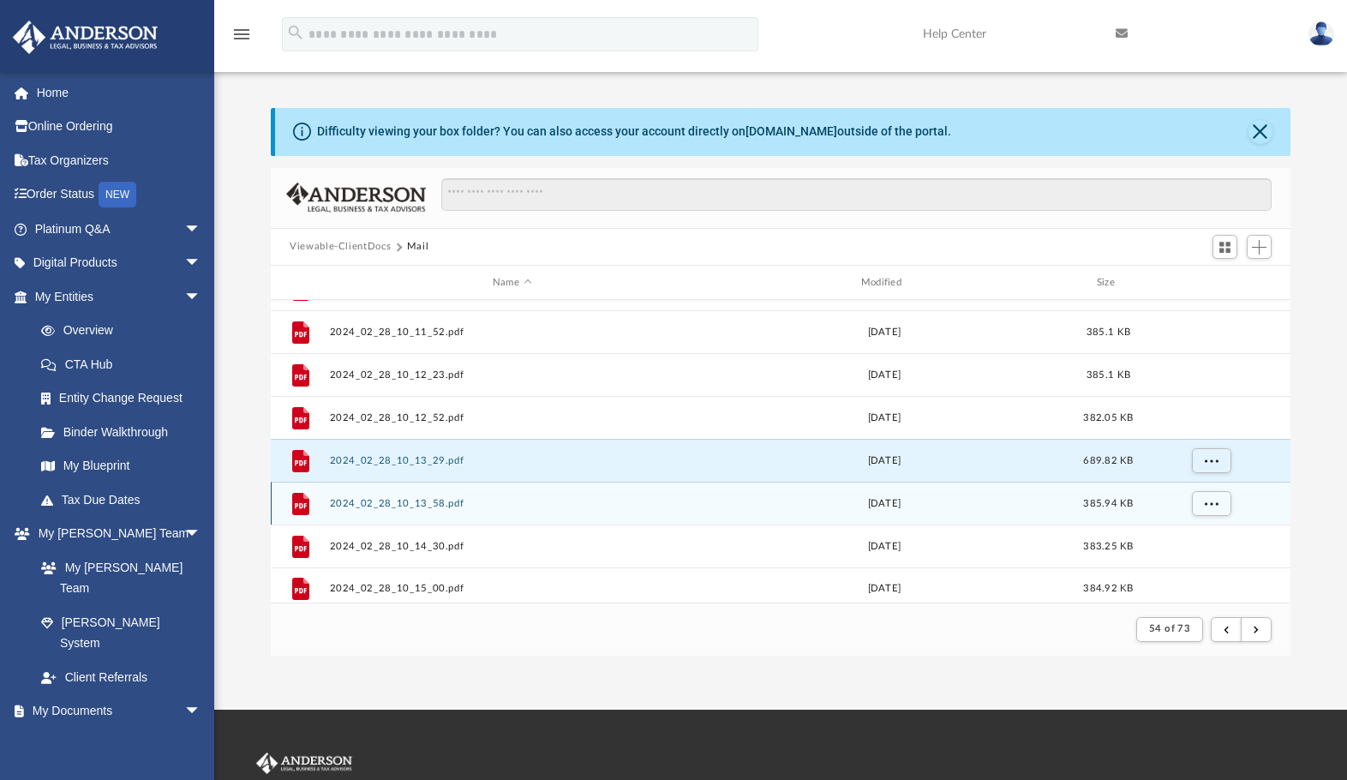
scroll to position [1497, 0]
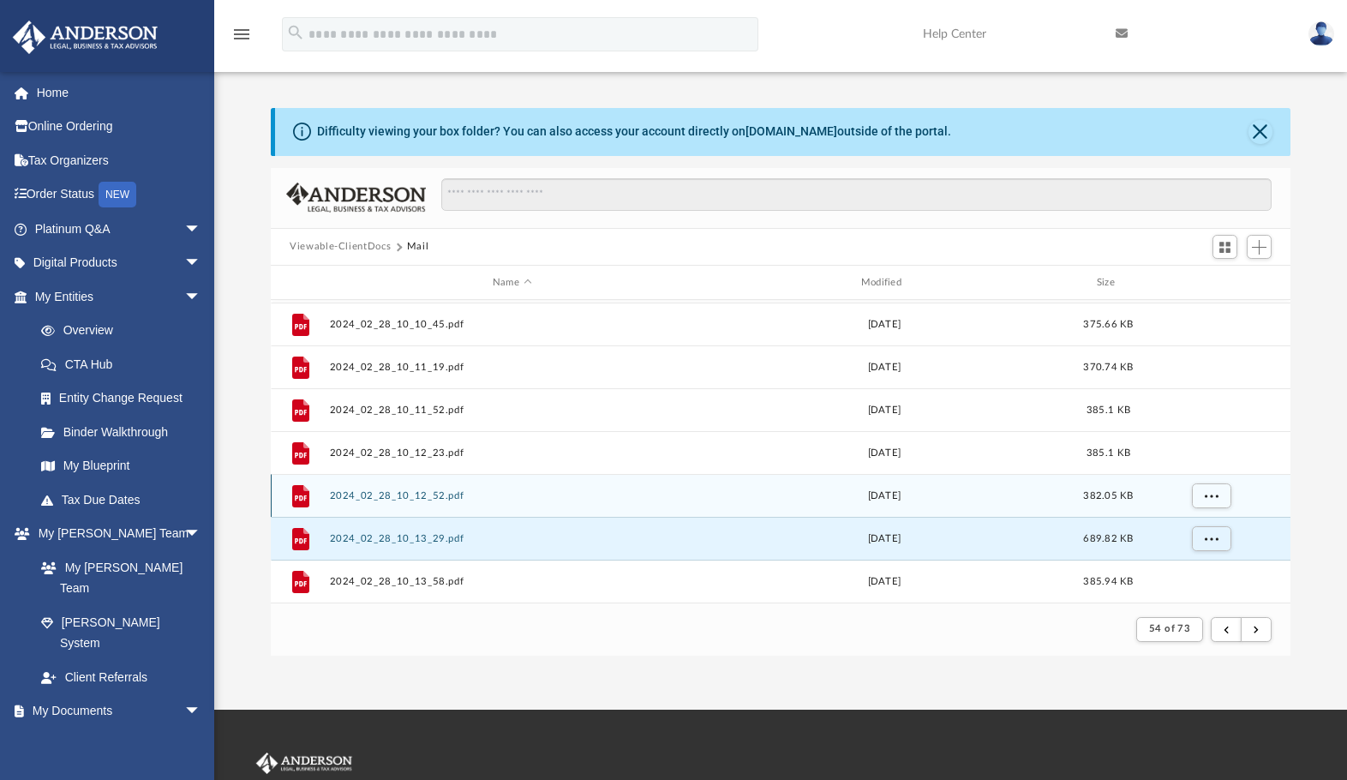
click at [424, 495] on button "2024_02_28_10_12_52.pdf" at bounding box center [512, 495] width 365 height 11
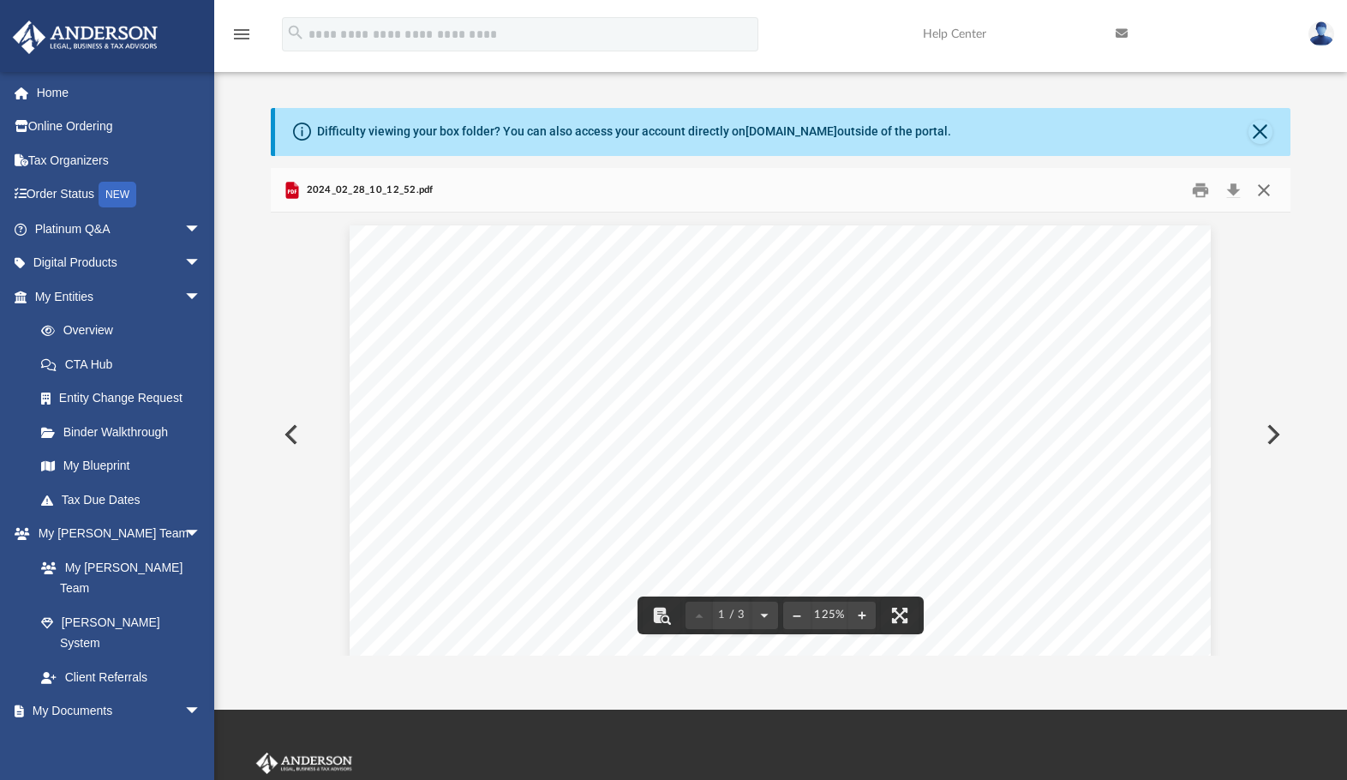
click at [1262, 188] on button "Close" at bounding box center [1264, 190] width 31 height 27
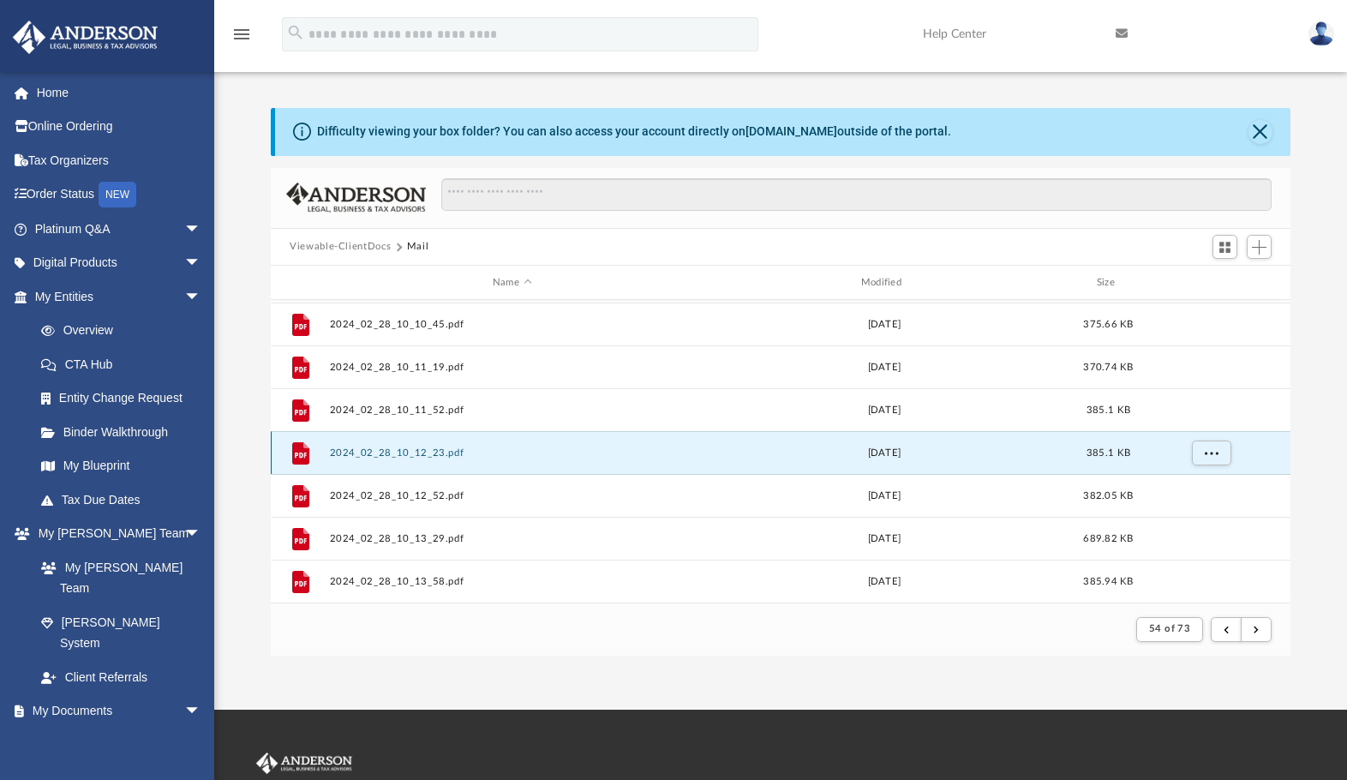
click at [415, 453] on button "2024_02_28_10_12_23.pdf" at bounding box center [512, 452] width 365 height 11
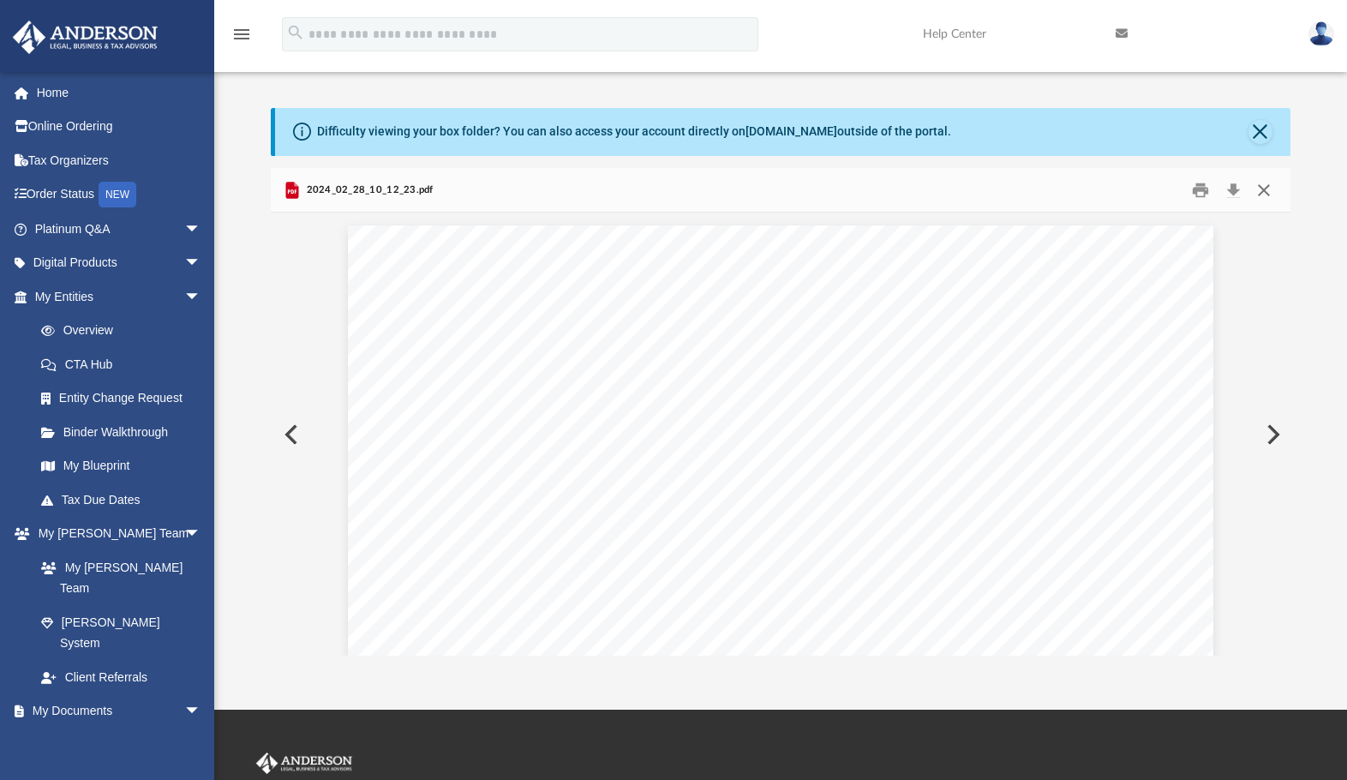
click at [1266, 189] on button "Close" at bounding box center [1264, 190] width 31 height 27
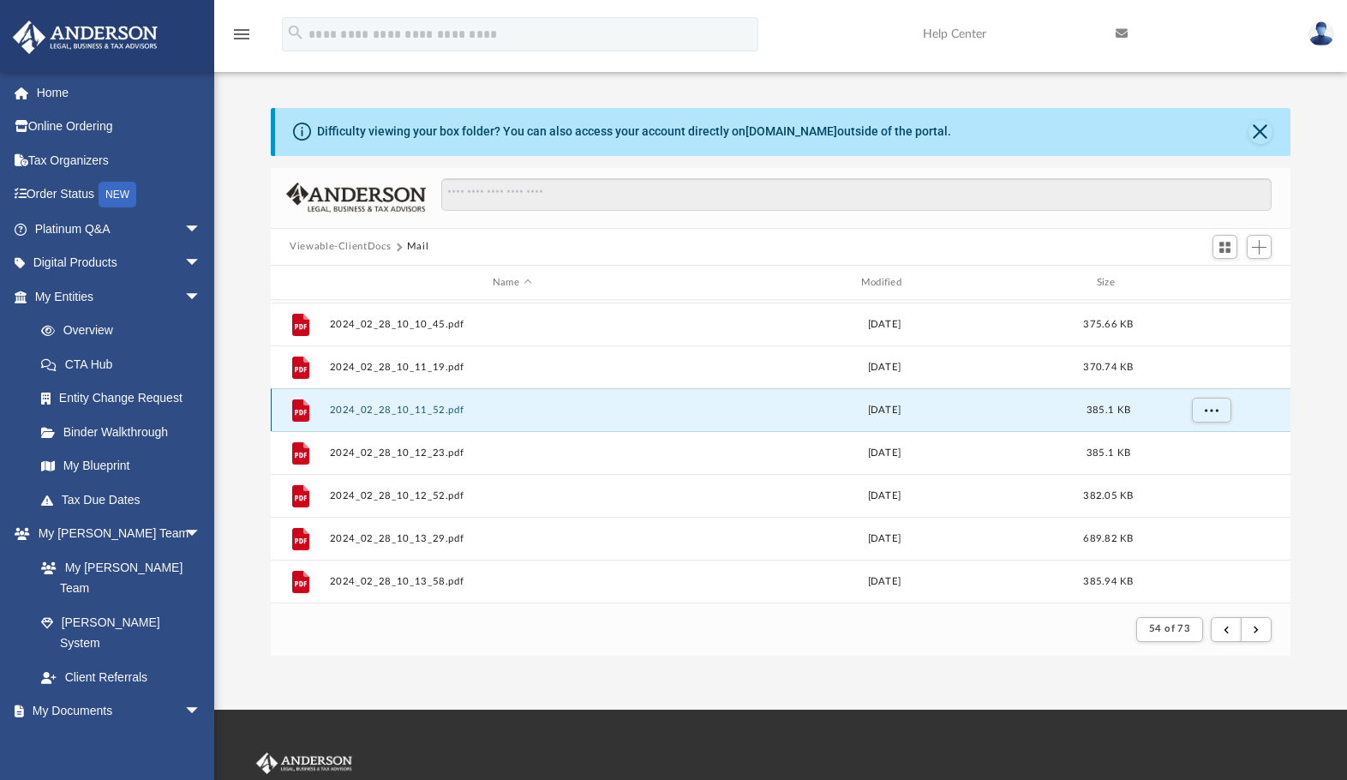
click at [400, 411] on button "2024_02_28_10_11_52.pdf" at bounding box center [512, 410] width 365 height 11
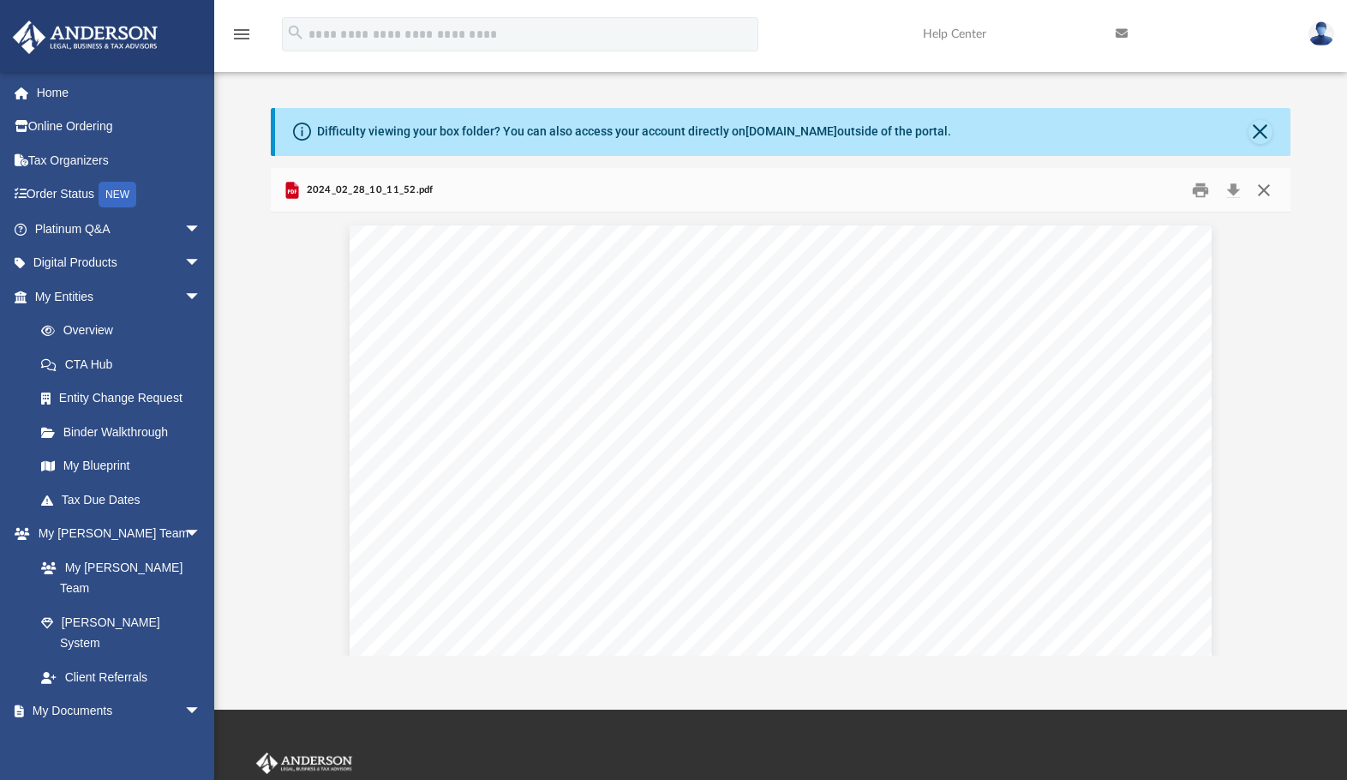
click at [1266, 189] on button "Close" at bounding box center [1264, 190] width 31 height 27
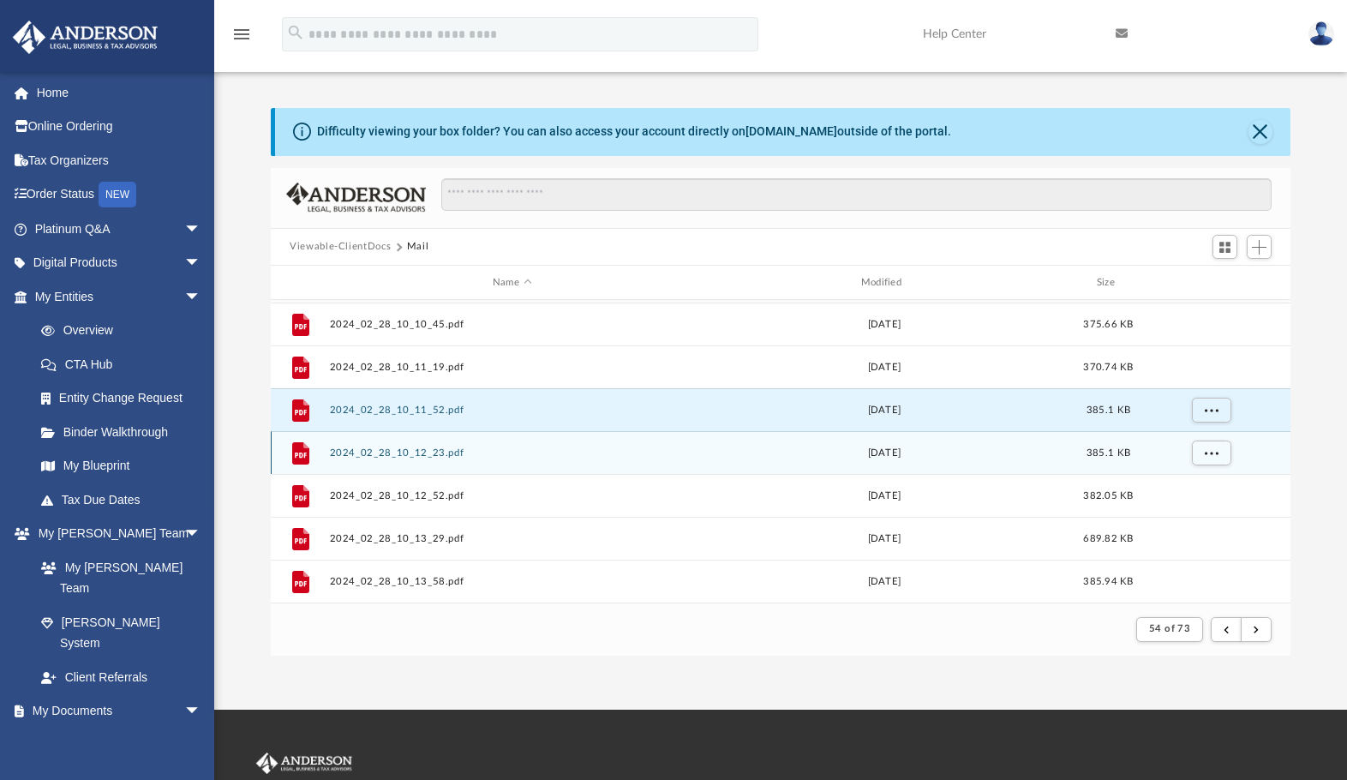
scroll to position [1412, 0]
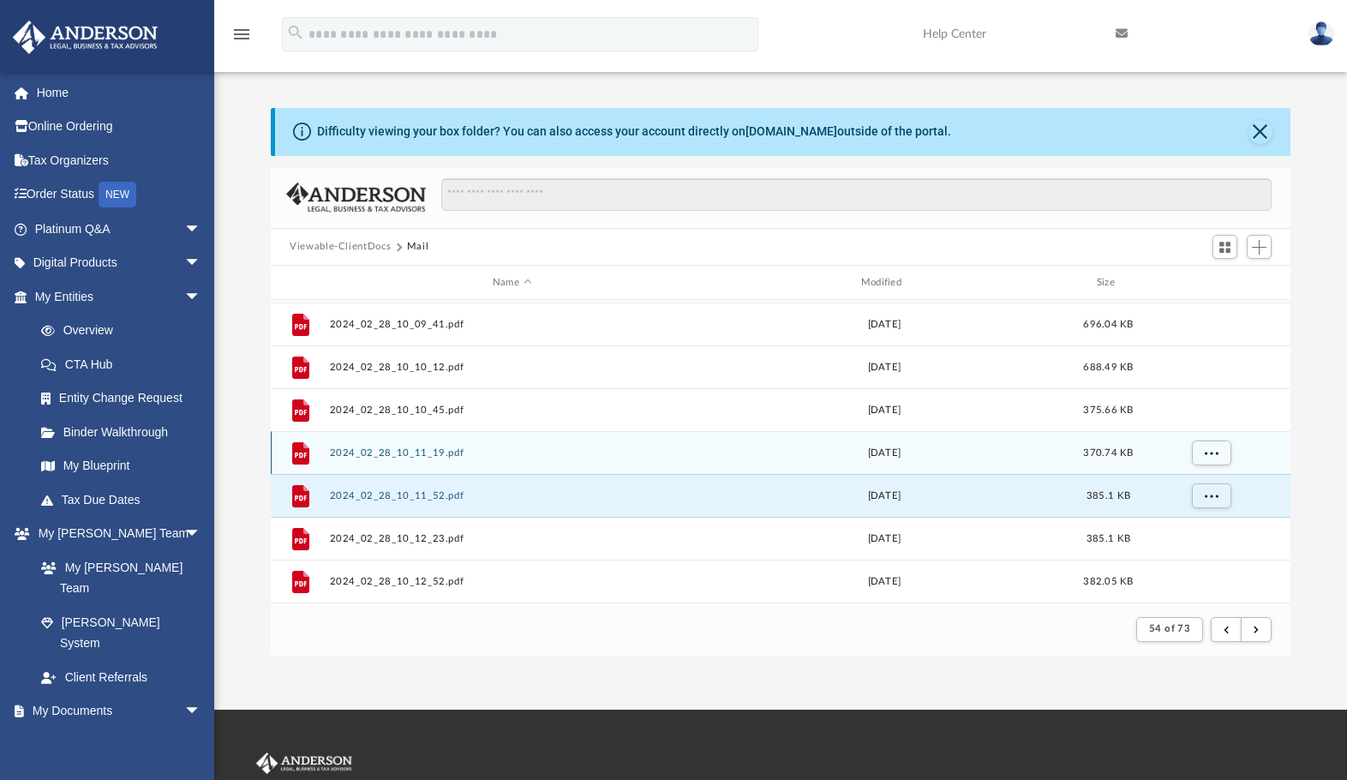
click at [432, 459] on div "File 2024_02_28_10_11_19.pdf [DATE] 370.74 KB" at bounding box center [781, 452] width 1020 height 43
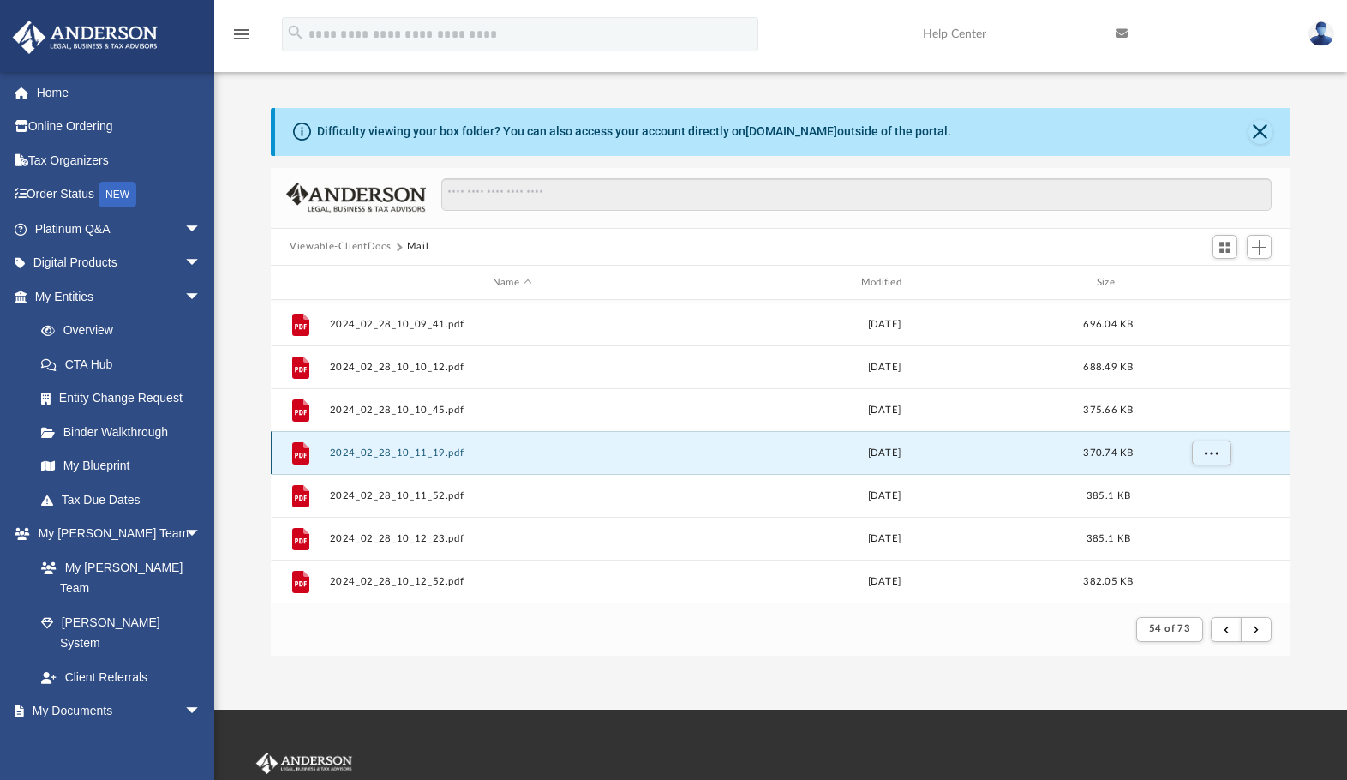
click at [405, 451] on button "2024_02_28_10_11_19.pdf" at bounding box center [512, 452] width 365 height 11
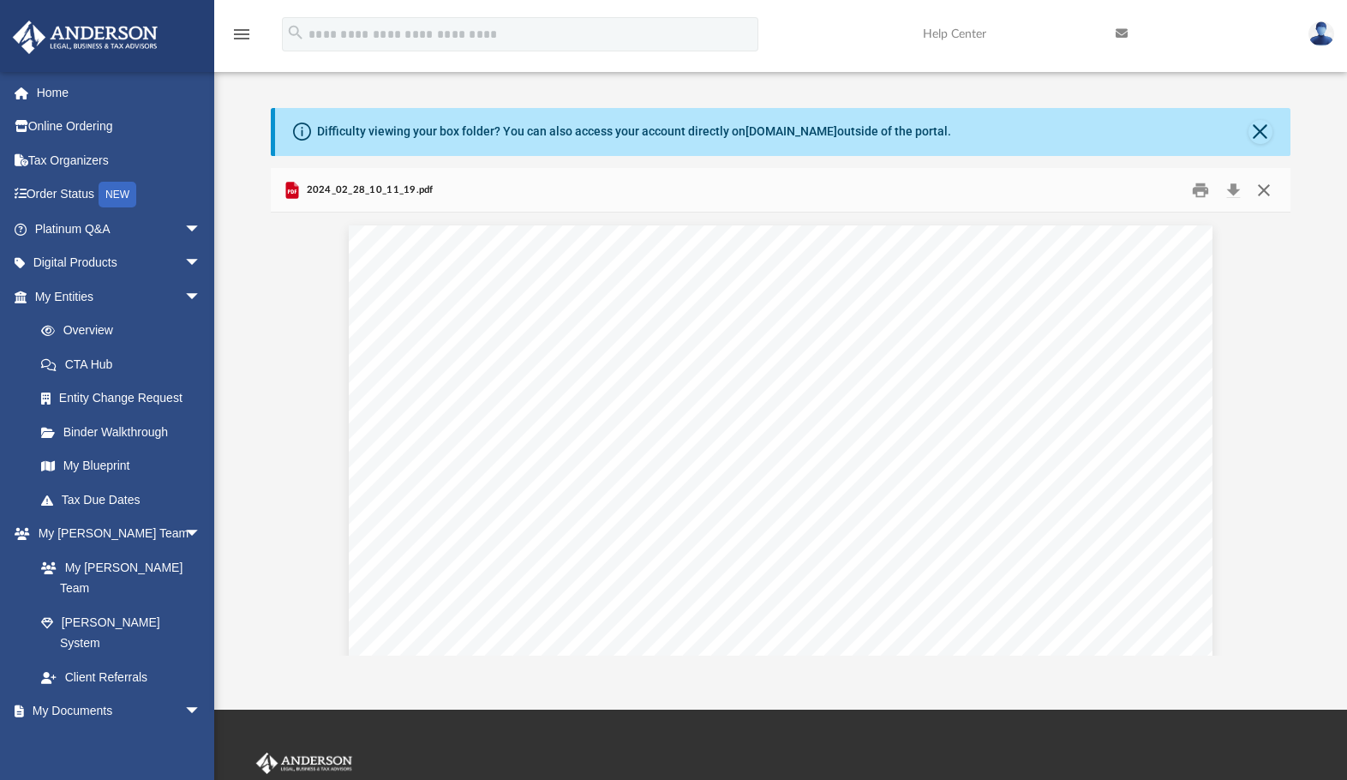
click at [1274, 188] on button "Close" at bounding box center [1264, 190] width 31 height 27
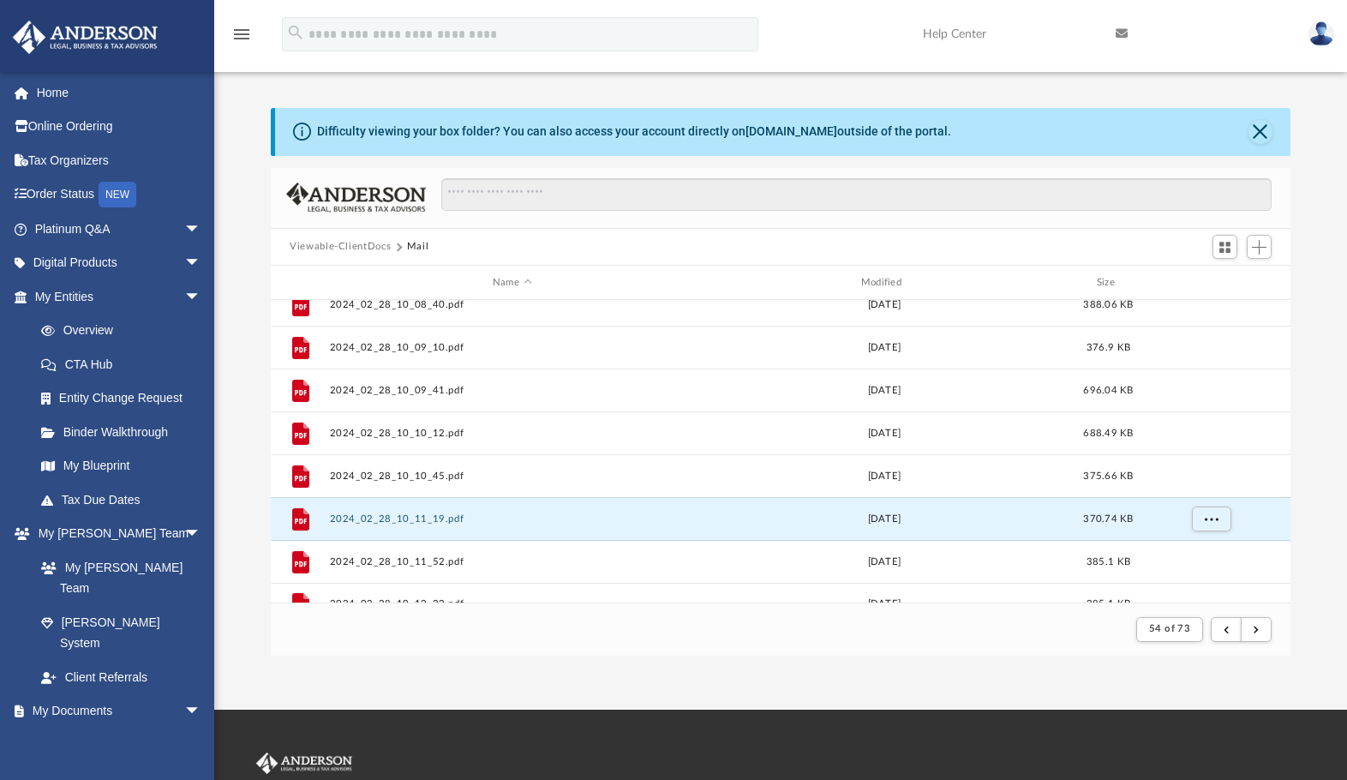
scroll to position [1326, 0]
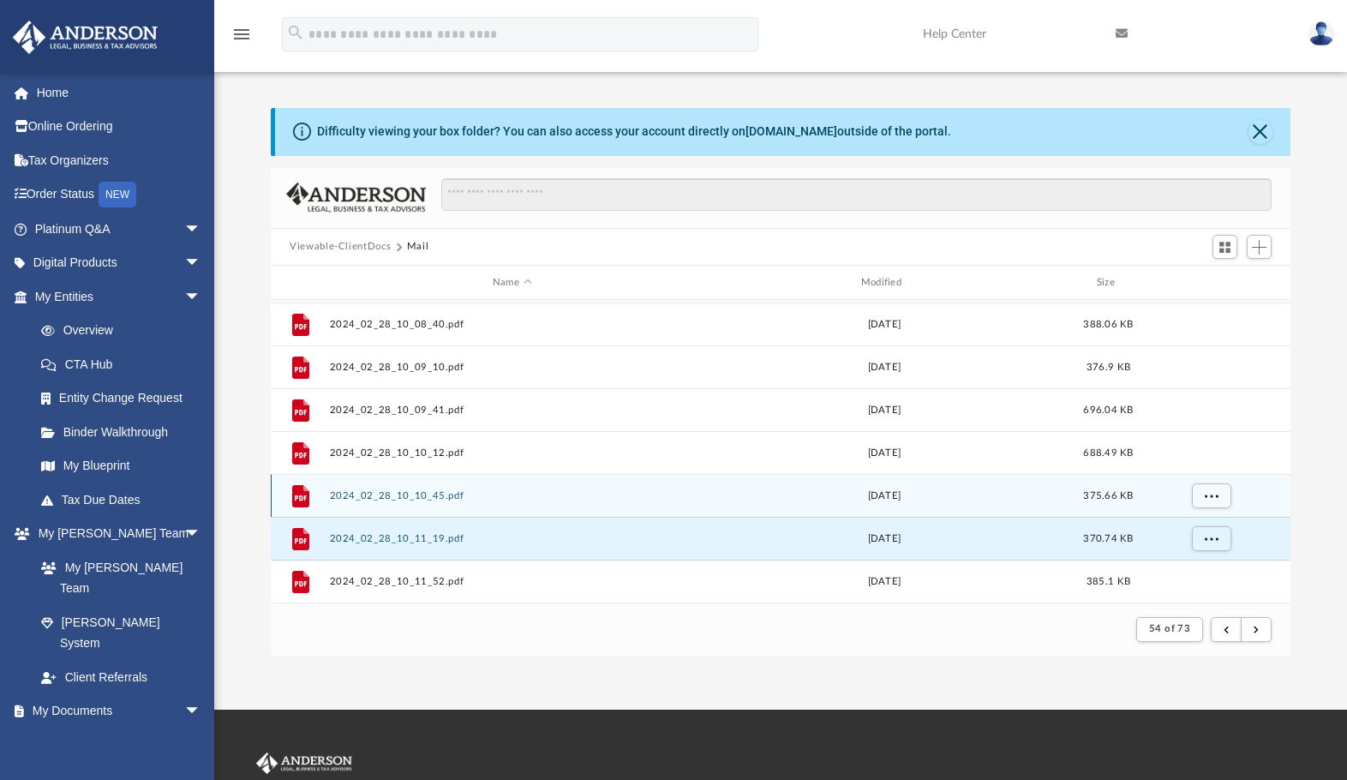
click at [423, 498] on button "2024_02_28_10_10_45.pdf" at bounding box center [512, 495] width 365 height 11
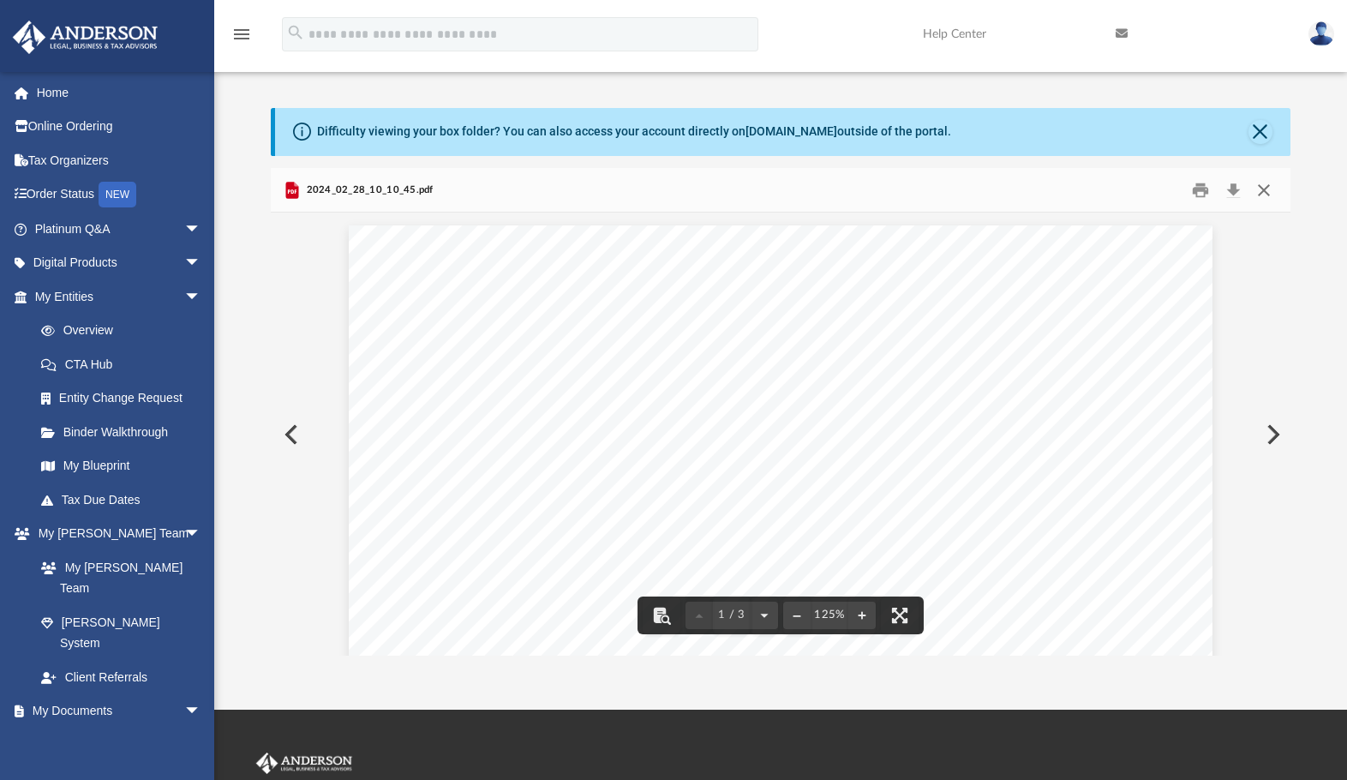
click at [1269, 190] on button "Close" at bounding box center [1264, 190] width 31 height 27
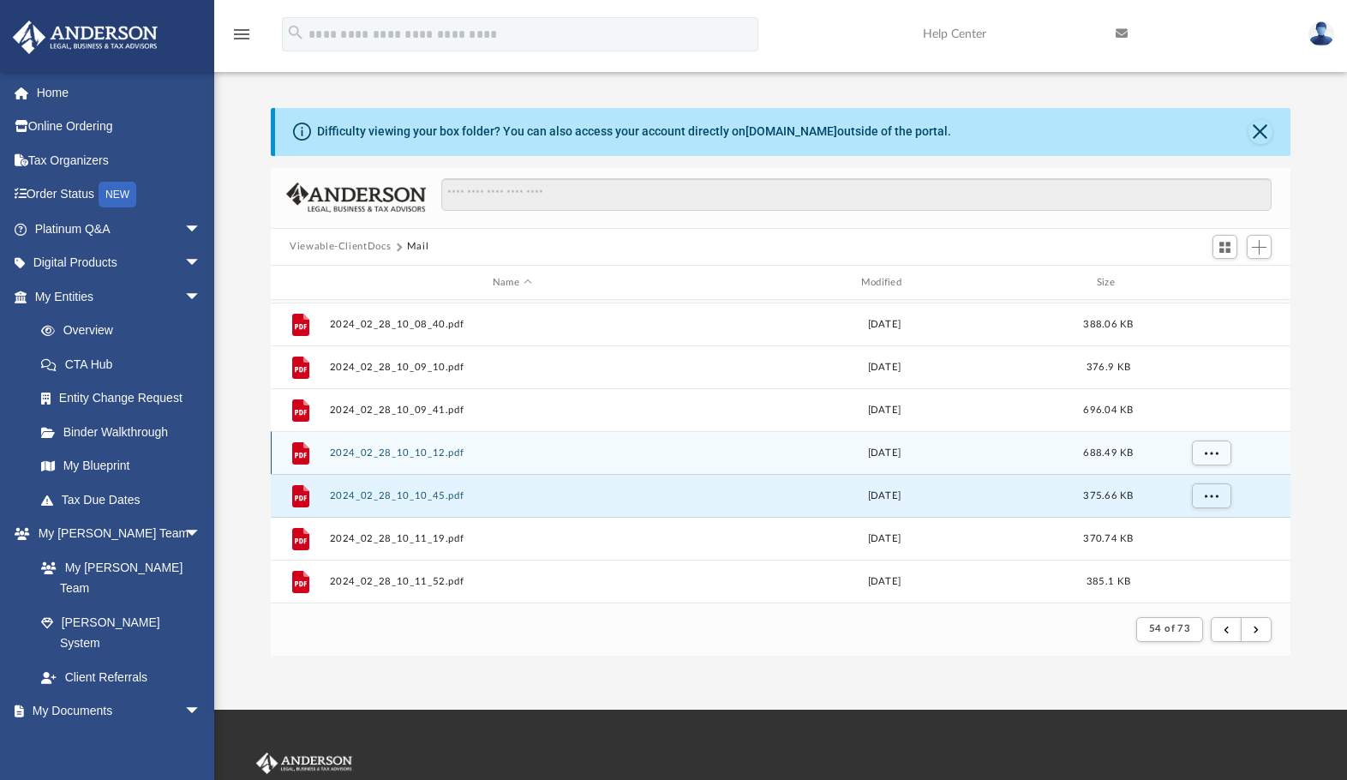
click at [380, 447] on button "2024_02_28_10_10_12.pdf" at bounding box center [512, 452] width 365 height 11
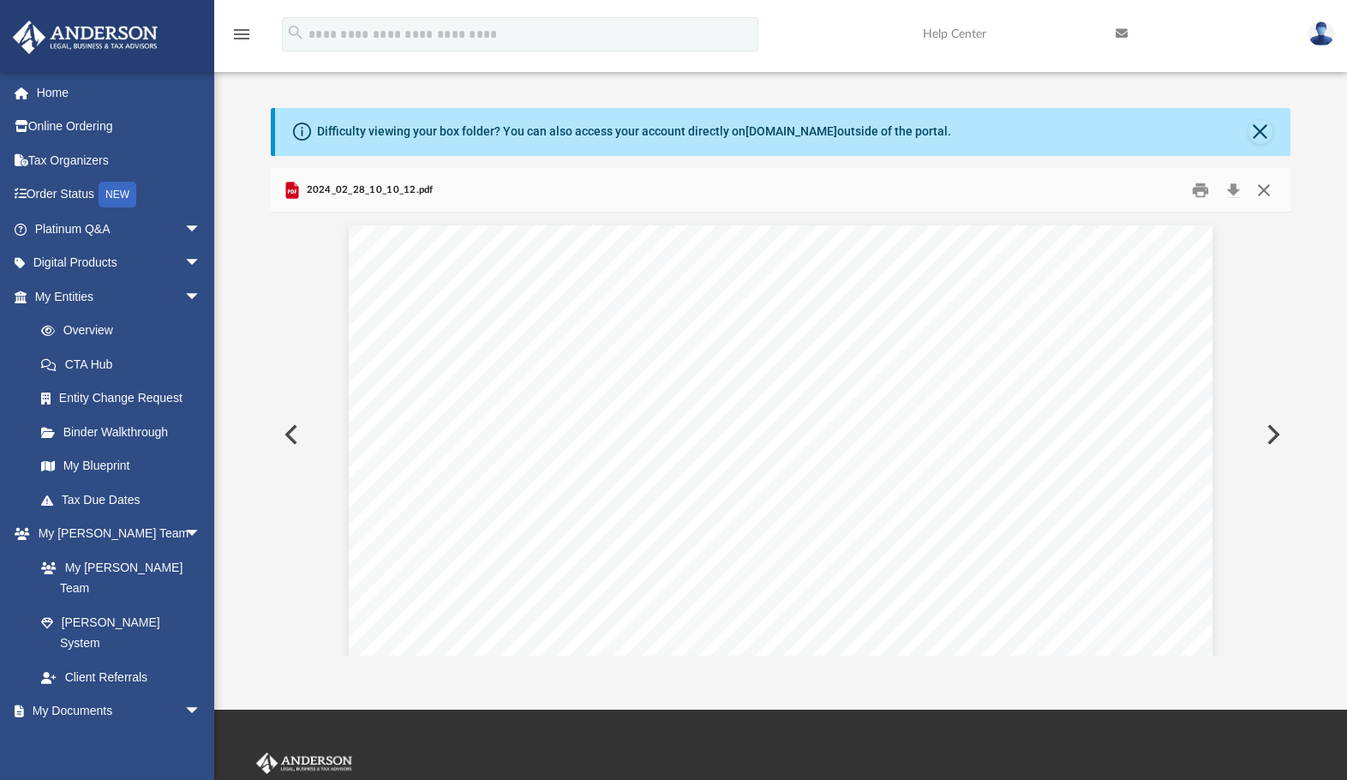
click at [1261, 198] on button "Close" at bounding box center [1264, 190] width 31 height 27
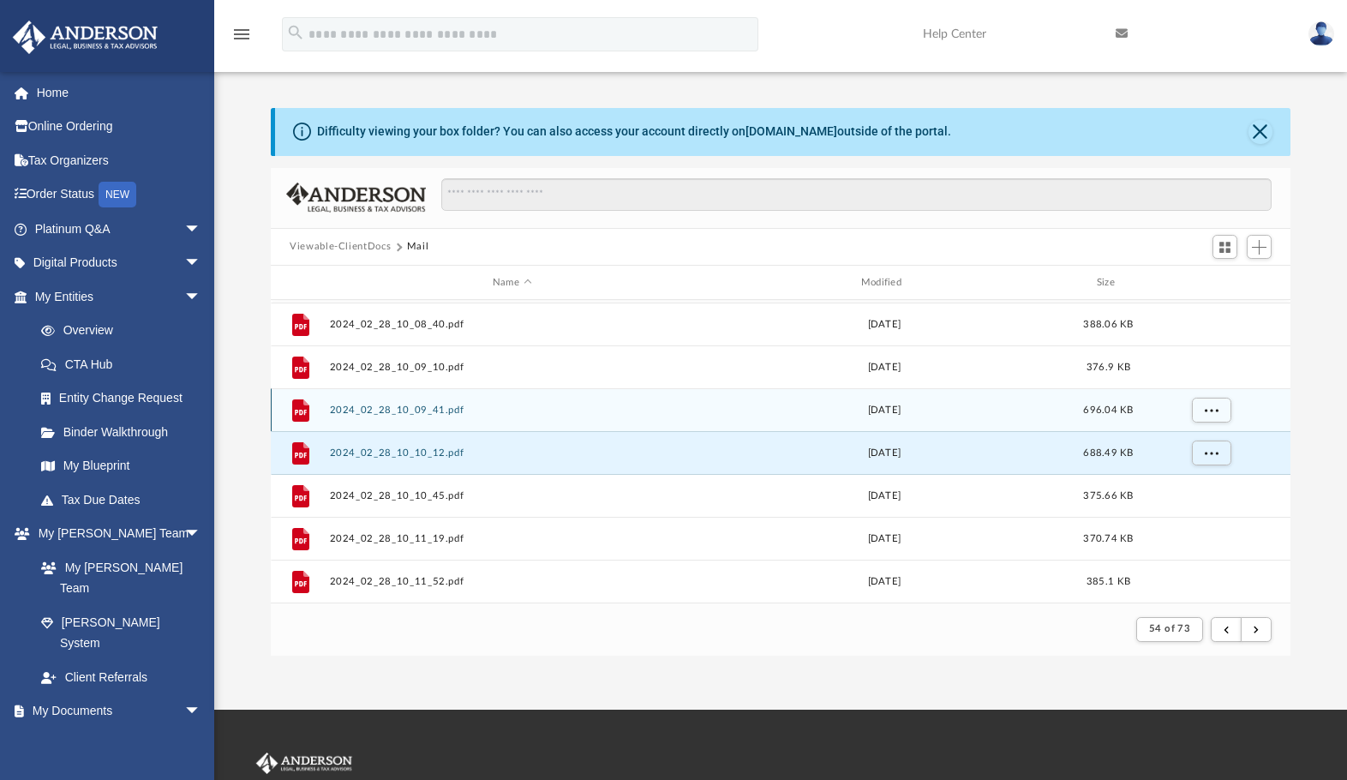
click at [414, 401] on div "File 2024_02_28_10_09_41.pdf [DATE] 696.04 KB" at bounding box center [781, 409] width 1020 height 43
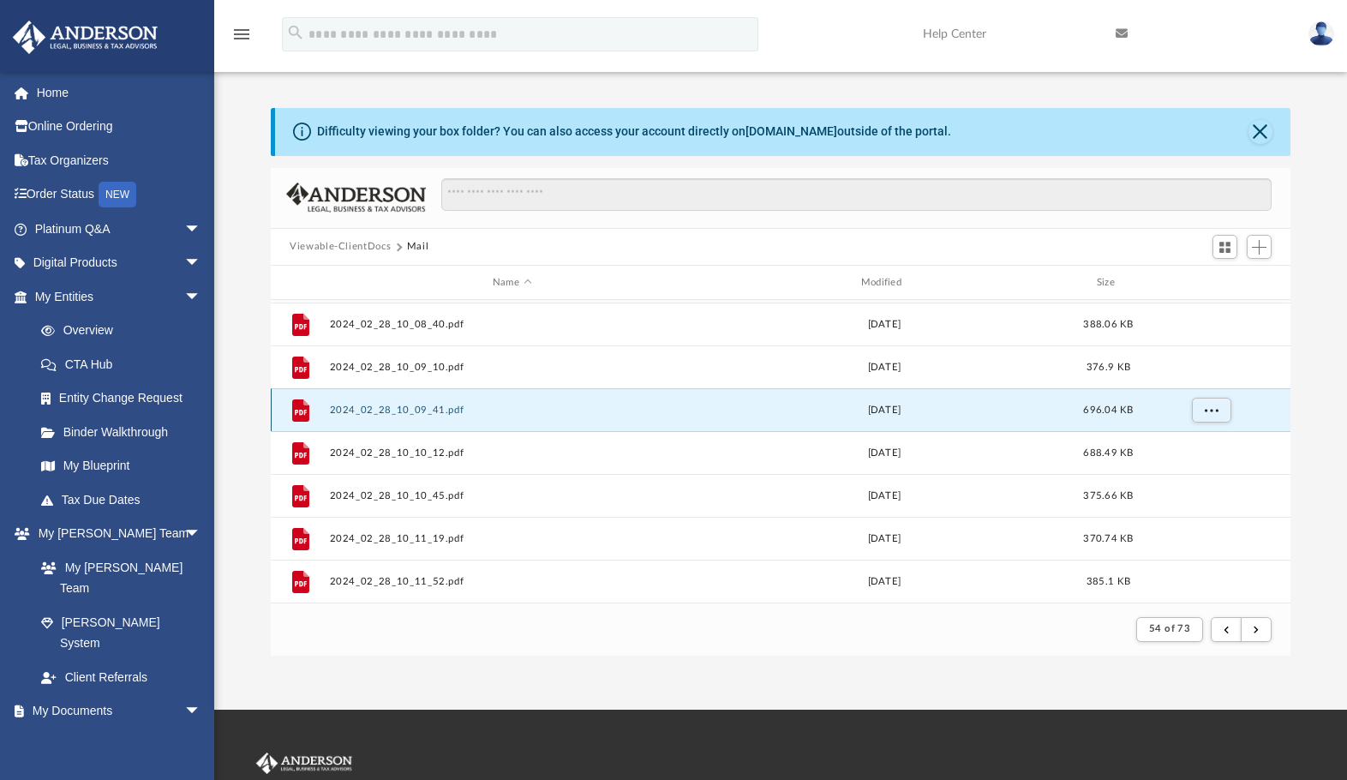
click at [404, 407] on button "2024_02_28_10_09_41.pdf" at bounding box center [512, 410] width 365 height 11
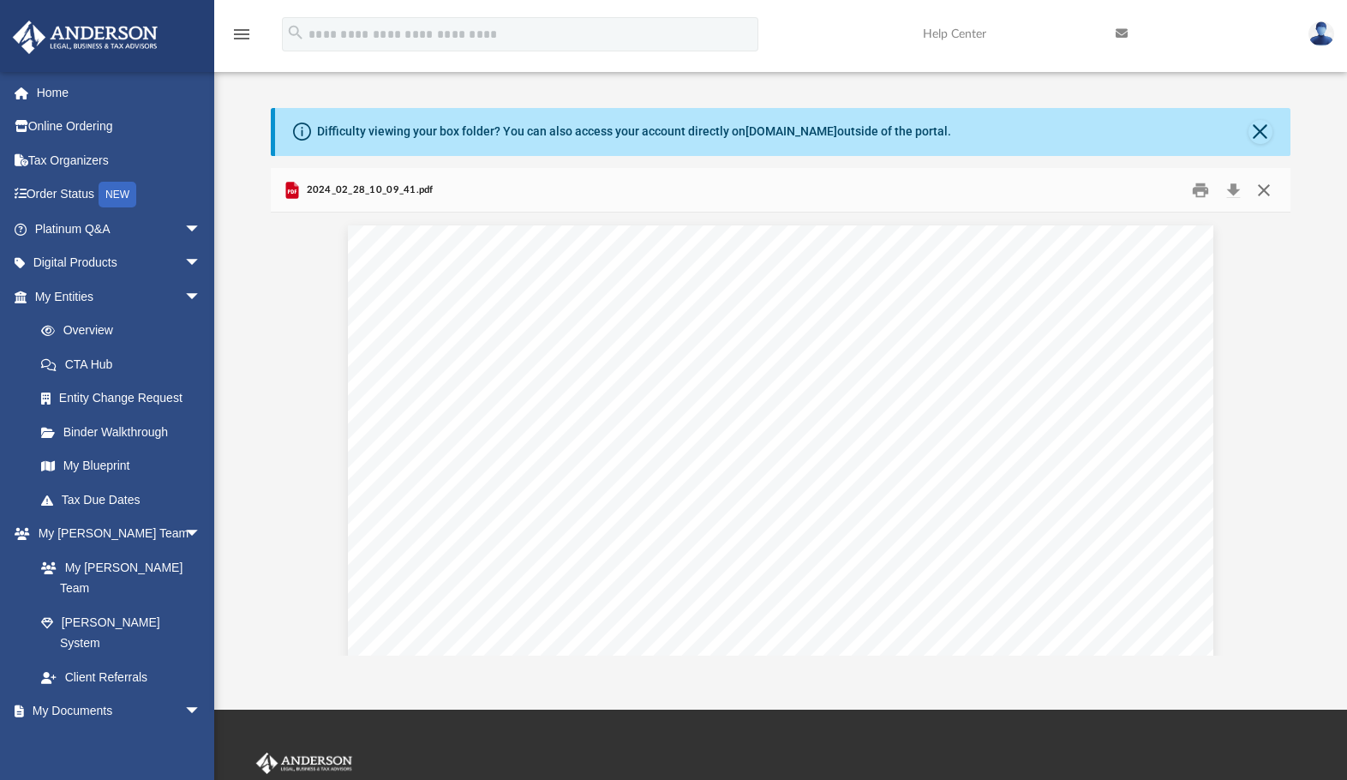
click at [1265, 184] on button "Close" at bounding box center [1264, 190] width 31 height 27
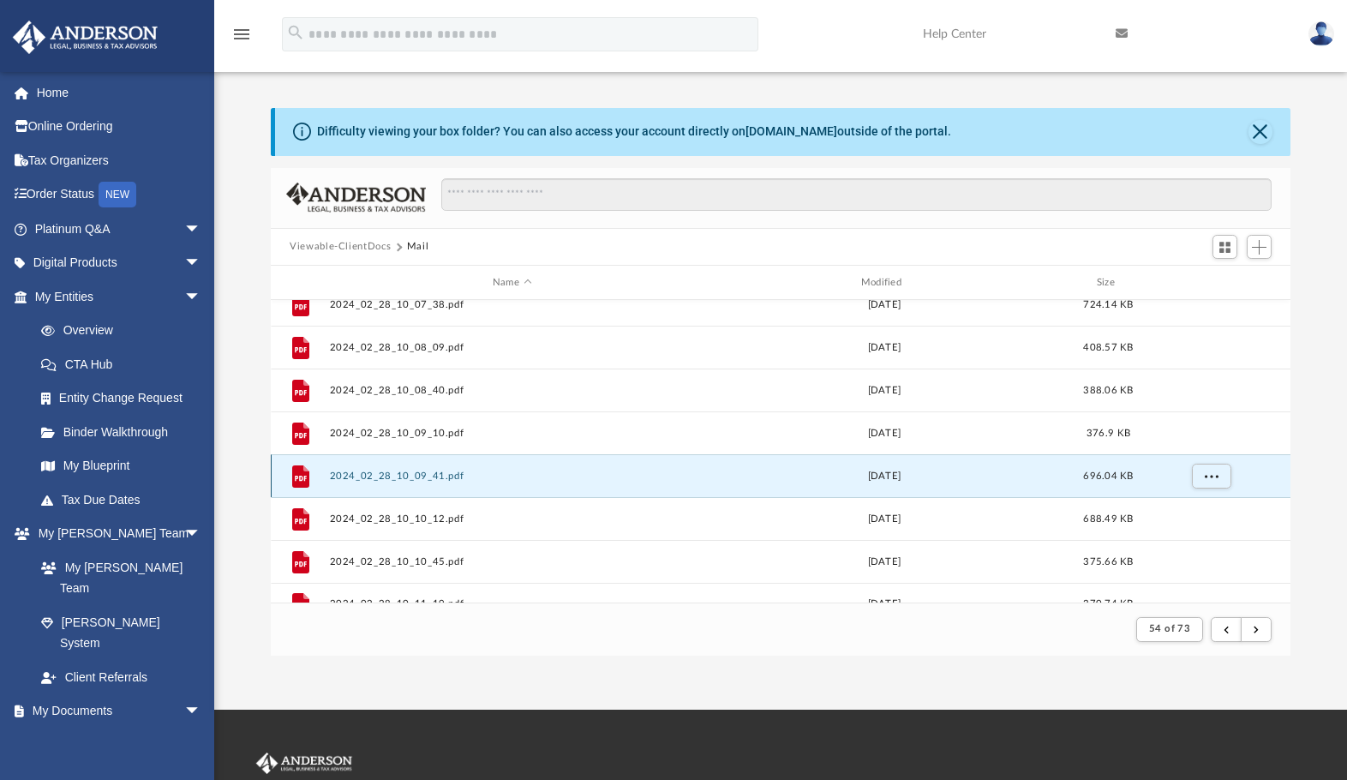
scroll to position [1240, 0]
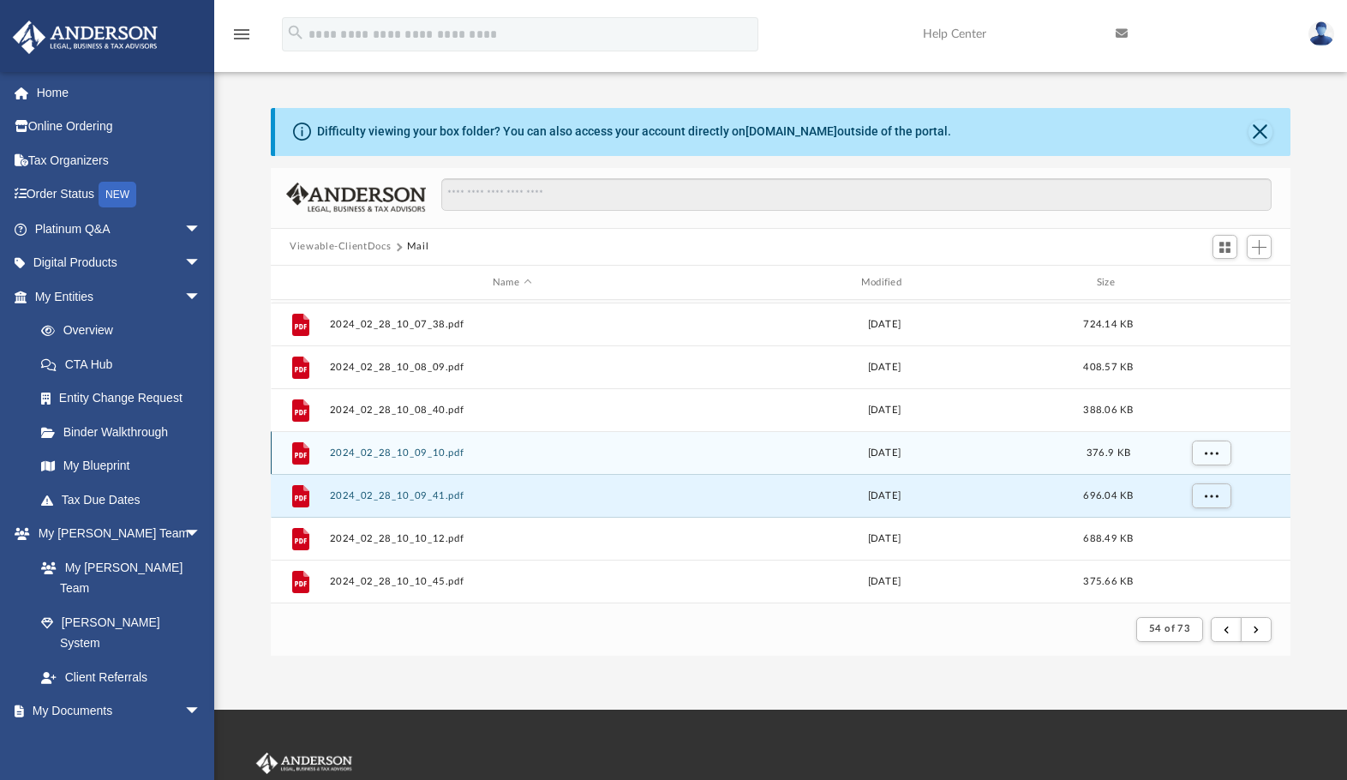
click at [385, 452] on button "2024_02_28_10_09_10.pdf" at bounding box center [512, 452] width 365 height 11
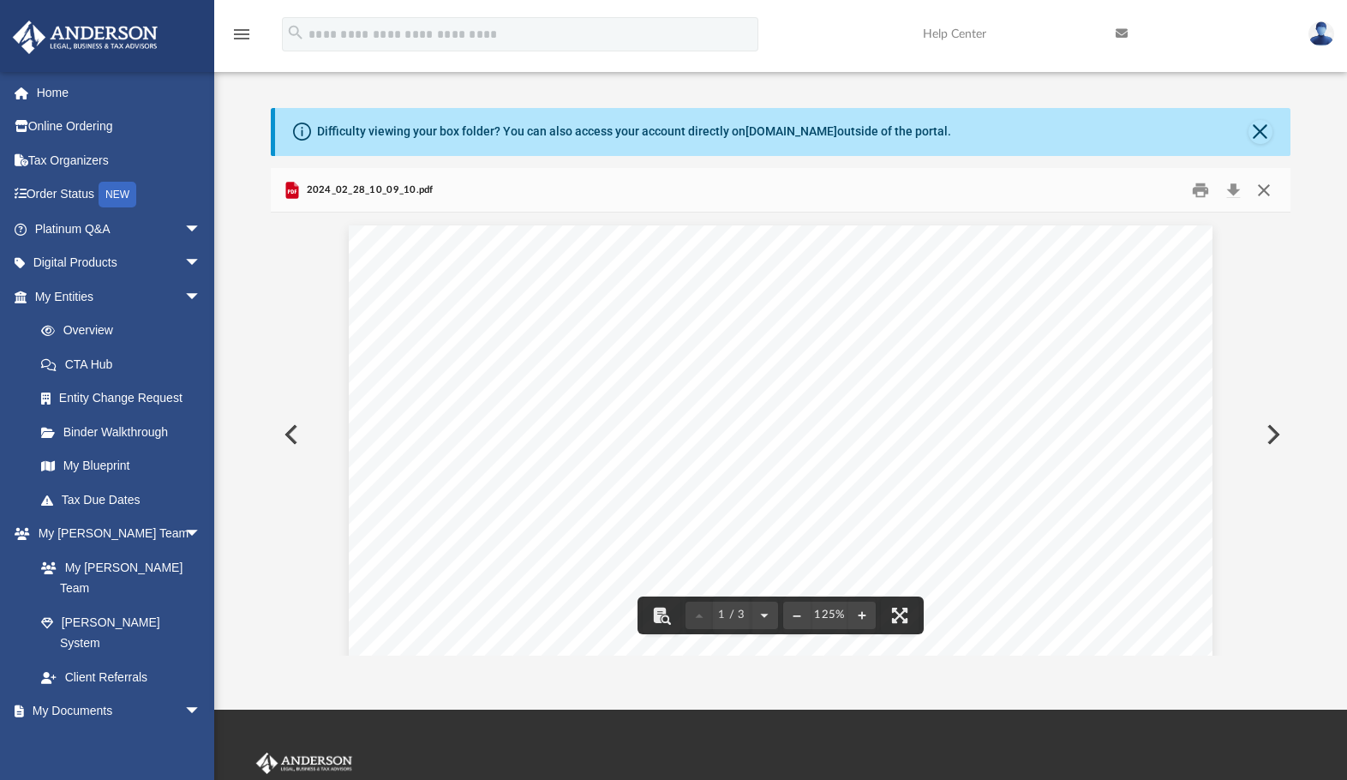
click at [1265, 190] on button "Close" at bounding box center [1264, 190] width 31 height 27
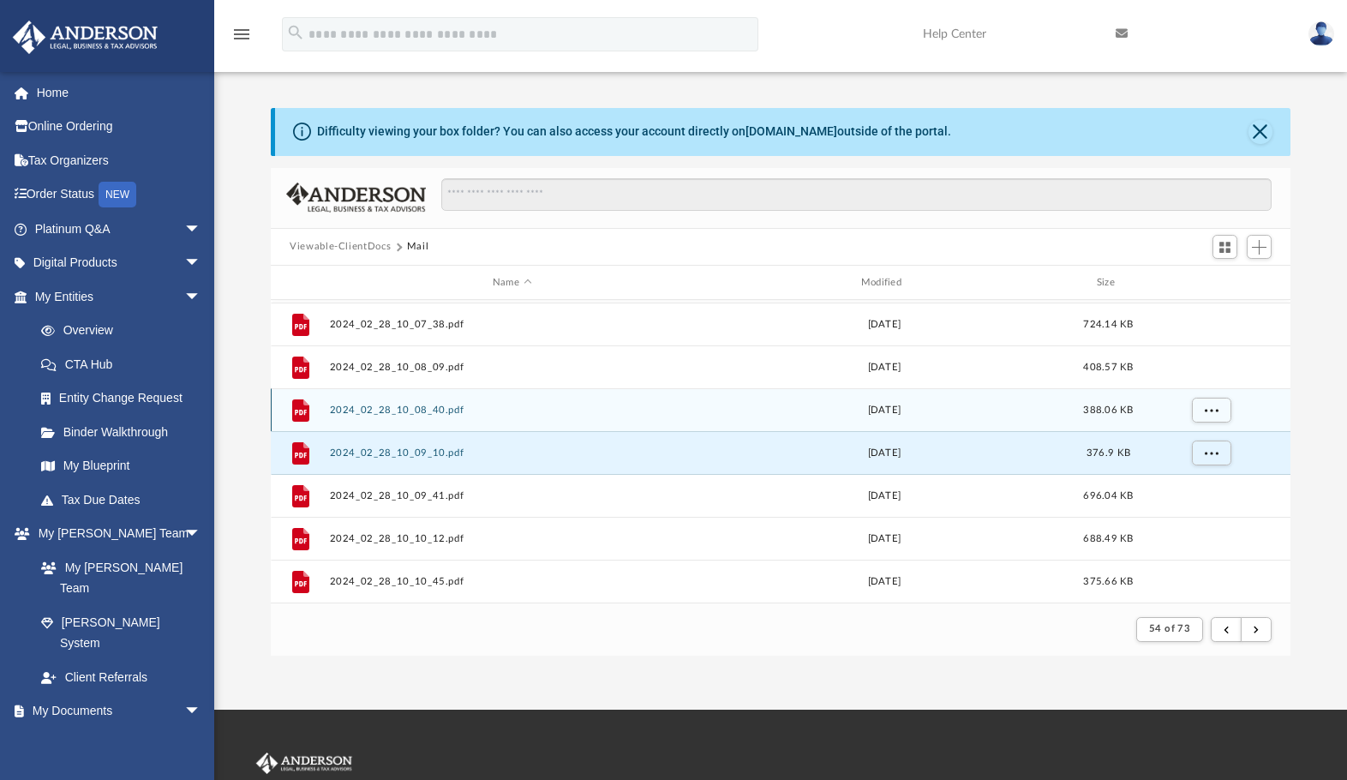
click at [424, 417] on div "File 2024_02_28_10_08_40.pdf [DATE] 388.06 KB" at bounding box center [781, 409] width 1020 height 43
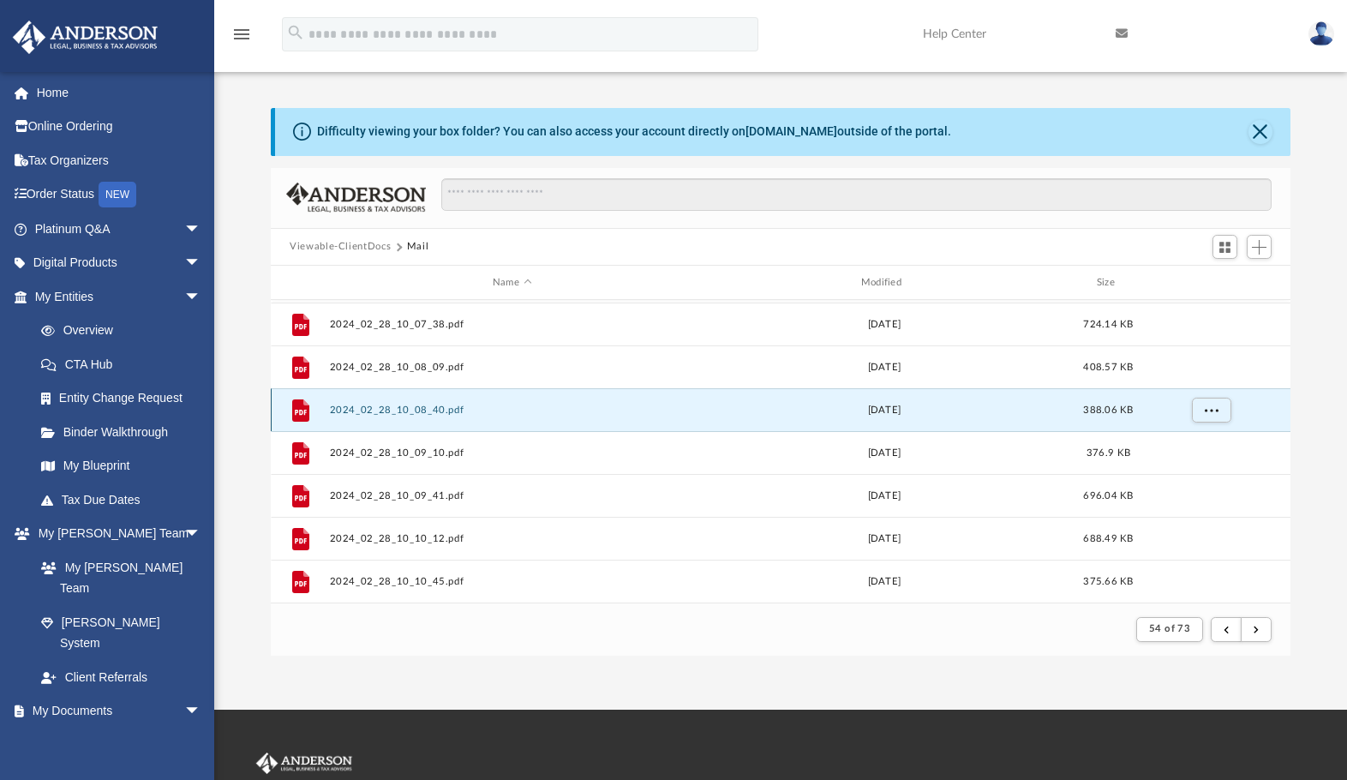
click at [418, 408] on button "2024_02_28_10_08_40.pdf" at bounding box center [512, 410] width 365 height 11
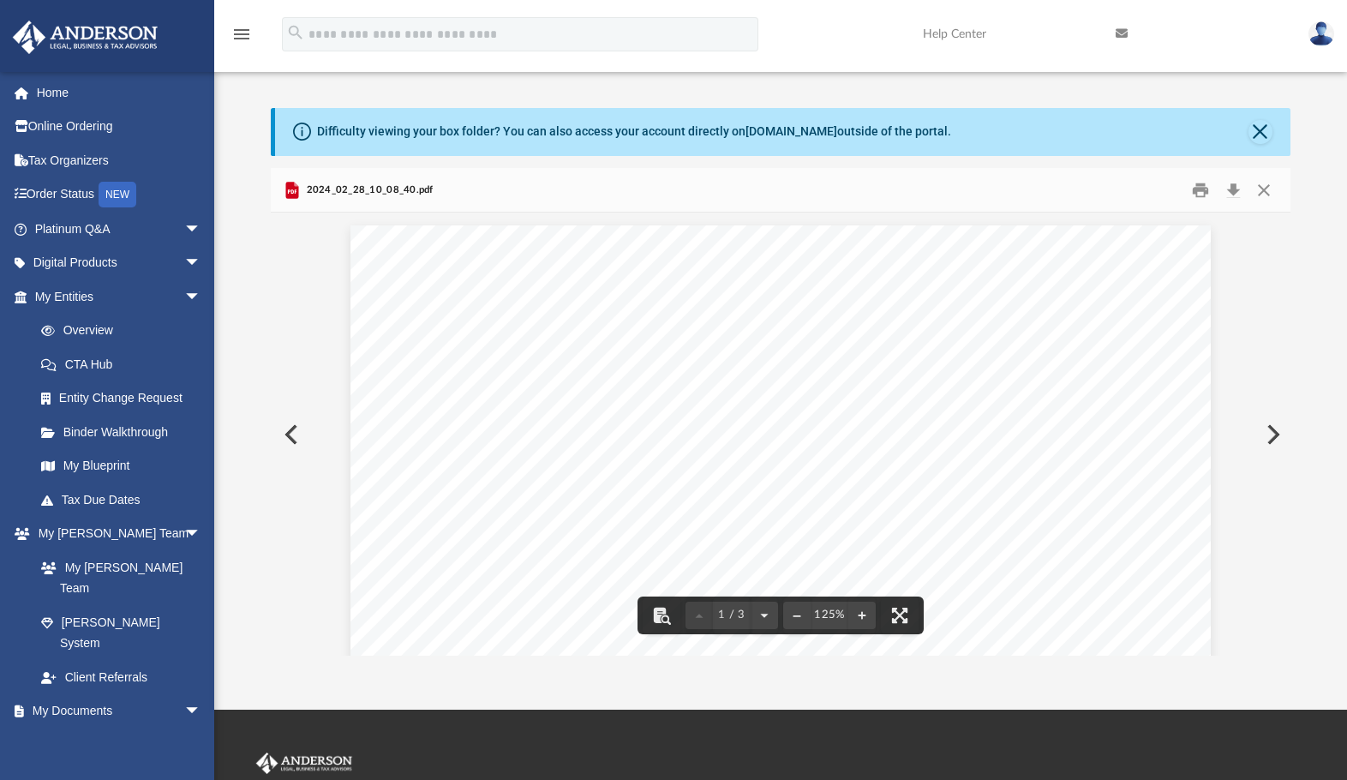
click at [663, 283] on div "Page 1" at bounding box center [781, 787] width 861 height 1125
click at [1264, 186] on button "Close" at bounding box center [1264, 190] width 31 height 27
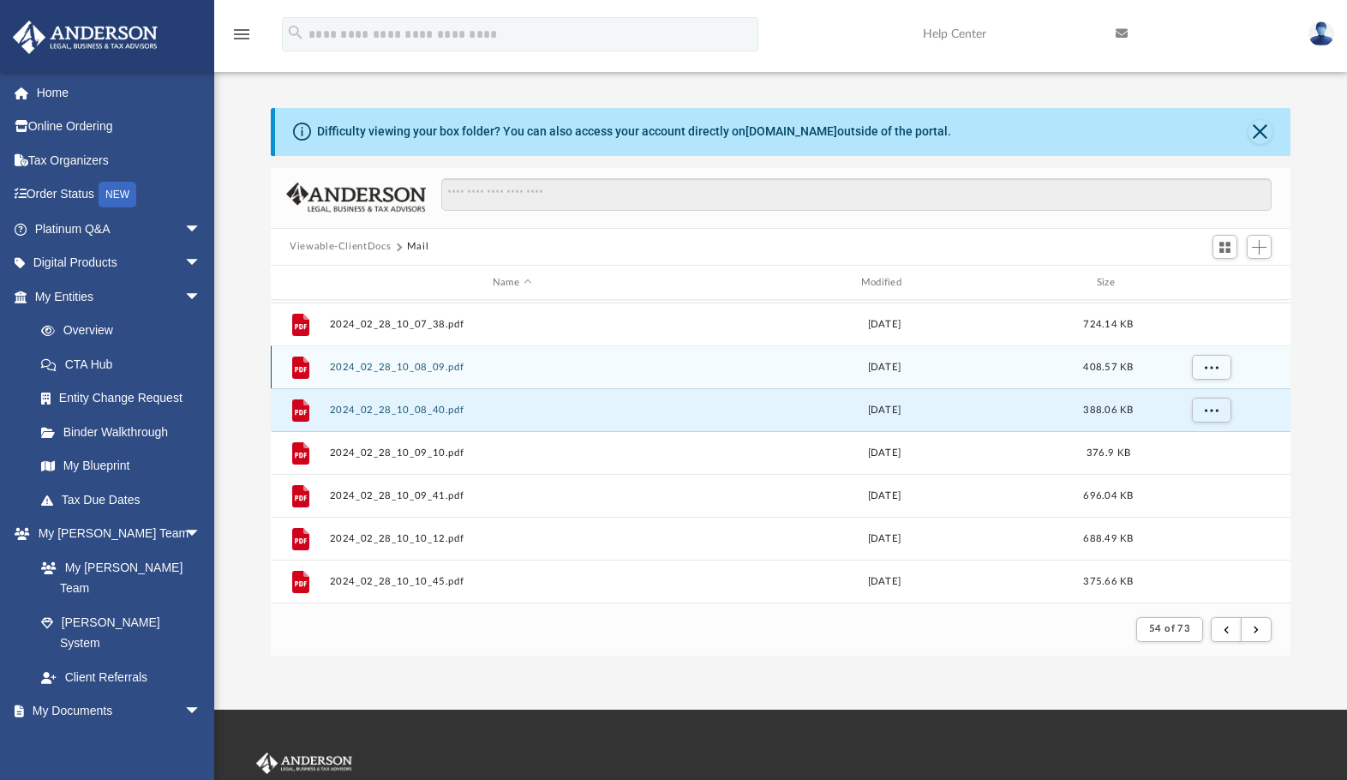
click at [400, 364] on button "2024_02_28_10_08_09.pdf" at bounding box center [512, 367] width 365 height 11
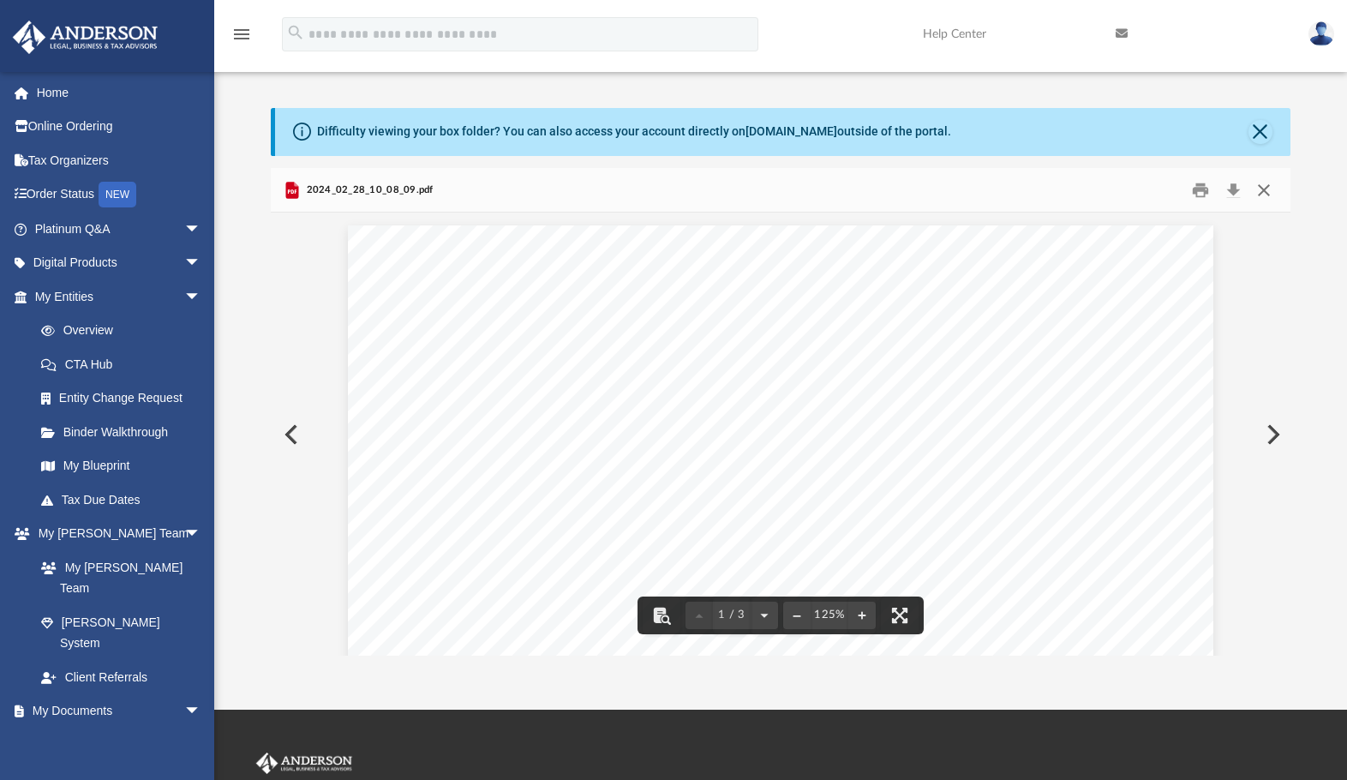
click at [1266, 192] on button "Close" at bounding box center [1264, 190] width 31 height 27
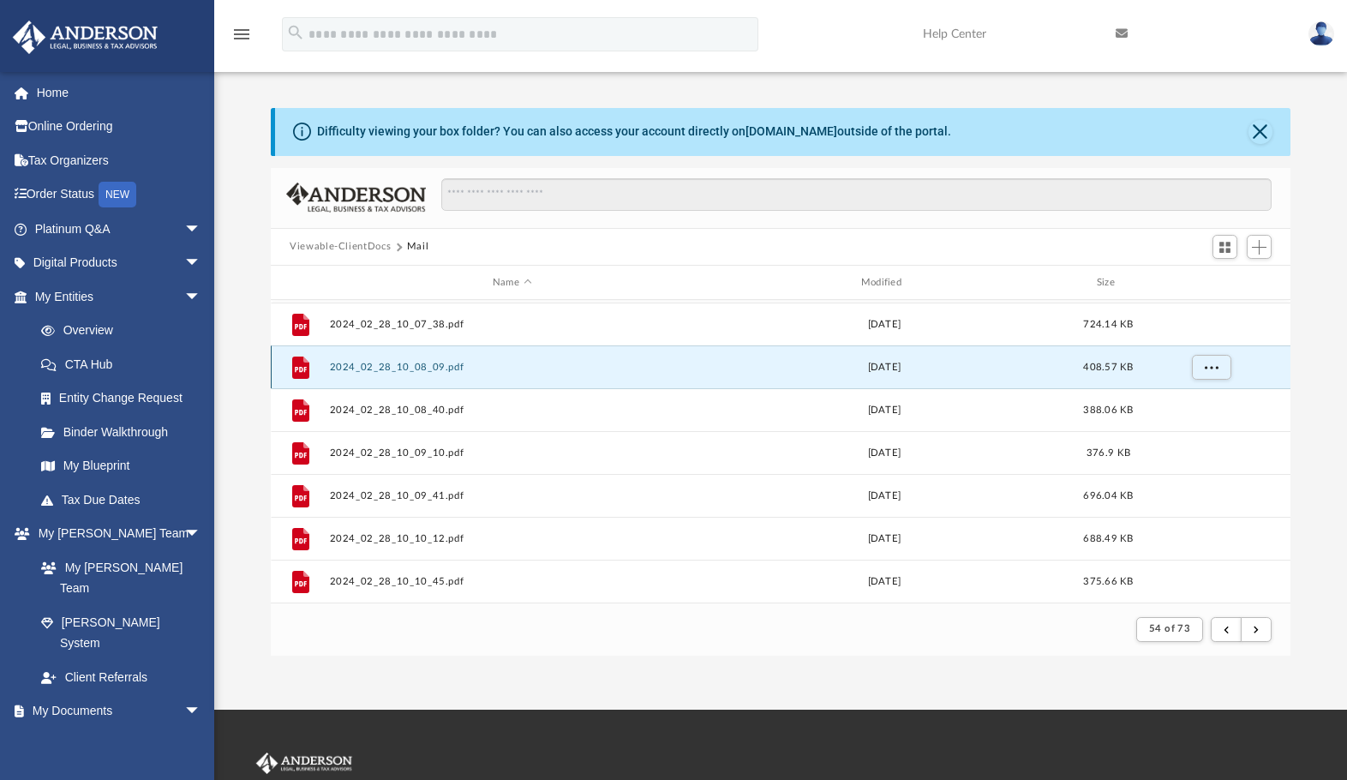
scroll to position [1069, 0]
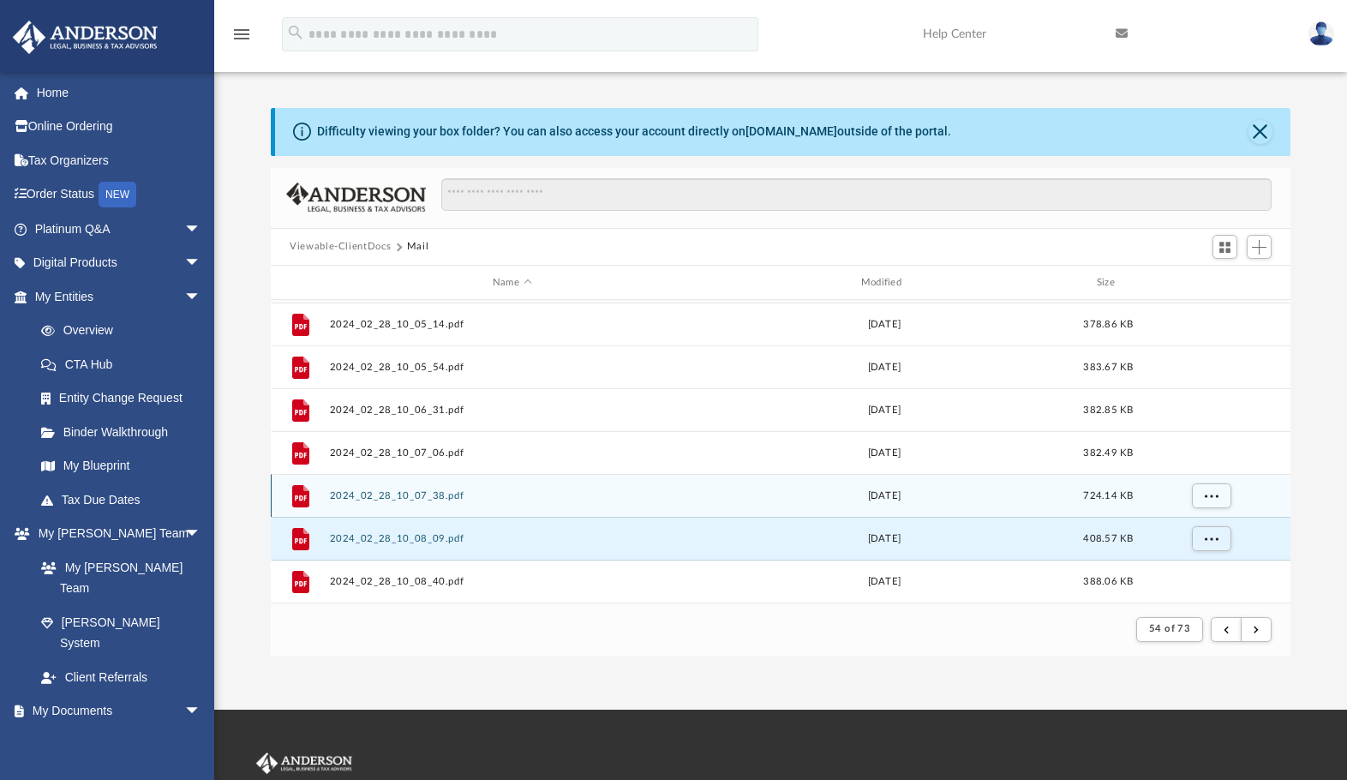
click at [396, 490] on button "2024_02_28_10_07_38.pdf" at bounding box center [512, 495] width 365 height 11
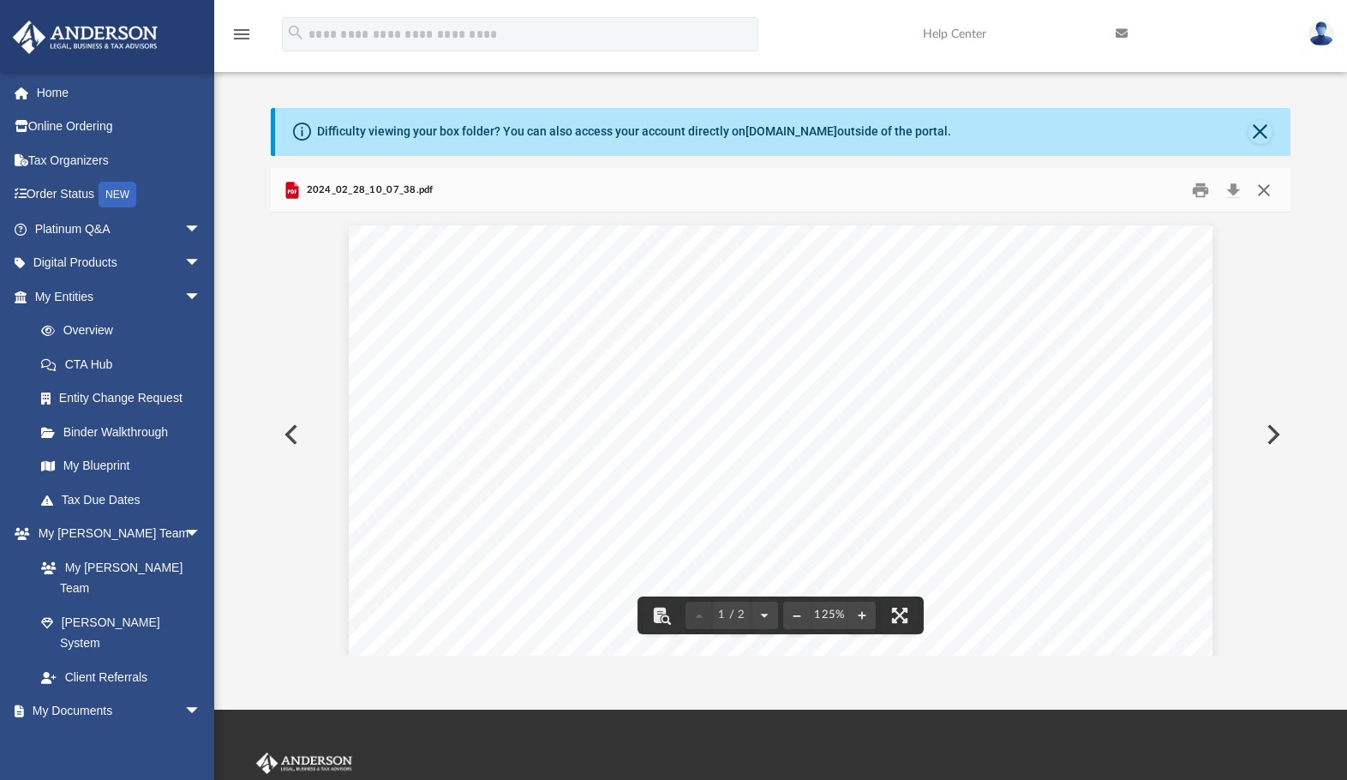
click at [1262, 178] on button "Close" at bounding box center [1264, 190] width 31 height 27
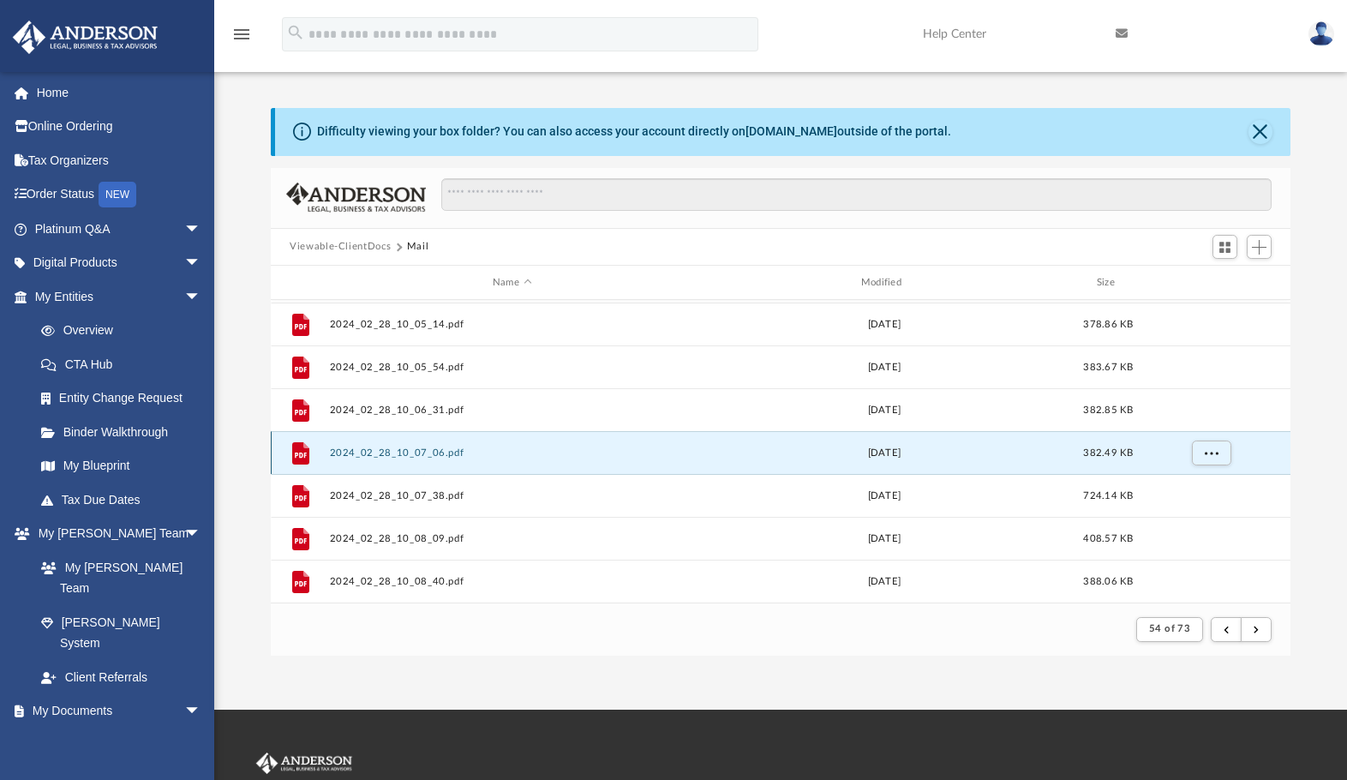
click at [387, 453] on button "2024_02_28_10_07_06.pdf" at bounding box center [512, 452] width 365 height 11
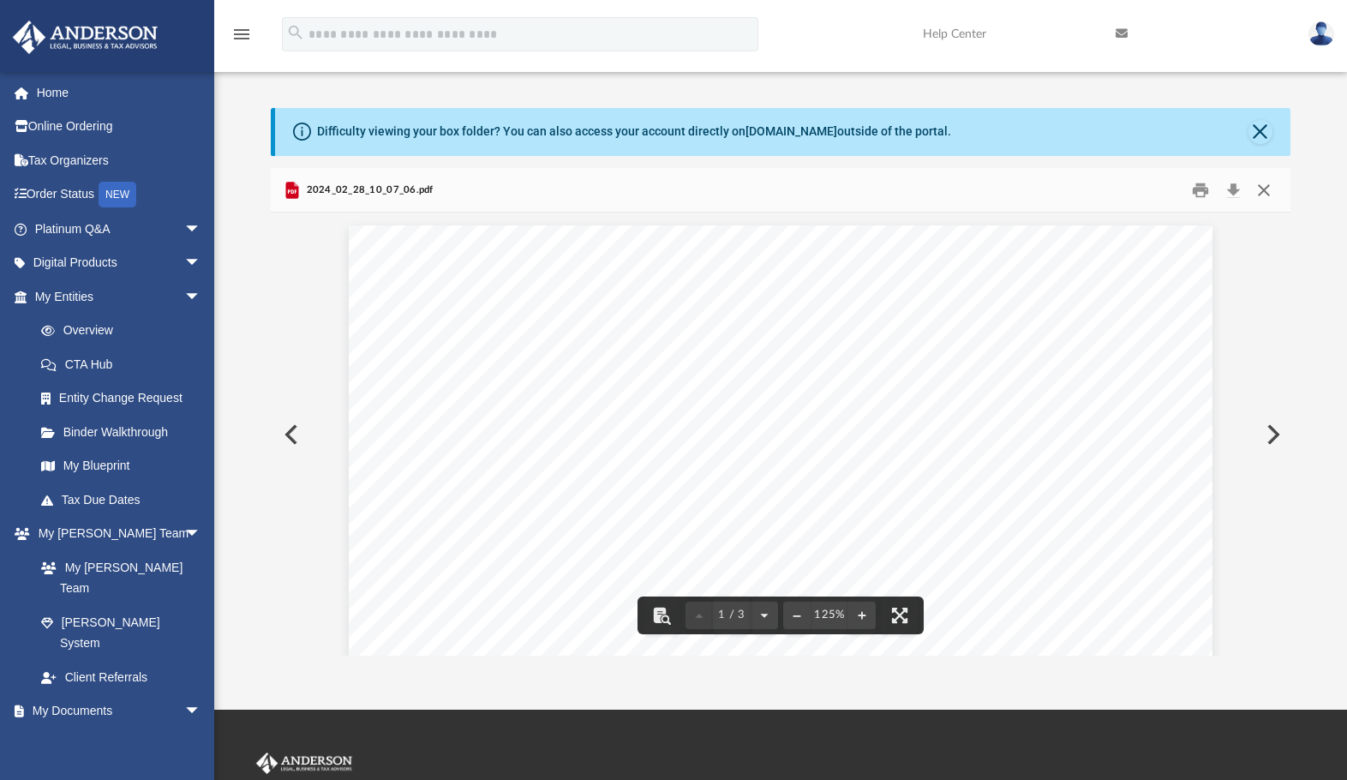
click at [1265, 188] on button "Close" at bounding box center [1264, 190] width 31 height 27
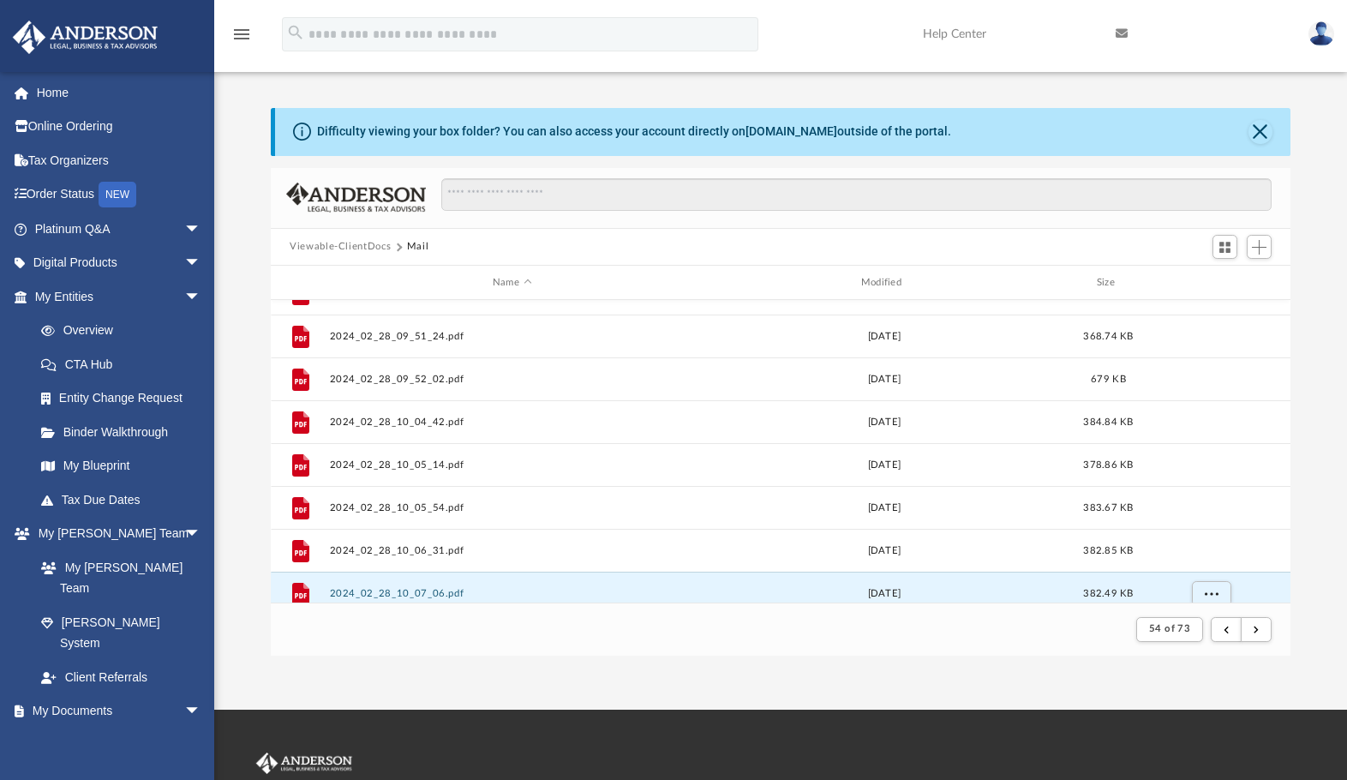
scroll to position [897, 0]
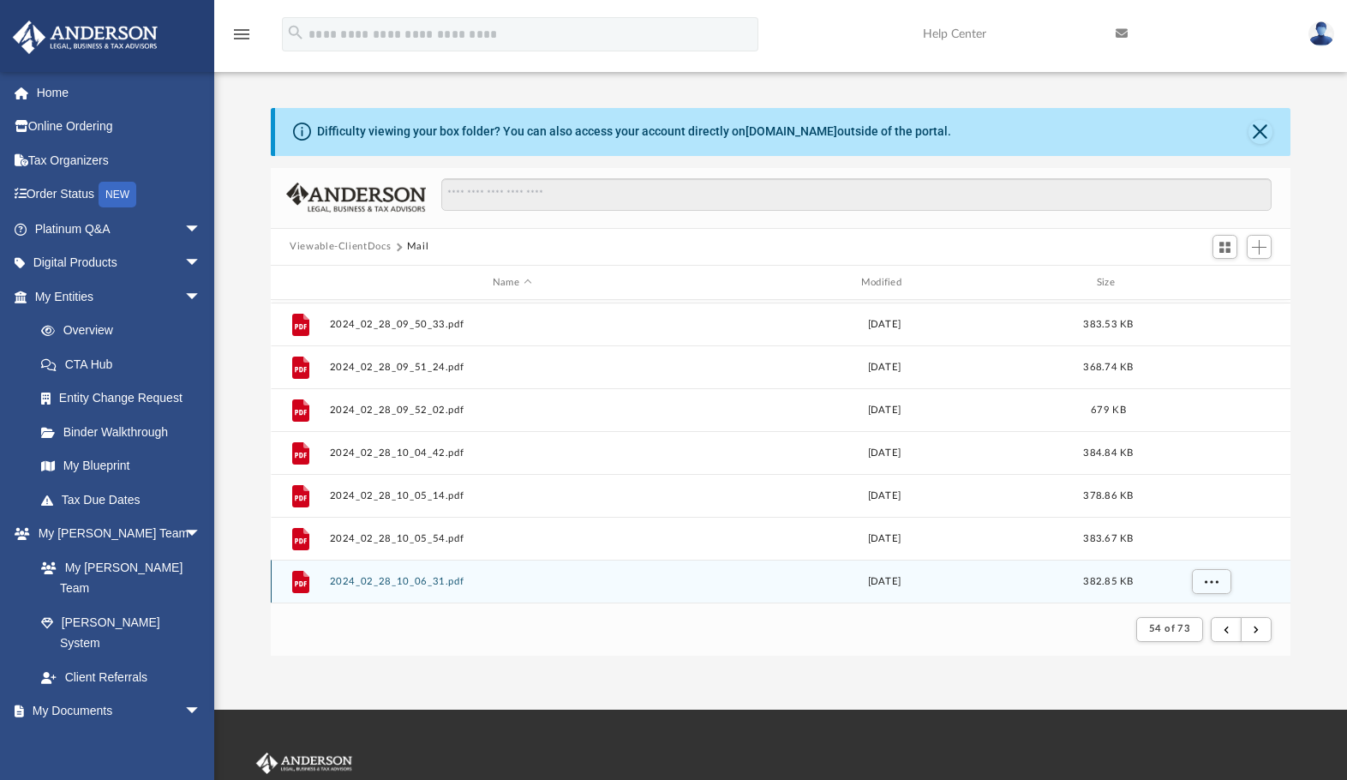
click at [413, 572] on div "File 2024_02_28_10_06_31.pdf [DATE] 382.85 KB" at bounding box center [781, 581] width 1020 height 43
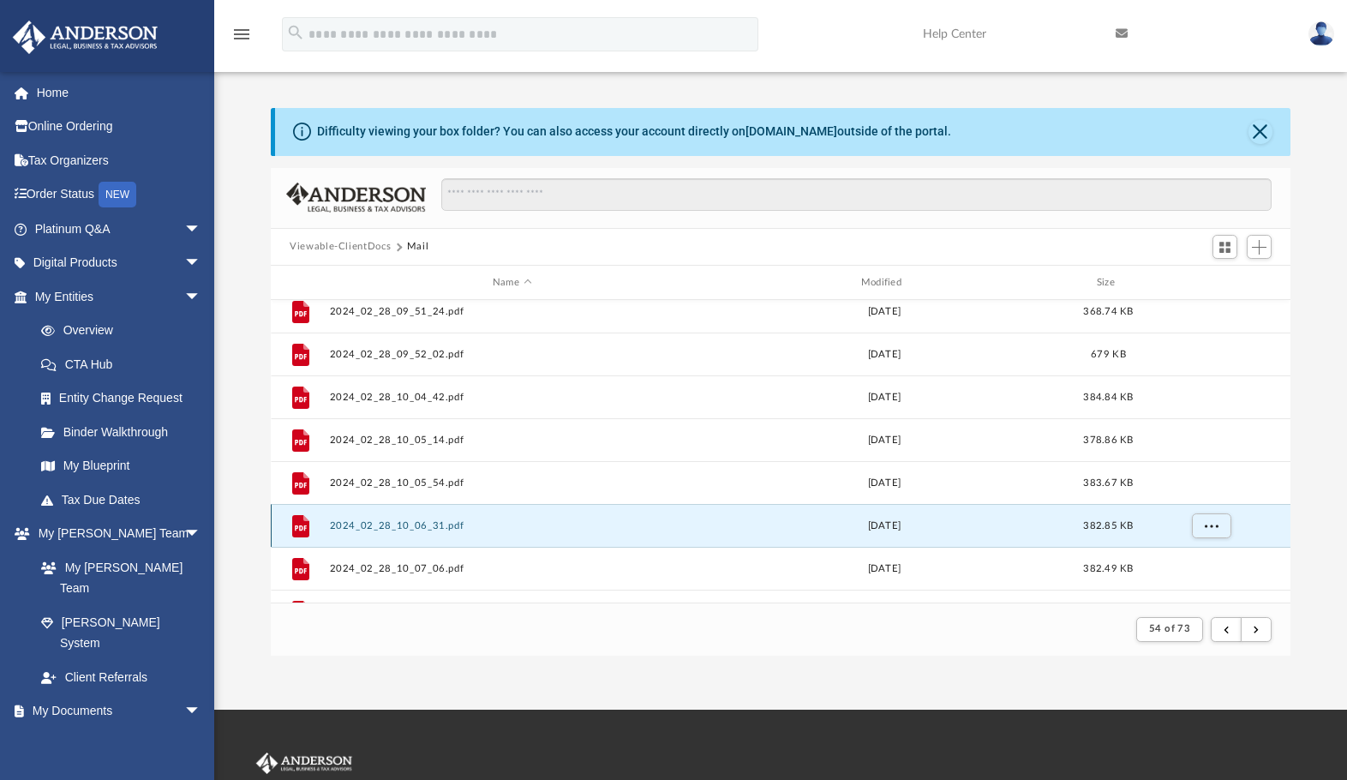
scroll to position [1069, 0]
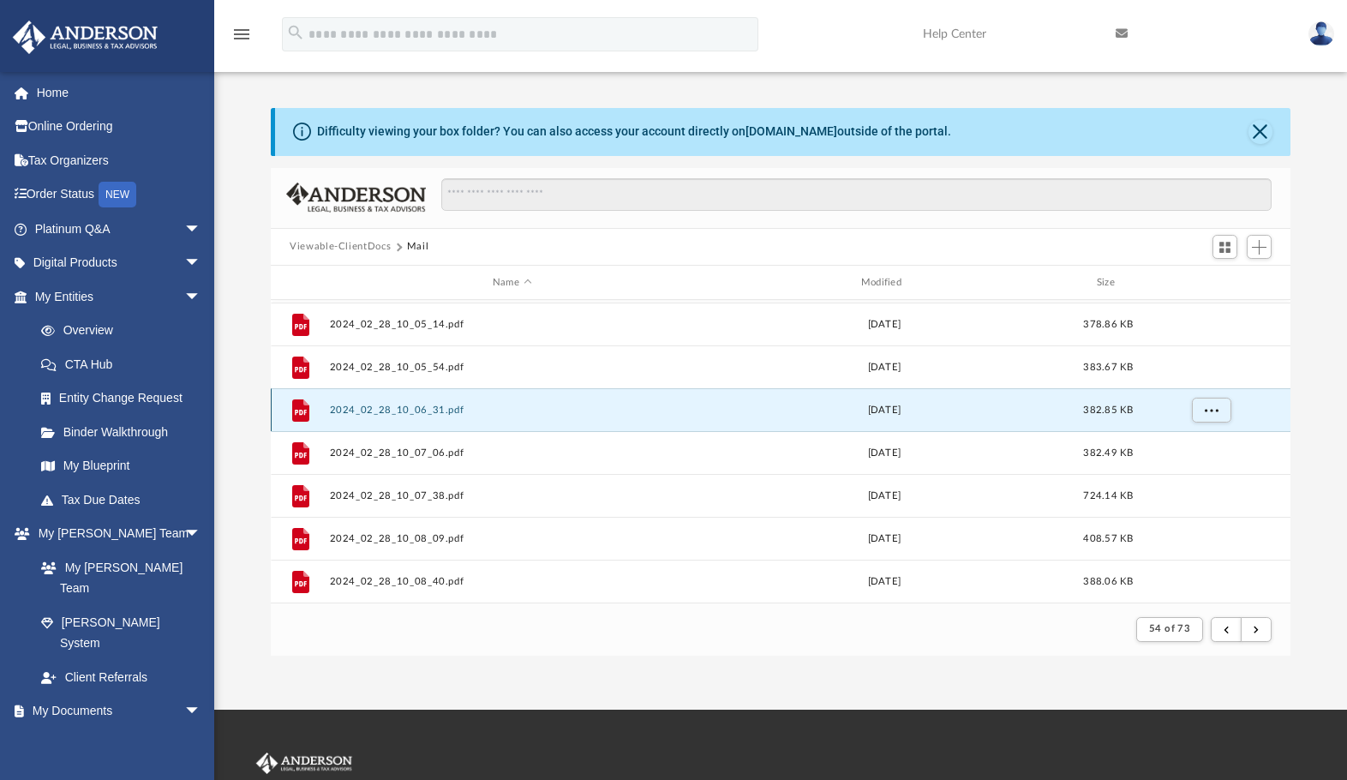
click at [442, 407] on button "2024_02_28_10_06_31.pdf" at bounding box center [512, 410] width 365 height 11
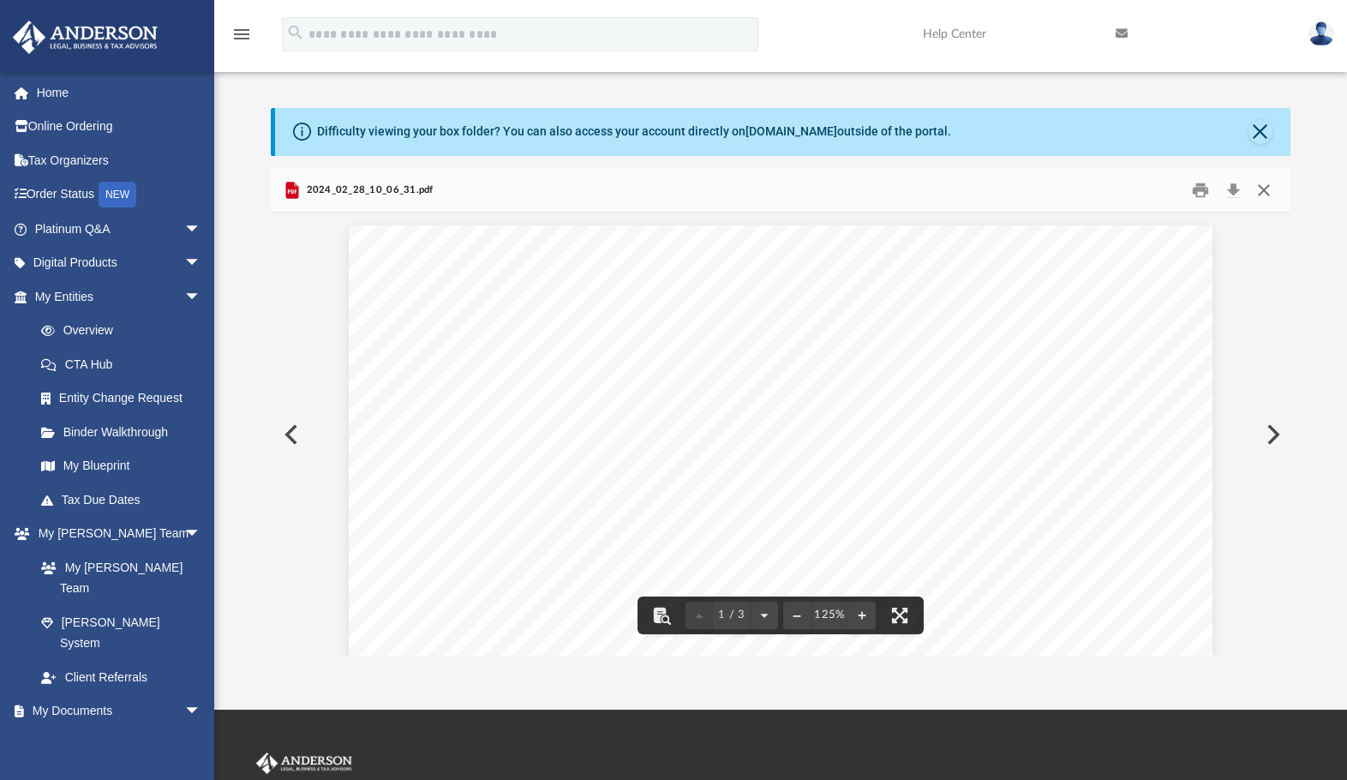
click at [1269, 199] on button "Close" at bounding box center [1264, 190] width 31 height 27
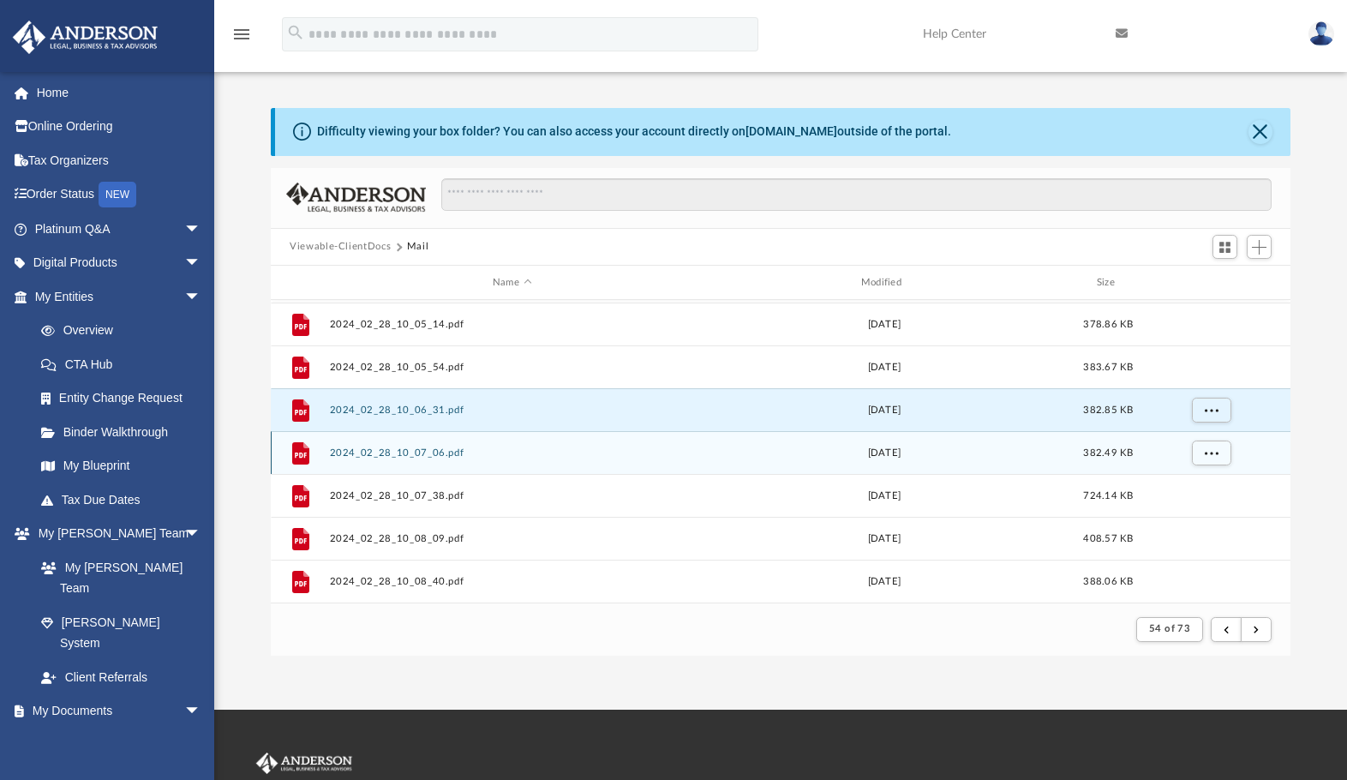
scroll to position [983, 0]
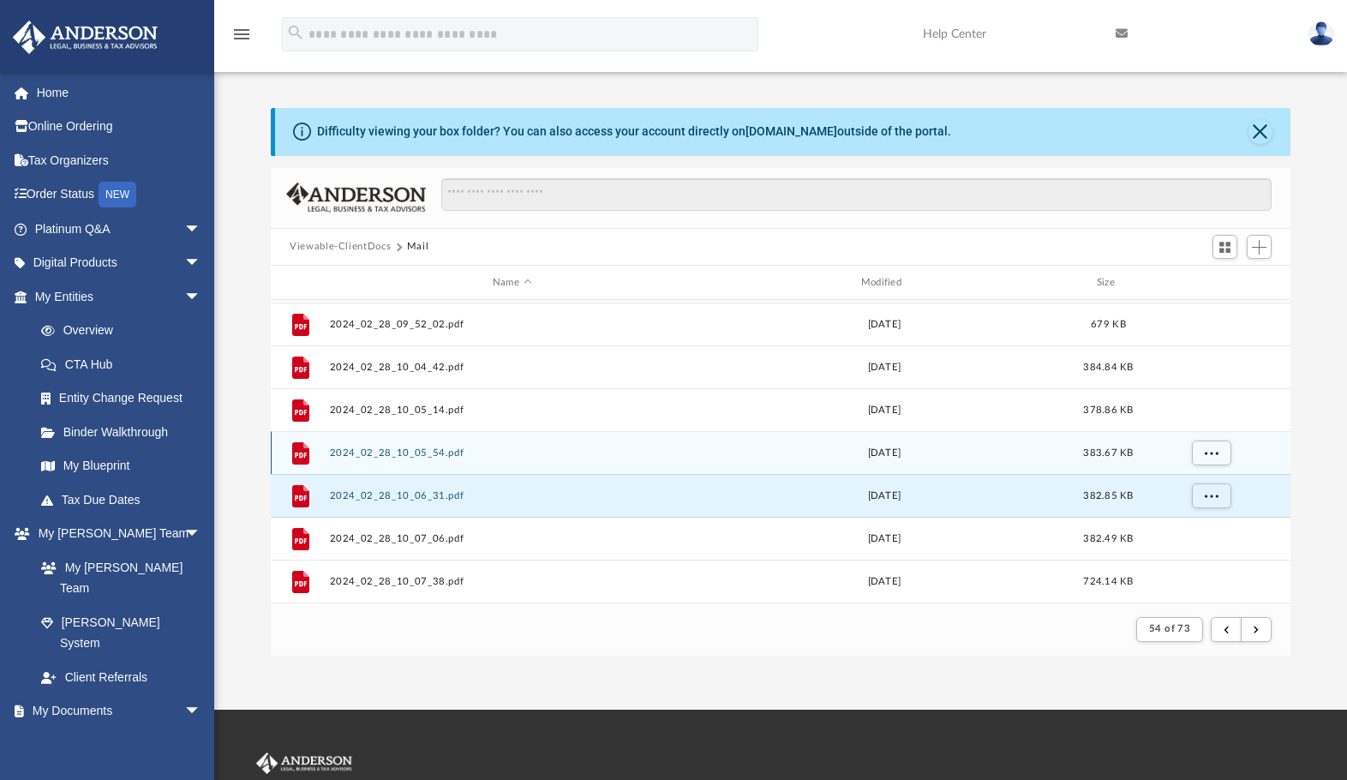
click at [381, 453] on button "2024_02_28_10_05_54.pdf" at bounding box center [512, 452] width 365 height 11
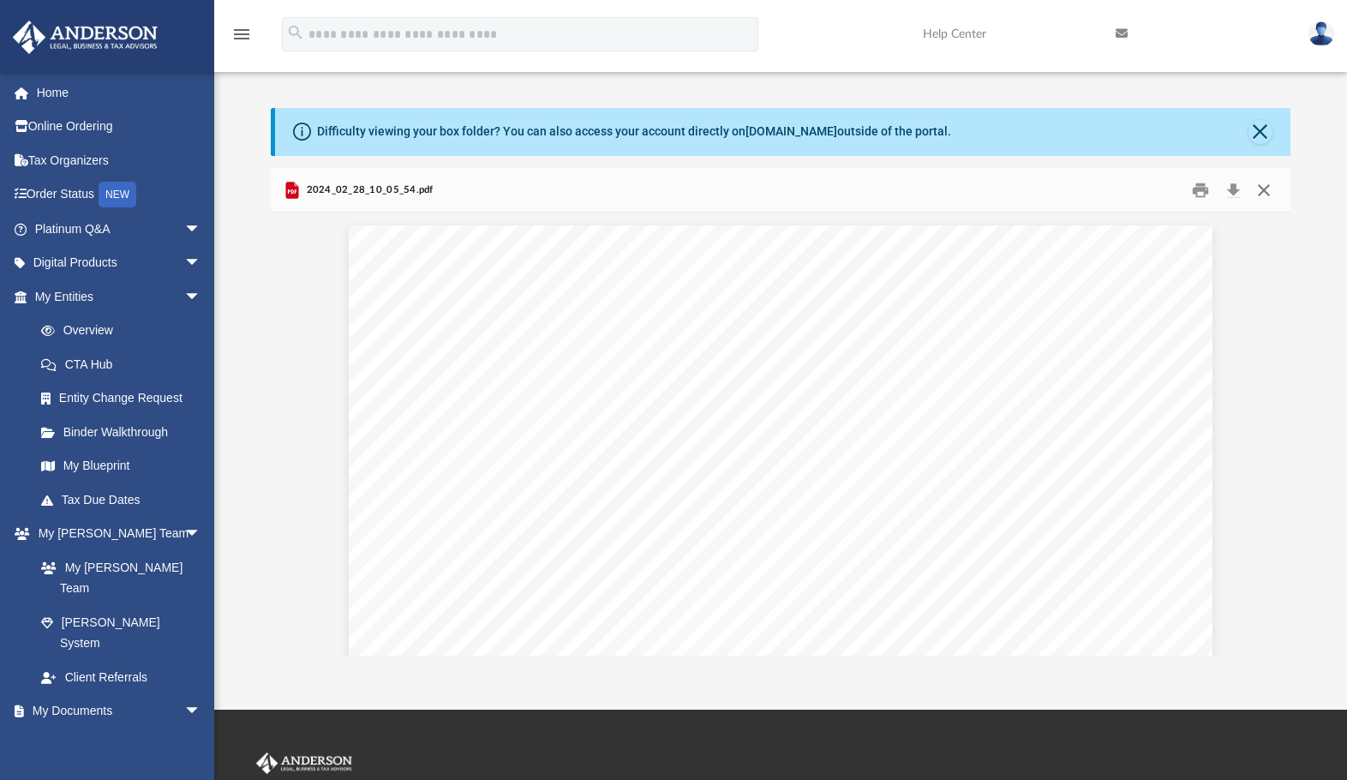
click at [1263, 185] on button "Close" at bounding box center [1264, 190] width 31 height 27
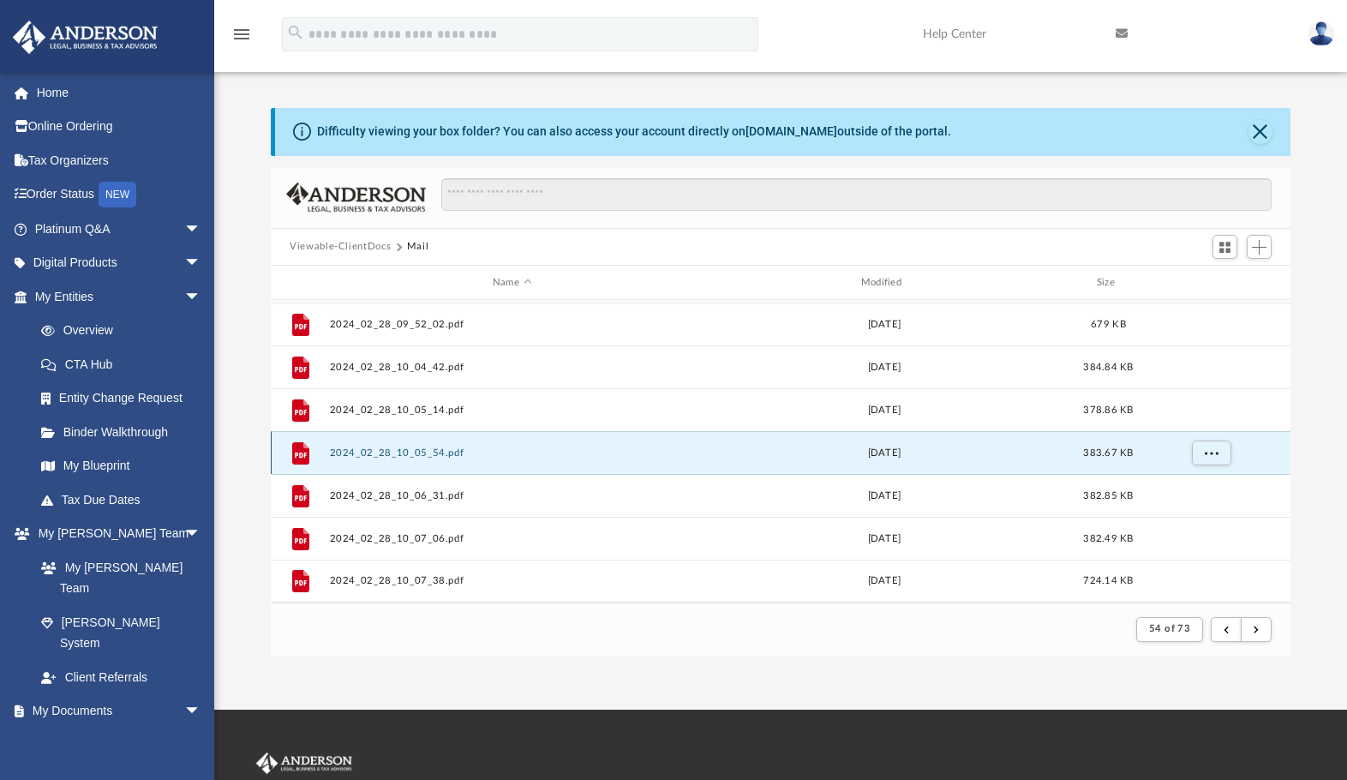
scroll to position [897, 0]
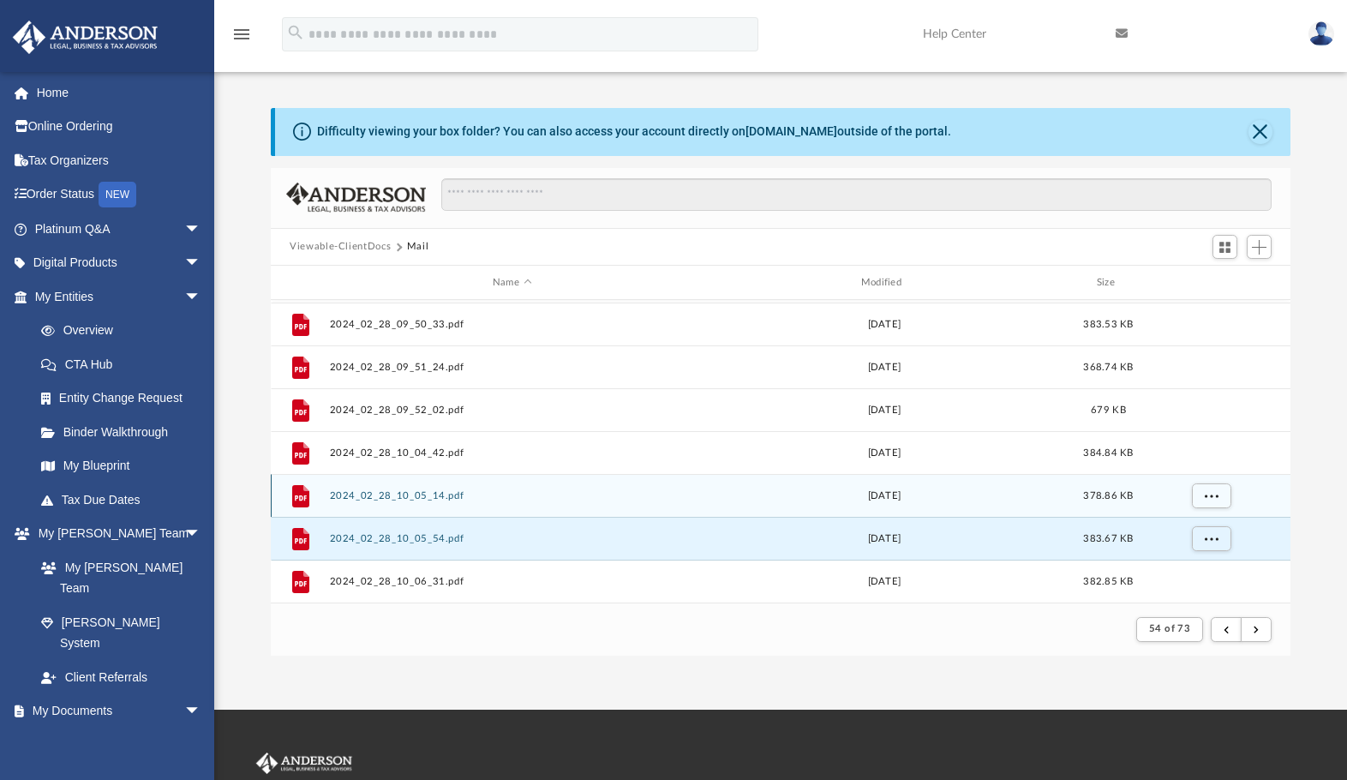
click at [420, 495] on button "2024_02_28_10_05_14.pdf" at bounding box center [512, 495] width 365 height 11
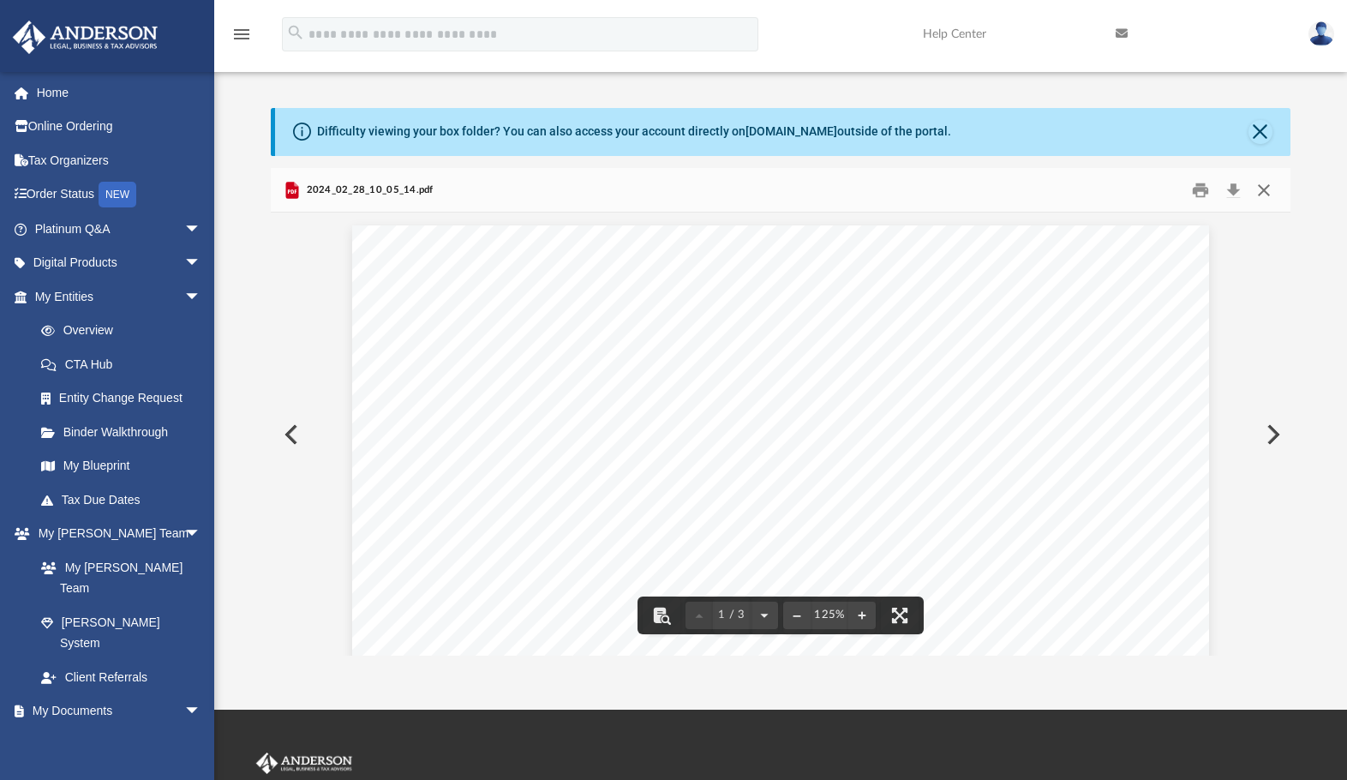
click at [1264, 188] on button "Close" at bounding box center [1264, 190] width 31 height 27
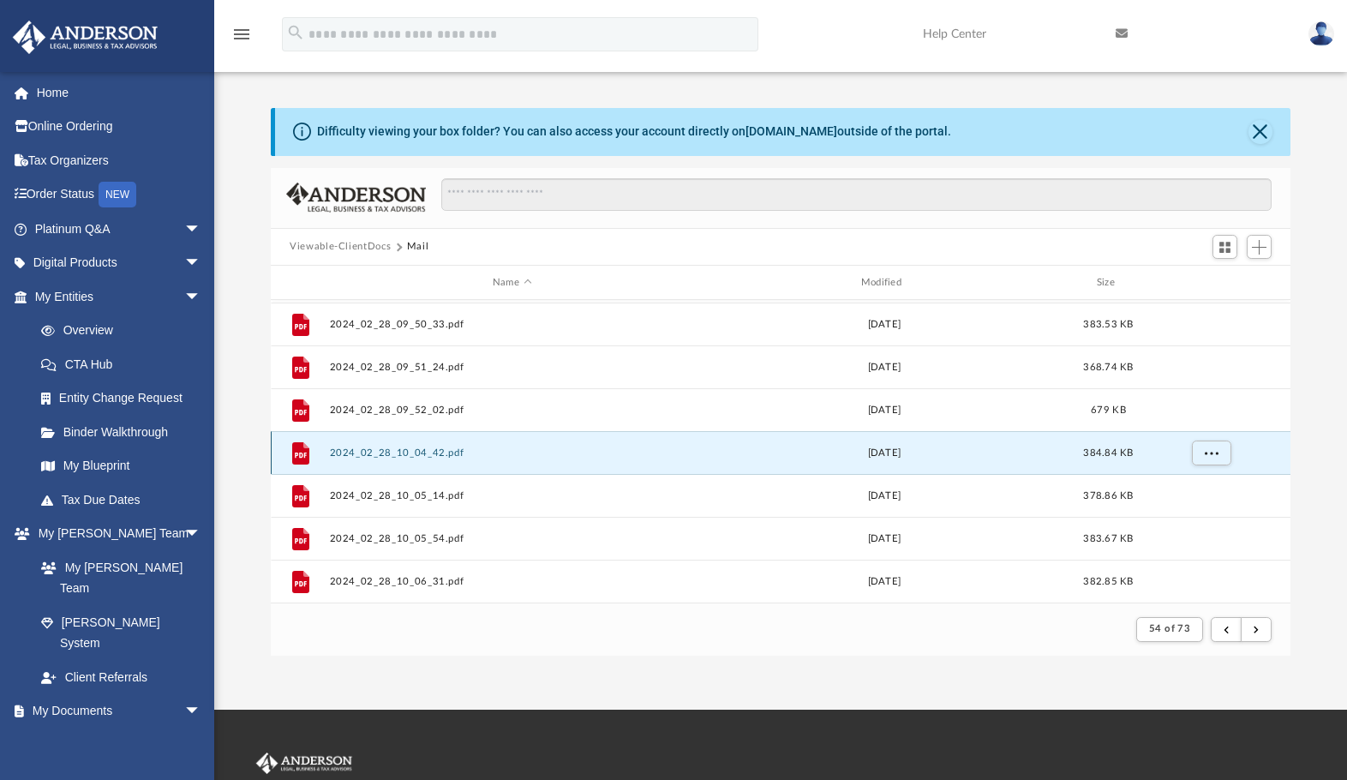
click at [391, 448] on button "2024_02_28_10_04_42.pdf" at bounding box center [512, 452] width 365 height 11
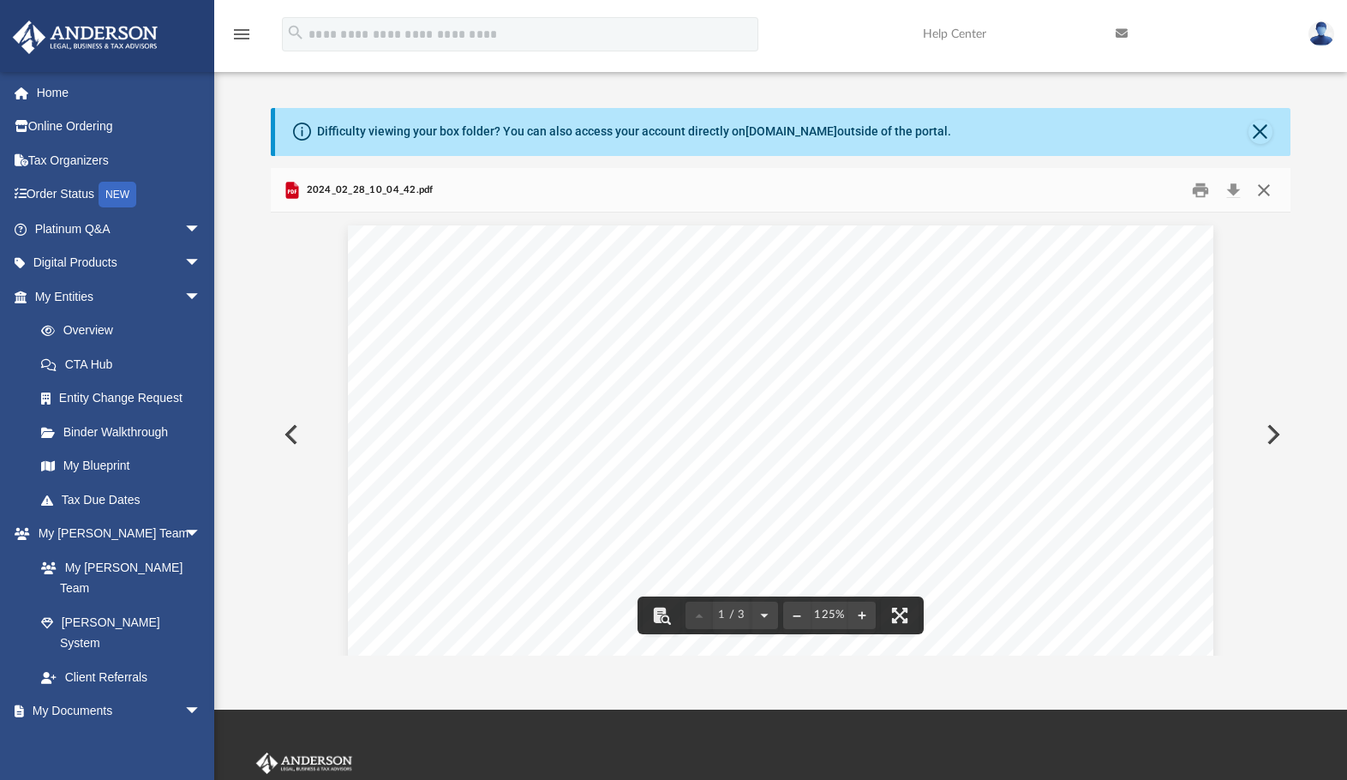
click at [1259, 189] on button "Close" at bounding box center [1264, 190] width 31 height 27
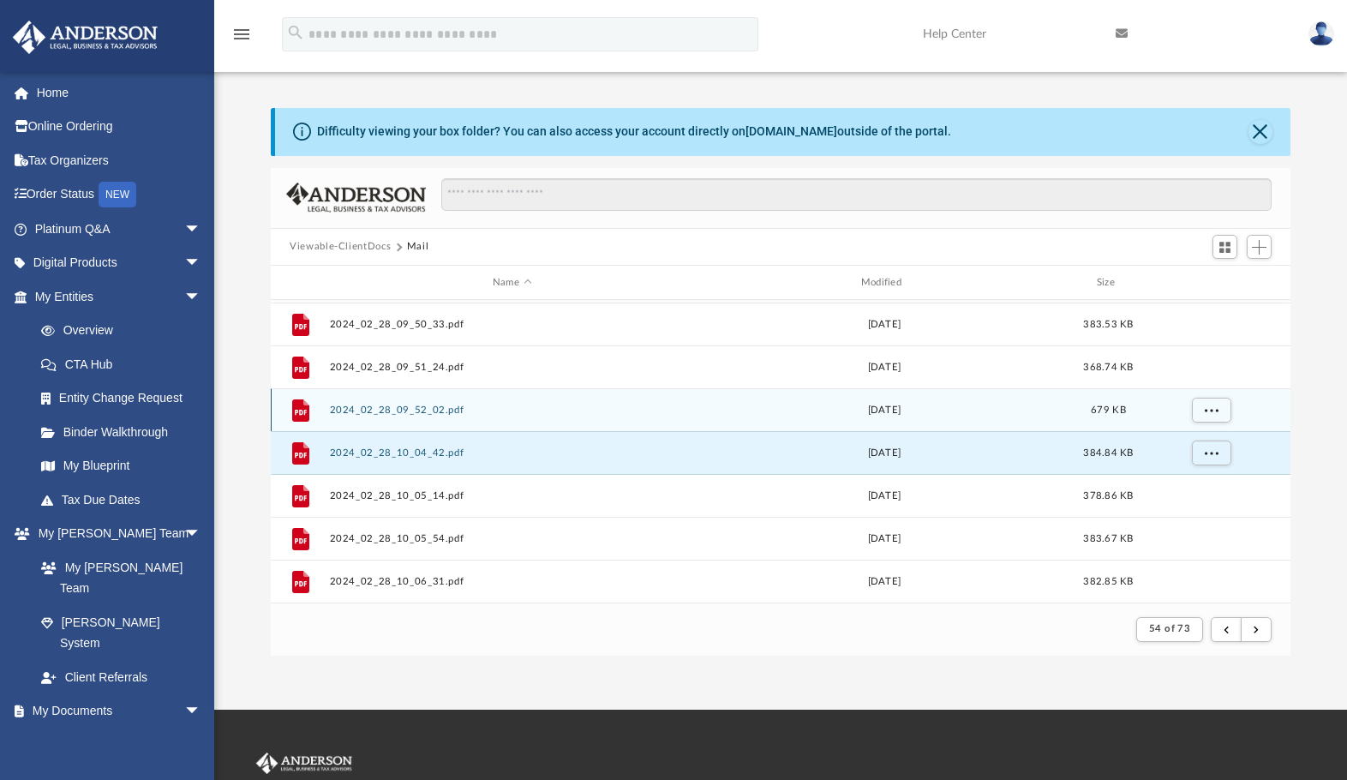
click at [398, 415] on button "2024_02_28_09_52_02.pdf" at bounding box center [512, 410] width 365 height 11
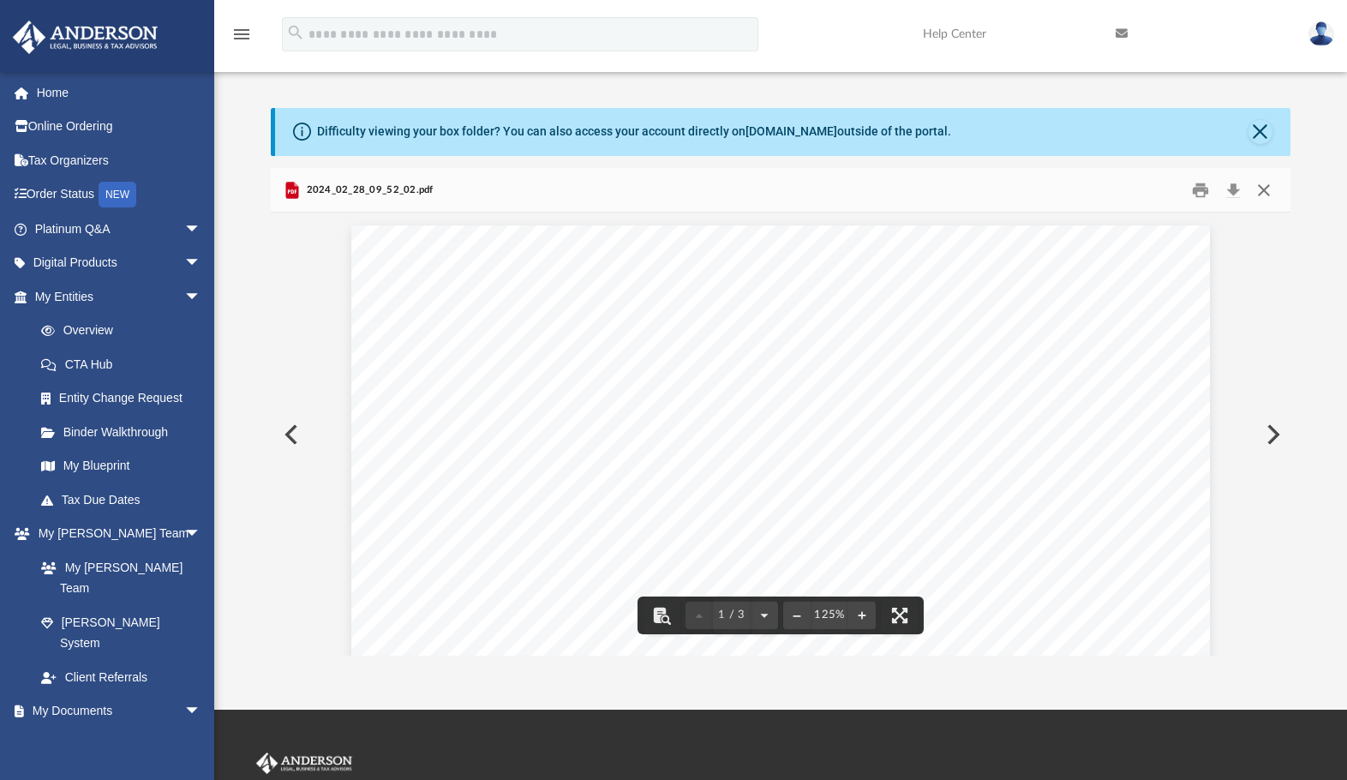
click at [1265, 192] on button "Close" at bounding box center [1264, 190] width 31 height 27
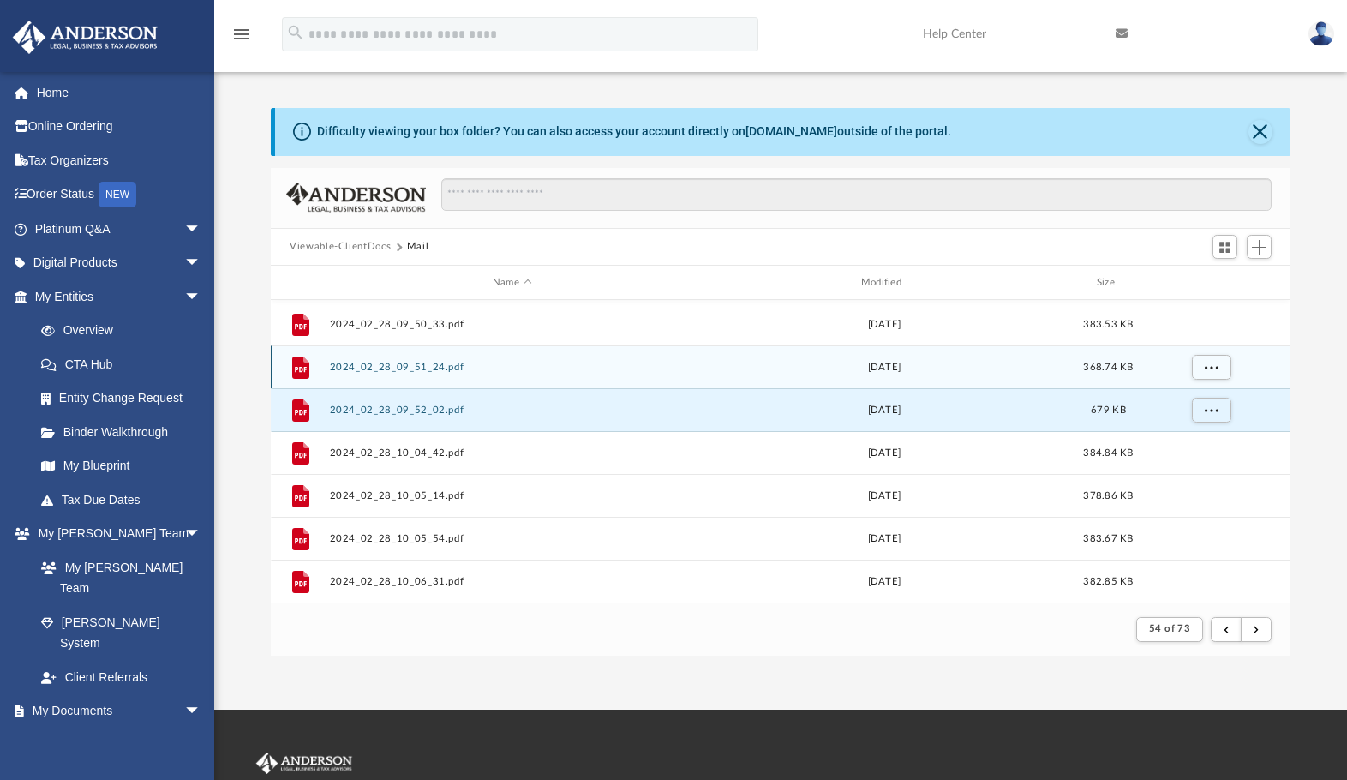
click at [422, 362] on button "2024_02_28_09_51_24.pdf" at bounding box center [512, 367] width 365 height 11
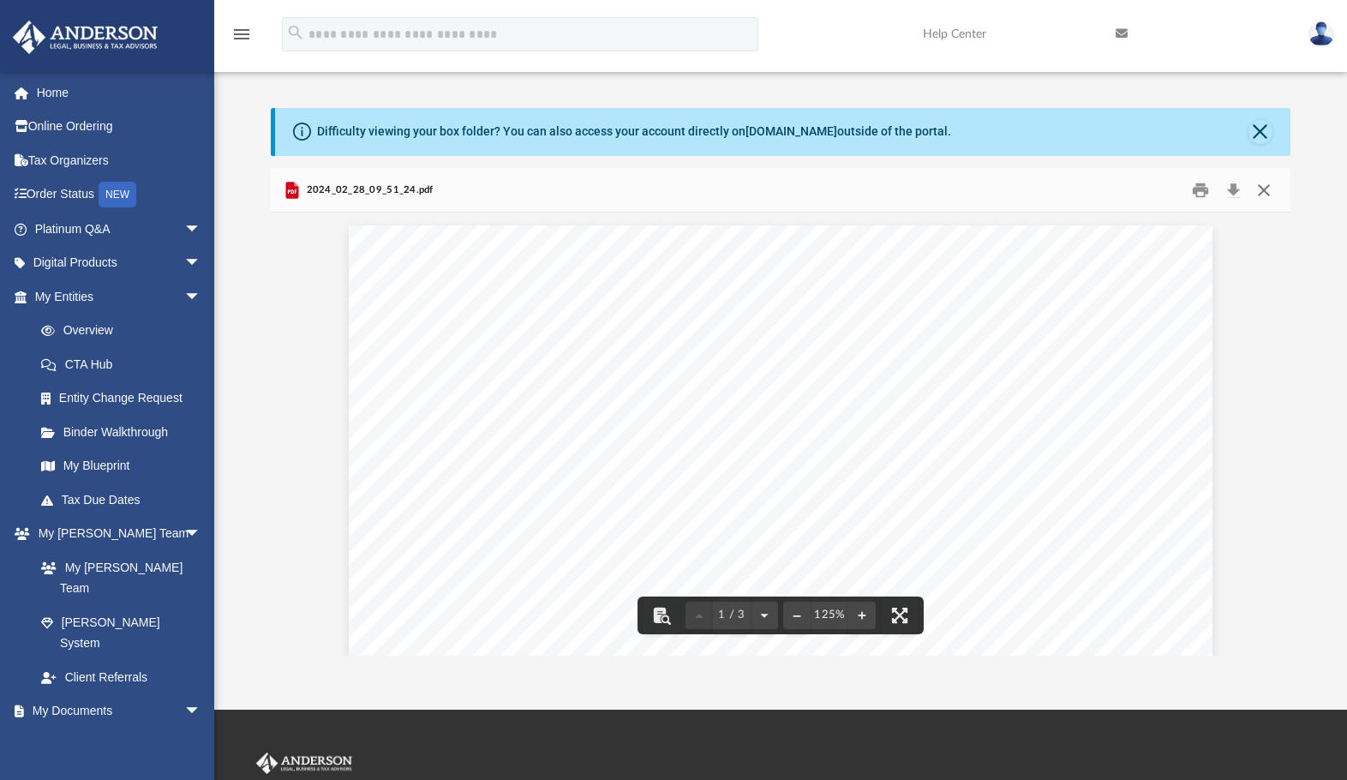
click at [1266, 183] on button "Close" at bounding box center [1264, 190] width 31 height 27
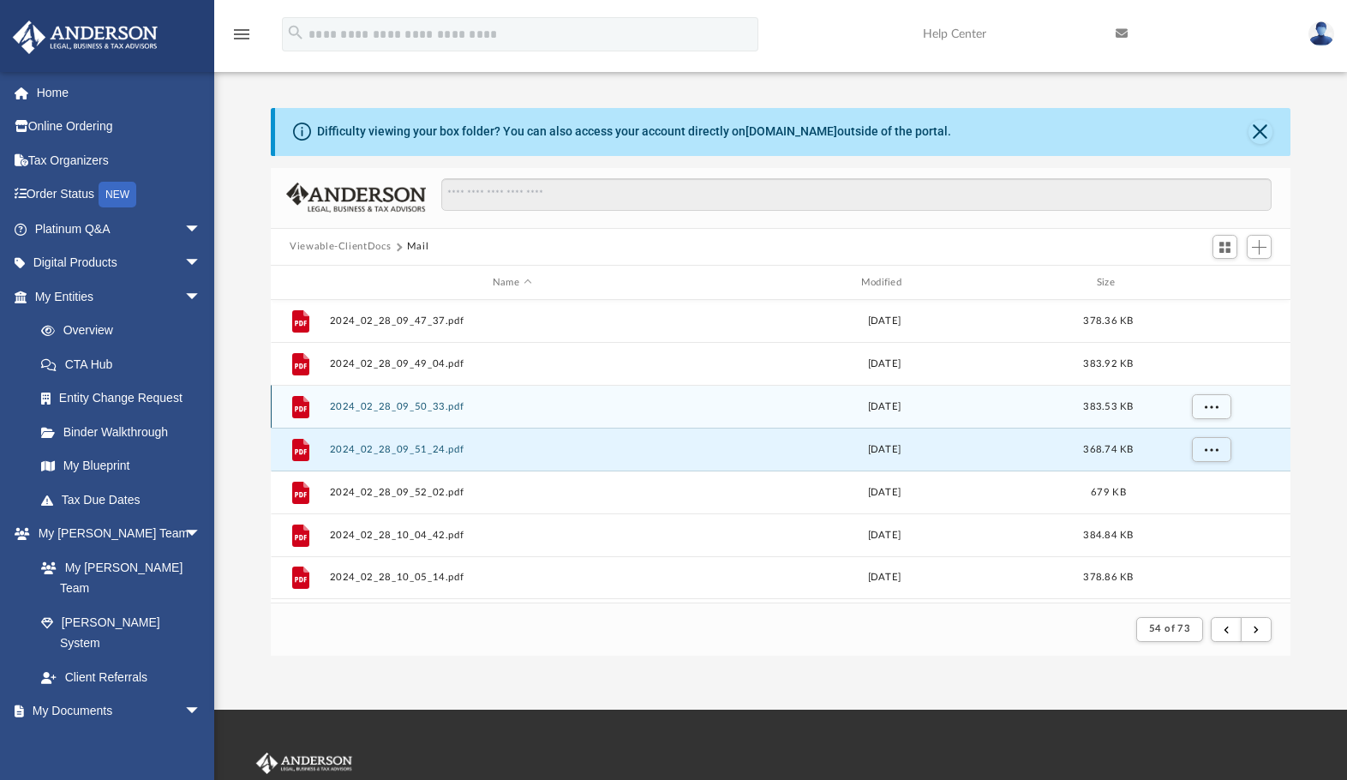
scroll to position [726, 0]
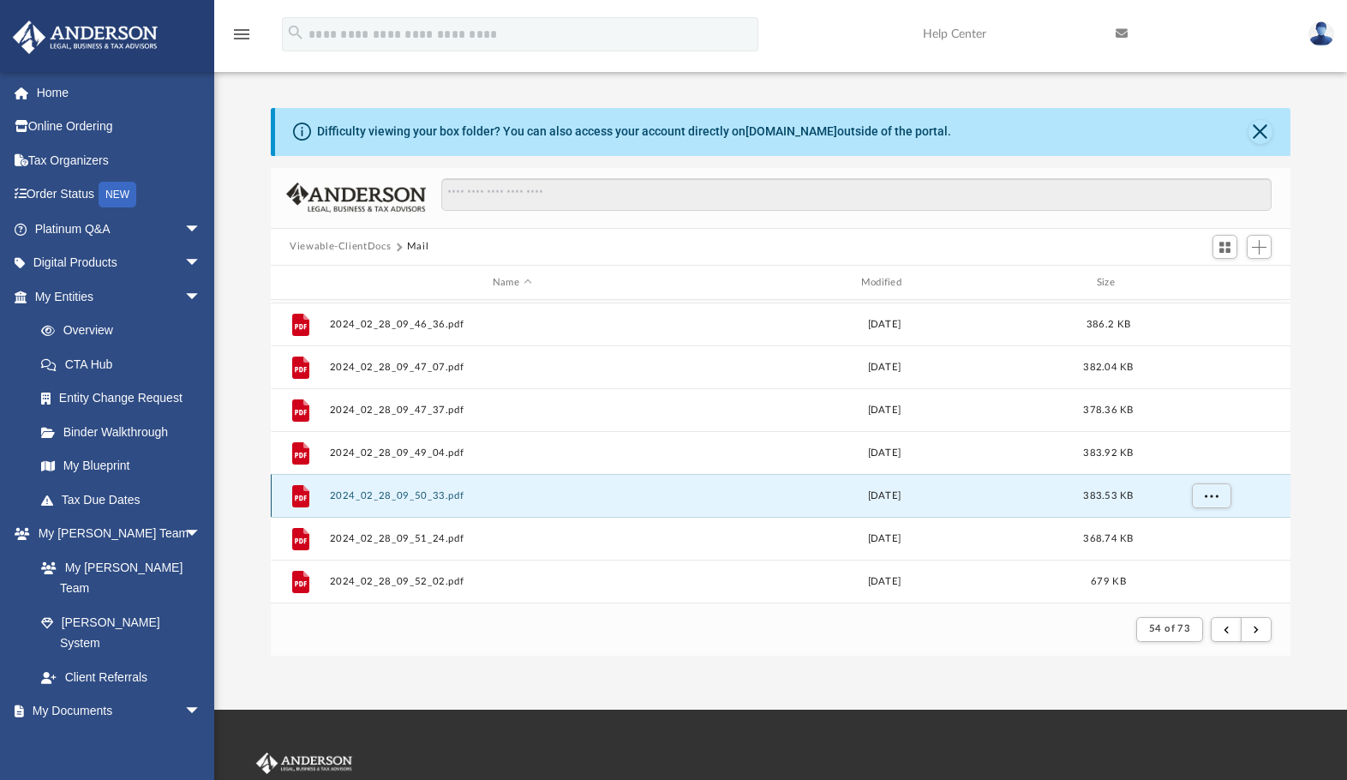
click at [419, 500] on button "2024_02_28_09_50_33.pdf" at bounding box center [512, 495] width 365 height 11
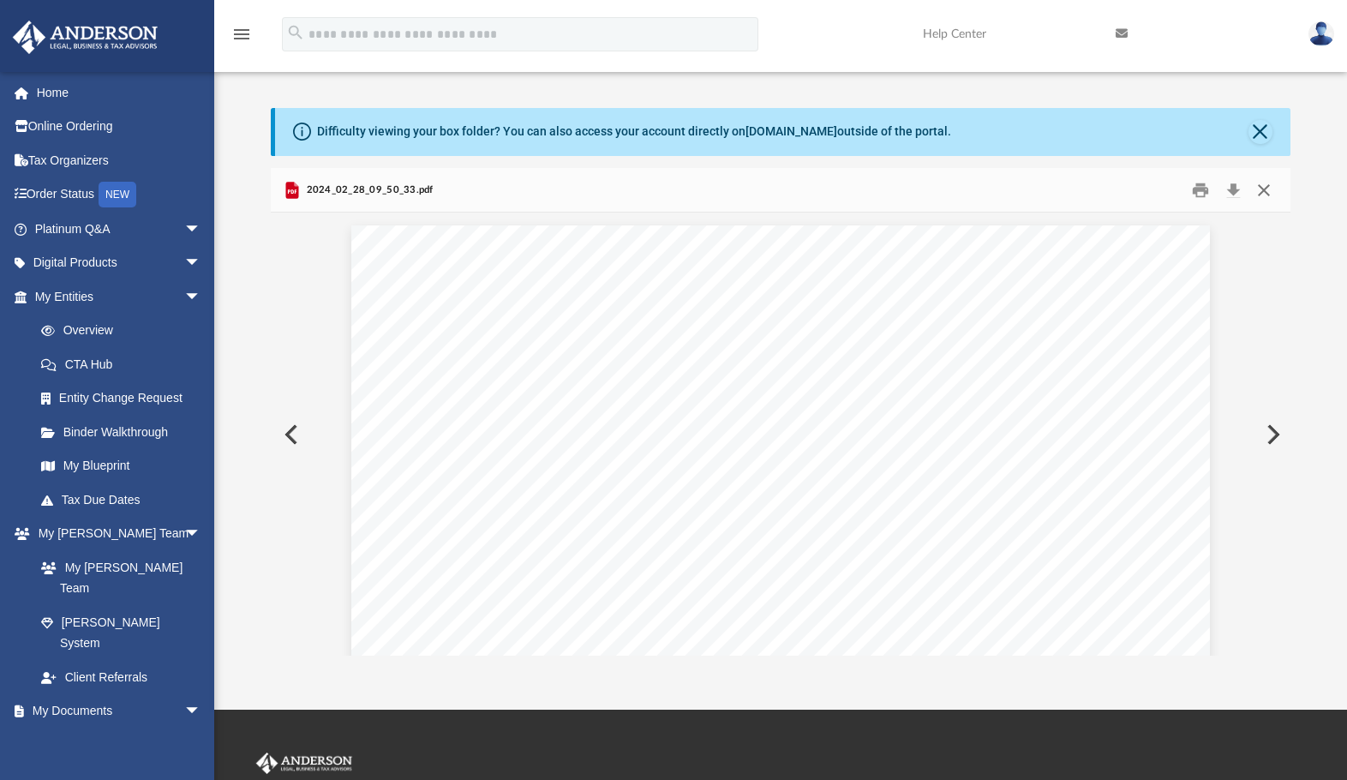
click at [1267, 188] on button "Close" at bounding box center [1264, 190] width 31 height 27
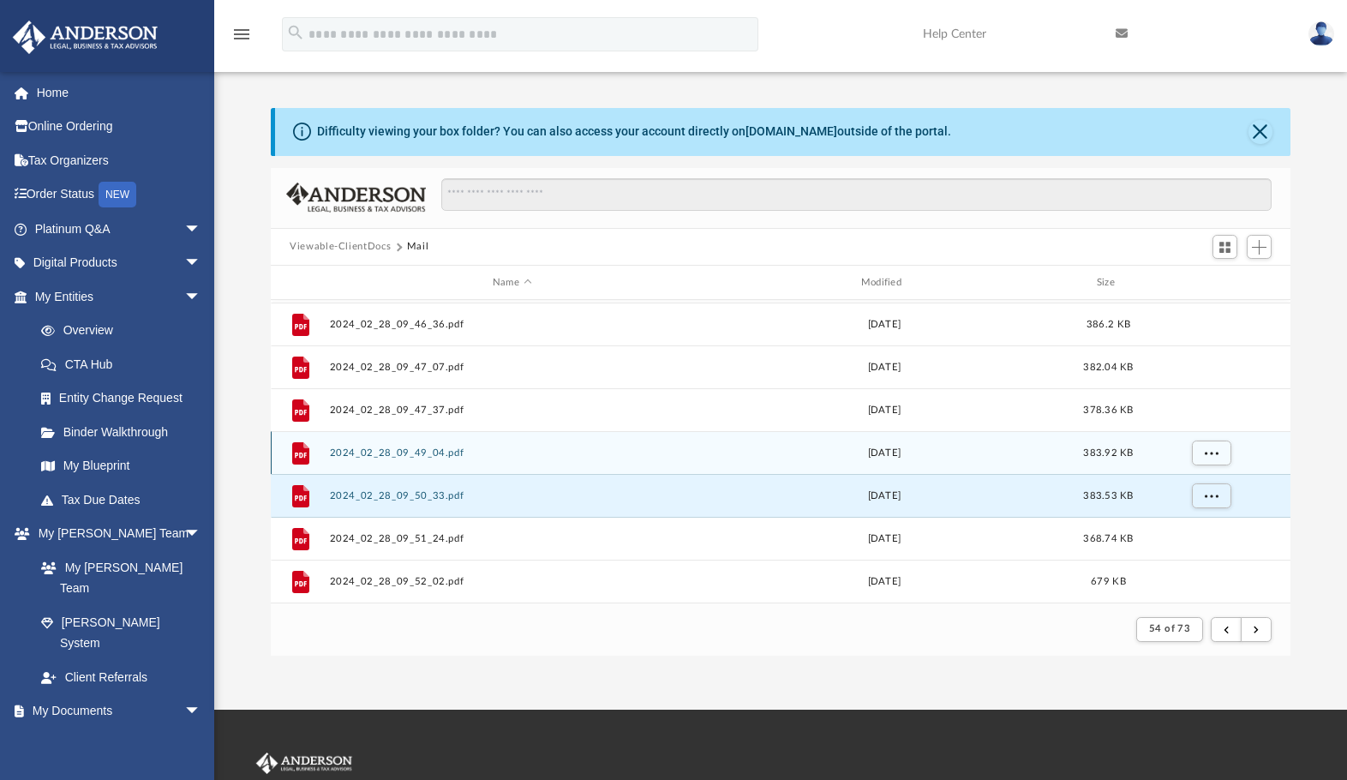
click at [394, 450] on button "2024_02_28_09_49_04.pdf" at bounding box center [512, 452] width 365 height 11
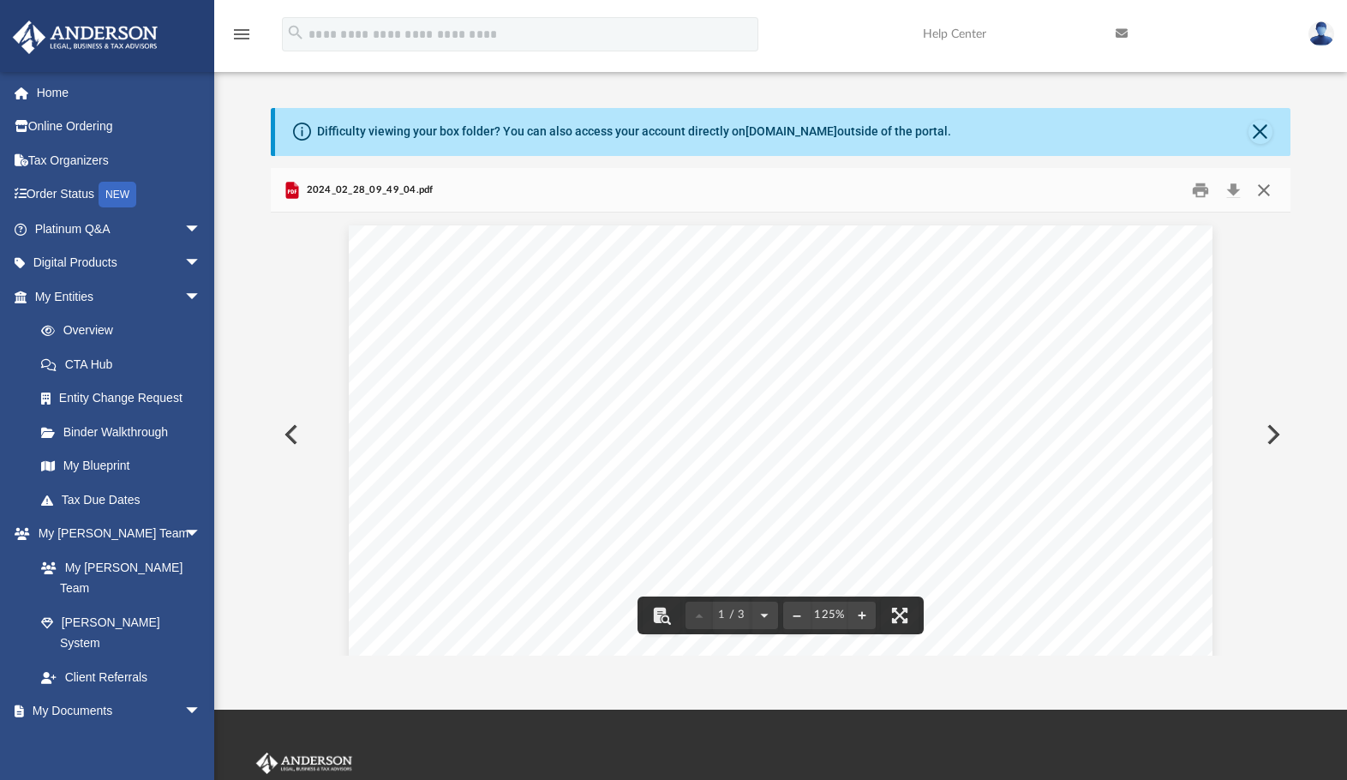
click at [1273, 193] on button "Close" at bounding box center [1264, 190] width 31 height 27
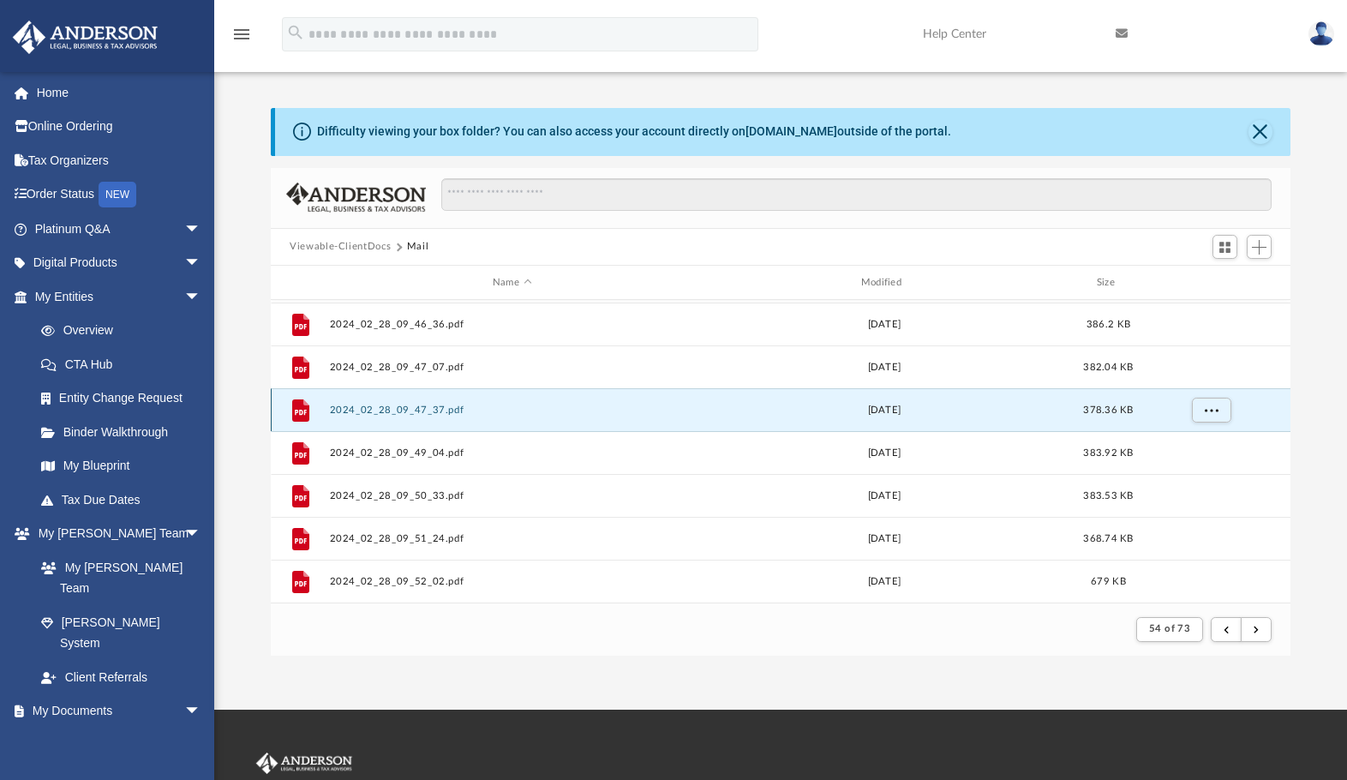
click at [385, 409] on button "2024_02_28_09_47_37.pdf" at bounding box center [512, 410] width 365 height 11
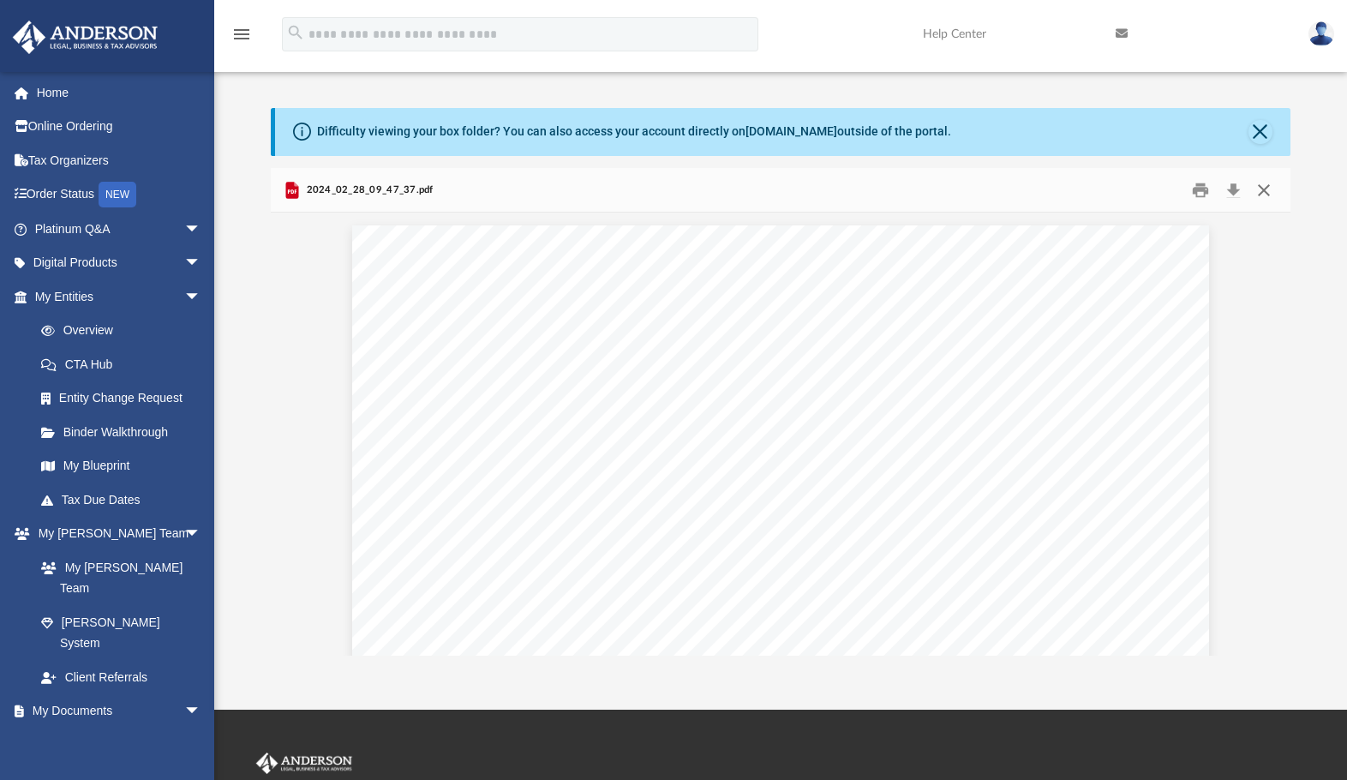
click at [1263, 189] on button "Close" at bounding box center [1264, 190] width 31 height 27
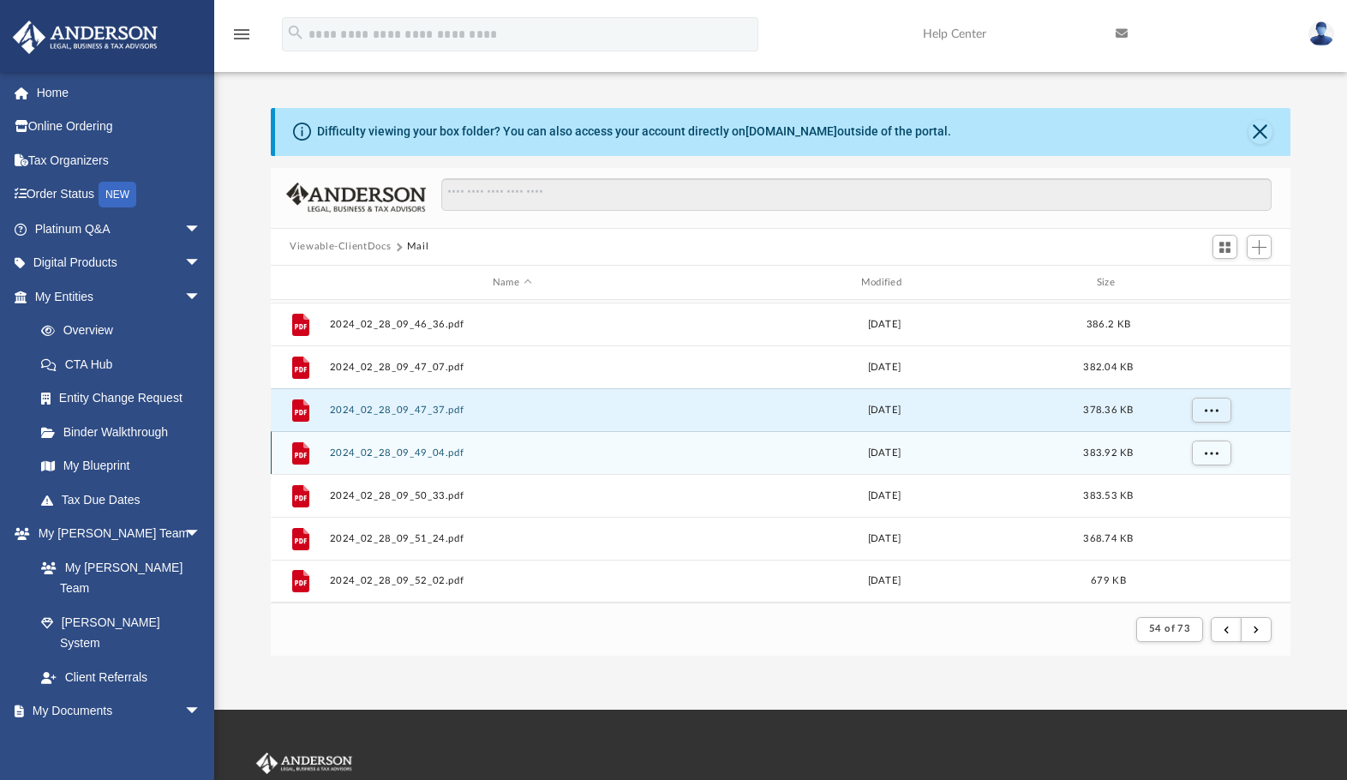
scroll to position [640, 0]
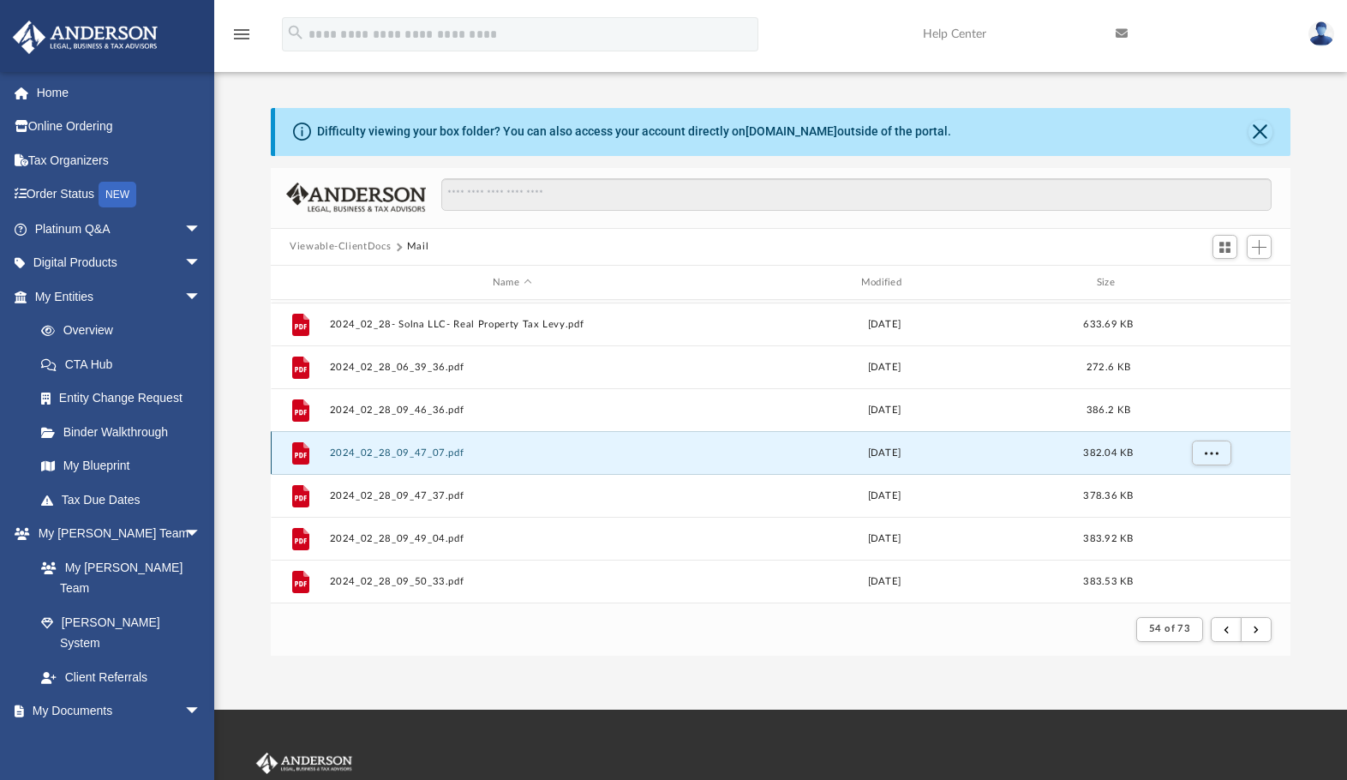
click at [394, 452] on button "2024_02_28_09_47_07.pdf" at bounding box center [512, 452] width 365 height 11
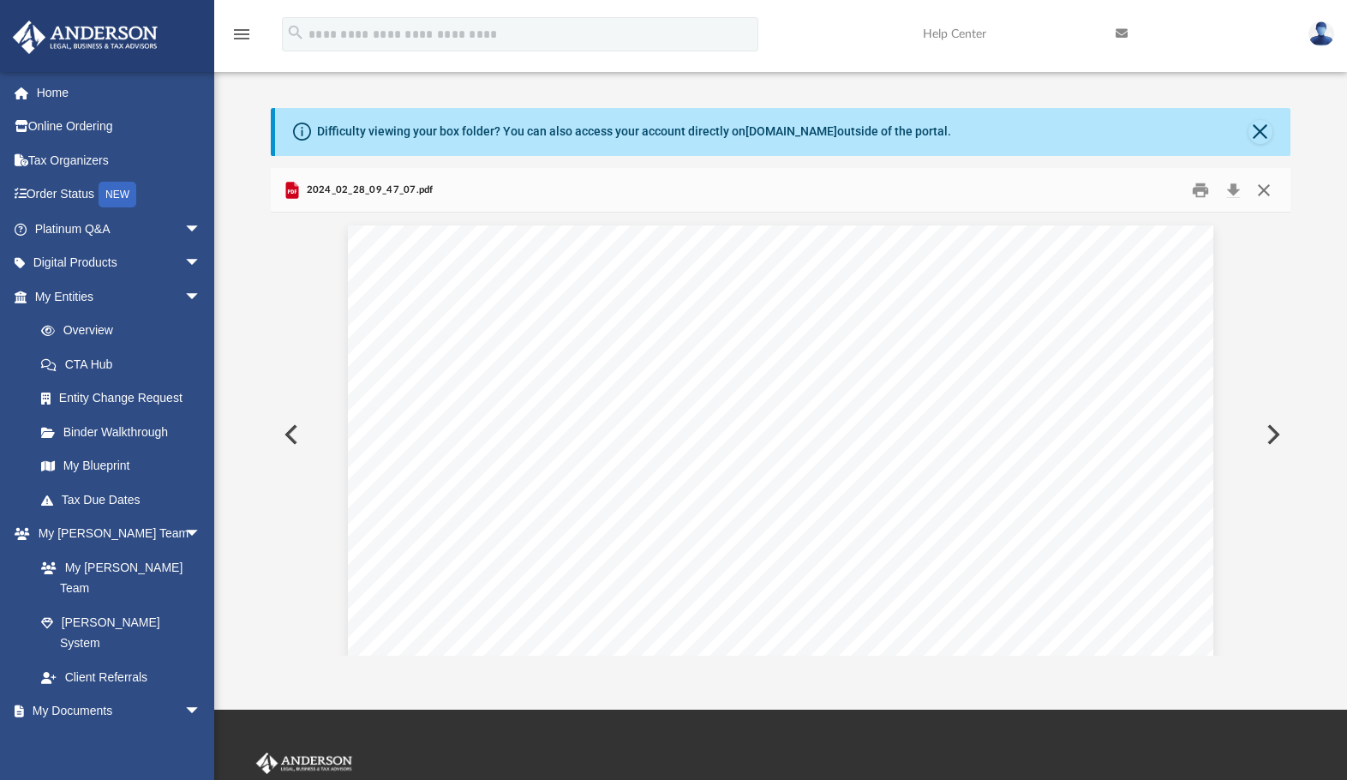
click at [1274, 196] on button "Close" at bounding box center [1264, 190] width 31 height 27
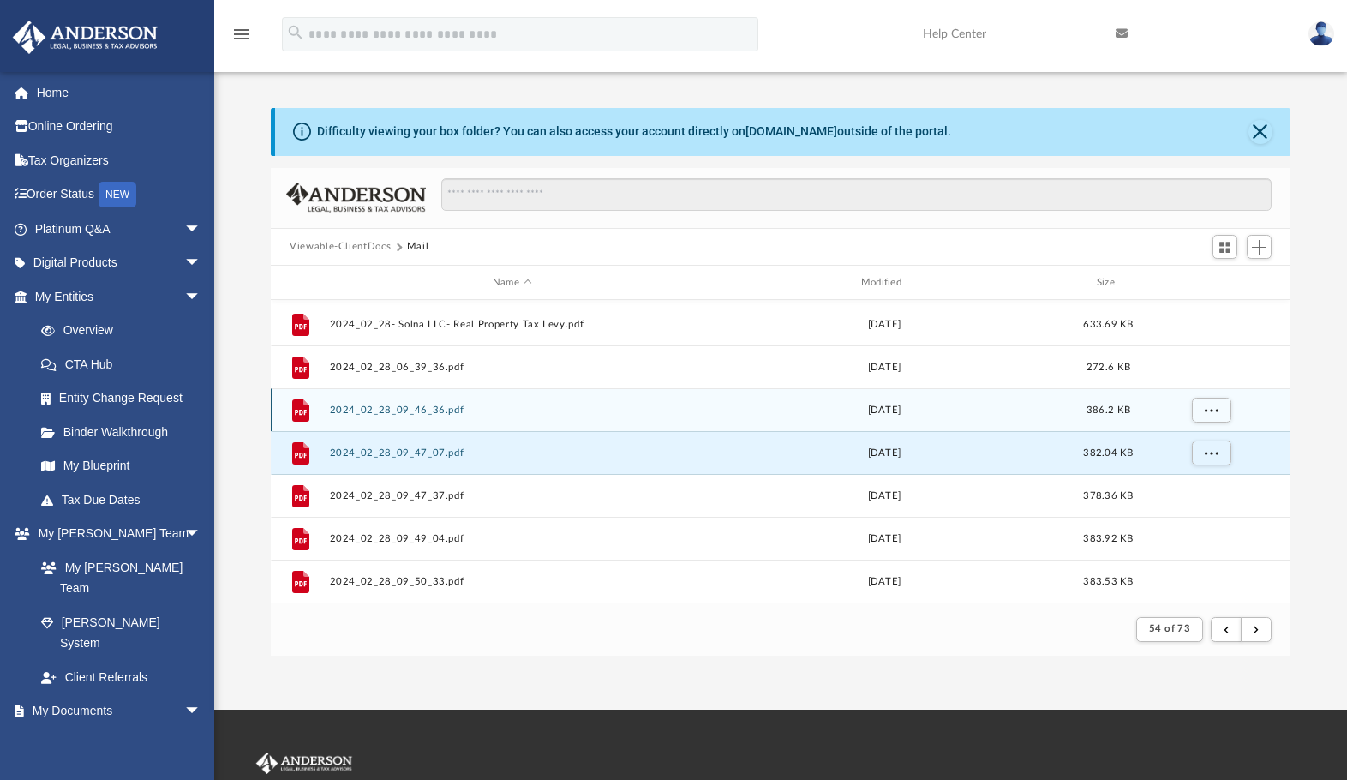
click at [387, 412] on button "2024_02_28_09_46_36.pdf" at bounding box center [512, 410] width 365 height 11
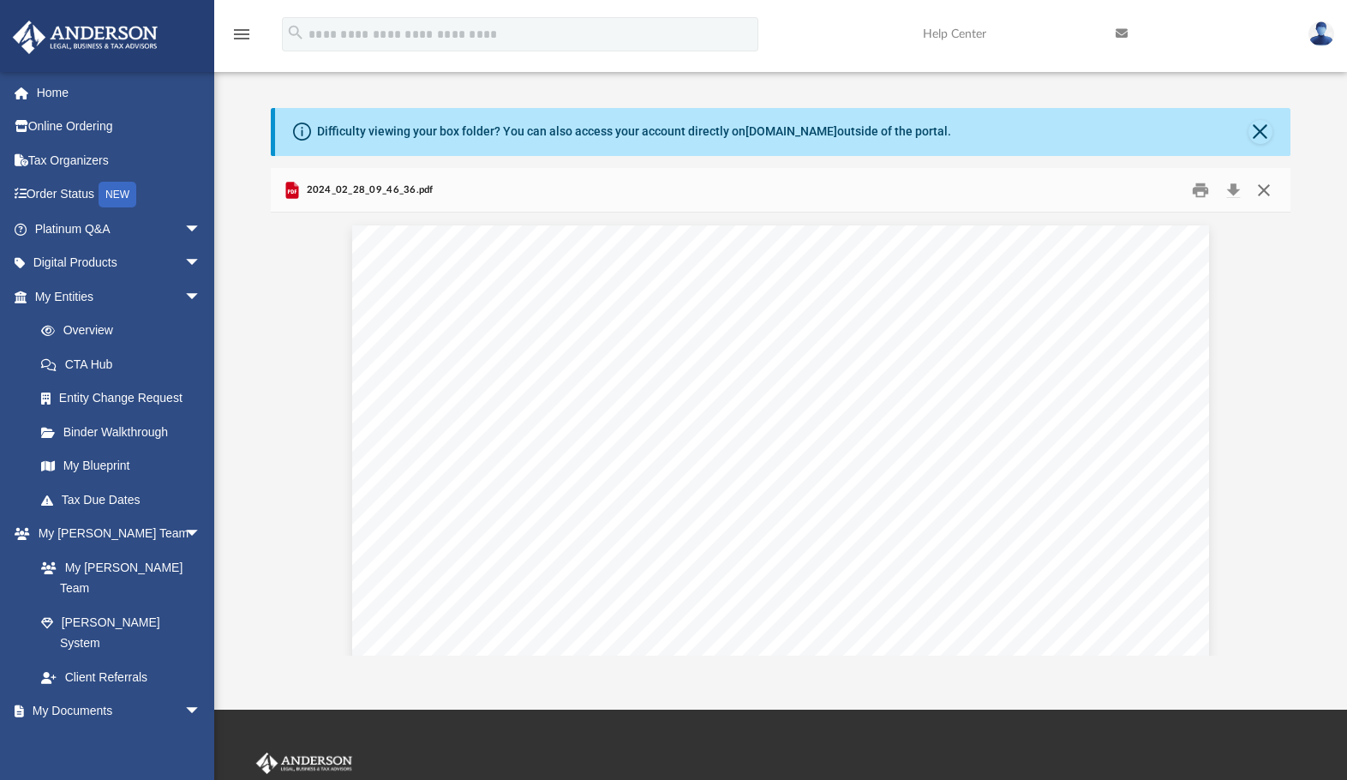
click at [1270, 189] on button "Close" at bounding box center [1264, 190] width 31 height 27
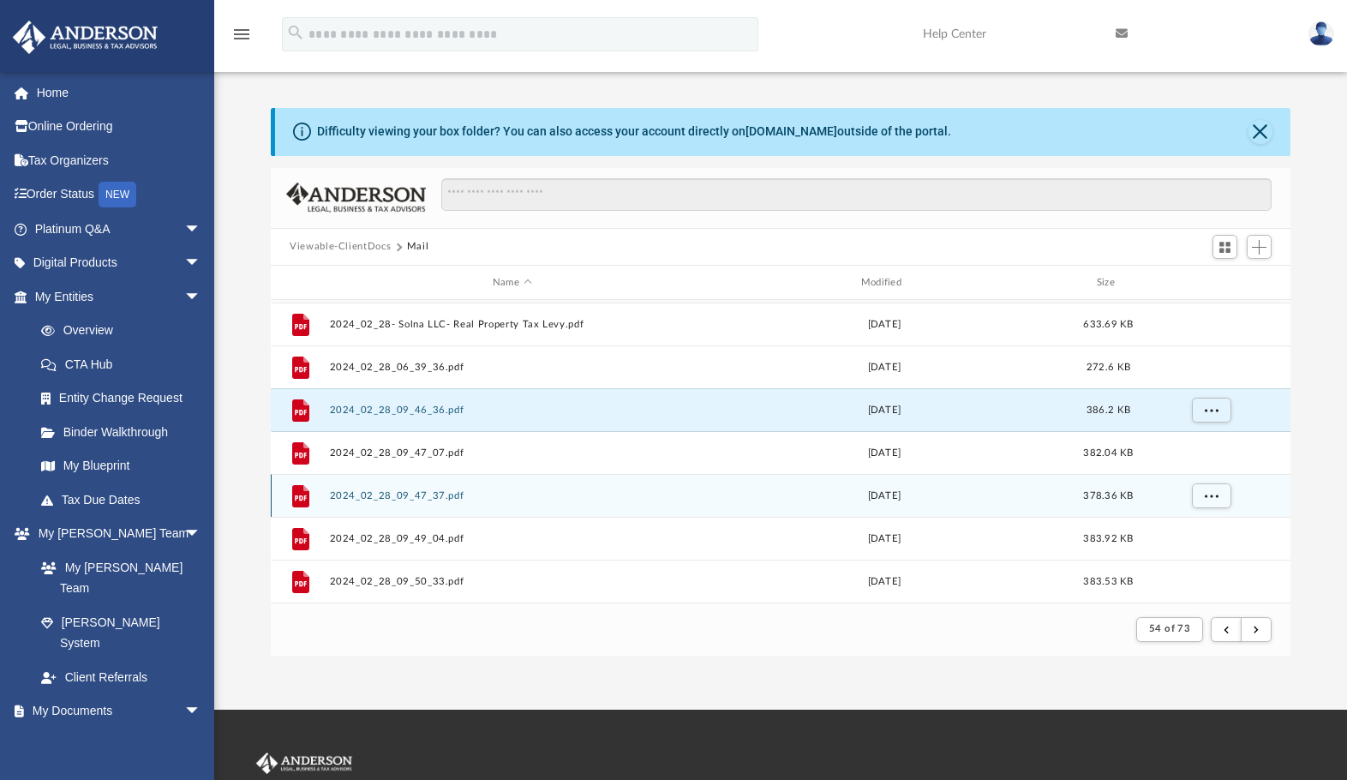
scroll to position [555, 0]
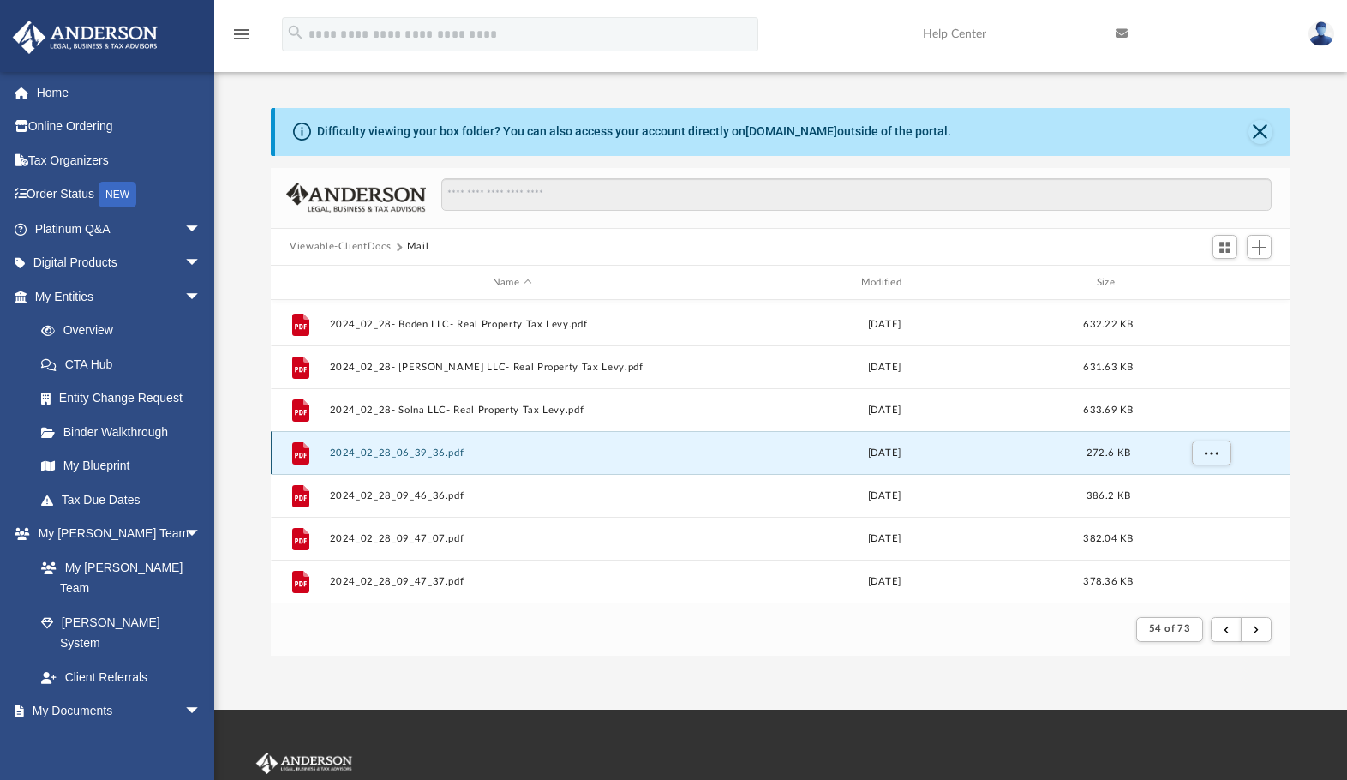
click at [428, 456] on button "2024_02_28_06_39_36.pdf" at bounding box center [512, 452] width 365 height 11
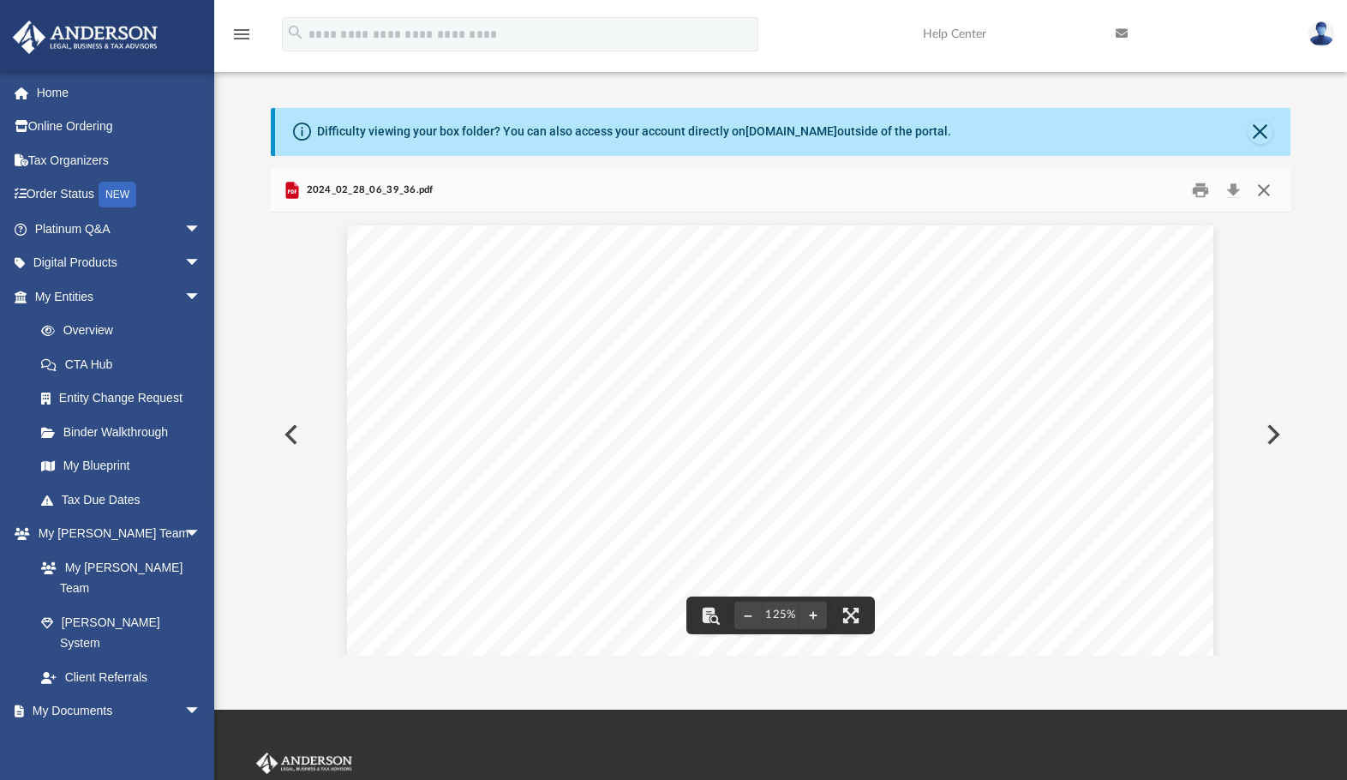
click at [1267, 197] on button "Close" at bounding box center [1264, 190] width 31 height 27
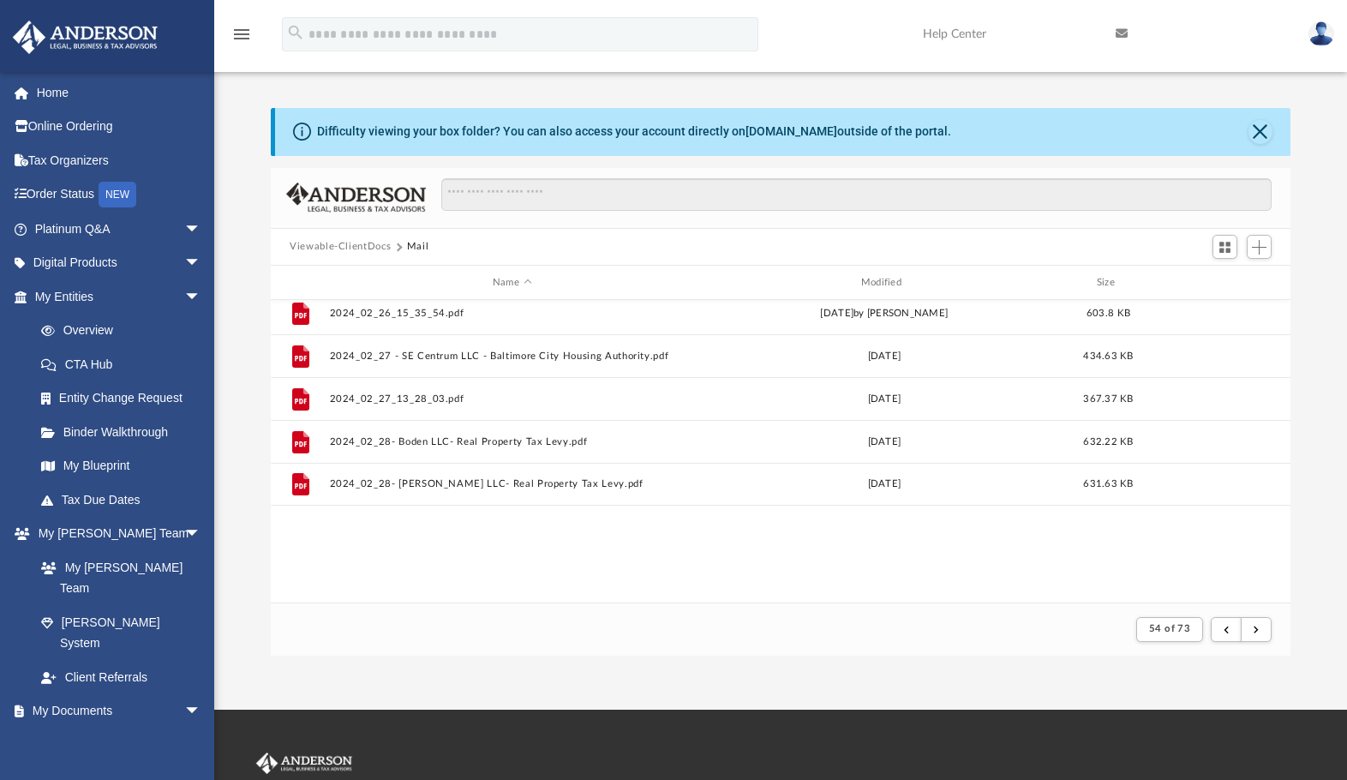
scroll to position [212, 0]
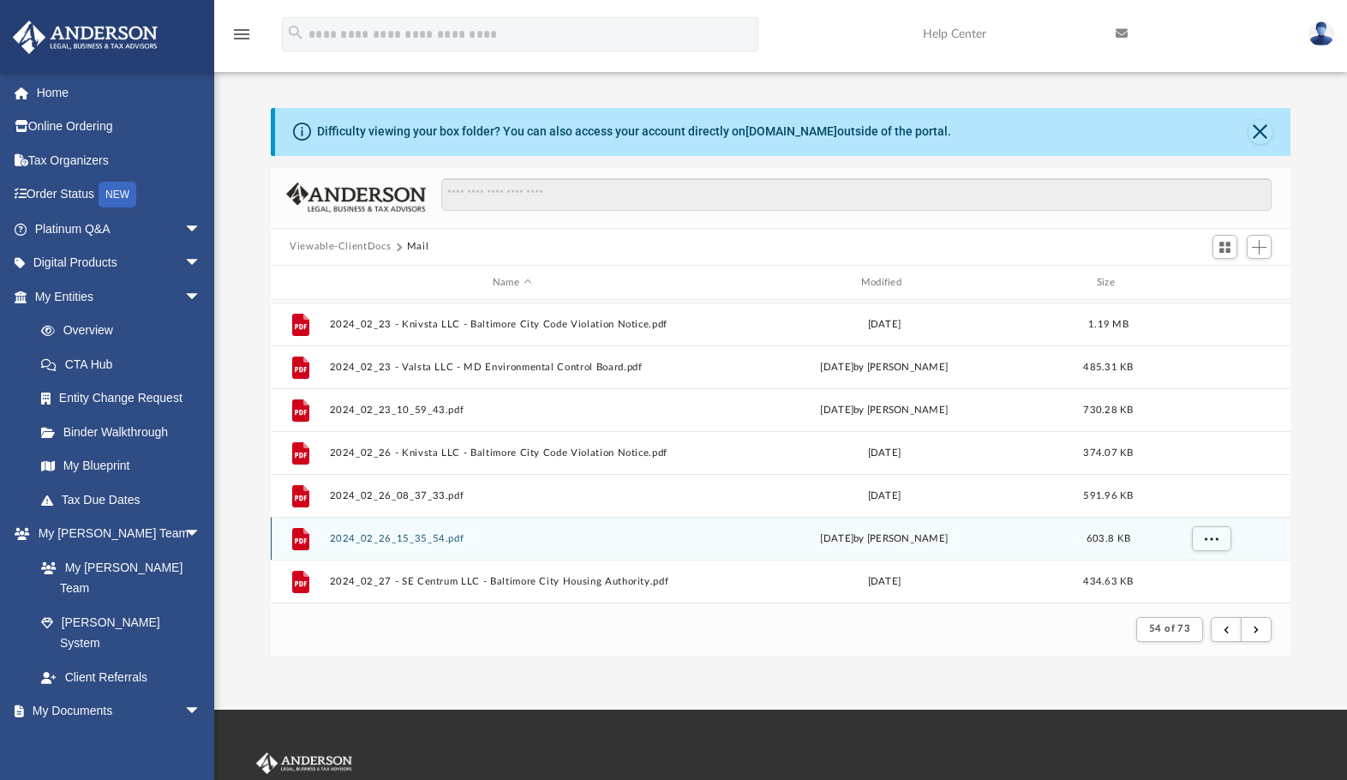
click at [451, 547] on div "File 2024_02_26_15_35_54.pdf [DATE] by [PERSON_NAME] 603.8 KB" at bounding box center [781, 538] width 1020 height 43
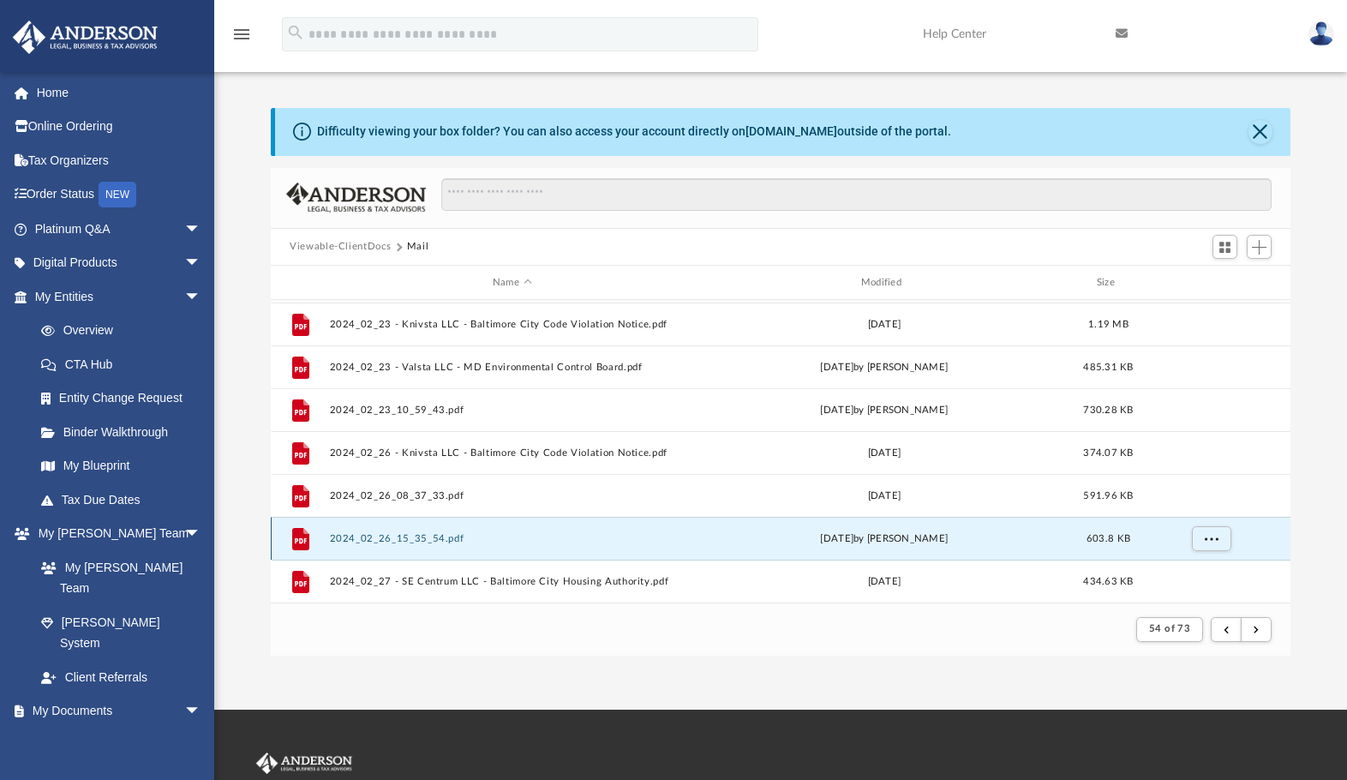
click at [450, 537] on button "2024_02_26_15_35_54.pdf" at bounding box center [512, 538] width 365 height 11
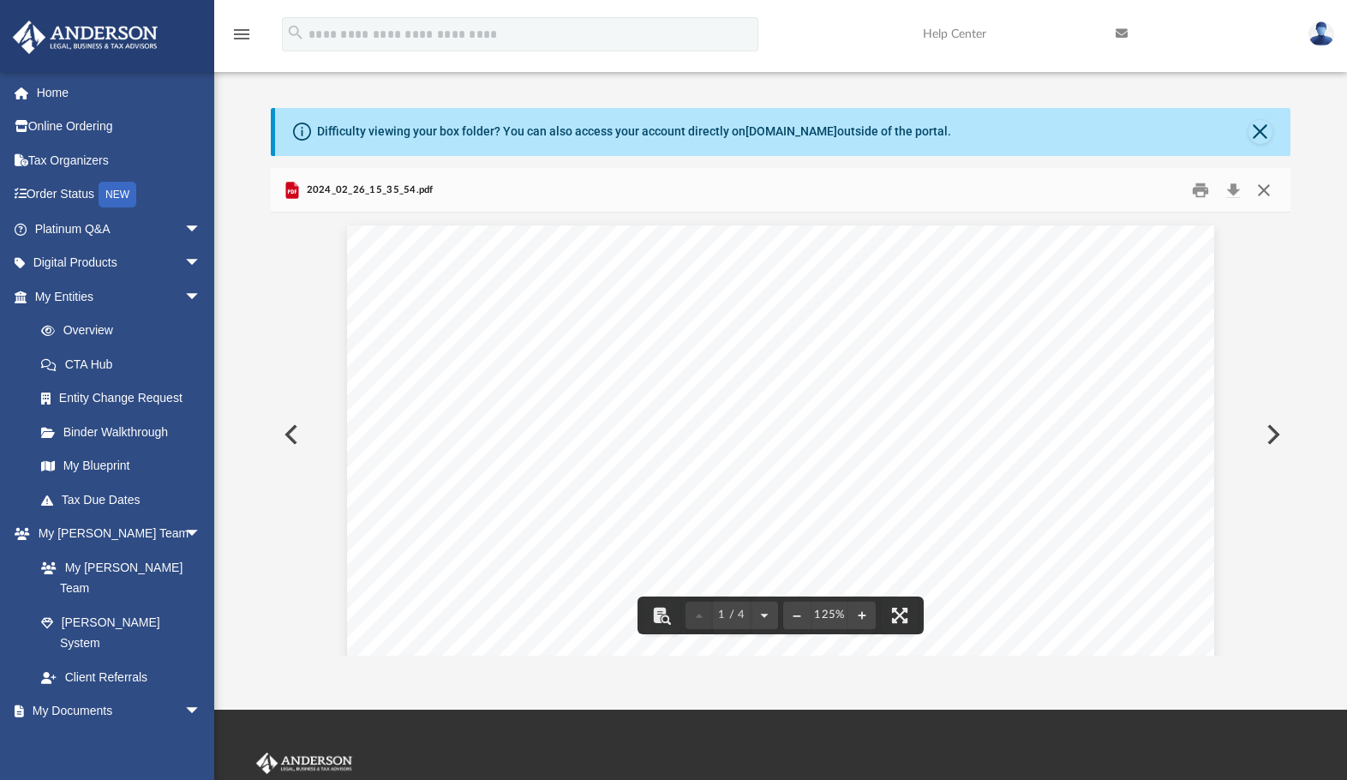
click at [1263, 196] on button "Close" at bounding box center [1264, 190] width 31 height 27
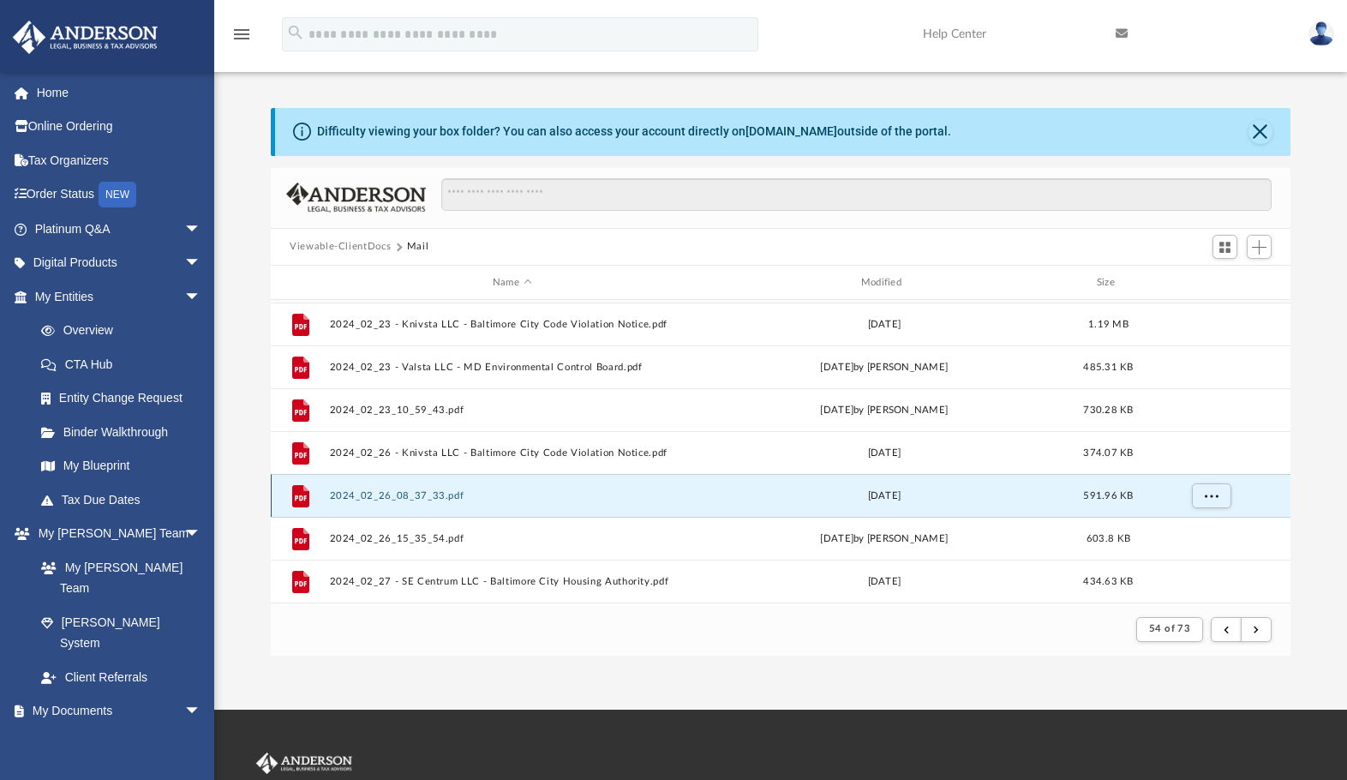
click at [411, 498] on button "2024_02_26_08_37_33.pdf" at bounding box center [512, 495] width 365 height 11
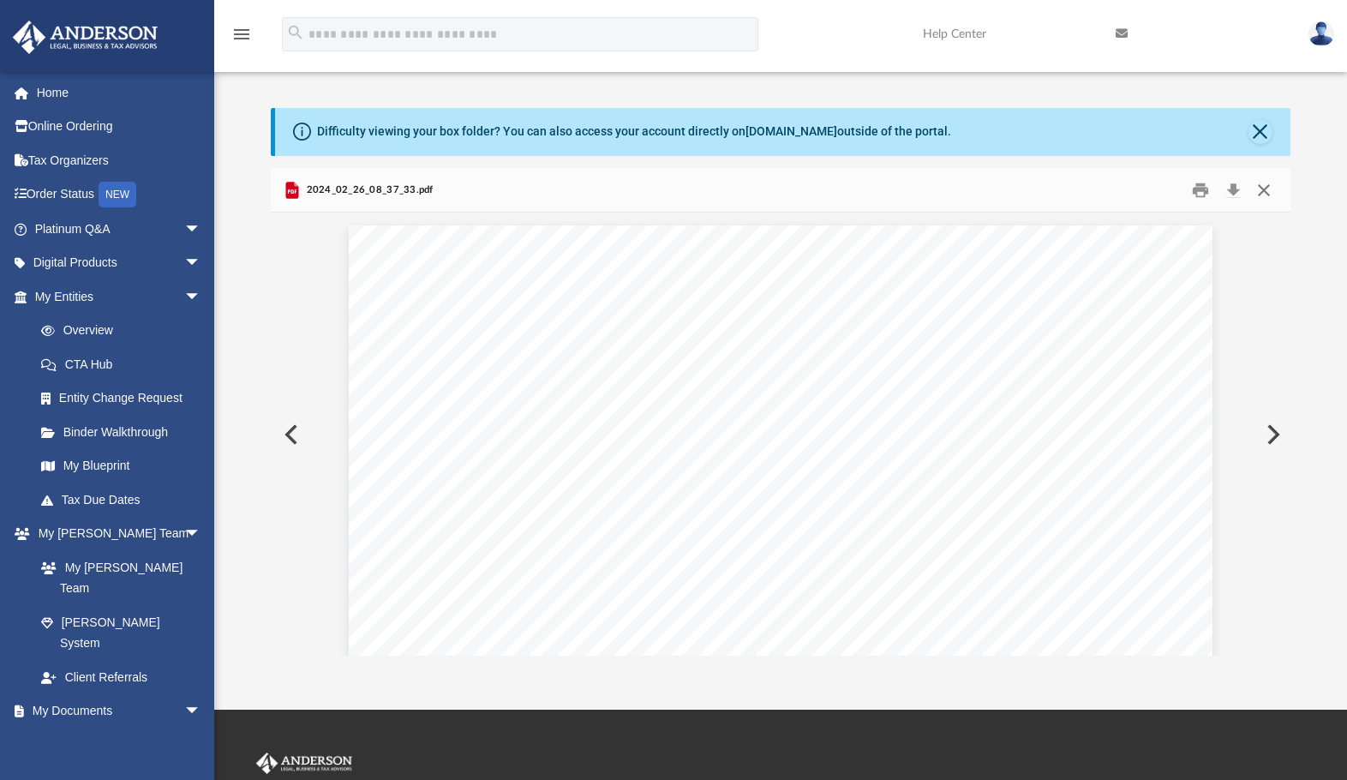
click at [1268, 185] on button "Close" at bounding box center [1264, 190] width 31 height 27
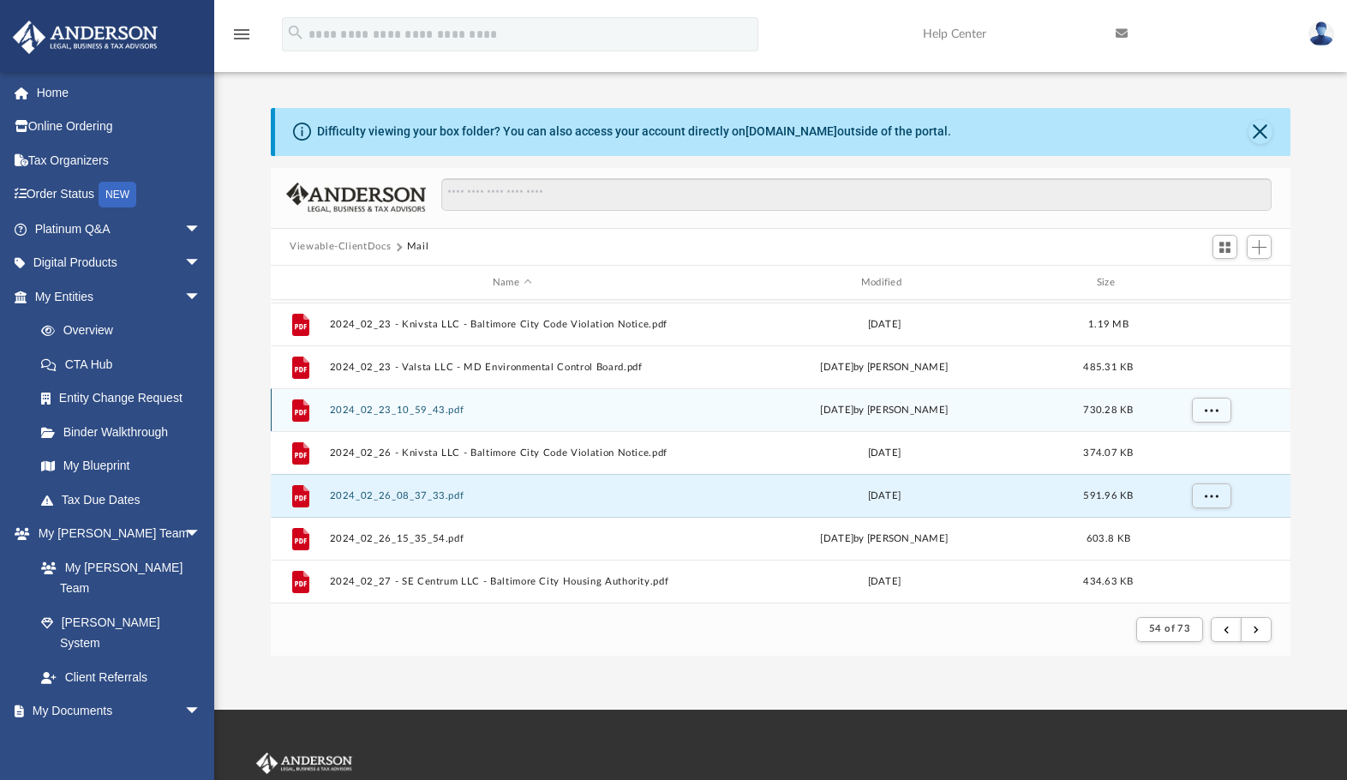
click at [430, 412] on button "2024_02_23_10_59_43.pdf" at bounding box center [512, 410] width 365 height 11
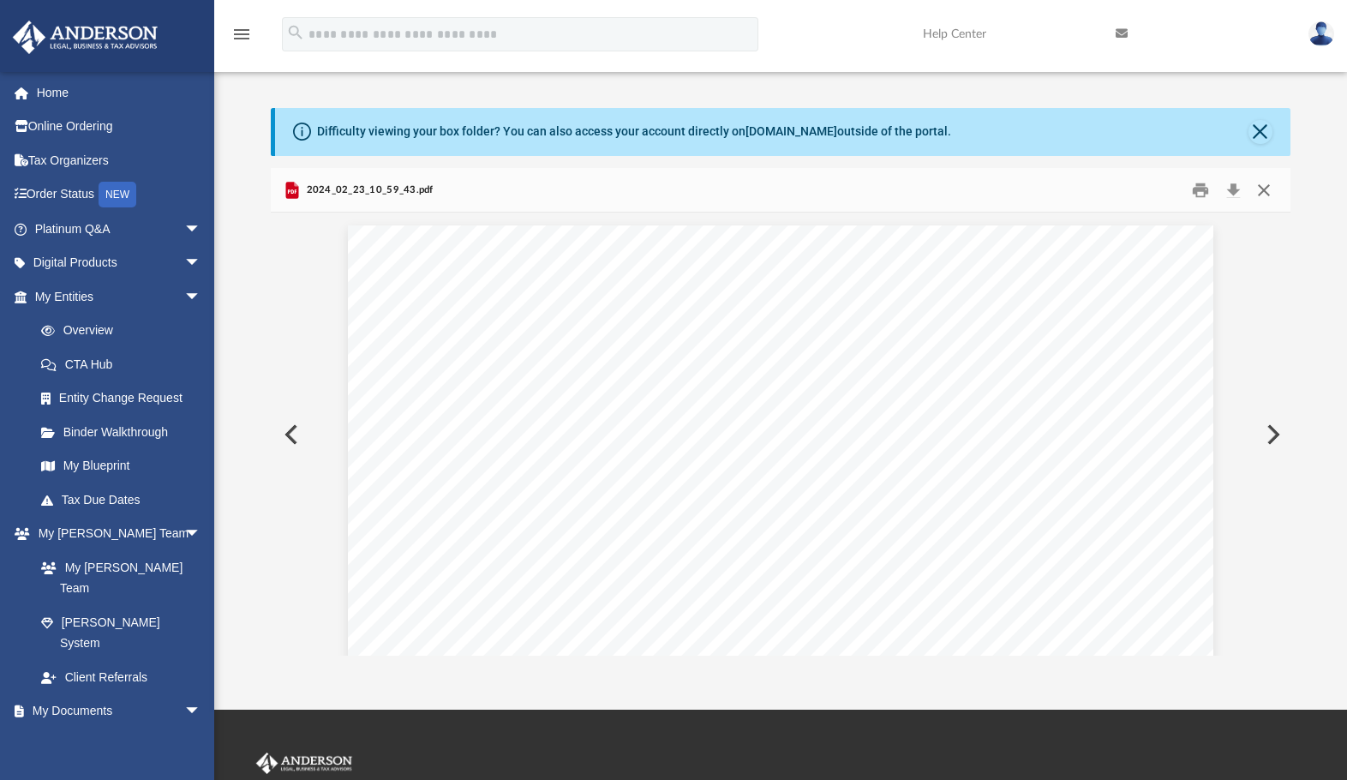
click at [1268, 187] on button "Close" at bounding box center [1264, 190] width 31 height 27
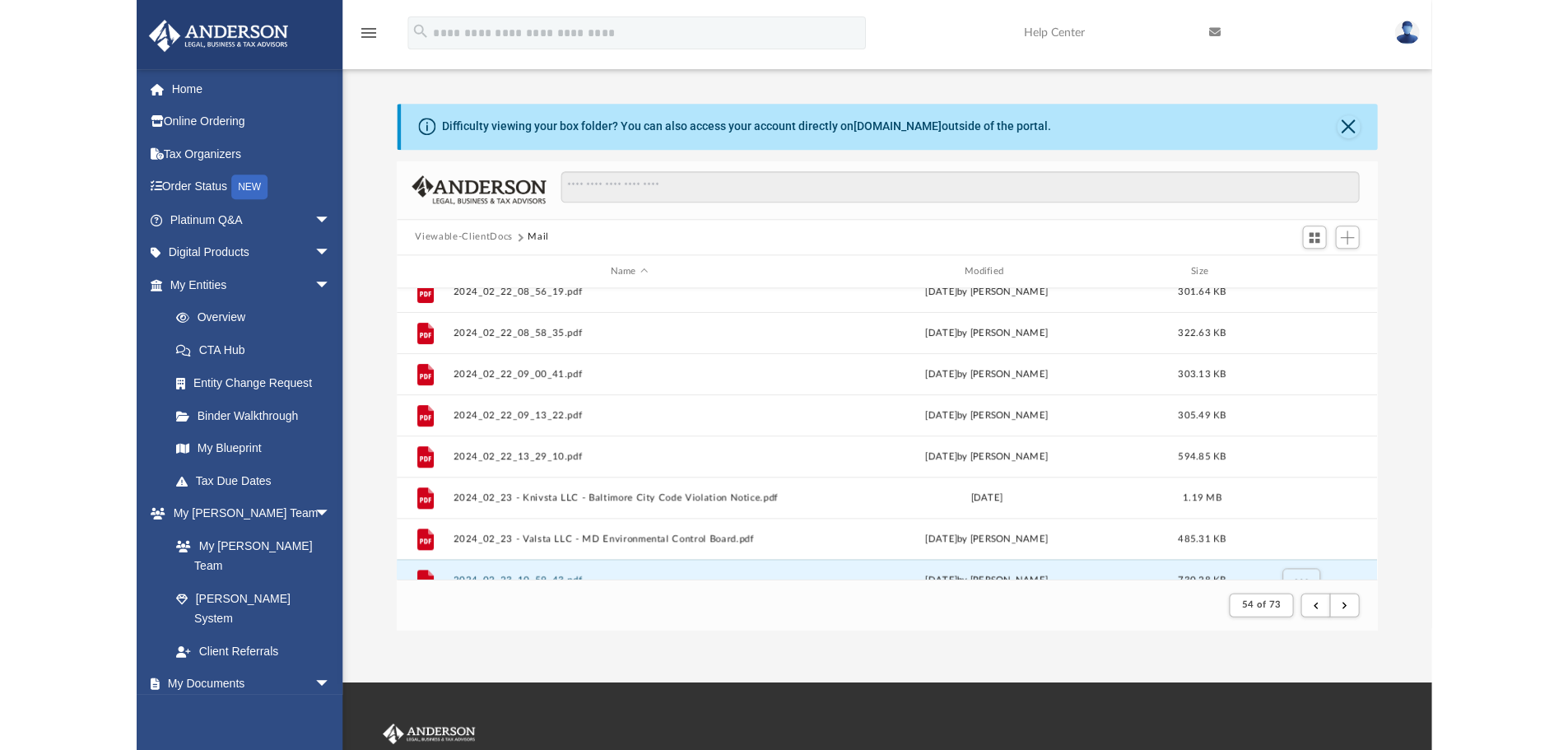
scroll to position [0, 0]
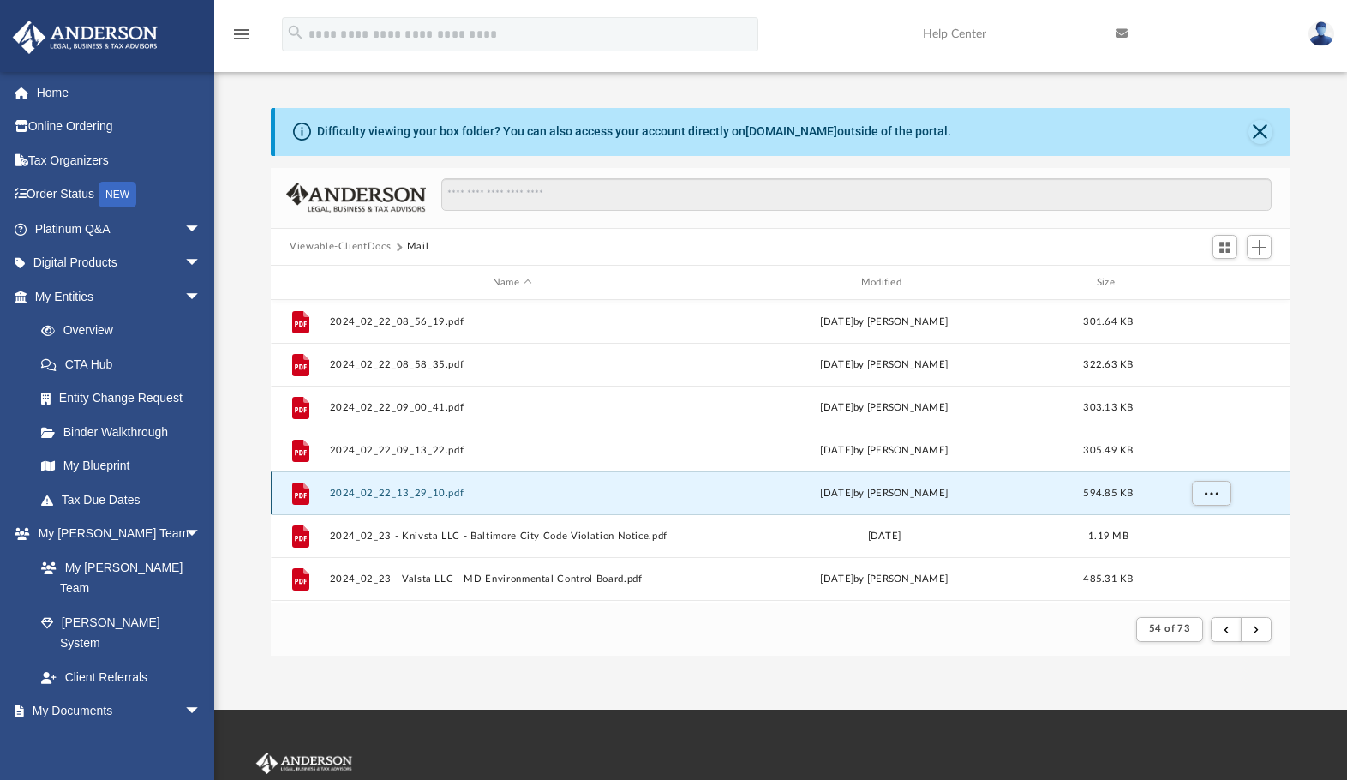
click at [426, 489] on button "2024_02_22_13_29_10.pdf" at bounding box center [512, 493] width 365 height 11
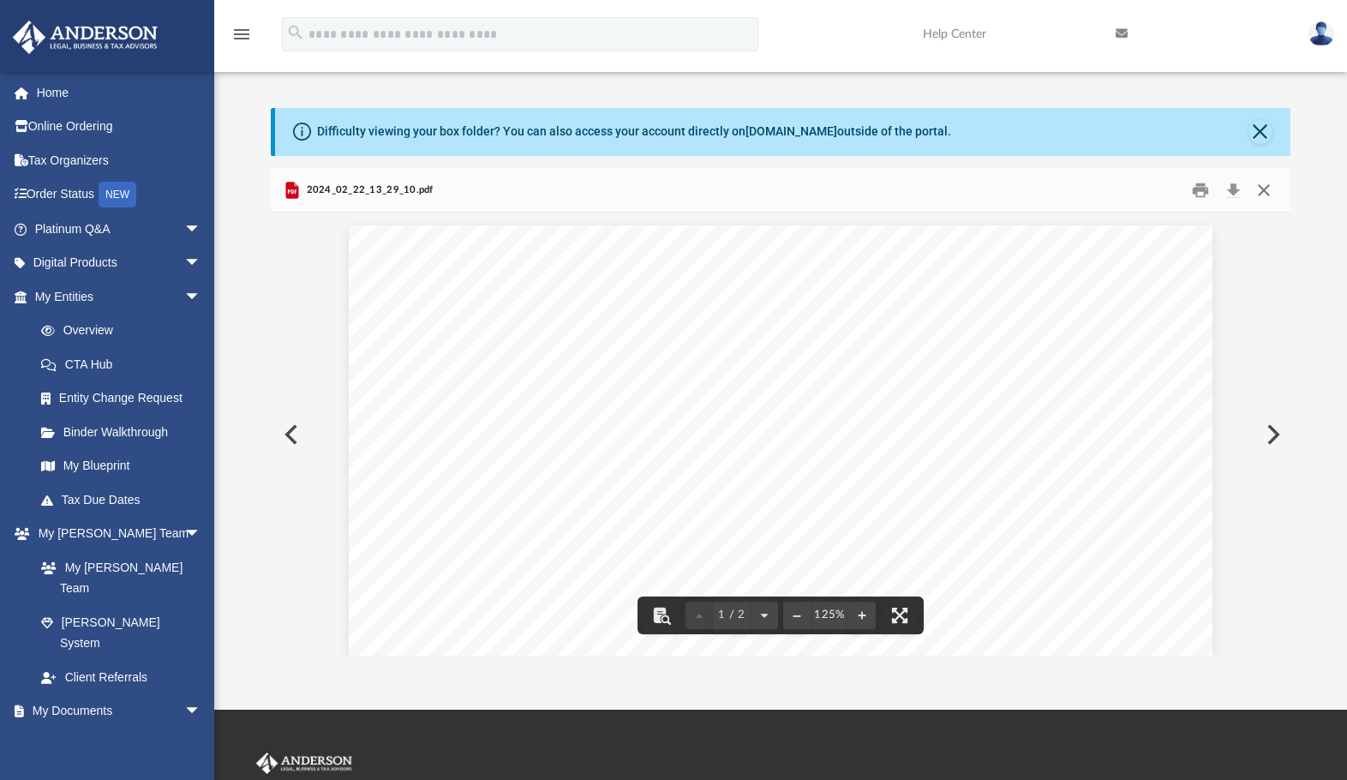
click at [1263, 191] on button "Close" at bounding box center [1264, 190] width 31 height 27
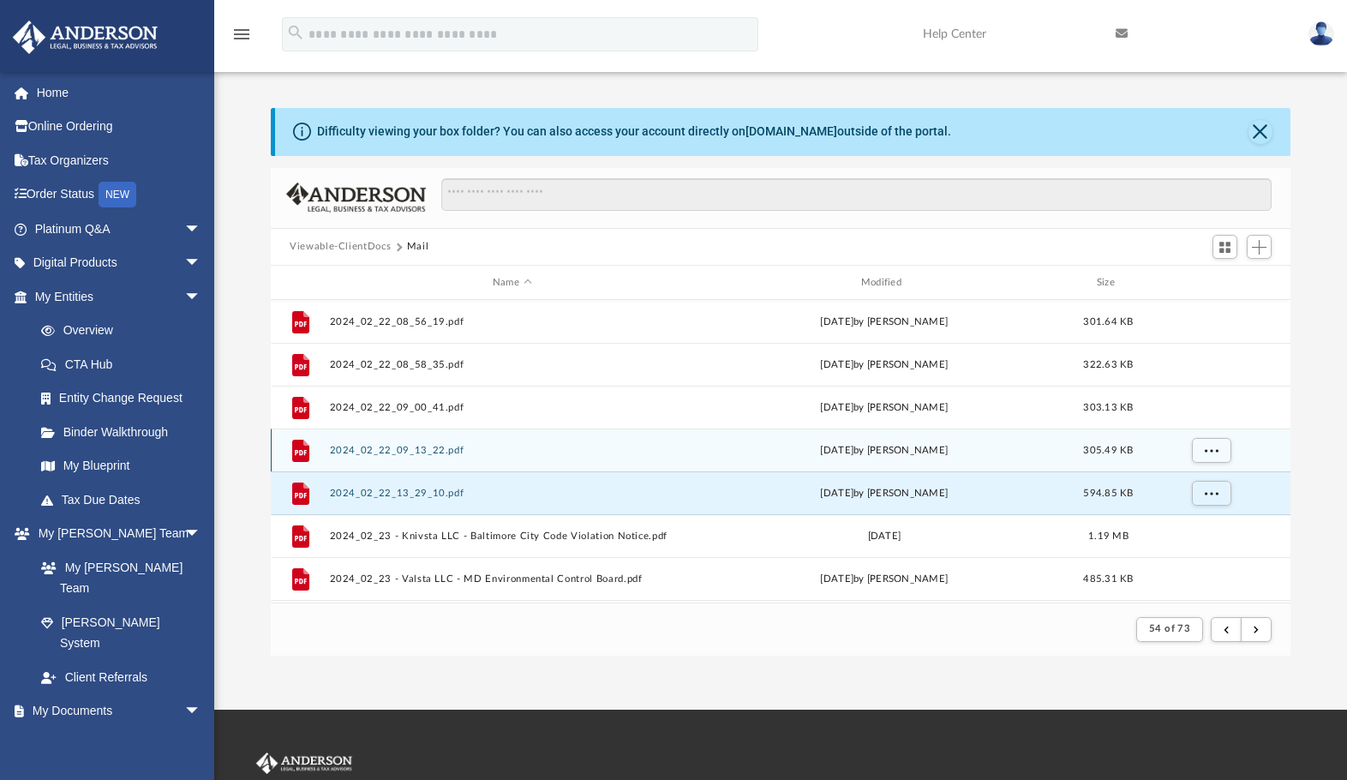
click at [357, 450] on button "2024_02_22_09_13_22.pdf" at bounding box center [512, 450] width 365 height 11
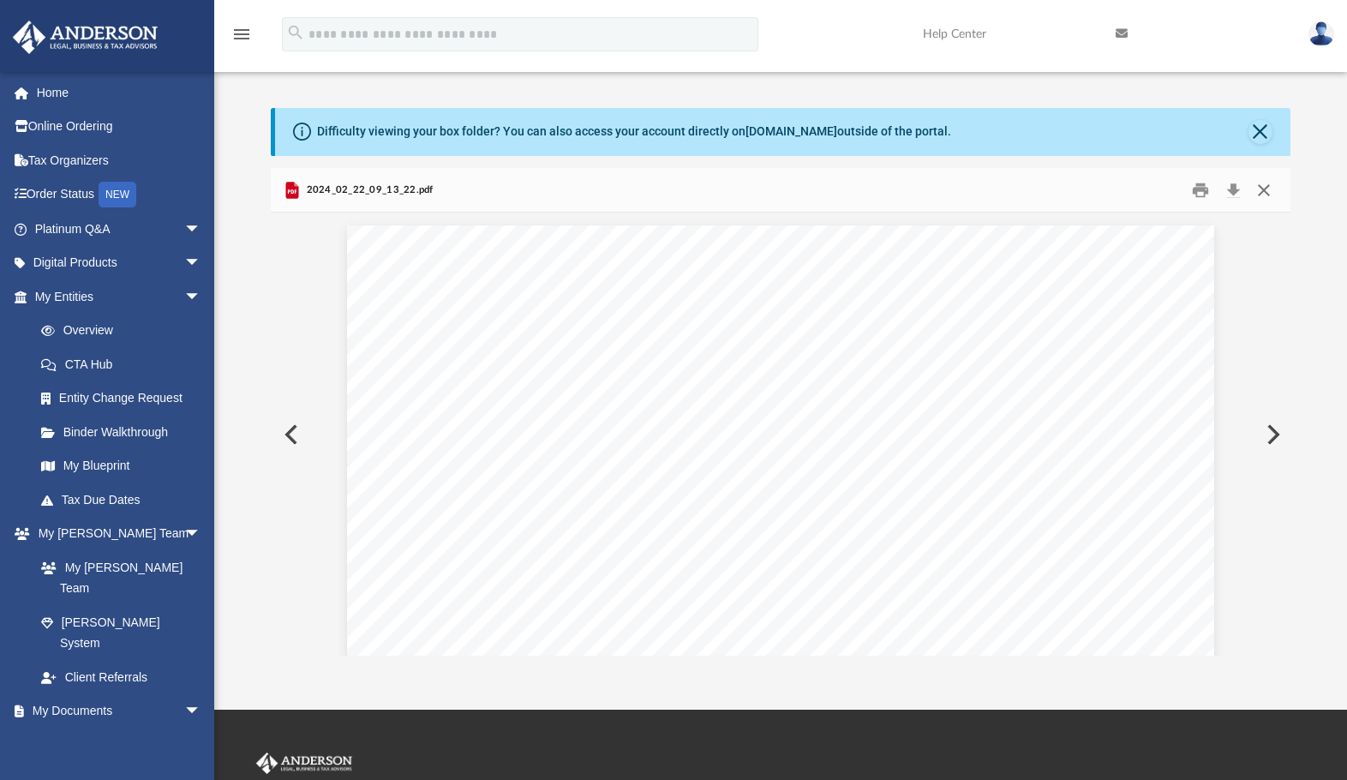
click at [1263, 186] on button "Close" at bounding box center [1264, 190] width 31 height 27
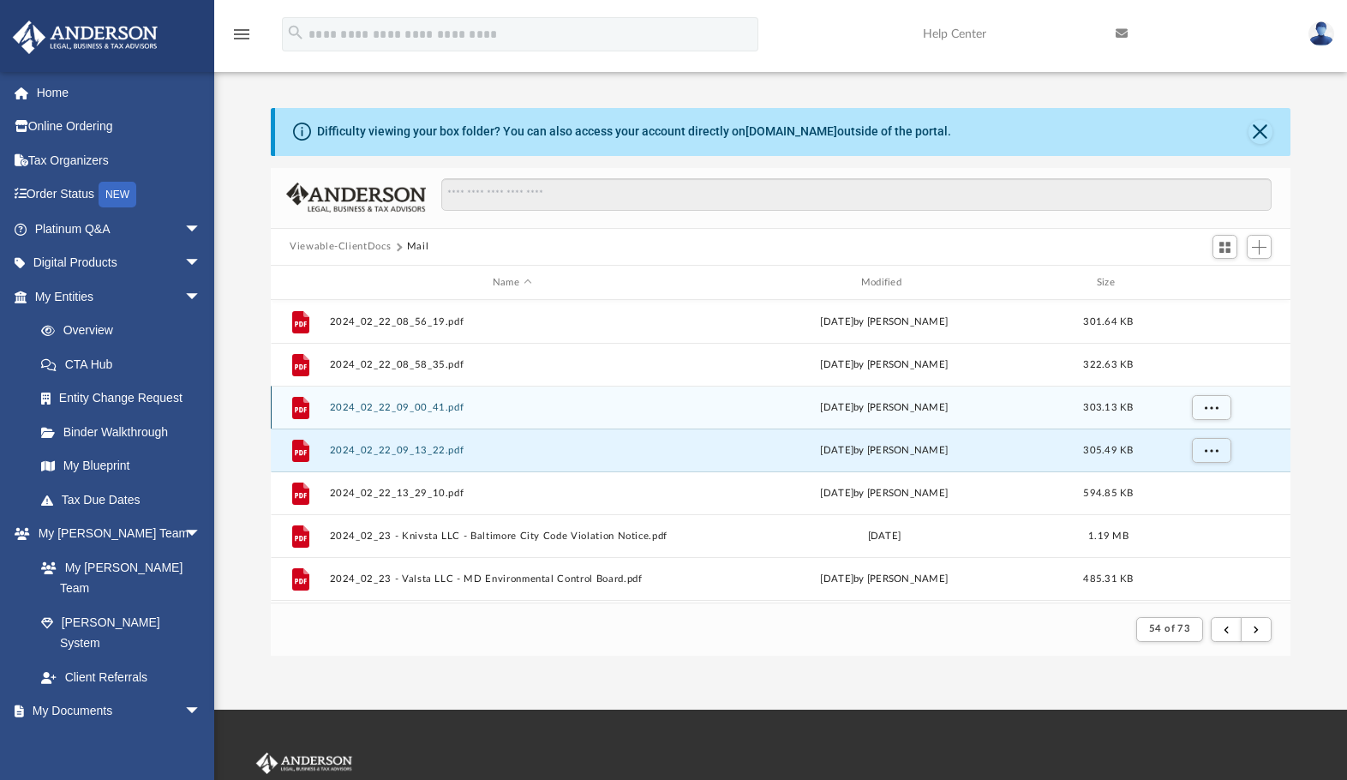
click at [395, 407] on button "2024_02_22_09_00_41.pdf" at bounding box center [512, 407] width 365 height 11
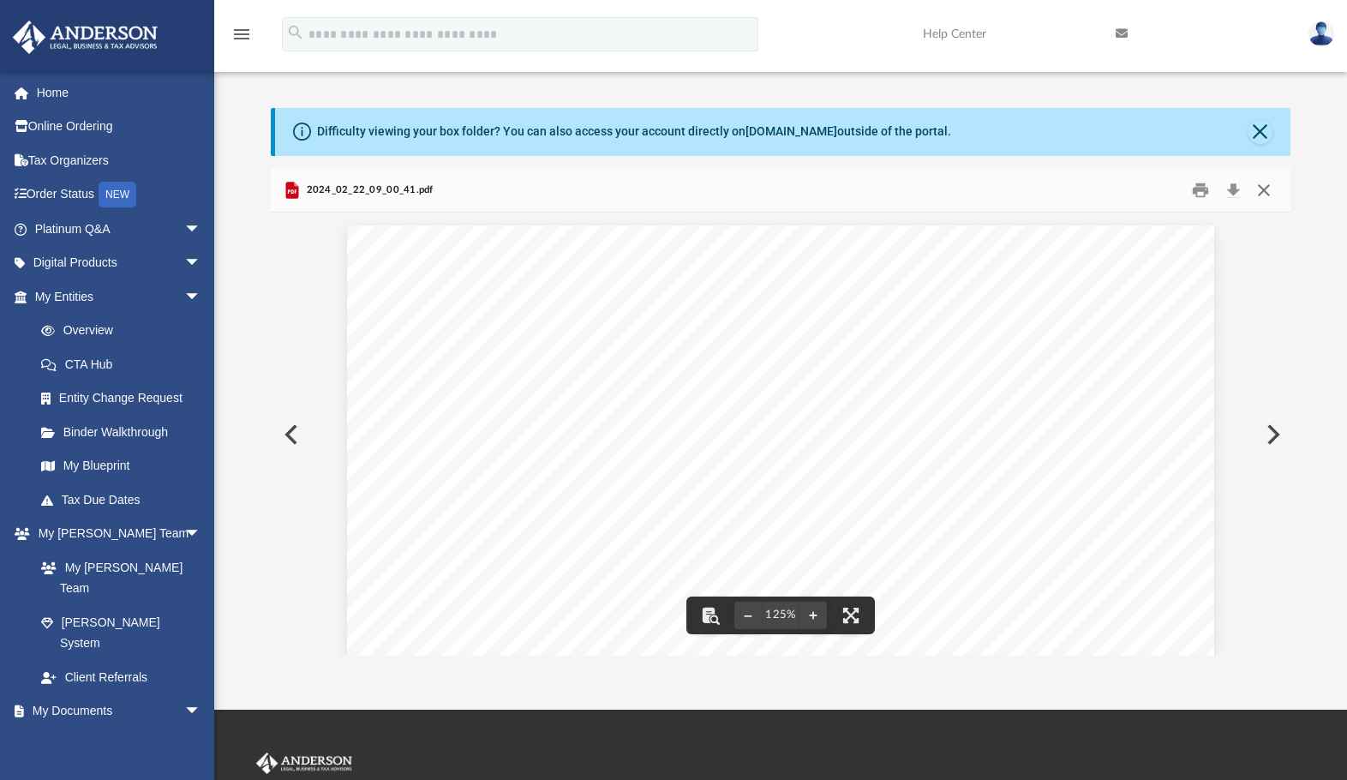
click at [1266, 196] on button "Close" at bounding box center [1264, 190] width 31 height 27
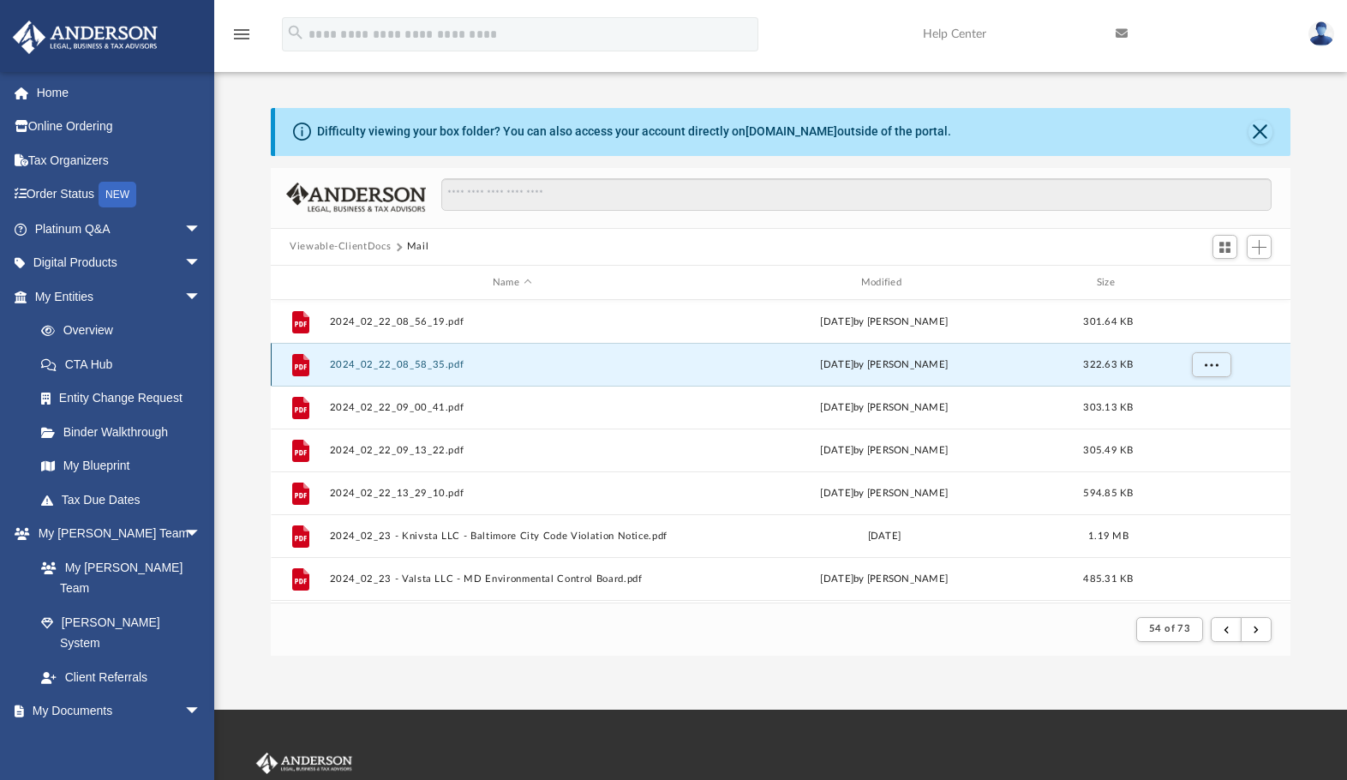
click at [411, 359] on button "2024_02_22_08_58_35.pdf" at bounding box center [512, 364] width 365 height 11
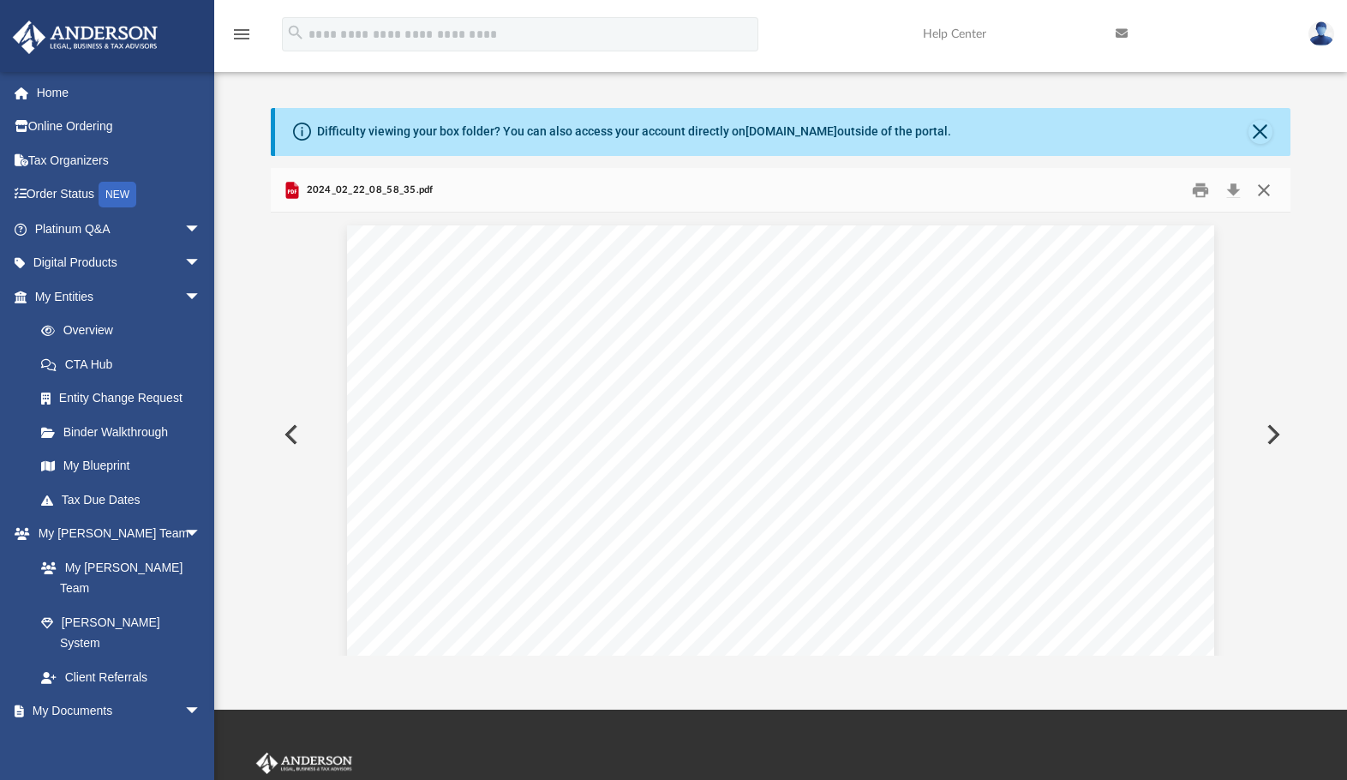
click at [1265, 193] on button "Close" at bounding box center [1264, 190] width 31 height 27
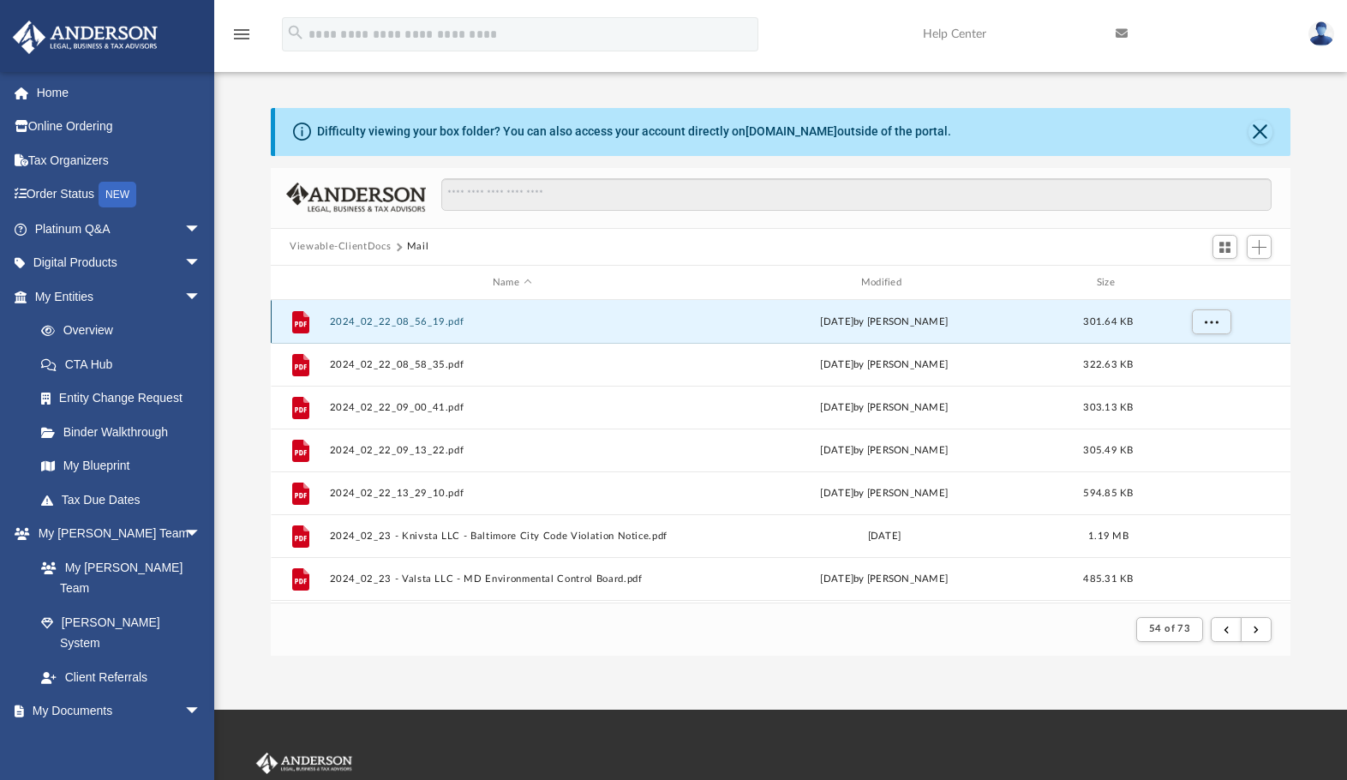
click at [421, 320] on button "2024_02_22_08_56_19.pdf" at bounding box center [512, 321] width 365 height 11
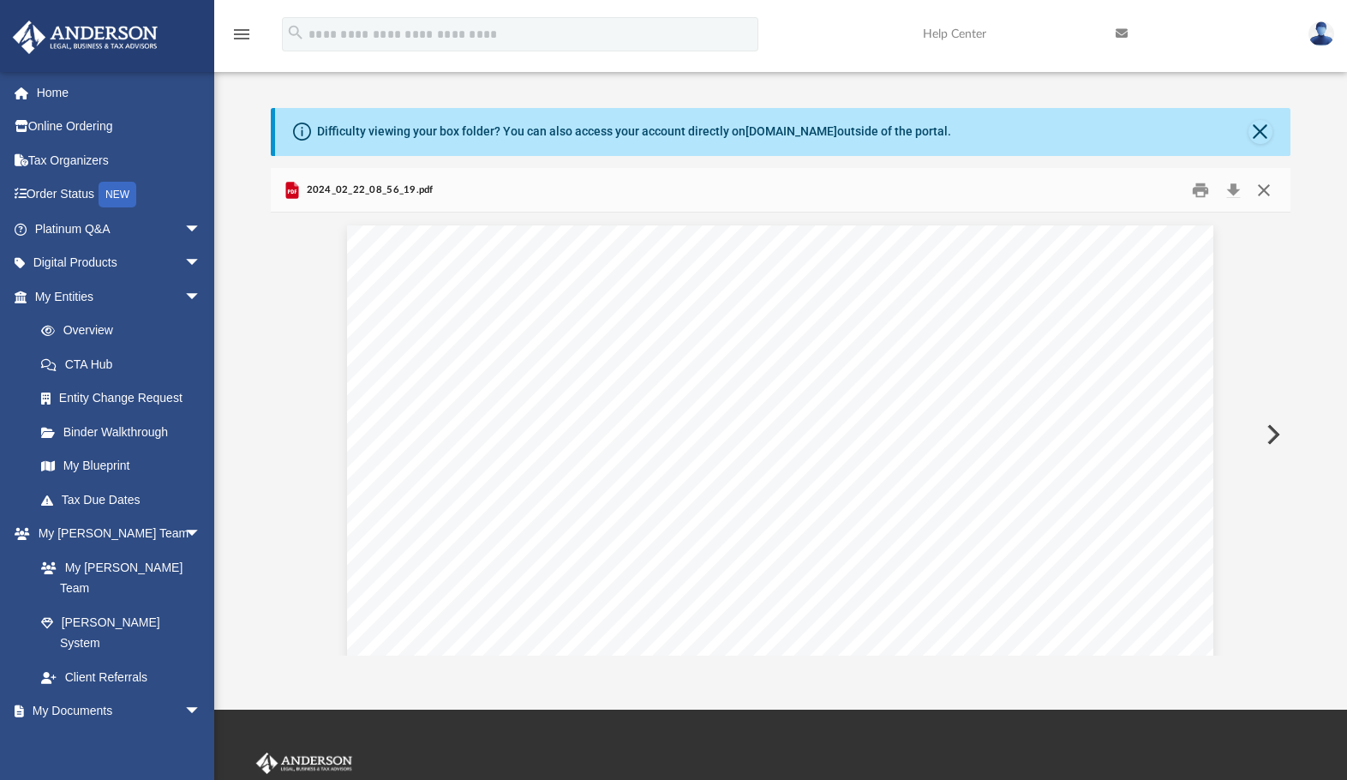
click at [1273, 193] on button "Close" at bounding box center [1264, 190] width 31 height 27
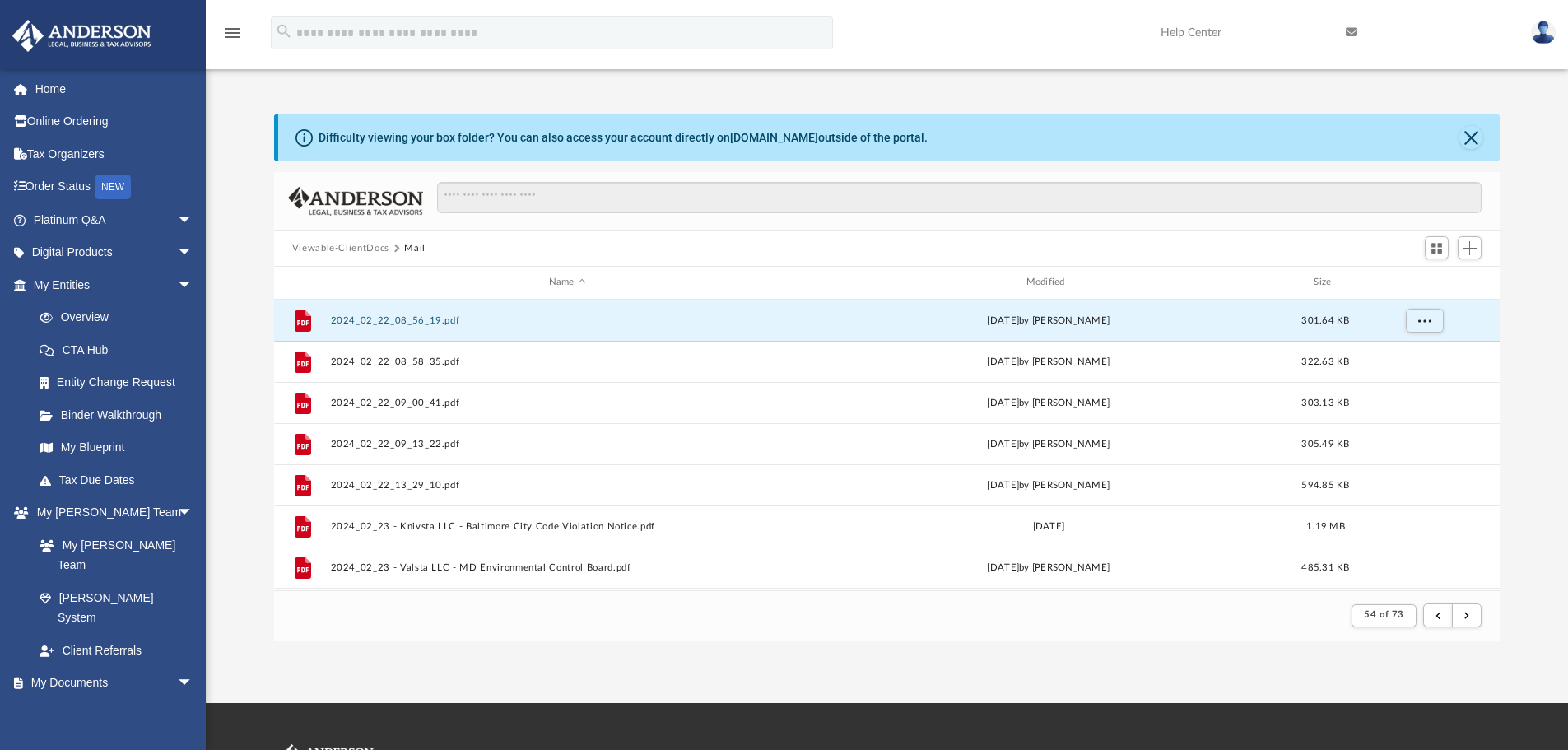
scroll to position [311, 1213]
click at [1346, 616] on button "submit" at bounding box center [1437, 615] width 30 height 24
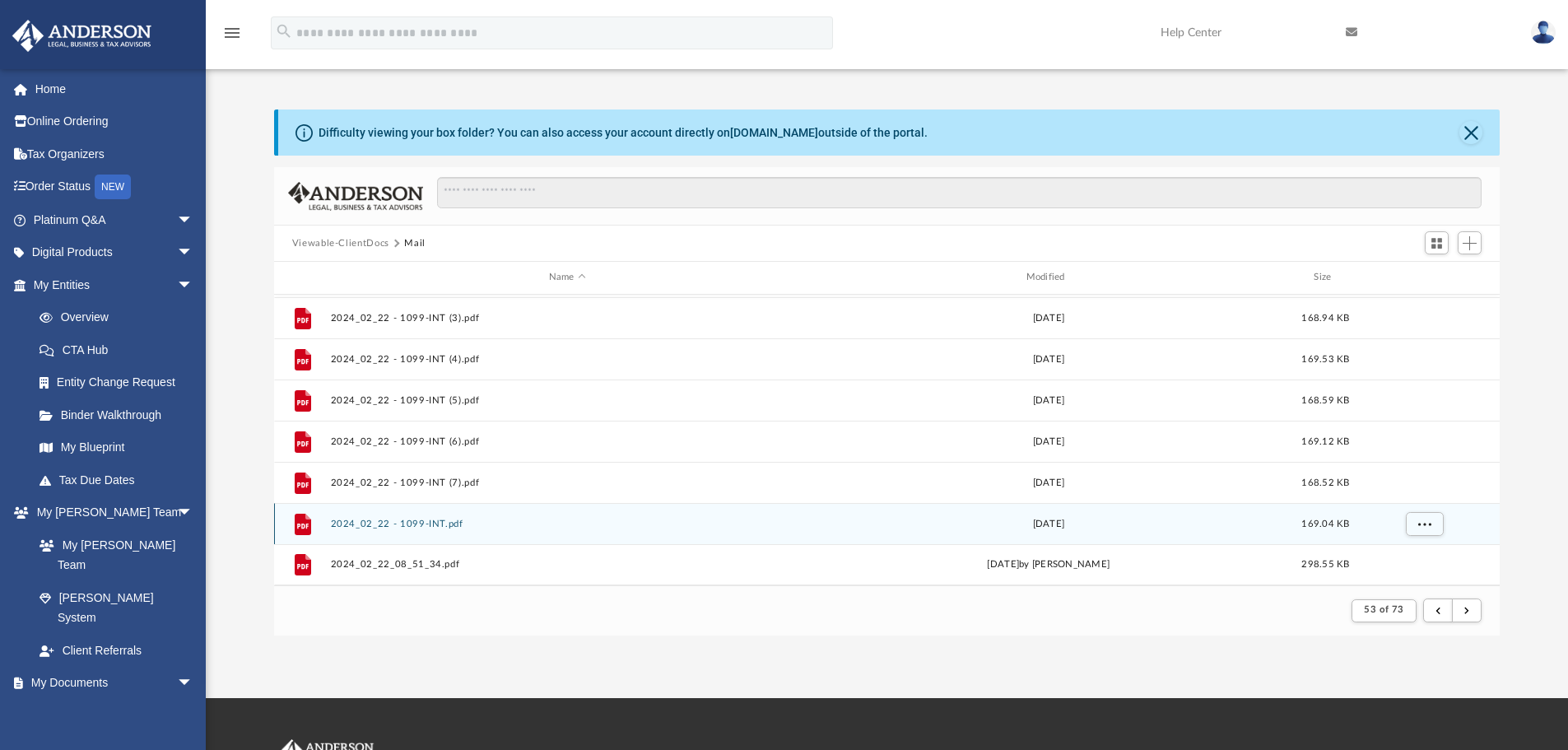
scroll to position [1, 0]
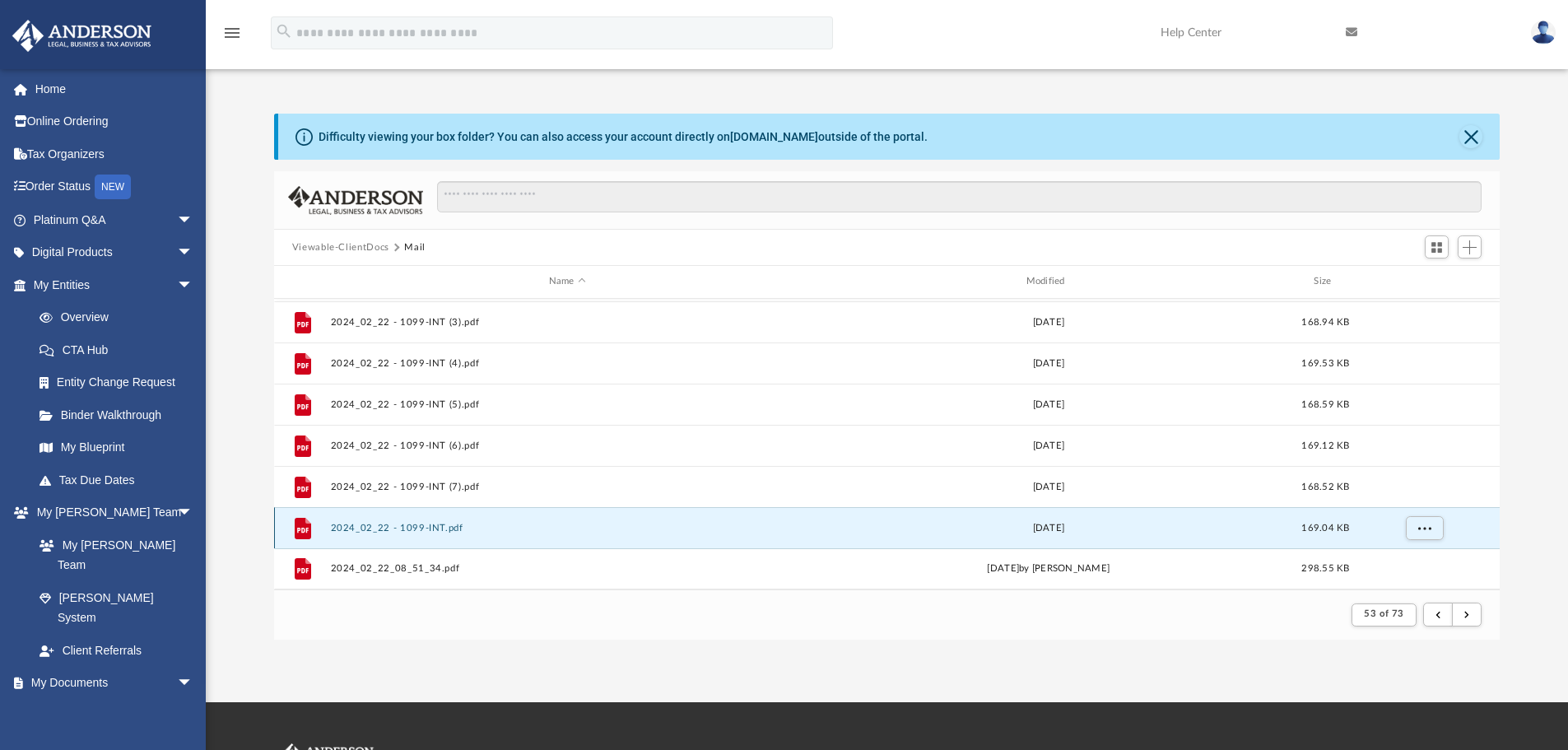
click at [412, 530] on button "2024_02_22 - 1099-INT.pdf" at bounding box center [567, 527] width 474 height 11
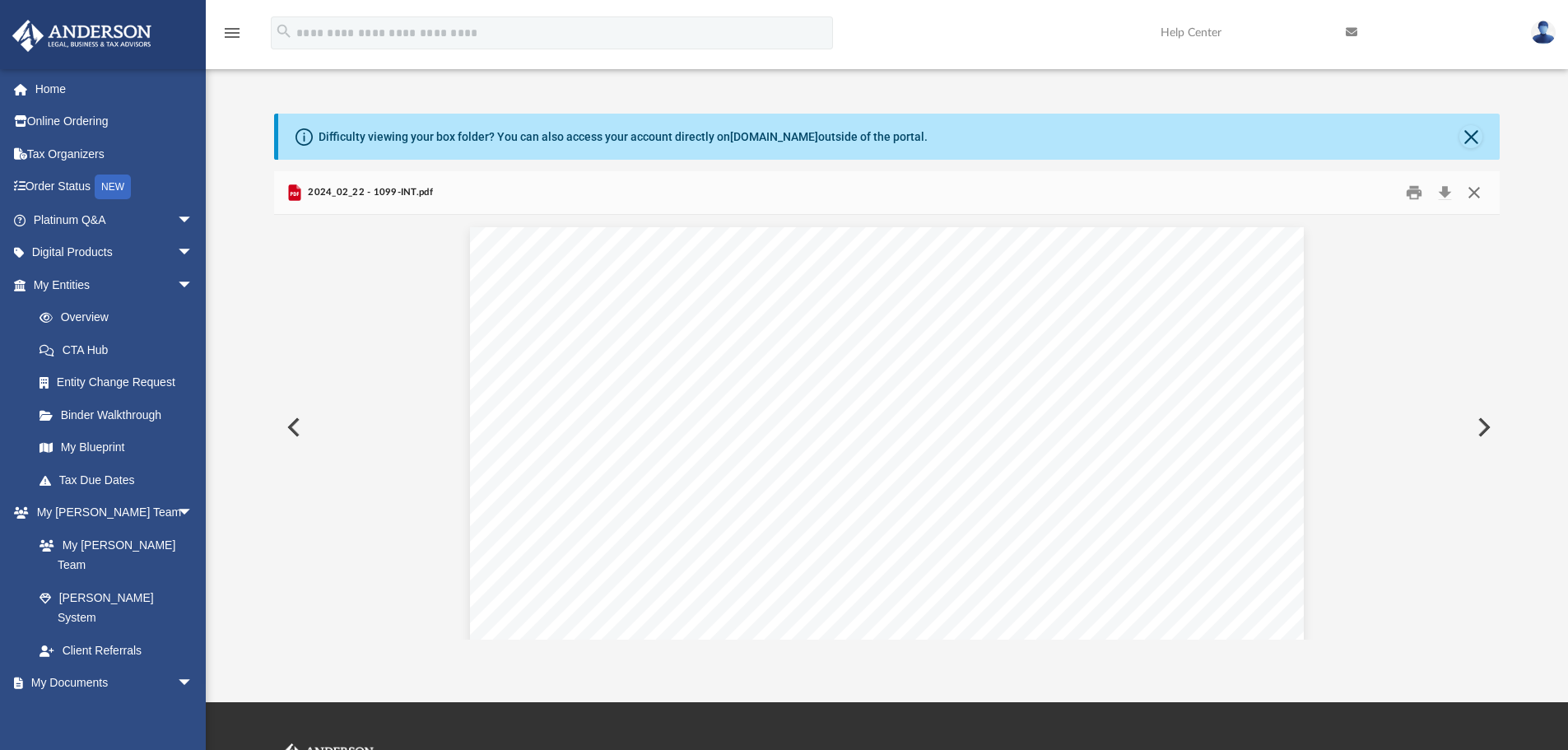
click at [1346, 194] on button "Close" at bounding box center [1474, 193] width 30 height 26
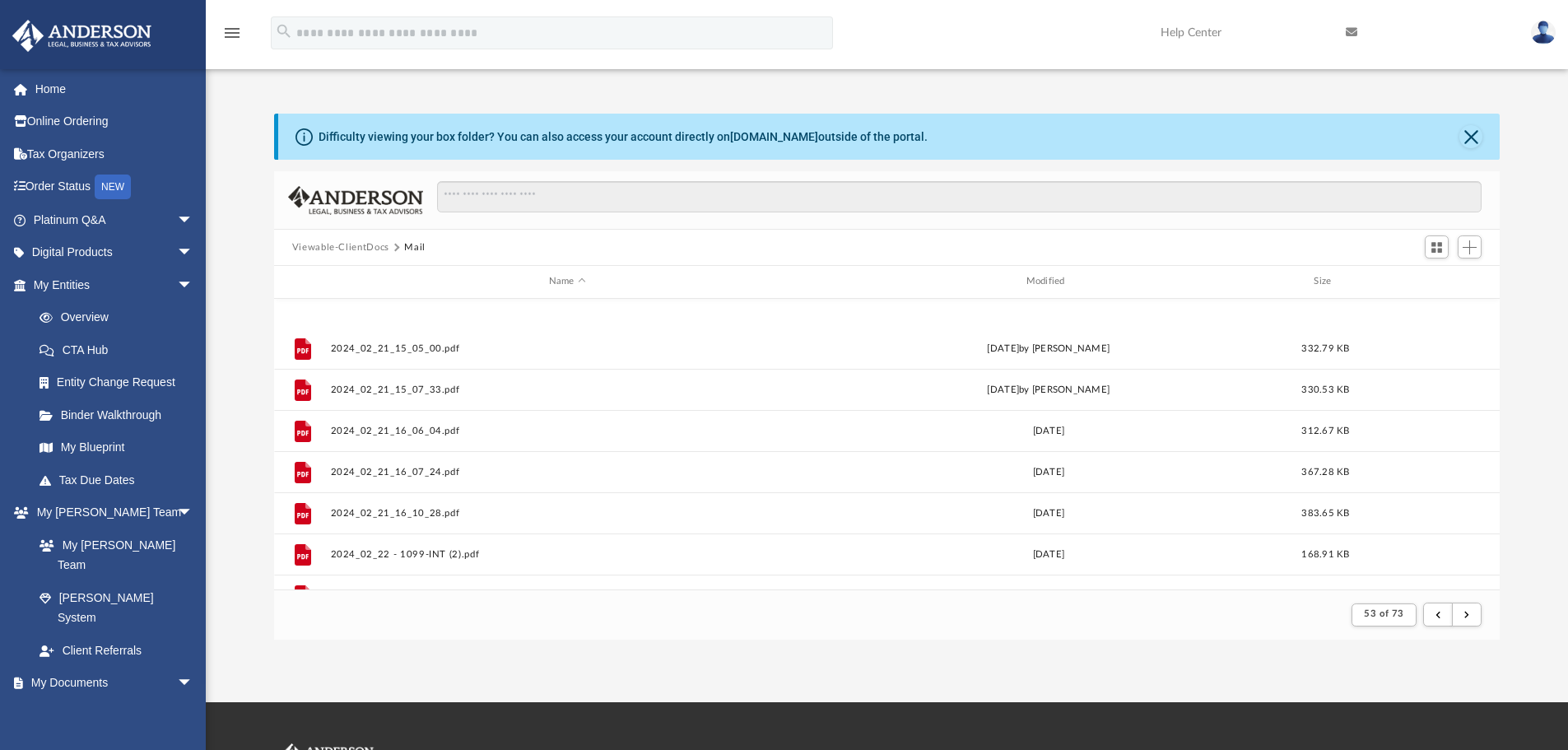
scroll to position [1603, 0]
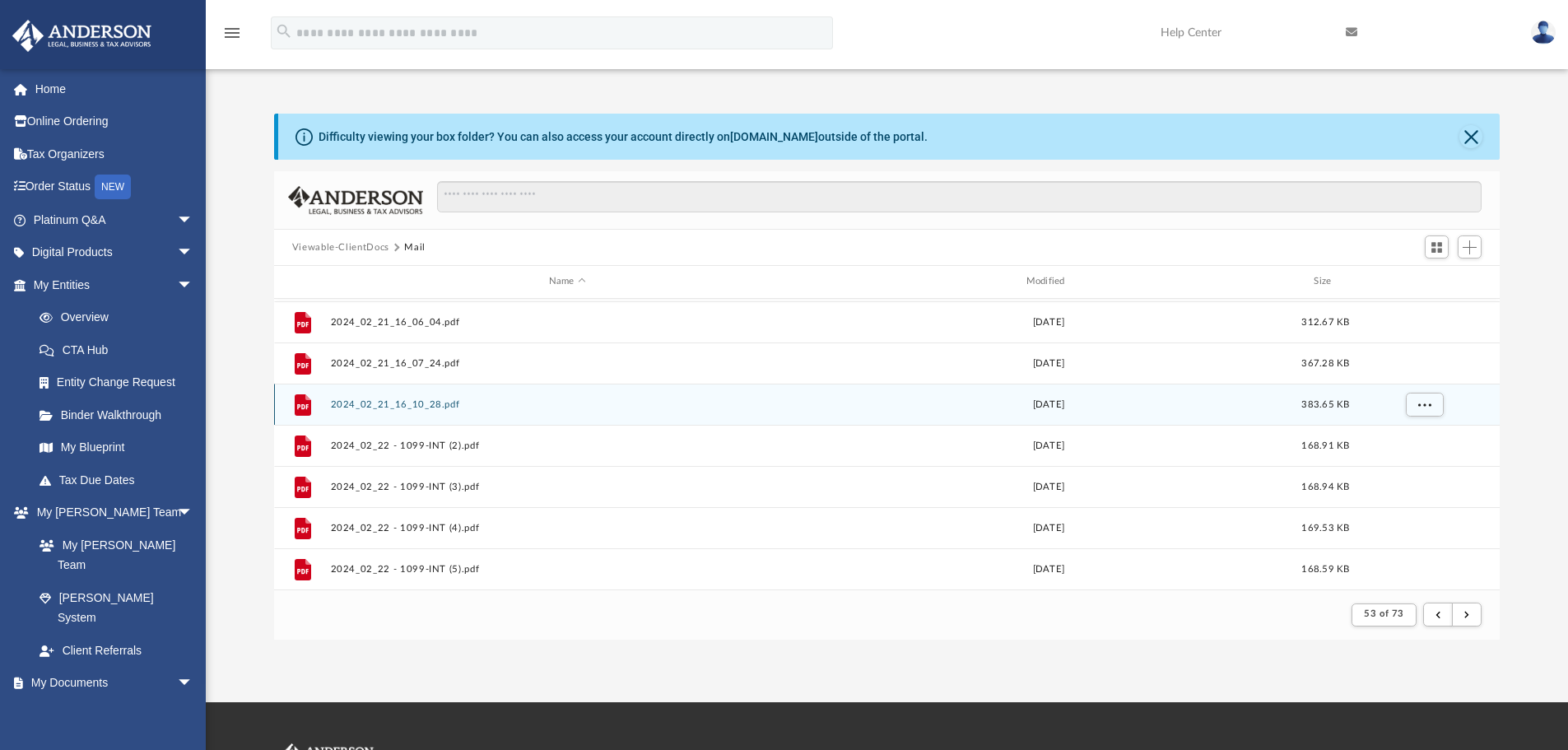
click at [398, 406] on button "2024_02_21_16_10_28.pdf" at bounding box center [567, 404] width 474 height 11
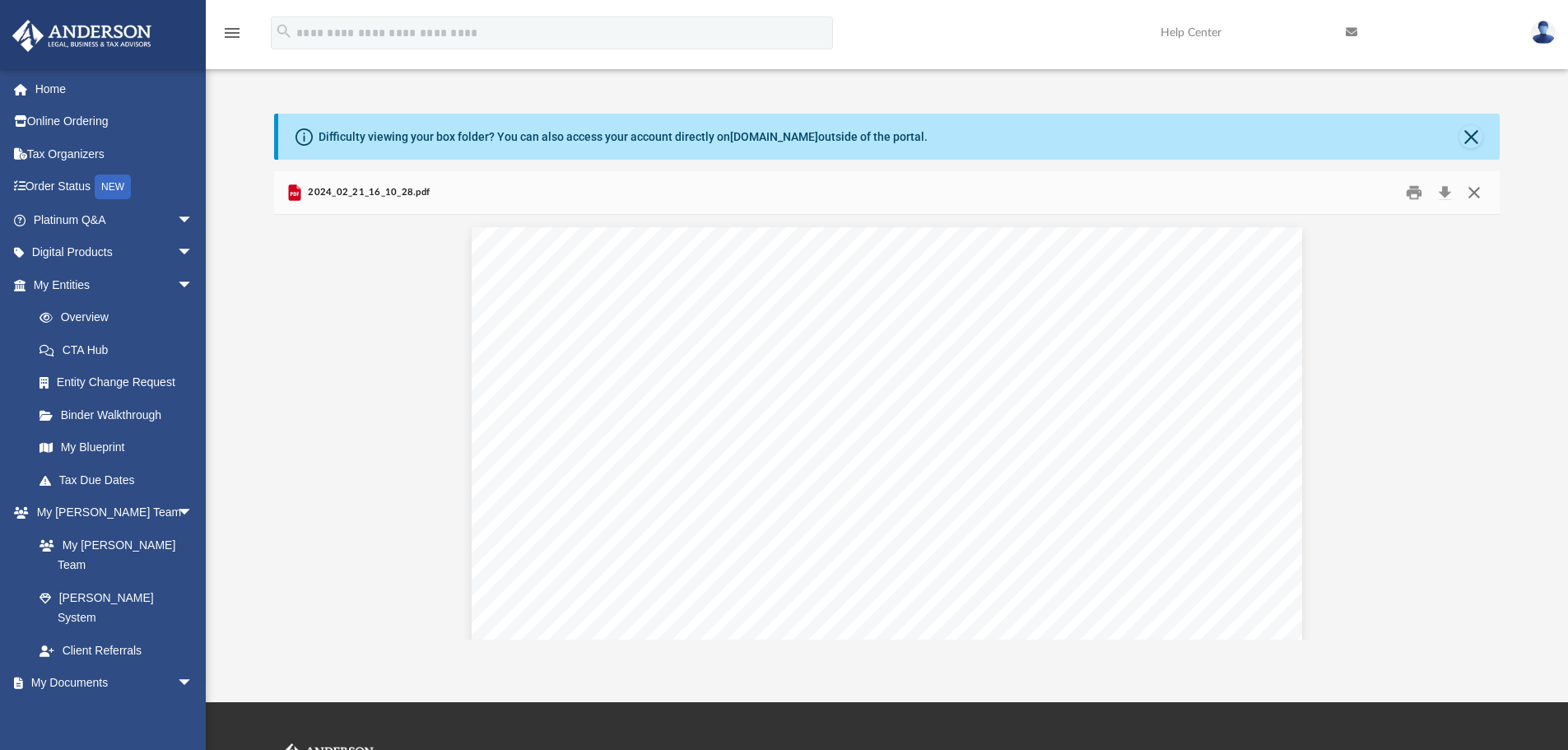
click at [1346, 193] on button "Close" at bounding box center [1474, 193] width 30 height 26
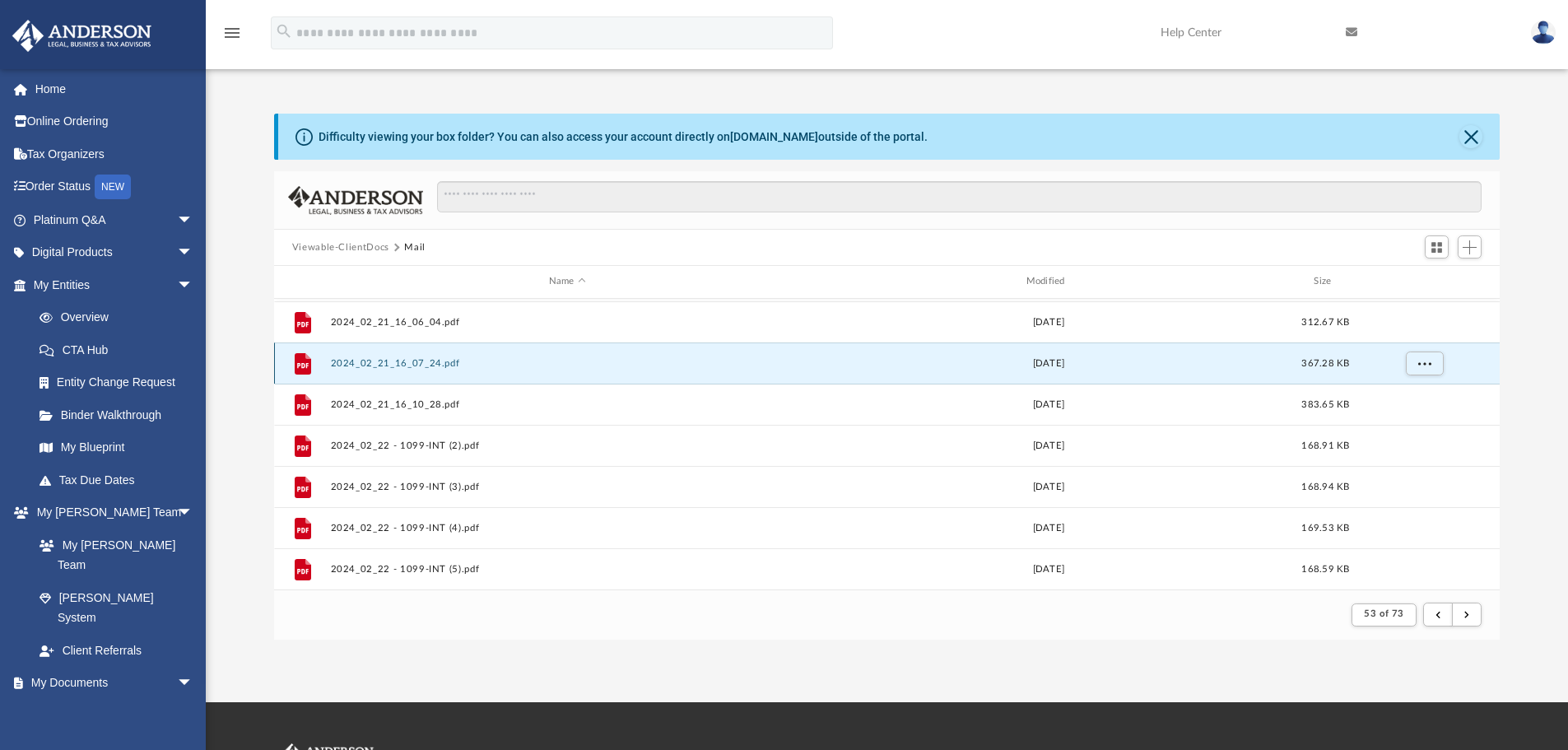
click at [404, 362] on button "2024_02_21_16_07_24.pdf" at bounding box center [567, 363] width 474 height 11
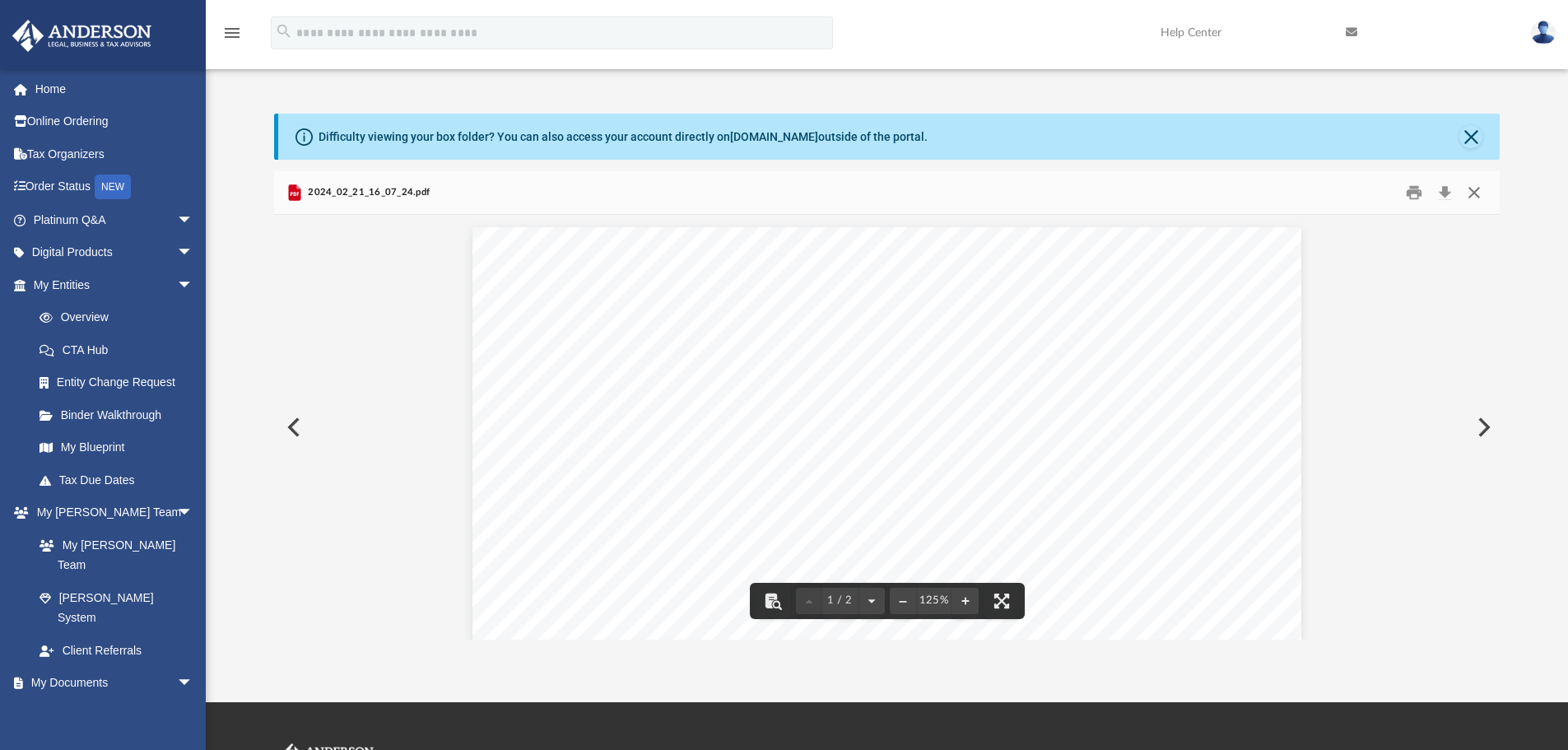
click at [1346, 184] on button "Close" at bounding box center [1474, 193] width 30 height 26
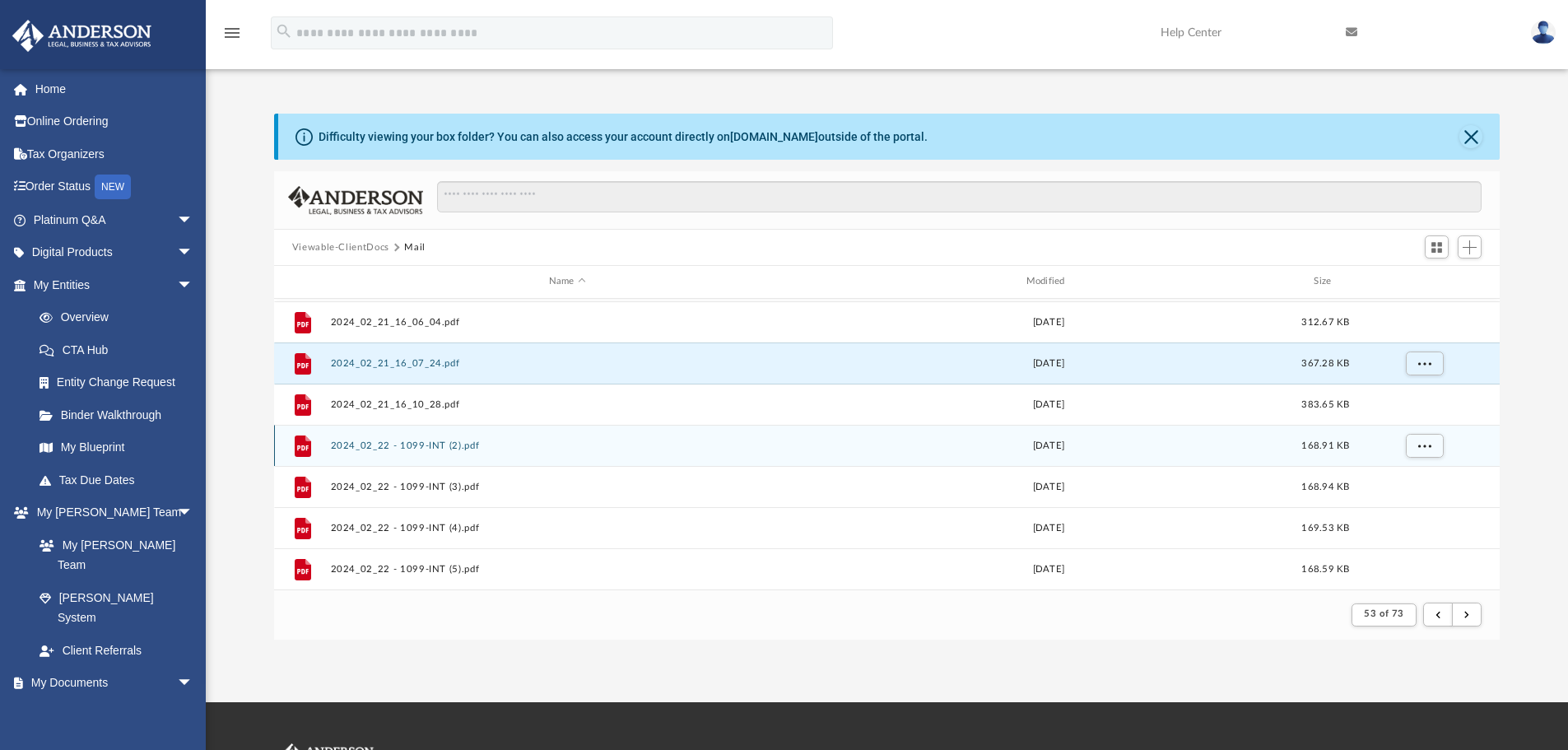
scroll to position [1520, 0]
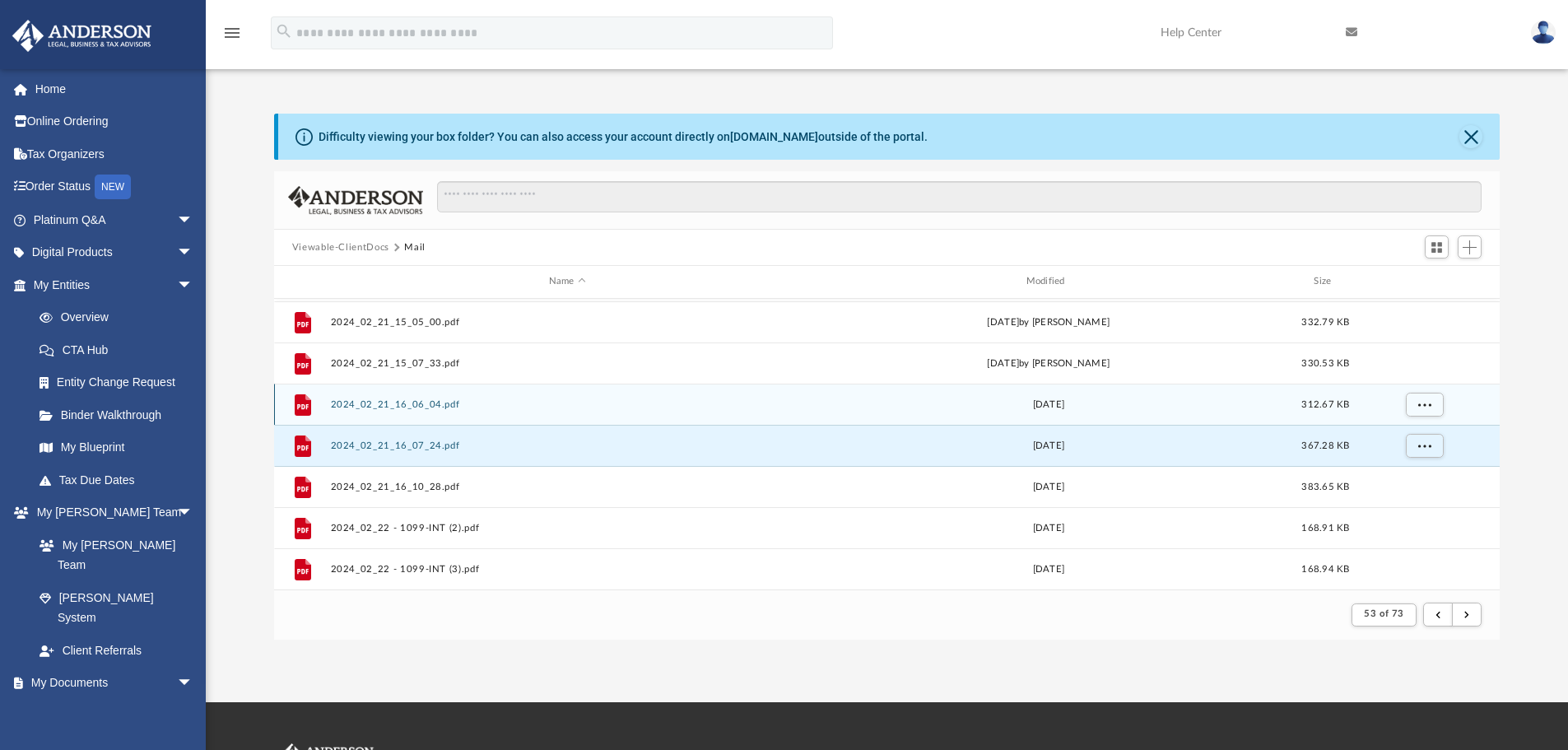
click at [418, 405] on button "2024_02_21_16_06_04.pdf" at bounding box center [567, 404] width 474 height 11
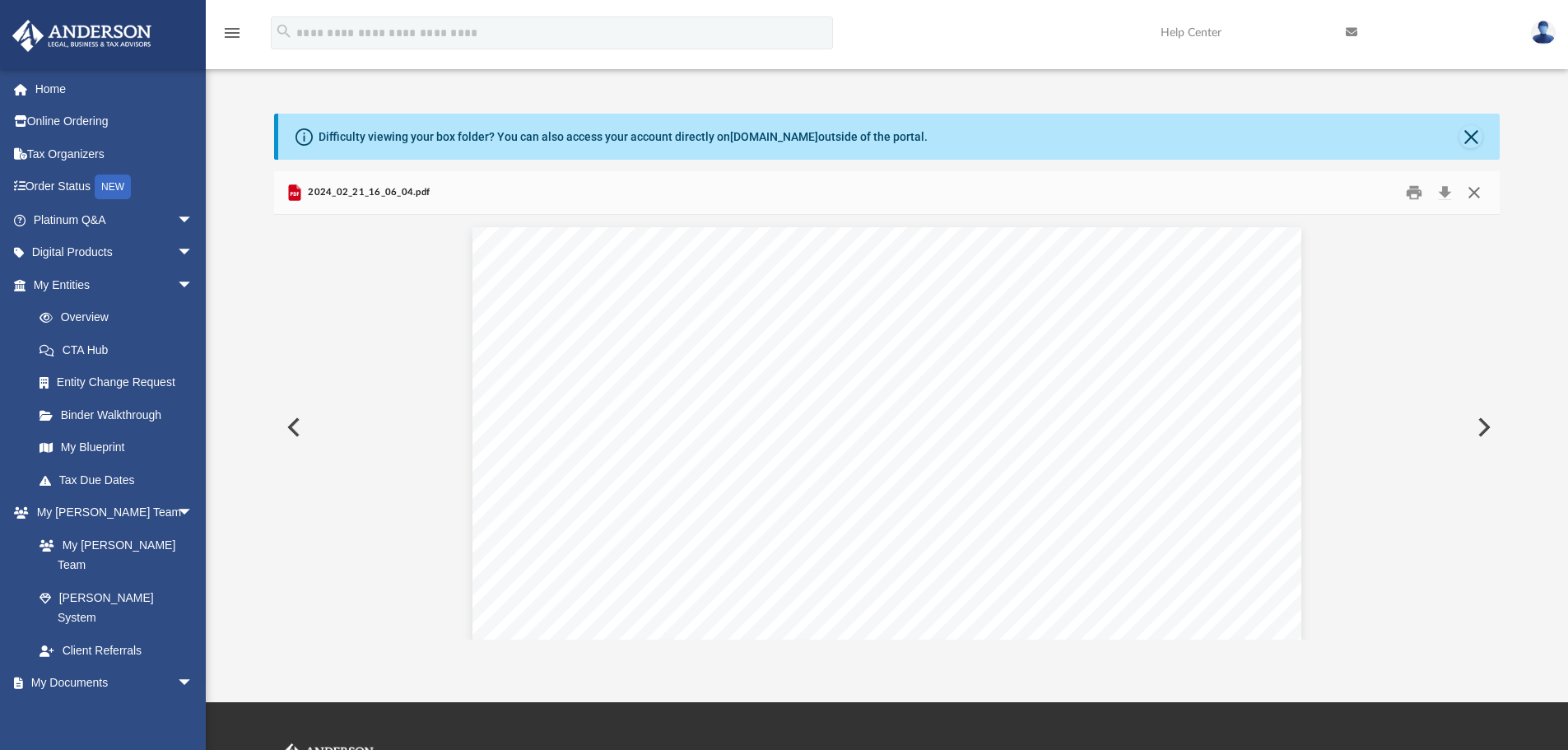
click at [1346, 193] on button "Close" at bounding box center [1474, 193] width 30 height 26
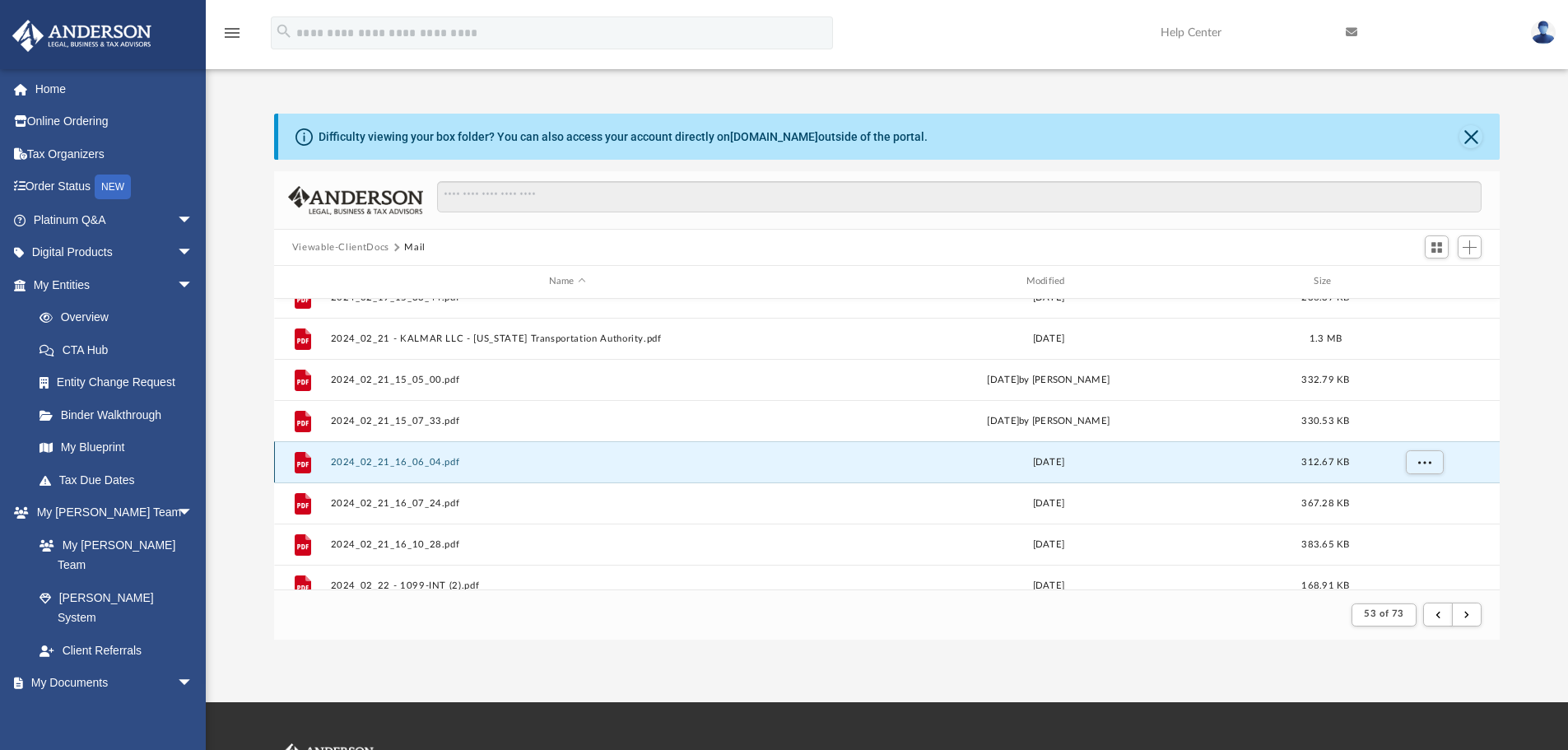
scroll to position [1438, 0]
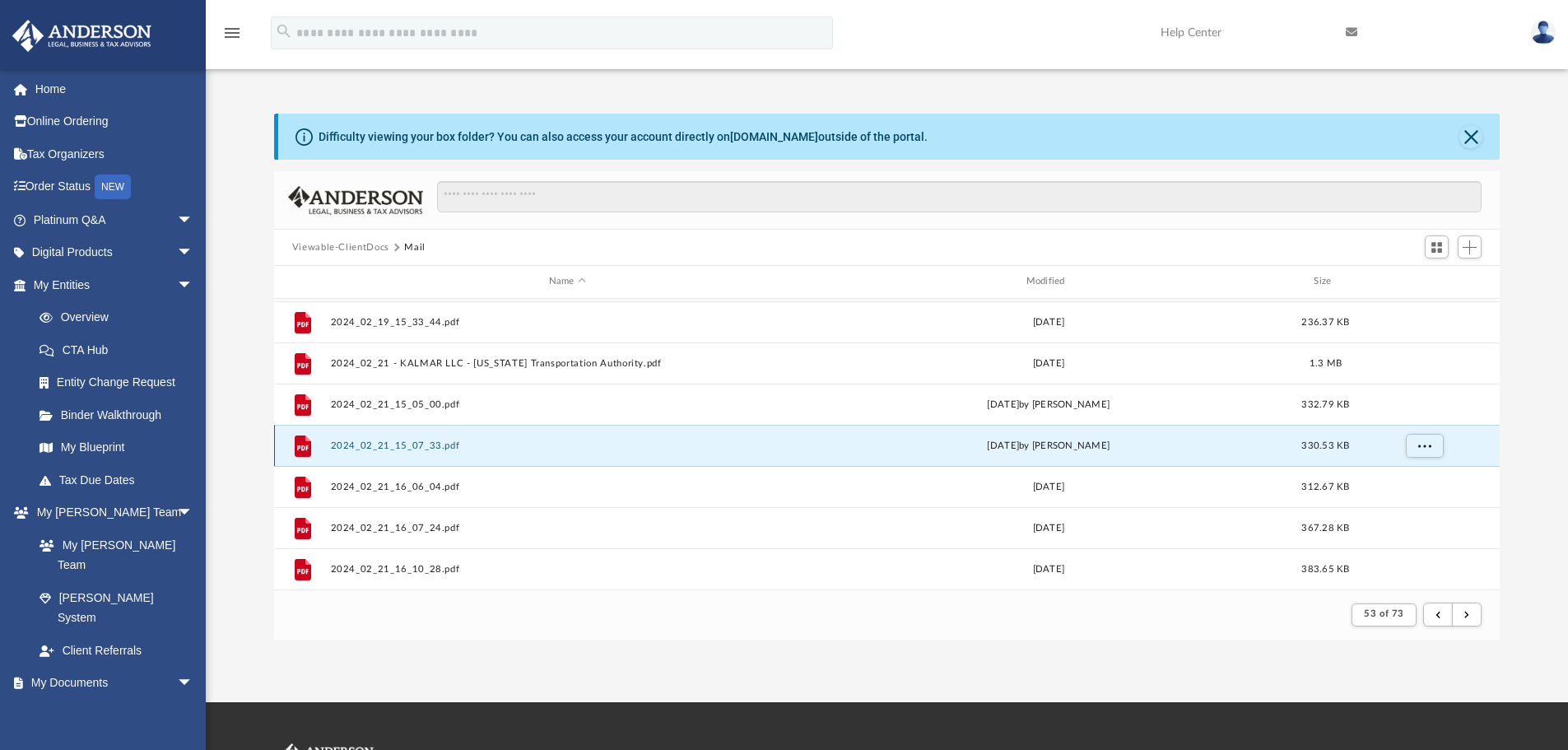
click at [412, 441] on button "2024_02_21_15_07_33.pdf" at bounding box center [567, 446] width 474 height 11
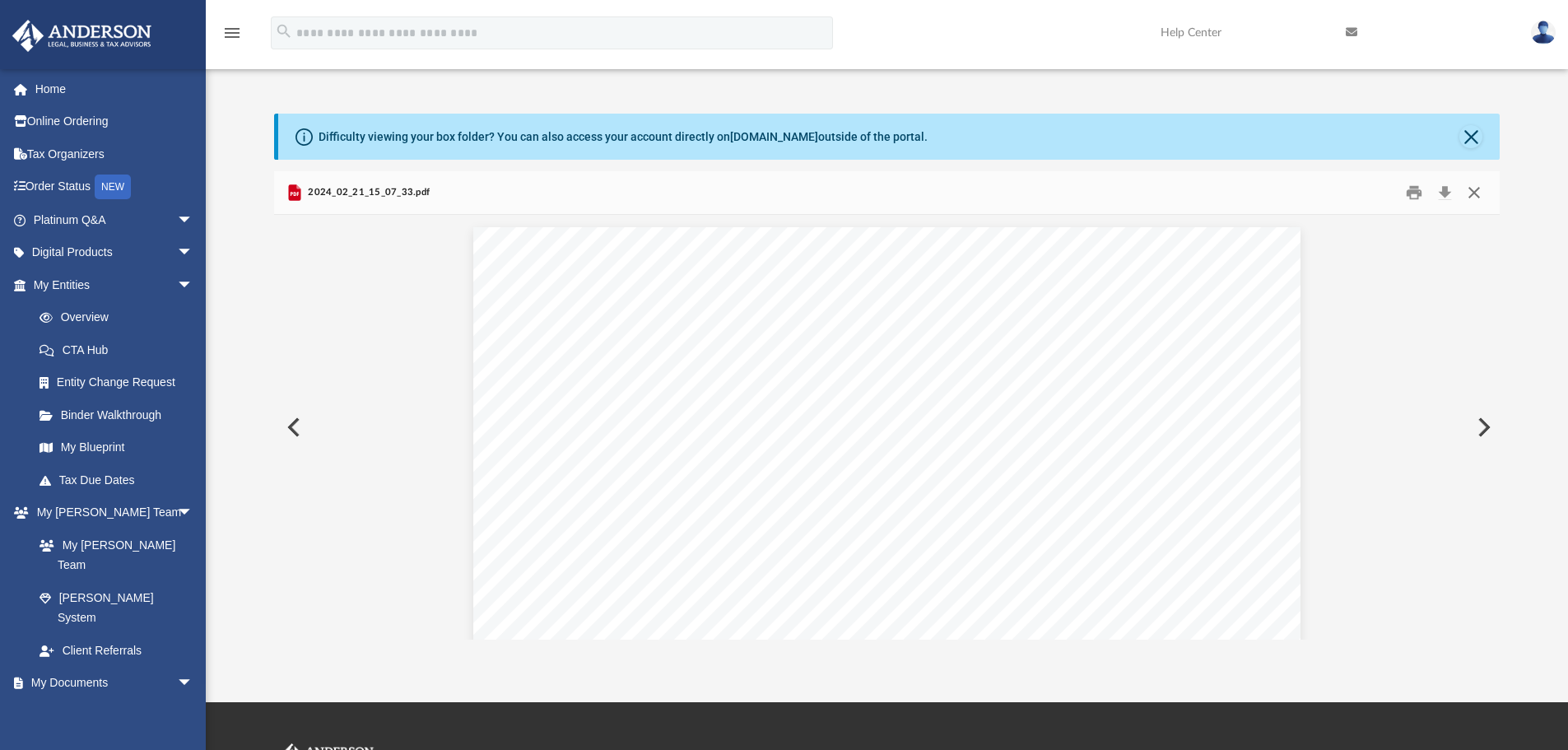
click at [1346, 196] on button "Close" at bounding box center [1474, 193] width 30 height 26
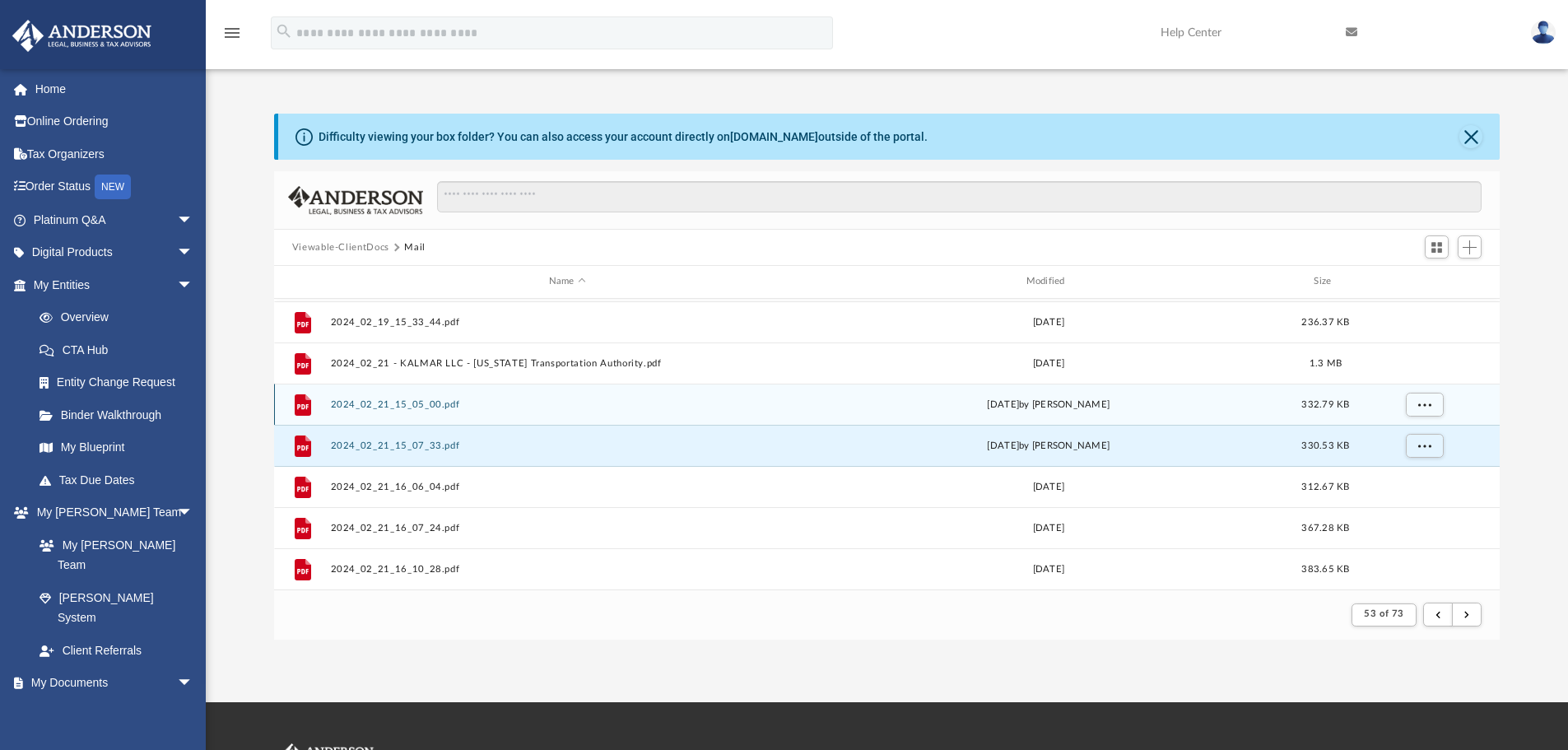
click at [397, 409] on button "2024_02_21_15_05_00.pdf" at bounding box center [567, 404] width 474 height 11
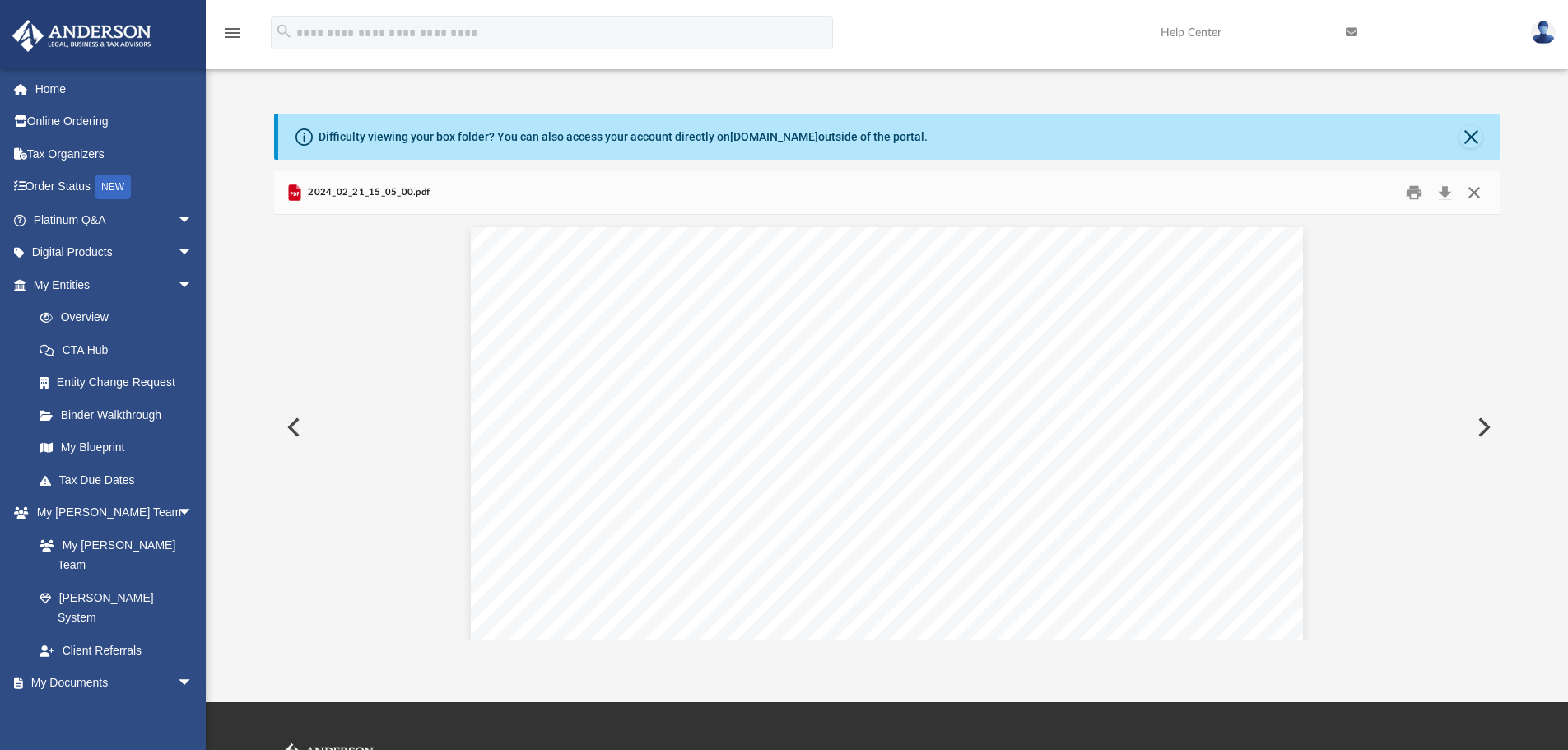
click at [1346, 191] on button "Close" at bounding box center [1474, 193] width 30 height 26
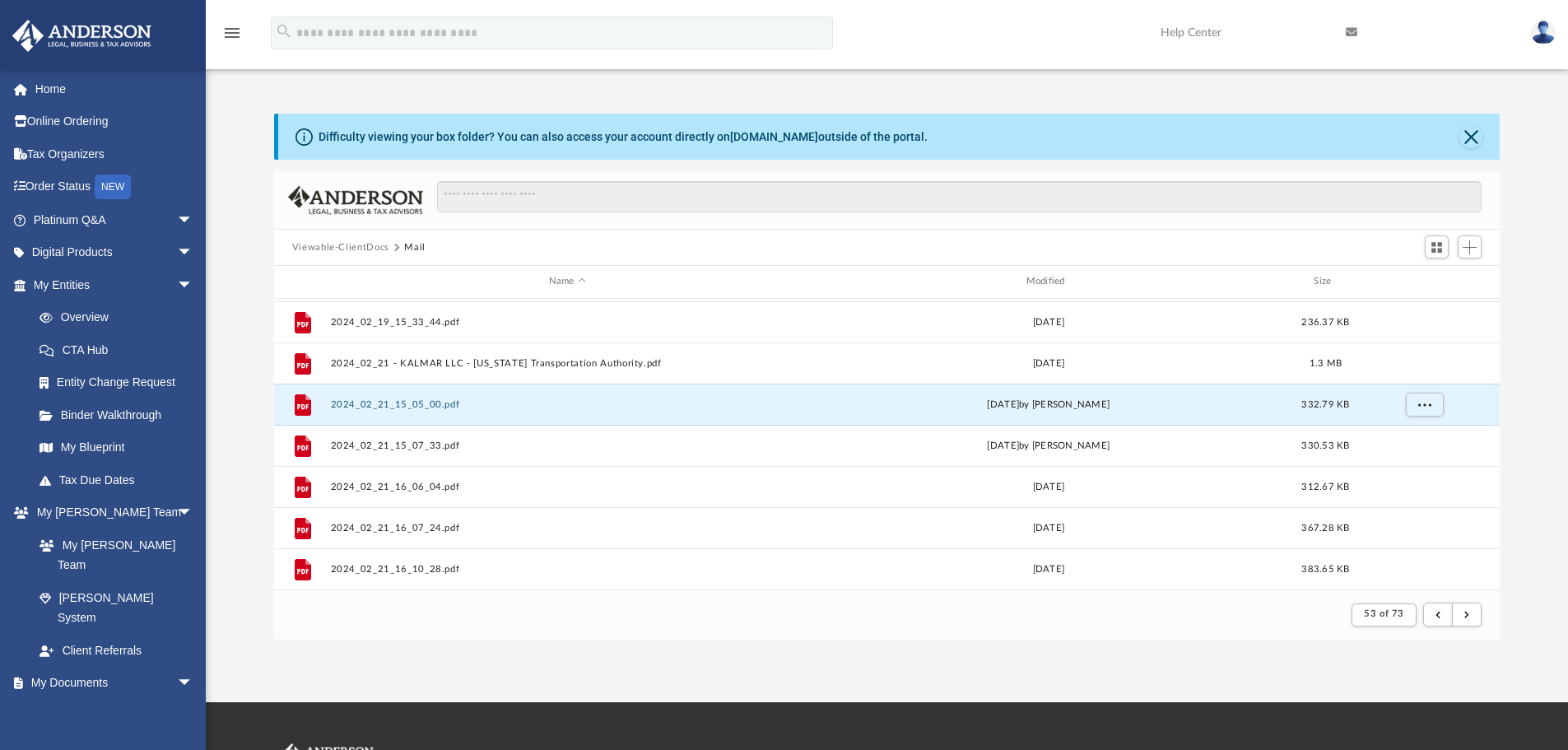
scroll to position [1273, 0]
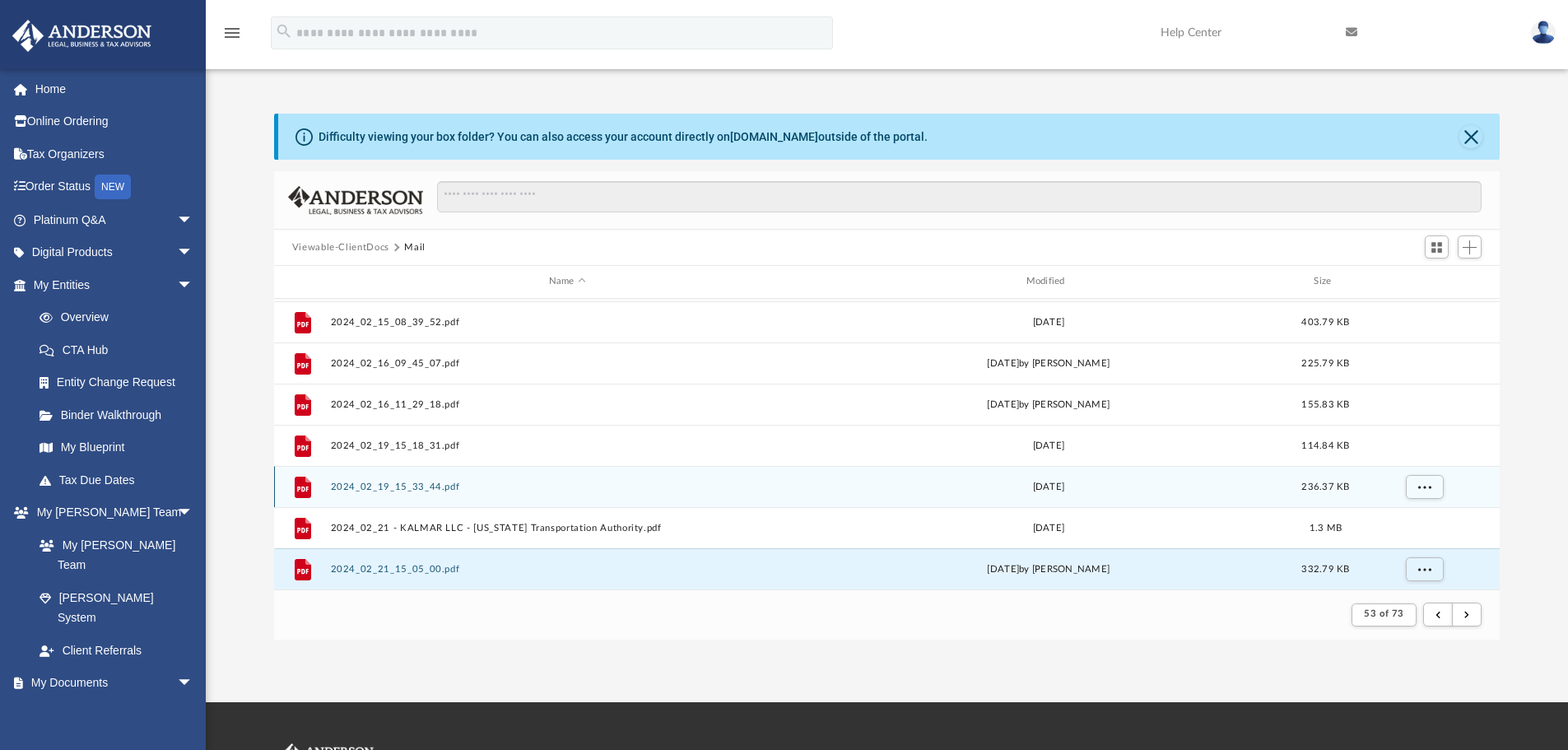
click at [446, 479] on div "File 2024_02_19_15_33_44.pdf [DATE] 236.37 KB" at bounding box center [886, 486] width 1226 height 41
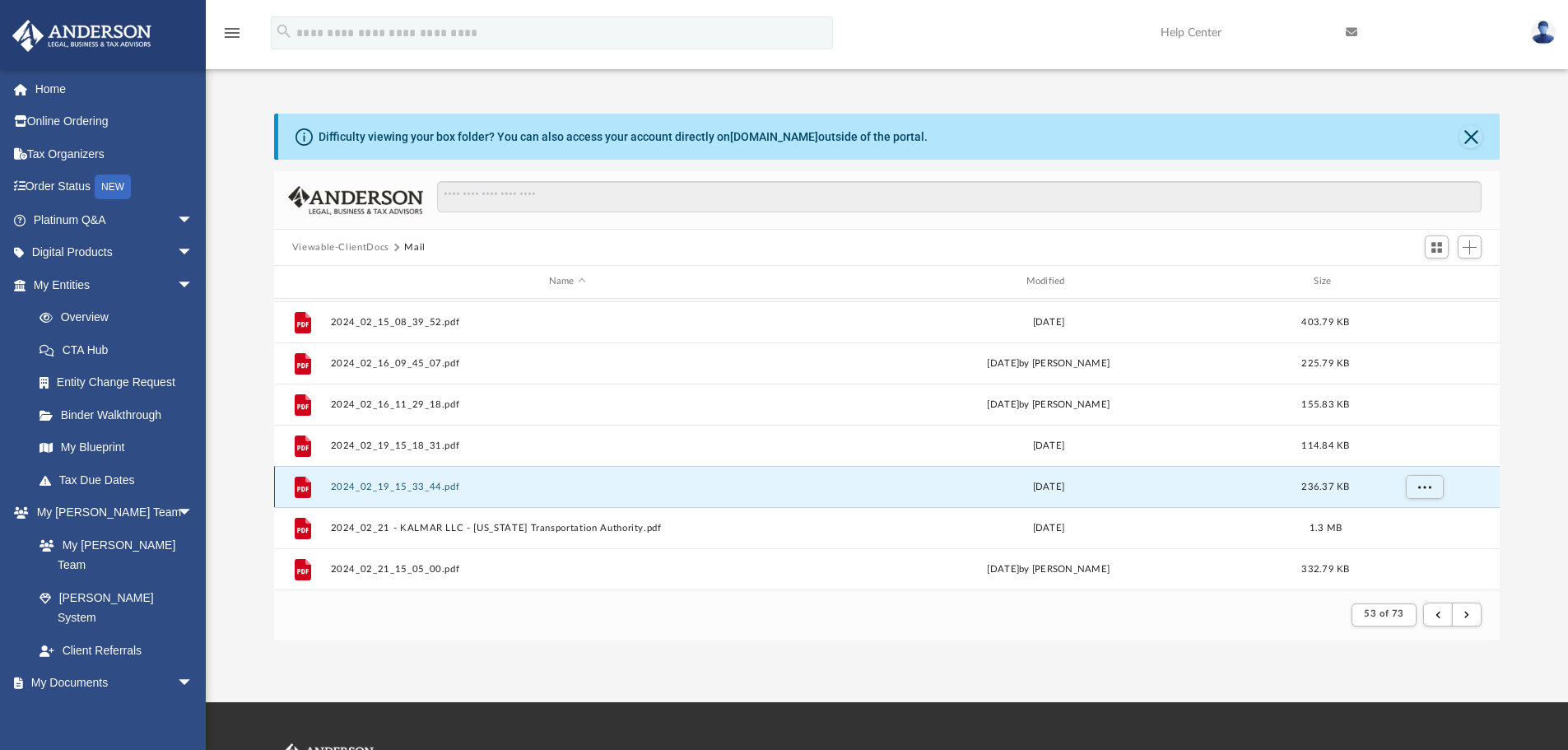
click at [406, 479] on div "File 2024_02_19_15_33_44.pdf [DATE] 236.37 KB" at bounding box center [886, 486] width 1226 height 41
click at [406, 487] on button "2024_02_19_15_33_44.pdf" at bounding box center [567, 486] width 474 height 11
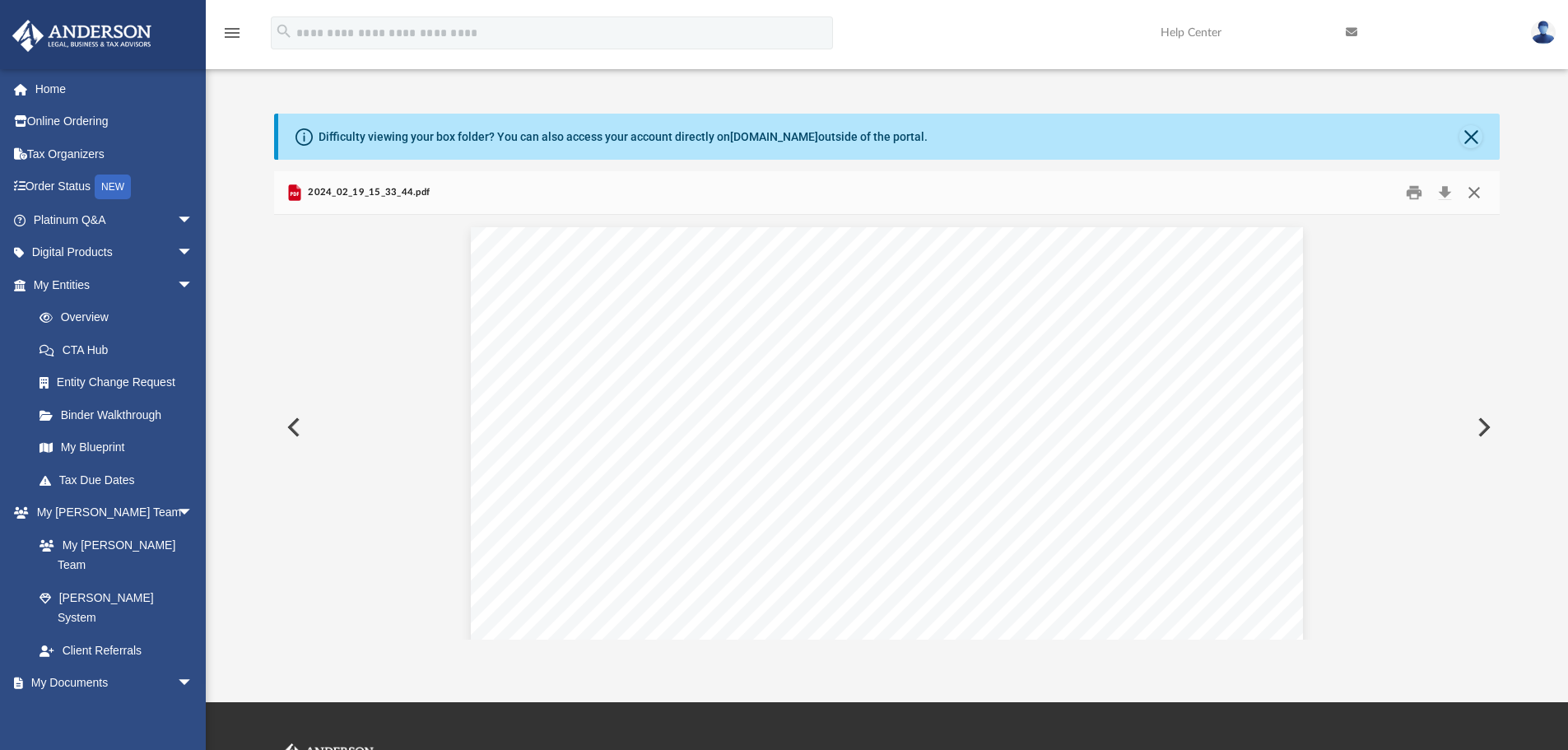
click at [1346, 198] on button "Close" at bounding box center [1474, 193] width 30 height 26
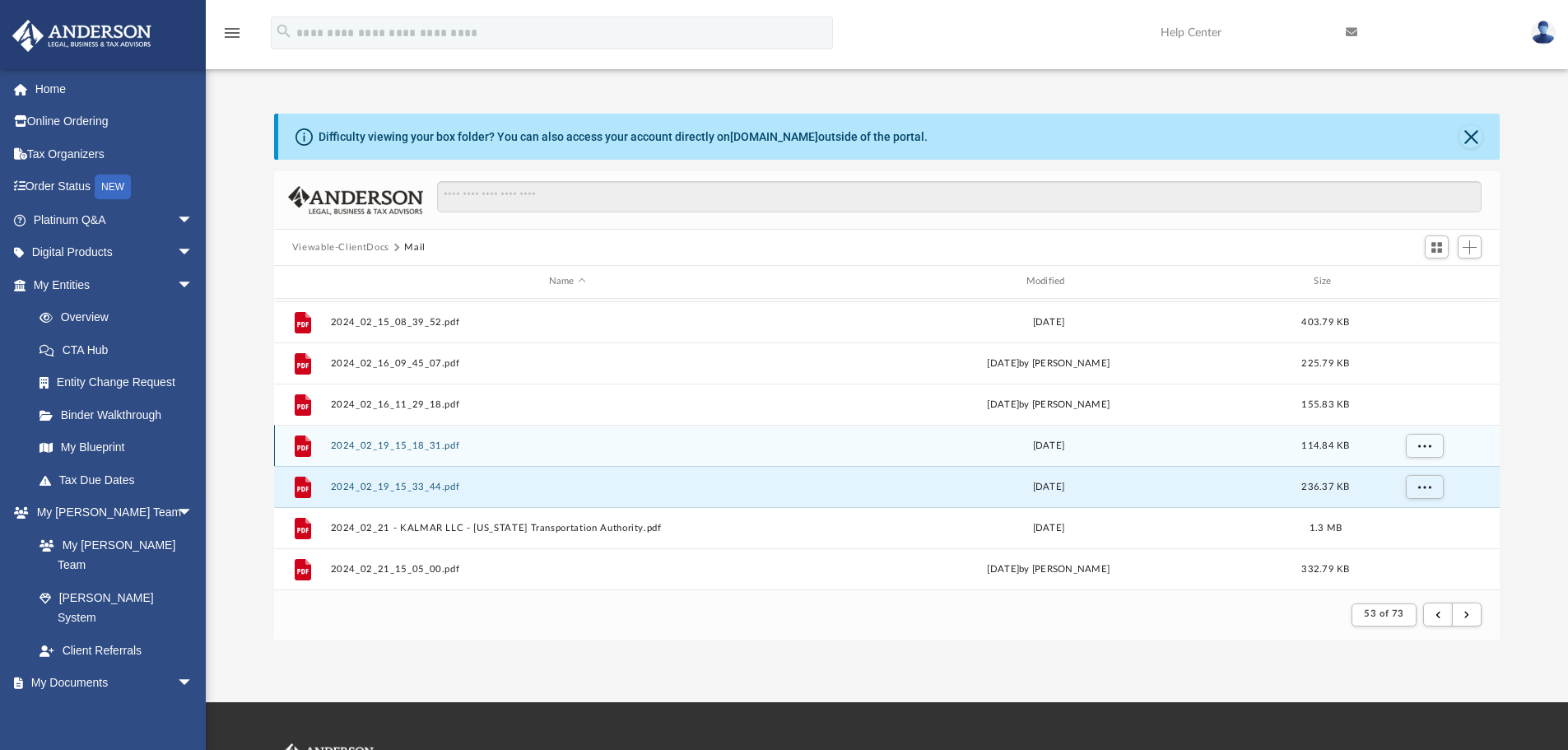
click at [380, 451] on button "2024_02_19_15_18_31.pdf" at bounding box center [567, 446] width 474 height 11
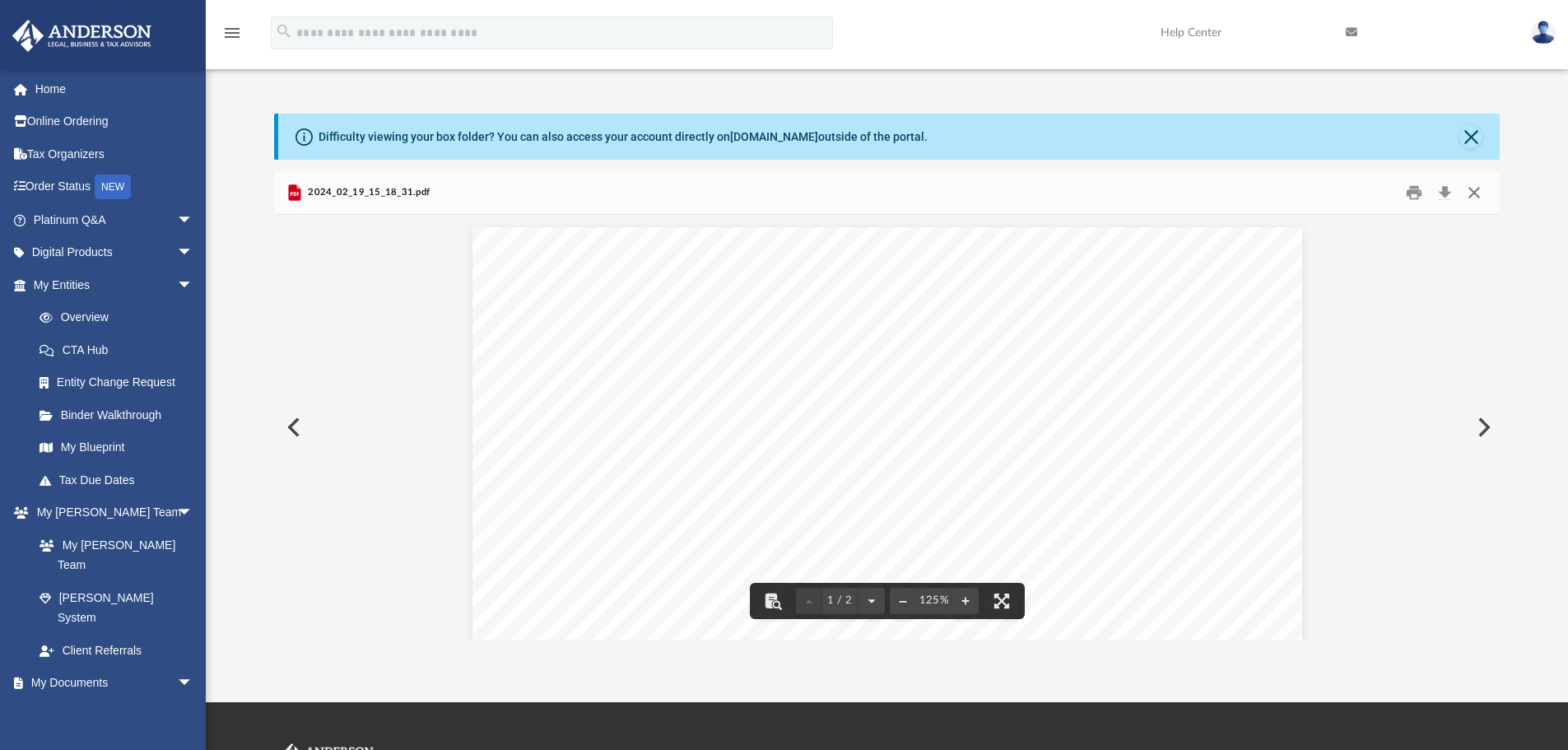
click at [1346, 195] on button "Close" at bounding box center [1474, 193] width 30 height 26
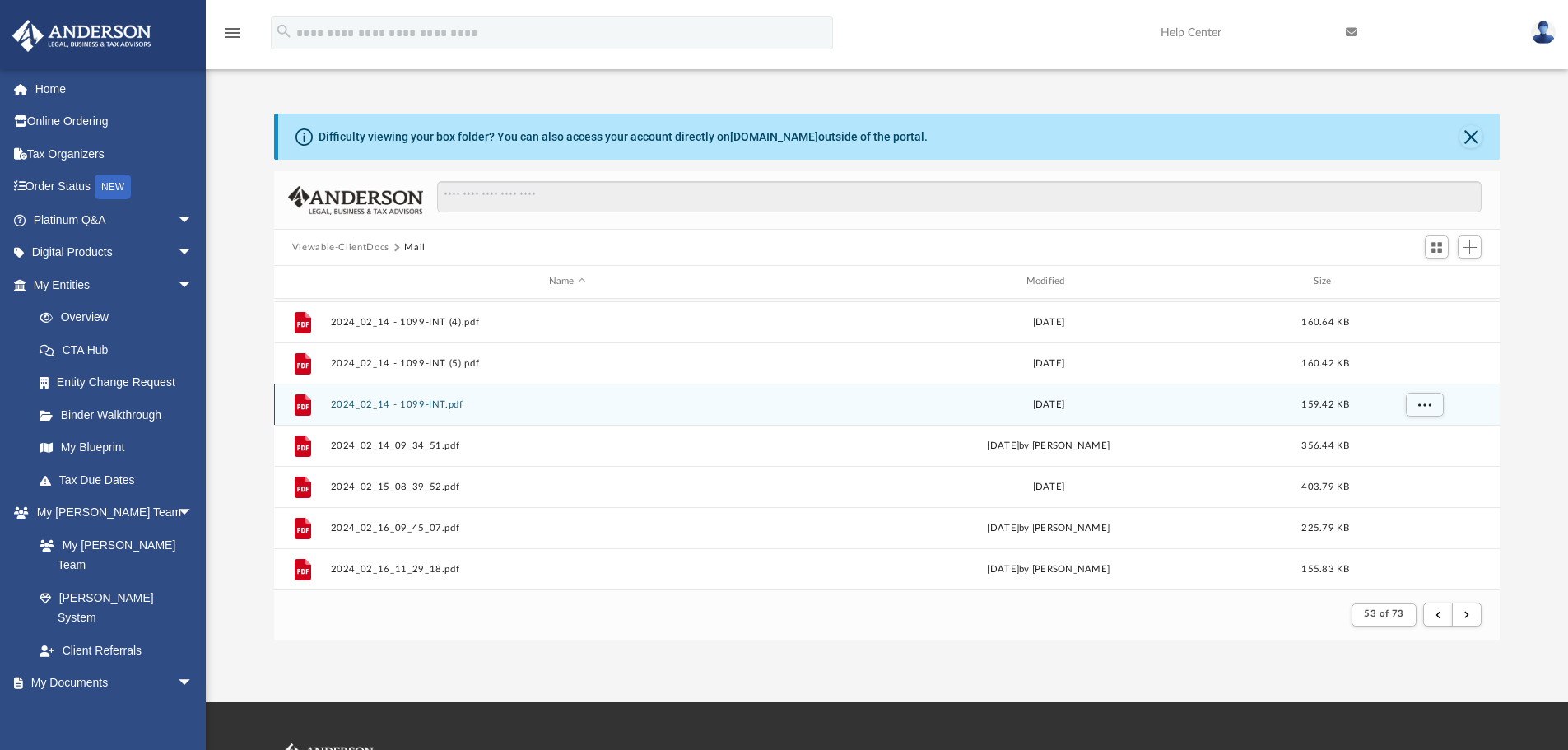
scroll to position [1191, 0]
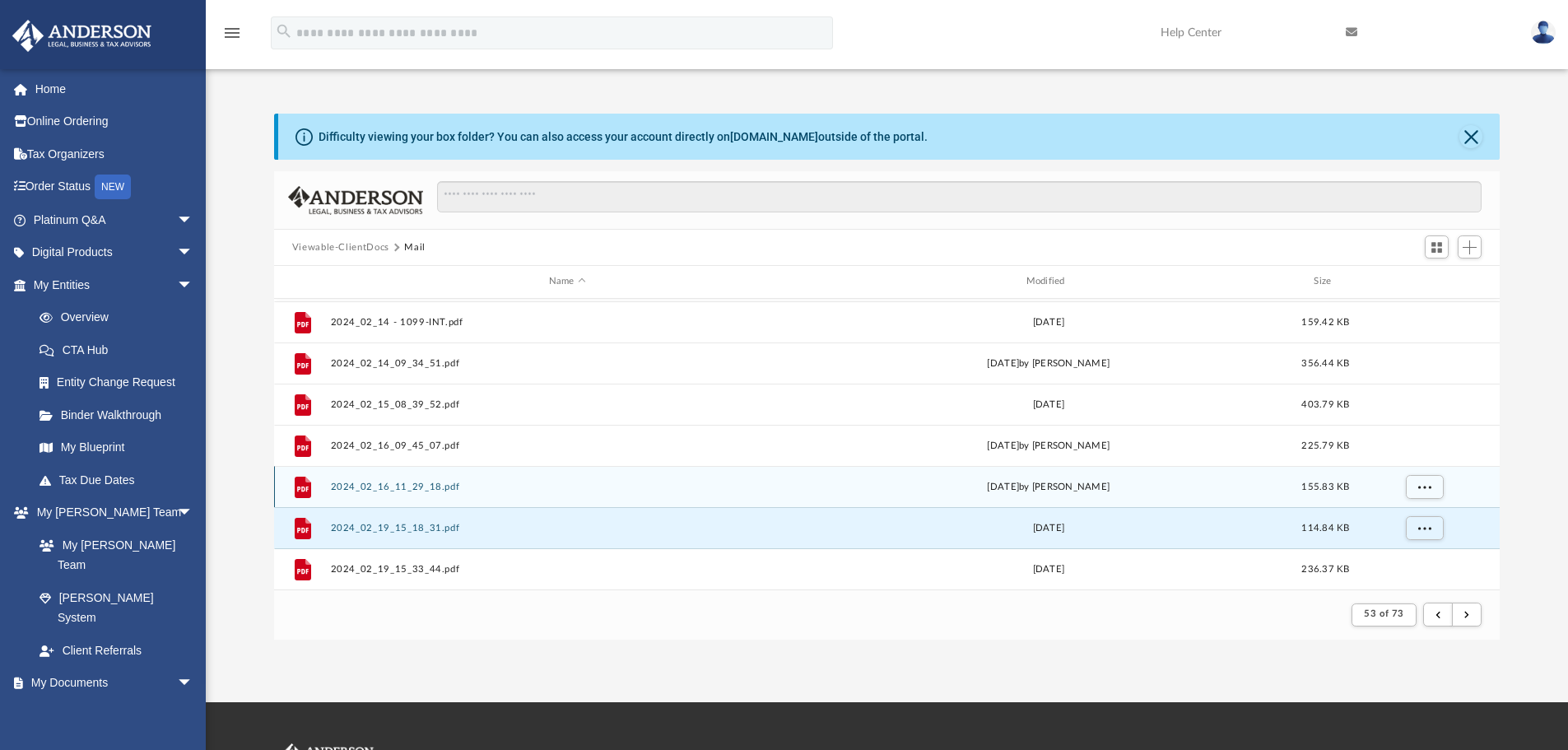
click at [423, 484] on button "2024_02_16_11_29_18.pdf" at bounding box center [567, 486] width 474 height 11
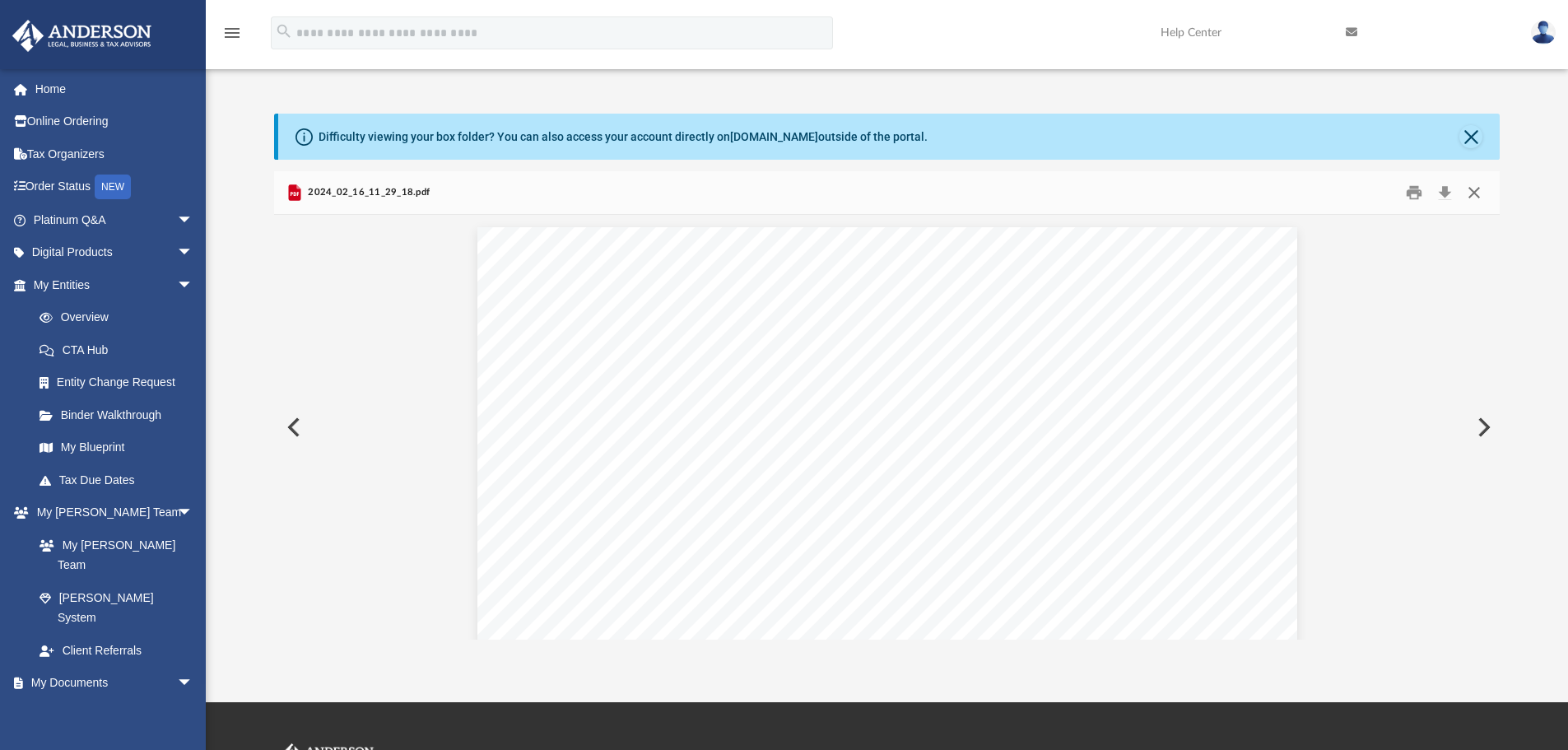
click at [1346, 189] on button "Close" at bounding box center [1474, 193] width 30 height 26
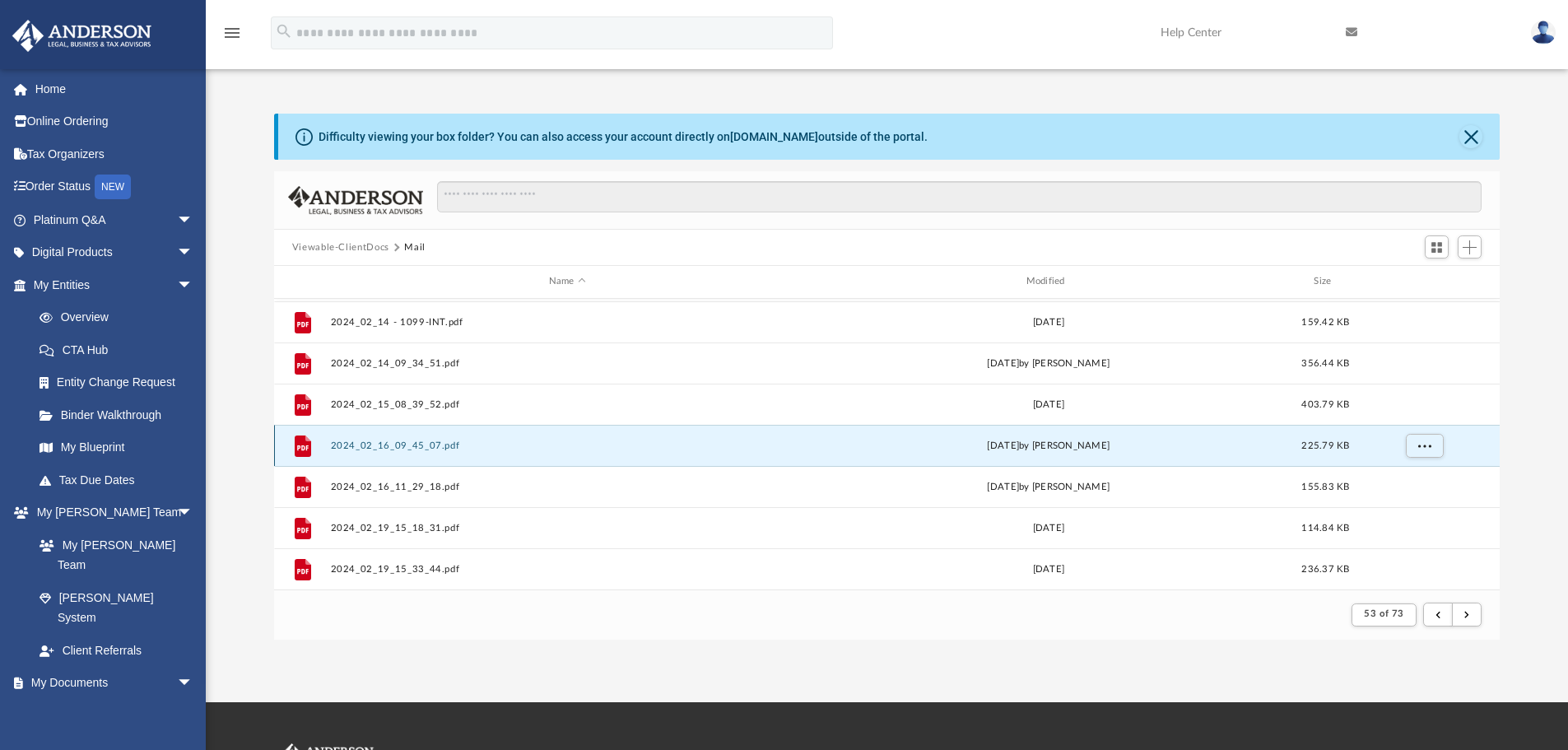
click at [405, 446] on button "2024_02_16_09_45_07.pdf" at bounding box center [567, 446] width 474 height 11
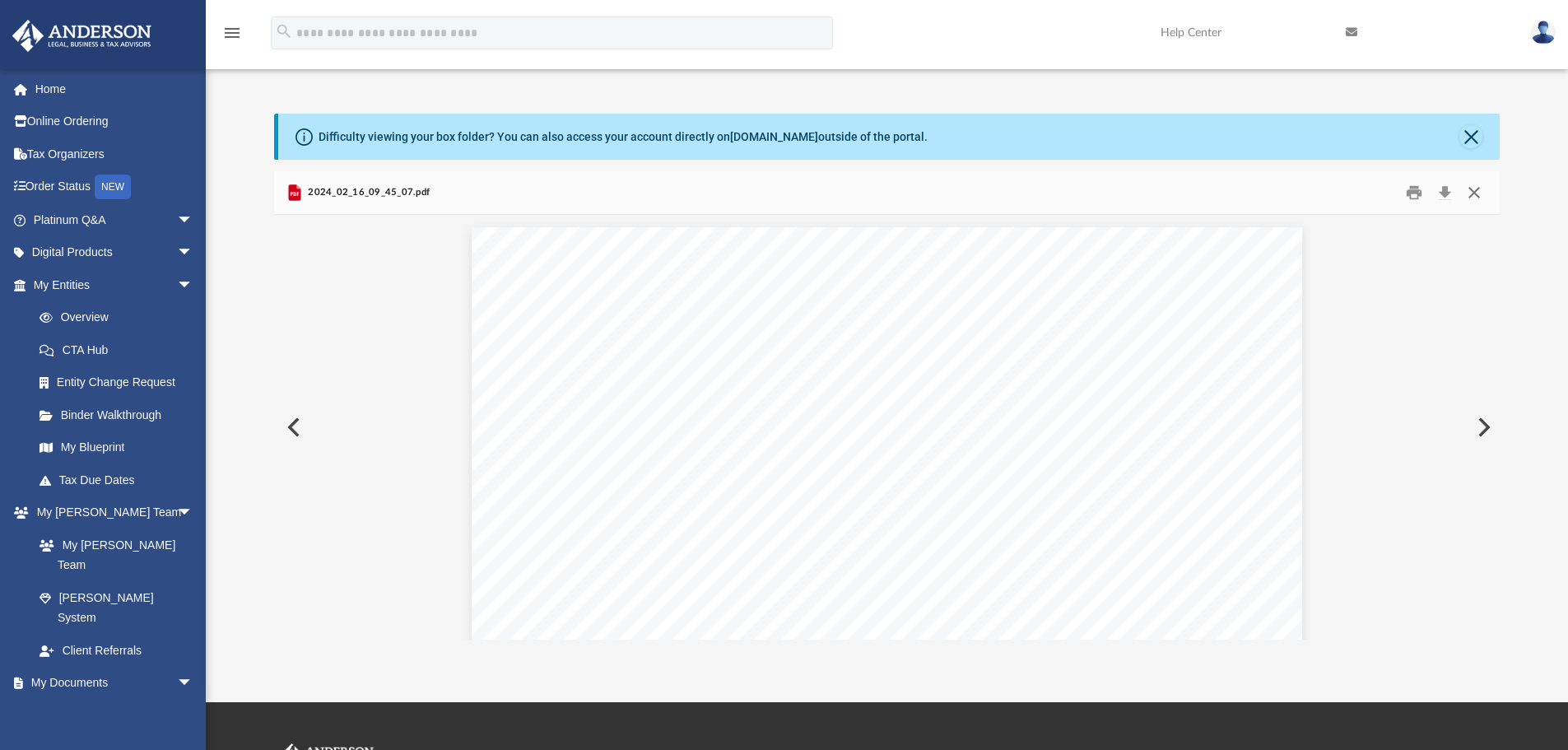
click at [1346, 186] on button "Close" at bounding box center [1474, 193] width 30 height 26
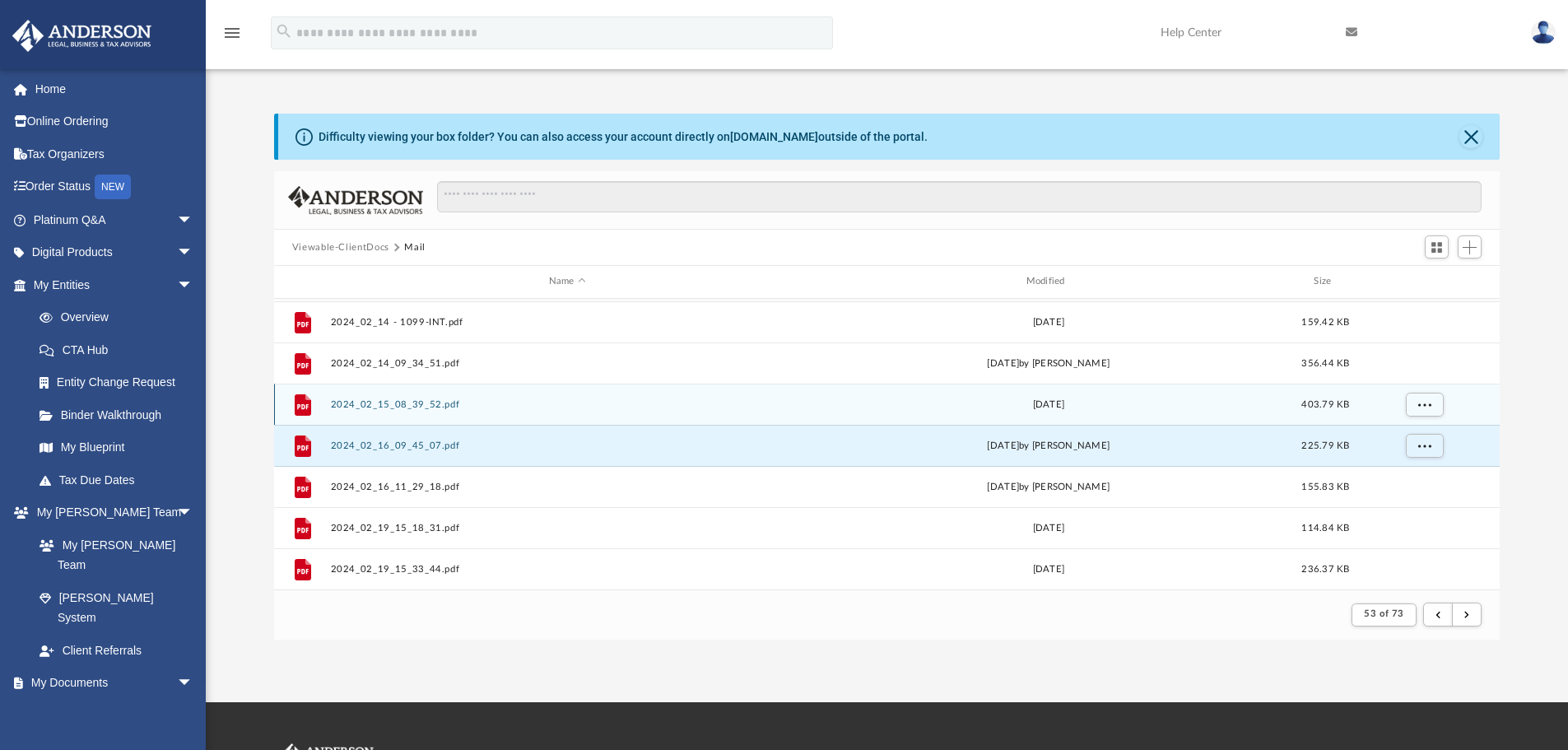
click at [390, 399] on button "2024_02_15_08_39_52.pdf" at bounding box center [567, 404] width 474 height 11
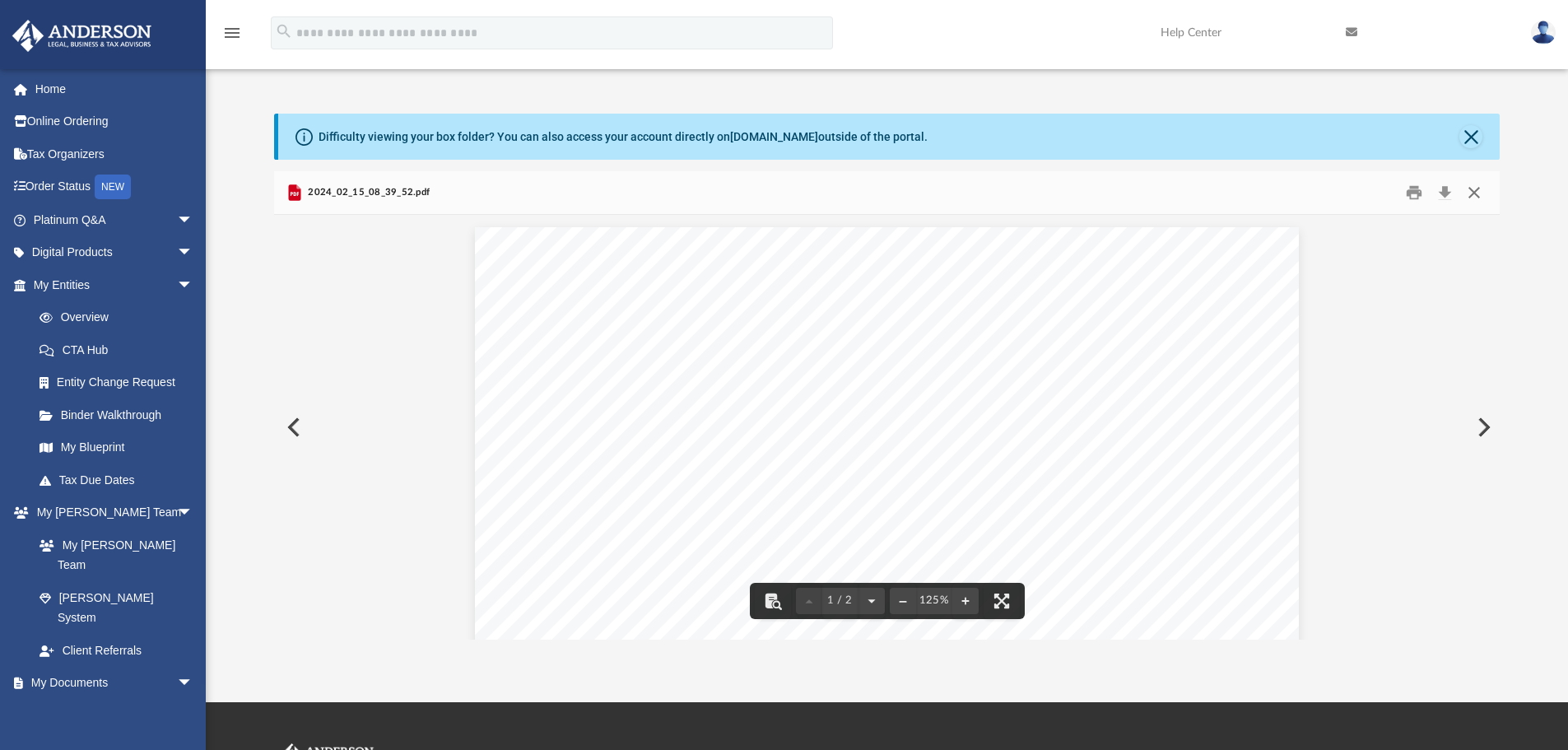
click at [1346, 191] on button "Close" at bounding box center [1474, 193] width 30 height 26
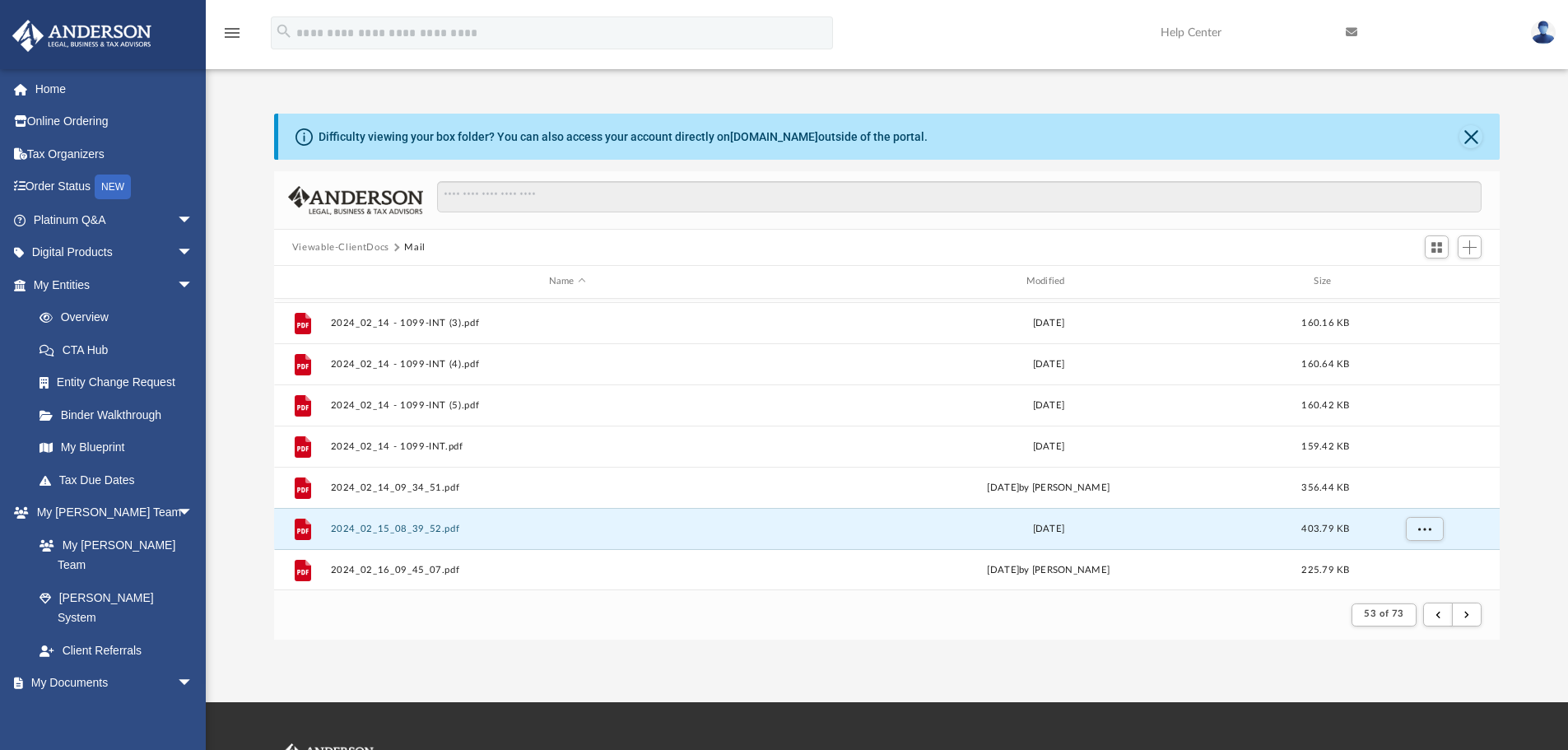
scroll to position [1027, 0]
click at [407, 526] on button "2024_02_14_09_34_51.pdf" at bounding box center [567, 527] width 474 height 11
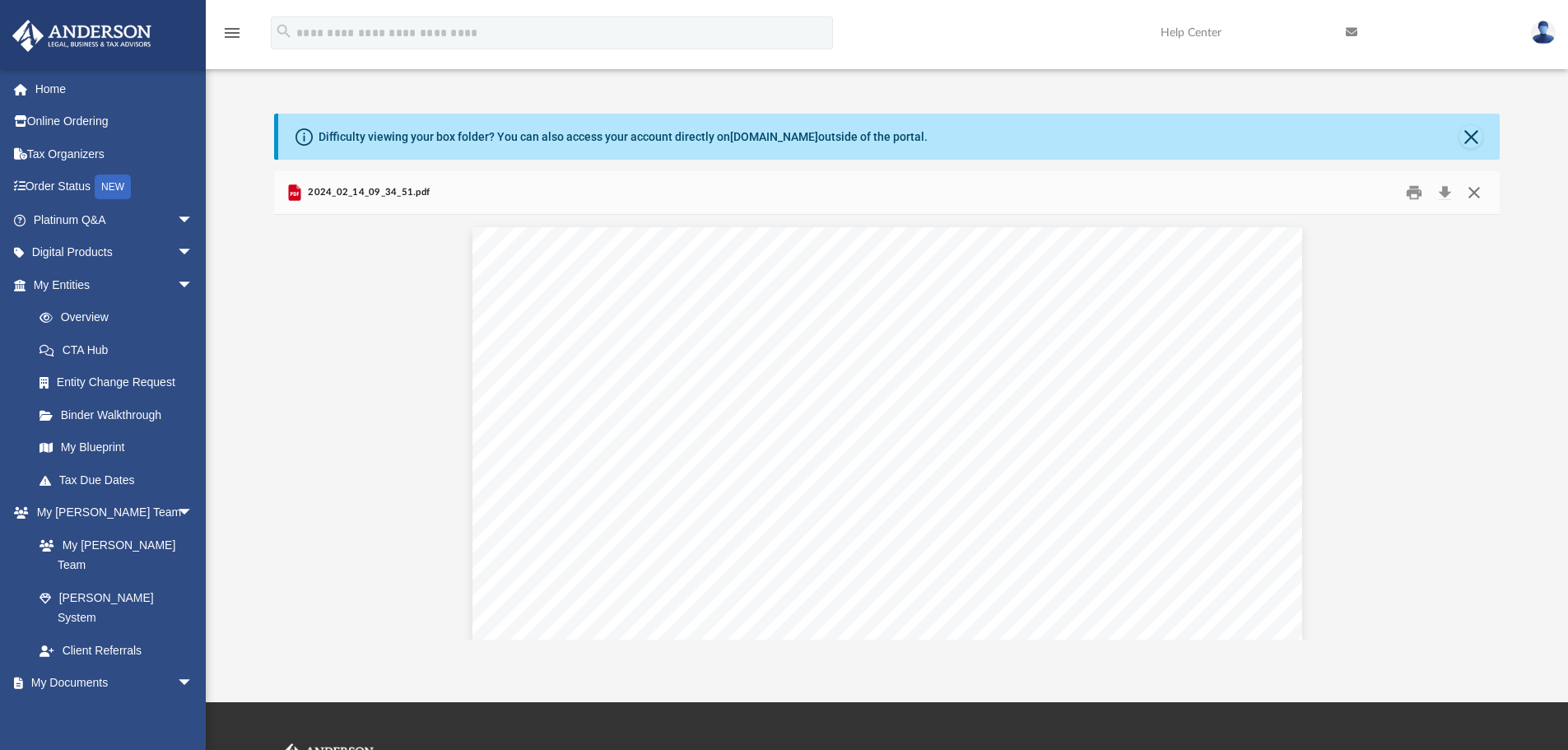
click at [1346, 191] on button "Close" at bounding box center [1474, 193] width 30 height 26
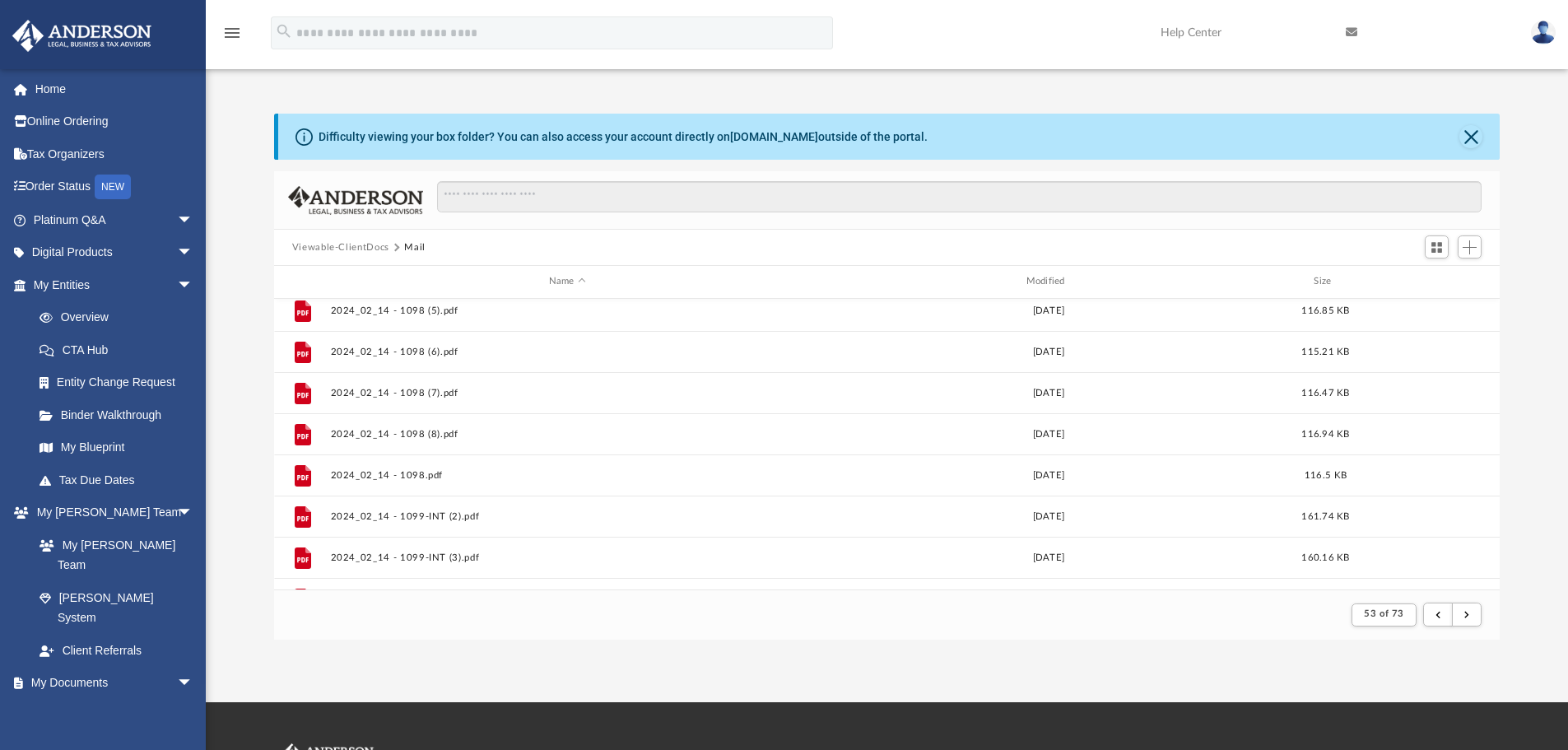
scroll to position [861, 0]
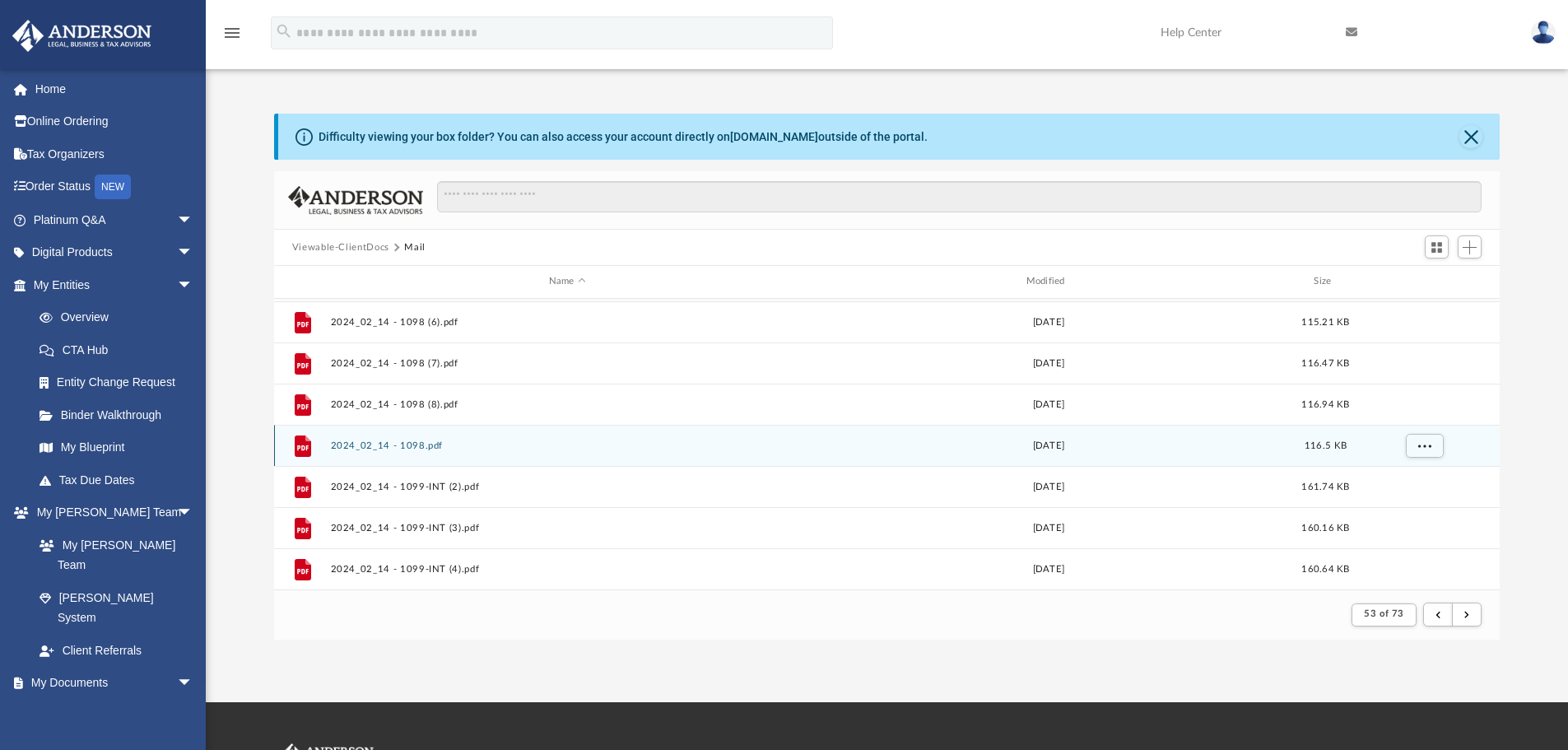
click at [403, 443] on button "2024_02_14 - 1098.pdf" at bounding box center [567, 446] width 474 height 11
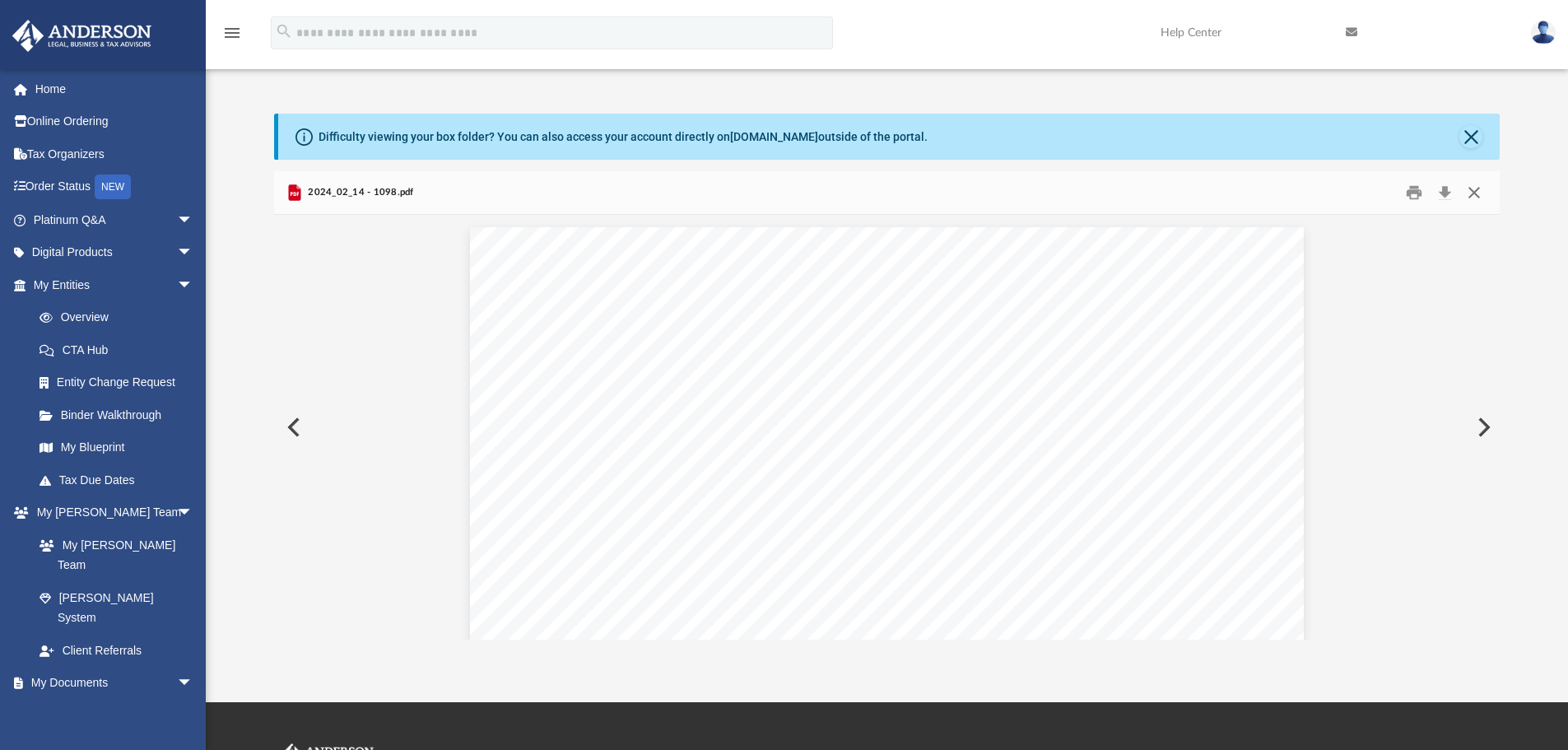
click at [1346, 193] on button "Close" at bounding box center [1474, 193] width 30 height 26
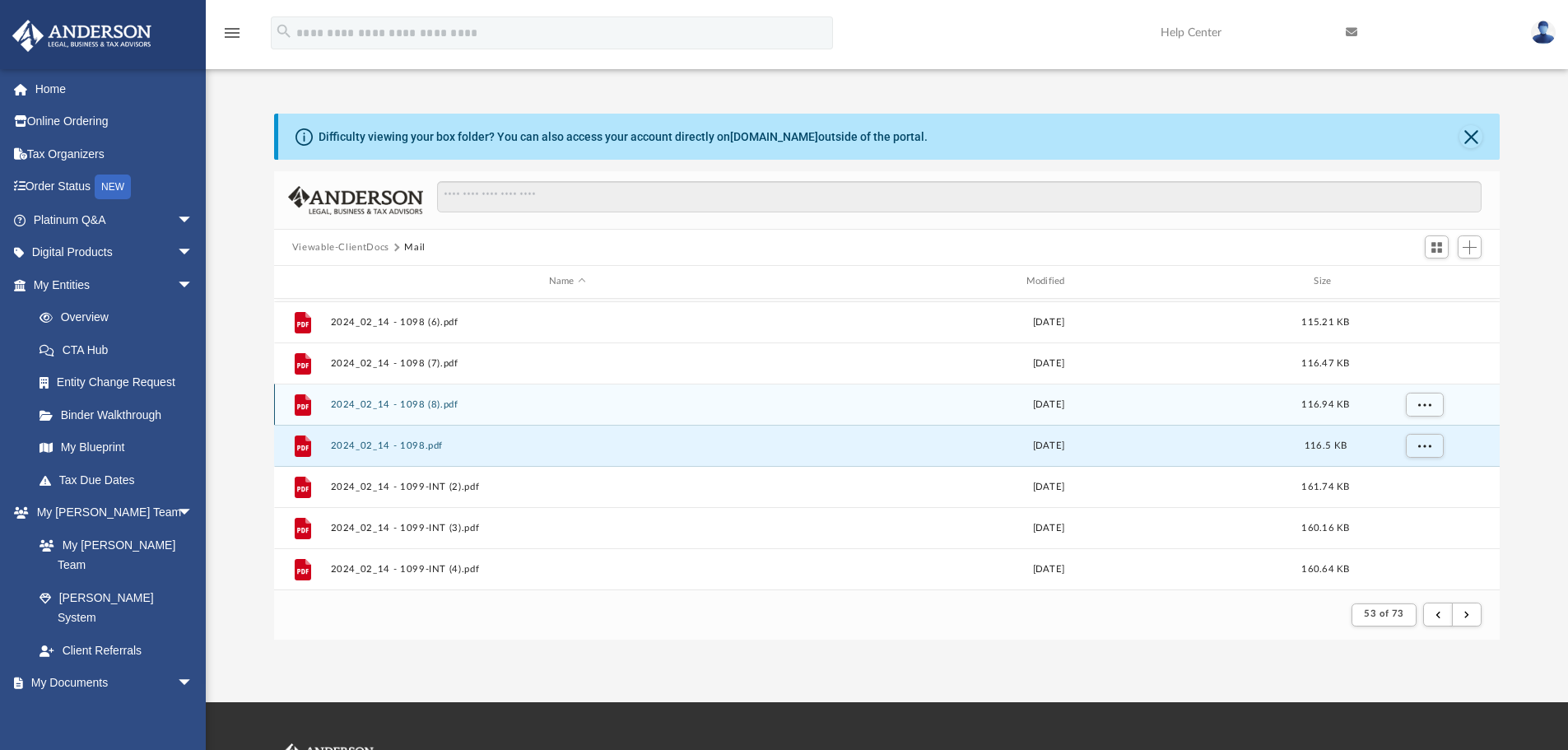
scroll to position [780, 0]
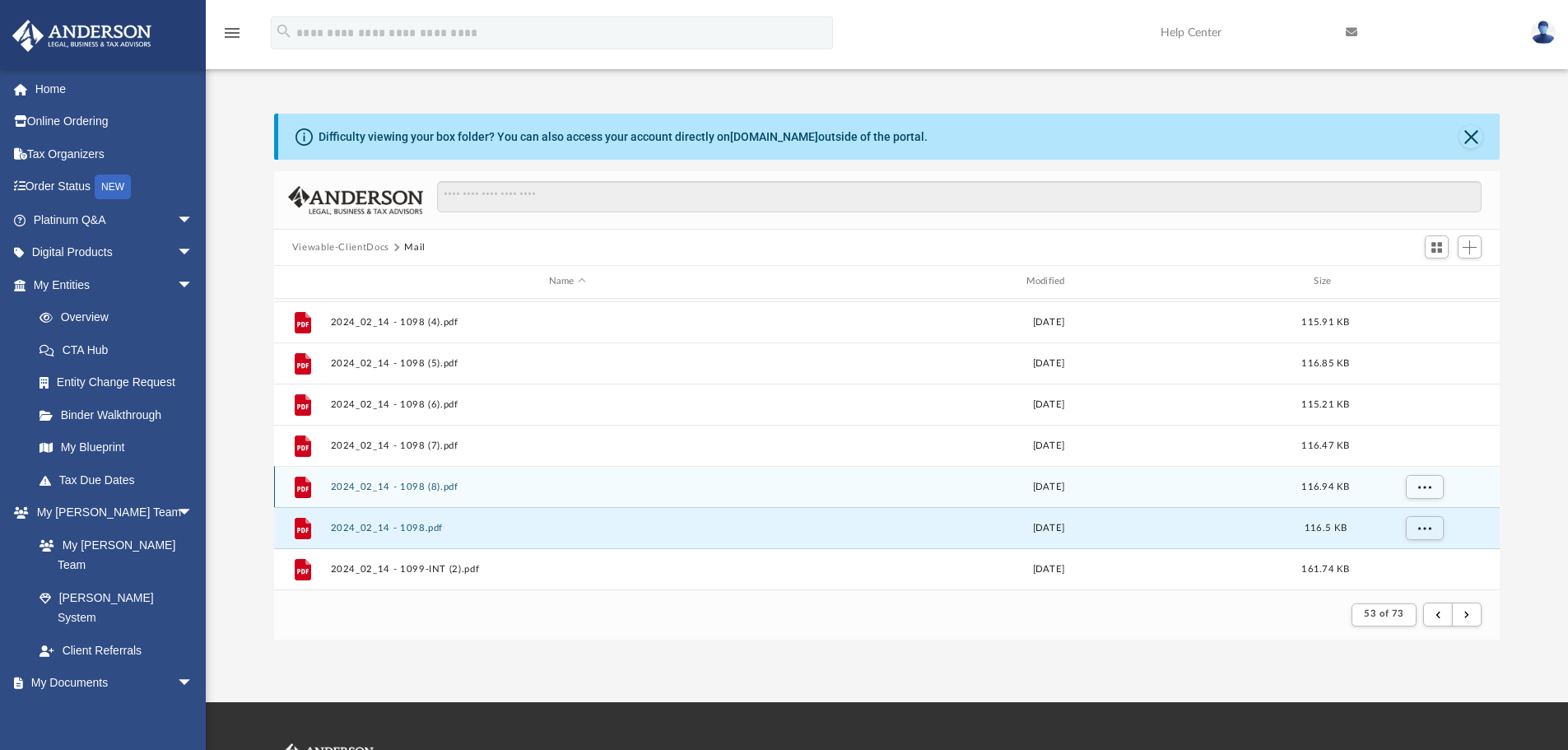
click at [418, 484] on button "2024_02_14 - 1098 (8).pdf" at bounding box center [567, 486] width 474 height 11
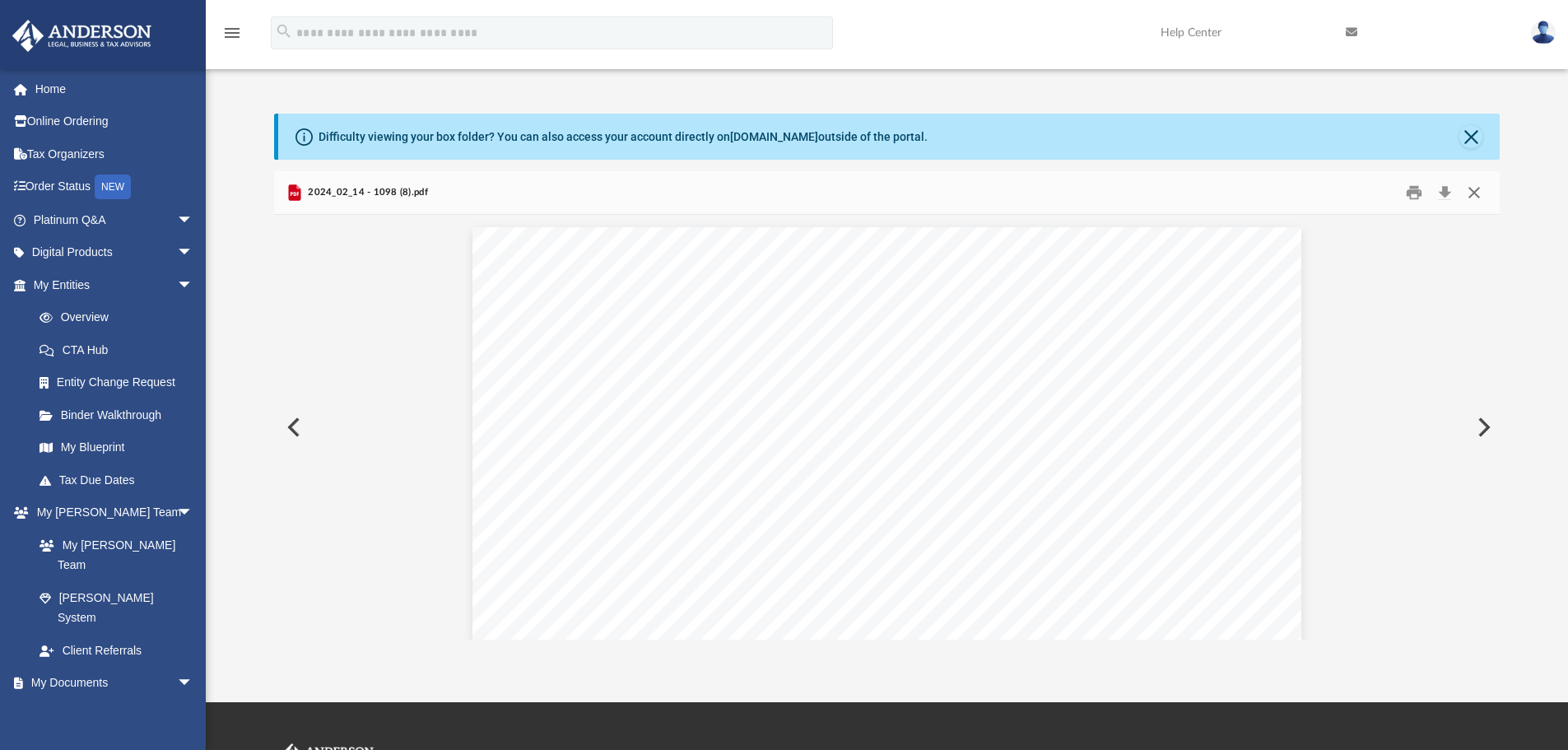
click at [1346, 194] on button "Close" at bounding box center [1474, 193] width 30 height 26
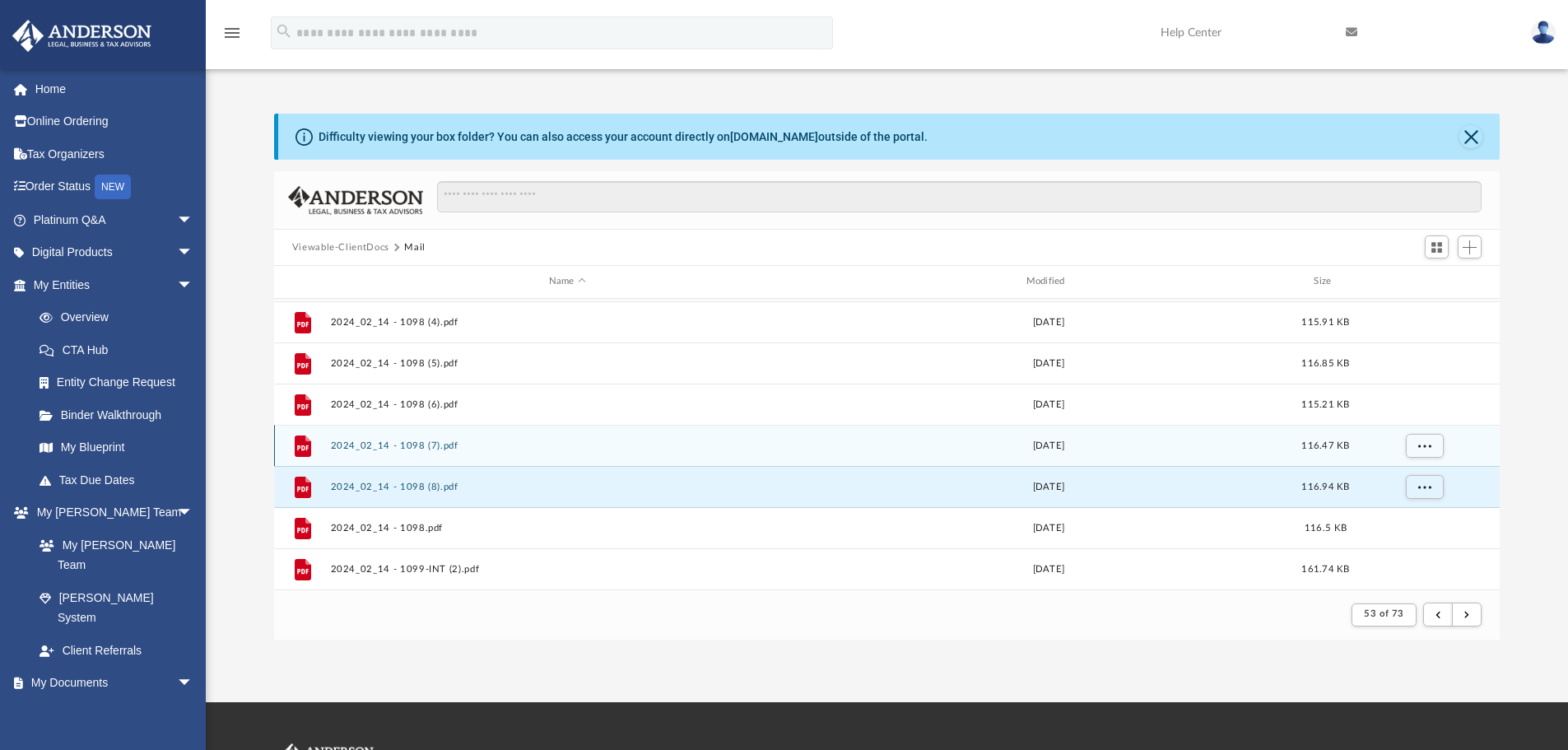
click at [414, 443] on button "2024_02_14 - 1098 (7).pdf" at bounding box center [567, 446] width 474 height 11
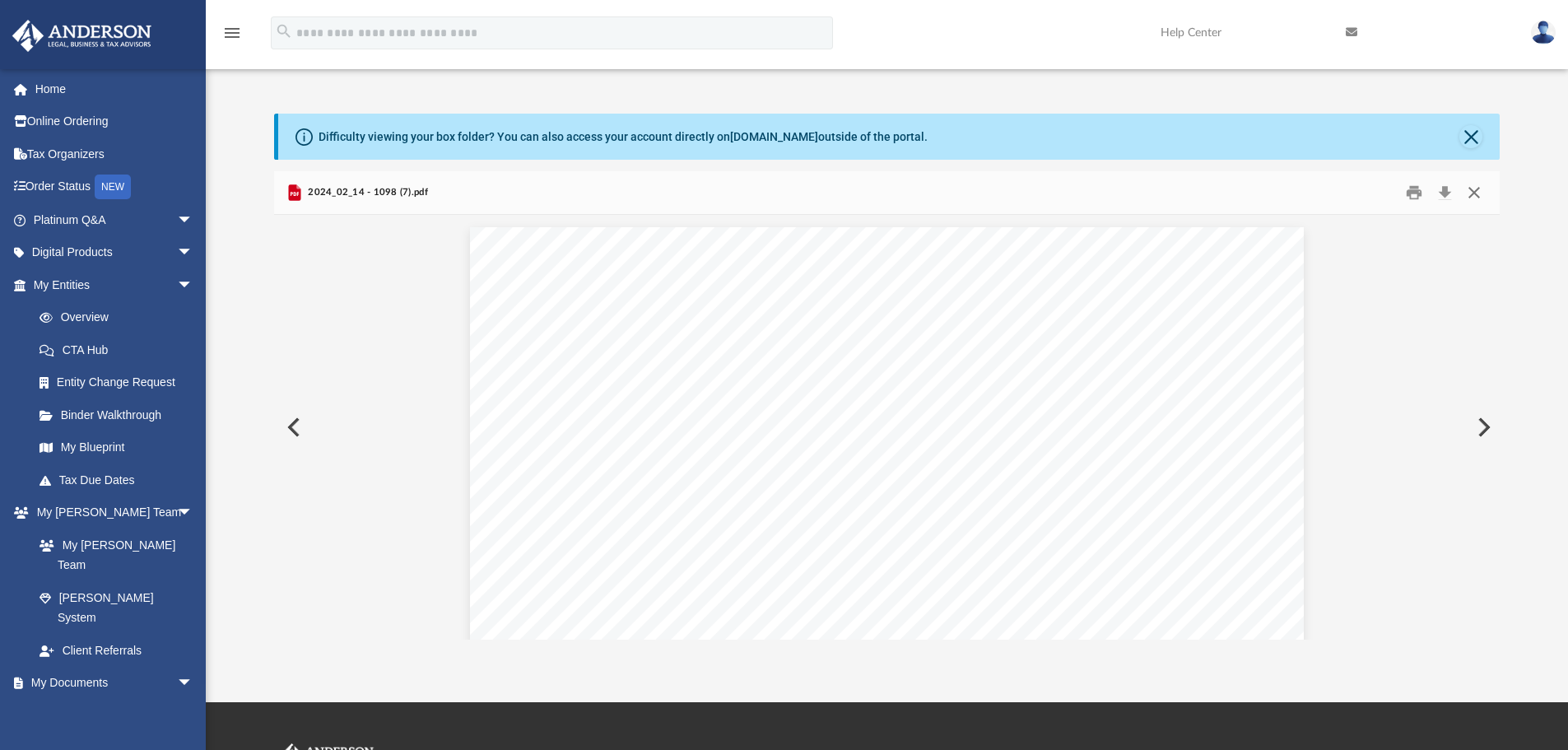
click at [1346, 196] on button "Close" at bounding box center [1474, 193] width 30 height 26
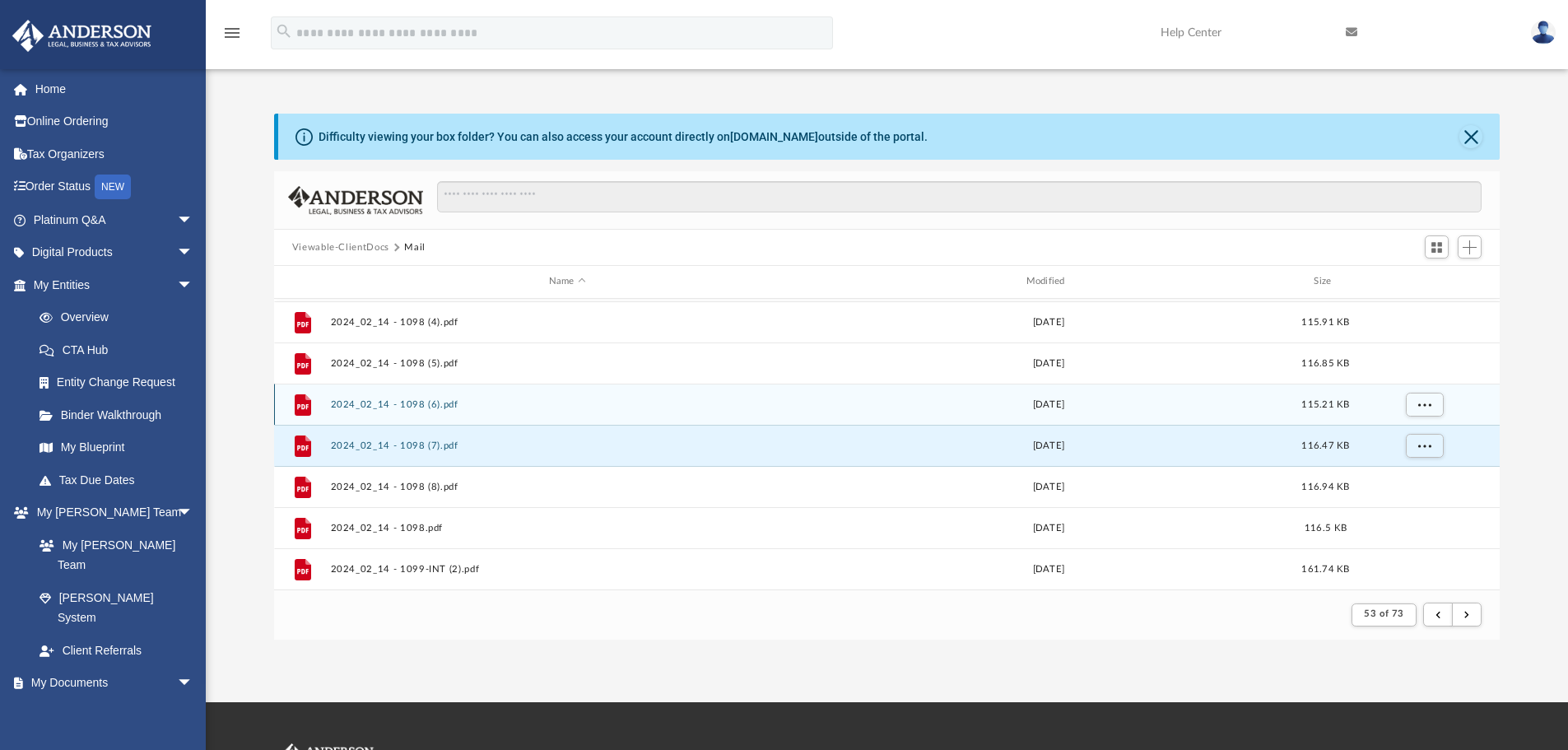
scroll to position [697, 0]
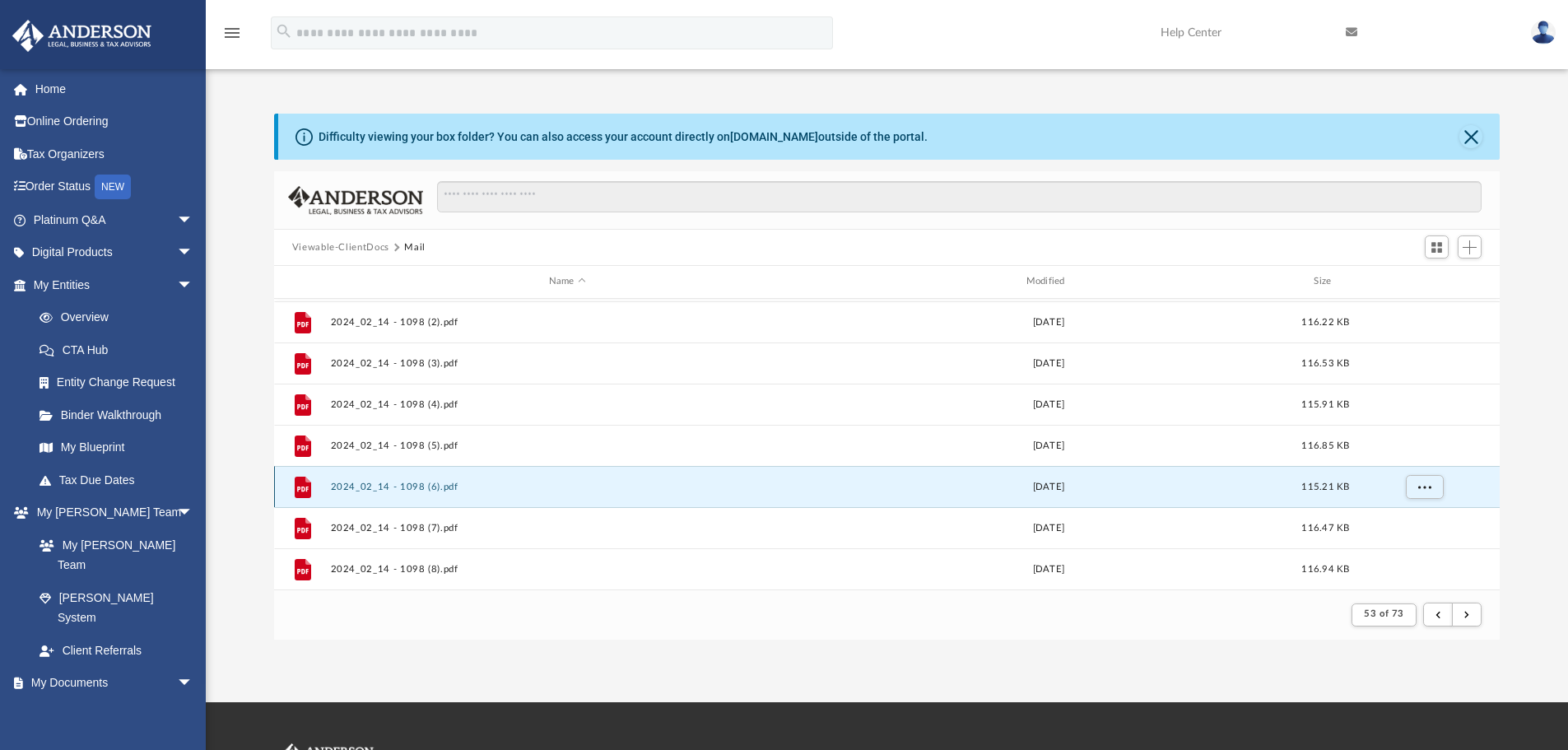
click at [422, 485] on button "2024_02_14 - 1098 (6).pdf" at bounding box center [567, 486] width 474 height 11
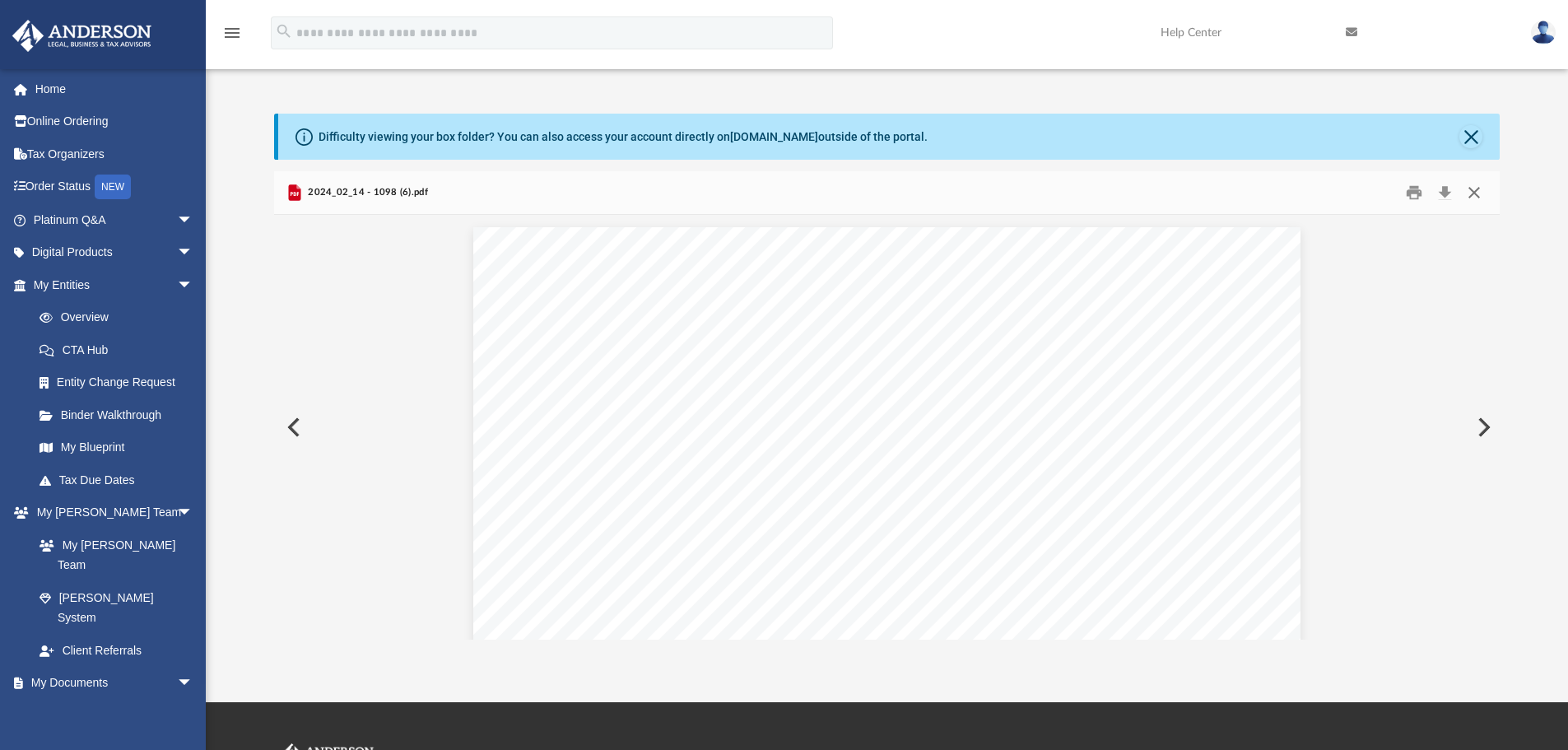
click at [1346, 191] on button "Close" at bounding box center [1474, 193] width 30 height 26
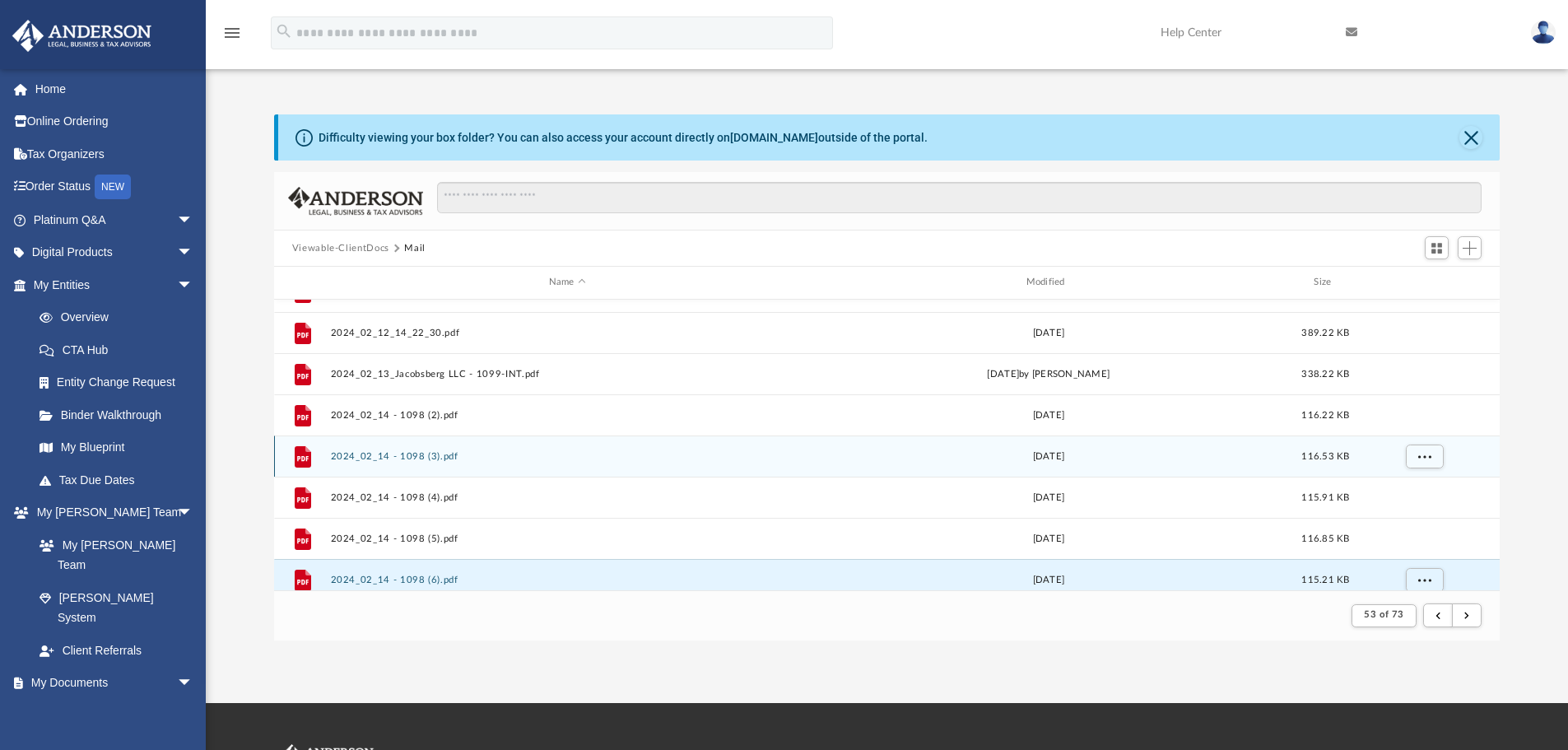
scroll to position [615, 0]
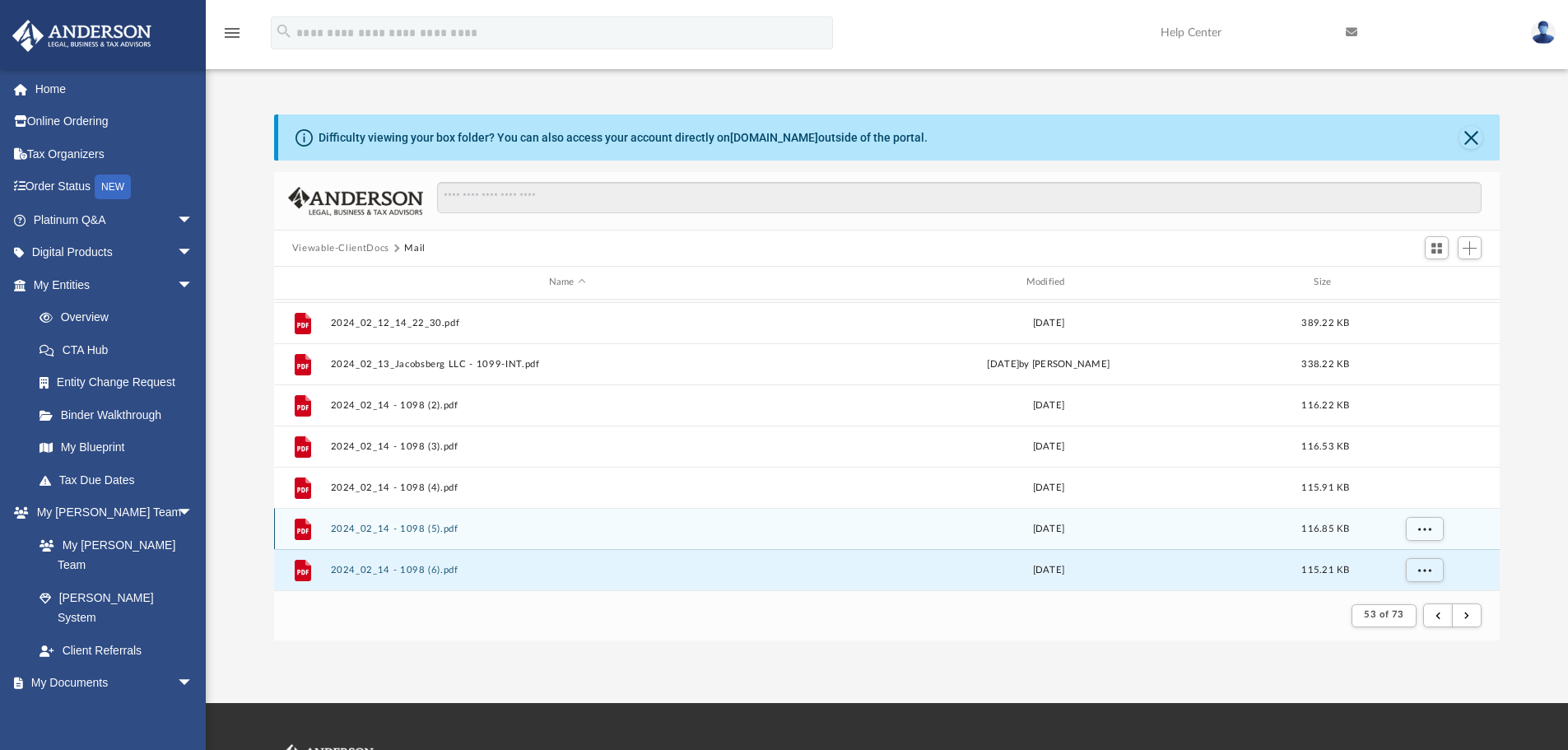
click at [411, 527] on button "2024_02_14 - 1098 (5).pdf" at bounding box center [567, 528] width 474 height 11
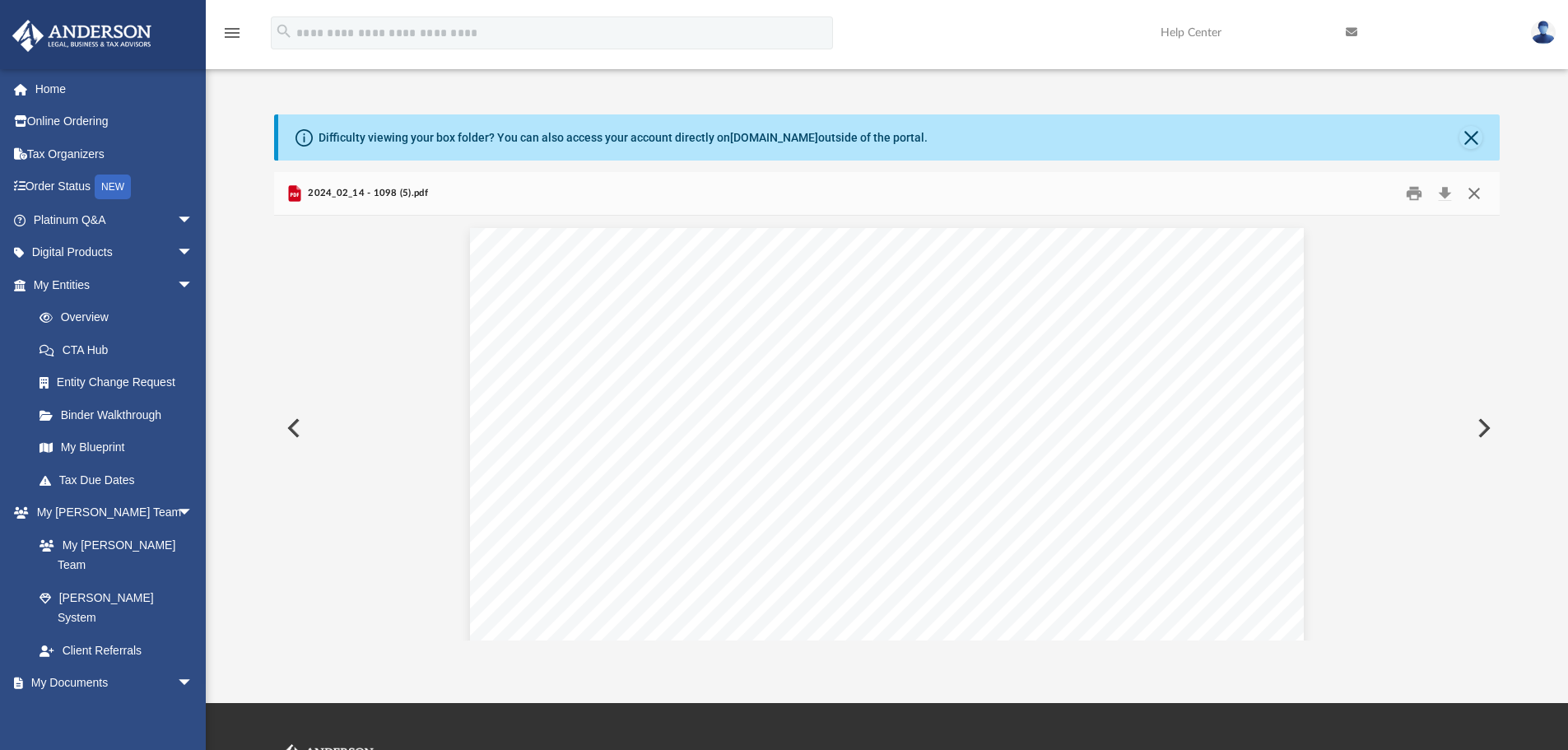
click at [1346, 191] on button "Close" at bounding box center [1474, 194] width 30 height 26
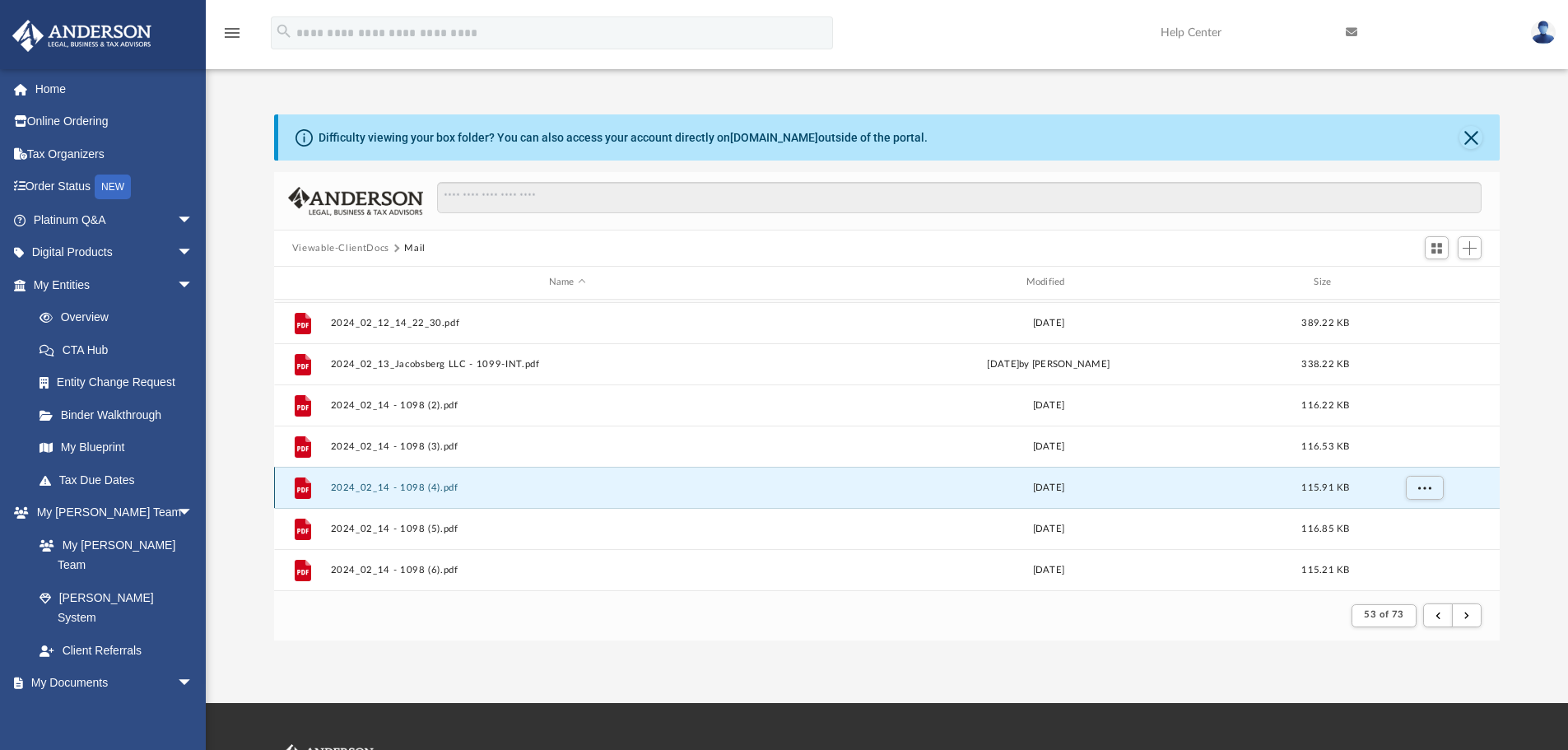
click at [411, 490] on button "2024_02_14 - 1098 (4).pdf" at bounding box center [567, 487] width 474 height 11
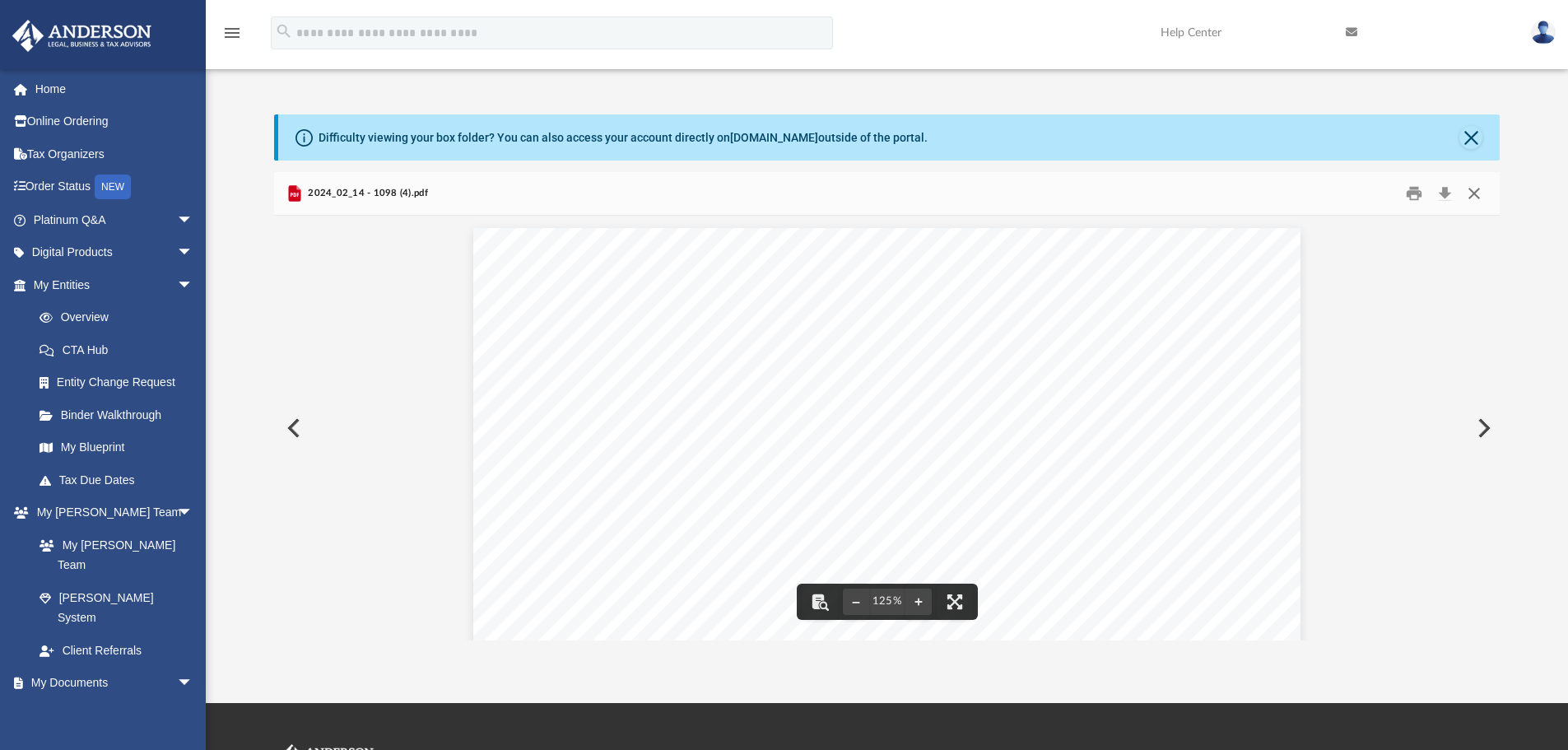
click at [1346, 197] on button "Close" at bounding box center [1474, 194] width 30 height 26
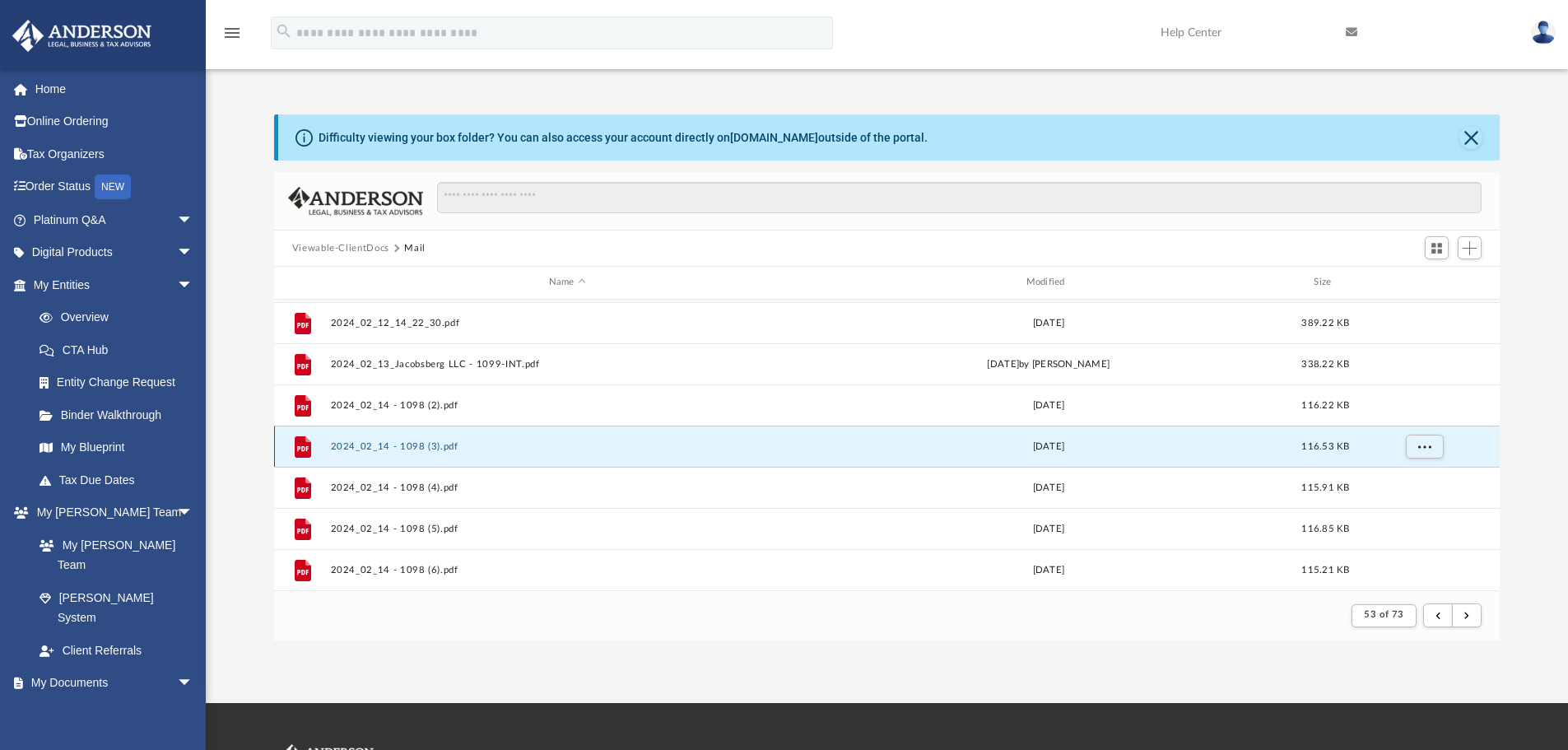
click at [398, 444] on button "2024_02_14 - 1098 (3).pdf" at bounding box center [567, 446] width 474 height 11
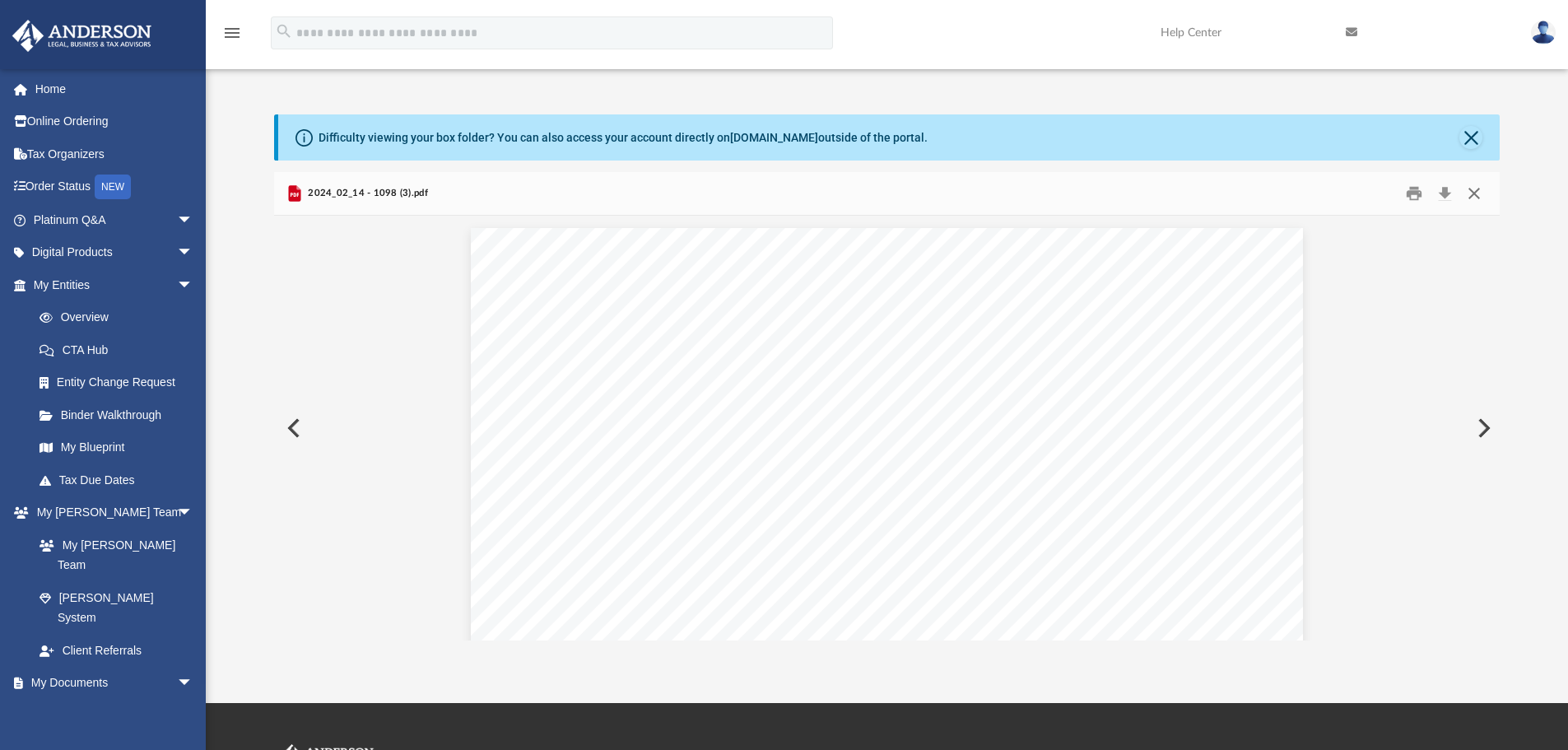
click at [1346, 199] on button "Close" at bounding box center [1474, 194] width 30 height 26
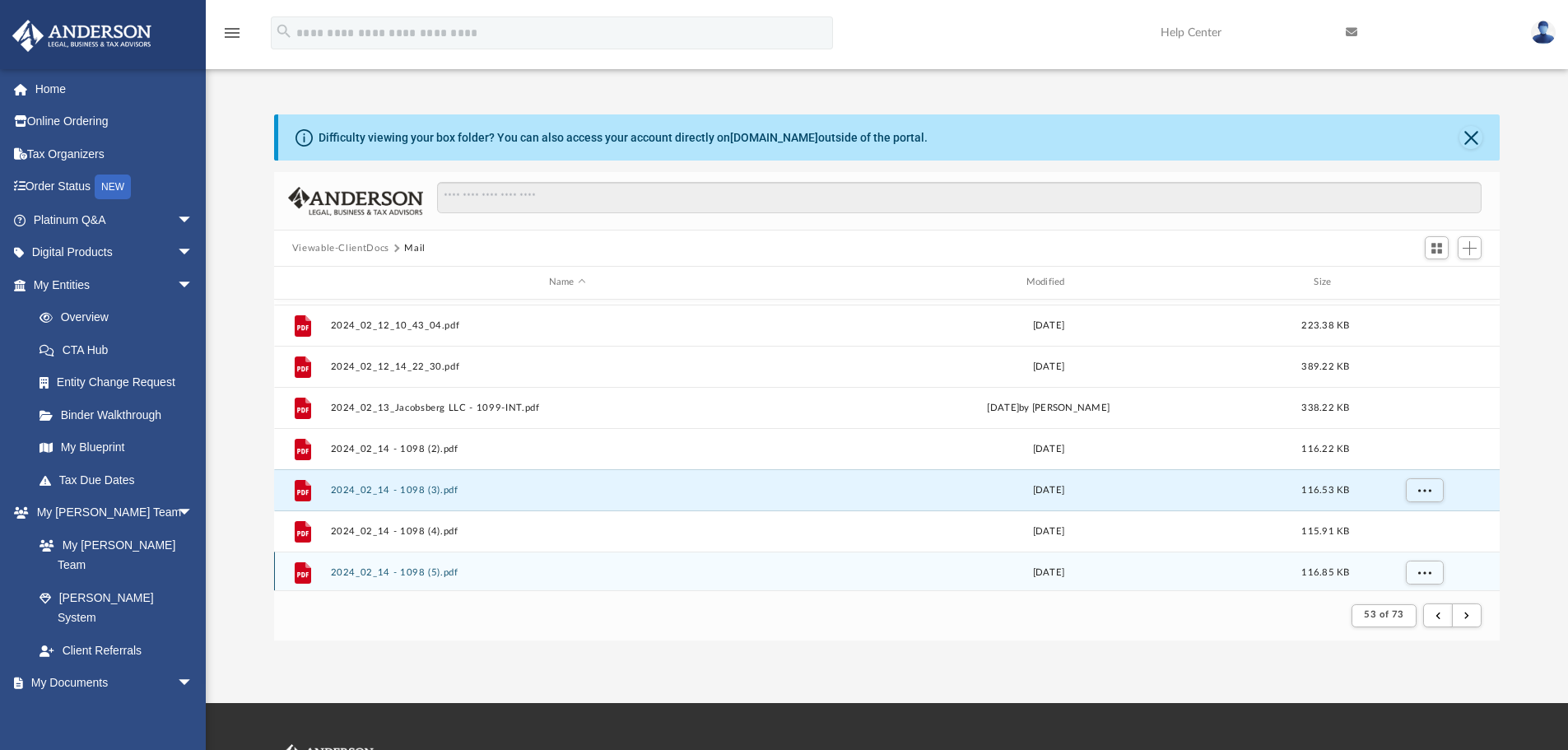
scroll to position [533, 0]
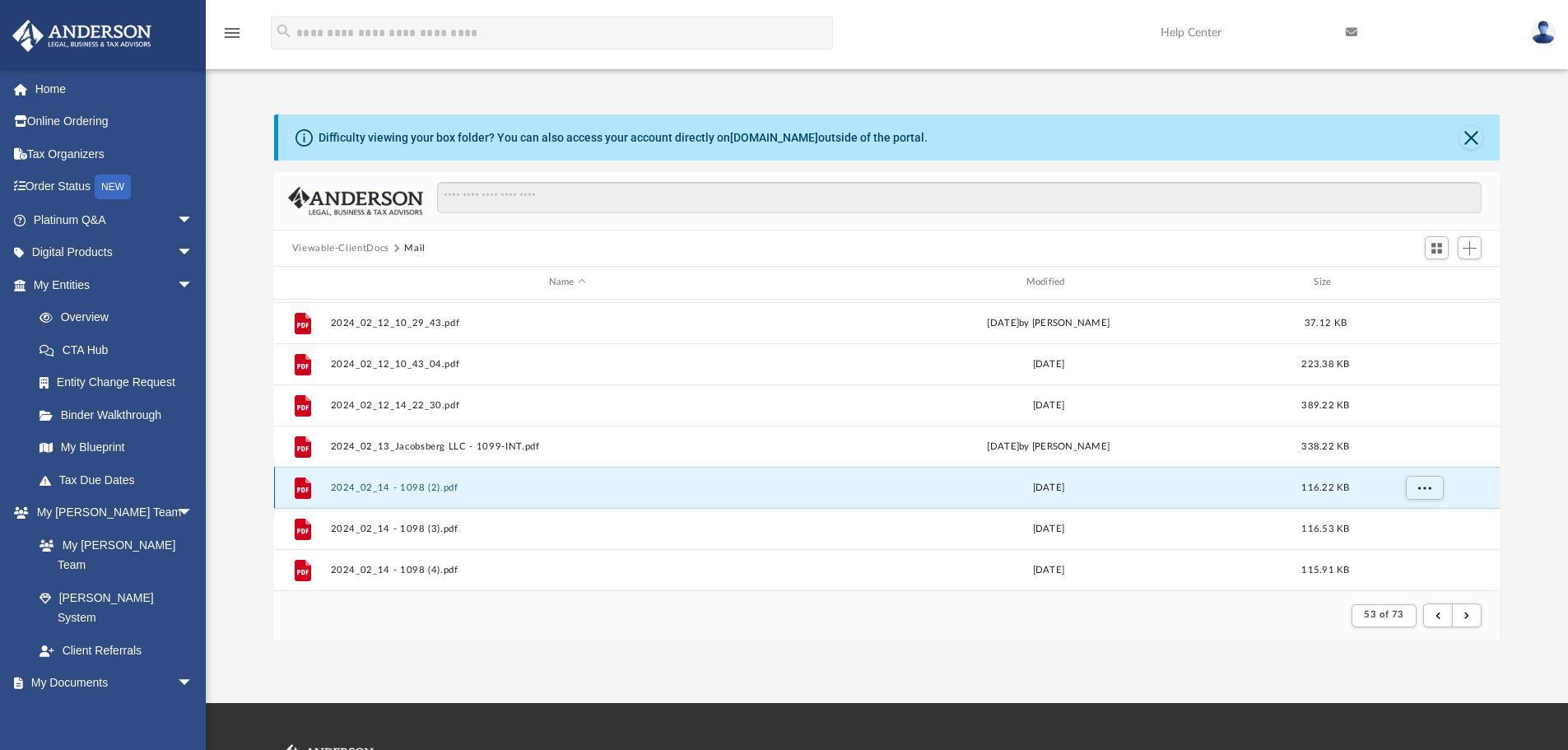
click at [429, 493] on button "2024_02_14 - 1098 (2).pdf" at bounding box center [567, 487] width 474 height 11
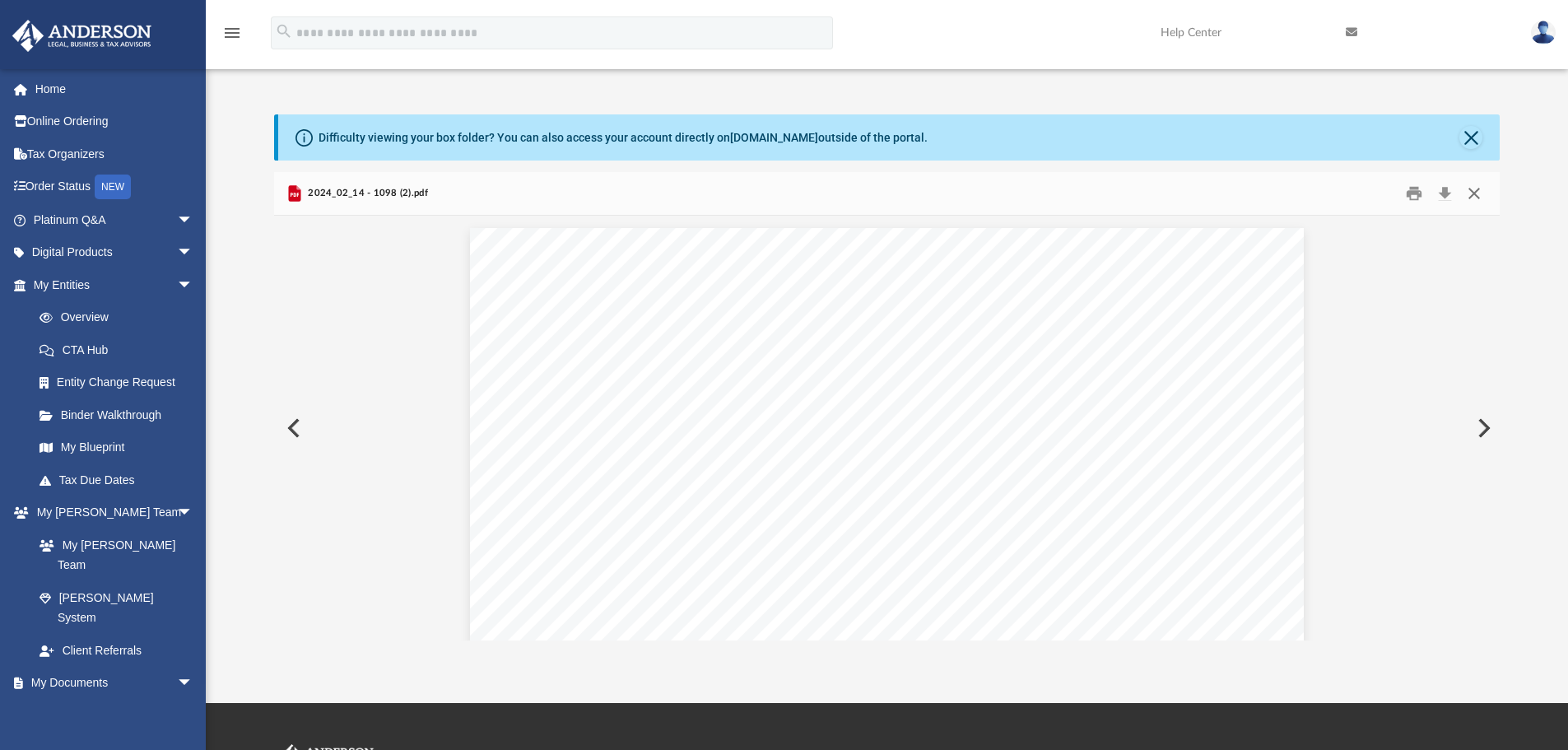
click at [1346, 194] on button "Close" at bounding box center [1474, 194] width 30 height 26
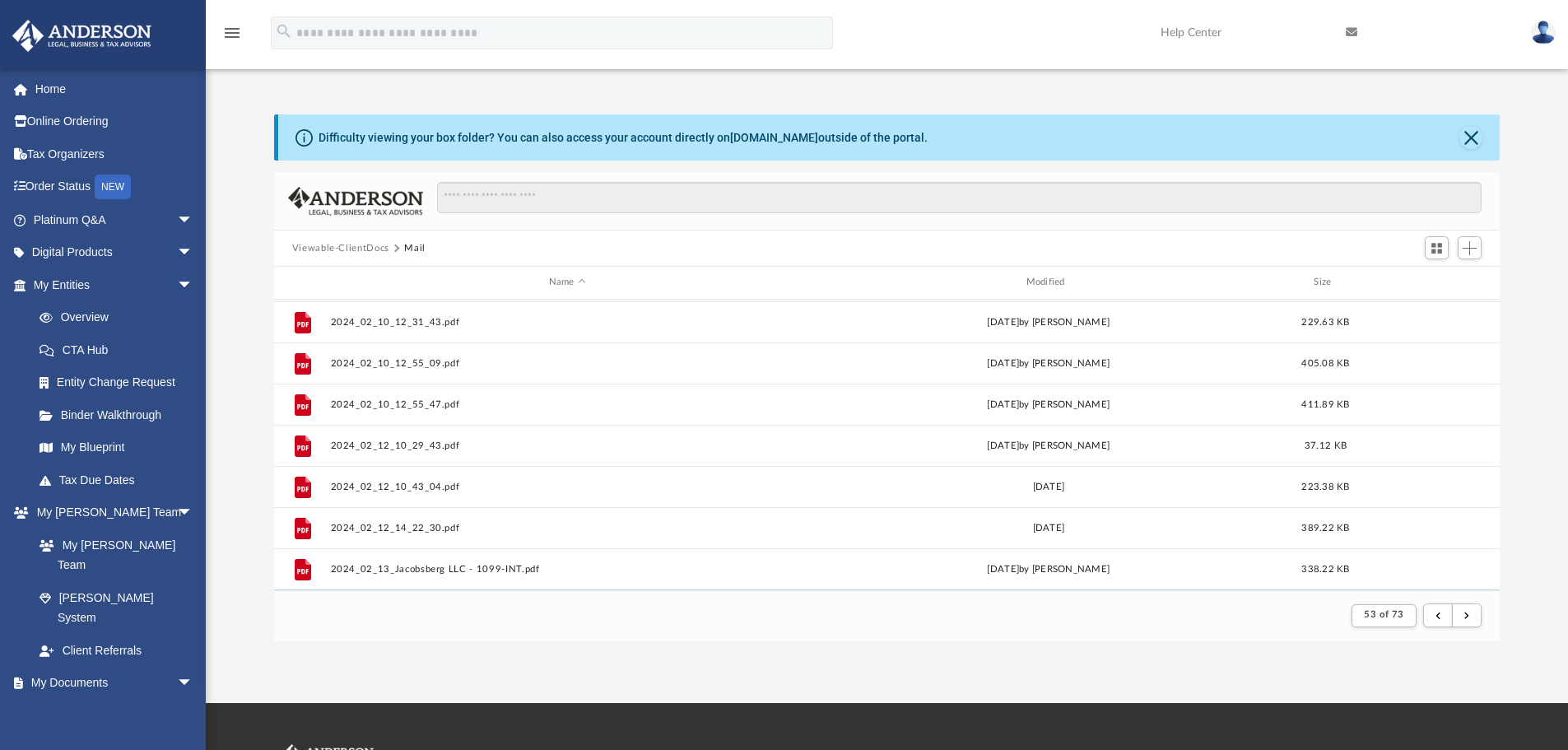
scroll to position [450, 0]
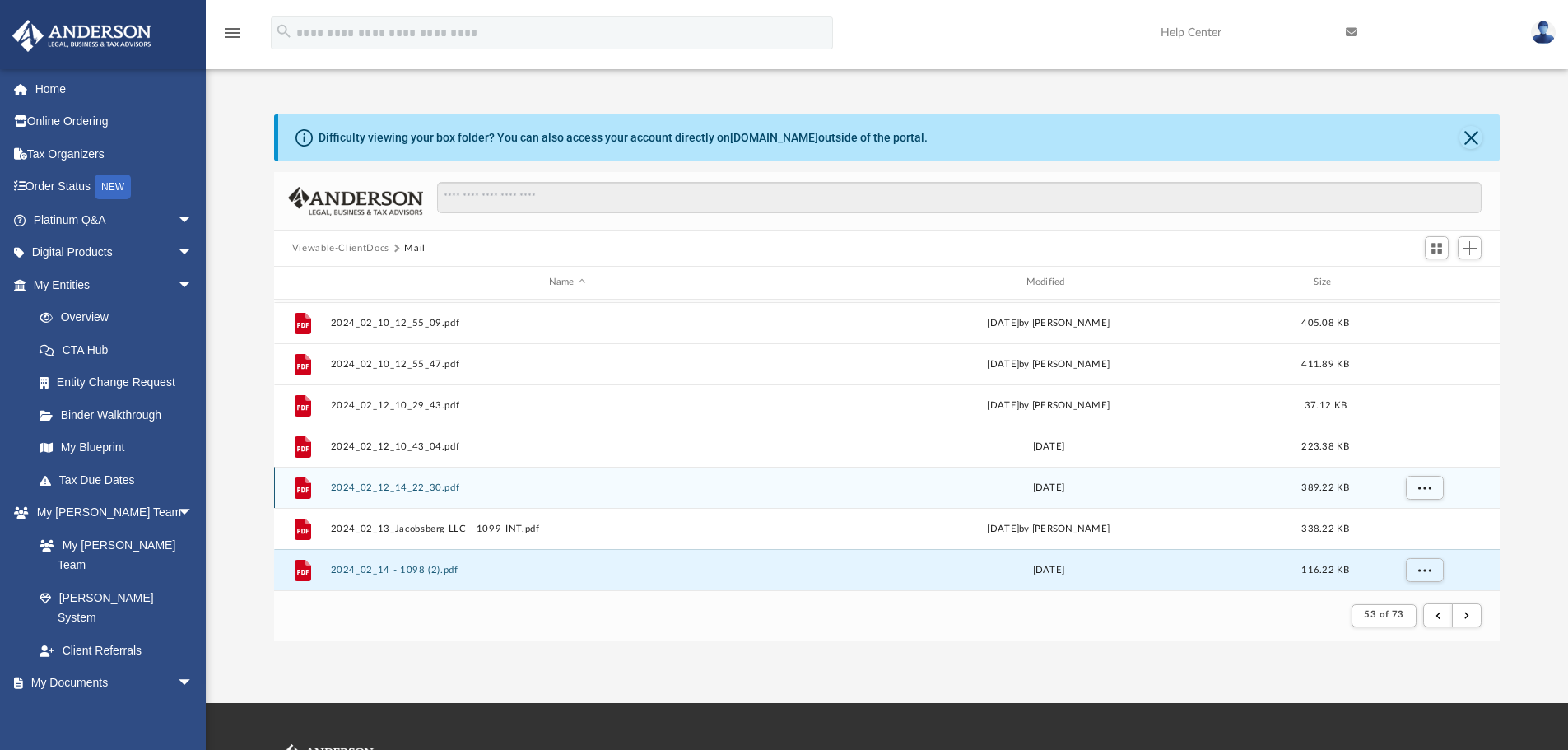
click at [374, 487] on button "2024_02_12_14_22_30.pdf" at bounding box center [567, 487] width 474 height 11
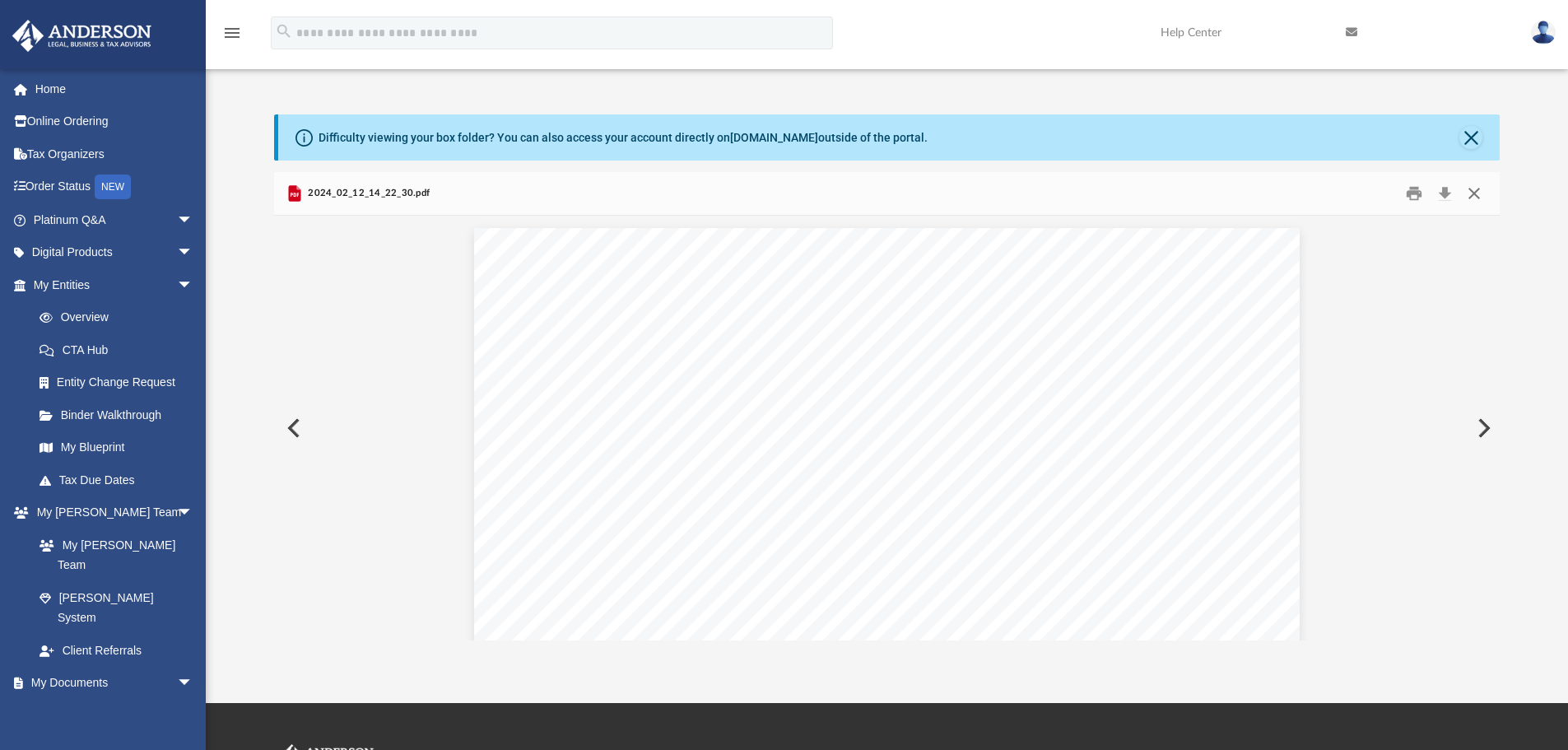
click at [1346, 188] on button "Close" at bounding box center [1474, 194] width 30 height 26
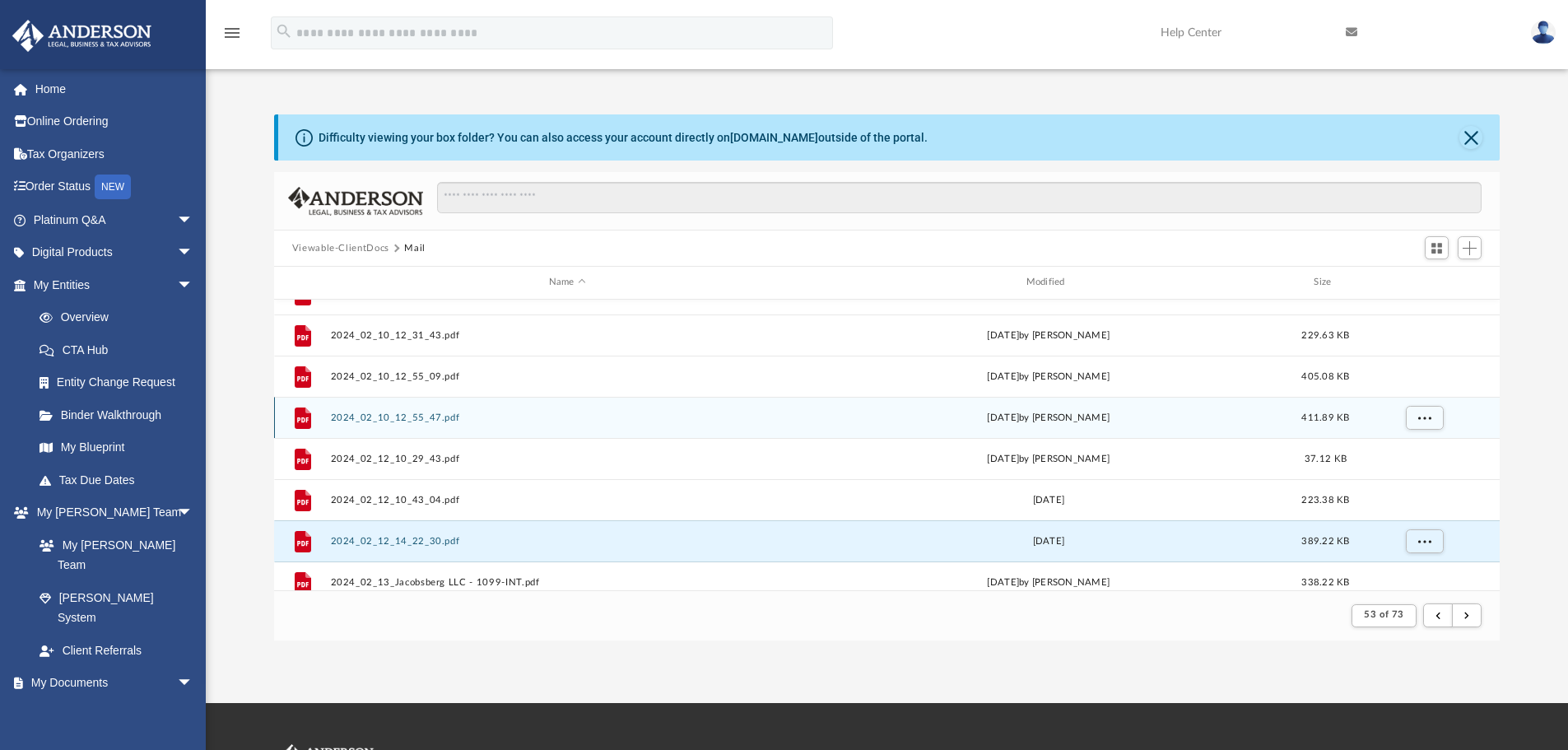
scroll to position [368, 0]
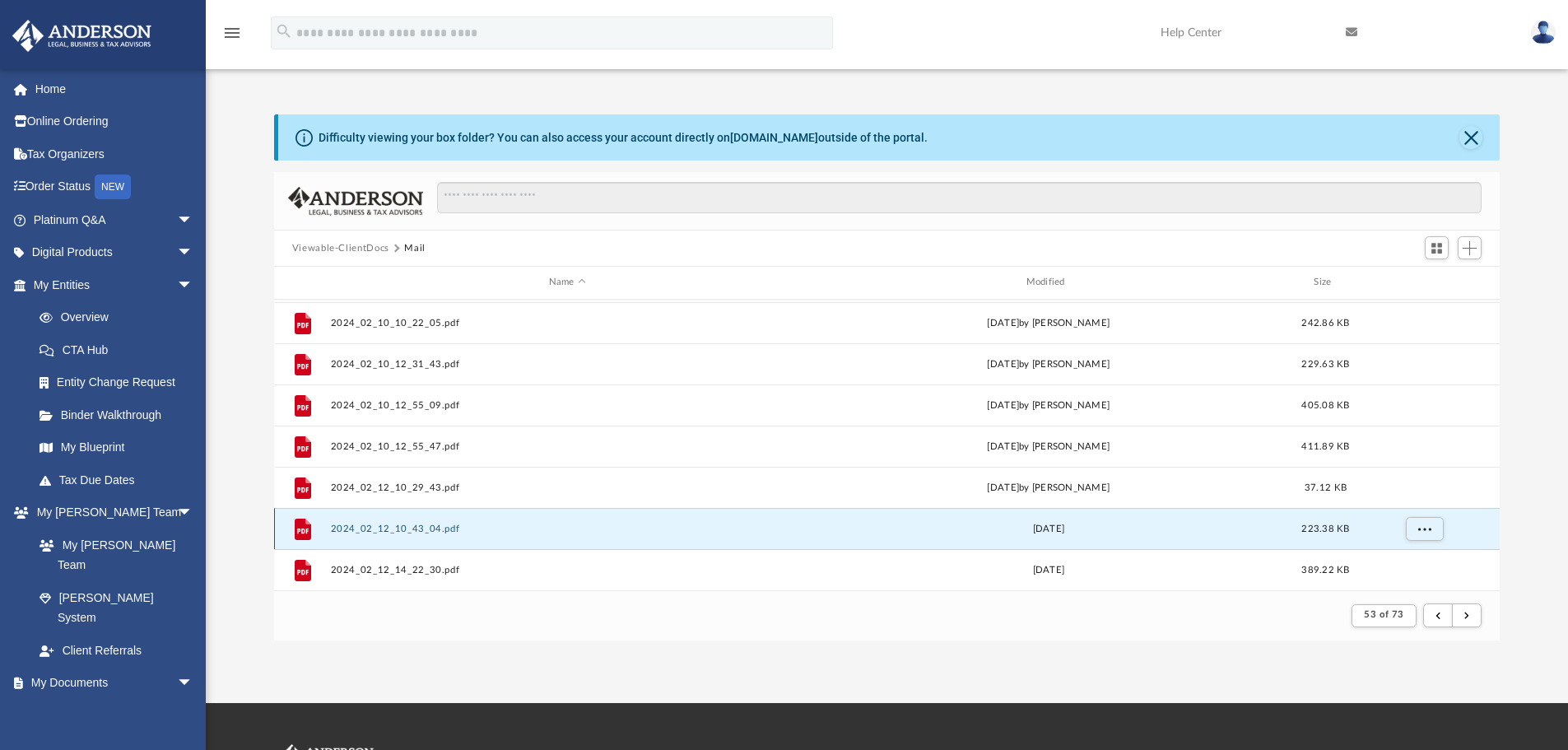
click at [410, 528] on button "2024_02_12_10_43_04.pdf" at bounding box center [567, 528] width 474 height 11
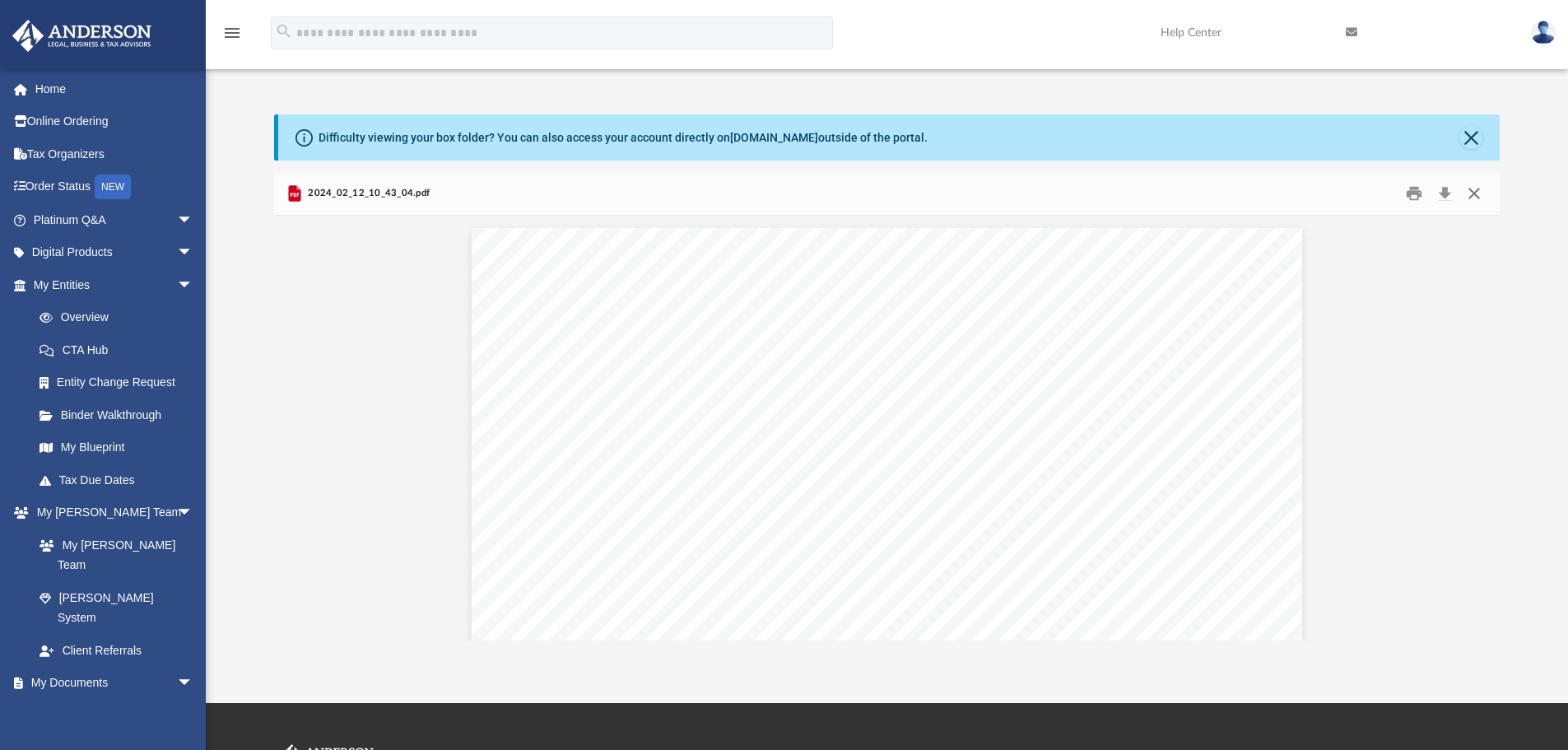
click at [1346, 194] on button "Close" at bounding box center [1474, 194] width 30 height 26
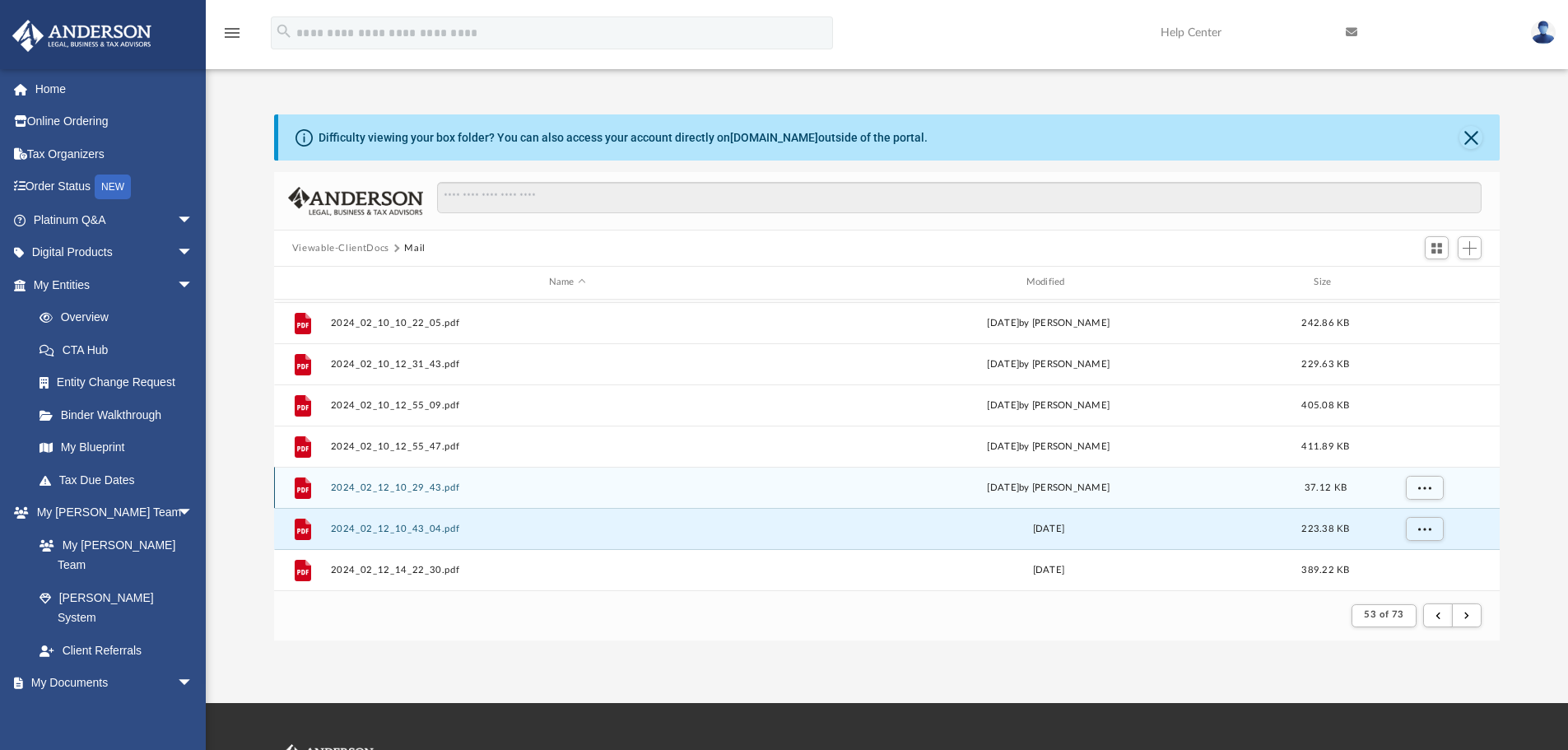
click at [375, 491] on button "2024_02_12_10_29_43.pdf" at bounding box center [567, 487] width 474 height 11
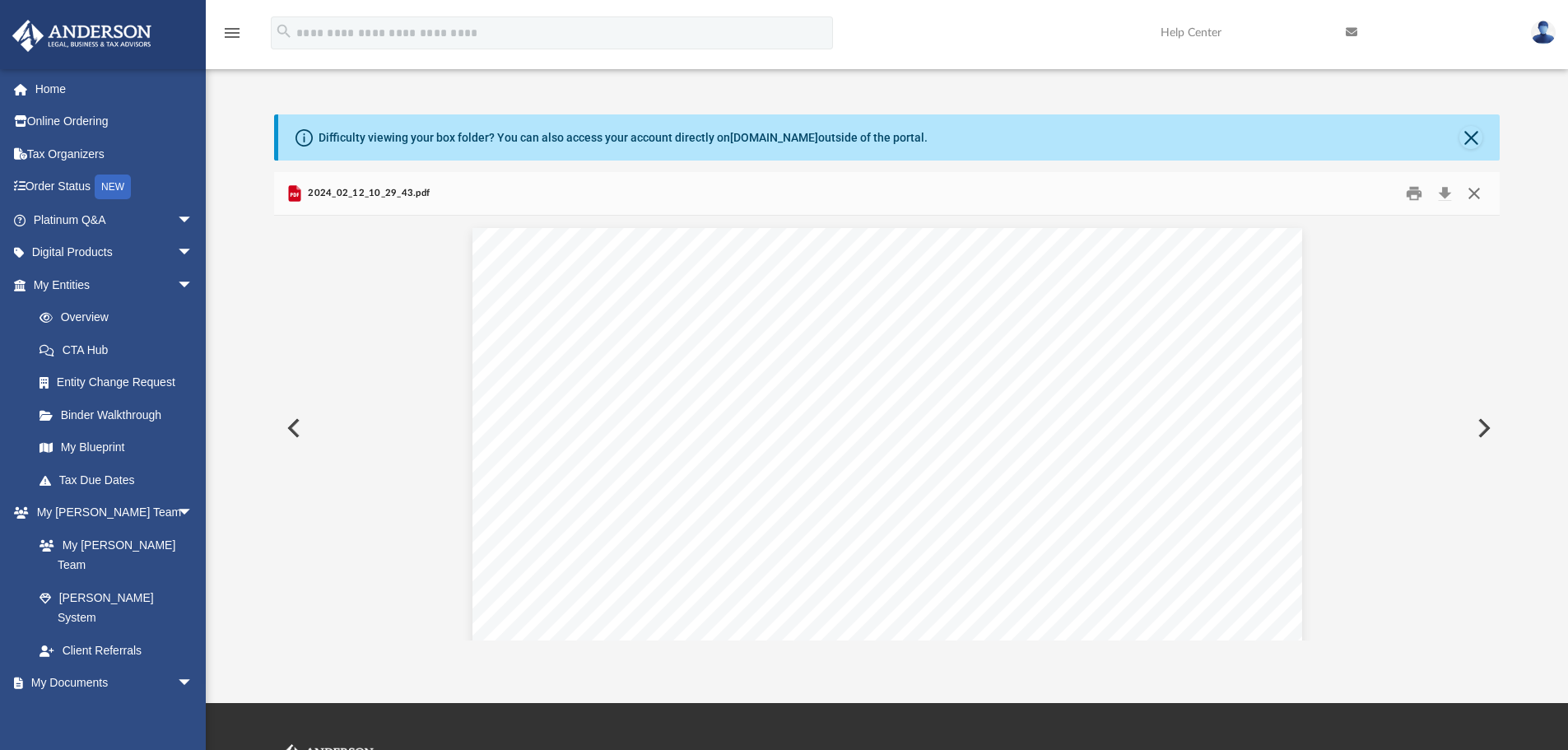
click at [1346, 199] on button "Close" at bounding box center [1474, 194] width 30 height 26
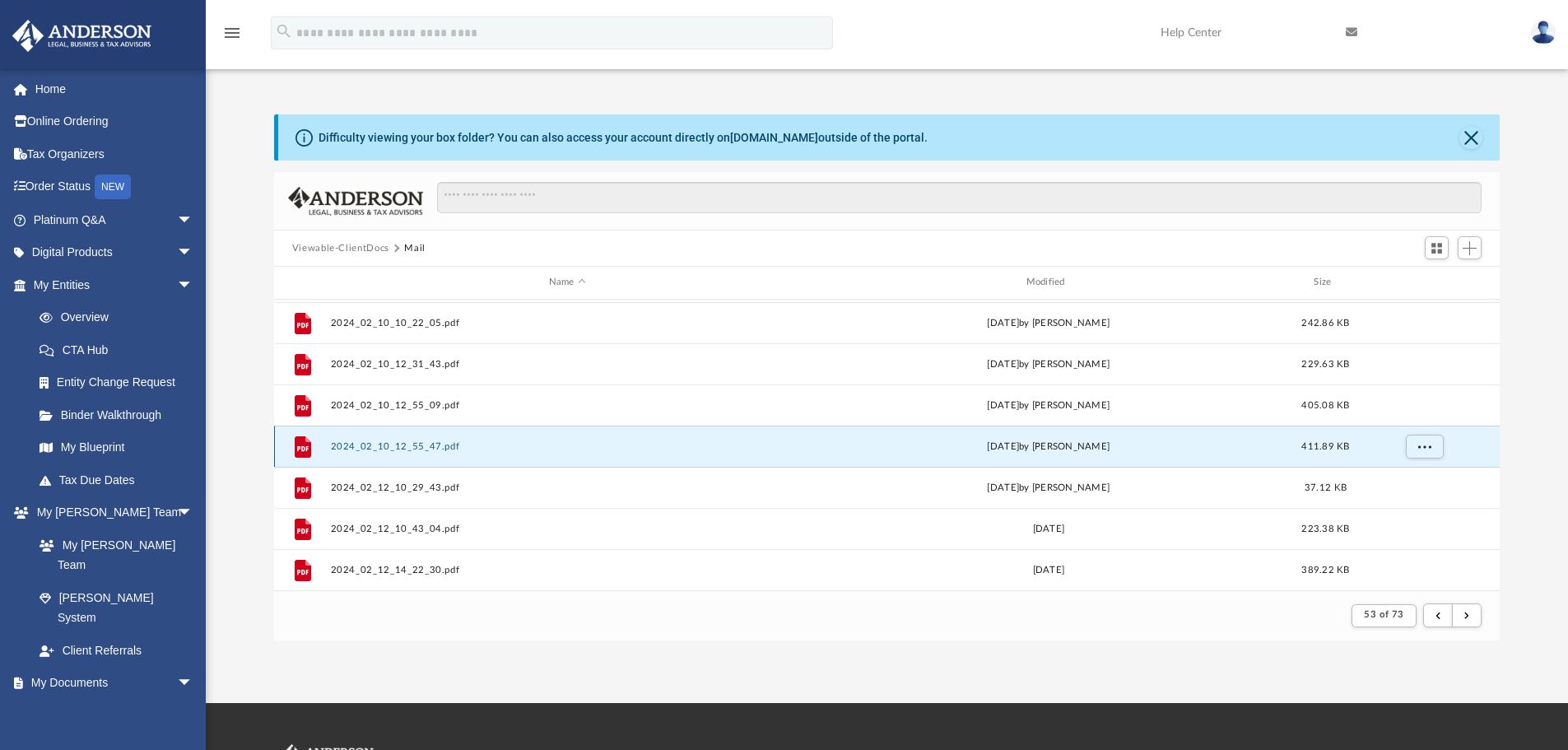
click at [402, 448] on button "2024_02_10_12_55_47.pdf" at bounding box center [567, 446] width 474 height 11
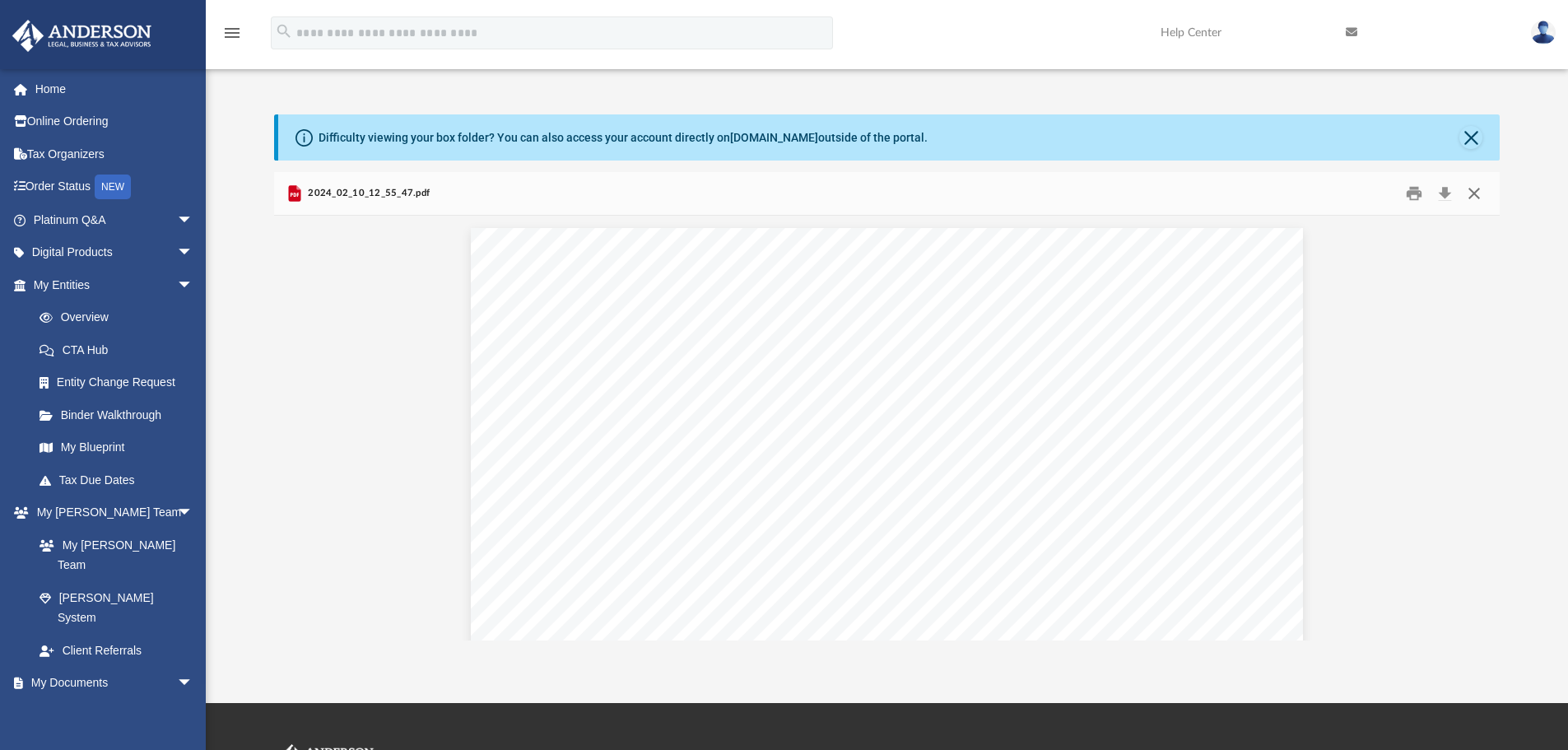
click at [1346, 194] on button "Close" at bounding box center [1474, 194] width 30 height 26
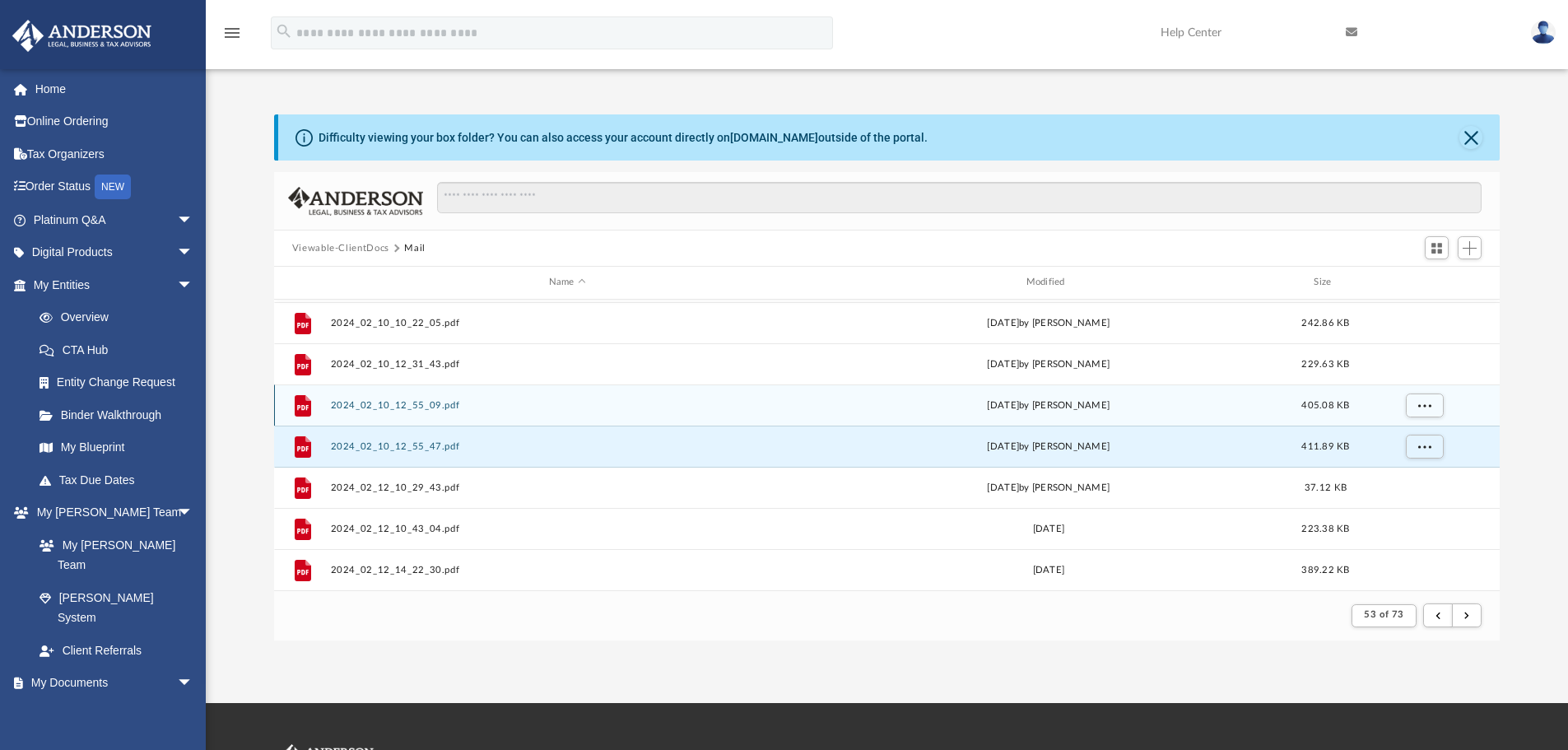
click at [357, 398] on div "File 2024_02_10_12_55_09.pdf [DATE] by [PERSON_NAME] 405.08 KB" at bounding box center [886, 404] width 1226 height 41
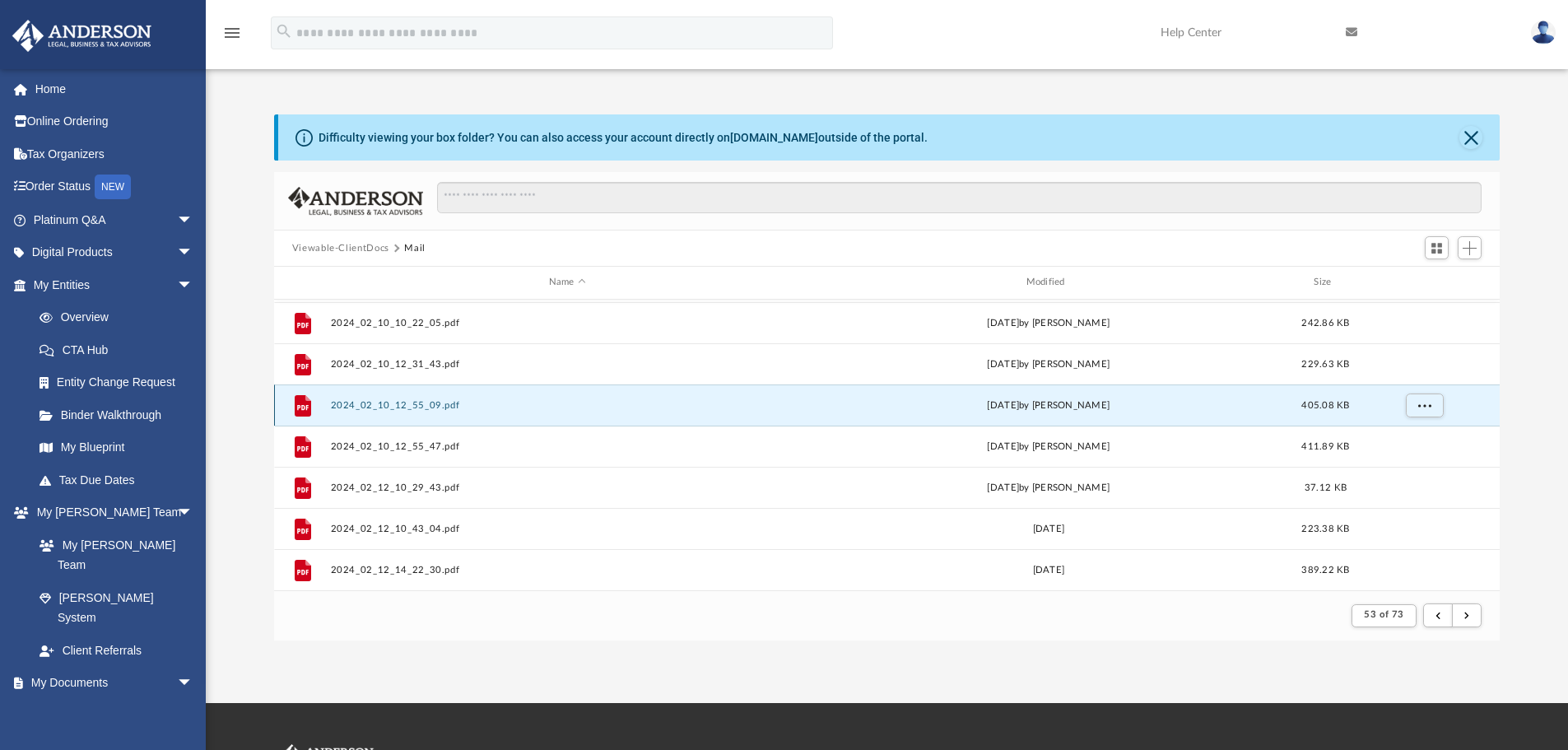
click at [402, 409] on button "2024_02_10_12_55_09.pdf" at bounding box center [567, 405] width 474 height 11
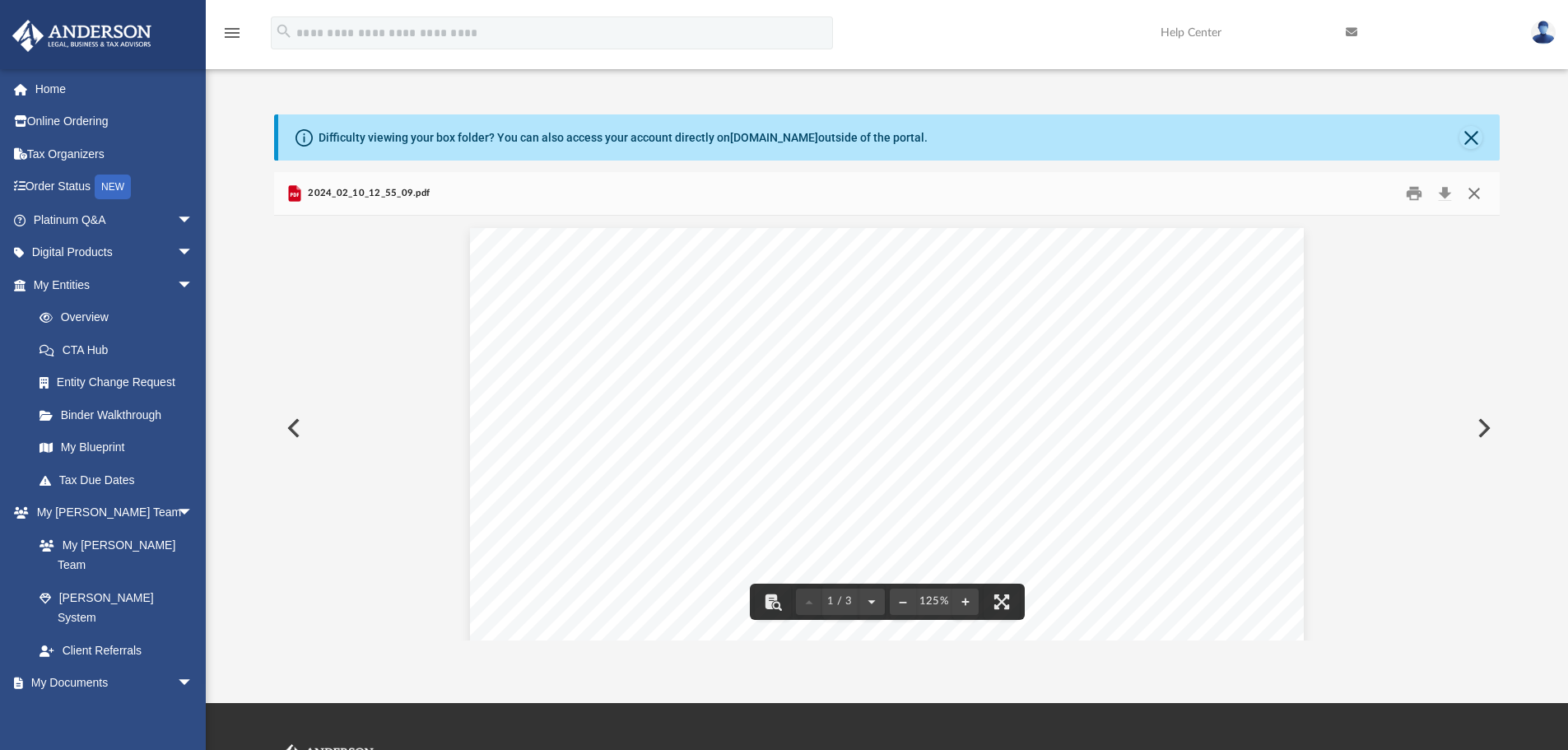
click at [1346, 193] on button "Close" at bounding box center [1474, 194] width 30 height 26
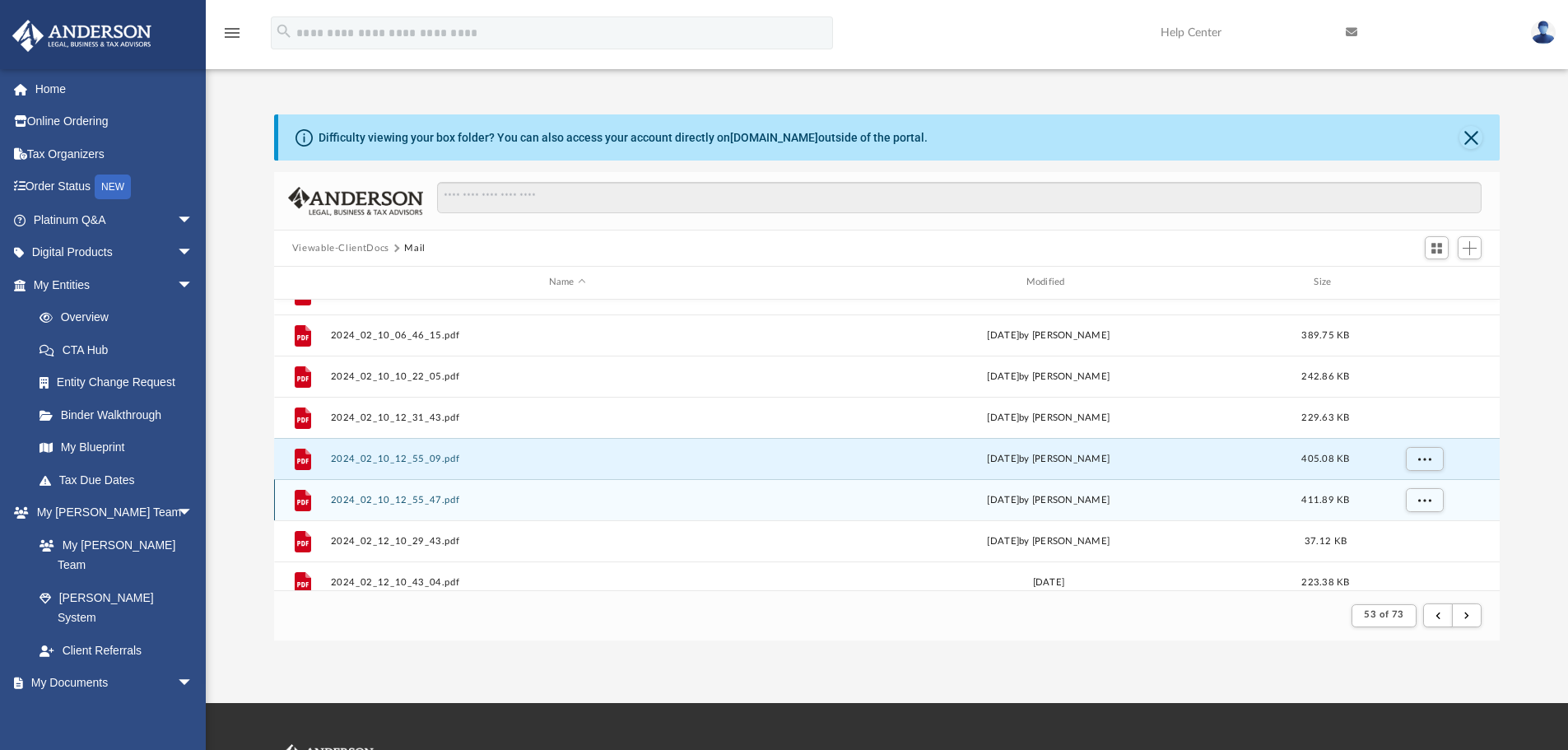
scroll to position [285, 0]
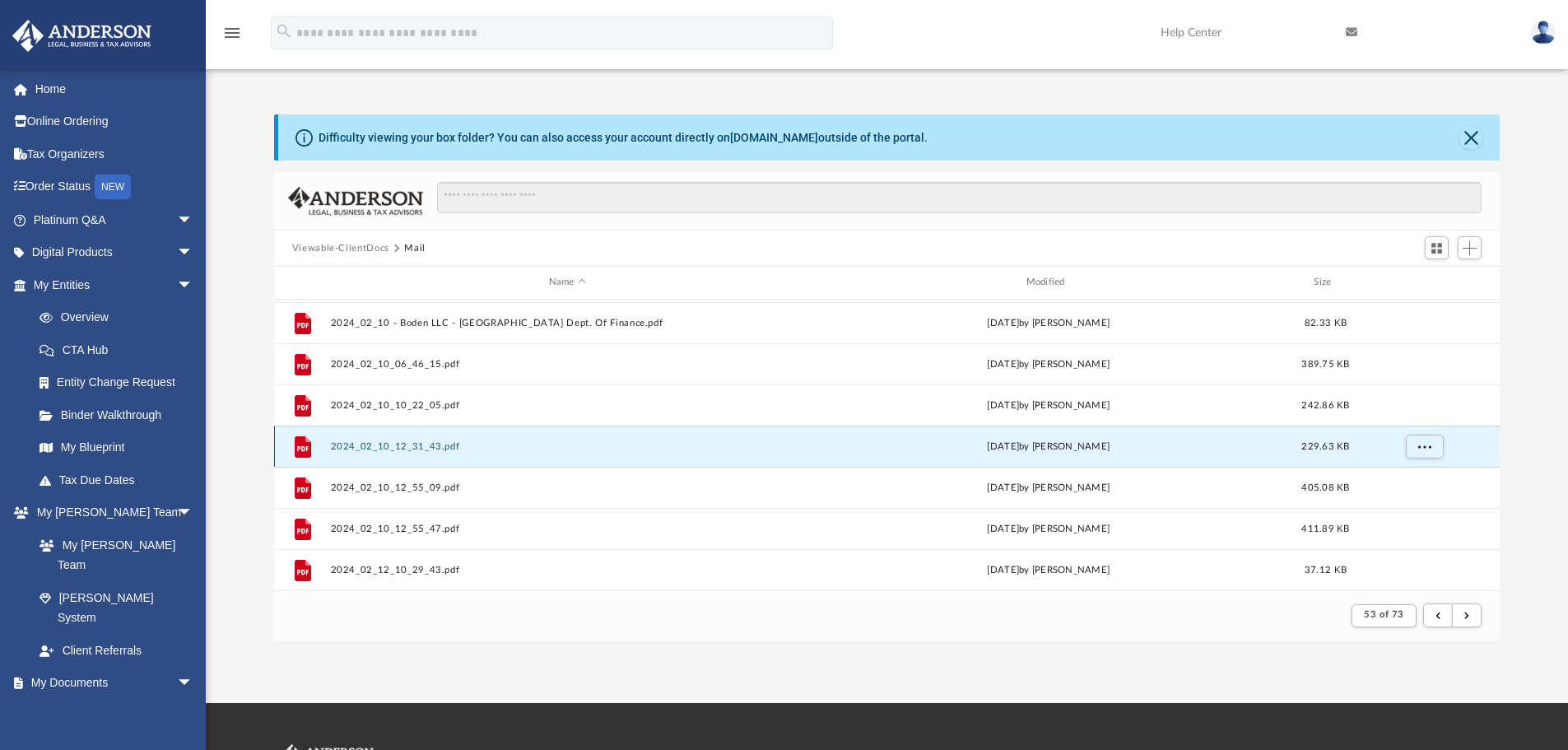
click at [385, 450] on button "2024_02_10_12_31_43.pdf" at bounding box center [567, 446] width 474 height 11
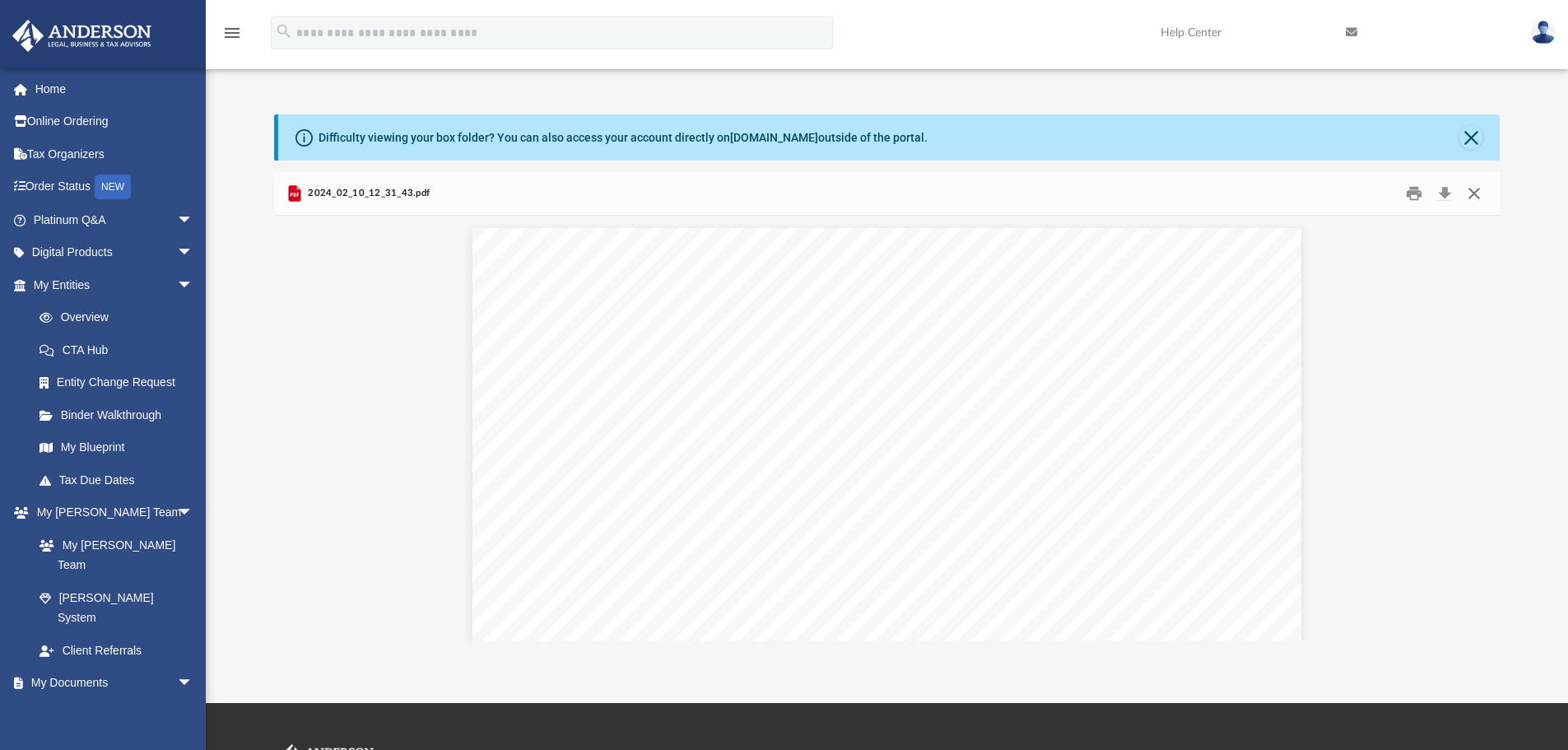
click at [1346, 193] on button "Close" at bounding box center [1474, 194] width 30 height 26
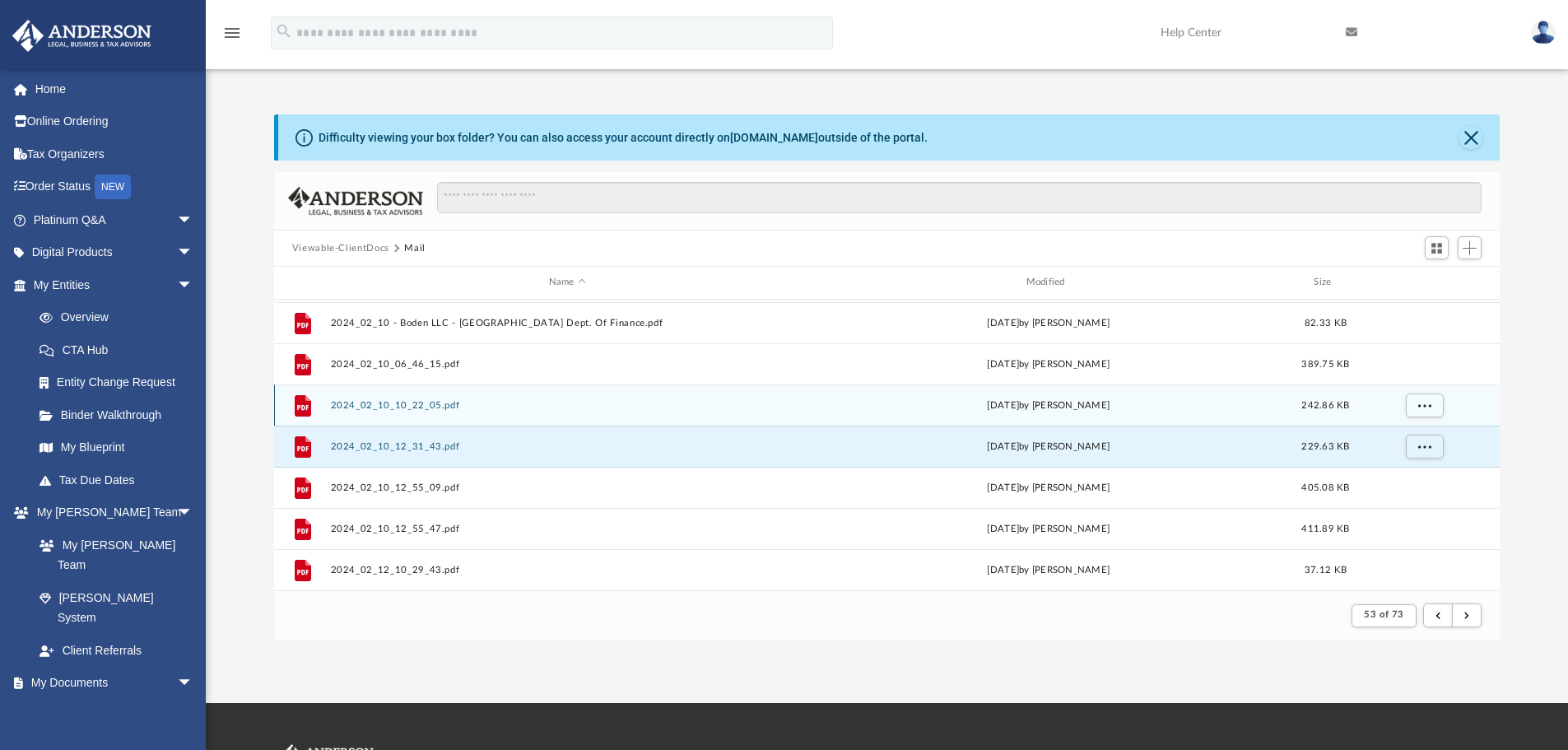
click at [421, 407] on button "2024_02_10_10_22_05.pdf" at bounding box center [567, 405] width 474 height 11
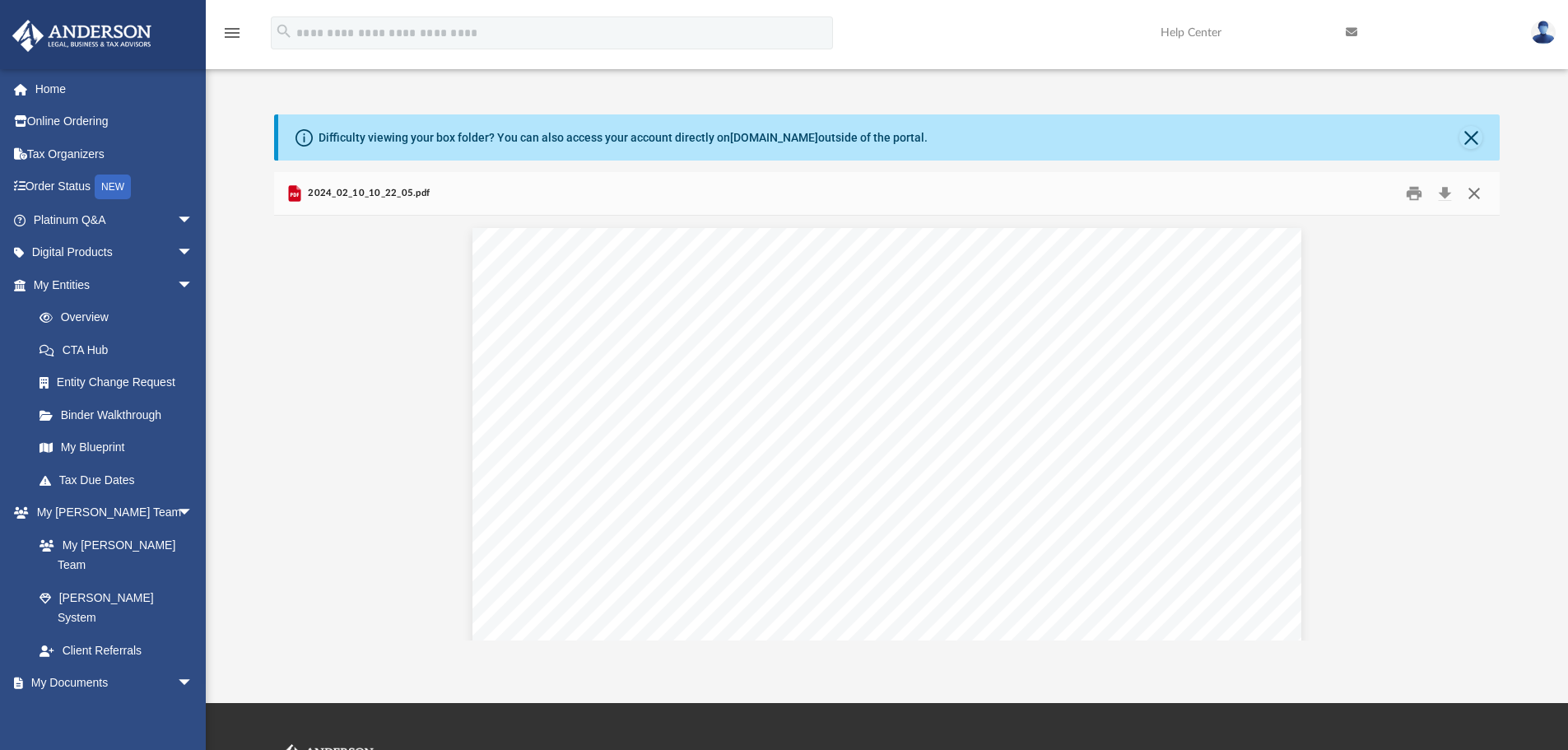
click at [1346, 193] on button "Close" at bounding box center [1474, 194] width 30 height 26
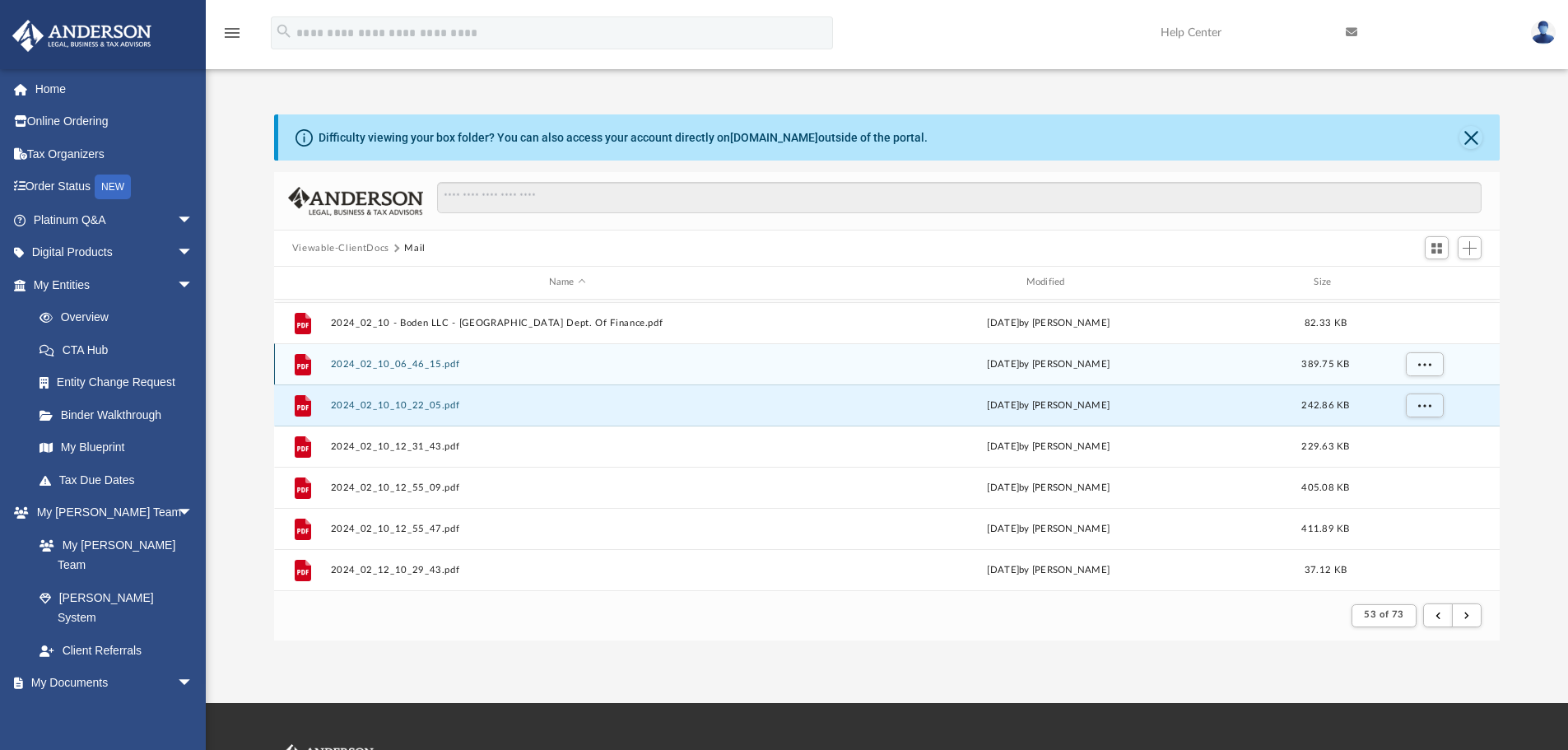
click at [437, 367] on button "2024_02_10_06_46_15.pdf" at bounding box center [567, 364] width 474 height 11
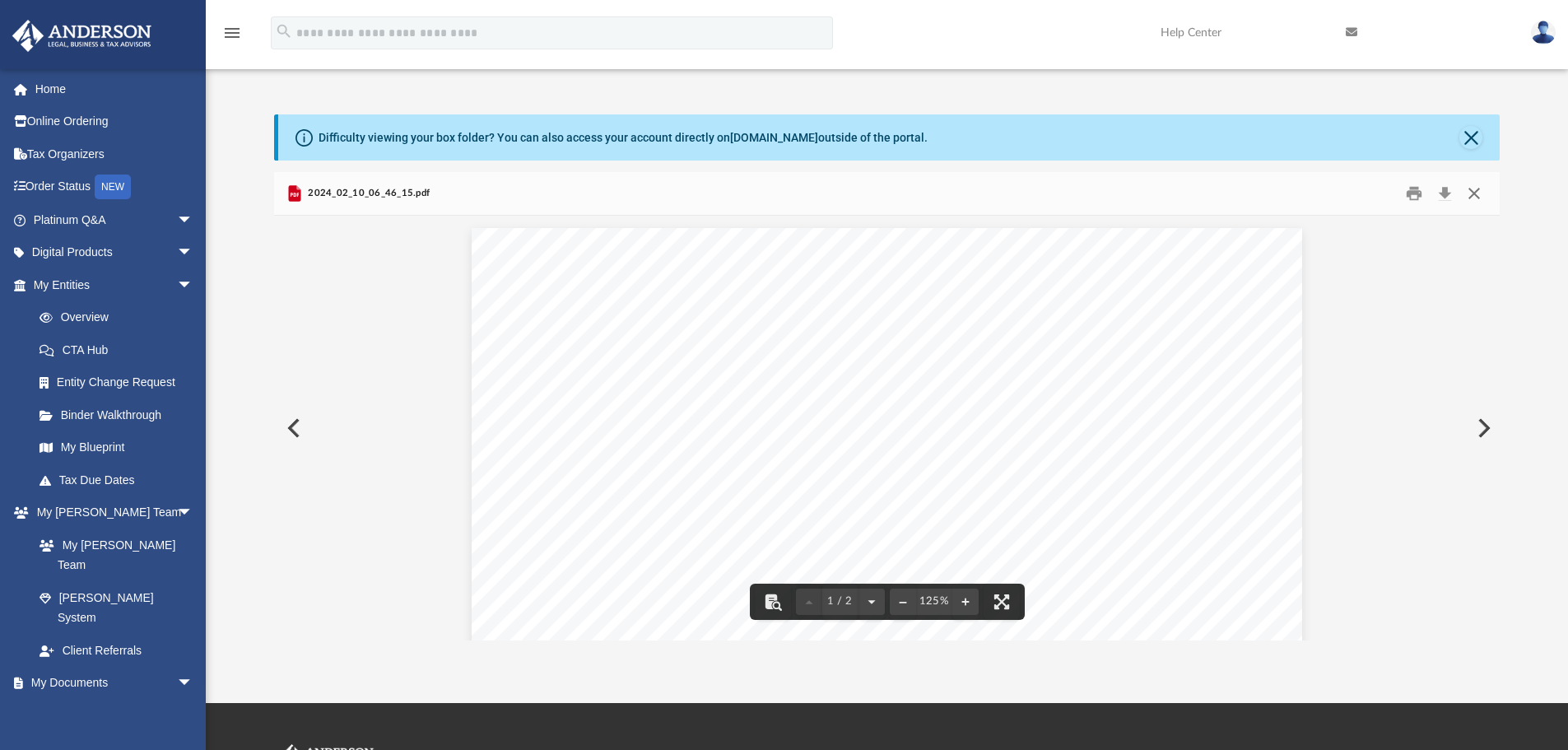
click at [1346, 192] on button "Close" at bounding box center [1474, 194] width 30 height 26
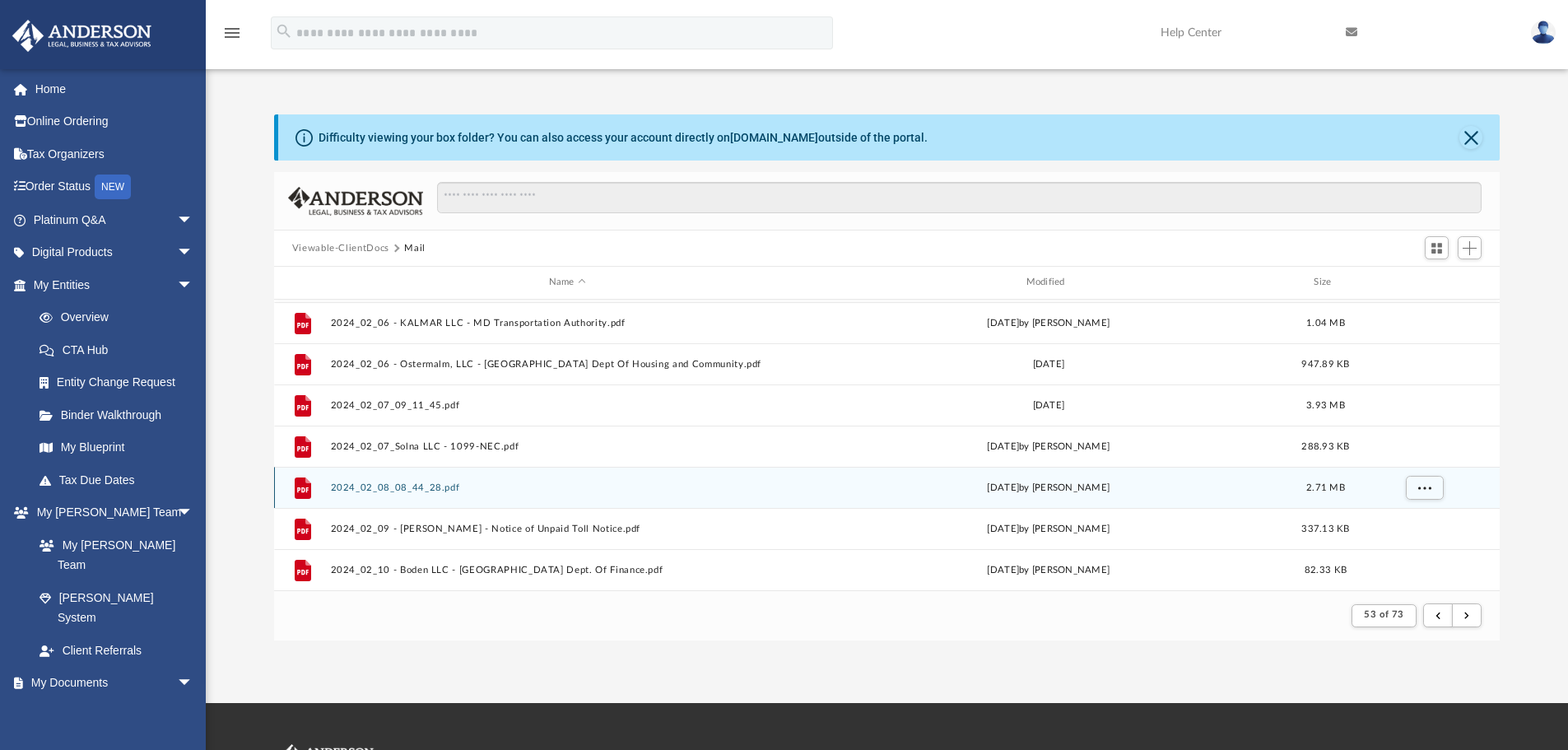
scroll to position [0, 0]
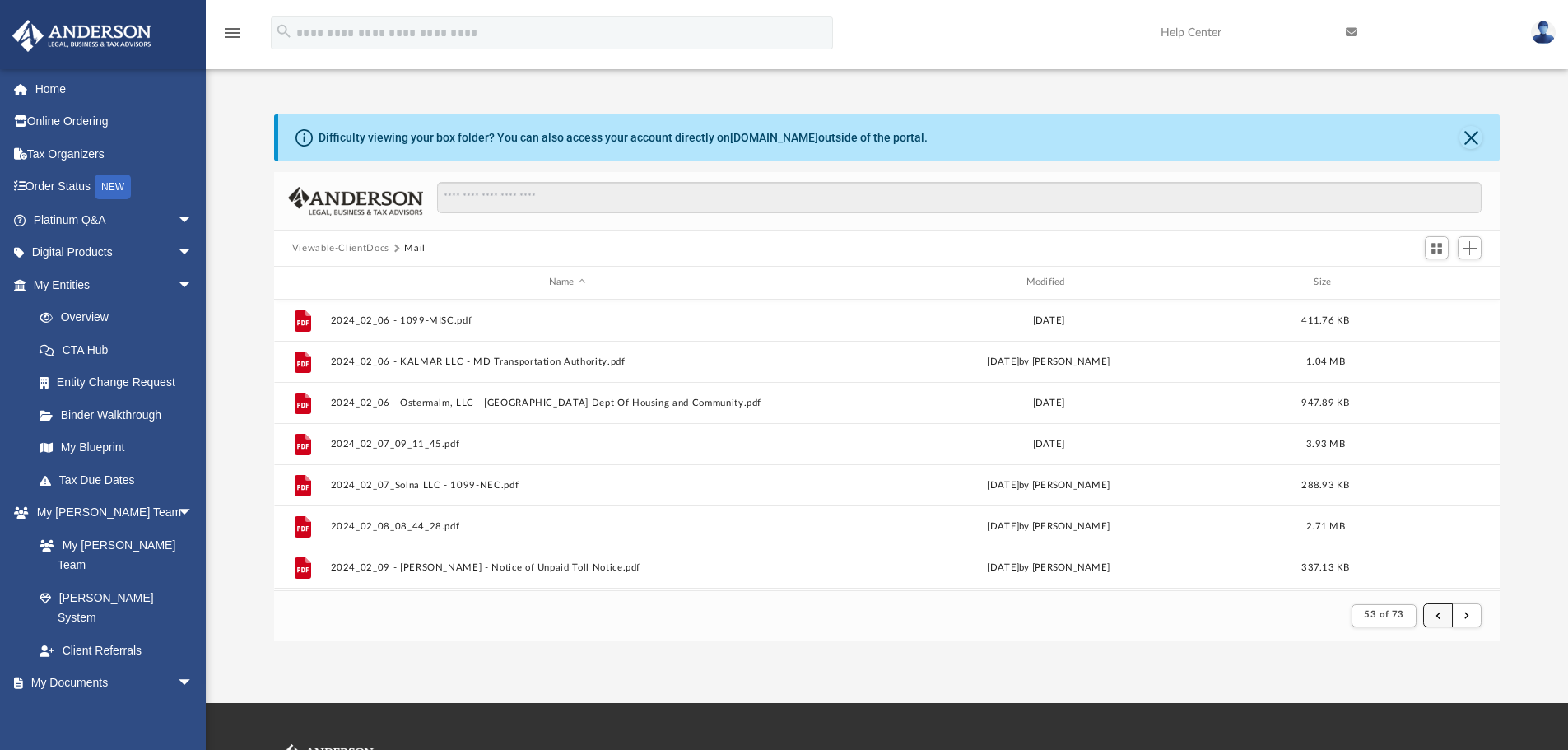
click at [1346, 614] on button "submit" at bounding box center [1437, 615] width 30 height 24
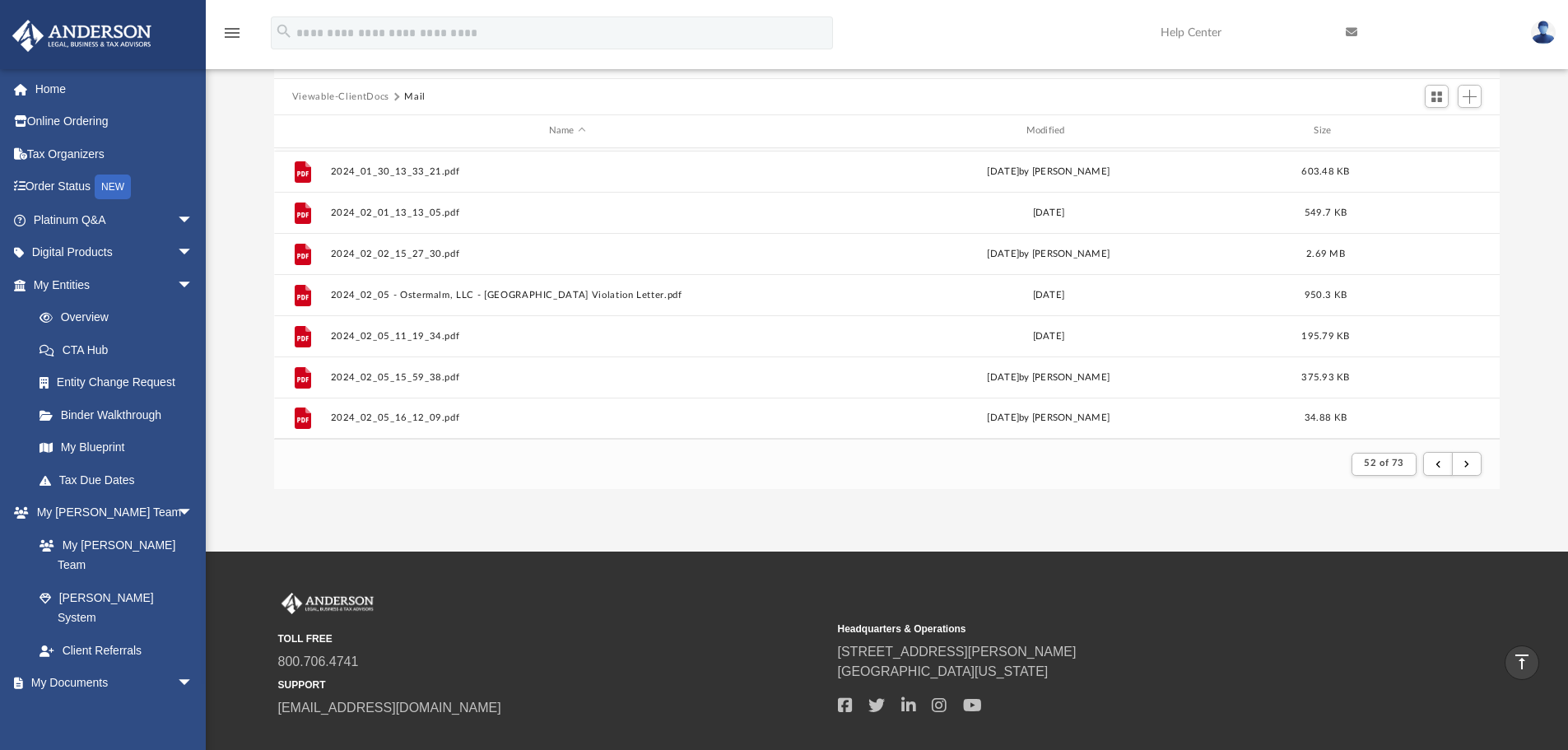
scroll to position [1, 0]
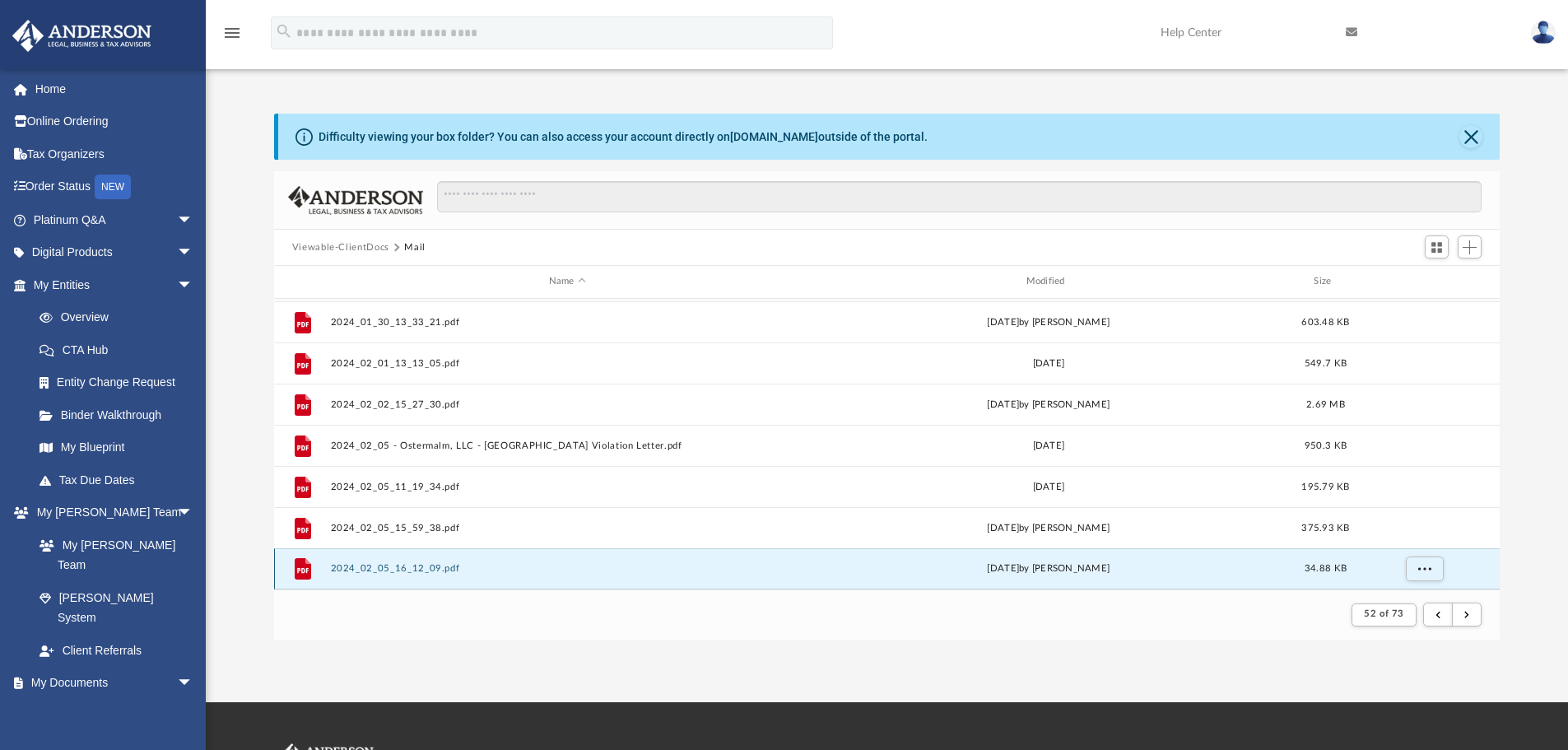
click at [426, 568] on button "2024_02_05_16_12_09.pdf" at bounding box center [567, 568] width 474 height 11
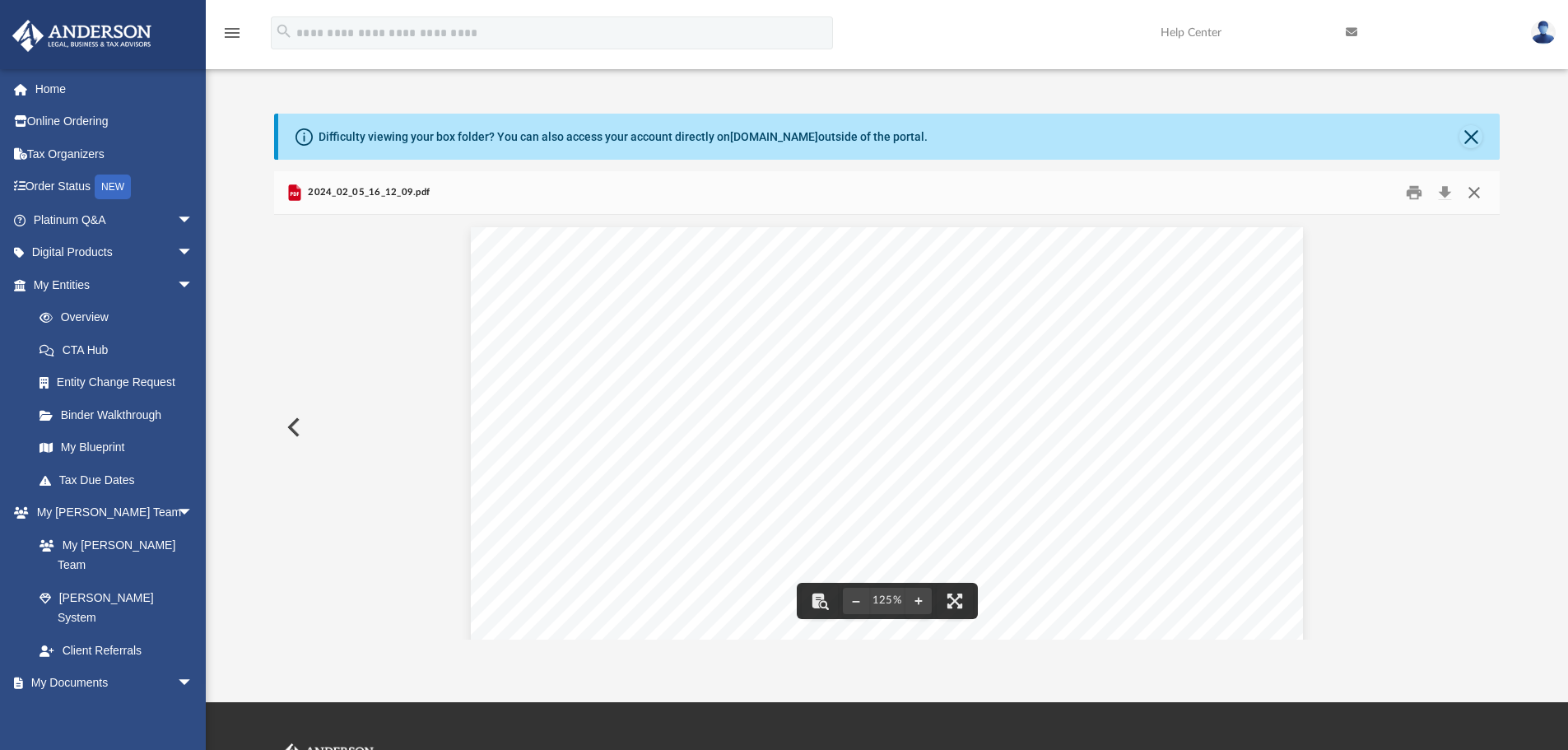
click at [1346, 192] on button "Close" at bounding box center [1474, 193] width 30 height 26
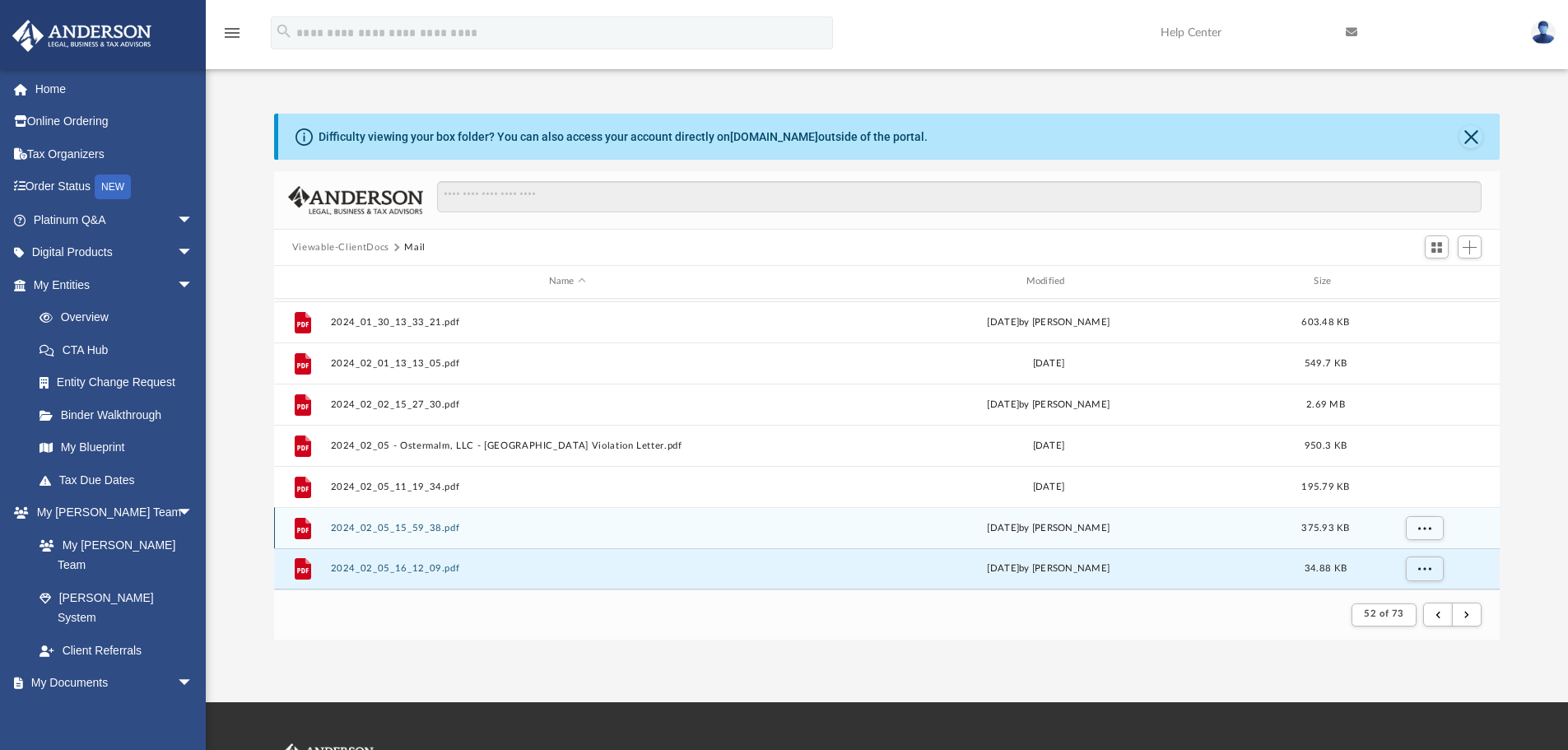
click at [441, 530] on button "2024_02_05_15_59_38.pdf" at bounding box center [567, 527] width 474 height 11
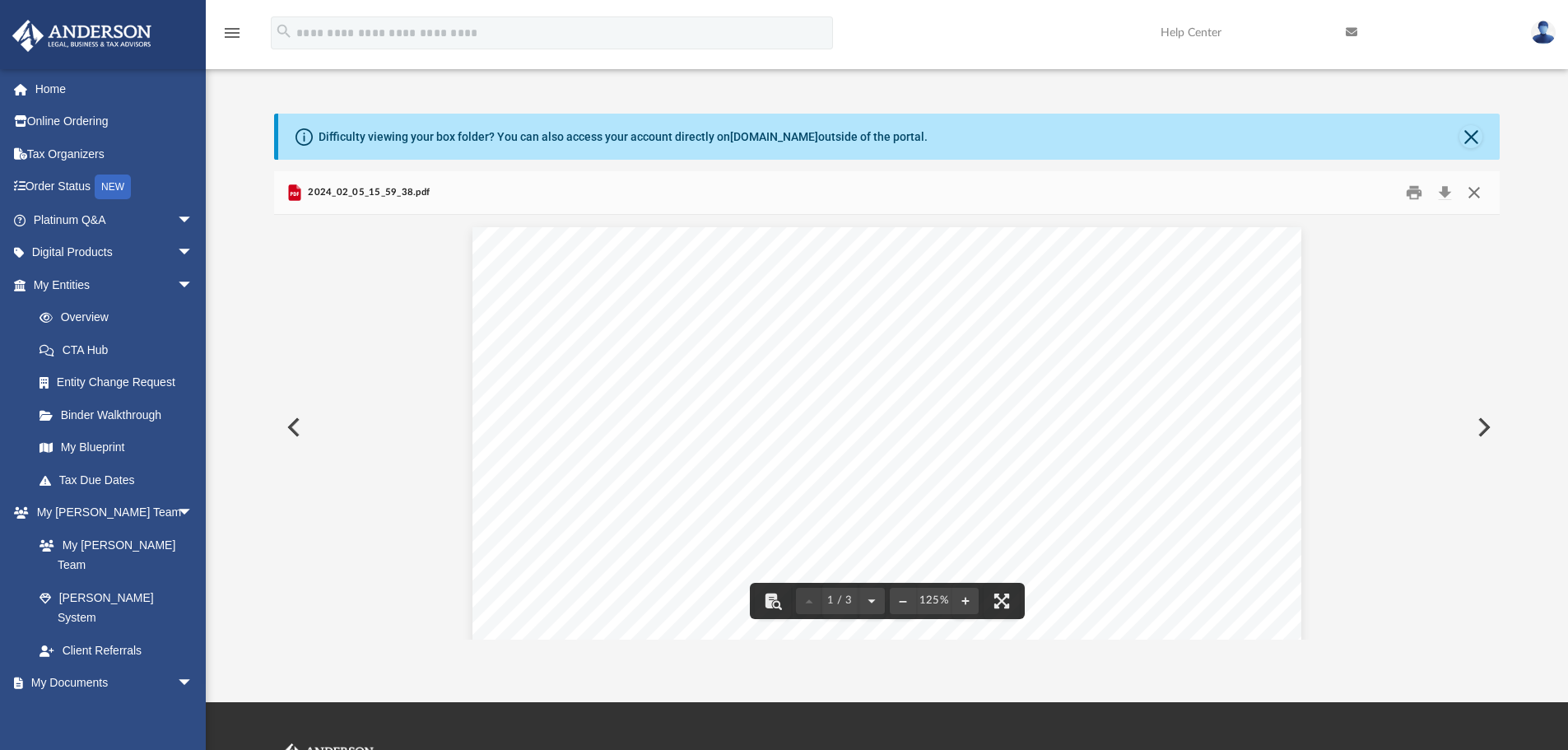
click at [1346, 197] on button "Close" at bounding box center [1474, 193] width 30 height 26
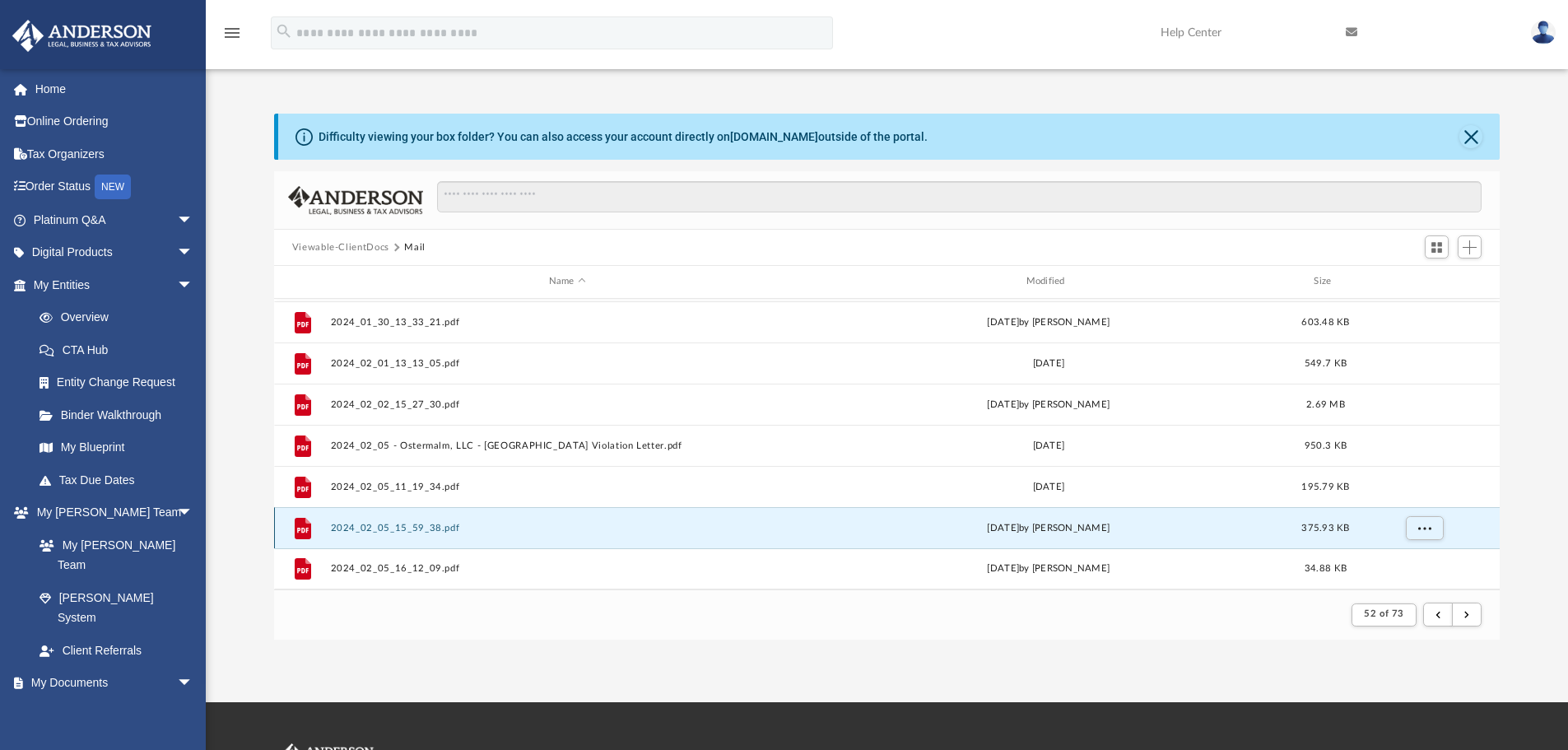
click at [411, 528] on button "2024_02_05_15_59_38.pdf" at bounding box center [567, 527] width 474 height 11
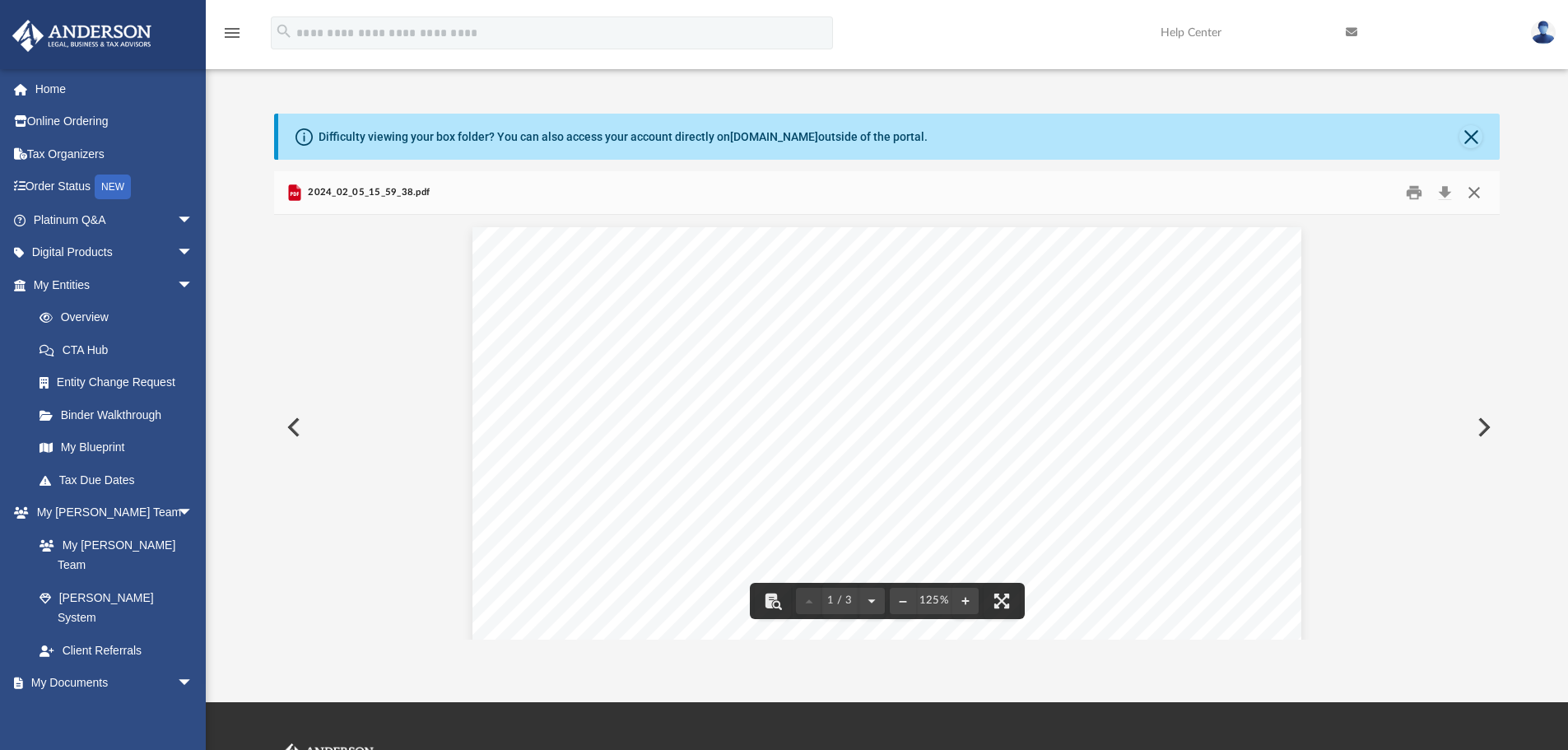
click at [1346, 192] on button "Close" at bounding box center [1474, 193] width 30 height 26
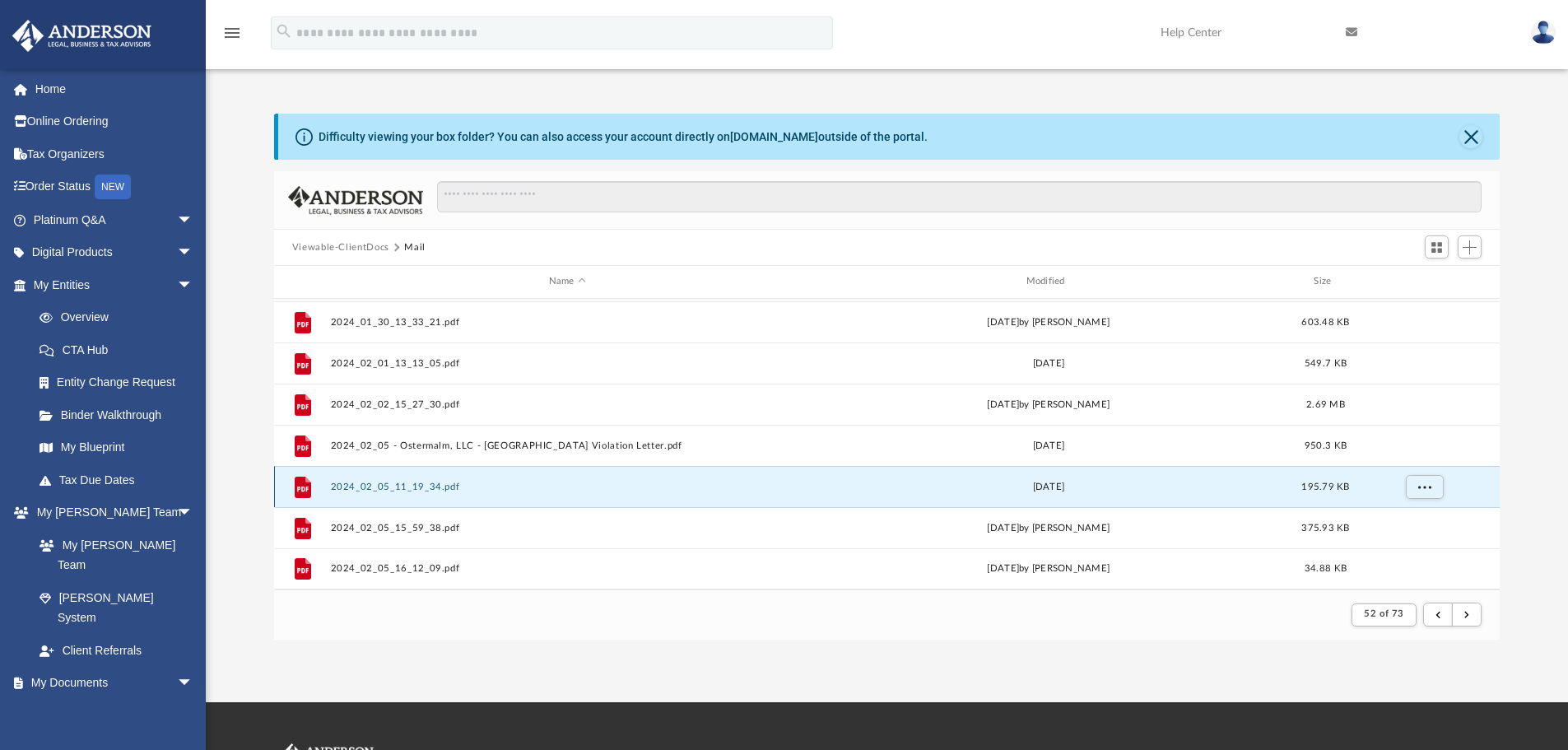
click at [402, 483] on button "2024_02_05_11_19_34.pdf" at bounding box center [567, 486] width 474 height 11
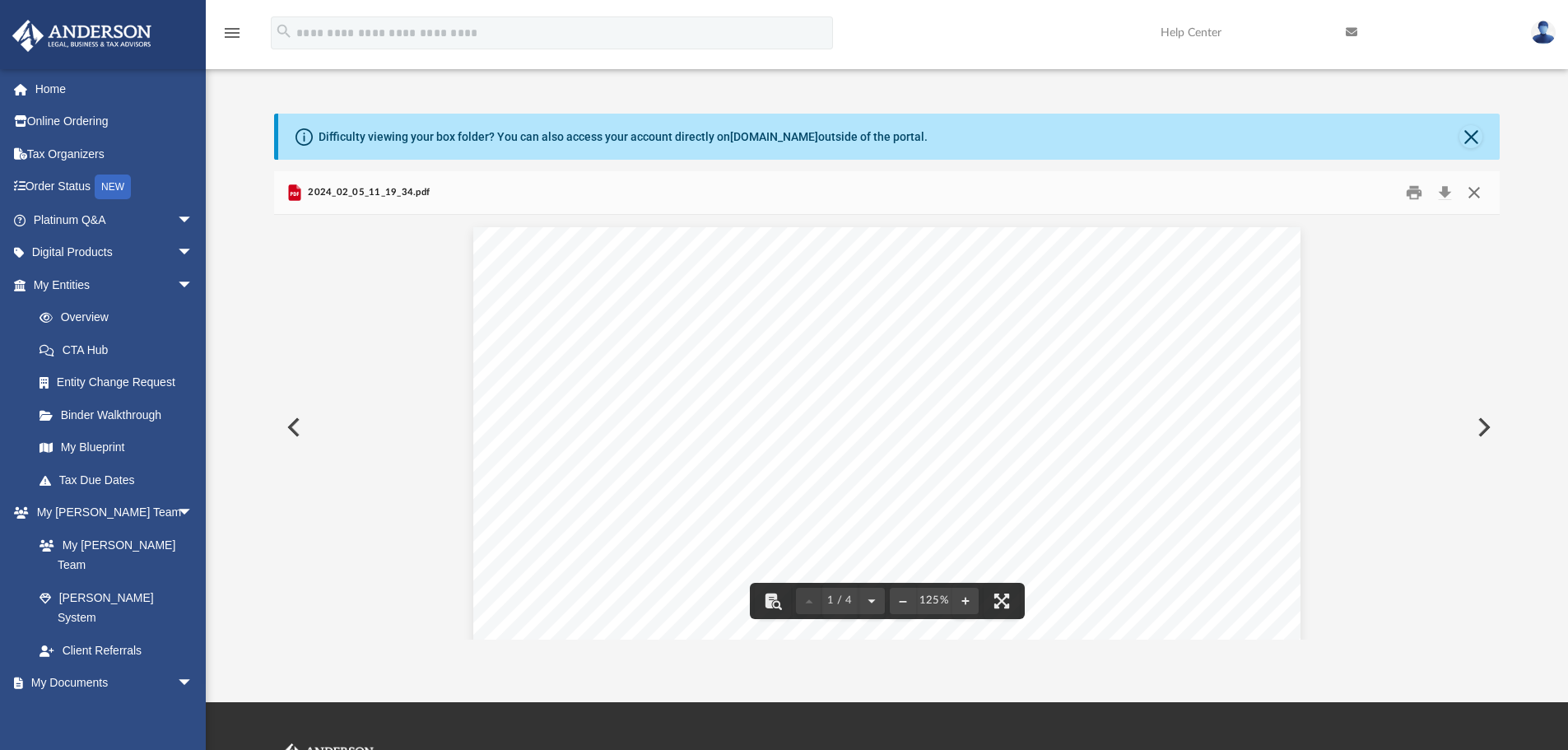
click at [1346, 194] on button "Close" at bounding box center [1474, 193] width 30 height 26
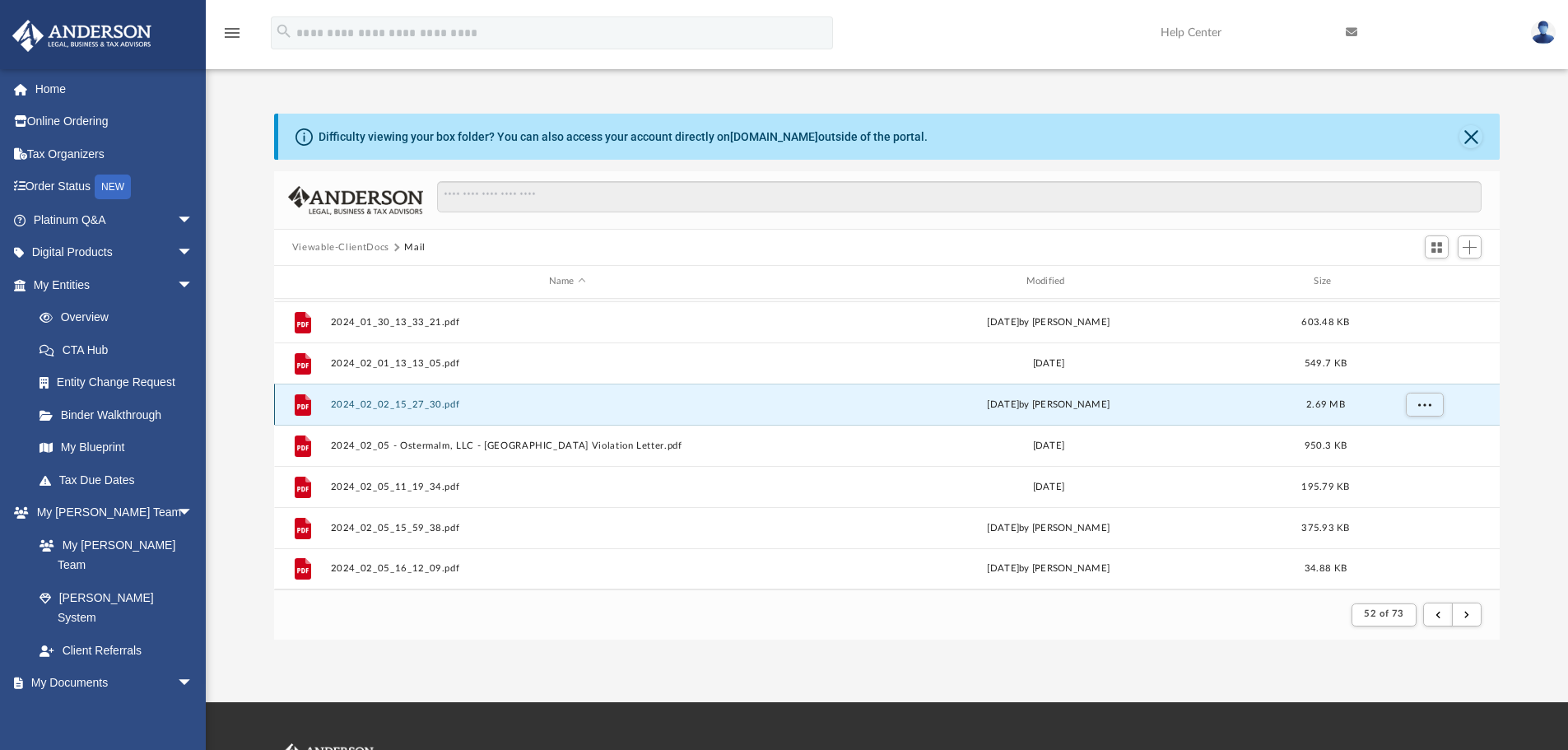
click at [429, 402] on button "2024_02_02_15_27_30.pdf" at bounding box center [567, 404] width 474 height 11
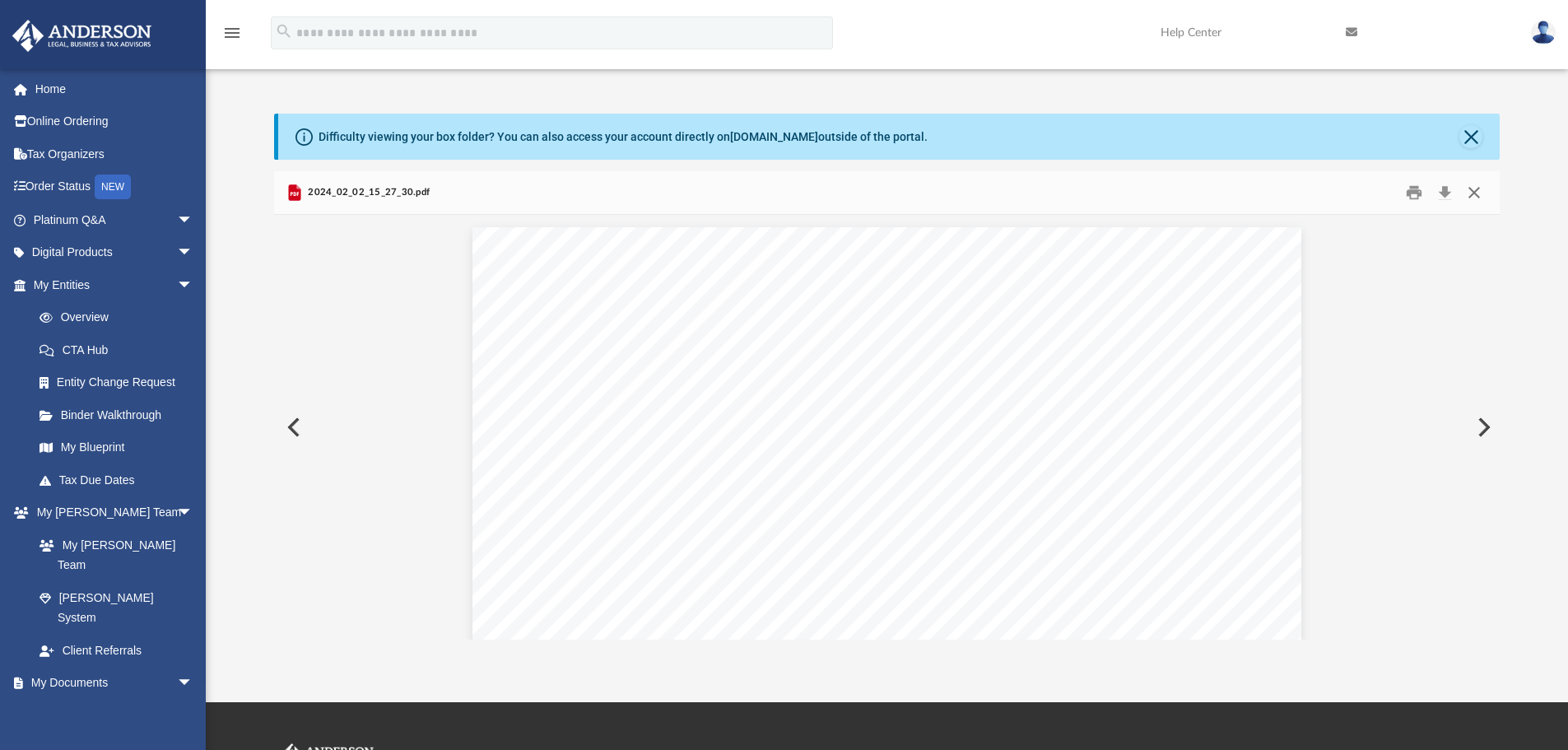
click at [1346, 195] on button "Close" at bounding box center [1474, 193] width 30 height 26
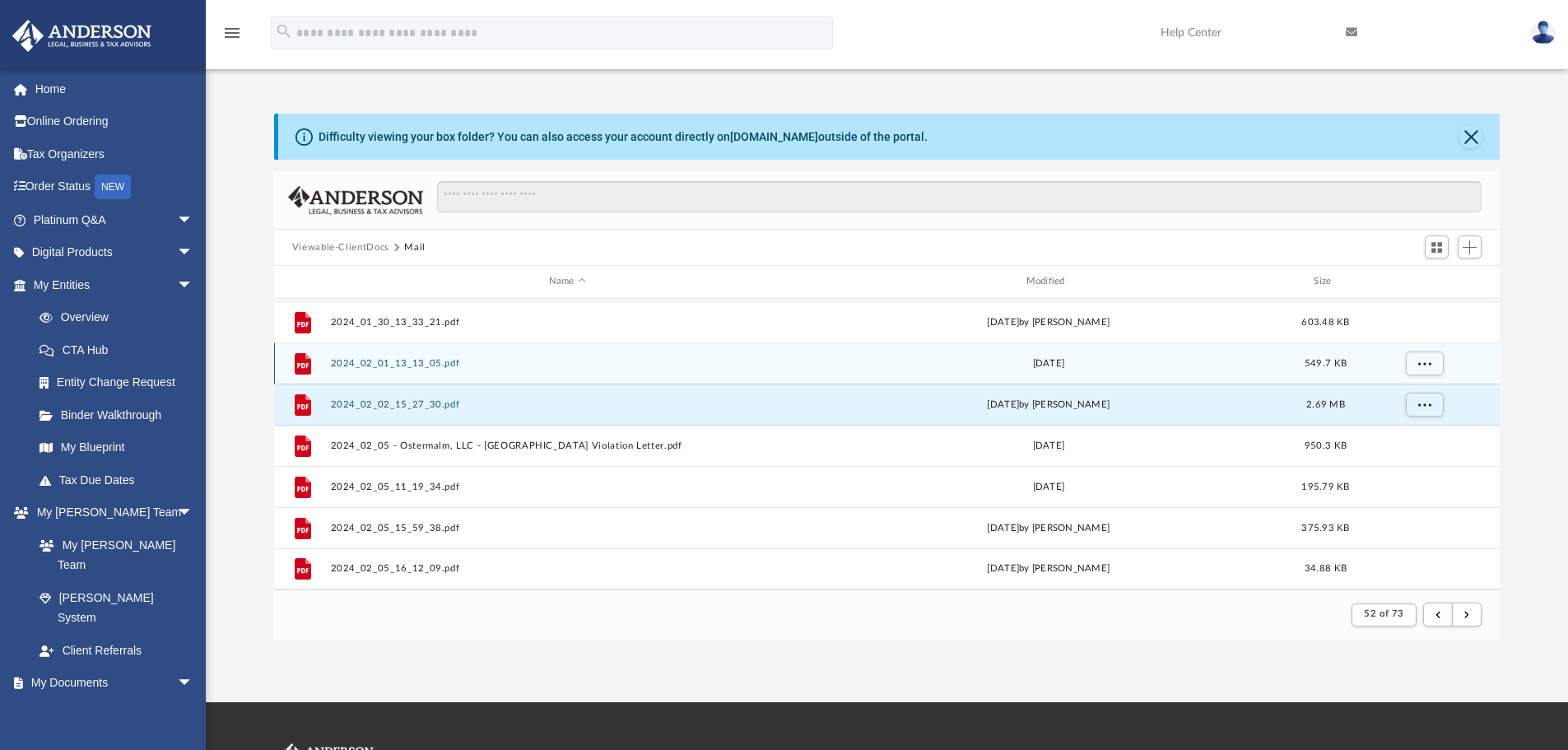
click at [436, 371] on div "File 2024_02_01_13_13_05.pdf [DATE] 549.7 KB" at bounding box center [886, 363] width 1226 height 41
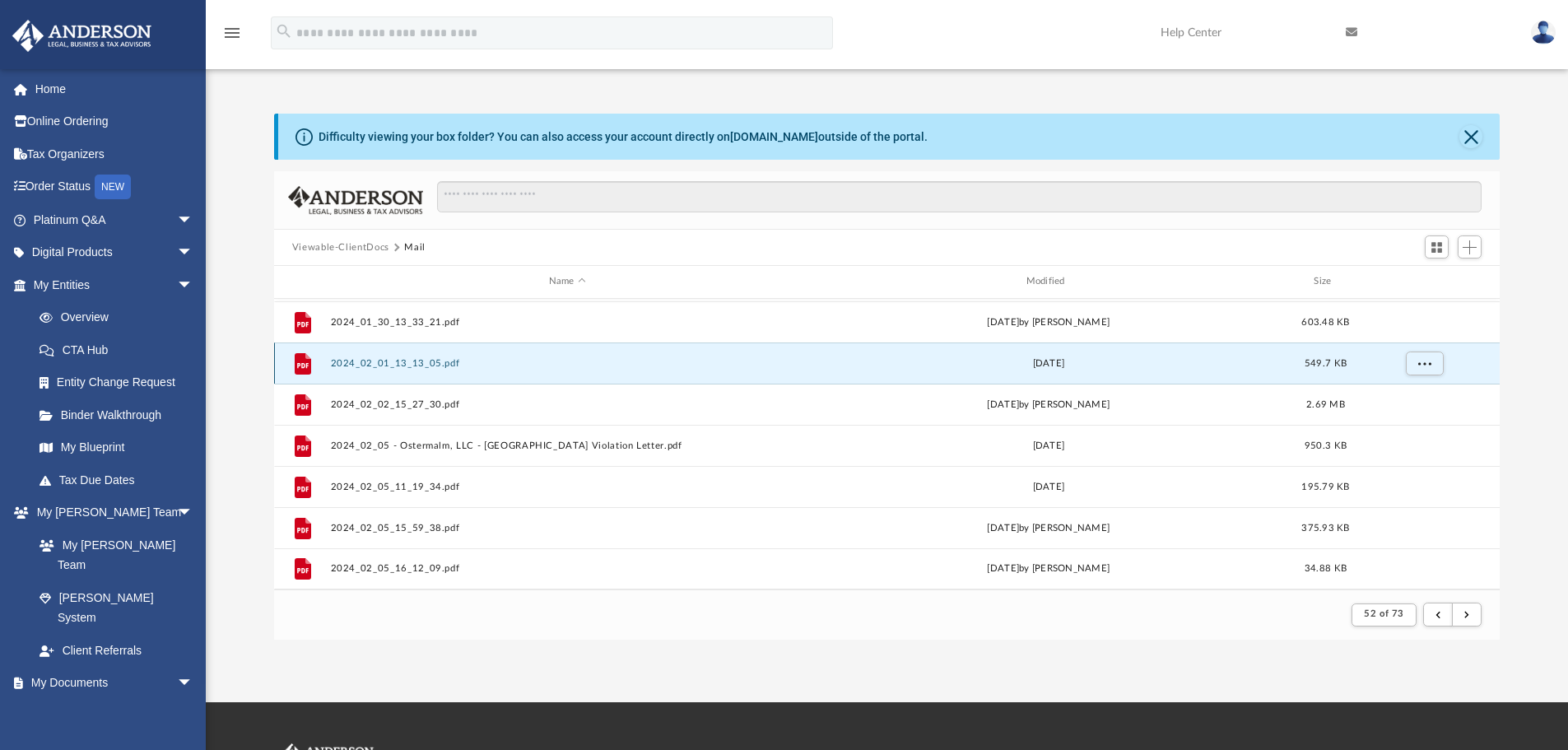
click at [426, 362] on button "2024_02_01_13_13_05.pdf" at bounding box center [567, 363] width 474 height 11
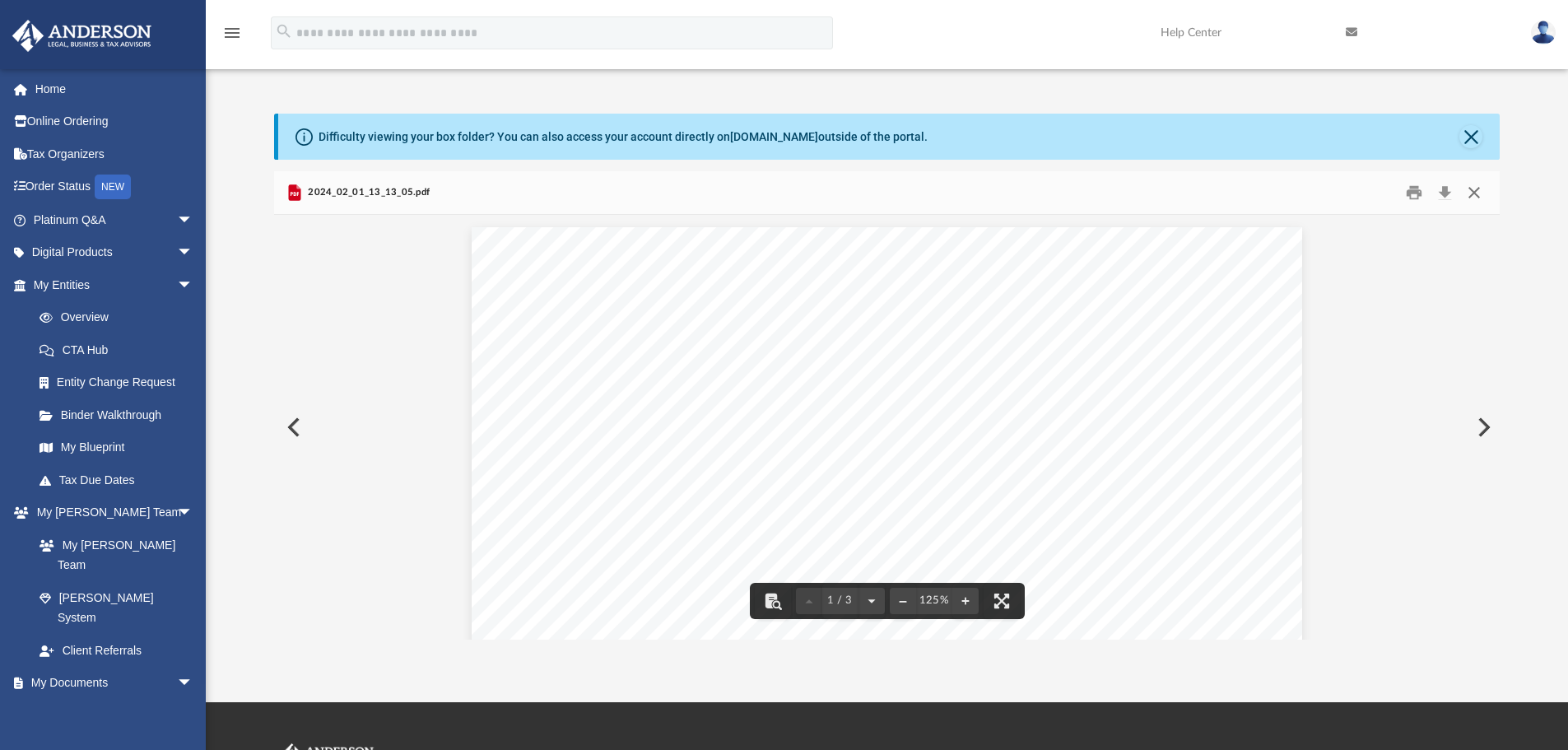
click at [1346, 202] on button "Close" at bounding box center [1474, 193] width 30 height 26
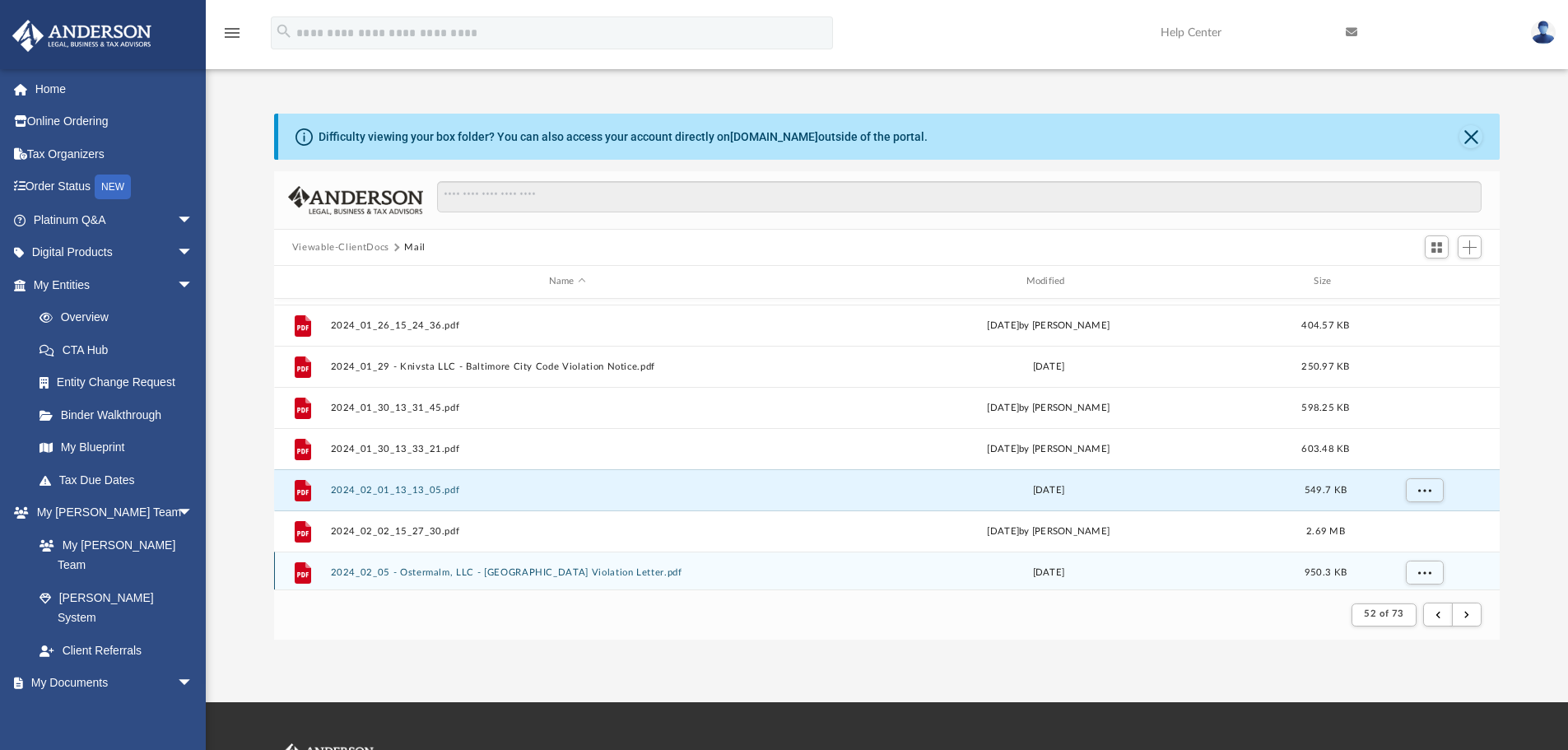
scroll to position [1603, 0]
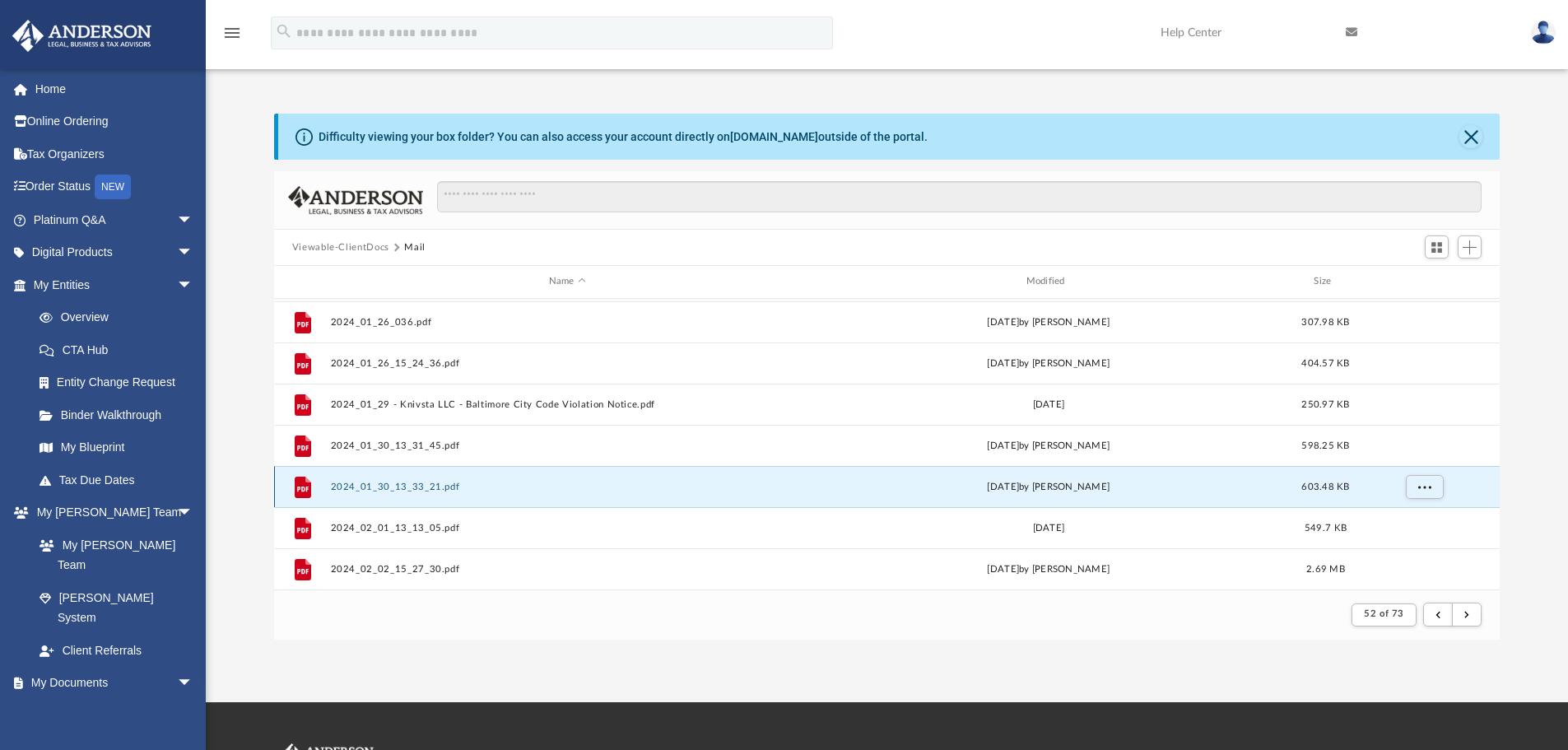
click at [422, 487] on button "2024_01_30_13_33_21.pdf" at bounding box center [567, 486] width 474 height 11
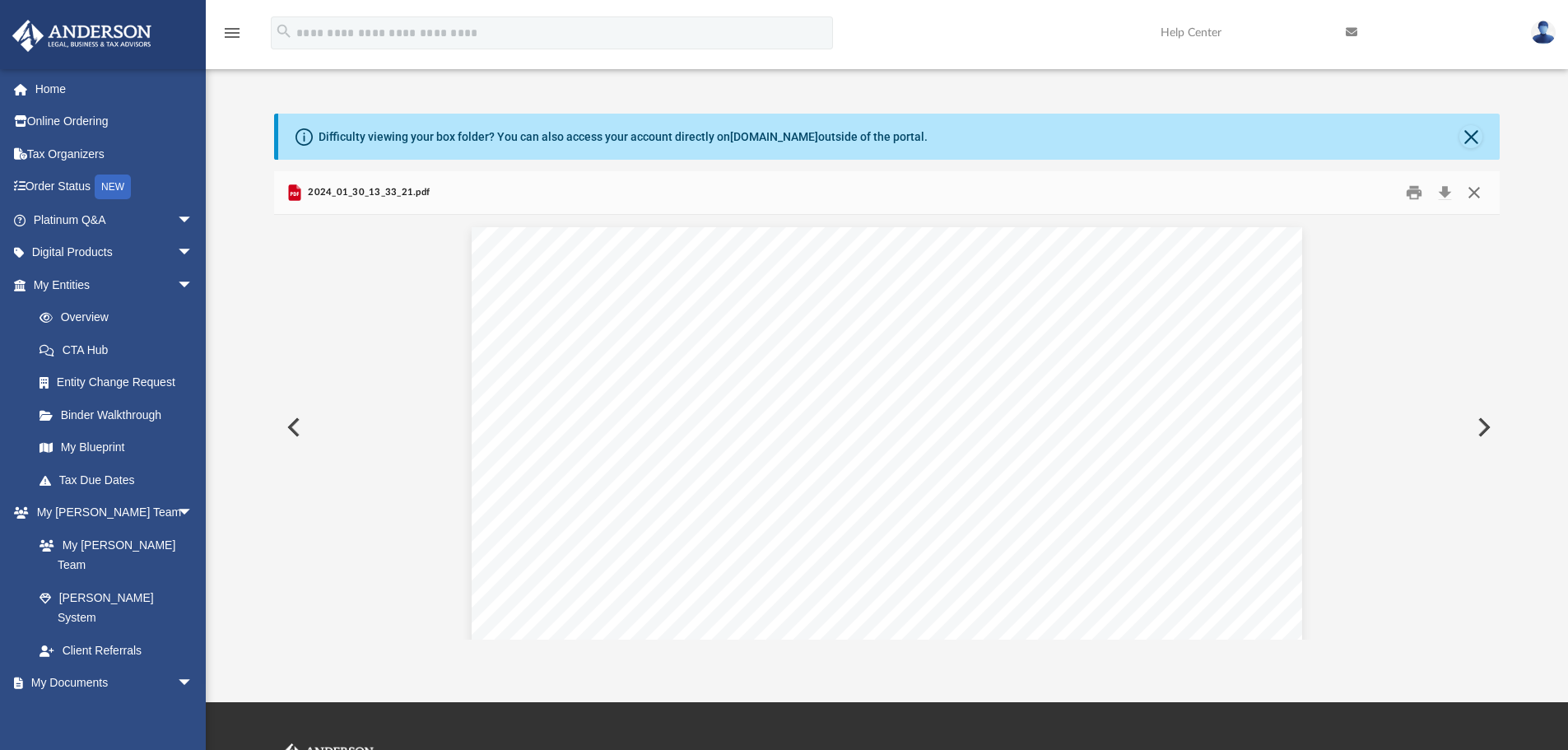
click at [1346, 200] on button "Close" at bounding box center [1474, 193] width 30 height 26
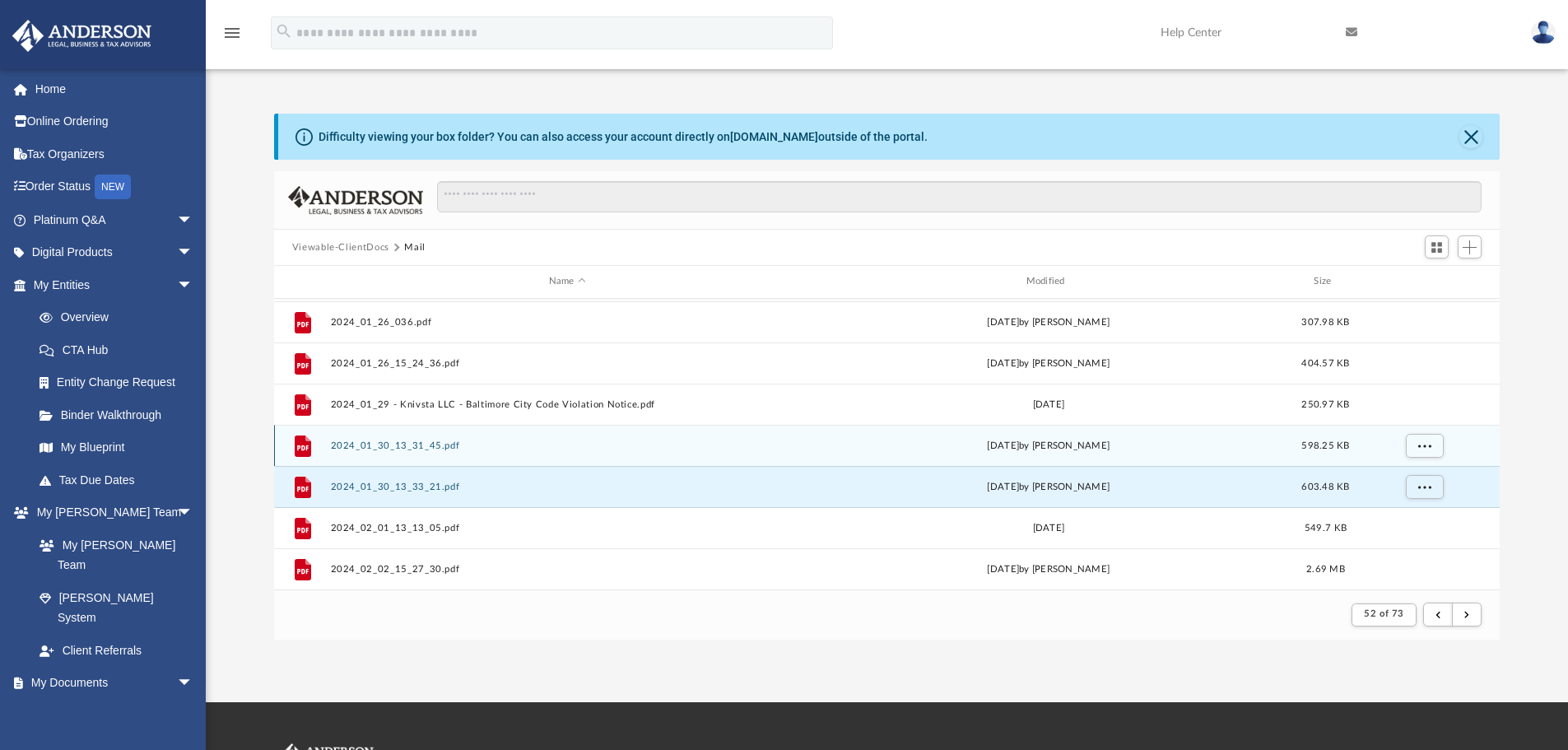
click at [431, 448] on button "2024_01_30_13_31_45.pdf" at bounding box center [567, 446] width 474 height 11
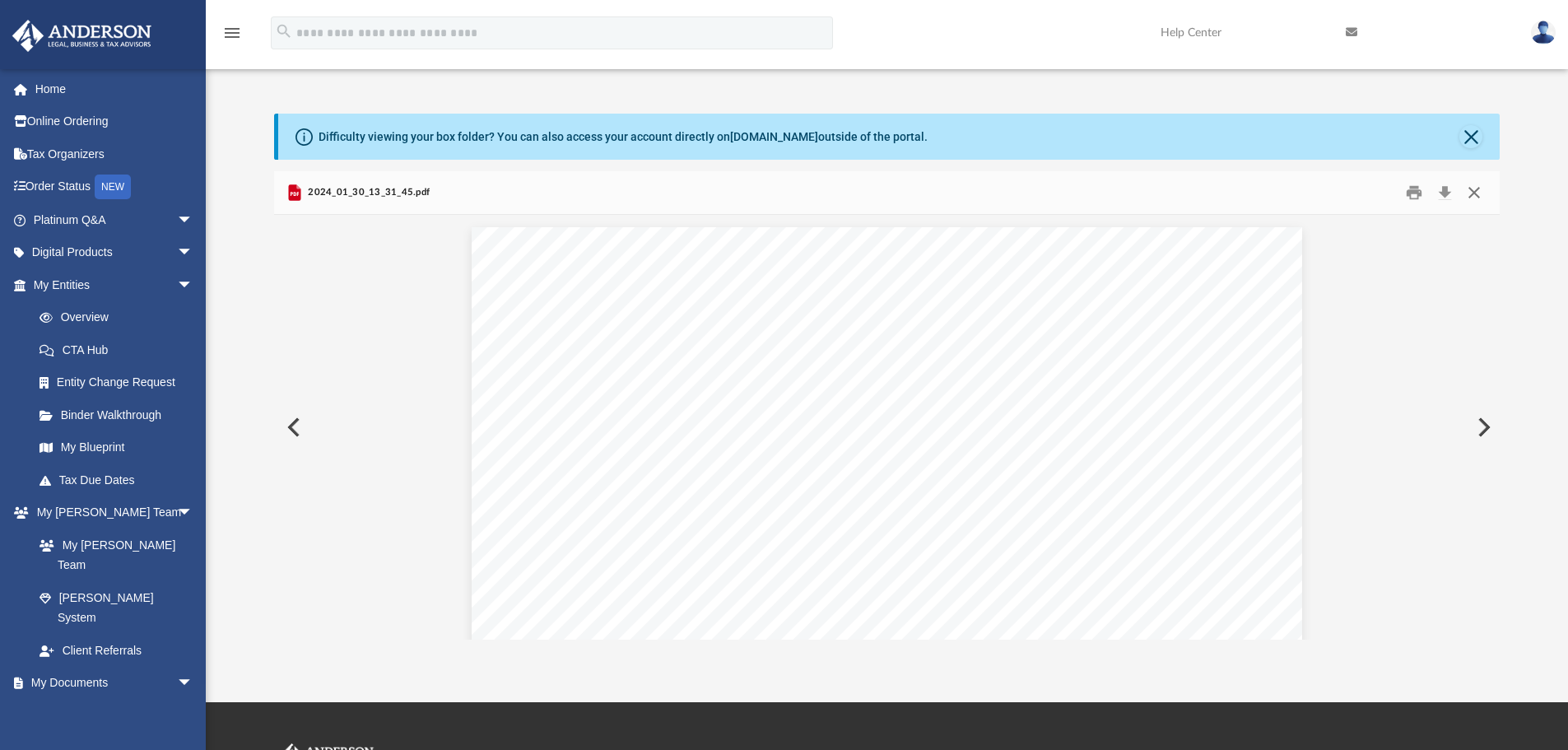
click at [1346, 193] on button "Close" at bounding box center [1474, 193] width 30 height 26
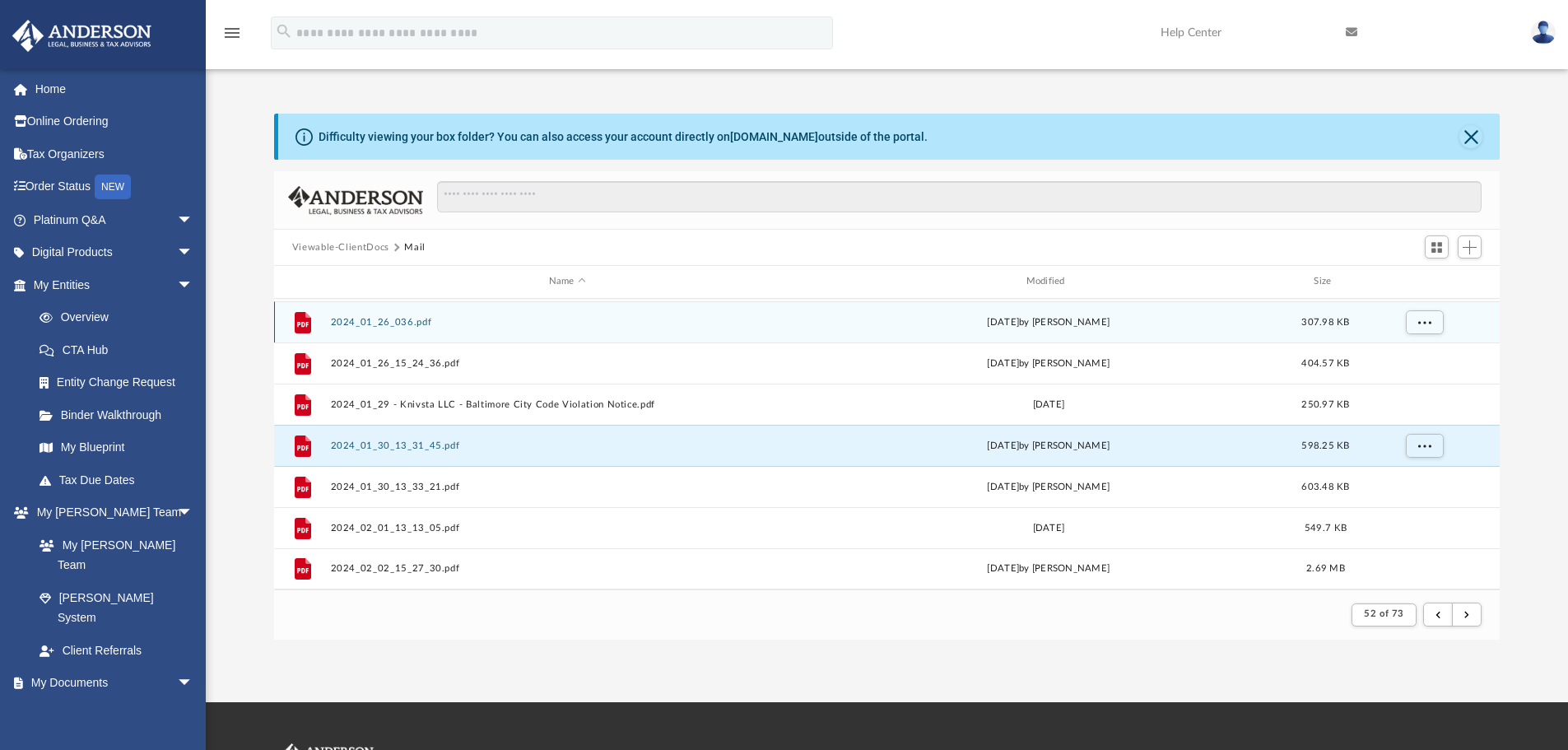
scroll to position [1520, 0]
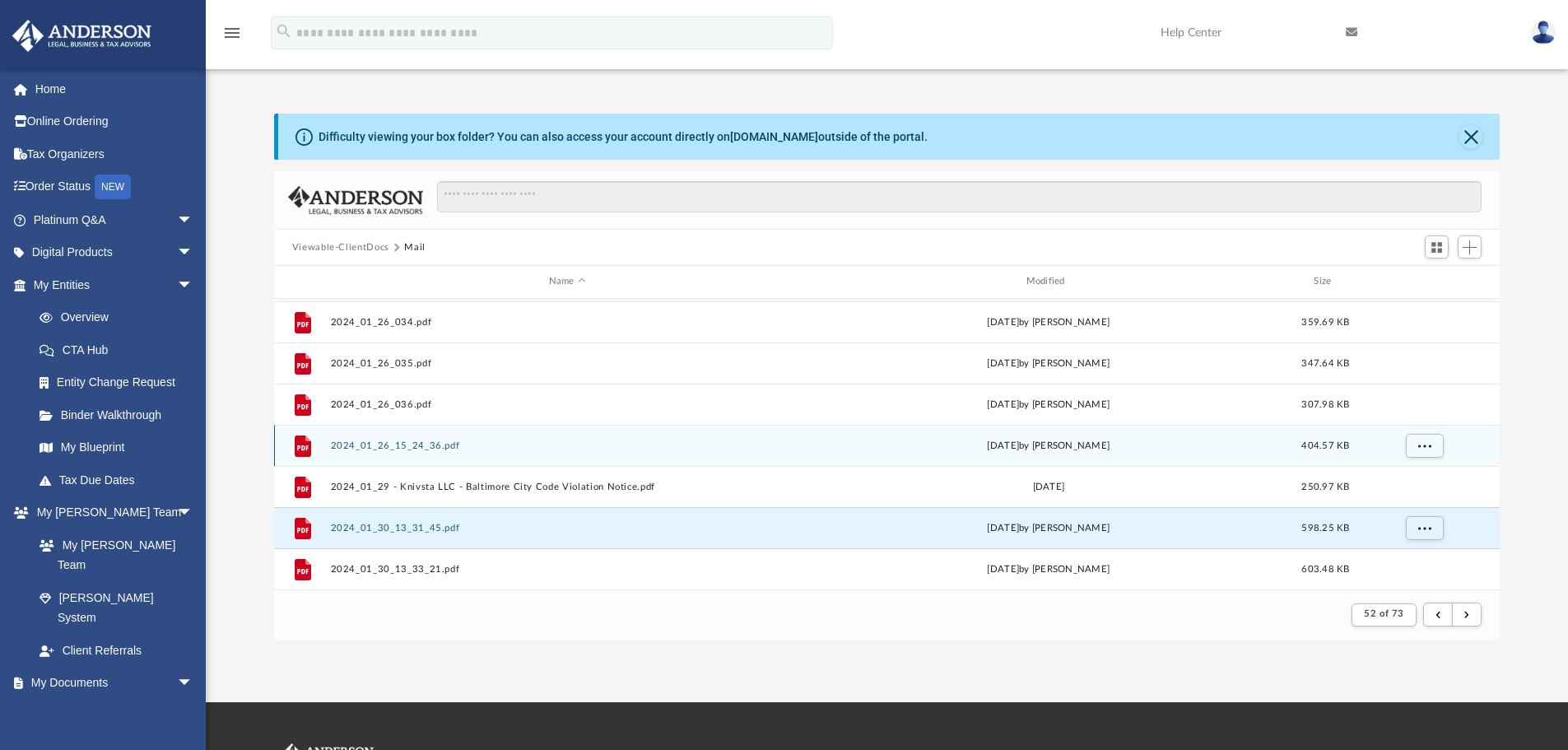
click at [440, 449] on button "2024_01_26_15_24_36.pdf" at bounding box center [567, 446] width 474 height 11
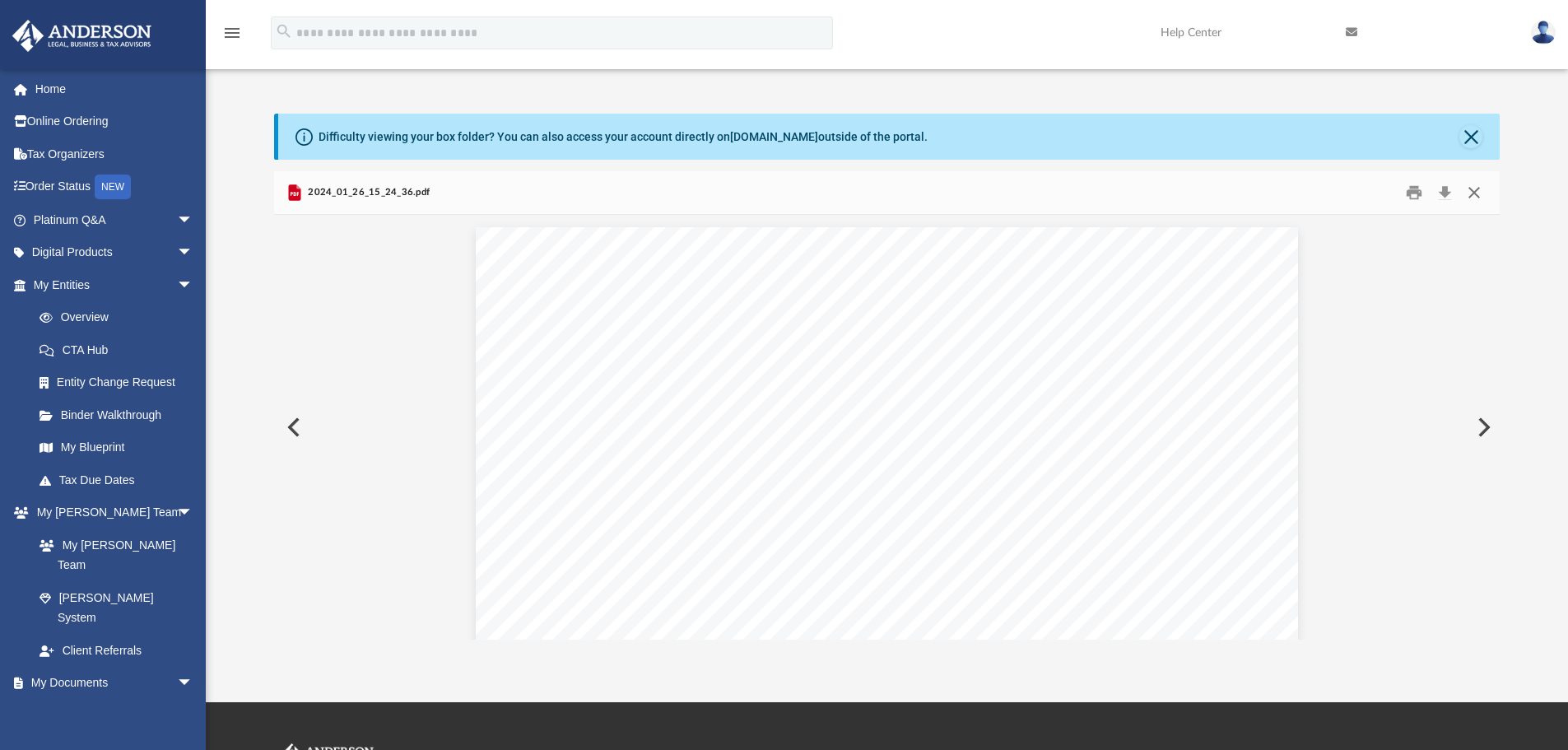
click at [1346, 196] on button "Close" at bounding box center [1474, 193] width 30 height 26
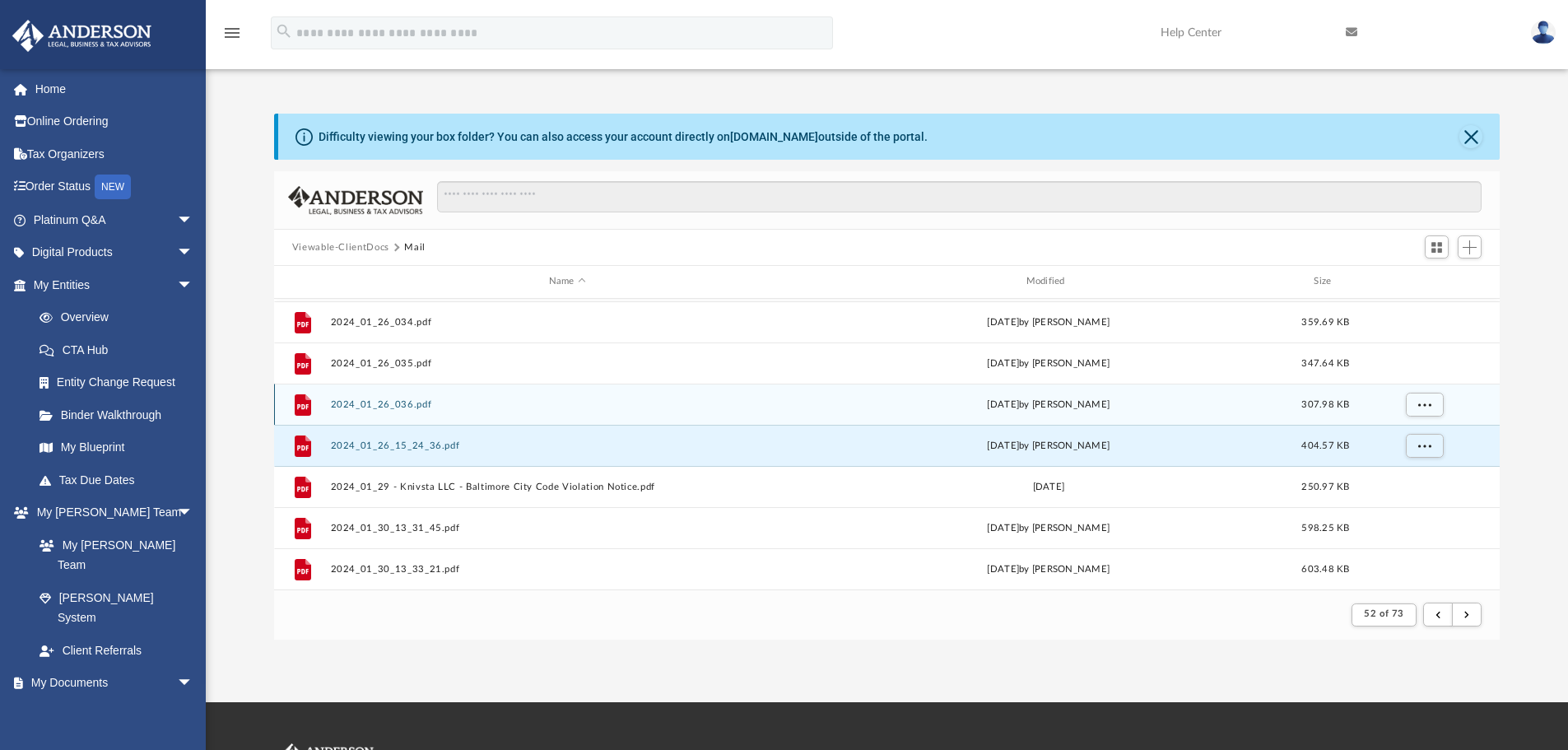
click at [404, 405] on button "2024_01_26_036.pdf" at bounding box center [567, 404] width 474 height 11
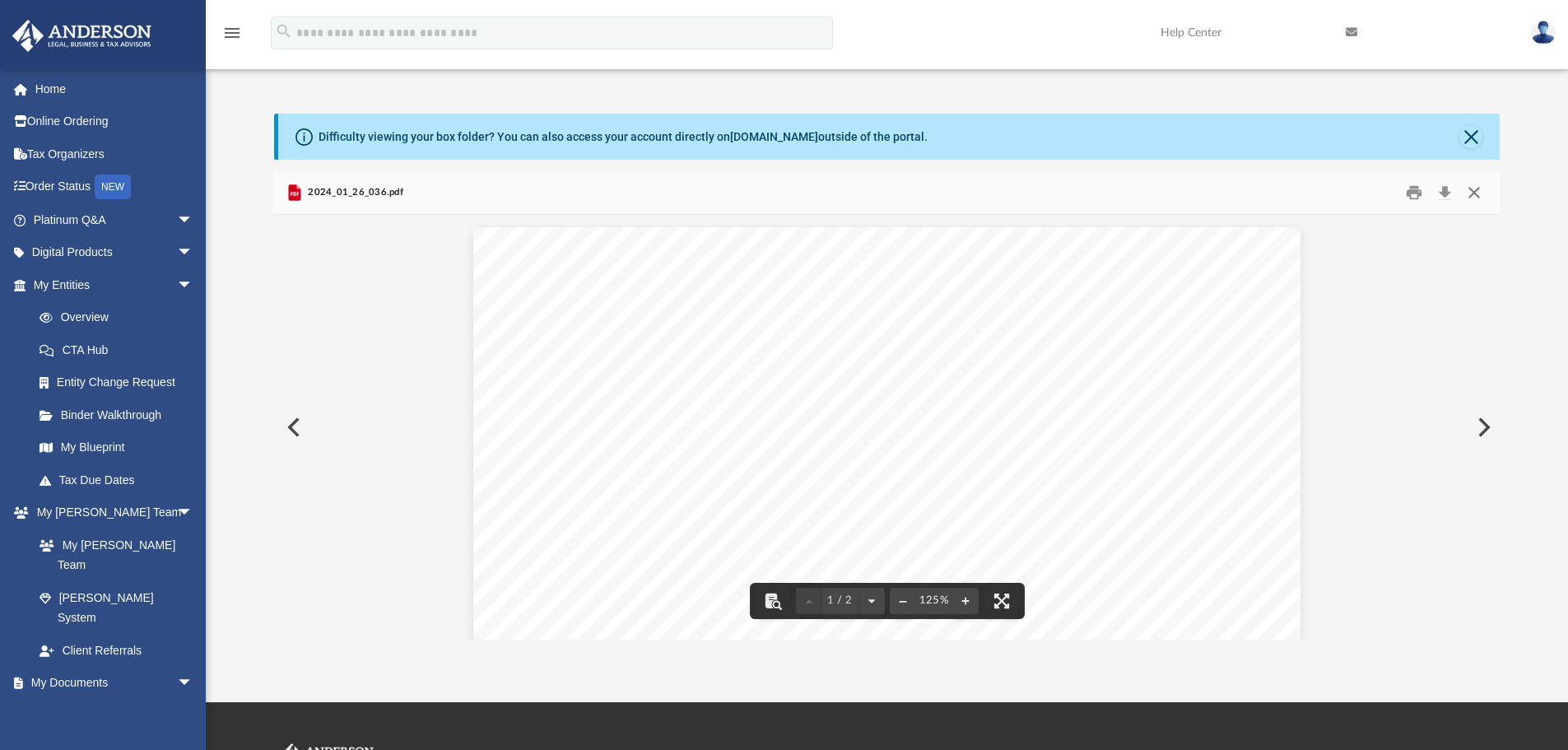
click at [1346, 199] on button "Close" at bounding box center [1474, 193] width 30 height 26
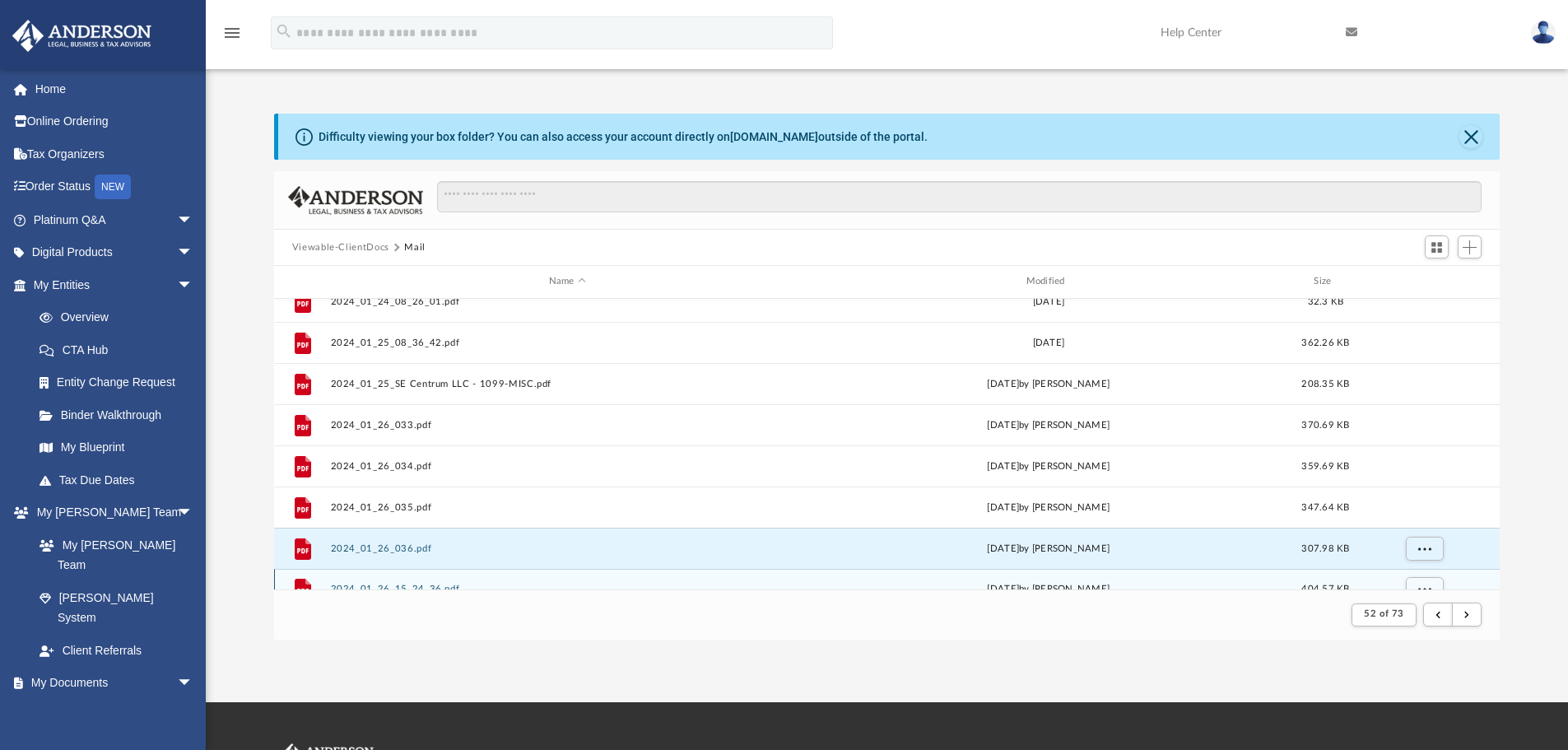
scroll to position [1356, 0]
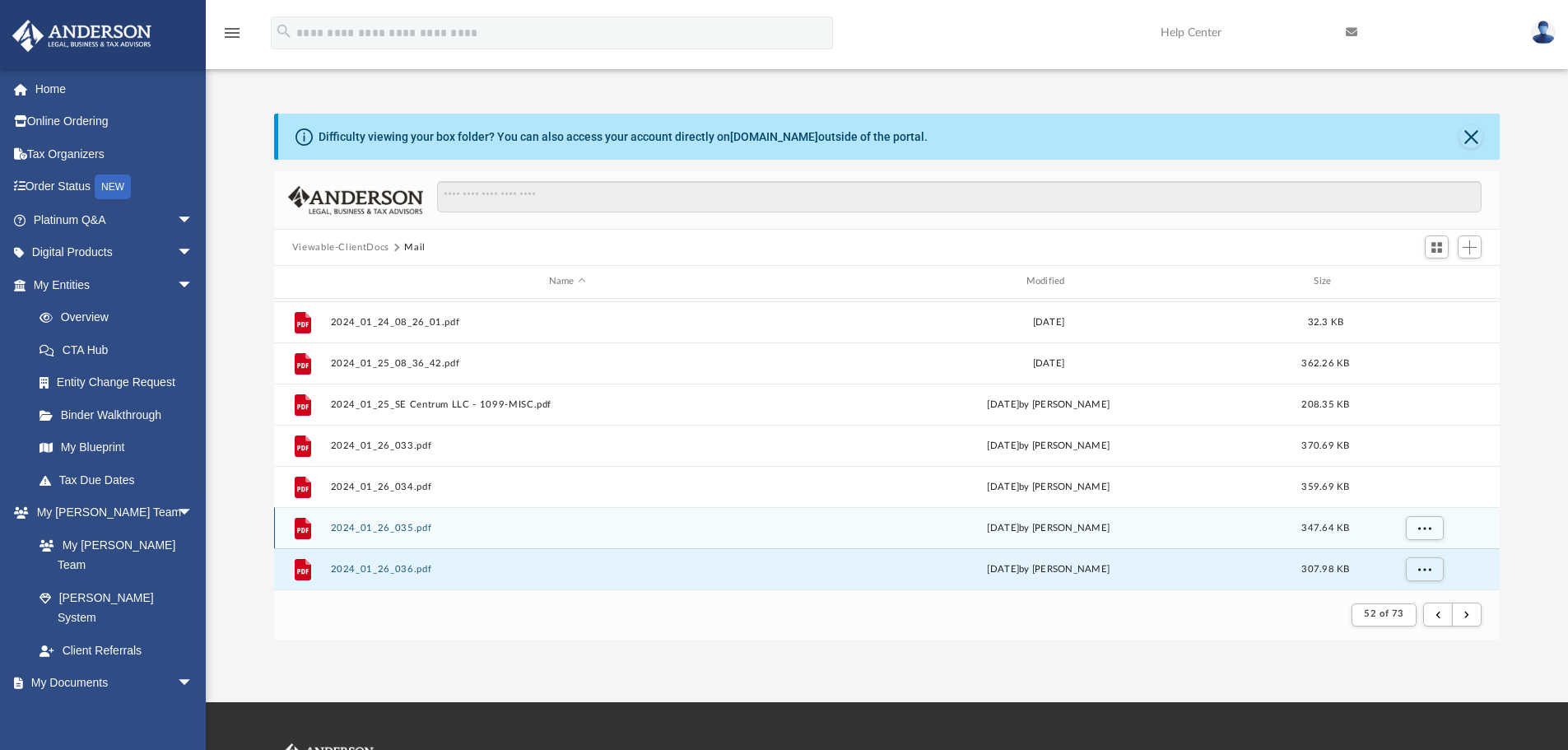
click at [380, 533] on button "2024_01_26_035.pdf" at bounding box center [567, 527] width 474 height 11
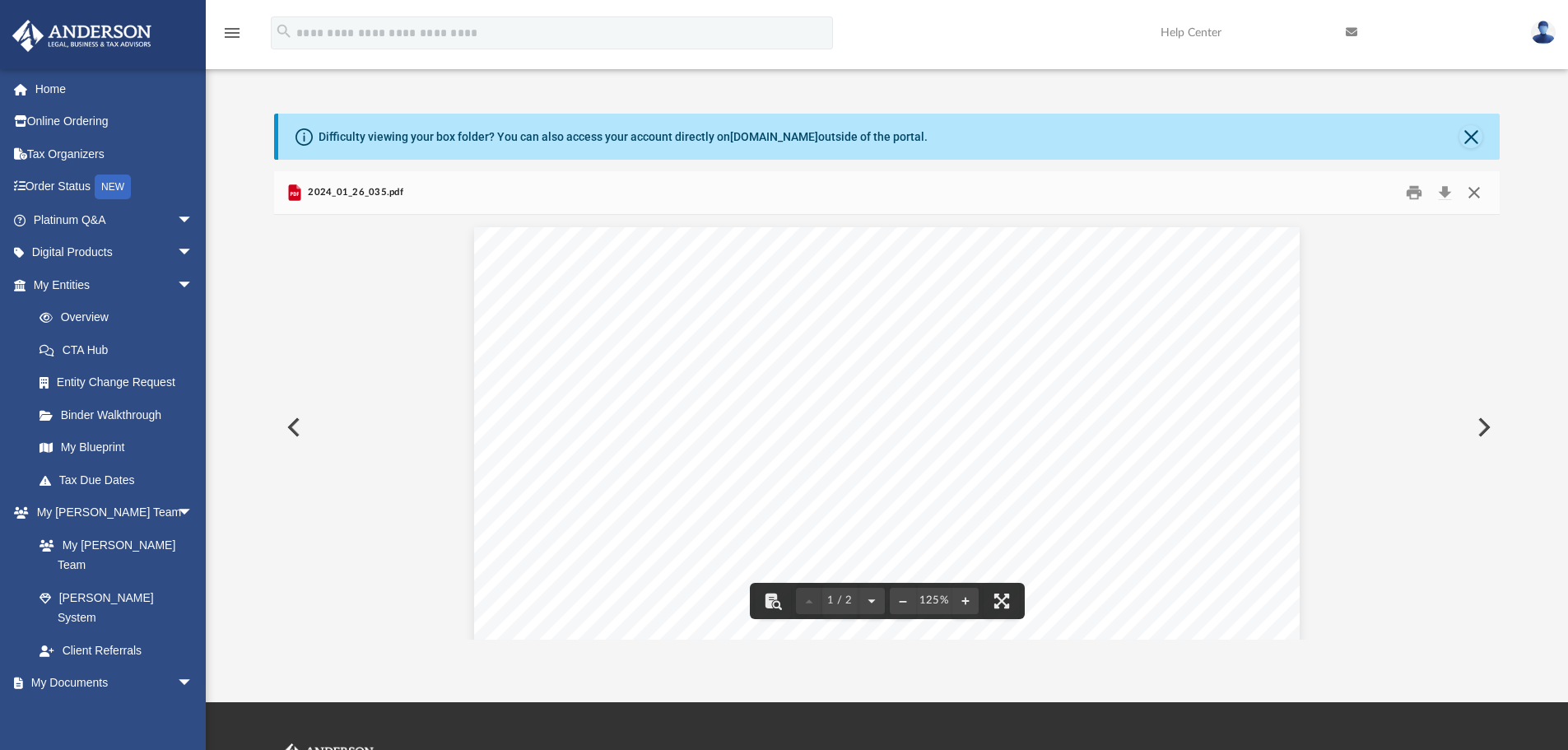
click at [1346, 185] on button "Close" at bounding box center [1474, 193] width 30 height 26
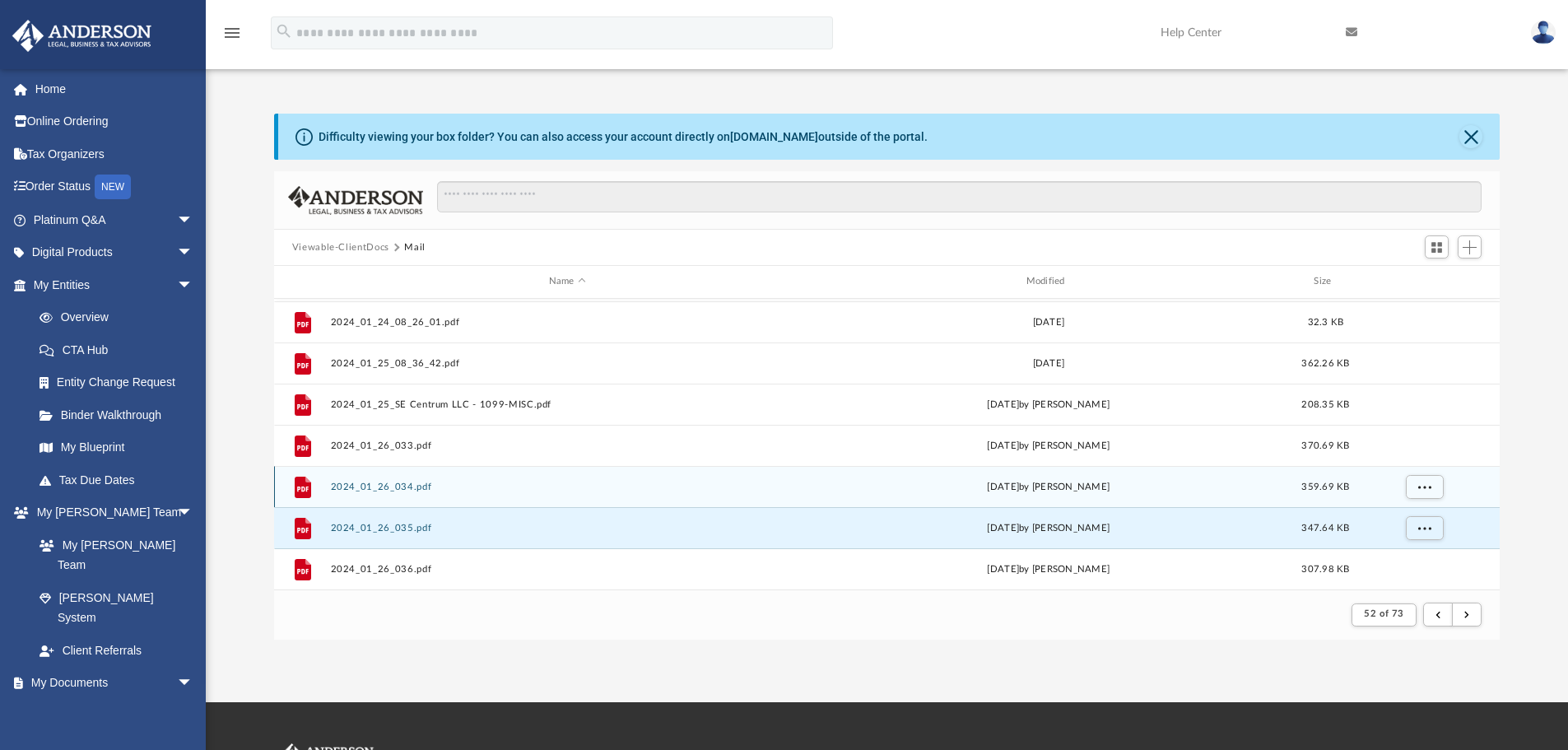
click at [328, 476] on div "File 2024_01_26_034.pdf [DATE] by [PERSON_NAME] 359.69 KB" at bounding box center [886, 486] width 1226 height 41
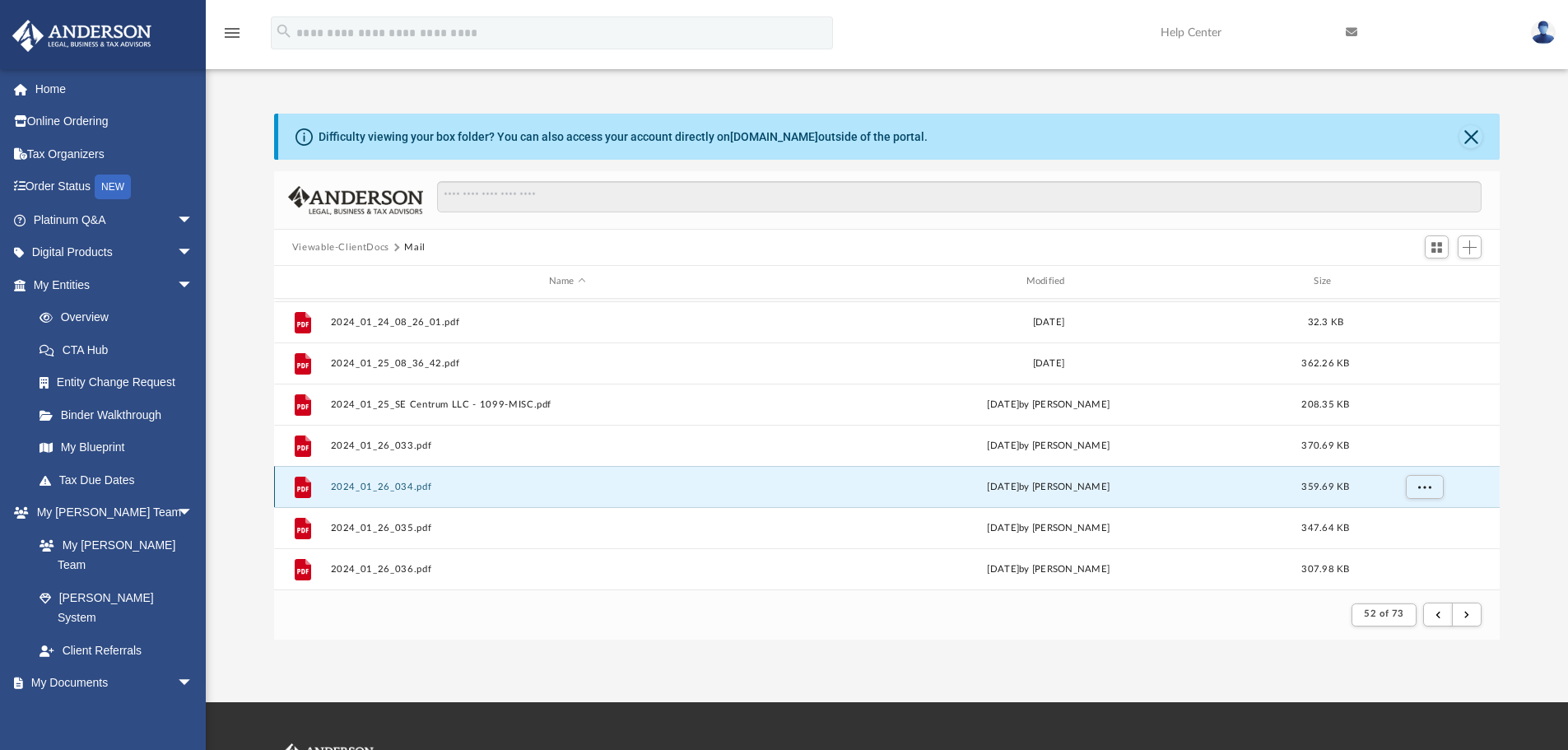
click at [382, 489] on button "2024_01_26_034.pdf" at bounding box center [567, 486] width 474 height 11
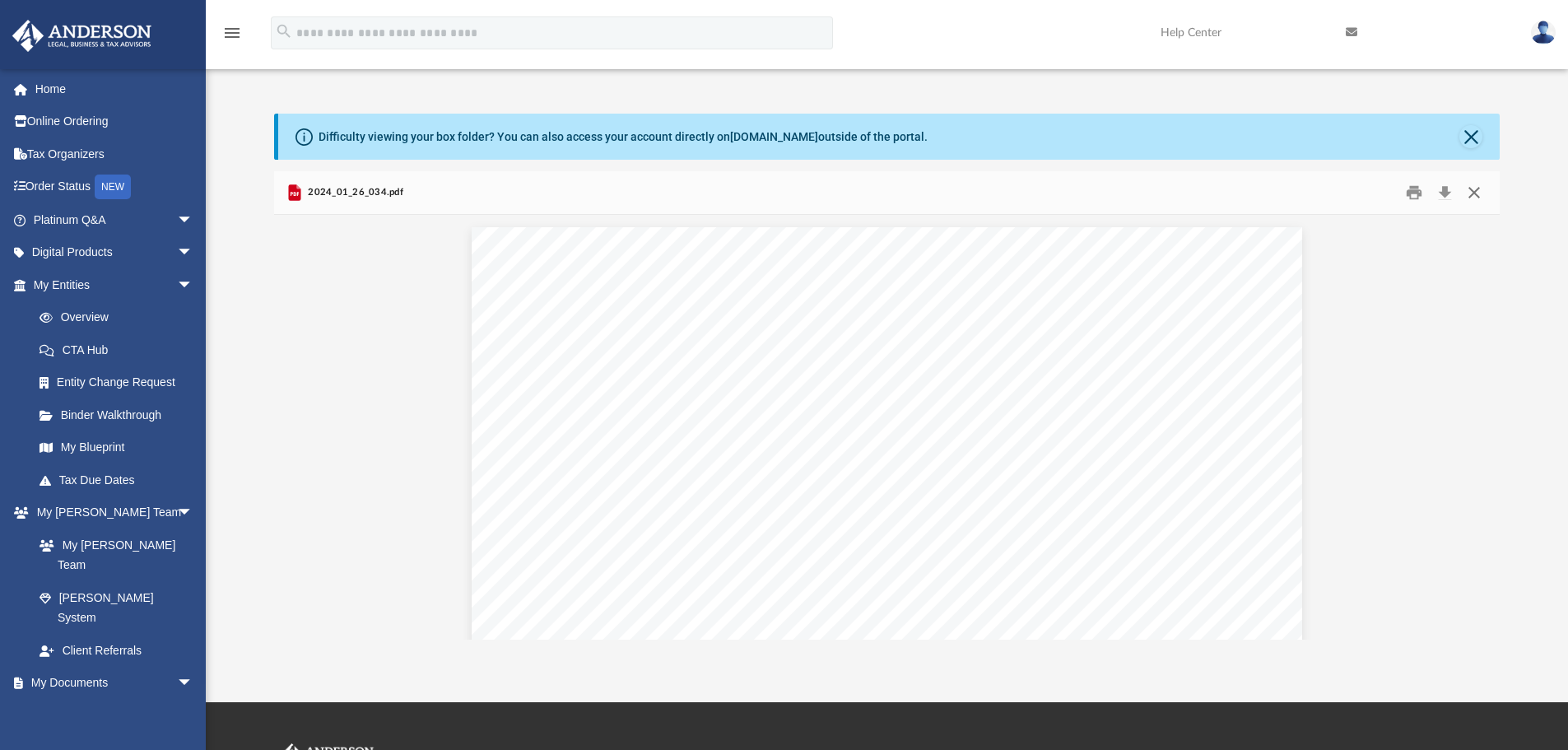
click at [1346, 198] on button "Close" at bounding box center [1474, 193] width 30 height 26
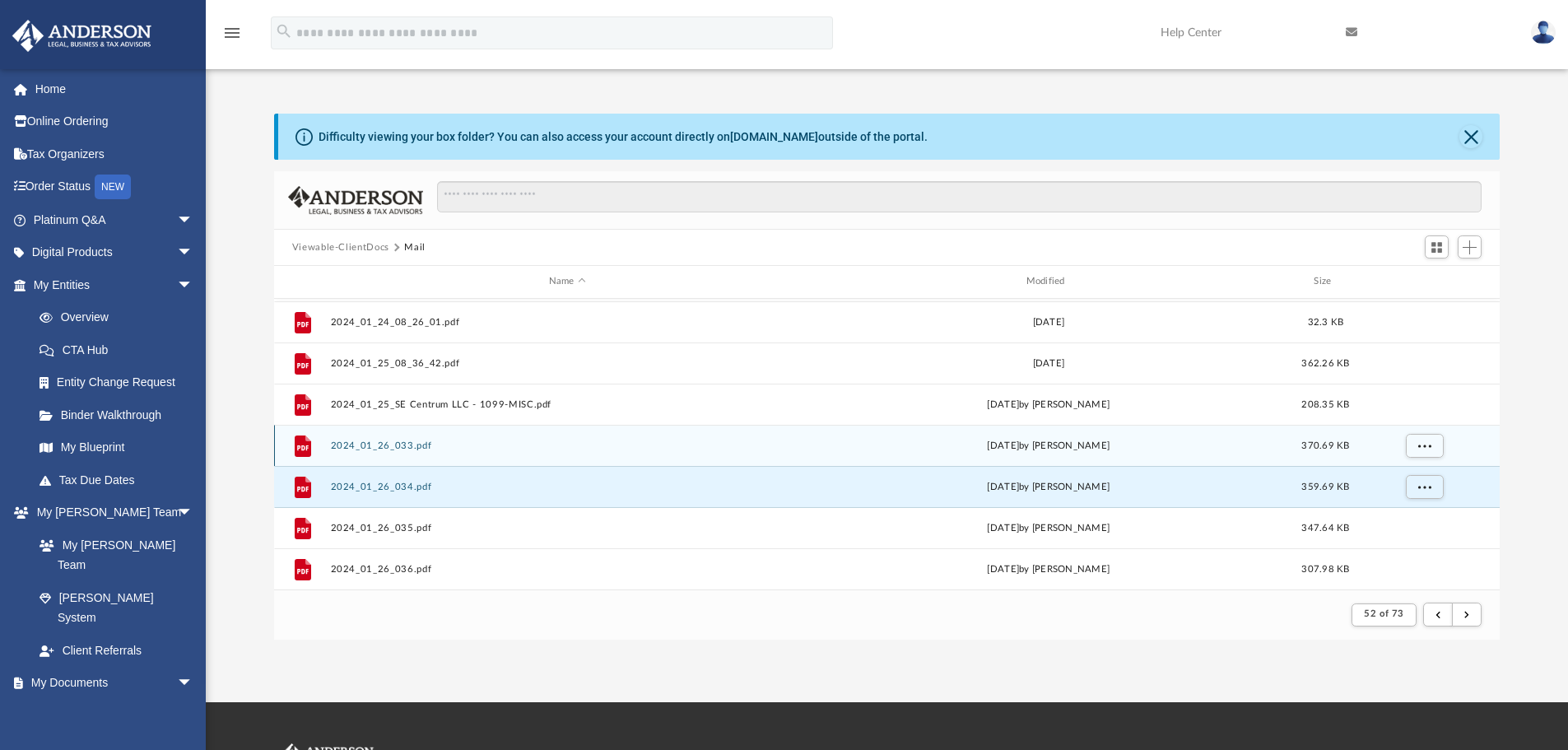
click at [378, 443] on button "2024_01_26_033.pdf" at bounding box center [567, 446] width 474 height 11
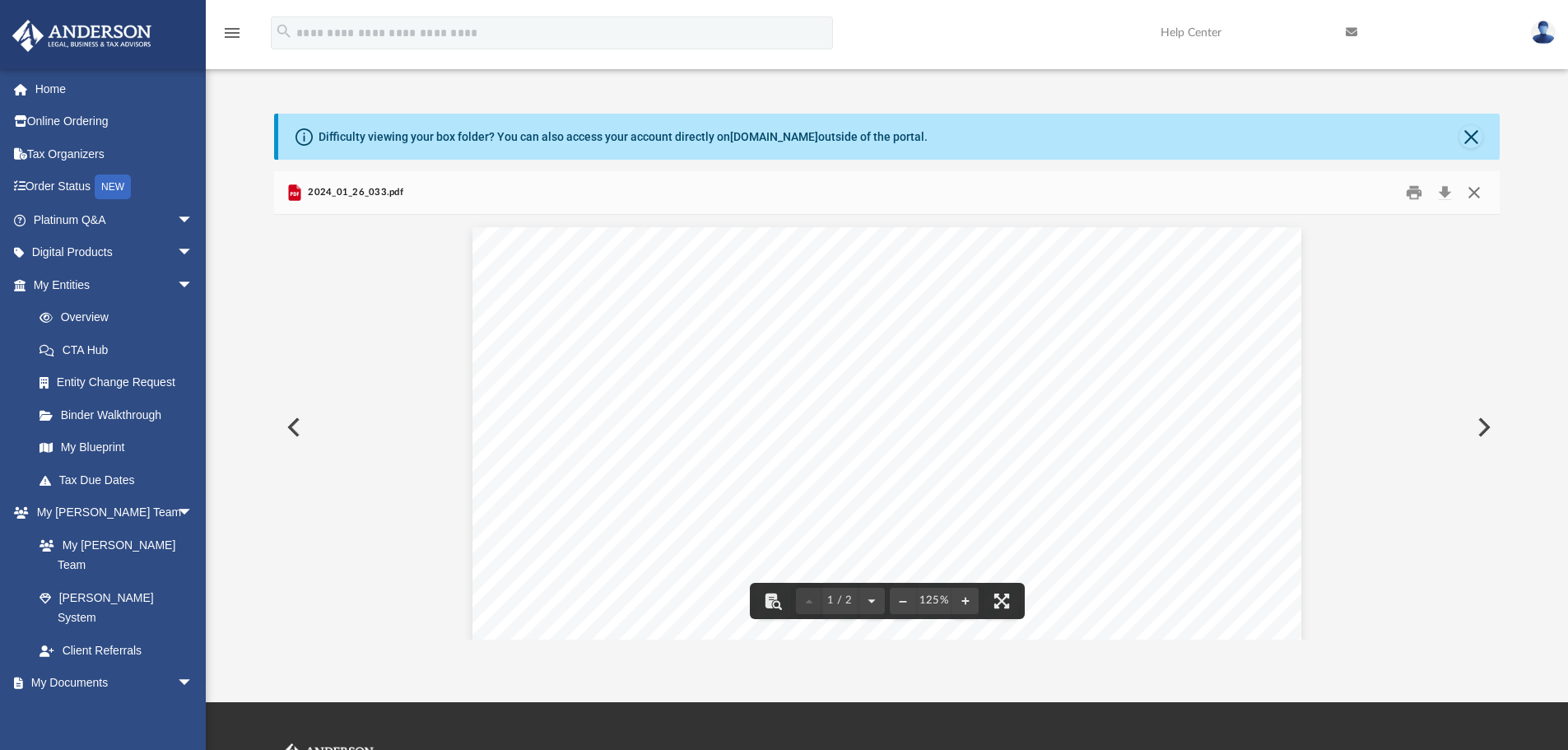
click at [1346, 193] on button "Close" at bounding box center [1474, 193] width 30 height 26
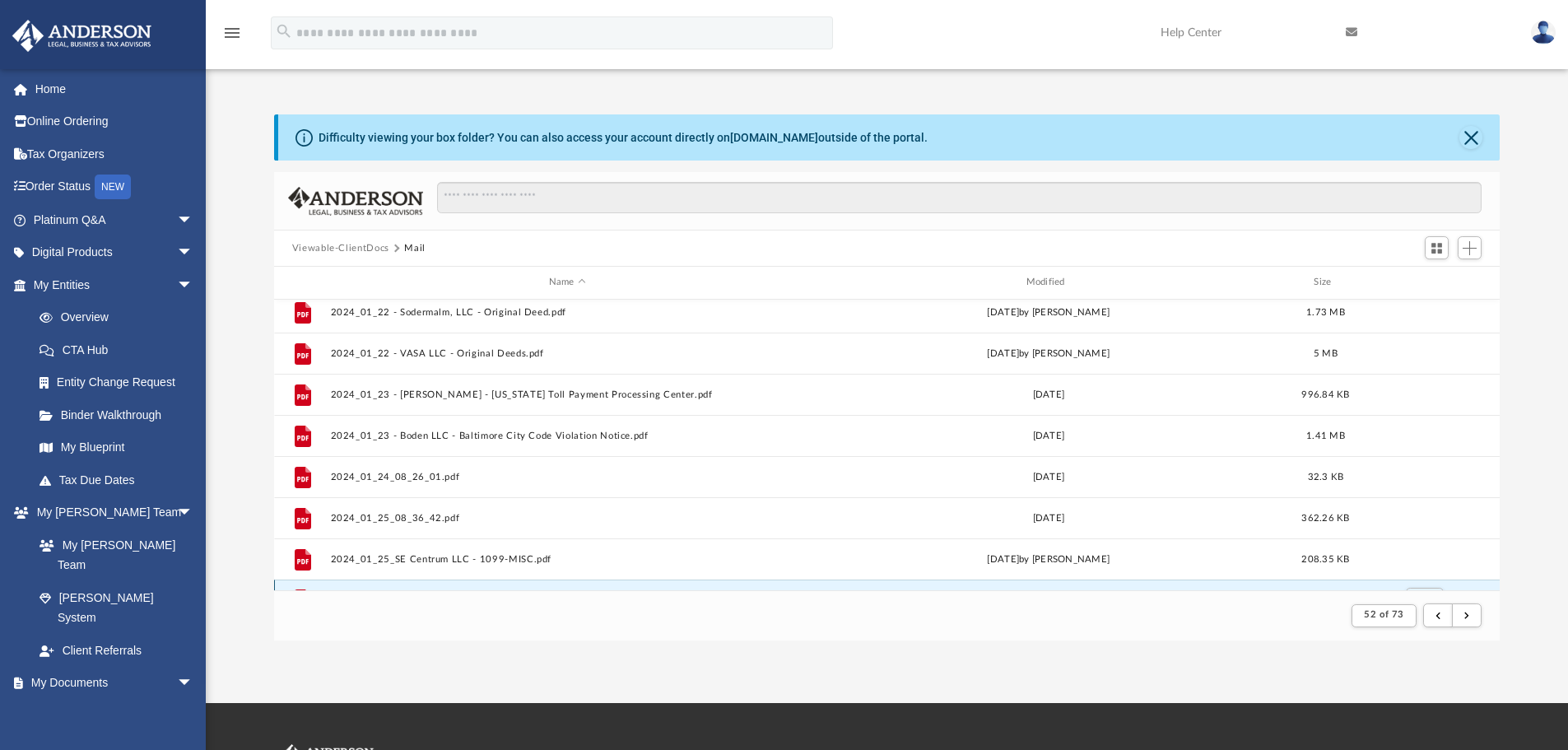
scroll to position [1191, 0]
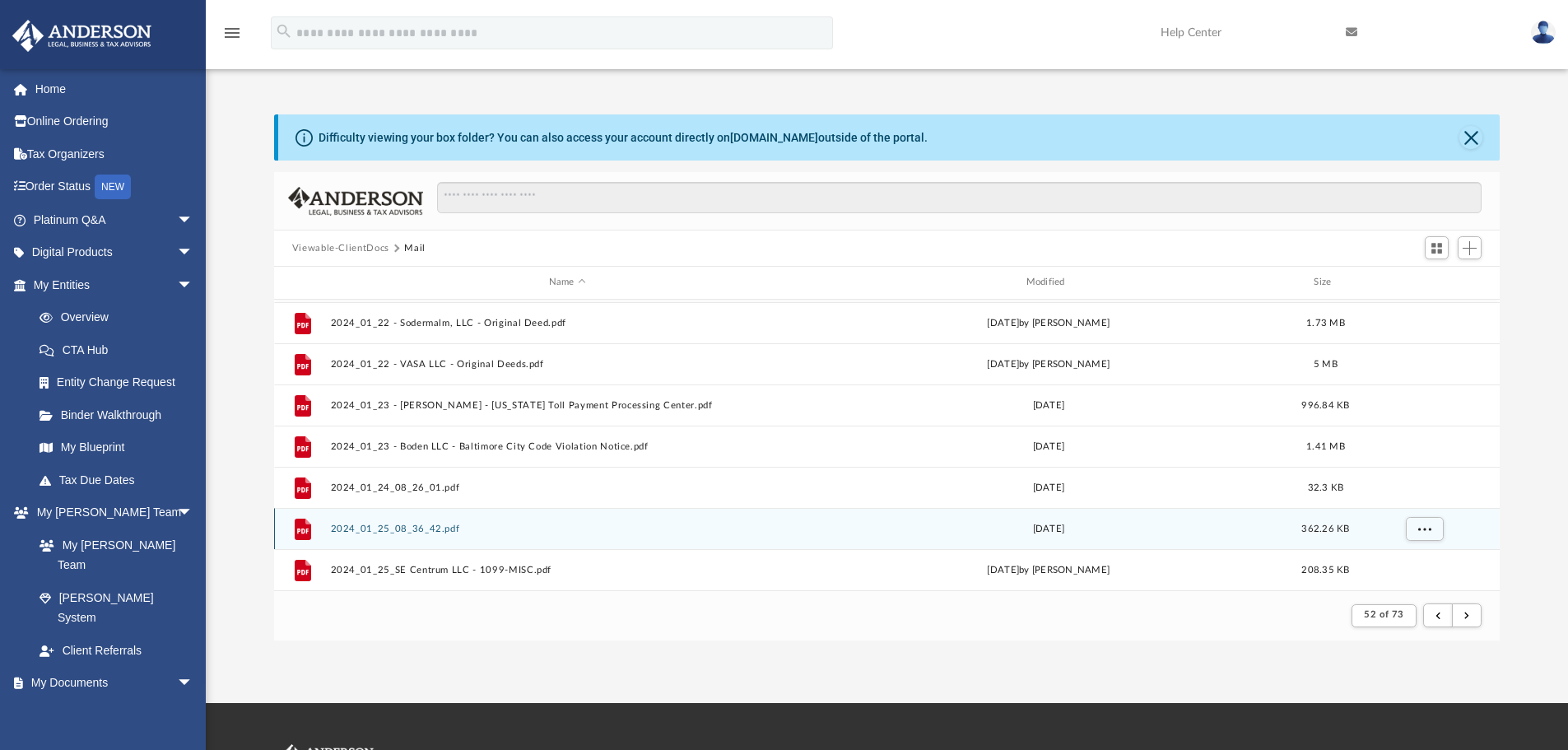
click at [412, 542] on div "File 2024_01_25_08_36_42.pdf [DATE] 362.26 KB" at bounding box center [886, 528] width 1226 height 41
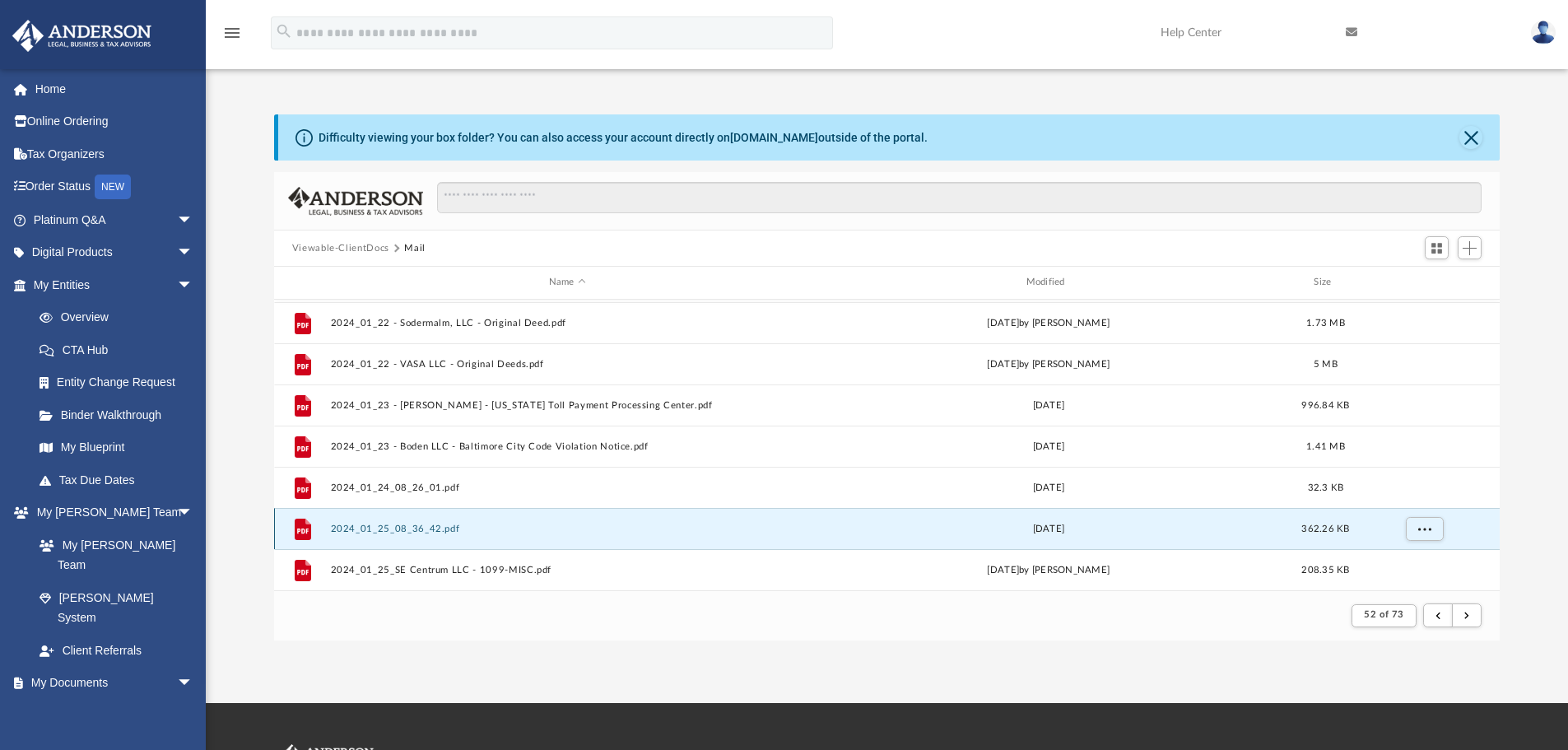
click at [410, 527] on button "2024_01_25_08_36_42.pdf" at bounding box center [567, 528] width 474 height 11
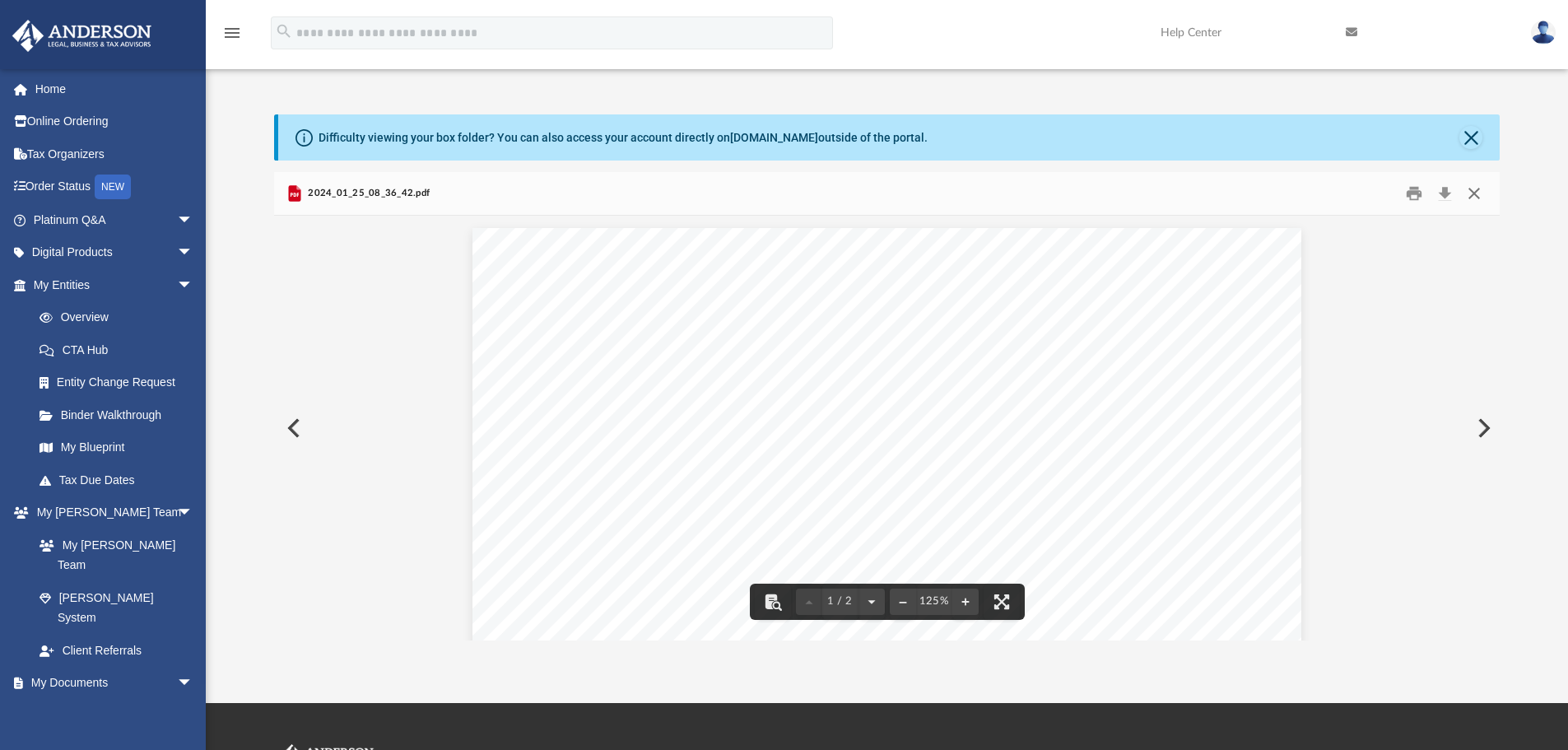
click at [1346, 199] on button "Close" at bounding box center [1474, 194] width 30 height 26
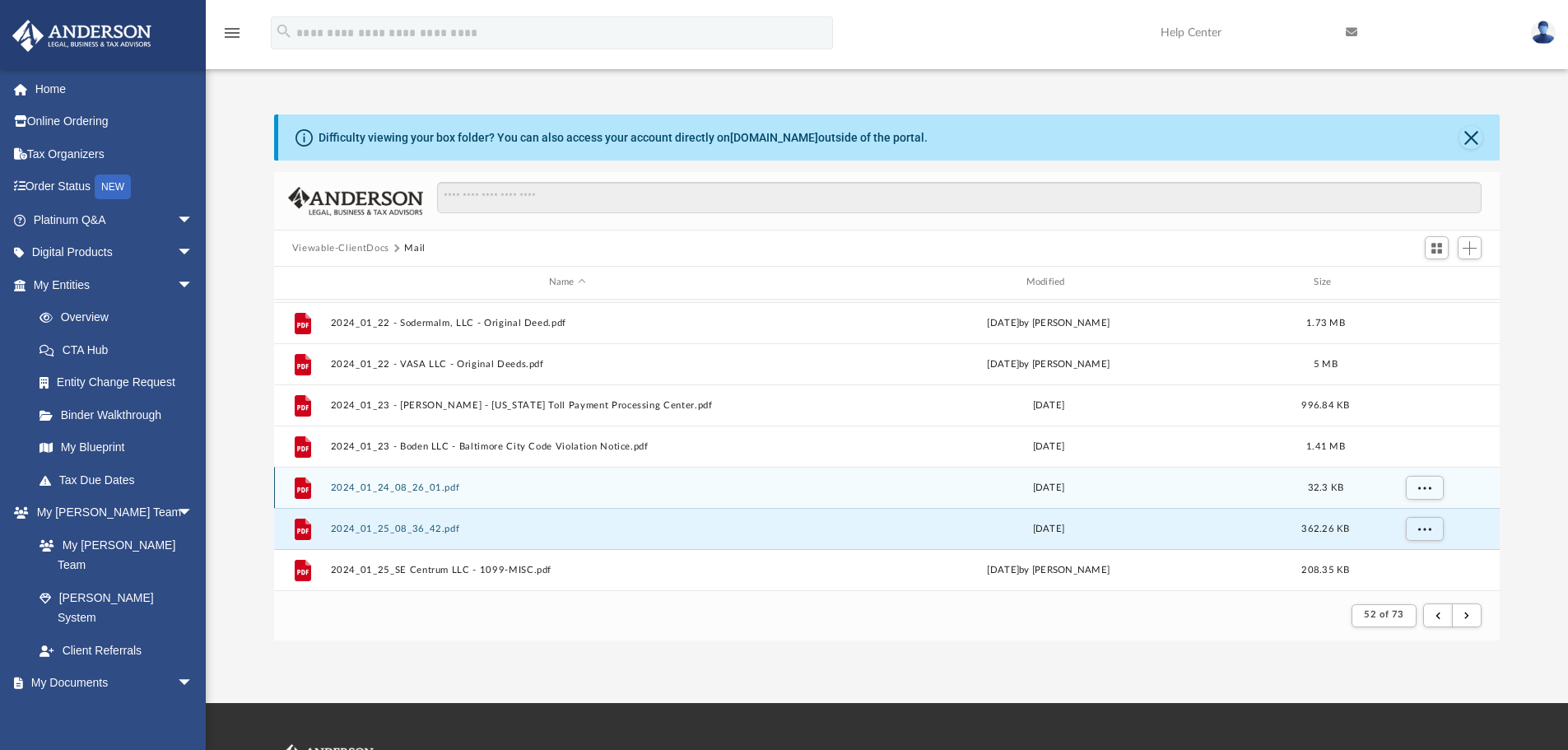
click at [422, 486] on button "2024_01_24_08_26_01.pdf" at bounding box center [567, 487] width 474 height 11
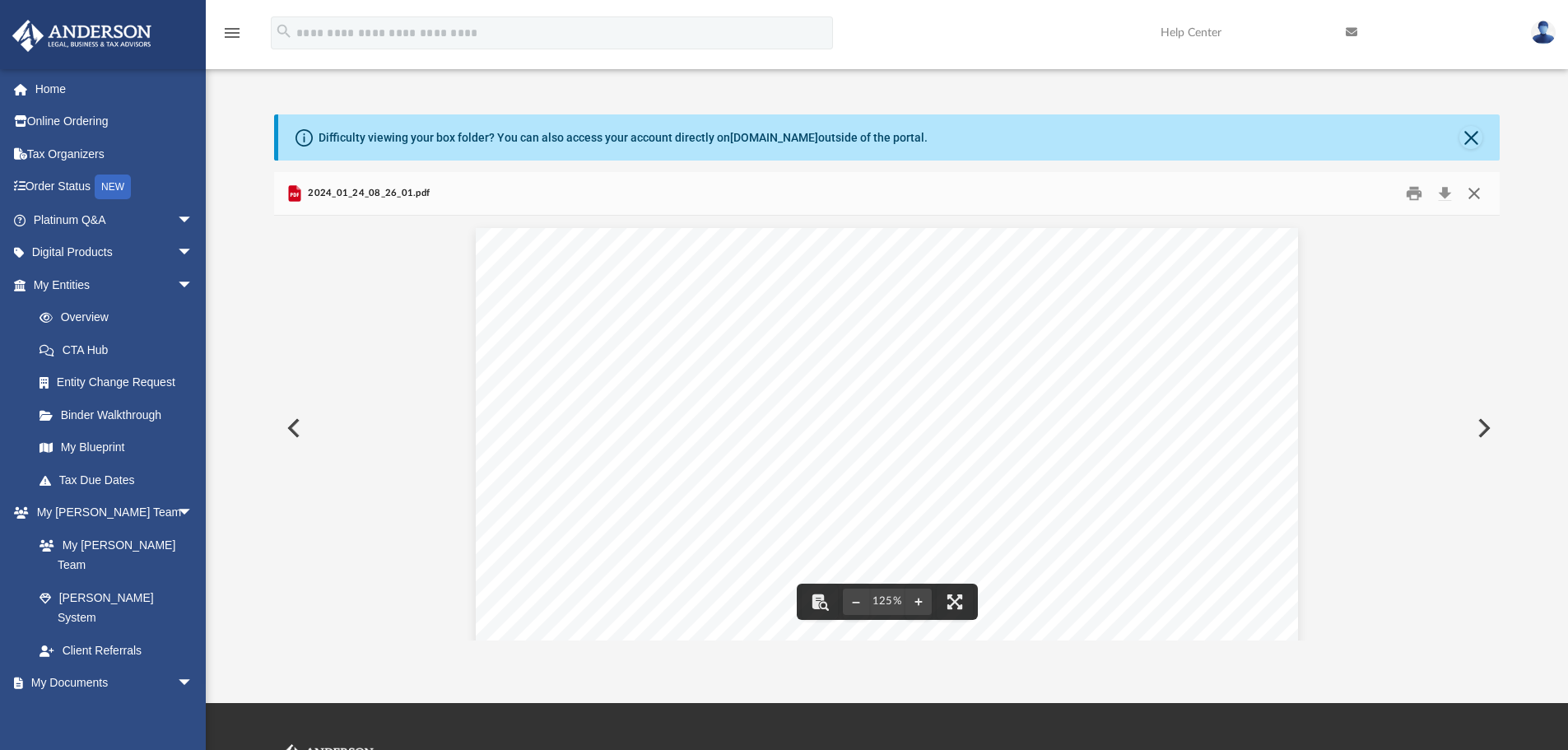
click at [1346, 182] on button "Close" at bounding box center [1474, 194] width 30 height 26
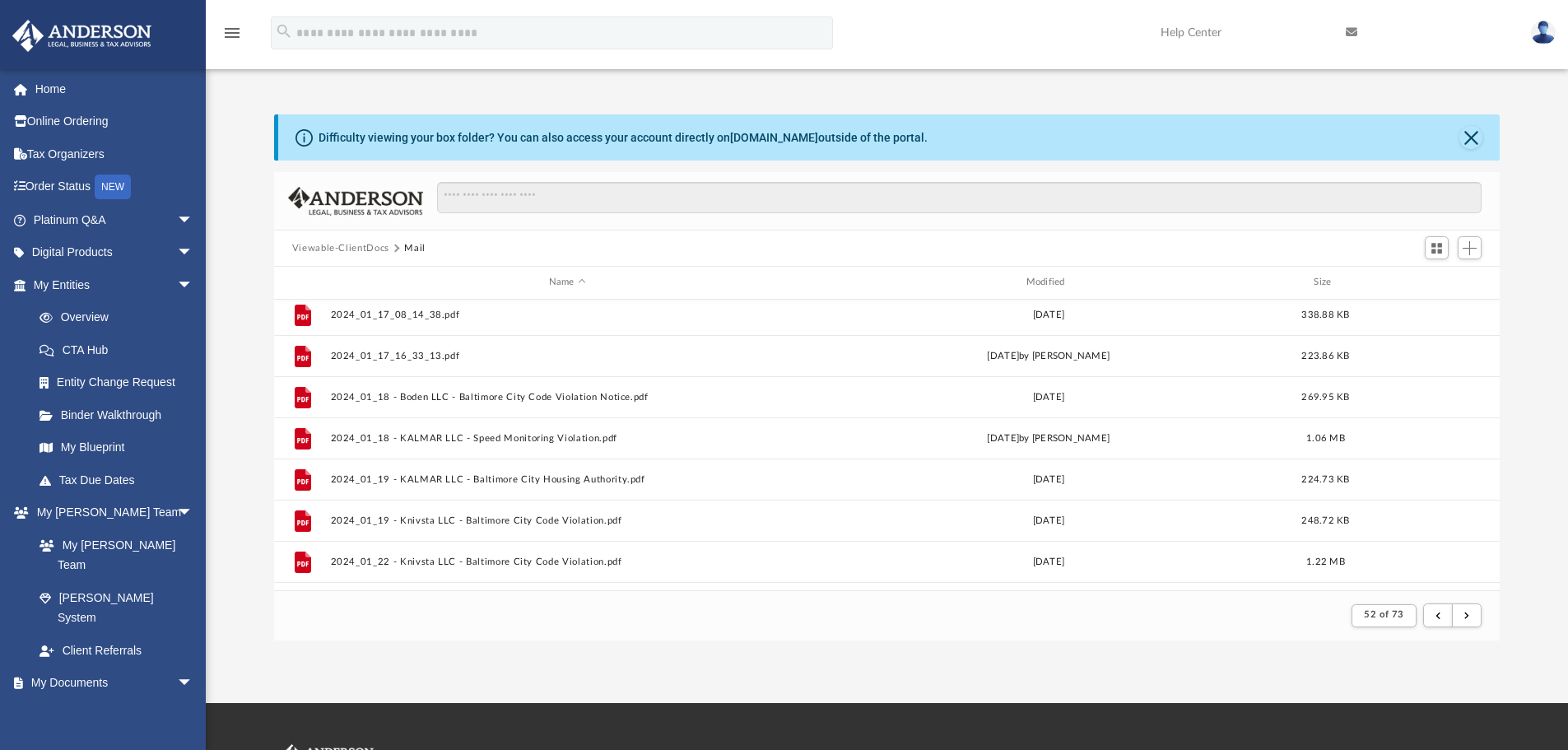
scroll to position [861, 0]
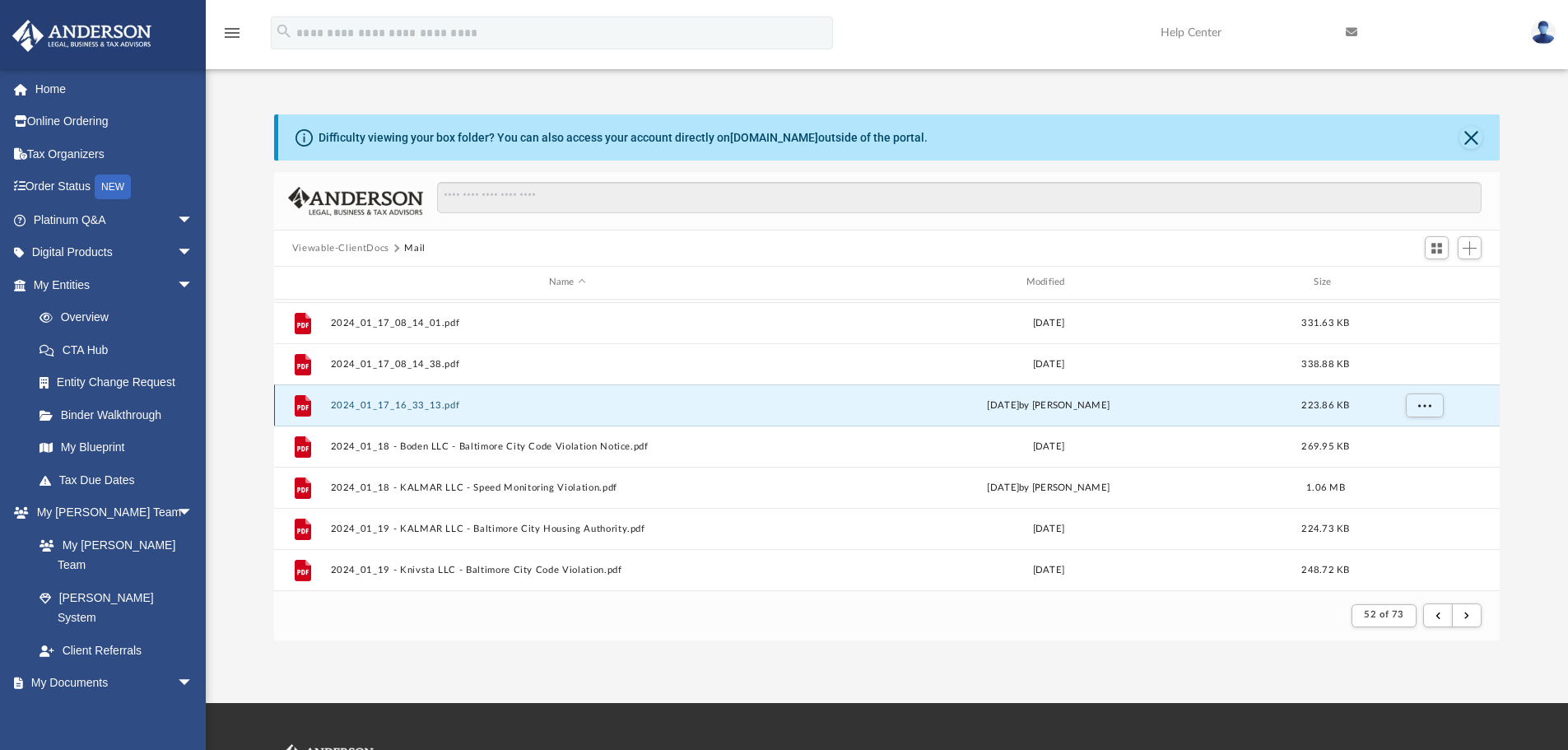
click at [412, 406] on button "2024_01_17_16_33_13.pdf" at bounding box center [567, 405] width 474 height 11
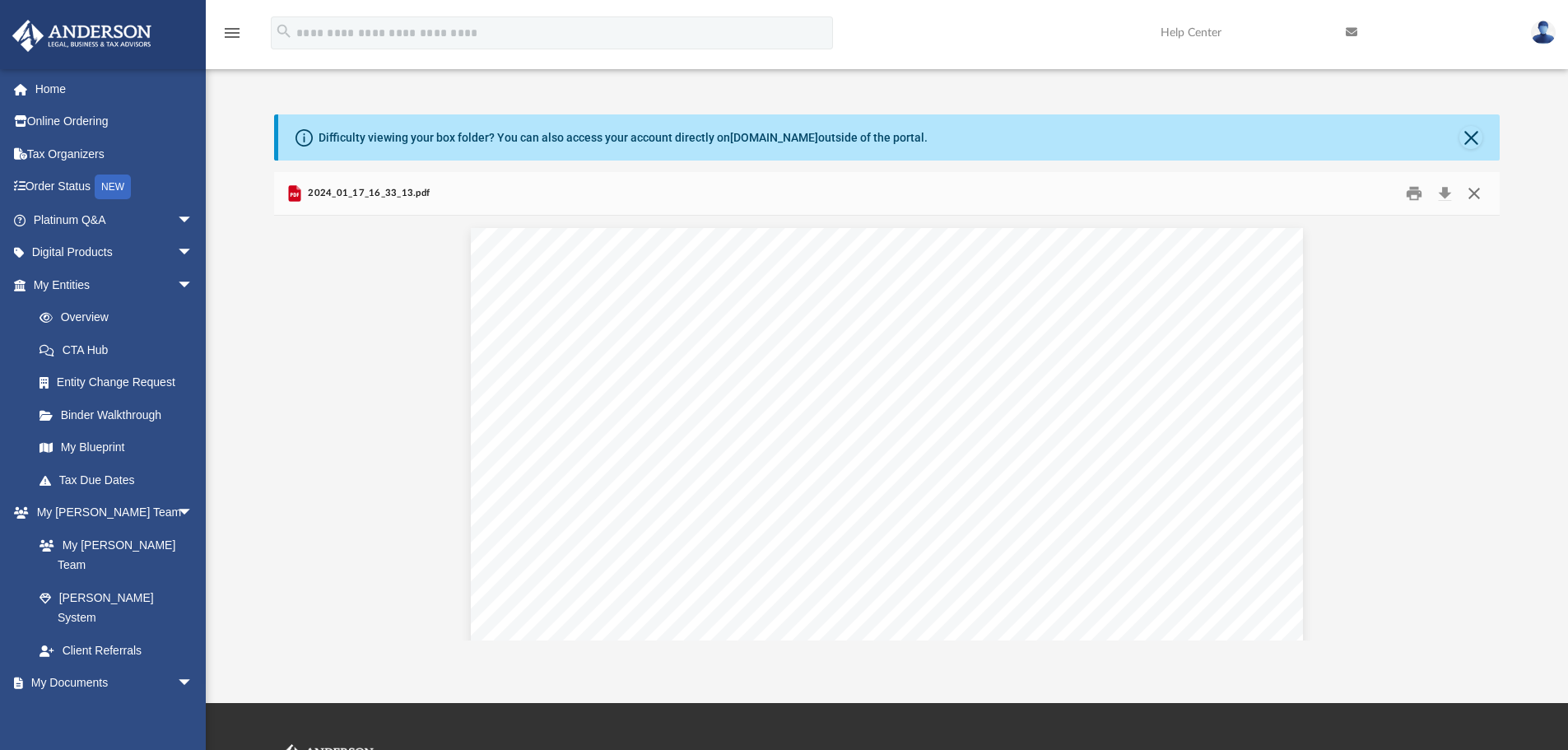
click at [1346, 193] on button "Close" at bounding box center [1474, 194] width 30 height 26
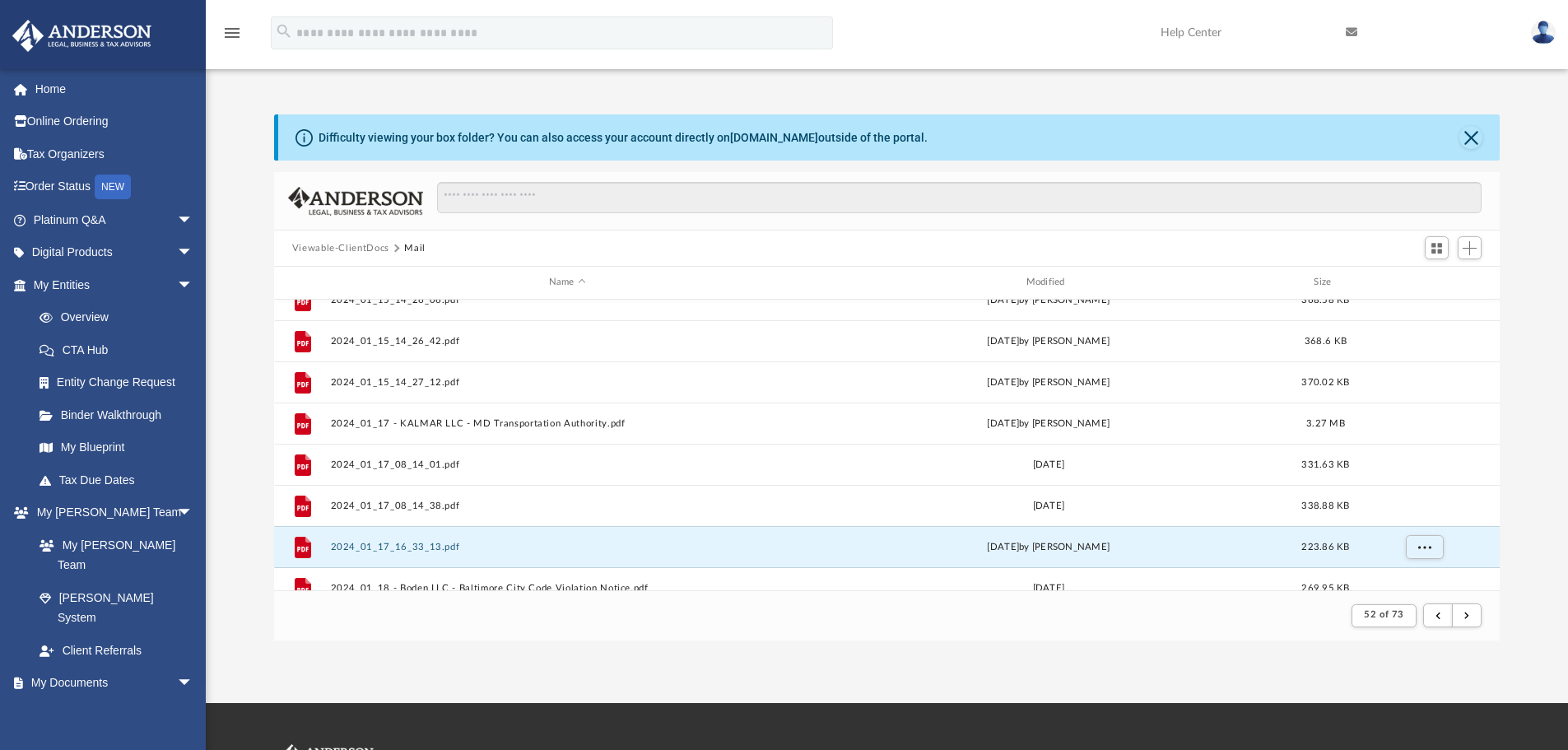
scroll to position [697, 0]
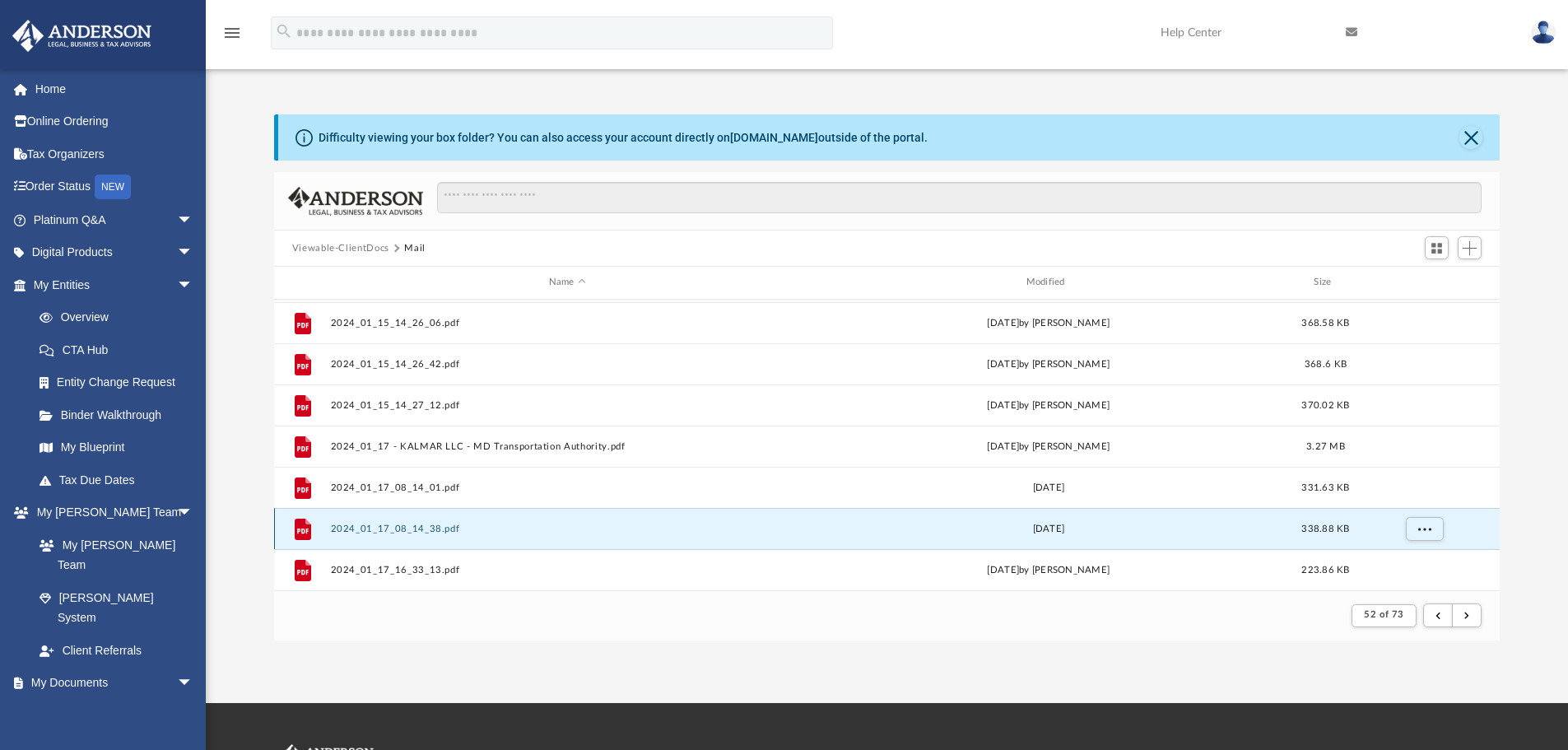
click at [404, 527] on button "2024_01_17_08_14_38.pdf" at bounding box center [567, 528] width 474 height 11
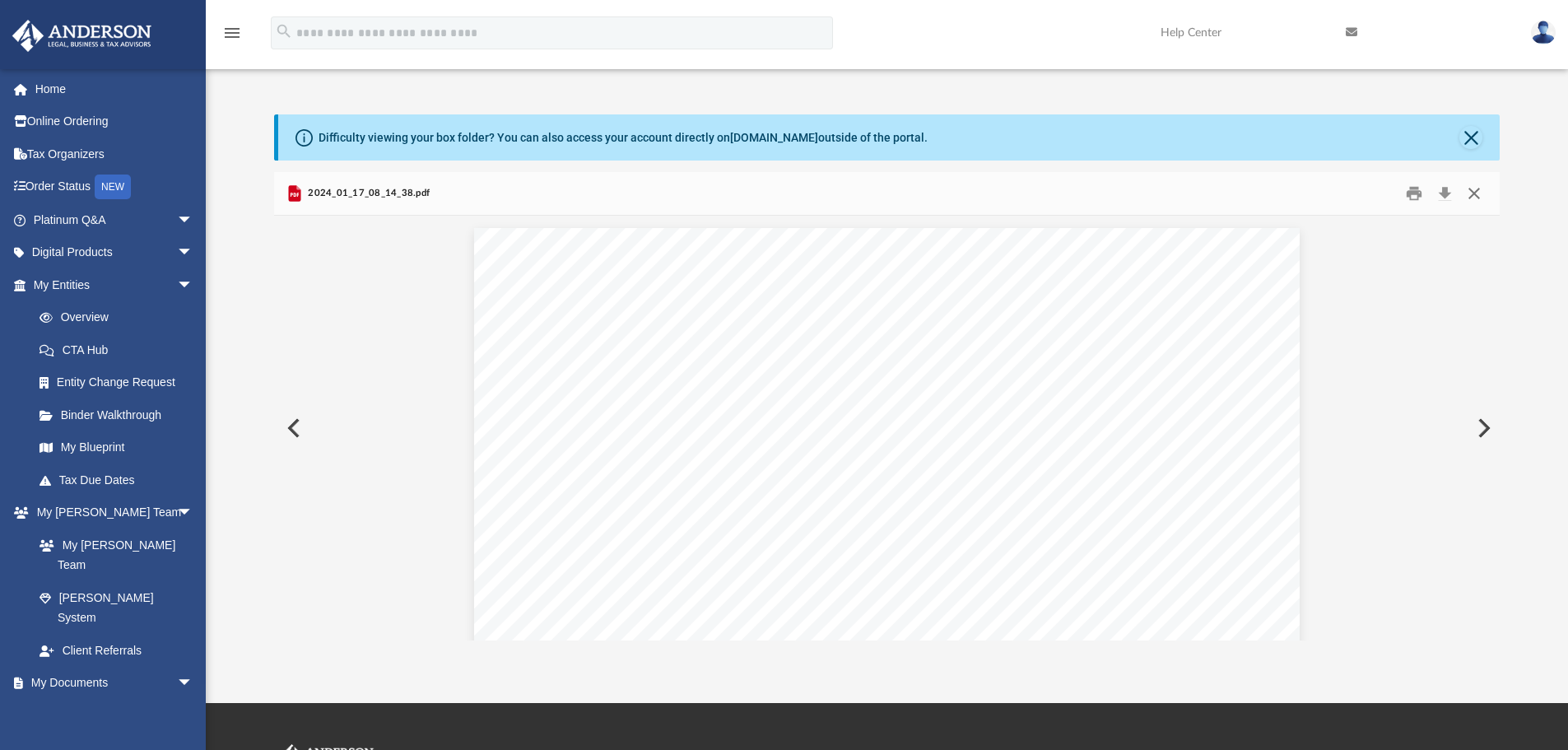
click at [1346, 193] on button "Close" at bounding box center [1474, 194] width 30 height 26
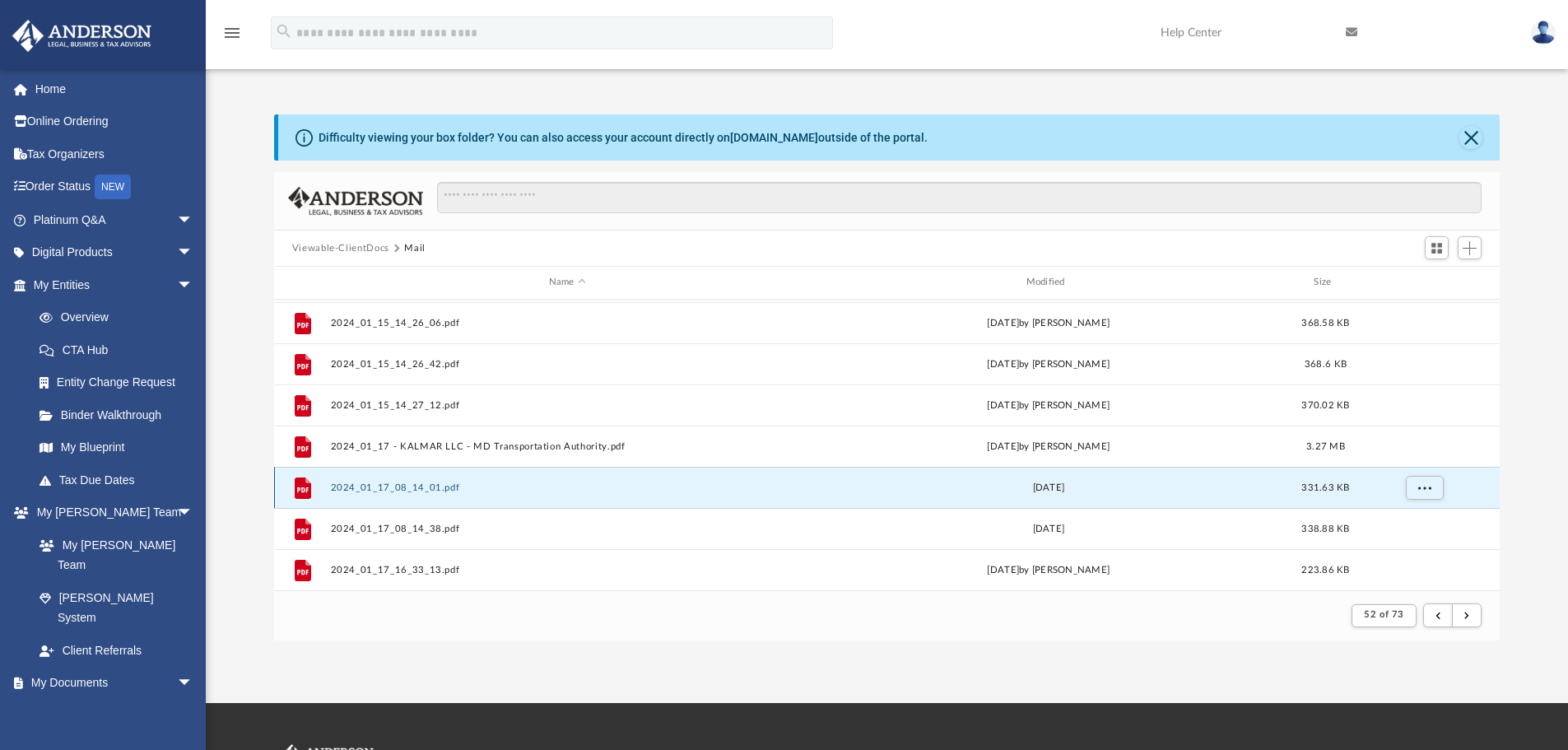
click at [433, 490] on button "2024_01_17_08_14_01.pdf" at bounding box center [567, 487] width 474 height 11
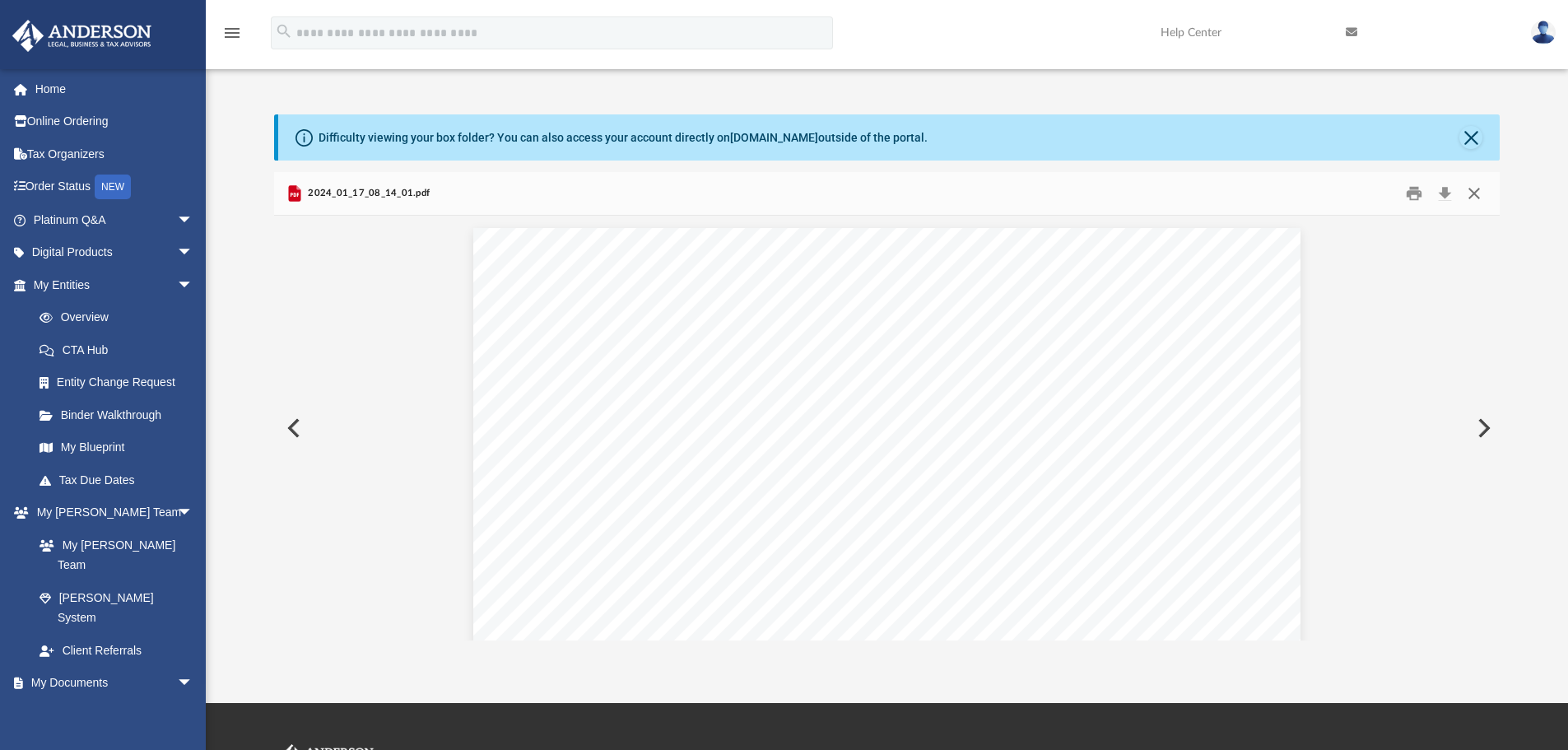
click at [1346, 190] on button "Close" at bounding box center [1474, 194] width 30 height 26
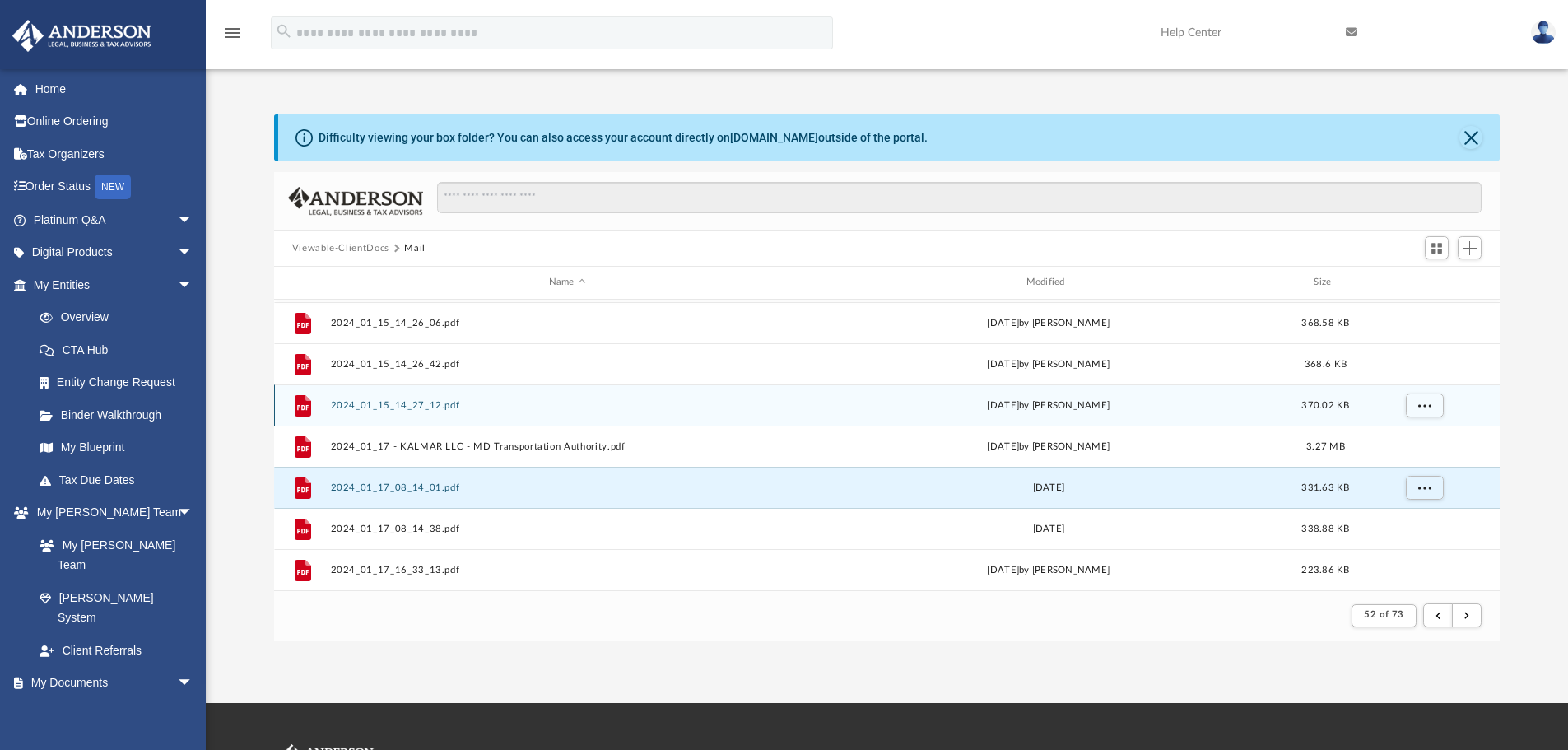
click at [412, 406] on button "2024_01_15_14_27_12.pdf" at bounding box center [567, 405] width 474 height 11
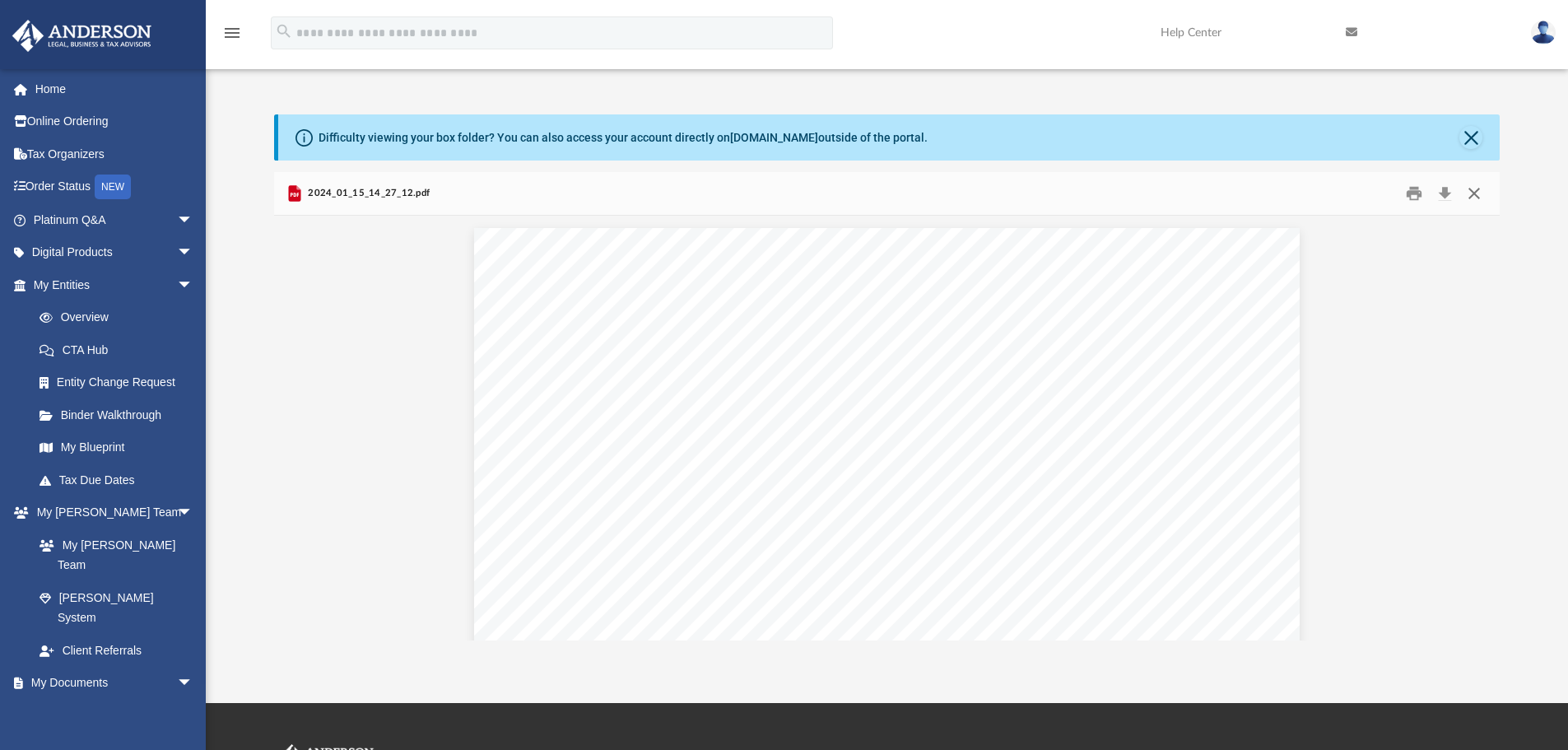
click at [1346, 190] on button "Close" at bounding box center [1474, 194] width 30 height 26
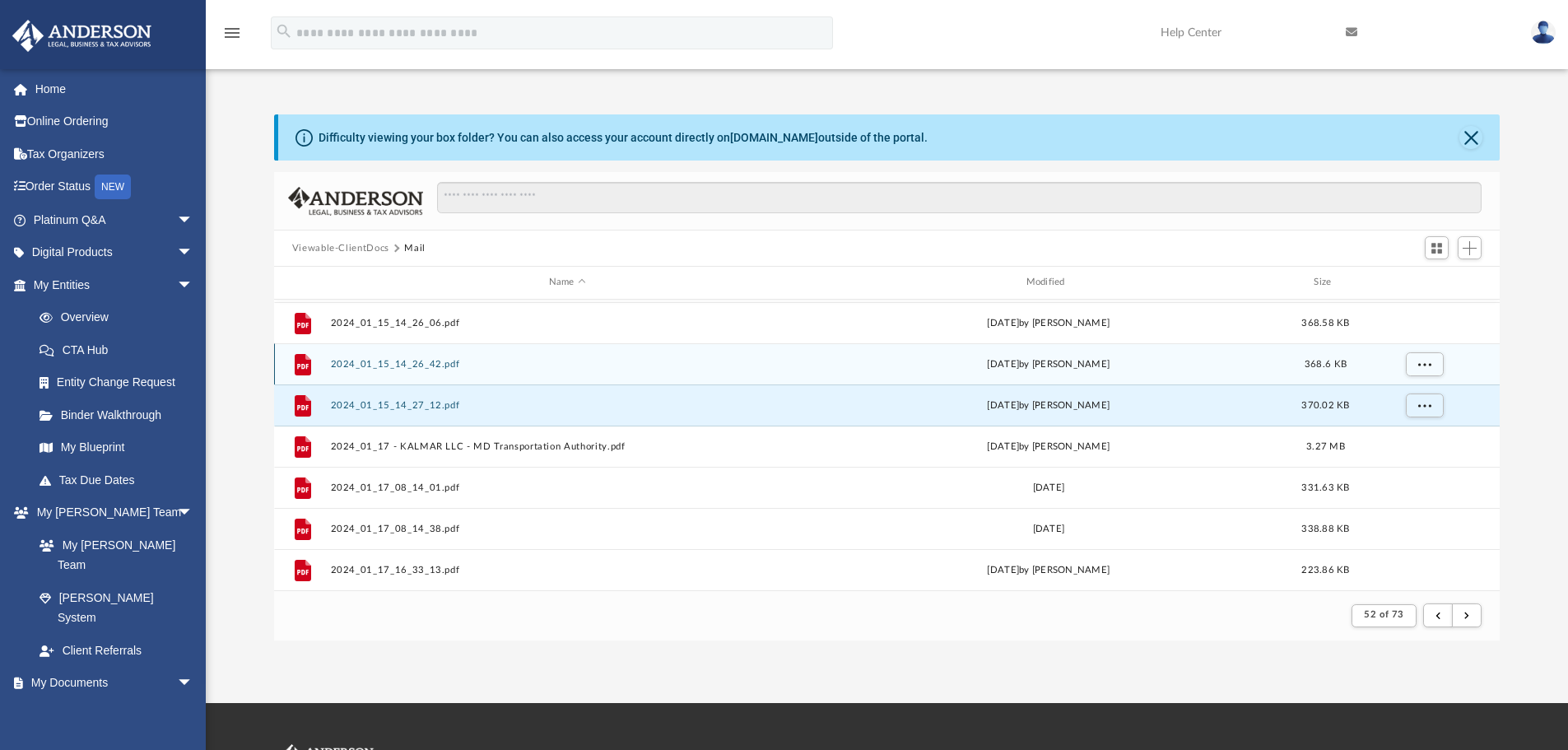
click at [367, 365] on button "2024_01_15_14_26_42.pdf" at bounding box center [567, 364] width 474 height 11
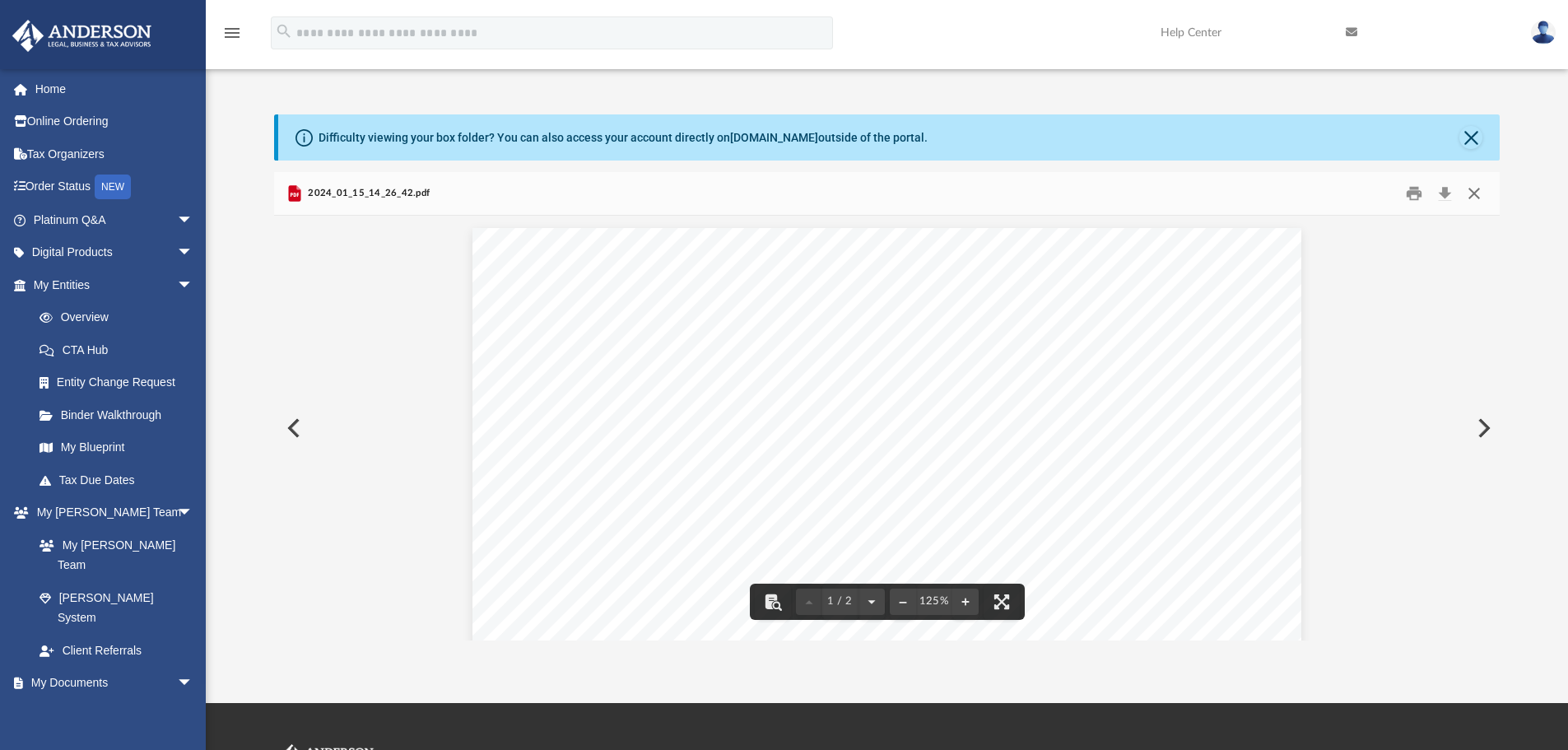
click at [1346, 196] on button "Close" at bounding box center [1474, 194] width 30 height 26
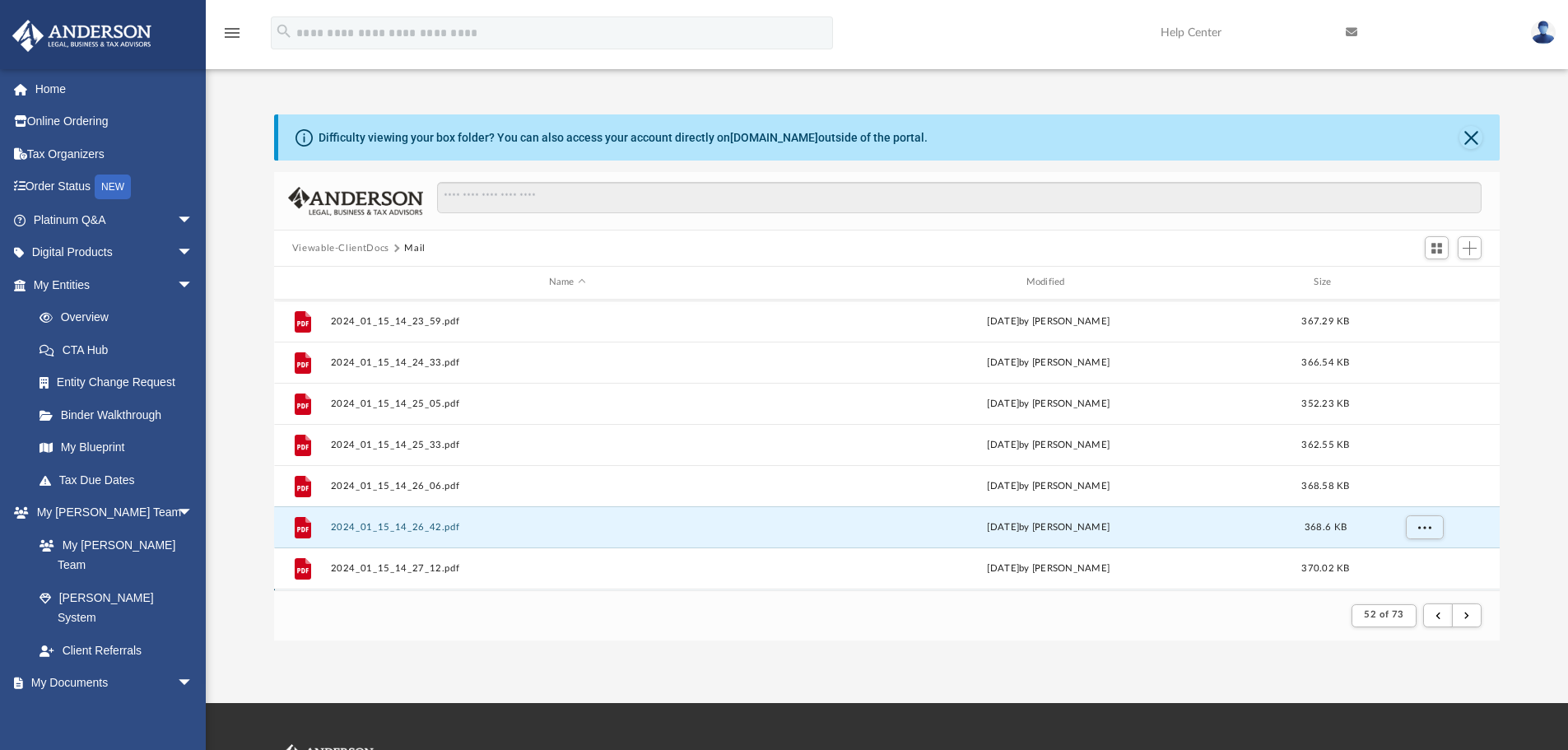
scroll to position [533, 0]
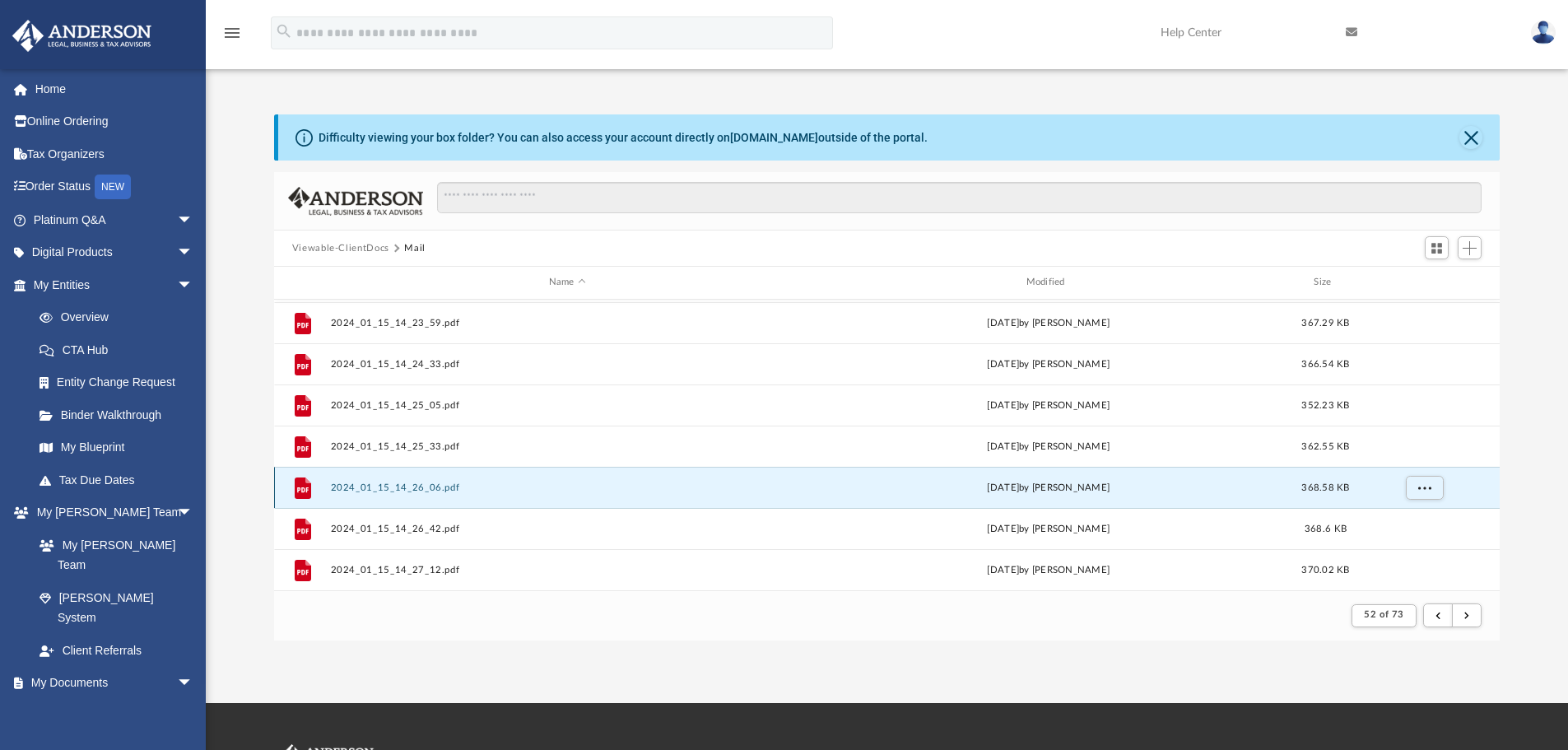
click at [388, 486] on button "2024_01_15_14_26_06.pdf" at bounding box center [567, 487] width 474 height 11
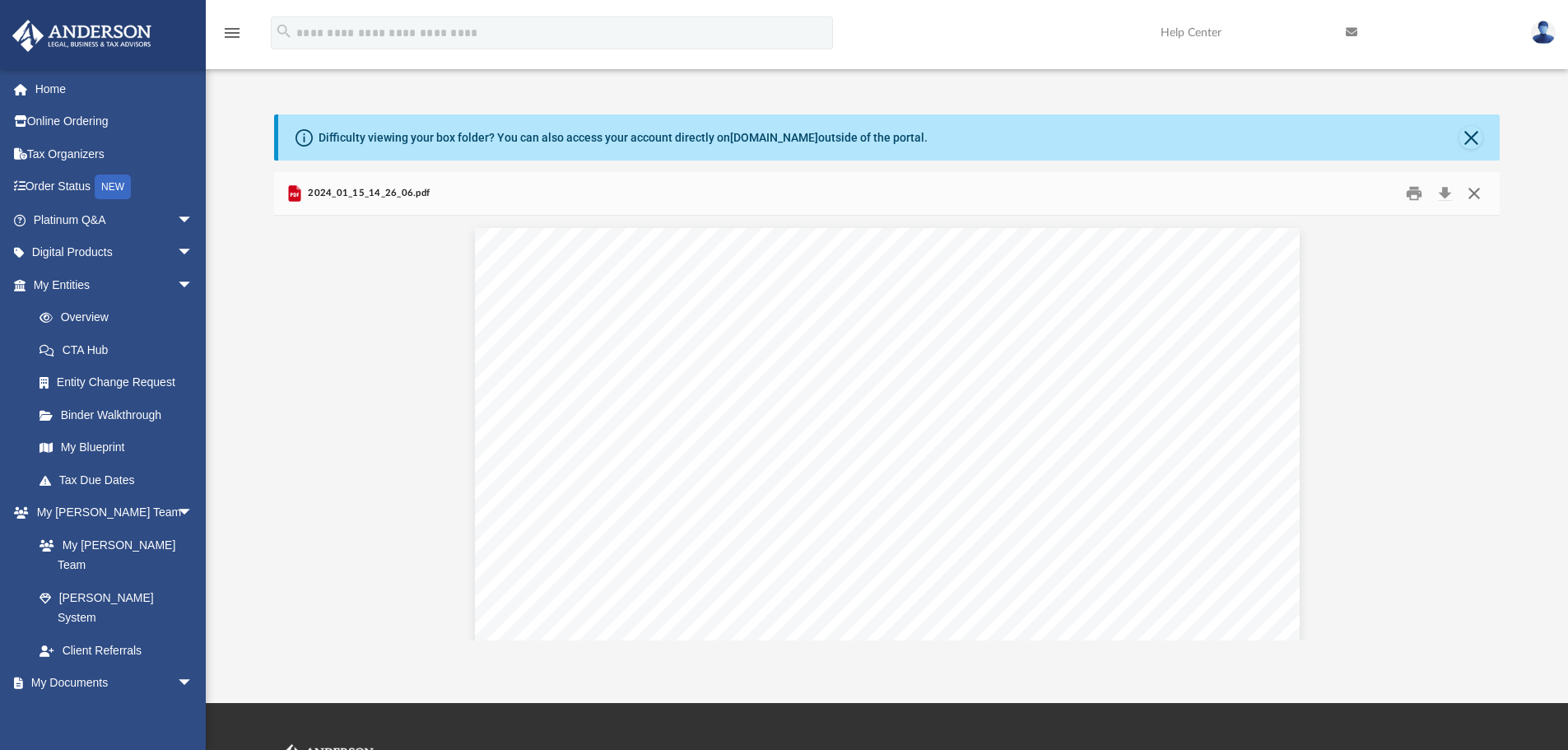
click at [1346, 191] on button "Close" at bounding box center [1474, 194] width 30 height 26
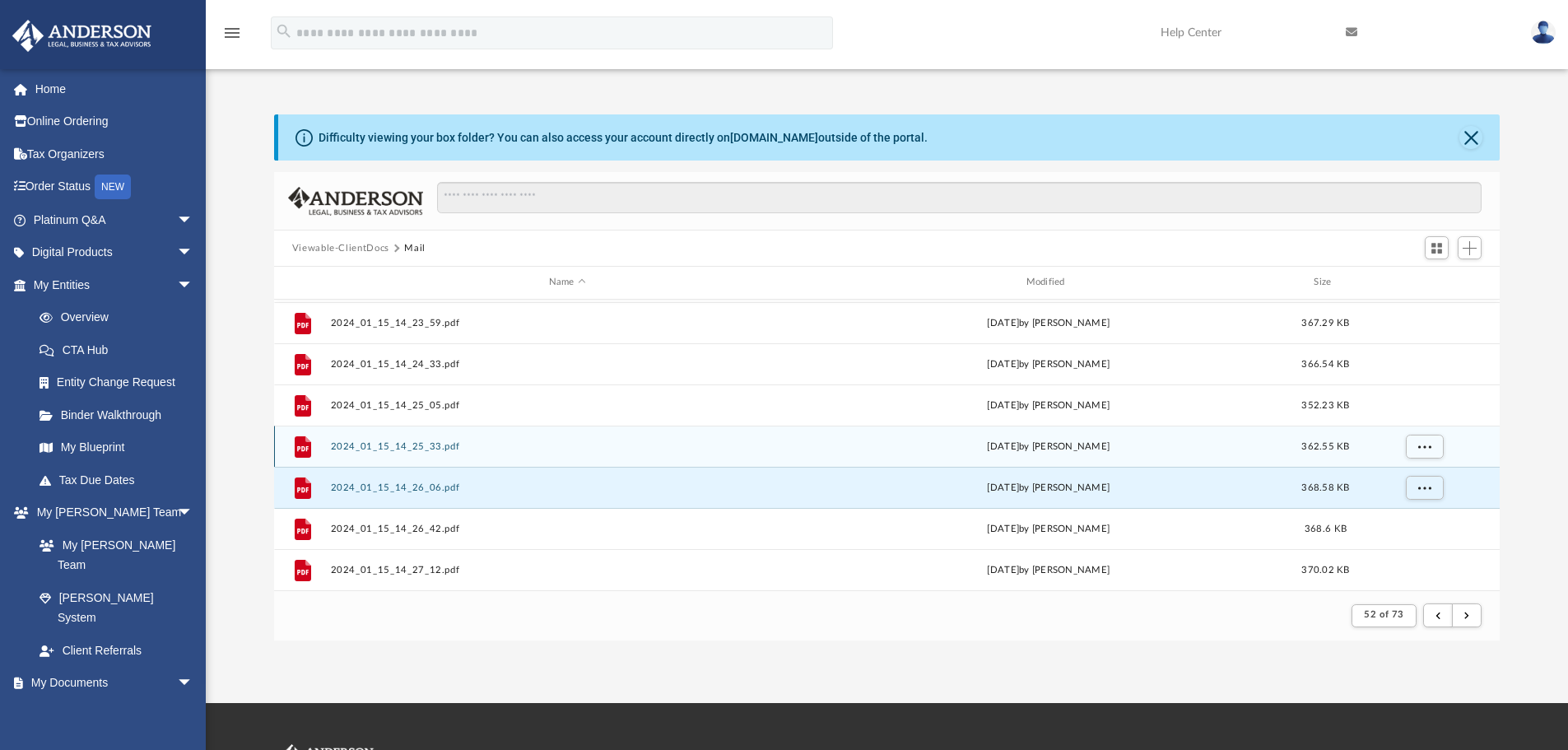
click at [360, 446] on button "2024_01_15_14_25_33.pdf" at bounding box center [567, 446] width 474 height 11
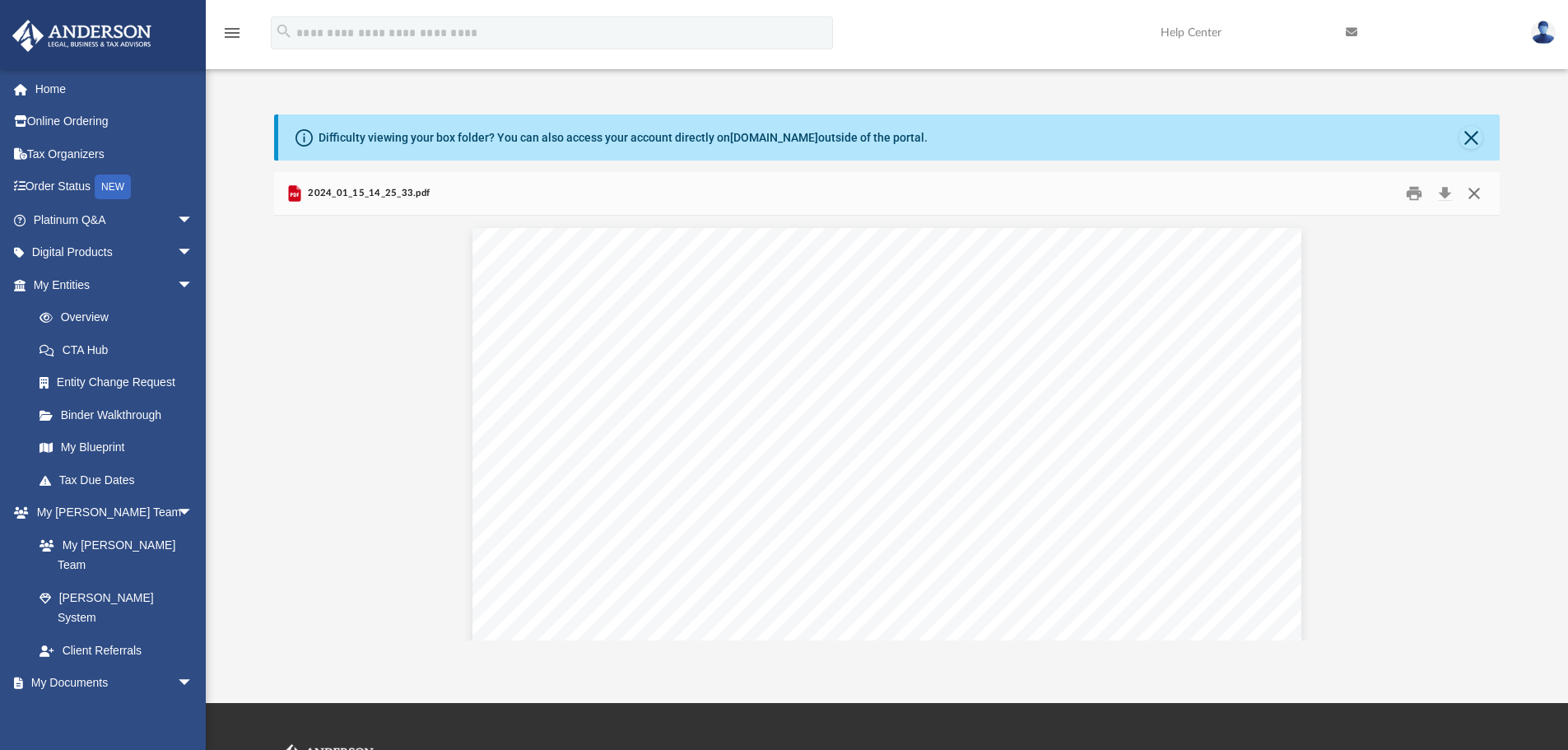
click at [1346, 191] on button "Close" at bounding box center [1474, 194] width 30 height 26
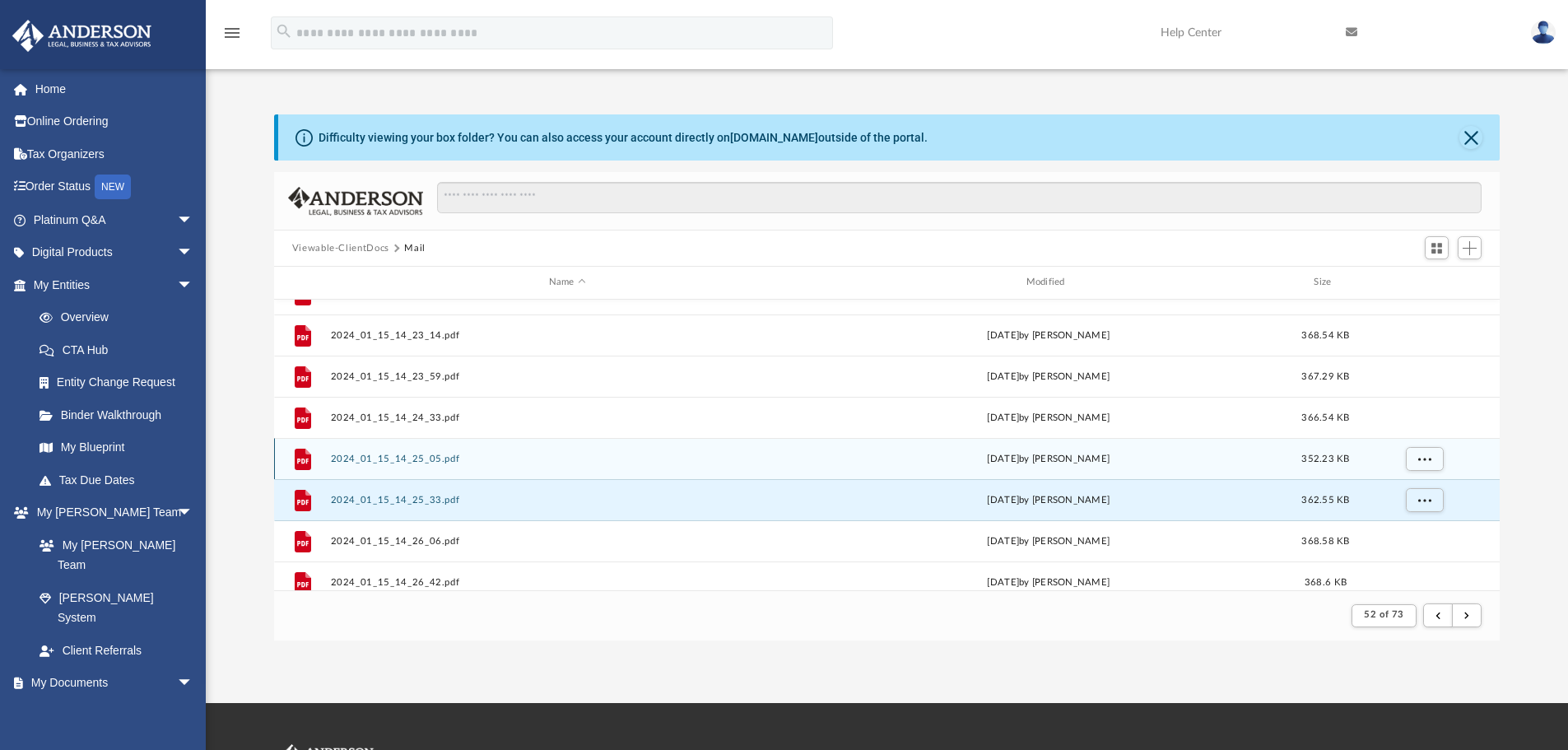
scroll to position [450, 0]
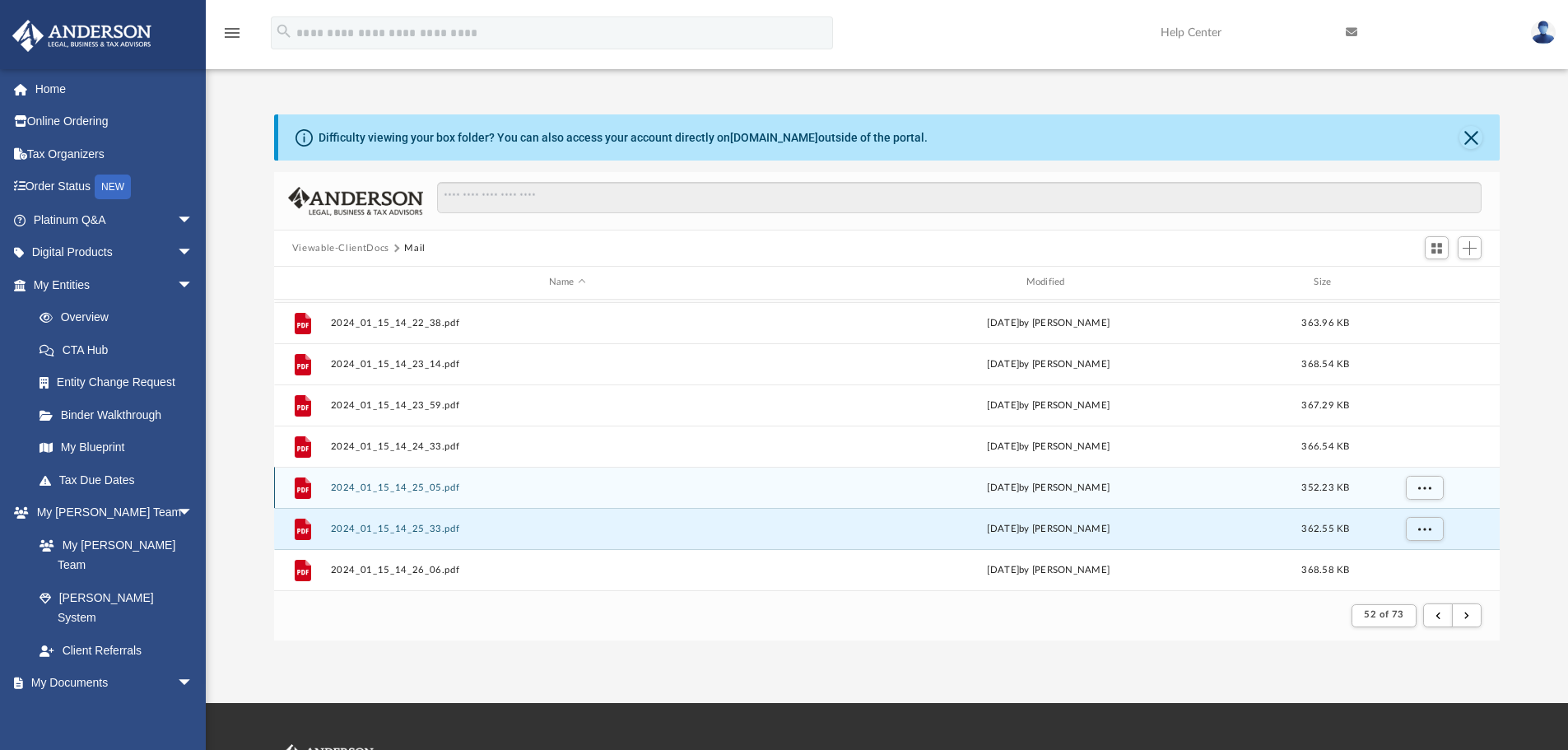
click at [409, 484] on button "2024_01_15_14_25_05.pdf" at bounding box center [567, 487] width 474 height 11
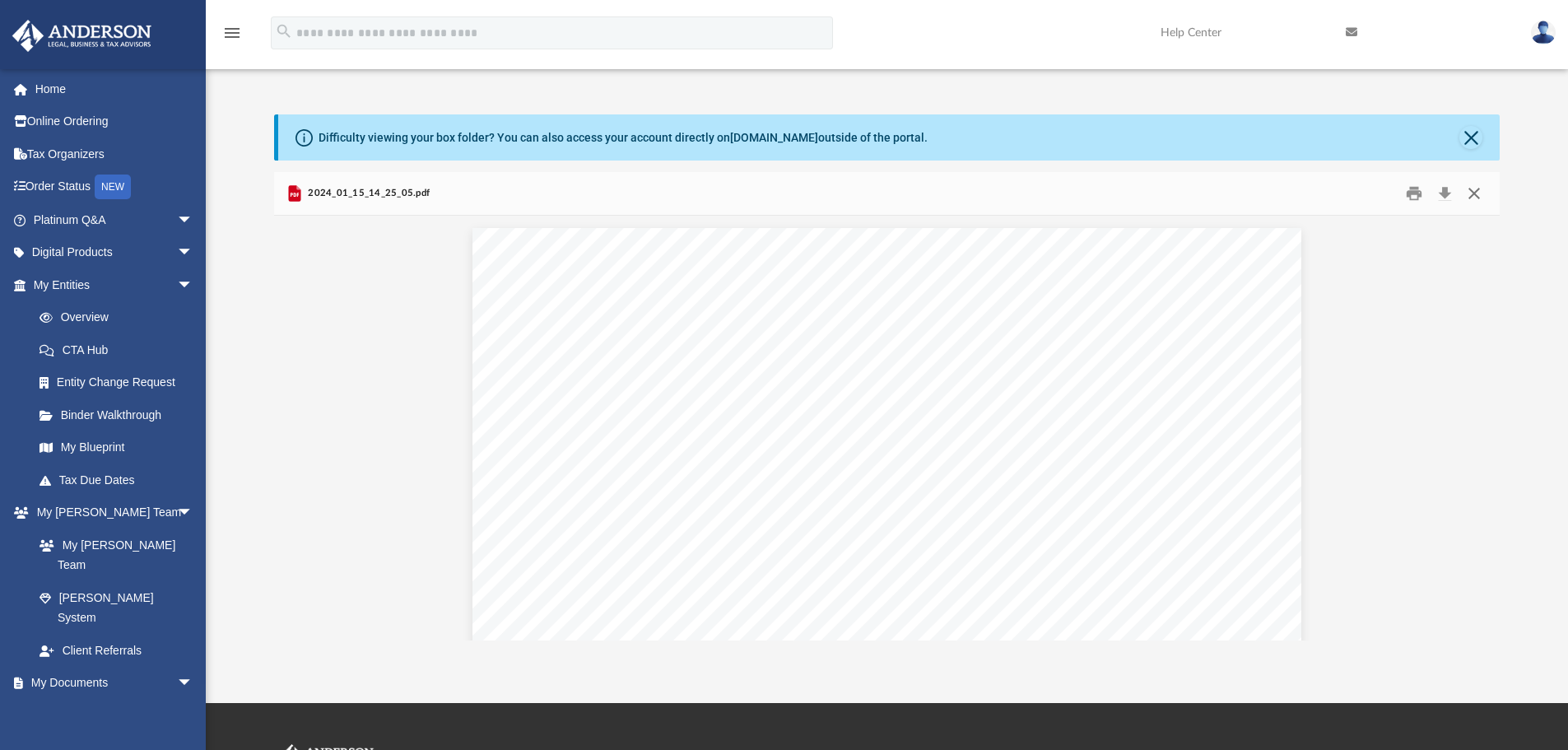
click at [1346, 191] on button "Close" at bounding box center [1474, 194] width 30 height 26
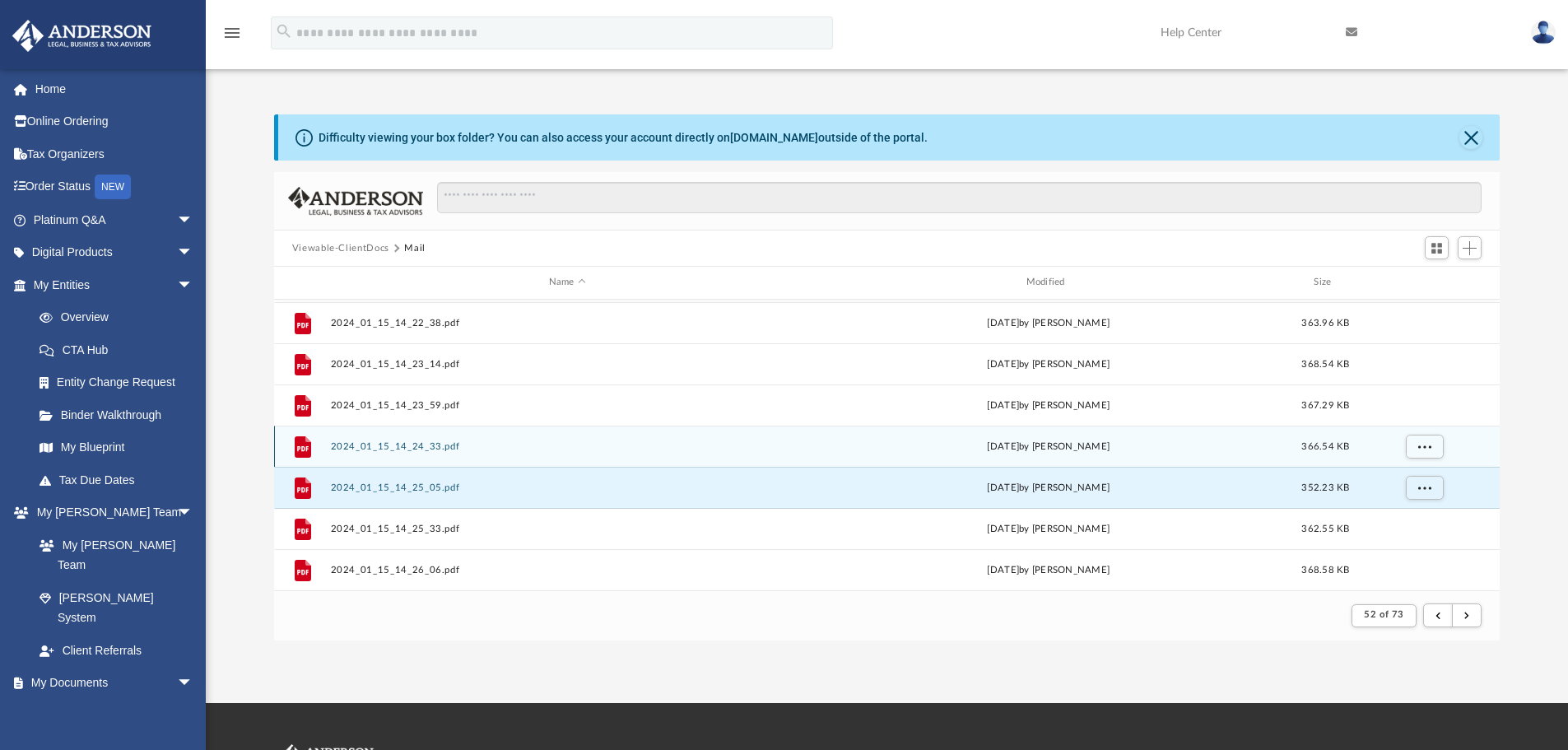
click at [377, 447] on button "2024_01_15_14_24_33.pdf" at bounding box center [567, 446] width 474 height 11
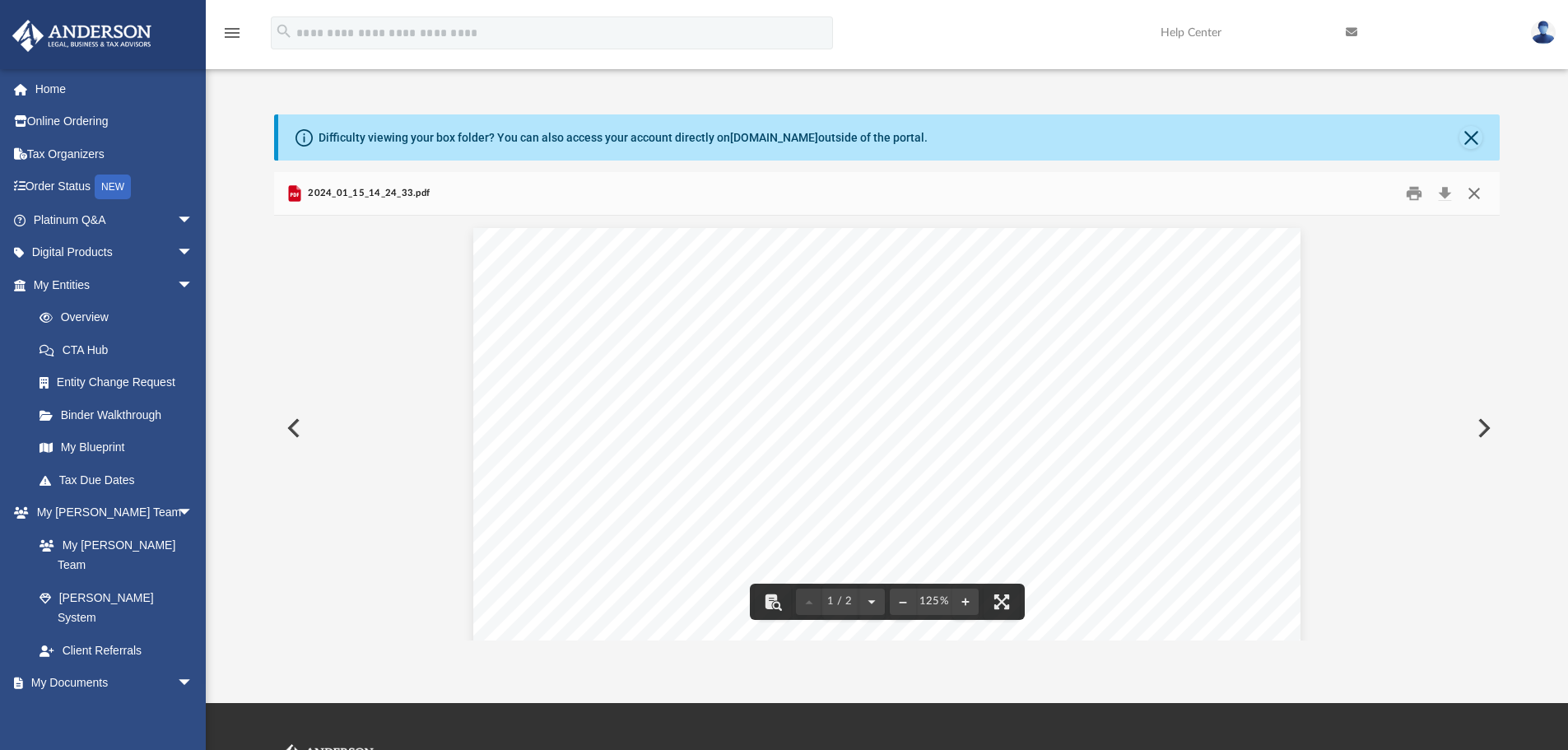
click at [1346, 198] on button "Close" at bounding box center [1474, 194] width 30 height 26
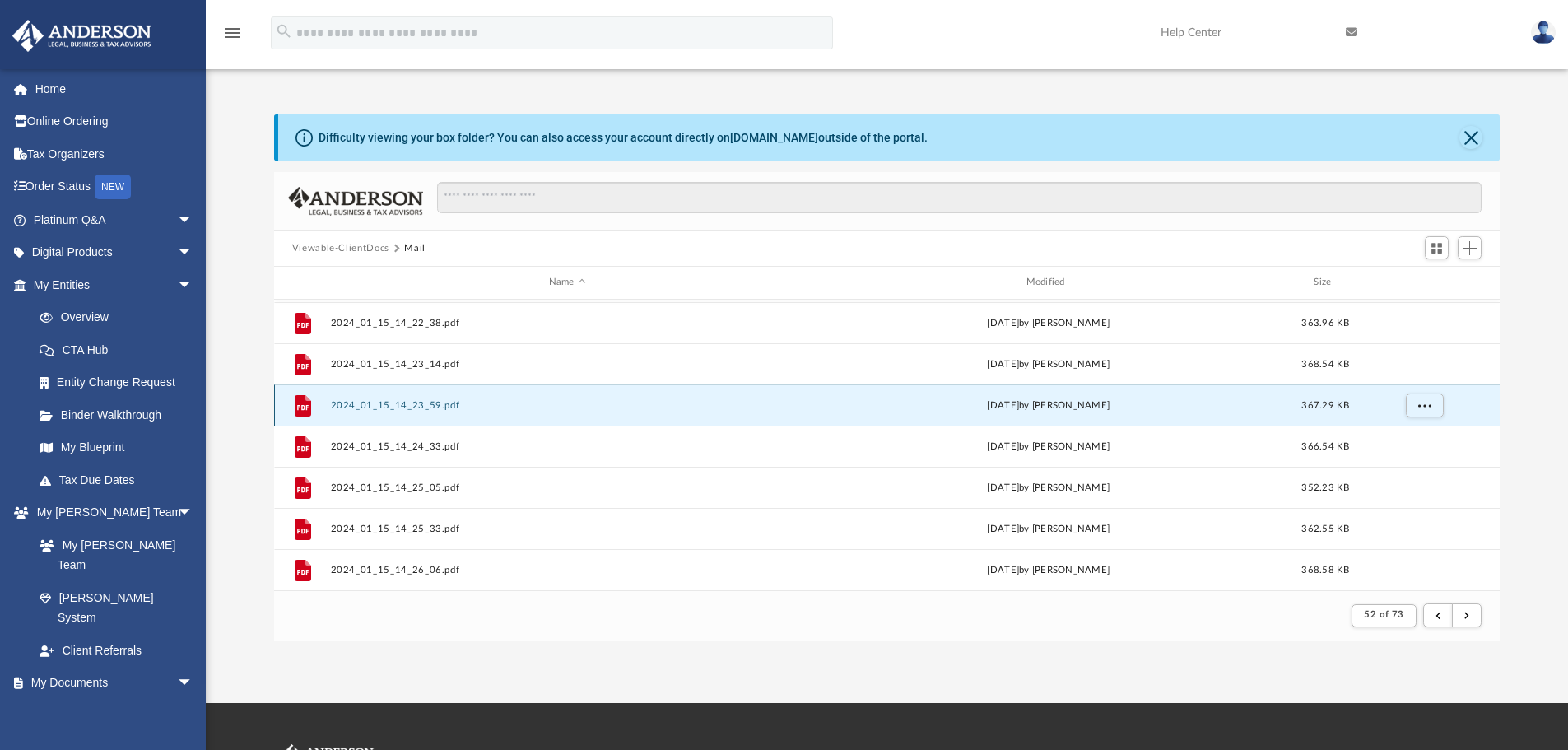
click at [394, 403] on button "2024_01_15_14_23_59.pdf" at bounding box center [567, 405] width 474 height 11
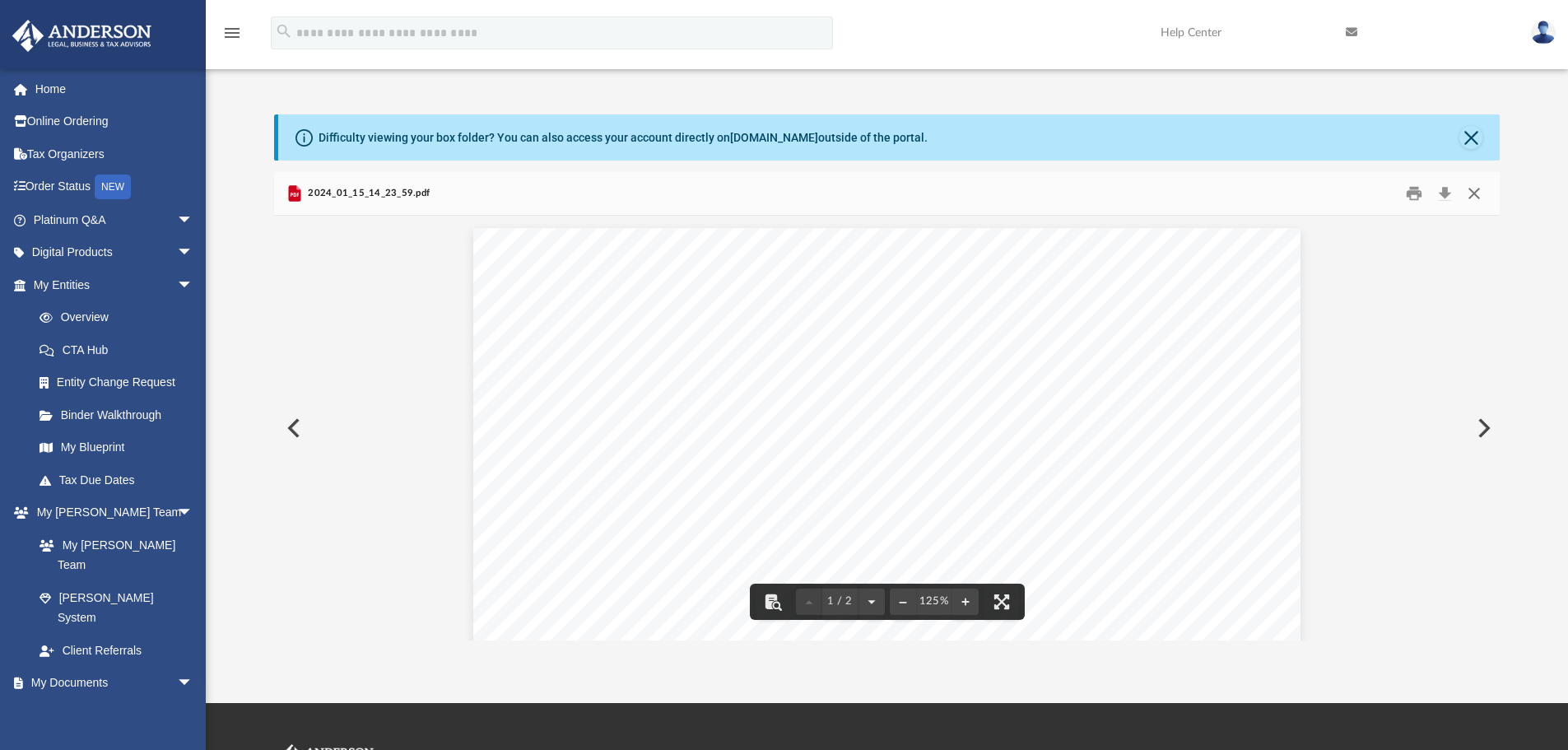
click at [1346, 193] on button "Close" at bounding box center [1474, 194] width 30 height 26
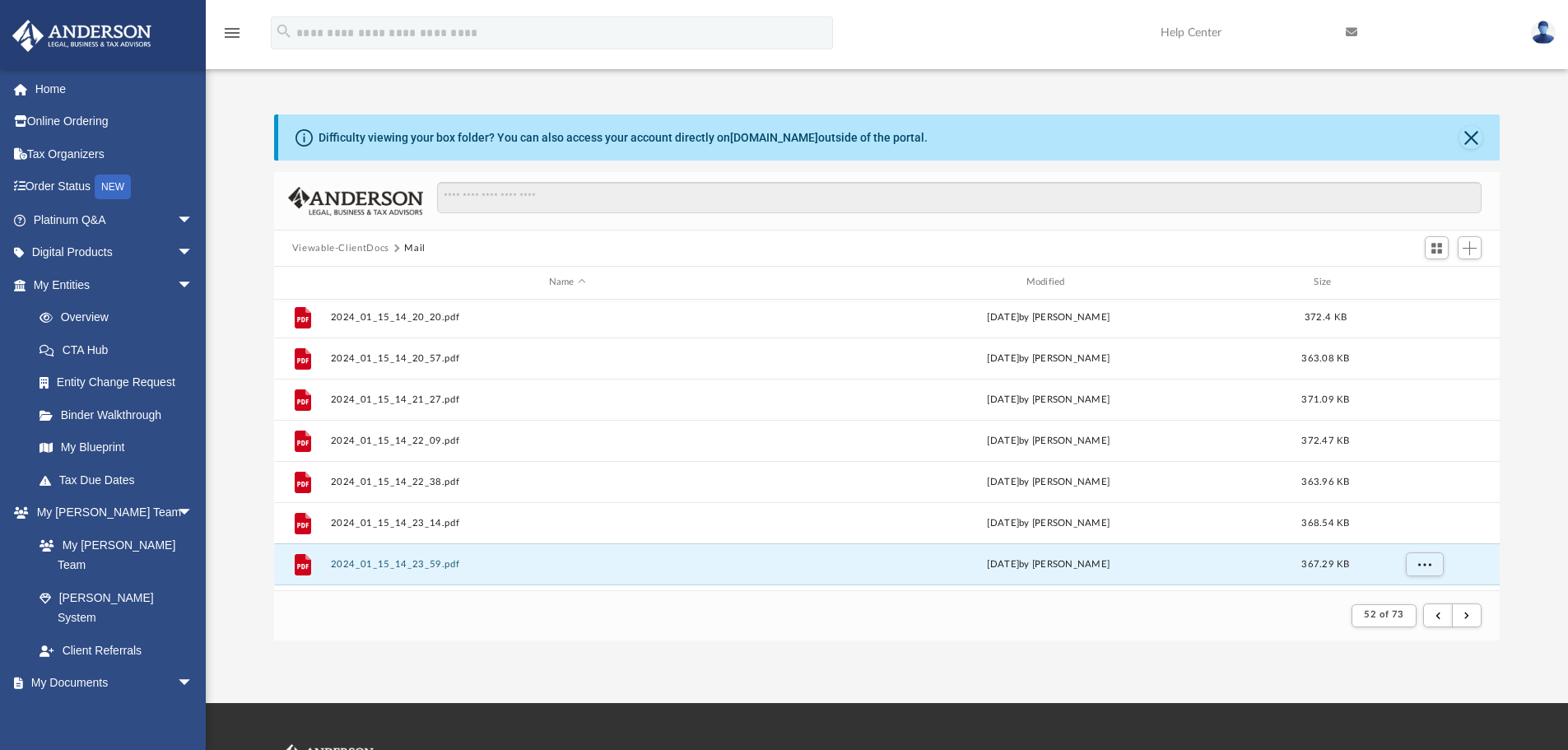
scroll to position [285, 0]
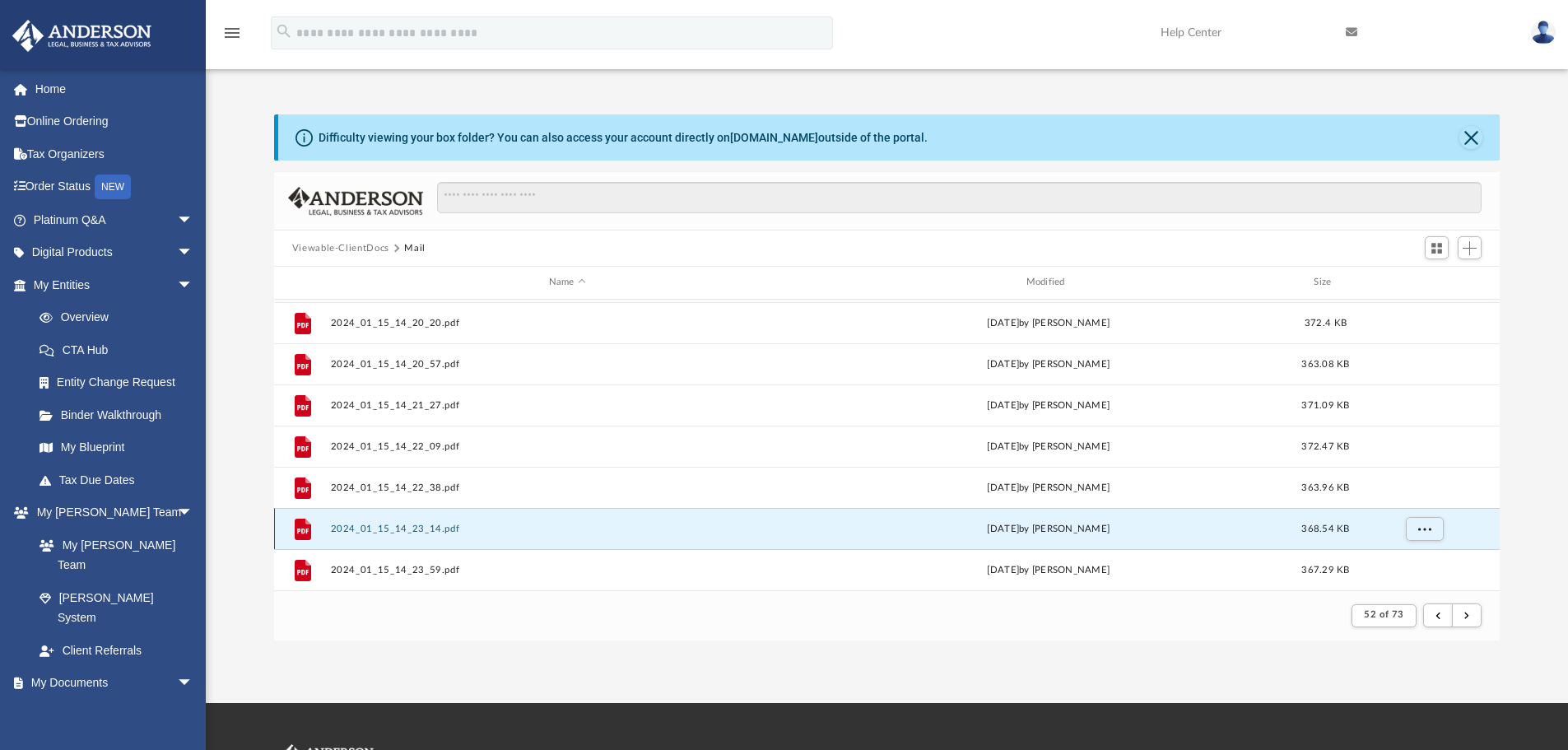
click at [417, 527] on button "2024_01_15_14_23_14.pdf" at bounding box center [567, 528] width 474 height 11
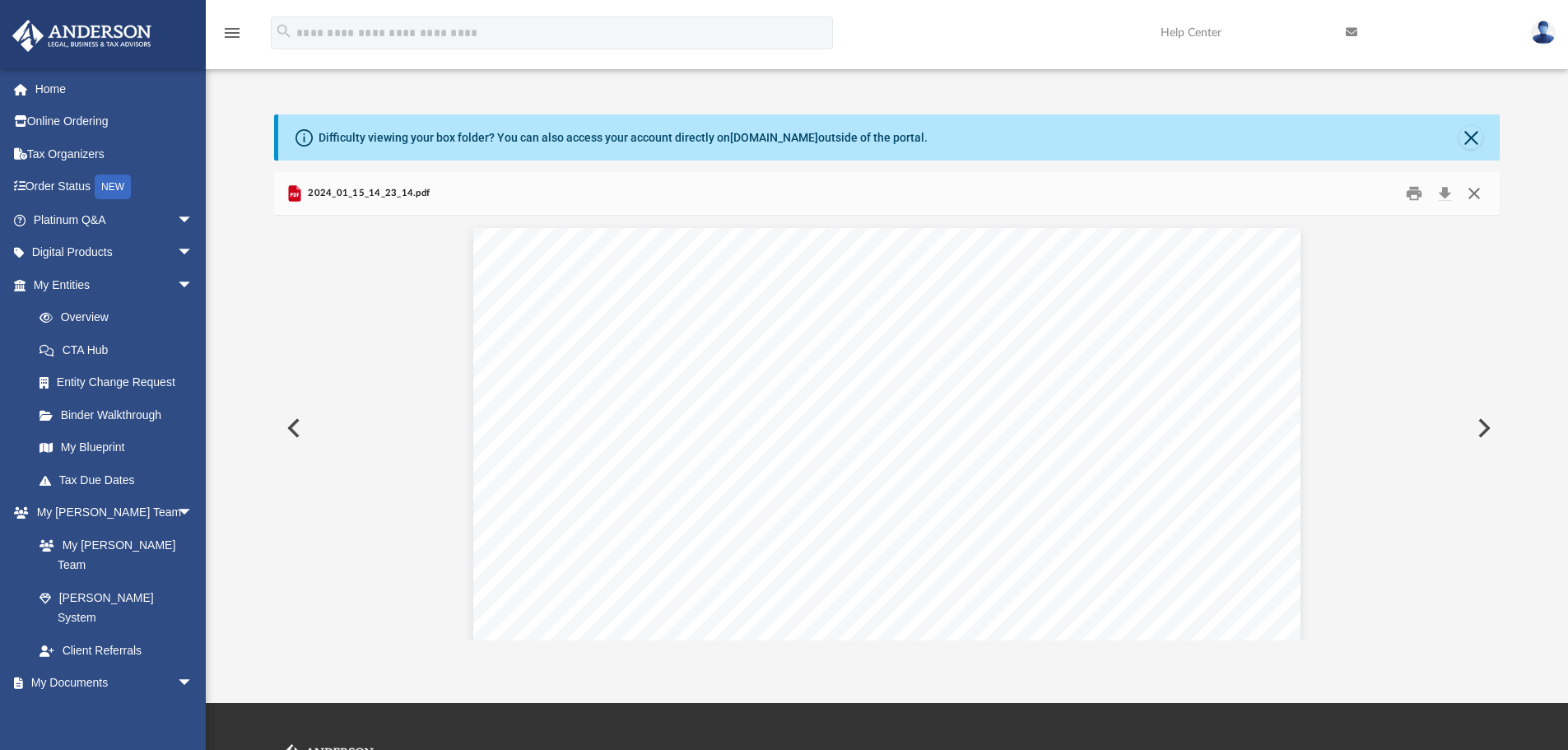
click at [1346, 193] on button "Close" at bounding box center [1474, 194] width 30 height 26
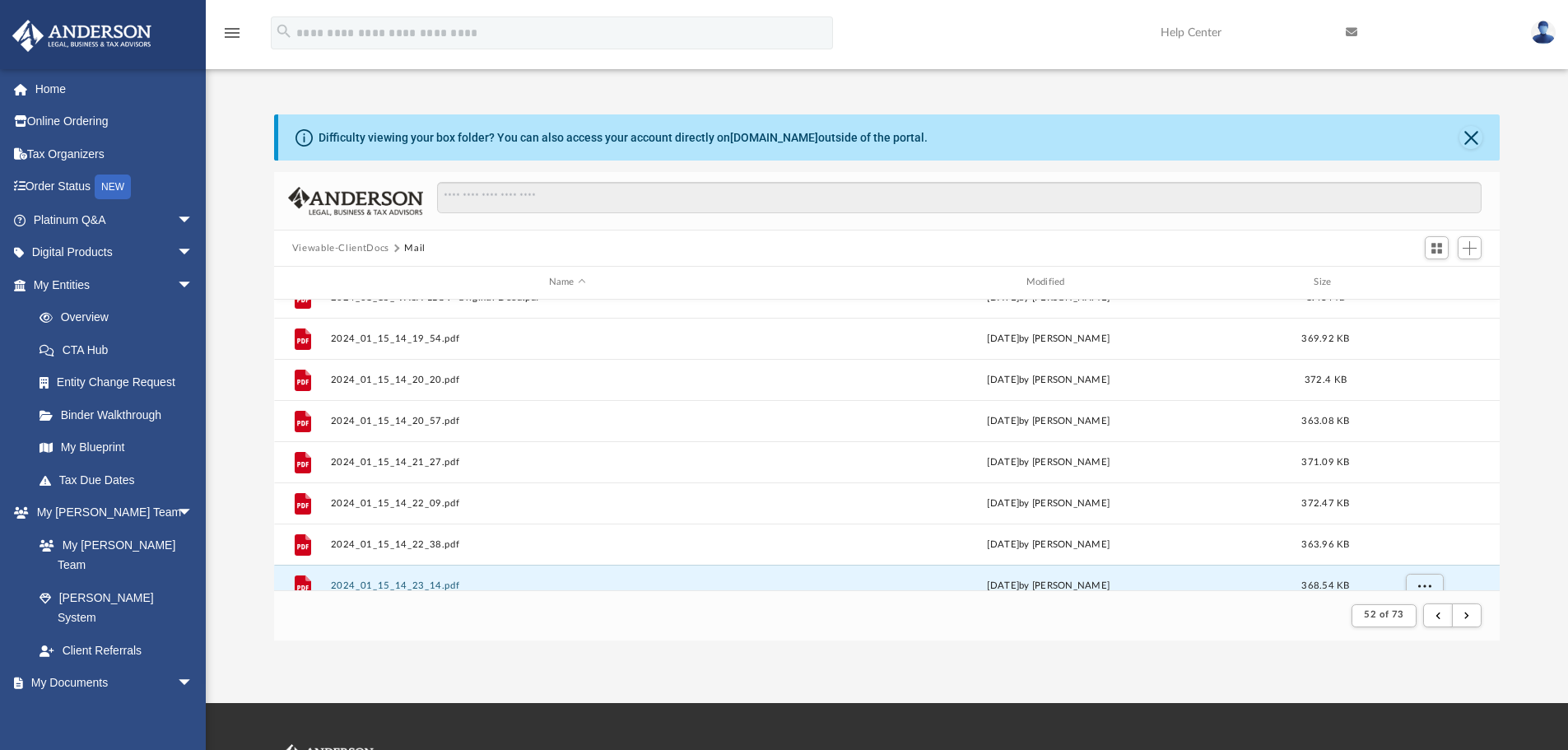
scroll to position [204, 0]
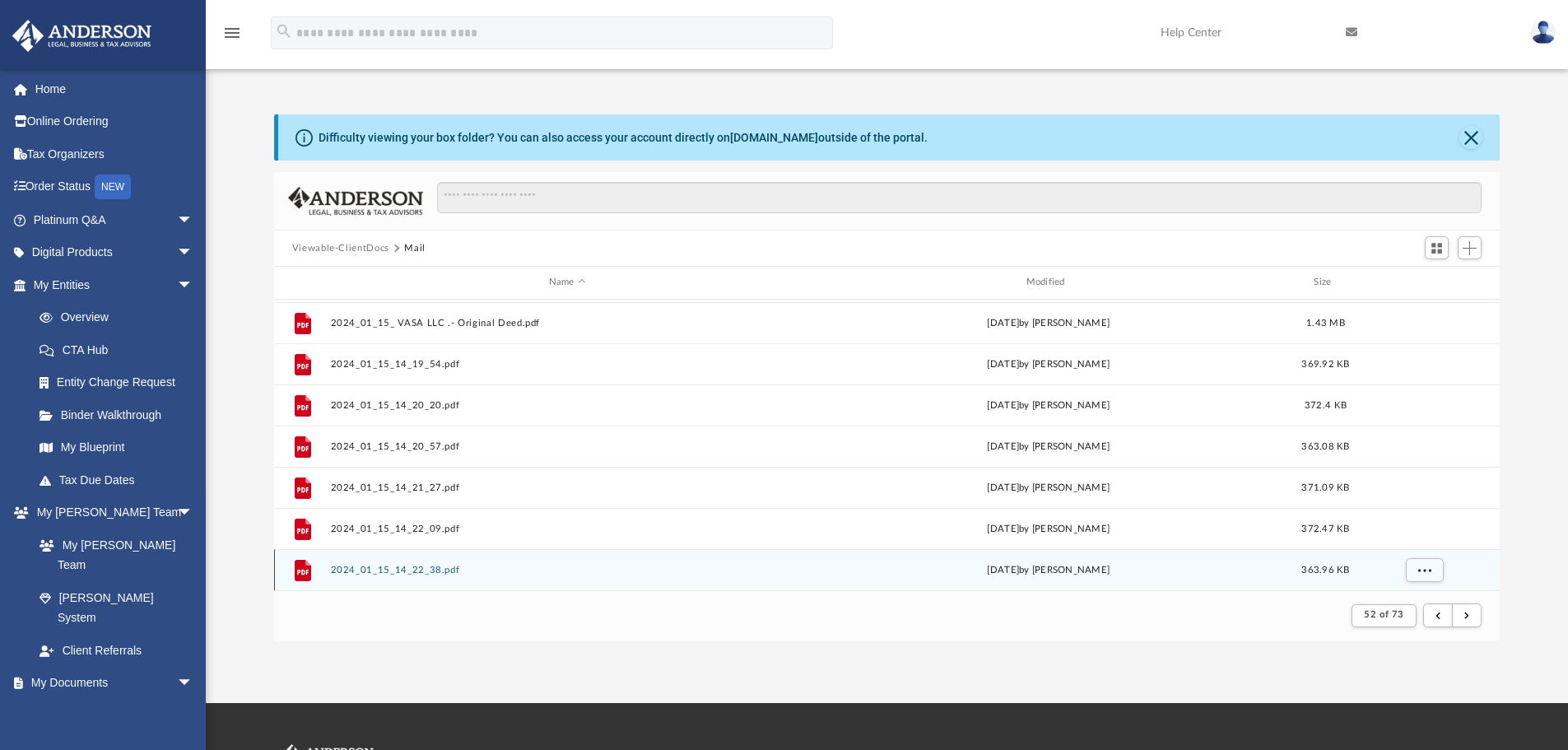
click at [442, 568] on button "2024_01_15_14_22_38.pdf" at bounding box center [567, 569] width 474 height 11
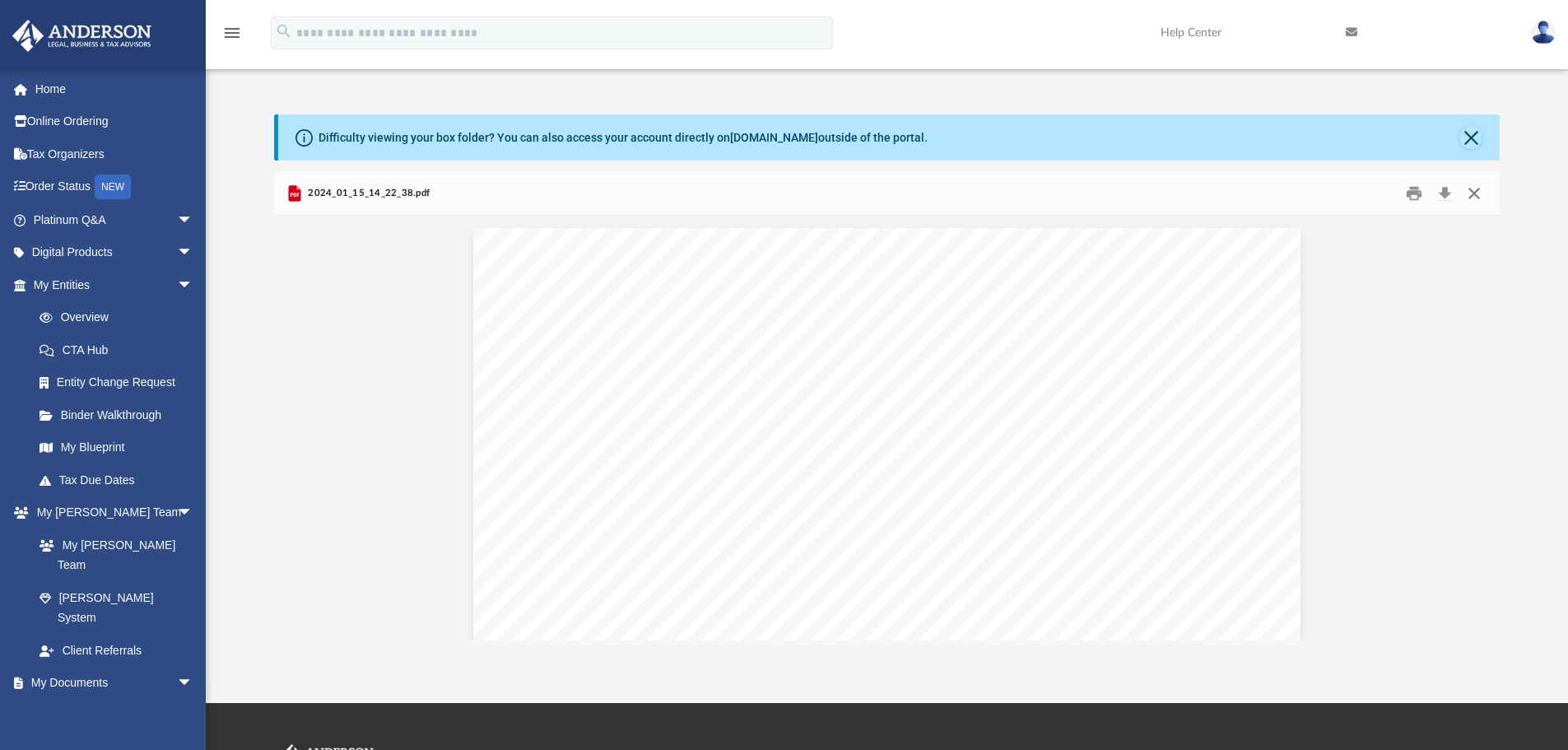
click at [1346, 190] on button "Close" at bounding box center [1474, 194] width 30 height 26
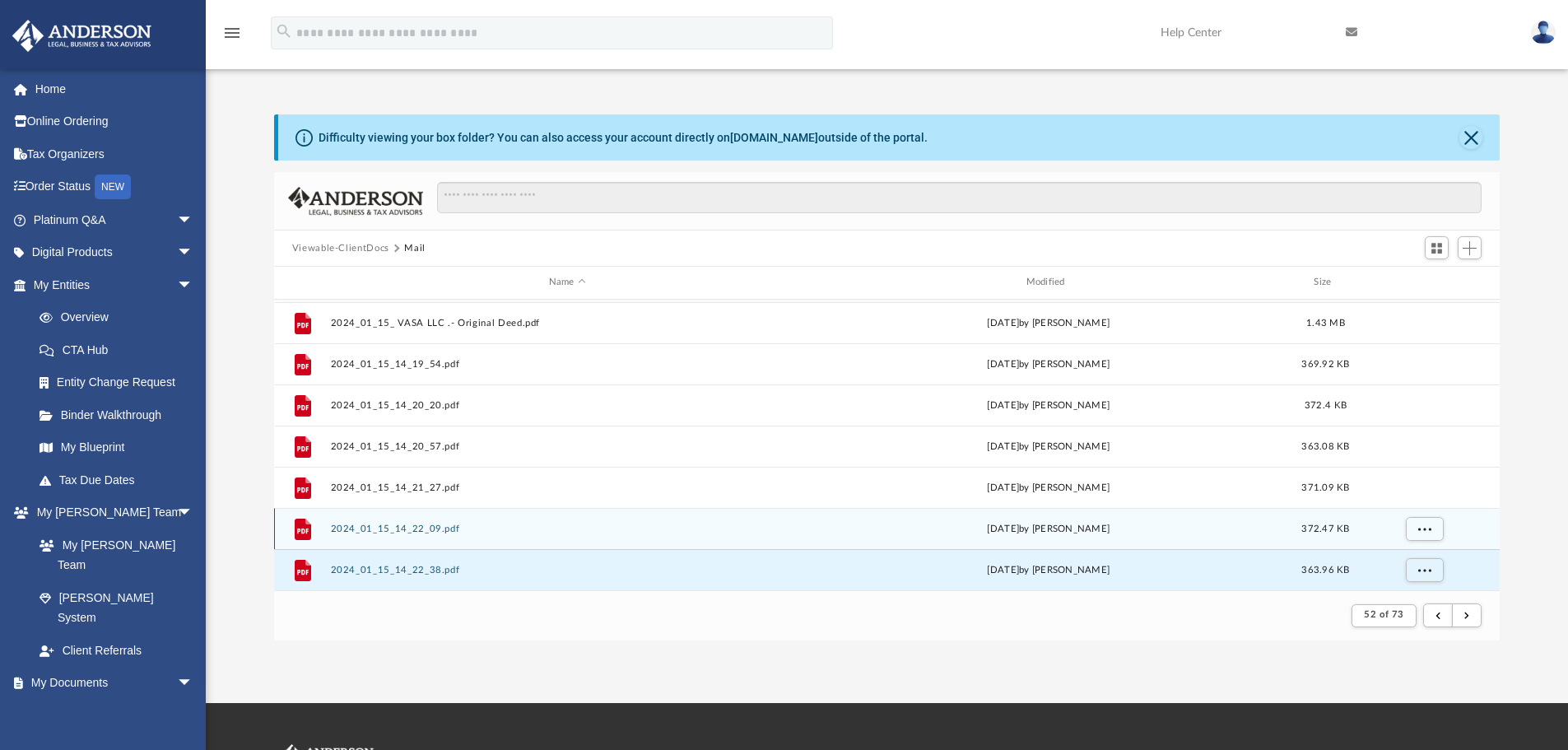
click at [349, 527] on button "2024_01_15_14_22_09.pdf" at bounding box center [567, 528] width 474 height 11
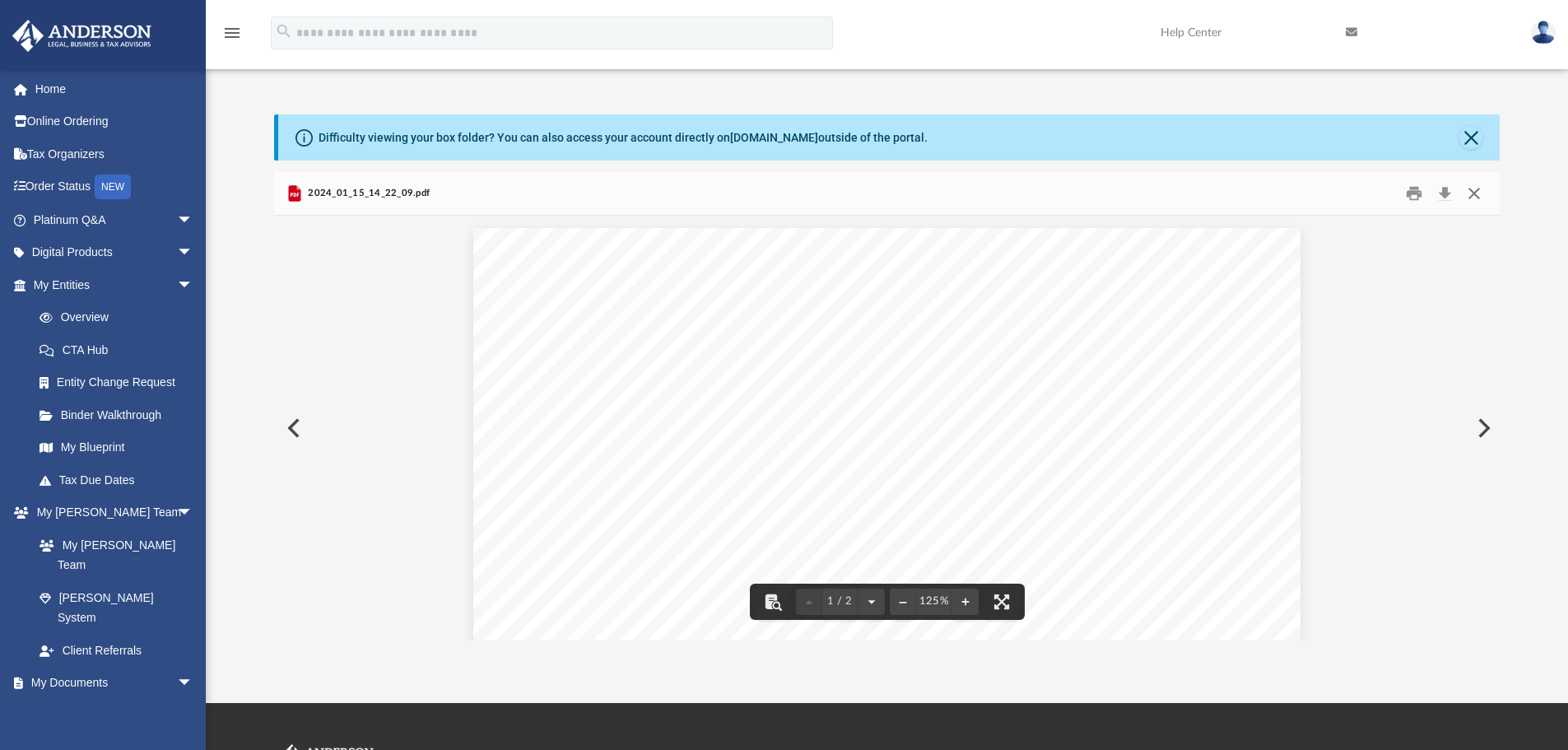
click at [1346, 198] on button "Close" at bounding box center [1474, 194] width 30 height 26
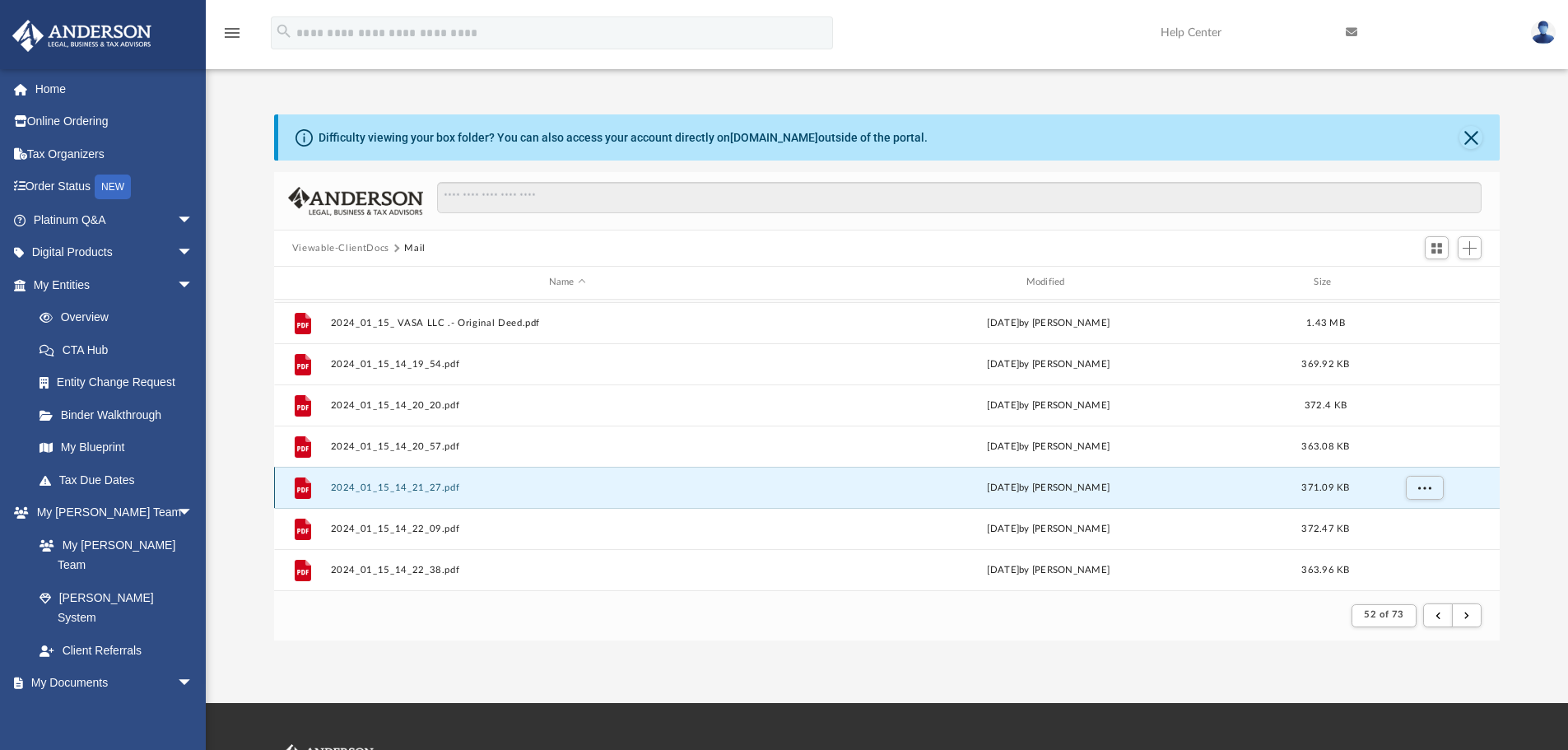
click at [414, 492] on button "2024_01_15_14_21_27.pdf" at bounding box center [567, 487] width 474 height 11
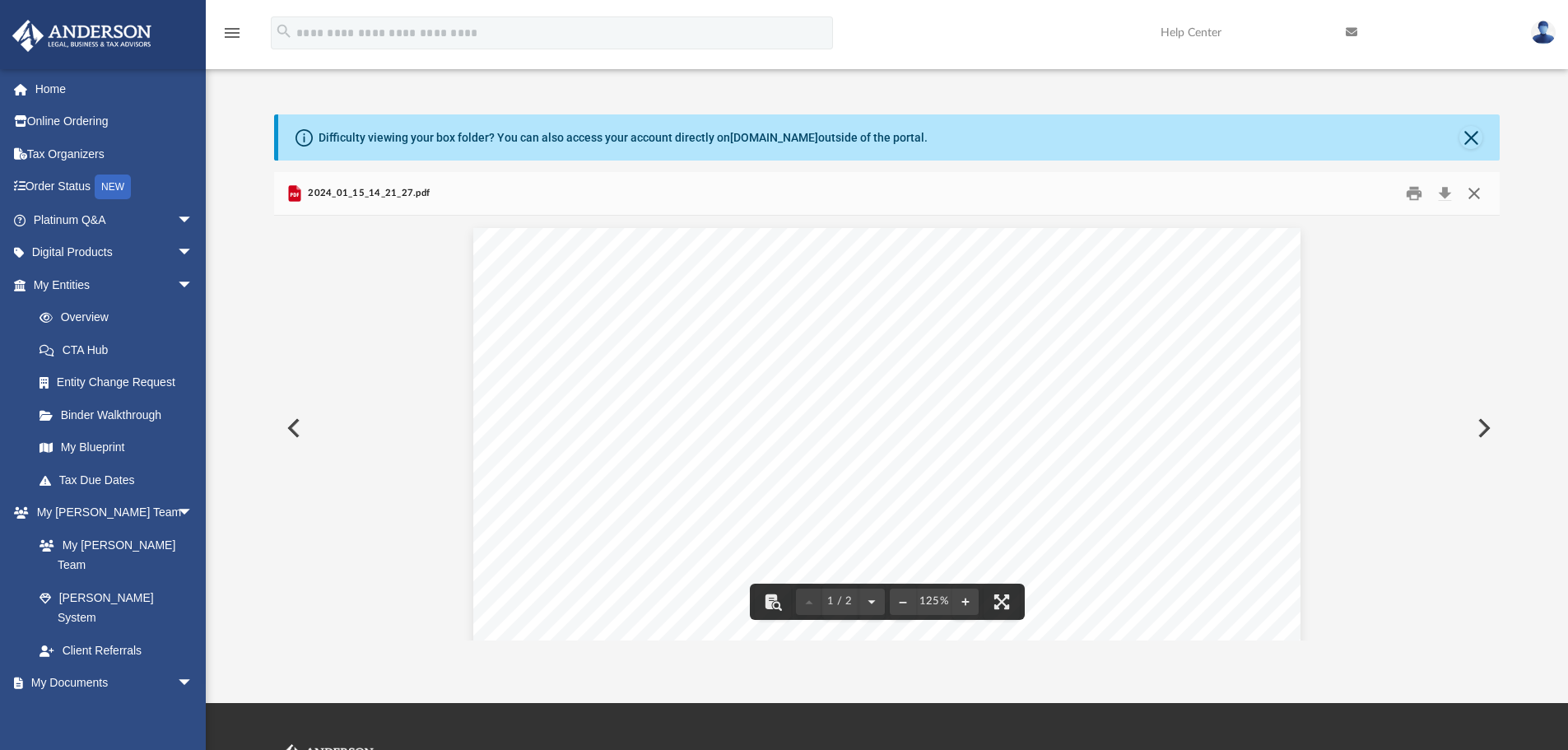
click at [1346, 196] on button "Close" at bounding box center [1474, 194] width 30 height 26
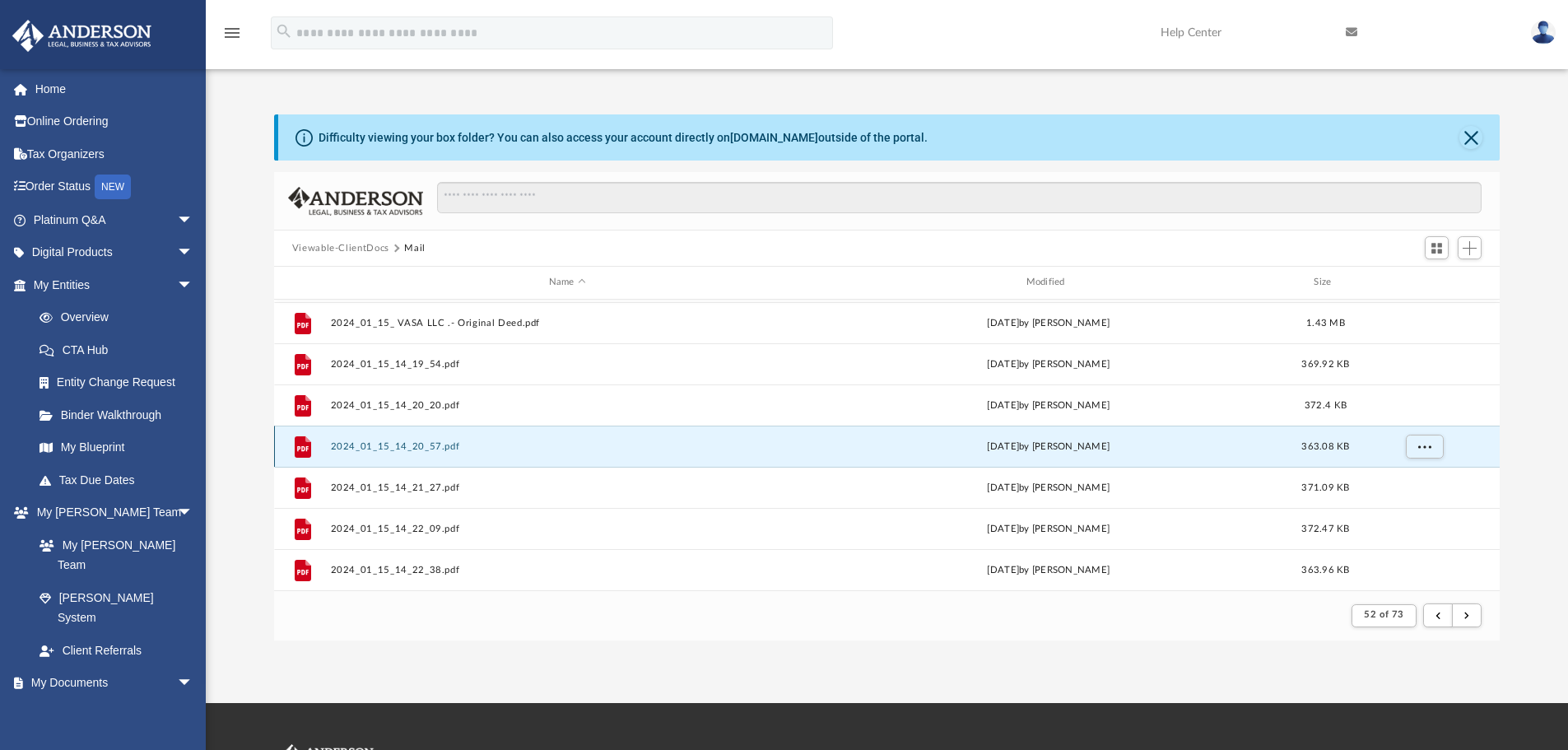
click at [390, 443] on button "2024_01_15_14_20_57.pdf" at bounding box center [567, 446] width 474 height 11
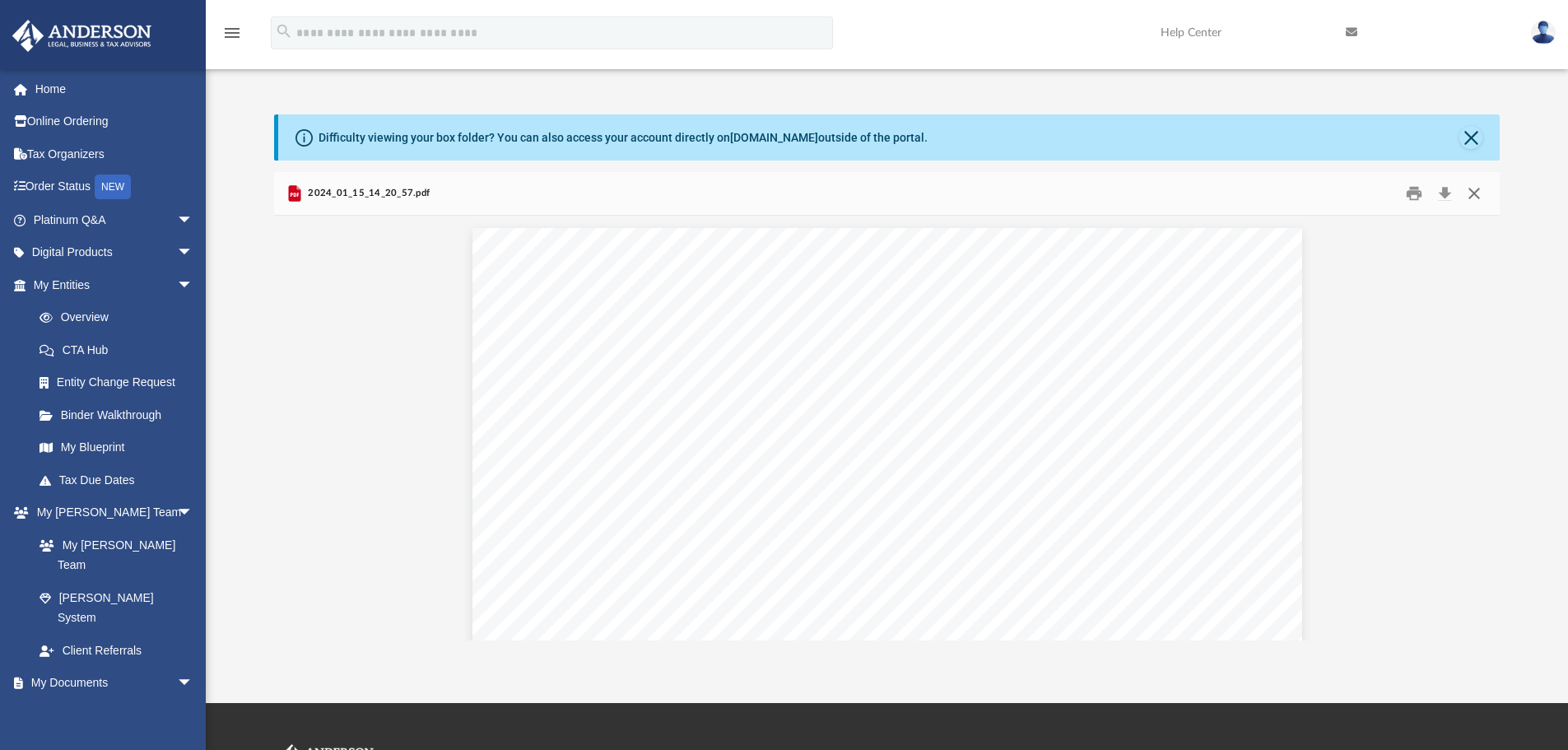
click at [1346, 199] on button "Close" at bounding box center [1474, 194] width 30 height 26
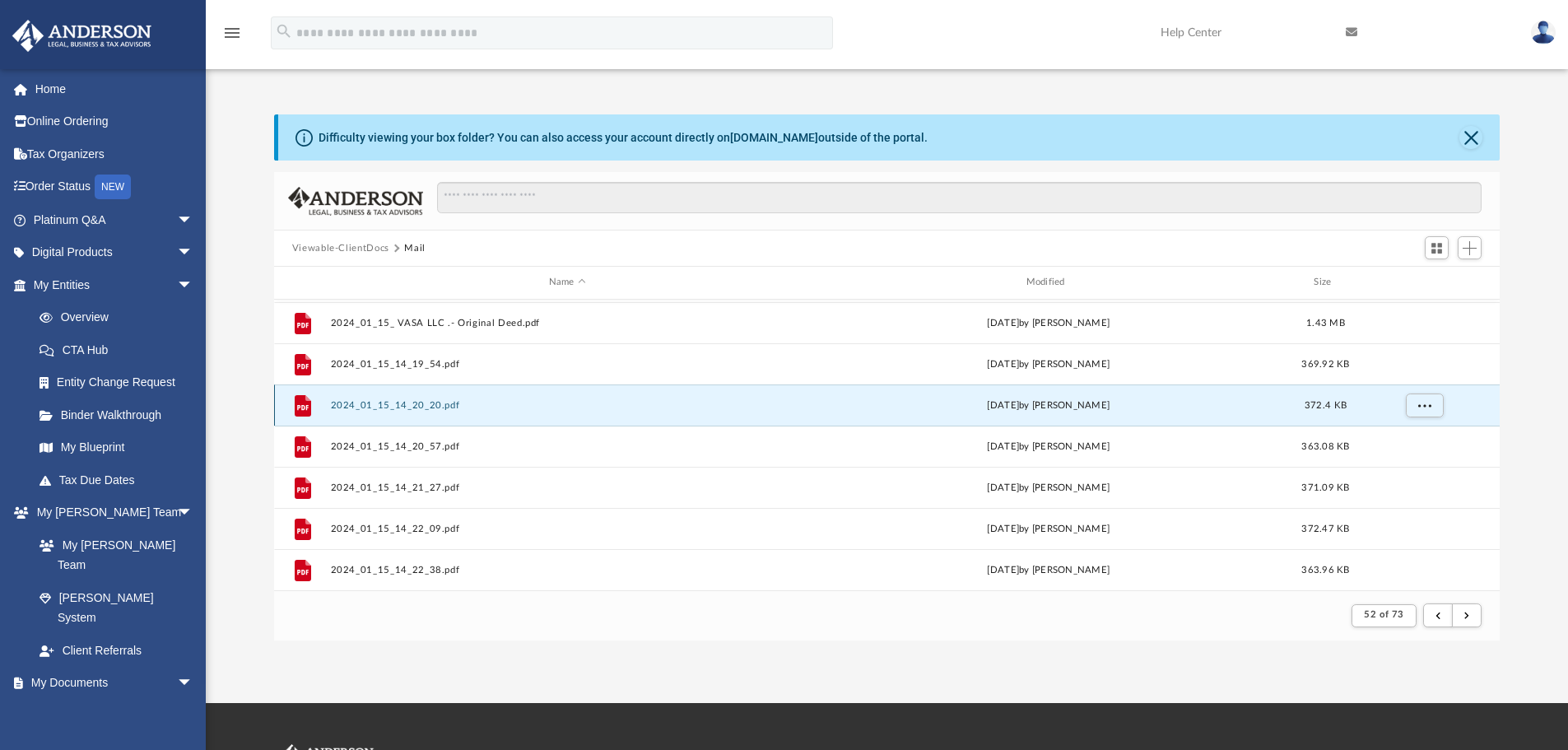
click at [356, 400] on button "2024_01_15_14_20_20.pdf" at bounding box center [567, 405] width 474 height 11
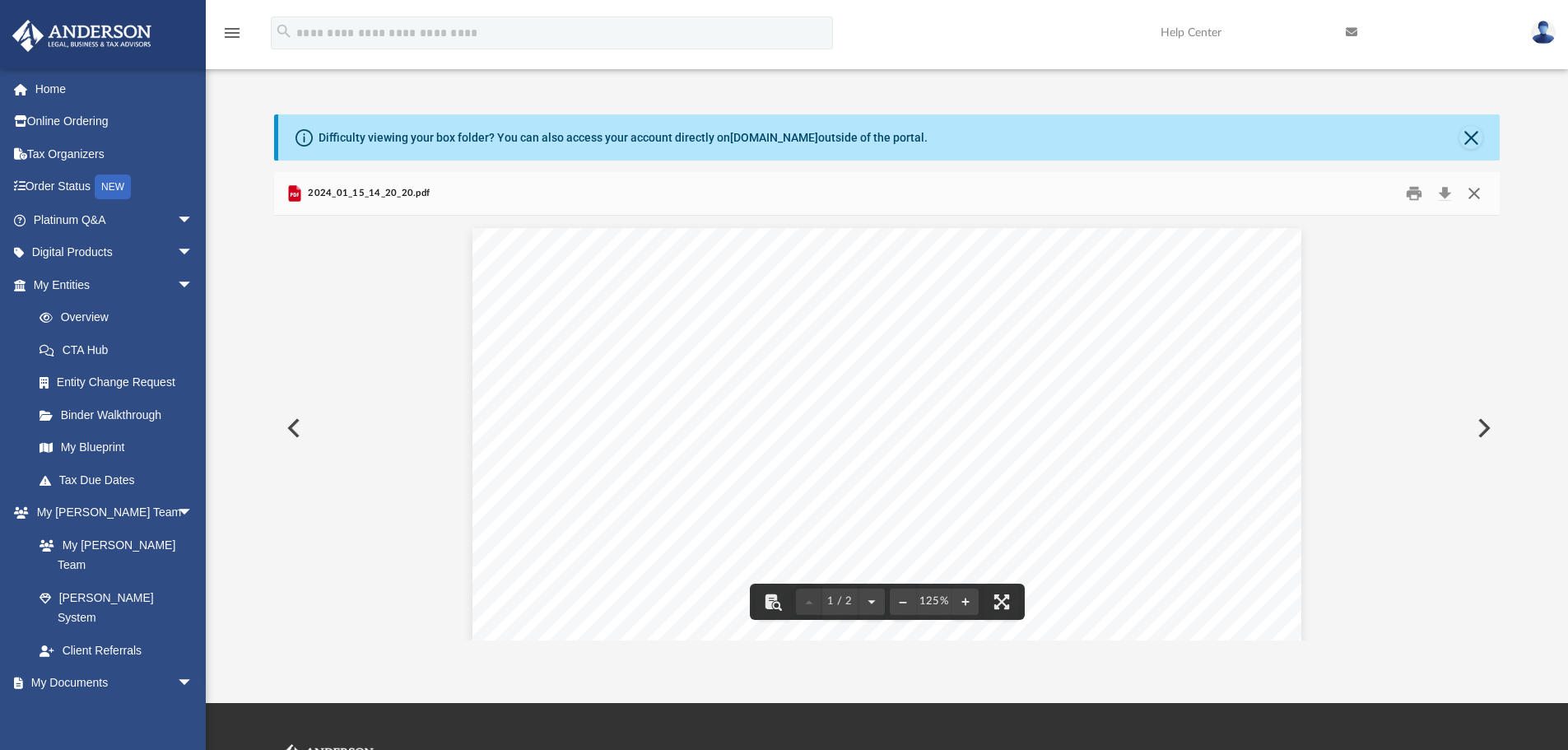
click at [1346, 193] on button "Close" at bounding box center [1474, 194] width 30 height 26
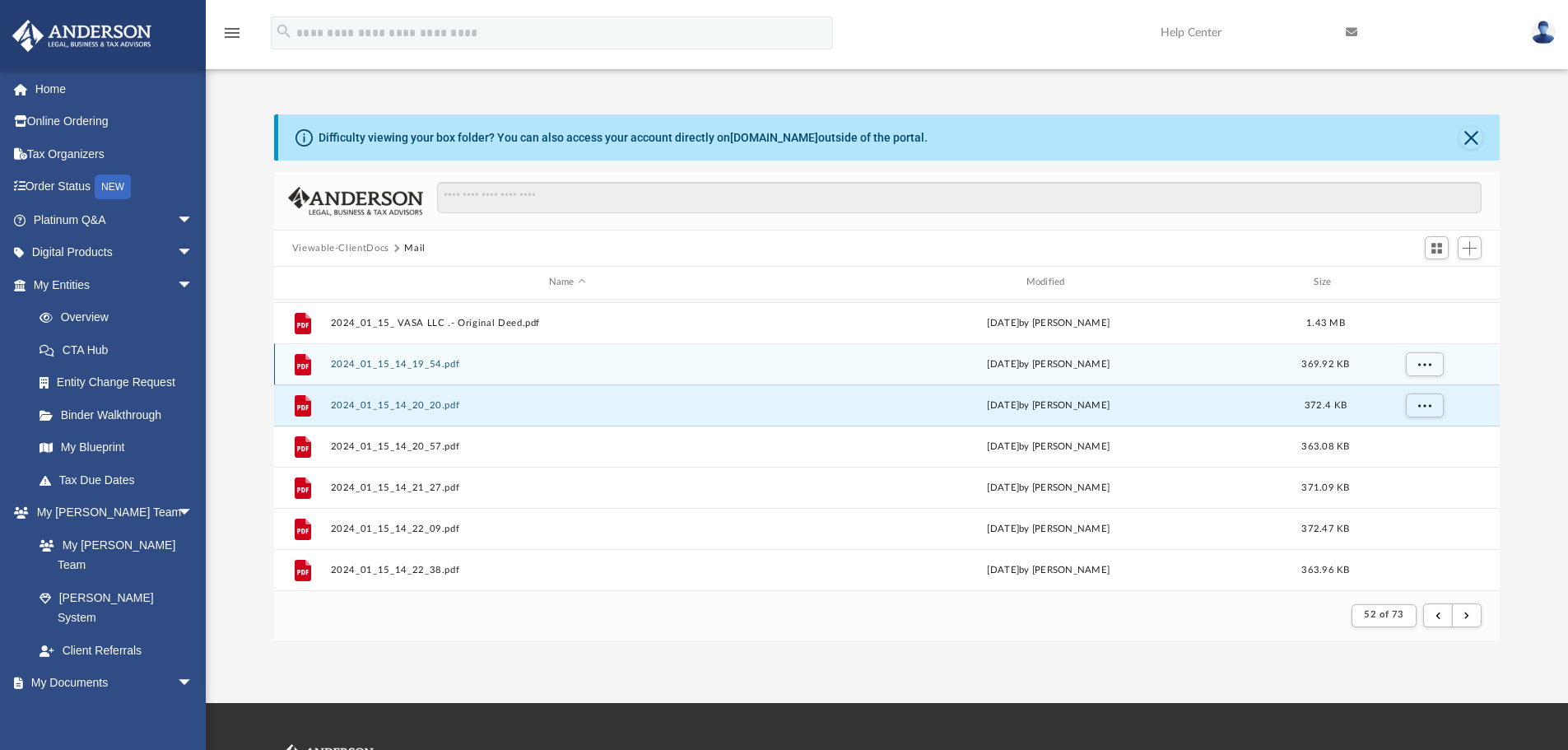
click at [425, 372] on div "File 2024_01_15_14_19_54.pdf [DATE] by [PERSON_NAME] 369.92 KB" at bounding box center [886, 363] width 1226 height 41
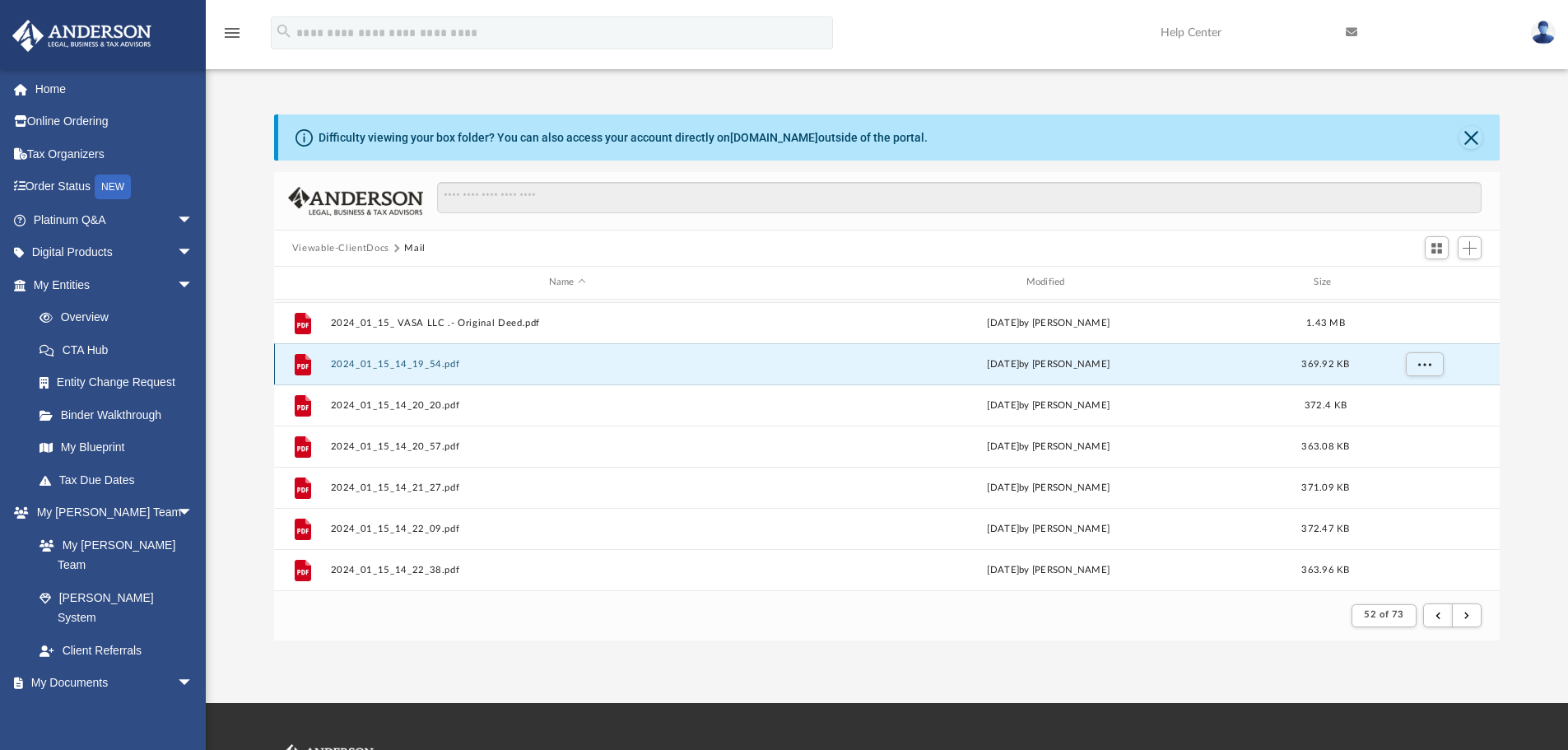
click at [423, 362] on button "2024_01_15_14_19_54.pdf" at bounding box center [567, 364] width 474 height 11
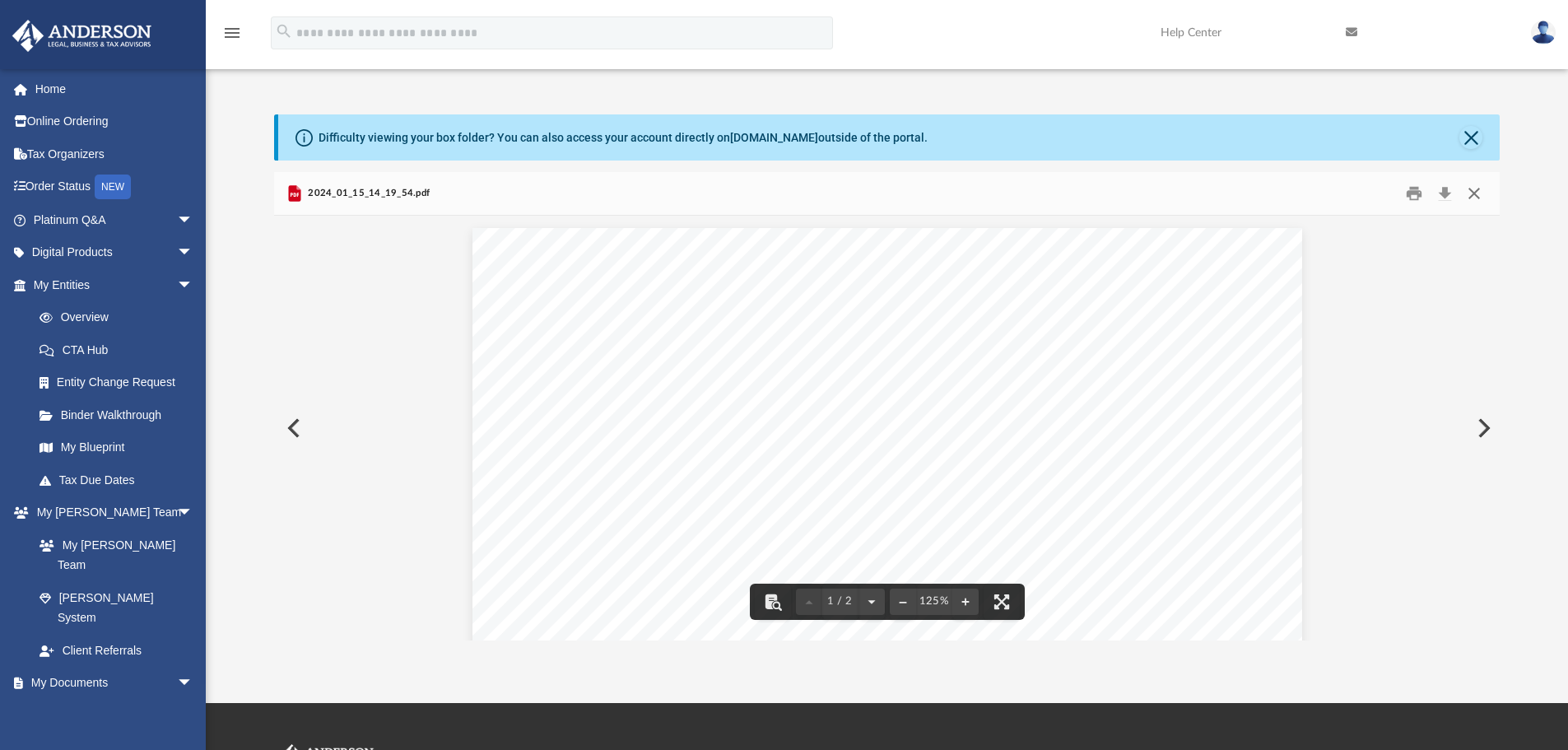
click at [1346, 194] on button "Close" at bounding box center [1474, 194] width 30 height 26
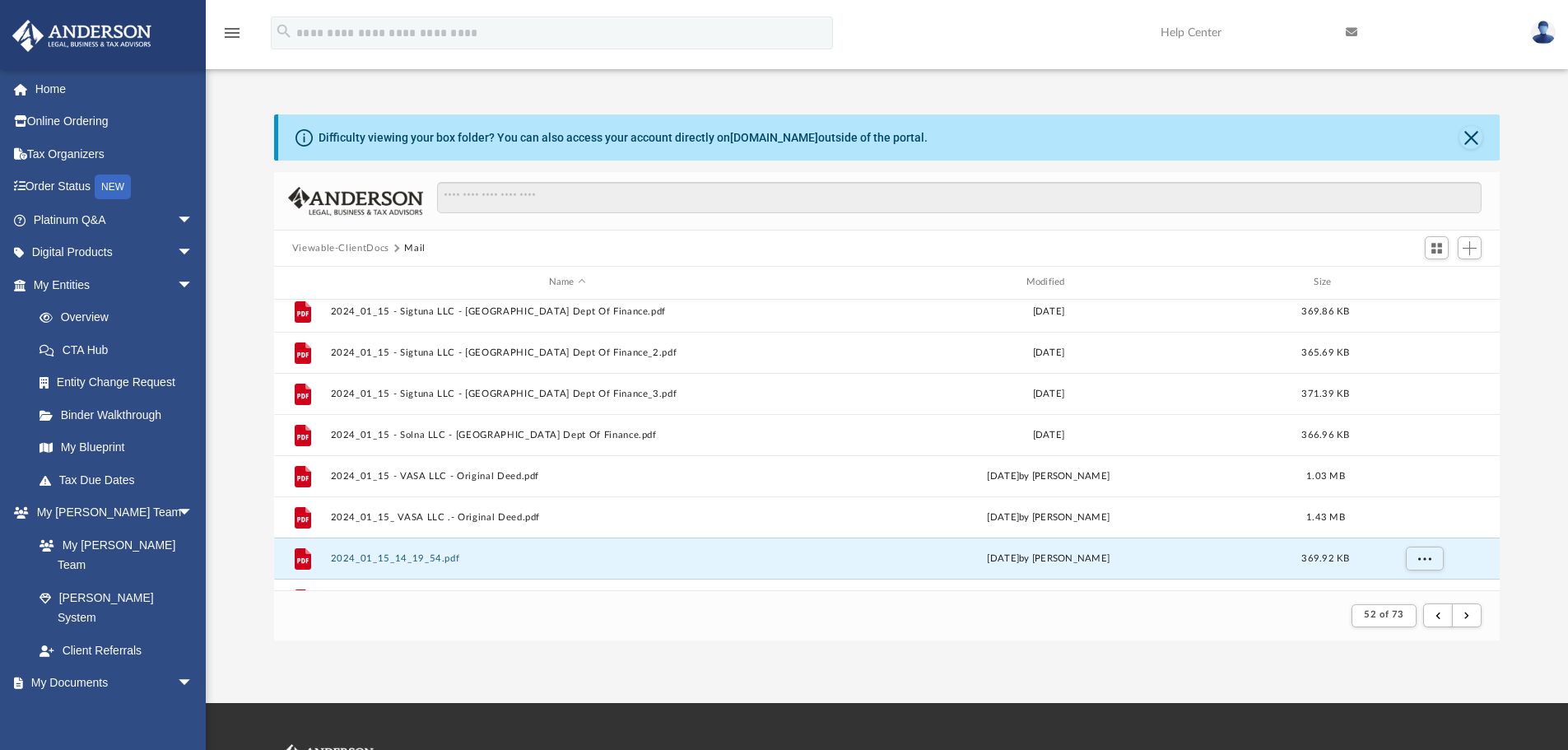
scroll to position [0, 0]
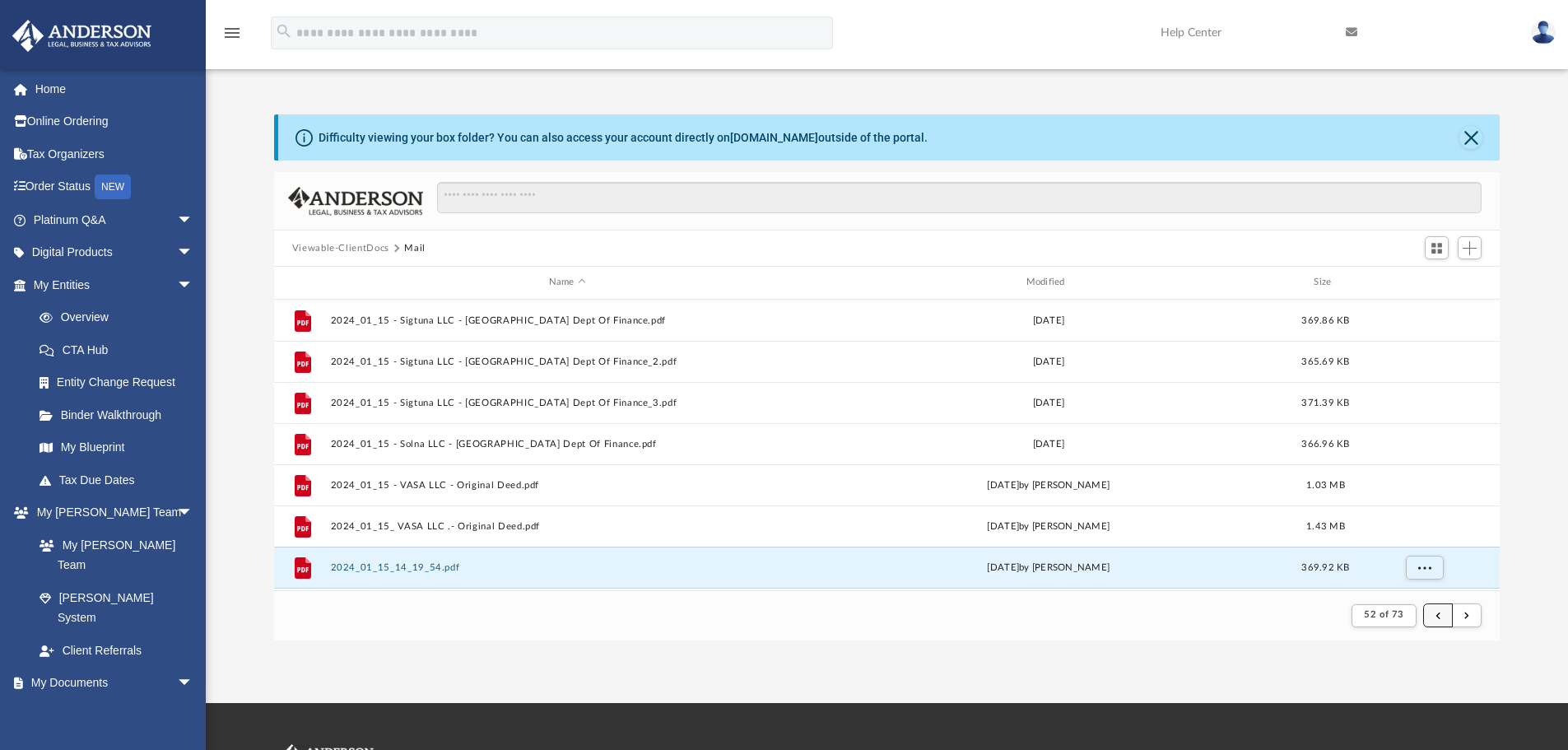
click at [1346, 614] on button "submit" at bounding box center [1437, 615] width 30 height 24
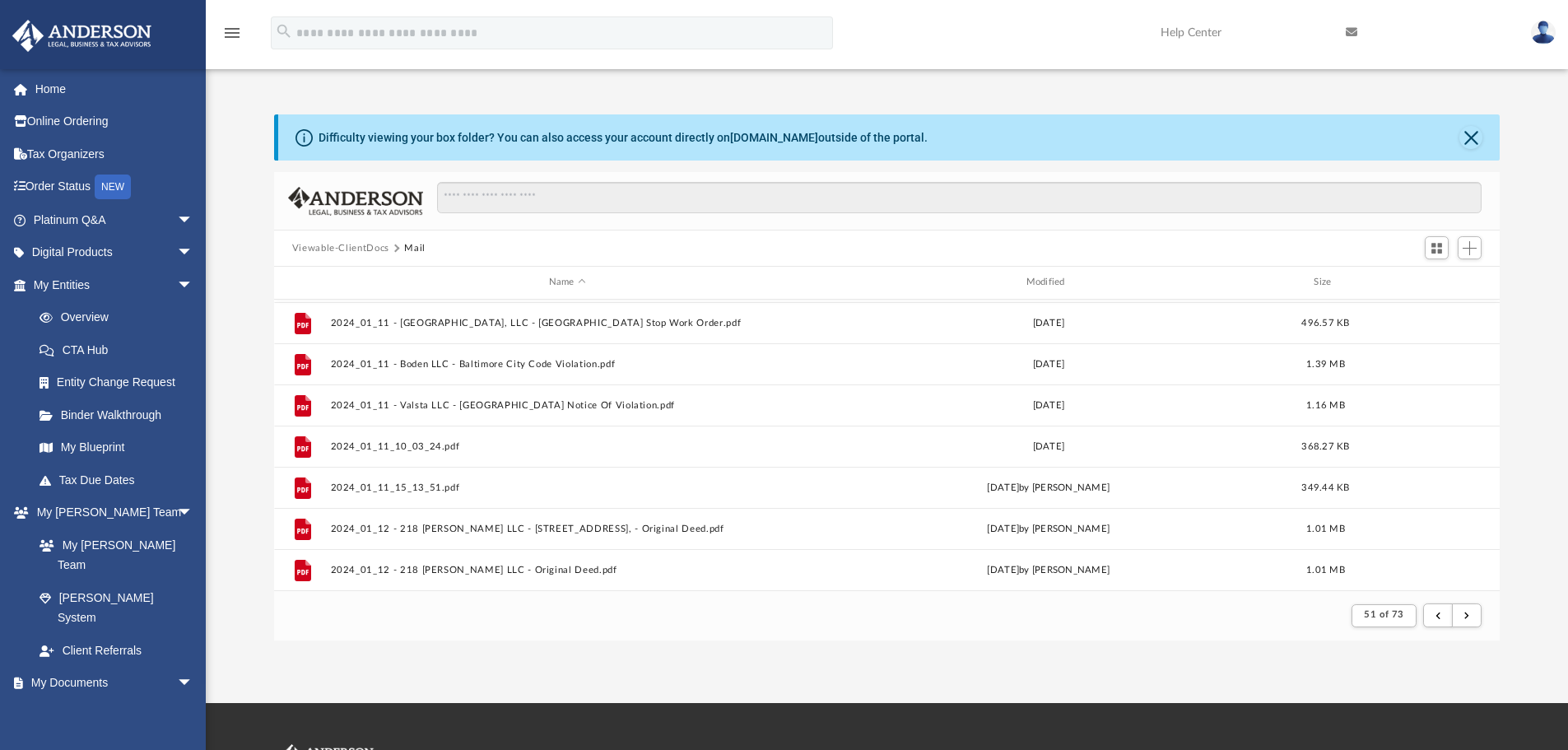
scroll to position [1767, 0]
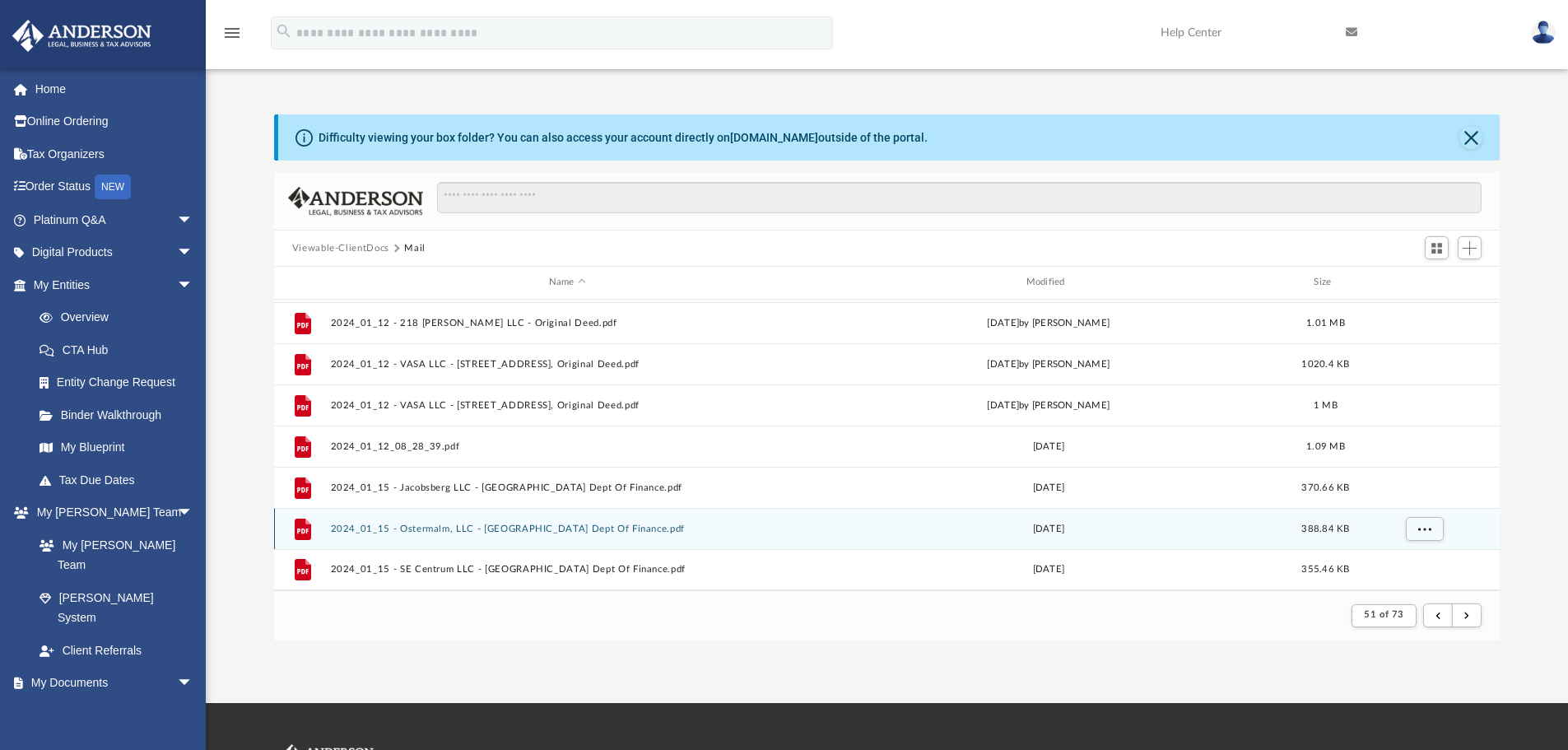
click at [538, 534] on button "2024_01_15 - Ostermalm, LLC - [GEOGRAPHIC_DATA] Dept Of Finance.pdf" at bounding box center [567, 528] width 474 height 11
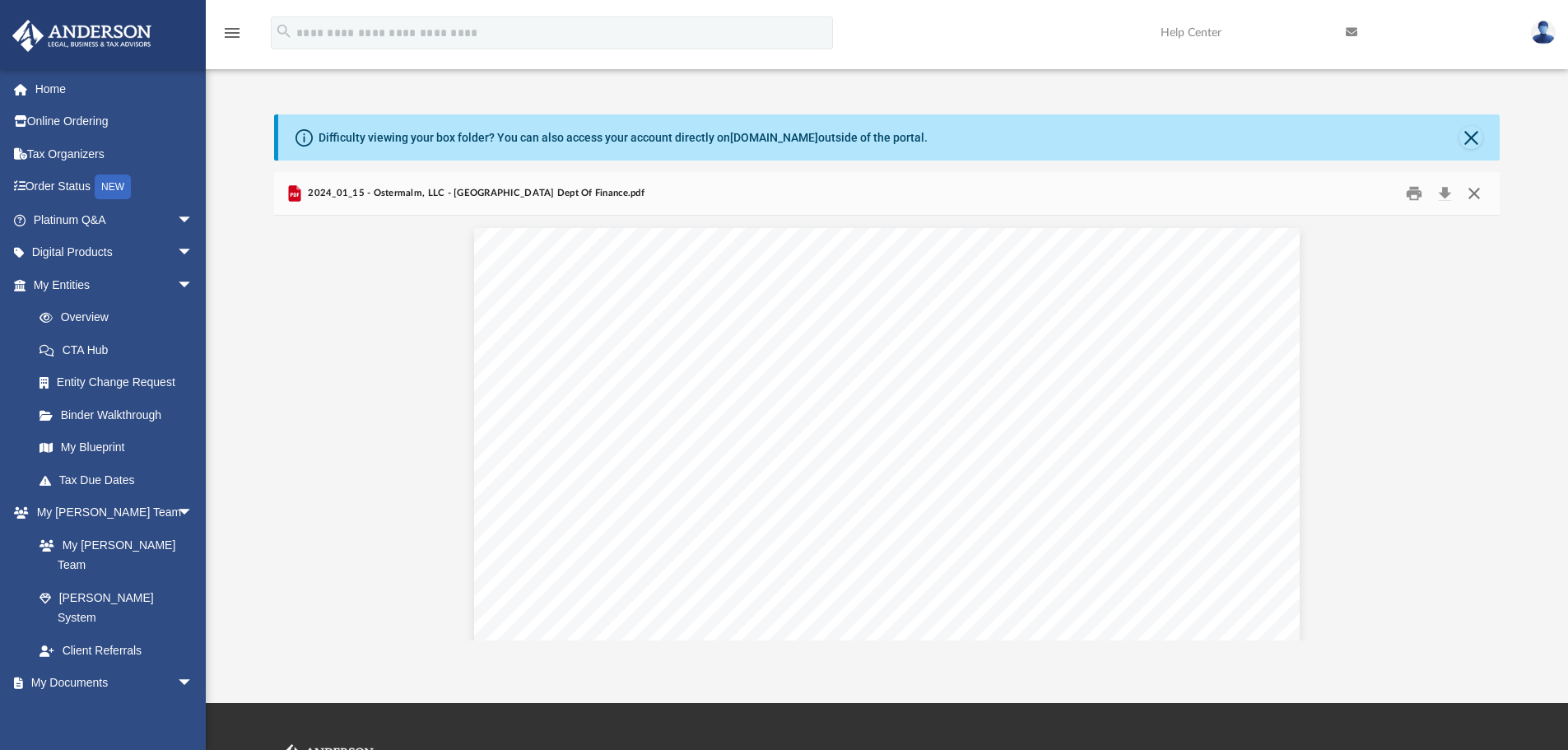
click at [1346, 199] on button "Close" at bounding box center [1474, 194] width 30 height 26
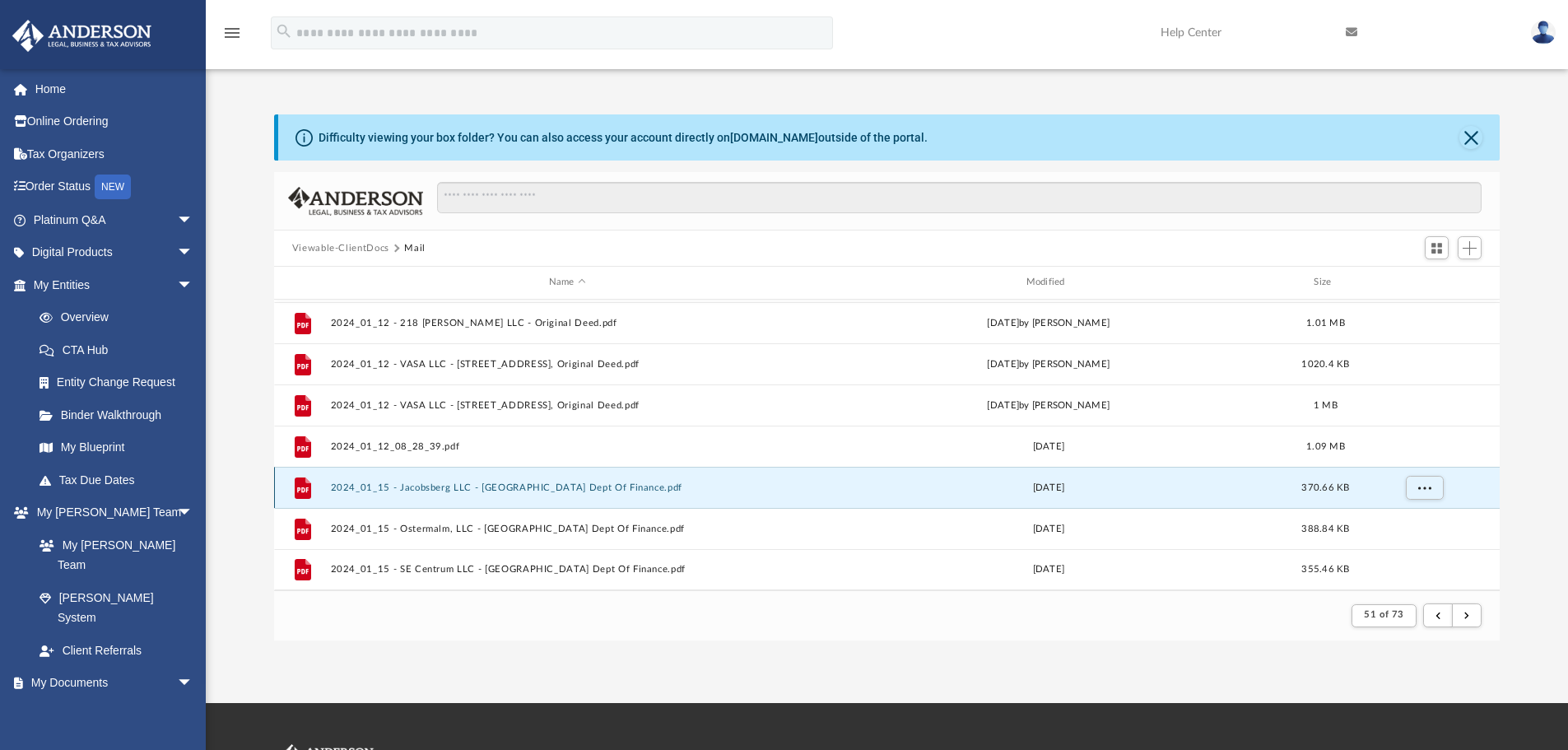
click at [509, 492] on button "2024_01_15 - Jacobsberg LLC - [GEOGRAPHIC_DATA] Dept Of Finance.pdf" at bounding box center [567, 487] width 474 height 11
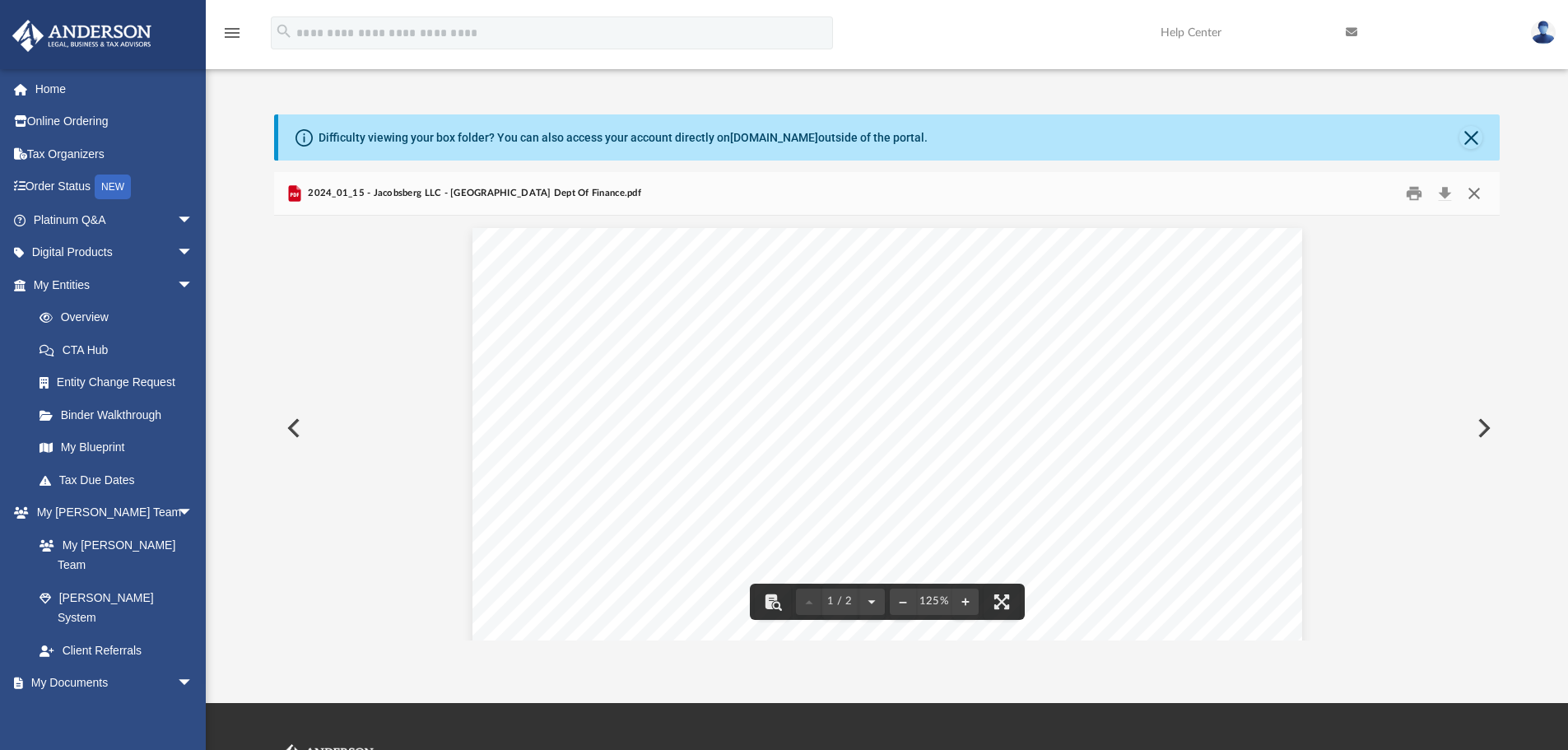
click at [1346, 198] on button "Close" at bounding box center [1474, 194] width 30 height 26
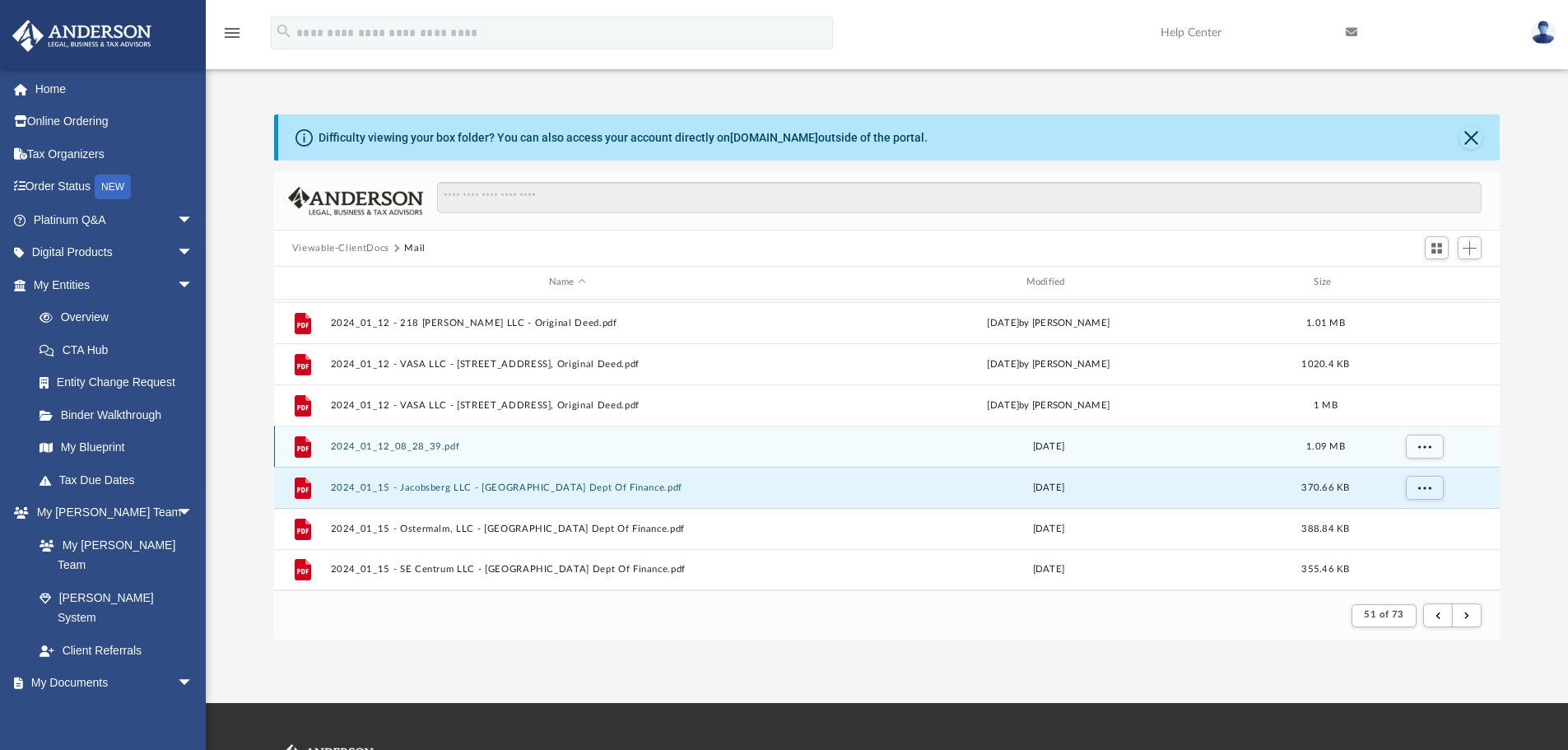
click at [440, 445] on button "2024_01_12_08_28_39.pdf" at bounding box center [567, 446] width 474 height 11
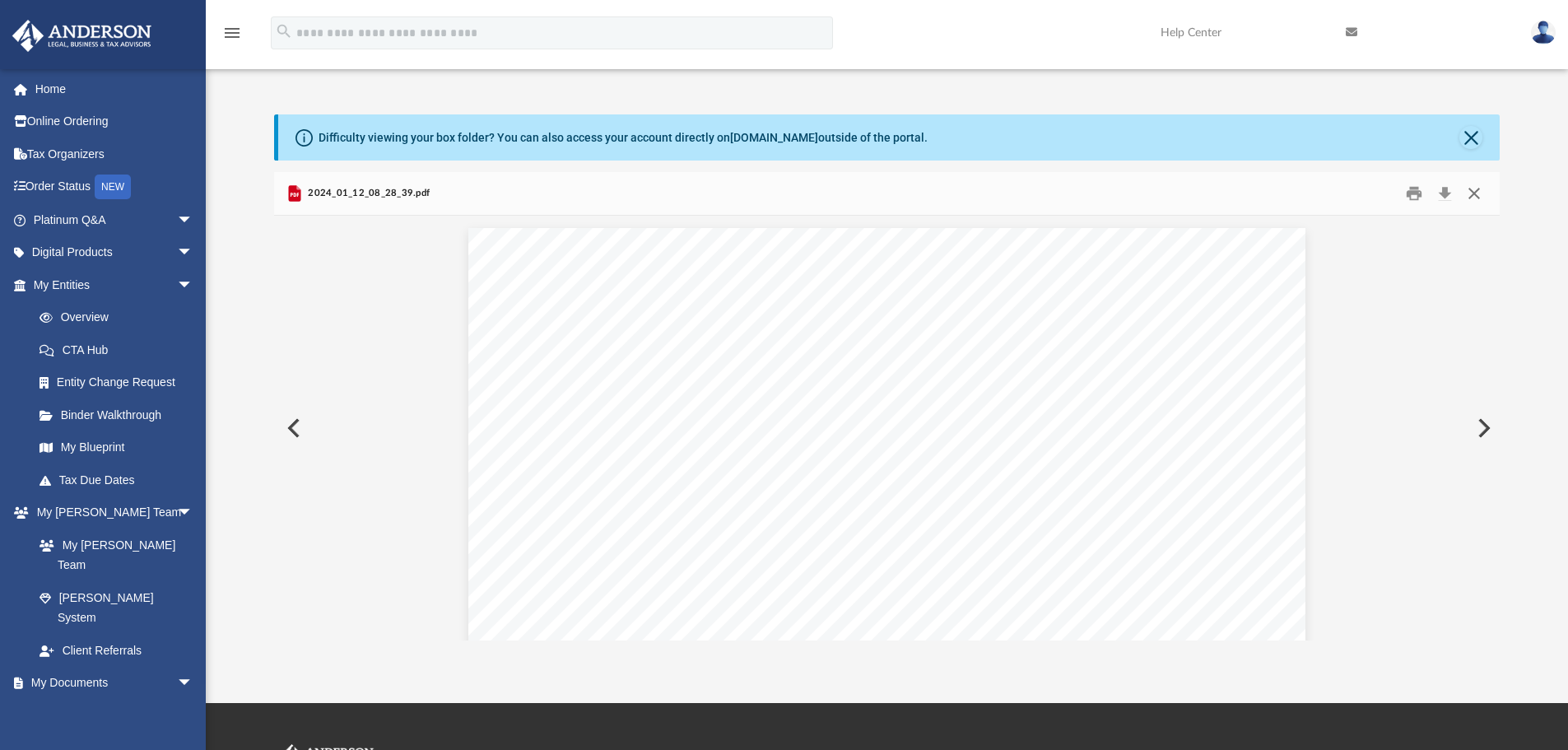
click at [1346, 189] on button "Close" at bounding box center [1474, 194] width 30 height 26
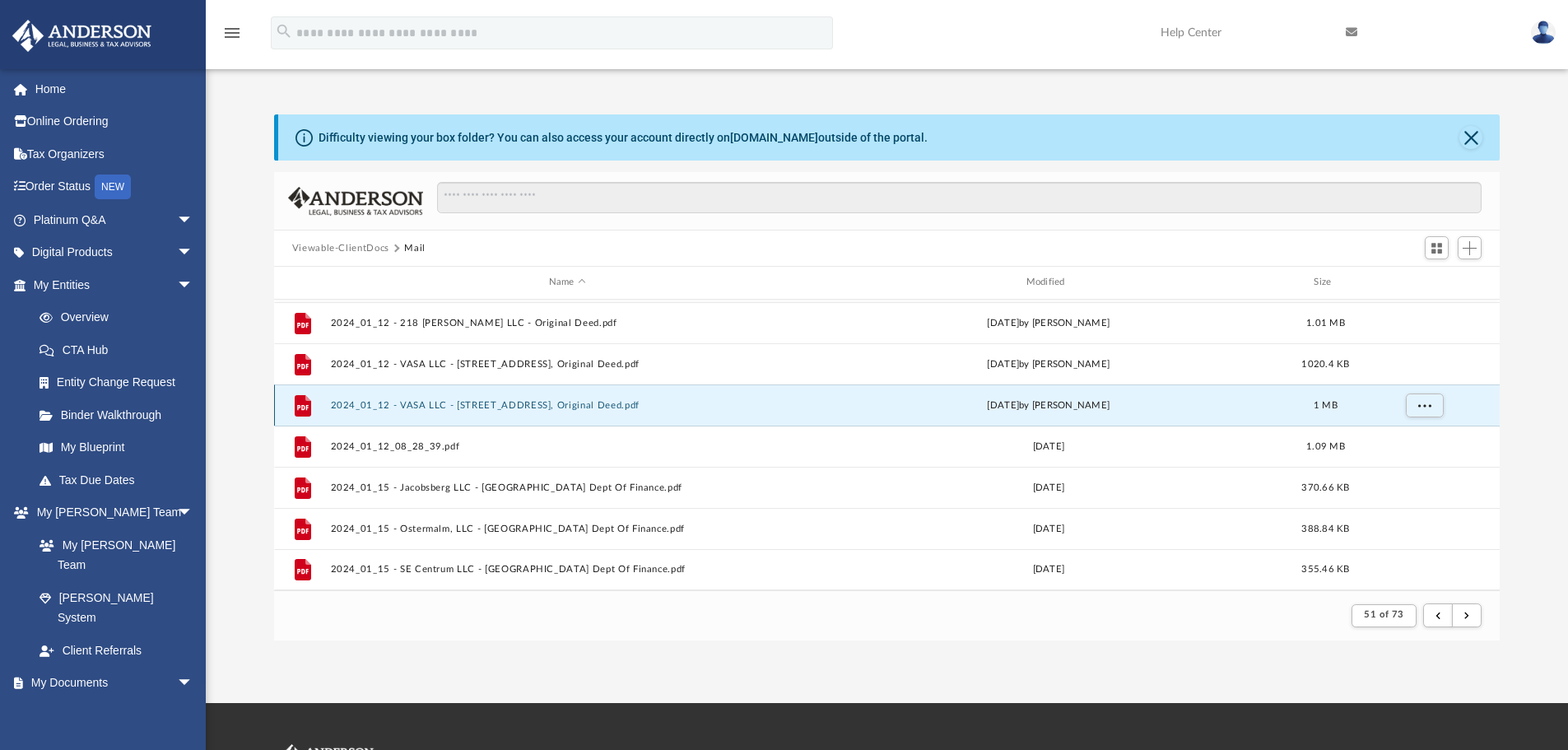
click at [557, 404] on button "2024_01_12 - VASA LLC - [STREET_ADDRESS], Original Deed.pdf" at bounding box center [567, 405] width 474 height 11
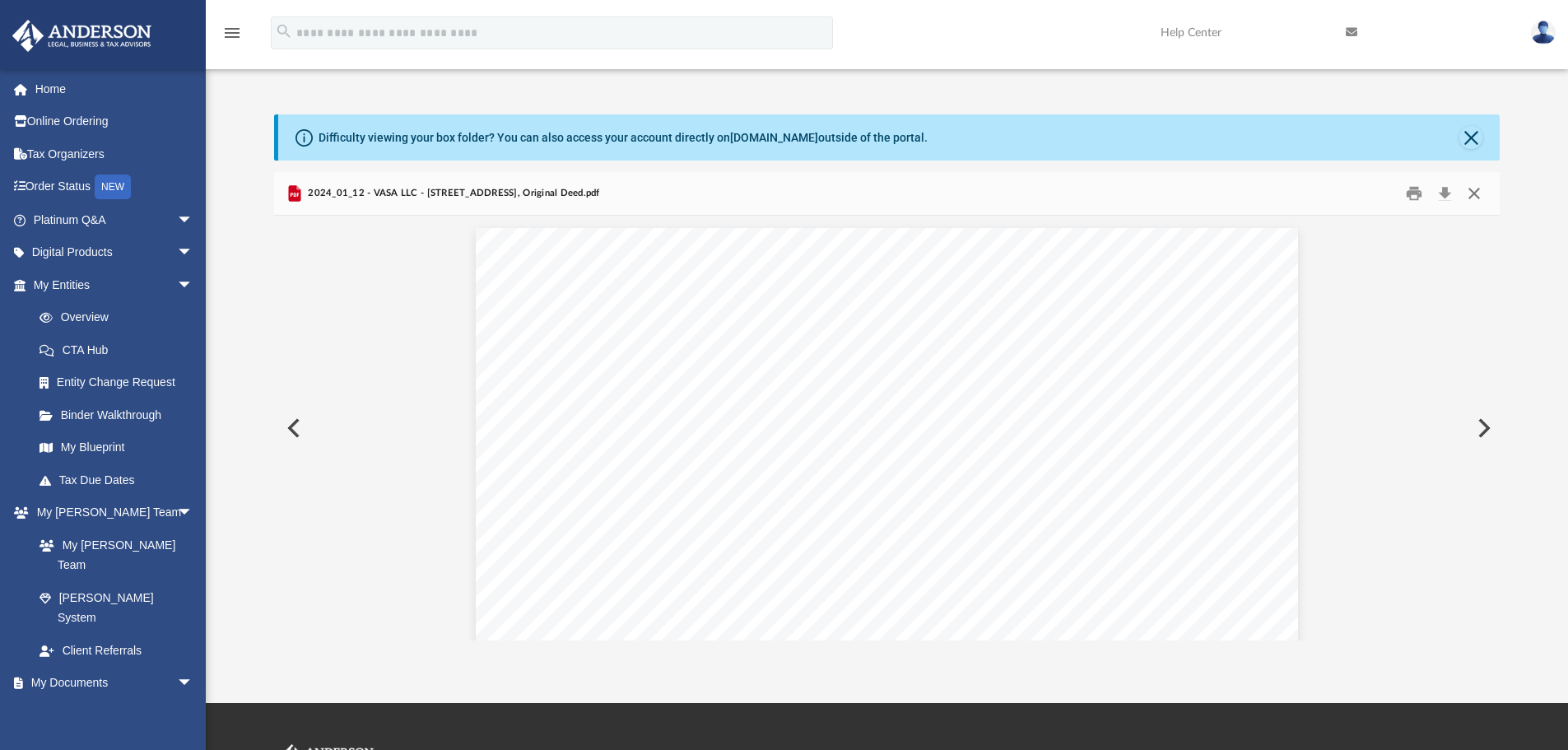
click at [1346, 199] on button "Close" at bounding box center [1474, 194] width 30 height 26
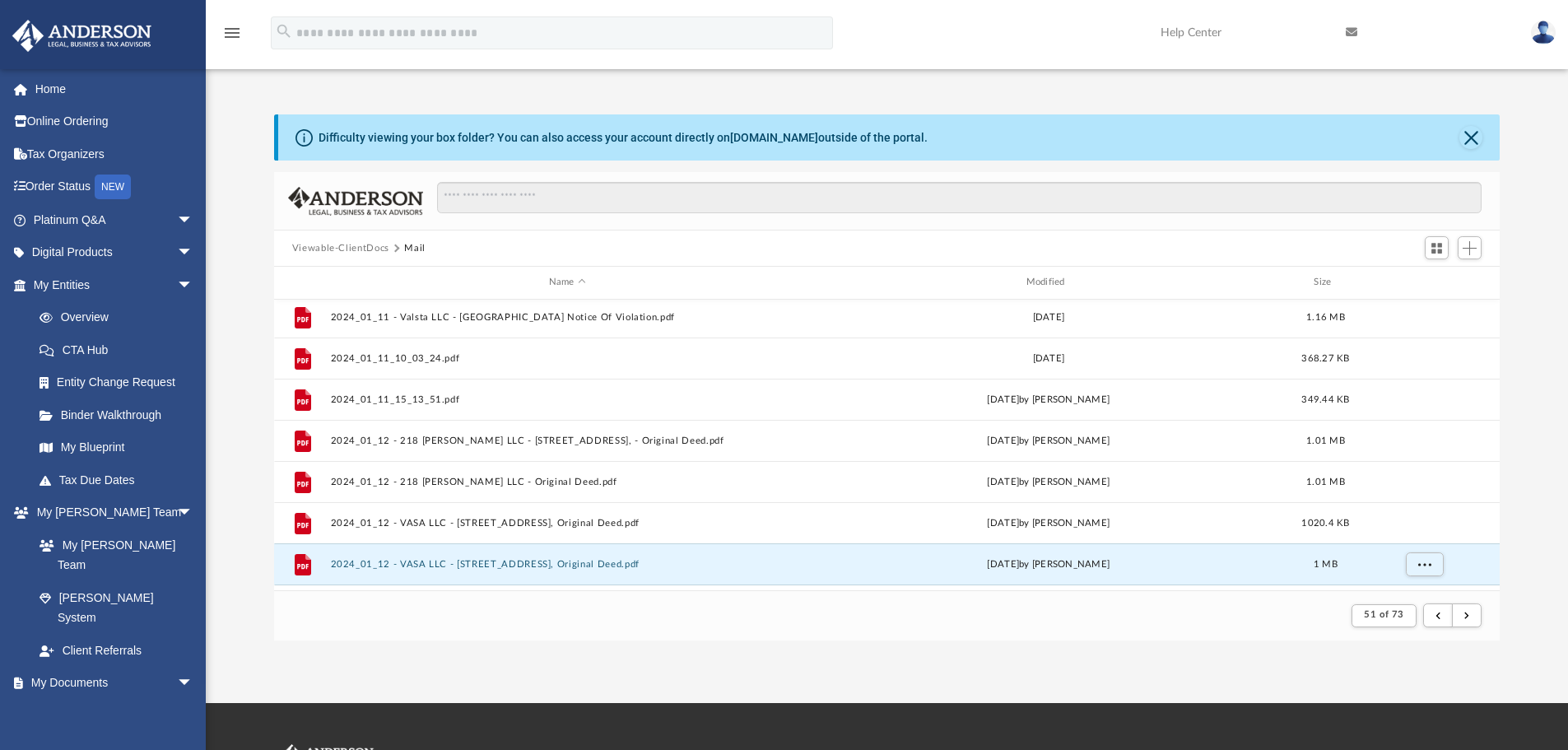
scroll to position [1603, 0]
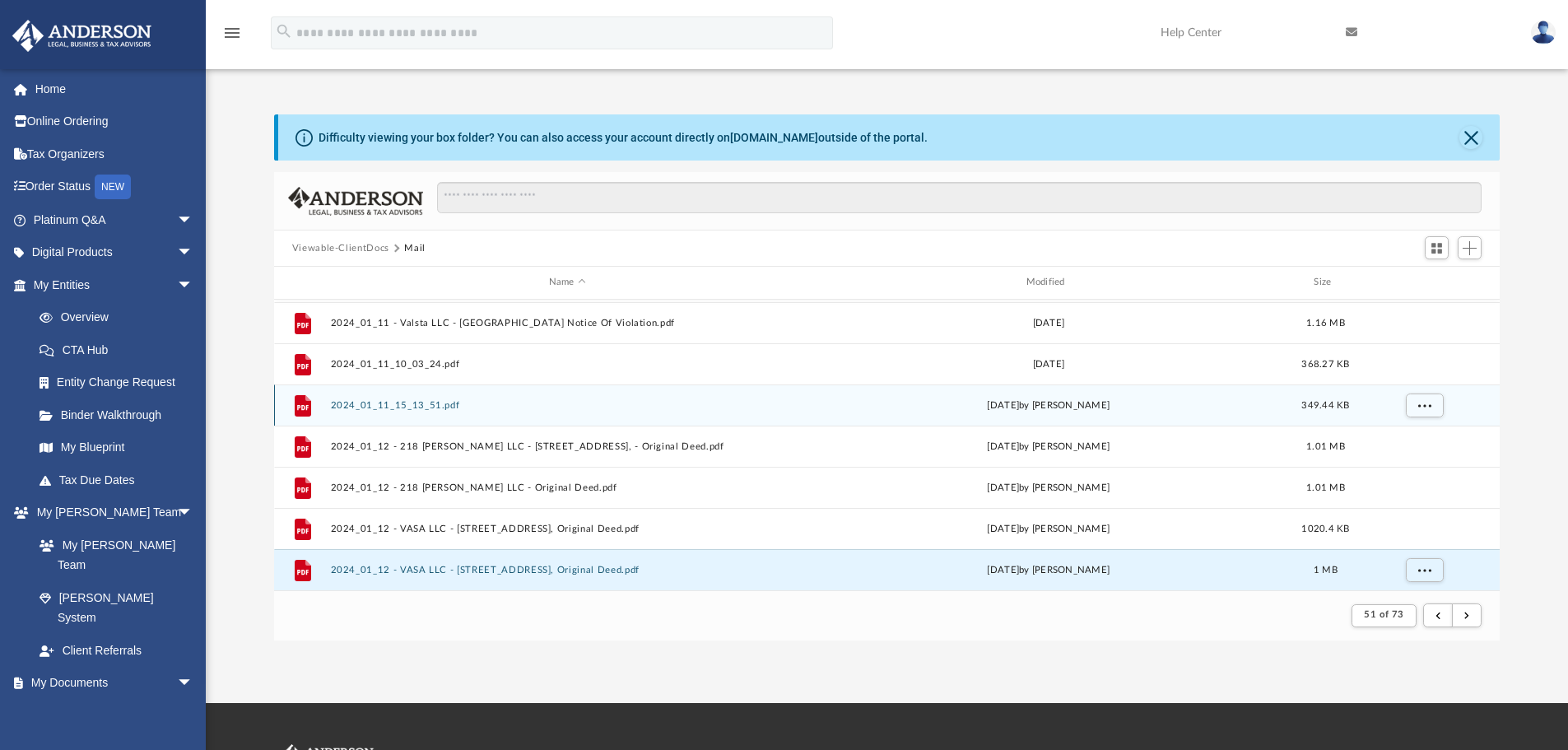
click at [429, 402] on button "2024_01_11_15_13_51.pdf" at bounding box center [567, 405] width 474 height 11
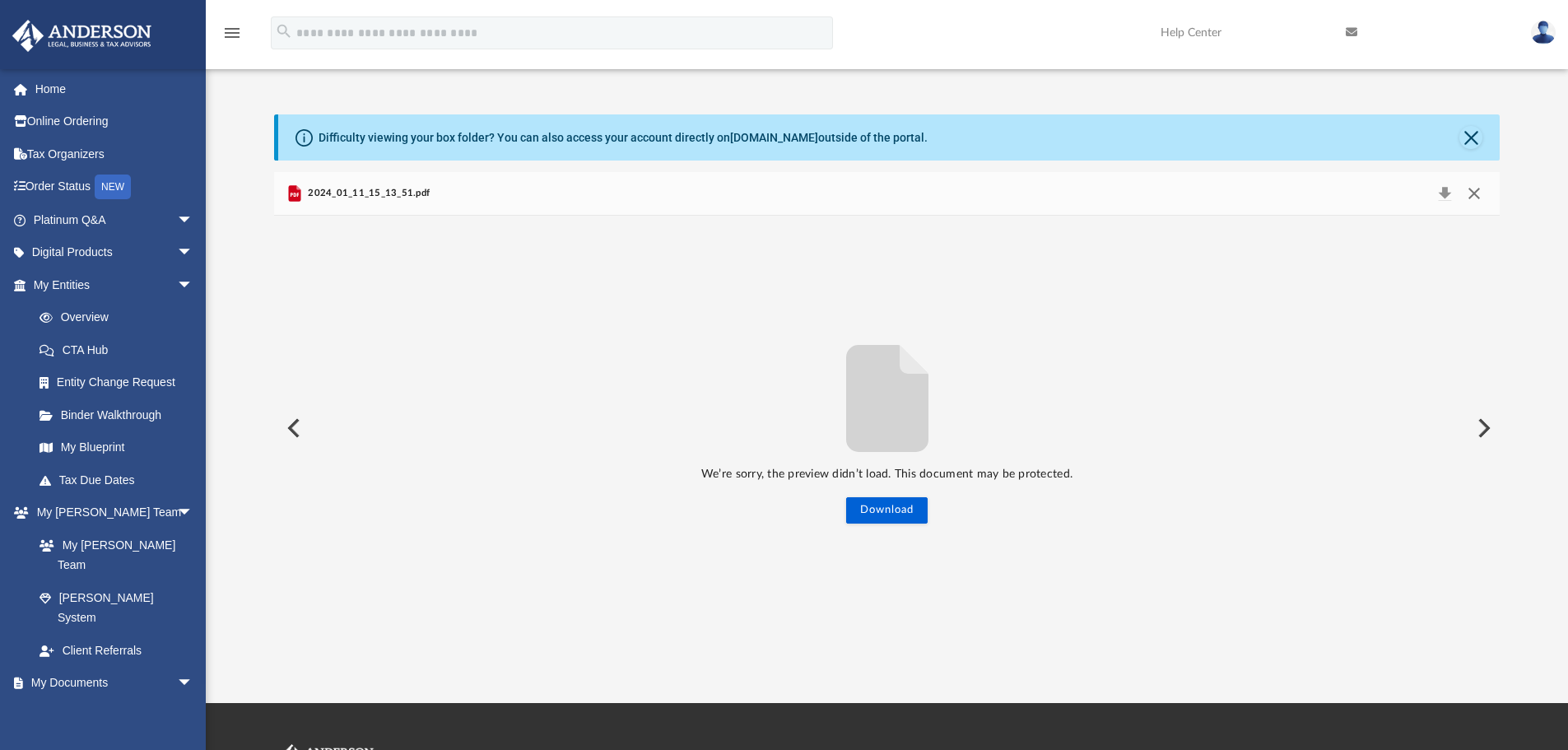
click at [1346, 193] on button "Close" at bounding box center [1474, 193] width 30 height 23
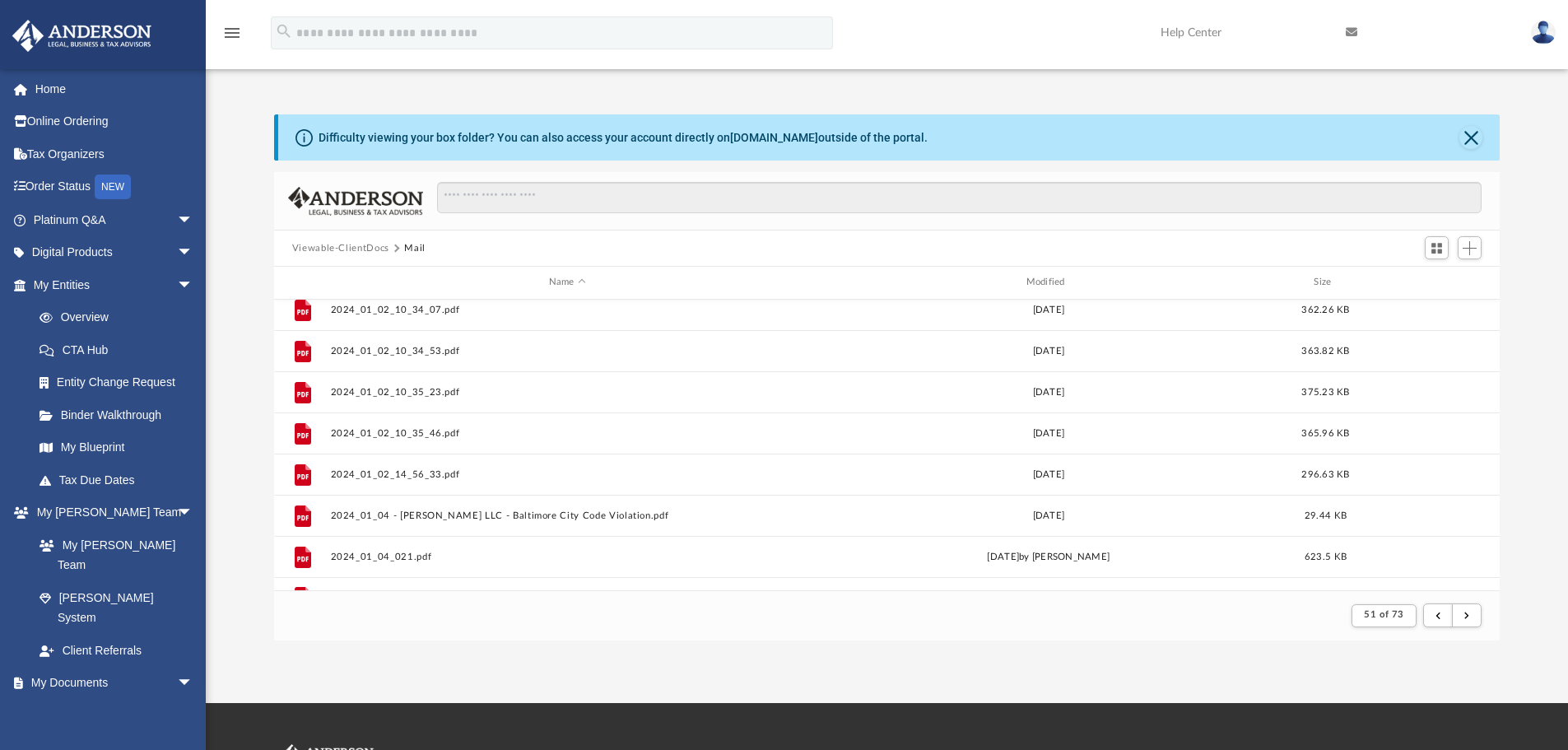
scroll to position [0, 0]
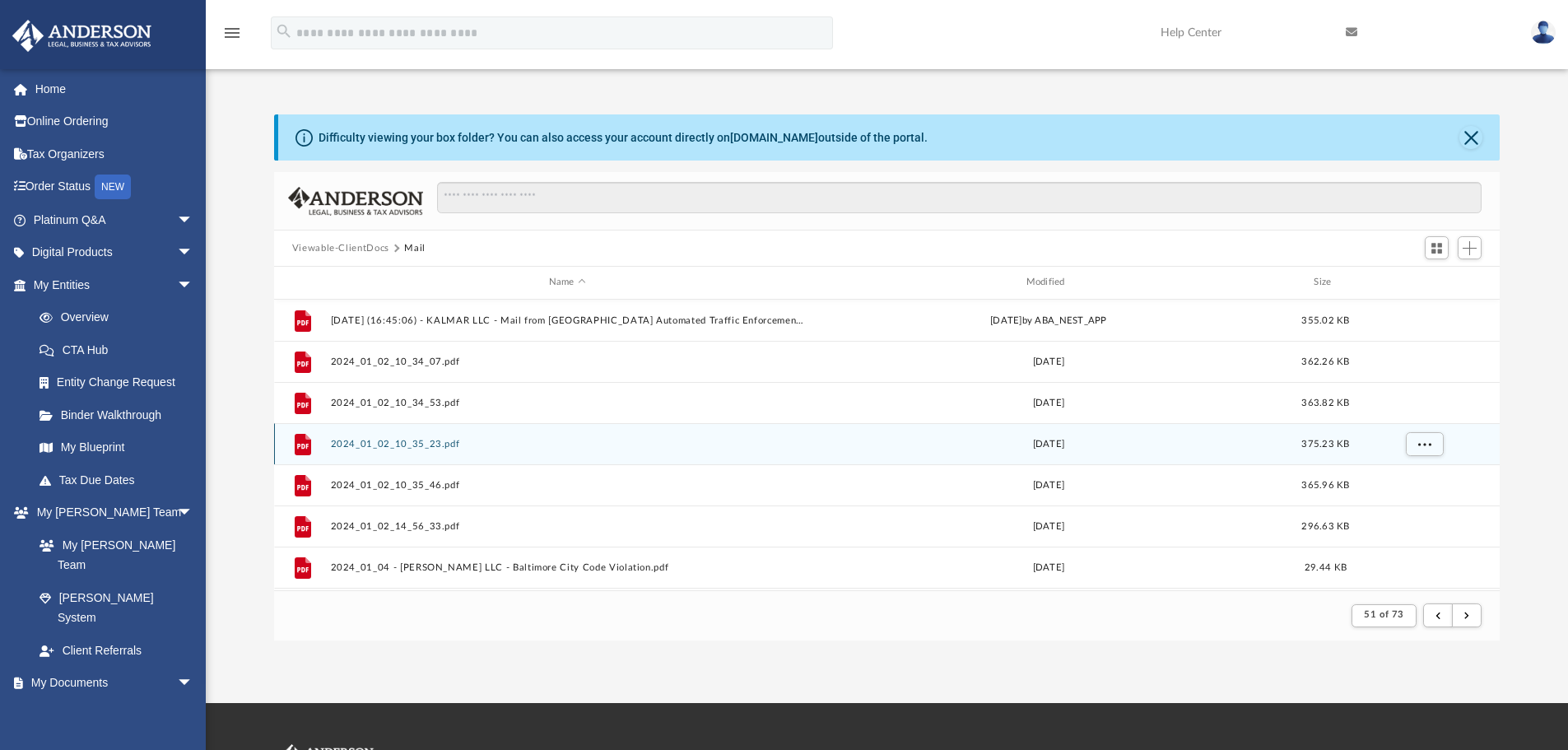
click at [723, 458] on div "File 2024_01_02_10_35_23.pdf [DATE] 375.23 KB" at bounding box center [886, 444] width 1226 height 41
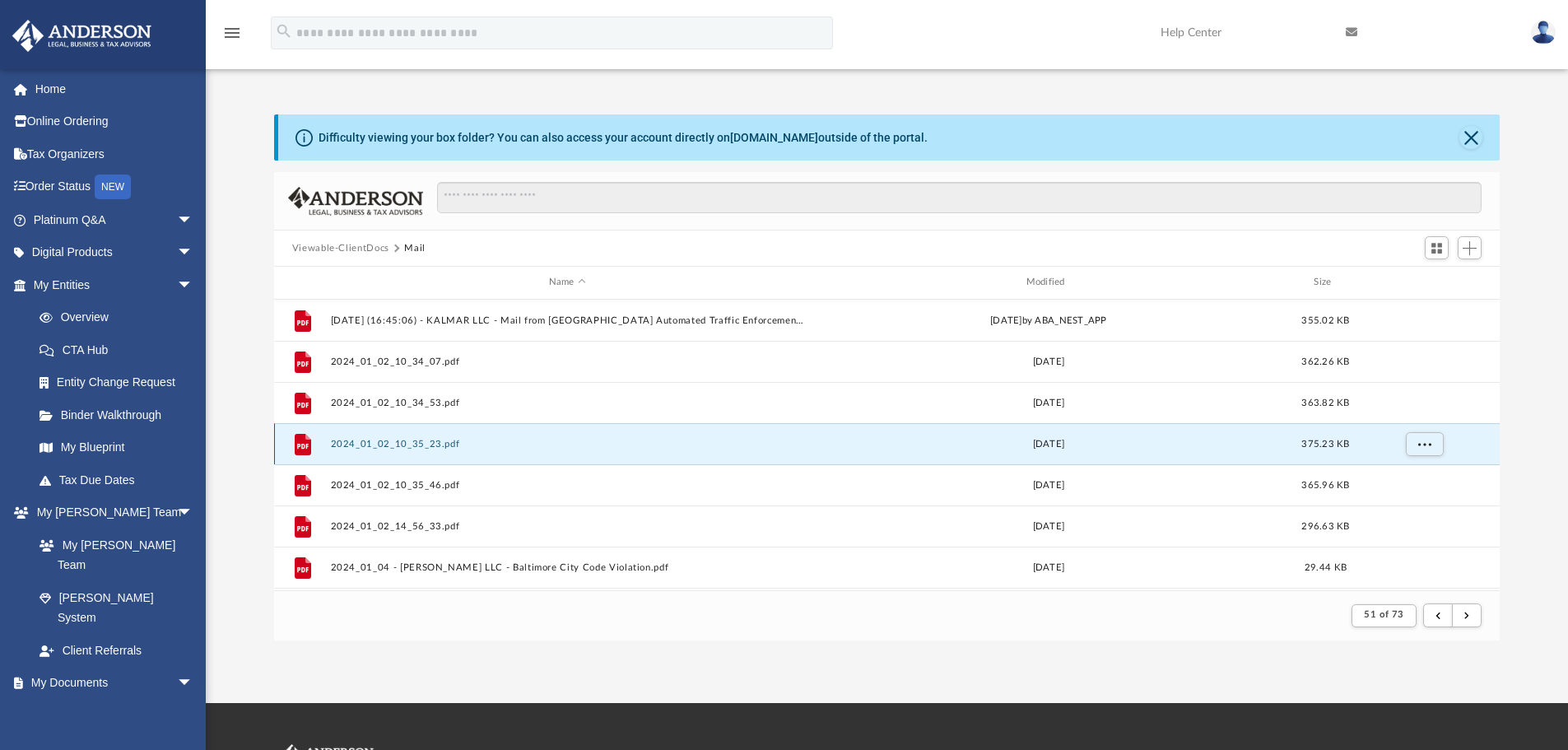
click at [682, 448] on button "2024_01_02_10_35_23.pdf" at bounding box center [567, 444] width 474 height 11
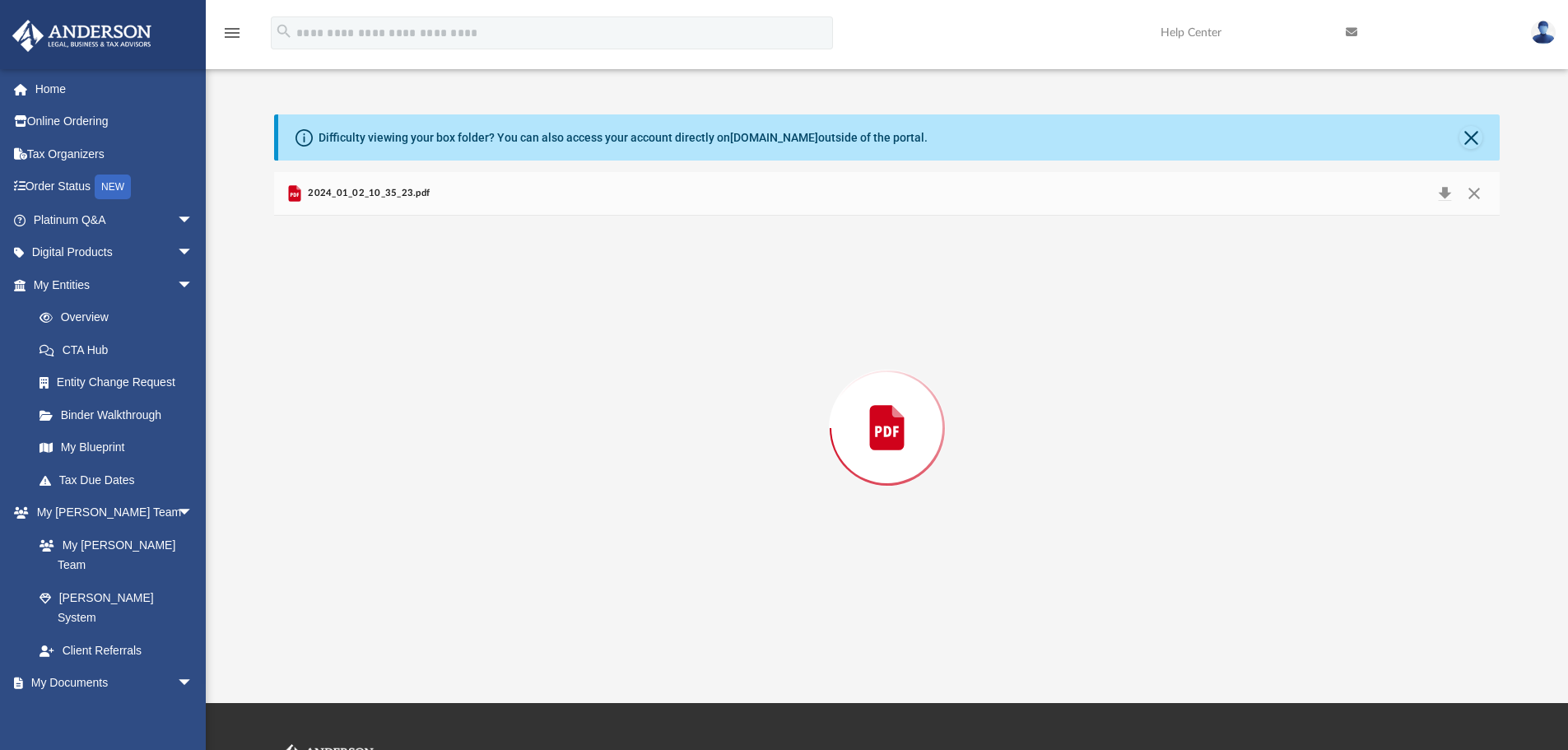
click at [682, 448] on div "Preview" at bounding box center [886, 428] width 1226 height 424
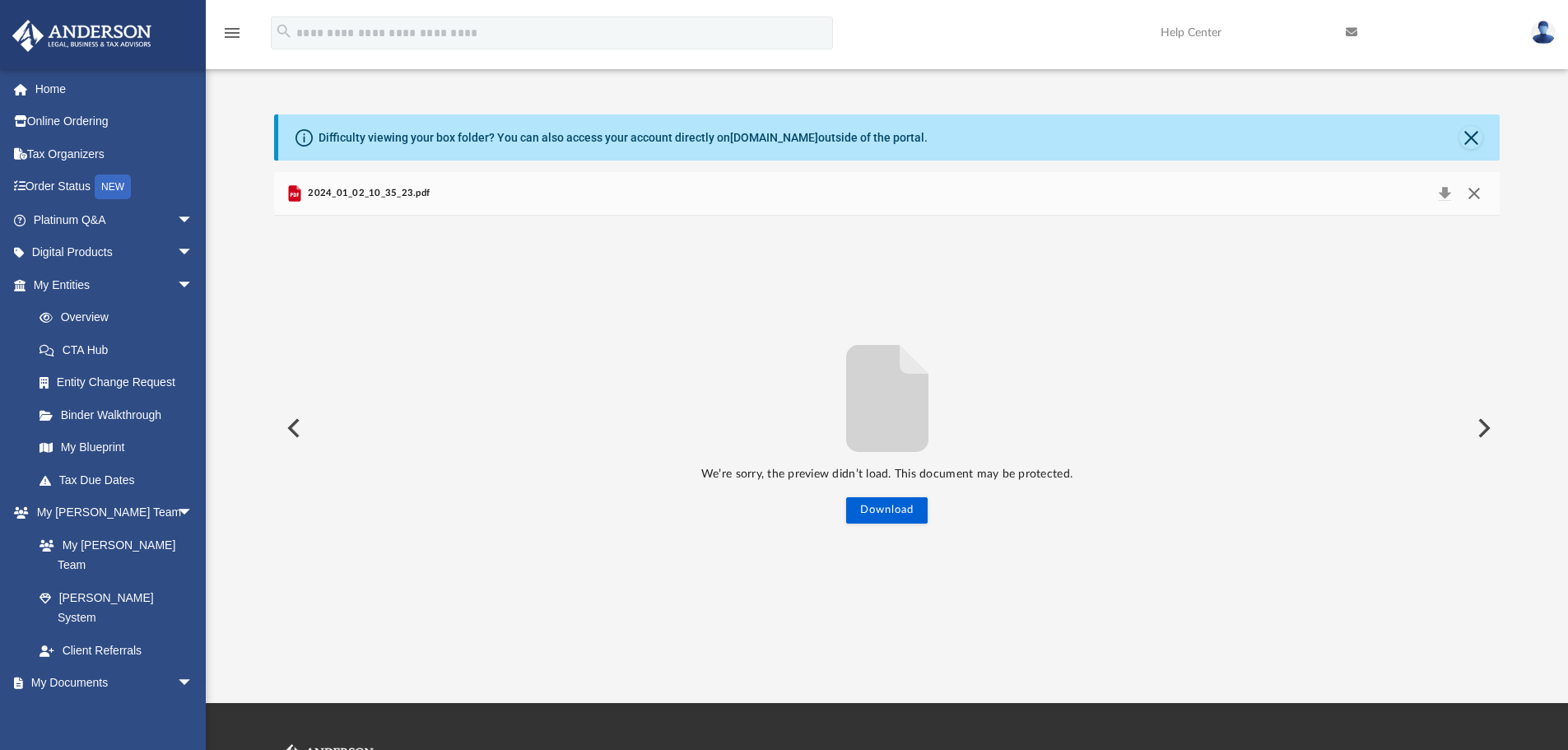
click at [1346, 193] on button "Close" at bounding box center [1474, 193] width 30 height 23
